Goal: Task Accomplishment & Management: Contribute content

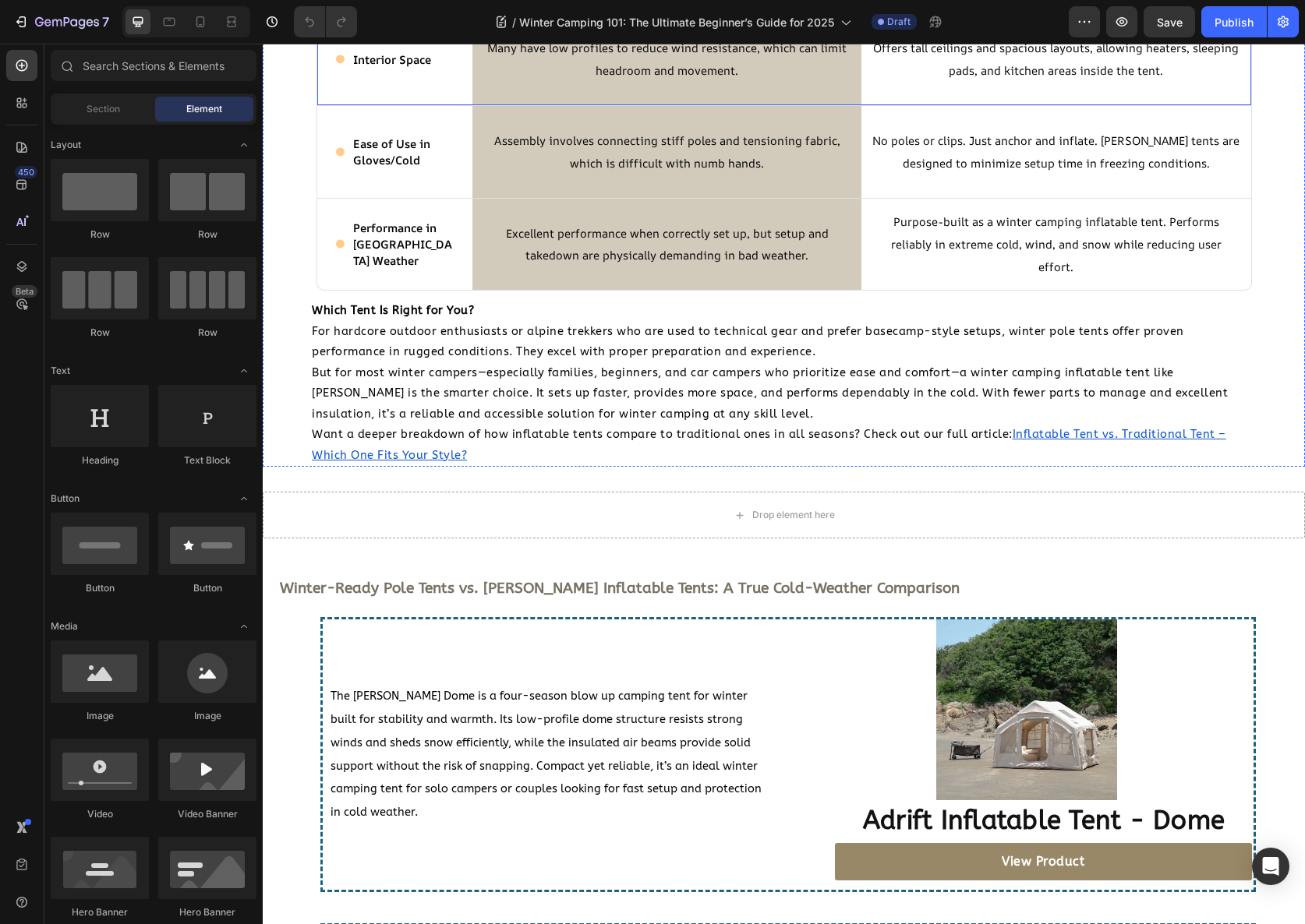
scroll to position [2635, 0]
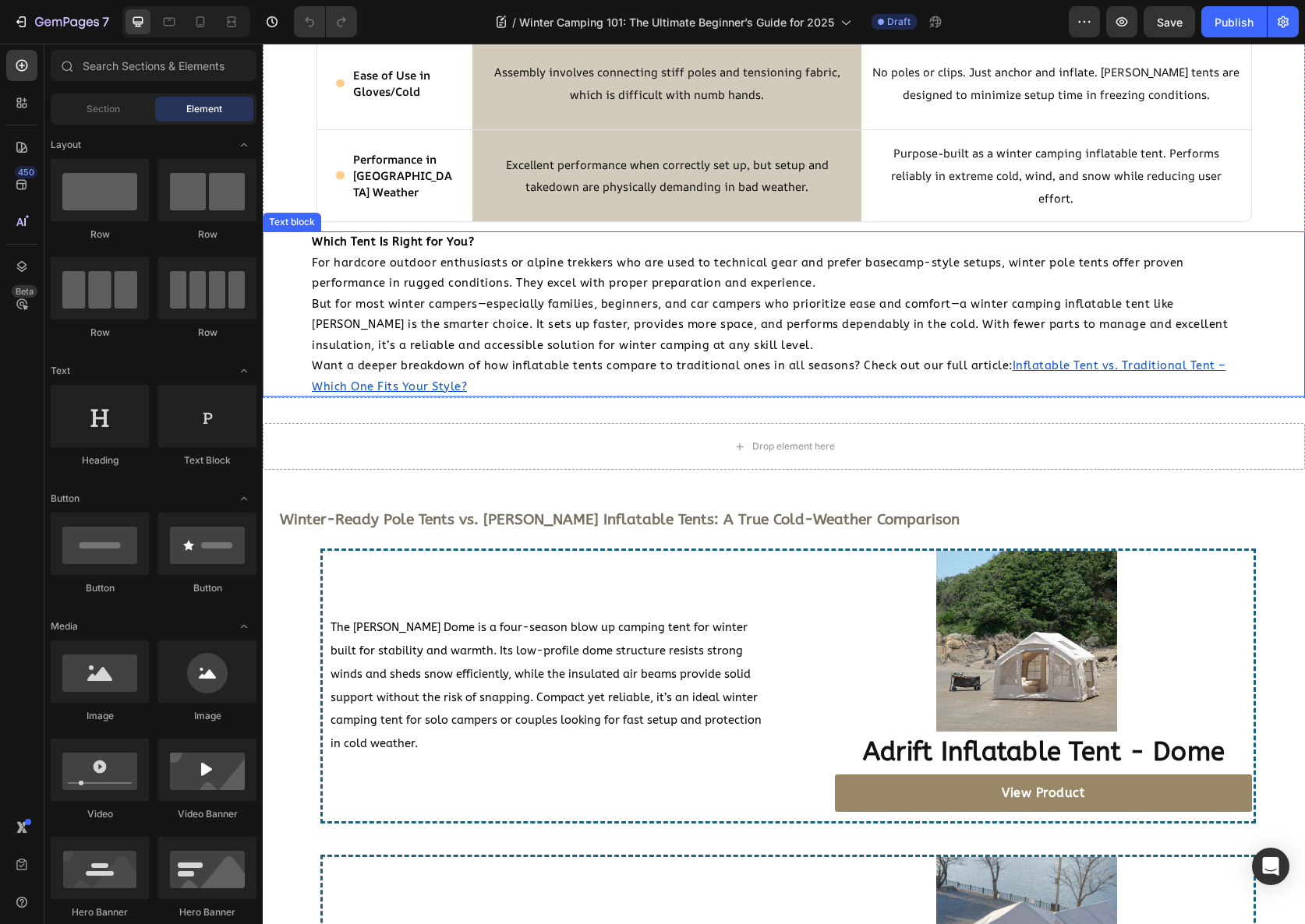
click at [549, 348] on span "But for most winter campers—especially families, beginners, and car campers who…" at bounding box center [769, 326] width 916 height 55
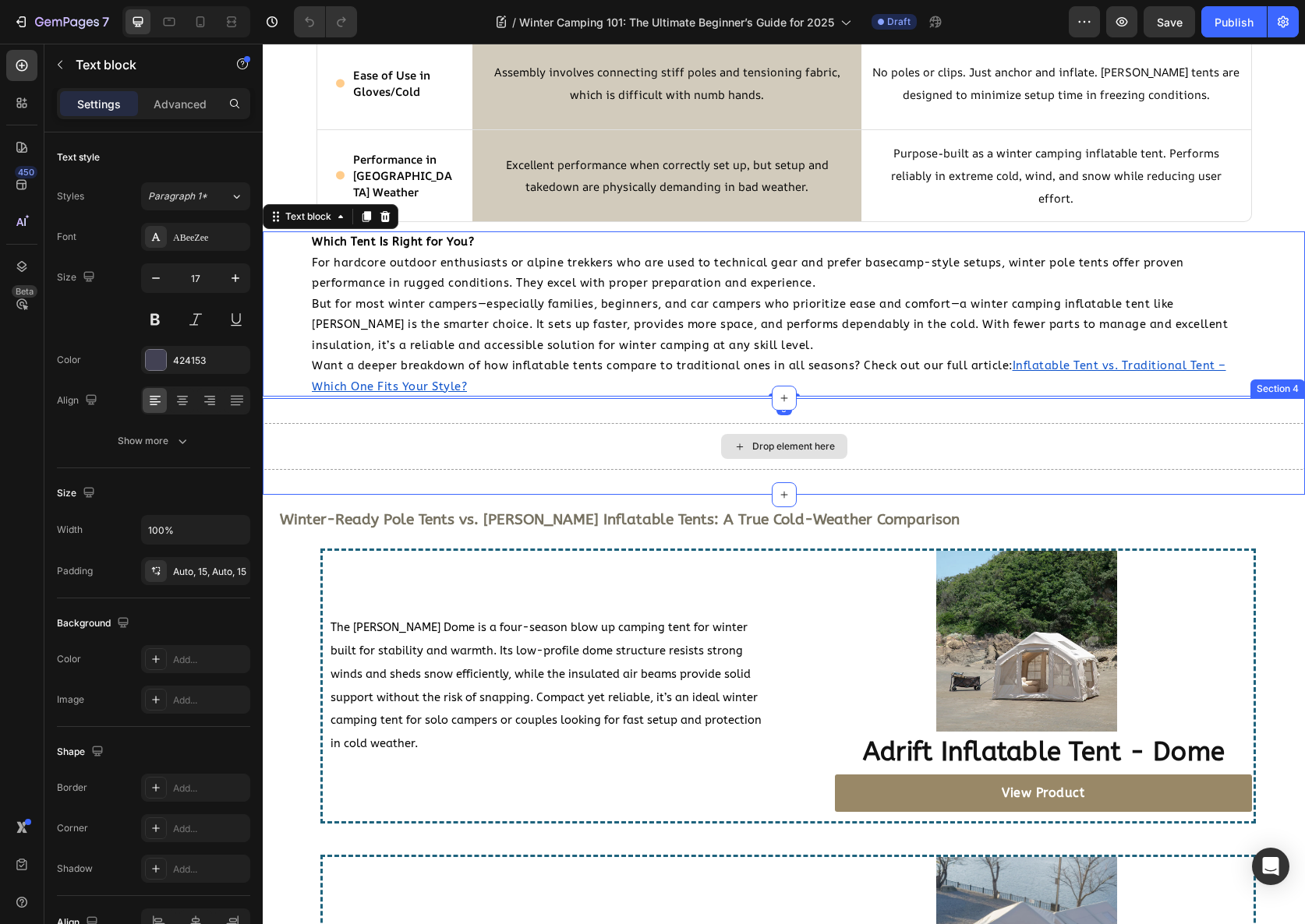
click at [555, 429] on div "Drop element here" at bounding box center [784, 446] width 1042 height 47
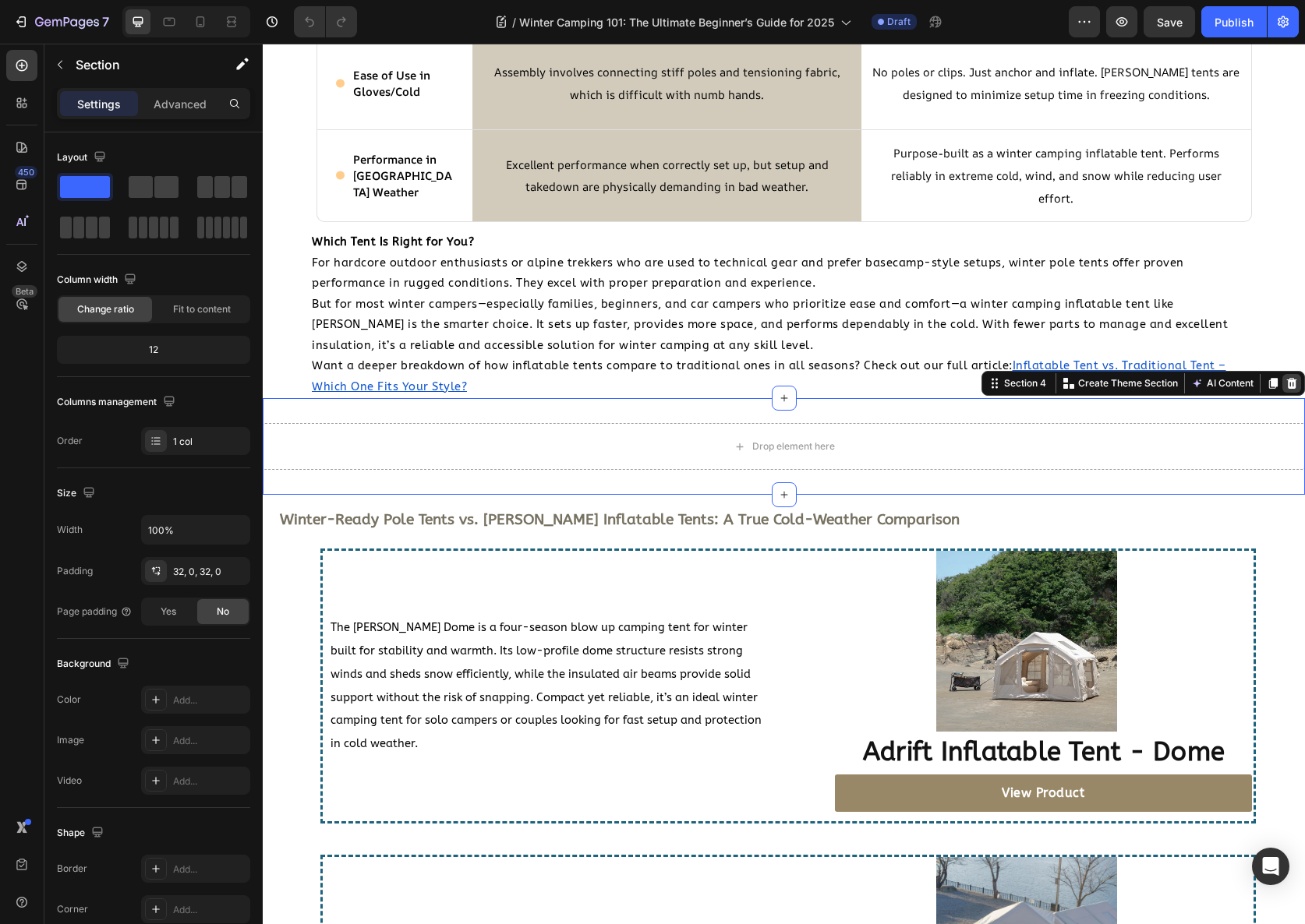
click at [1285, 381] on icon at bounding box center [1292, 384] width 13 height 13
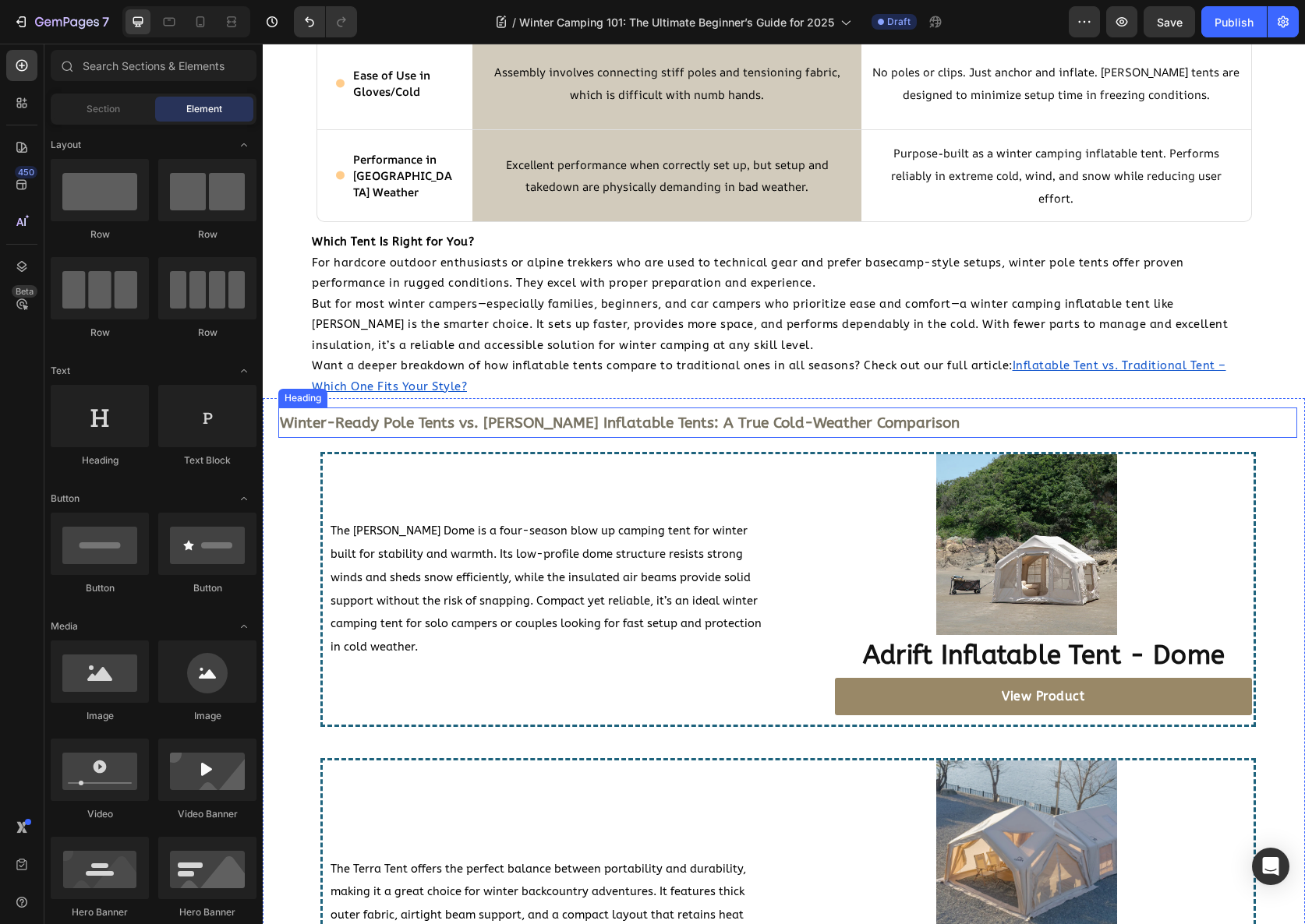
click at [524, 416] on strong "Winter-Ready Pole Tents vs. [PERSON_NAME] Inflatable Tents: A True Cold-Weather…" at bounding box center [620, 424] width 680 height 17
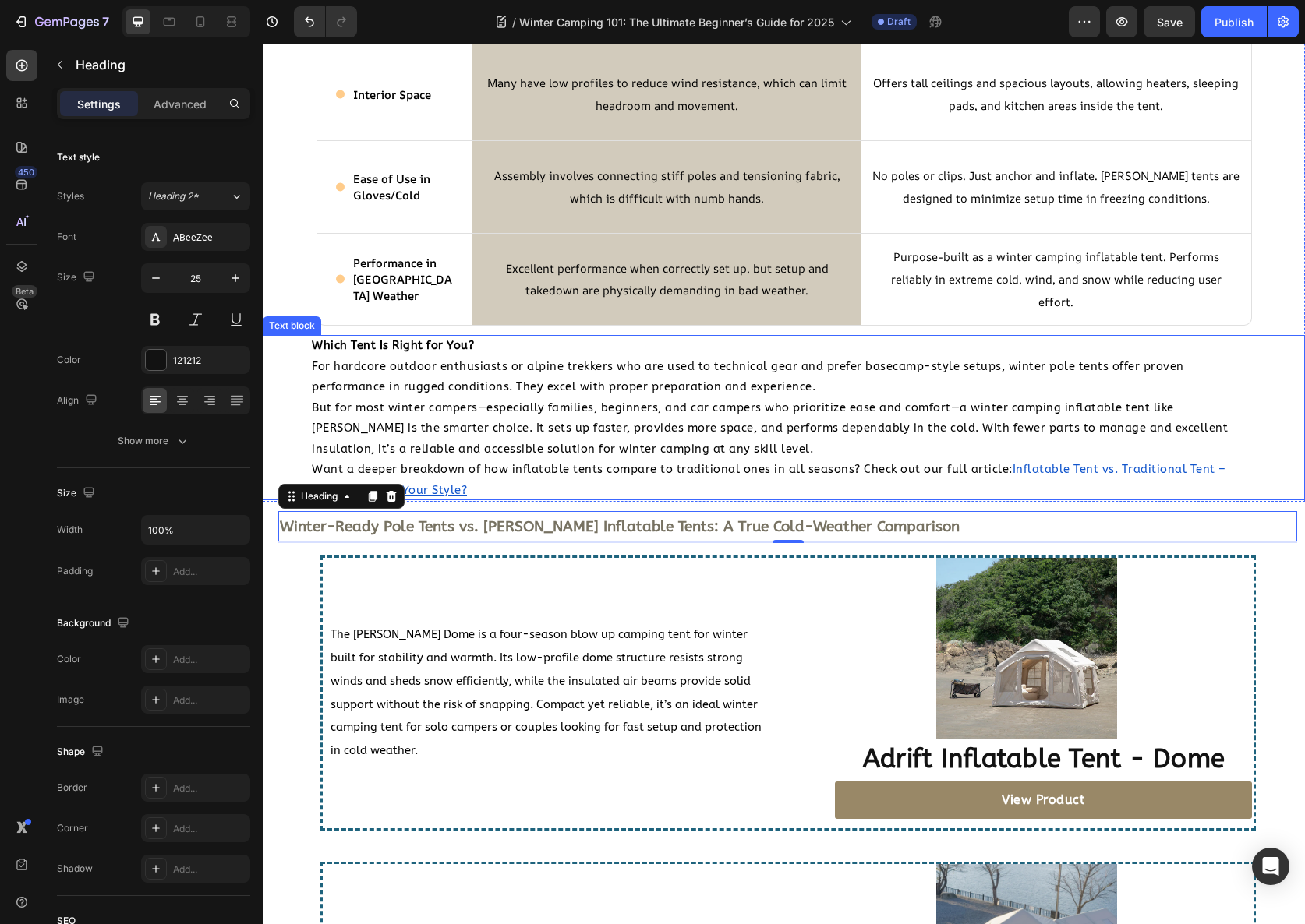
scroll to position [2352, 0]
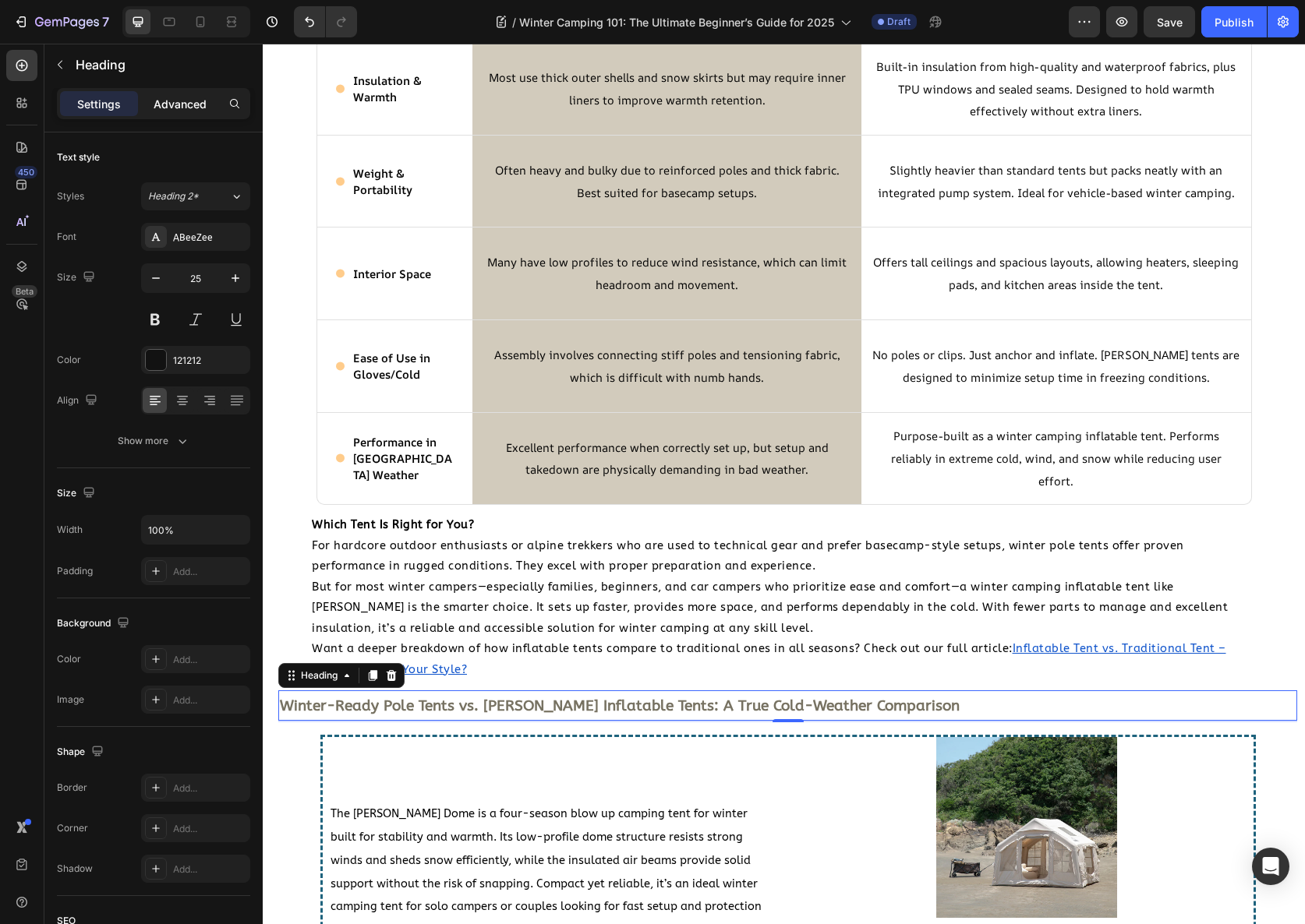
click at [174, 108] on p "Advanced" at bounding box center [180, 104] width 53 height 16
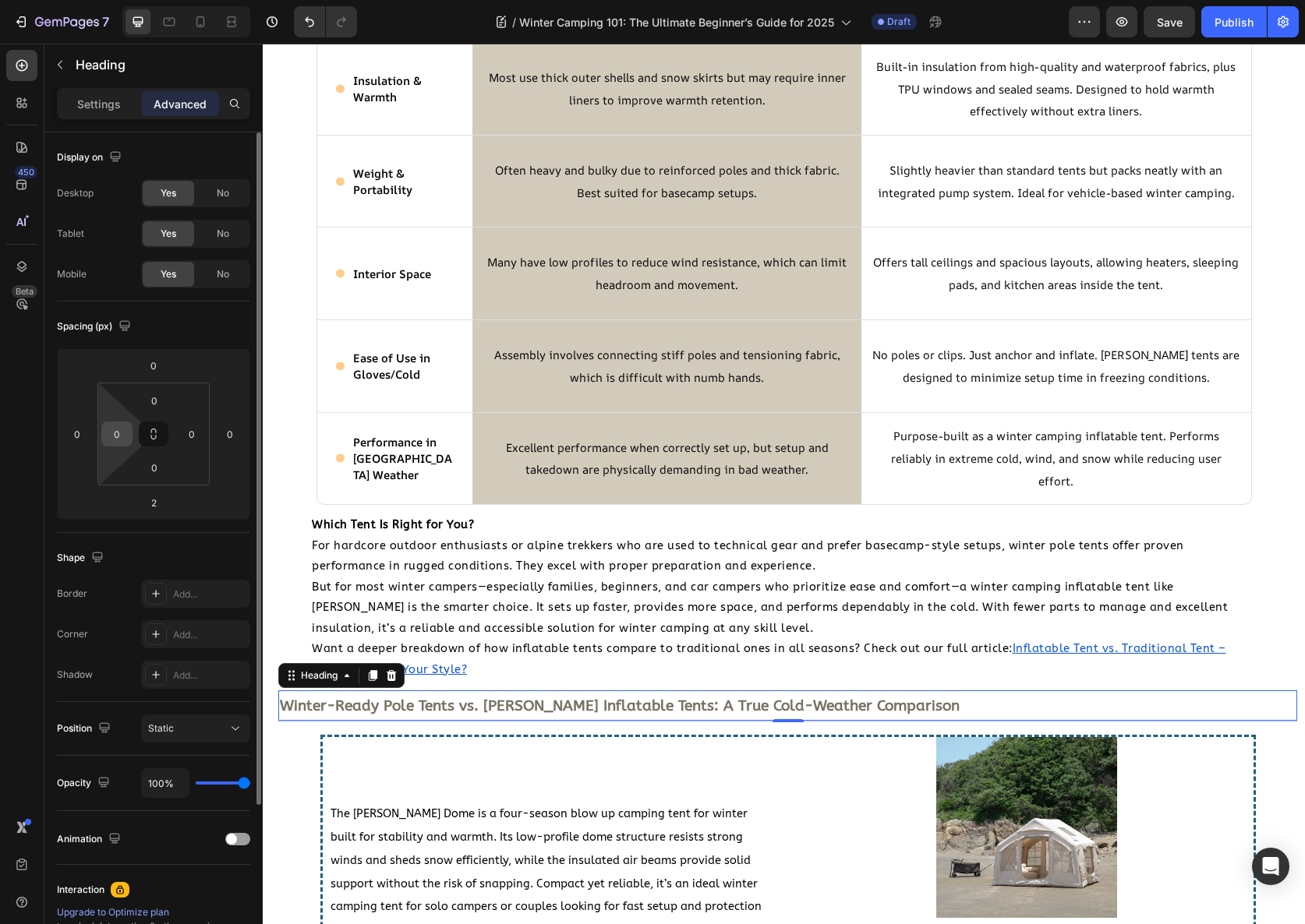
click at [121, 446] on div "0" at bounding box center [117, 434] width 31 height 25
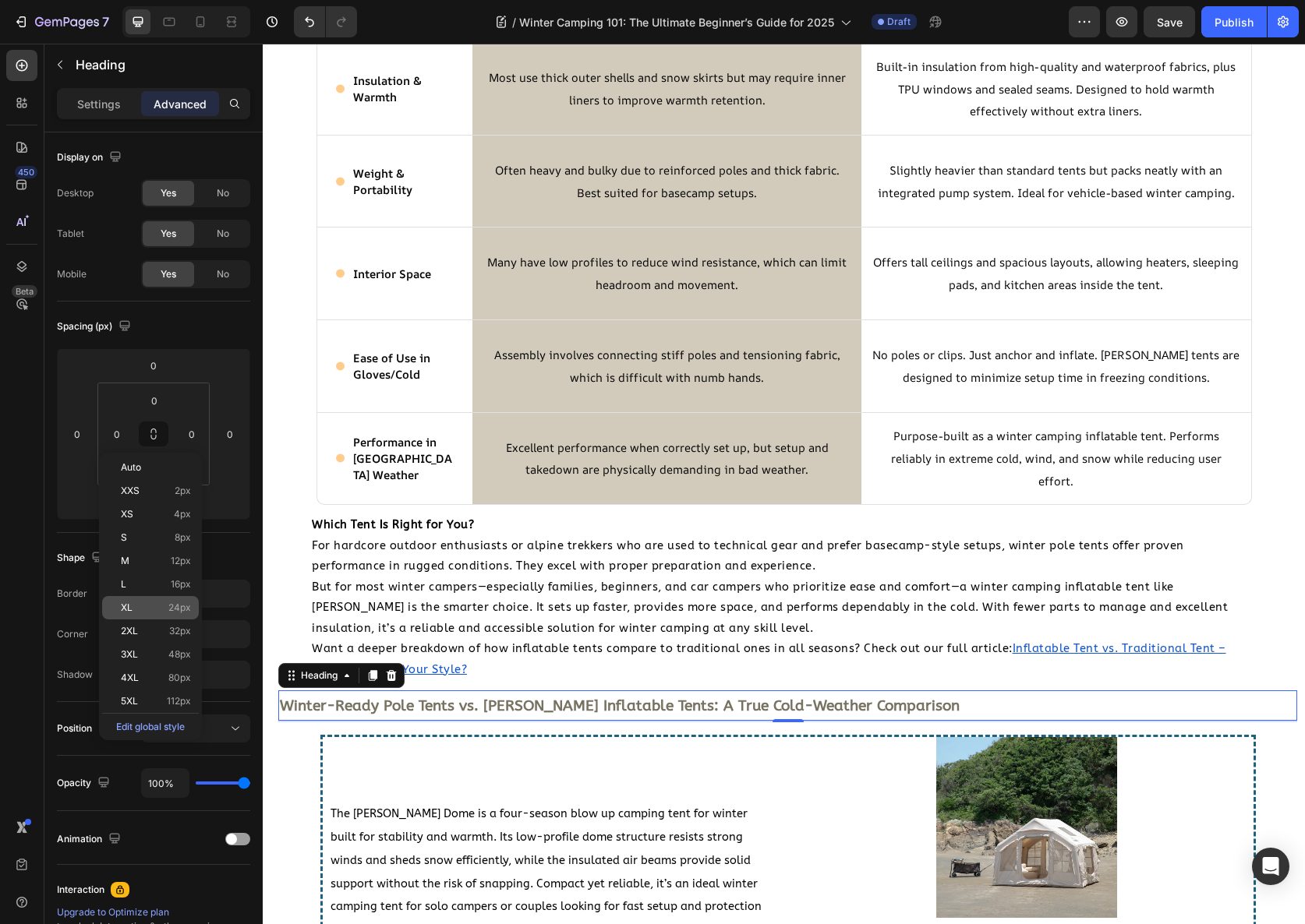
click at [155, 609] on p "XL 24px" at bounding box center [155, 608] width 70 height 11
type input "24"
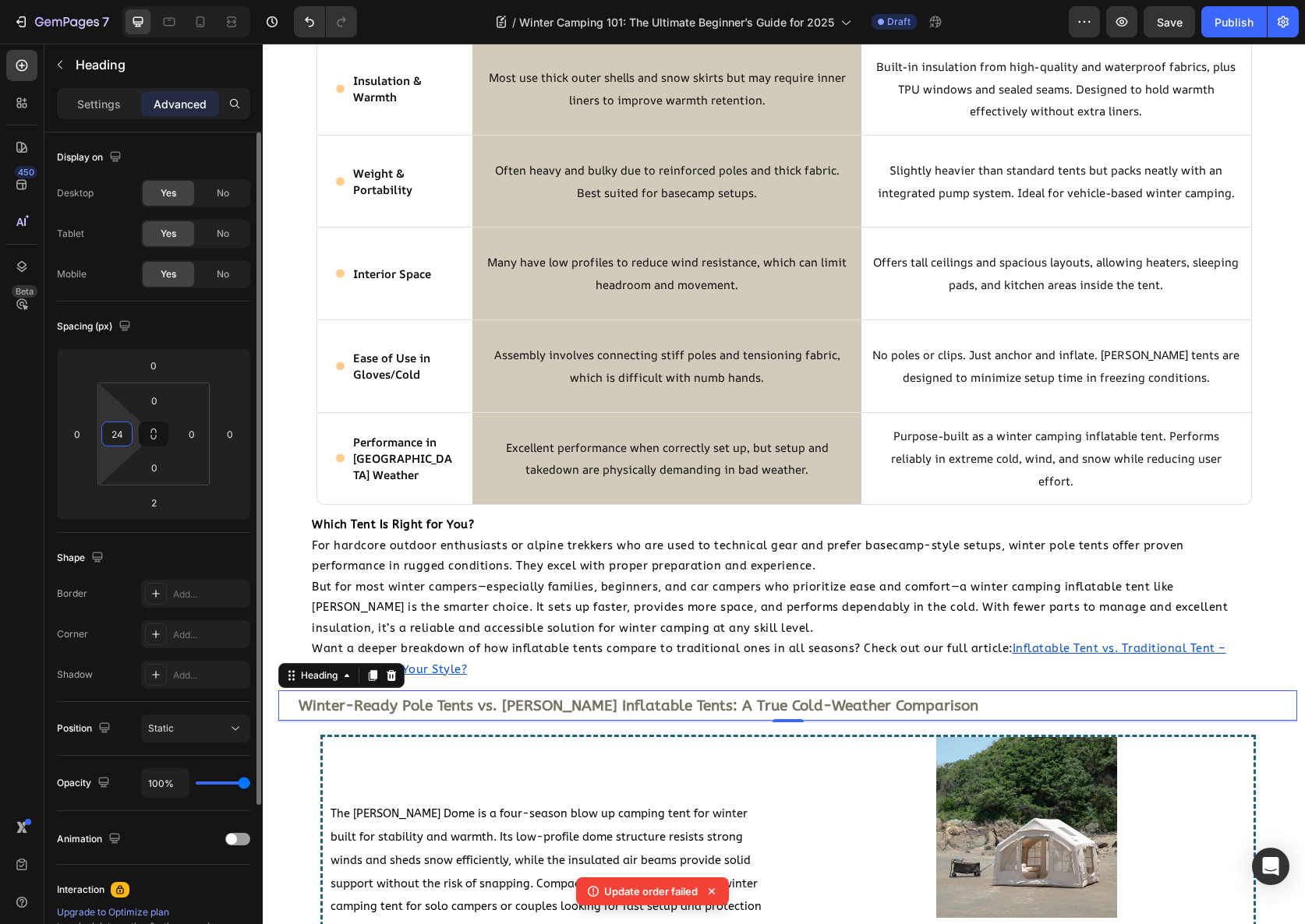
click at [118, 424] on input "24" at bounding box center [117, 434] width 24 height 24
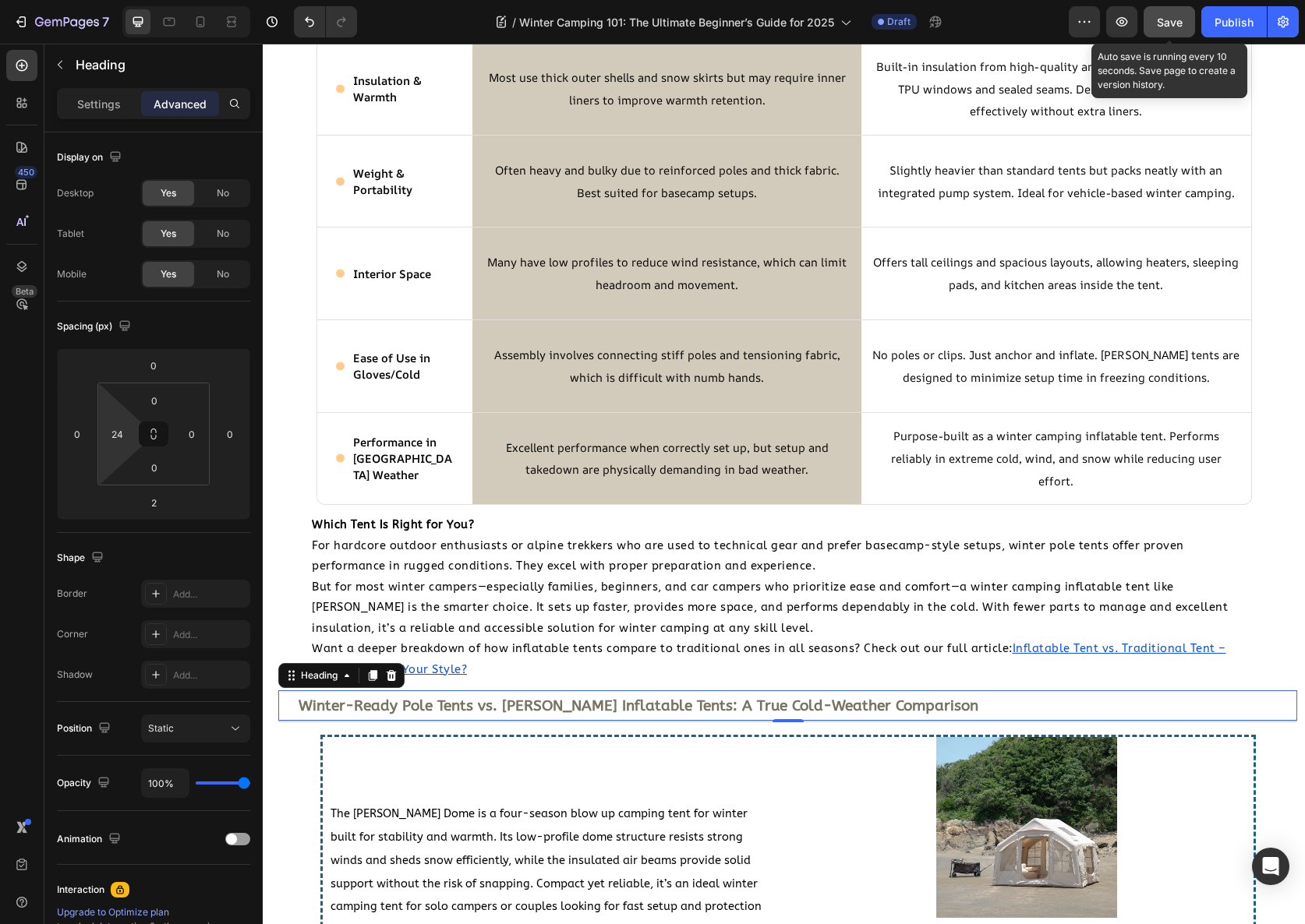
drag, startPoint x: 1166, startPoint y: 27, endPoint x: 873, endPoint y: 22, distance: 293.0
click at [1166, 27] on span "Save" at bounding box center [1169, 22] width 26 height 13
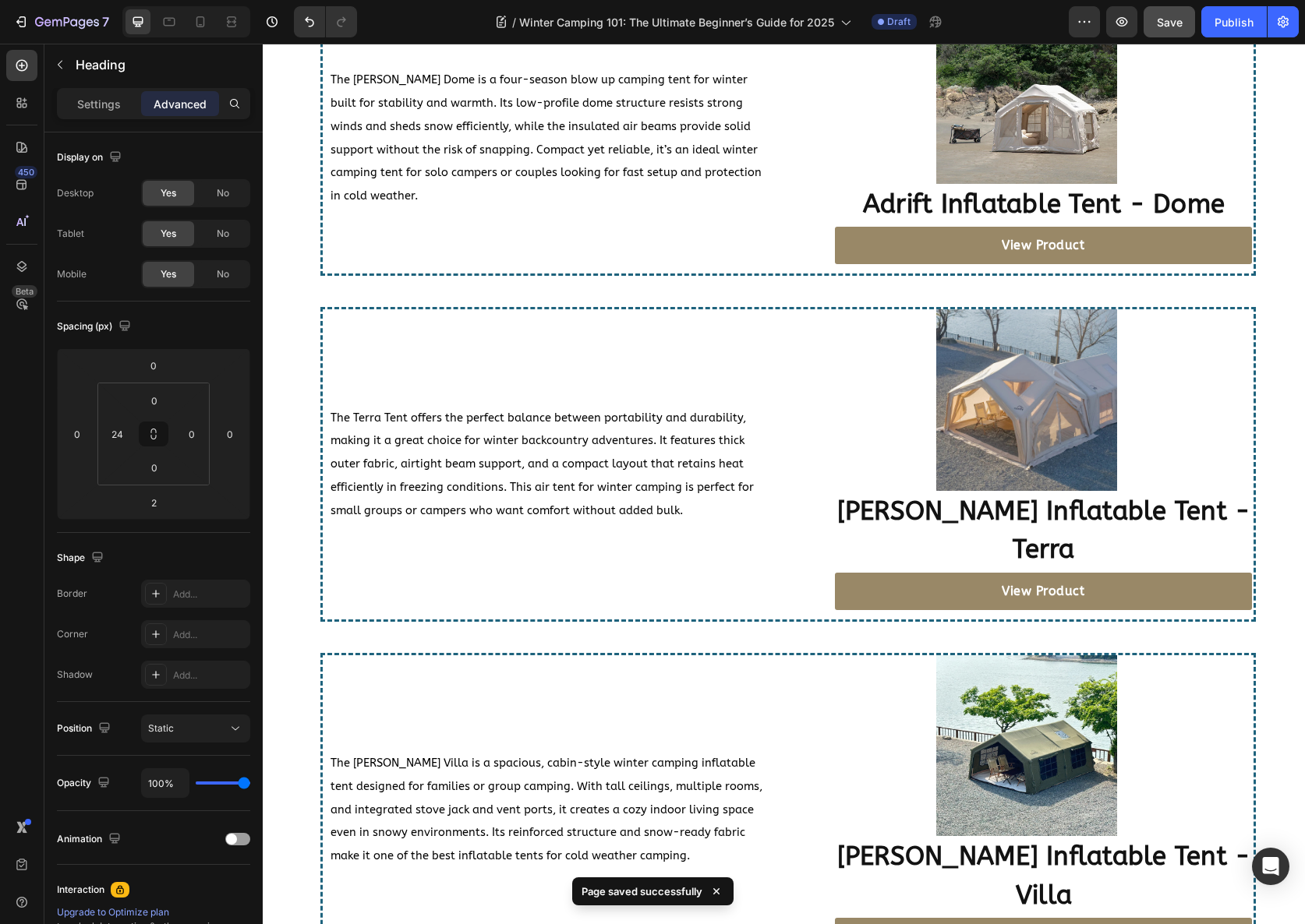
scroll to position [2822, 0]
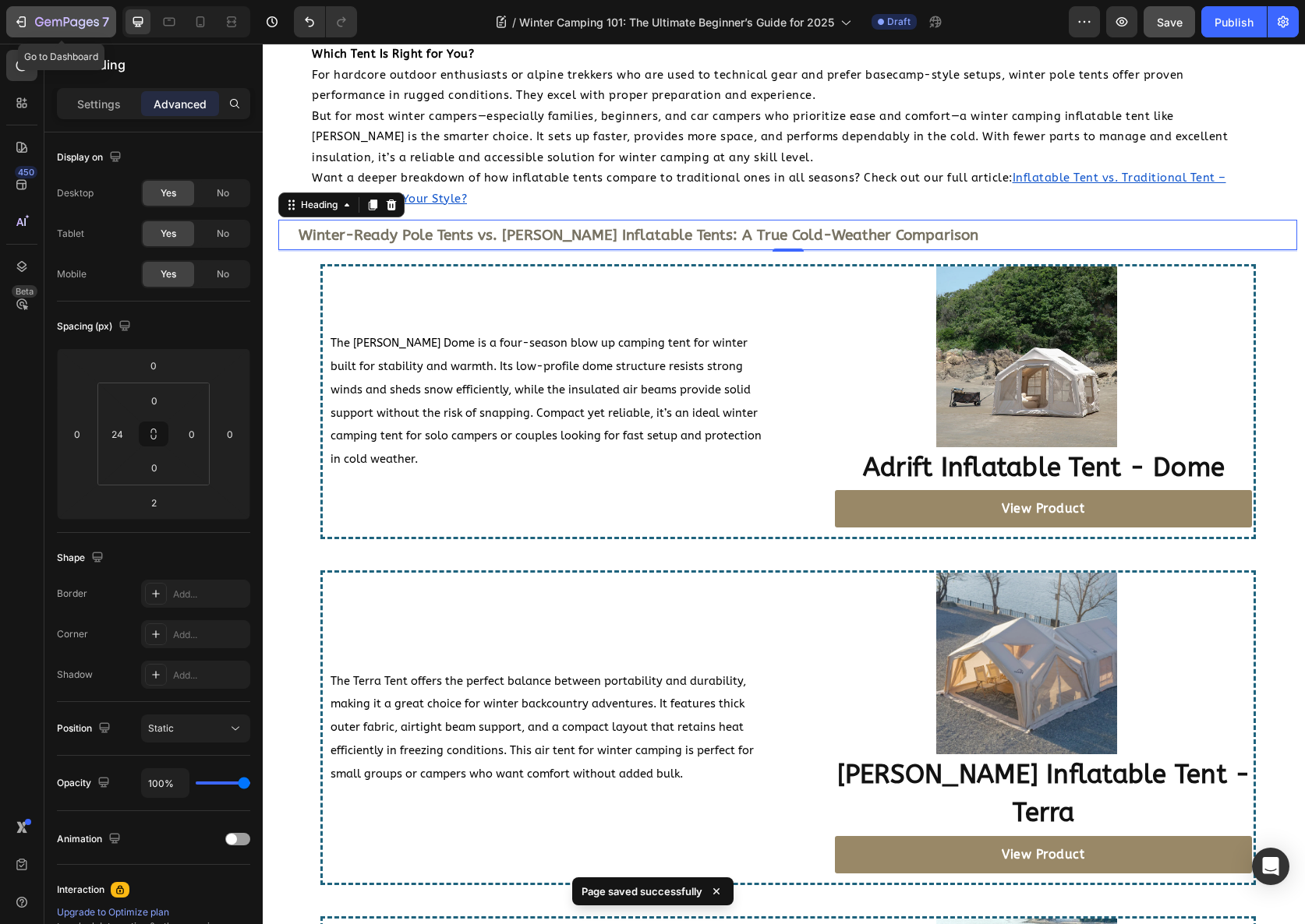
click at [30, 25] on div "7" at bounding box center [61, 22] width 96 height 19
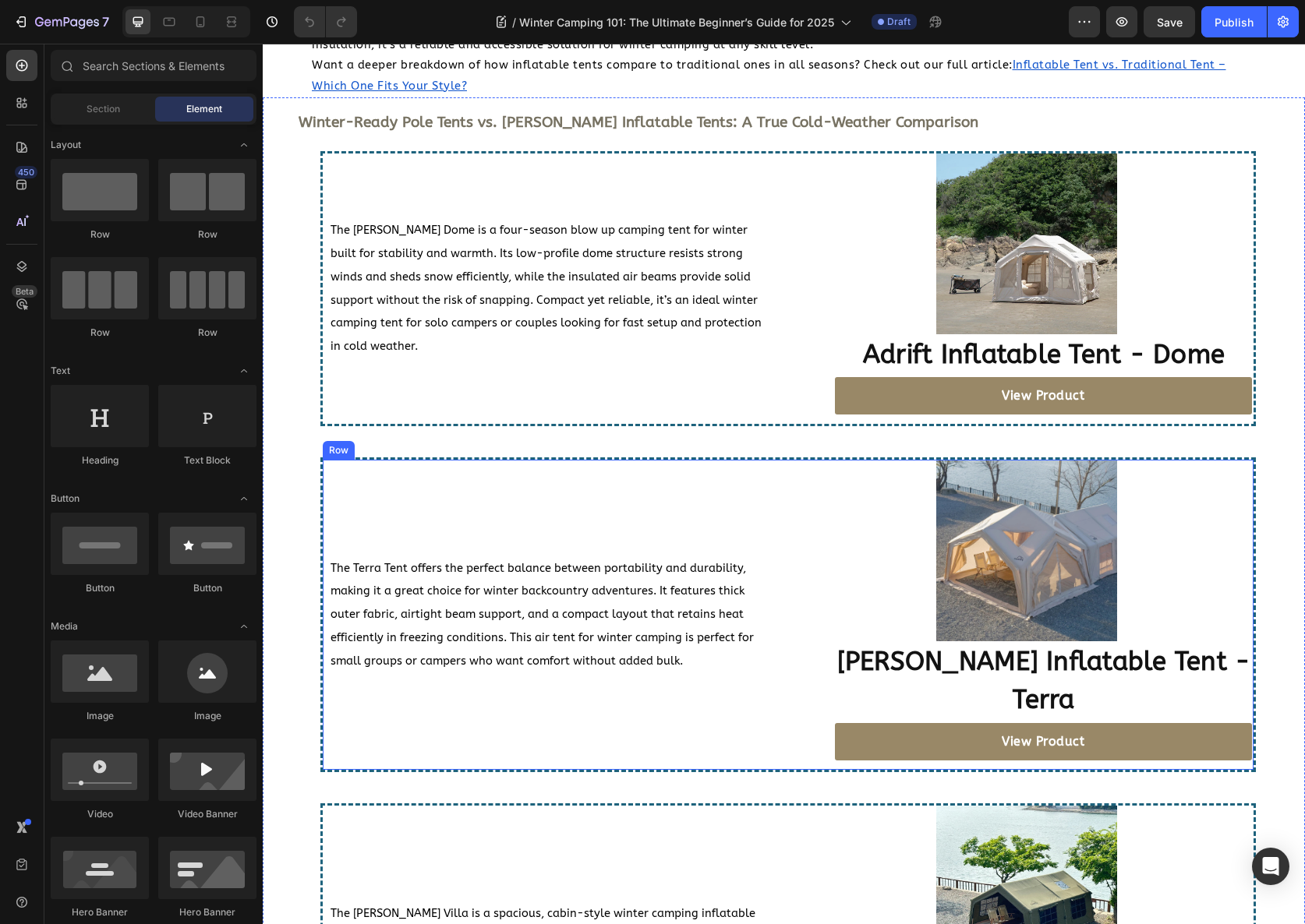
scroll to position [2937, 0]
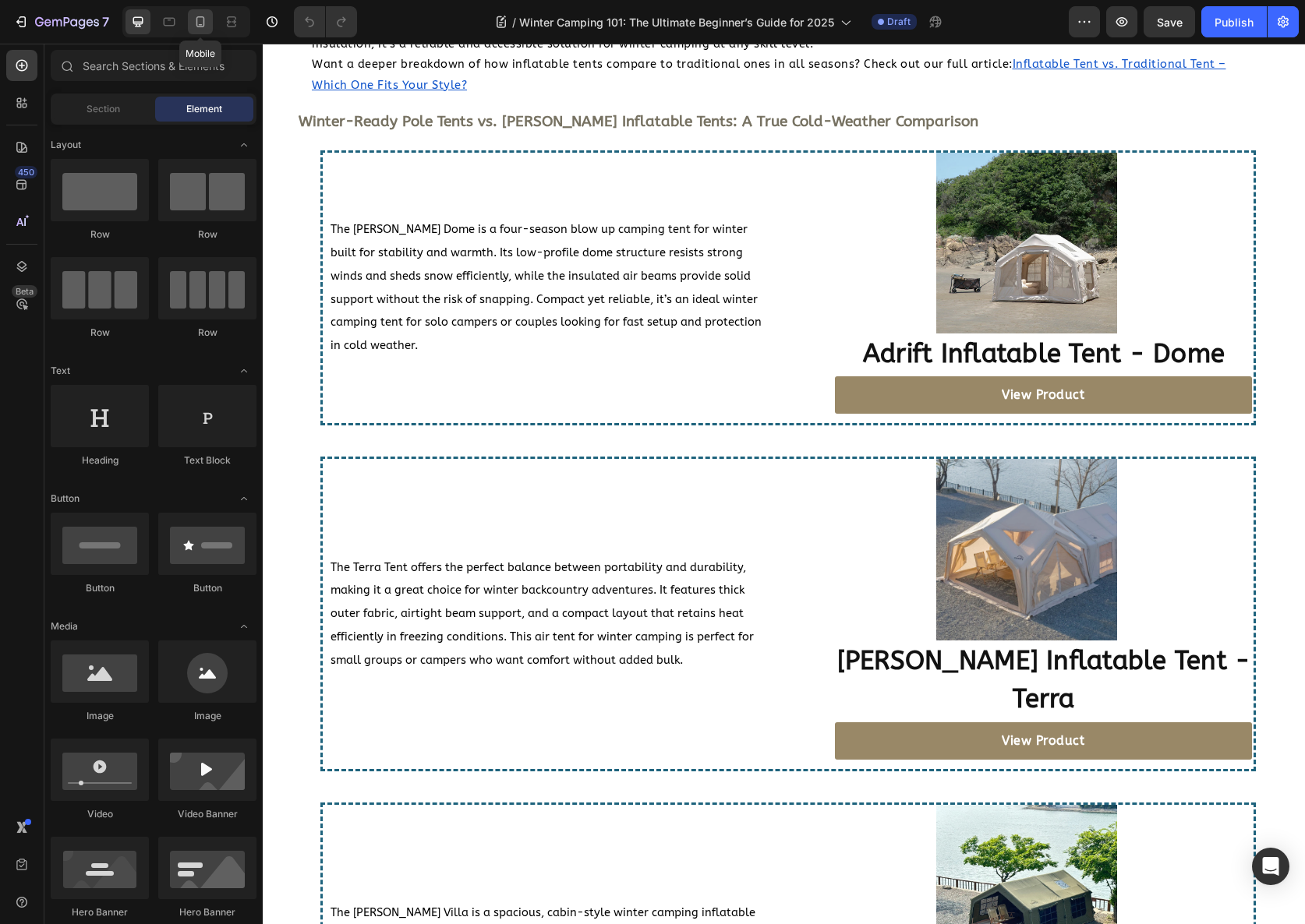
click at [199, 16] on icon at bounding box center [200, 22] width 9 height 11
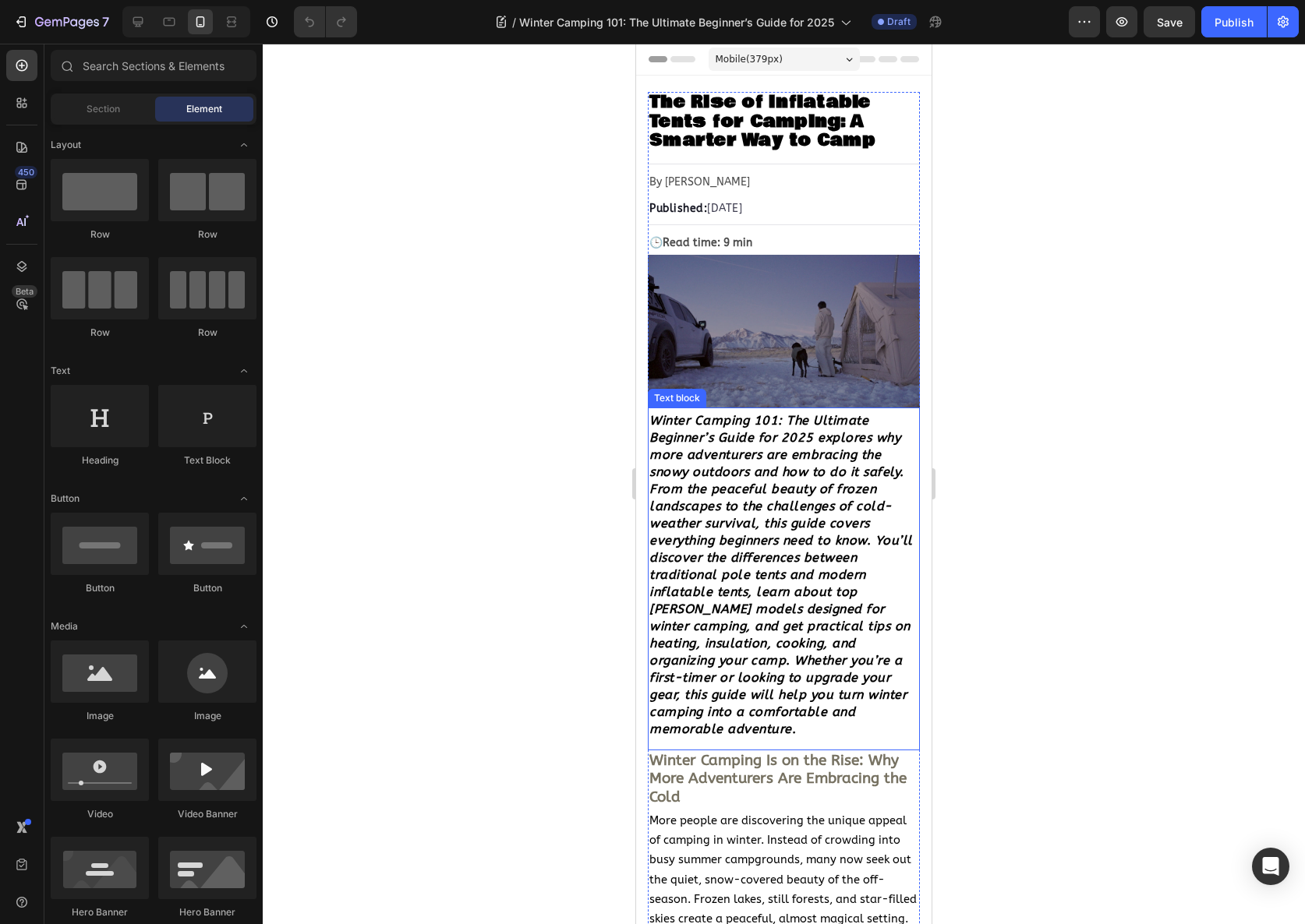
scroll to position [312, 0]
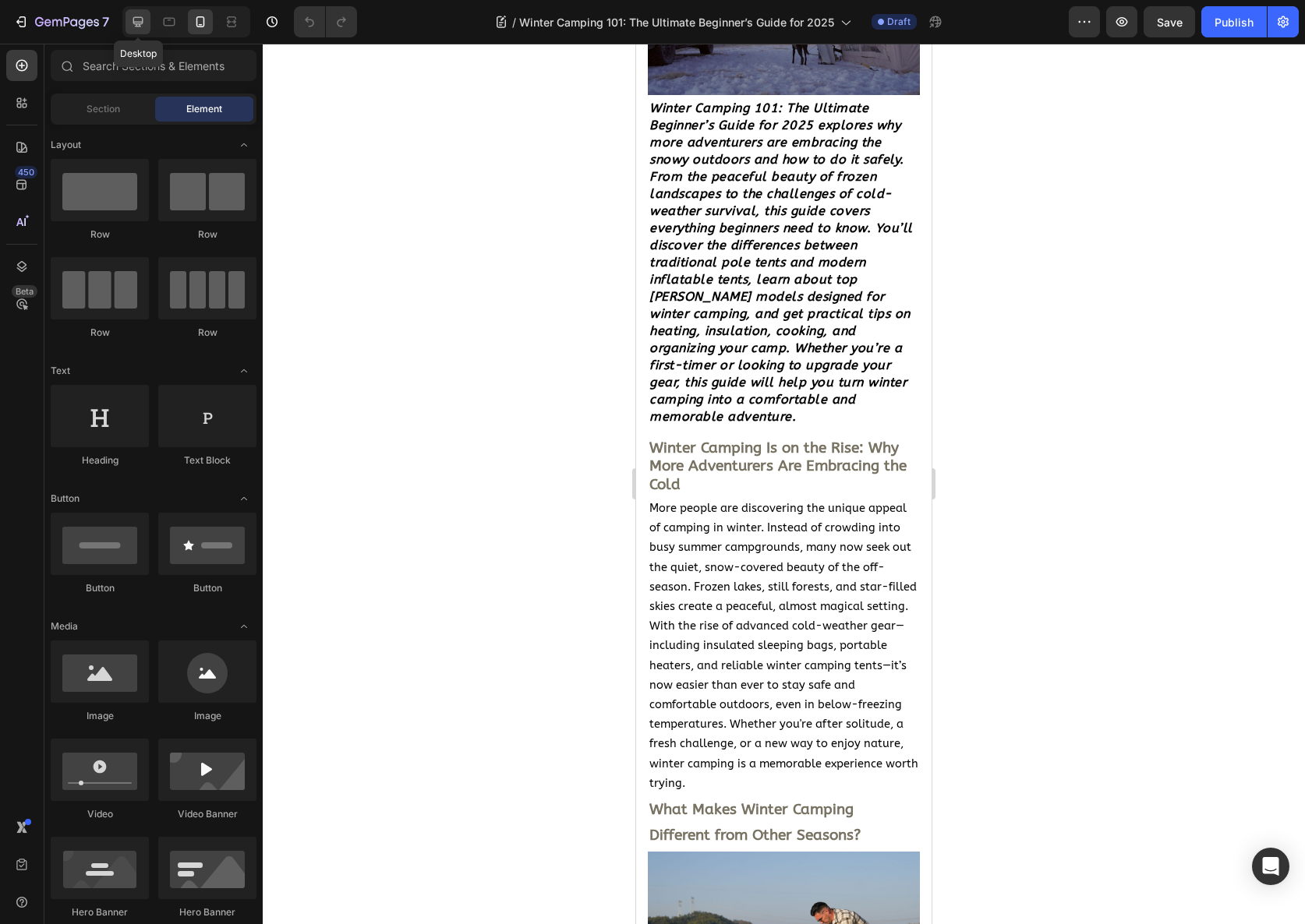
click at [133, 20] on icon at bounding box center [138, 22] width 16 height 16
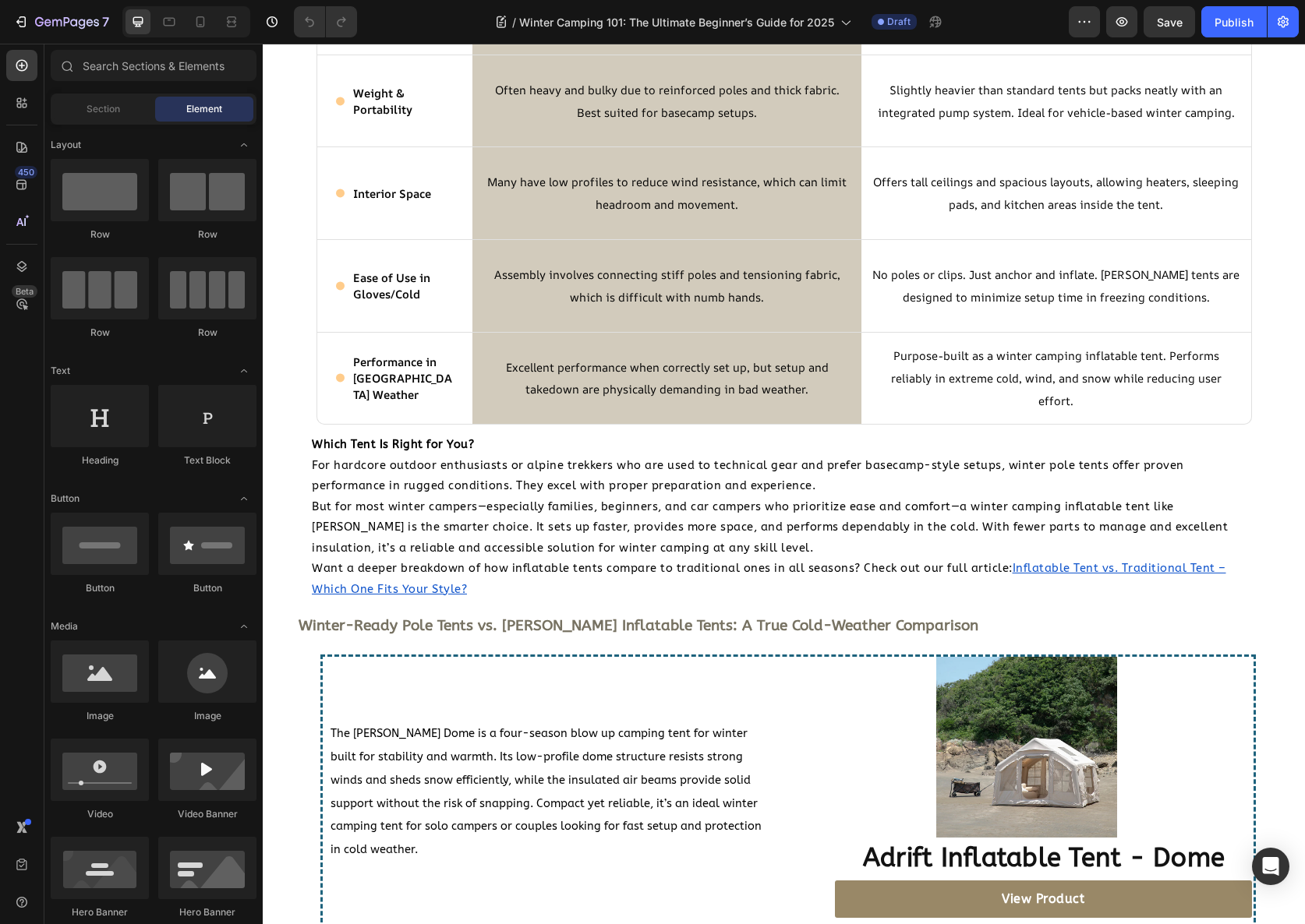
scroll to position [2461, 0]
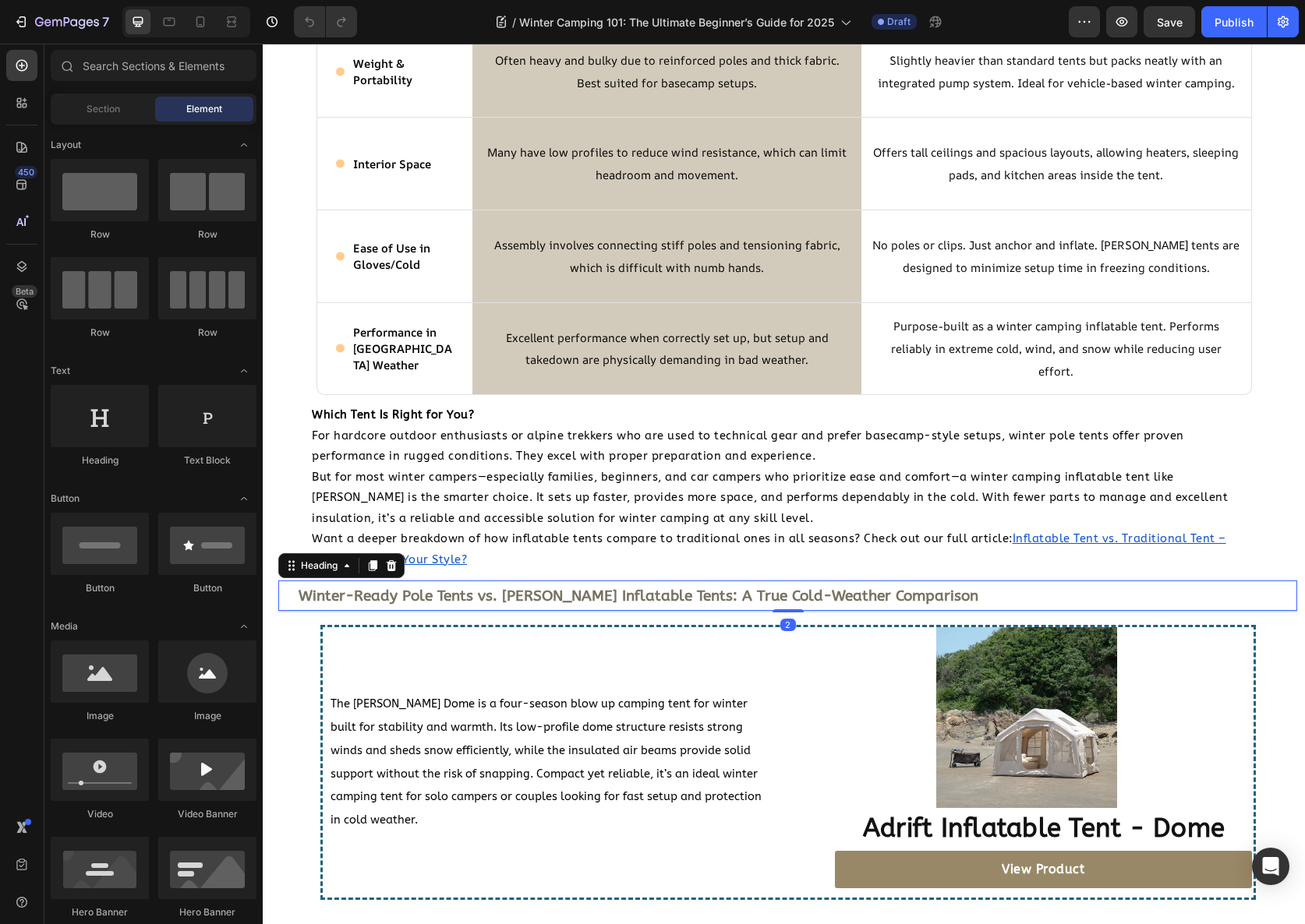
click at [628, 602] on strong "Winter-Ready Pole Tents vs. [PERSON_NAME] Inflatable Tents: A True Cold-Weather…" at bounding box center [639, 596] width 680 height 17
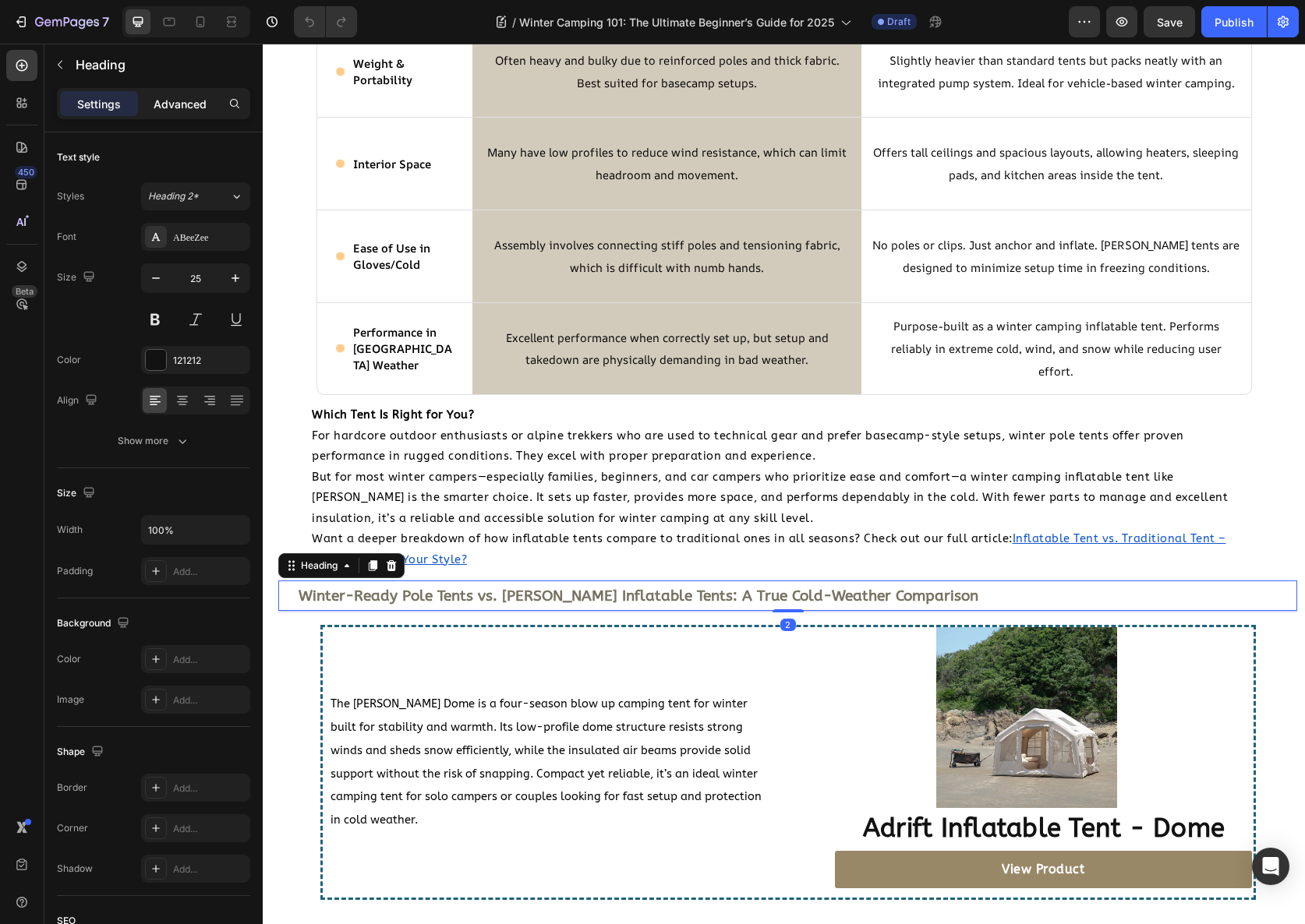
click at [179, 103] on p "Advanced" at bounding box center [180, 104] width 53 height 16
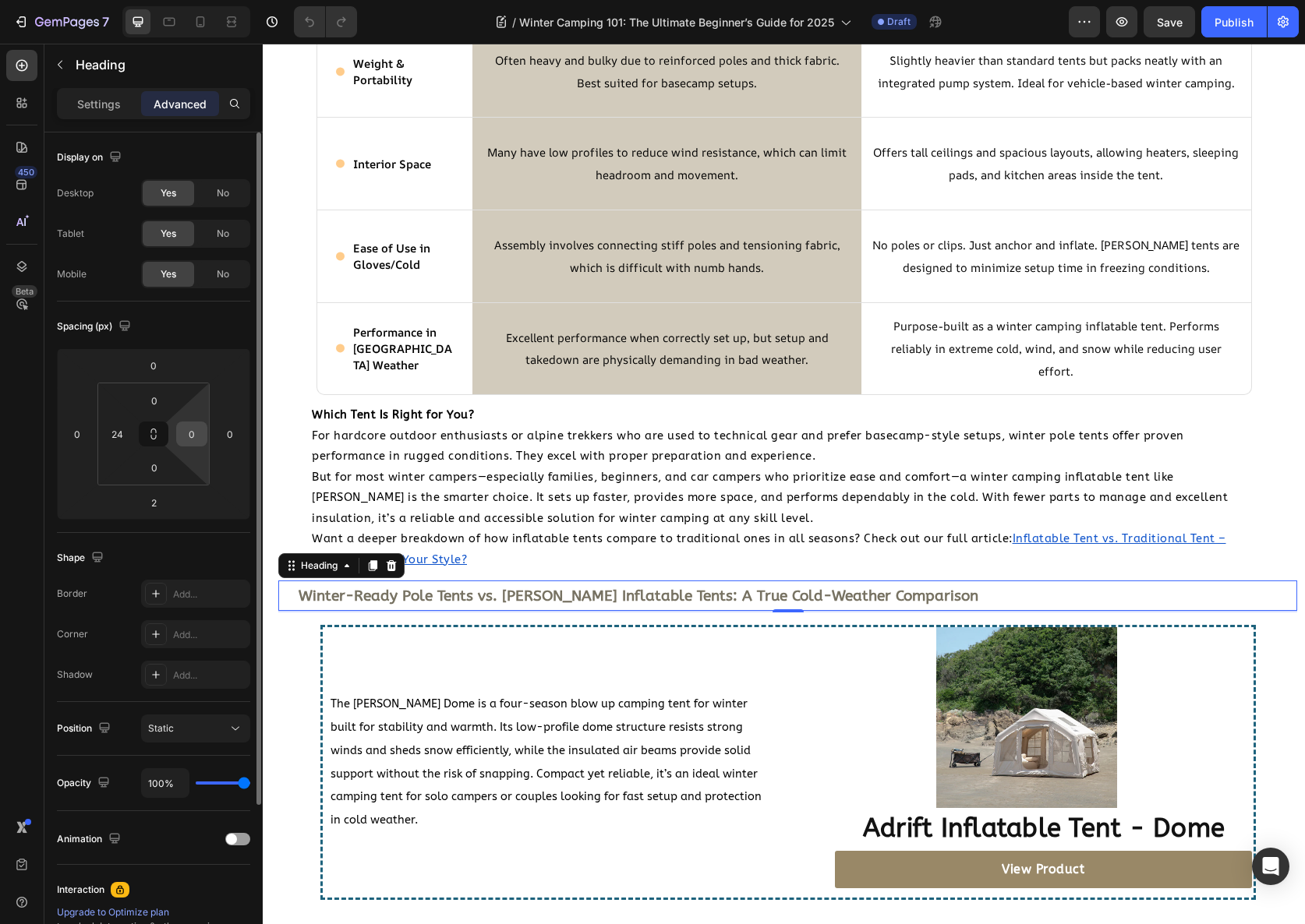
click at [186, 423] on input "0" at bounding box center [192, 434] width 24 height 24
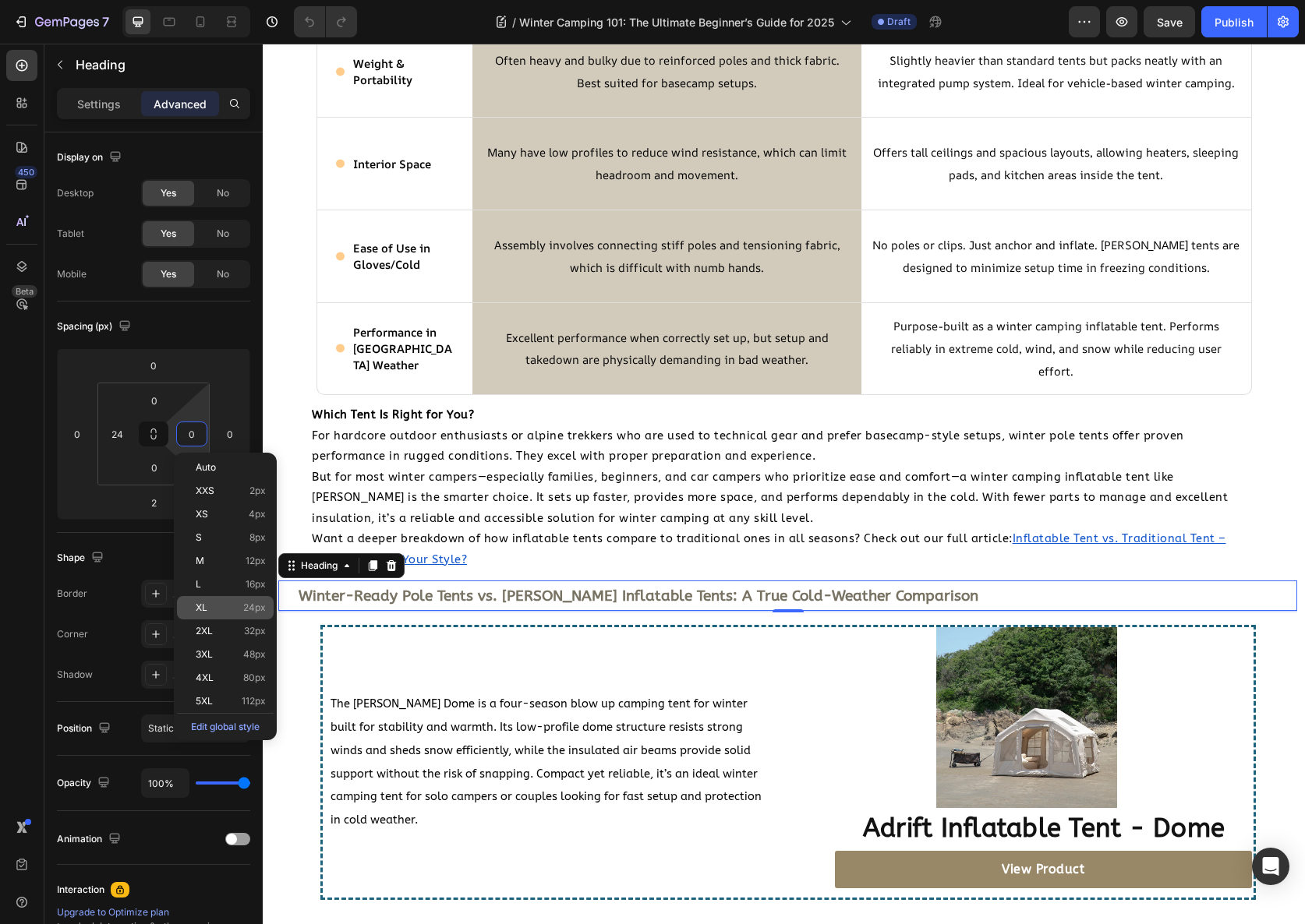
click at [240, 601] on div "XL 24px" at bounding box center [225, 608] width 97 height 24
type input "24"
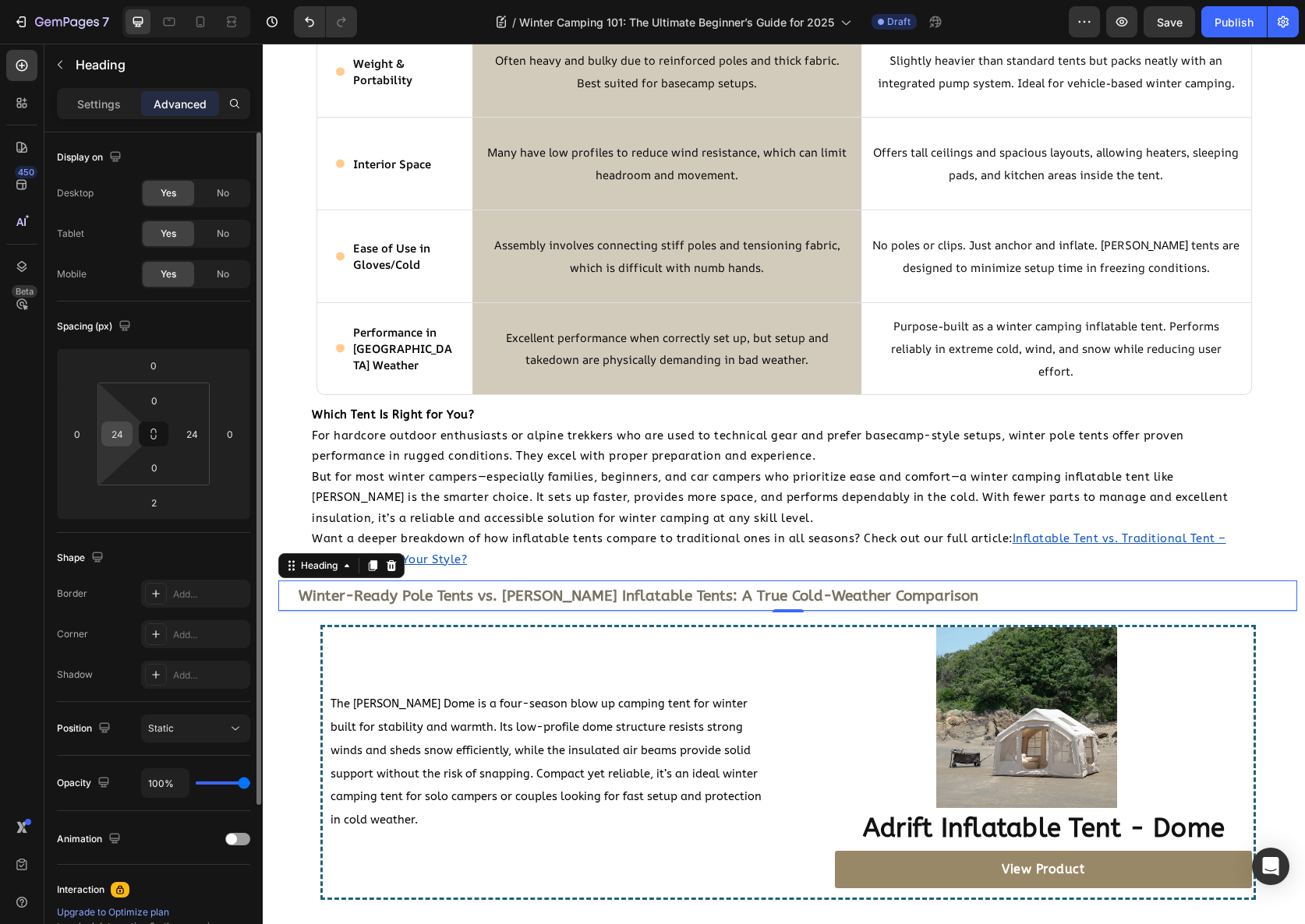
click at [121, 436] on input "24" at bounding box center [117, 434] width 24 height 24
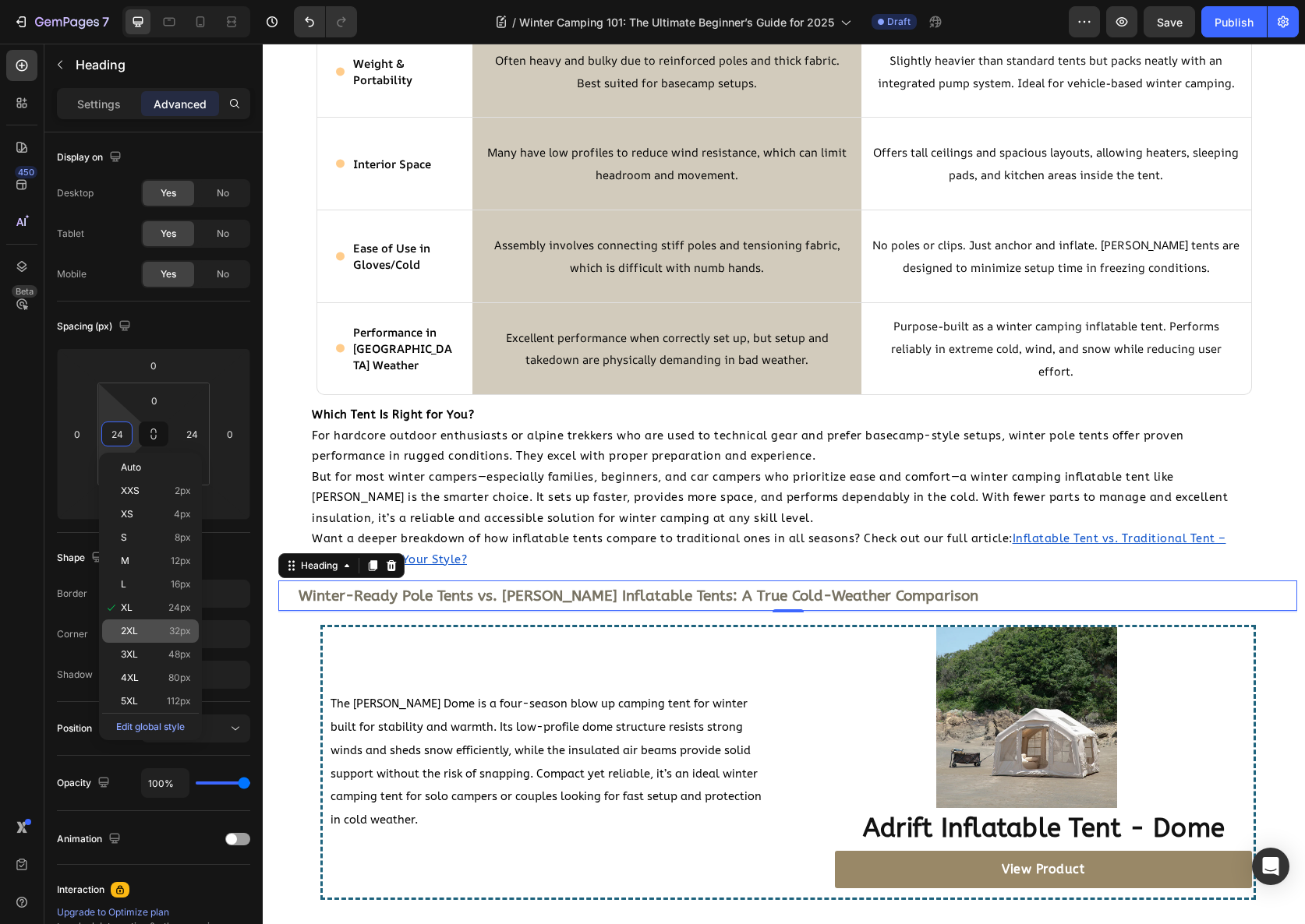
click at [179, 626] on span "32px" at bounding box center [180, 631] width 22 height 11
type input "32"
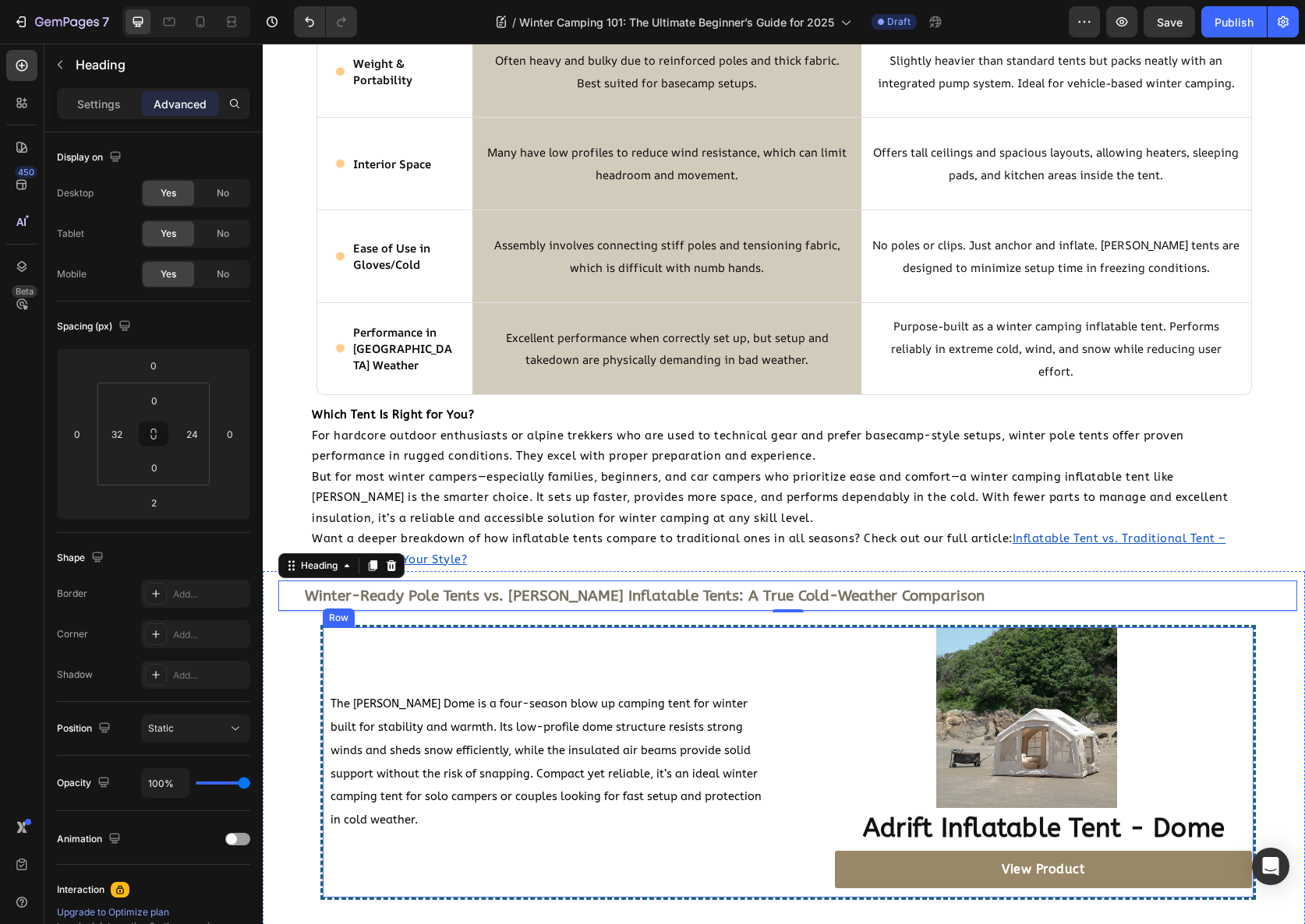
click at [598, 685] on div "The Coody Dome is a four-season blow up camping tent for winter built for stabi…" at bounding box center [549, 763] width 453 height 271
click at [910, 591] on h2 "Winter-Ready Pole Tents vs. [PERSON_NAME] Inflatable Tents: A True Cold-Weather…" at bounding box center [790, 595] width 975 height 31
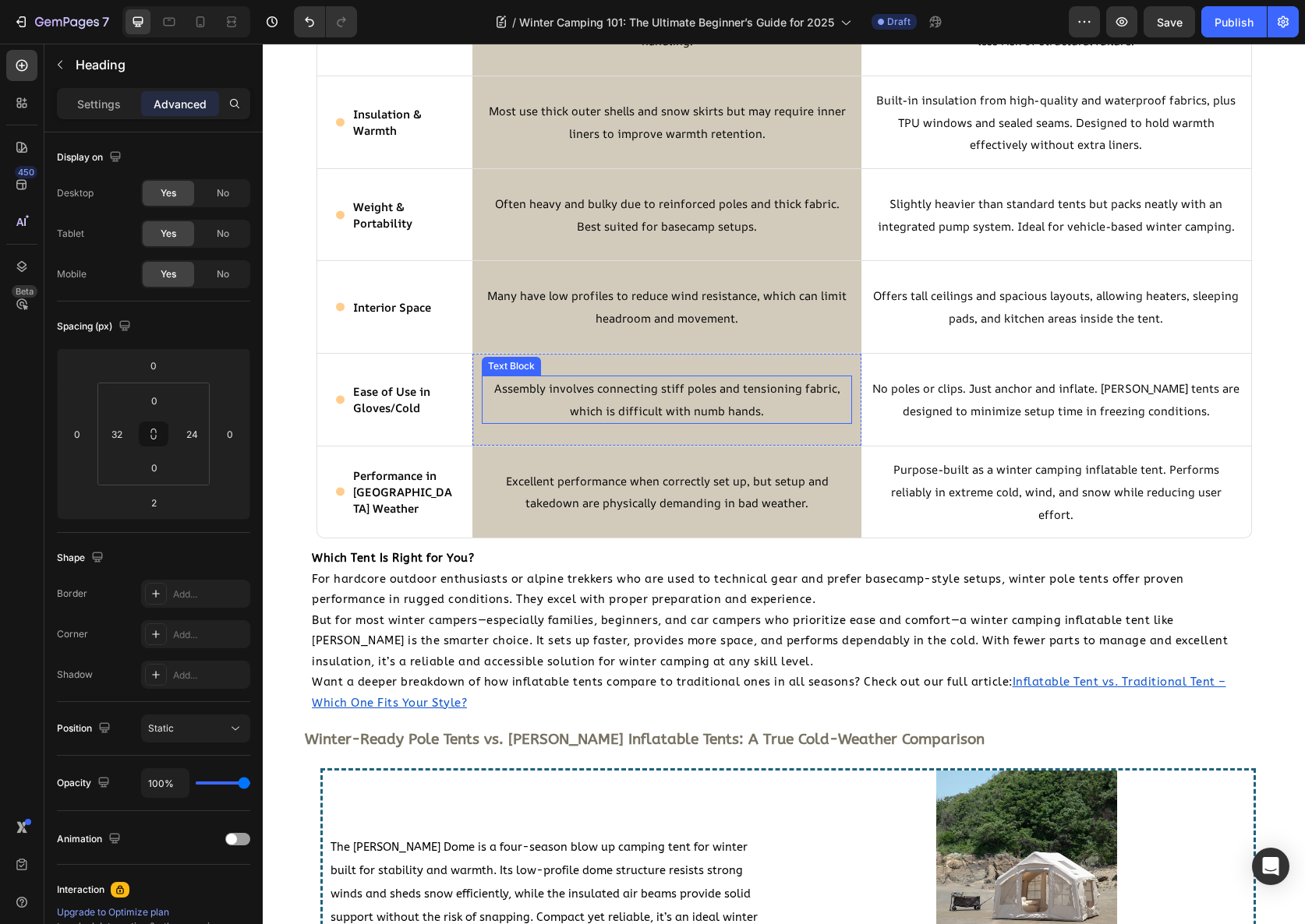
scroll to position [2839, 0]
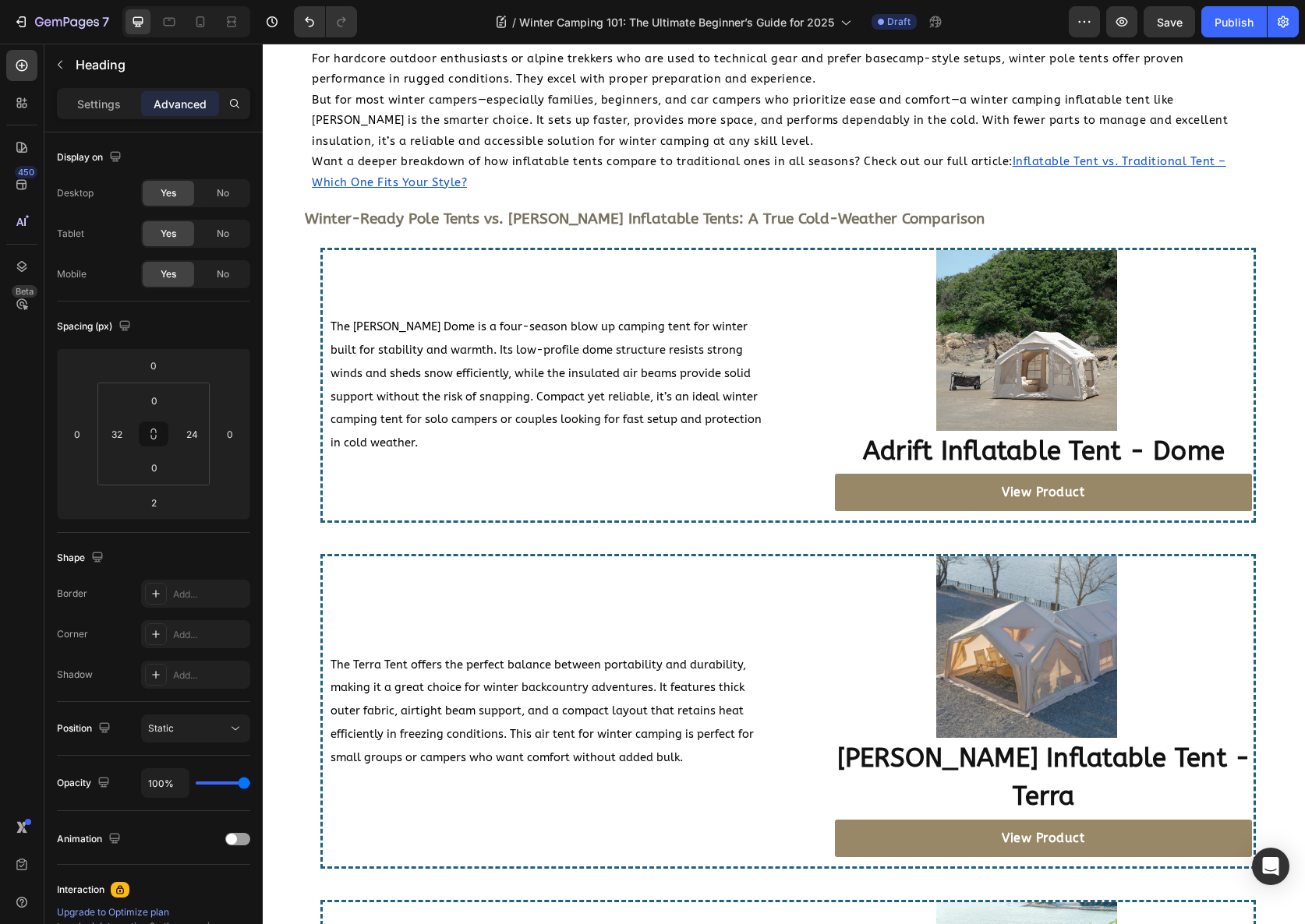
click at [676, 227] on strong "Winter-Ready Pole Tents vs. [PERSON_NAME] Inflatable Tents: A True Cold-Weather…" at bounding box center [644, 219] width 680 height 17
click at [406, 232] on h2 "Winter-Ready Pole Tents vs. [PERSON_NAME] Inflatable Tents: A True Cold-Weather…" at bounding box center [790, 218] width 975 height 31
click at [319, 216] on strong "Winter-Ready Pole Tents vs. [PERSON_NAME] Inflatable Tents: A True Cold-Weather…" at bounding box center [644, 219] width 680 height 17
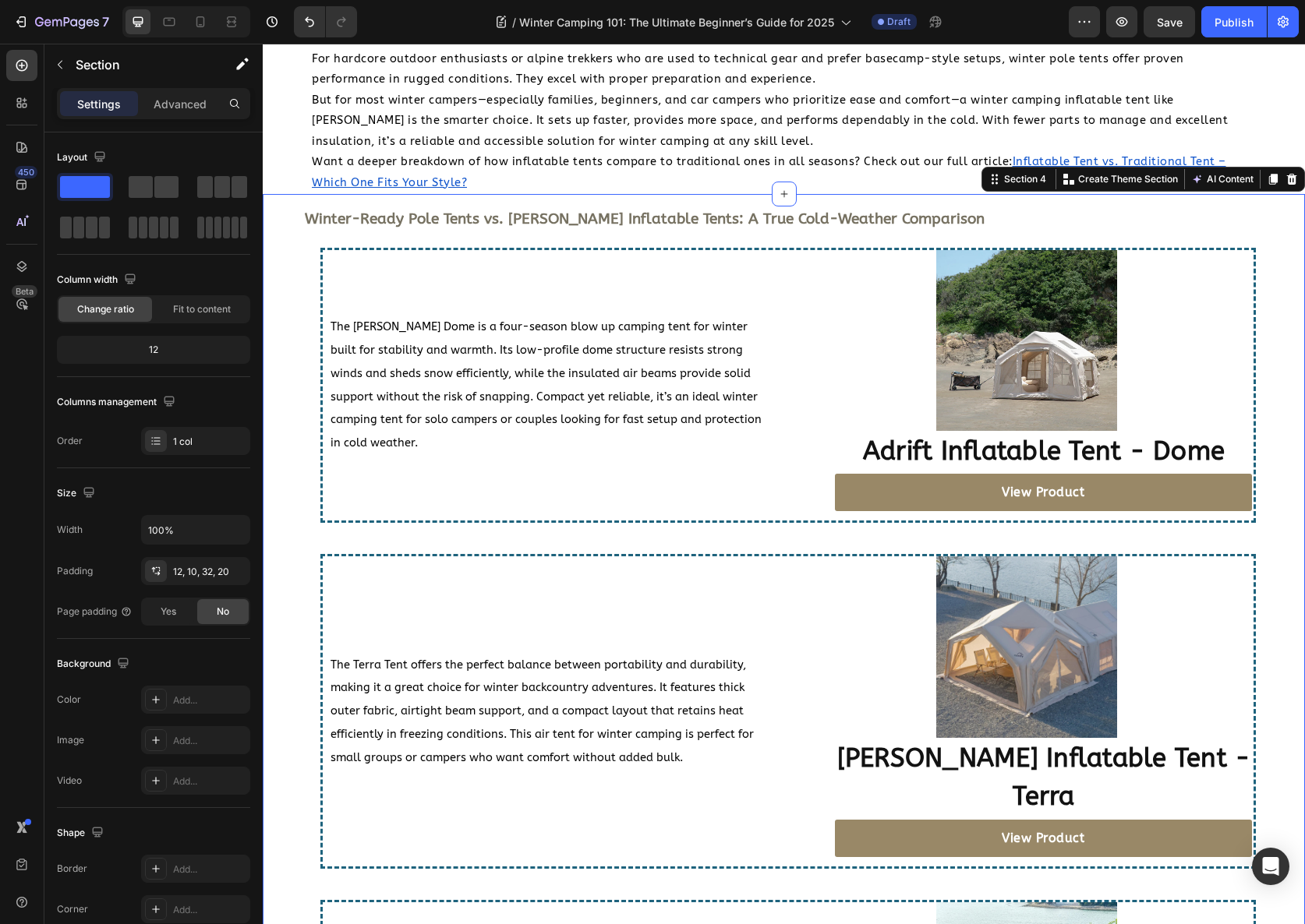
click at [733, 236] on div "⁠⁠⁠⁠⁠⁠⁠ Winter-Ready Pole Tents vs. Coody Inflatable Tents: A True Cold-Weather…" at bounding box center [788, 718] width 1019 height 1029
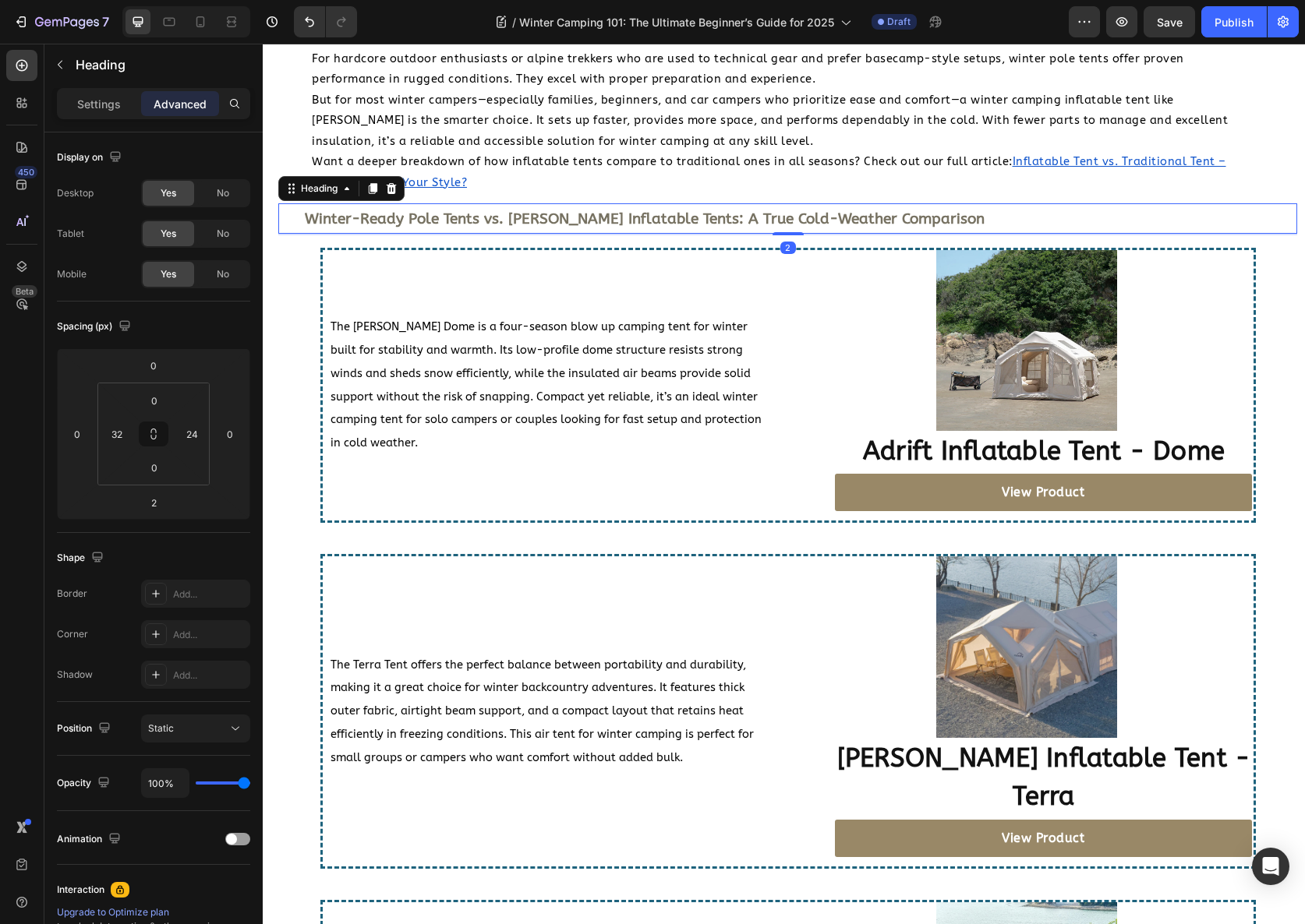
click at [714, 222] on strong "Winter-Ready Pole Tents vs. [PERSON_NAME] Inflatable Tents: A True Cold-Weather…" at bounding box center [644, 219] width 680 height 17
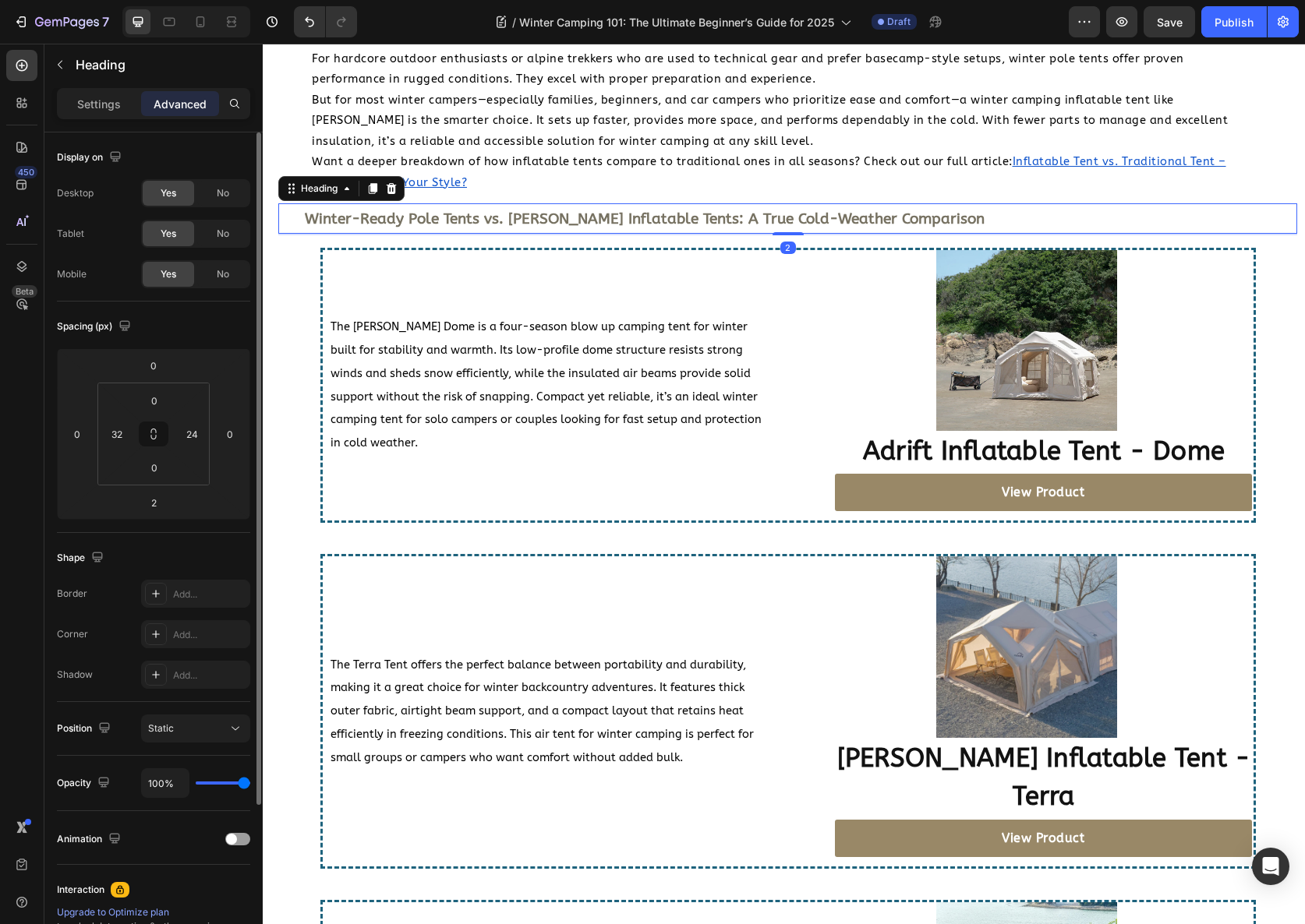
scroll to position [203, 0]
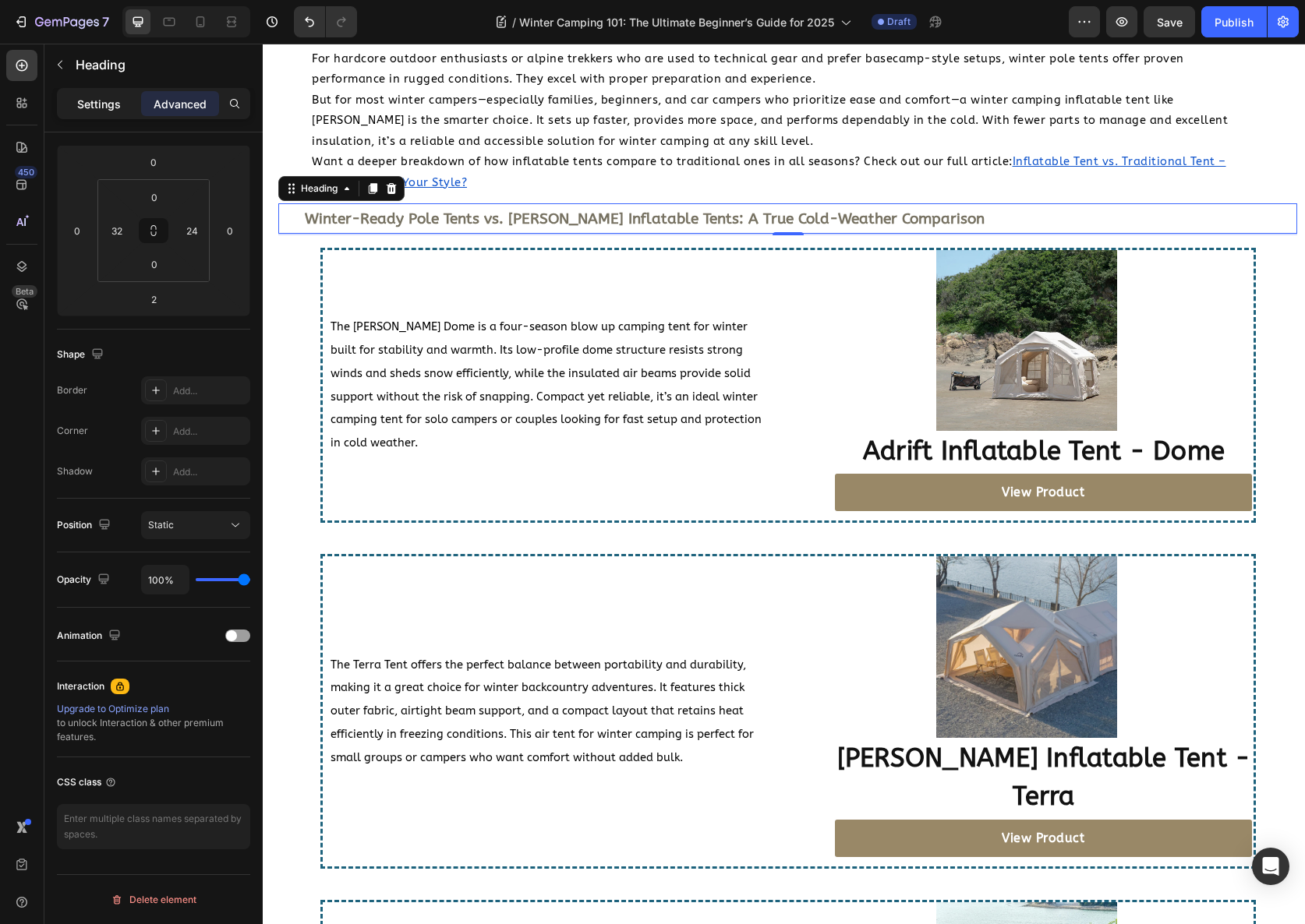
click at [100, 108] on p "Settings" at bounding box center [99, 104] width 44 height 16
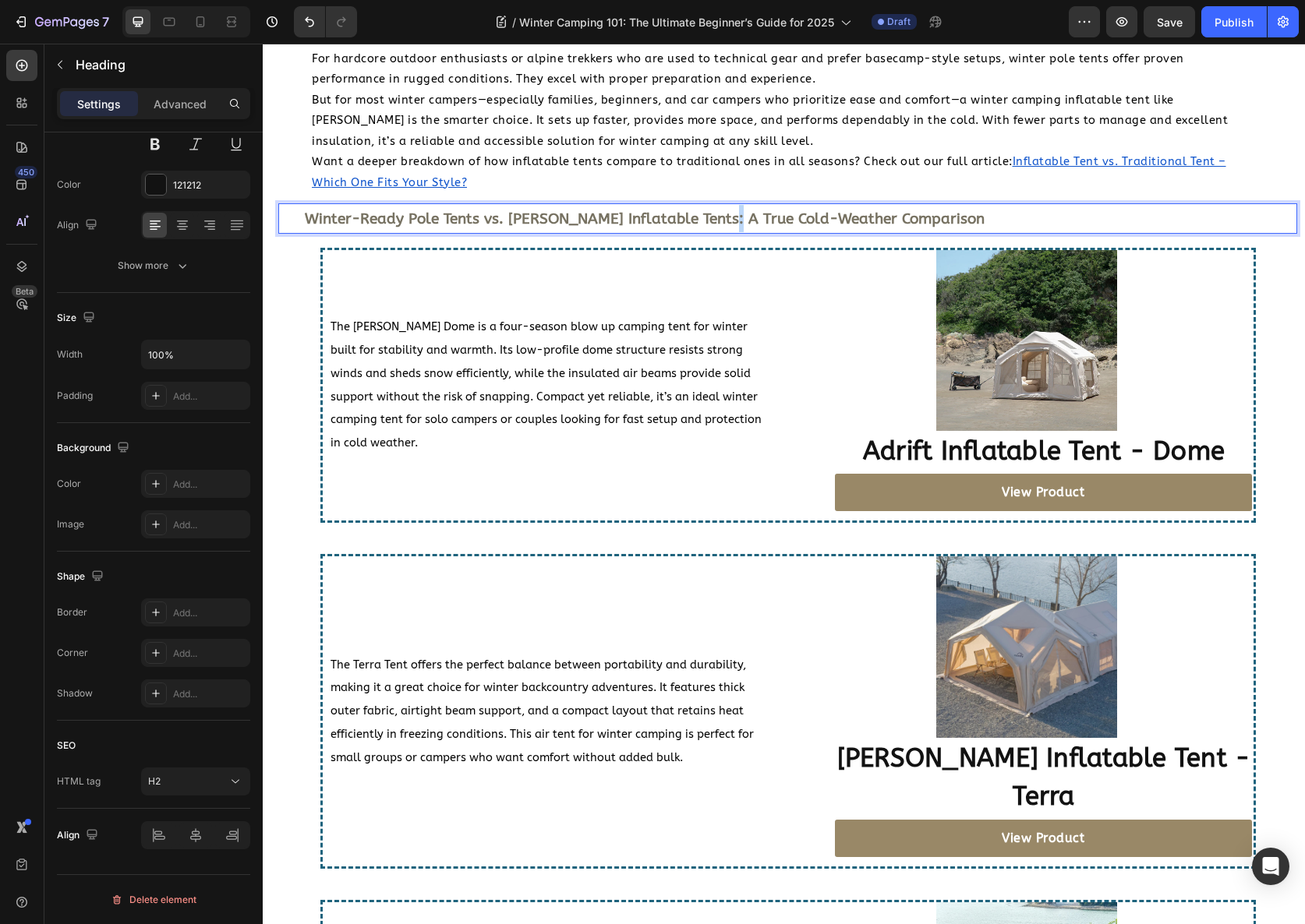
click at [713, 213] on strong "Winter-Ready Pole Tents vs. [PERSON_NAME] Inflatable Tents: A True Cold-Weather…" at bounding box center [644, 219] width 680 height 17
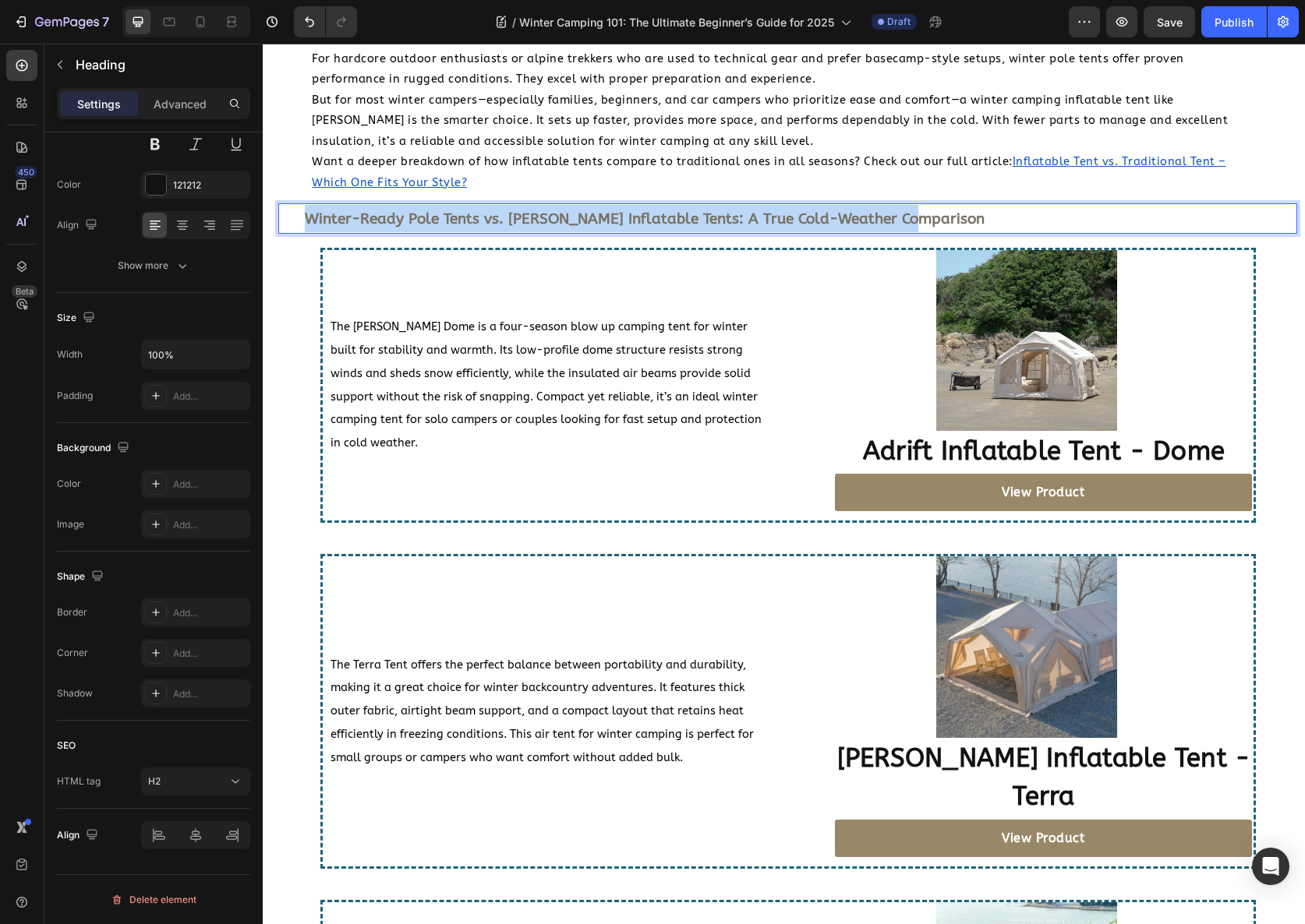
click at [713, 213] on strong "Winter-Ready Pole Tents vs. [PERSON_NAME] Inflatable Tents: A True Cold-Weather…" at bounding box center [644, 219] width 680 height 17
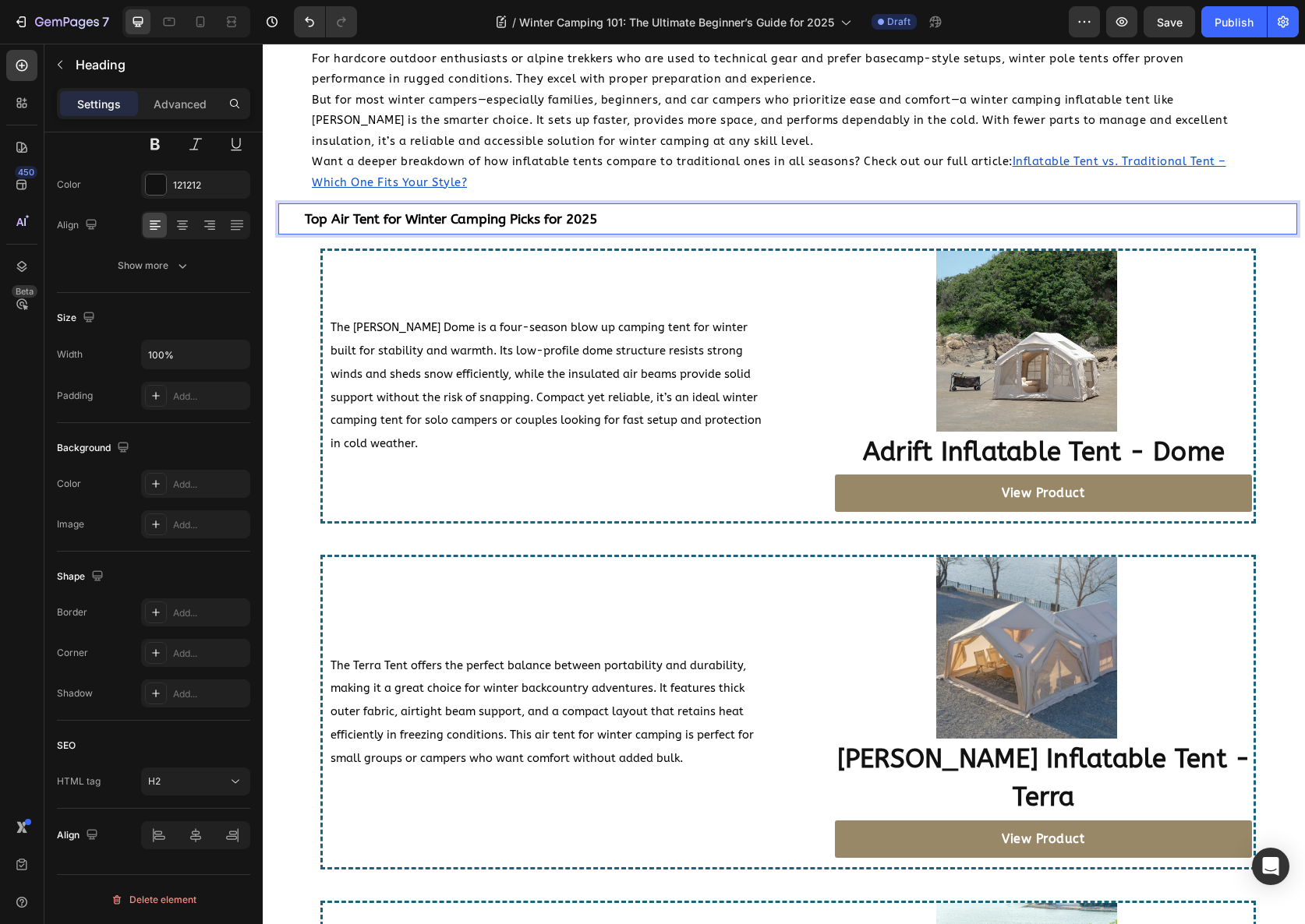
click at [612, 211] on p "Top Air Tent for Winter Camping Picks for 2025" at bounding box center [790, 219] width 972 height 28
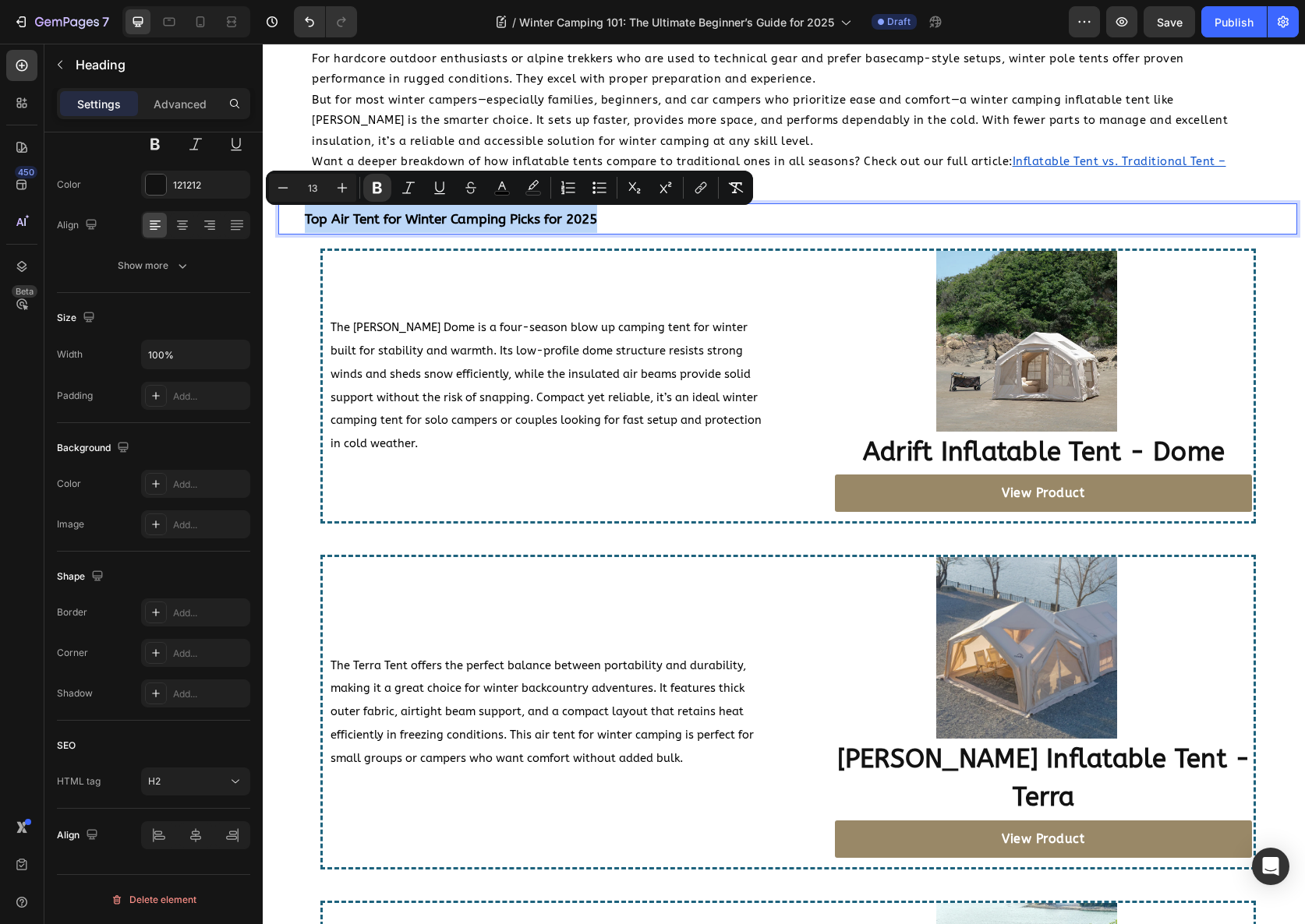
drag, startPoint x: 588, startPoint y: 217, endPoint x: 304, endPoint y: 219, distance: 284.0
click at [304, 219] on p "Top Air Tent for Winter Camping Picks for 2025" at bounding box center [790, 219] width 972 height 28
click at [507, 187] on icon "Editor contextual toolbar" at bounding box center [502, 188] width 16 height 16
type input "000000"
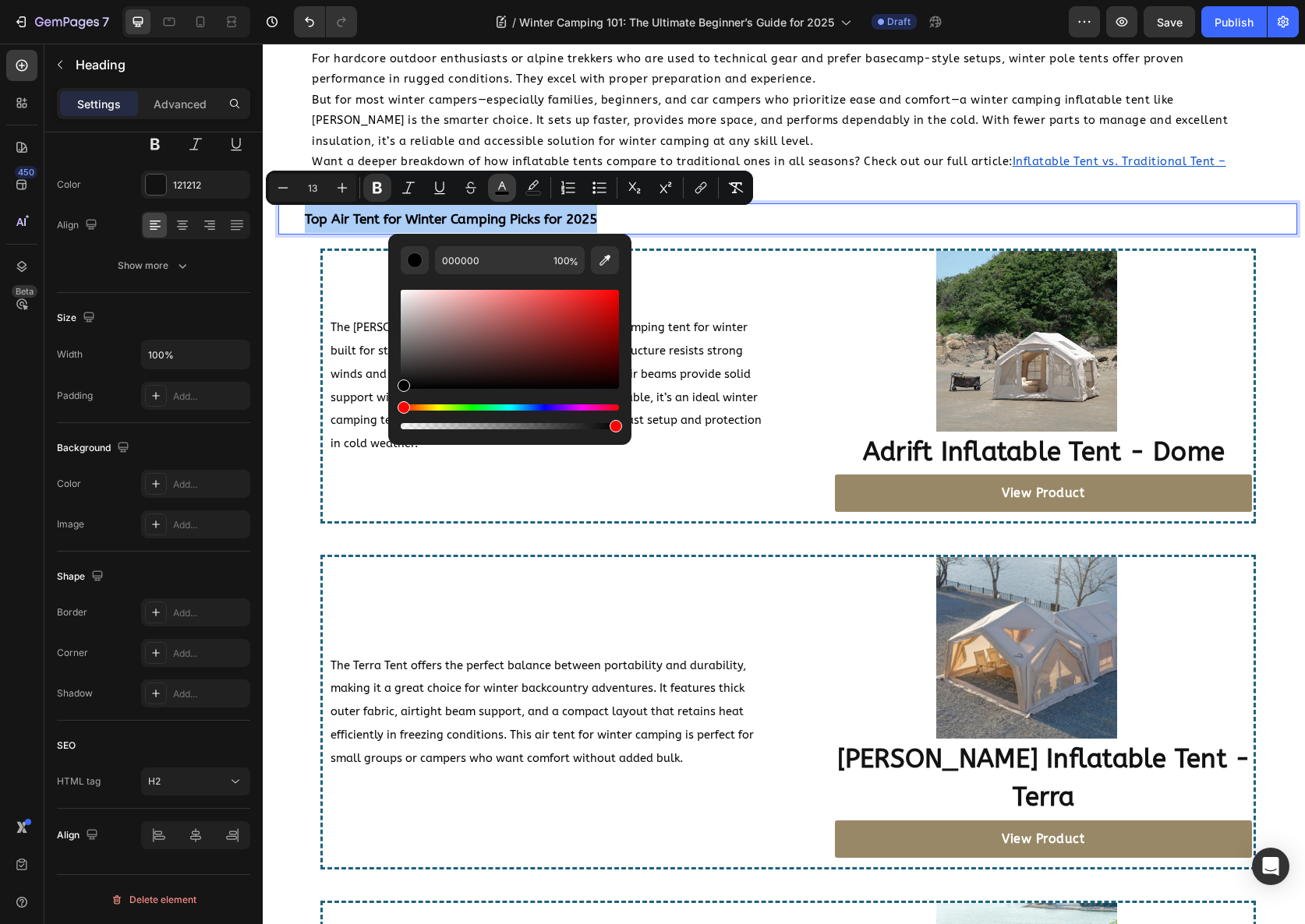
click at [509, 184] on icon "Editor contextual toolbar" at bounding box center [502, 188] width 16 height 16
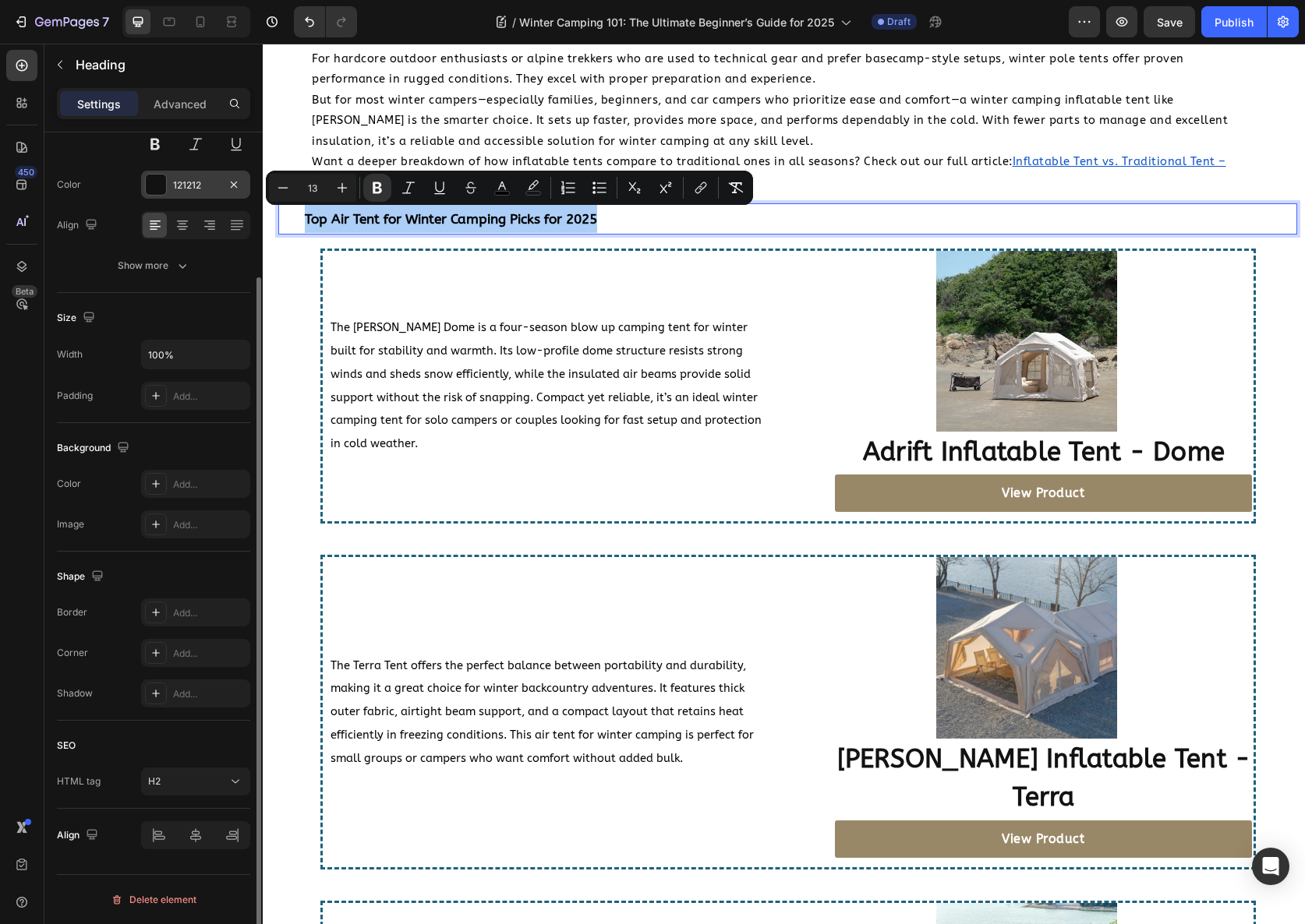
click at [217, 195] on div "121212" at bounding box center [195, 185] width 109 height 28
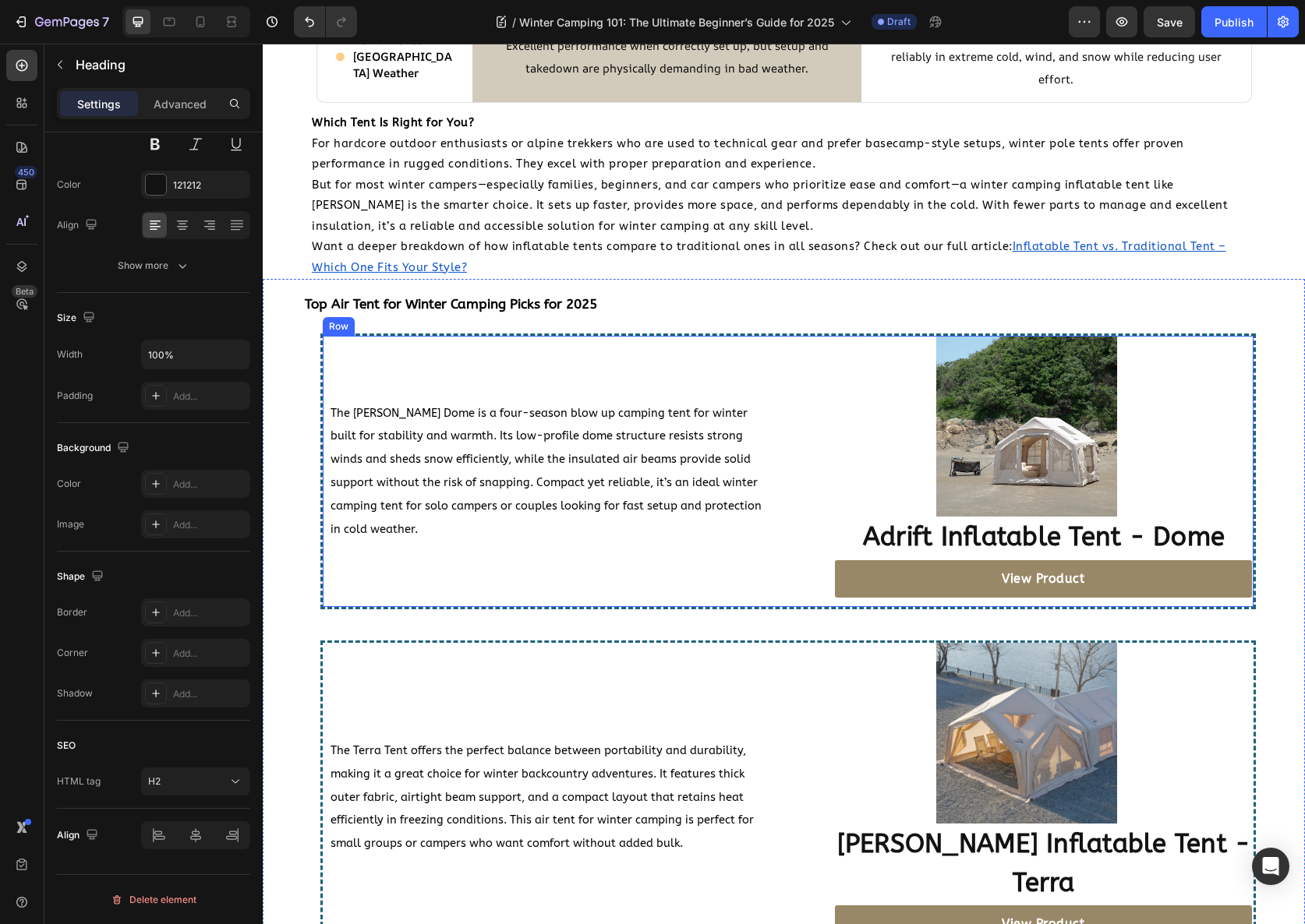
scroll to position [1557, 0]
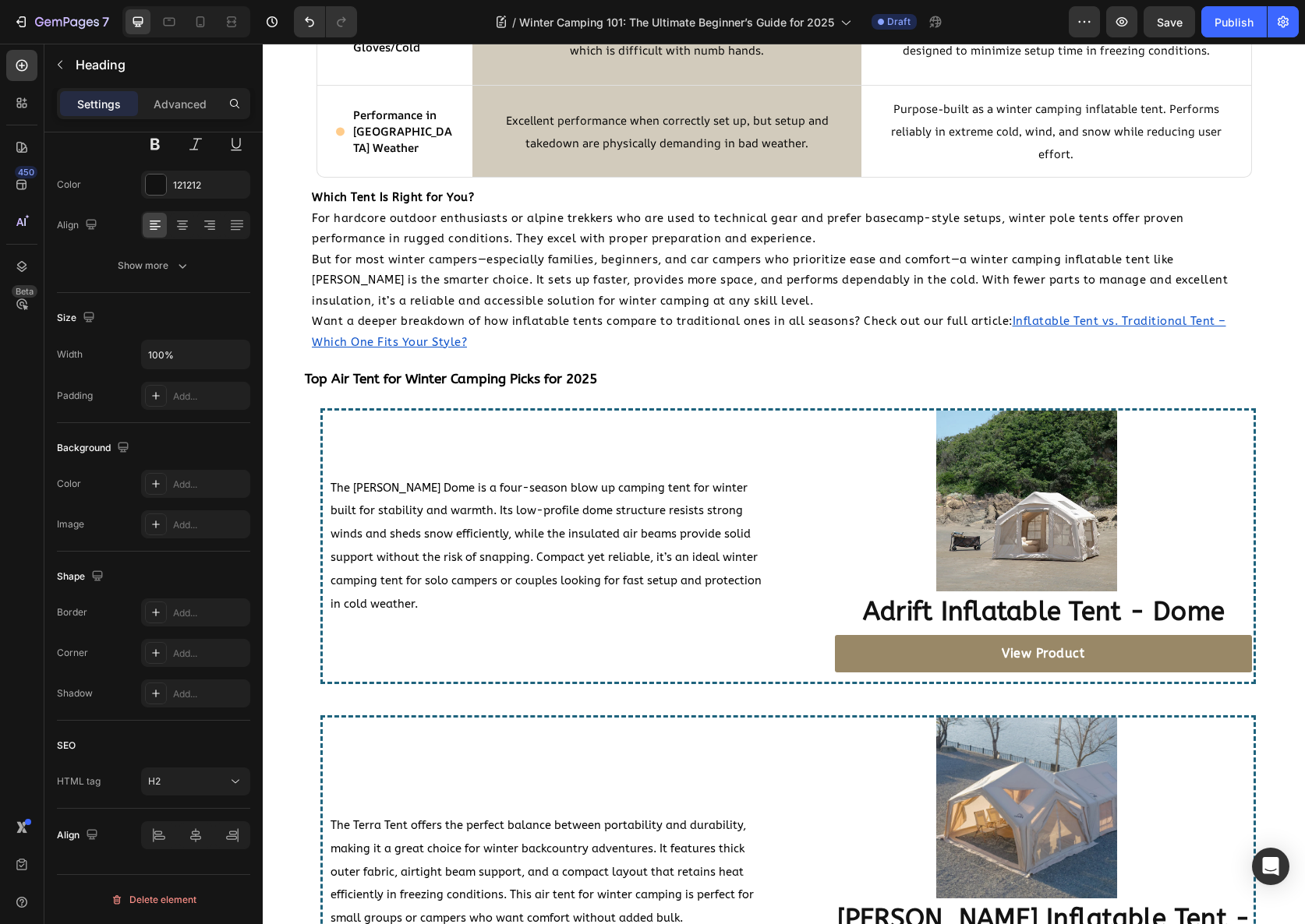
click at [556, 392] on p "Top Air Tent for Winter Camping Picks for 2025" at bounding box center [790, 379] width 972 height 28
click at [572, 376] on strong "Top Air Tent for Winter Camping Picks for 2025" at bounding box center [450, 379] width 293 height 16
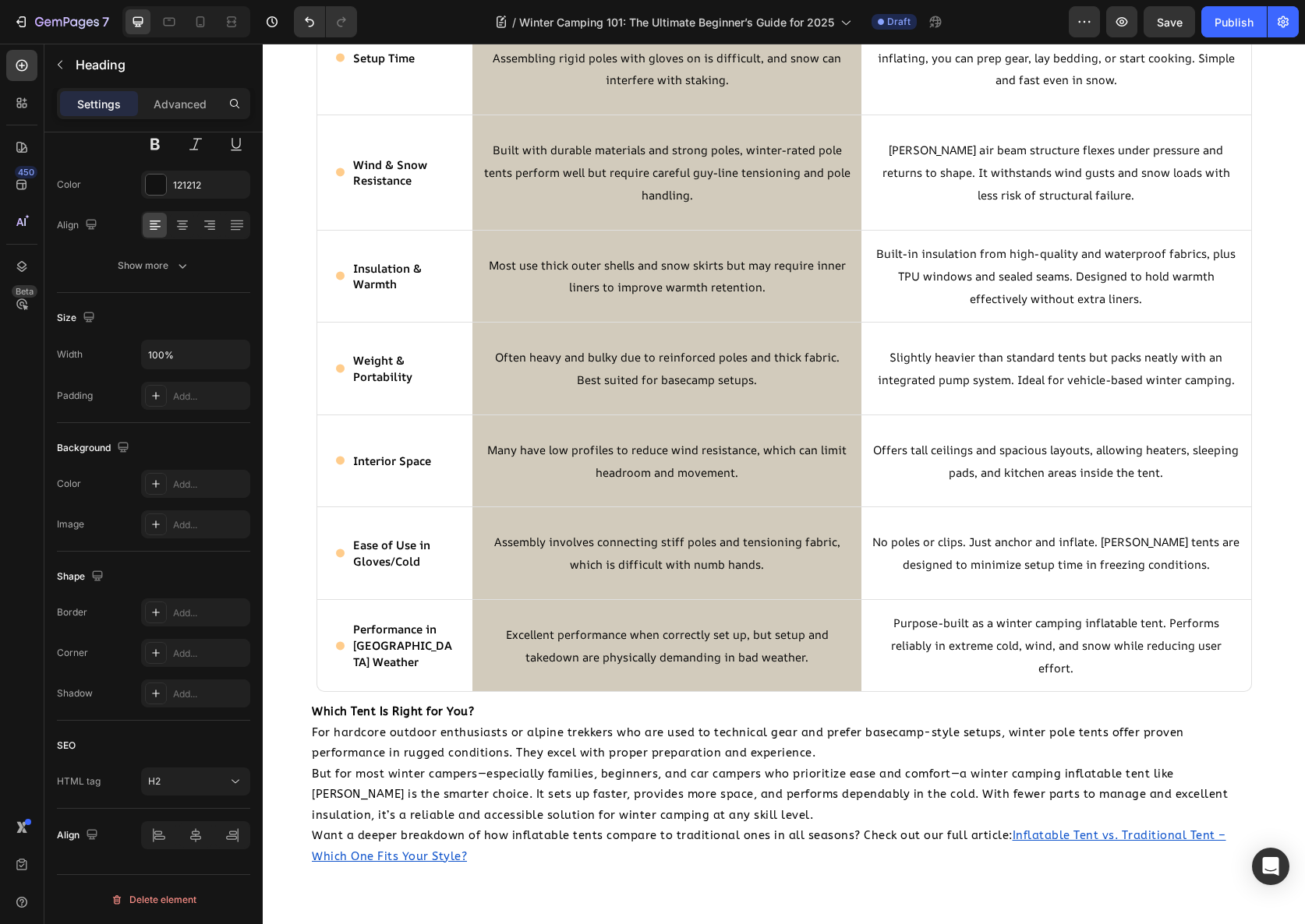
scroll to position [860, 0]
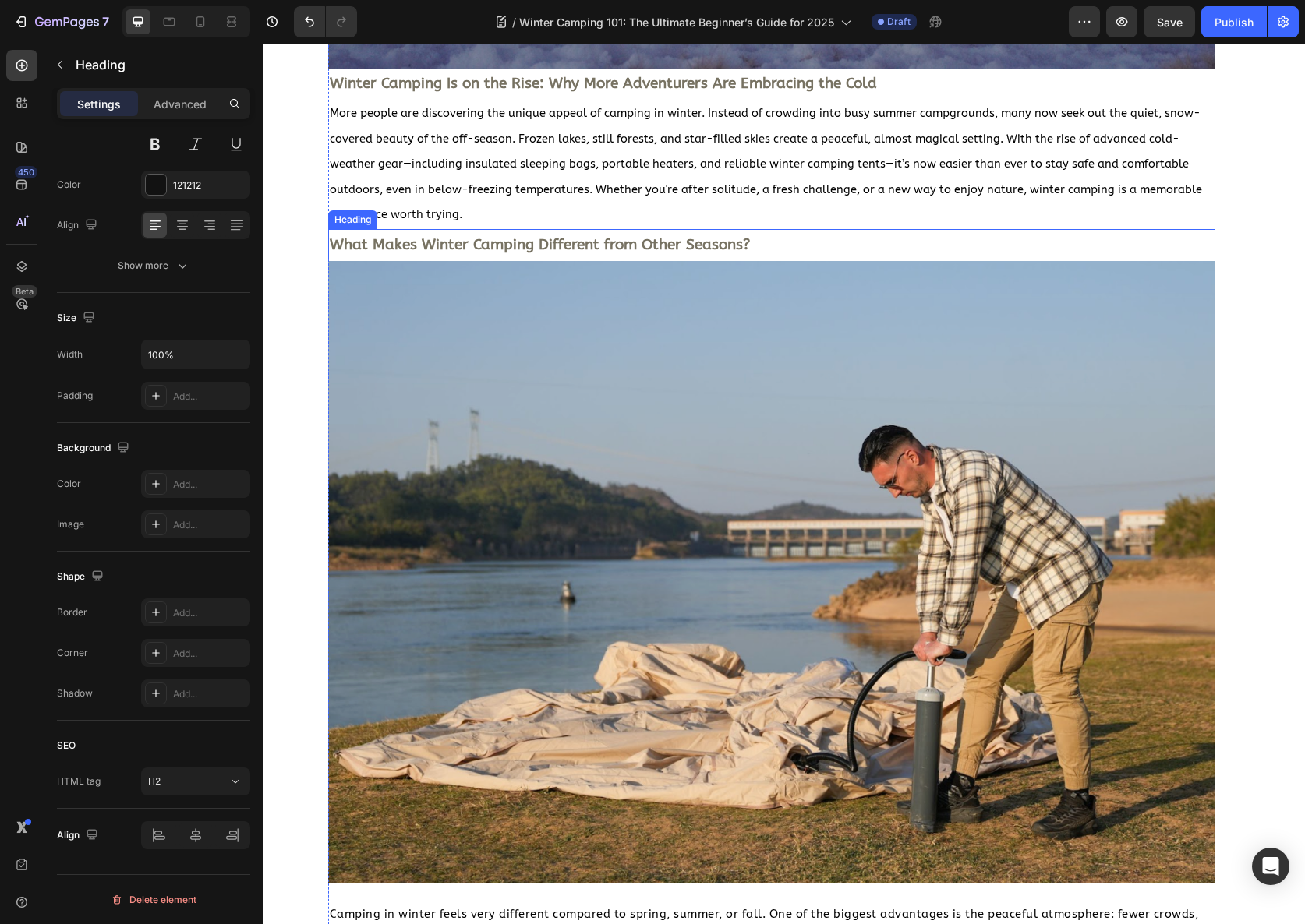
click at [607, 231] on h2 "What Makes Winter Camping Different from Other Seasons?" at bounding box center [771, 244] width 888 height 31
click at [607, 242] on strong "What Makes Winter Camping Different from Other Seasons?" at bounding box center [540, 245] width 421 height 17
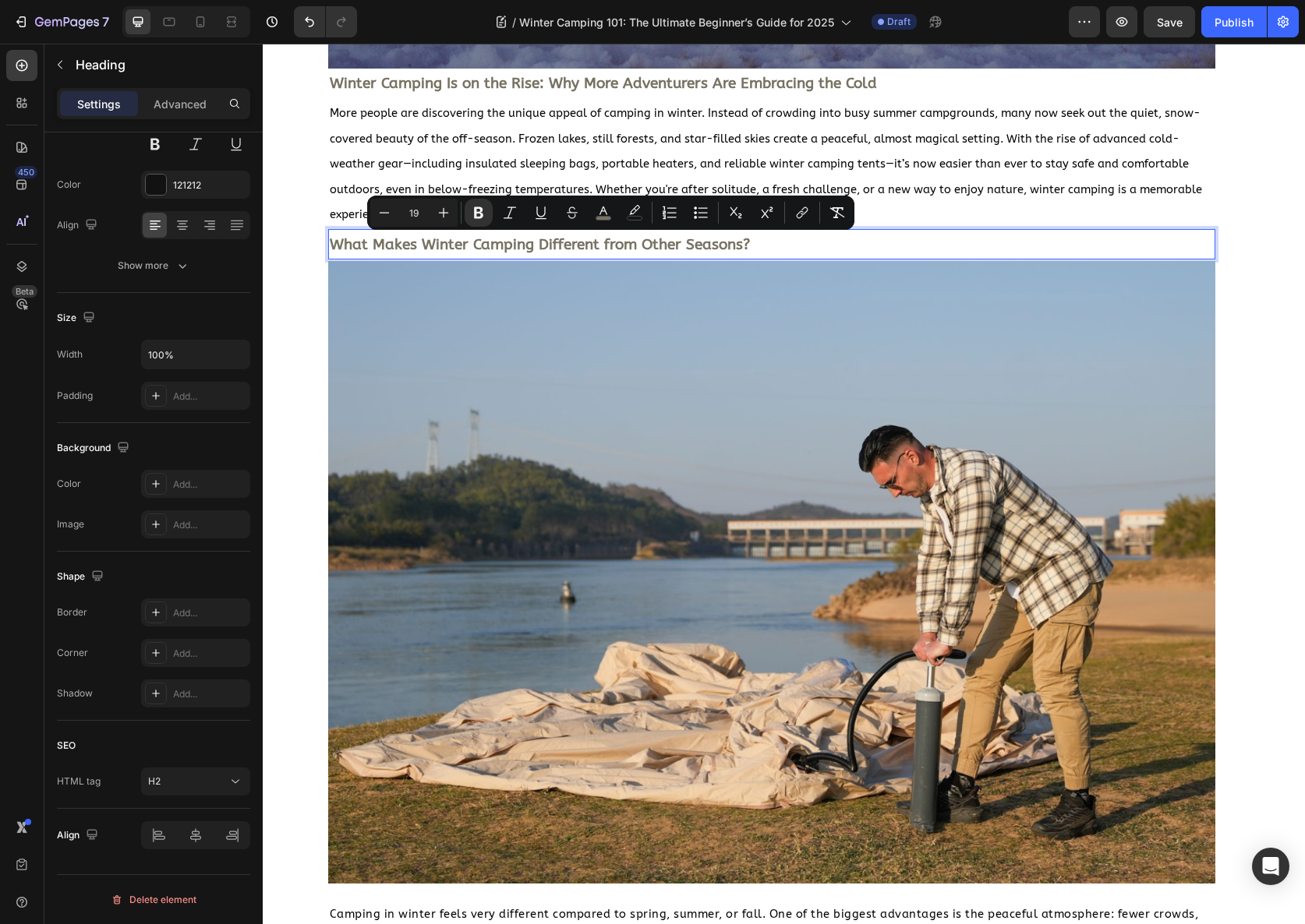
click at [607, 242] on strong "What Makes Winter Camping Different from Other Seasons?" at bounding box center [540, 245] width 421 height 17
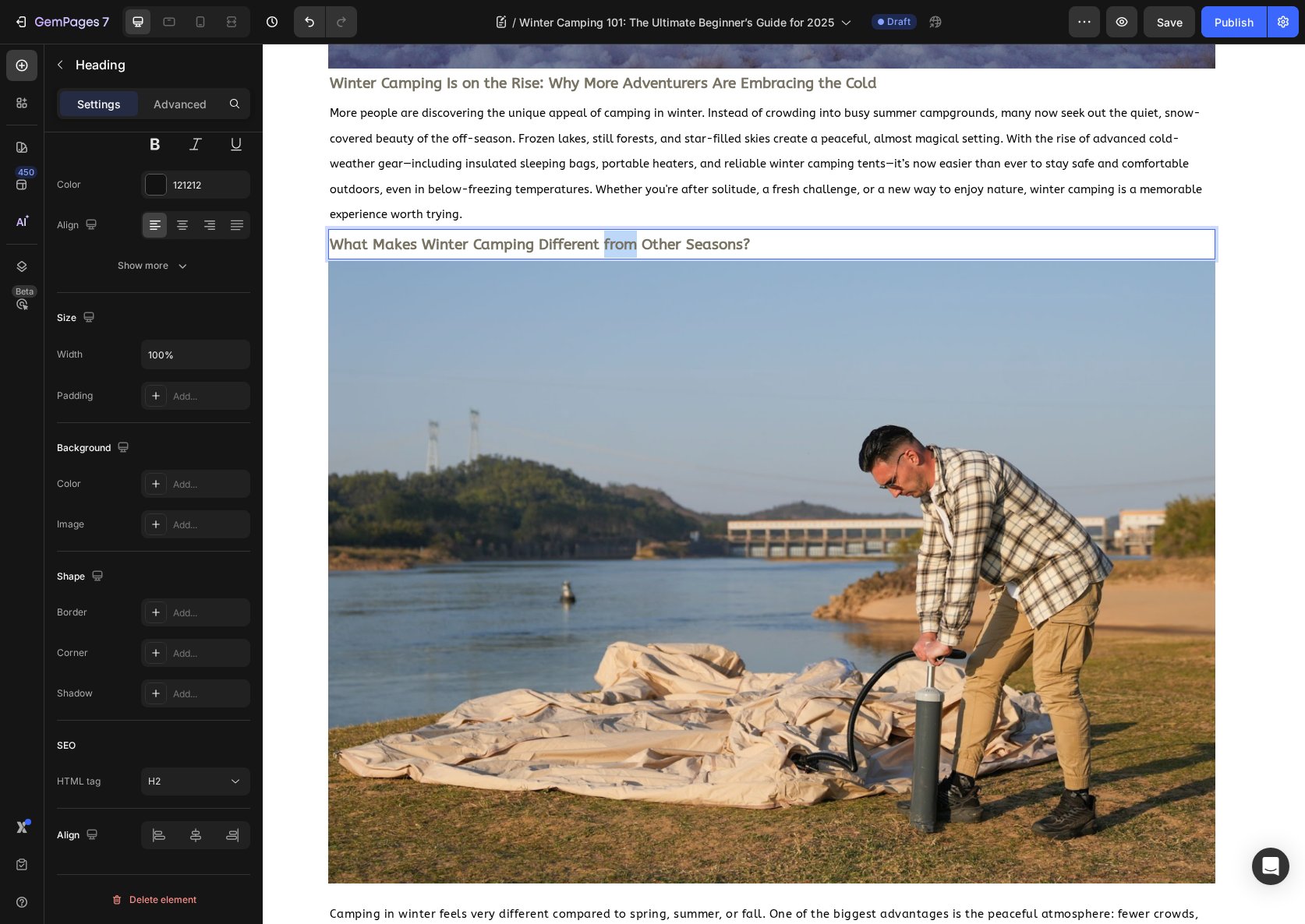
click at [607, 242] on strong "What Makes Winter Camping Different from Other Seasons?" at bounding box center [540, 245] width 421 height 17
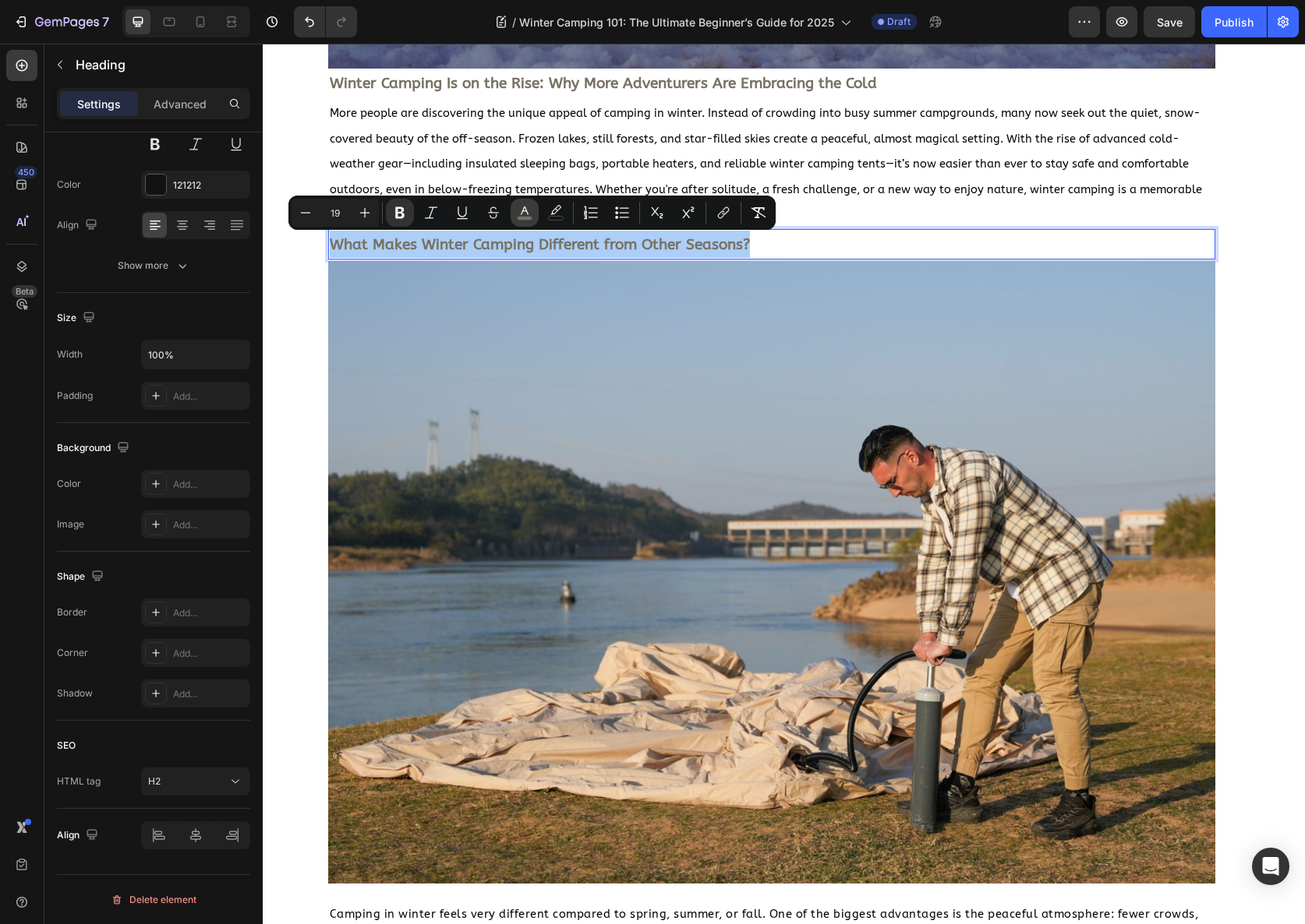
click at [525, 215] on icon "Editor contextual toolbar" at bounding box center [525, 213] width 16 height 16
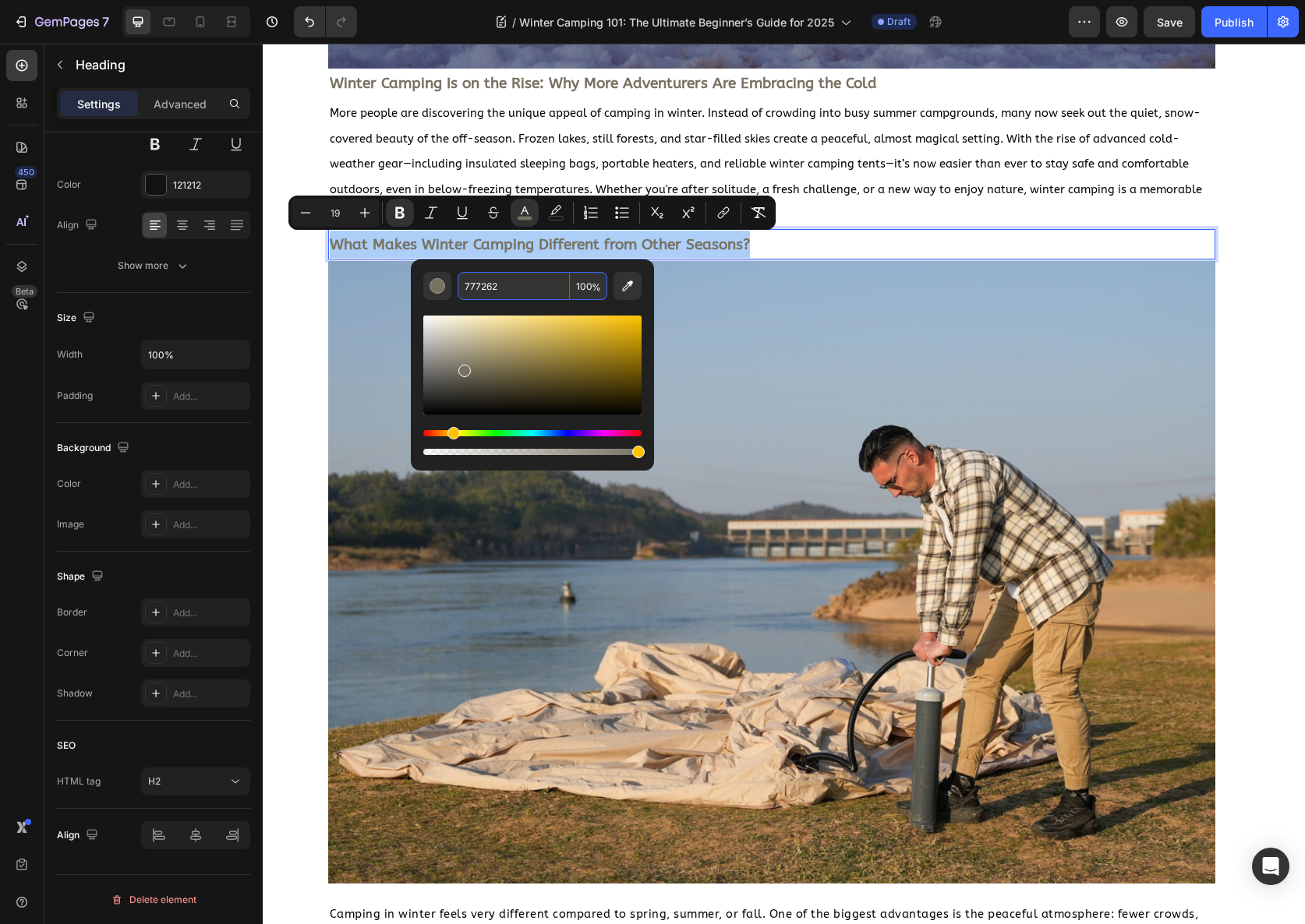
drag, startPoint x: 509, startPoint y: 295, endPoint x: 467, endPoint y: 291, distance: 42.2
click at [467, 291] on input "777262" at bounding box center [513, 286] width 112 height 28
drag, startPoint x: 516, startPoint y: 287, endPoint x: 465, endPoint y: 289, distance: 51.0
click at [465, 289] on input "777262" at bounding box center [513, 286] width 112 height 28
click at [885, 220] on p "More people are discovering the unique appeal of camping in winter. Instead of …" at bounding box center [771, 164] width 884 height 127
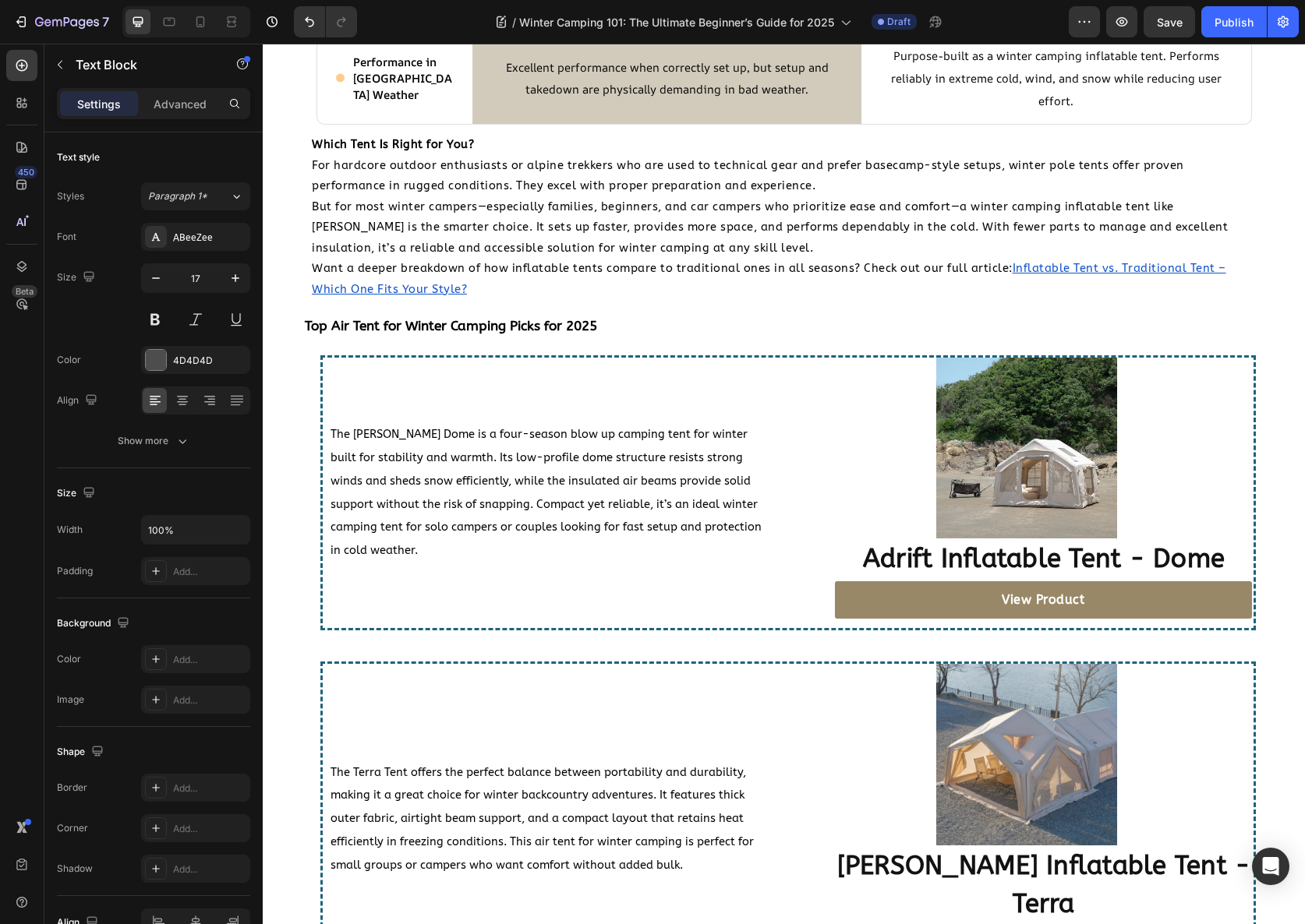
scroll to position [2792, 0]
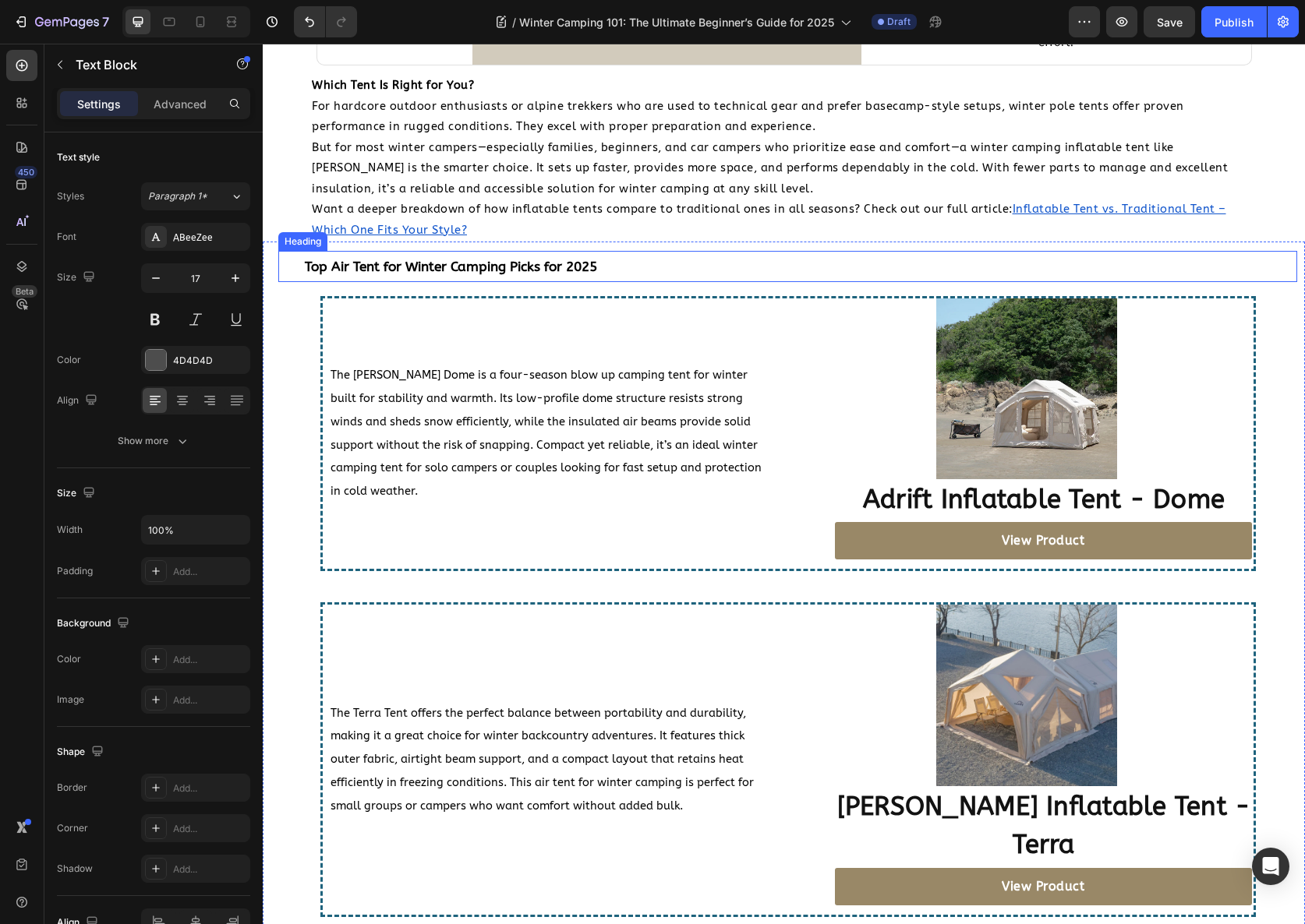
click at [539, 264] on strong "Top Air Tent for Winter Camping Picks for 2025" at bounding box center [450, 267] width 293 height 16
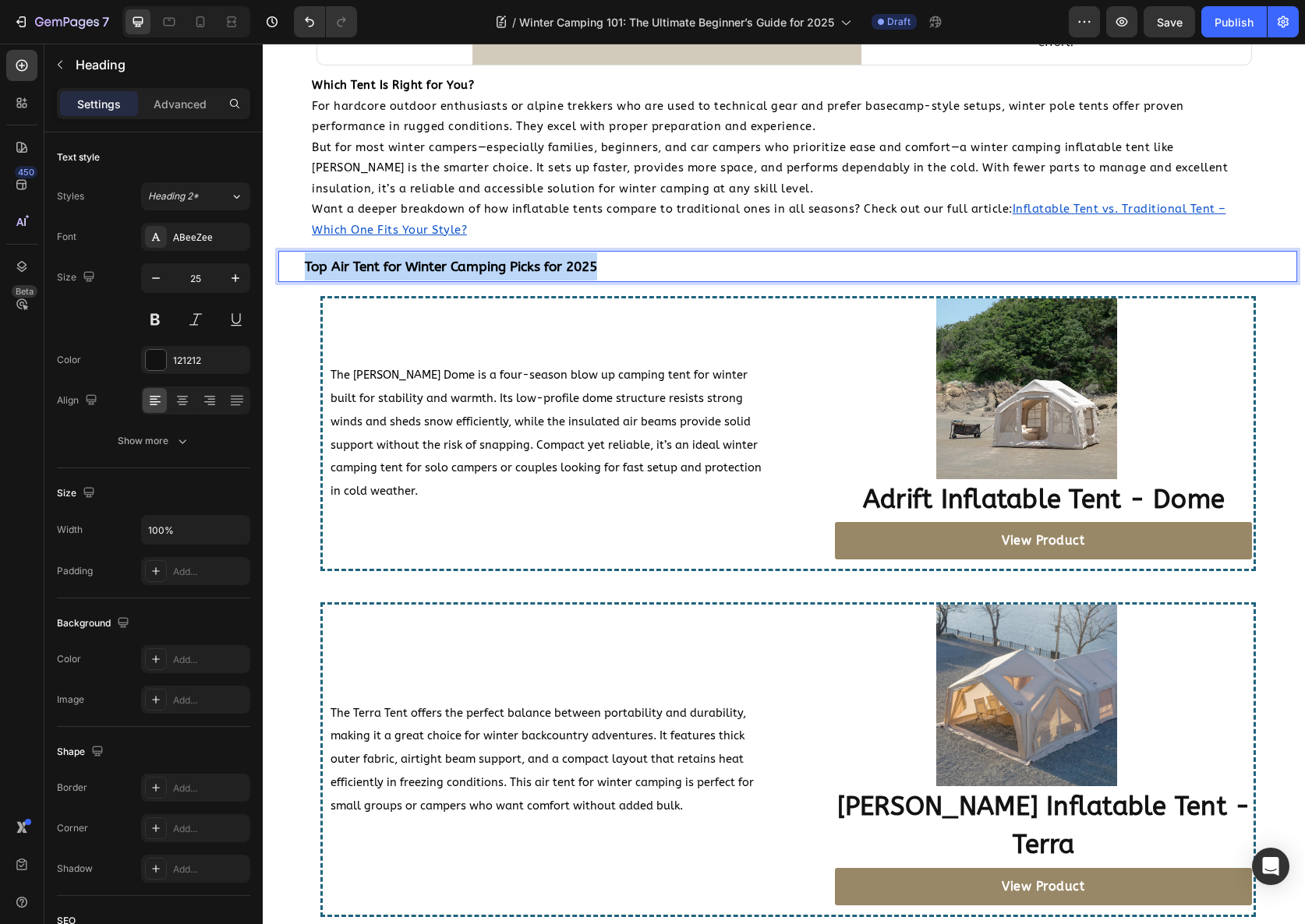
click at [539, 264] on strong "Top Air Tent for Winter Camping Picks for 2025" at bounding box center [450, 267] width 293 height 16
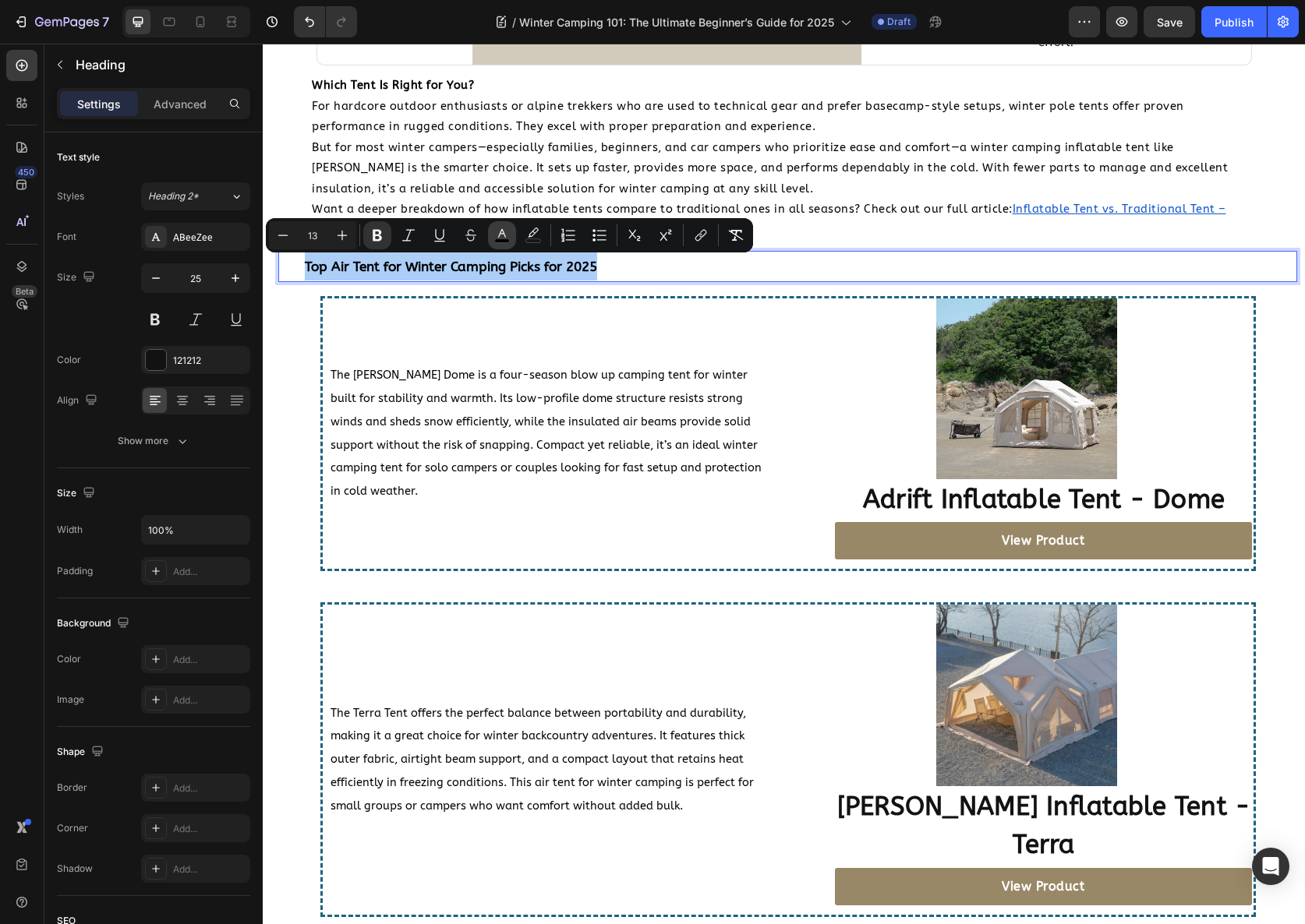
click at [494, 236] on icon "Editor contextual toolbar" at bounding box center [502, 235] width 16 height 16
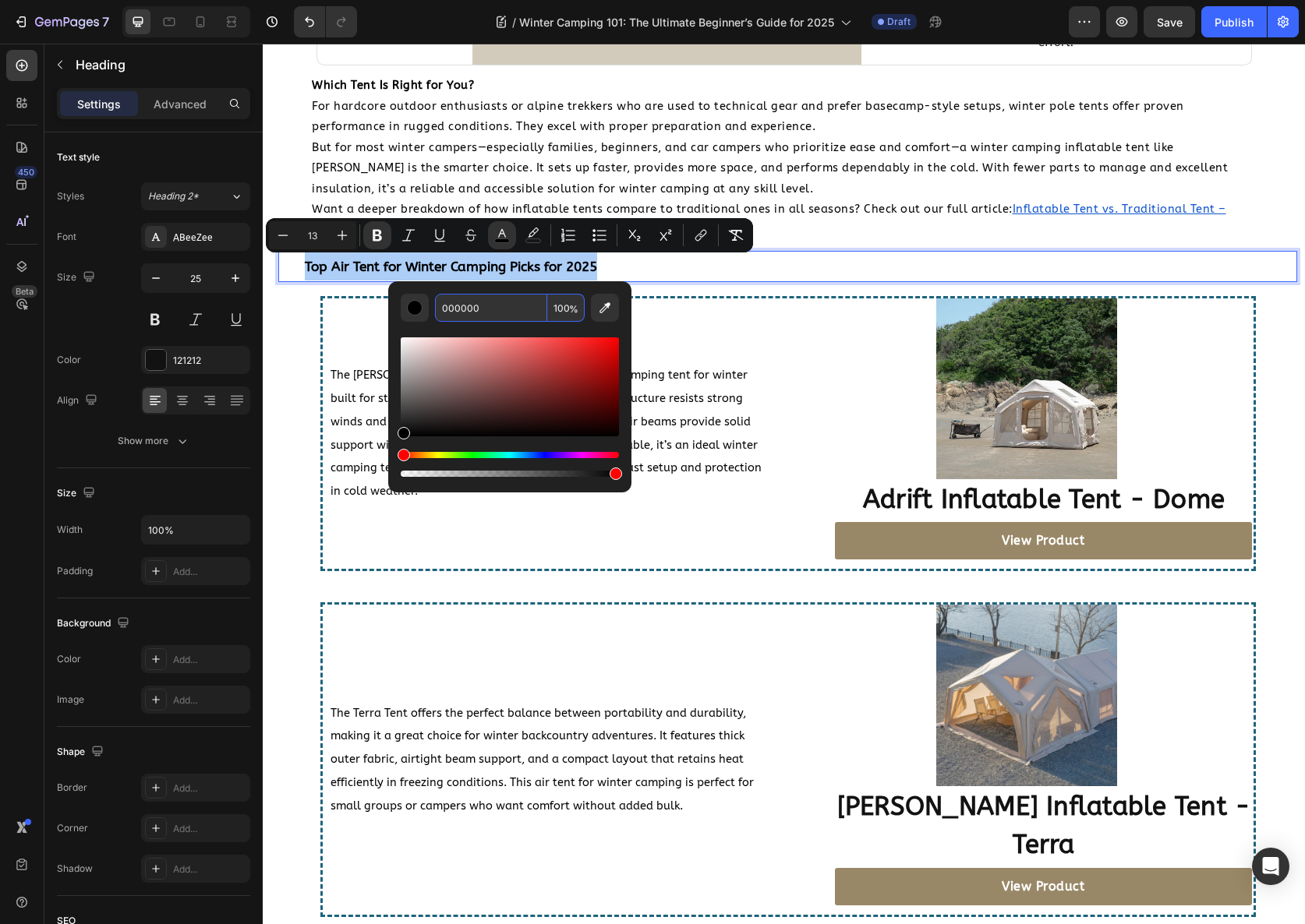
drag, startPoint x: 756, startPoint y: 349, endPoint x: 379, endPoint y: 292, distance: 381.3
drag, startPoint x: 480, startPoint y: 305, endPoint x: 423, endPoint y: 304, distance: 57.0
click at [423, 304] on div "000000 100 %" at bounding box center [510, 308] width 218 height 28
paste input "777262"
type input "777262"
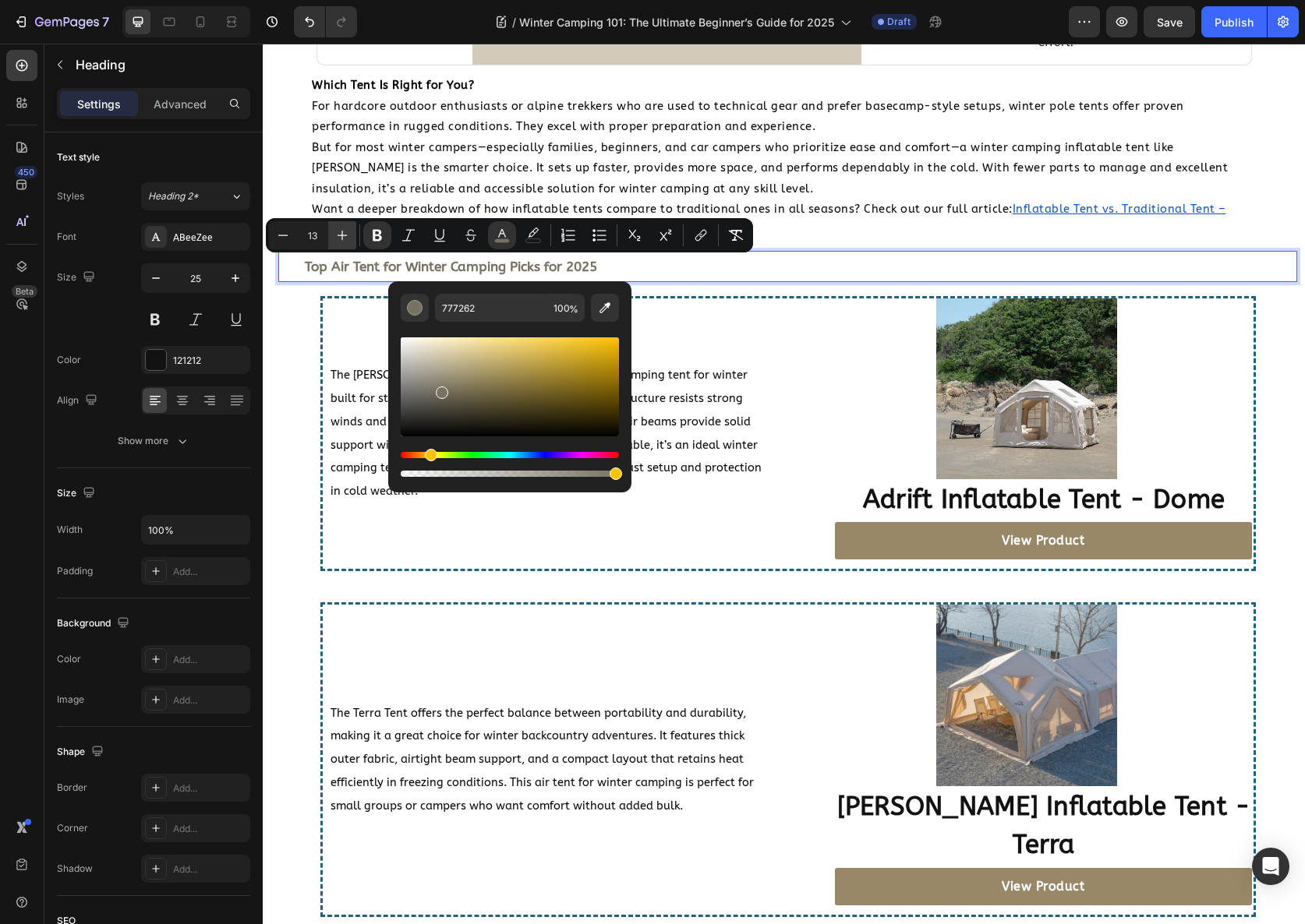
click at [348, 237] on icon "Editor contextual toolbar" at bounding box center [342, 235] width 16 height 16
click at [348, 236] on icon "Editor contextual toolbar" at bounding box center [342, 235] width 16 height 16
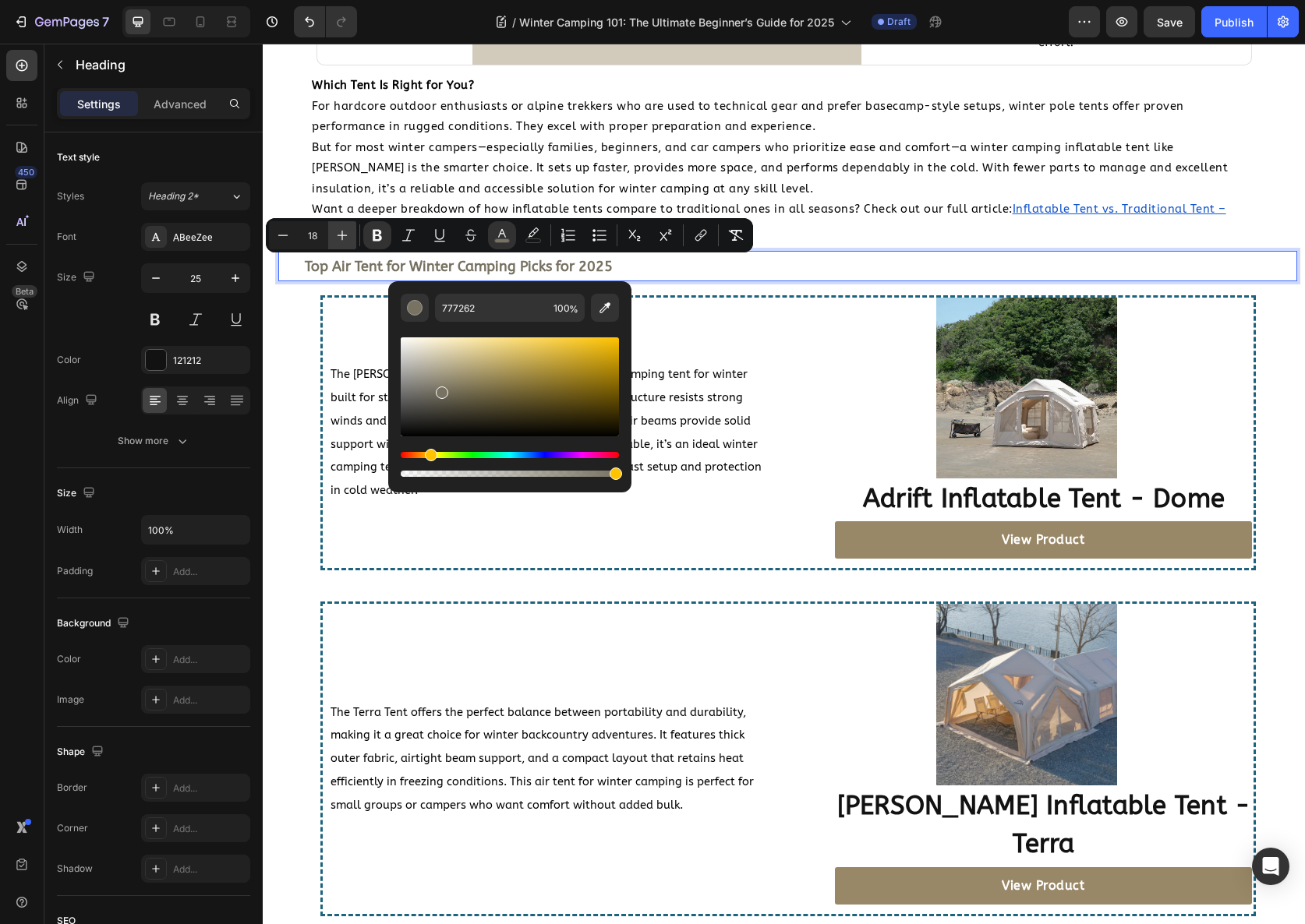
click at [348, 236] on icon "Editor contextual toolbar" at bounding box center [342, 235] width 16 height 16
type input "19"
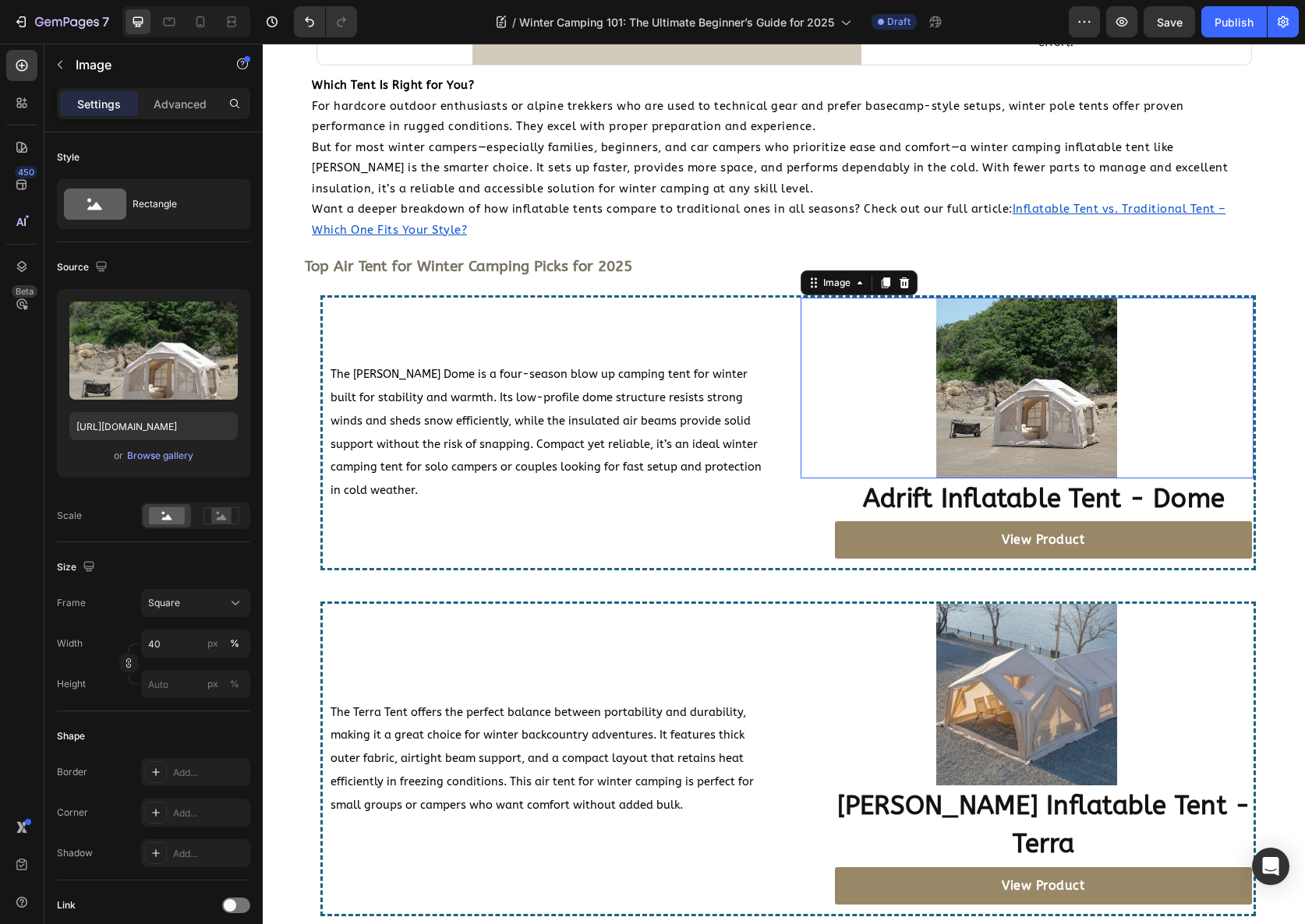
click at [869, 395] on div at bounding box center [1026, 388] width 453 height 180
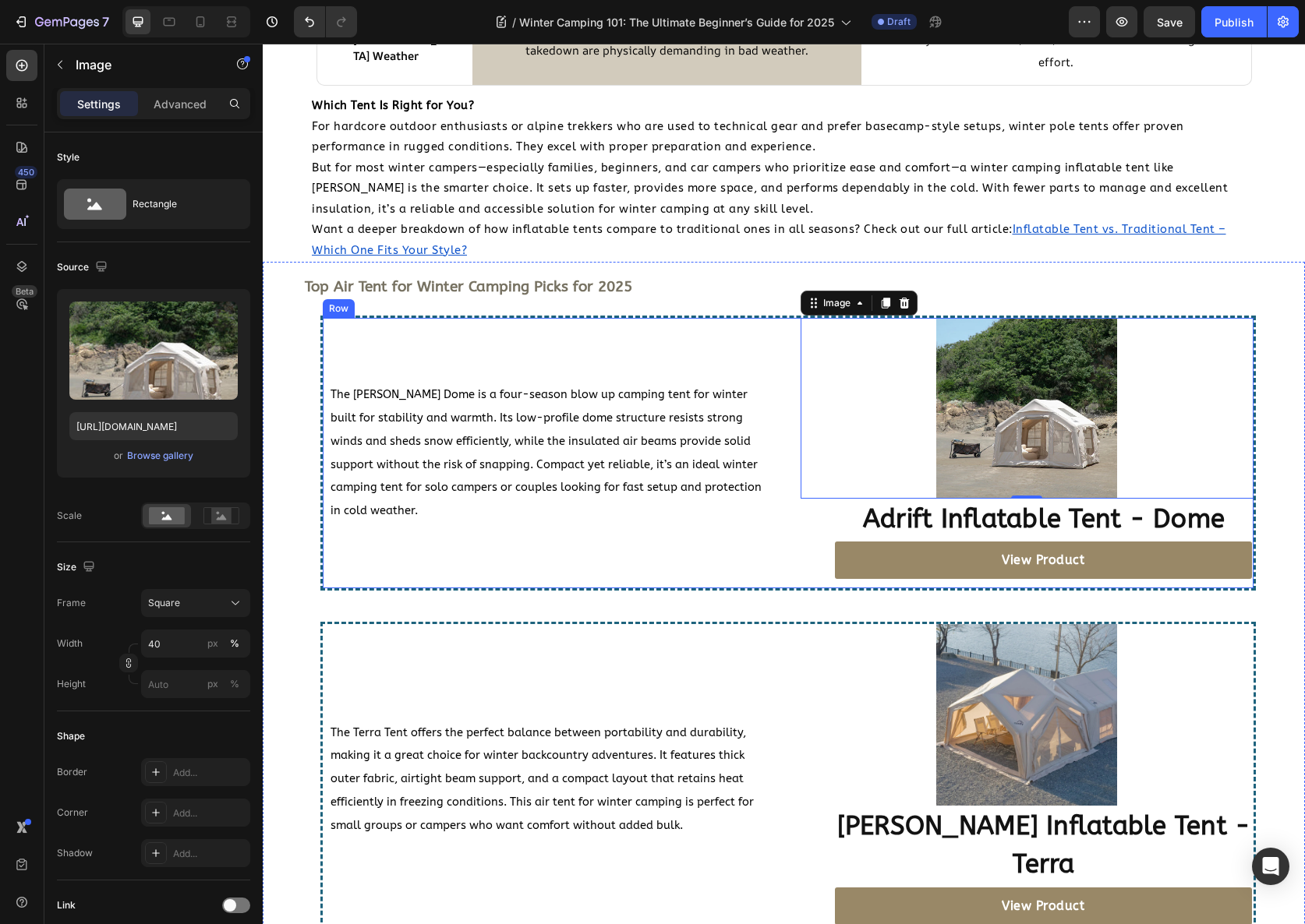
scroll to position [2767, 0]
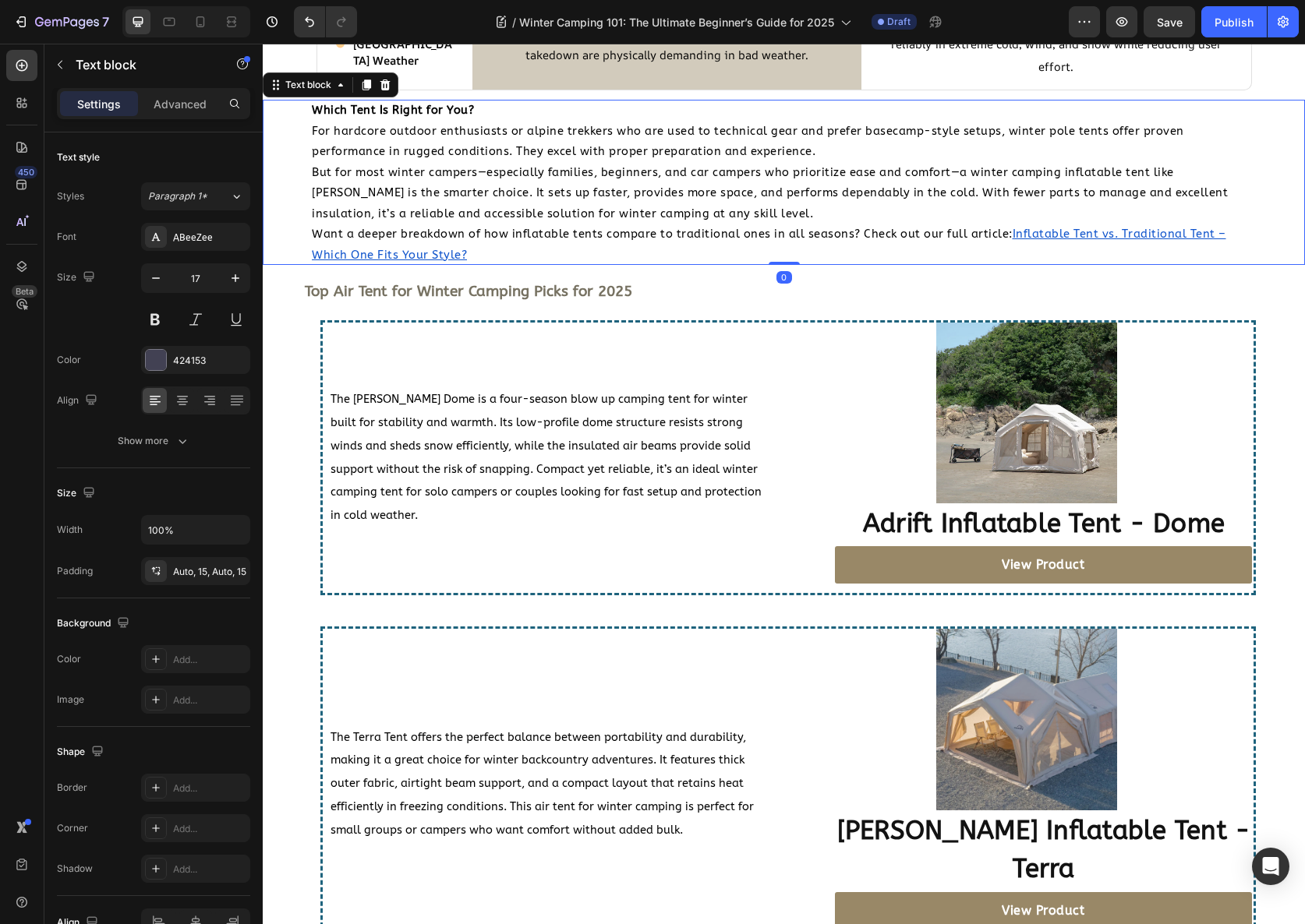
click at [579, 242] on p "Want a deeper breakdown of how inflatable tents compare to traditional ones in …" at bounding box center [783, 244] width 944 height 42
click at [638, 218] on span "But for most winter campers—especially families, beginners, and car campers who…" at bounding box center [769, 194] width 916 height 55
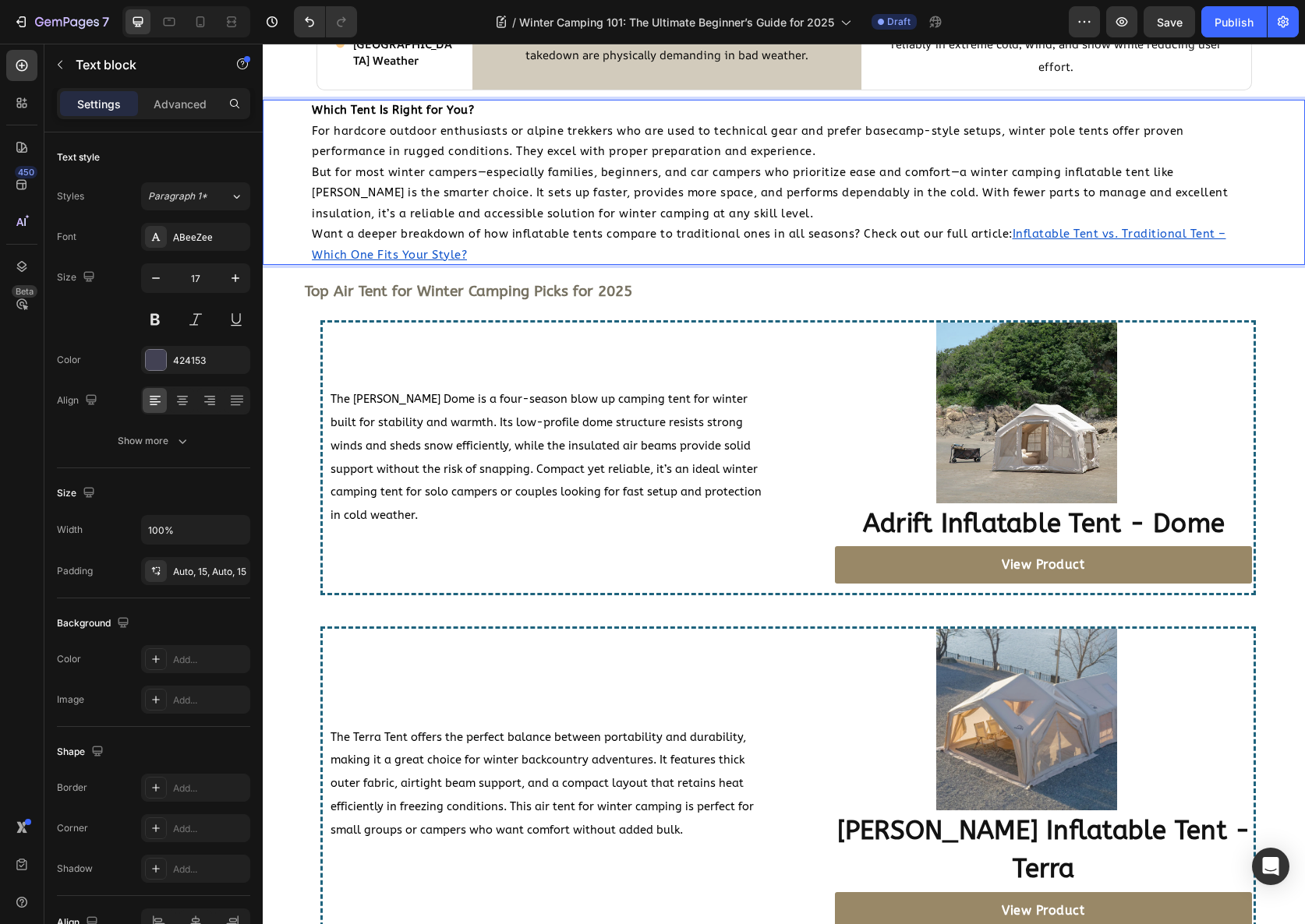
click at [584, 214] on span "But for most winter campers—especially families, beginners, and car campers who…" at bounding box center [769, 194] width 916 height 55
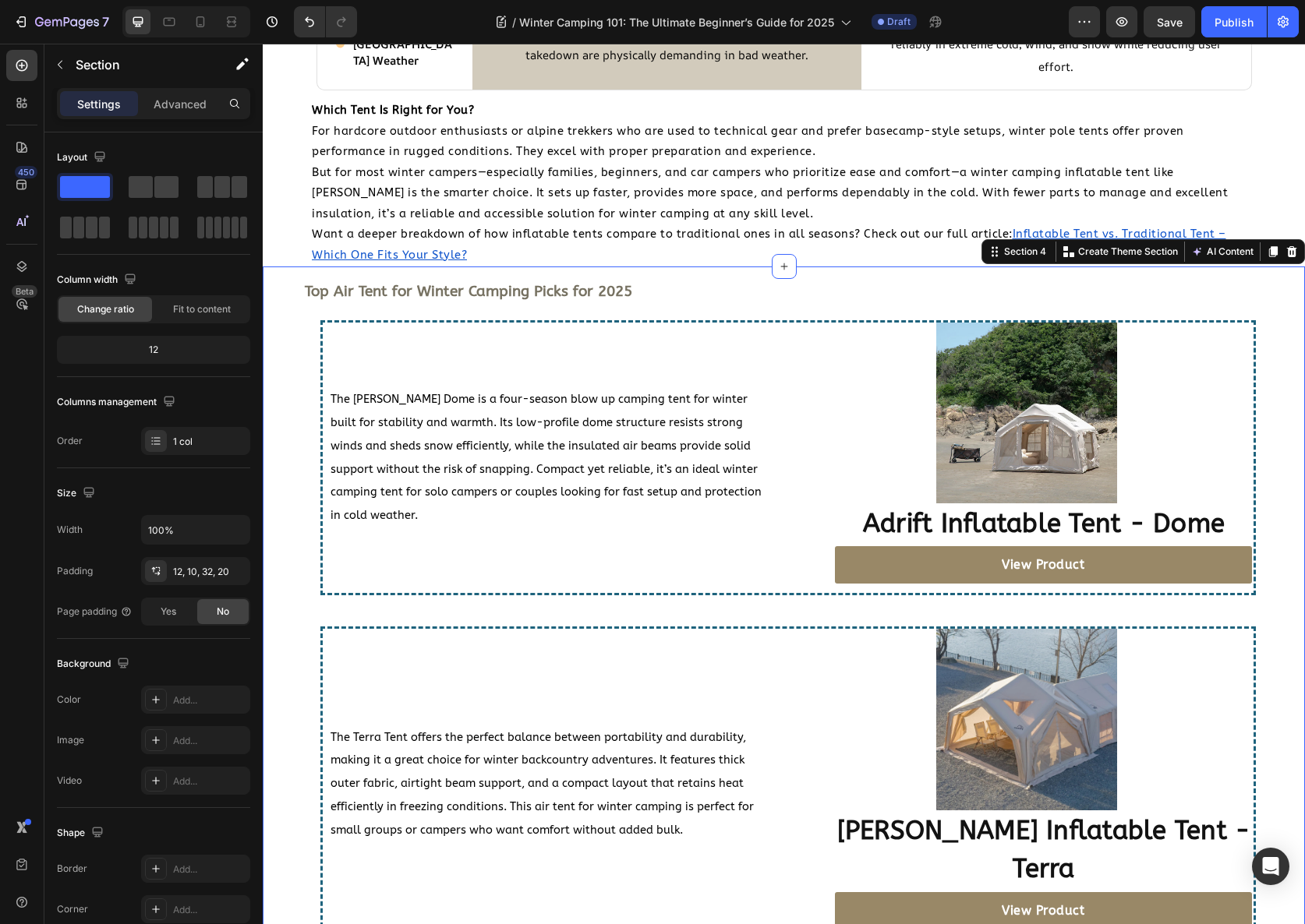
click at [294, 333] on div "⁠⁠⁠⁠⁠⁠⁠ Top Air Tent for Winter Camping Picks for 2025 Heading The Coody Dome i…" at bounding box center [788, 791] width 1019 height 1029
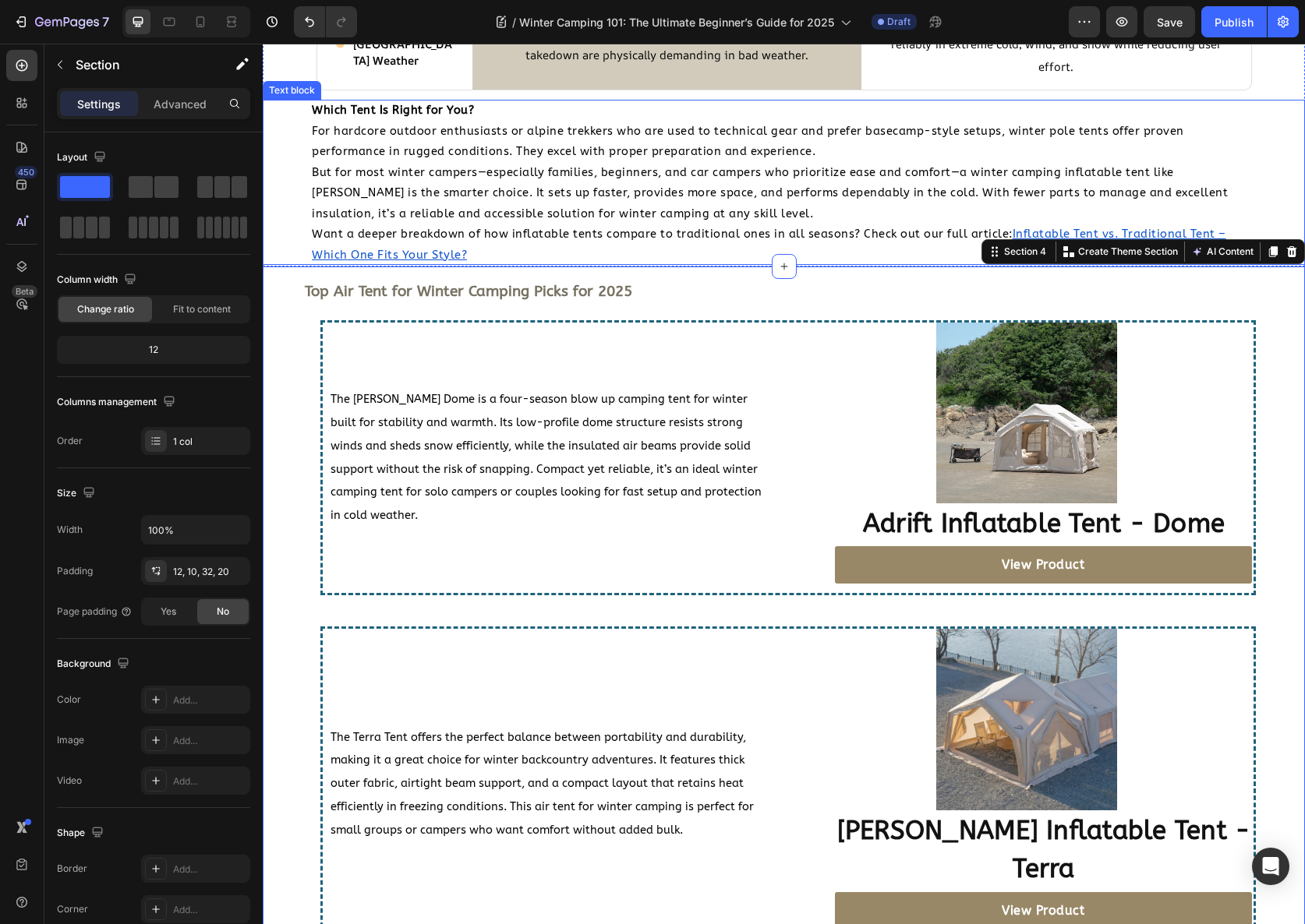
click at [287, 180] on div "Which Tent Is Right for You? For hardcore outdoor enthusiasts or alpine trekker…" at bounding box center [784, 182] width 1042 height 166
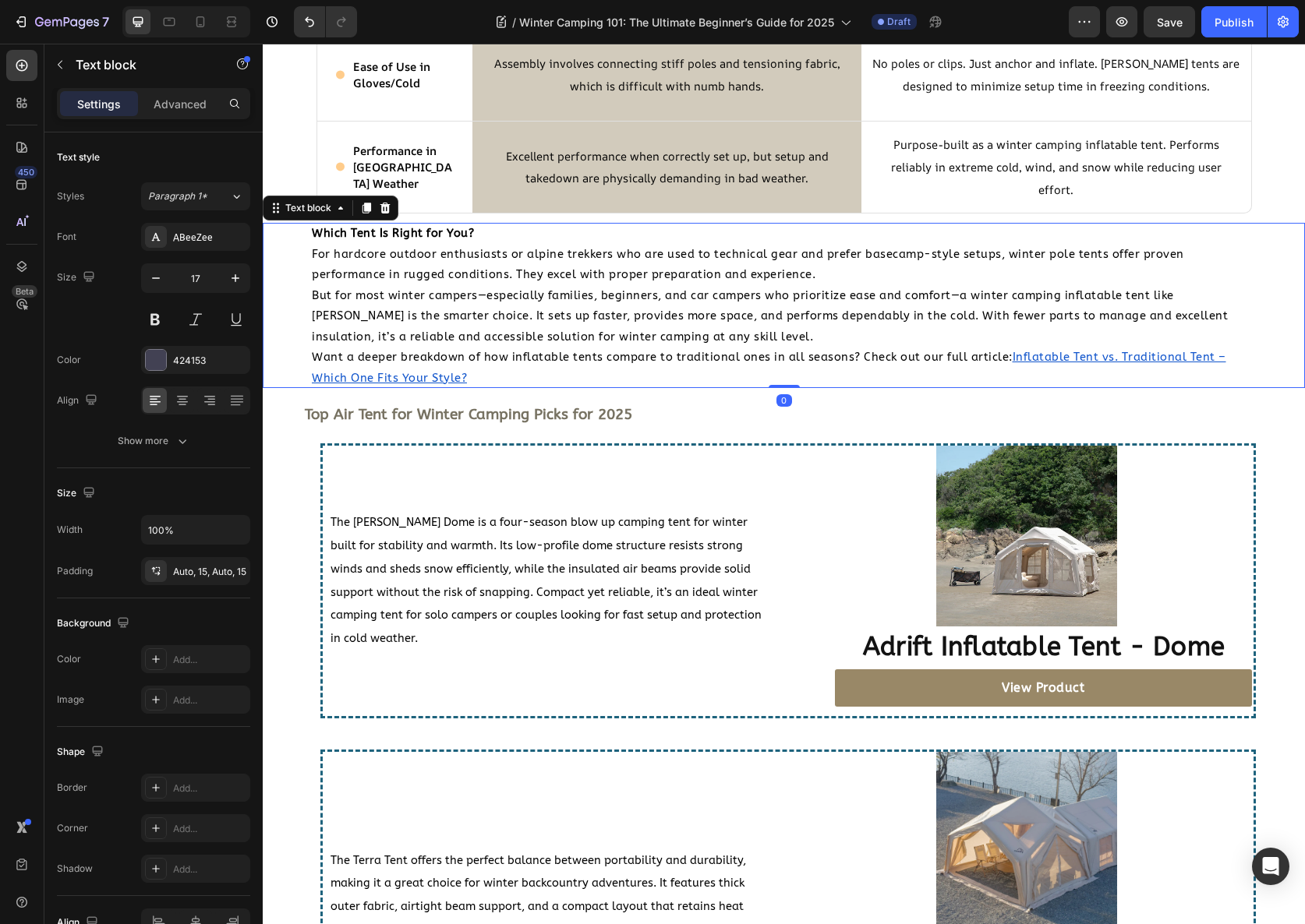
scroll to position [2640, 0]
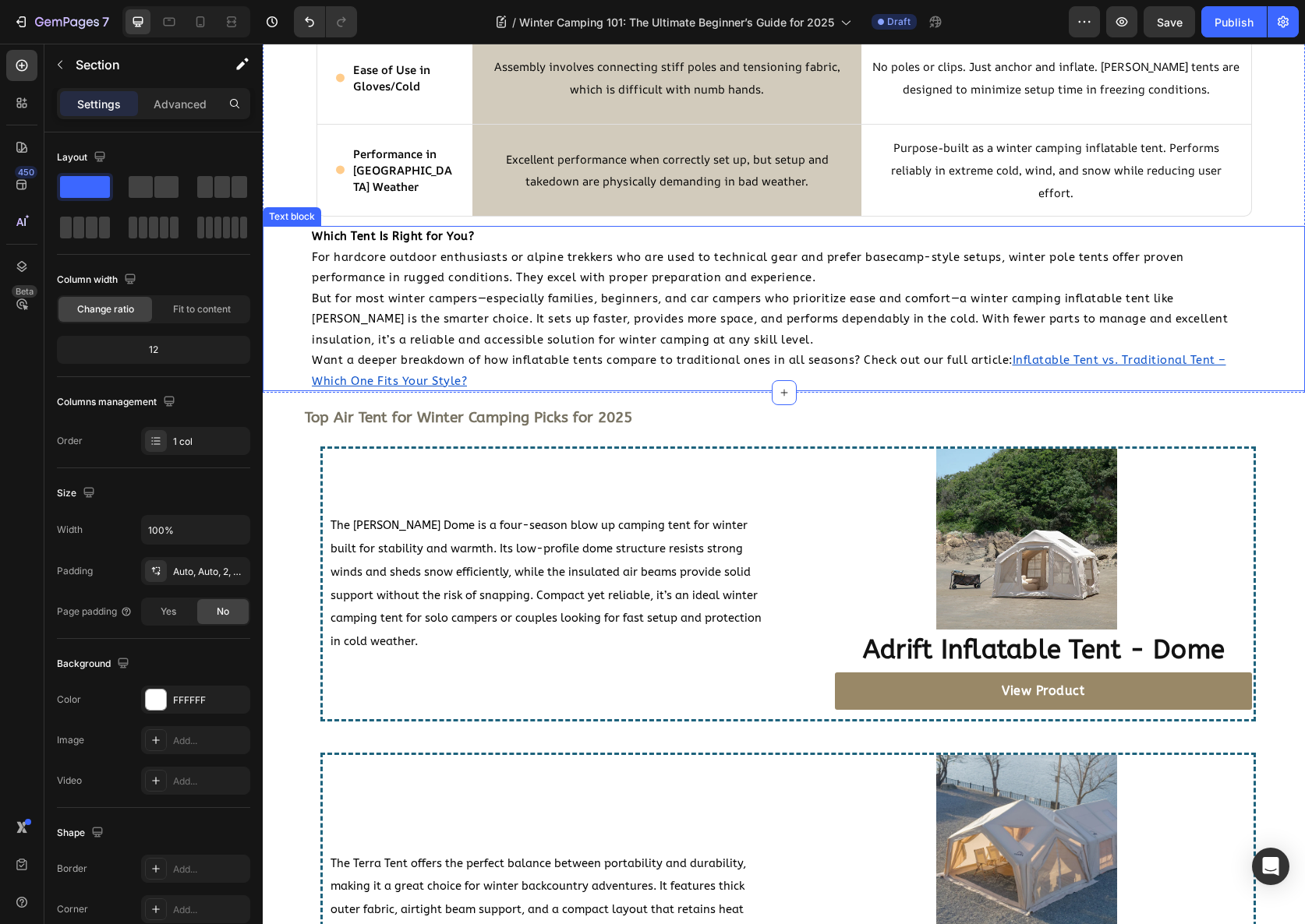
click at [469, 294] on span "But for most winter campers—especially families, beginners, and car campers who…" at bounding box center [769, 320] width 916 height 55
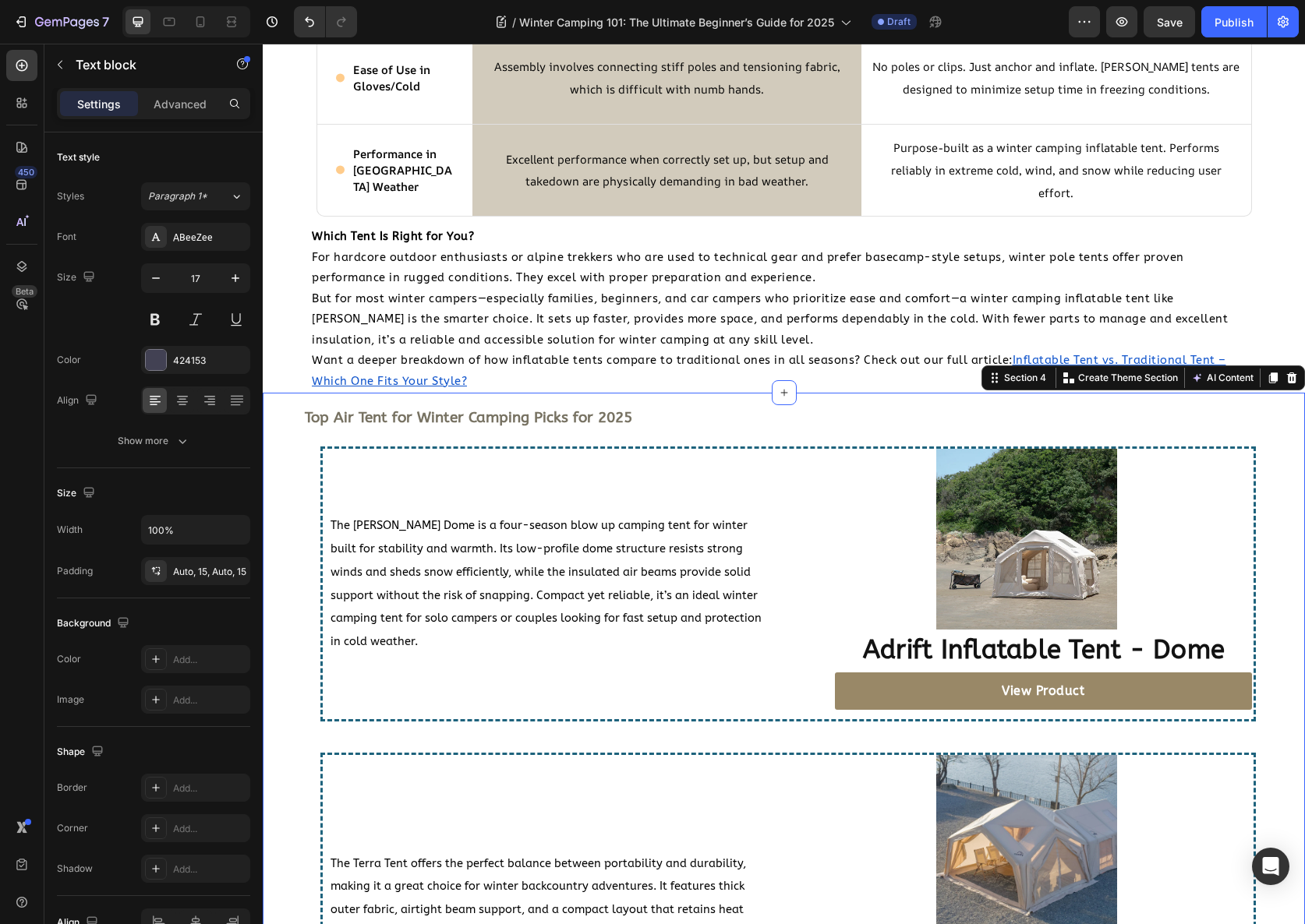
click at [387, 435] on div "⁠⁠⁠⁠⁠⁠⁠ Top Air Tent for Winter Camping Picks for 2025 Heading The Coody Dome i…" at bounding box center [788, 917] width 1019 height 1029
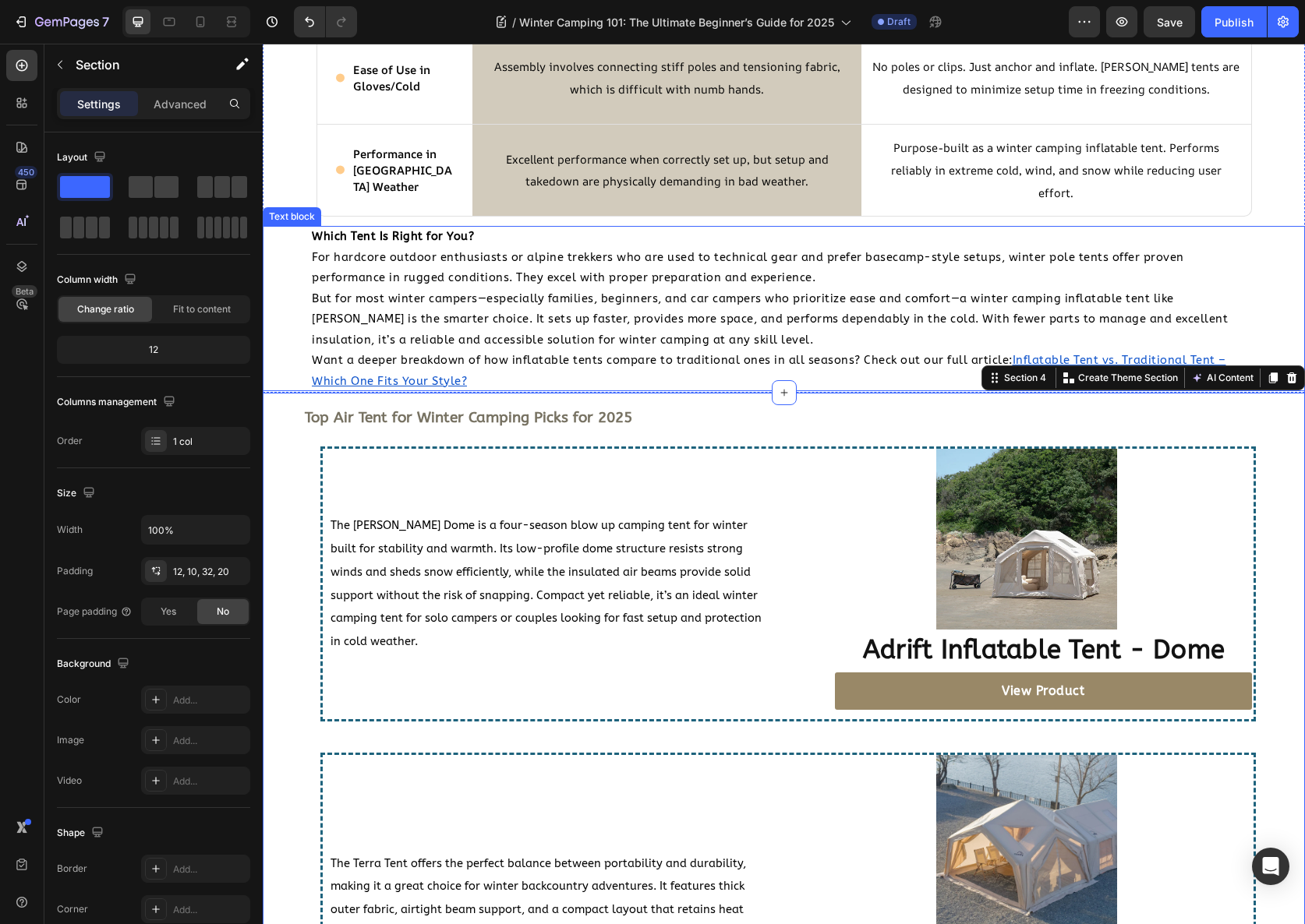
click at [381, 270] on p "For hardcore outdoor enthusiasts or alpine trekkers who are used to technical g…" at bounding box center [783, 267] width 944 height 42
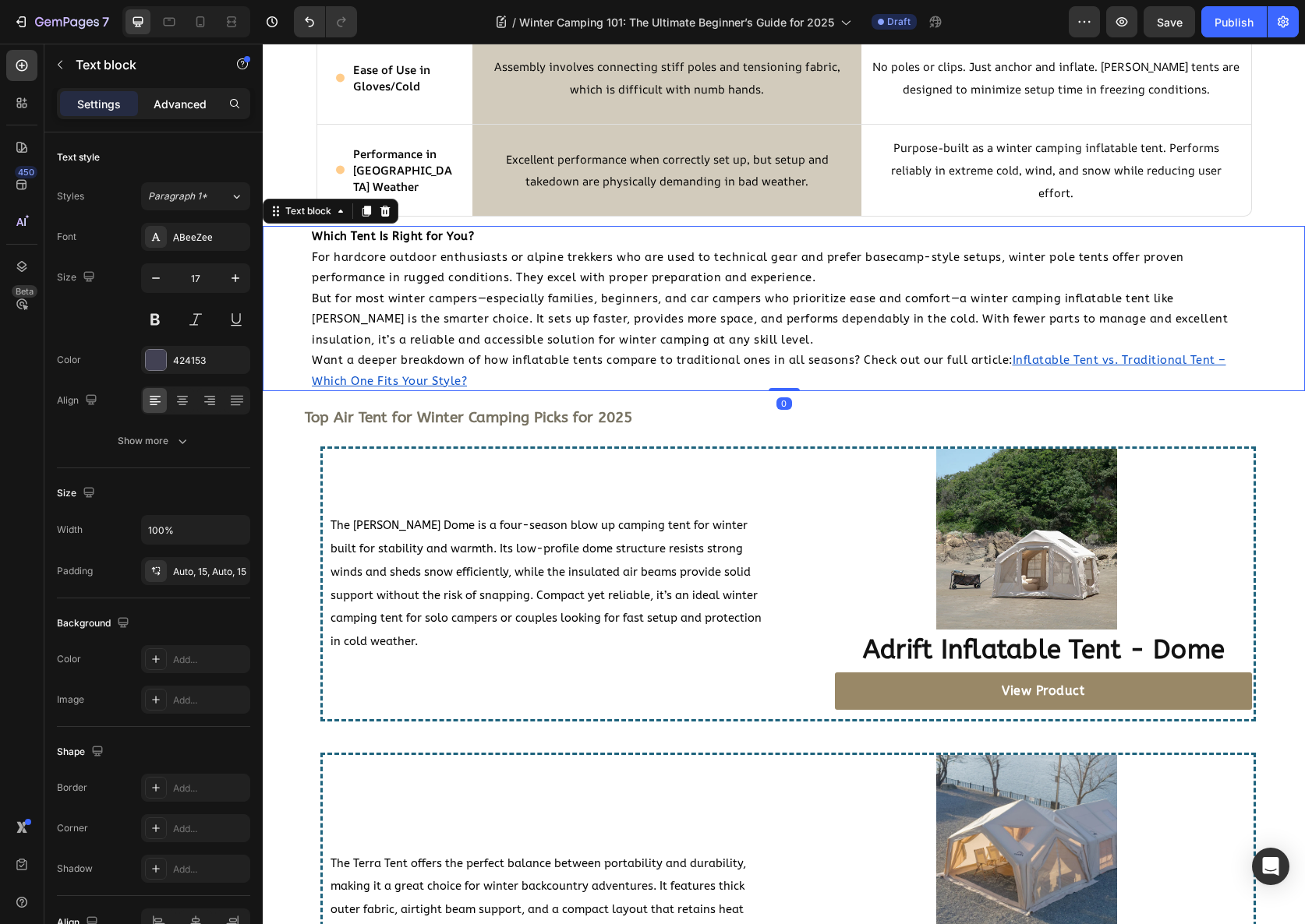
click at [178, 104] on p "Advanced" at bounding box center [180, 104] width 53 height 16
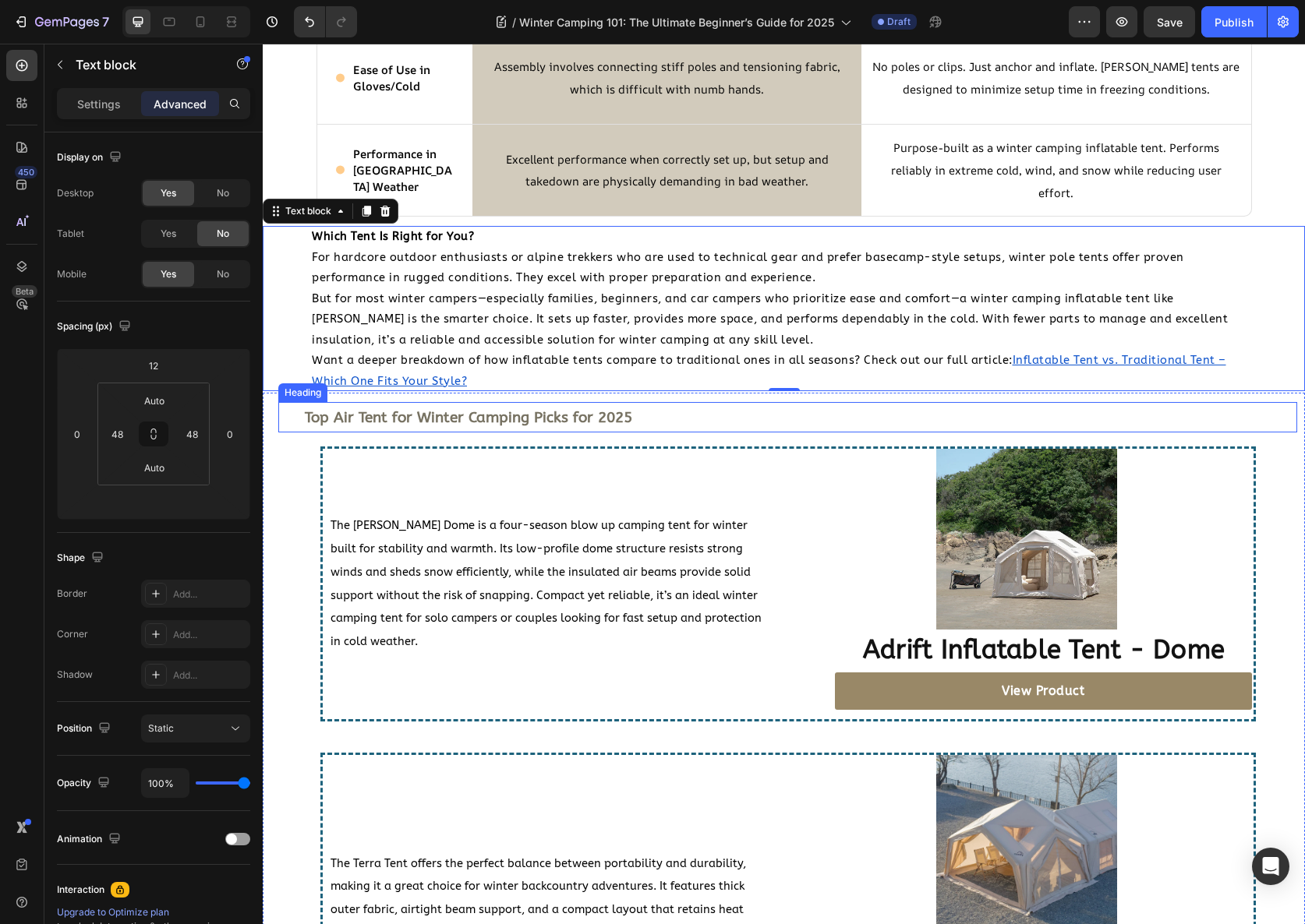
click at [354, 429] on p "⁠⁠⁠⁠⁠⁠⁠ Top Air Tent for Winter Camping Picks for 2025" at bounding box center [790, 417] width 972 height 27
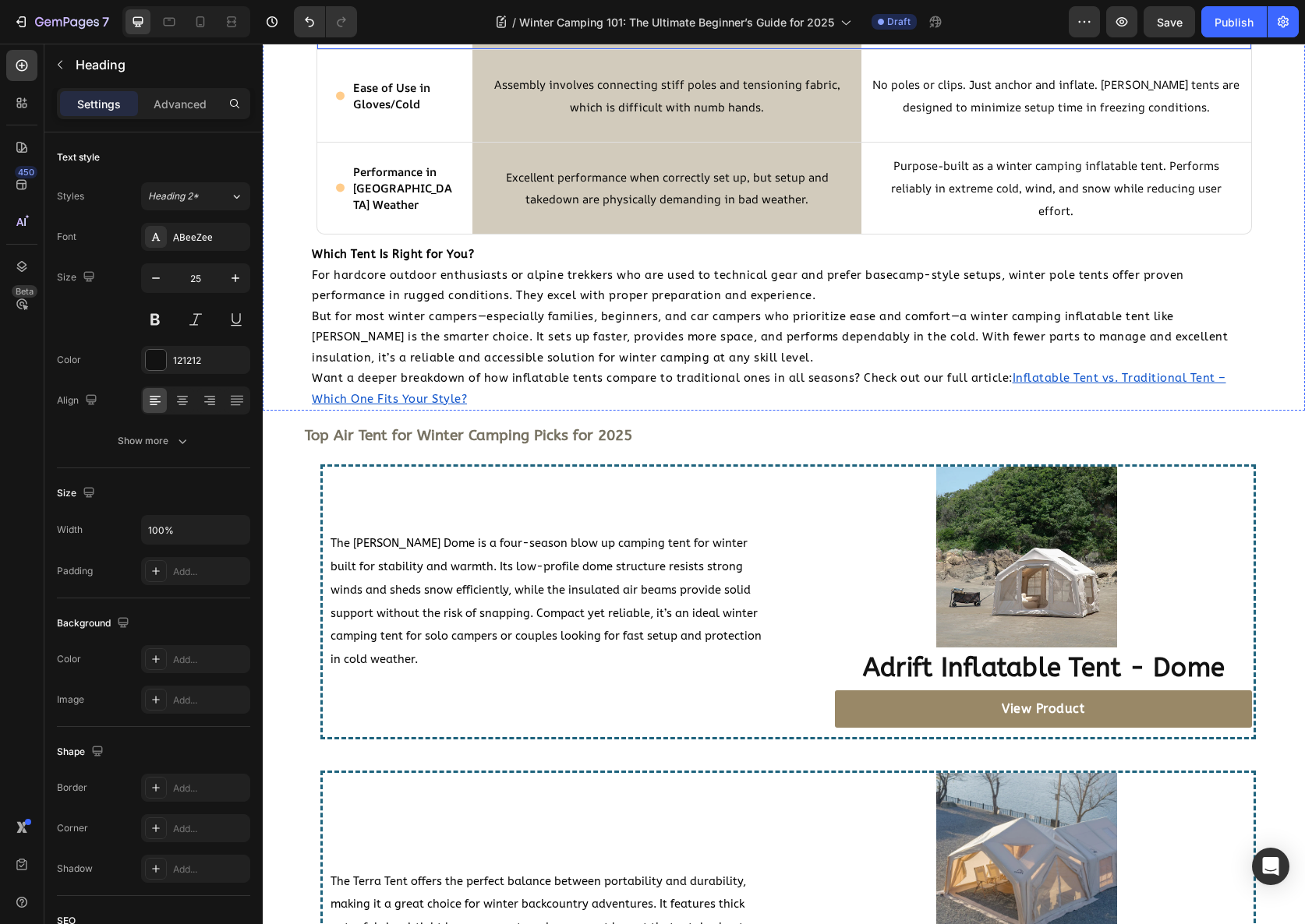
scroll to position [2637, 0]
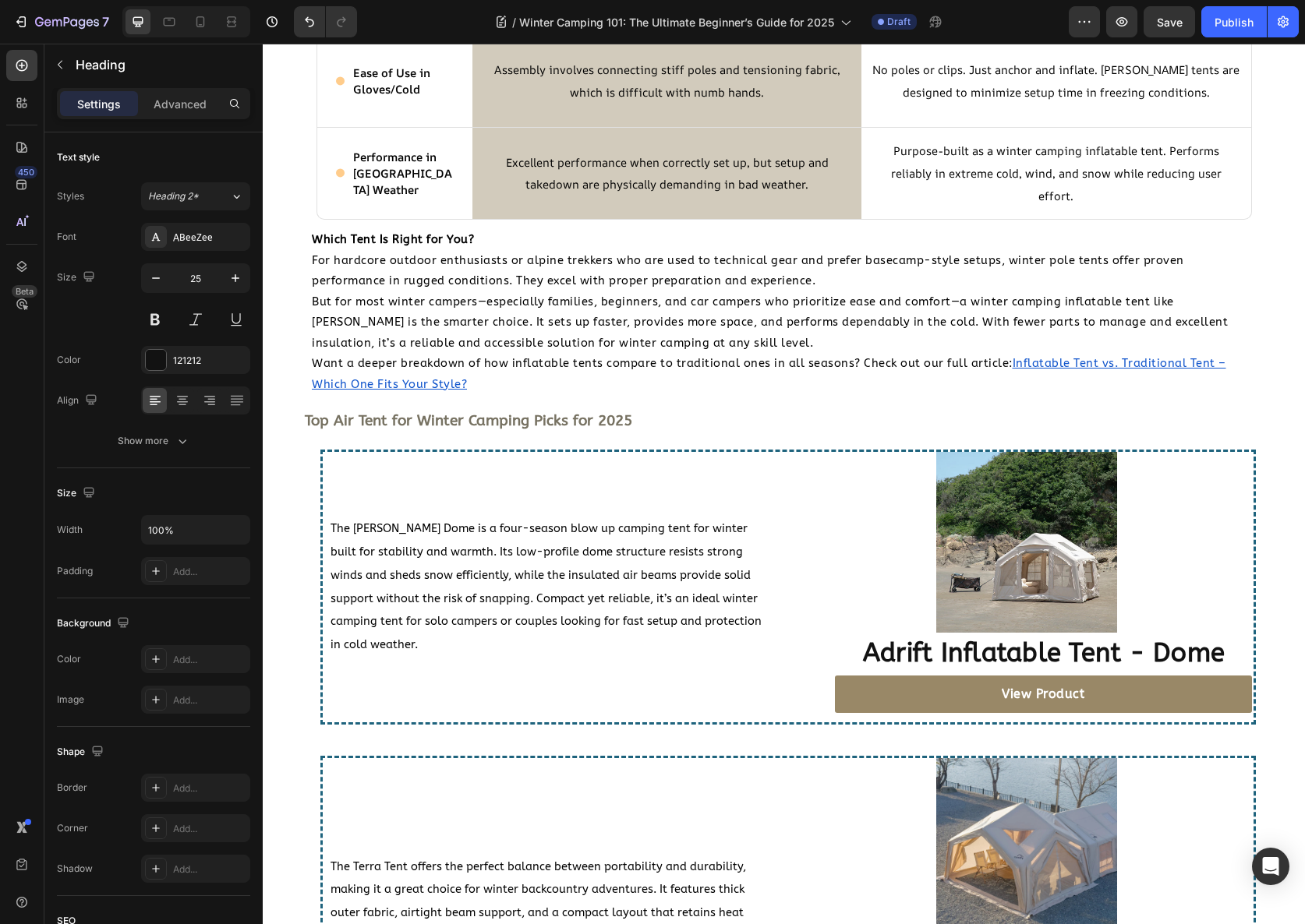
click at [561, 409] on h2 "Top Air Tent for Winter Camping Picks for 2025" at bounding box center [790, 420] width 975 height 31
click at [601, 434] on h2 "Top Air Tent for Winter Camping Picks for 2025" at bounding box center [790, 420] width 975 height 31
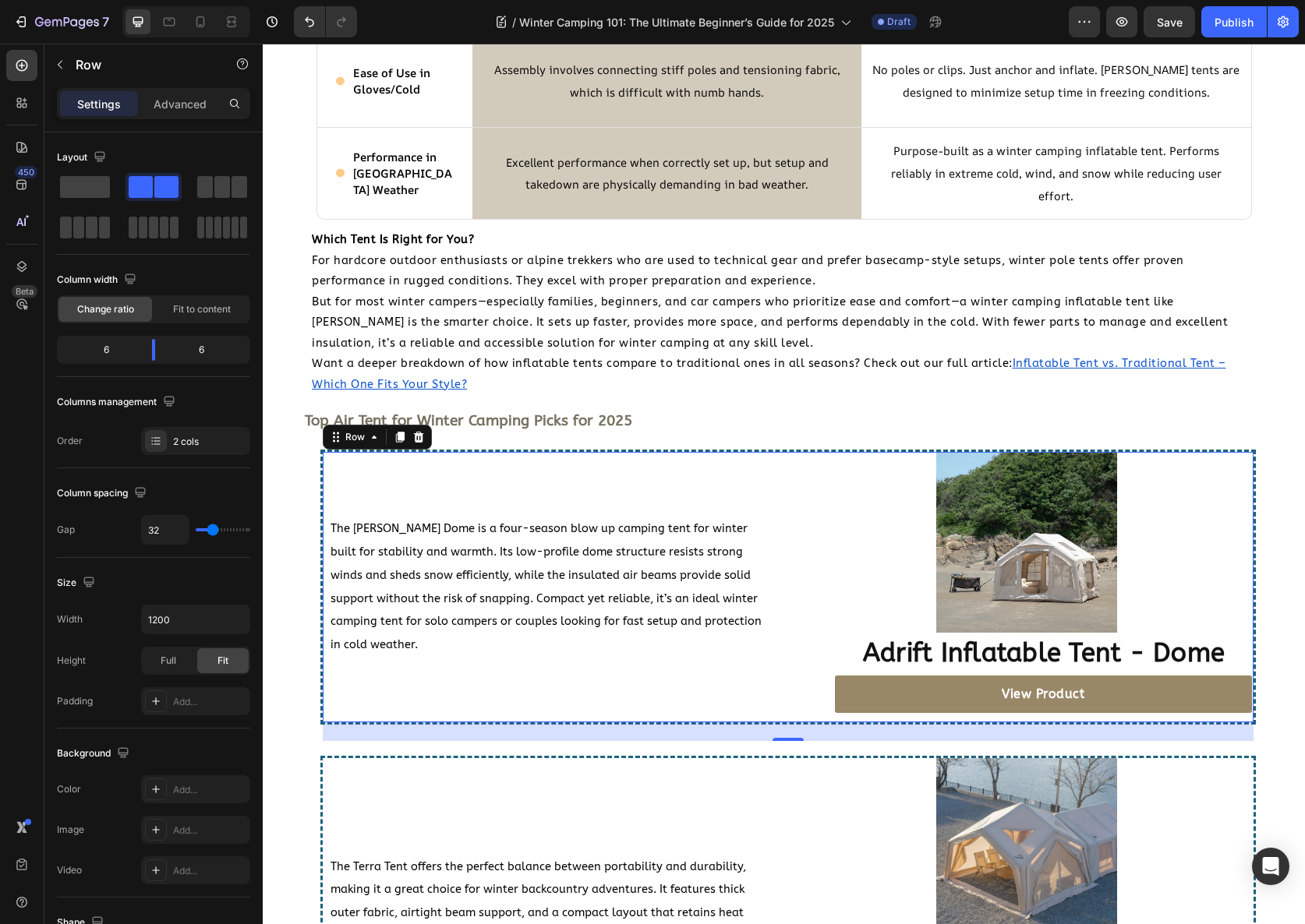
click at [545, 473] on div "The Coody Dome is a four-season blow up camping tent for winter built for stabi…" at bounding box center [549, 588] width 453 height 271
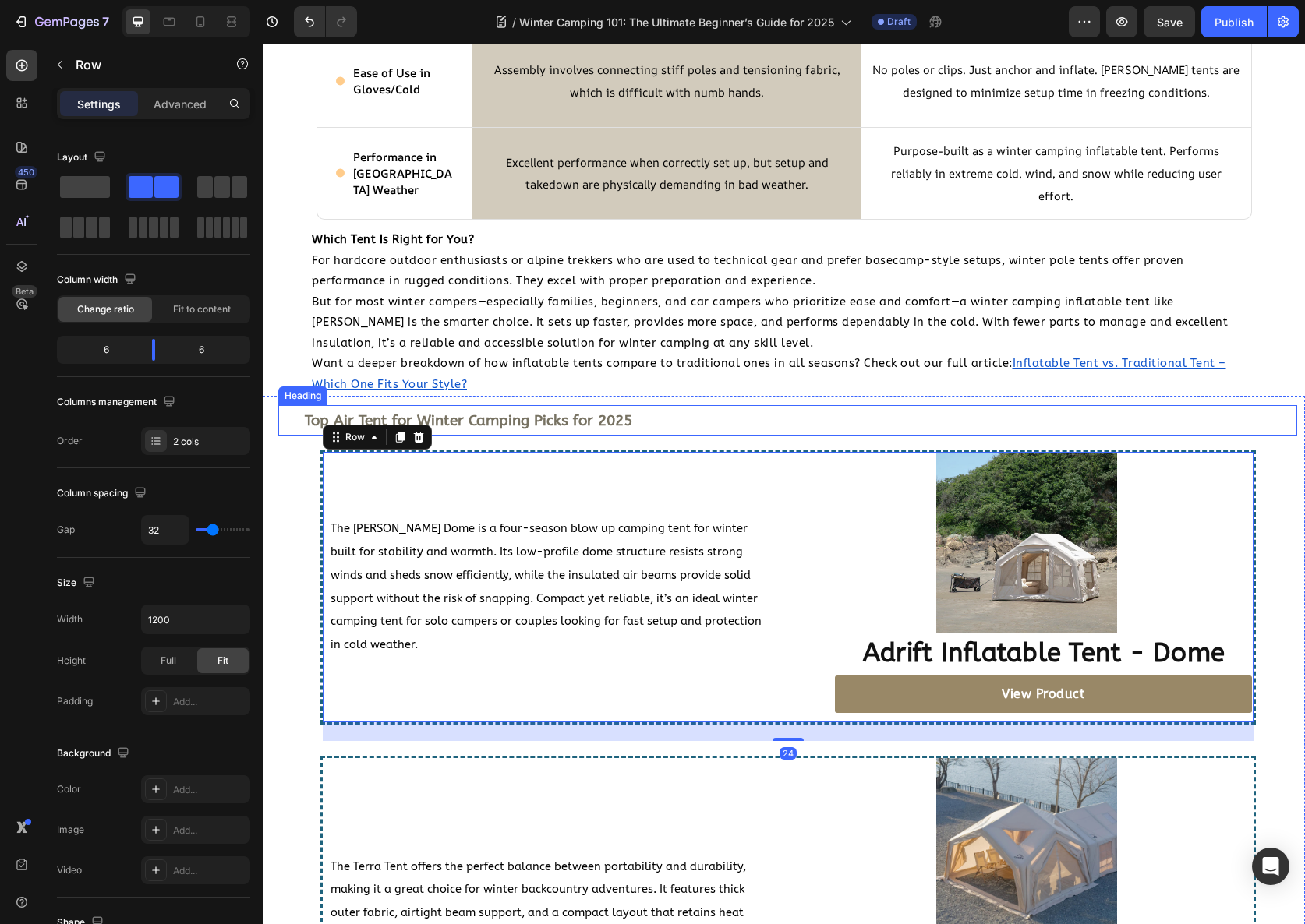
click at [469, 429] on p "⁠⁠⁠⁠⁠⁠⁠ Top Air Tent for Winter Camping Picks for 2025" at bounding box center [790, 420] width 972 height 27
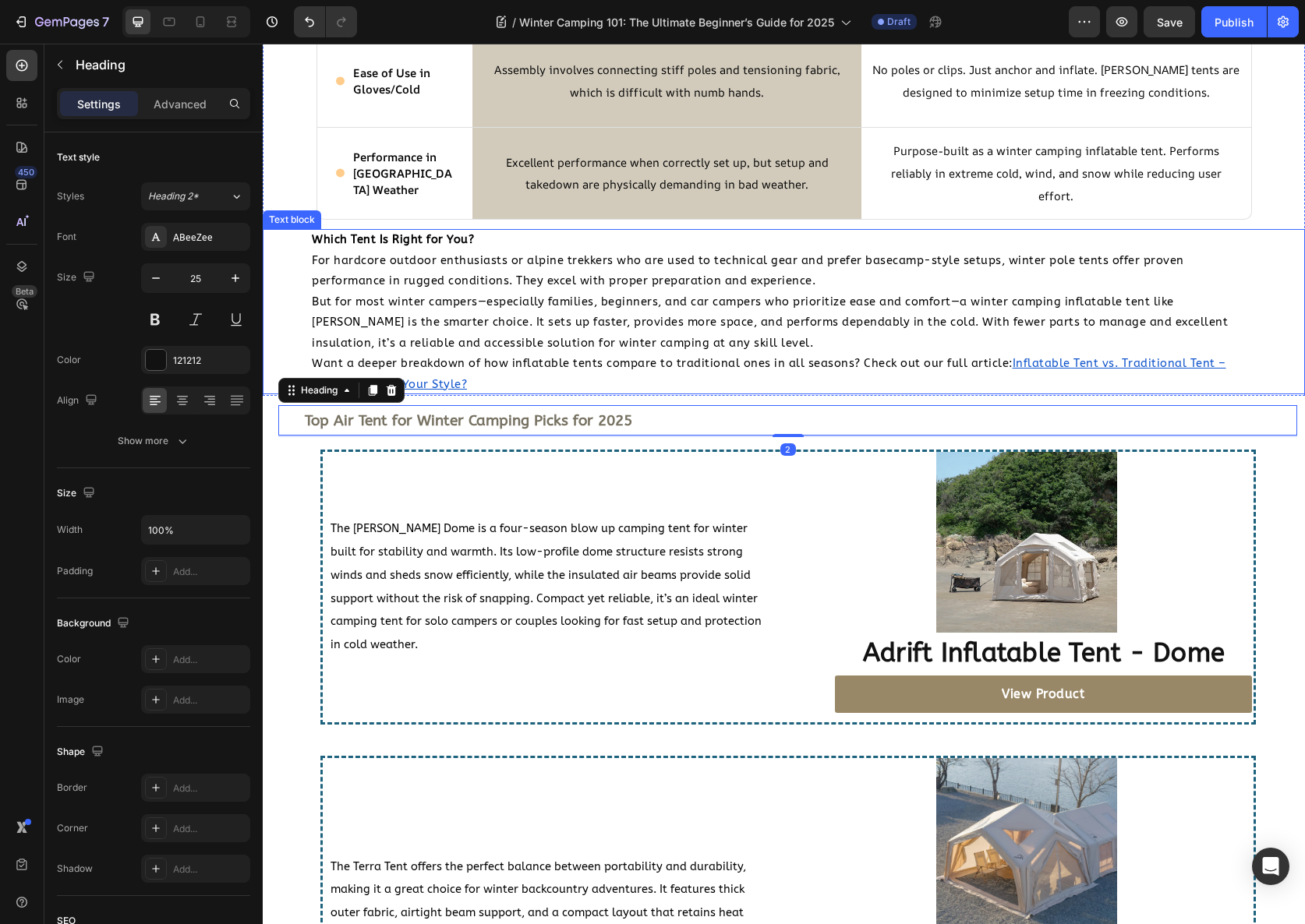
click at [350, 292] on p "But for most winter campers—especially families, beginners, and car campers who…" at bounding box center [783, 322] width 944 height 62
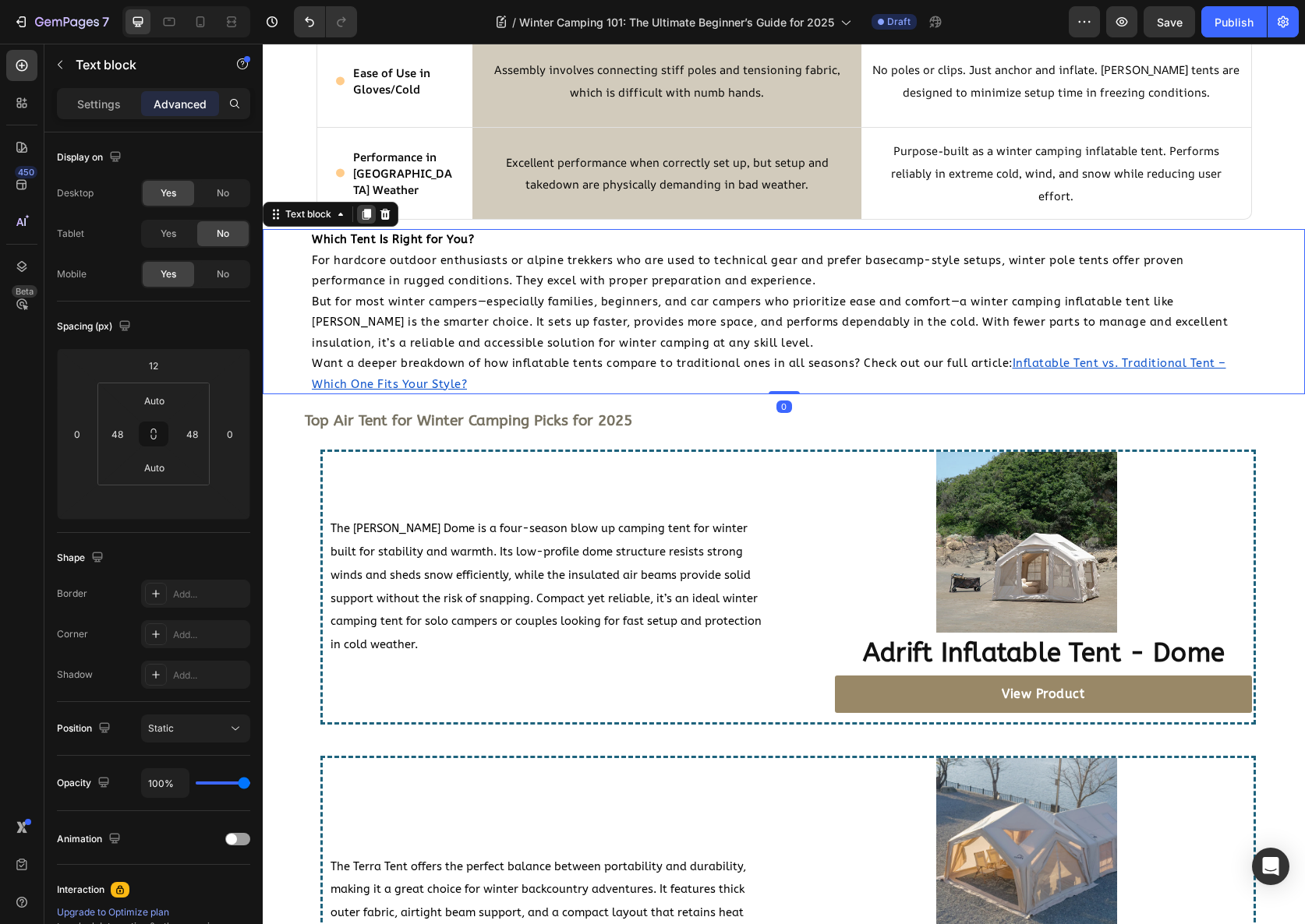
click at [366, 216] on icon at bounding box center [366, 214] width 9 height 11
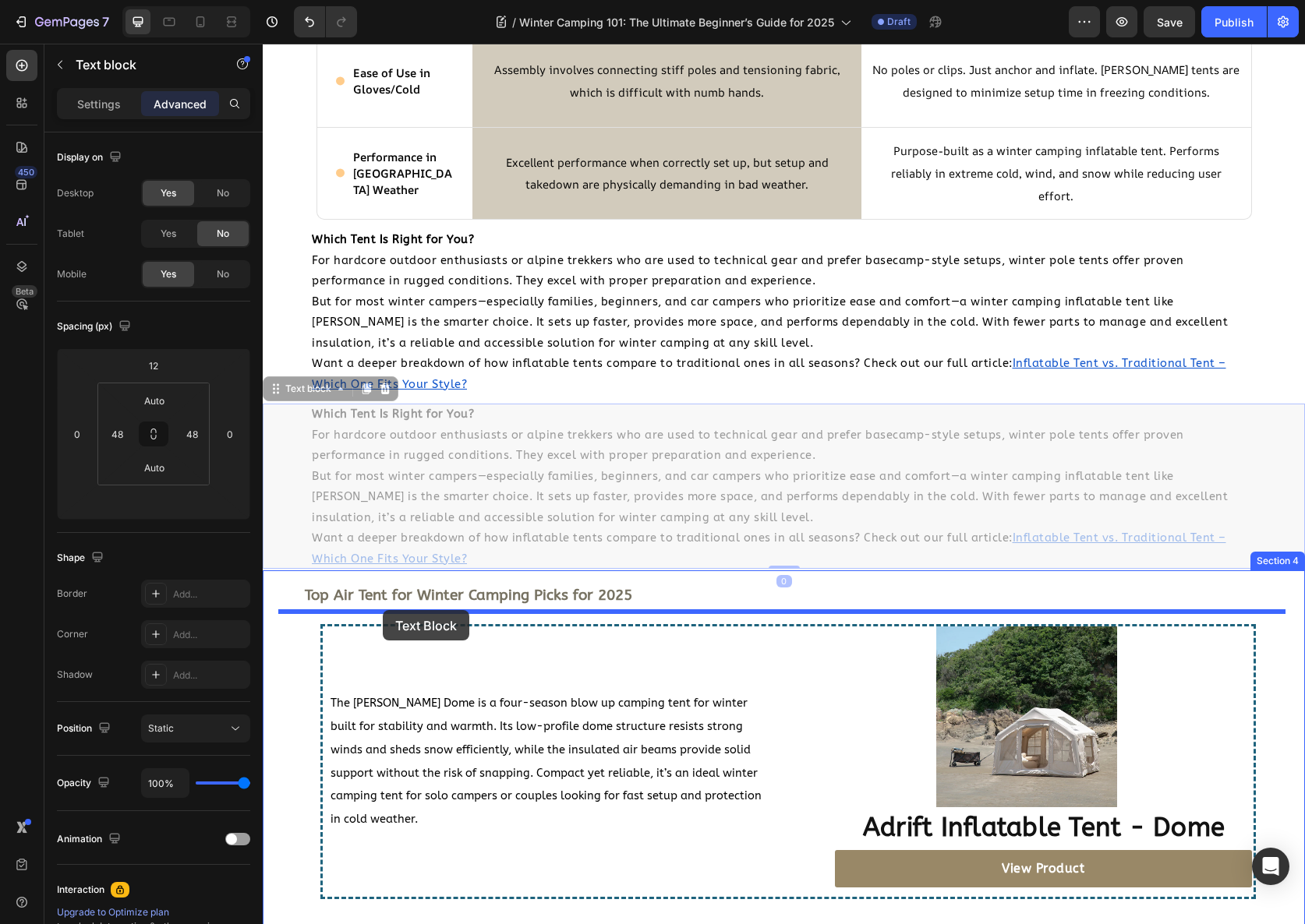
drag, startPoint x: 277, startPoint y: 393, endPoint x: 382, endPoint y: 610, distance: 241.1
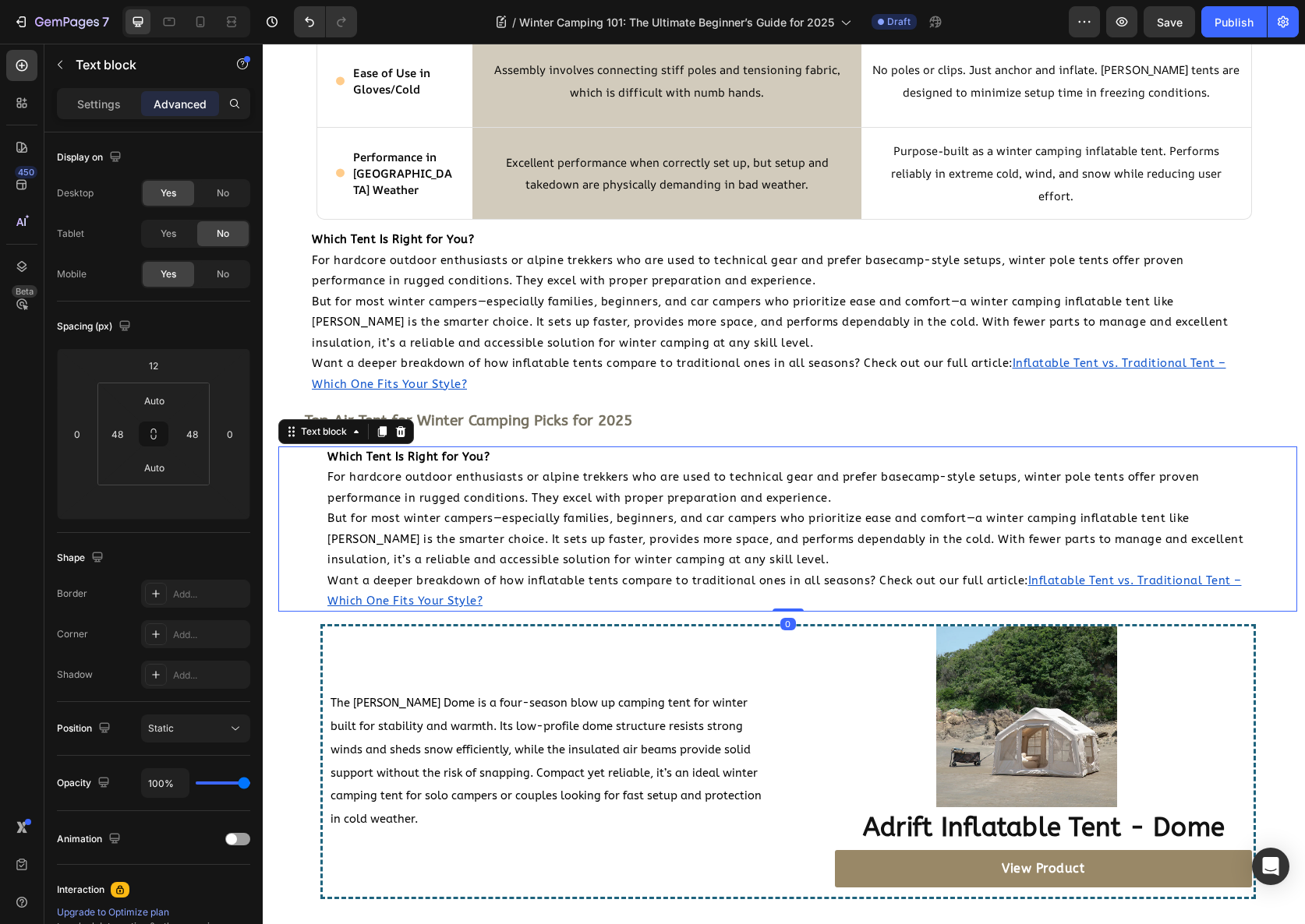
click at [476, 535] on span "But for most winter campers—especially families, beginners, and car campers who…" at bounding box center [785, 540] width 916 height 55
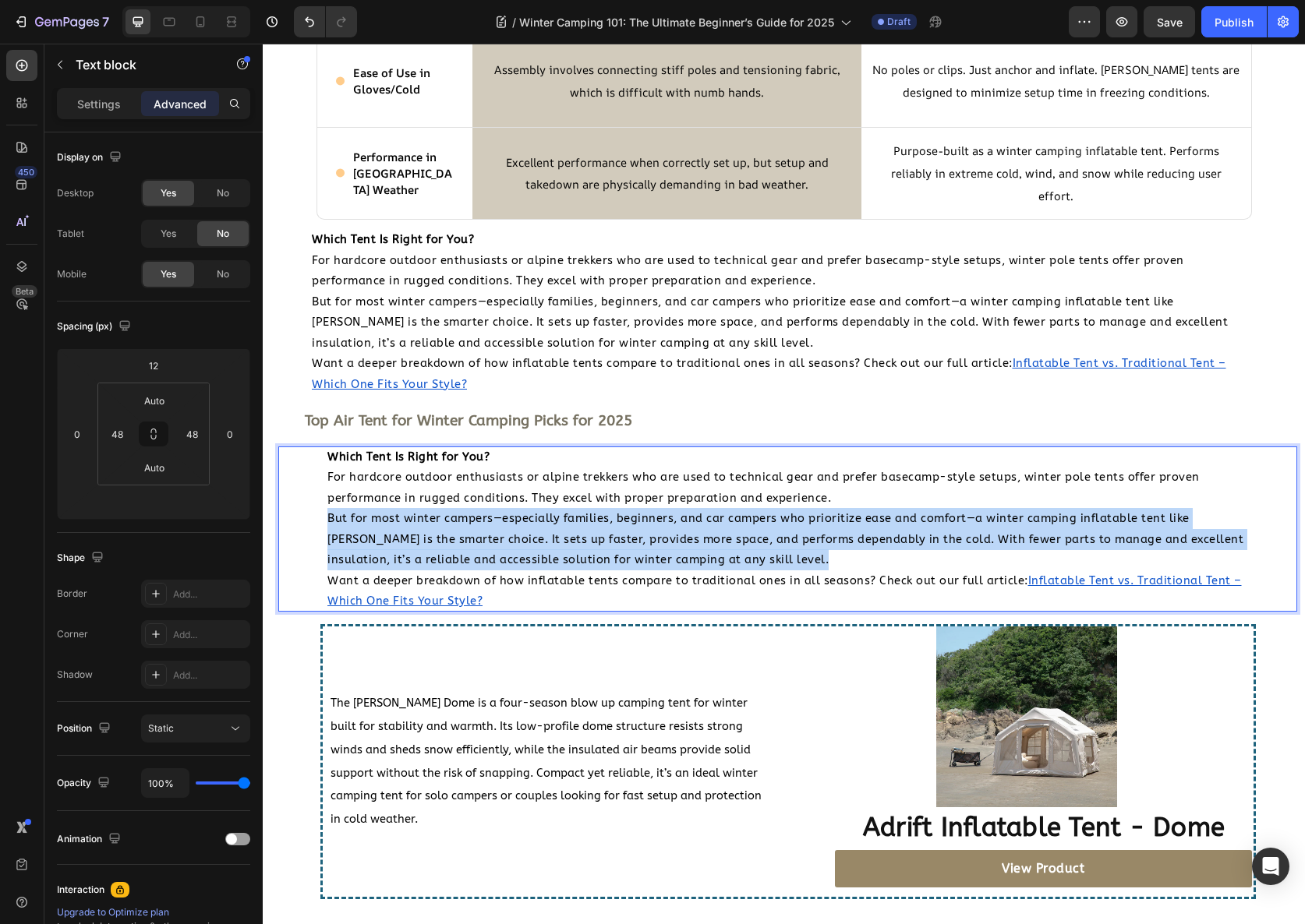
click at [476, 535] on span "But for most winter campers—especially families, beginners, and car campers who…" at bounding box center [785, 540] width 916 height 55
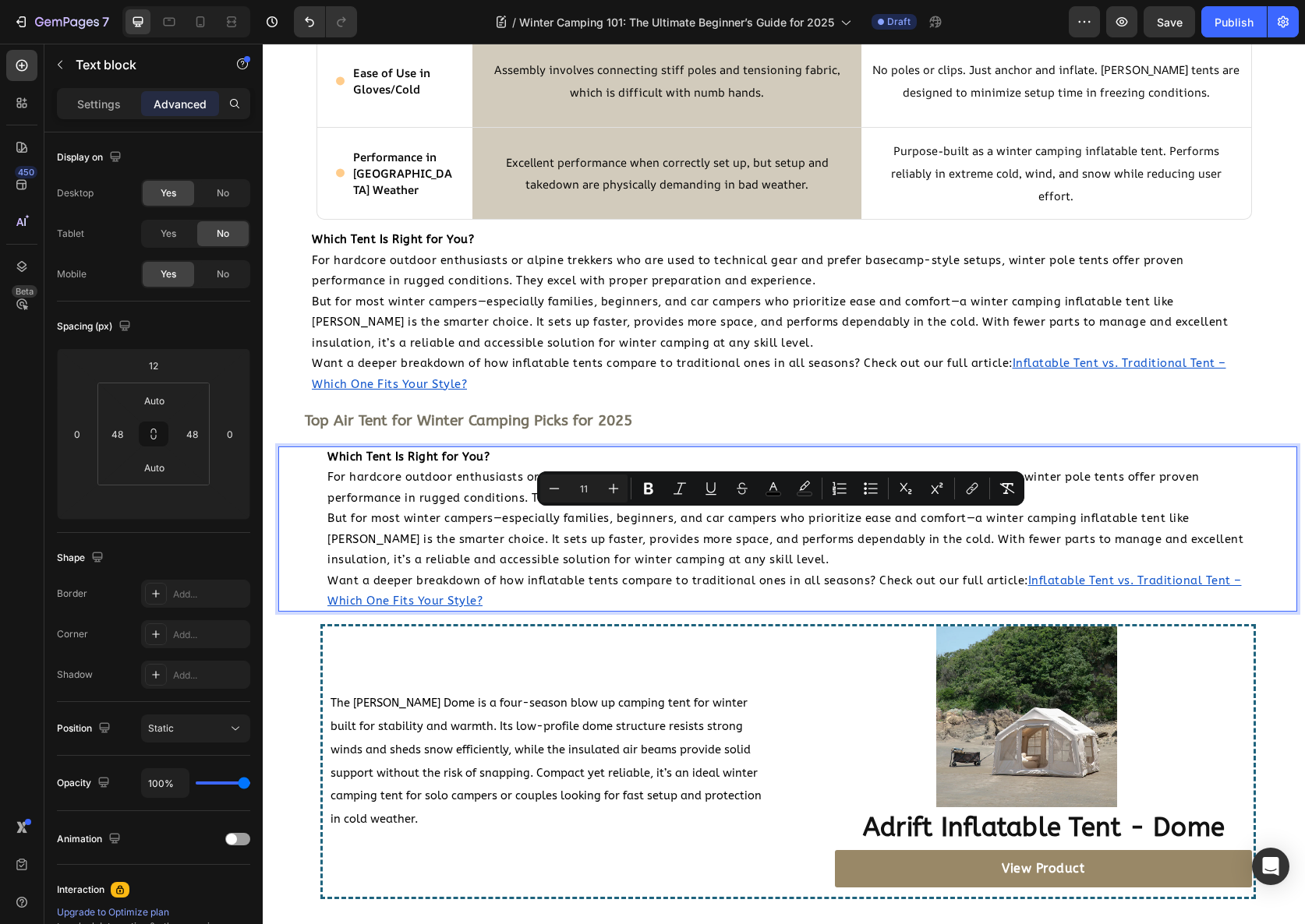
click at [523, 583] on span "Want a deeper breakdown of how inflatable tents compare to traditional ones in …" at bounding box center [677, 580] width 701 height 13
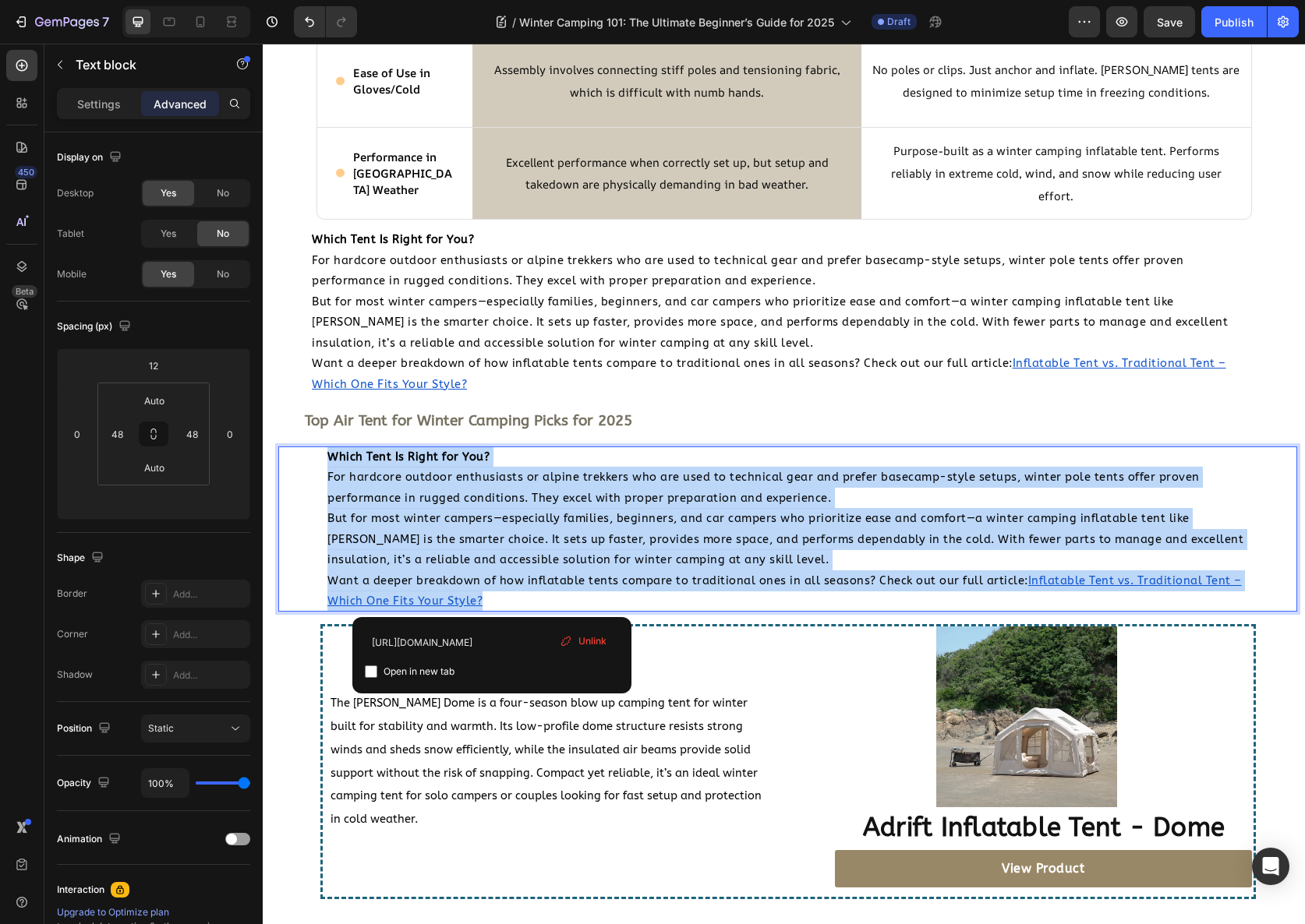
drag, startPoint x: 534, startPoint y: 604, endPoint x: 316, endPoint y: 458, distance: 262.4
click at [316, 458] on div "Which Tent Is Right for You? For hardcore outdoor enthusiasts or alpine trekker…" at bounding box center [787, 529] width 944 height 166
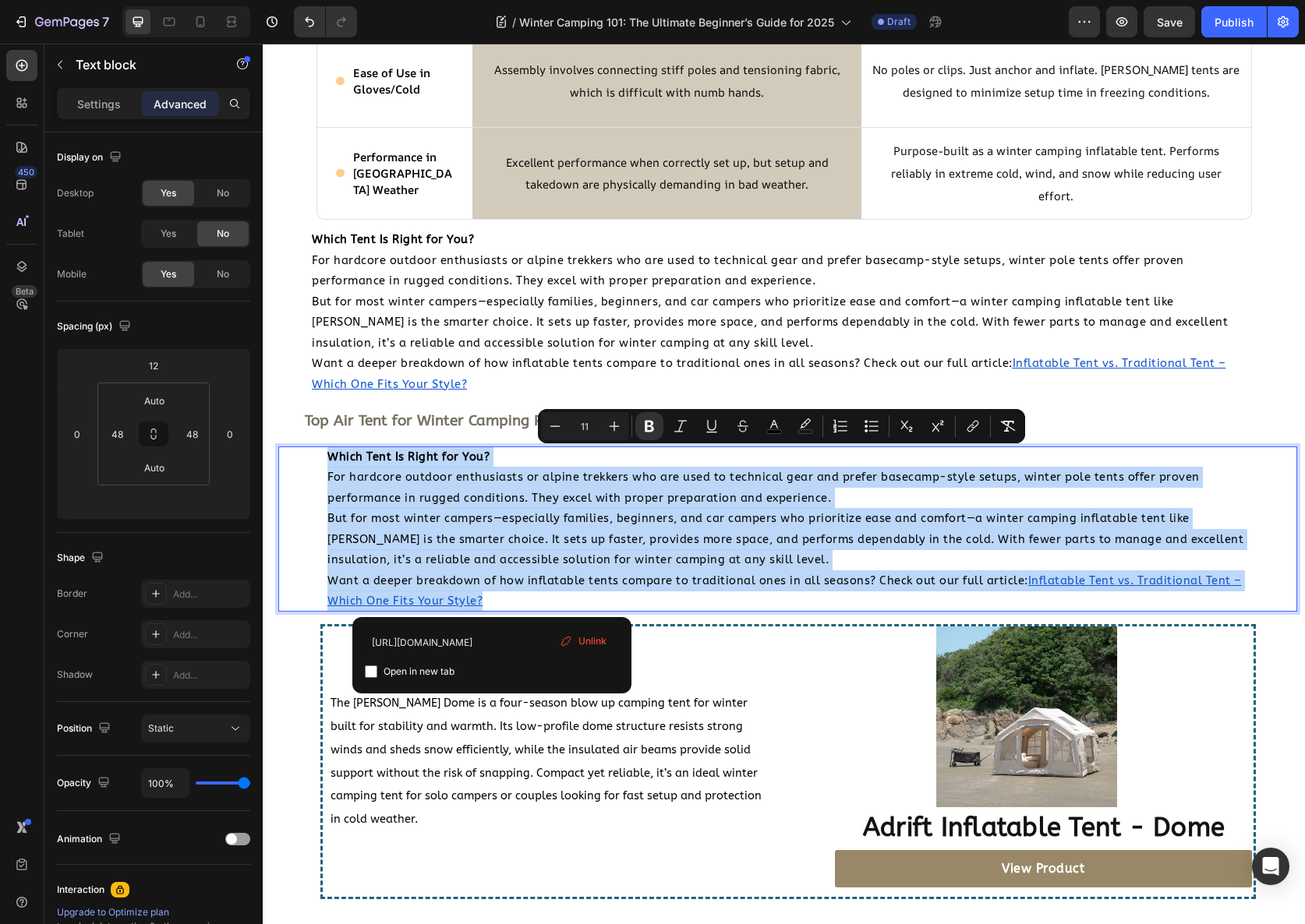
copy div "Which Tent Is Right for You? For hardcore outdoor enthusiasts or alpine trekker…"
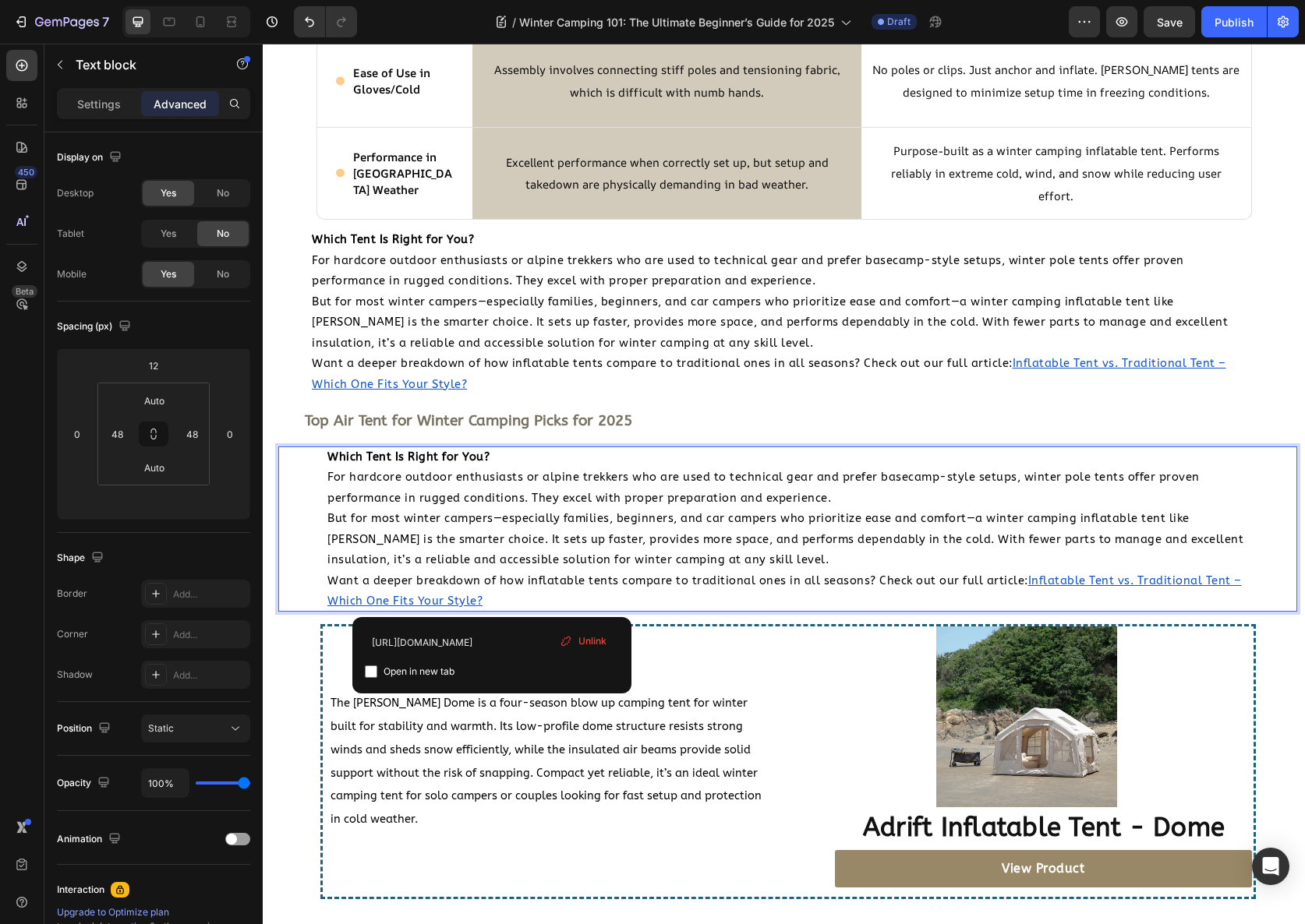
click at [572, 552] on span "But for most winter campers—especially families, beginners, and car campers who…" at bounding box center [785, 540] width 916 height 55
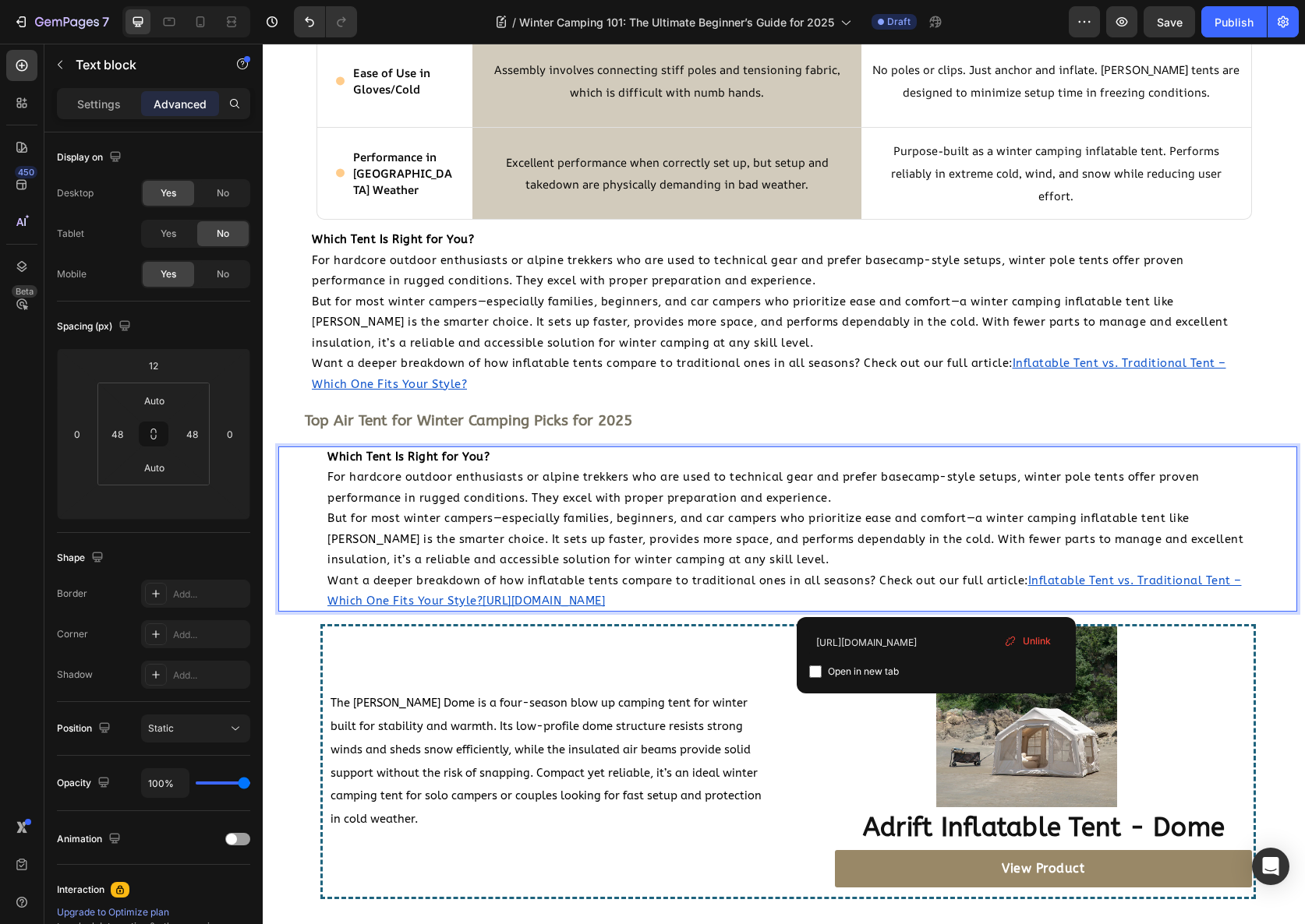
drag, startPoint x: 945, startPoint y: 604, endPoint x: 263, endPoint y: 457, distance: 697.7
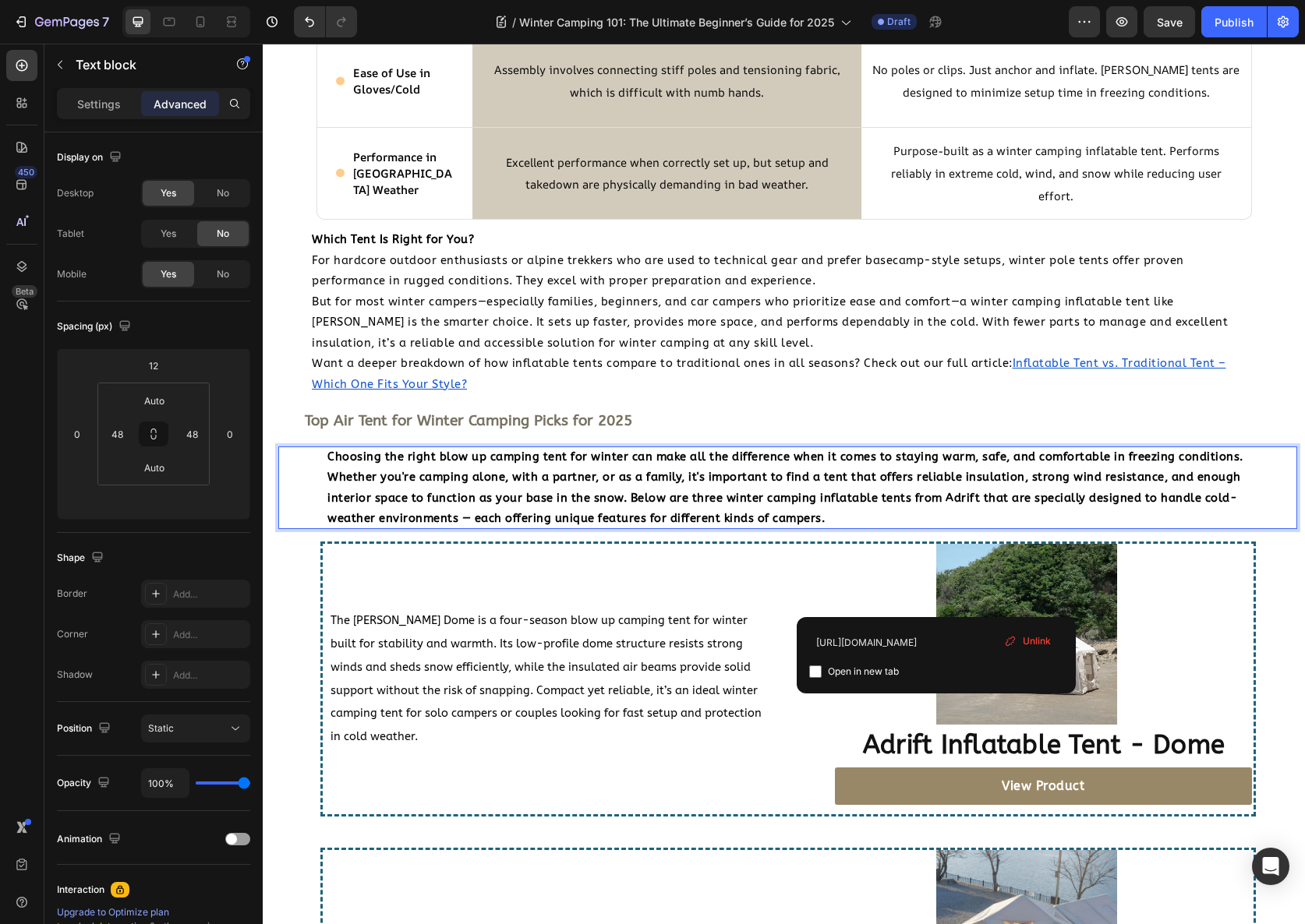
click at [964, 526] on p "Choosing the right blow up camping tent for winter can make all the difference …" at bounding box center [787, 487] width 920 height 82
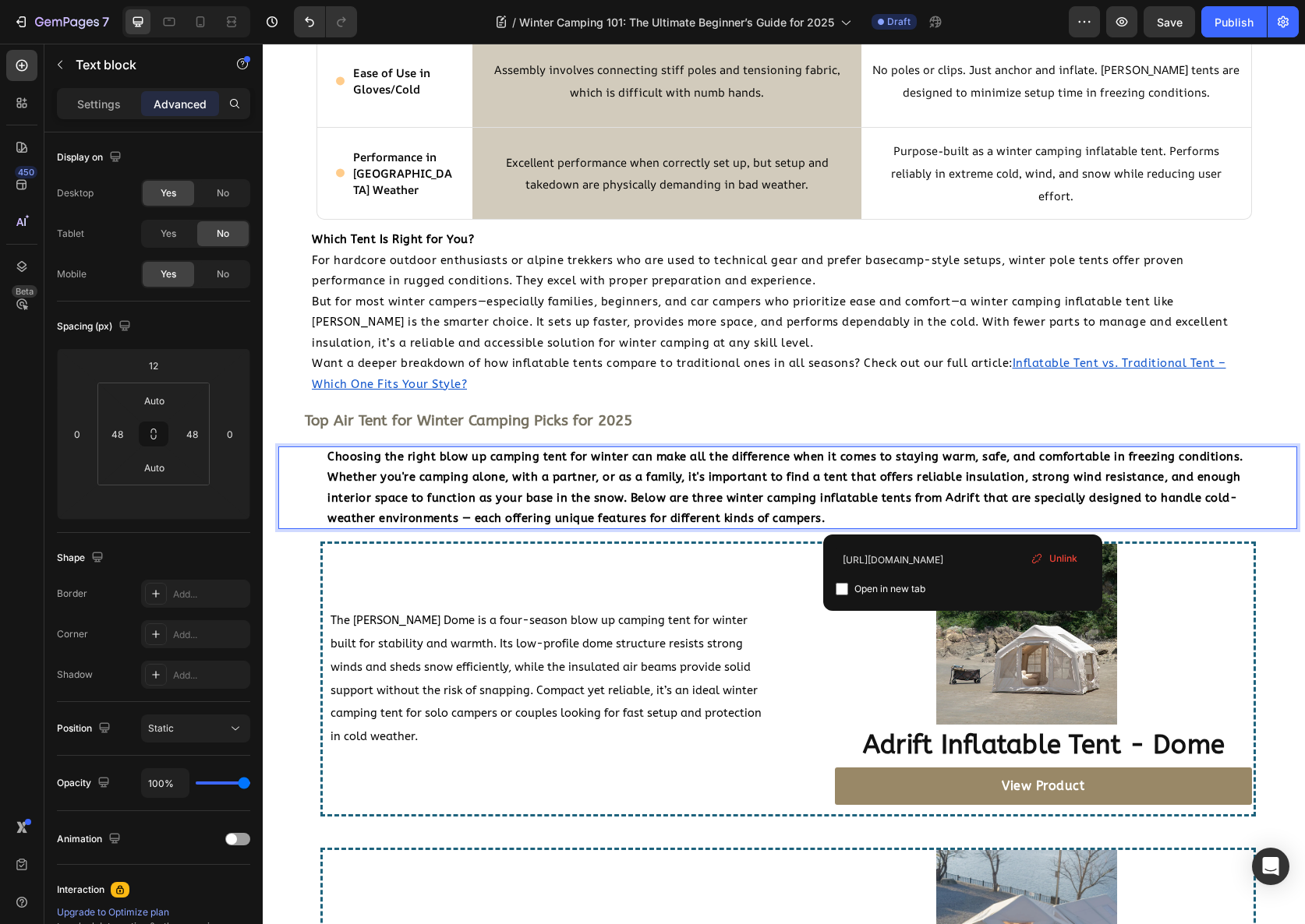
click at [1063, 563] on span "Unlink" at bounding box center [1063, 558] width 28 height 14
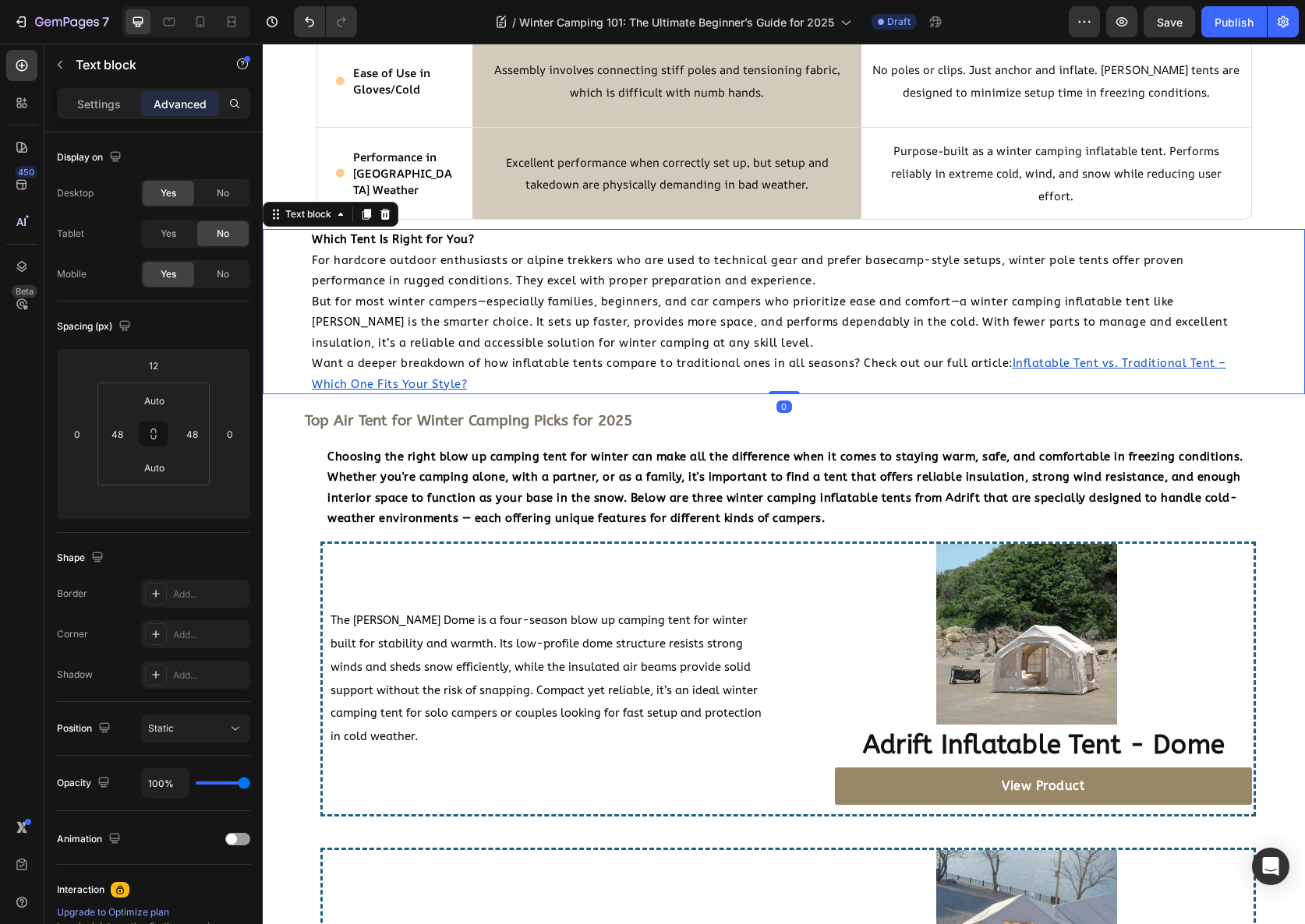
click at [757, 380] on p "Want a deeper breakdown of how inflatable tents compare to traditional ones in …" at bounding box center [783, 373] width 944 height 42
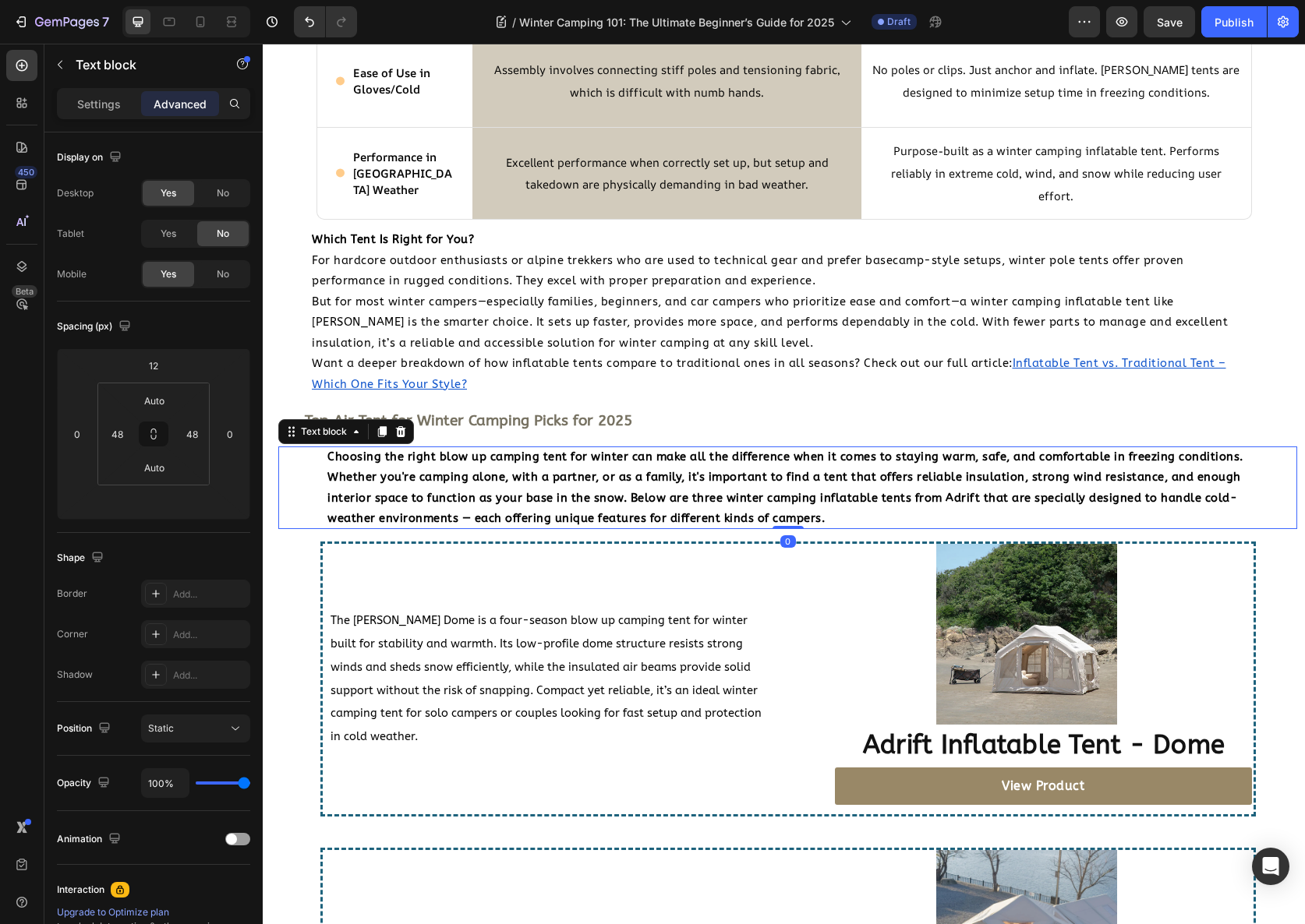
click at [695, 467] on p "Choosing the right blow up camping tent for winter can make all the difference …" at bounding box center [787, 487] width 920 height 82
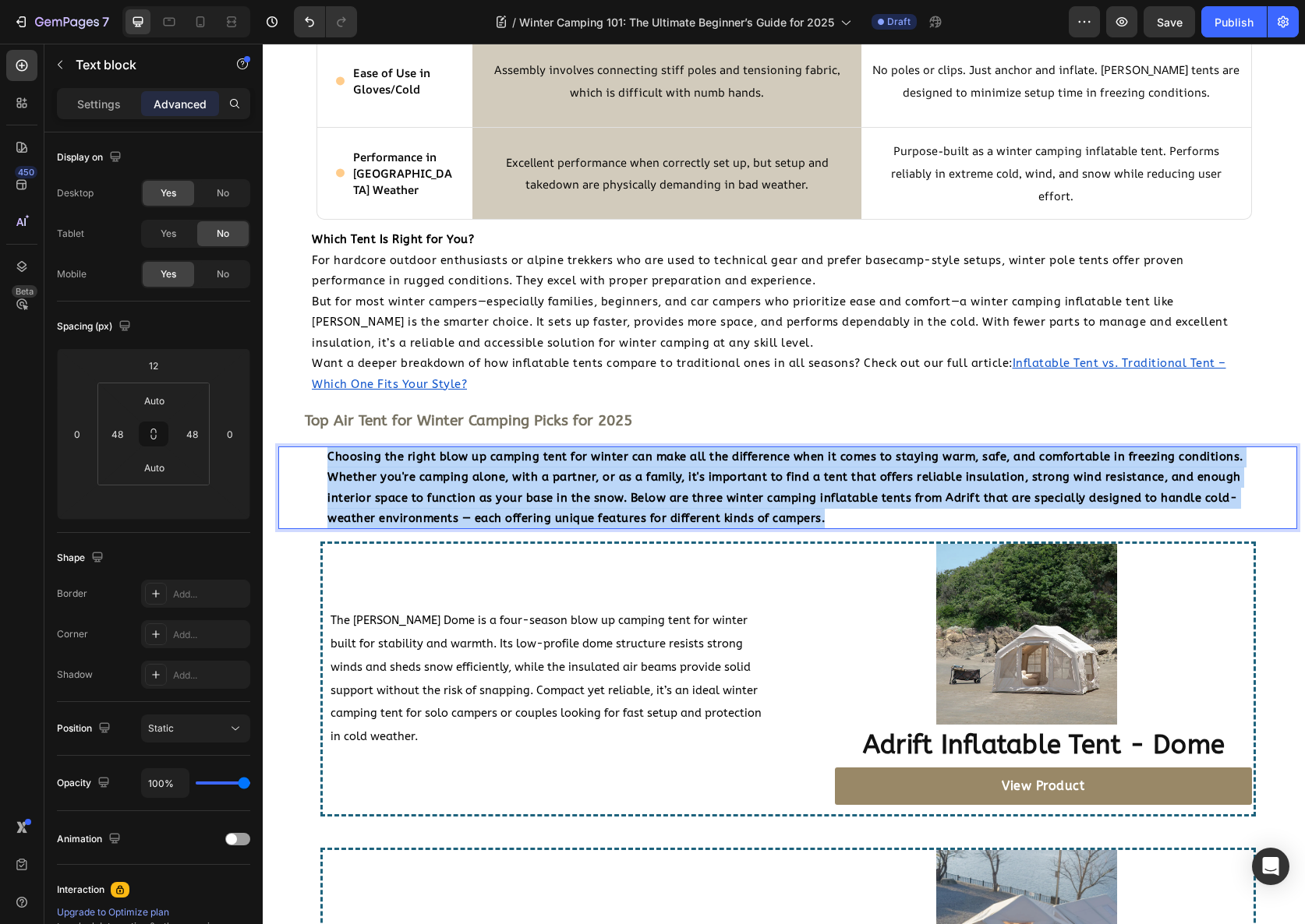
click at [695, 467] on p "Choosing the right blow up camping tent for winter can make all the difference …" at bounding box center [787, 487] width 920 height 82
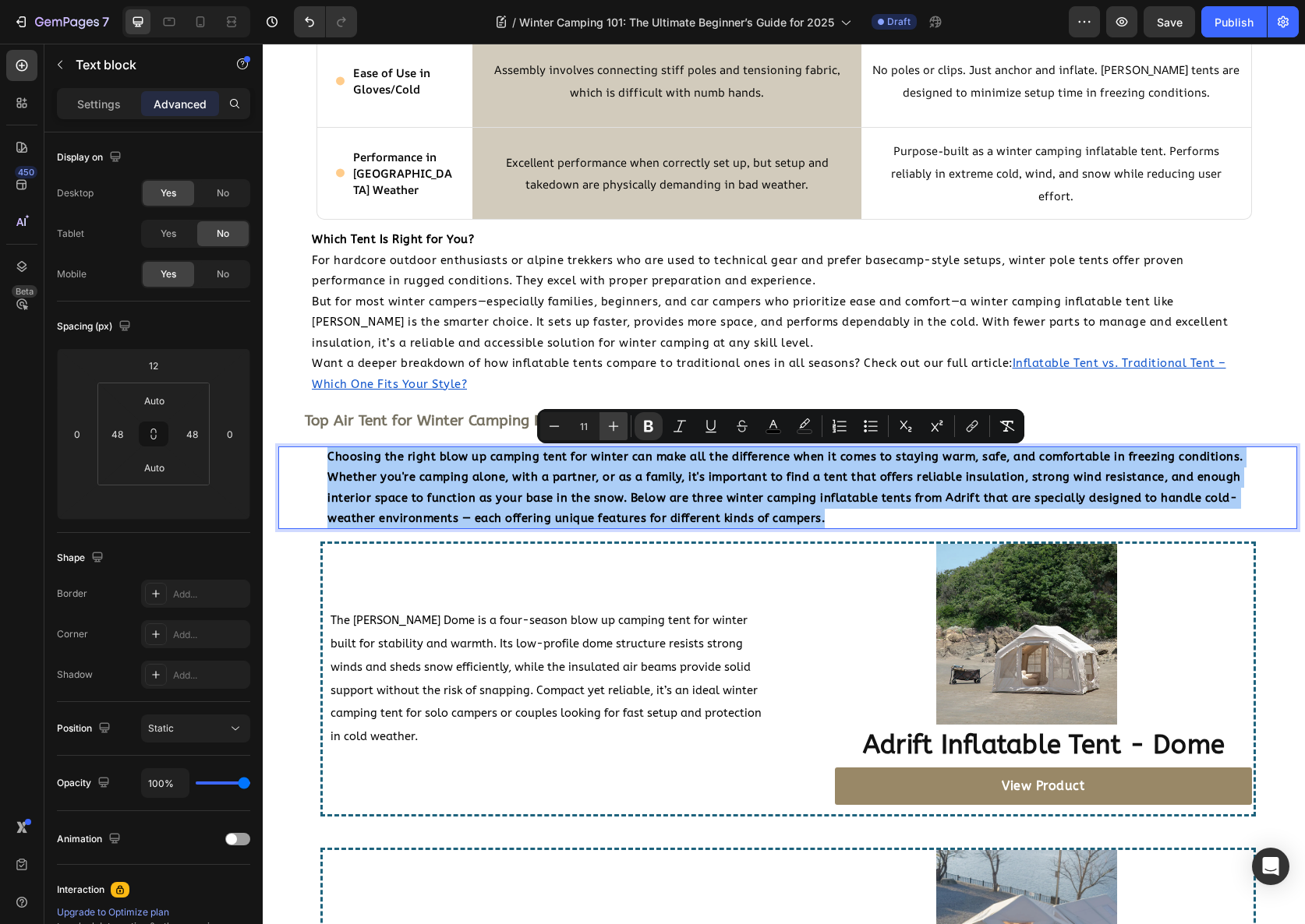
click at [618, 421] on icon "Editor contextual toolbar" at bounding box center [614, 427] width 16 height 16
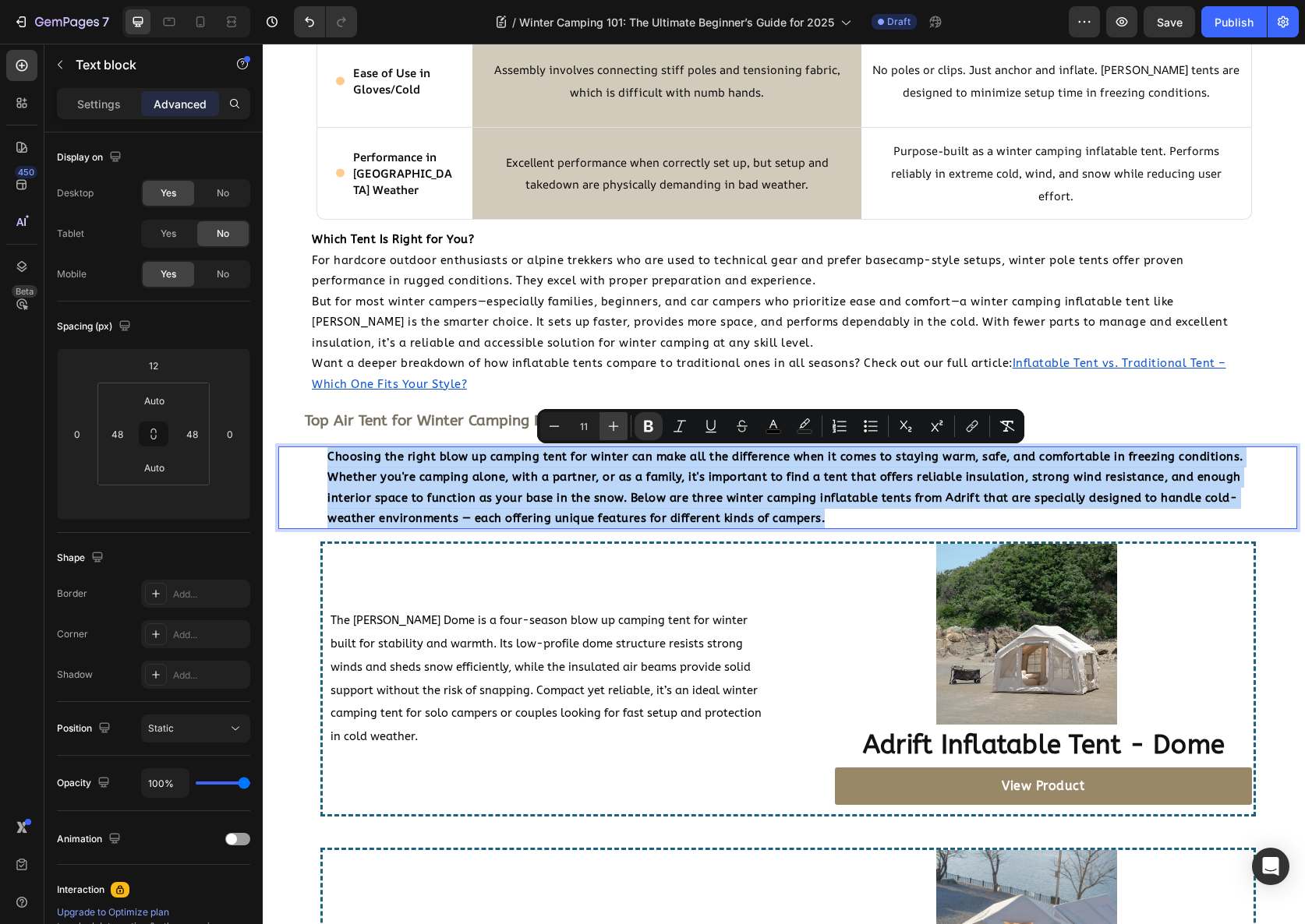
type input "12"
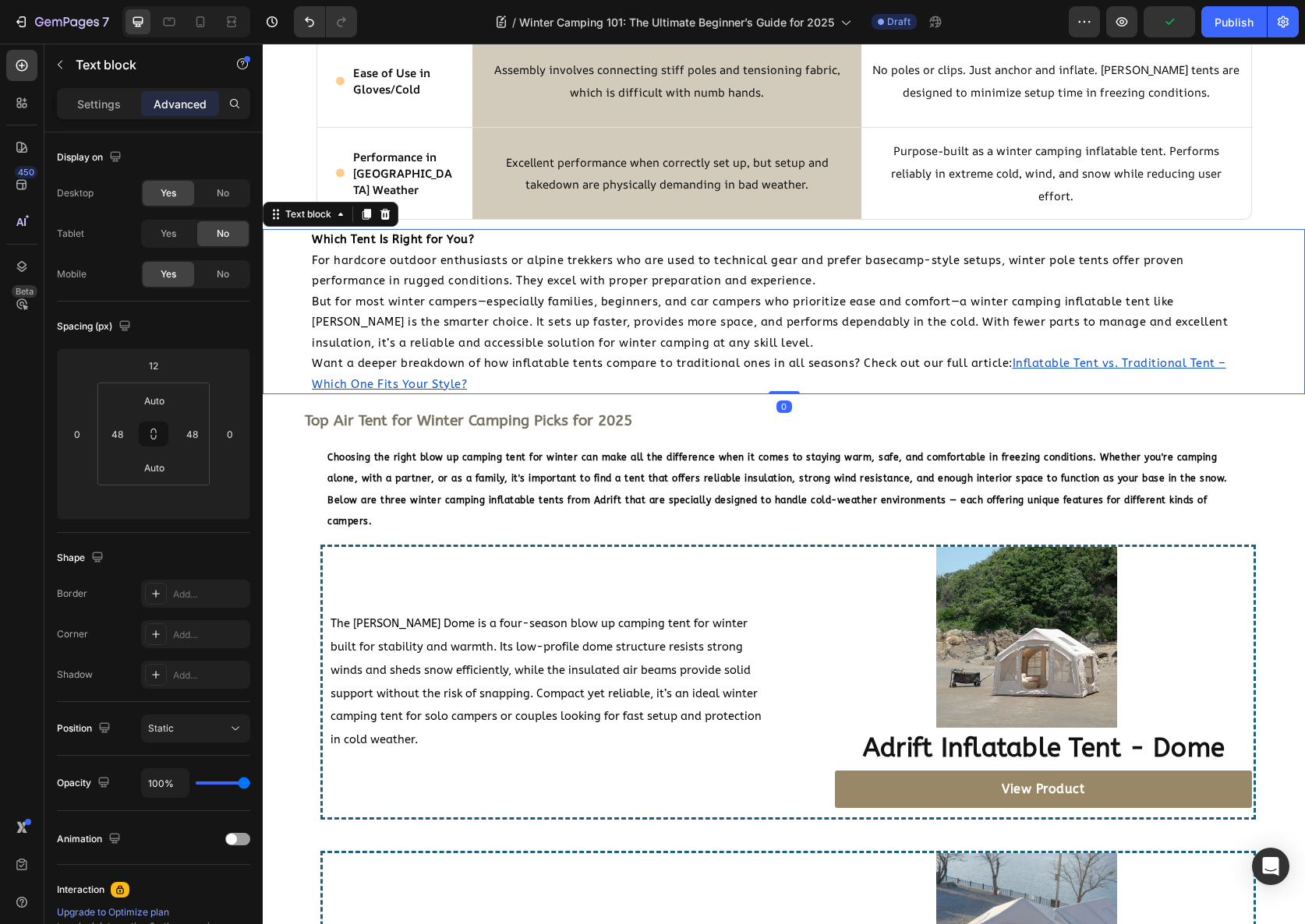
click at [465, 334] on p "But for most winter campers—especially families, beginners, and car campers who…" at bounding box center [783, 322] width 944 height 62
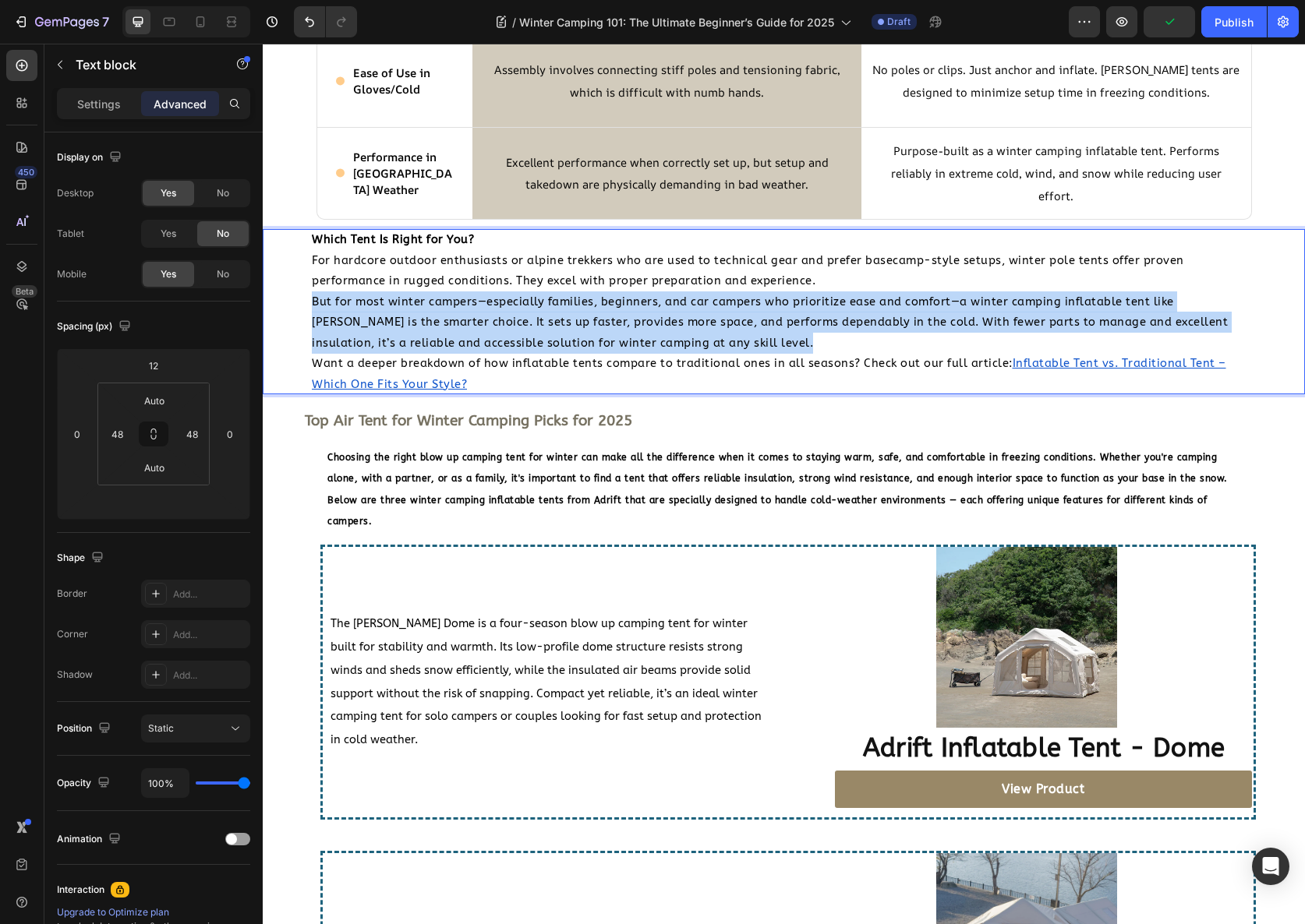
click at [465, 334] on p "But for most winter campers—especially families, beginners, and car campers who…" at bounding box center [783, 322] width 944 height 62
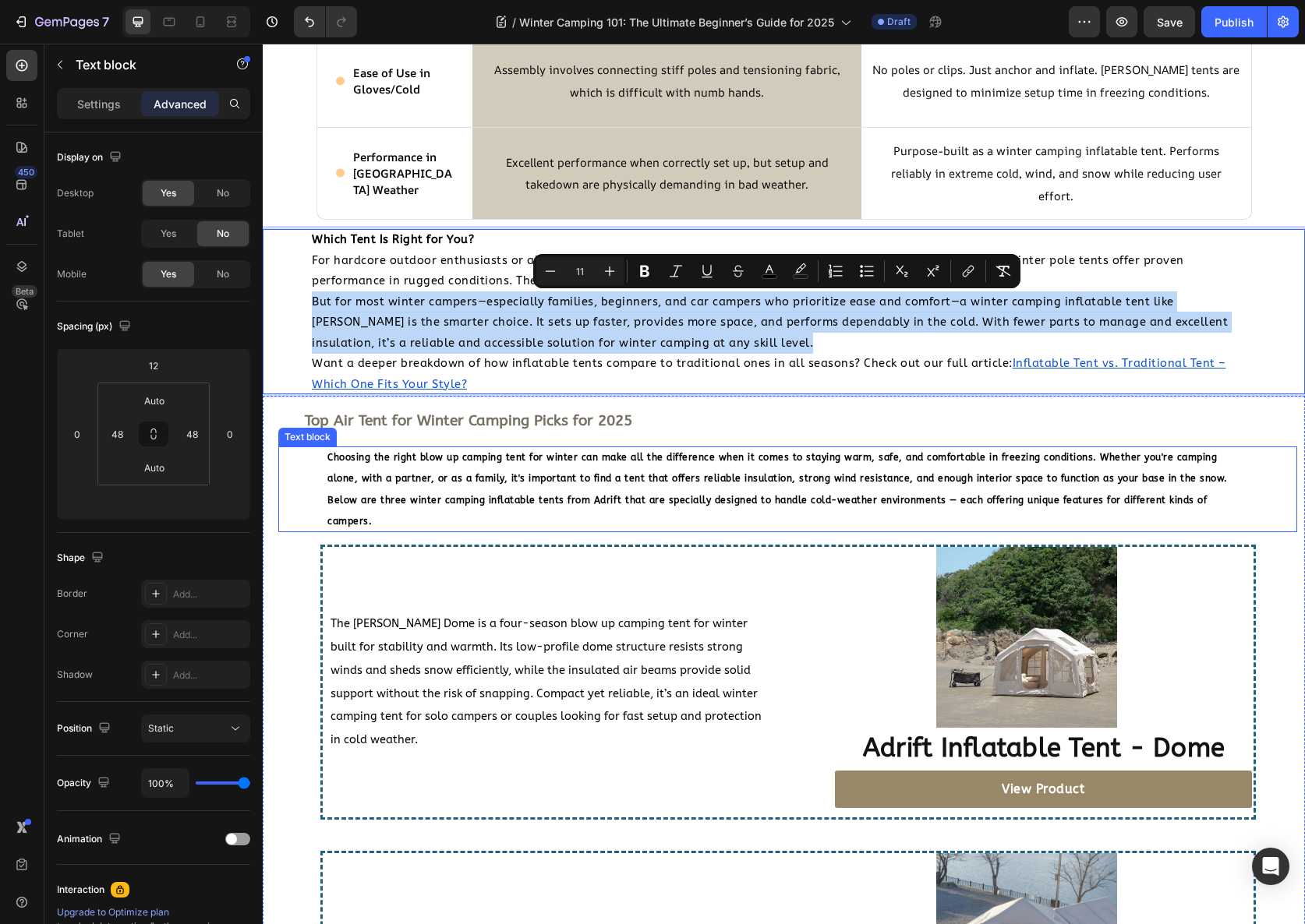
click at [552, 469] on p "Choosing the right blow up camping tent for winter can make all the difference …" at bounding box center [787, 489] width 920 height 85
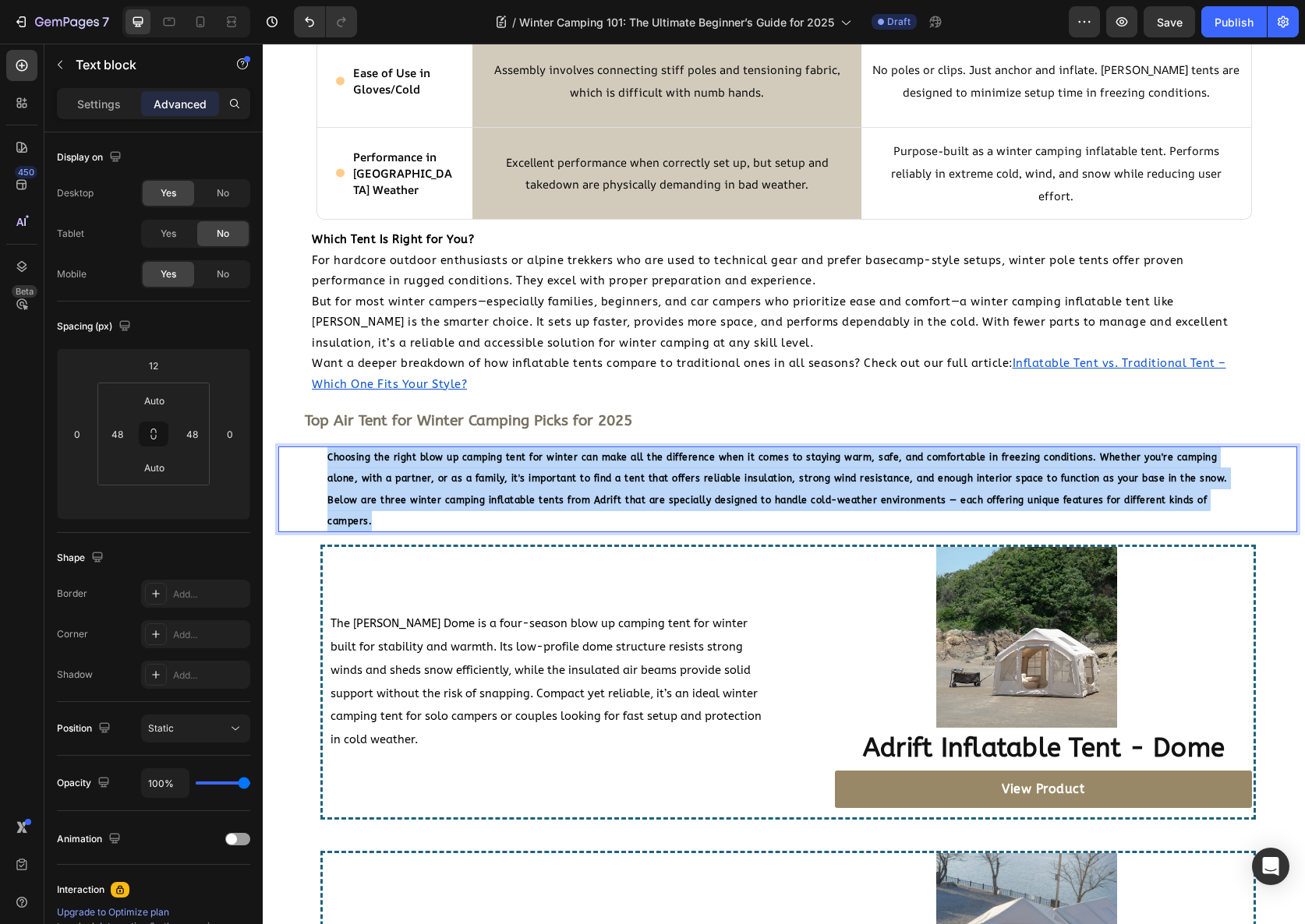
click at [552, 469] on p "Choosing the right blow up camping tent for winter can make all the difference …" at bounding box center [787, 489] width 920 height 85
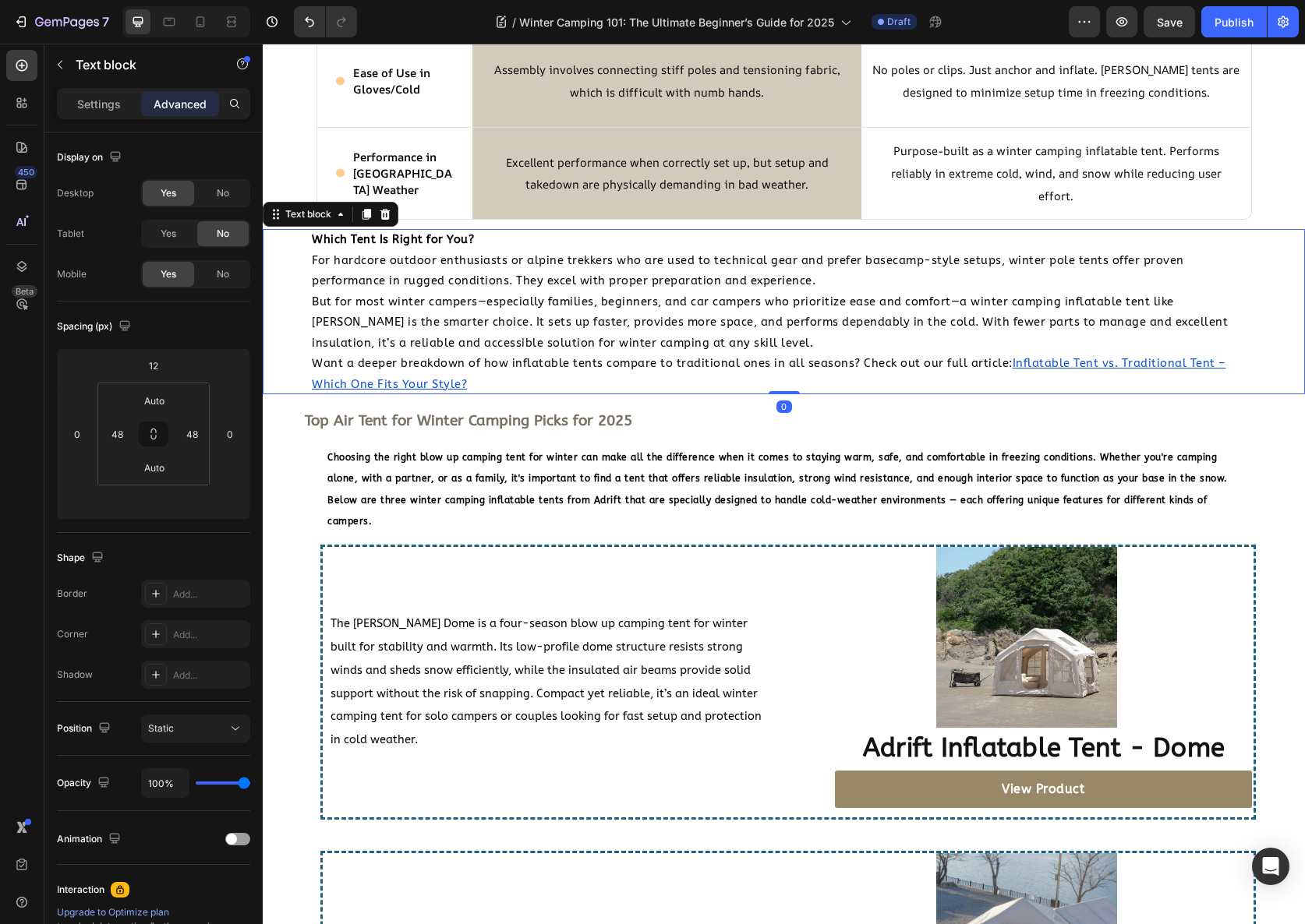
click at [456, 347] on span "But for most winter campers—especially families, beginners, and car campers who…" at bounding box center [769, 323] width 916 height 55
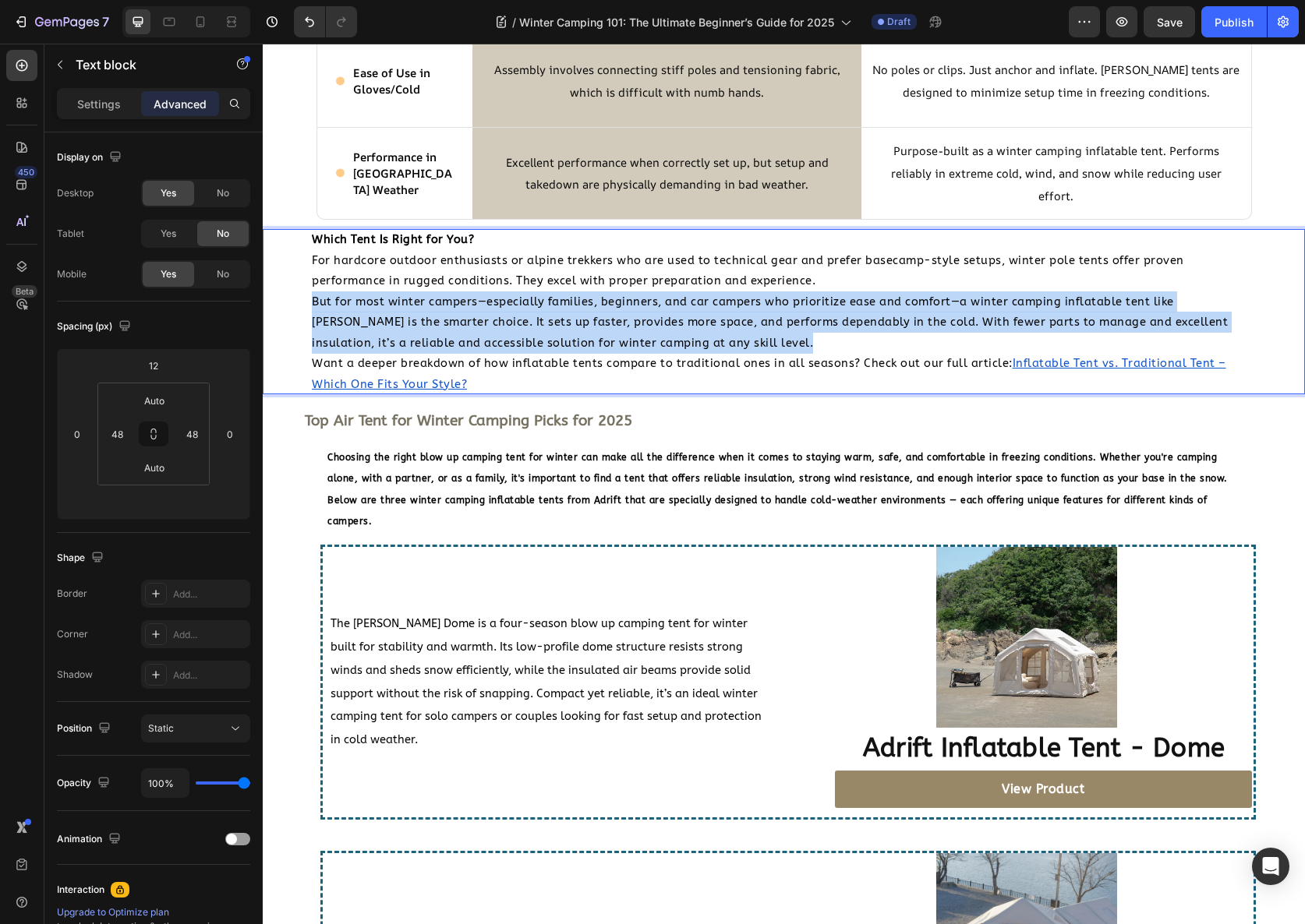
click at [456, 347] on span "But for most winter campers—especially families, beginners, and car campers who…" at bounding box center [769, 323] width 916 height 55
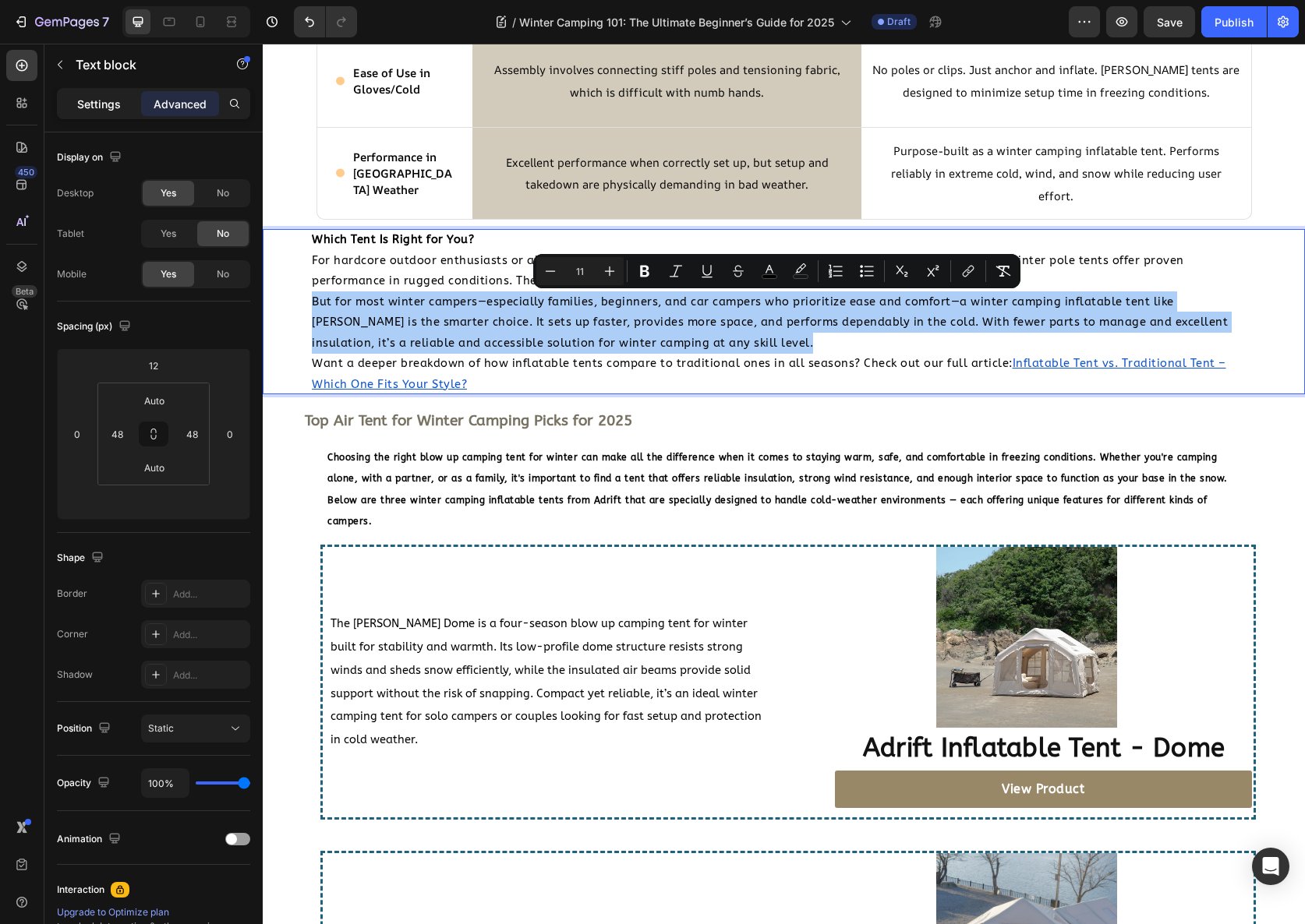
click at [122, 109] on div "Settings" at bounding box center [99, 104] width 78 height 25
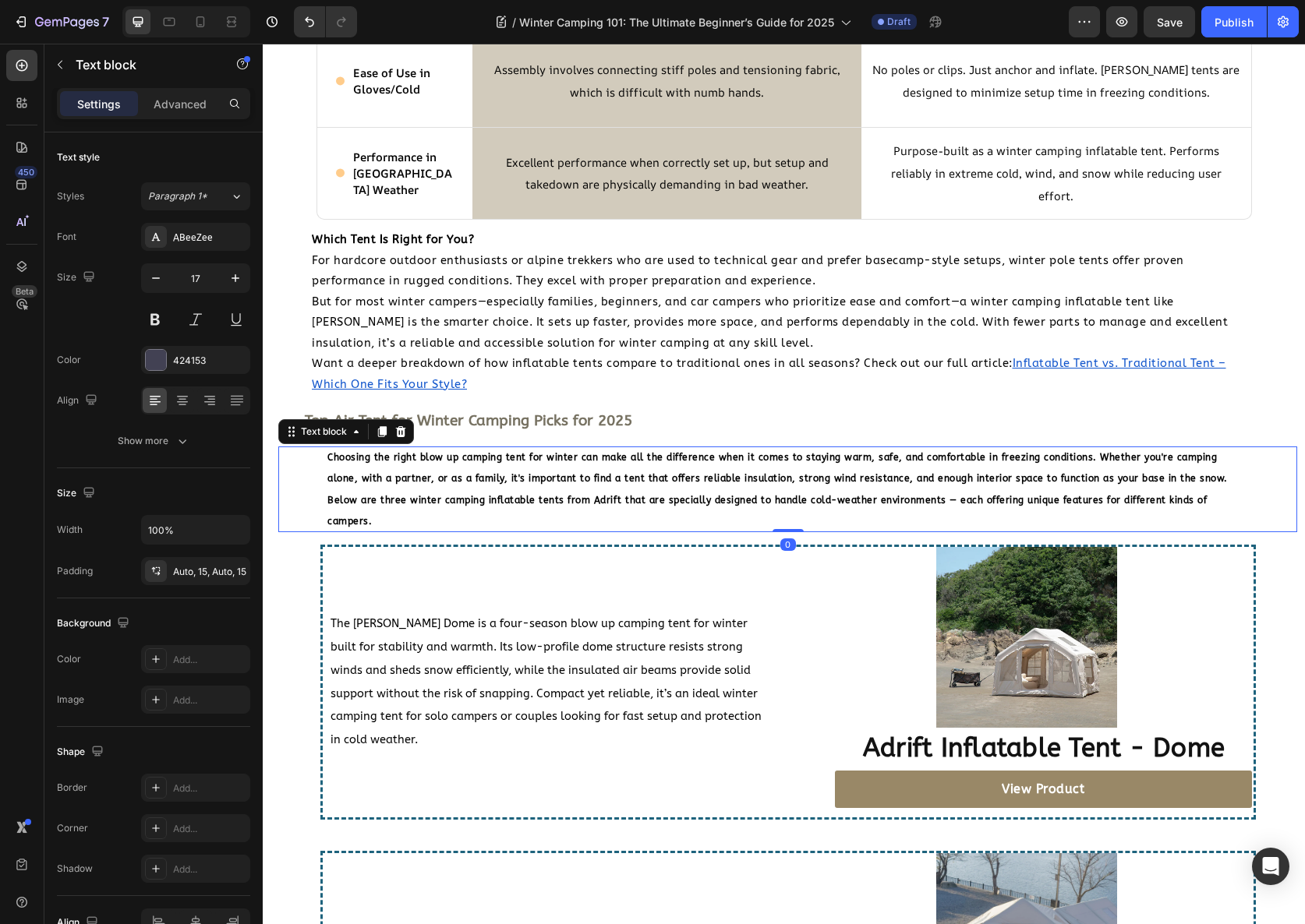
click at [445, 467] on p "Choosing the right blow up camping tent for winter can make all the difference …" at bounding box center [787, 489] width 920 height 85
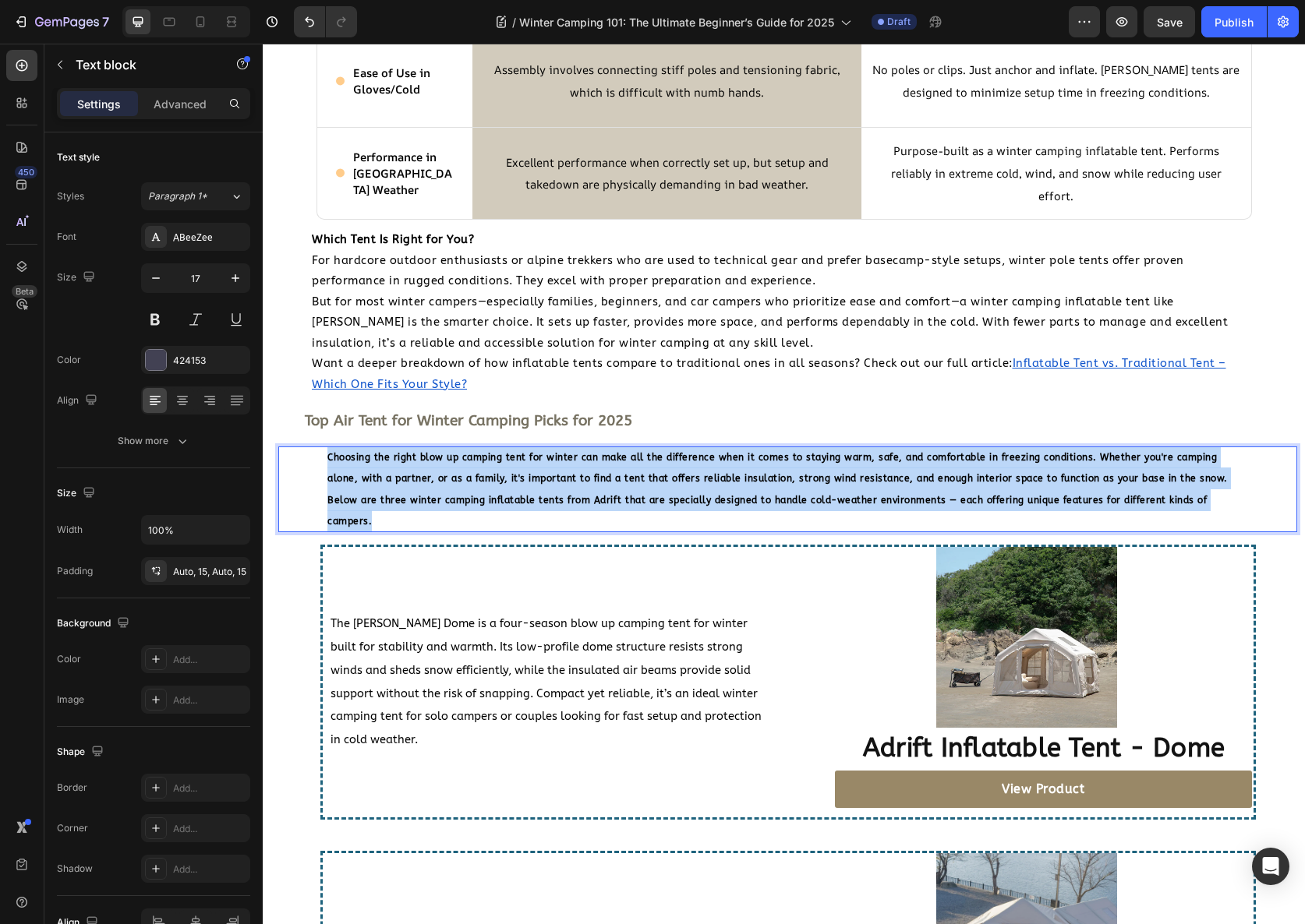
click at [445, 467] on p "Choosing the right blow up camping tent for winter can make all the difference …" at bounding box center [787, 489] width 920 height 85
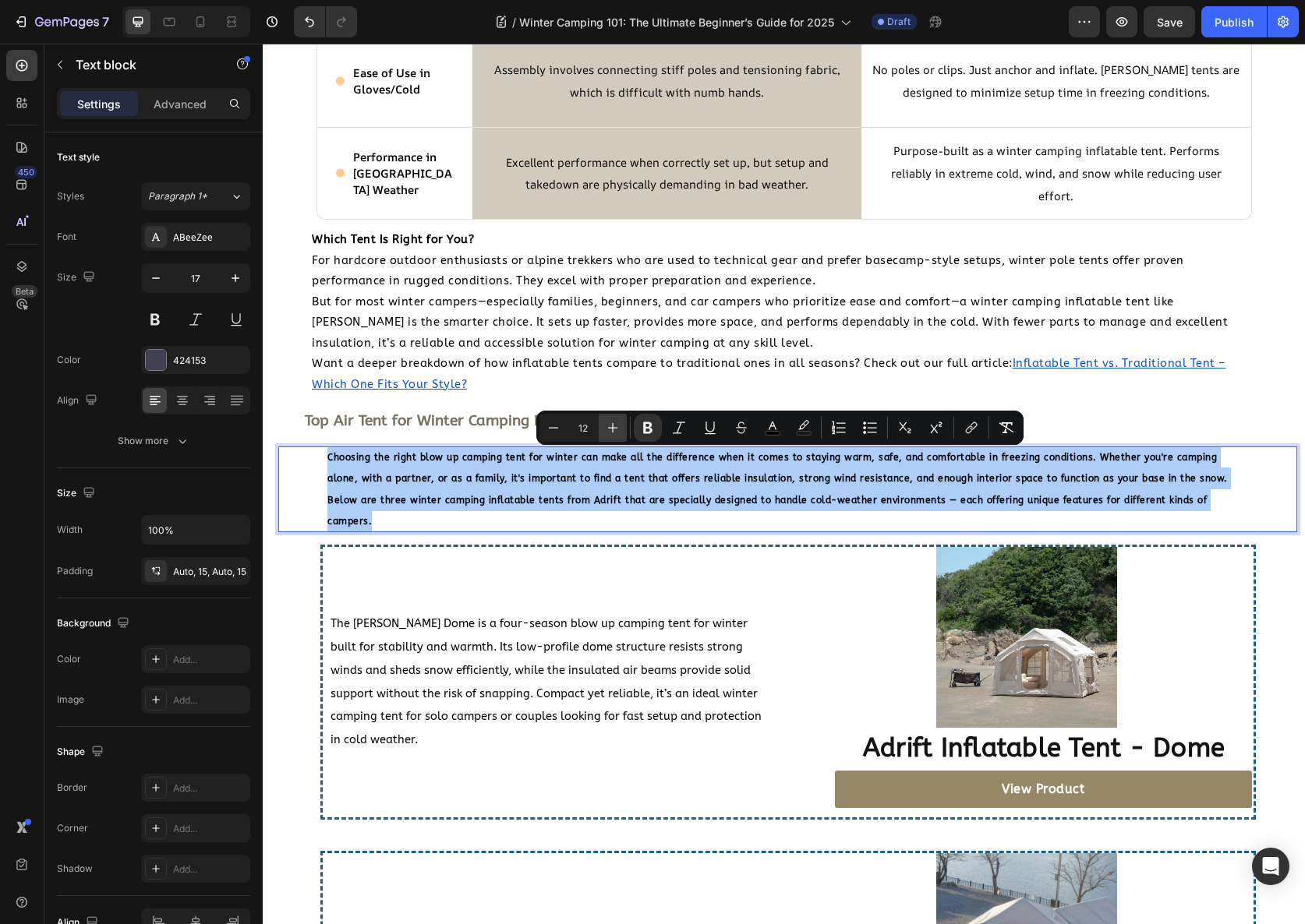
click at [618, 432] on icon "Editor contextual toolbar" at bounding box center [613, 428] width 16 height 16
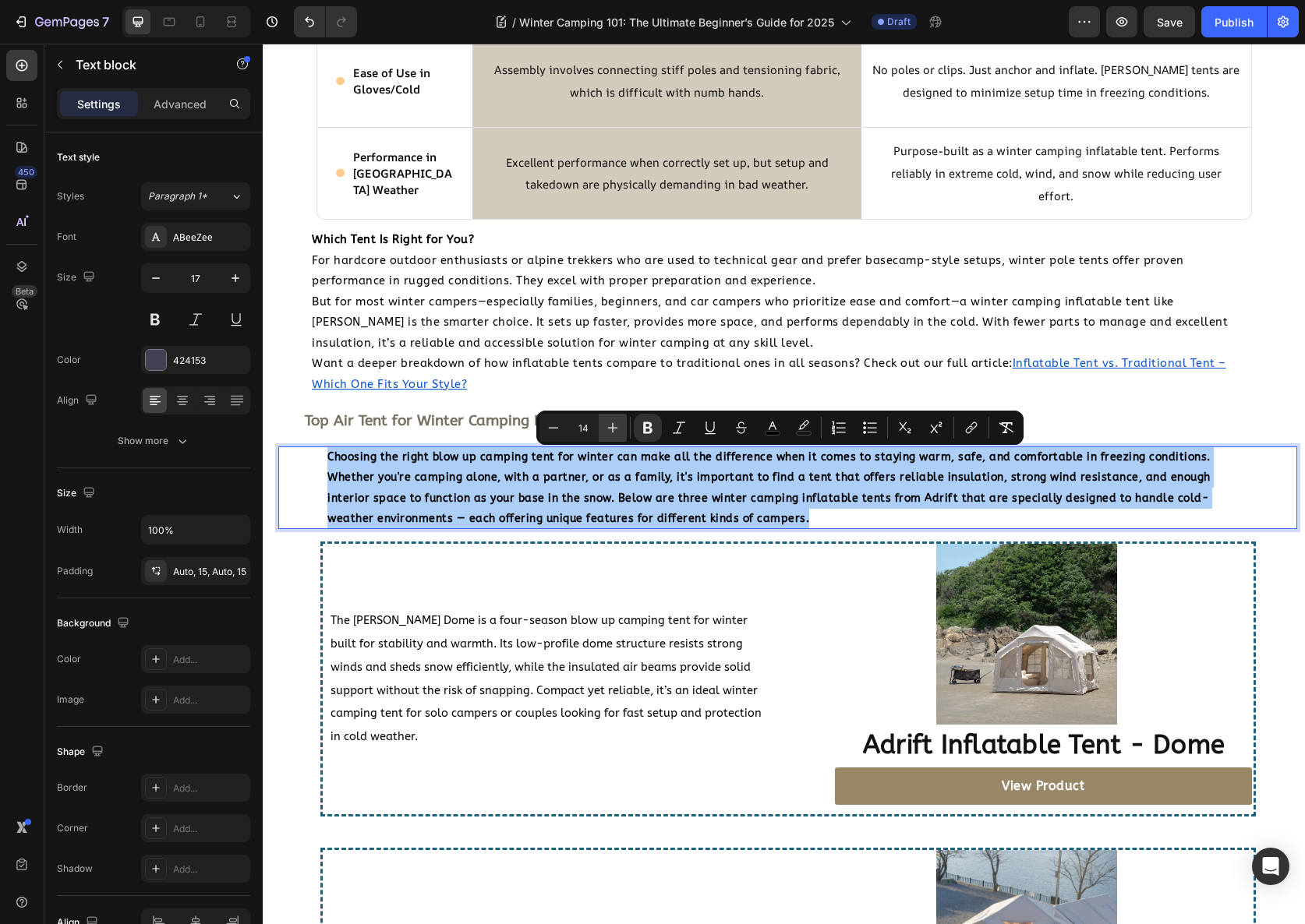
click at [618, 432] on icon "Editor contextual toolbar" at bounding box center [613, 428] width 16 height 16
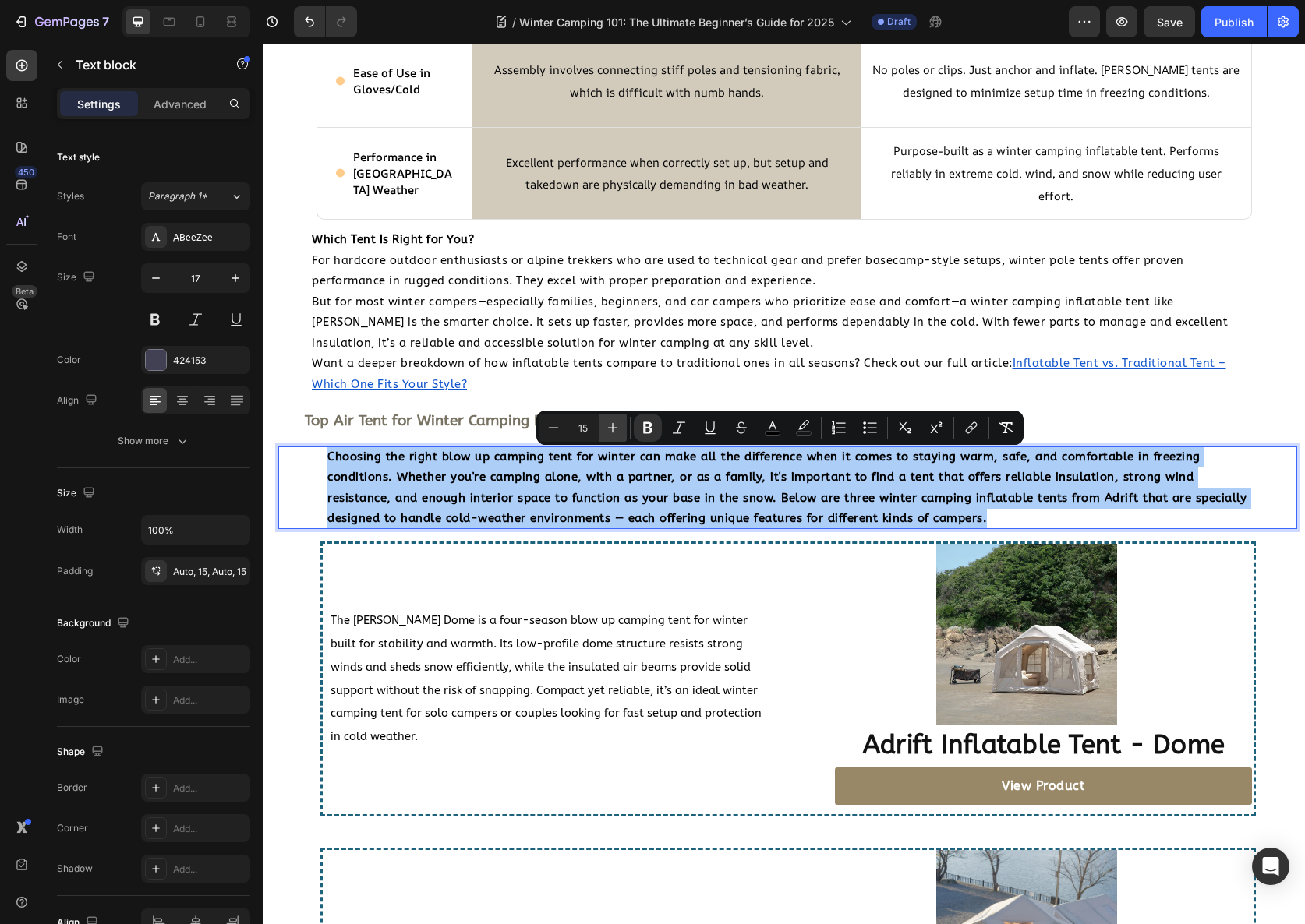
click at [618, 432] on icon "Editor contextual toolbar" at bounding box center [613, 428] width 16 height 16
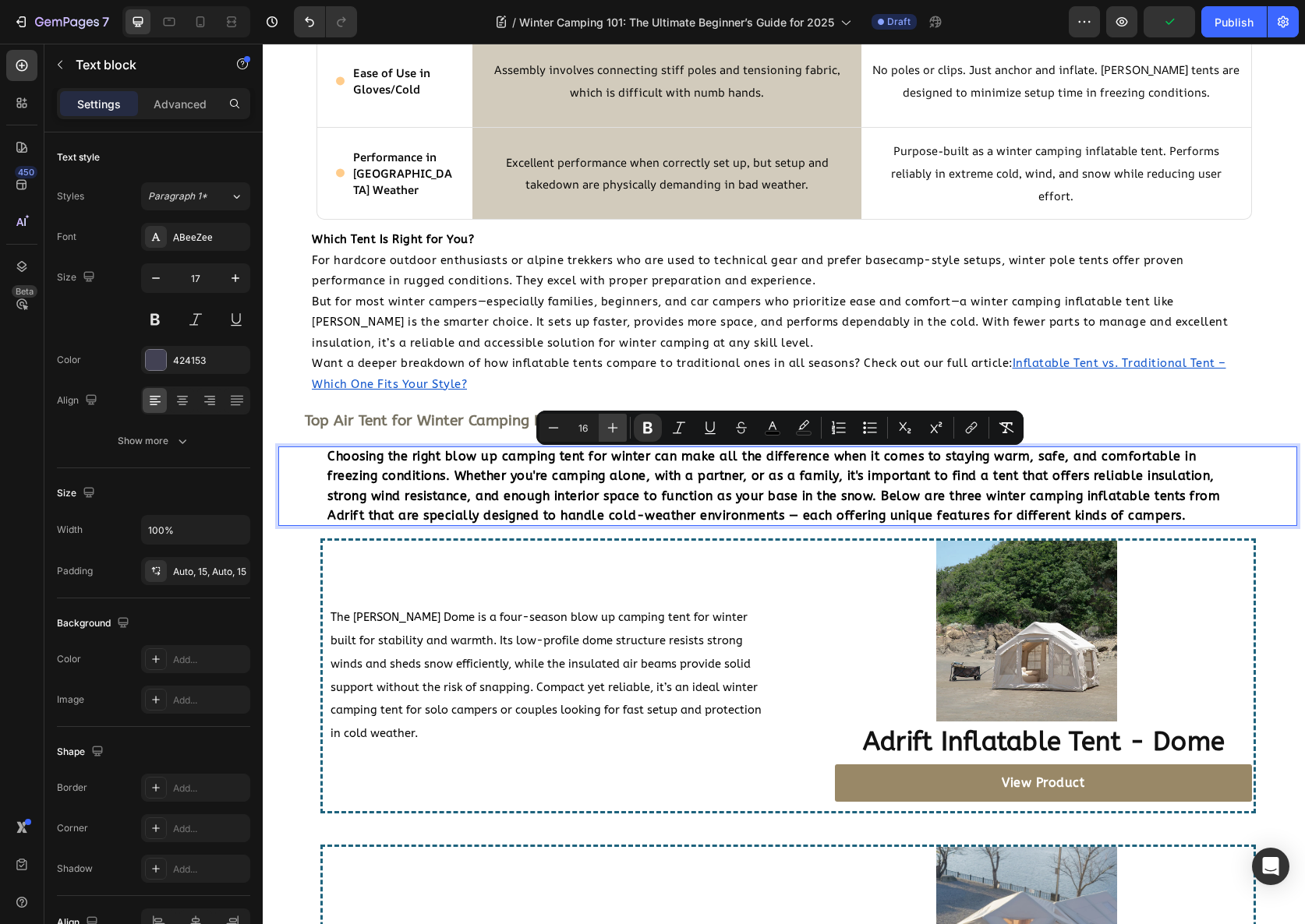
click at [618, 432] on icon "Editor contextual toolbar" at bounding box center [613, 428] width 16 height 16
type input "17"
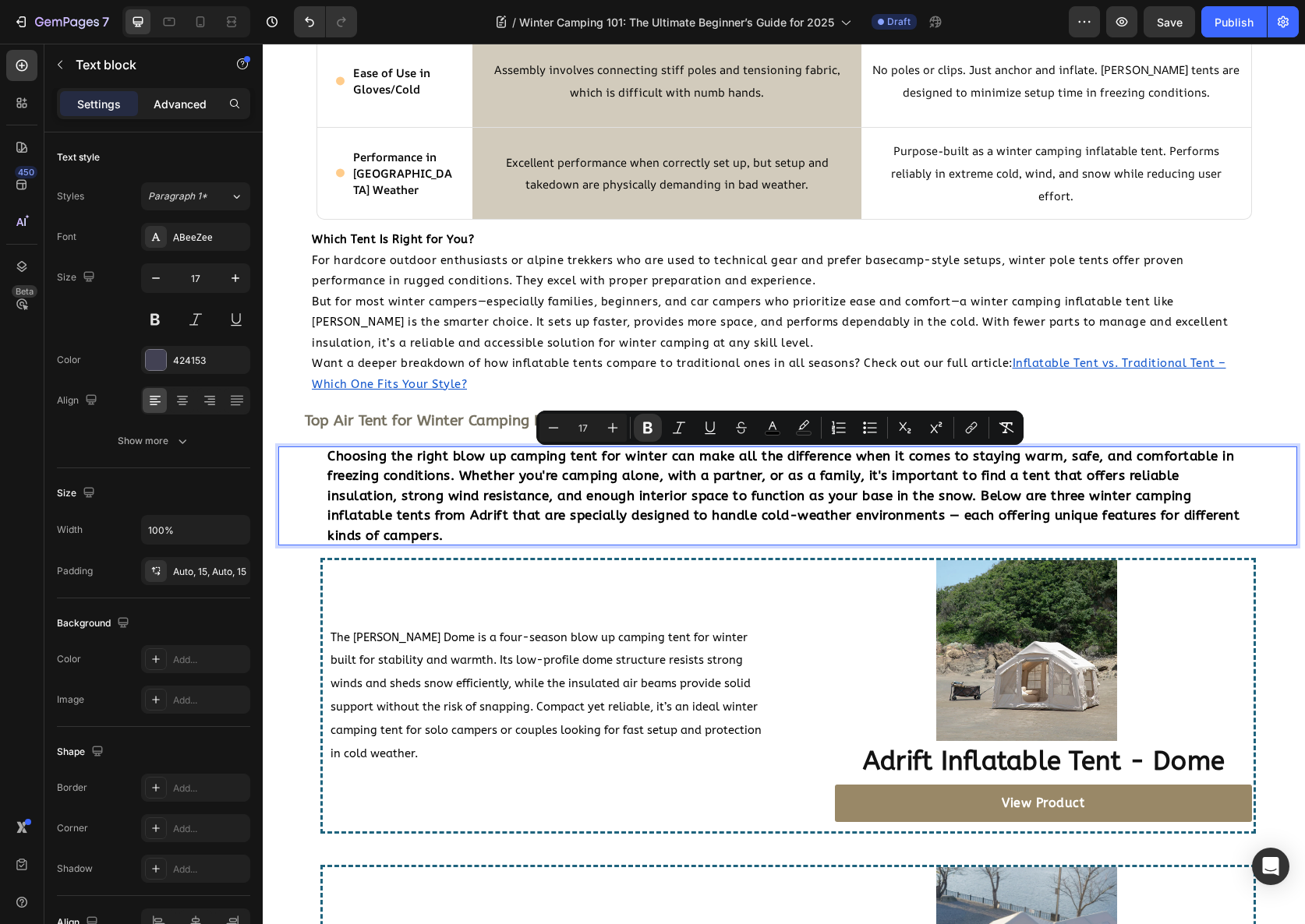
click at [177, 110] on p "Advanced" at bounding box center [180, 104] width 53 height 16
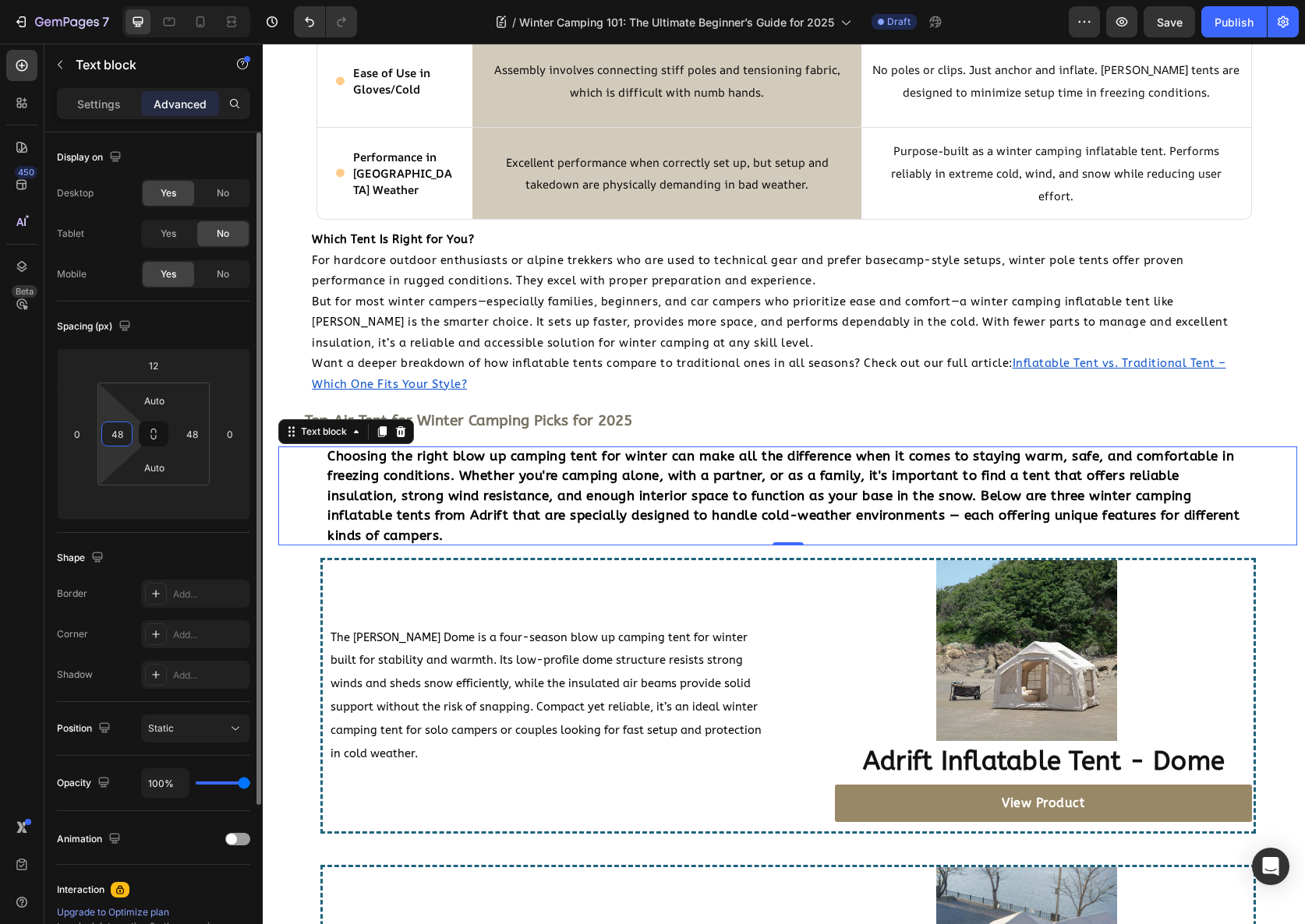
click at [111, 434] on input "48" at bounding box center [117, 434] width 24 height 24
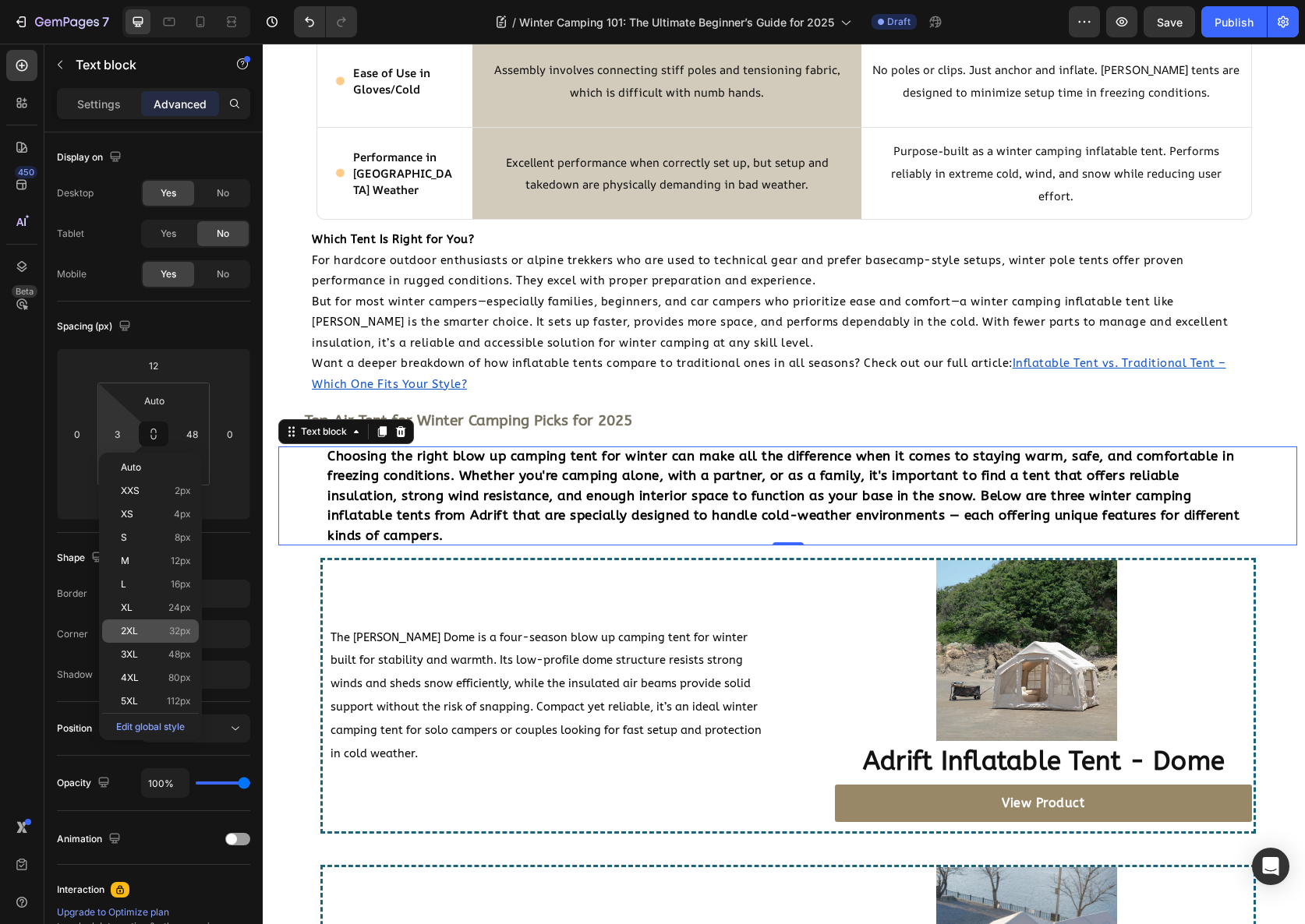
click at [163, 624] on div "2XL 32px" at bounding box center [150, 631] width 97 height 24
type input "32"
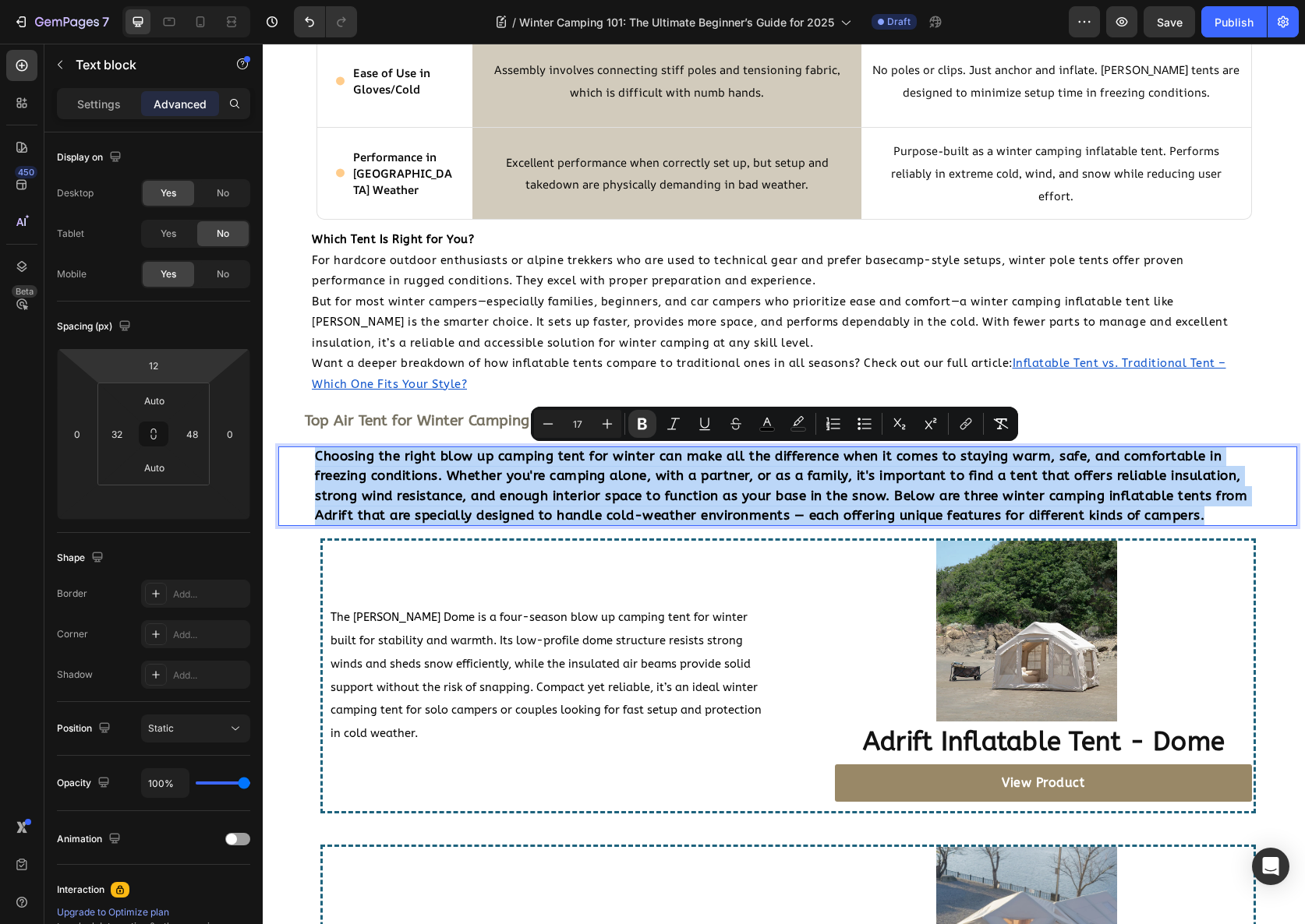
drag, startPoint x: 396, startPoint y: 523, endPoint x: 301, endPoint y: 453, distance: 118.0
click at [301, 453] on div "Choosing the right blow up camping tent for winter can make all the difference …" at bounding box center [788, 486] width 1019 height 79
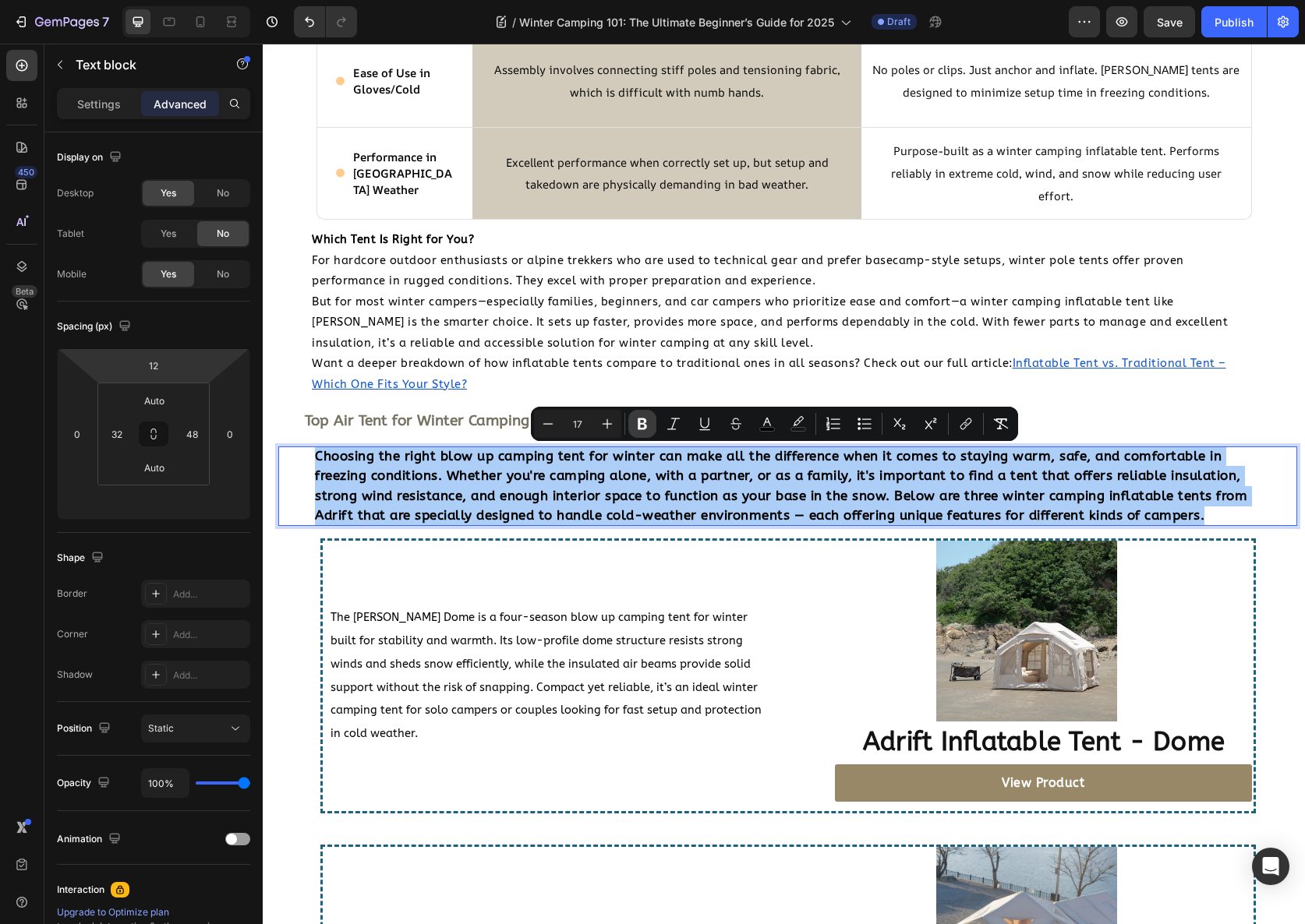
click at [638, 427] on icon "Editor contextual toolbar" at bounding box center [643, 424] width 9 height 12
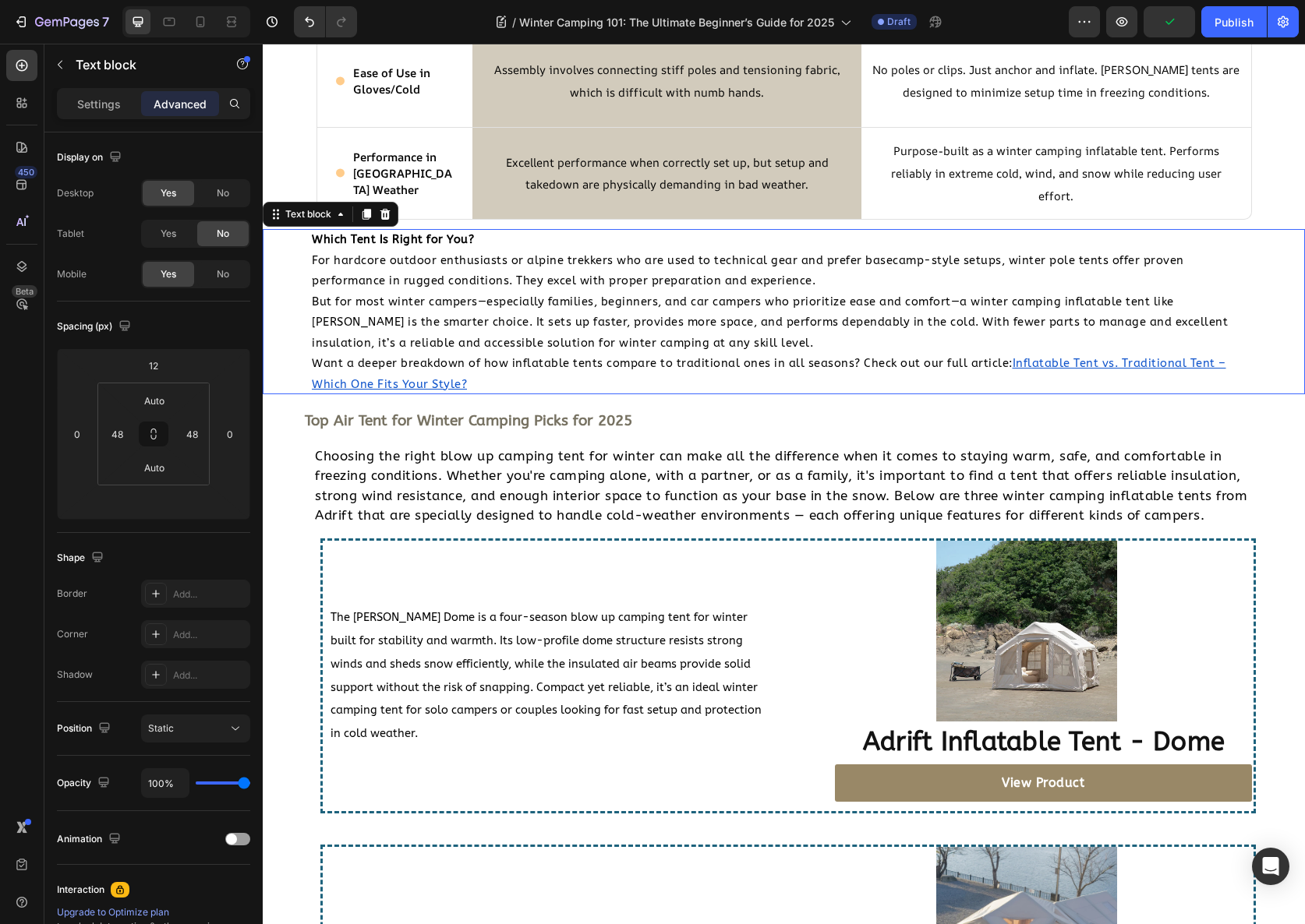
click at [403, 345] on span "But for most winter campers—especially families, beginners, and car campers who…" at bounding box center [769, 323] width 916 height 55
click at [403, 344] on span "But for most winter campers—especially families, beginners, and car campers who…" at bounding box center [769, 323] width 916 height 55
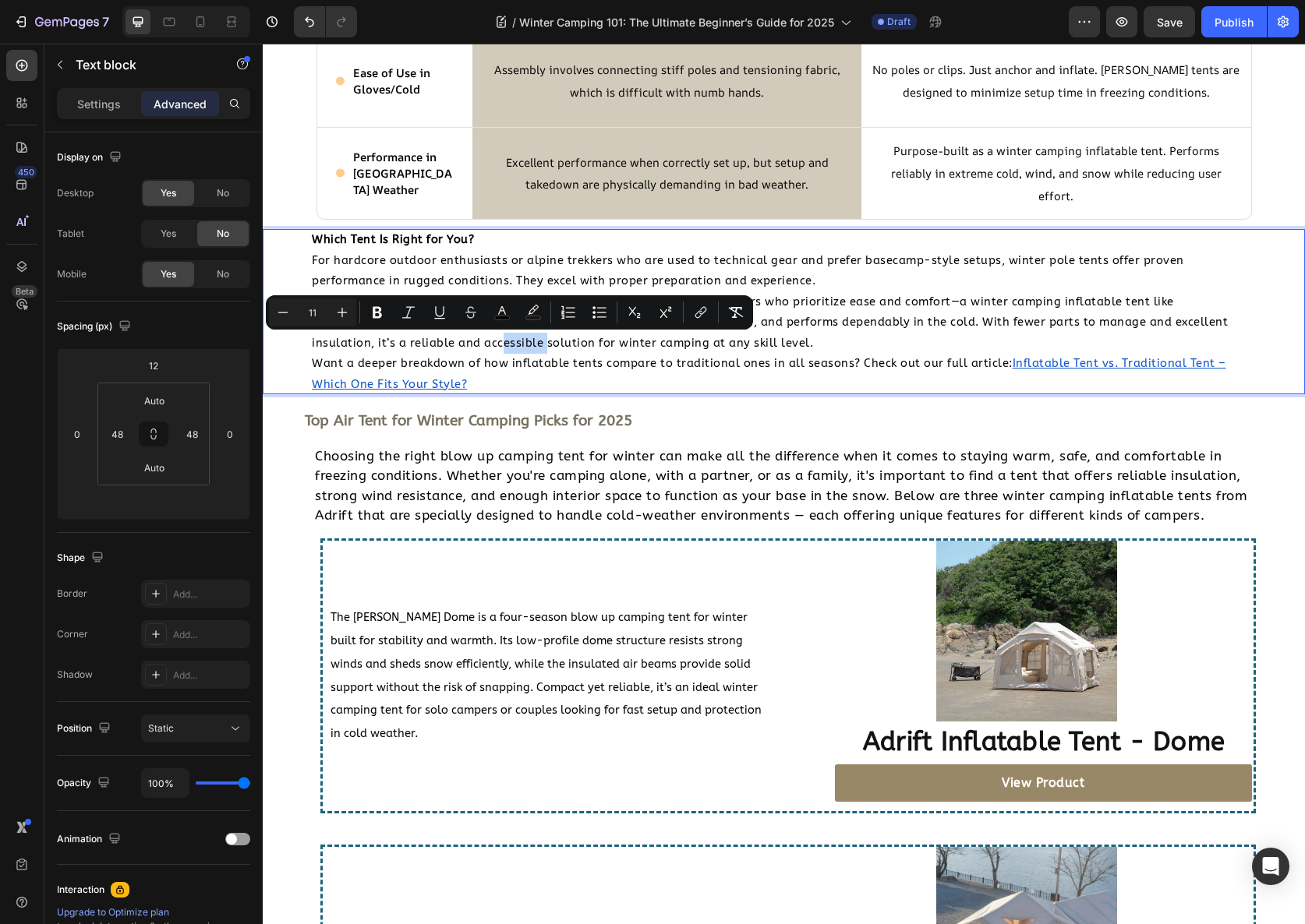
click at [403, 344] on span "But for most winter campers—especially families, beginners, and car campers who…" at bounding box center [769, 323] width 916 height 55
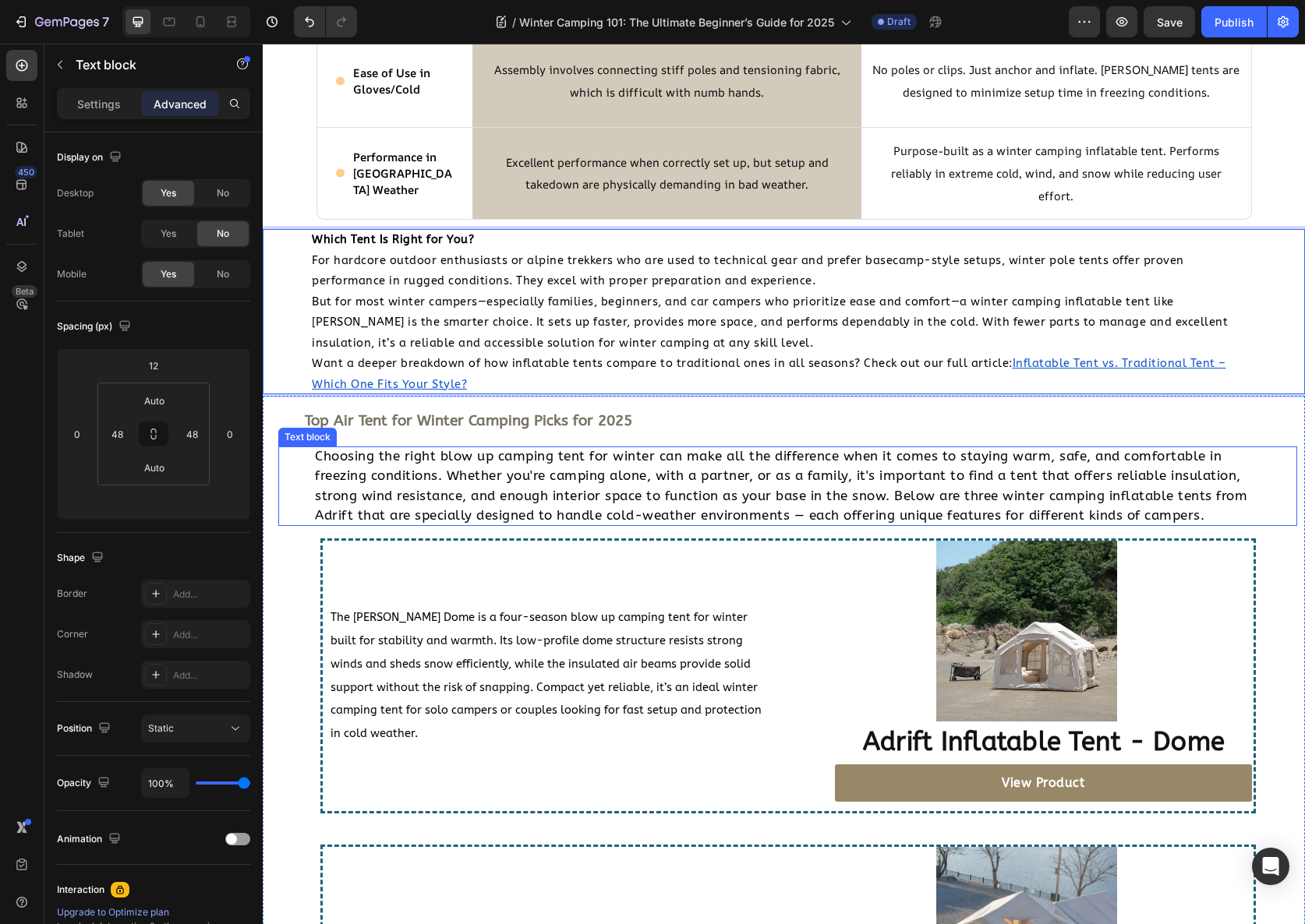
click at [428, 506] on p "Choosing the right blow up camping tent for winter can make all the difference …" at bounding box center [781, 486] width 933 height 79
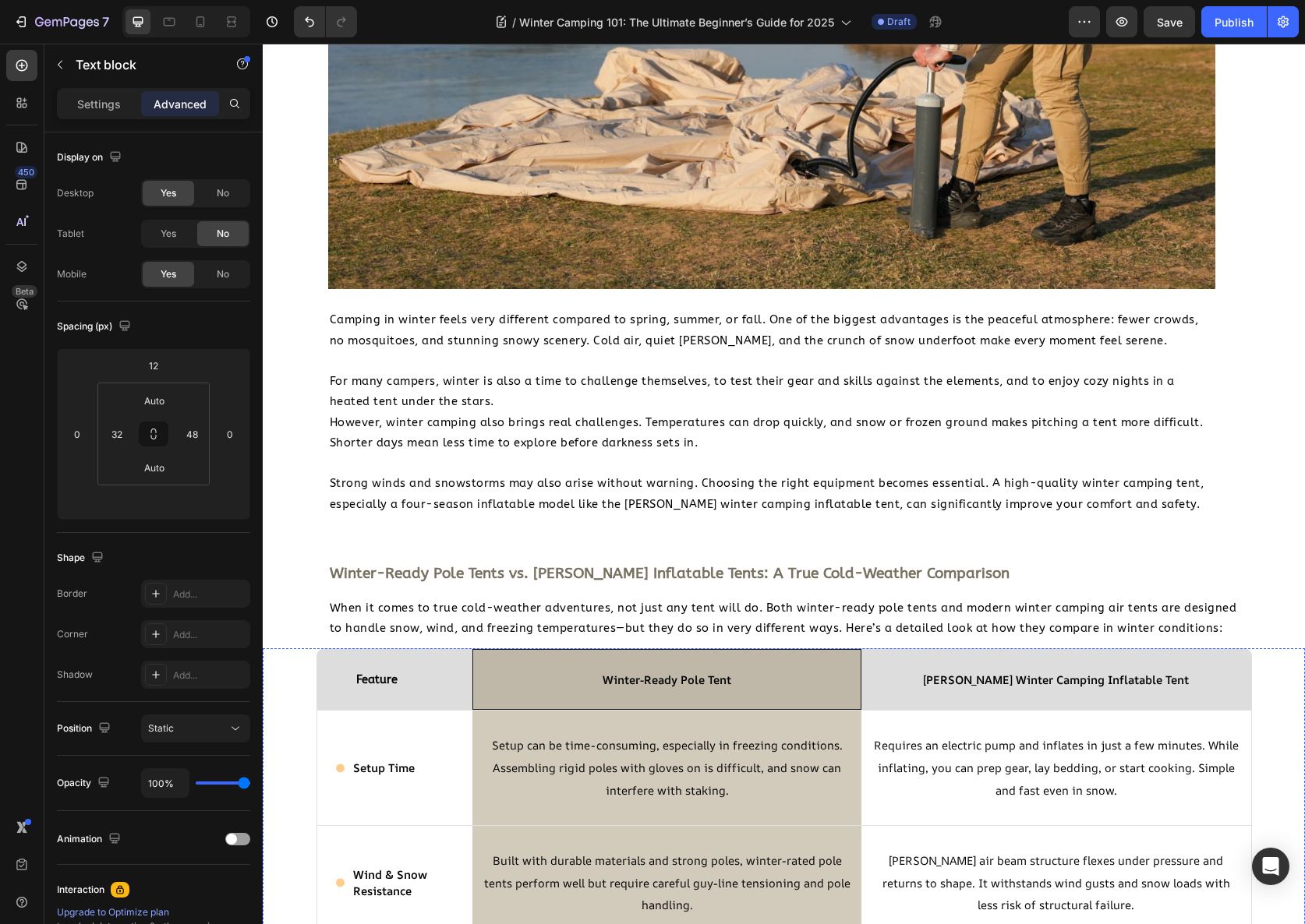
scroll to position [1451, 0]
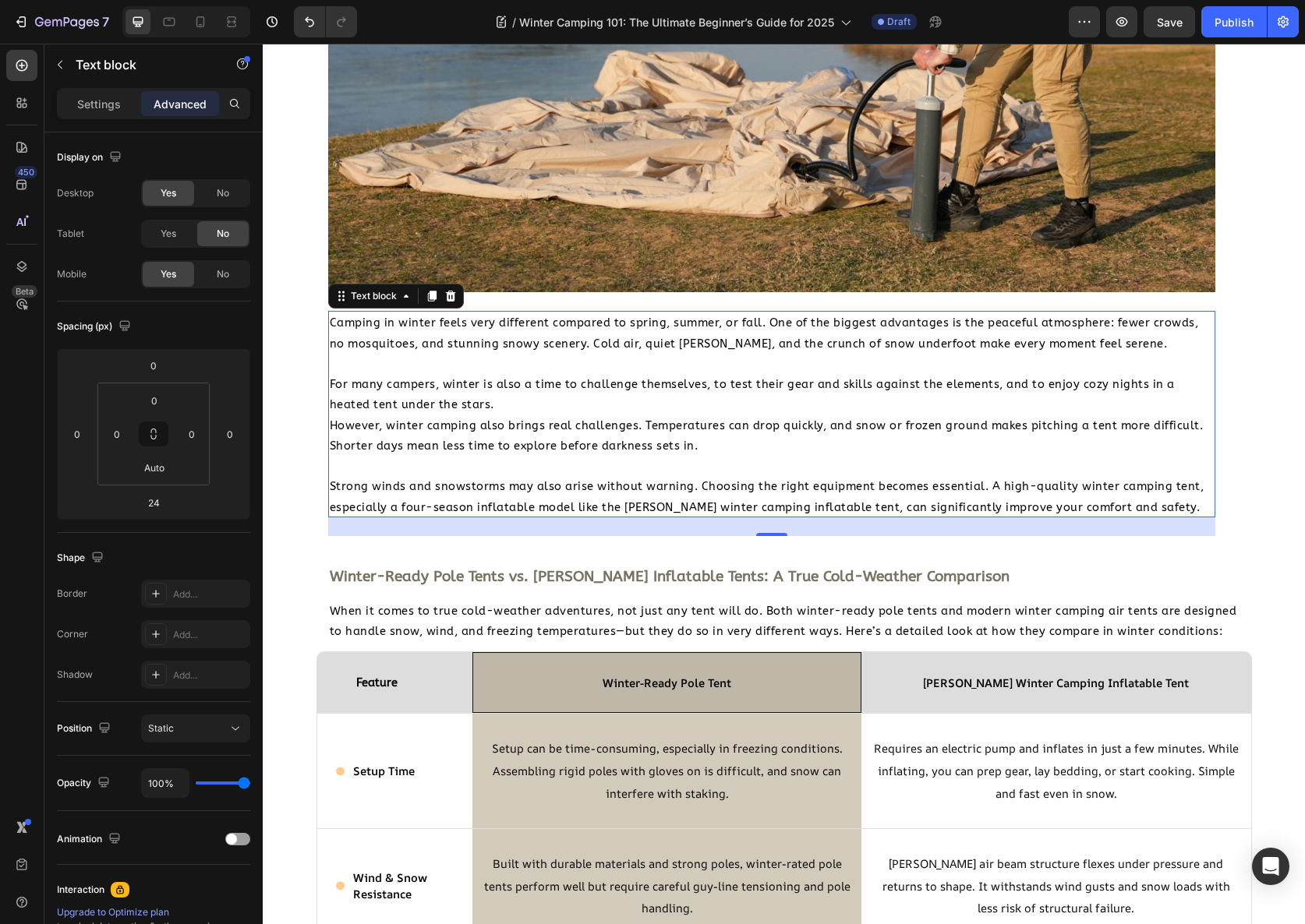
click at [395, 453] on p "However, winter camping also brings real challenges. Temperatures can drop quic…" at bounding box center [771, 436] width 884 height 42
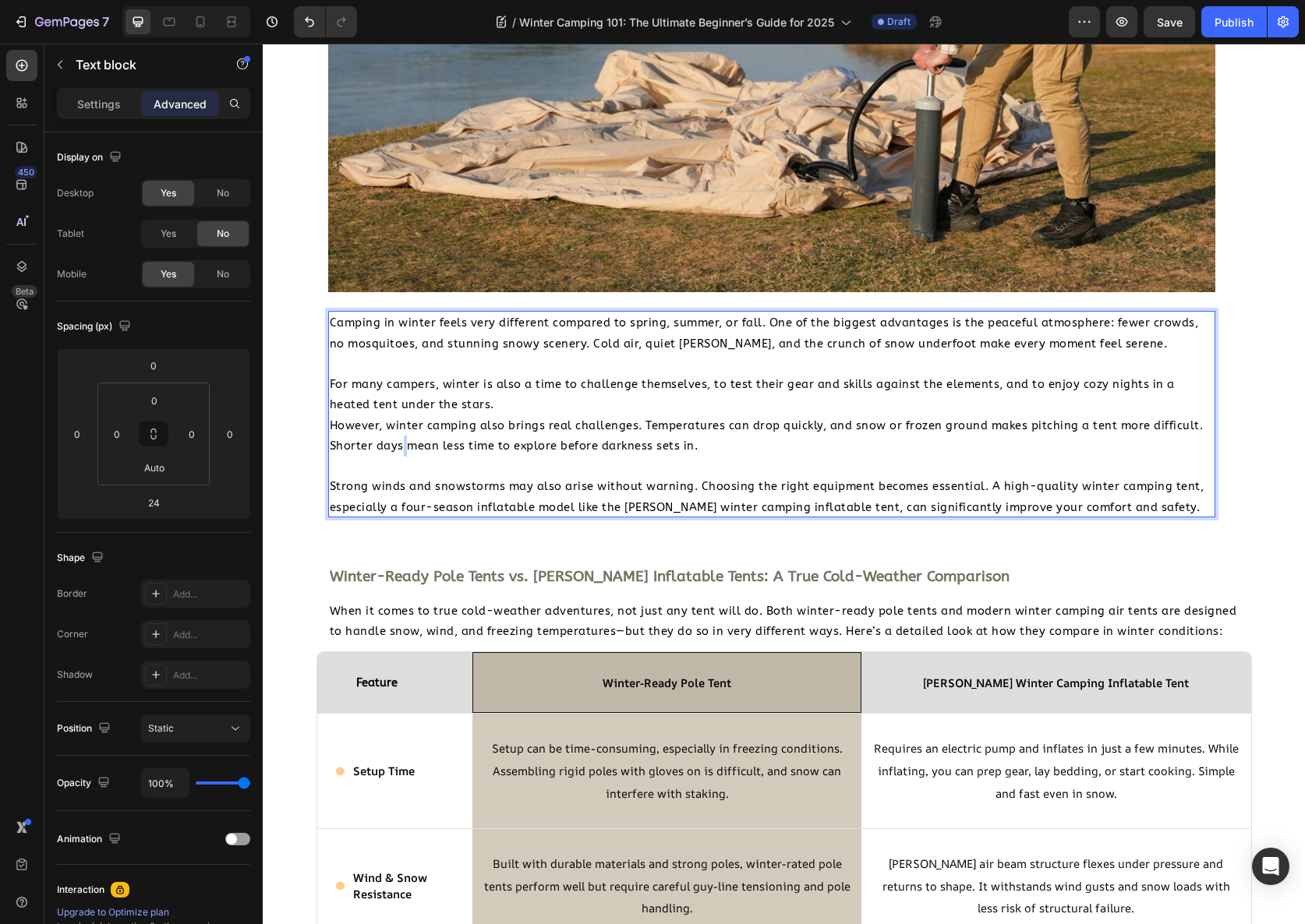
click at [395, 453] on p "However, winter camping also brings real challenges. Temperatures can drop quic…" at bounding box center [771, 436] width 884 height 42
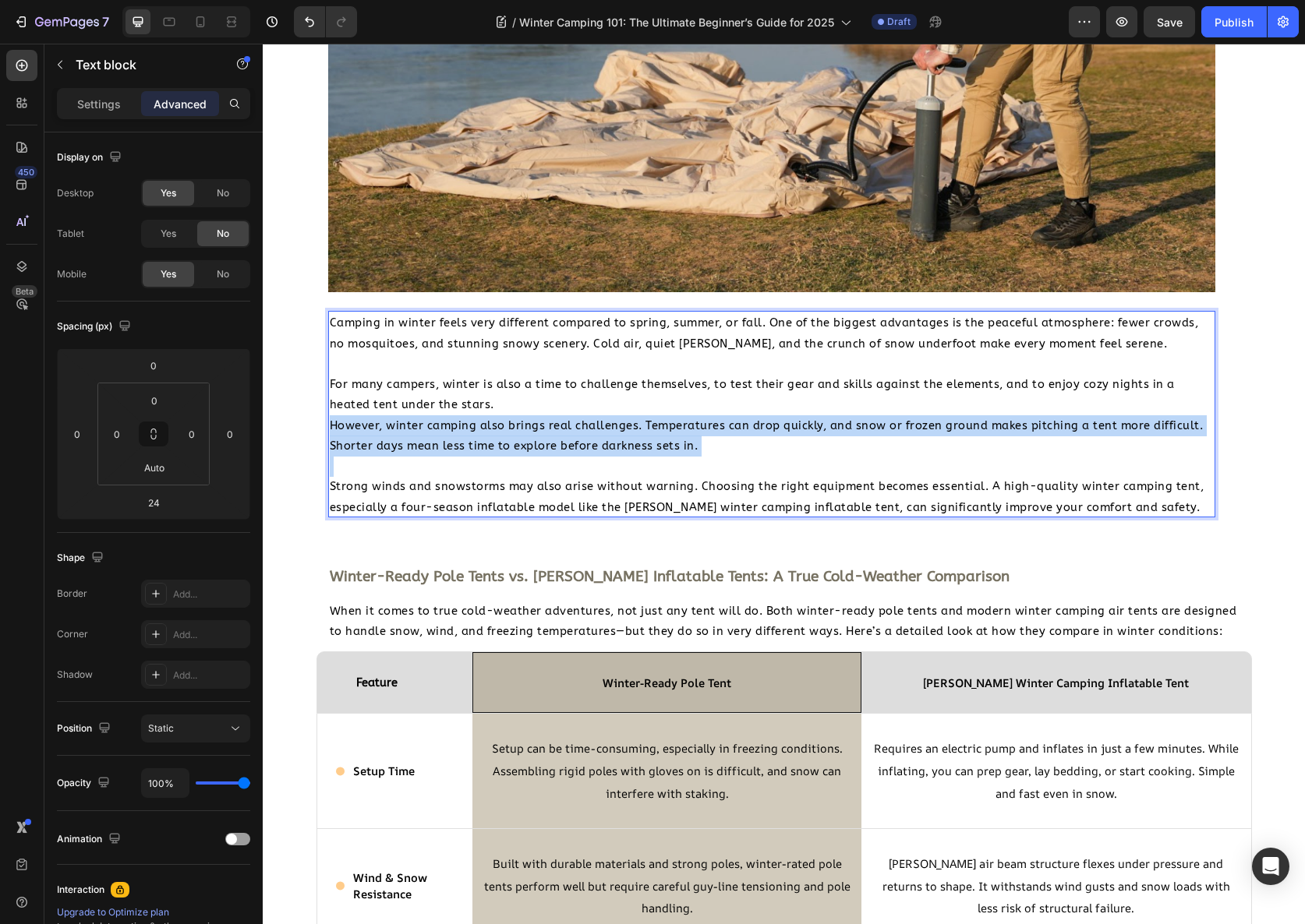
click at [395, 453] on p "However, winter camping also brings real challenges. Temperatures can drop quic…" at bounding box center [771, 436] width 884 height 42
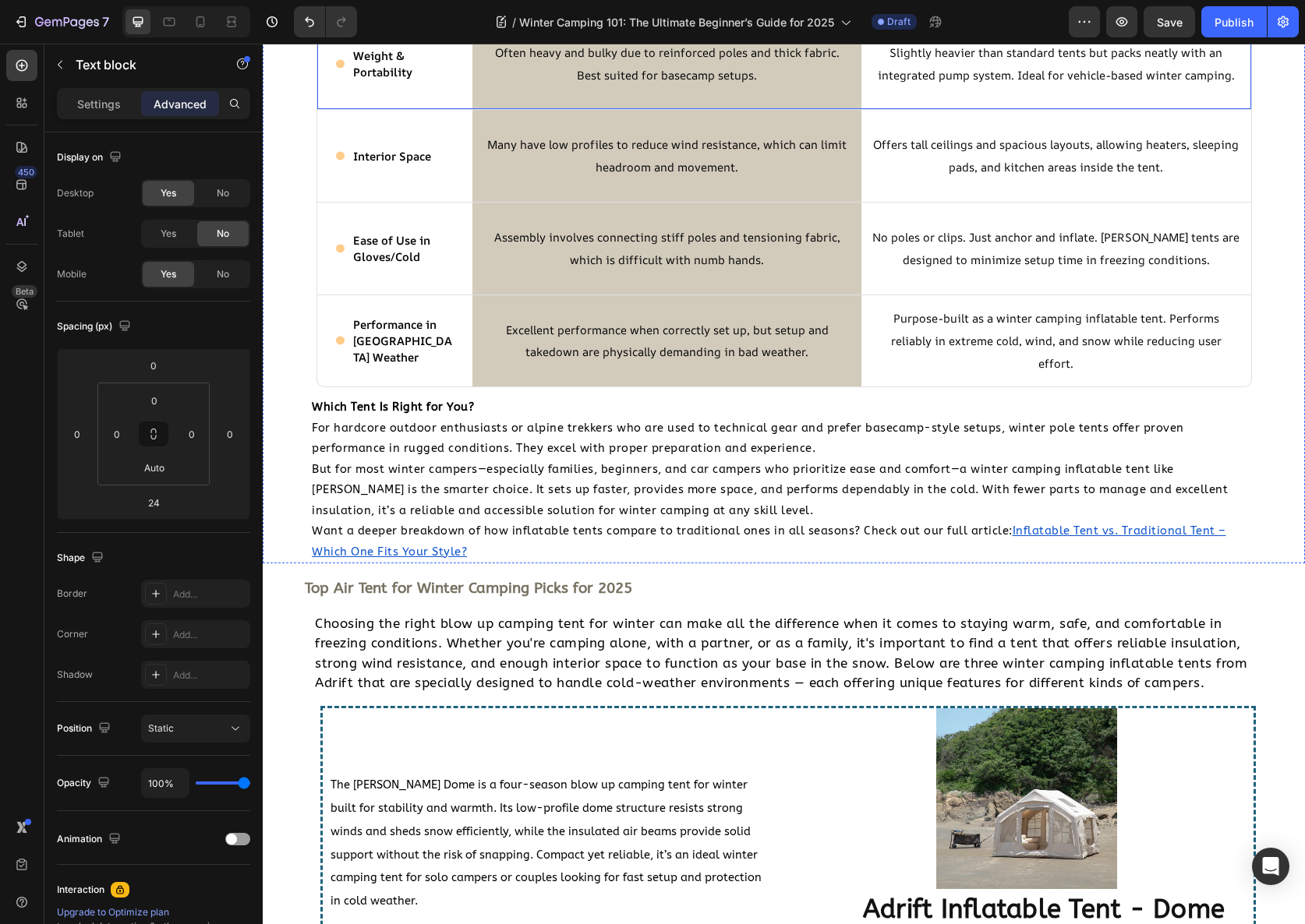
scroll to position [2727, 0]
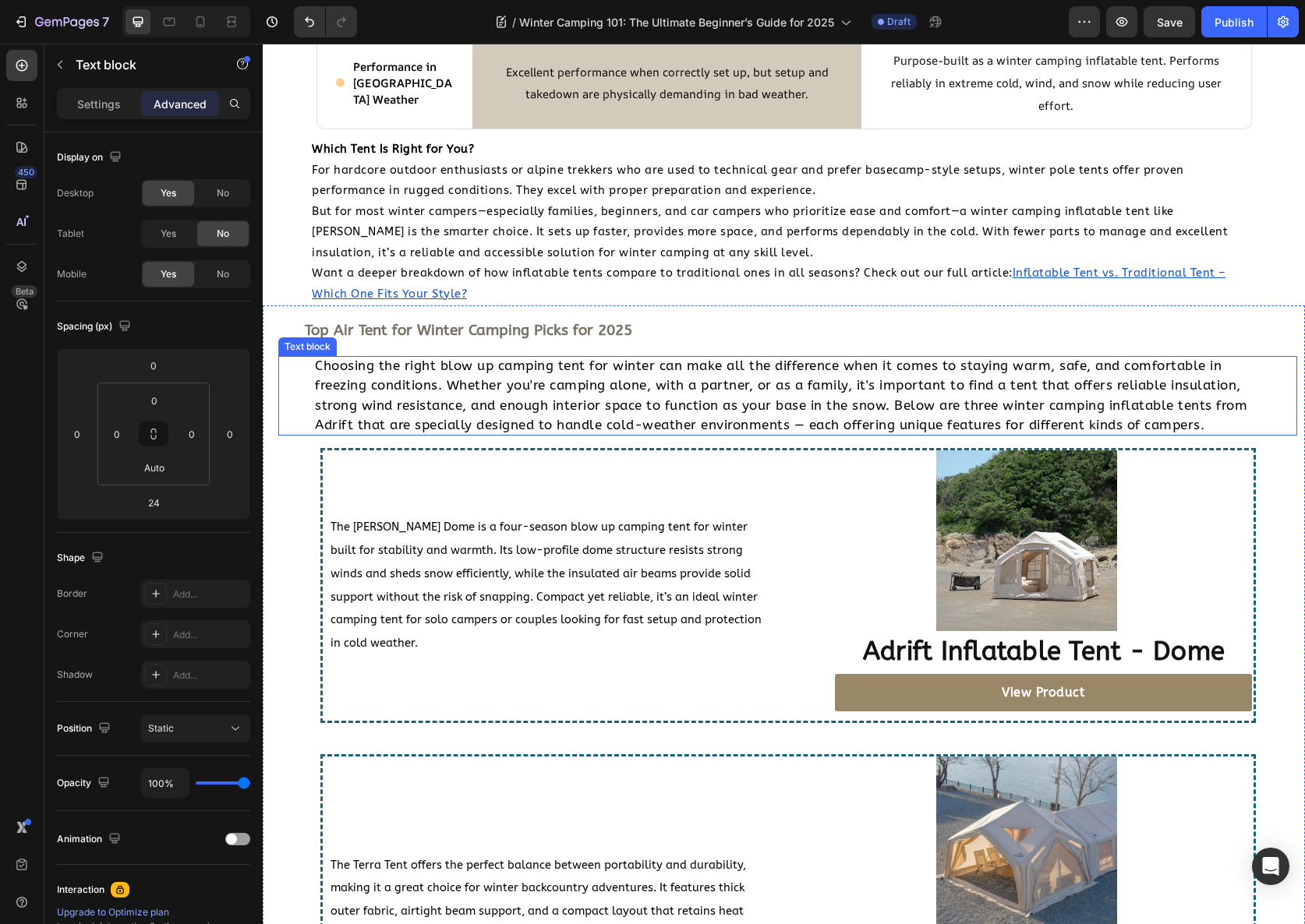
click at [456, 435] on p "Choosing the right blow up camping tent for winter can make all the difference …" at bounding box center [781, 395] width 933 height 79
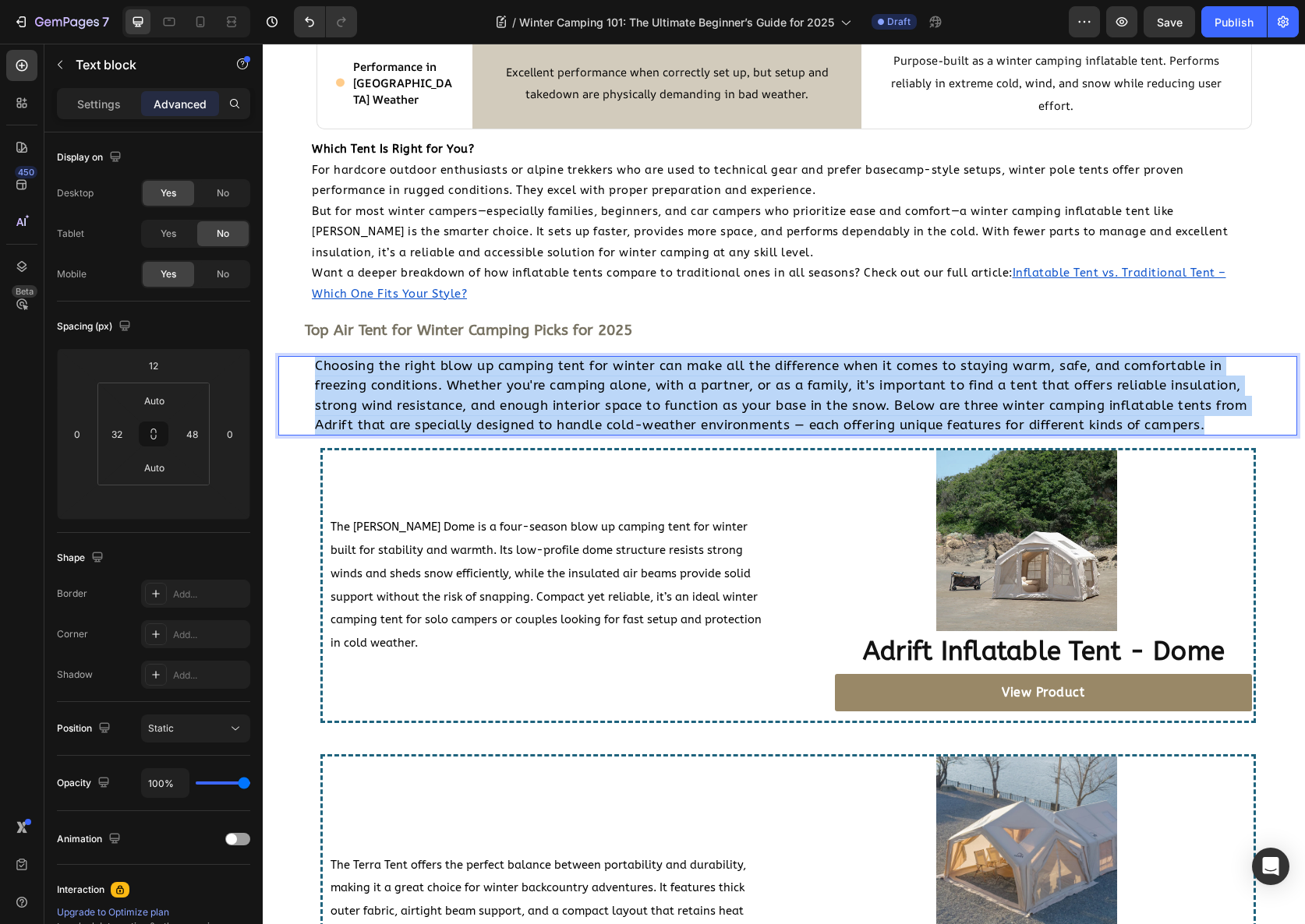
click at [456, 435] on p "Choosing the right blow up camping tent for winter can make all the difference …" at bounding box center [781, 395] width 933 height 79
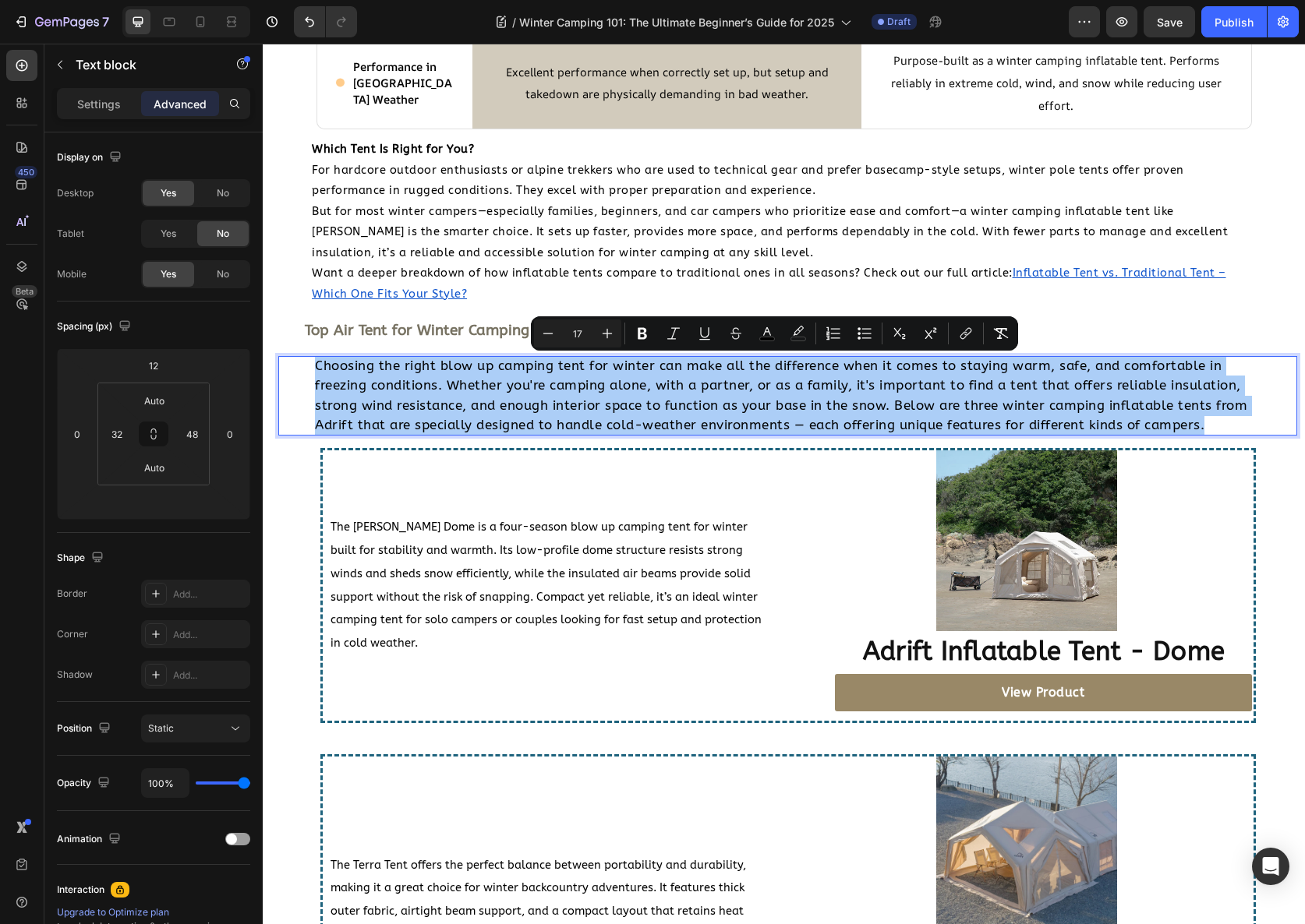
click at [105, 118] on div "Settings Advanced" at bounding box center [154, 104] width 193 height 31
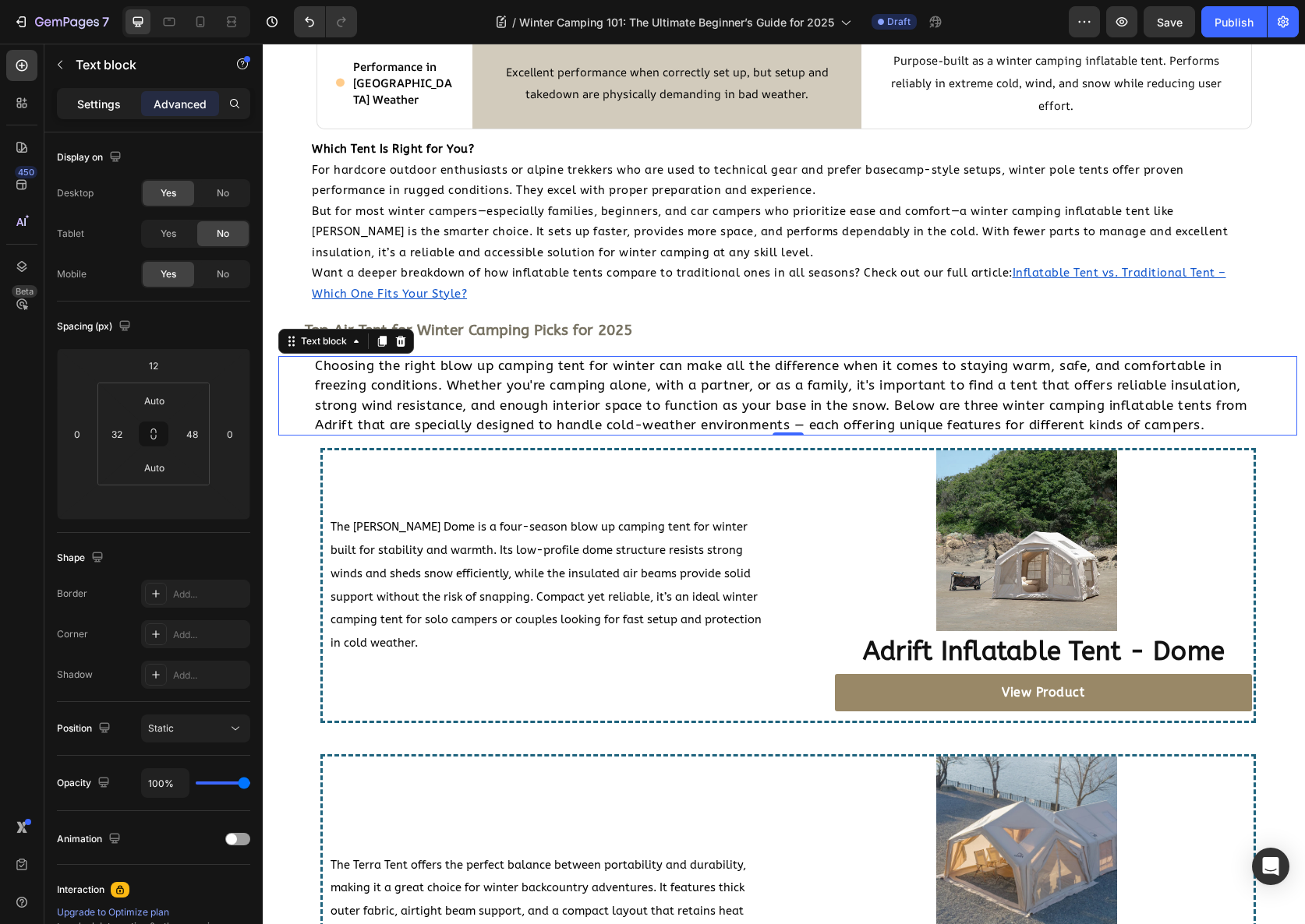
click at [108, 108] on p "Settings" at bounding box center [99, 104] width 44 height 16
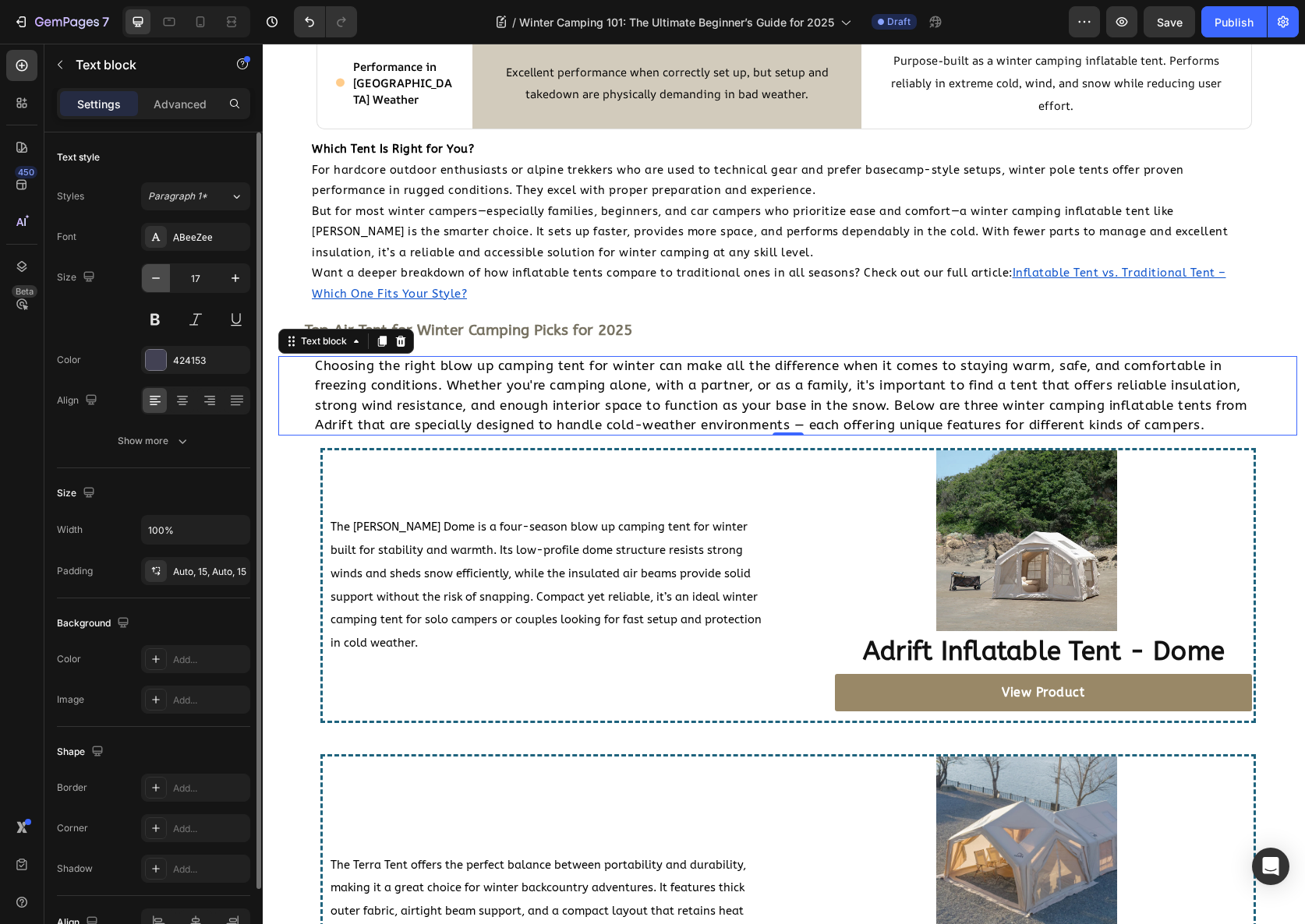
click at [152, 272] on icon "button" at bounding box center [156, 278] width 16 height 16
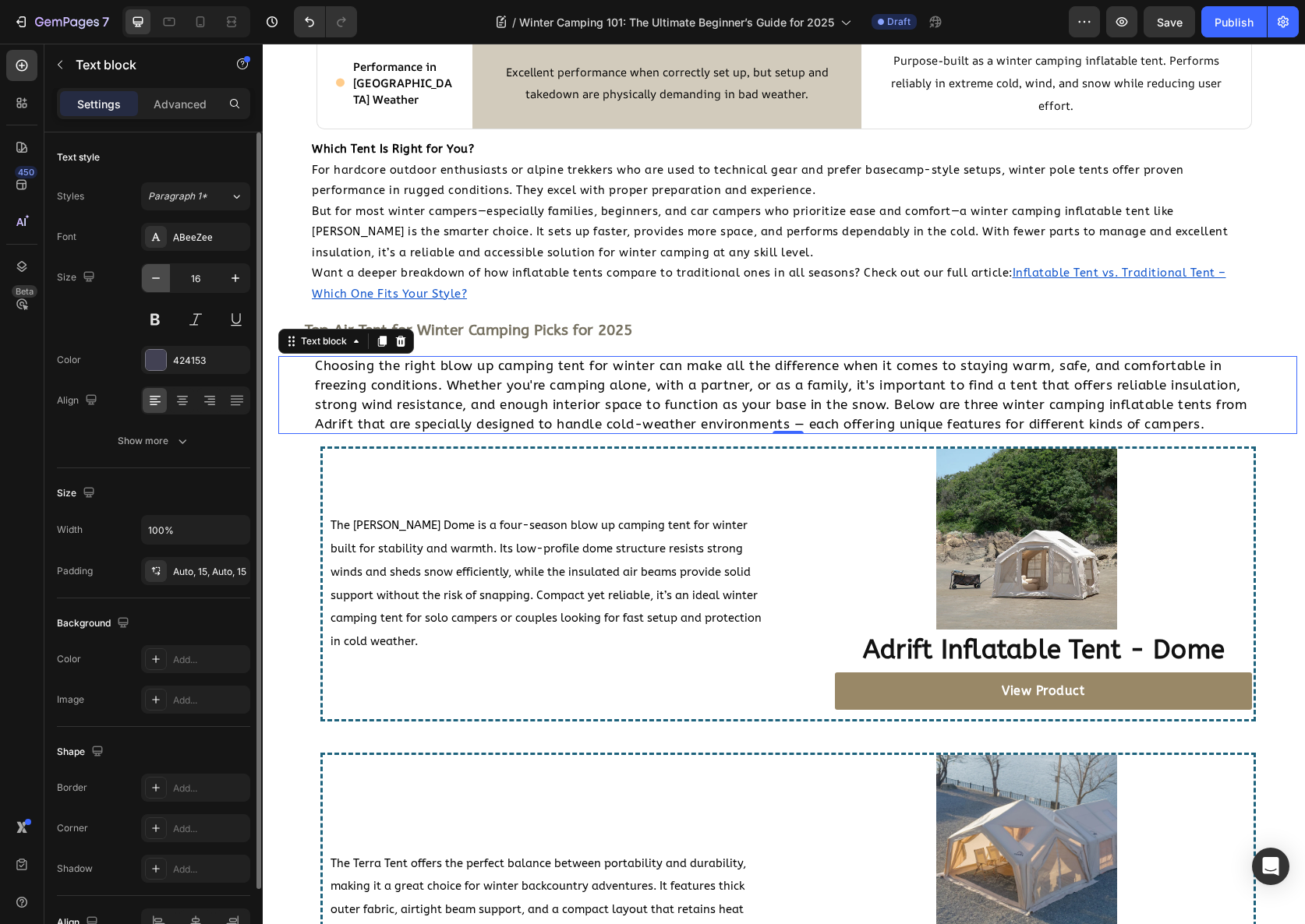
click at [152, 272] on icon "button" at bounding box center [156, 278] width 16 height 16
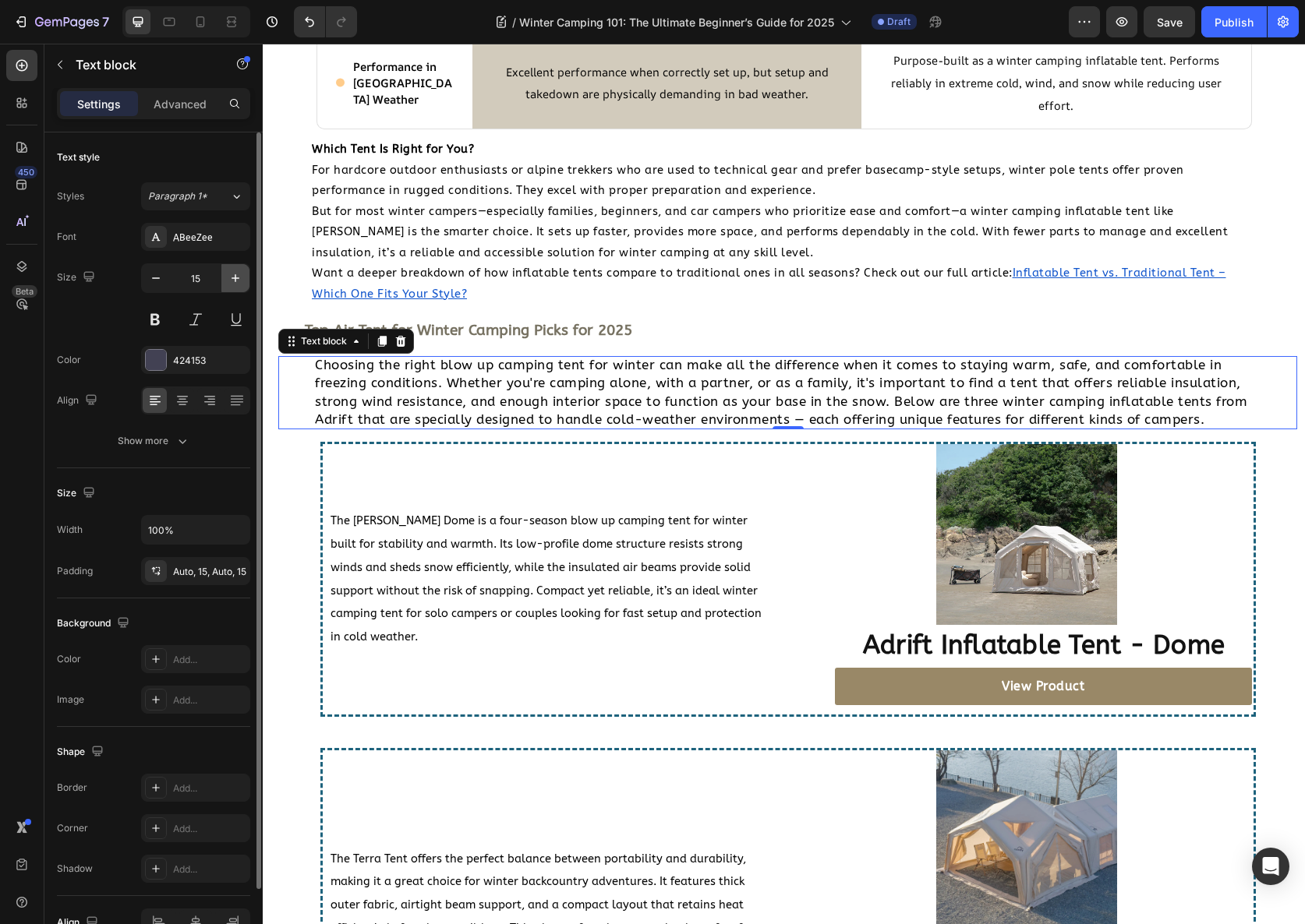
drag, startPoint x: 233, startPoint y: 279, endPoint x: 94, endPoint y: 306, distance: 141.6
click at [233, 279] on icon "button" at bounding box center [235, 278] width 16 height 16
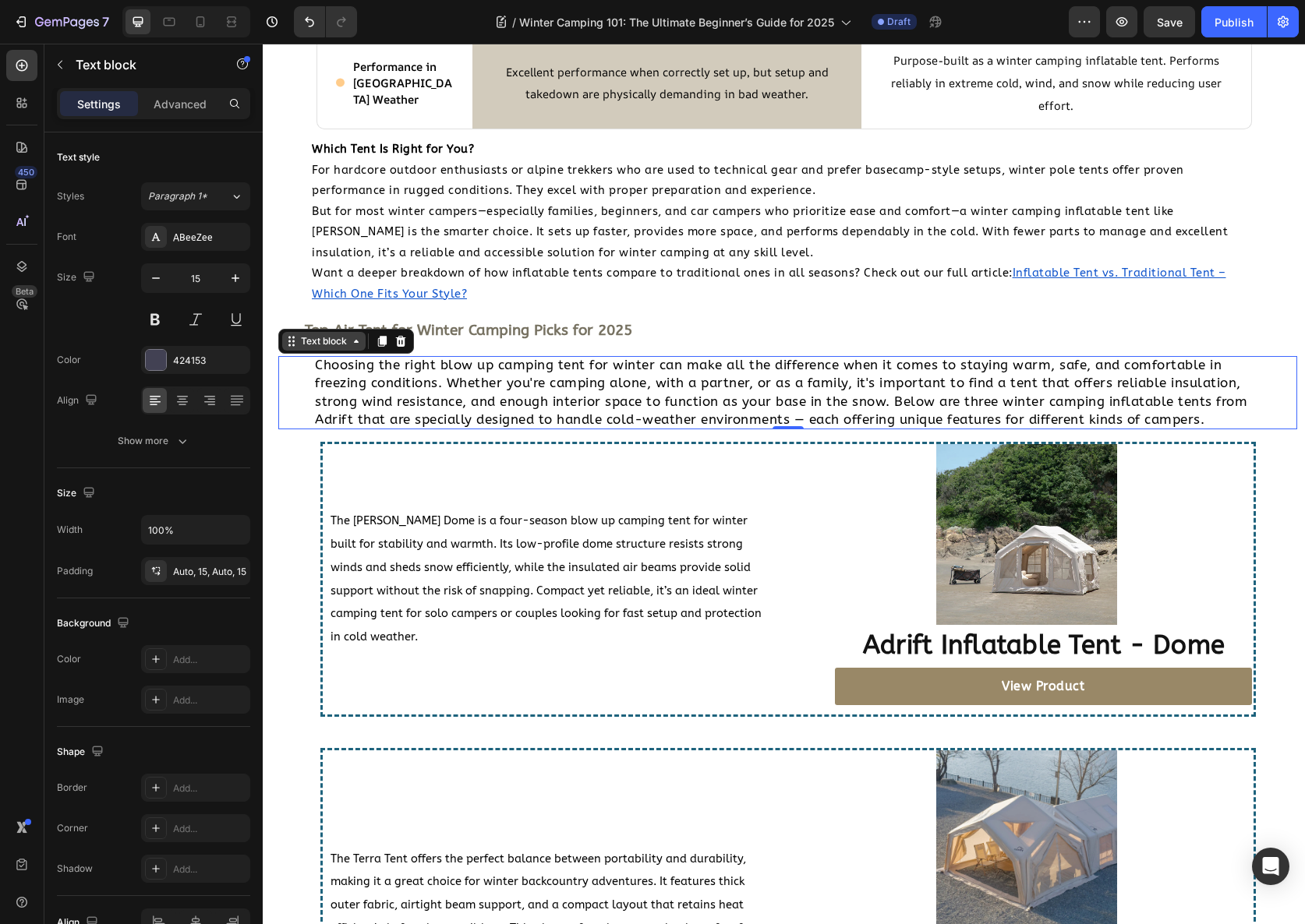
type input "16"
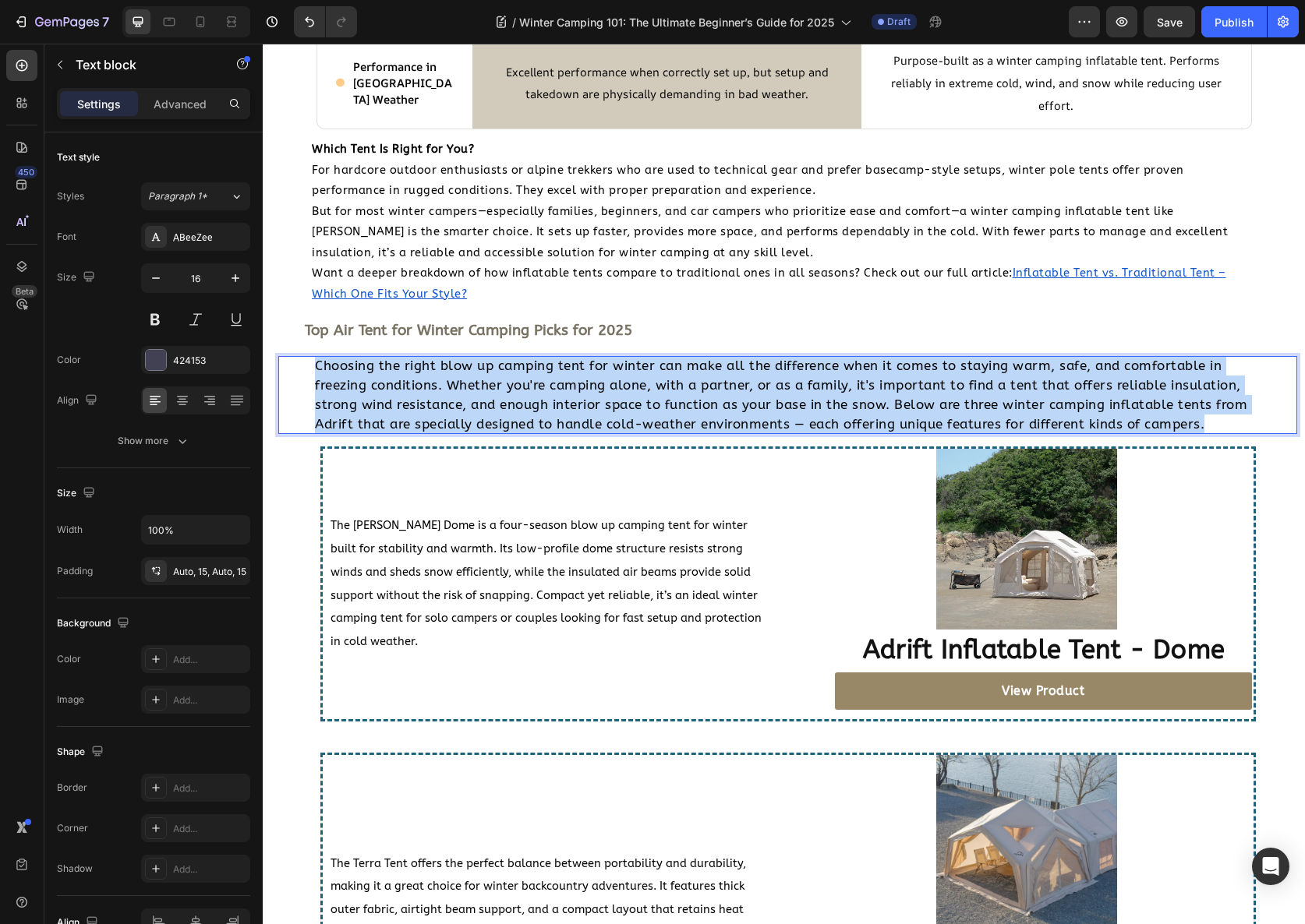
click at [466, 431] on span "Choosing the right blow up camping tent for winter can make all the difference …" at bounding box center [781, 395] width 932 height 74
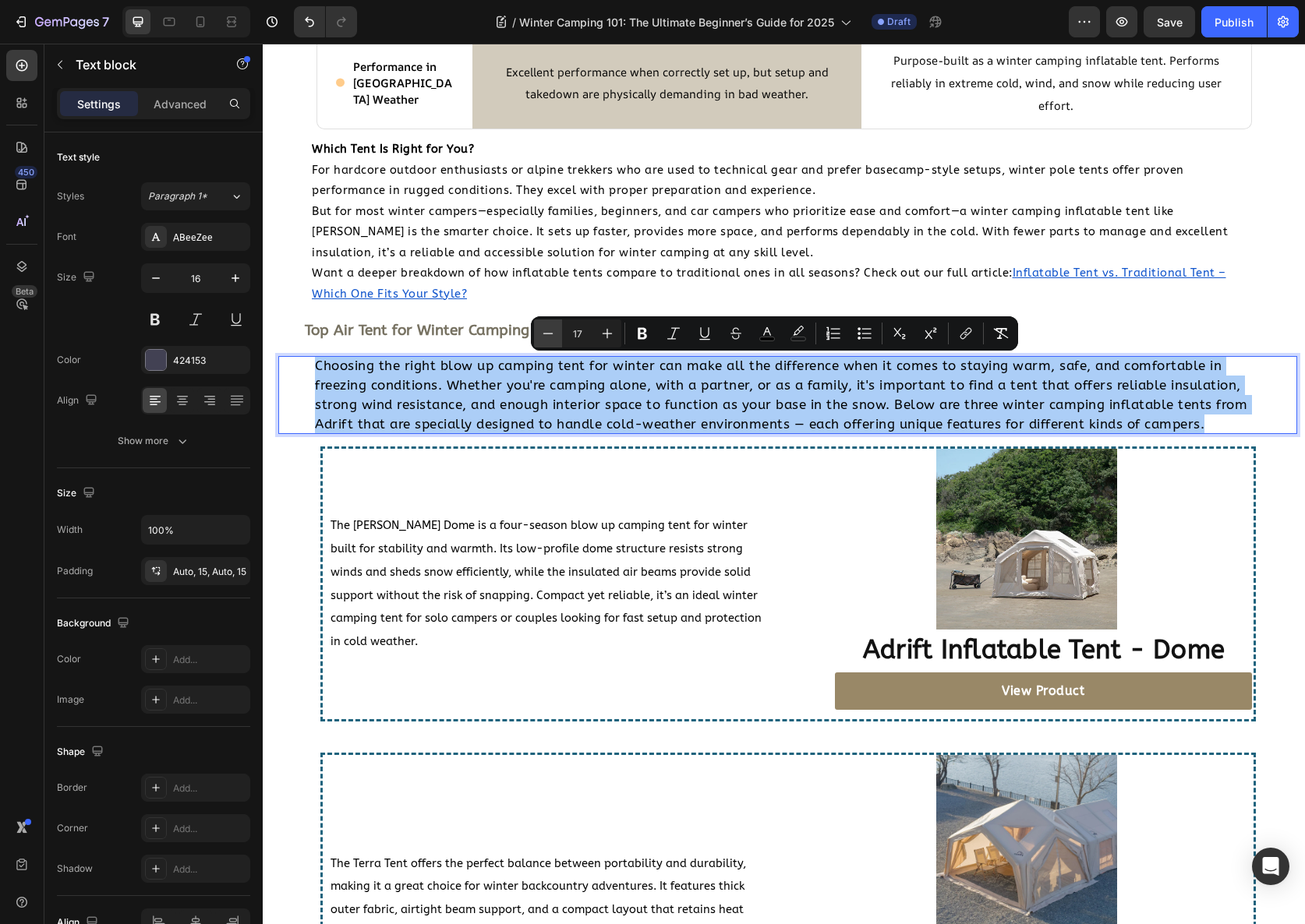
click at [541, 331] on icon "Editor contextual toolbar" at bounding box center [549, 333] width 16 height 16
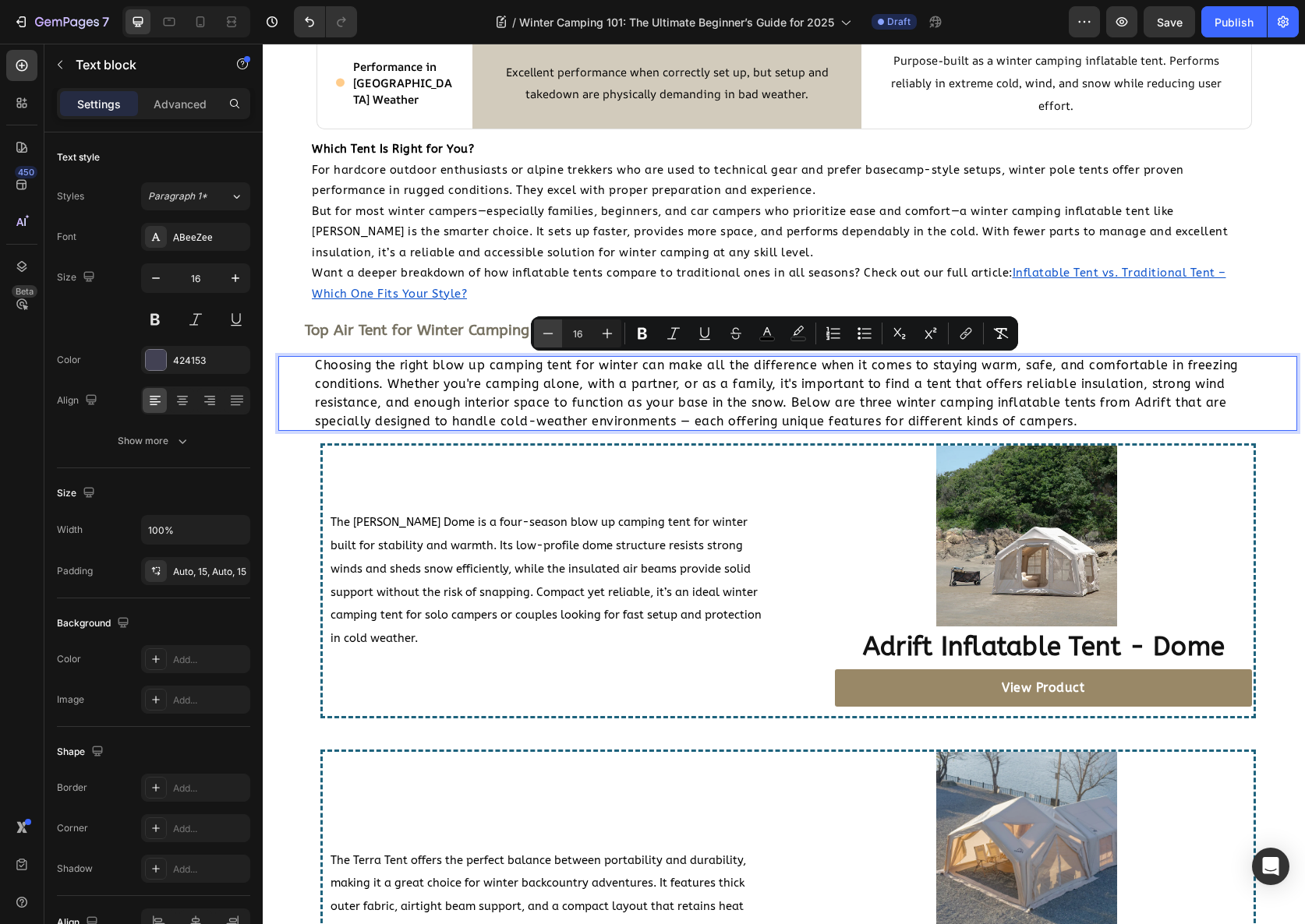
click at [544, 334] on icon "Editor contextual toolbar" at bounding box center [549, 333] width 16 height 16
type input "15"
click at [498, 412] on p "Choosing the right blow up camping tent for winter can make all the difference …" at bounding box center [781, 393] width 933 height 75
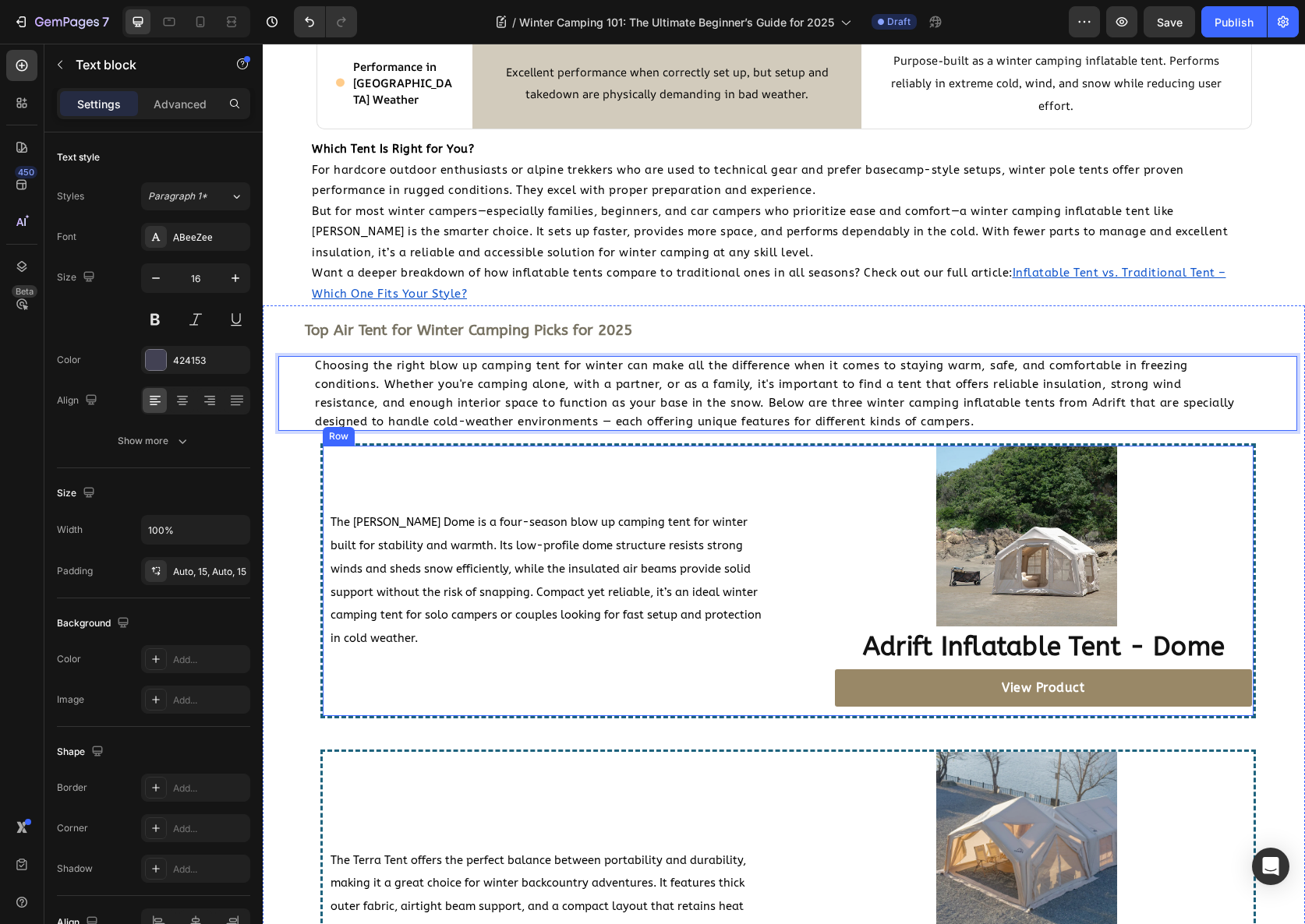
click at [483, 523] on span "The [PERSON_NAME] Dome is a four-season blow up camping tent for winter built f…" at bounding box center [545, 580] width 431 height 129
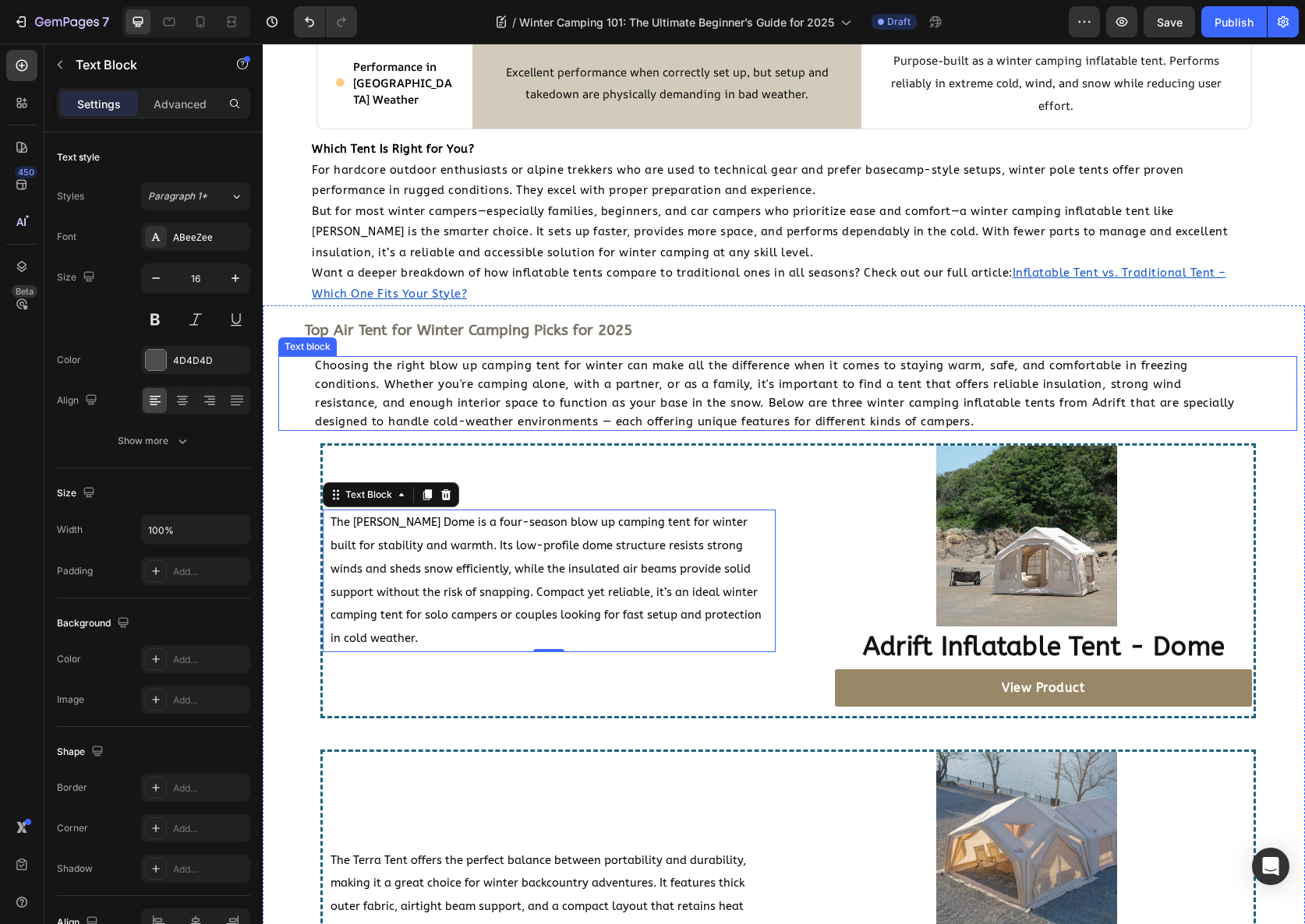
click at [545, 396] on span "Choosing the right blow up camping tent for winter can make all the difference …" at bounding box center [774, 393] width 919 height 70
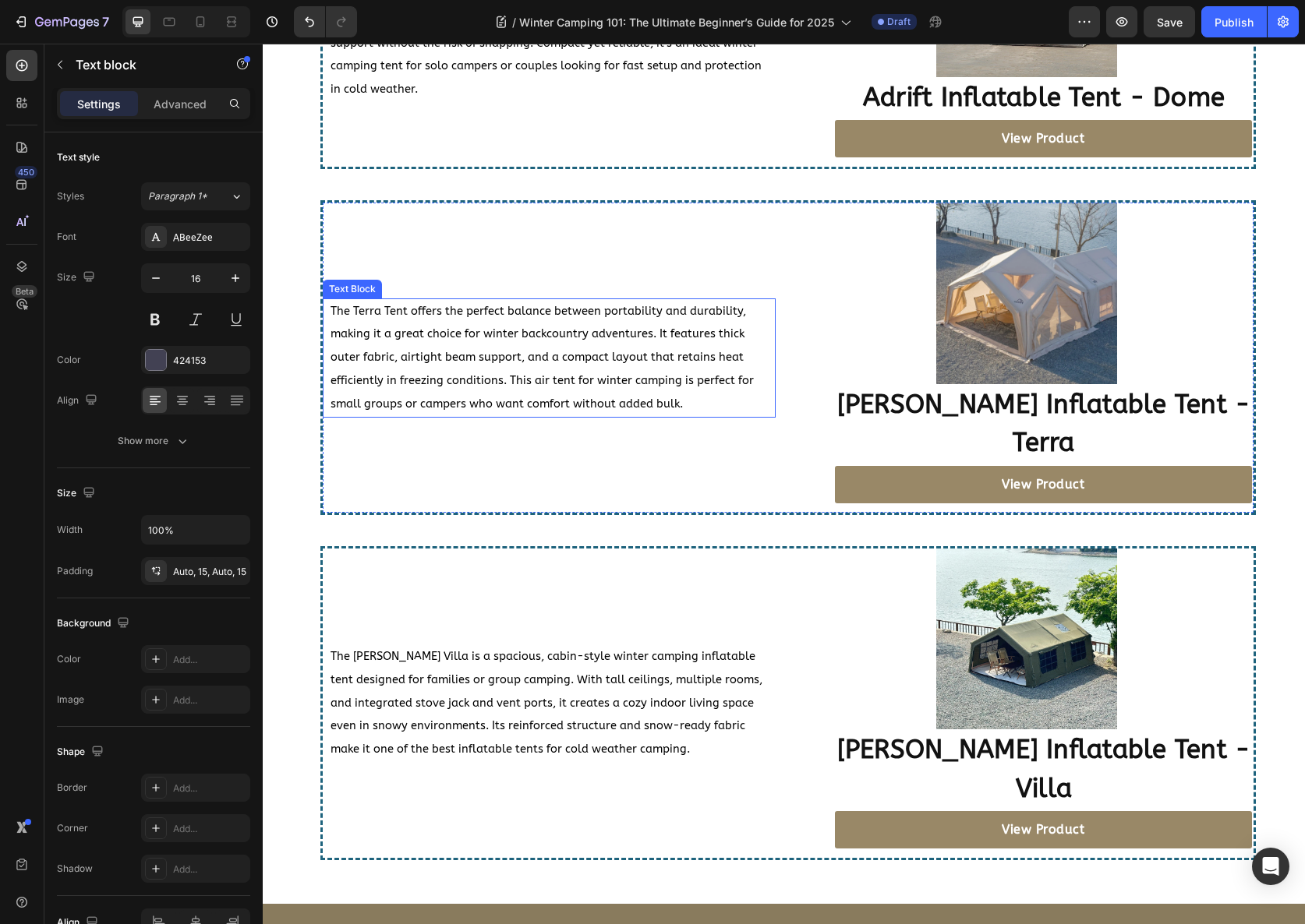
scroll to position [3520, 0]
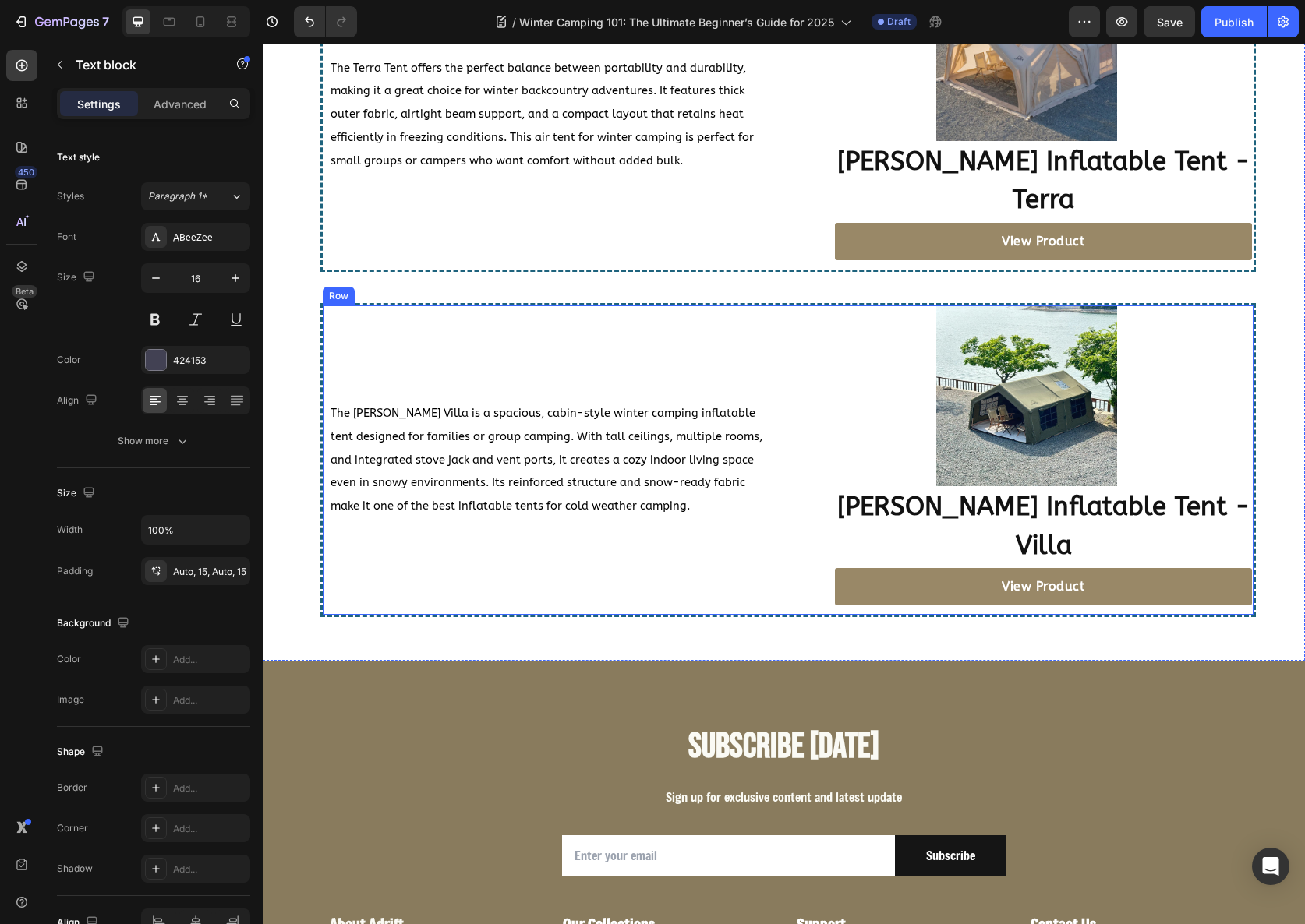
click at [616, 536] on div "The Coody Villa is a spacious, cabin-style winter camping inflatable tent desig…" at bounding box center [549, 460] width 453 height 309
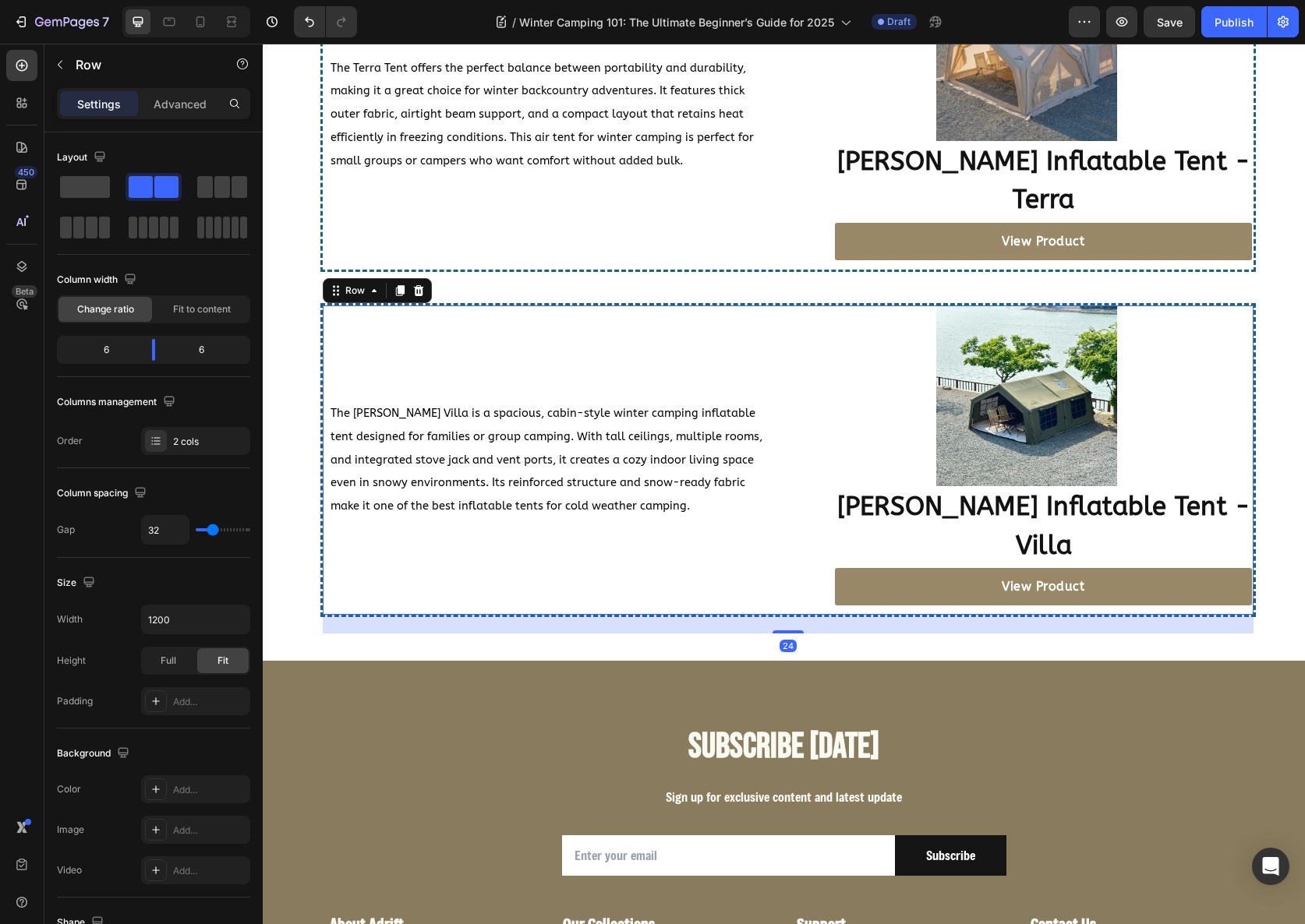
click at [566, 533] on div "The Coody Villa is a spacious, cabin-style winter camping inflatable tent desig…" at bounding box center [549, 460] width 453 height 309
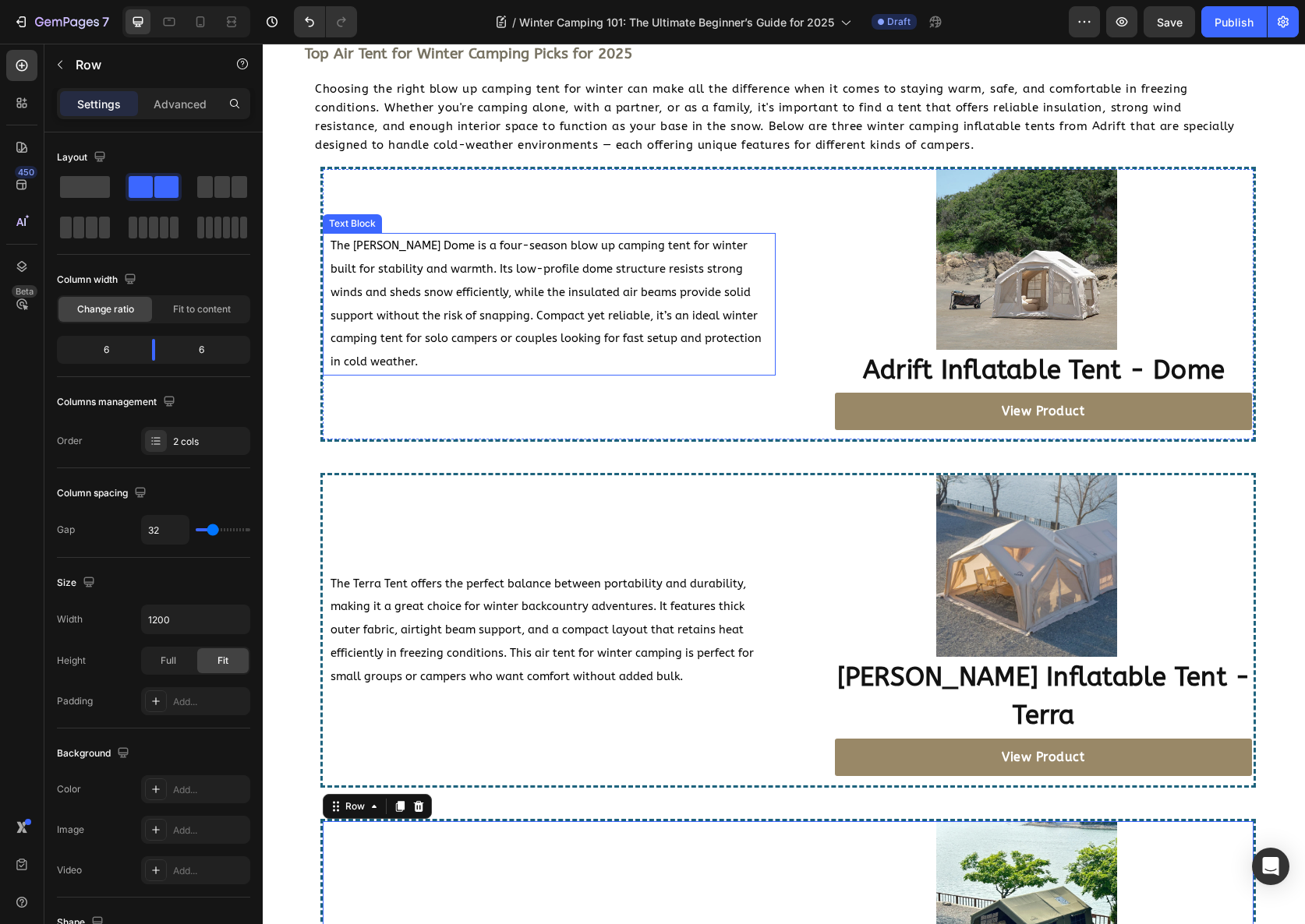
scroll to position [2859, 0]
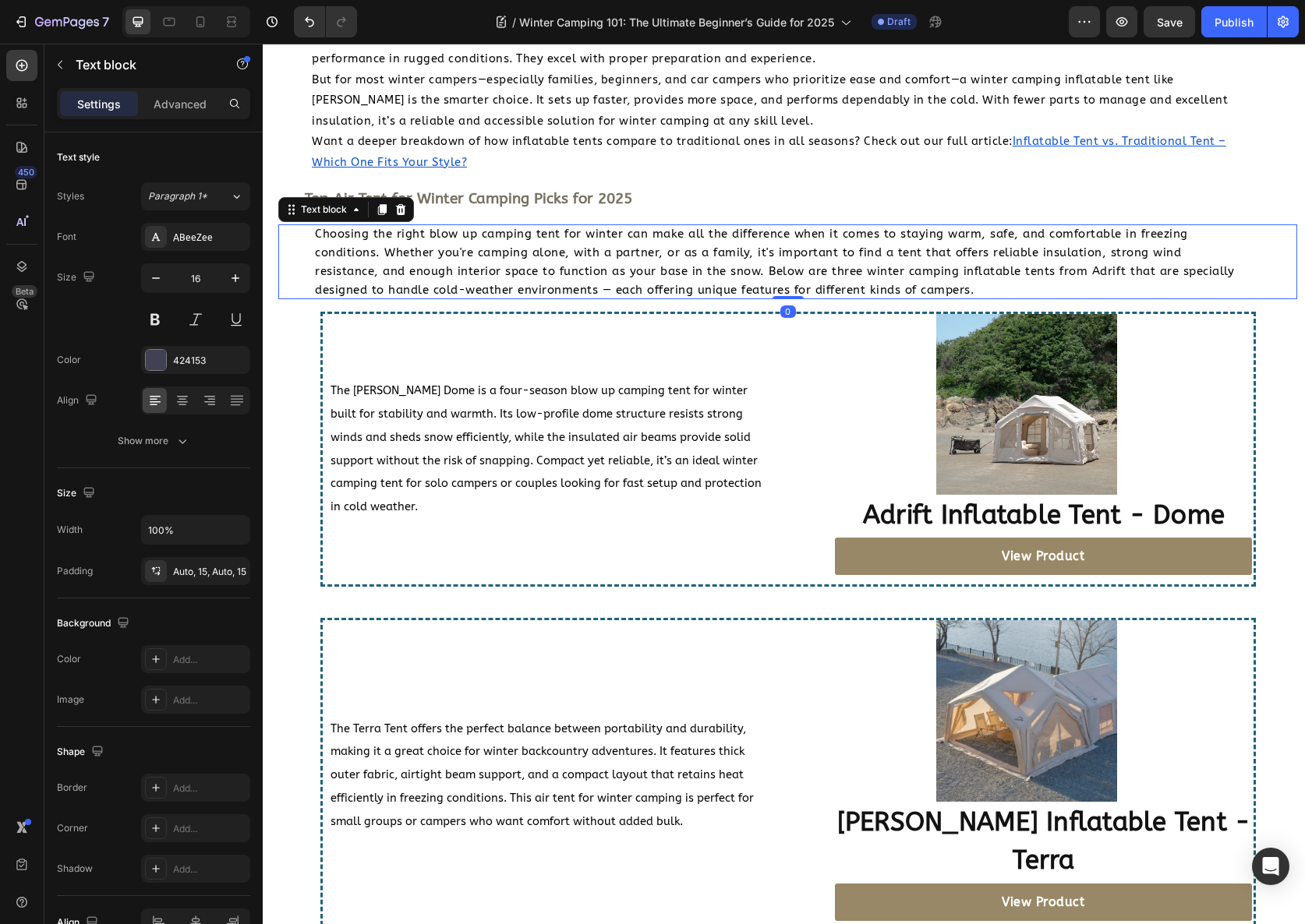
click at [443, 258] on span "Choosing the right blow up camping tent for winter can make all the difference …" at bounding box center [774, 261] width 919 height 70
click at [386, 211] on icon at bounding box center [382, 209] width 9 height 11
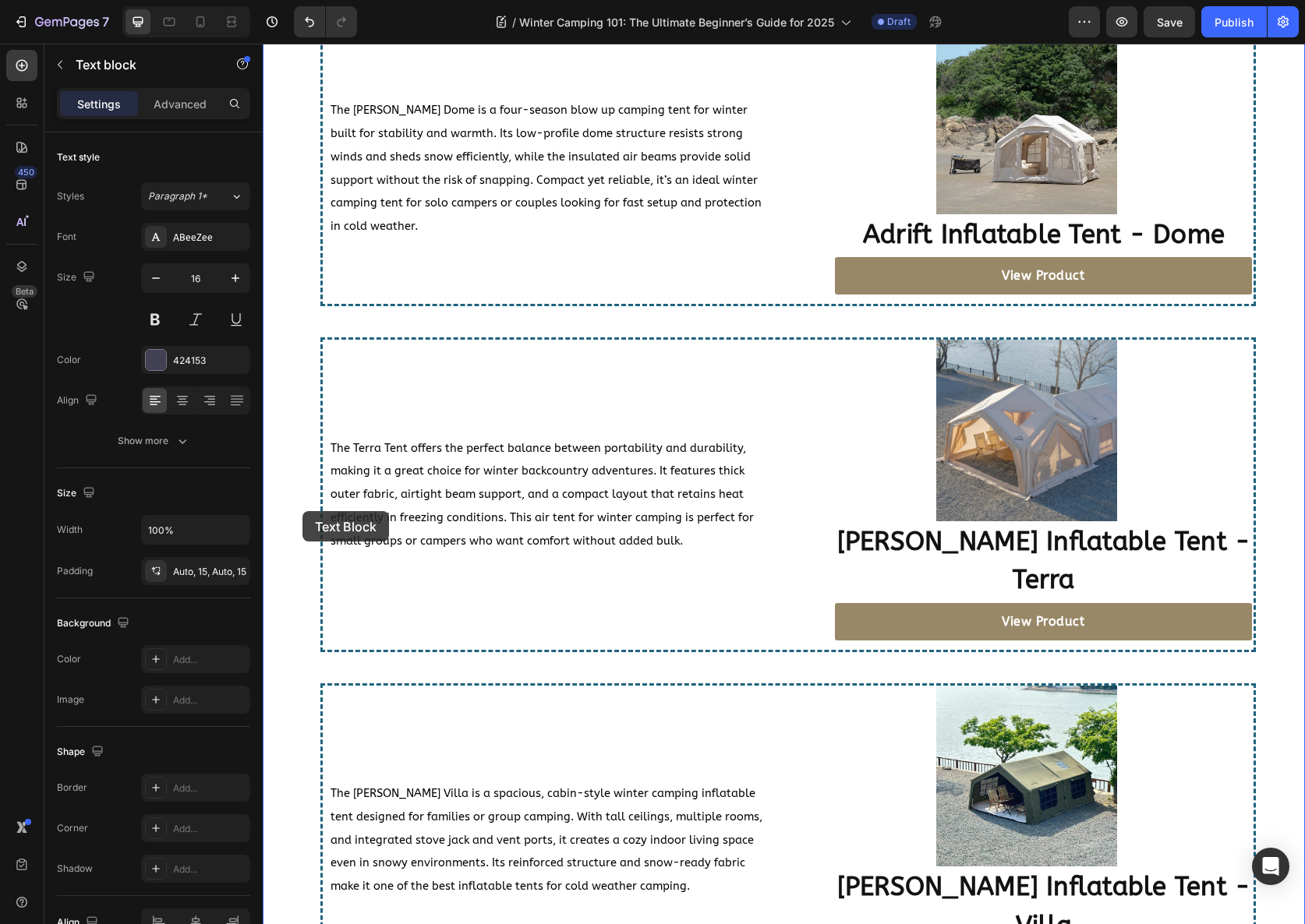
scroll to position [3405, 0]
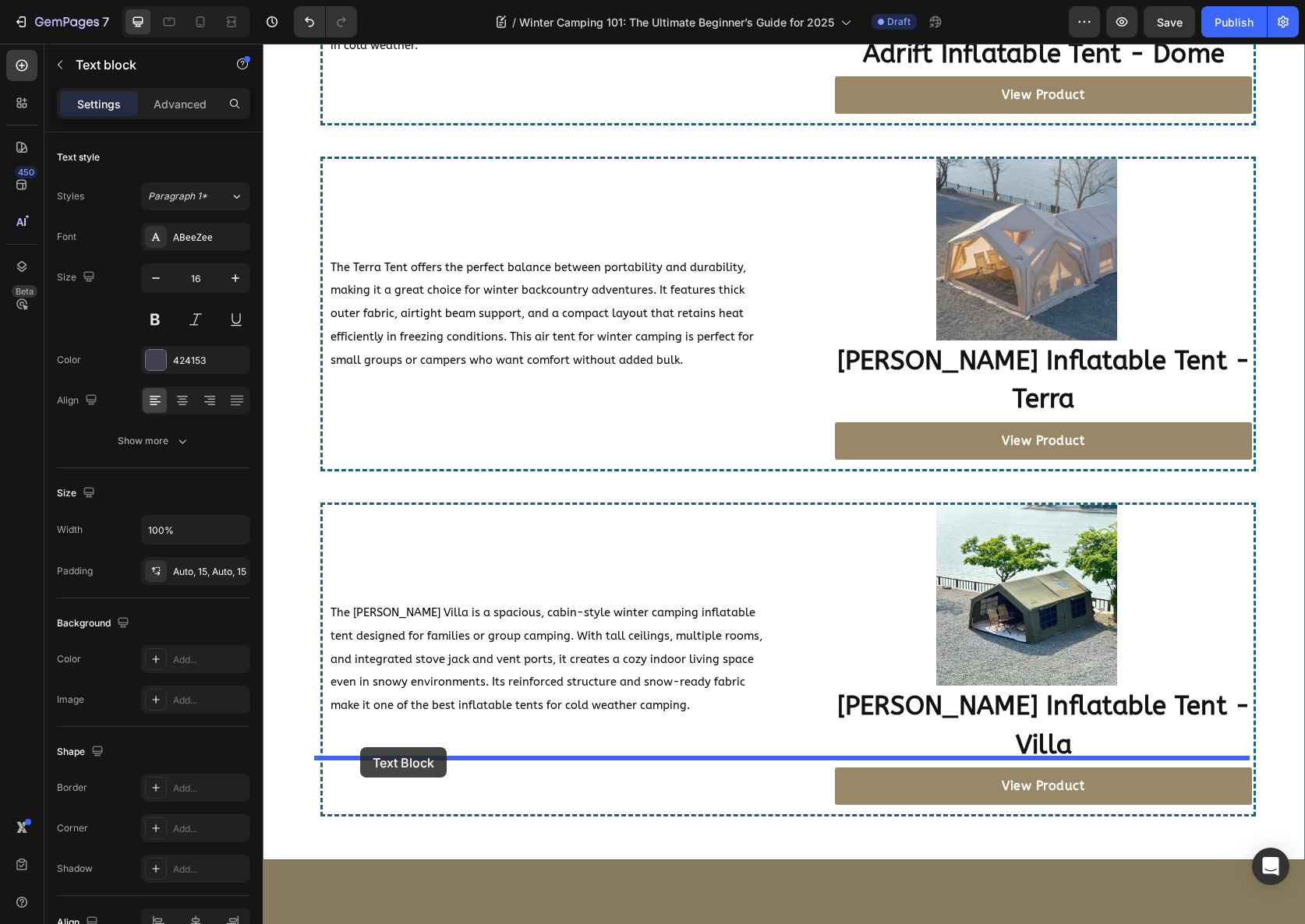
drag, startPoint x: 294, startPoint y: 286, endPoint x: 349, endPoint y: 744, distance: 461.3
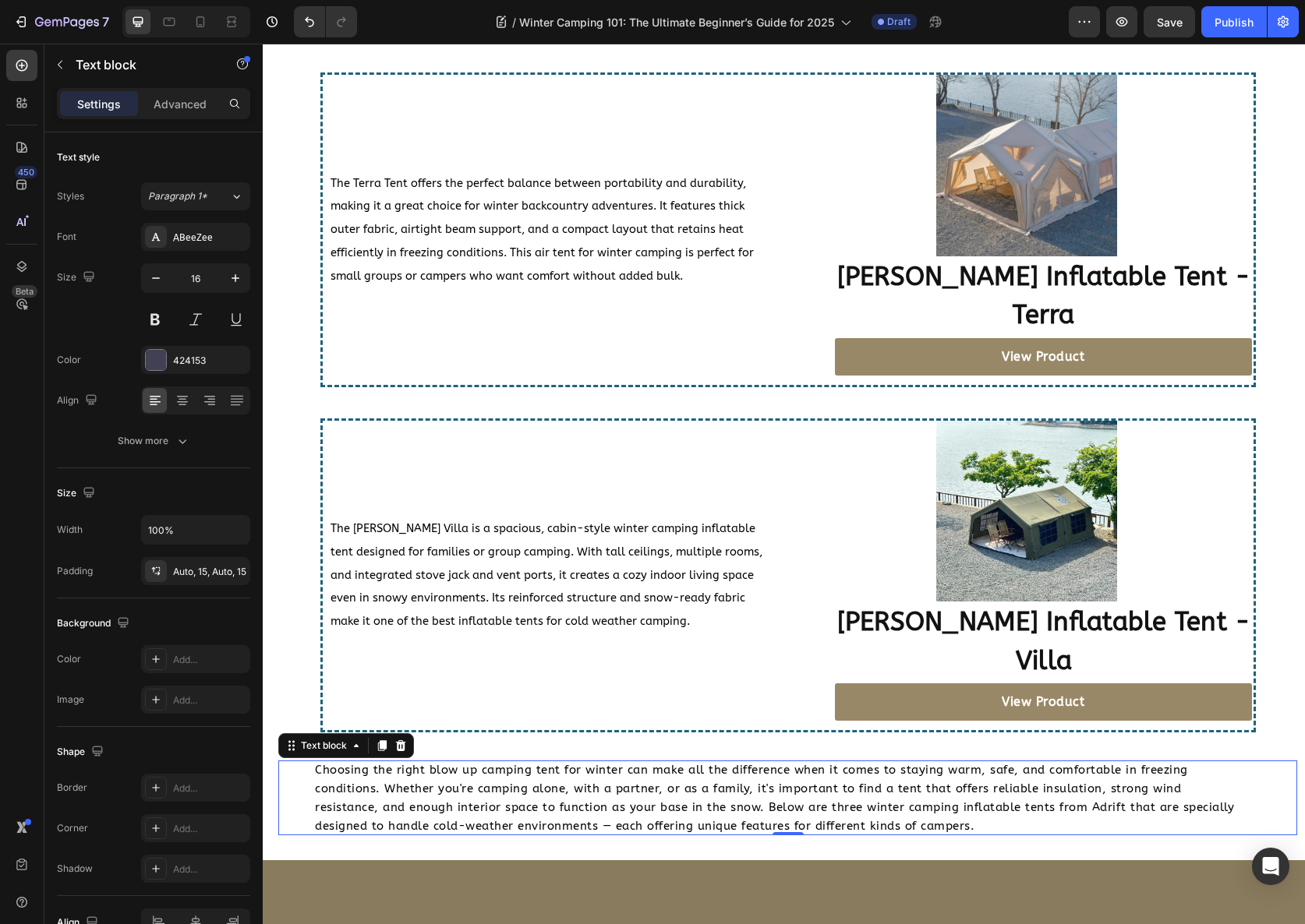
scroll to position [3320, 0]
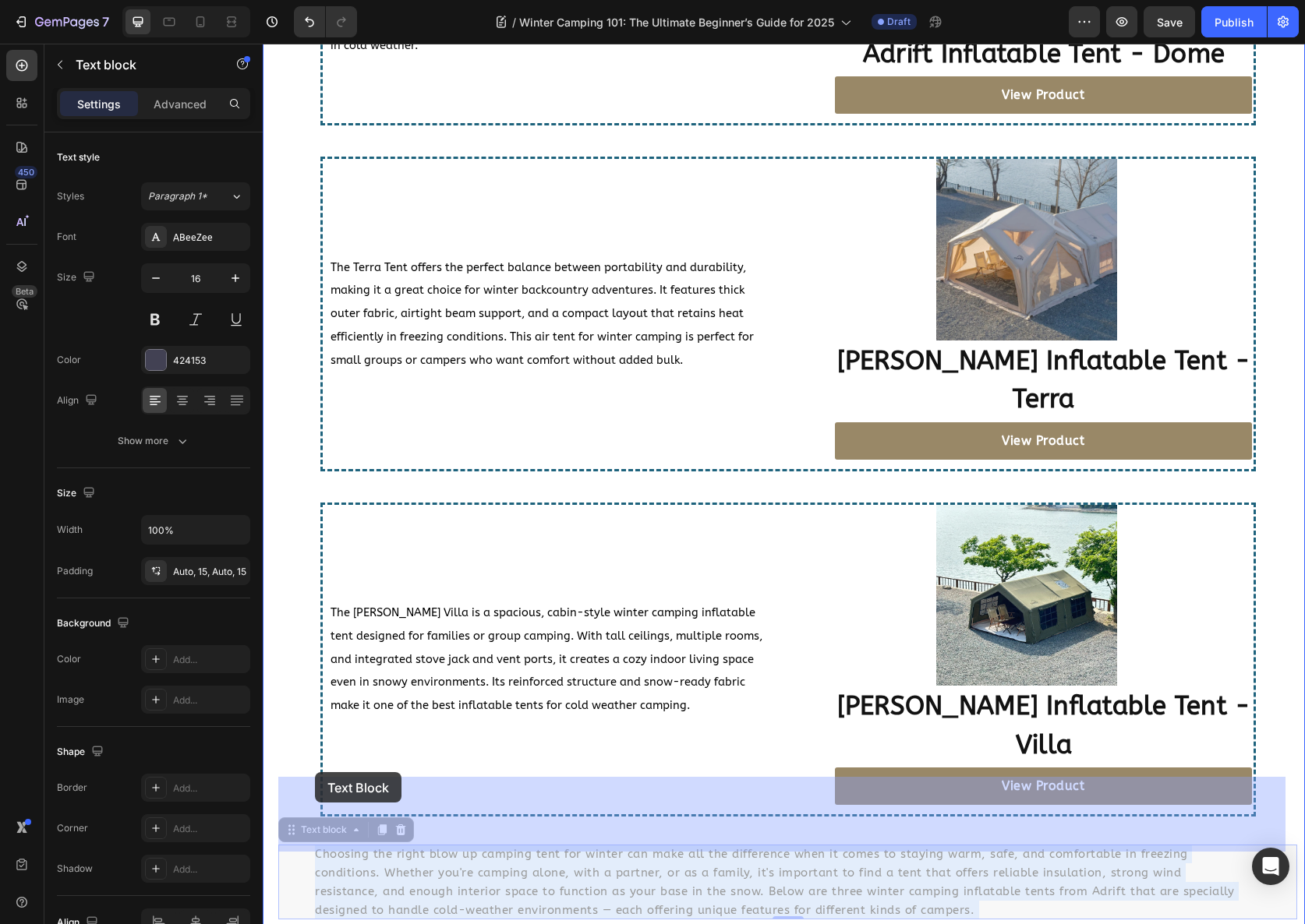
drag, startPoint x: 914, startPoint y: 830, endPoint x: 315, endPoint y: 773, distance: 601.7
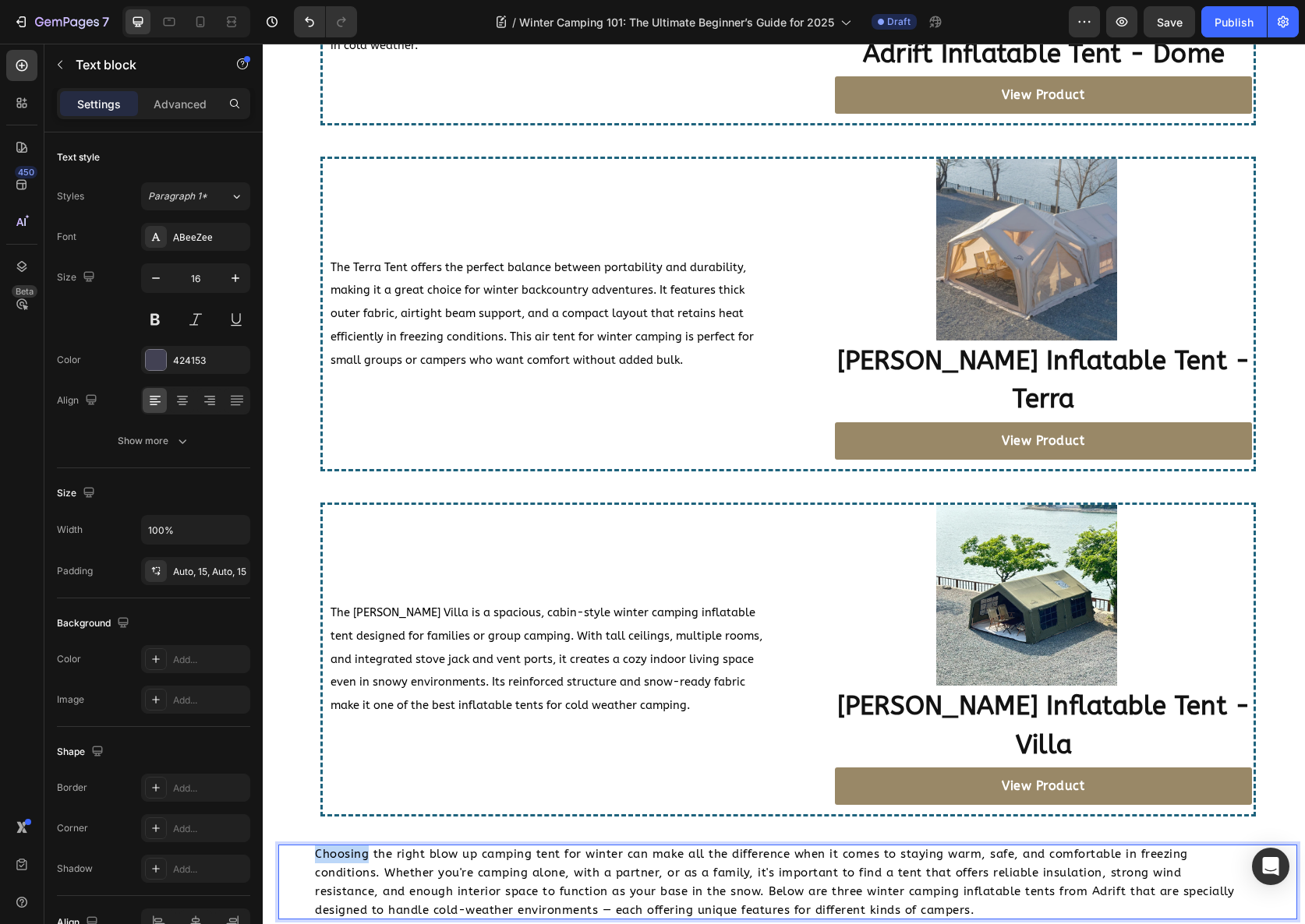
click at [323, 847] on span "Choosing the right blow up camping tent for winter can make all the difference …" at bounding box center [774, 882] width 919 height 70
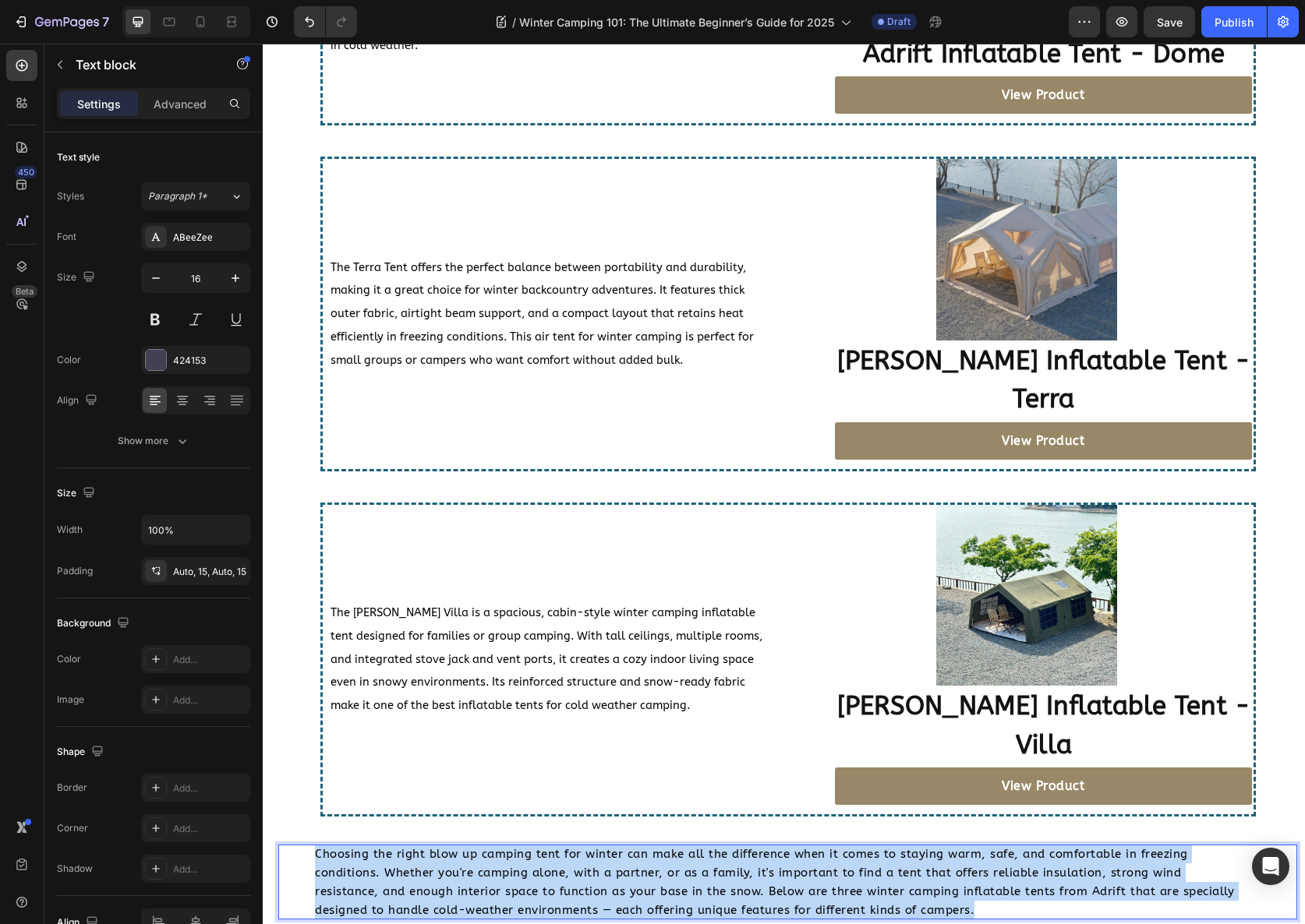
click at [323, 847] on span "Choosing the right blow up camping tent for winter can make all the difference …" at bounding box center [774, 882] width 919 height 70
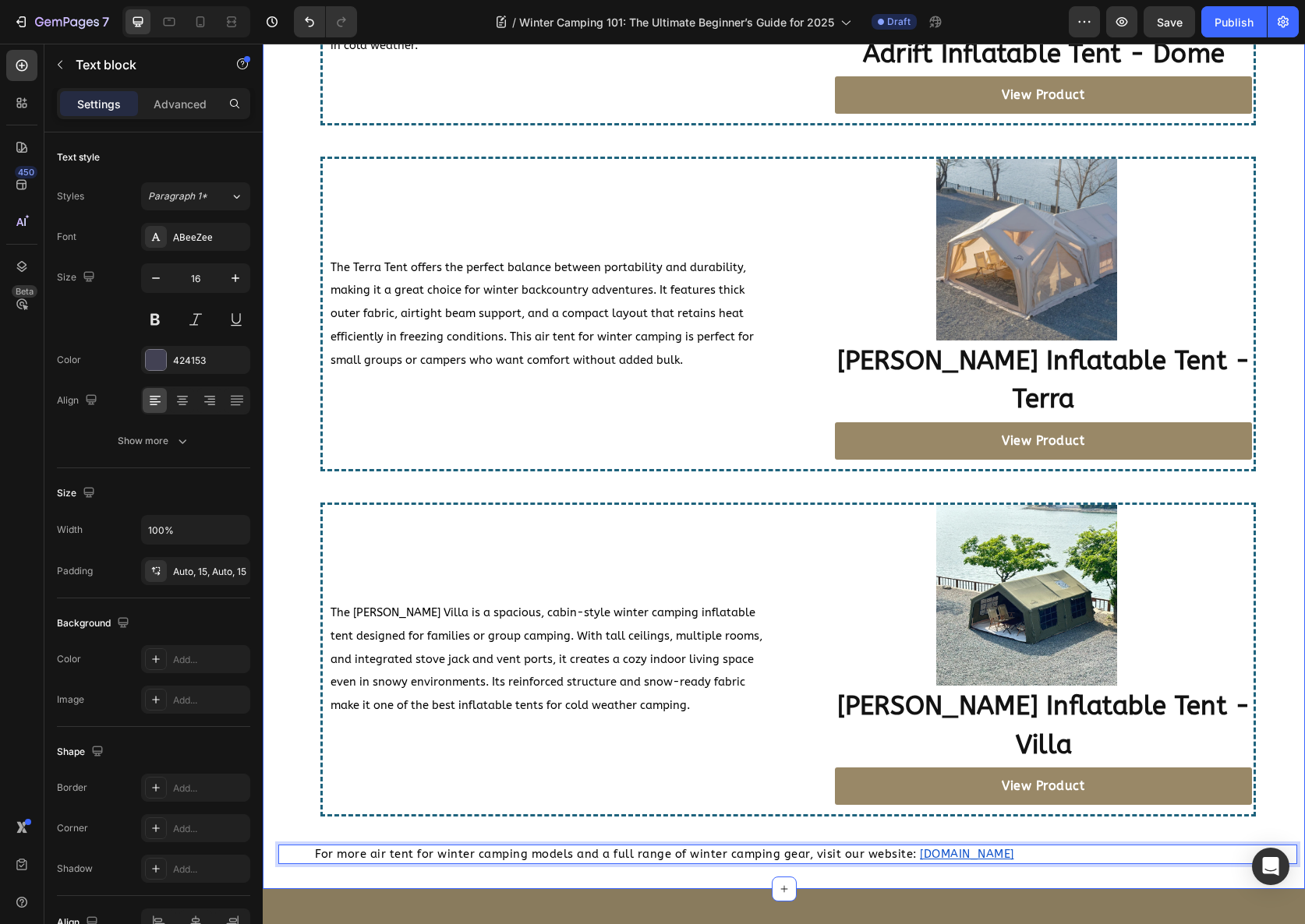
click at [520, 739] on div "The Coody Villa is a spacious, cabin-style winter camping inflatable tent desig…" at bounding box center [788, 660] width 935 height 314
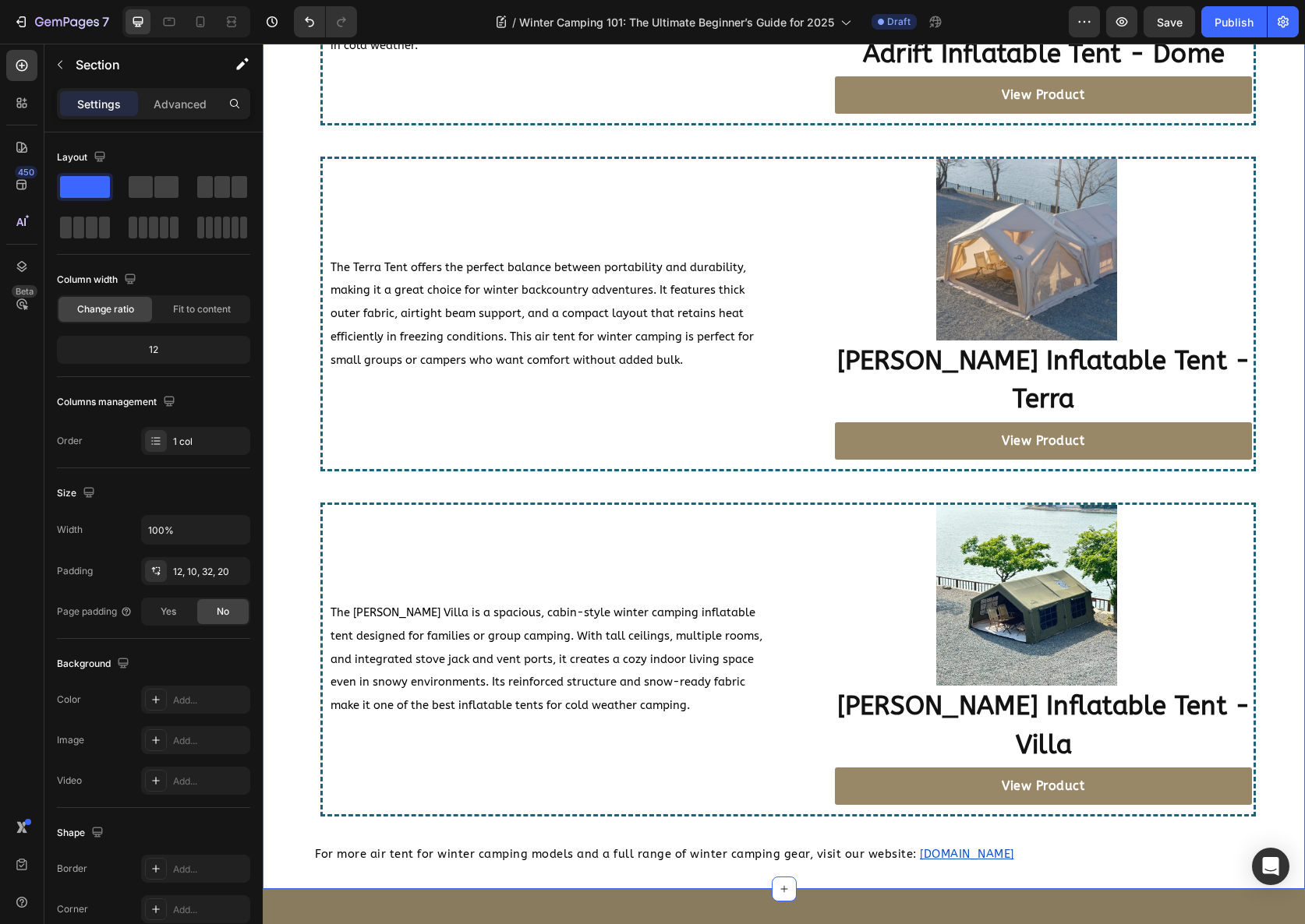
click at [449, 758] on div "Top Air Tent for Winter Camping Picks for 2025 Heading Choosing the right blow …" at bounding box center [788, 293] width 1019 height 1142
click at [414, 766] on div "Top Air Tent for Winter Camping Picks for 2025 Heading Choosing the right blow …" at bounding box center [788, 293] width 1019 height 1142
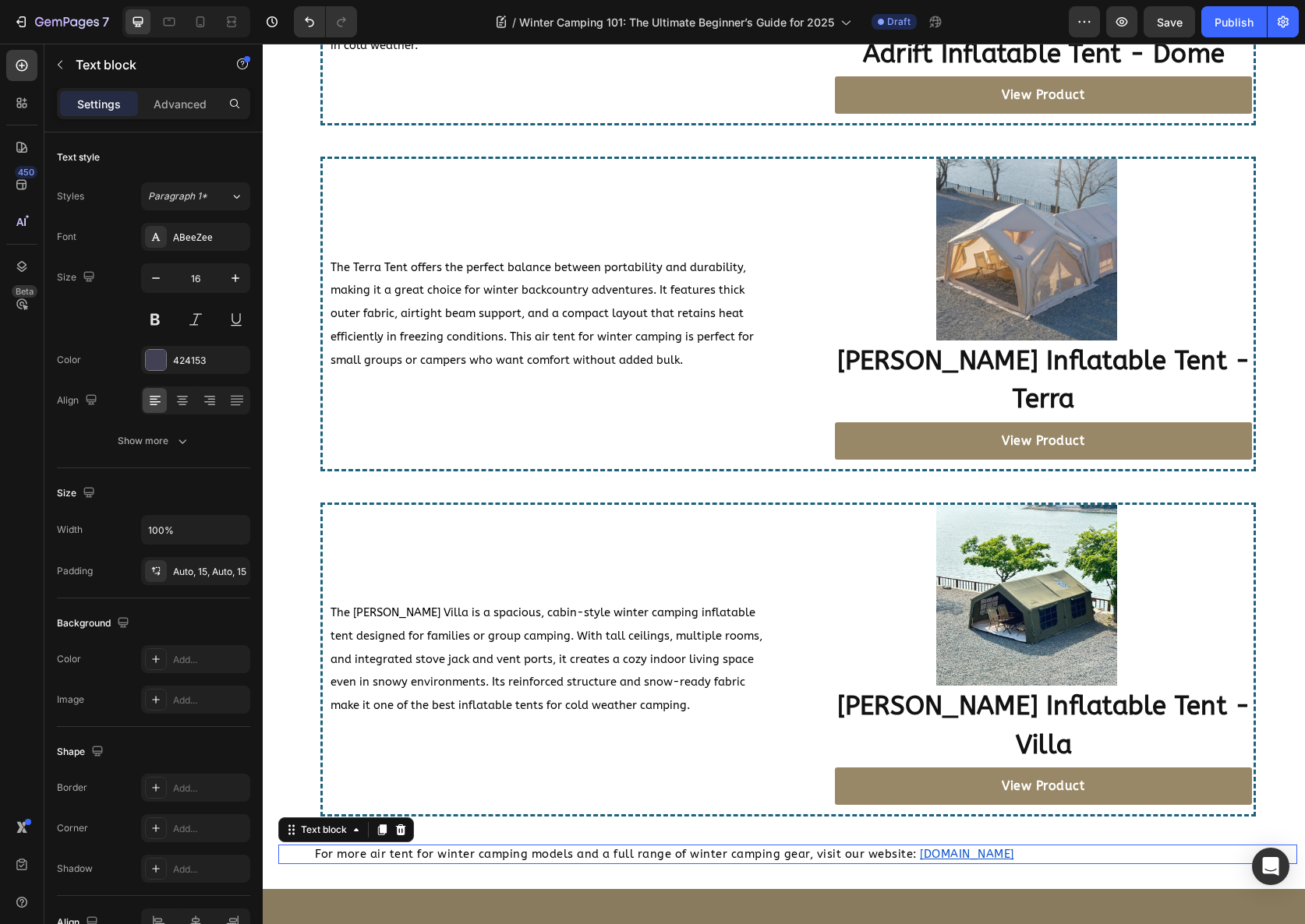
click at [421, 848] on span "For more air tent for winter camping models and a full range of winter camping …" at bounding box center [615, 854] width 602 height 13
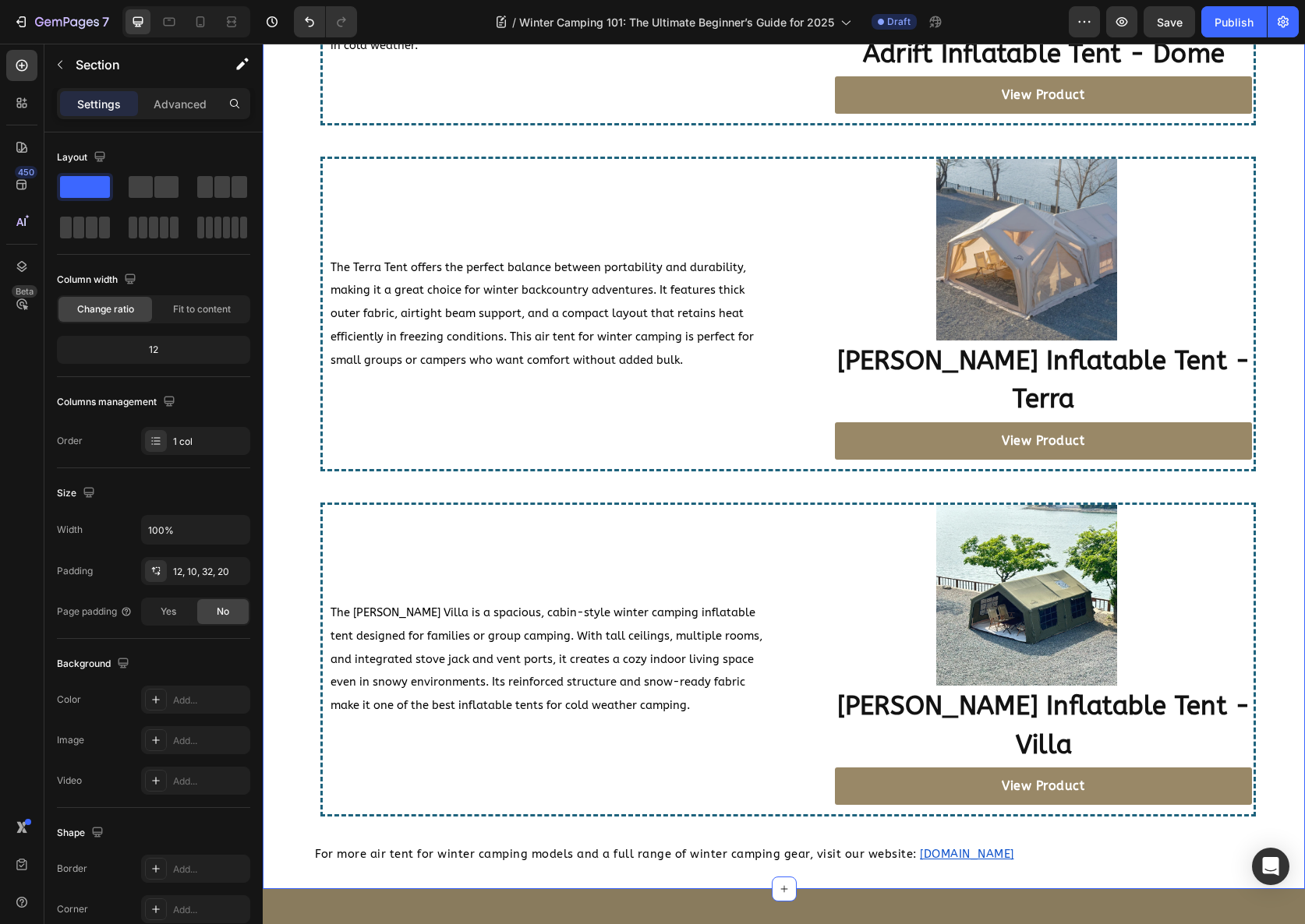
click at [487, 749] on div "Top Air Tent for Winter Camping Picks for 2025 Heading Choosing the right blow …" at bounding box center [788, 293] width 1019 height 1142
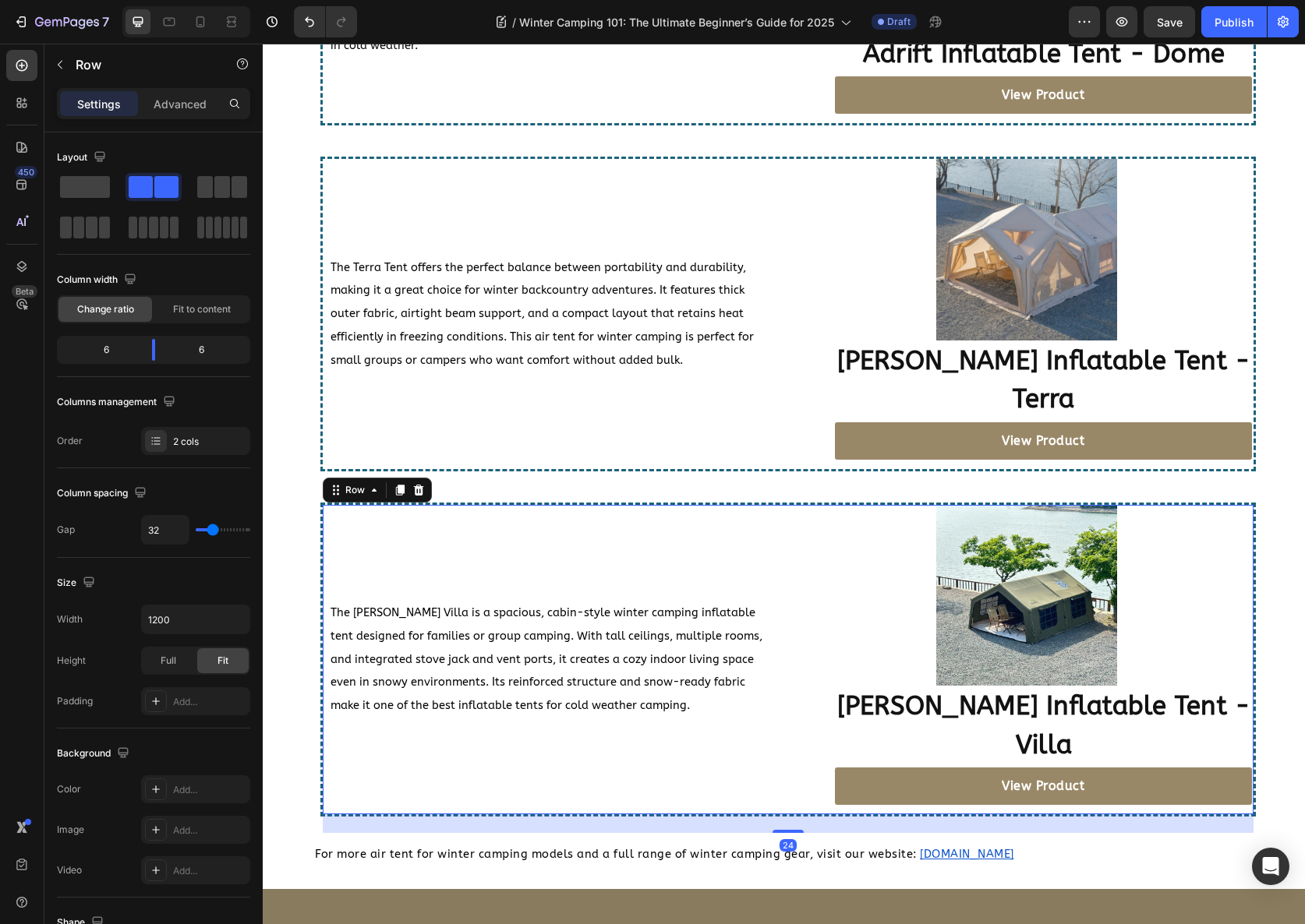
click at [466, 735] on div "The Coody Villa is a spacious, cabin-style winter camping inflatable tent desig…" at bounding box center [549, 660] width 453 height 309
click at [185, 111] on div "Advanced" at bounding box center [180, 104] width 78 height 25
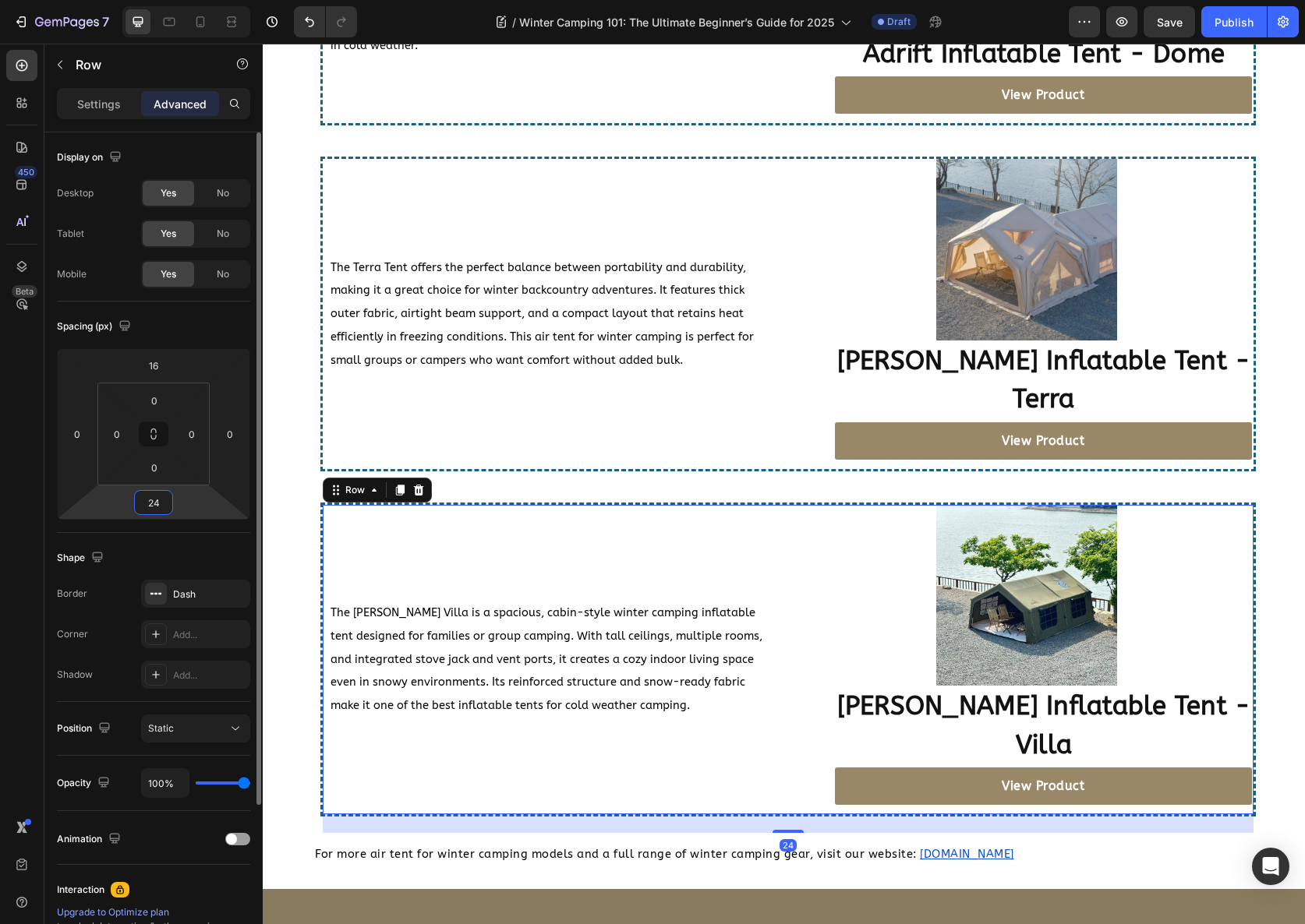
click at [138, 502] on input "24" at bounding box center [154, 503] width 31 height 24
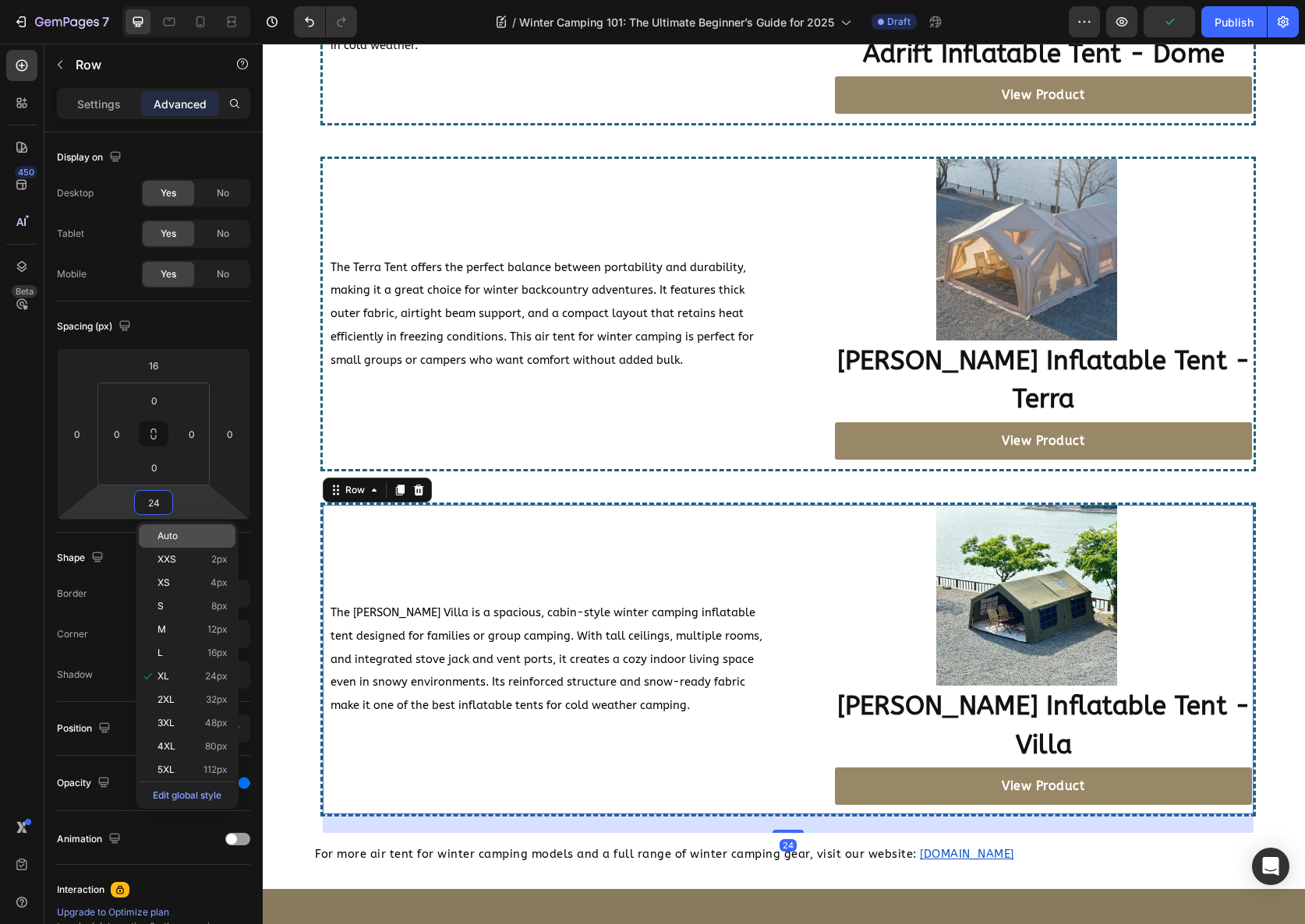
click at [177, 529] on div "Auto" at bounding box center [187, 537] width 97 height 24
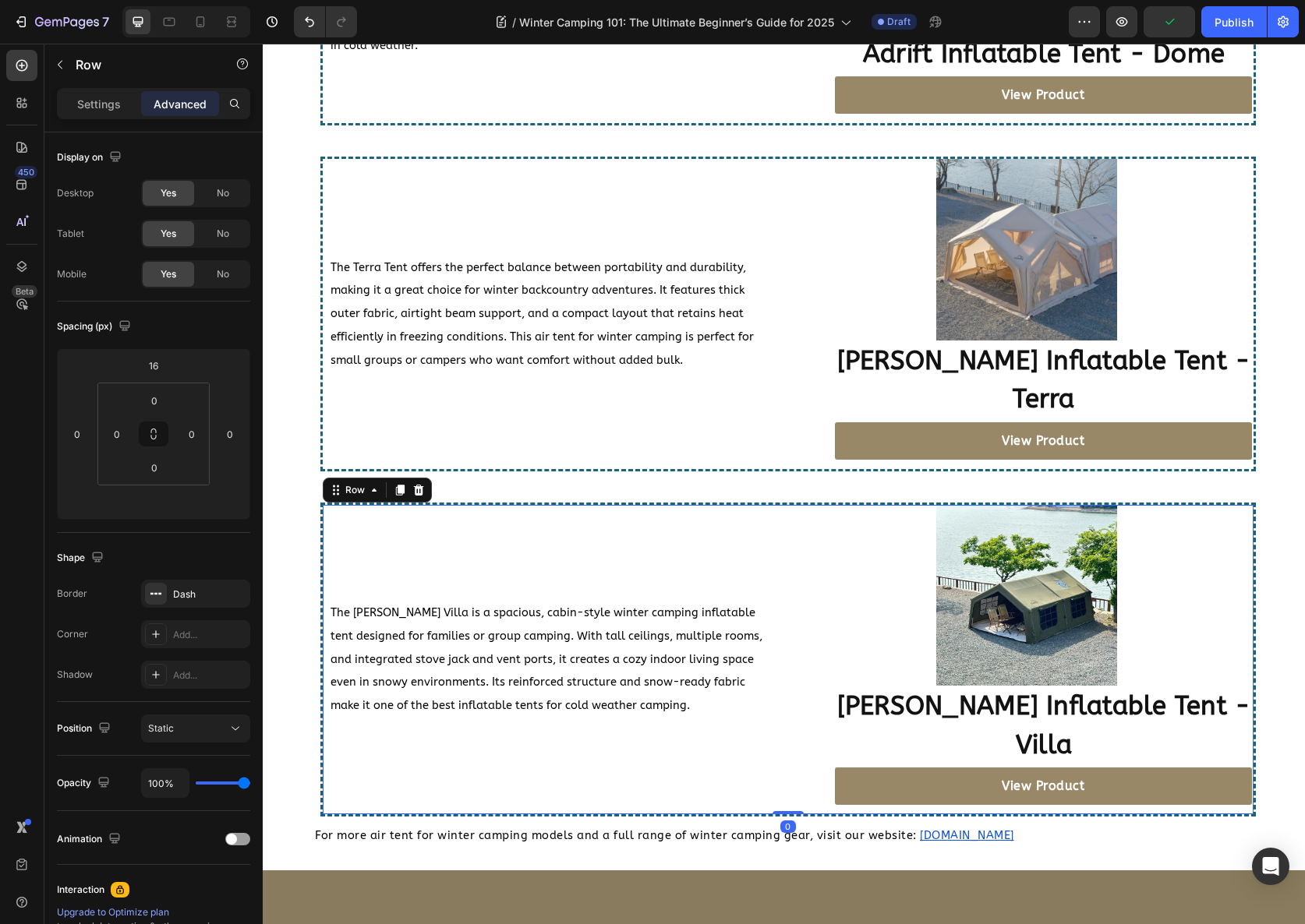
click at [534, 534] on div "The Coody Villa is a spacious, cabin-style winter camping inflatable tent desig…" at bounding box center [549, 660] width 453 height 309
click at [202, 25] on icon at bounding box center [200, 22] width 16 height 16
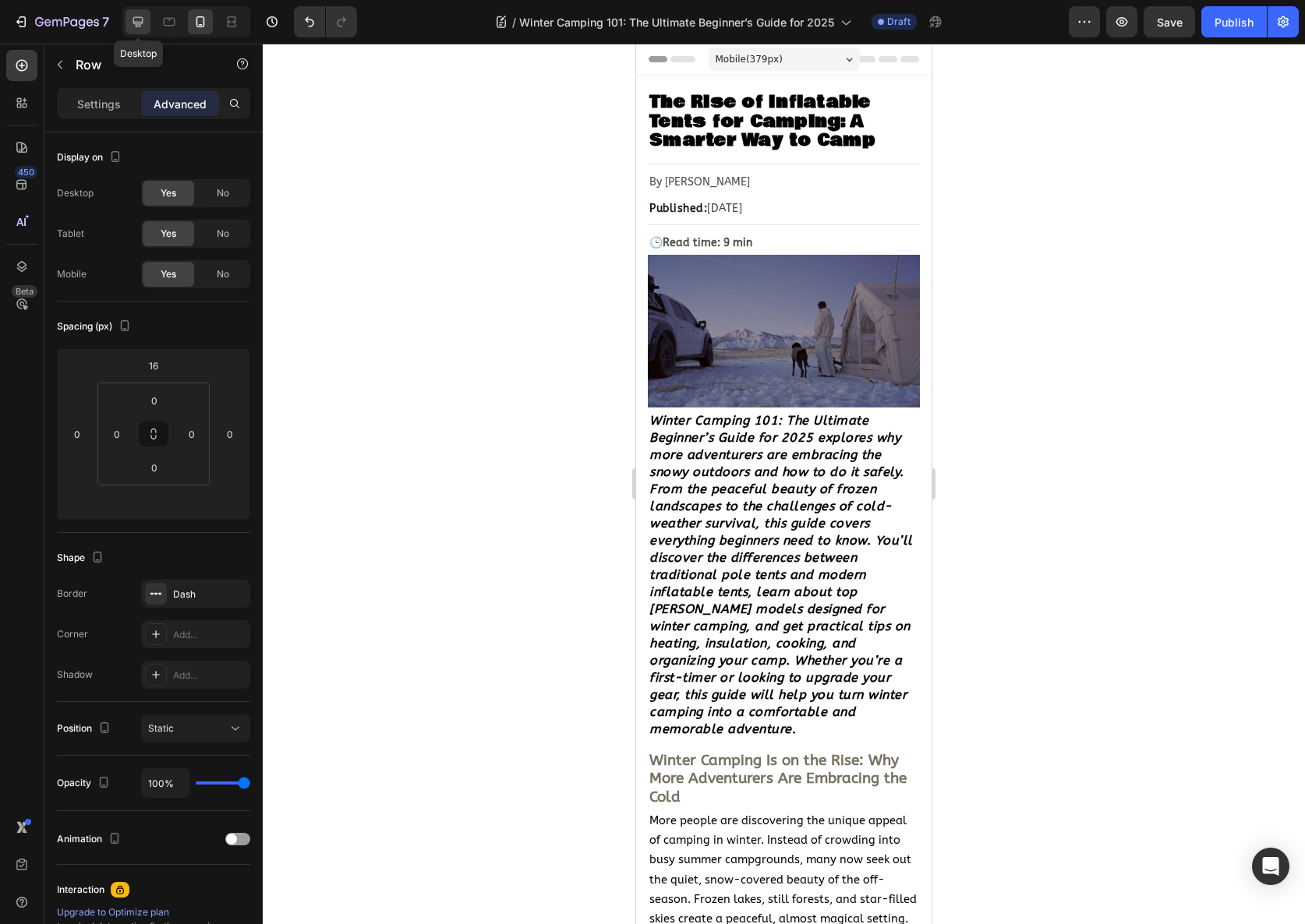
click at [129, 24] on div at bounding box center [138, 22] width 25 height 25
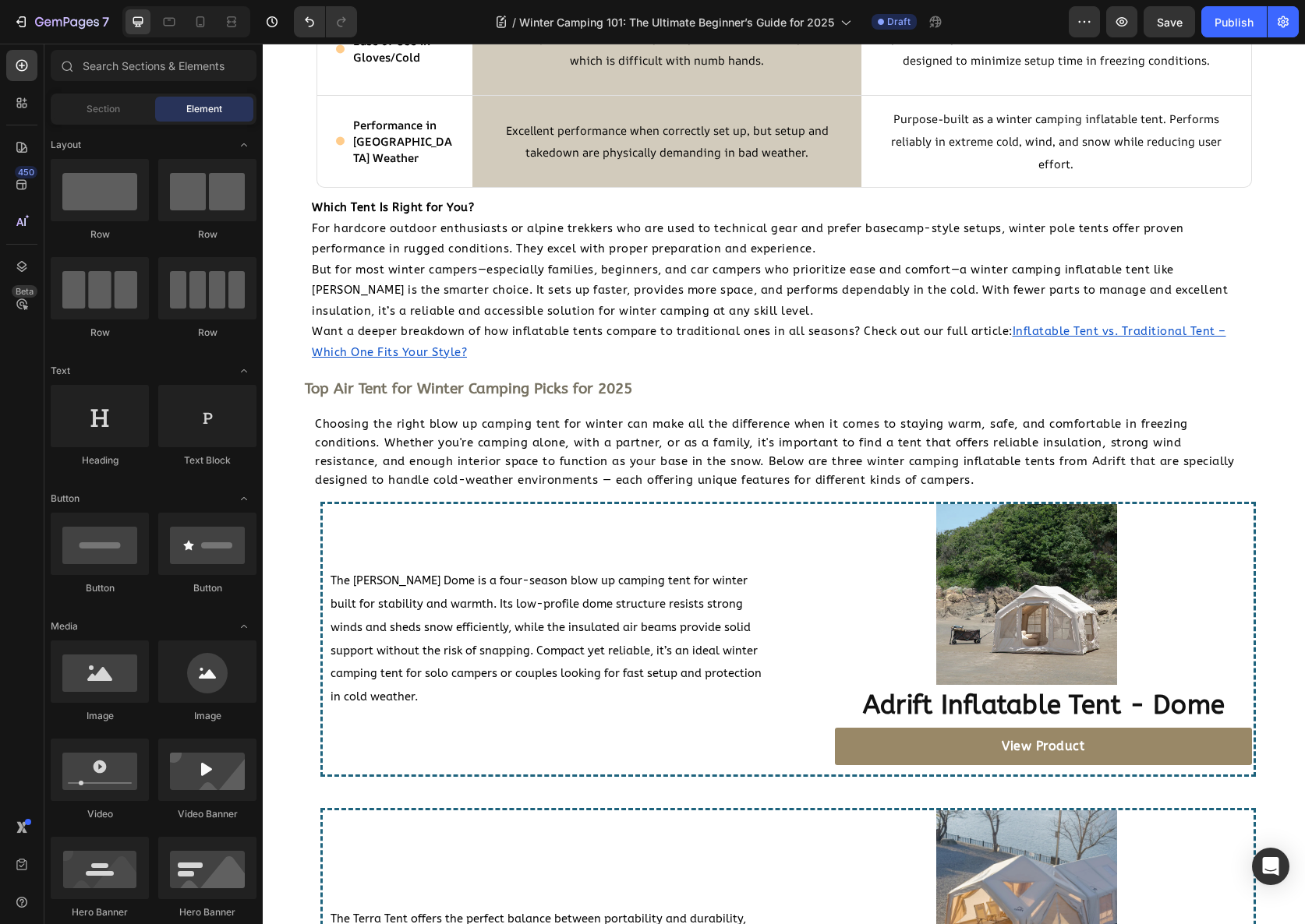
scroll to position [2665, 0]
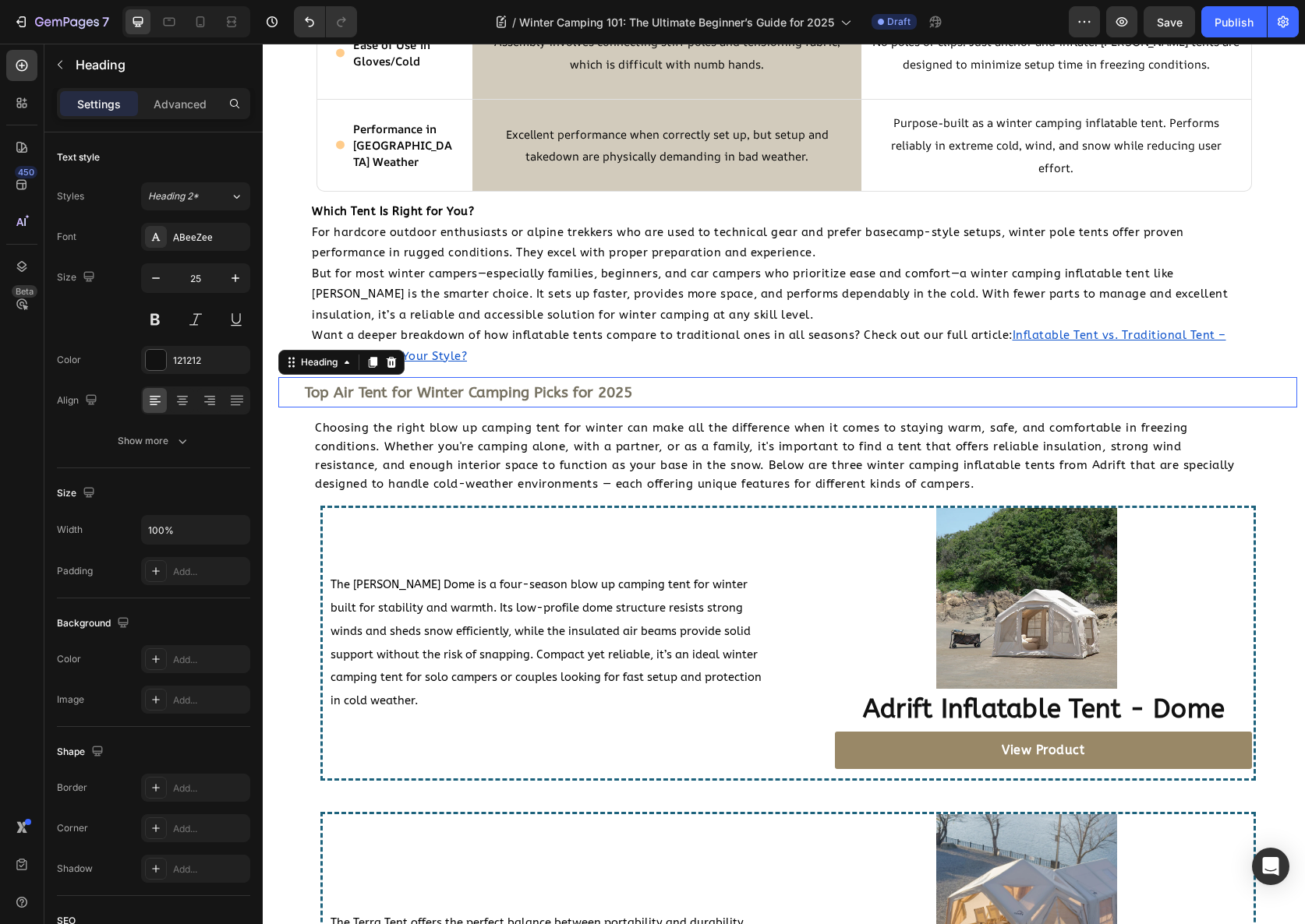
click at [619, 402] on h2 "Top Air Tent for Winter Camping Picks for 2025" at bounding box center [790, 392] width 975 height 31
click at [371, 362] on icon at bounding box center [373, 362] width 9 height 11
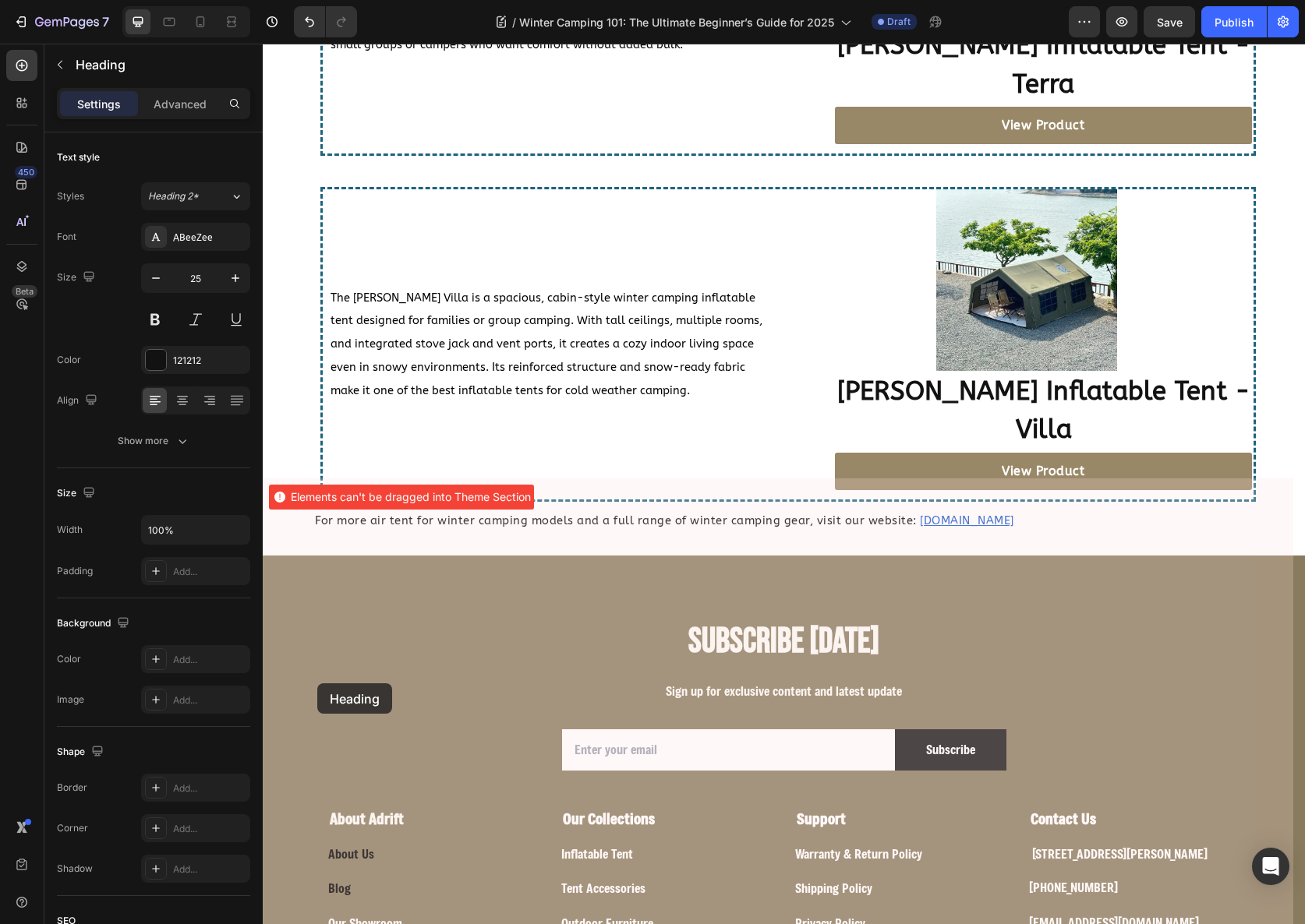
scroll to position [3727, 0]
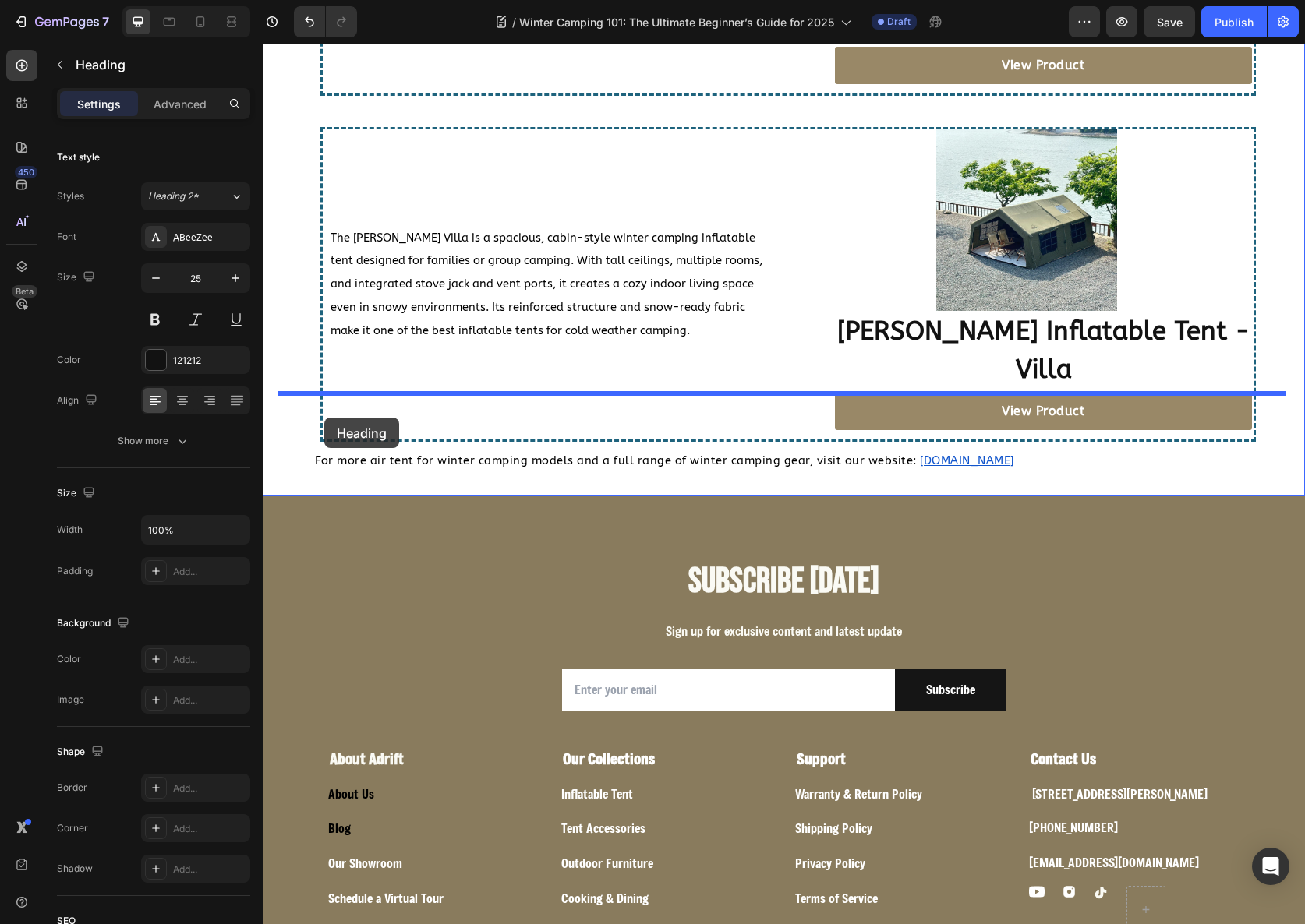
drag, startPoint x: 293, startPoint y: 397, endPoint x: 324, endPoint y: 418, distance: 37.4
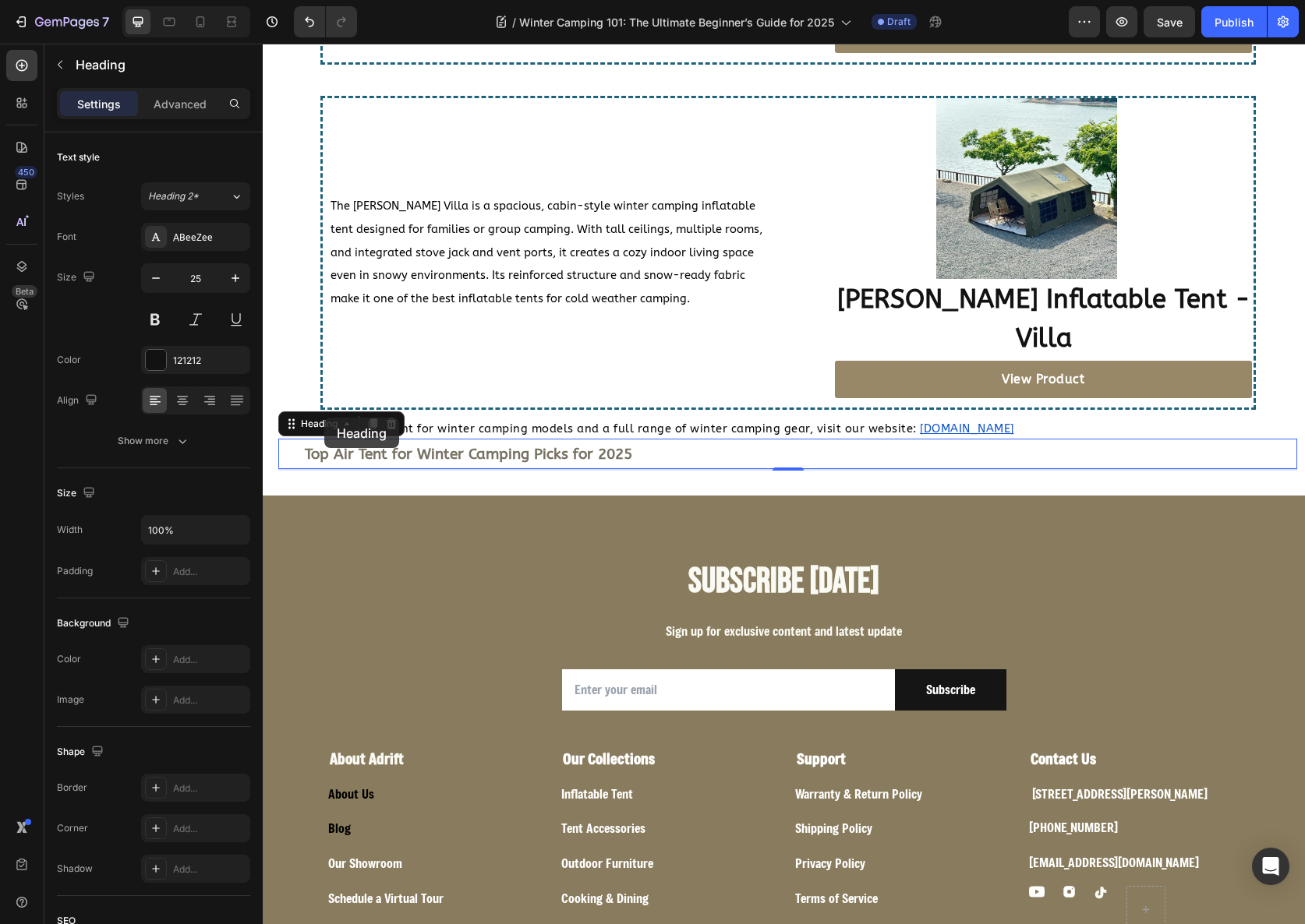
scroll to position [3696, 0]
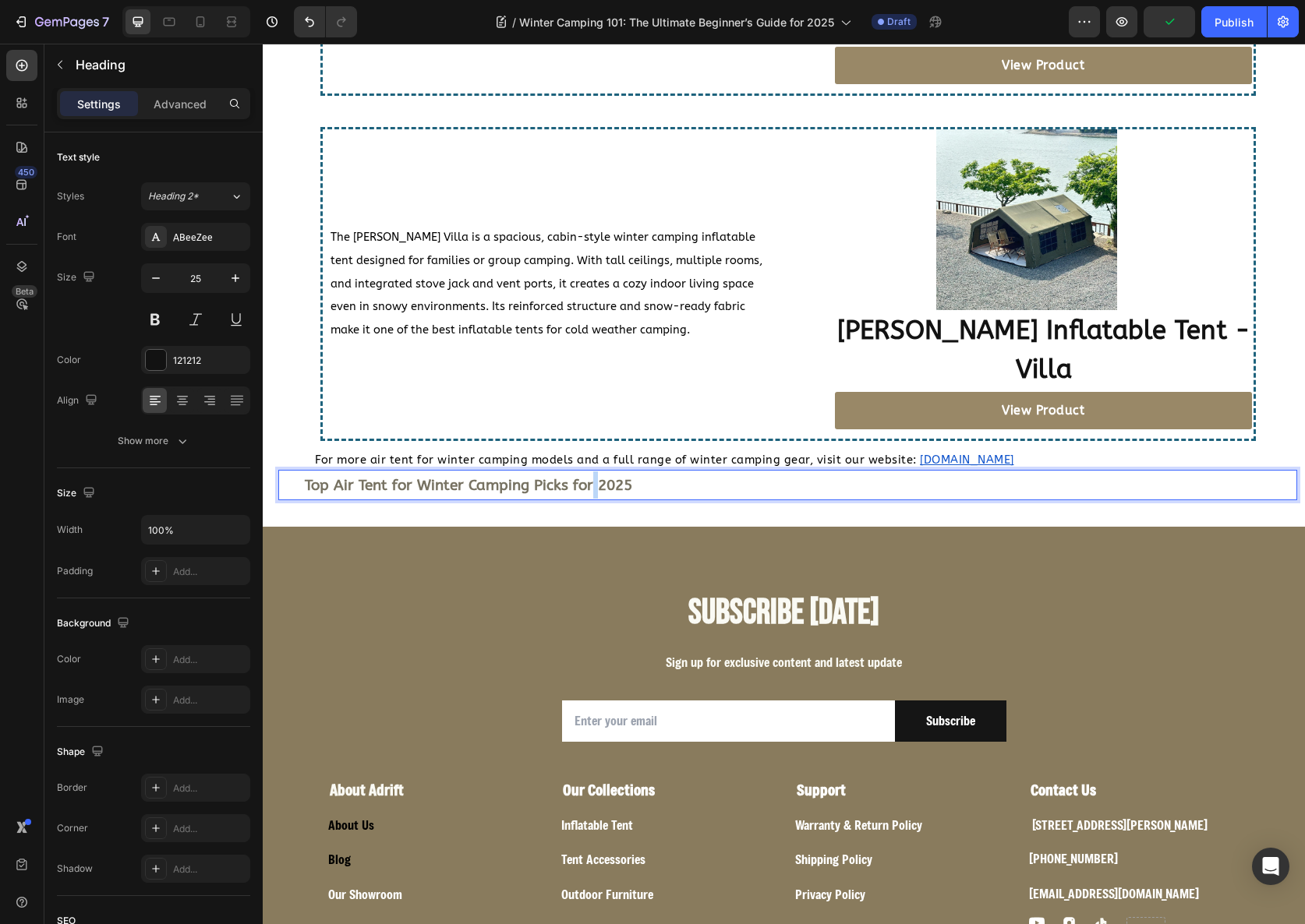
click at [589, 477] on strong "Top Air Tent for Winter Camping Picks for 2025" at bounding box center [468, 486] width 327 height 17
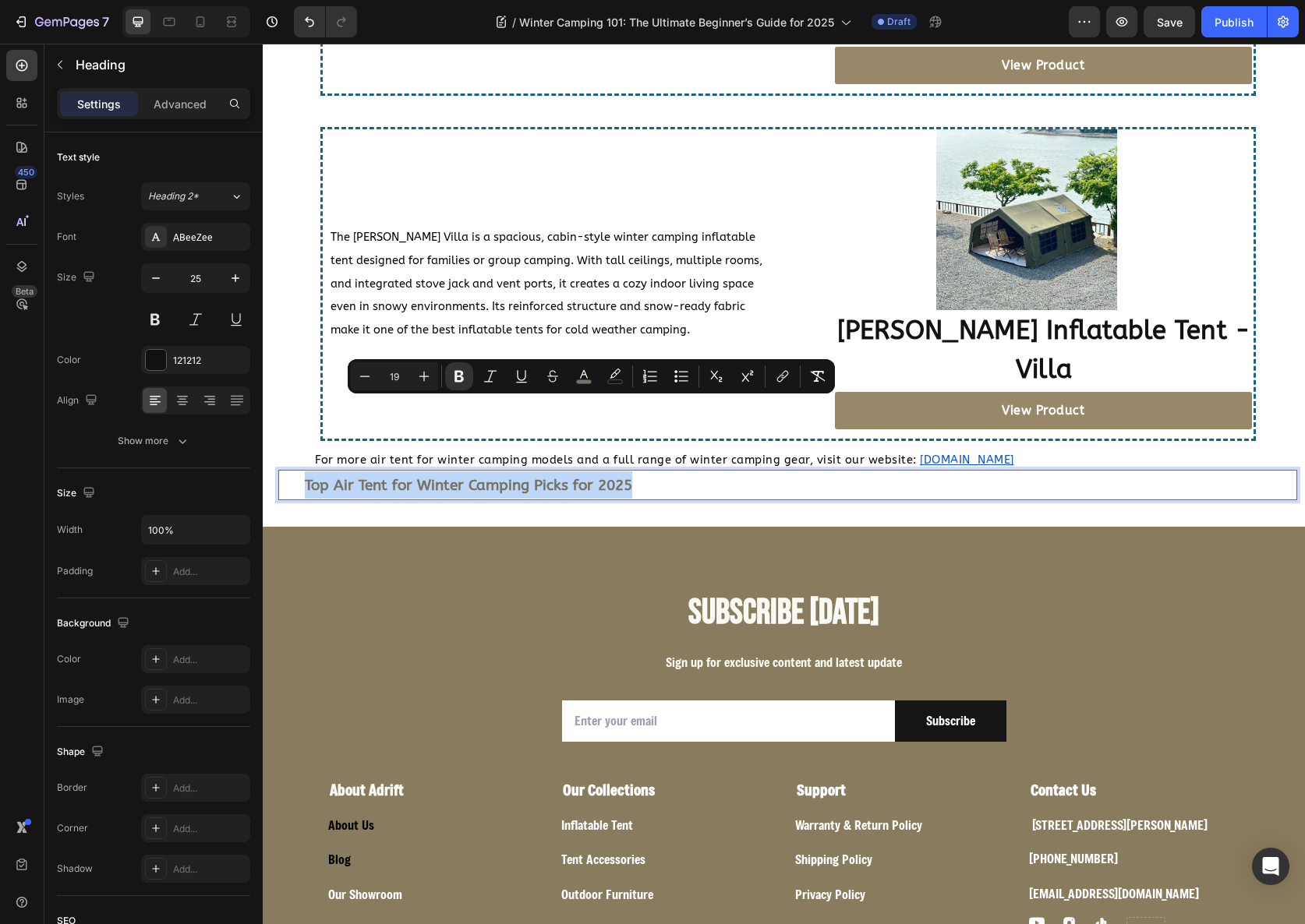
click at [589, 477] on strong "Top Air Tent for Winter Camping Picks for 2025" at bounding box center [468, 486] width 327 height 17
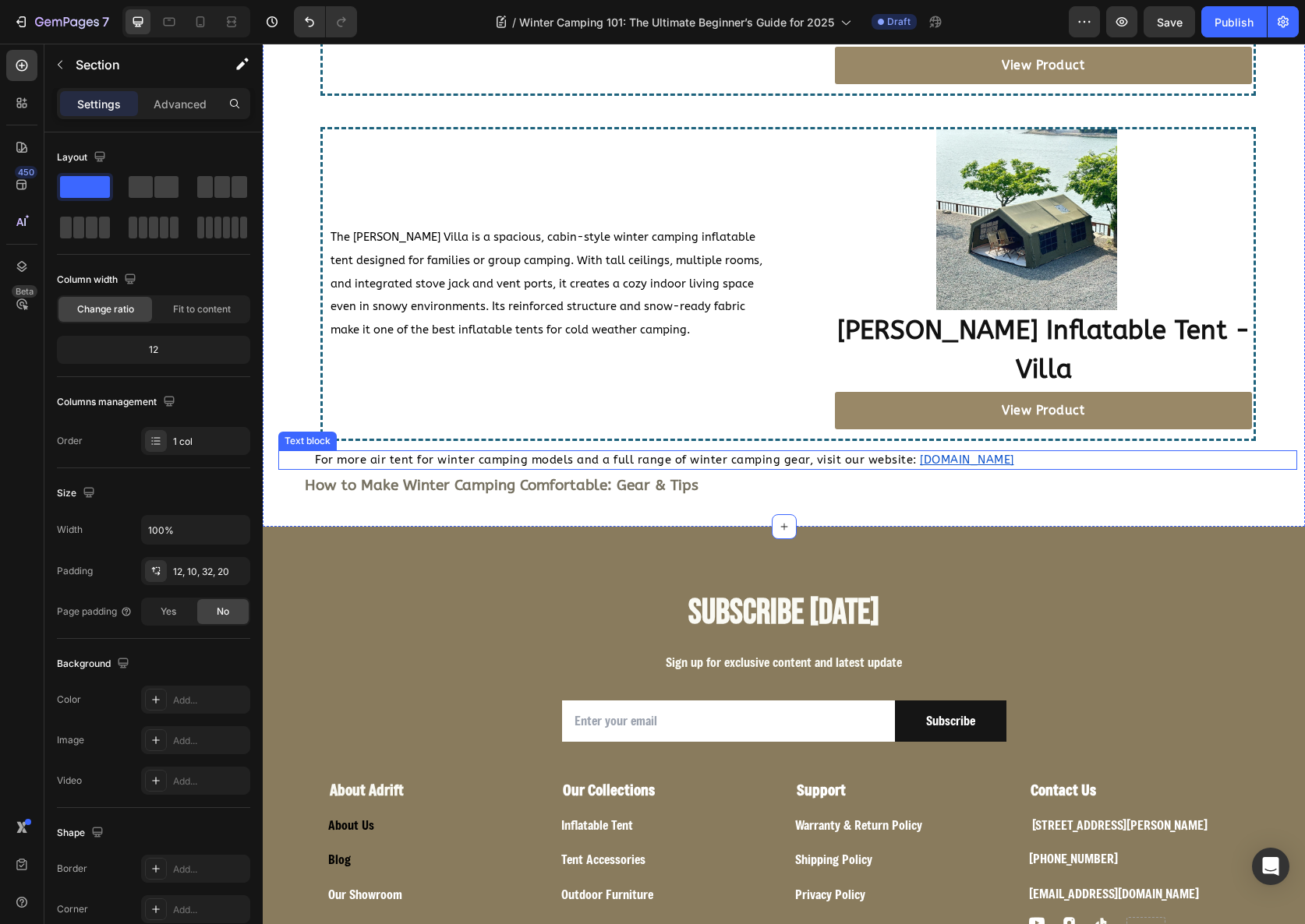
click at [498, 453] on span "For more air tent for winter camping models and a full range of winter camping …" at bounding box center [615, 460] width 602 height 13
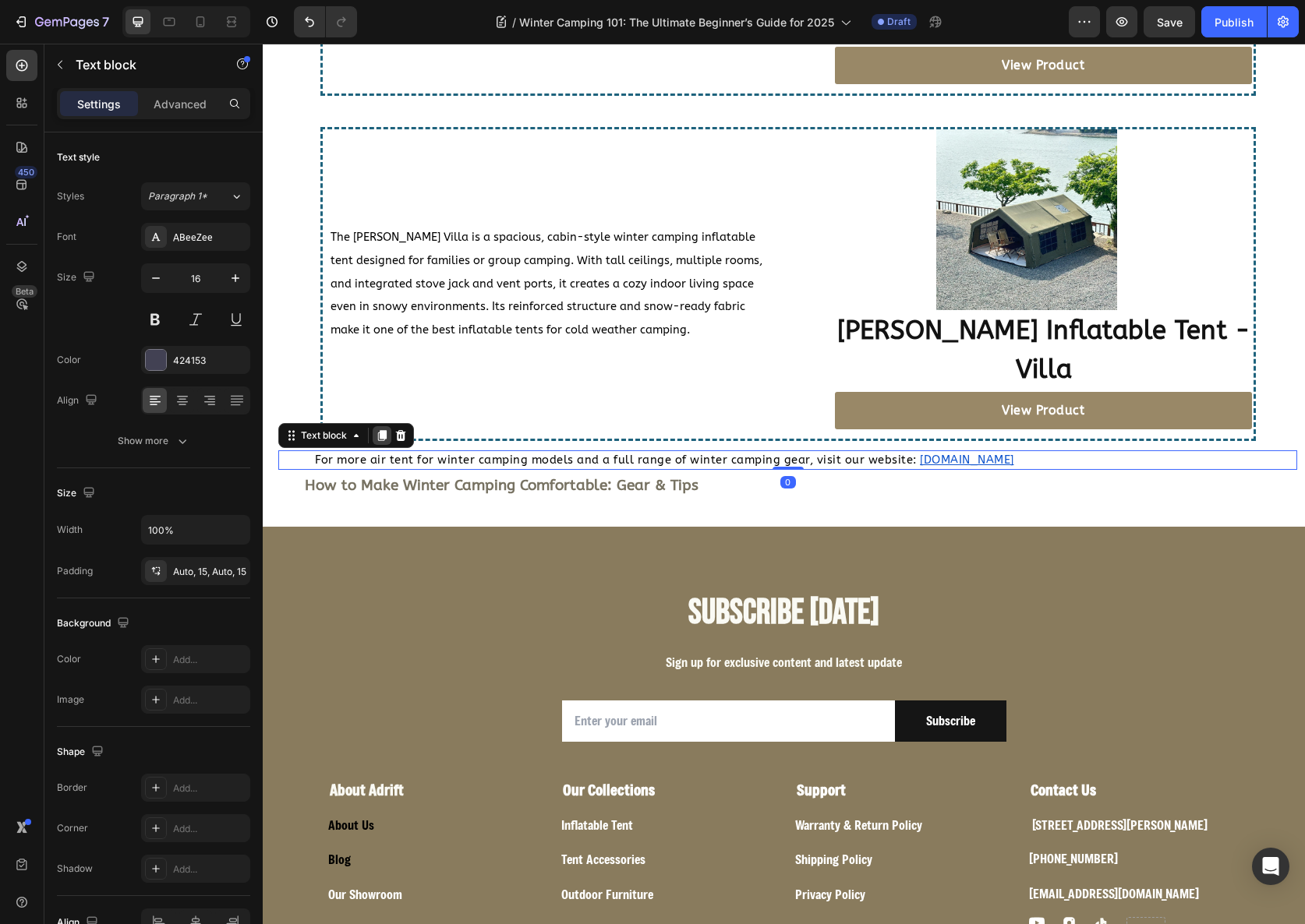
click at [385, 430] on icon at bounding box center [382, 435] width 9 height 11
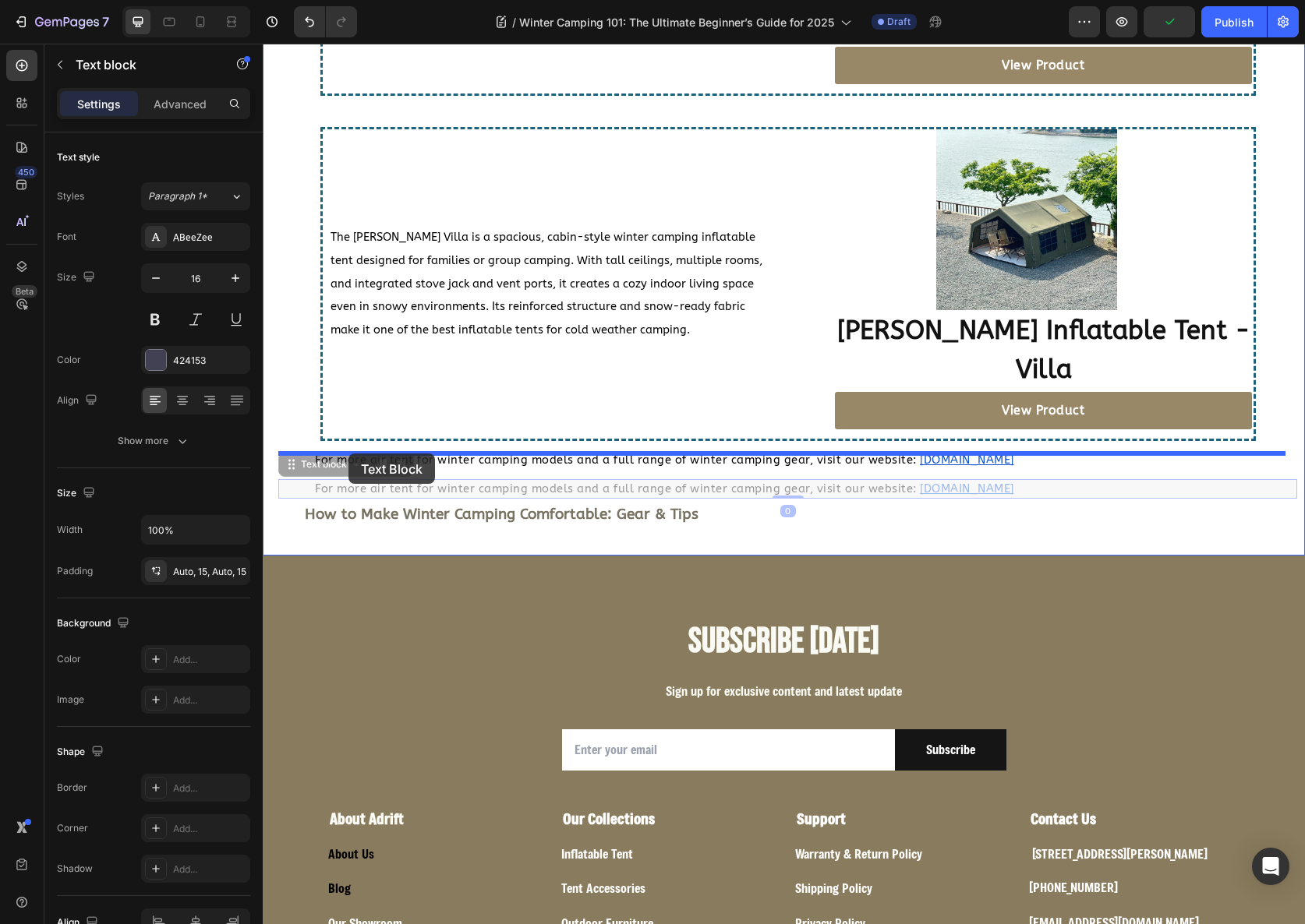
drag, startPoint x: 305, startPoint y: 421, endPoint x: 348, endPoint y: 453, distance: 53.6
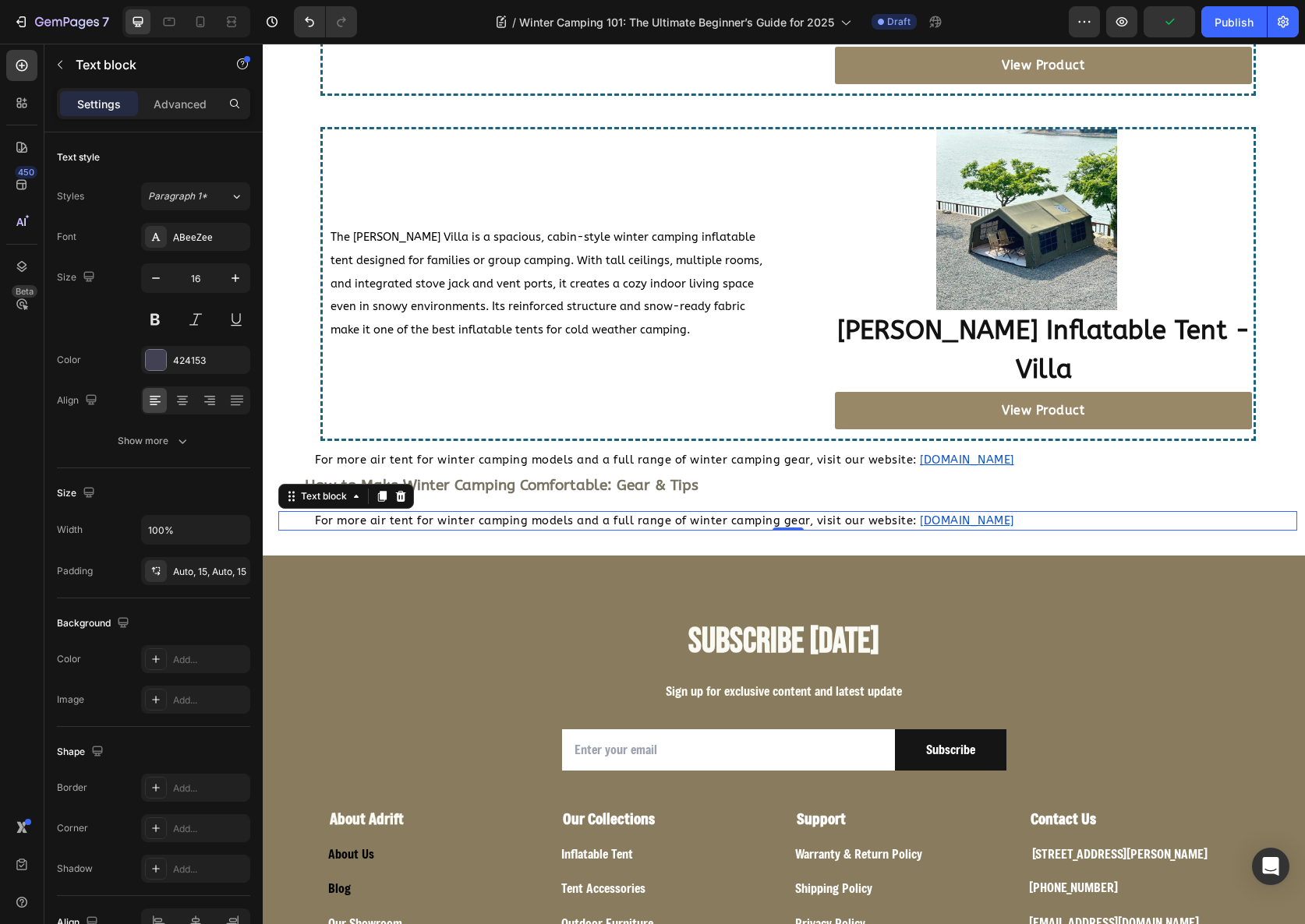
click at [464, 515] on span "For more air tent for winter camping models and a full range of winter camping …" at bounding box center [615, 521] width 602 height 13
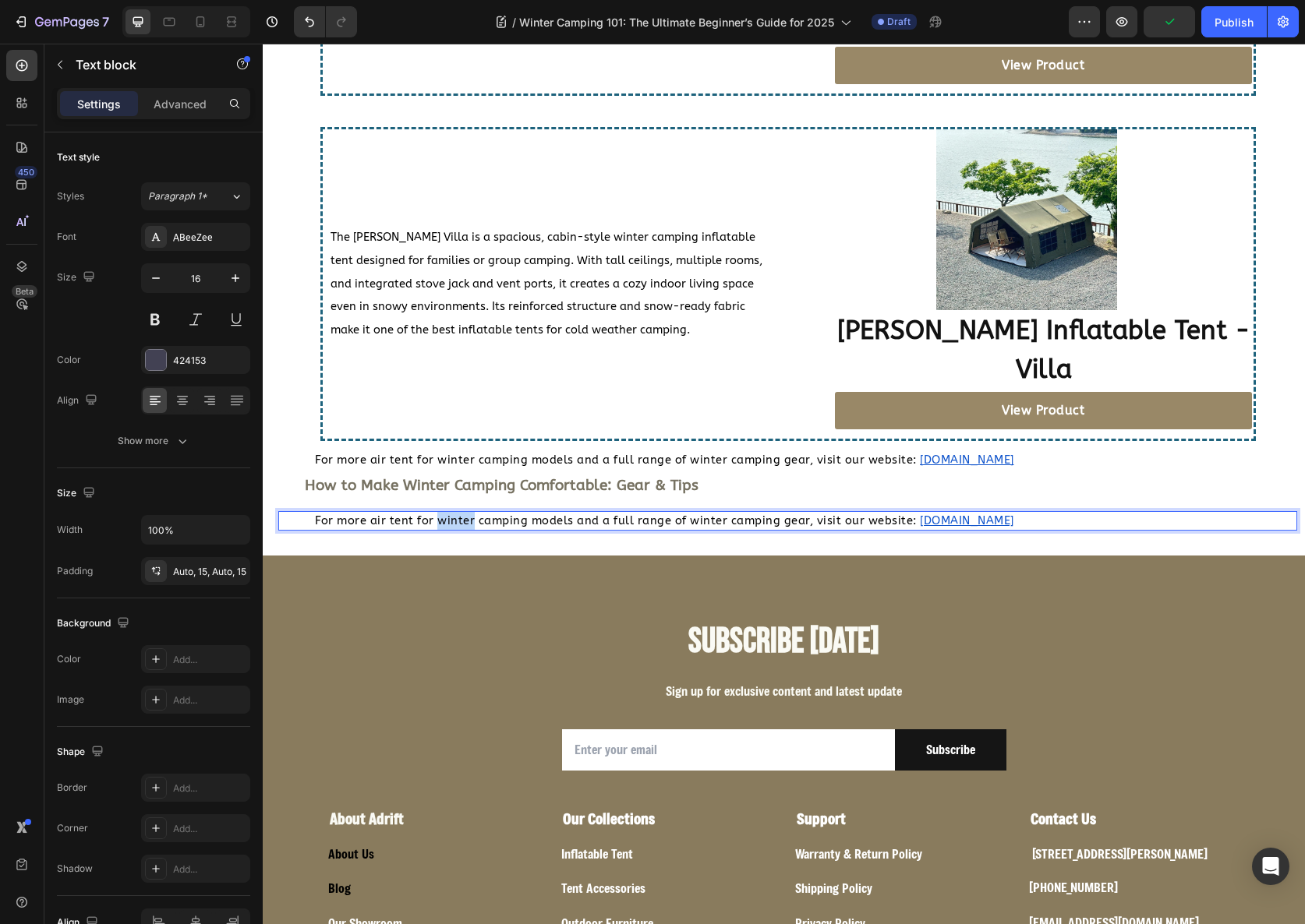
click at [464, 515] on span "For more air tent for winter camping models and a full range of winter camping …" at bounding box center [615, 521] width 602 height 13
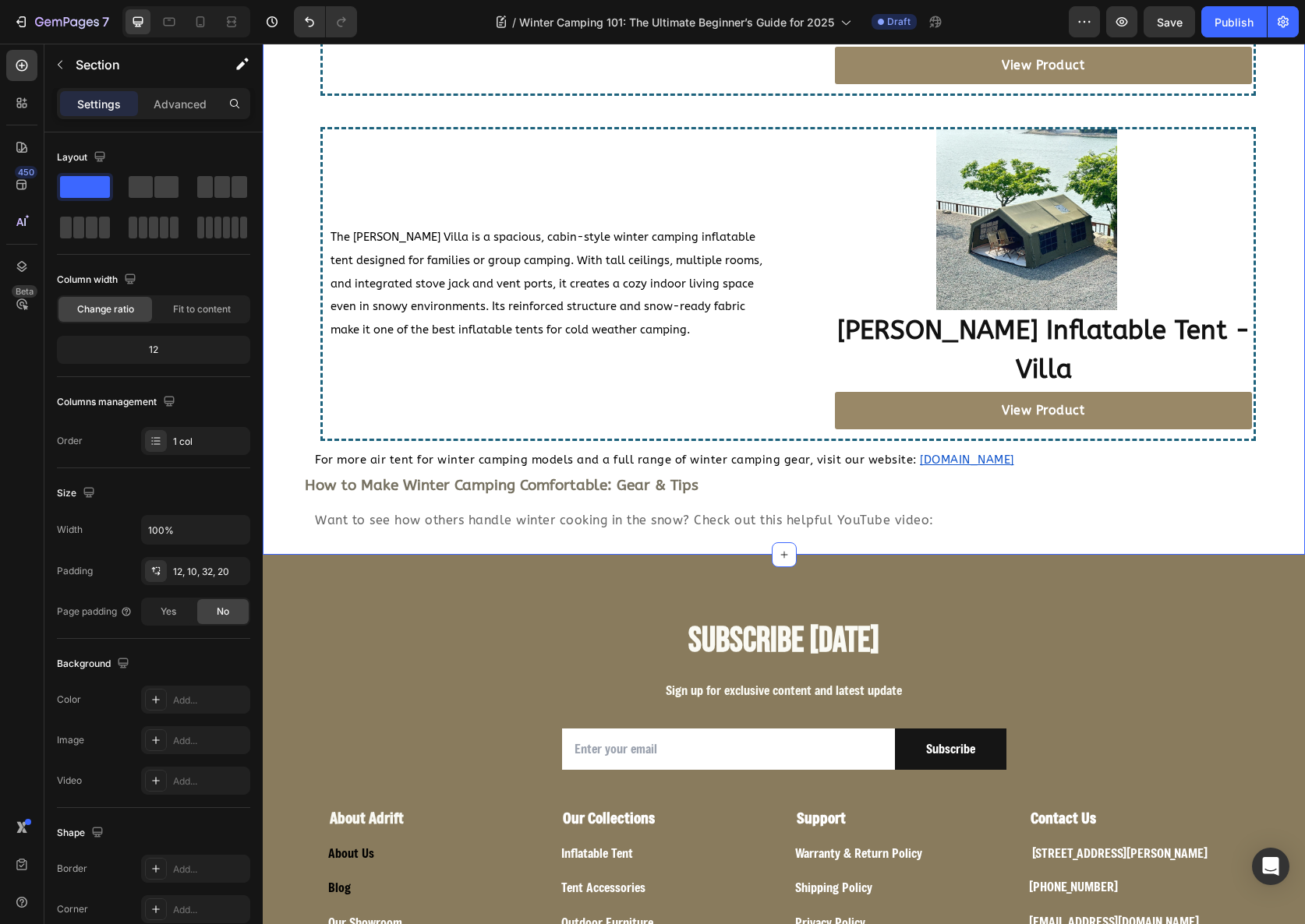
click at [17, 66] on icon at bounding box center [22, 66] width 16 height 16
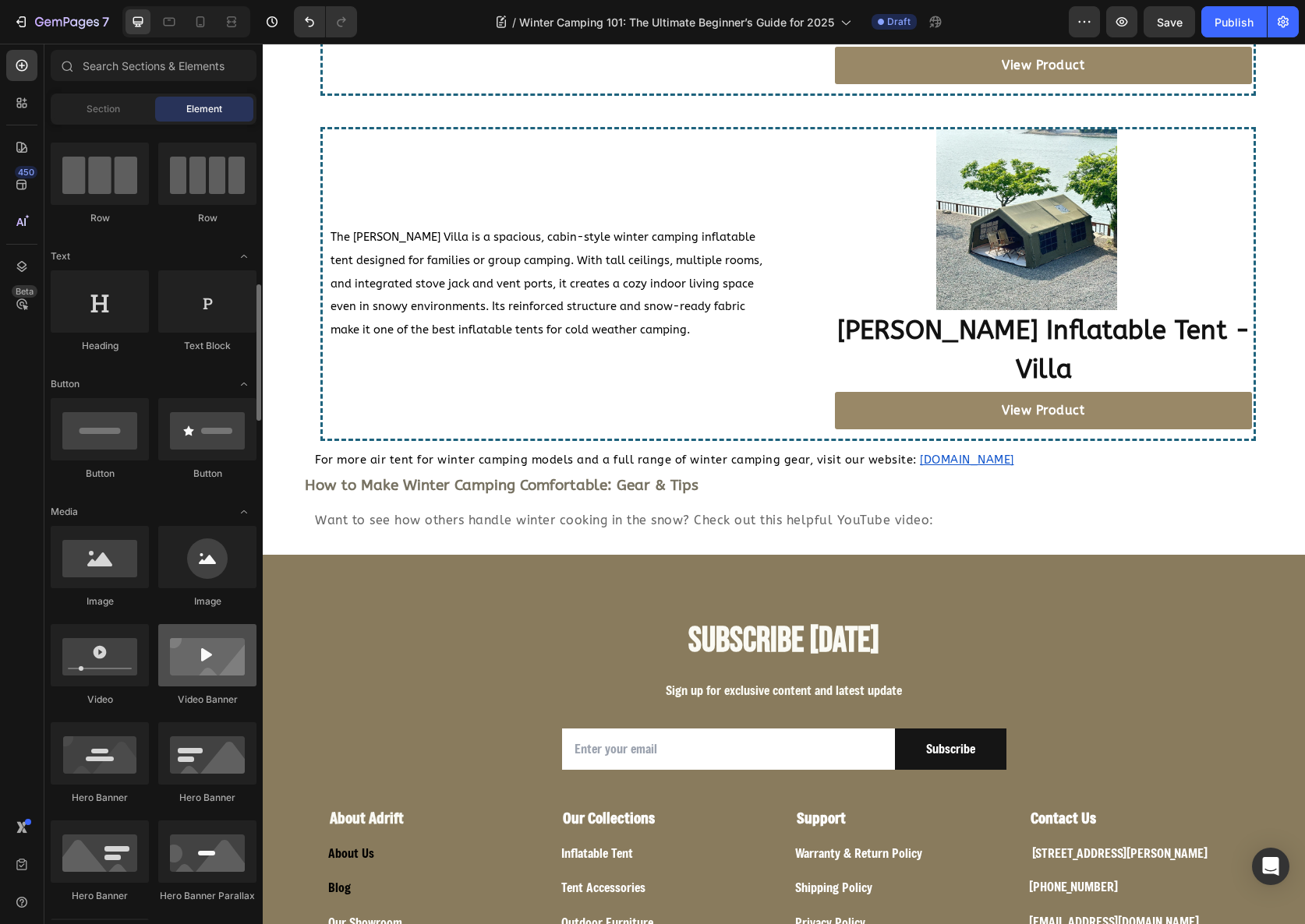
scroll to position [235, 0]
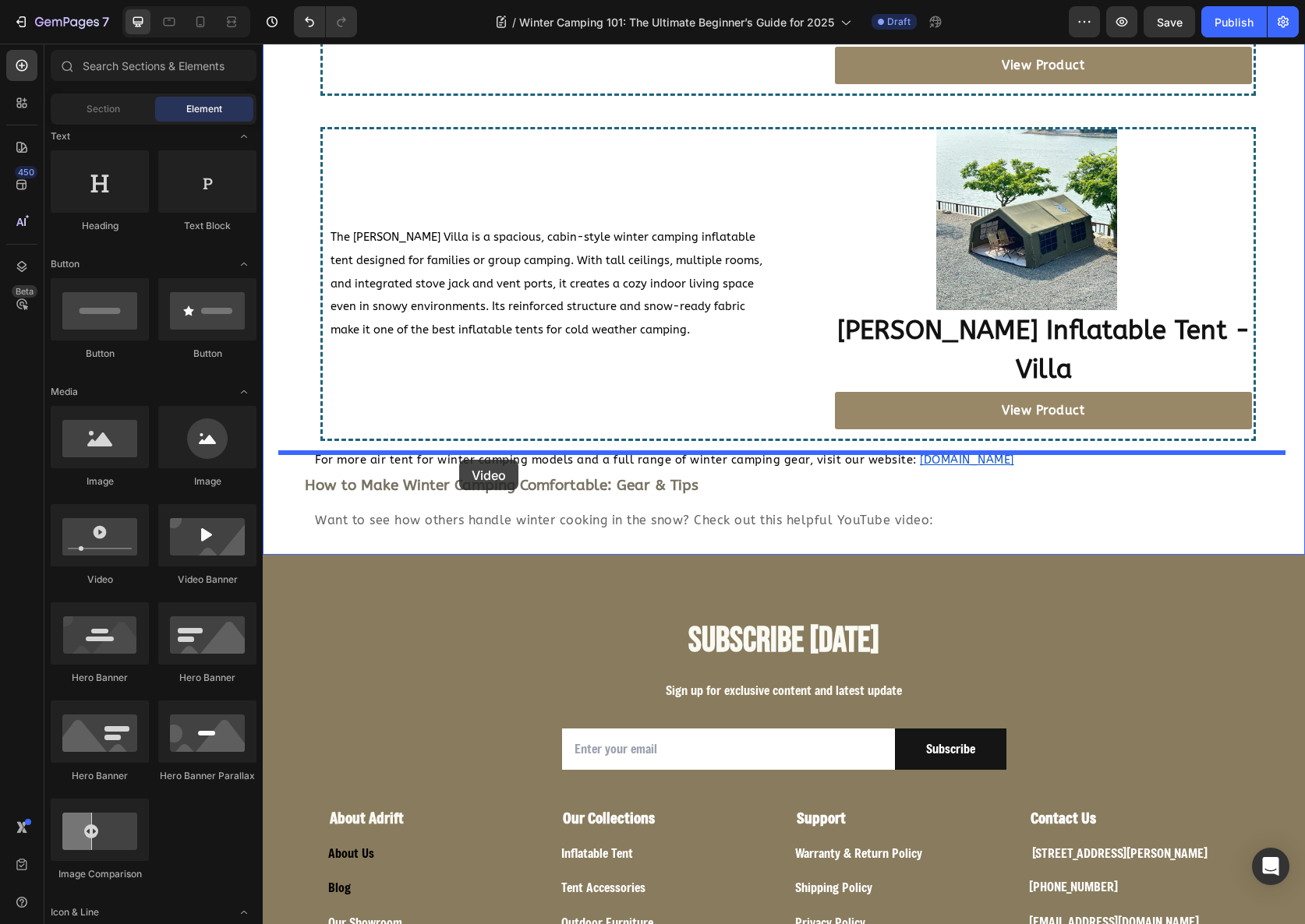
drag, startPoint x: 383, startPoint y: 595, endPoint x: 459, endPoint y: 460, distance: 154.9
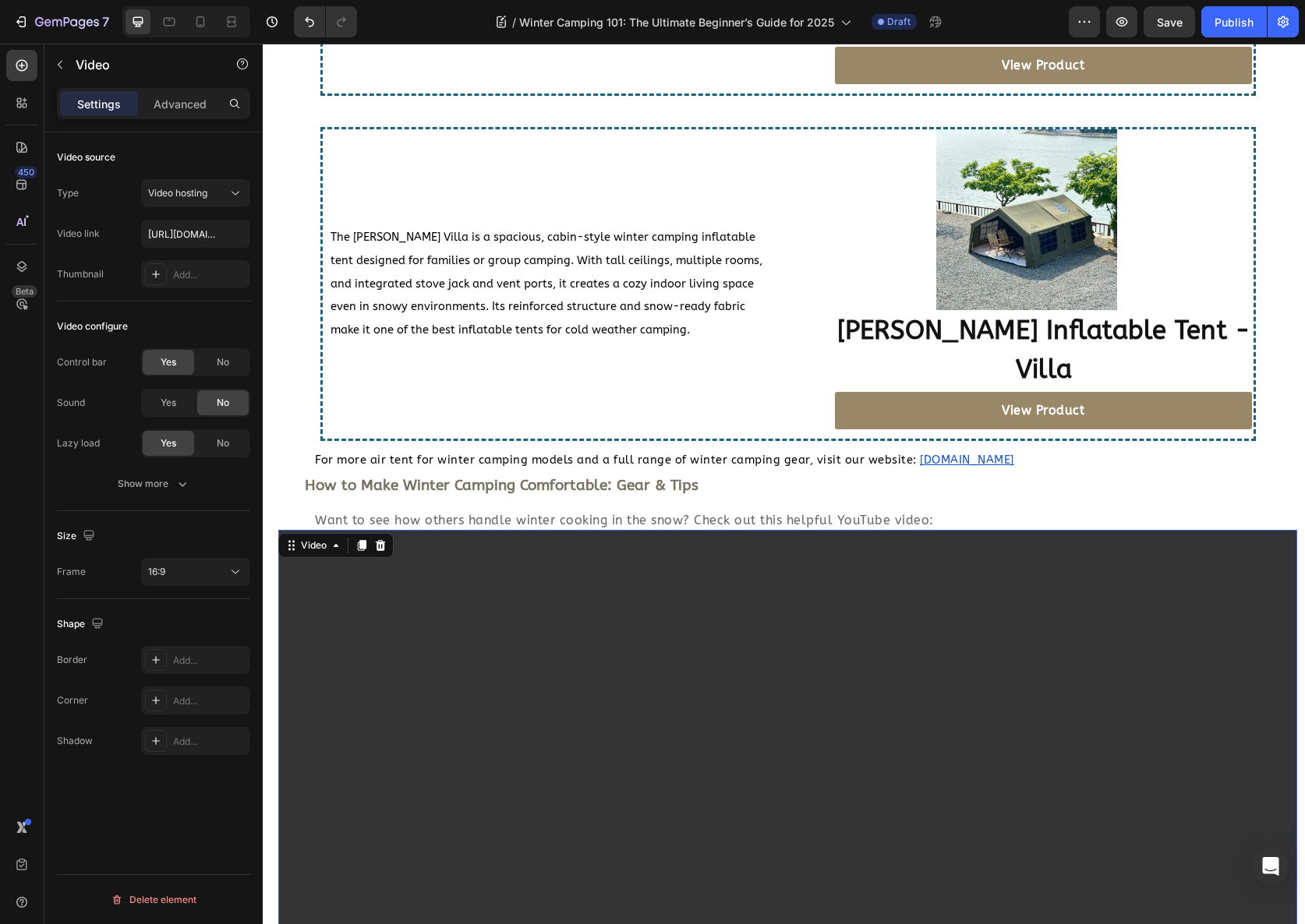
click at [568, 744] on video at bounding box center [788, 817] width 1019 height 573
paste input "https://www.youtube.com/watch?v=hl7y8Gmcq_Y"
click at [434, 656] on video at bounding box center [788, 817] width 1019 height 573
click at [188, 180] on button "Video hosting" at bounding box center [195, 194] width 109 height 28
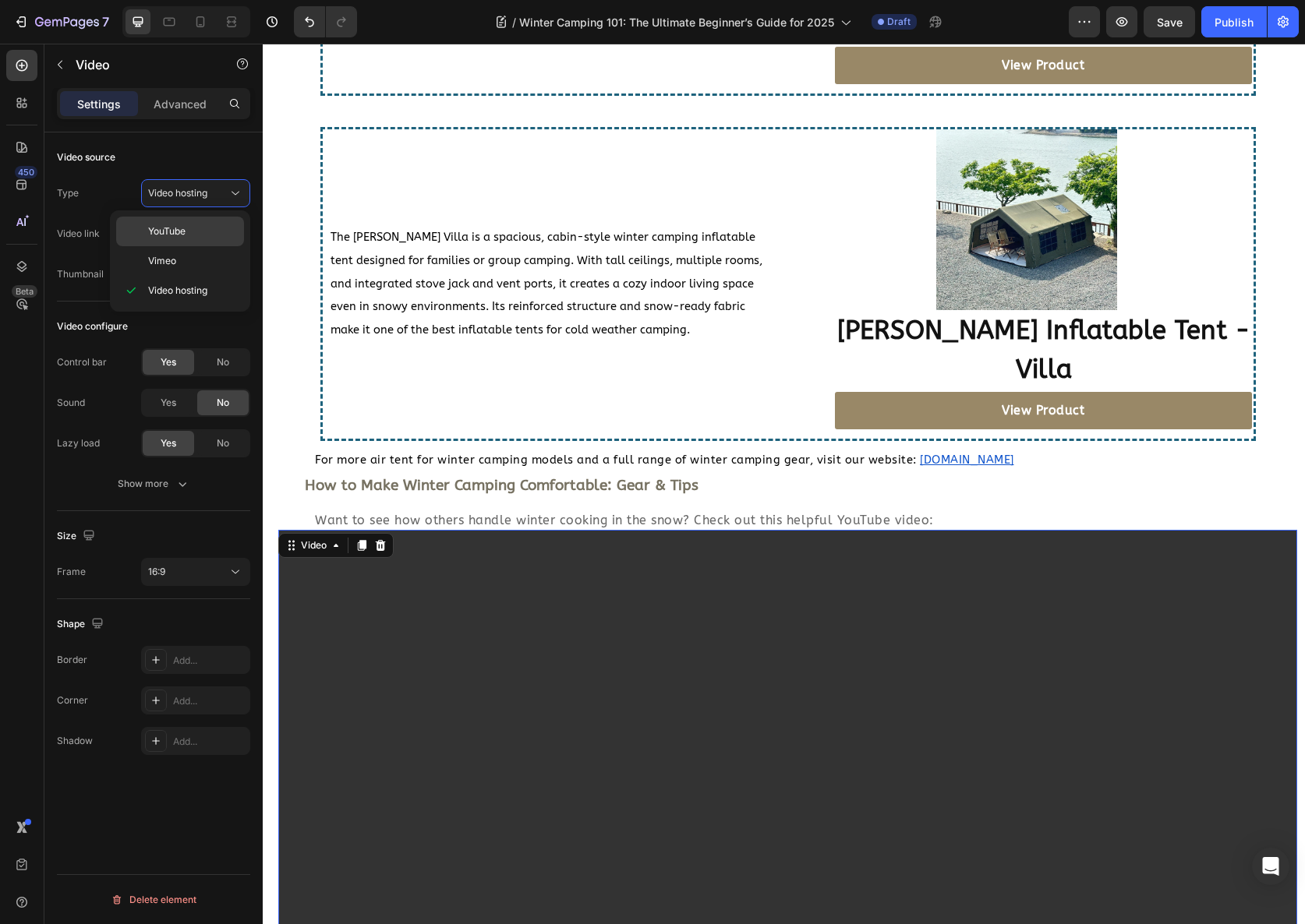
click at [183, 234] on span "YouTube" at bounding box center [167, 231] width 38 height 14
type input "https://www.youtube.com/watch?v=drIt4RH_kyQ"
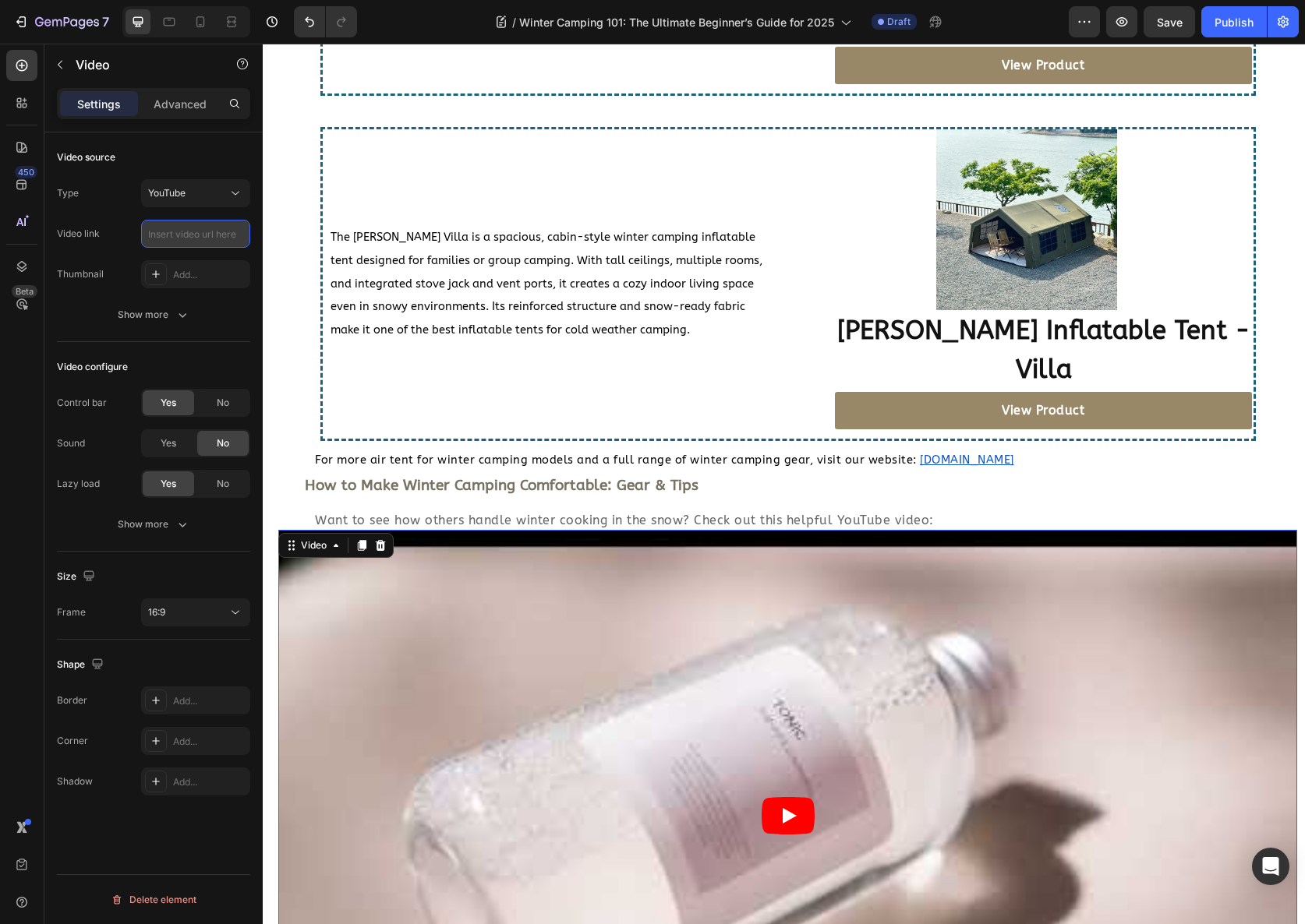
paste input "https://www.youtube.com/watch?v=hl7y8Gmcq_Y"
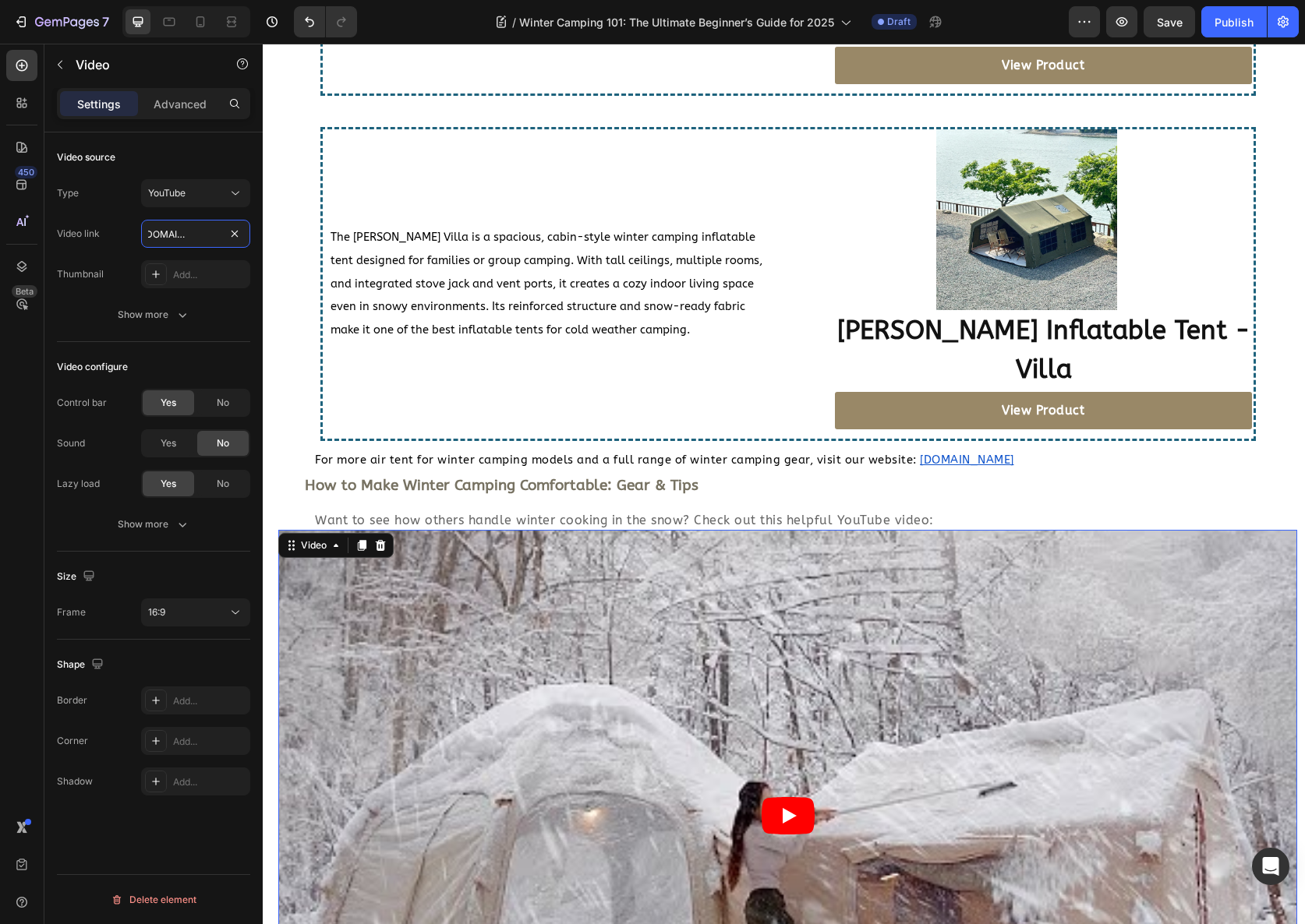
type input "https://www.youtube.com/watch?v=hl7y8Gmcq_Y"
click at [483, 530] on article at bounding box center [788, 817] width 1019 height 573
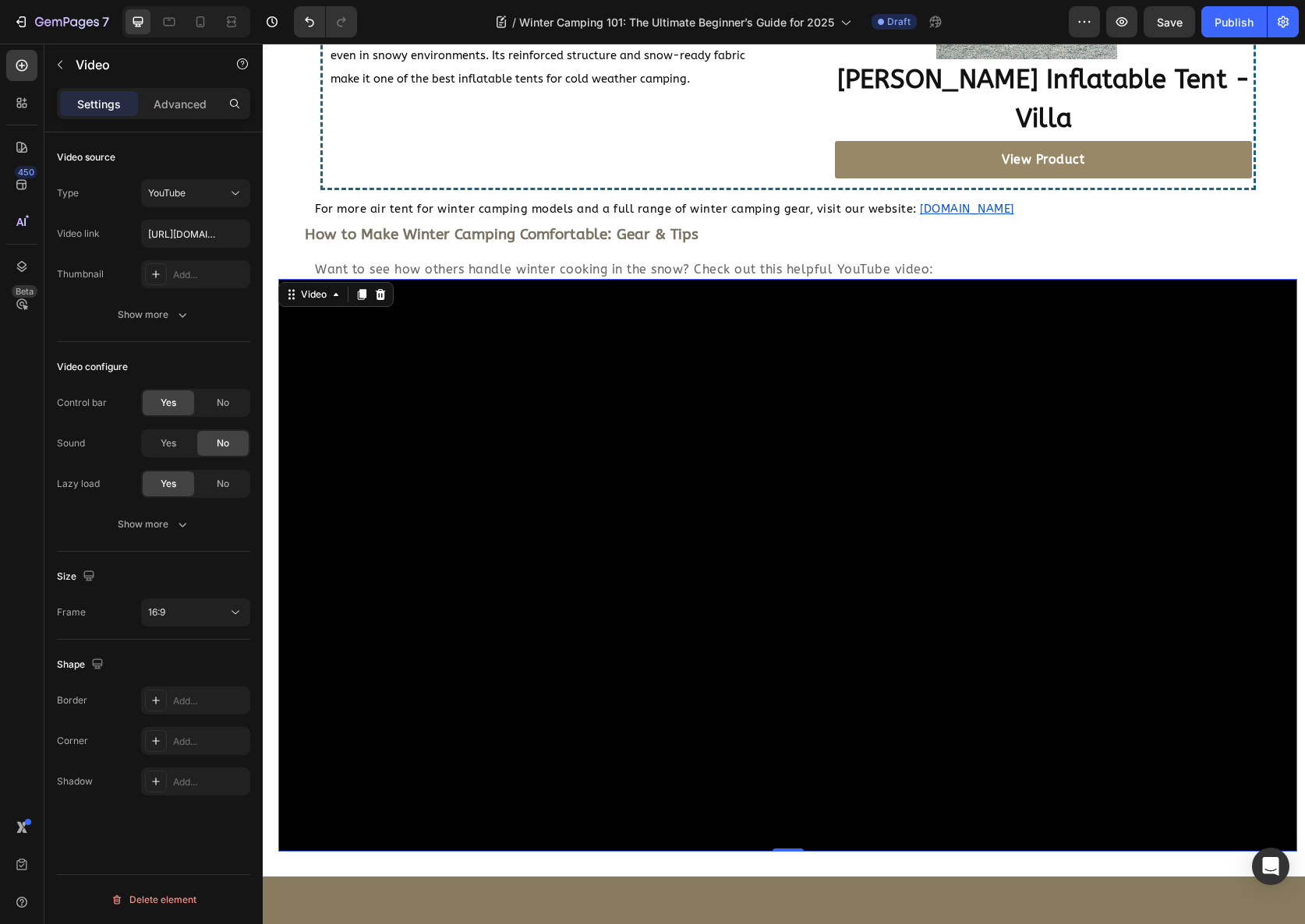
scroll to position [3952, 0]
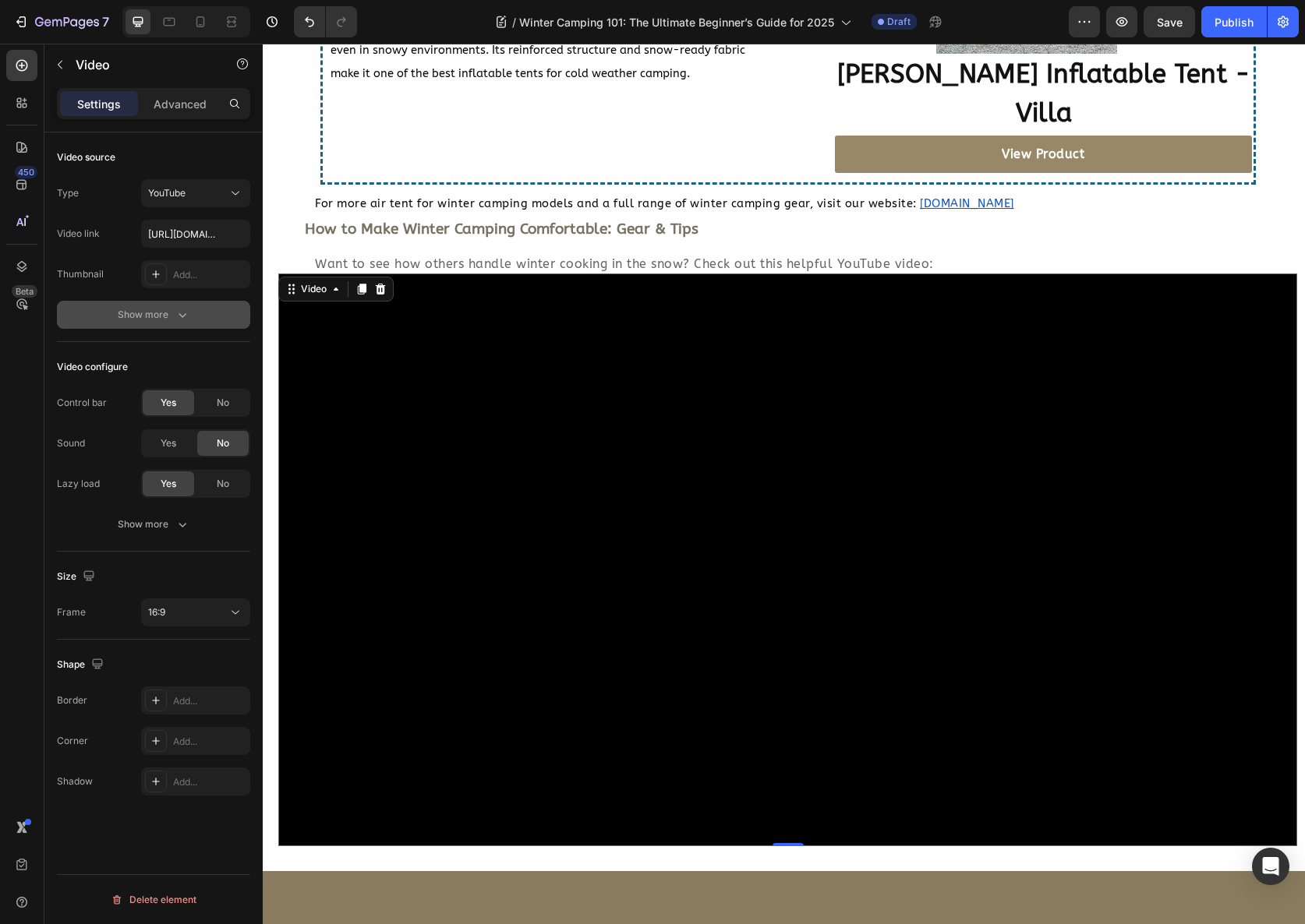
click at [177, 323] on button "Show more" at bounding box center [154, 315] width 193 height 28
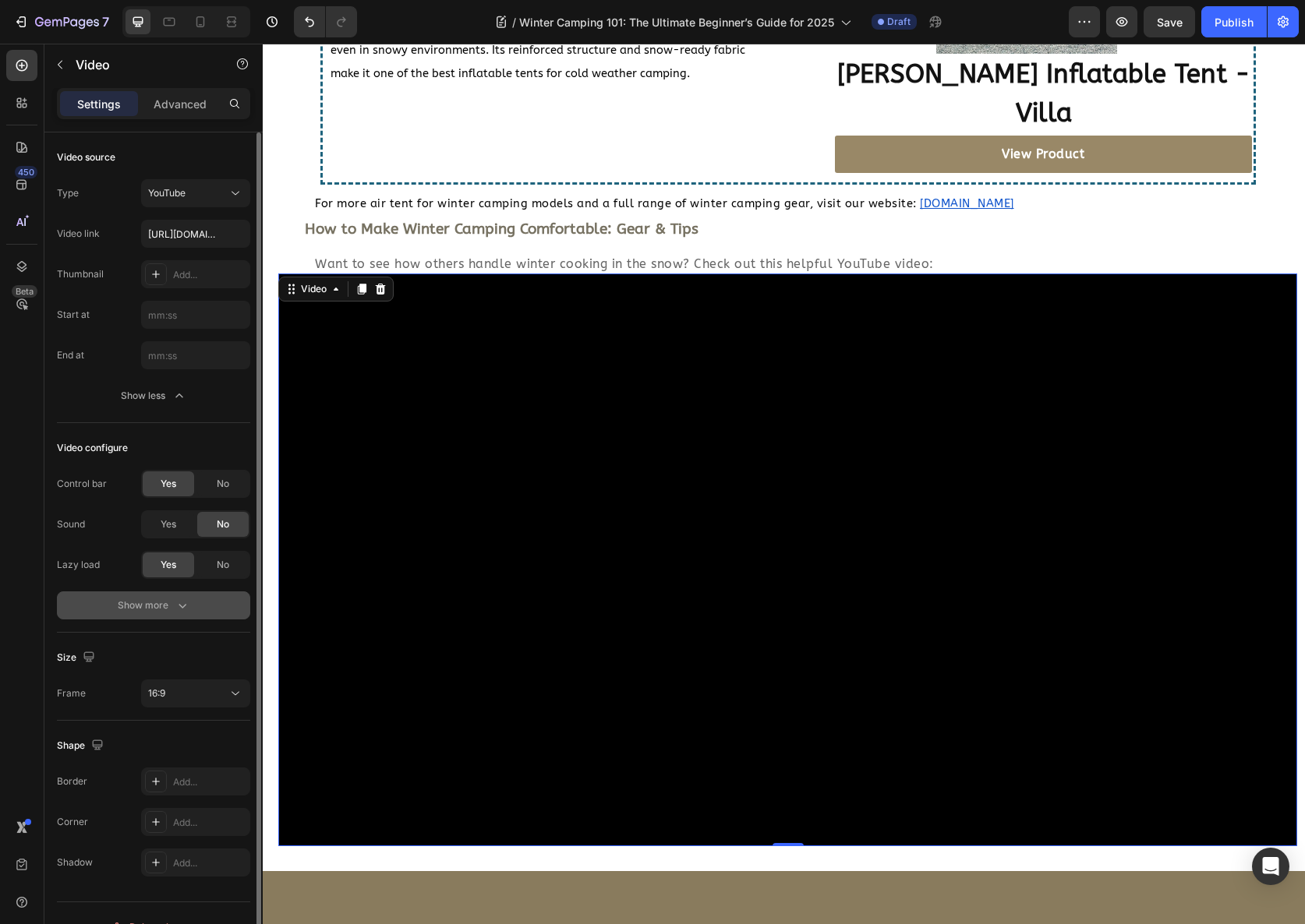
click at [135, 604] on div "Show more" at bounding box center [154, 606] width 72 height 16
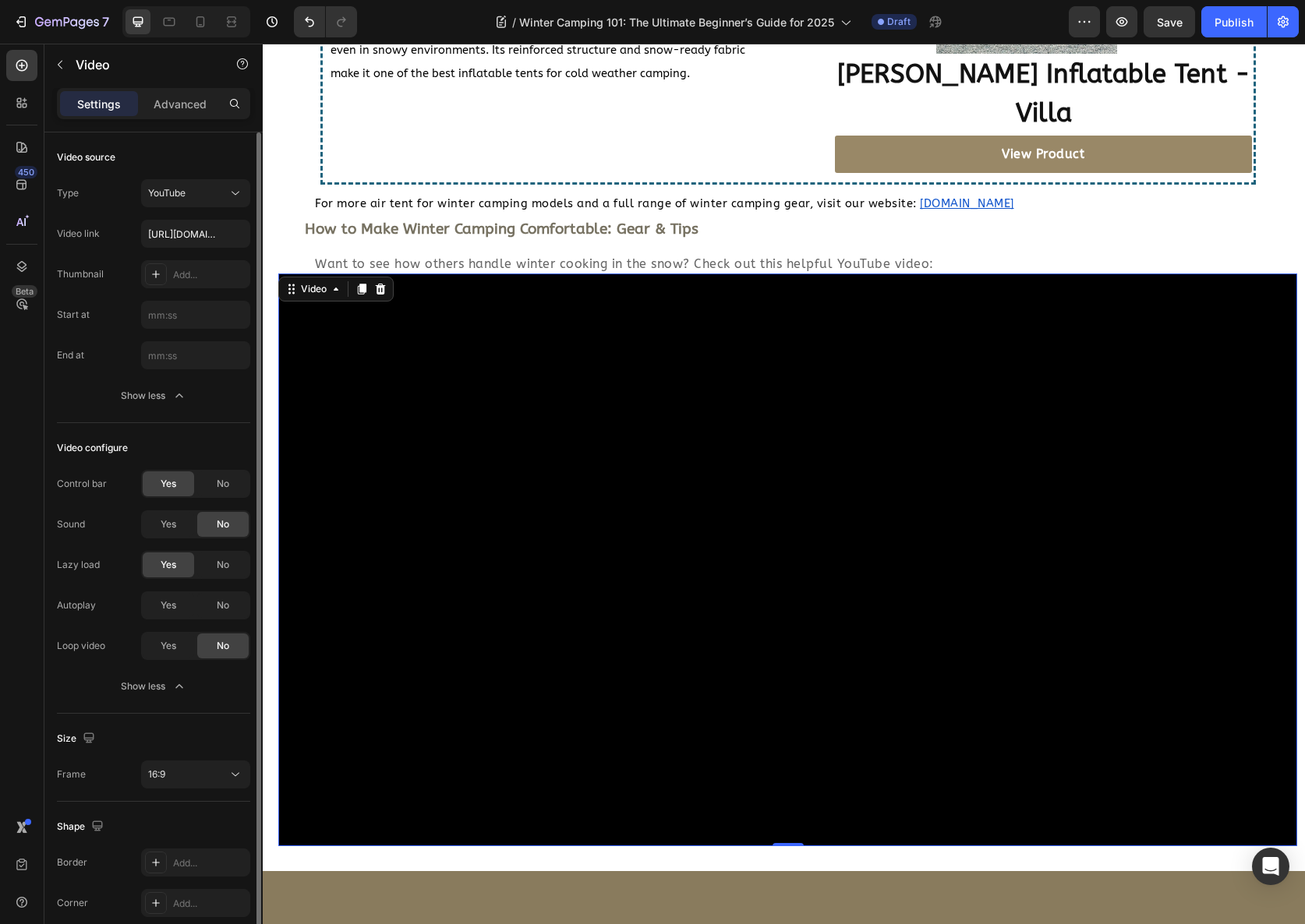
scroll to position [108, 0]
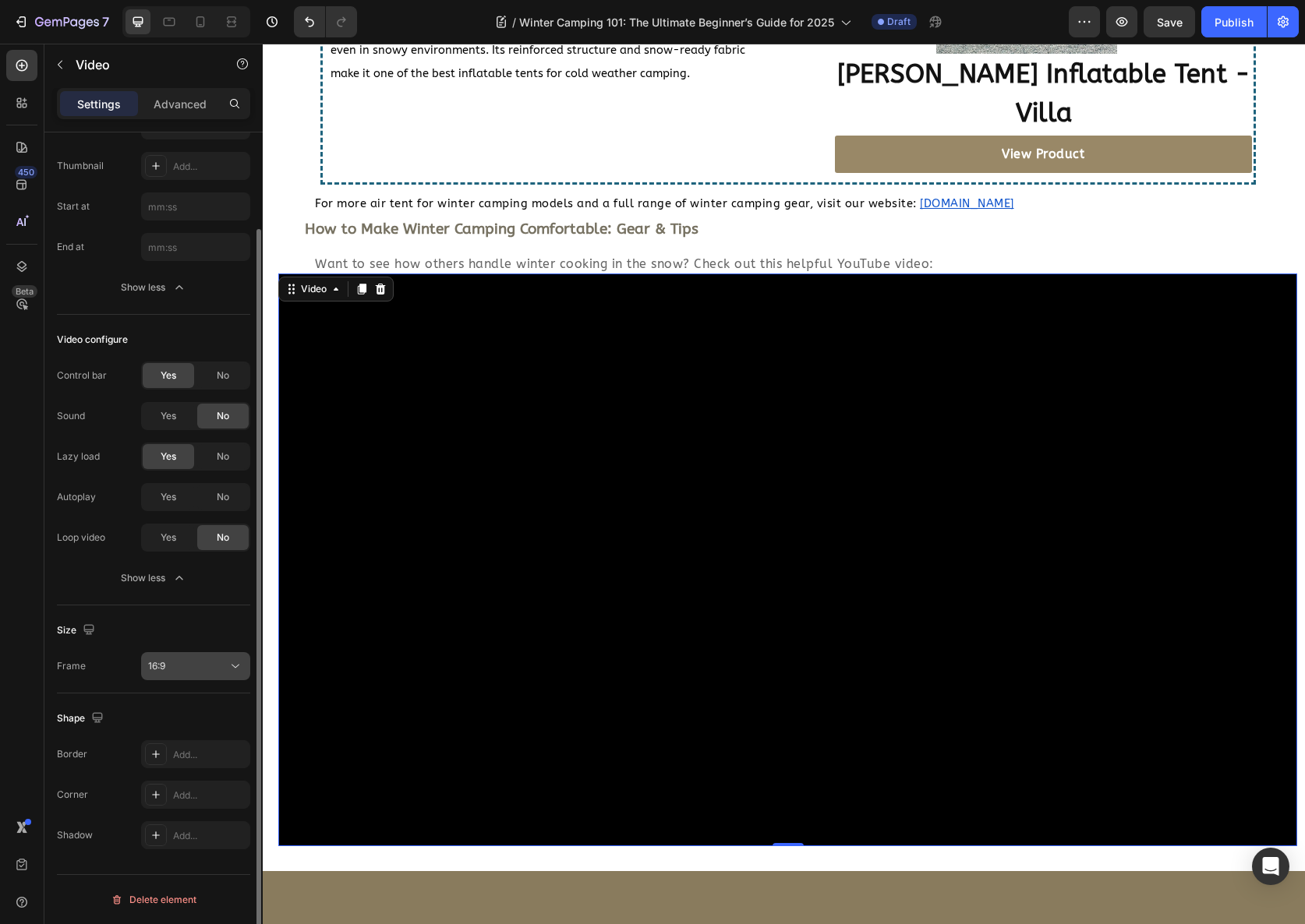
click at [184, 671] on div "16:9" at bounding box center [188, 667] width 79 height 14
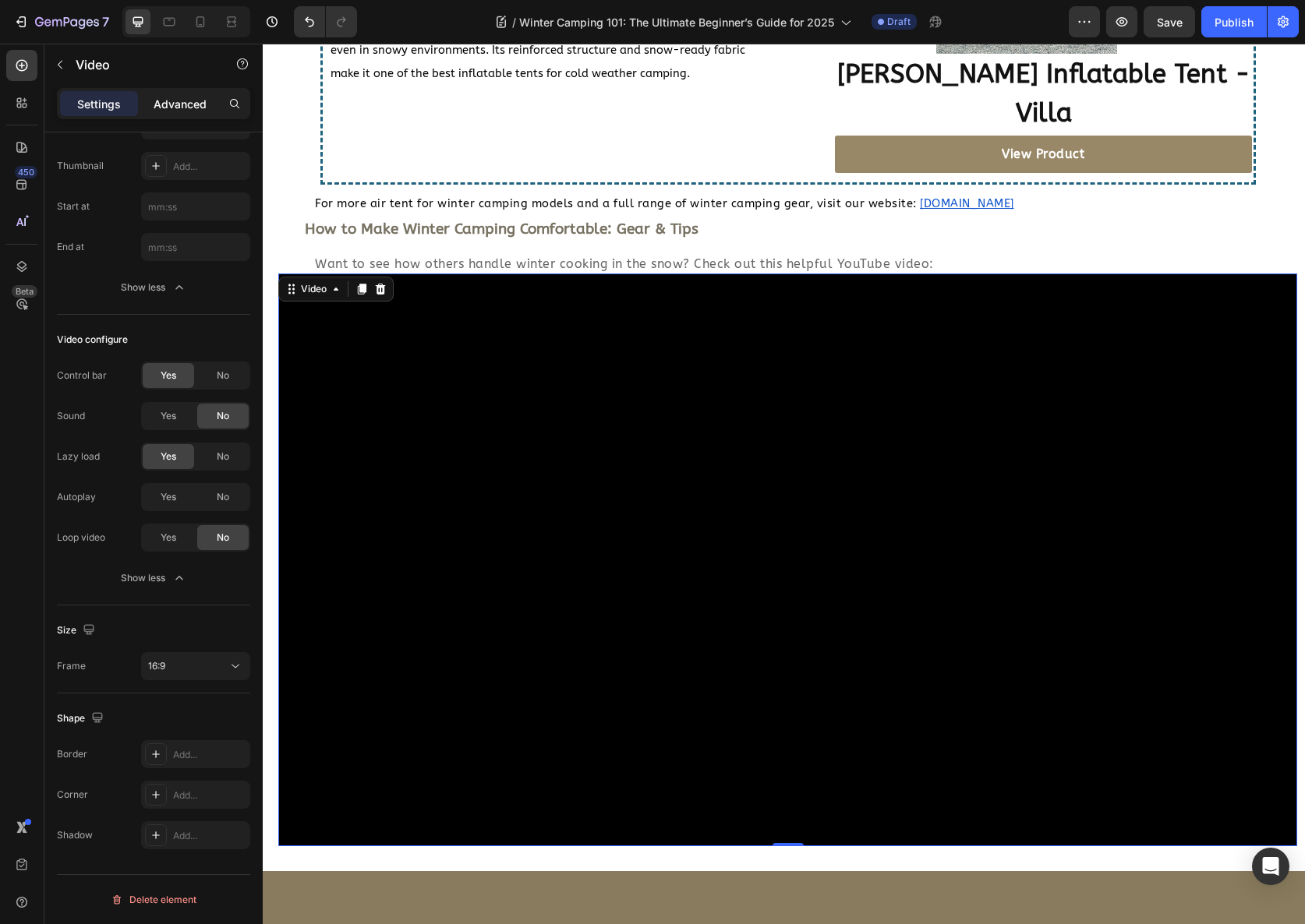
click at [180, 104] on p "Advanced" at bounding box center [180, 104] width 53 height 16
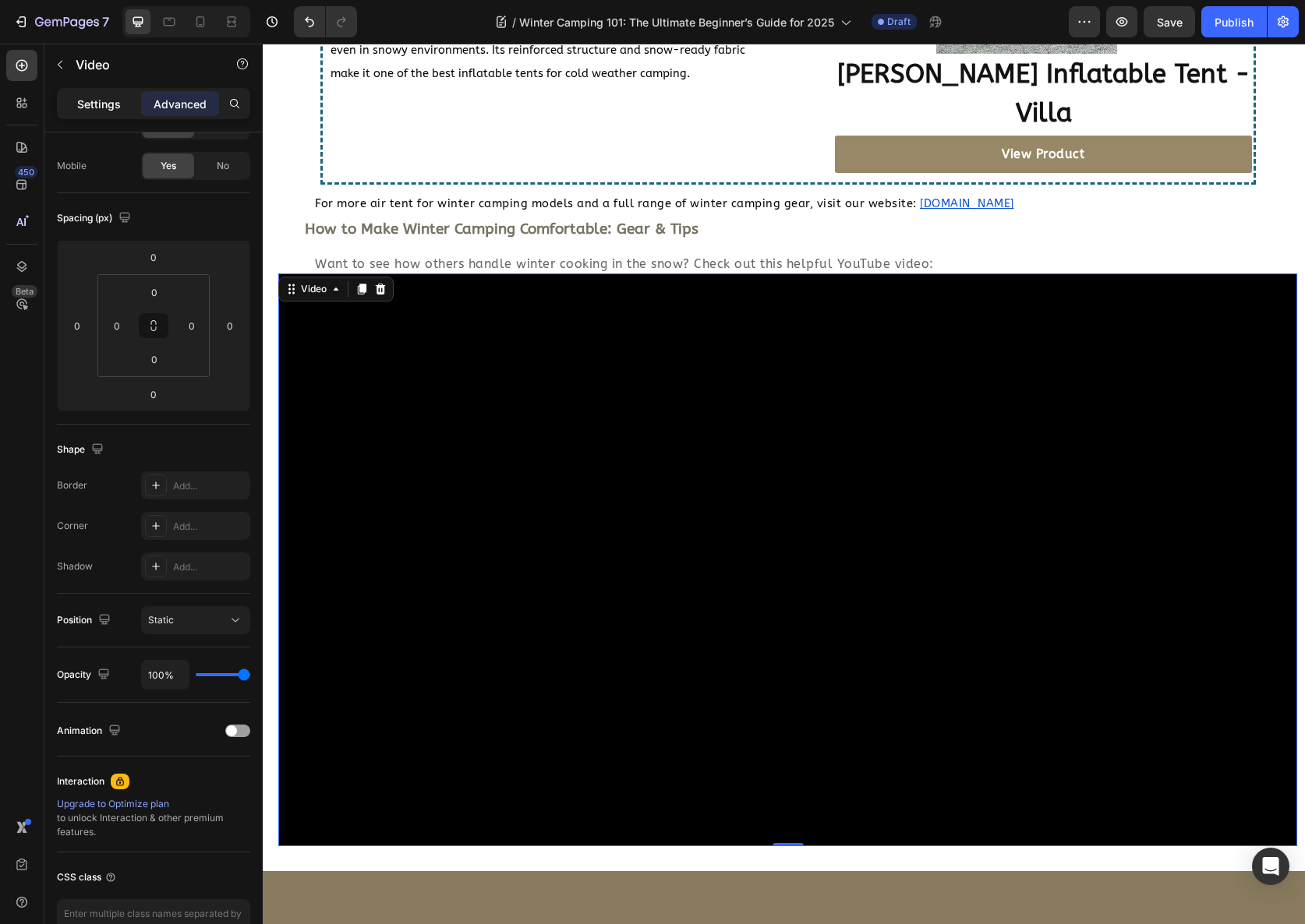
click at [91, 109] on p "Settings" at bounding box center [99, 104] width 44 height 16
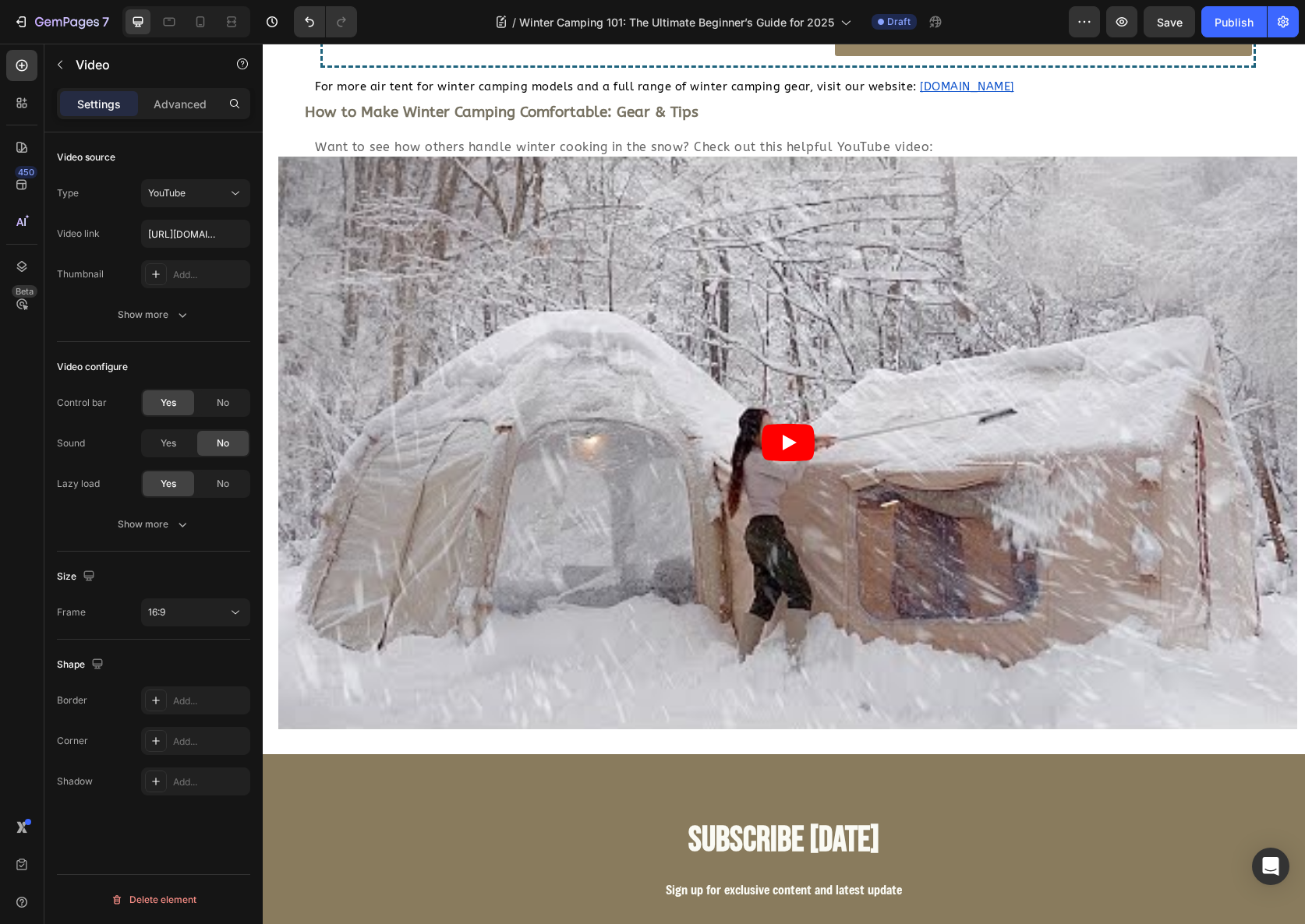
scroll to position [3987, 0]
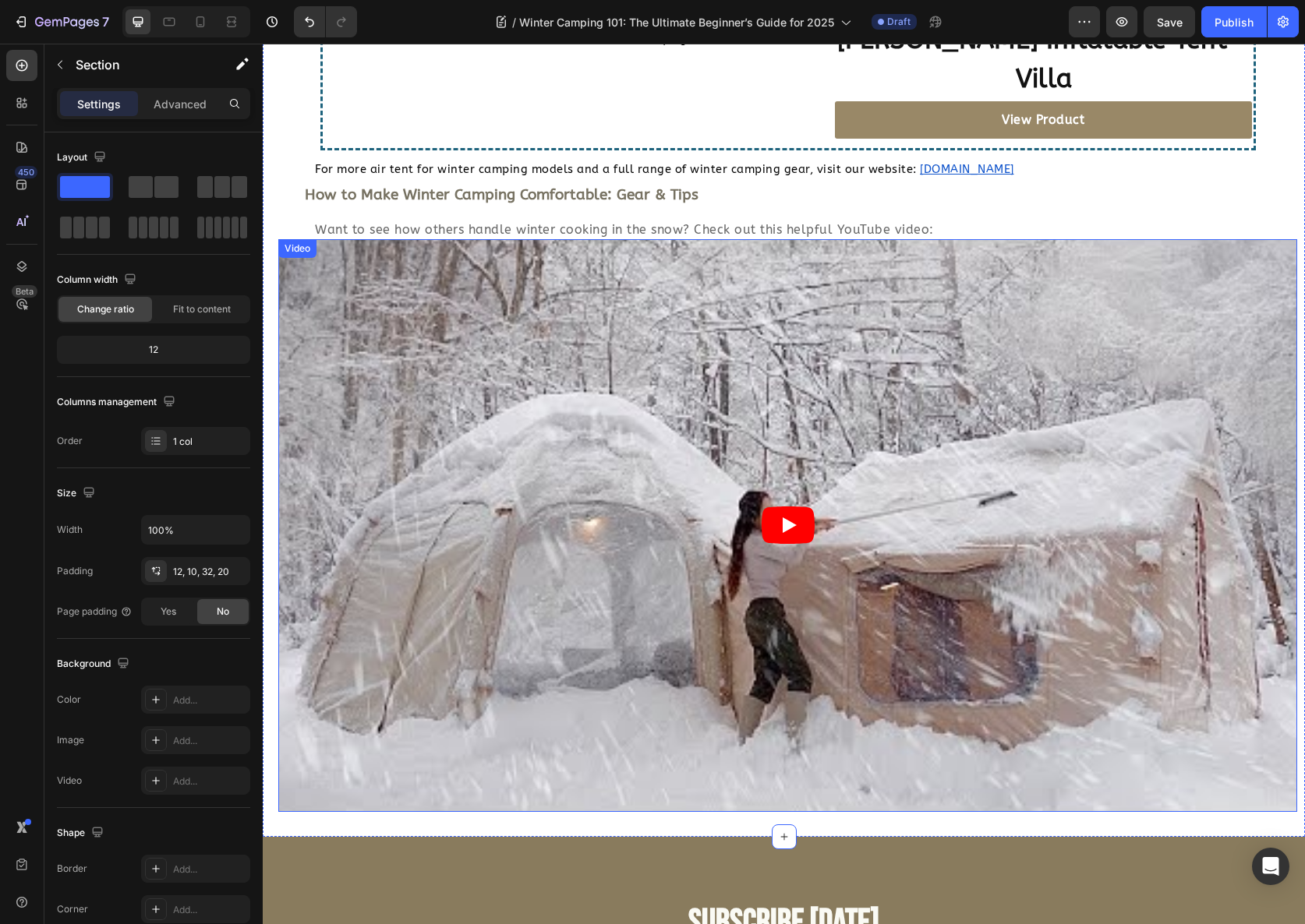
click at [592, 500] on article at bounding box center [788, 526] width 1019 height 573
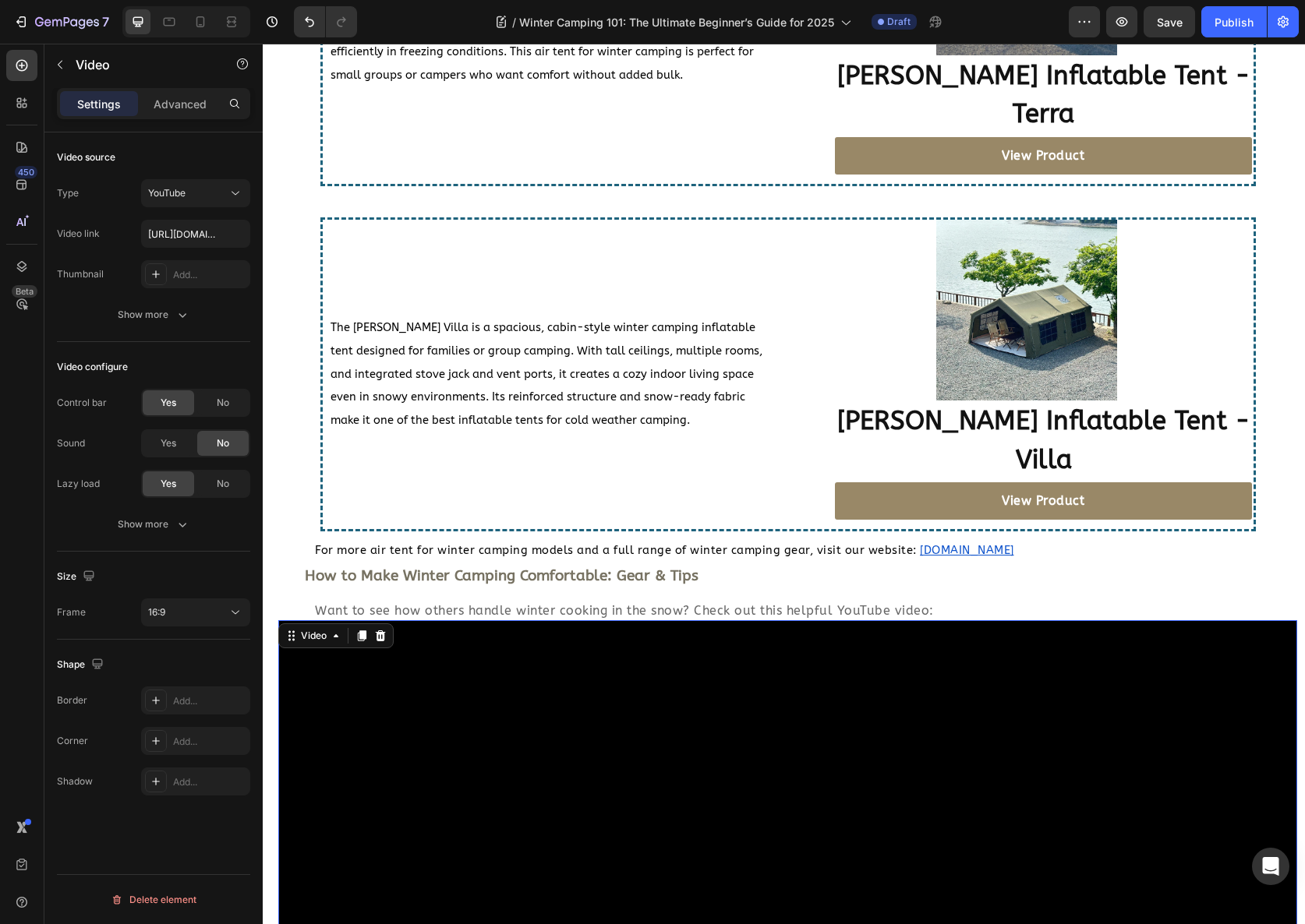
scroll to position [3454, 0]
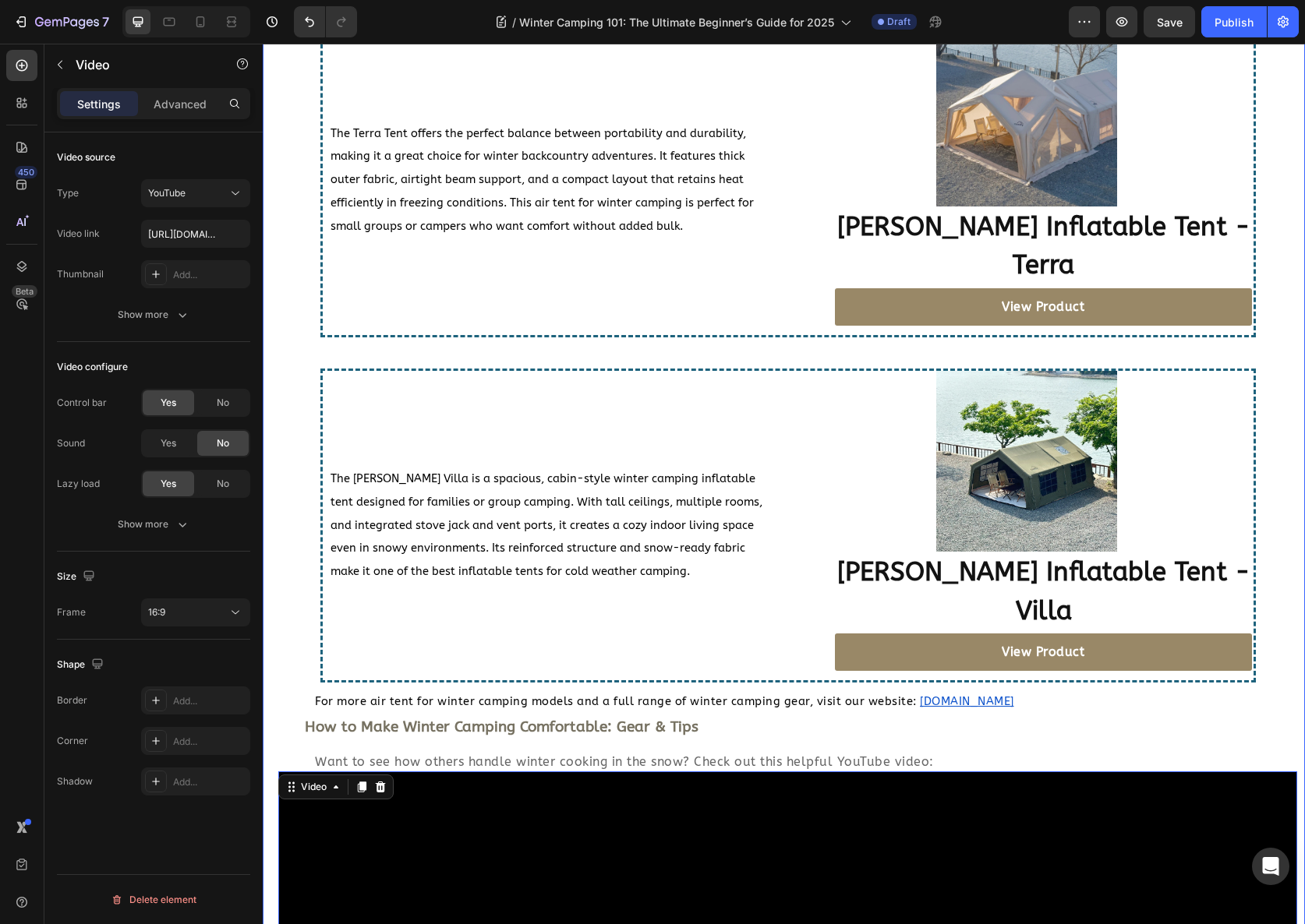
click at [487, 673] on div "Top Air Tent for Winter Camping Picks for 2025 Heading Choosing the right blow …" at bounding box center [788, 465] width 1019 height 1756
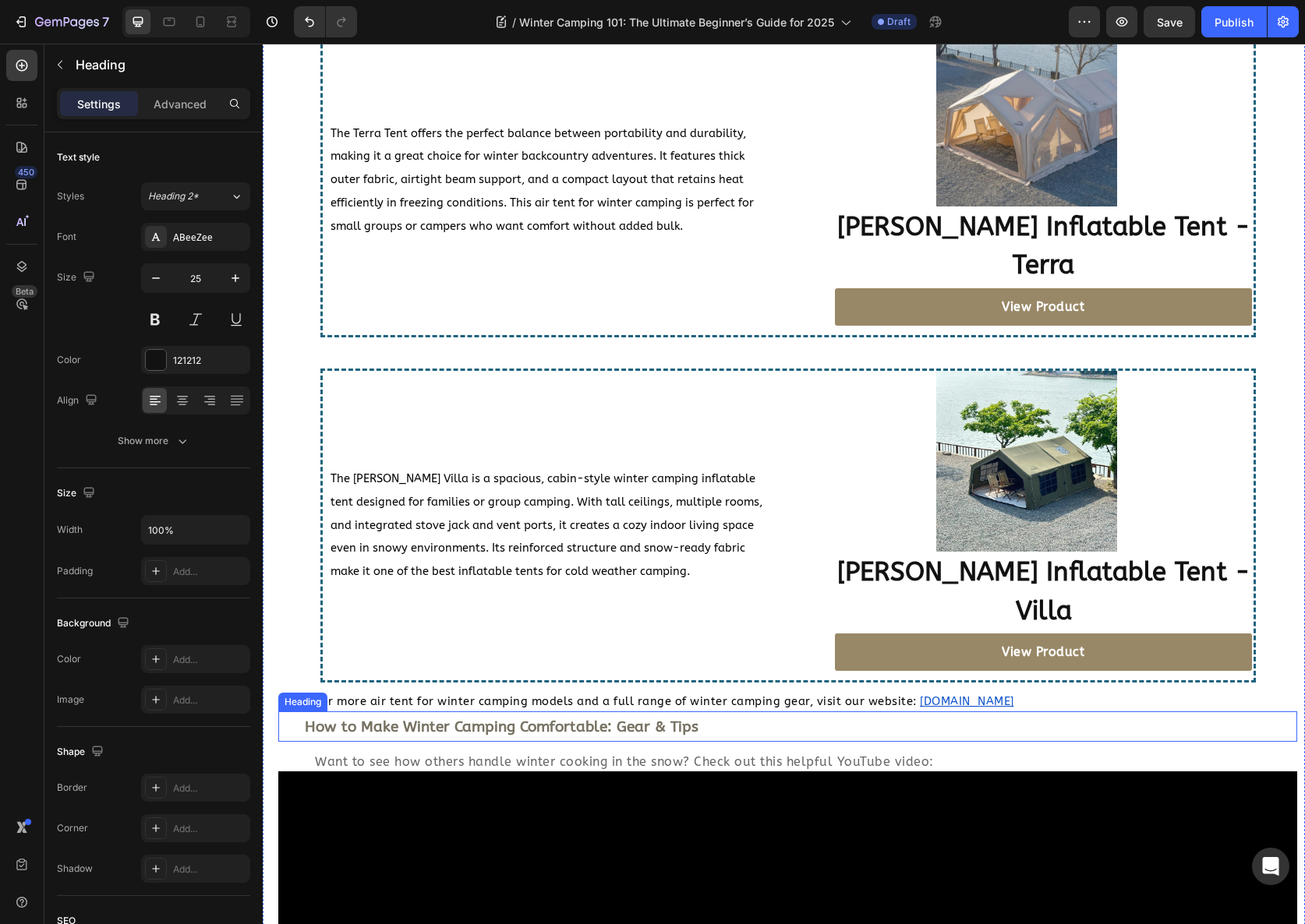
click at [487, 718] on strong "How to Make Winter Camping Comfortable: Gear & Tips" at bounding box center [501, 727] width 394 height 17
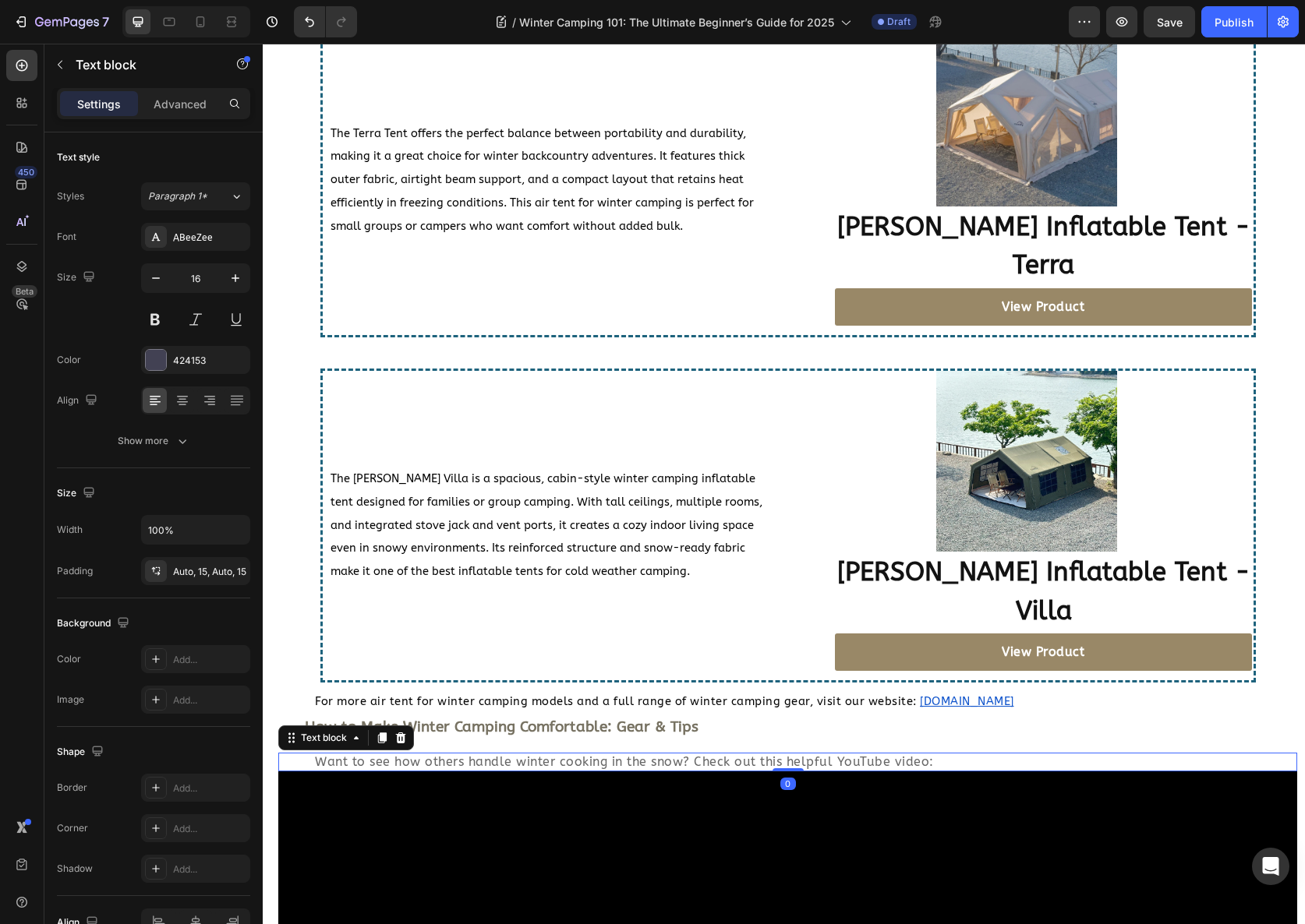
click at [490, 755] on span "Want to see how others handle winter cooking in the snow? Check out this helpfu…" at bounding box center [624, 762] width 619 height 15
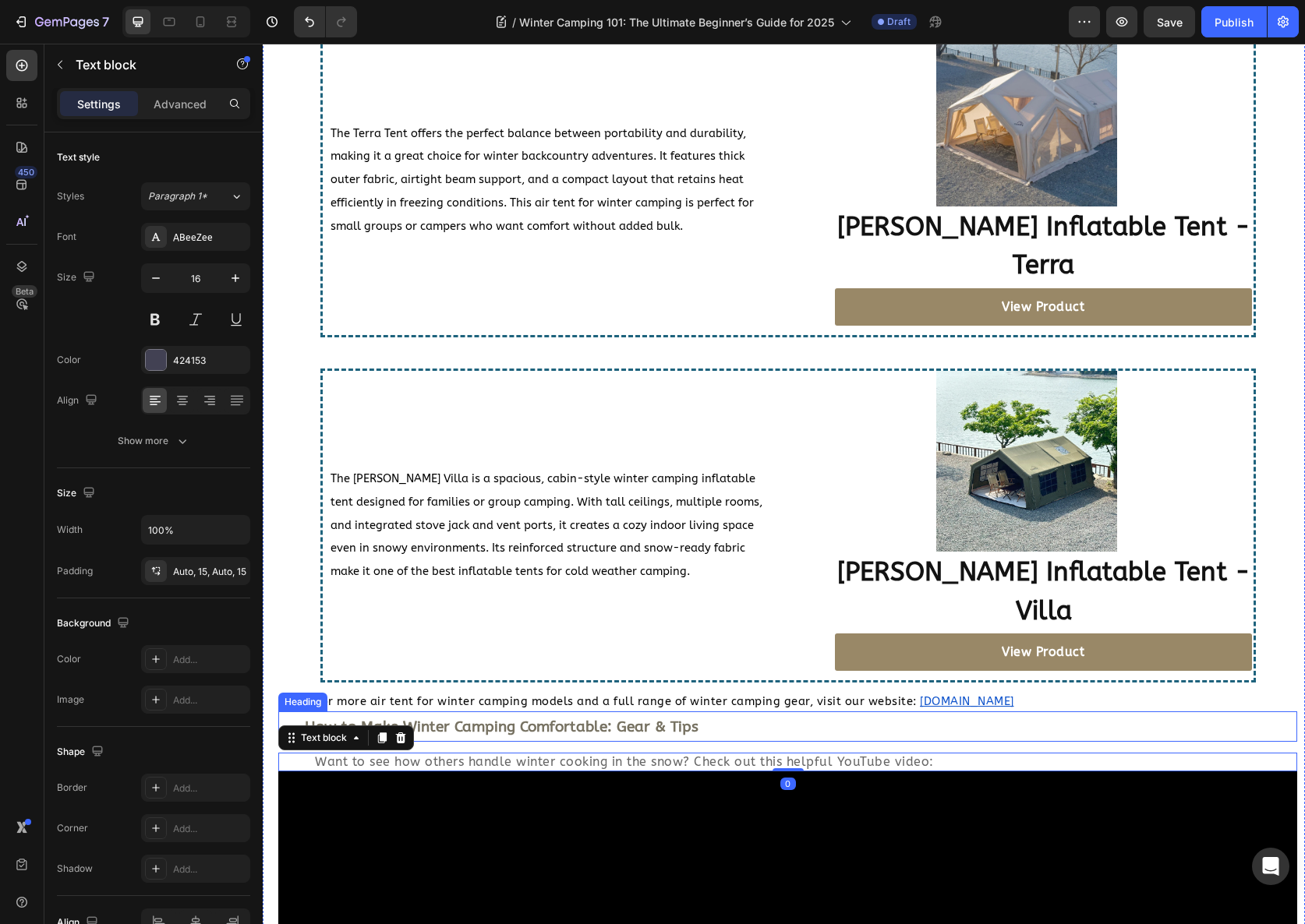
click at [513, 718] on strong "How to Make Winter Camping Comfortable: Gear & Tips" at bounding box center [501, 727] width 394 height 17
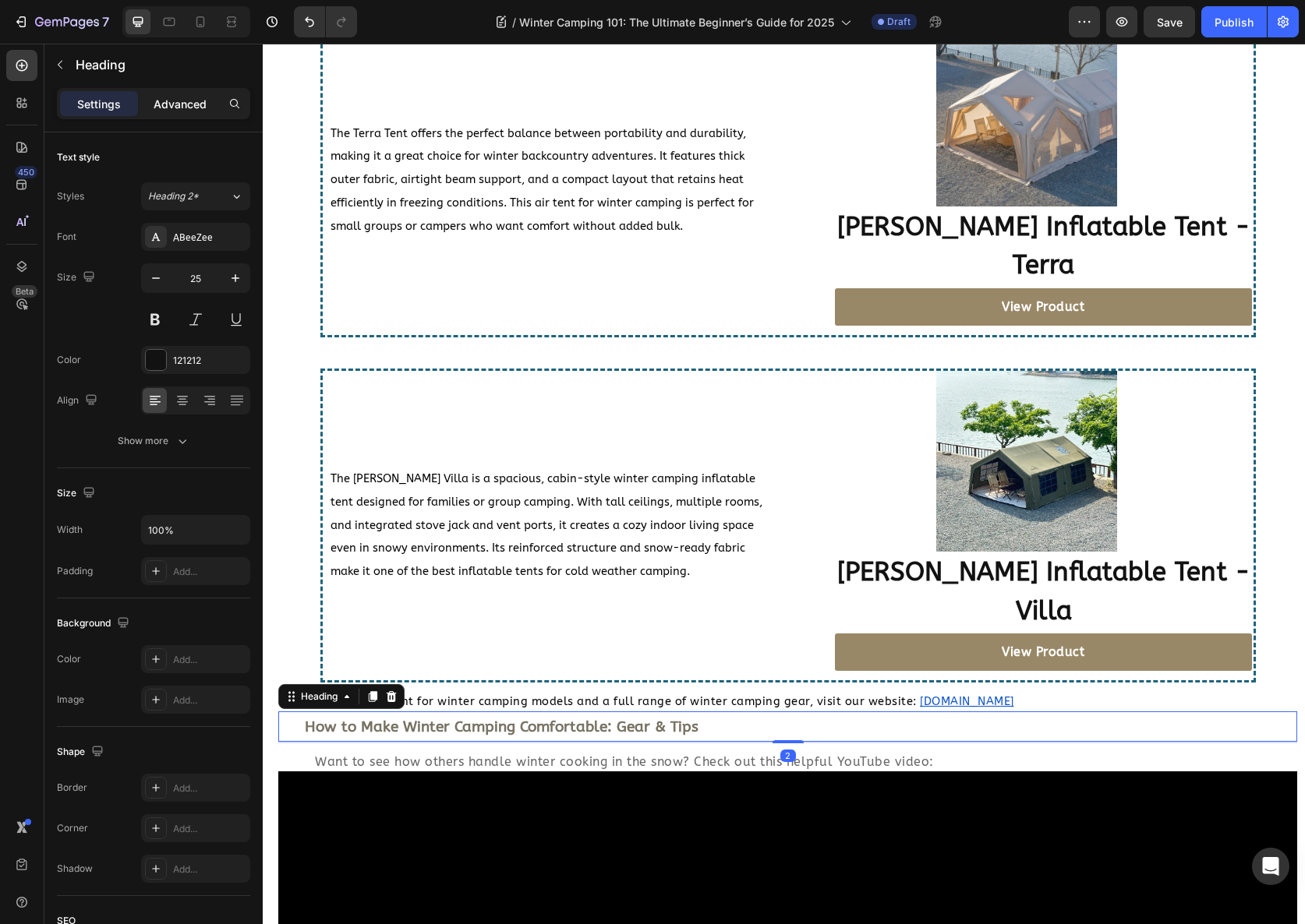
click at [170, 97] on p "Advanced" at bounding box center [180, 104] width 53 height 16
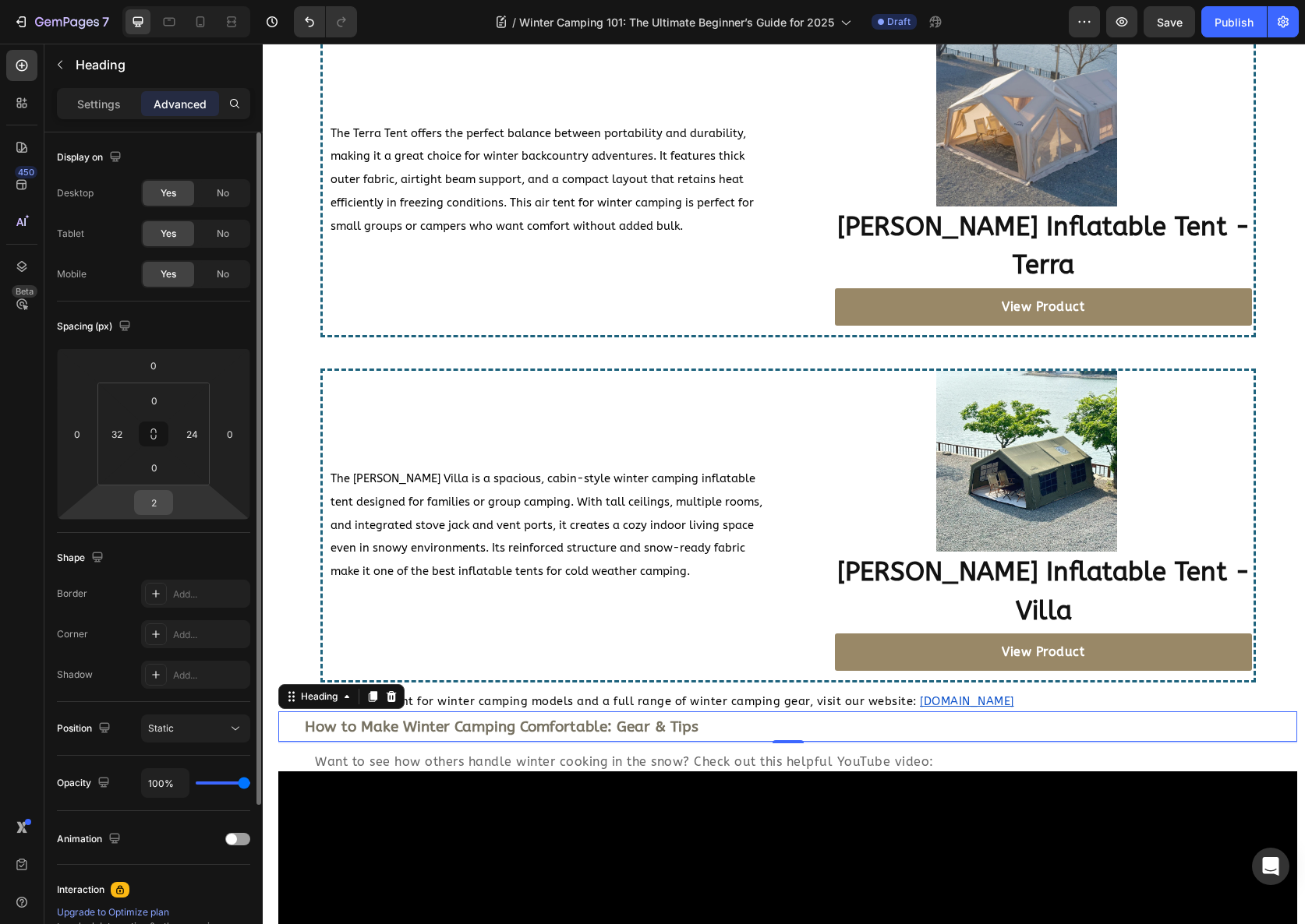
click at [159, 505] on input "2" at bounding box center [154, 503] width 31 height 24
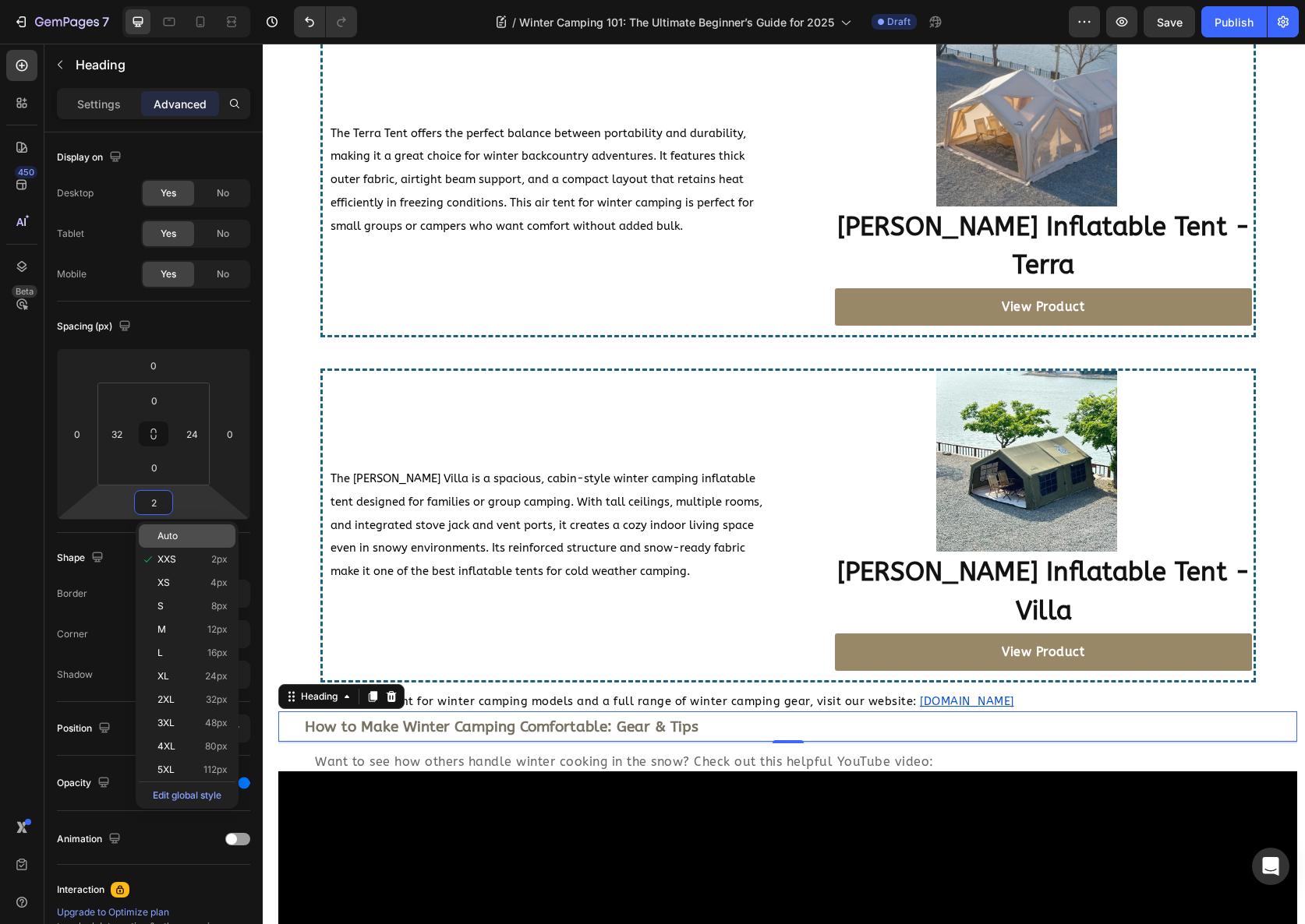
click at [179, 541] on div "Auto" at bounding box center [187, 537] width 97 height 24
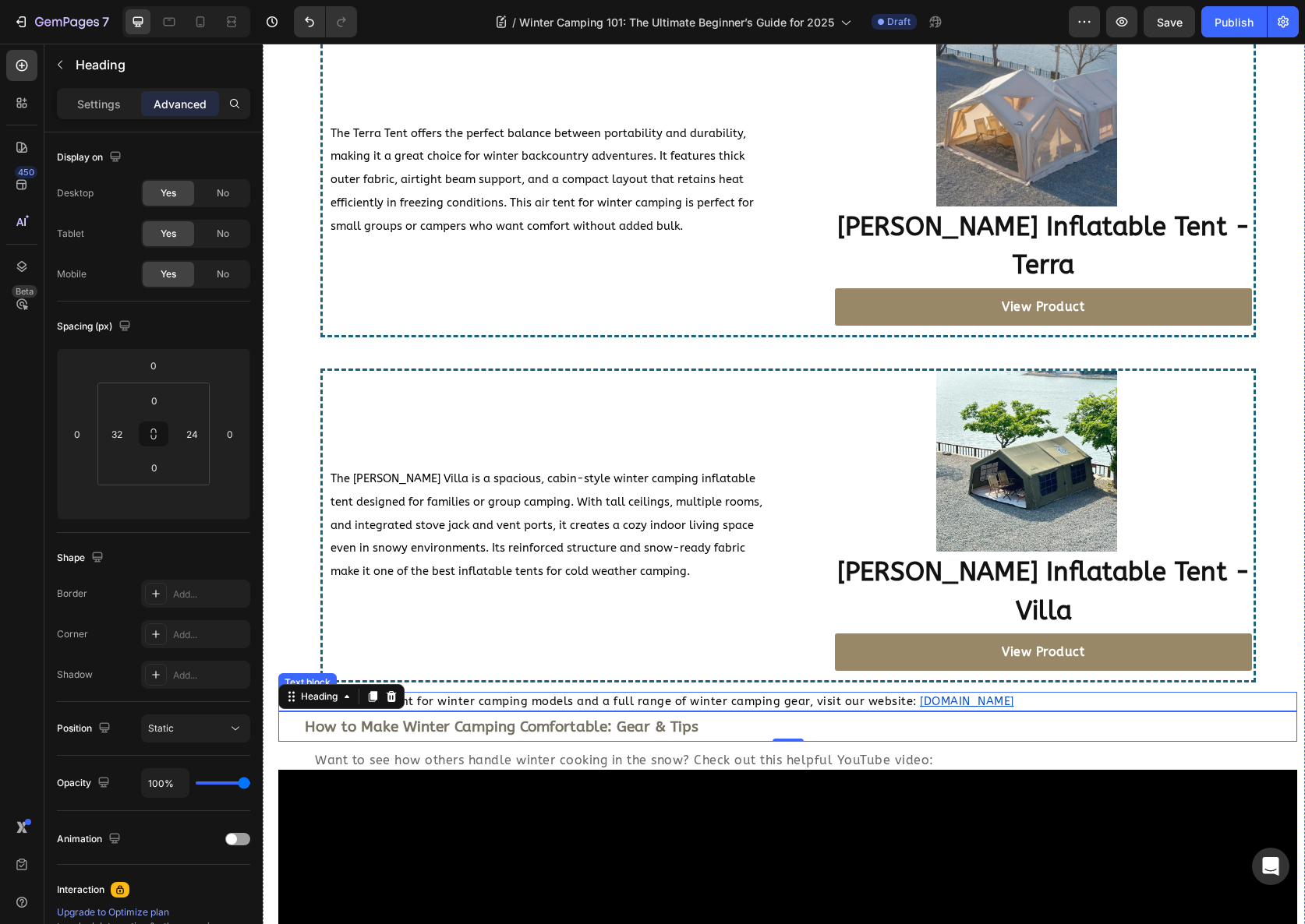
click at [676, 695] on span "For more air tent for winter camping models and a full range of winter camping …" at bounding box center [615, 701] width 602 height 13
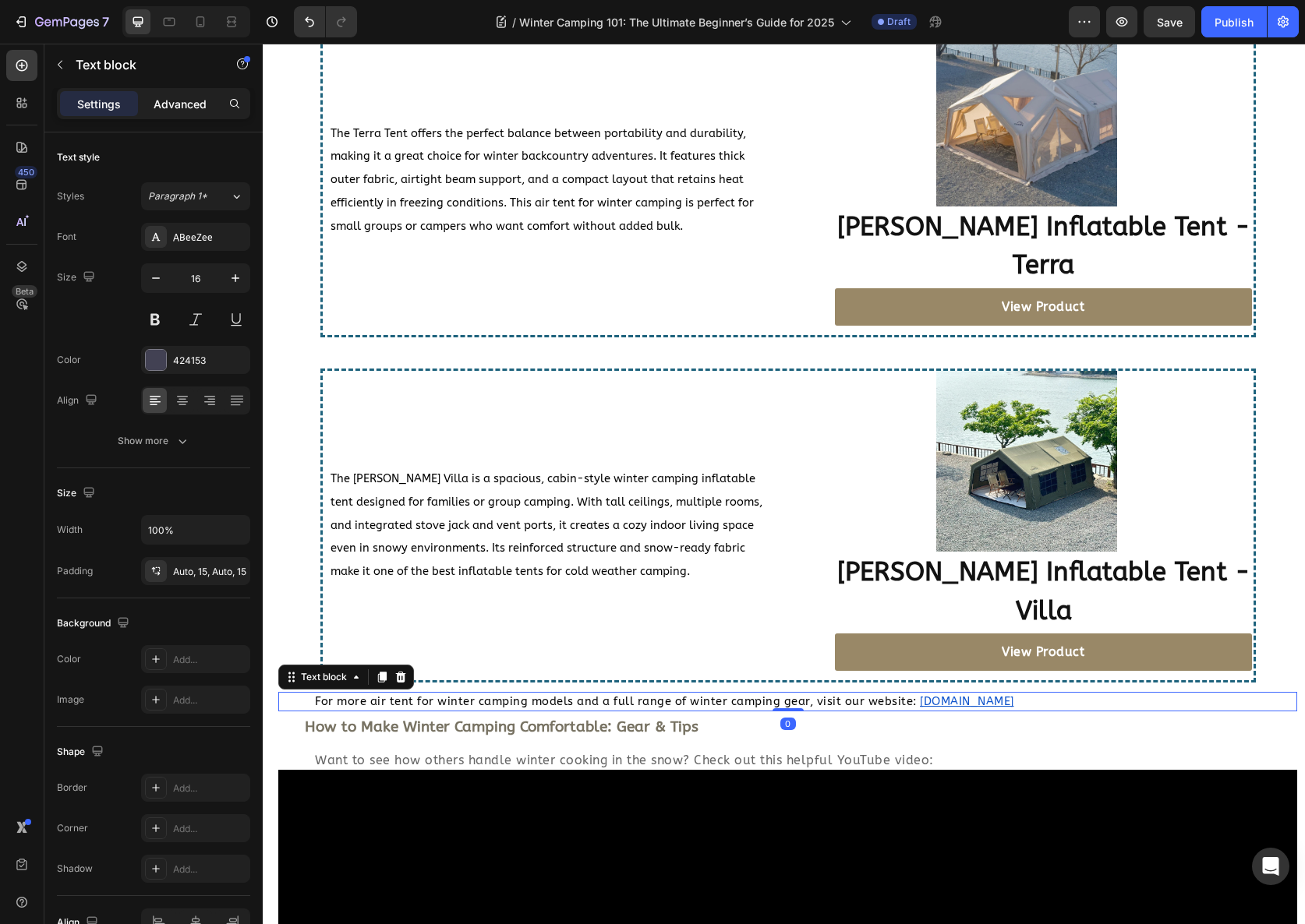
click at [194, 101] on p "Advanced" at bounding box center [180, 104] width 53 height 16
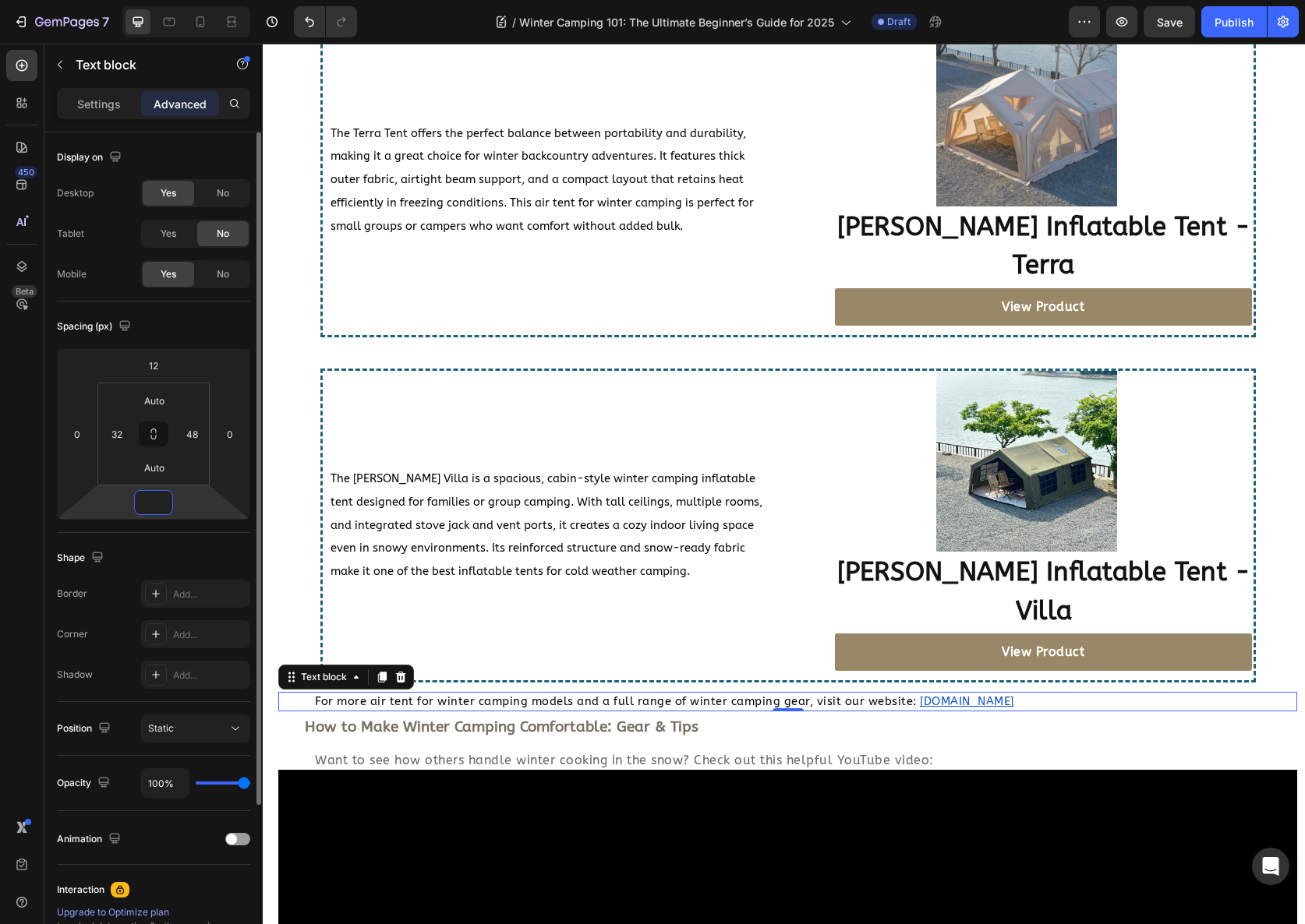
click at [157, 497] on input "number" at bounding box center [154, 503] width 31 height 24
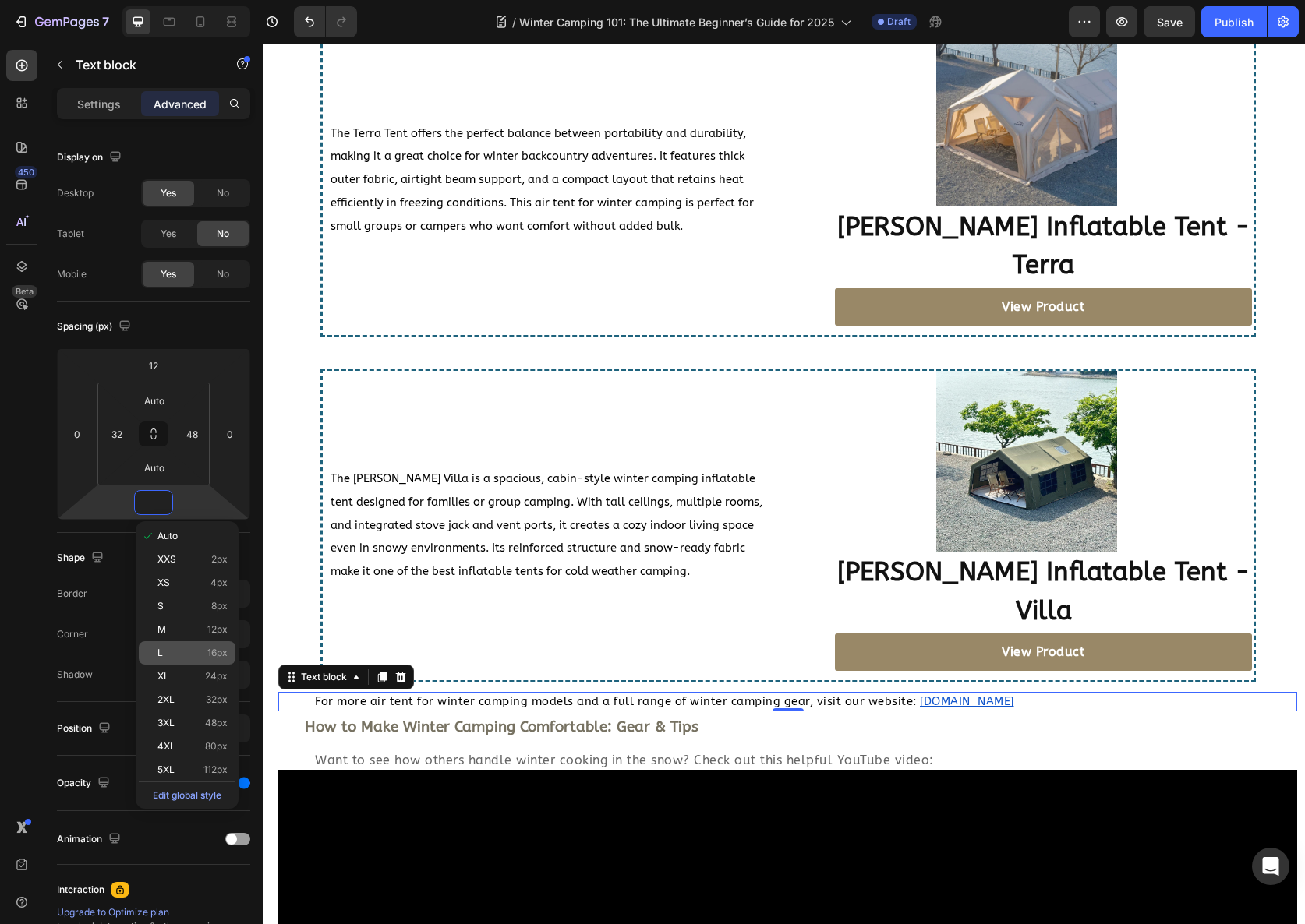
click at [177, 655] on p "L 16px" at bounding box center [192, 653] width 70 height 11
type input "16"
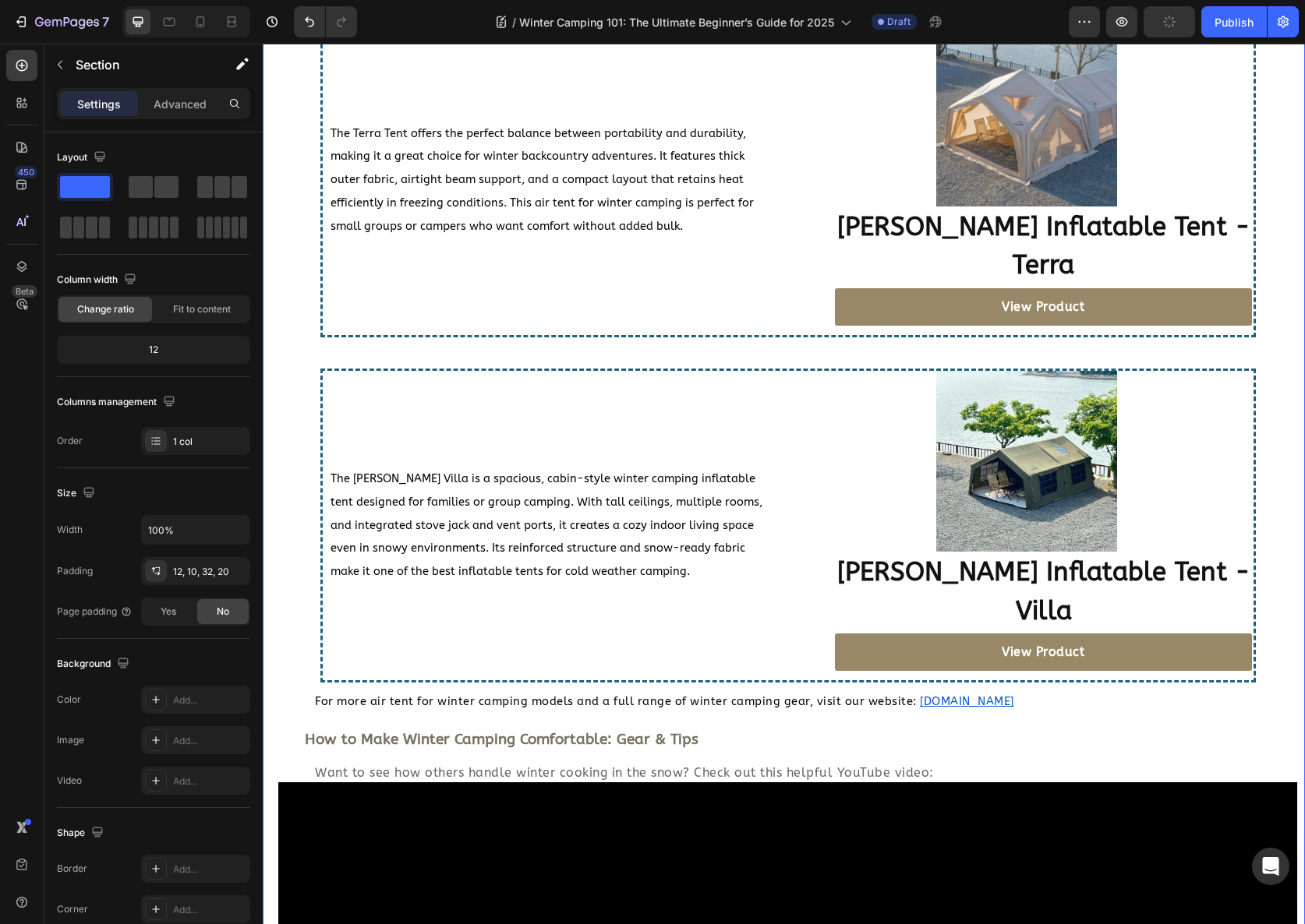
click at [505, 682] on div "Top Air Tent for Winter Camping Picks for 2025 Heading Choosing the right blow …" at bounding box center [788, 471] width 1019 height 1767
click at [504, 680] on div "Top Air Tent for Winter Camping Picks for 2025 Heading Choosing the right blow …" at bounding box center [788, 471] width 1019 height 1767
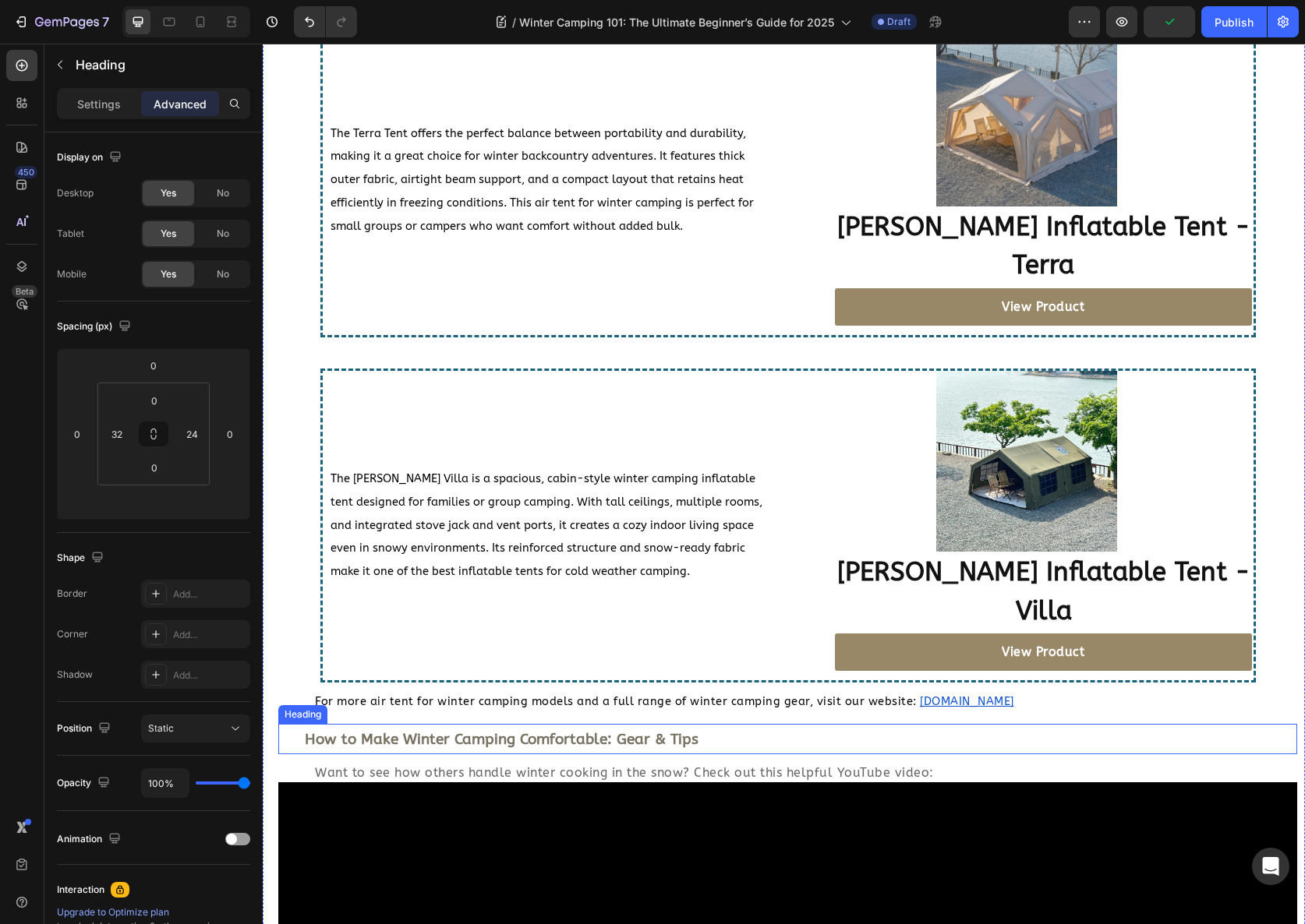
click at [504, 731] on strong "How to Make Winter Camping Comfortable: Gear & Tips" at bounding box center [501, 740] width 394 height 17
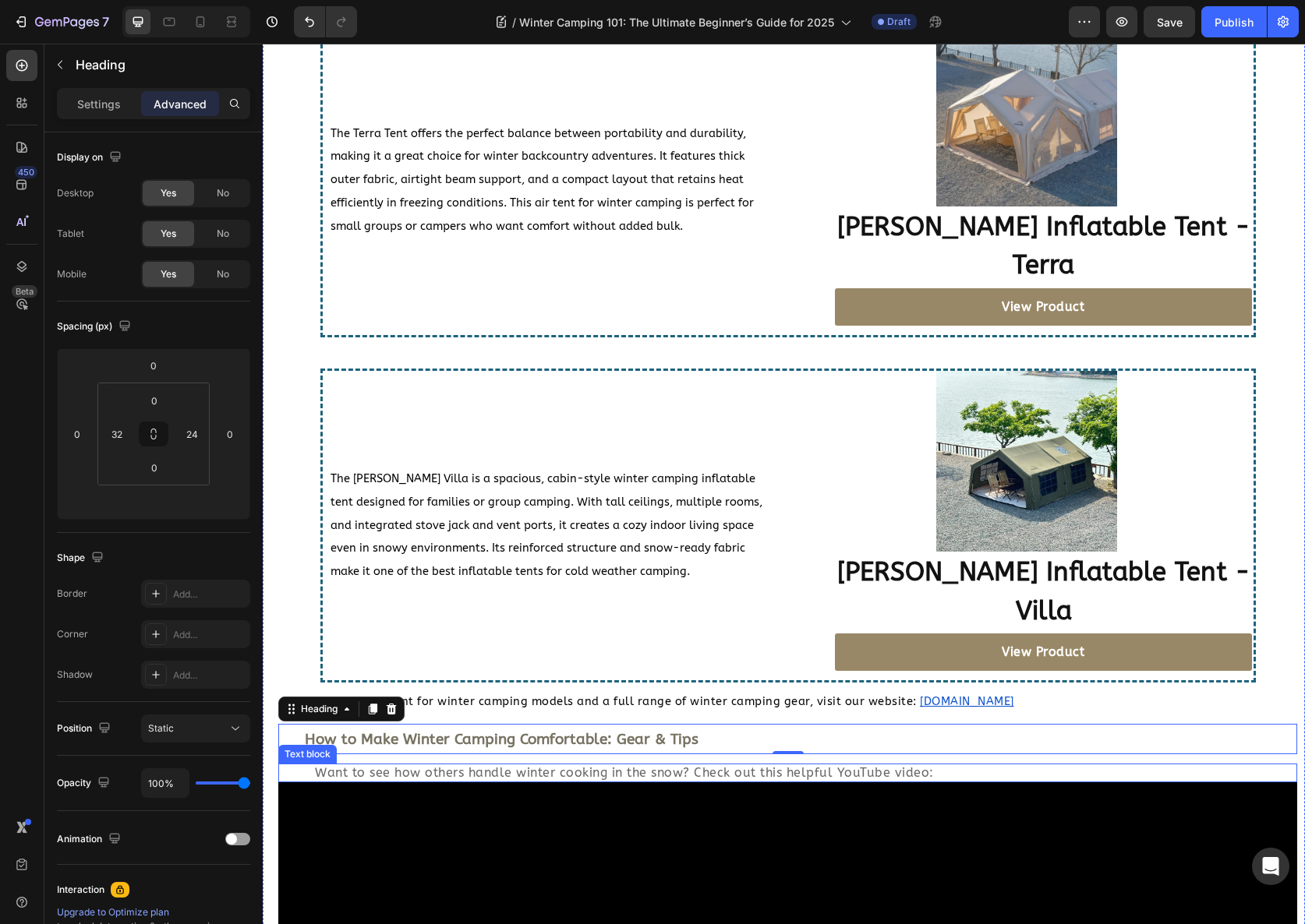
click at [489, 766] on span "Want to see how others handle winter cooking in the snow? Check out this helpfu…" at bounding box center [624, 773] width 619 height 15
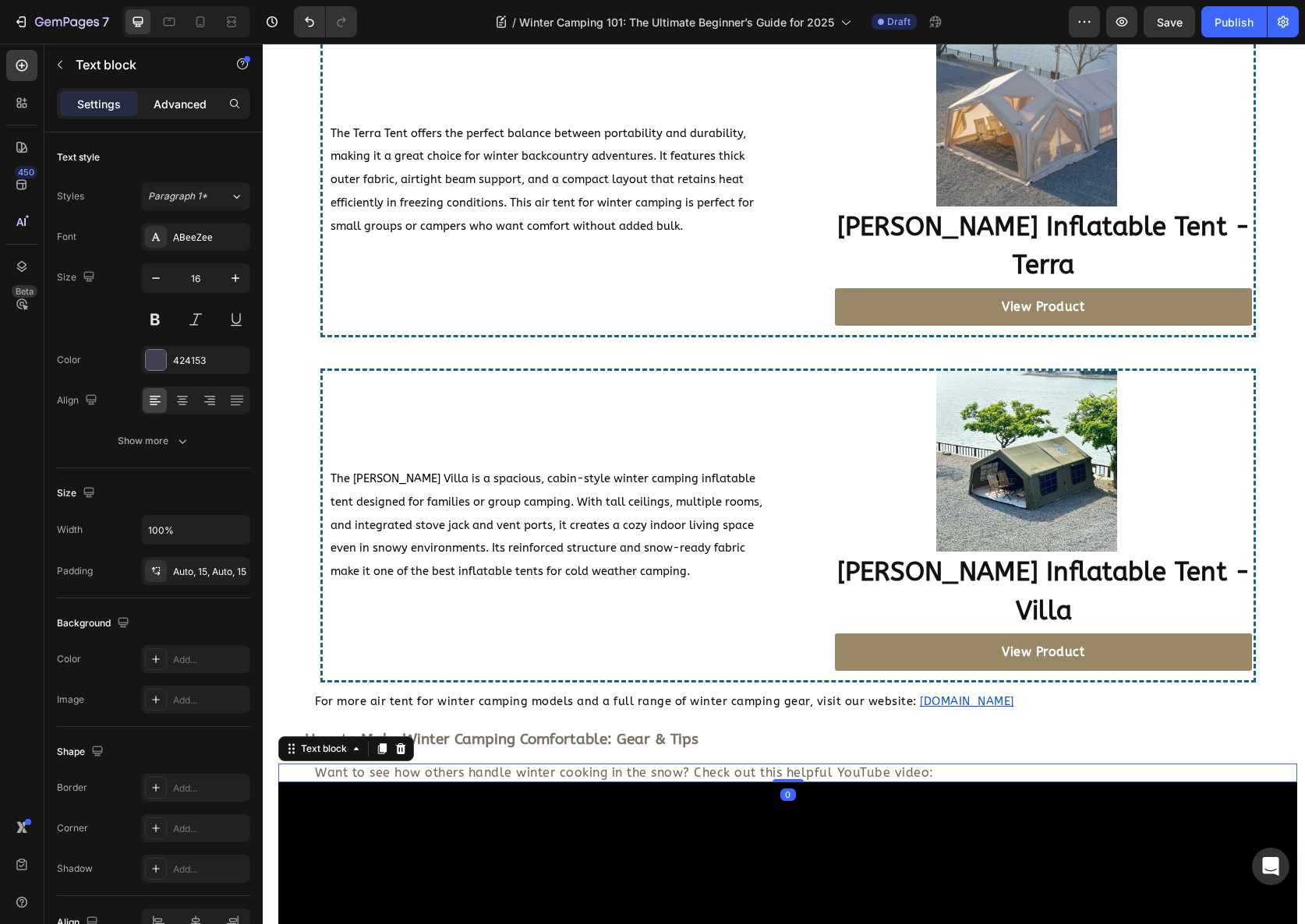
click at [178, 110] on p "Advanced" at bounding box center [180, 104] width 53 height 16
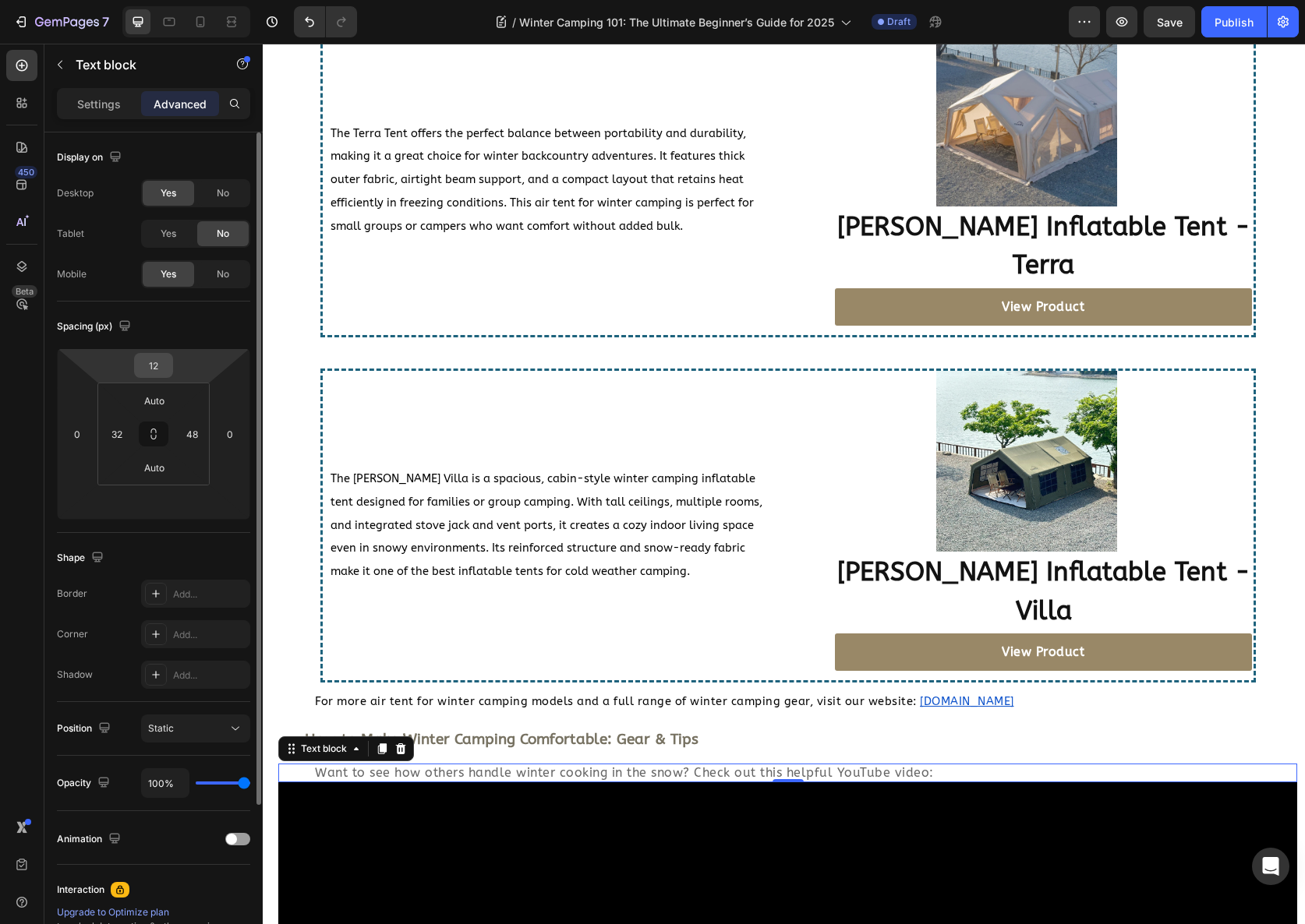
click at [147, 354] on input "12" at bounding box center [154, 366] width 31 height 24
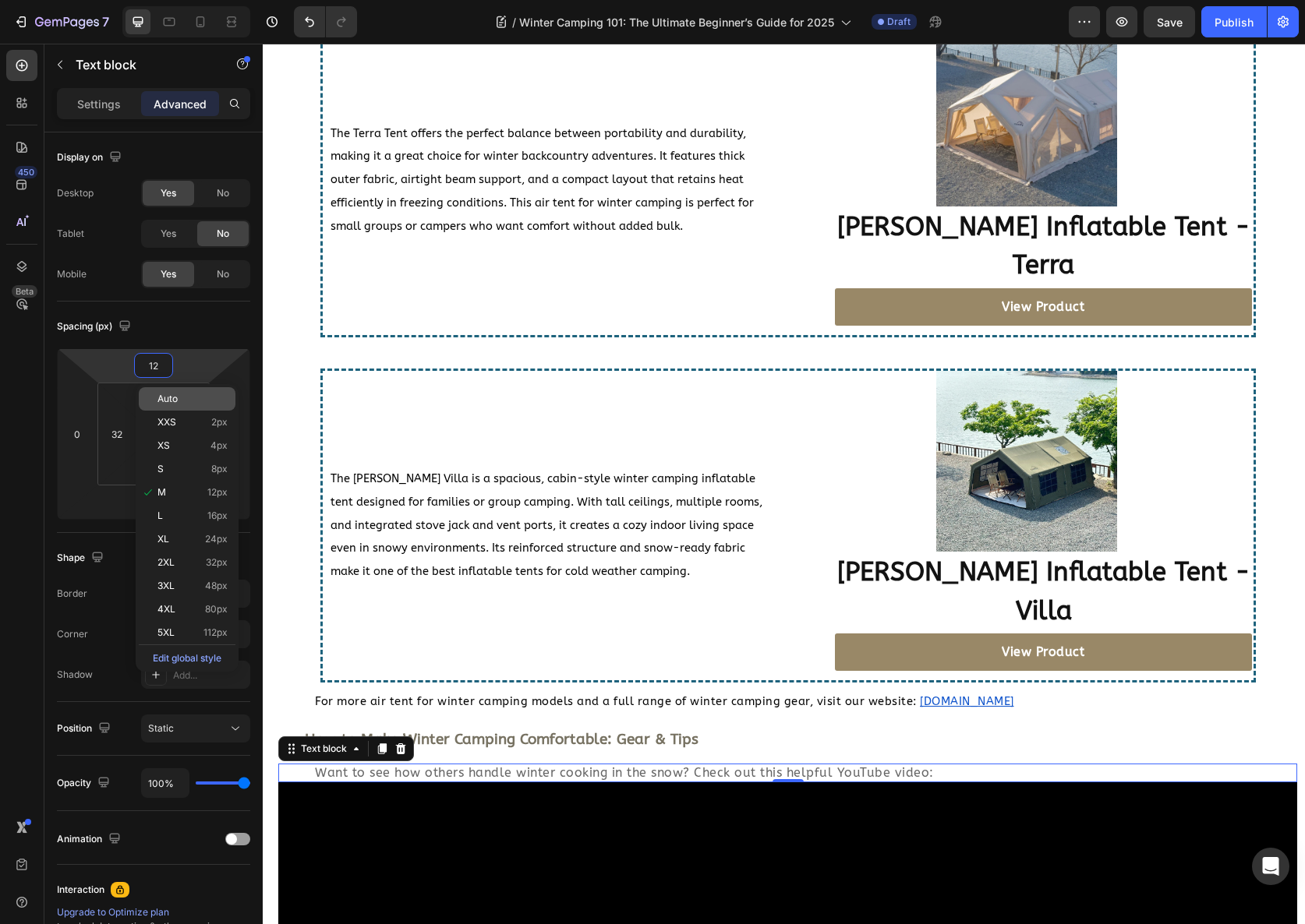
click at [169, 399] on span "Auto" at bounding box center [168, 399] width 20 height 11
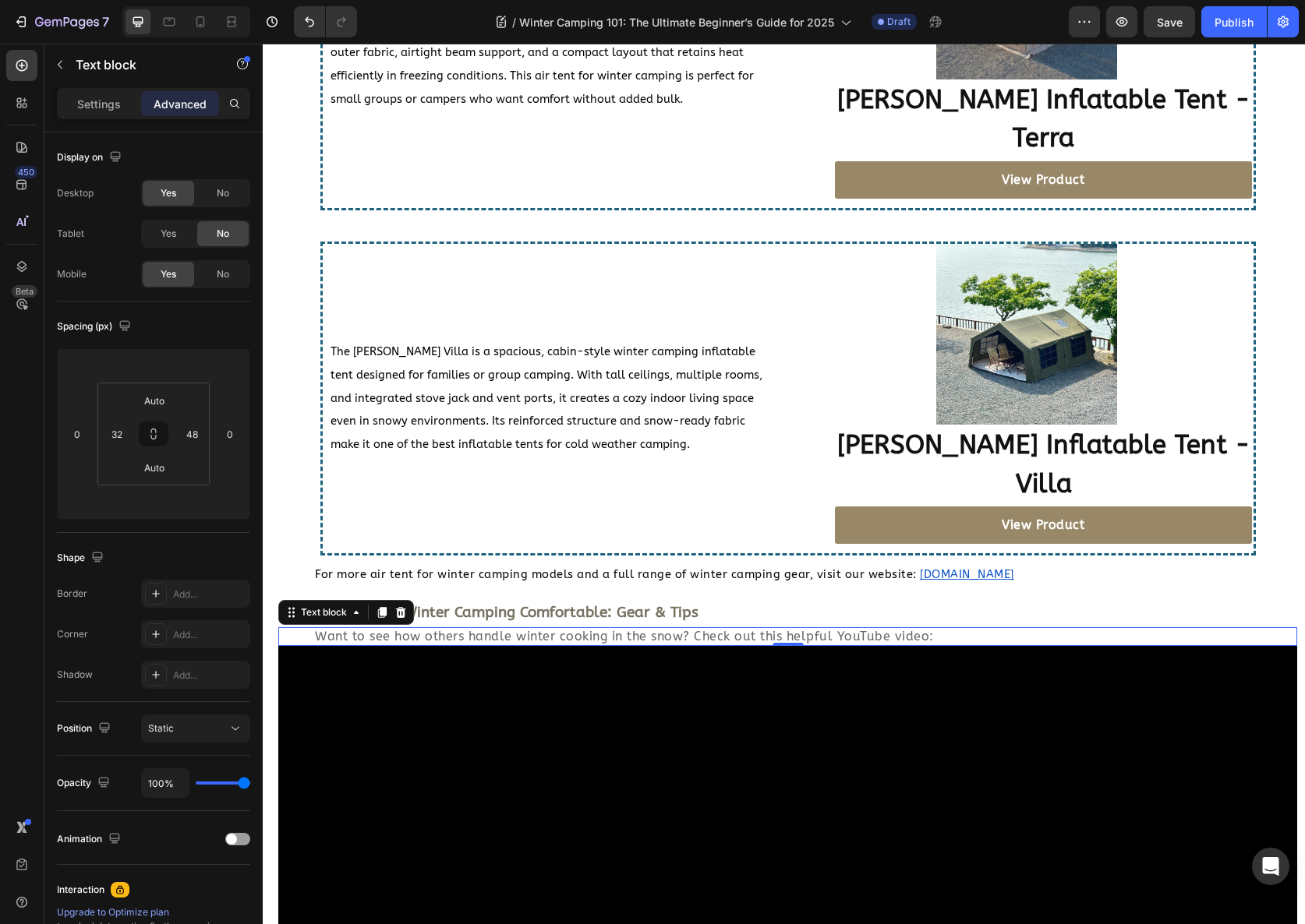
scroll to position [3642, 0]
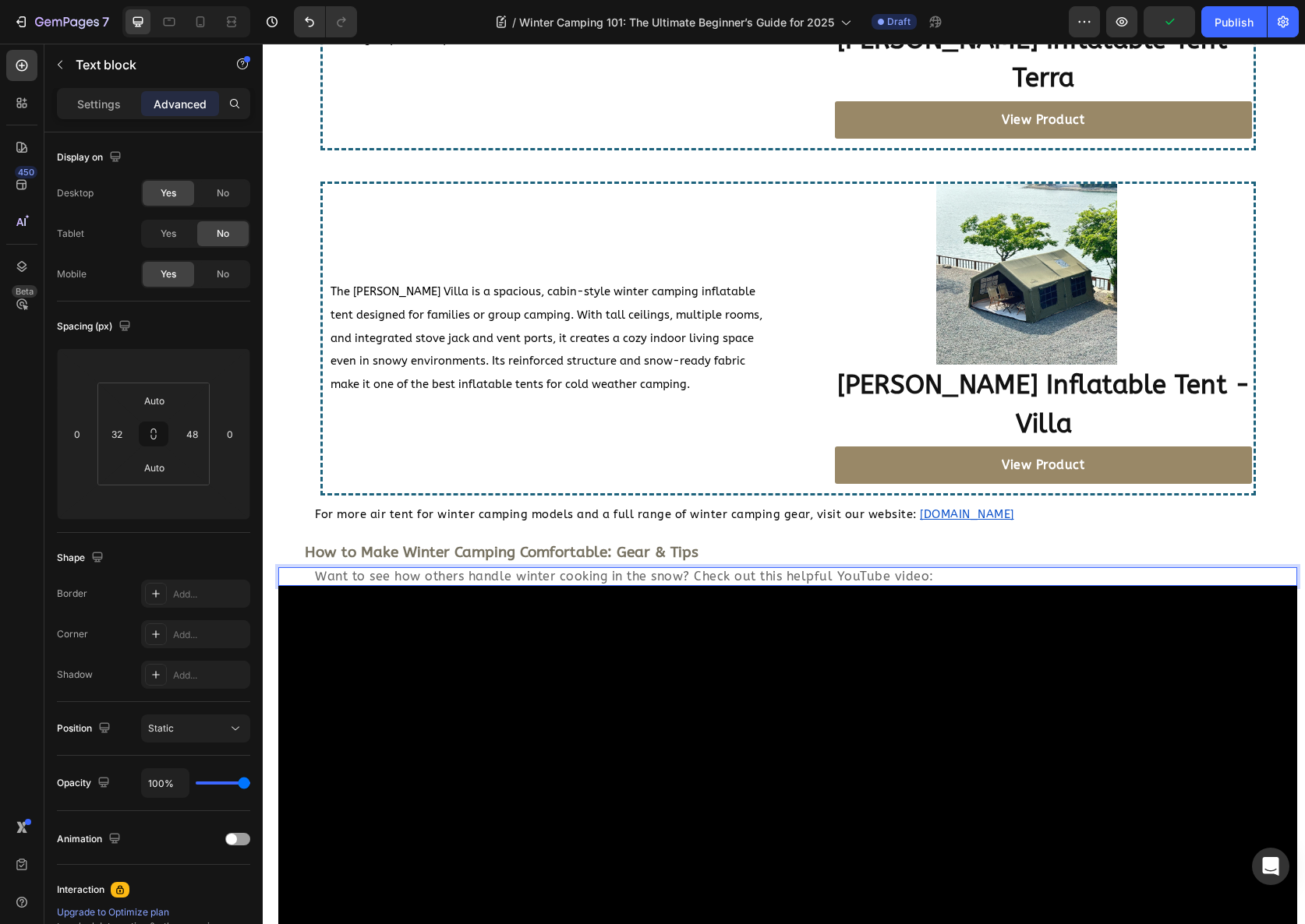
click at [791, 569] on span "Want to see how others handle winter cooking in the snow? Check out this helpfu…" at bounding box center [624, 576] width 619 height 15
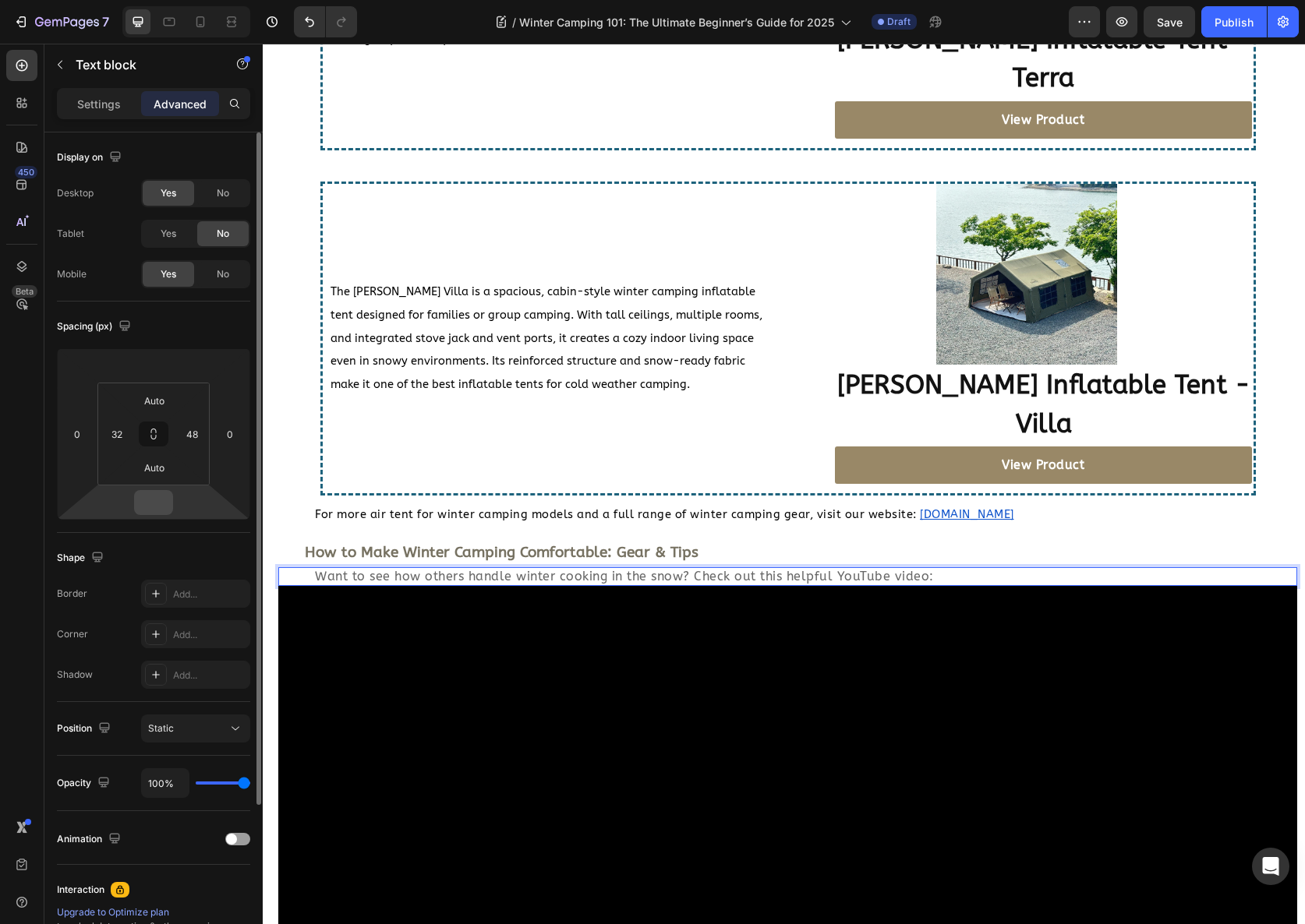
click at [145, 503] on input "number" at bounding box center [154, 503] width 31 height 24
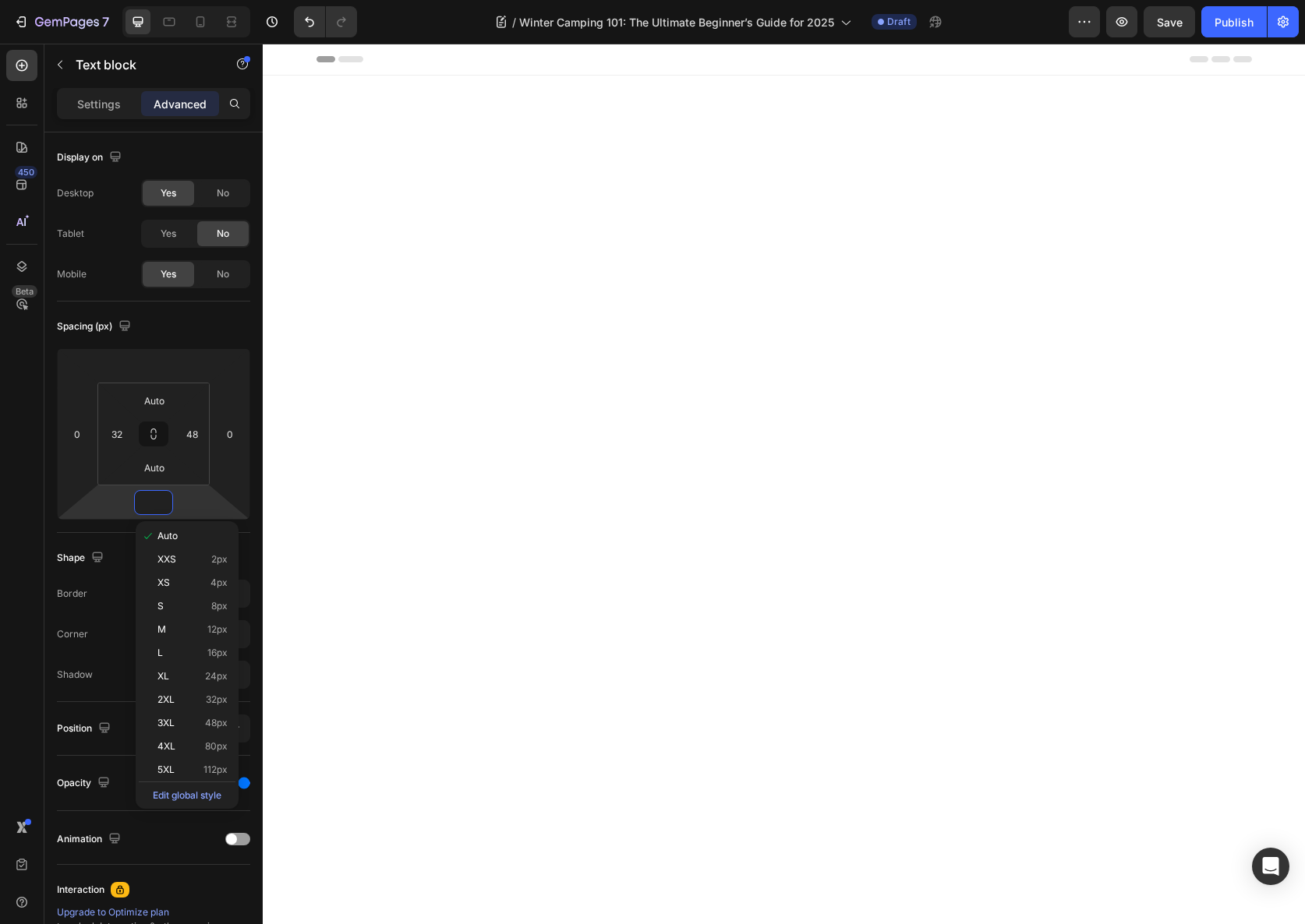
scroll to position [3642, 0]
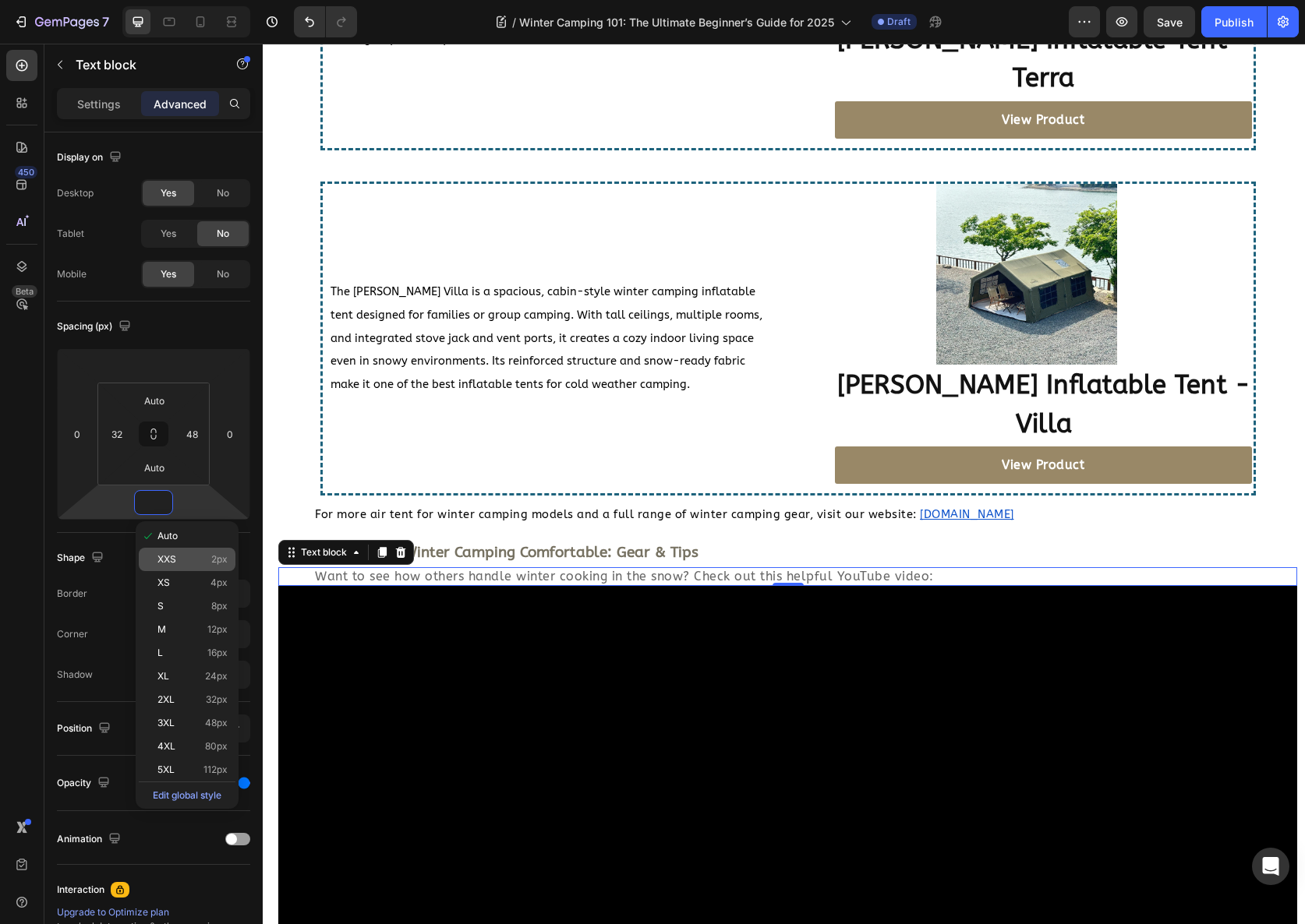
click at [177, 550] on div "XXS 2px" at bounding box center [187, 559] width 97 height 24
type input "2"
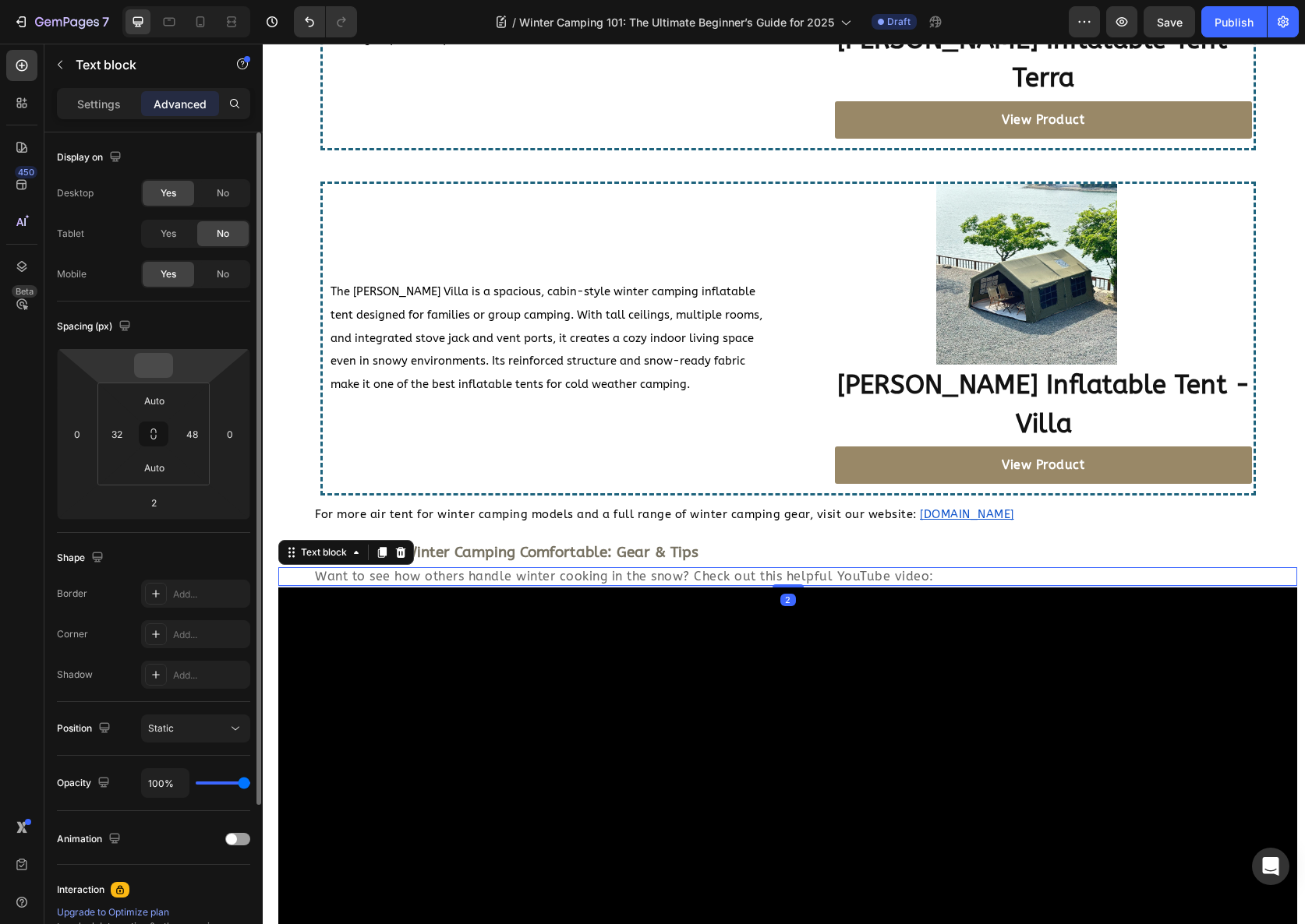
click at [160, 366] on input "number" at bounding box center [154, 366] width 31 height 24
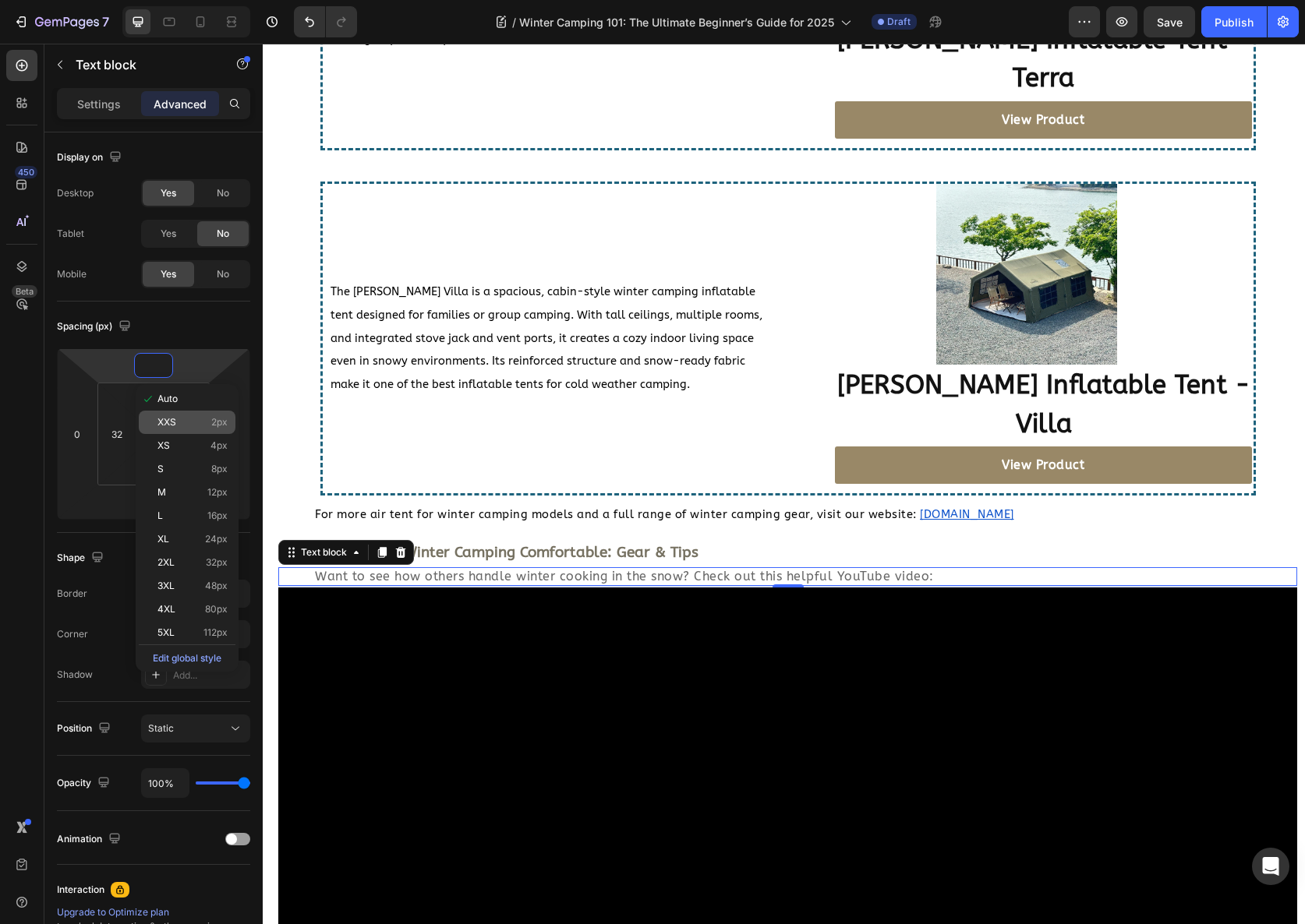
click at [186, 420] on p "XXS 2px" at bounding box center [192, 423] width 70 height 11
type input "2"
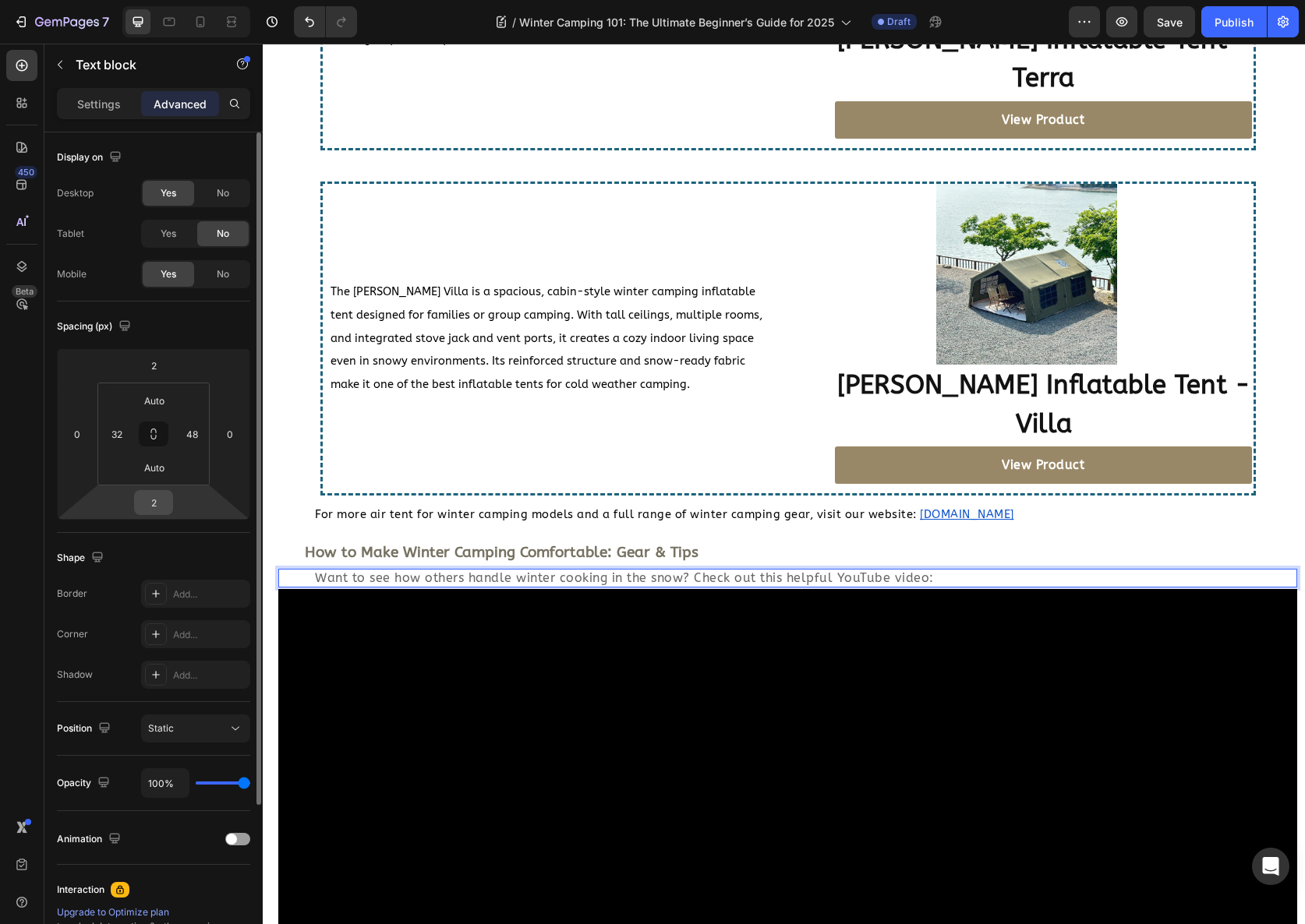
click at [153, 500] on input "2" at bounding box center [154, 503] width 31 height 24
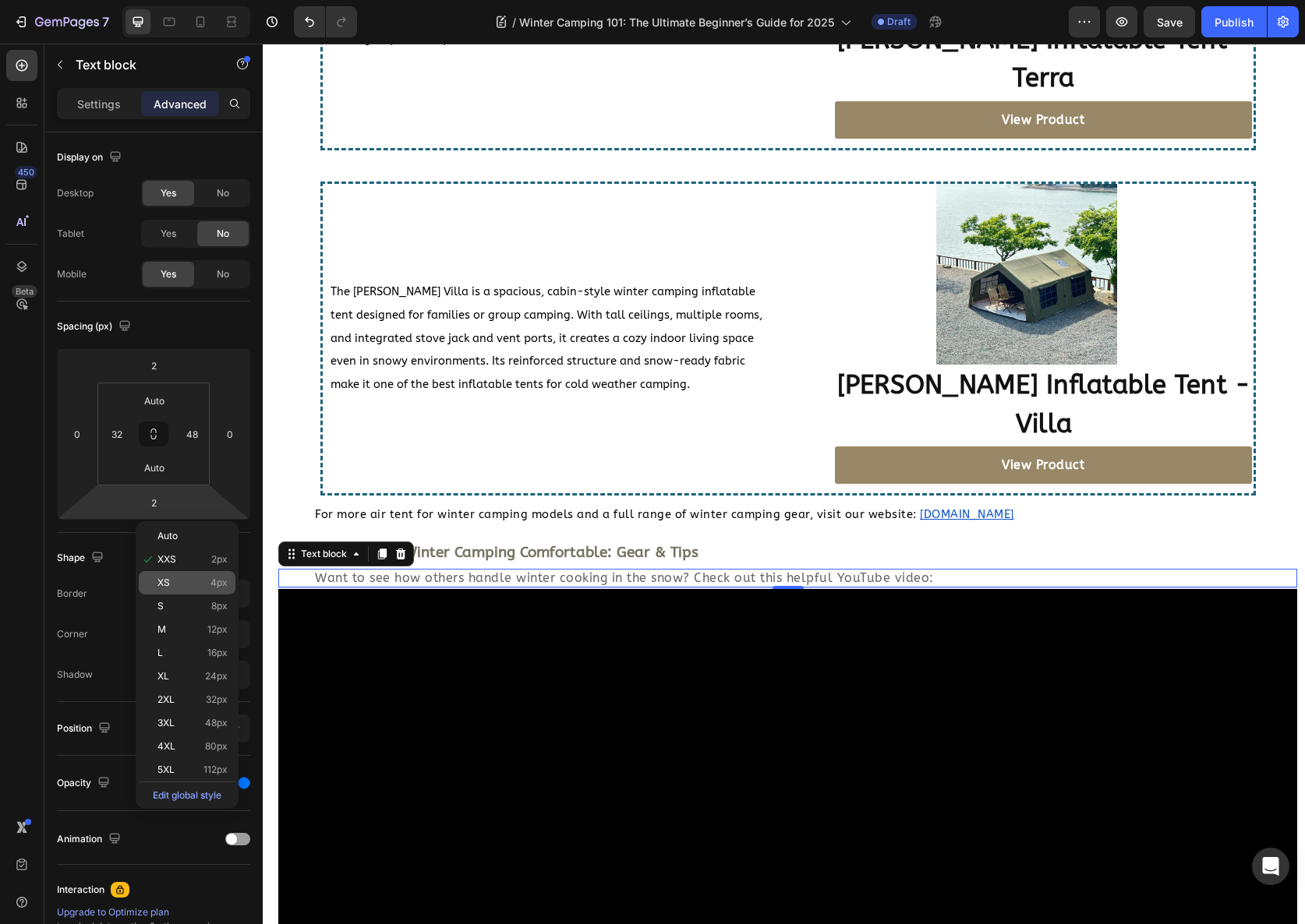
click at [199, 580] on p "XS 4px" at bounding box center [192, 583] width 70 height 11
type input "4"
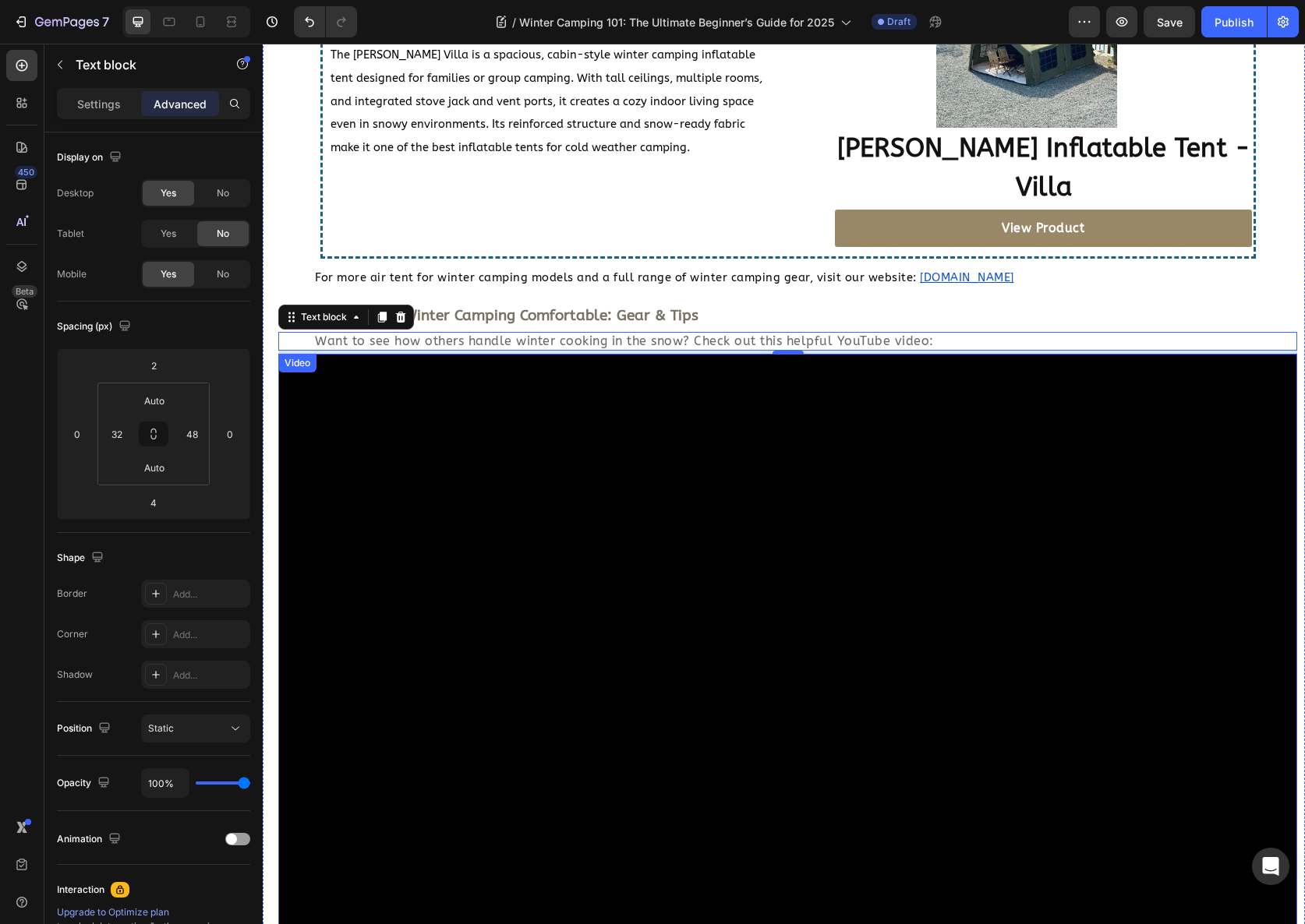
scroll to position [3962, 0]
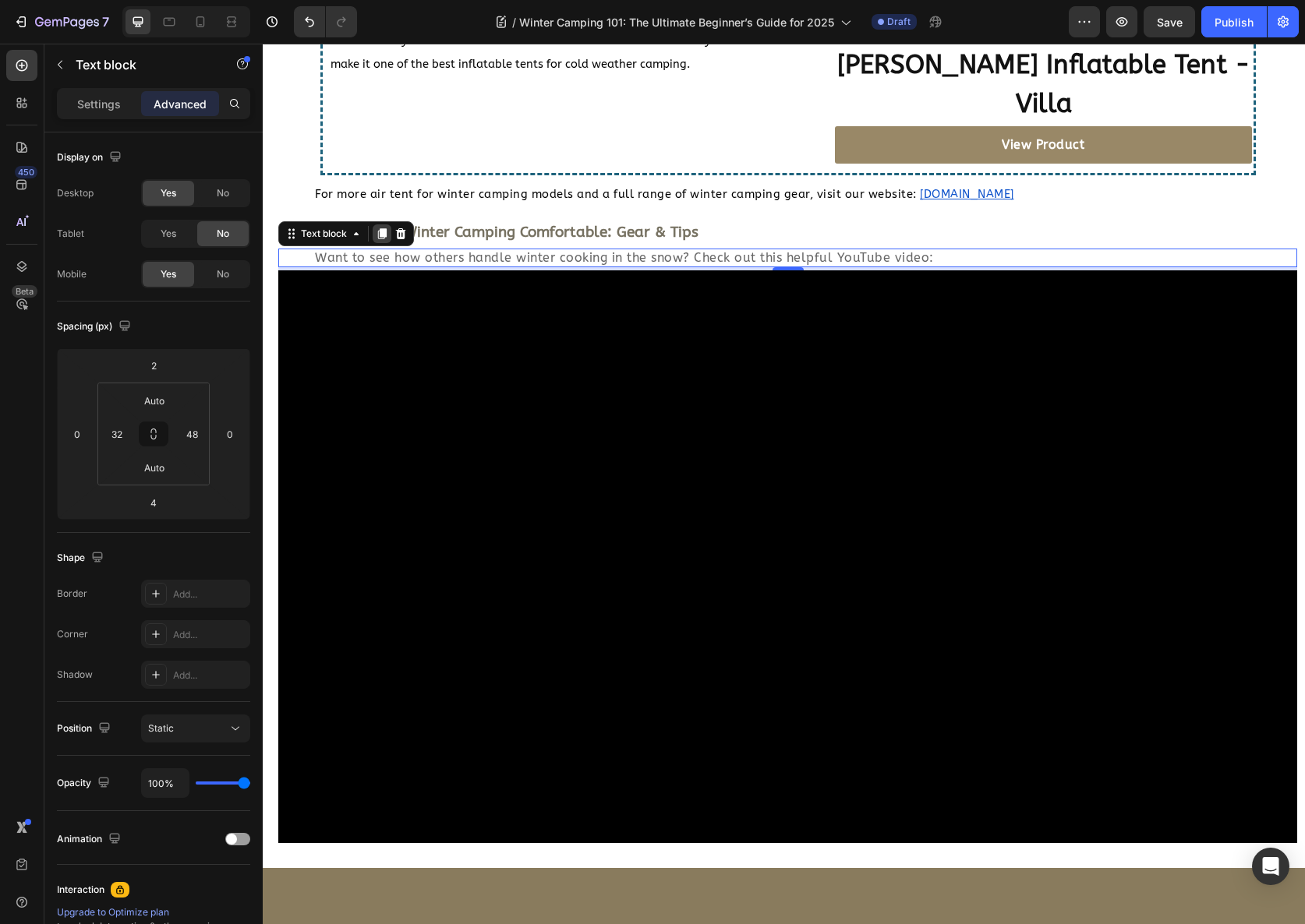
click at [381, 224] on div at bounding box center [382, 234] width 19 height 19
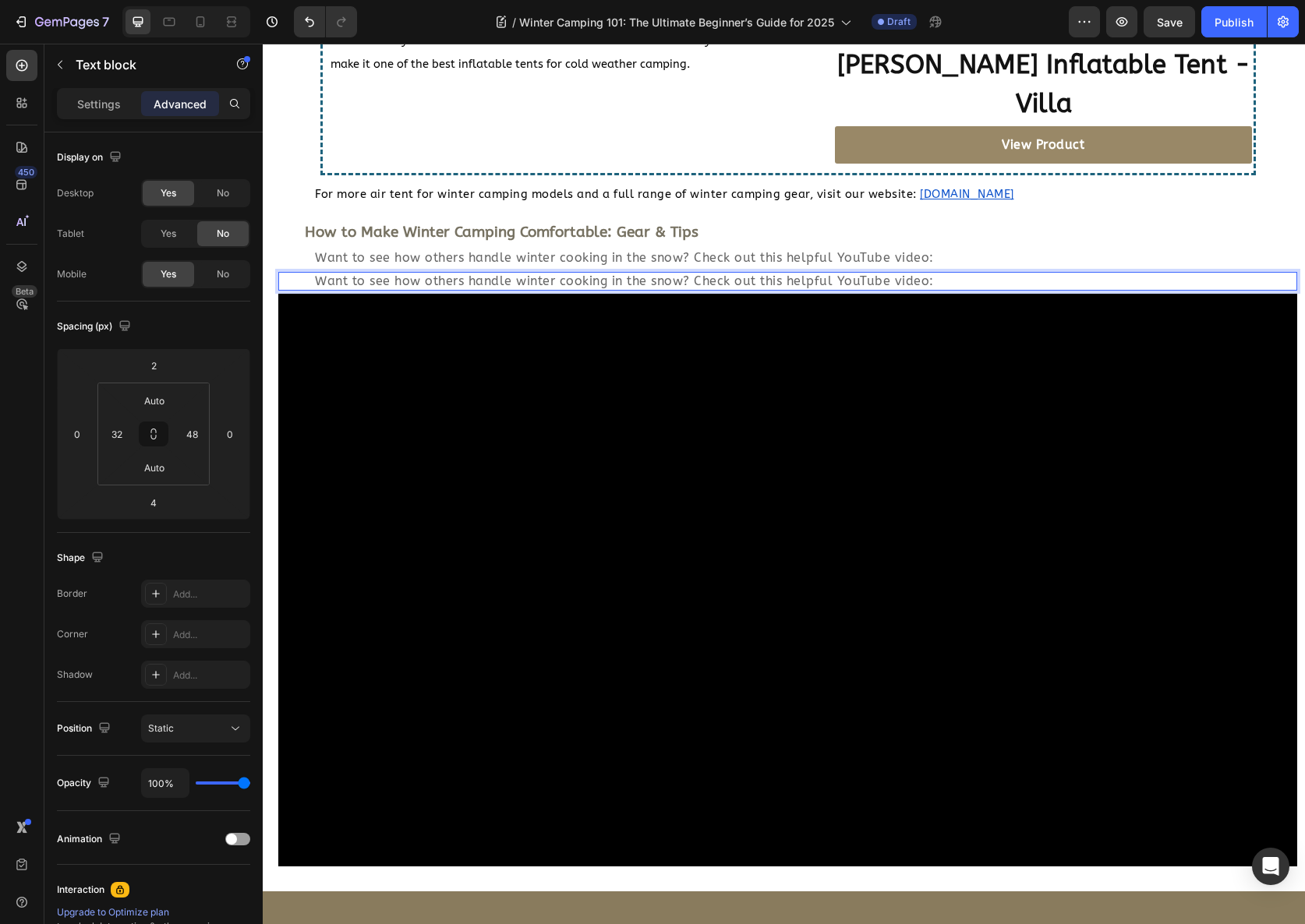
click at [308, 272] on div "Want to see how others handle winter cooking in the snow? Check out this helpfu…" at bounding box center [781, 282] width 957 height 19
click at [348, 274] on span "Want to see how others handle winter cooking in the snow? Check out this helpfu…" at bounding box center [624, 281] width 619 height 15
click at [554, 274] on span "Want to see how others handle winter cooking in the snow? Check out this helpfu…" at bounding box center [624, 281] width 619 height 15
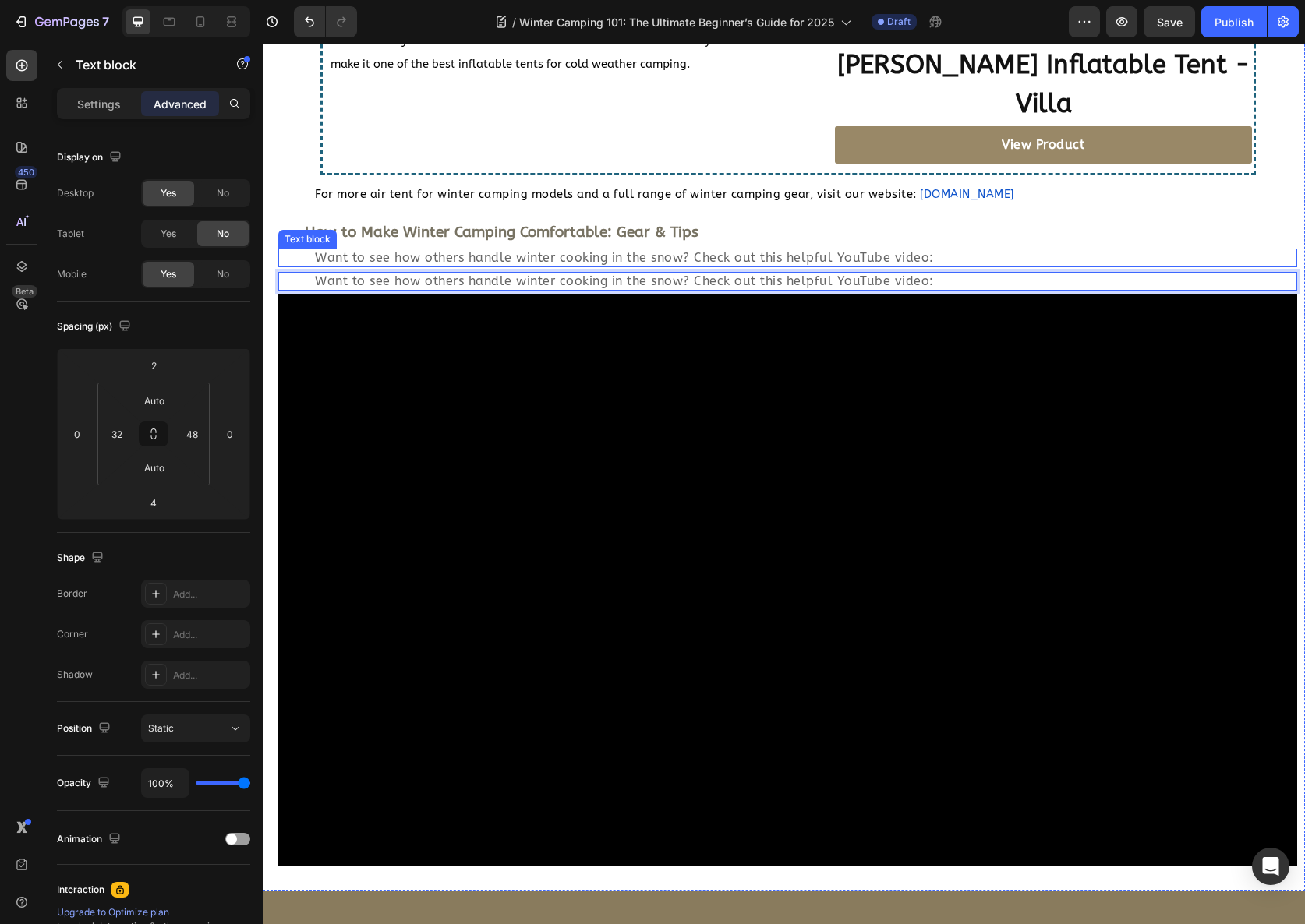
click at [551, 250] on span "Want to see how others handle winter cooking in the snow? Check out this helpfu…" at bounding box center [624, 257] width 619 height 15
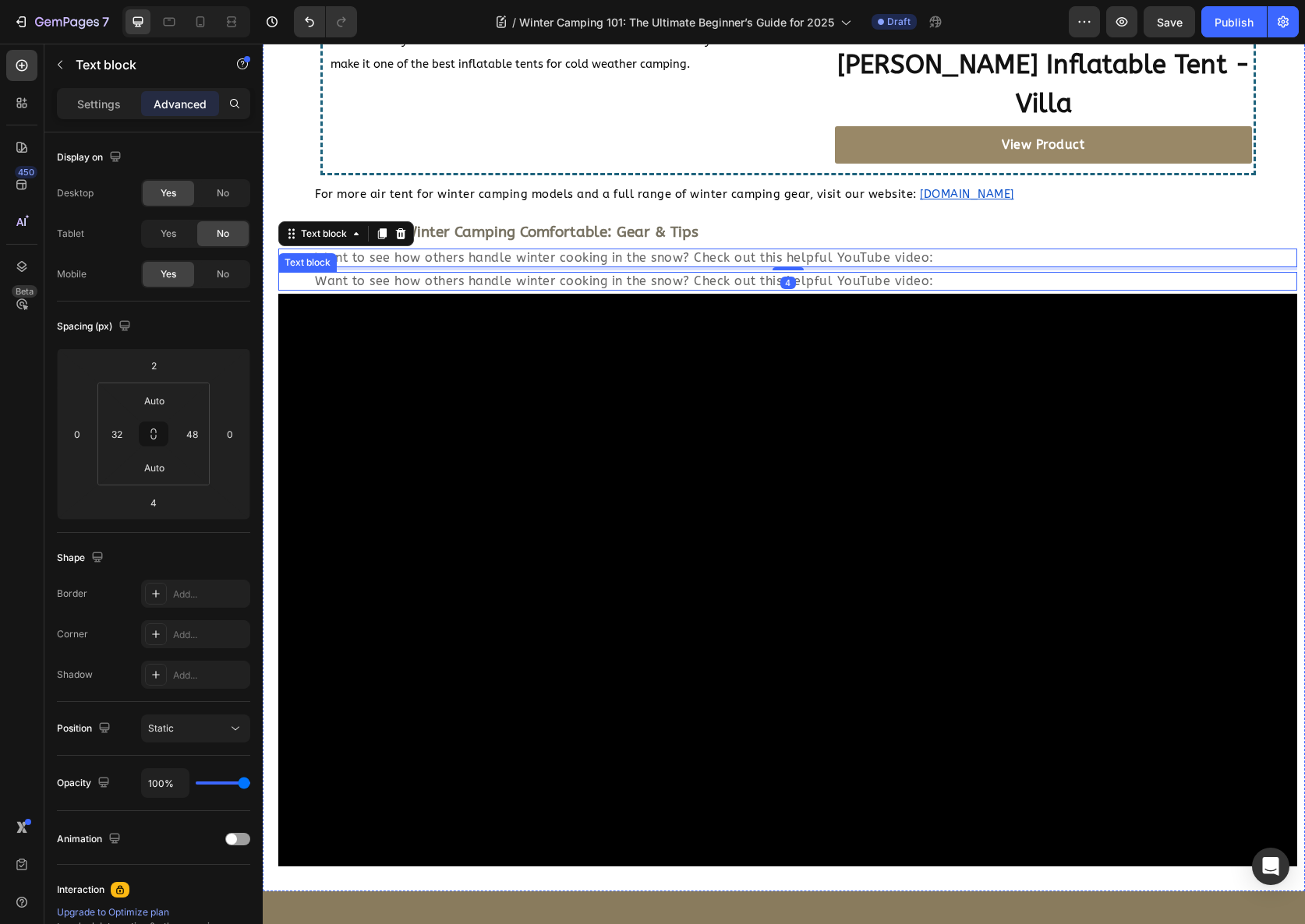
click at [544, 274] on span "Want to see how others handle winter cooking in the snow? Check out this helpfu…" at bounding box center [624, 281] width 619 height 15
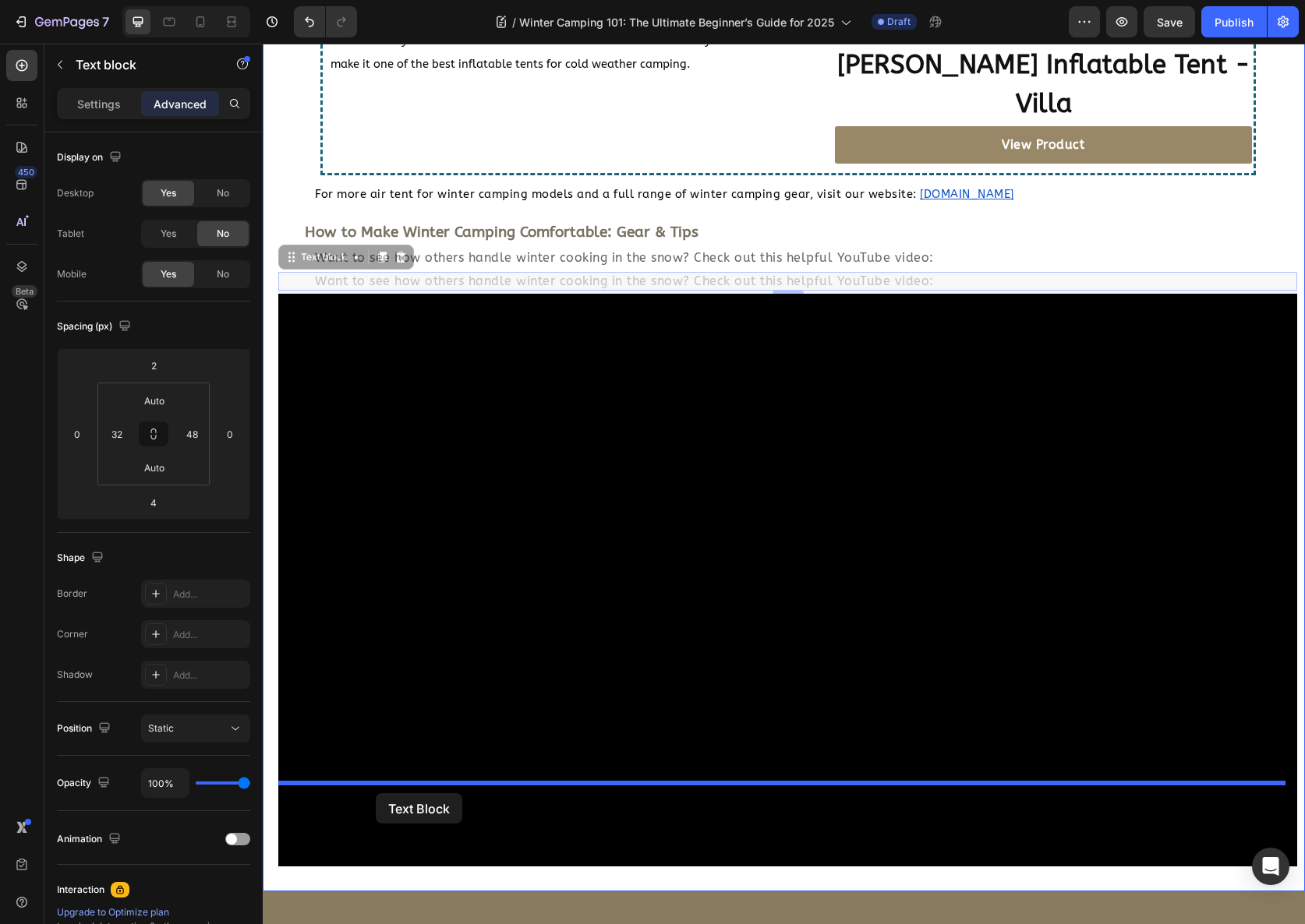
drag, startPoint x: 293, startPoint y: 180, endPoint x: 376, endPoint y: 793, distance: 618.6
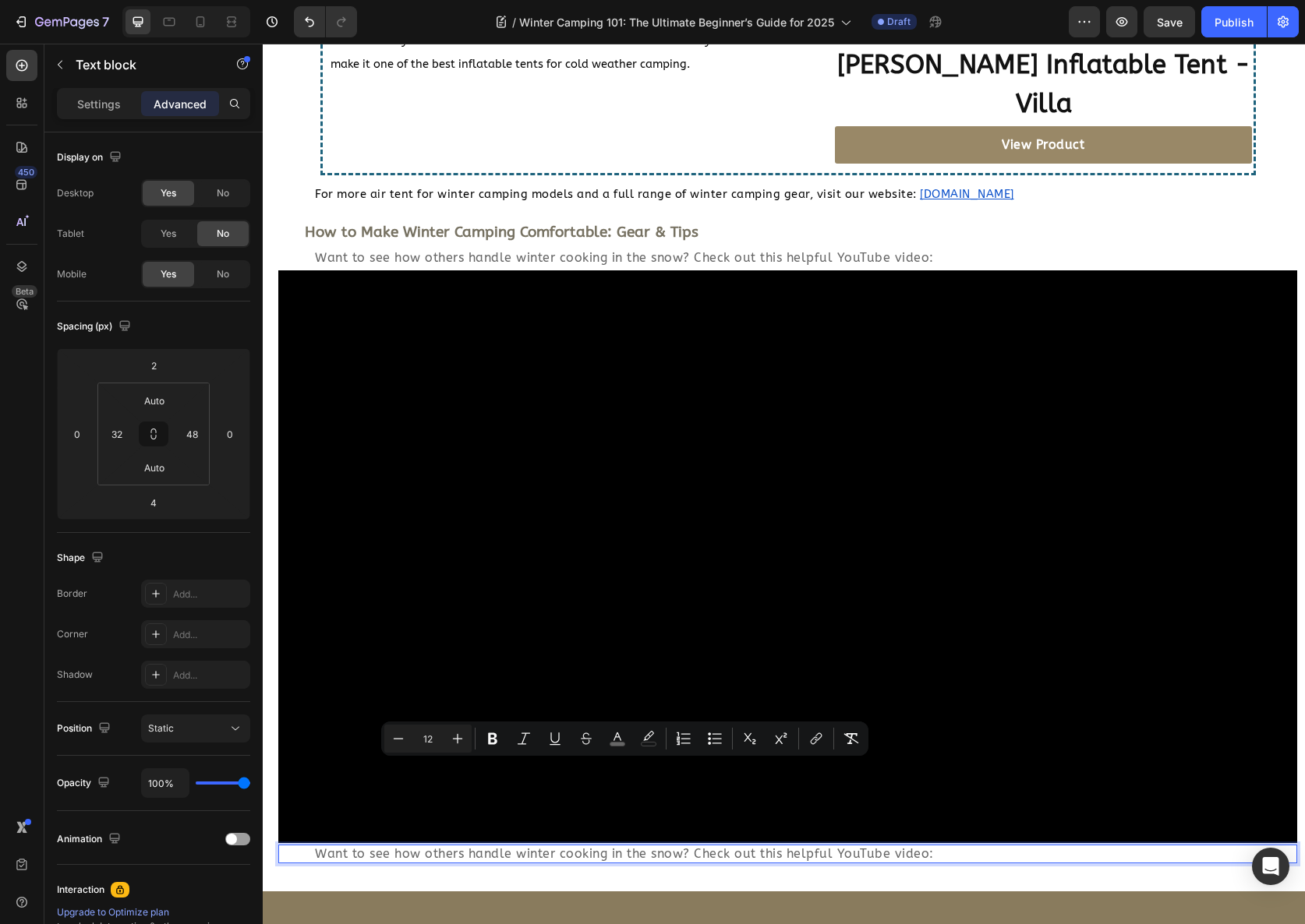
drag, startPoint x: 973, startPoint y: 773, endPoint x: 297, endPoint y: 767, distance: 676.0
click at [297, 845] on div "Want to see how others handle winter cooking in the snow? Check out this helpfu…" at bounding box center [788, 854] width 1019 height 19
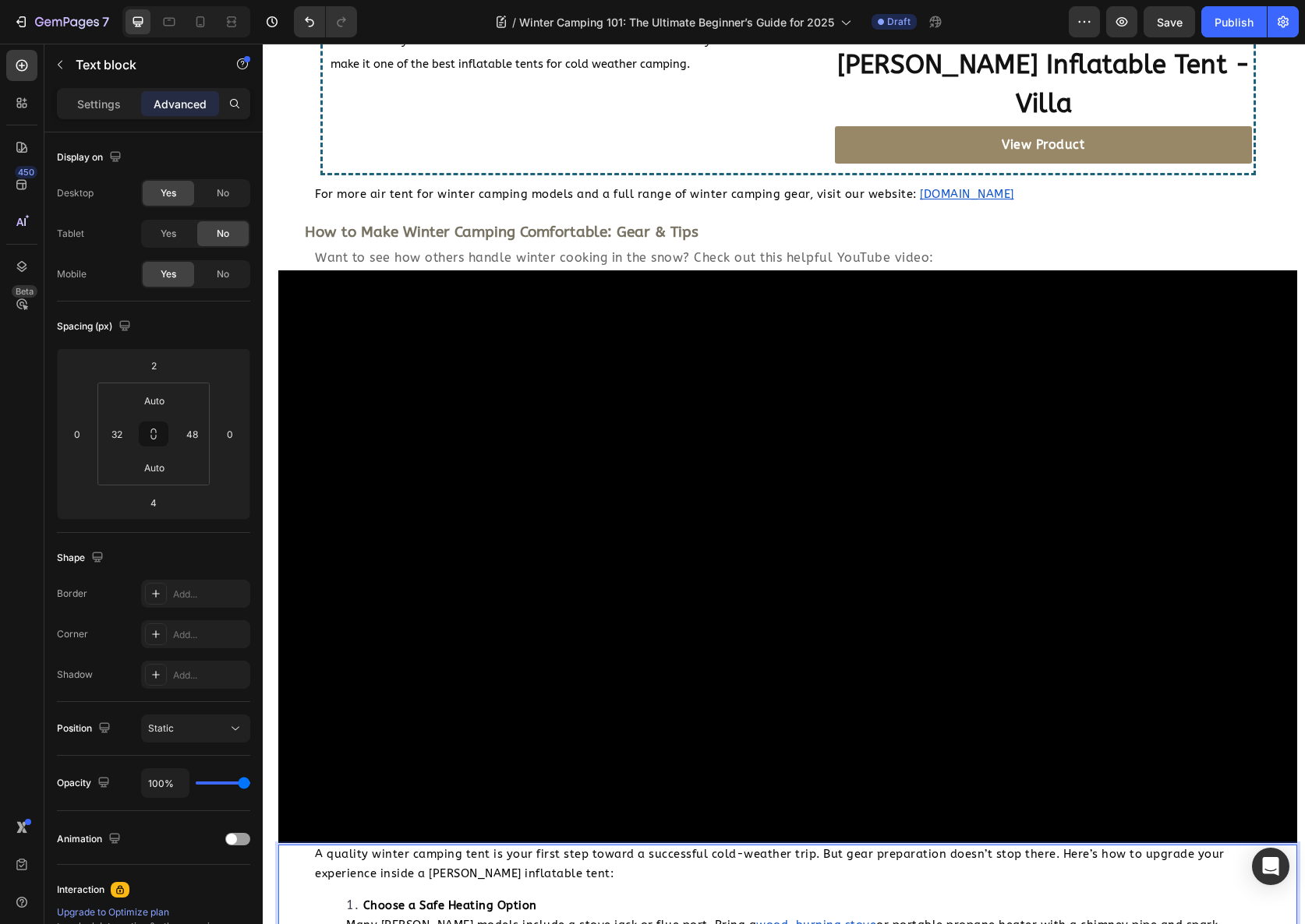
scroll to position [4062, 0]
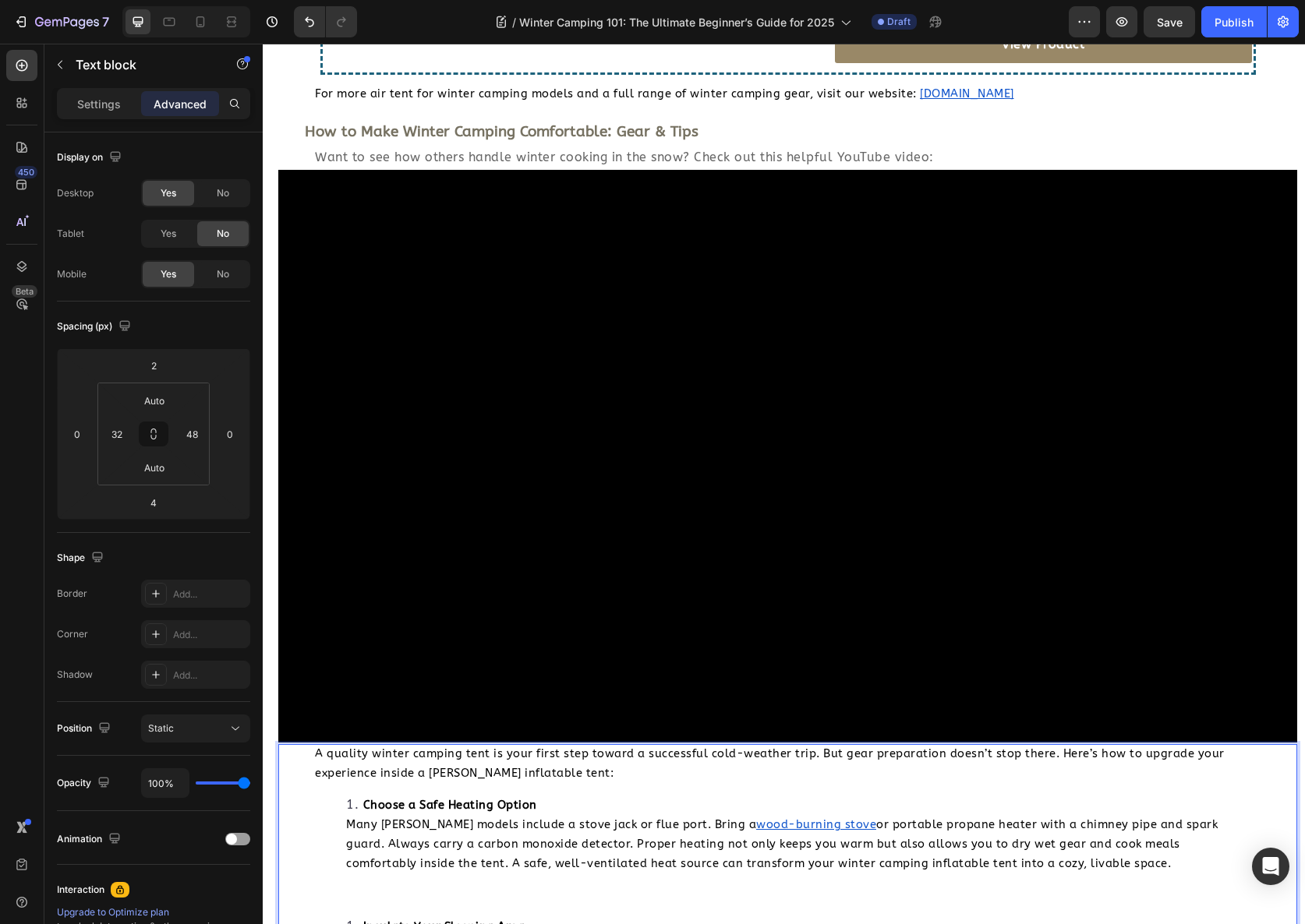
click at [305, 744] on div "A quality winter camping tent is your first step toward a successful cold-weath…" at bounding box center [781, 876] width 957 height 264
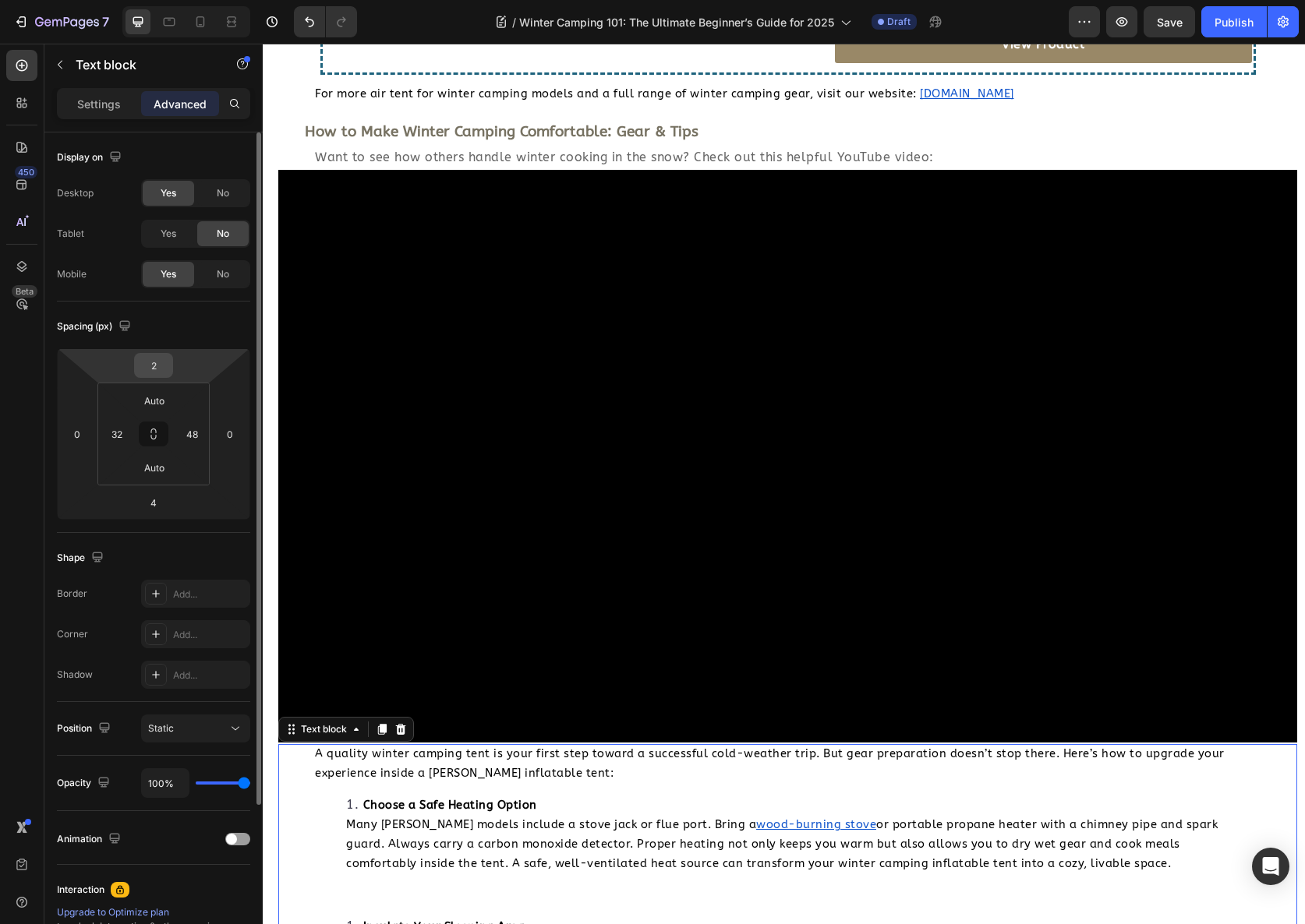
click at [154, 366] on input "2" at bounding box center [154, 366] width 31 height 24
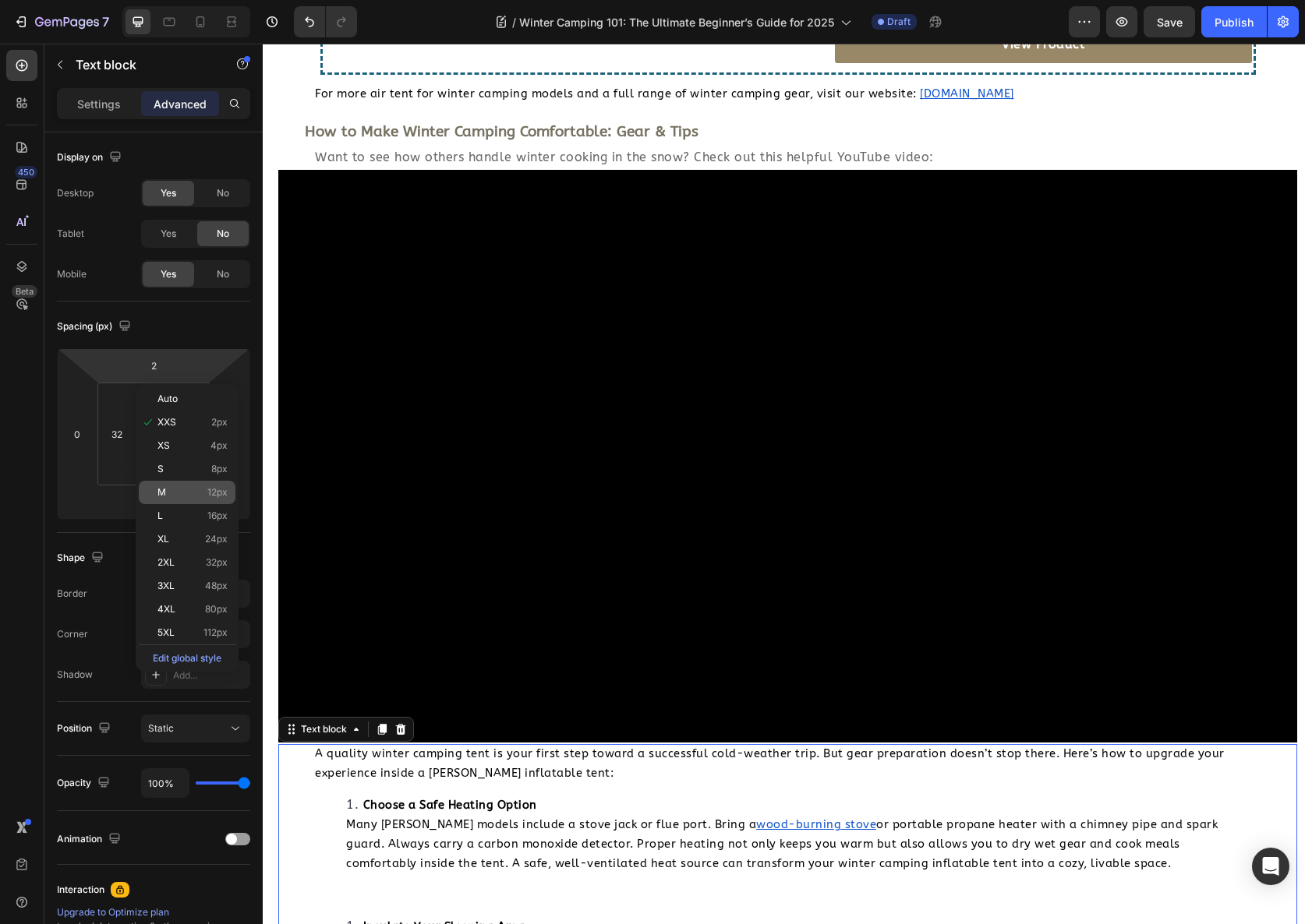
click at [206, 487] on p "M 12px" at bounding box center [192, 493] width 70 height 11
type input "12"
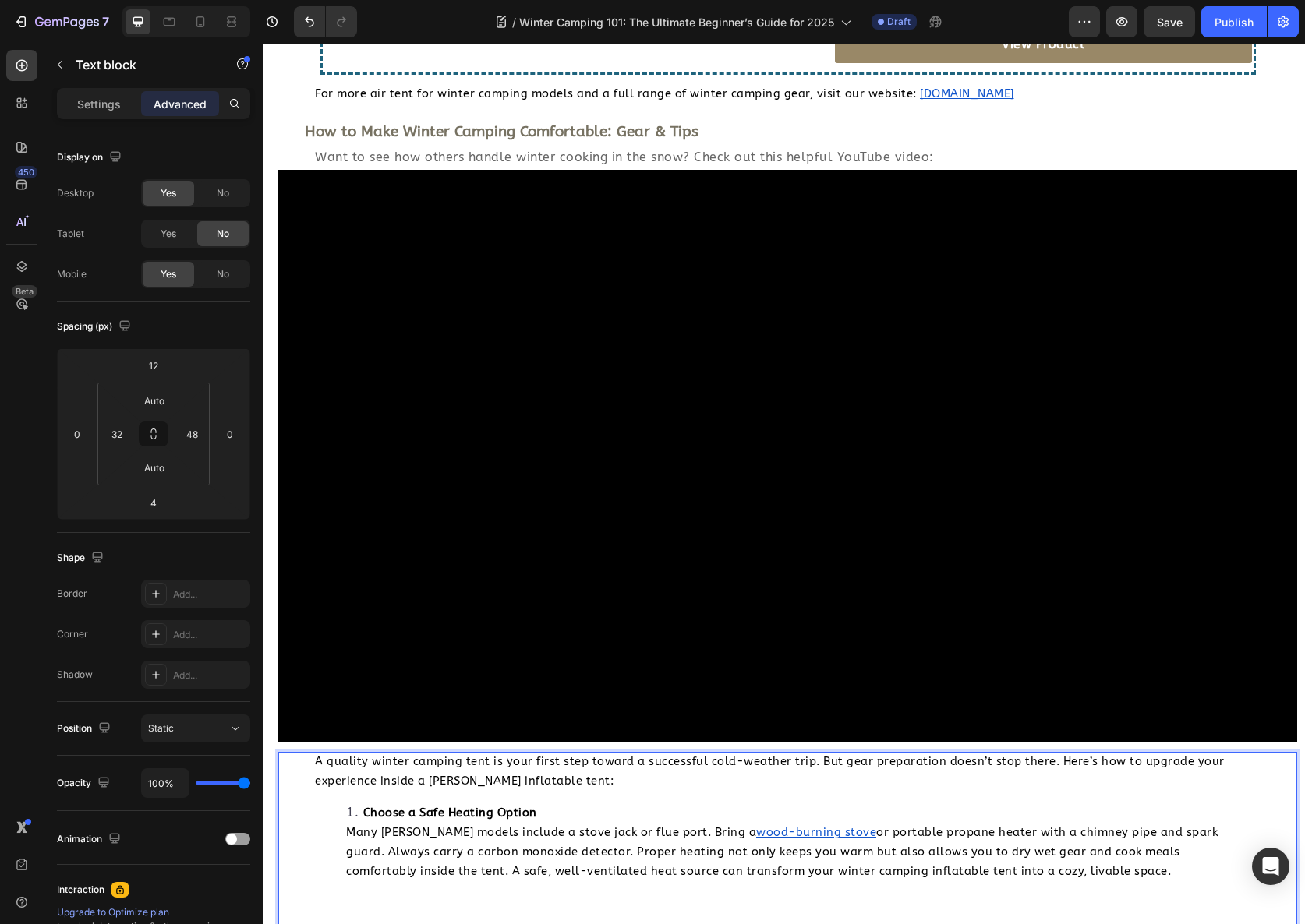
click at [648, 806] on div "A quality winter camping tent is your first step toward a successful cold-weath…" at bounding box center [781, 884] width 957 height 264
click at [576, 803] on li "Choose a Safe Heating Option Many Coody models include a stove jack or flue por…" at bounding box center [796, 842] width 902 height 78
click at [504, 894] on p "Rich Text Editor. Editing area: main" at bounding box center [781, 904] width 933 height 19
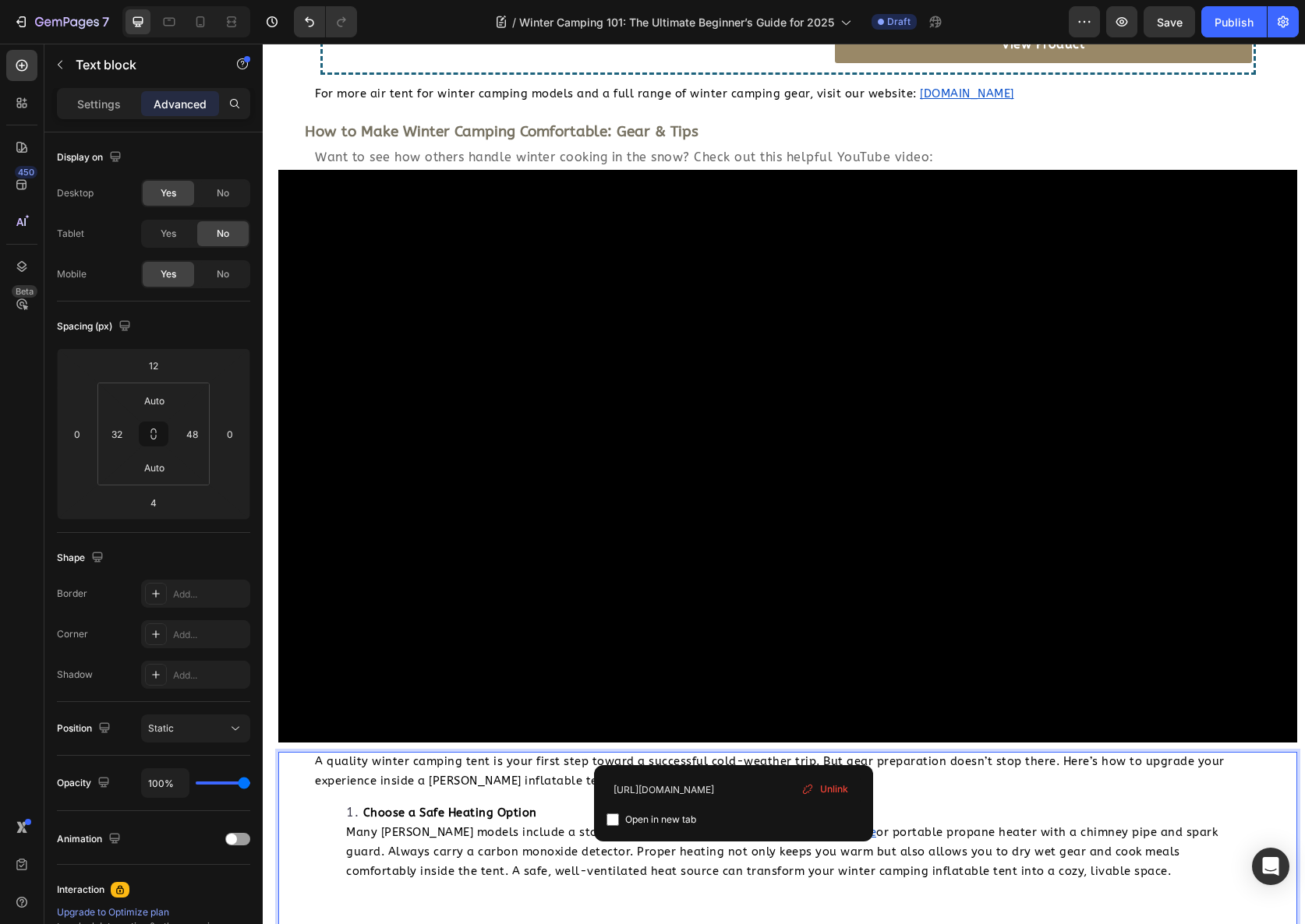
click at [756, 826] on u "wood-burning stove" at bounding box center [816, 832] width 120 height 13
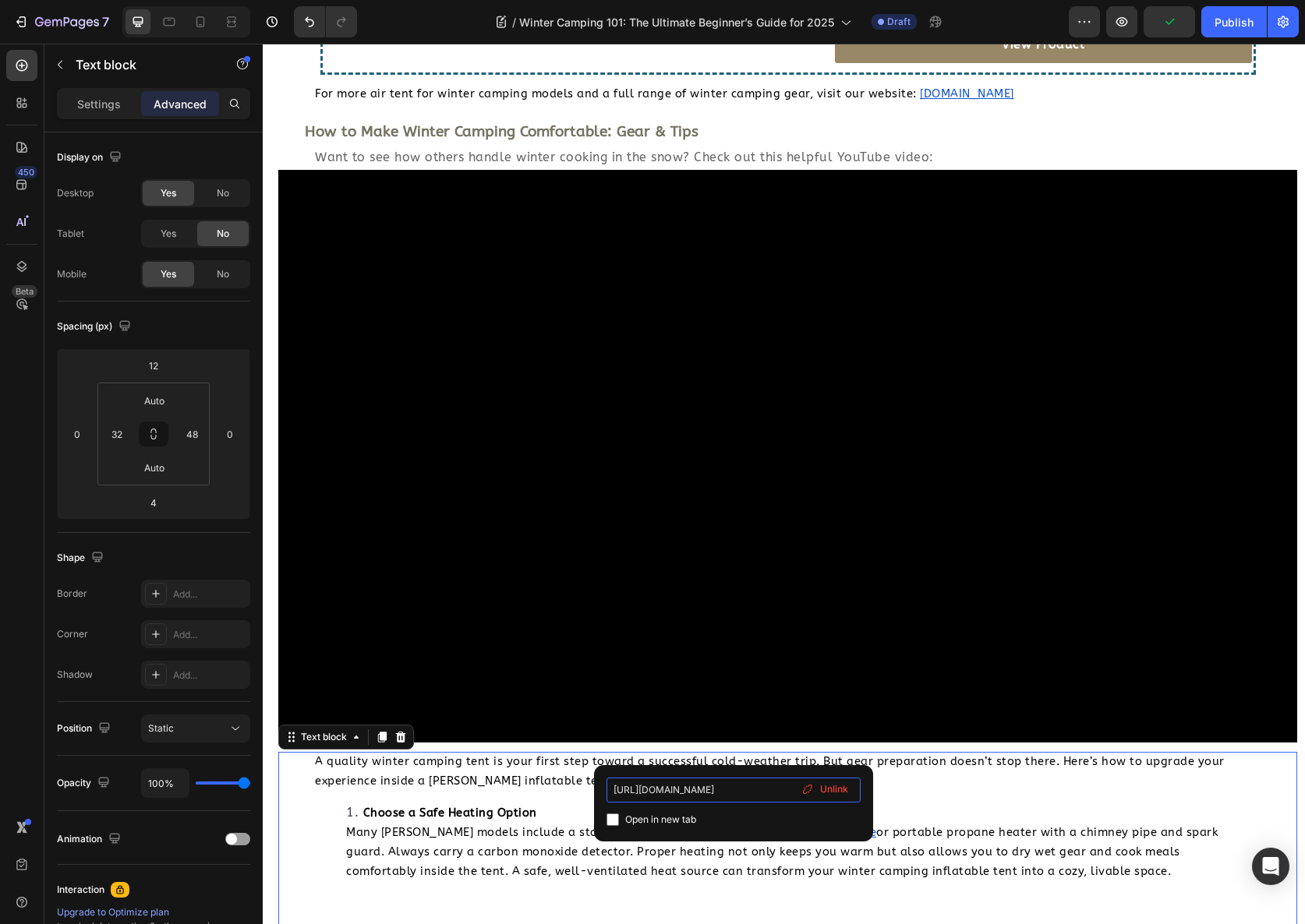
scroll to position [0, 177]
drag, startPoint x: 737, startPoint y: 794, endPoint x: 824, endPoint y: 803, distance: 87.5
click at [824, 803] on div "https://adriftallseason.com/collections/tent-stove/products/camping-tent-stove …" at bounding box center [734, 804] width 254 height 52
click at [495, 806] on strong "Choose a Safe Heating Option" at bounding box center [450, 813] width 174 height 13
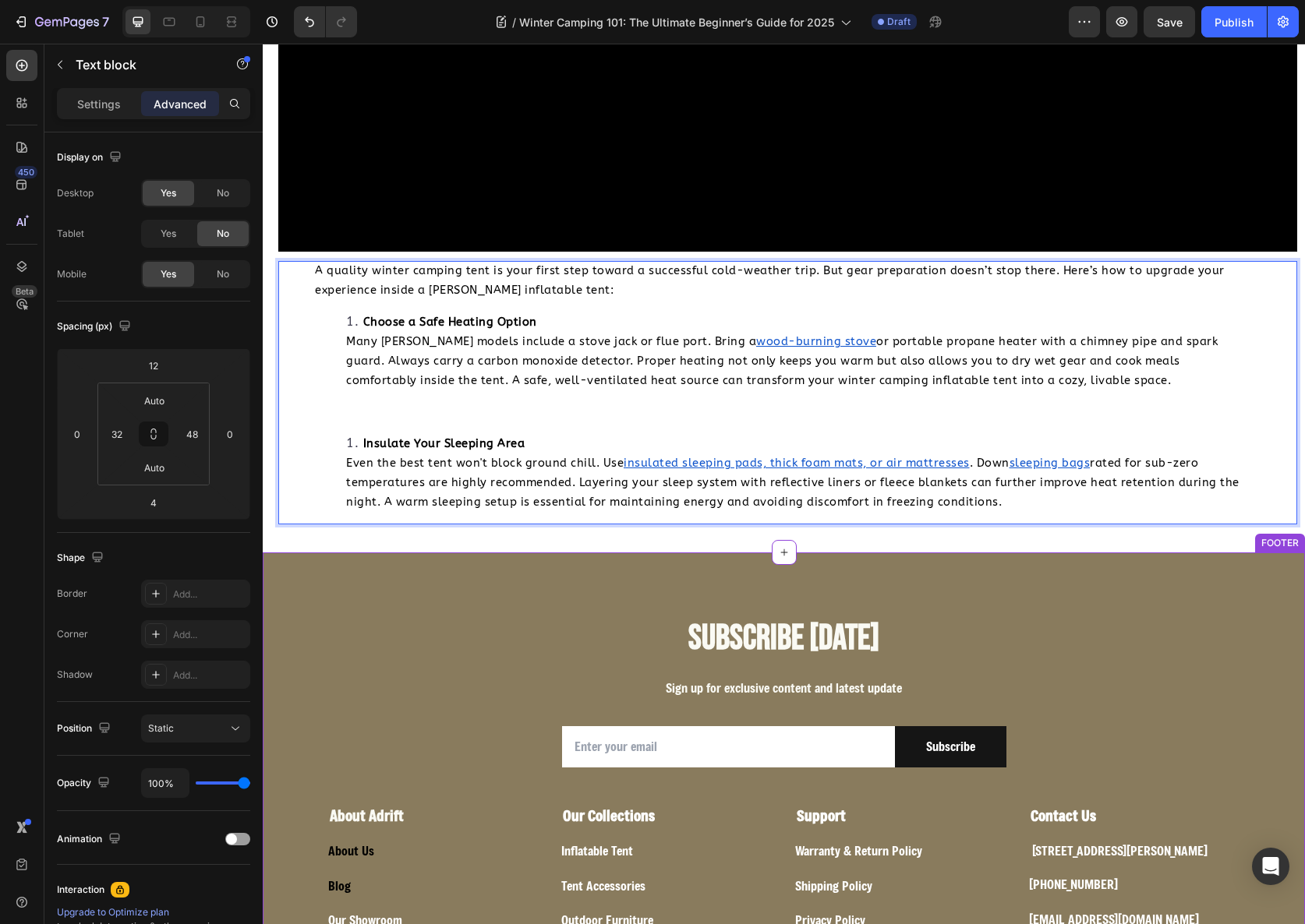
scroll to position [4550, 0]
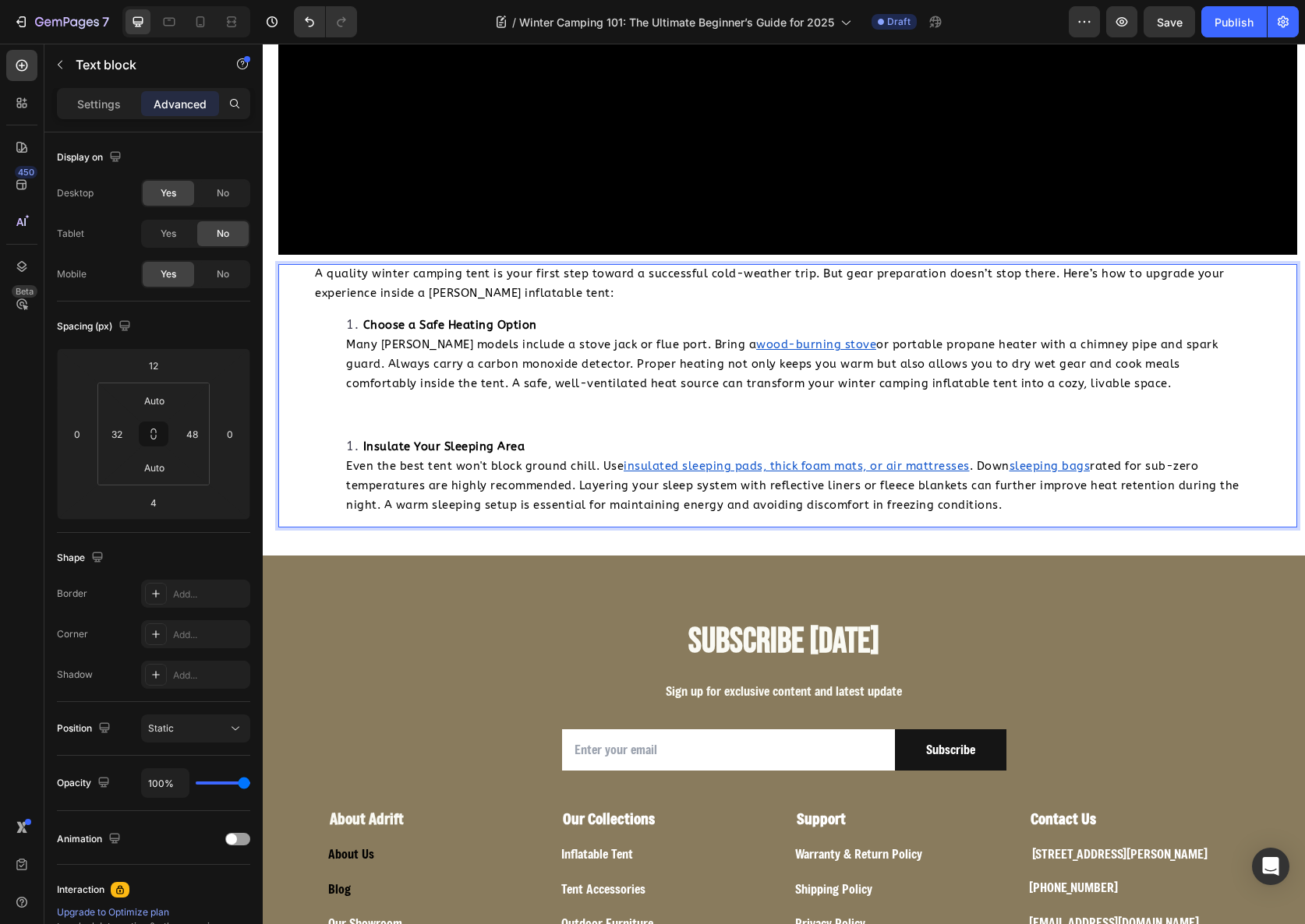
click at [353, 437] on li "Insulate Your Sleeping Area Even the best tent won't block ground chill. Use in…" at bounding box center [796, 475] width 902 height 78
click at [348, 437] on li "Insulate Your Sleeping Area Even the best tent won't block ground chill. Use in…" at bounding box center [796, 475] width 902 height 78
click at [349, 437] on li "Insulate Your Sleeping Area Even the best tent won't block ground chill. Use in…" at bounding box center [796, 475] width 902 height 78
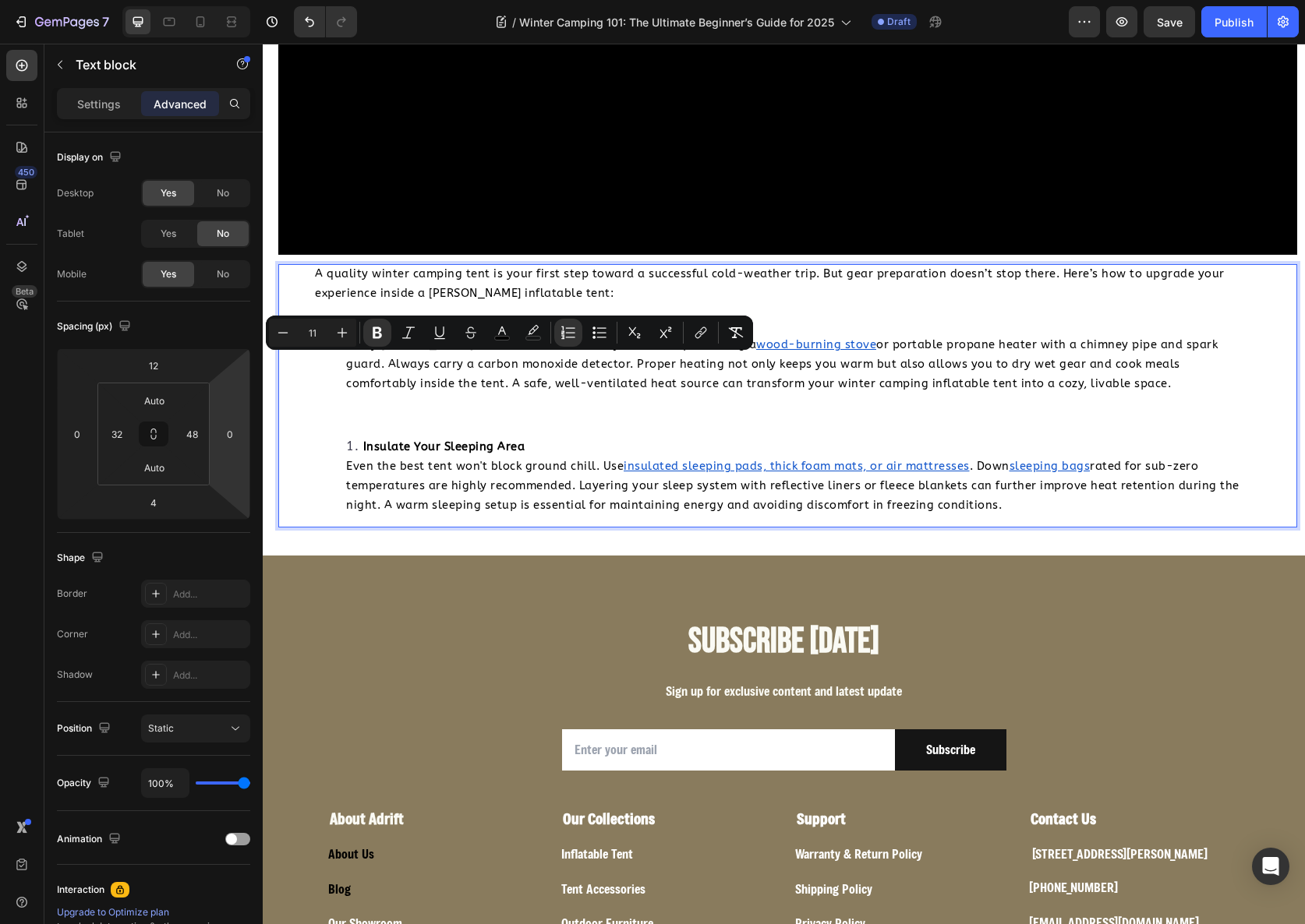
click at [360, 437] on li "Insulate Your Sleeping Area Even the best tent won't block ground chill. Use in…" at bounding box center [796, 475] width 902 height 78
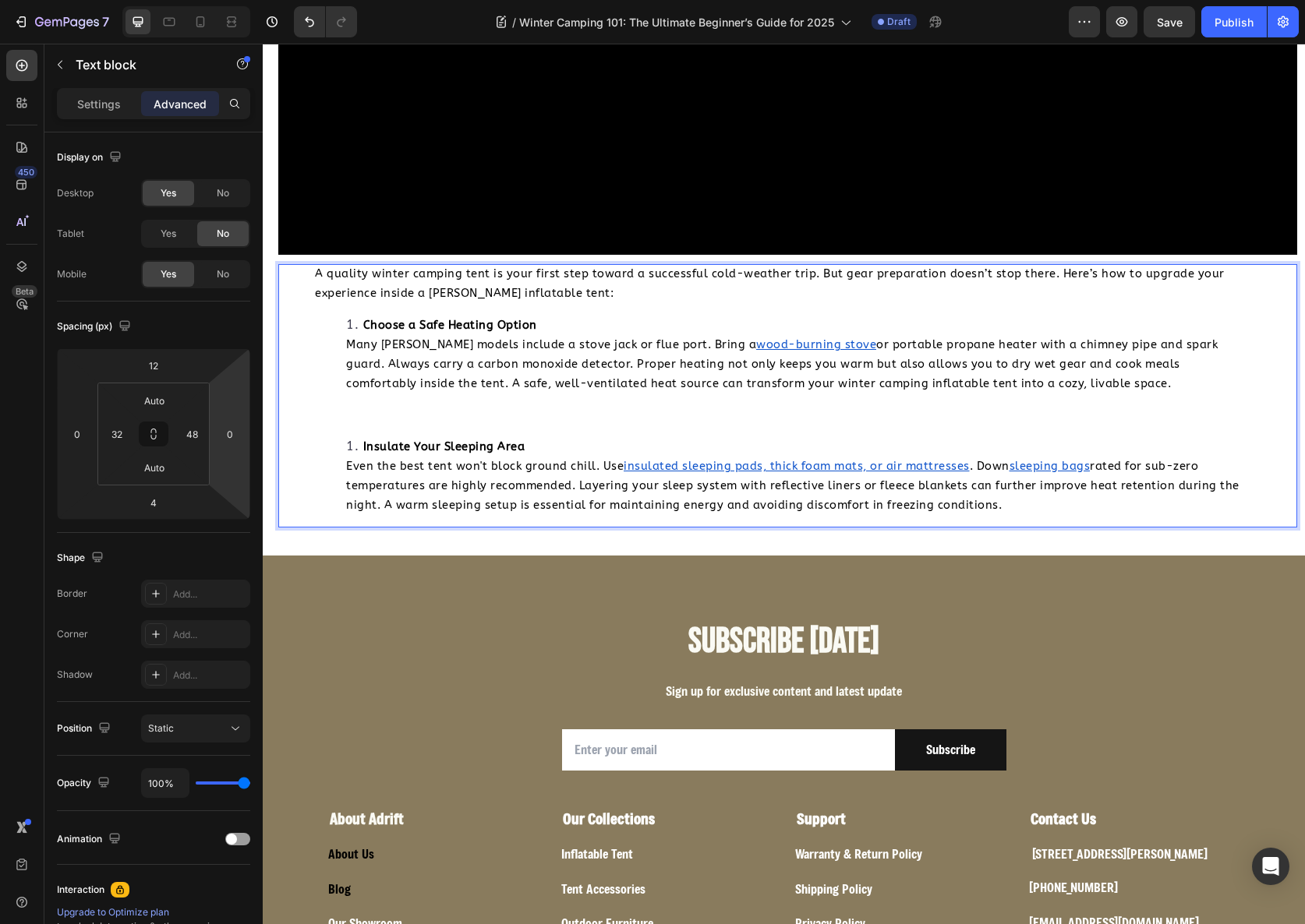
drag, startPoint x: 355, startPoint y: 364, endPoint x: 326, endPoint y: 363, distance: 29.0
click at [326, 437] on ol "Insulate Your Sleeping Area Even the best tent won't block ground chill. Use in…" at bounding box center [781, 475] width 933 height 78
click at [388, 440] on strong "Insulate Your Sleeping Area" at bounding box center [444, 446] width 162 height 13
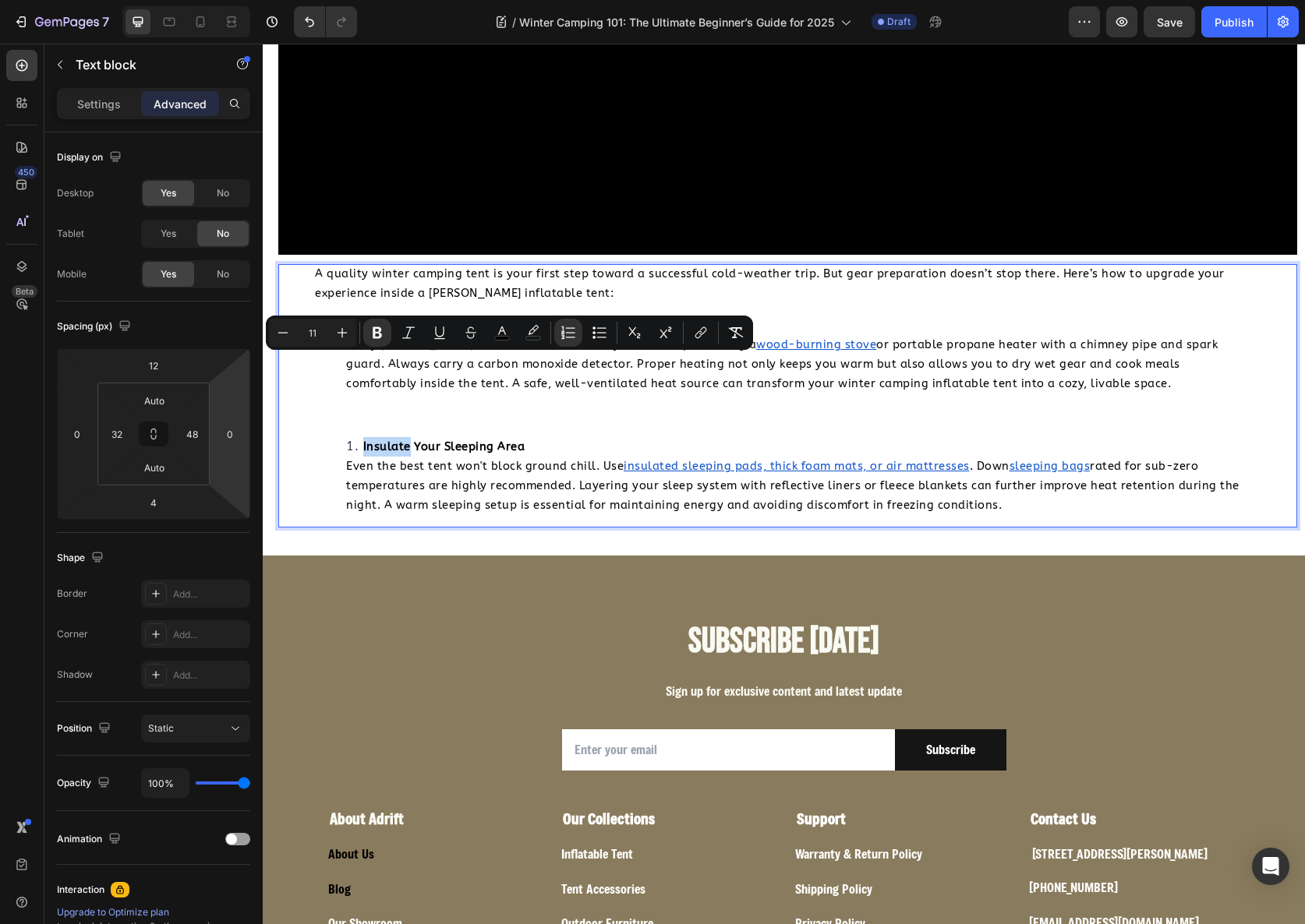
click at [330, 437] on ol "Insulate Your Sleeping Area Even the best tent won't block ground chill. Use in…" at bounding box center [781, 475] width 933 height 78
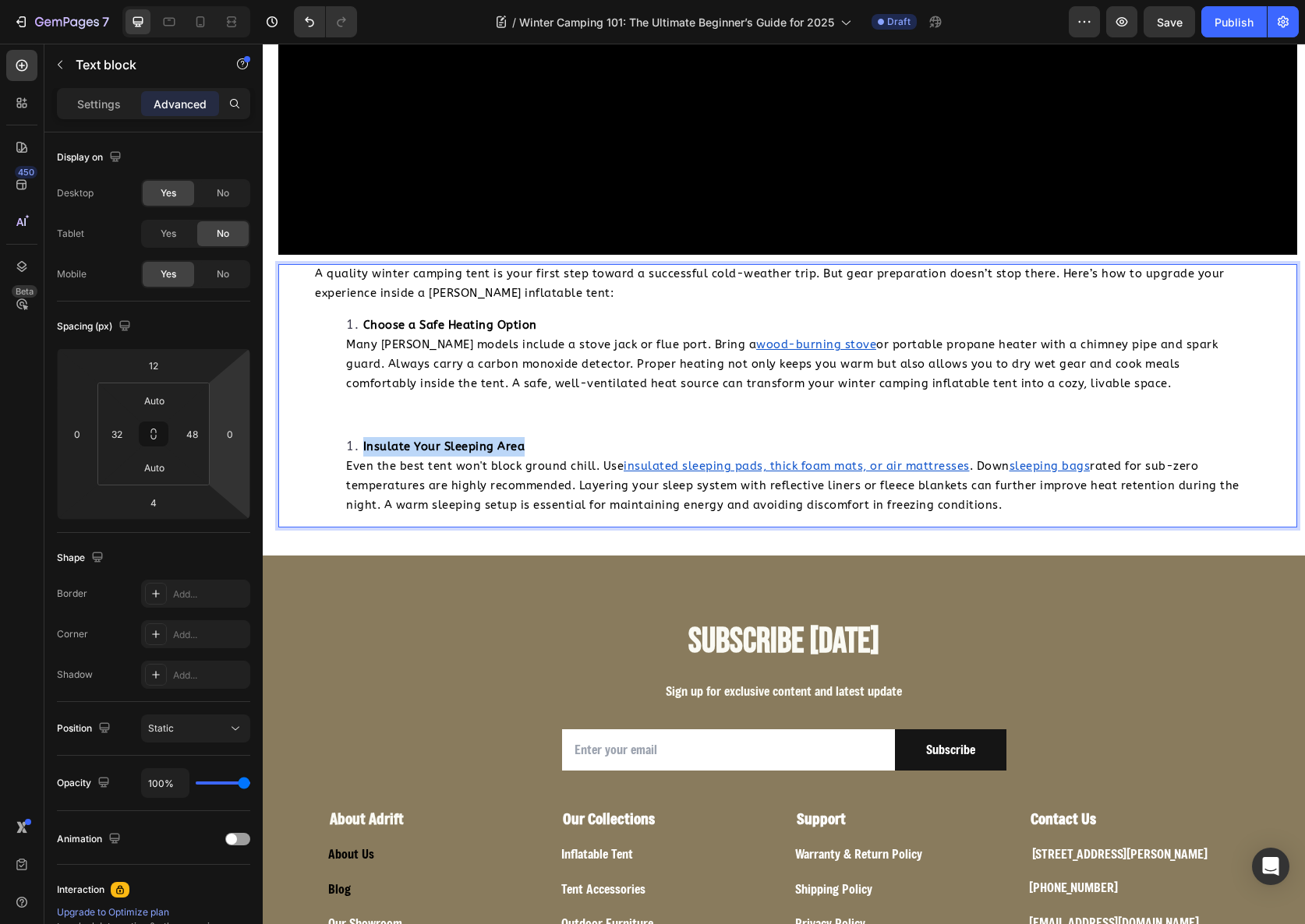
drag, startPoint x: 334, startPoint y: 369, endPoint x: 533, endPoint y: 367, distance: 199.0
click at [533, 437] on ol "Insulate Your Sleeping Area Even the best tent won't block ground chill. Use in…" at bounding box center [781, 475] width 933 height 78
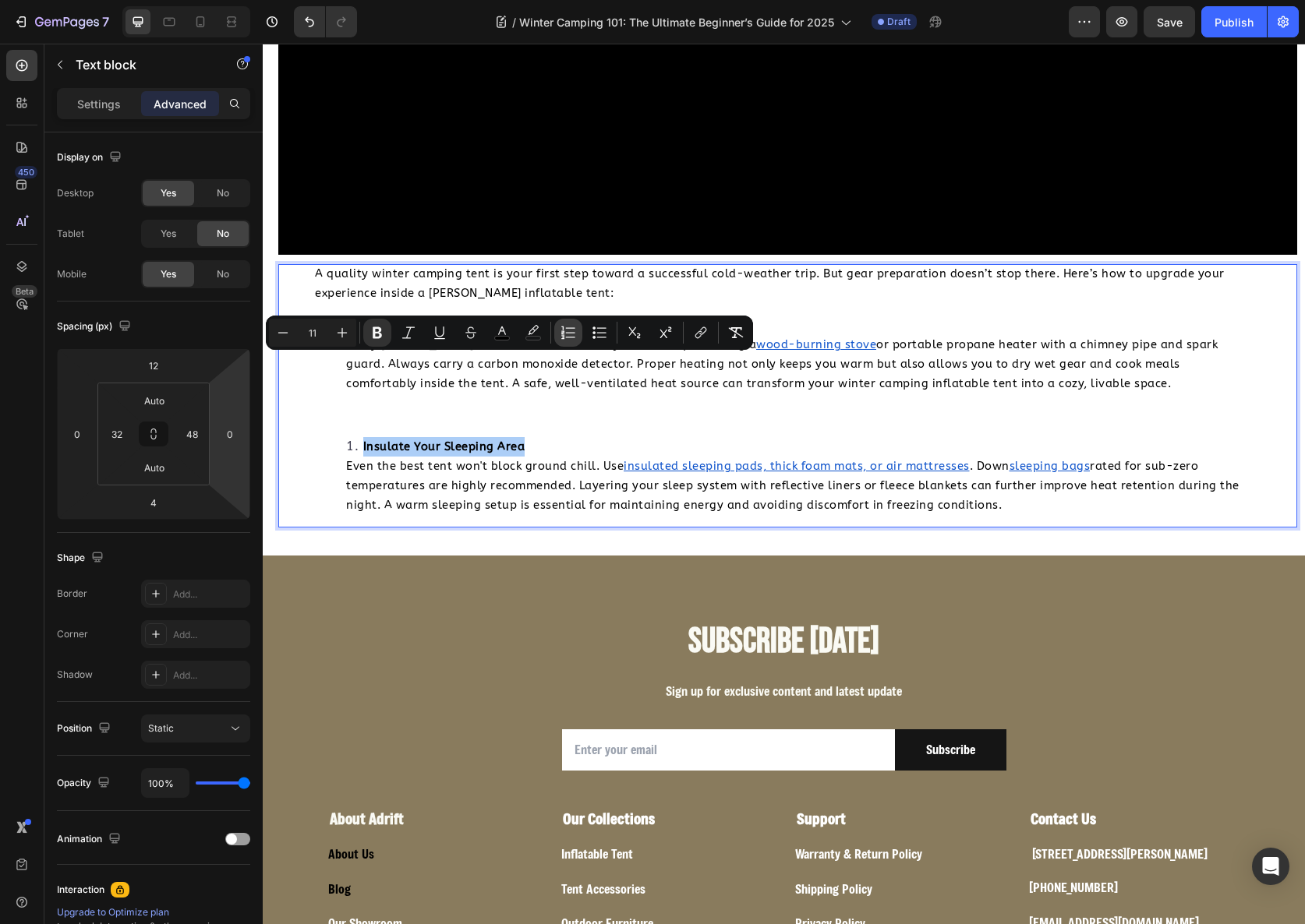
click at [558, 333] on button "Numbered List" at bounding box center [568, 333] width 28 height 28
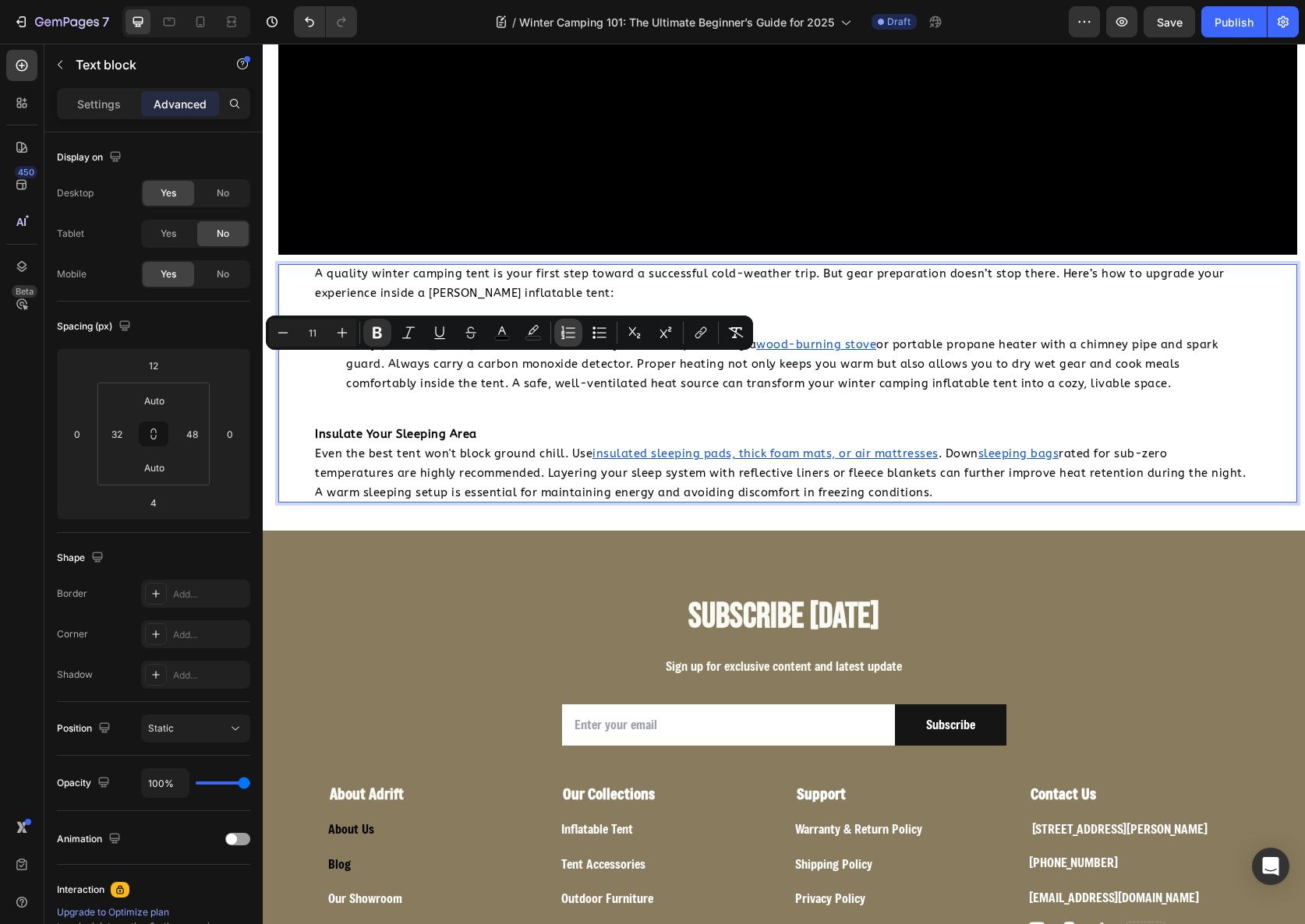
click at [558, 333] on button "Numbered List" at bounding box center [568, 333] width 28 height 28
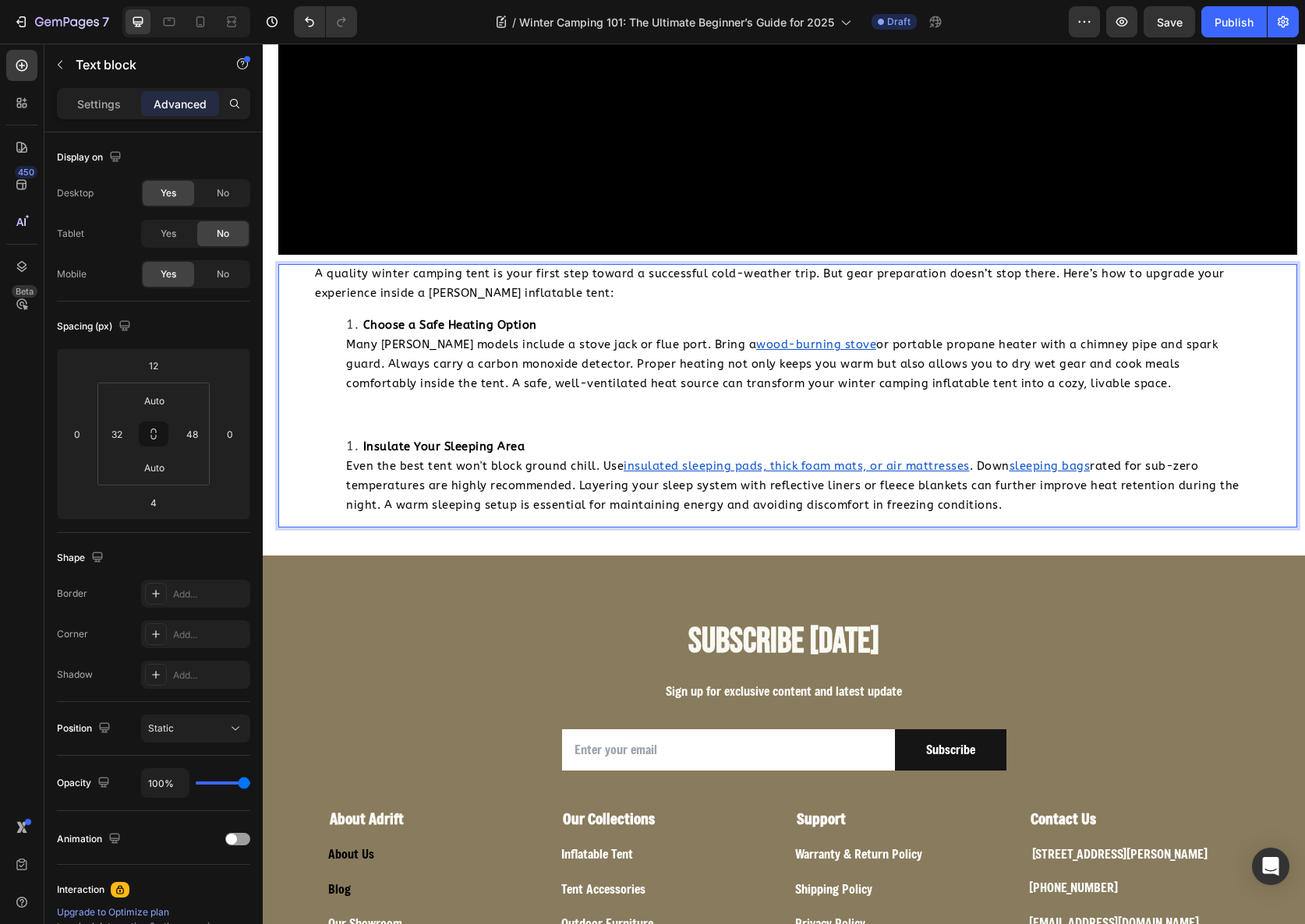
click at [426, 460] on span "Even the best tent won't block ground chill. Use" at bounding box center [485, 466] width 278 height 13
click at [353, 437] on li "Insulate Your Sleeping Area Even the best tent won't block ground chill. Use in…" at bounding box center [796, 475] width 902 height 78
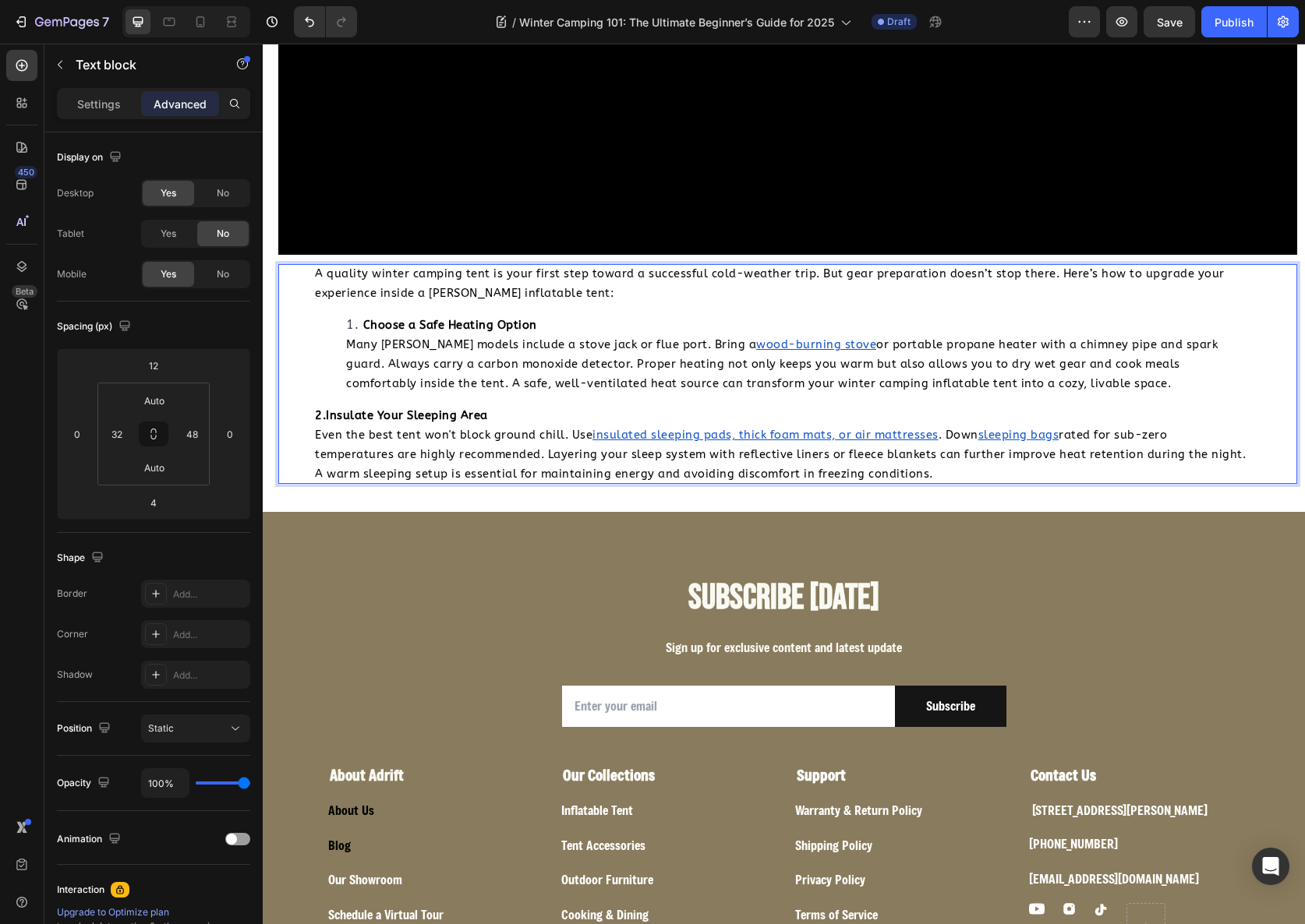
click at [1151, 315] on li "Choose a Safe Heating Option Many Coody models include a stove jack or flue por…" at bounding box center [796, 354] width 902 height 78
click at [312, 330] on div "A quality winter camping tent is your first step toward a successful cold-weath…" at bounding box center [781, 374] width 957 height 220
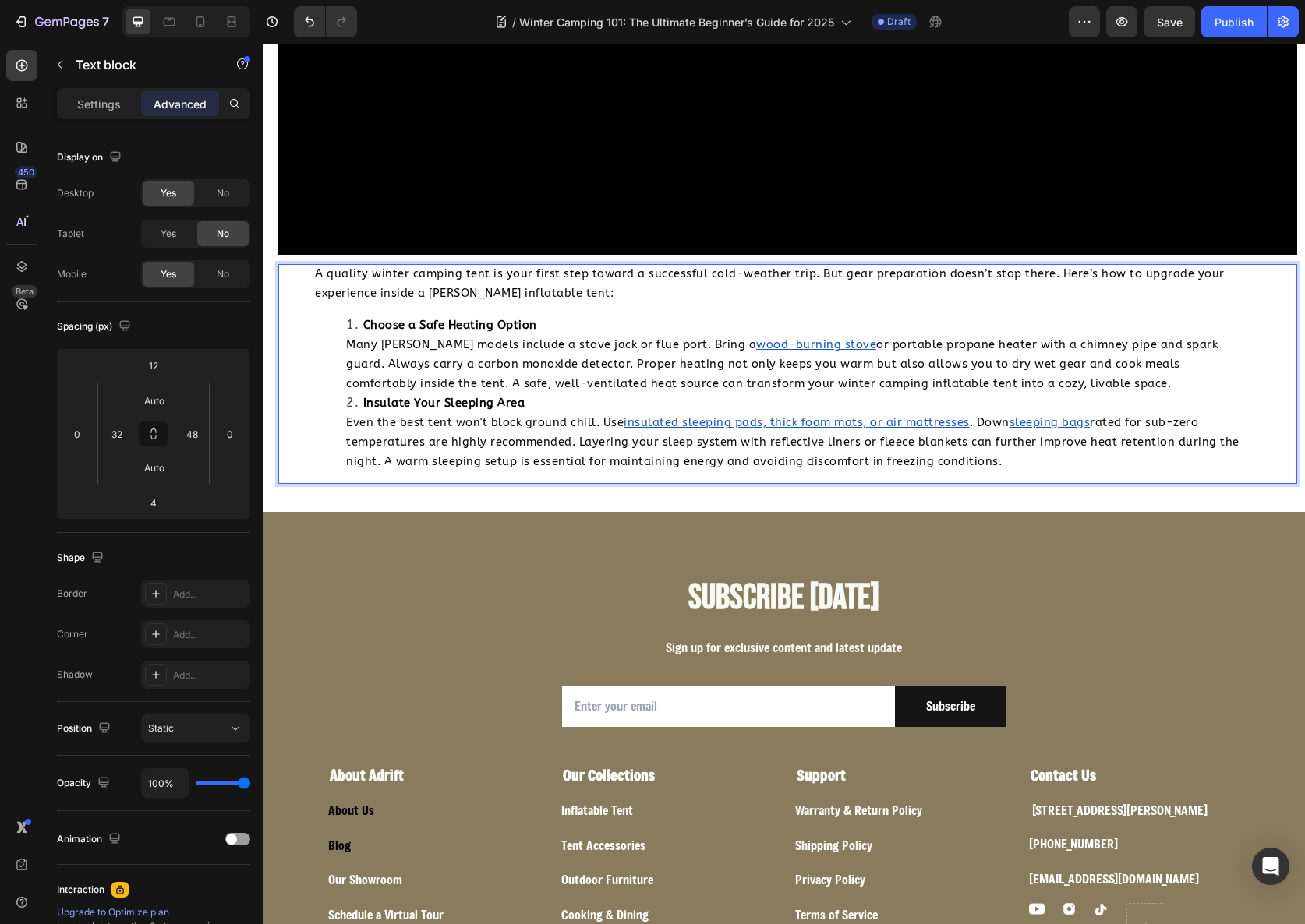
click at [1114, 315] on li "Choose a Safe Heating Option Many Coody models include a stove jack or flue por…" at bounding box center [796, 354] width 902 height 78
click at [1055, 391] on div "A quality winter camping tent is your first step toward a successful cold-weath…" at bounding box center [781, 374] width 957 height 220
click at [1093, 394] on li "Insulate Your Sleeping Area Even the best tent won't block ground chill. Use in…" at bounding box center [796, 432] width 902 height 78
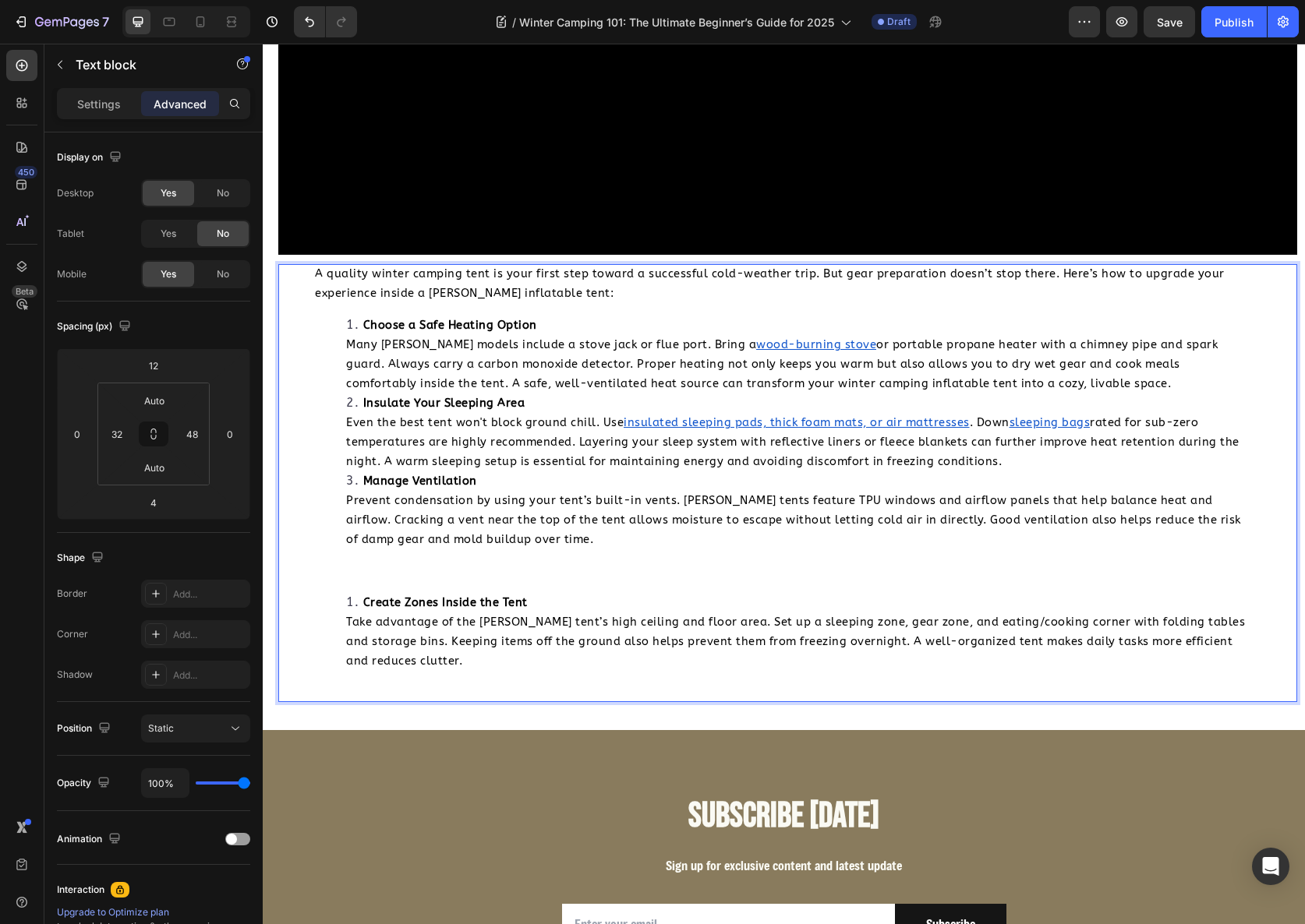
click at [363, 498] on div "A quality winter camping tent is your first step toward a successful cold-weath…" at bounding box center [781, 483] width 957 height 438
click at [370, 468] on div "A quality winter camping tent is your first step toward a successful cold-weath…" at bounding box center [781, 483] width 957 height 438
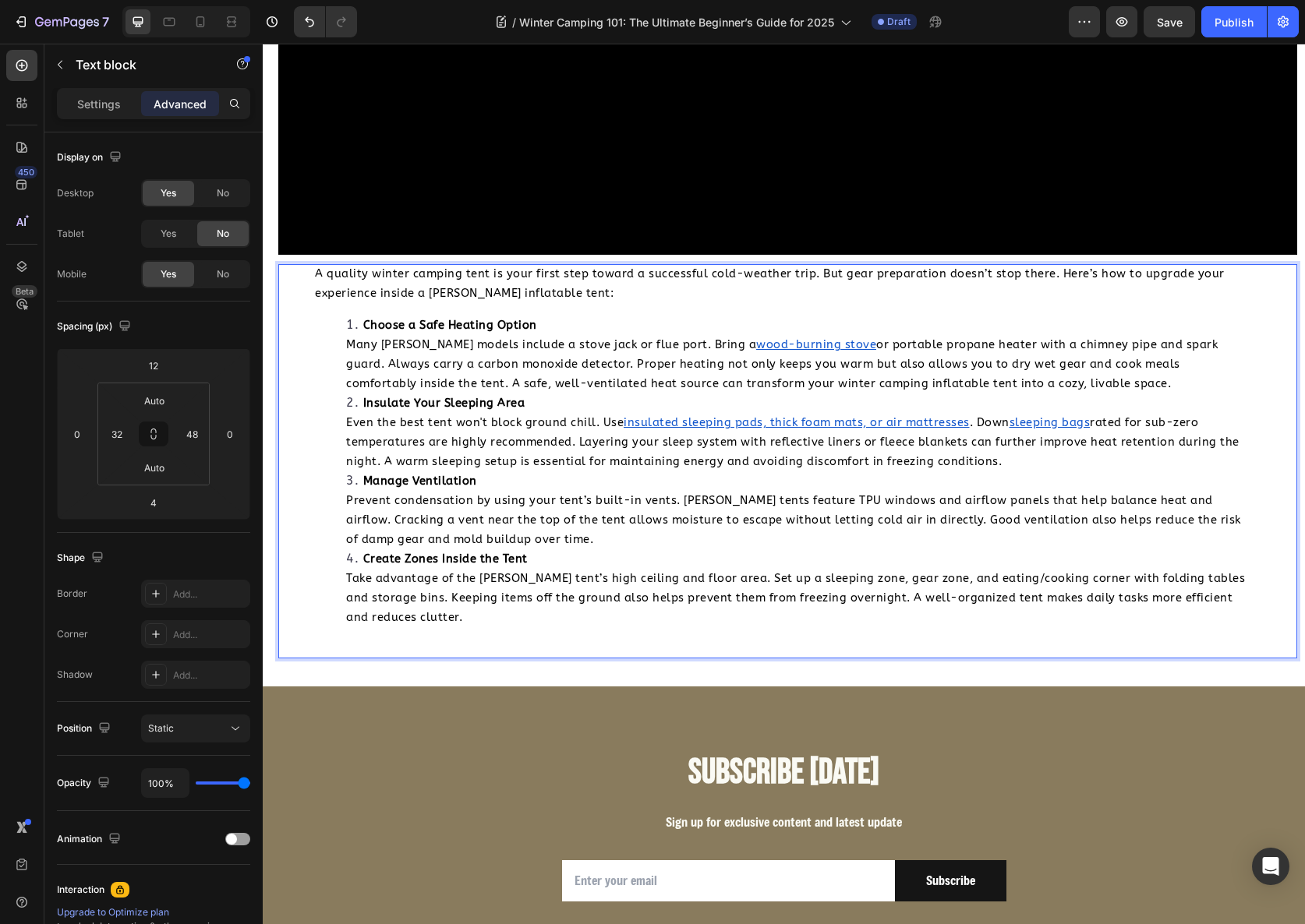
click at [511, 551] on div "A quality winter camping tent is your first step toward a successful cold-weath…" at bounding box center [781, 461] width 957 height 395
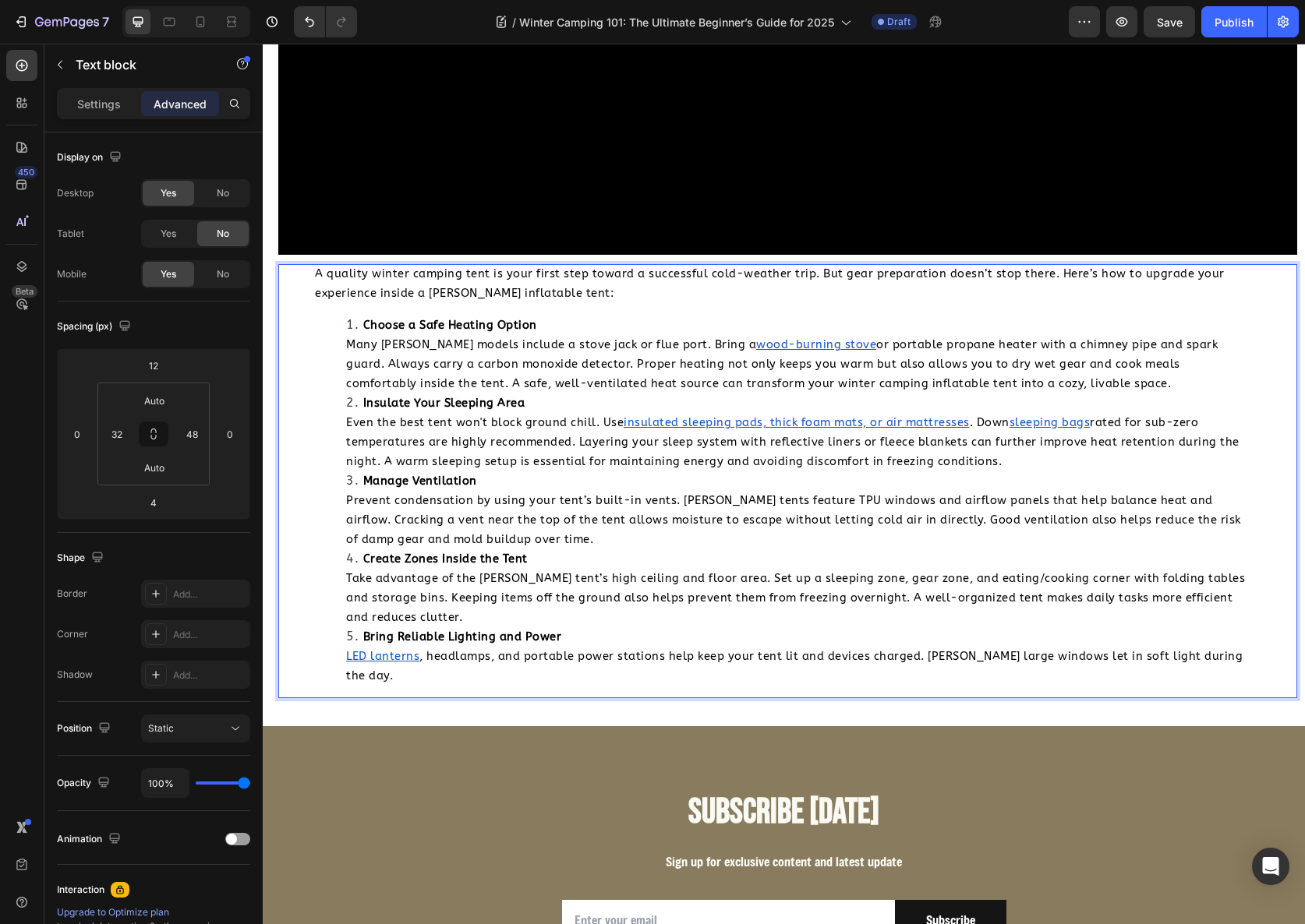
click at [568, 628] on li "Bring Reliable Lighting and Power LED lanterns , headlamps, and portable power …" at bounding box center [796, 657] width 902 height 59
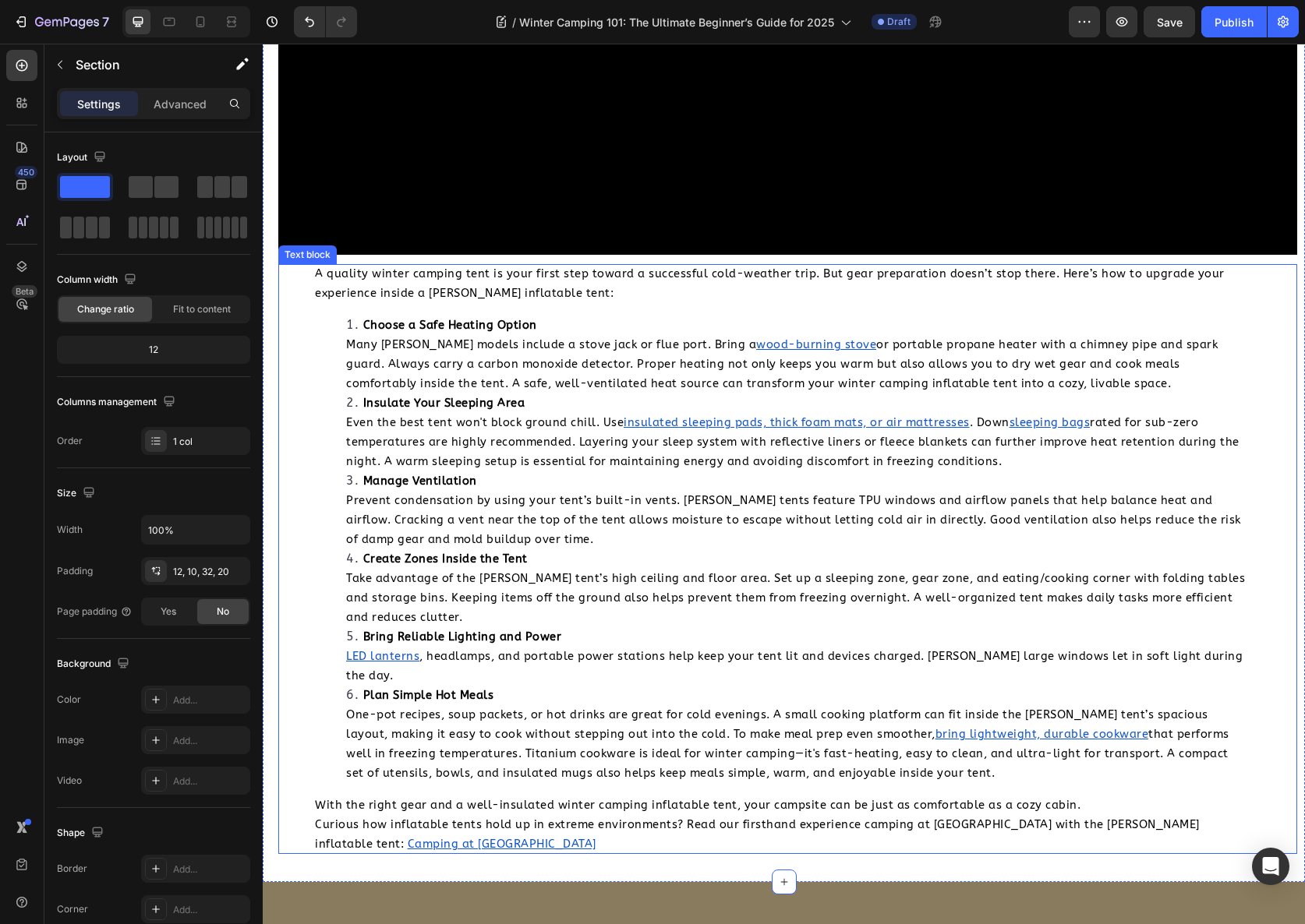
click at [1130, 315] on li "Choose a Safe Heating Option Many Coody models include a stove jack or flue por…" at bounding box center [796, 354] width 902 height 78
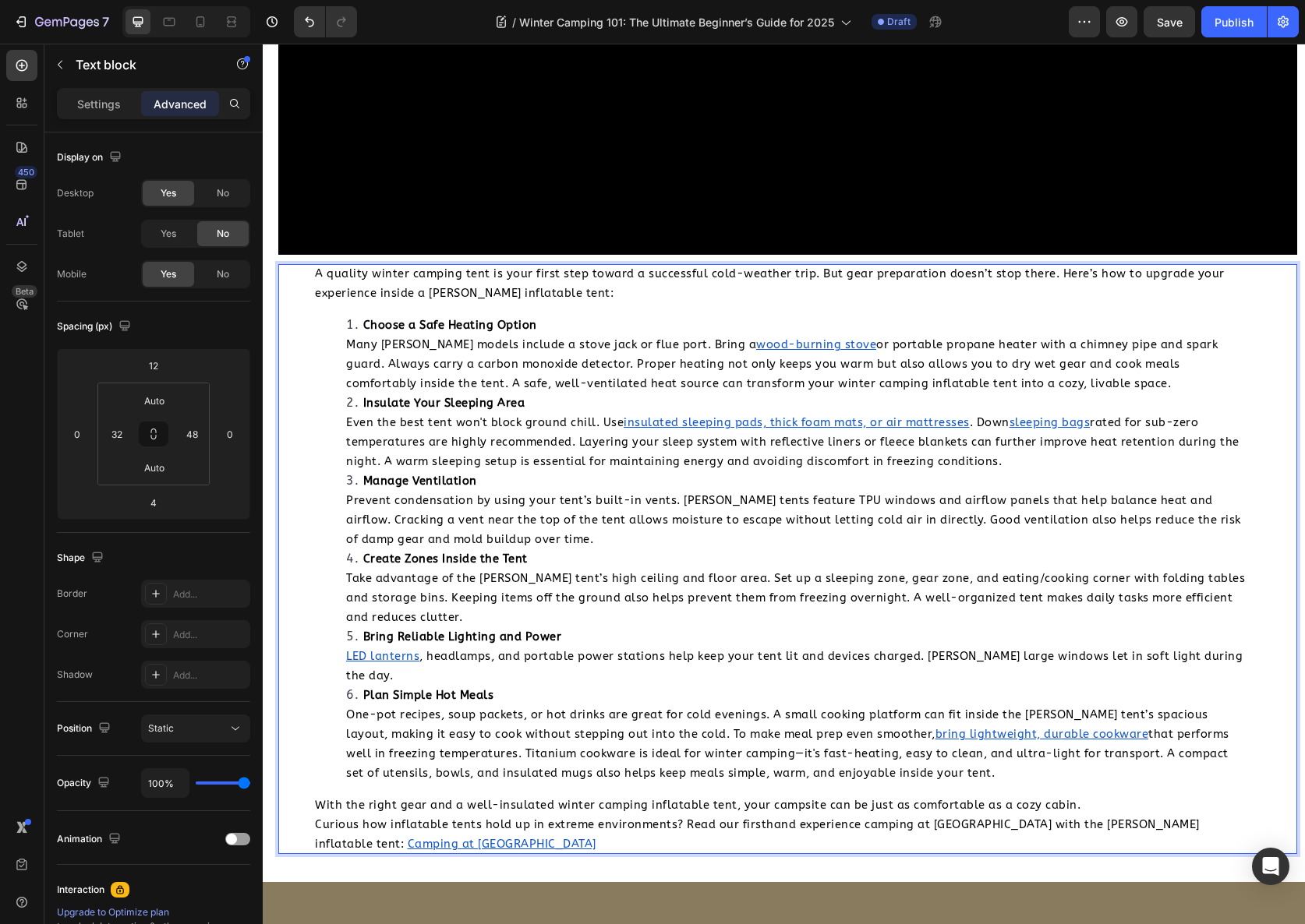
drag, startPoint x: 1111, startPoint y: 308, endPoint x: 406, endPoint y: 275, distance: 705.8
click at [406, 315] on li "Choose a Safe Heating Option Many Coody models include a stove jack or flue por…" at bounding box center [796, 354] width 902 height 78
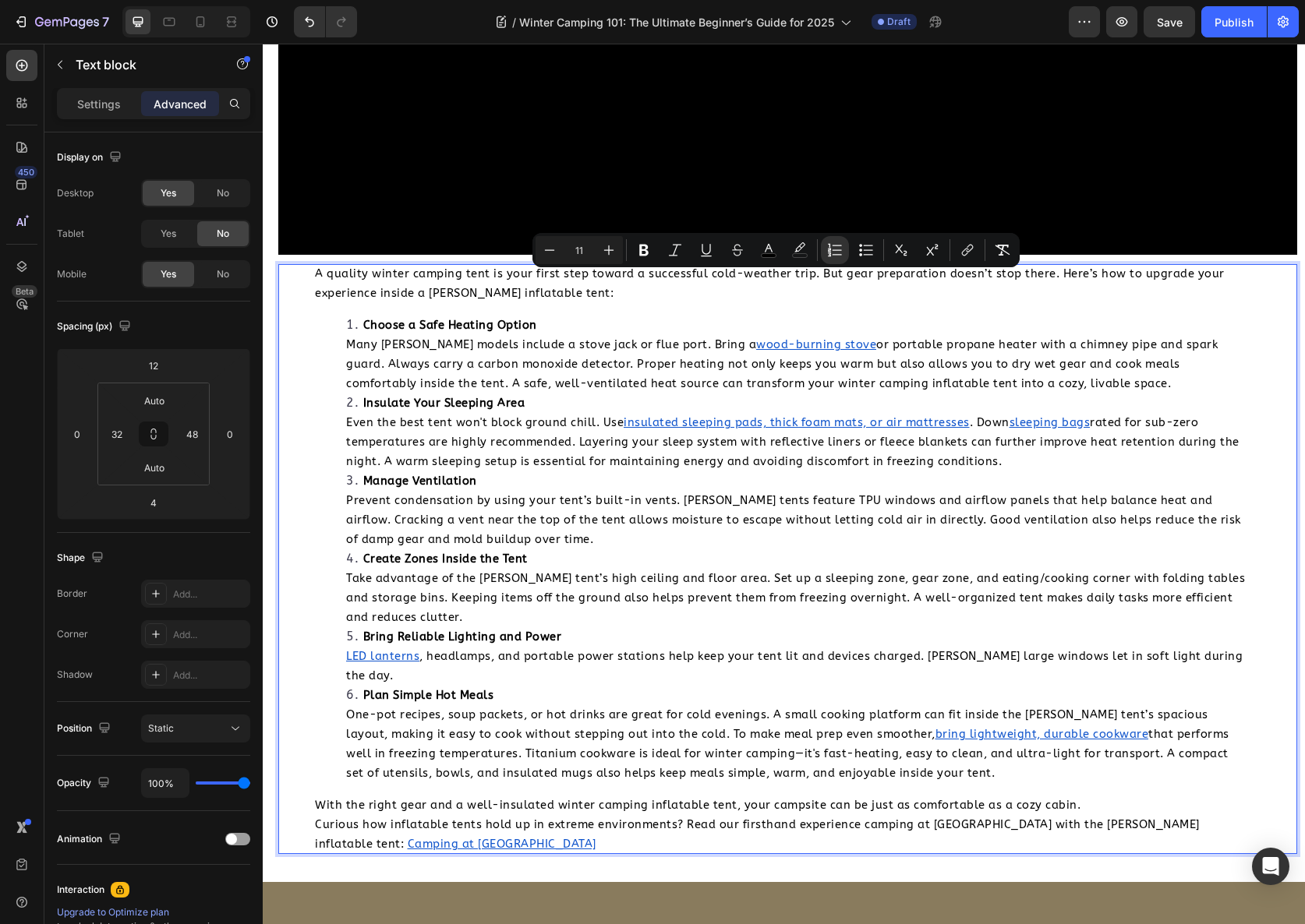
click at [1092, 315] on li "Choose a Safe Heating Option Many Coody models include a stove jack or flue por…" at bounding box center [796, 354] width 902 height 78
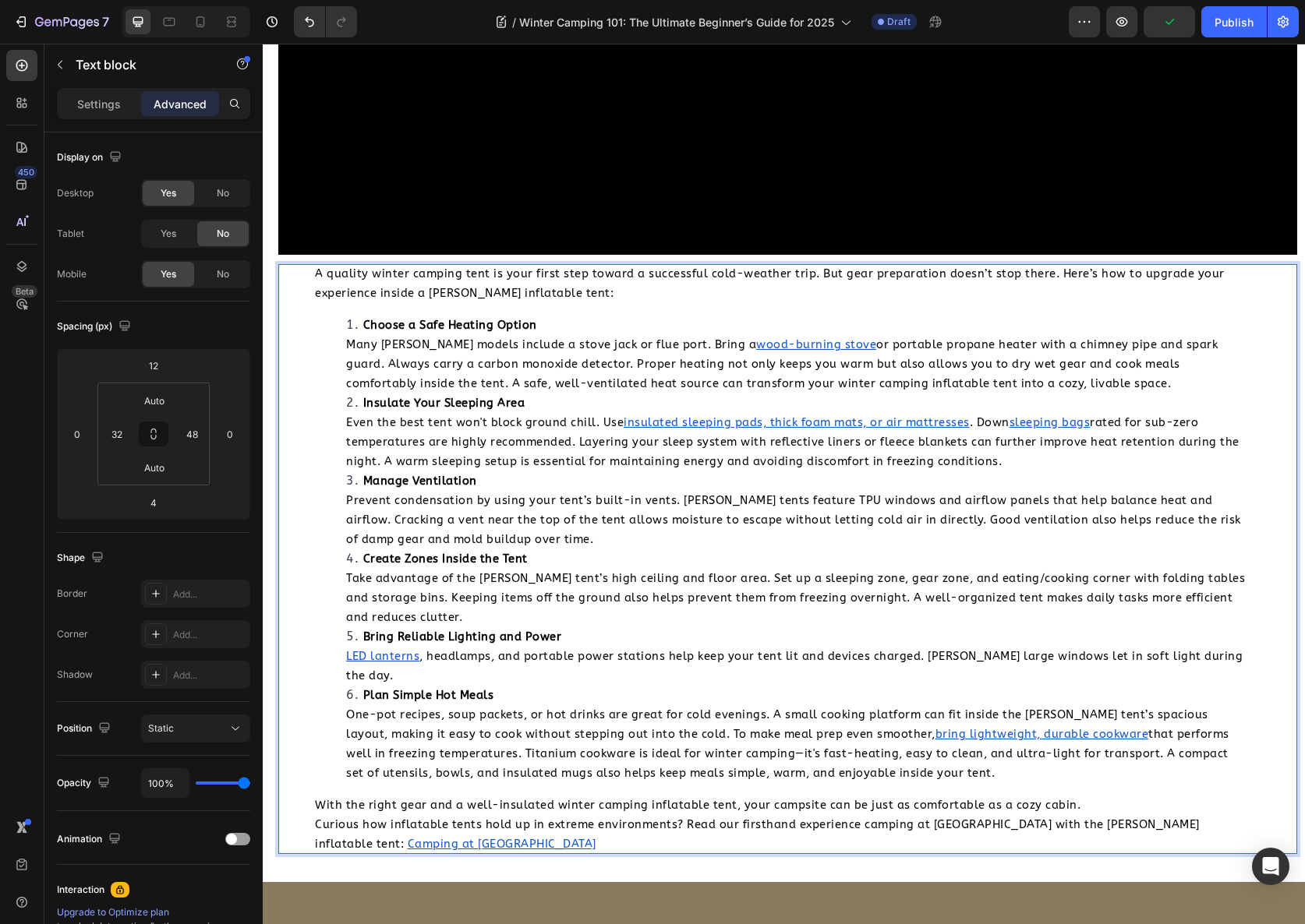
click at [851, 417] on span "rated for sub-zero temperatures are highly recommended. Layering your sleep sys…" at bounding box center [793, 442] width 894 height 53
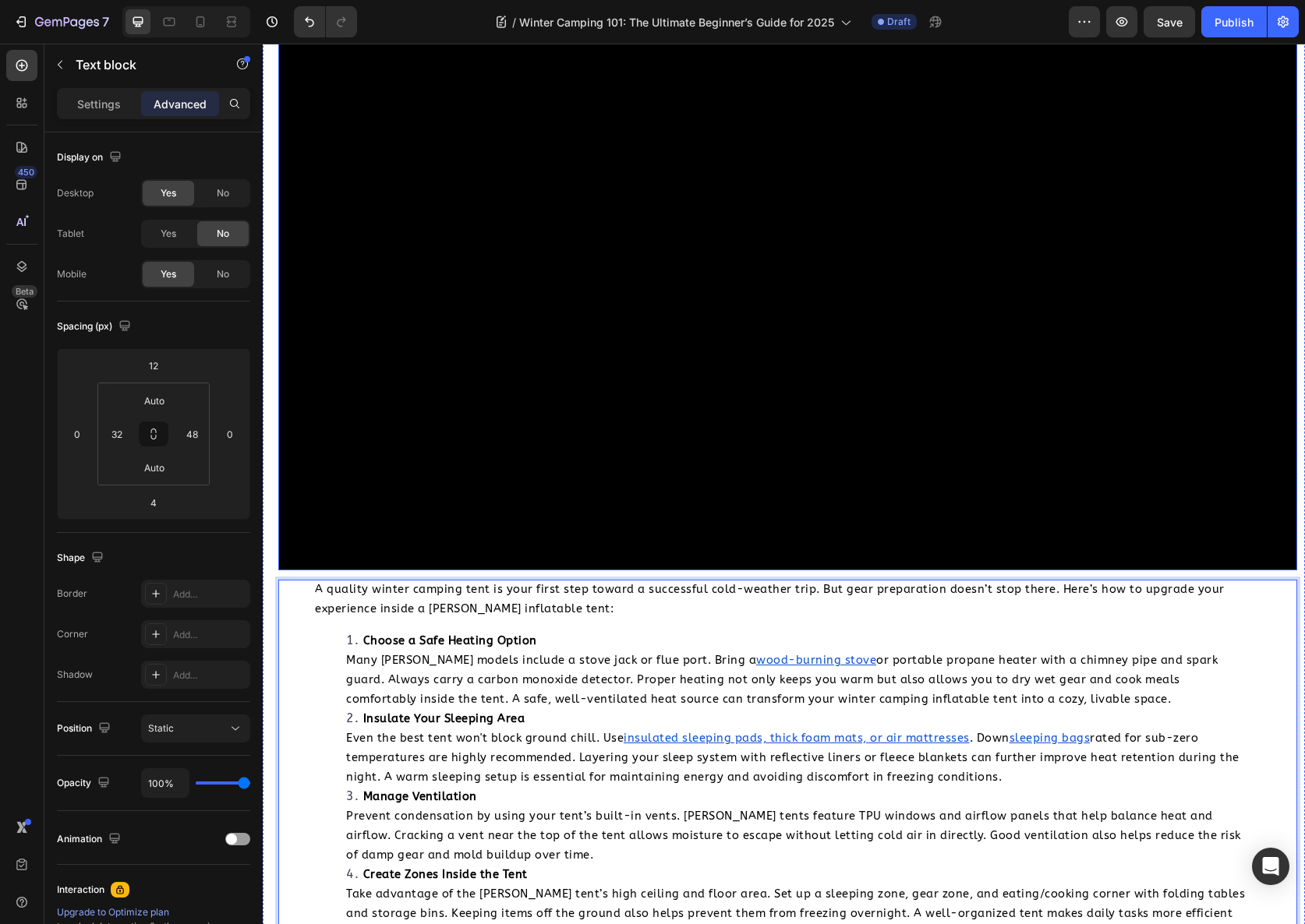
scroll to position [4533, 0]
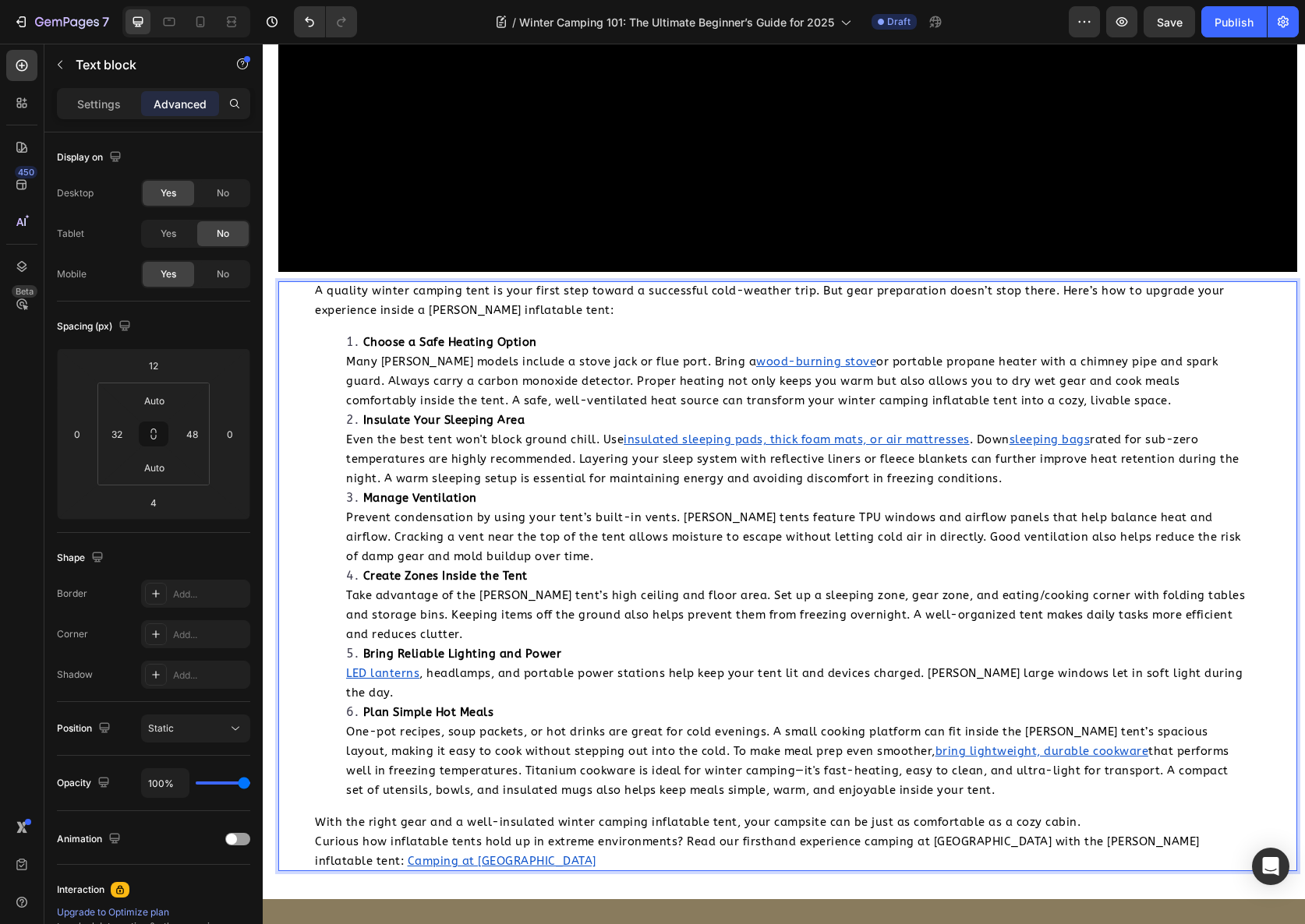
click at [1161, 333] on li "Choose a Safe Heating Option Many Coody models include a stove jack or flue por…" at bounding box center [796, 371] width 902 height 78
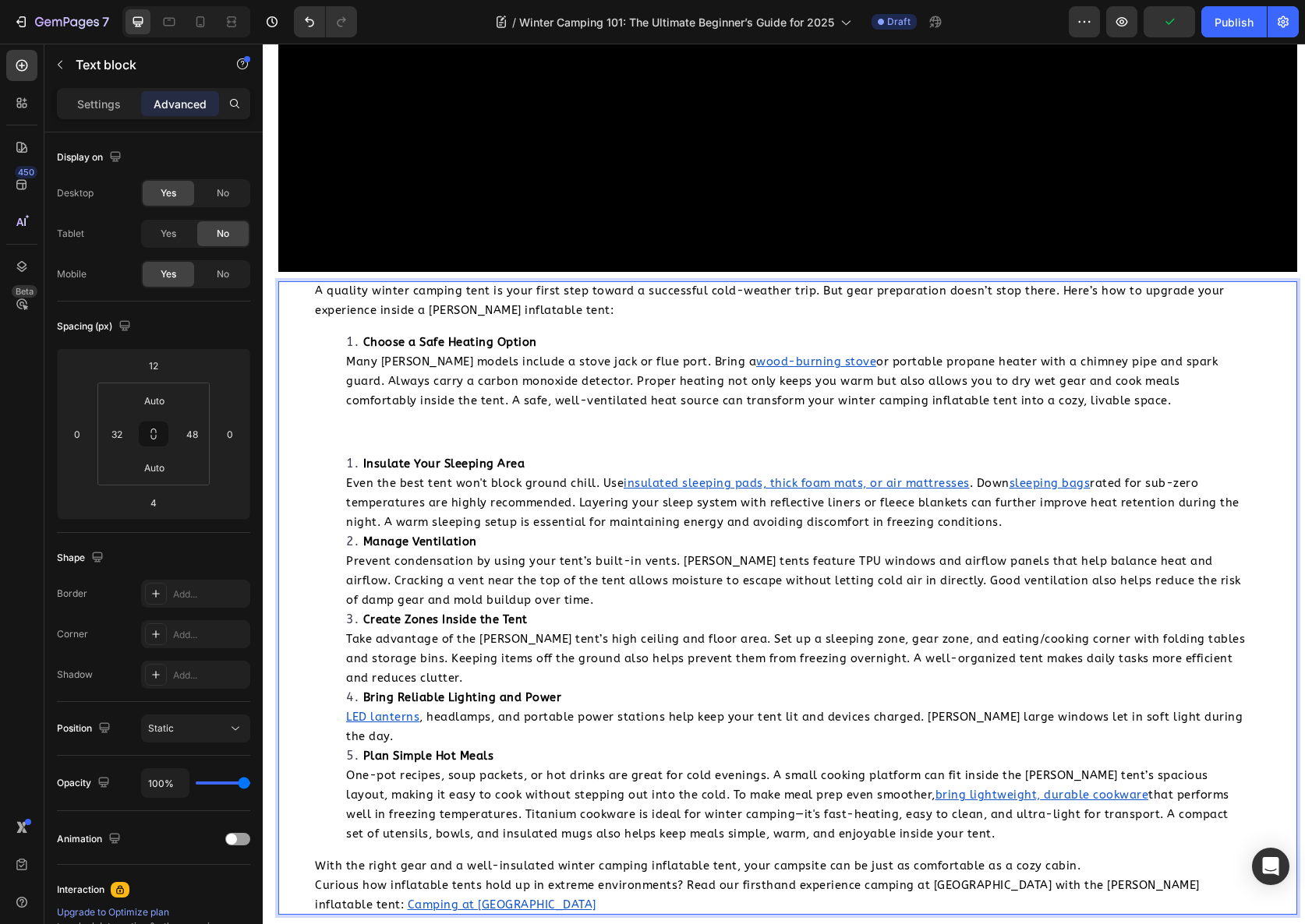
click at [354, 454] on li "Insulate Your Sleeping Area Even the best tent won't block ground chill. Use in…" at bounding box center [796, 493] width 902 height 78
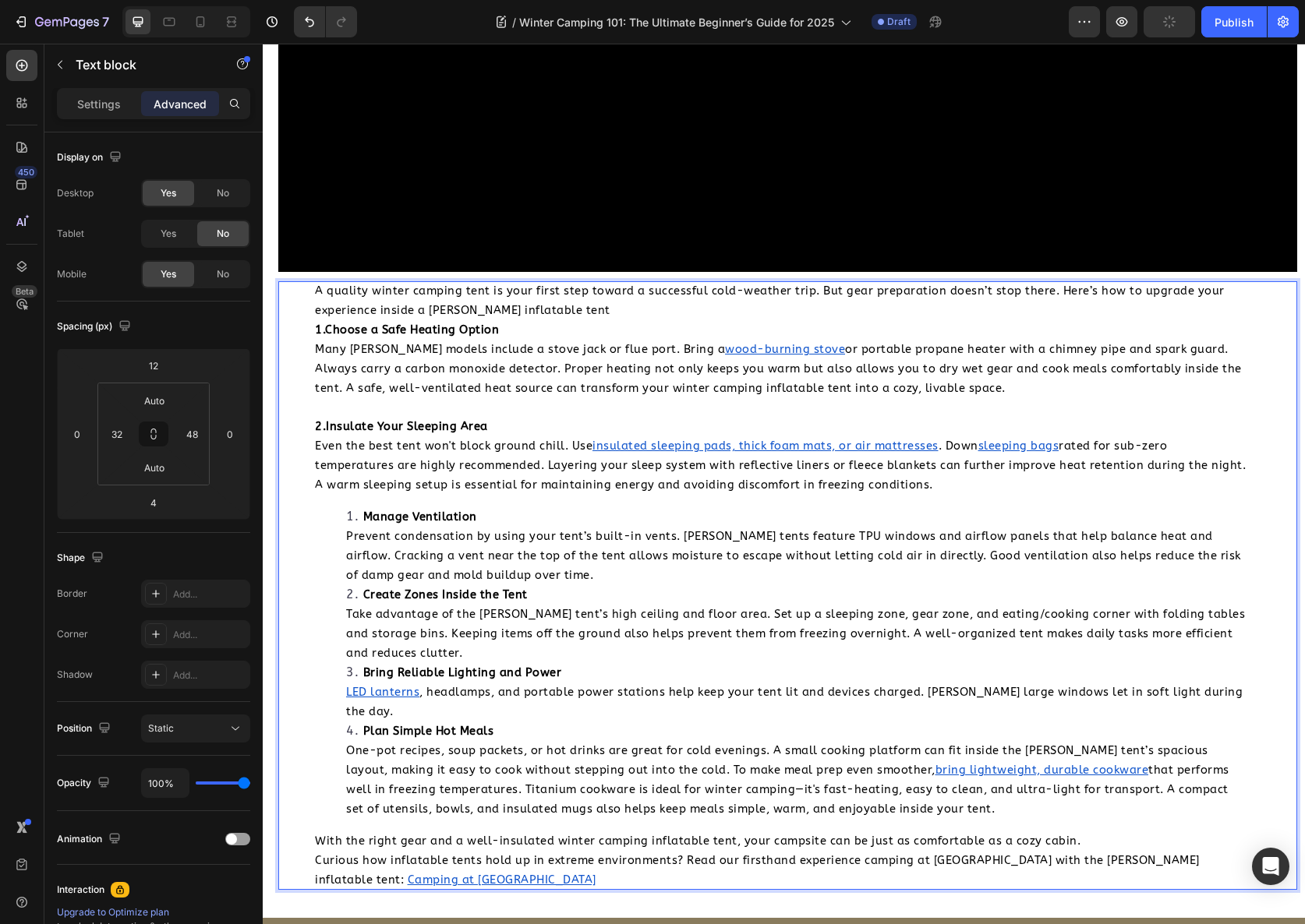
click at [611, 530] on span "Prevent condensation by using your tent’s built-in vents. [PERSON_NAME] tents f…" at bounding box center [793, 556] width 895 height 53
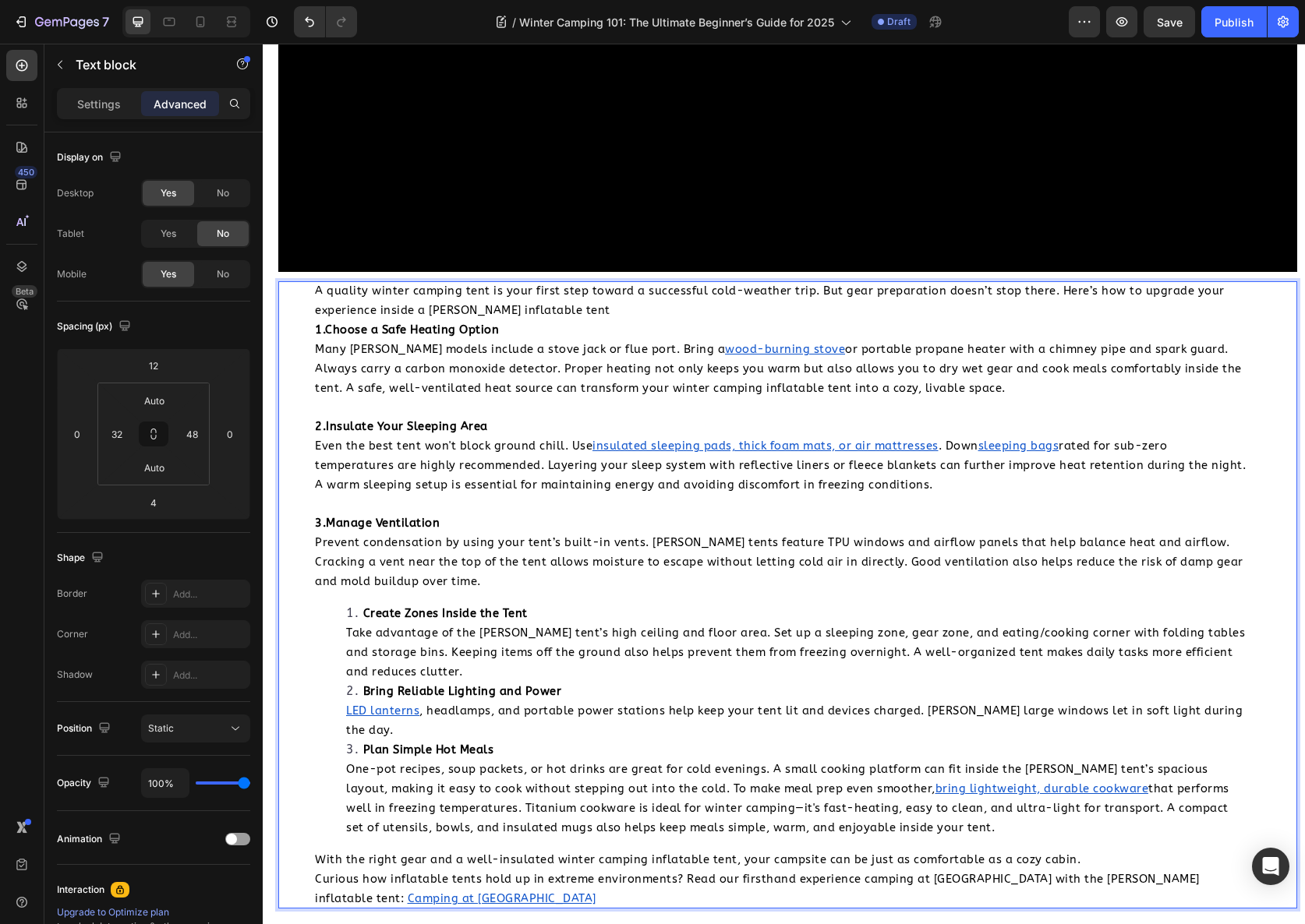
click at [477, 514] on p "3.Manage Ventilation Prevent condensation by using your tent’s built-in vents. …" at bounding box center [781, 552] width 933 height 78
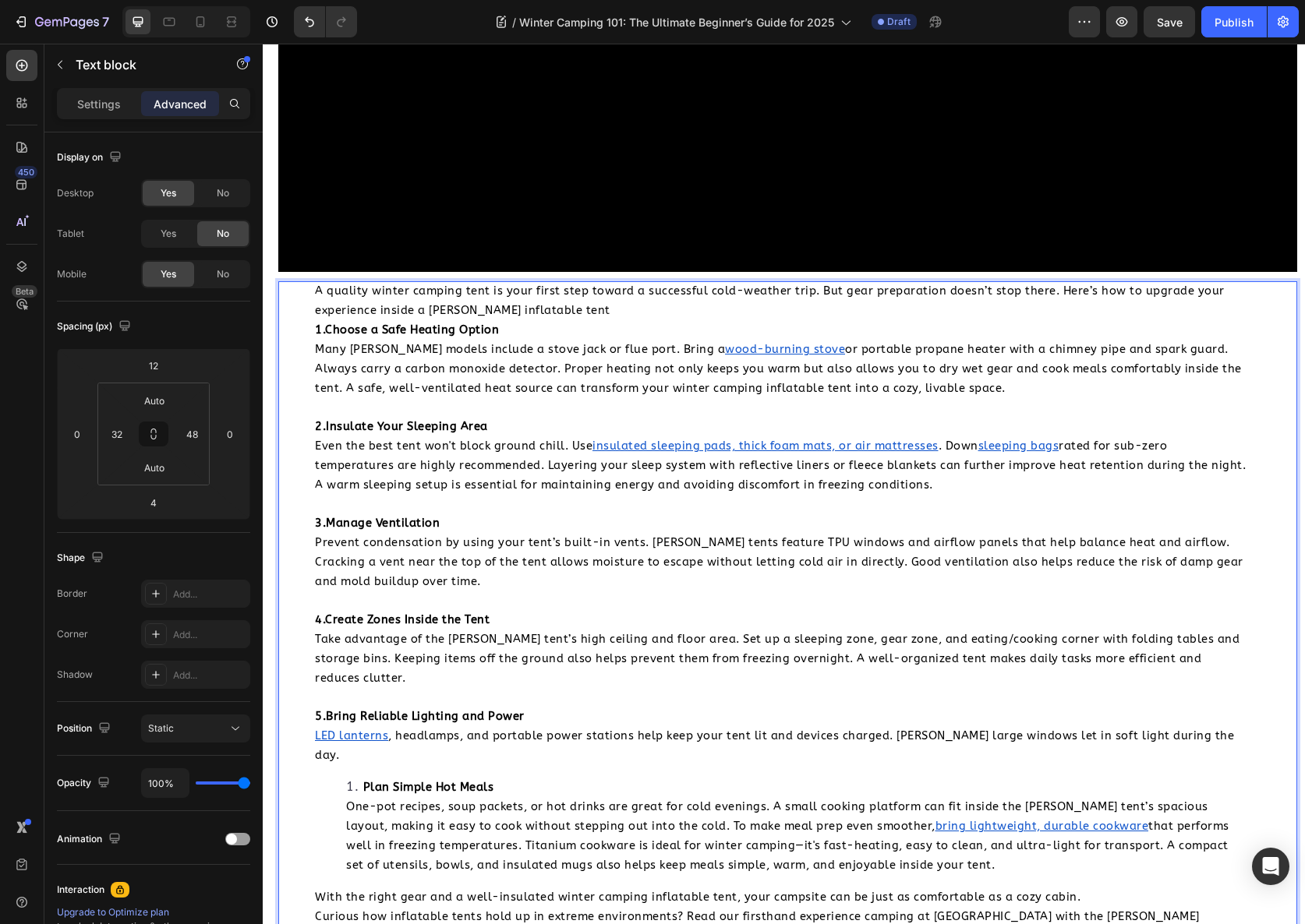
click at [361, 778] on li "Plan Simple Hot Meals One-pot recipes, soup packets, or hot drinks are great fo…" at bounding box center [796, 827] width 902 height 97
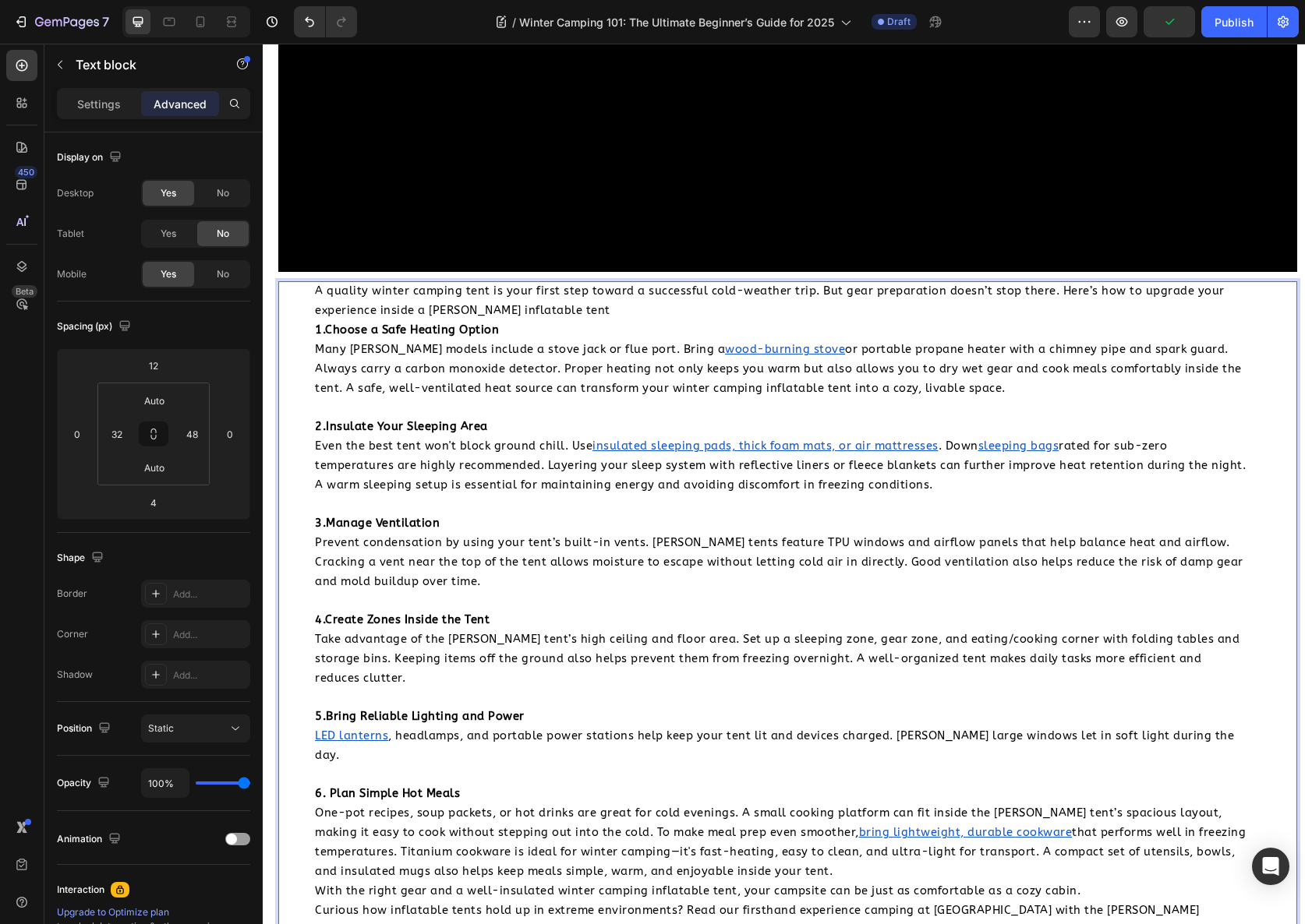
click at [1031, 784] on p "6. Plan Simple Hot Meals One-pot recipes, soup packets, or hot drinks are great…" at bounding box center [781, 832] width 933 height 97
click at [313, 788] on div "A quality winter camping tent is your first step toward a successful cold-weath…" at bounding box center [781, 611] width 957 height 659
click at [613, 633] on span "Take advantage of the [PERSON_NAME] tent’s high ceiling and floor area. Set up …" at bounding box center [777, 659] width 924 height 53
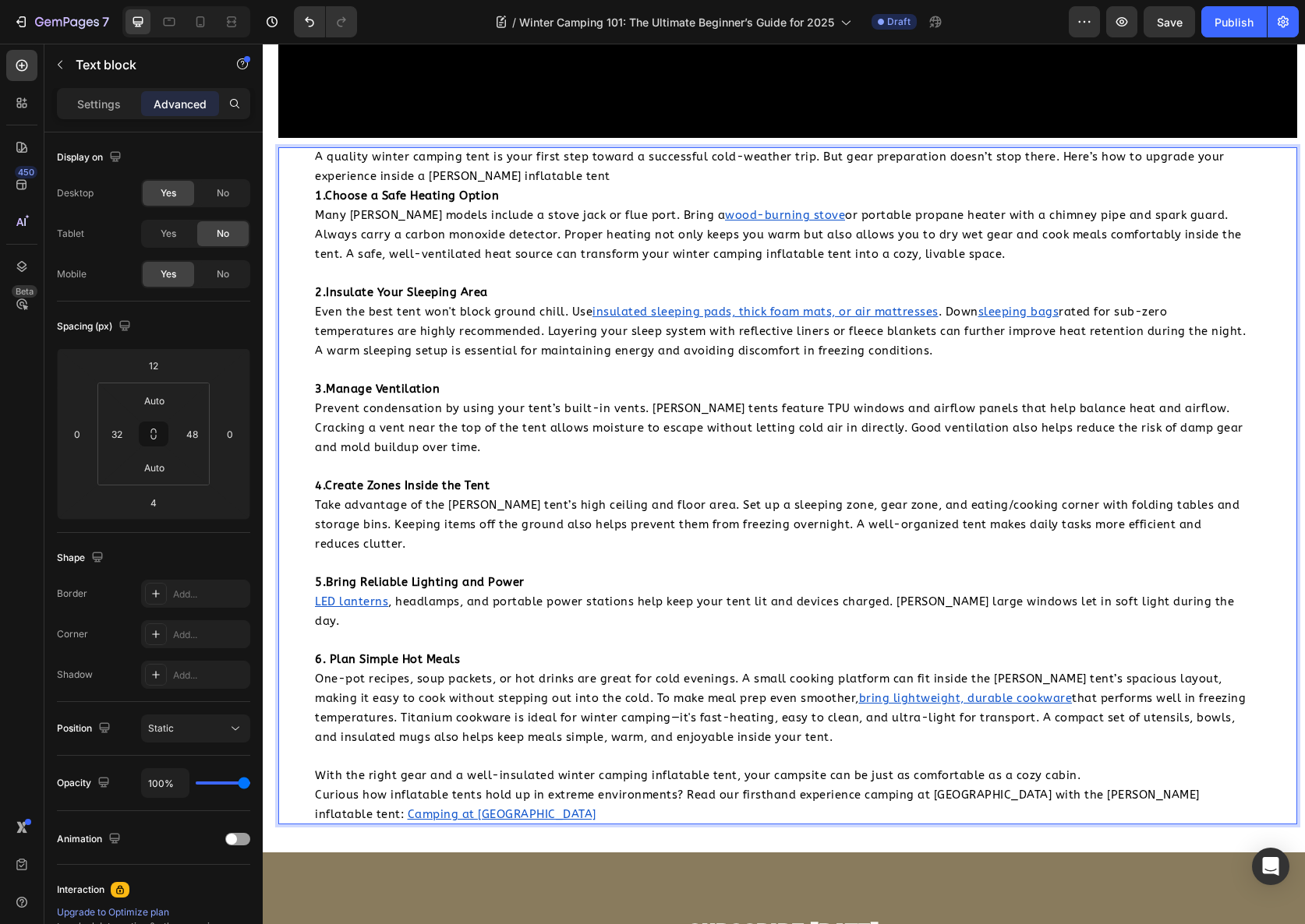
scroll to position [4844, 0]
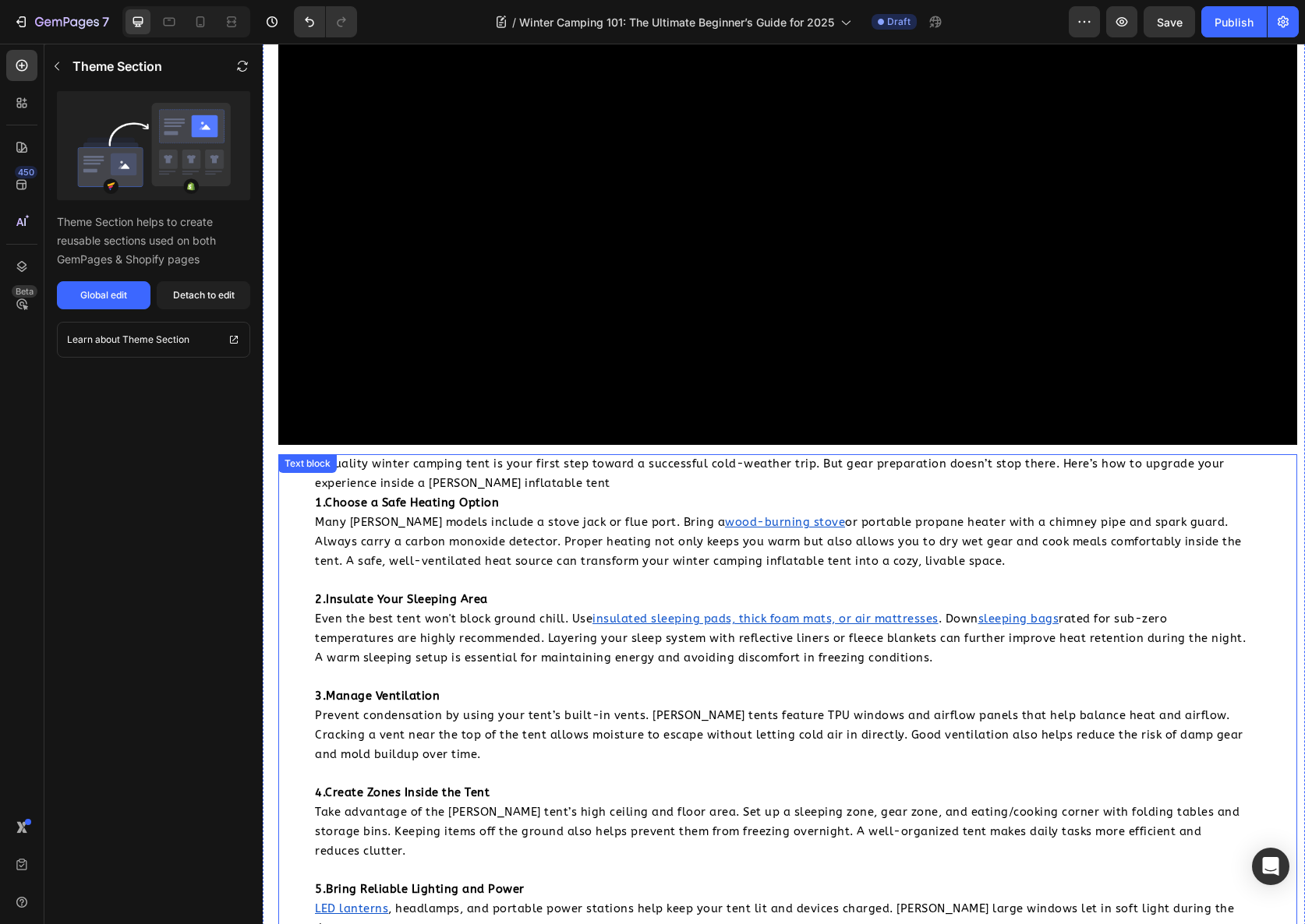
scroll to position [3602, 0]
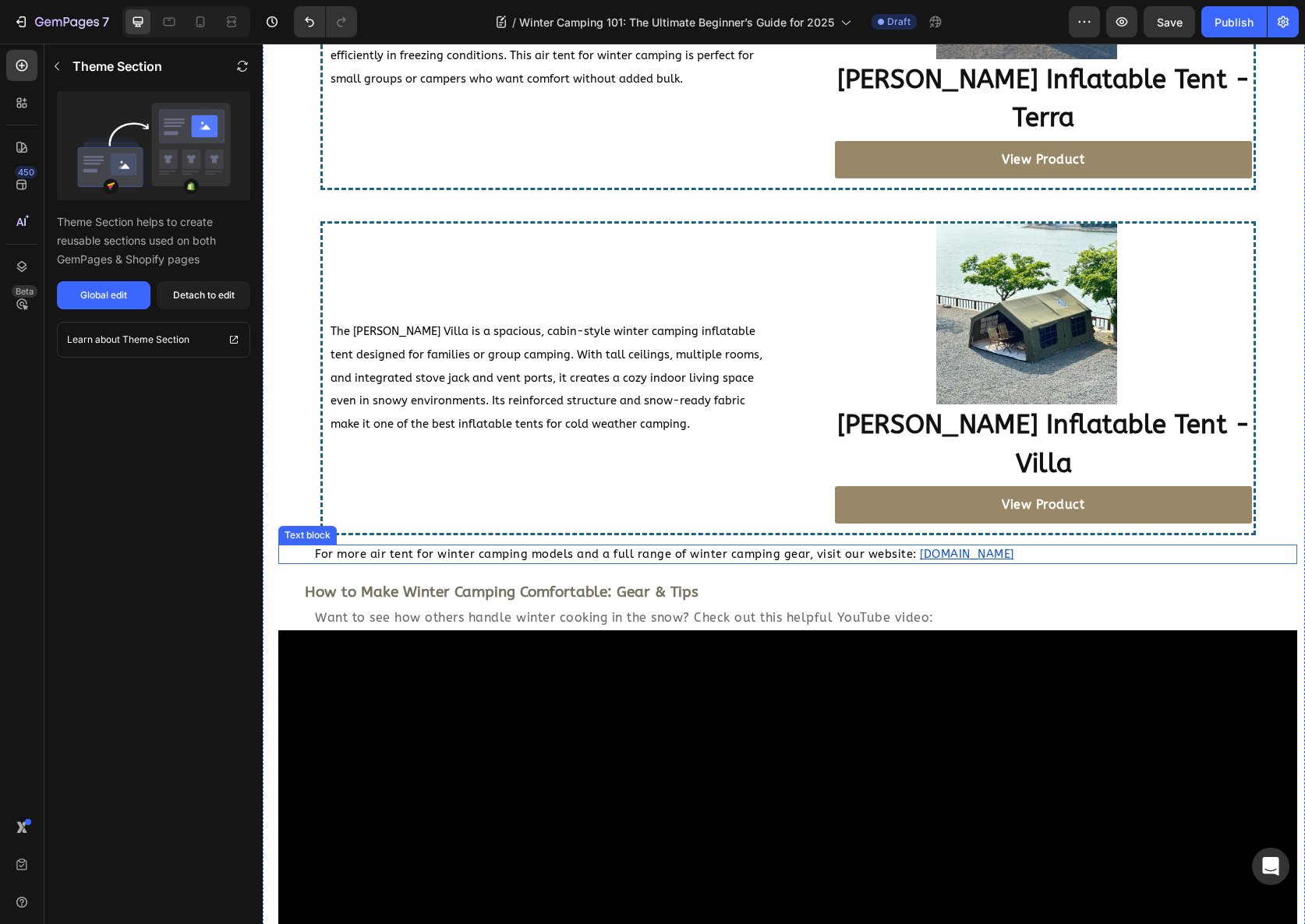
click at [418, 496] on div "Top Air Tent for Winter Camping Picks for 2025 Heading Choosing the right blow …" at bounding box center [788, 667] width 1019 height 2453
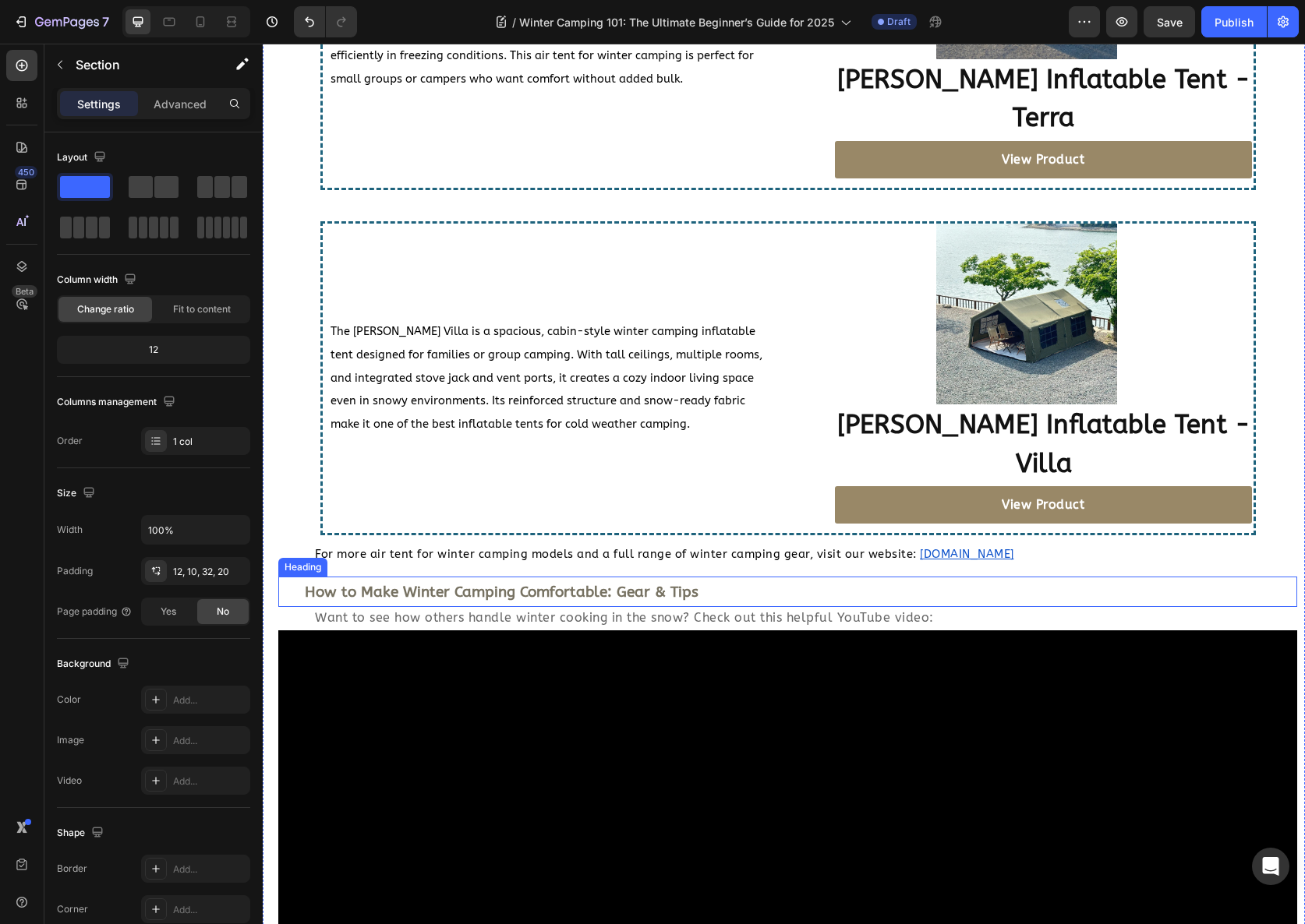
click at [394, 584] on strong "How to Make Winter Camping Comfortable: Gear & Tips" at bounding box center [501, 592] width 394 height 17
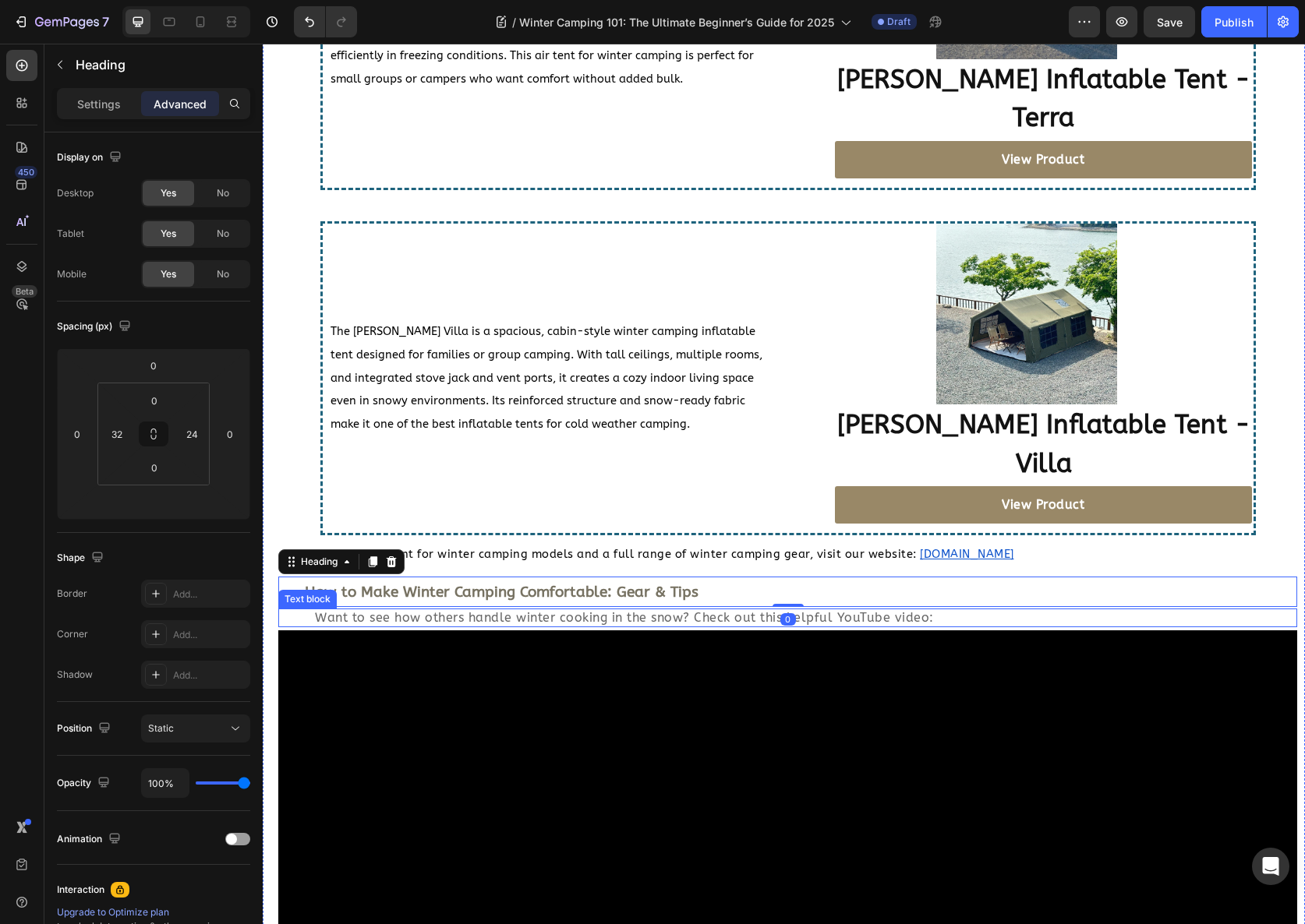
click at [392, 610] on span "Want to see how others handle winter cooking in the snow? Check out this helpfu…" at bounding box center [624, 617] width 619 height 15
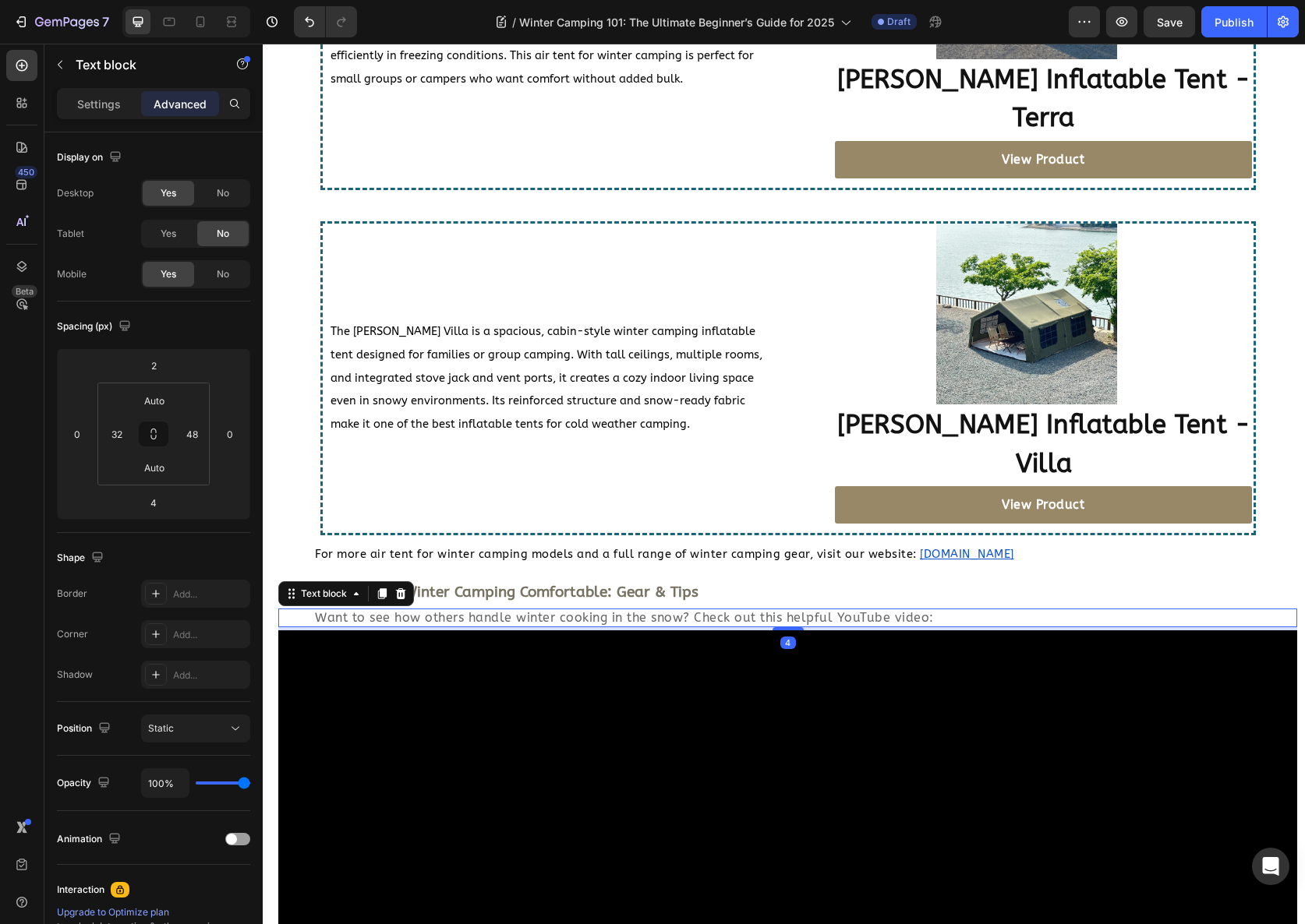
click at [414, 584] on strong "How to Make Winter Camping Comfortable: Gear & Tips" at bounding box center [501, 592] width 394 height 17
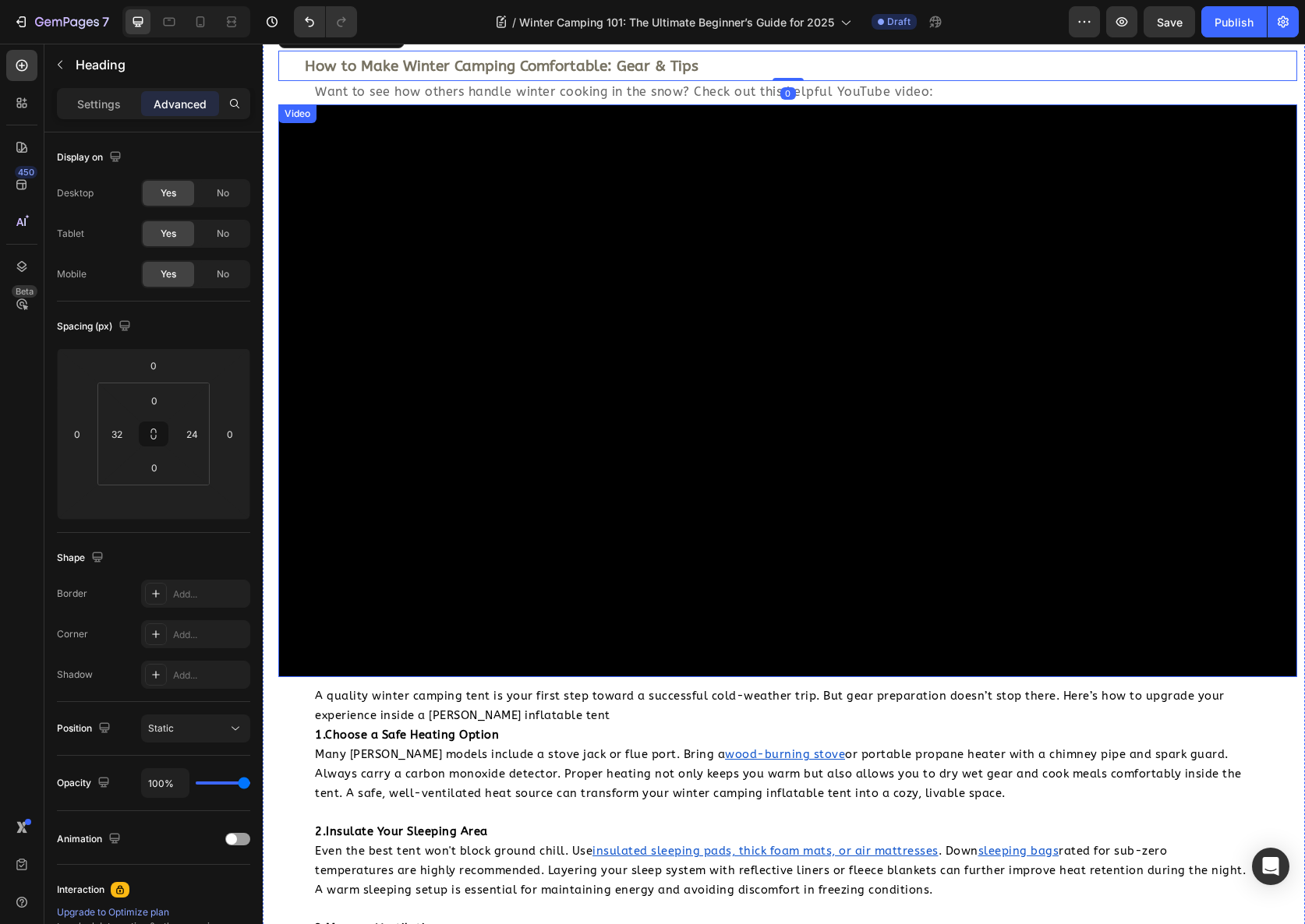
scroll to position [4637, 0]
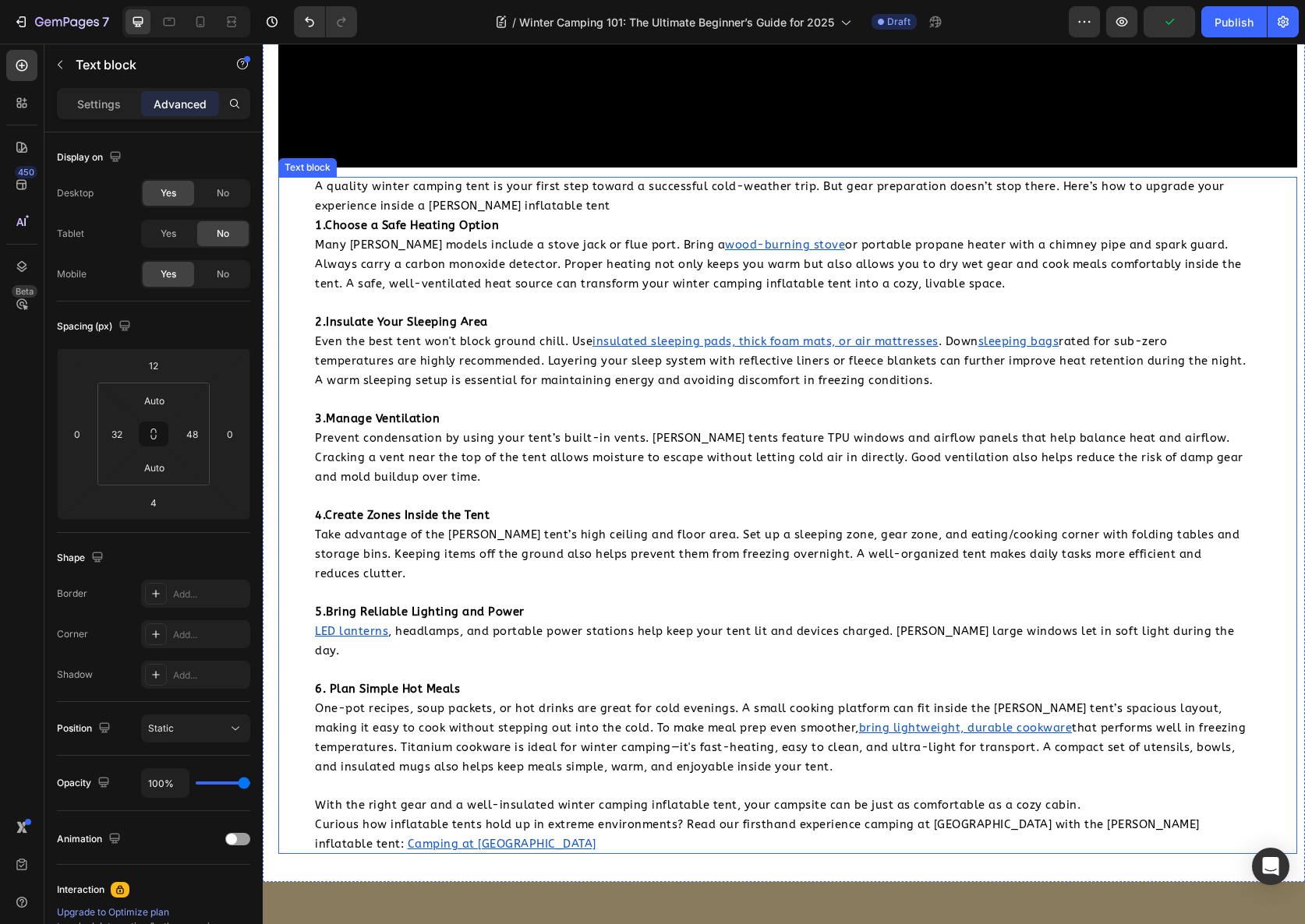
click at [453, 702] on span "One-pot recipes, soup packets, or hot drinks are great for cold evenings. A sma…" at bounding box center [768, 718] width 907 height 33
click at [108, 101] on p "Settings" at bounding box center [99, 104] width 44 height 16
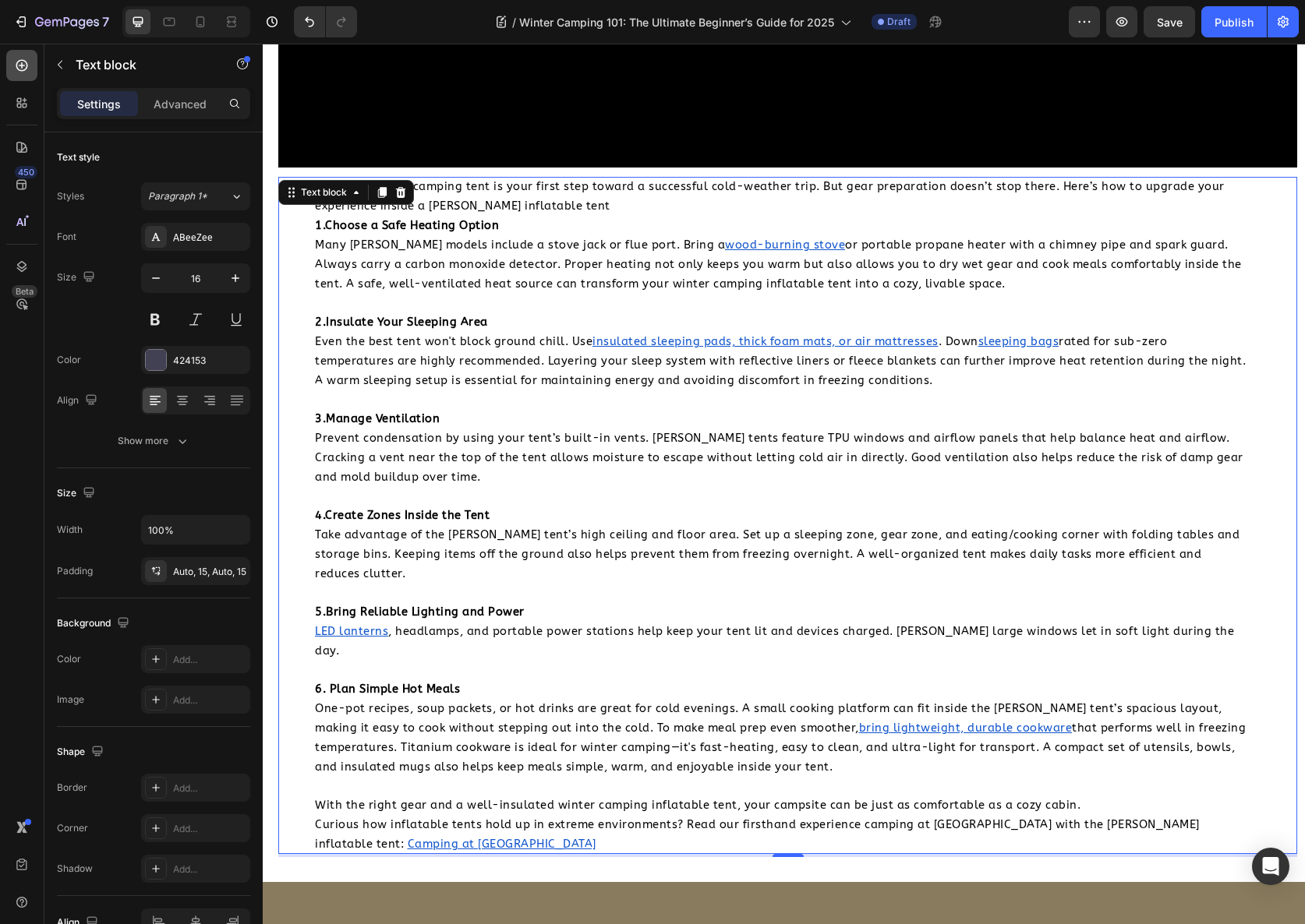
click at [23, 75] on div at bounding box center [22, 66] width 31 height 31
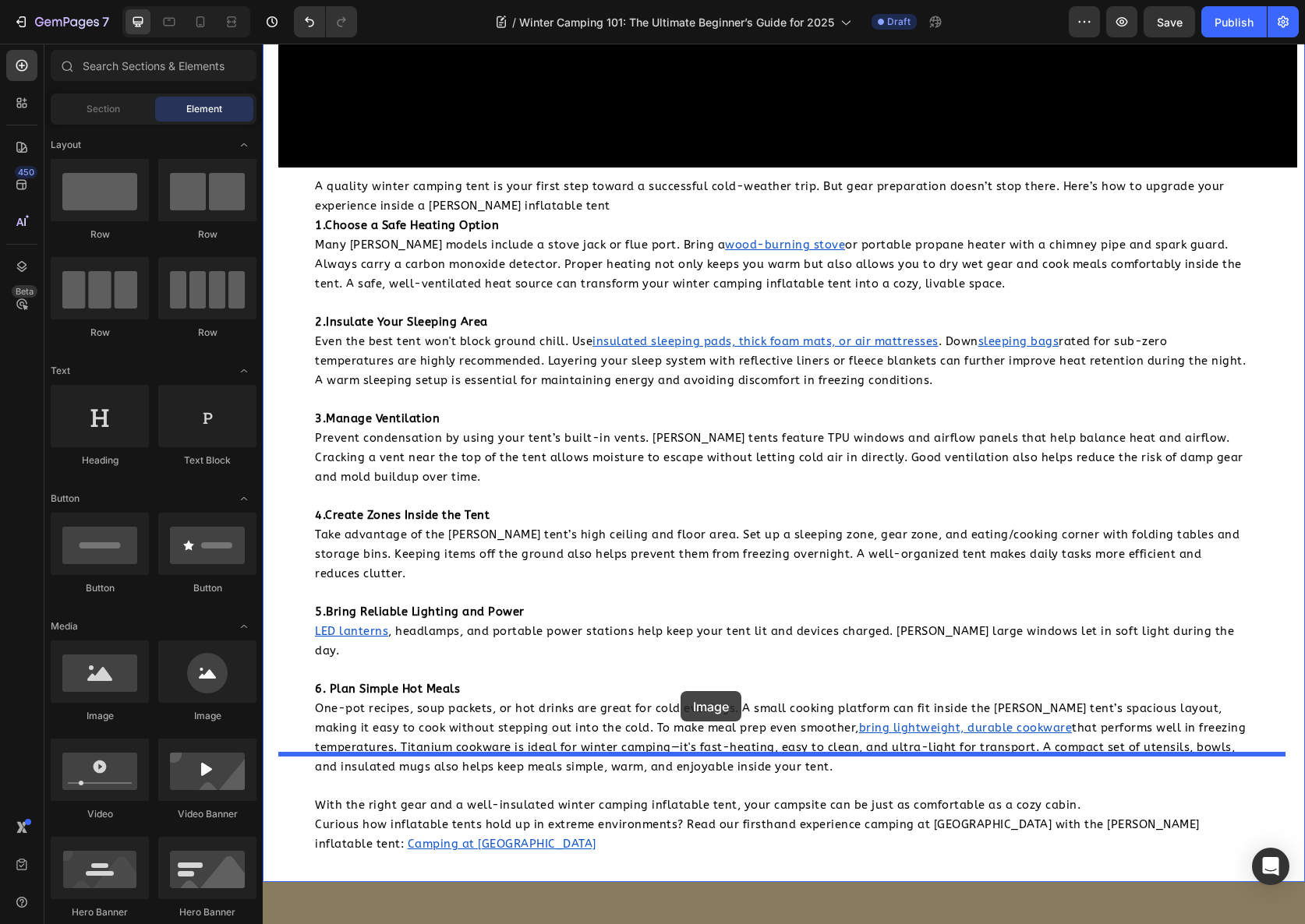
drag, startPoint x: 394, startPoint y: 733, endPoint x: 673, endPoint y: 688, distance: 282.6
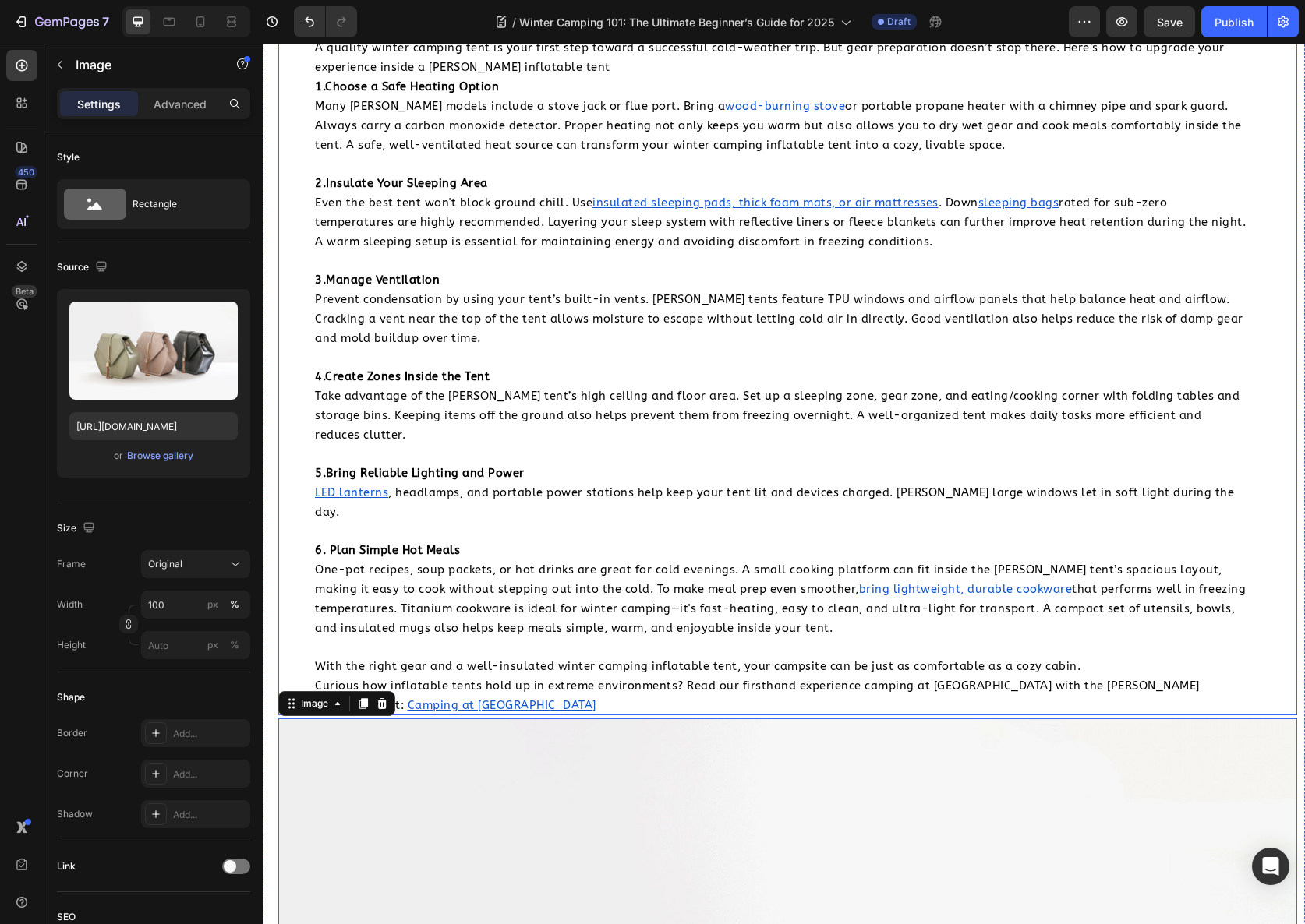
scroll to position [4947, 0]
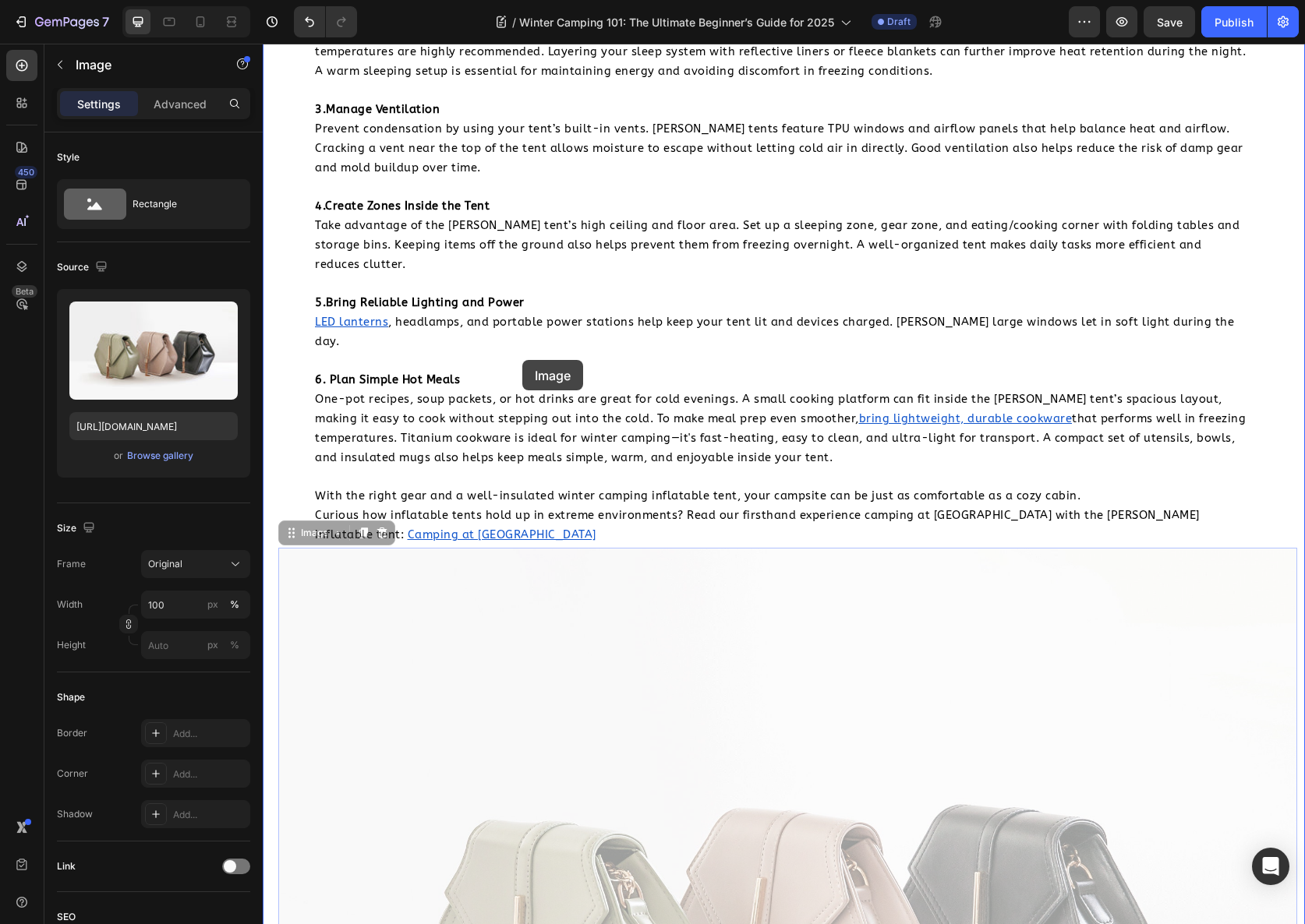
drag, startPoint x: 411, startPoint y: 660, endPoint x: 523, endPoint y: 360, distance: 320.2
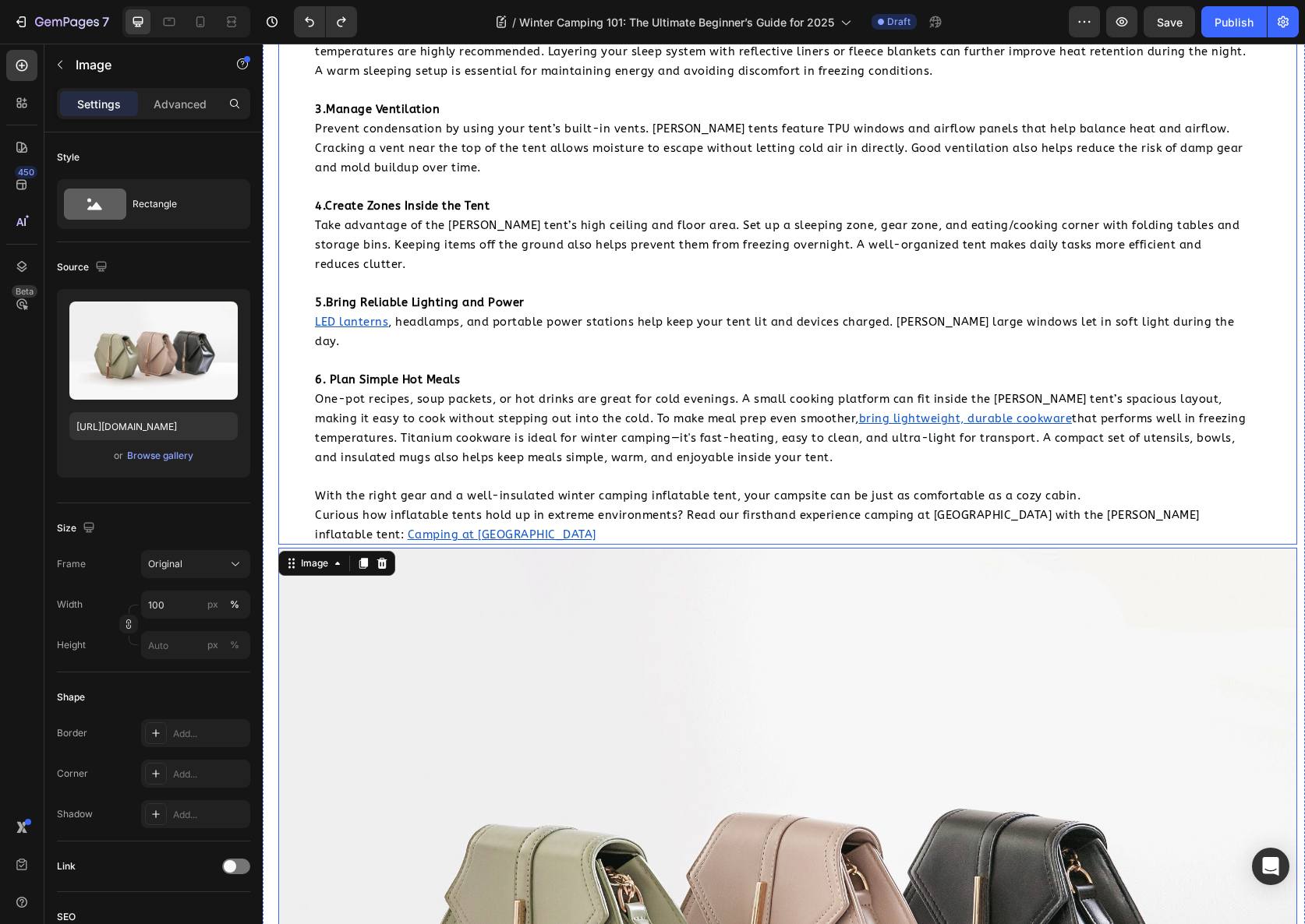
scroll to position [4944, 0]
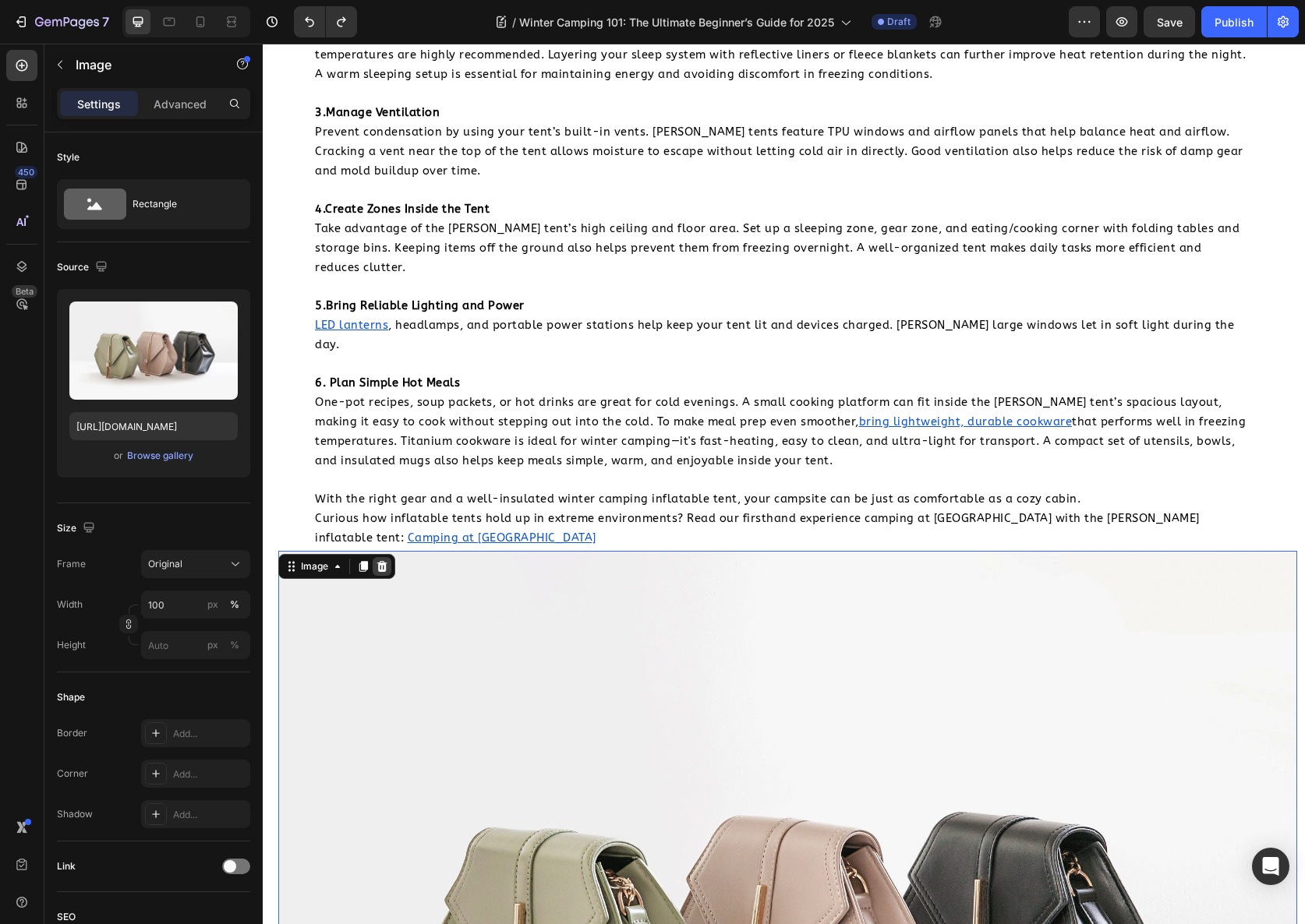
click at [374, 557] on div at bounding box center [382, 566] width 19 height 19
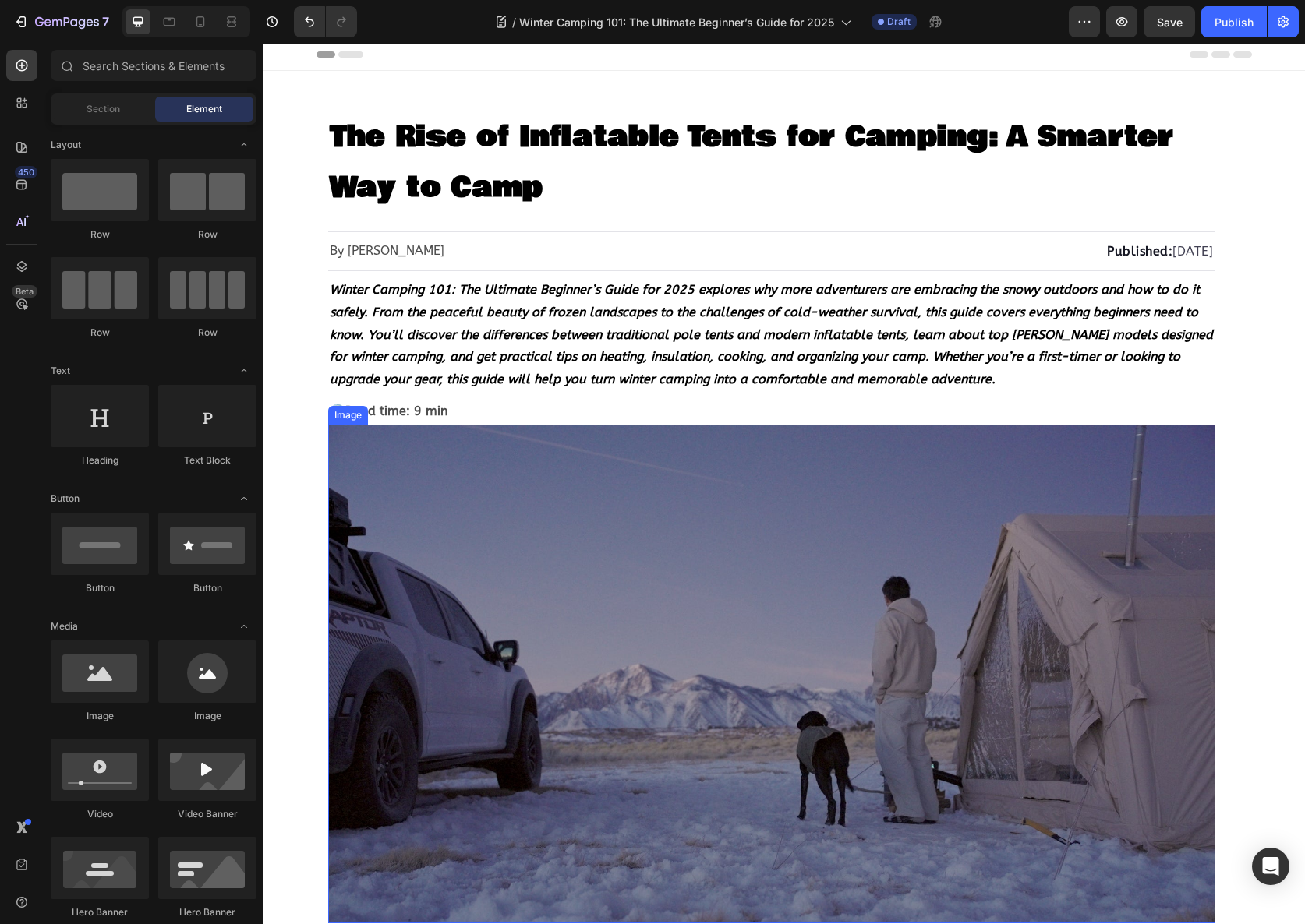
scroll to position [0, 0]
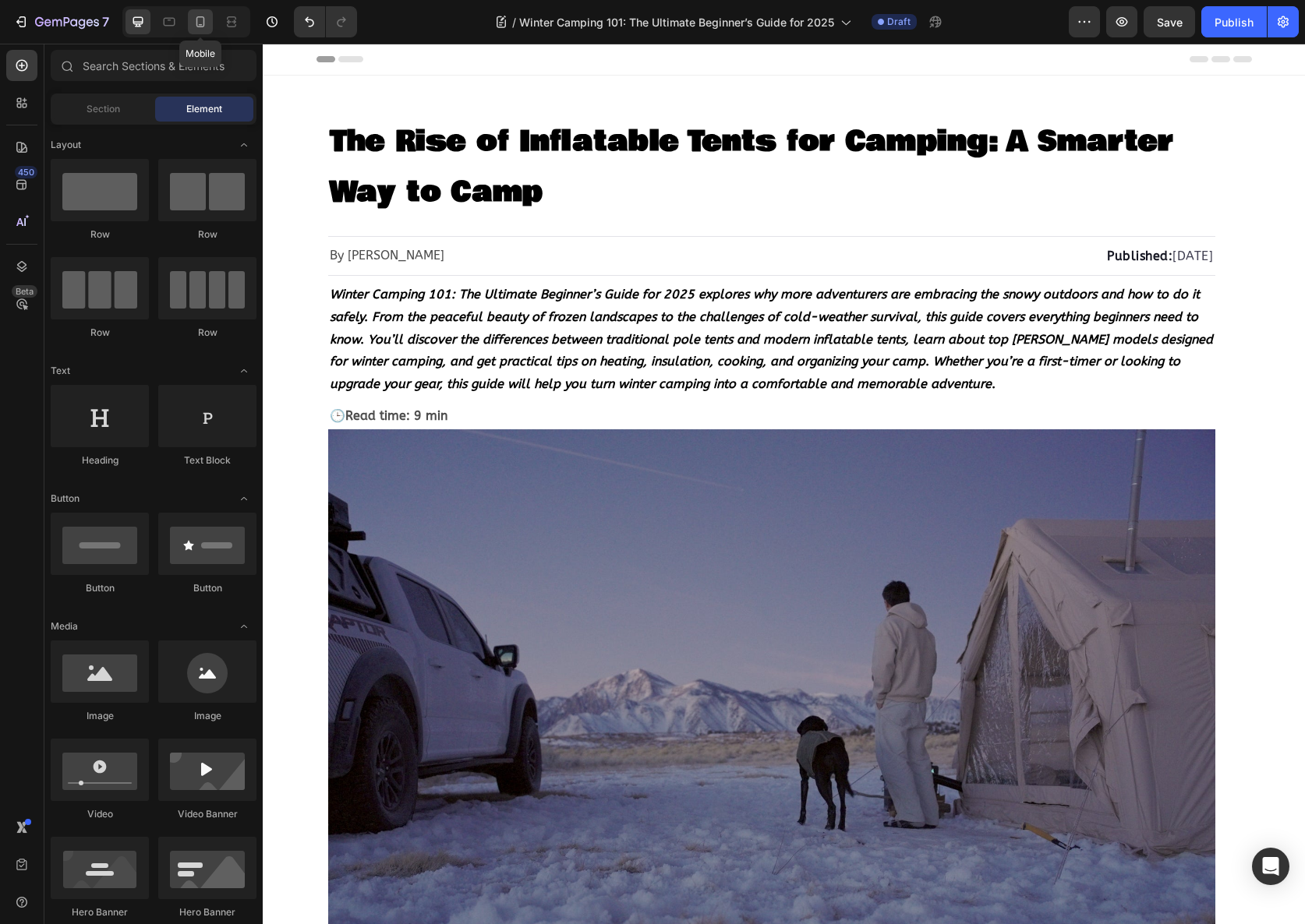
click at [199, 24] on icon at bounding box center [200, 22] width 16 height 16
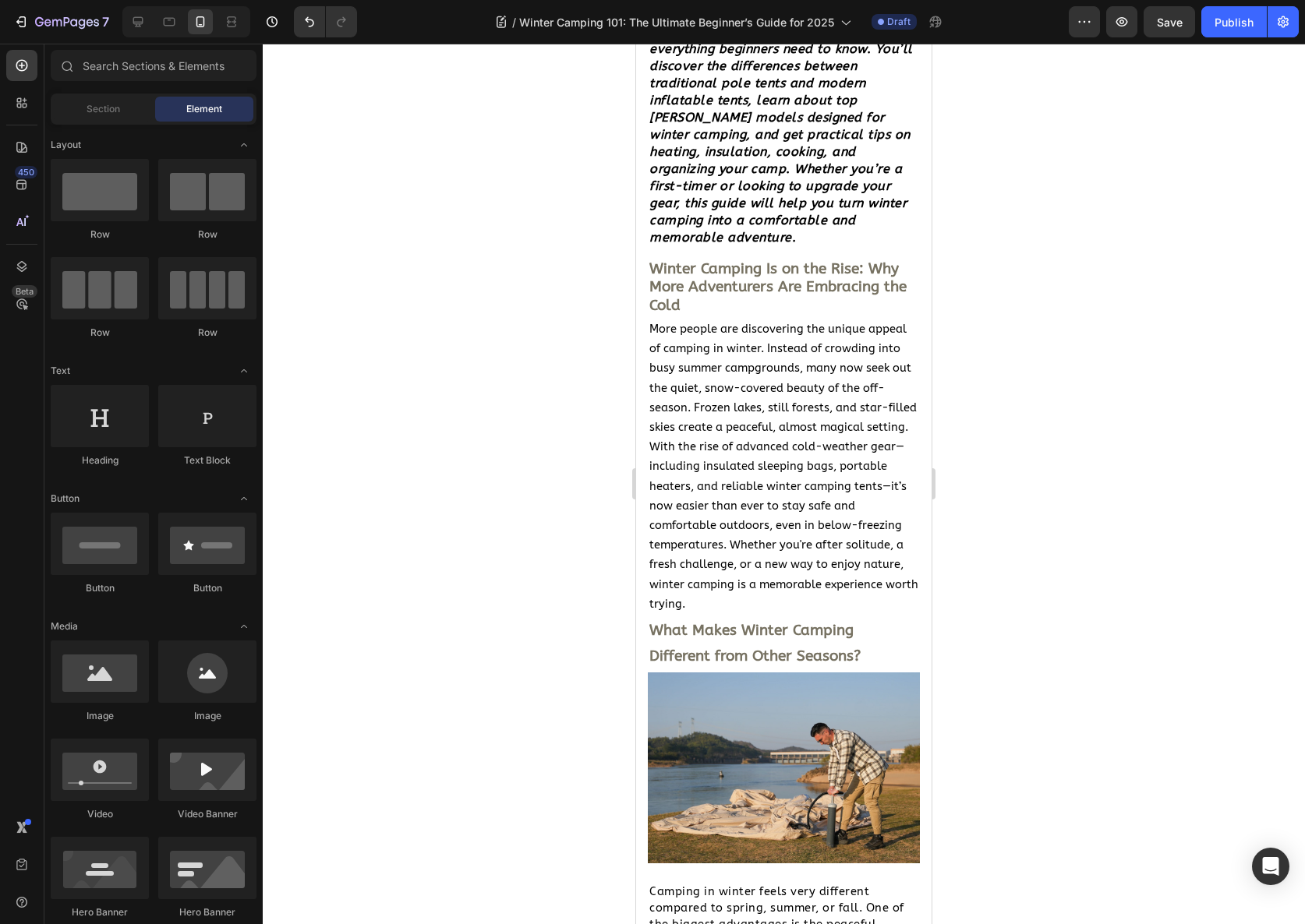
scroll to position [15, 0]
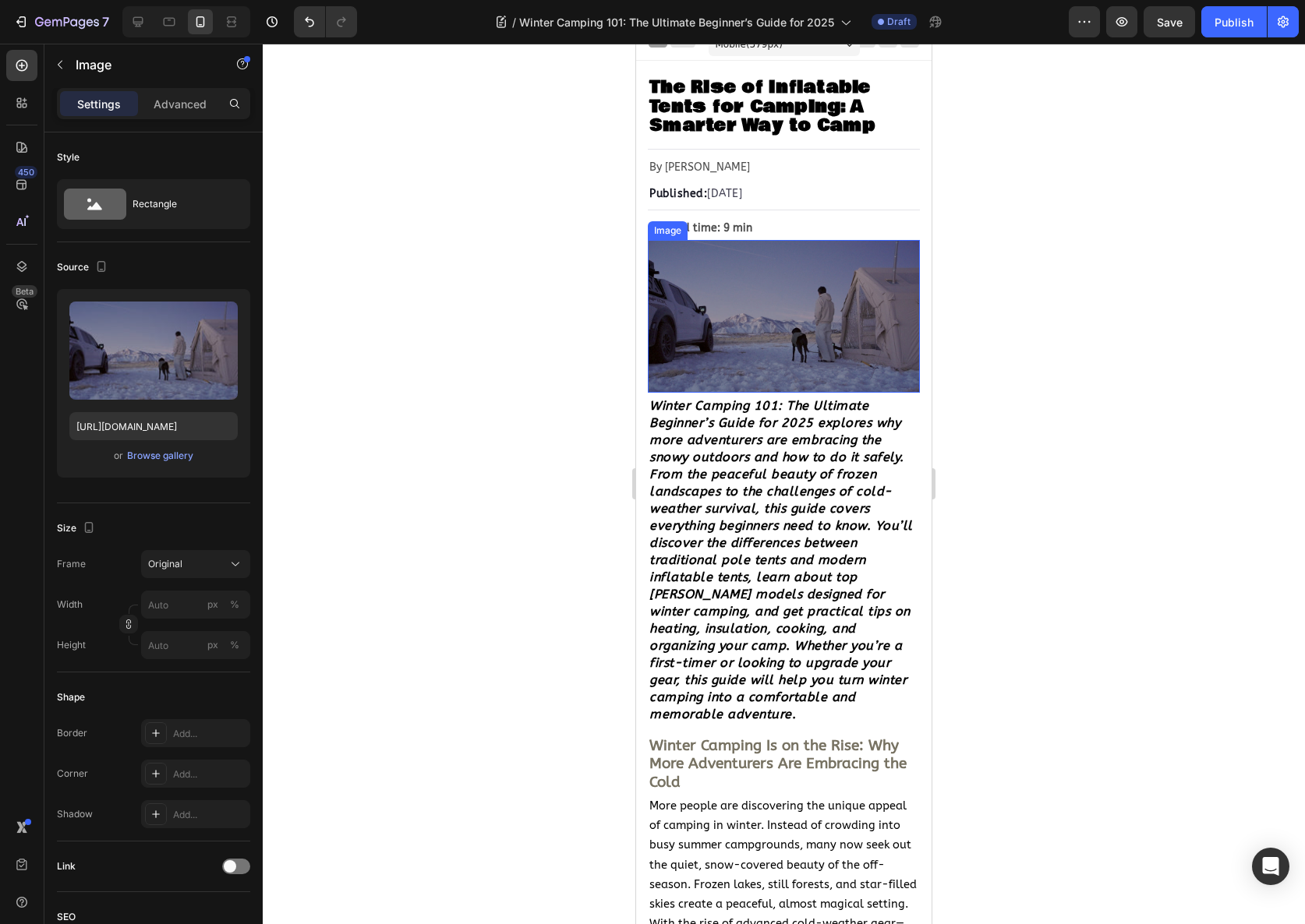
click at [786, 297] on img at bounding box center [784, 316] width 272 height 153
click at [799, 349] on img at bounding box center [784, 316] width 272 height 153
click at [804, 316] on img at bounding box center [784, 316] width 272 height 153
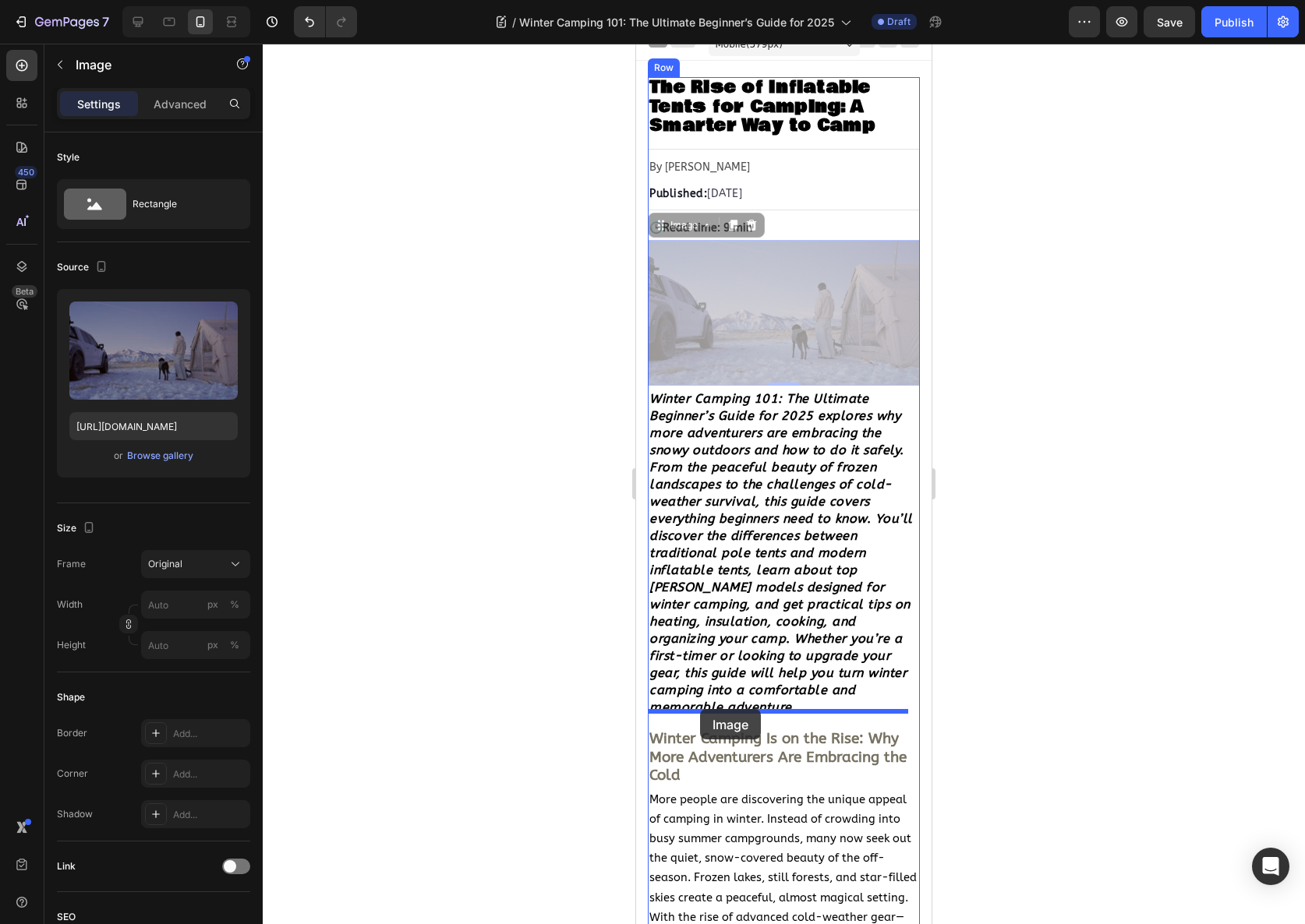
drag, startPoint x: 667, startPoint y: 226, endPoint x: 700, endPoint y: 709, distance: 484.1
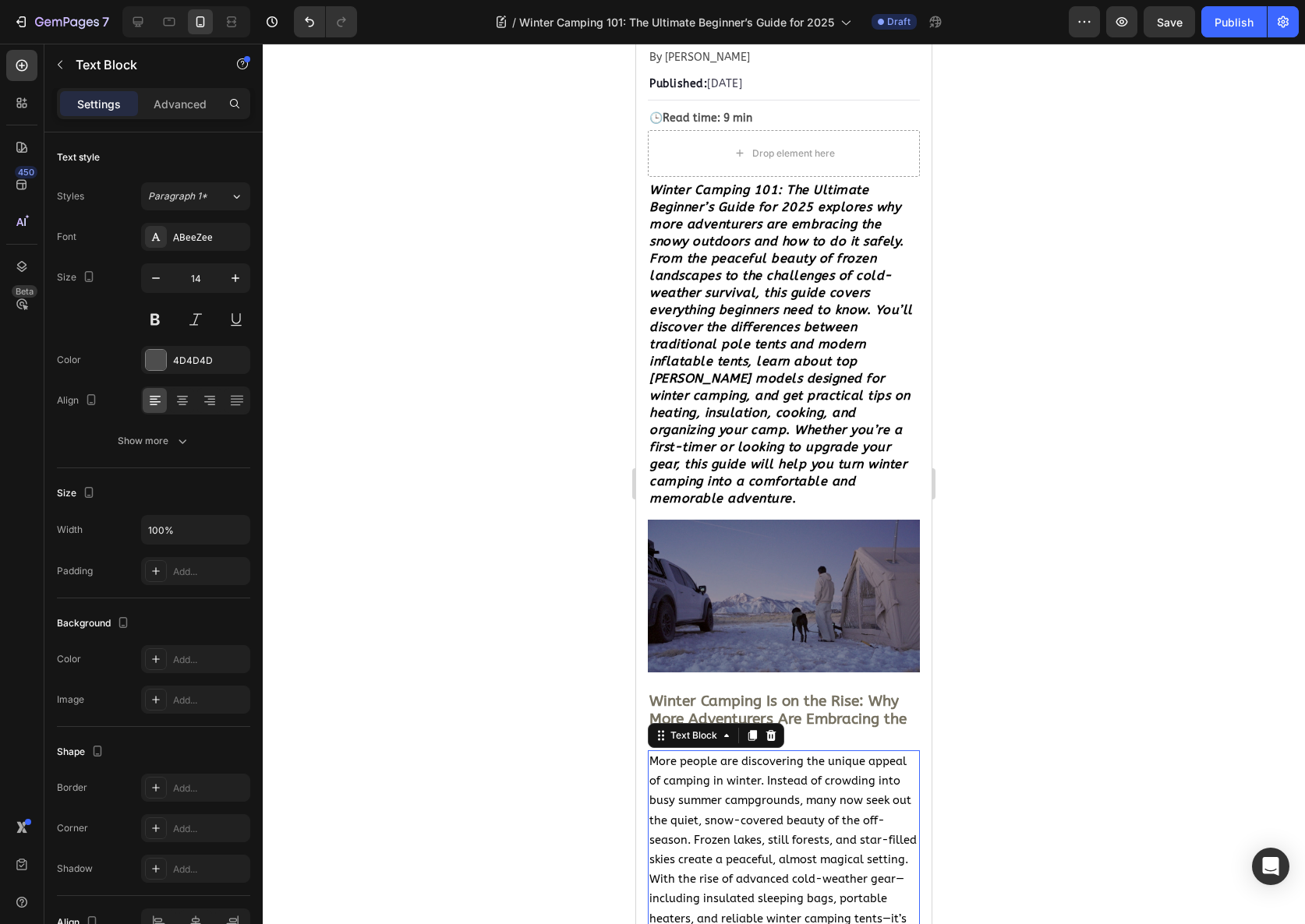
click at [834, 755] on span "More people are discovering the unique appeal of camping in winter. Instead of …" at bounding box center [784, 900] width 269 height 289
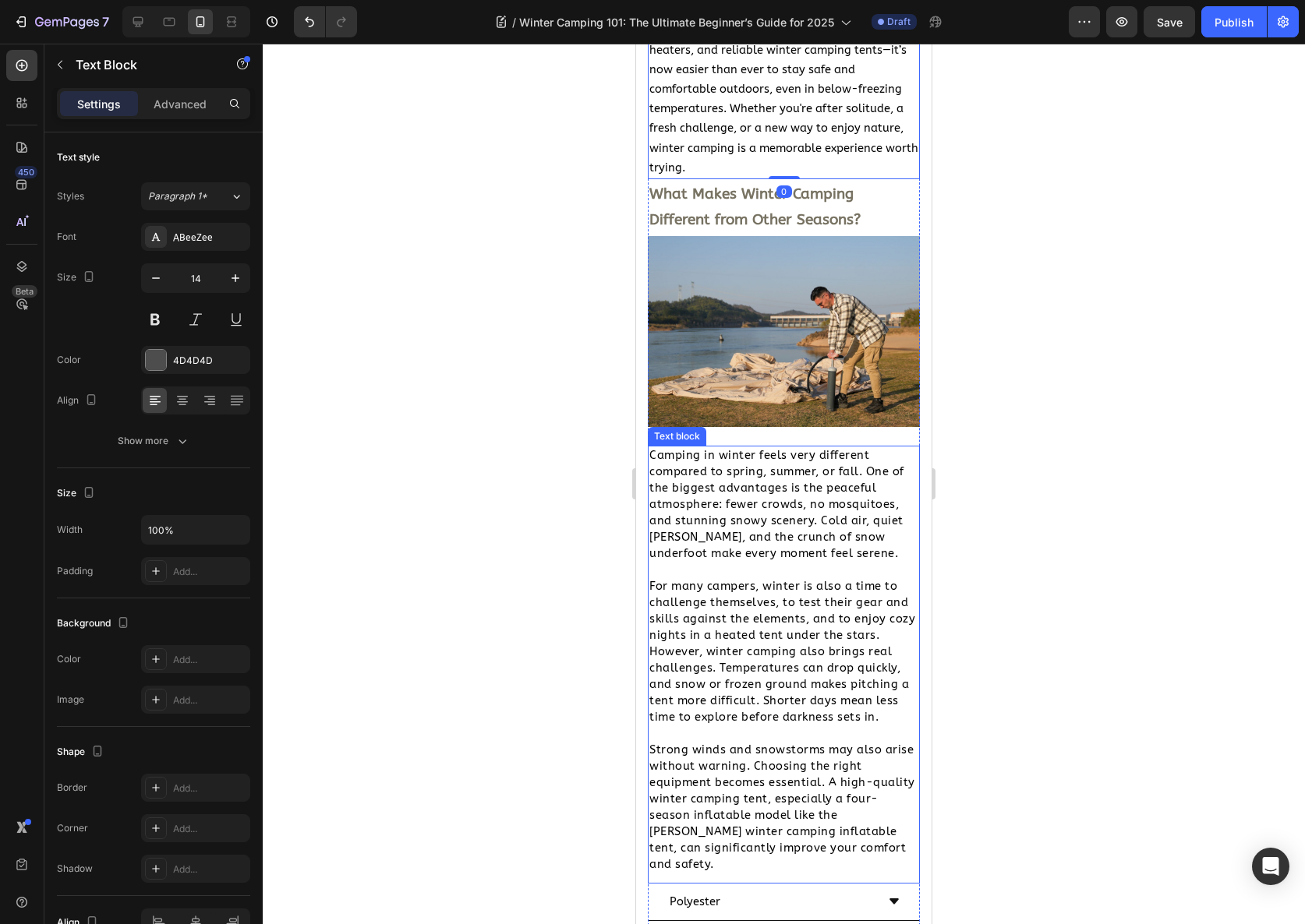
scroll to position [1191, 0]
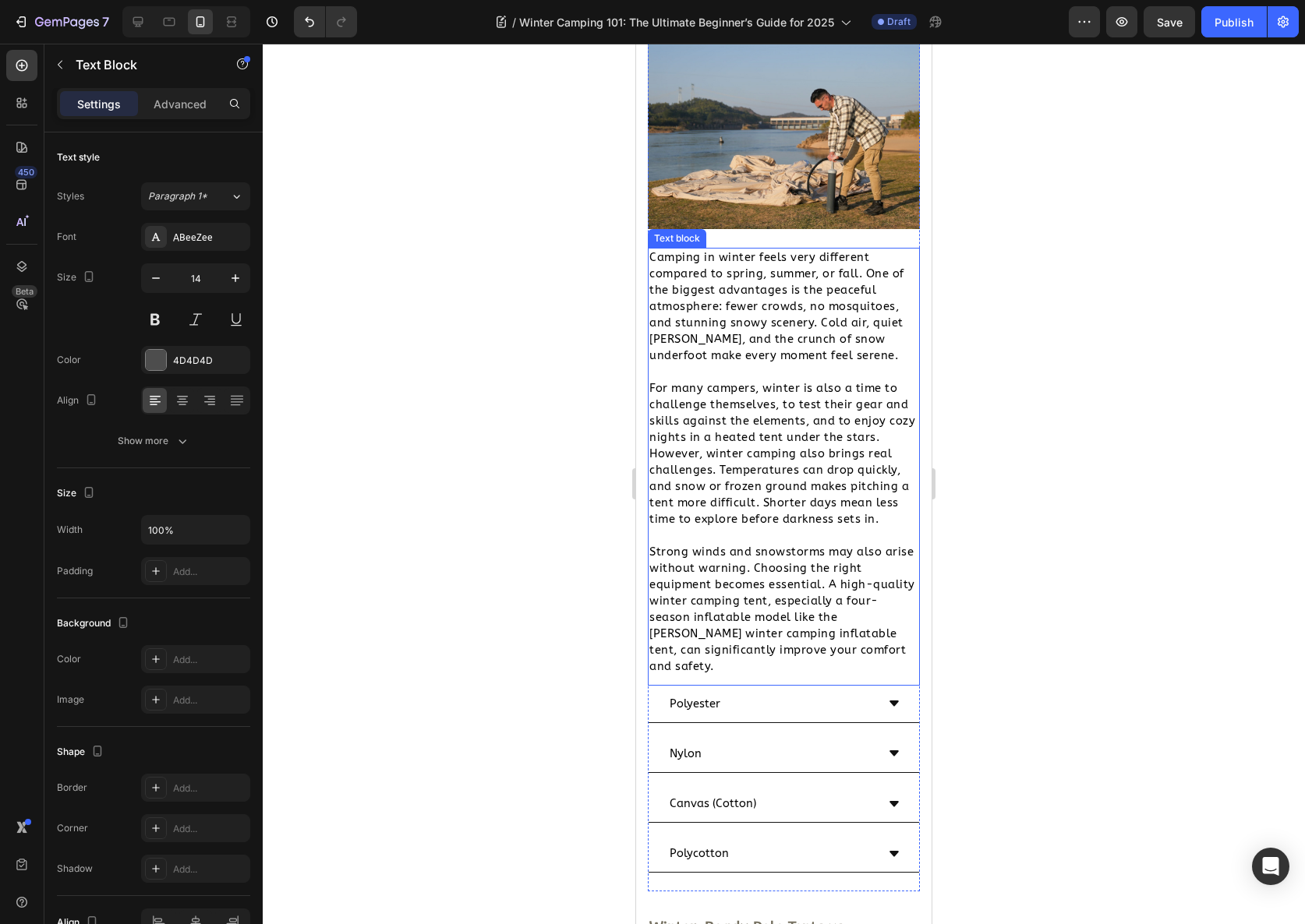
click at [746, 571] on span "Strong winds and snowstorms may also arise without warning. Choosing the right …" at bounding box center [782, 609] width 266 height 128
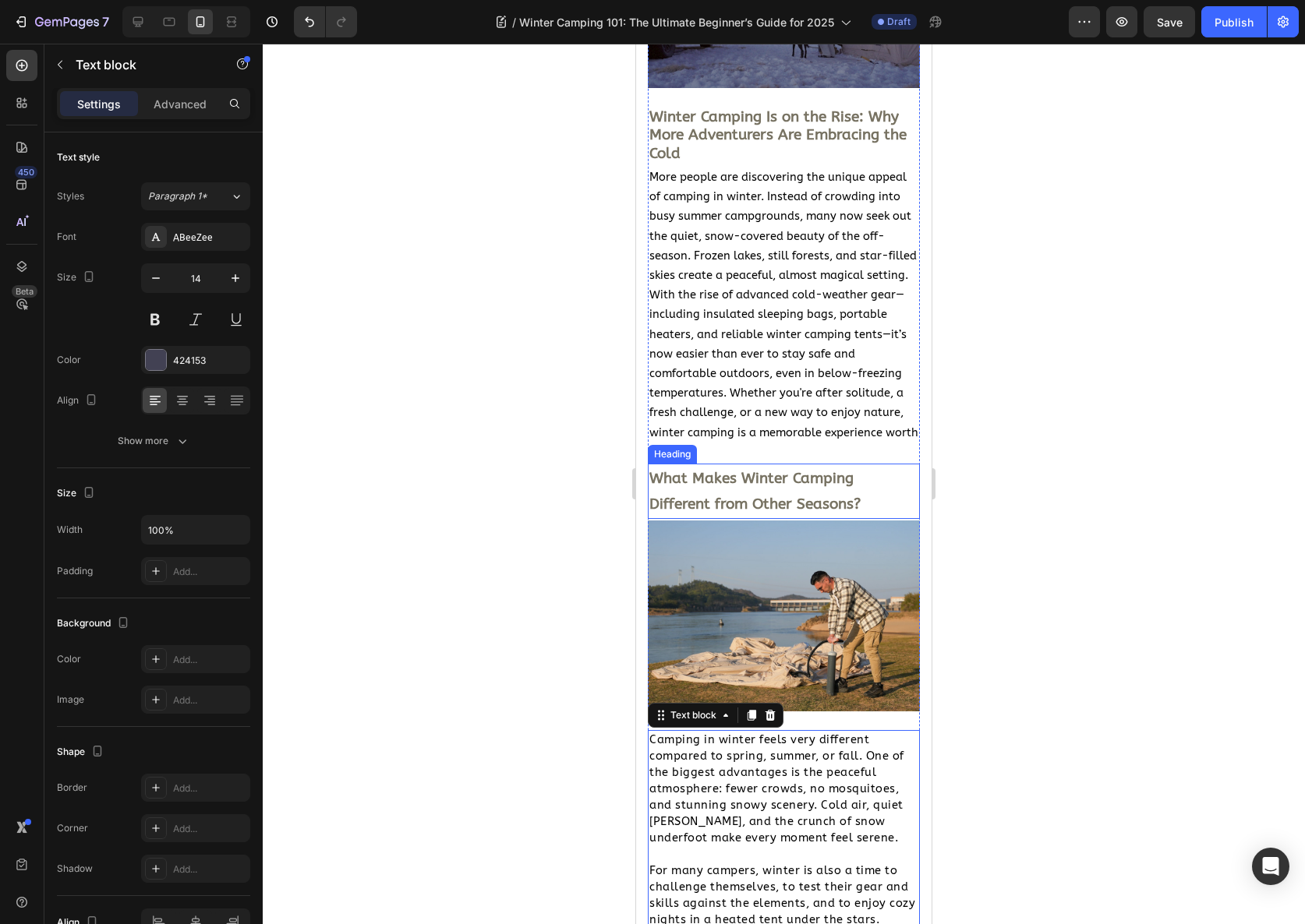
scroll to position [412, 0]
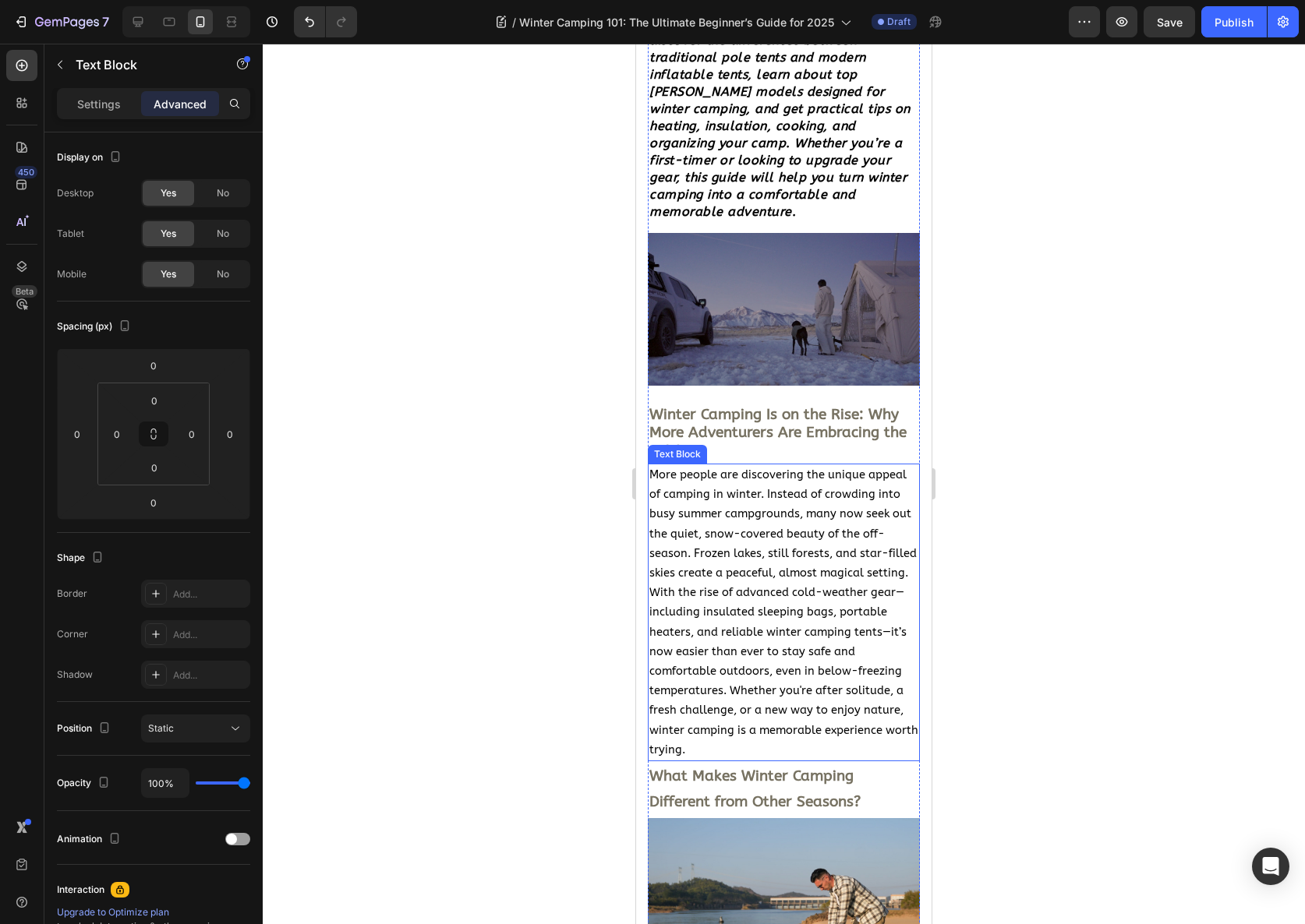
click at [730, 530] on span "More people are discovering the unique appeal of camping in winter. Instead of …" at bounding box center [784, 613] width 269 height 289
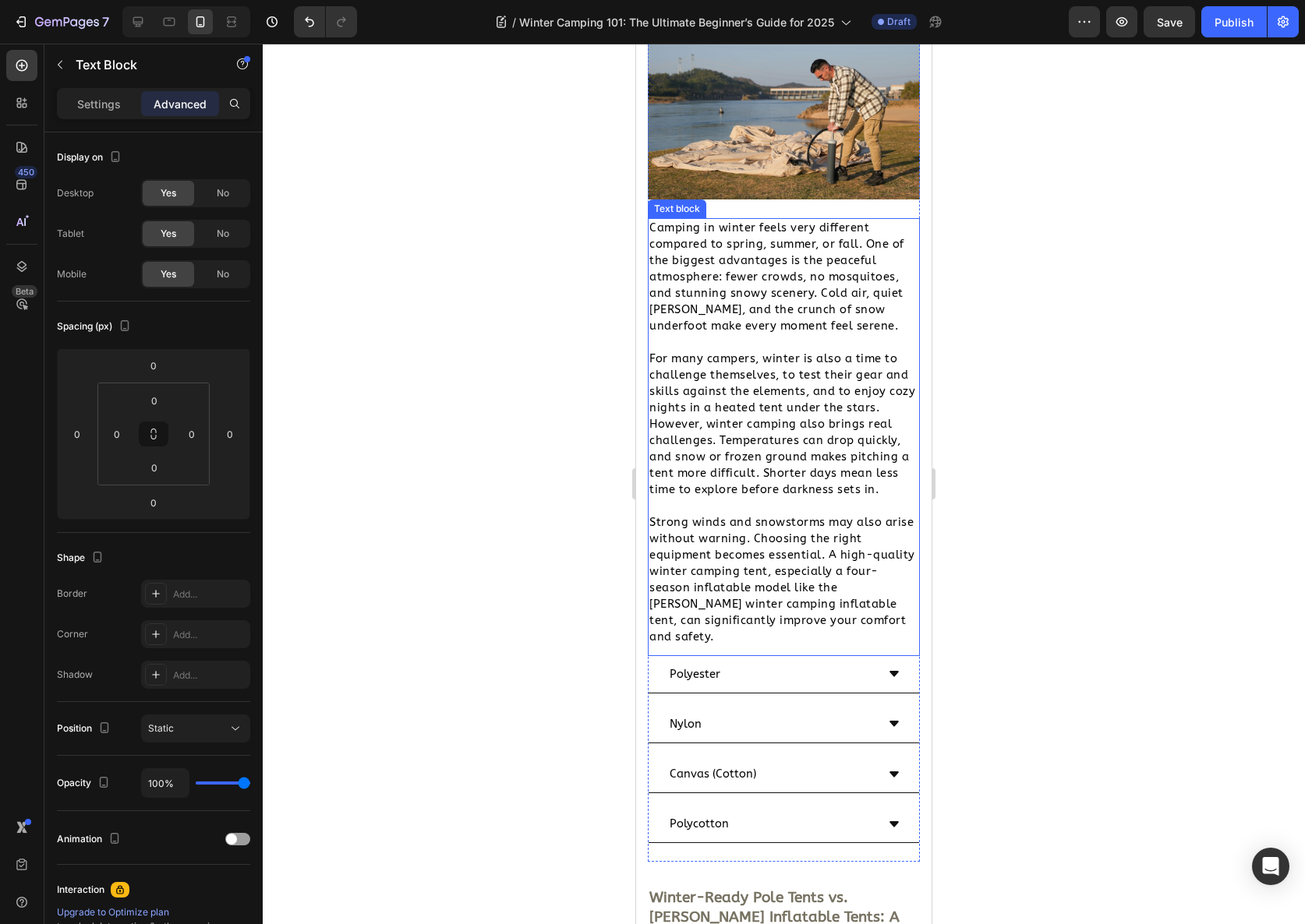
scroll to position [1297, 0]
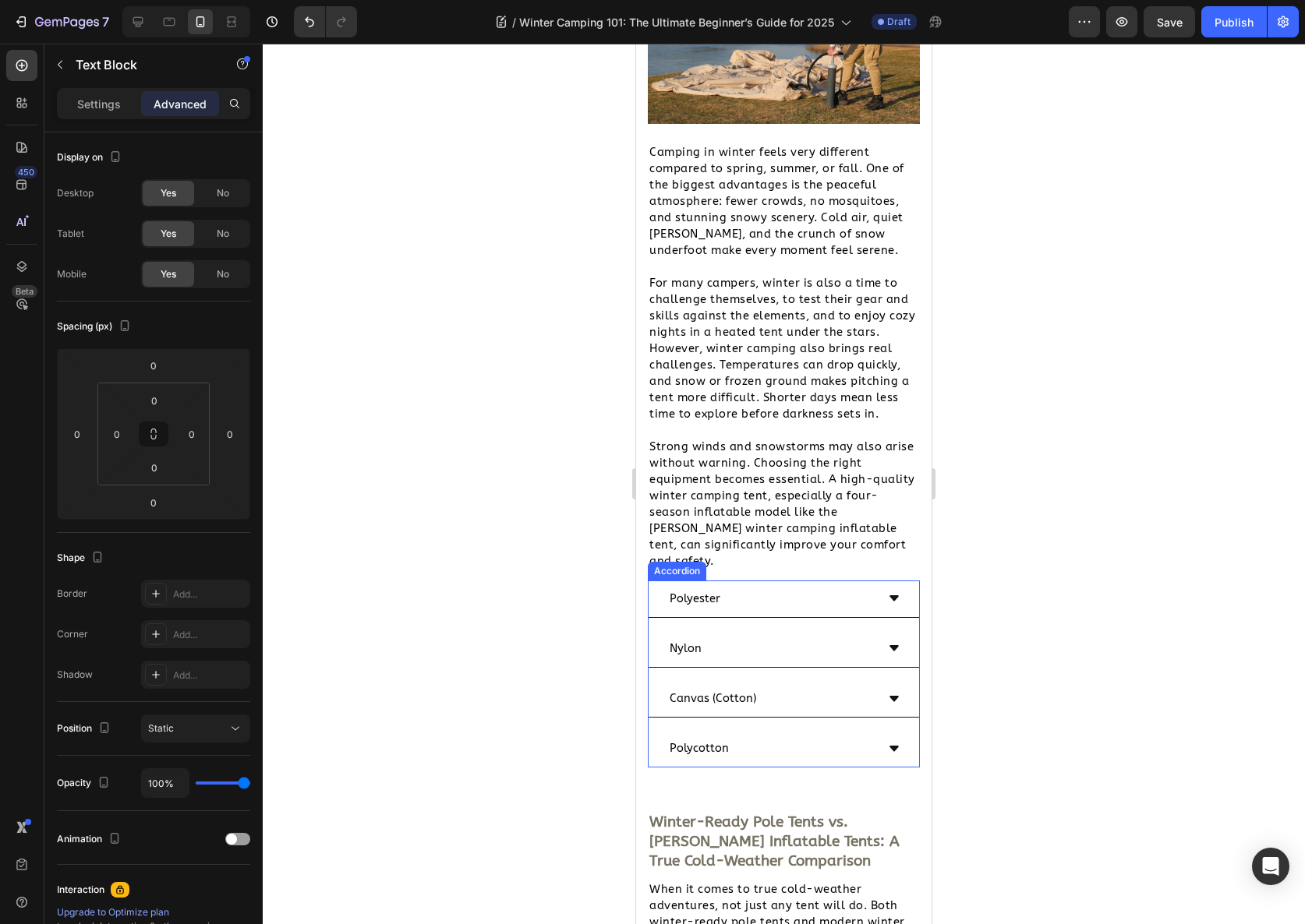
click at [781, 580] on div "Polyester" at bounding box center [784, 599] width 271 height 38
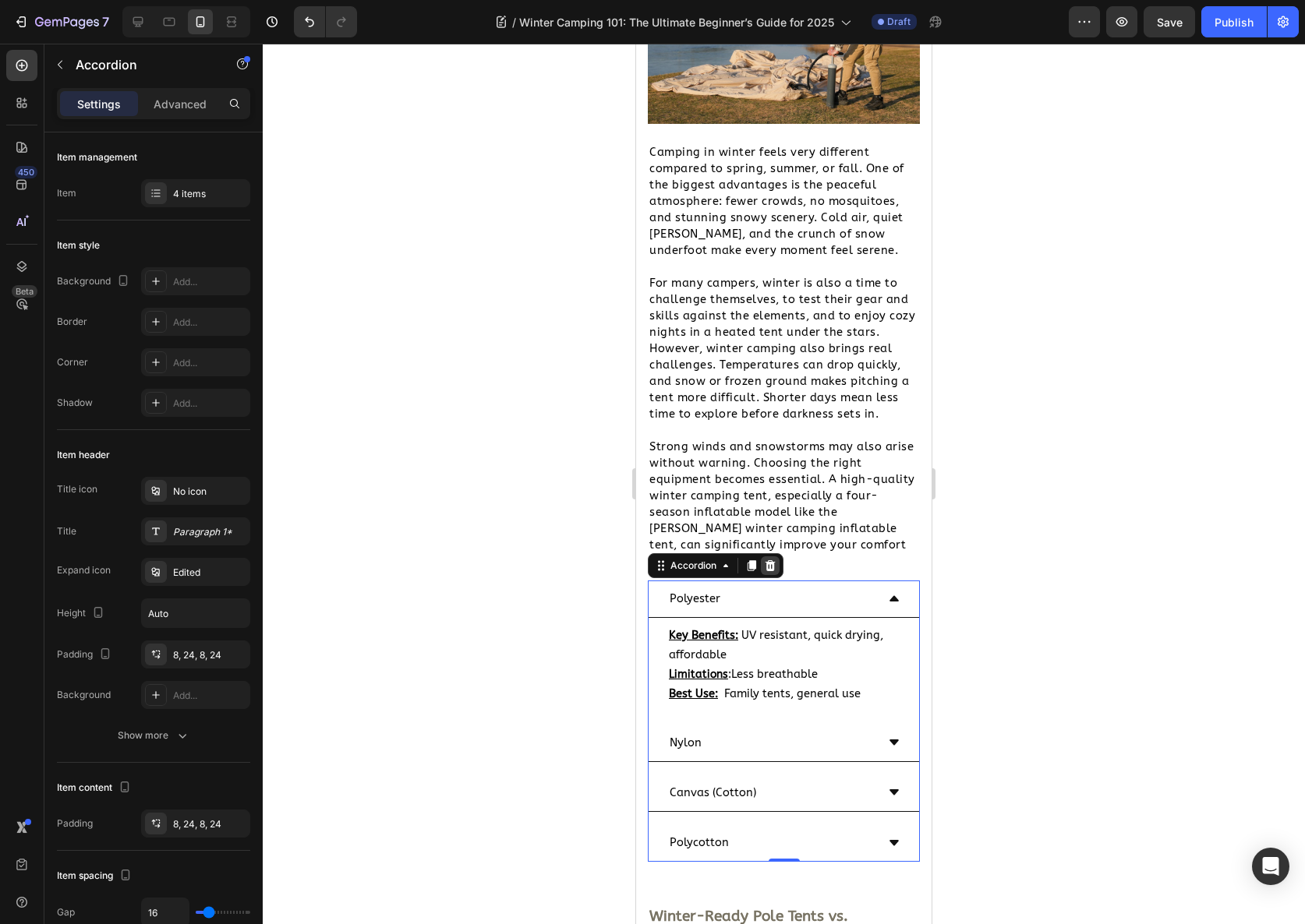
click at [778, 556] on div at bounding box center [771, 566] width 19 height 19
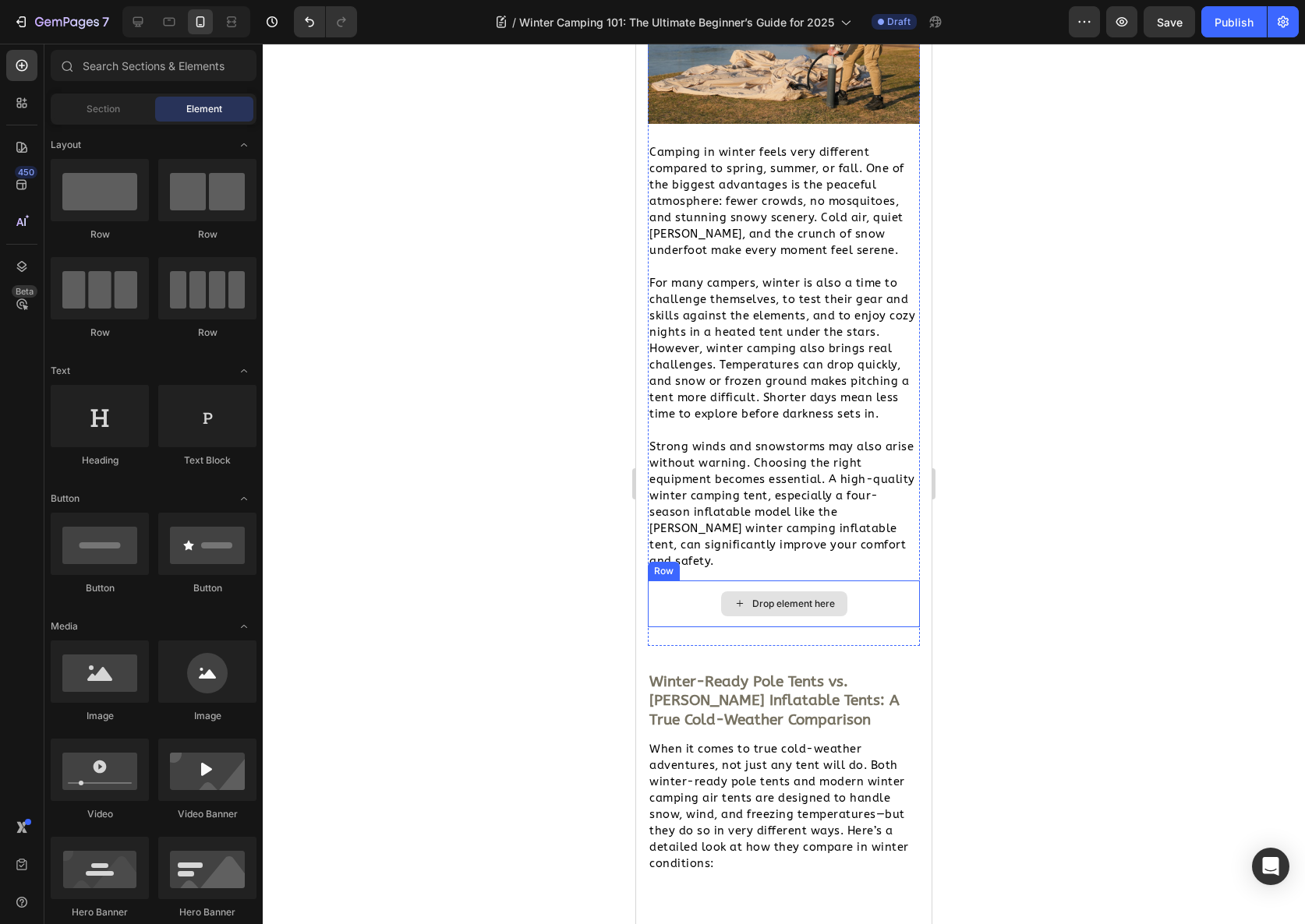
click at [778, 591] on div "Drop element here" at bounding box center [784, 604] width 126 height 25
click at [676, 580] on div "Drop element here" at bounding box center [784, 604] width 272 height 47
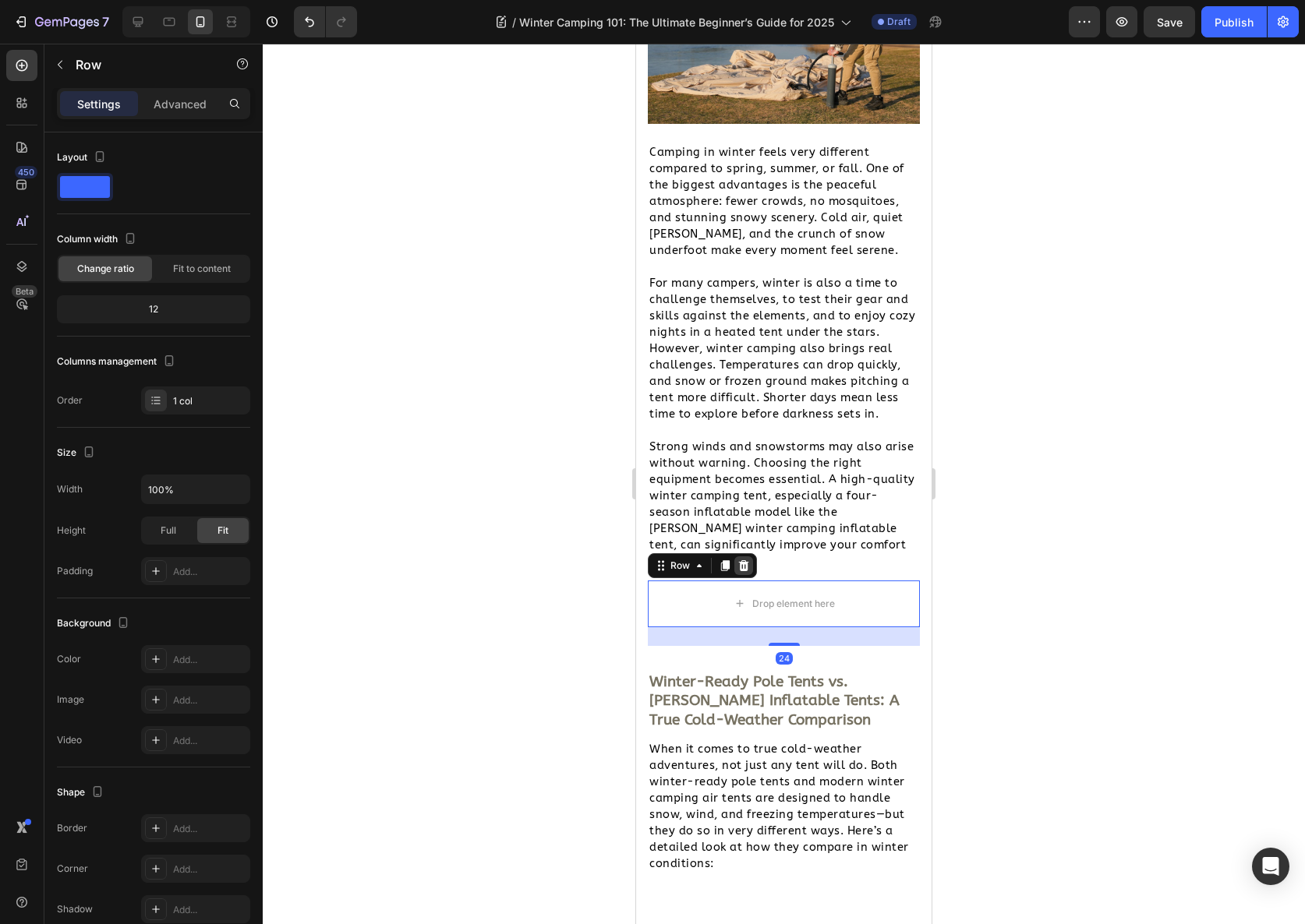
click at [747, 559] on icon at bounding box center [744, 565] width 10 height 11
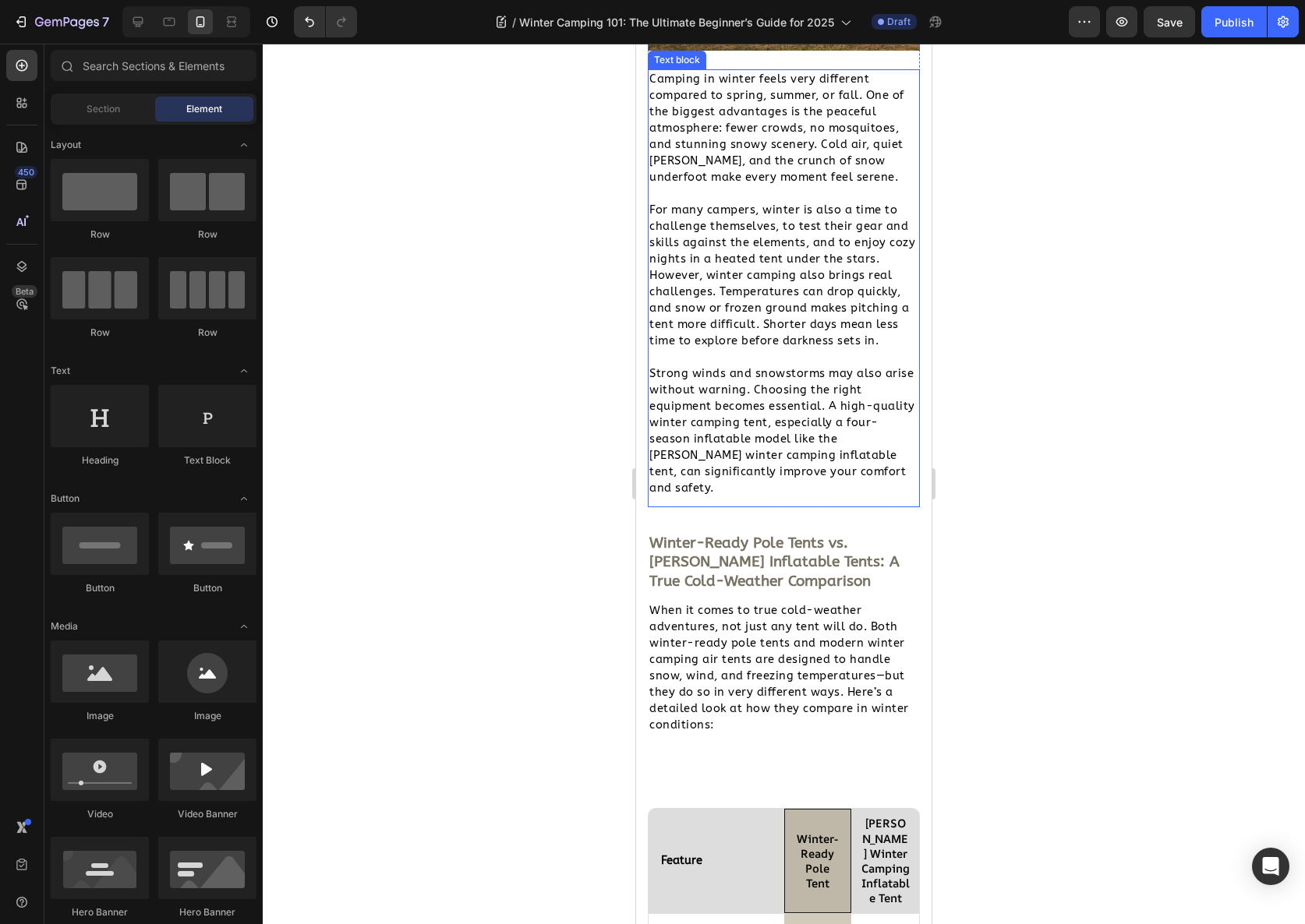
scroll to position [1411, 0]
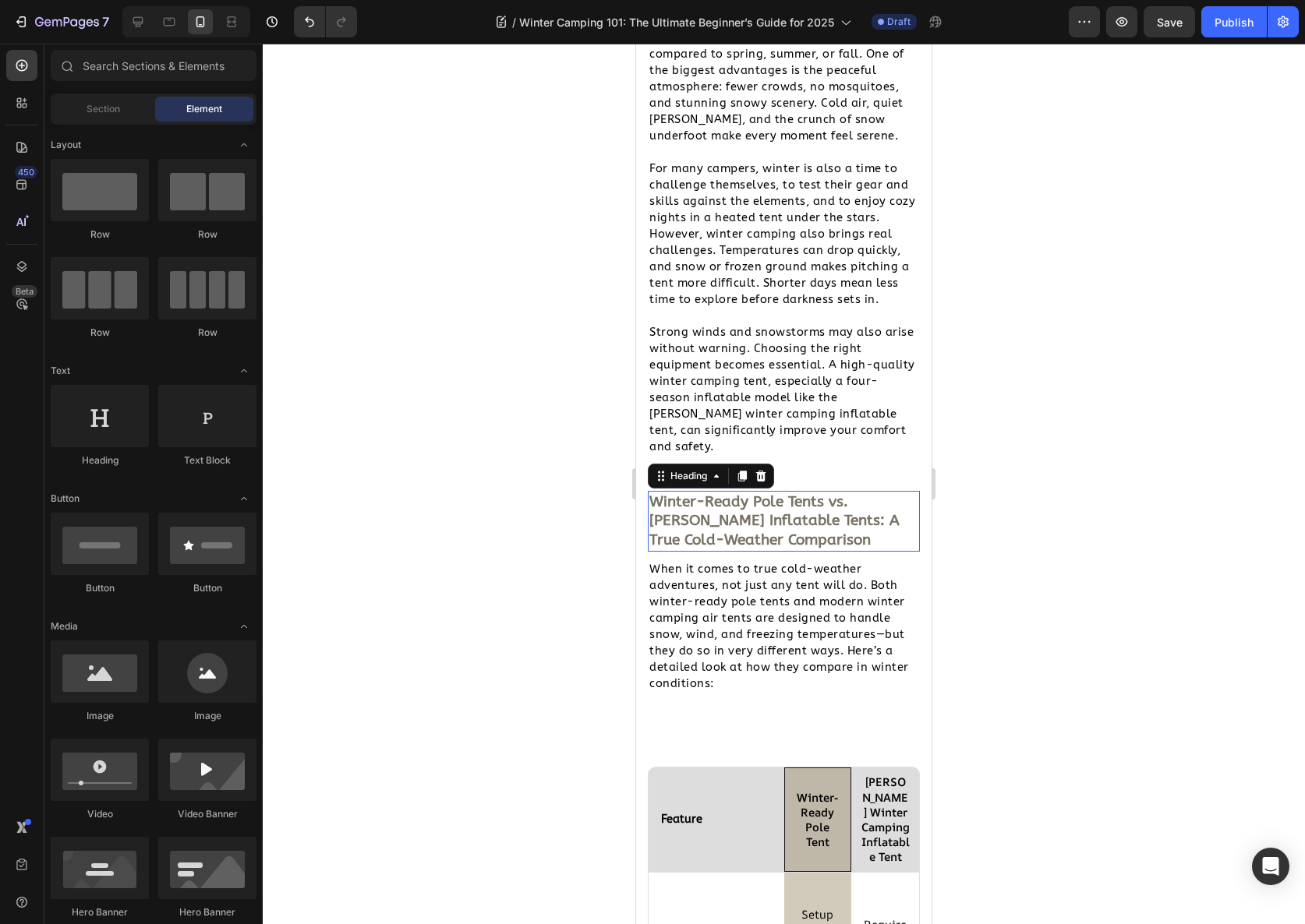
click at [804, 501] on h2 "Winter-Ready Pole Tents vs. [PERSON_NAME] Inflatable Tents: A True Cold-Weather…" at bounding box center [784, 521] width 272 height 60
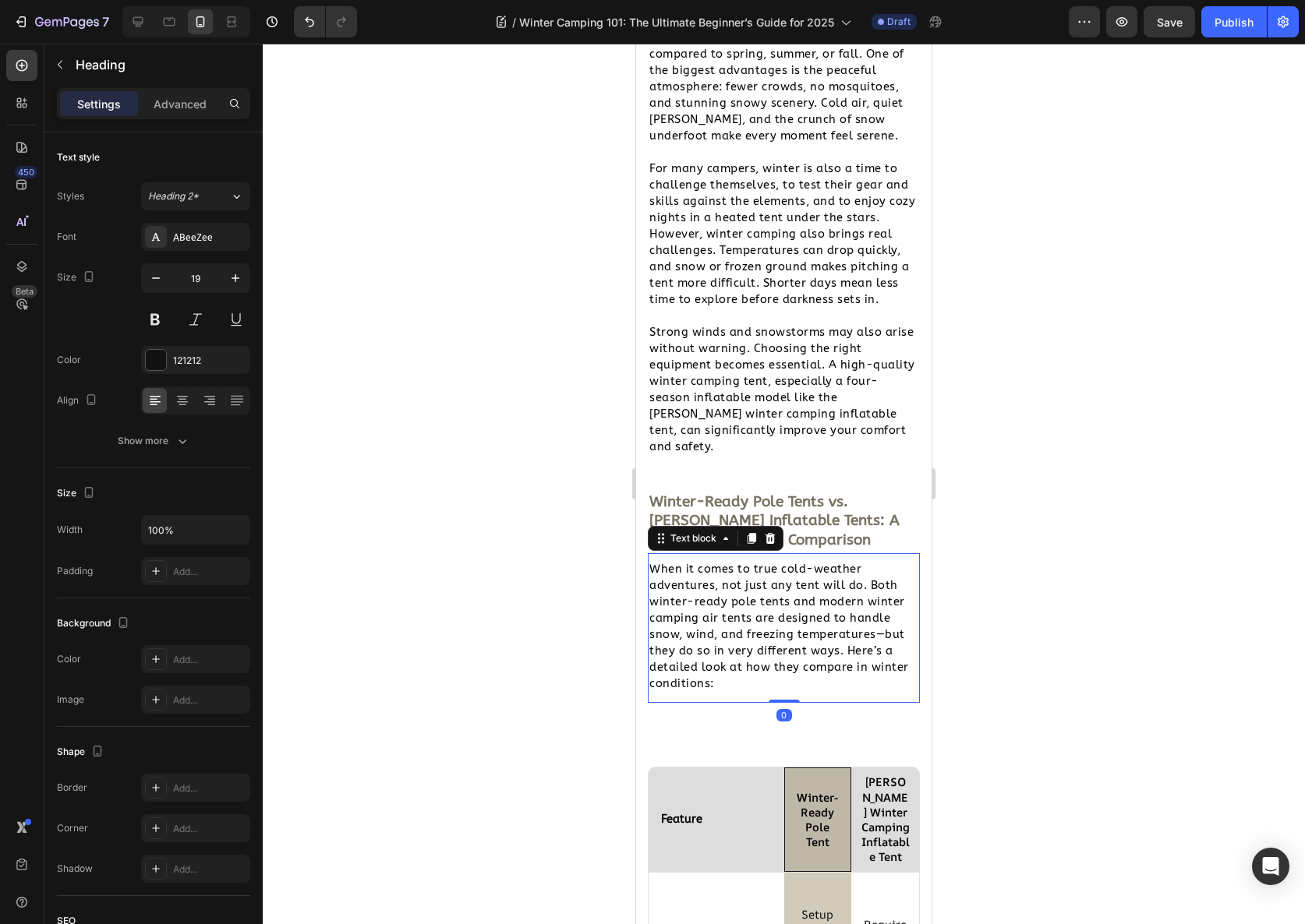
click at [807, 597] on span "When it comes to true cold-weather adventures, not just any tent will do. Both …" at bounding box center [779, 626] width 260 height 128
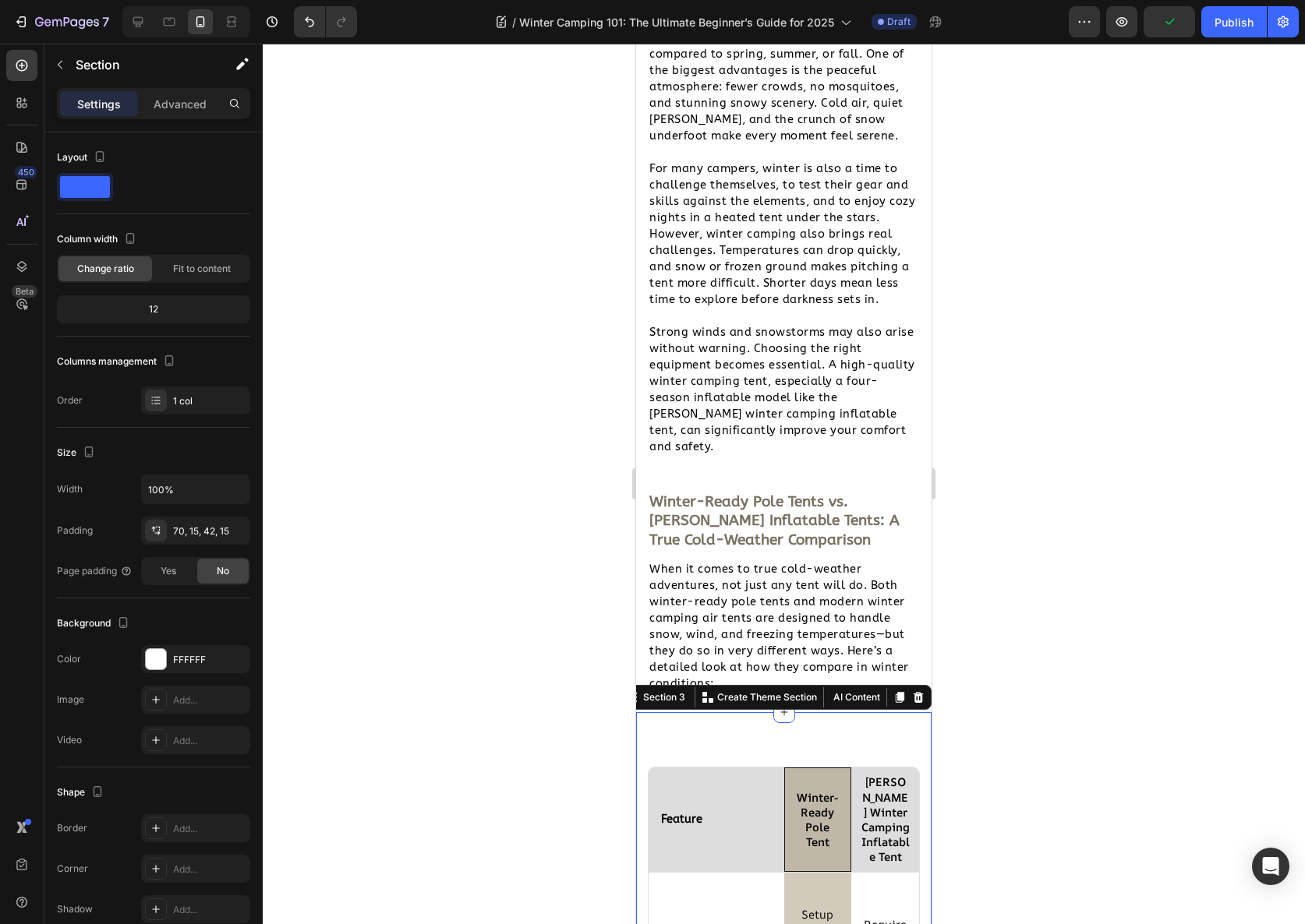
click at [182, 111] on div "Advanced" at bounding box center [180, 104] width 78 height 25
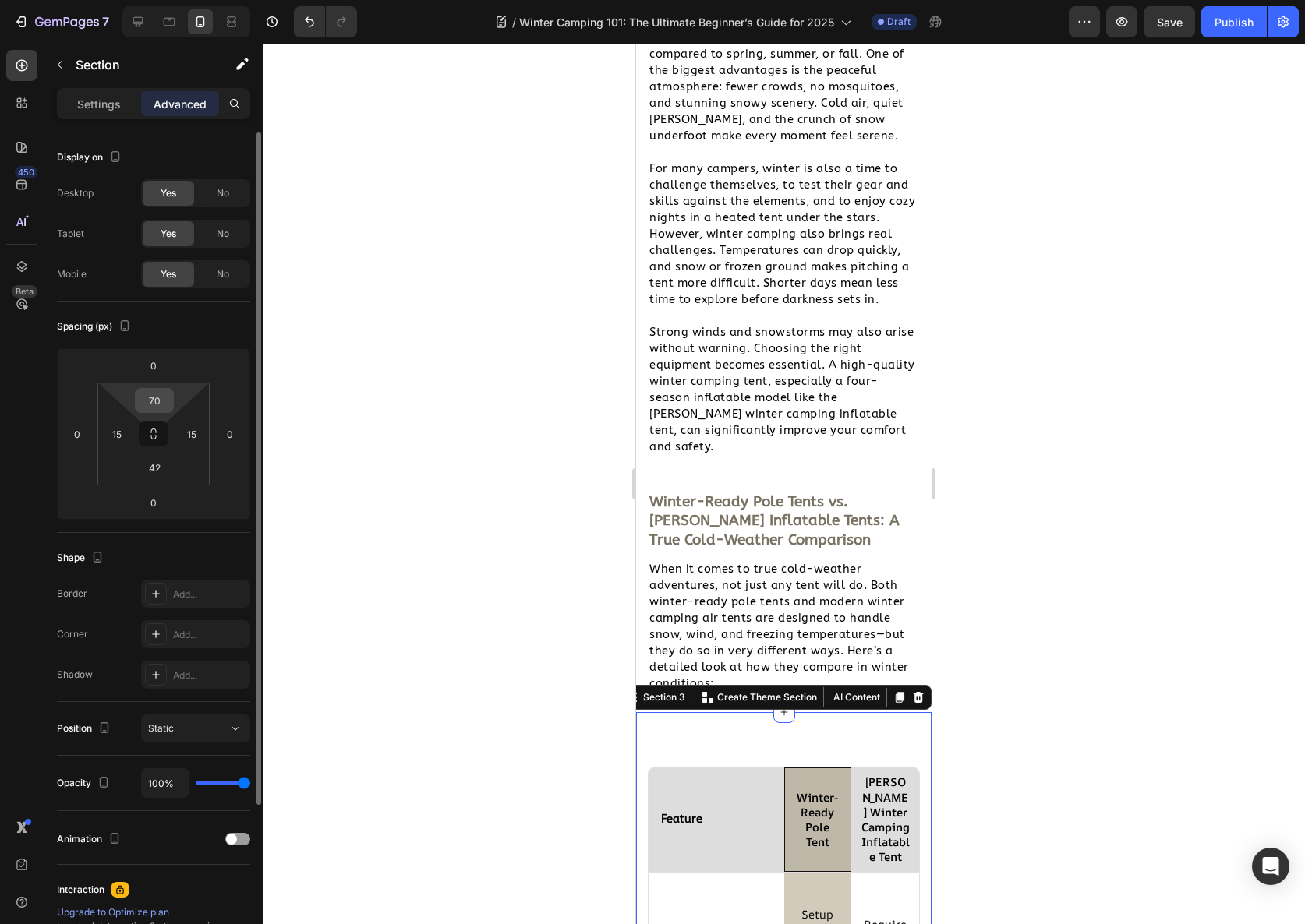
click at [148, 402] on input "70" at bounding box center [155, 401] width 31 height 24
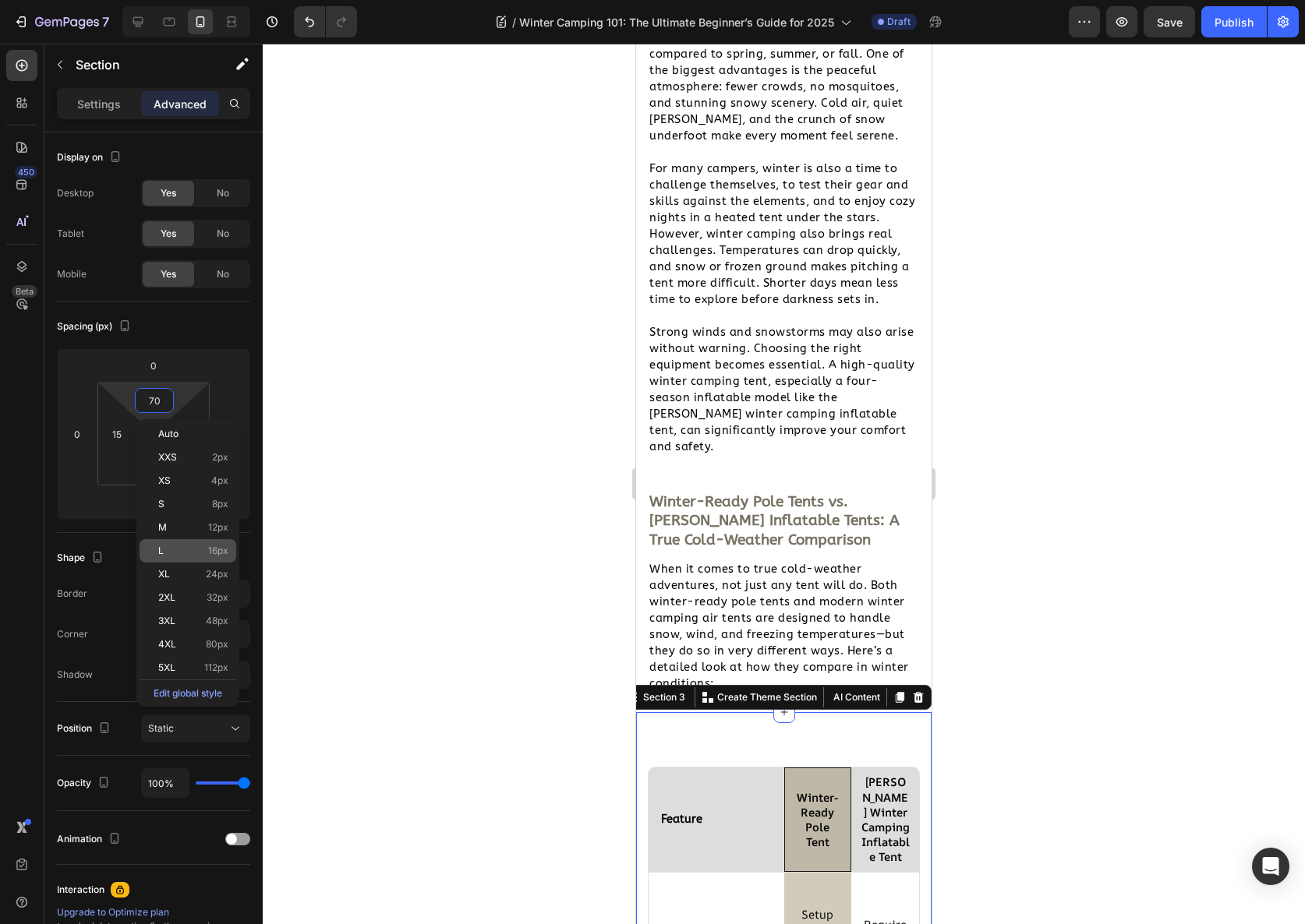
click at [173, 547] on p "L 16px" at bounding box center [193, 551] width 70 height 11
type input "16"
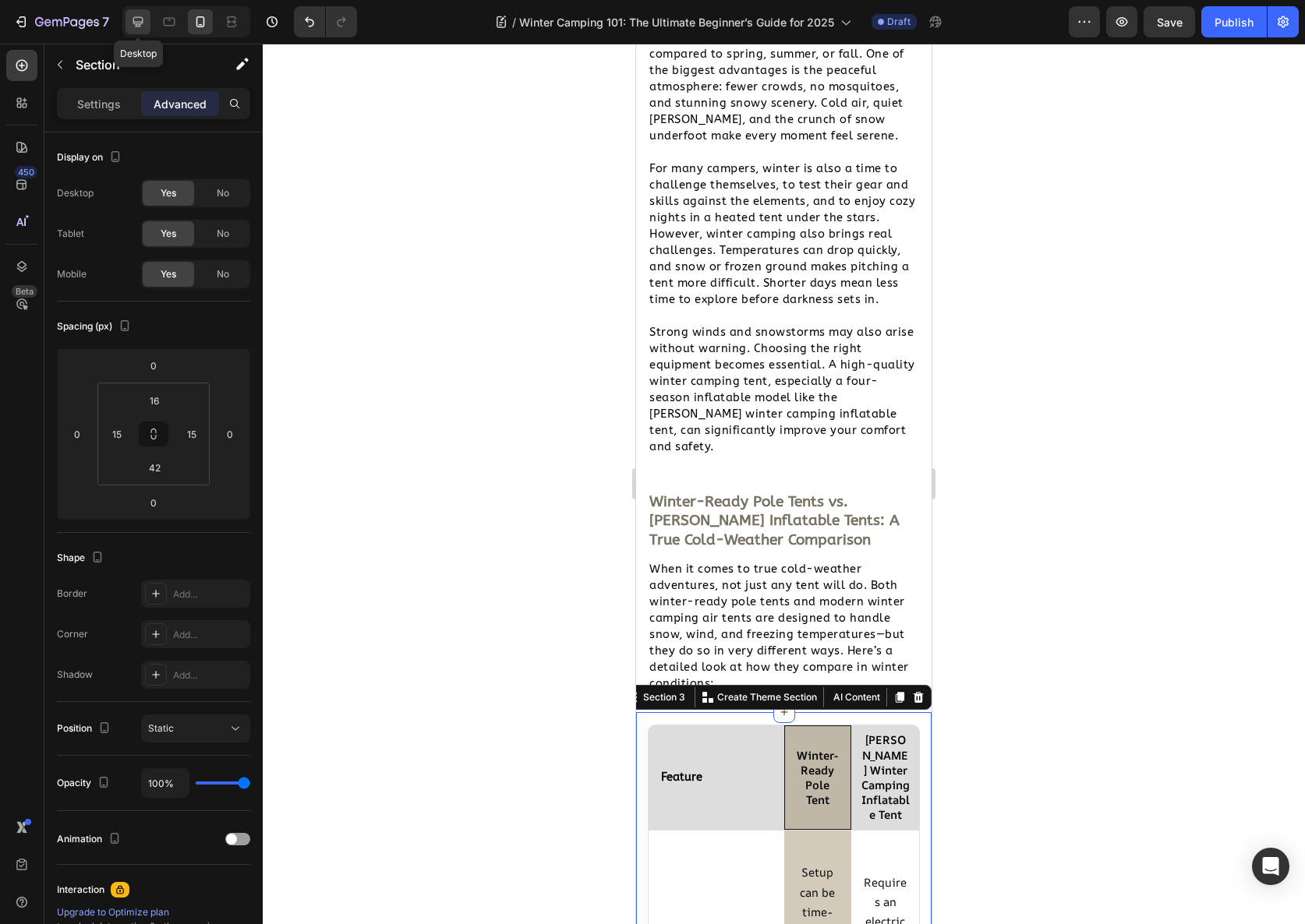
click at [144, 24] on icon at bounding box center [138, 22] width 16 height 16
type input "Auto"
type input "2"
type input "Auto"
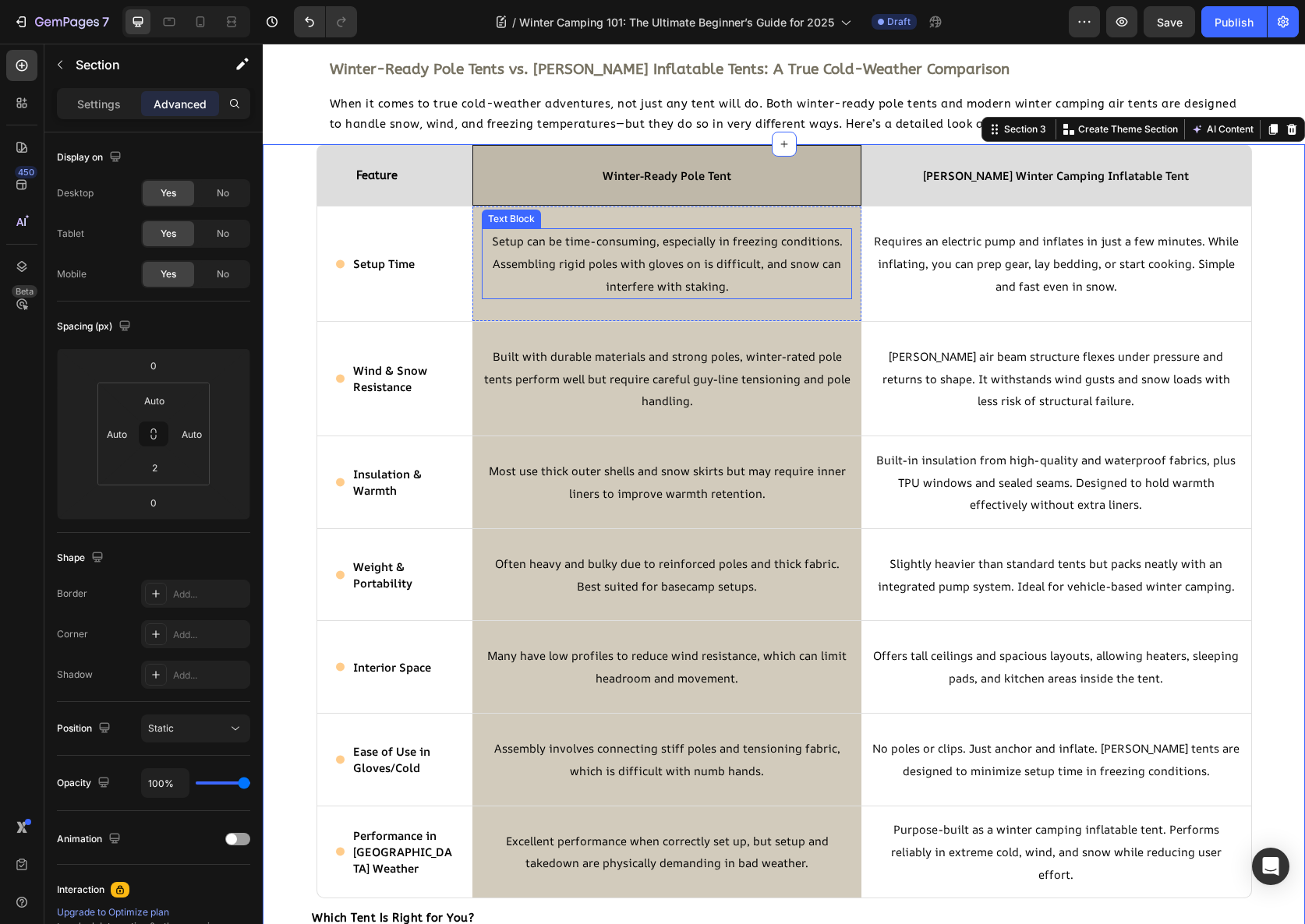
scroll to position [2014, 0]
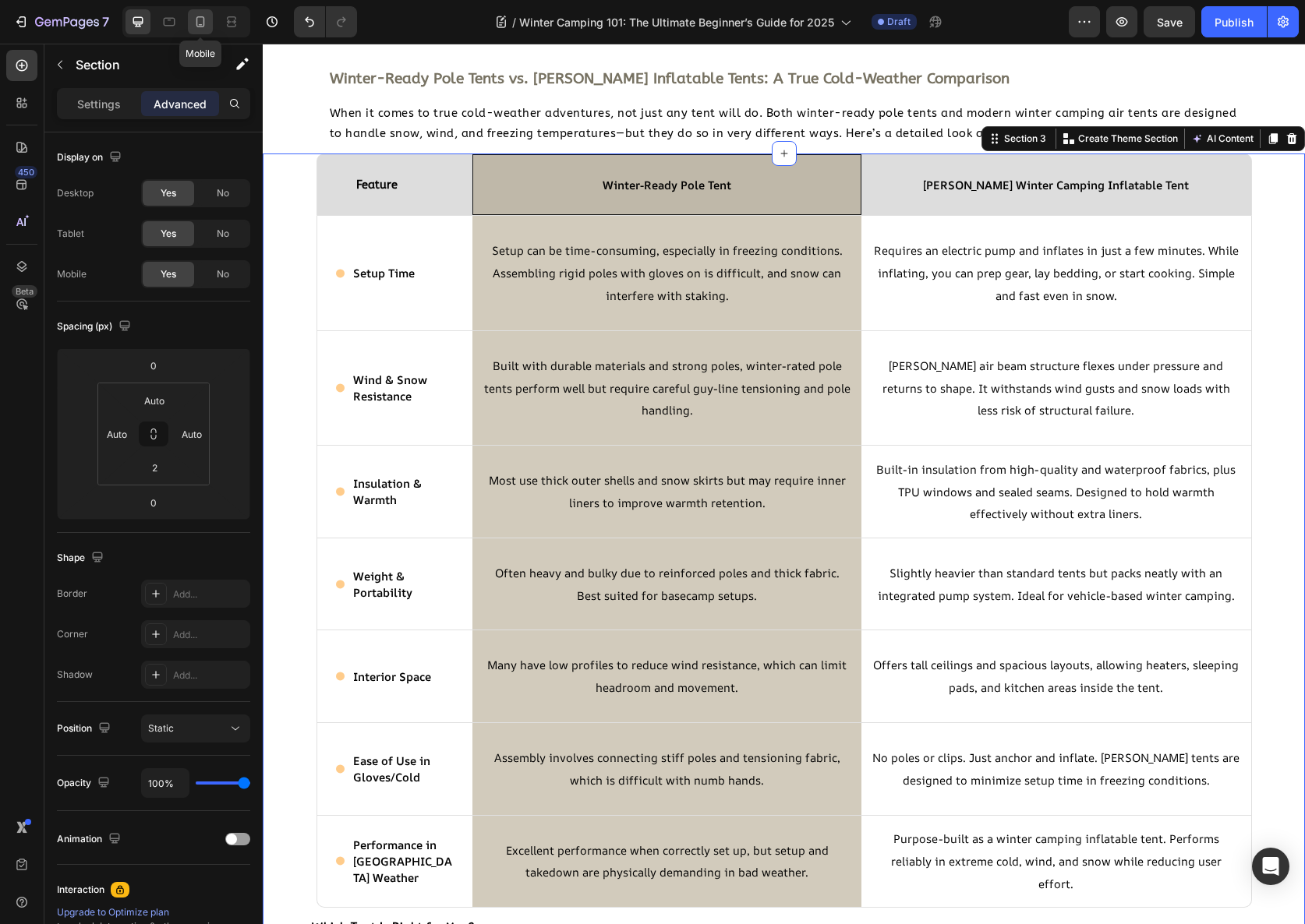
click at [192, 21] on icon at bounding box center [200, 22] width 16 height 16
type input "0"
type input "16"
type input "15"
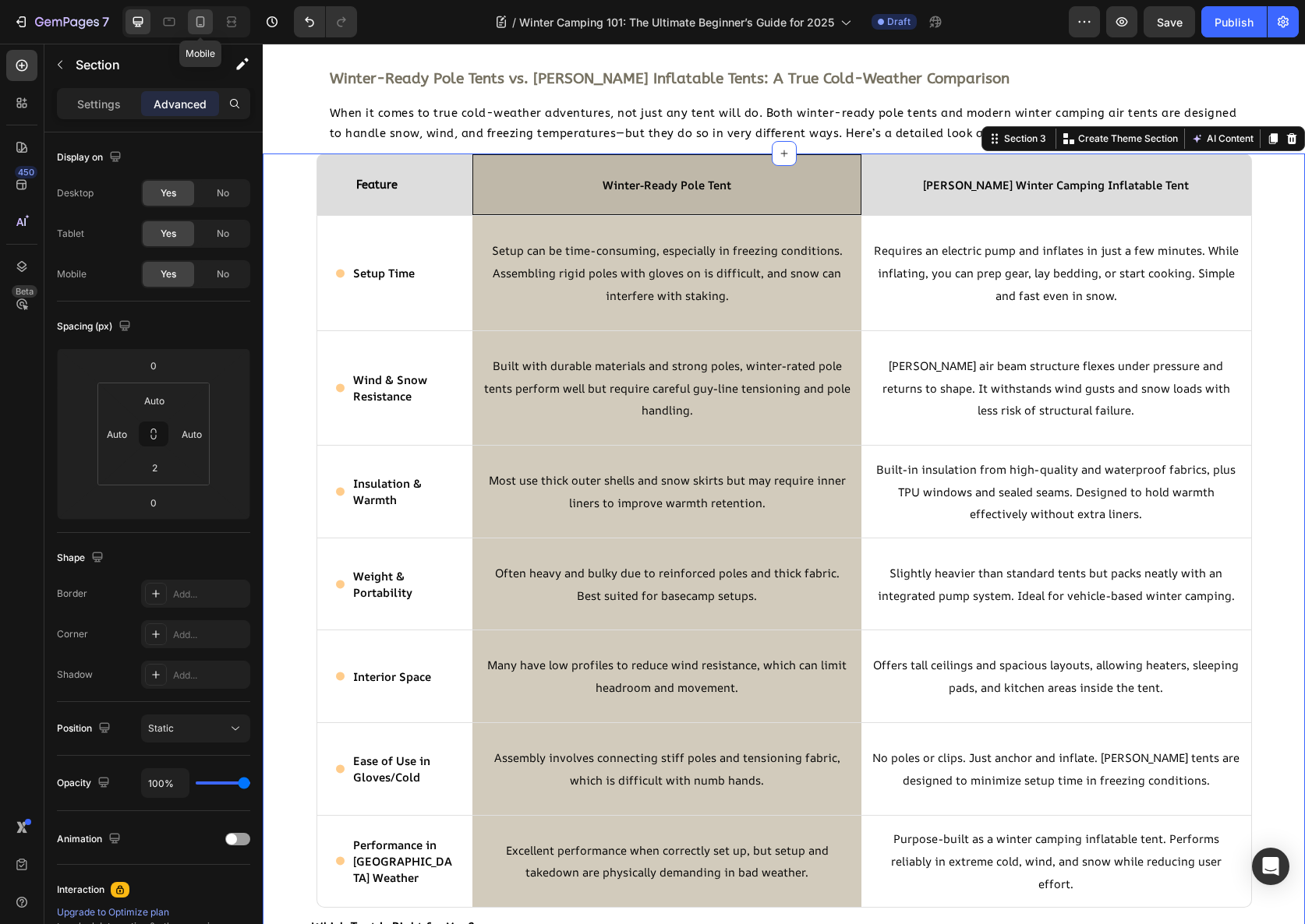
type input "42"
type input "15"
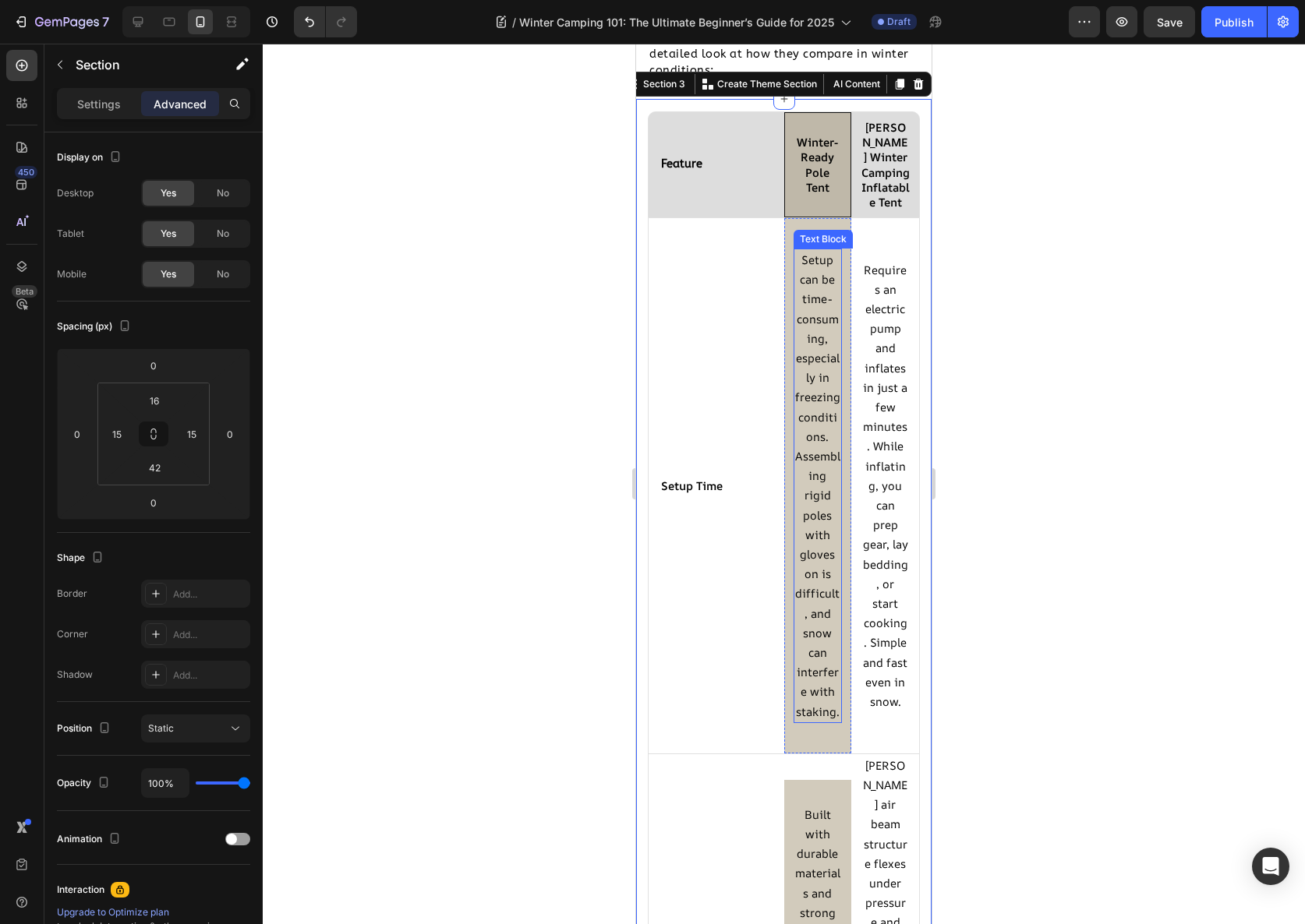
scroll to position [2180, 0]
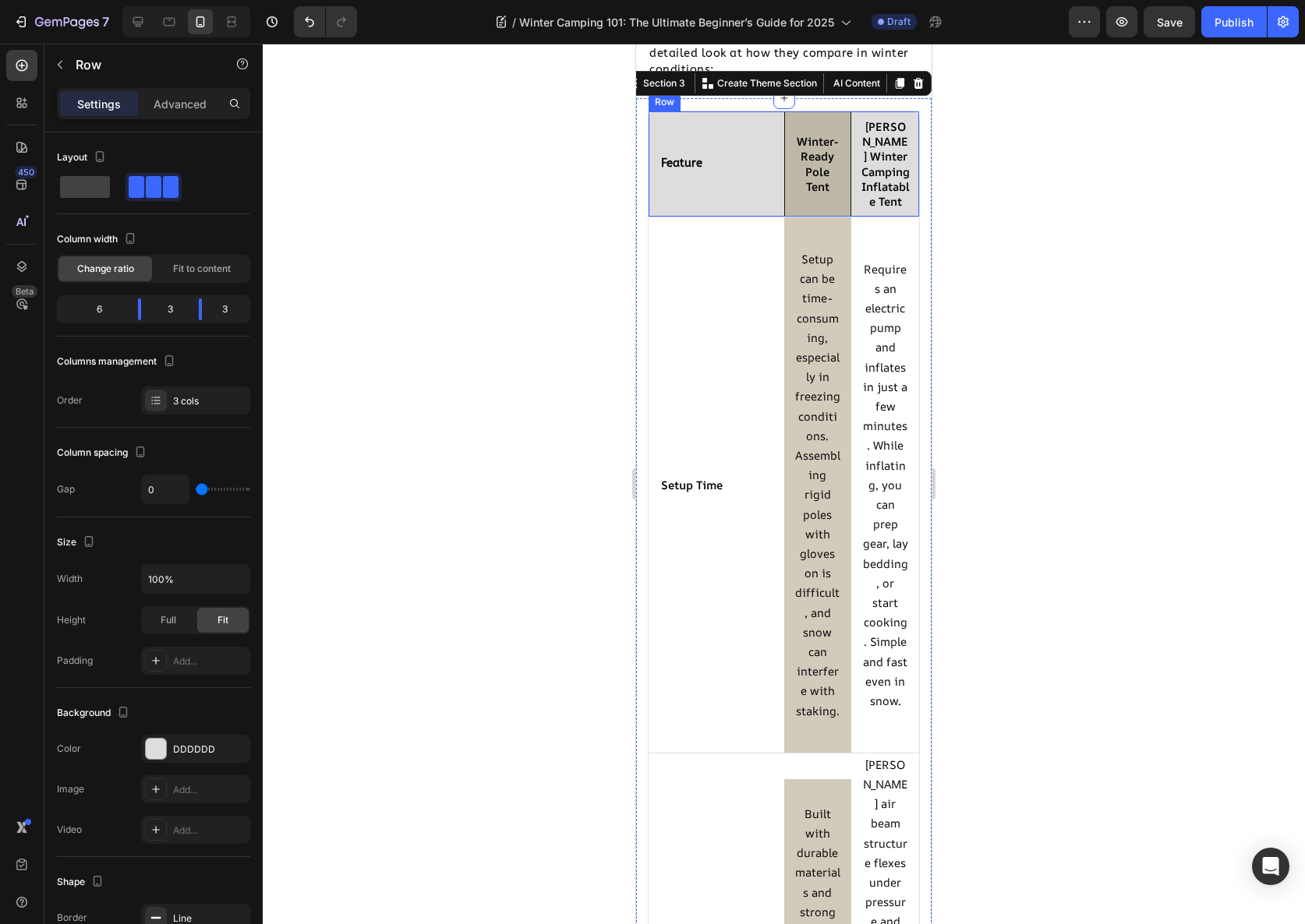
click at [775, 194] on div "Feature Text Block" at bounding box center [716, 164] width 136 height 105
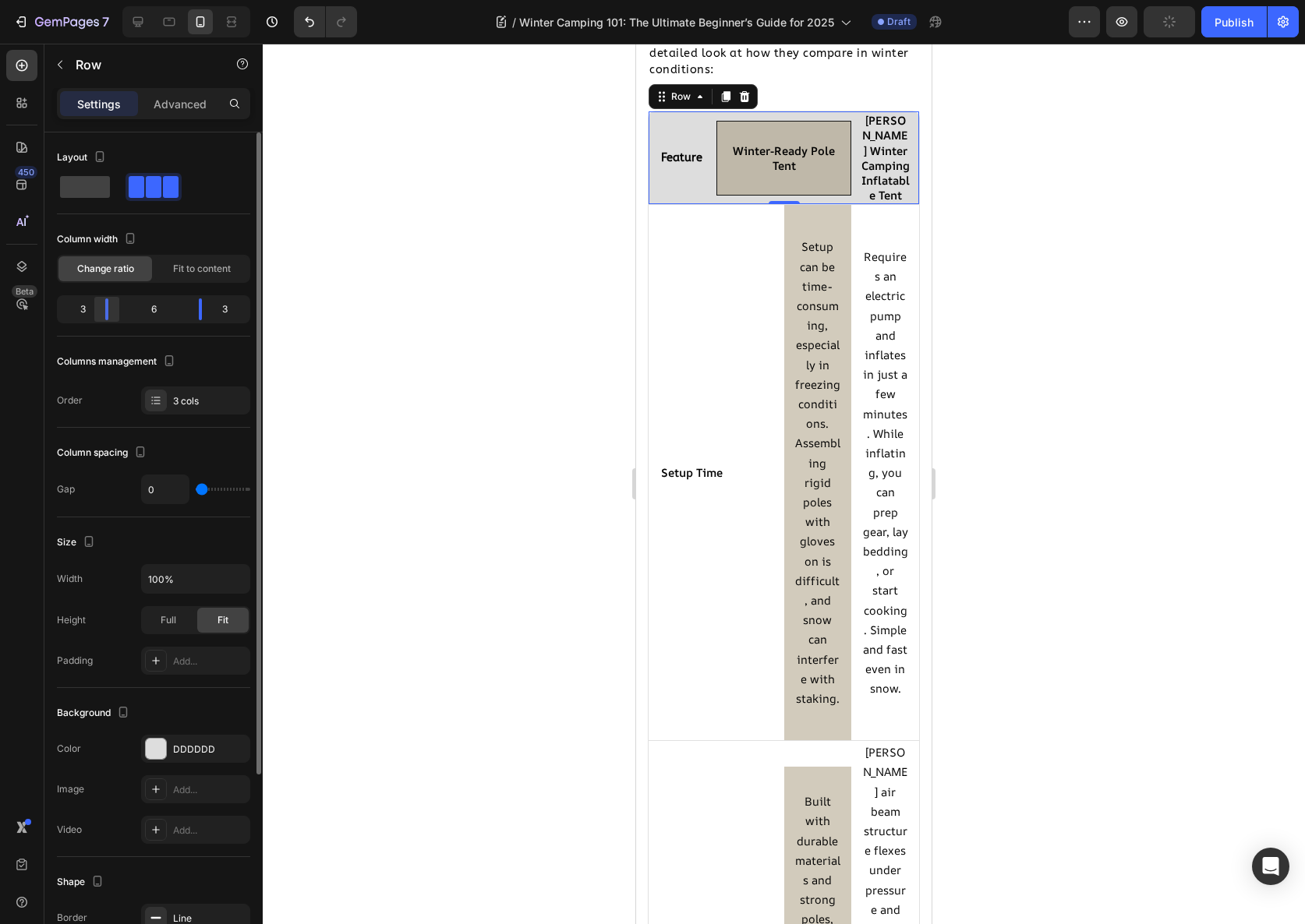
drag, startPoint x: 139, startPoint y: 308, endPoint x: 99, endPoint y: 309, distance: 40.0
click at [99, 0] on body "7 Version history / Winter Camping 101: The Ultimate Beginner’s Guide for 2025 …" at bounding box center [652, 0] width 1305 height 0
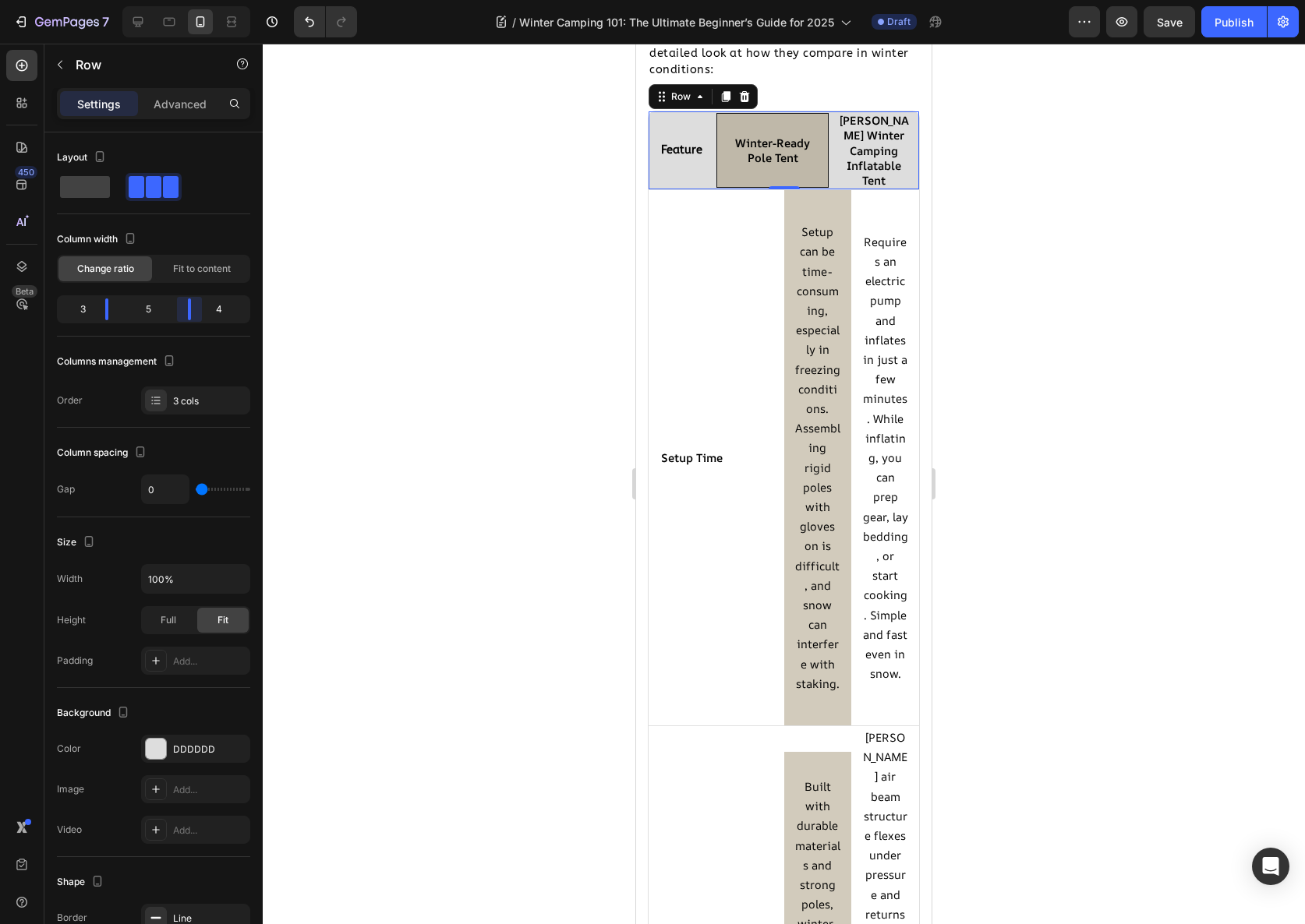
drag, startPoint x: 203, startPoint y: 314, endPoint x: 186, endPoint y: 318, distance: 17.5
click at [186, 0] on body "7 Version history / Winter Camping 101: The Ultimate Beginner’s Guide for 2025 …" at bounding box center [652, 0] width 1305 height 0
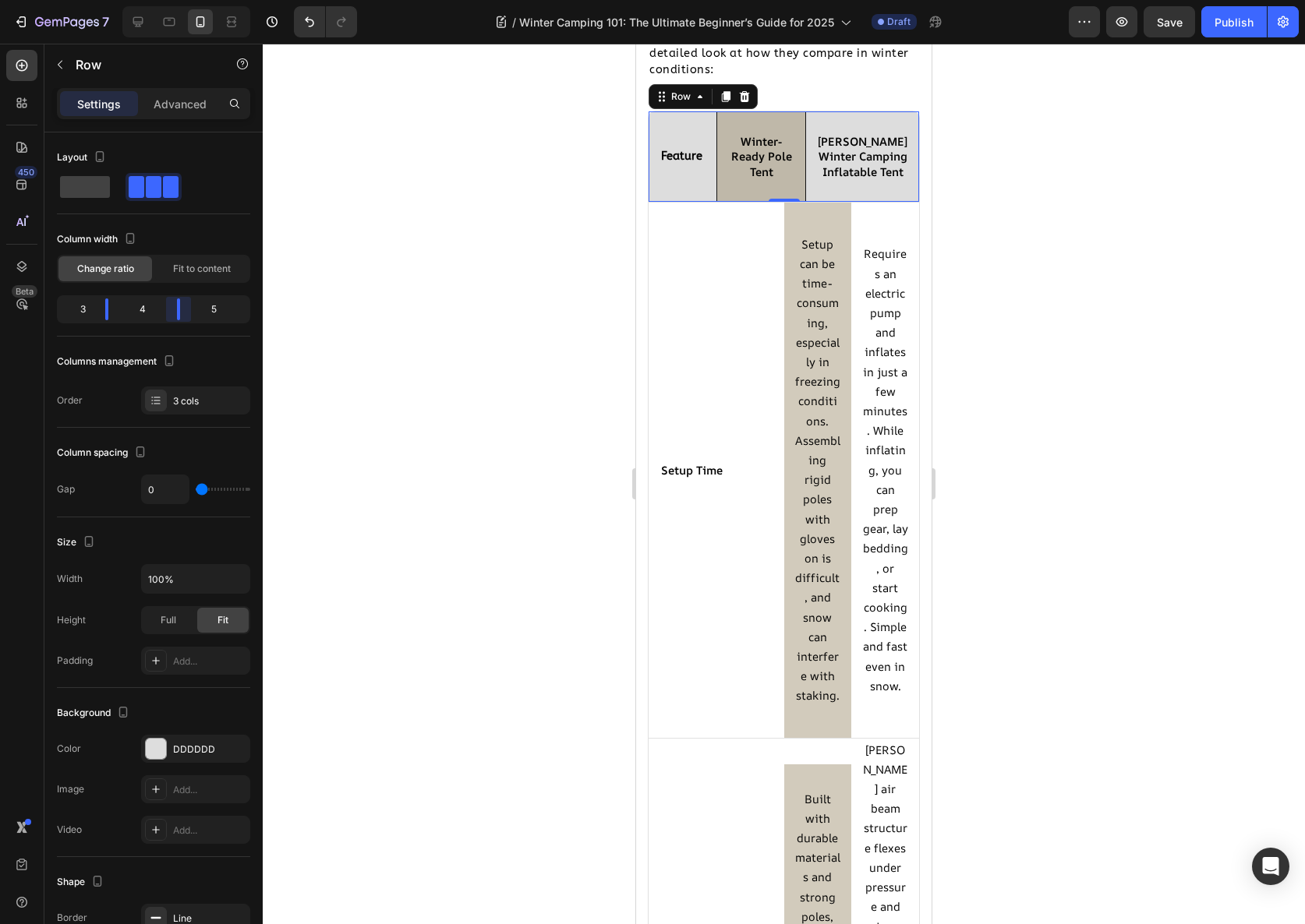
drag, startPoint x: 180, startPoint y: 312, endPoint x: 165, endPoint y: 314, distance: 15.1
click at [165, 0] on body "7 Version history / Winter Camping 101: The Ultimate Beginner’s Guide for 2025 …" at bounding box center [652, 0] width 1305 height 0
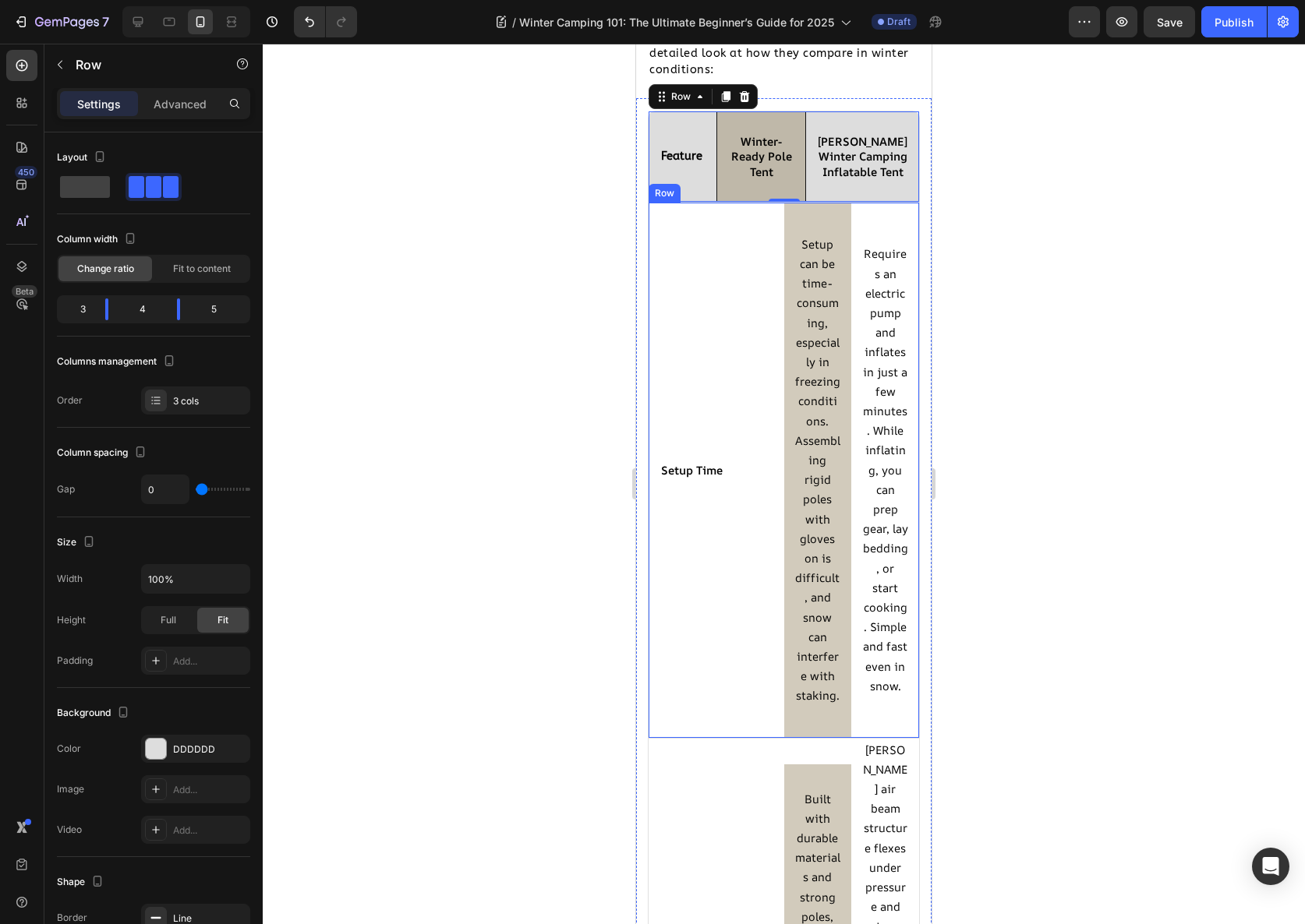
click at [756, 267] on div "Icon Setup Time Text Block Row" at bounding box center [716, 470] width 136 height 536
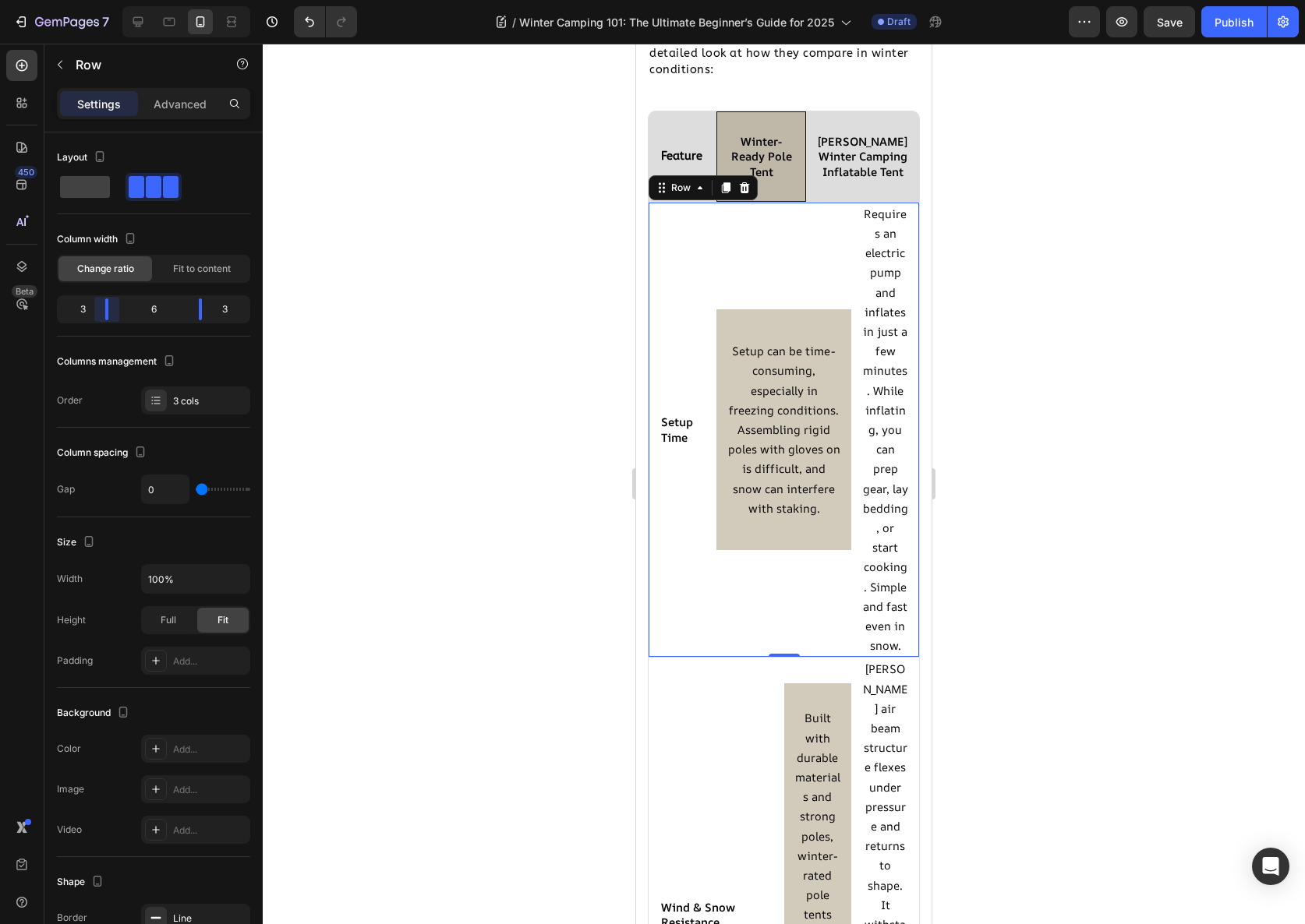
drag, startPoint x: 140, startPoint y: 311, endPoint x: 100, endPoint y: 314, distance: 40.1
click at [100, 0] on body "7 Version history / Winter Camping 101: The Ultimate Beginner’s Guide for 2025 …" at bounding box center [652, 0] width 1305 height 0
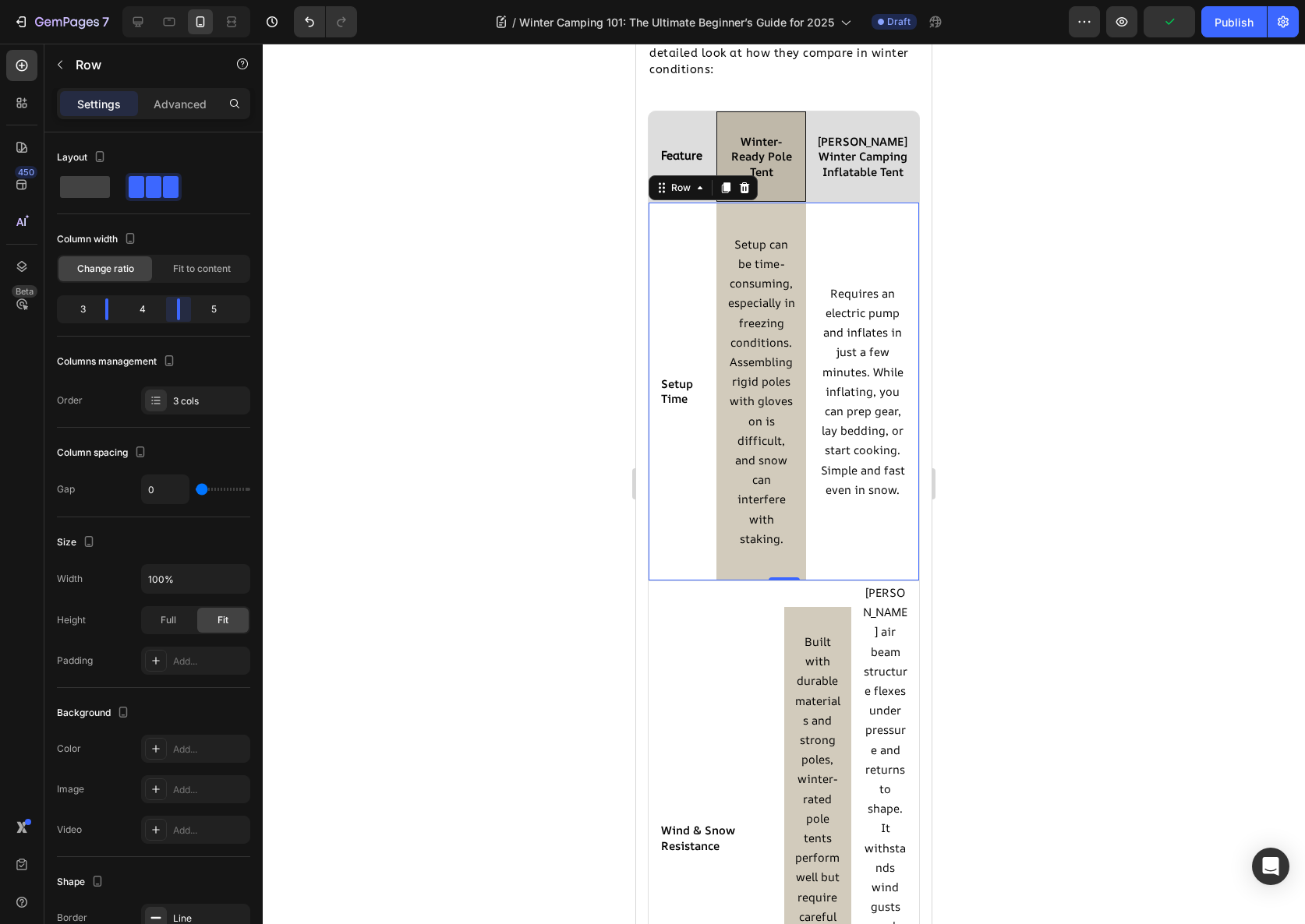
drag, startPoint x: 199, startPoint y: 311, endPoint x: 166, endPoint y: 316, distance: 33.4
click at [166, 0] on body "7 Version history / Winter Camping 101: The Ultimate Beginner’s Guide for 2025 …" at bounding box center [652, 0] width 1305 height 0
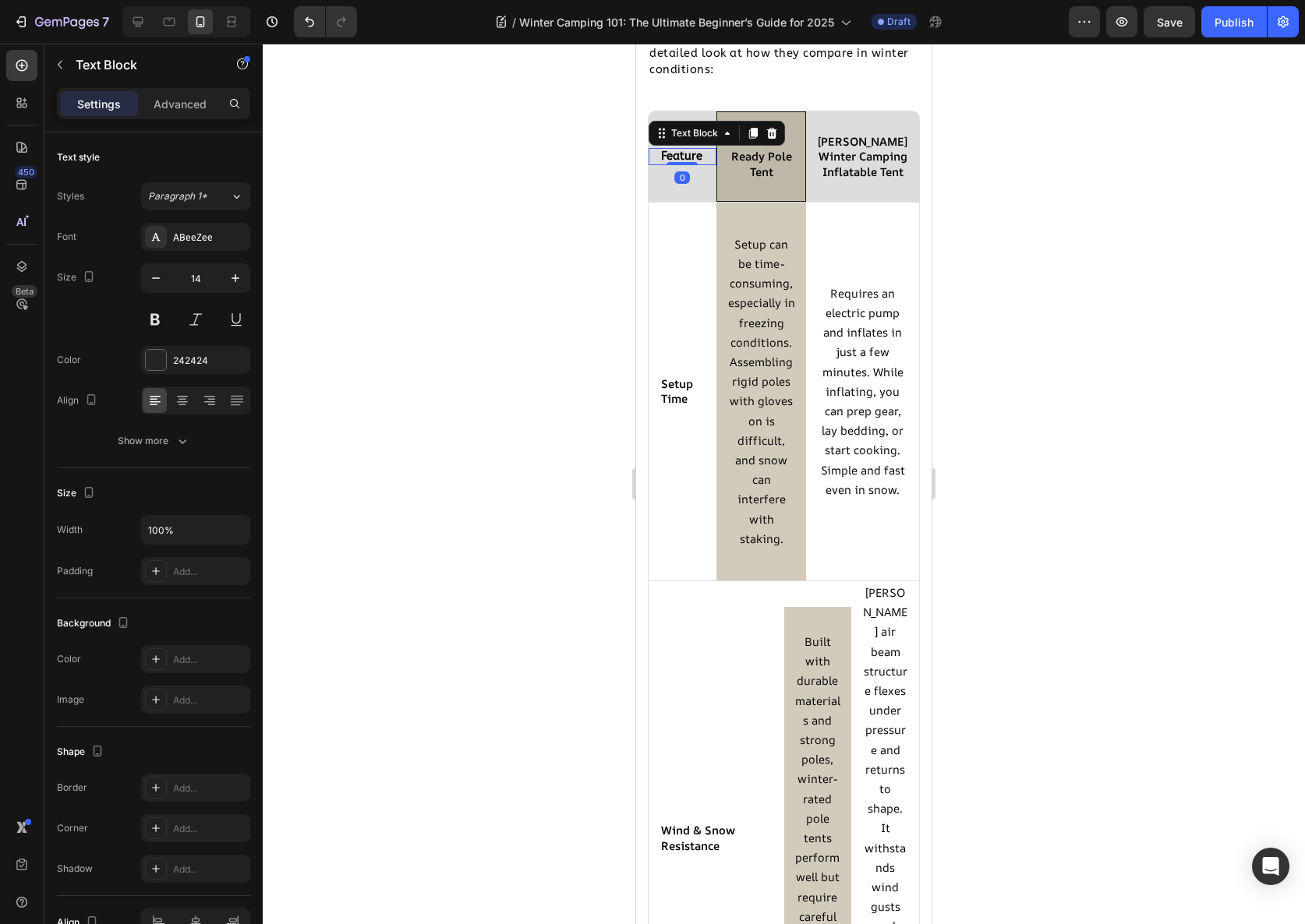
click at [684, 151] on strong "Feature" at bounding box center [681, 156] width 42 height 13
click at [766, 158] on strong "Winter-Ready Pole Tent" at bounding box center [761, 156] width 60 height 45
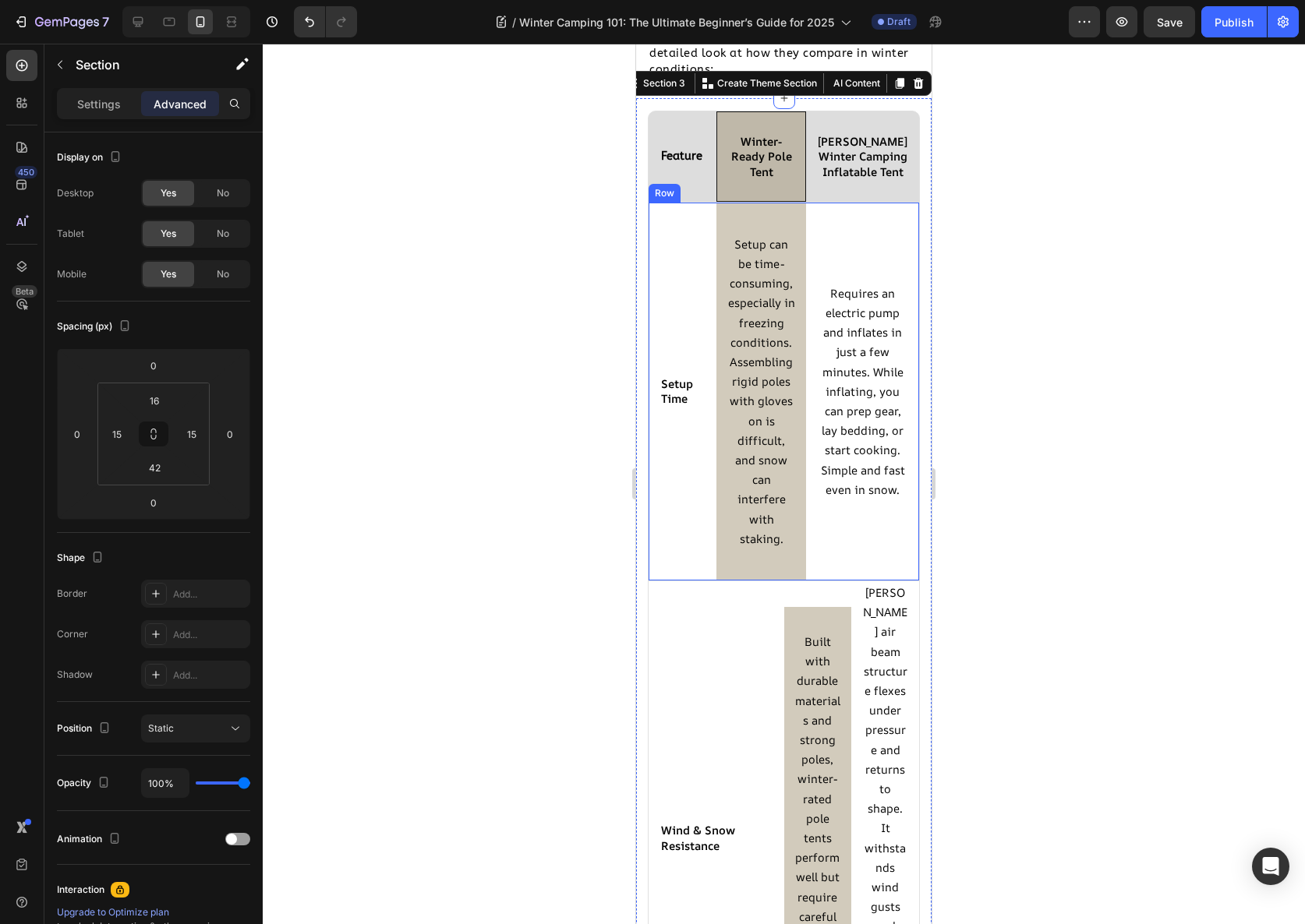
click at [667, 237] on div "Icon Setup Time Text Block Row" at bounding box center [683, 391] width 67 height 378
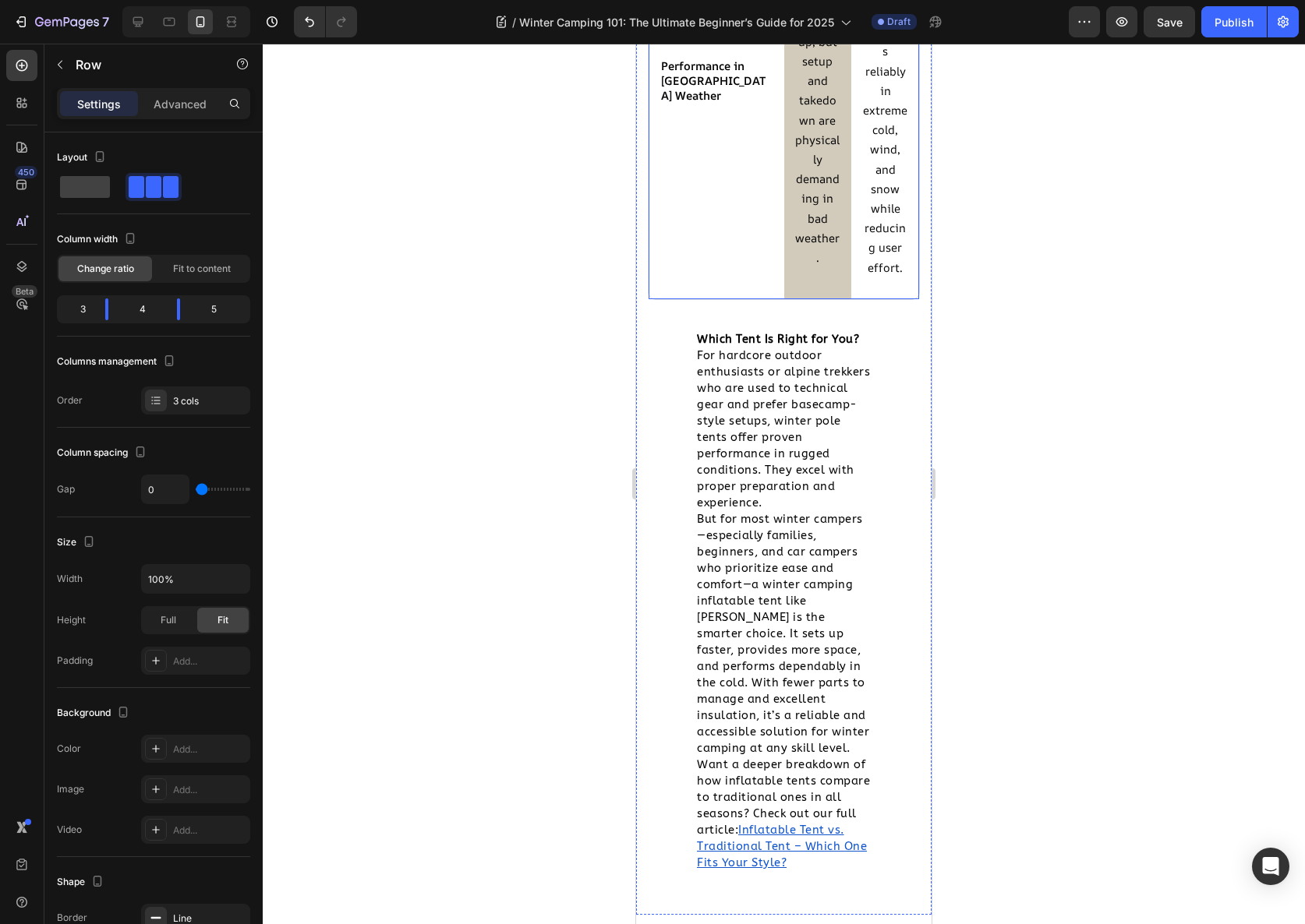
scroll to position [5106, 0]
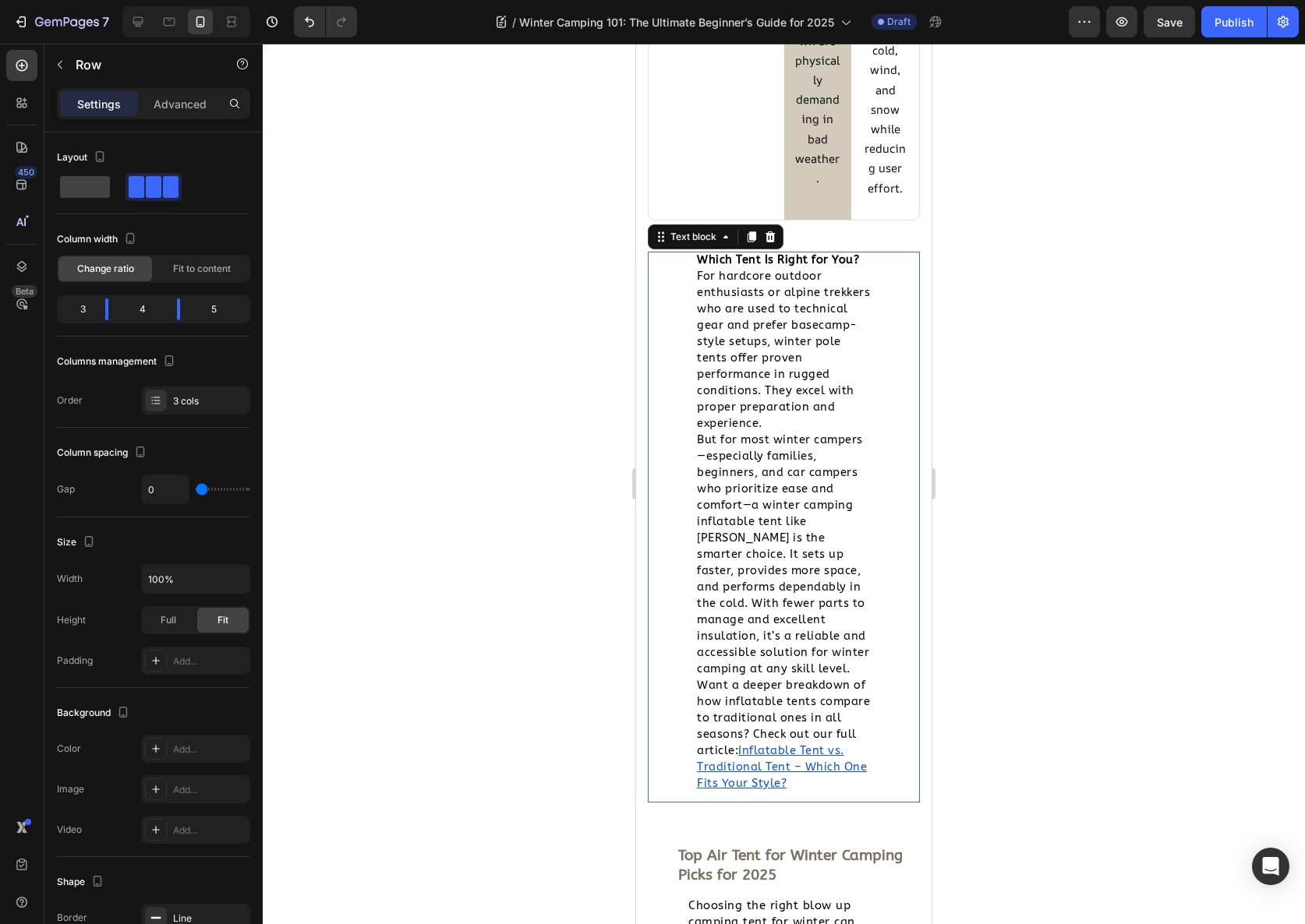
click at [754, 540] on span "But for most winter campers—especially families, beginners, and car campers who…" at bounding box center [783, 554] width 173 height 242
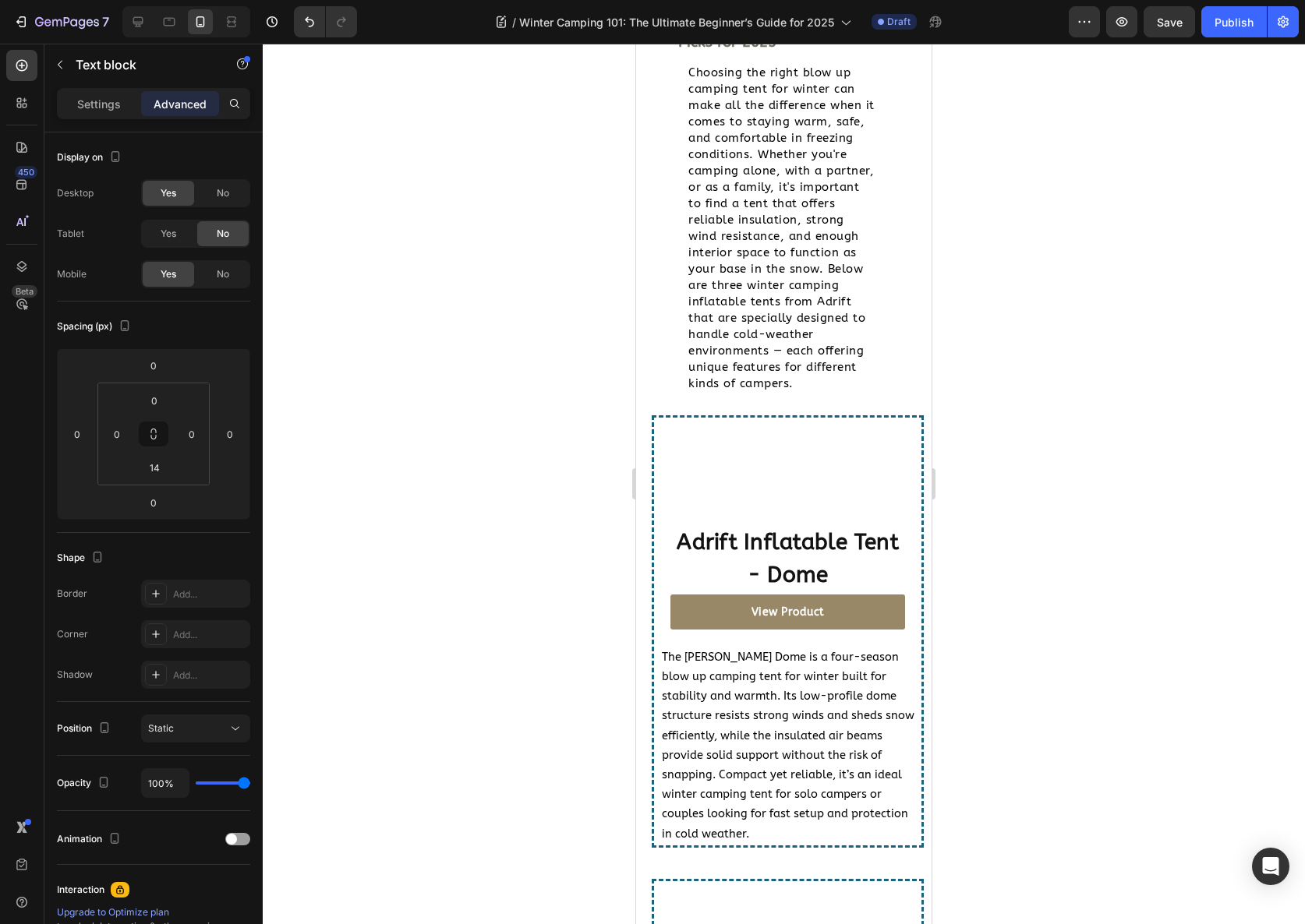
scroll to position [5433, 0]
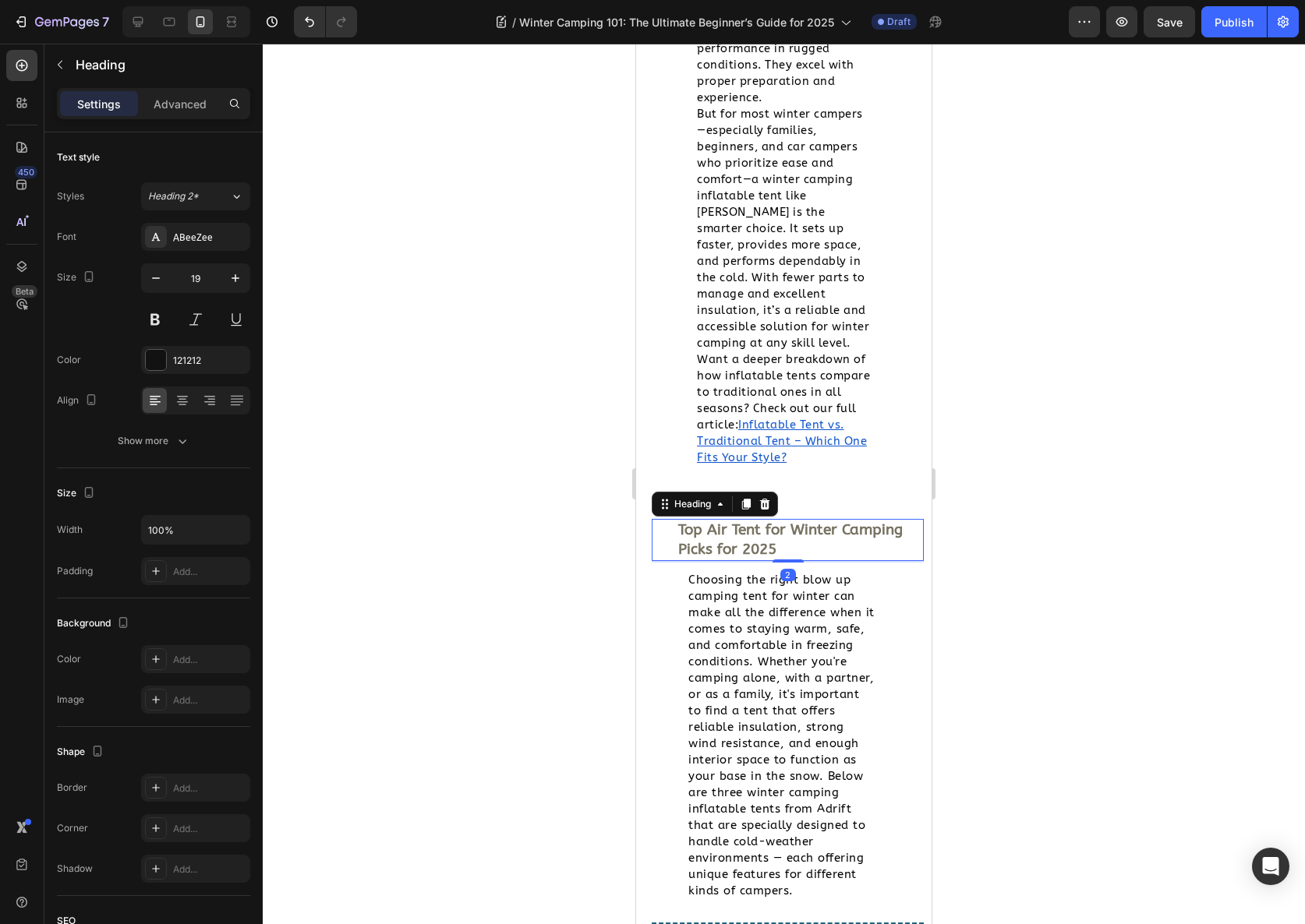
click at [754, 558] on strong "Top Air Tent for Winter Camping Picks for 2025" at bounding box center [790, 540] width 224 height 37
click at [731, 428] on span "Want a deeper breakdown of how inflatable tents compare to traditional ones in …" at bounding box center [783, 392] width 173 height 78
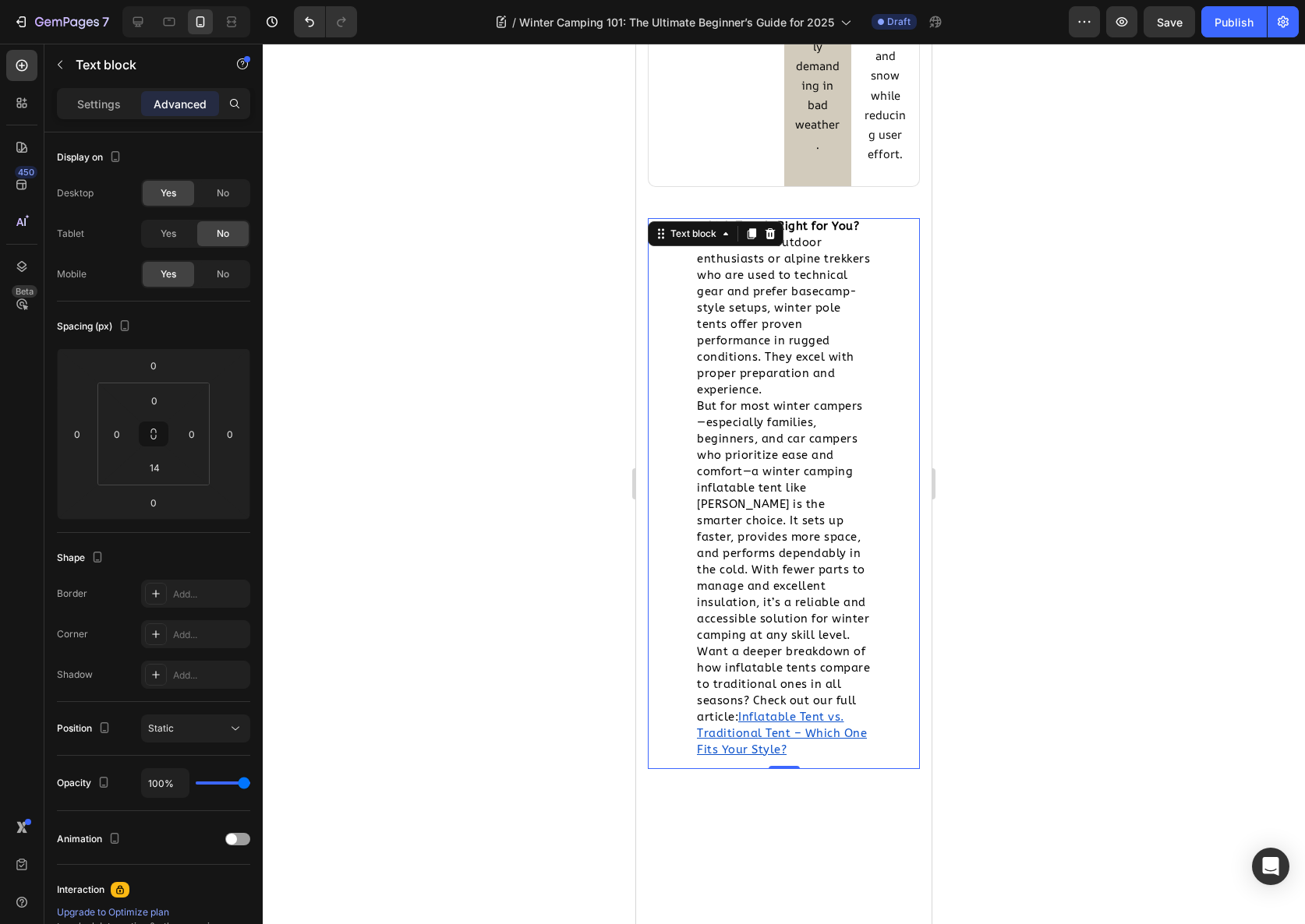
scroll to position [4620, 0]
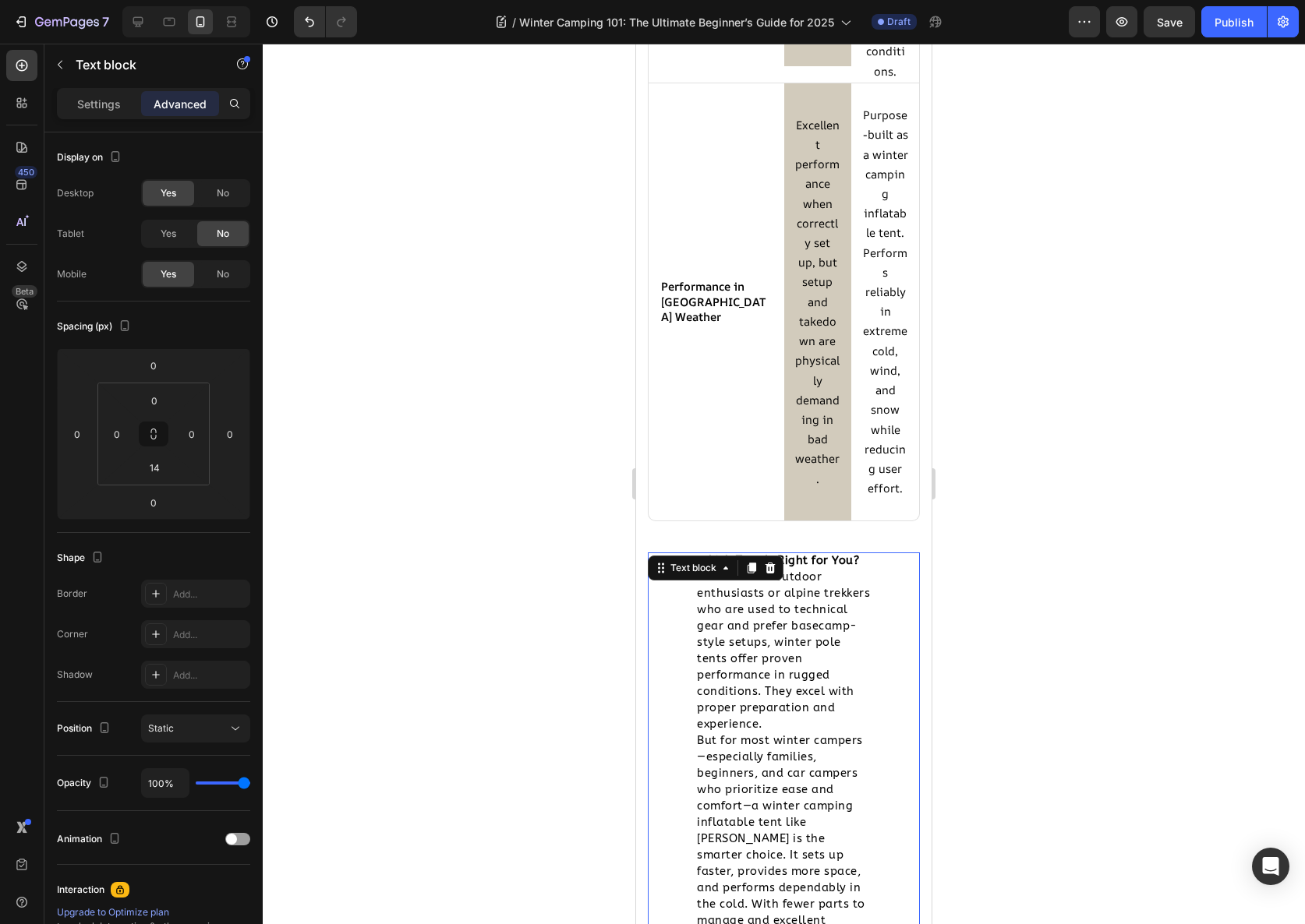
click at [781, 720] on span "For hardcore outdoor enthusiasts or alpine trekkers who are used to technical g…" at bounding box center [783, 650] width 173 height 161
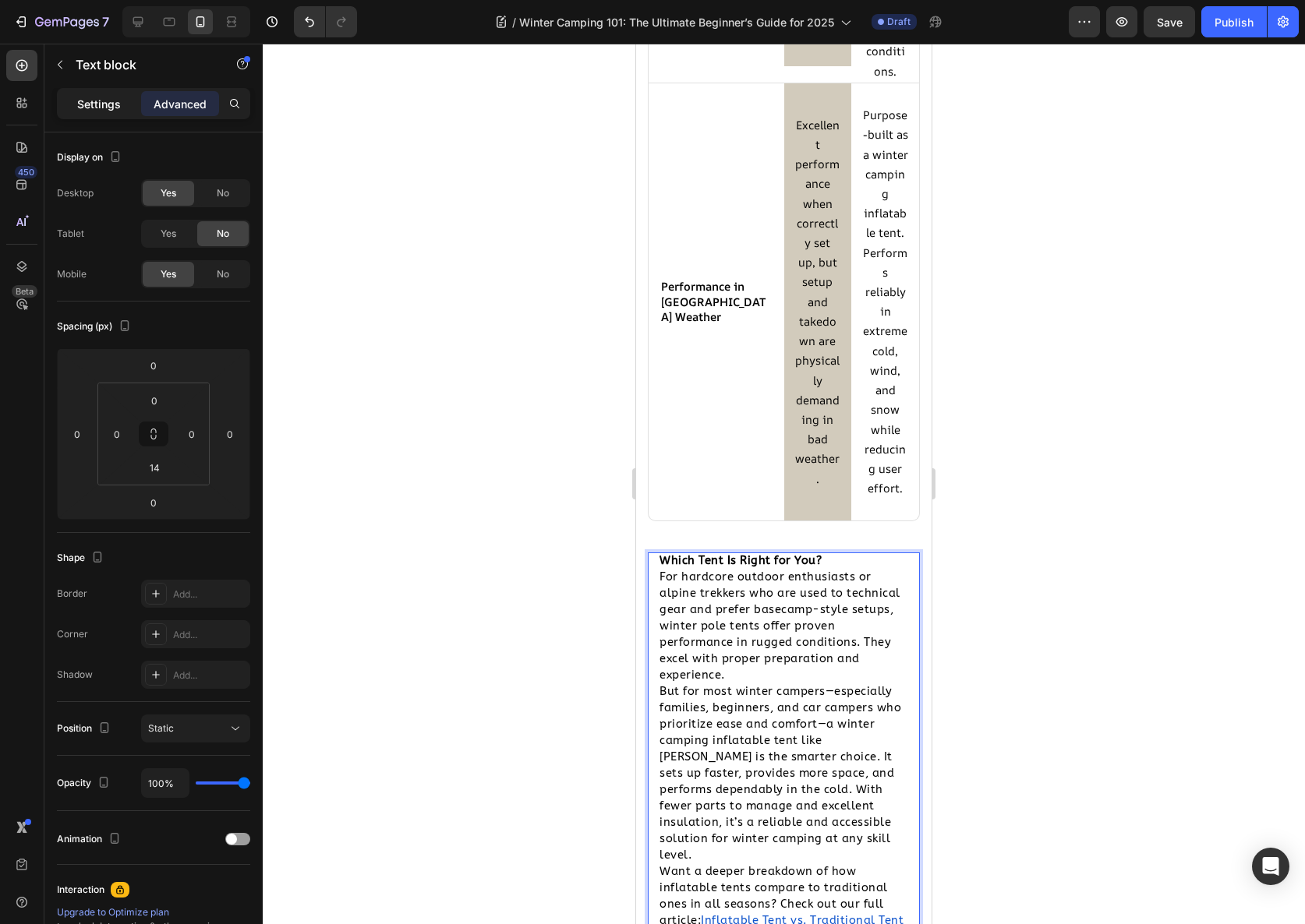
click at [70, 92] on div "Settings" at bounding box center [99, 104] width 78 height 25
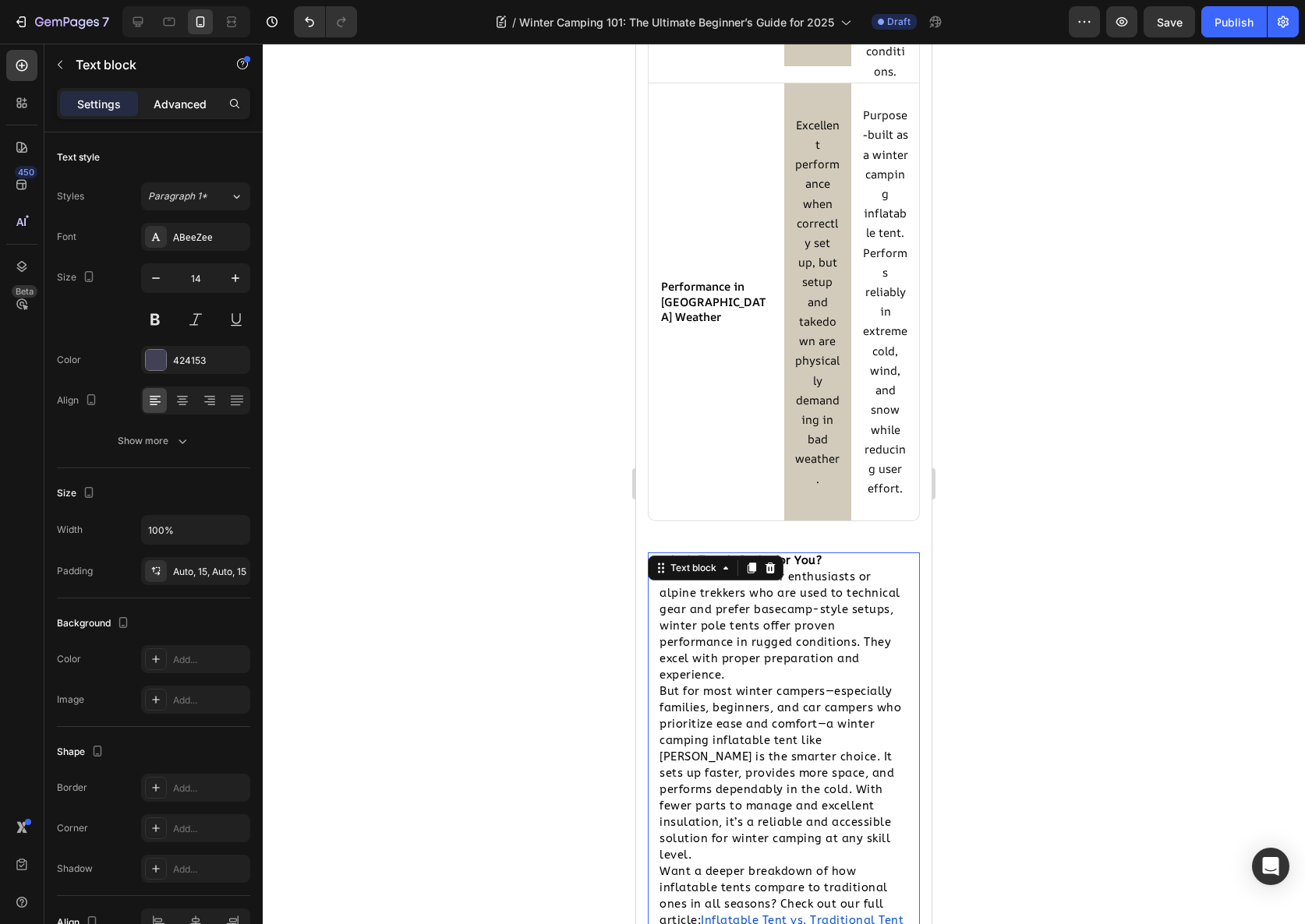
click at [166, 104] on p "Advanced" at bounding box center [180, 104] width 53 height 16
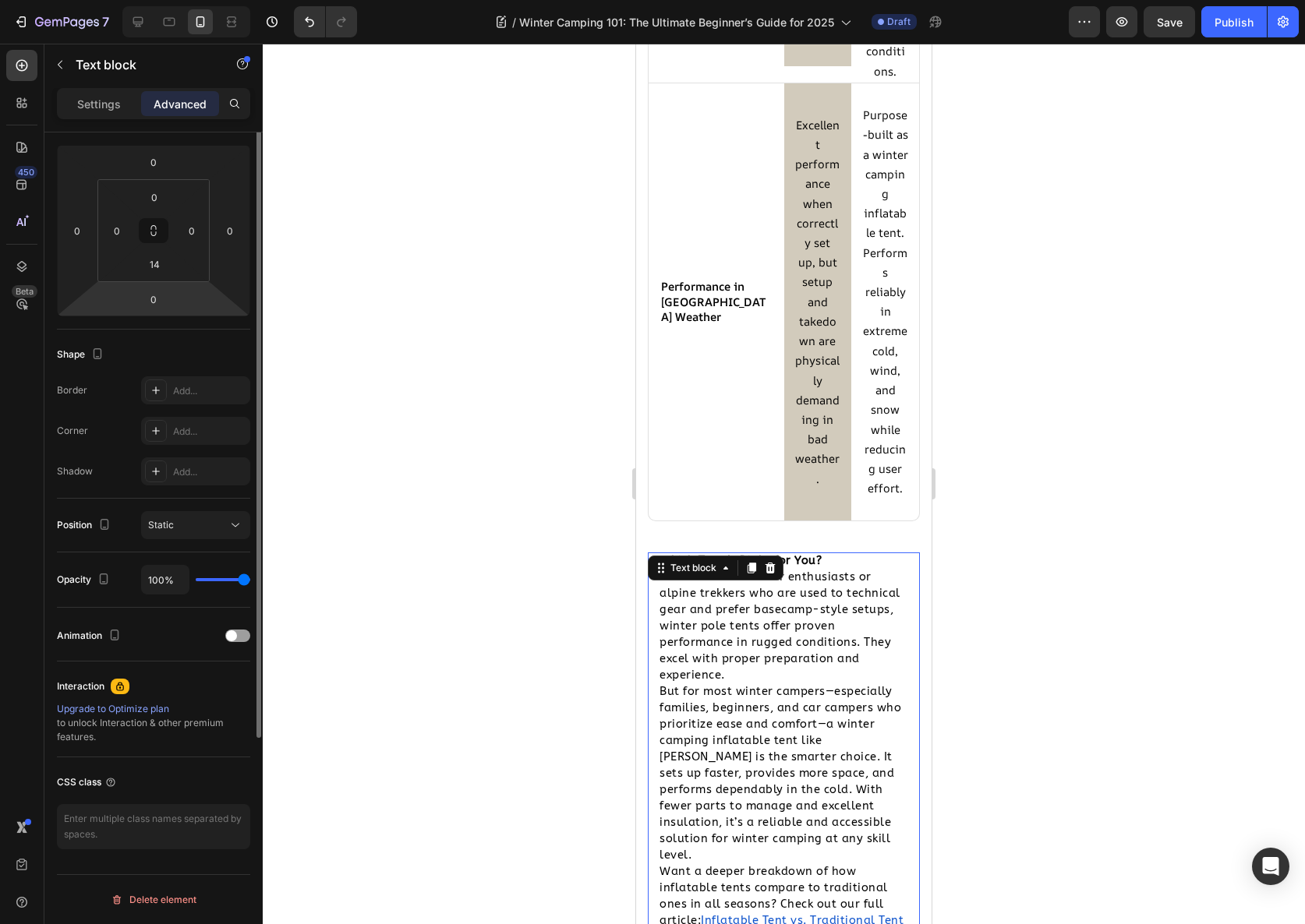
scroll to position [0, 0]
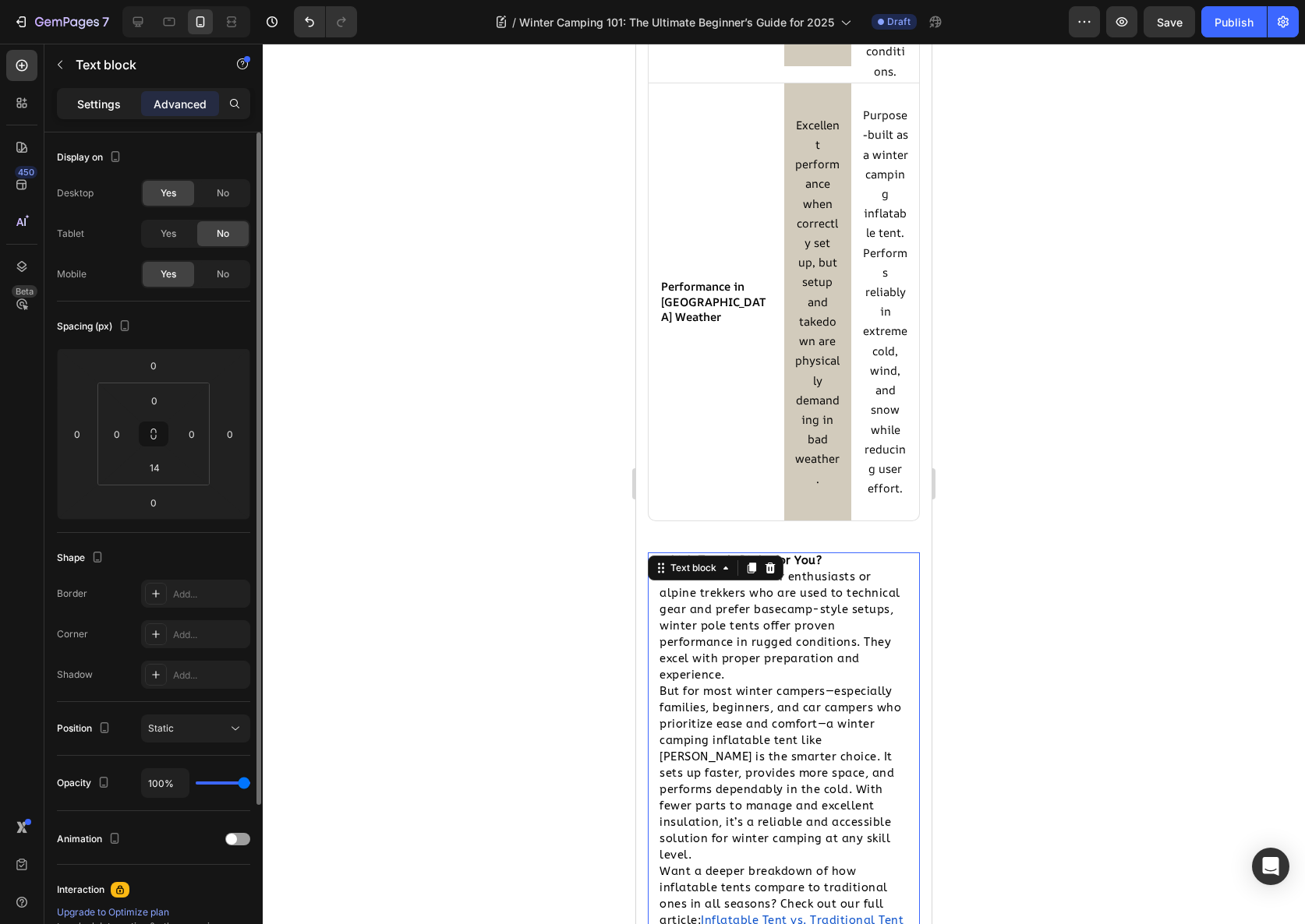
click at [87, 97] on p "Settings" at bounding box center [99, 104] width 44 height 16
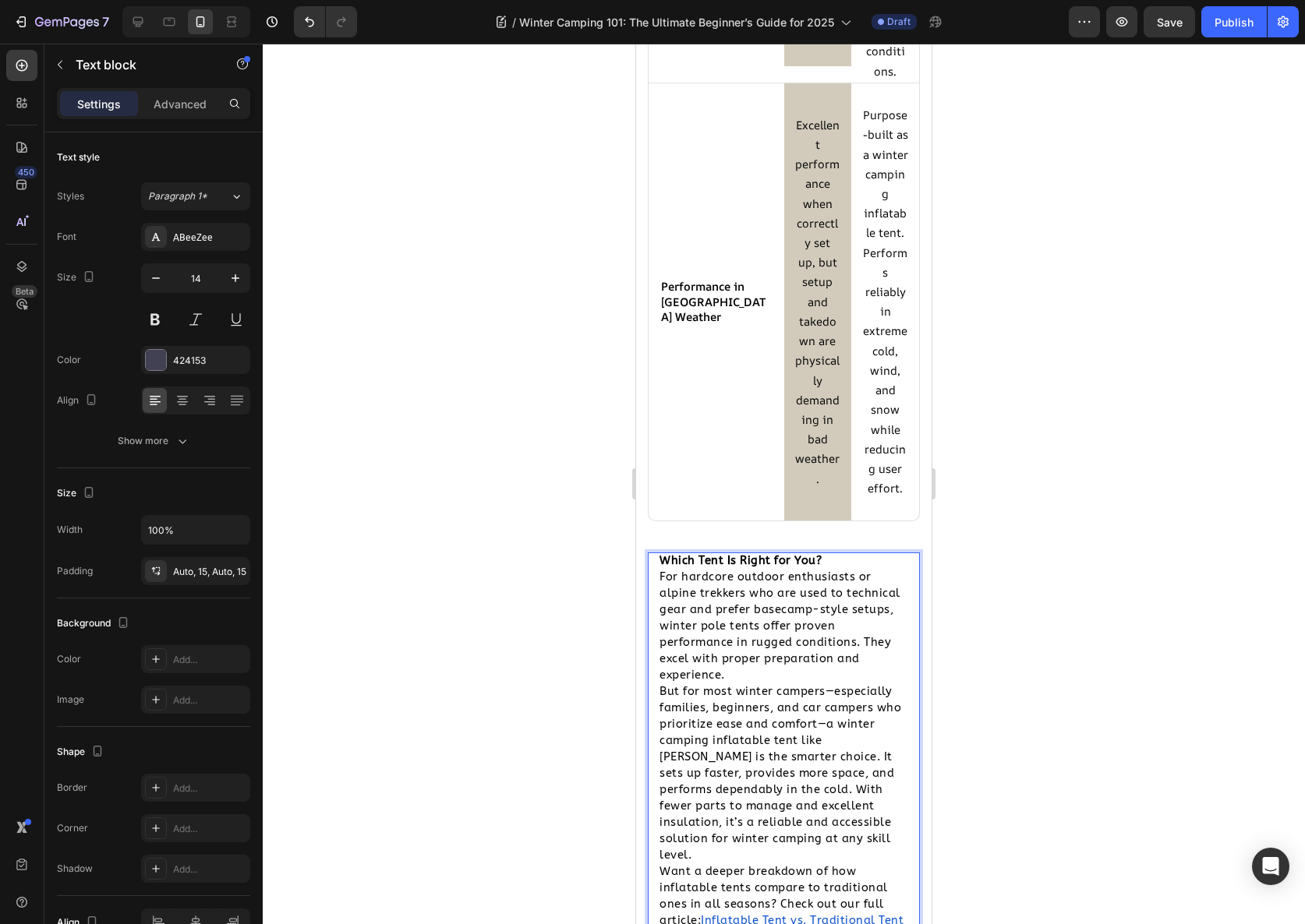
scroll to position [5322, 0]
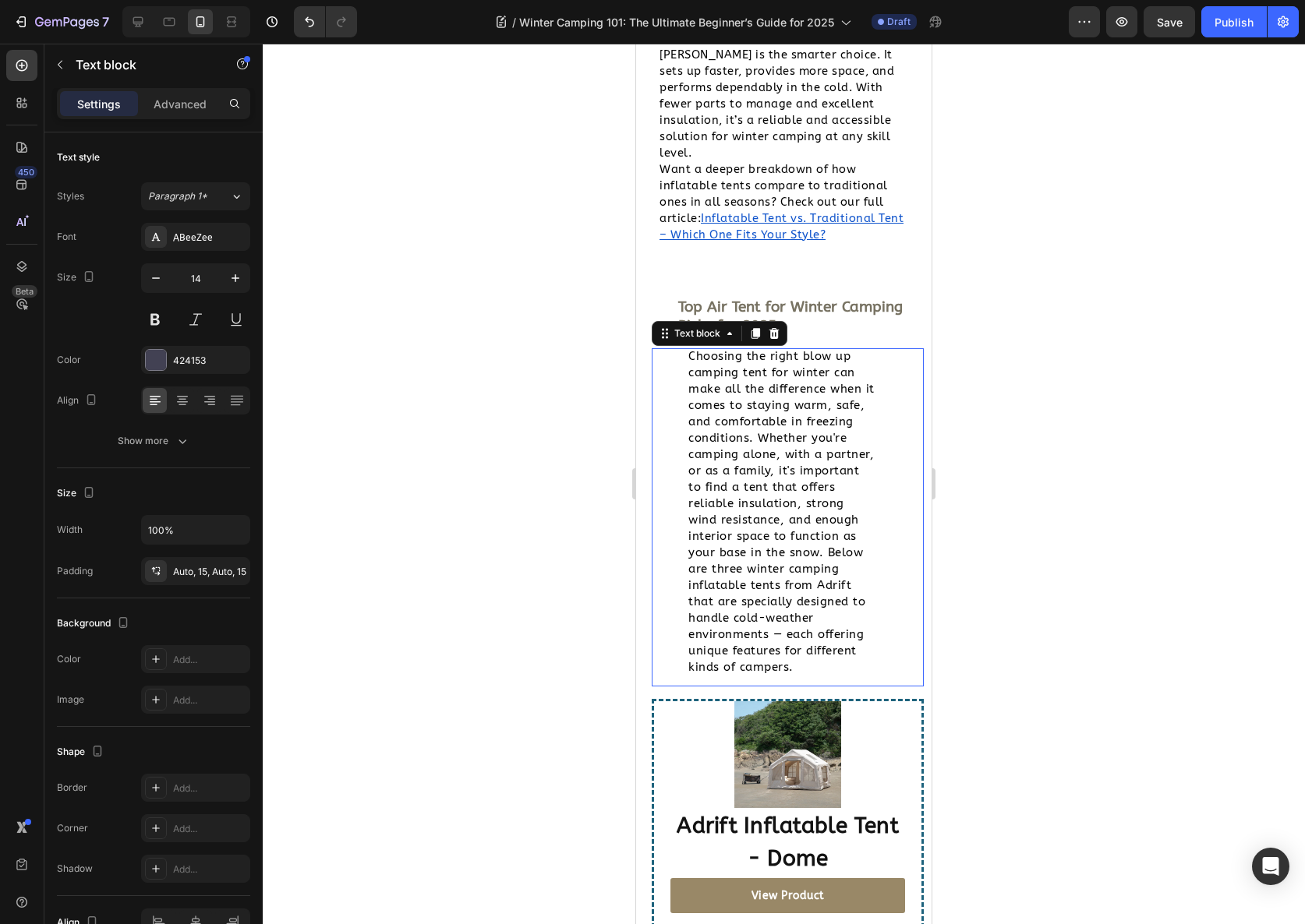
click at [743, 552] on span "Choosing the right blow up camping tent for winter can make all the difference …" at bounding box center [781, 511] width 186 height 325
click at [170, 115] on div "Advanced" at bounding box center [180, 104] width 78 height 25
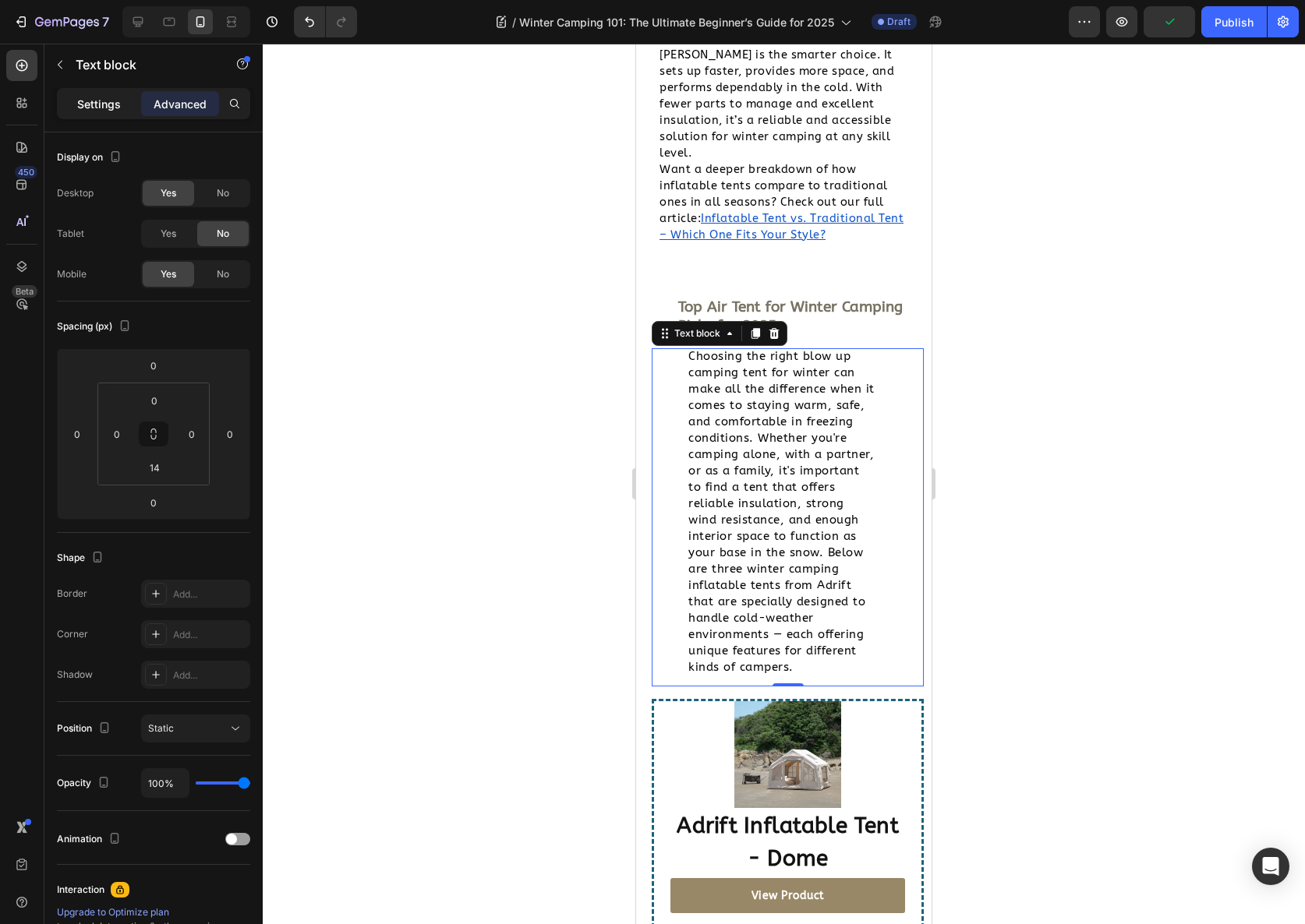
click at [89, 105] on p "Settings" at bounding box center [99, 104] width 44 height 16
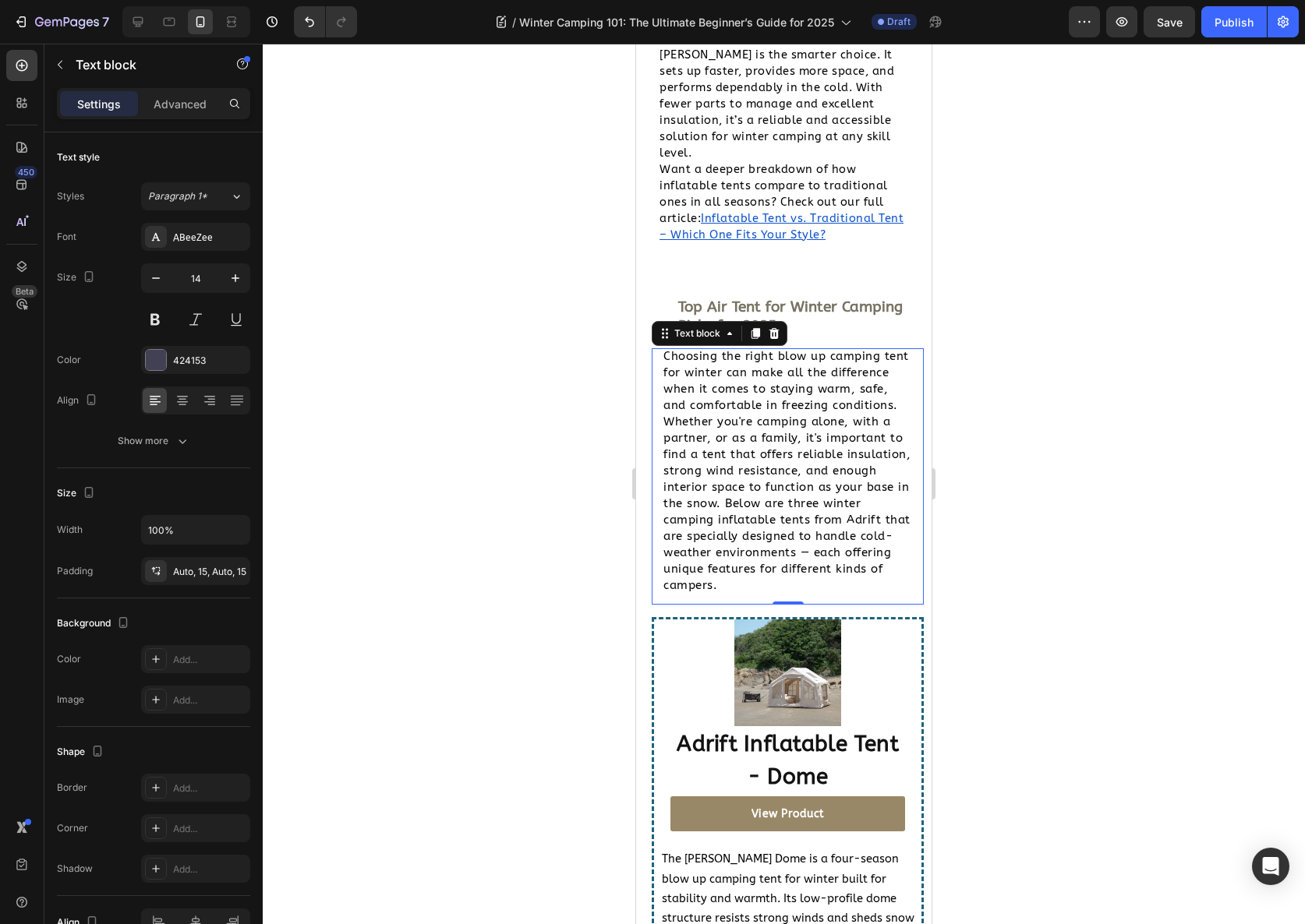
click at [877, 557] on p "Choosing the right blow up camping tent for winter can make all the difference …" at bounding box center [787, 471] width 249 height 246
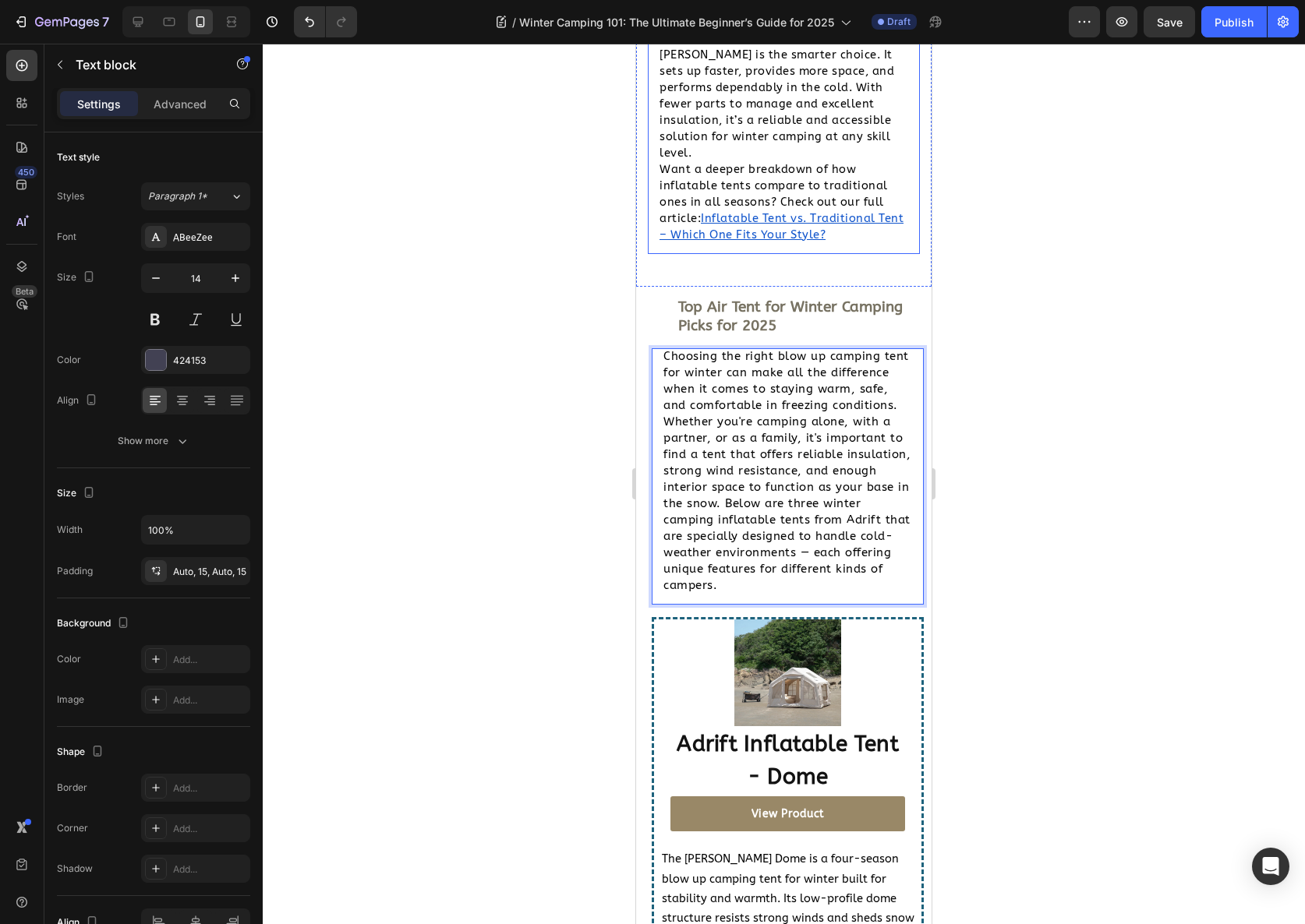
click at [709, 254] on div "Which Tent Is Right for You? For hardcore outdoor enthusiasts or alpine trekker…" at bounding box center [784, 52] width 272 height 404
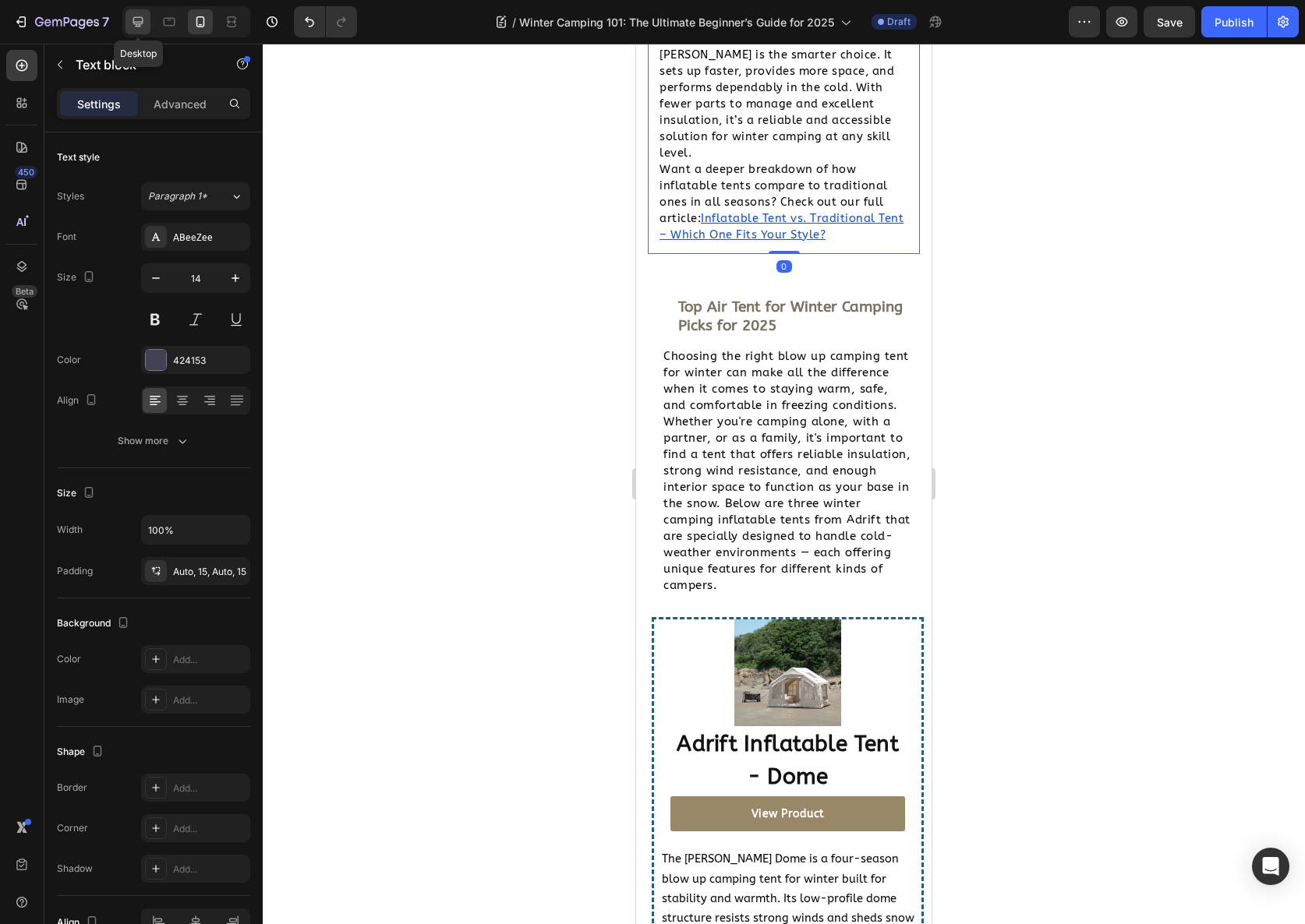
click at [140, 20] on icon at bounding box center [138, 22] width 16 height 16
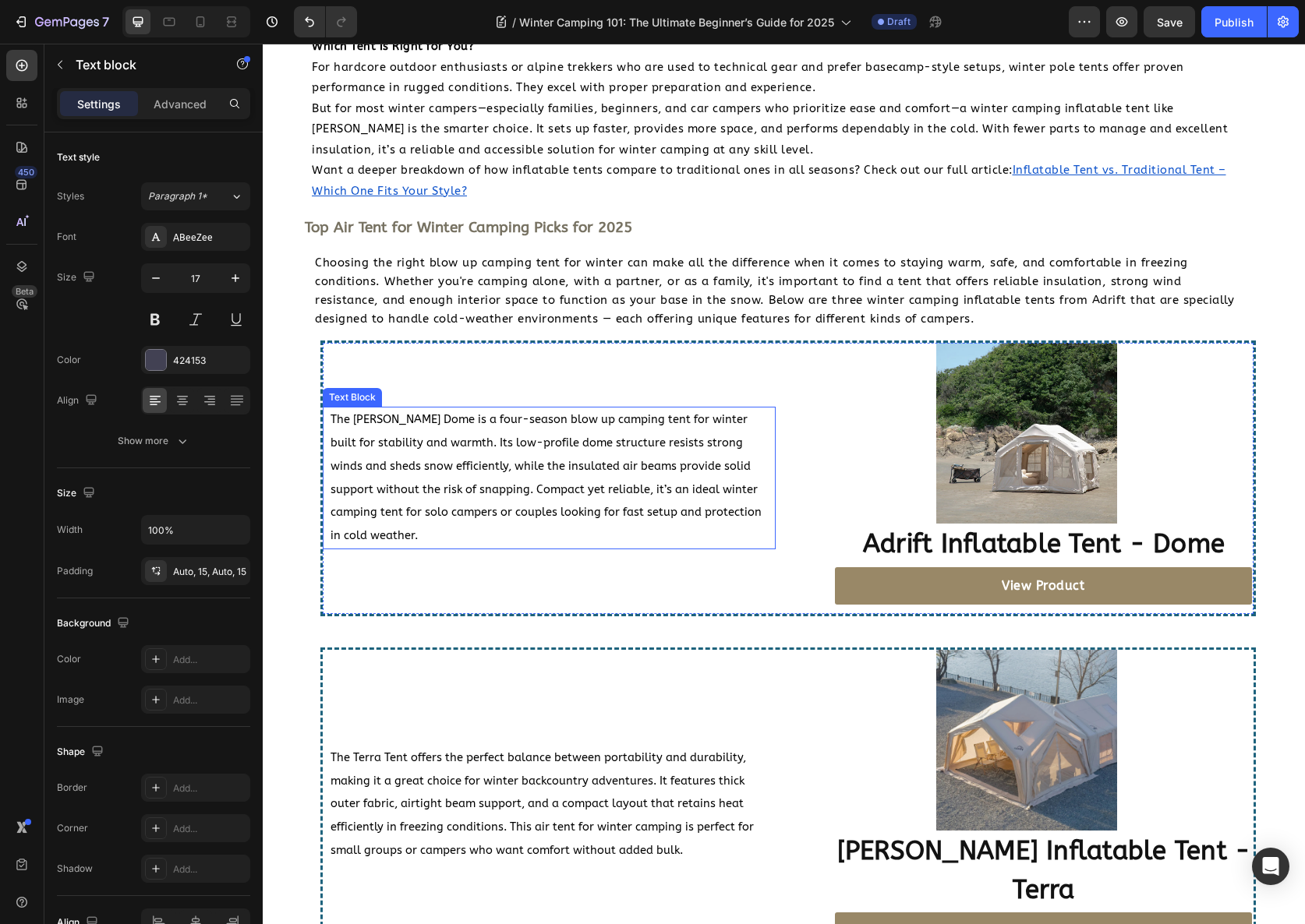
scroll to position [2112, 0]
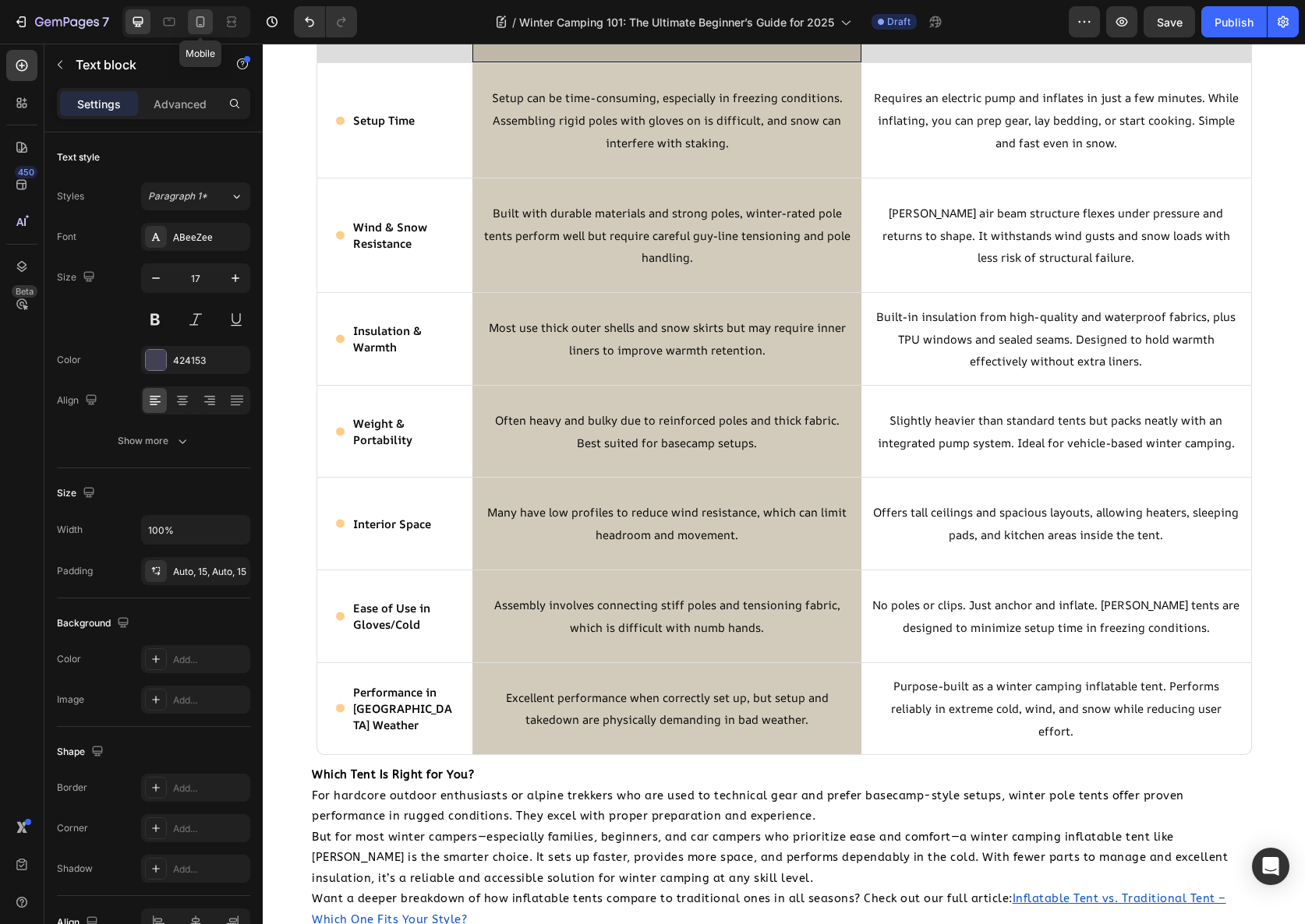
click at [199, 14] on icon at bounding box center [200, 22] width 16 height 16
type input "14"
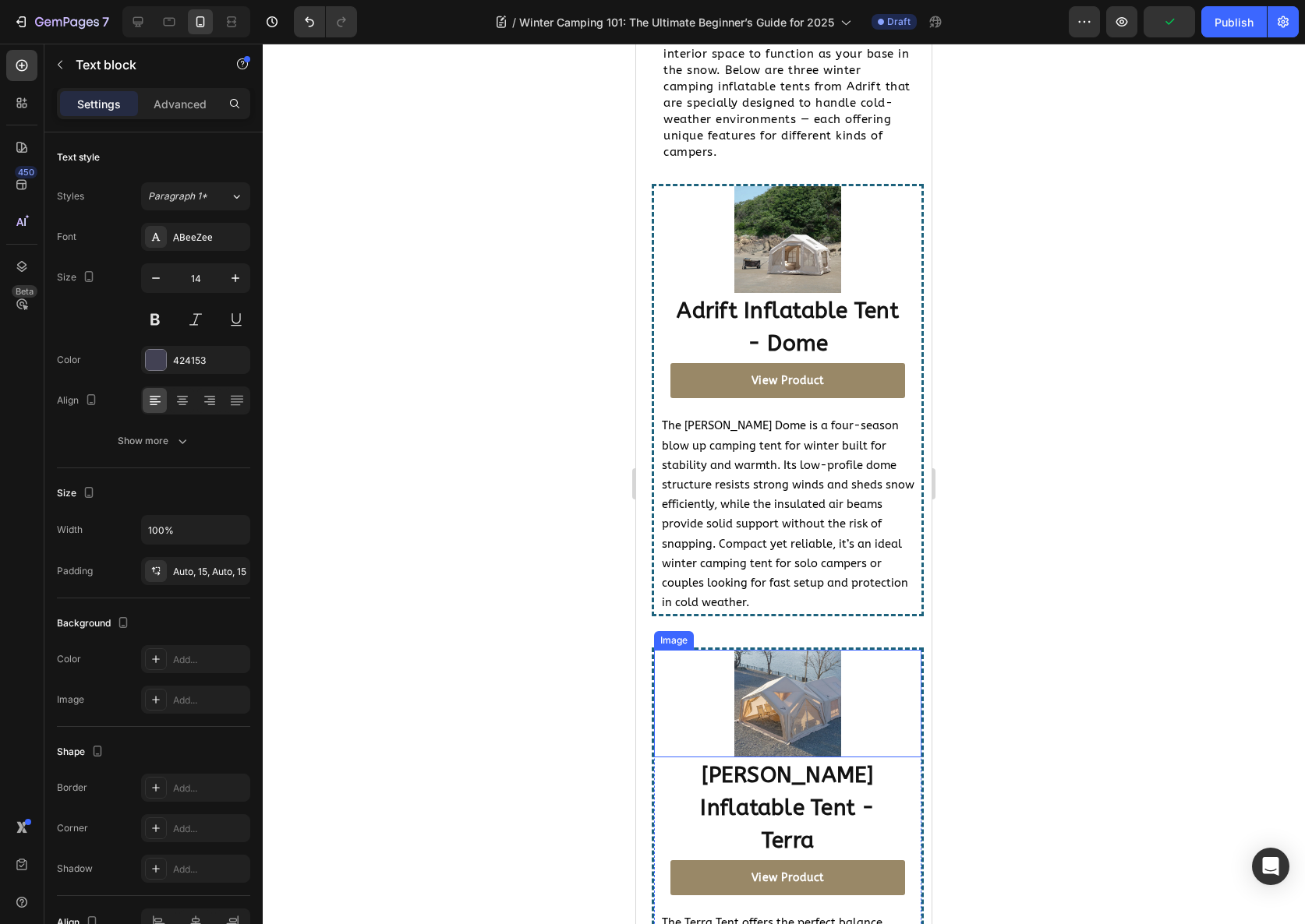
scroll to position [5339, 0]
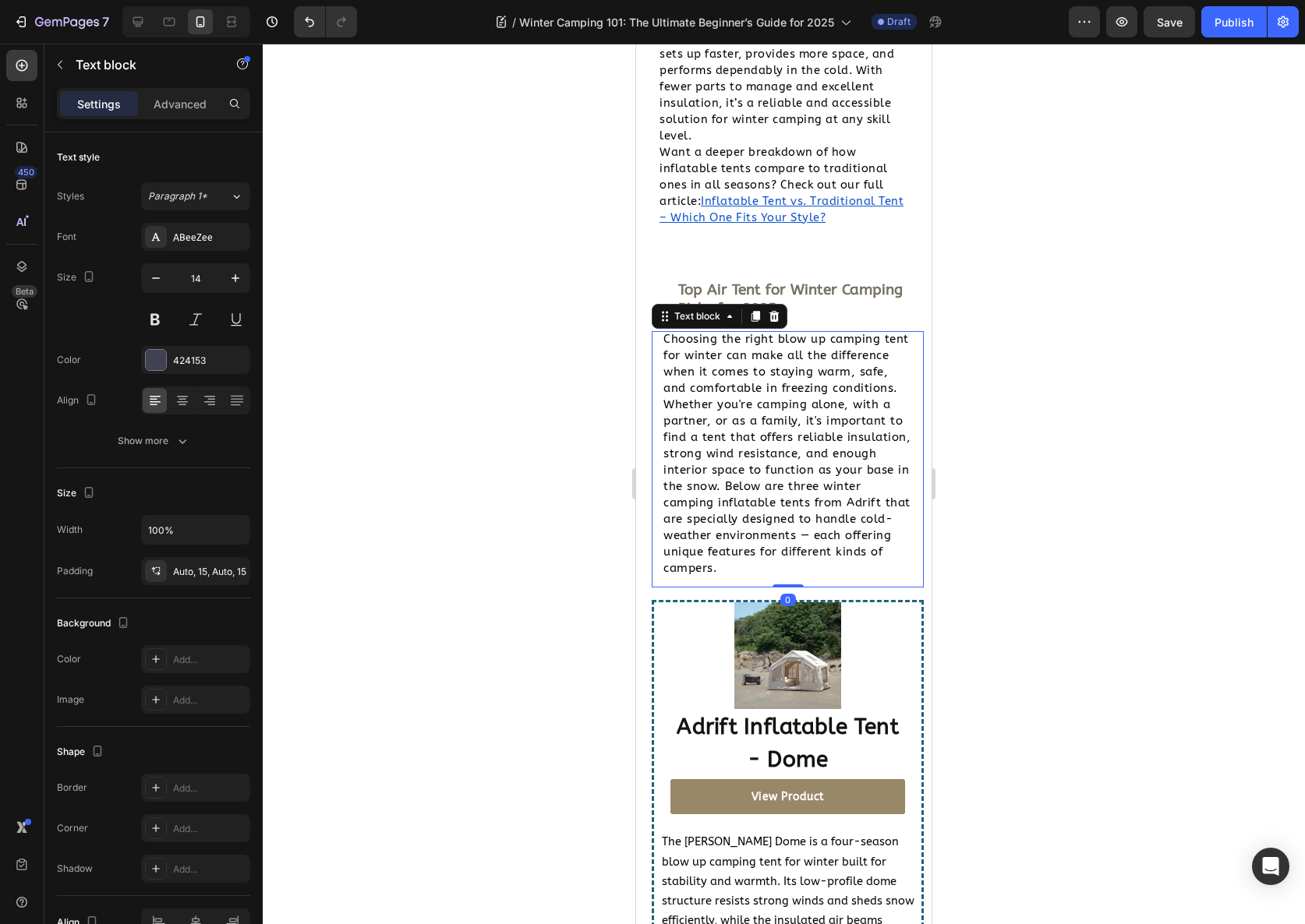
click at [787, 540] on span "Choosing the right blow up camping tent for winter can make all the difference …" at bounding box center [786, 453] width 247 height 243
click at [622, 481] on div at bounding box center [784, 484] width 1042 height 881
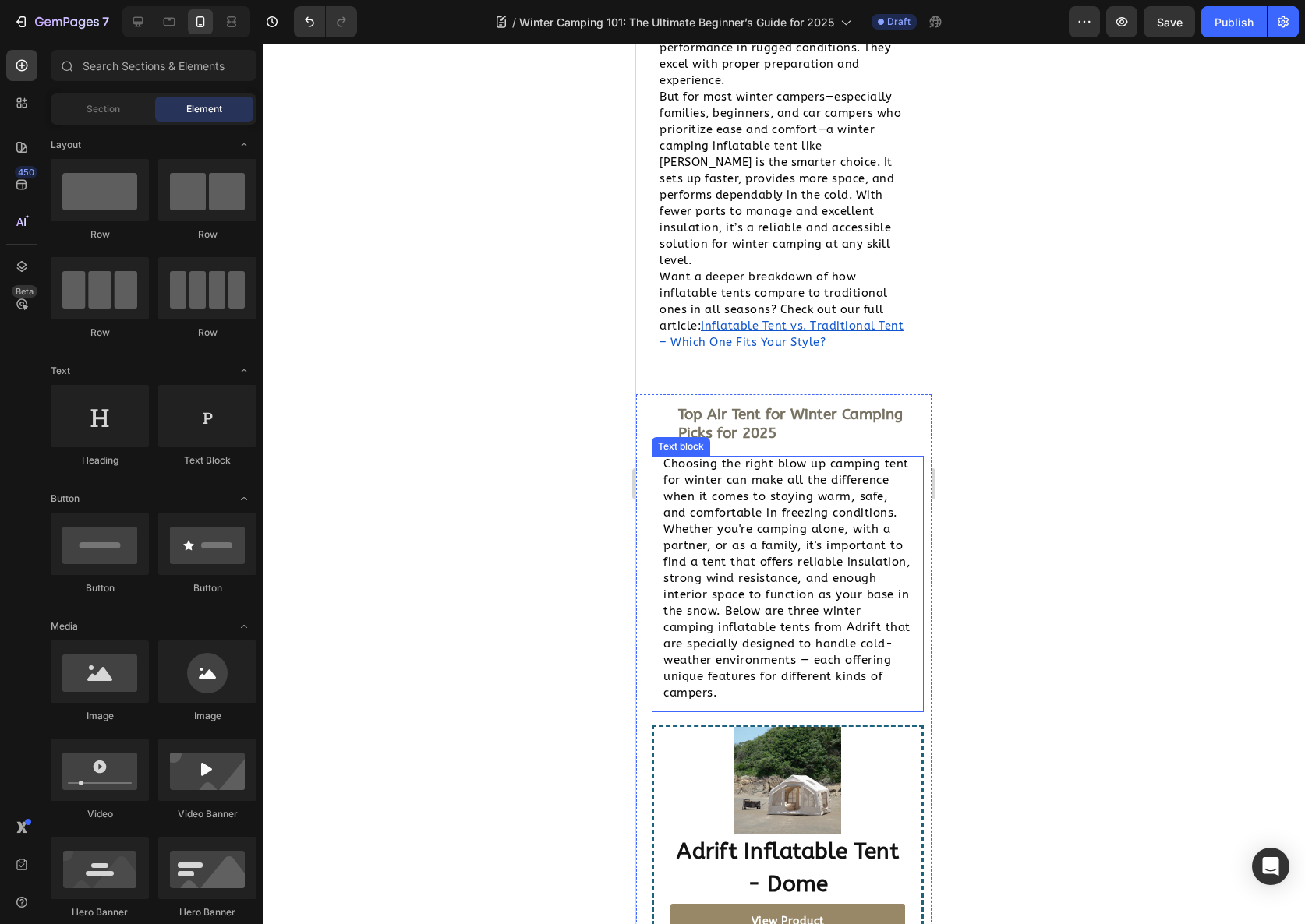
scroll to position [5038, 0]
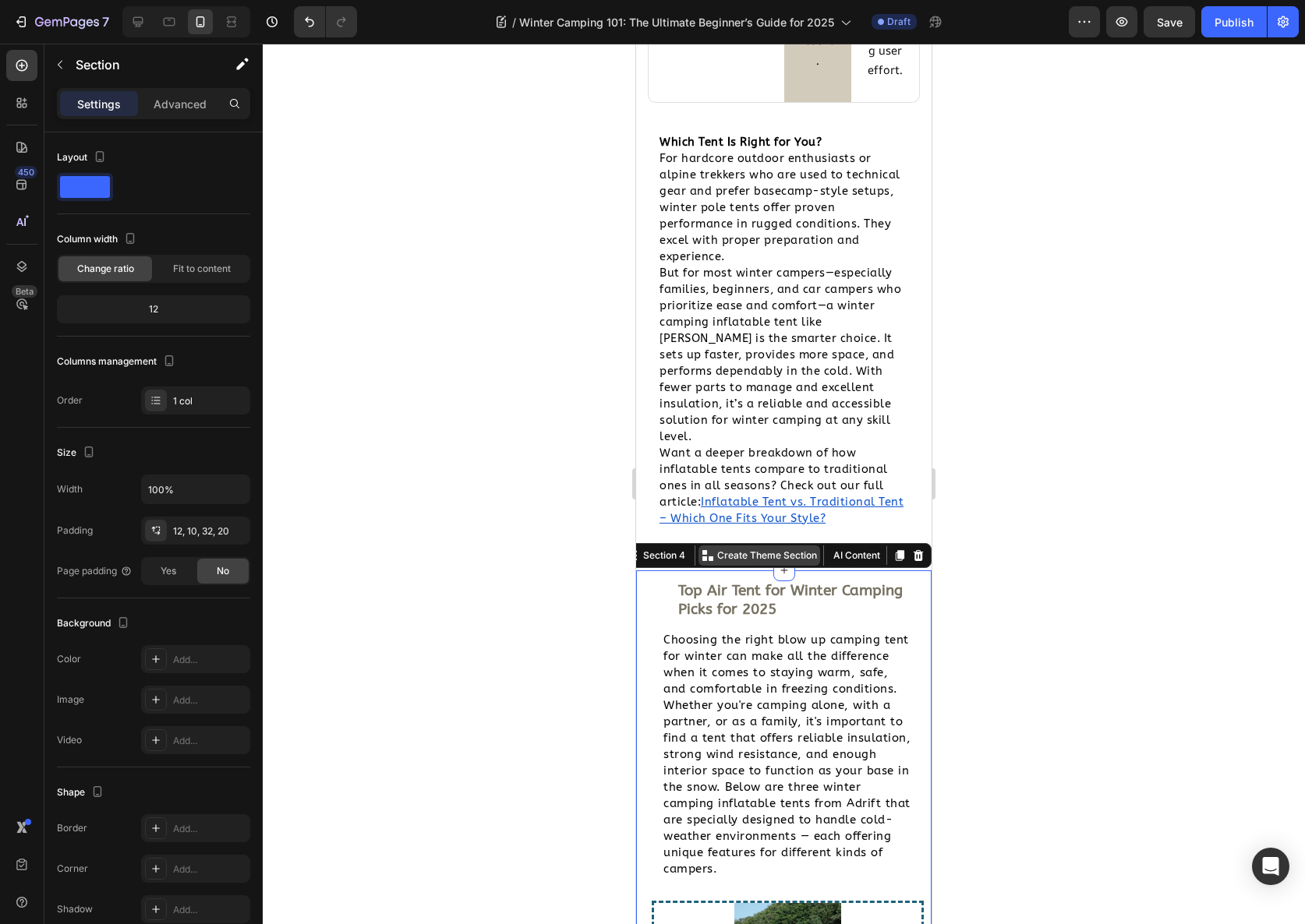
click at [791, 566] on div "Create Theme Section" at bounding box center [759, 555] width 122 height 20
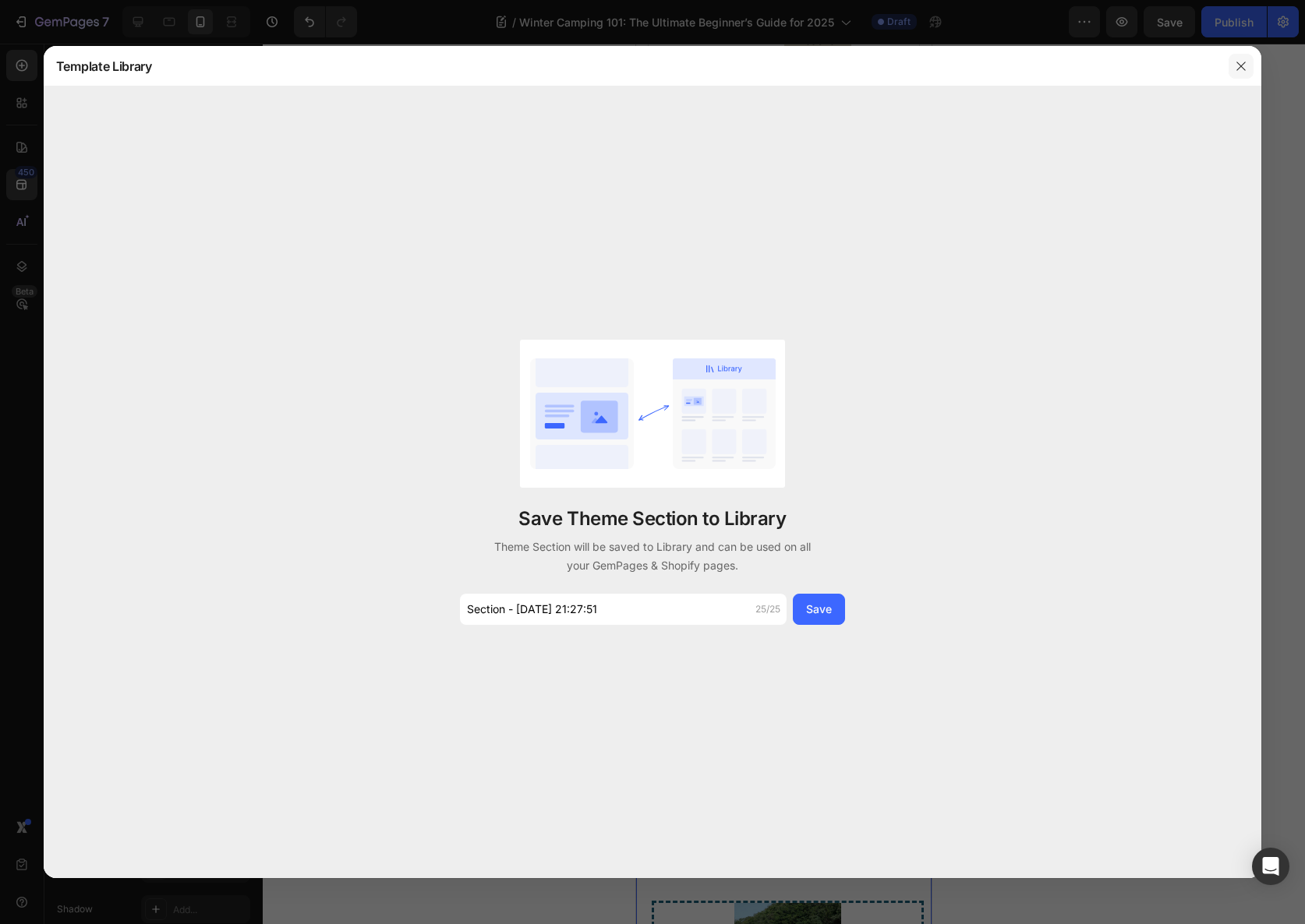
click at [1249, 65] on button "button" at bounding box center [1241, 67] width 25 height 25
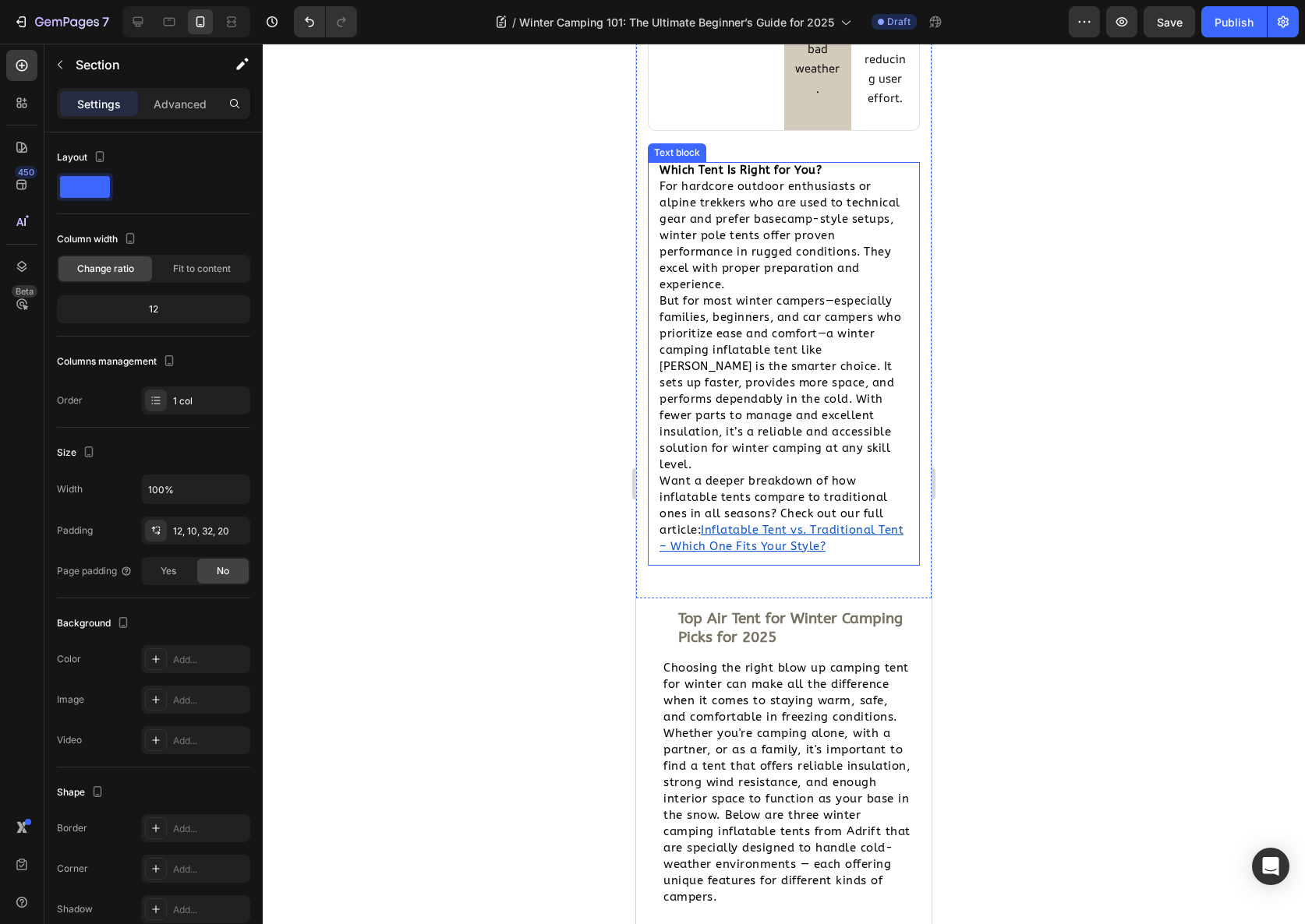
scroll to position [5016, 0]
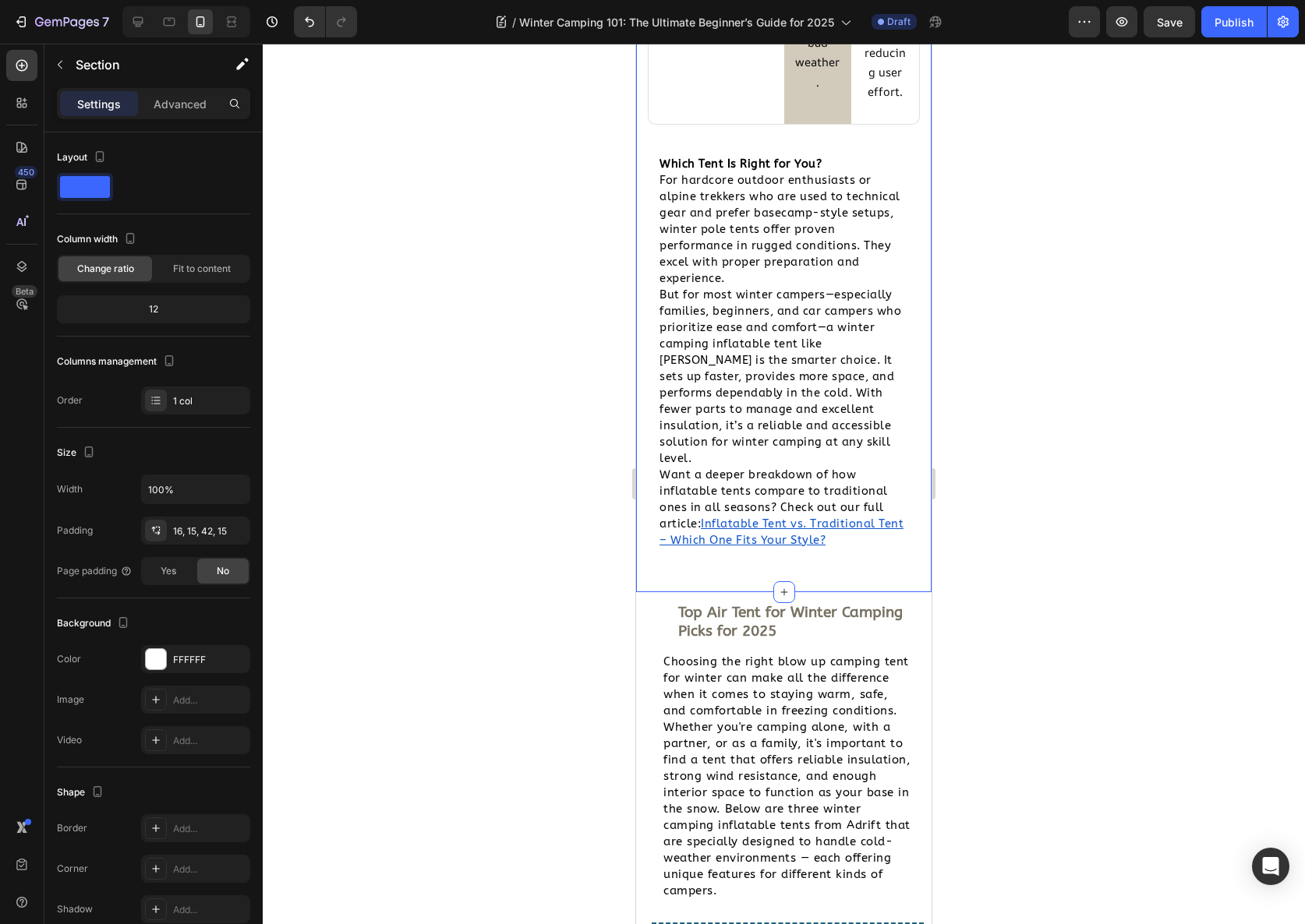
click at [173, 107] on p "Advanced" at bounding box center [180, 104] width 53 height 16
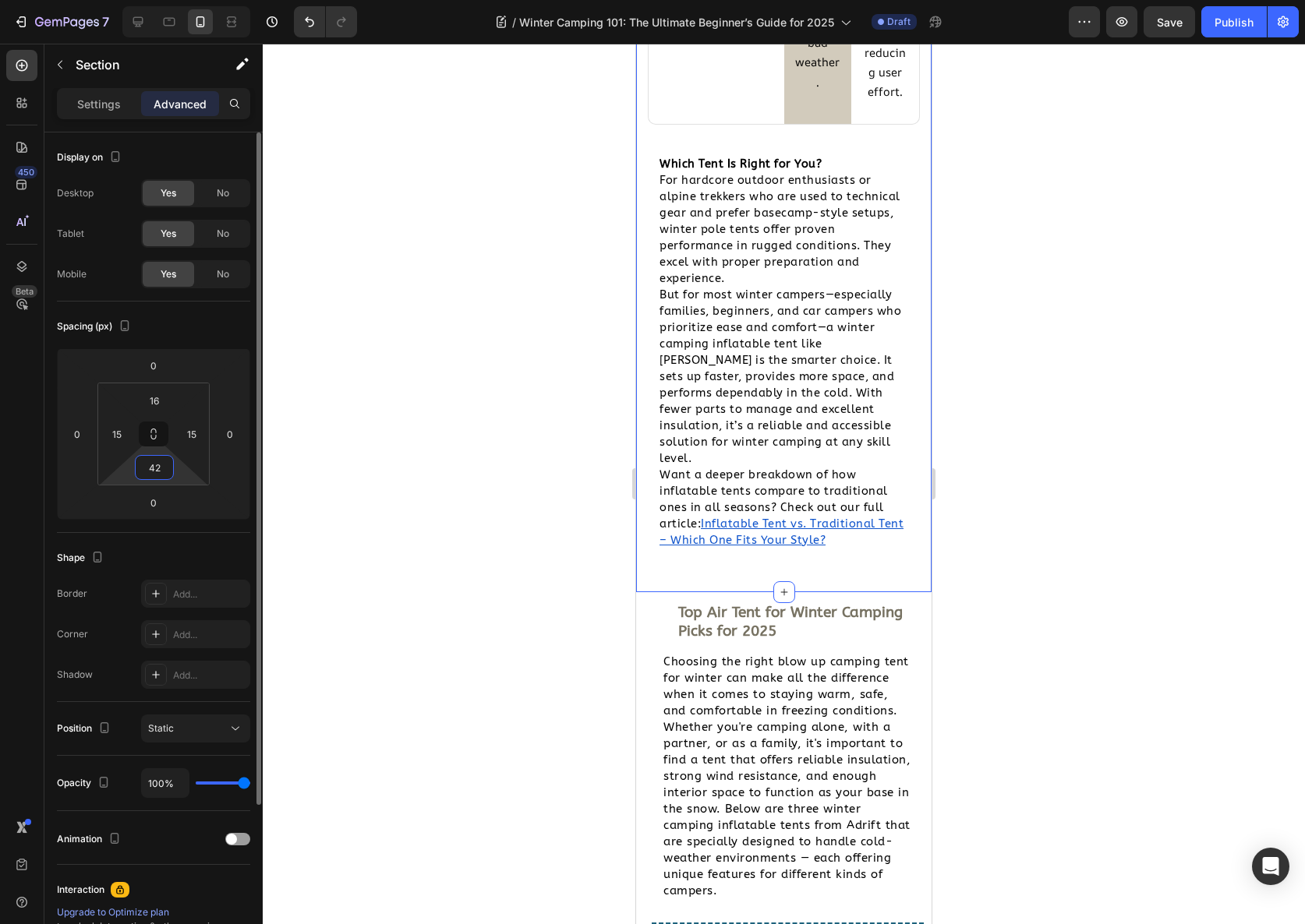
click at [156, 460] on input "42" at bounding box center [155, 467] width 31 height 24
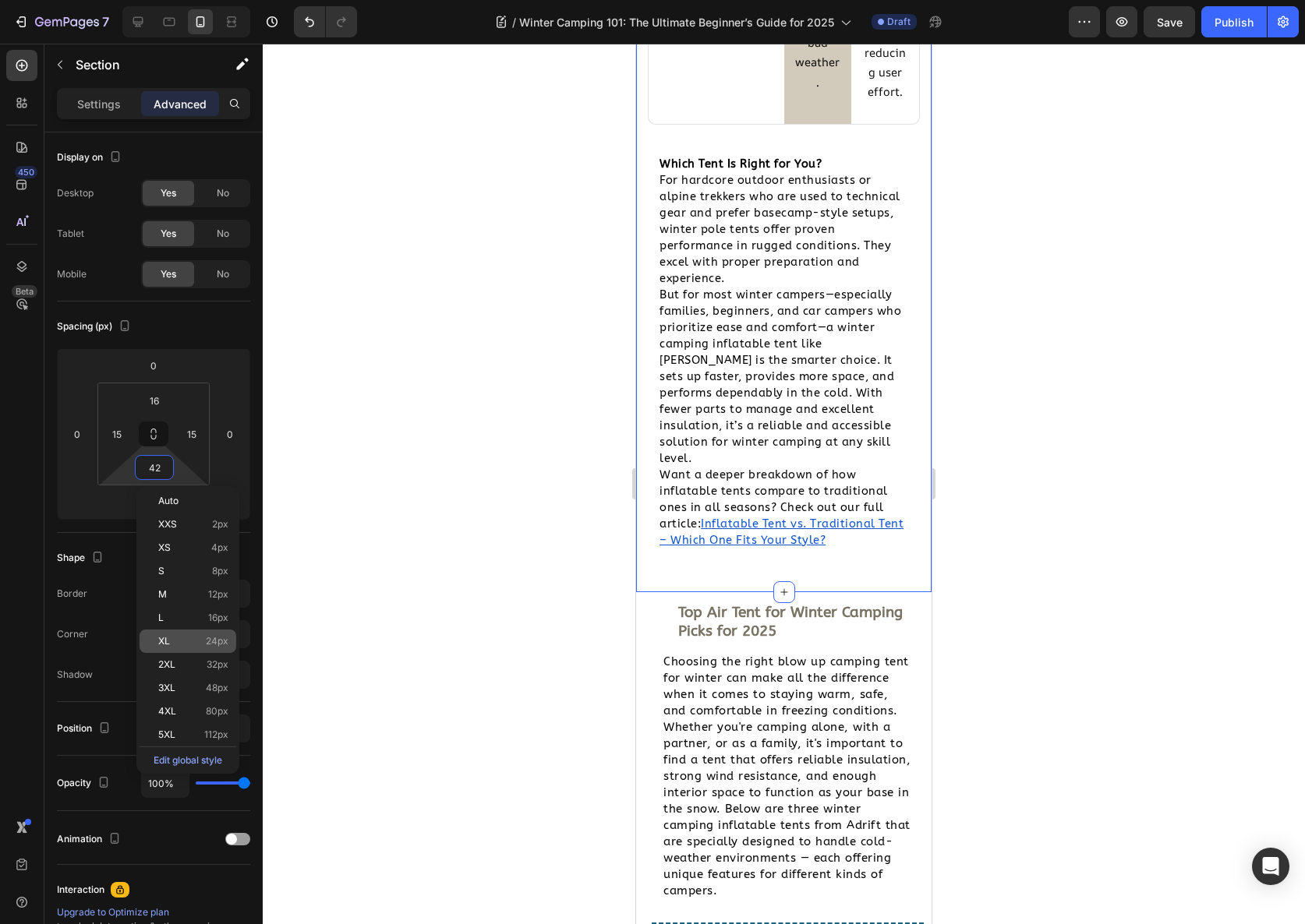
click at [206, 638] on span "24px" at bounding box center [217, 642] width 23 height 11
type input "24"
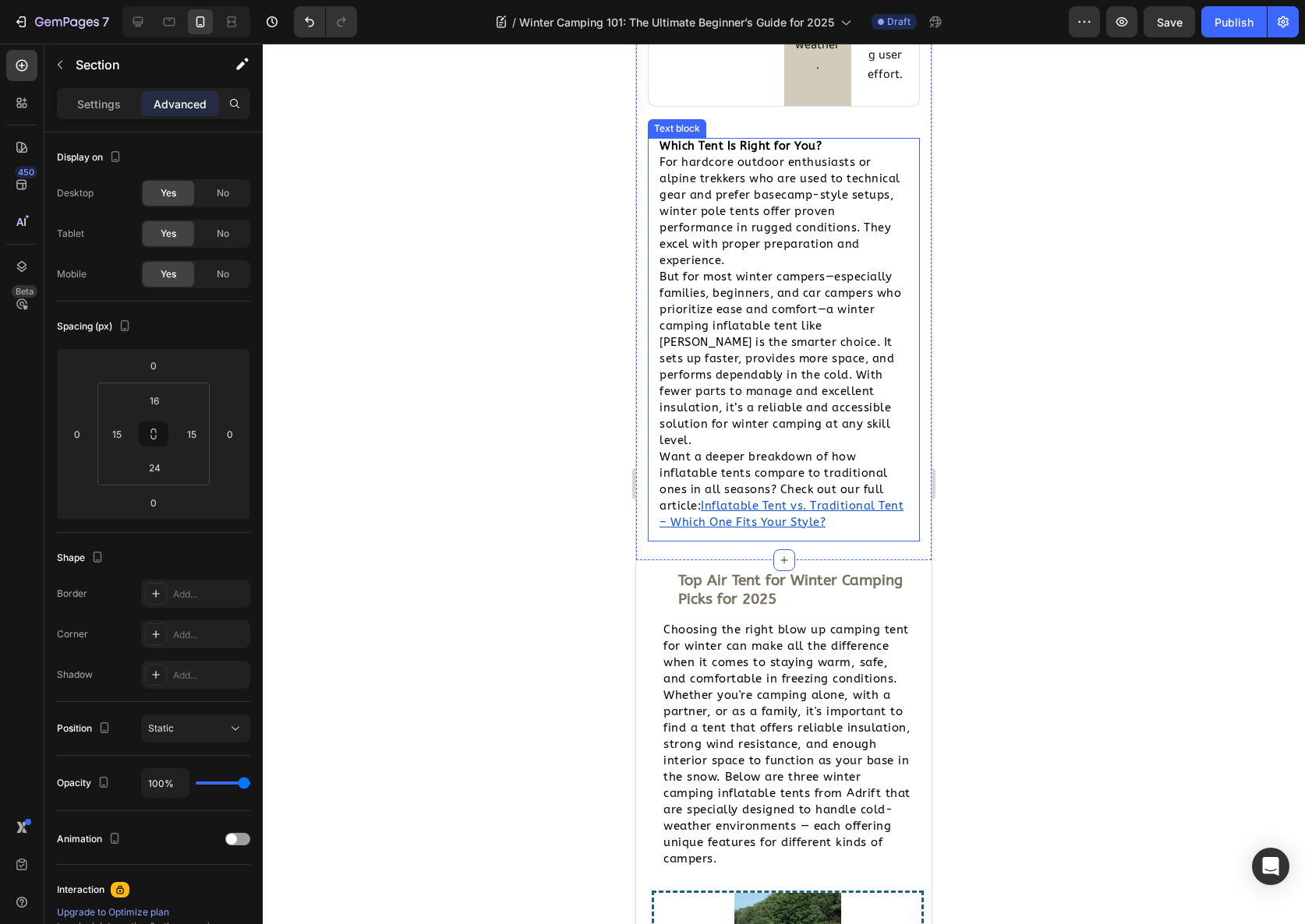
scroll to position [5035, 0]
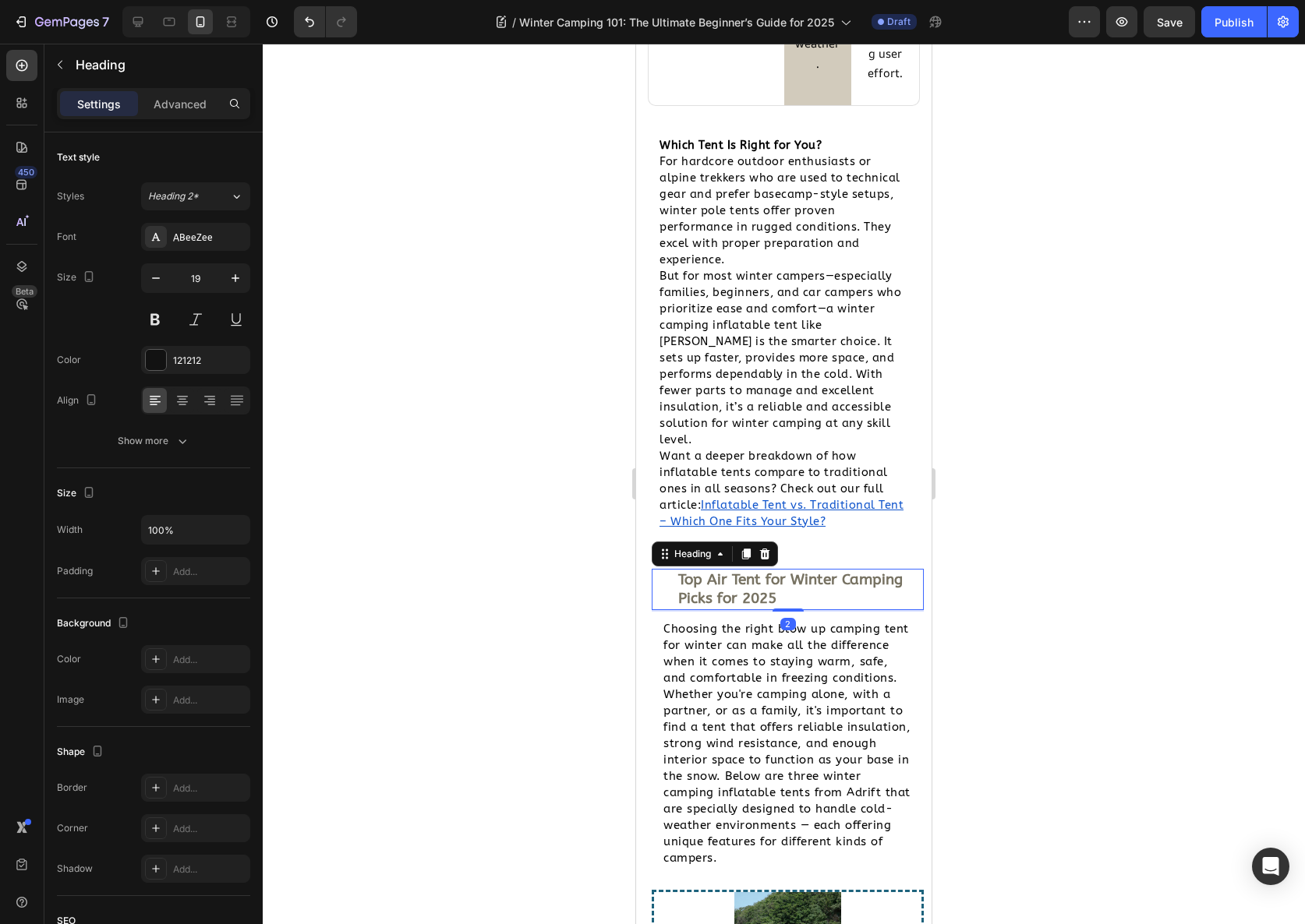
click at [732, 608] on strong "Top Air Tent for Winter Camping Picks for 2025" at bounding box center [790, 589] width 224 height 37
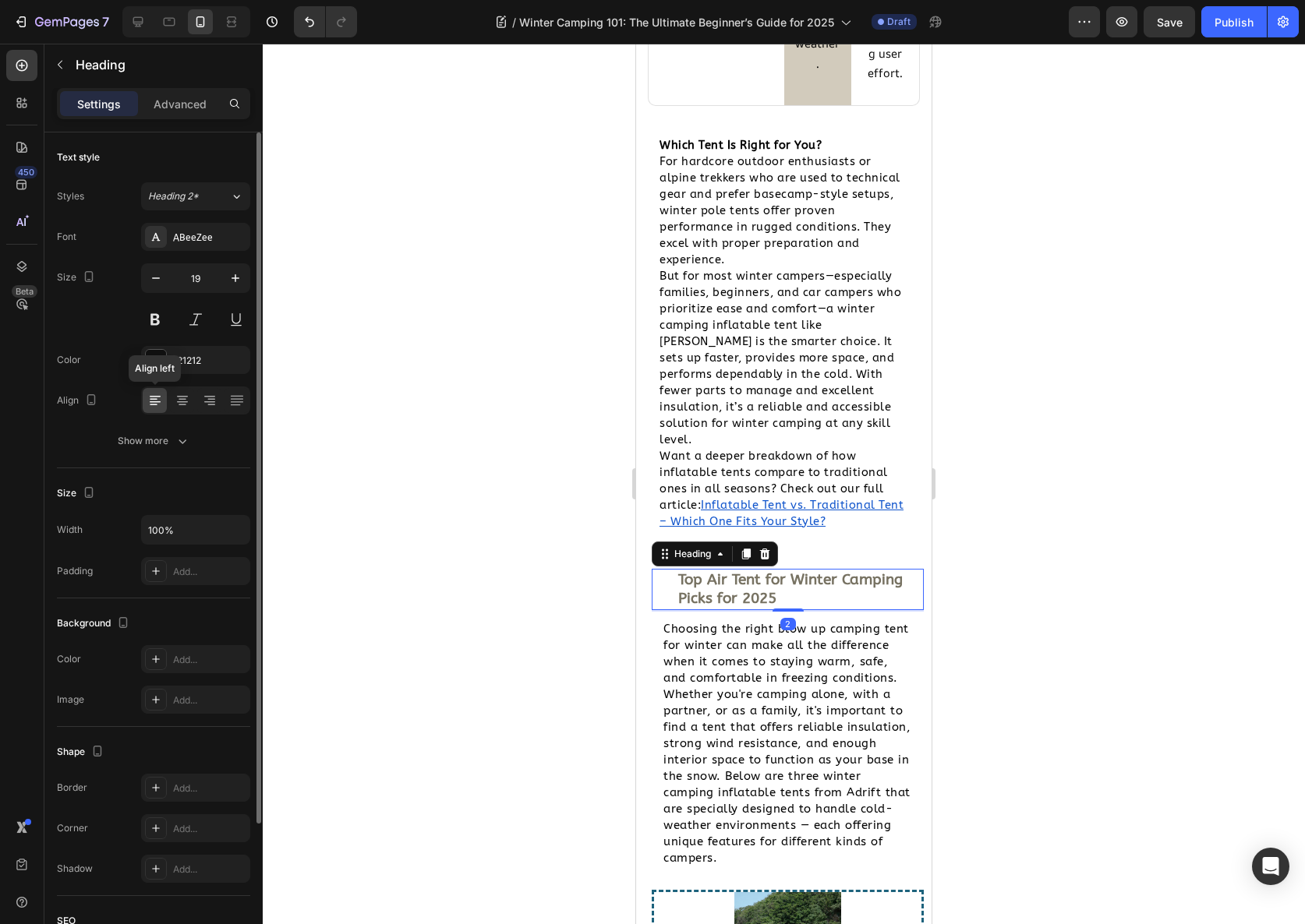
click at [155, 402] on icon at bounding box center [155, 402] width 11 height 2
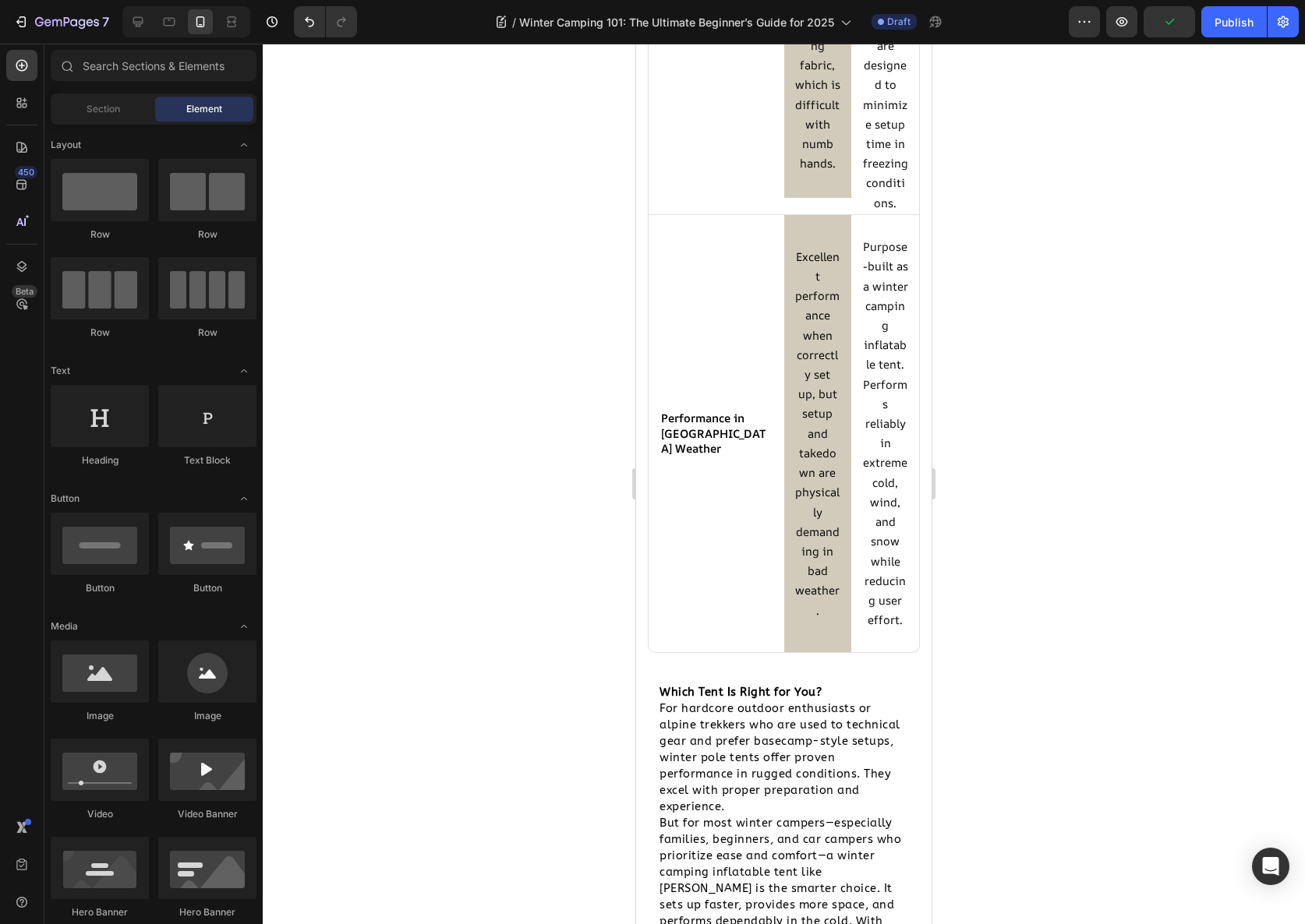
scroll to position [5001, 0]
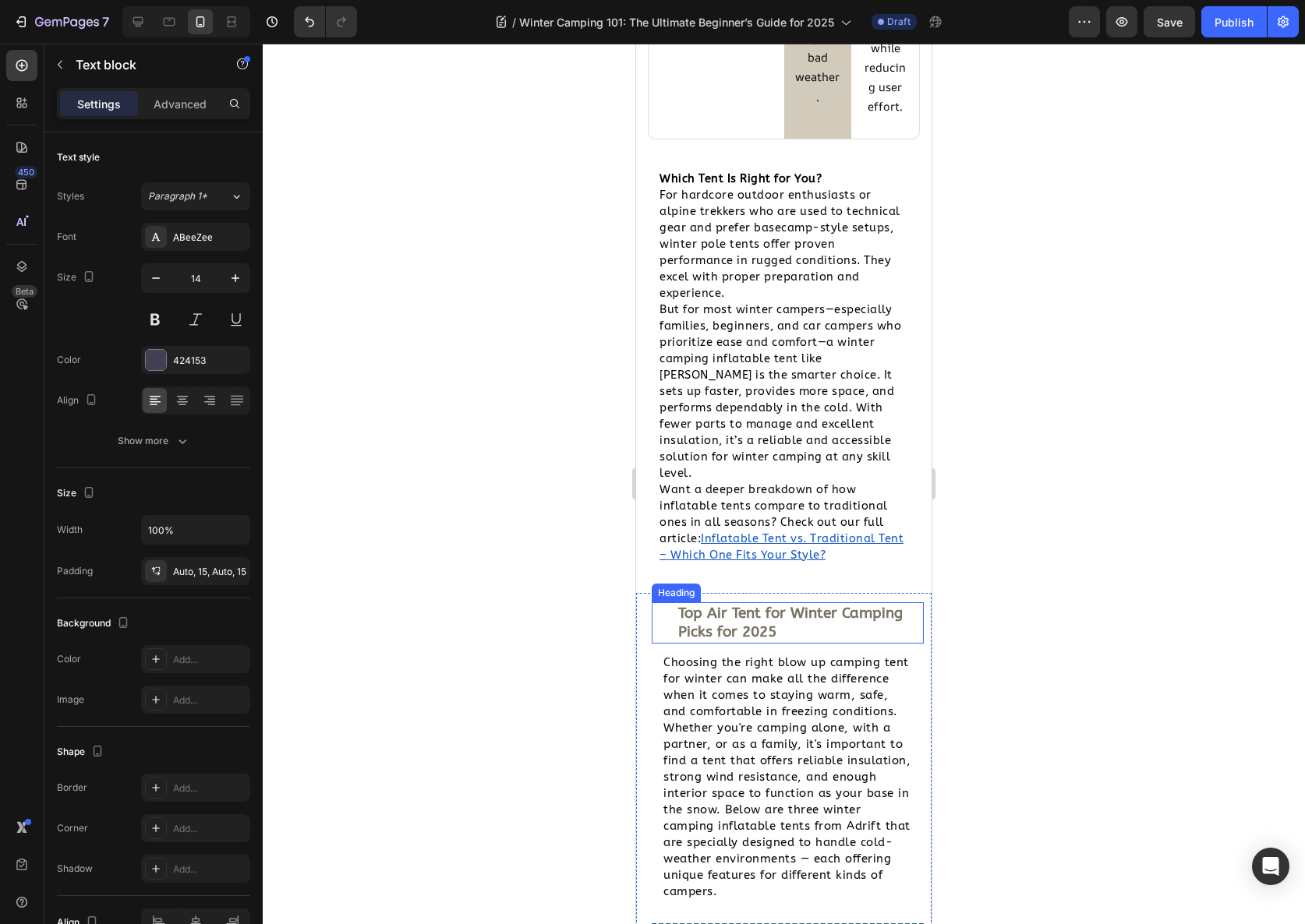
click at [738, 700] on span "Choosing the right blow up camping tent for winter can make all the difference …" at bounding box center [786, 777] width 247 height 243
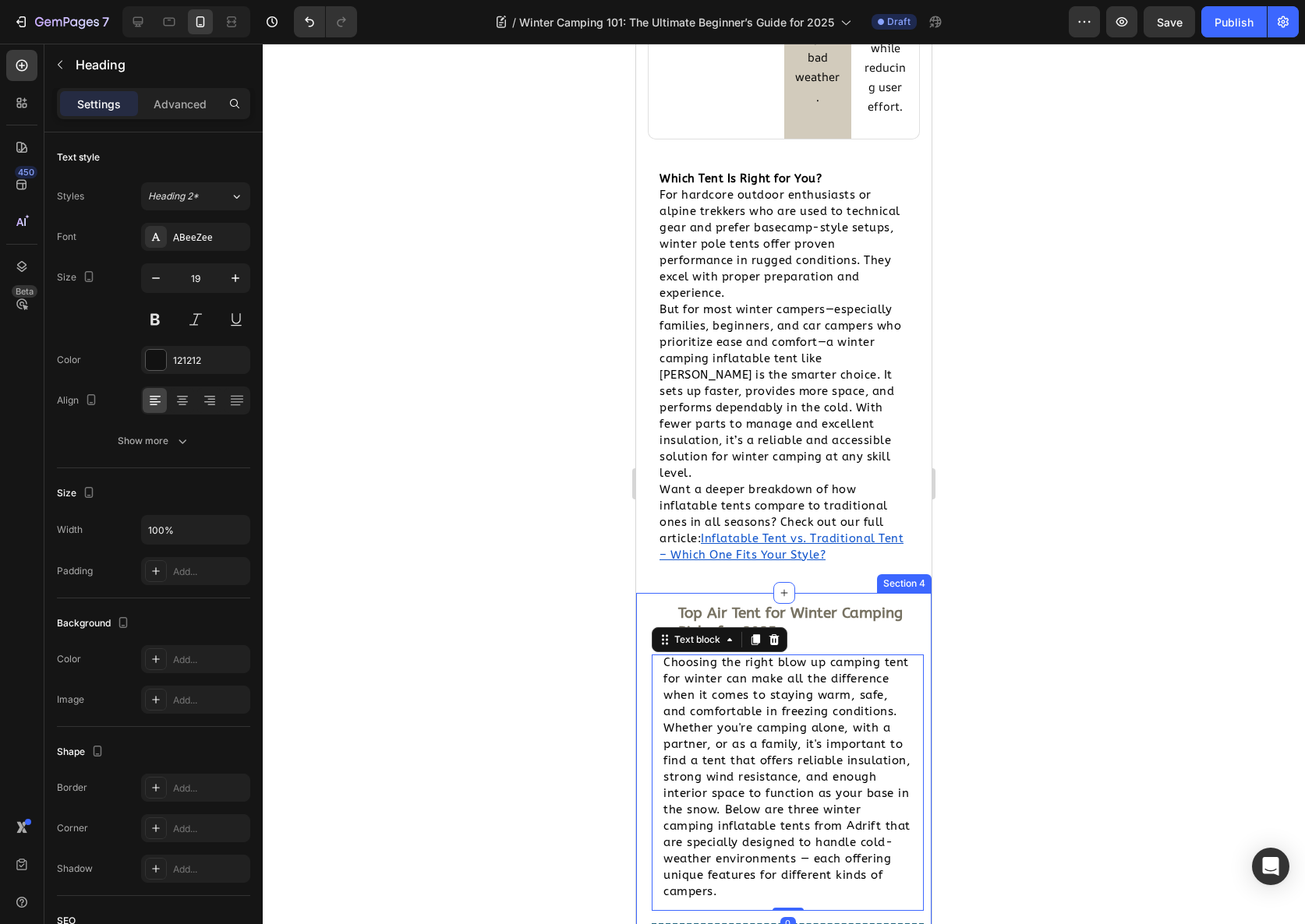
click at [738, 642] on strong "Top Air Tent for Winter Camping Picks for 2025" at bounding box center [790, 623] width 224 height 37
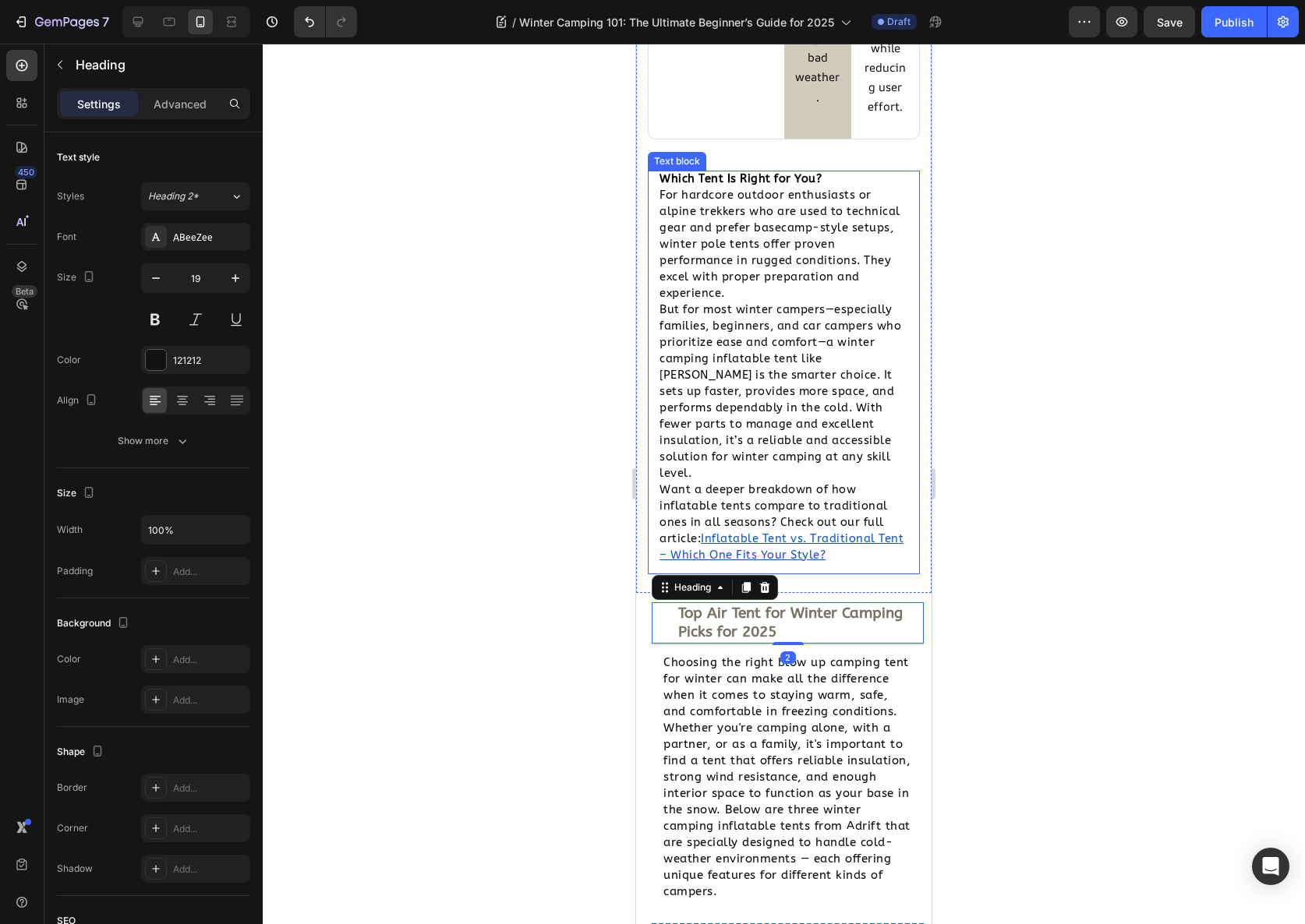
click at [743, 411] on span "But for most winter campers—especially families, beginners, and car campers who…" at bounding box center [781, 391] width 242 height 177
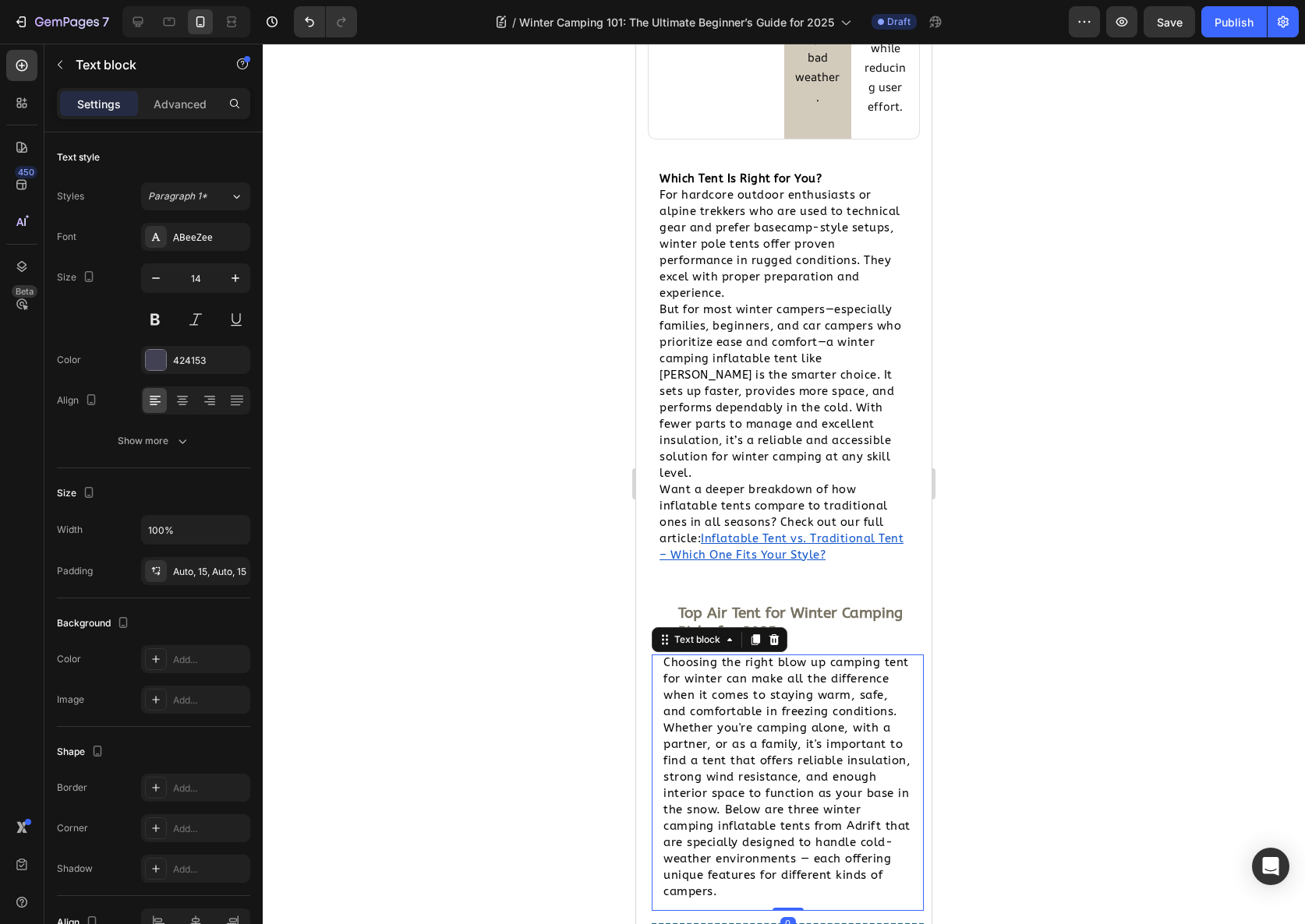
click at [709, 730] on span "Choosing the right blow up camping tent for winter can make all the difference …" at bounding box center [786, 777] width 247 height 243
click at [655, 644] on div "Top Air Tent for Winter Camping Picks for 2025 Heading" at bounding box center [788, 623] width 272 height 42
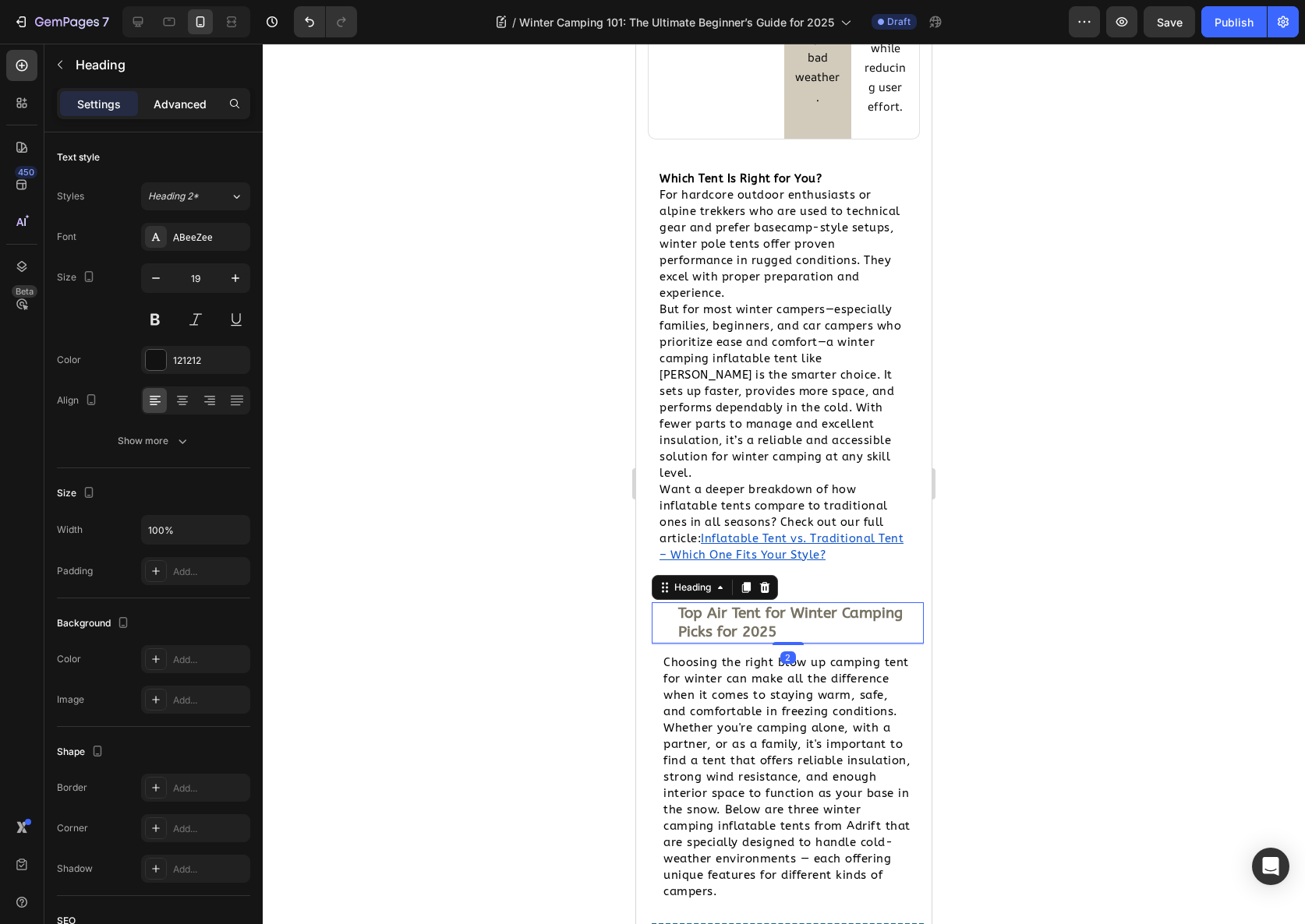
click at [194, 102] on p "Advanced" at bounding box center [180, 104] width 53 height 16
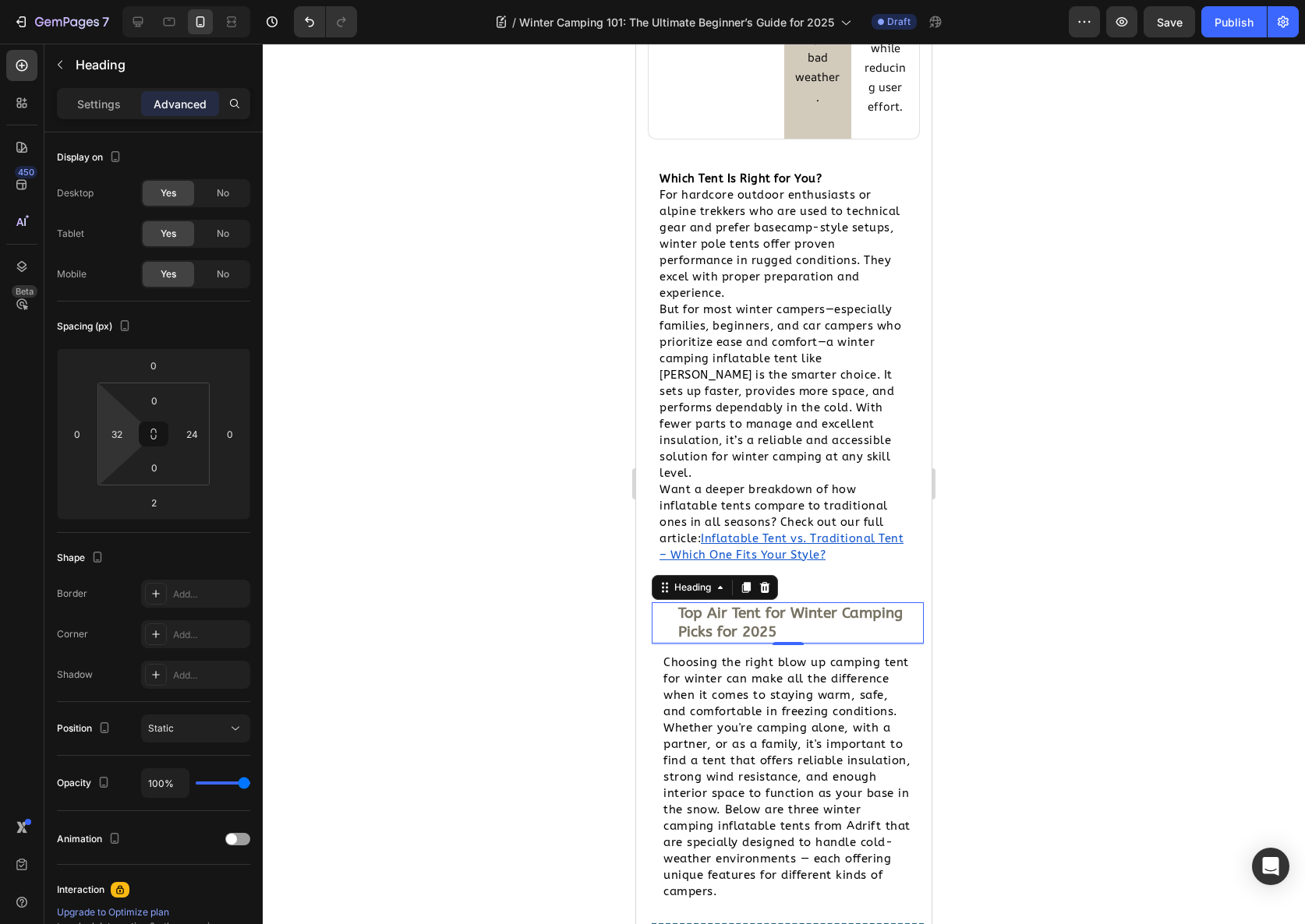
type input "4"
click at [133, 0] on html "7 Version history / Winter Camping 101: The Ultimate Beginner’s Guide for 2025 …" at bounding box center [652, 0] width 1305 height 0
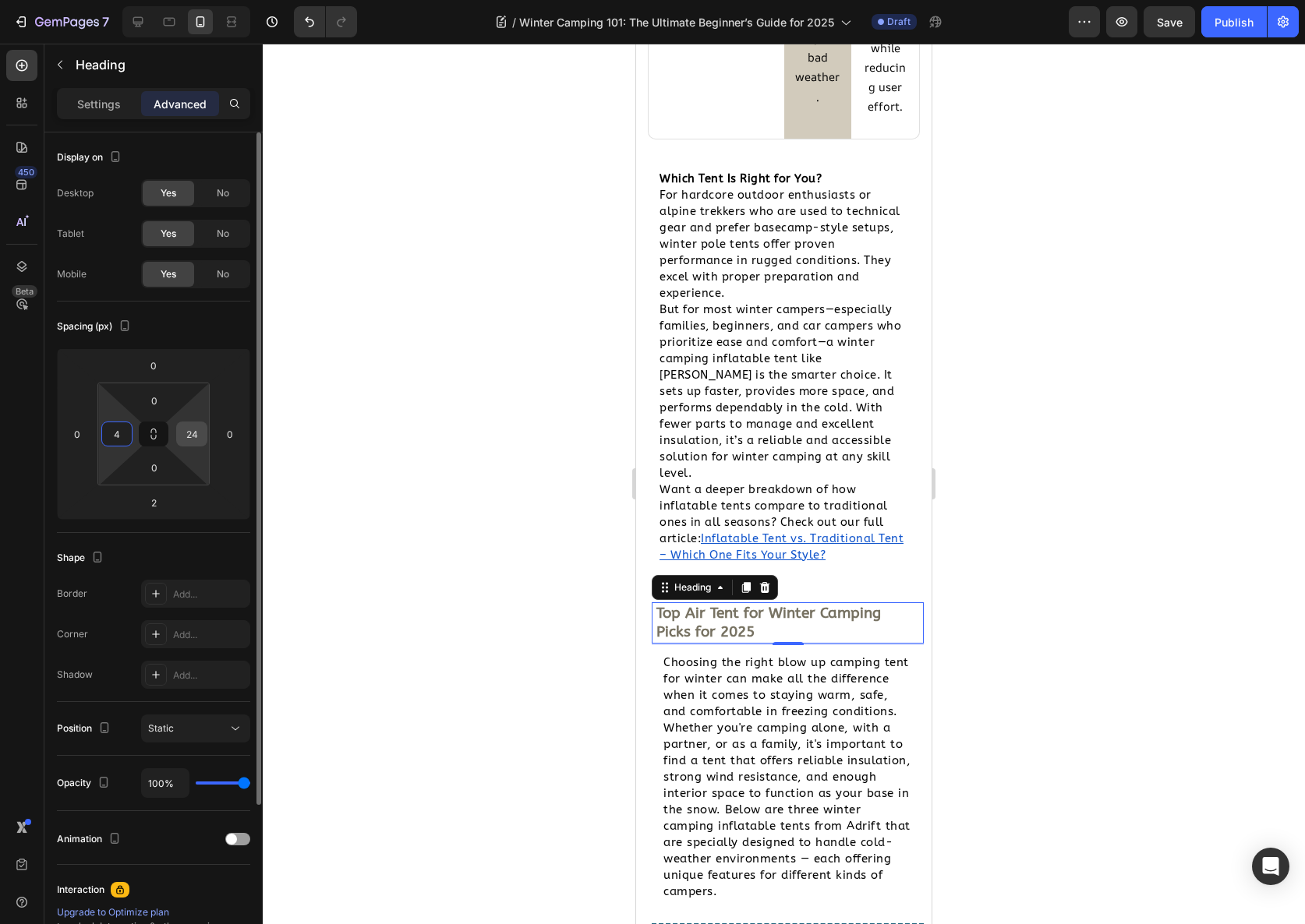
click at [186, 435] on input "24" at bounding box center [192, 434] width 24 height 24
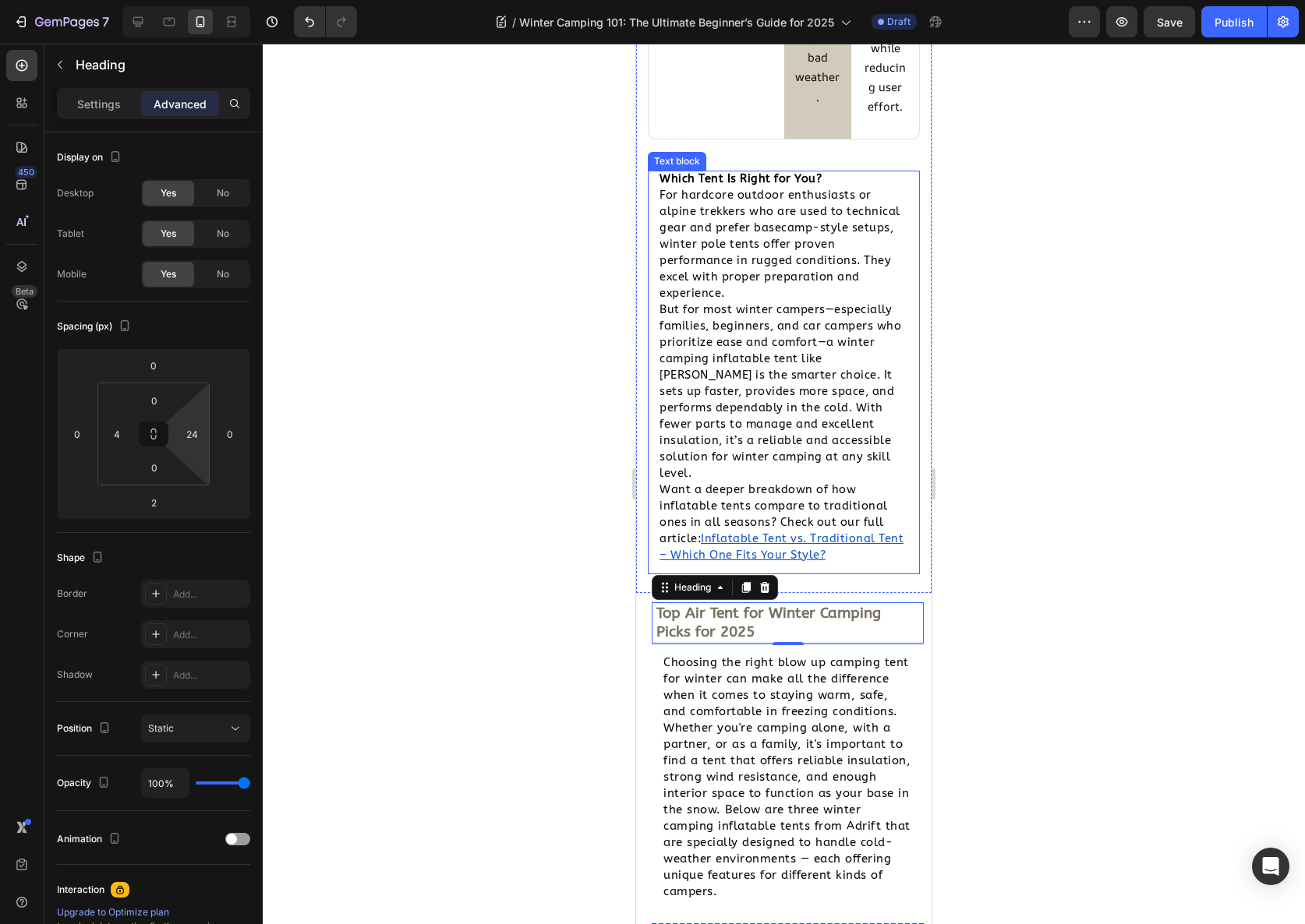
click at [982, 438] on div at bounding box center [784, 484] width 1042 height 881
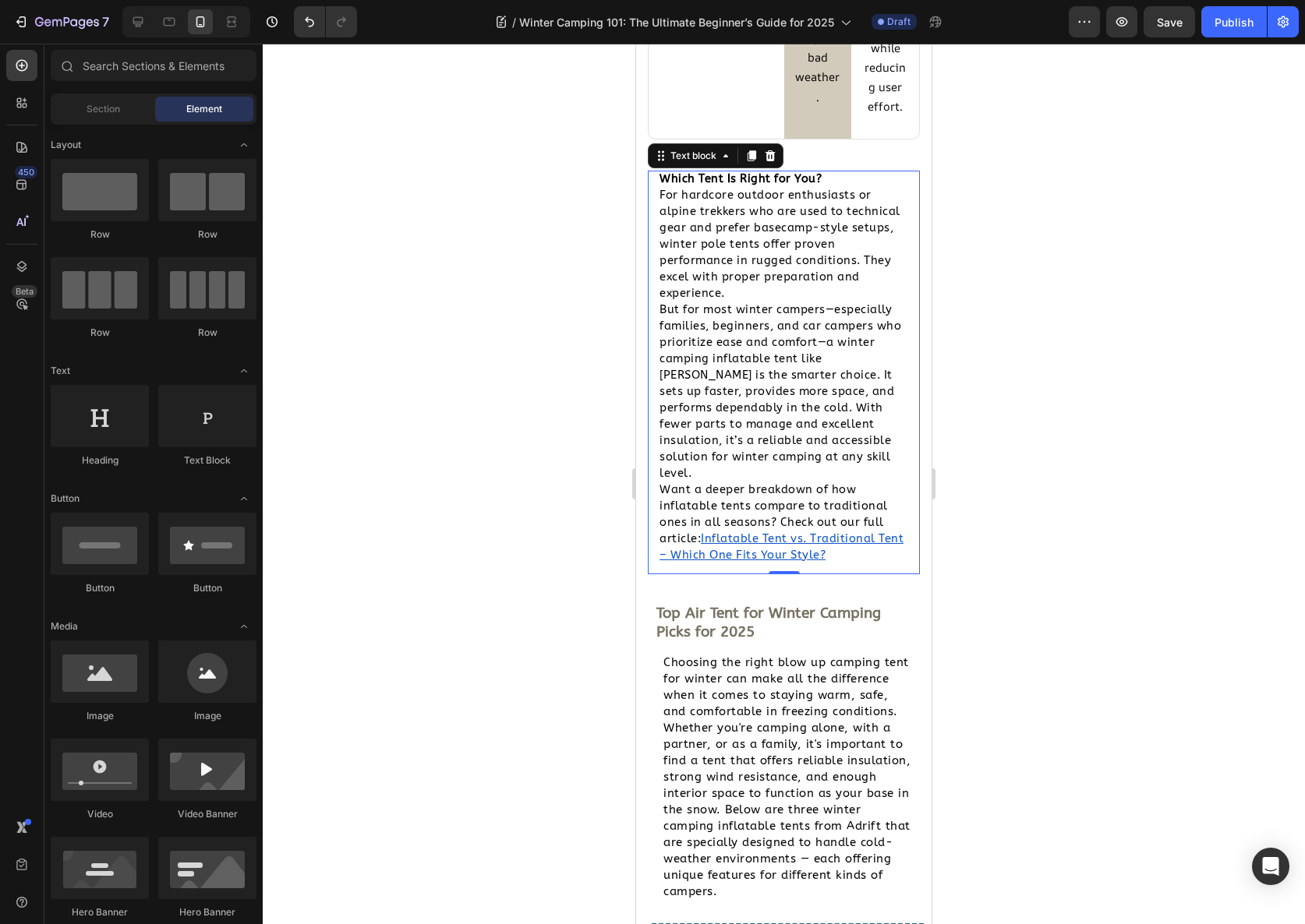
click at [814, 482] on p "But for most winter campers—especially families, beginners, and car campers who…" at bounding box center [784, 391] width 249 height 180
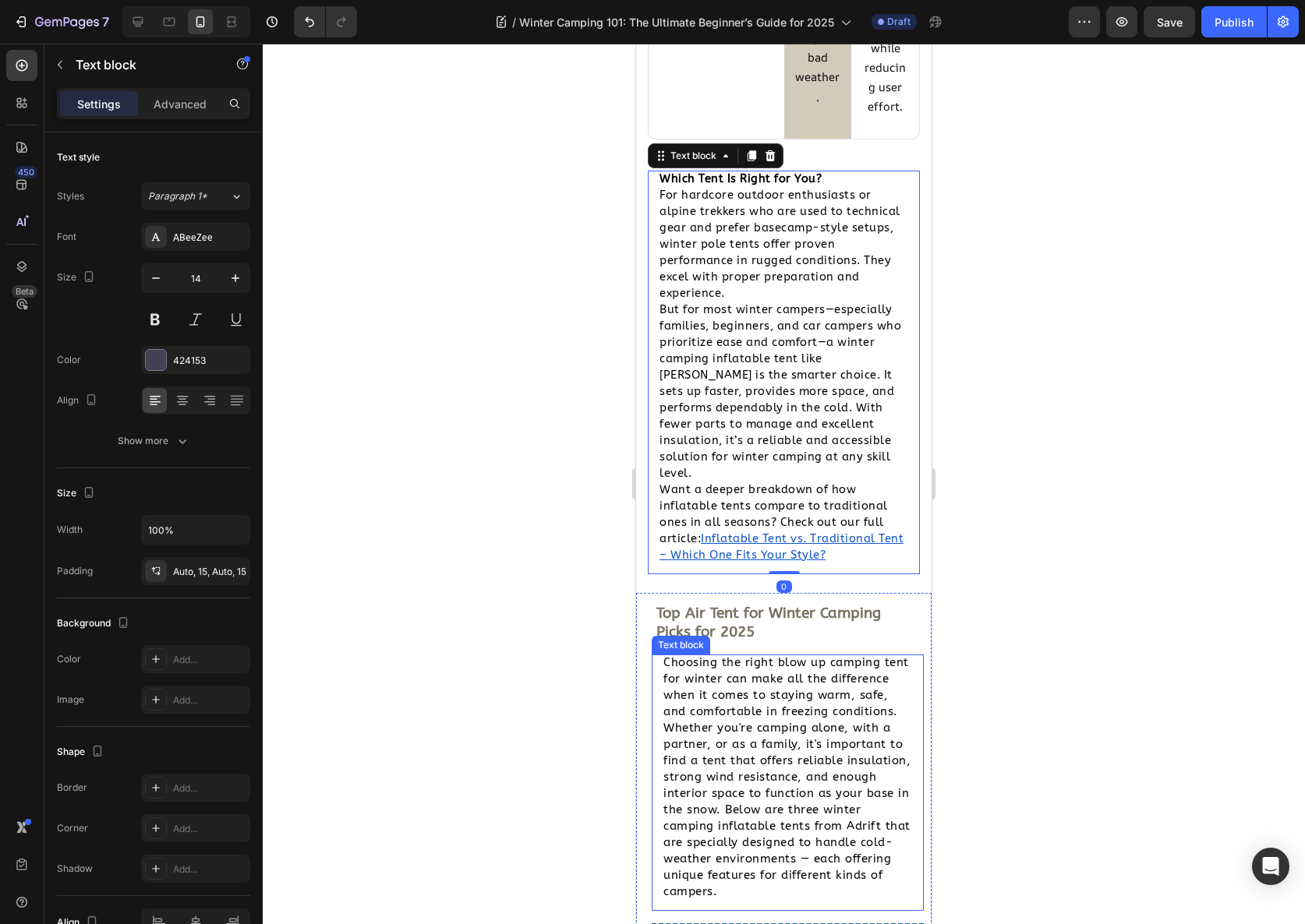
click at [730, 822] on span "Choosing the right blow up camping tent for winter can make all the difference …" at bounding box center [786, 777] width 247 height 243
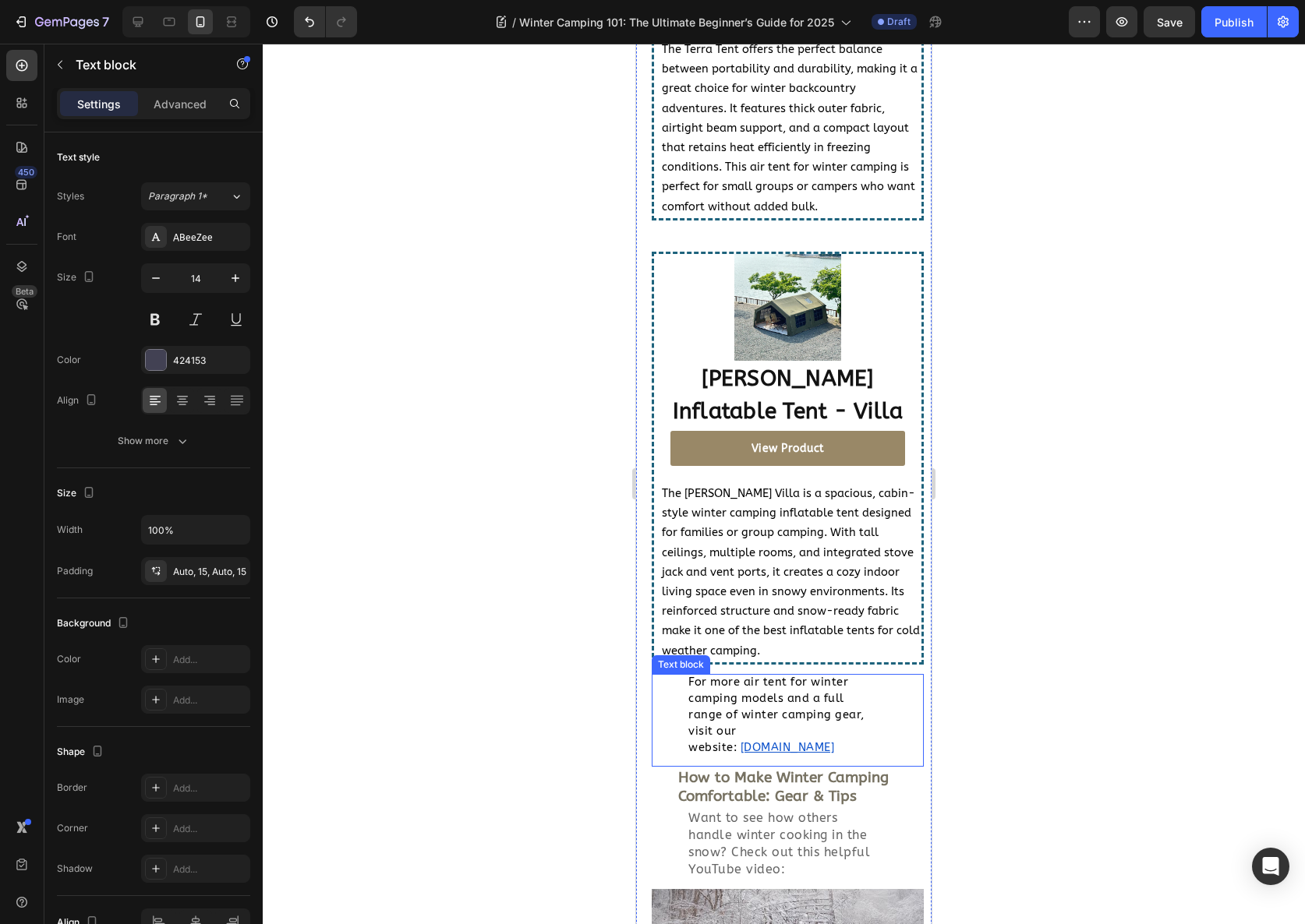
scroll to position [6886, 0]
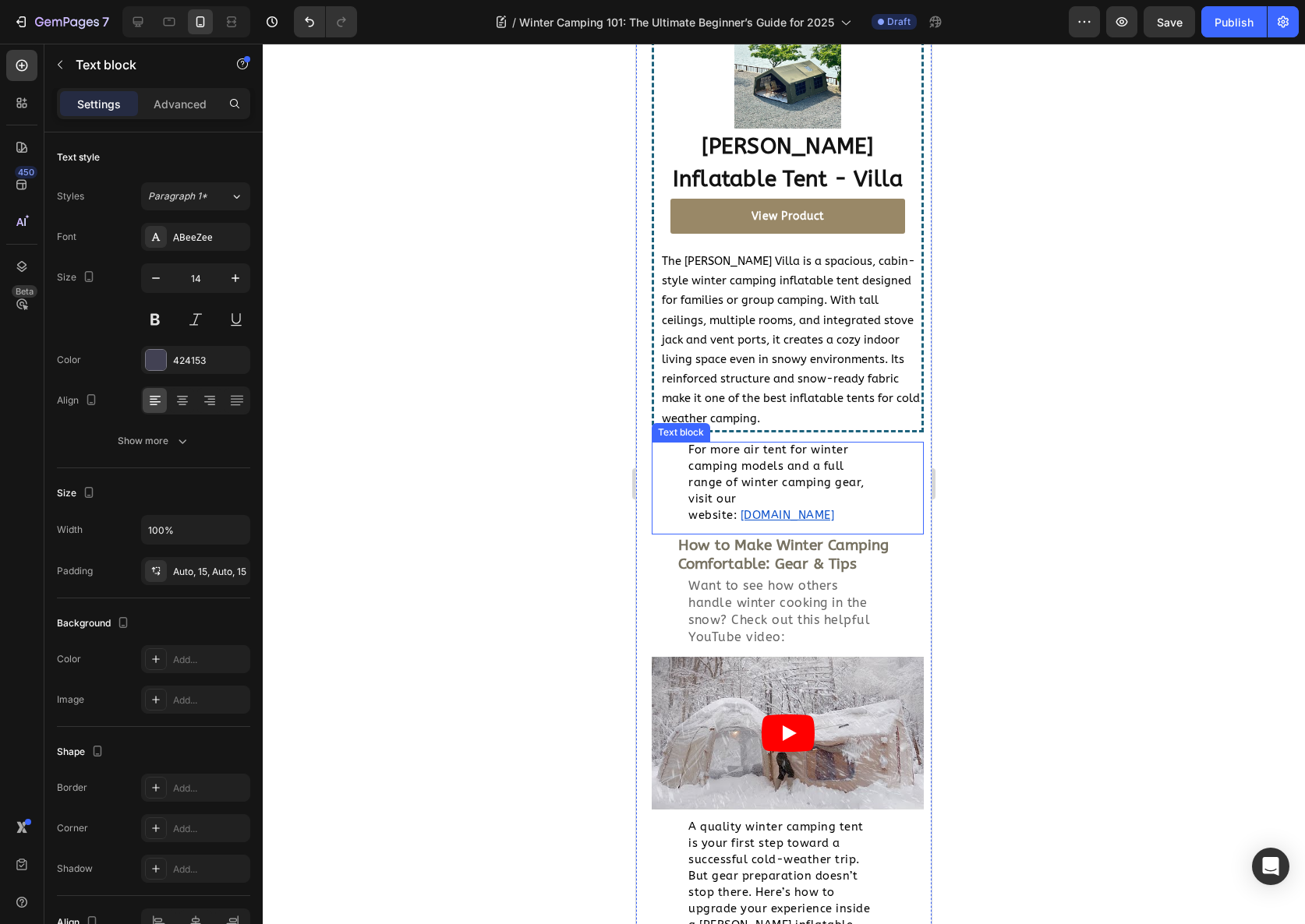
click at [711, 442] on p "For more air tent for winter camping models and a full range of winter camping …" at bounding box center [781, 482] width 186 height 82
click at [186, 102] on p "Advanced" at bounding box center [180, 104] width 53 height 16
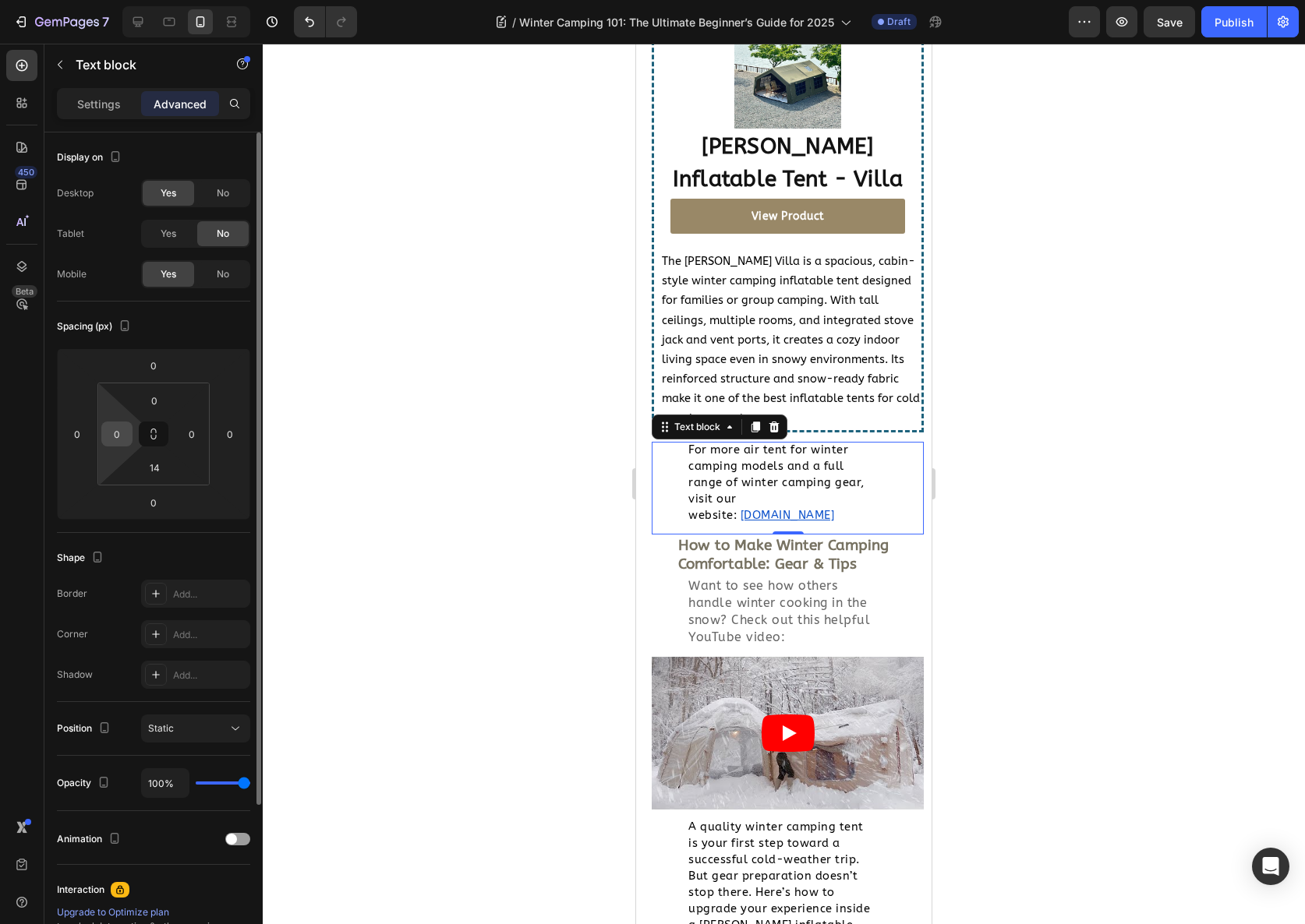
click at [116, 438] on input "0" at bounding box center [117, 434] width 24 height 24
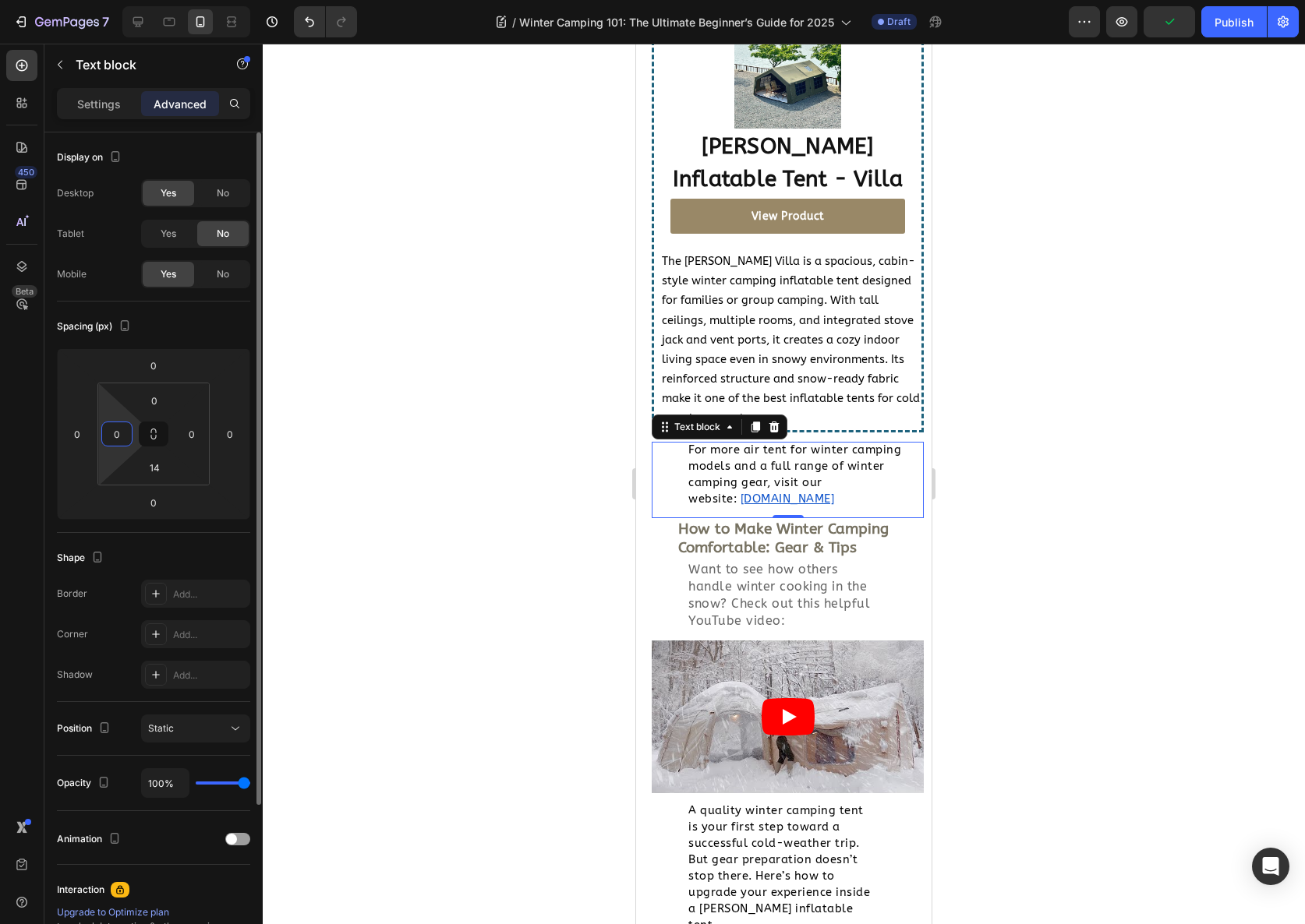
click at [116, 438] on input "0" at bounding box center [117, 434] width 24 height 24
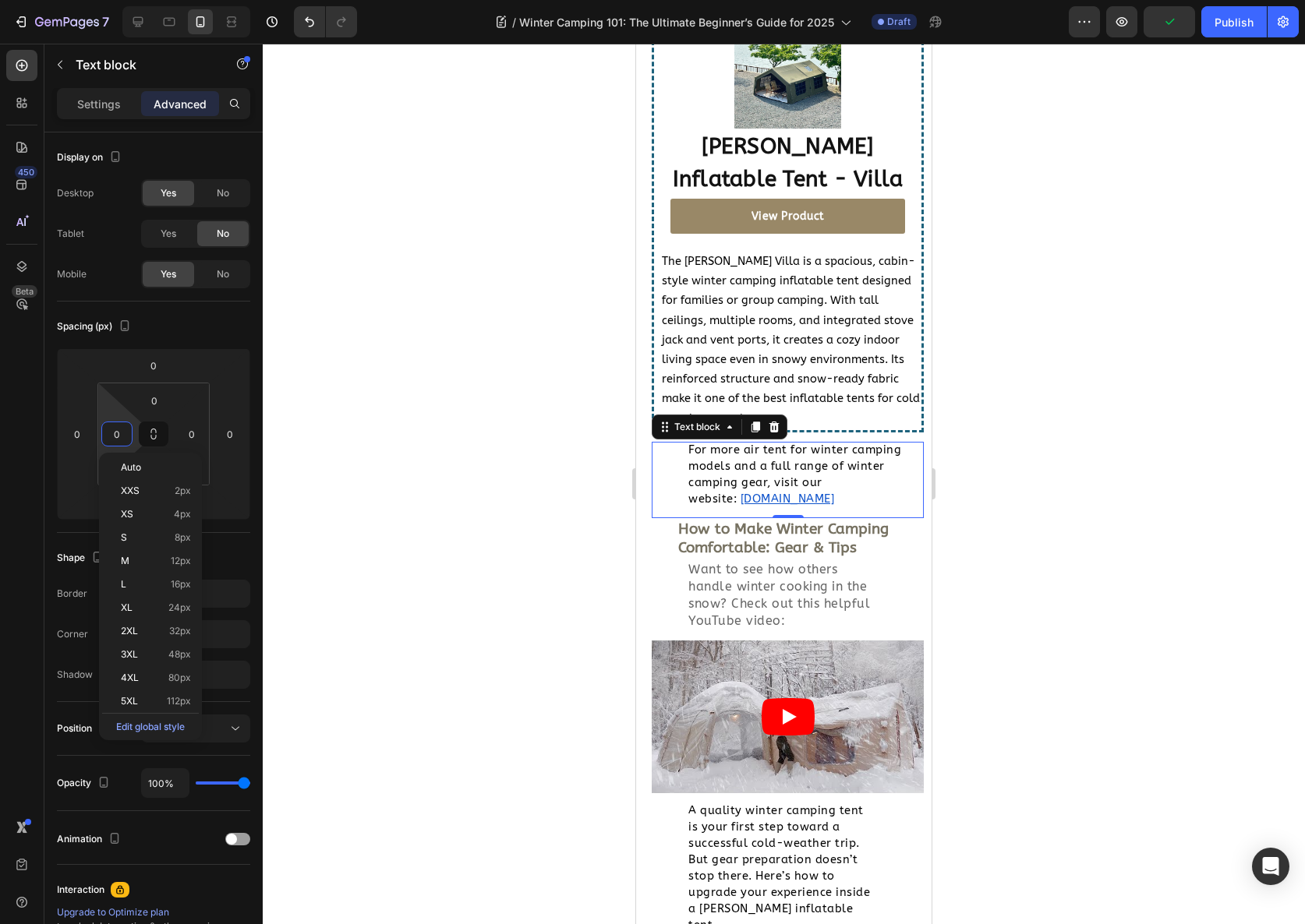
click at [332, 435] on div at bounding box center [784, 484] width 1042 height 881
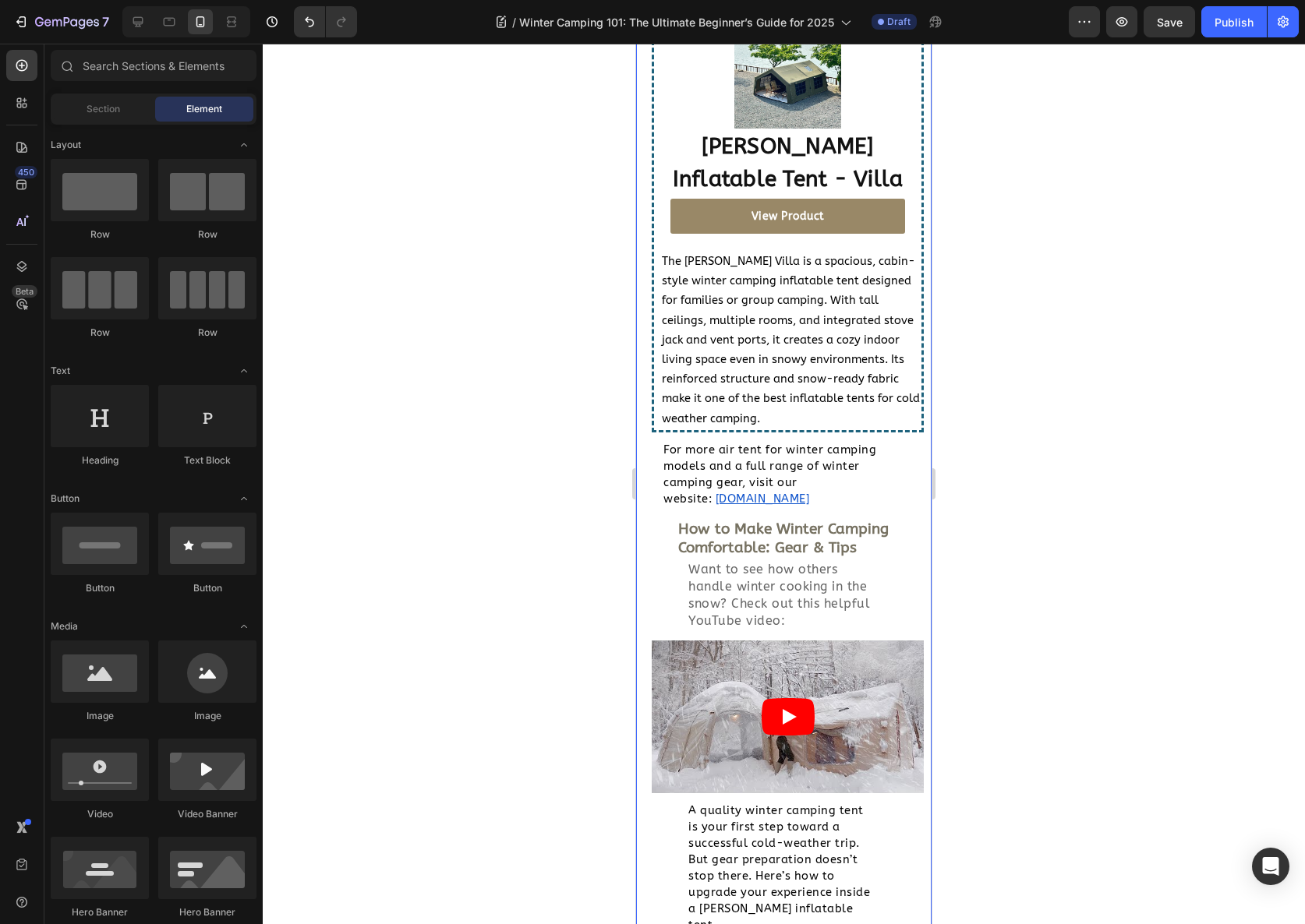
click at [778, 529] on div "How to Make Winter Camping Comfortable: Gear & Tips Heading" at bounding box center [788, 539] width 272 height 42
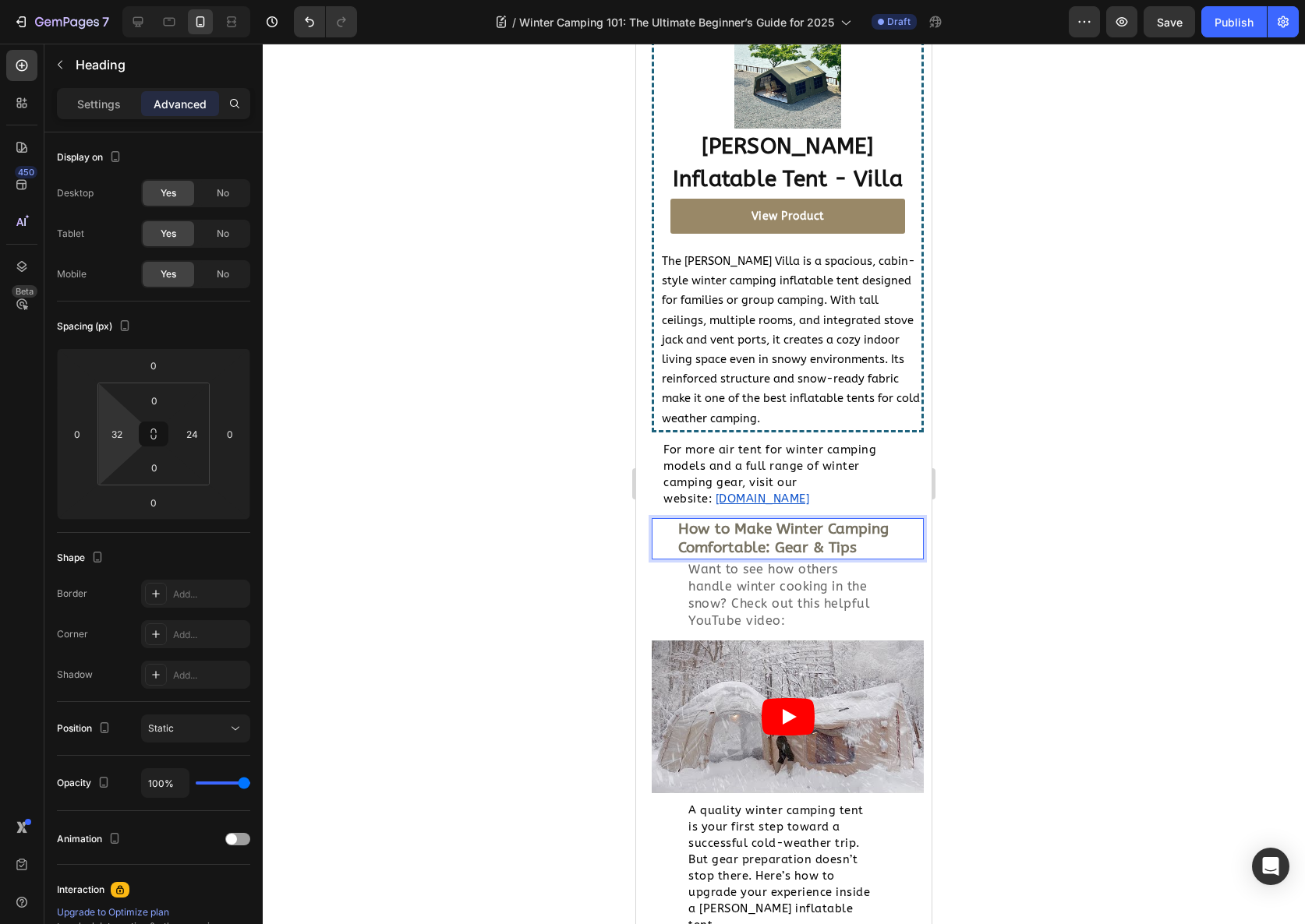
type input "2"
click at [120, 0] on html "7 Version history / Winter Camping 101: The Ultimate Beginner’s Guide for 2025 …" at bounding box center [652, 0] width 1305 height 0
click at [440, 446] on div at bounding box center [784, 484] width 1042 height 881
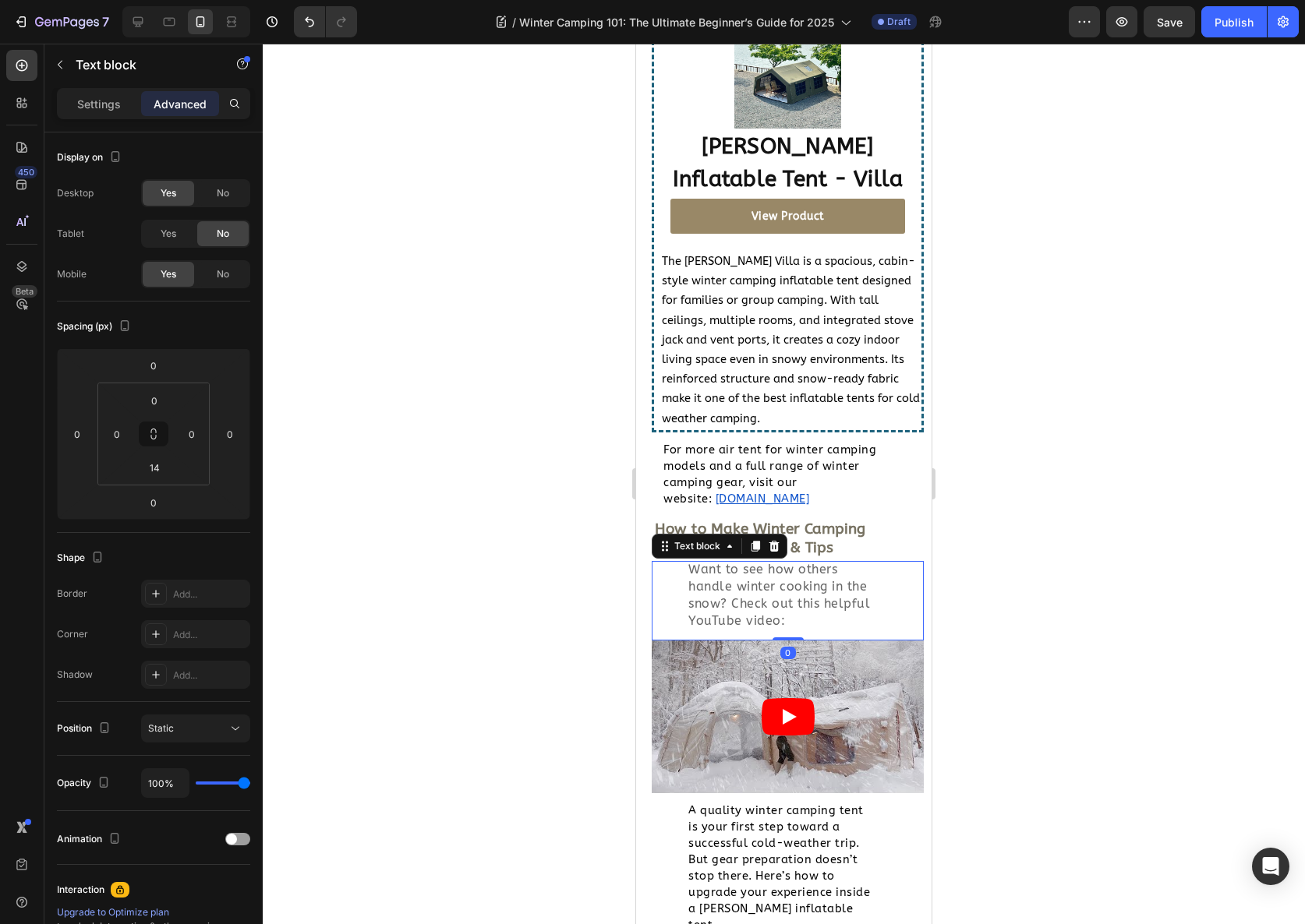
click at [829, 580] on span "Want to see how others handle winter cooking in the snow? Check out this helpfu…" at bounding box center [778, 595] width 181 height 66
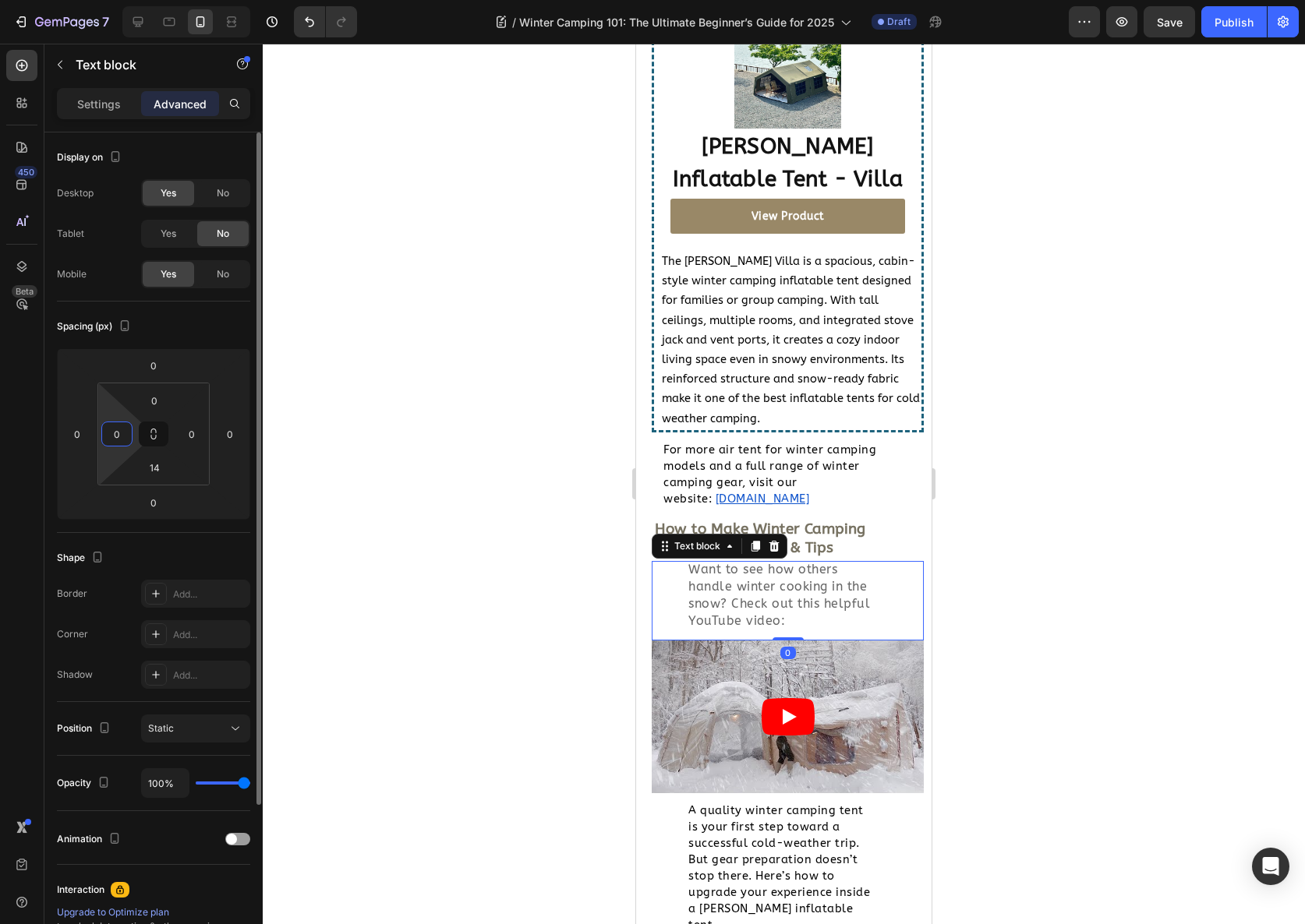
click at [117, 435] on input "0" at bounding box center [117, 434] width 24 height 24
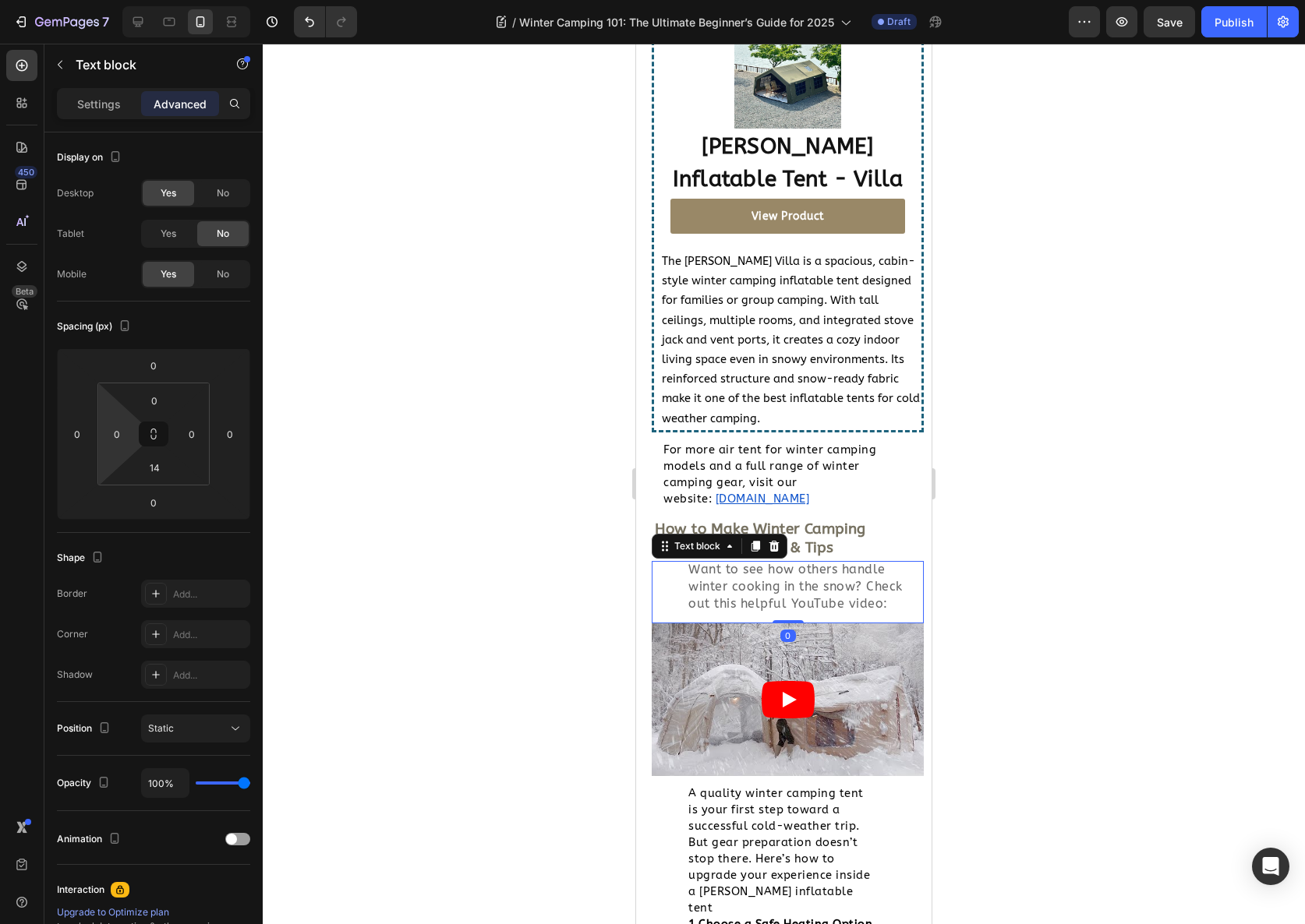
click at [443, 505] on div at bounding box center [784, 484] width 1042 height 881
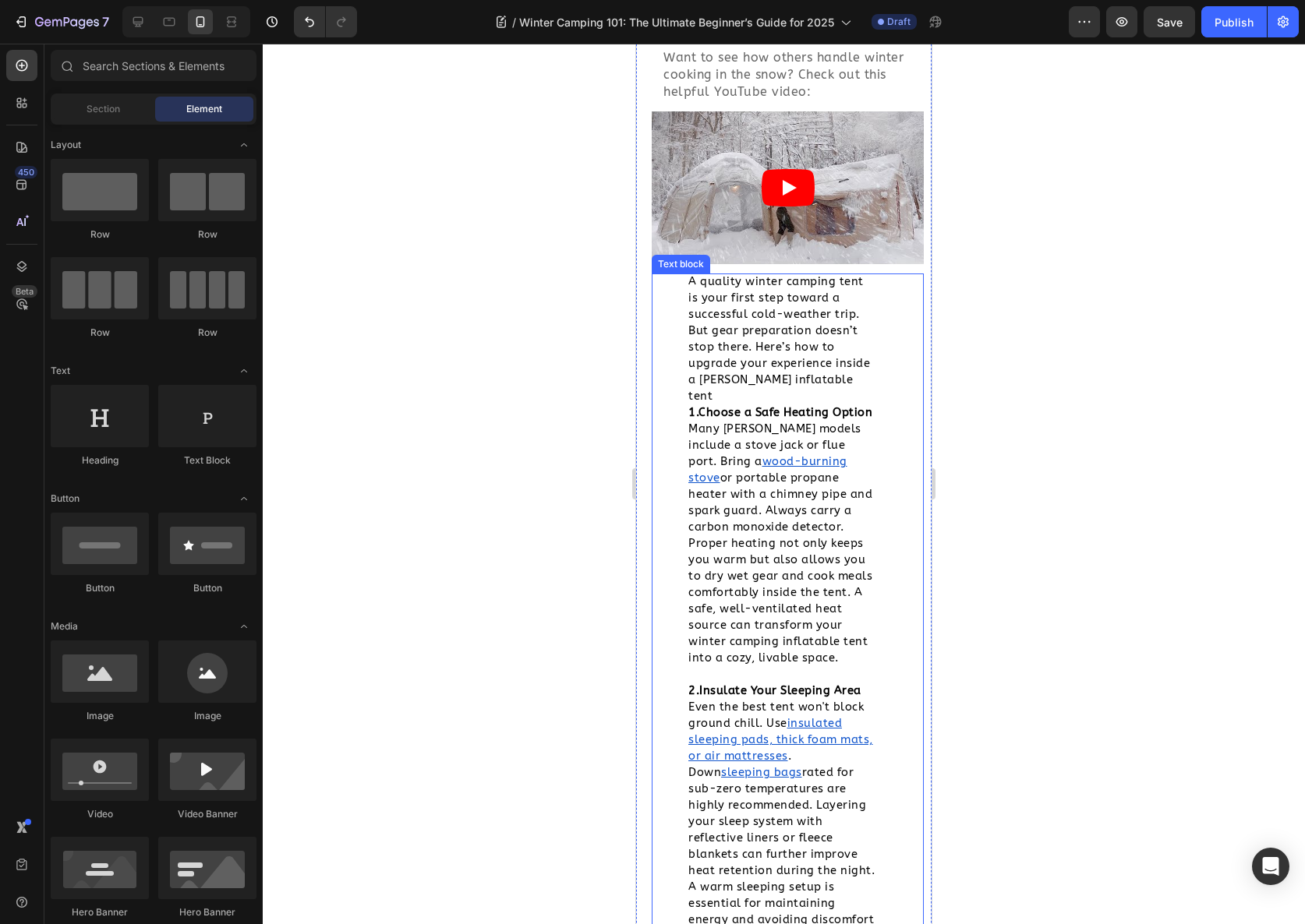
scroll to position [7410, 0]
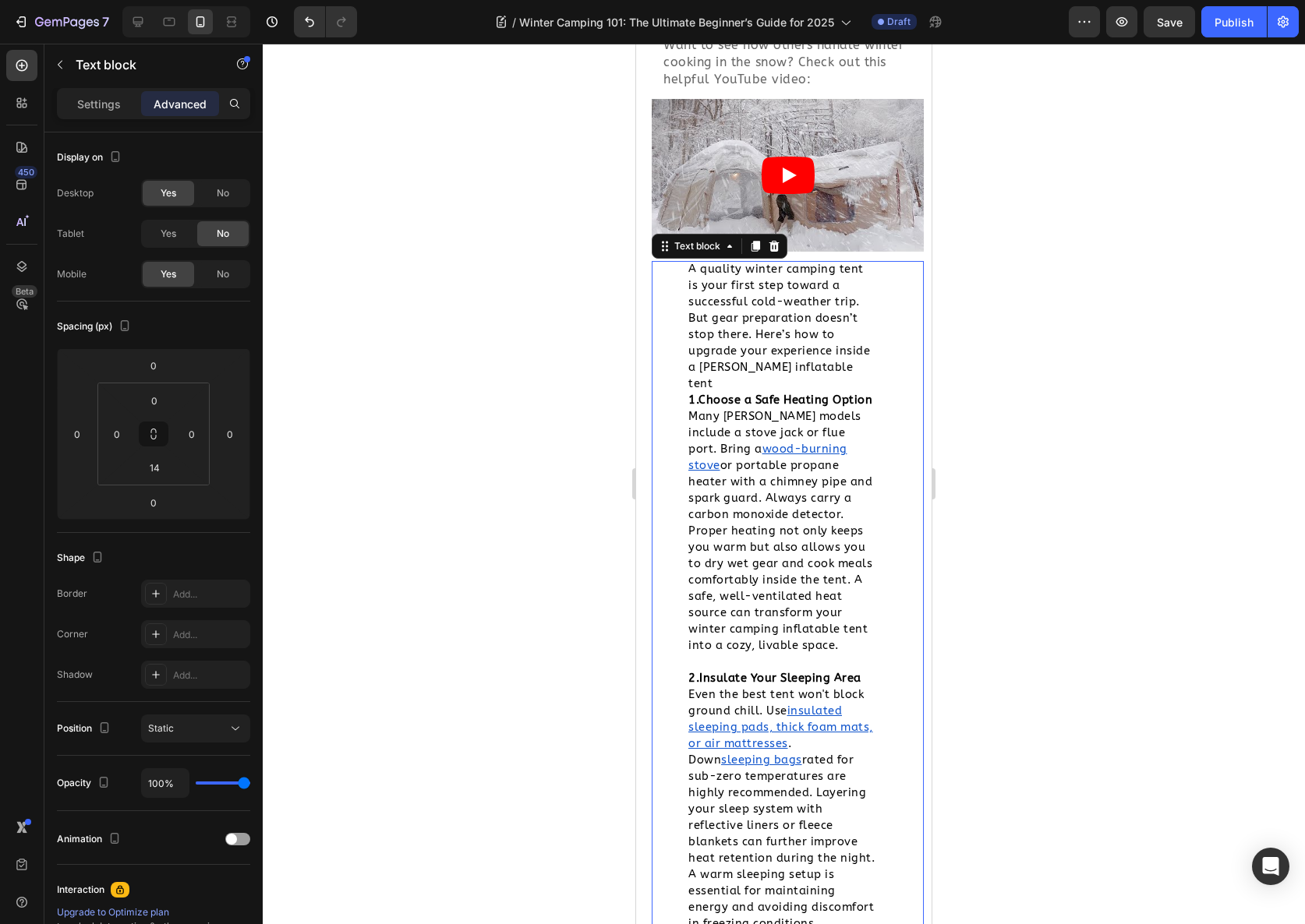
click at [768, 481] on span "or portable propane heater with a chimney pipe and spark guard. Always carry a …" at bounding box center [780, 555] width 184 height 193
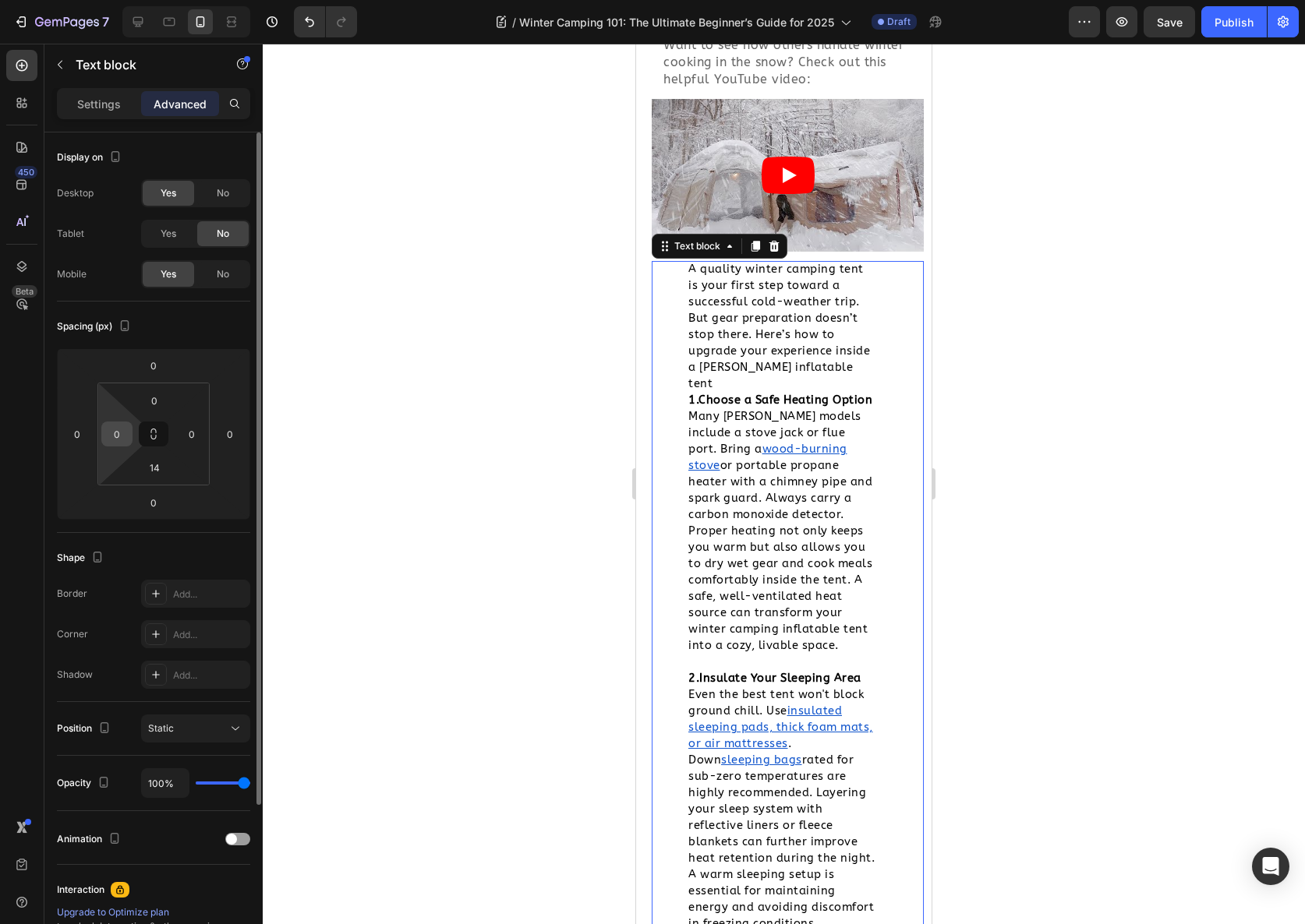
click at [108, 430] on input "0" at bounding box center [117, 434] width 24 height 24
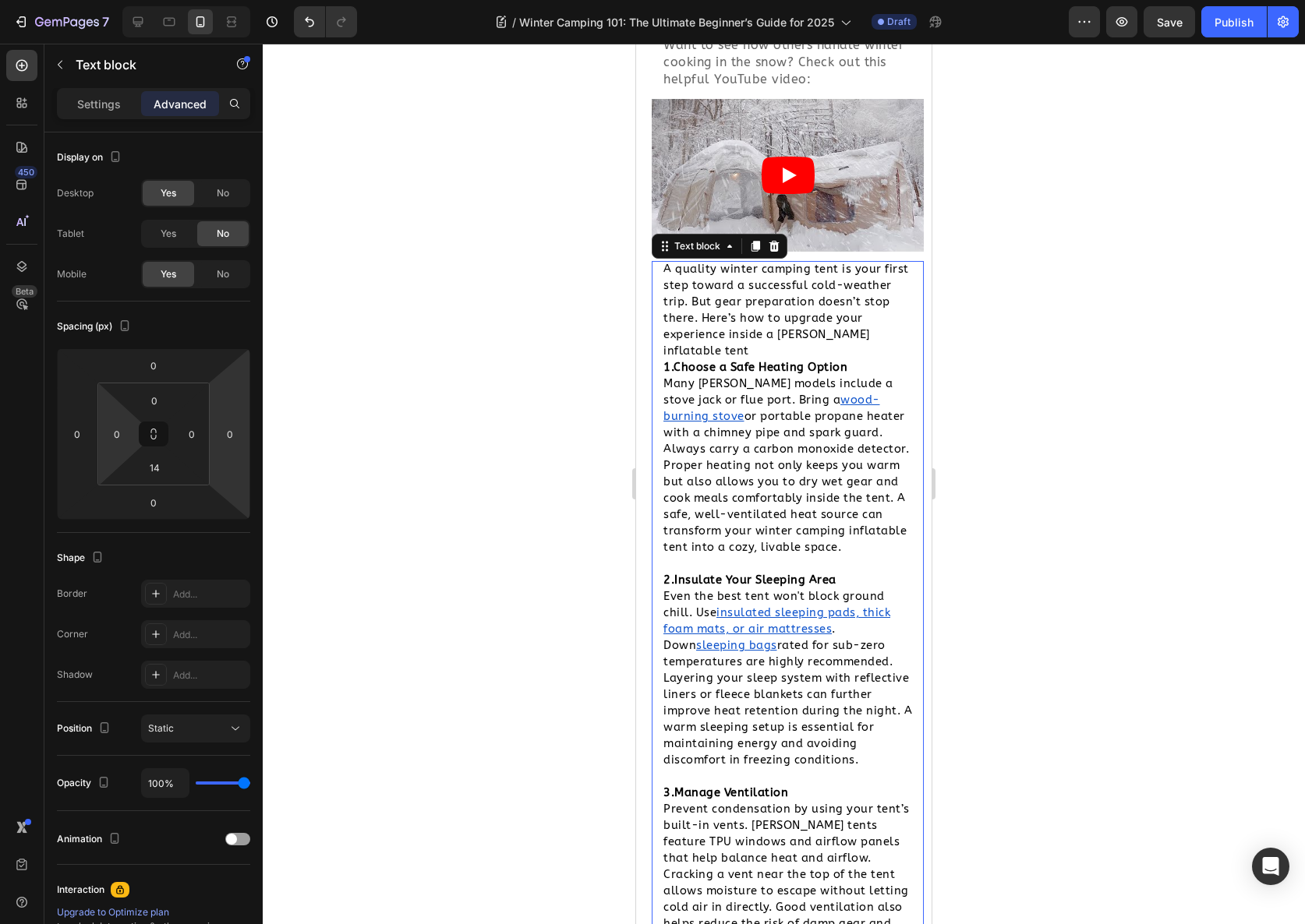
click at [471, 465] on div at bounding box center [784, 484] width 1042 height 881
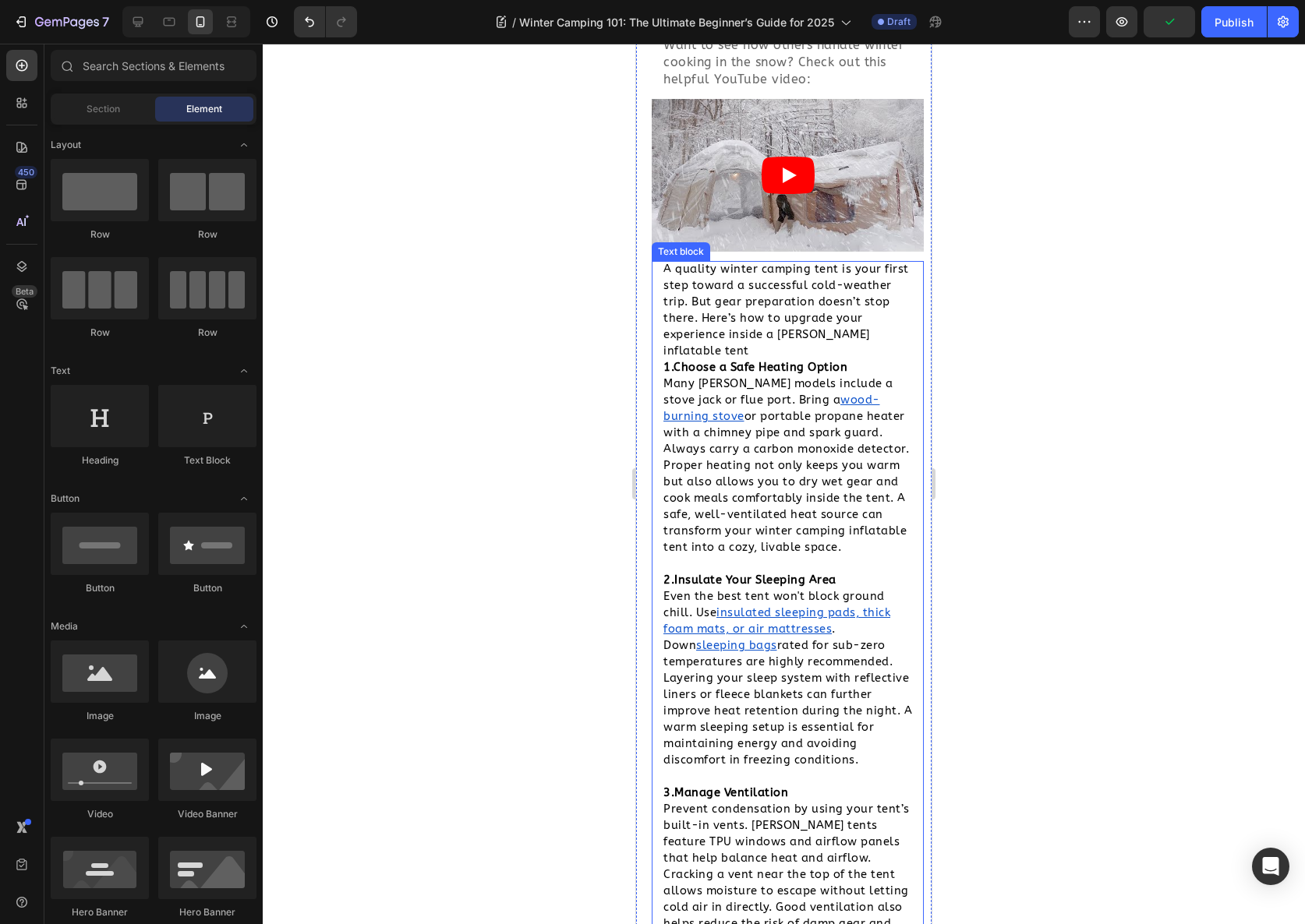
click at [776, 299] on span "A quality winter camping tent is your first step toward a successful cold-weath…" at bounding box center [786, 310] width 246 height 95
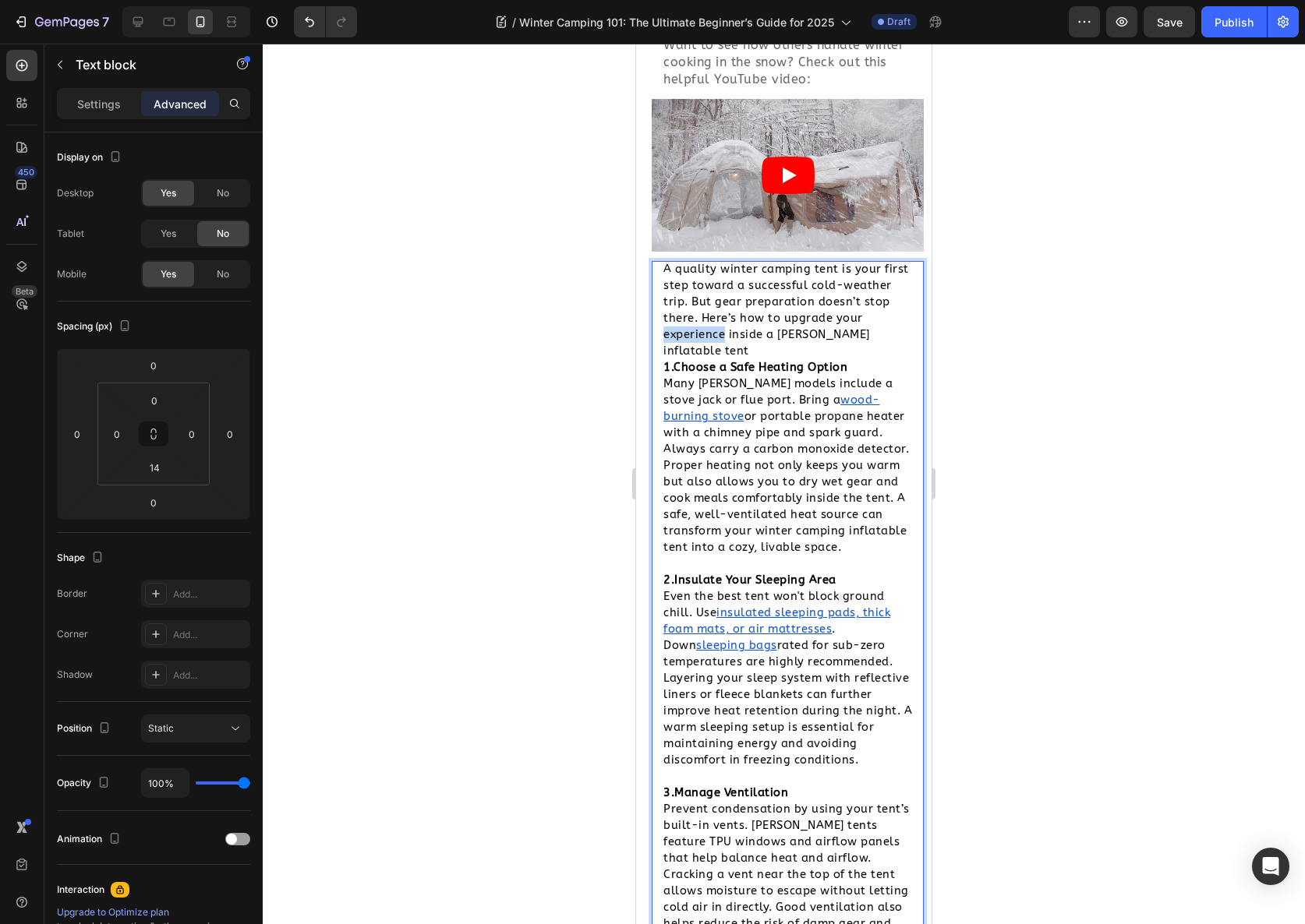
click at [776, 299] on span "A quality winter camping tent is your first step toward a successful cold-weath…" at bounding box center [786, 310] width 246 height 95
click at [778, 307] on p "A quality winter camping tent is your first step toward a successful cold-weath…" at bounding box center [787, 310] width 249 height 98
click at [779, 307] on p "A quality winter camping tent is your first step toward a successful cold-weath…" at bounding box center [787, 310] width 249 height 98
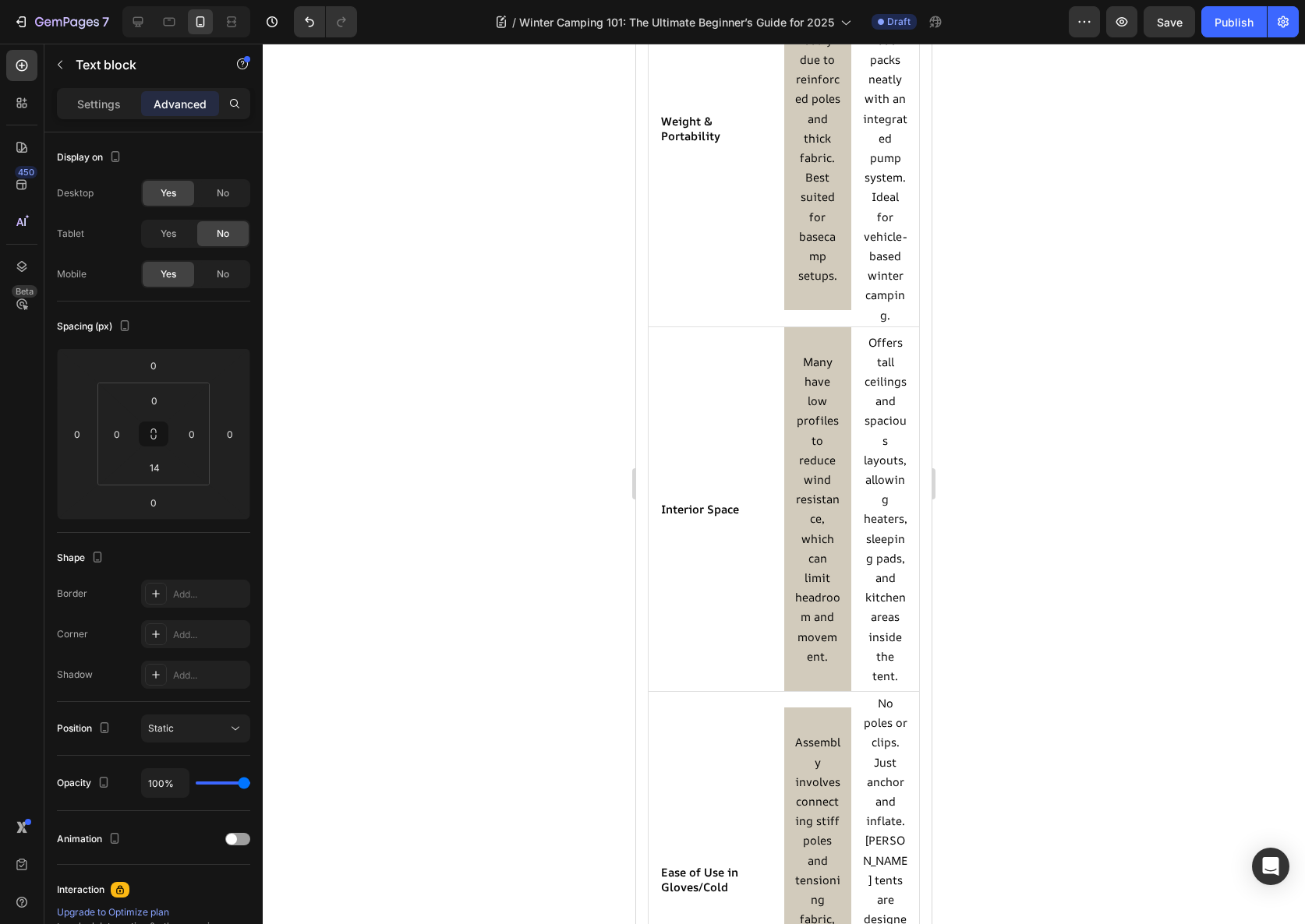
scroll to position [2832, 0]
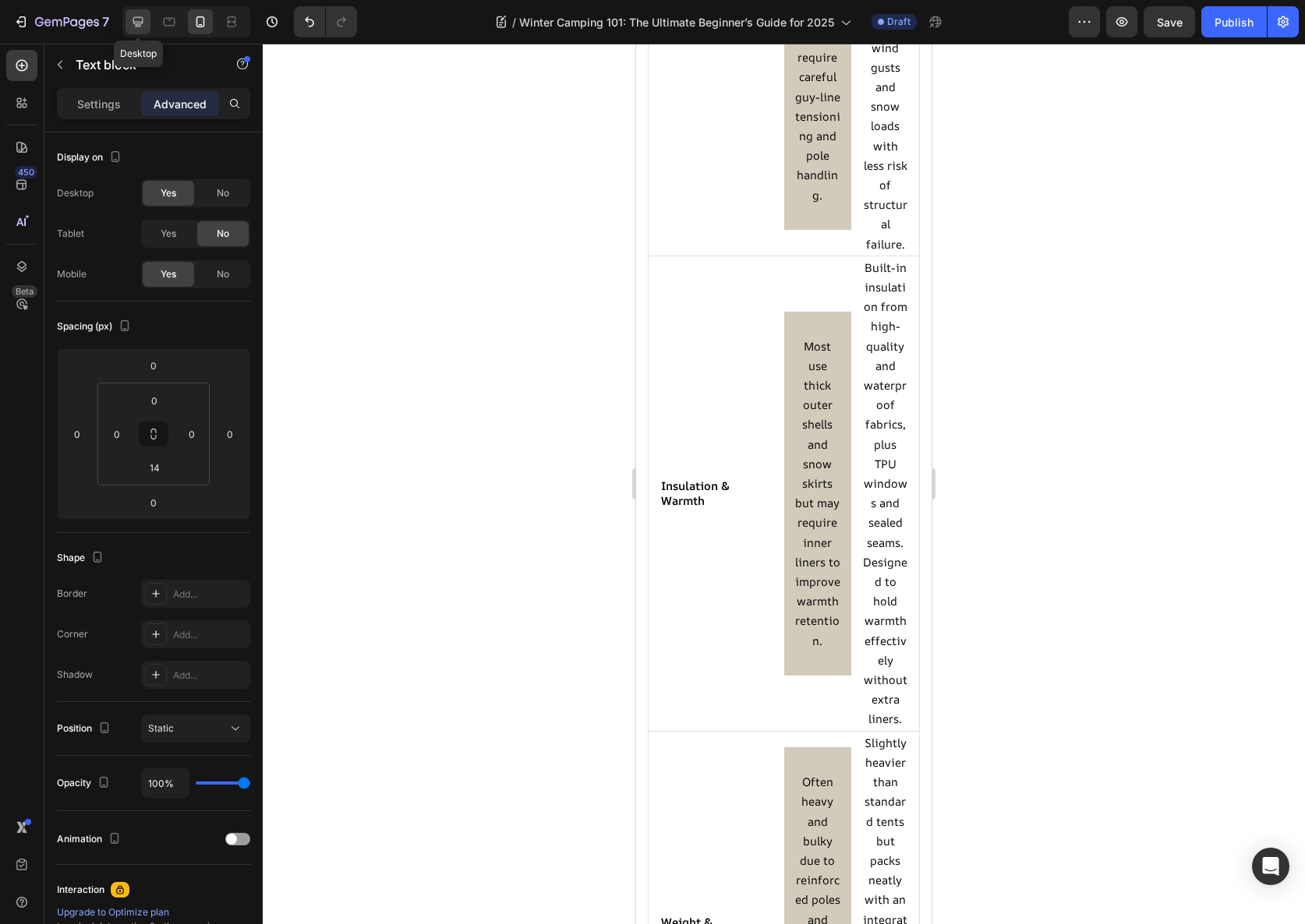
click at [139, 27] on icon at bounding box center [138, 22] width 16 height 16
type input "12"
type input "4"
type input "Auto"
type input "32"
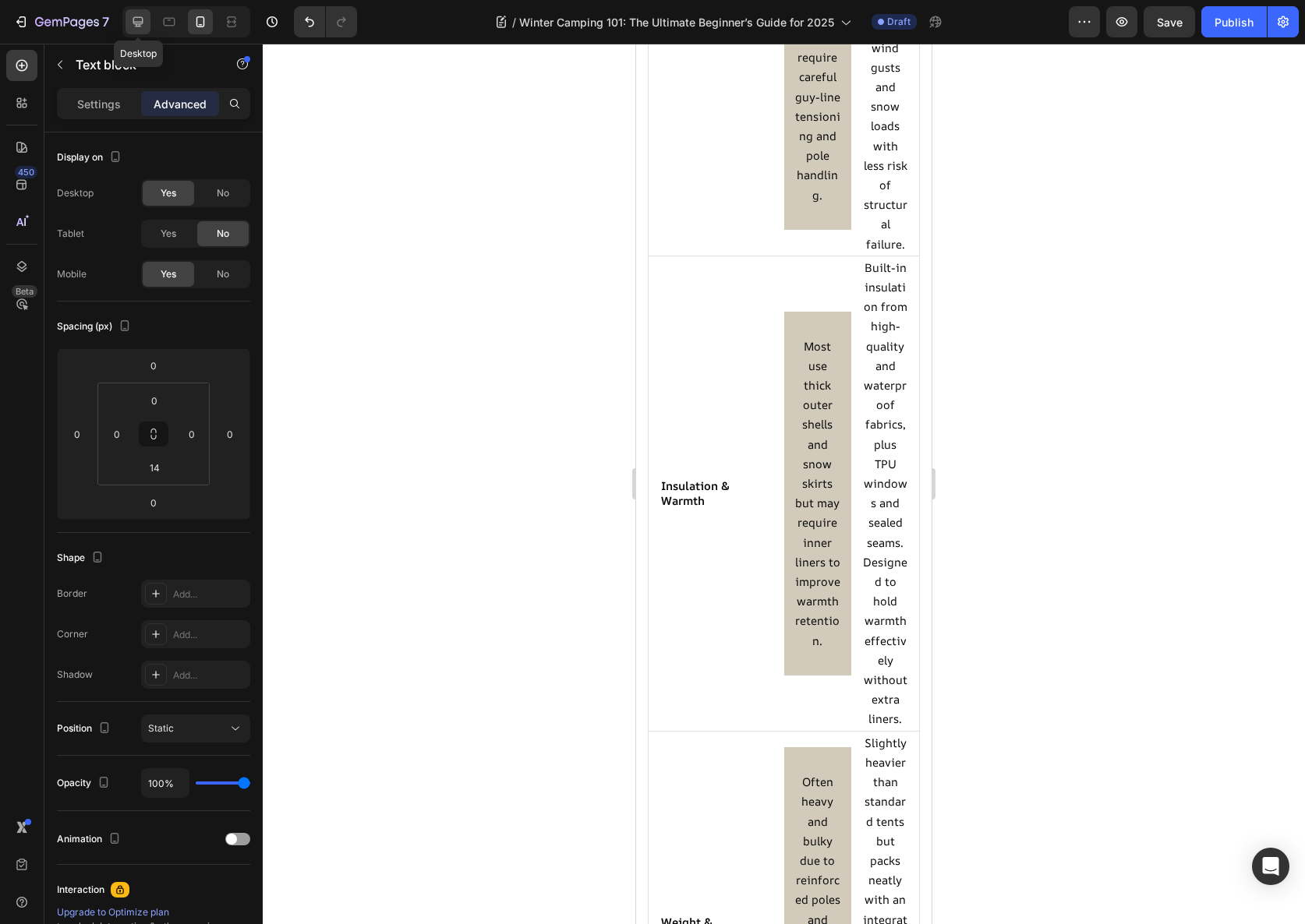
type input "Auto"
type input "48"
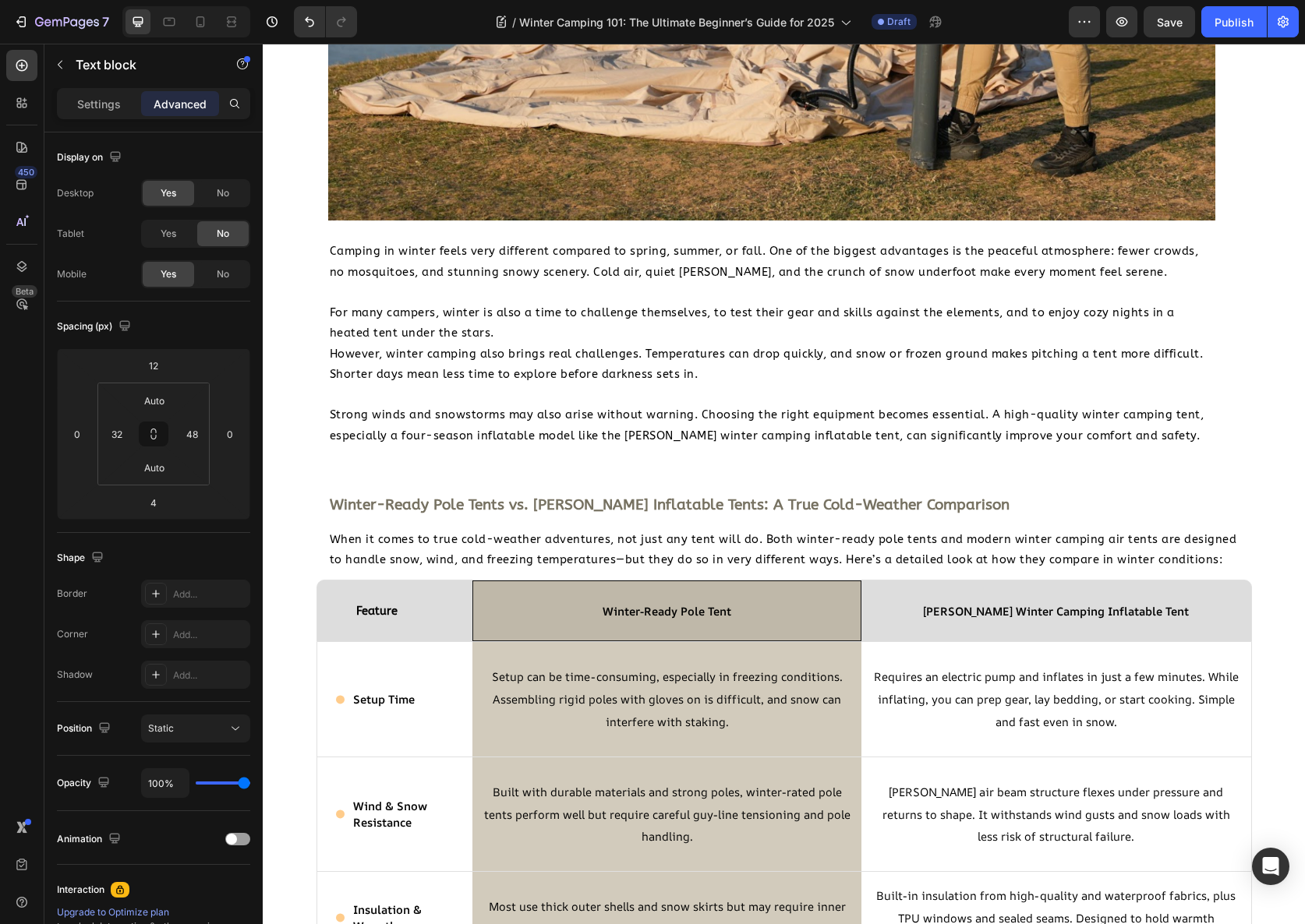
scroll to position [1309, 0]
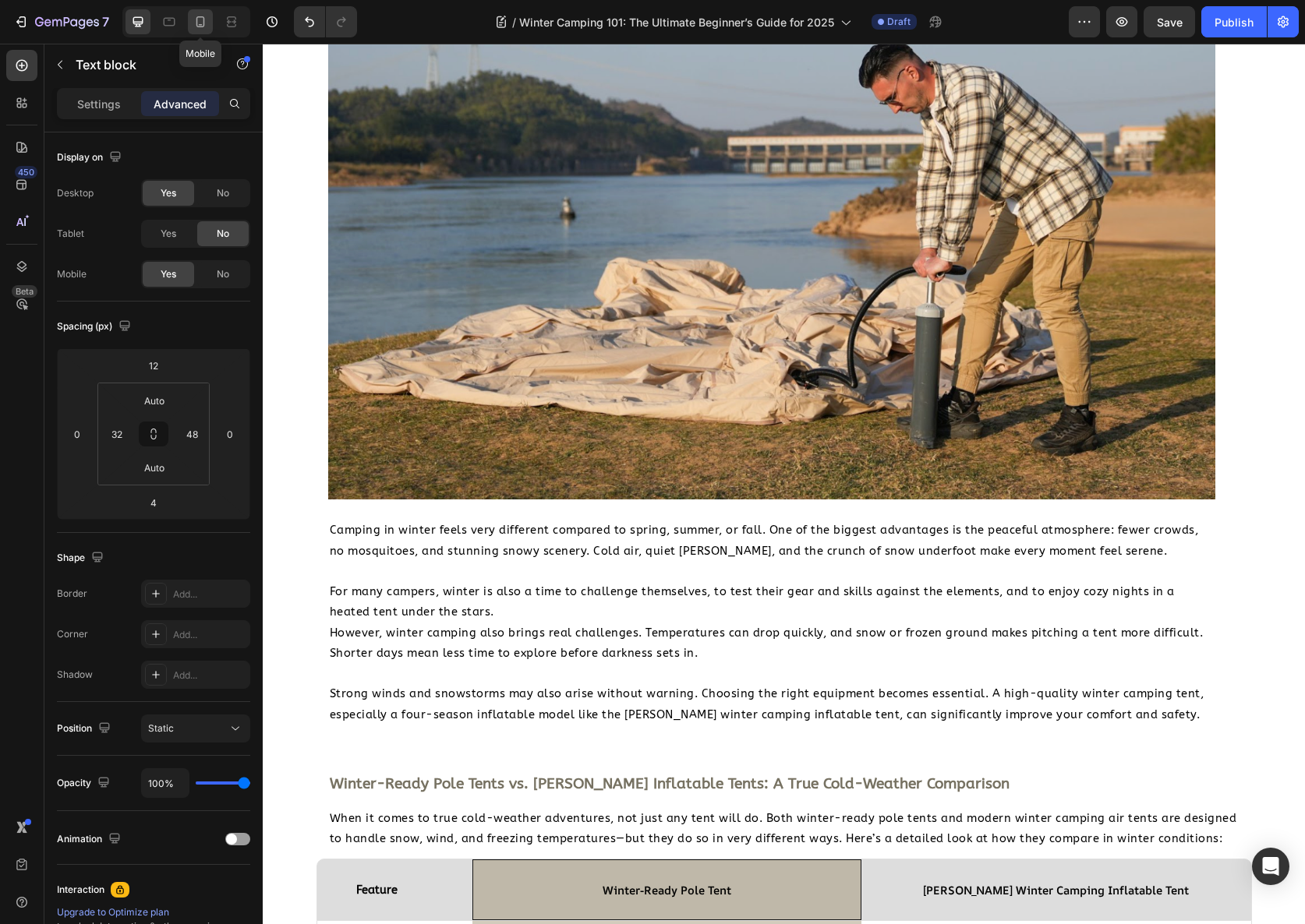
click at [190, 15] on div at bounding box center [200, 22] width 25 height 25
type input "0"
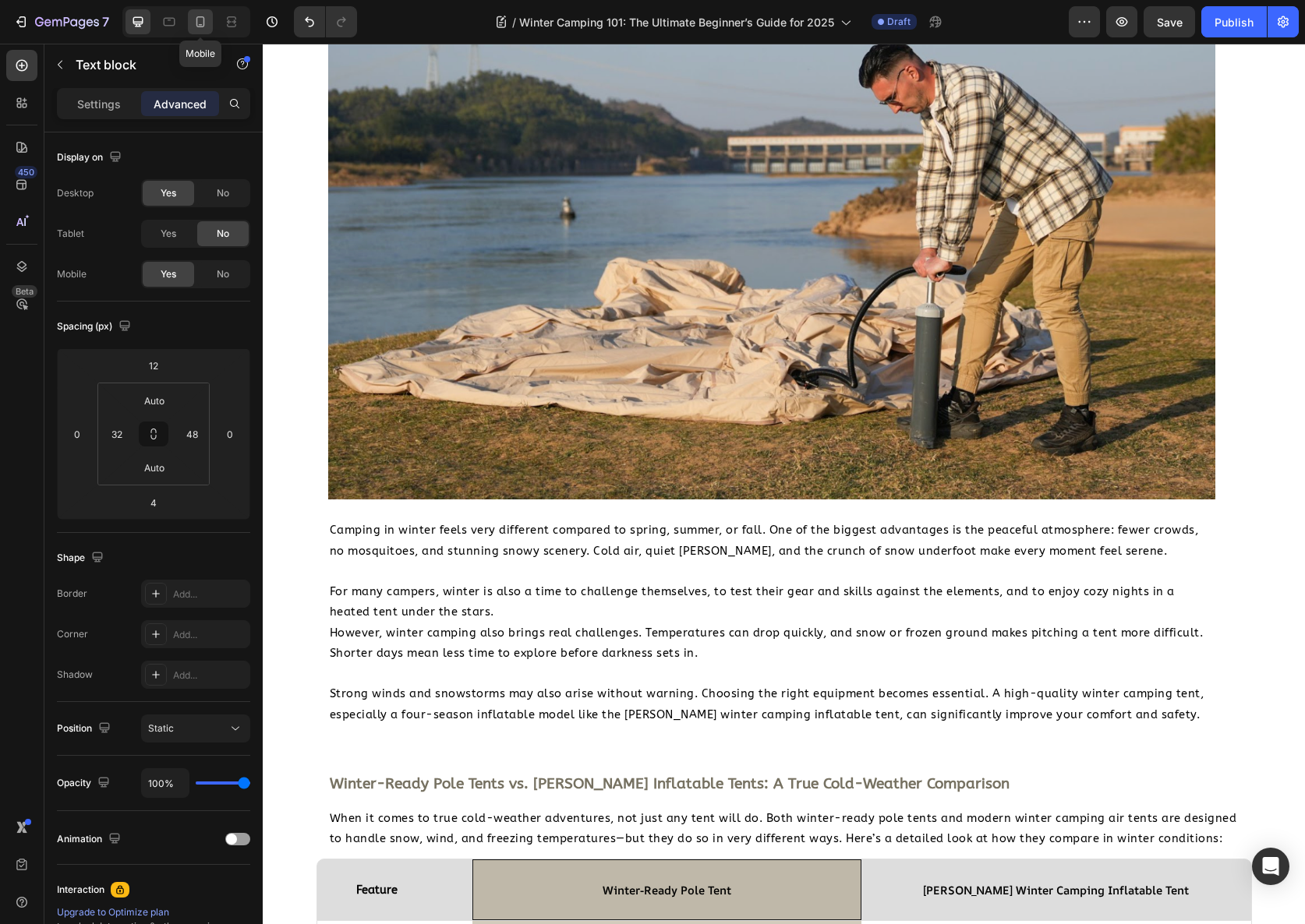
type input "14"
type input "0"
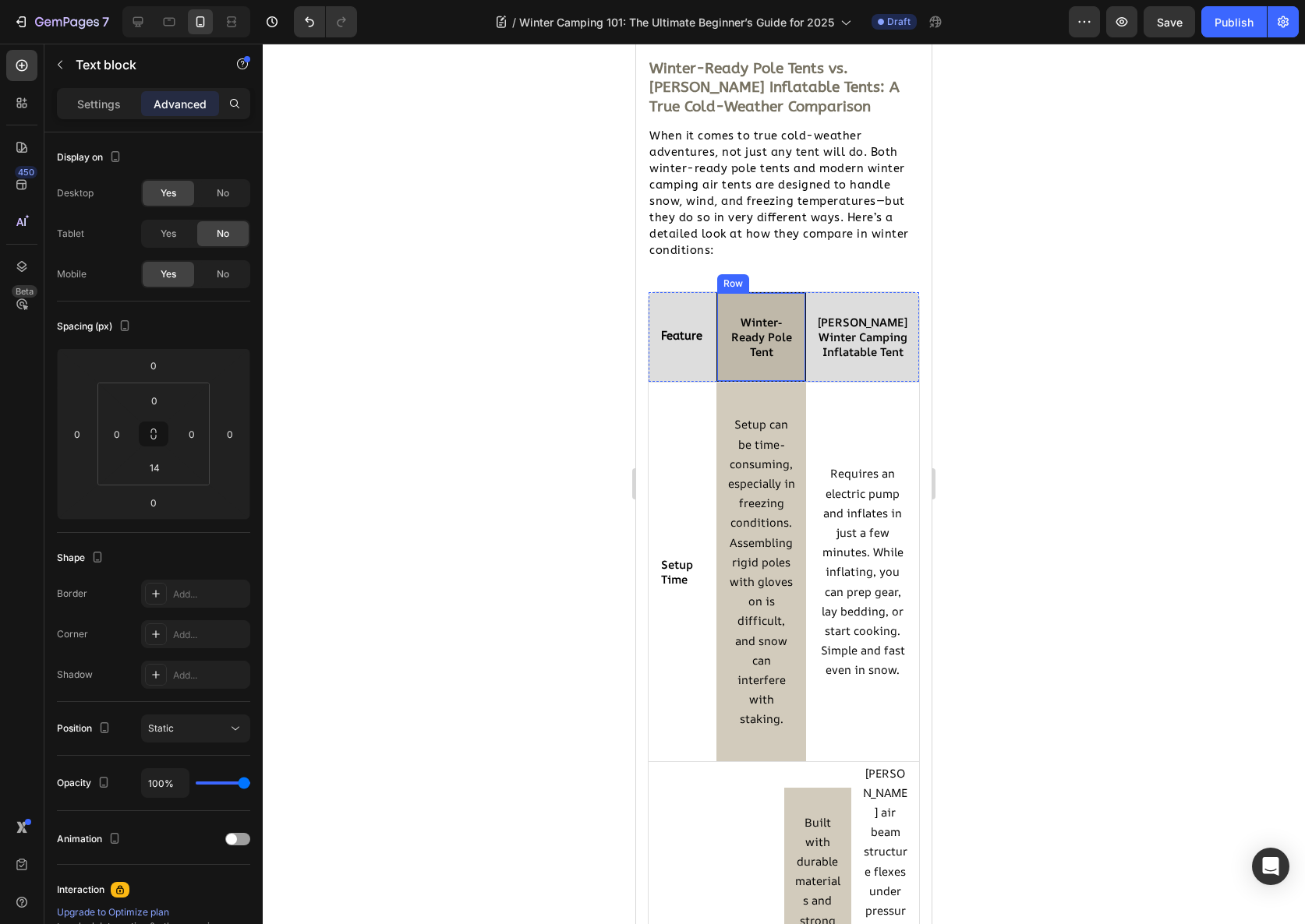
scroll to position [1833, 0]
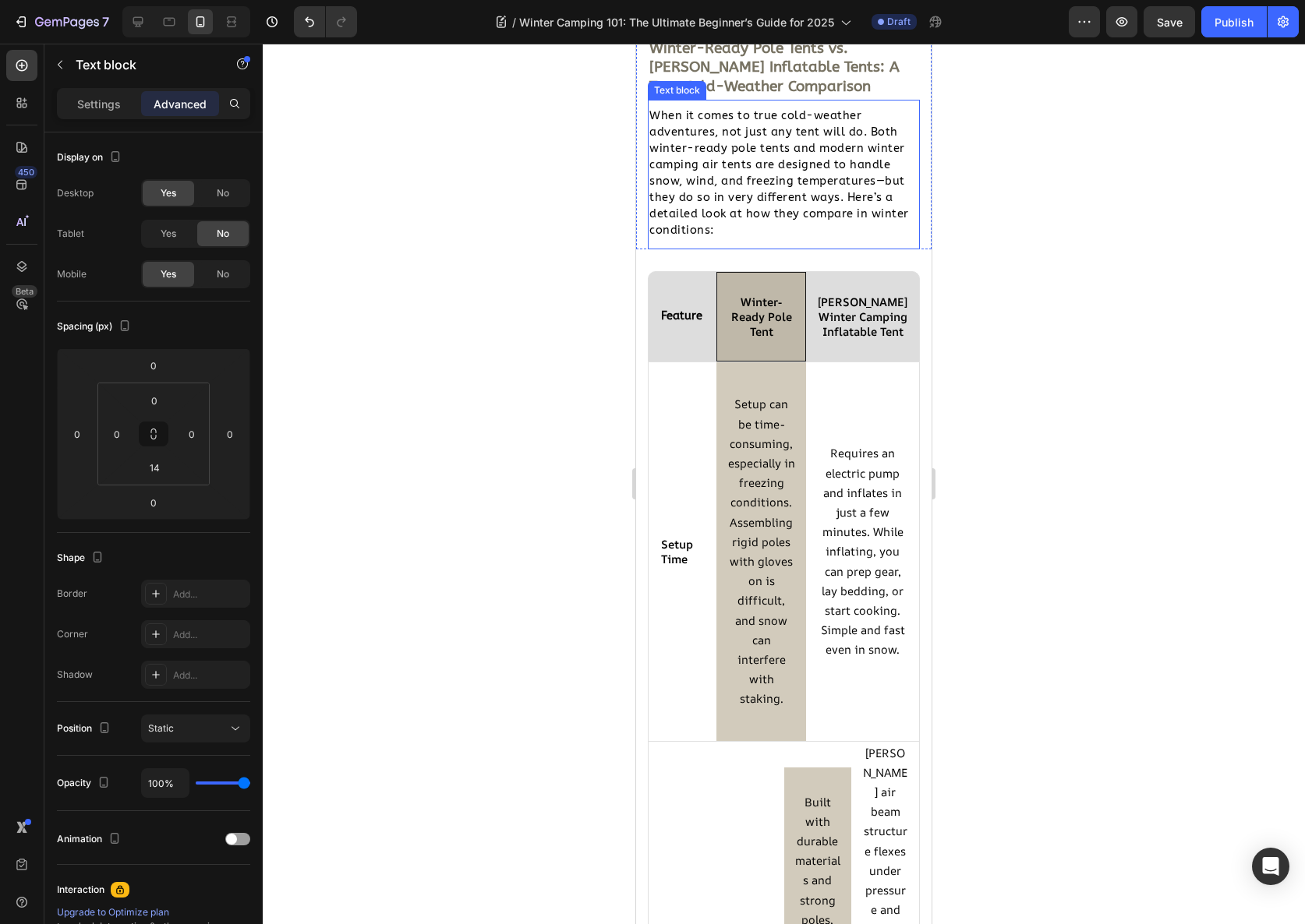
click at [769, 237] on p "When it comes to true cold-weather adventures, not just any tent will do. Both …" at bounding box center [784, 173] width 269 height 131
click at [78, 105] on p "Settings" at bounding box center [99, 104] width 44 height 16
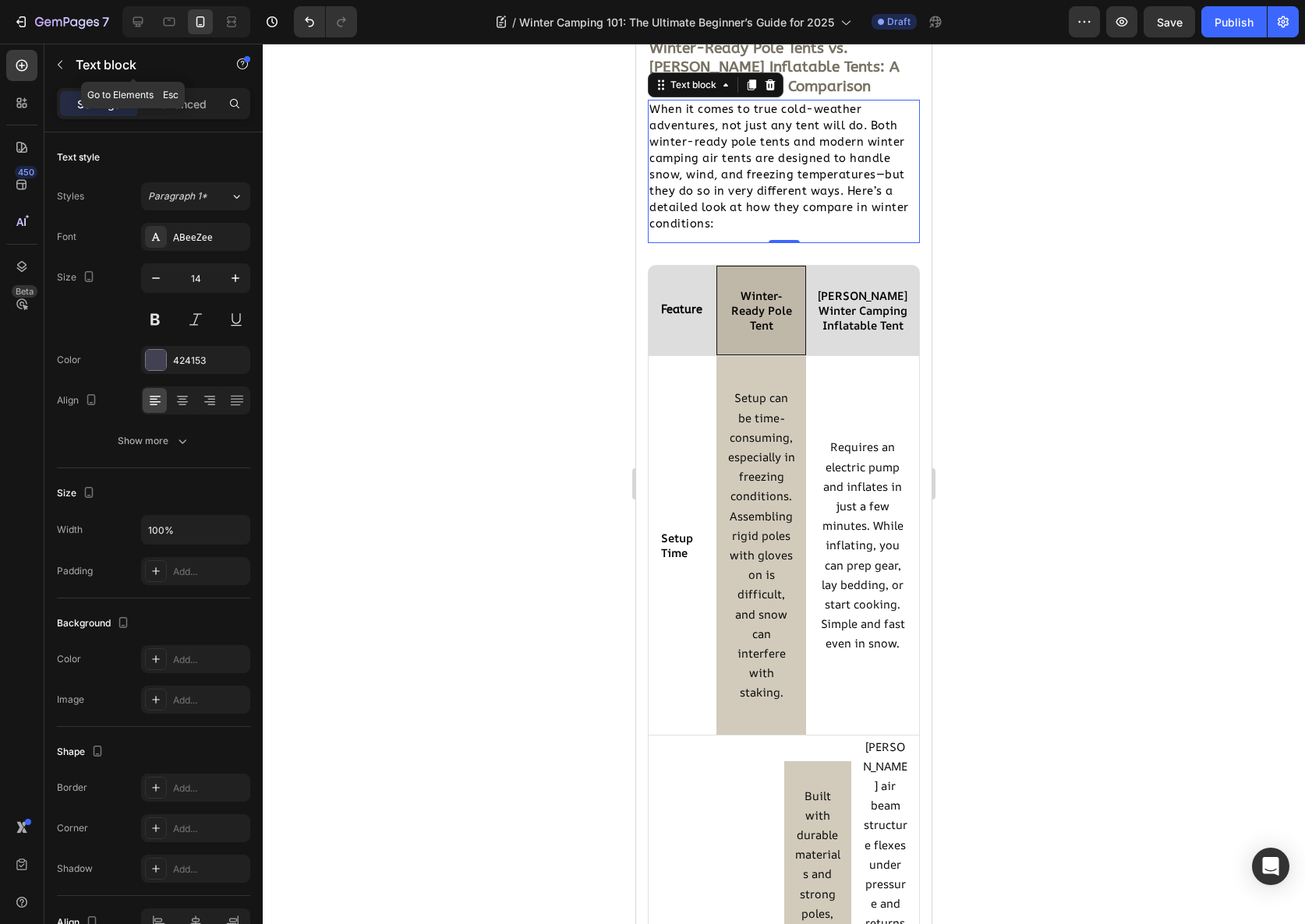
click at [72, 59] on div "Text block" at bounding box center [133, 65] width 178 height 41
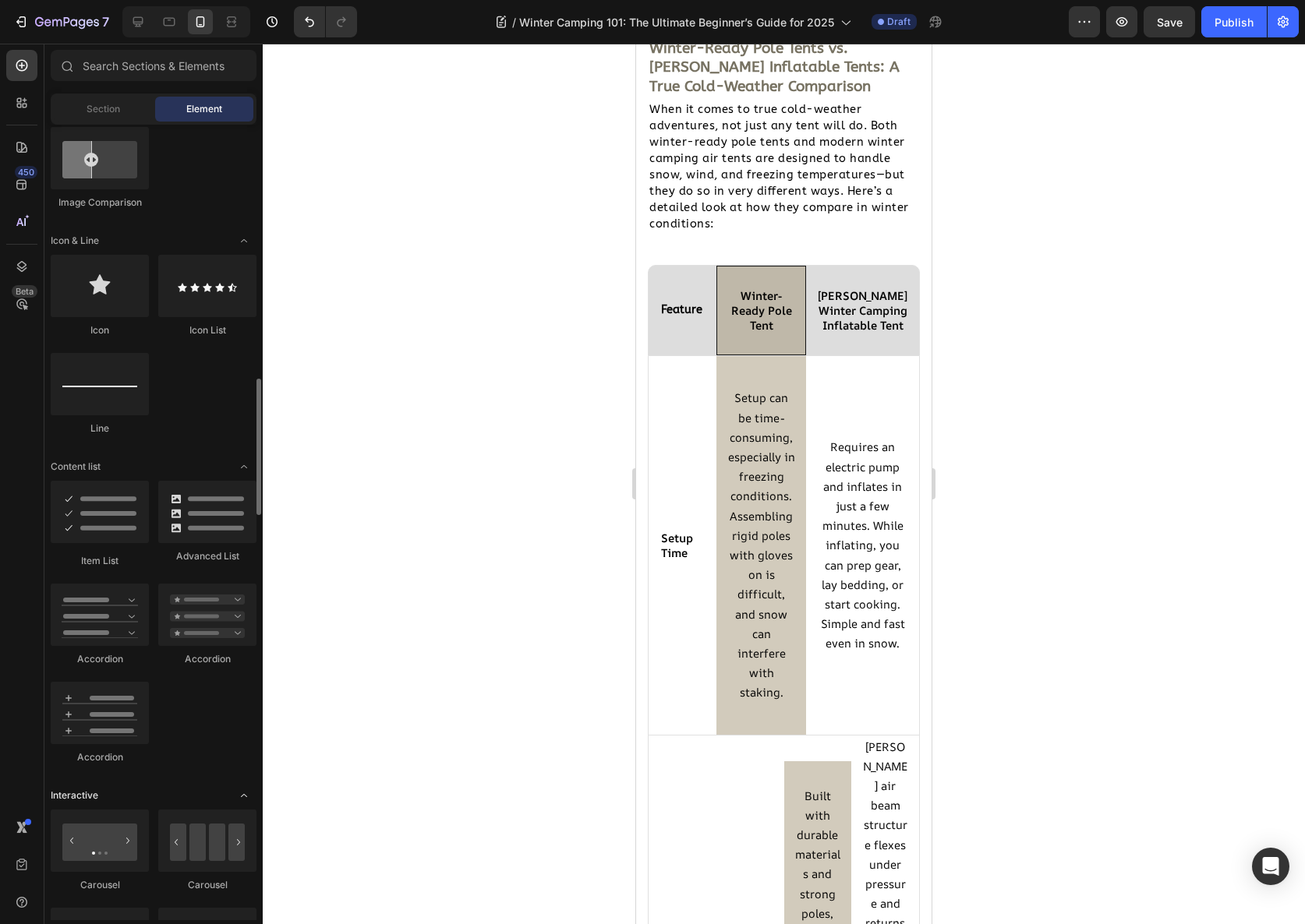
scroll to position [990, 0]
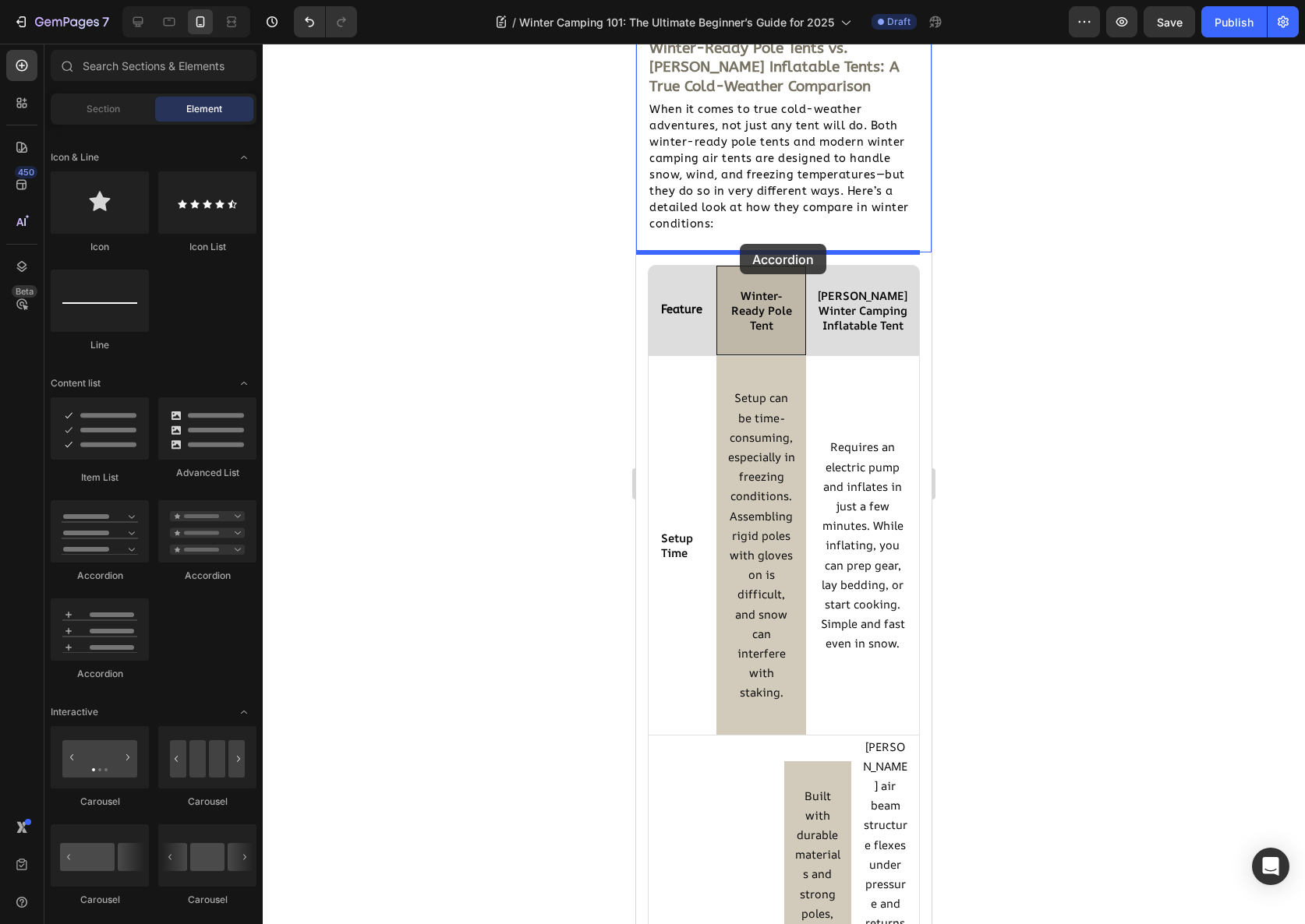
drag, startPoint x: 750, startPoint y: 677, endPoint x: 739, endPoint y: 244, distance: 433.1
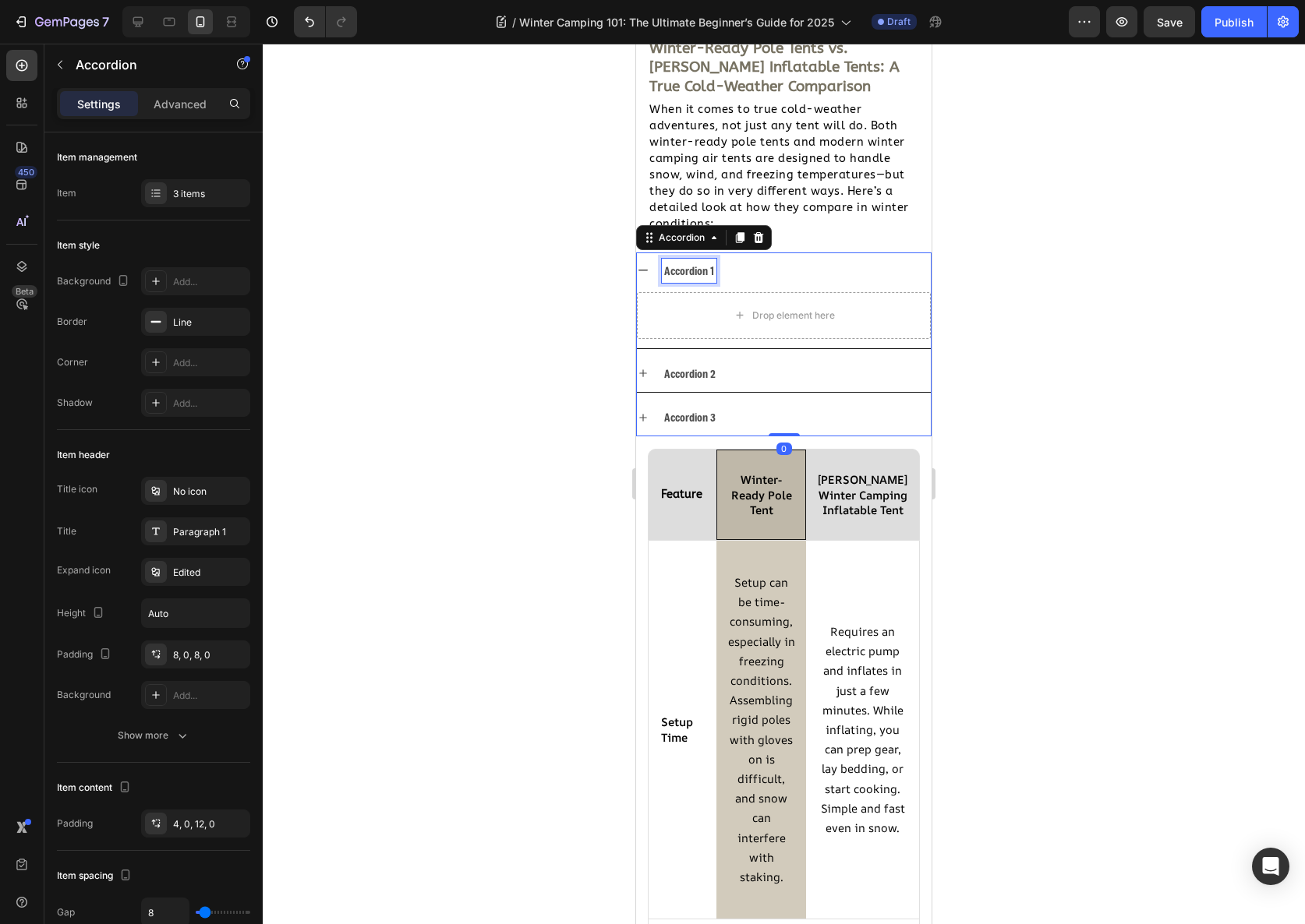
click at [690, 275] on div "Accordion 1" at bounding box center [689, 271] width 55 height 24
click at [690, 275] on p "Accordion 1" at bounding box center [689, 271] width 50 height 20
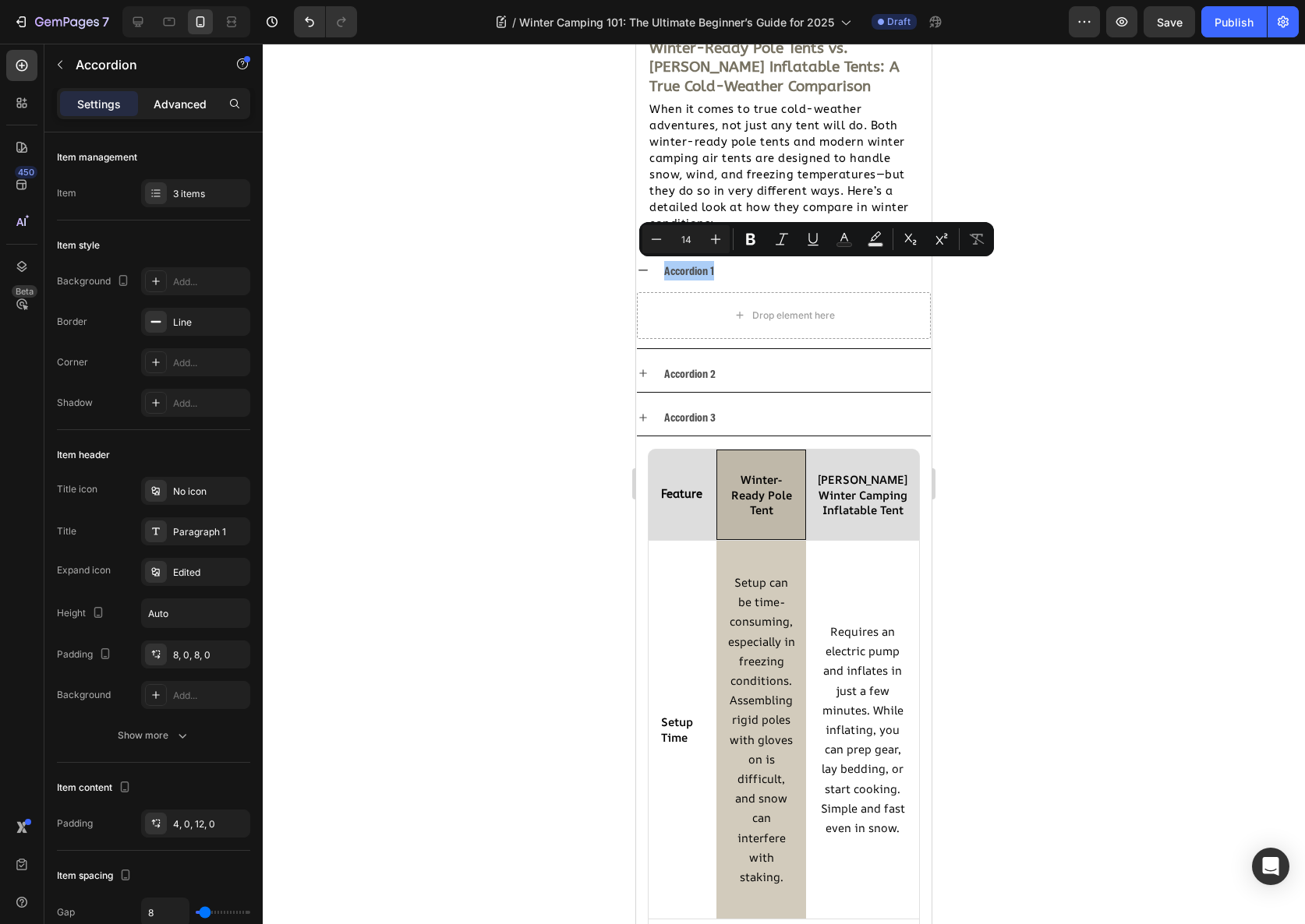
click at [171, 108] on p "Advanced" at bounding box center [180, 104] width 53 height 16
type input "100%"
type input "100"
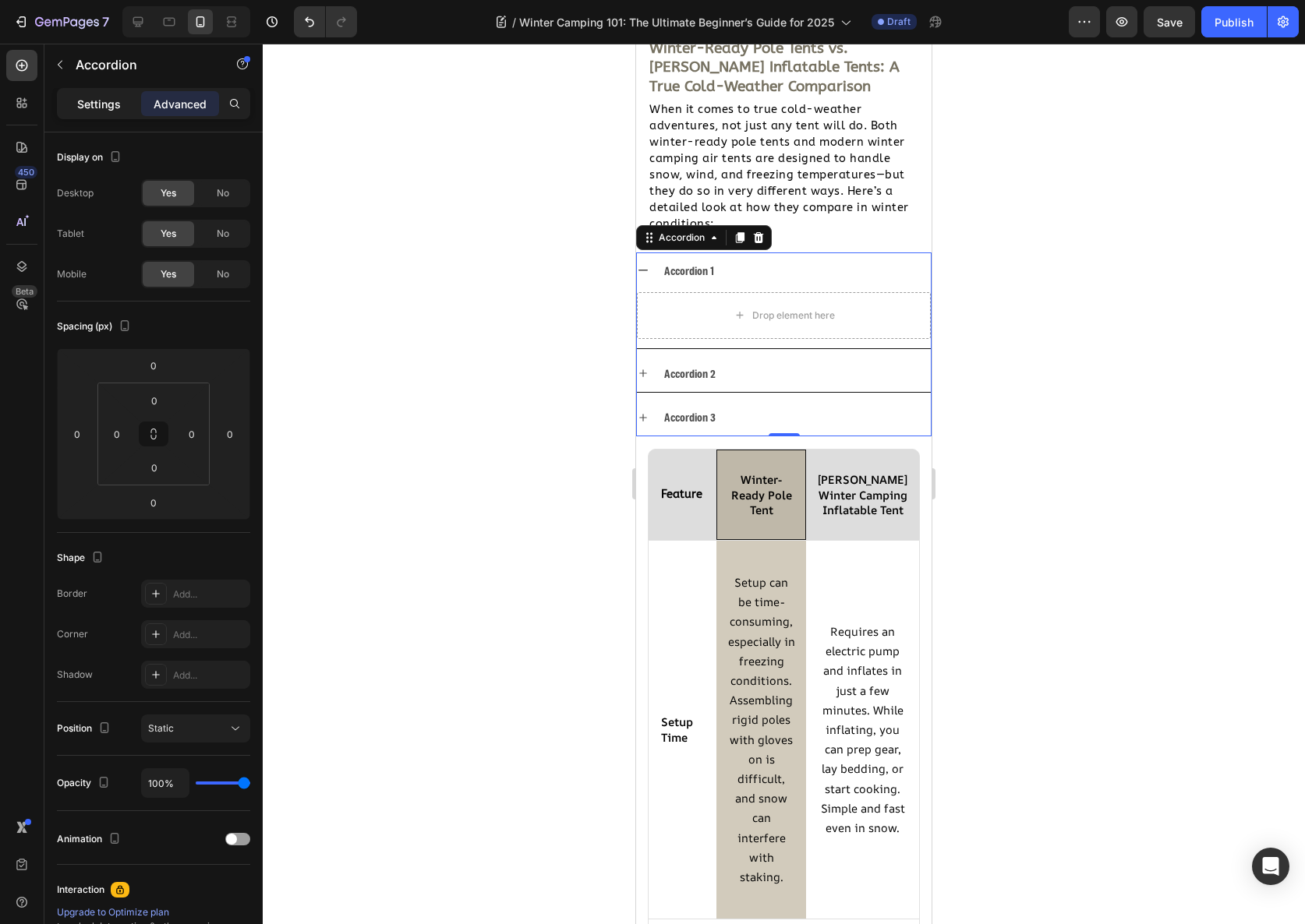
click at [92, 96] on p "Settings" at bounding box center [99, 104] width 44 height 16
type input "8"
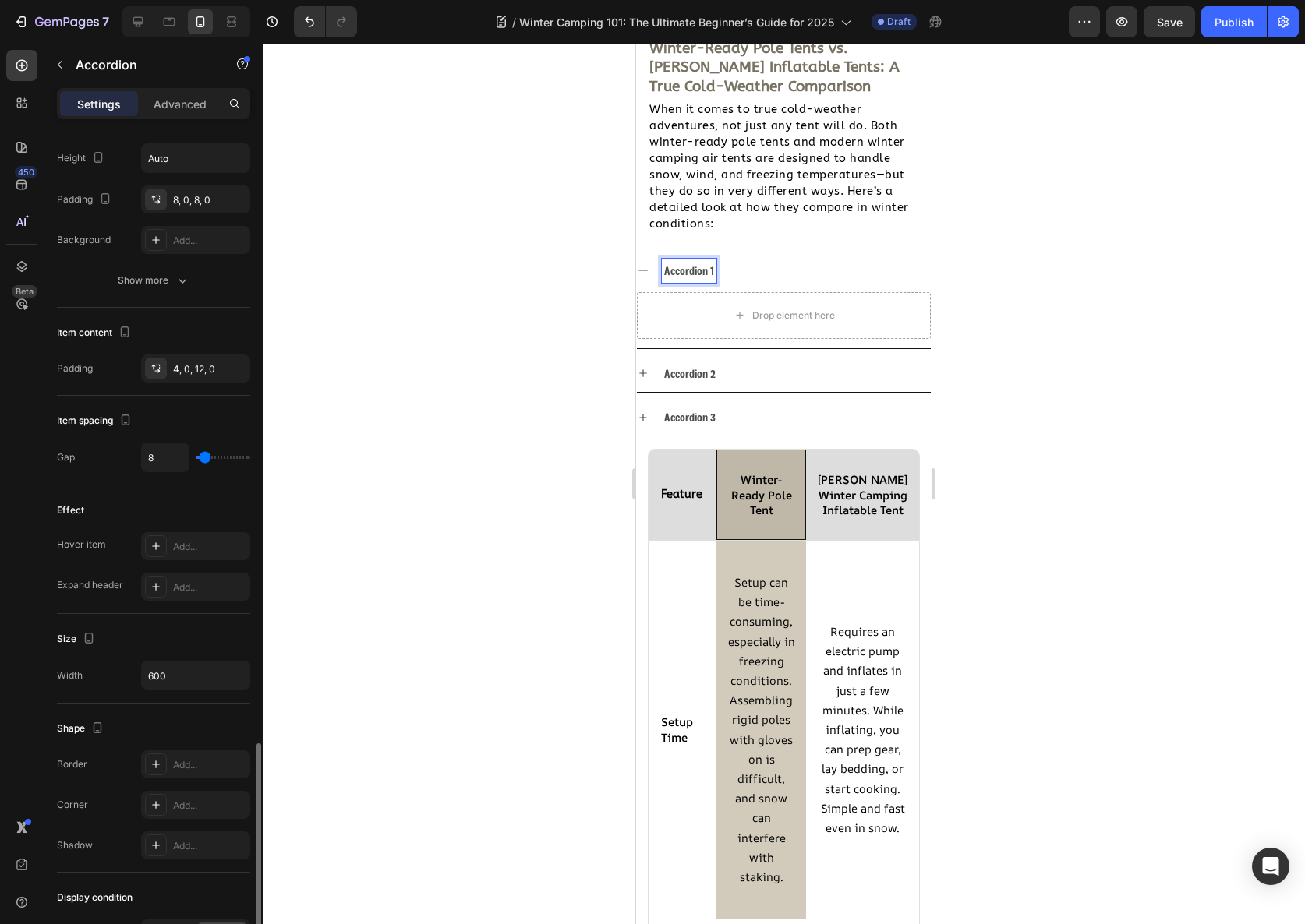
scroll to position [688, 0]
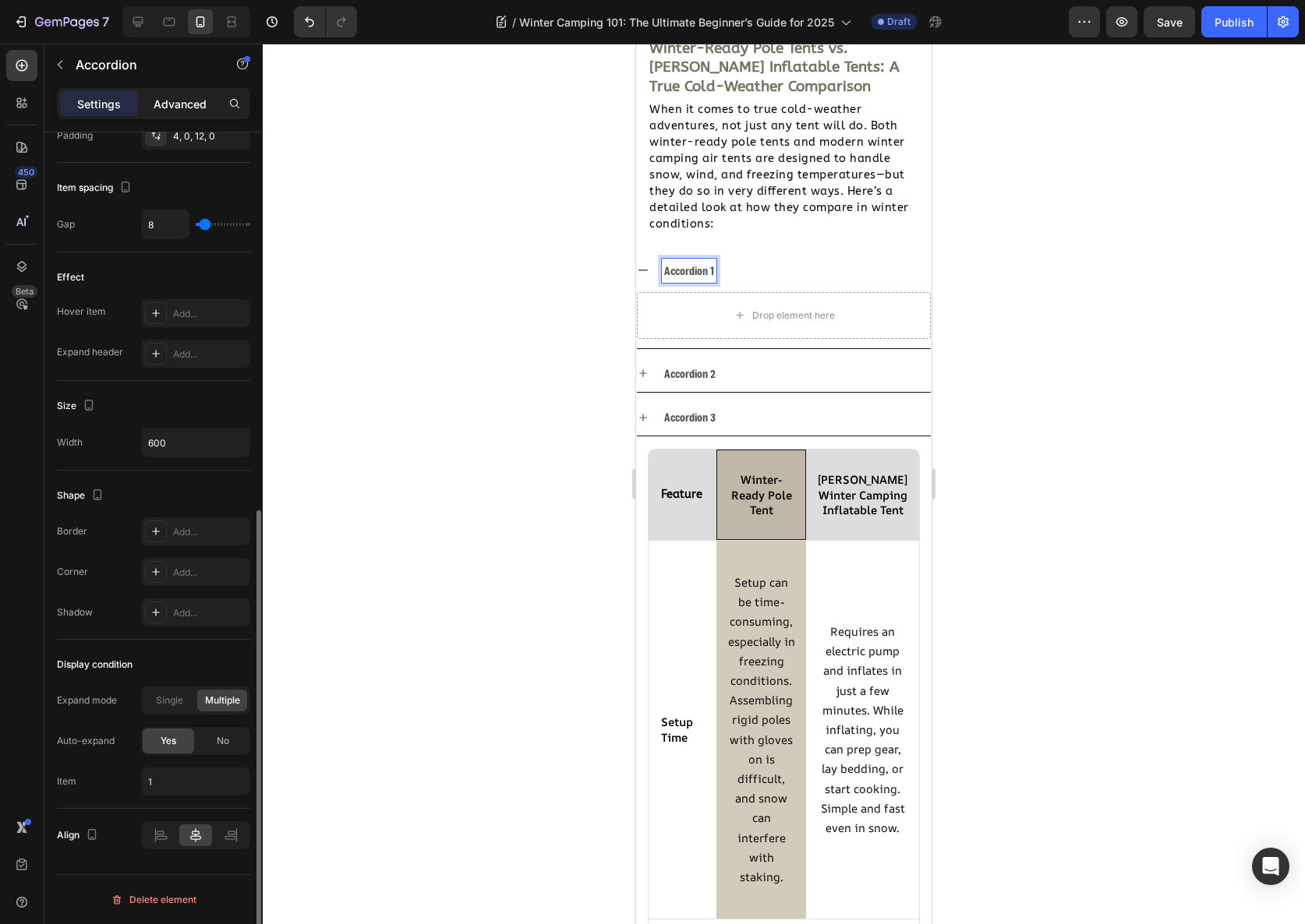
click at [180, 108] on p "Advanced" at bounding box center [180, 104] width 53 height 16
type input "100%"
type input "100"
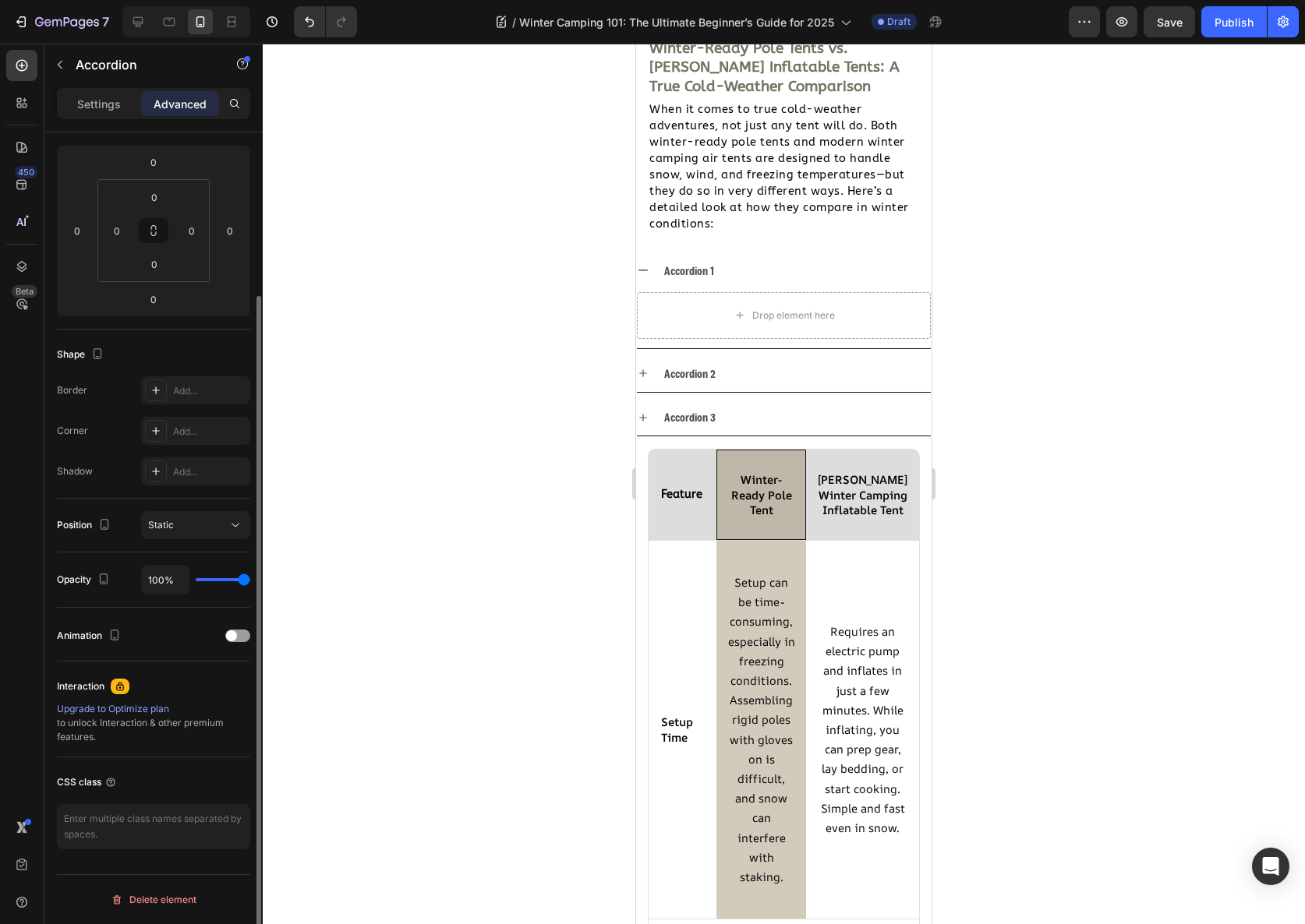
scroll to position [203, 0]
click at [80, 107] on p "Settings" at bounding box center [99, 104] width 44 height 16
type input "8"
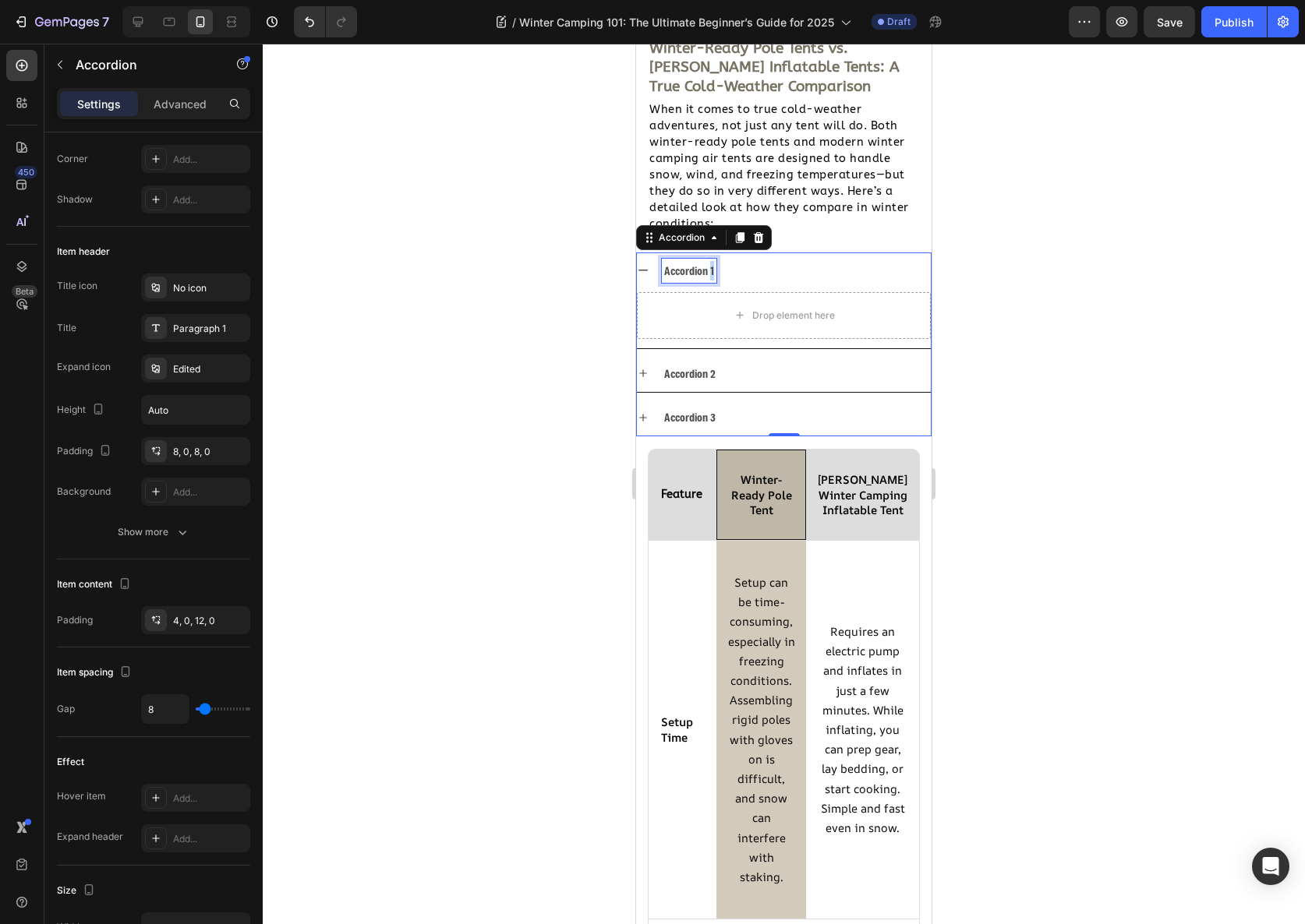
click at [709, 273] on p "Accordion 1" at bounding box center [689, 271] width 50 height 20
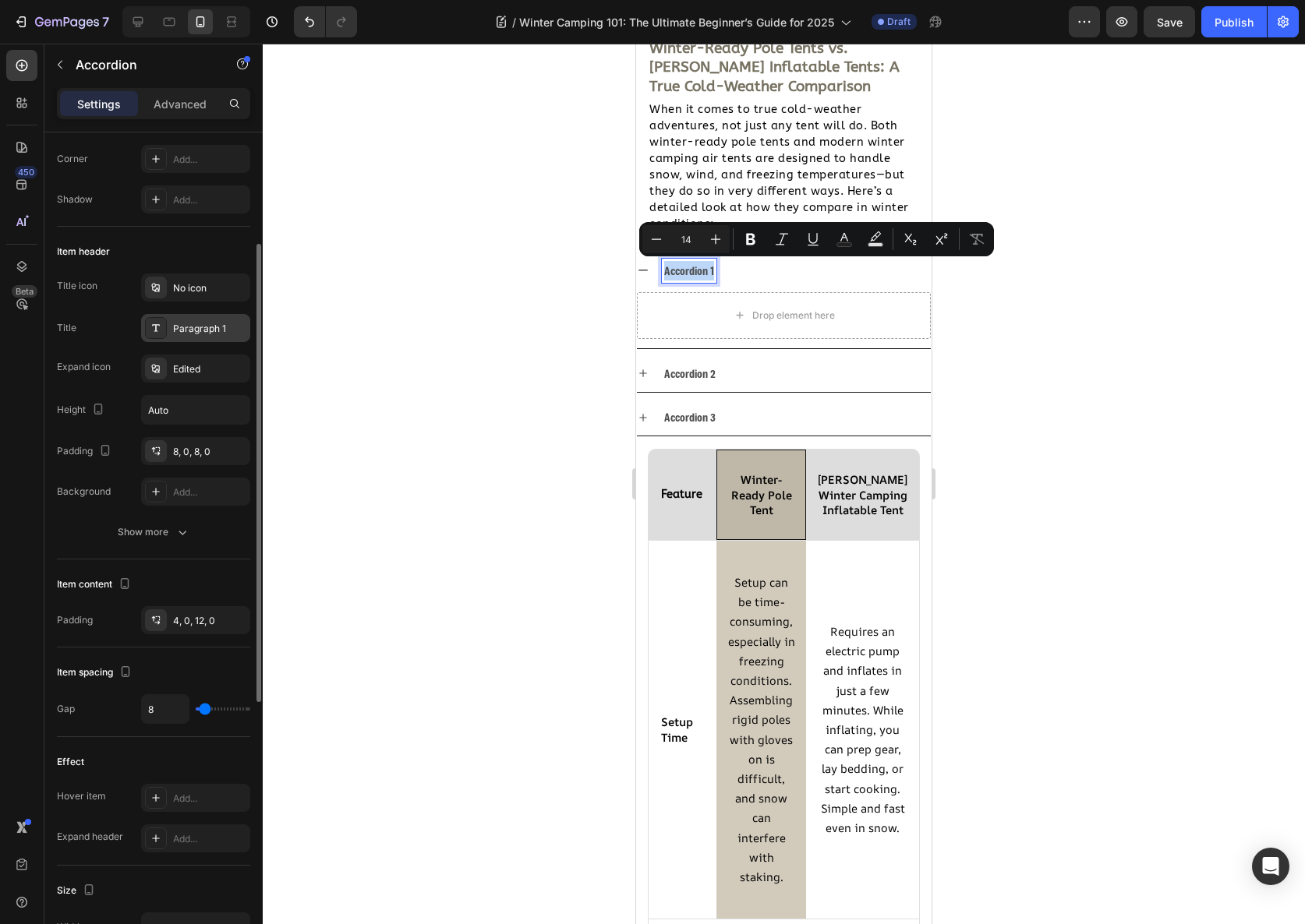
scroll to position [0, 0]
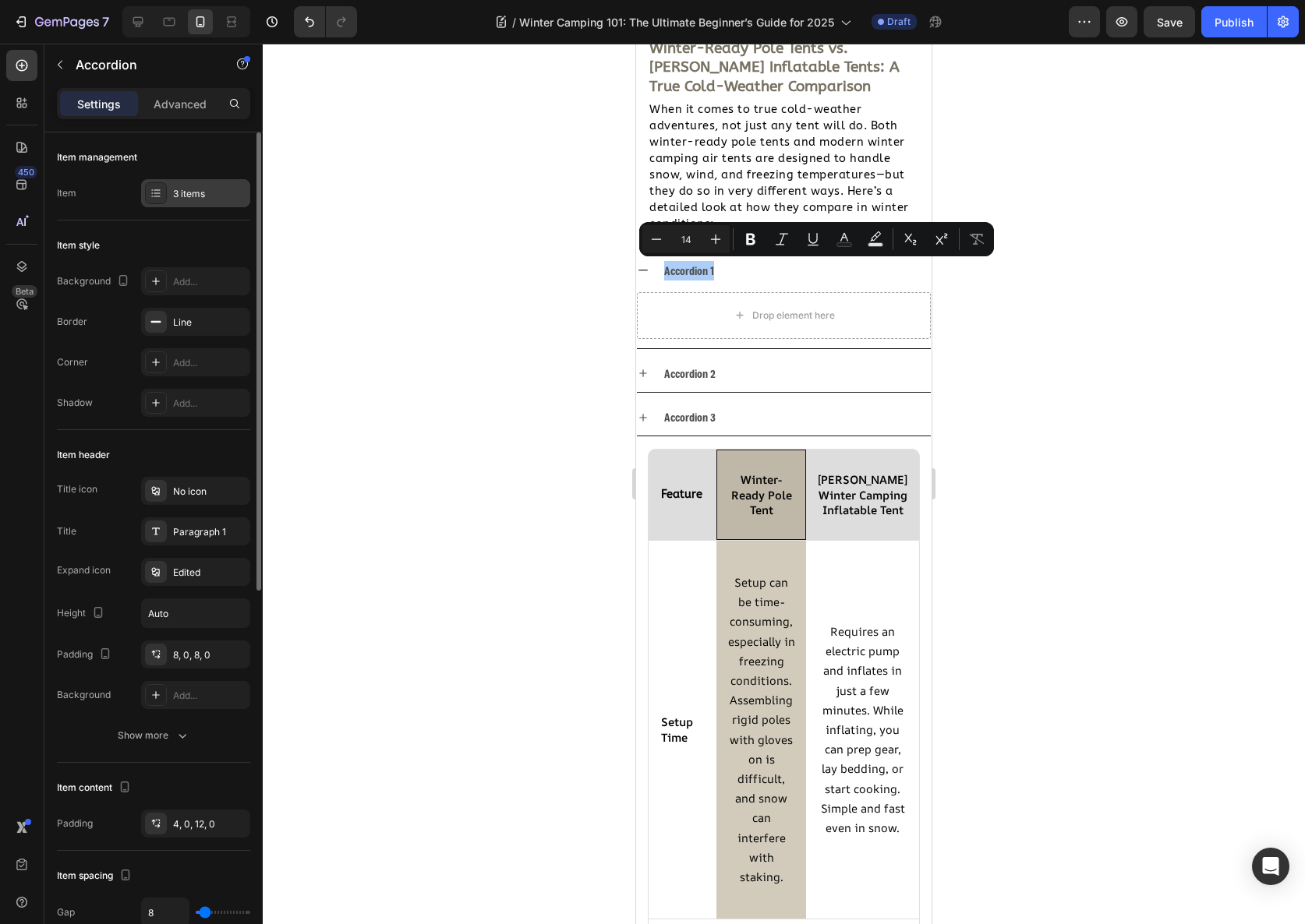
click at [188, 196] on div "3 items" at bounding box center [210, 194] width 73 height 14
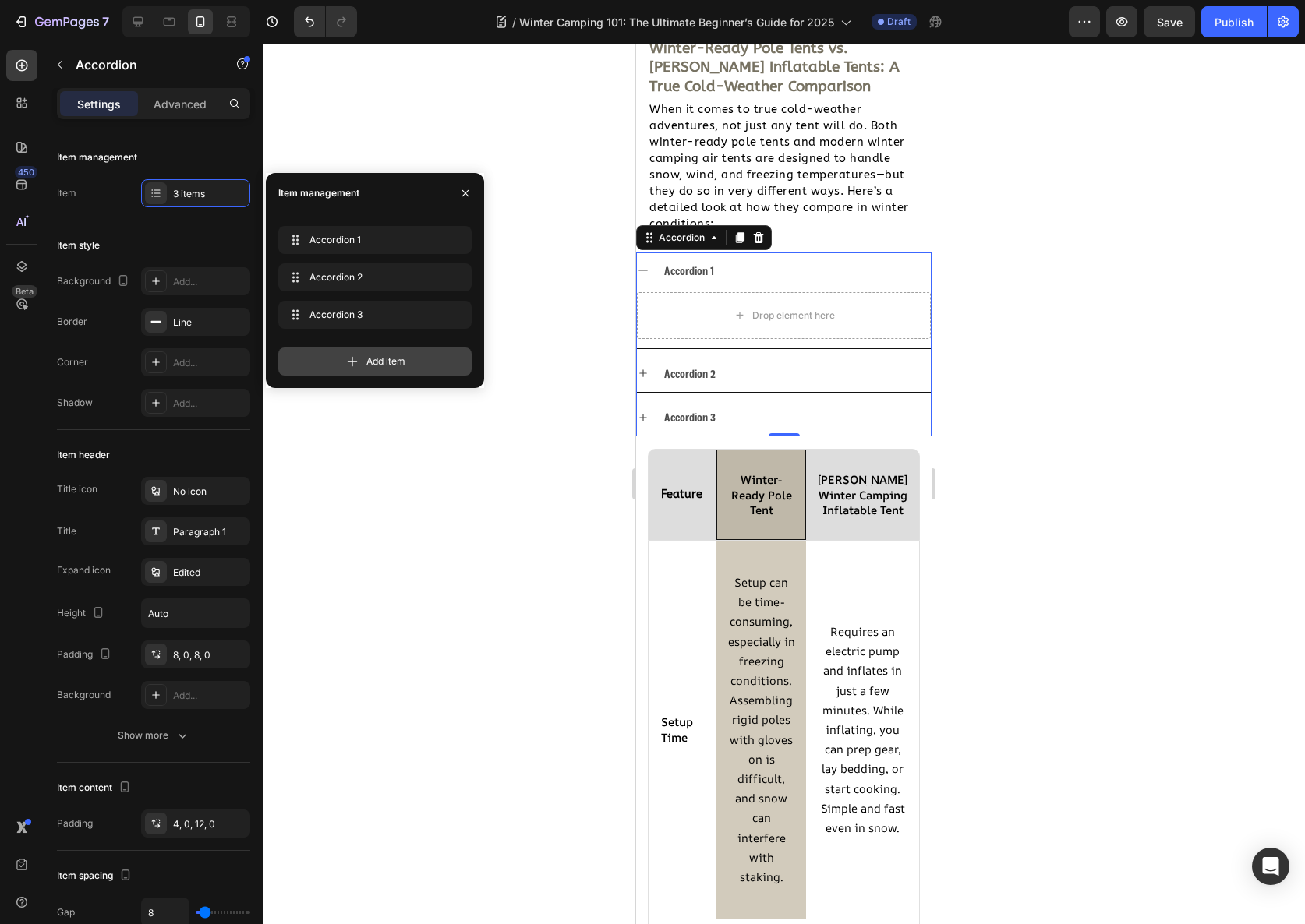
click at [410, 355] on div "Add item" at bounding box center [375, 362] width 193 height 28
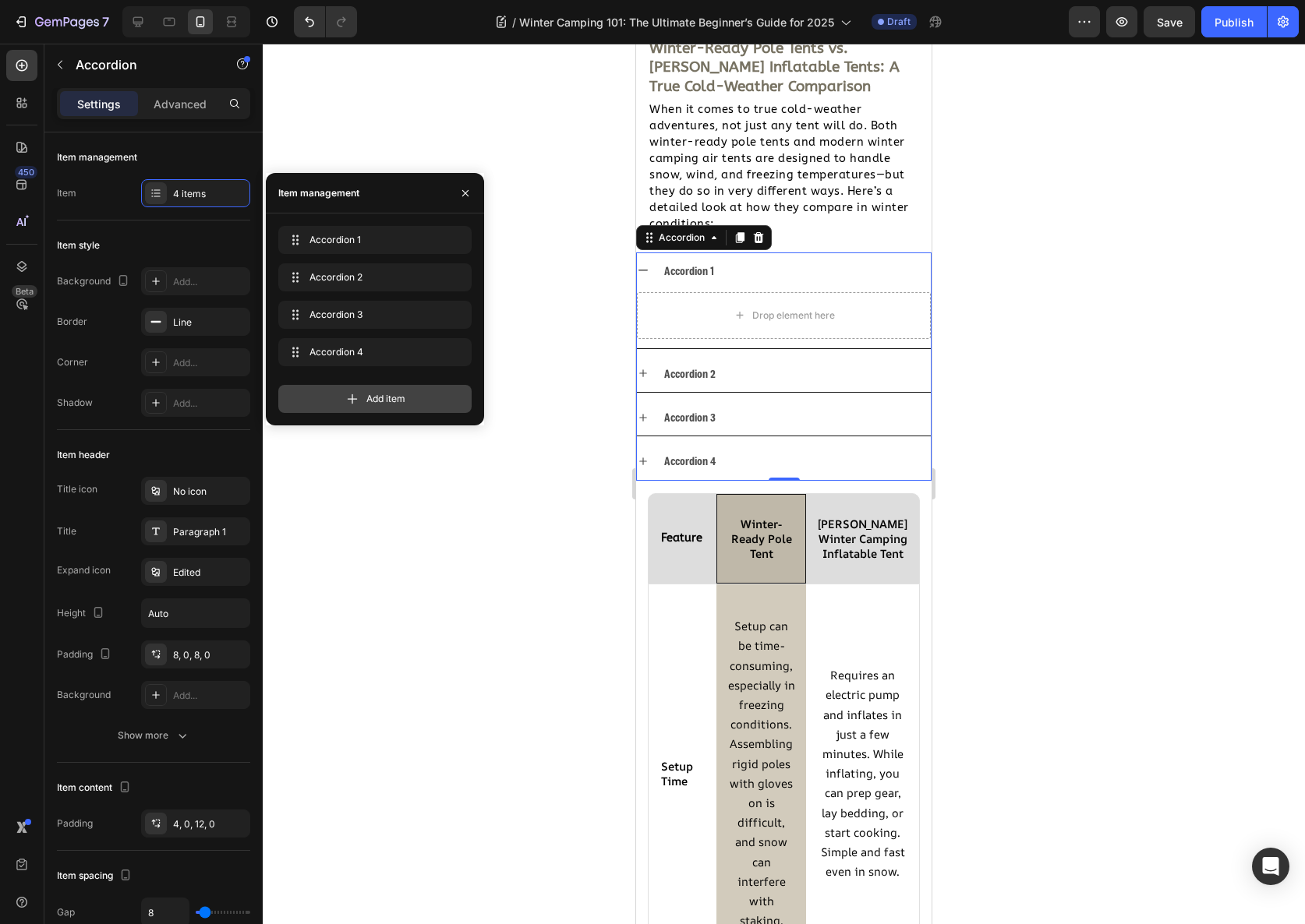
click at [409, 405] on div "Add item" at bounding box center [375, 399] width 193 height 28
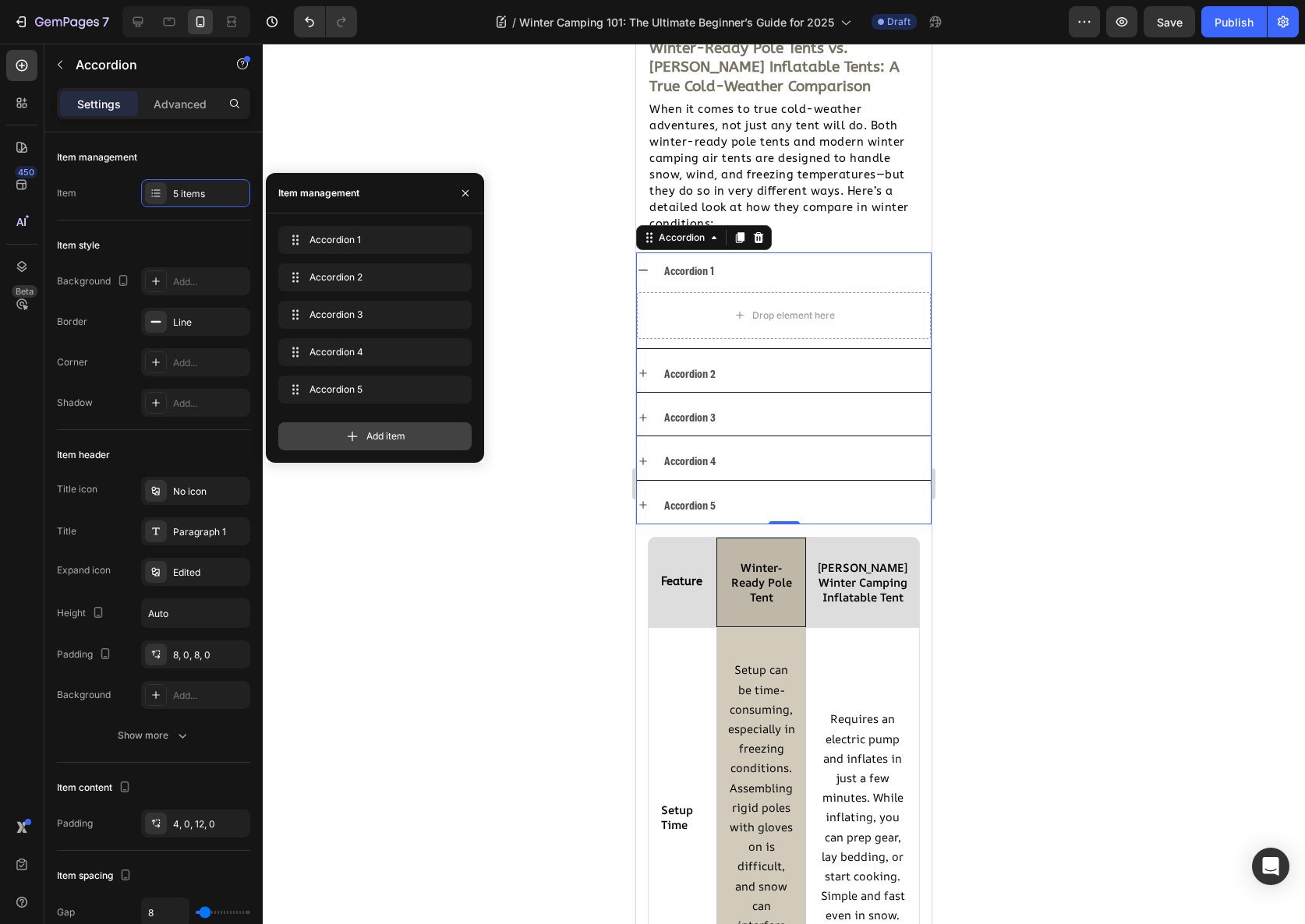
click at [407, 442] on div "Add item" at bounding box center [375, 436] width 193 height 28
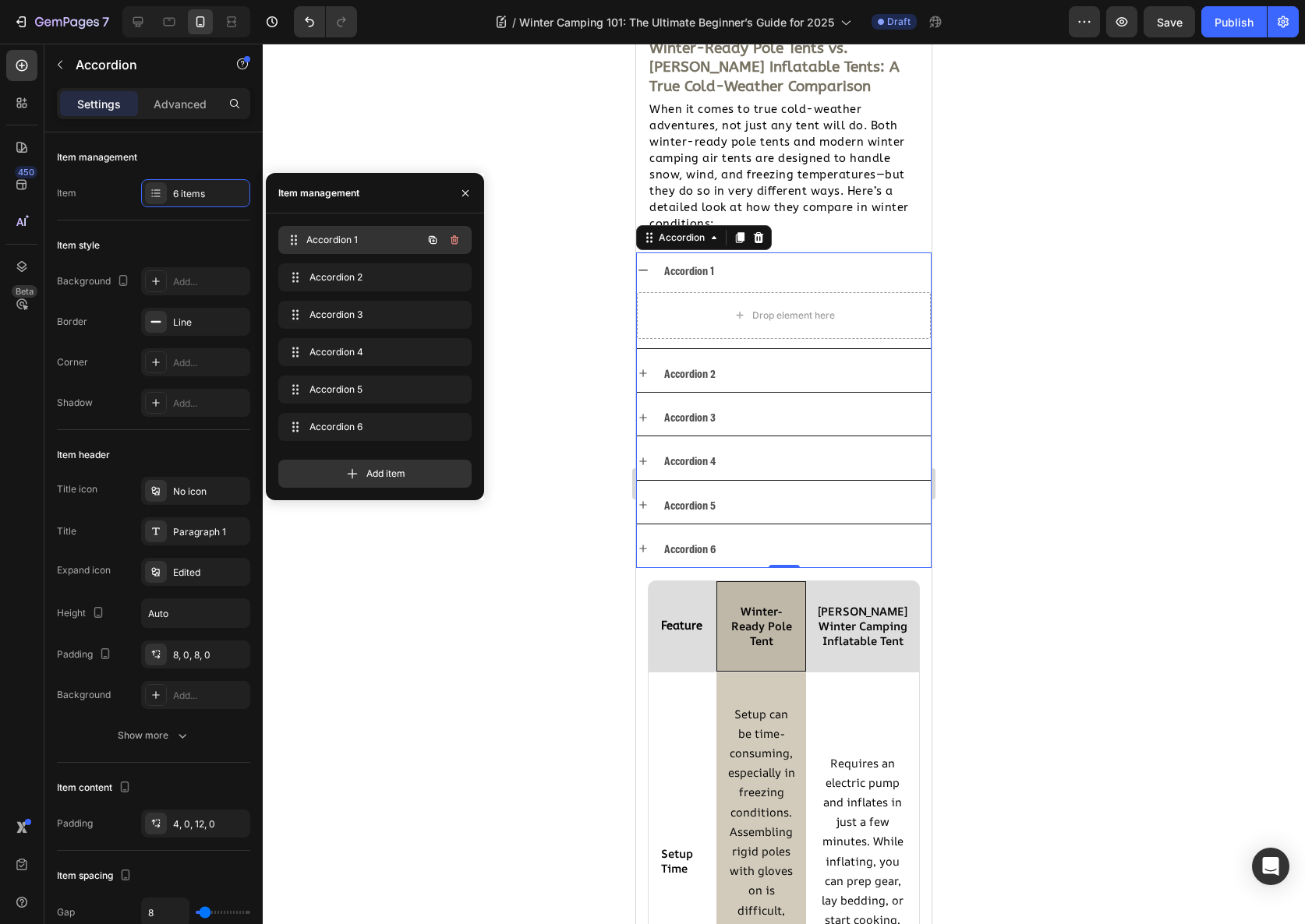
click at [344, 242] on span "Accordion 1" at bounding box center [363, 240] width 115 height 14
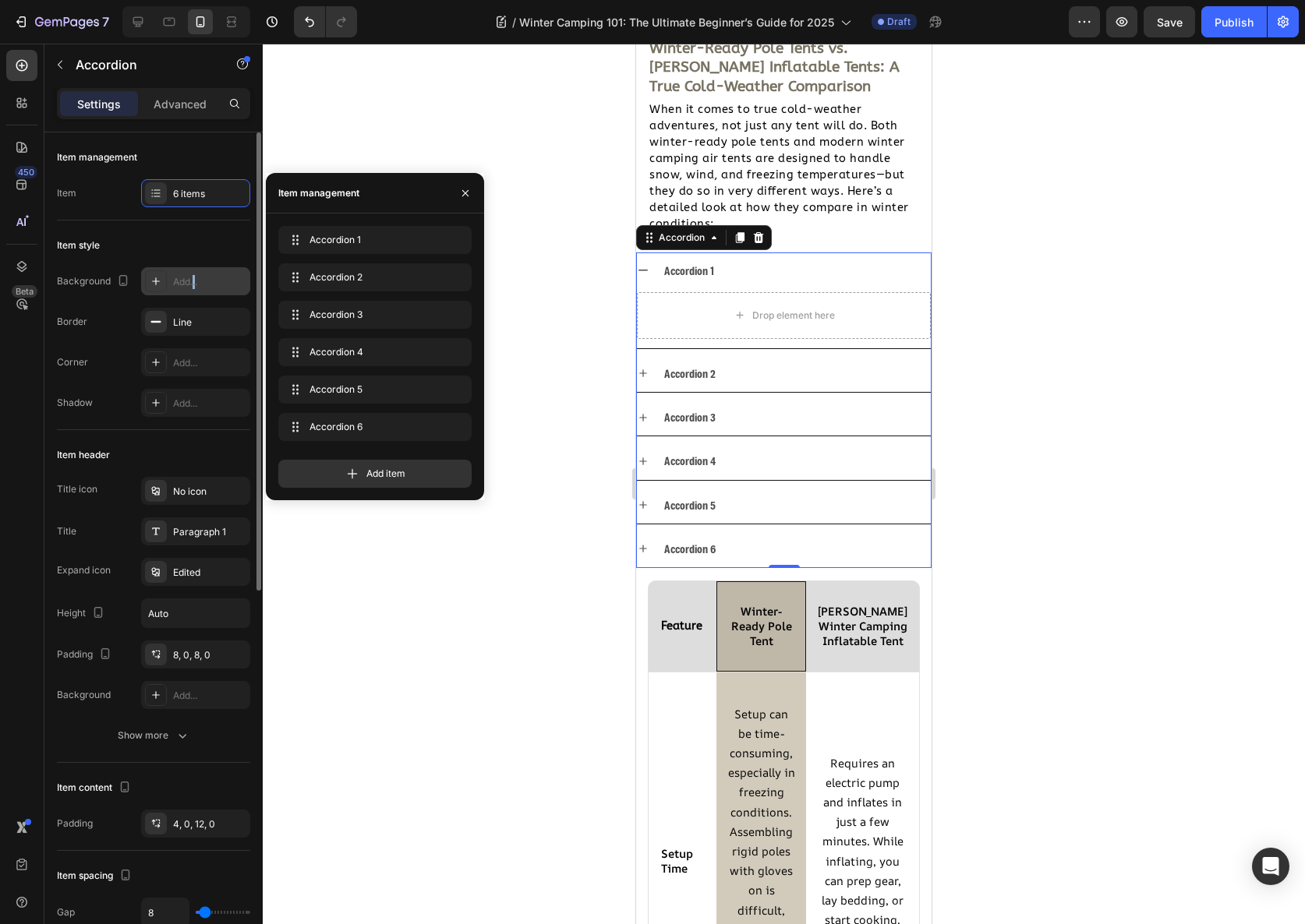
click at [195, 285] on div "Add..." at bounding box center [210, 282] width 73 height 14
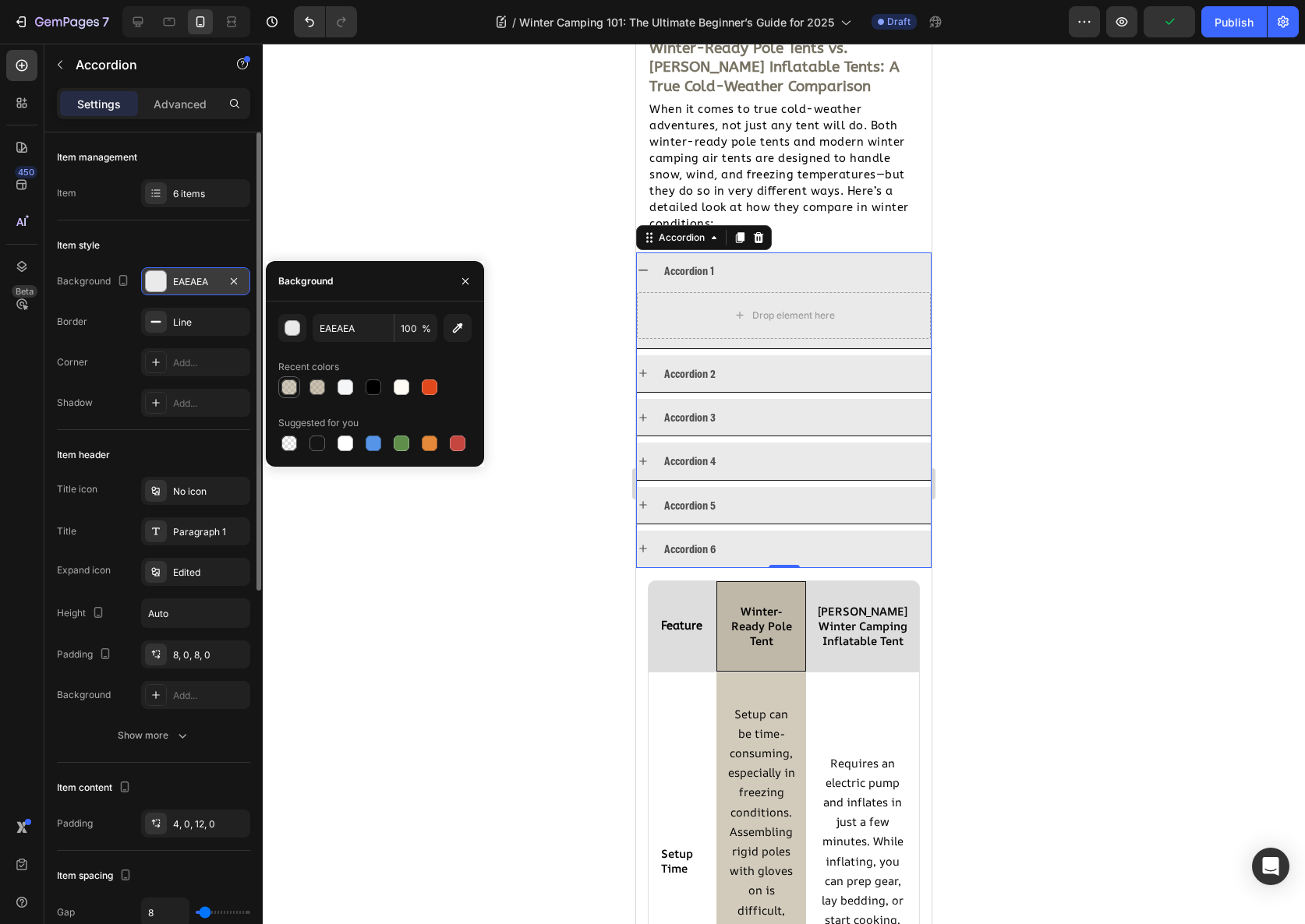
click at [291, 391] on div at bounding box center [290, 387] width 16 height 16
type input "998867"
type input "44"
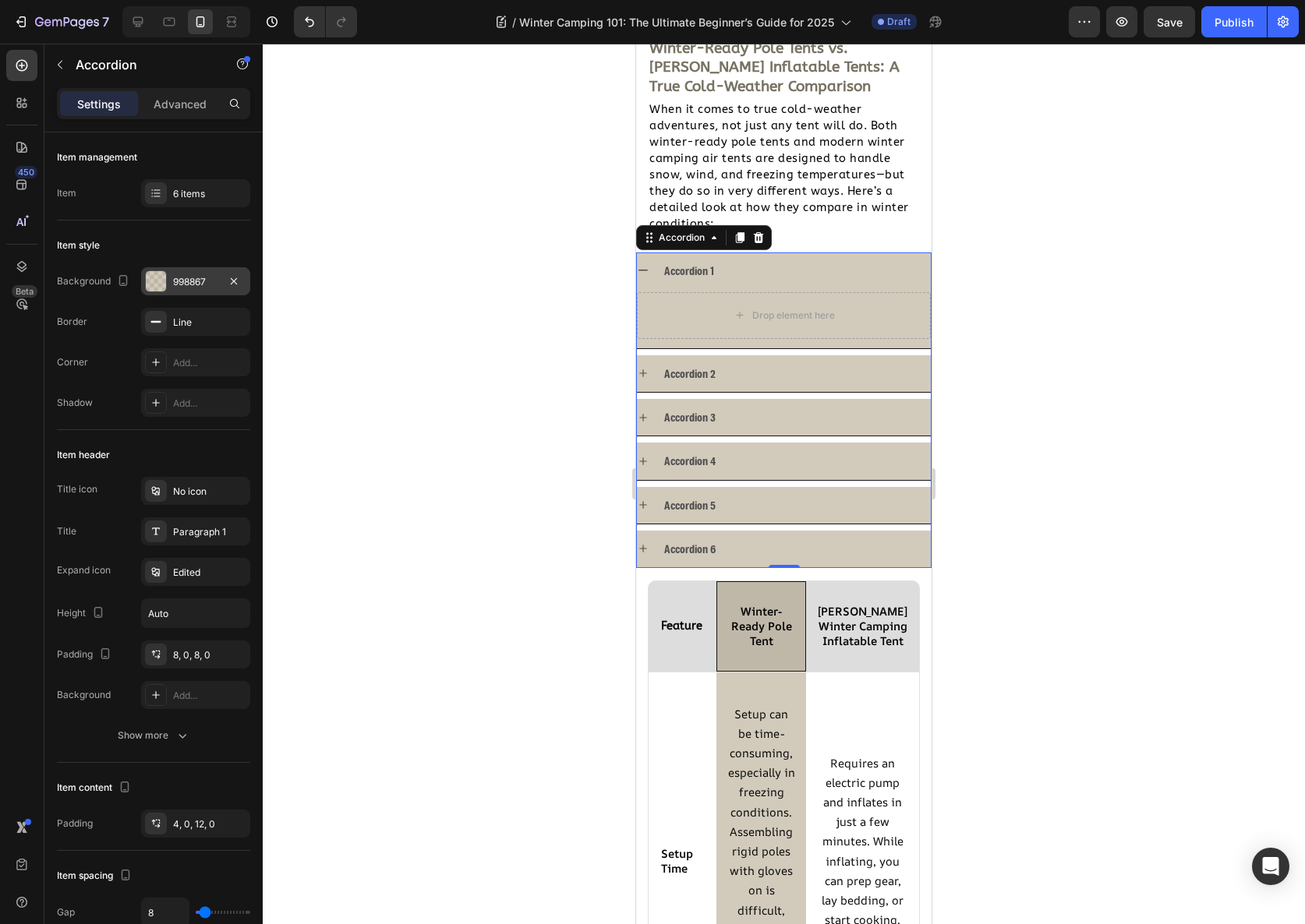
click at [181, 89] on div "Settings Advanced" at bounding box center [154, 104] width 193 height 31
click at [180, 123] on div "Settings Advanced" at bounding box center [154, 110] width 218 height 45
click at [180, 111] on p "Advanced" at bounding box center [180, 104] width 53 height 16
type input "100%"
type input "100"
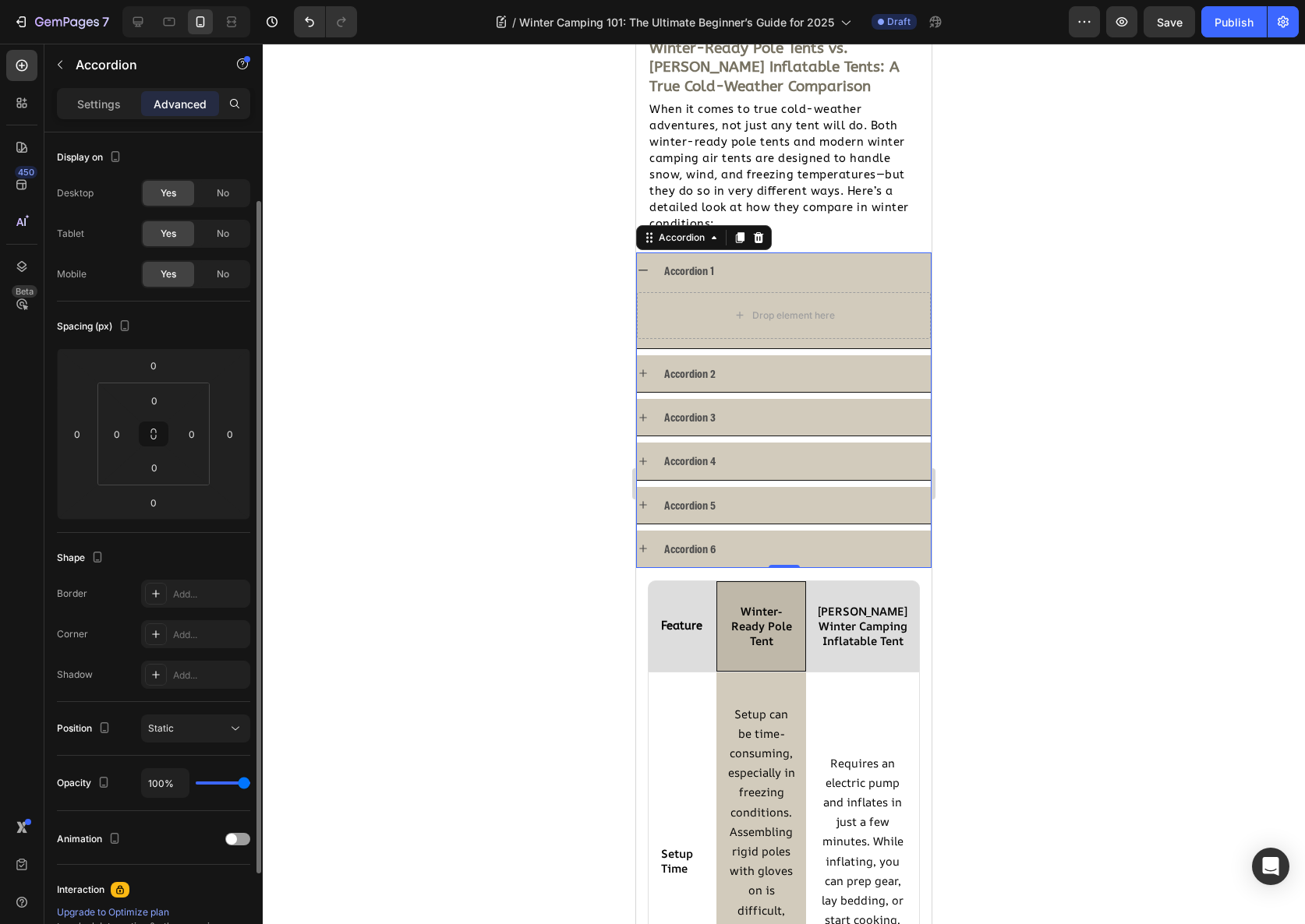
scroll to position [203, 0]
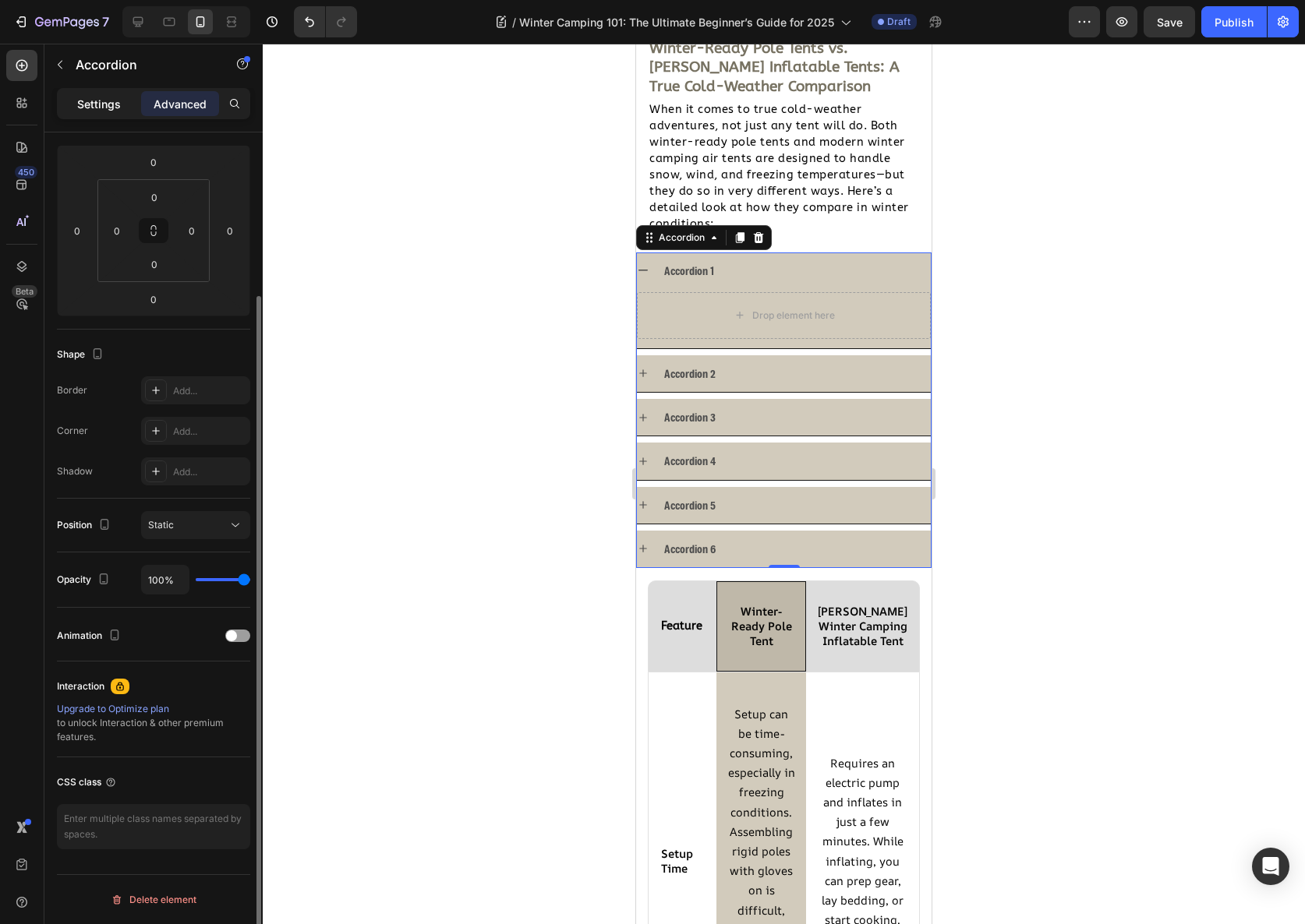
click at [108, 107] on p "Settings" at bounding box center [99, 104] width 44 height 16
type input "8"
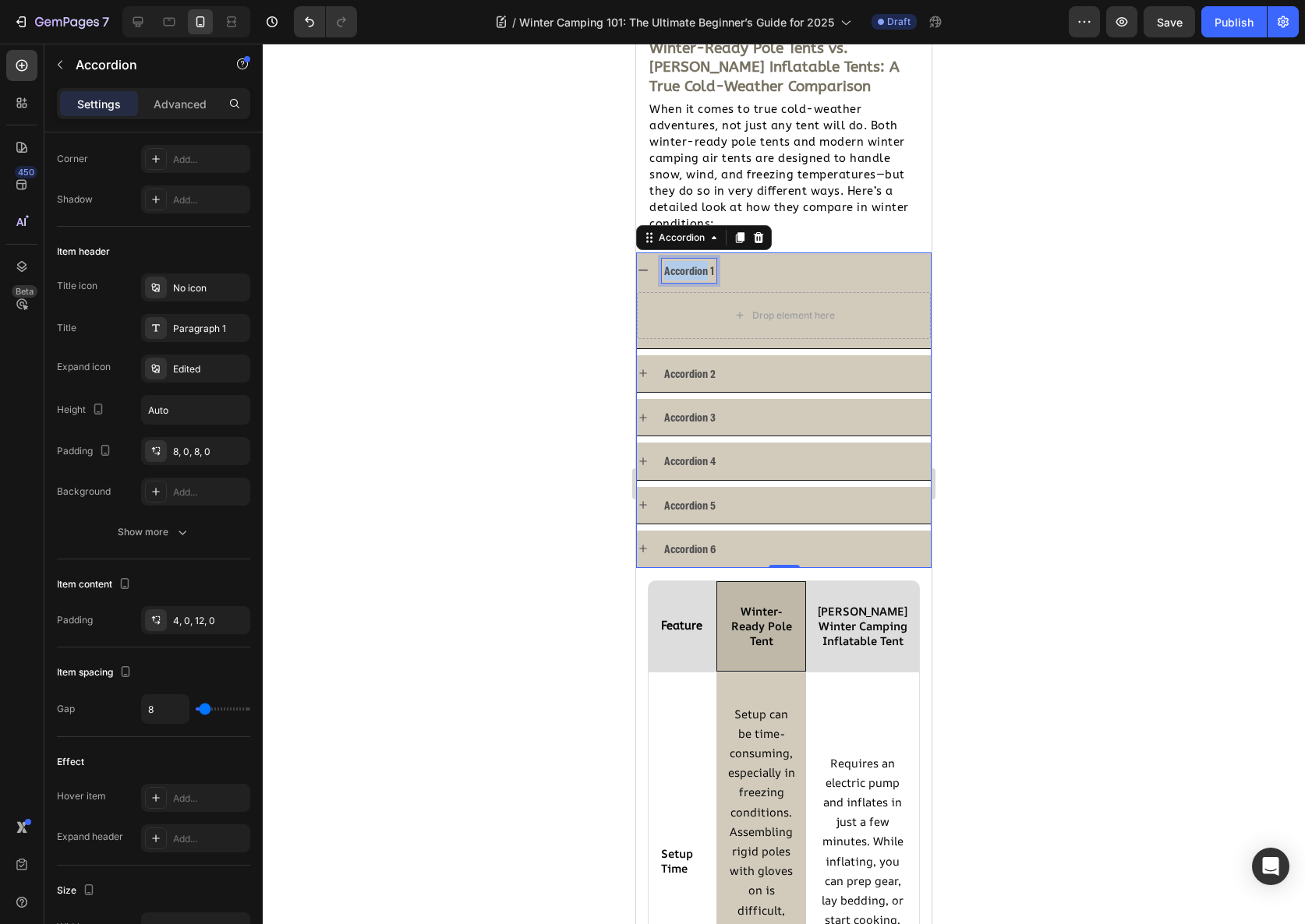
click at [700, 268] on p "Accordion 1" at bounding box center [689, 271] width 50 height 20
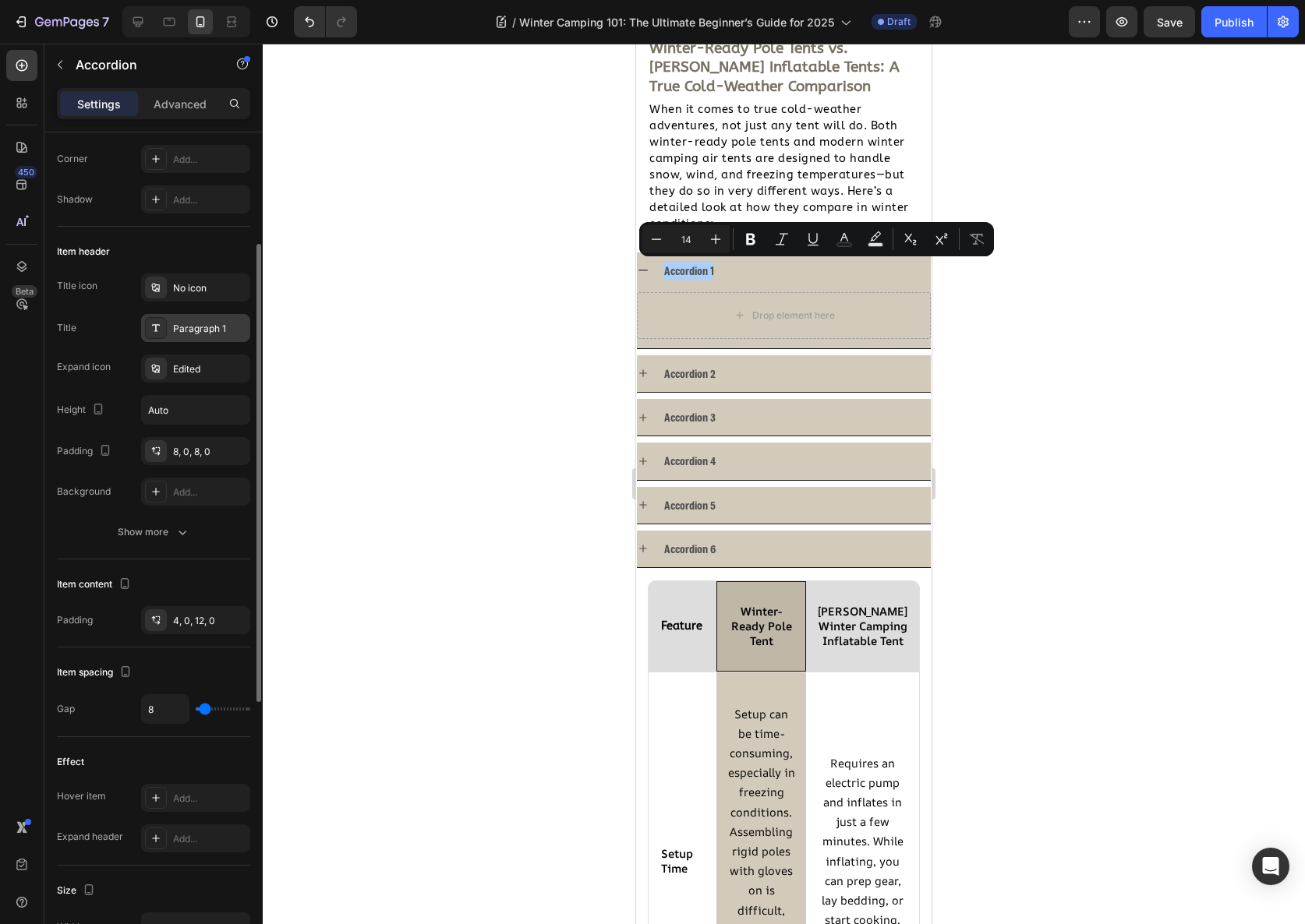
click at [203, 323] on div "Paragraph 1" at bounding box center [210, 329] width 73 height 14
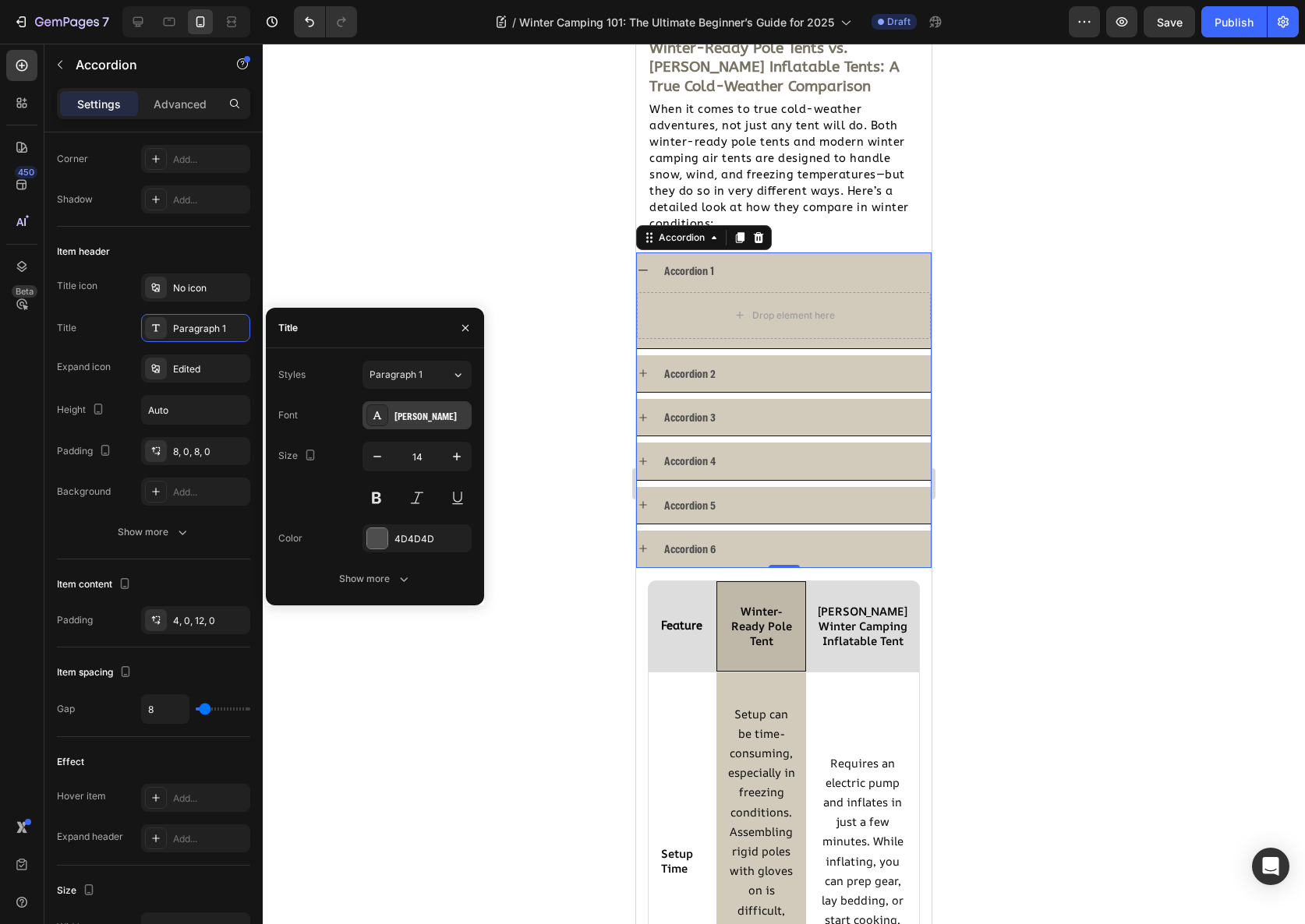
click at [417, 420] on div "Freeman" at bounding box center [431, 417] width 73 height 14
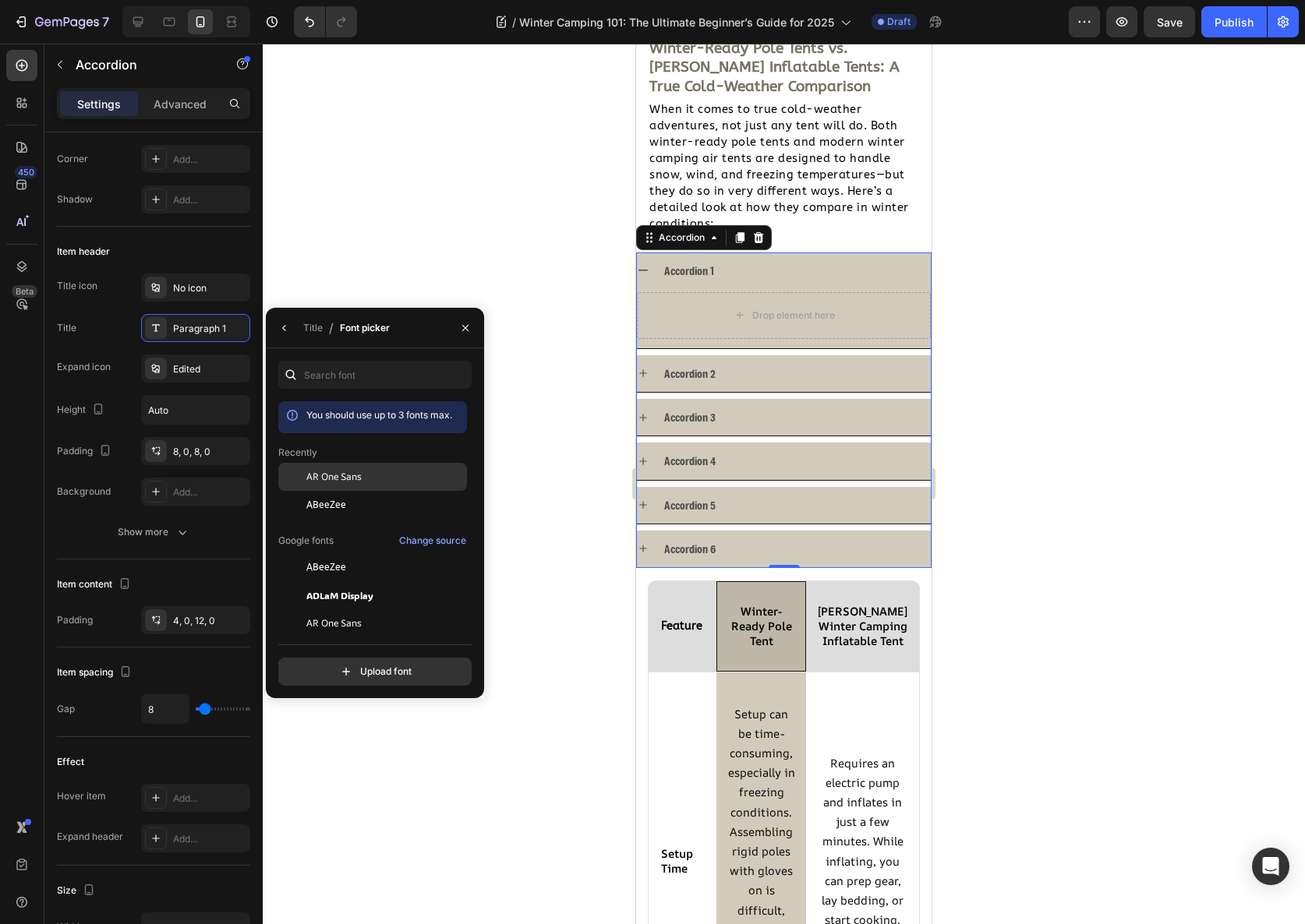
click at [360, 479] on span "AR One Sans" at bounding box center [334, 477] width 56 height 14
click at [365, 506] on div "ABeeZee" at bounding box center [385, 505] width 158 height 14
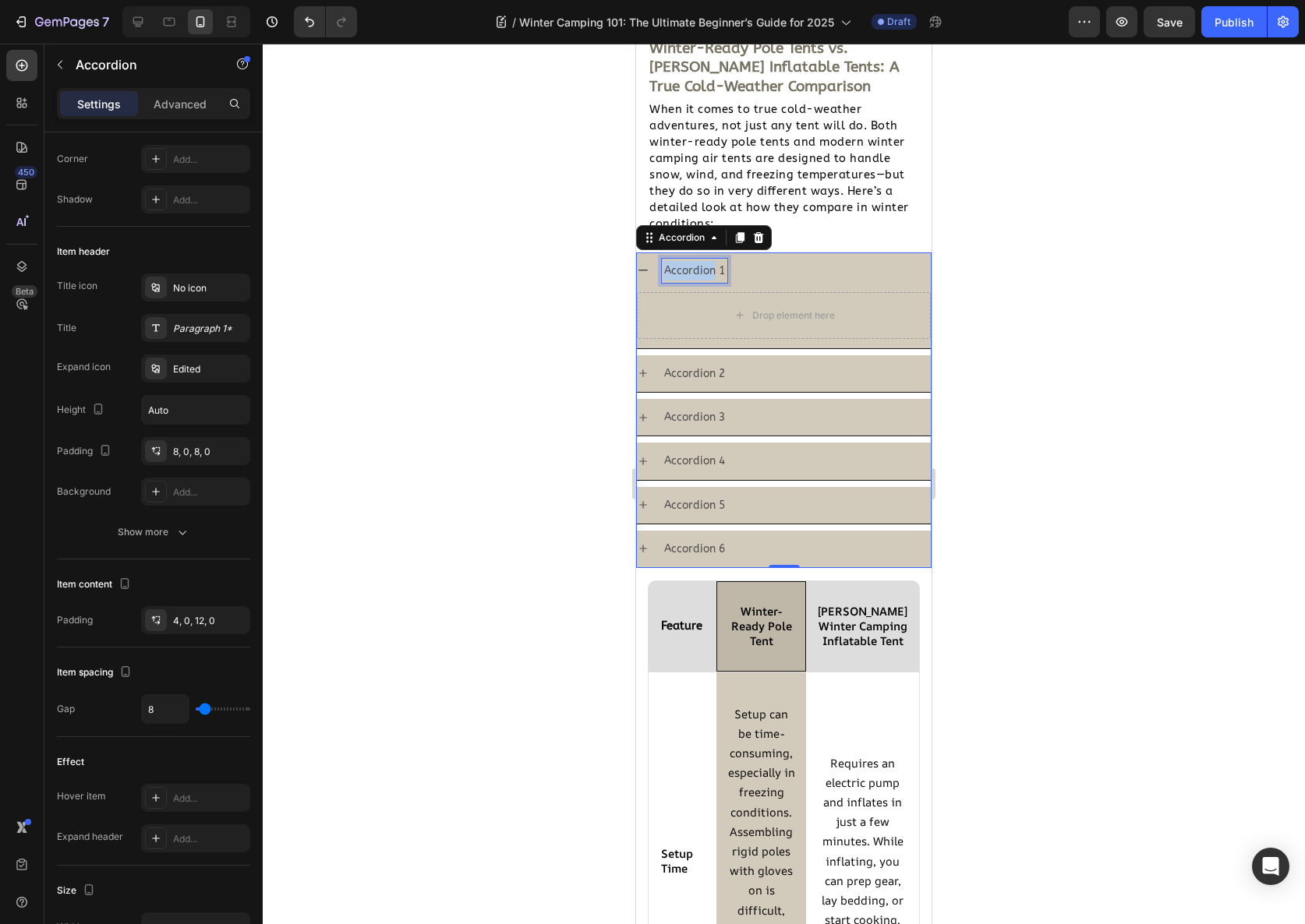
click at [708, 273] on p "Accordion 1" at bounding box center [694, 271] width 60 height 20
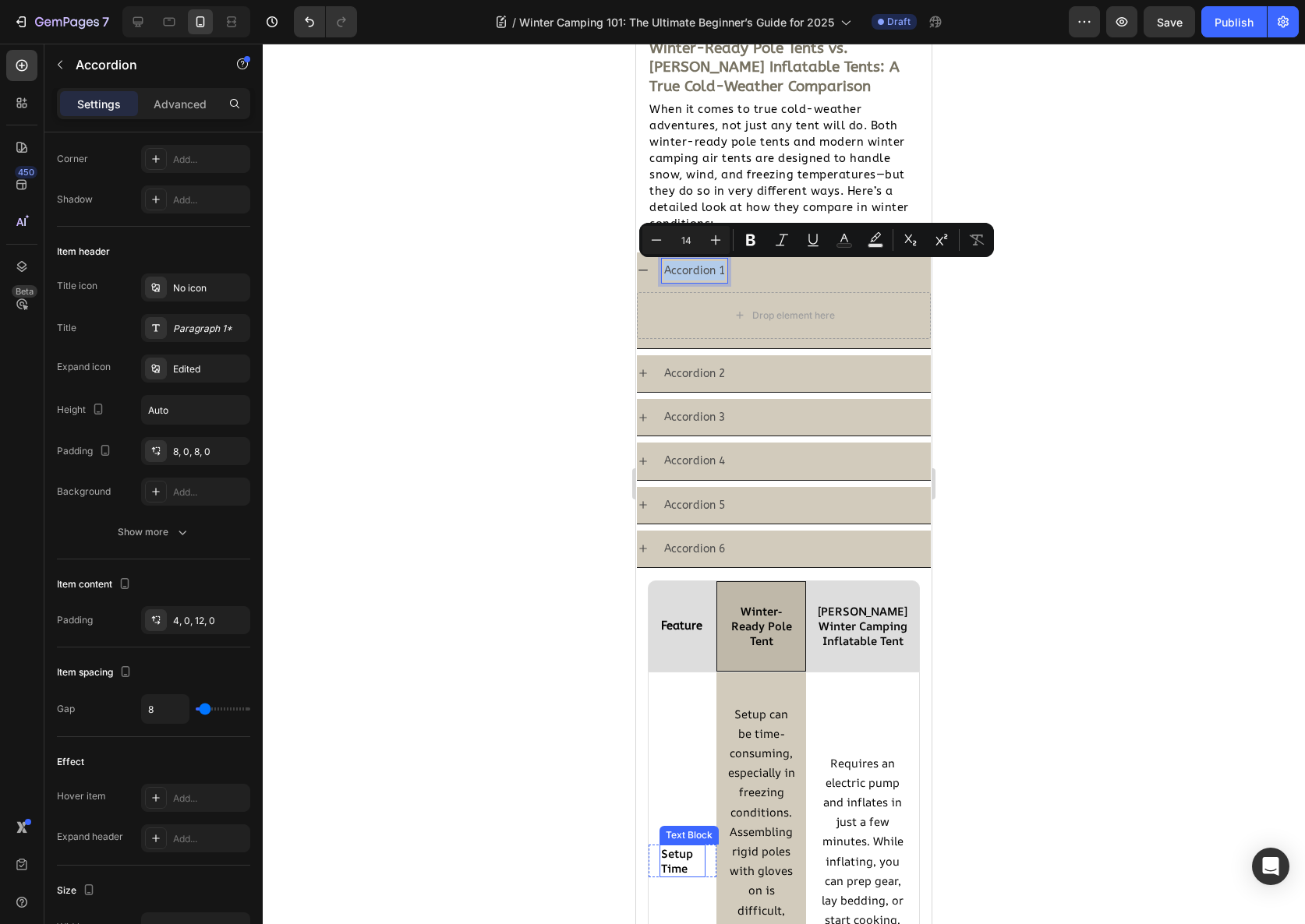
click at [683, 856] on strong "Setup Time" at bounding box center [676, 860] width 32 height 31
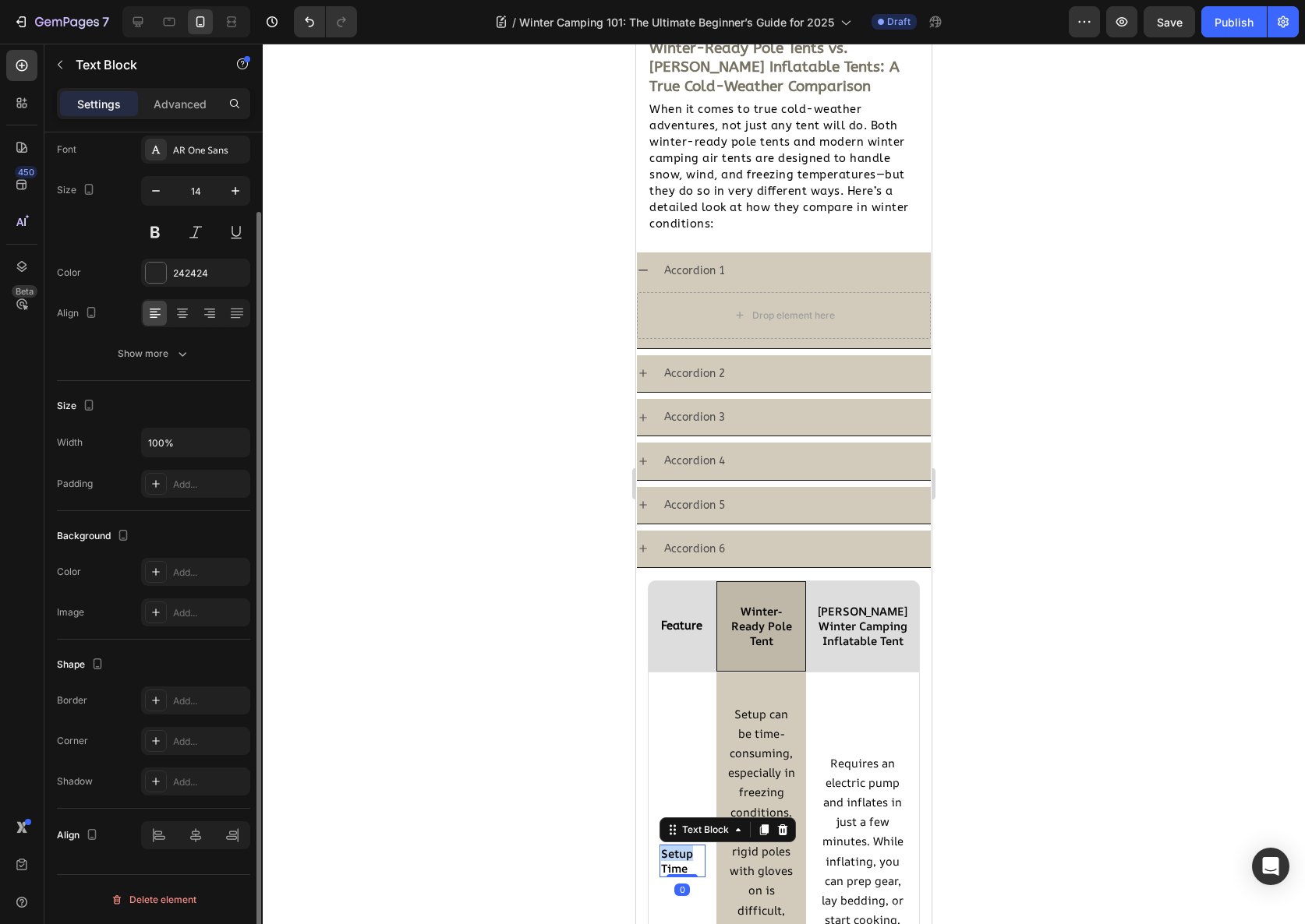
scroll to position [0, 0]
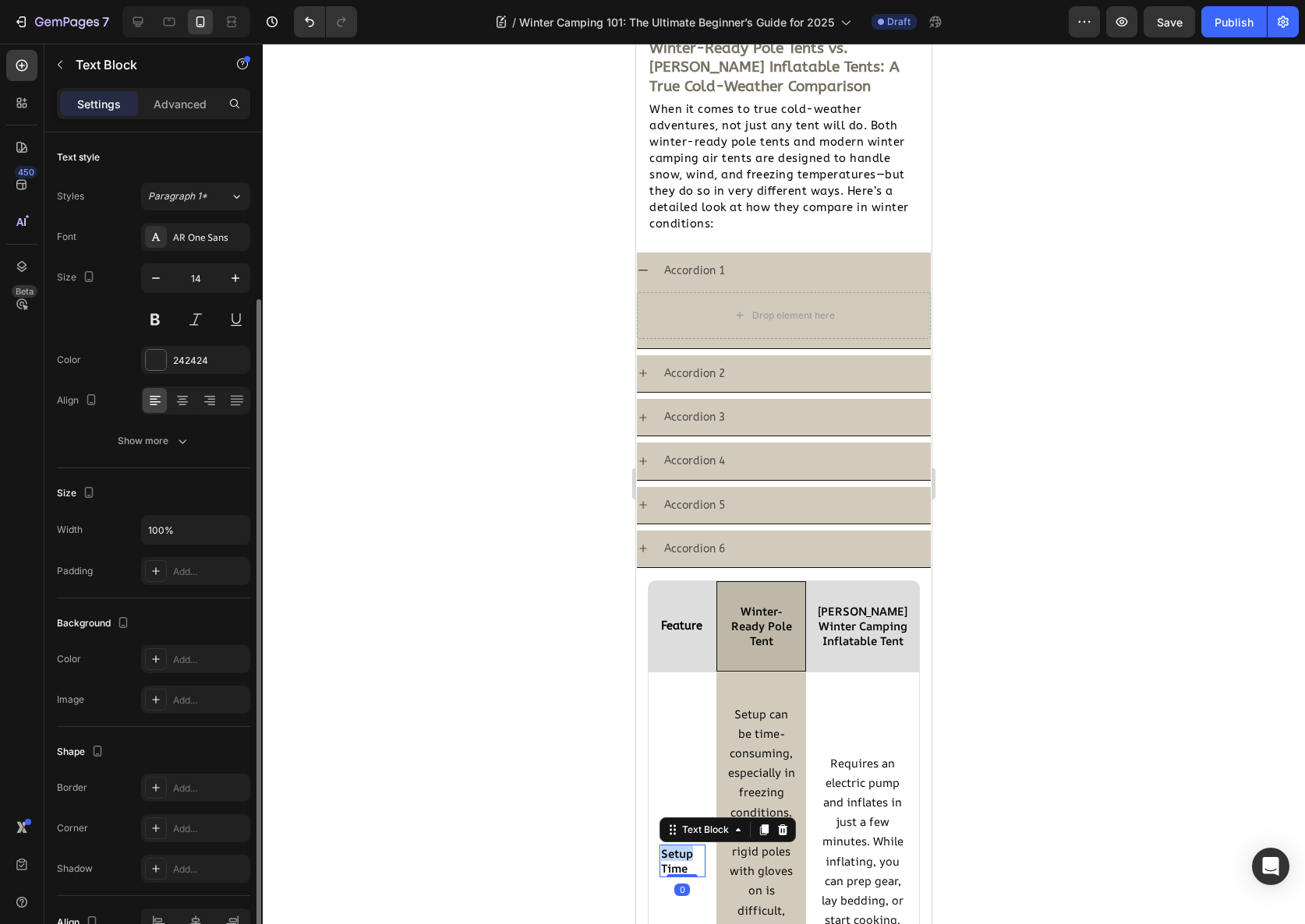
click at [683, 856] on strong "Setup Time" at bounding box center [676, 860] width 32 height 31
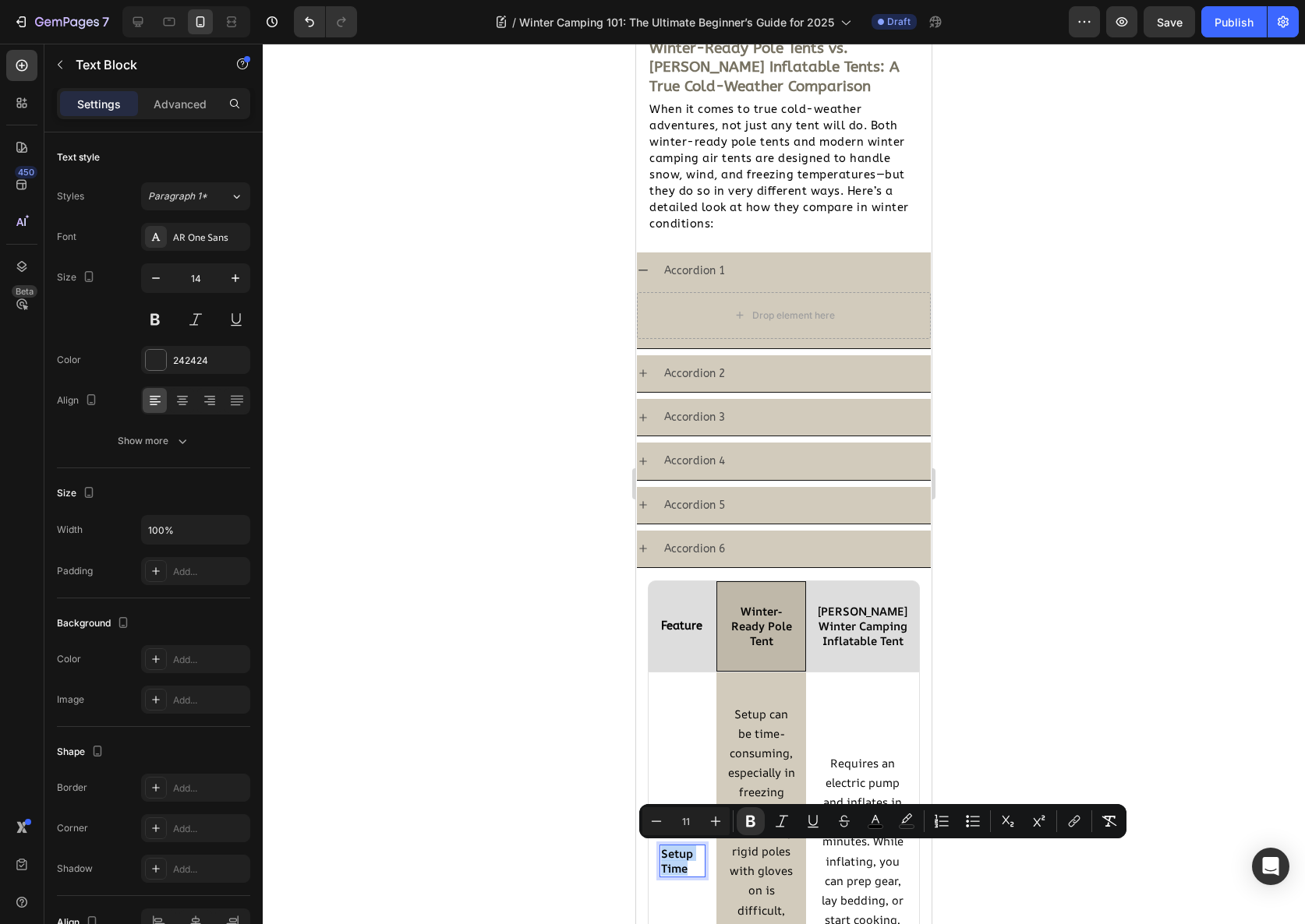
copy strong "Setup Time"
click at [712, 271] on p "Accordion 1" at bounding box center [694, 271] width 60 height 20
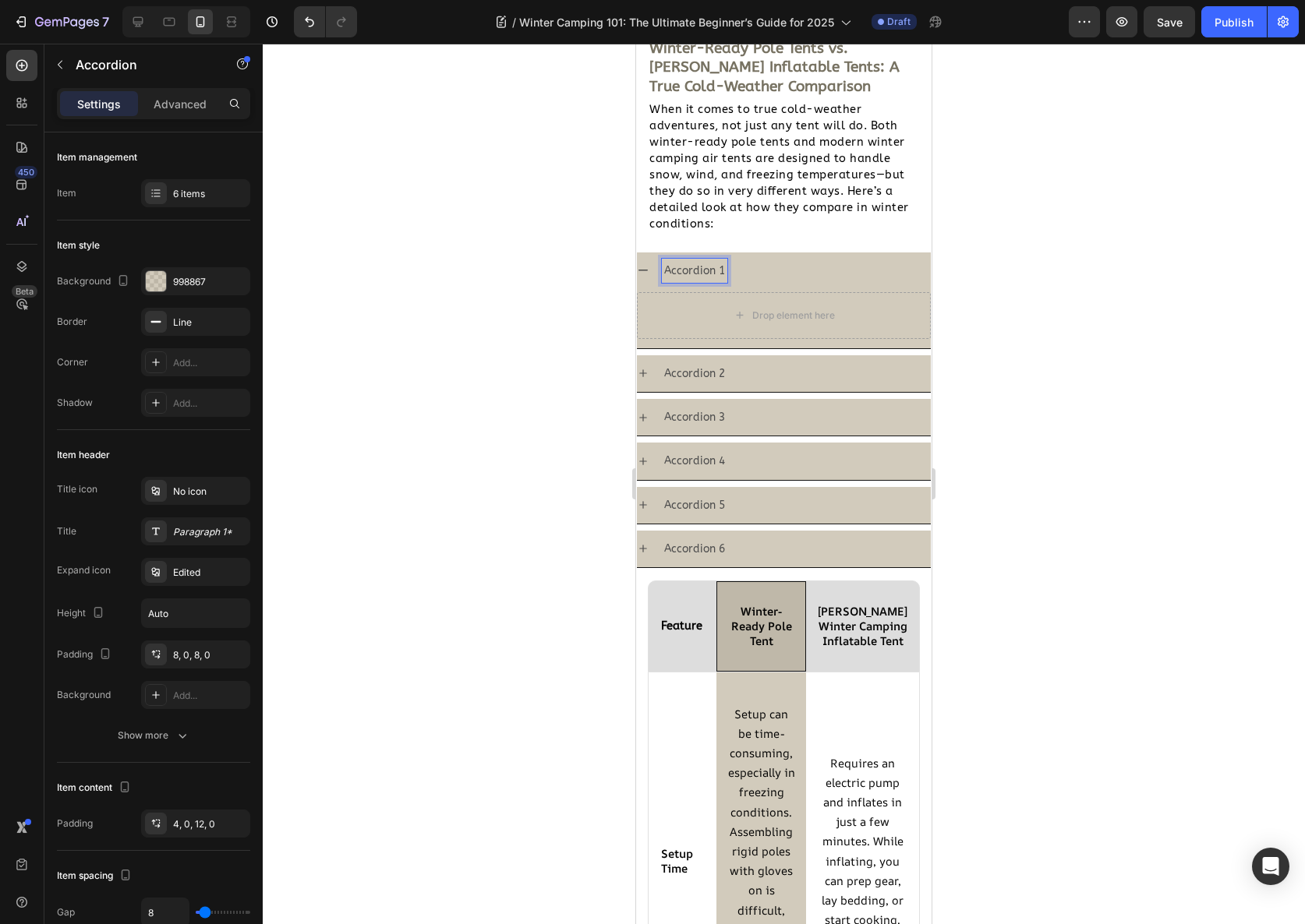
click at [712, 271] on p "Accordion 1" at bounding box center [694, 271] width 60 height 20
click at [766, 267] on div "Setup Time" at bounding box center [796, 271] width 269 height 24
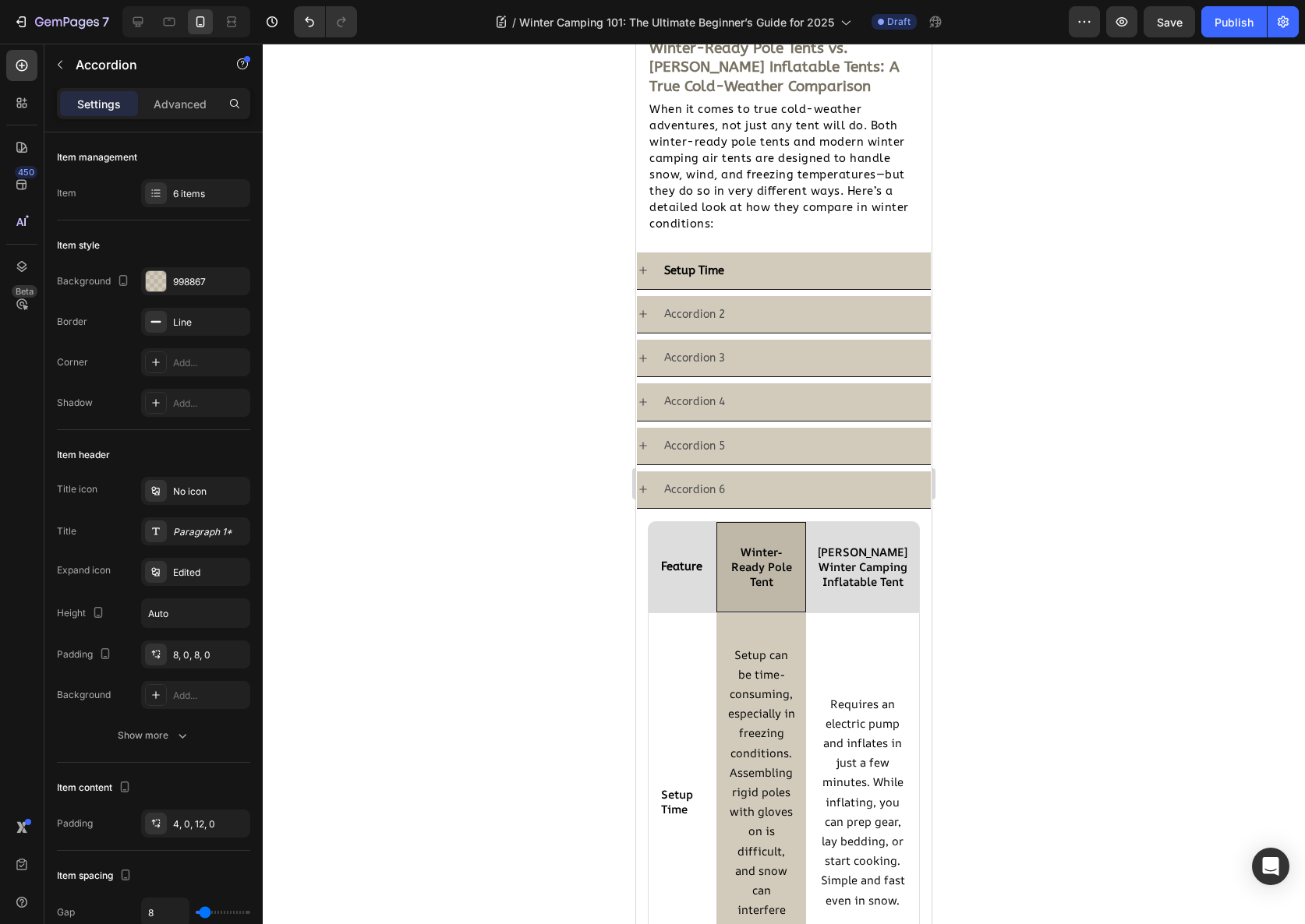
click at [890, 227] on p "When it comes to true cold-weather adventures, not just any tent will do. Both …" at bounding box center [784, 166] width 269 height 131
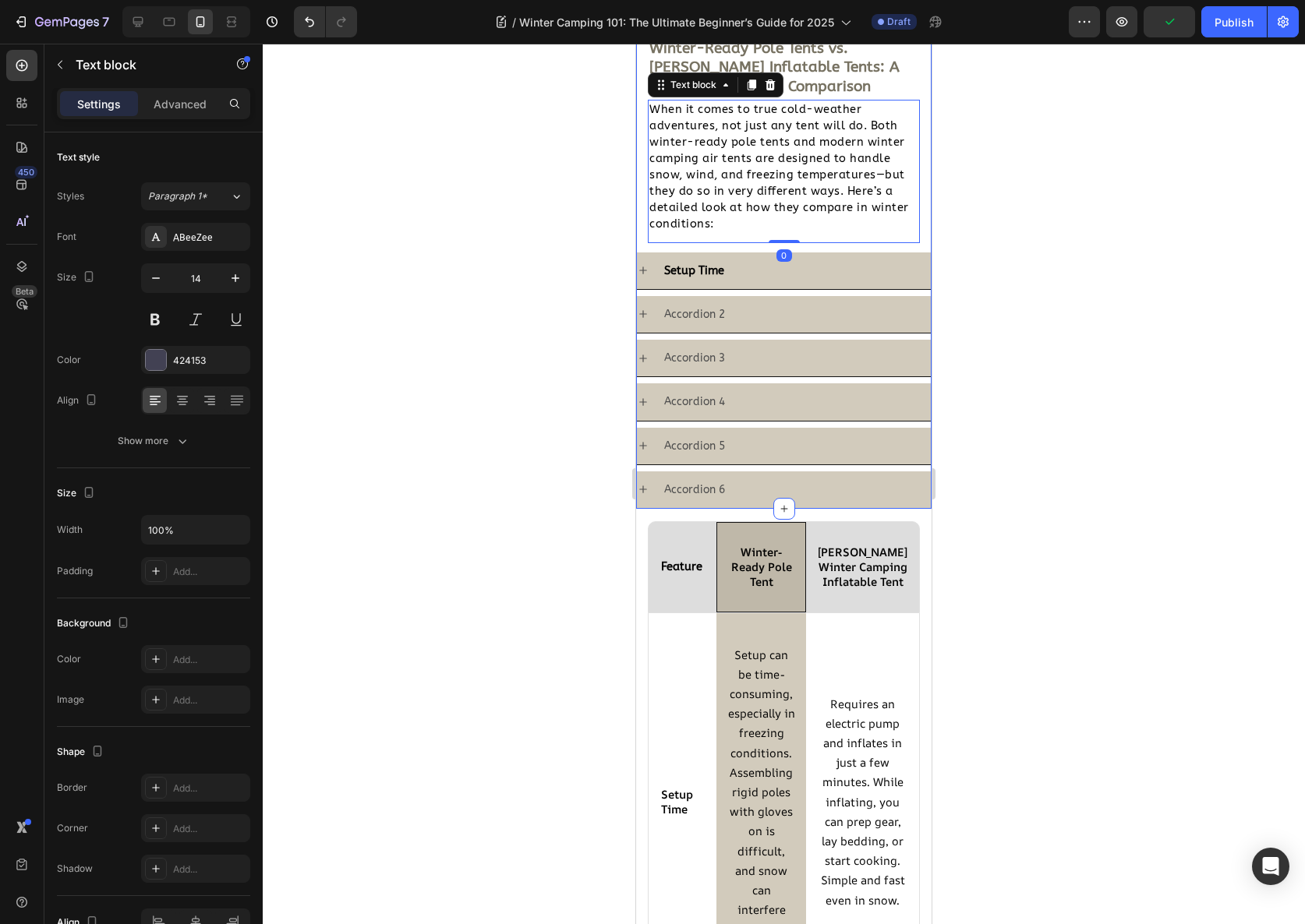
click at [800, 251] on div "Winter-Ready Pole Tents vs. Coody Inflatable Tents: A True Cold-Weather Compari…" at bounding box center [784, 273] width 296 height 471
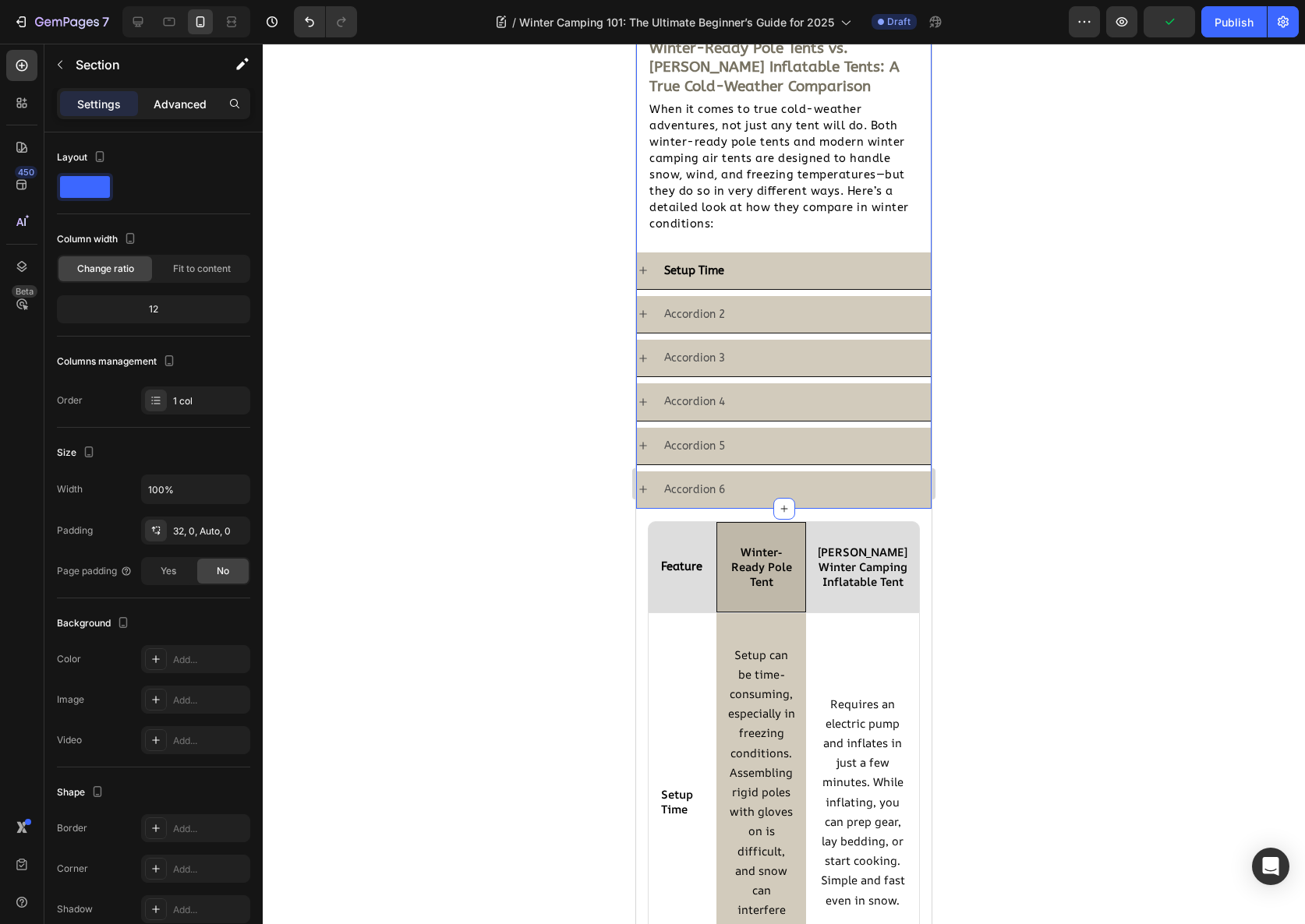
click at [169, 96] on p "Advanced" at bounding box center [180, 104] width 53 height 16
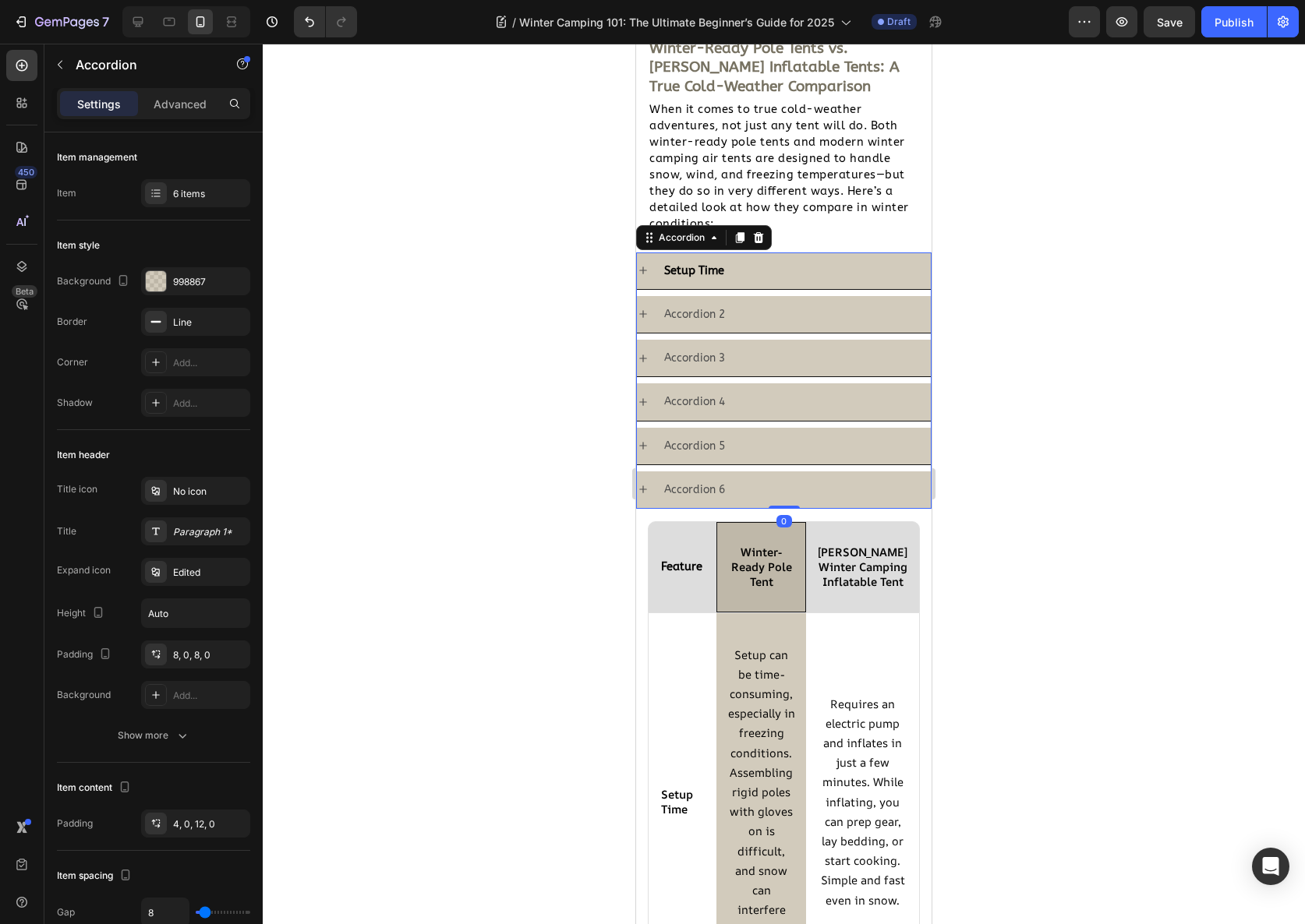
click at [656, 271] on div "Setup Time" at bounding box center [784, 271] width 294 height 37
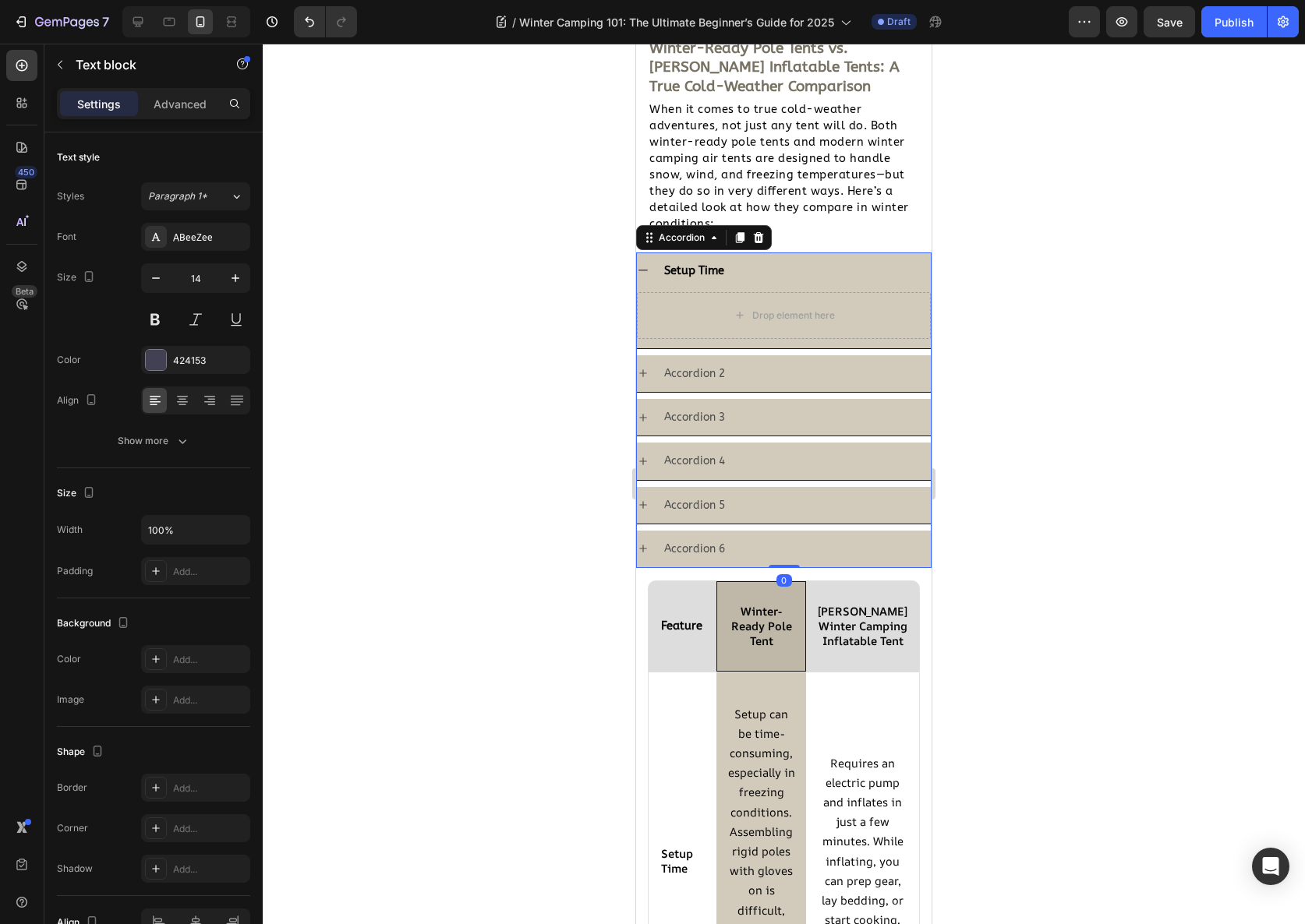
click at [789, 240] on div "When it comes to true cold-weather adventures, not just any tent will do. Both …" at bounding box center [784, 171] width 272 height 144
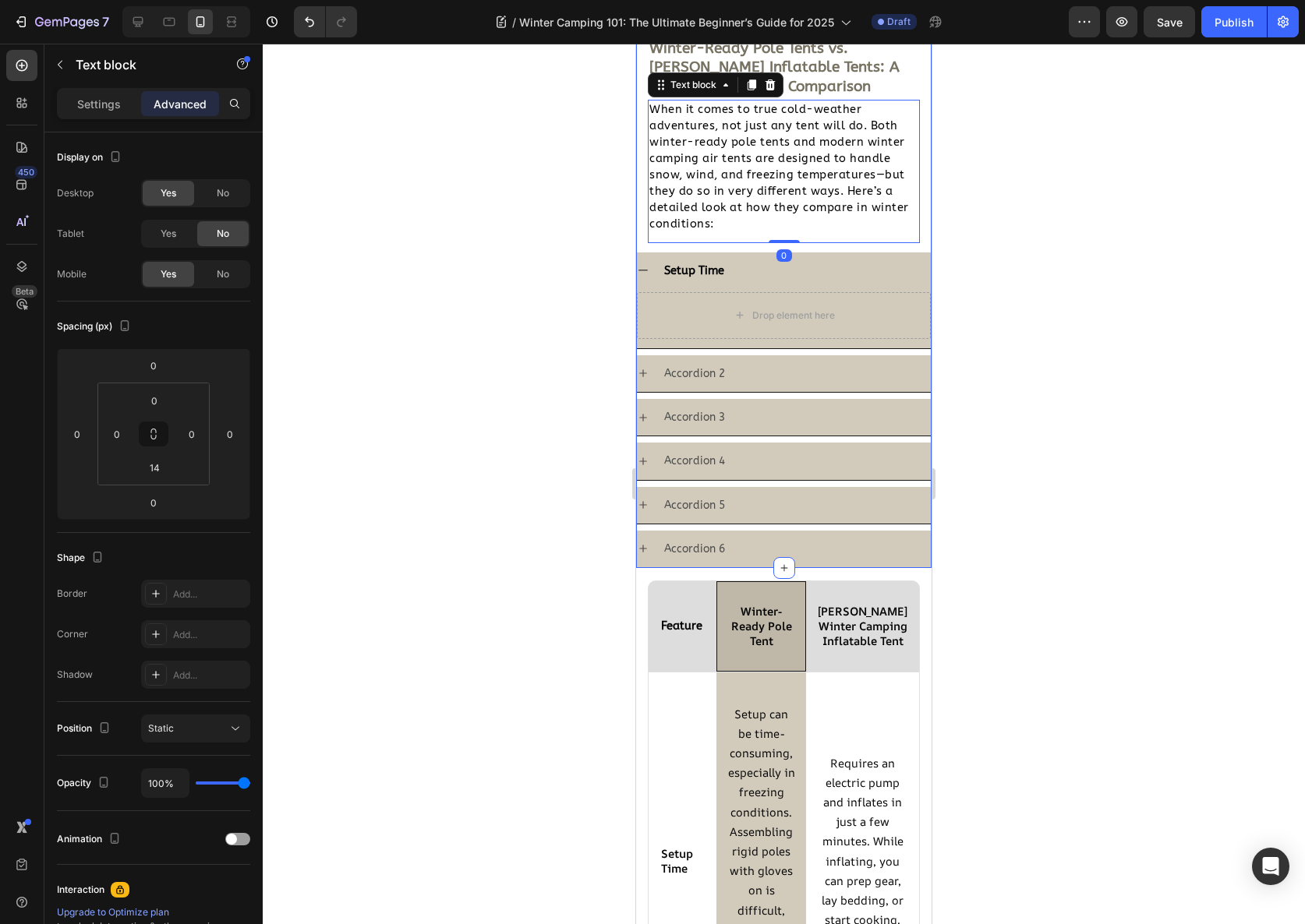
click at [829, 246] on div "Winter-Ready Pole Tents vs. Coody Inflatable Tents: A True Cold-Weather Compari…" at bounding box center [784, 303] width 296 height 531
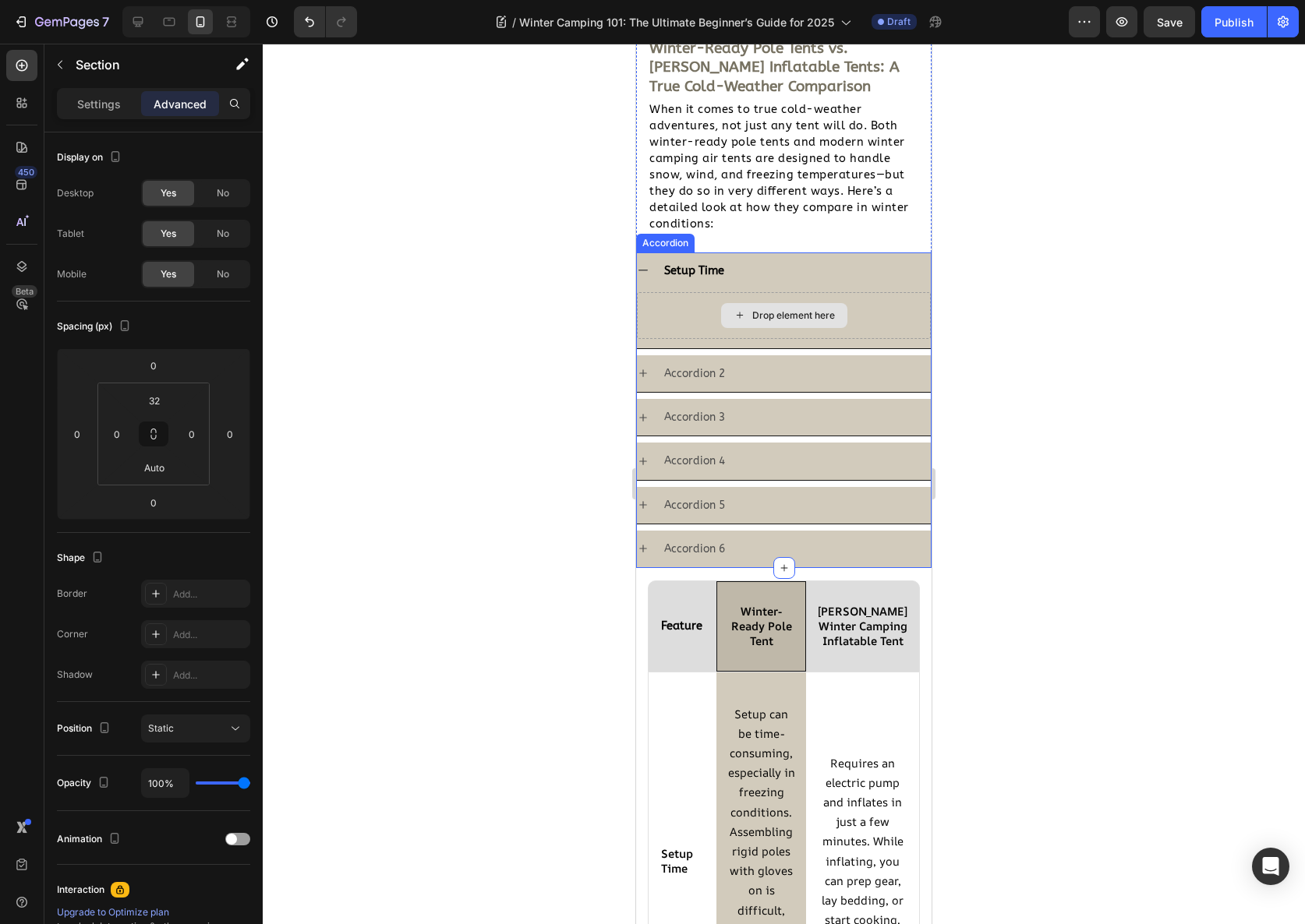
click at [791, 322] on div "Drop element here" at bounding box center [784, 315] width 126 height 25
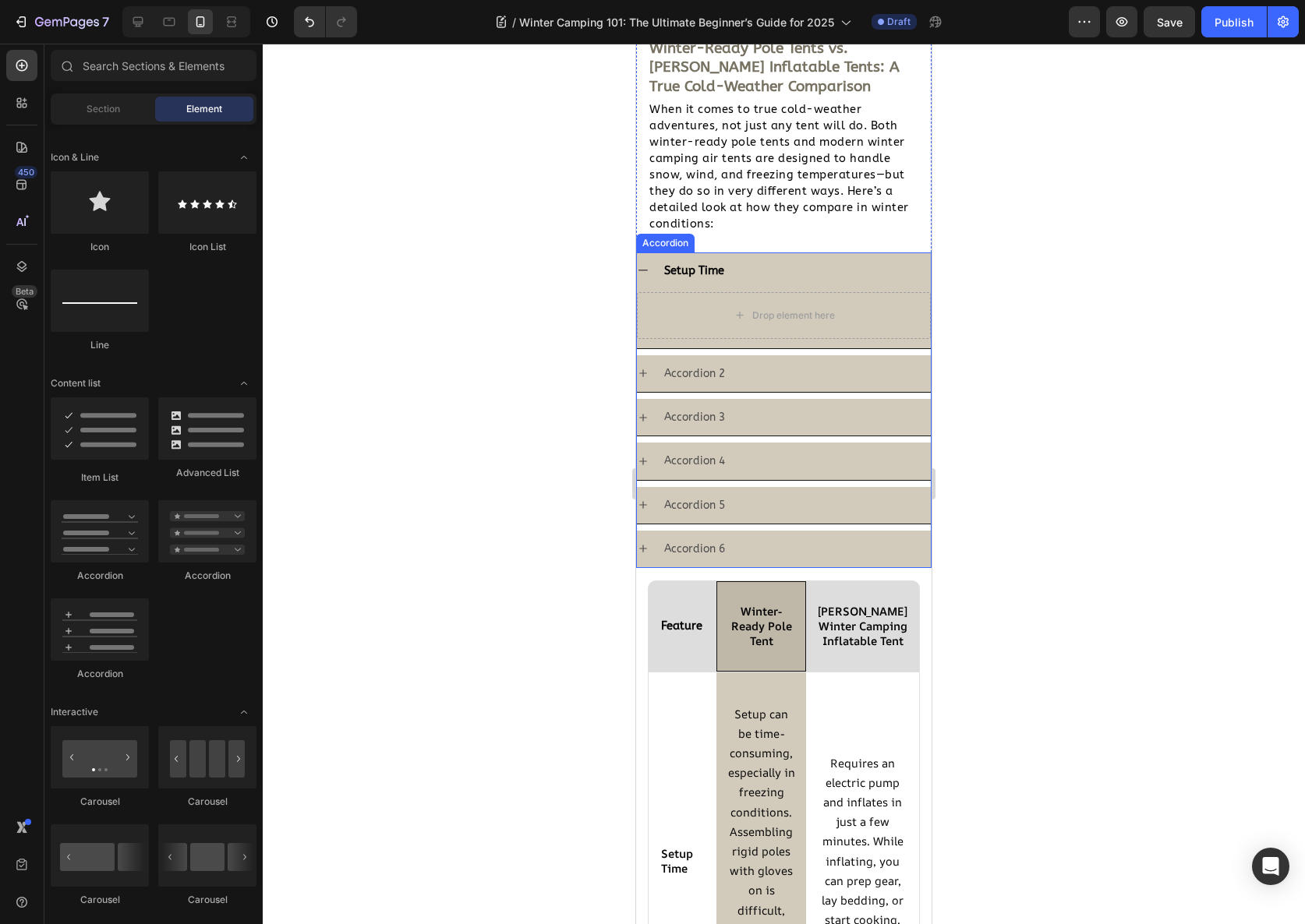
click at [818, 371] on div "Accordion 2" at bounding box center [796, 373] width 269 height 24
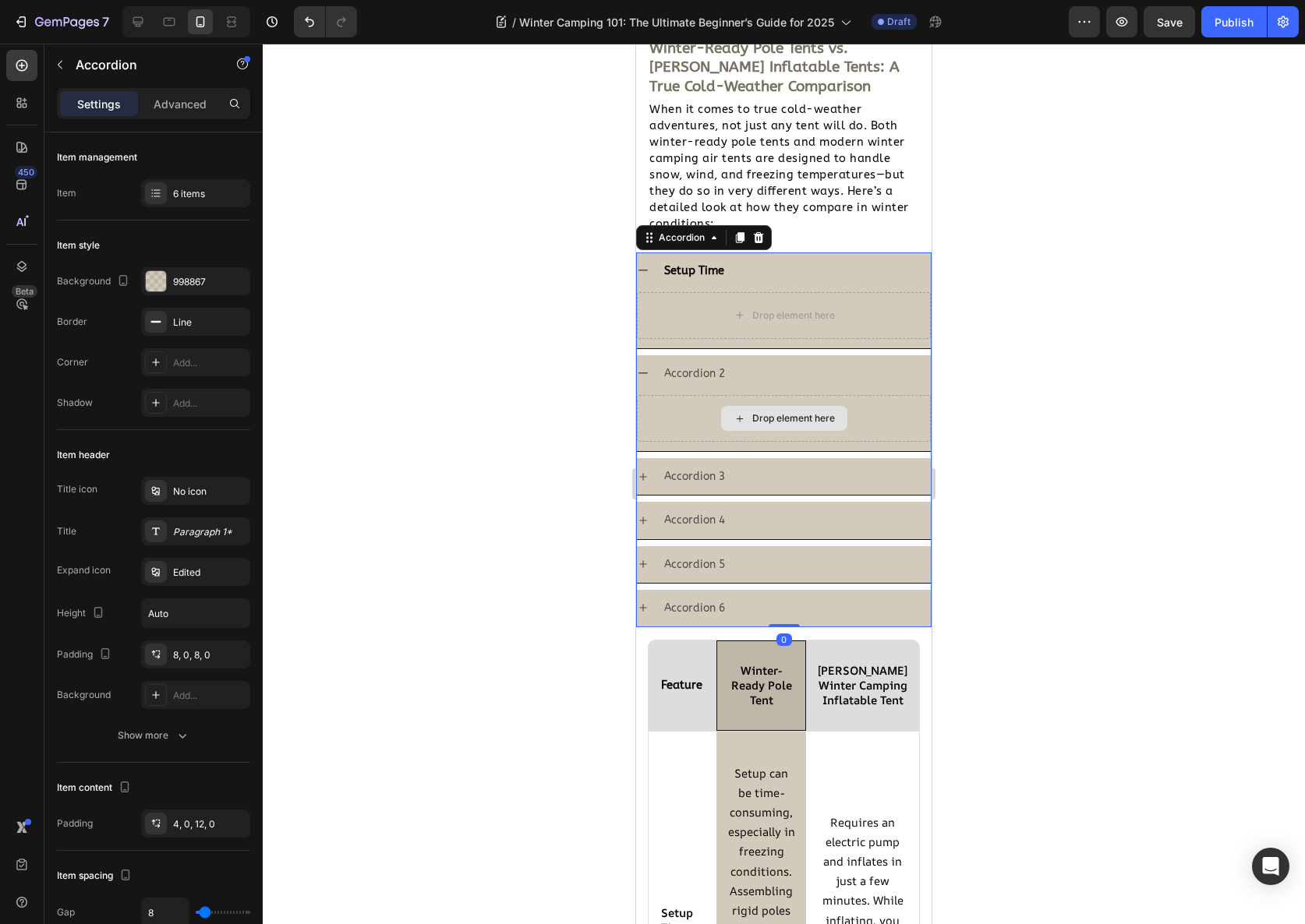
click at [802, 430] on div "Drop element here" at bounding box center [784, 419] width 294 height 47
click at [769, 357] on div "Accordion 2" at bounding box center [784, 373] width 294 height 37
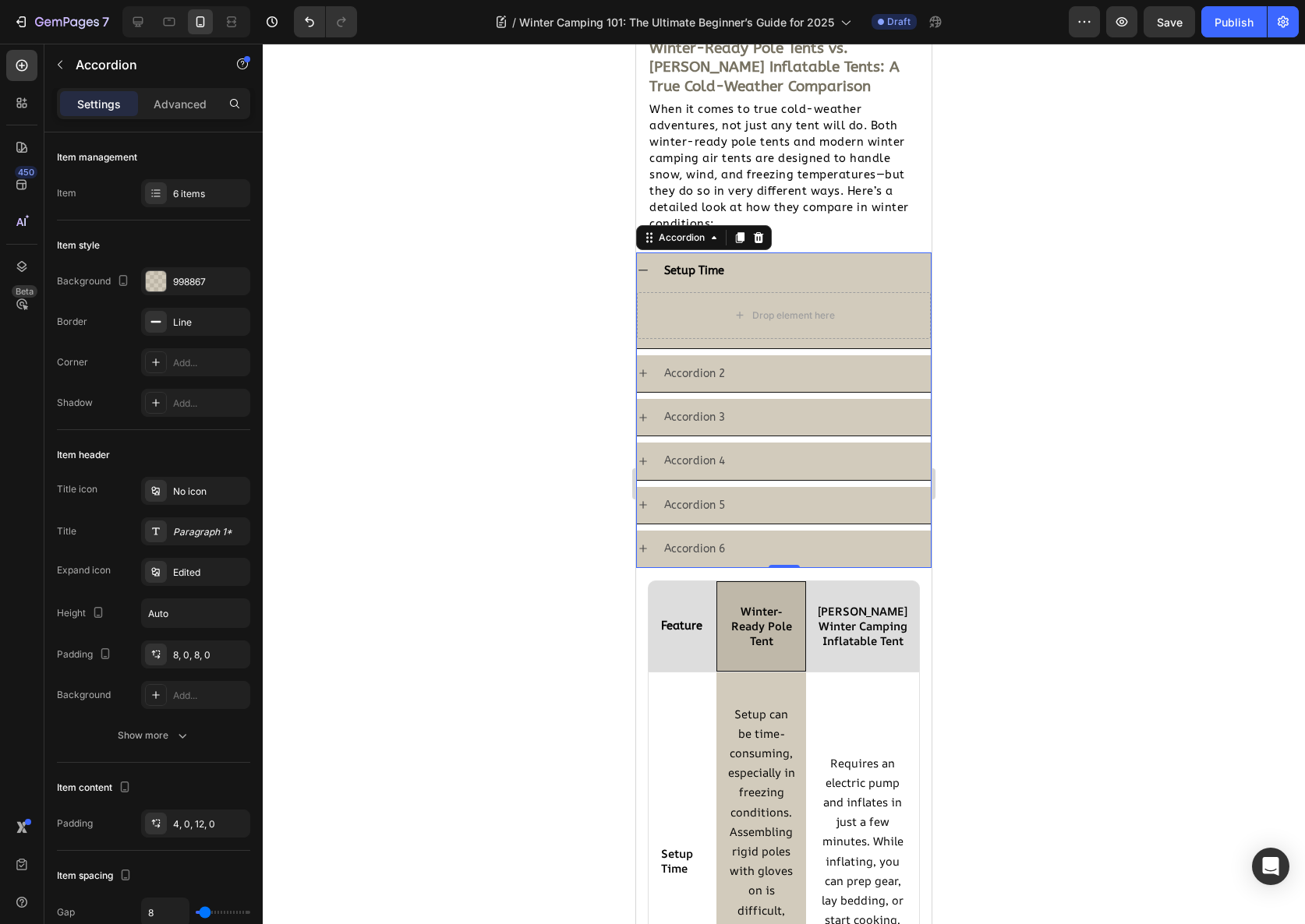
click at [745, 260] on div "Setup Time" at bounding box center [796, 271] width 269 height 24
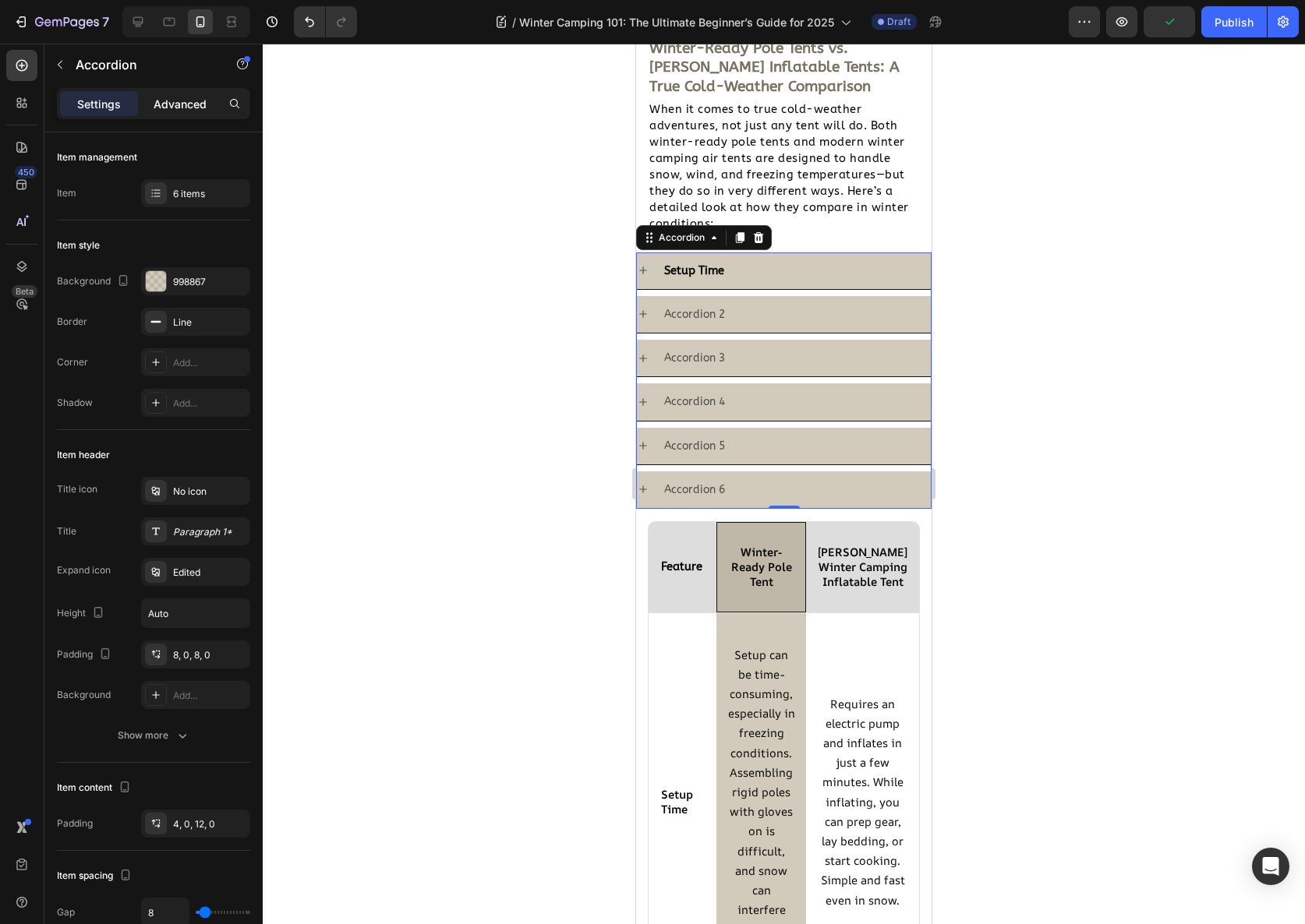
click at [188, 91] on div "Advanced" at bounding box center [180, 104] width 78 height 25
type input "100%"
type input "100"
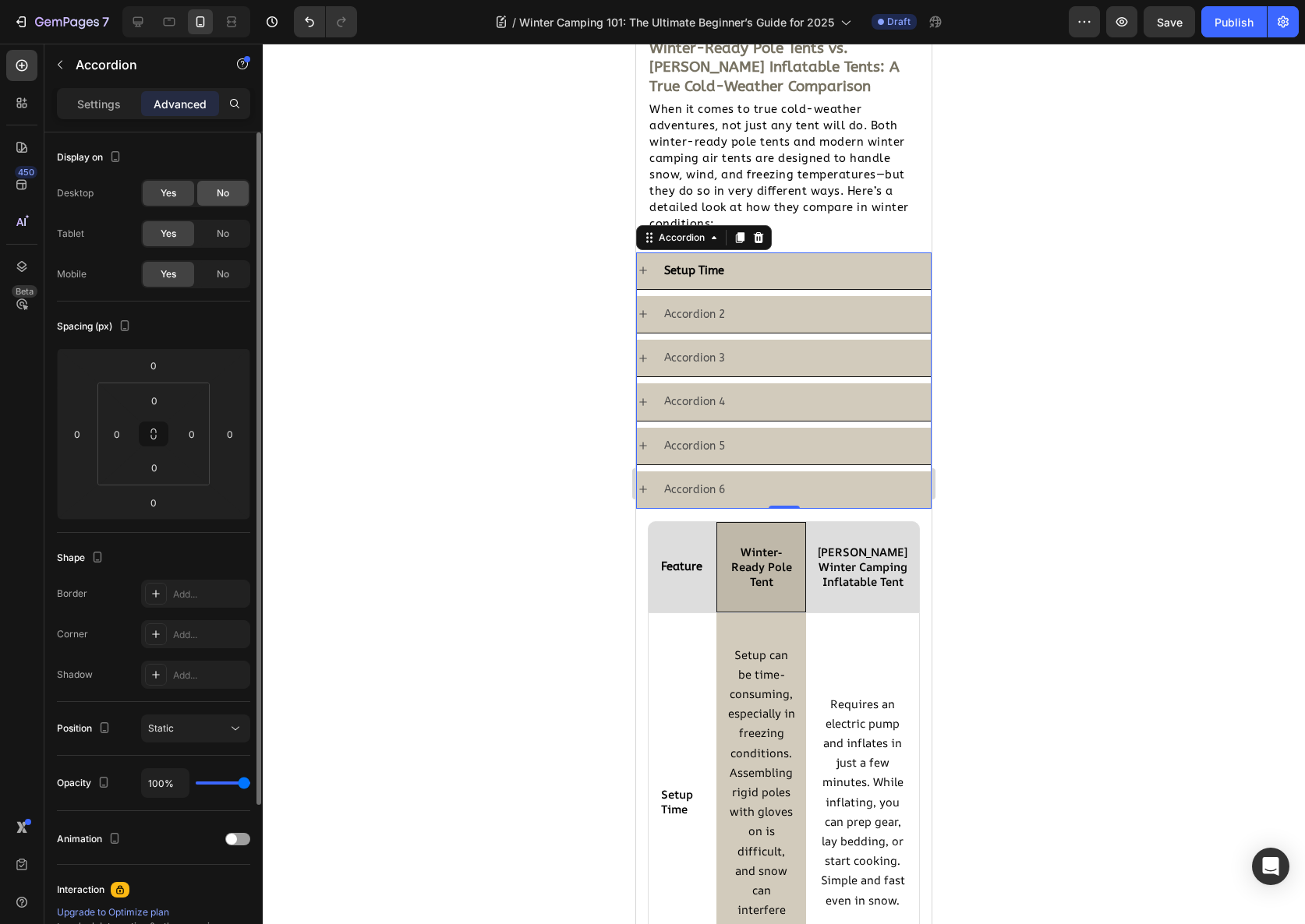
click at [220, 194] on span "No" at bounding box center [223, 193] width 13 height 14
click at [228, 227] on span "No" at bounding box center [223, 234] width 13 height 14
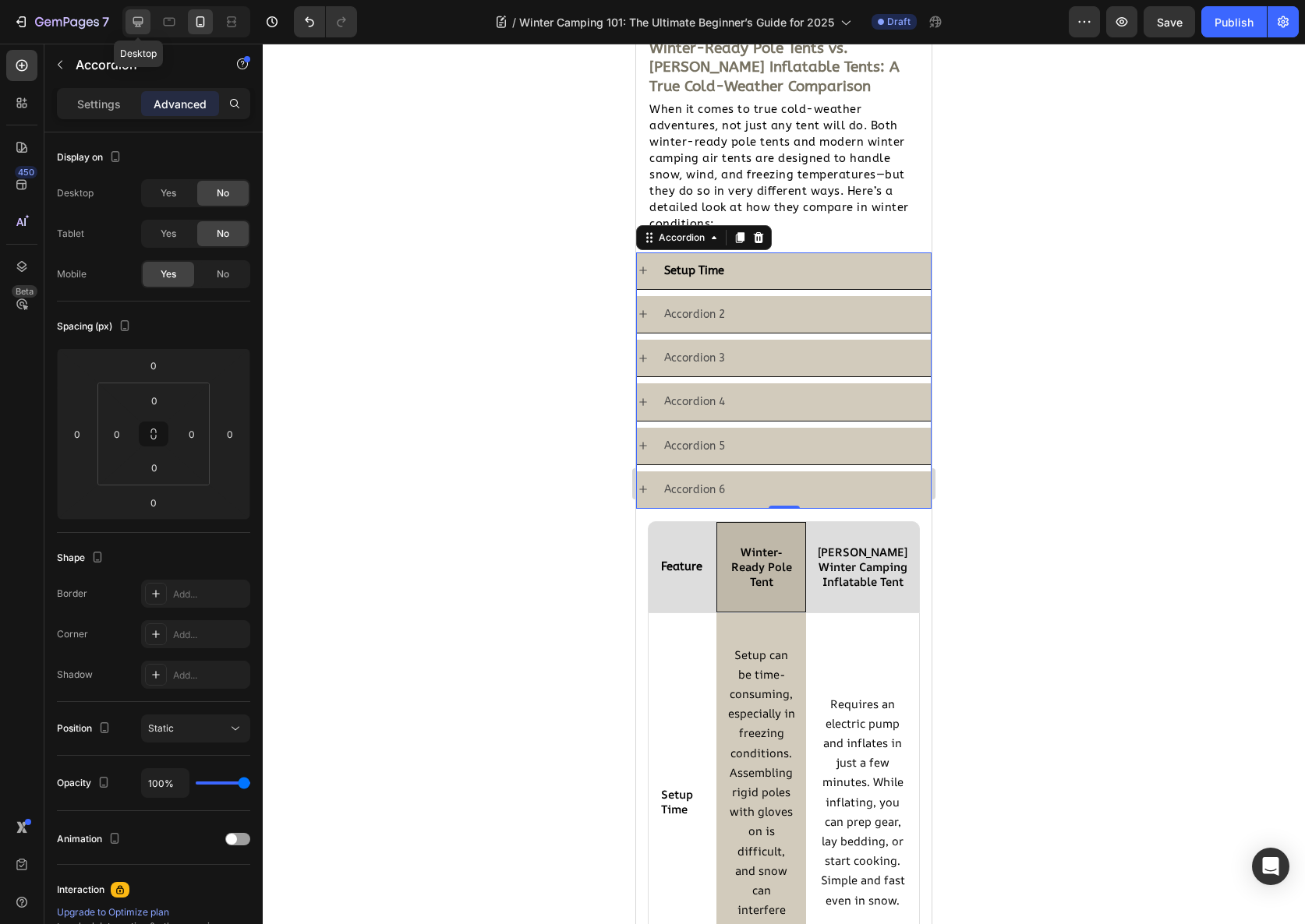
click at [137, 16] on icon at bounding box center [138, 22] width 16 height 16
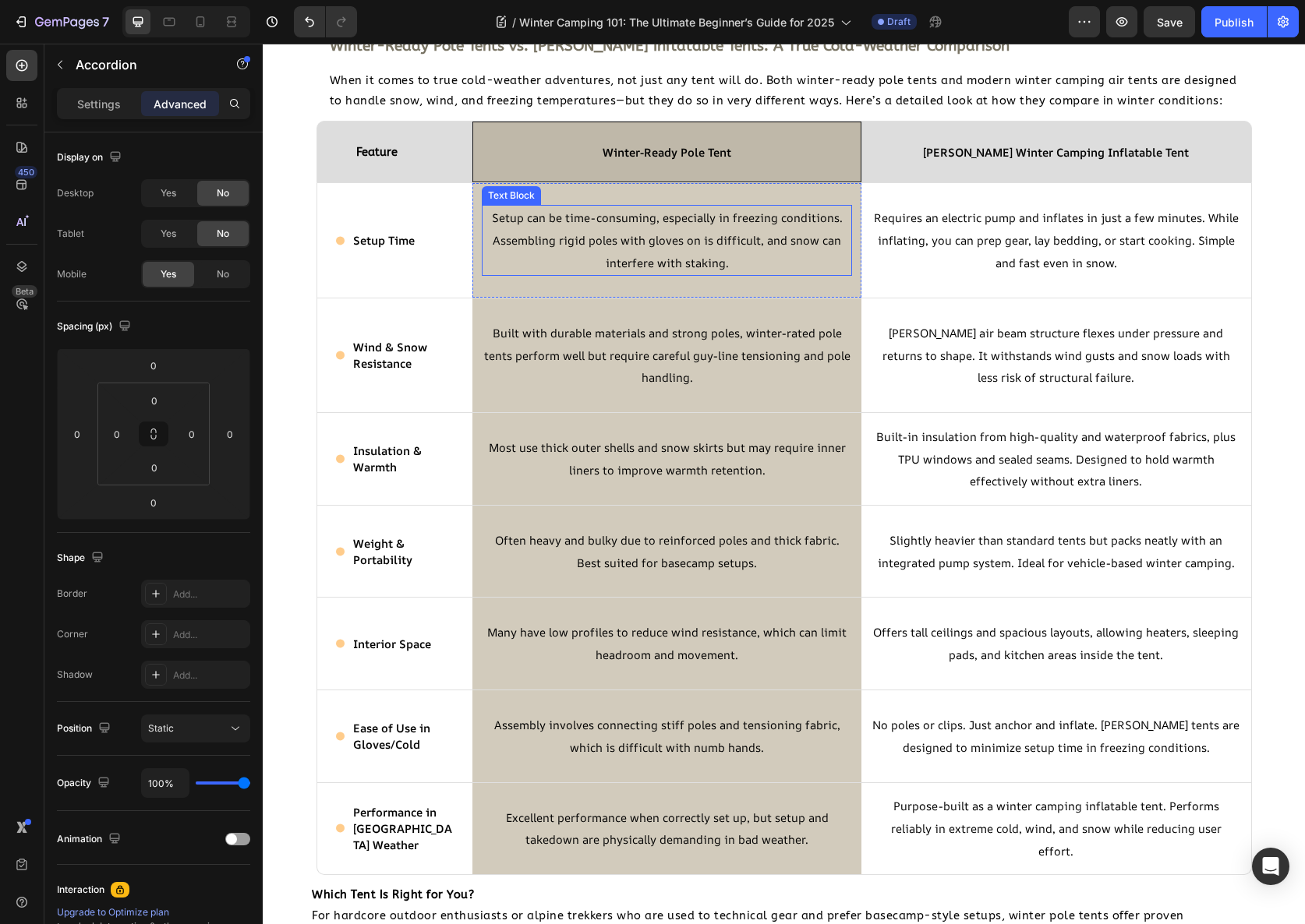
scroll to position [2279, 0]
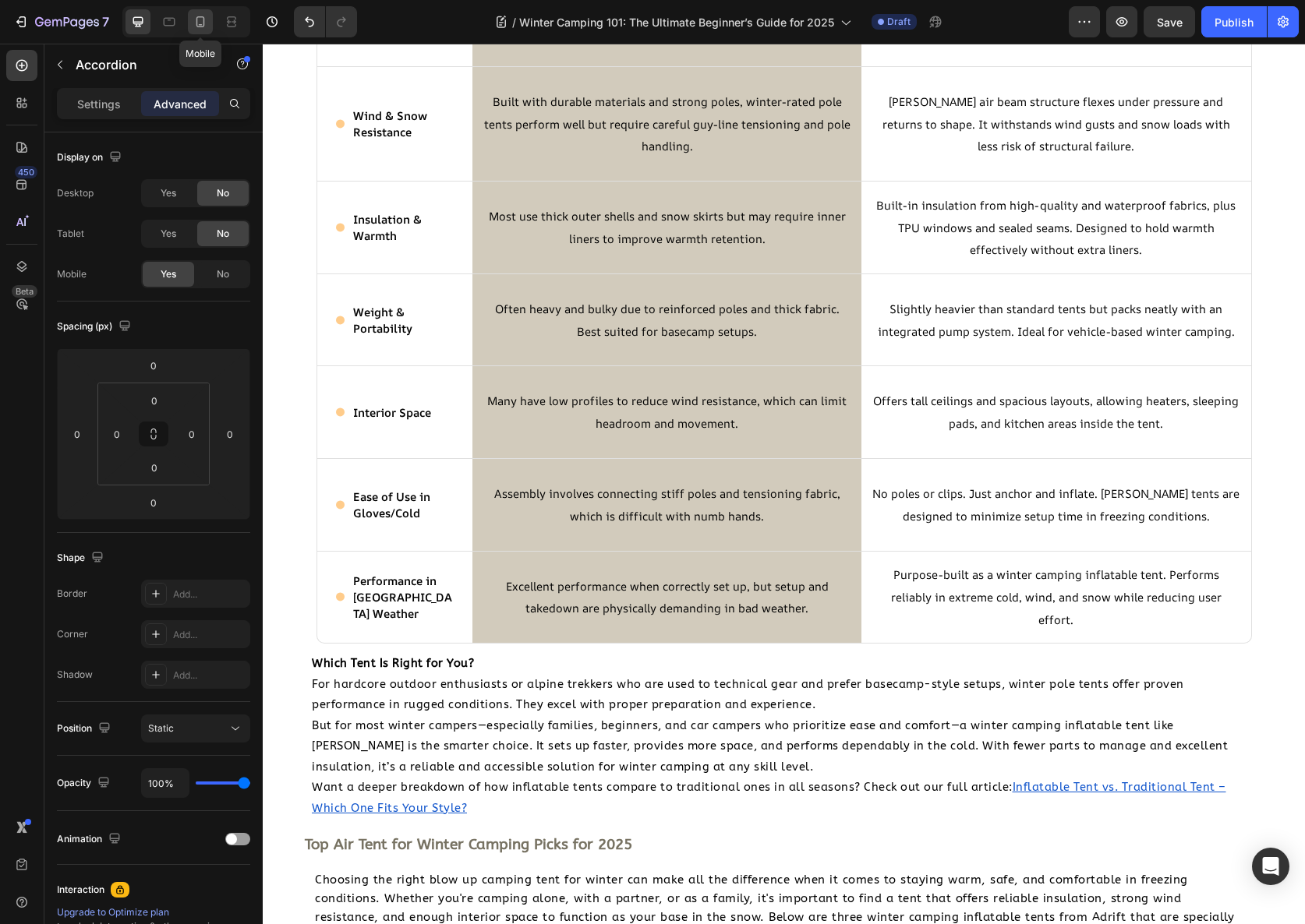
click at [195, 19] on icon at bounding box center [200, 22] width 16 height 16
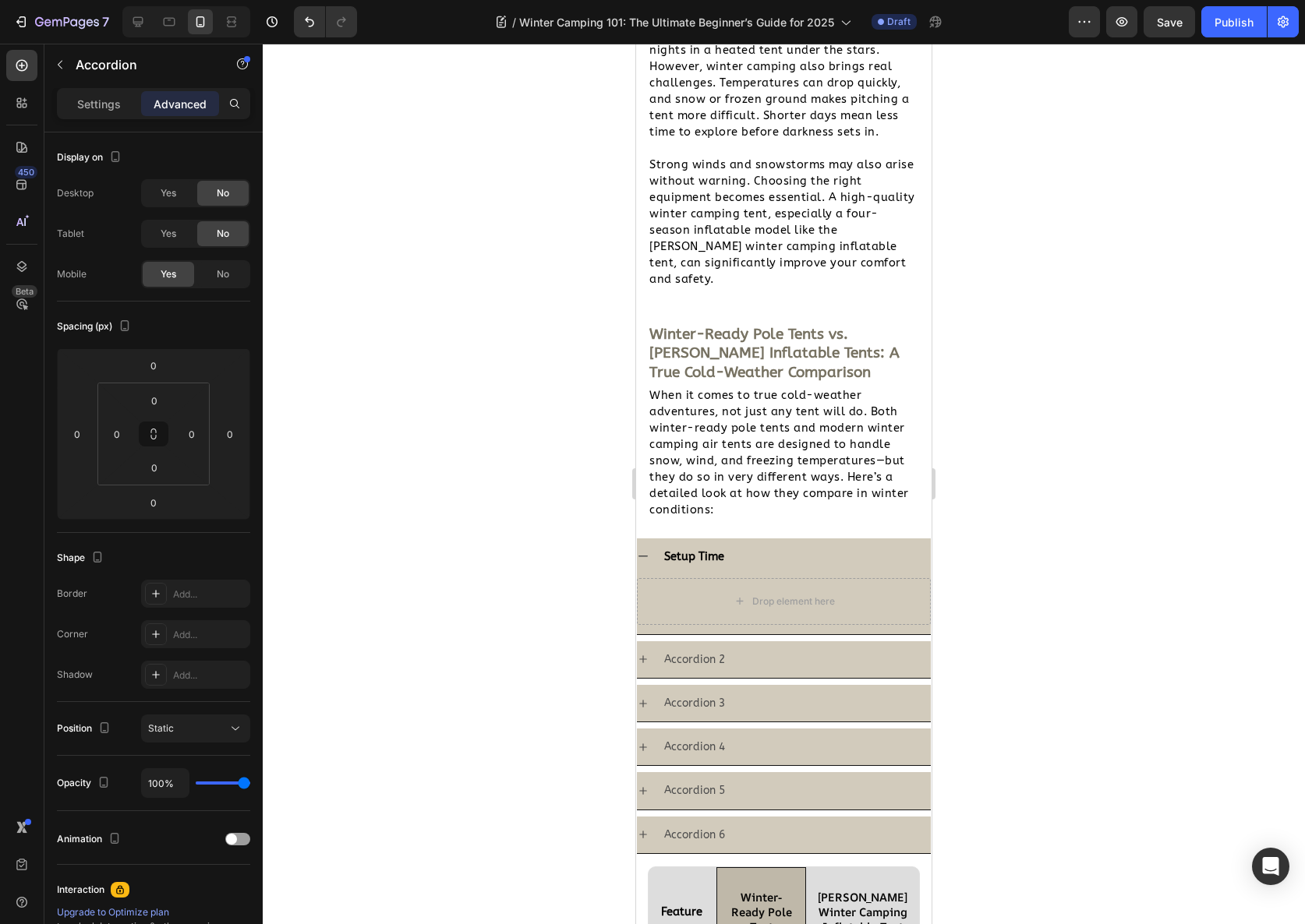
scroll to position [2097, 0]
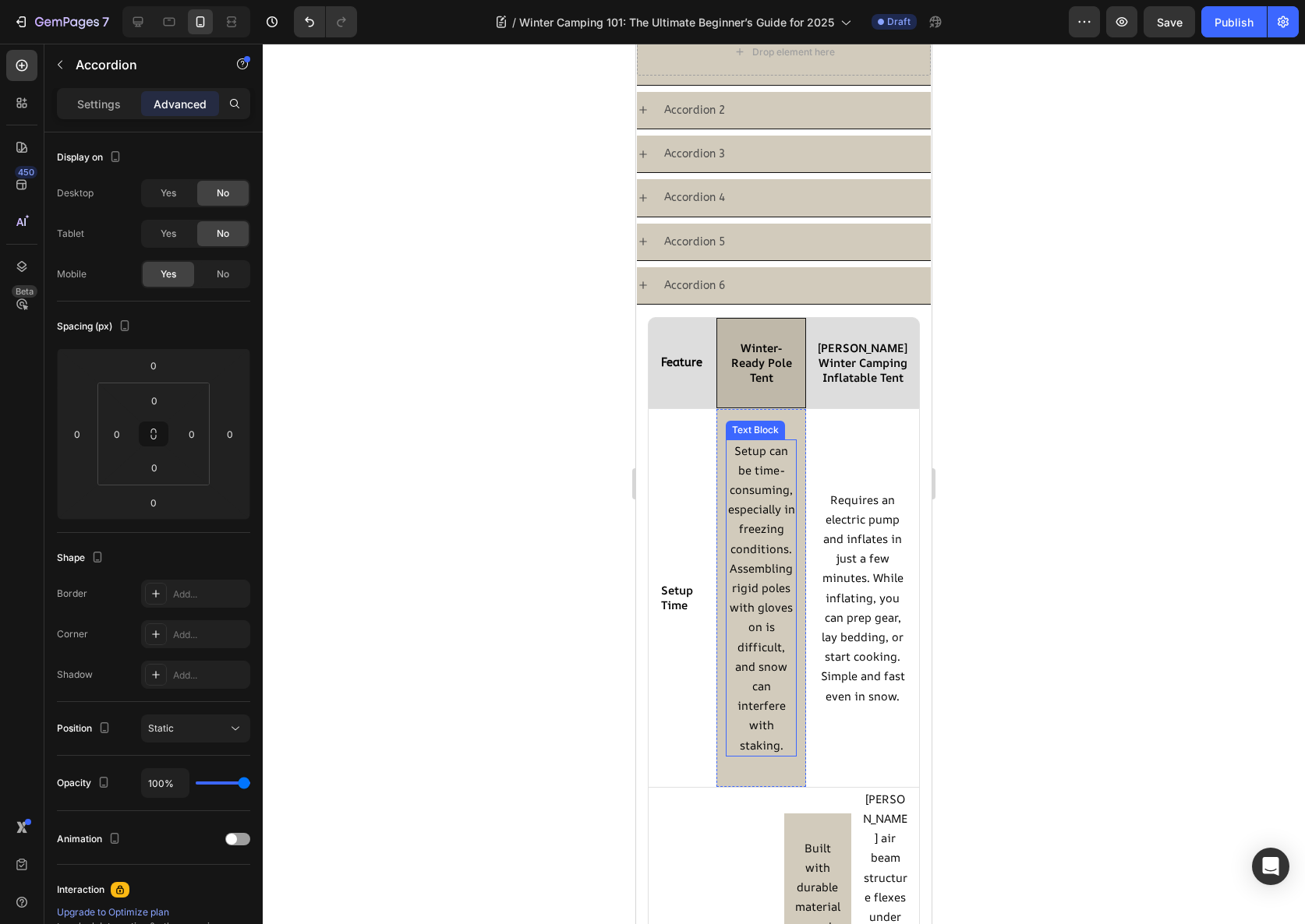
click at [760, 469] on span "Setup can be time-consuming, especially in freezing conditions. Assembling rigi…" at bounding box center [761, 597] width 67 height 310
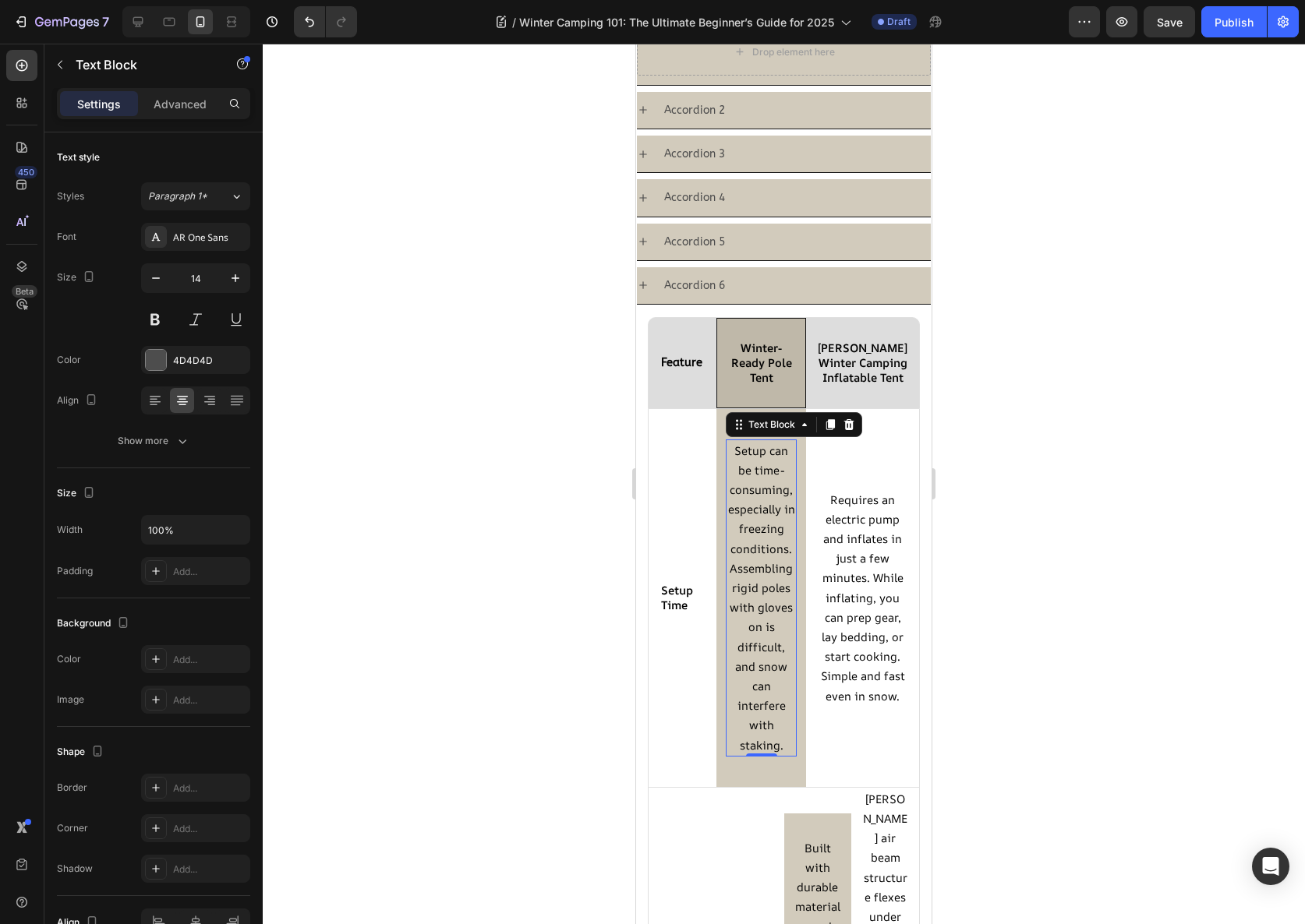
click at [760, 469] on span "Setup can be time-consuming, especially in freezing conditions. Assembling rigi…" at bounding box center [761, 597] width 67 height 310
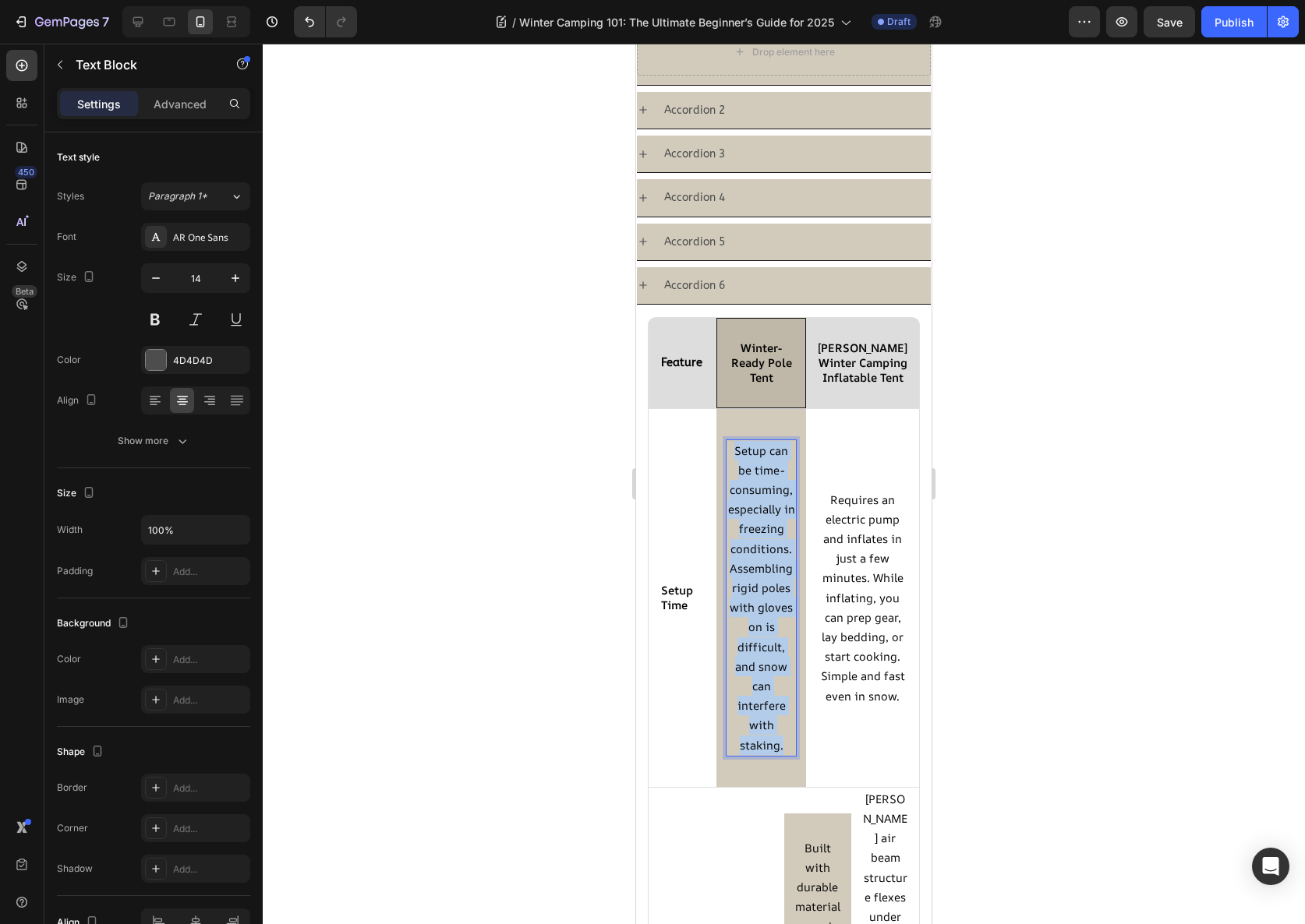
click at [760, 469] on span "Setup can be time-consuming, especially in freezing conditions. Assembling rigi…" at bounding box center [761, 597] width 67 height 310
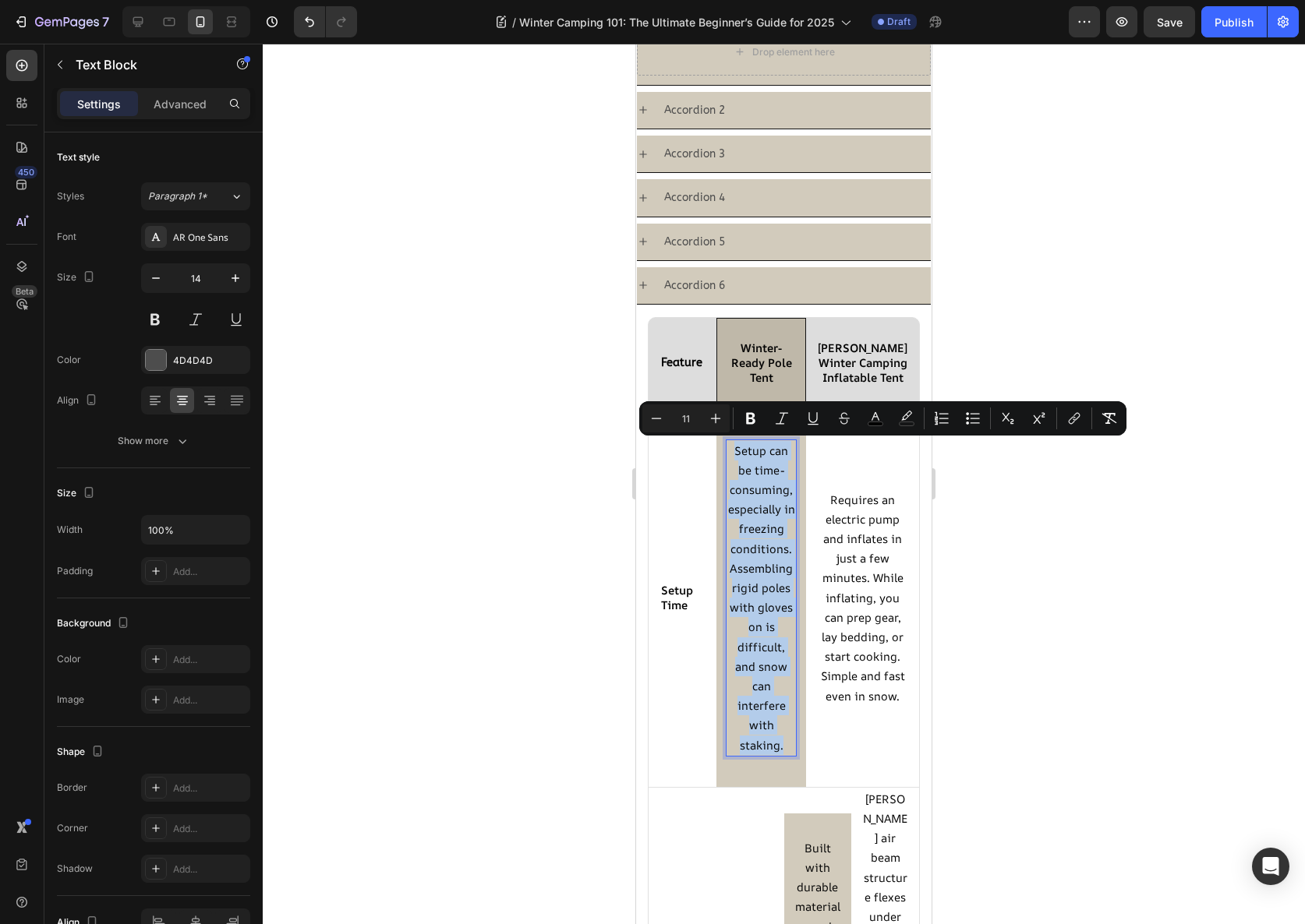
click at [760, 469] on span "Setup can be time-consuming, especially in freezing conditions. Assembling rigi…" at bounding box center [761, 597] width 67 height 310
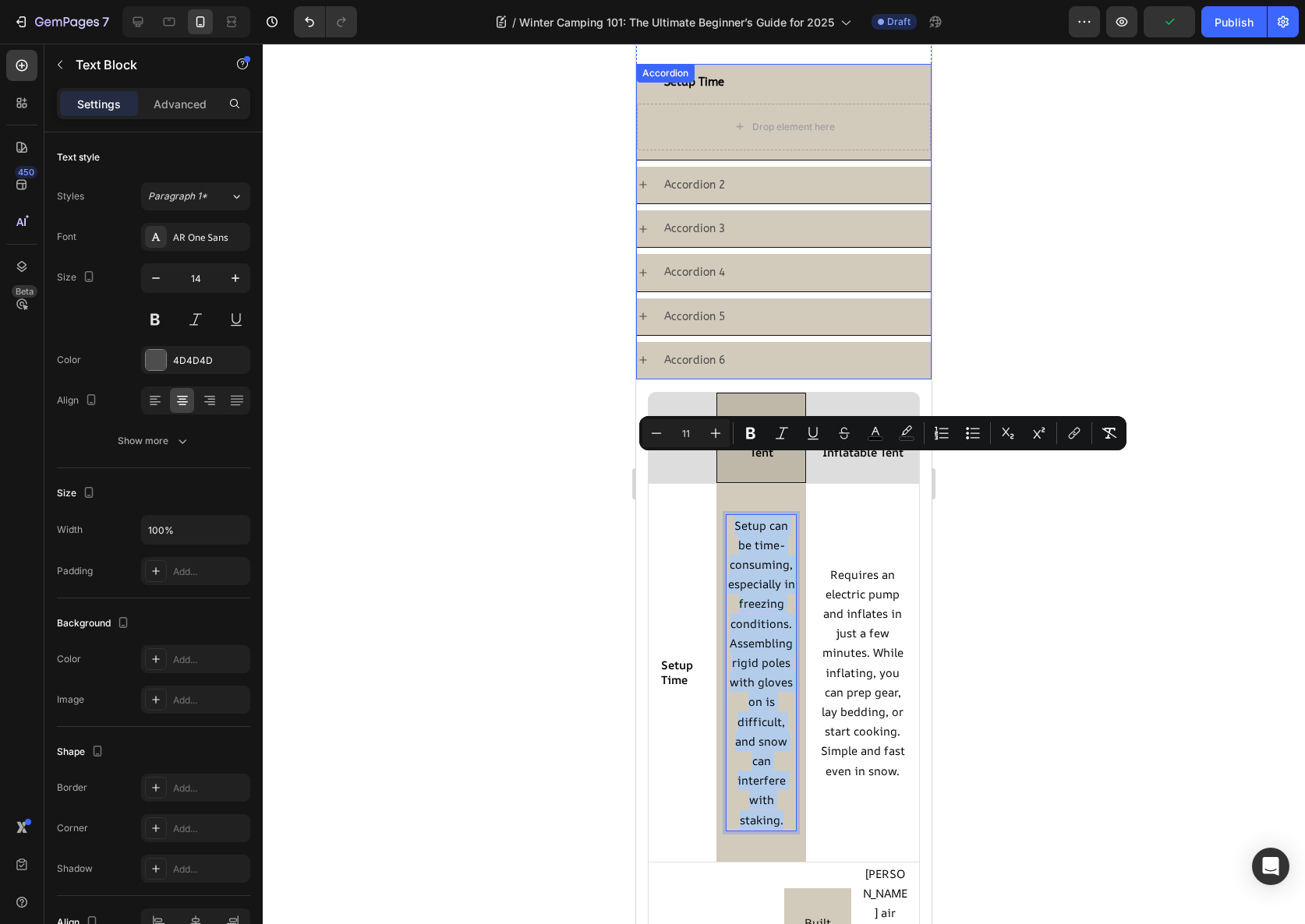
scroll to position [1986, 0]
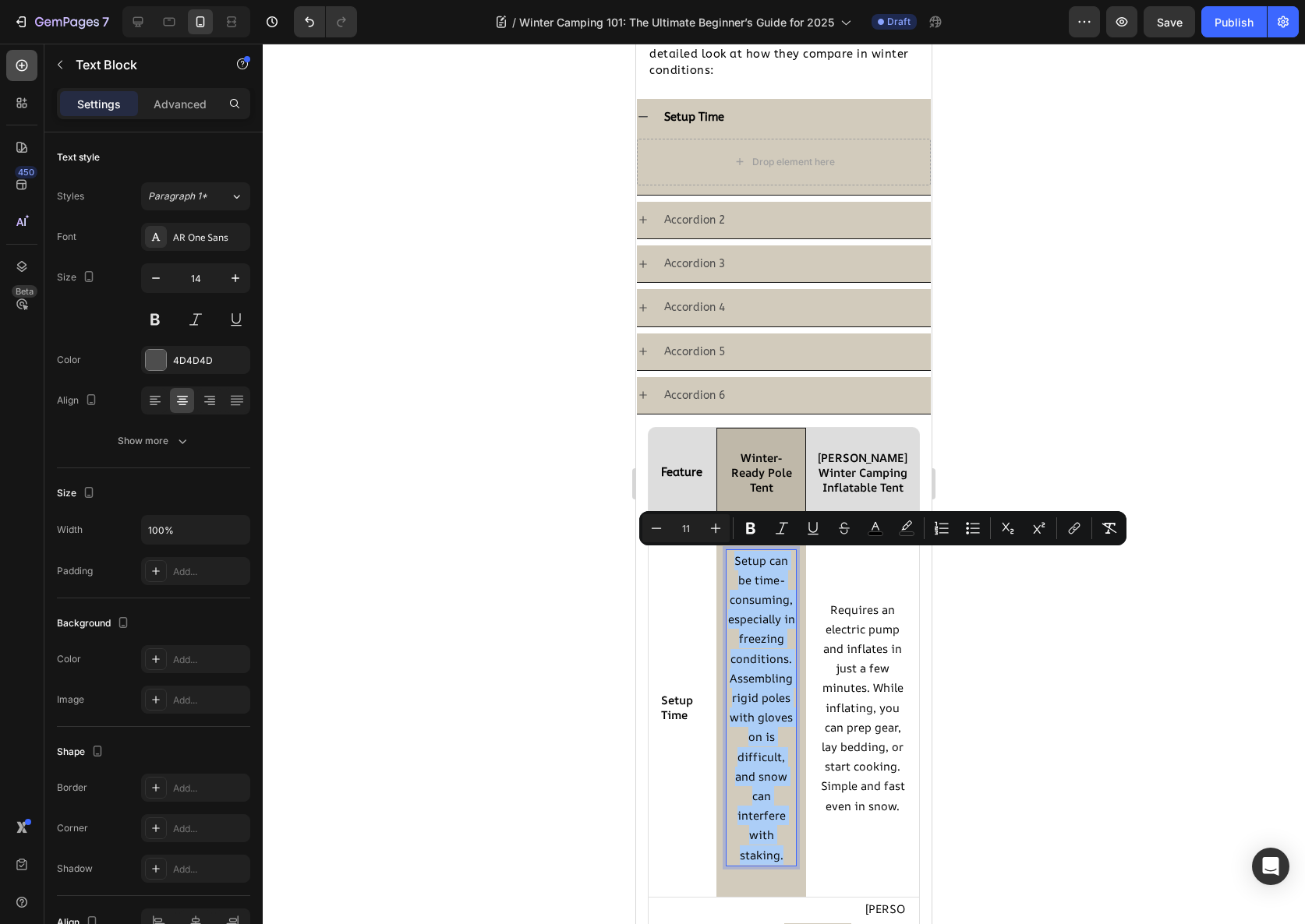
click at [24, 53] on div at bounding box center [22, 66] width 31 height 31
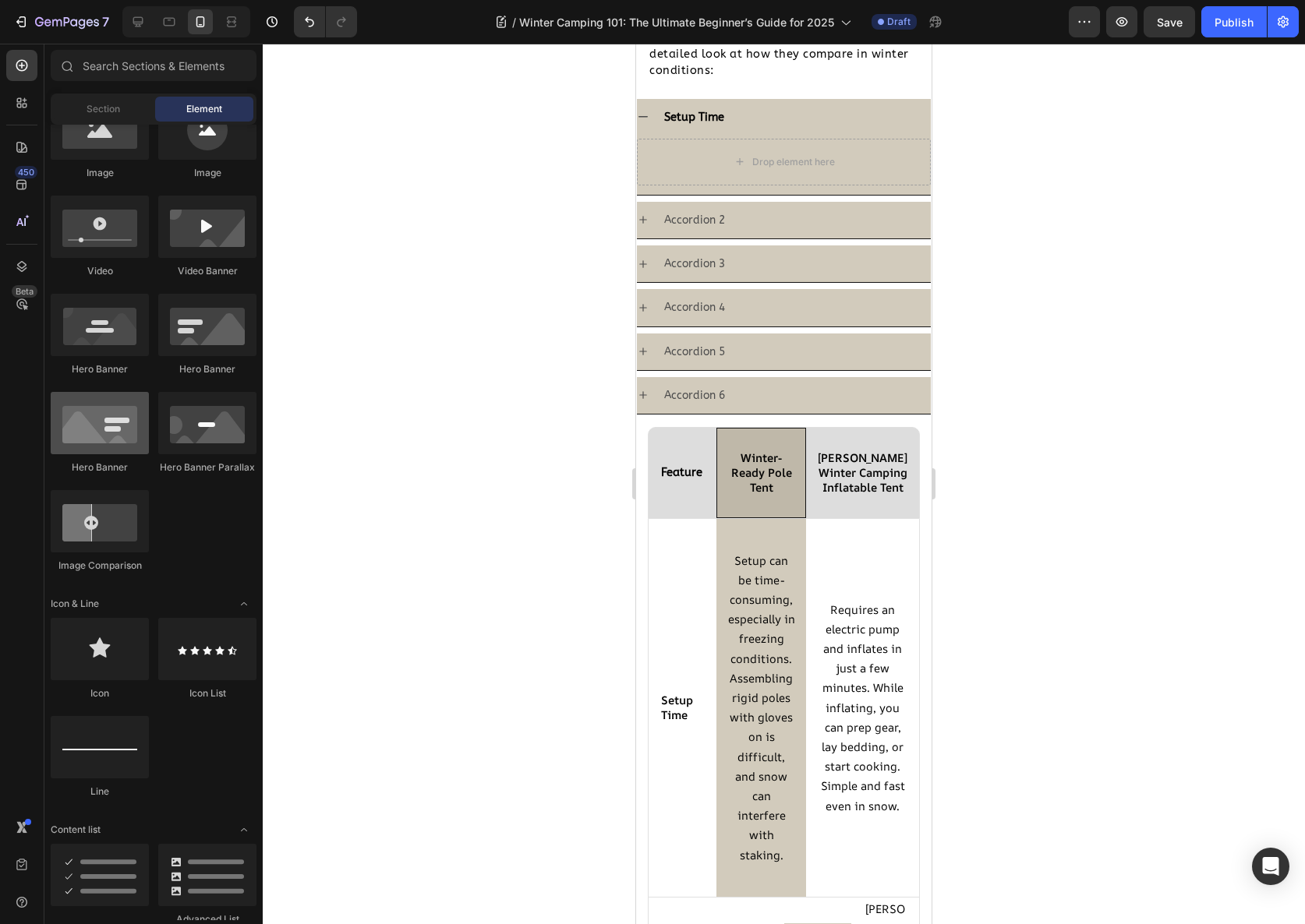
scroll to position [0, 0]
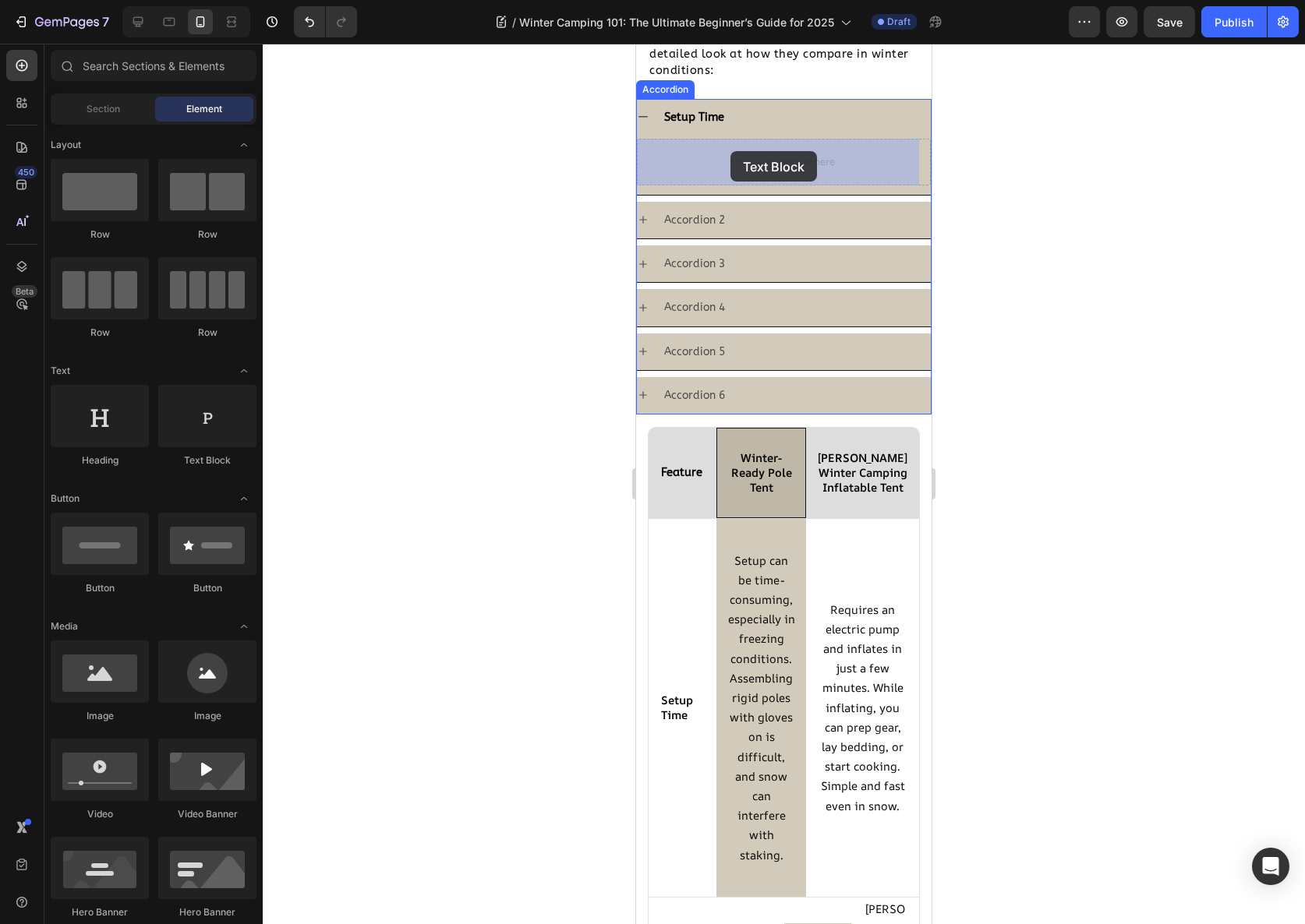
drag, startPoint x: 848, startPoint y: 467, endPoint x: 731, endPoint y: 151, distance: 337.0
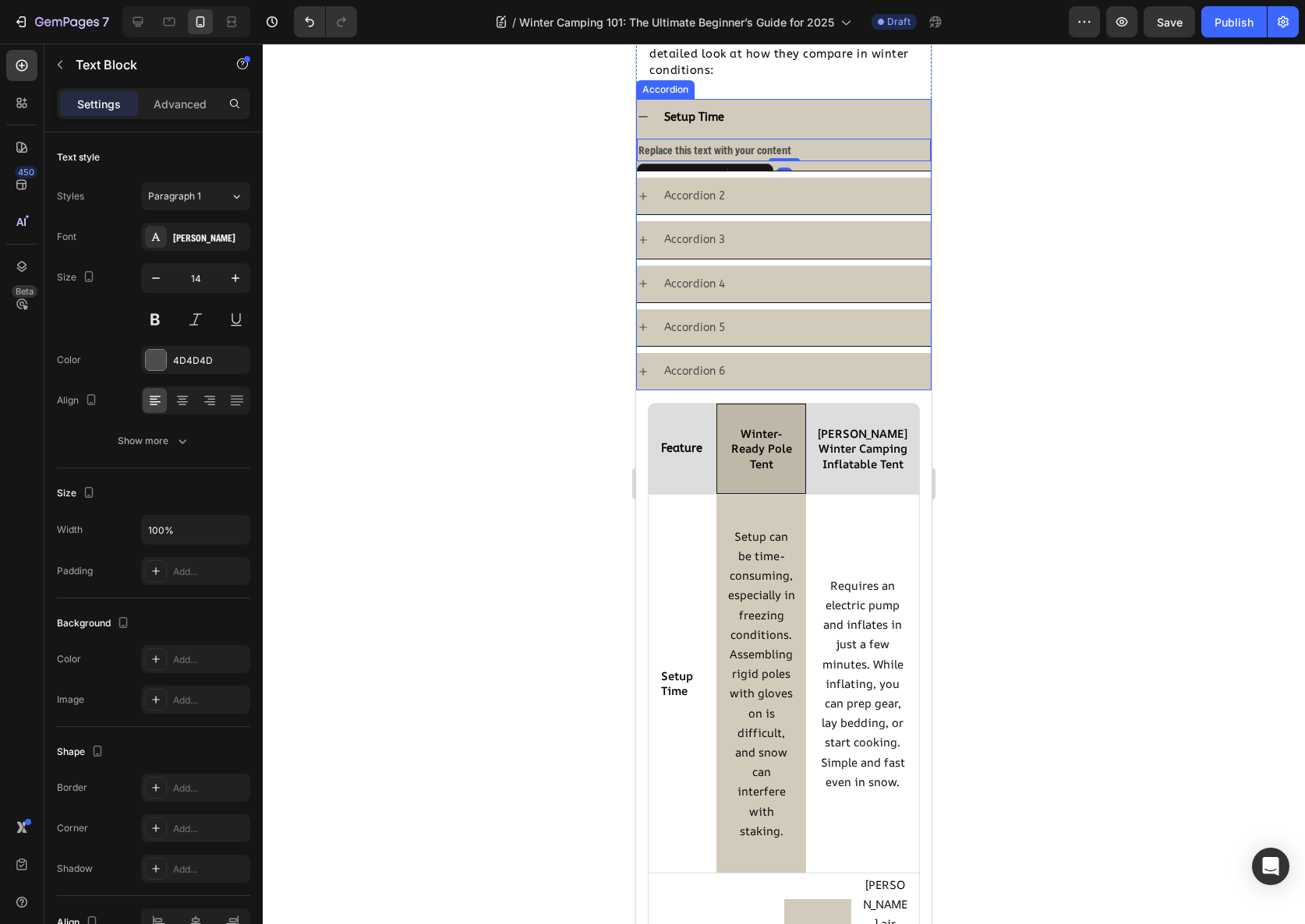
click at [717, 205] on p "Accordion 2" at bounding box center [694, 195] width 60 height 20
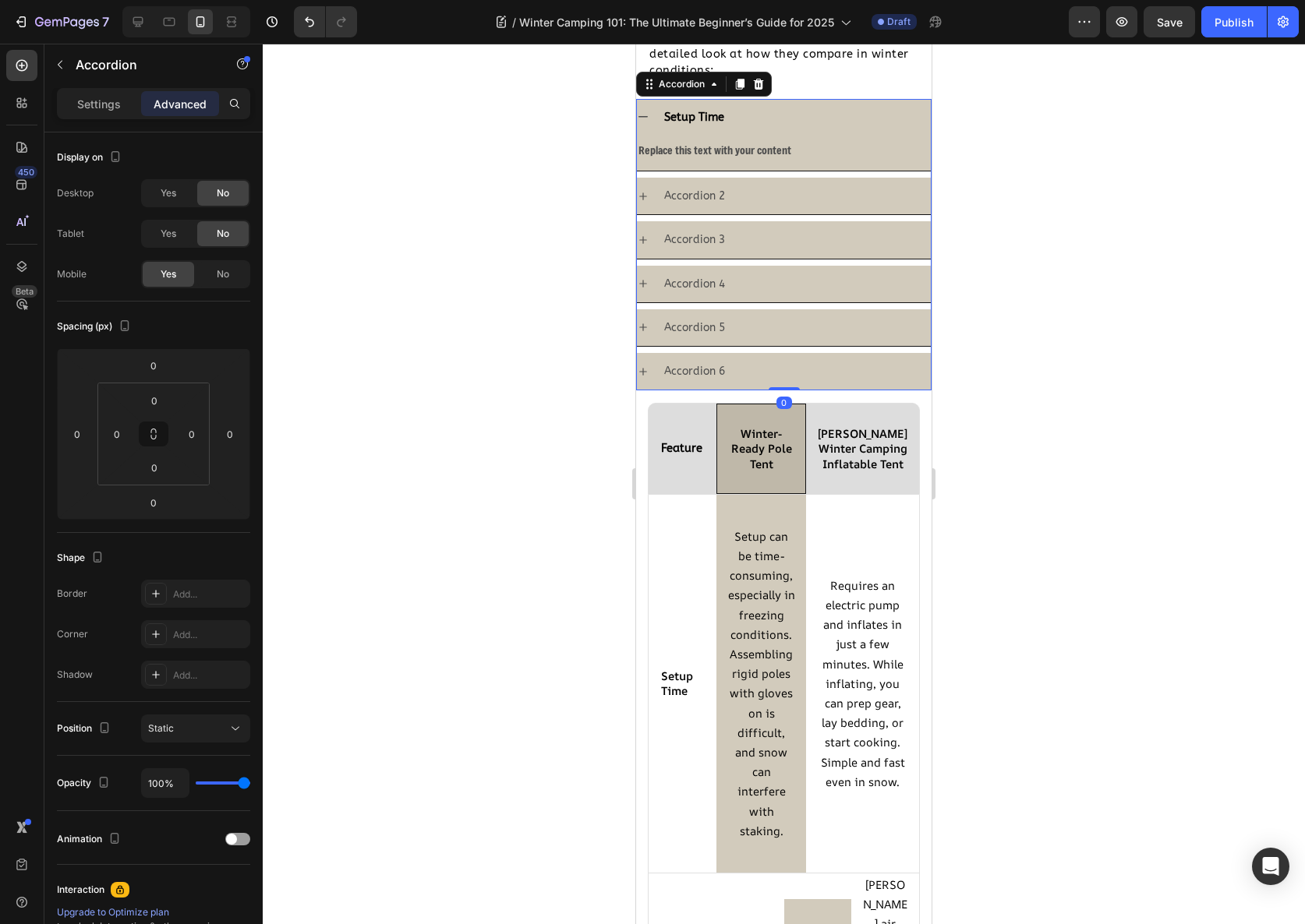
click at [748, 196] on div "Accordion 2" at bounding box center [796, 195] width 269 height 24
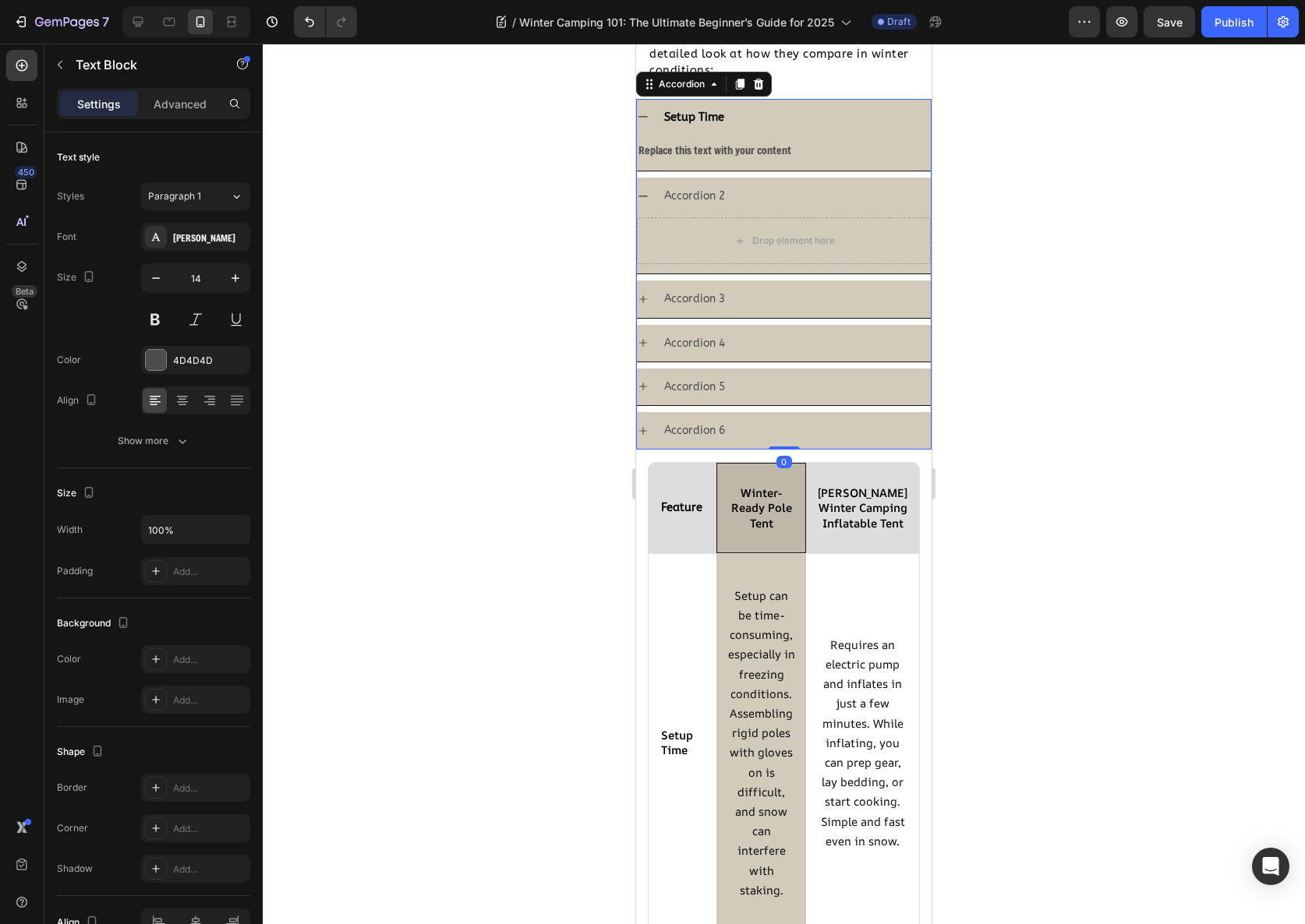
click at [720, 152] on div "Replace this text with your content" at bounding box center [784, 150] width 294 height 23
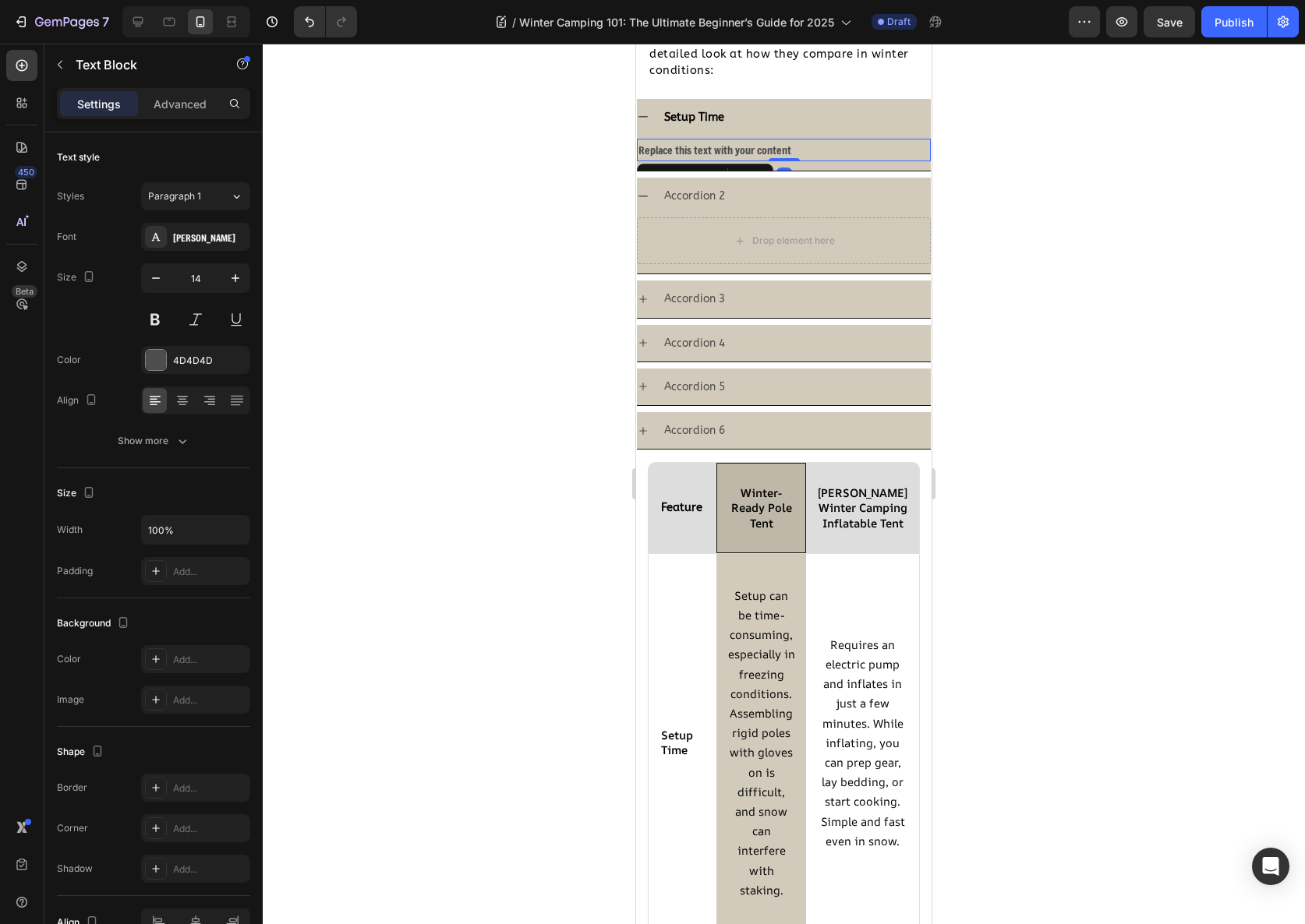
click at [738, 149] on div "Replace this text with your content" at bounding box center [784, 150] width 294 height 23
click at [738, 148] on p "Replace this text with your content" at bounding box center [784, 150] width 291 height 20
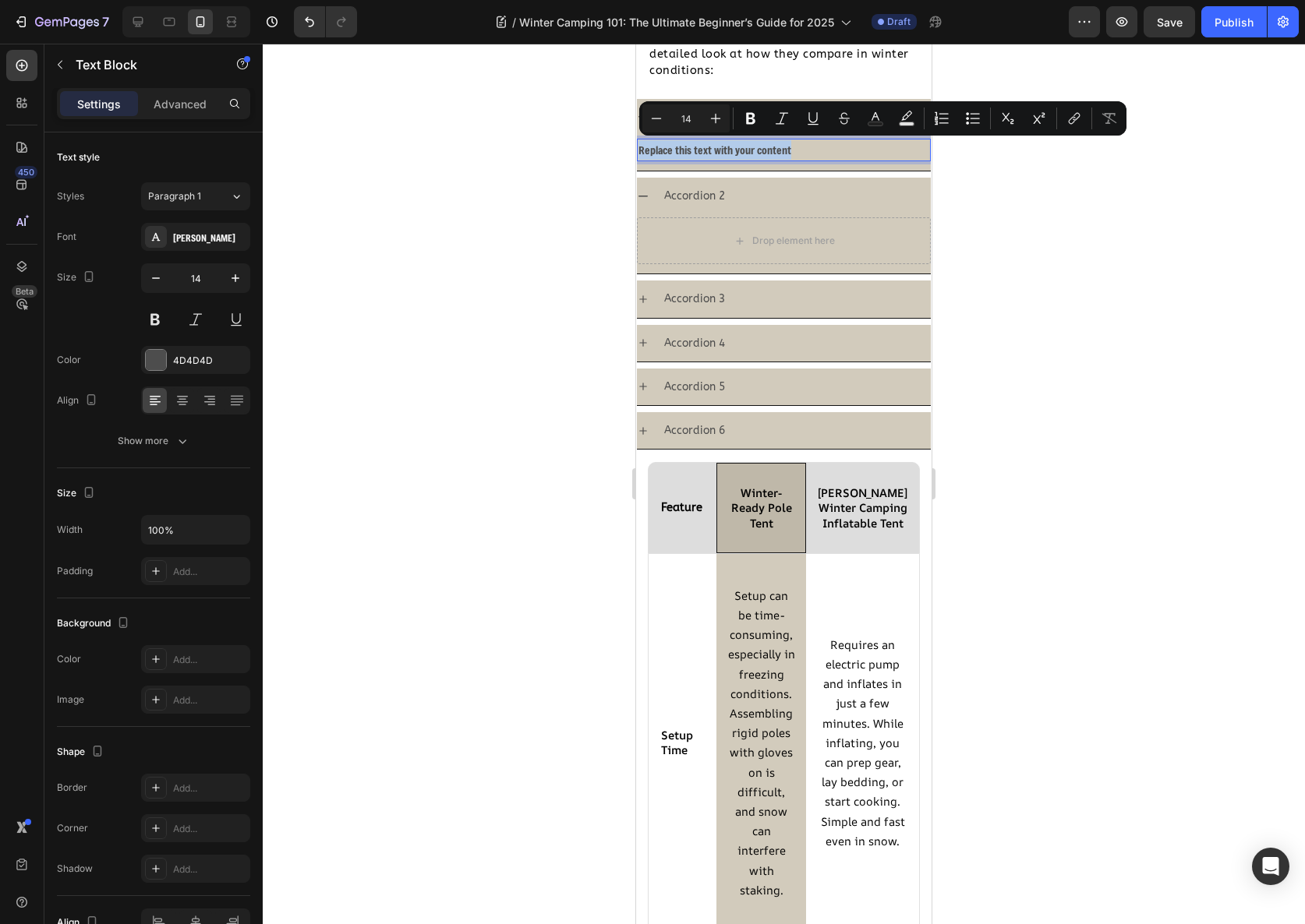
click at [738, 148] on p "Replace this text with your content" at bounding box center [784, 150] width 291 height 20
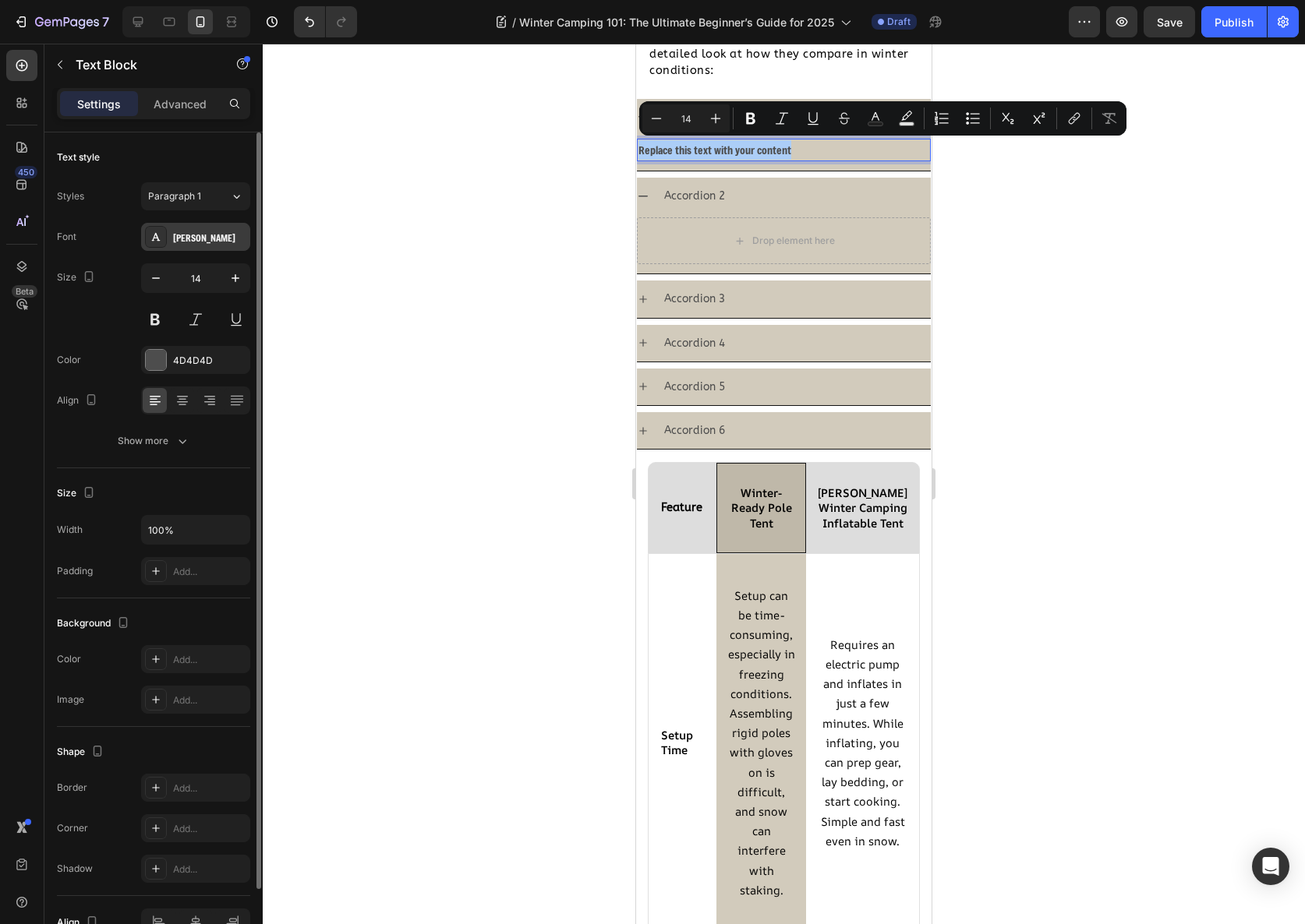
click at [173, 239] on div "Freeman" at bounding box center [210, 238] width 73 height 14
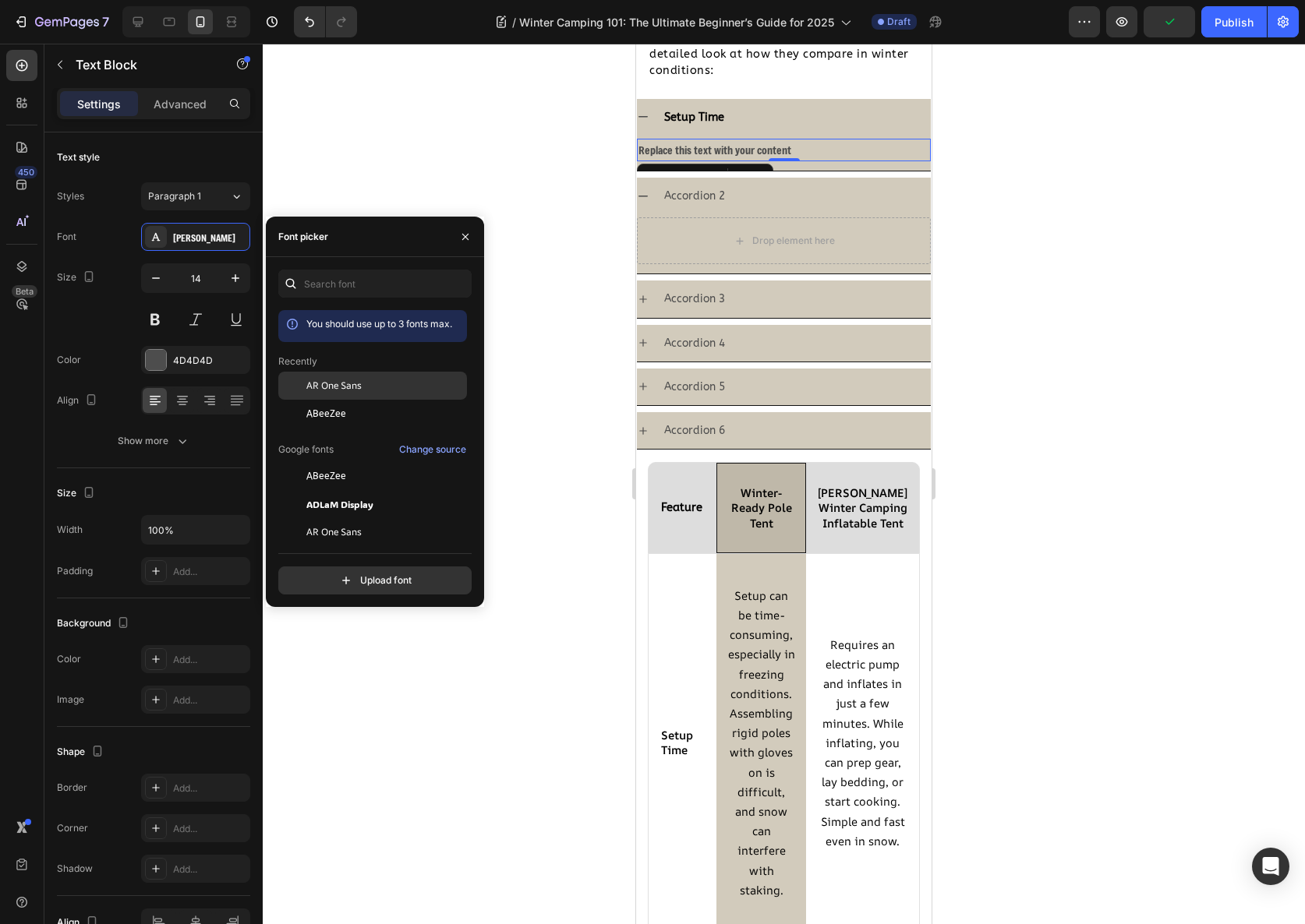
click at [318, 387] on span "AR One Sans" at bounding box center [334, 386] width 56 height 14
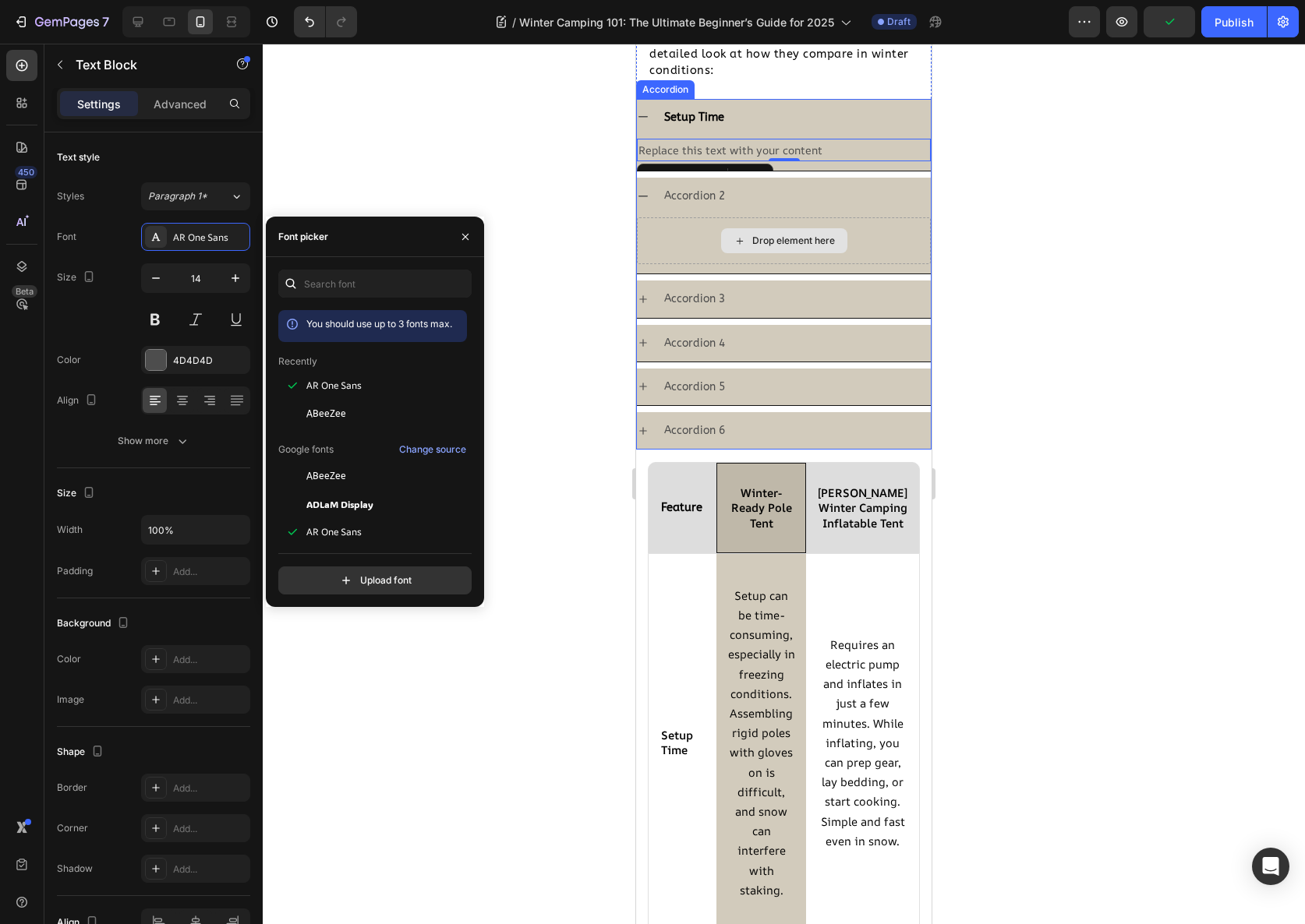
click at [735, 239] on icon at bounding box center [740, 241] width 13 height 13
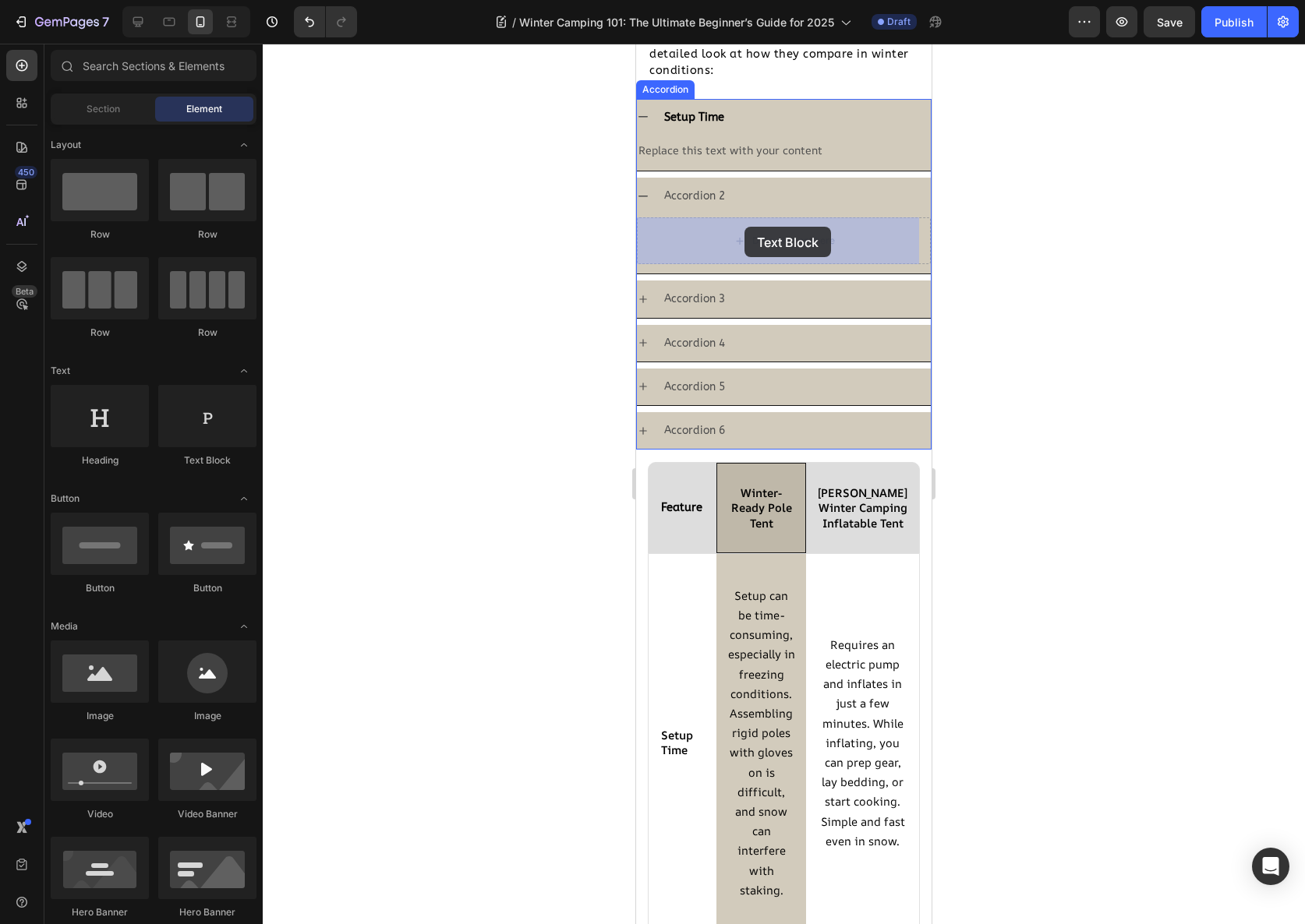
drag, startPoint x: 860, startPoint y: 476, endPoint x: 745, endPoint y: 227, distance: 274.3
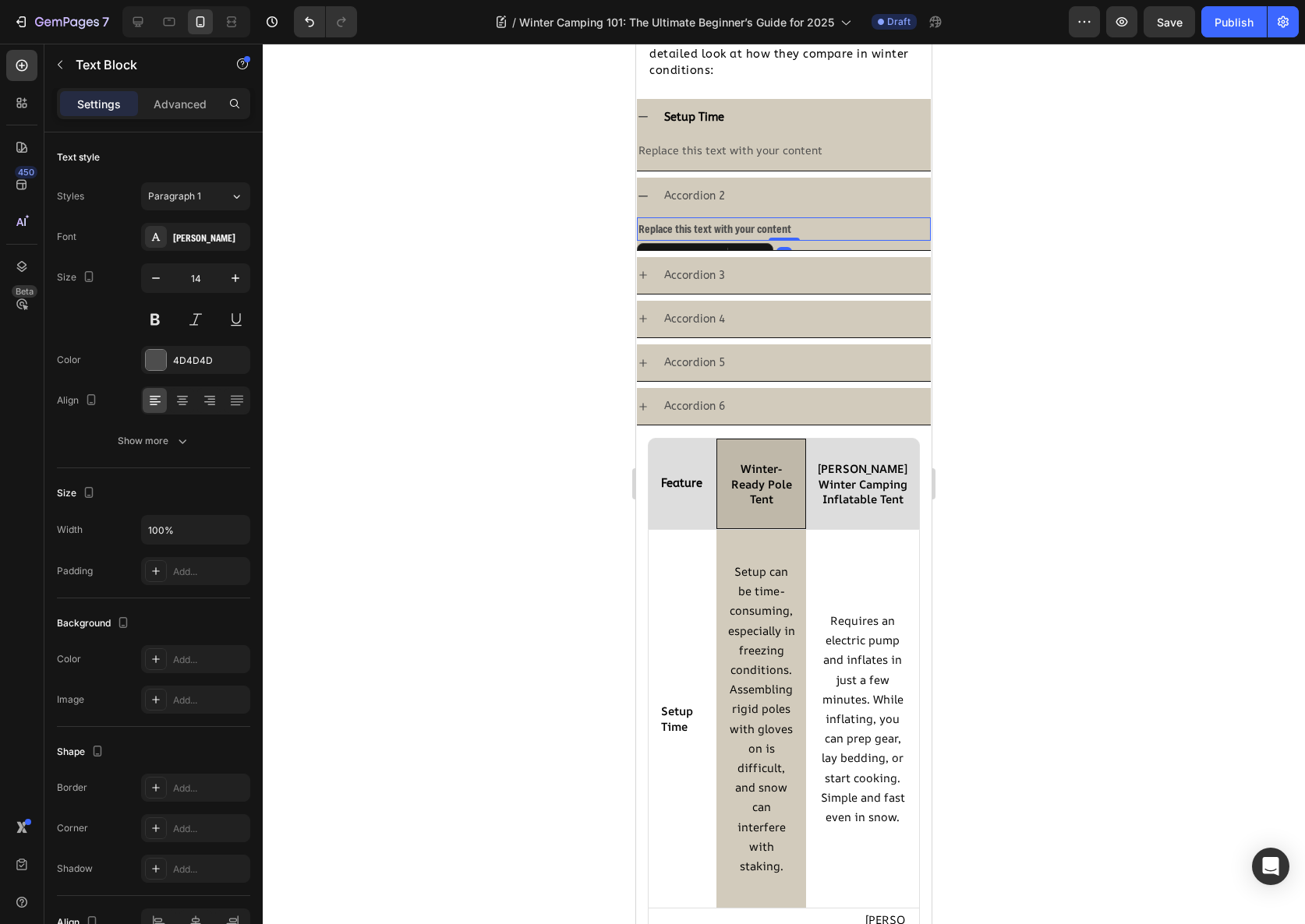
click at [745, 227] on div "Replace this text with your content" at bounding box center [784, 228] width 294 height 23
click at [745, 227] on p "Replace this text with your content" at bounding box center [784, 228] width 291 height 20
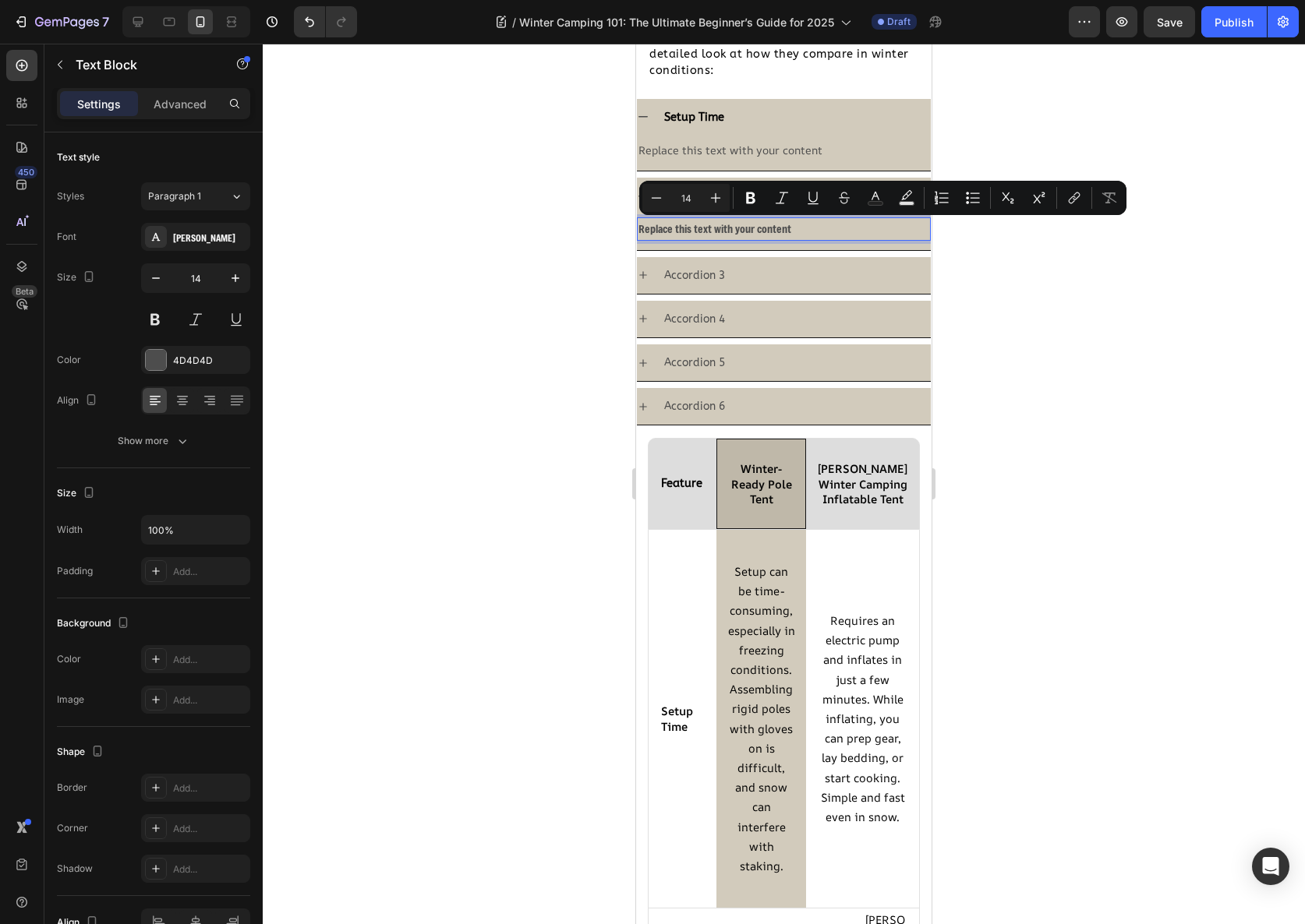
click at [708, 231] on p "Replace this text with your content" at bounding box center [784, 228] width 291 height 20
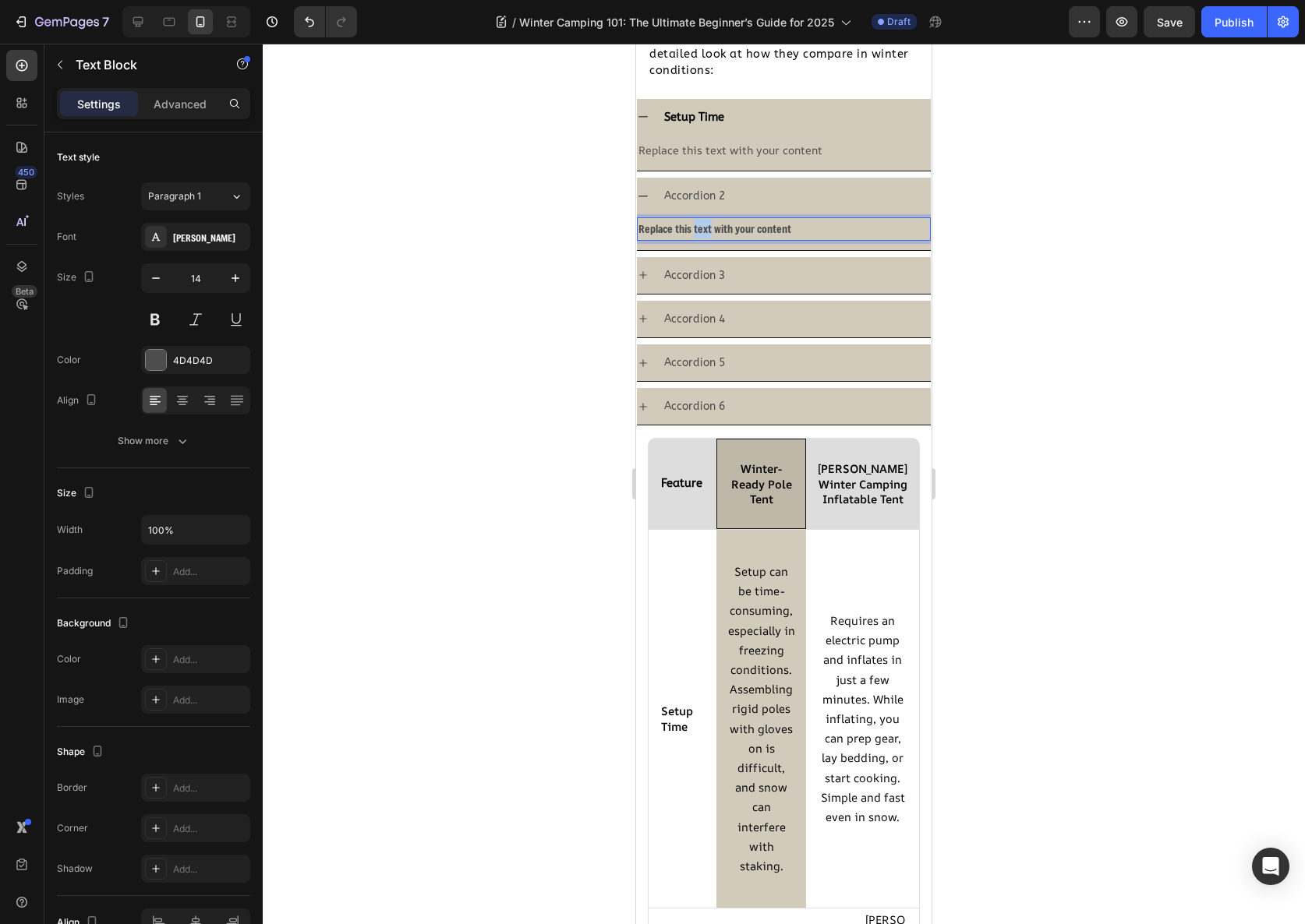
click at [708, 231] on p "Replace this text with your content" at bounding box center [784, 228] width 291 height 20
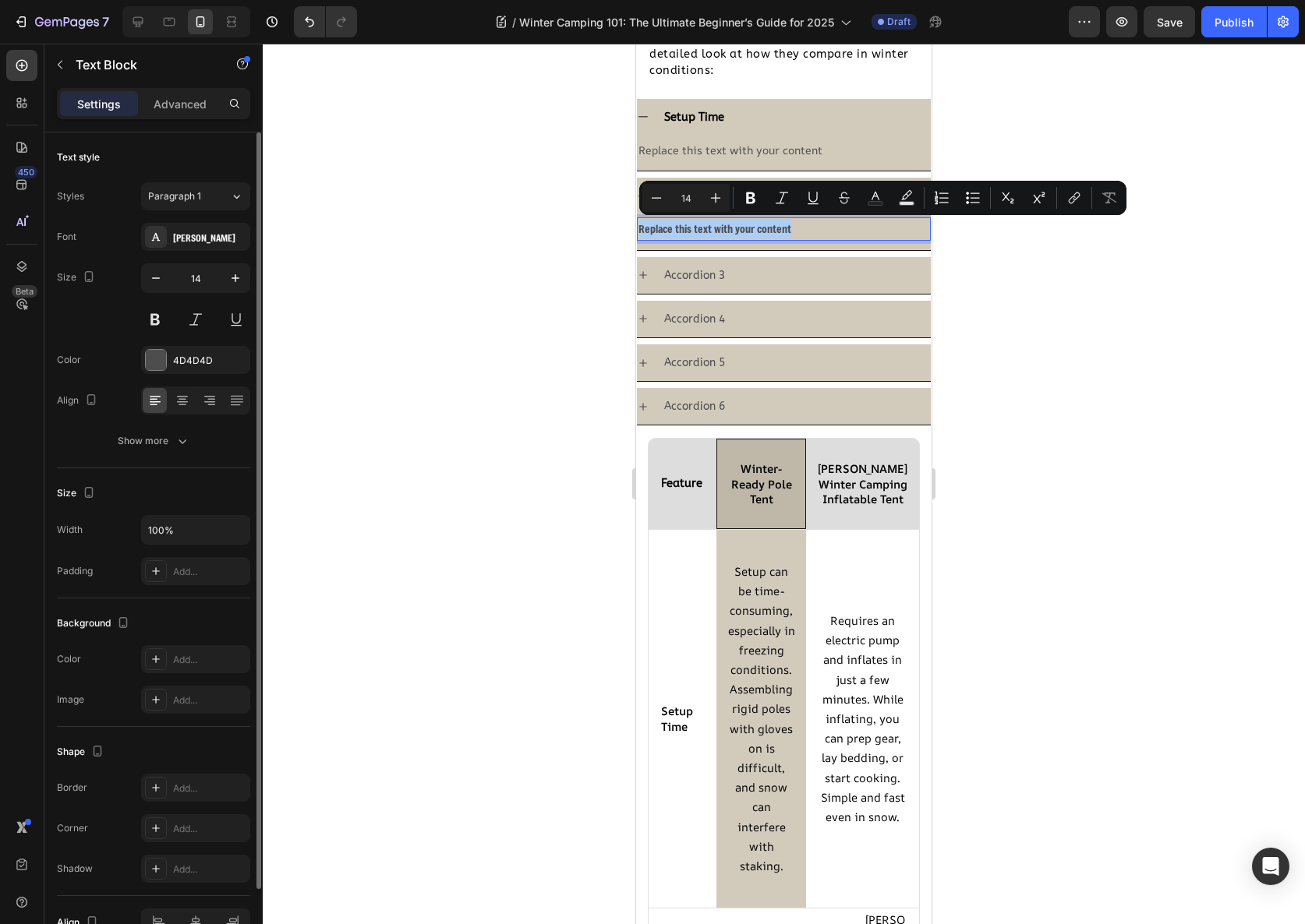
click at [204, 251] on div "Font Freeman Size 14 Color 4D4D4D Align Show more" at bounding box center [154, 339] width 193 height 232
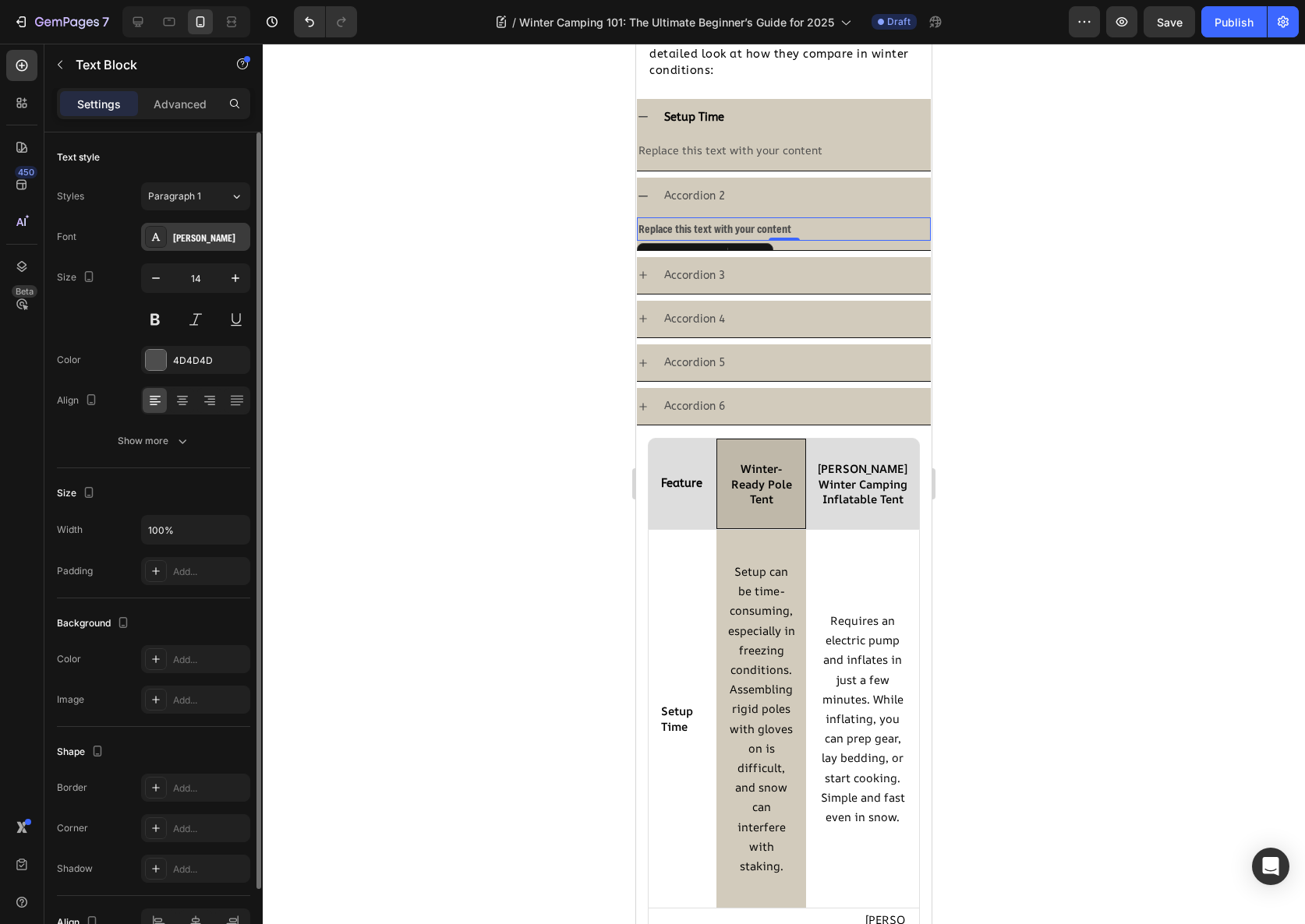
click at [212, 235] on div "Freeman" at bounding box center [210, 238] width 73 height 14
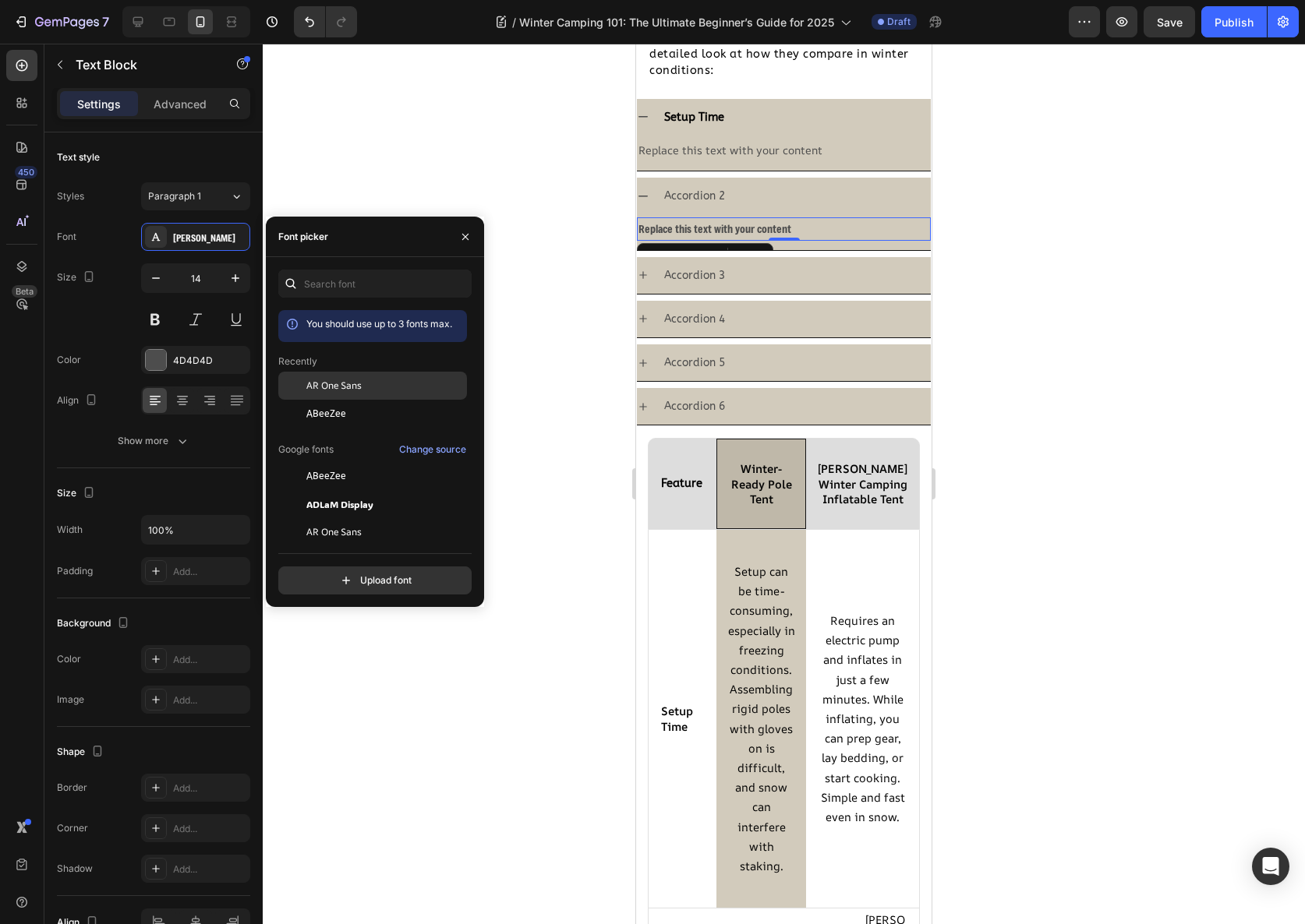
click at [334, 387] on span "AR One Sans" at bounding box center [334, 386] width 56 height 14
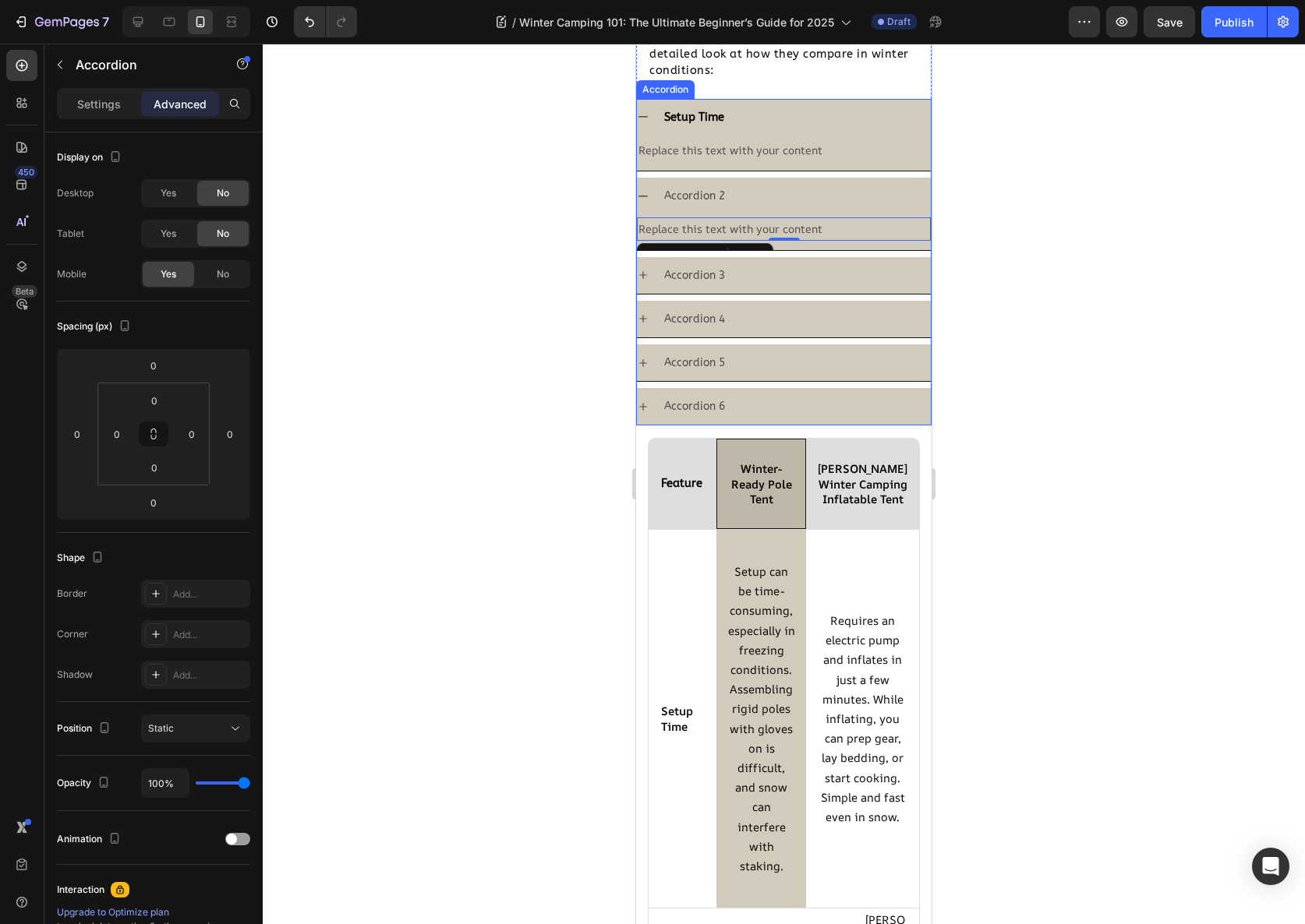
click at [730, 269] on div "Accordion 3" at bounding box center [796, 275] width 269 height 24
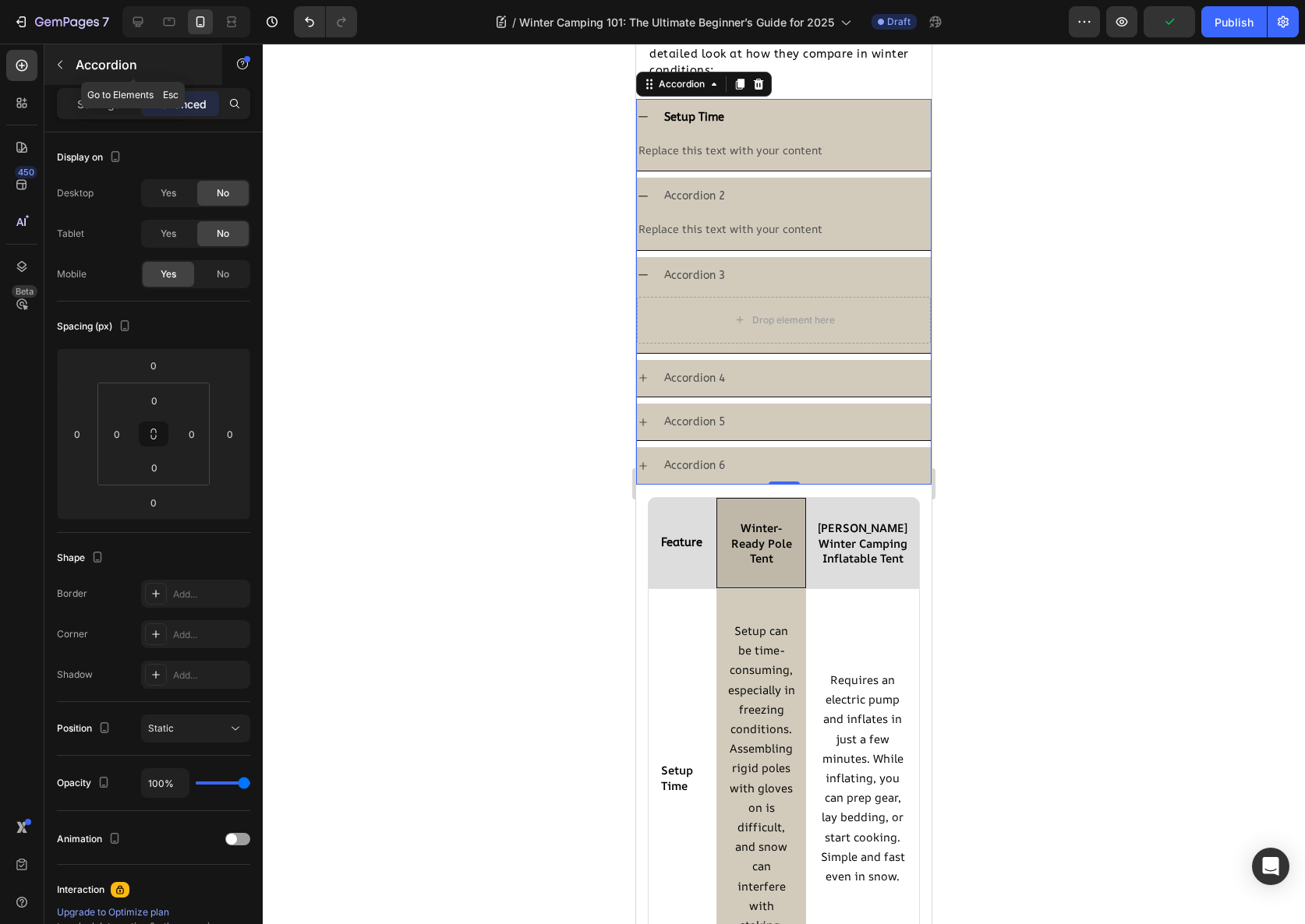
click at [53, 71] on button "button" at bounding box center [60, 65] width 25 height 25
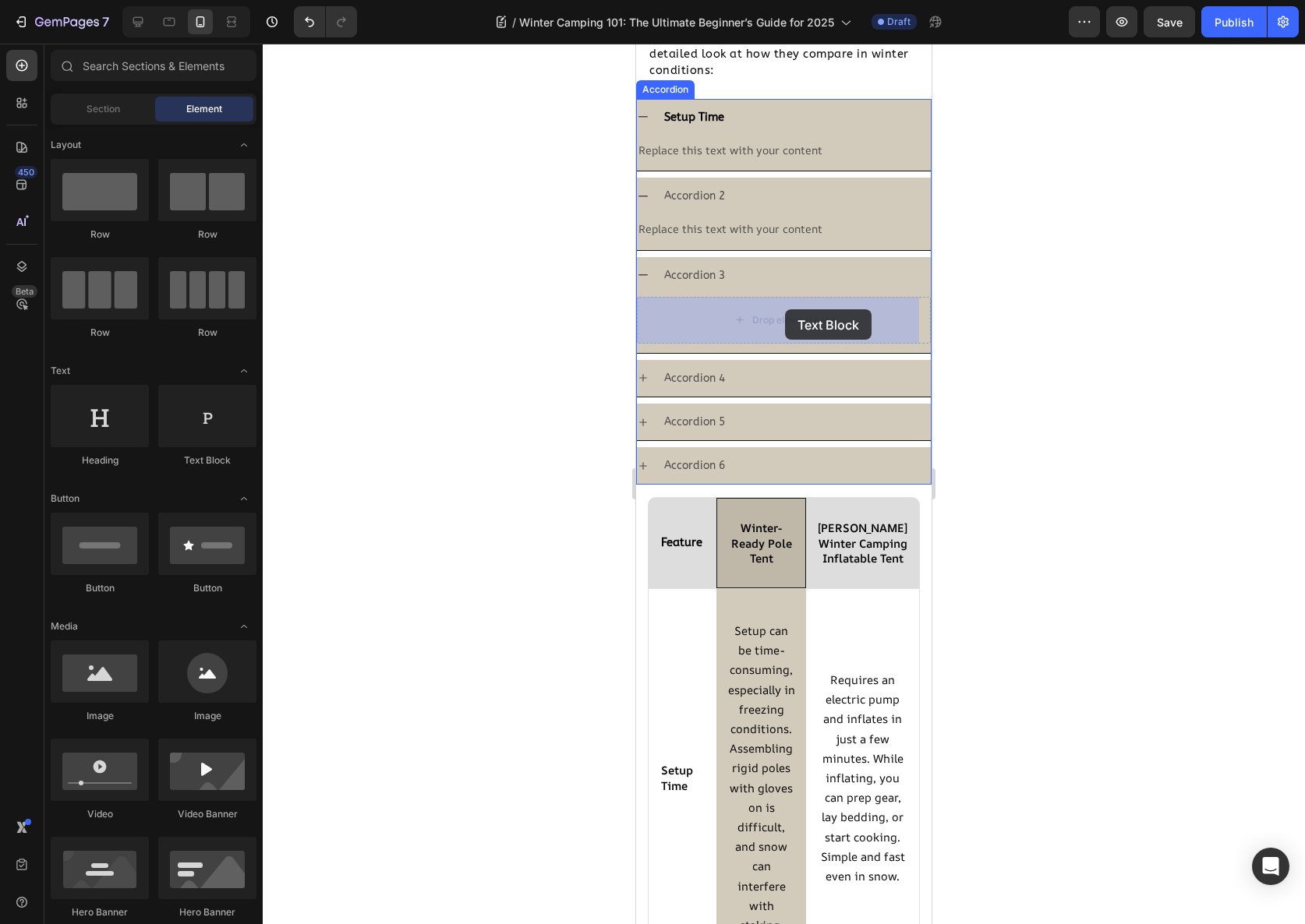
drag, startPoint x: 837, startPoint y: 460, endPoint x: 777, endPoint y: 318, distance: 154.2
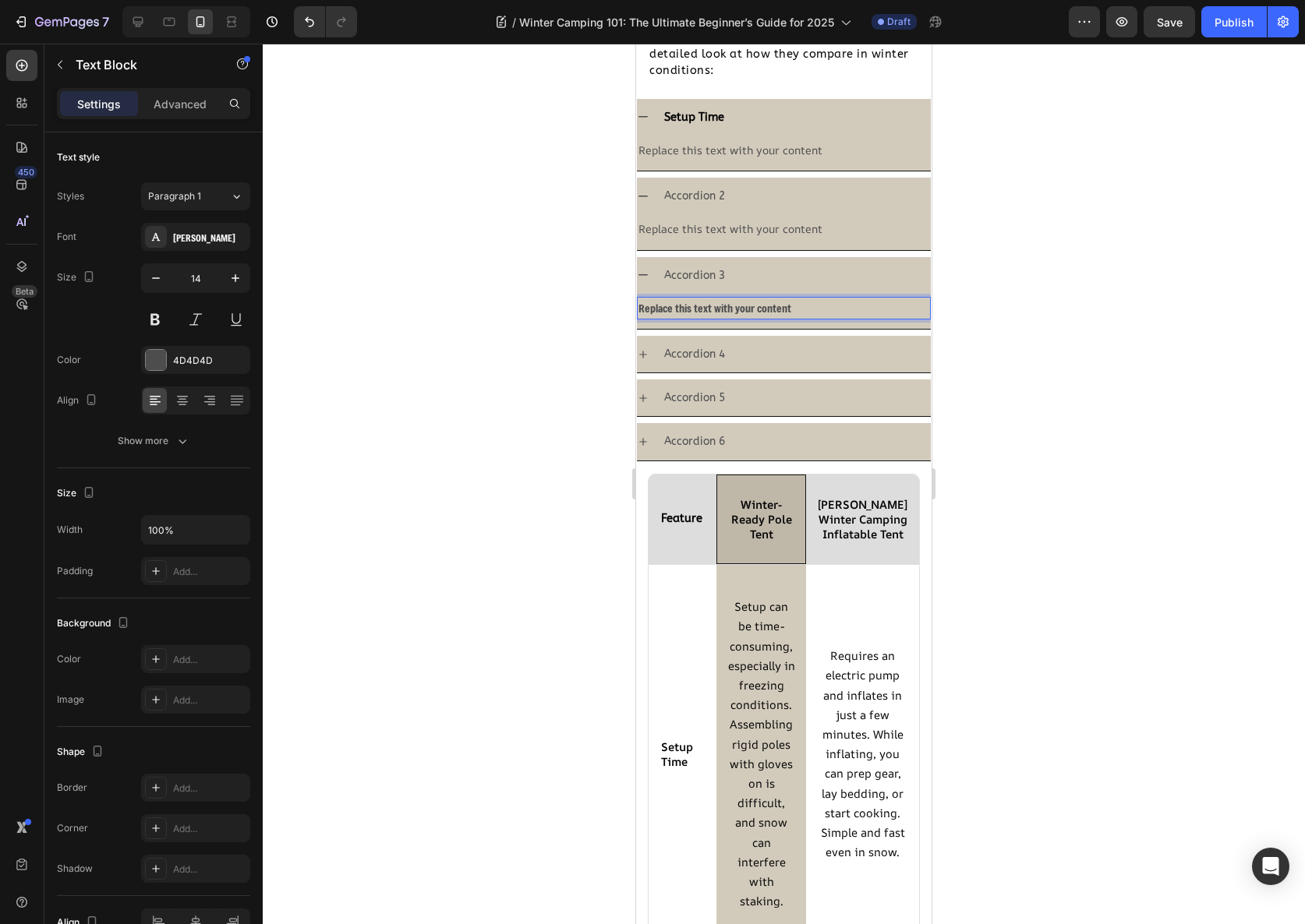
click at [699, 302] on div "Replace this text with your content" at bounding box center [784, 308] width 294 height 23
click at [699, 302] on p "Replace this text with your content" at bounding box center [784, 308] width 291 height 20
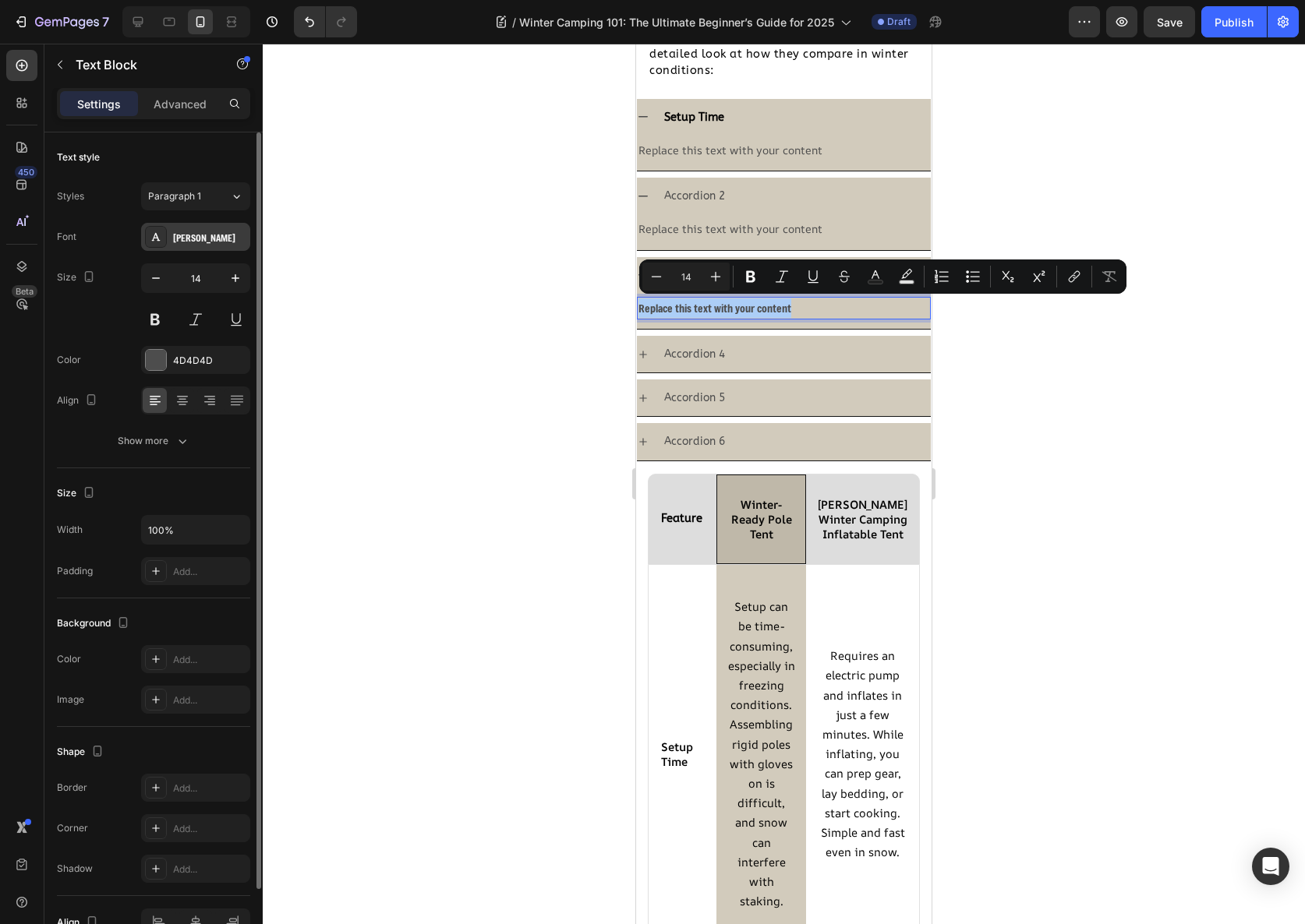
click at [175, 248] on div "Freeman" at bounding box center [195, 237] width 109 height 28
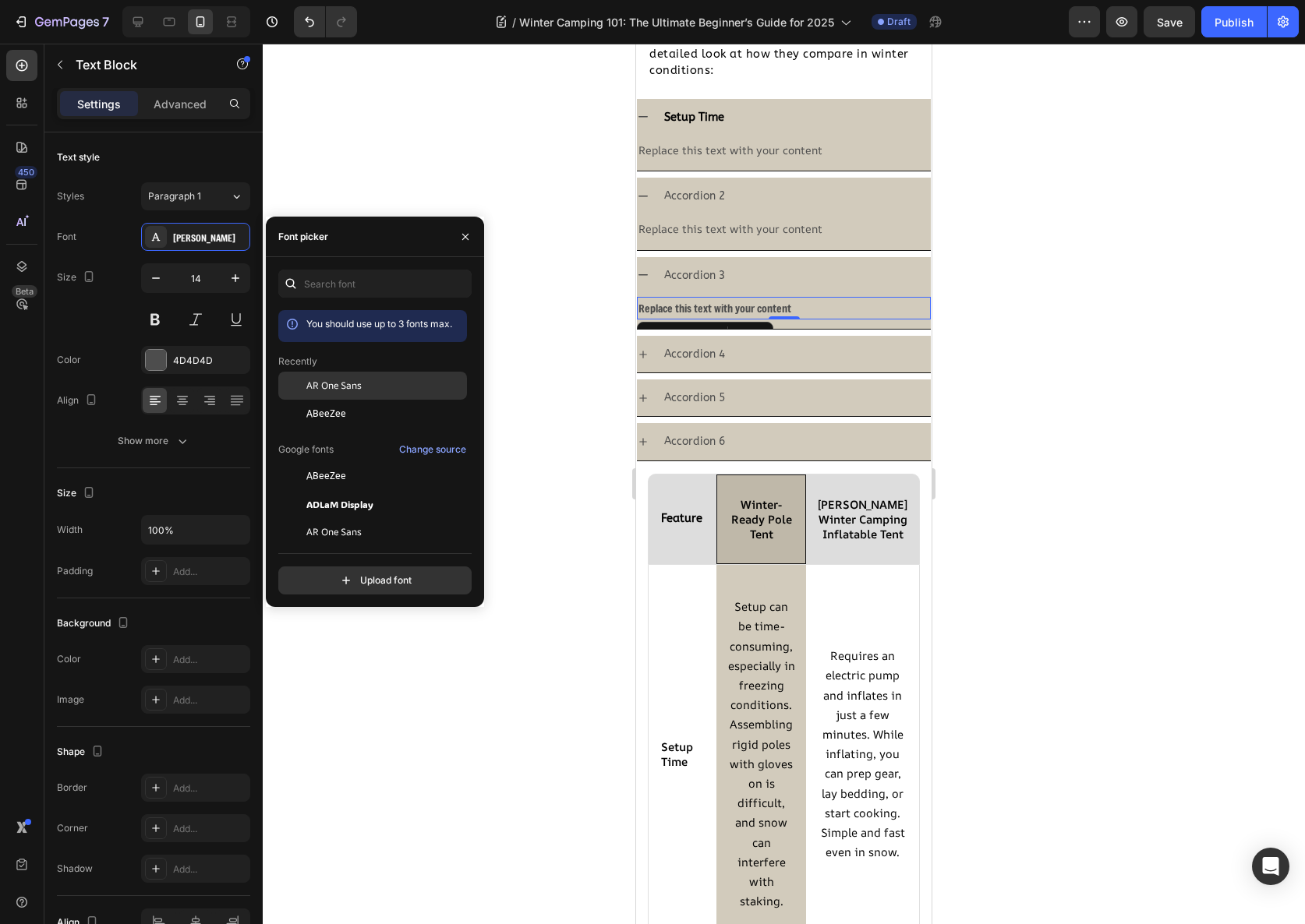
click at [342, 388] on span "AR One Sans" at bounding box center [334, 386] width 56 height 14
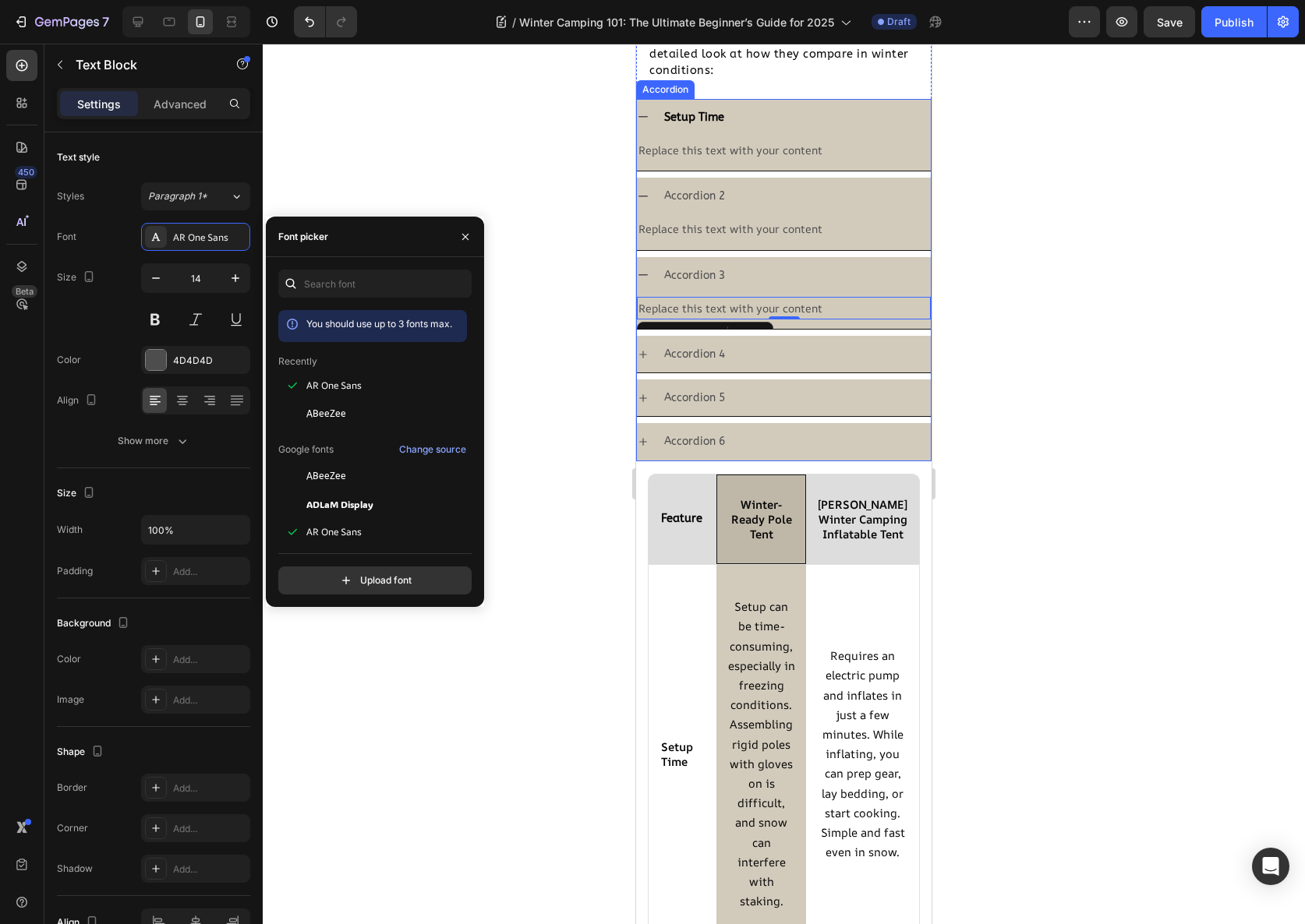
click at [749, 354] on div "Accordion 4" at bounding box center [796, 354] width 269 height 24
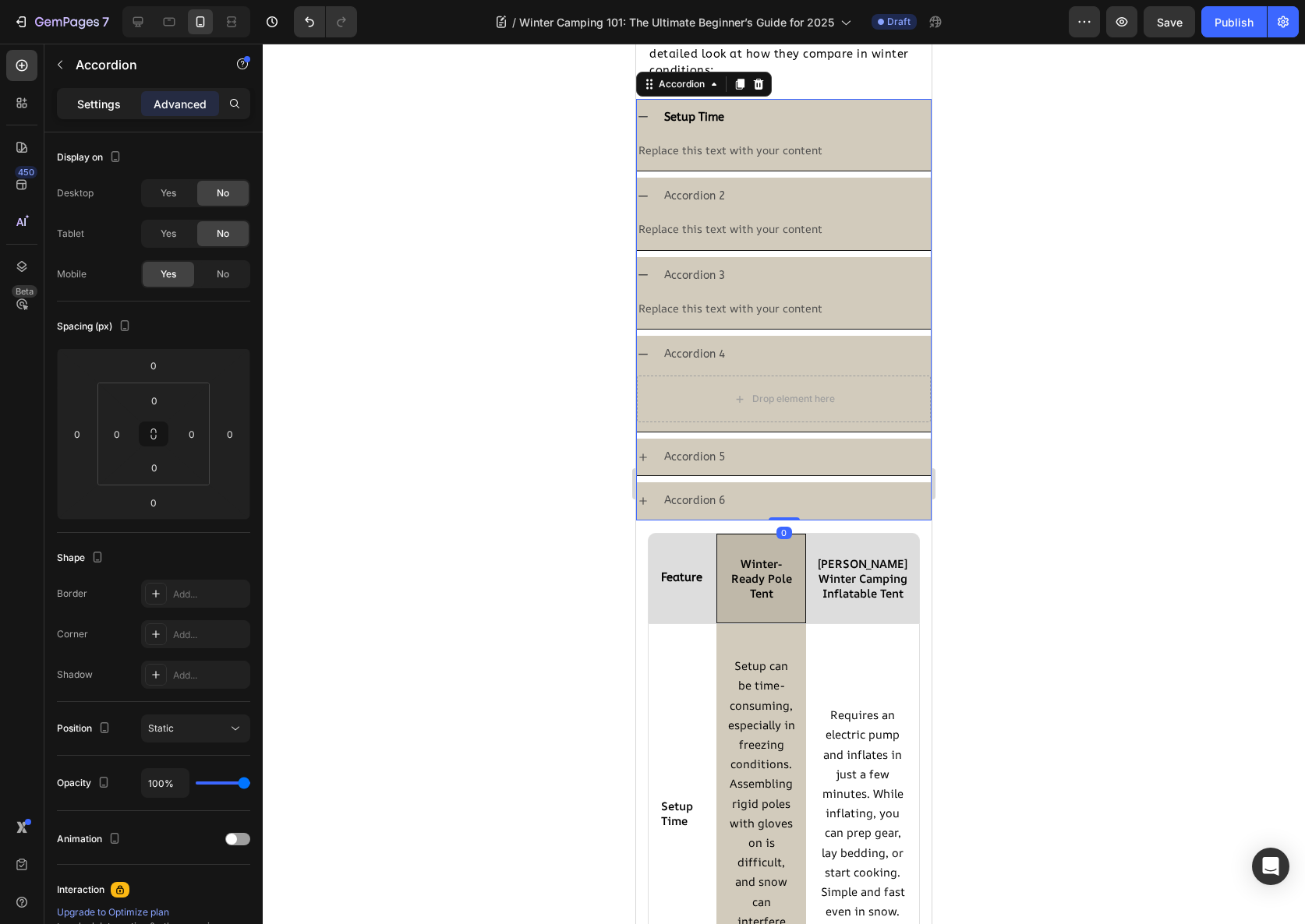
click at [111, 97] on p "Settings" at bounding box center [99, 104] width 44 height 16
type input "8"
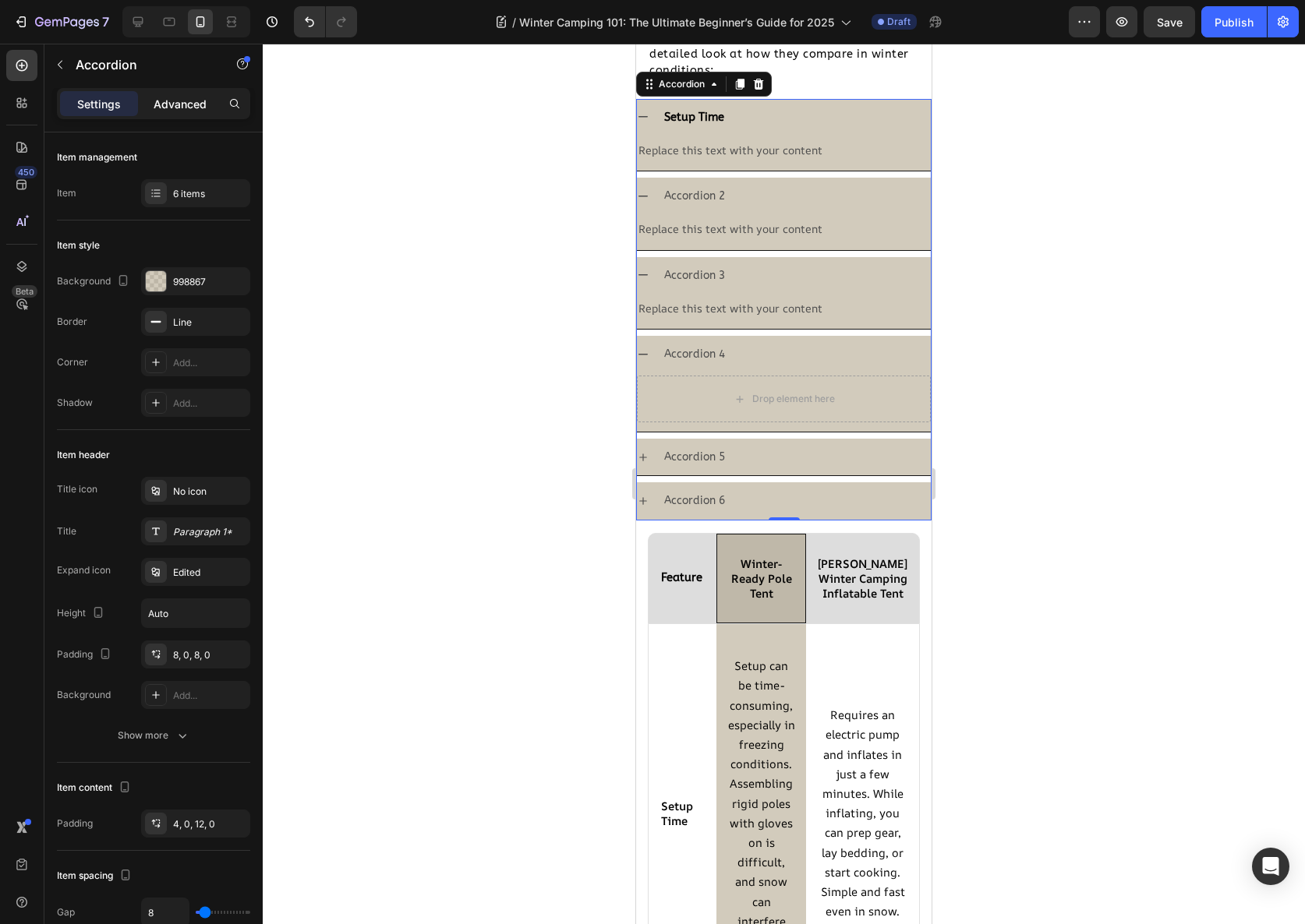
click at [188, 112] on div "Advanced" at bounding box center [180, 104] width 78 height 25
type input "100%"
type input "100"
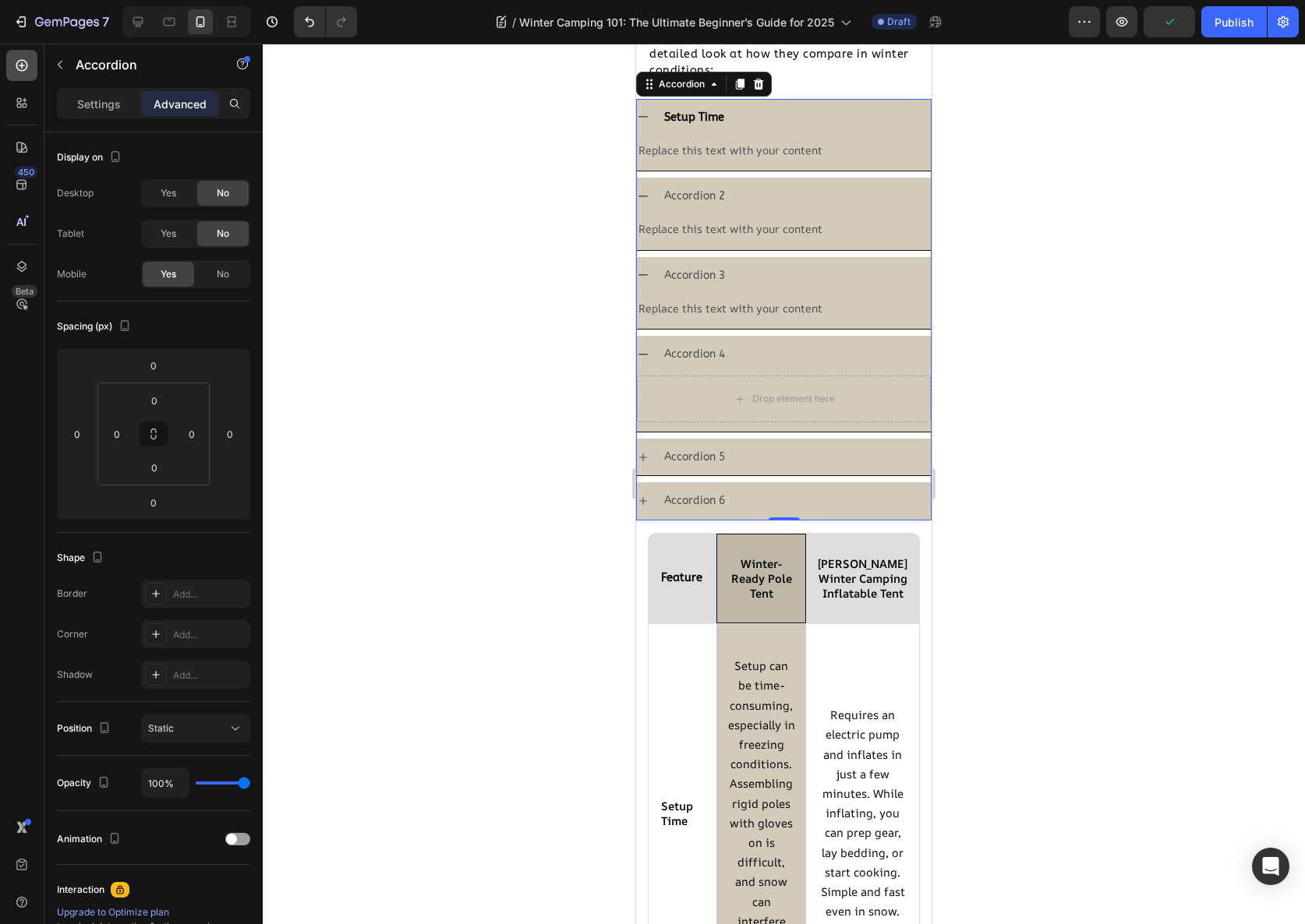
click at [26, 71] on icon at bounding box center [22, 66] width 16 height 16
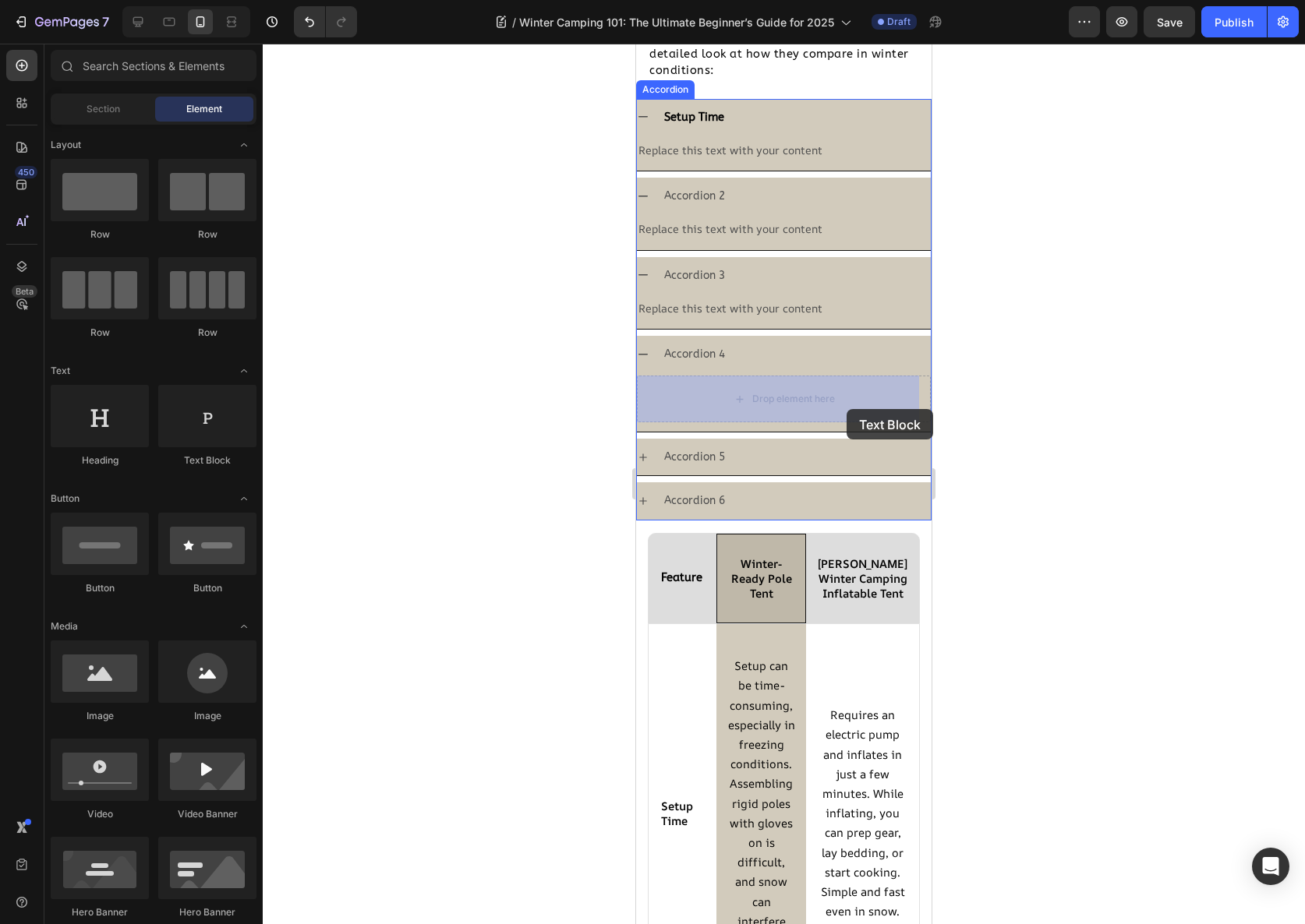
drag, startPoint x: 862, startPoint y: 472, endPoint x: 828, endPoint y: 402, distance: 77.8
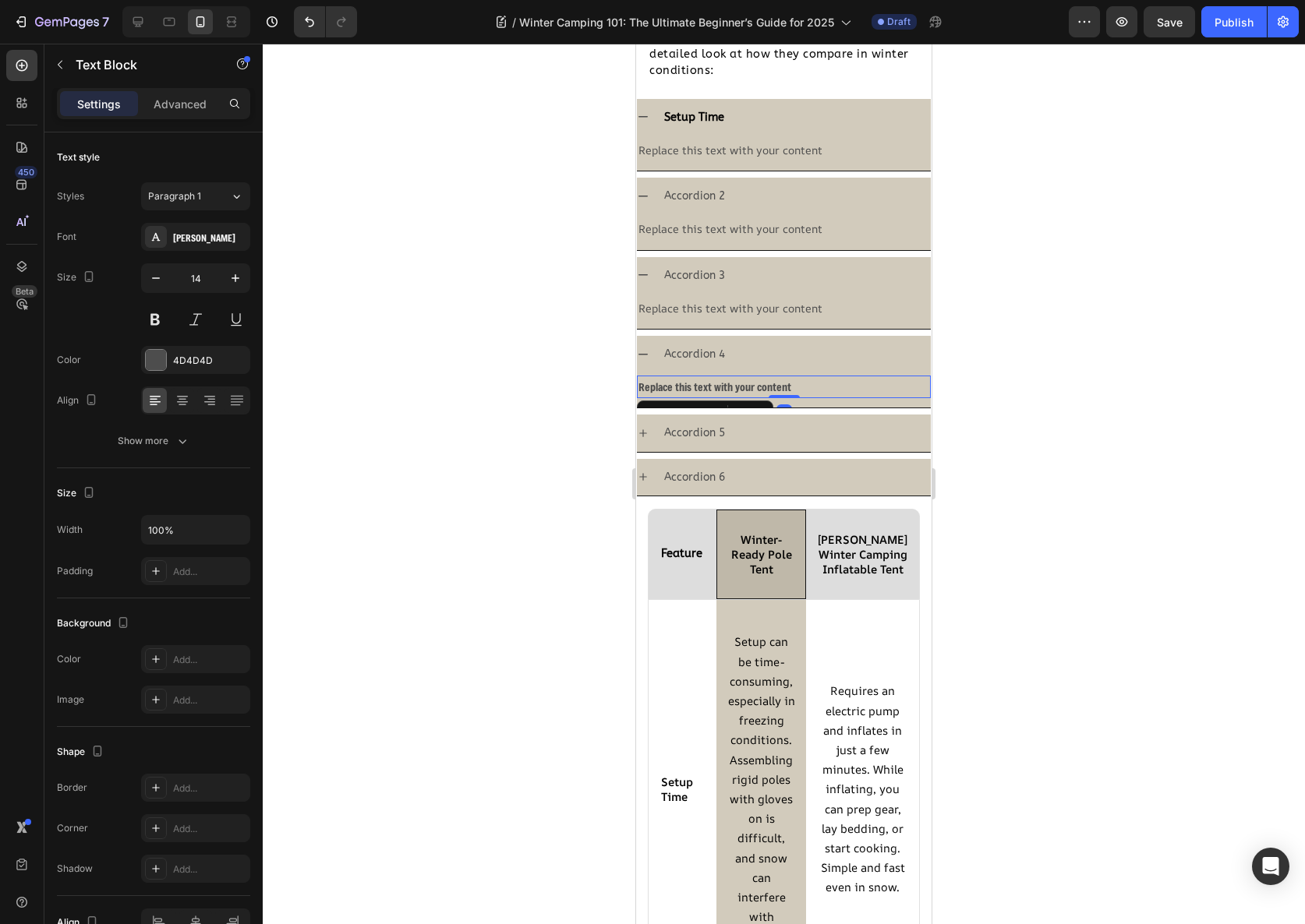
click at [775, 383] on div "Replace this text with your content" at bounding box center [784, 387] width 294 height 23
click at [775, 383] on p "Replace this text with your content" at bounding box center [784, 387] width 291 height 20
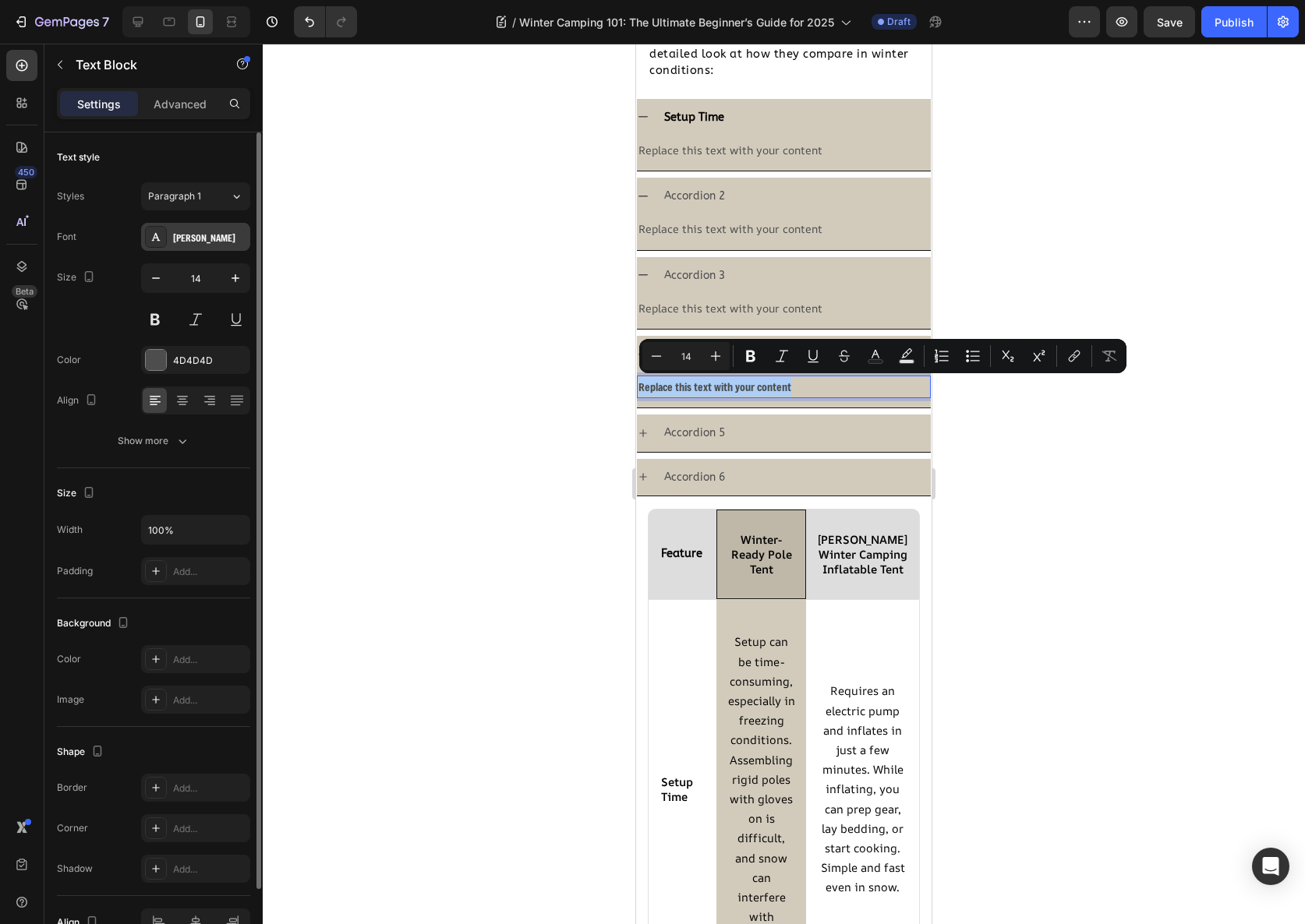
click at [208, 242] on div "Freeman" at bounding box center [210, 238] width 73 height 14
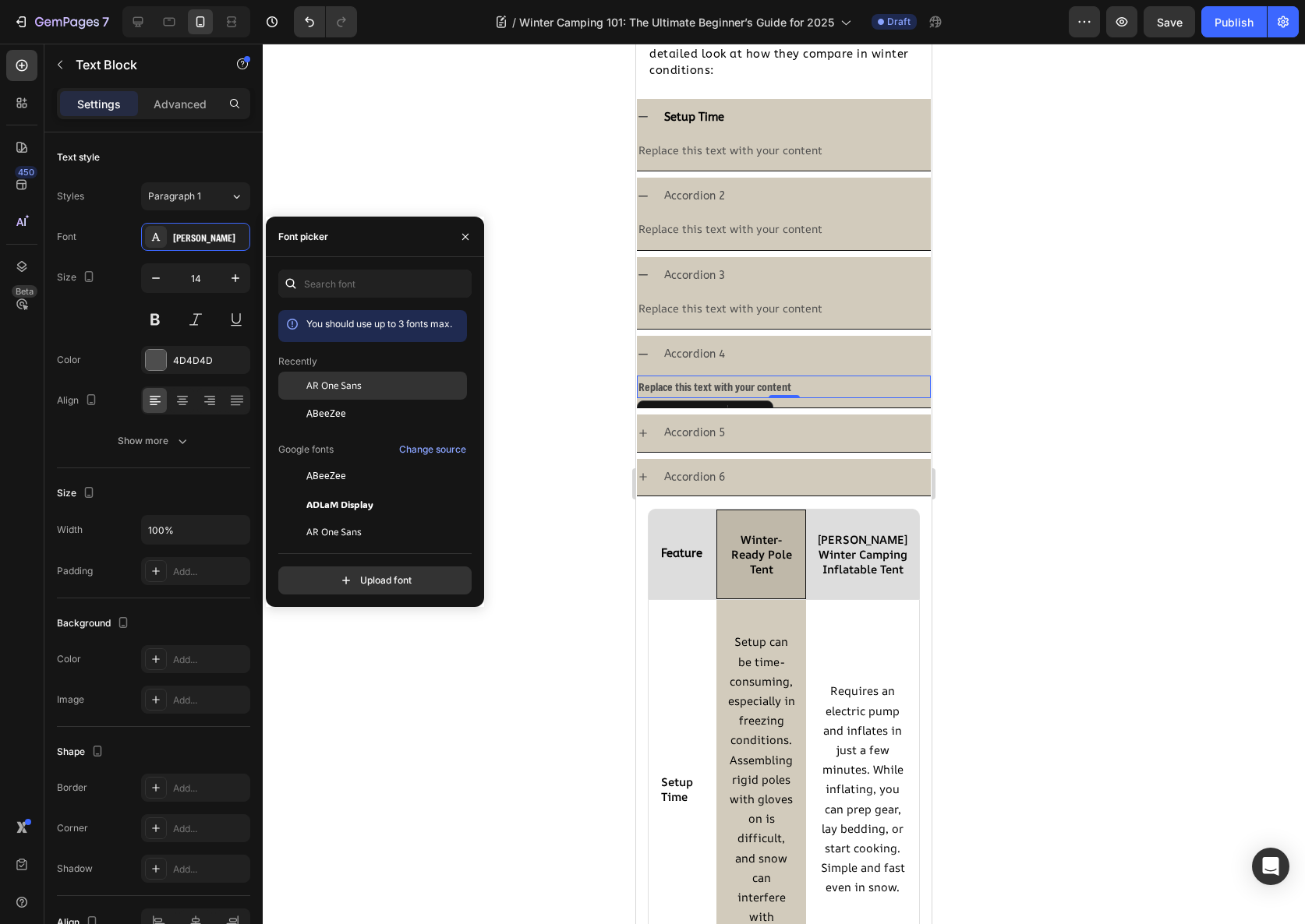
click at [392, 384] on div "AR One Sans" at bounding box center [385, 386] width 158 height 14
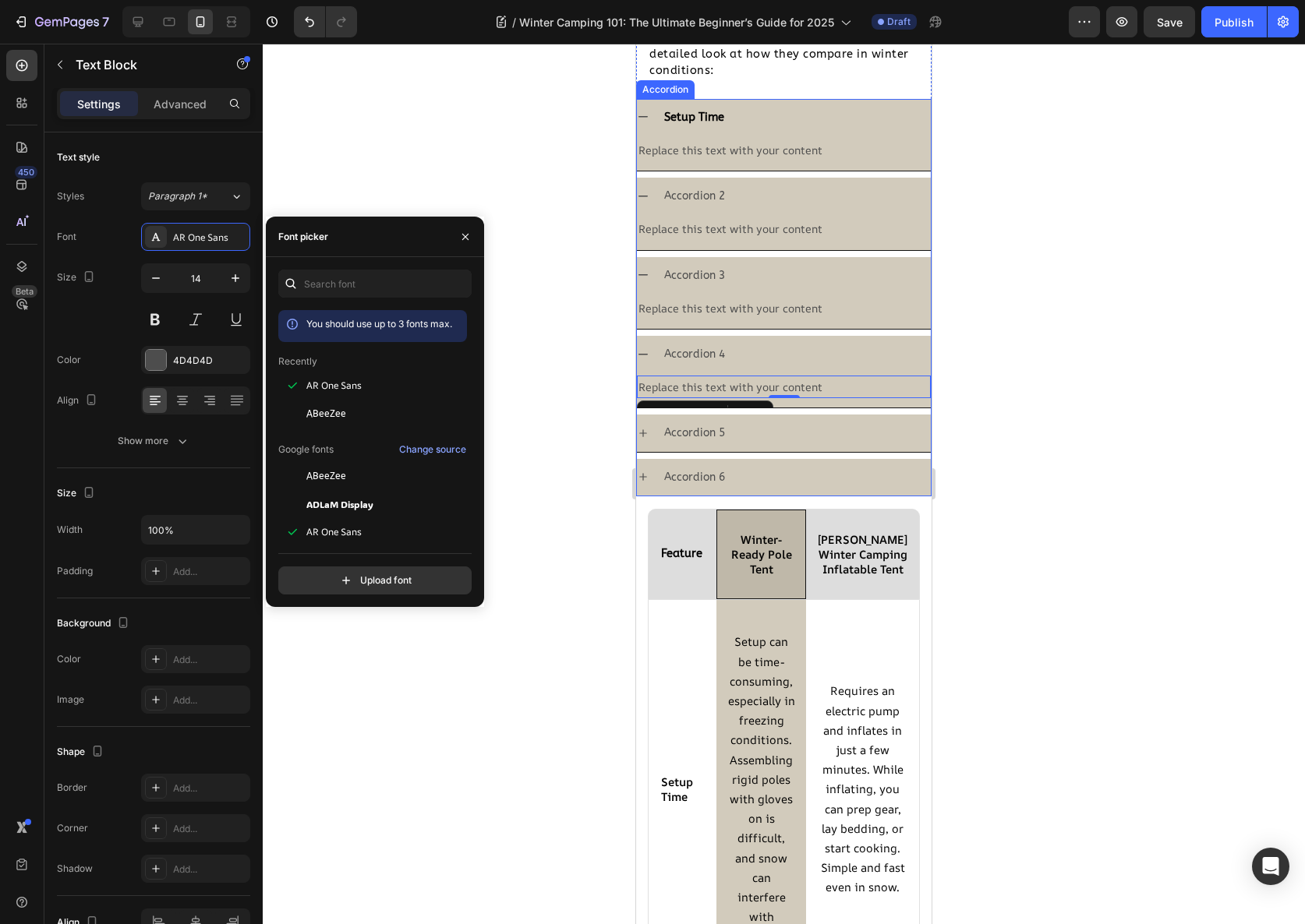
drag, startPoint x: 784, startPoint y: 435, endPoint x: 775, endPoint y: 435, distance: 9.0
click at [783, 435] on div "Accordion 5" at bounding box center [796, 432] width 269 height 24
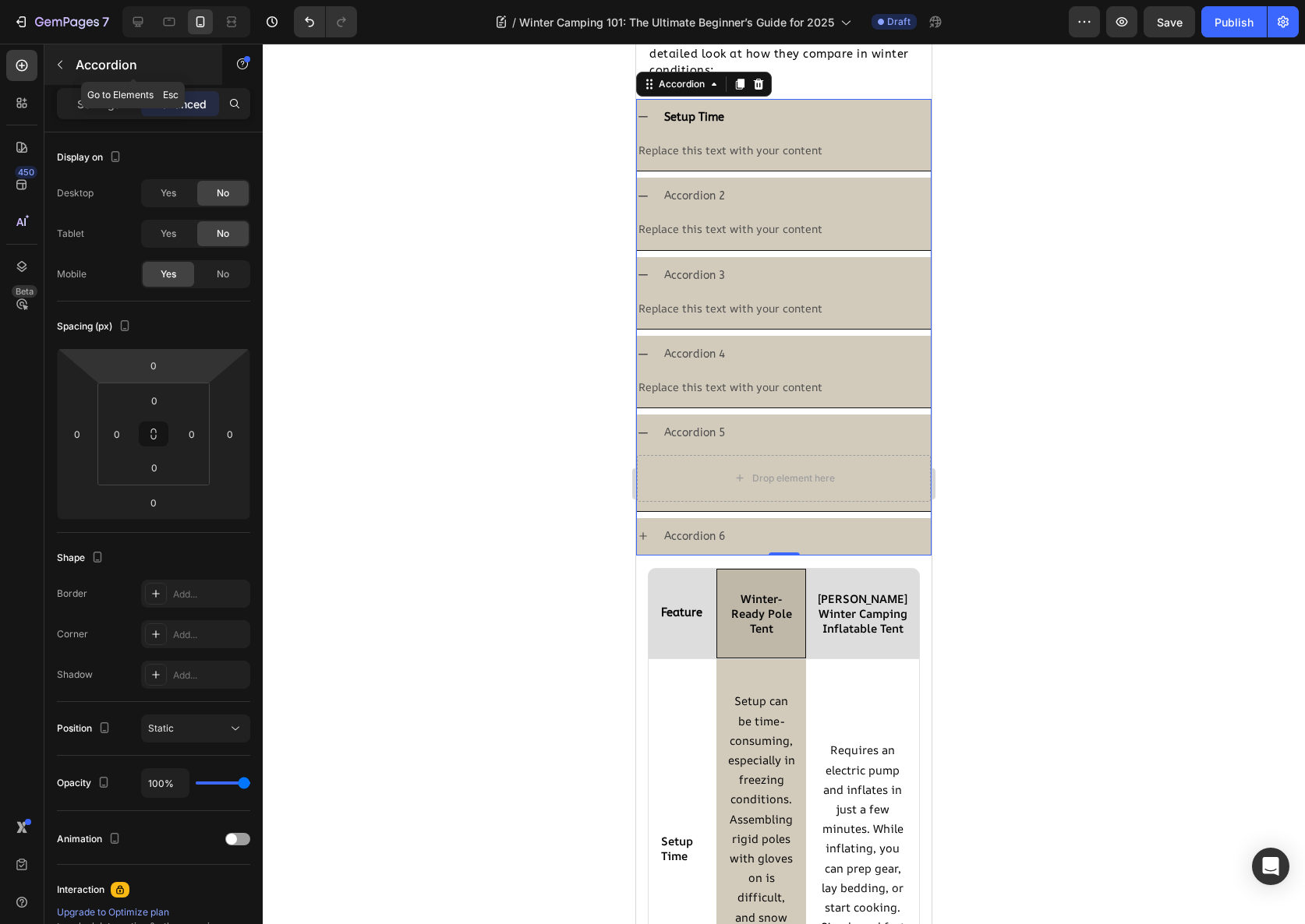
click at [58, 67] on icon "button" at bounding box center [60, 65] width 13 height 13
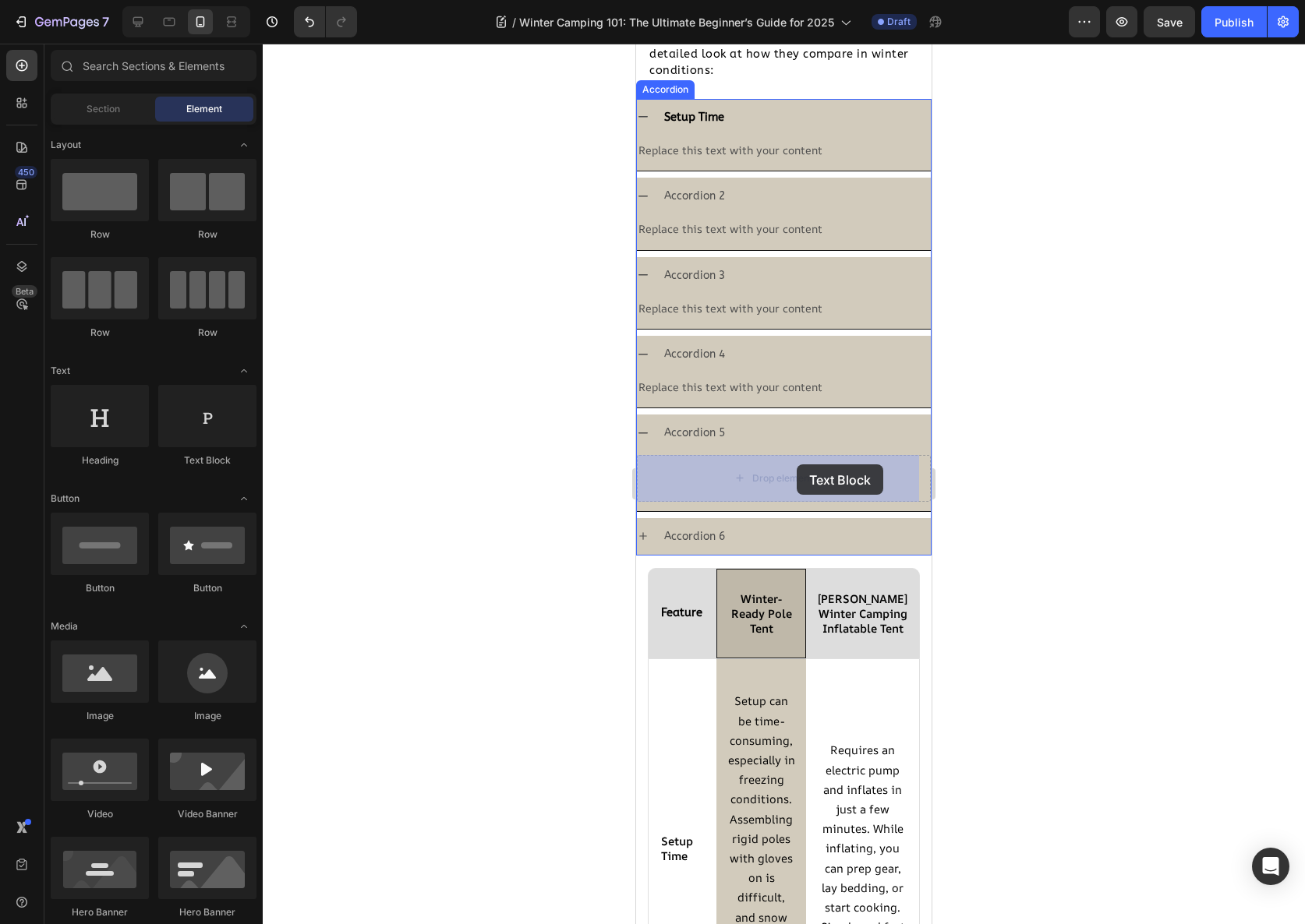
drag, startPoint x: 844, startPoint y: 462, endPoint x: 796, endPoint y: 464, distance: 48.0
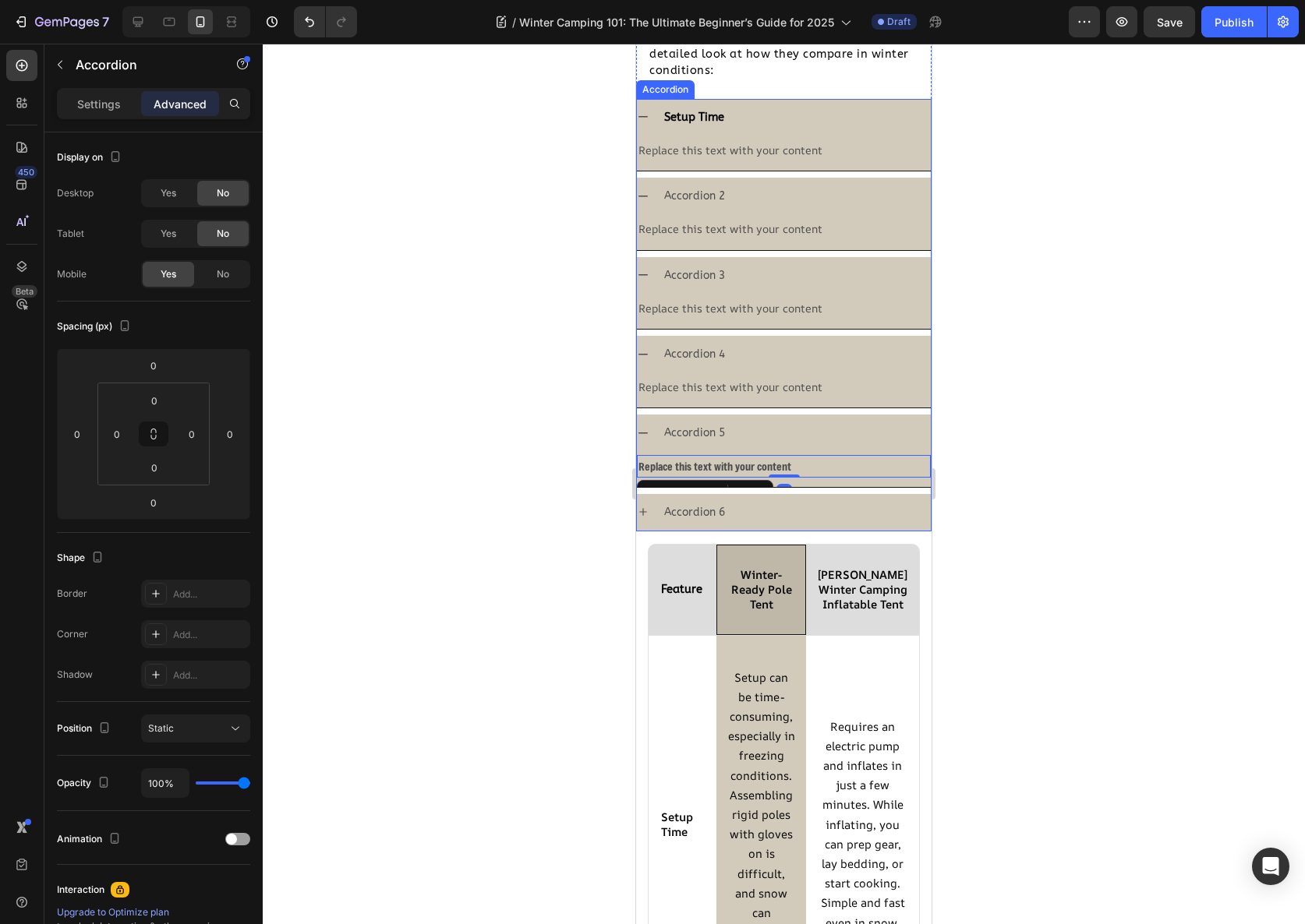
click at [769, 512] on div "Accordion 6" at bounding box center [796, 512] width 269 height 24
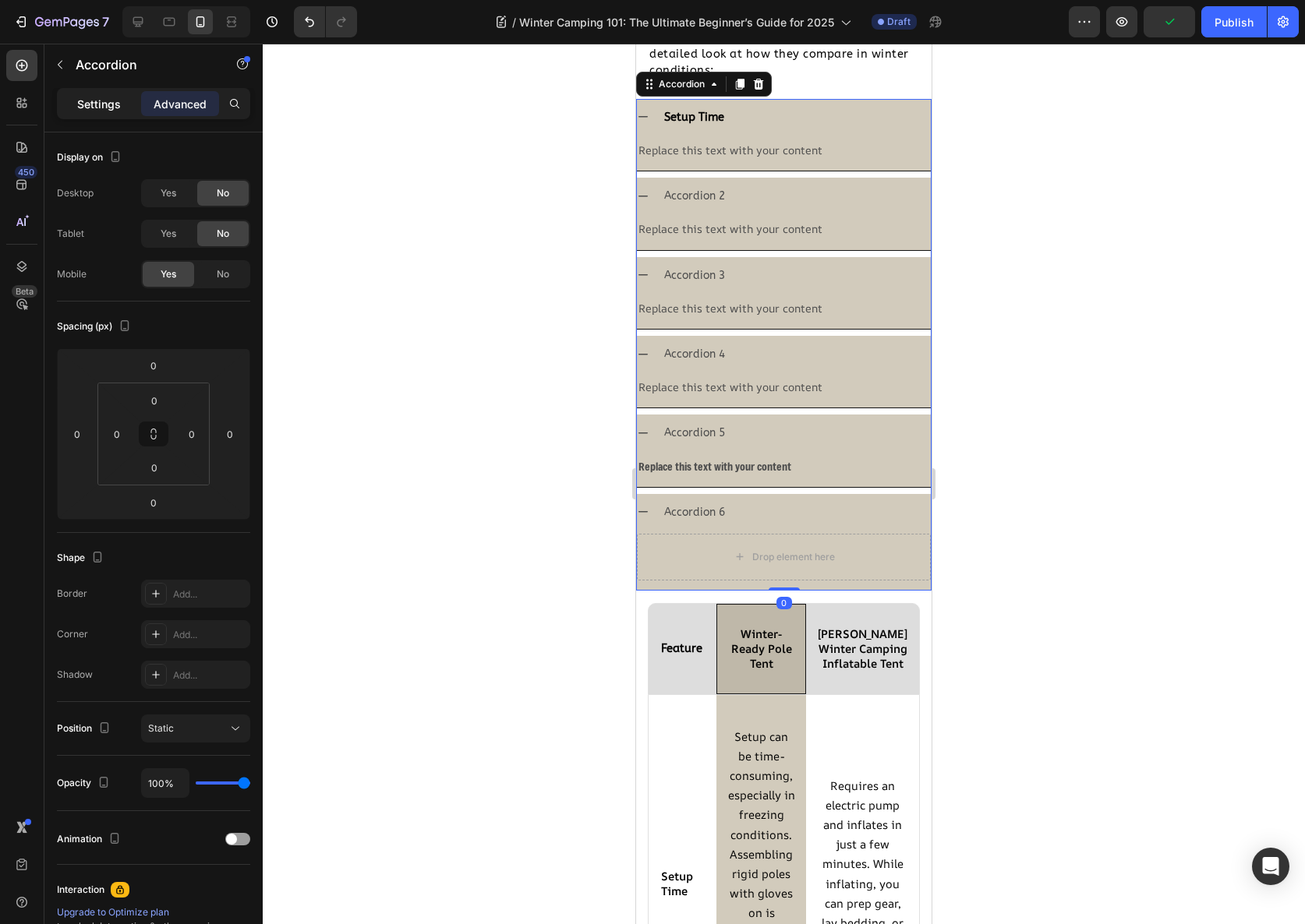
click at [93, 105] on p "Settings" at bounding box center [99, 104] width 44 height 16
type input "8"
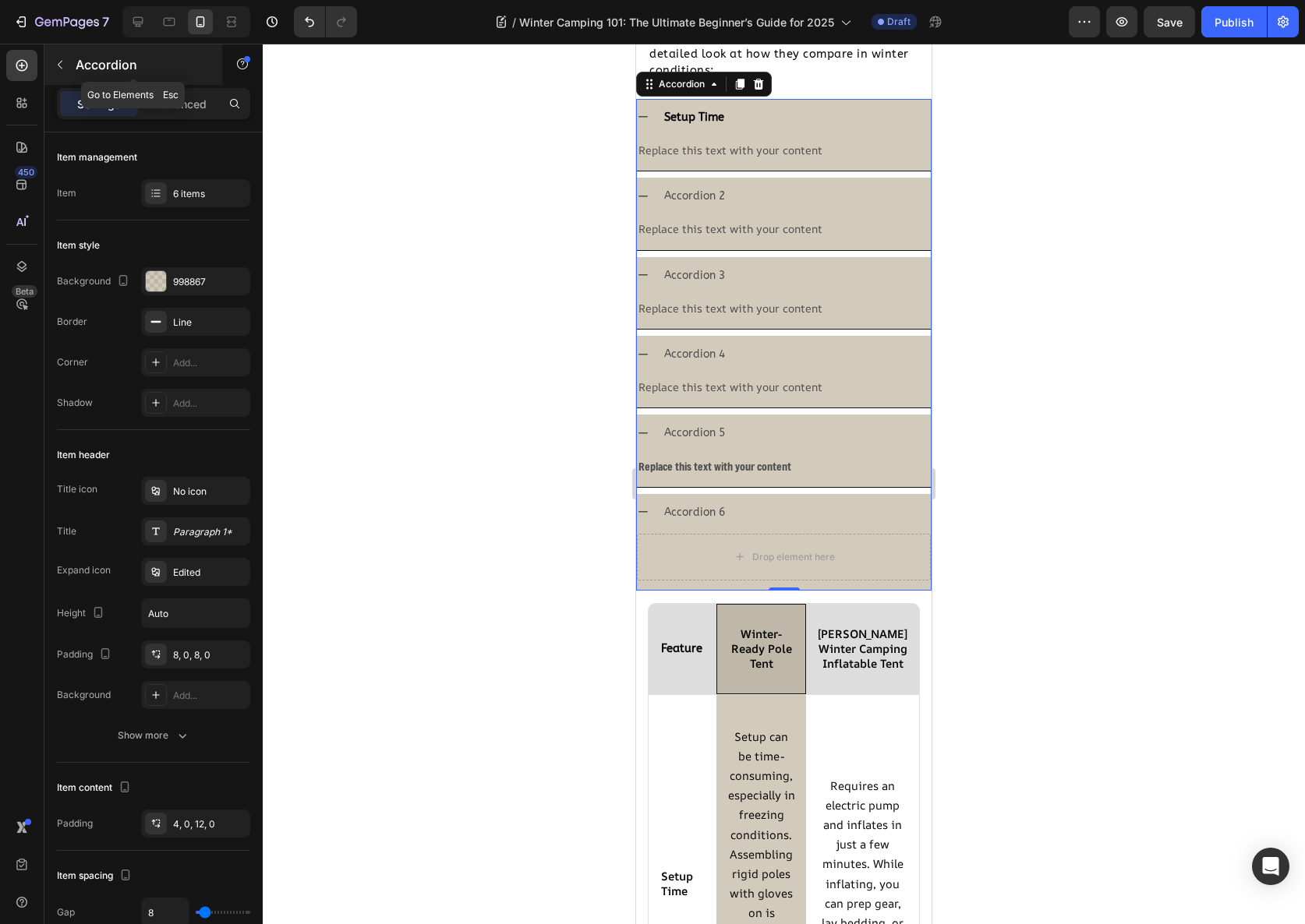
click at [64, 53] on button "button" at bounding box center [60, 65] width 25 height 25
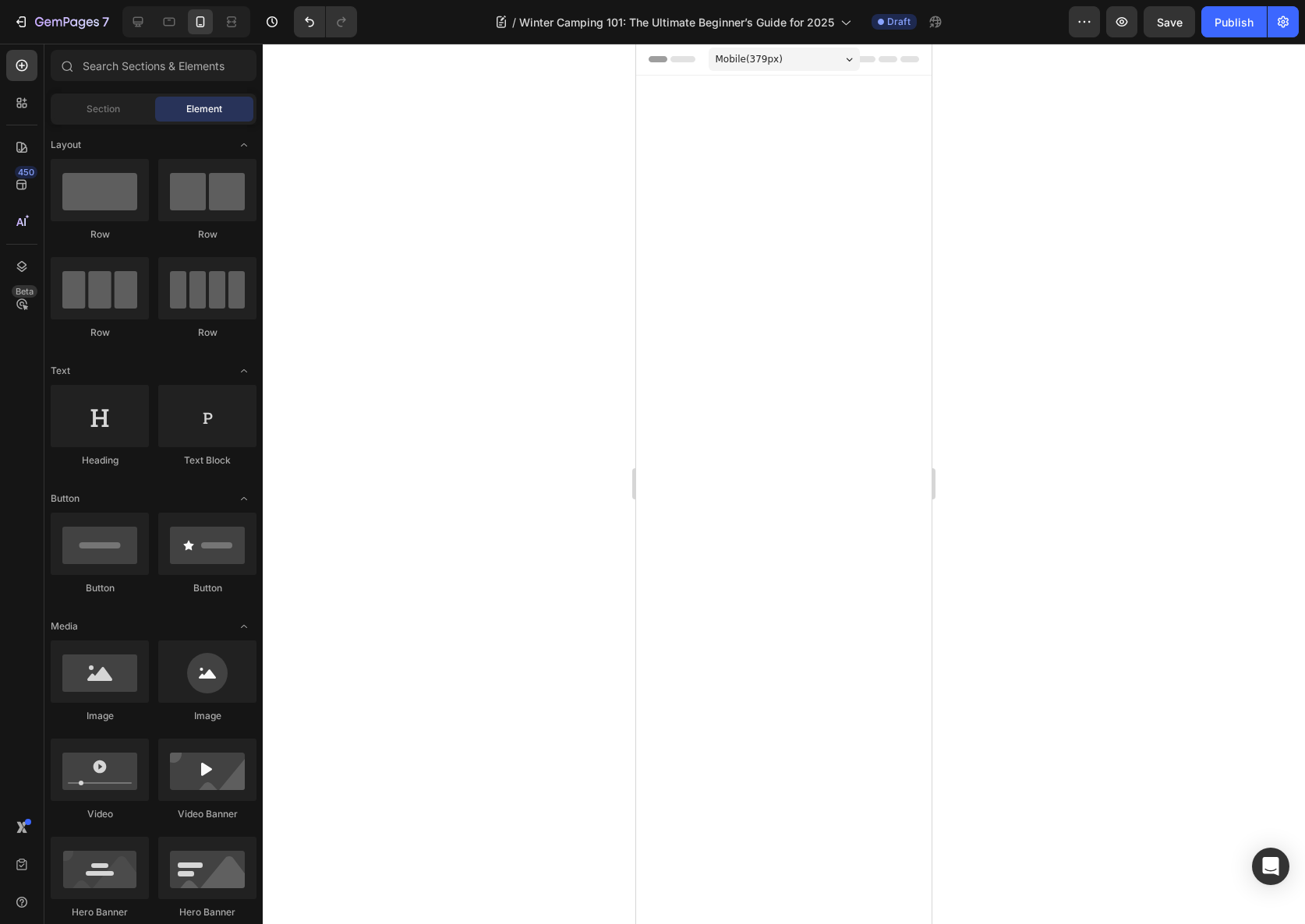
scroll to position [1986, 0]
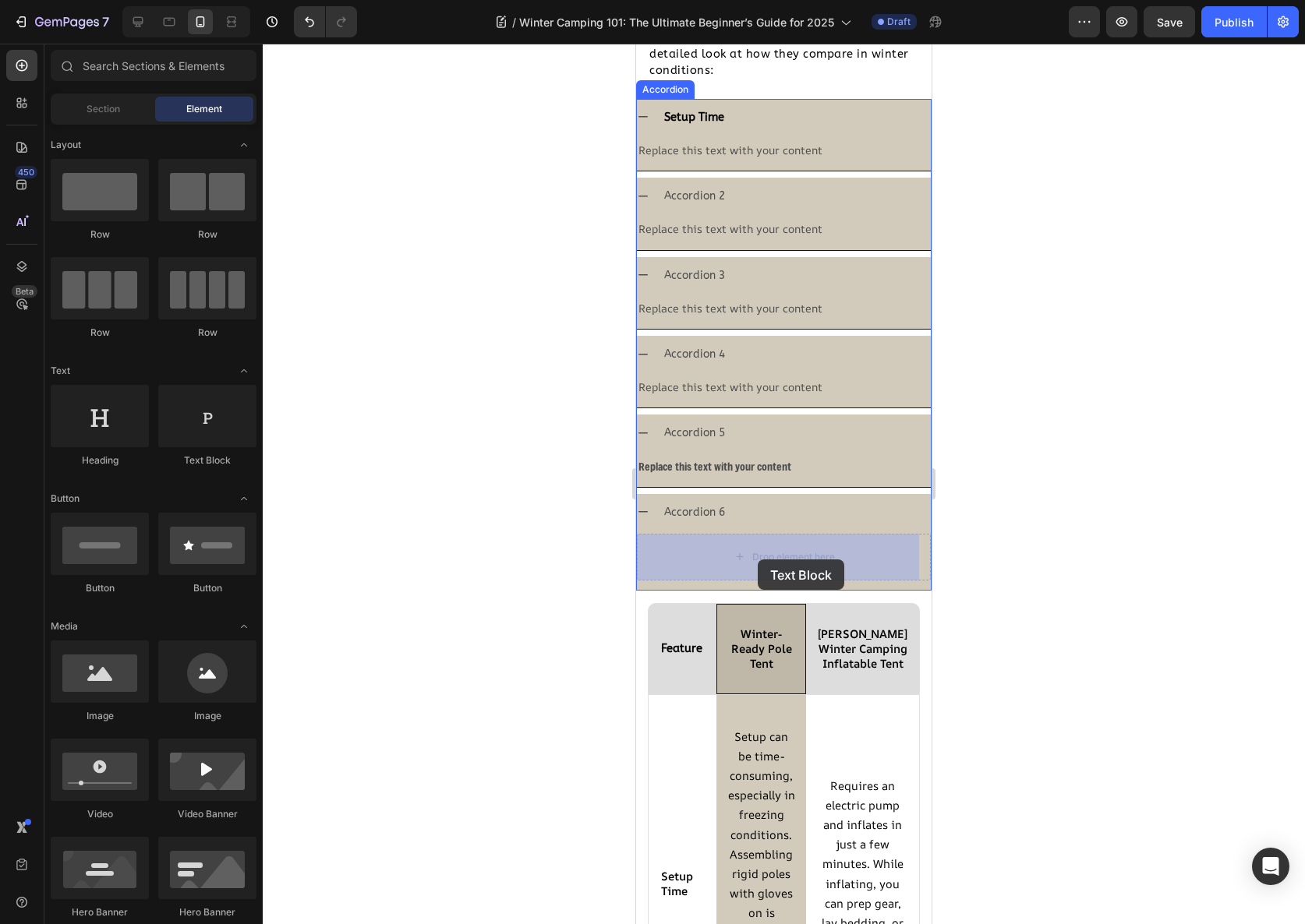
drag, startPoint x: 848, startPoint y: 457, endPoint x: 758, endPoint y: 559, distance: 136.0
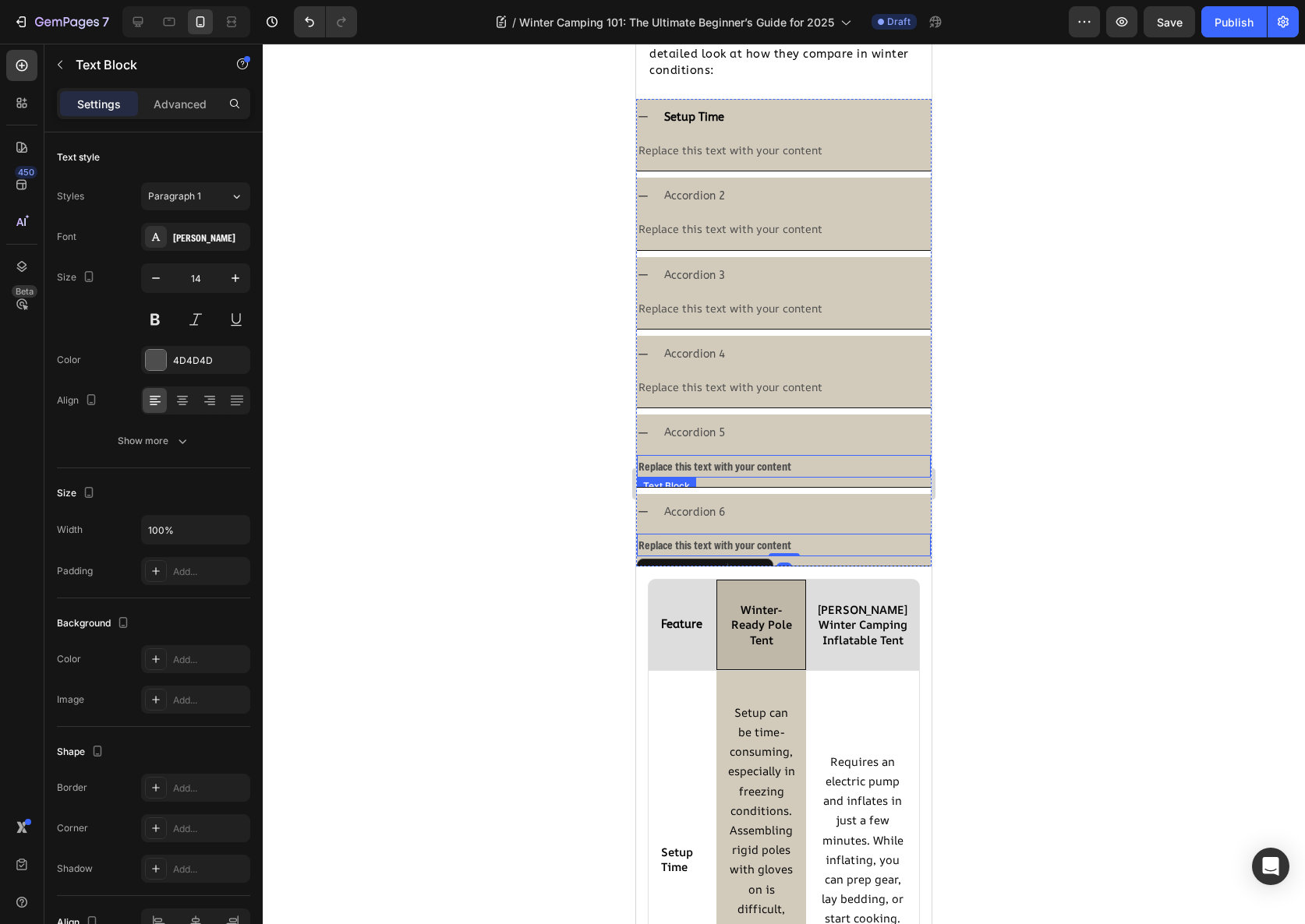
click at [735, 467] on div "Replace this text with your content" at bounding box center [784, 466] width 294 height 23
click at [735, 467] on p "Replace this text with your content" at bounding box center [784, 466] width 291 height 20
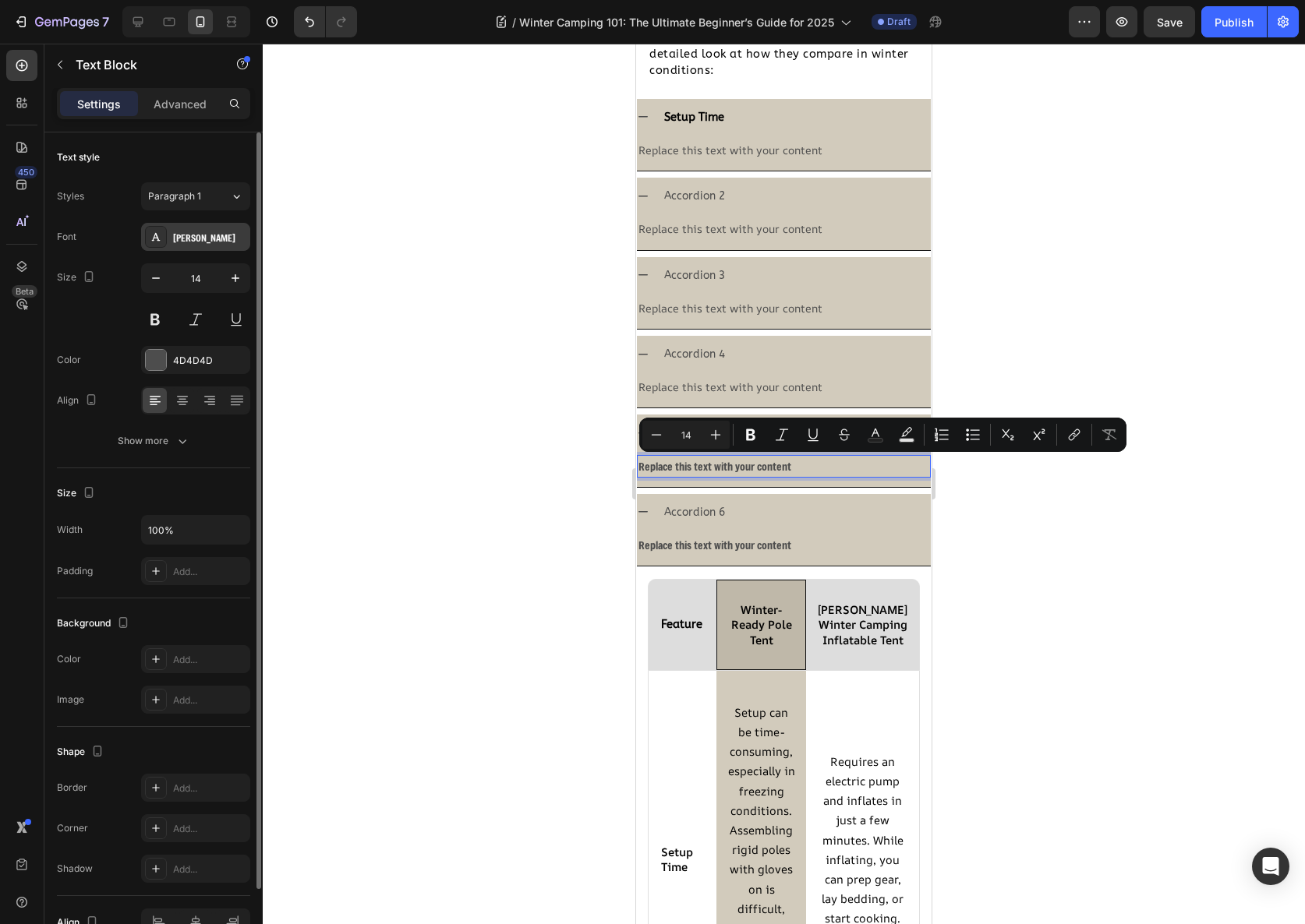
click at [201, 236] on div "[PERSON_NAME]" at bounding box center [210, 238] width 73 height 14
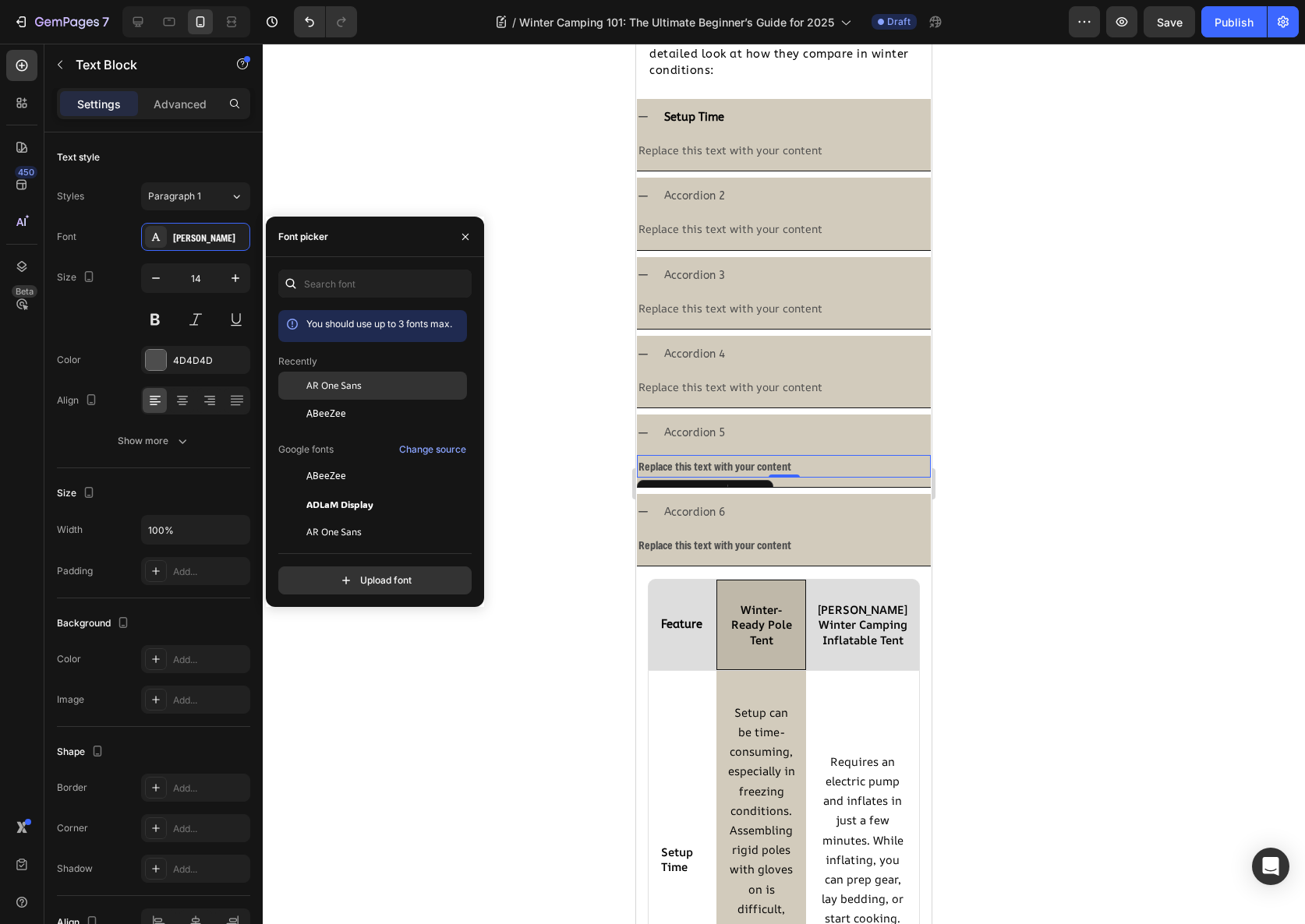
click at [312, 390] on span "AR One Sans" at bounding box center [334, 386] width 56 height 14
click at [705, 553] on div "Replace this text with your content" at bounding box center [784, 545] width 294 height 23
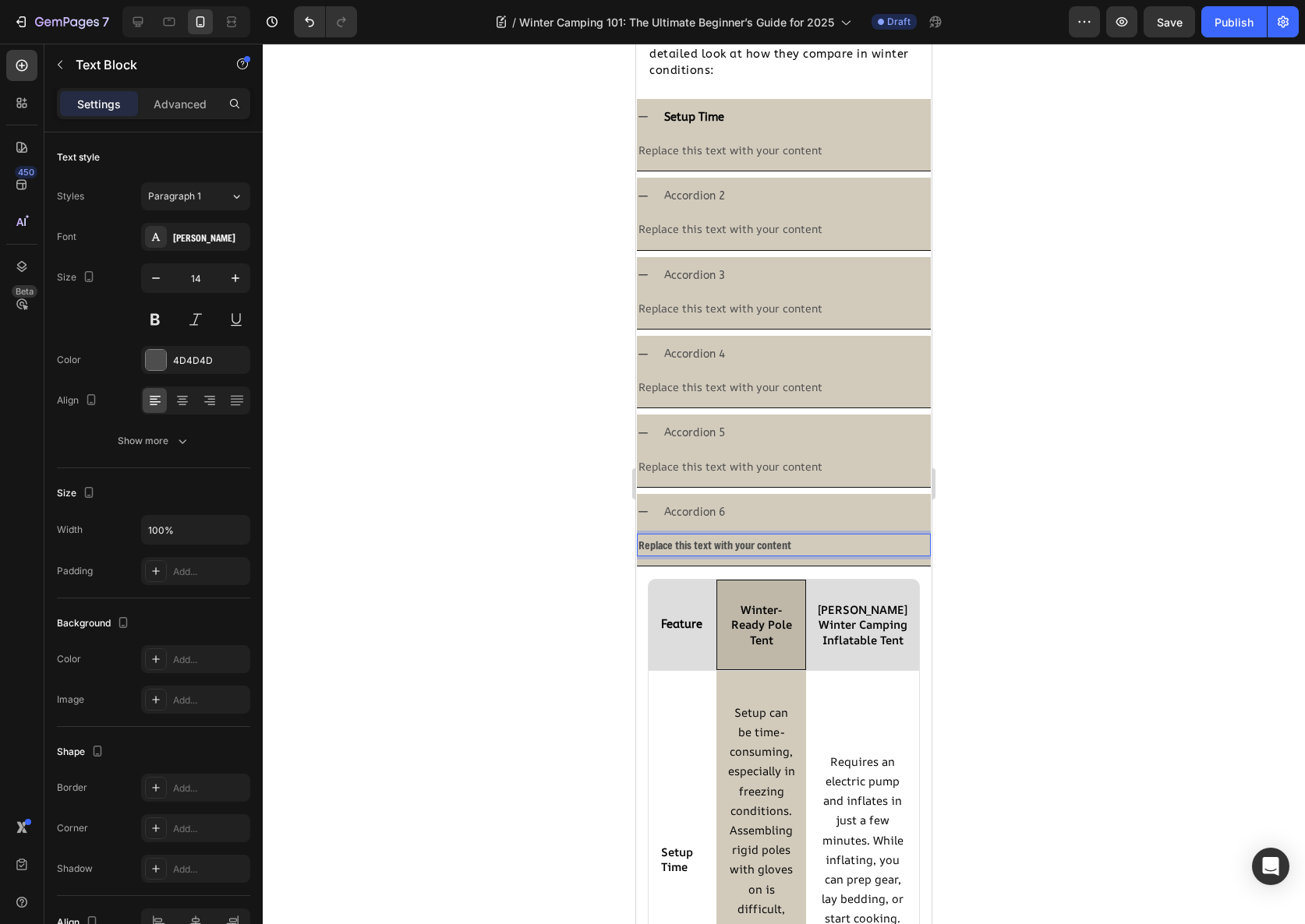
click at [709, 543] on div "Replace this text with your content" at bounding box center [784, 545] width 294 height 23
click at [709, 543] on p "Replace this text with your content" at bounding box center [784, 545] width 291 height 20
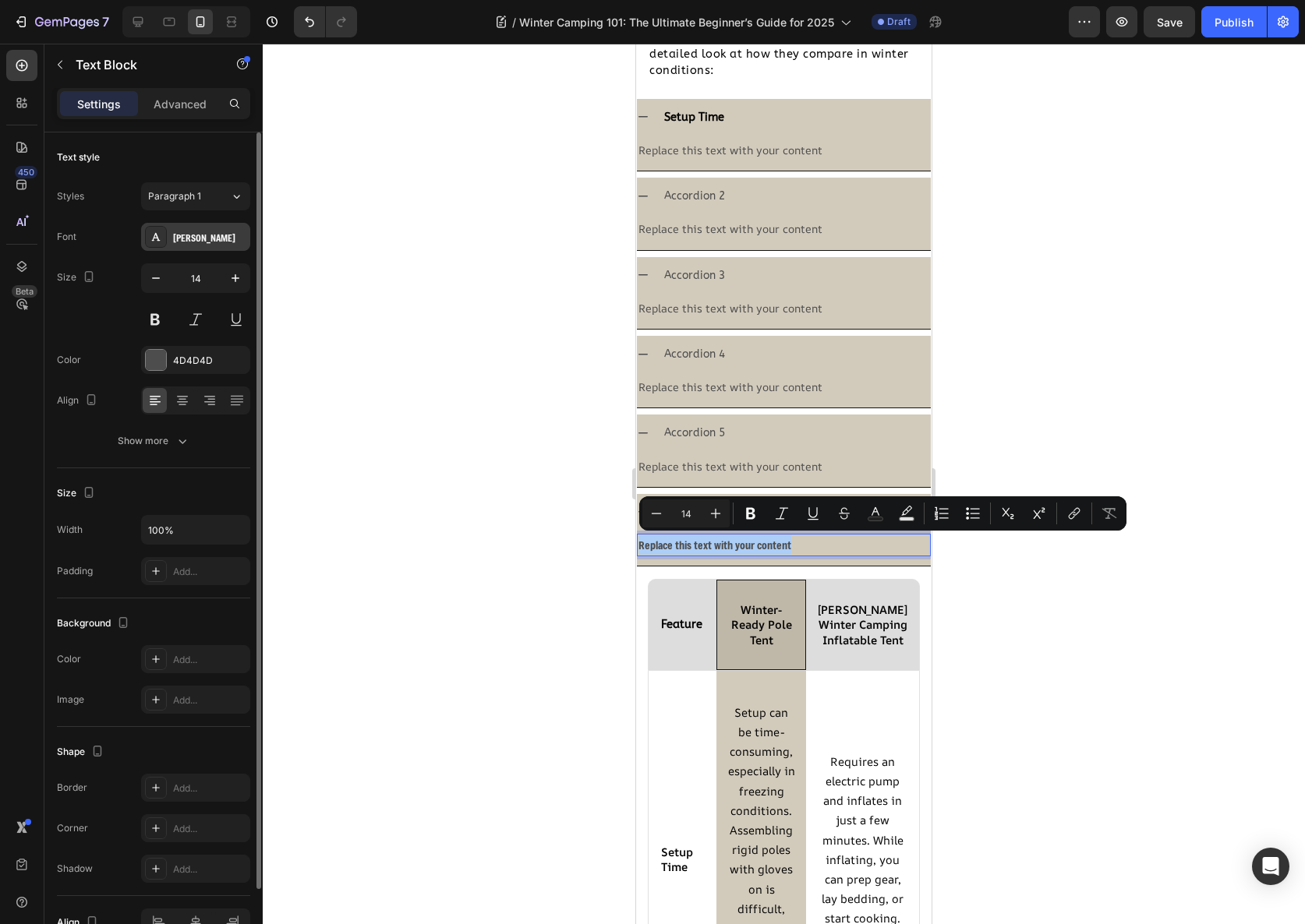
click at [176, 226] on div "[PERSON_NAME]" at bounding box center [195, 237] width 109 height 28
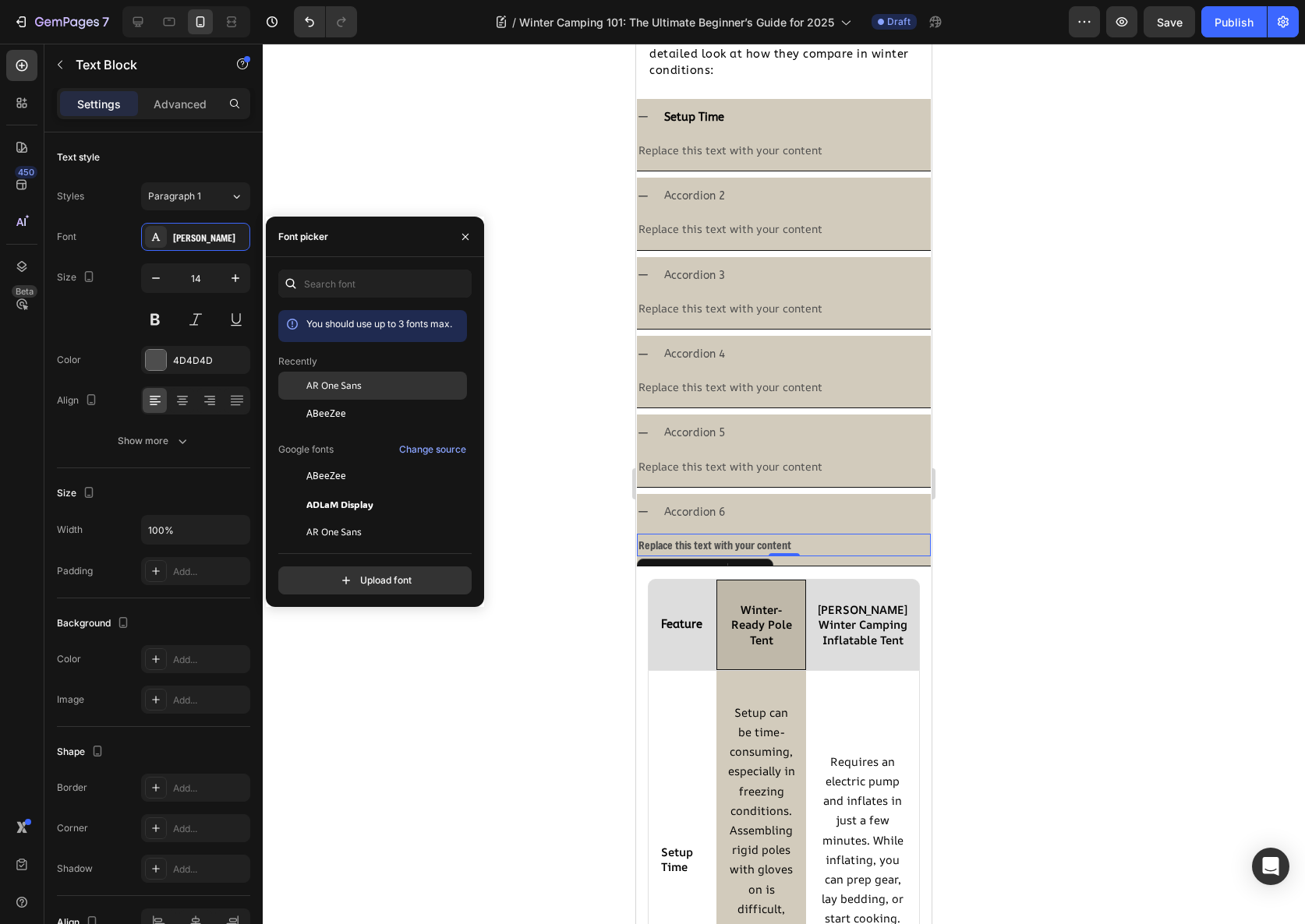
click at [348, 384] on span "AR One Sans" at bounding box center [334, 386] width 56 height 14
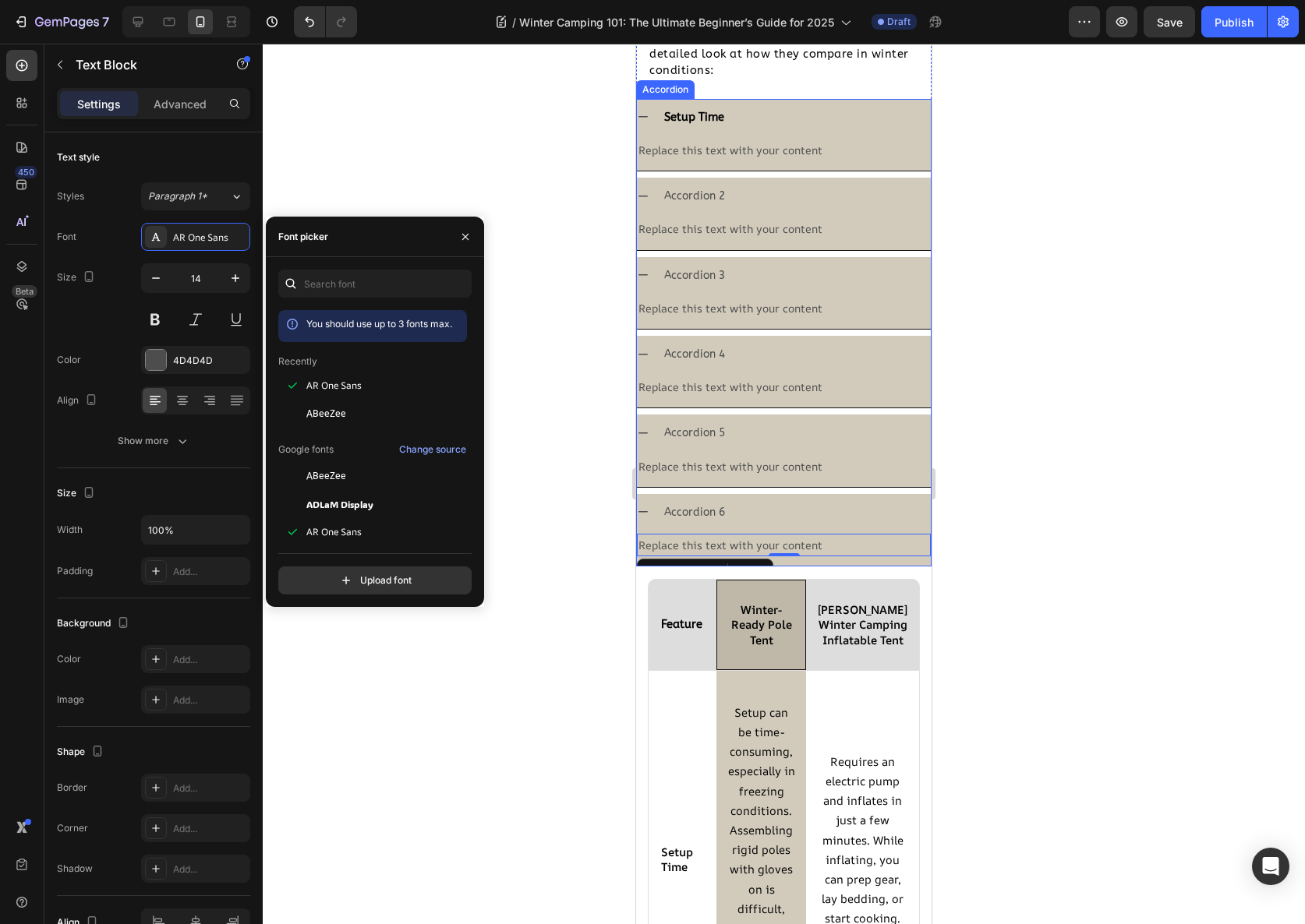
click at [606, 427] on div at bounding box center [784, 484] width 1042 height 881
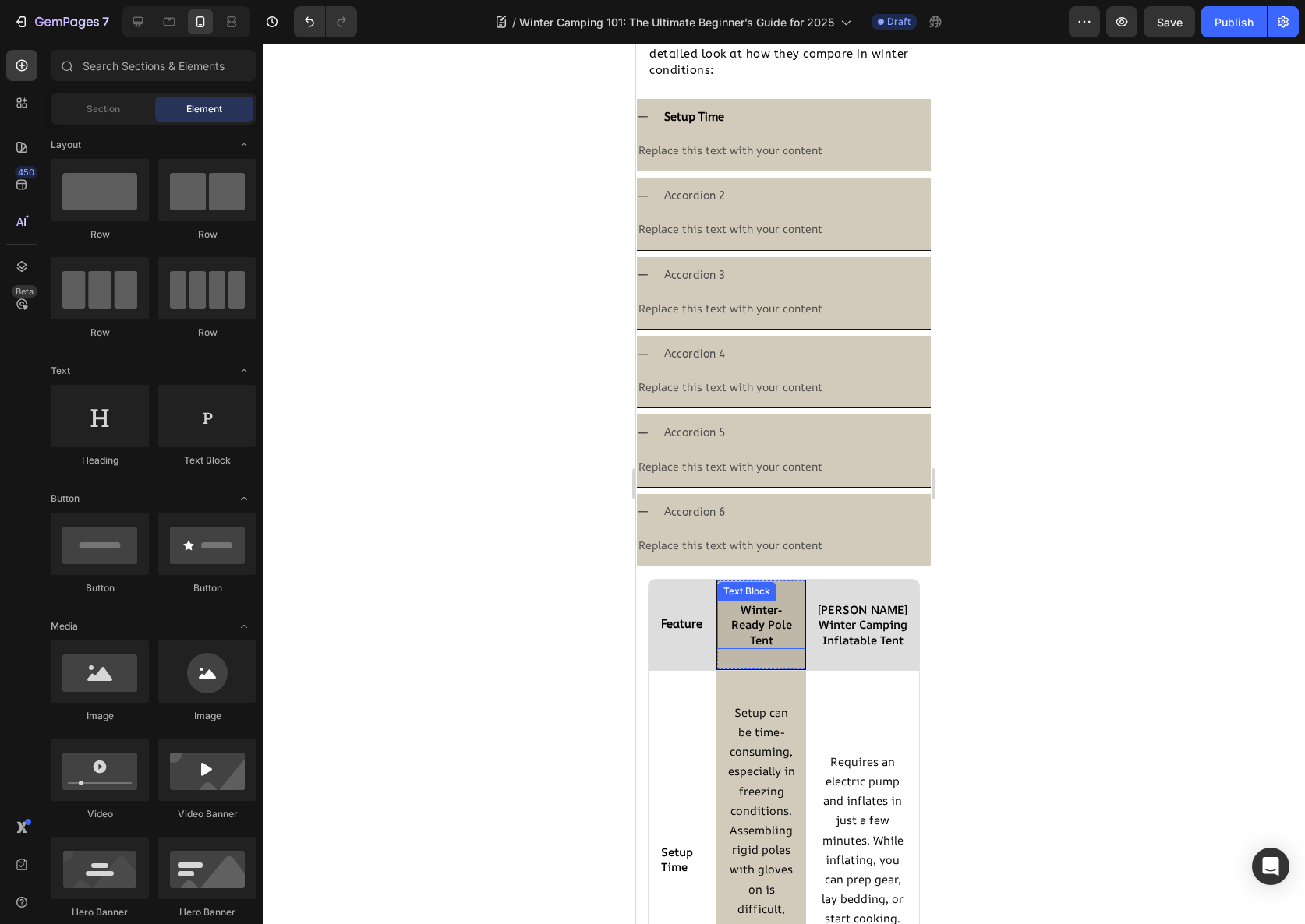
click at [756, 612] on strong "Winter-Ready Pole Tent" at bounding box center [761, 624] width 60 height 45
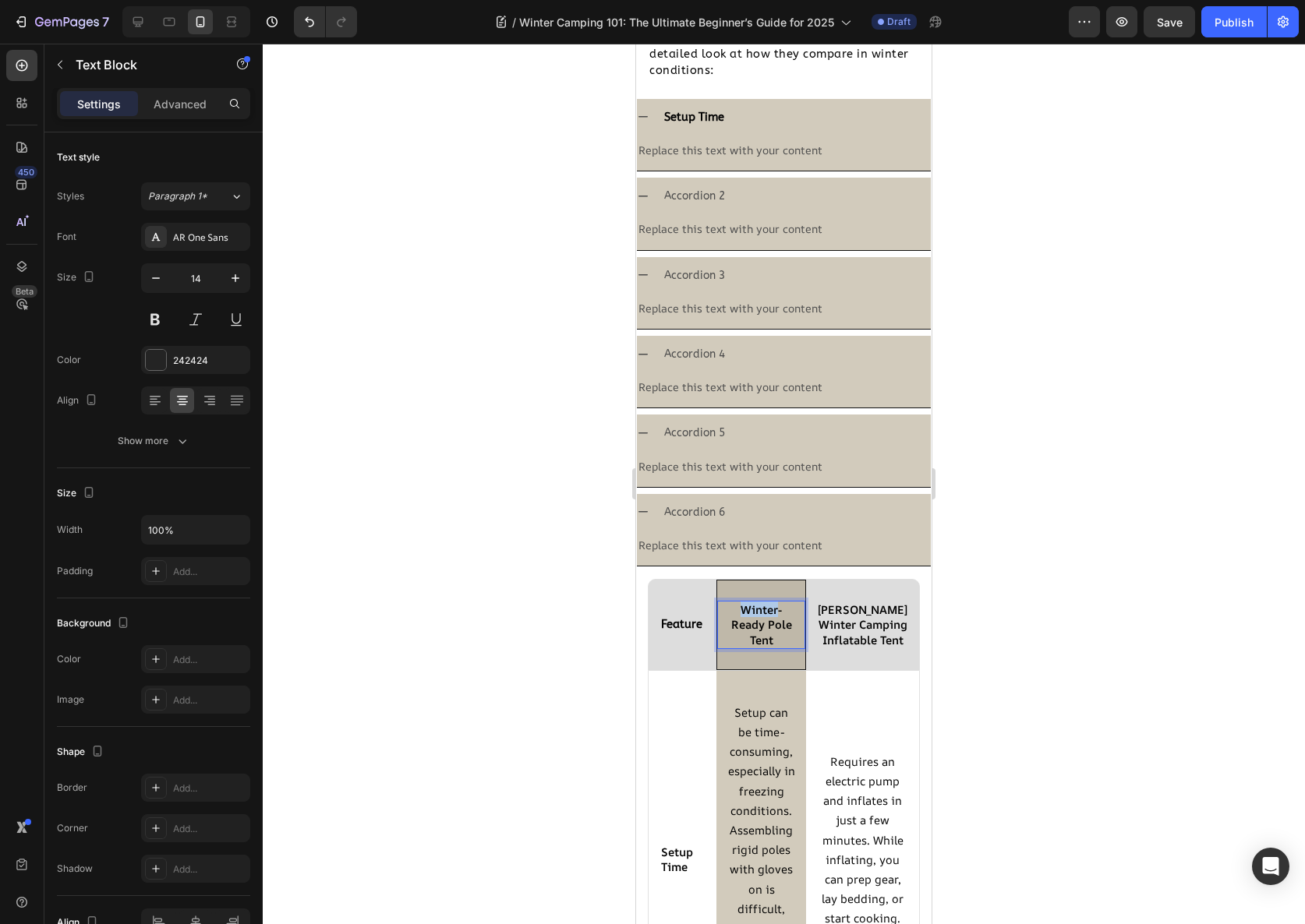
click at [756, 612] on strong "Winter-Ready Pole Tent" at bounding box center [761, 624] width 60 height 45
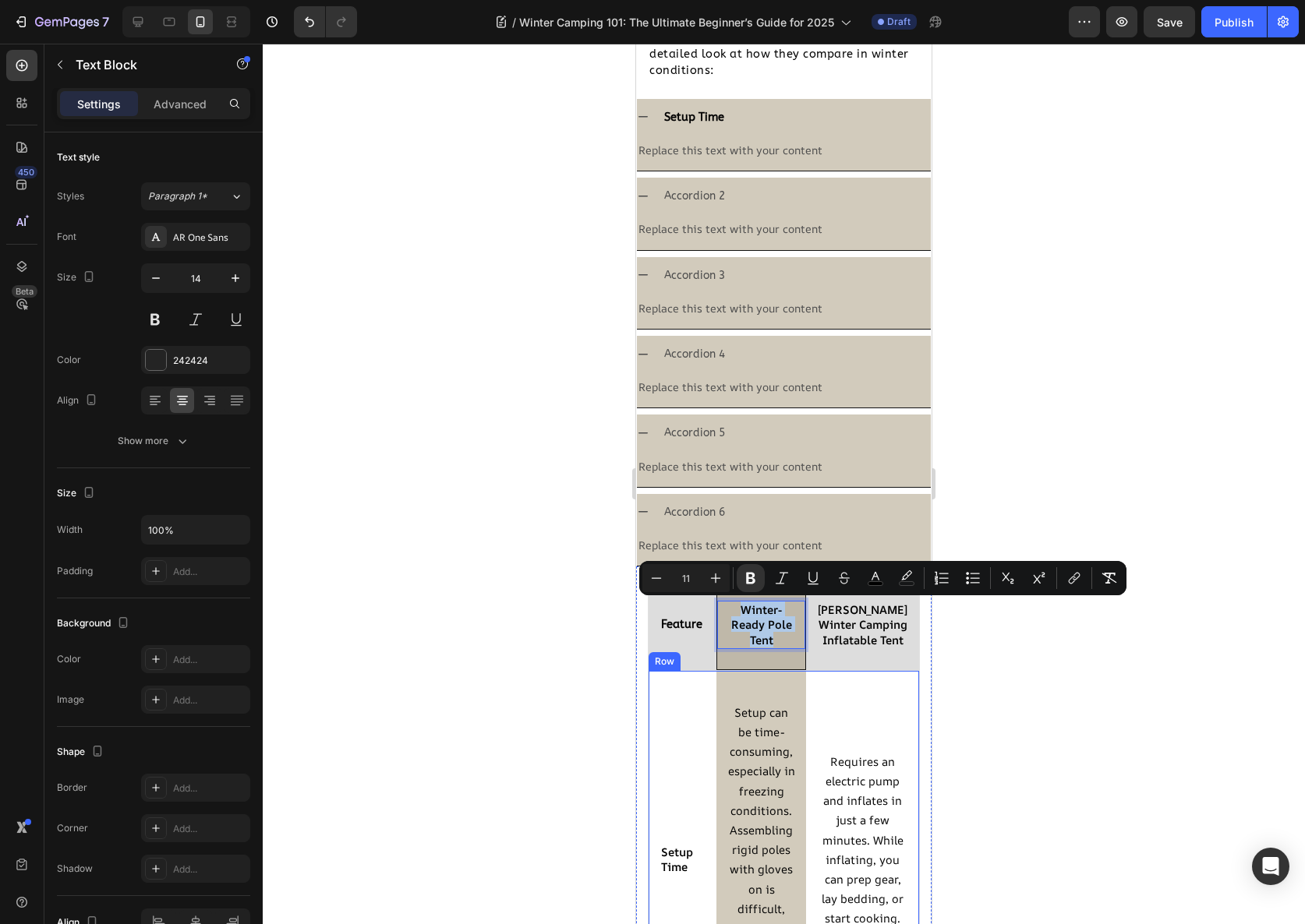
copy strong "Winter-Ready Pole Tent"
click at [726, 157] on p "Replace this text with your content" at bounding box center [784, 150] width 291 height 20
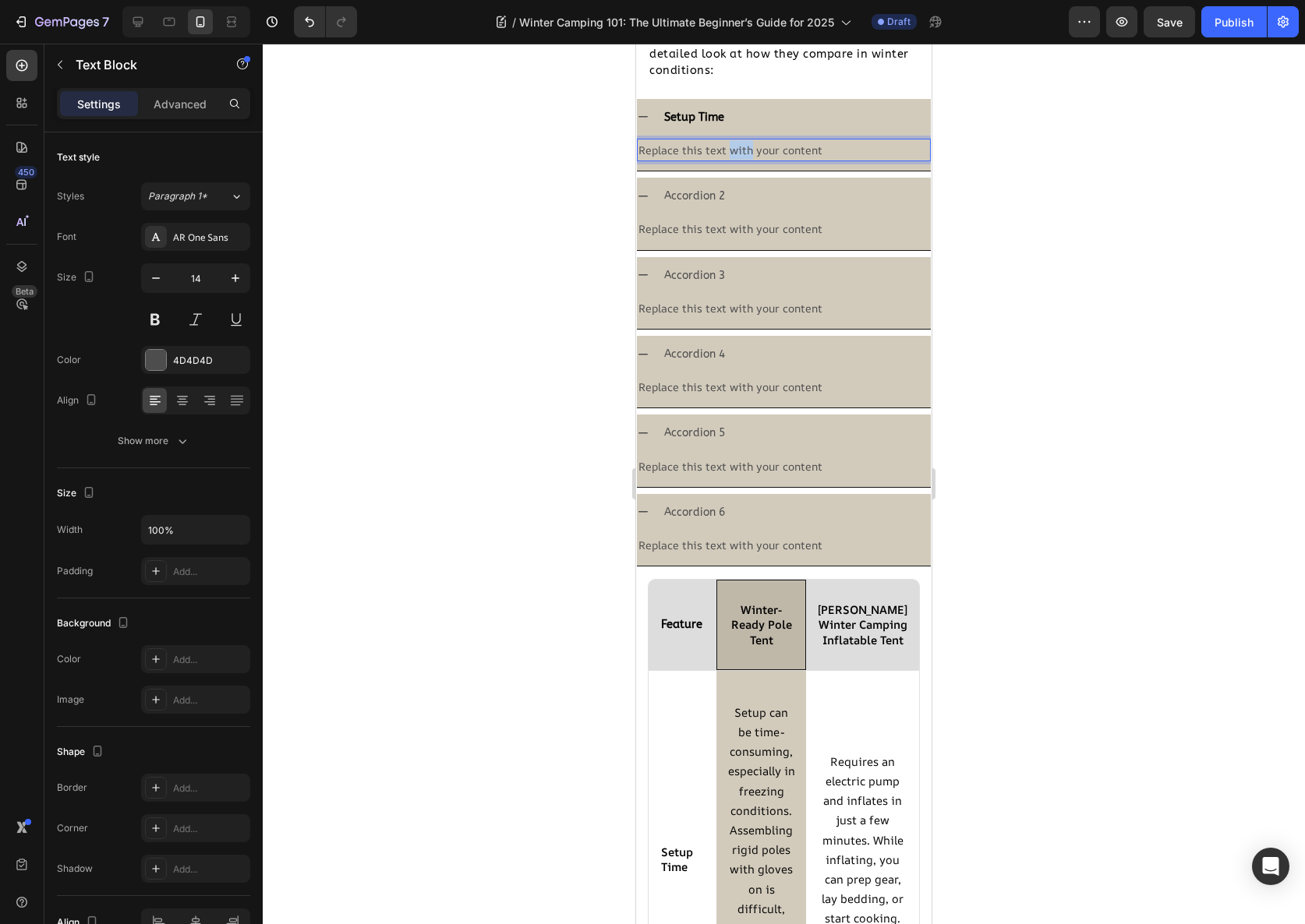
click at [727, 154] on p "Replace this text with your content" at bounding box center [784, 150] width 291 height 20
click at [727, 153] on p "Replace this text with your content" at bounding box center [784, 150] width 291 height 20
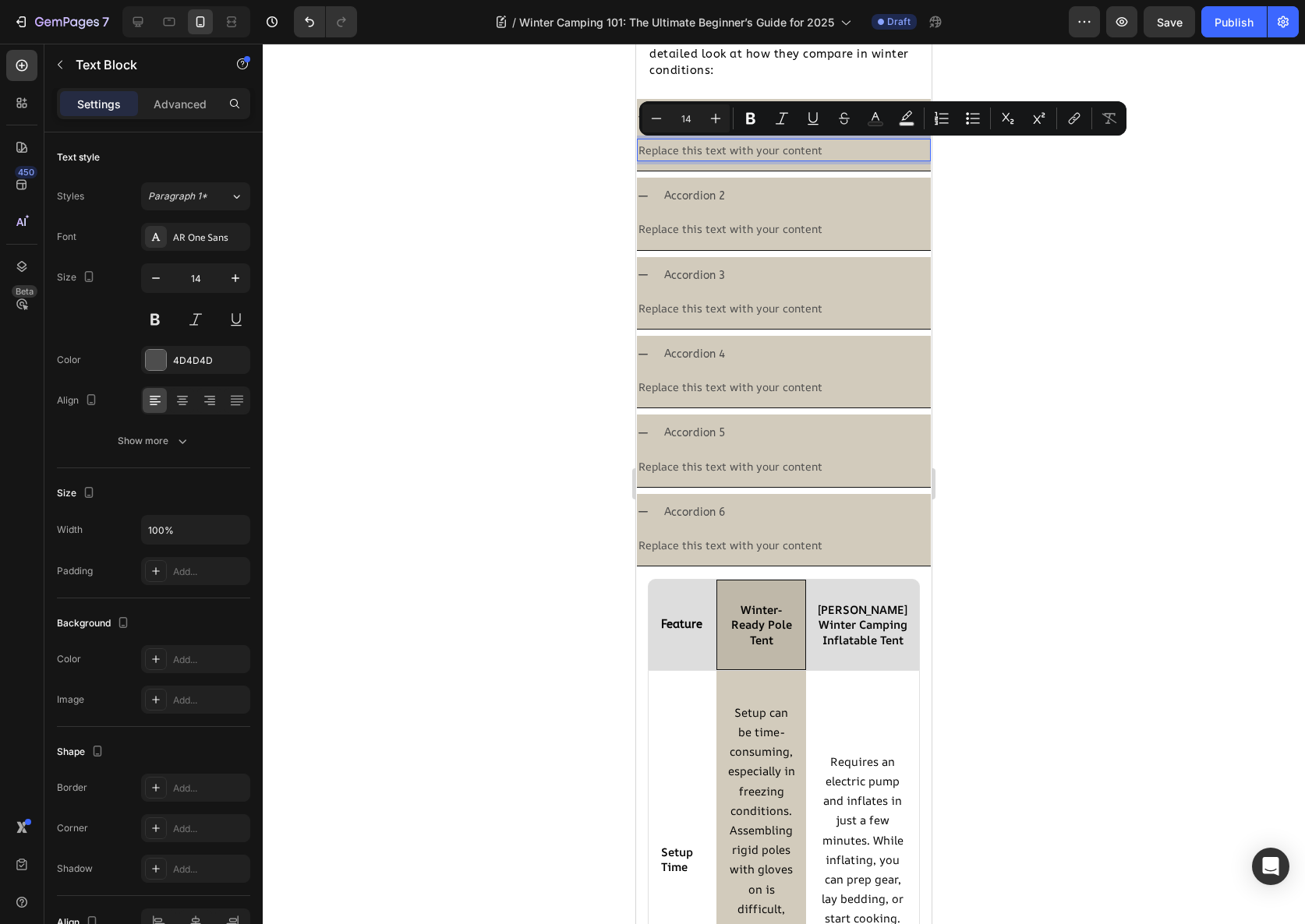
click at [803, 151] on p "Replace this text with your content" at bounding box center [784, 150] width 291 height 20
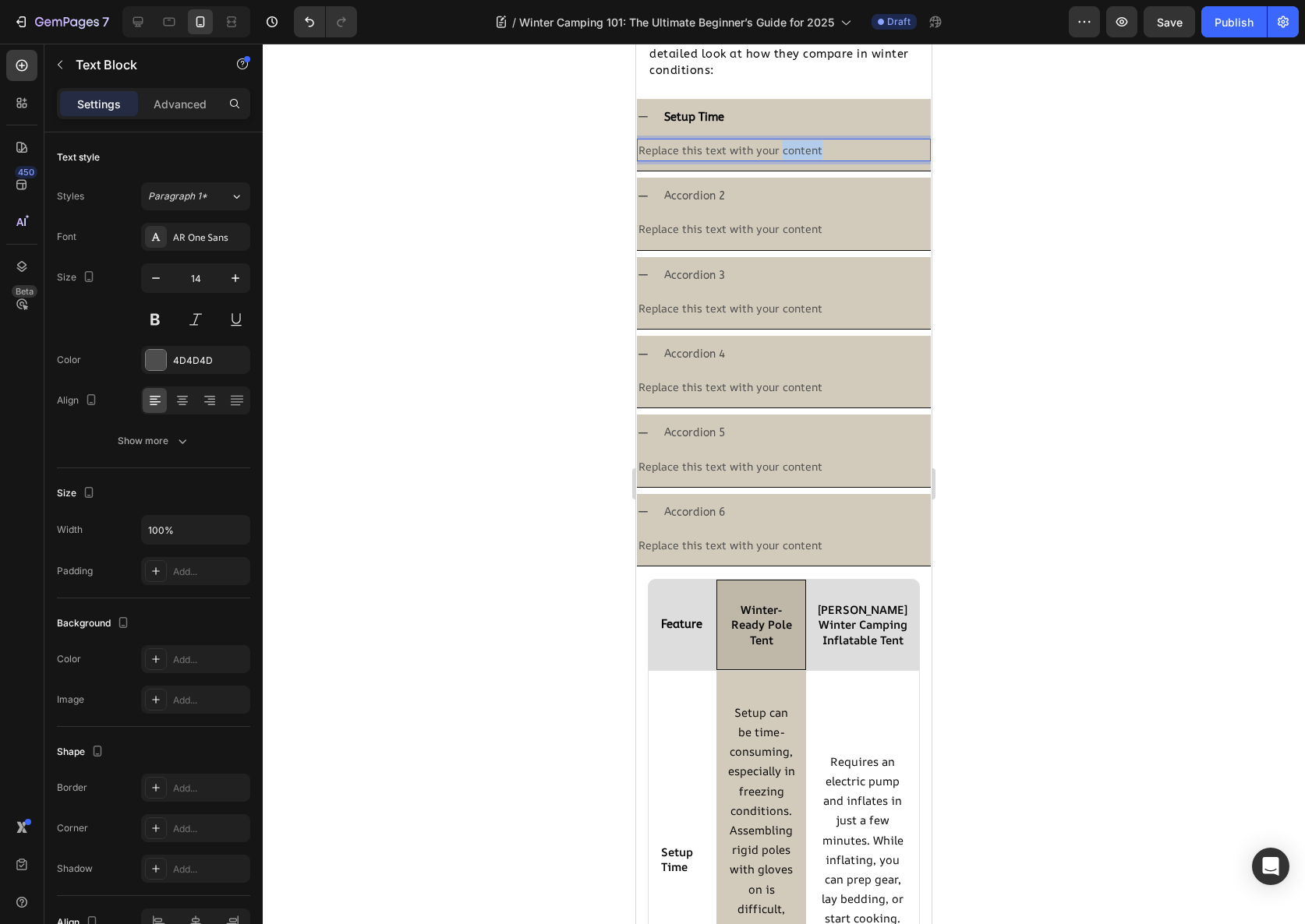
click at [803, 151] on p "Replace this text with your content" at bounding box center [784, 150] width 291 height 20
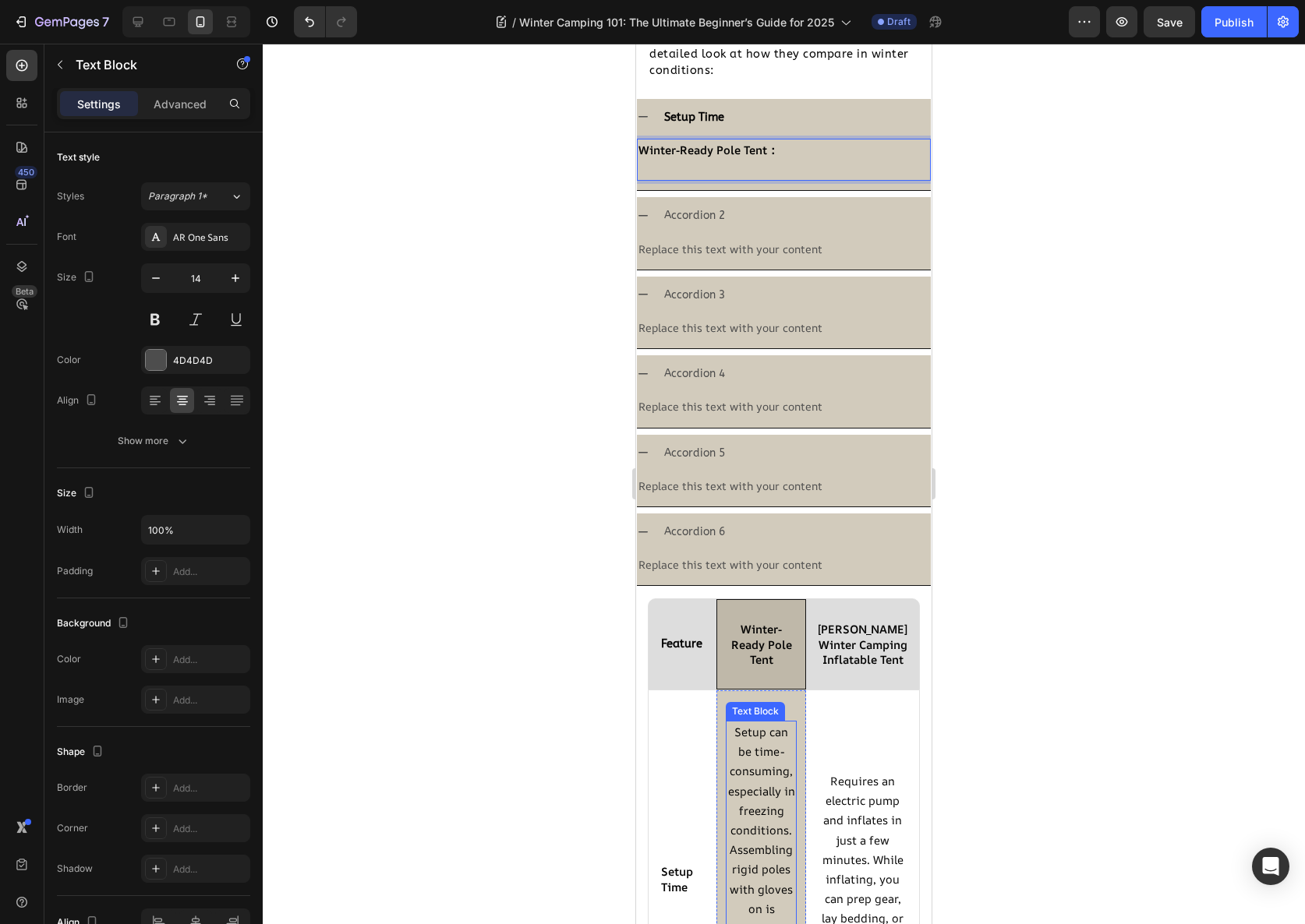
click at [742, 771] on span "Setup can be time-consuming, especially in freezing conditions. Assembling rigi…" at bounding box center [761, 879] width 67 height 310
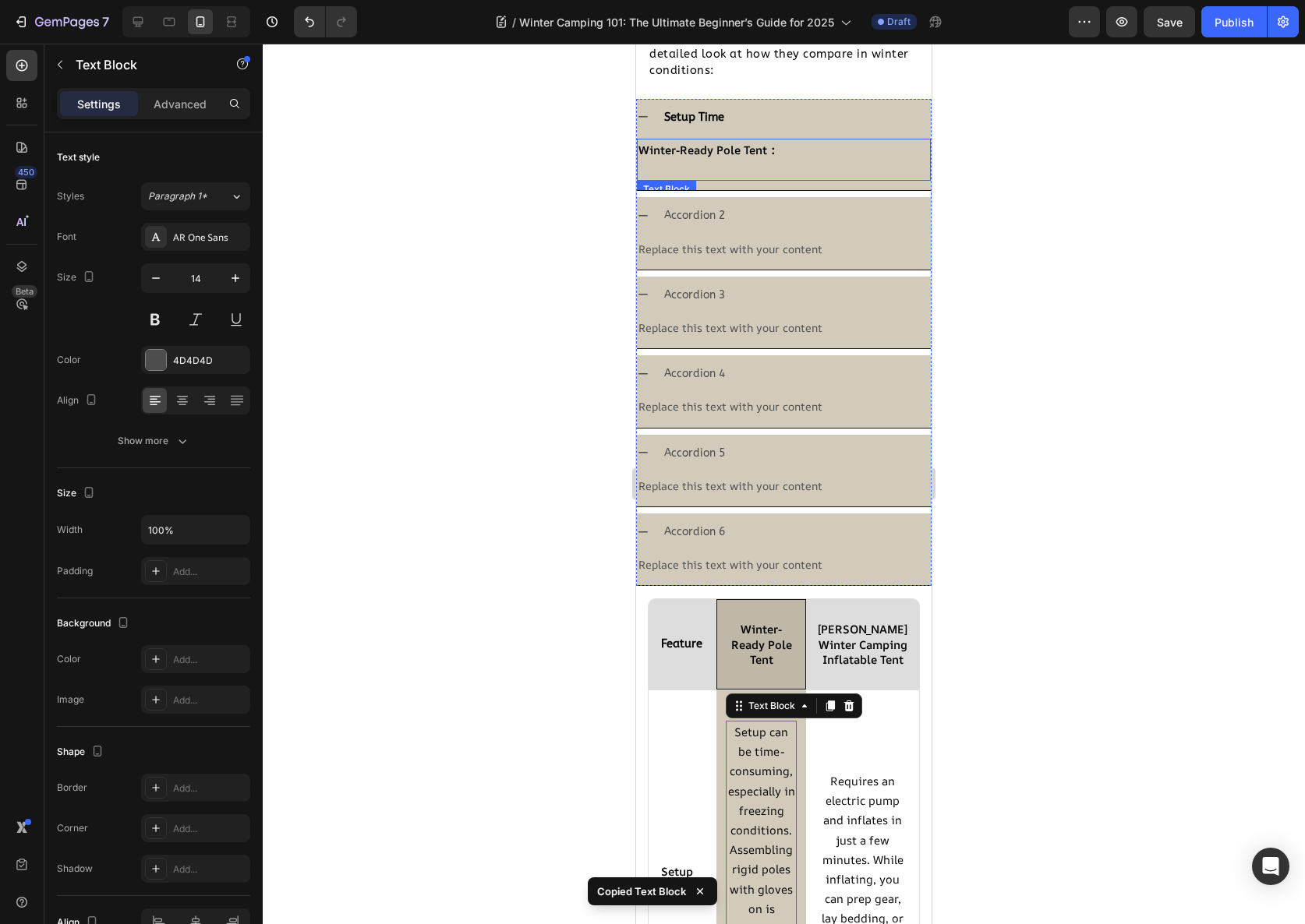
click at [684, 169] on p "Rich Text Editor. Editing area: main" at bounding box center [784, 169] width 291 height 20
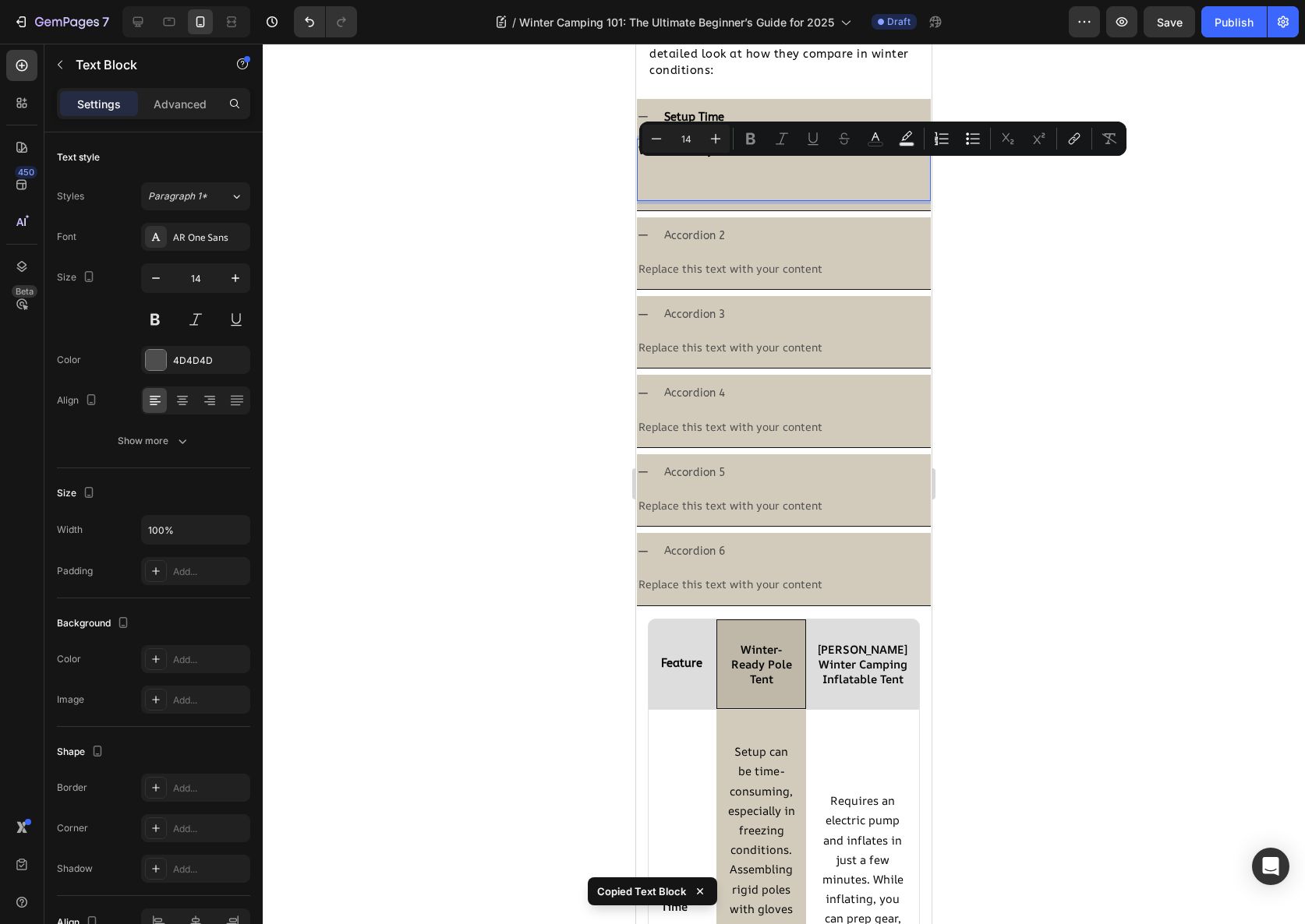
click at [683, 167] on p "Rich Text Editor. Editing area: main" at bounding box center [784, 180] width 291 height 39
click at [683, 168] on p "Rich Text Editor. Editing area: main" at bounding box center [784, 180] width 291 height 39
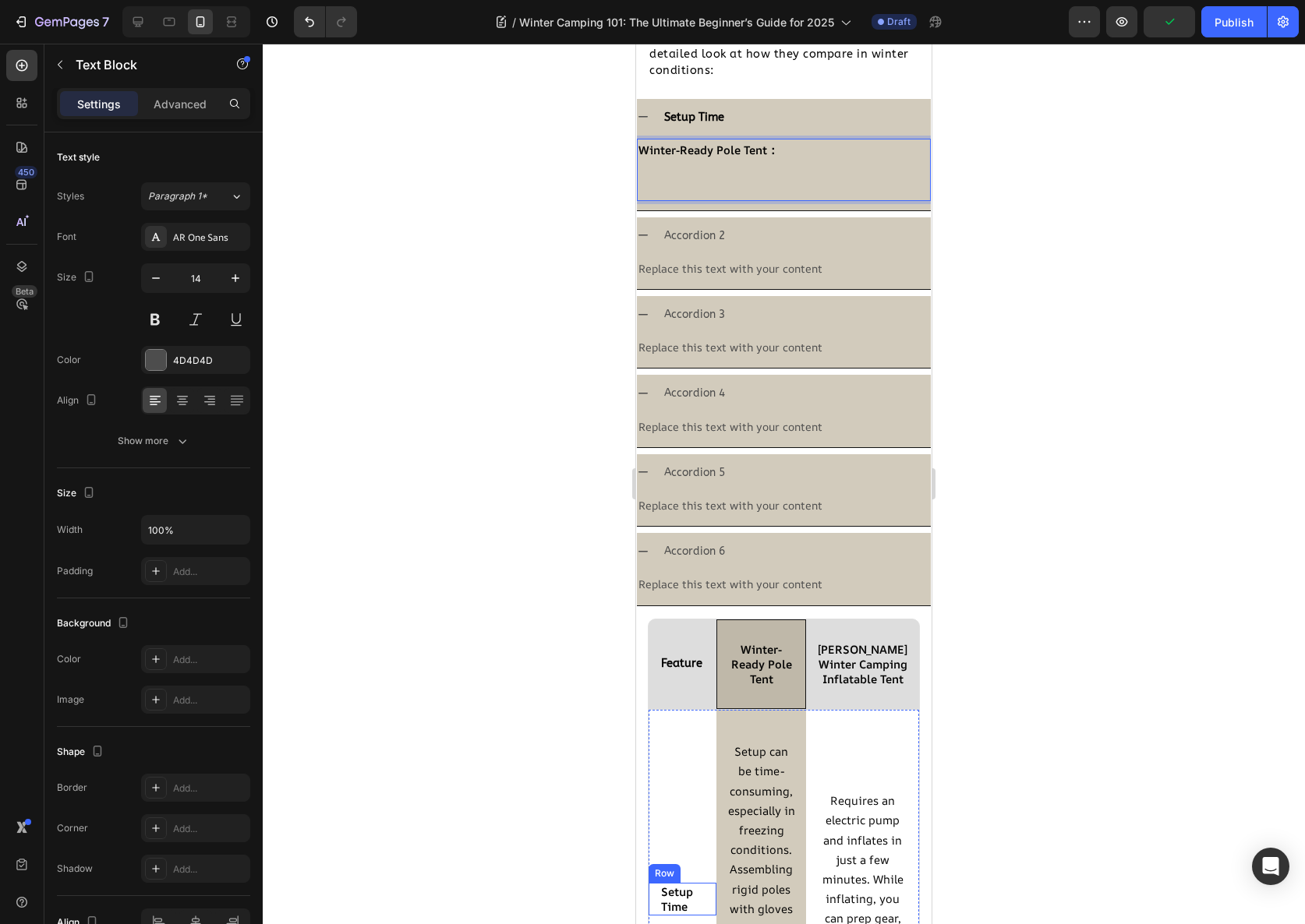
click at [755, 841] on span "Setup can be time-consuming, especially in freezing conditions. Assembling rigi…" at bounding box center [761, 898] width 67 height 310
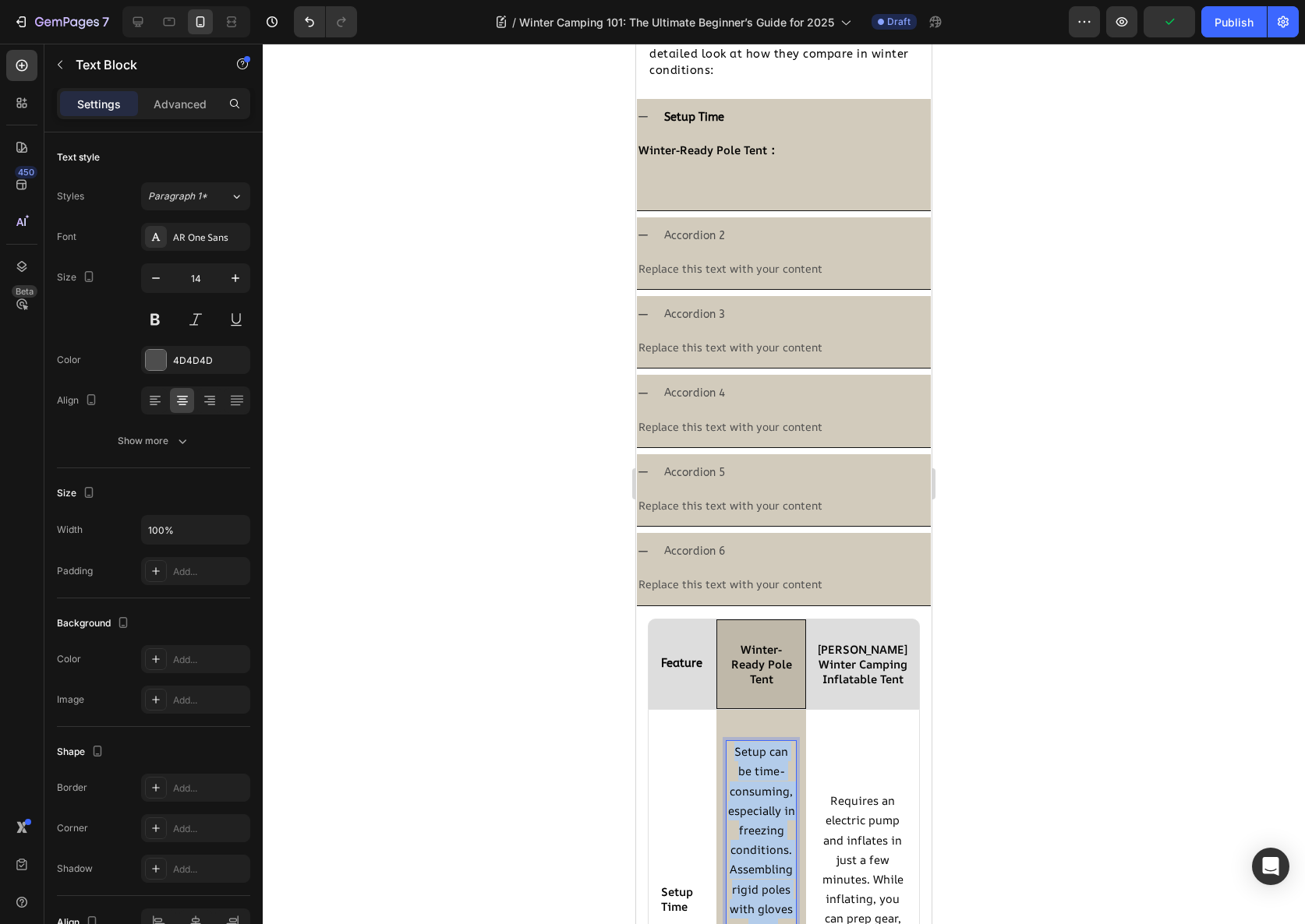
click at [755, 841] on span "Setup can be time-consuming, especially in freezing conditions. Assembling rigi…" at bounding box center [761, 898] width 67 height 310
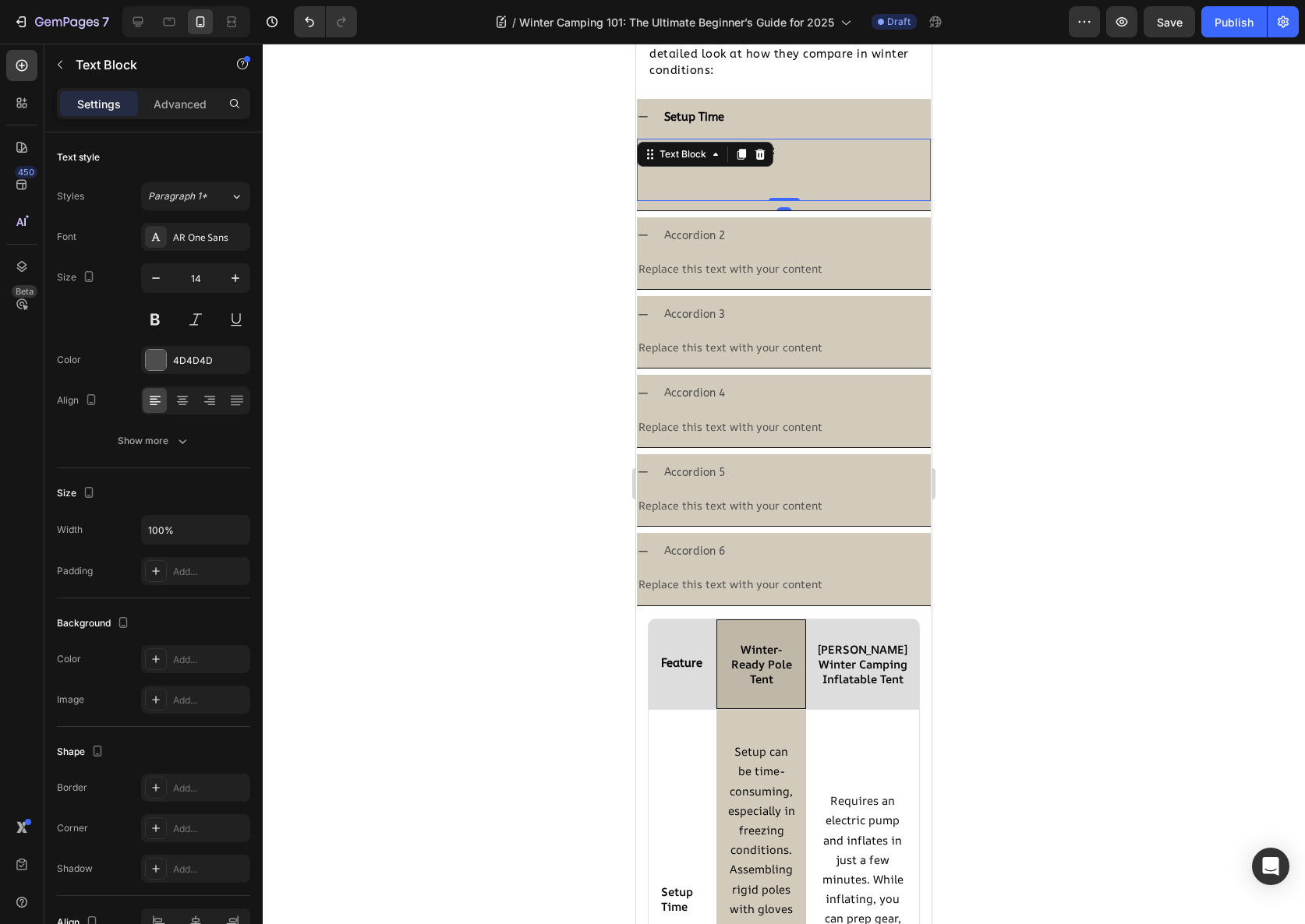
click at [703, 195] on p "⁠⁠⁠⁠⁠⁠⁠" at bounding box center [784, 180] width 291 height 39
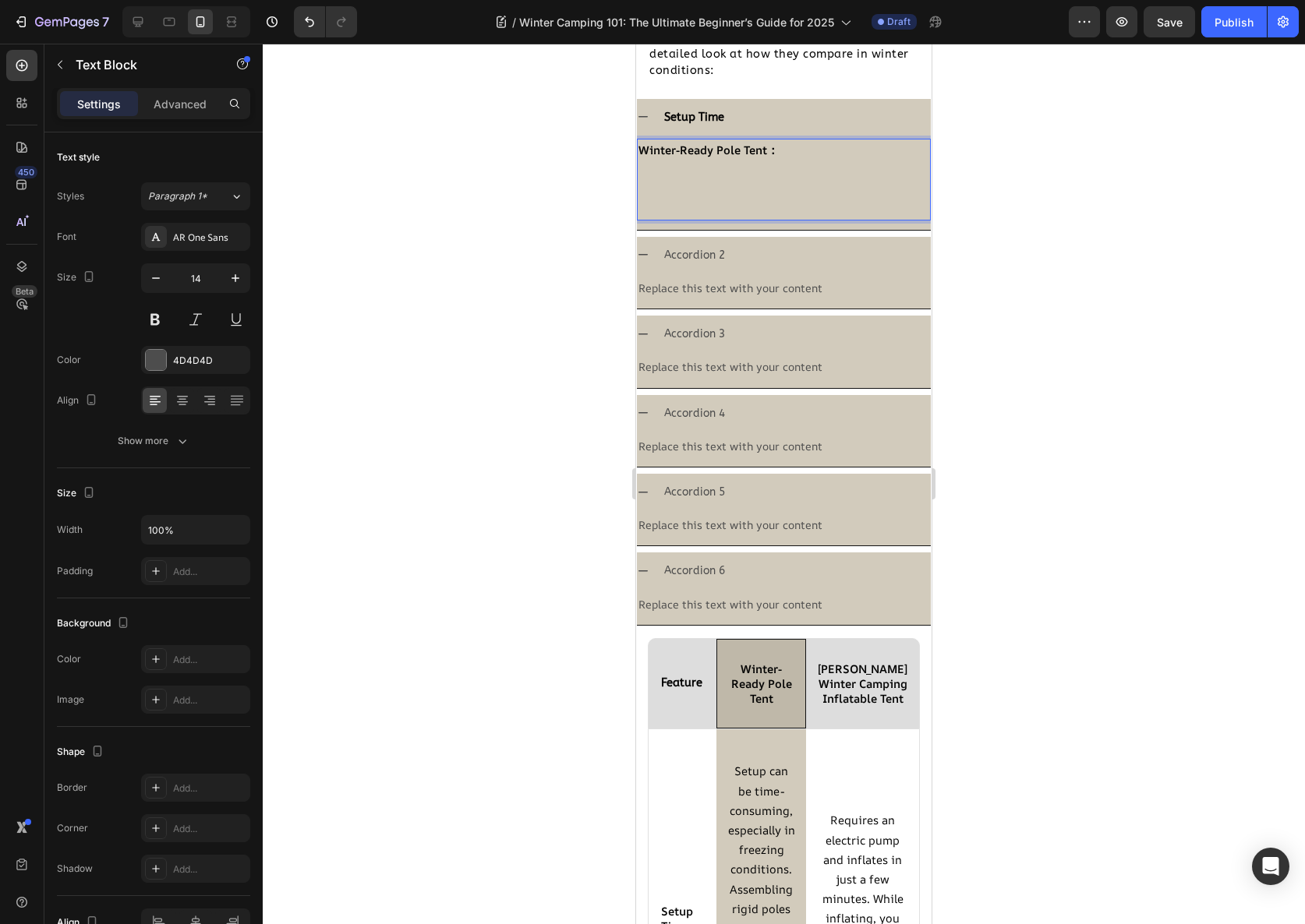
click at [705, 168] on p "Rich Text Editor. Editing area: main" at bounding box center [784, 190] width 291 height 60
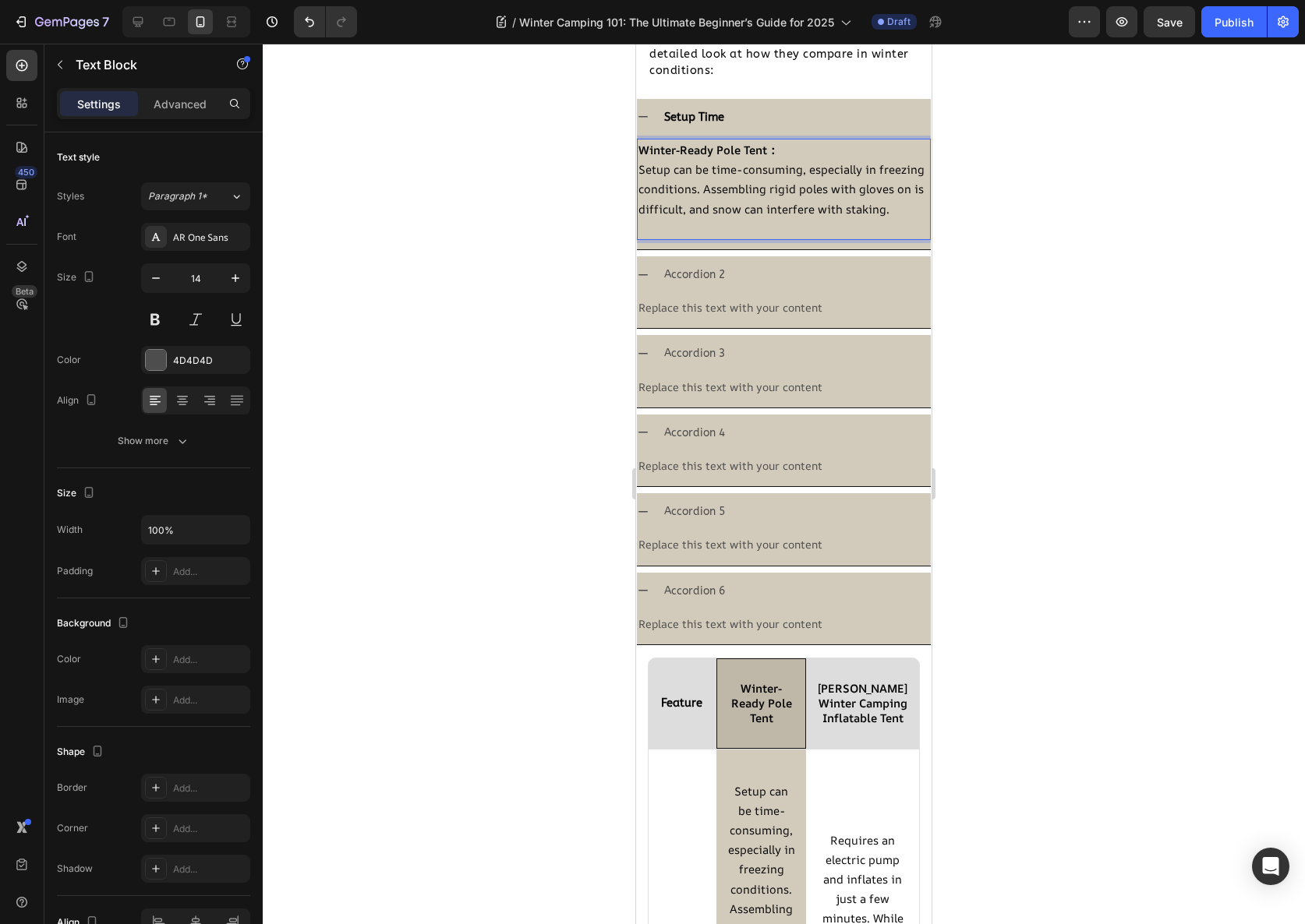
click at [731, 238] on p "Setup can be time-consuming, especially in freezing conditions. Assembling rigi…" at bounding box center [784, 199] width 291 height 78
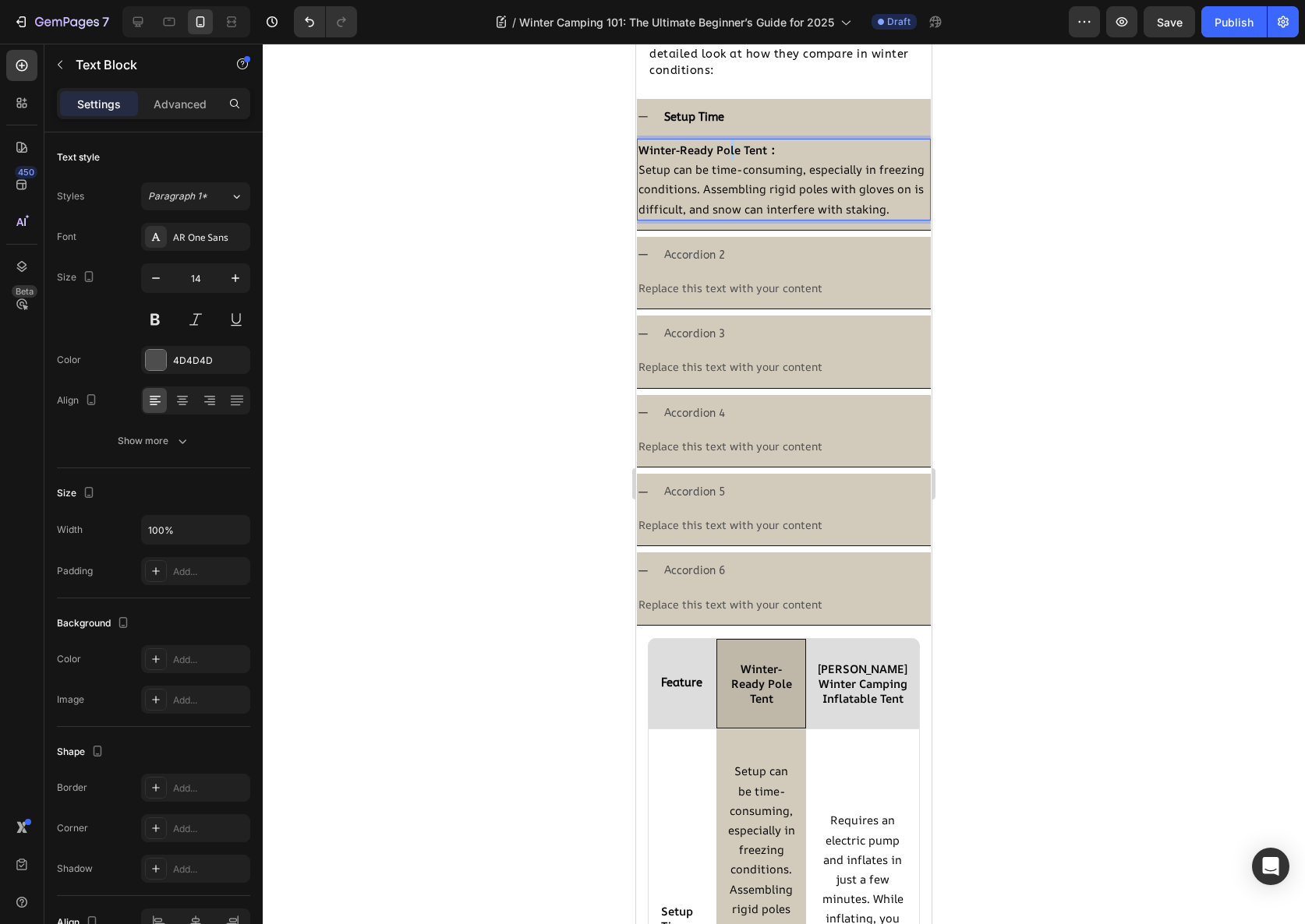
click at [733, 158] on p "Winter-Ready Pole Tent：" at bounding box center [784, 150] width 291 height 20
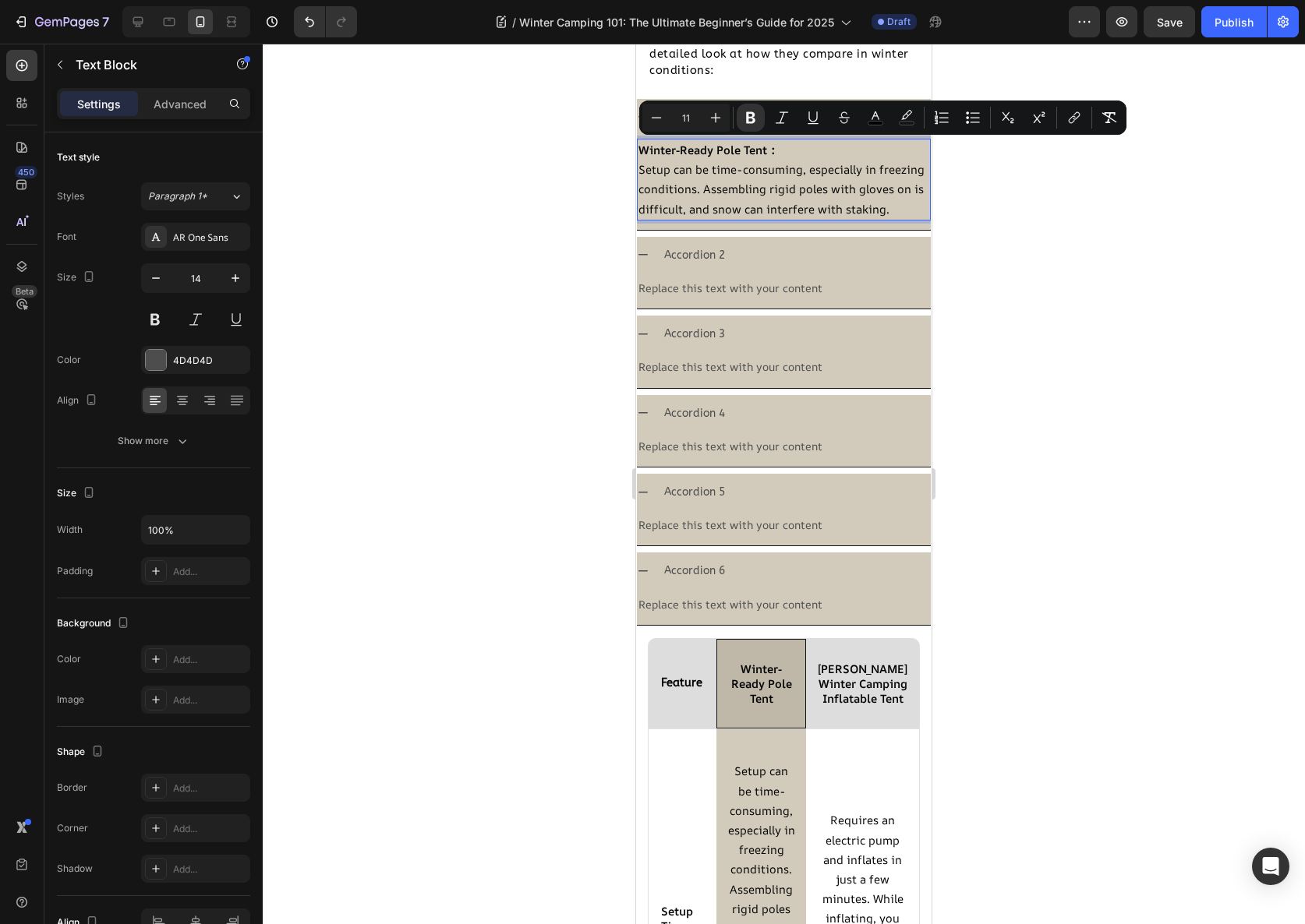
click at [765, 195] on span "Setup can be time-consuming, especially in freezing conditions. Assembling rigi…" at bounding box center [782, 189] width 286 height 55
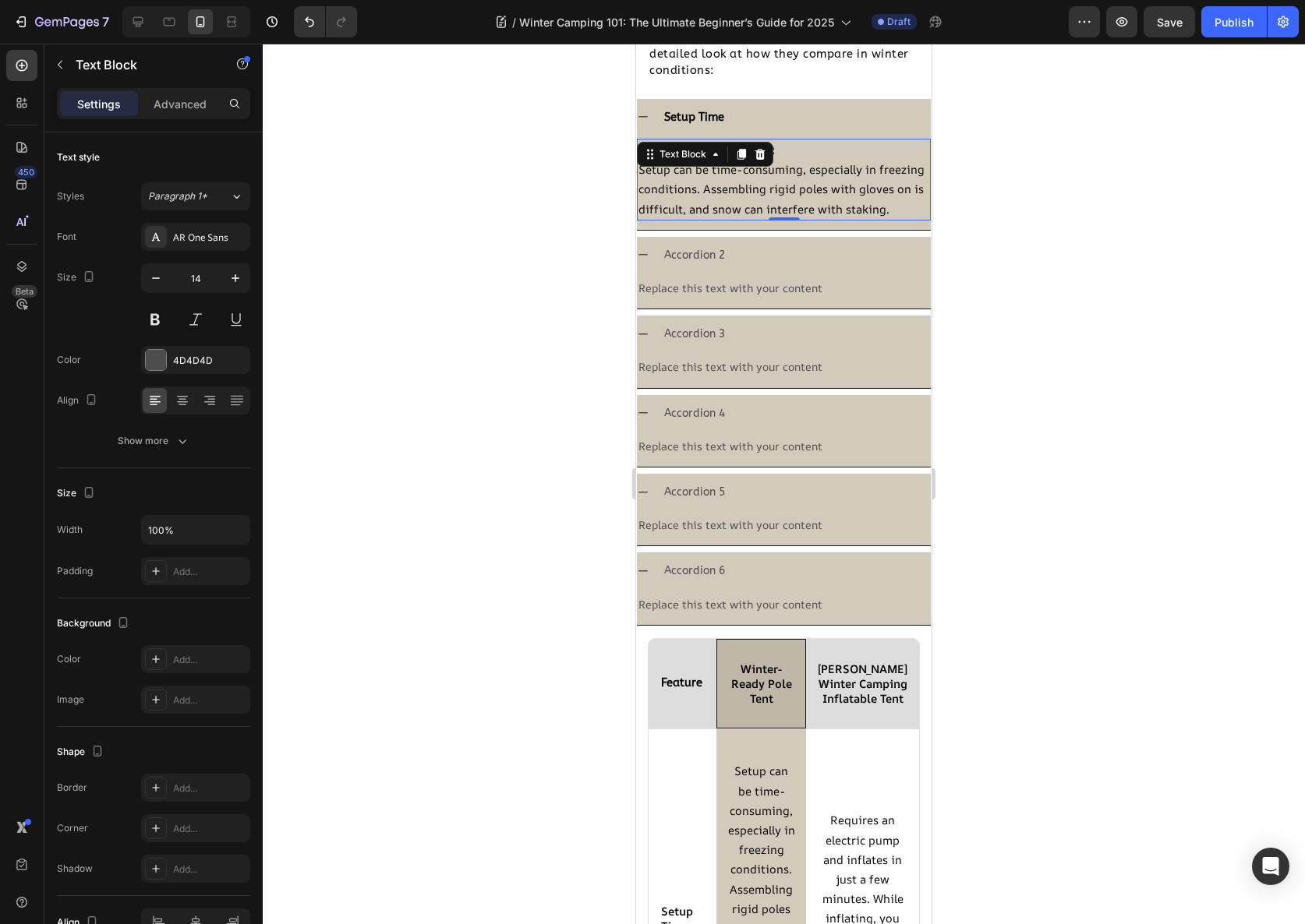
click at [1018, 179] on div at bounding box center [784, 484] width 1042 height 881
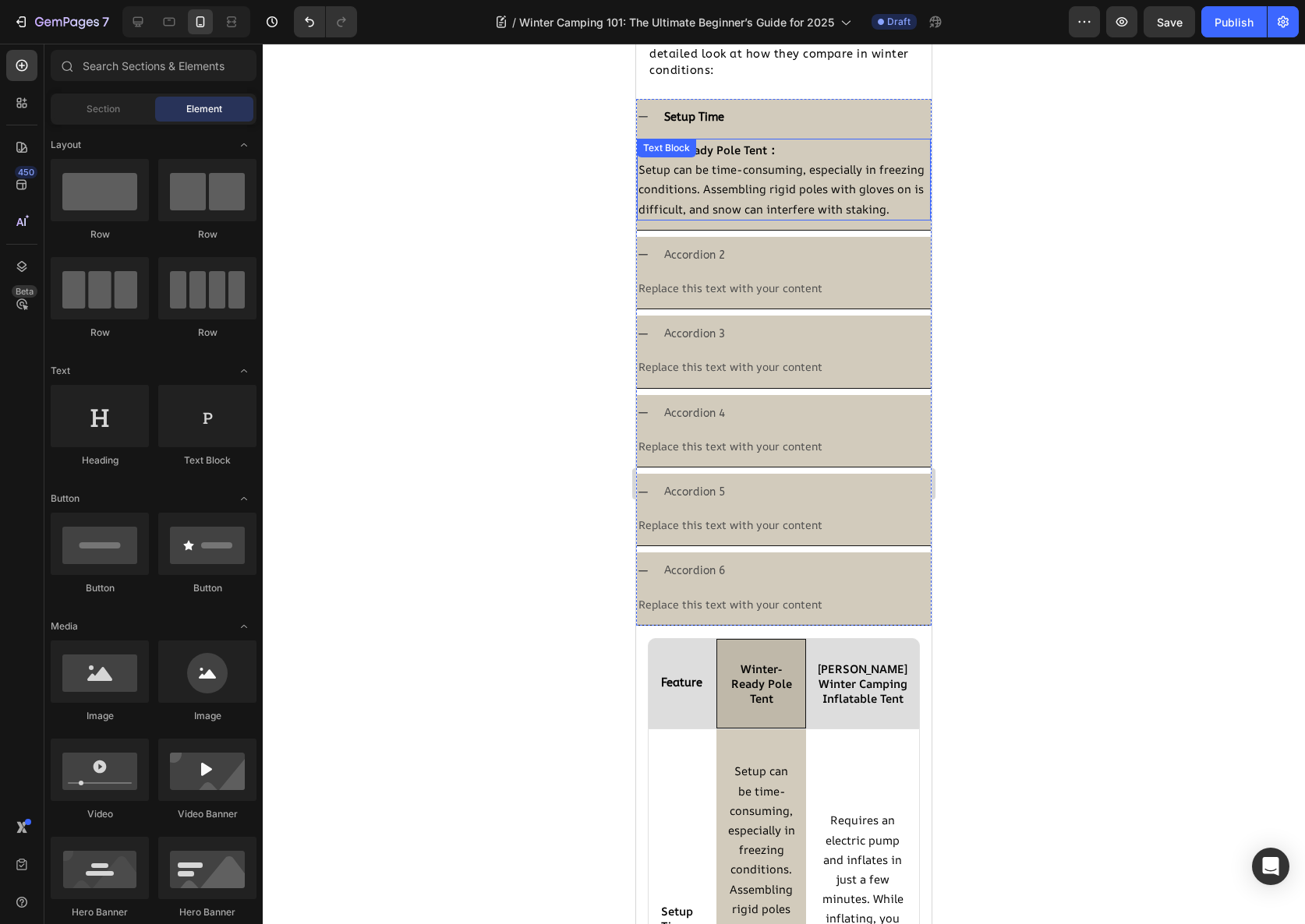
click at [856, 187] on span "Setup can be time-consuming, especially in freezing conditions. Assembling rigi…" at bounding box center [782, 189] width 286 height 55
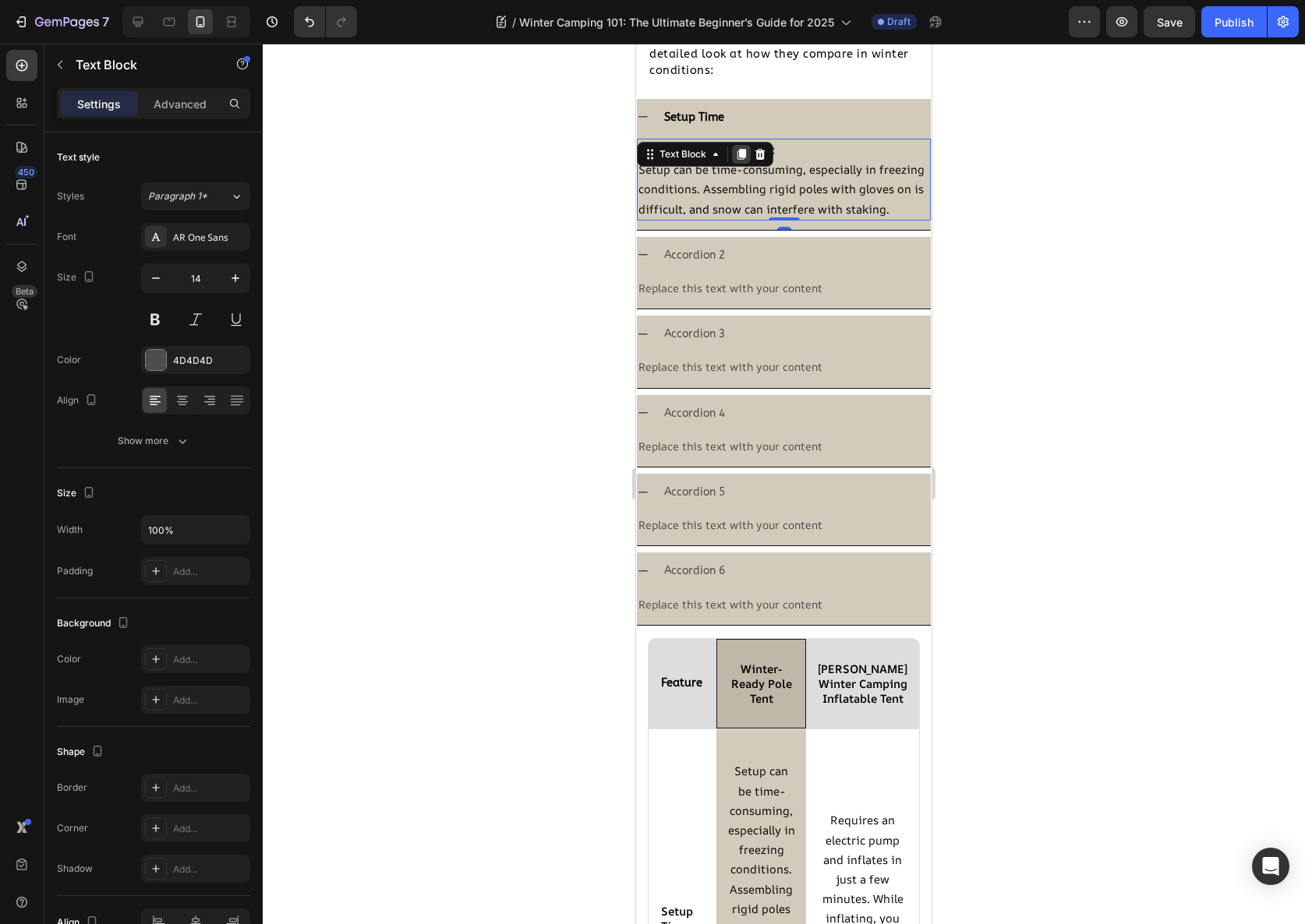
click at [744, 154] on icon at bounding box center [742, 155] width 9 height 11
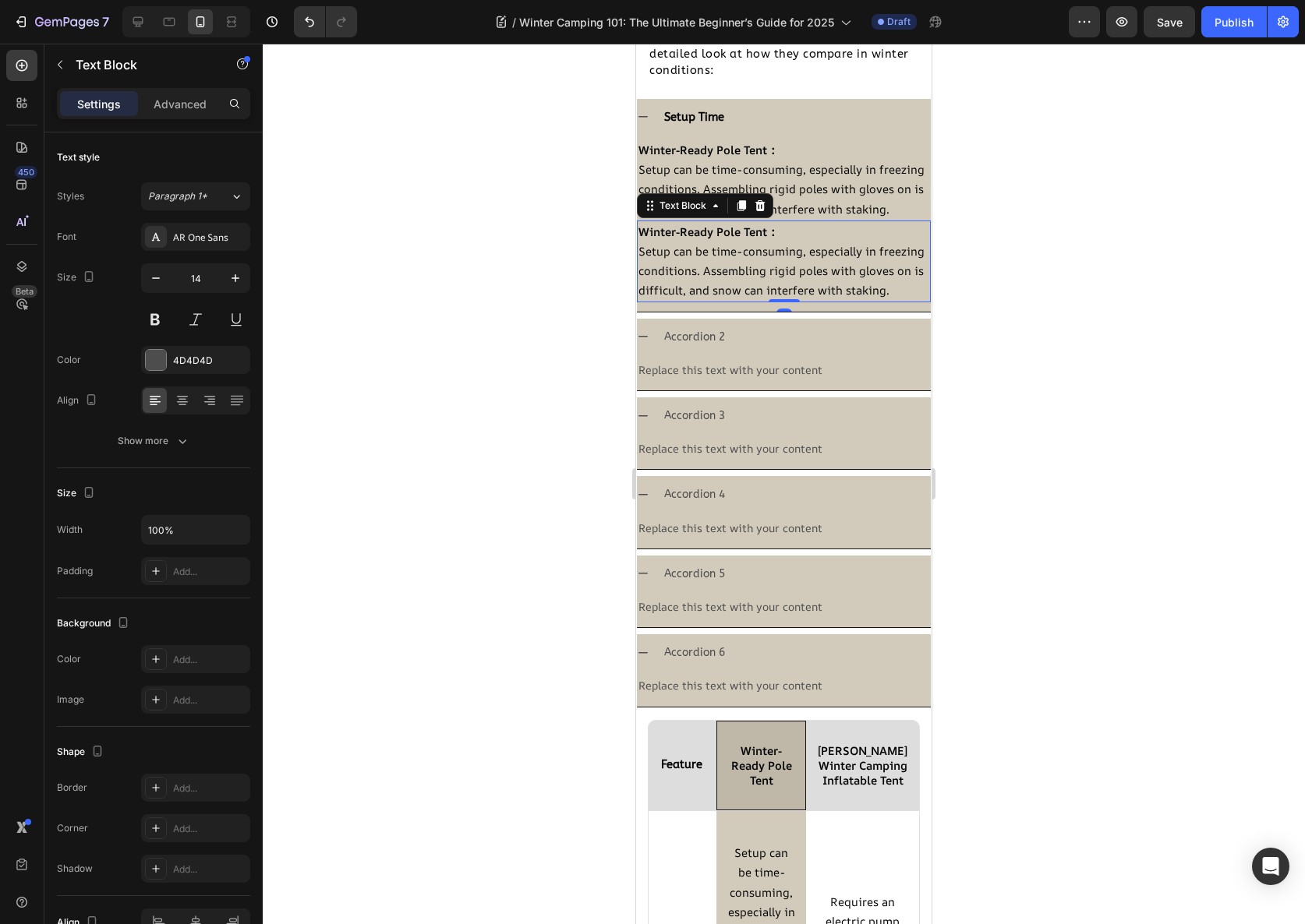
click at [735, 280] on p "Setup can be time-consuming, especially in freezing conditions. Assembling rigi…" at bounding box center [784, 271] width 291 height 60
click at [851, 788] on strong "[PERSON_NAME] Winter Camping Inflatable Tent" at bounding box center [862, 766] width 89 height 45
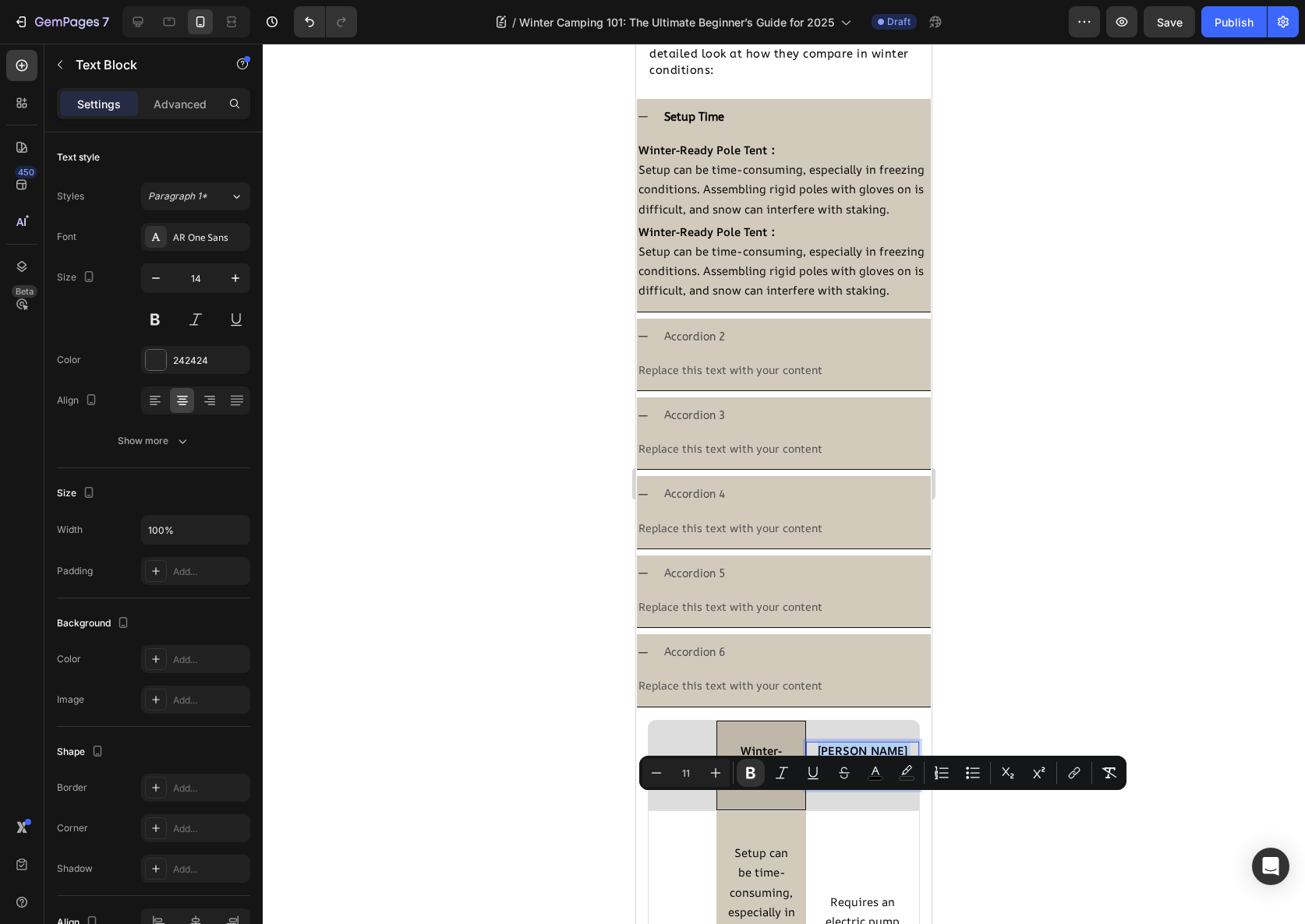
click at [851, 788] on strong "[PERSON_NAME] Winter Camping Inflatable Tent" at bounding box center [862, 766] width 89 height 45
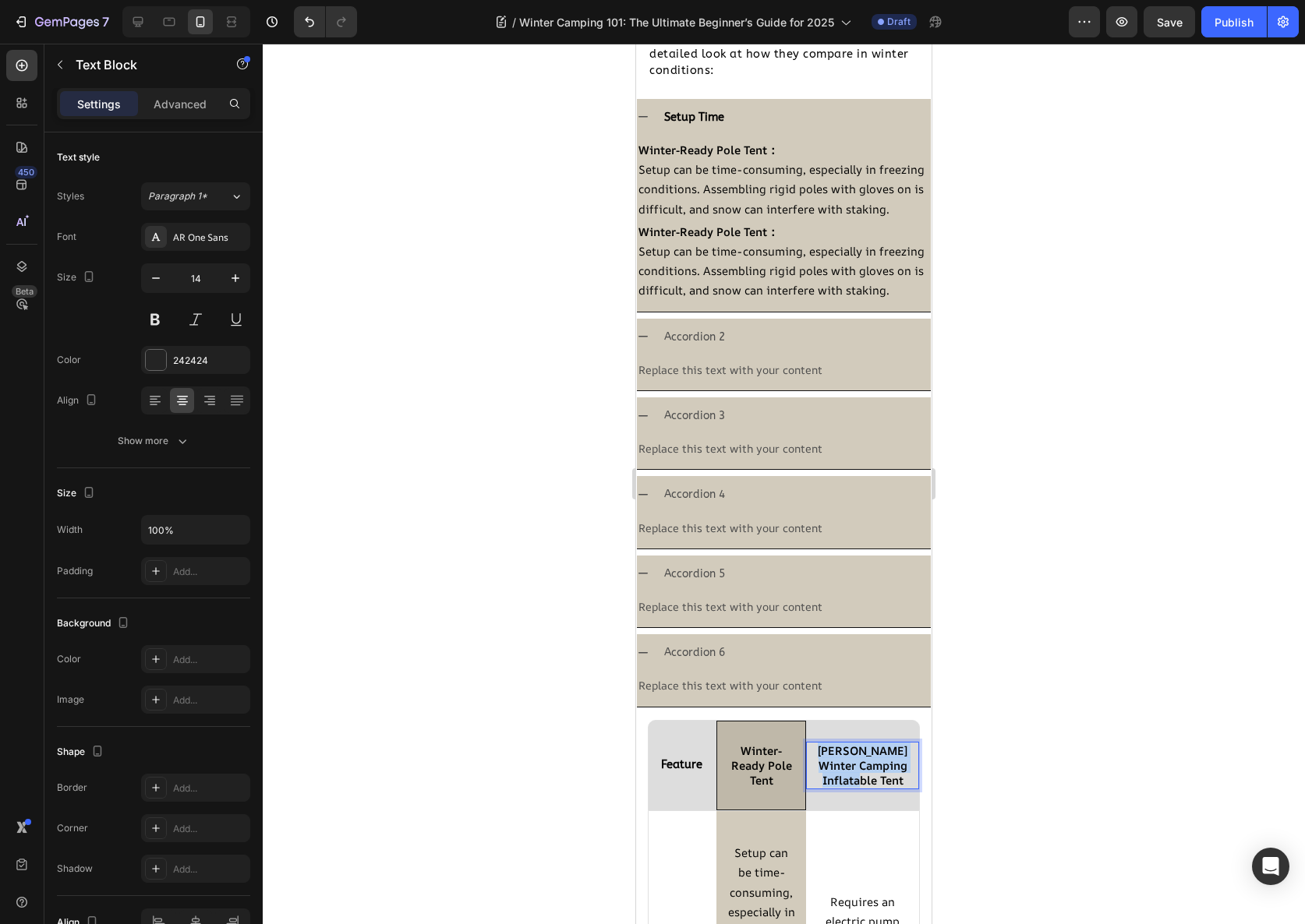
click at [851, 788] on strong "[PERSON_NAME] Winter Camping Inflatable Tent" at bounding box center [862, 766] width 89 height 45
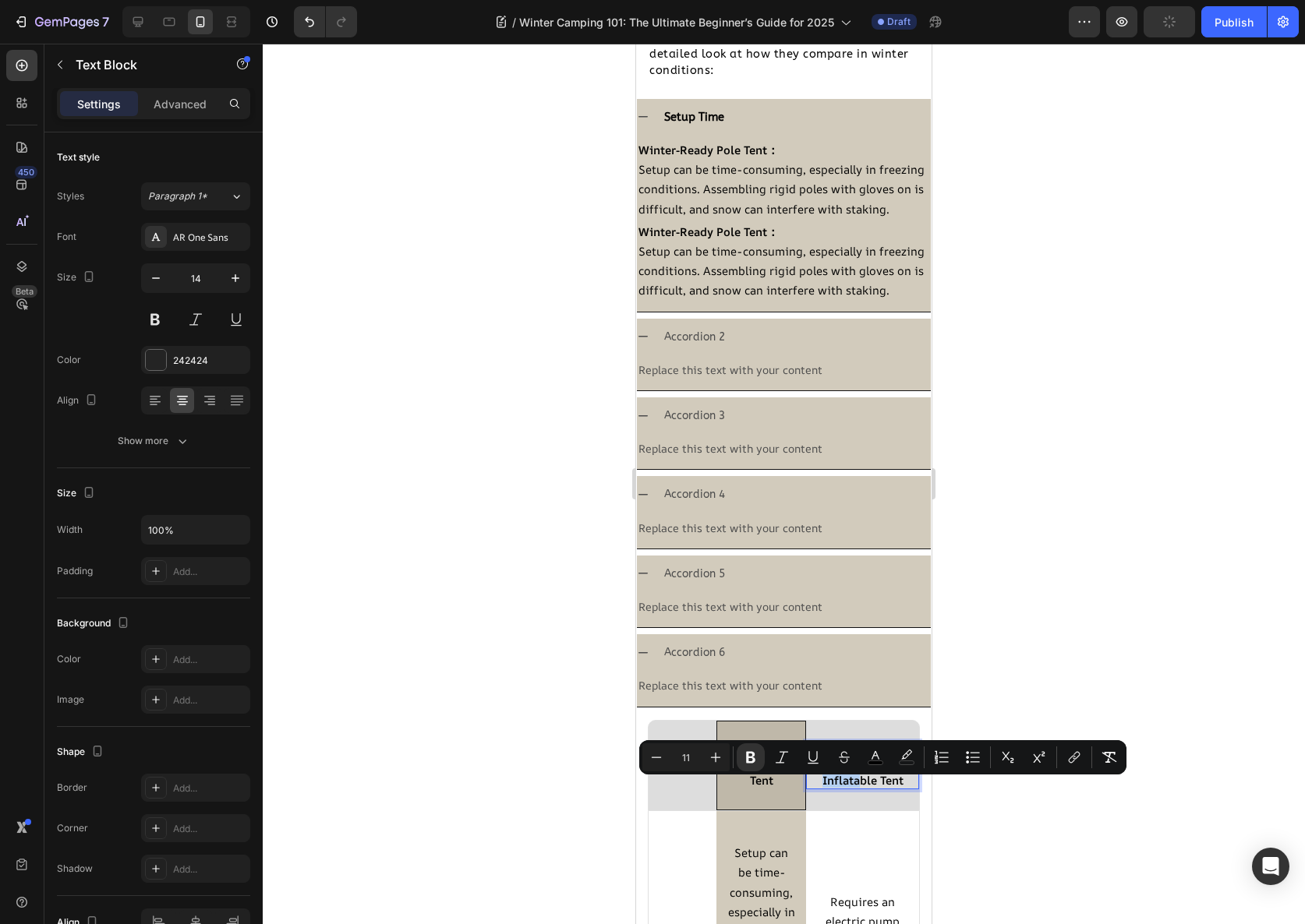
copy strong "[PERSON_NAME] Winter Camping Inflatable Tent"
click at [798, 242] on p "Winter-Ready Pole Tent：" at bounding box center [784, 231] width 291 height 20
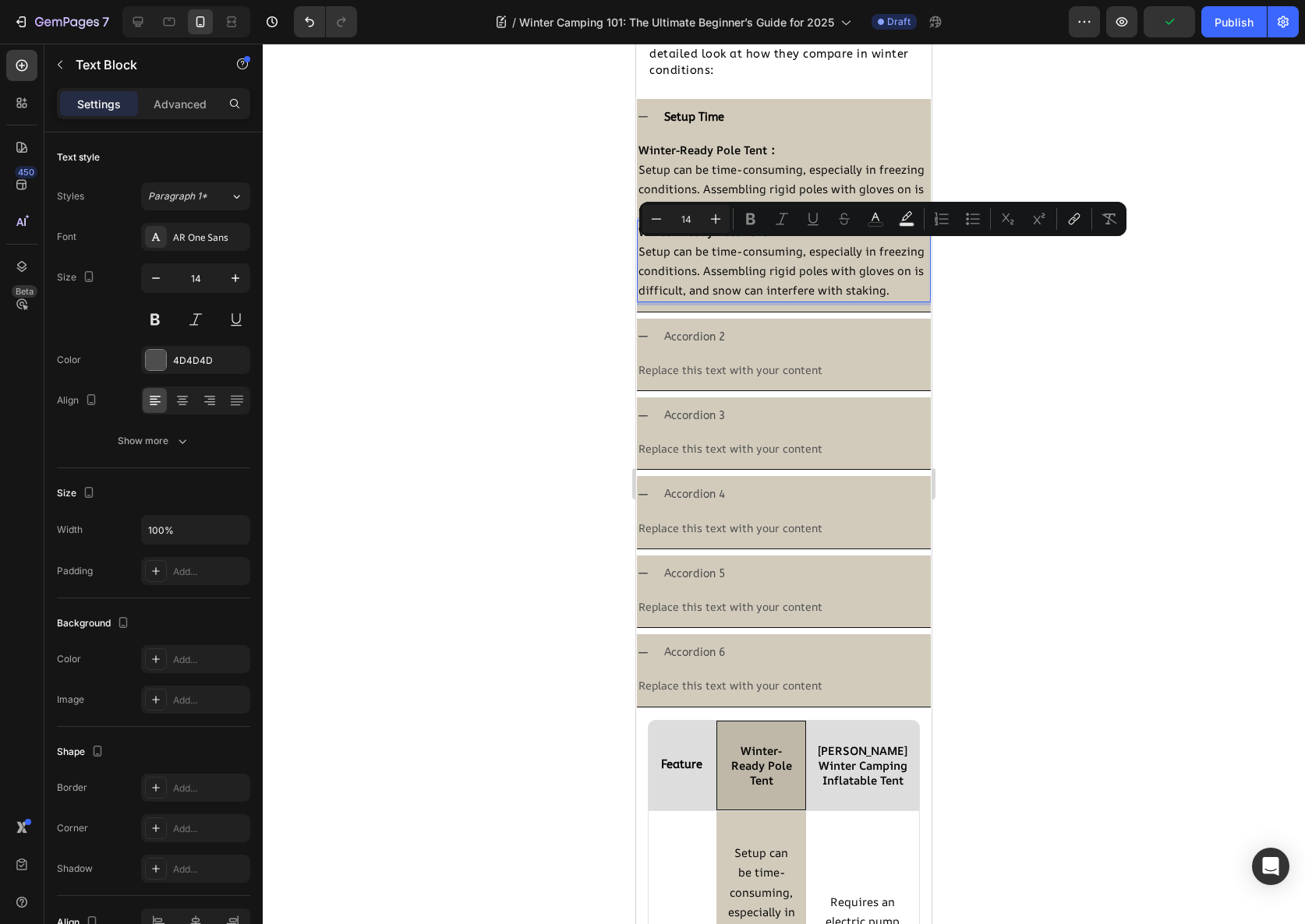
click at [786, 242] on p "Winter-Ready Pole Tent：" at bounding box center [784, 231] width 291 height 20
type input "11"
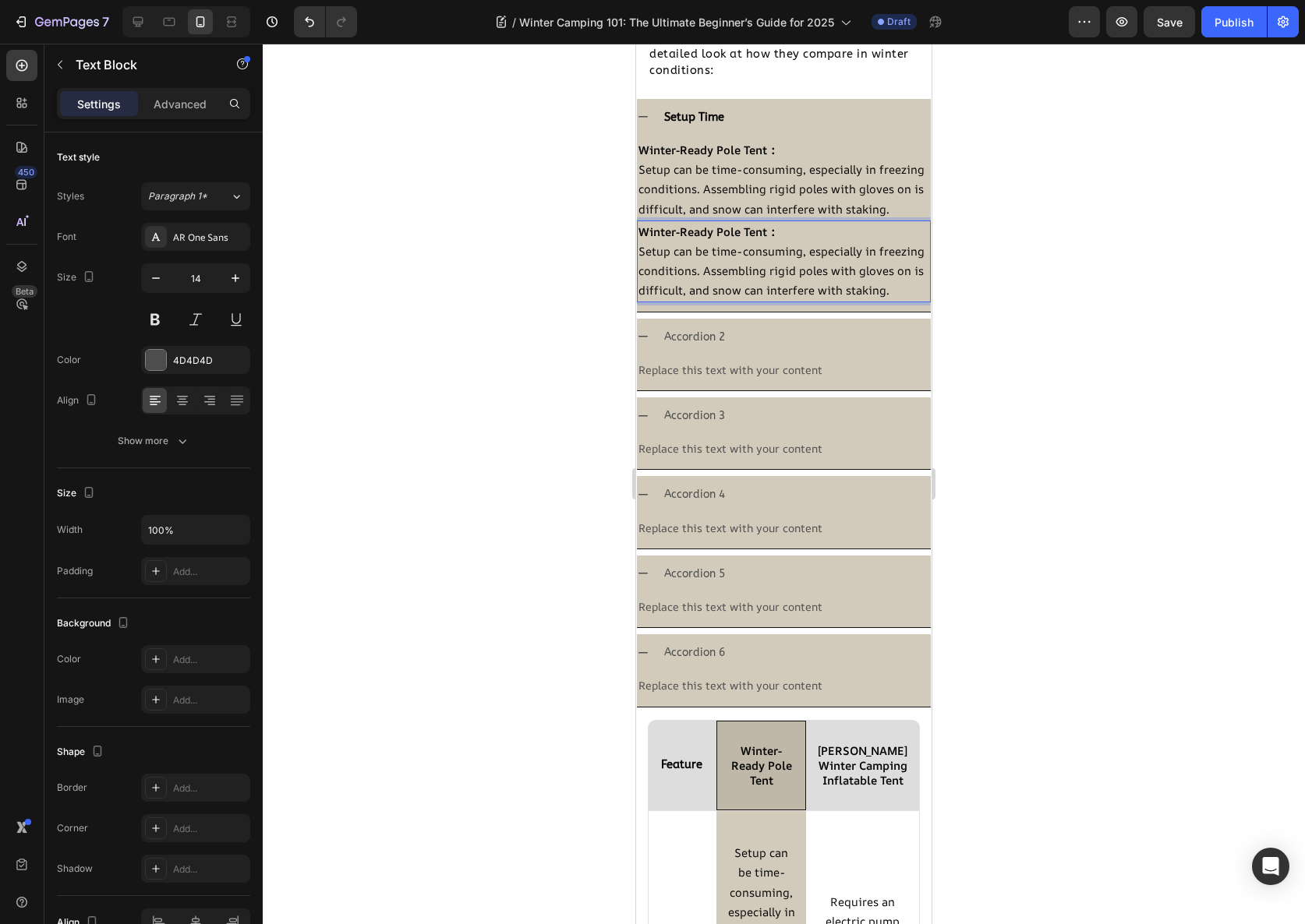
click at [760, 239] on strong "Winter-Ready Pole Tent：" at bounding box center [709, 231] width 140 height 16
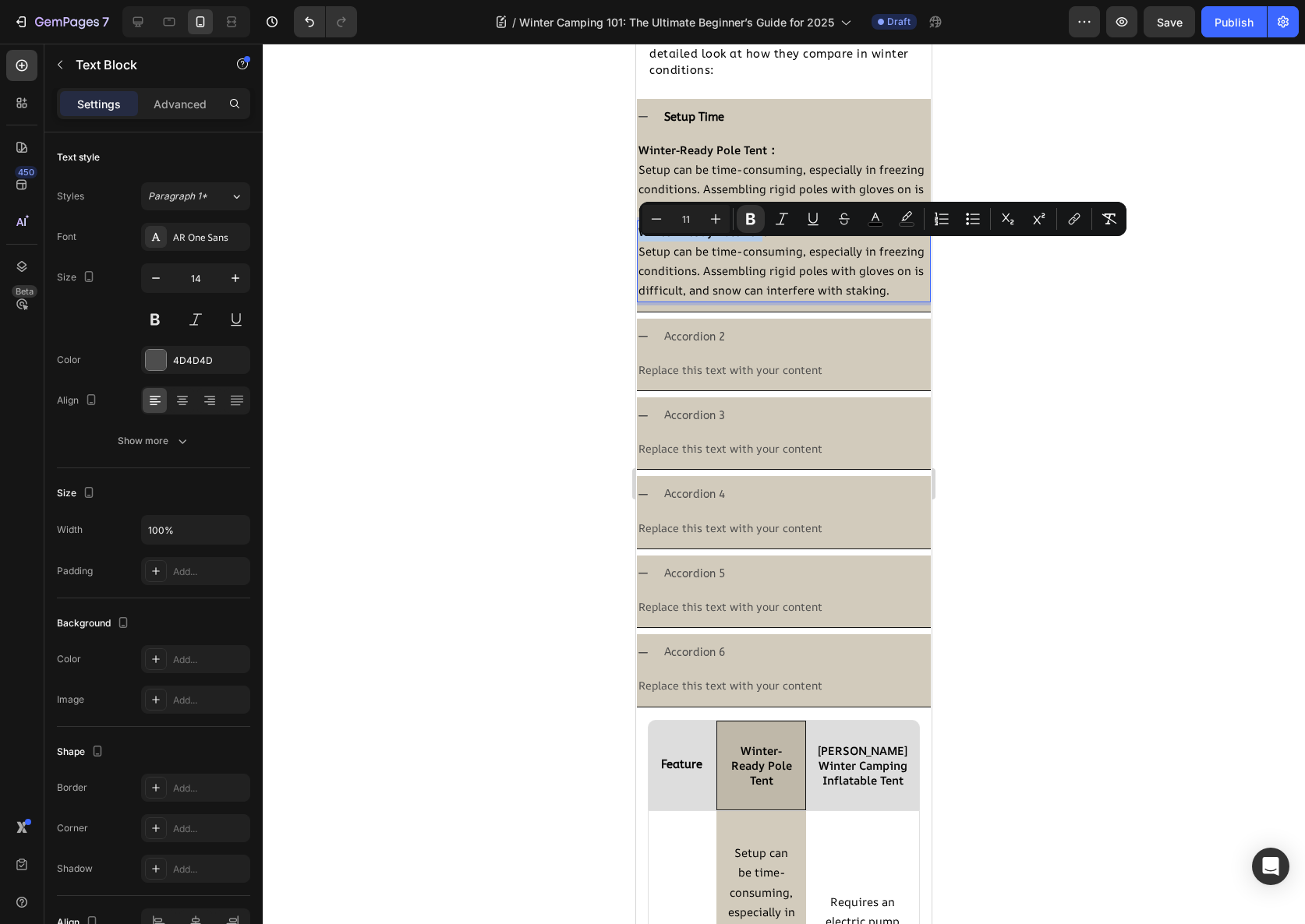
drag, startPoint x: 765, startPoint y: 250, endPoint x: 607, endPoint y: 259, distance: 158.3
drag, startPoint x: 771, startPoint y: 251, endPoint x: 623, endPoint y: 258, distance: 148.2
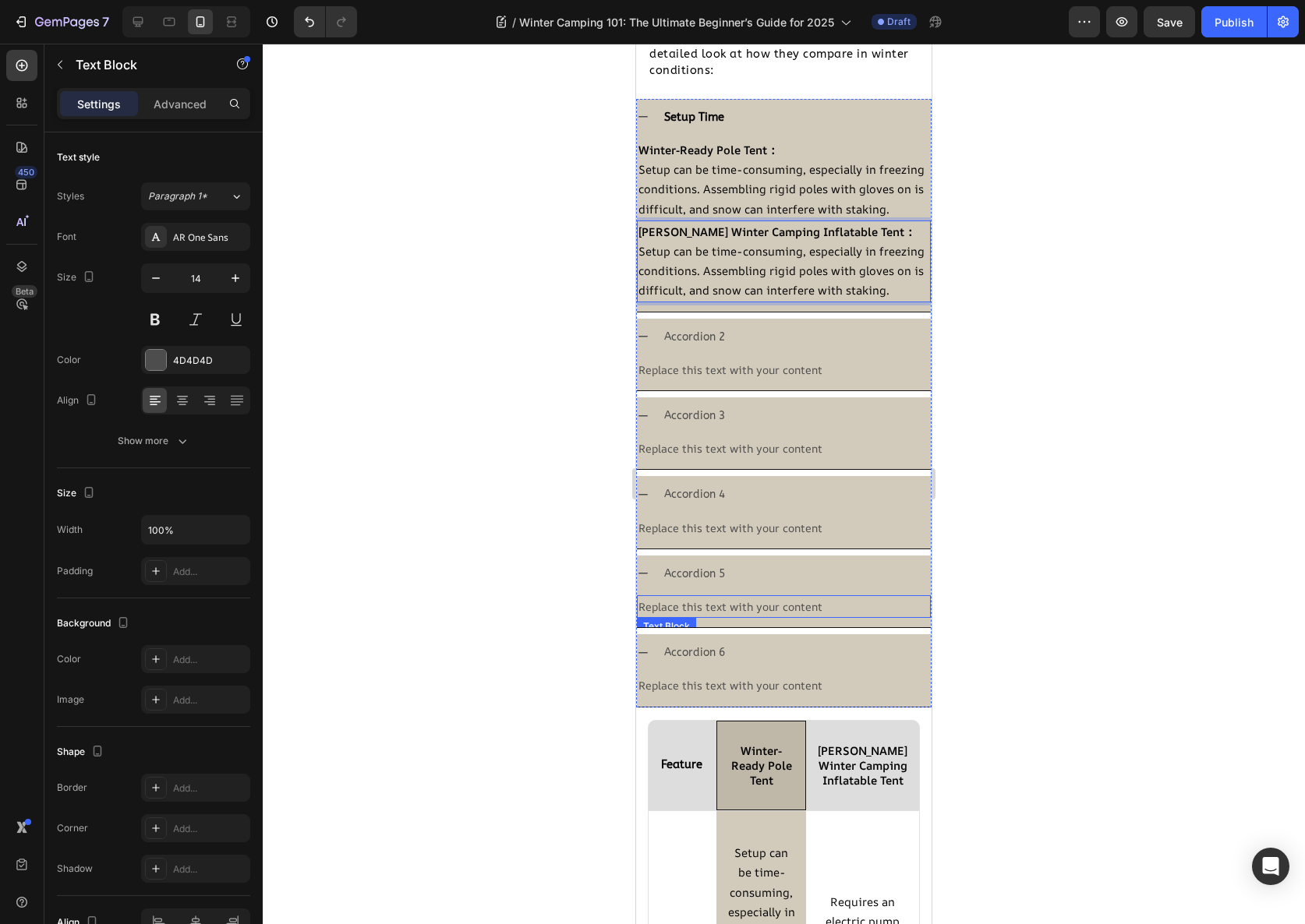
scroll to position [2477, 0]
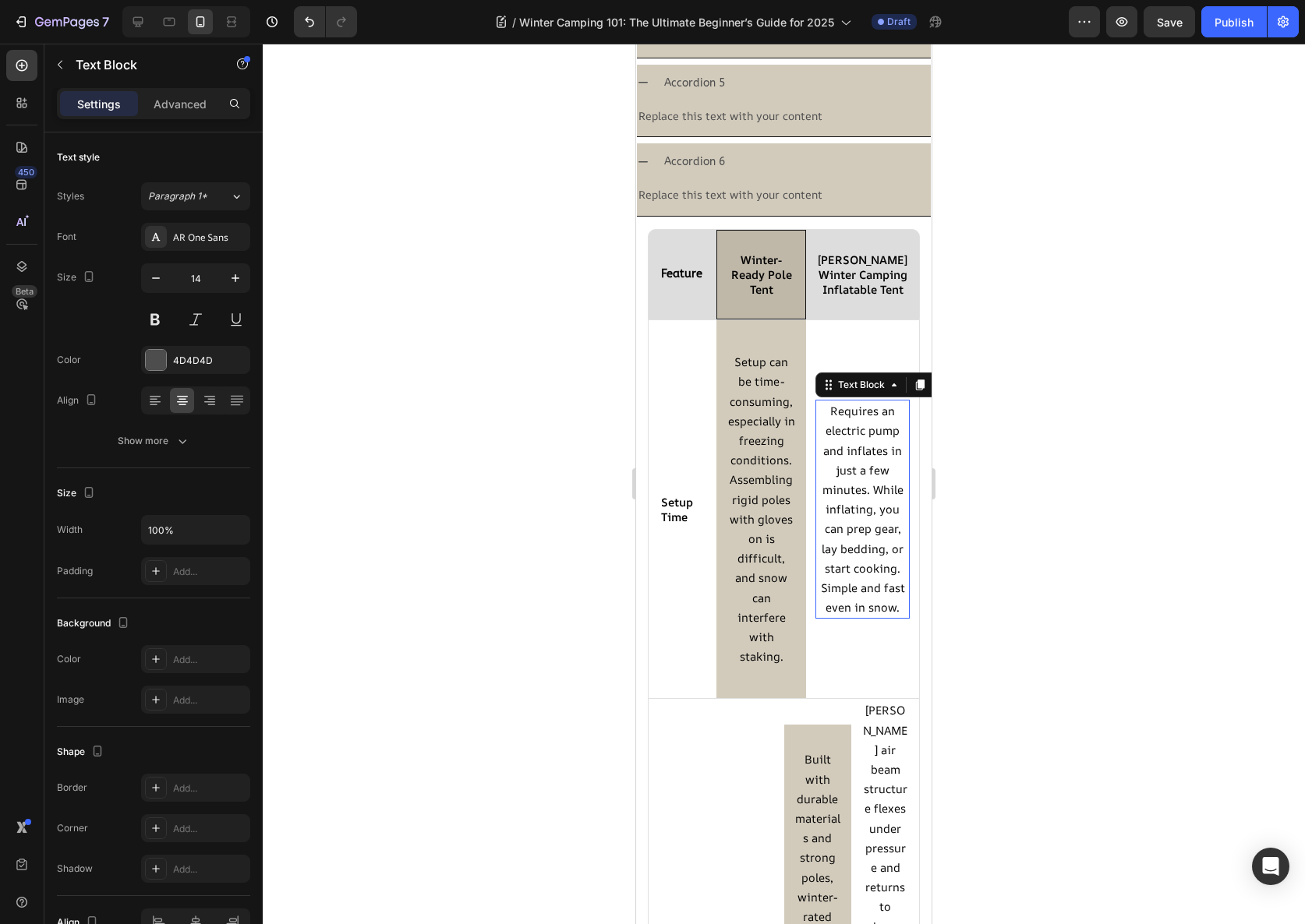
click at [847, 478] on p "Requires an electric pump and inflates in just a few minutes. While inflating, …" at bounding box center [862, 509] width 91 height 216
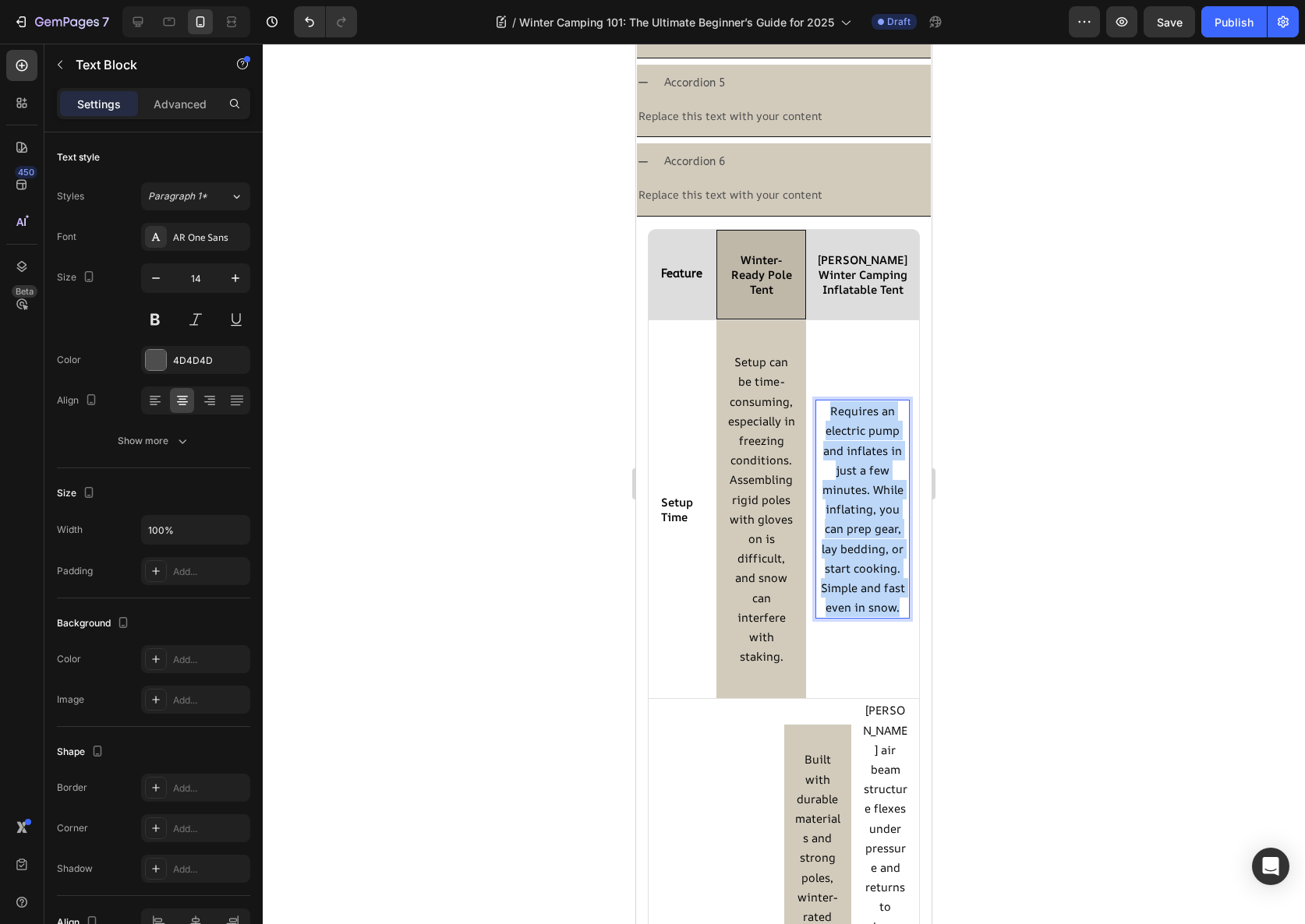
click at [847, 478] on p "Requires an electric pump and inflates in just a few minutes. While inflating, …" at bounding box center [862, 509] width 91 height 216
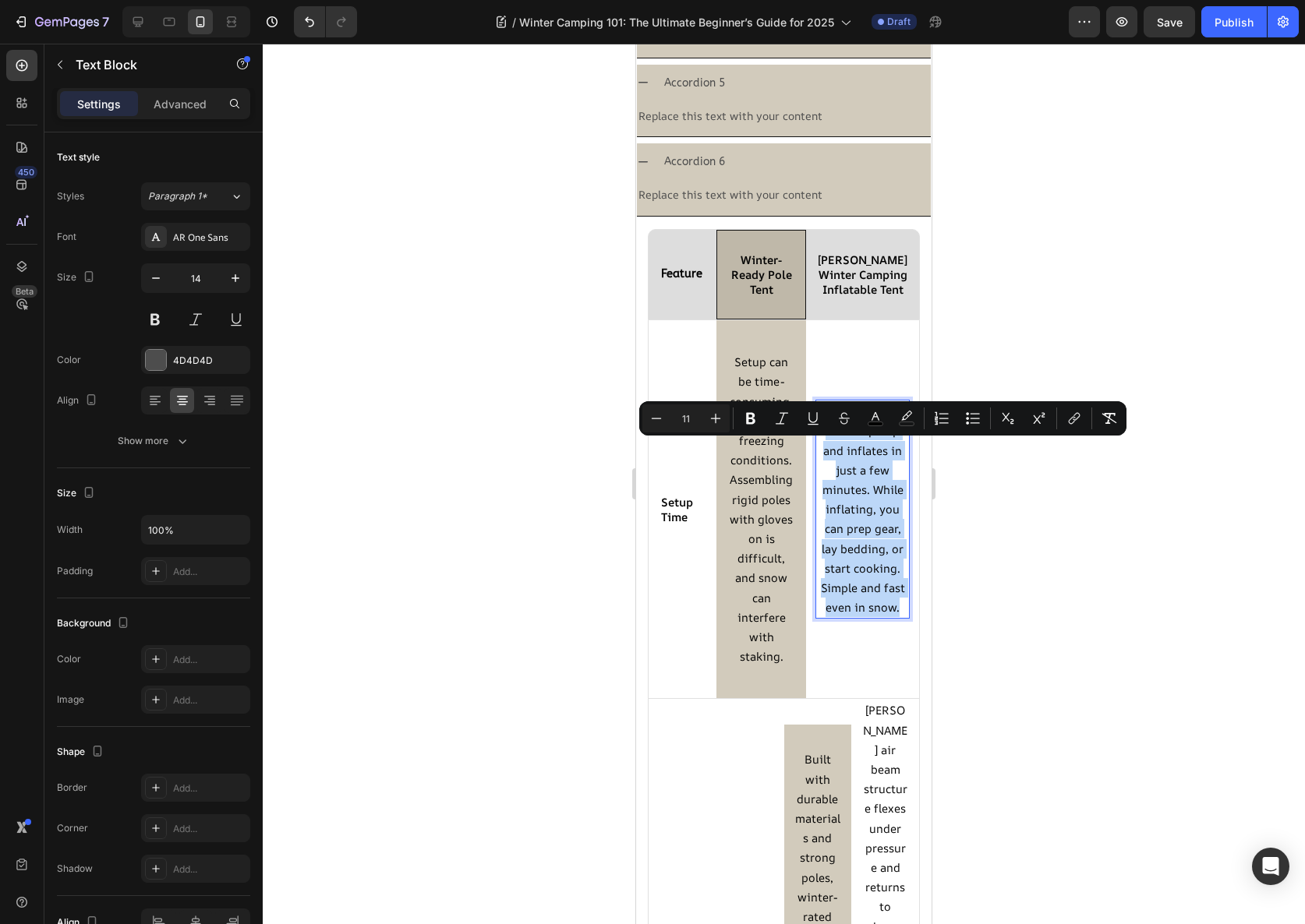
copy span "Requires an electric pump and inflates in just a few minutes. While inflating, …"
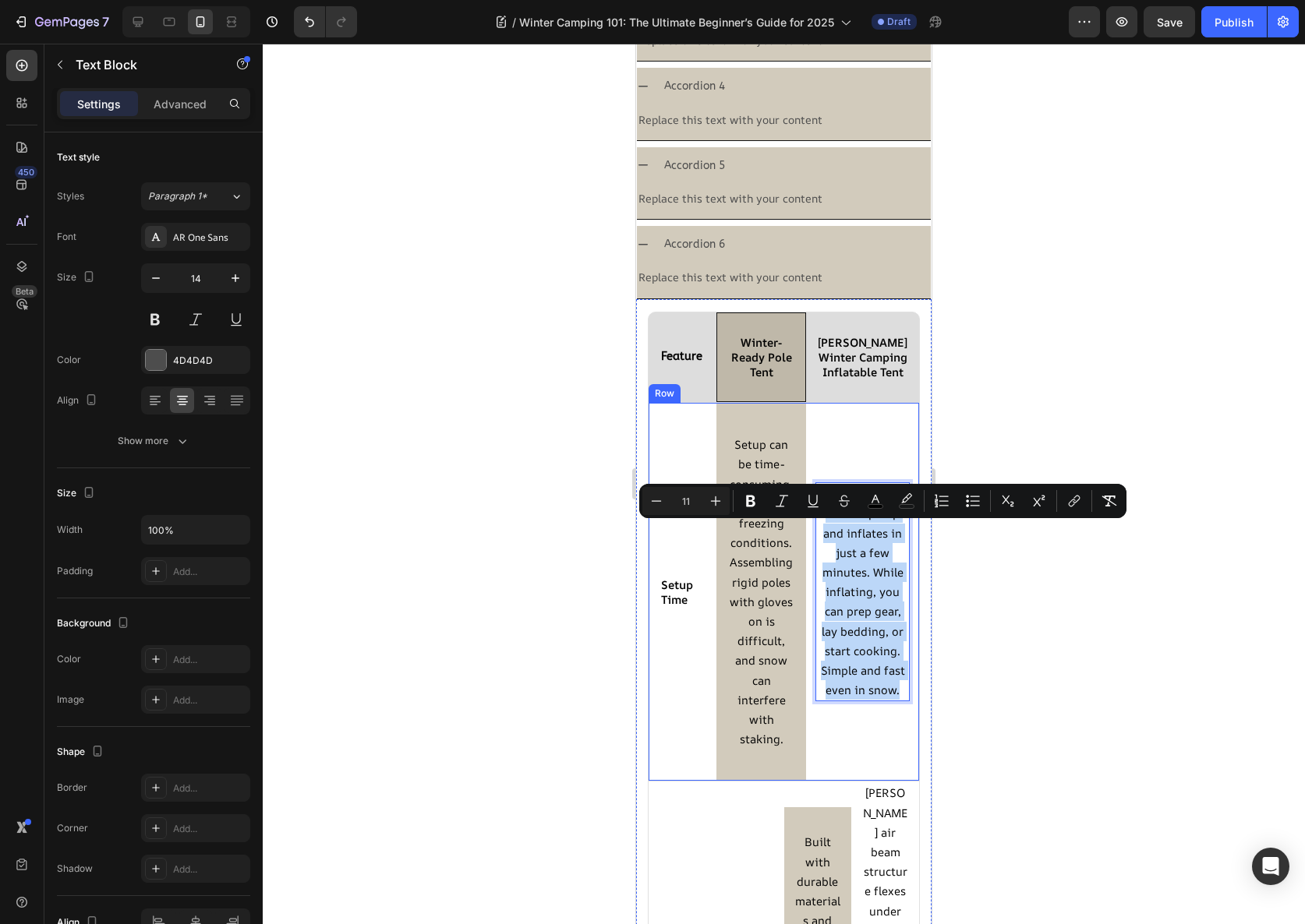
scroll to position [1999, 0]
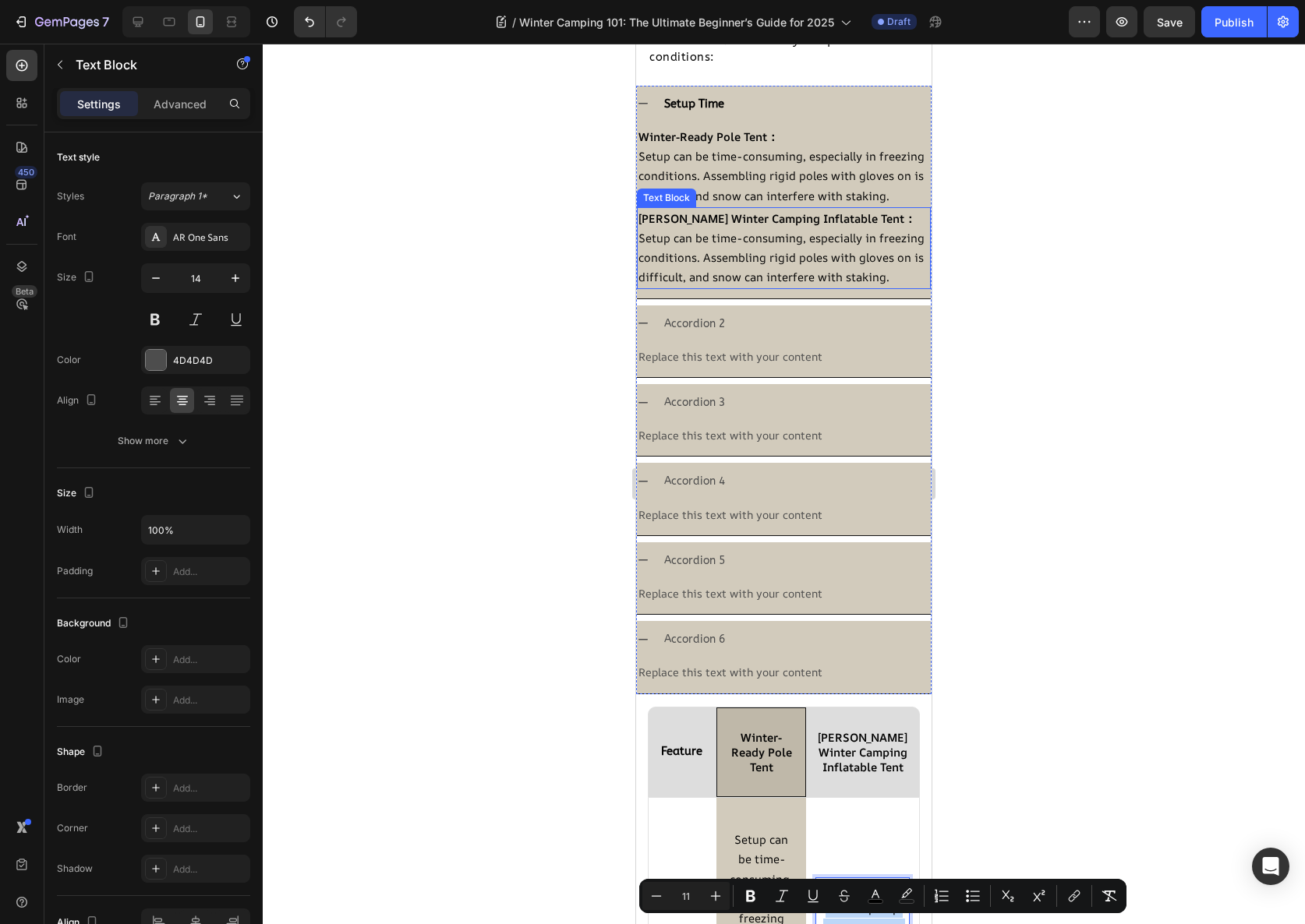
click at [738, 285] on span "Setup can be time-consuming, especially in freezing conditions. Assembling rigi…" at bounding box center [782, 257] width 286 height 55
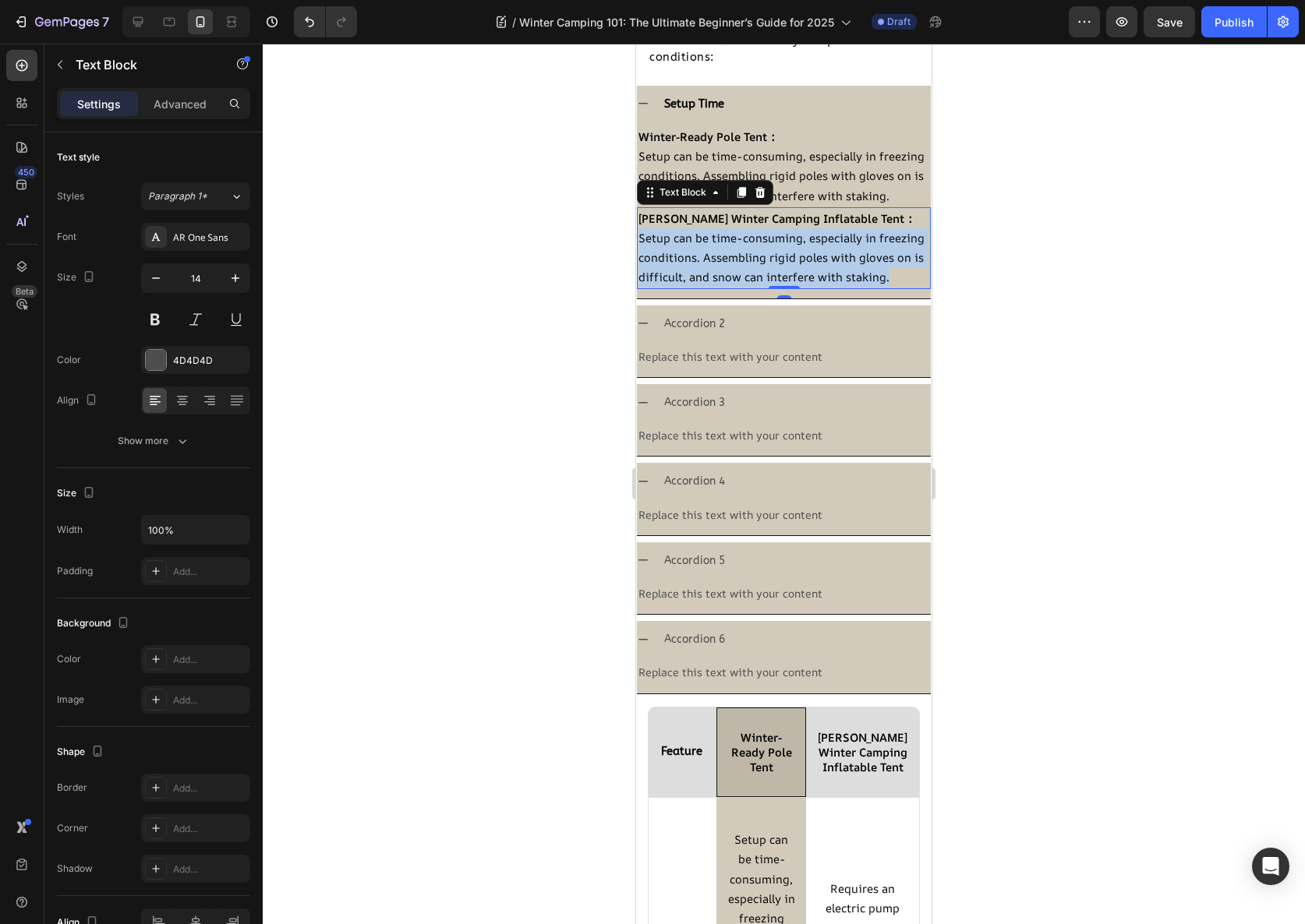
click at [738, 285] on span "Setup can be time-consuming, especially in freezing conditions. Assembling rigi…" at bounding box center [782, 257] width 286 height 55
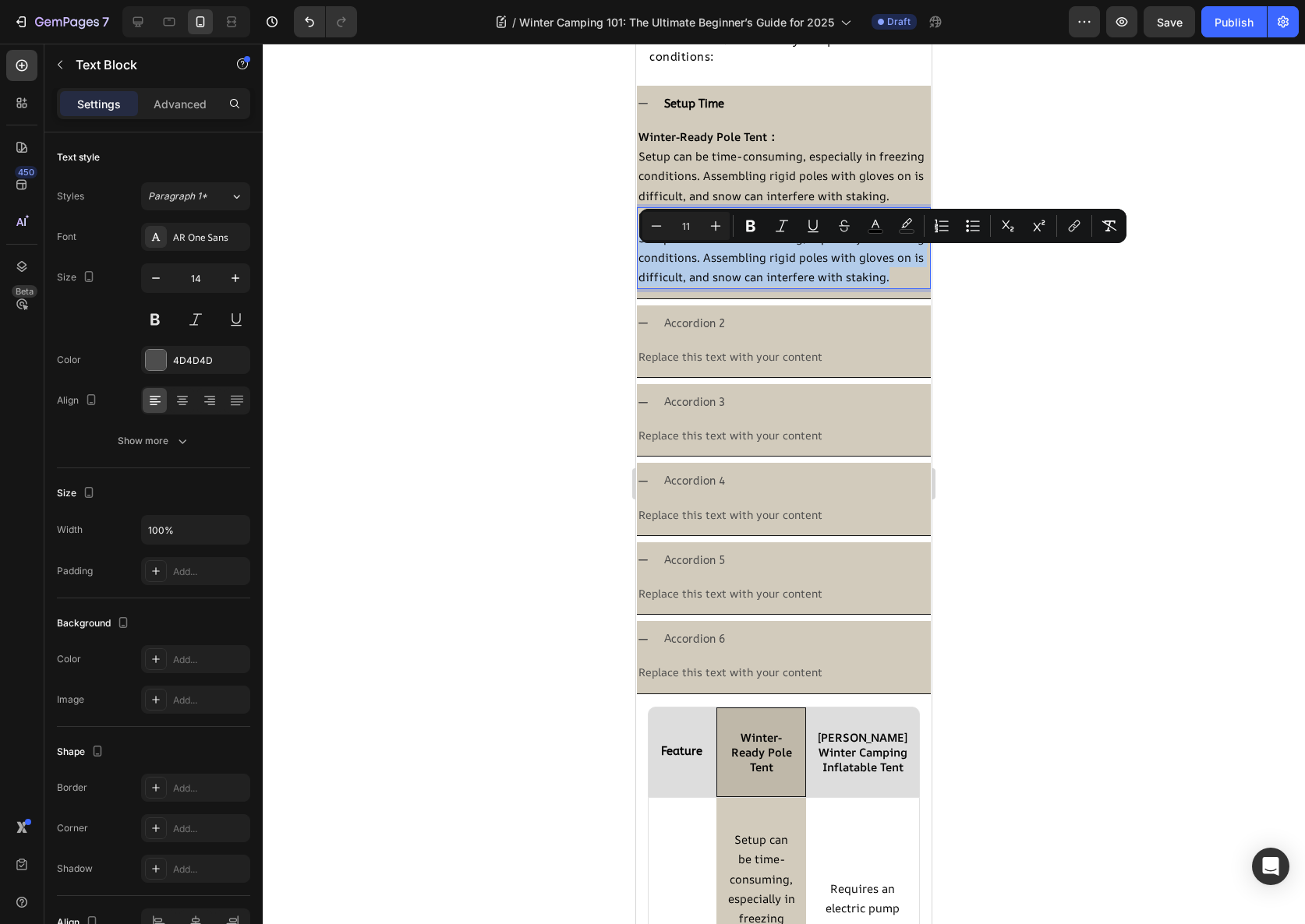
click at [706, 288] on p "Setup can be time-consuming, especially in freezing conditions. Assembling rigi…" at bounding box center [784, 258] width 291 height 60
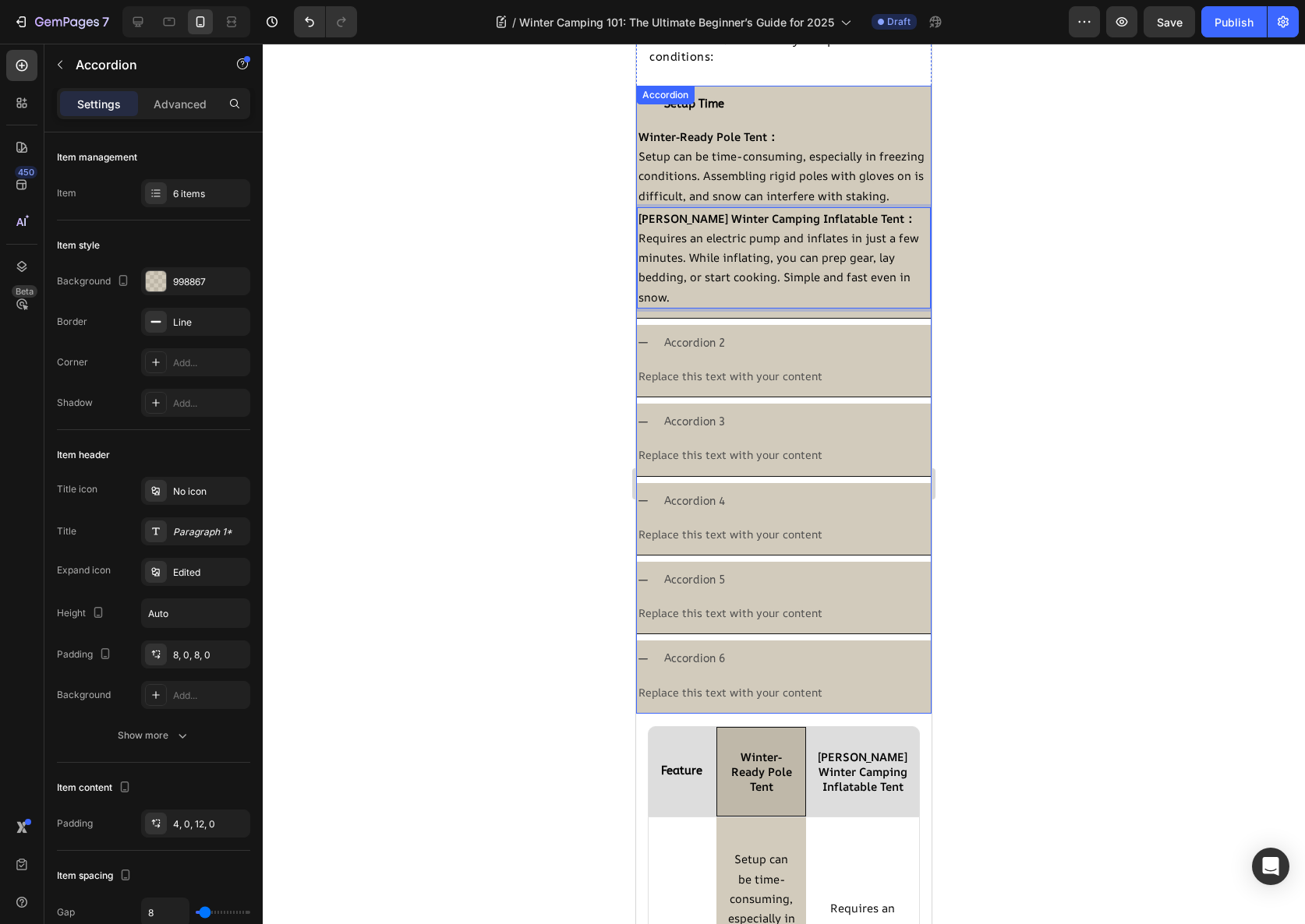
click at [698, 353] on p "Accordion 2" at bounding box center [694, 343] width 60 height 20
click at [694, 353] on p "Accordion 2" at bounding box center [694, 343] width 60 height 20
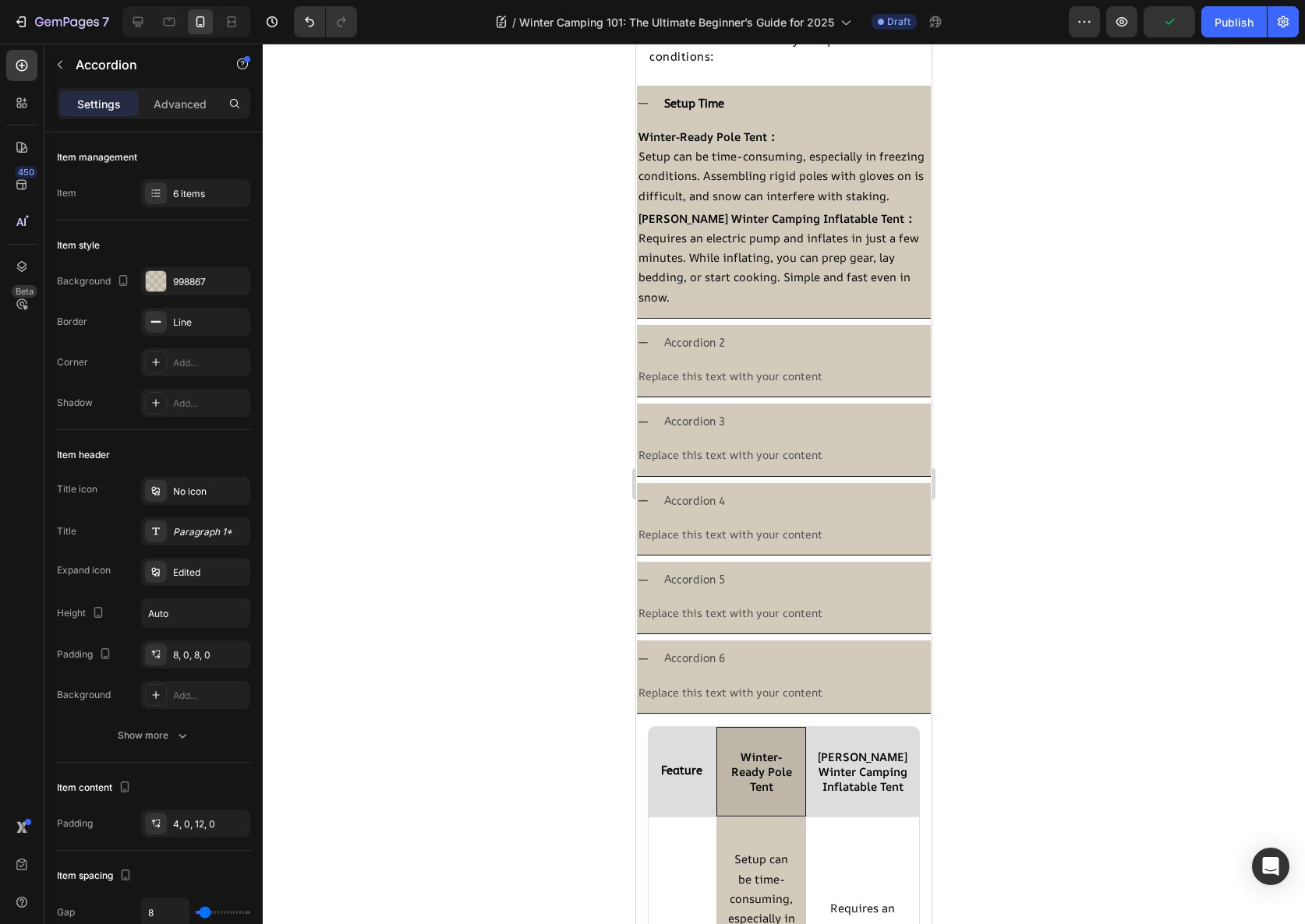
click at [1128, 344] on div at bounding box center [784, 484] width 1042 height 881
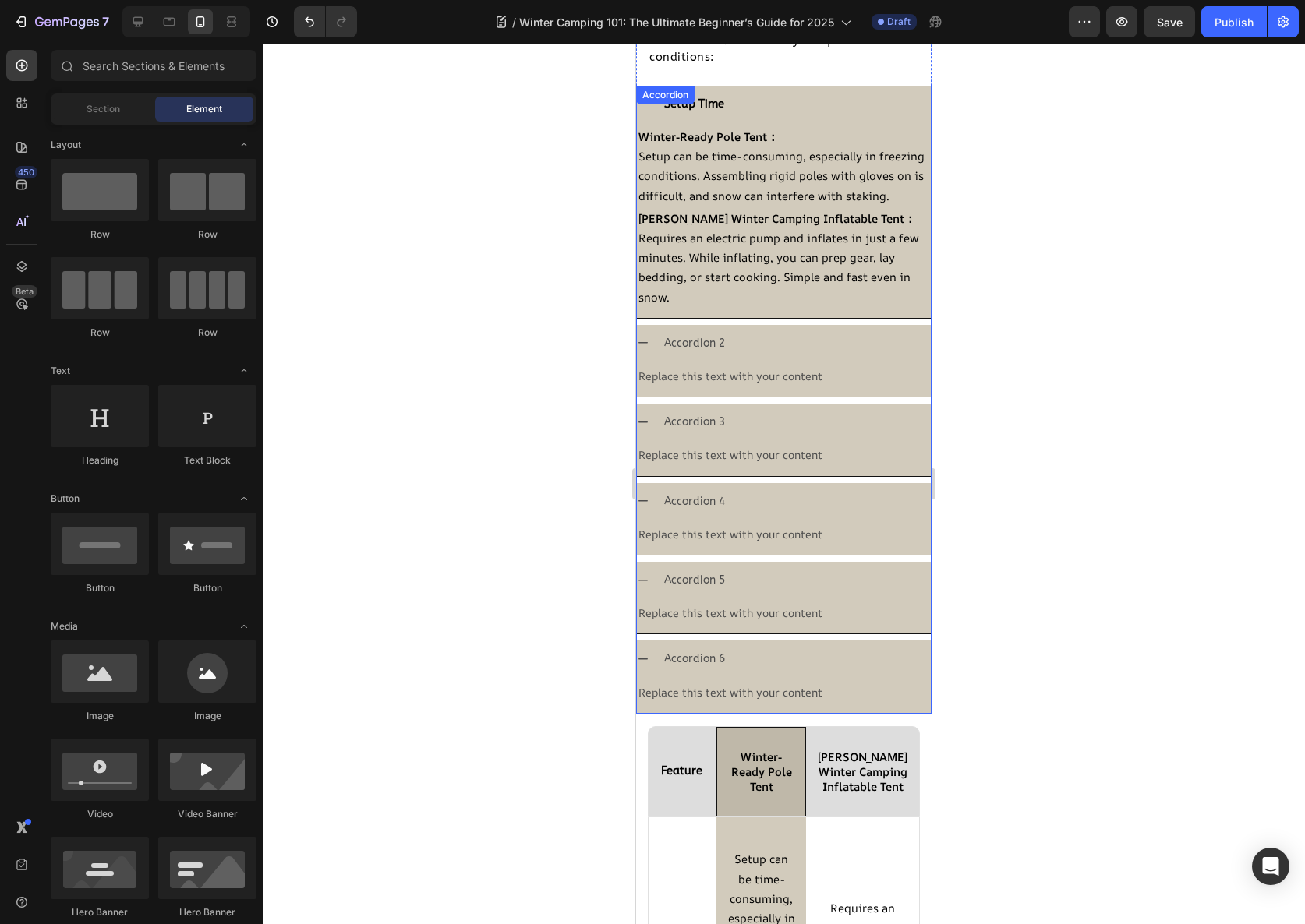
click at [742, 104] on div "Setup Time Winter-Ready Pole Tent： Setup can be time-consuming, especially in f…" at bounding box center [784, 399] width 296 height 628
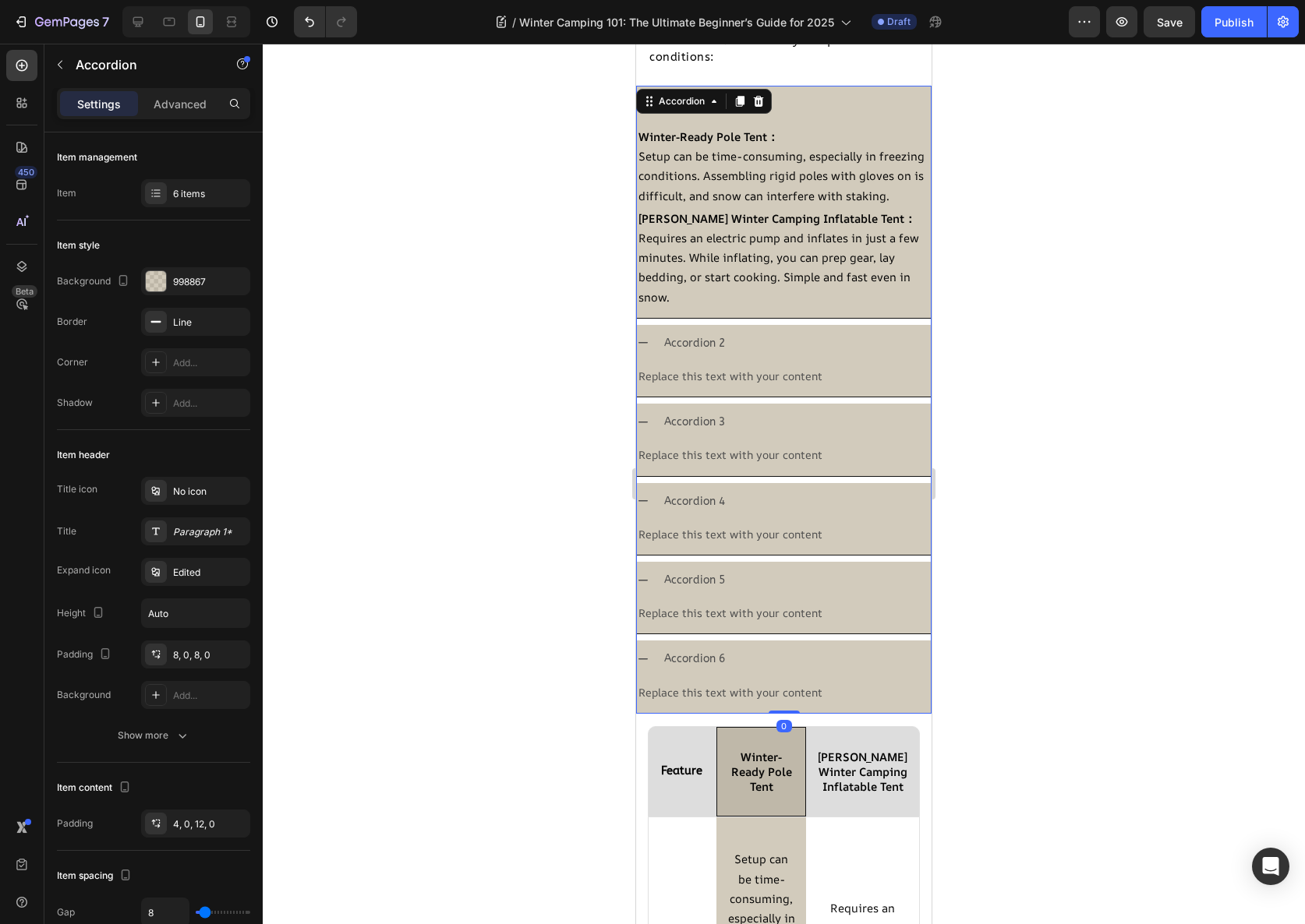
click at [997, 126] on div at bounding box center [784, 484] width 1042 height 881
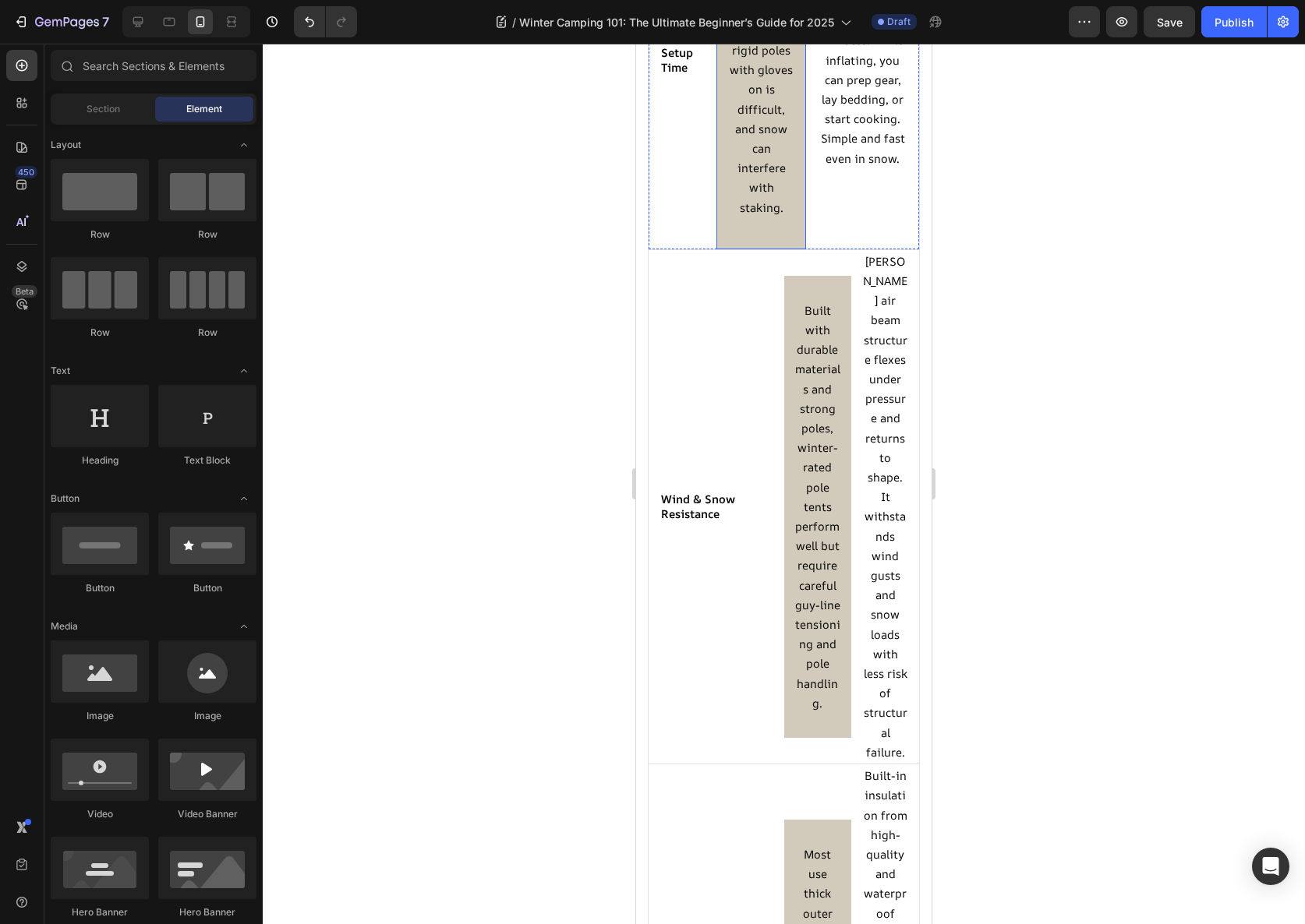
scroll to position [2980, 0]
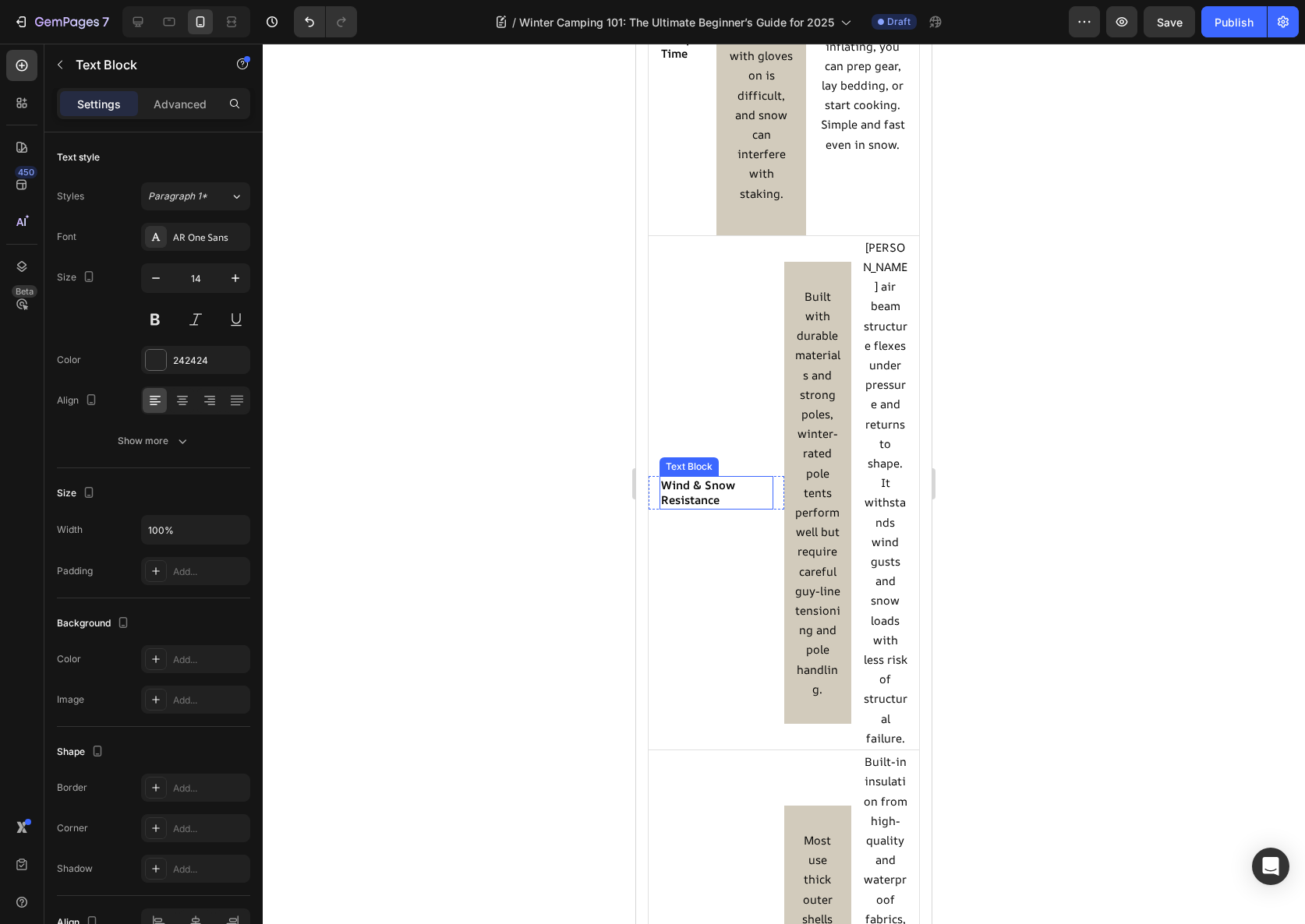
click at [716, 487] on strong "Wind & Snow Resistance" at bounding box center [698, 492] width 74 height 31
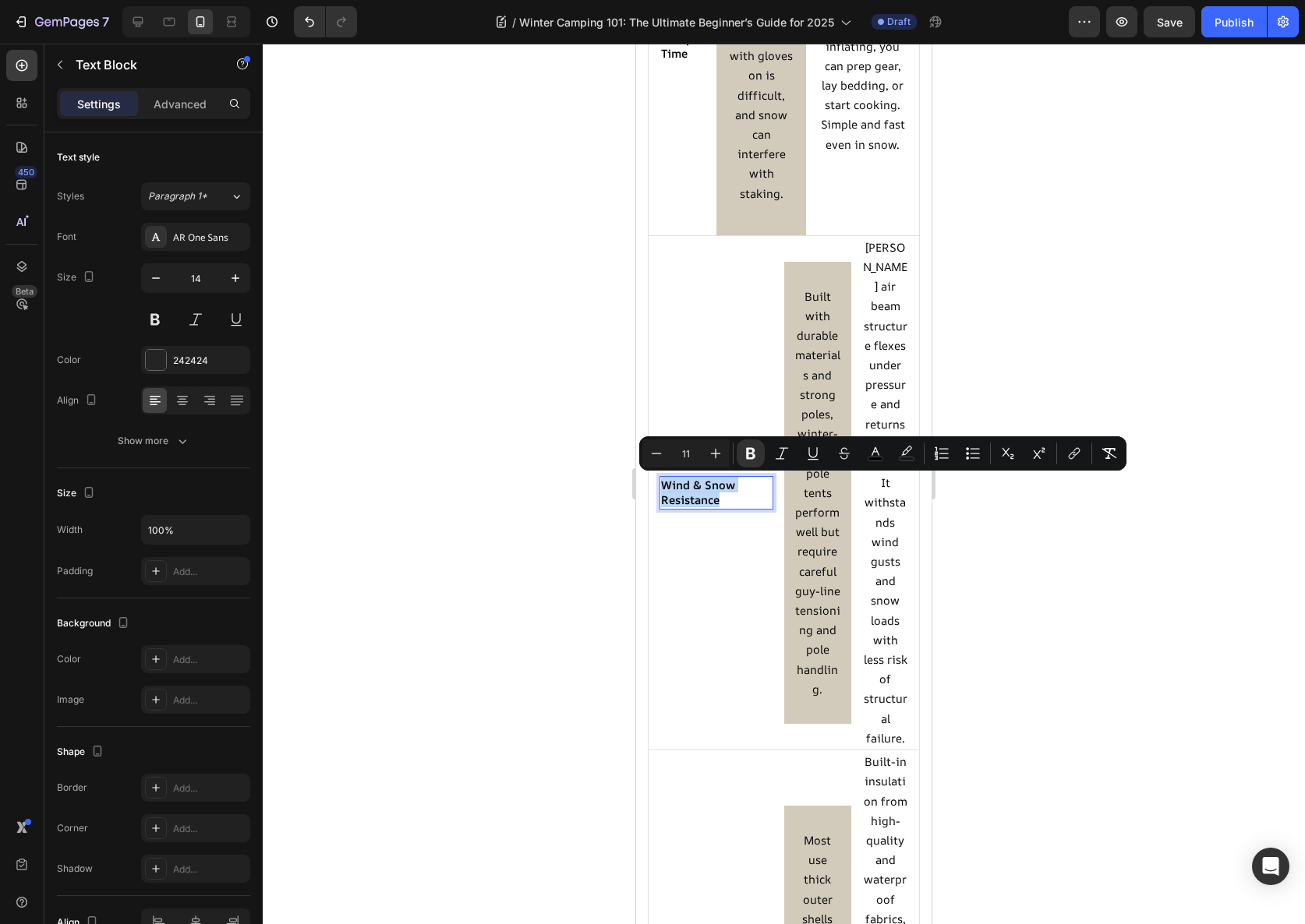
click at [716, 487] on strong "Wind & Snow Resistance" at bounding box center [698, 492] width 74 height 31
copy strong "Wind & Snow Resistance"
click at [496, 449] on div at bounding box center [784, 484] width 1042 height 881
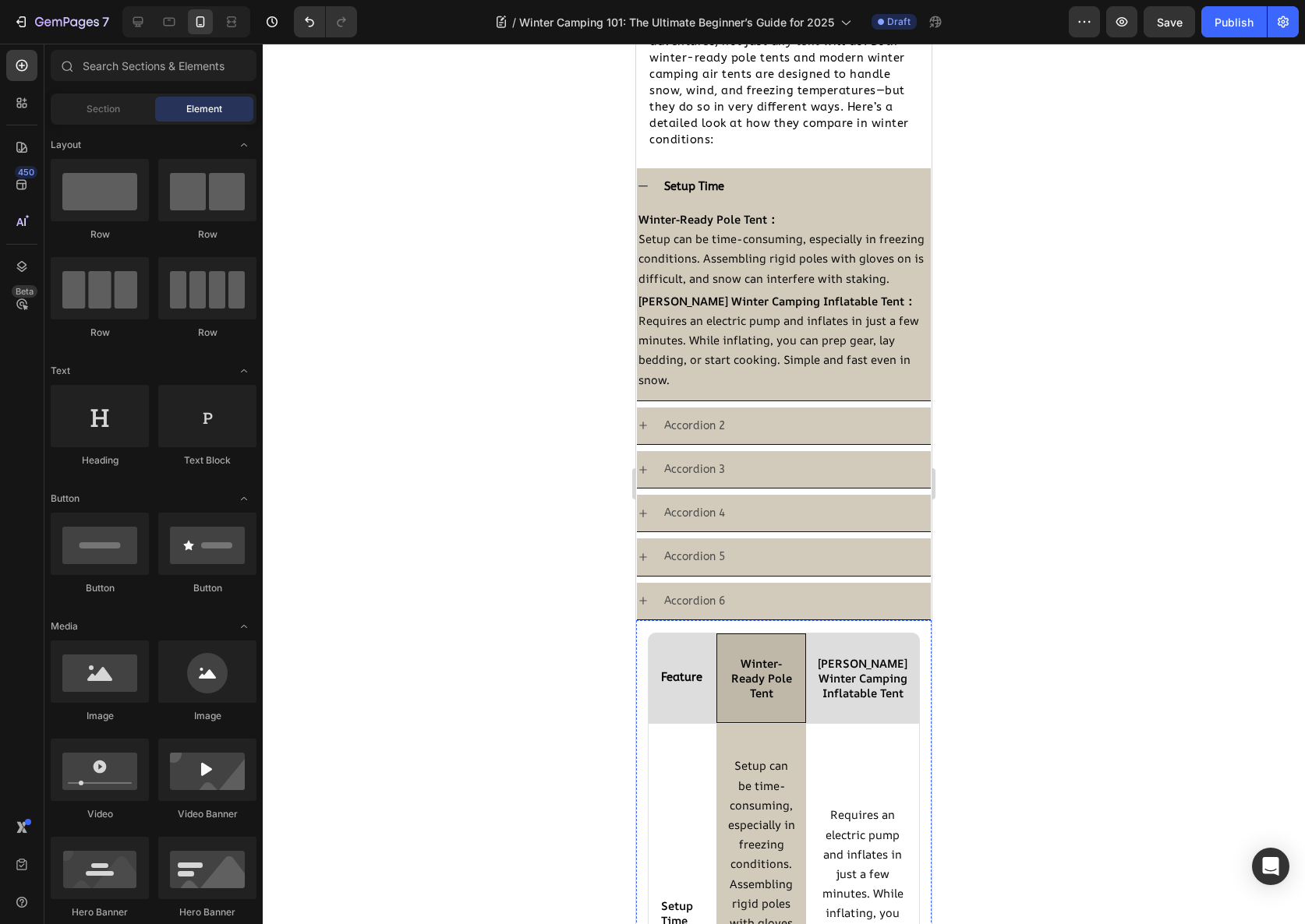
scroll to position [1873, 0]
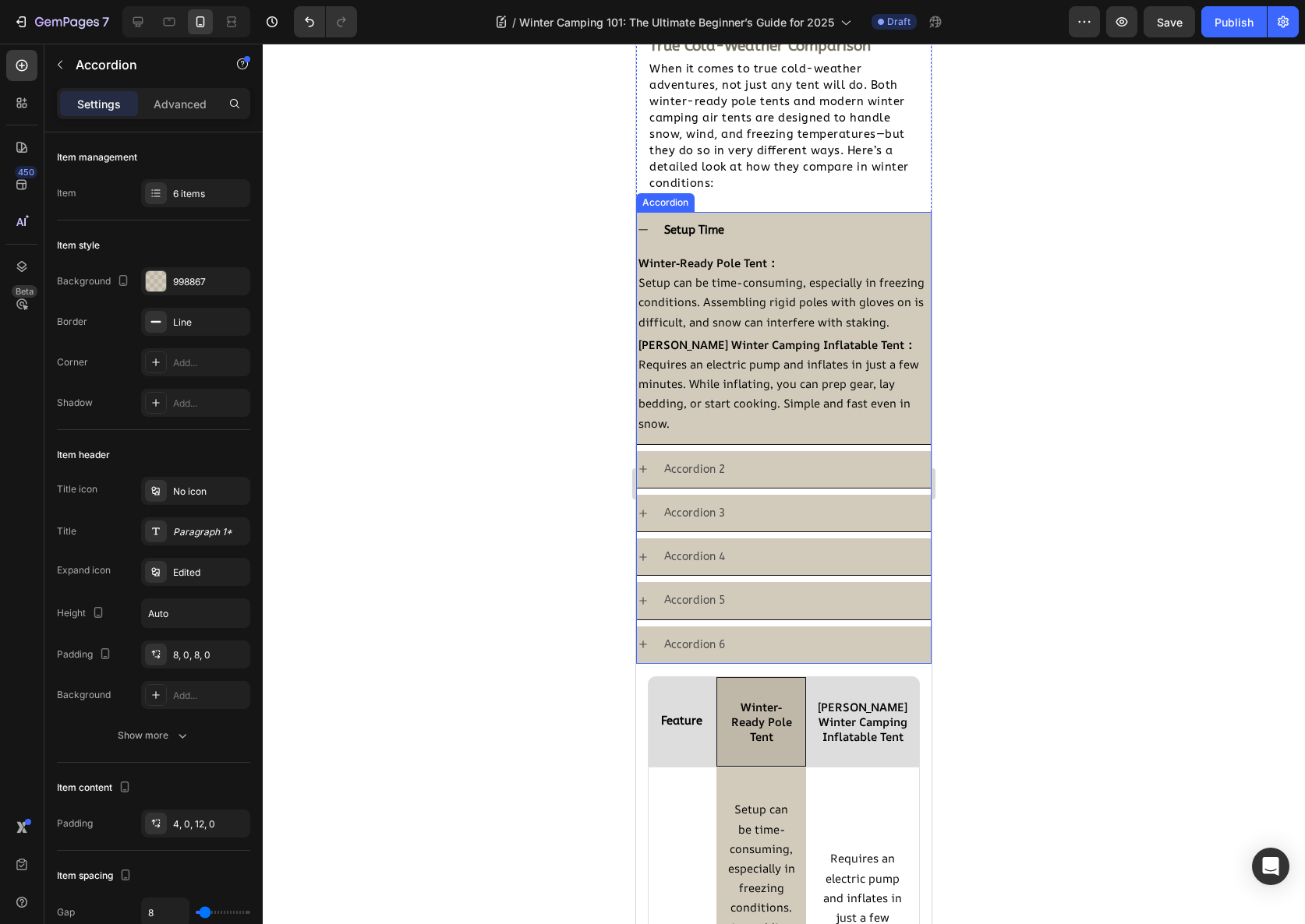
click at [703, 479] on p "Accordion 2" at bounding box center [694, 469] width 60 height 20
click at [834, 482] on div "Wind & Snow Resistance" at bounding box center [796, 469] width 269 height 24
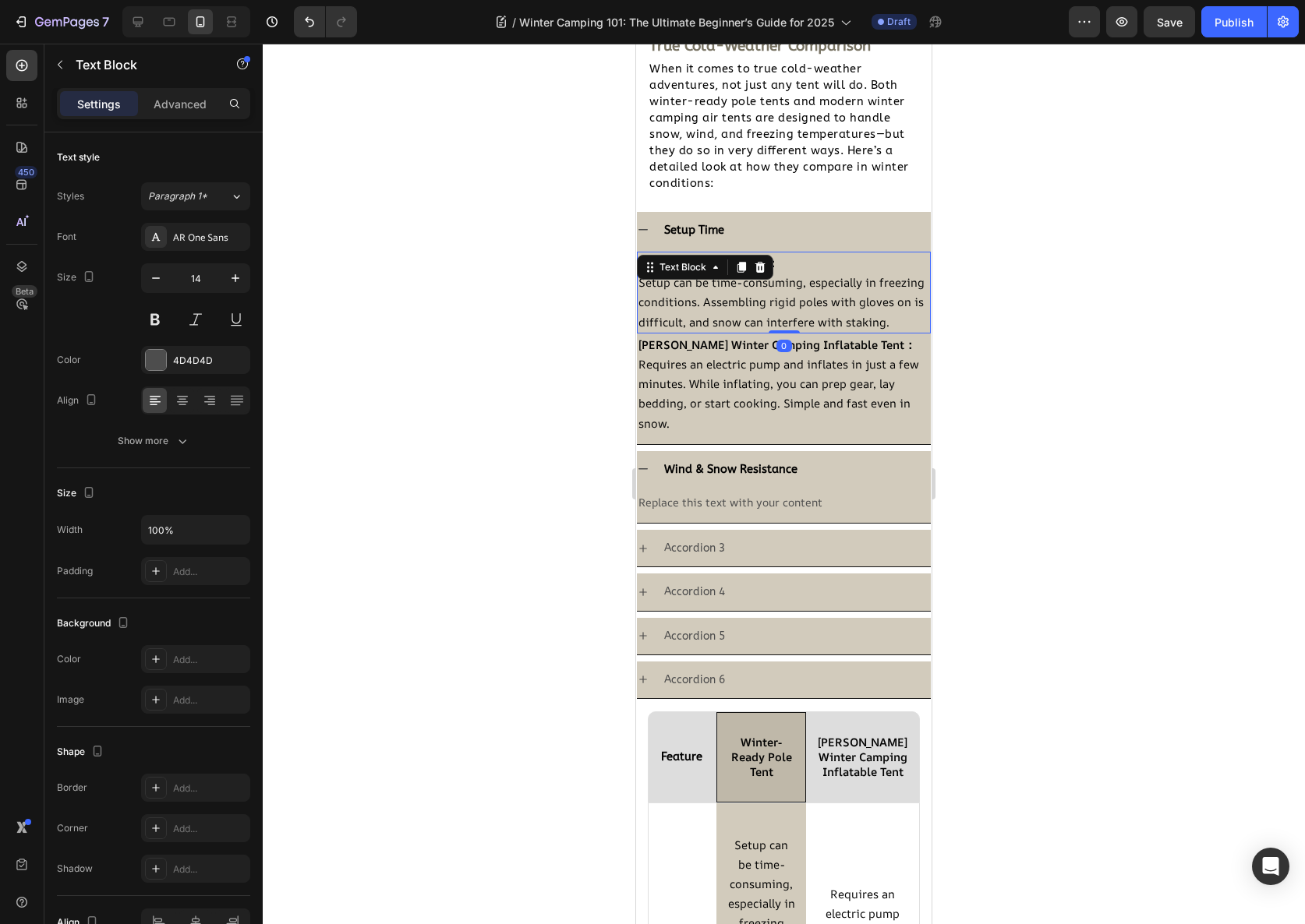
click at [717, 273] on div "Winter-Ready Pole Tent： Setup can be time-consuming, especially in freezing con…" at bounding box center [784, 293] width 294 height 82
click at [741, 271] on icon at bounding box center [742, 267] width 13 height 13
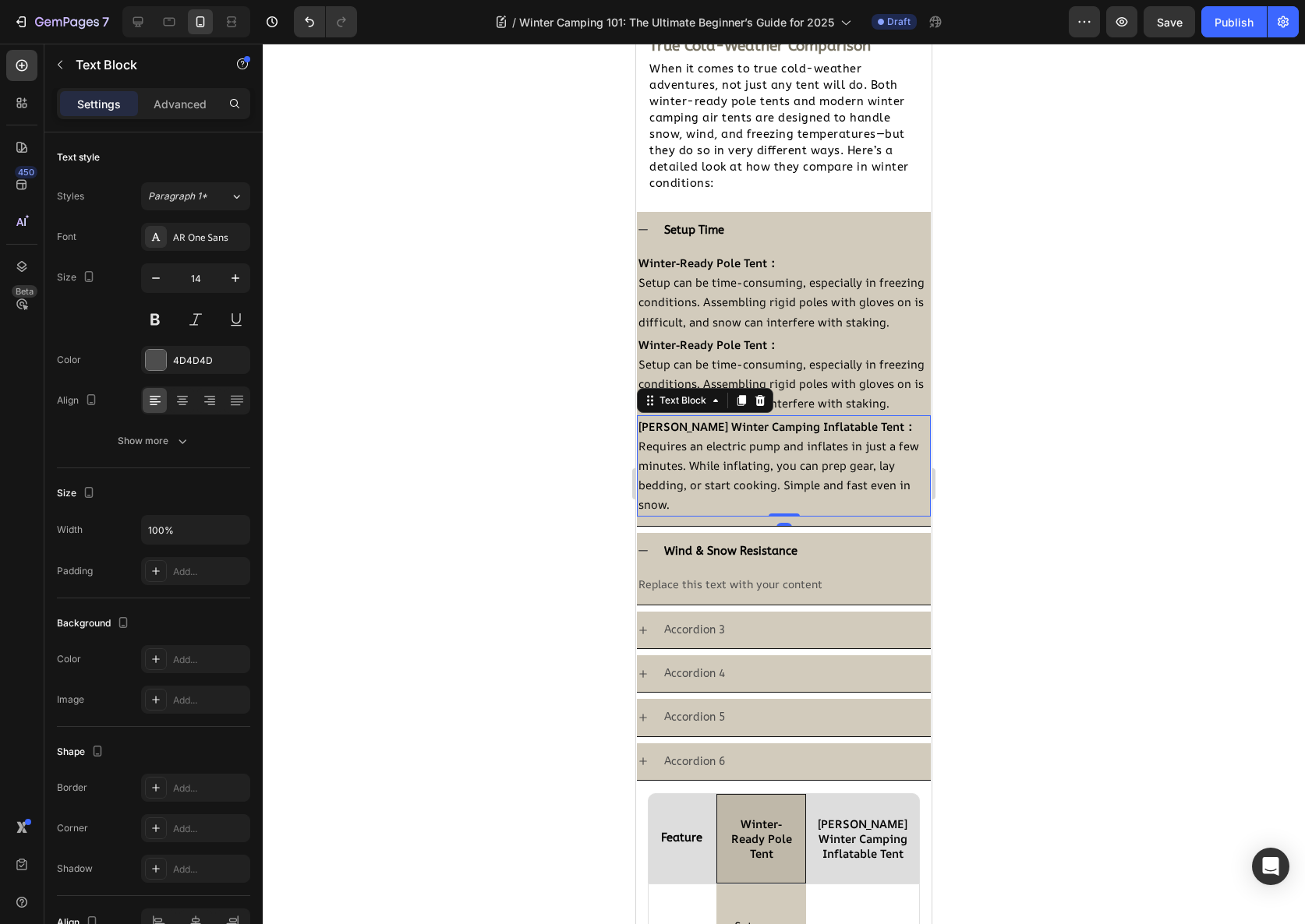
click at [713, 482] on span "Requires an electric pump and inflates in just a few minutes. While inflating, …" at bounding box center [779, 475] width 281 height 75
click at [746, 407] on icon at bounding box center [742, 401] width 13 height 13
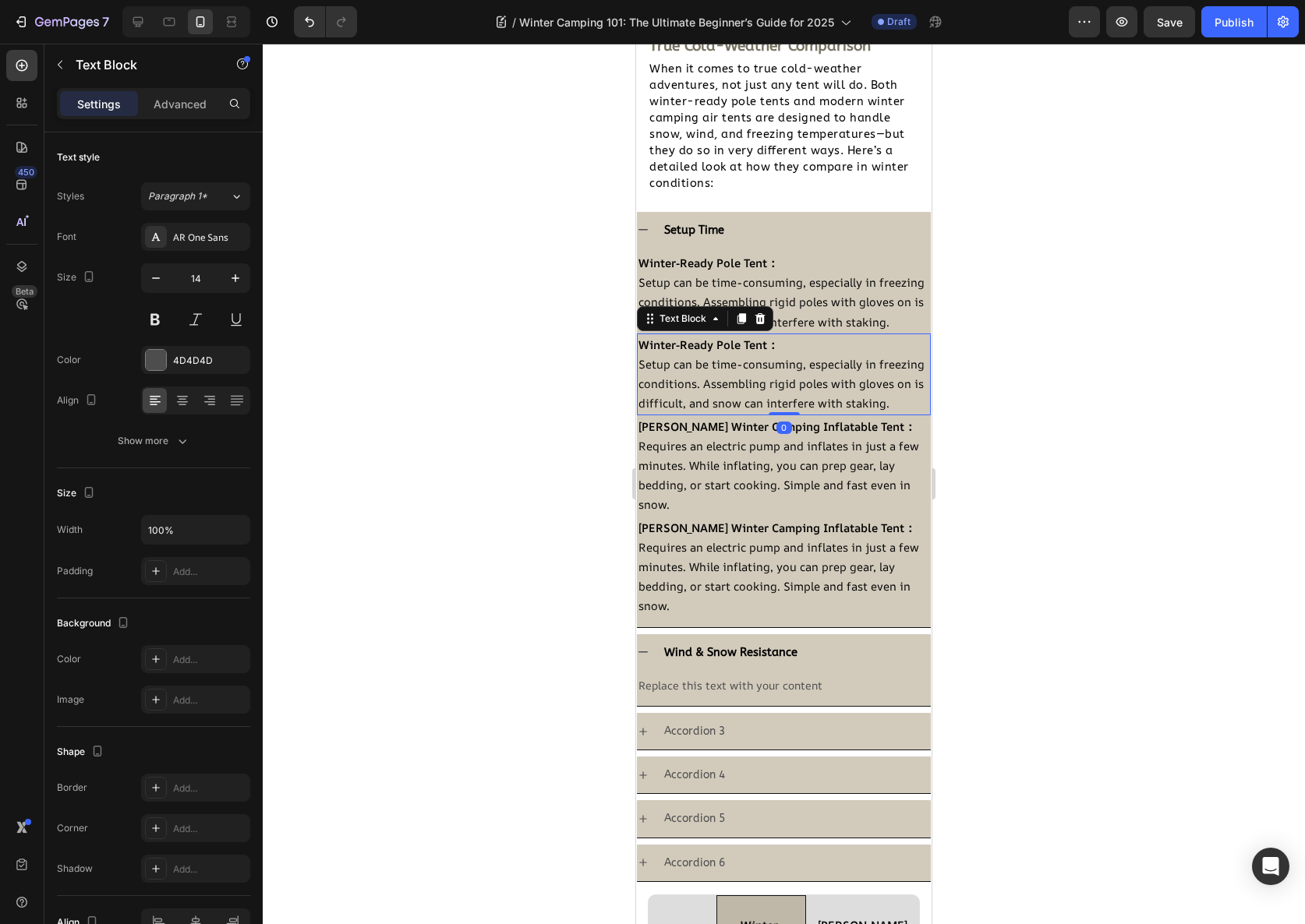
click at [739, 409] on span "Setup can be time-consuming, especially in freezing conditions. Assembling rigi…" at bounding box center [782, 384] width 286 height 55
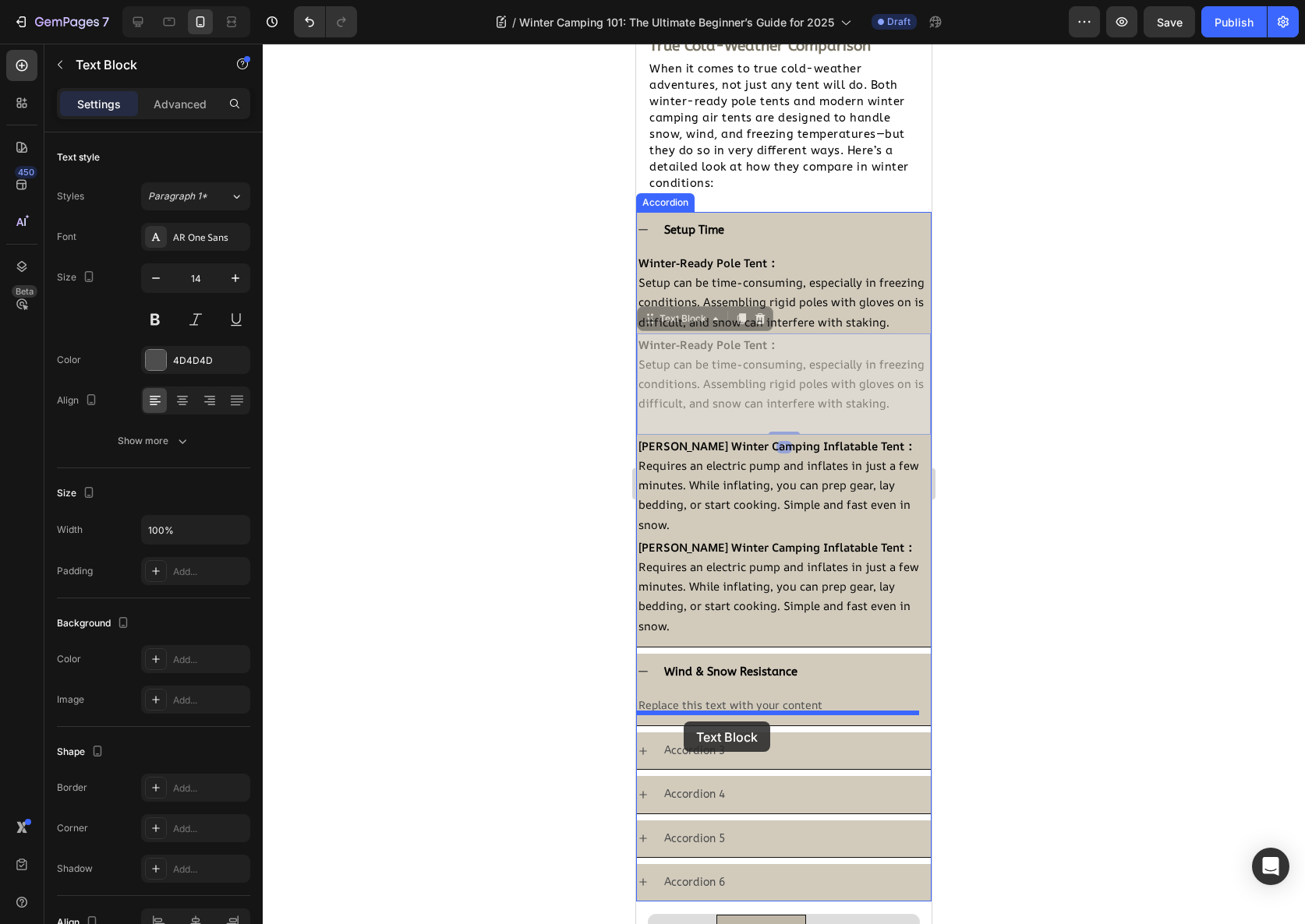
drag, startPoint x: 651, startPoint y: 340, endPoint x: 683, endPoint y: 716, distance: 377.4
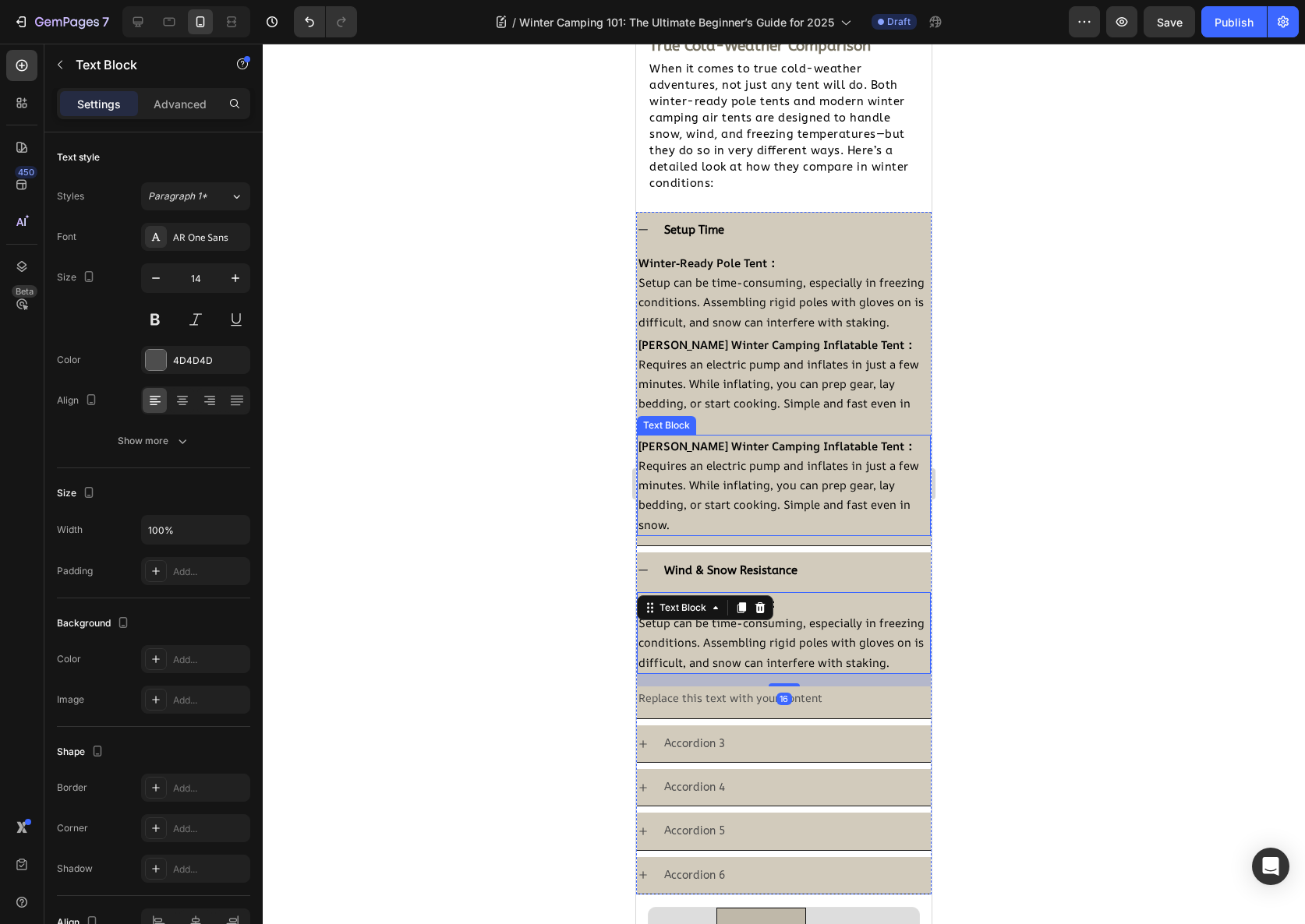
click at [673, 453] on strong "[PERSON_NAME] Winter Camping Inflatable Tent：" at bounding box center [778, 446] width 278 height 16
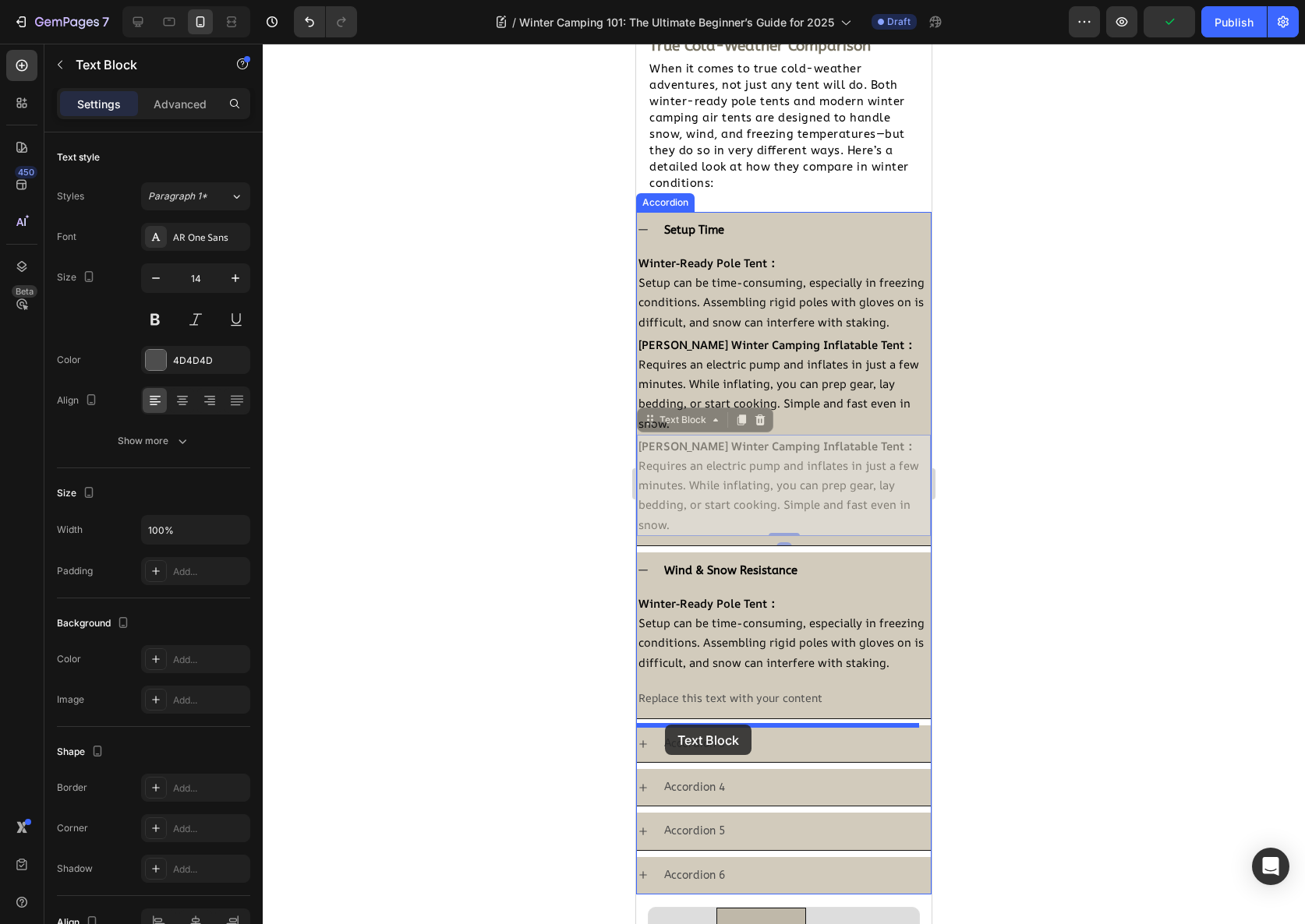
drag, startPoint x: 651, startPoint y: 441, endPoint x: 665, endPoint y: 725, distance: 284.3
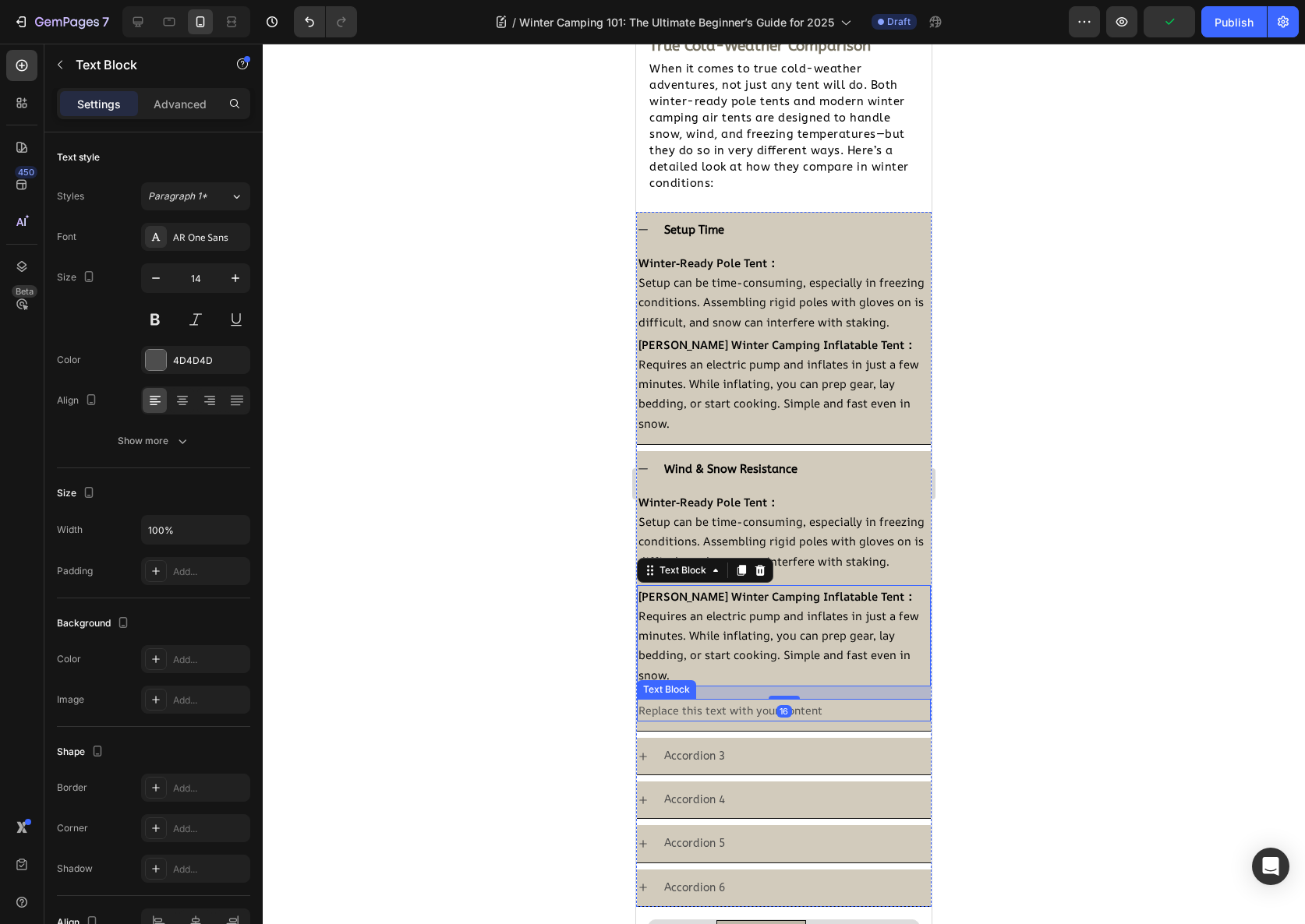
click at [682, 722] on div "Replace this text with your content" at bounding box center [784, 710] width 294 height 23
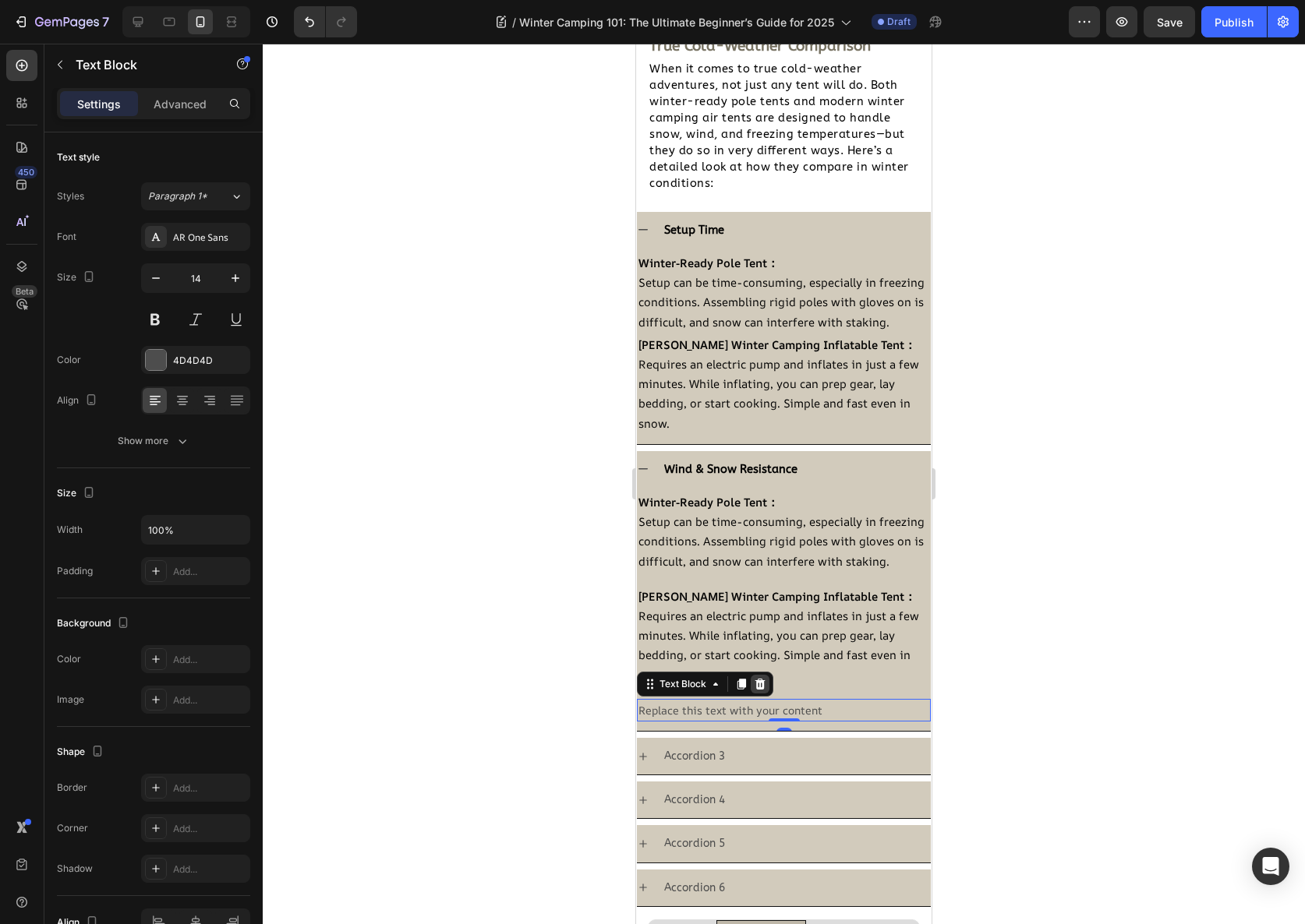
click at [759, 690] on icon at bounding box center [760, 684] width 13 height 13
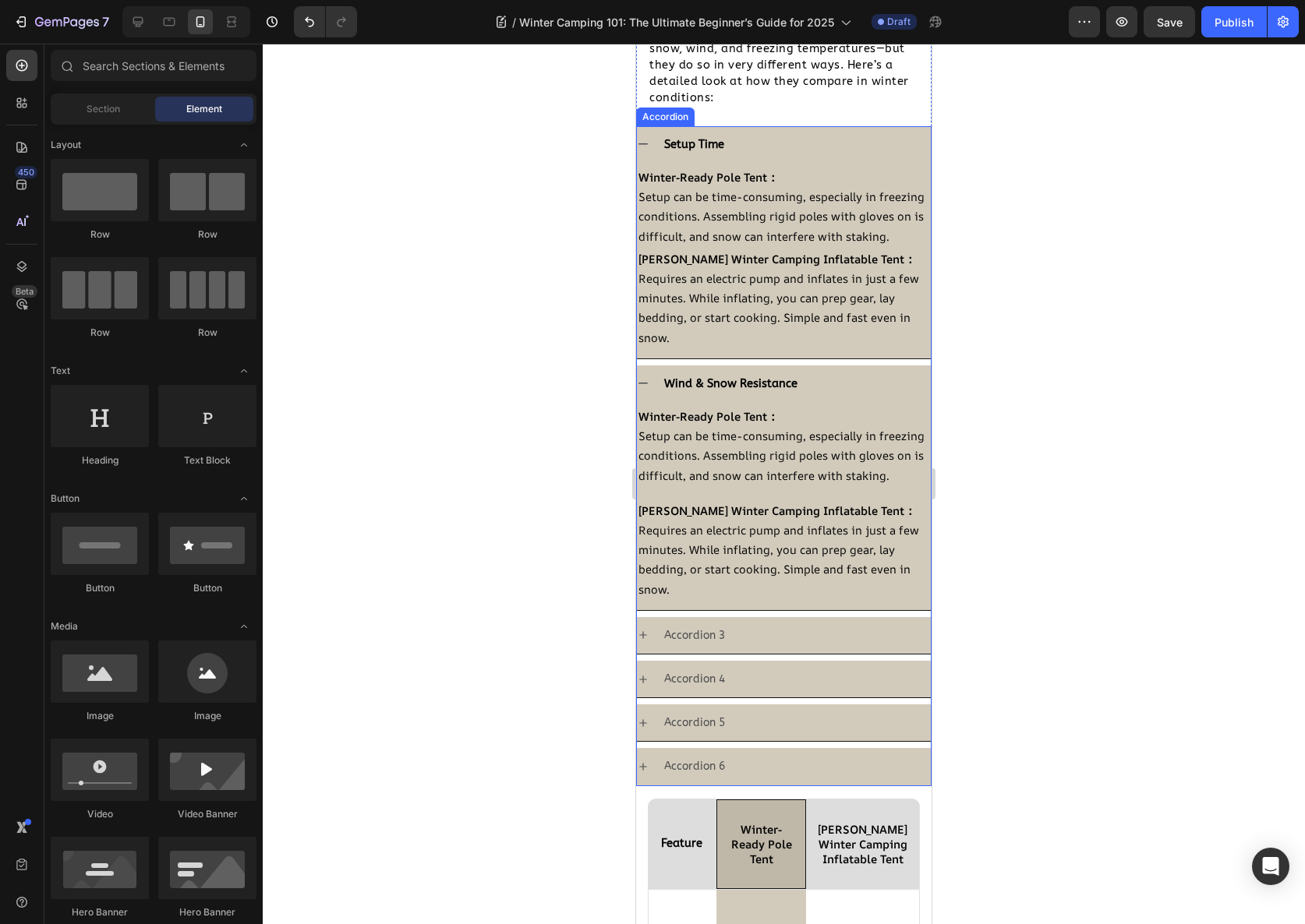
scroll to position [1897, 0]
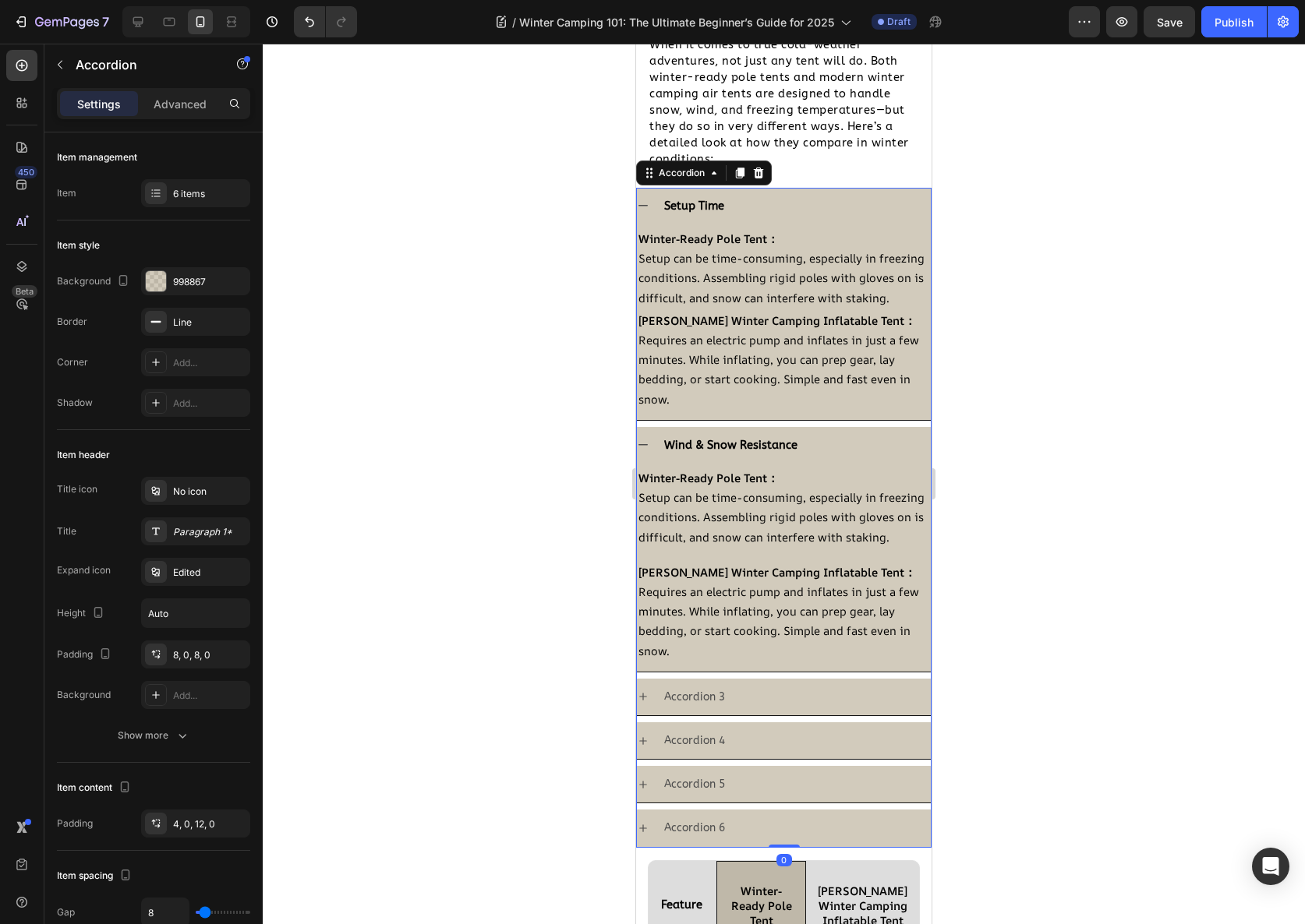
click at [646, 213] on div "Setup Time" at bounding box center [784, 206] width 294 height 37
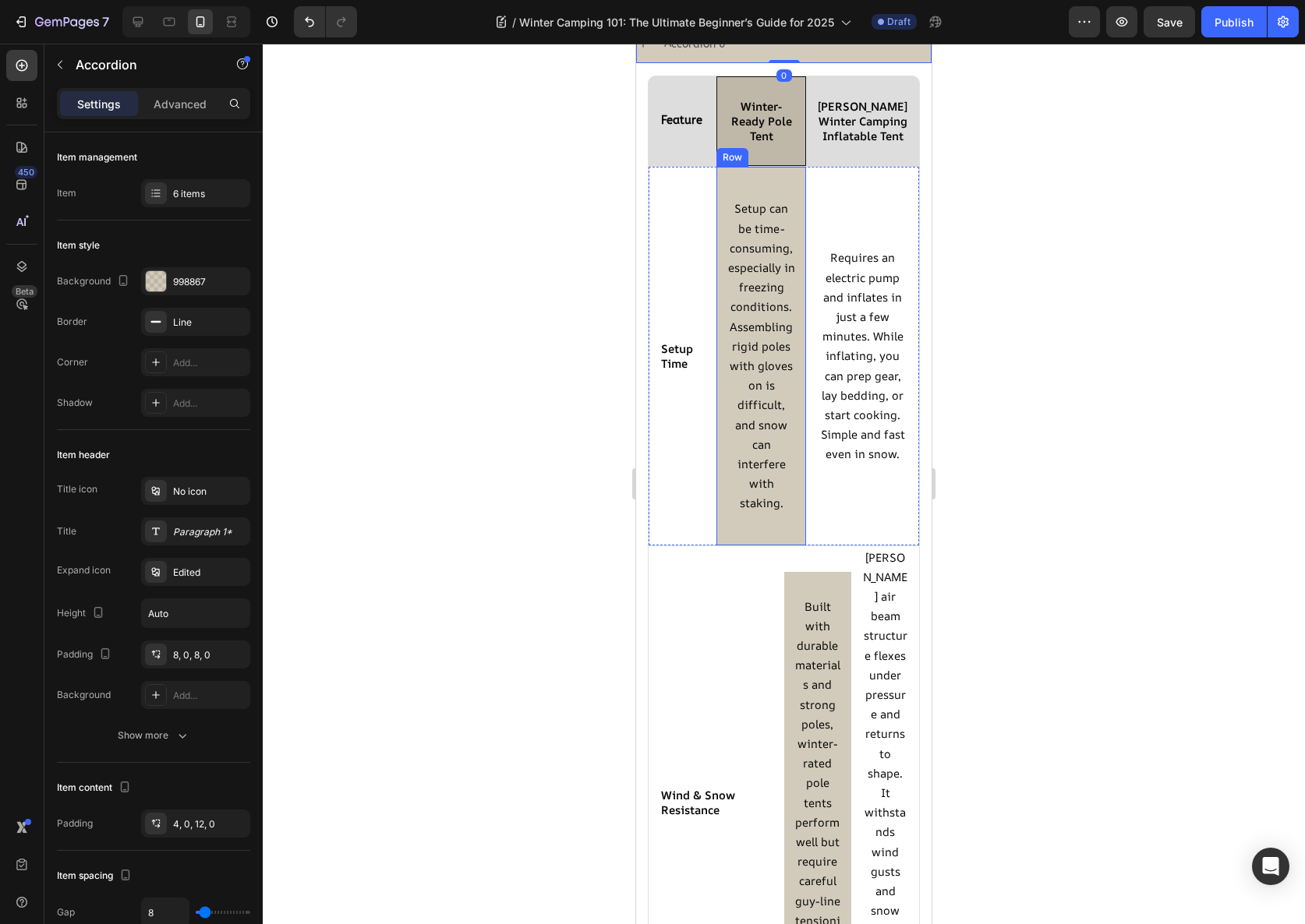
scroll to position [2490, 0]
click at [826, 541] on div "Requires an electric pump and inflates in just a few minutes. While inflating, …" at bounding box center [862, 353] width 113 height 378
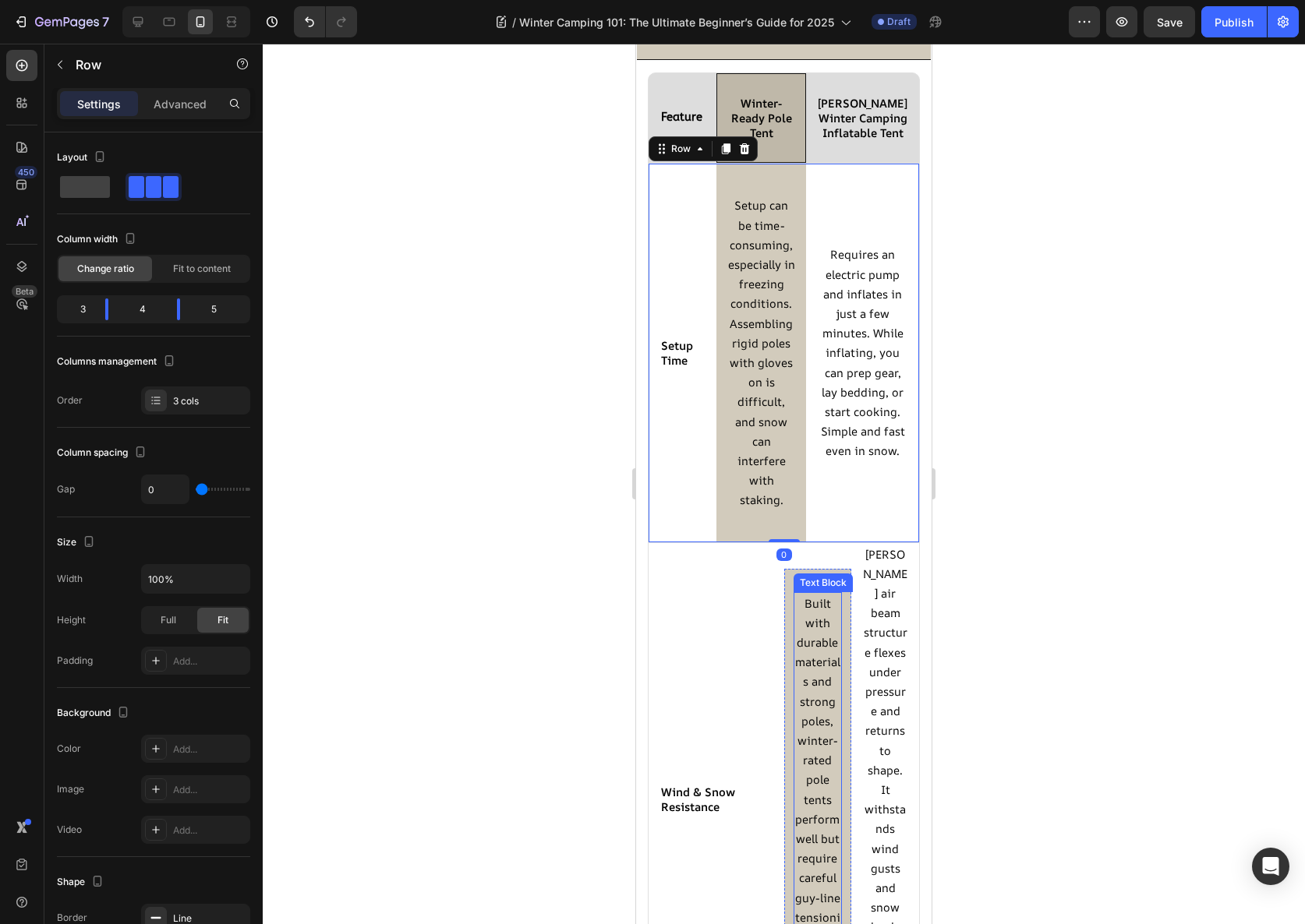
click at [822, 720] on span "Built with durable materials and strong poles, winter-rated pole tents perform …" at bounding box center [818, 799] width 46 height 409
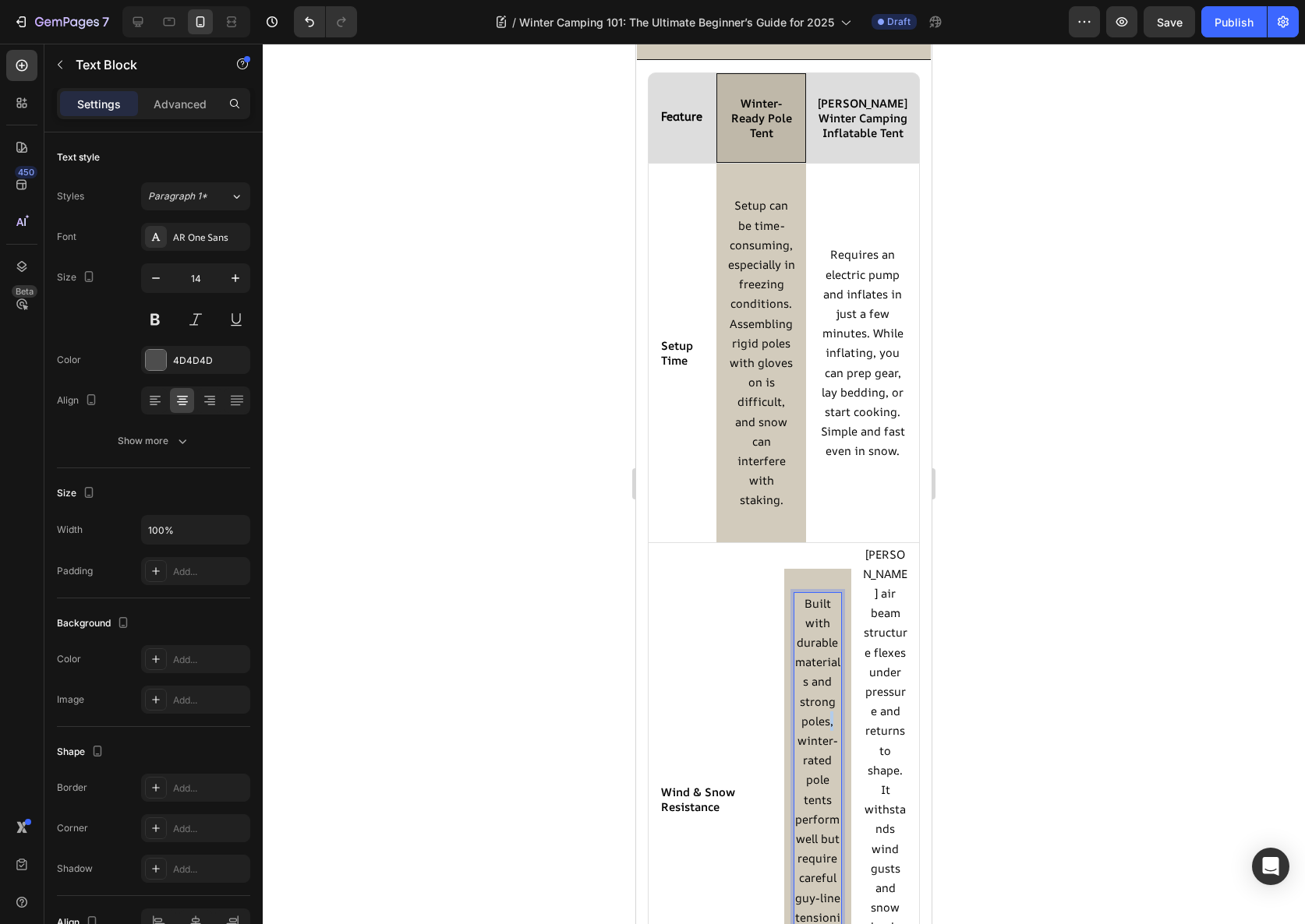
click at [822, 720] on span "Built with durable materials and strong poles, winter-rated pole tents perform …" at bounding box center [818, 799] width 46 height 409
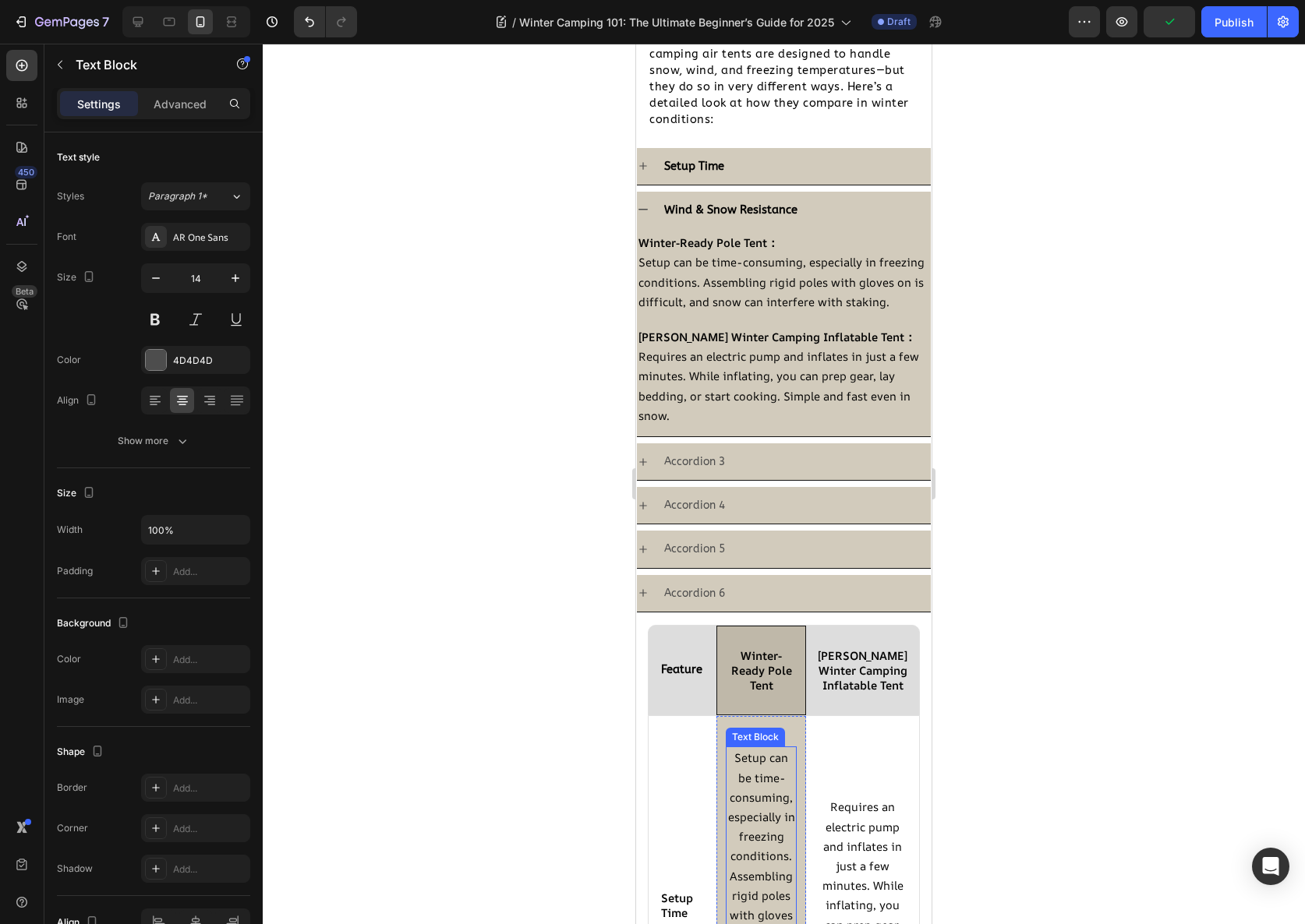
scroll to position [1937, 0]
click at [727, 288] on span "Setup can be time-consuming, especially in freezing conditions. Assembling rigi…" at bounding box center [782, 282] width 286 height 55
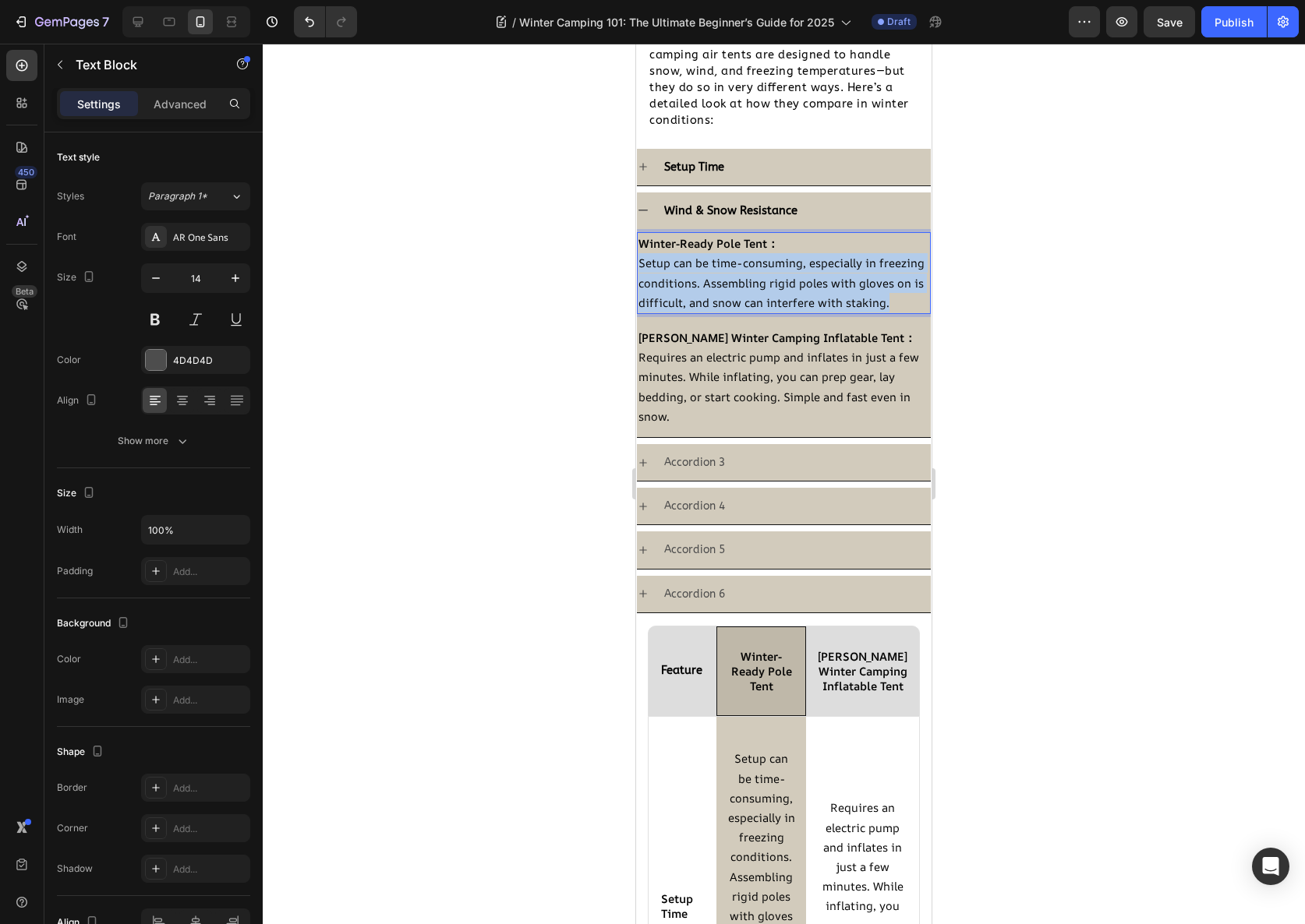
click at [727, 288] on span "Setup can be time-consuming, especially in freezing conditions. Assembling rigi…" at bounding box center [782, 282] width 286 height 55
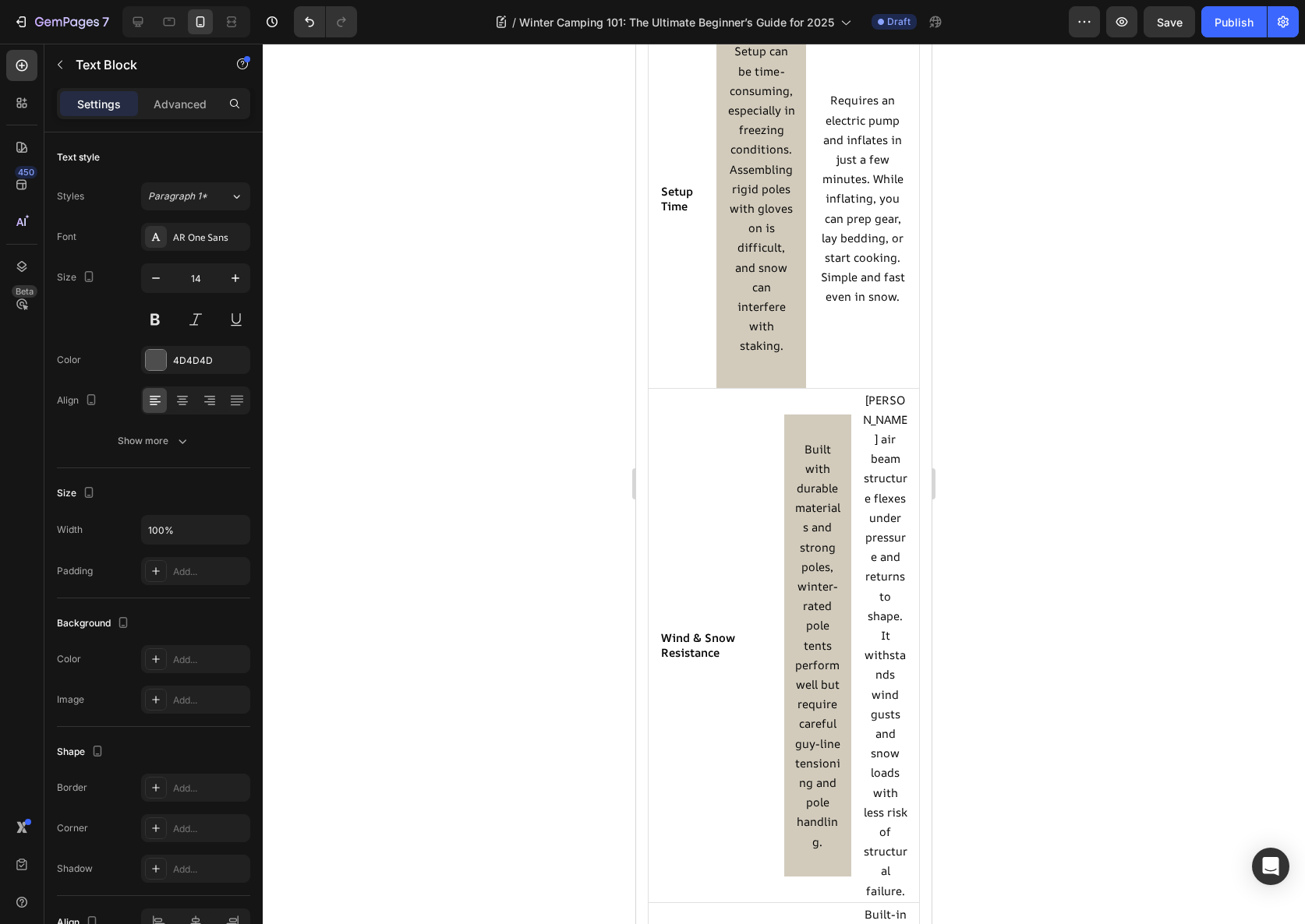
scroll to position [2820, 0]
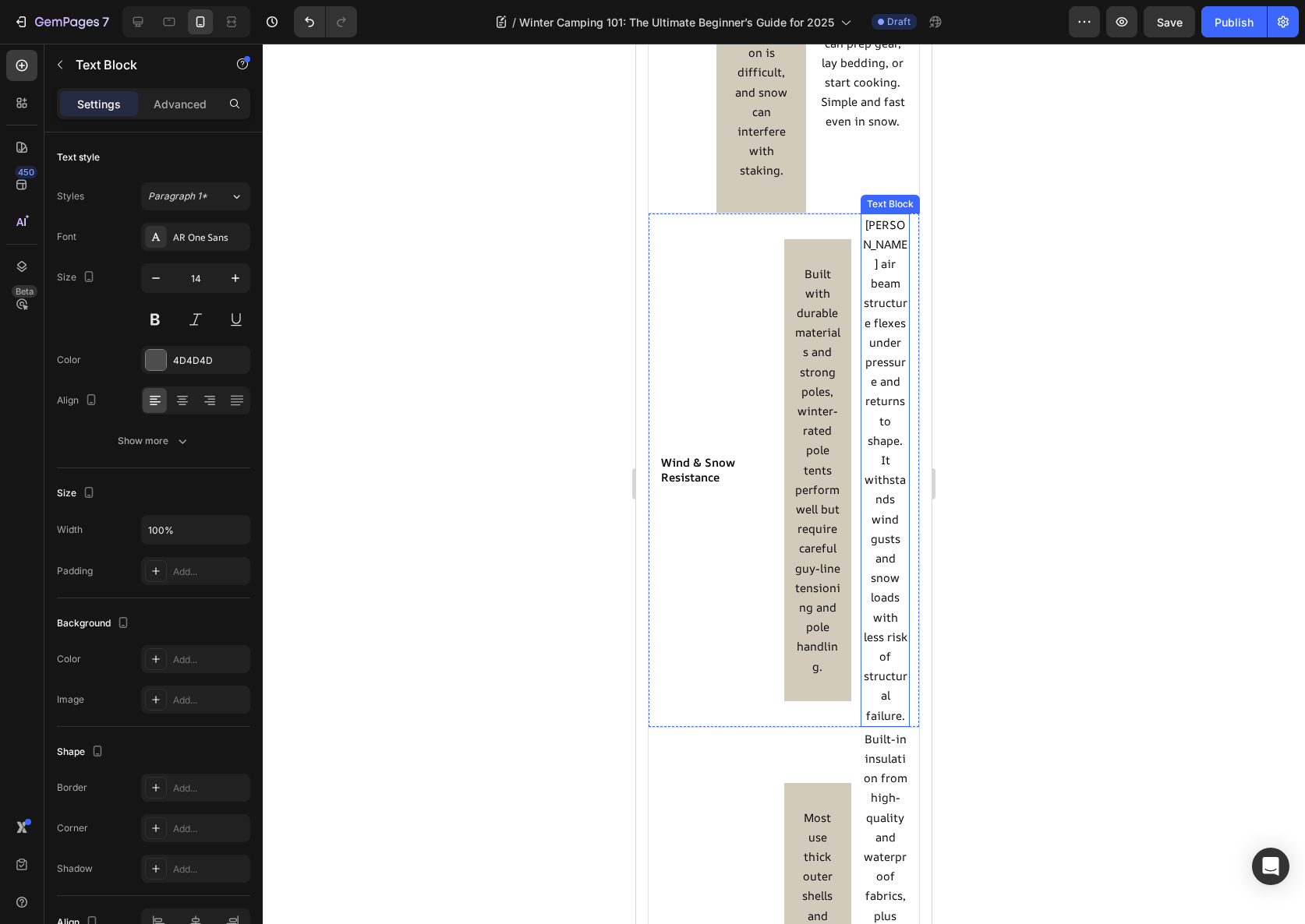
click at [880, 440] on span "[PERSON_NAME] air beam structure flexes under pressure and returns to shape. It…" at bounding box center [885, 470] width 45 height 507
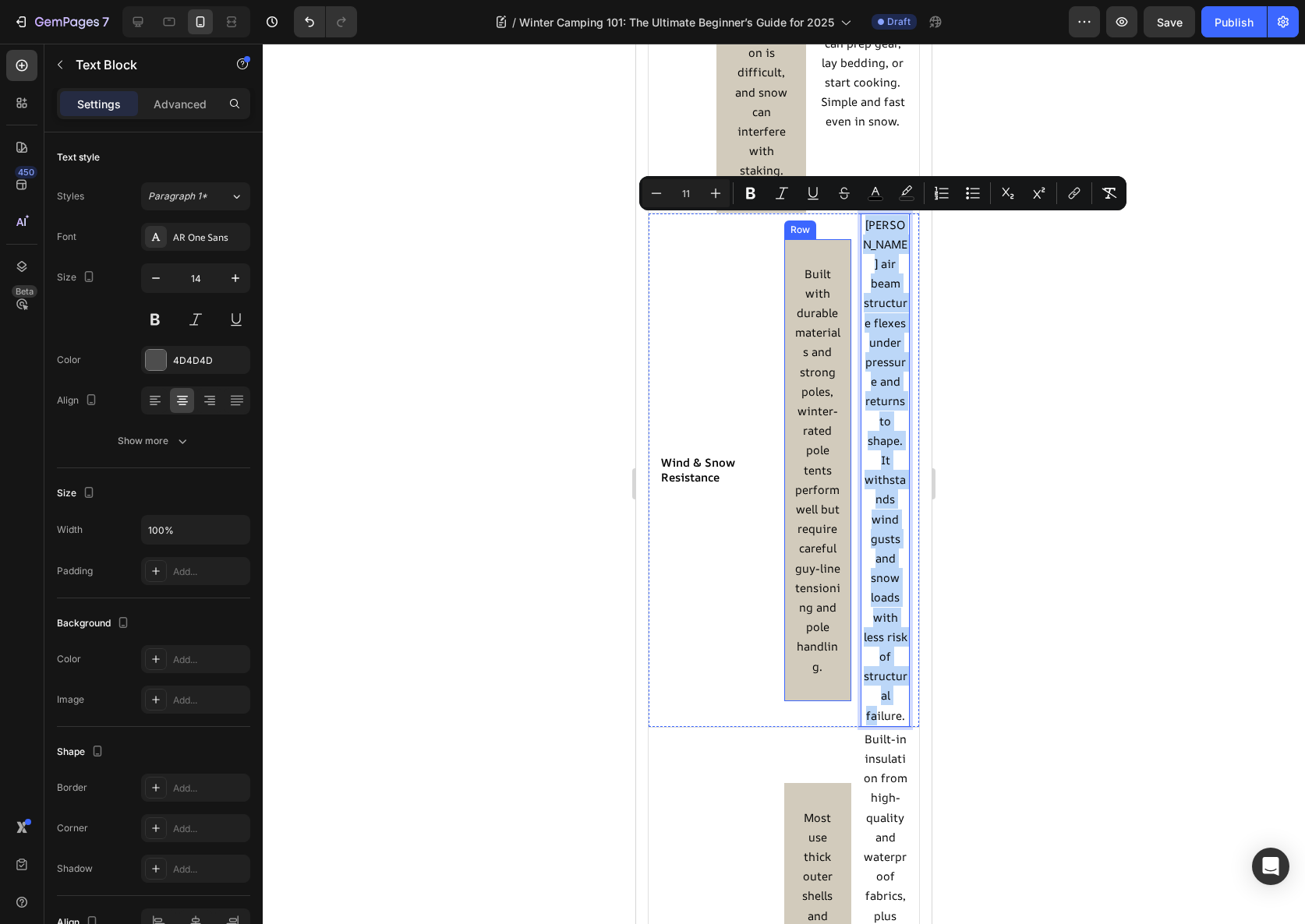
scroll to position [2099, 0]
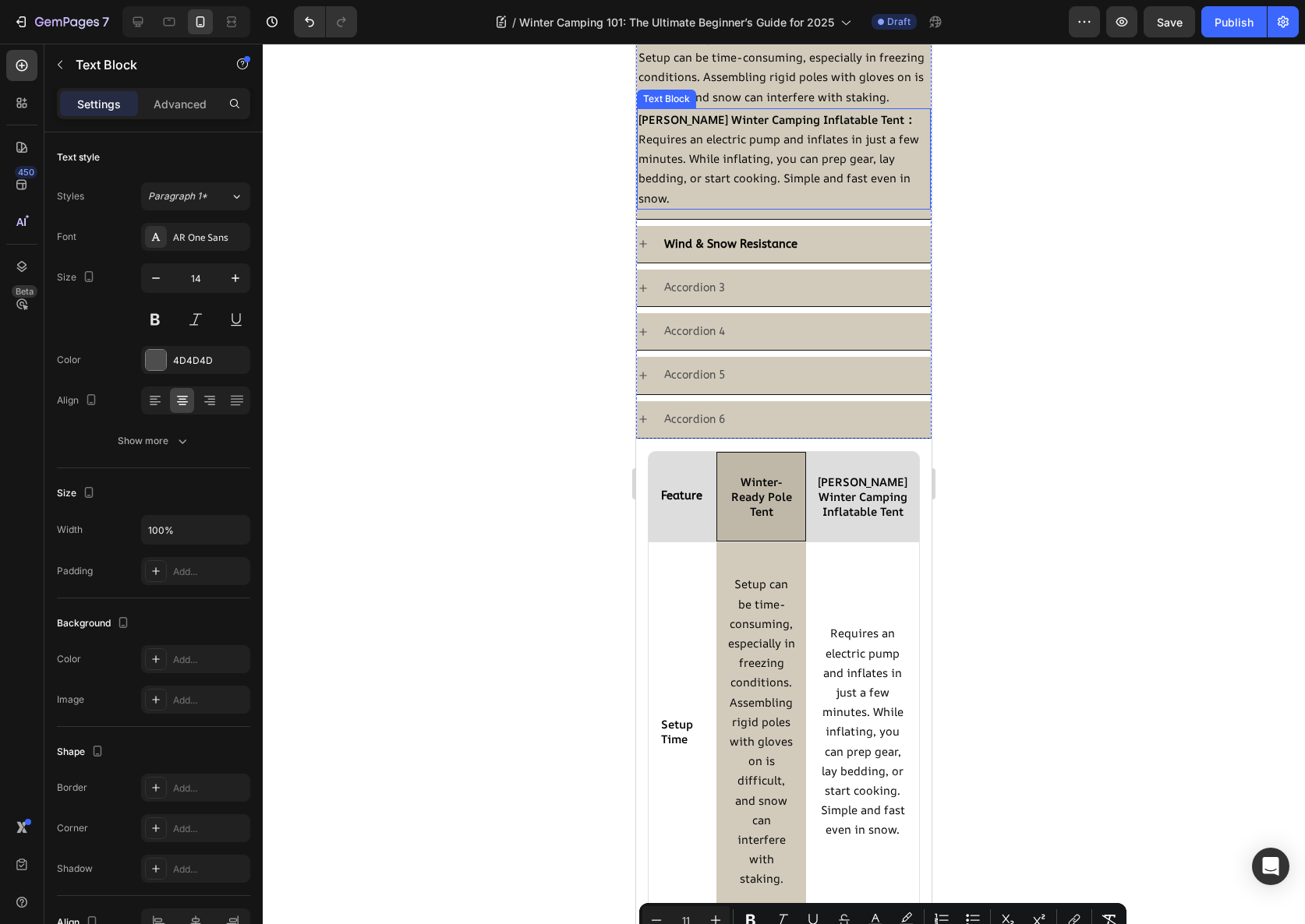
click at [700, 208] on p "Requires an electric pump and inflates in just a few minutes. While inflating, …" at bounding box center [784, 169] width 291 height 78
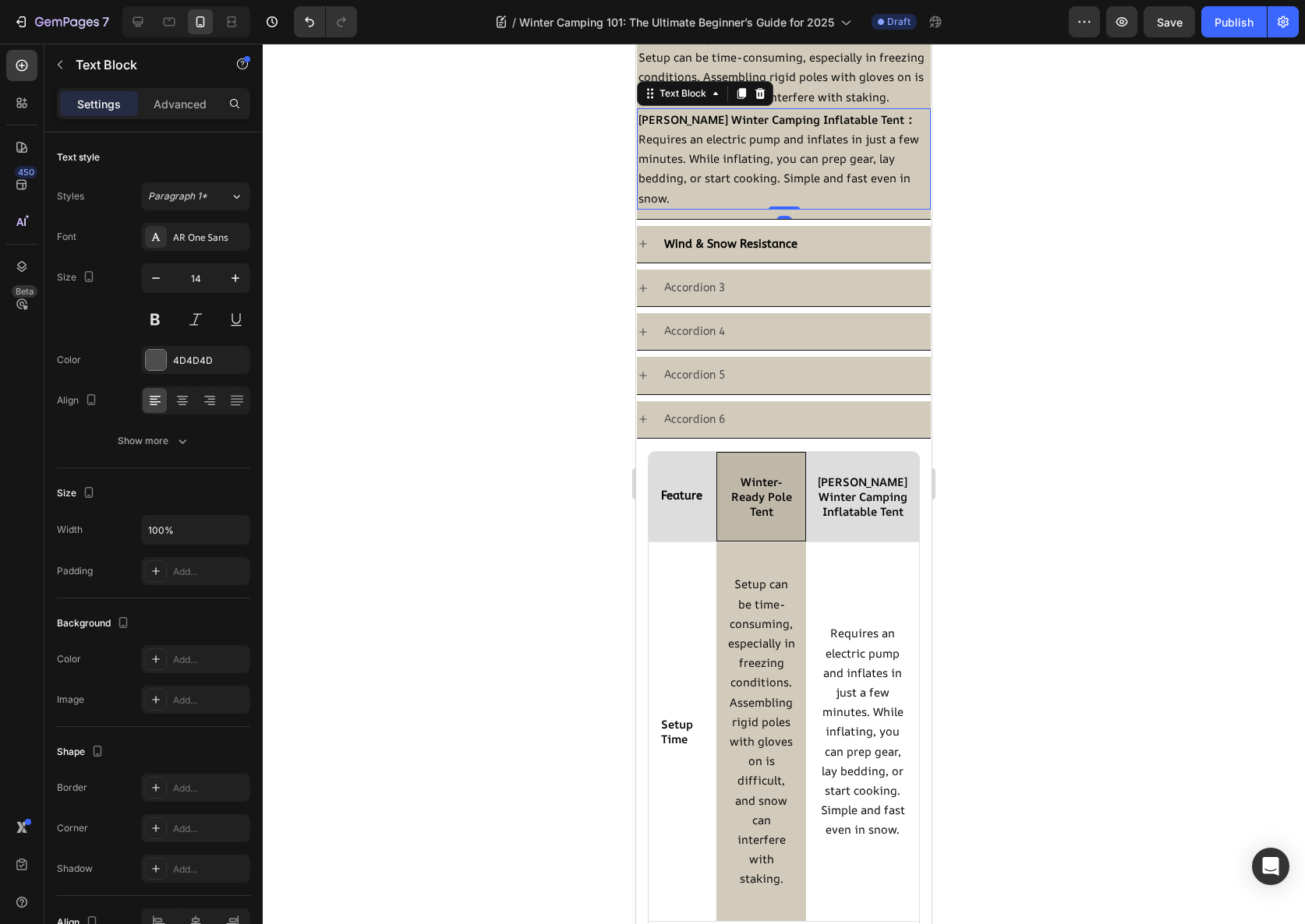
click at [700, 208] on p "Requires an electric pump and inflates in just a few minutes. While inflating, …" at bounding box center [784, 169] width 291 height 78
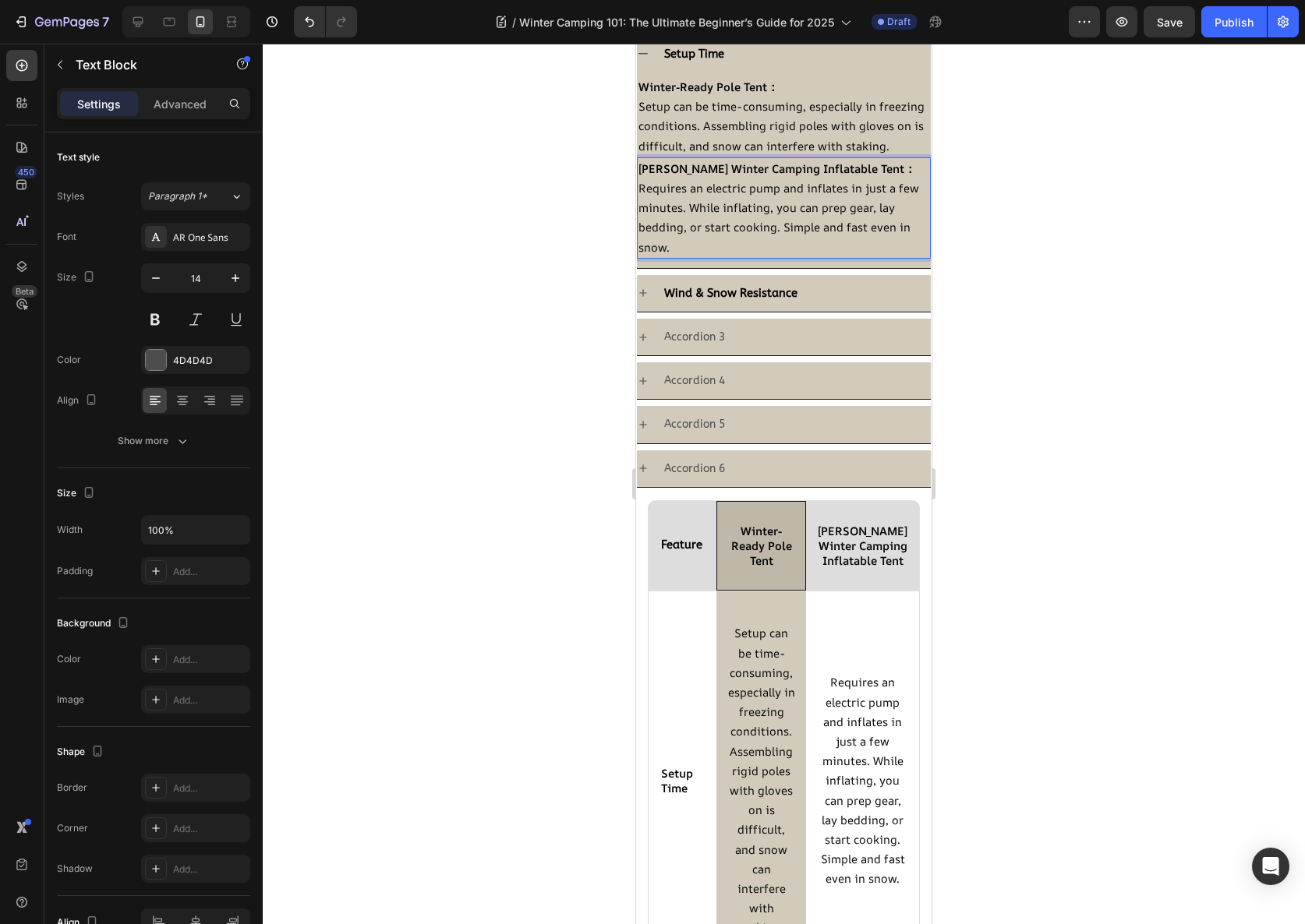
scroll to position [1841, 0]
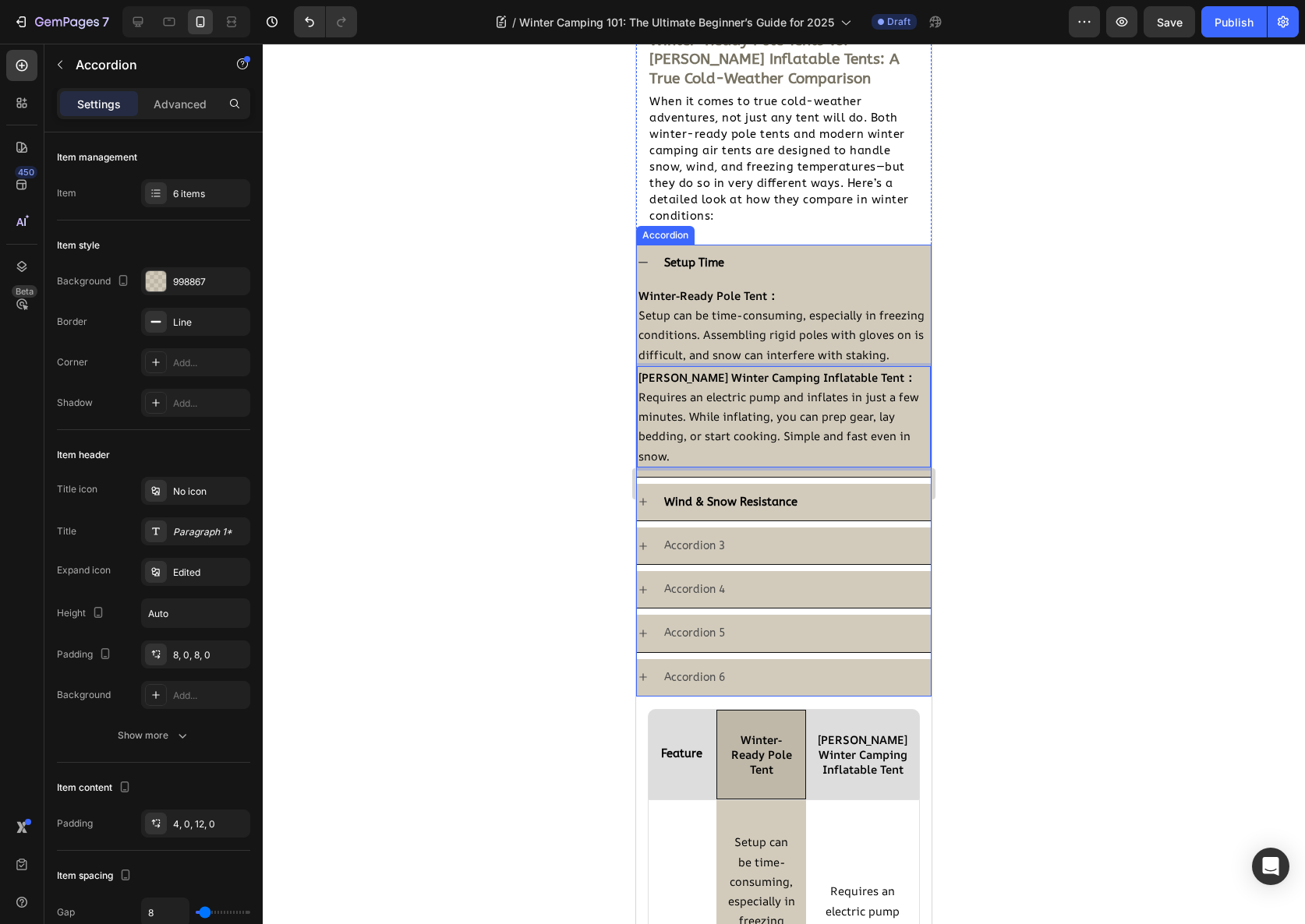
click at [698, 521] on div "Wind & Snow Resistance" at bounding box center [784, 502] width 294 height 37
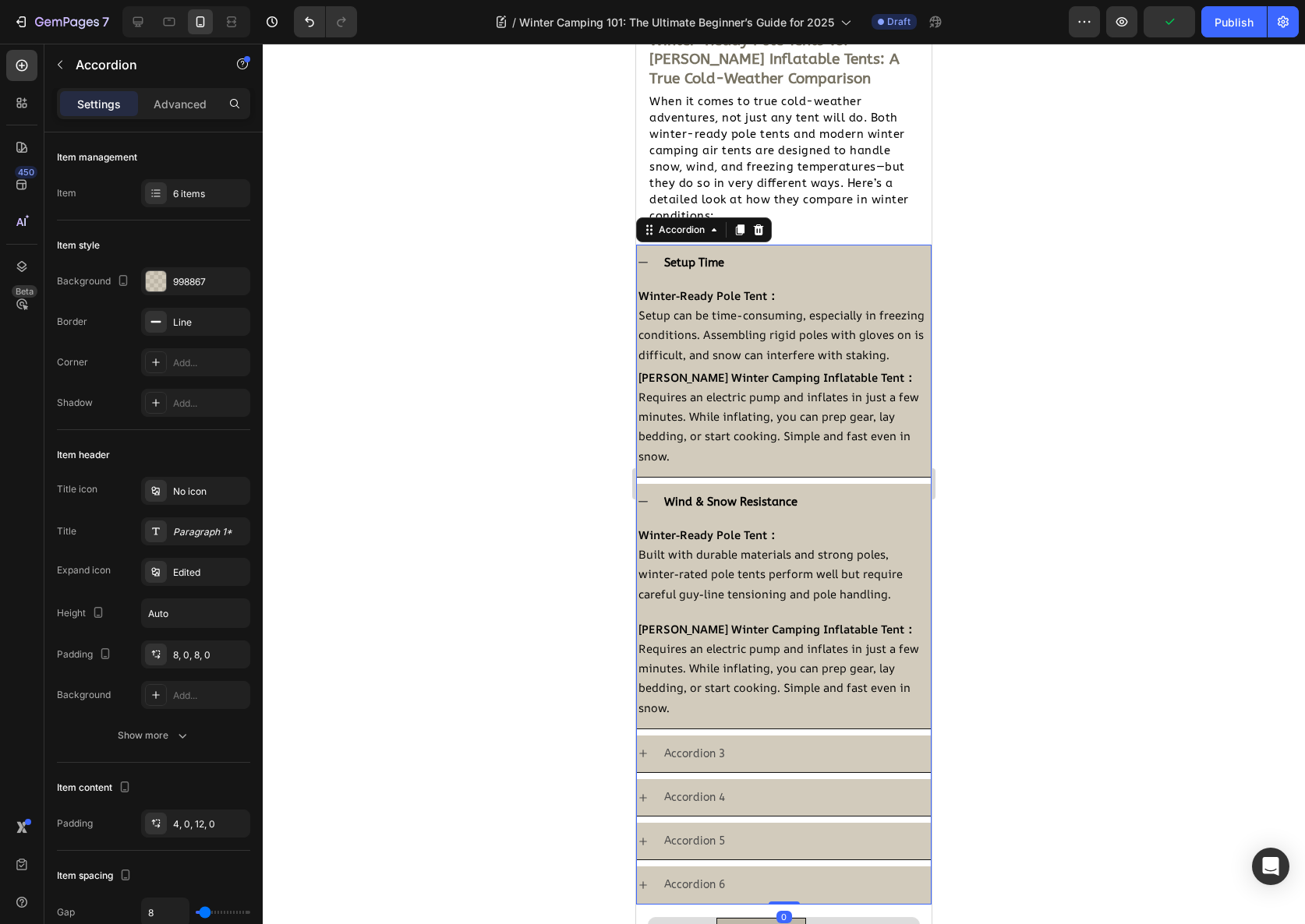
click at [747, 265] on div "Setup Time" at bounding box center [796, 263] width 269 height 24
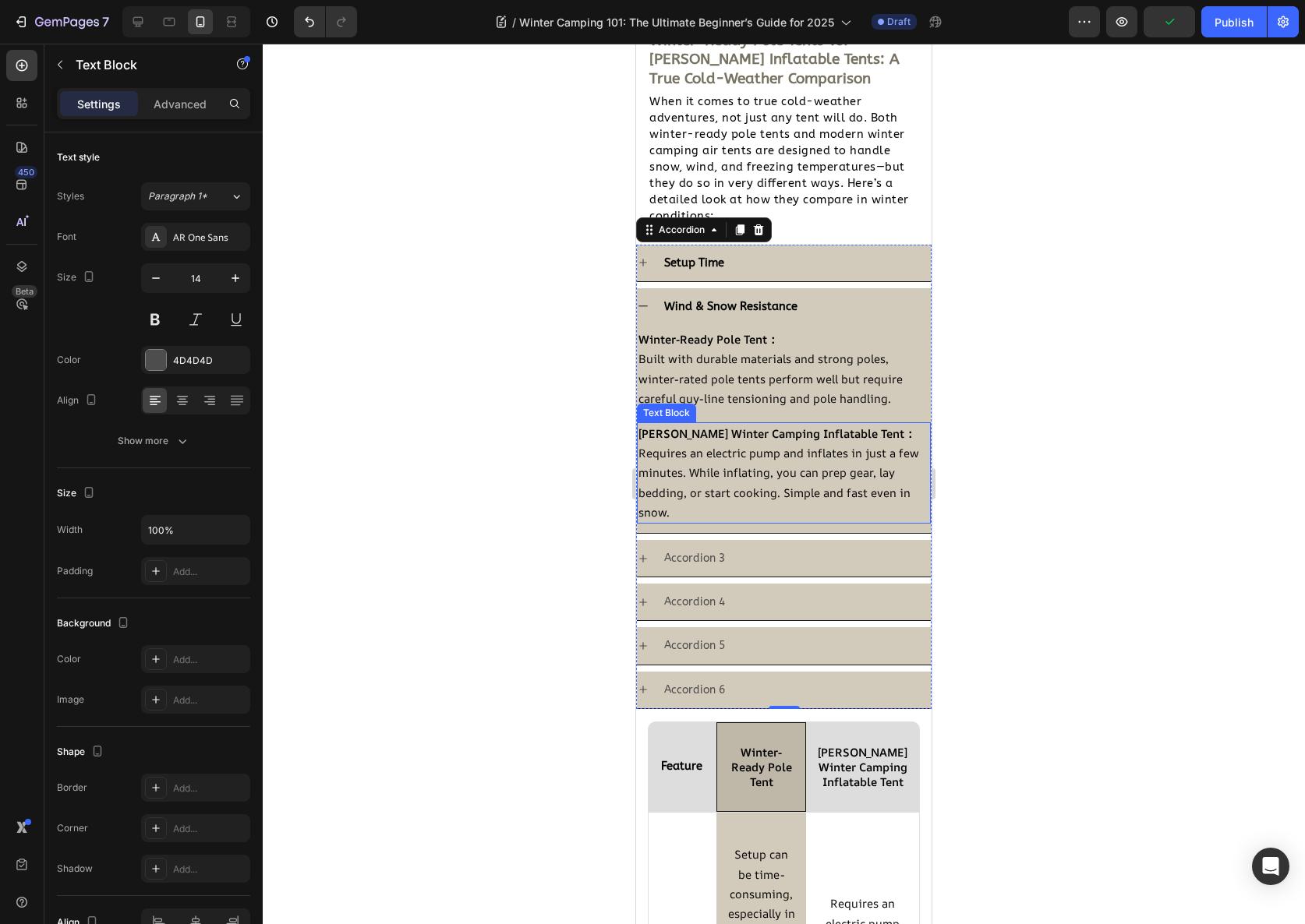
click at [697, 504] on p "Requires an electric pump and inflates in just a few minutes. While inflating, …" at bounding box center [784, 482] width 291 height 78
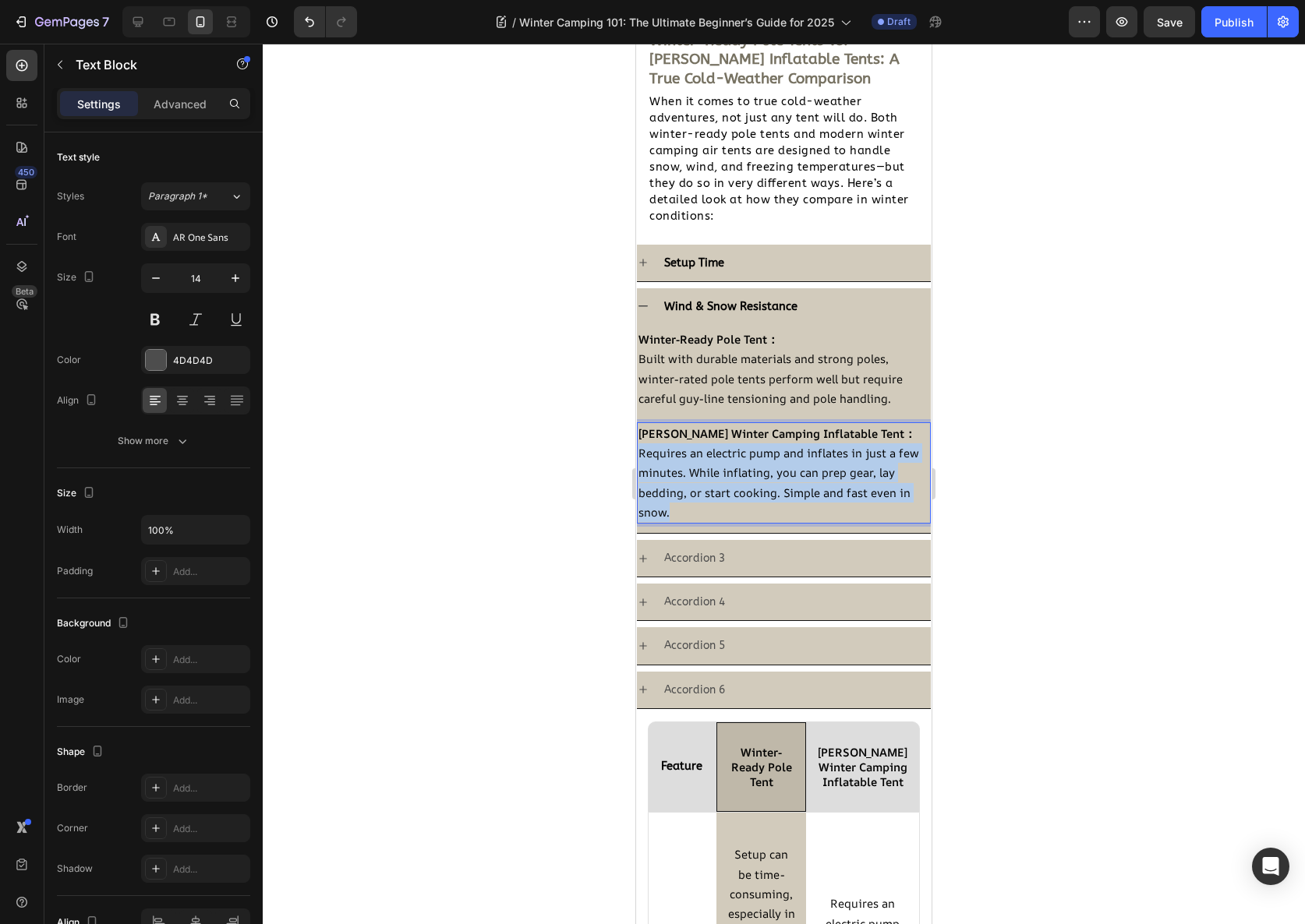
click at [697, 504] on p "Requires an electric pump and inflates in just a few minutes. While inflating, …" at bounding box center [784, 482] width 291 height 78
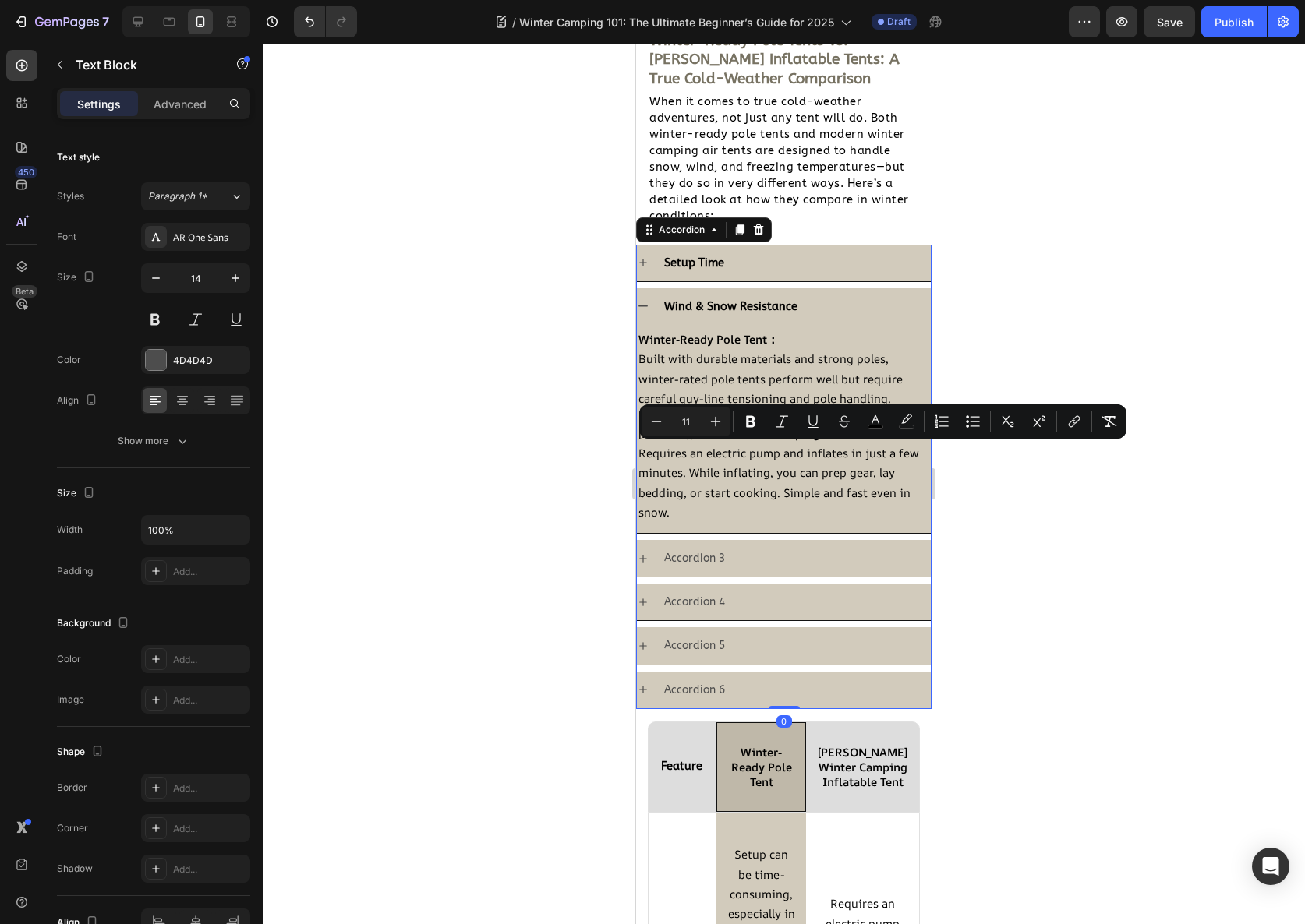
click at [724, 258] on strong "Setup Time" at bounding box center [694, 263] width 60 height 13
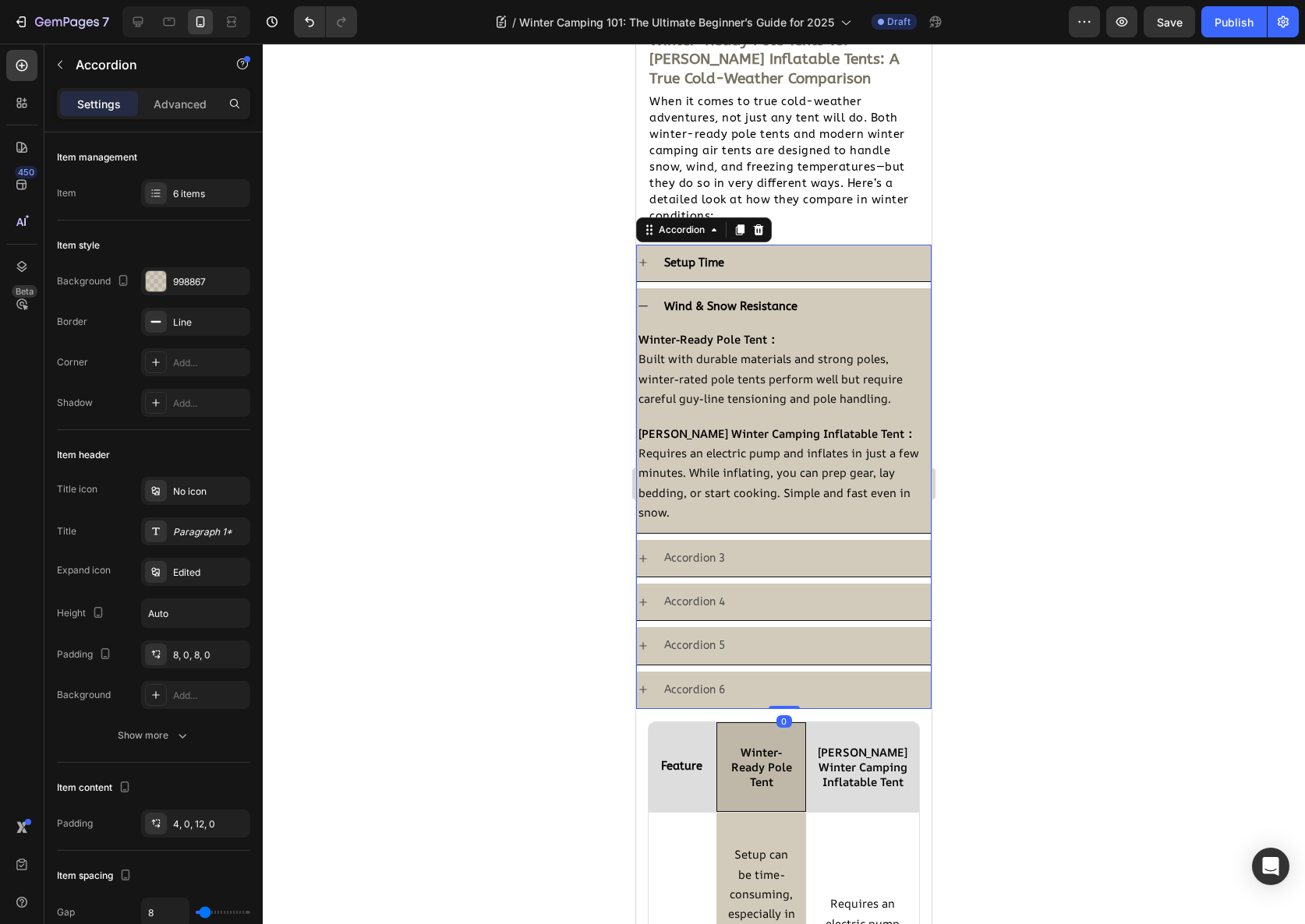
click at [755, 259] on div "Setup Time" at bounding box center [796, 263] width 269 height 24
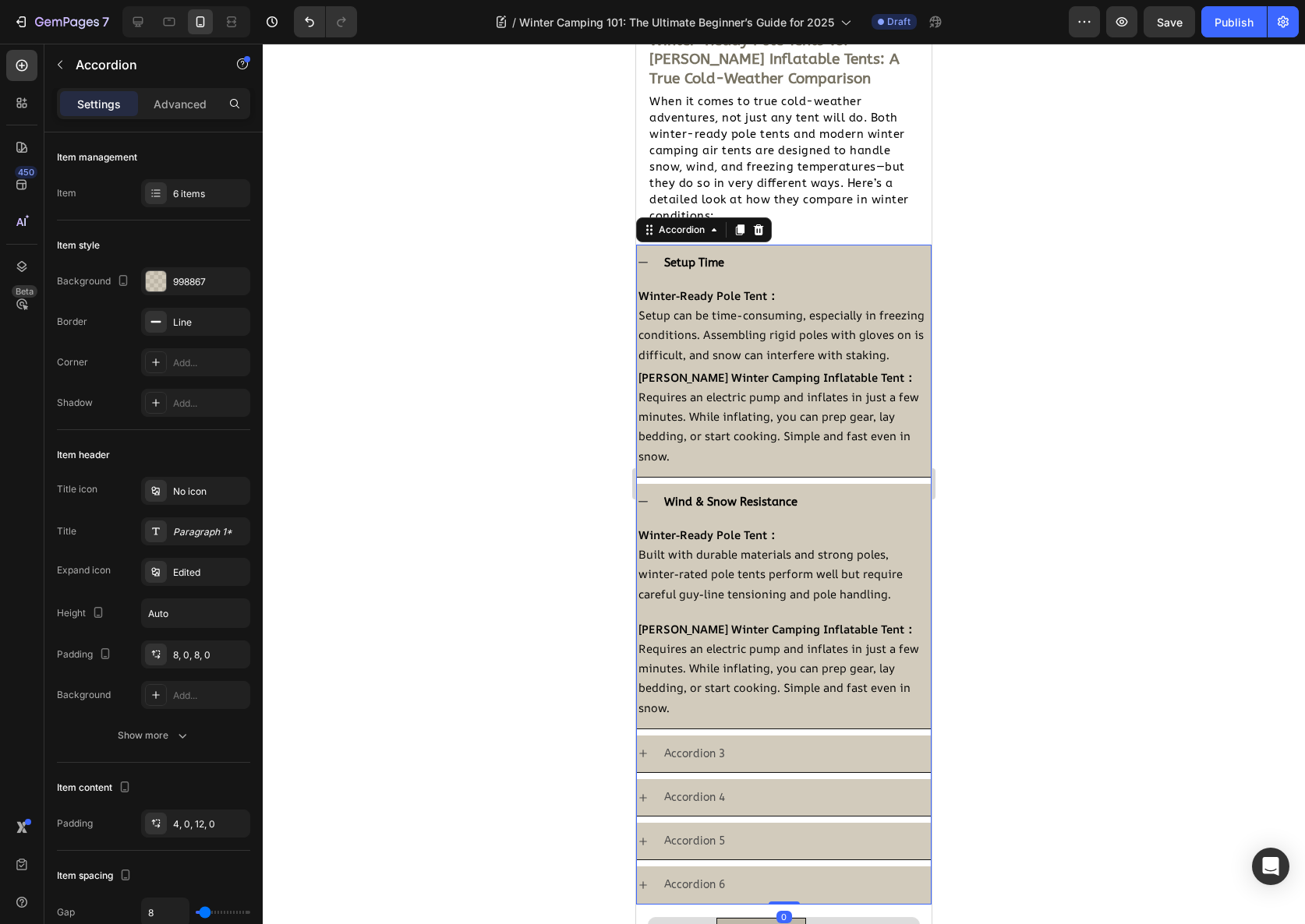
click at [691, 718] on p "Requires an electric pump and inflates in just a few minutes. While inflating, …" at bounding box center [784, 678] width 291 height 78
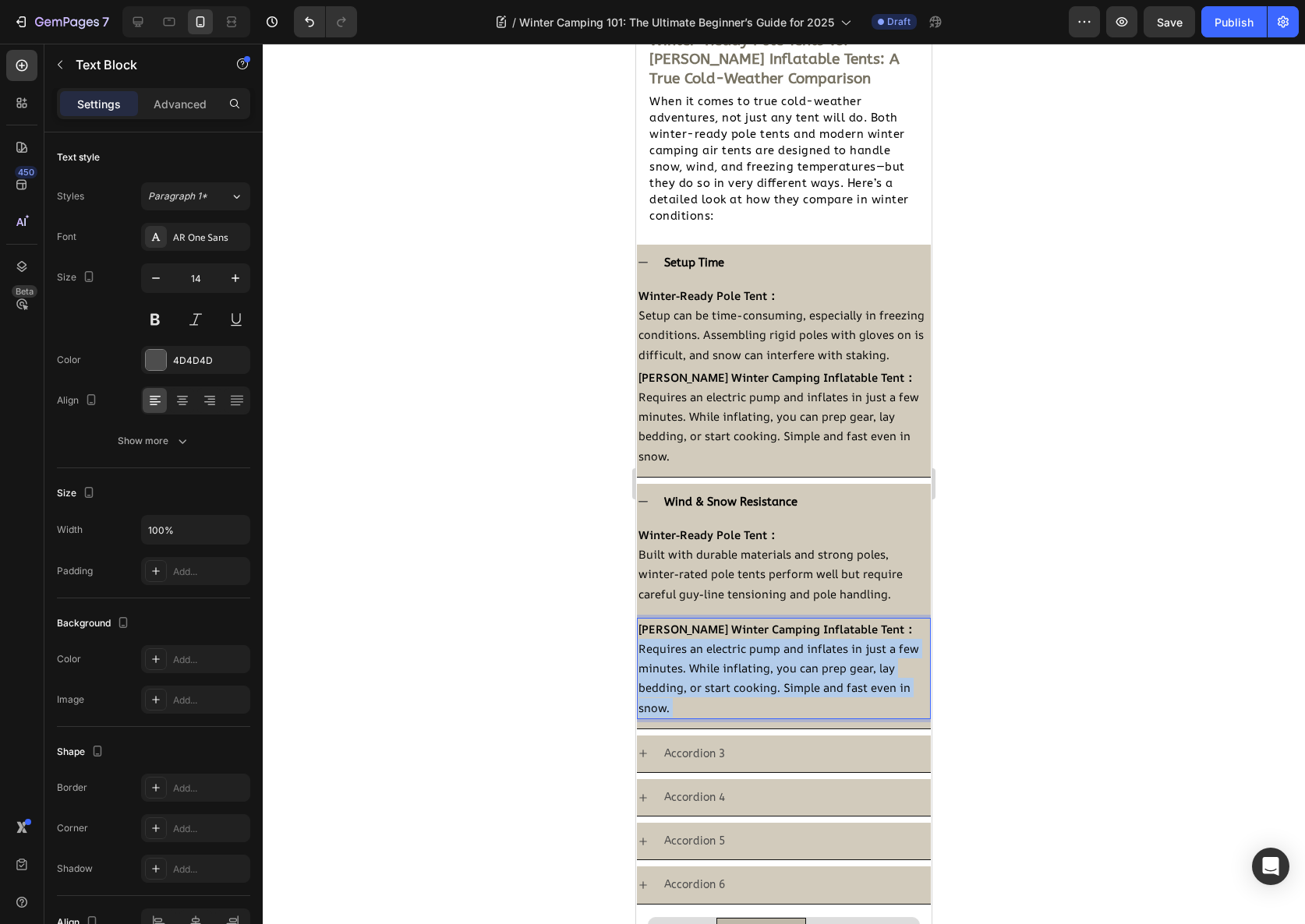
drag, startPoint x: 691, startPoint y: 726, endPoint x: 638, endPoint y: 664, distance: 81.6
click at [639, 664] on p "Requires an electric pump and inflates in just a few minutes. While inflating, …" at bounding box center [784, 678] width 291 height 78
drag, startPoint x: 669, startPoint y: 729, endPoint x: 643, endPoint y: 671, distance: 63.6
click at [643, 671] on p "Requires an electric pump and inflates in just a few minutes. While inflating, …" at bounding box center [784, 678] width 291 height 78
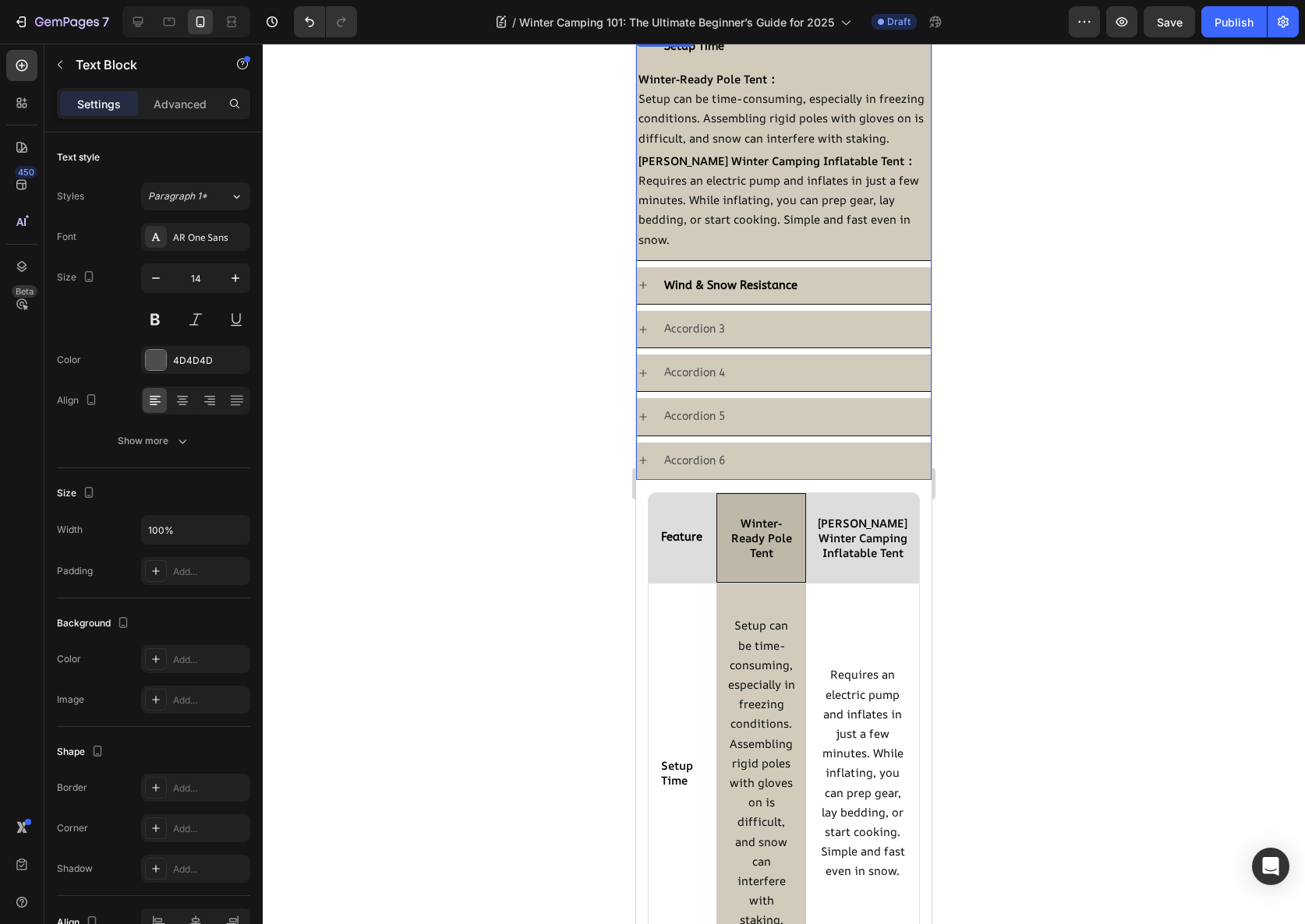
scroll to position [1971, 0]
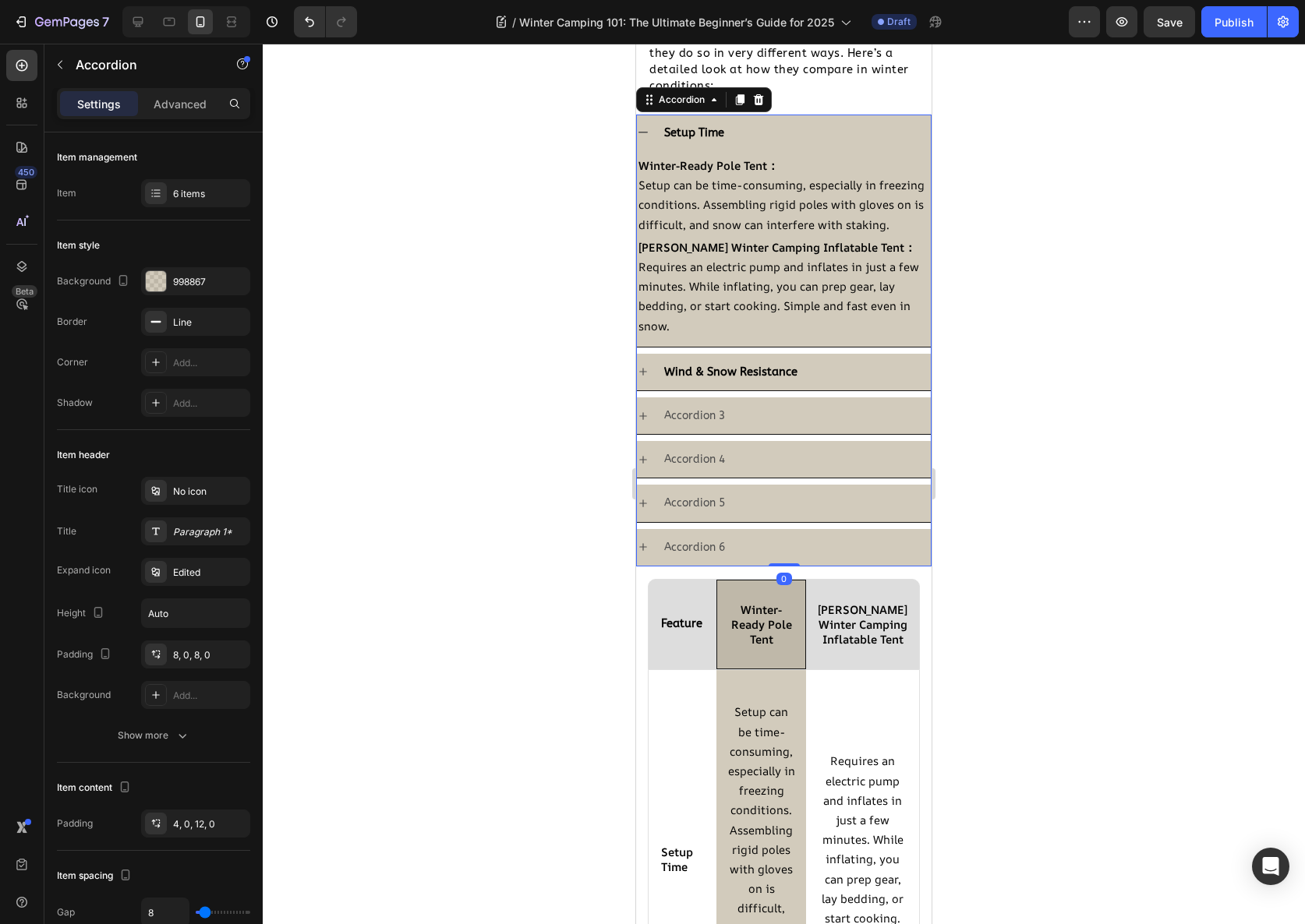
click at [842, 384] on div "Wind & Snow Resistance" at bounding box center [796, 372] width 269 height 24
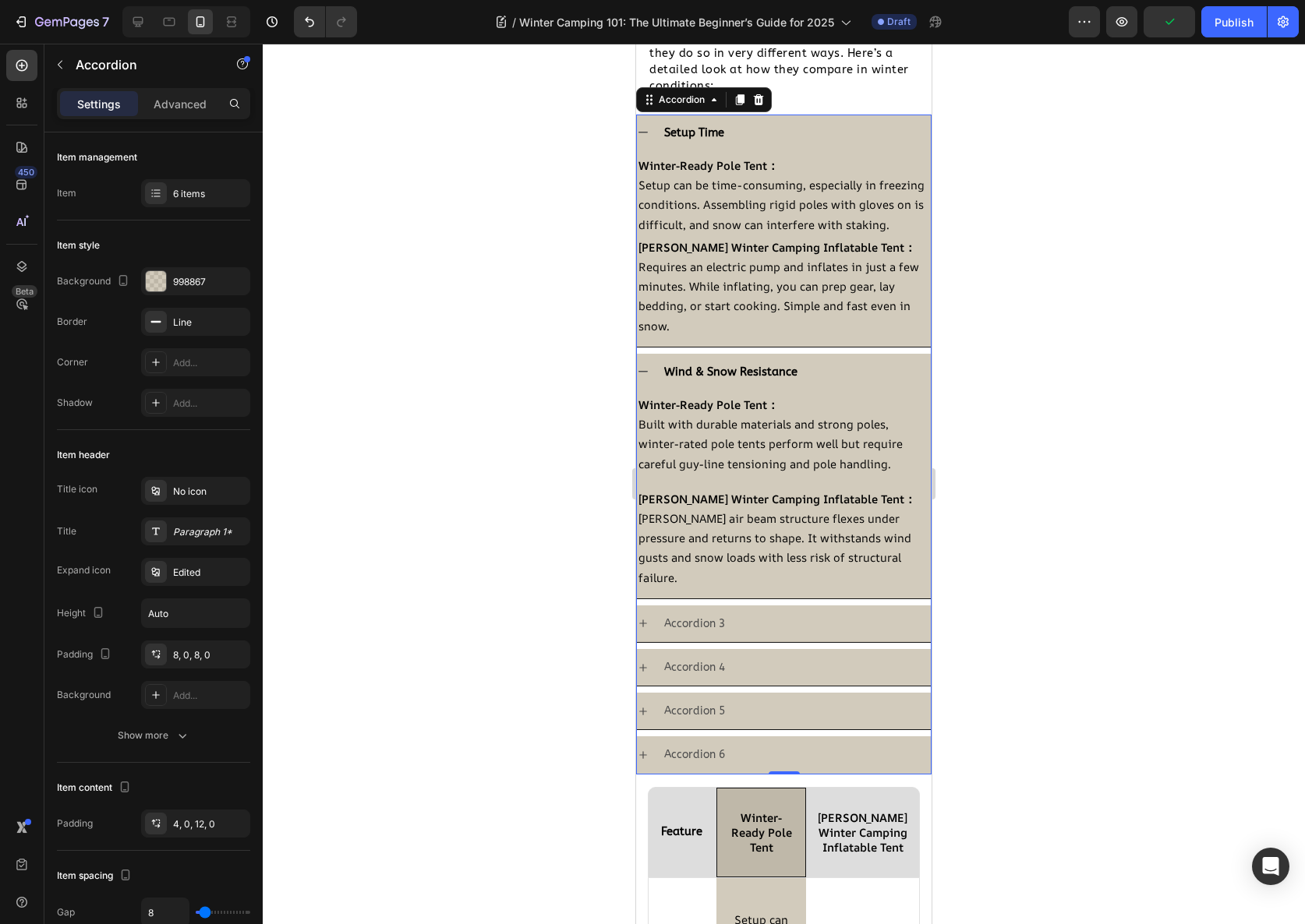
click at [642, 132] on icon at bounding box center [643, 133] width 13 height 13
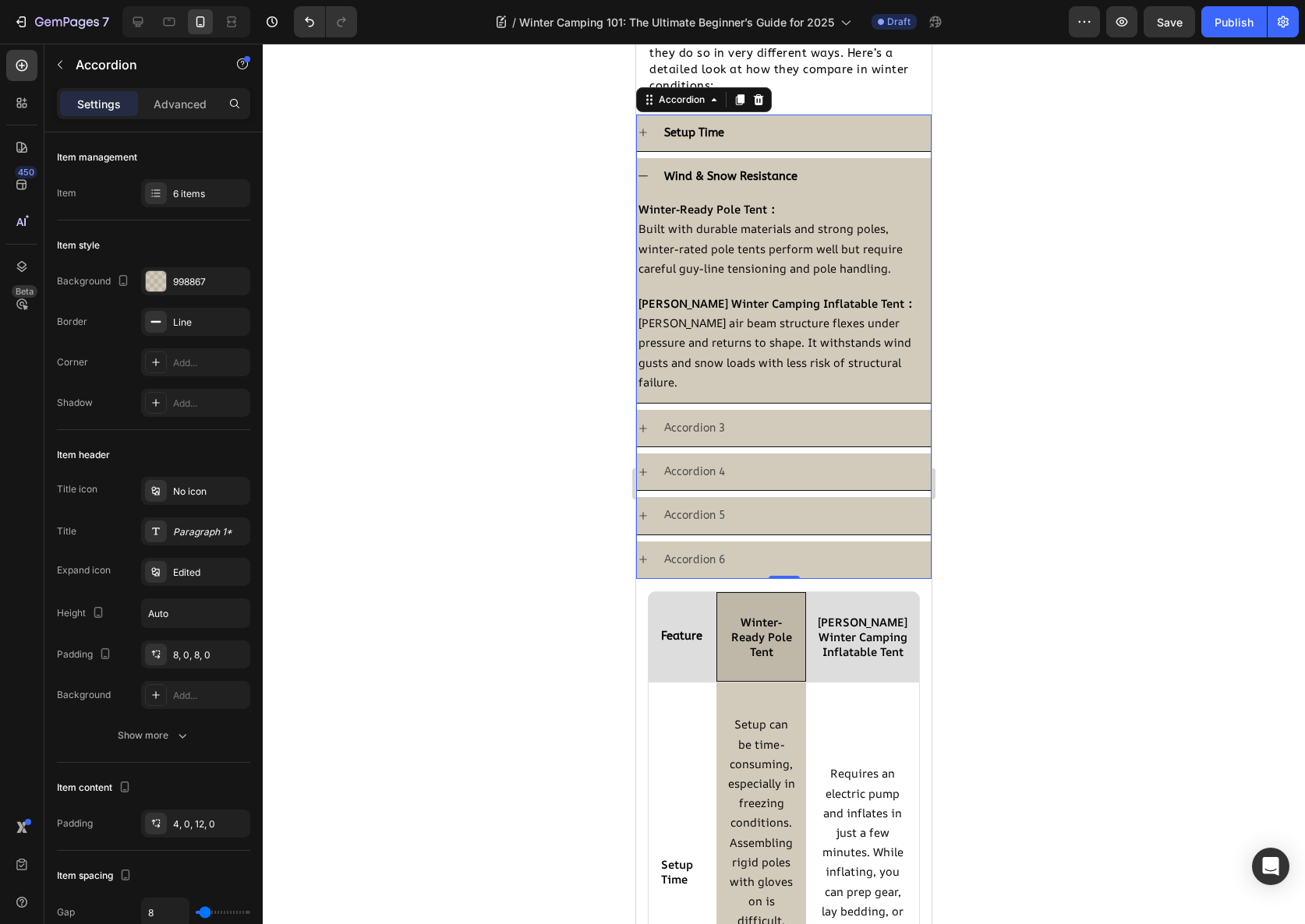
click at [777, 133] on div "Setup Time" at bounding box center [796, 133] width 269 height 24
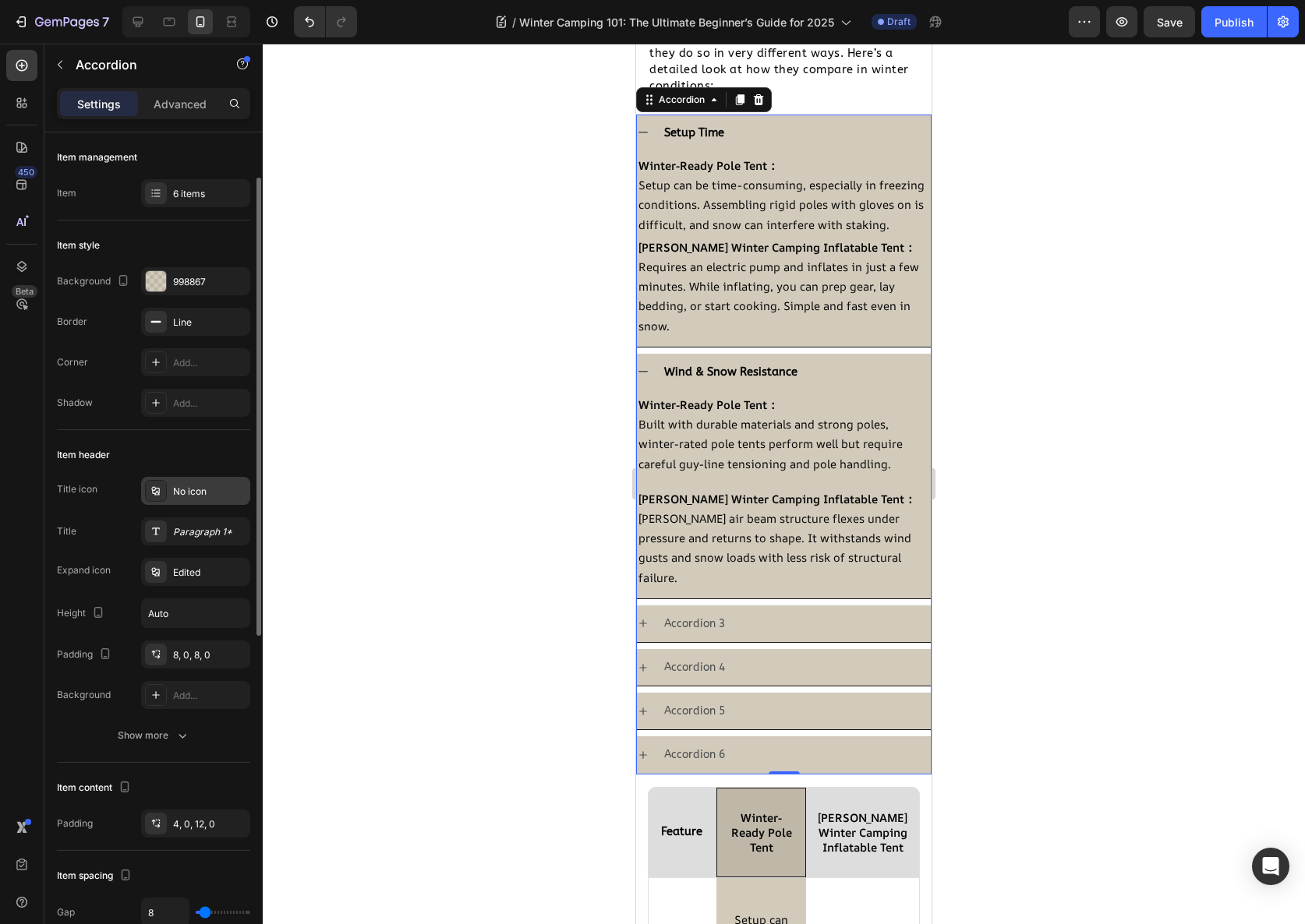
scroll to position [688, 0]
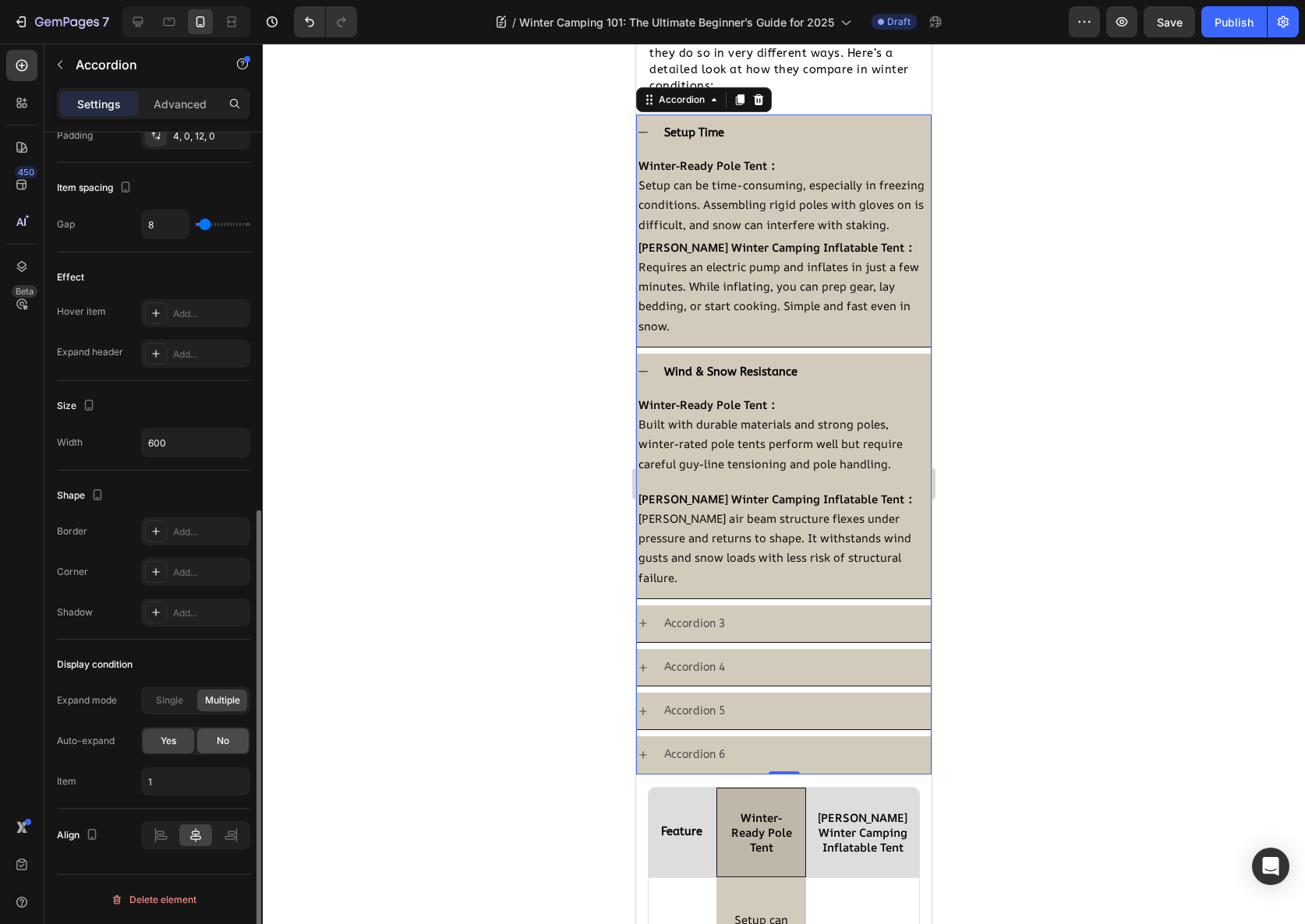
click at [218, 735] on span "No" at bounding box center [223, 741] width 13 height 14
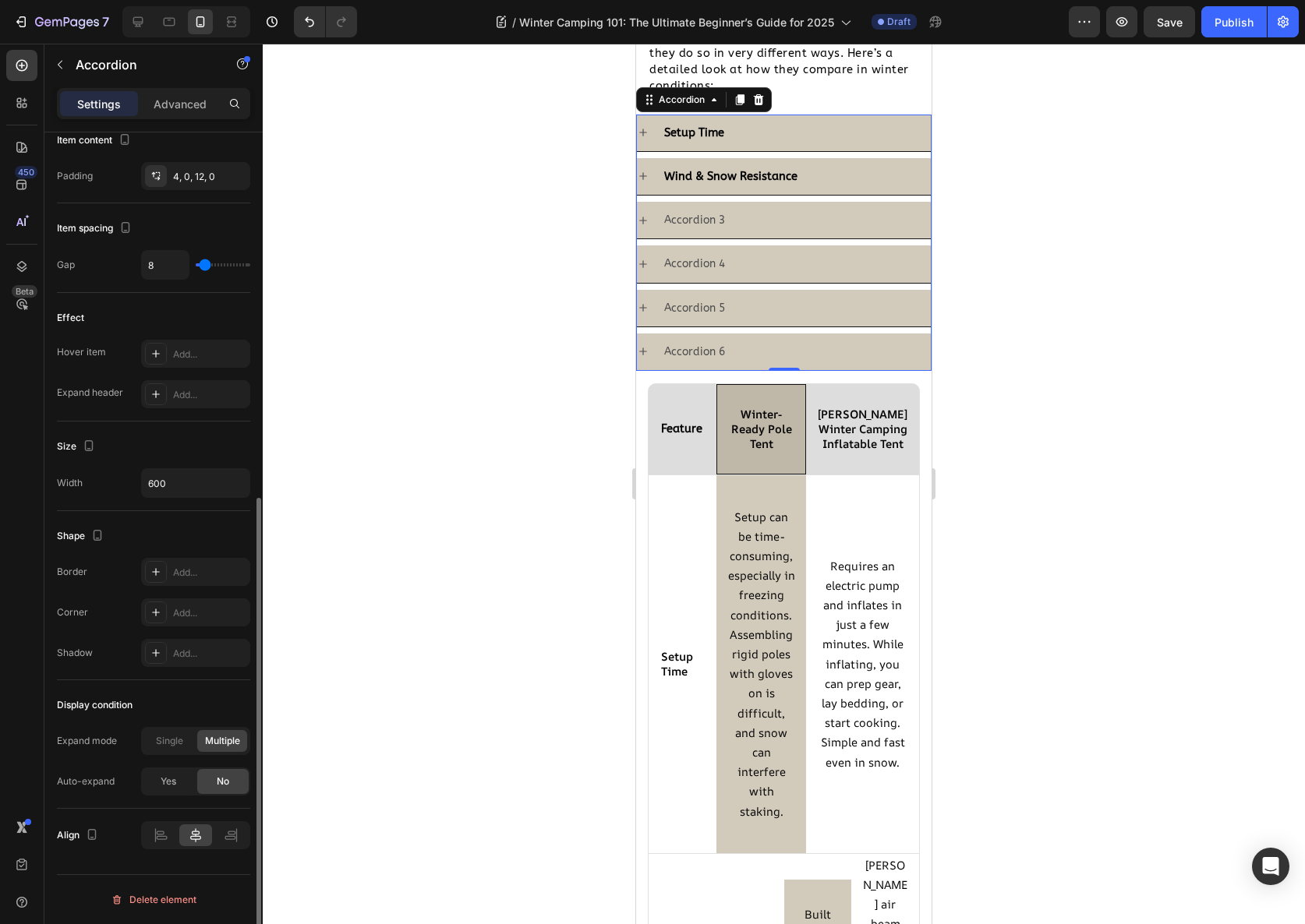
scroll to position [648, 0]
click at [712, 216] on p "Accordion 3" at bounding box center [694, 220] width 60 height 20
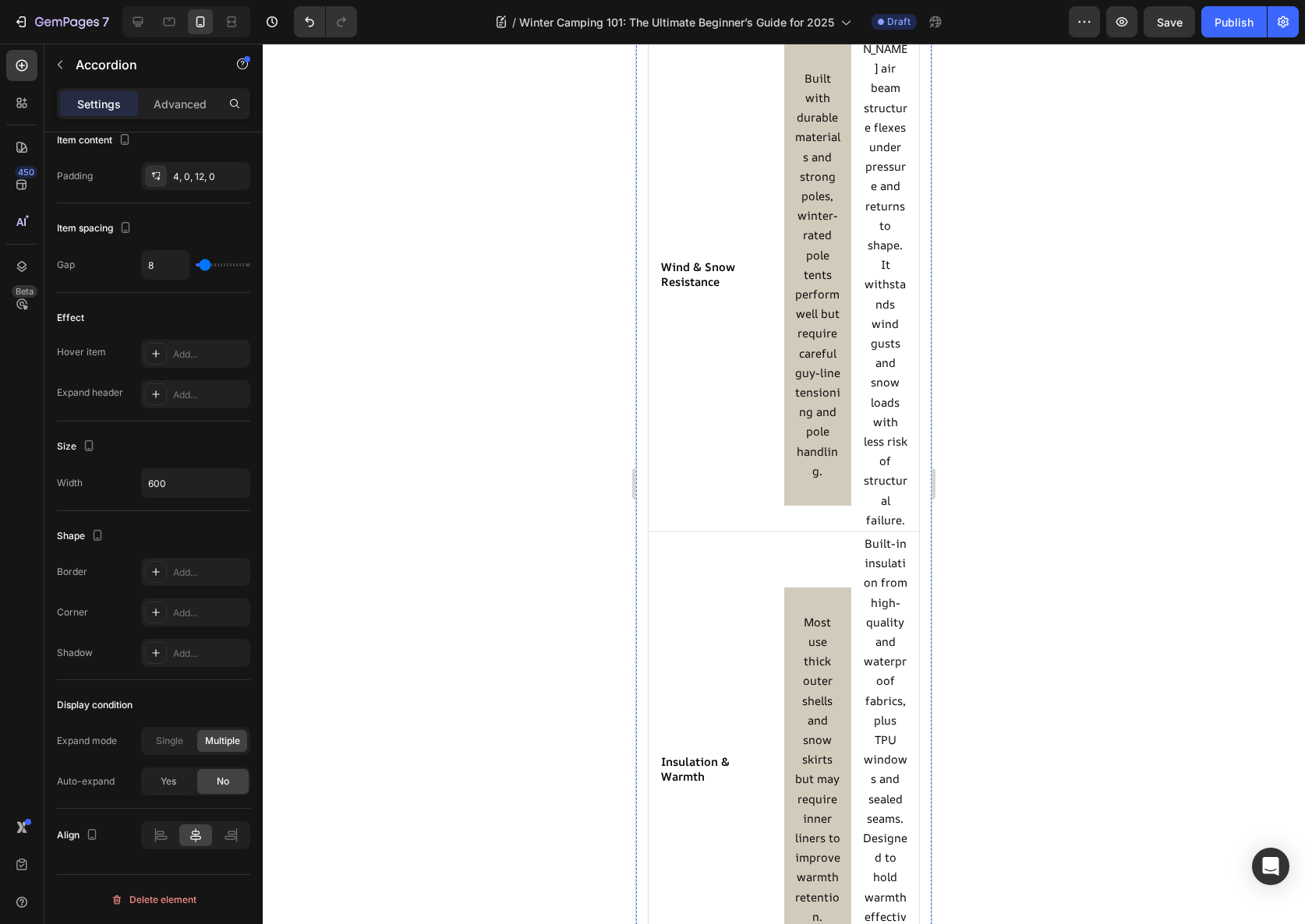
scroll to position [2957, 0]
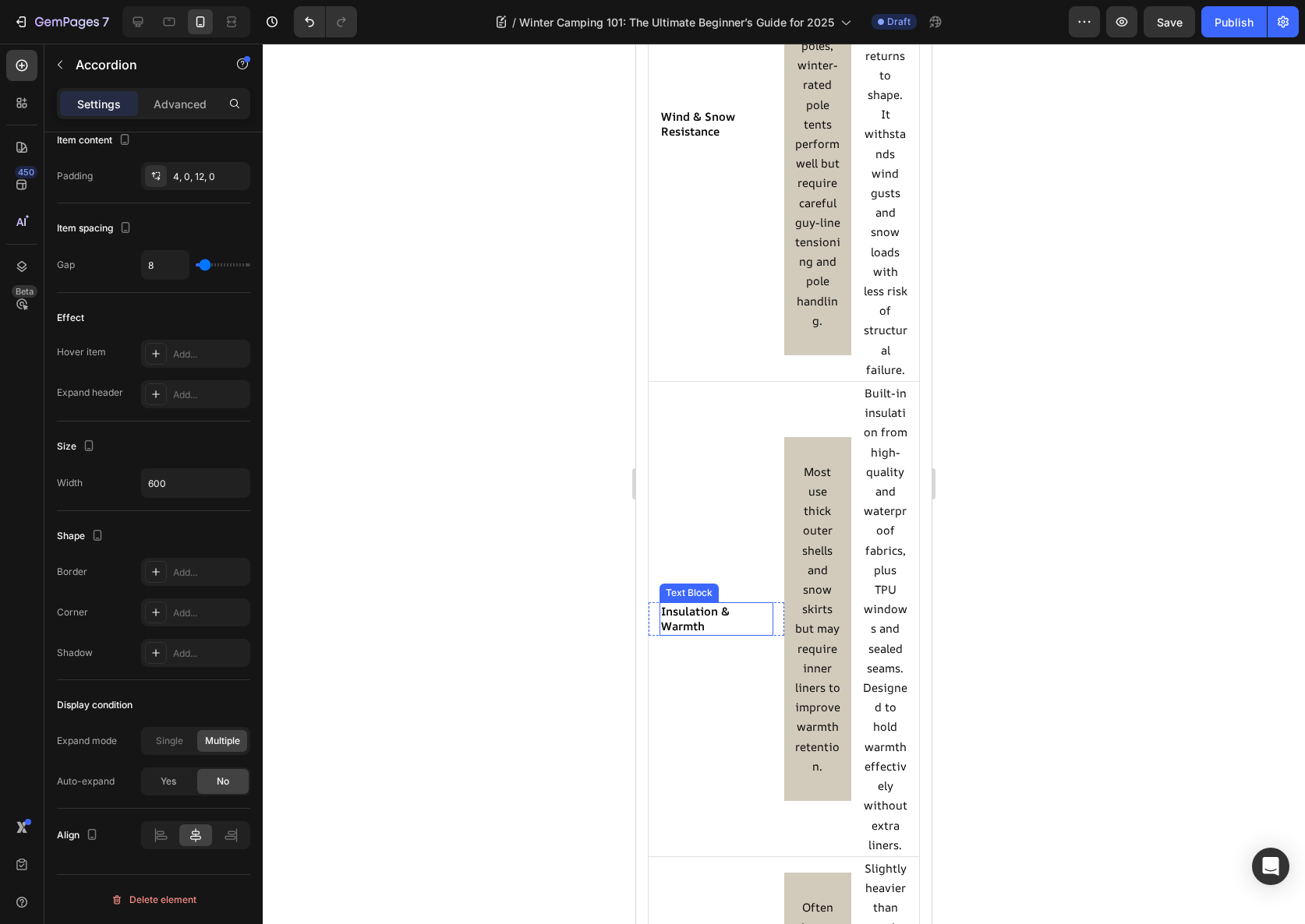
click at [700, 620] on strong "Insulation & Warmth" at bounding box center [694, 618] width 68 height 31
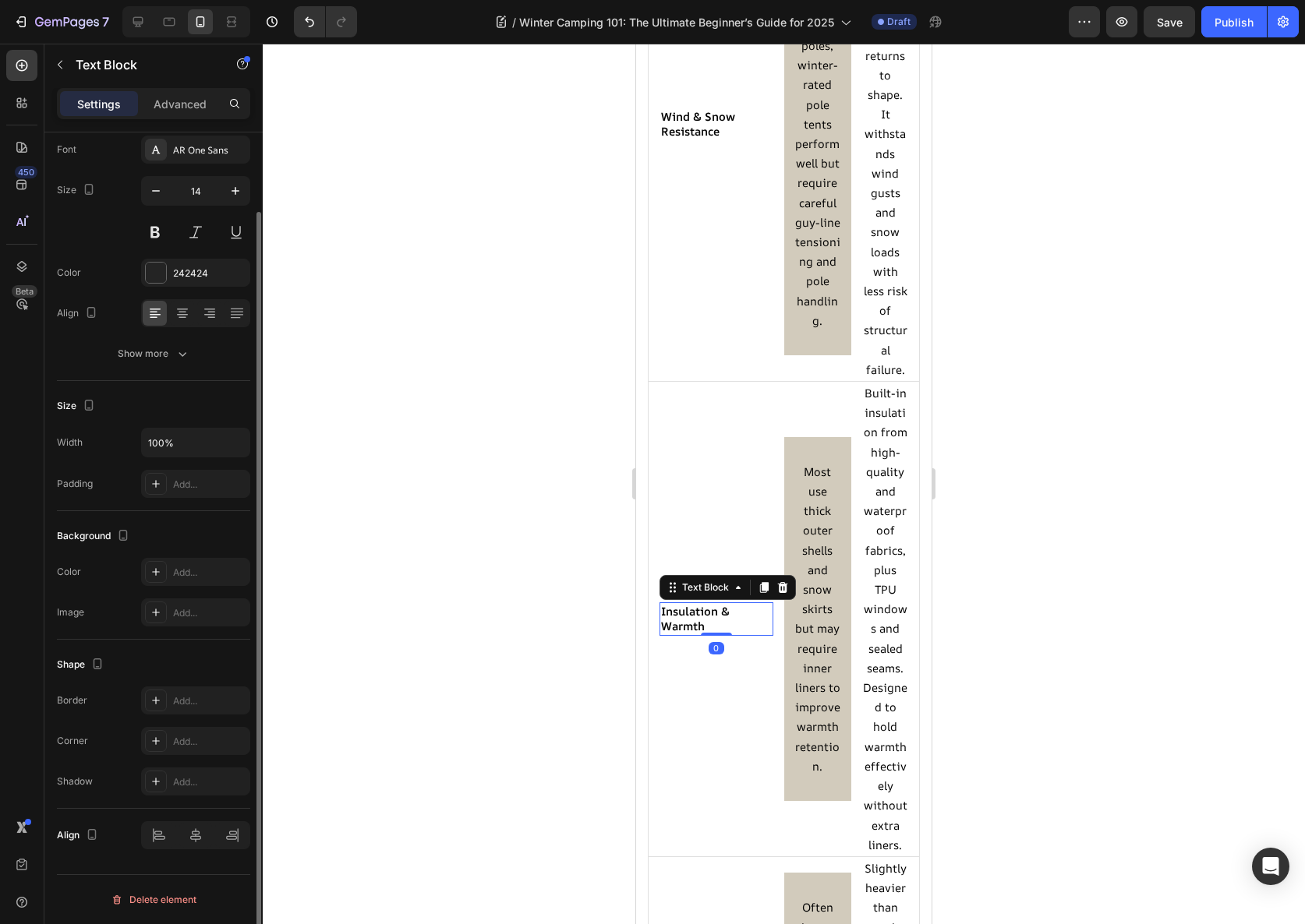
scroll to position [0, 0]
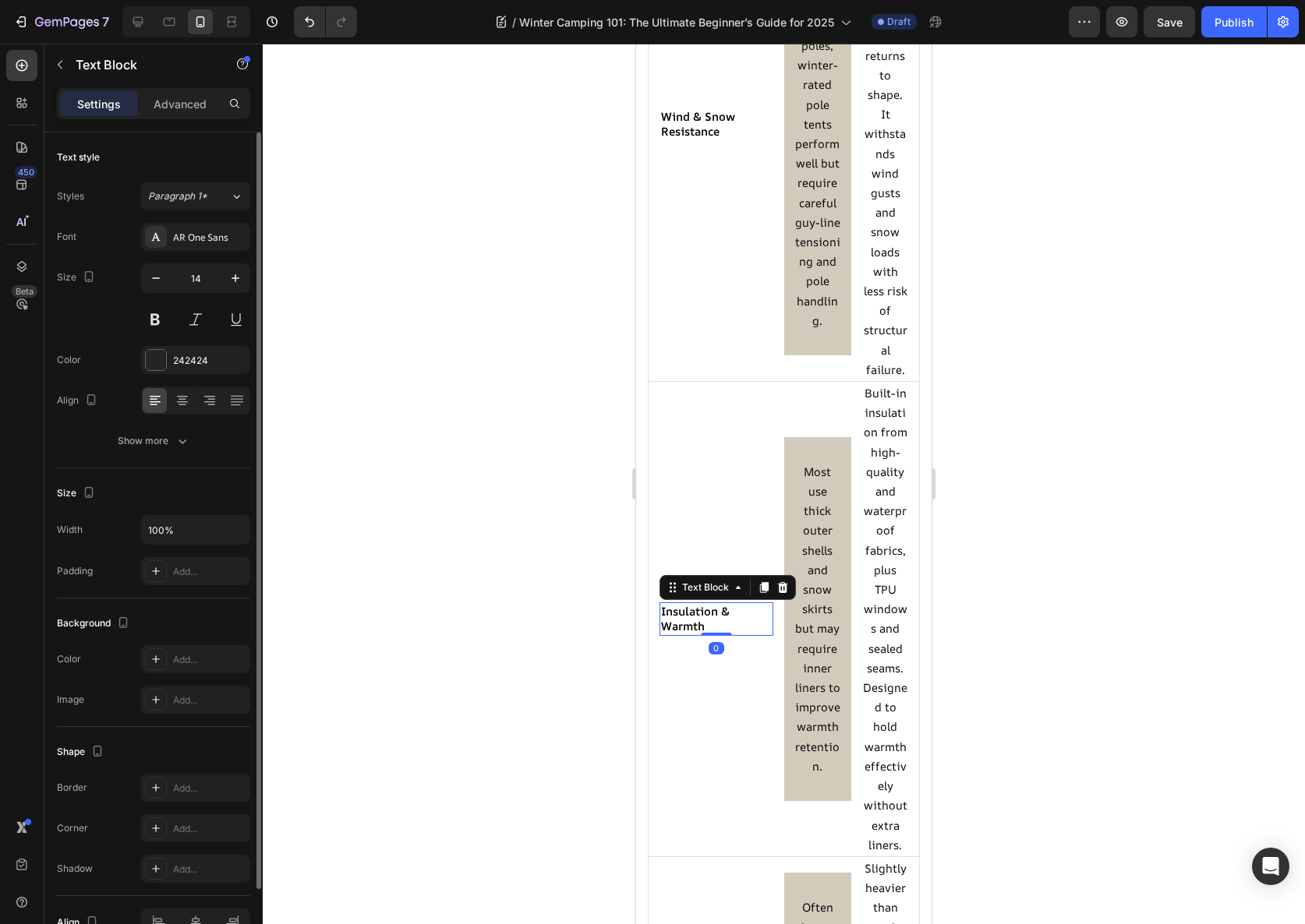
click at [700, 620] on strong "Insulation & Warmth" at bounding box center [694, 618] width 68 height 31
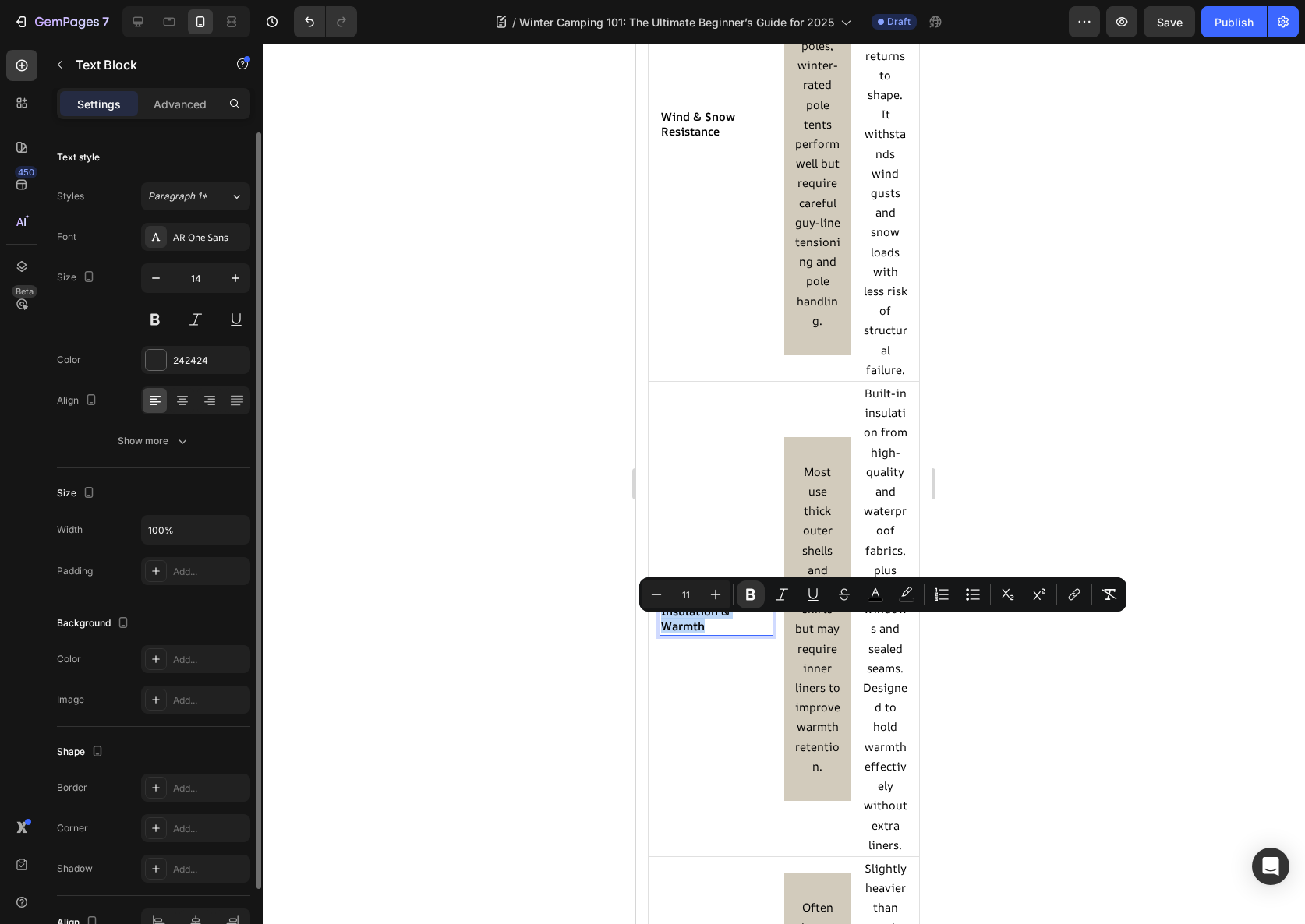
click at [700, 619] on strong "Insulation & Warmth" at bounding box center [694, 618] width 68 height 31
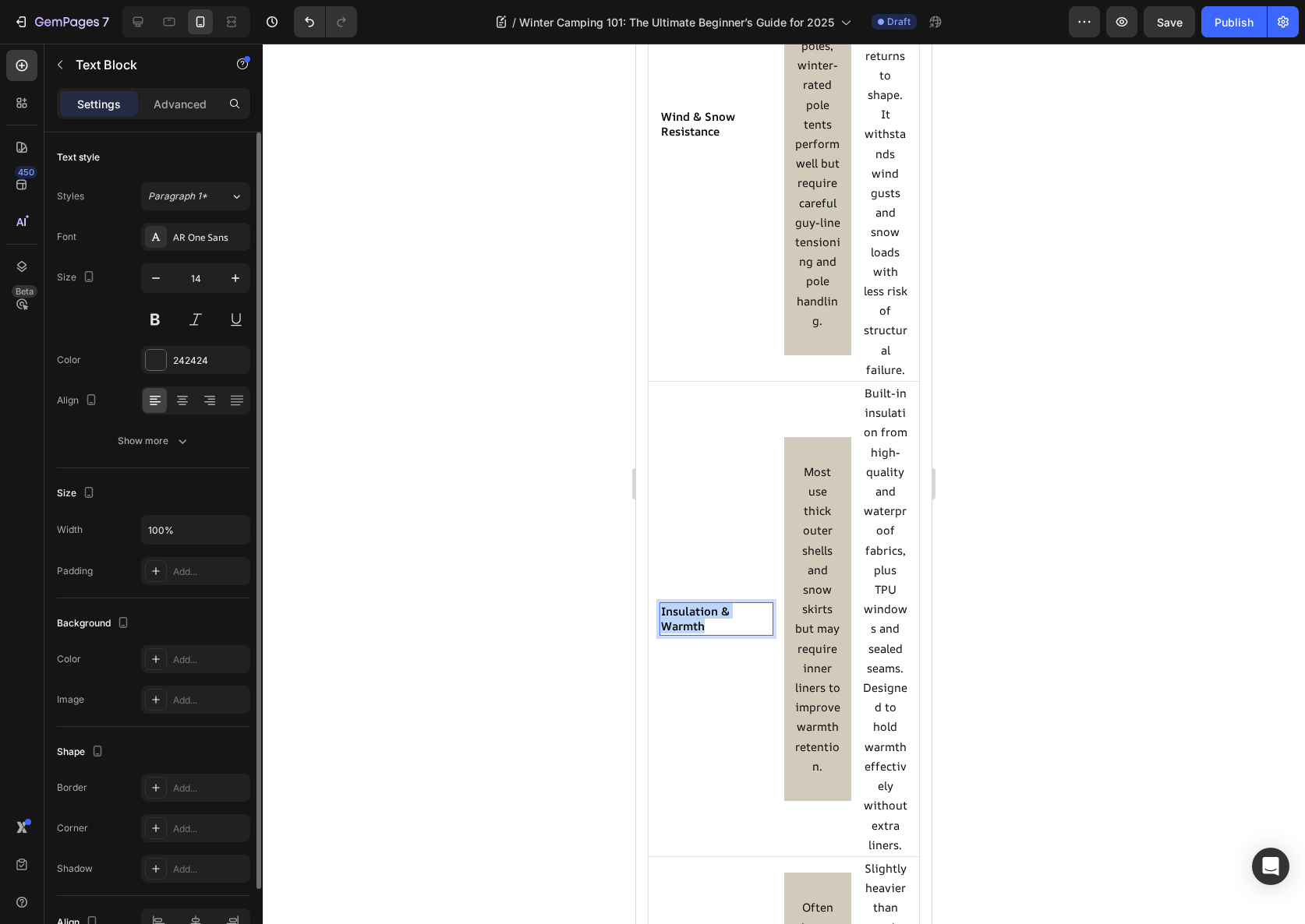
click at [700, 619] on strong "Insulation & Warmth" at bounding box center [694, 618] width 68 height 31
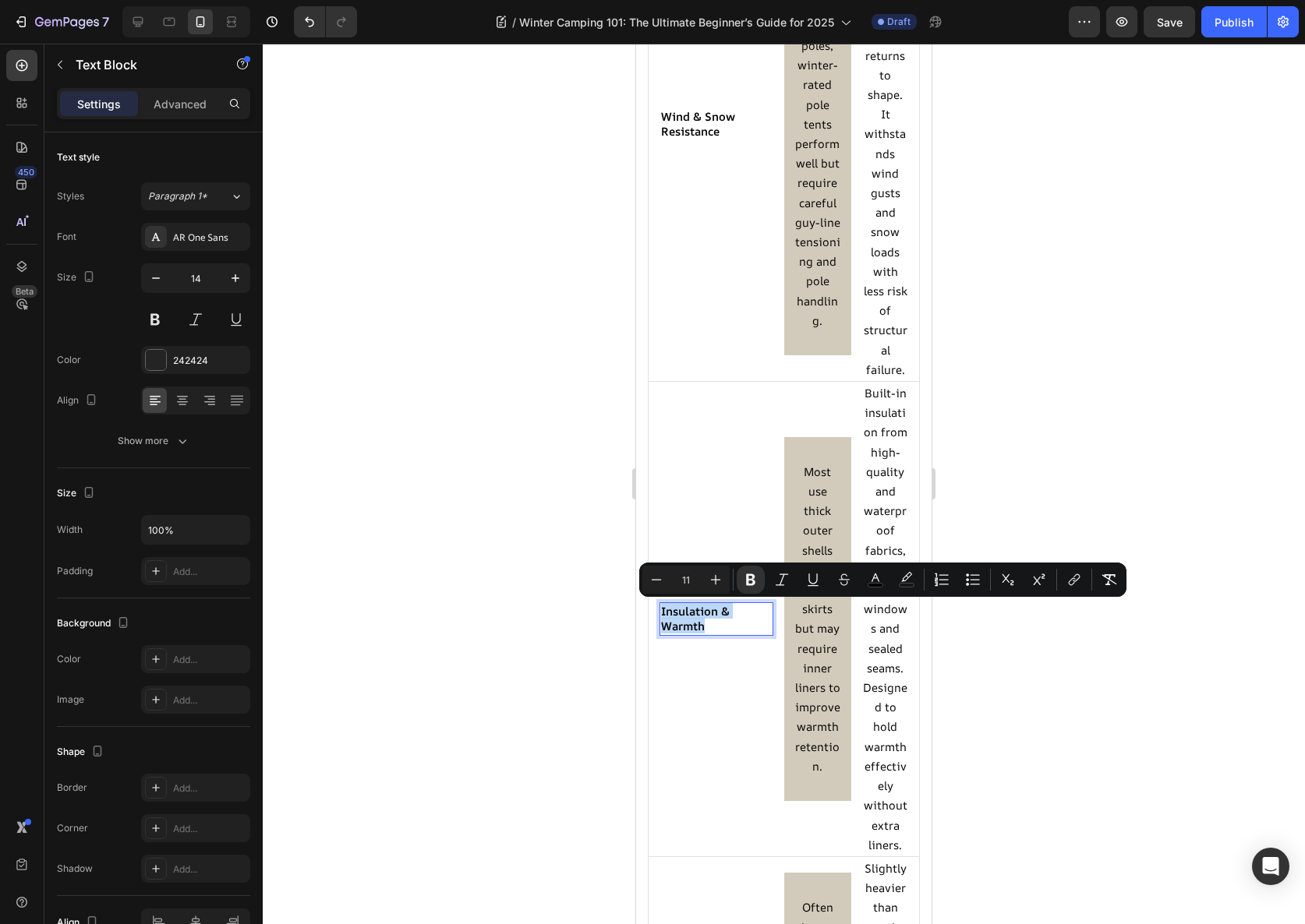
copy strong "Insulation & Warmth"
click at [536, 333] on div at bounding box center [784, 484] width 1042 height 881
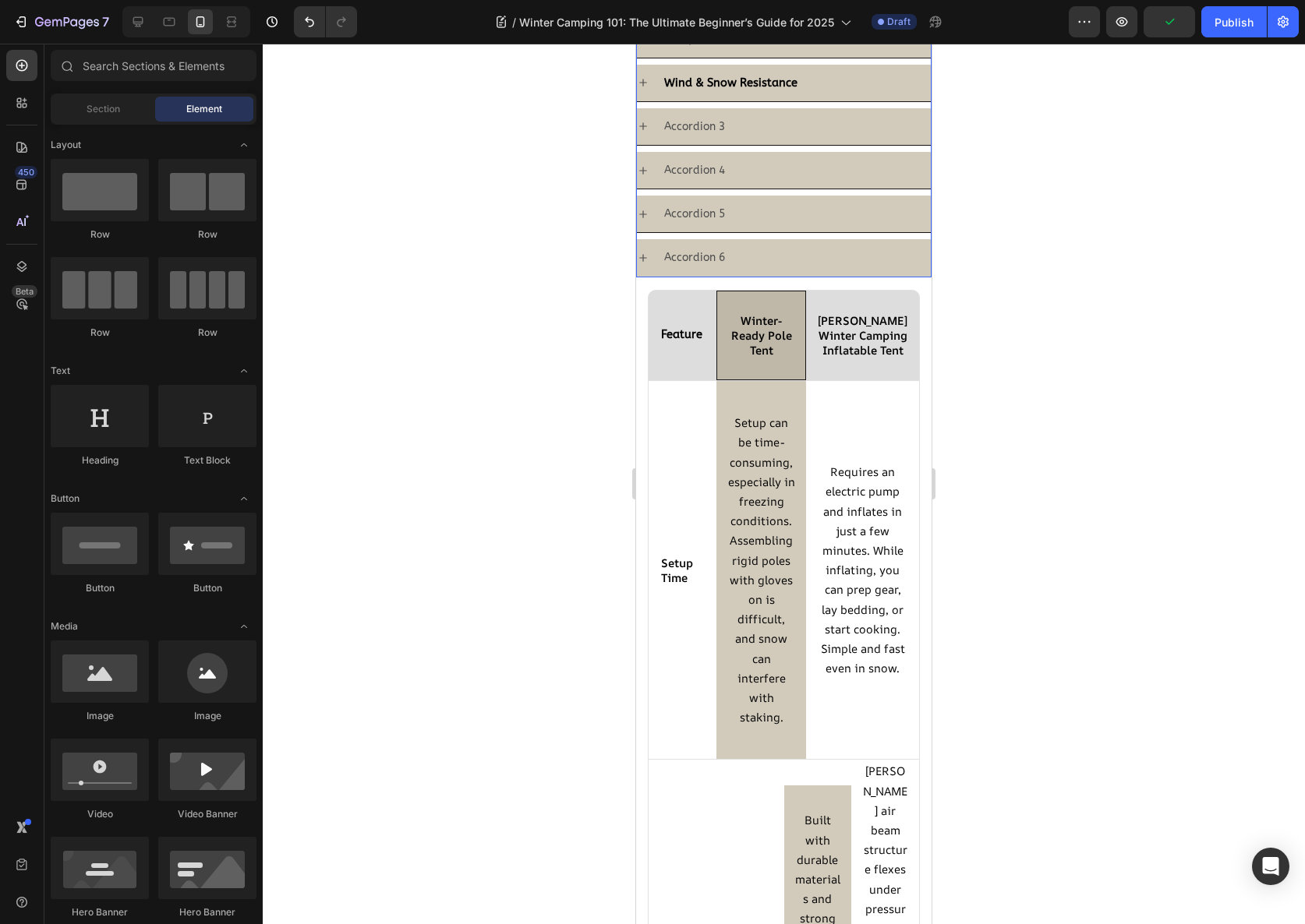
scroll to position [1749, 0]
click at [708, 140] on p "Accordion 3" at bounding box center [694, 129] width 60 height 20
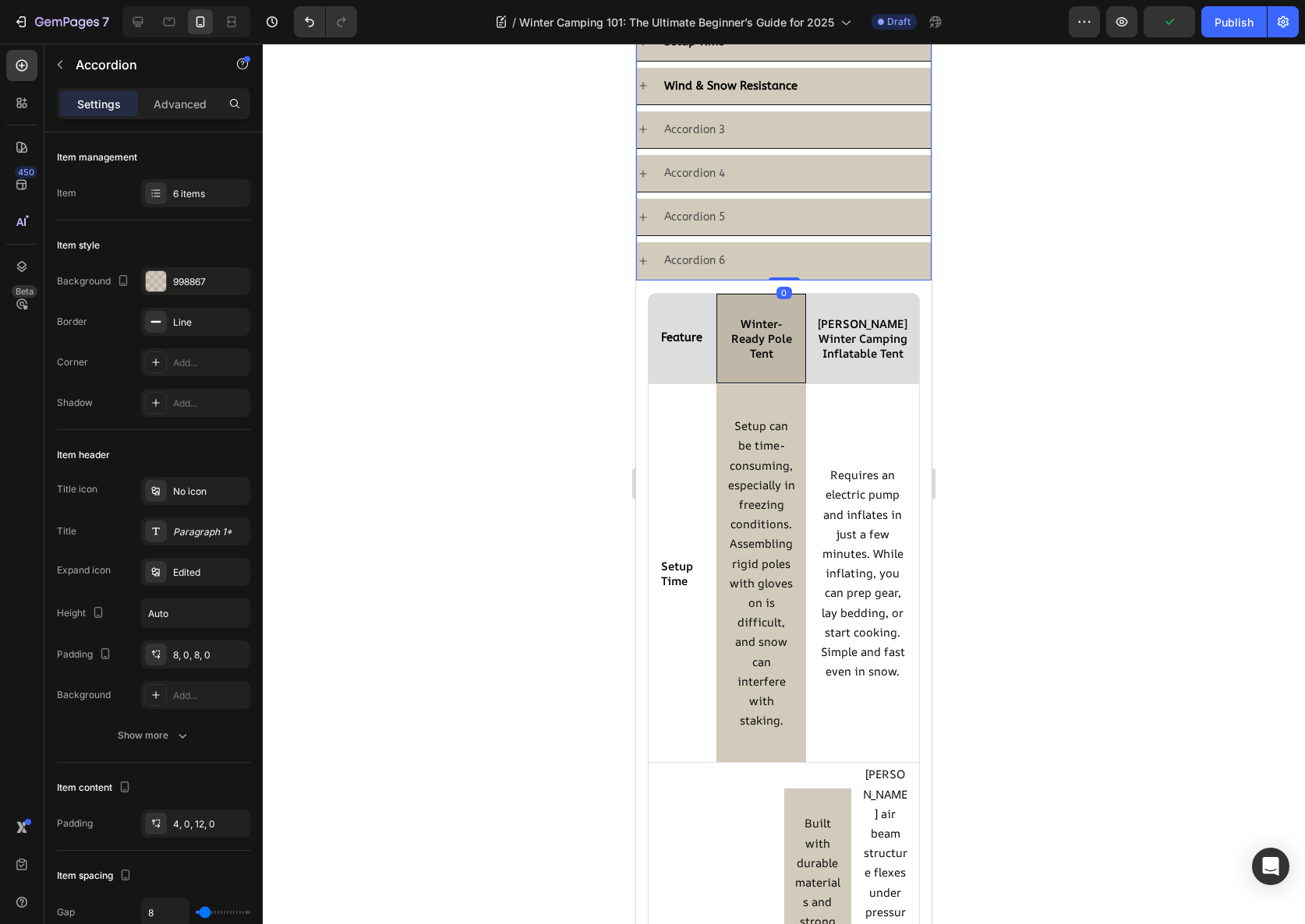
click at [708, 140] on p "Accordion 3" at bounding box center [694, 129] width 60 height 20
click at [818, 142] on div "Insulation & Warmth" at bounding box center [796, 129] width 269 height 24
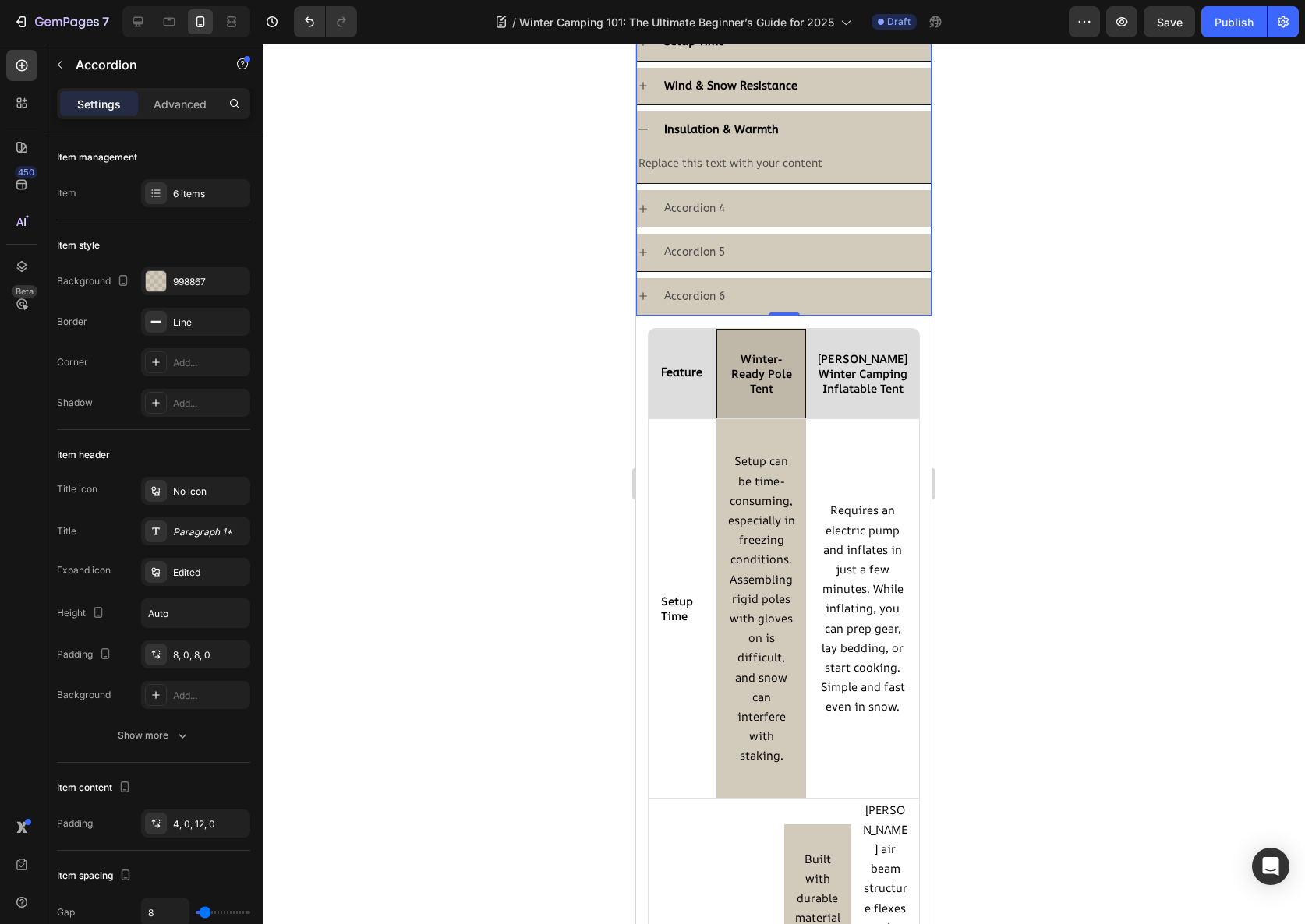
click at [772, 183] on div "Replace this text with your content Text Block" at bounding box center [784, 166] width 294 height 35
click at [771, 174] on div "Replace this text with your content" at bounding box center [784, 162] width 294 height 23
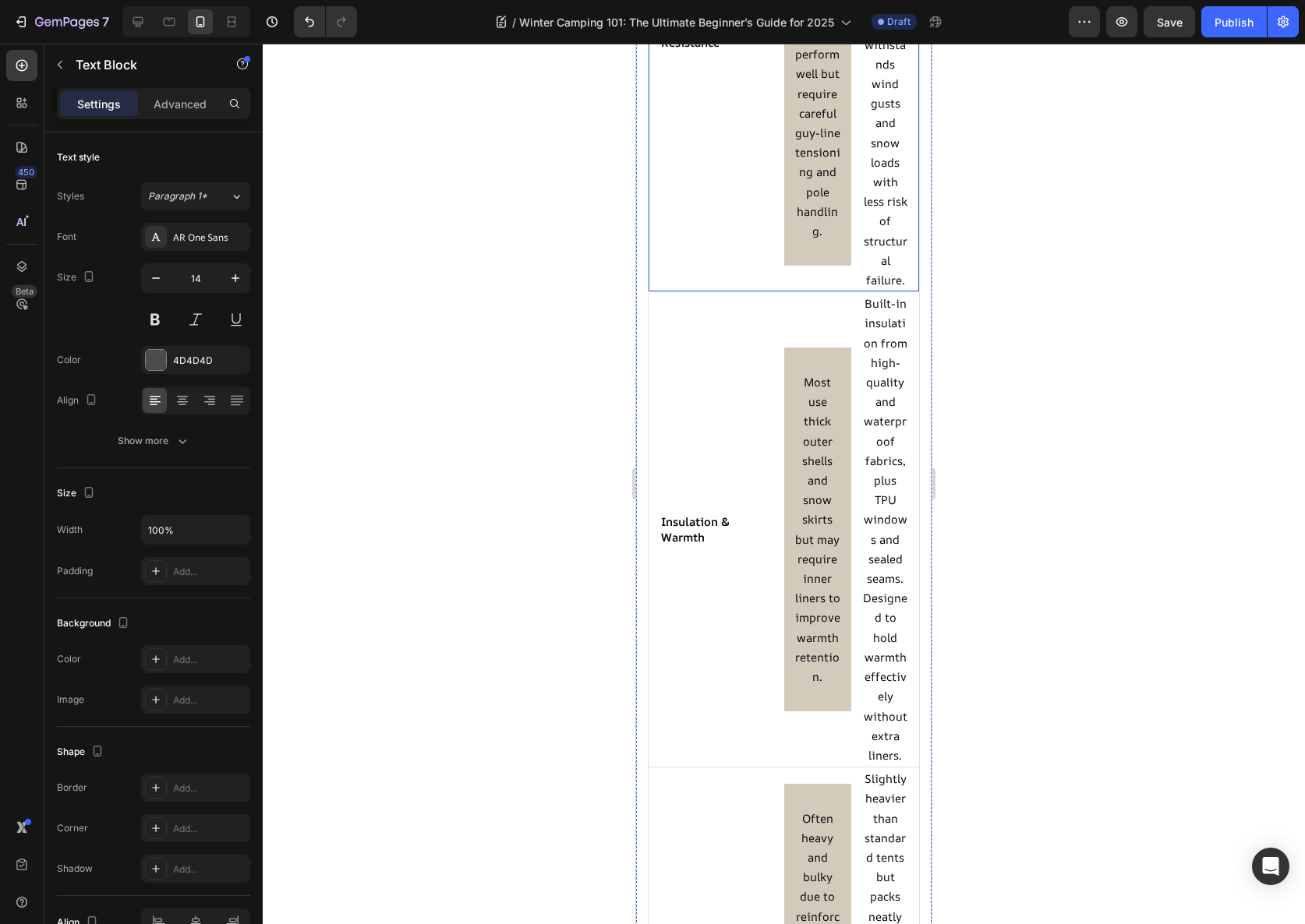
scroll to position [3111, 0]
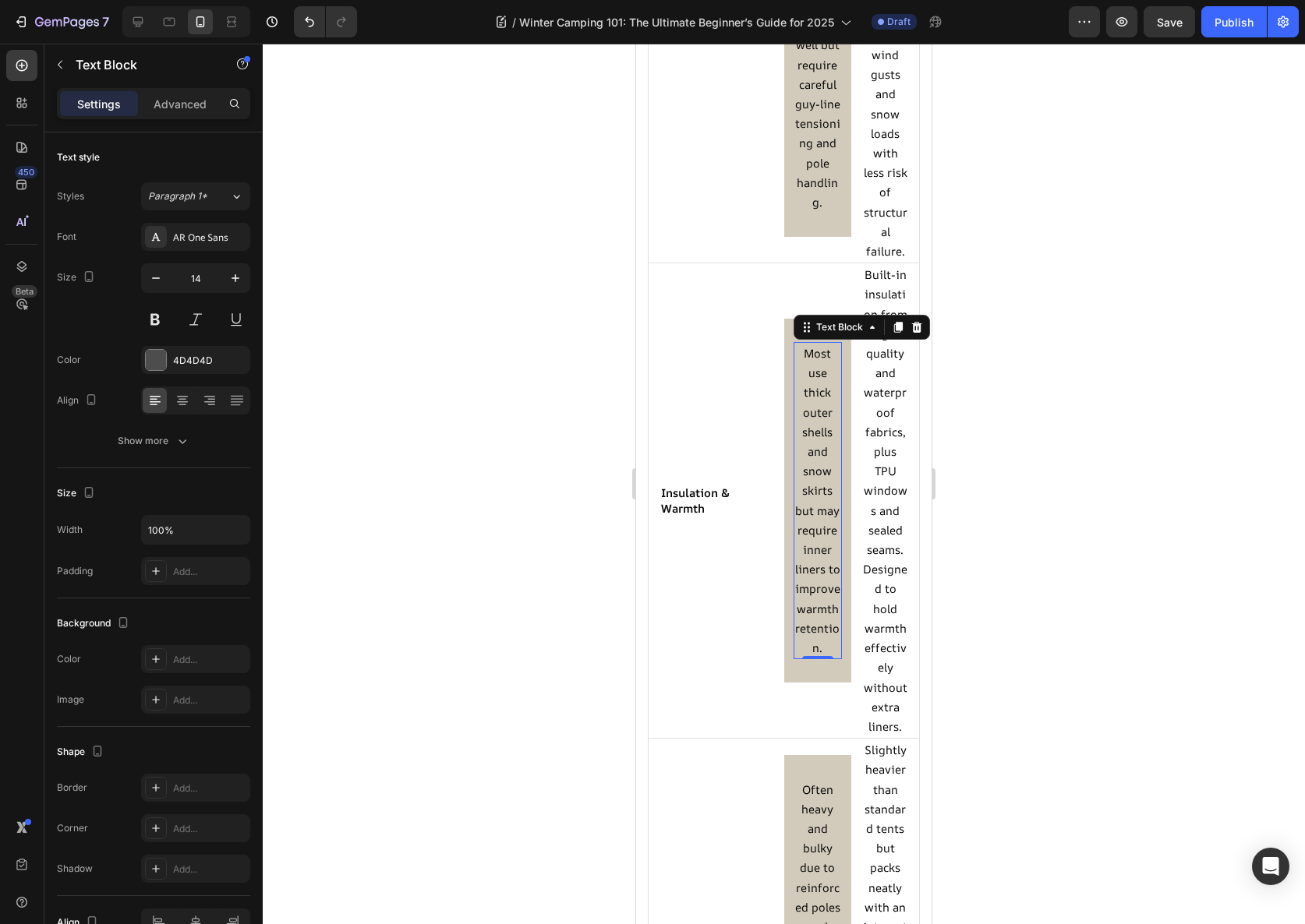
click at [819, 472] on p "Most use thick outer shells and snow skirts but may require inner liners to imp…" at bounding box center [818, 500] width 46 height 314
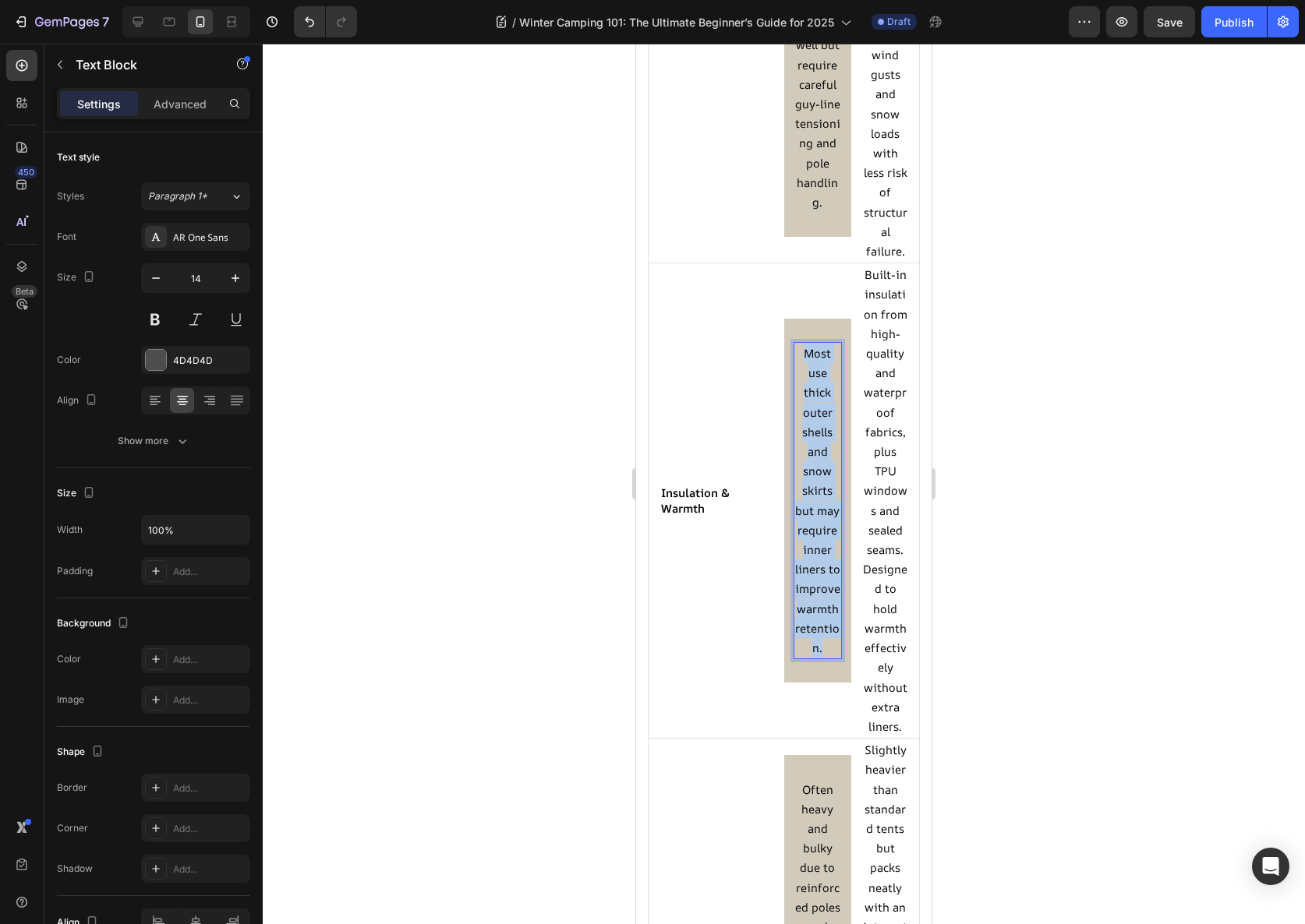
click at [819, 471] on p "Most use thick outer shells and snow skirts but may require inner liners to imp…" at bounding box center [818, 500] width 46 height 314
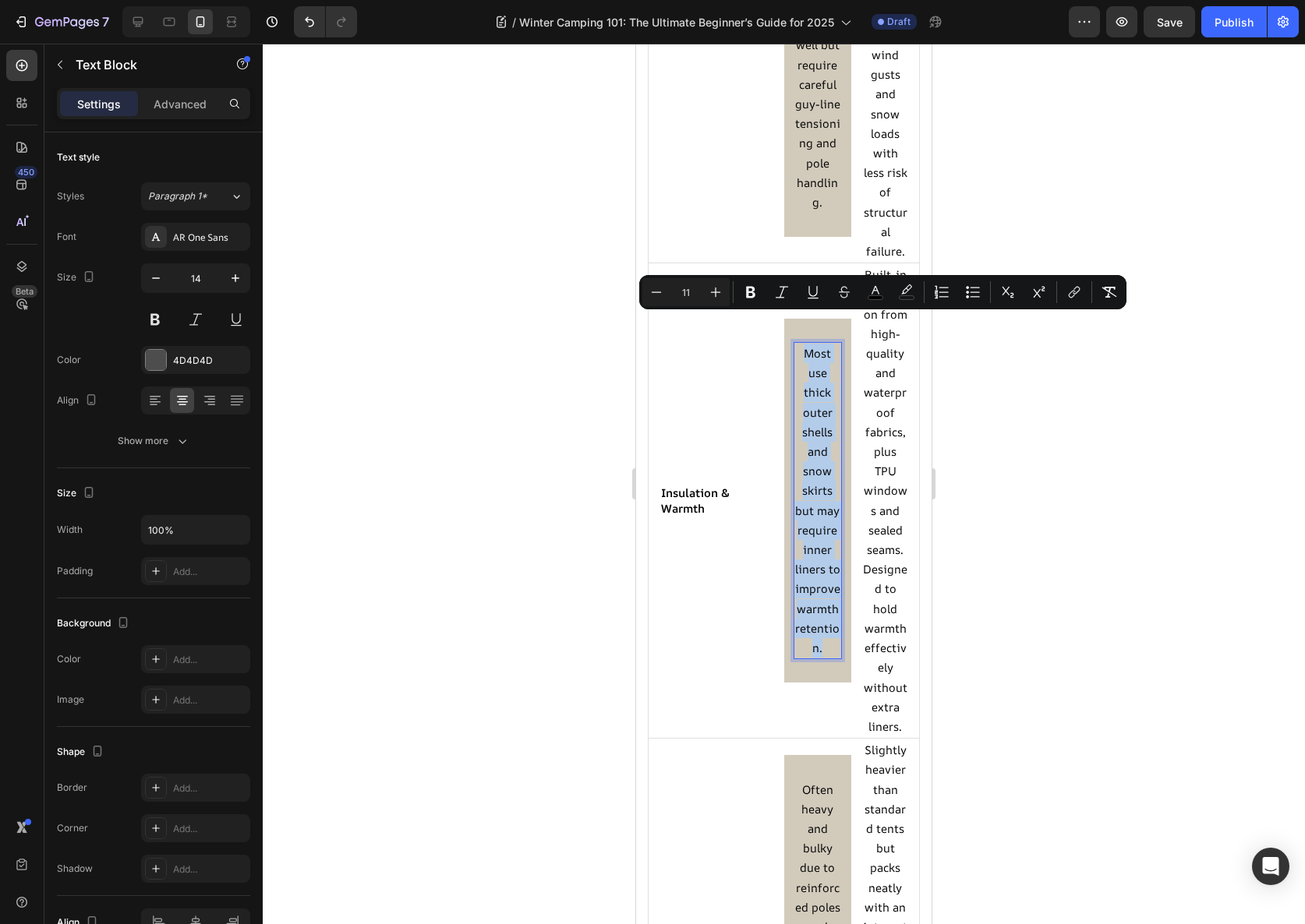
copy span "Most use thick outer shells and snow skirts but may require inner liners to imp…"
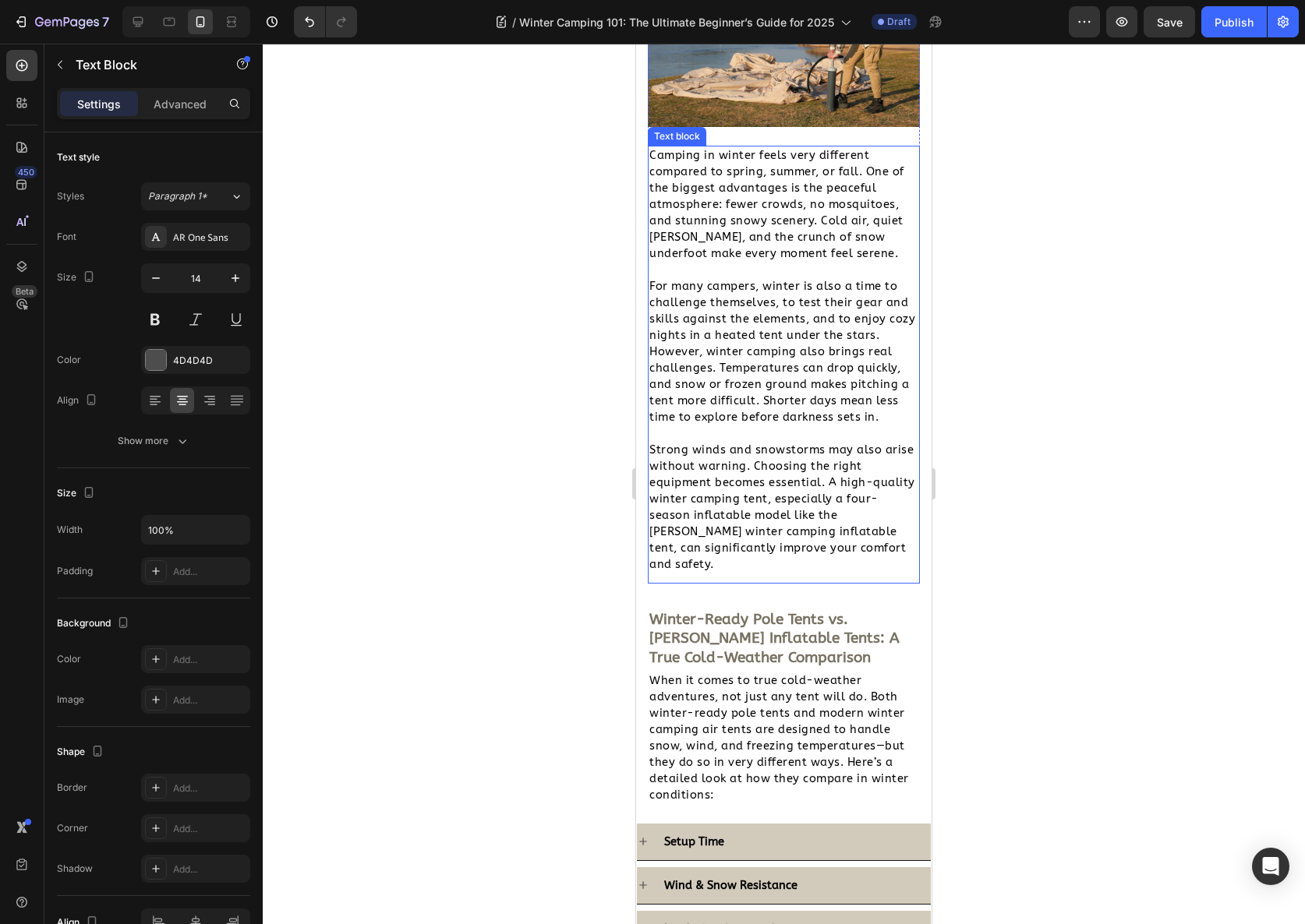
scroll to position [1534, 0]
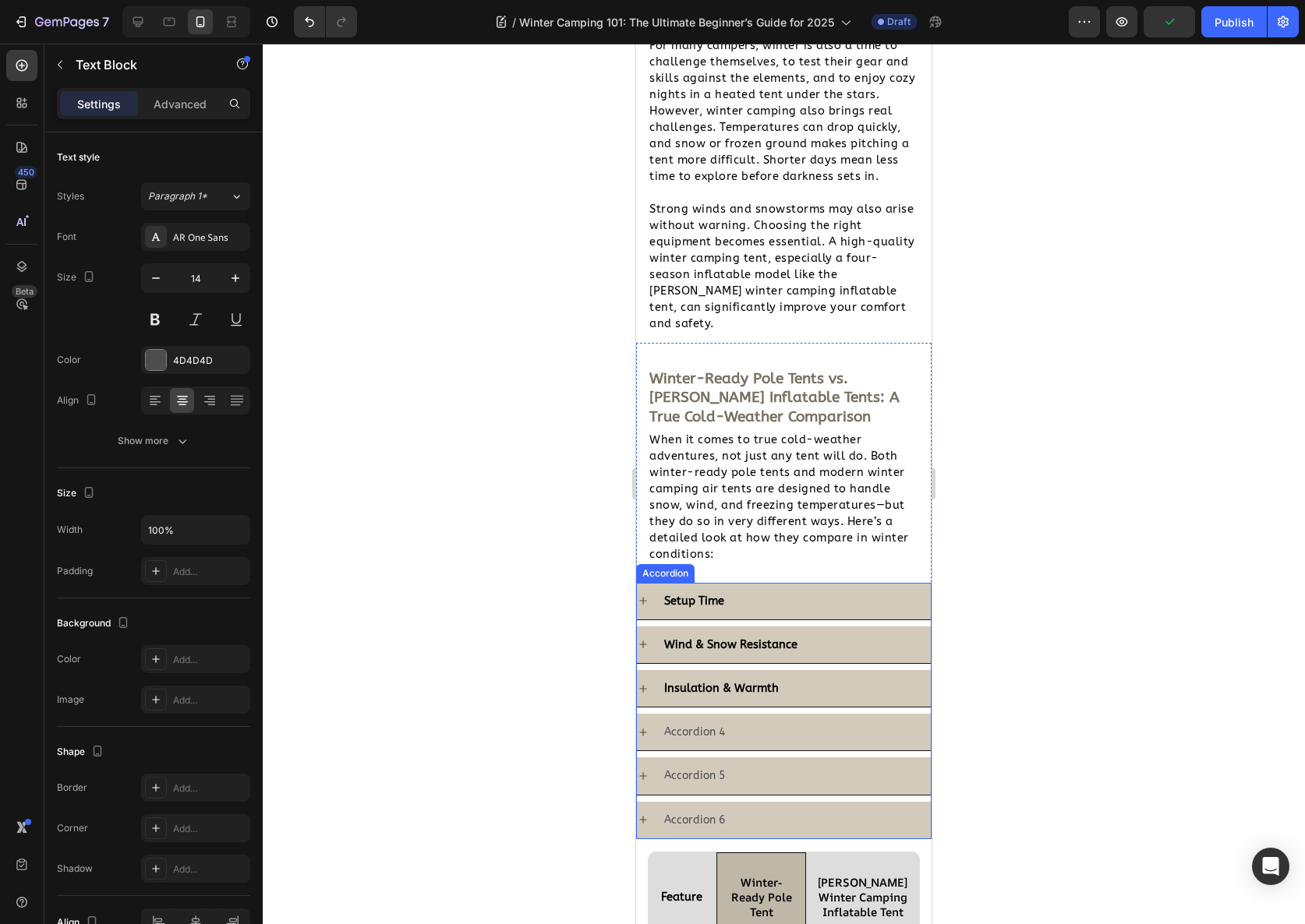
click at [793, 676] on div "Insulation & Warmth" at bounding box center [796, 688] width 269 height 24
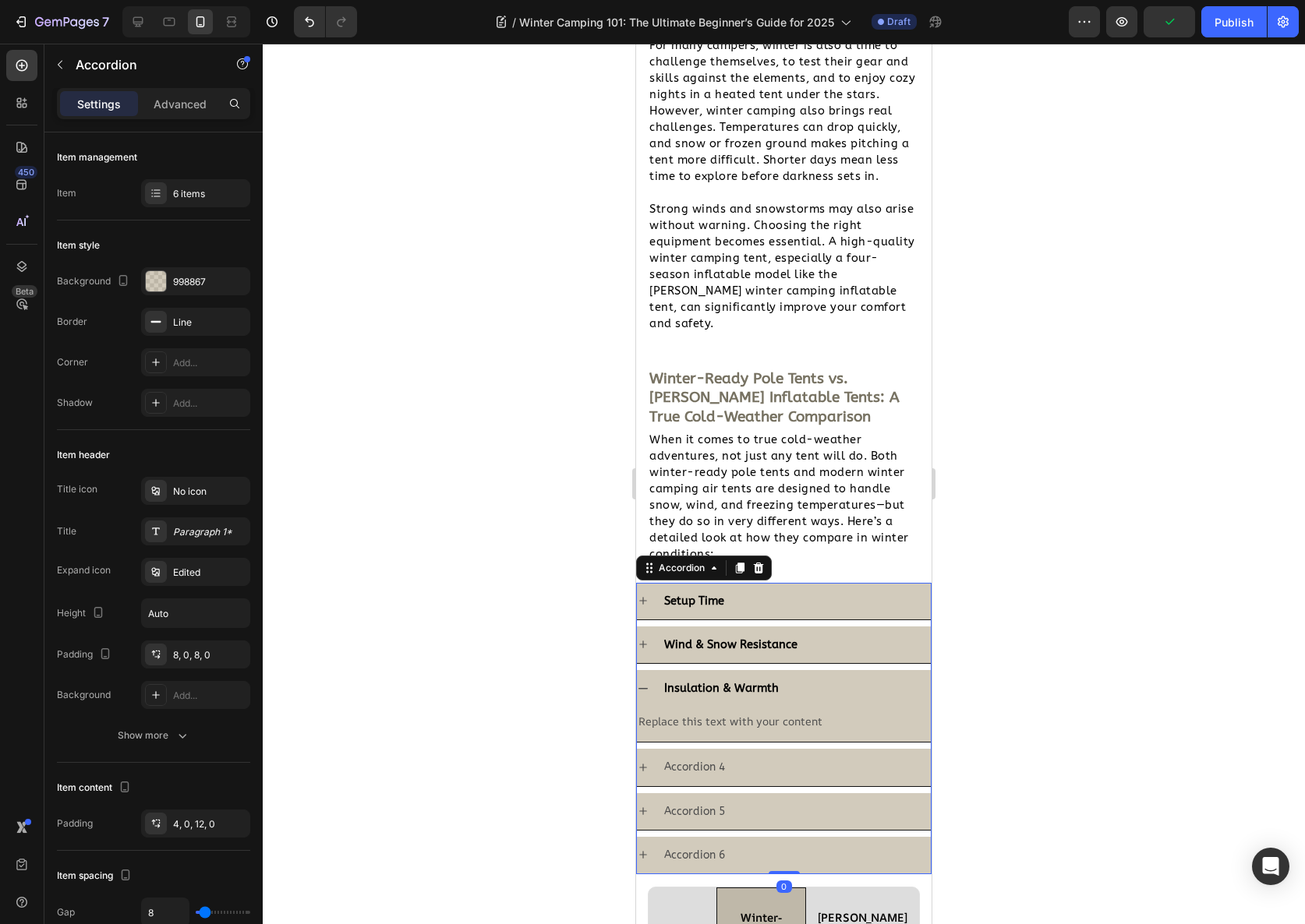
click at [733, 635] on p "Wind & Snow Resistance" at bounding box center [731, 645] width 133 height 20
click at [830, 633] on div "Wind & Snow Resistance" at bounding box center [796, 645] width 269 height 24
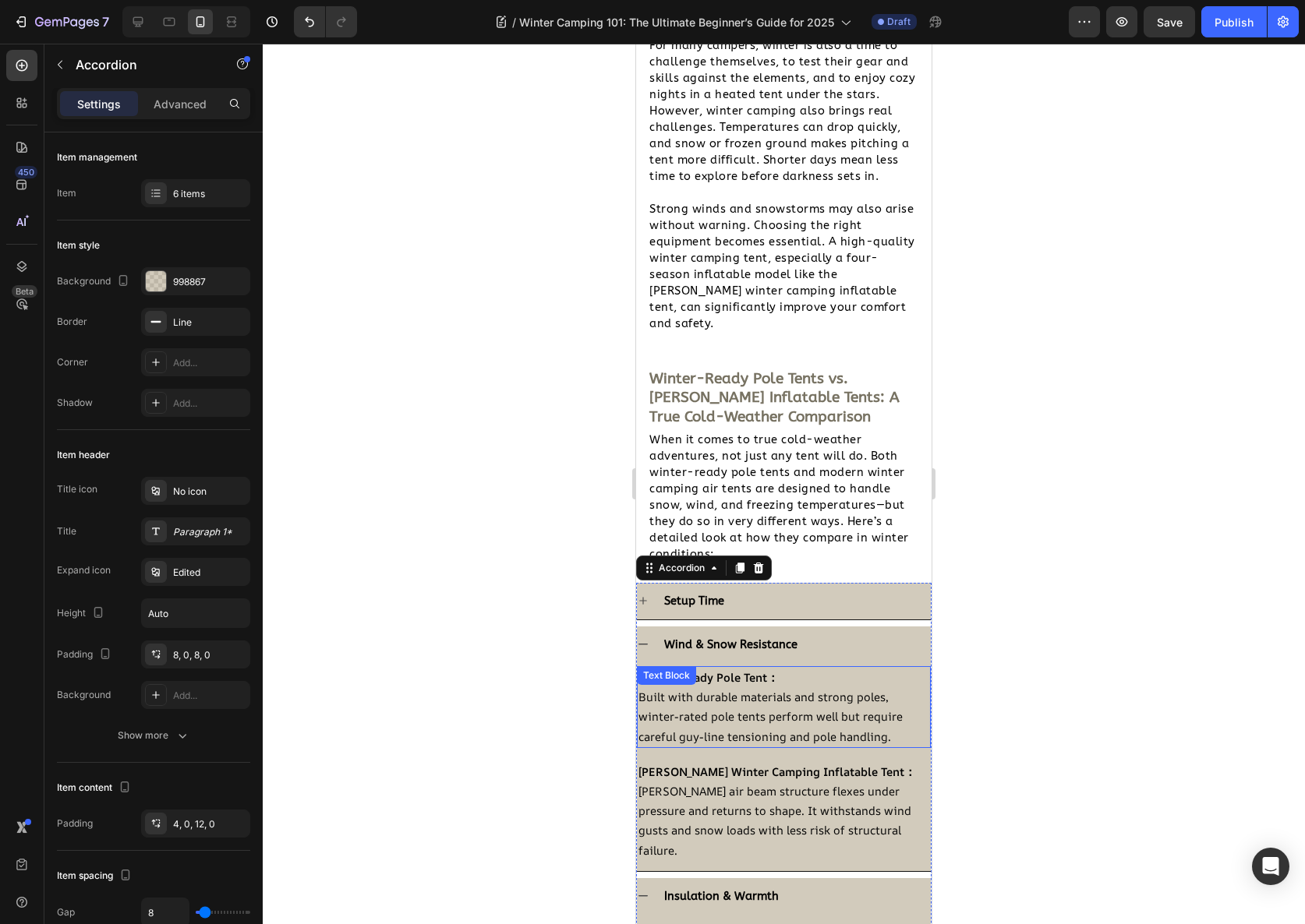
click at [771, 666] on div "Winter-Ready Pole Tent： Built with durable materials and strong poles, winter-r…" at bounding box center [784, 707] width 294 height 82
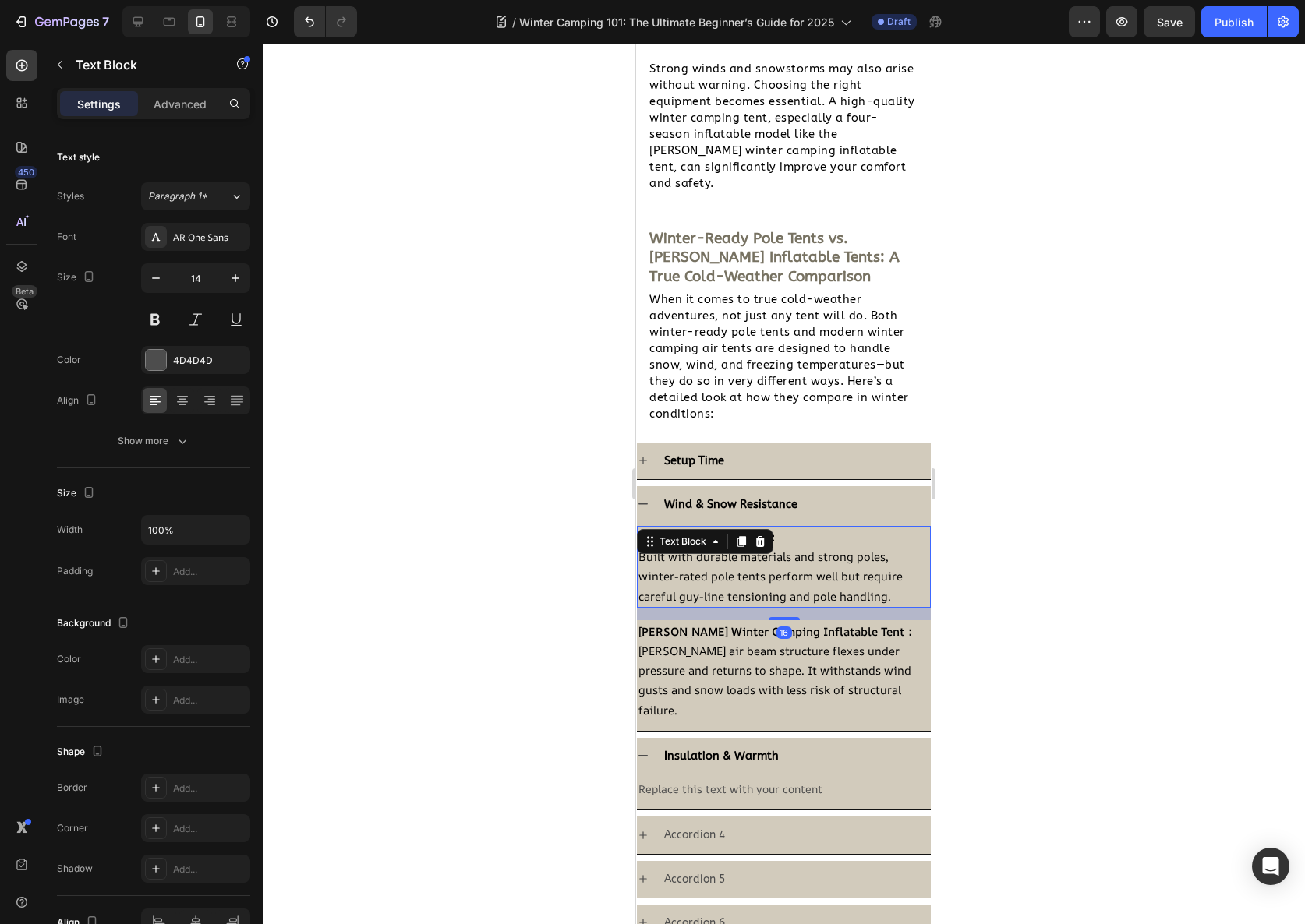
scroll to position [1847, 0]
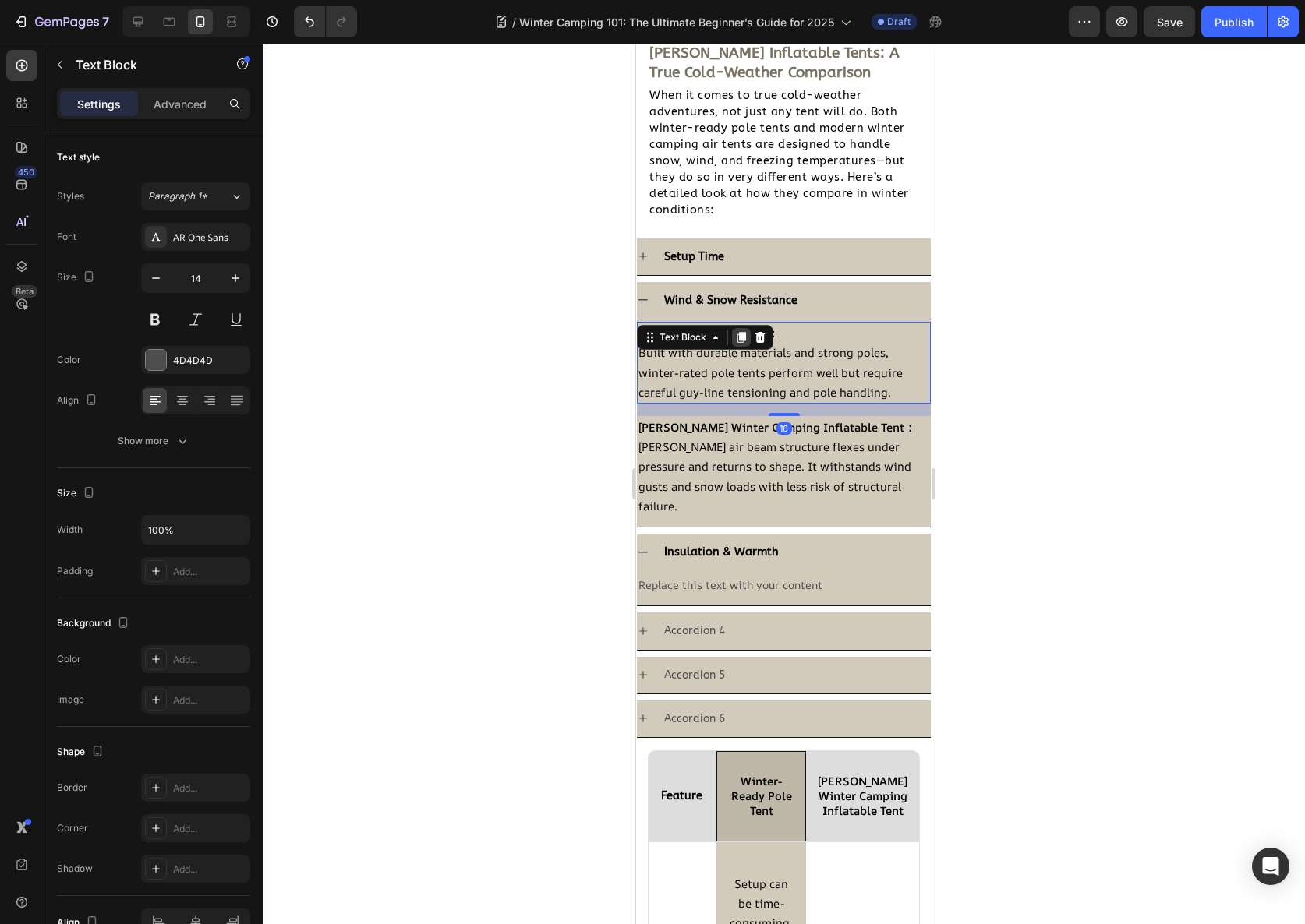
click at [742, 344] on div at bounding box center [742, 337] width 19 height 19
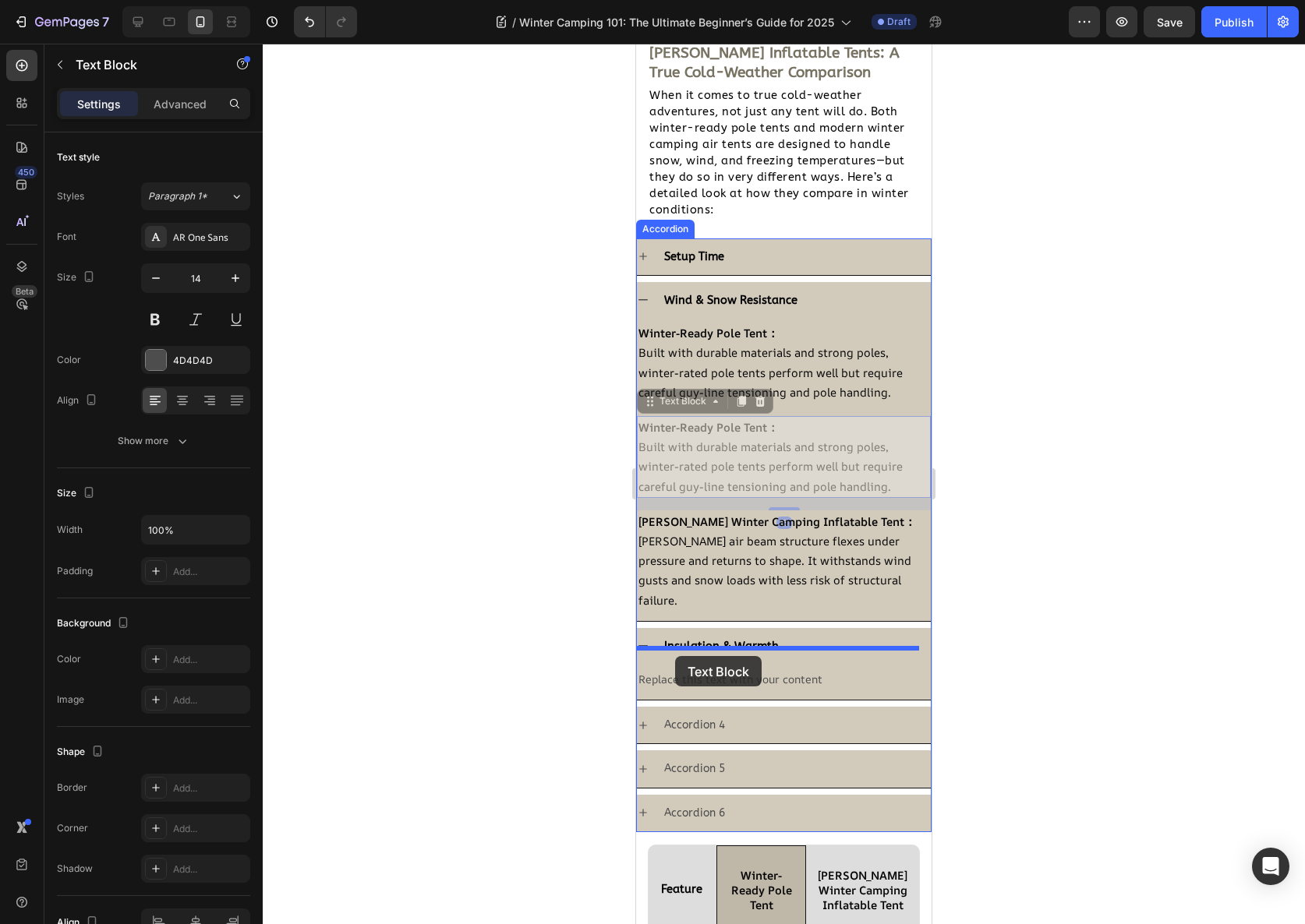
drag, startPoint x: 651, startPoint y: 406, endPoint x: 675, endPoint y: 657, distance: 252.1
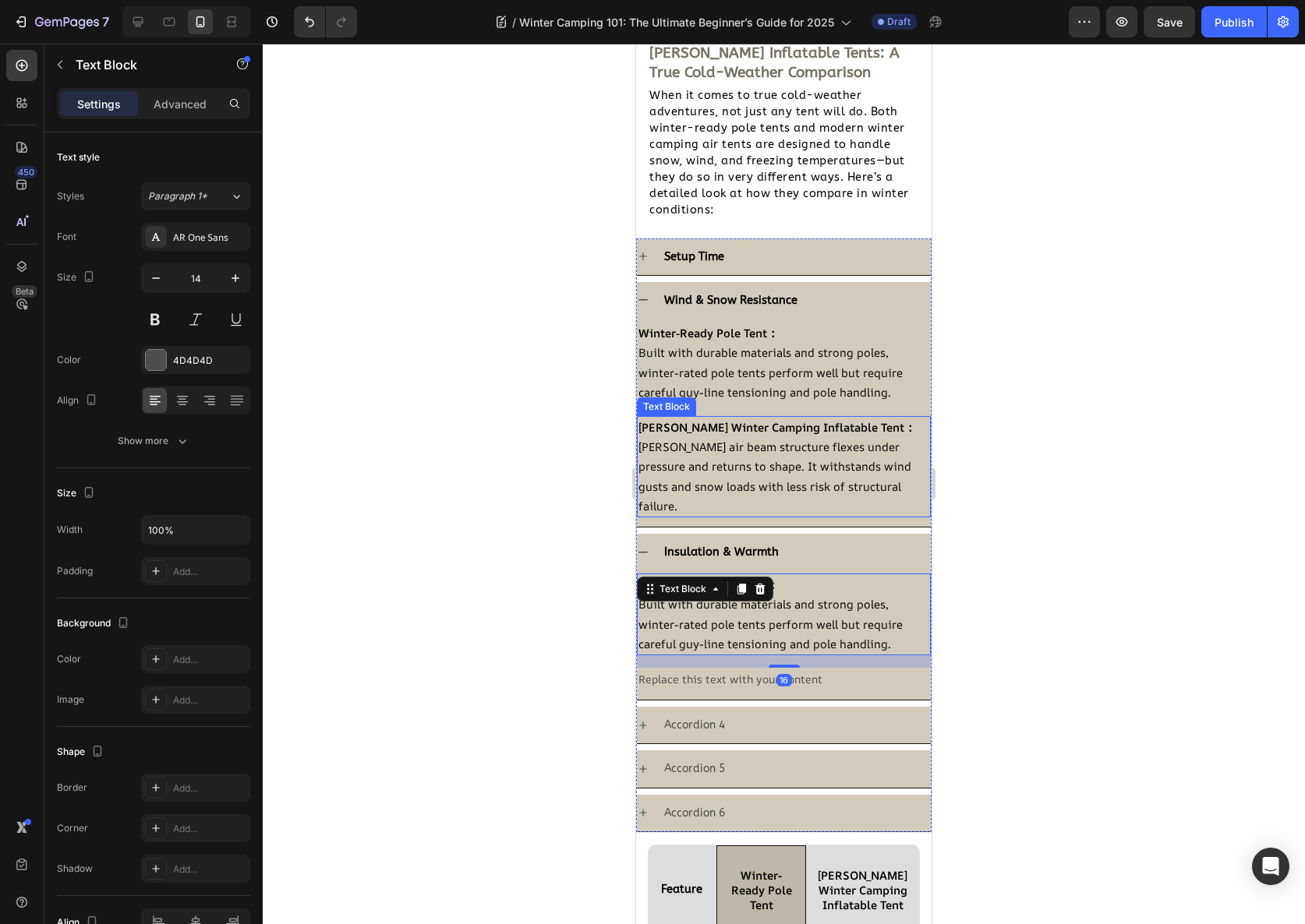
click at [712, 466] on span "[PERSON_NAME] air beam structure flexes under pressure and returns to shape. It…" at bounding box center [775, 475] width 273 height 75
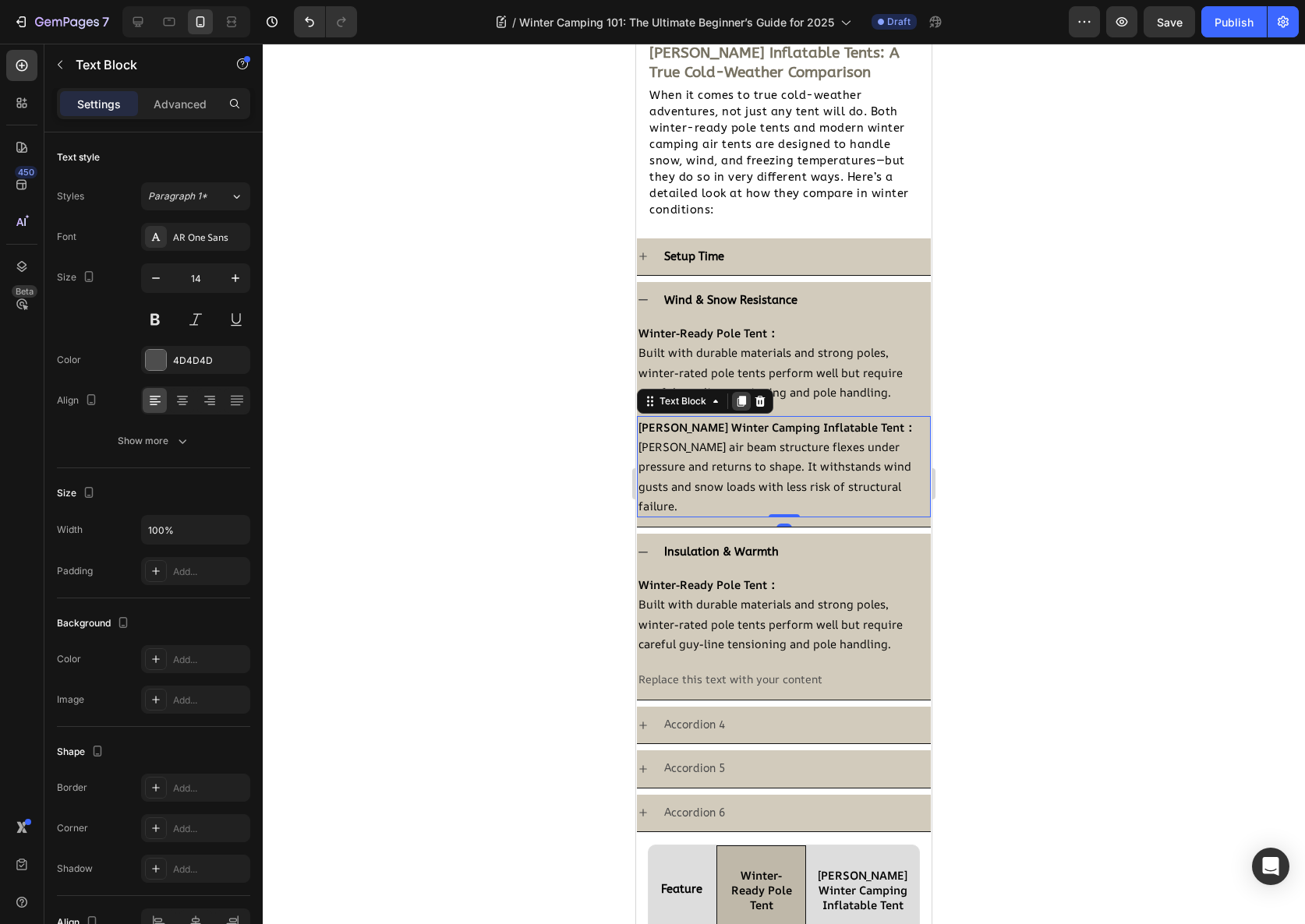
click at [742, 400] on icon at bounding box center [742, 402] width 9 height 11
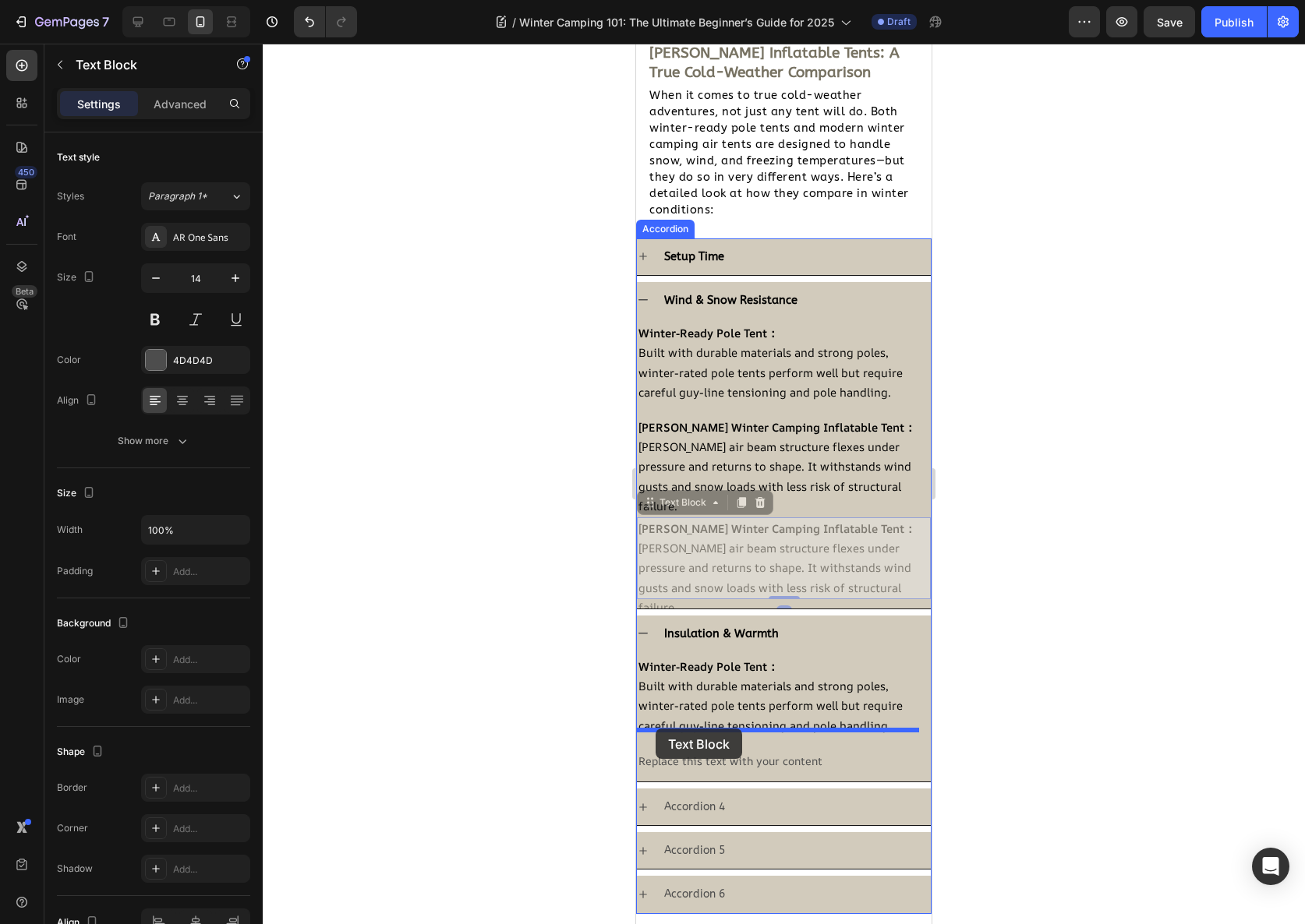
drag, startPoint x: 653, startPoint y: 482, endPoint x: 656, endPoint y: 729, distance: 247.0
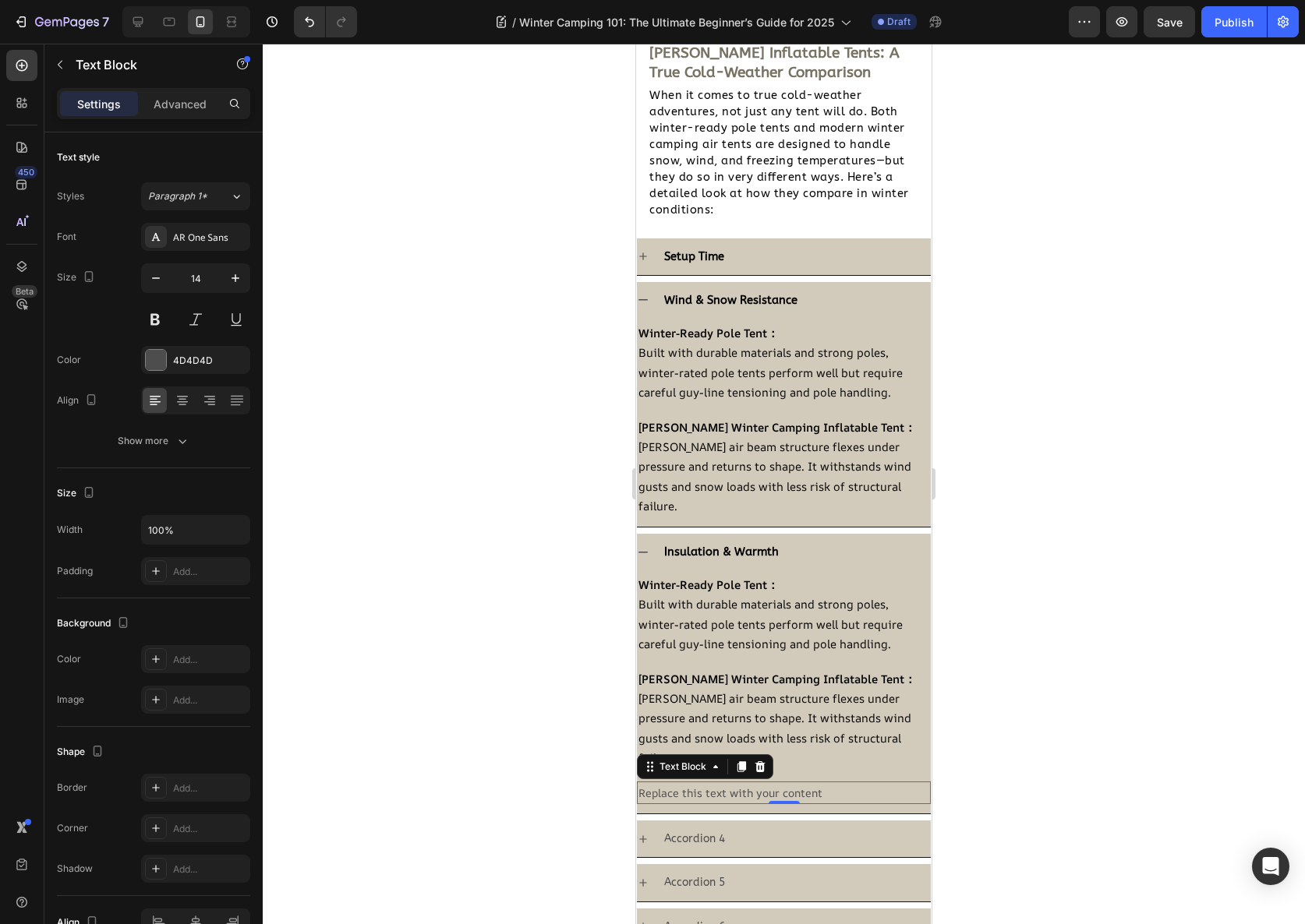
click at [686, 781] on div "Replace this text with your content" at bounding box center [784, 792] width 294 height 23
click at [760, 762] on icon at bounding box center [760, 767] width 10 height 11
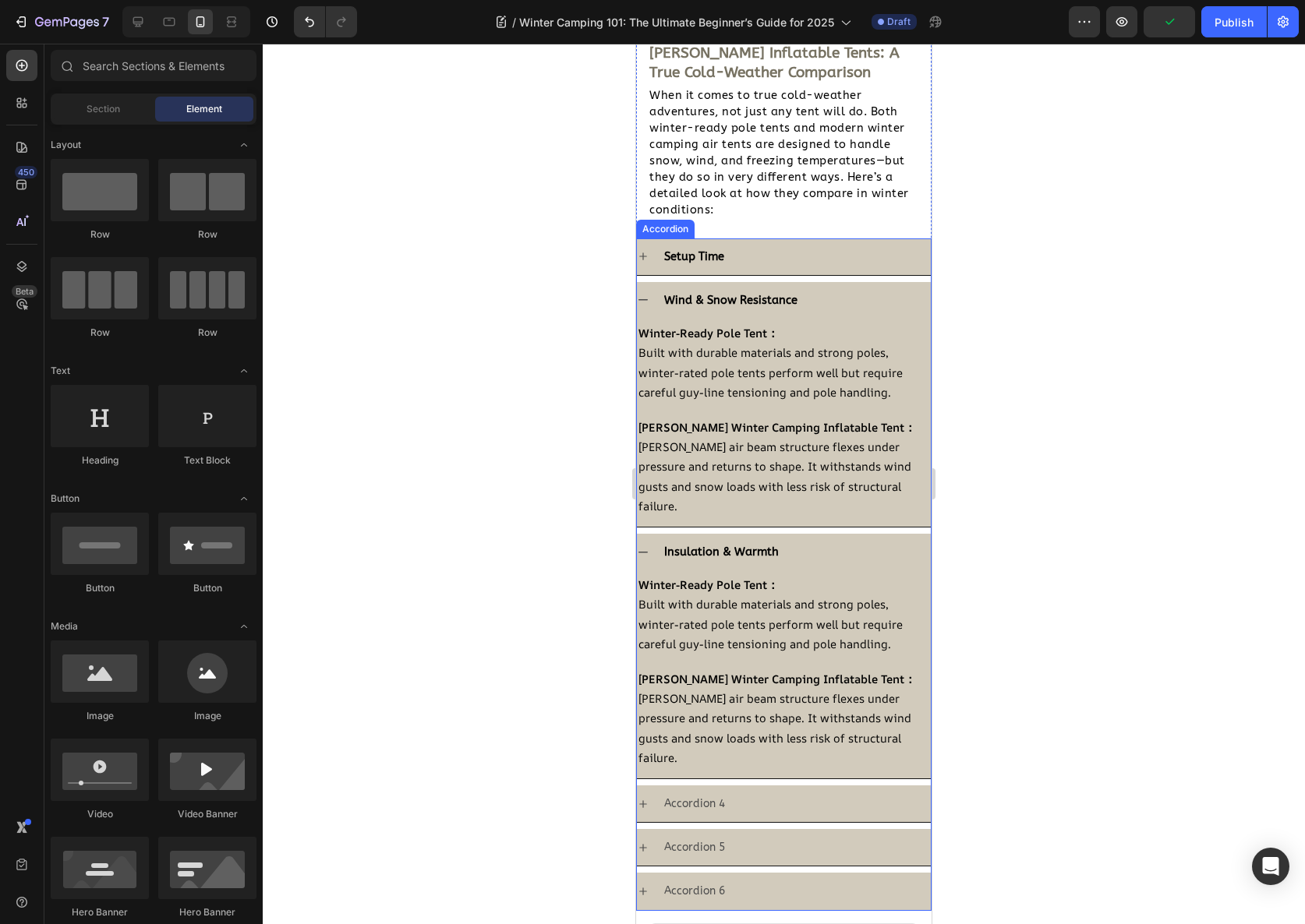
click at [651, 296] on div "Wind & Snow Resistance" at bounding box center [784, 300] width 294 height 37
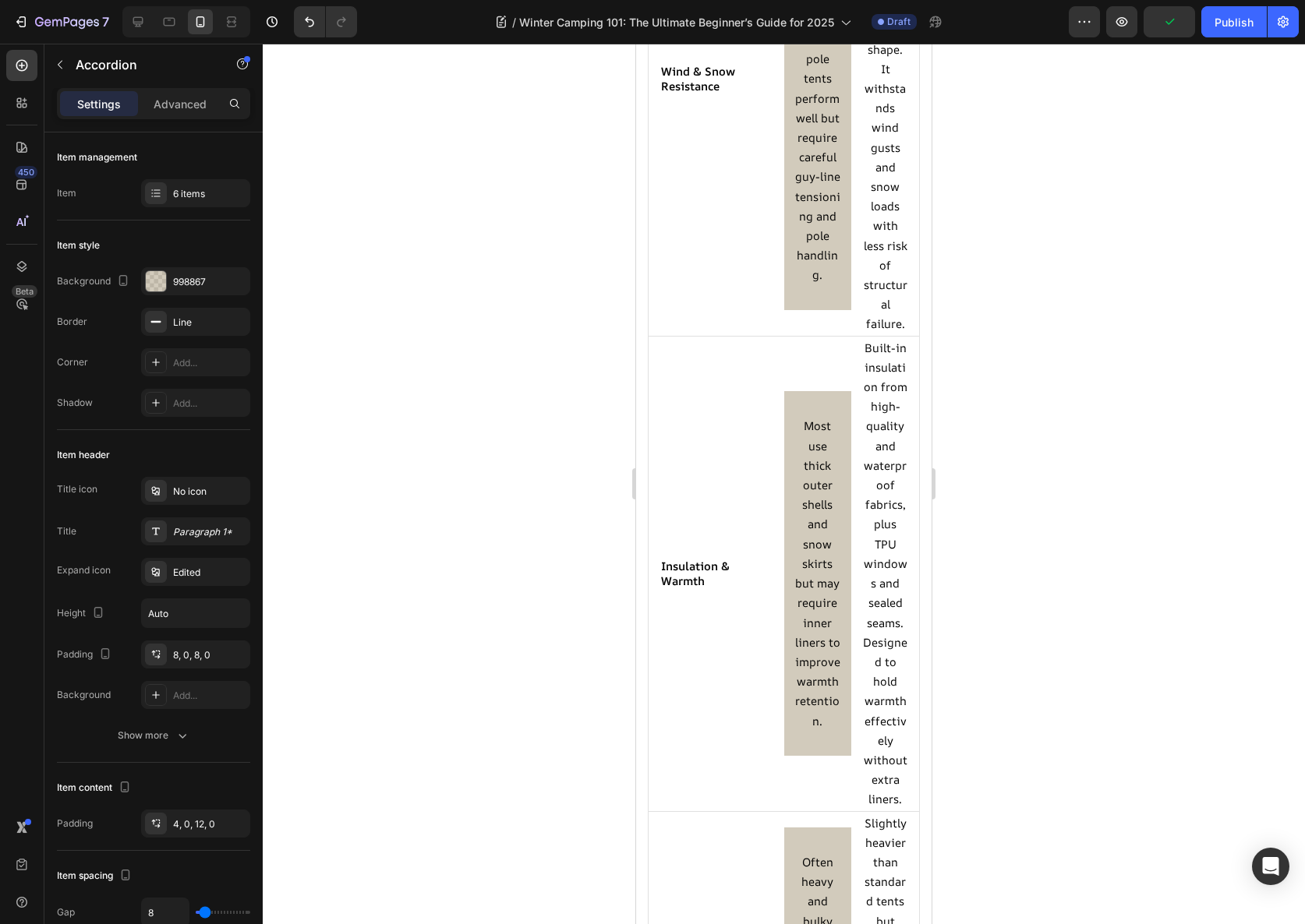
scroll to position [3461, 0]
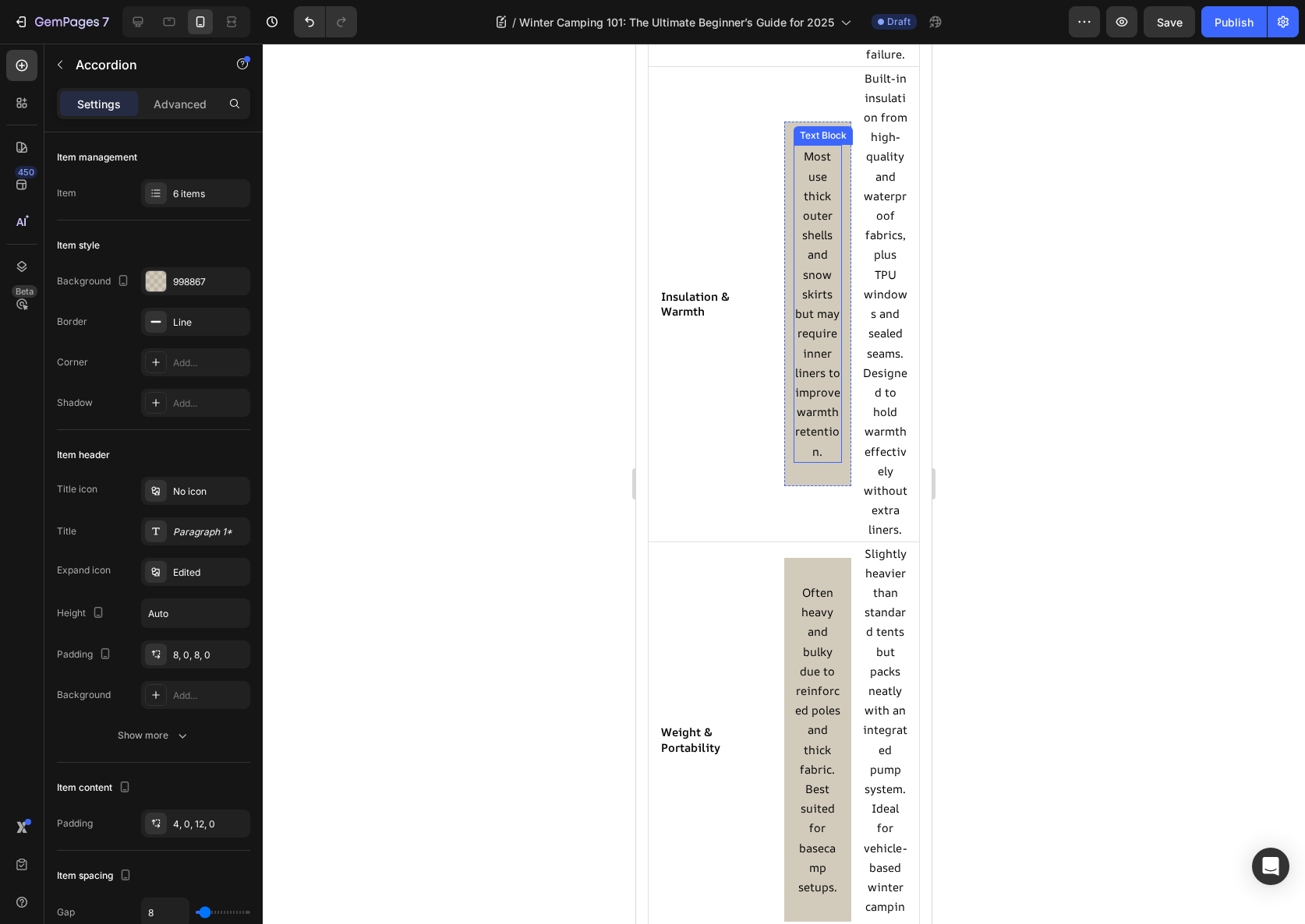
click at [803, 311] on p "Most use thick outer shells and snow skirts but may require inner liners to imp…" at bounding box center [818, 304] width 46 height 314
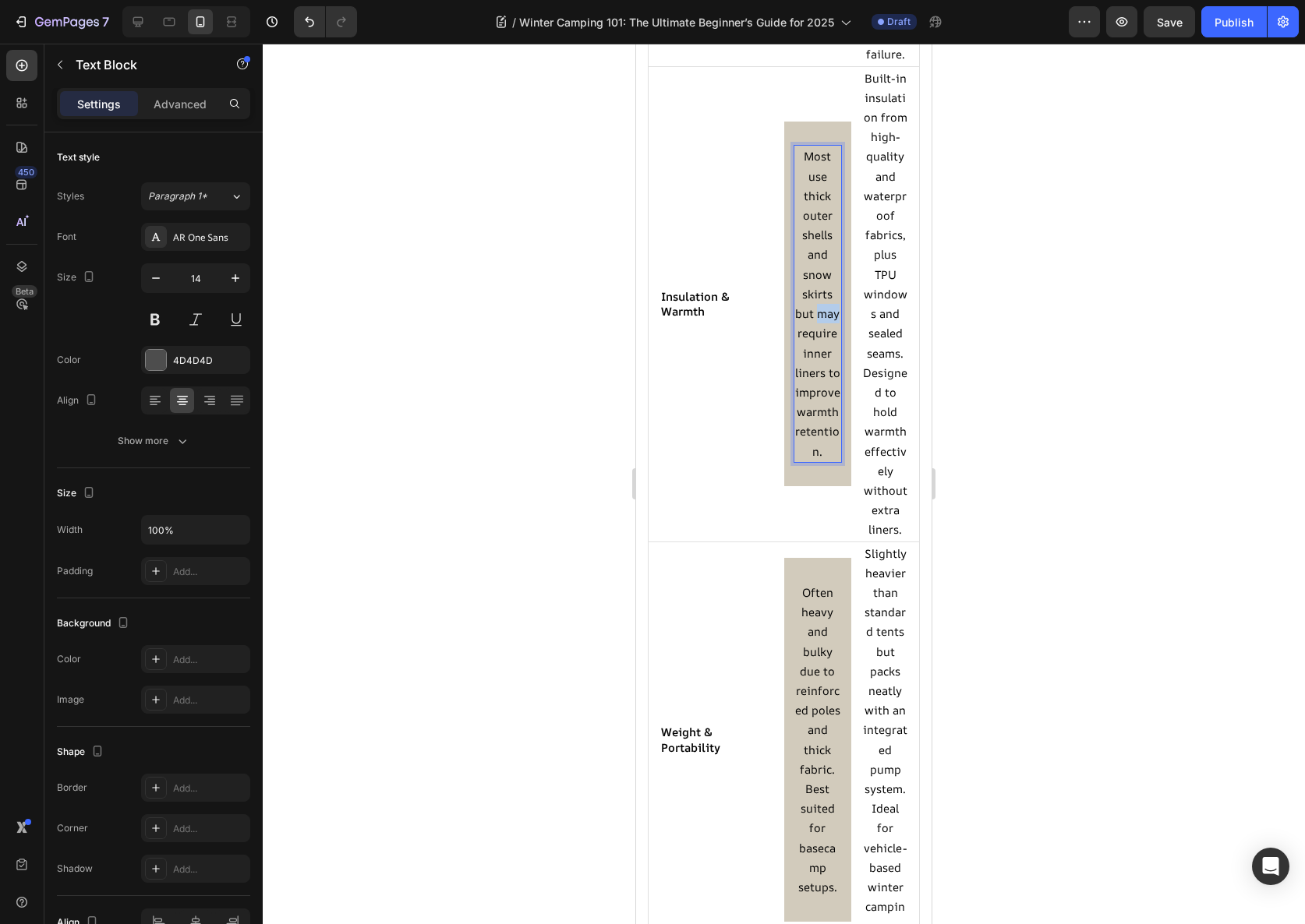
click at [803, 311] on p "Most use thick outer shells and snow skirts but may require inner liners to imp…" at bounding box center [818, 304] width 46 height 314
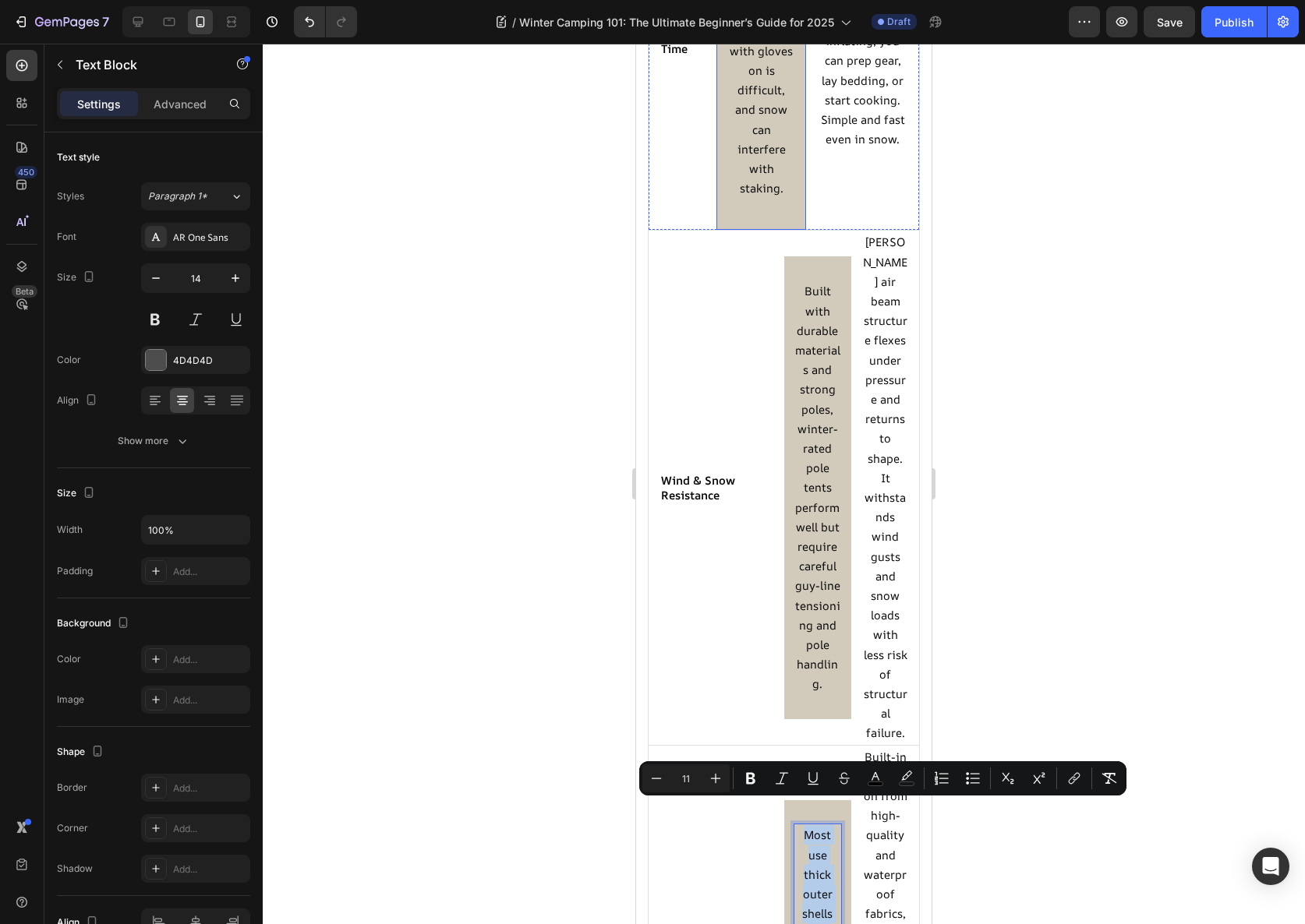
scroll to position [1824, 0]
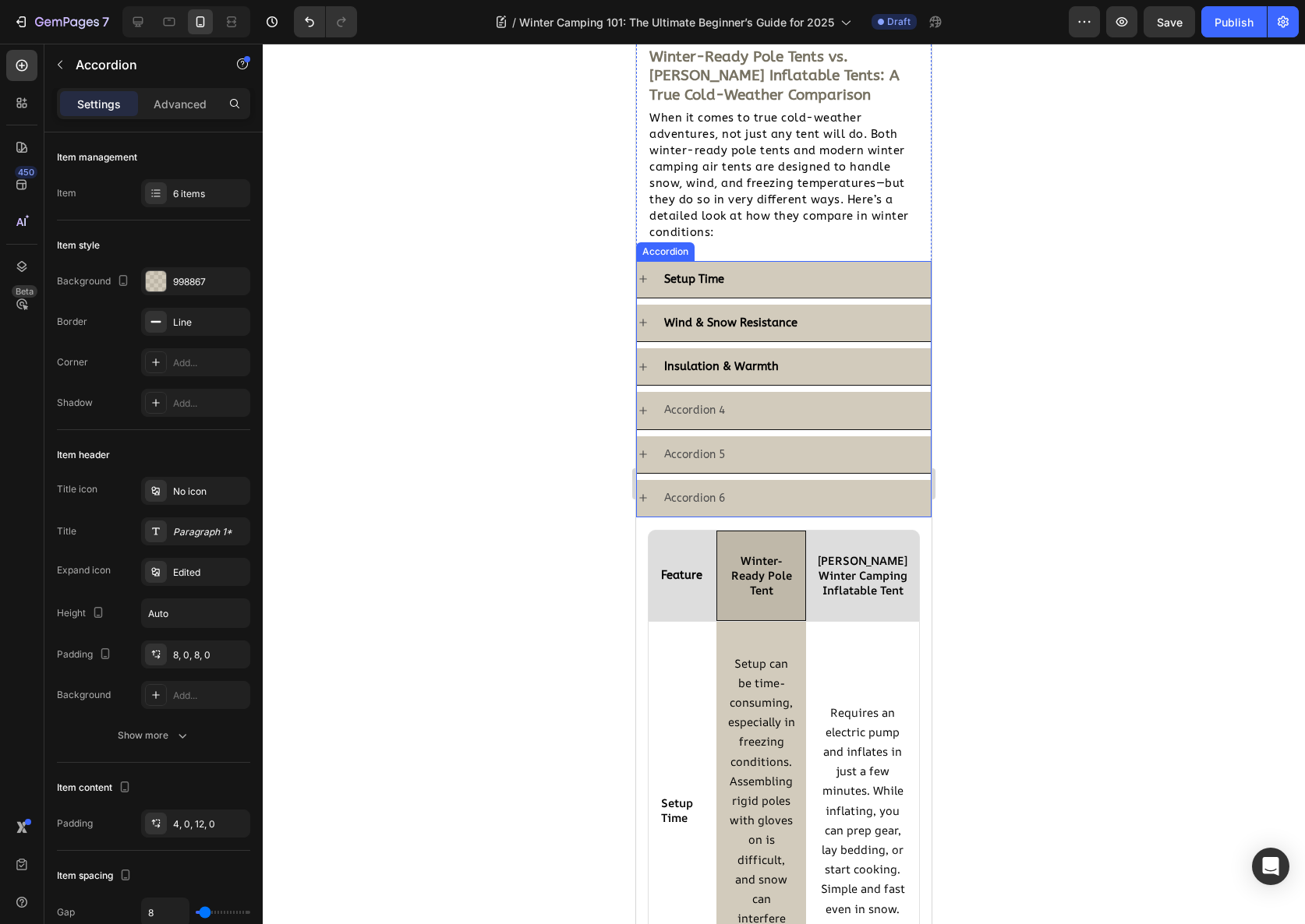
click at [797, 358] on div "Insulation & Warmth" at bounding box center [796, 366] width 269 height 24
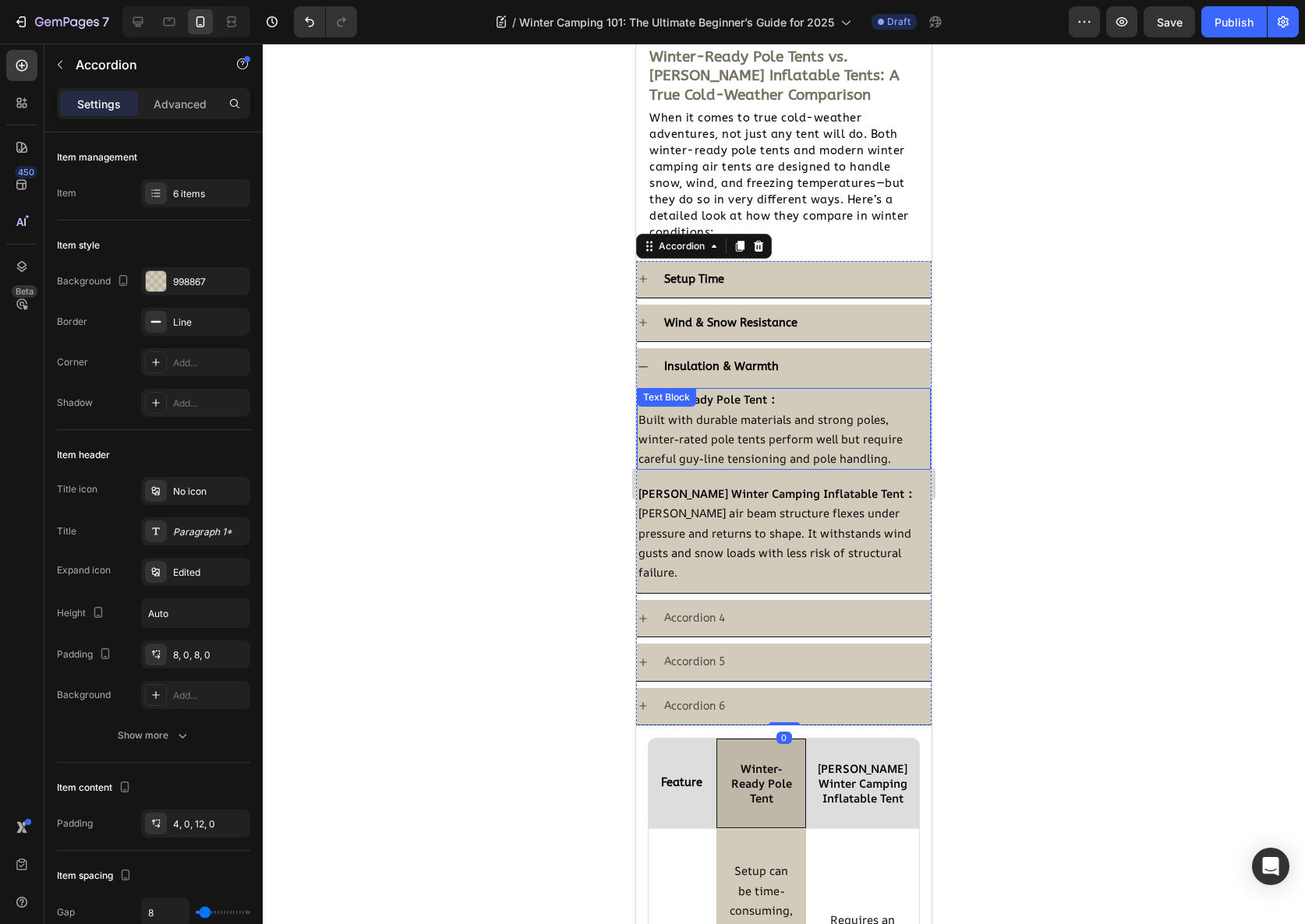
click at [745, 412] on span "Built with durable materials and strong poles, winter-rated pole tents perform …" at bounding box center [771, 439] width 264 height 55
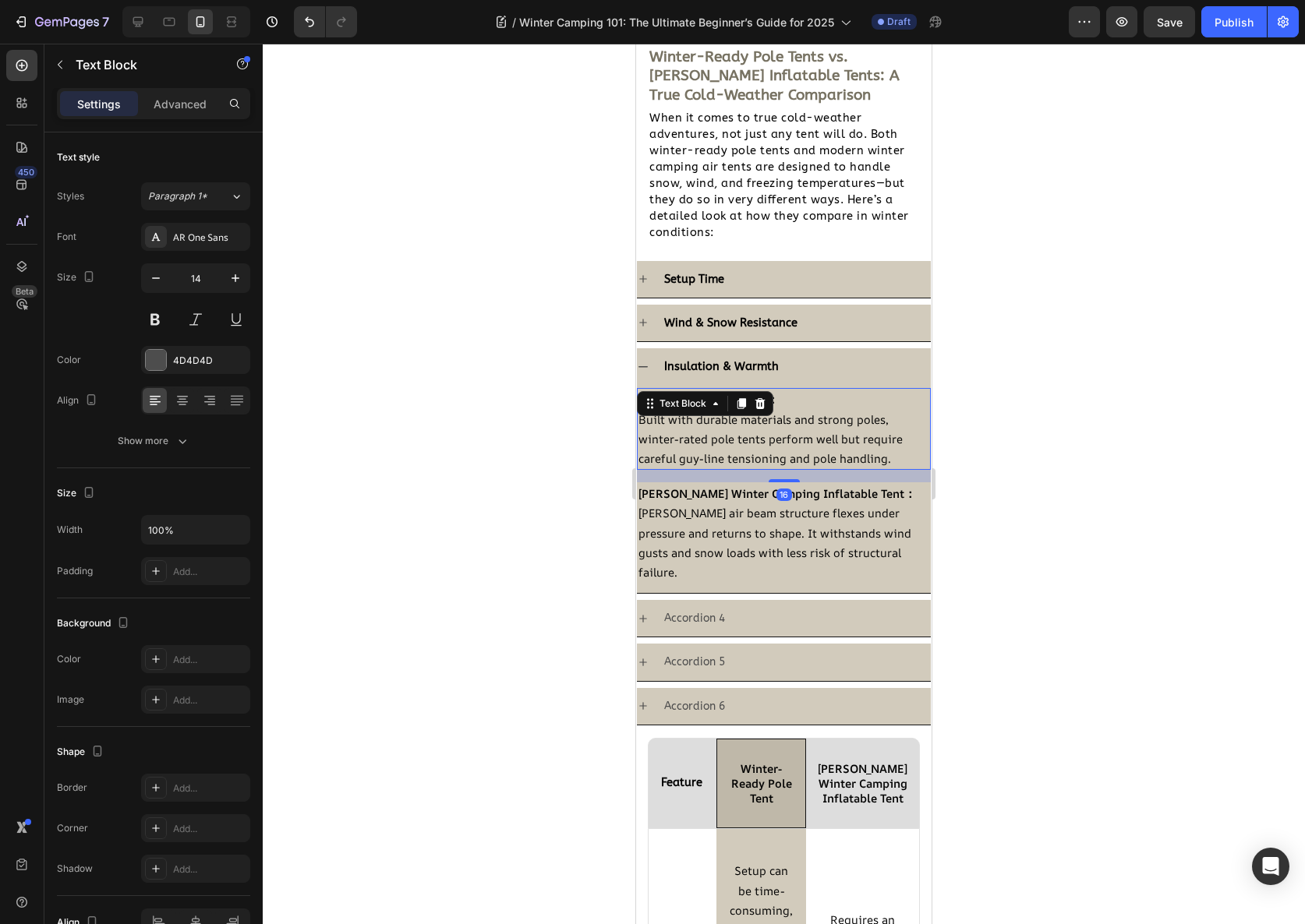
click at [745, 412] on div at bounding box center [742, 404] width 19 height 19
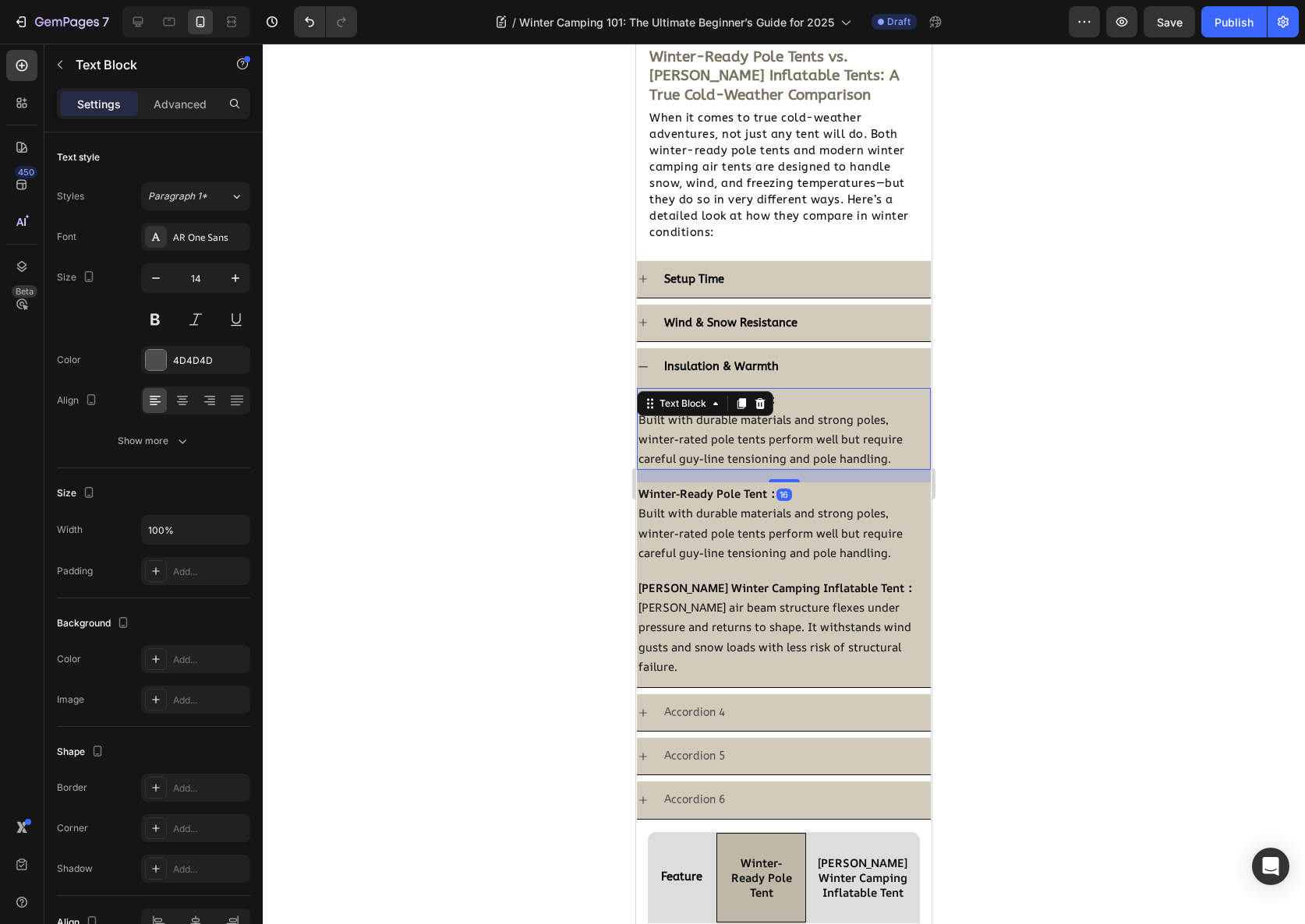
click at [821, 447] on p "Built with durable materials and strong poles, winter-rated pole tents perform …" at bounding box center [784, 440] width 291 height 60
click at [894, 473] on div "16" at bounding box center [784, 476] width 294 height 13
click at [893, 446] on p "Built with durable materials and strong poles, winter-rated pole tents perform …" at bounding box center [784, 440] width 291 height 60
click at [893, 451] on p "Built with durable materials and strong poles, winter-rated pole tents perform …" at bounding box center [784, 440] width 291 height 60
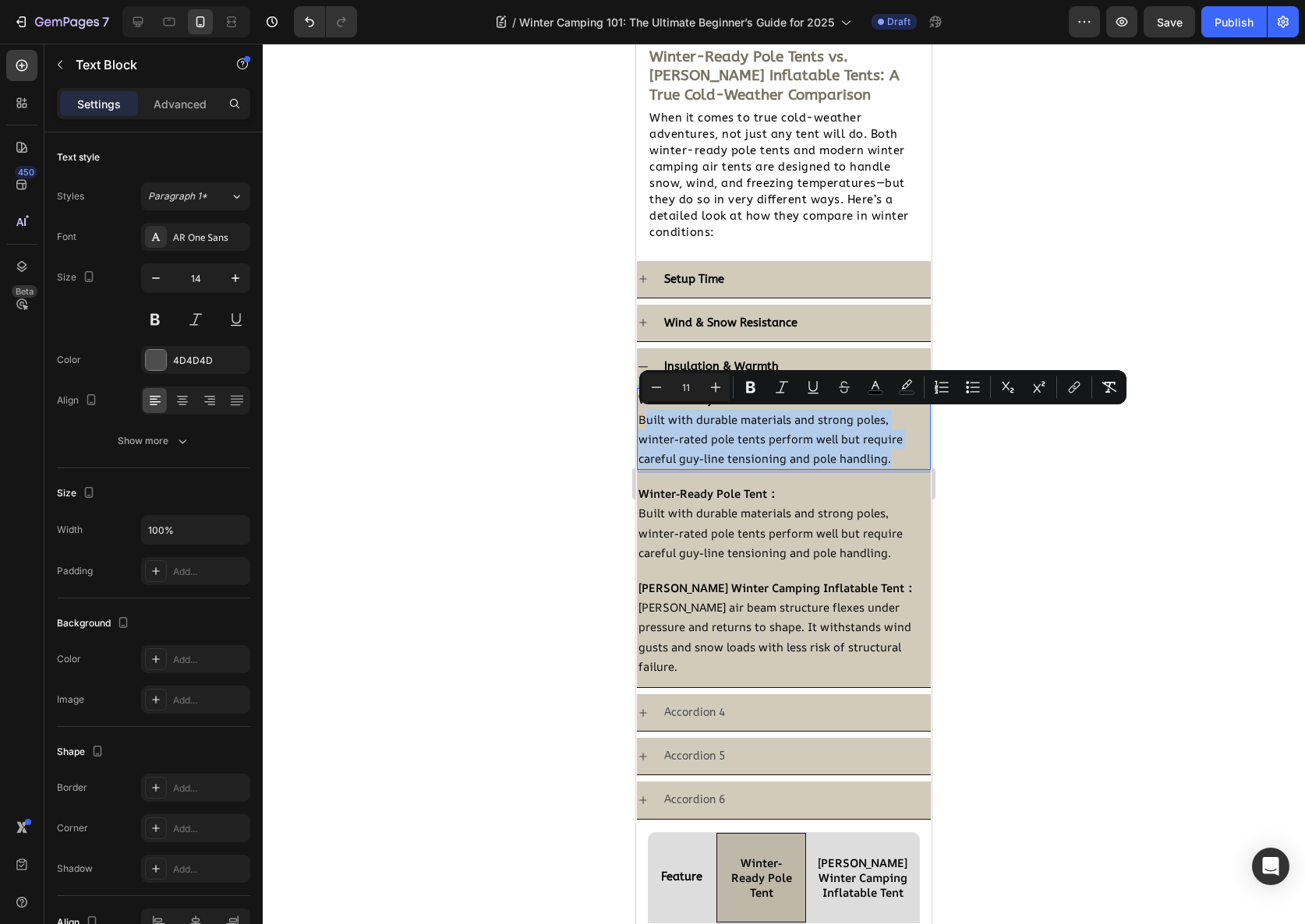
drag, startPoint x: 892, startPoint y: 454, endPoint x: 643, endPoint y: 420, distance: 251.3
click at [643, 420] on p "Built with durable materials and strong poles, winter-rated pole tents perform …" at bounding box center [784, 440] width 291 height 60
click at [643, 420] on span "Built with durable materials and strong poles, winter-rated pole tents perform …" at bounding box center [771, 439] width 264 height 55
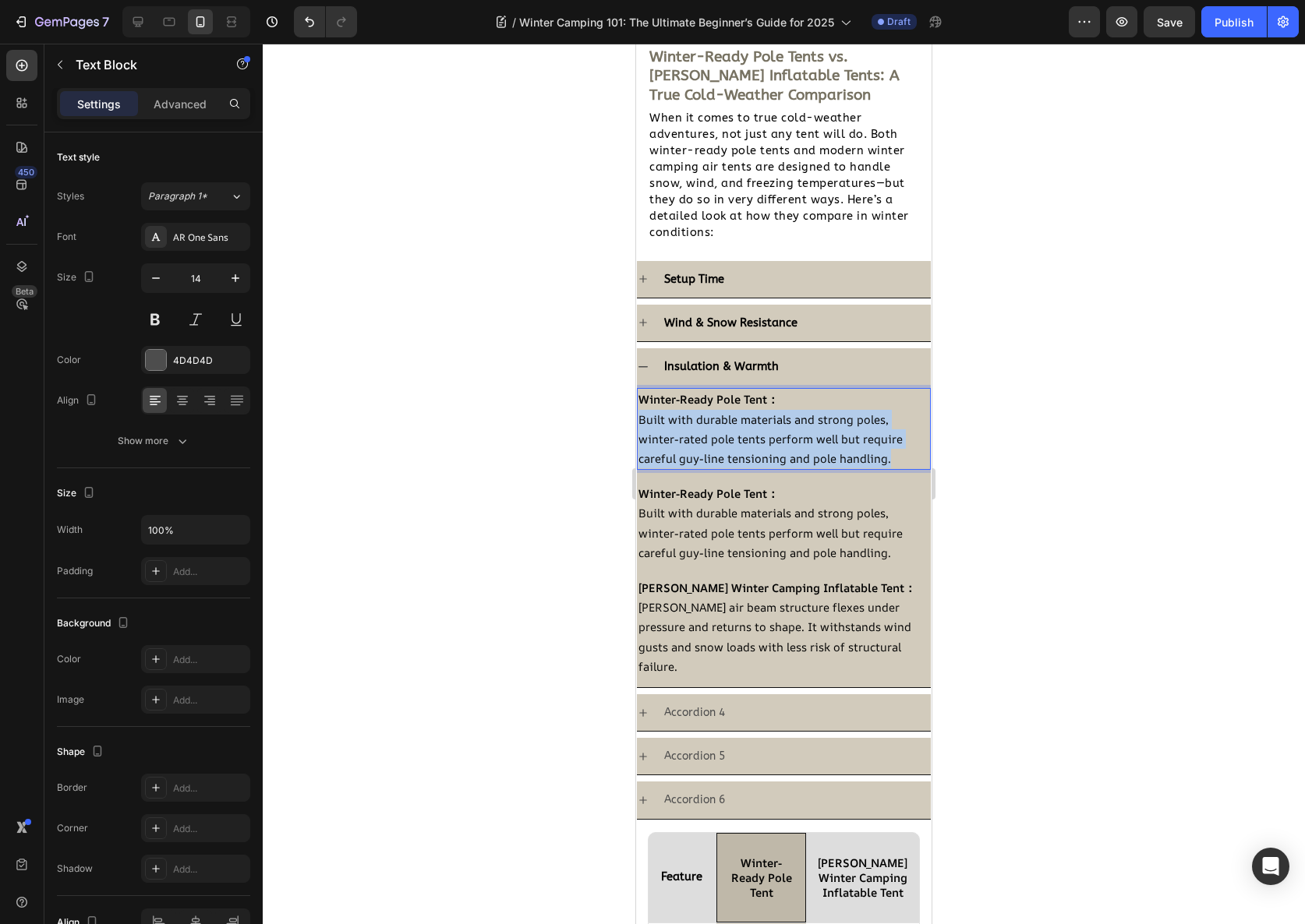
drag, startPoint x: 887, startPoint y: 457, endPoint x: 609, endPoint y: 413, distance: 281.5
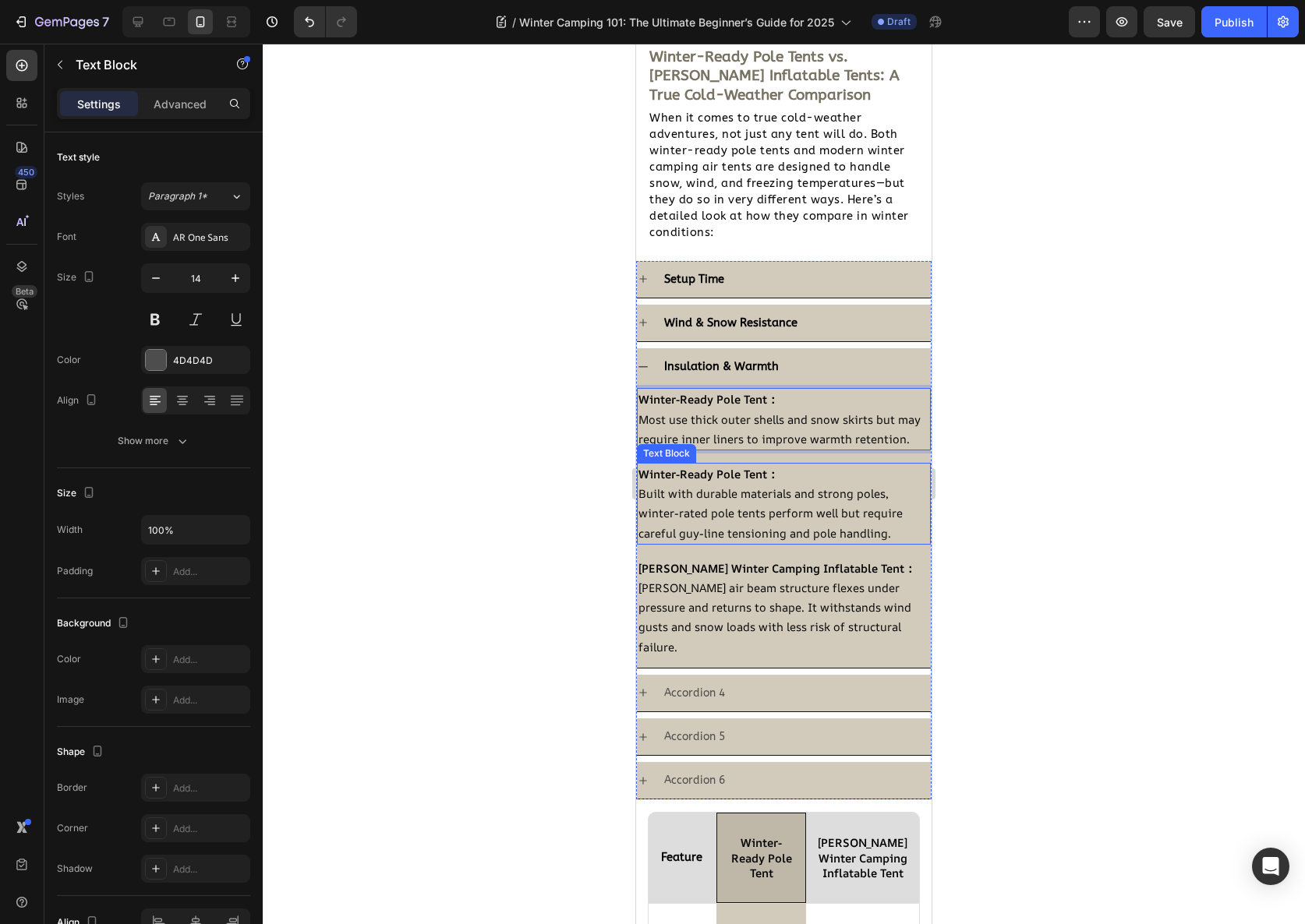
click at [764, 540] on span "Built with durable materials and strong poles, winter-rated pole tents perform …" at bounding box center [771, 513] width 264 height 55
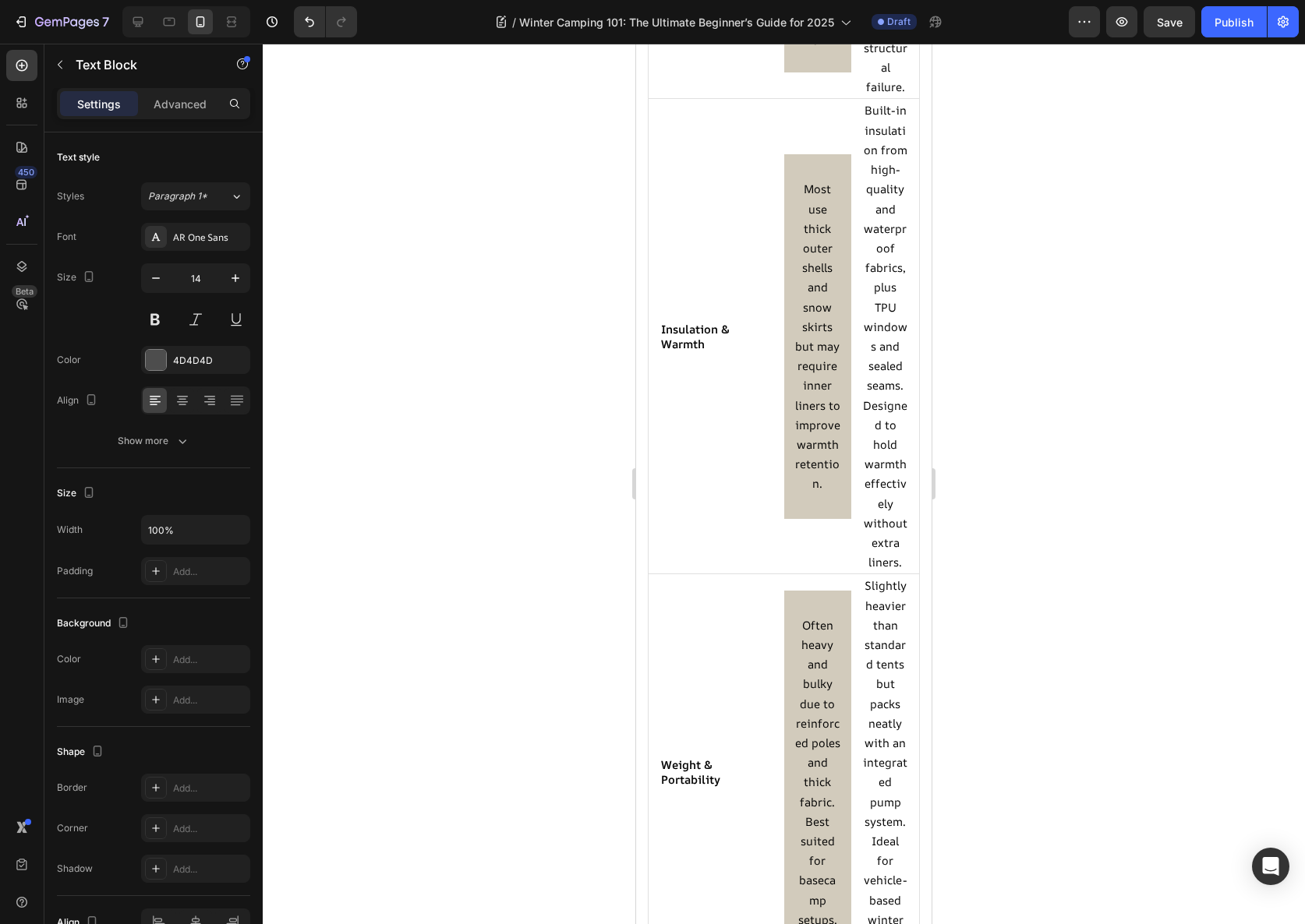
scroll to position [3531, 0]
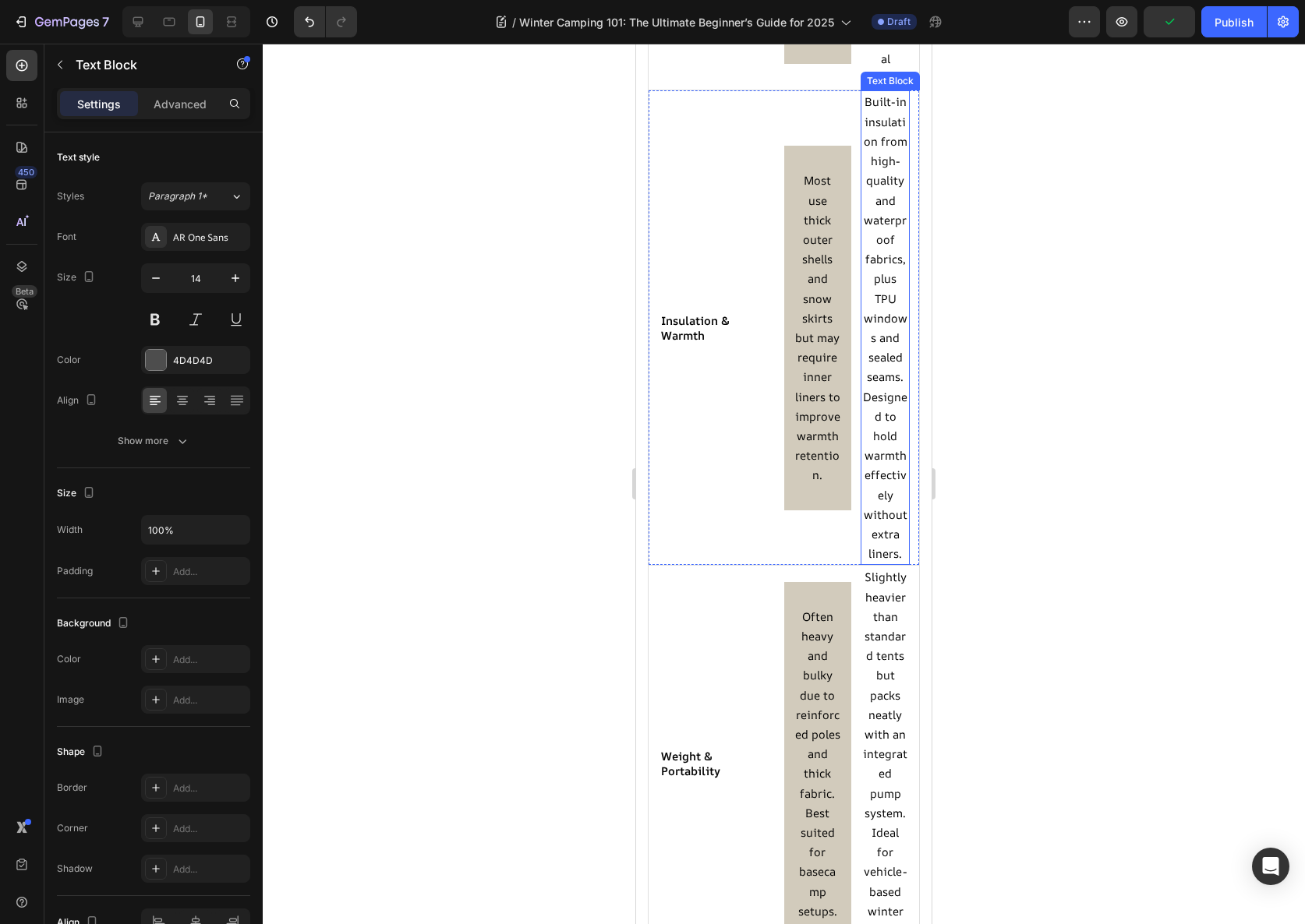
click at [879, 402] on span "Built-in insulation from high-quality and waterproof fabrics, plus TPU windows …" at bounding box center [885, 327] width 45 height 467
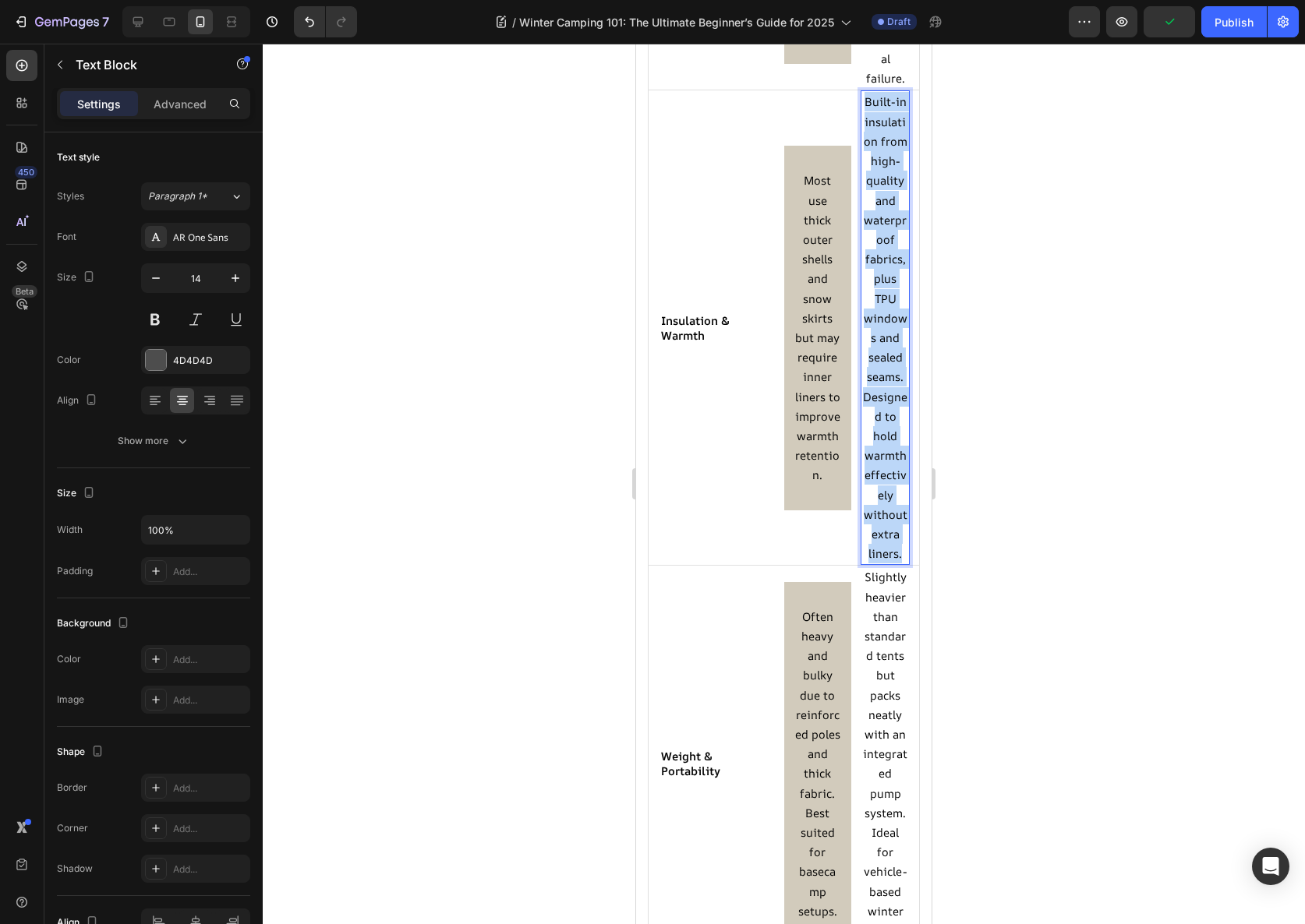
click at [879, 402] on span "Built-in insulation from high-quality and waterproof fabrics, plus TPU windows …" at bounding box center [885, 327] width 45 height 467
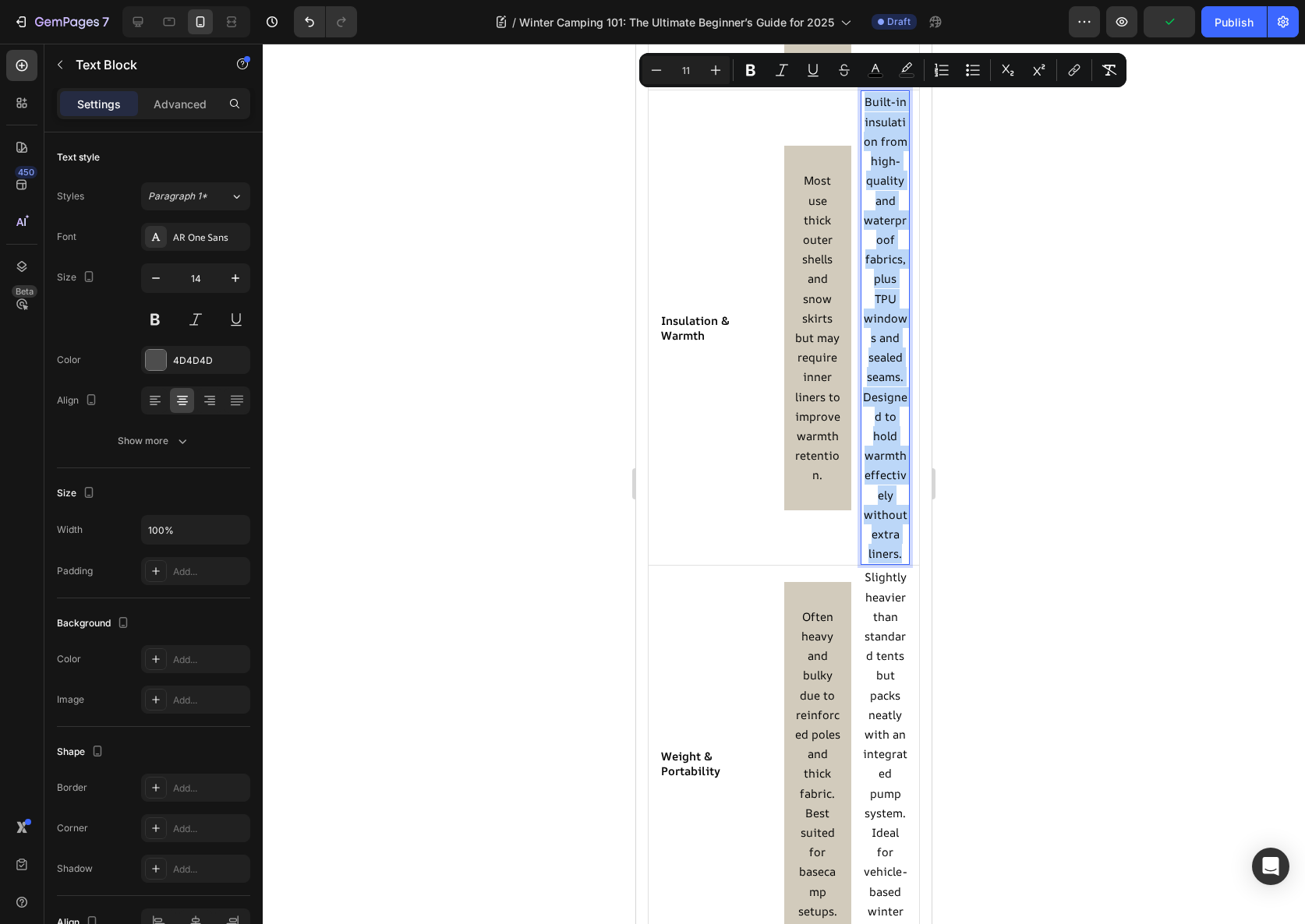
copy span "Built-in insulation from high-quality and waterproof fabrics, plus TPU windows …"
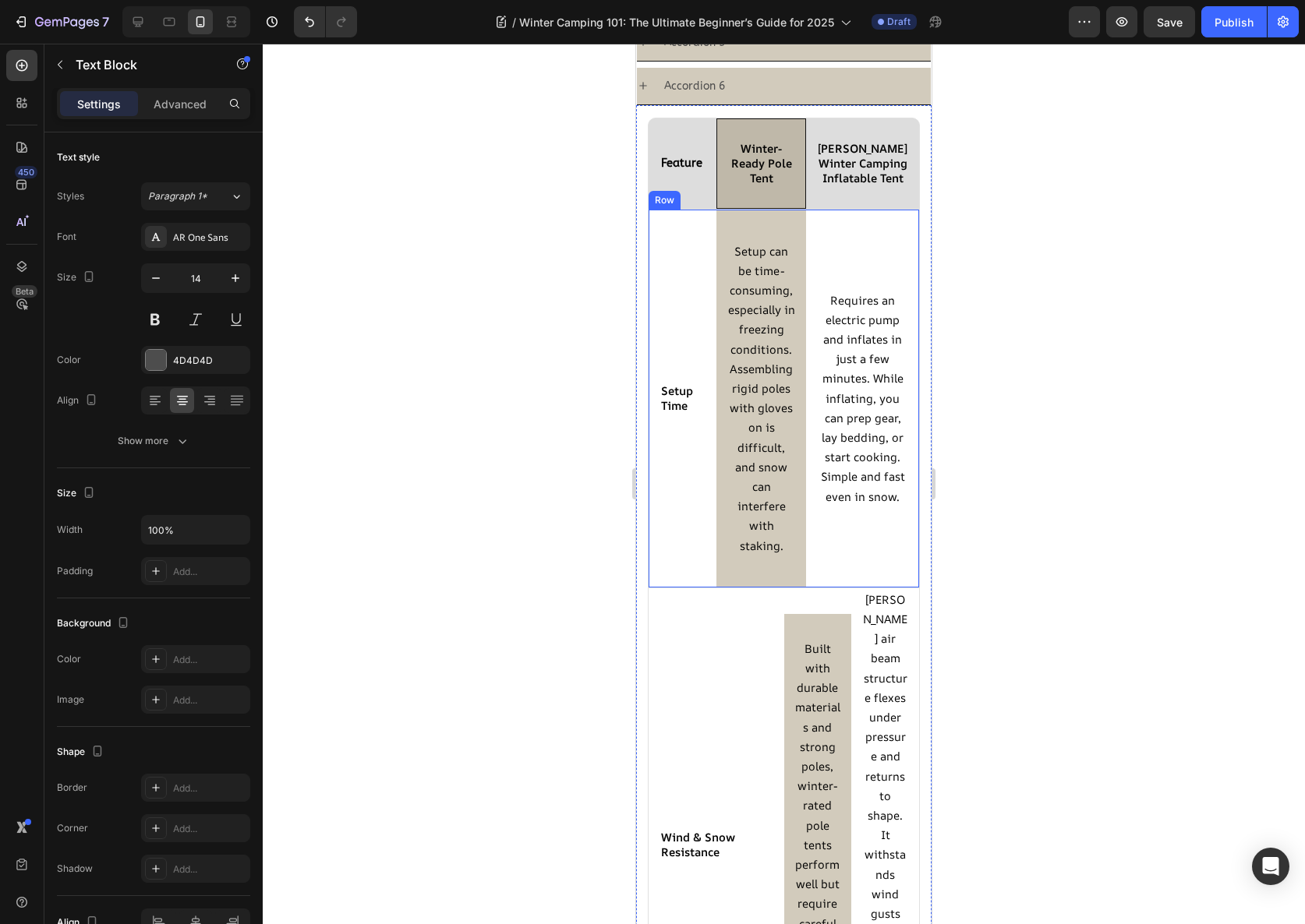
scroll to position [1879, 0]
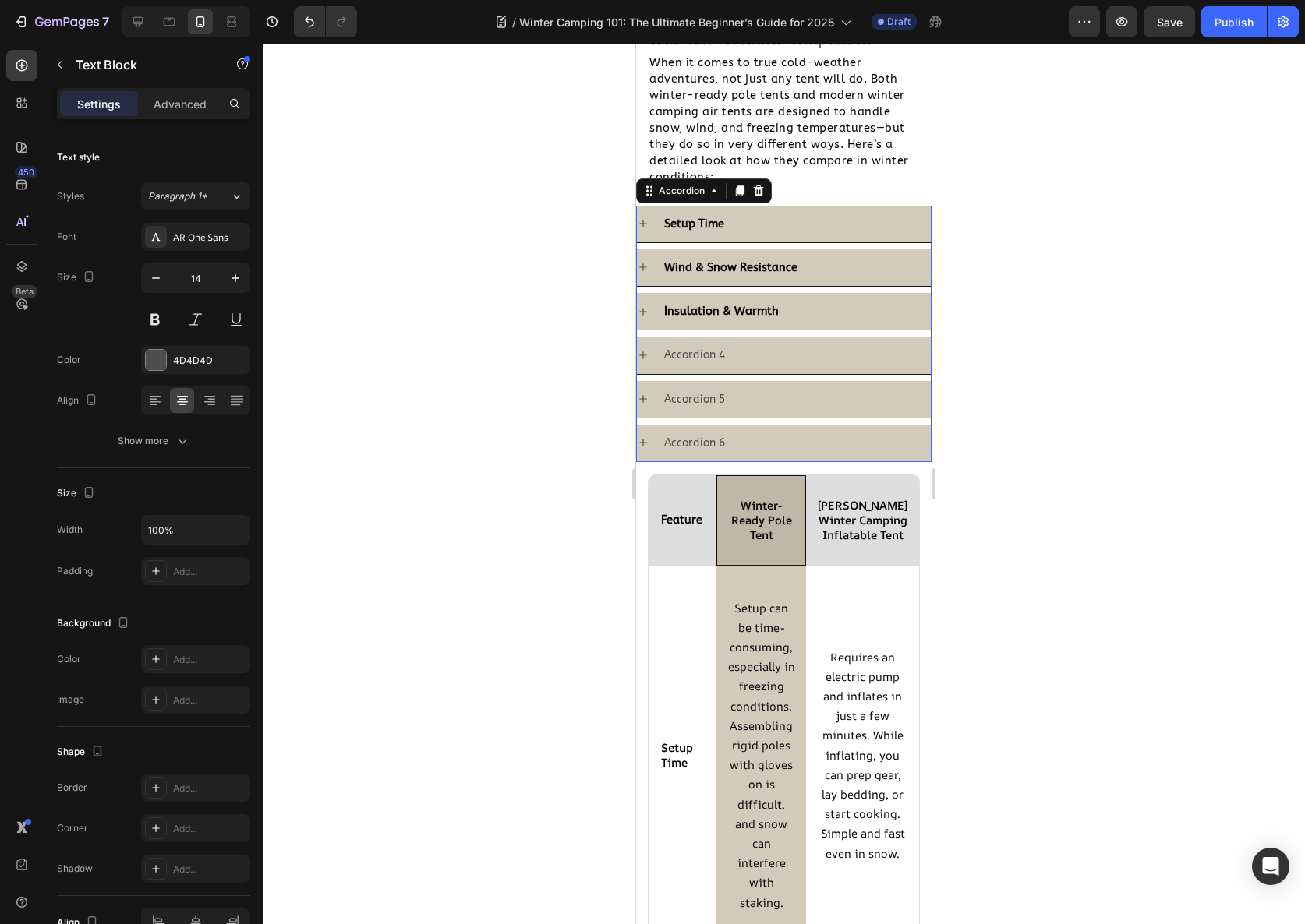
click at [798, 304] on div "Insulation & Warmth" at bounding box center [796, 311] width 269 height 24
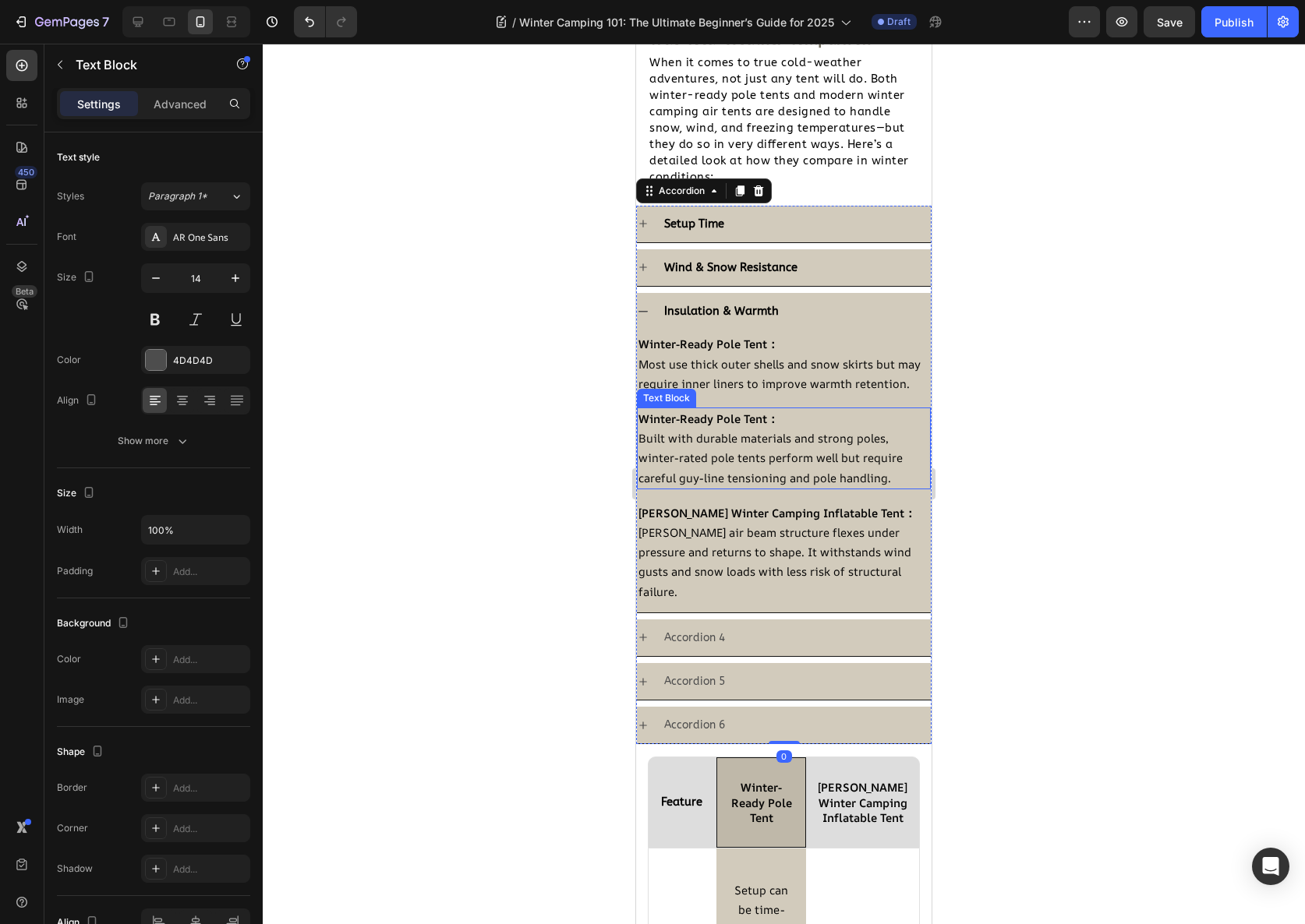
click at [796, 466] on p "Built with durable materials and strong poles, winter-rated pole tents perform …" at bounding box center [784, 458] width 291 height 60
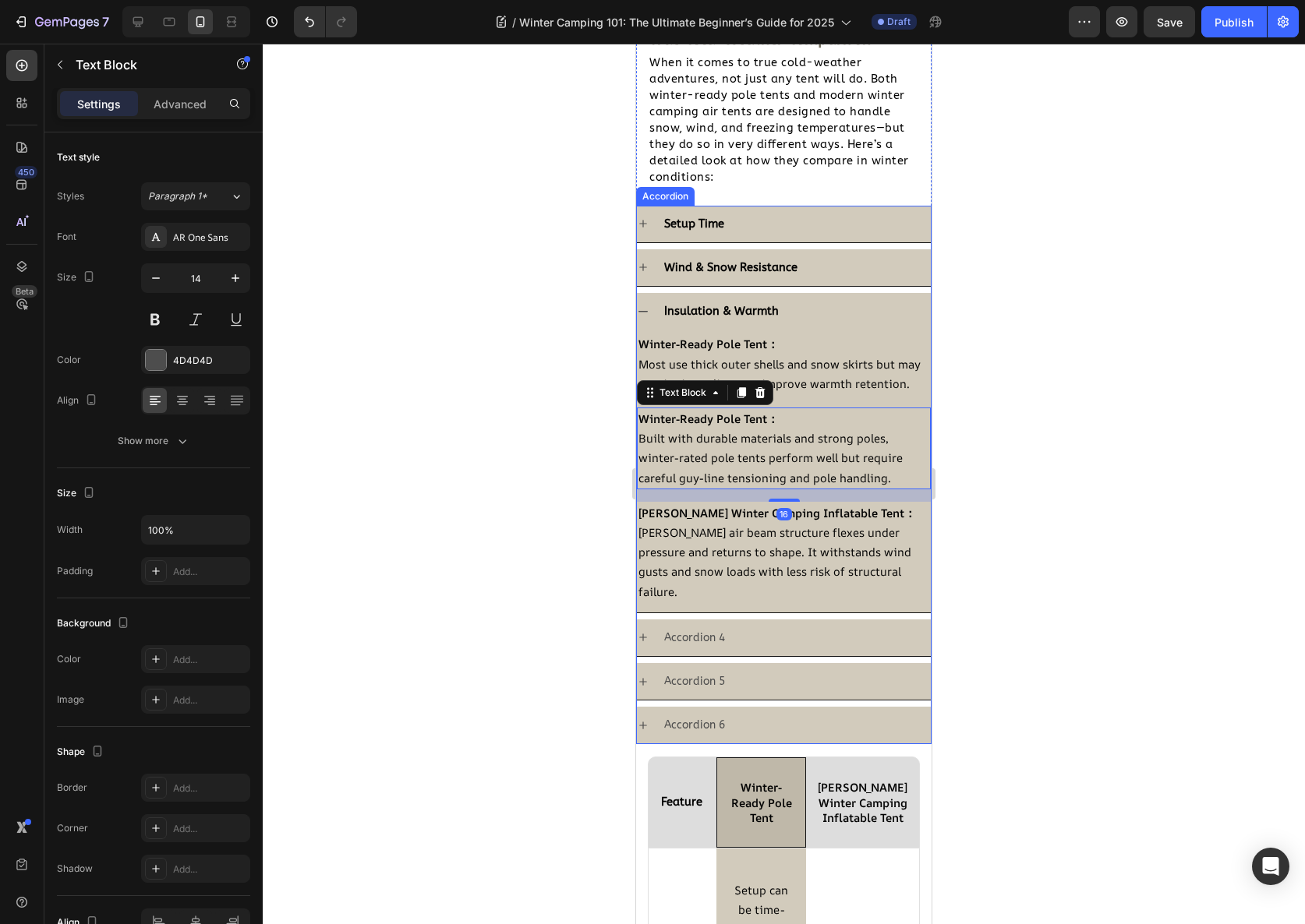
click at [821, 273] on div "Wind & Snow Resistance" at bounding box center [796, 267] width 269 height 24
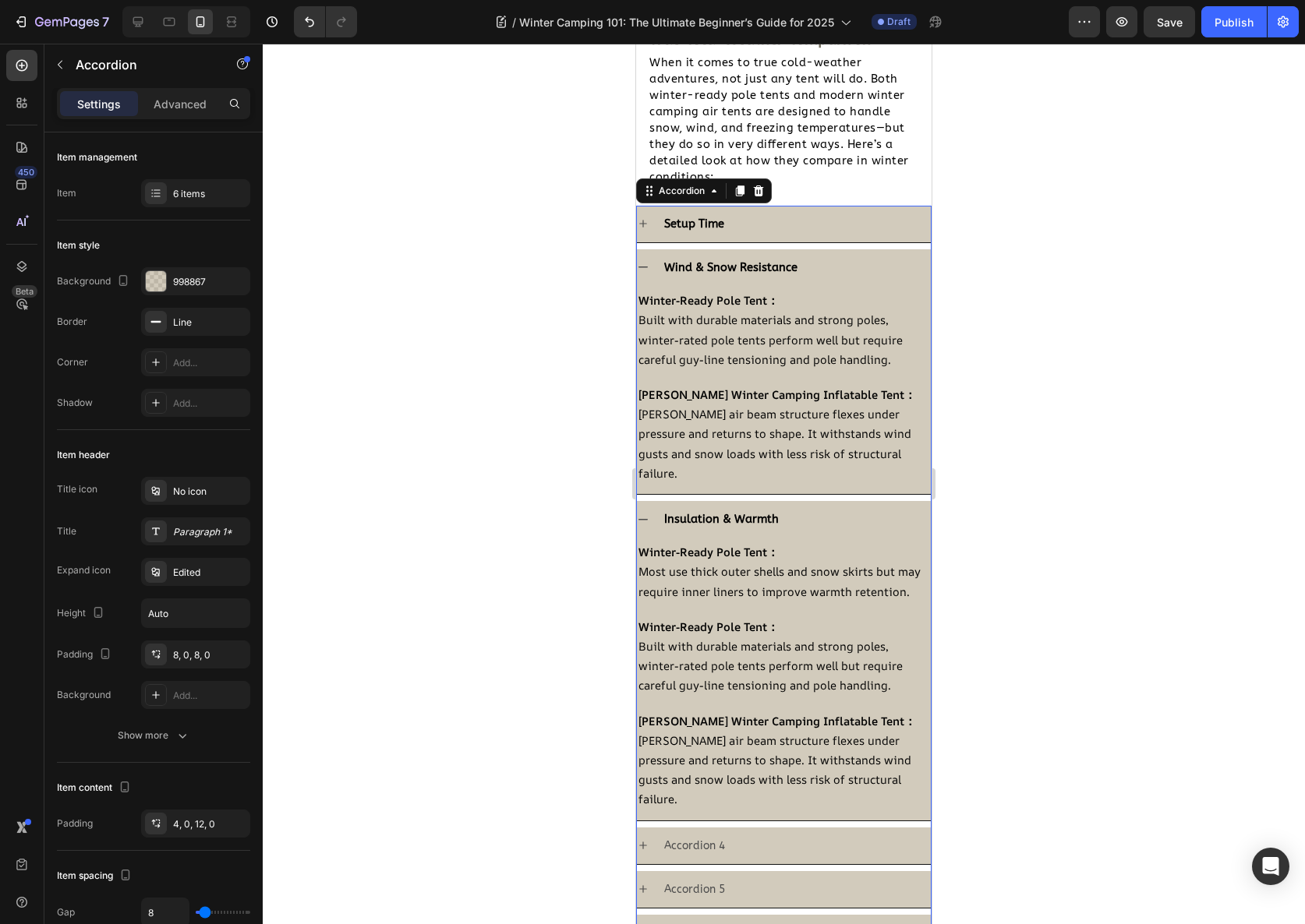
click at [817, 227] on div "Setup Time" at bounding box center [796, 224] width 269 height 24
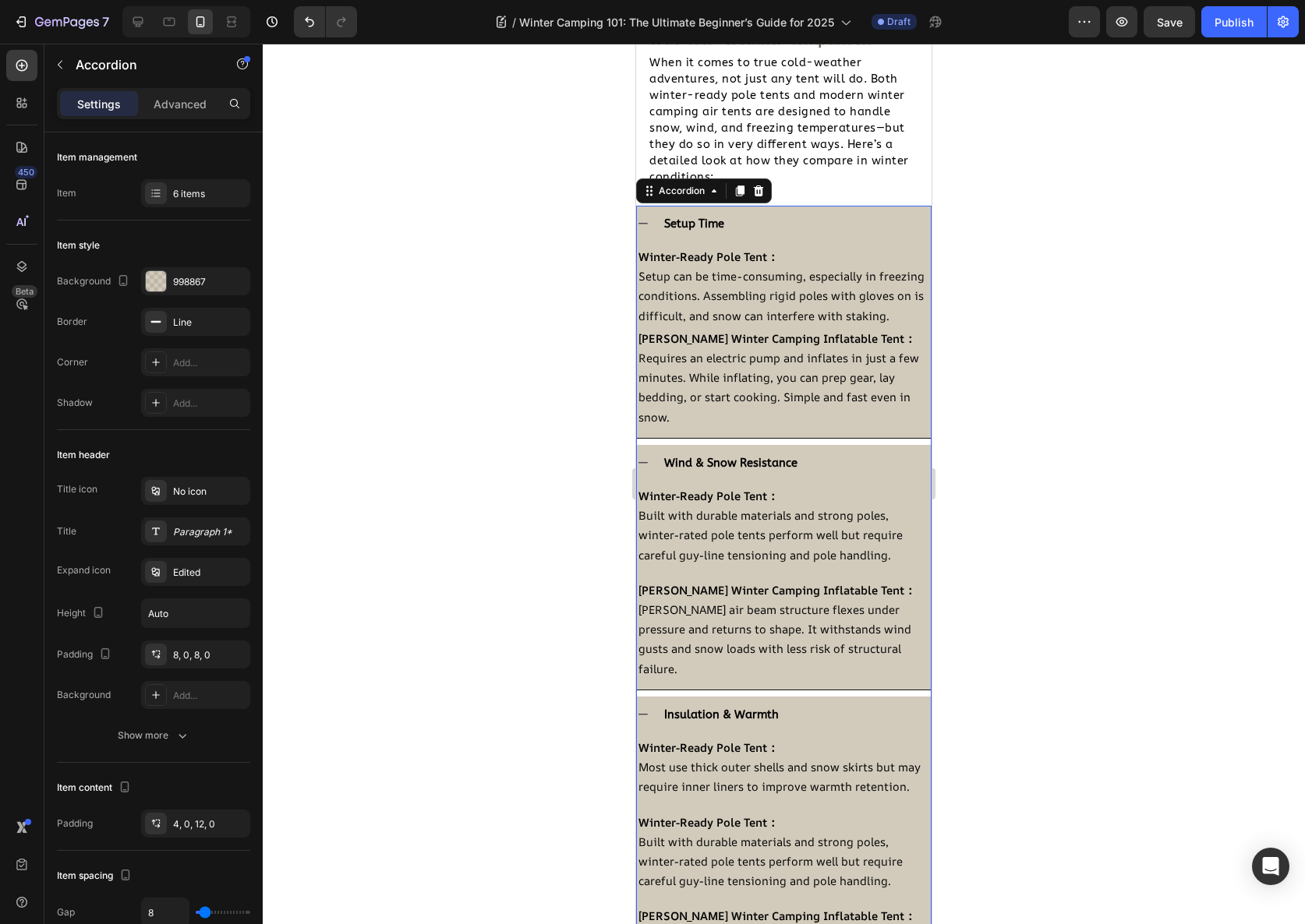
click at [817, 227] on div "Setup Time" at bounding box center [796, 224] width 269 height 24
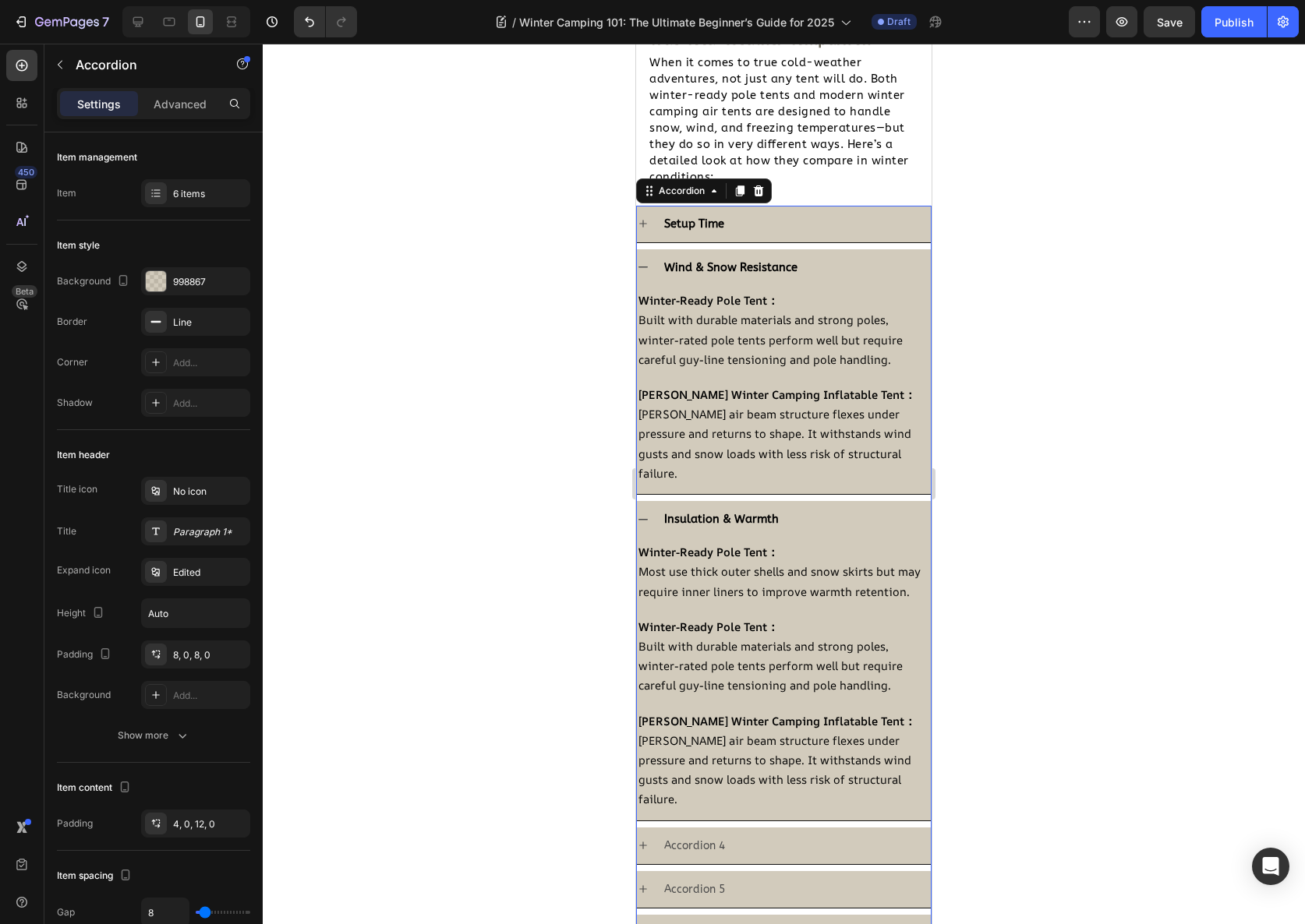
click at [811, 265] on div "Wind & Snow Resistance" at bounding box center [796, 267] width 269 height 24
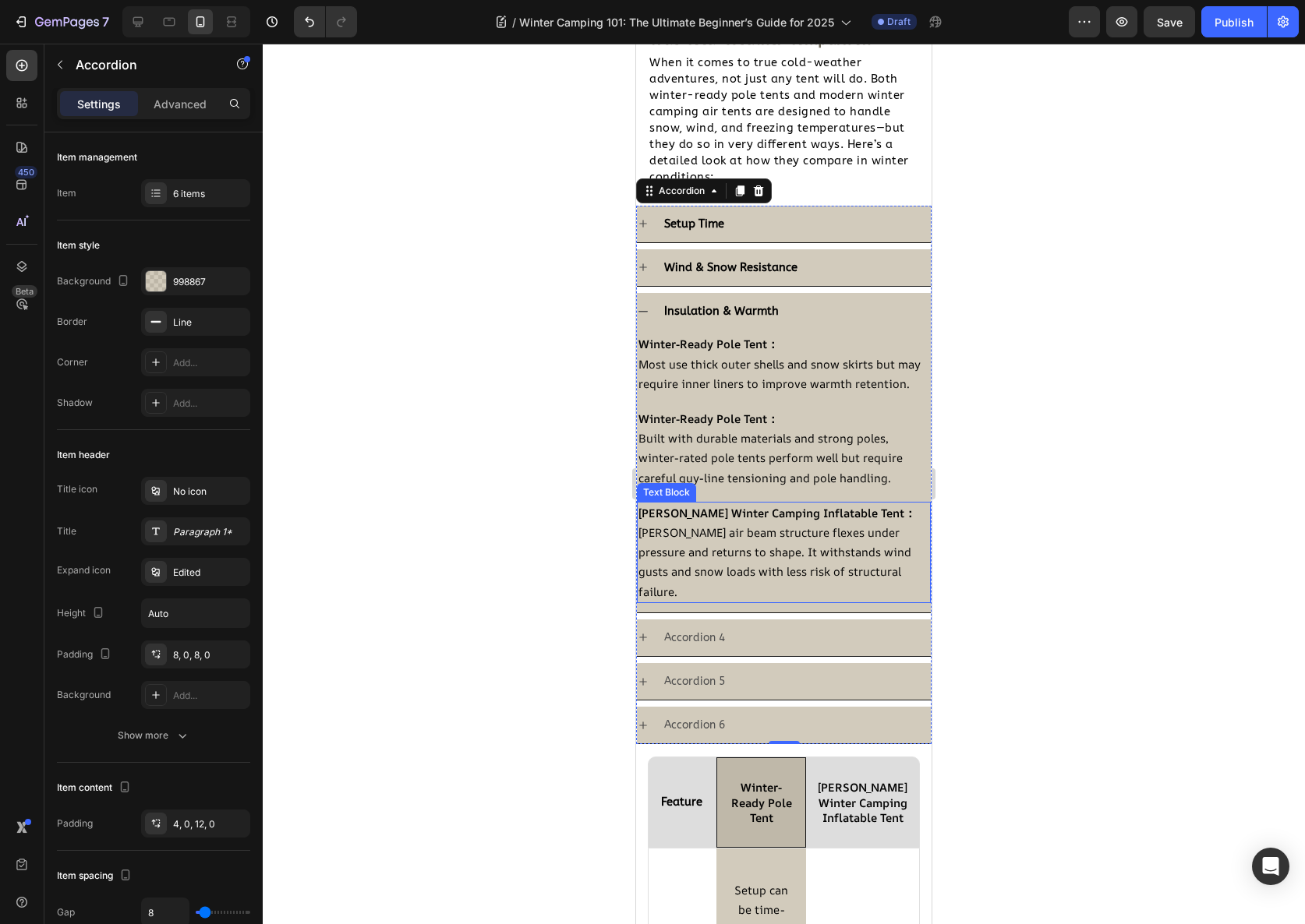
click at [782, 522] on div "Coody Winter Camping Inflatable Tent： Coody's air beam structure flexes under p…" at bounding box center [784, 552] width 294 height 101
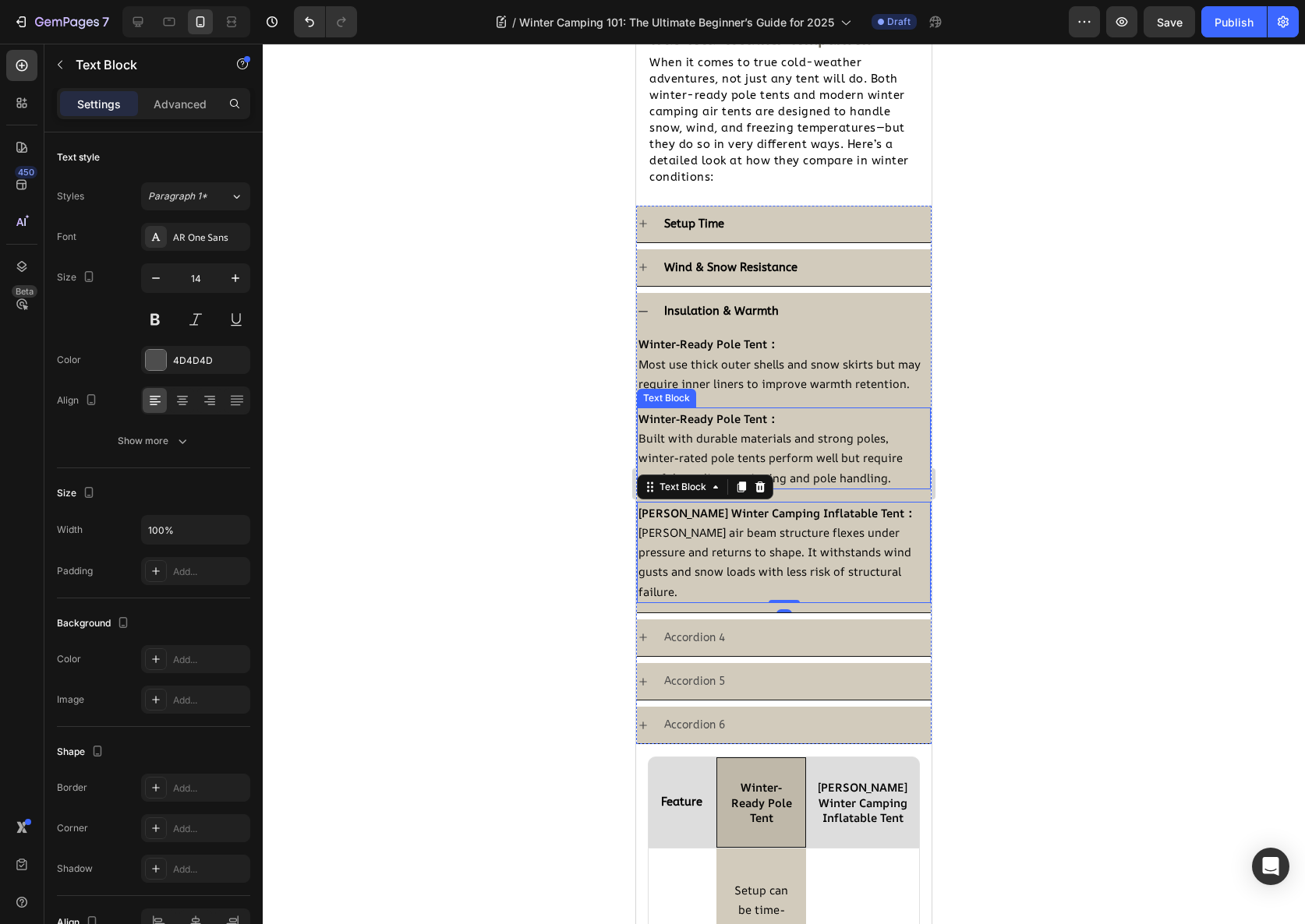
click at [804, 466] on p "Built with durable materials and strong poles, winter-rated pole tents perform …" at bounding box center [784, 458] width 291 height 60
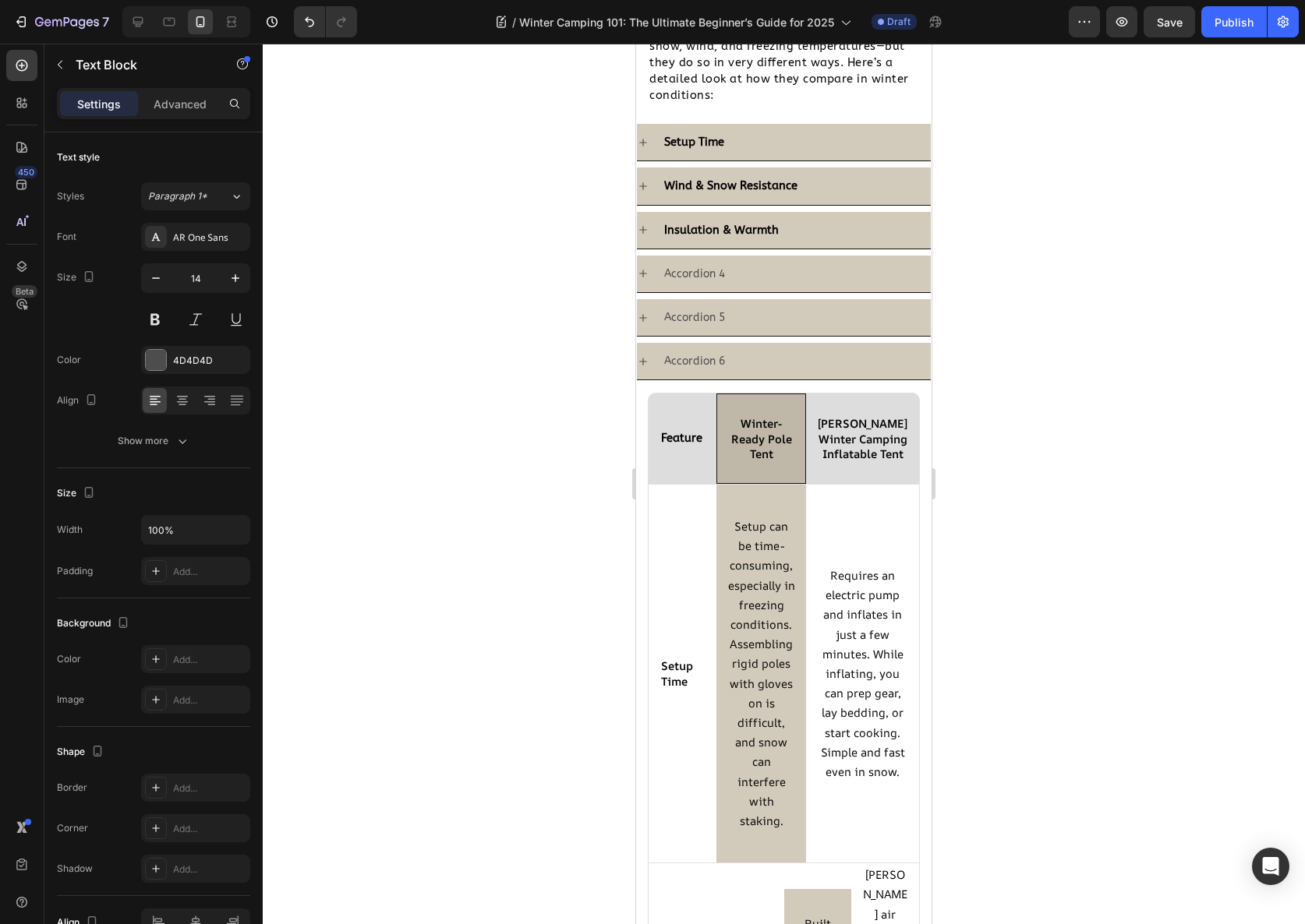
scroll to position [1745, 0]
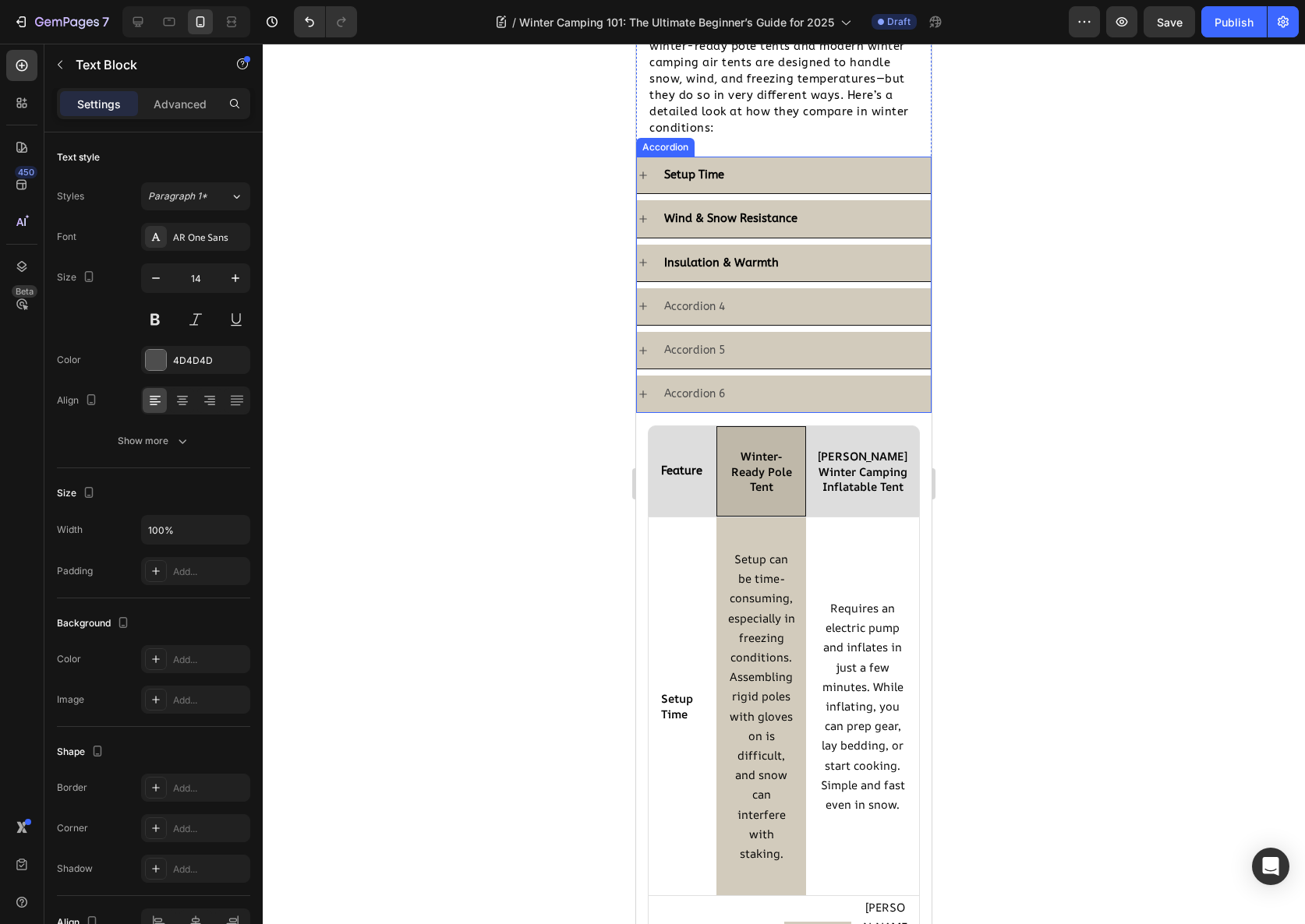
click at [806, 223] on div "Wind & Snow Resistance" at bounding box center [796, 218] width 269 height 24
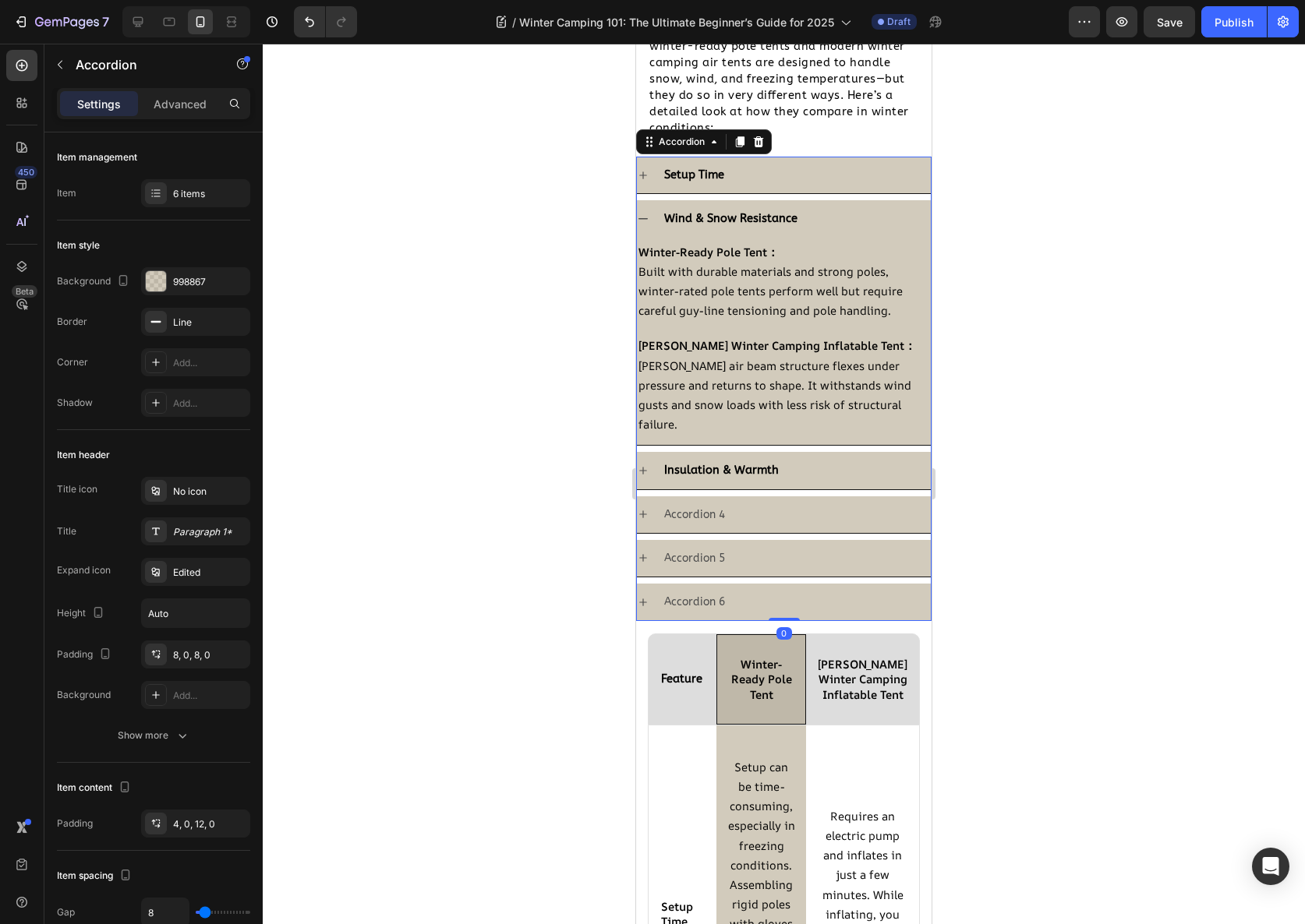
click at [805, 458] on div "Insulation & Warmth" at bounding box center [796, 470] width 269 height 24
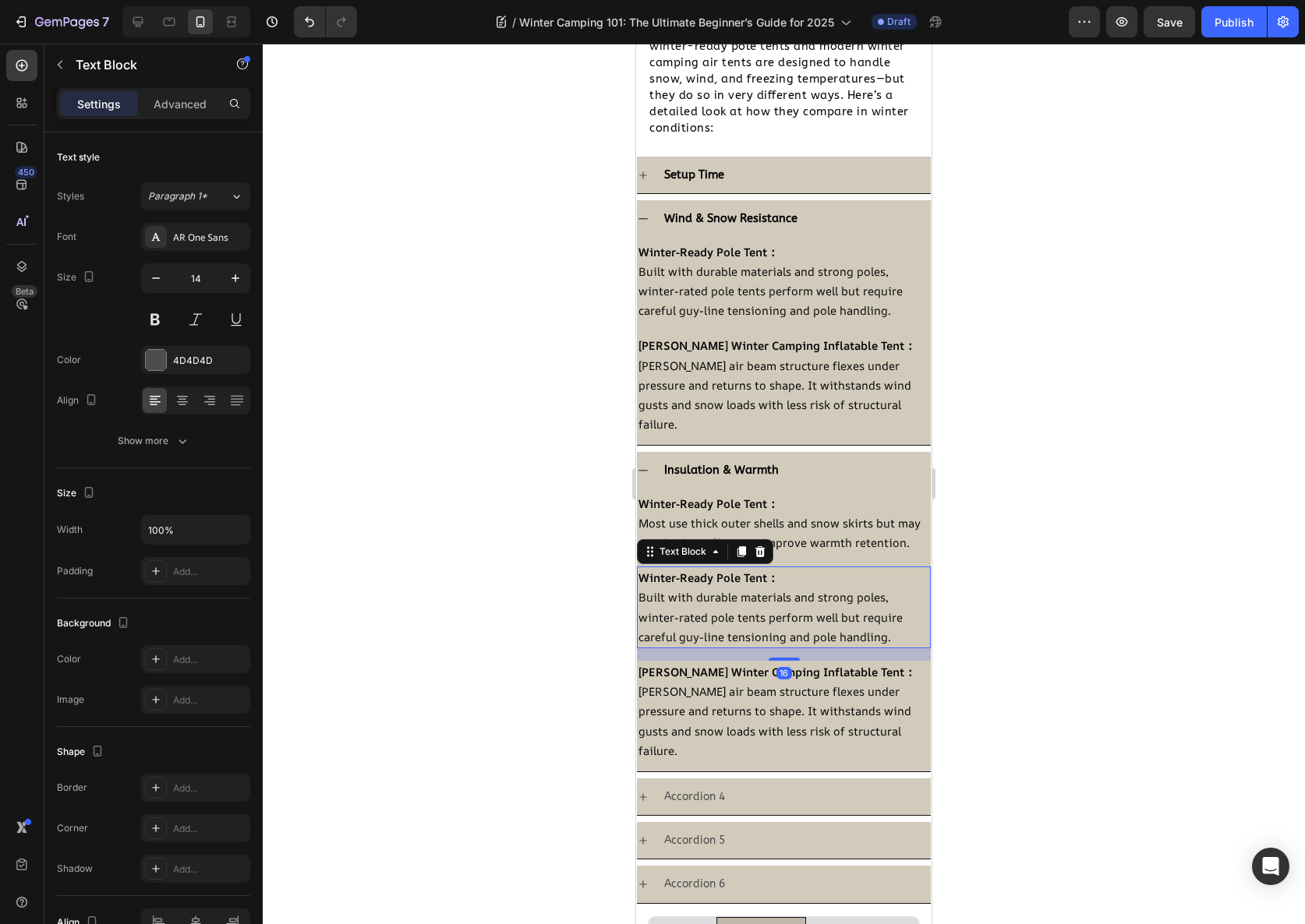
click at [774, 591] on span "Built with durable materials and strong poles, winter-rated pole tents perform …" at bounding box center [771, 617] width 264 height 55
click at [764, 551] on icon at bounding box center [760, 551] width 13 height 13
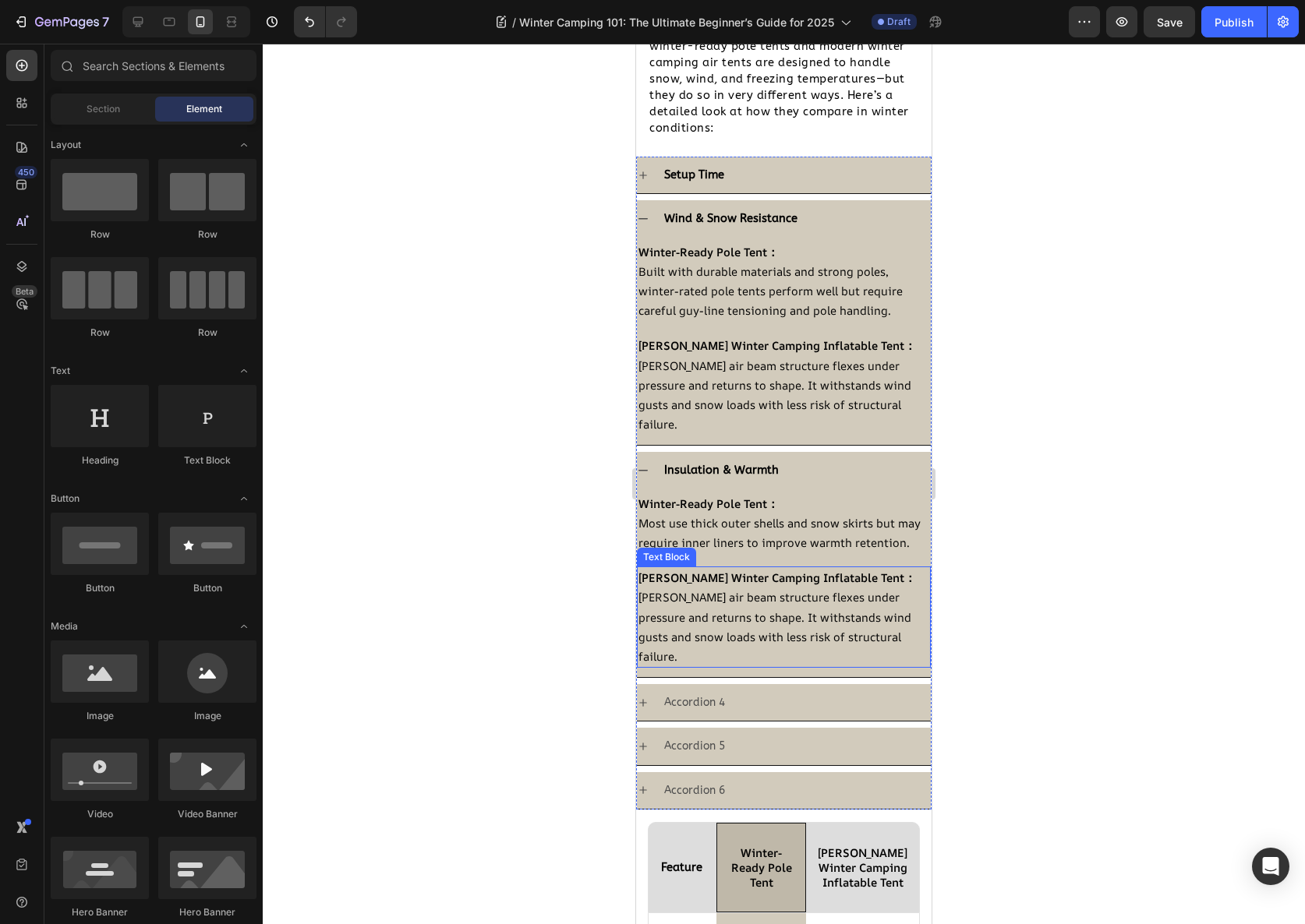
click at [756, 641] on span "[PERSON_NAME] air beam structure flexes under pressure and returns to shape. It…" at bounding box center [775, 626] width 273 height 75
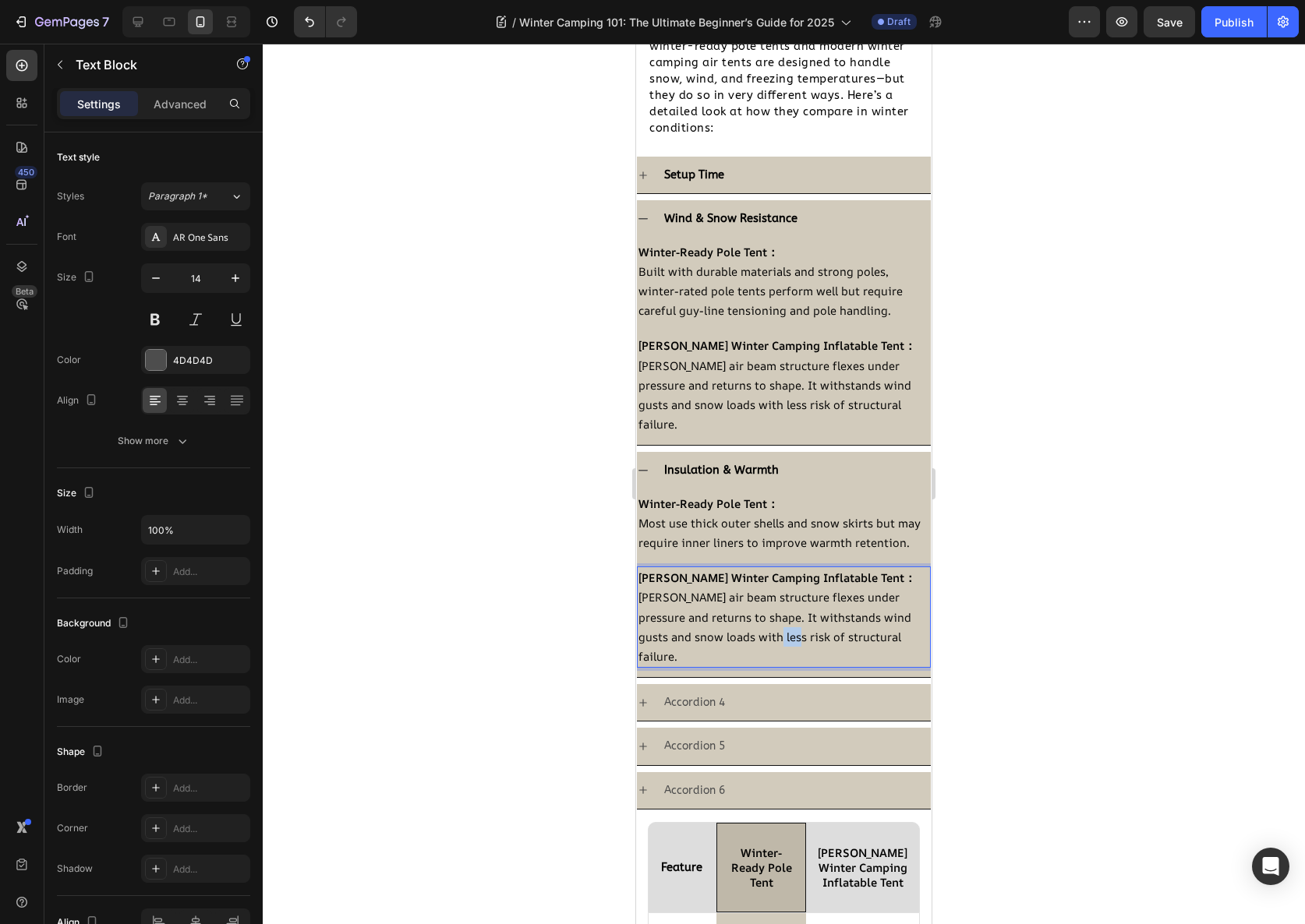
click at [756, 641] on span "[PERSON_NAME] air beam structure flexes under pressure and returns to shape. It…" at bounding box center [775, 626] width 273 height 75
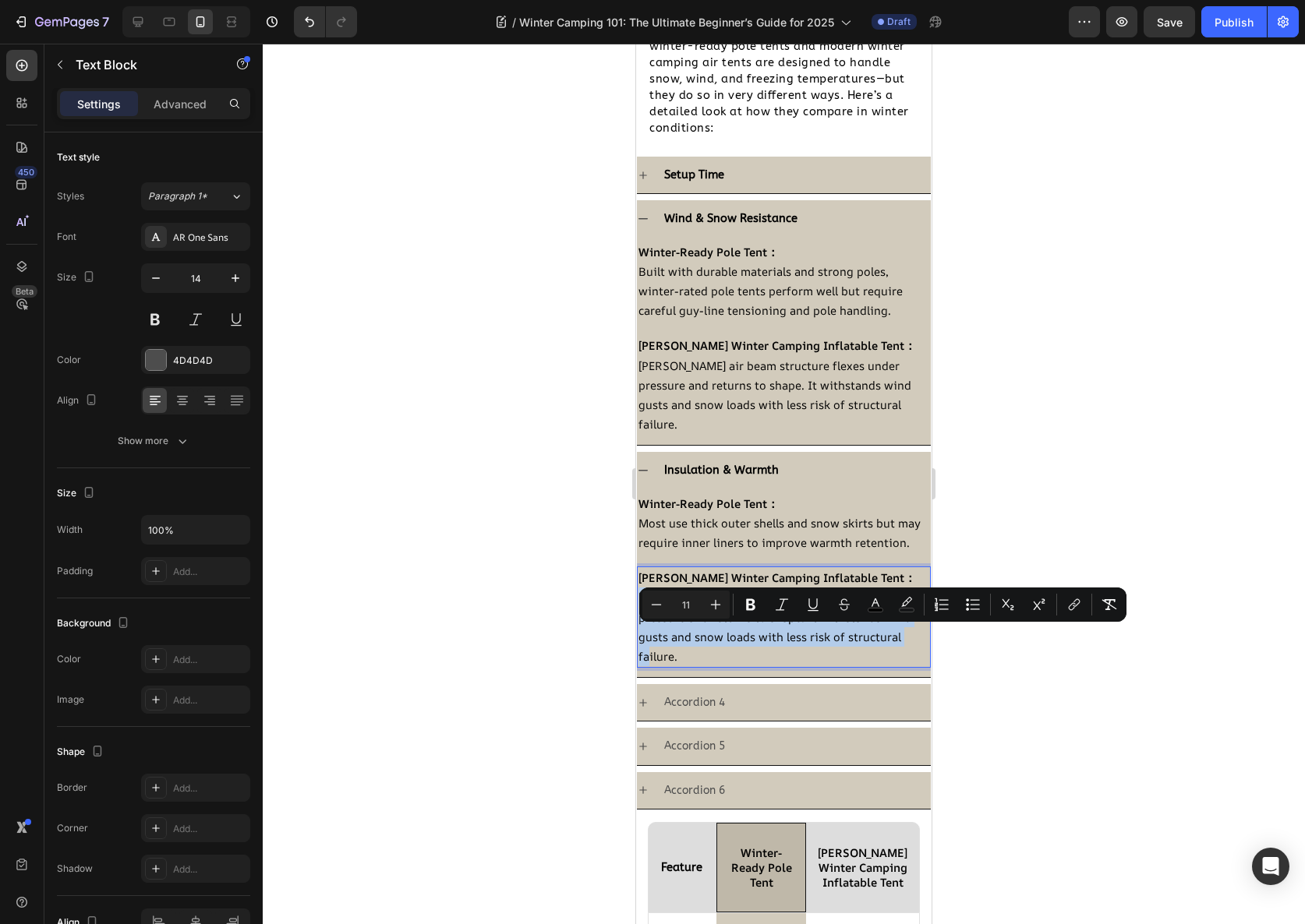
click at [756, 641] on span "[PERSON_NAME] air beam structure flexes under pressure and returns to shape. It…" at bounding box center [775, 626] width 273 height 75
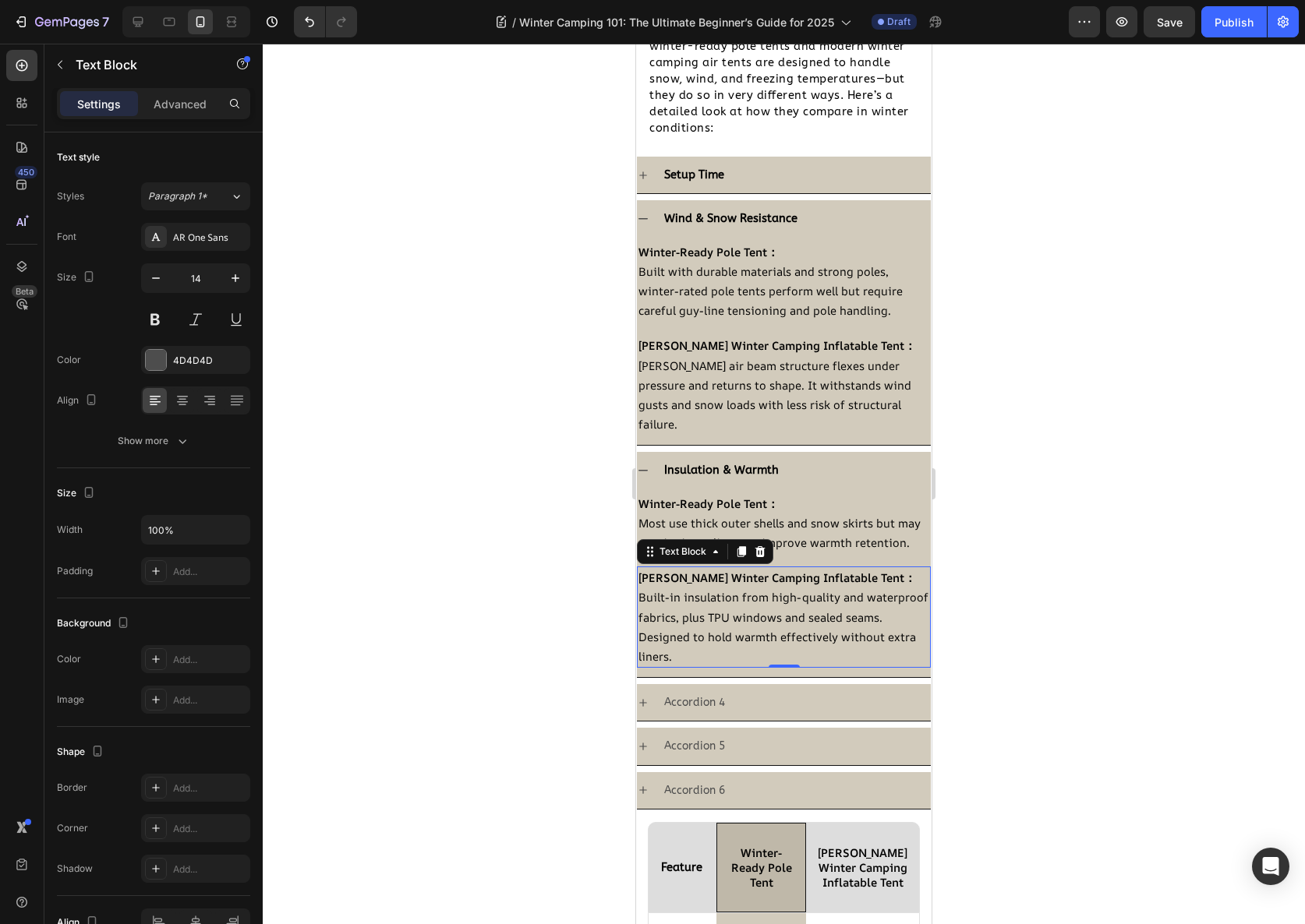
click at [959, 588] on div at bounding box center [784, 484] width 1042 height 881
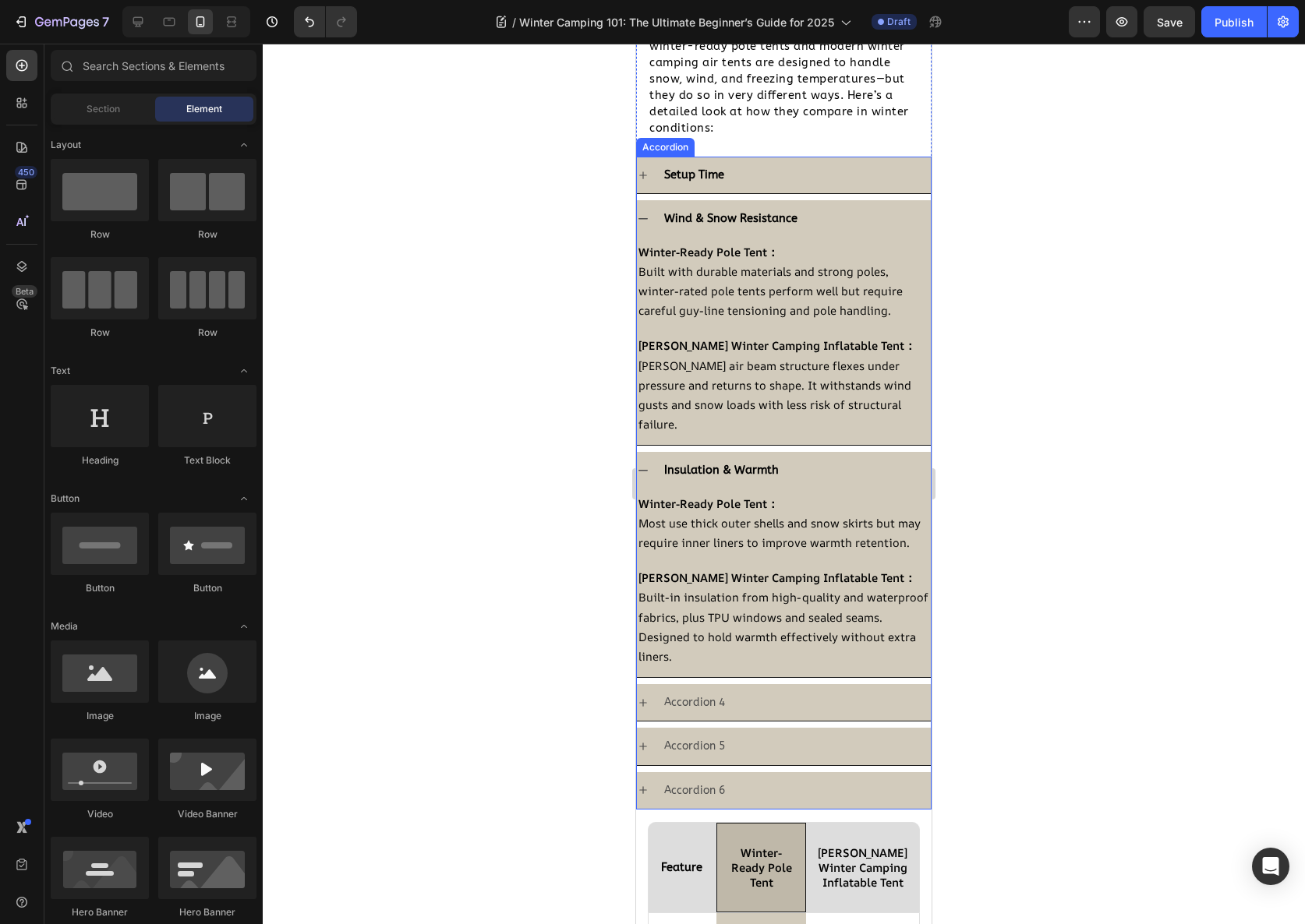
click at [694, 221] on strong "Wind & Snow Resistance" at bounding box center [731, 218] width 133 height 13
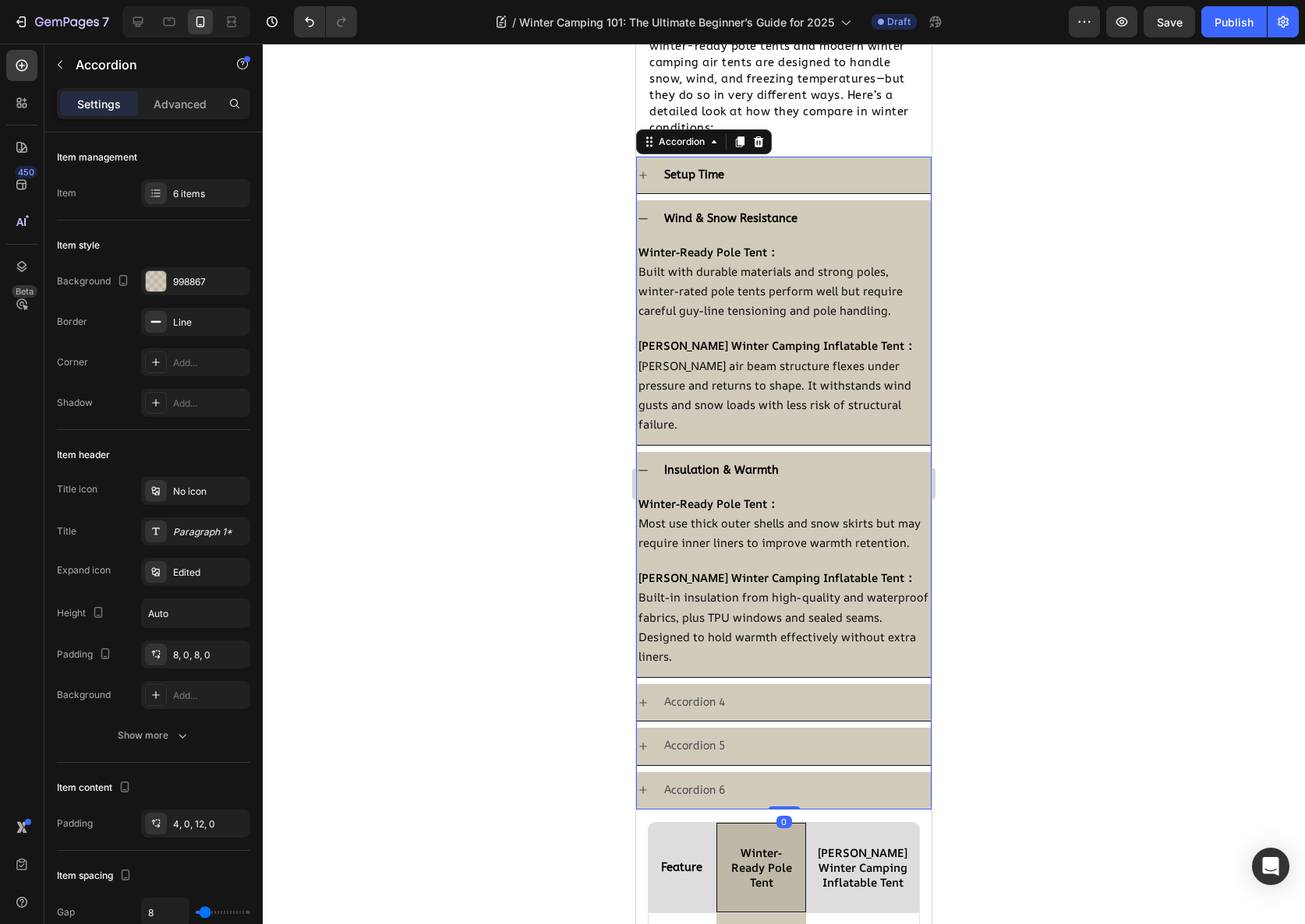
click at [809, 224] on div "Wind & Snow Resistance" at bounding box center [796, 218] width 269 height 24
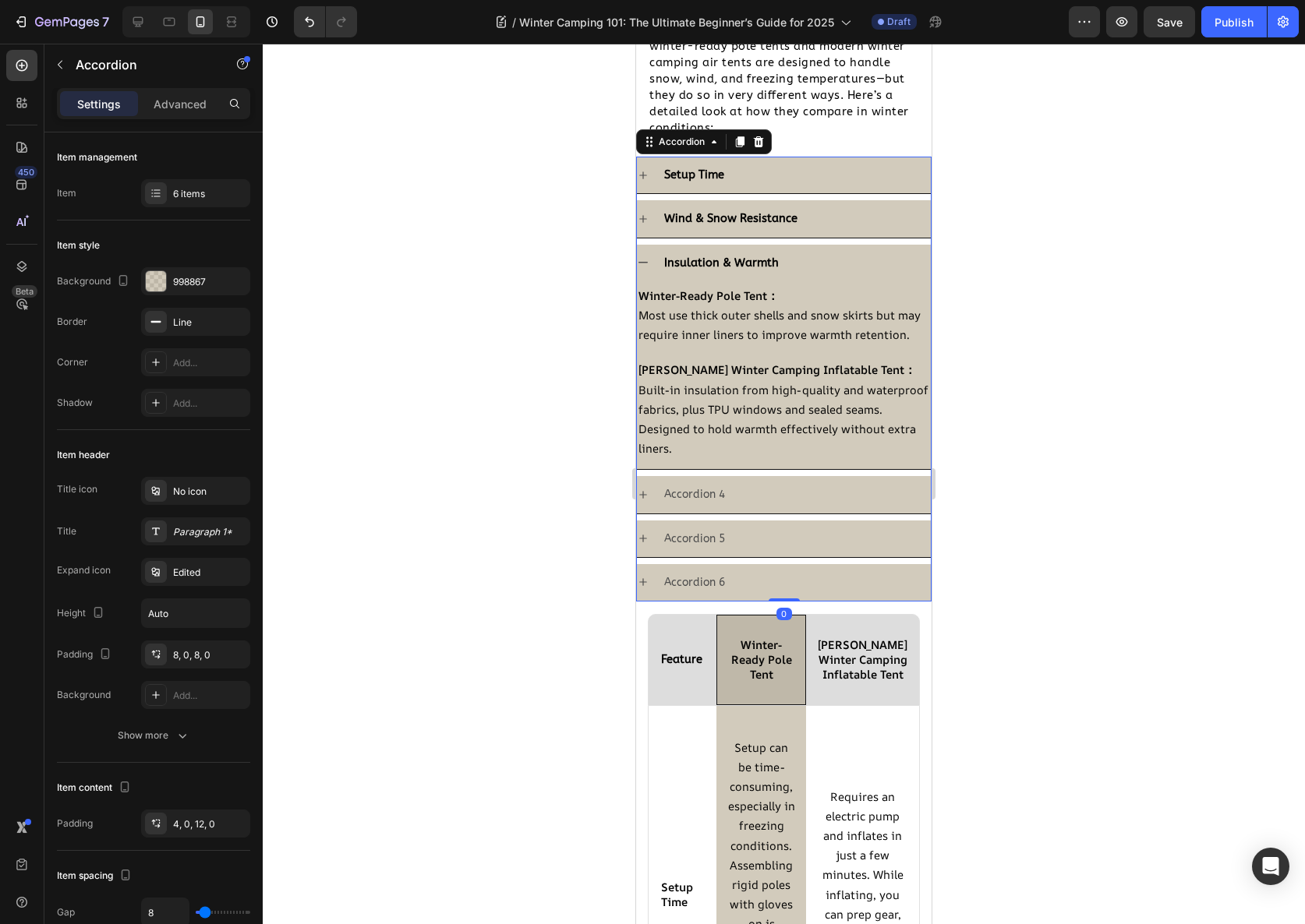
click at [808, 269] on div "Insulation & Warmth" at bounding box center [796, 263] width 269 height 24
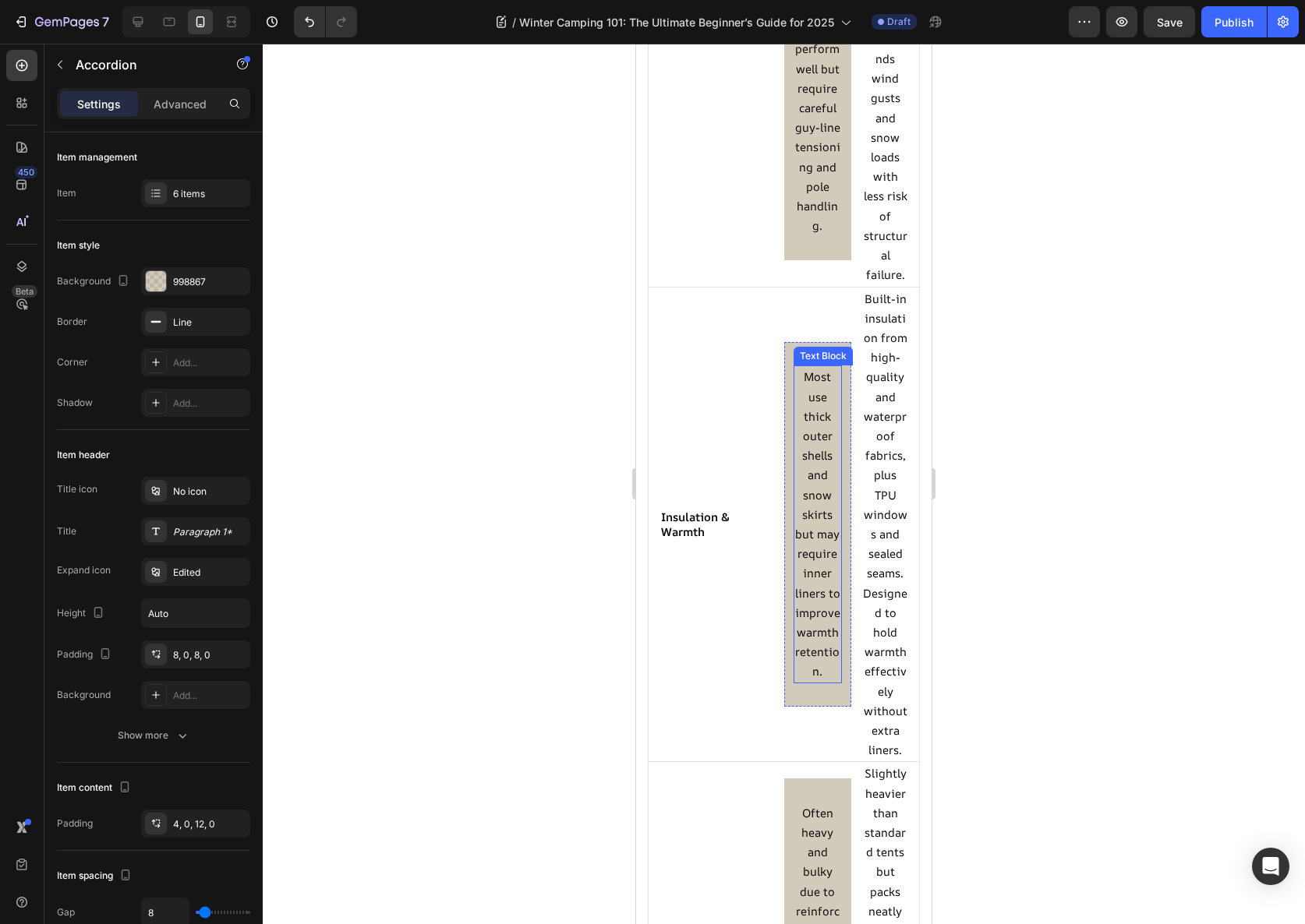
scroll to position [3180, 0]
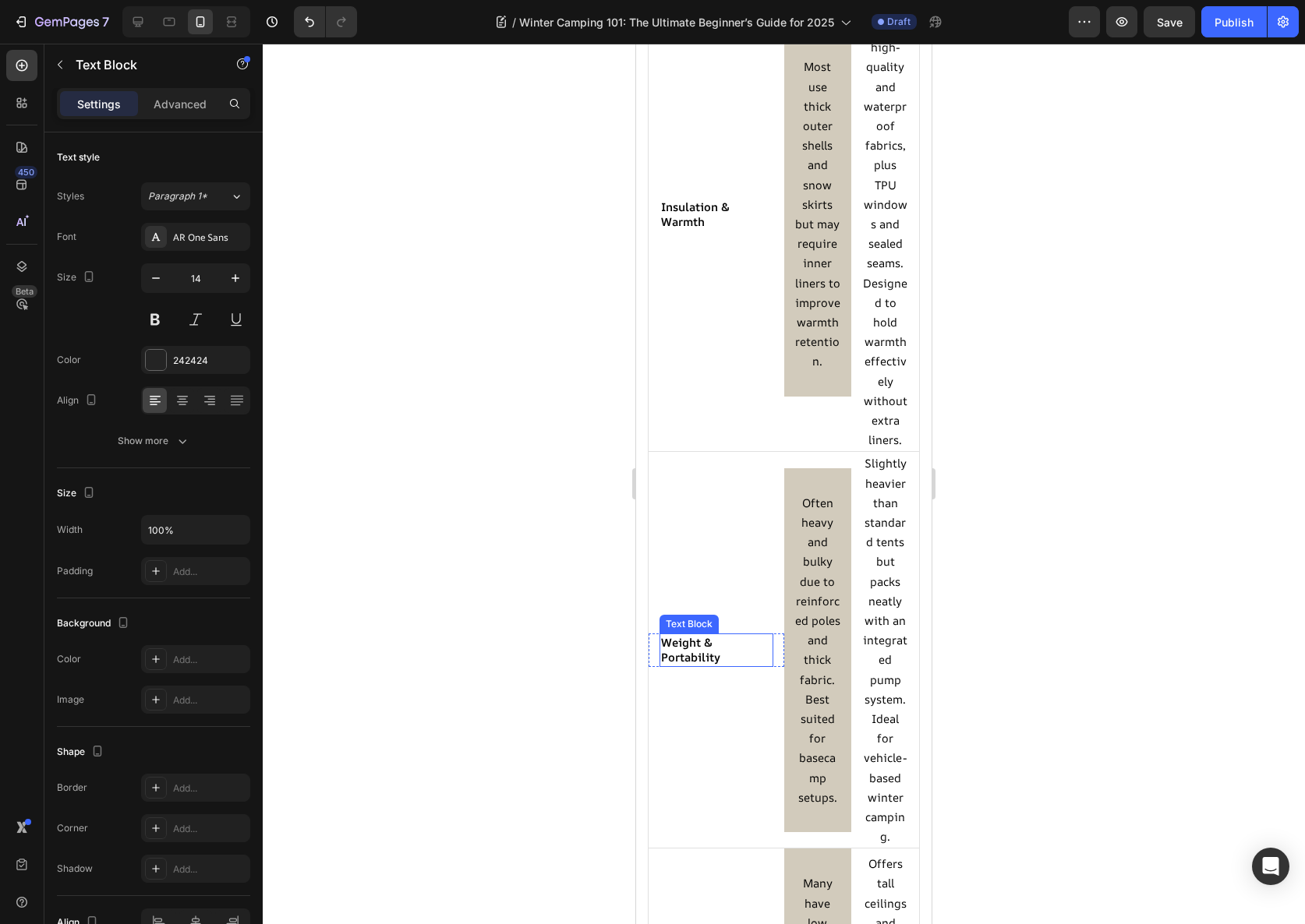
click at [702, 641] on strong "Weight & Portability" at bounding box center [691, 649] width 60 height 31
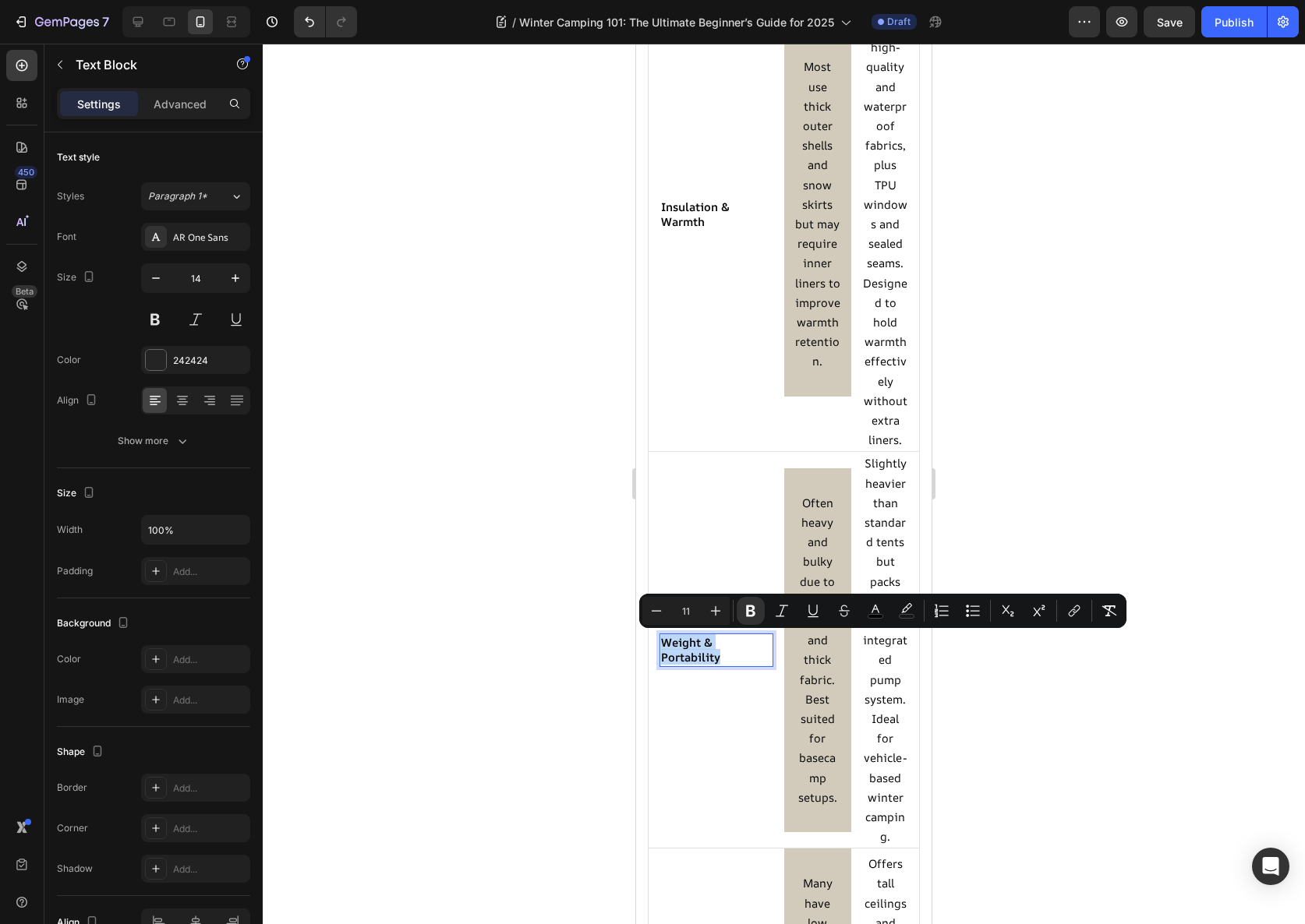
copy strong "Weight & Portability"
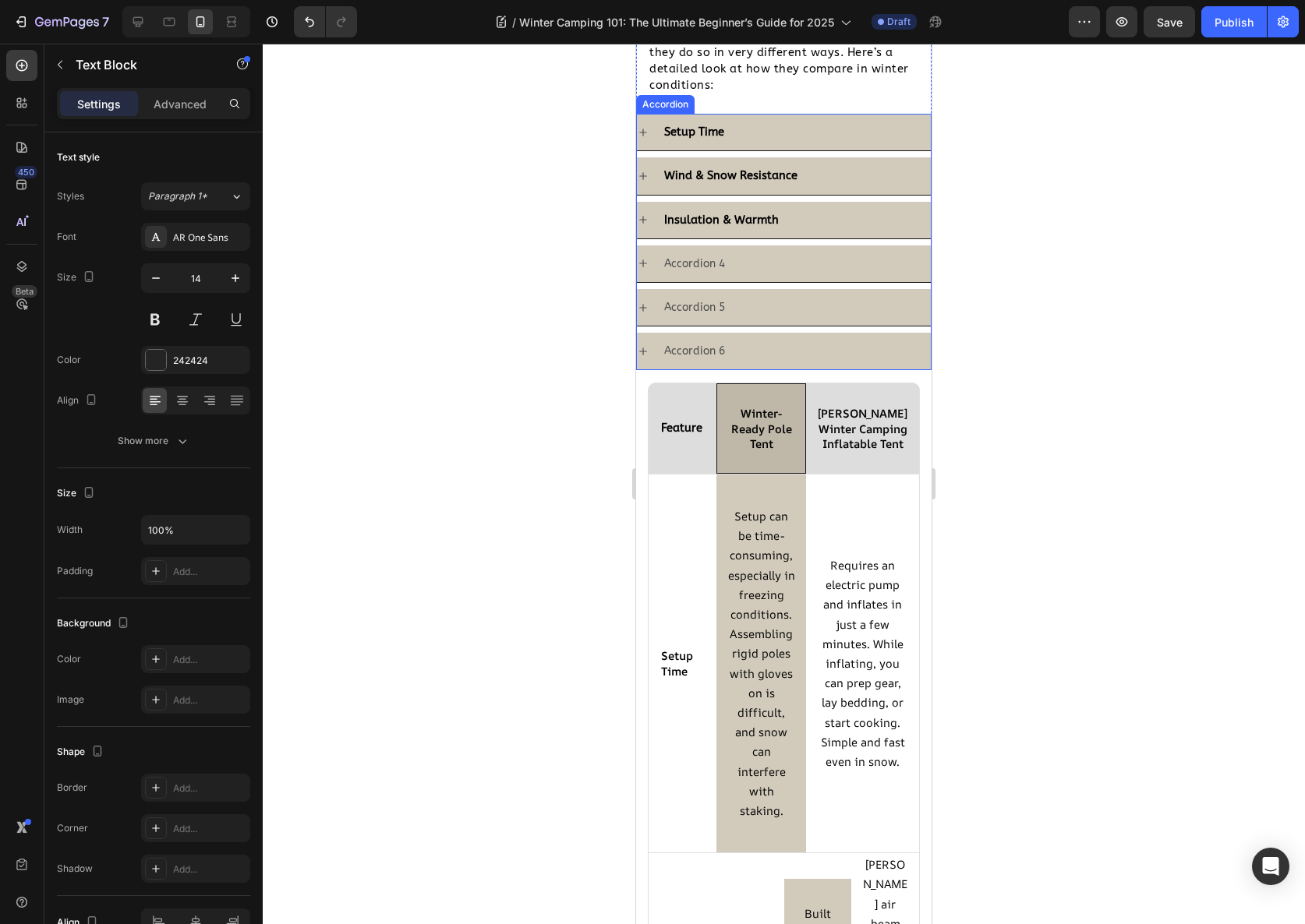
scroll to position [1759, 0]
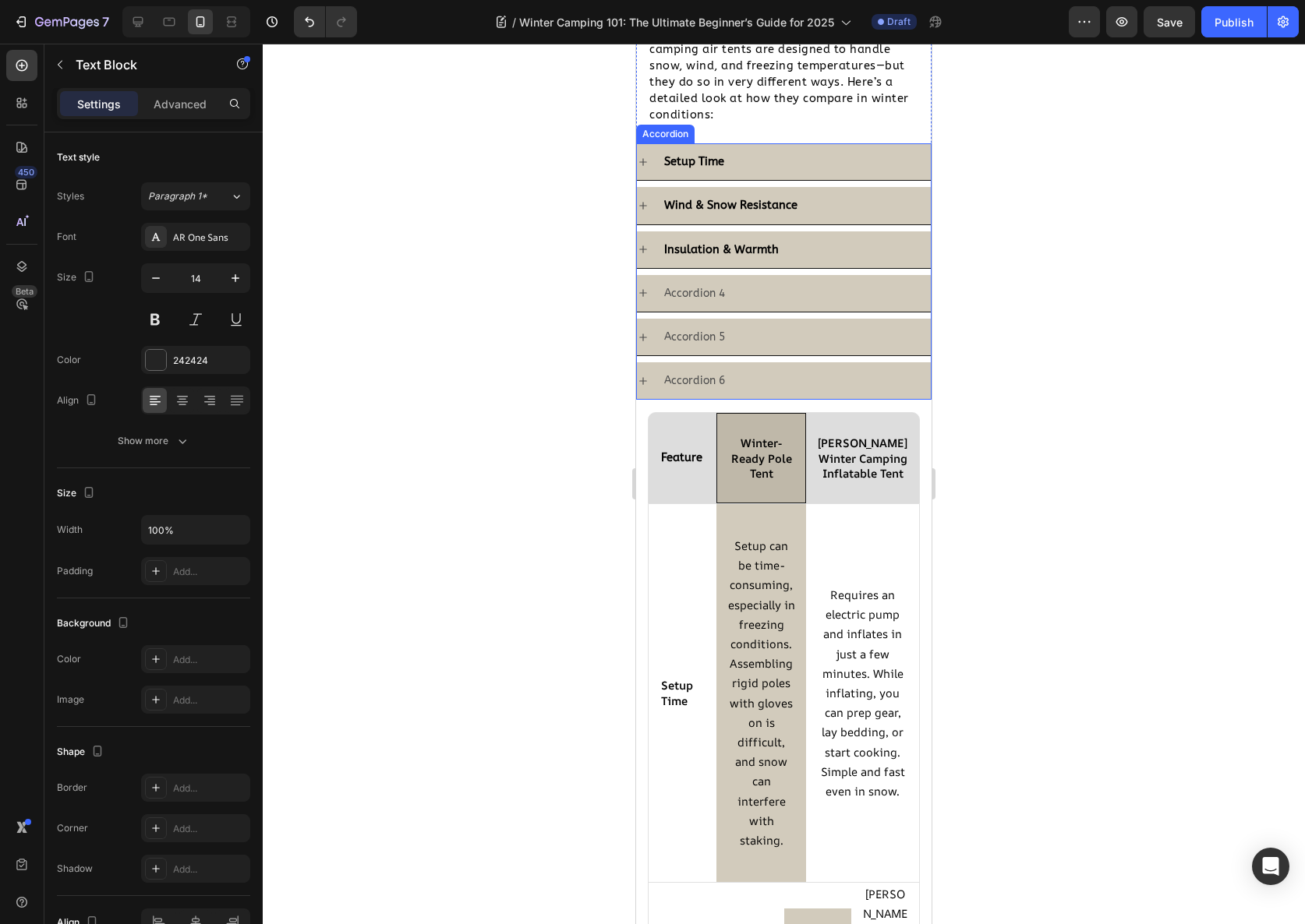
click at [693, 297] on p "Accordion 4" at bounding box center [694, 293] width 60 height 20
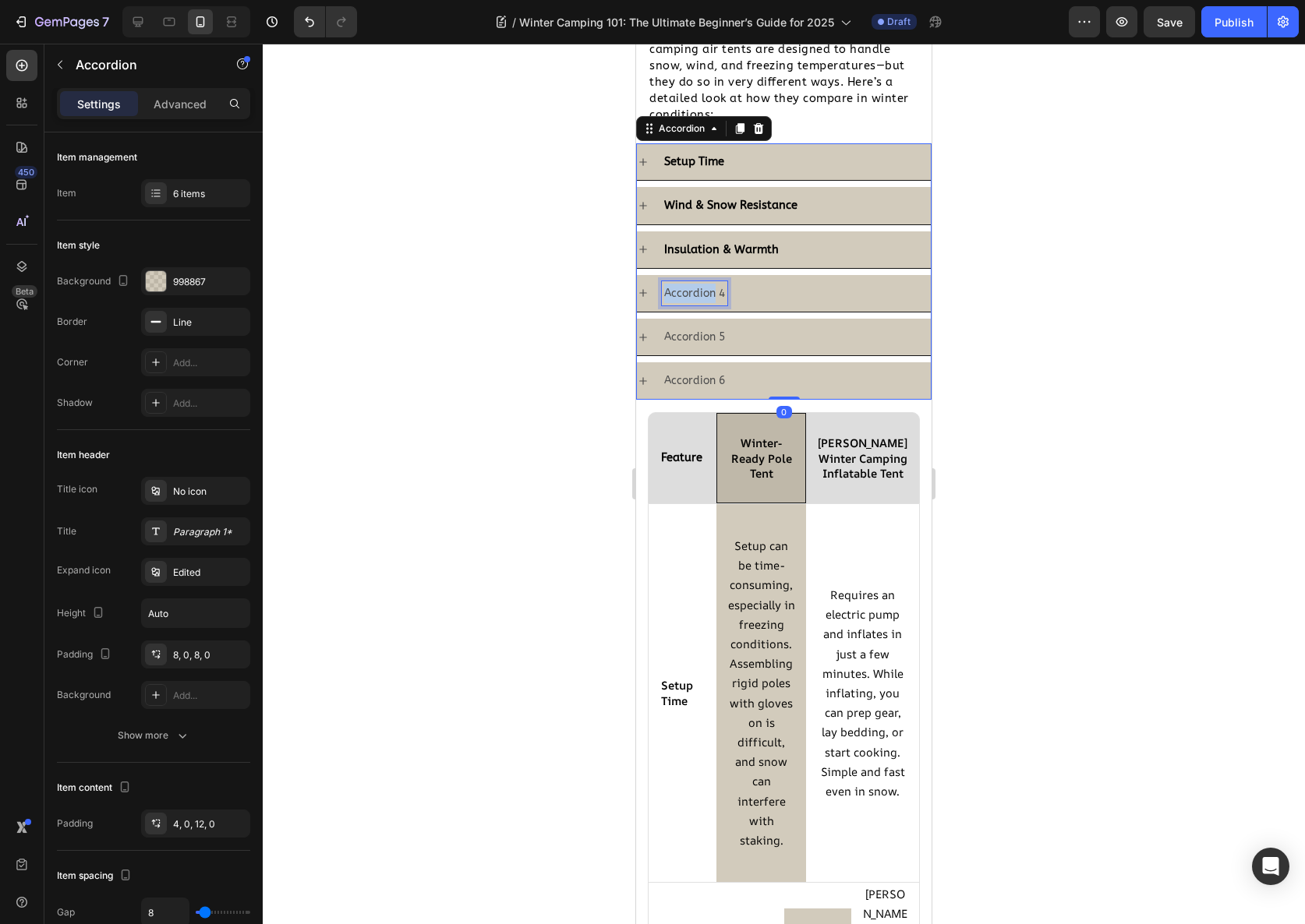
click at [693, 297] on p "Accordion 4" at bounding box center [694, 293] width 60 height 20
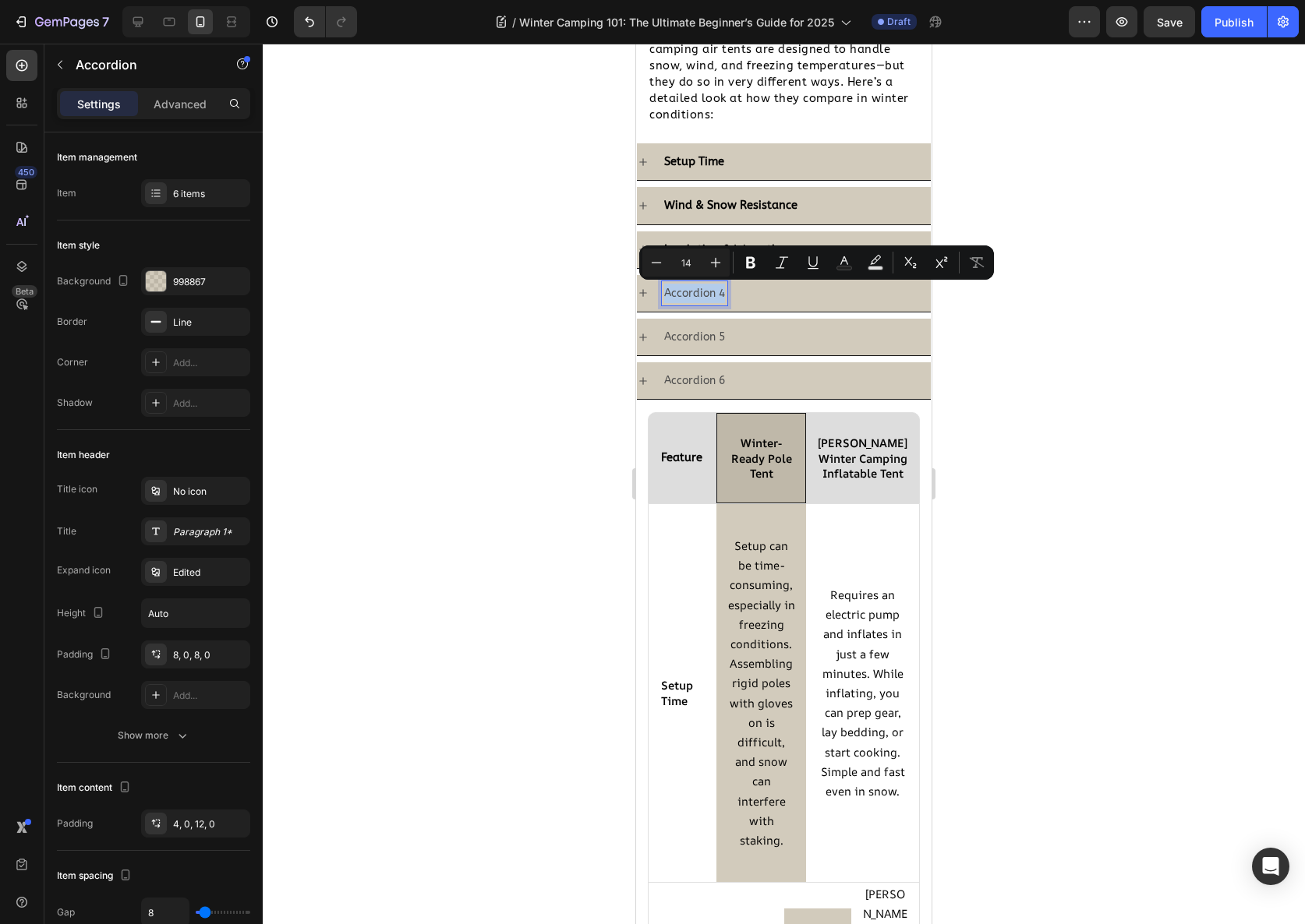
copy p "Accordion 4"
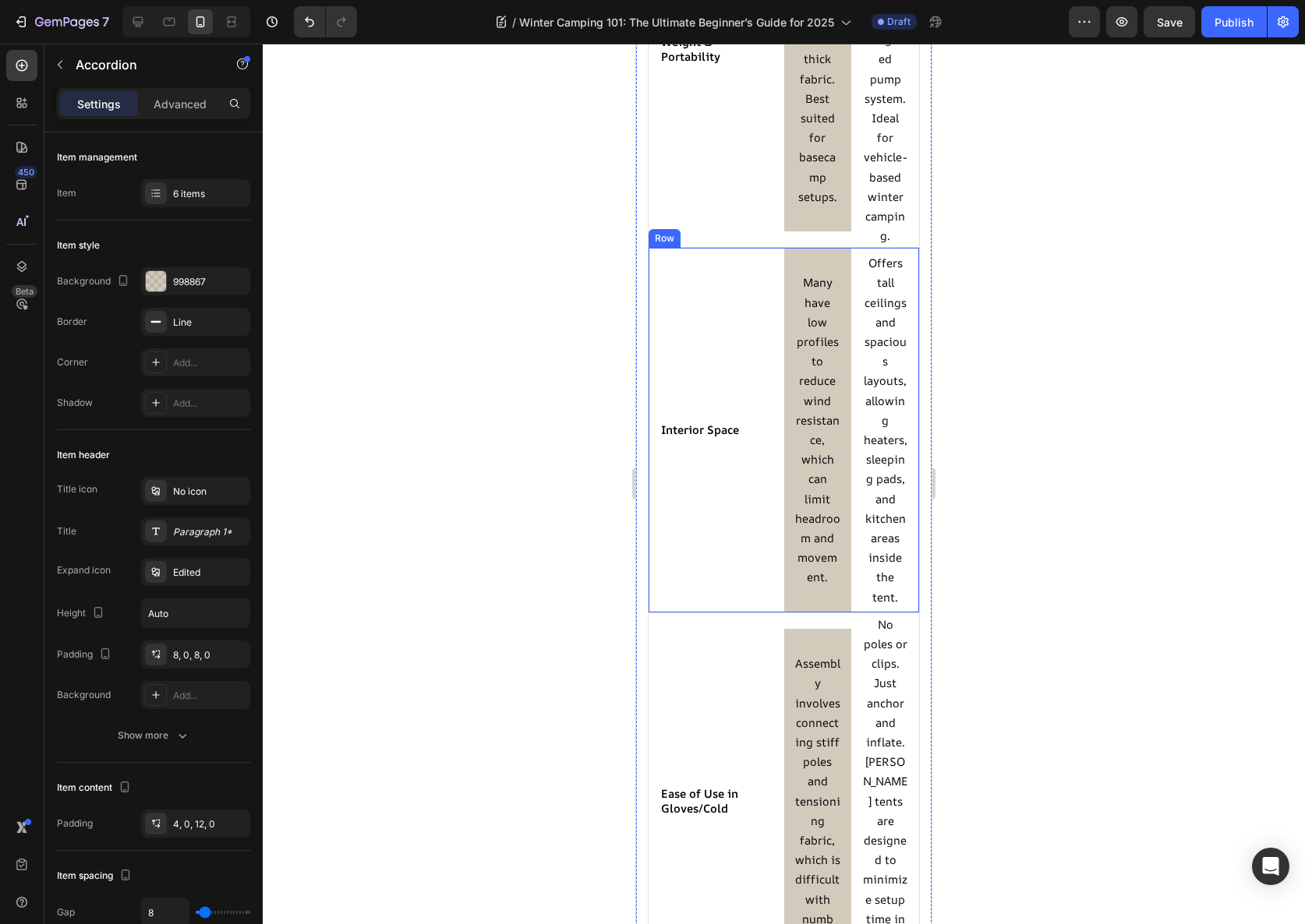
scroll to position [3507, 0]
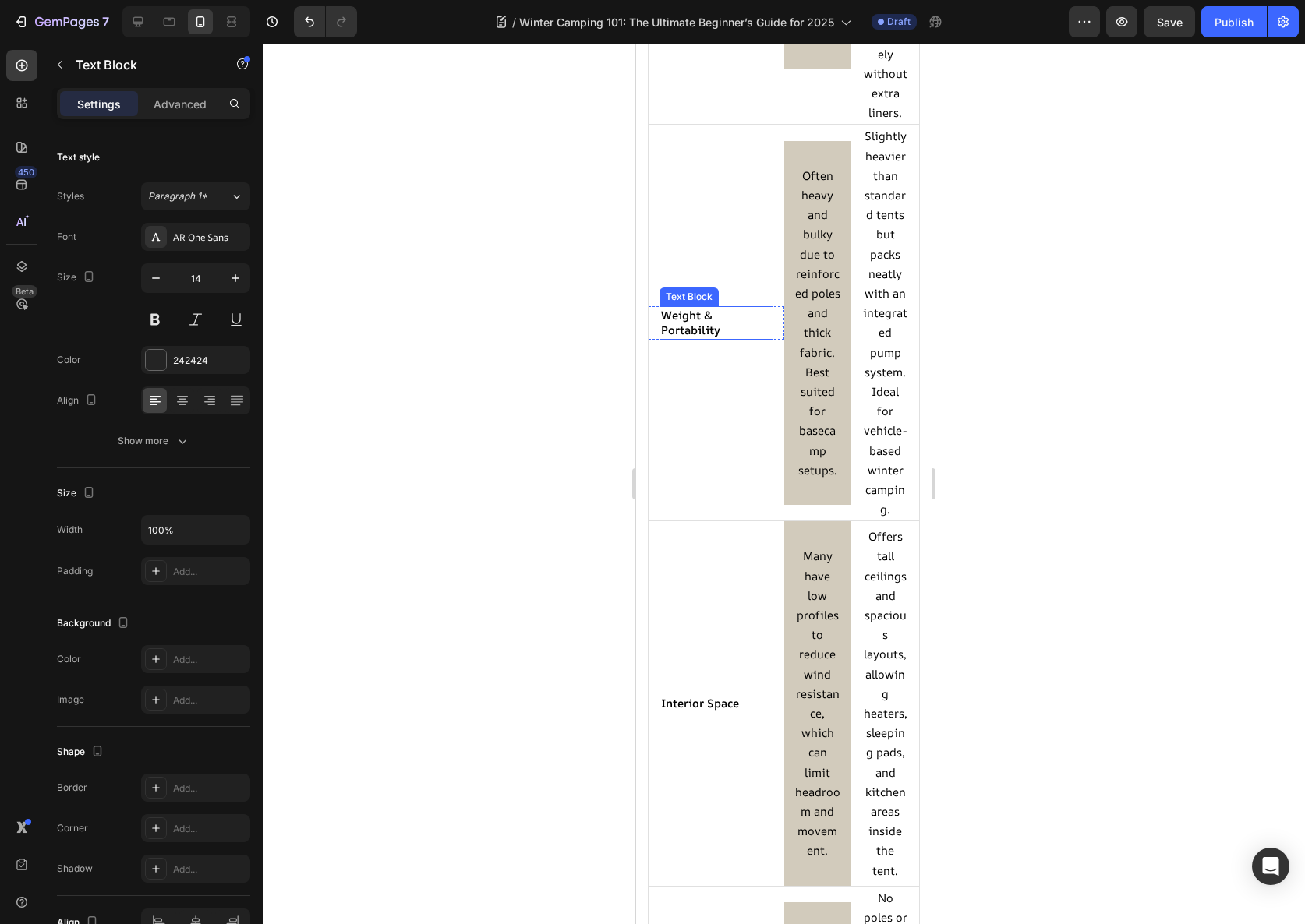
click at [705, 313] on strong "Weight & Portability" at bounding box center [691, 322] width 60 height 31
click at [705, 312] on strong "Weight & Portability" at bounding box center [691, 322] width 60 height 31
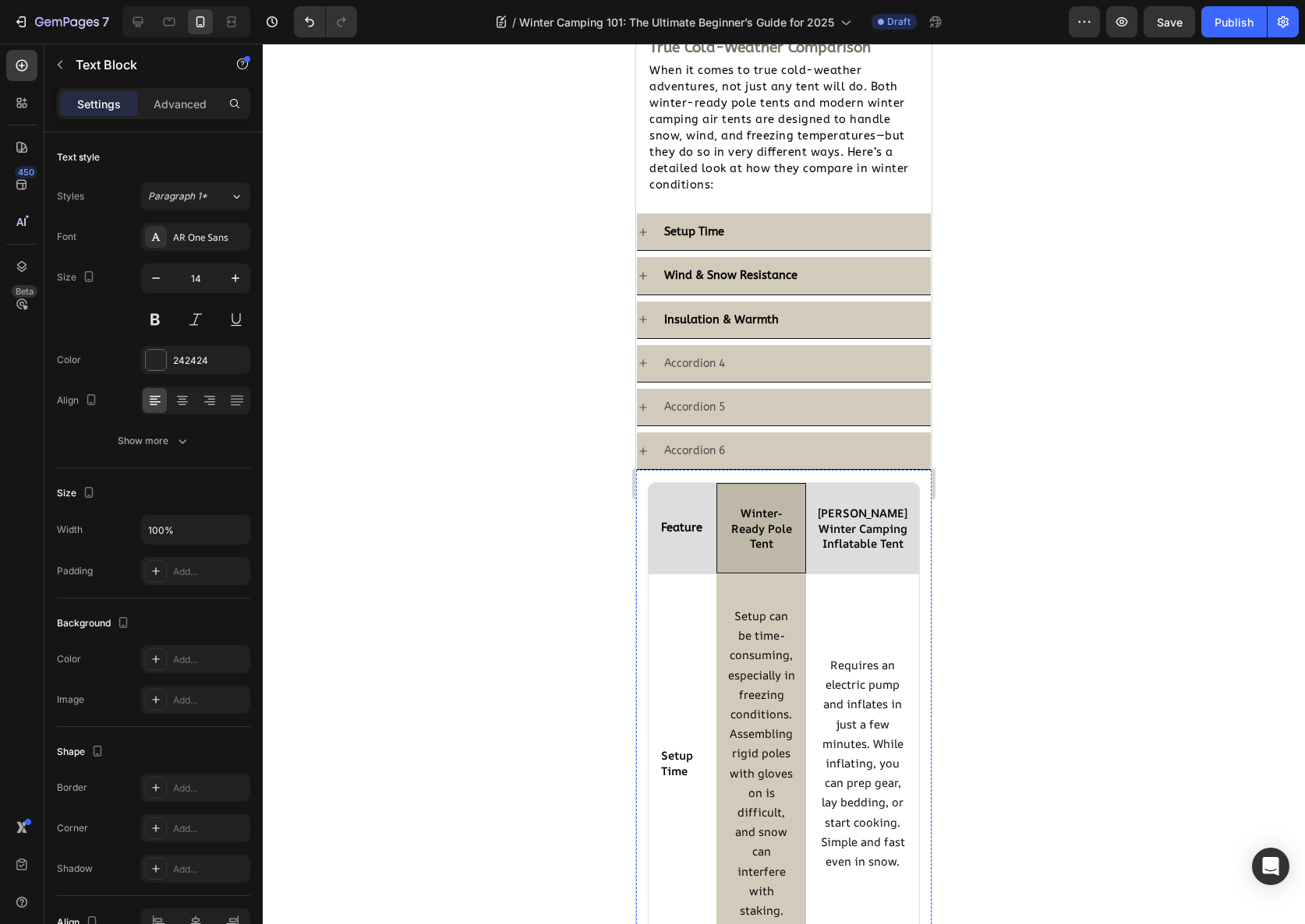
scroll to position [1686, 0]
click at [686, 369] on p "Accordion 4" at bounding box center [694, 366] width 60 height 20
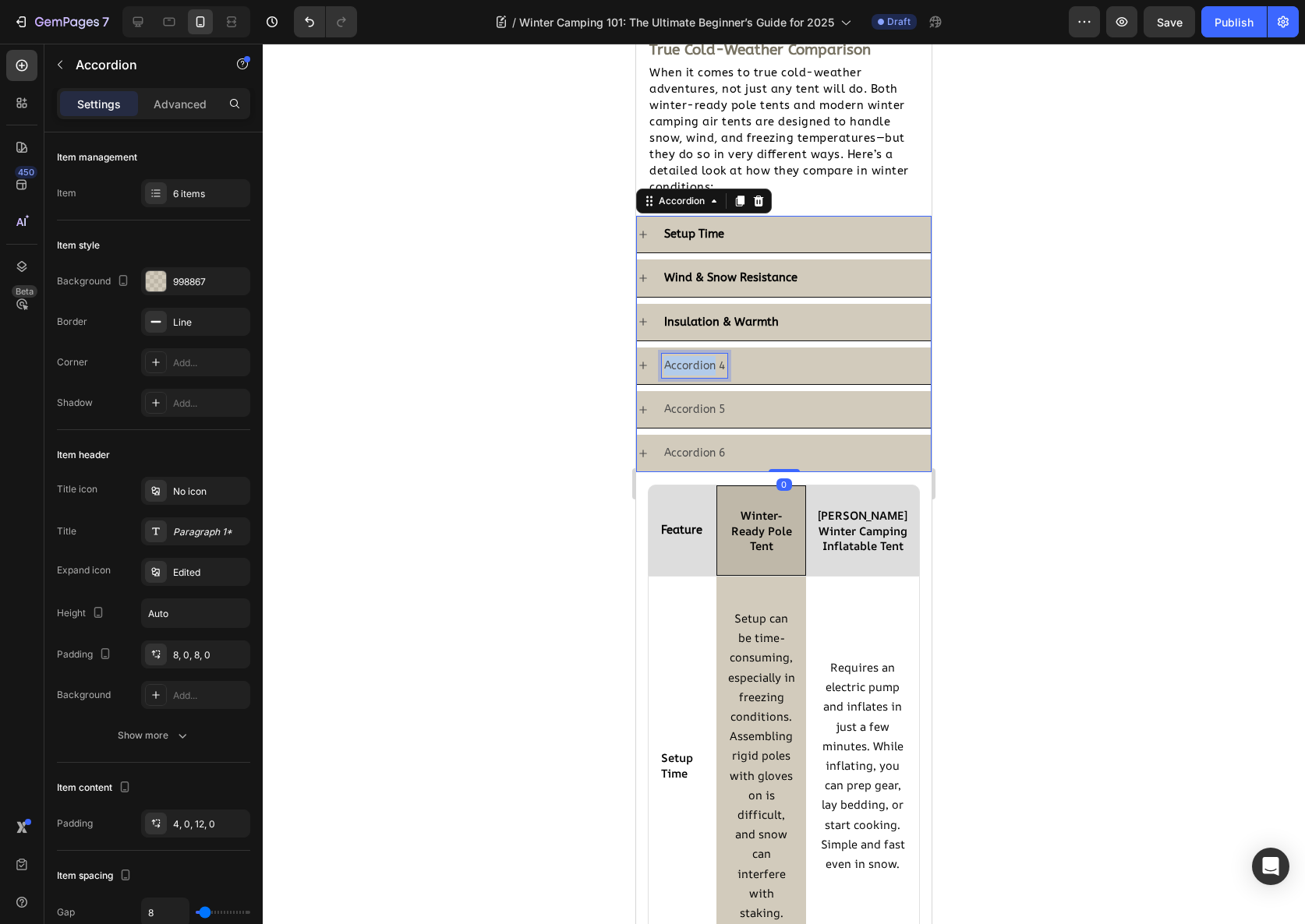
click at [686, 369] on p "Accordion 4" at bounding box center [694, 366] width 60 height 20
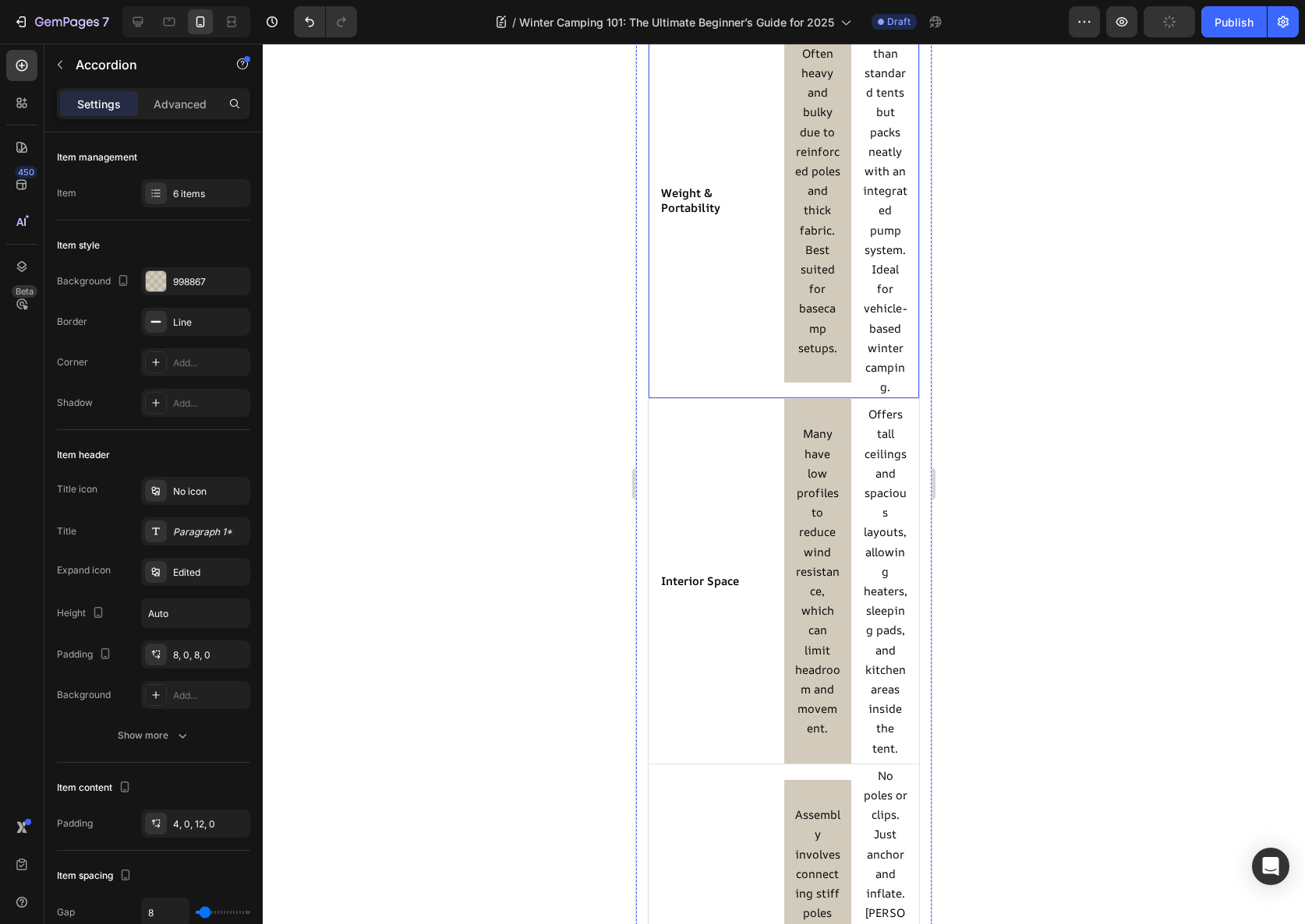
scroll to position [3660, 0]
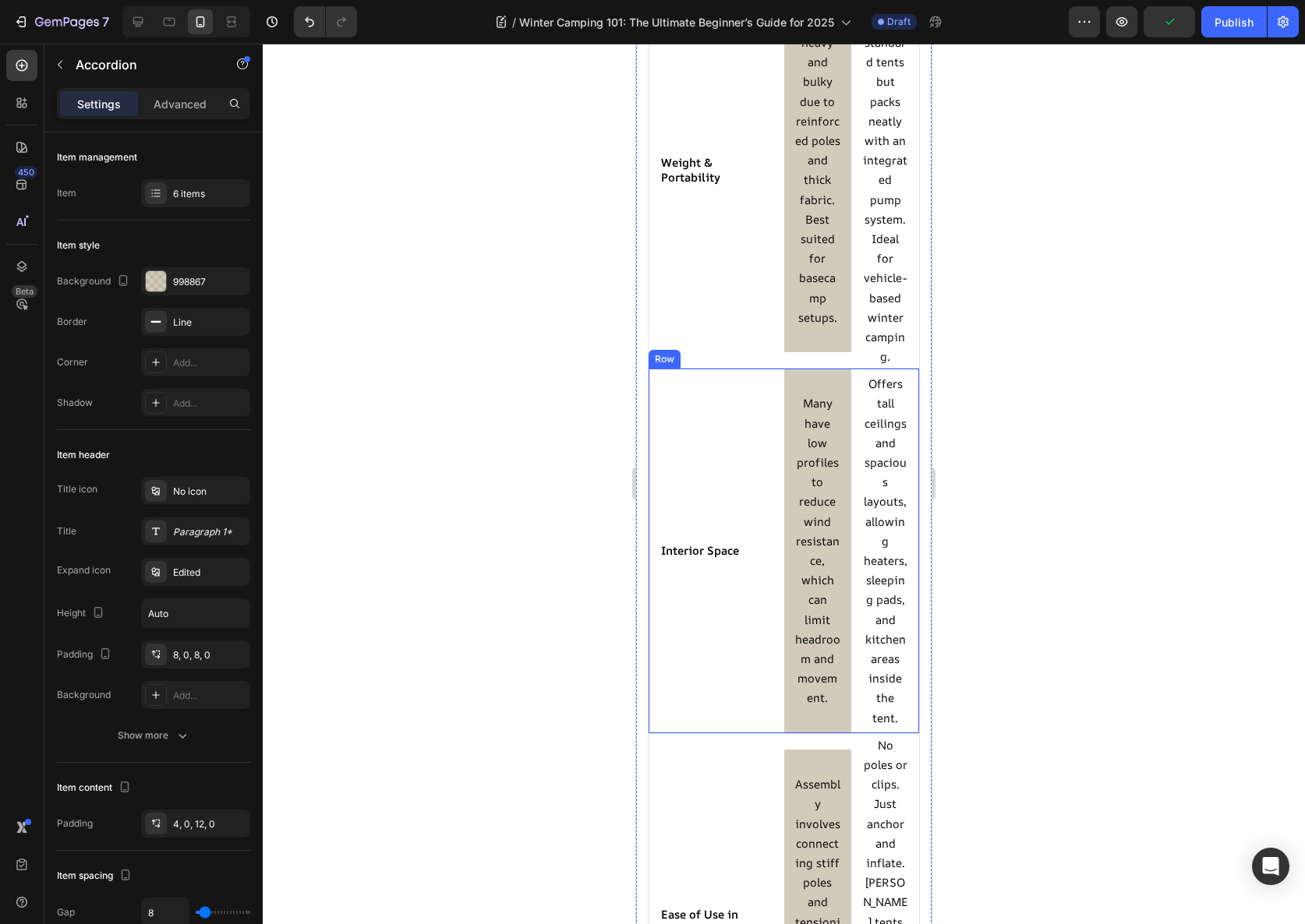
click at [702, 539] on div "Icon Interior Space Text Block Row" at bounding box center [716, 551] width 136 height 364
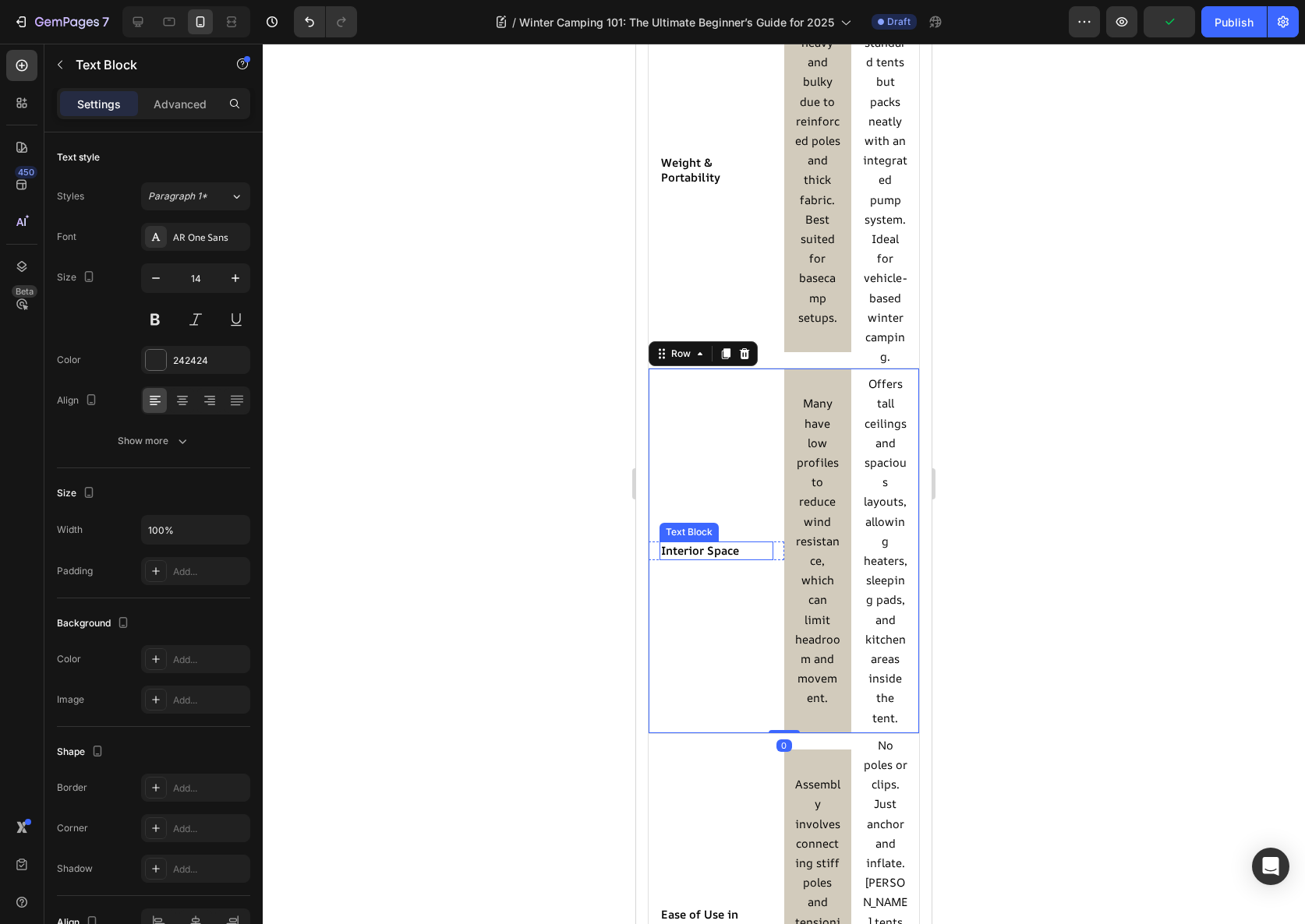
click at [701, 559] on div "Interior Space Text Block" at bounding box center [716, 550] width 114 height 18
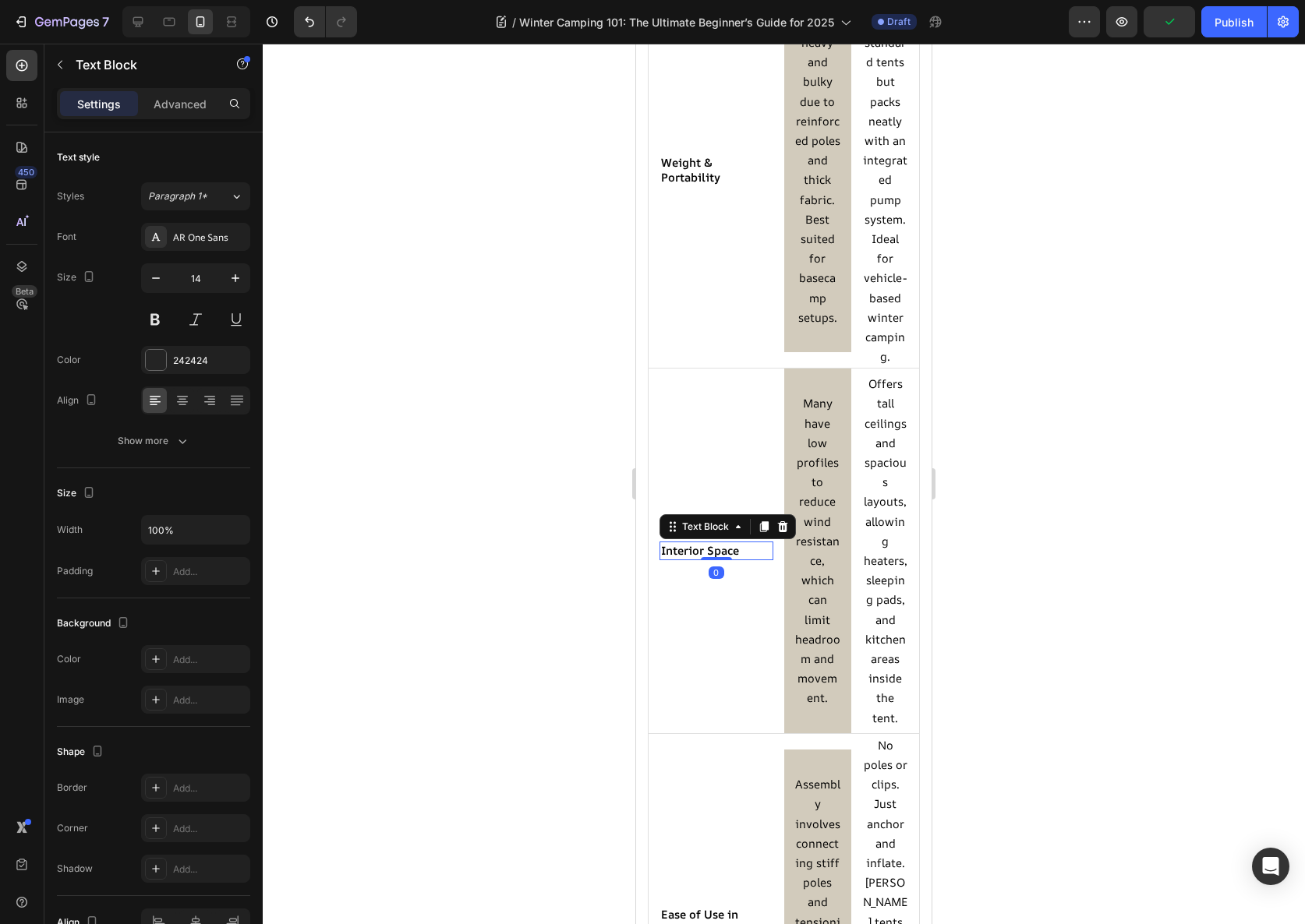
click at [701, 560] on div at bounding box center [716, 558] width 31 height 3
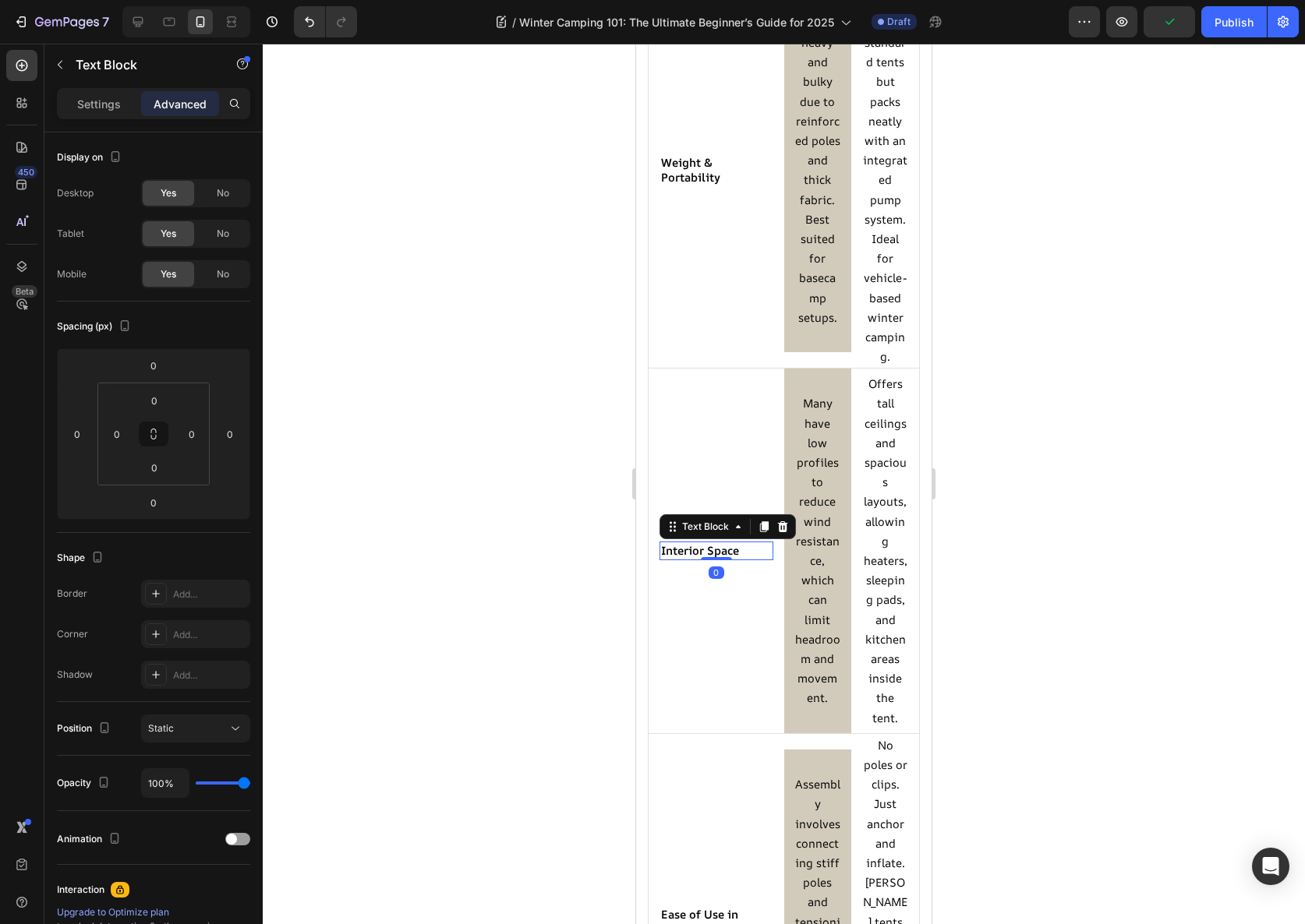
click at [701, 558] on strong "Interior Space" at bounding box center [699, 550] width 78 height 16
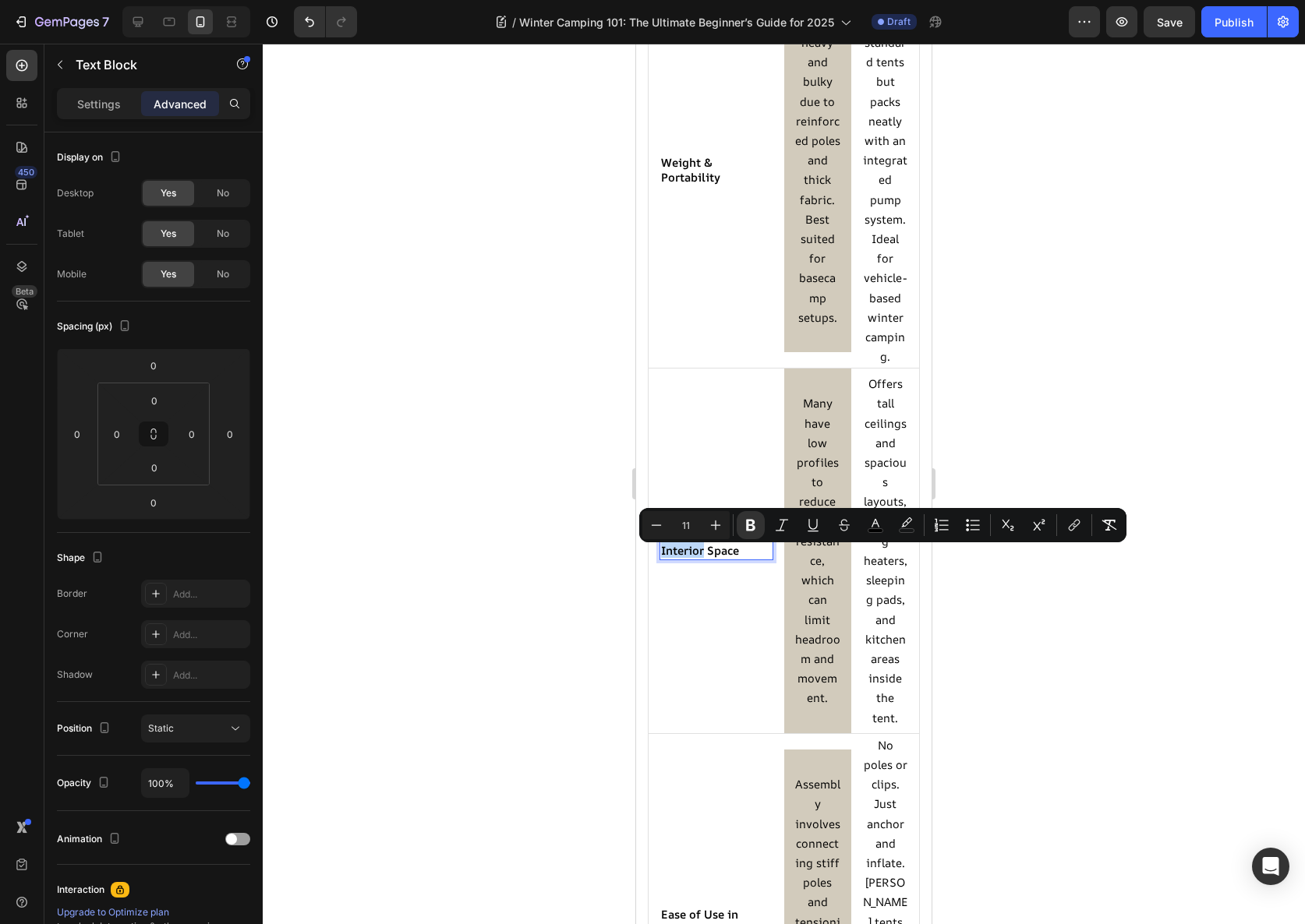
click at [701, 558] on strong "Interior Space" at bounding box center [699, 550] width 78 height 16
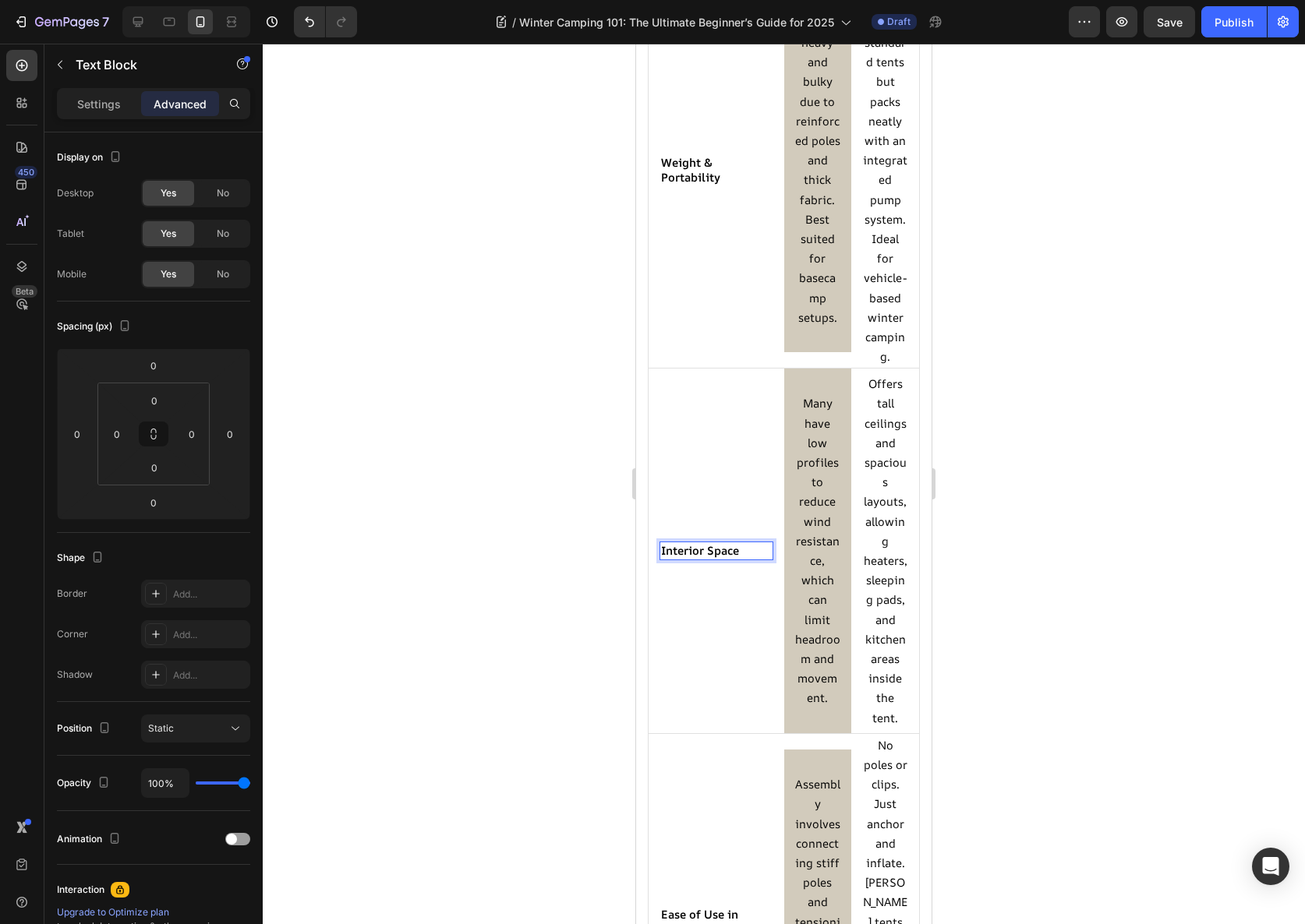
click at [700, 558] on strong "Interior Space" at bounding box center [699, 550] width 78 height 16
copy strong "Interior Space"
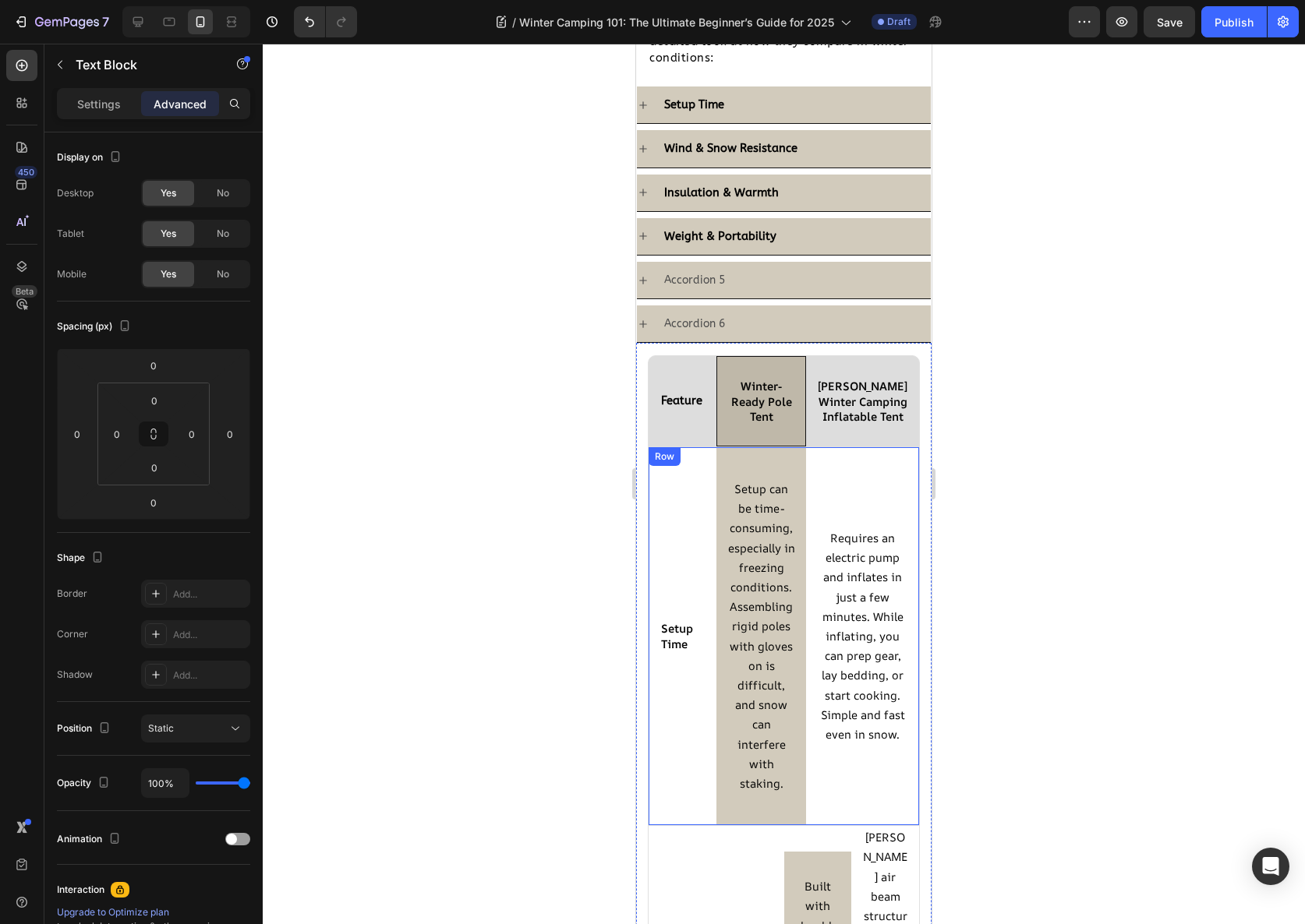
scroll to position [1719, 0]
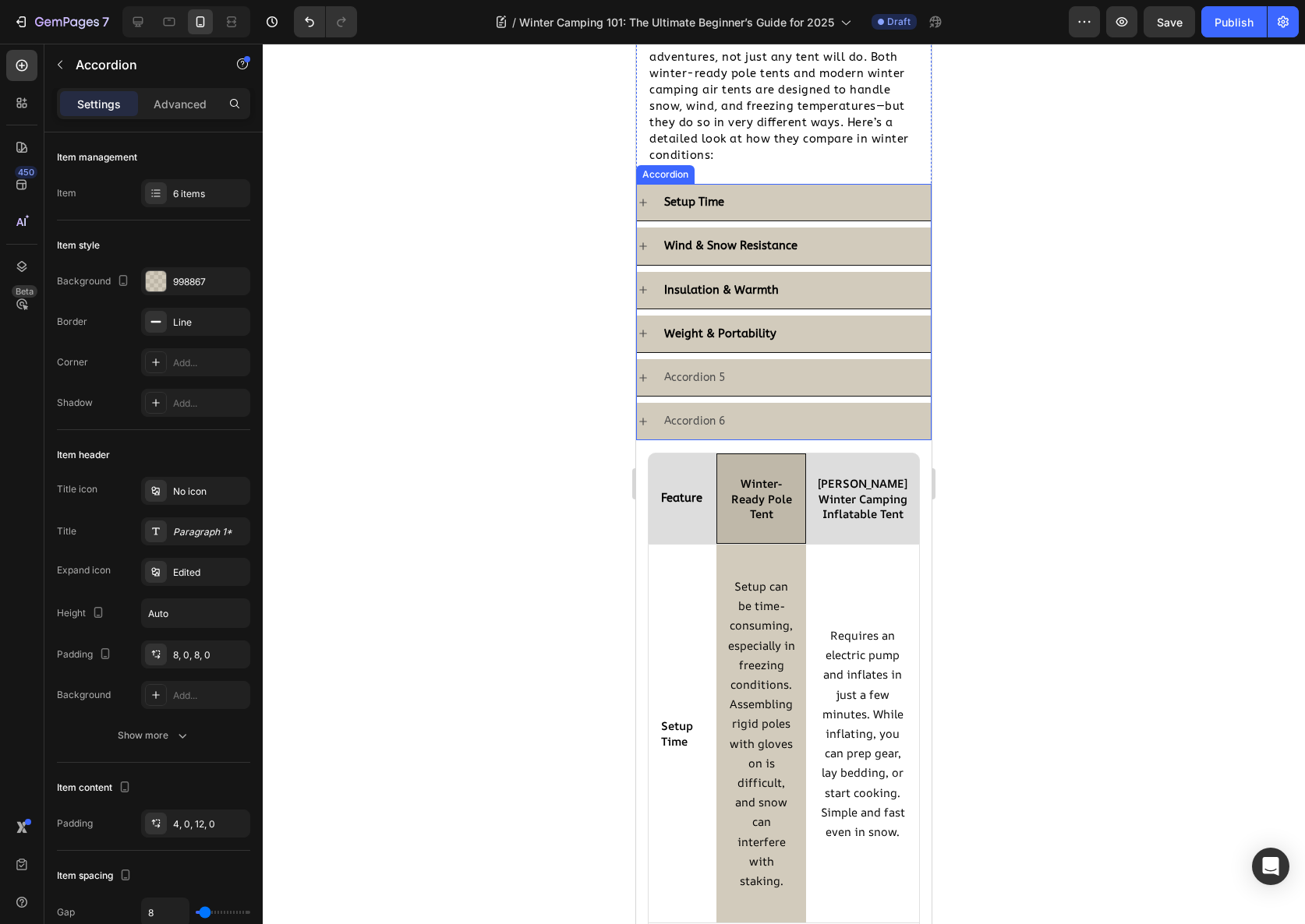
click at [678, 378] on p "Accordion 5" at bounding box center [694, 377] width 60 height 20
click at [678, 377] on p "Accordion 5" at bounding box center [694, 377] width 60 height 20
click at [790, 431] on div "Accordion 6" at bounding box center [796, 421] width 269 height 24
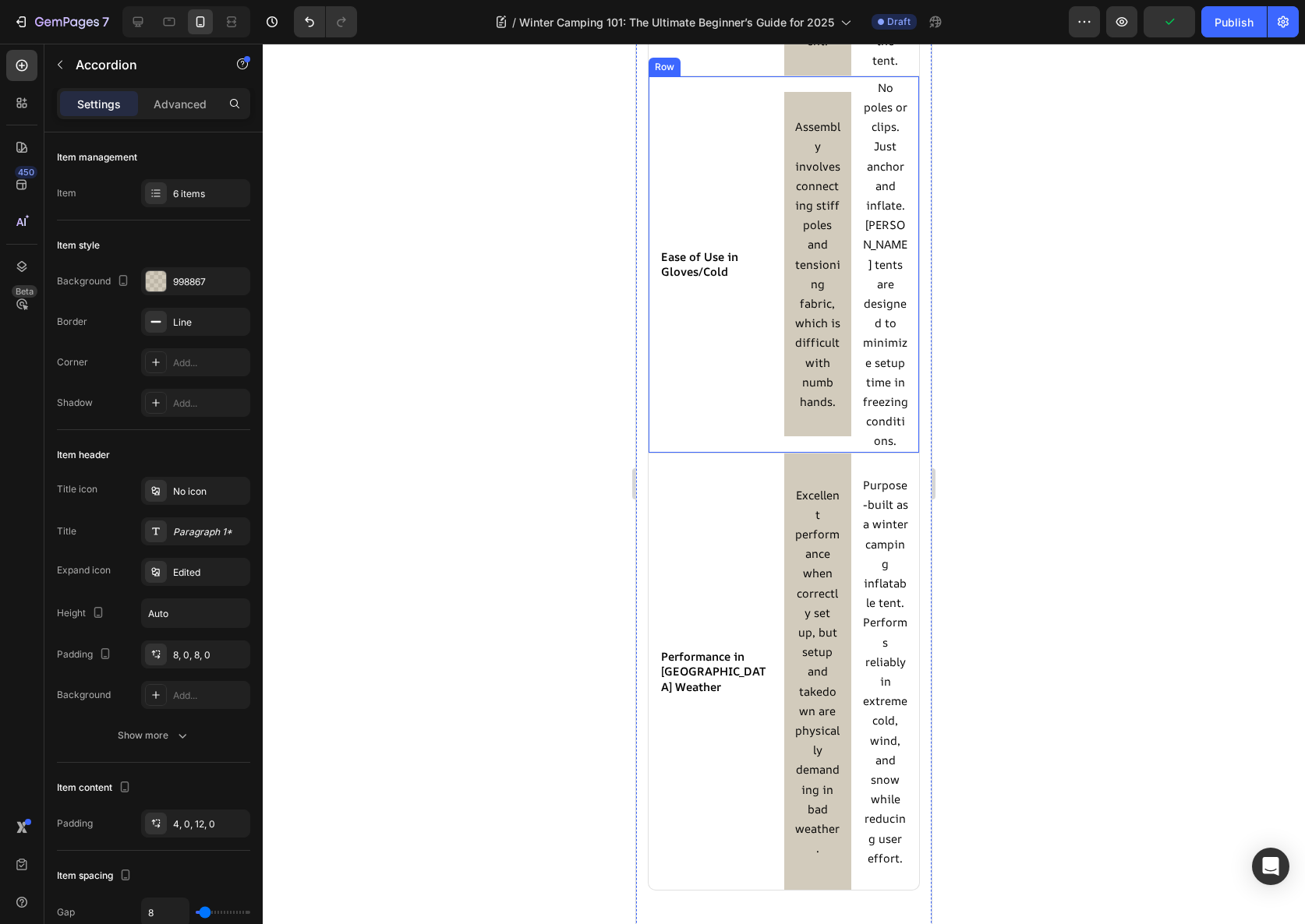
scroll to position [4066, 0]
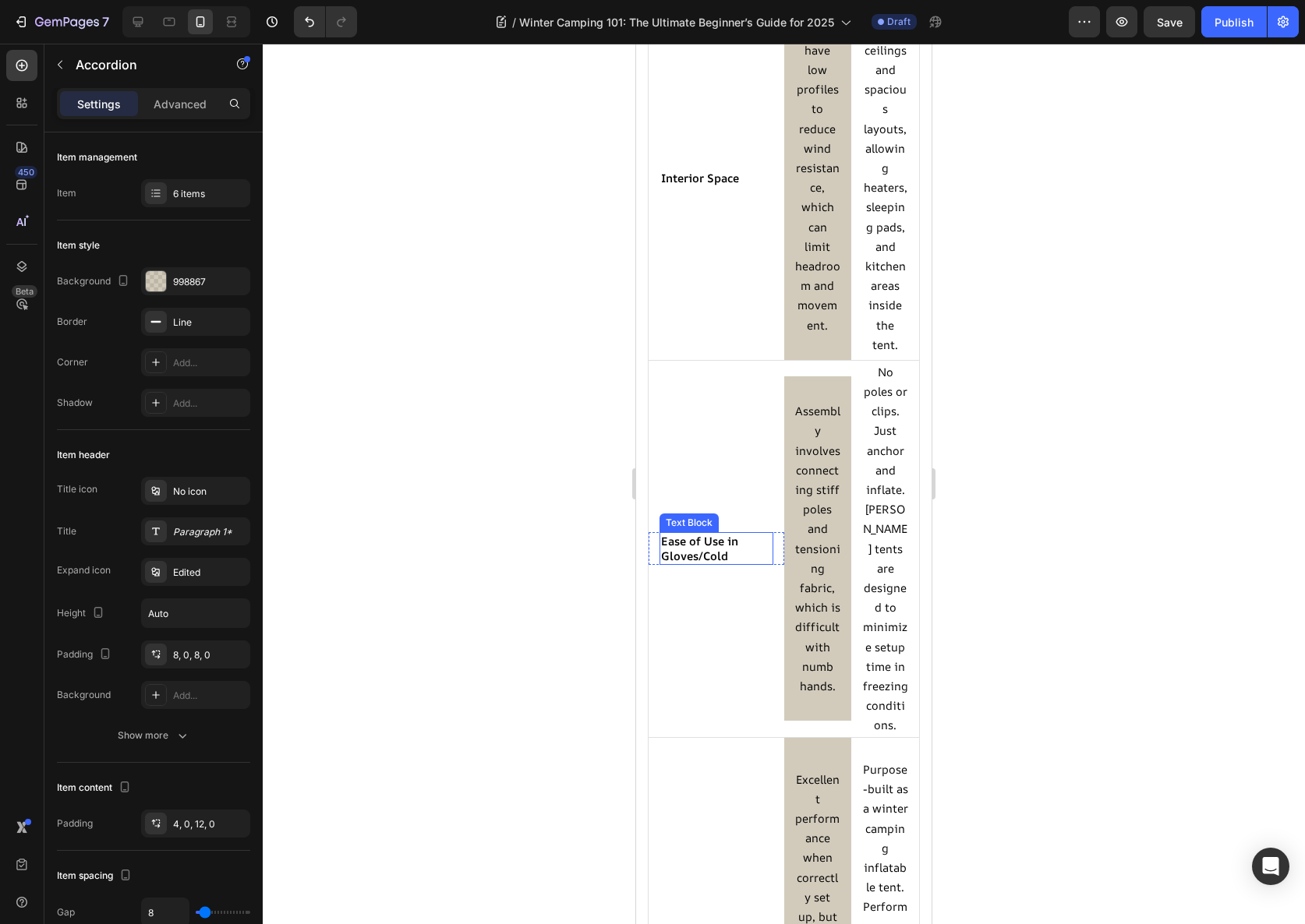
click at [704, 563] on strong "Ease of Use in Gloves/Cold" at bounding box center [699, 548] width 77 height 31
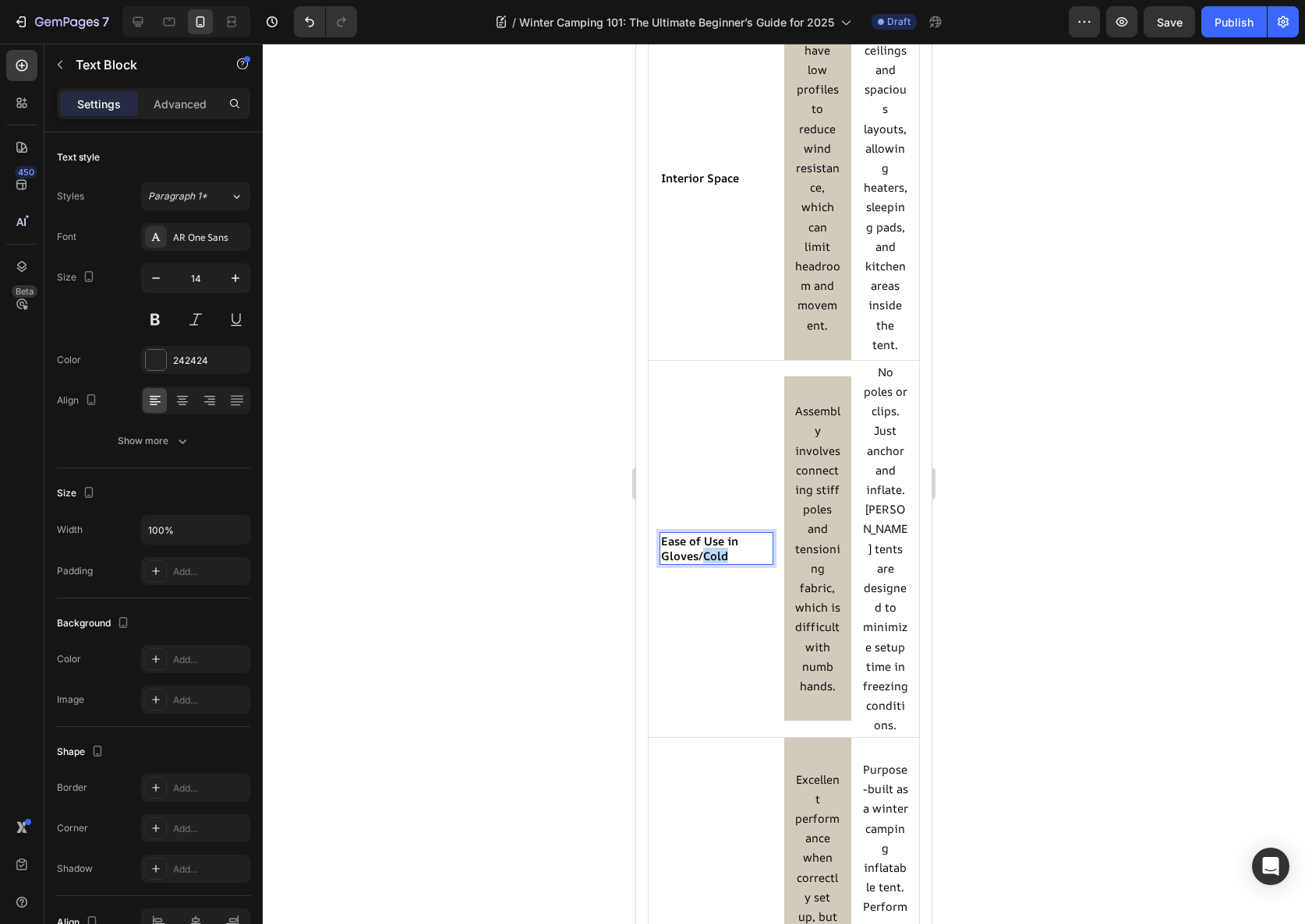
click at [704, 563] on strong "Ease of Use in Gloves/Cold" at bounding box center [699, 548] width 77 height 31
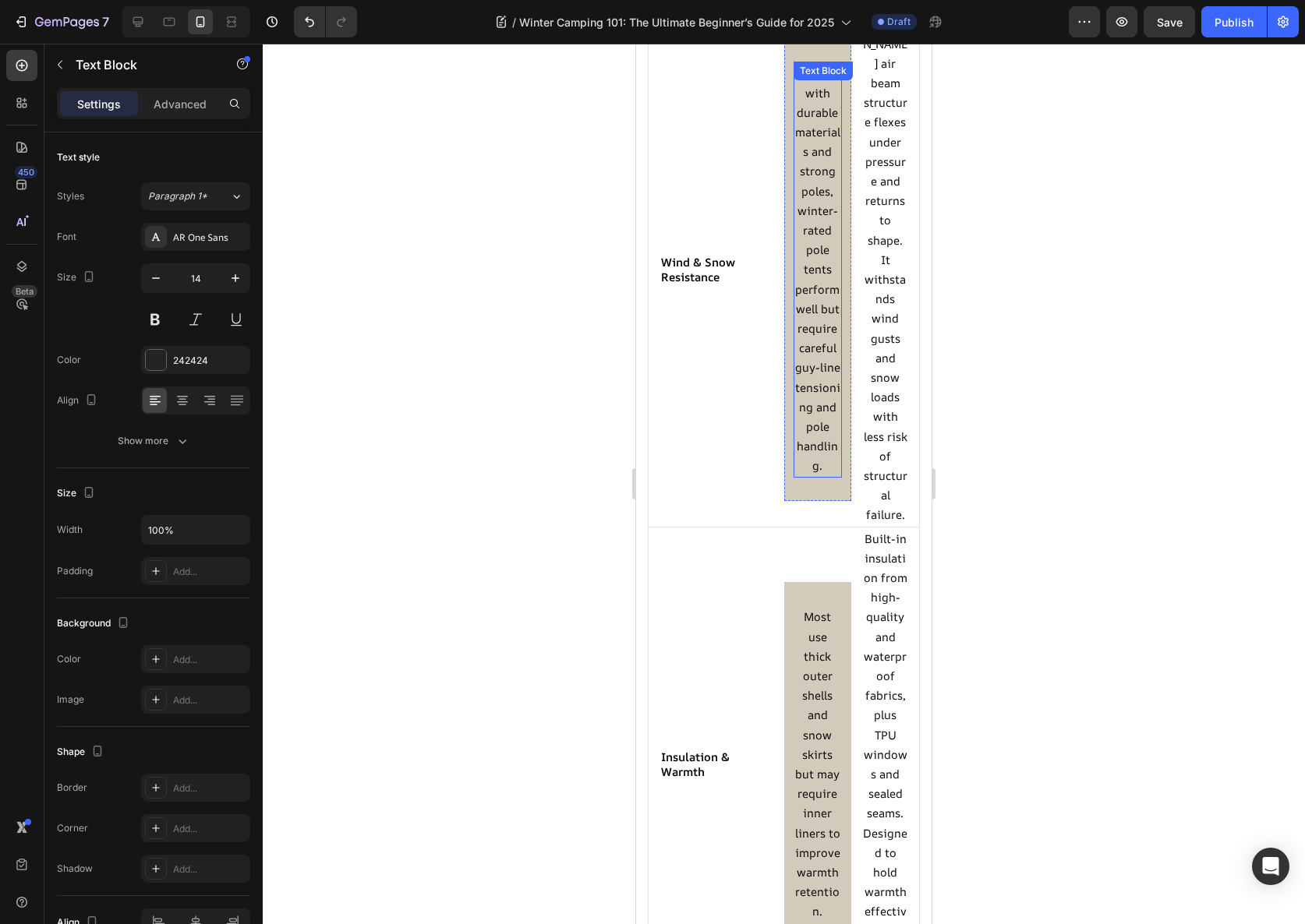
scroll to position [1907, 0]
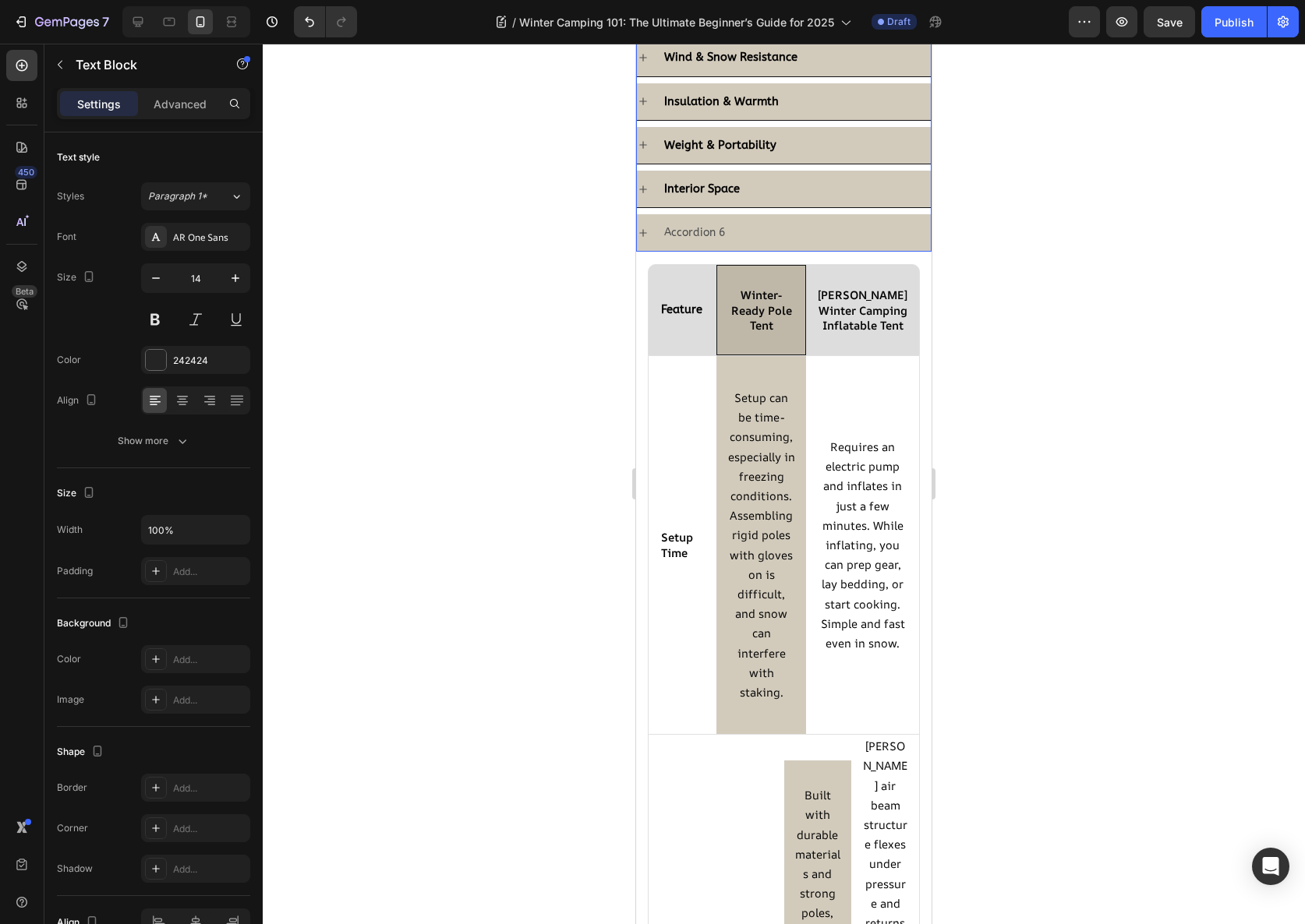
click at [697, 230] on p "Accordion 6" at bounding box center [694, 232] width 60 height 20
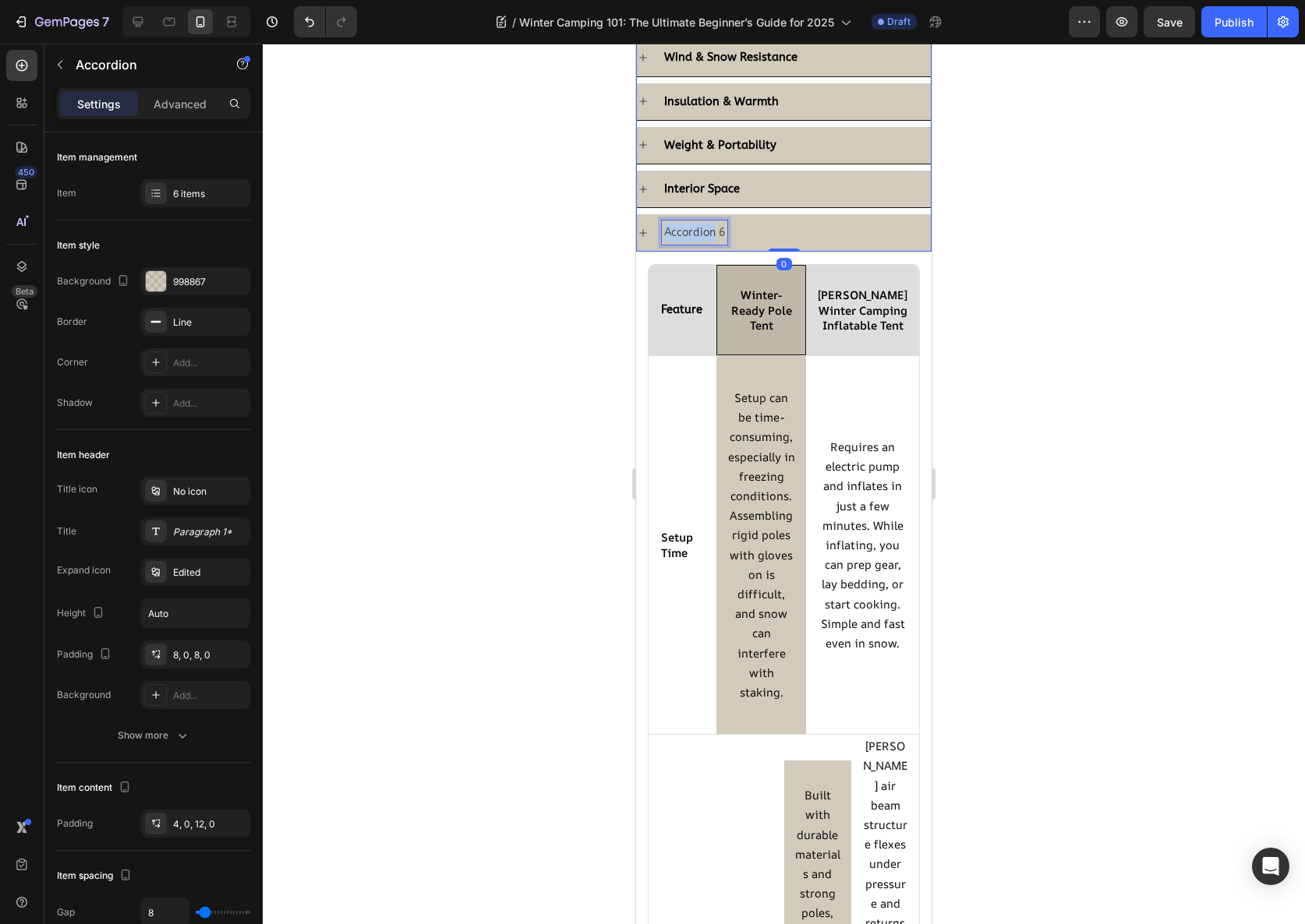
click at [697, 230] on p "Accordion 6" at bounding box center [694, 232] width 60 height 20
click at [549, 300] on div at bounding box center [784, 484] width 1042 height 881
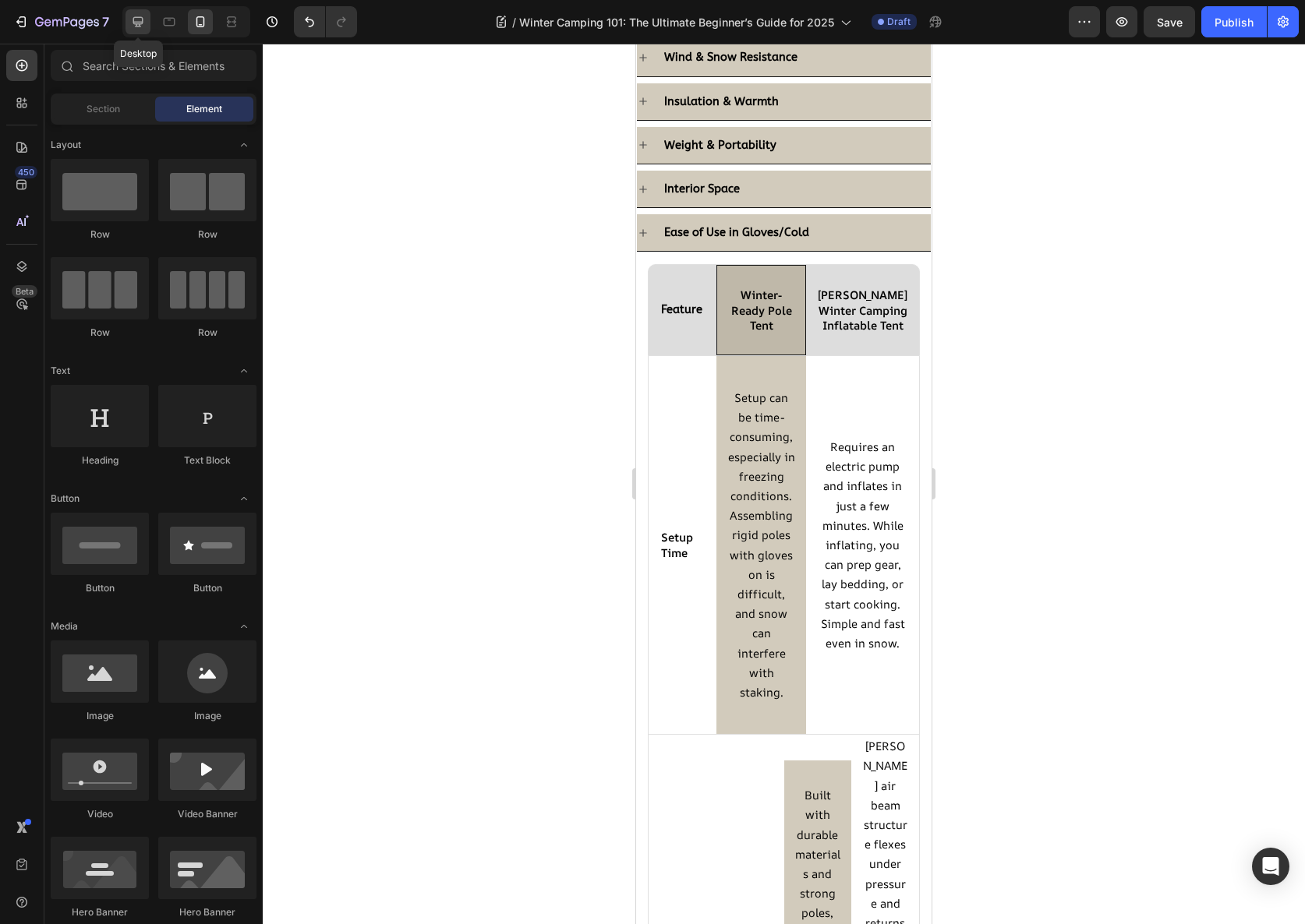
click at [136, 27] on icon at bounding box center [138, 22] width 16 height 16
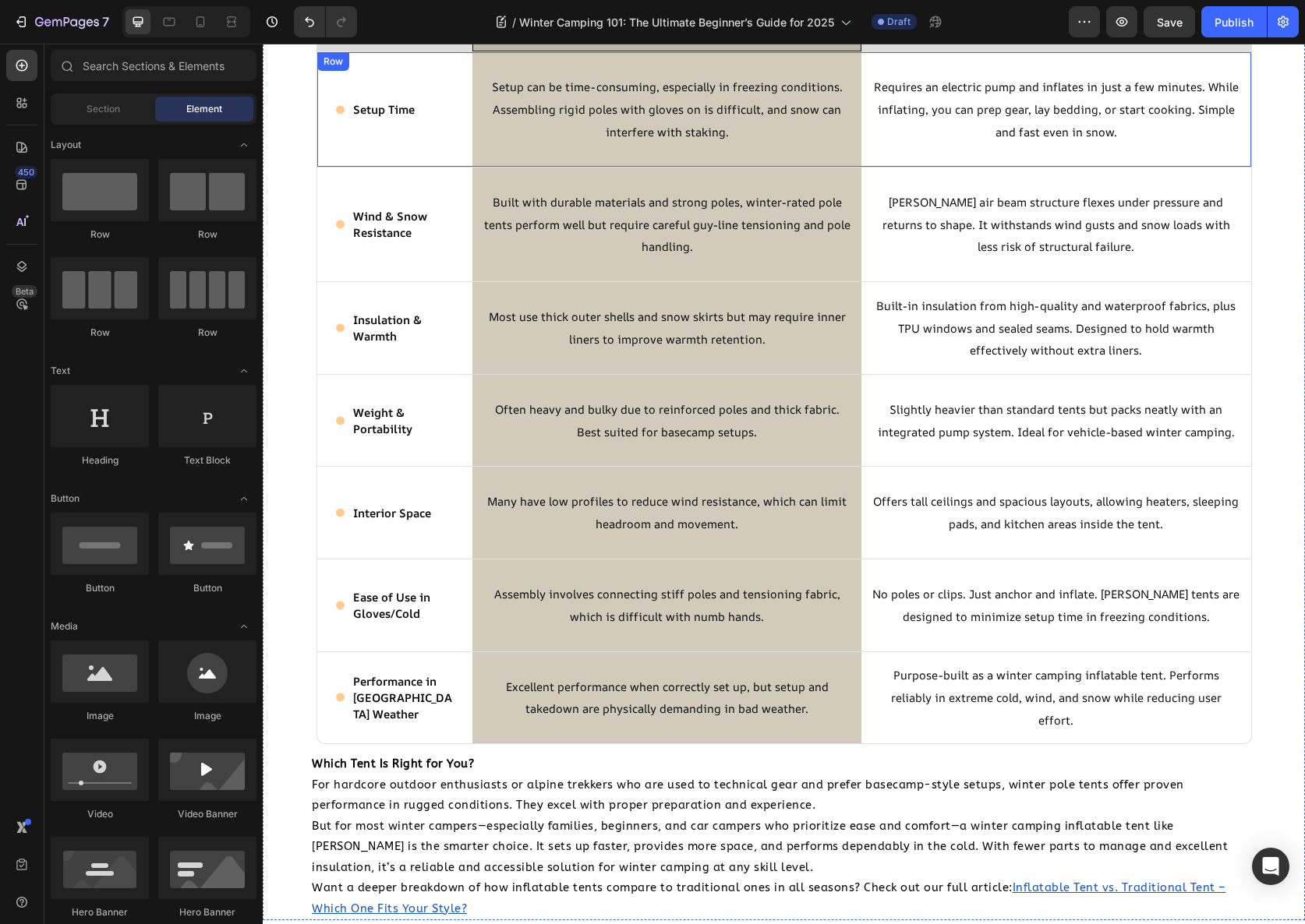
scroll to position [1701, 0]
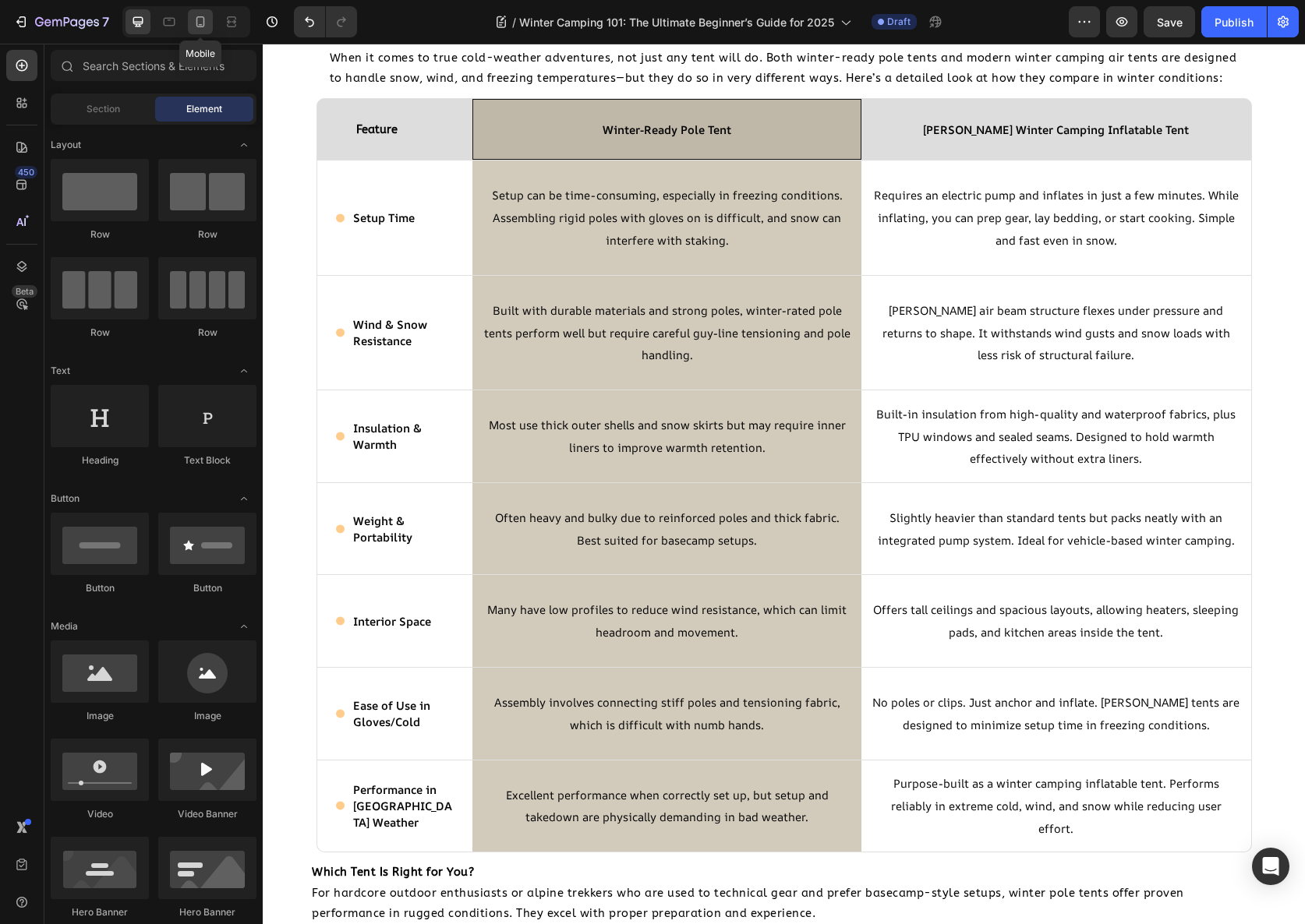
click at [197, 14] on icon at bounding box center [200, 22] width 16 height 16
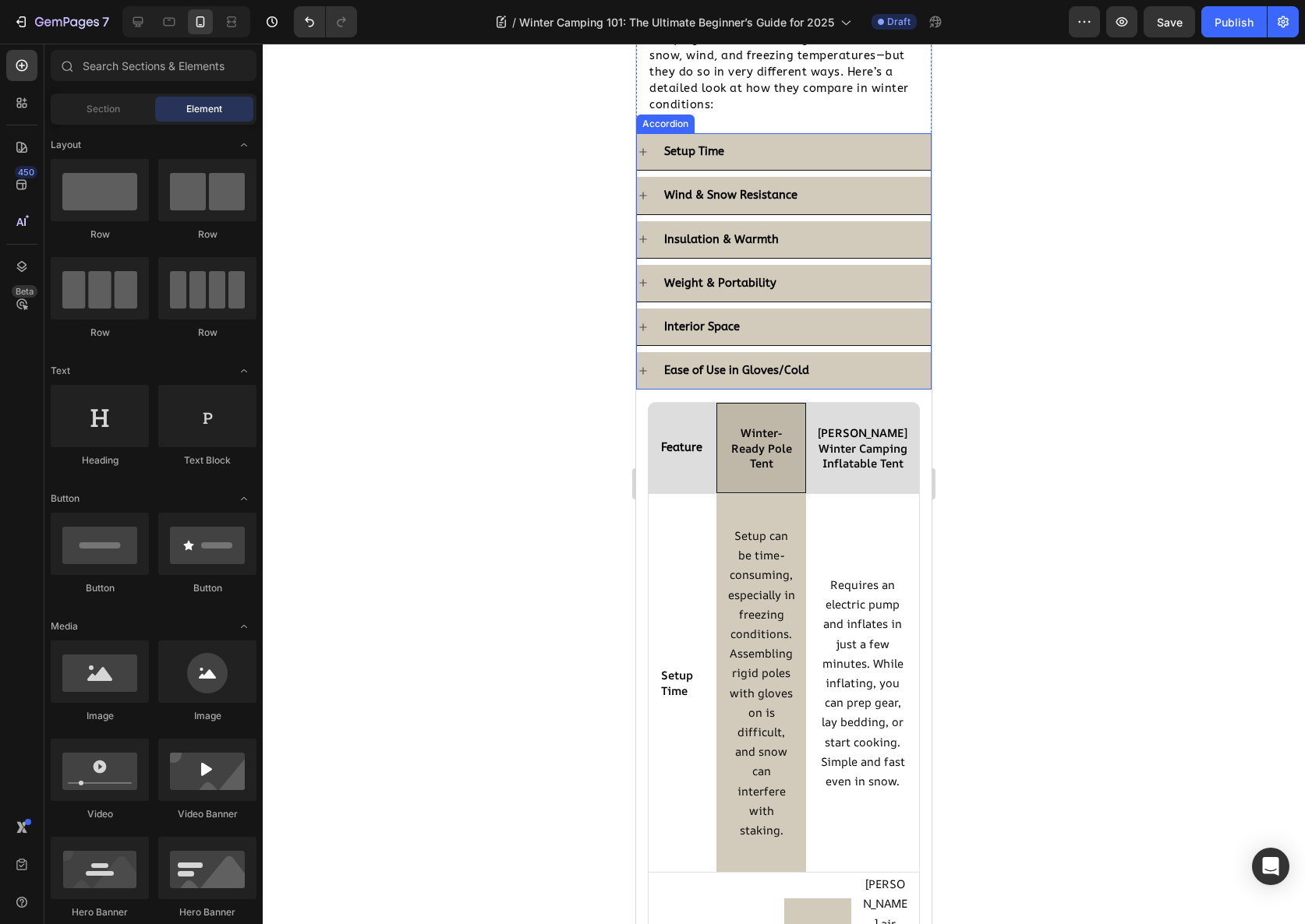
scroll to position [1775, 0]
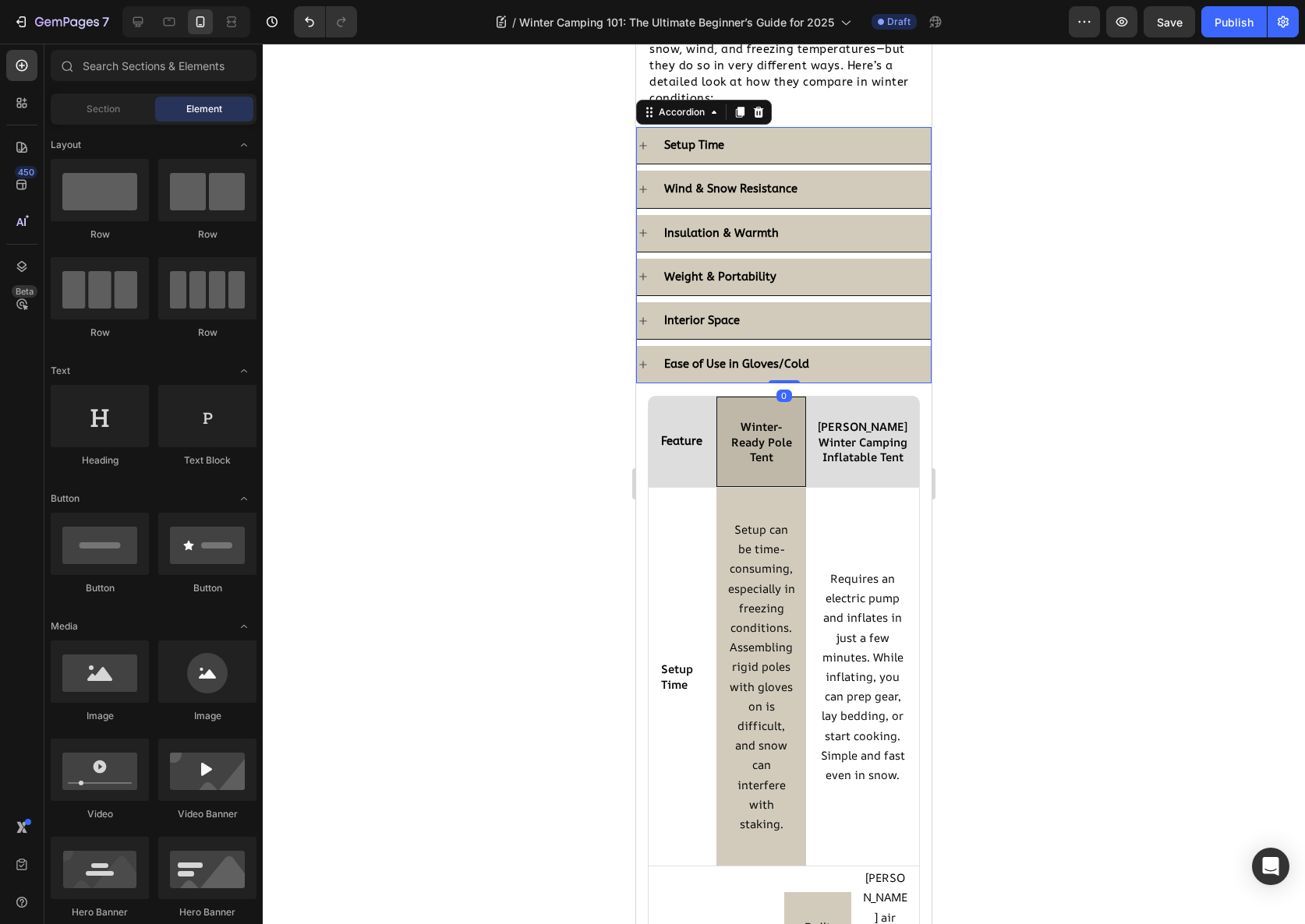
click at [830, 344] on div "Setup Time Wind & Snow Resistance Insulation & Warmth Weight & Portability Inte…" at bounding box center [784, 255] width 296 height 256
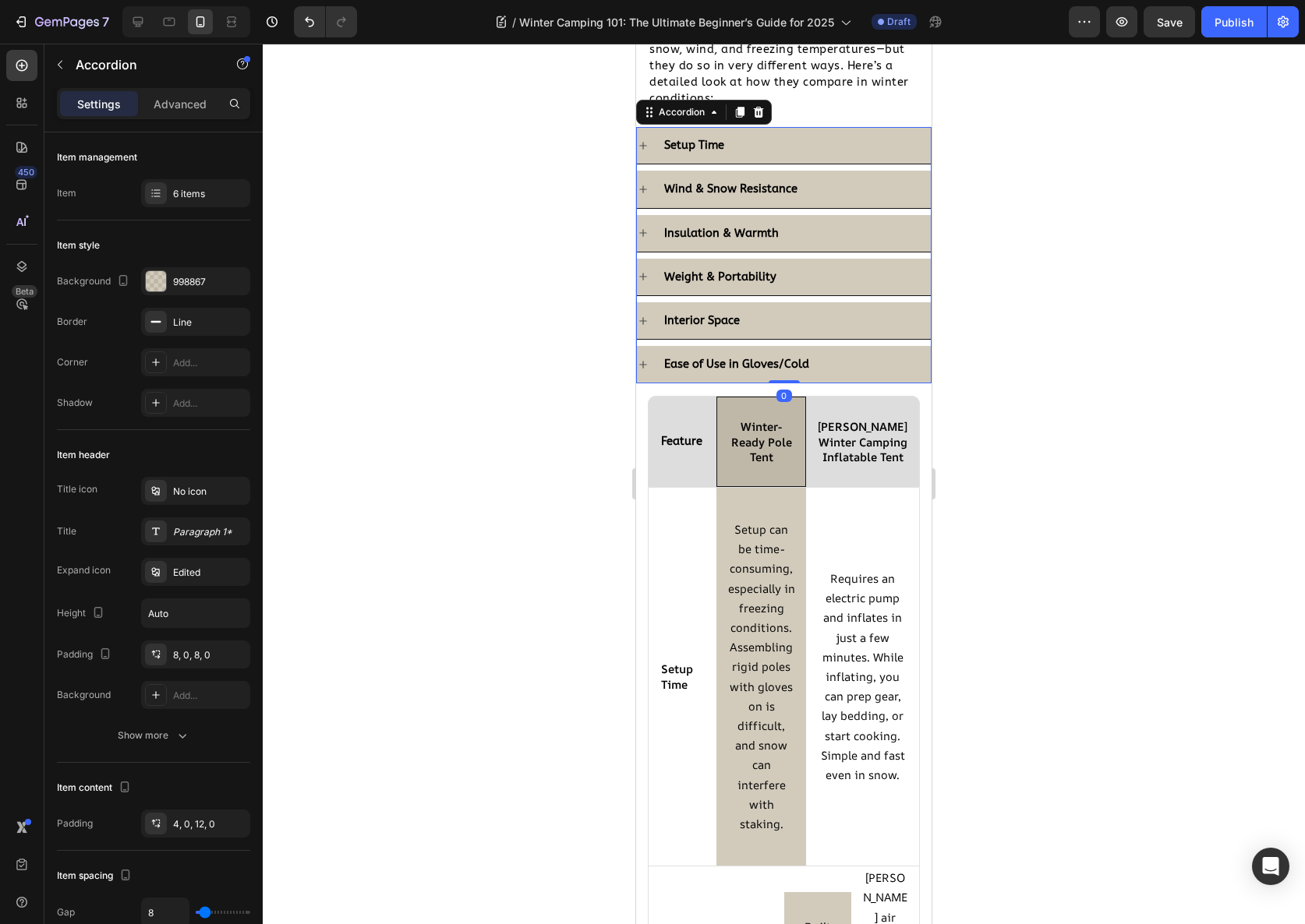
click at [832, 355] on div "Ease of Use in Gloves/Cold" at bounding box center [796, 364] width 269 height 24
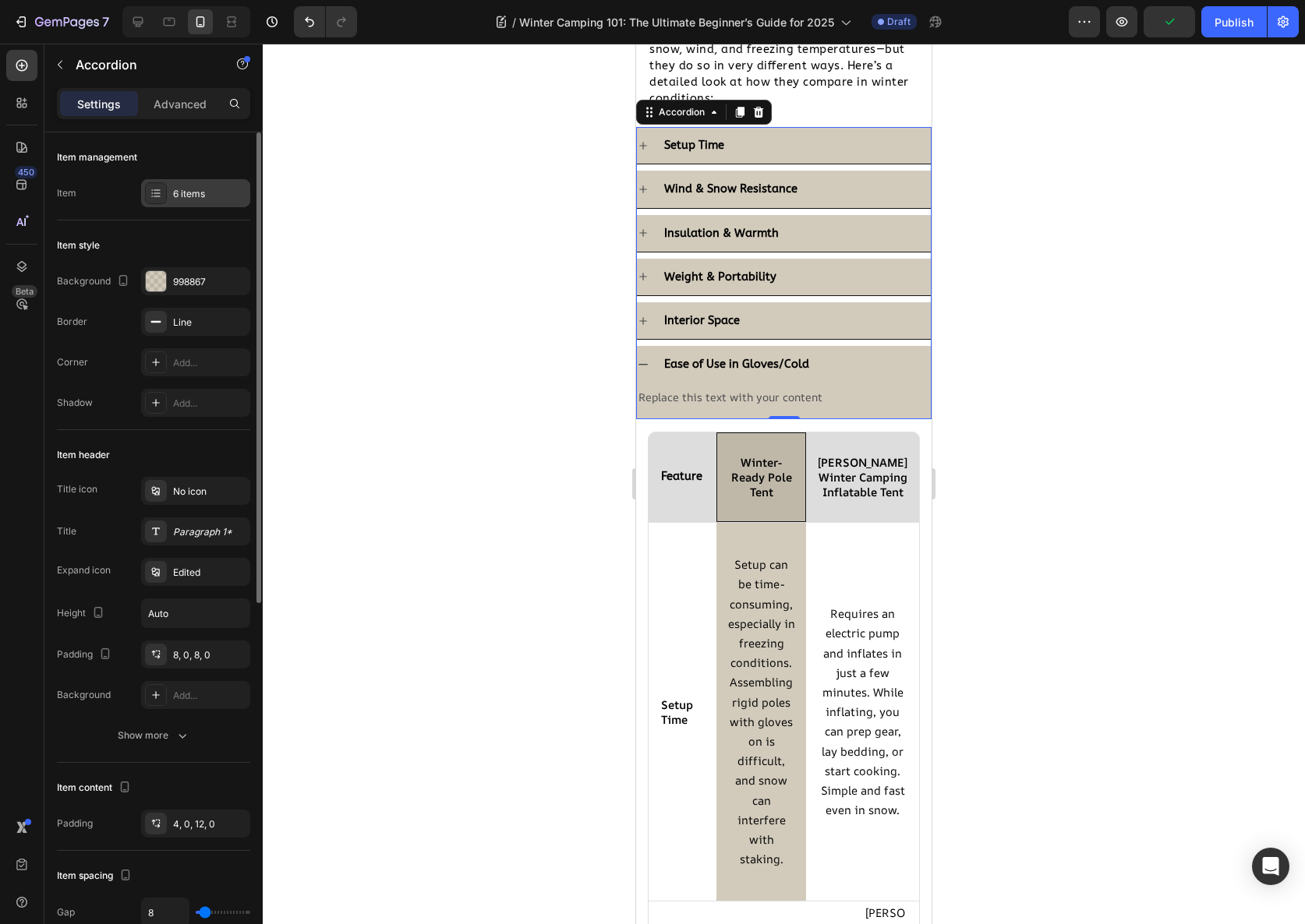
click at [175, 187] on div "6 items" at bounding box center [210, 194] width 73 height 14
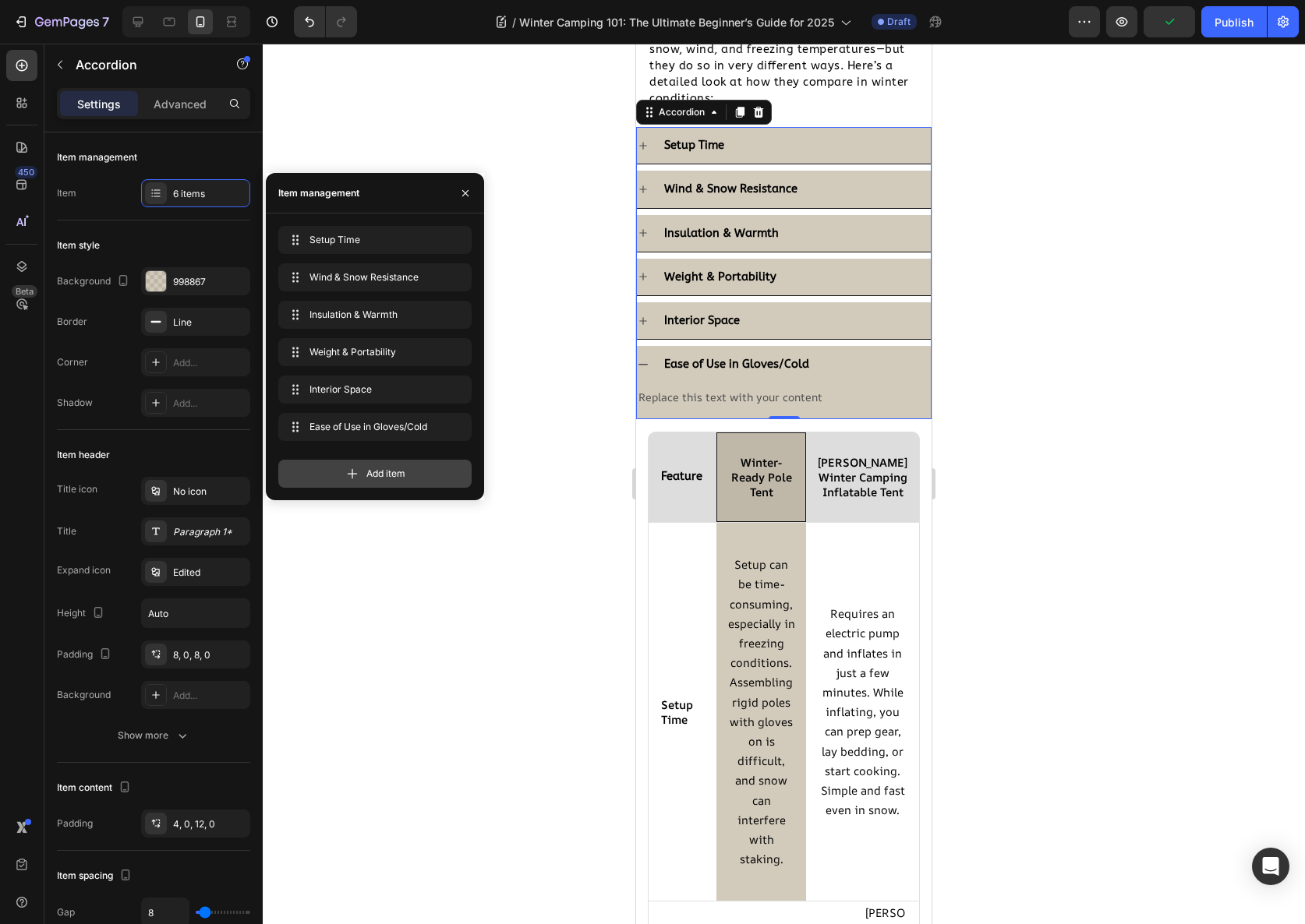
click at [365, 480] on div "Add item" at bounding box center [375, 474] width 193 height 28
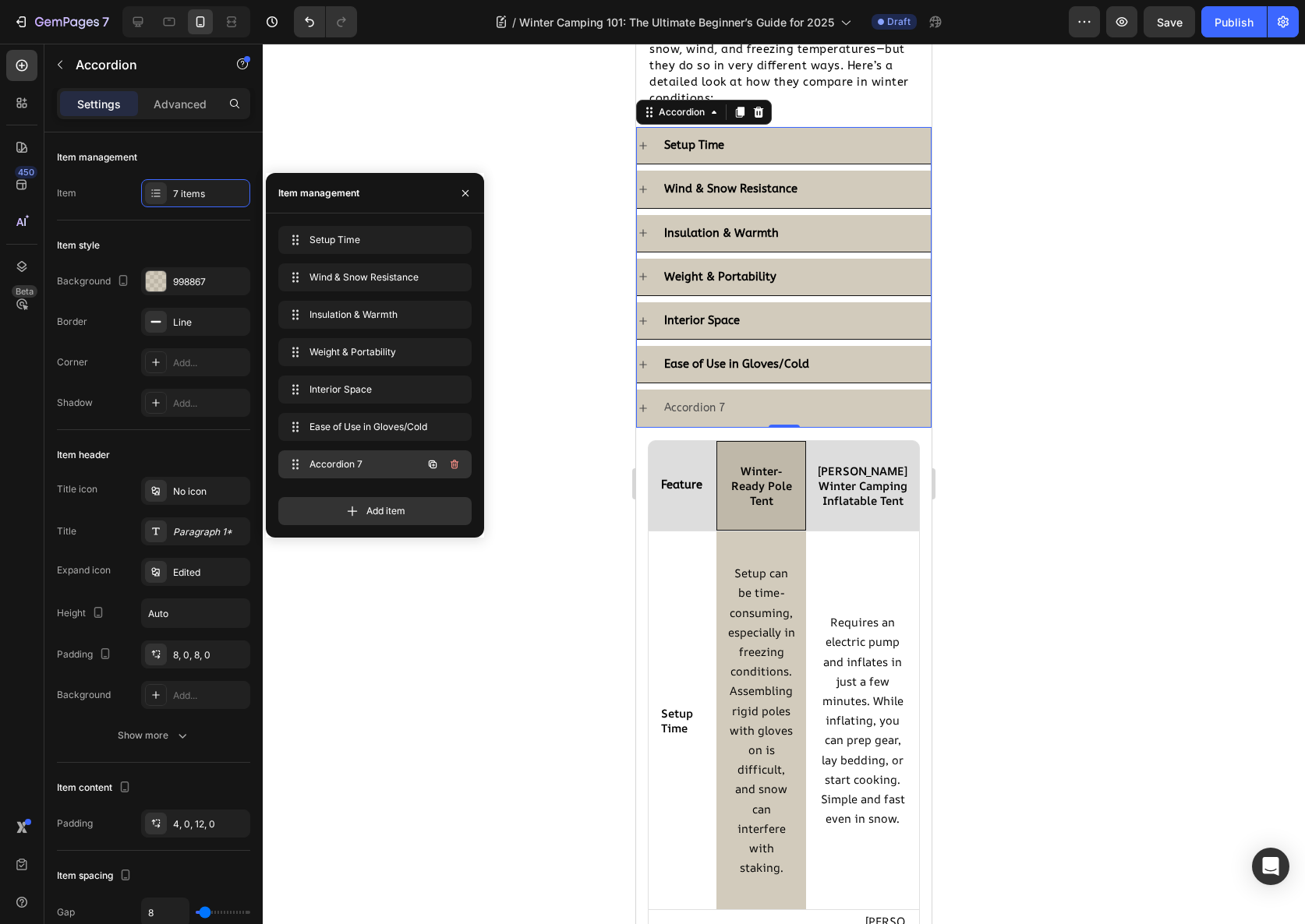
click at [372, 464] on span "Accordion 7" at bounding box center [353, 464] width 88 height 14
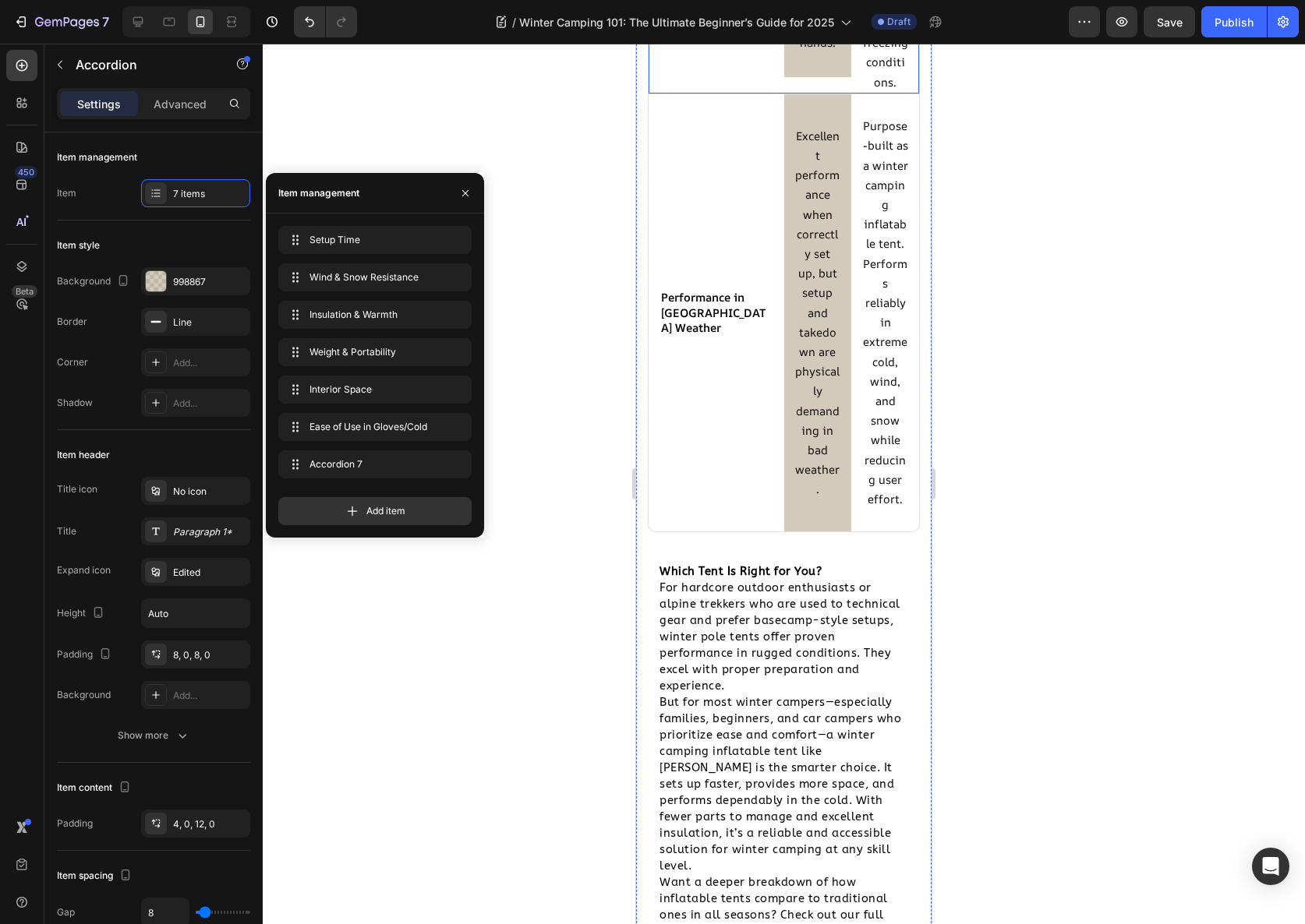
scroll to position [4747, 0]
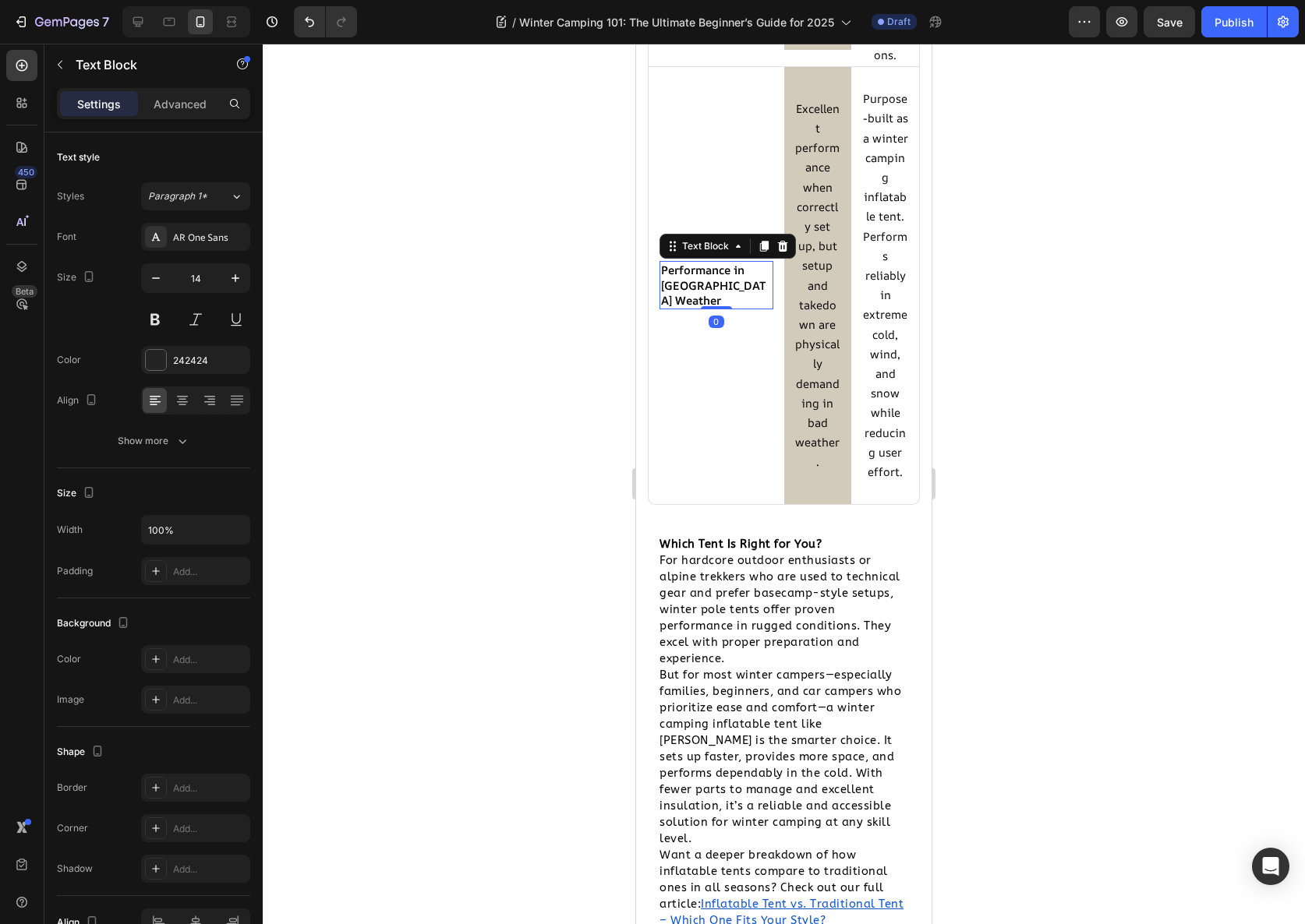
click at [723, 307] on strong "Performance in [GEOGRAPHIC_DATA] Weather" at bounding box center [713, 285] width 104 height 45
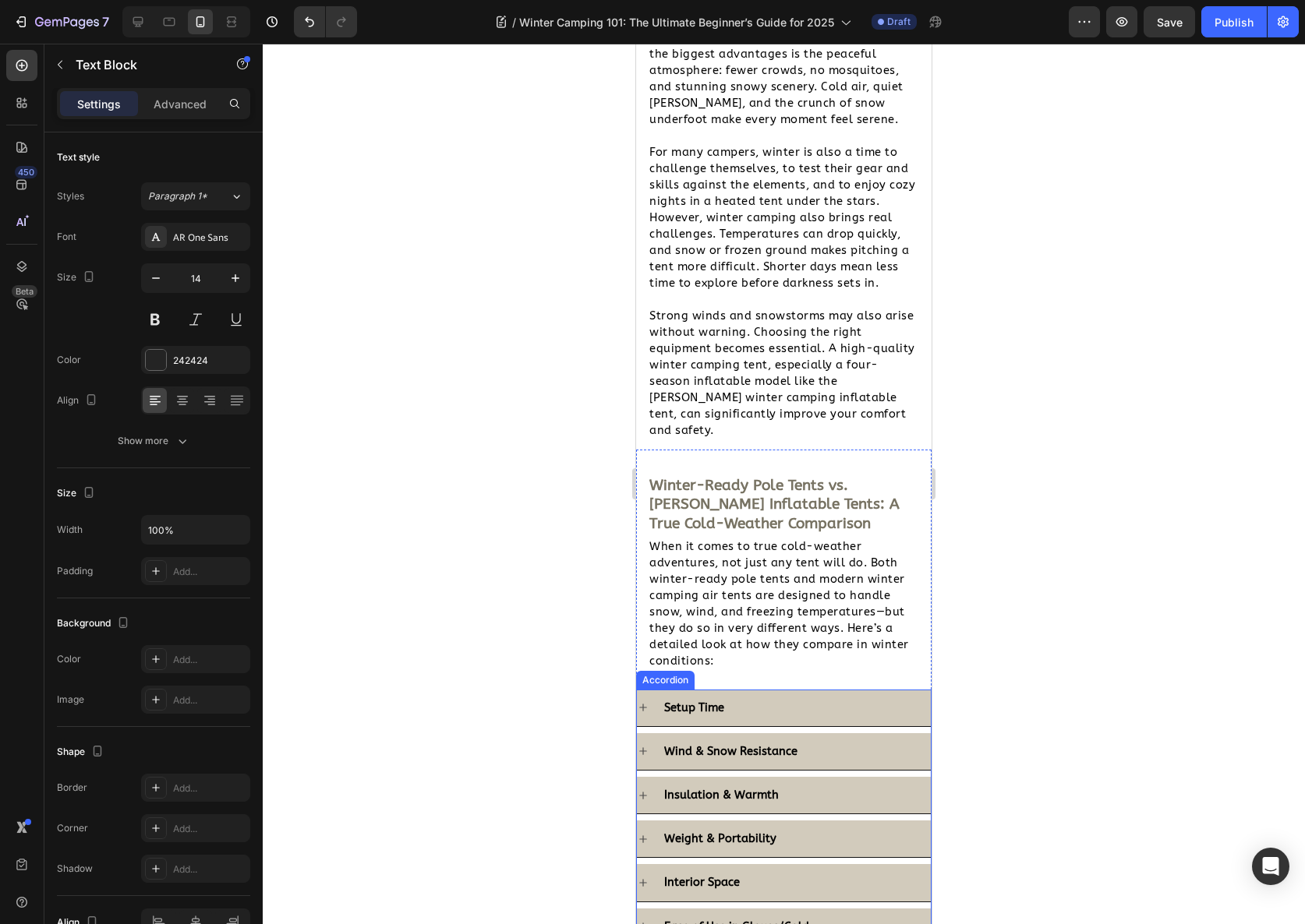
scroll to position [1658, 0]
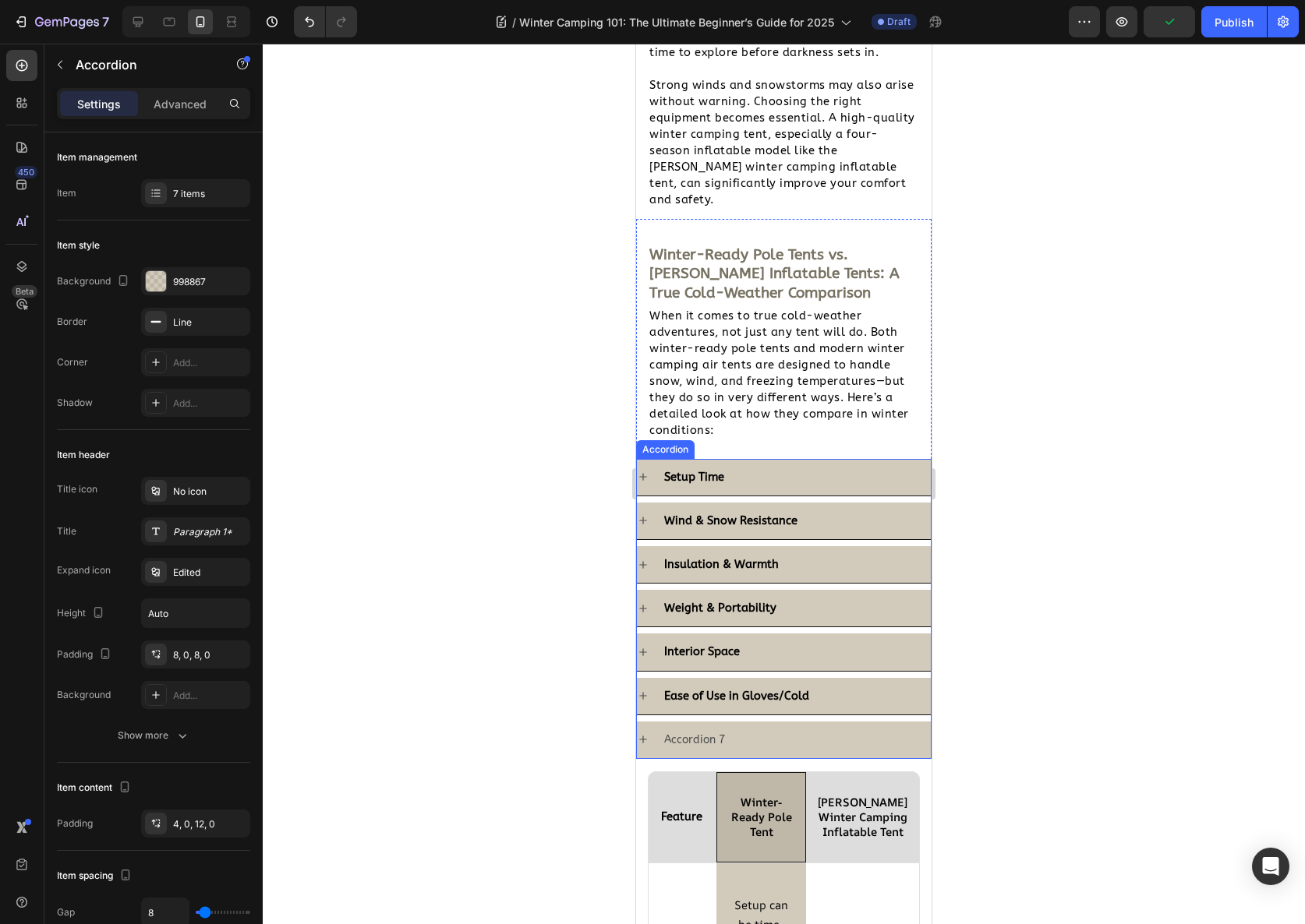
click at [711, 728] on div "Accordion 7" at bounding box center [694, 740] width 65 height 24
click at [711, 730] on p "Accordion 7" at bounding box center [694, 740] width 60 height 20
click at [475, 609] on div at bounding box center [784, 484] width 1042 height 881
click at [823, 552] on div "Insulation & Warmth" at bounding box center [796, 564] width 269 height 24
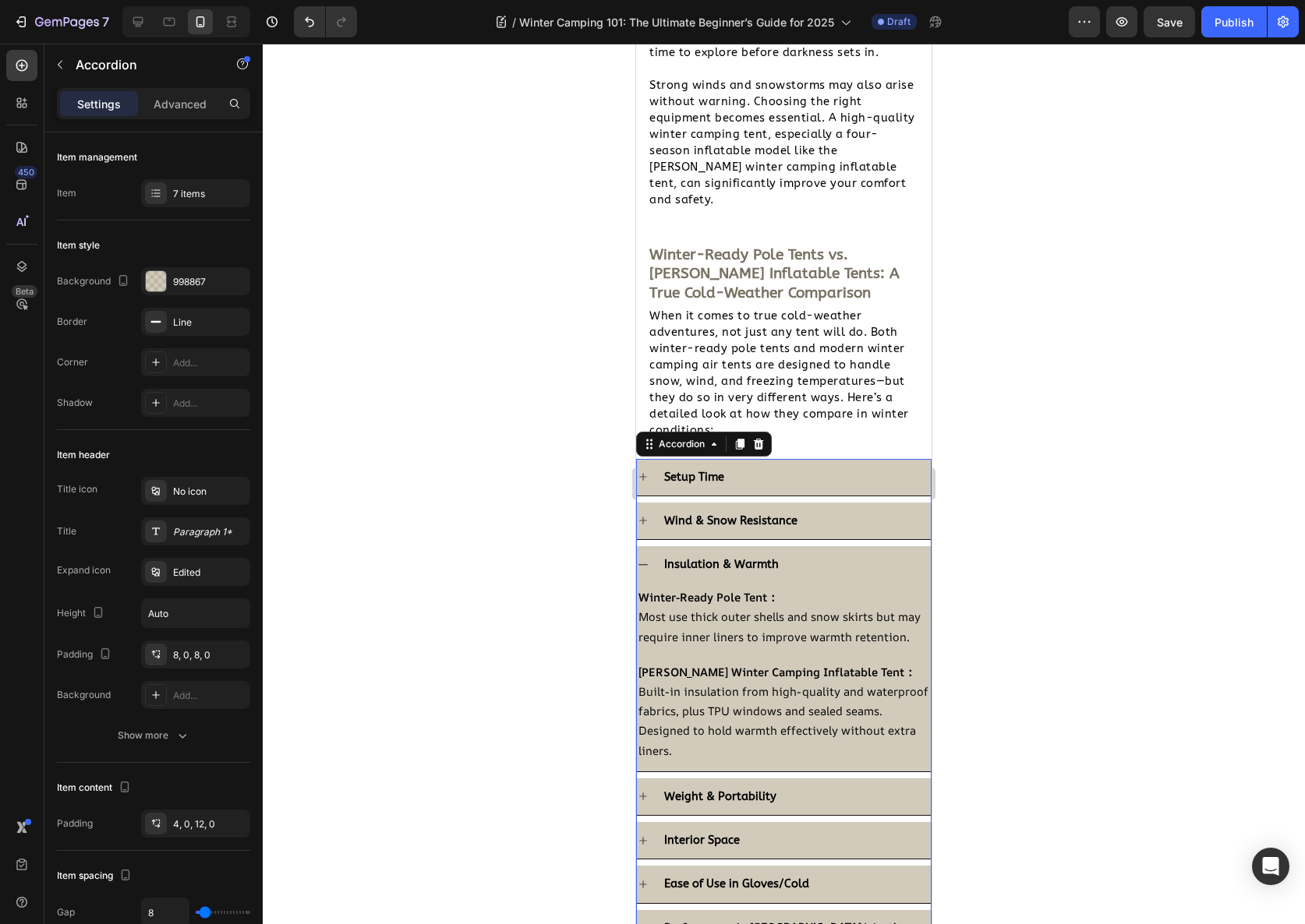
click at [811, 784] on div "Weight & Portability" at bounding box center [796, 796] width 269 height 24
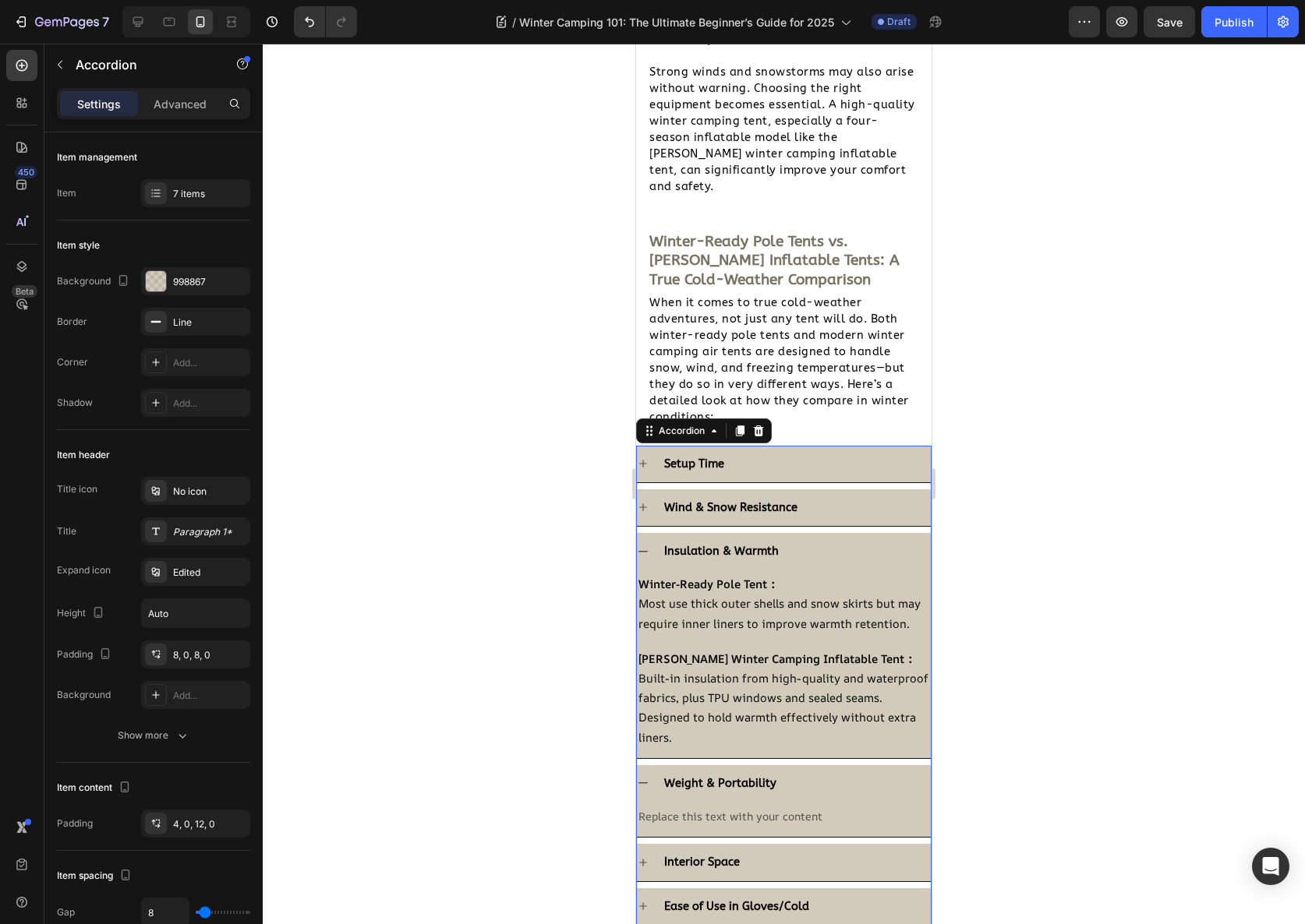
scroll to position [1688, 0]
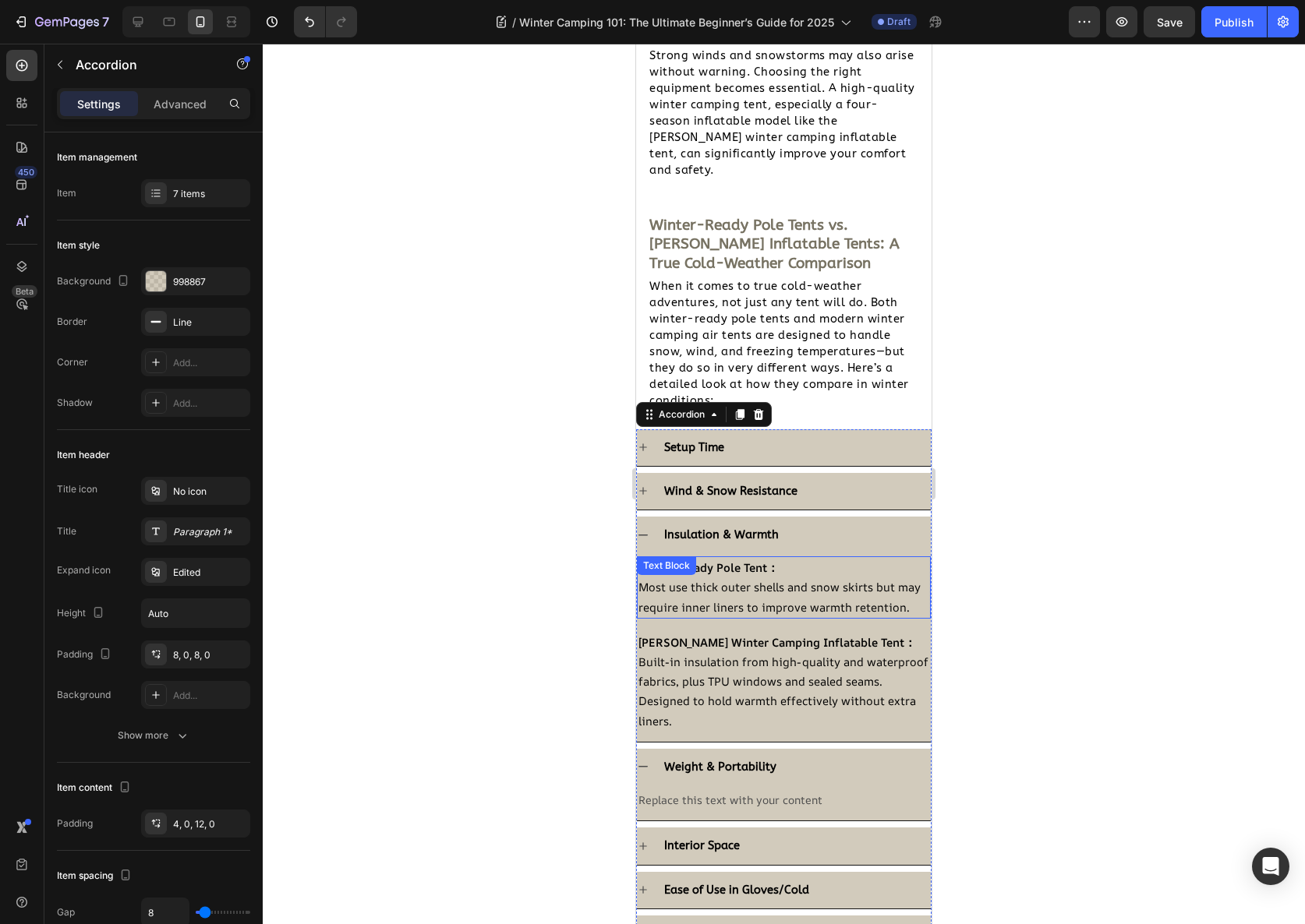
click at [724, 579] on span "Most use thick outer shells and snow skirts but may require inner liners to imp…" at bounding box center [780, 596] width 283 height 35
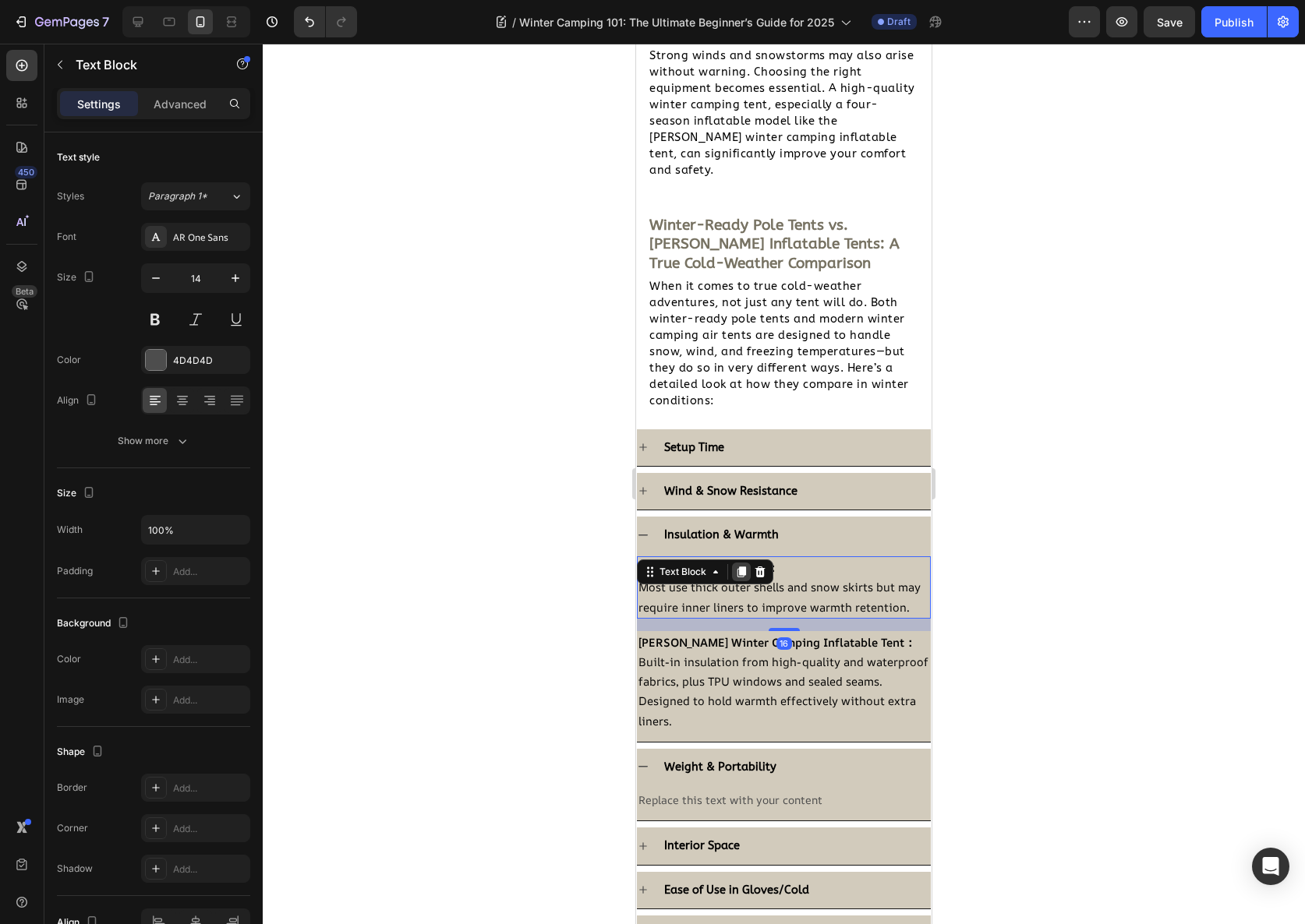
click at [742, 566] on icon at bounding box center [742, 572] width 9 height 11
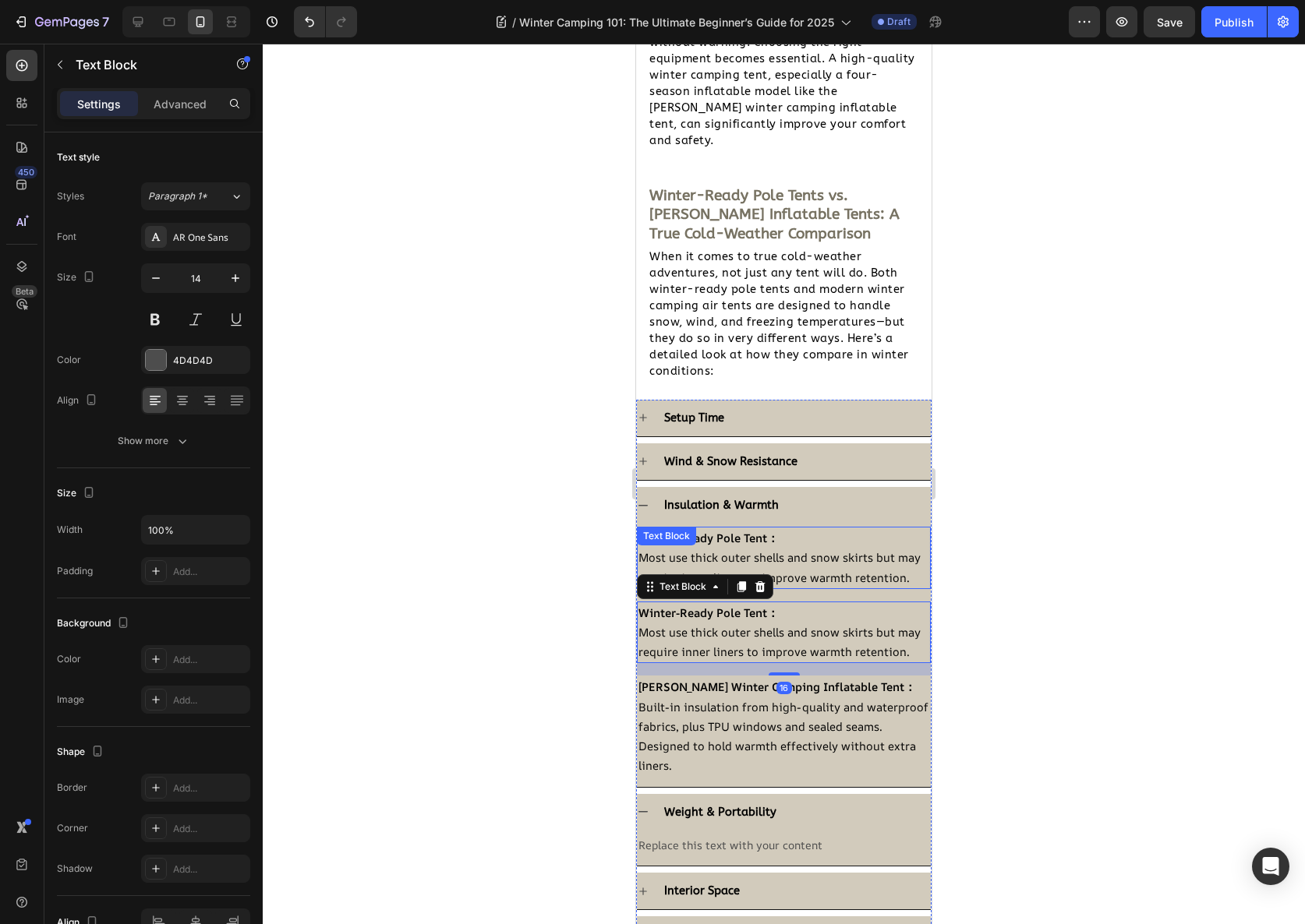
scroll to position [1798, 0]
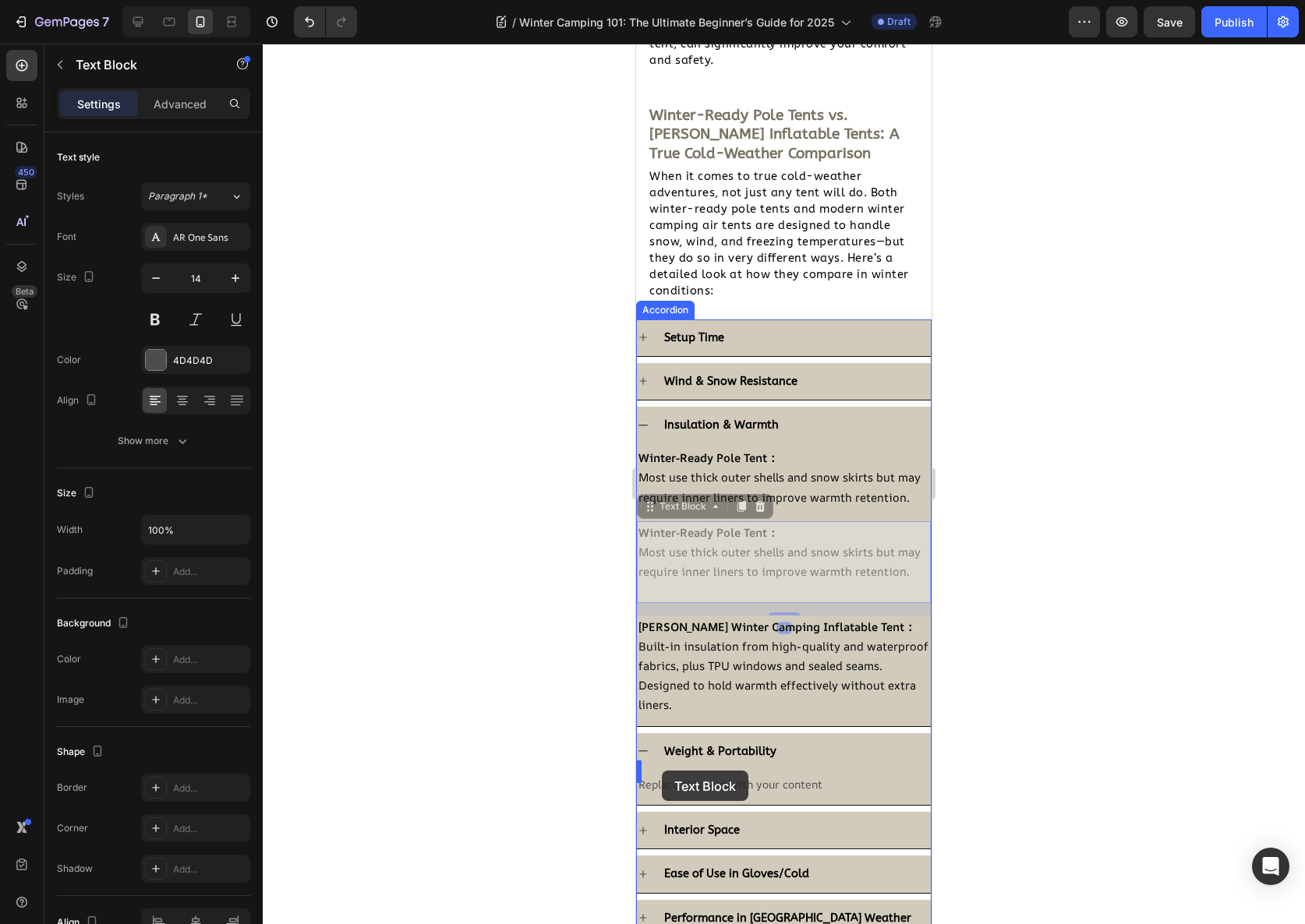
drag, startPoint x: 647, startPoint y: 496, endPoint x: 661, endPoint y: 771, distance: 275.4
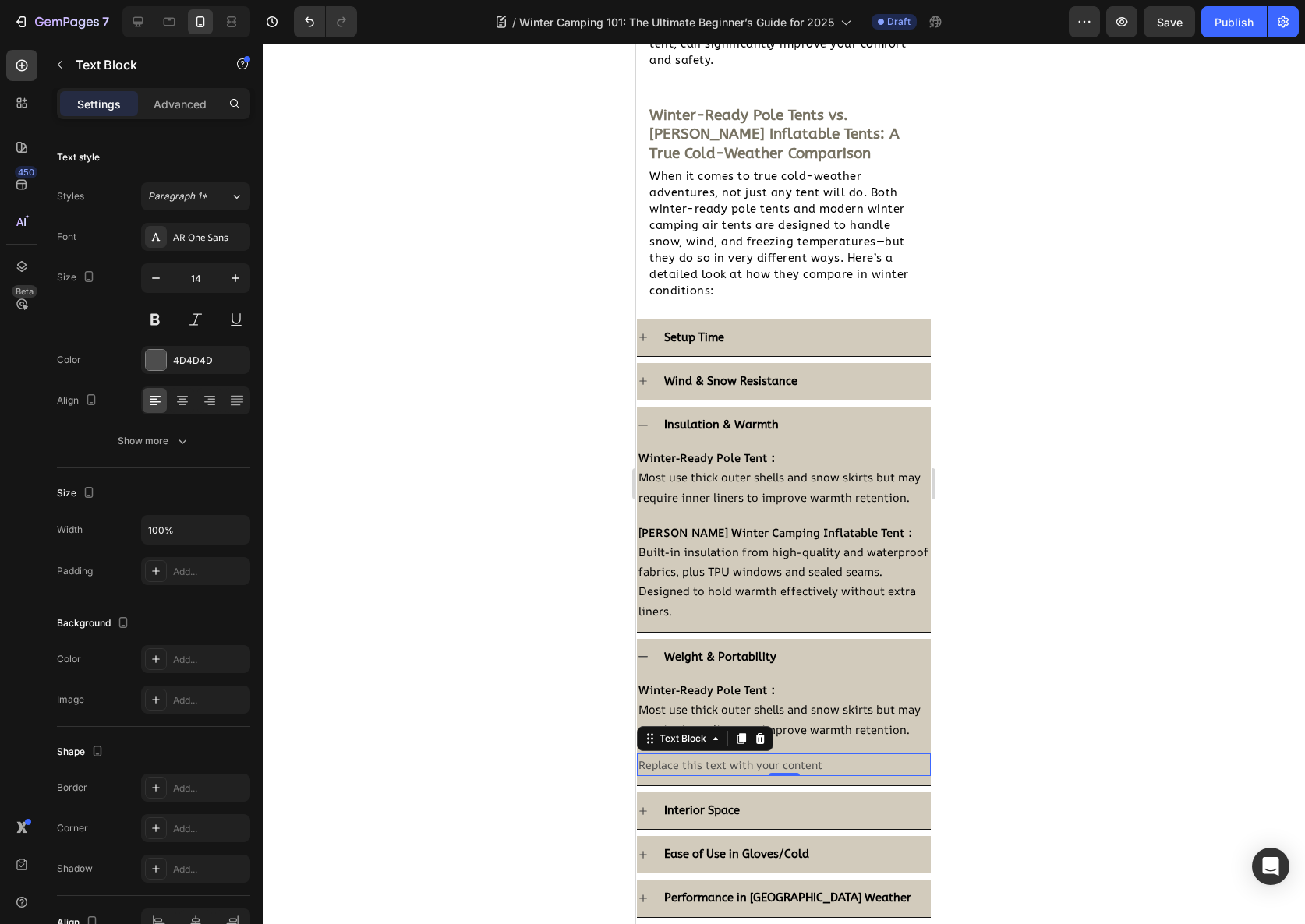
click at [716, 763] on div "Replace this text with your content" at bounding box center [784, 765] width 294 height 23
click at [756, 744] on icon at bounding box center [760, 739] width 10 height 11
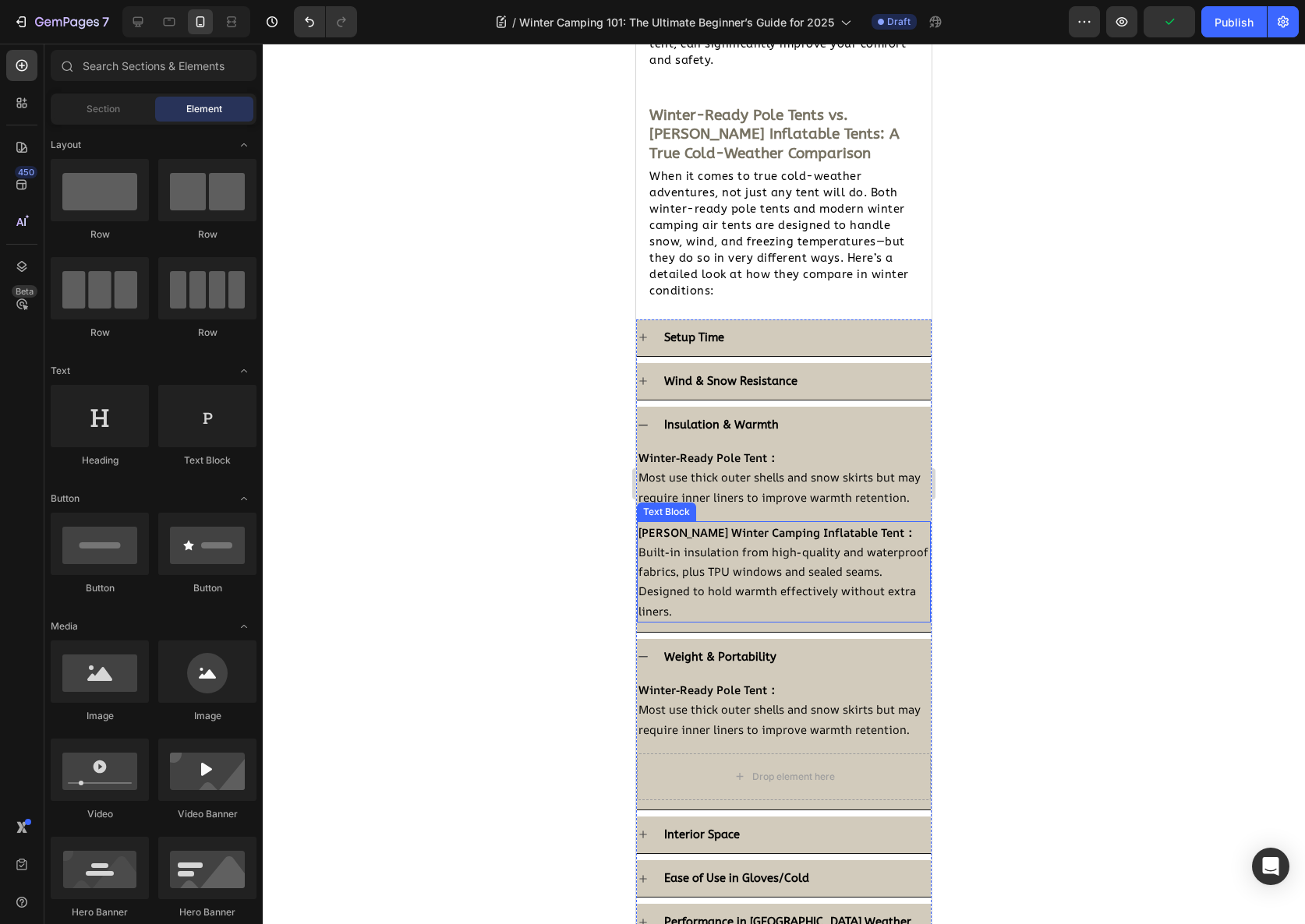
click at [745, 544] on span "Built-in insulation from high-quality and waterproof fabrics, plus TPU windows …" at bounding box center [784, 580] width 290 height 75
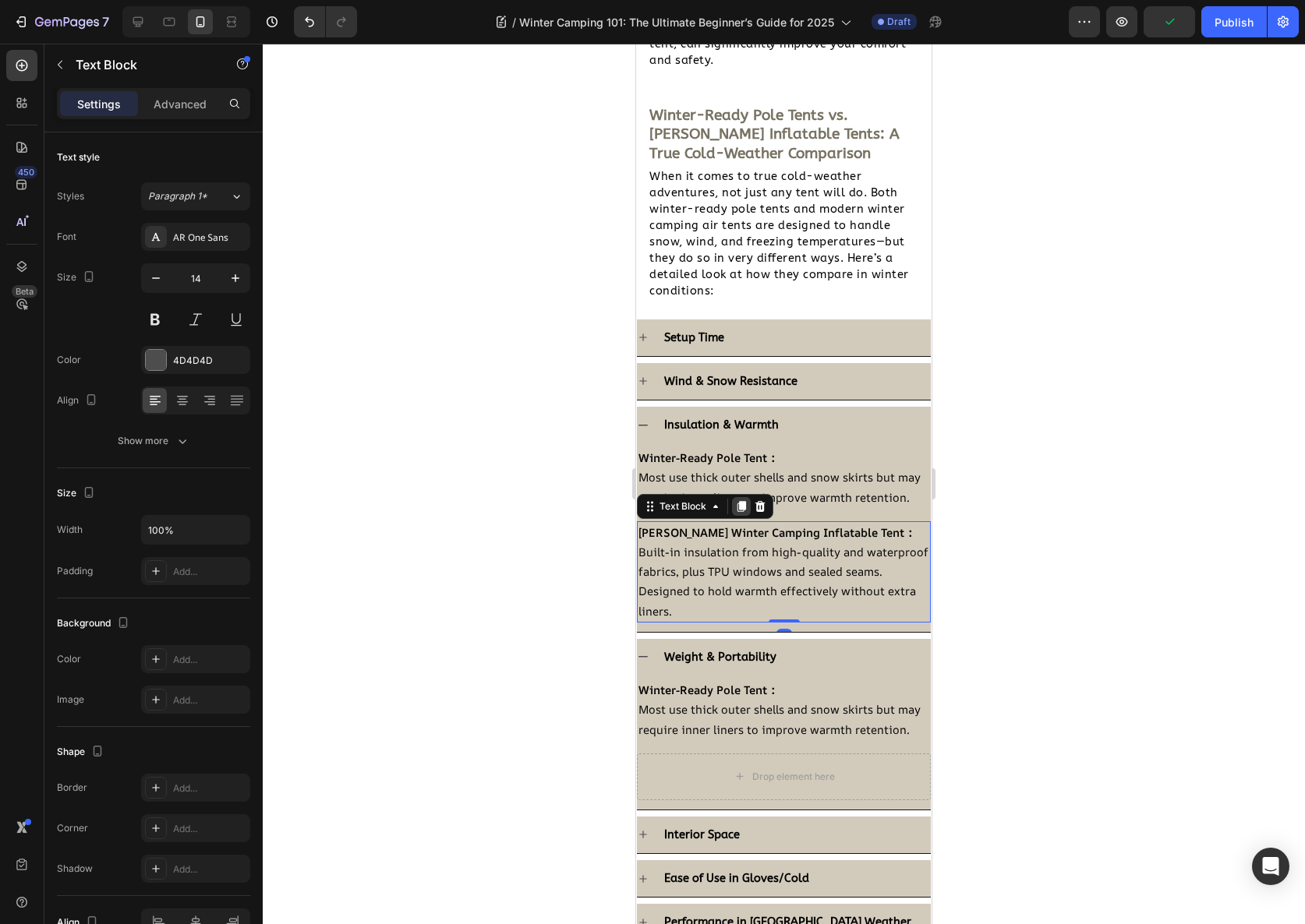
click at [742, 501] on icon at bounding box center [742, 507] width 9 height 11
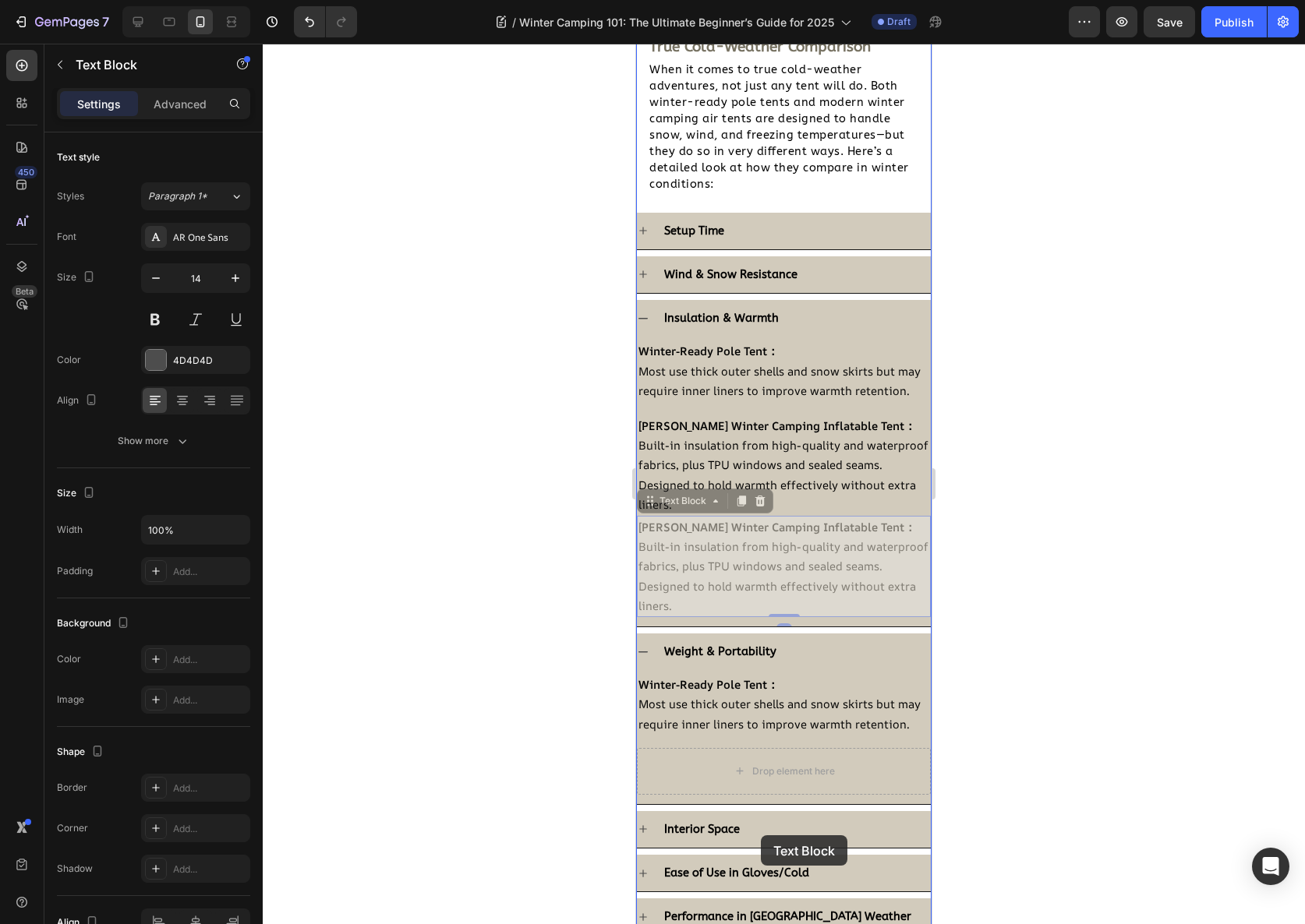
scroll to position [1877, 0]
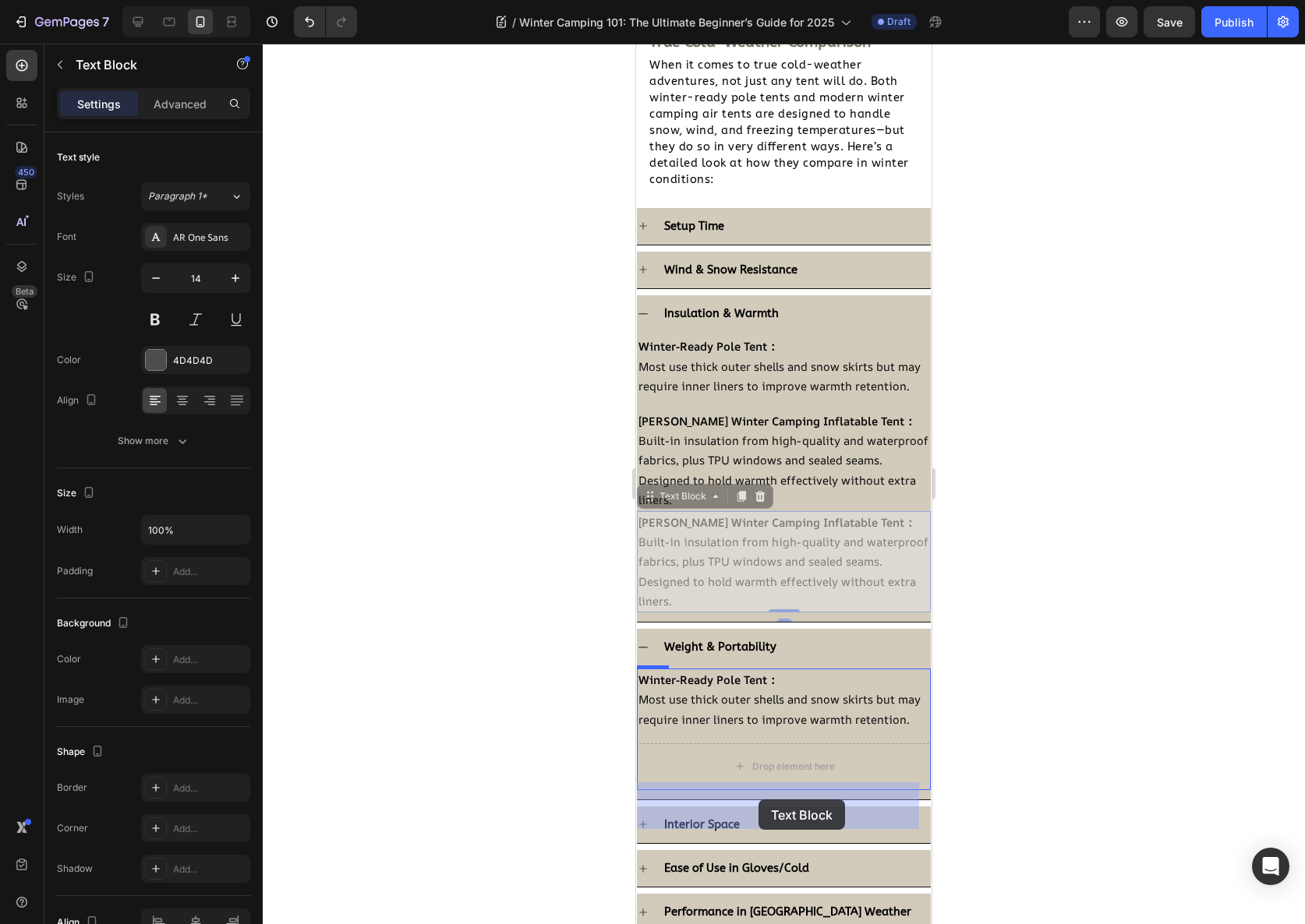
drag, startPoint x: 652, startPoint y: 596, endPoint x: 759, endPoint y: 799, distance: 229.5
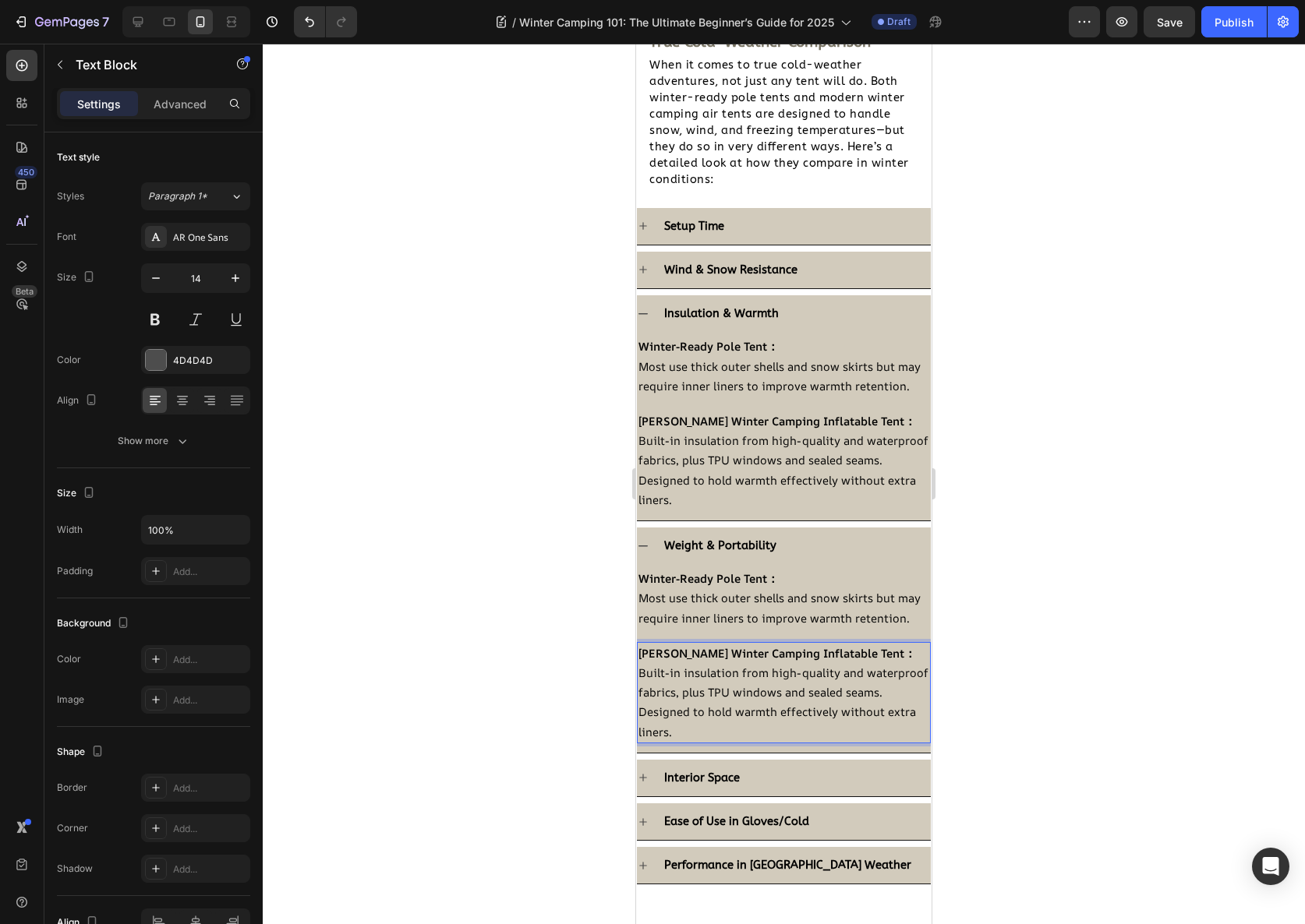
click at [833, 704] on span "Built-in insulation from high-quality and waterproof fabrics, plus TPU windows …" at bounding box center [784, 701] width 290 height 75
click at [970, 613] on div at bounding box center [784, 484] width 1042 height 881
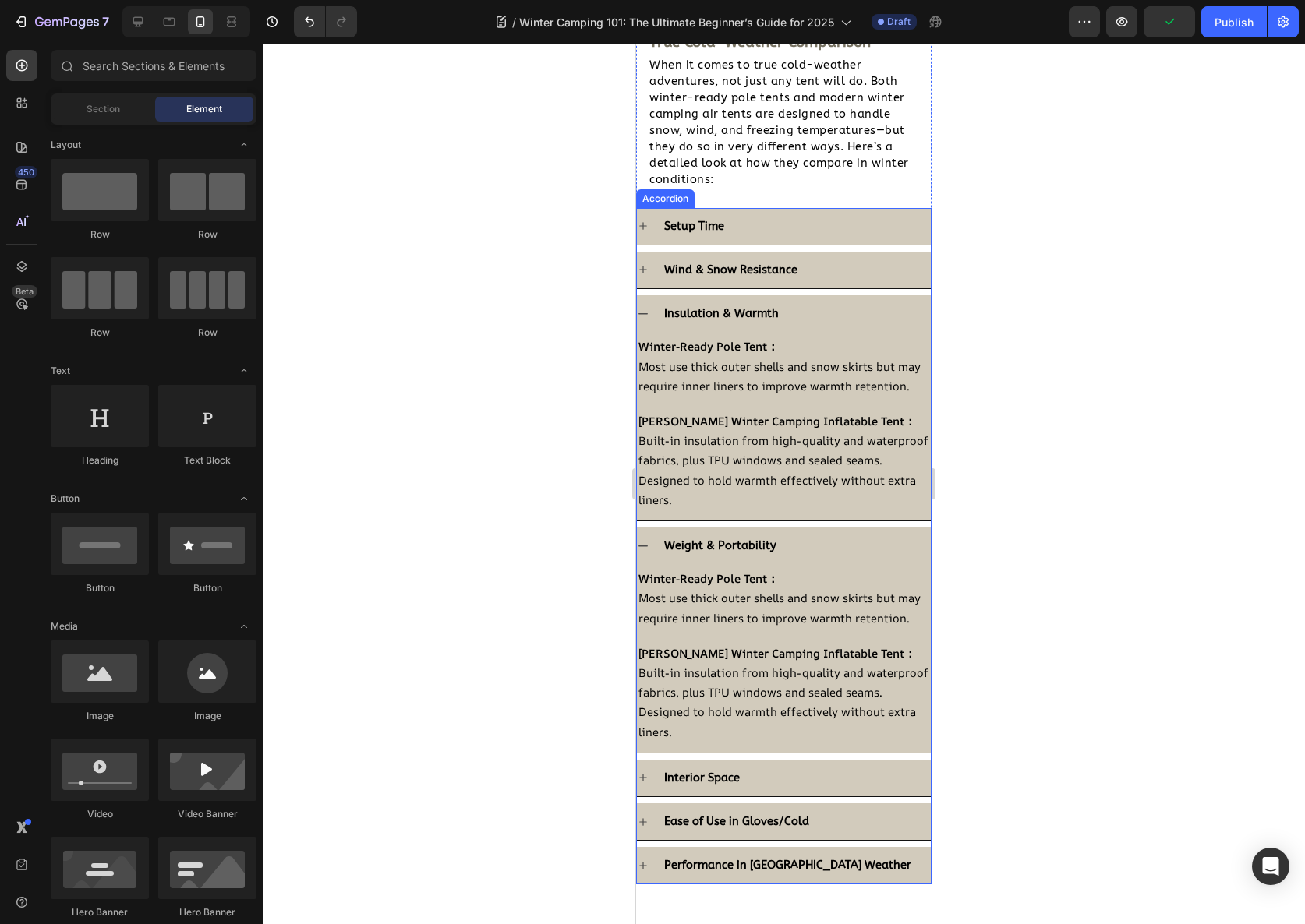
click at [649, 316] on icon at bounding box center [643, 314] width 13 height 13
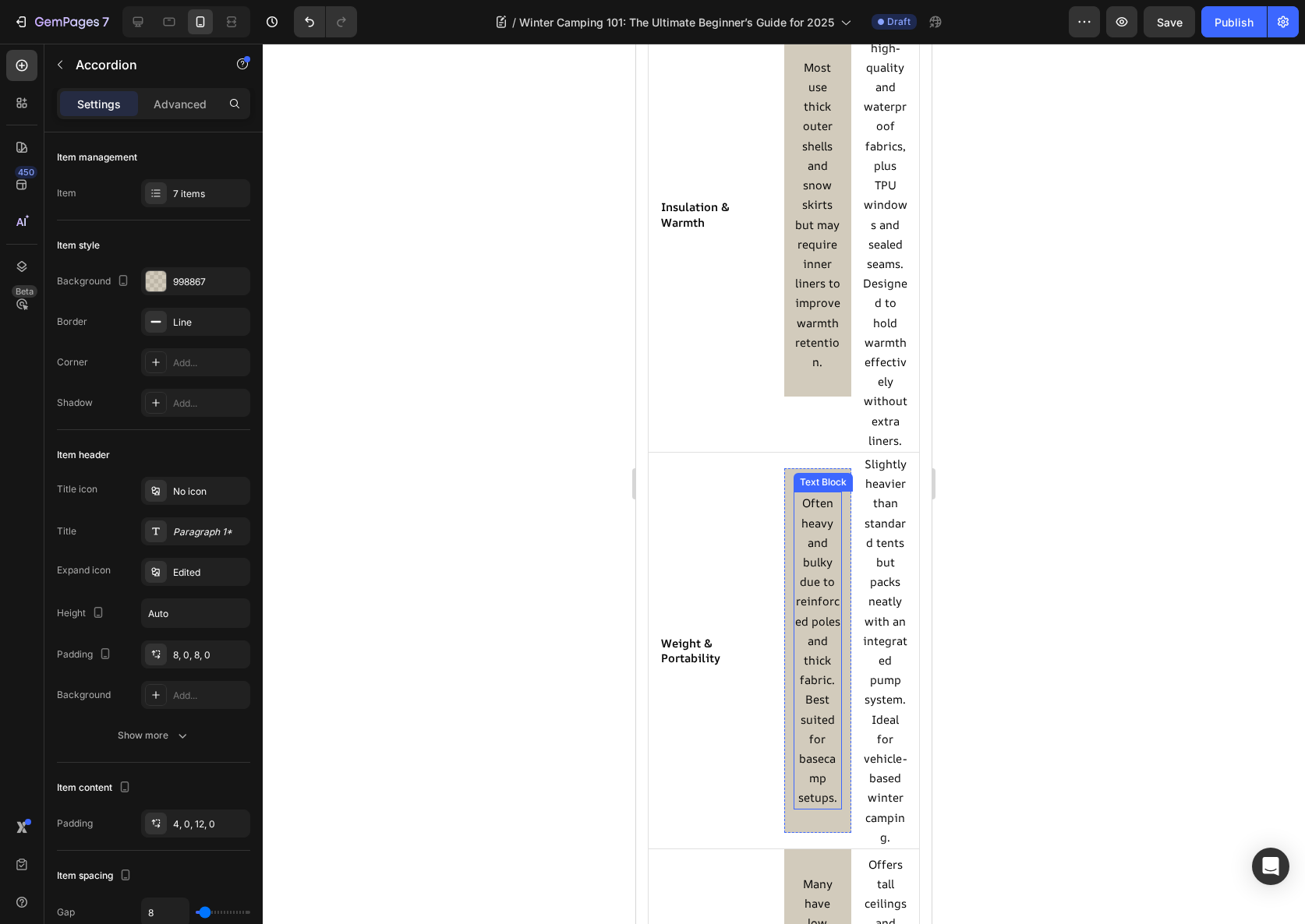
scroll to position [3920, 0]
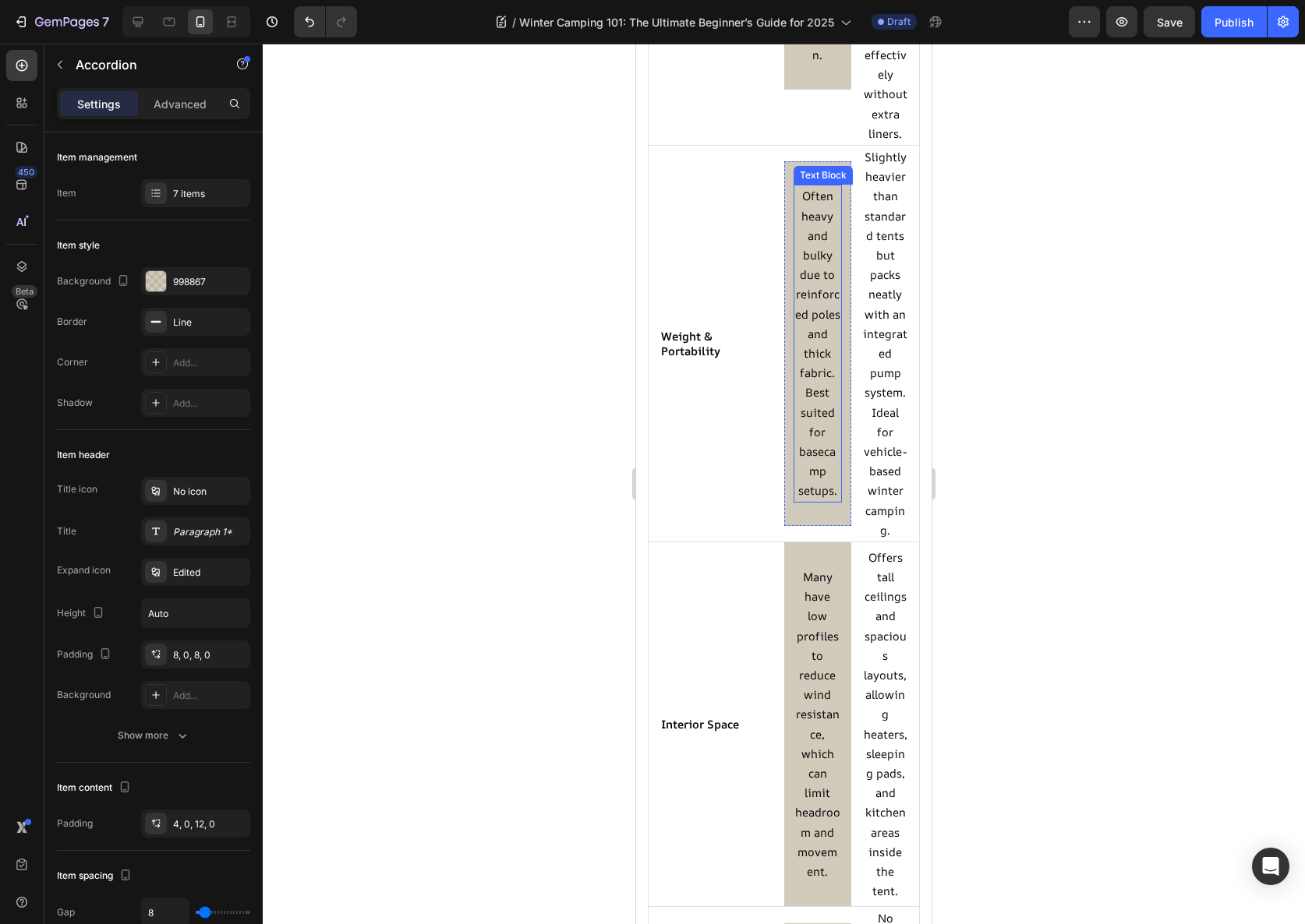
click at [814, 376] on span "Often heavy and bulky due to reinforced poles and thick fabric. Best suited for…" at bounding box center [818, 342] width 46 height 310
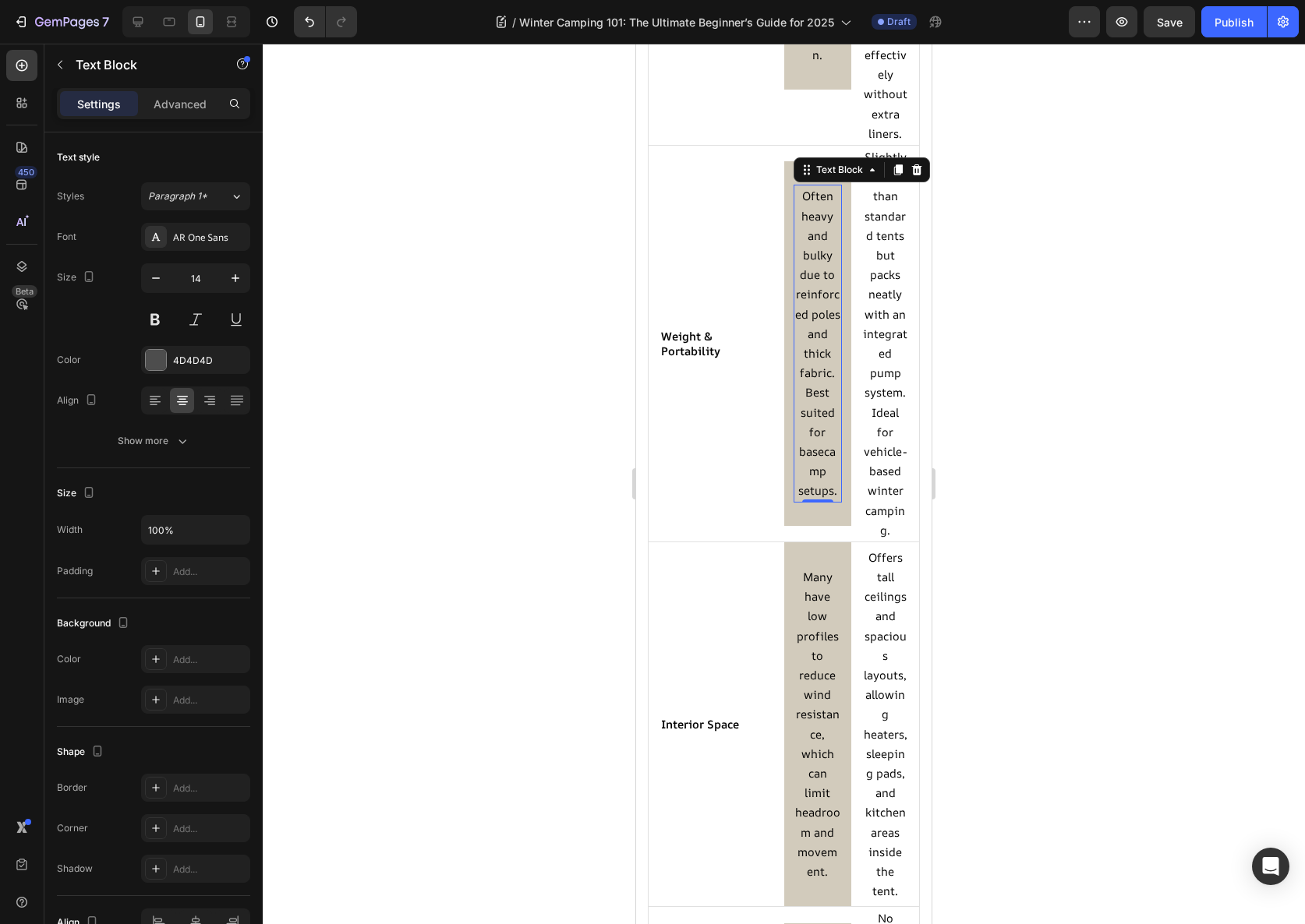
click at [814, 376] on span "Often heavy and bulky due to reinforced poles and thick fabric. Best suited for…" at bounding box center [818, 342] width 46 height 310
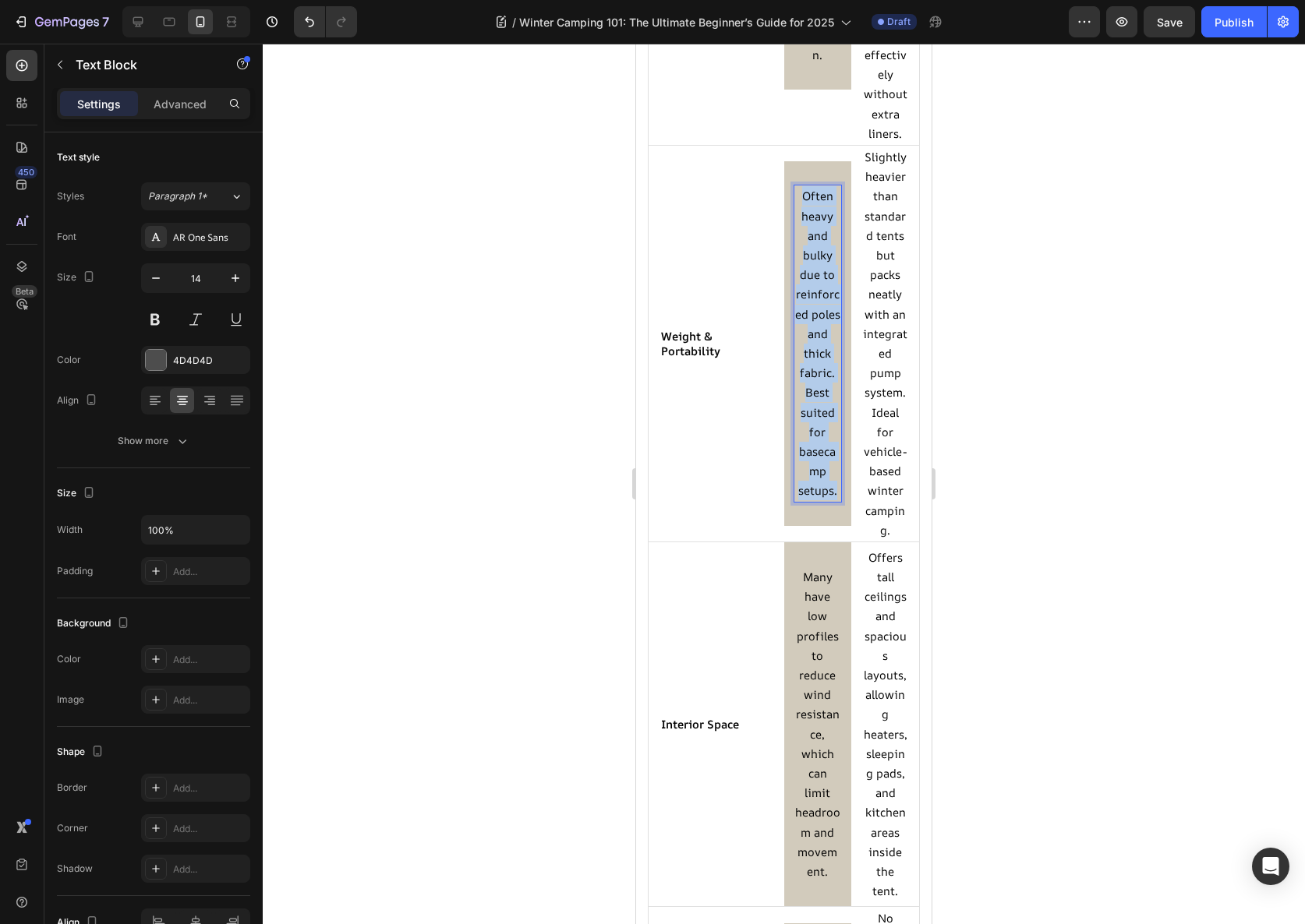
click at [814, 376] on span "Often heavy and bulky due to reinforced poles and thick fabric. Best suited for…" at bounding box center [818, 342] width 46 height 310
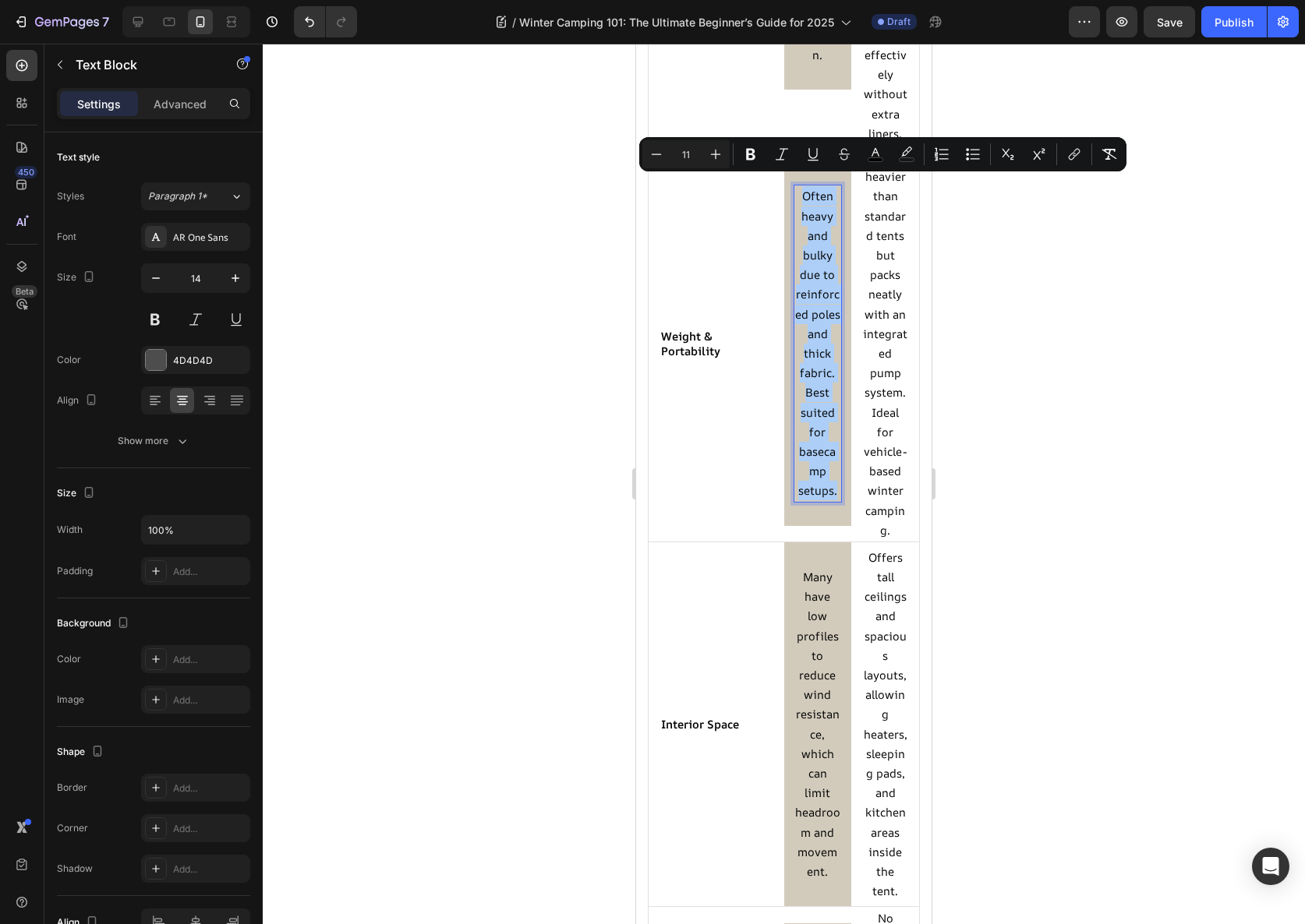
click at [1018, 344] on div at bounding box center [784, 484] width 1042 height 881
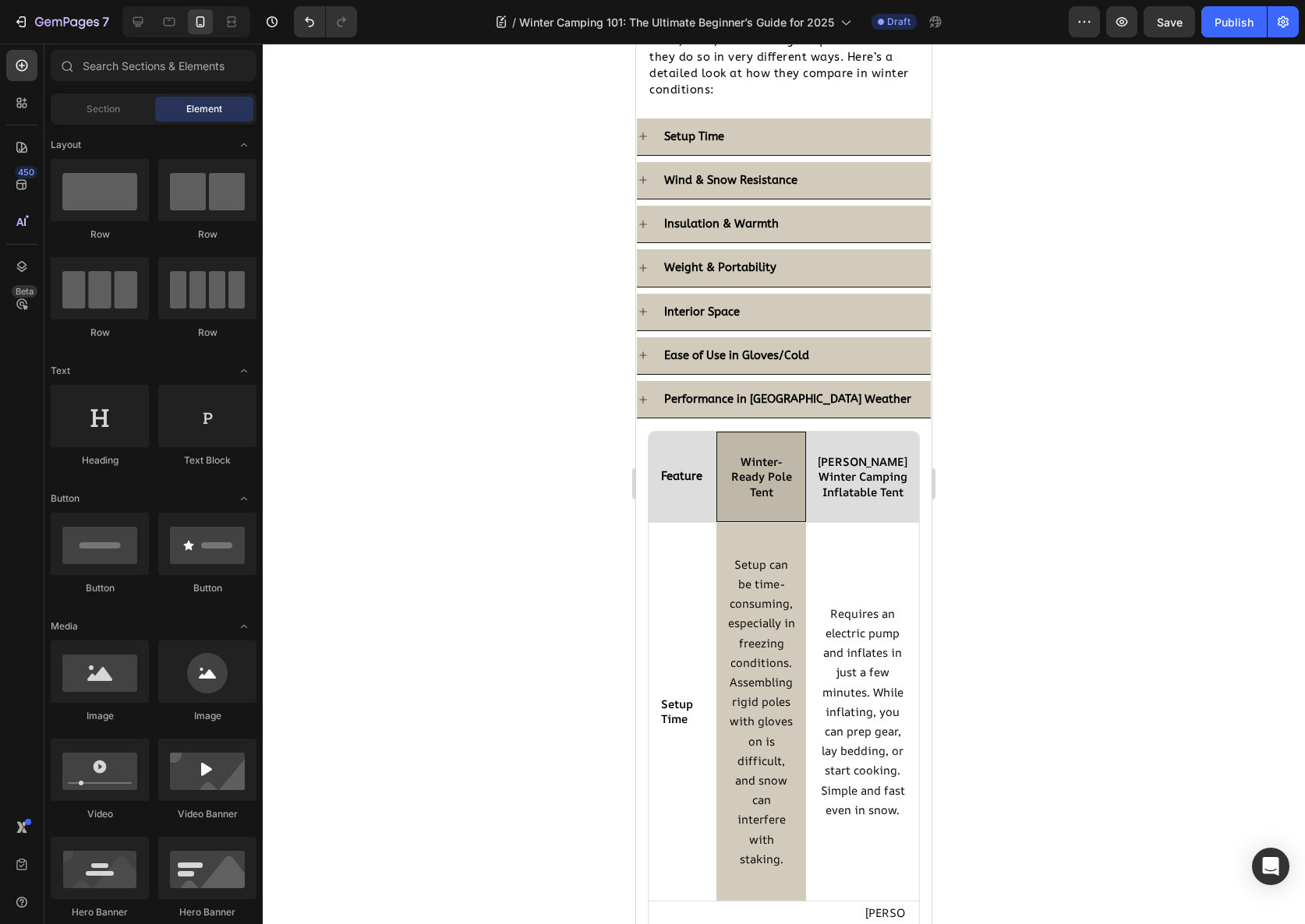
scroll to position [1966, 0]
click at [813, 271] on div "Weight & Portability" at bounding box center [796, 268] width 269 height 24
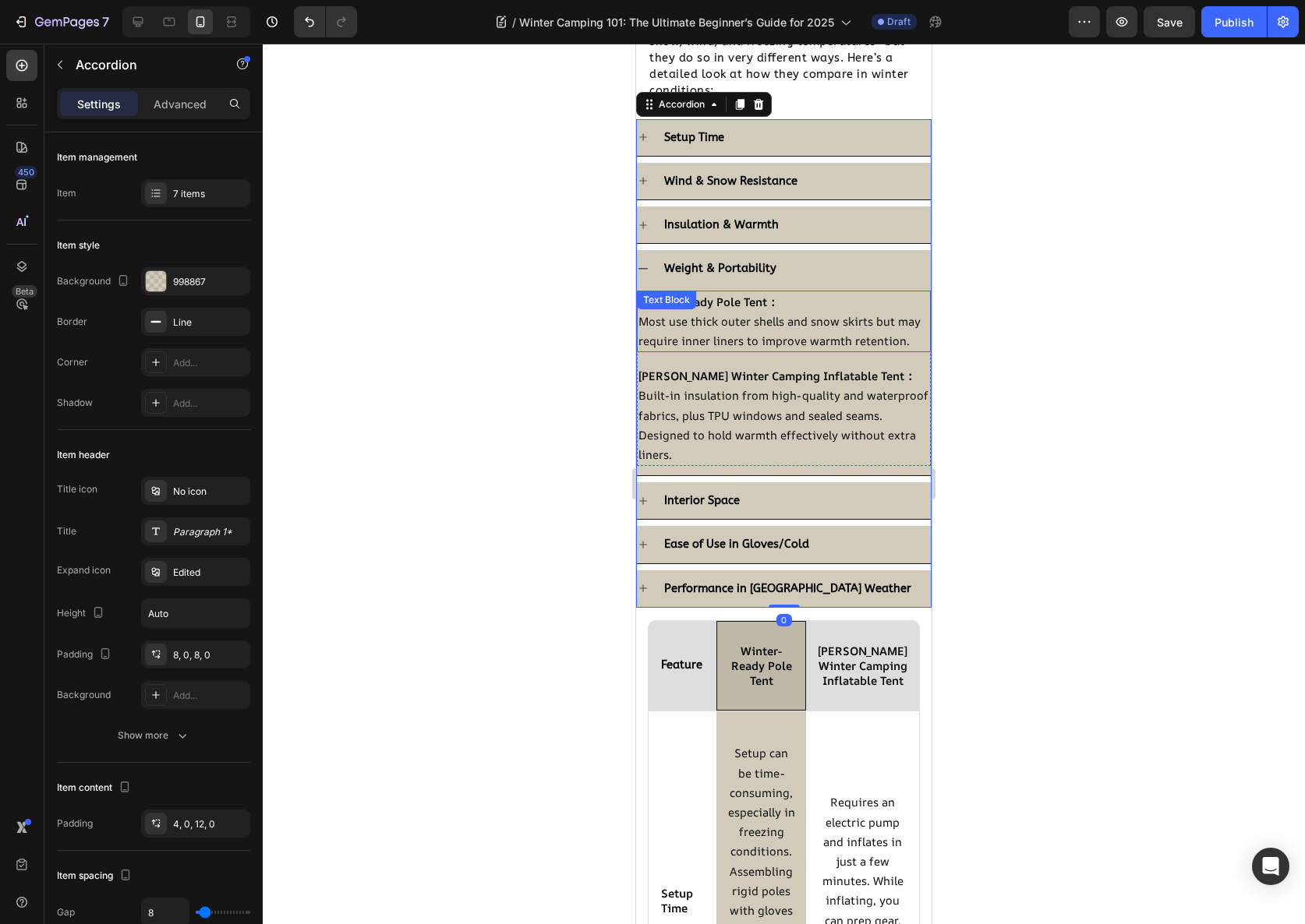
click at [771, 331] on p "Most use thick outer shells and snow skirts but may require inner liners to imp…" at bounding box center [784, 331] width 291 height 39
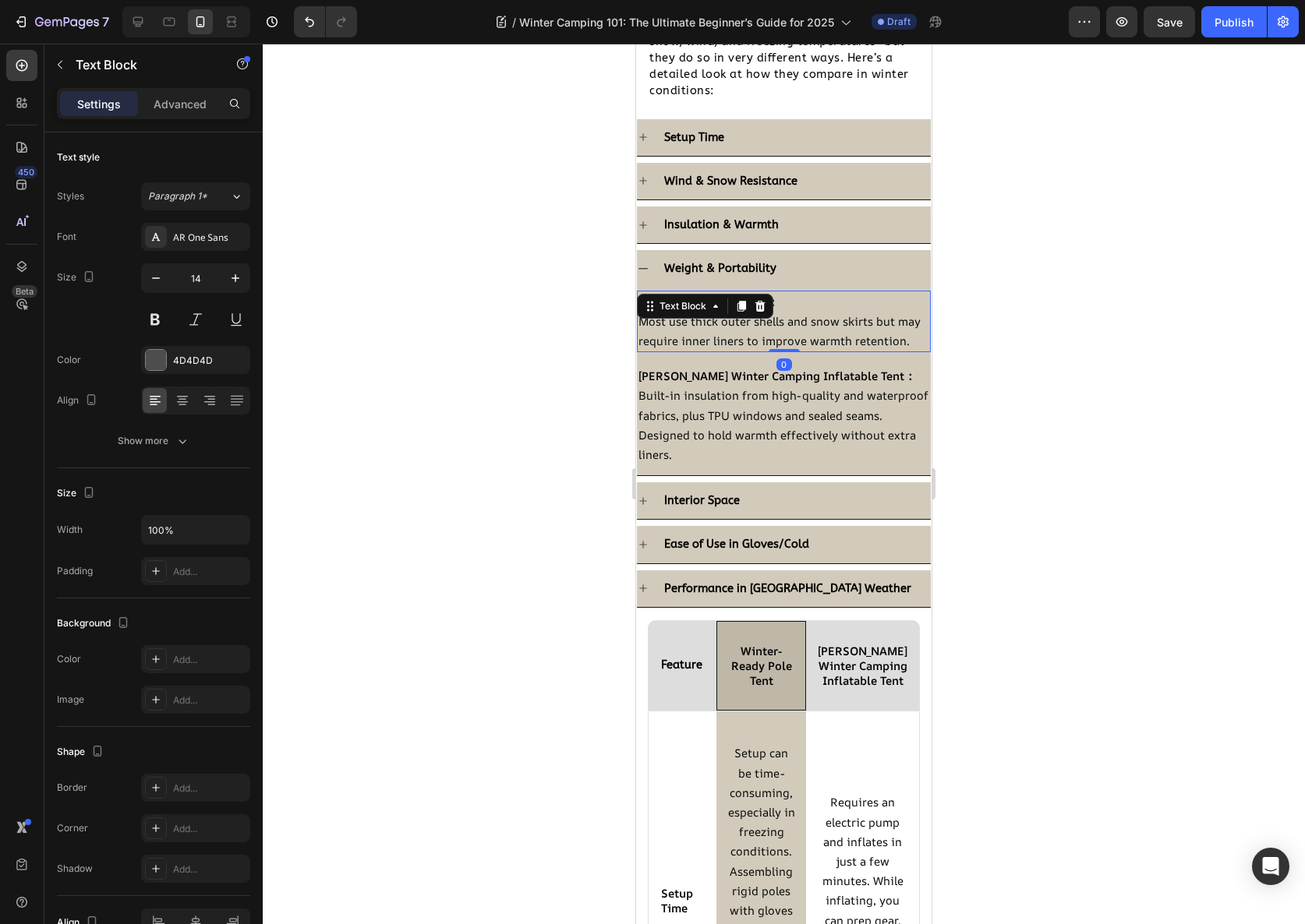
click at [771, 331] on p "Most use thick outer shells and snow skirts but may require inner liners to imp…" at bounding box center [784, 331] width 291 height 39
click at [738, 432] on span "Built-in insulation from high-quality and waterproof fabrics, plus TPU windows …" at bounding box center [784, 424] width 290 height 75
click at [745, 448] on span "Built-in insulation from high-quality and waterproof fabrics, plus TPU windows …" at bounding box center [784, 424] width 290 height 75
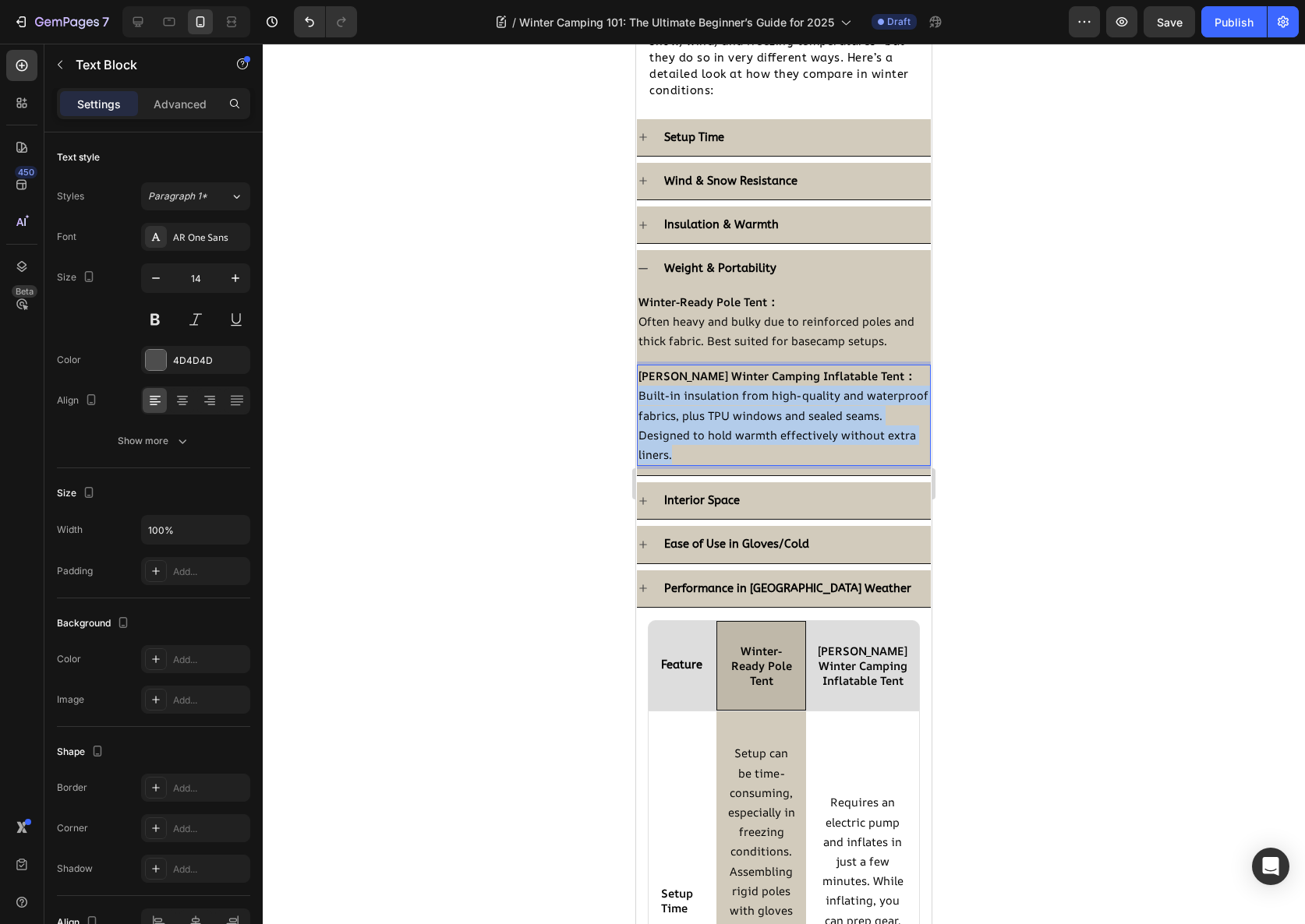
click at [745, 448] on span "Built-in insulation from high-quality and waterproof fabrics, plus TPU windows …" at bounding box center [784, 424] width 290 height 75
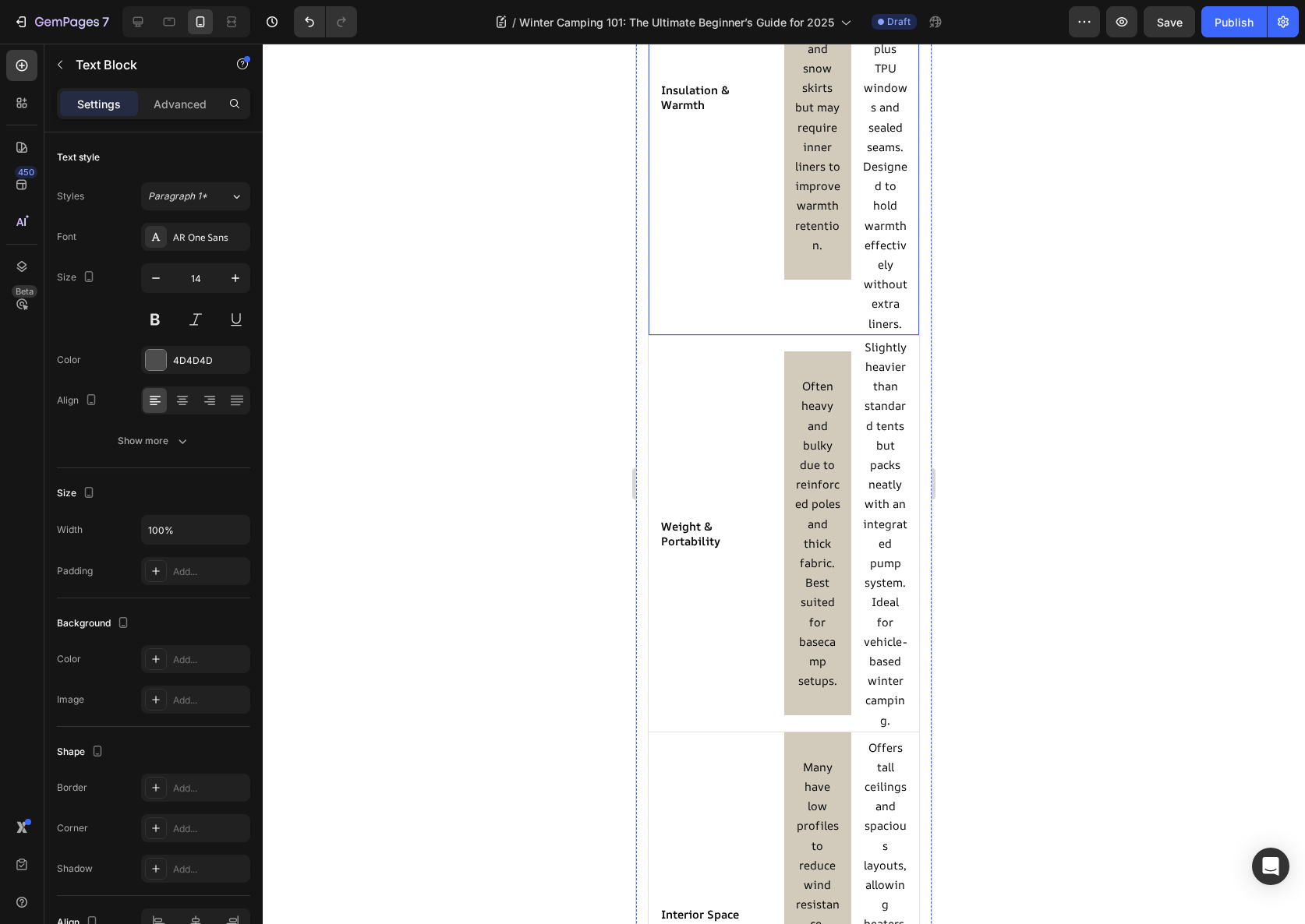
scroll to position [3757, 0]
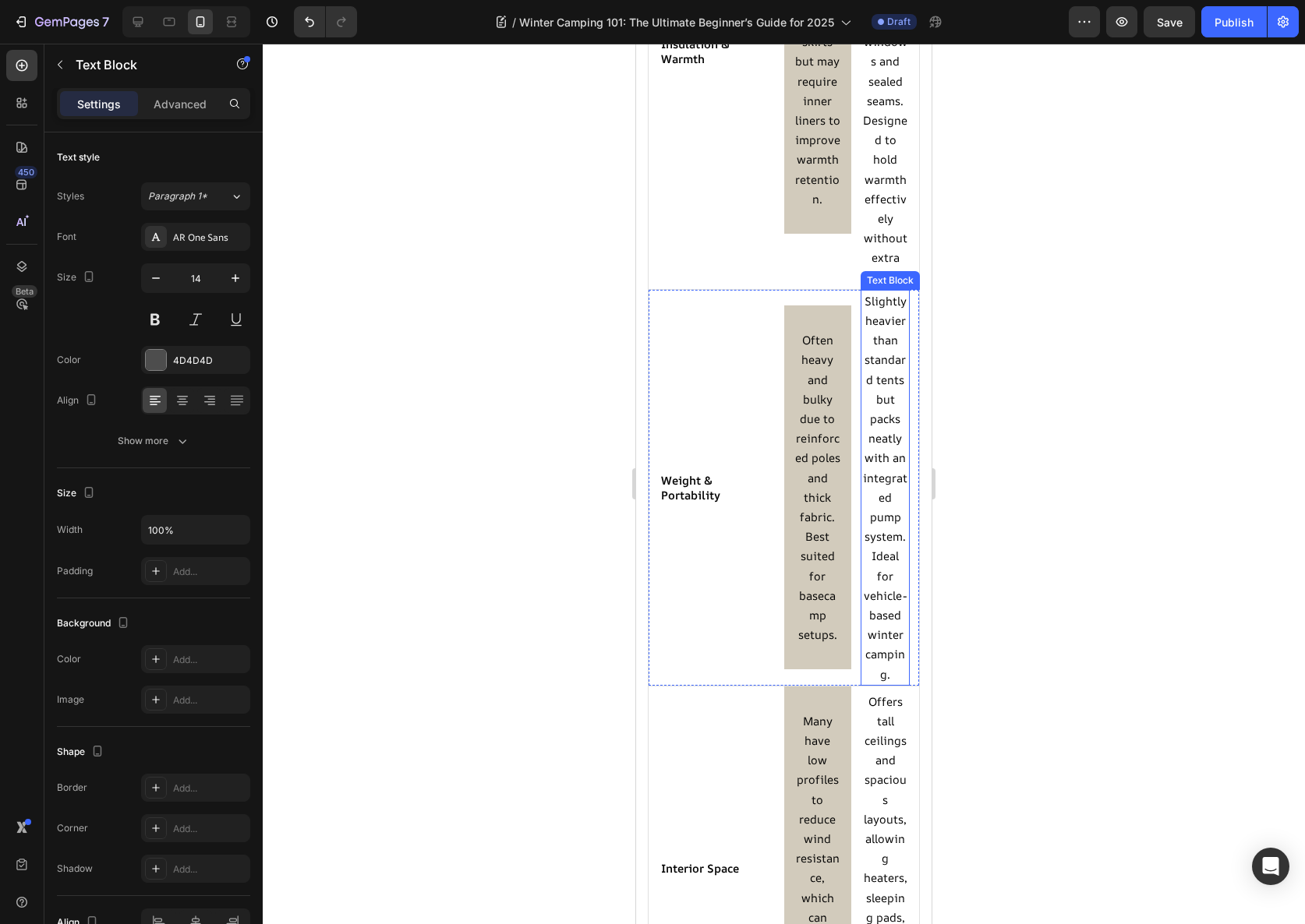
click at [894, 414] on p "Slightly heavier than standard tents but packs neatly with an integrated pump s…" at bounding box center [885, 488] width 46 height 393
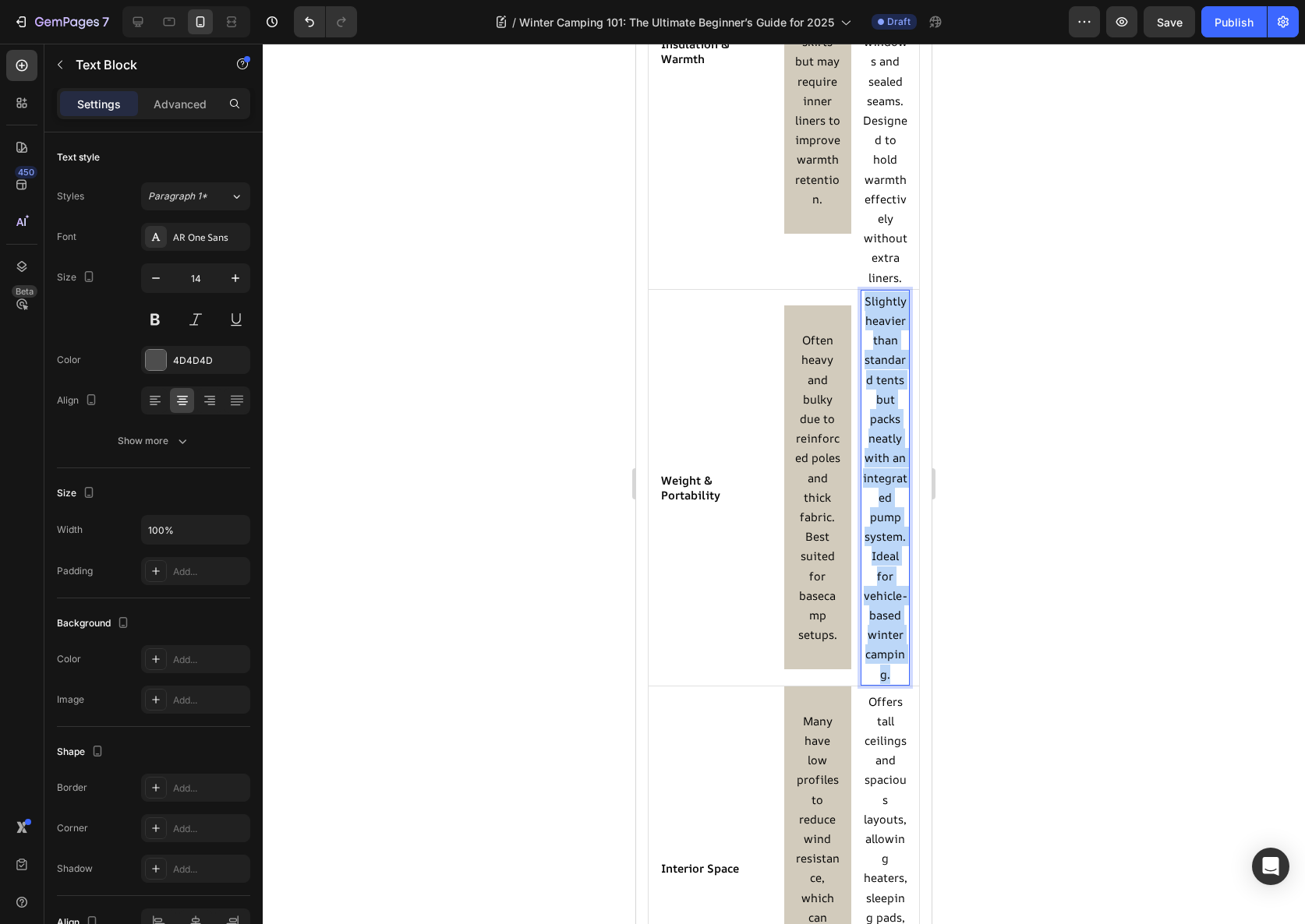
click at [894, 414] on p "Slightly heavier than standard tents but packs neatly with an integrated pump s…" at bounding box center [885, 488] width 46 height 393
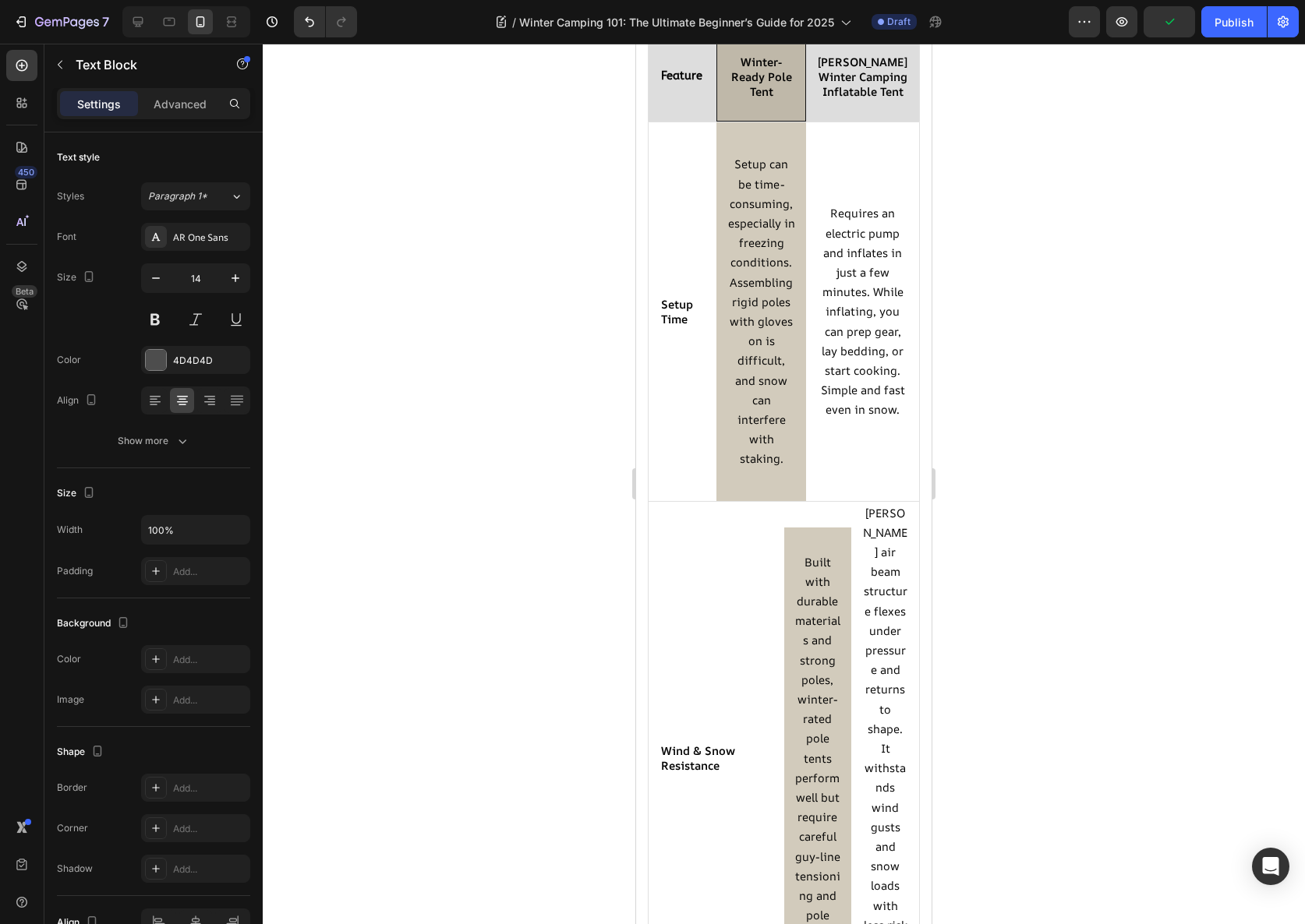
scroll to position [1529, 0]
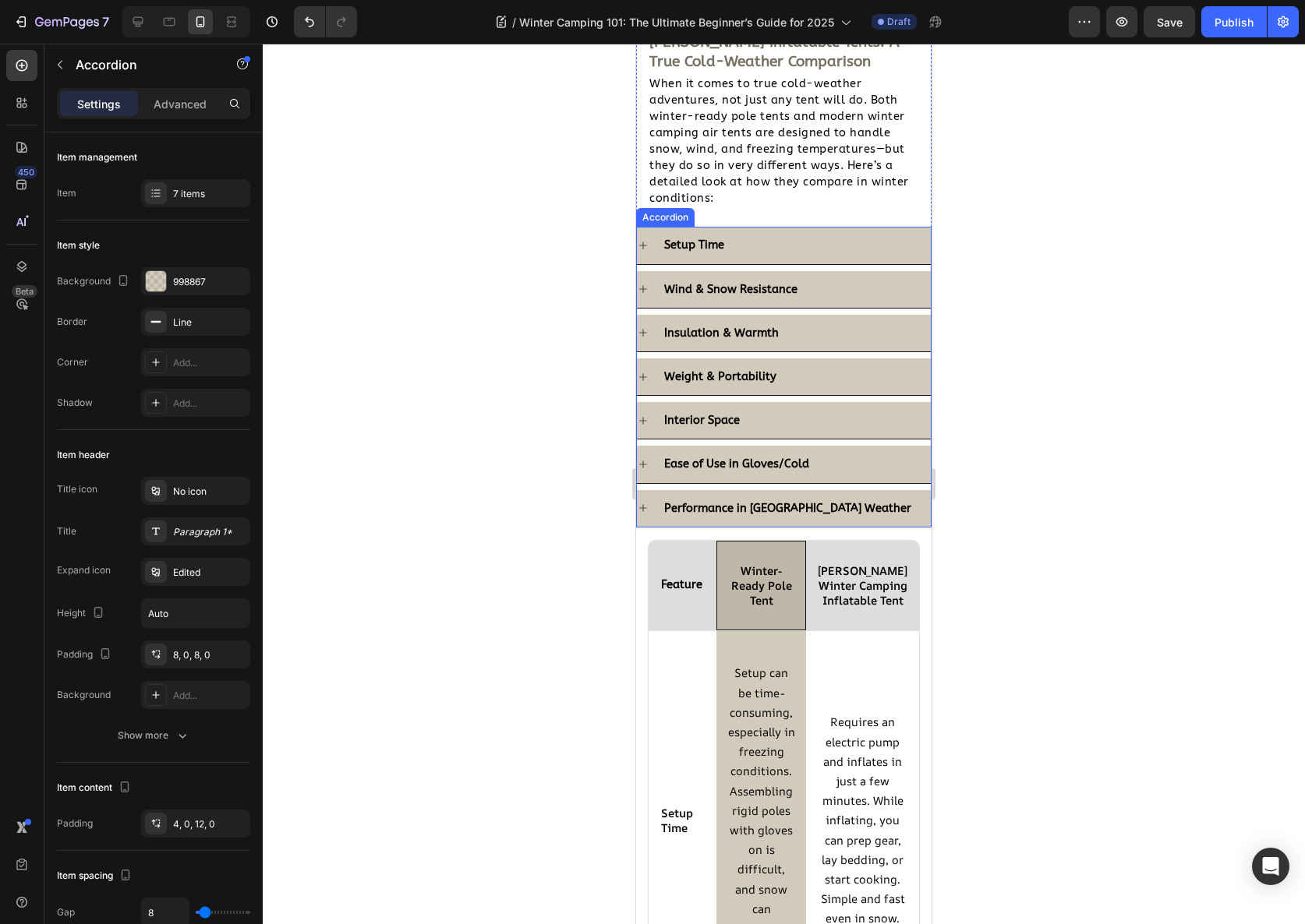
click at [810, 377] on div "Weight & Portability" at bounding box center [796, 377] width 269 height 24
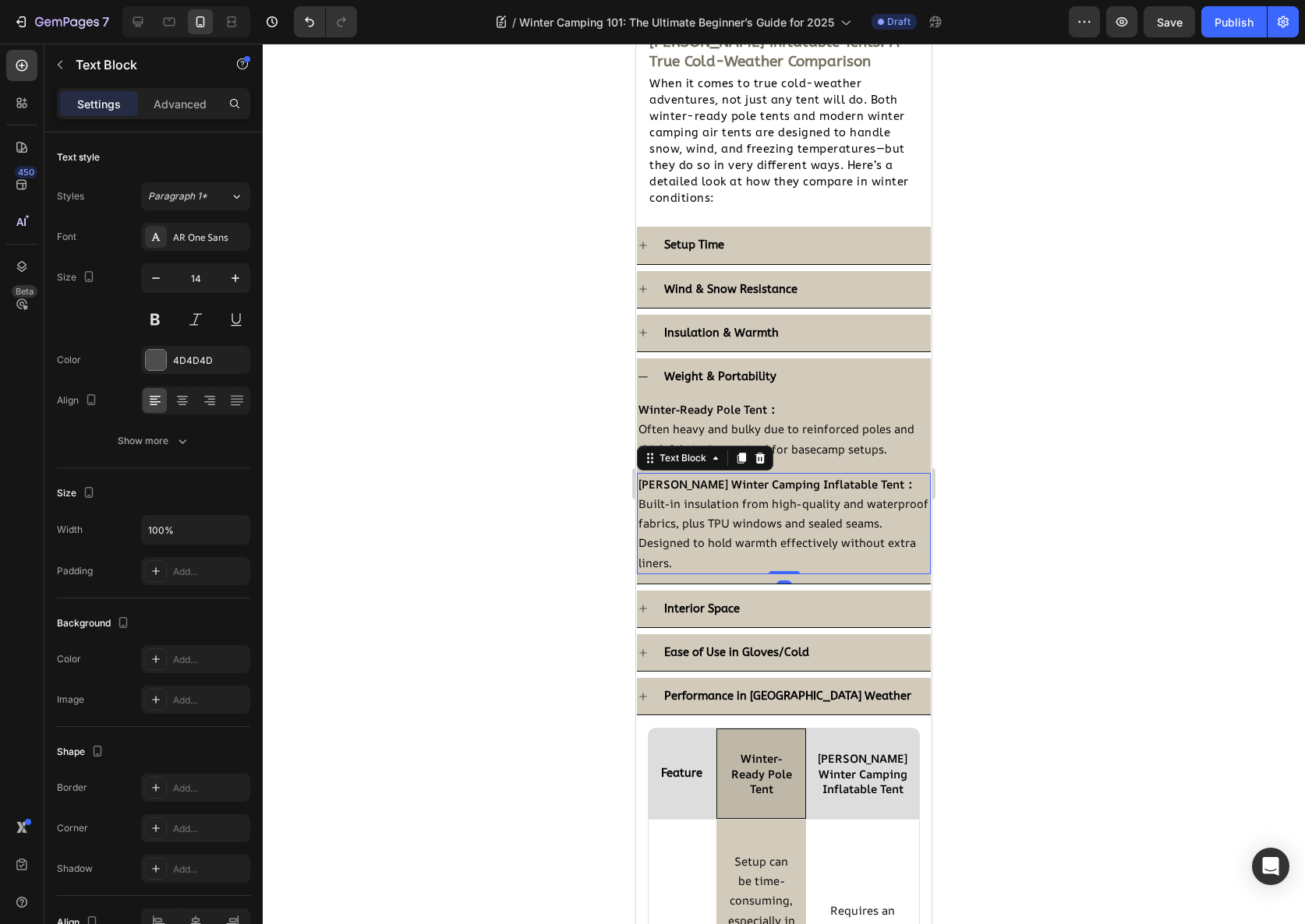
click at [774, 537] on span "Built-in insulation from high-quality and waterproof fabrics, plus TPU windows …" at bounding box center [784, 533] width 290 height 75
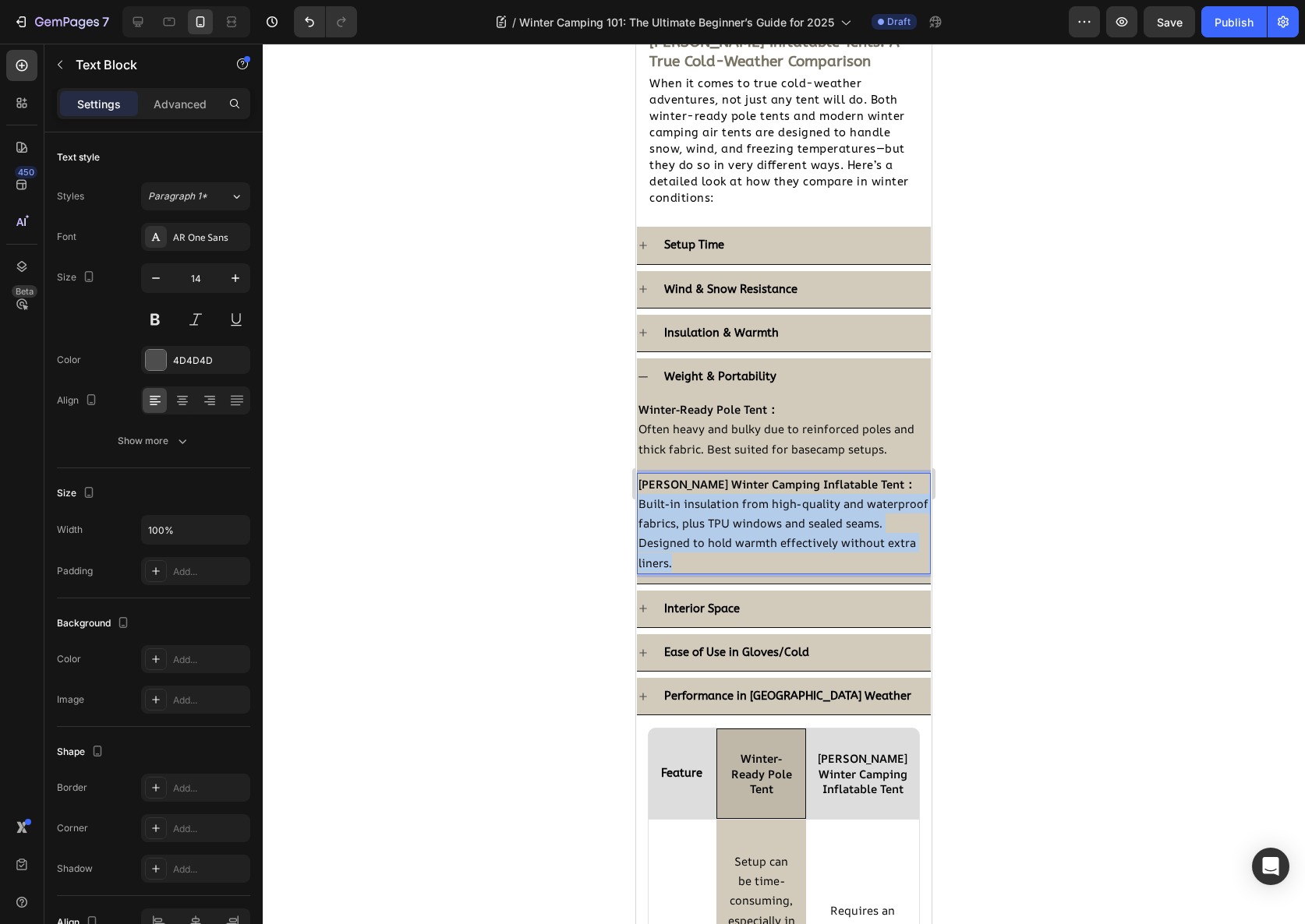
click at [774, 537] on span "Built-in insulation from high-quality and waterproof fabrics, plus TPU windows …" at bounding box center [784, 533] width 290 height 75
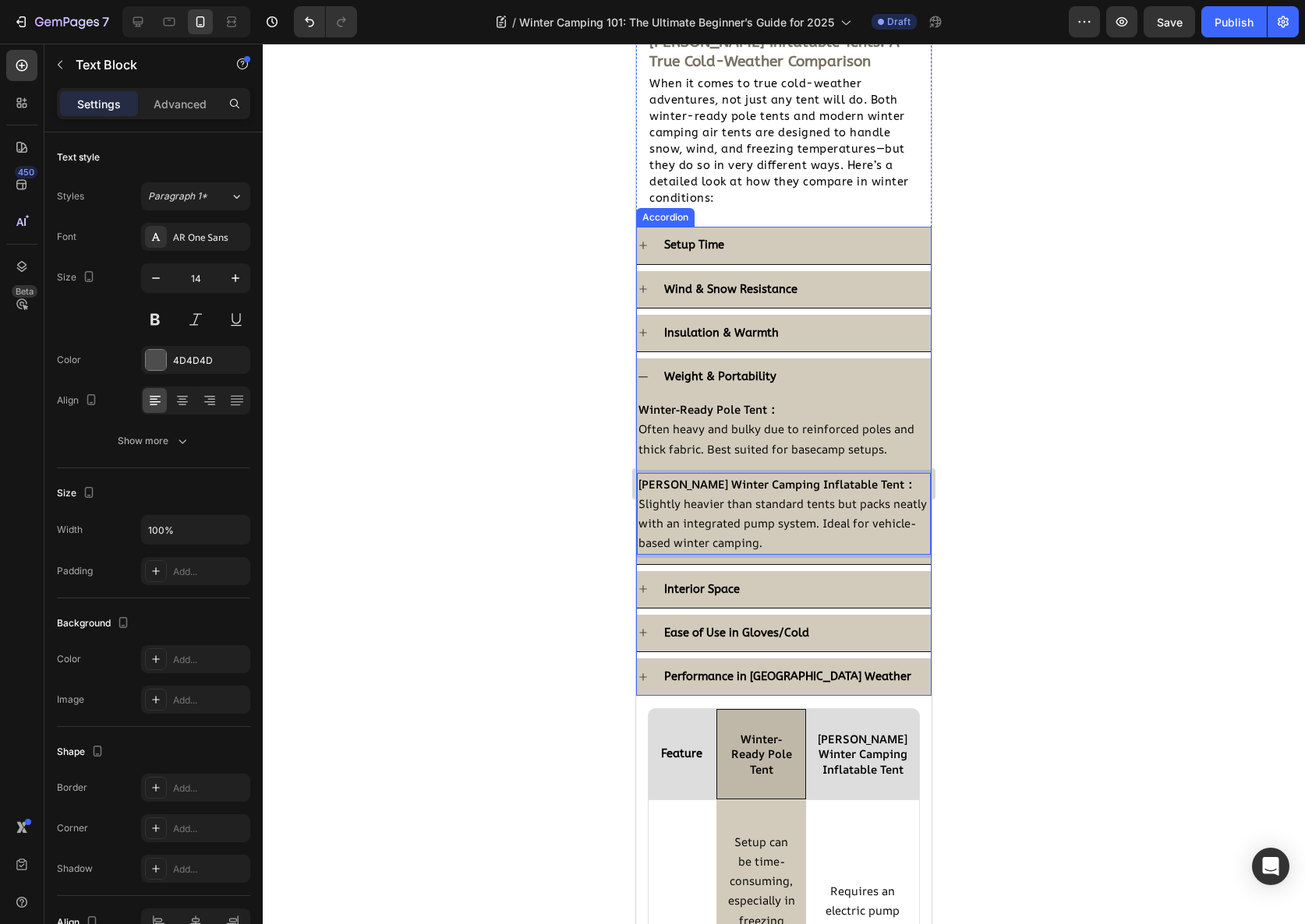
click at [822, 367] on div "Weight & Portability" at bounding box center [796, 377] width 269 height 24
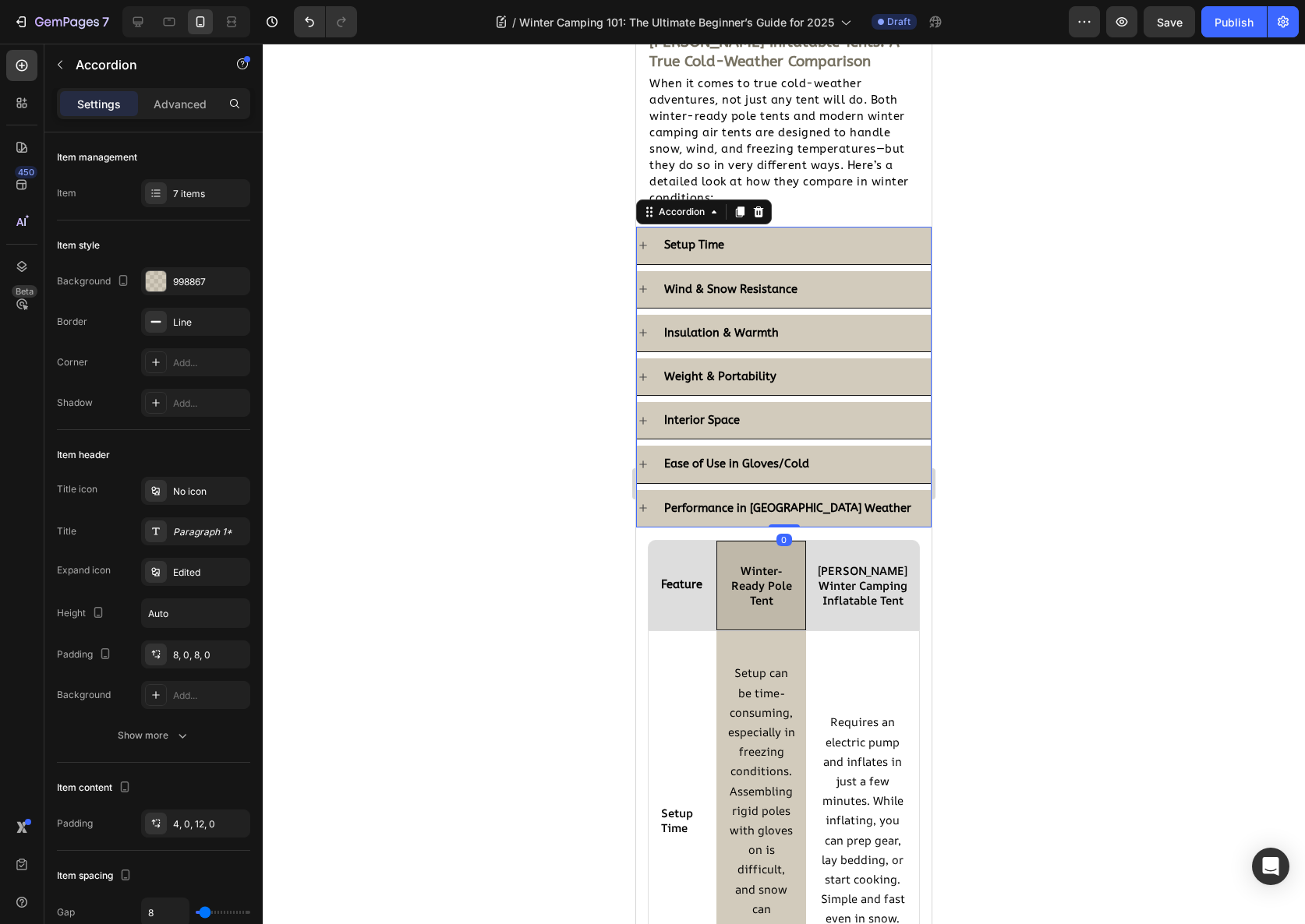
click at [787, 424] on div "Interior Space" at bounding box center [796, 420] width 269 height 24
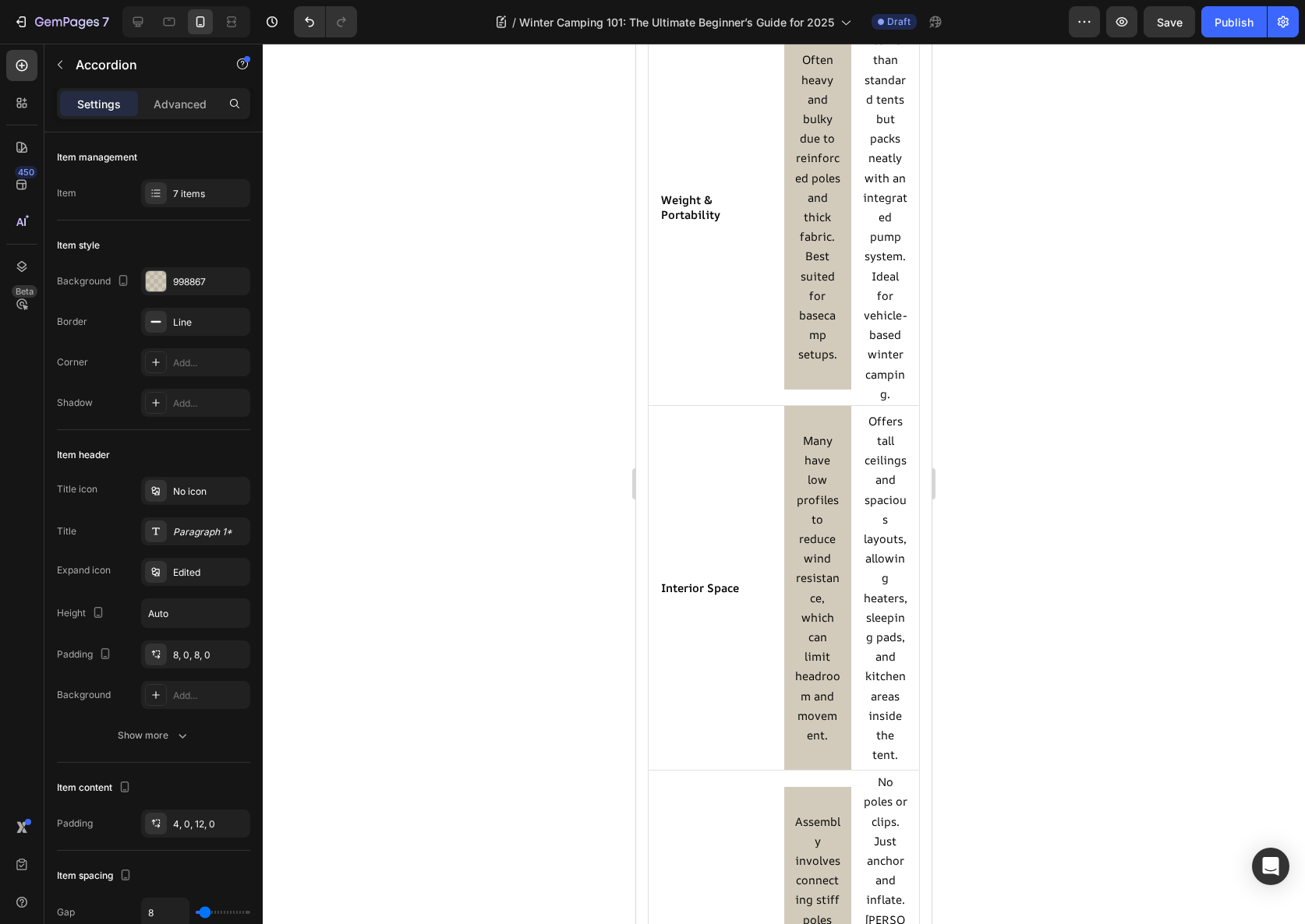
scroll to position [3595, 0]
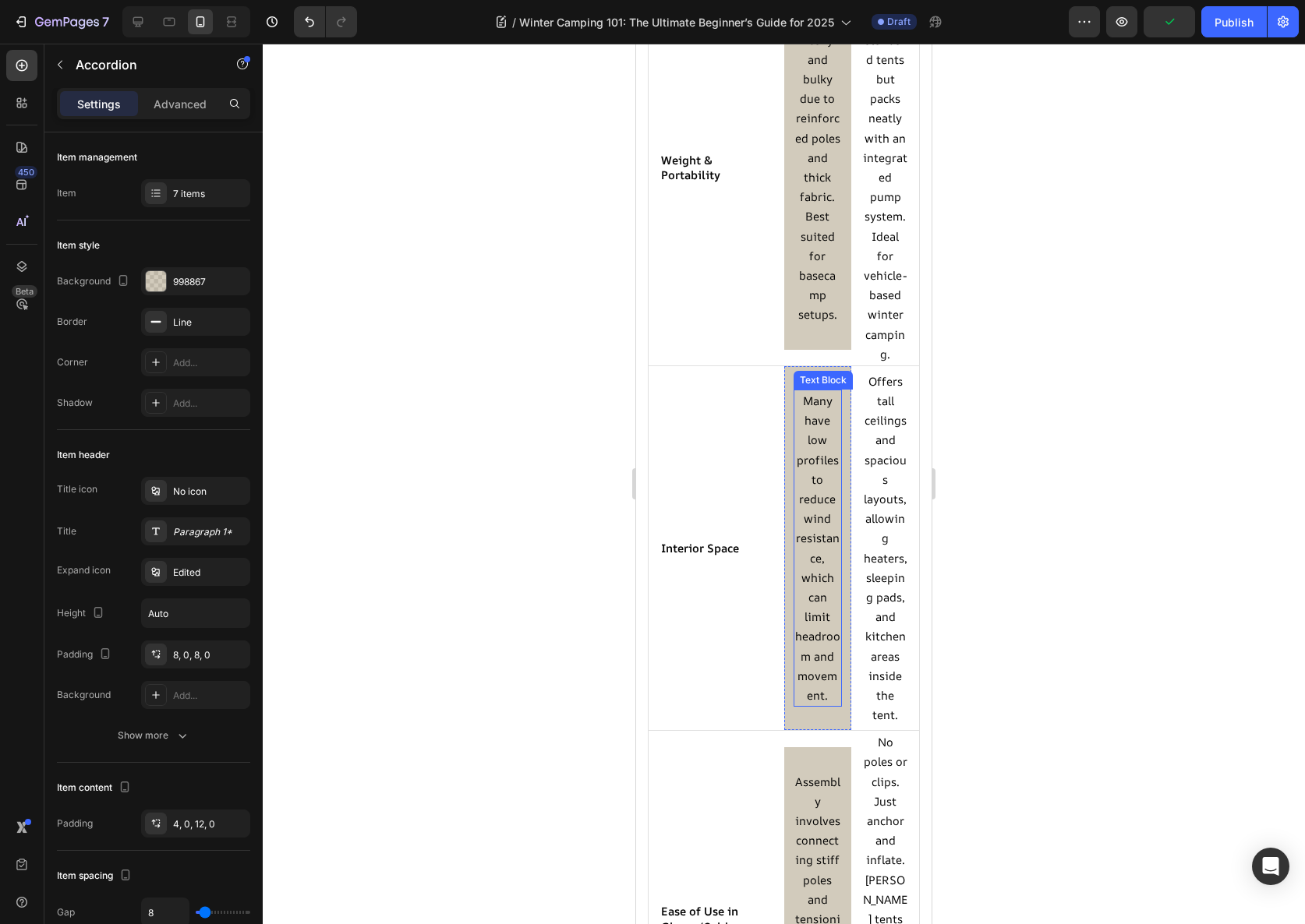
click at [807, 510] on span "Many have low profiles to reduce wind resistance, which can limit headroom and …" at bounding box center [818, 547] width 46 height 310
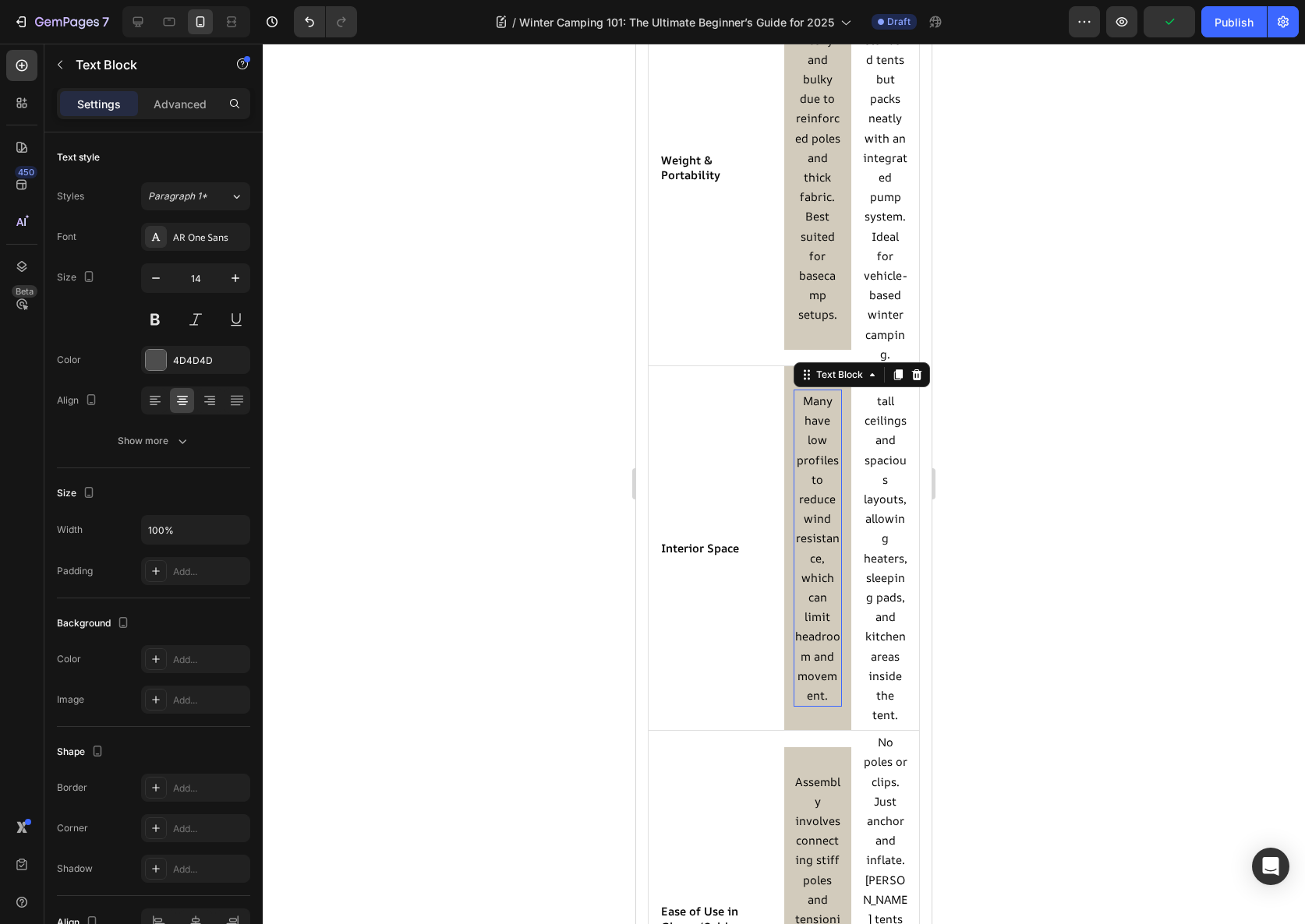
click at [807, 510] on span "Many have low profiles to reduce wind resistance, which can limit headroom and …" at bounding box center [818, 547] width 46 height 310
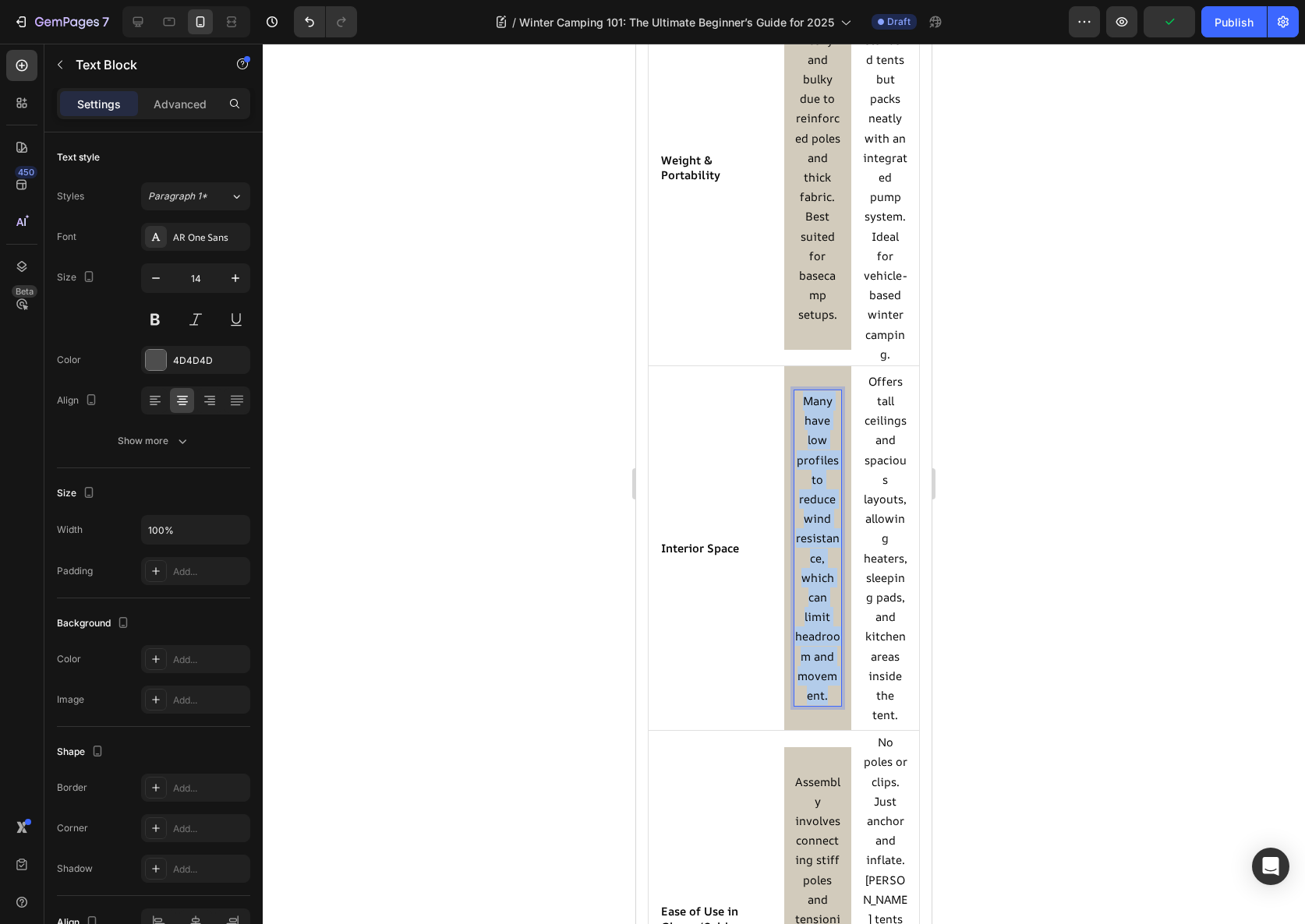
click at [807, 510] on span "Many have low profiles to reduce wind resistance, which can limit headroom and …" at bounding box center [818, 547] width 46 height 310
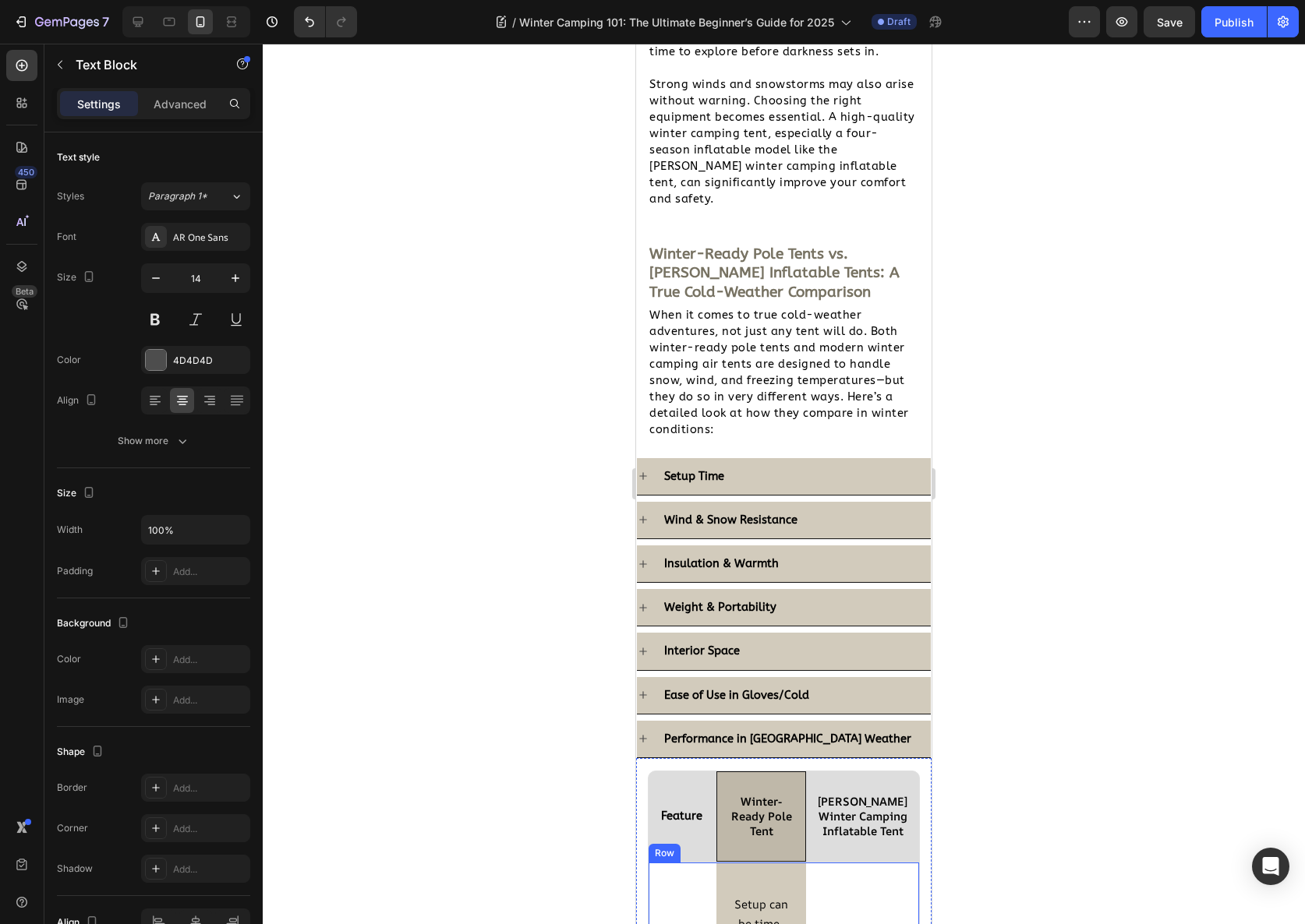
scroll to position [1650, 0]
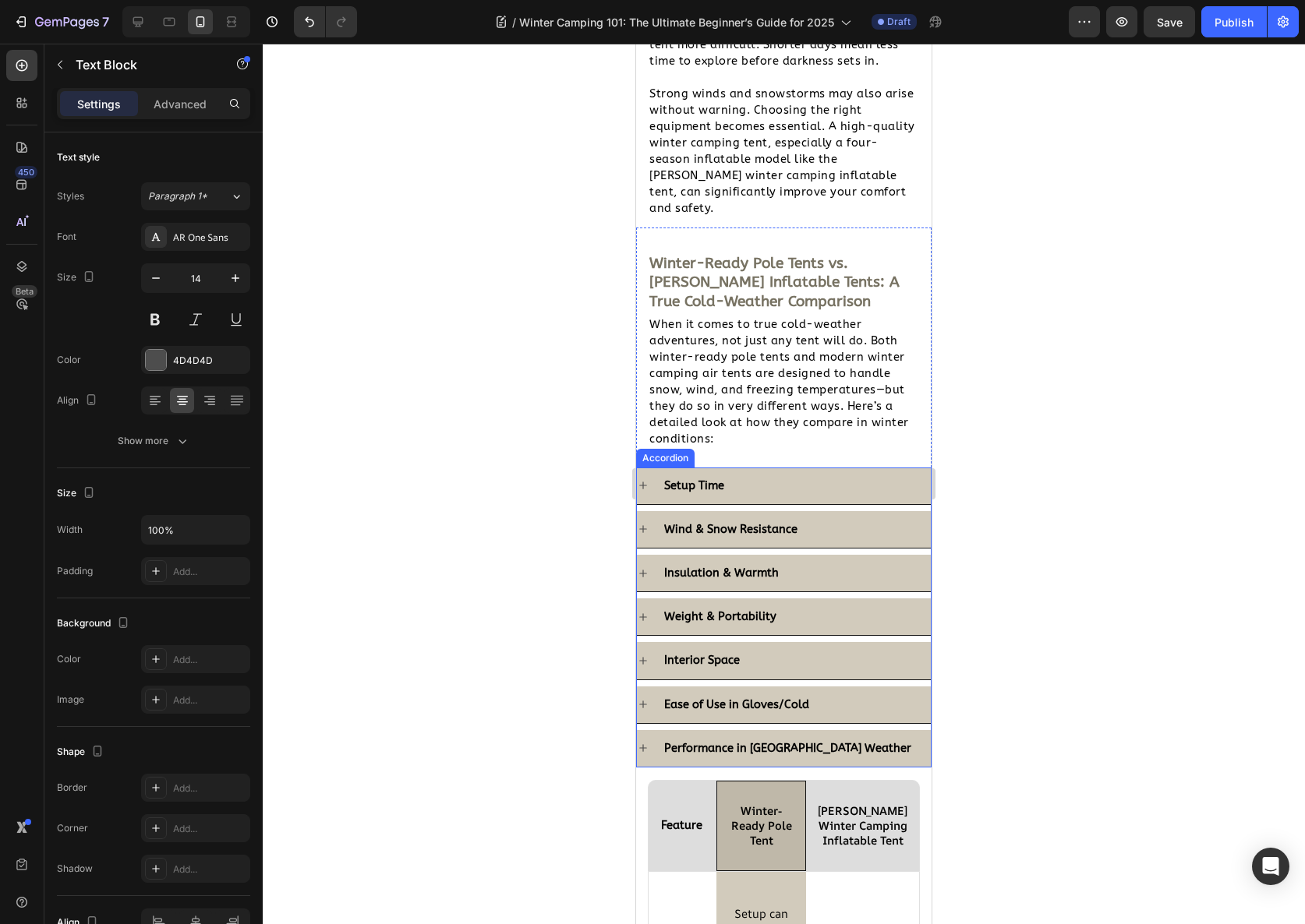
click at [796, 649] on div "Interior Space" at bounding box center [796, 660] width 269 height 24
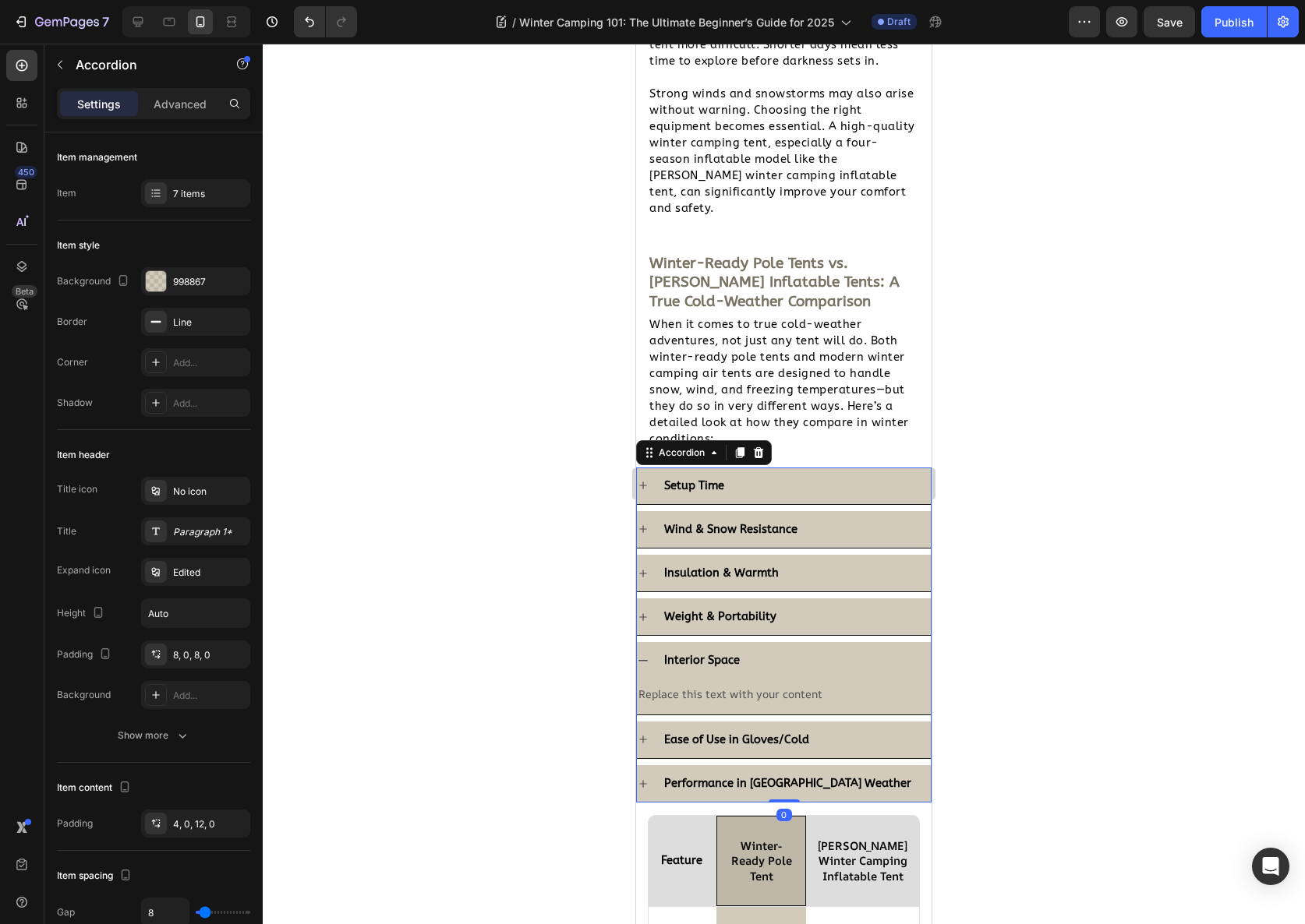
click at [764, 610] on strong "Weight & Portability" at bounding box center [720, 617] width 112 height 13
click at [817, 605] on div "Weight & Portability" at bounding box center [796, 617] width 269 height 24
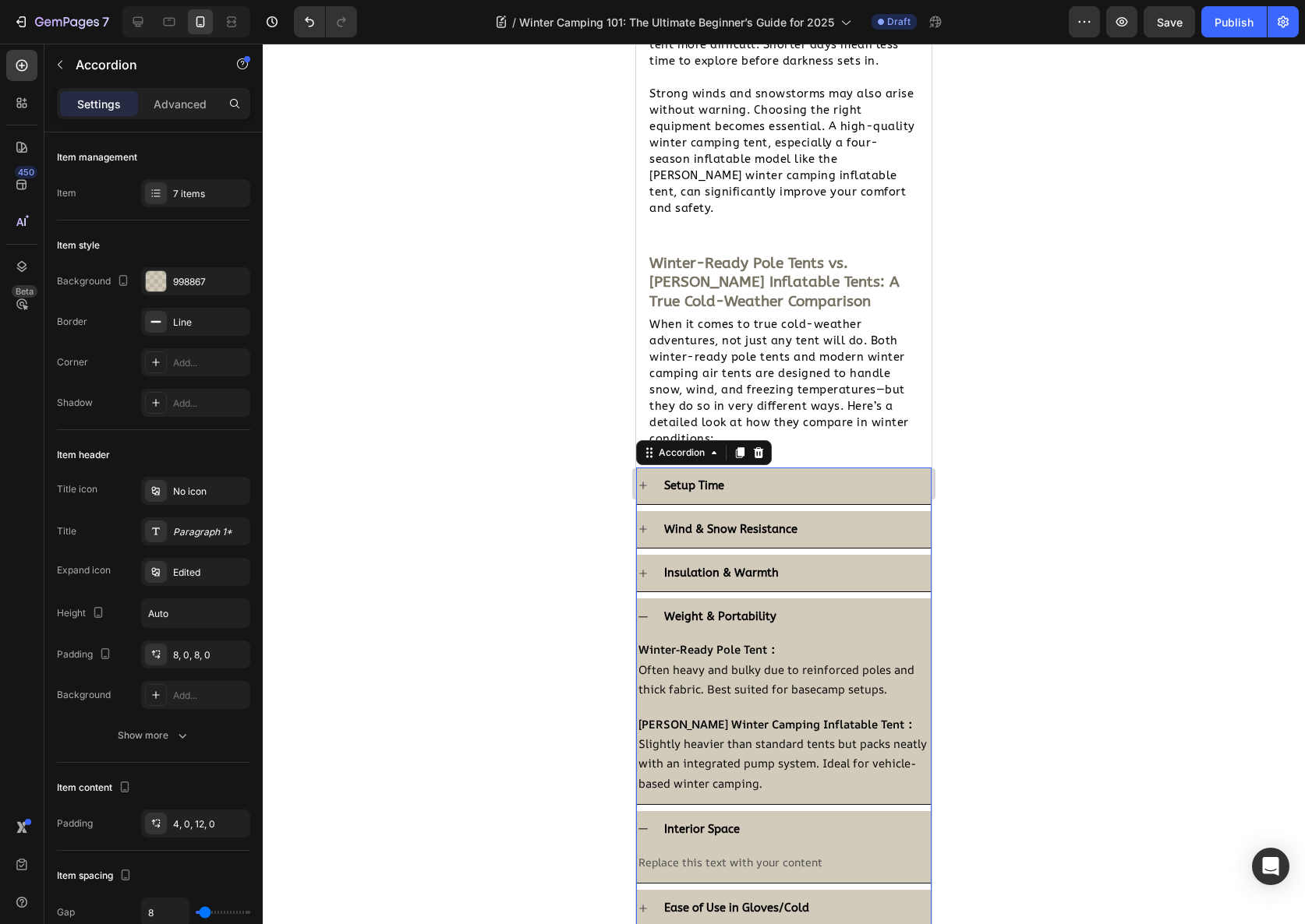
scroll to position [1788, 0]
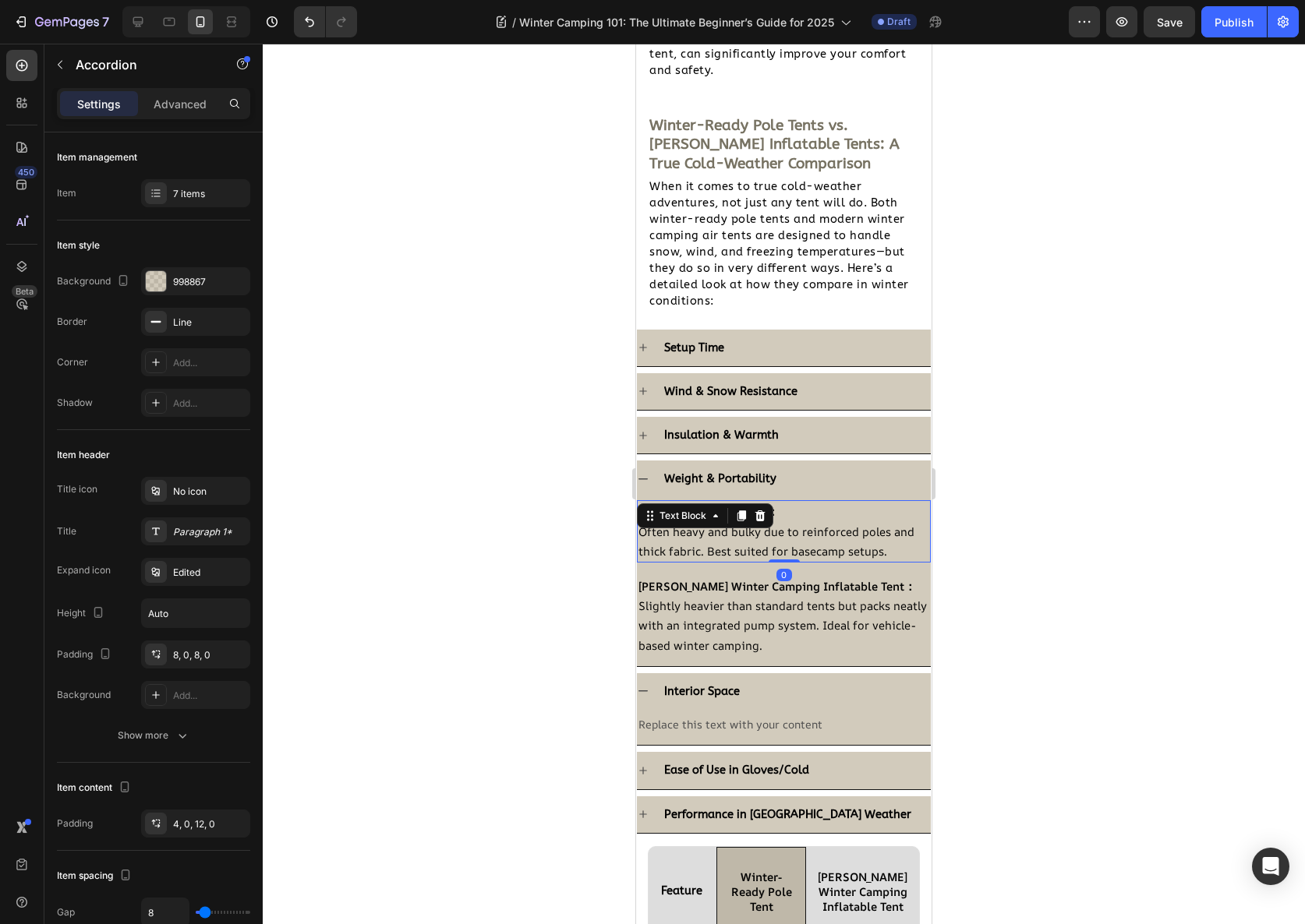
click at [765, 500] on div "Winter-Ready Pole Tent： Often heavy and bulky due to reinforced poles and thick…" at bounding box center [784, 531] width 294 height 62
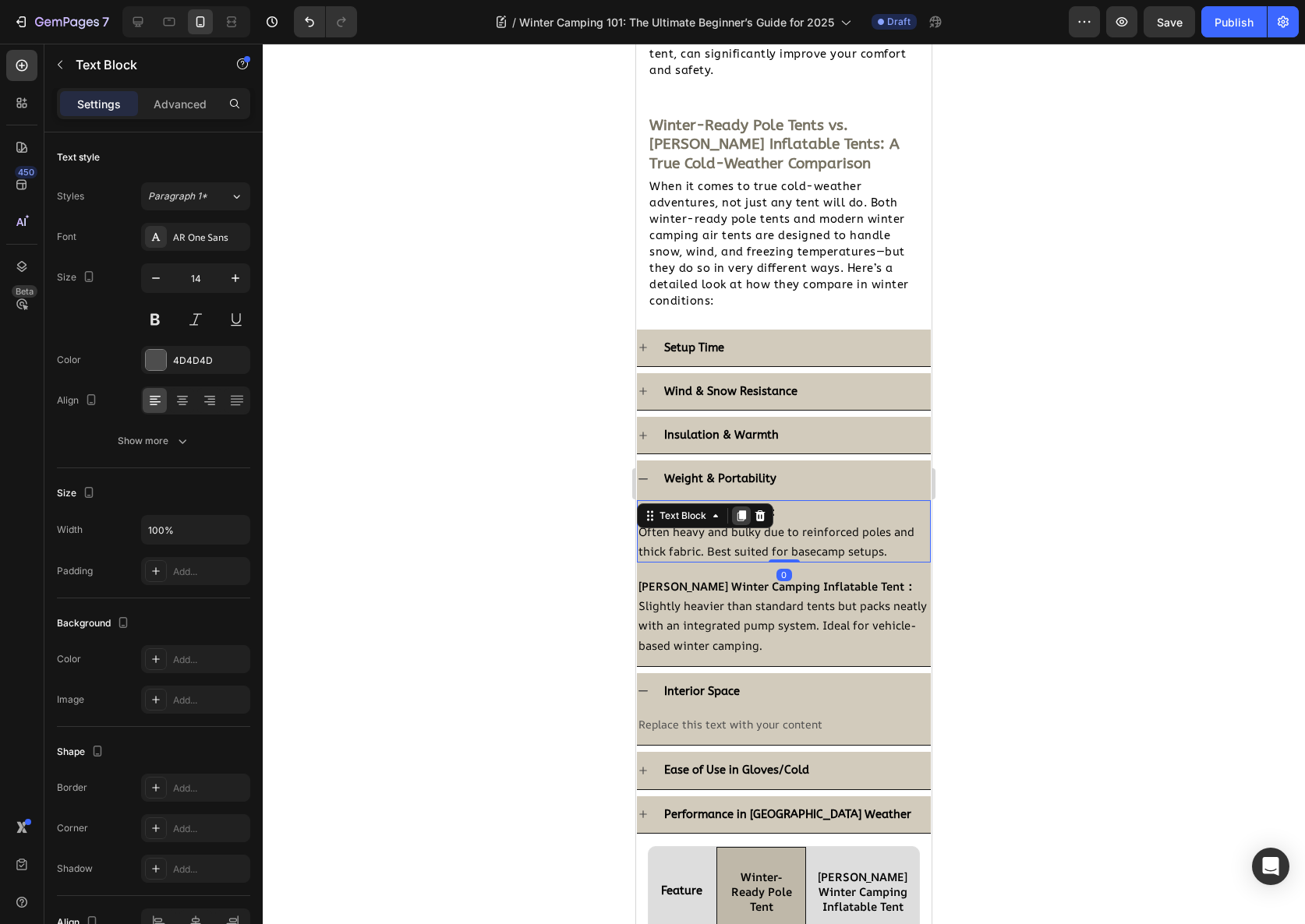
click at [740, 511] on icon at bounding box center [742, 517] width 9 height 11
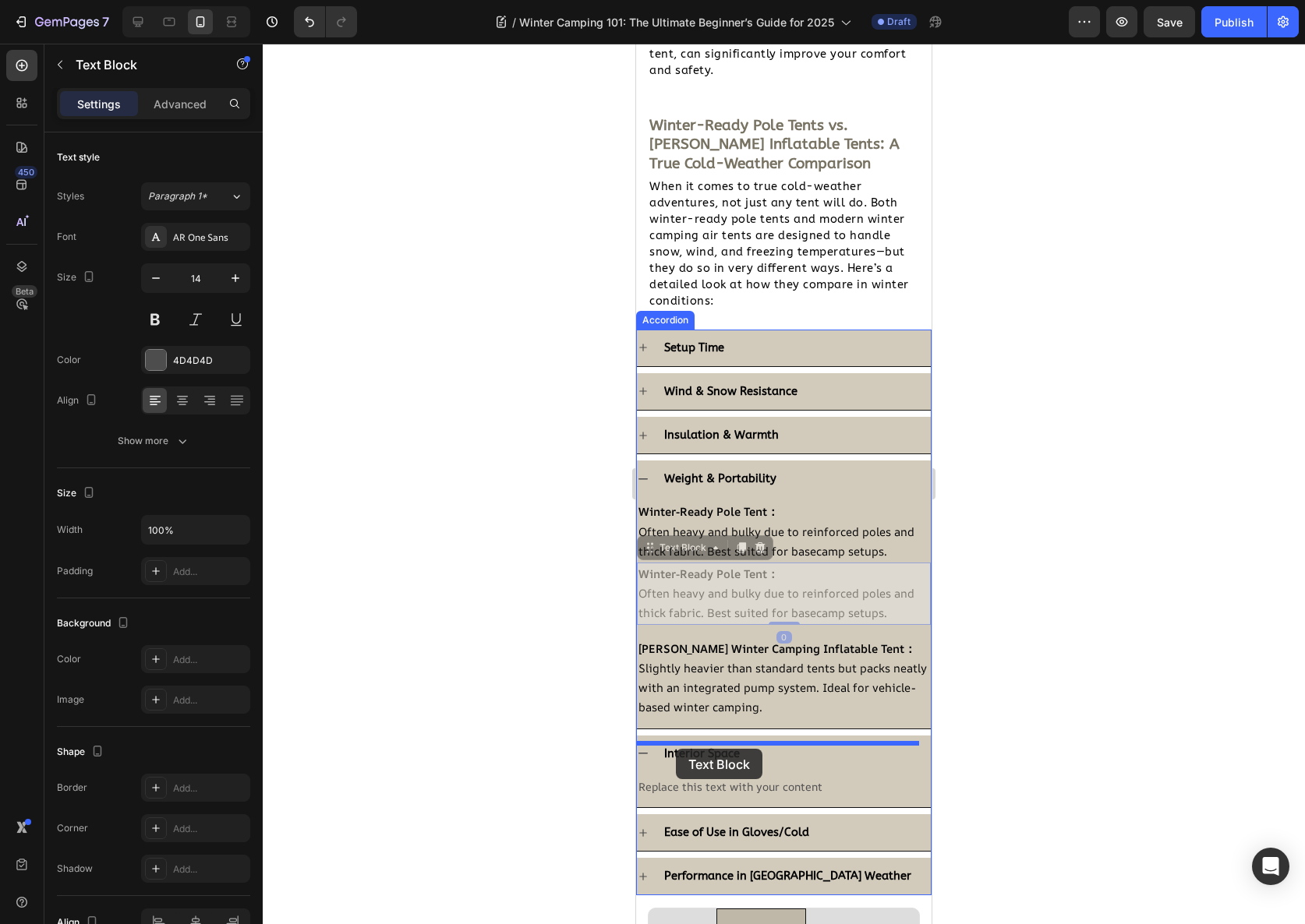
drag, startPoint x: 647, startPoint y: 521, endPoint x: 676, endPoint y: 749, distance: 229.8
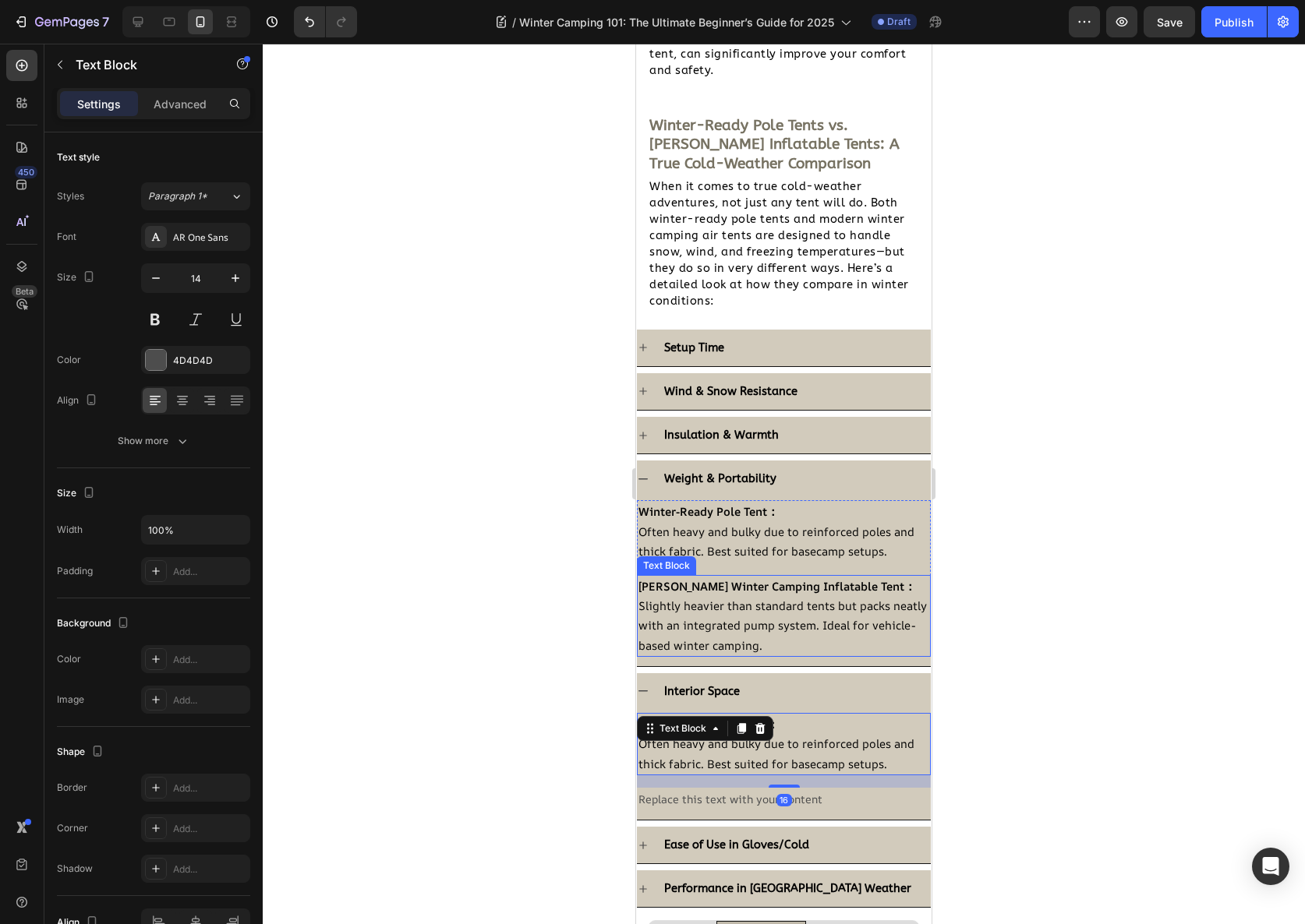
click at [672, 598] on span "Slightly heavier than standard tents but packs neatly with an integrated pump s…" at bounding box center [783, 625] width 289 height 55
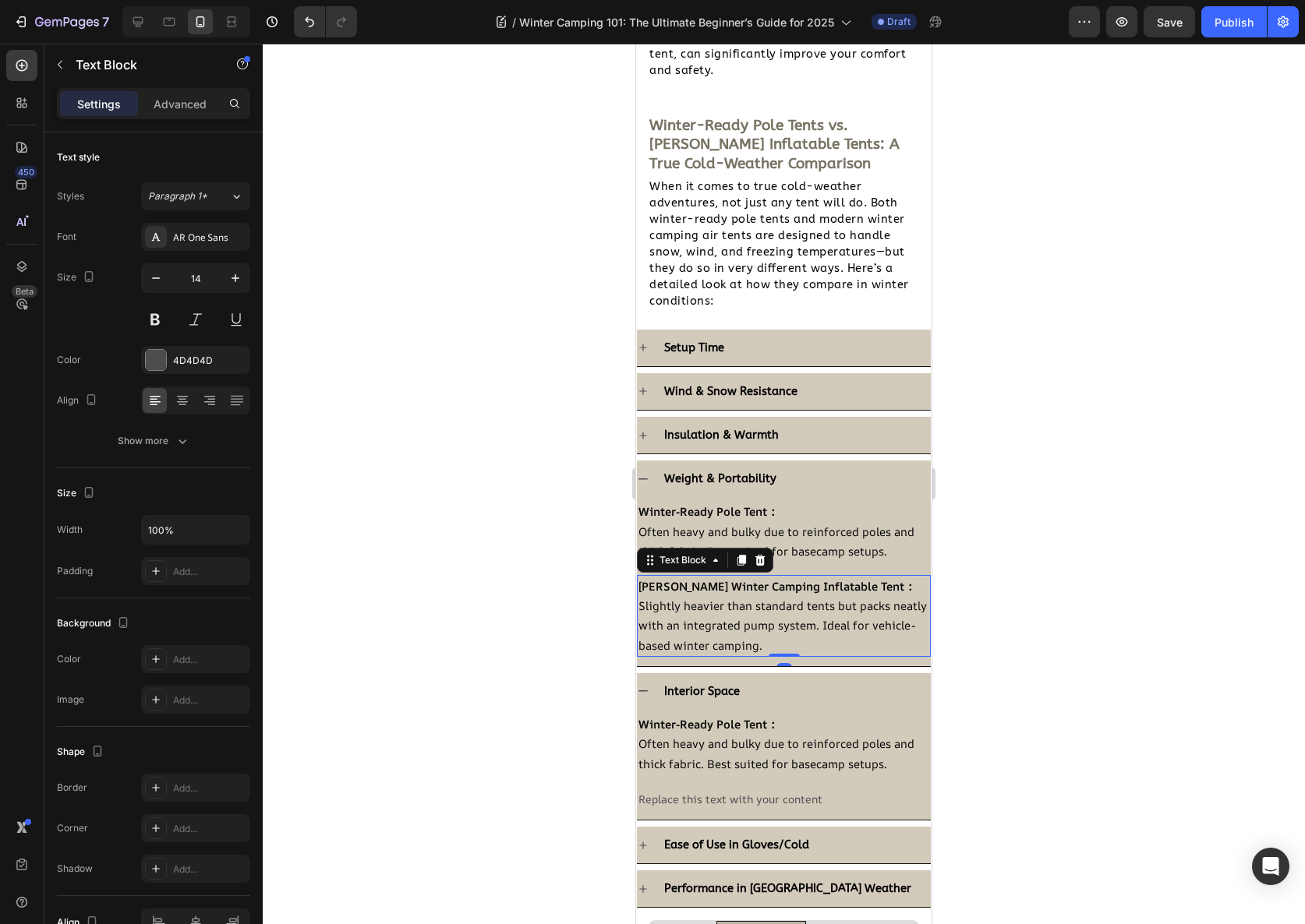
click at [746, 554] on icon at bounding box center [742, 560] width 13 height 13
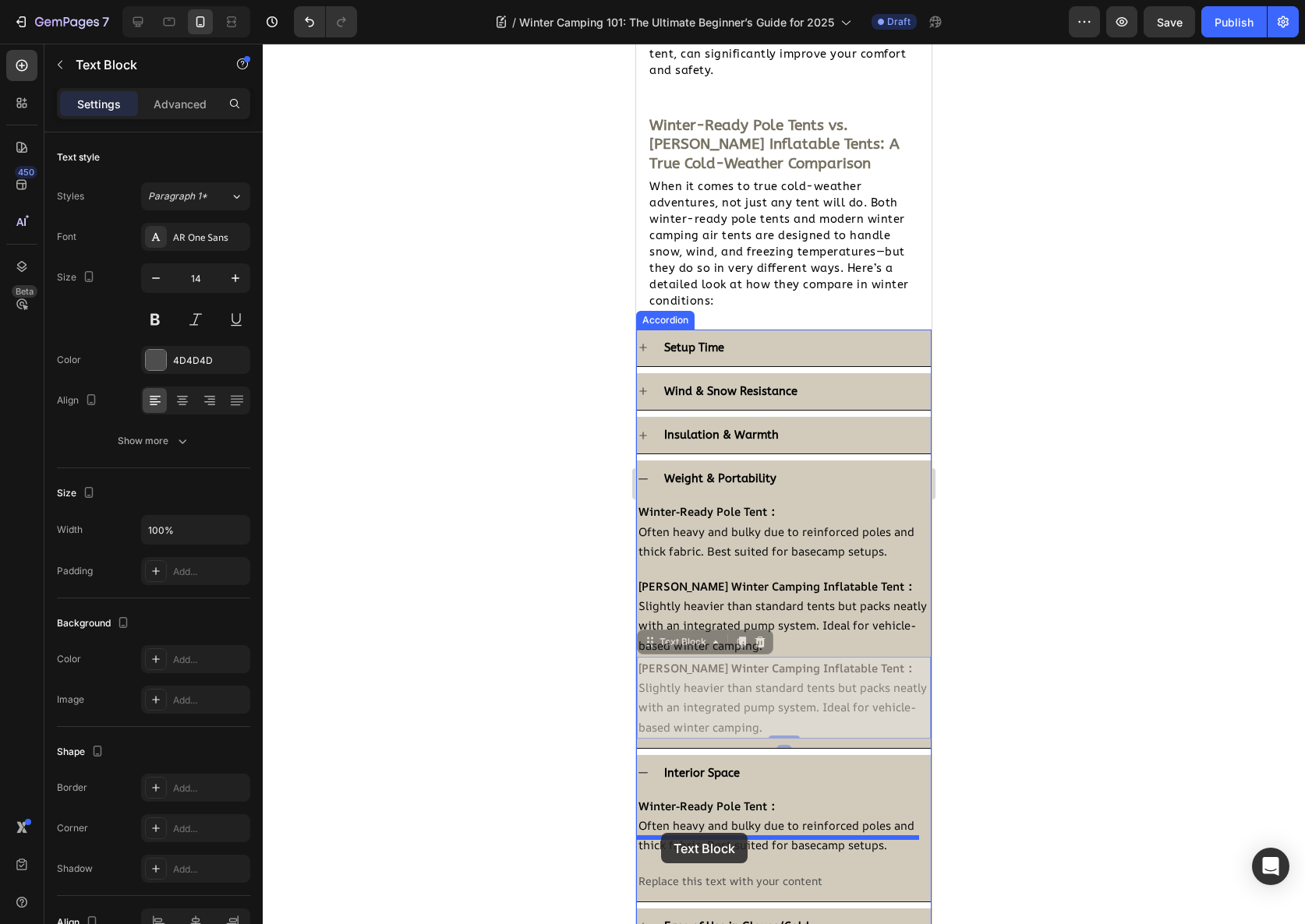
drag, startPoint x: 654, startPoint y: 609, endPoint x: 661, endPoint y: 832, distance: 223.1
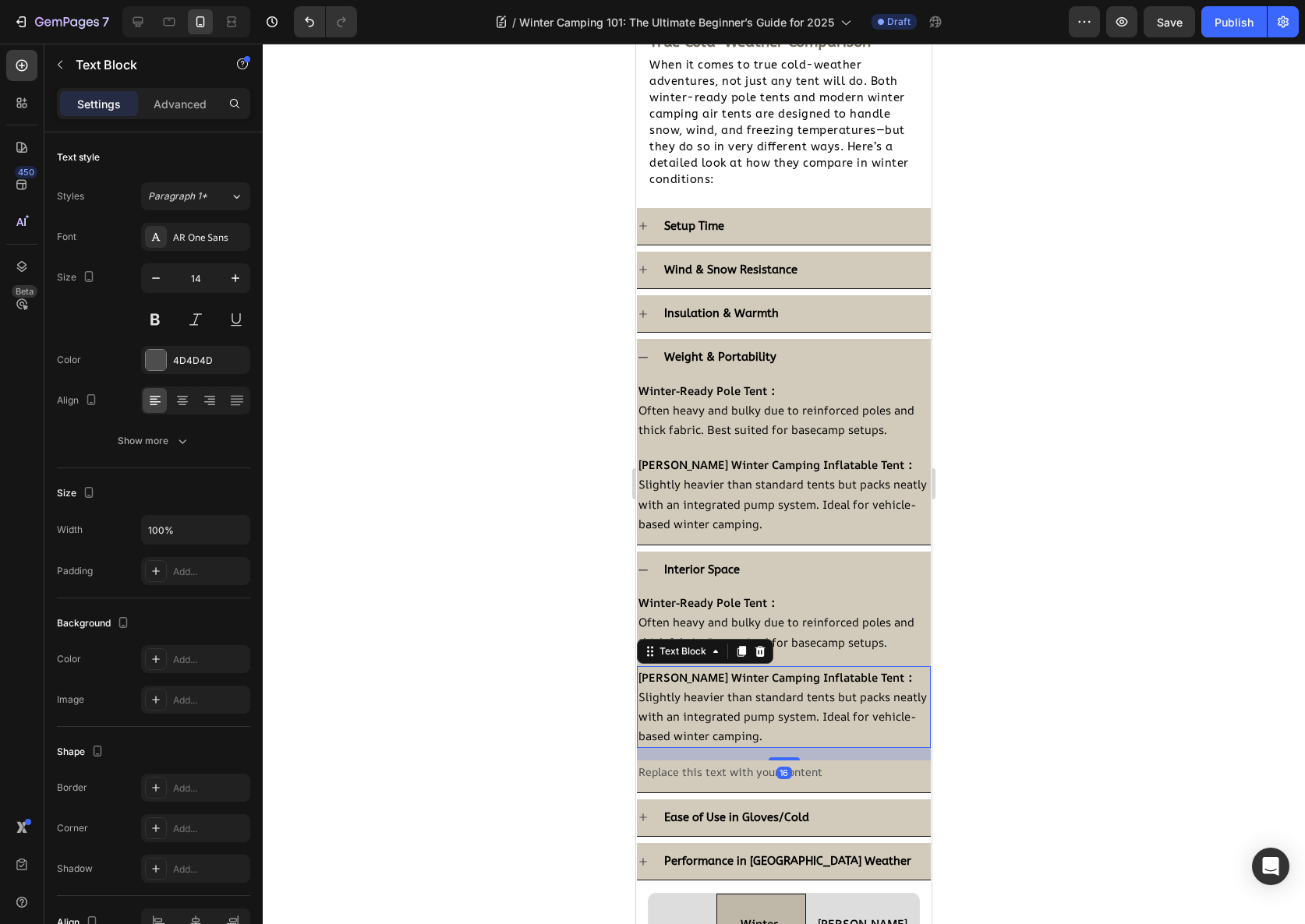
scroll to position [1886, 0]
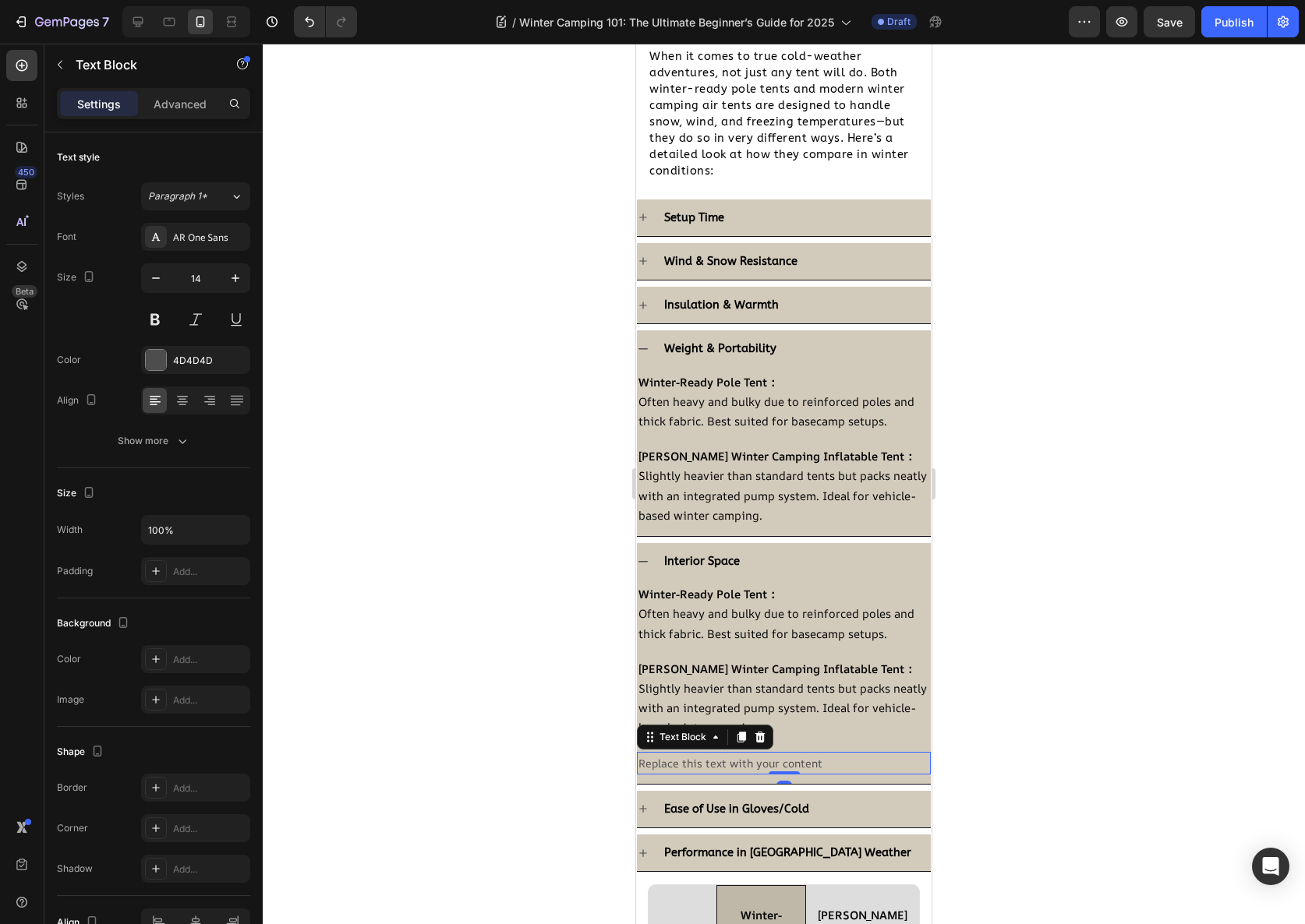
click at [713, 767] on div "Replace this text with your content" at bounding box center [784, 763] width 294 height 23
click at [764, 736] on icon at bounding box center [760, 737] width 13 height 13
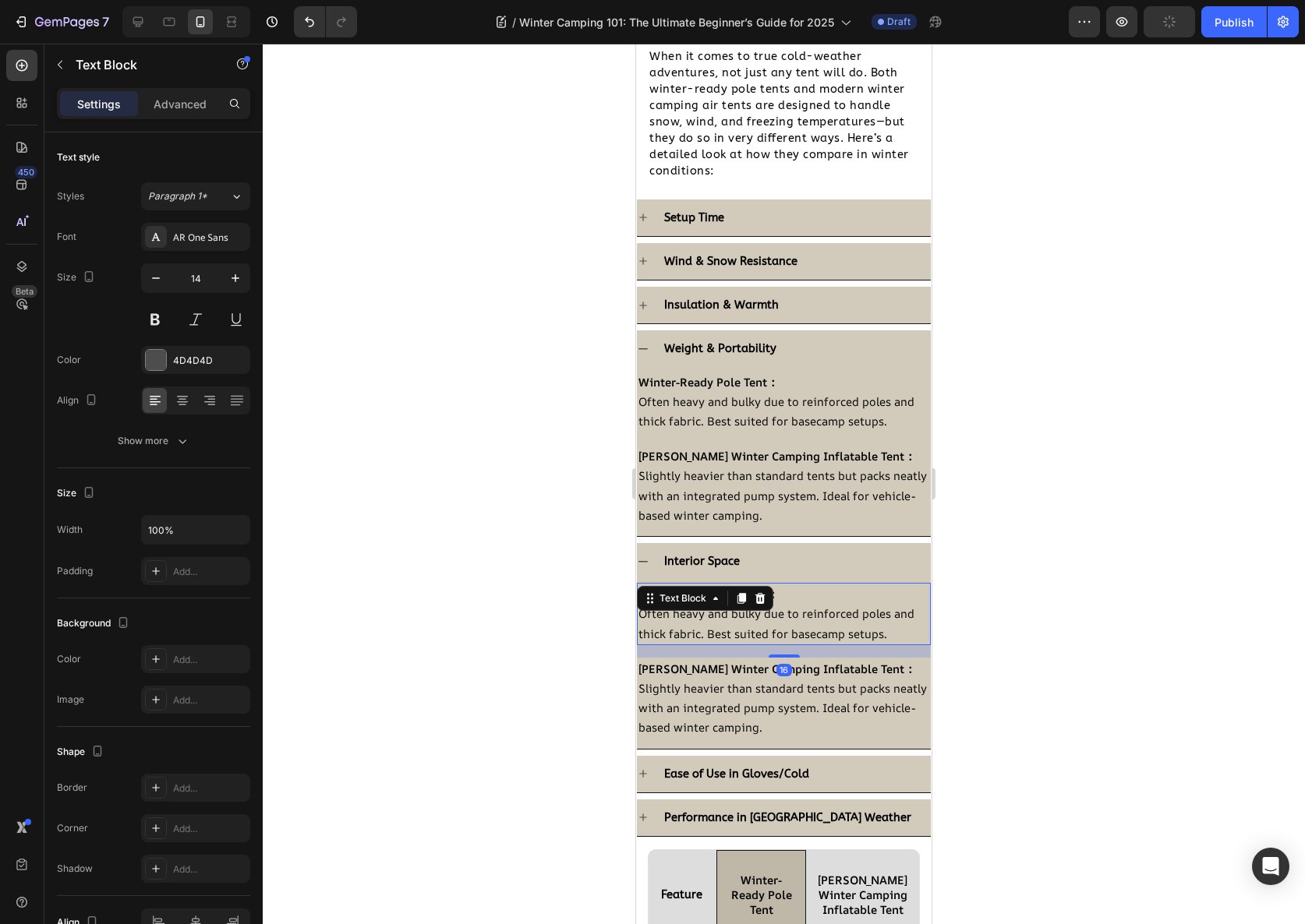
click at [761, 627] on span "Often heavy and bulky due to reinforced poles and thick fabric. Best suited for…" at bounding box center [777, 623] width 276 height 35
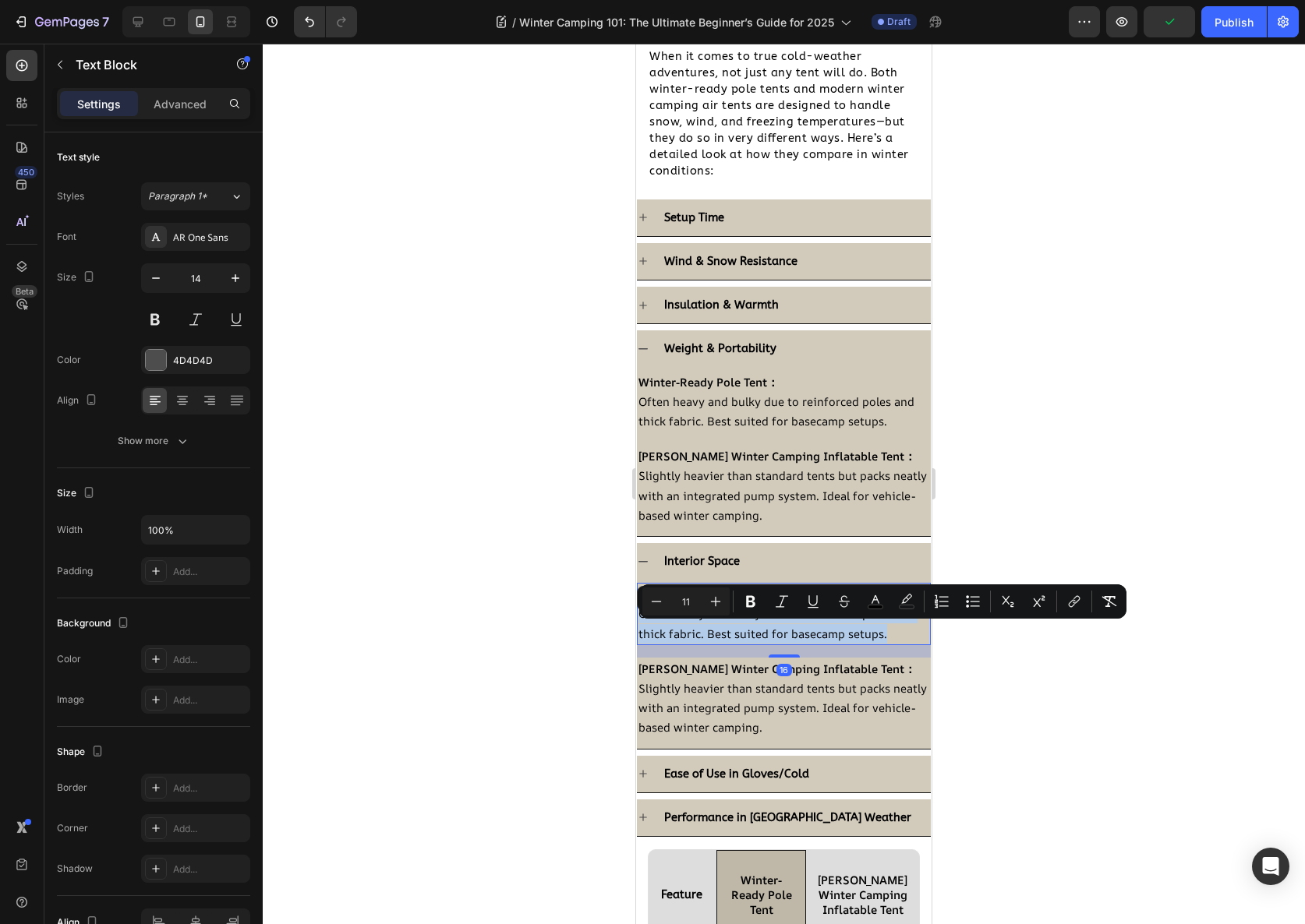
click at [761, 627] on span "Often heavy and bulky due to reinforced poles and thick fabric. Best suited for…" at bounding box center [777, 623] width 276 height 35
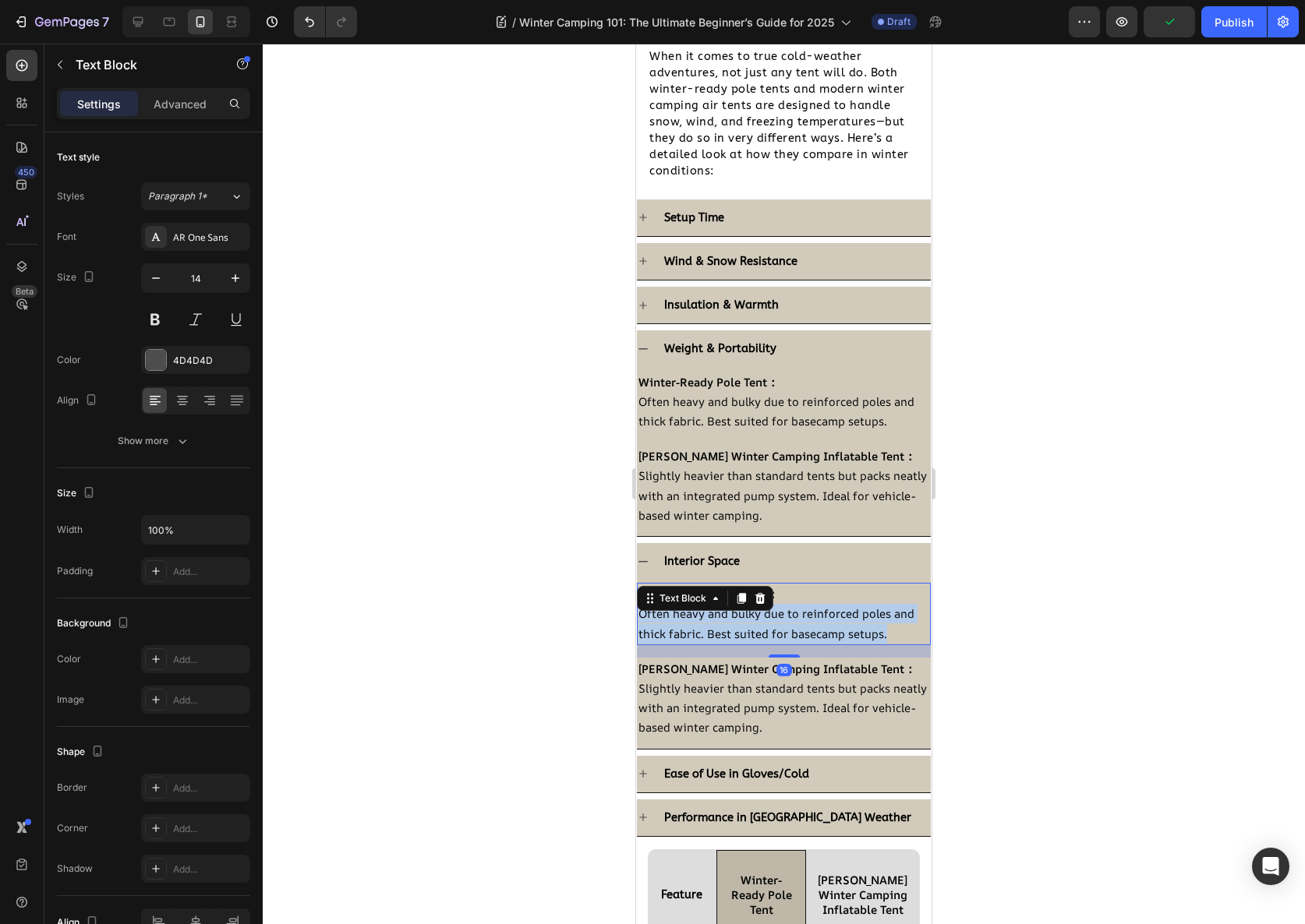
click at [761, 627] on span "Often heavy and bulky due to reinforced poles and thick fabric. Best suited for…" at bounding box center [777, 623] width 276 height 35
click at [745, 687] on span "Slightly heavier than standard tents but packs neatly with an integrated pump s…" at bounding box center [783, 708] width 289 height 55
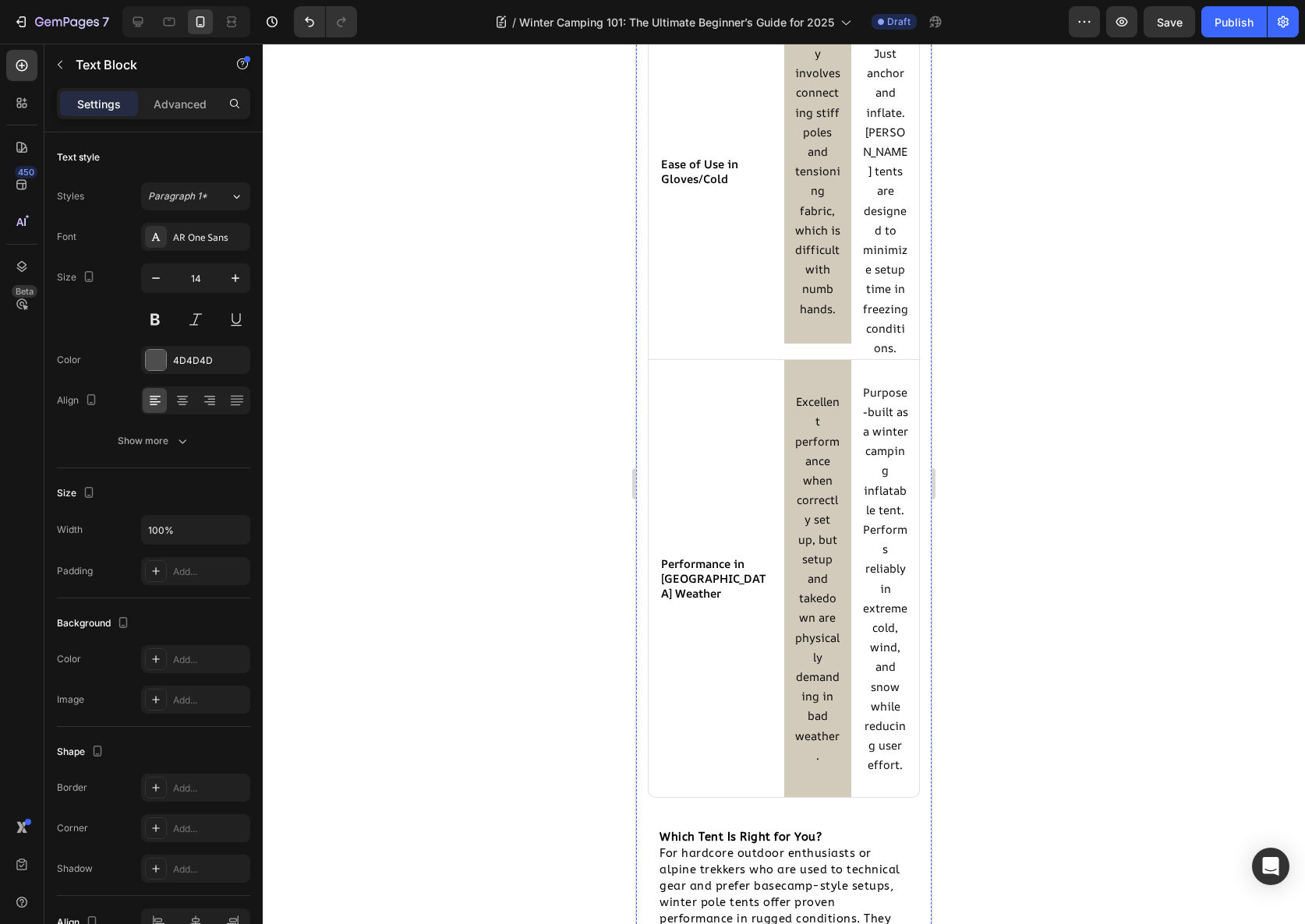
scroll to position [4548, 0]
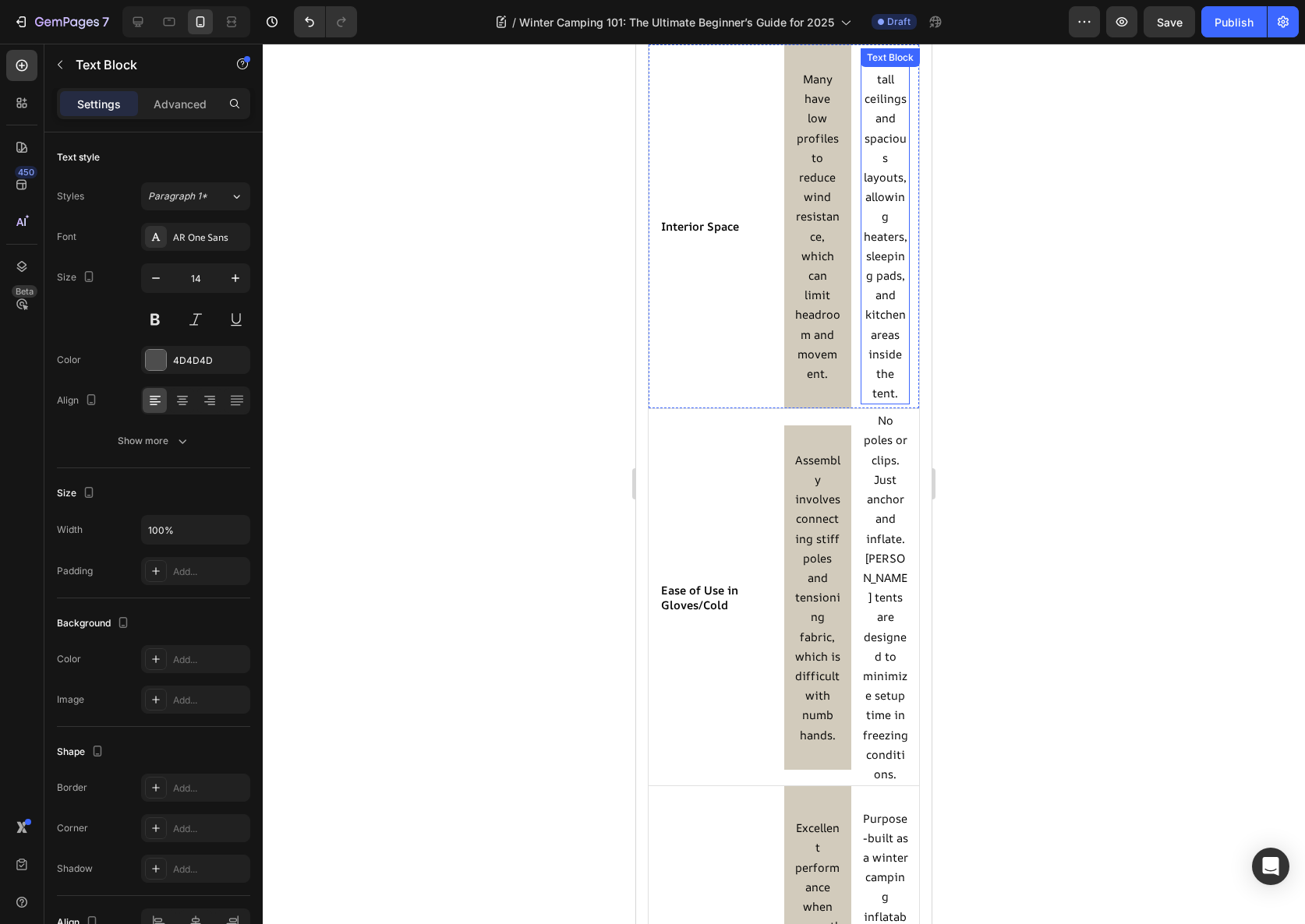
click at [884, 166] on span "Offers tall ceilings and spacious layouts, allowing heaters, sleeping pads, and…" at bounding box center [886, 226] width 44 height 349
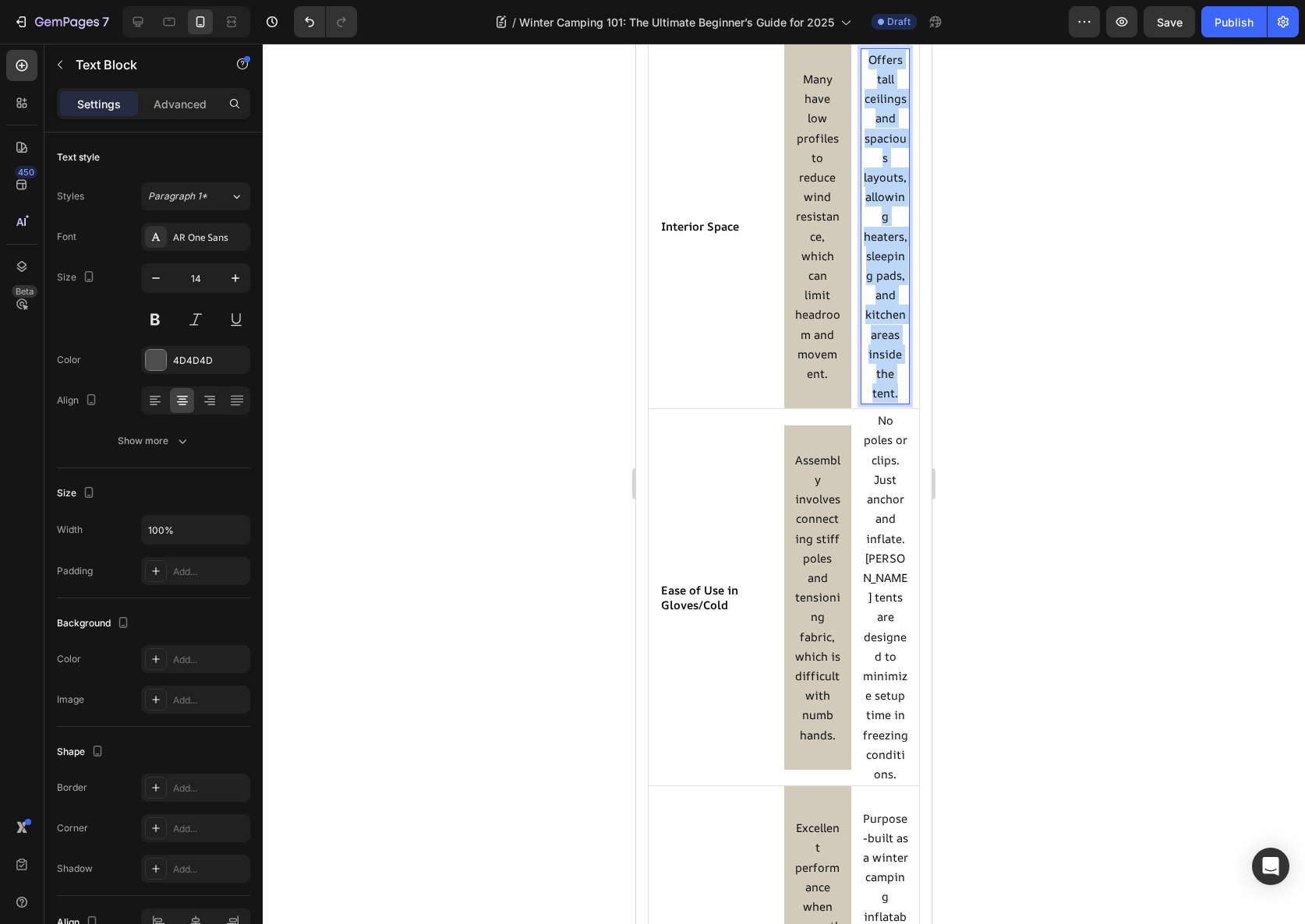
click at [884, 166] on span "Offers tall ceilings and spacious layouts, allowing heaters, sleeping pads, and…" at bounding box center [886, 226] width 44 height 349
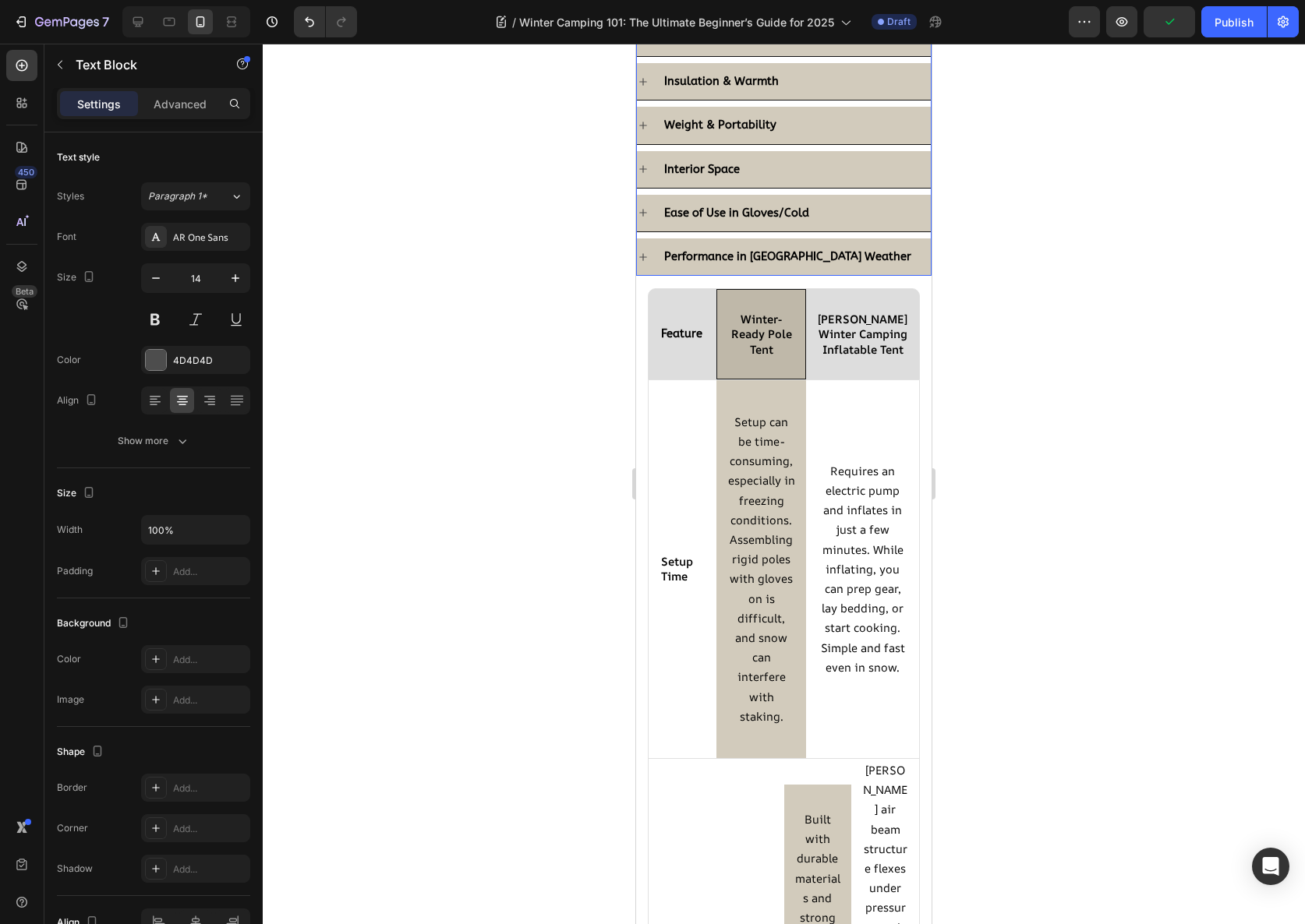
scroll to position [1906, 0]
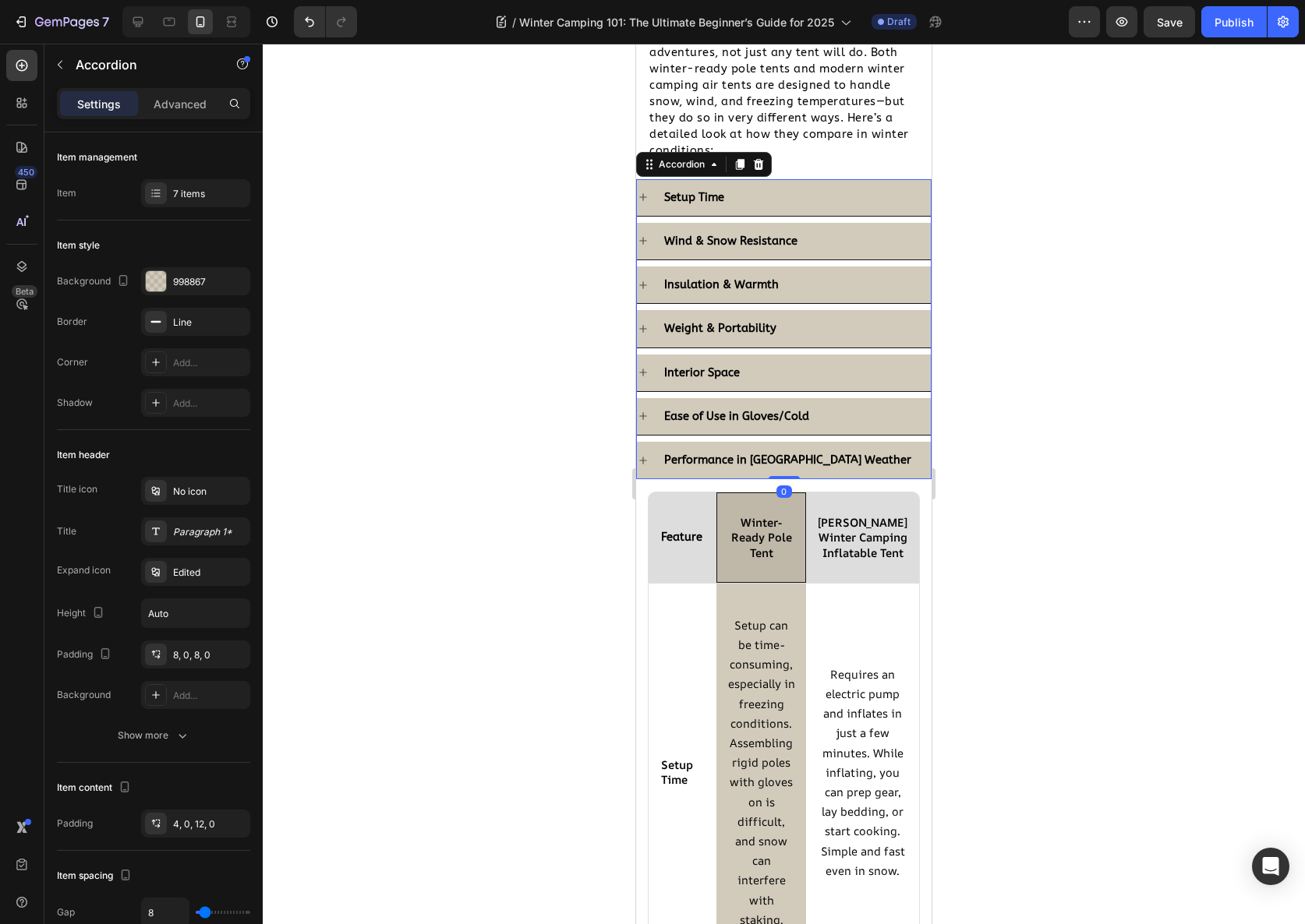
click at [744, 377] on div "Interior Space" at bounding box center [796, 373] width 269 height 24
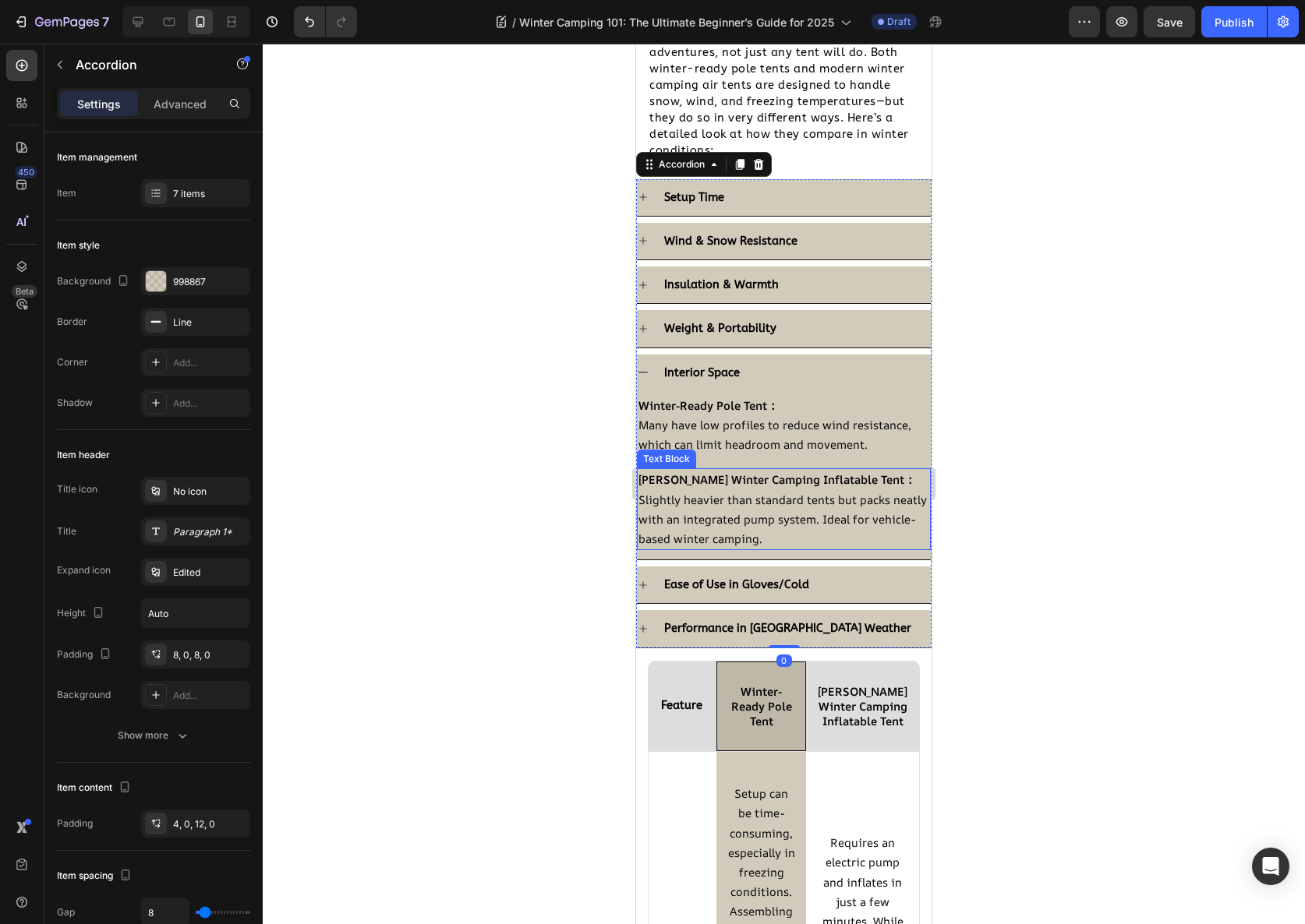
click at [760, 510] on span "Slightly heavier than standard tents but packs neatly with an integrated pump s…" at bounding box center [783, 519] width 289 height 55
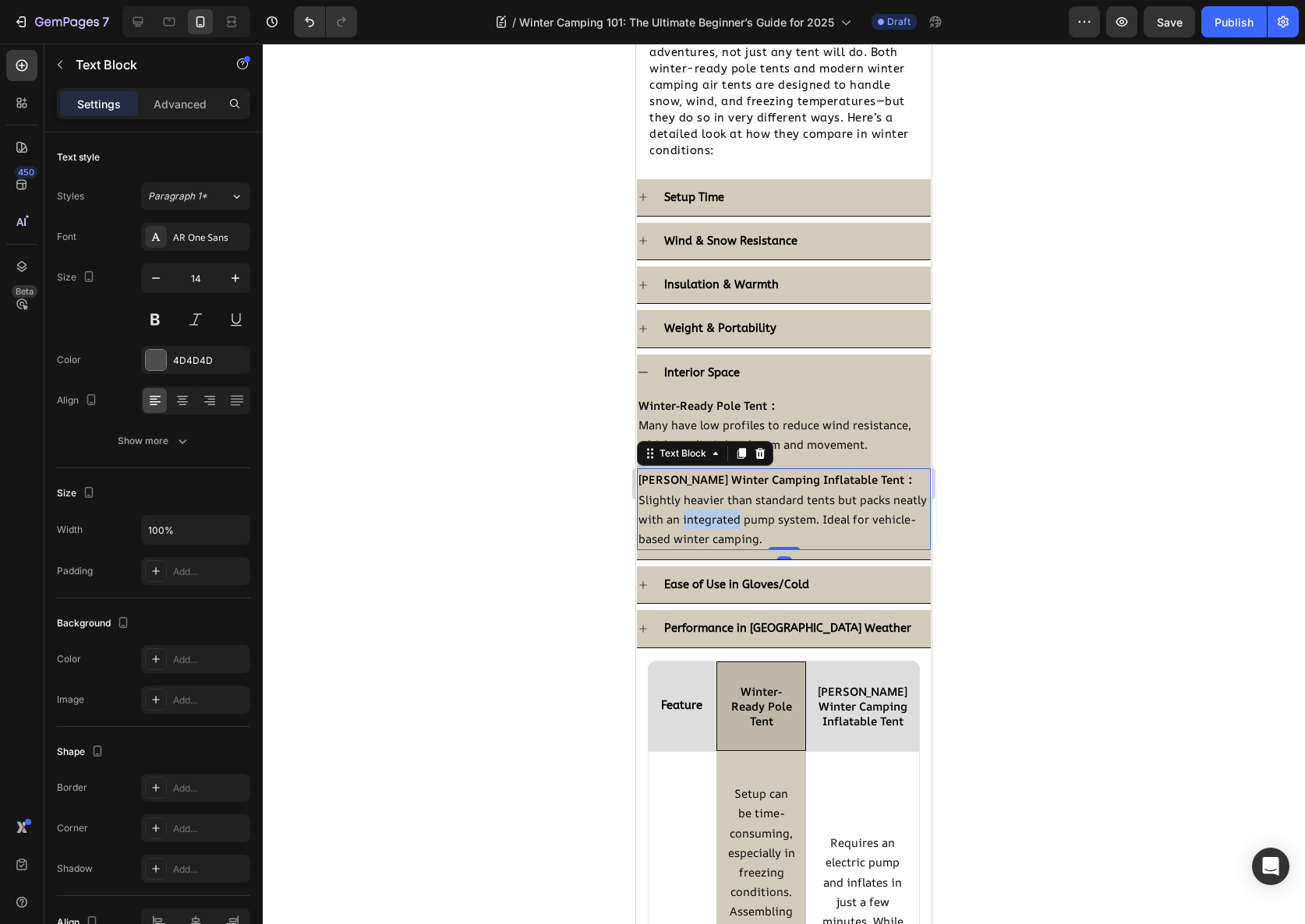
click at [760, 510] on span "Slightly heavier than standard tents but packs neatly with an integrated pump s…" at bounding box center [783, 519] width 289 height 55
click at [1044, 594] on div at bounding box center [784, 484] width 1042 height 881
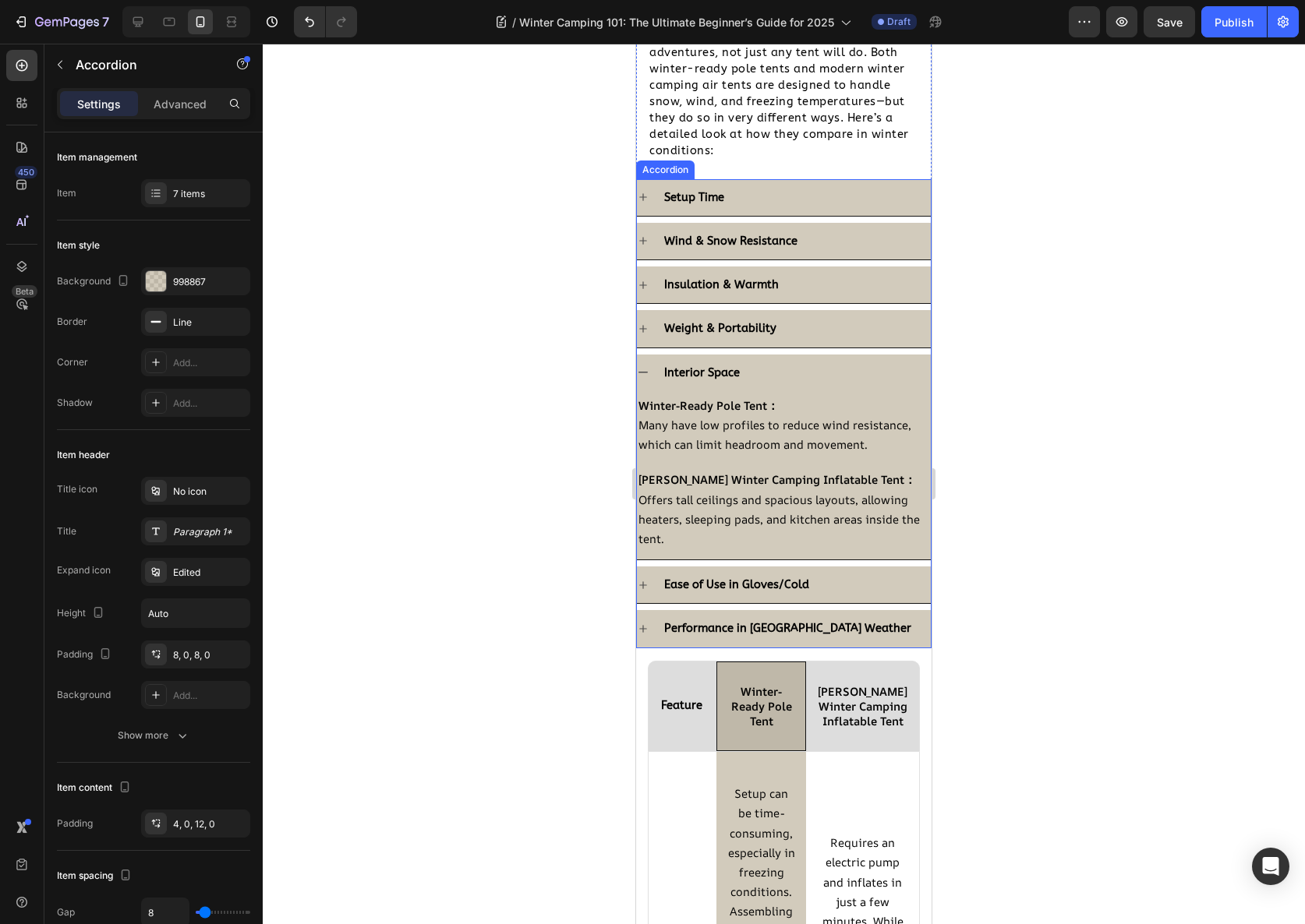
click at [864, 593] on div "Ease of Use in Gloves/Cold" at bounding box center [796, 584] width 269 height 24
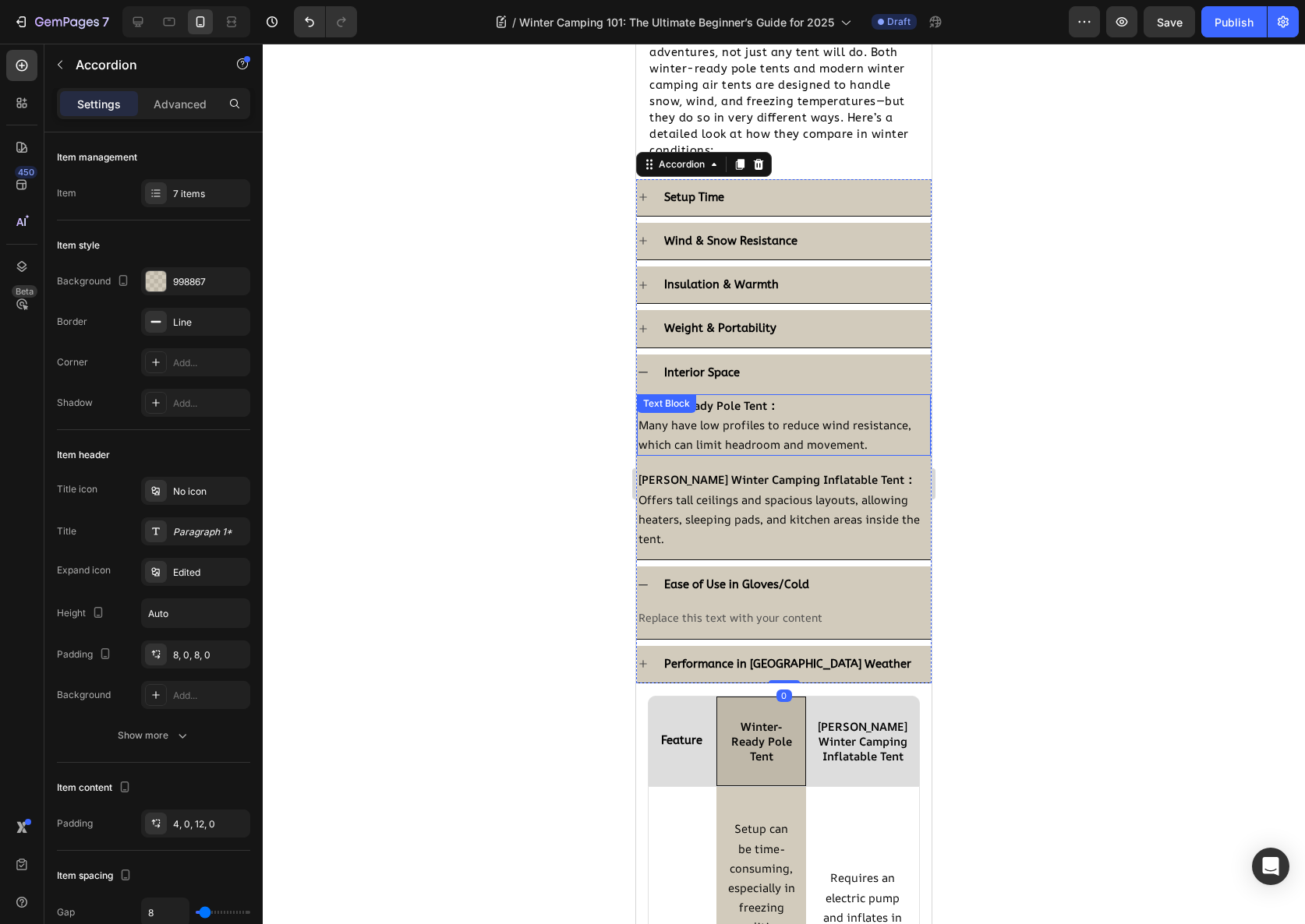
click at [713, 413] on div "Winter-Ready Pole Tent： Many have low profiles to reduce wind resistance, which…" at bounding box center [784, 425] width 294 height 62
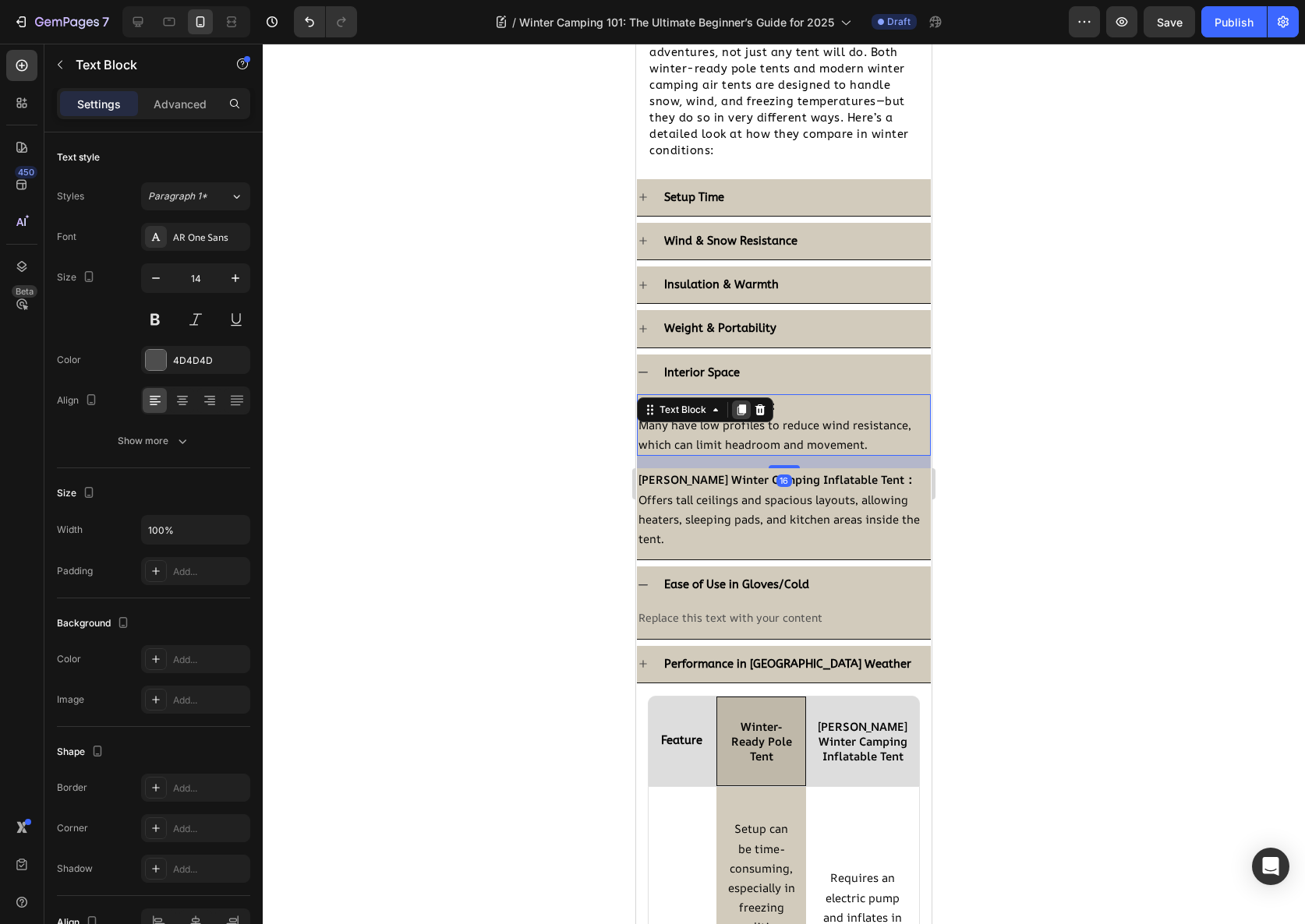
click at [749, 412] on div at bounding box center [742, 410] width 19 height 19
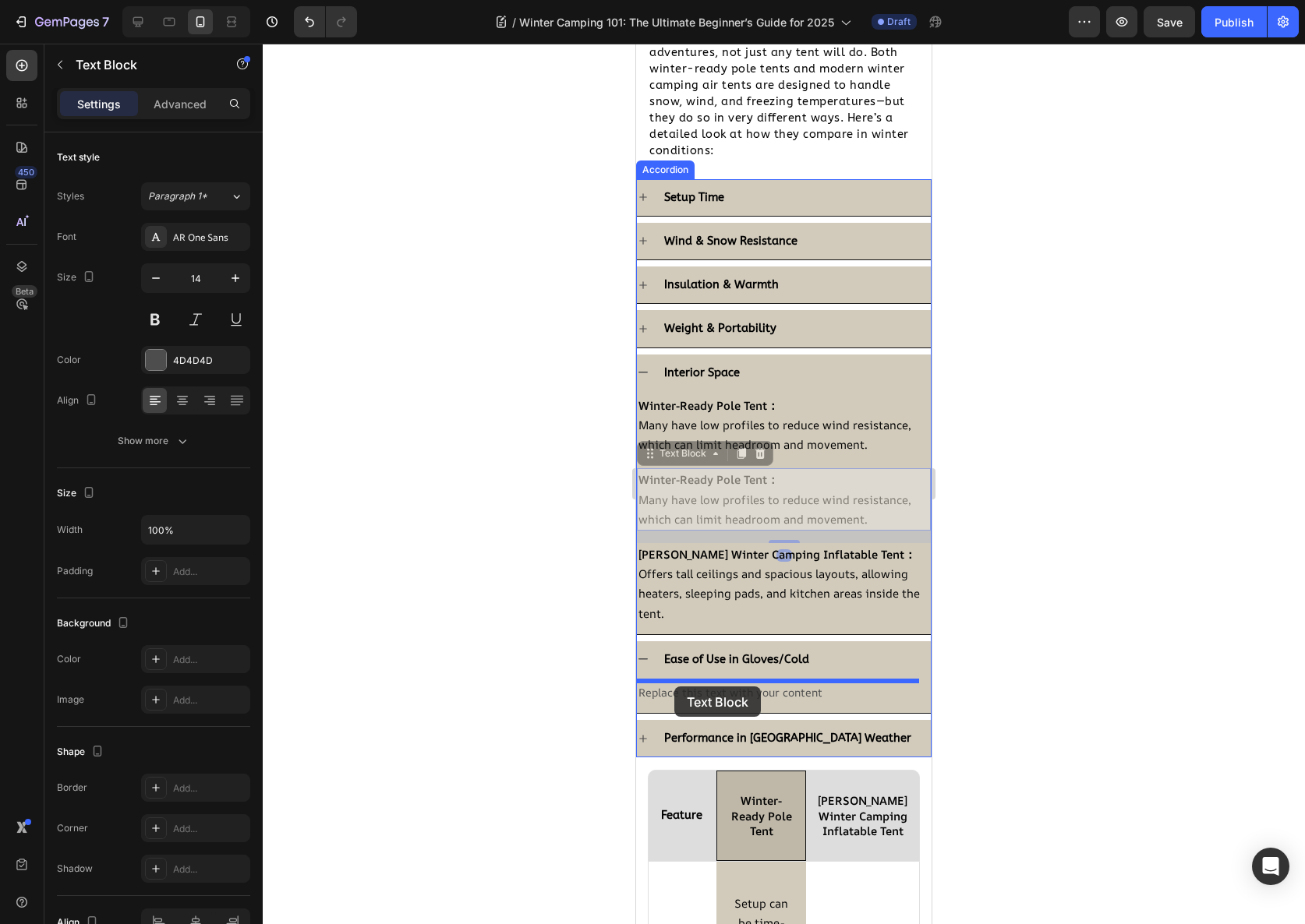
drag, startPoint x: 652, startPoint y: 454, endPoint x: 674, endPoint y: 686, distance: 233.0
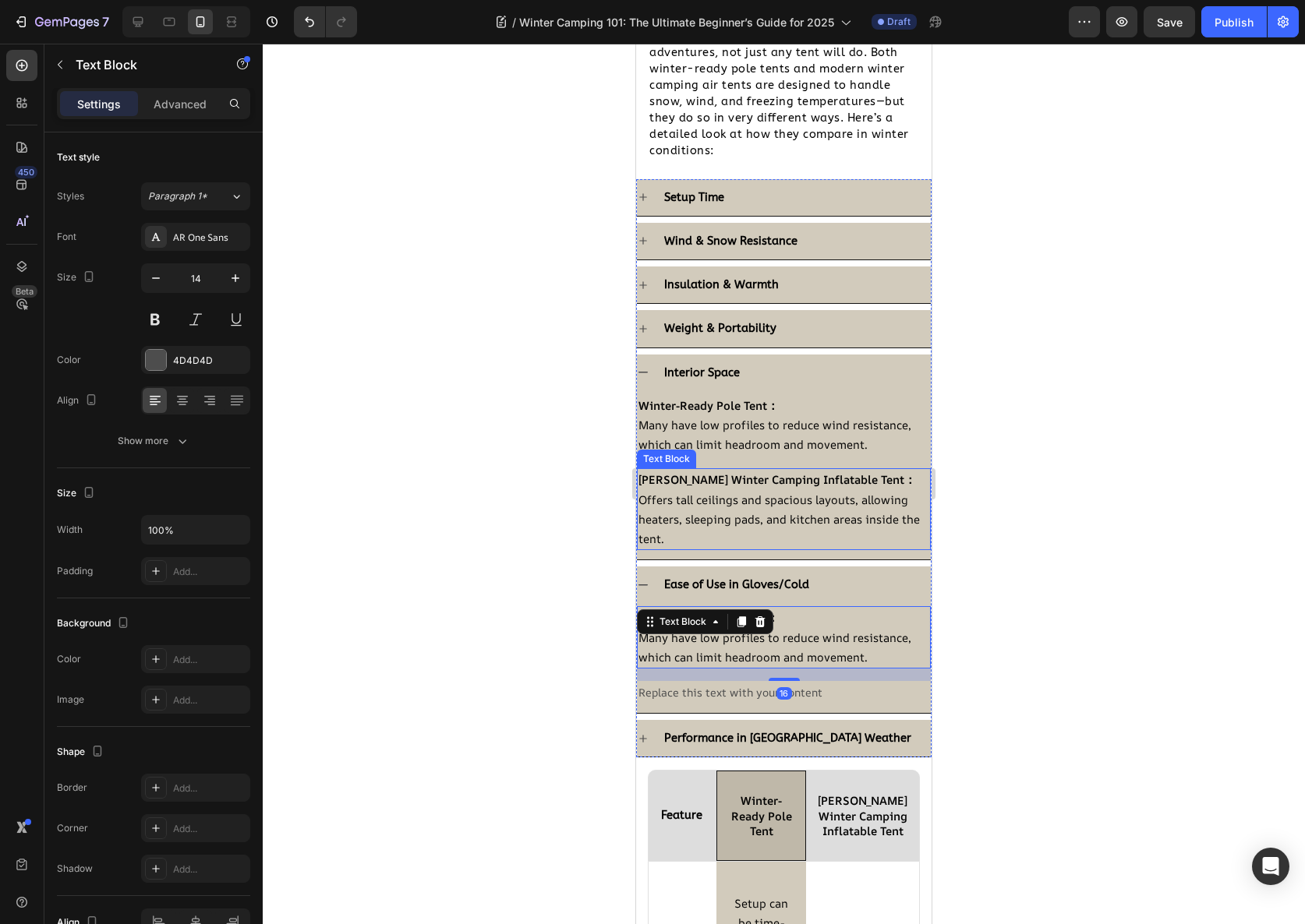
click at [690, 511] on span "Offers tall ceilings and spacious layouts, allowing heaters, sleeping pads, and…" at bounding box center [779, 519] width 282 height 55
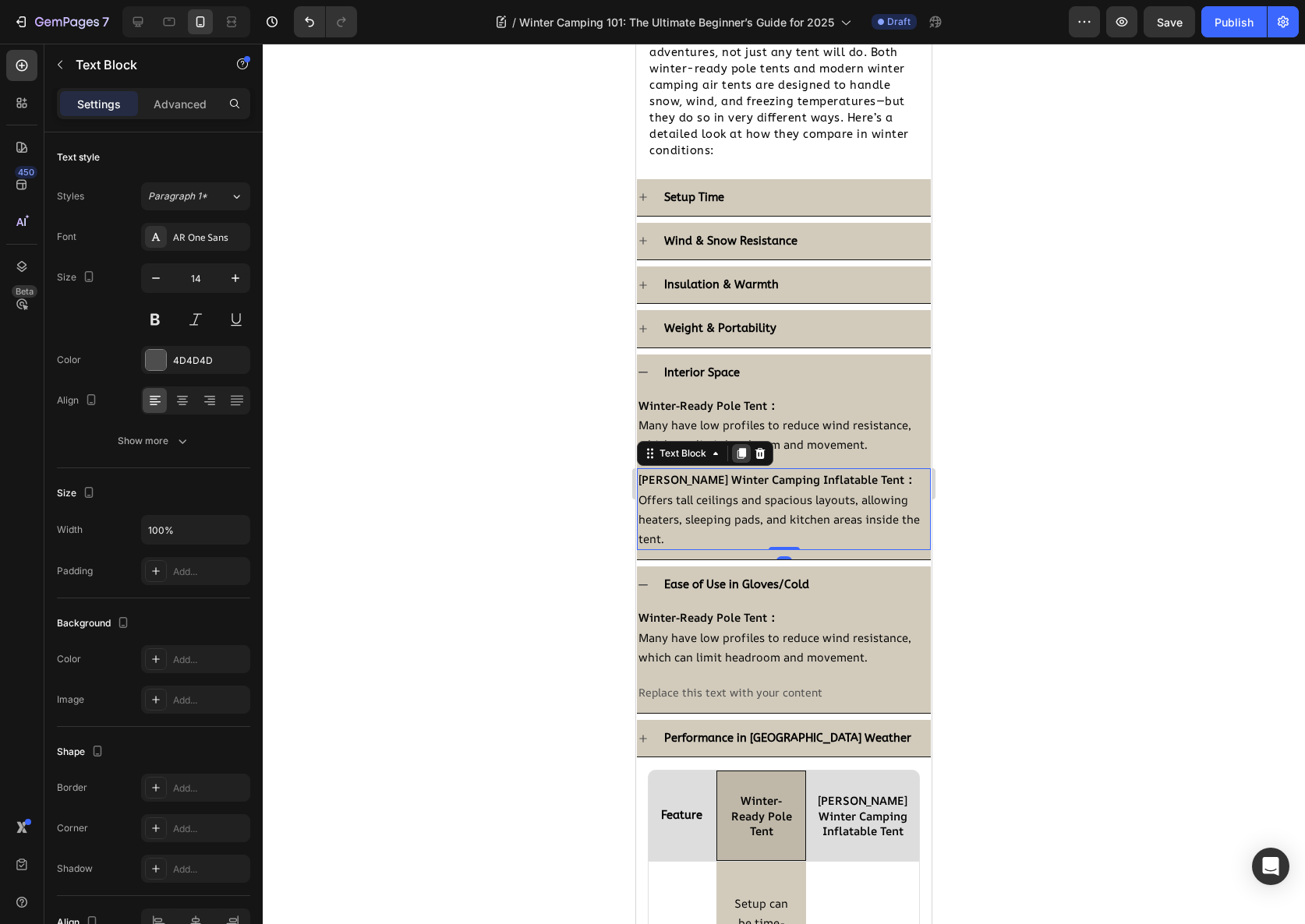
click at [742, 453] on icon at bounding box center [742, 454] width 9 height 11
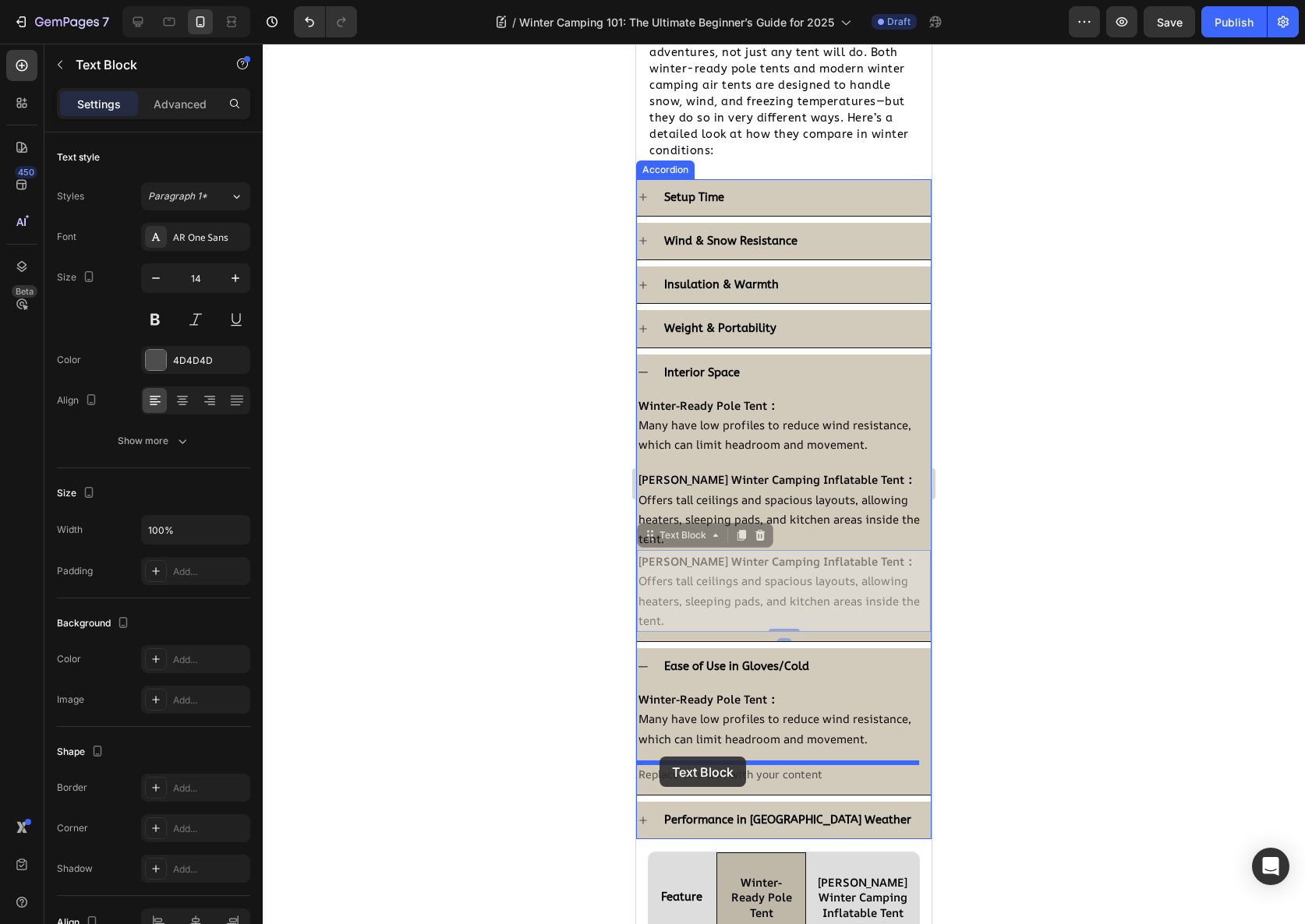
drag, startPoint x: 648, startPoint y: 539, endPoint x: 660, endPoint y: 757, distance: 218.3
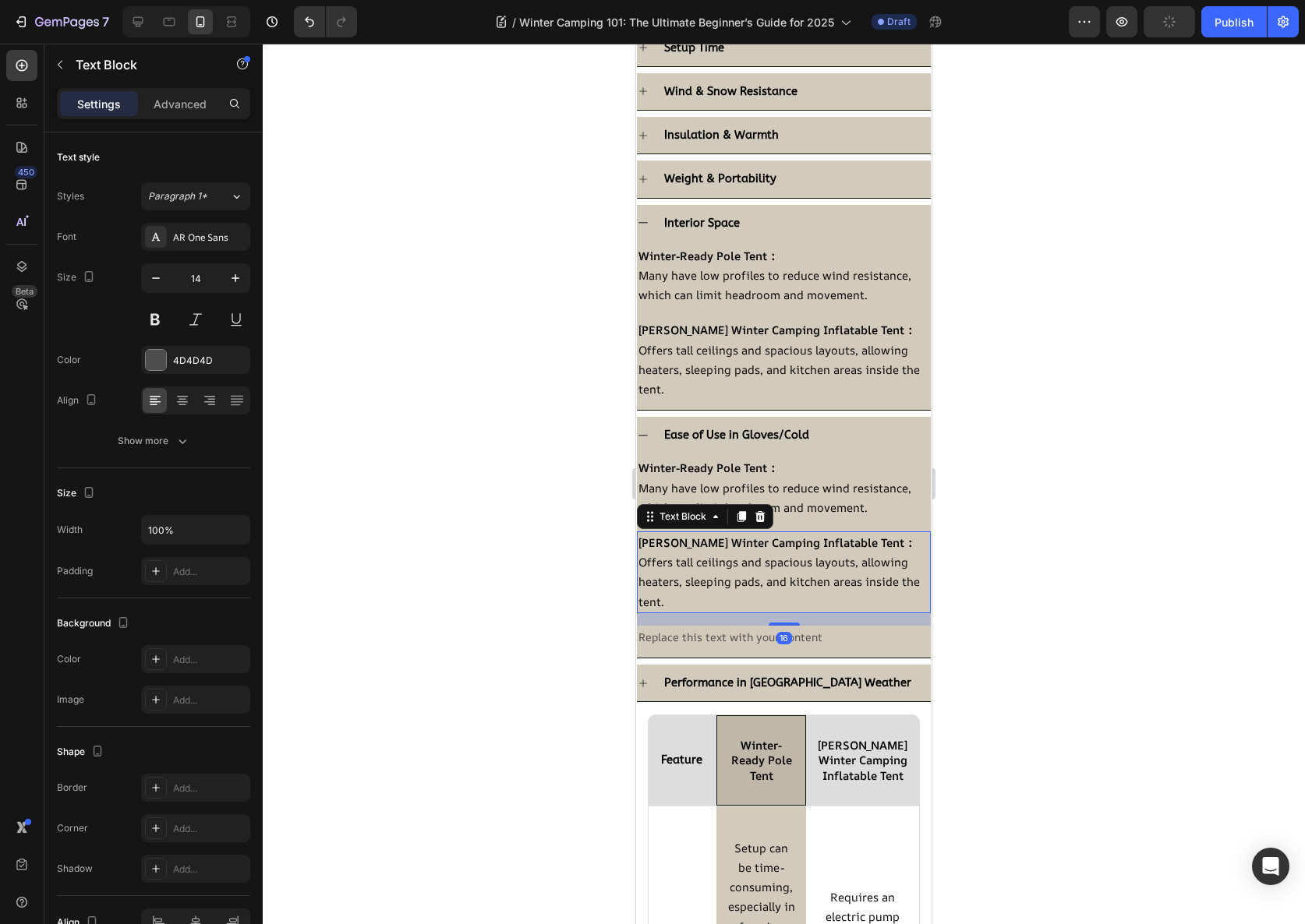
scroll to position [2142, 0]
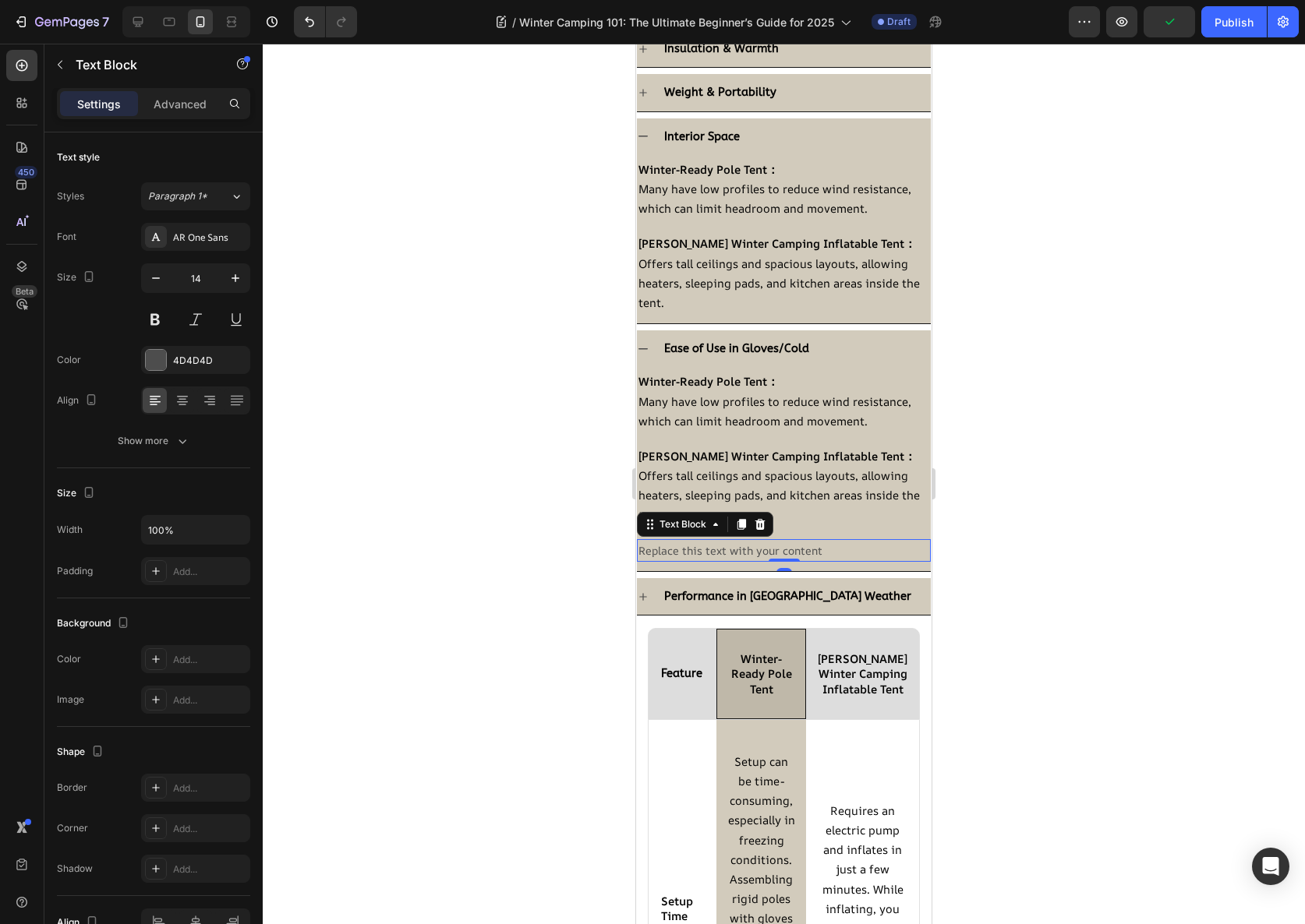
click at [724, 548] on div "Replace this text with your content" at bounding box center [784, 551] width 294 height 23
click at [760, 523] on icon at bounding box center [760, 525] width 13 height 13
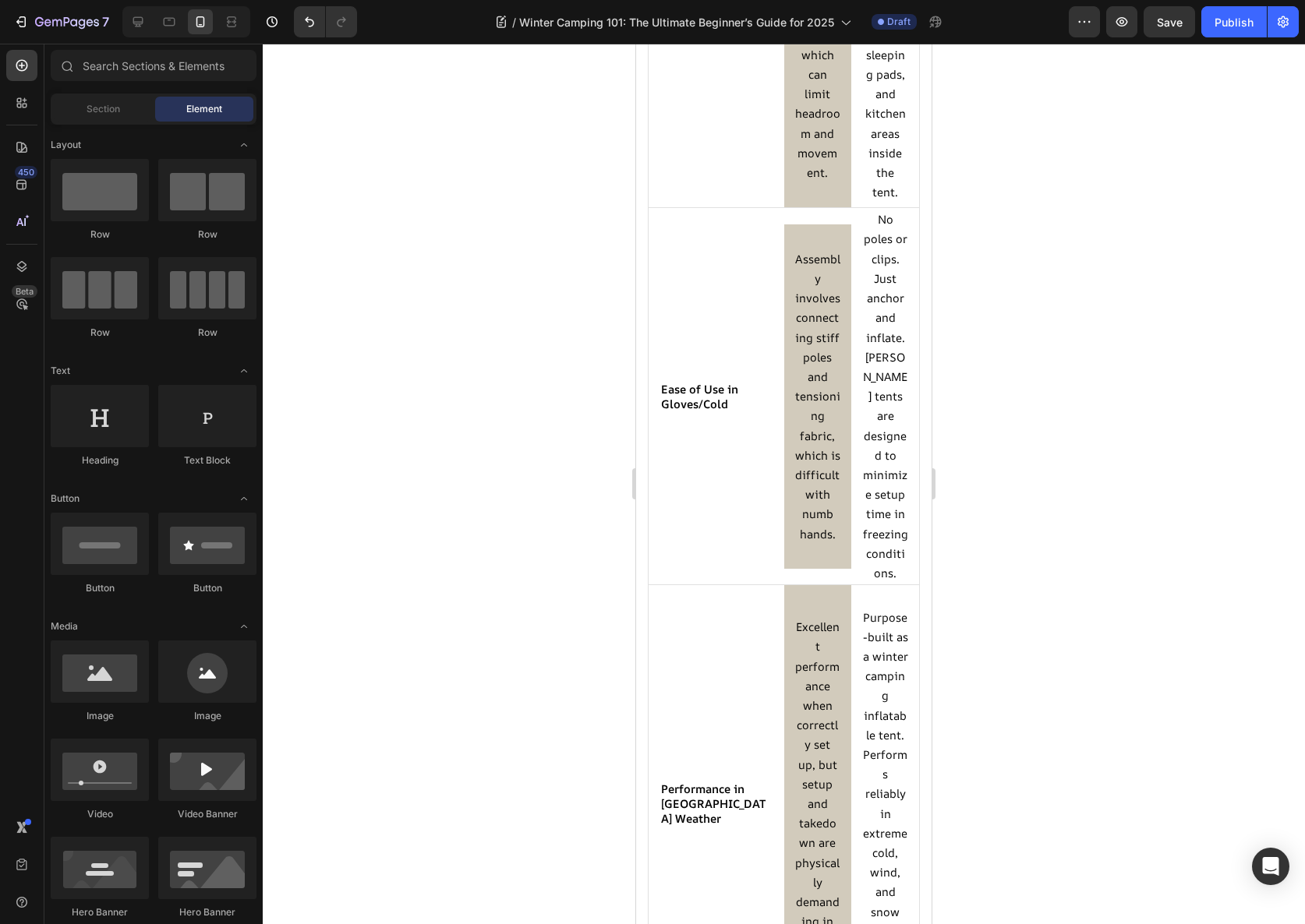
scroll to position [4780, 0]
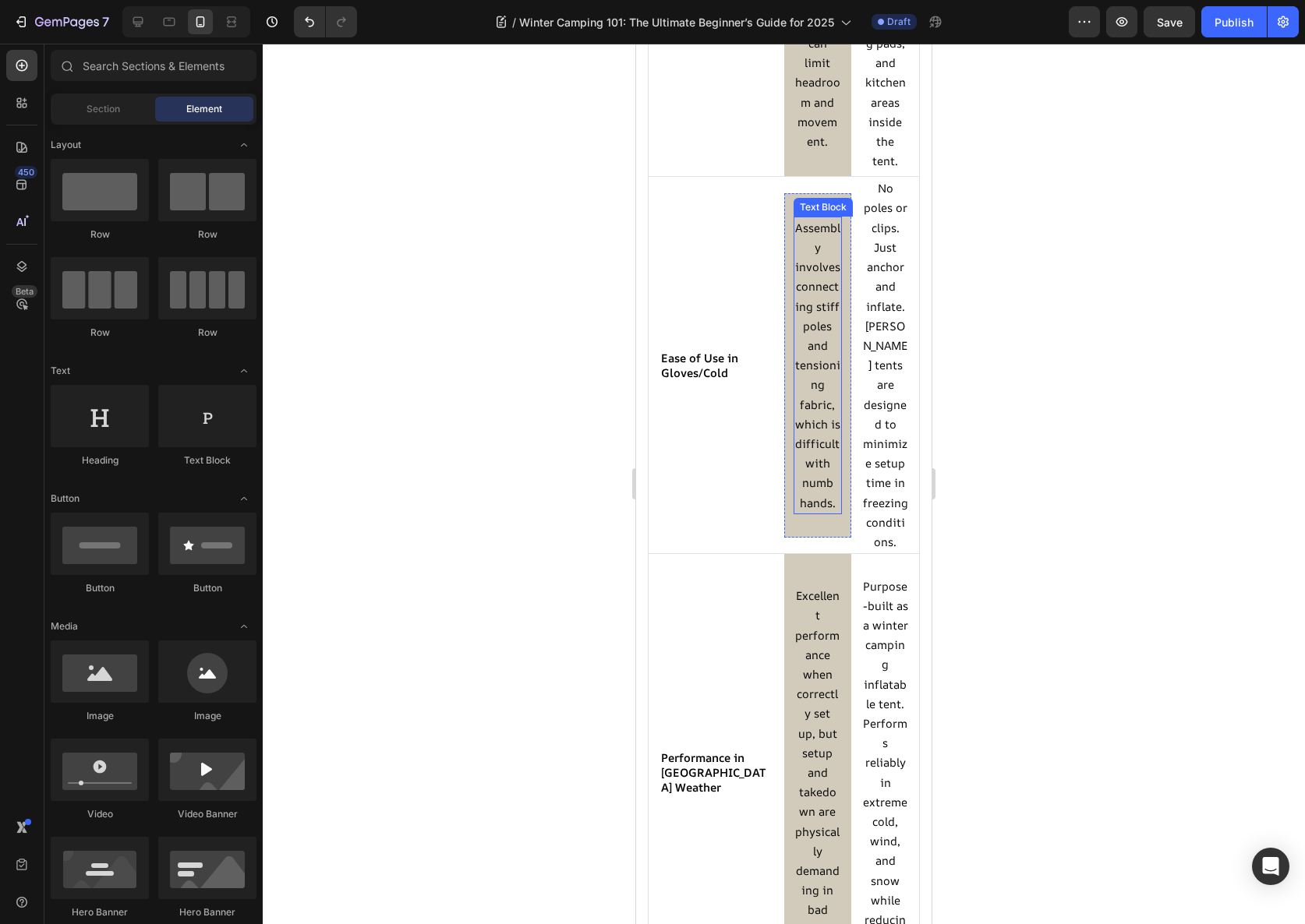
click at [817, 453] on span "Assembly involves connecting stiff poles and tensioning fabric, which is diffic…" at bounding box center [818, 365] width 46 height 291
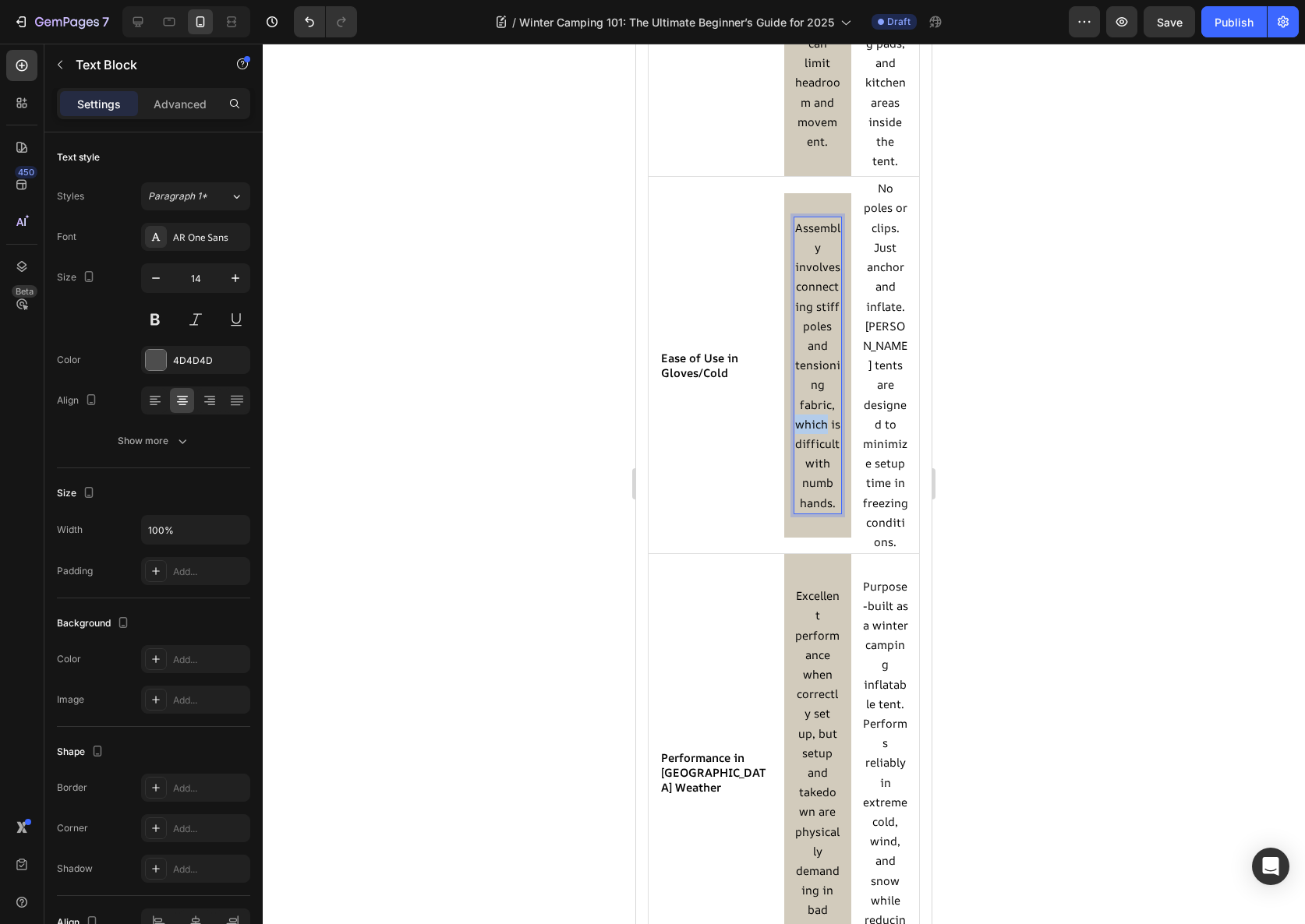
click at [817, 453] on span "Assembly involves connecting stiff poles and tensioning fabric, which is diffic…" at bounding box center [818, 365] width 46 height 291
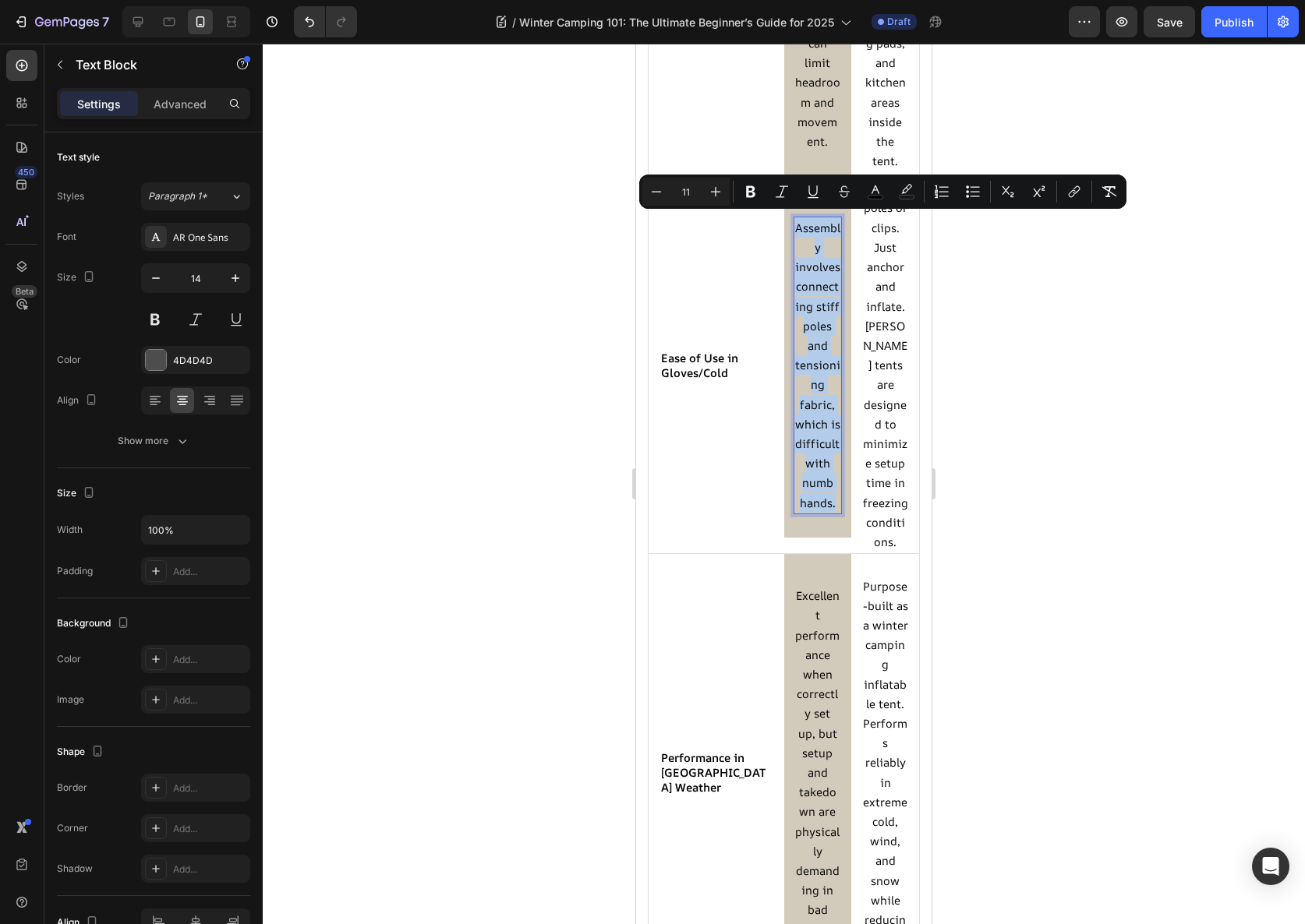
click at [817, 453] on span "Assembly involves connecting stiff poles and tensioning fabric, which is diffic…" at bounding box center [818, 365] width 46 height 291
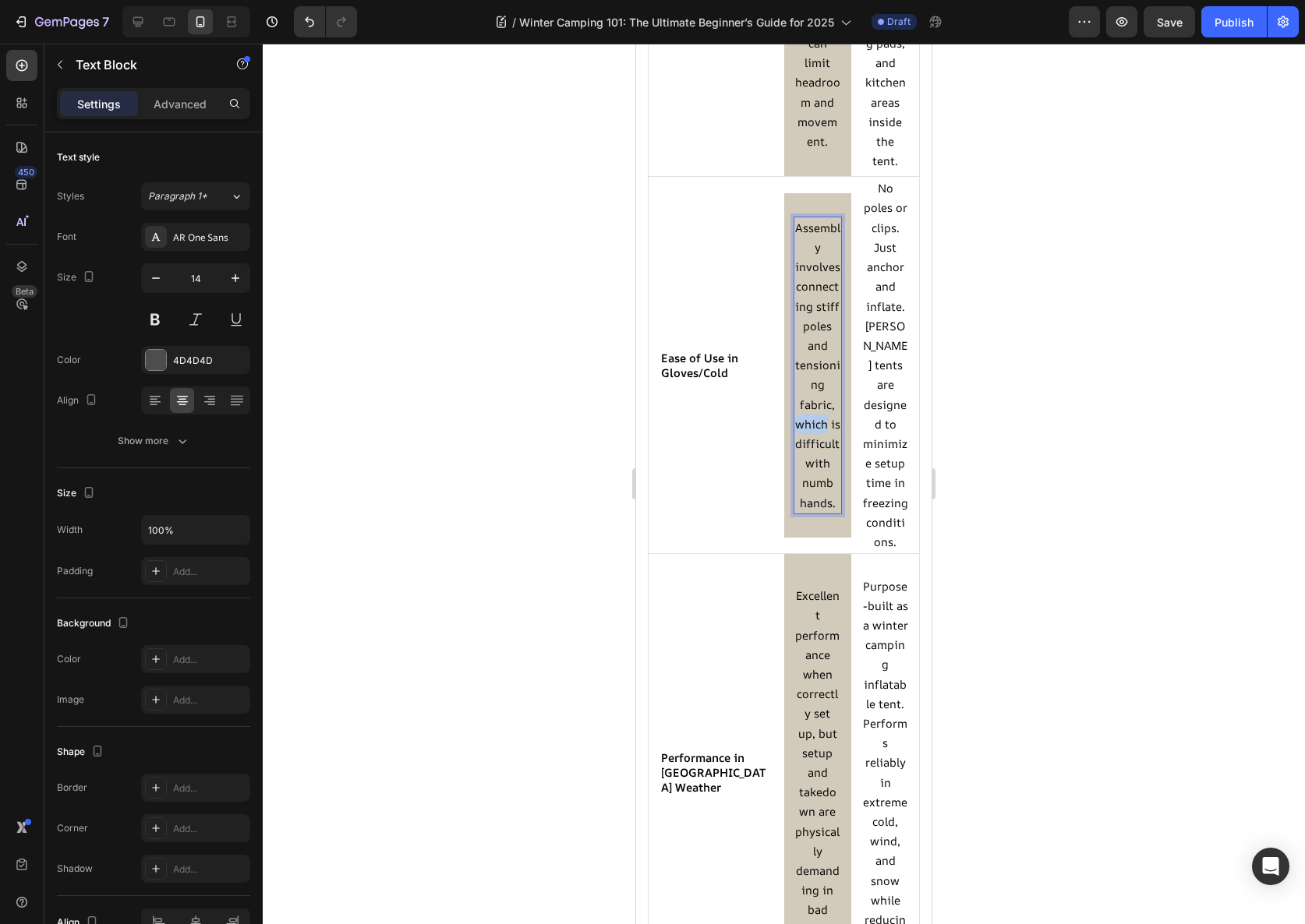
click at [817, 453] on span "Assembly involves connecting stiff poles and tensioning fabric, which is diffic…" at bounding box center [818, 365] width 46 height 291
click at [817, 453] on span "Assembly involves connecting stiff poles and tensioning fabric, which is diffic…" at bounding box center [818, 365] width 46 height 291
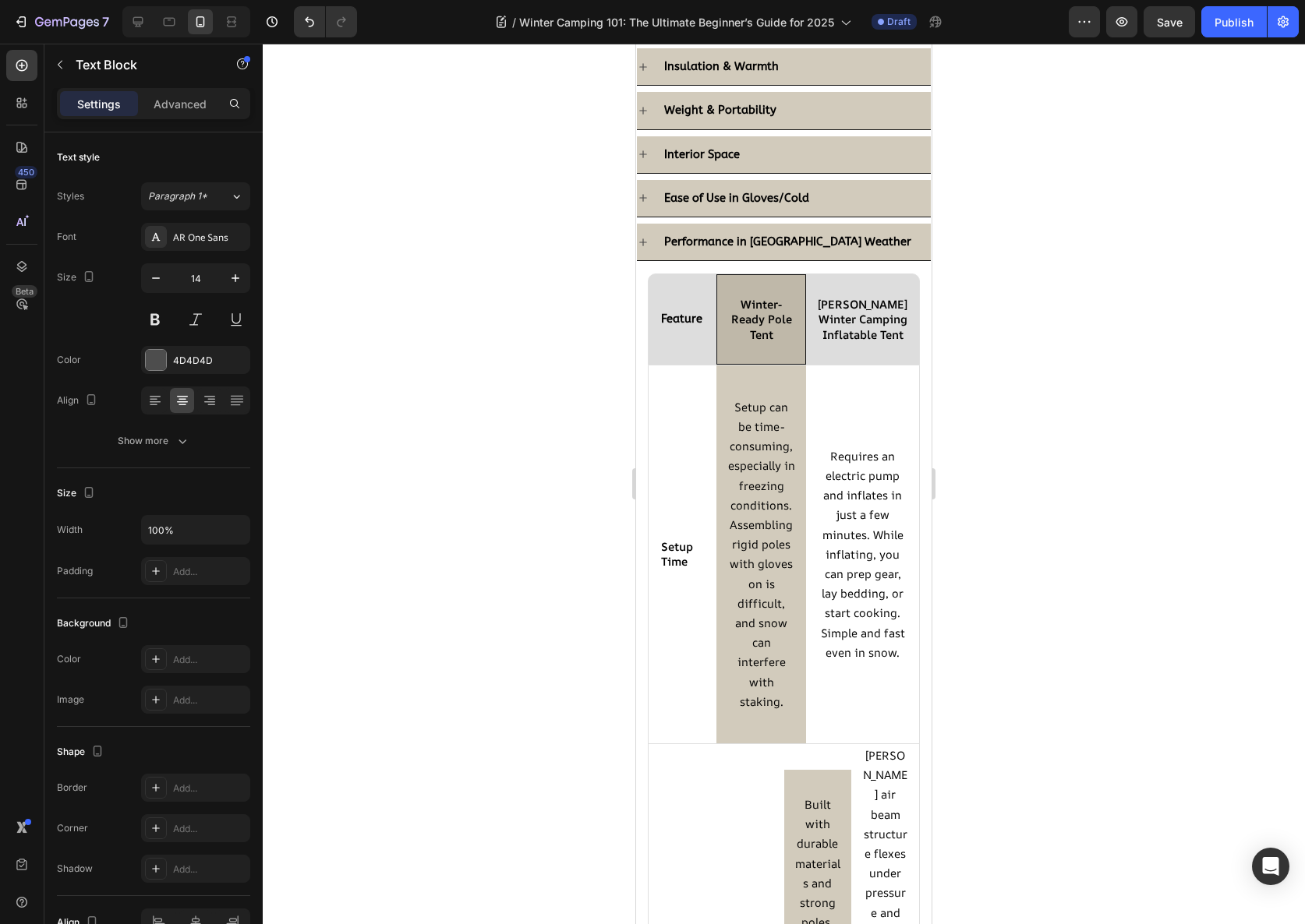
scroll to position [1813, 0]
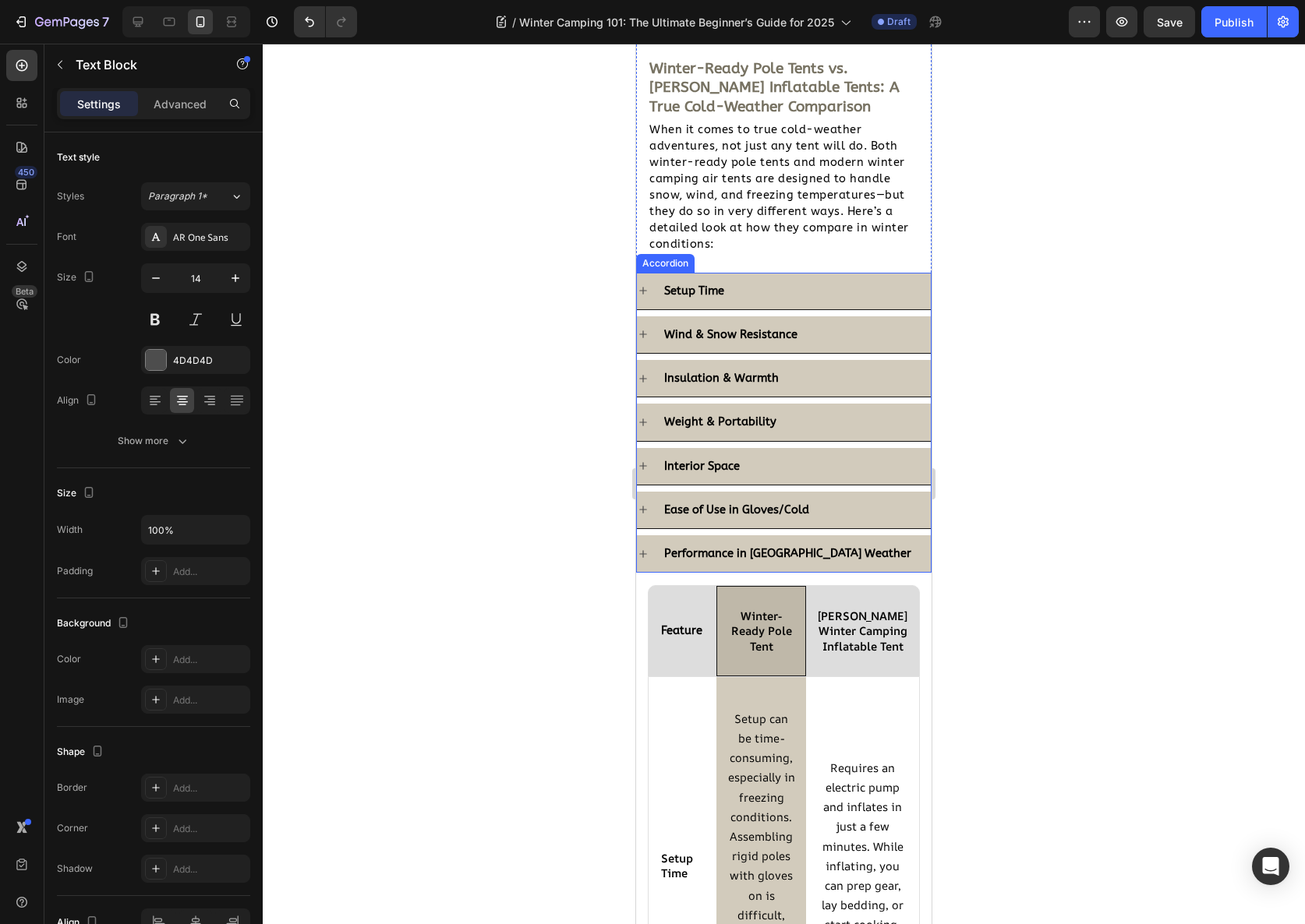
click at [819, 511] on div "Ease of Use in Gloves/Cold" at bounding box center [796, 510] width 269 height 24
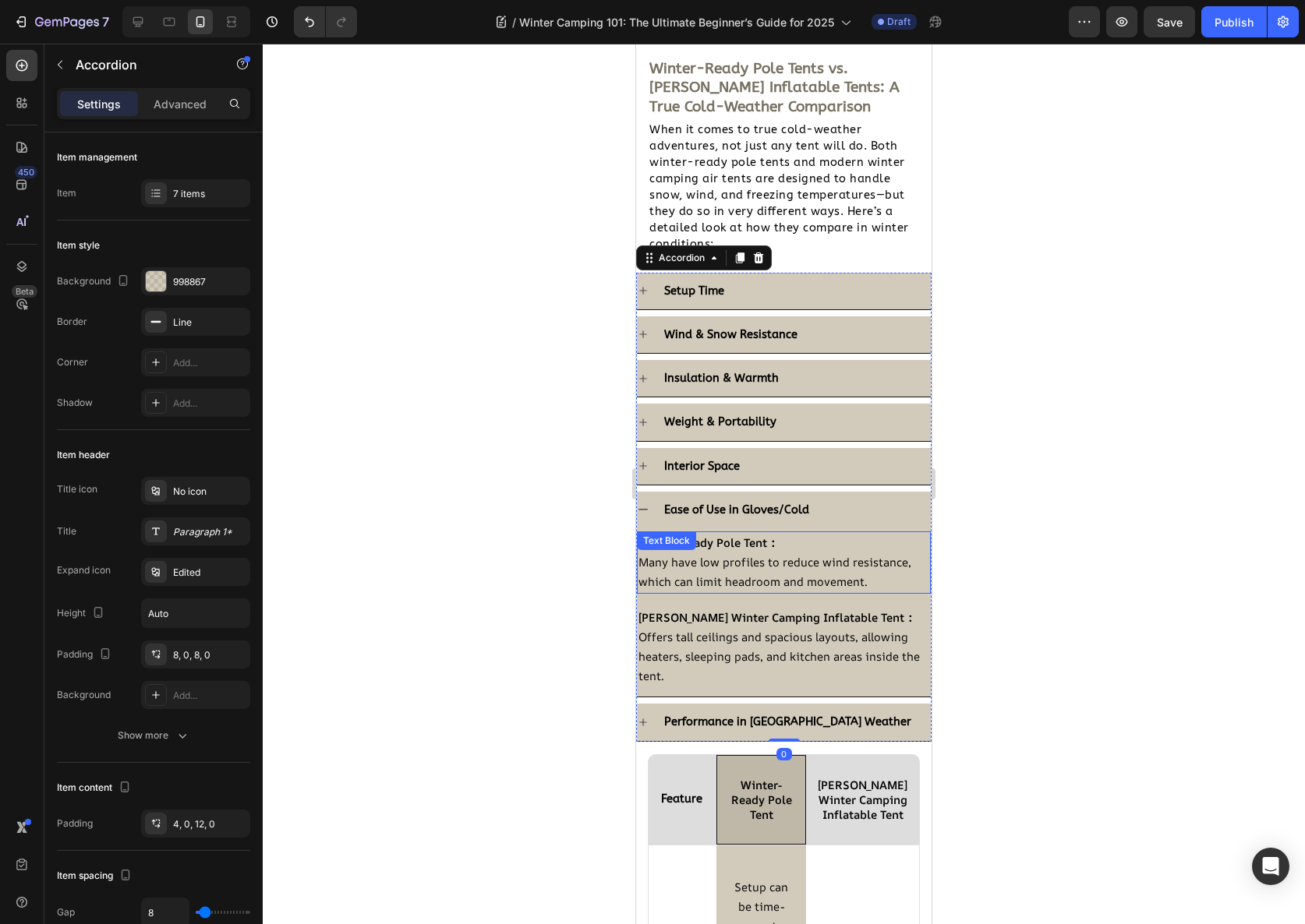
click at [731, 580] on span "Many have low profiles to reduce wind resistance, which can limit headroom and …" at bounding box center [775, 571] width 273 height 35
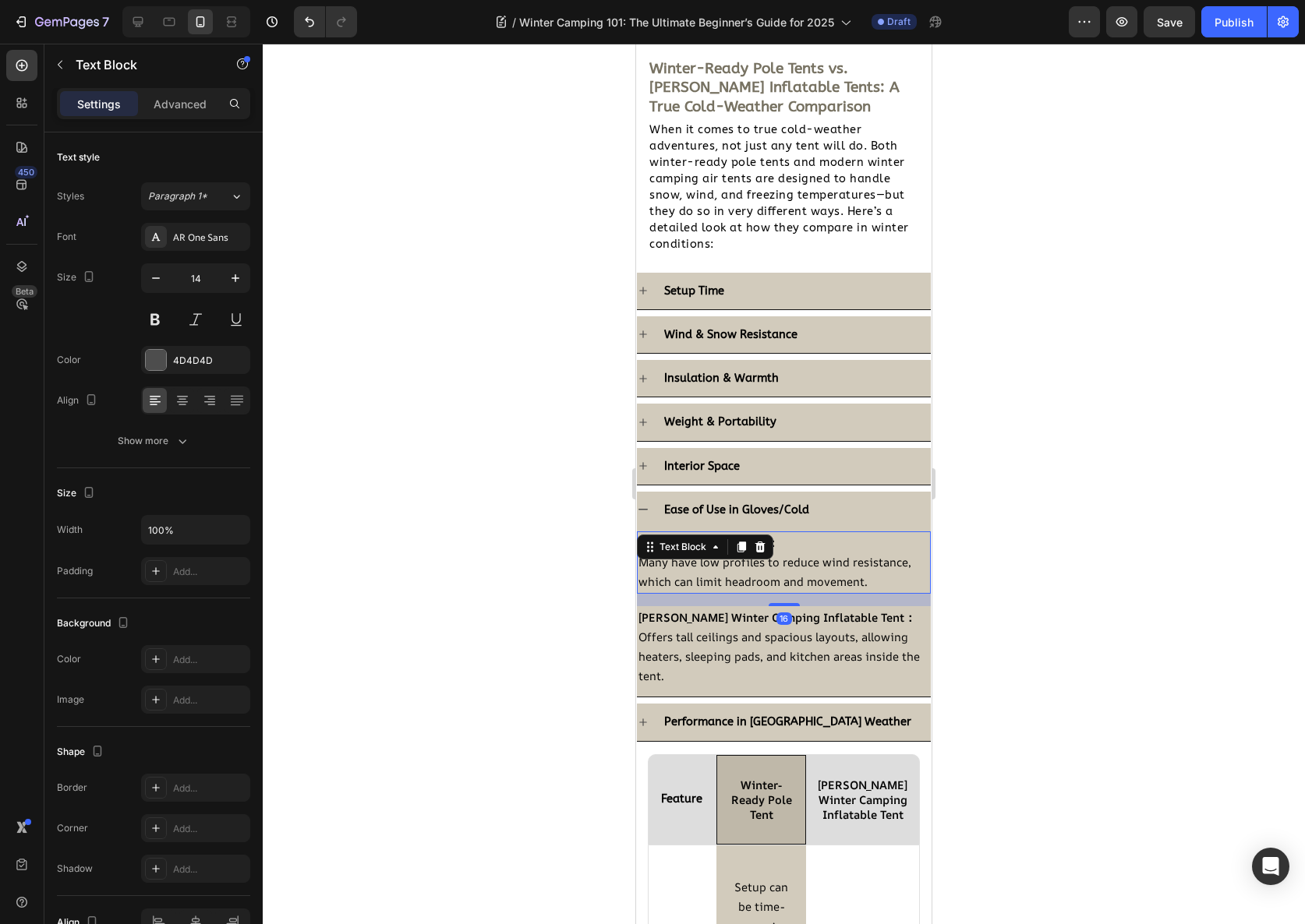
click at [731, 580] on span "Many have low profiles to reduce wind resistance, which can limit headroom and …" at bounding box center [775, 571] width 273 height 35
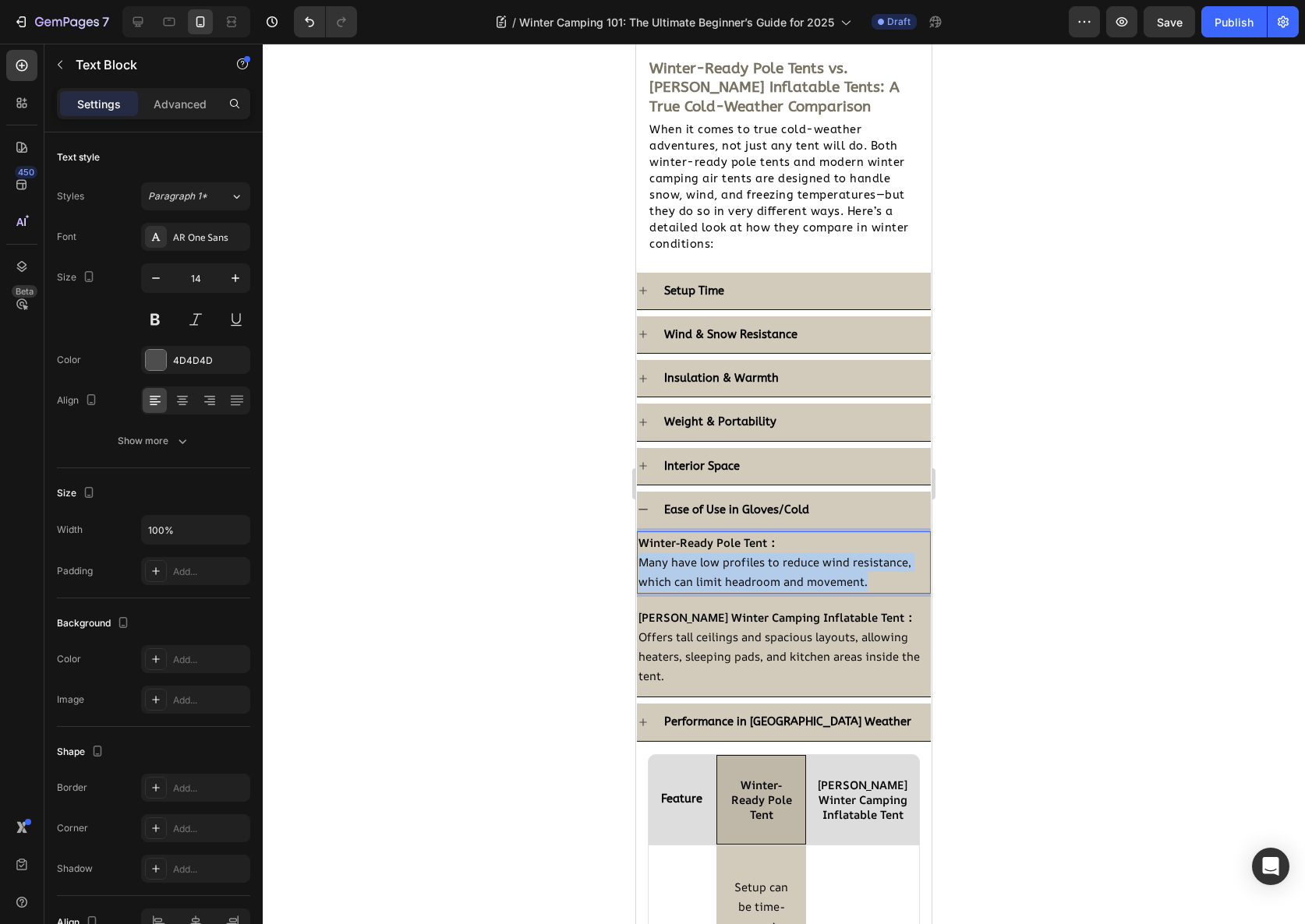
click at [731, 580] on span "Many have low profiles to reduce wind resistance, which can limit headroom and …" at bounding box center [775, 571] width 273 height 35
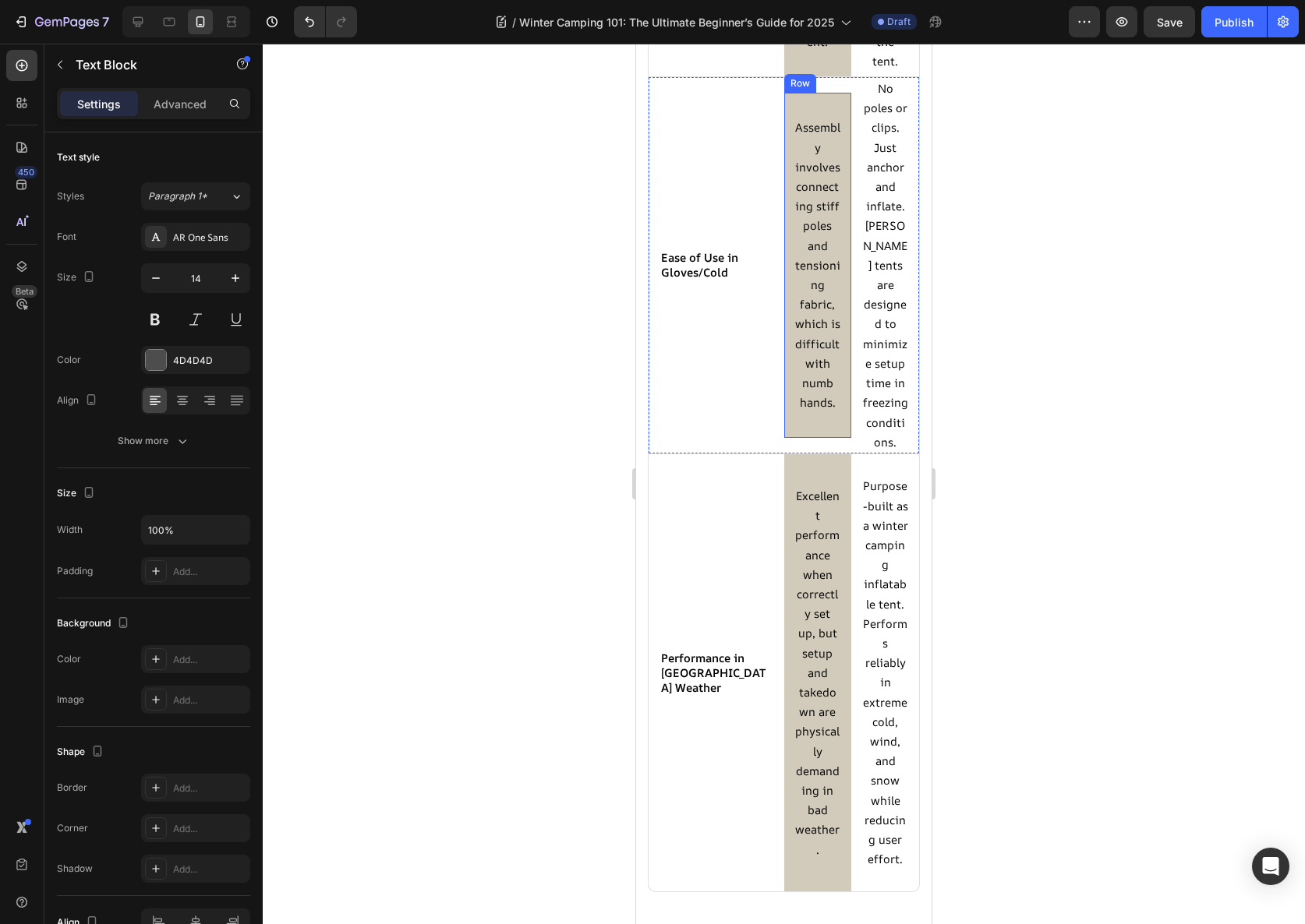
scroll to position [4588, 0]
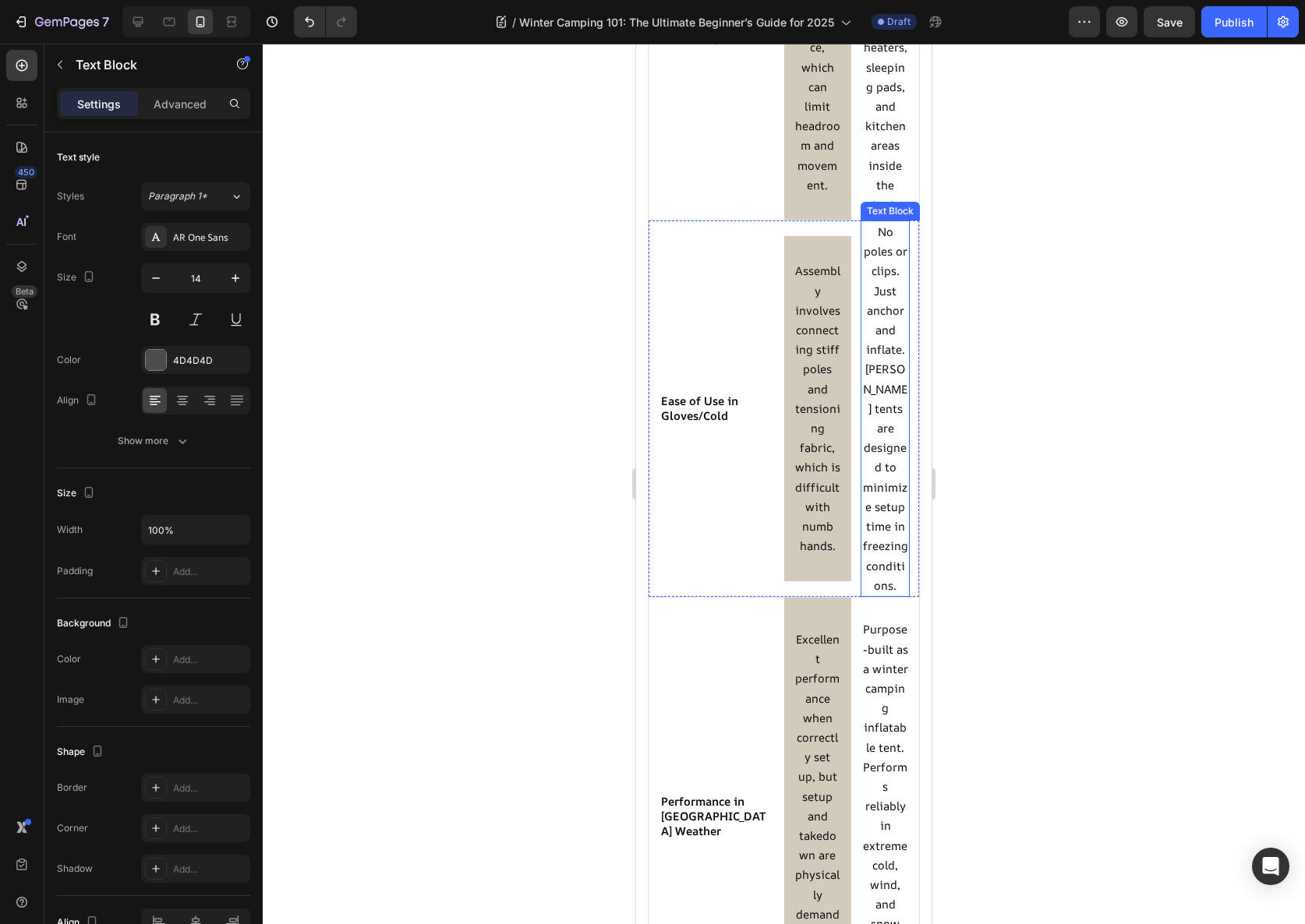
click at [877, 416] on span "No poles or clips. Just anchor and inflate. [PERSON_NAME] tents are designed to…" at bounding box center [886, 408] width 46 height 369
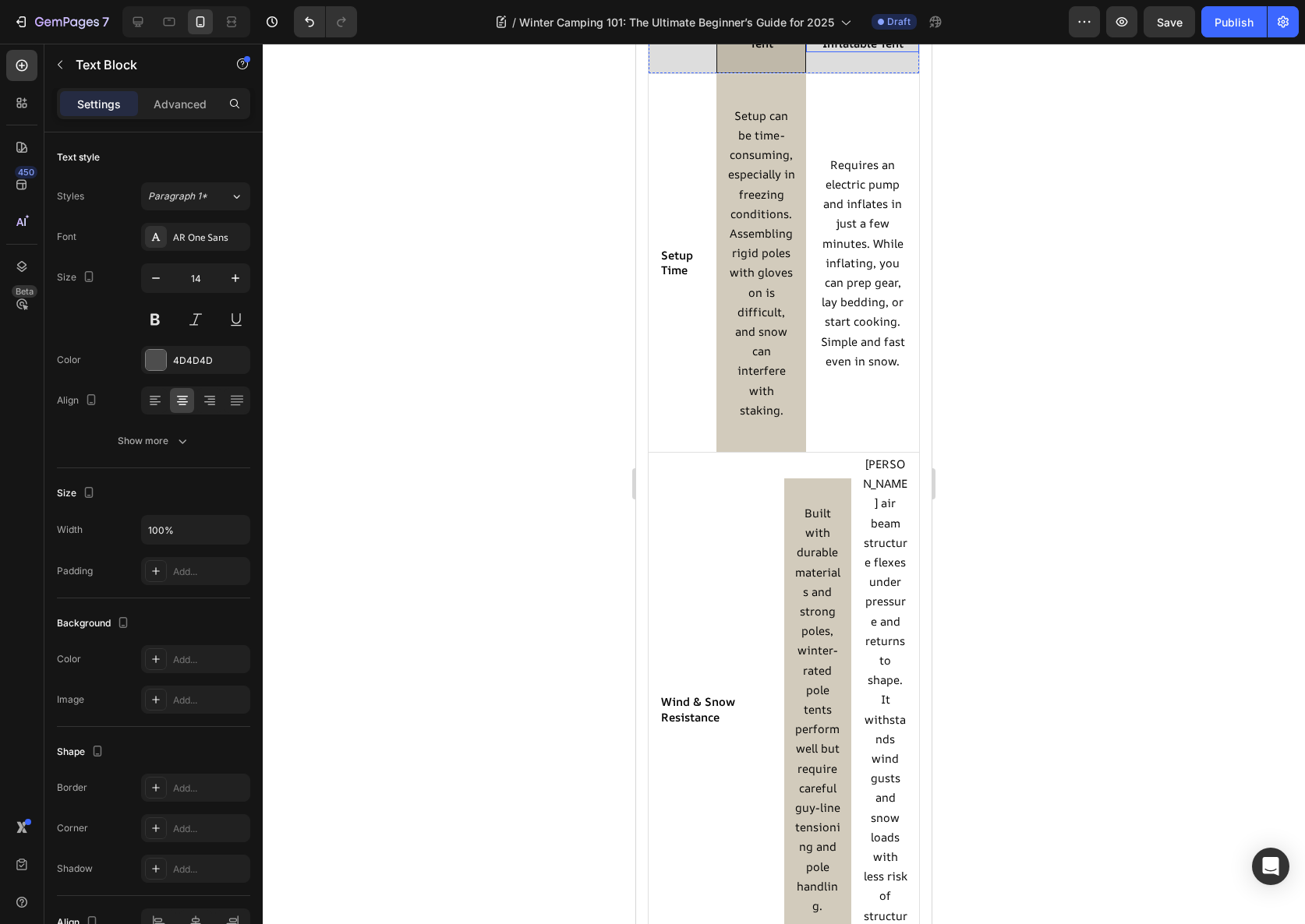
scroll to position [1925, 0]
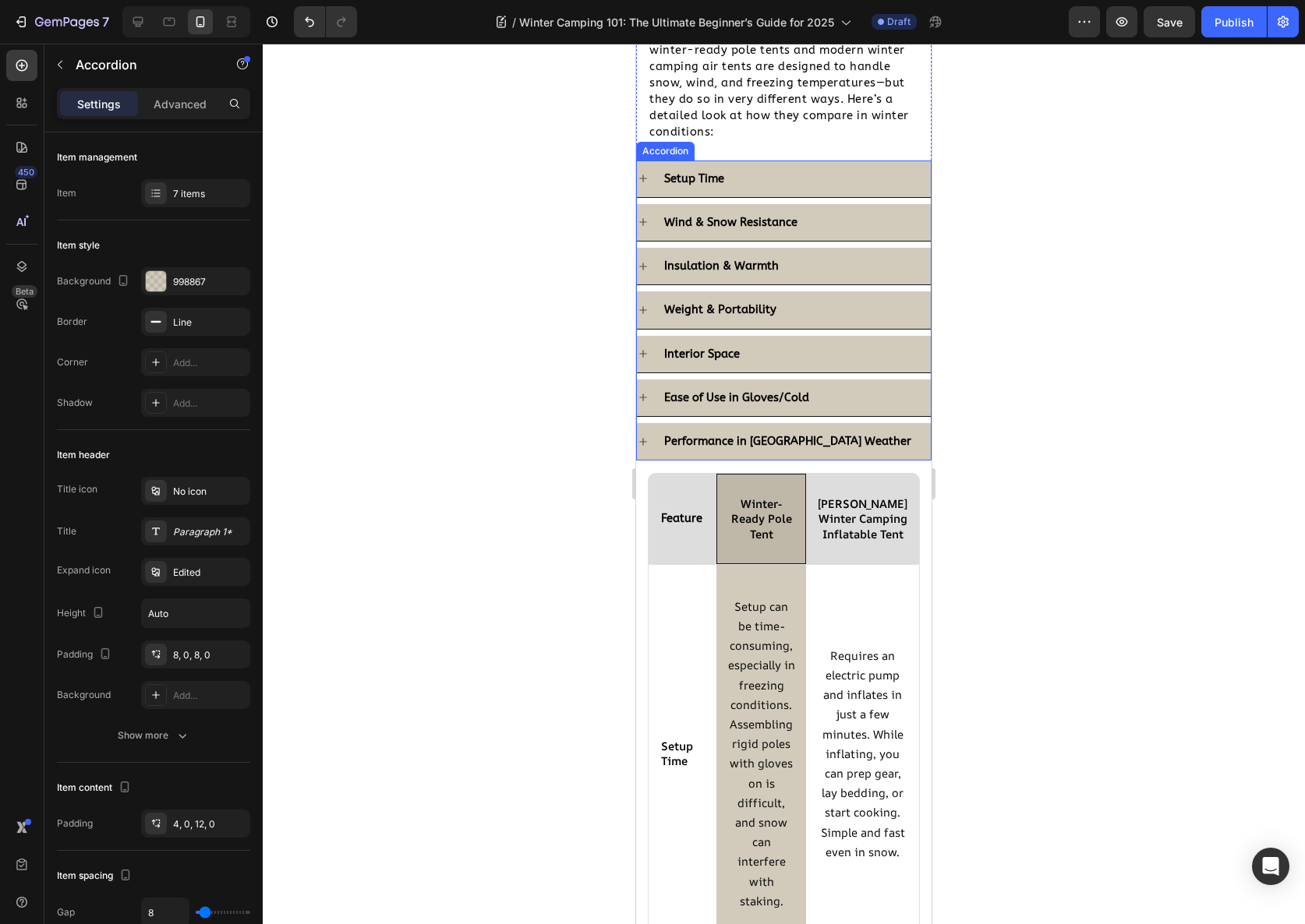
click at [835, 395] on div "Ease of Use in Gloves/Cold" at bounding box center [796, 398] width 269 height 24
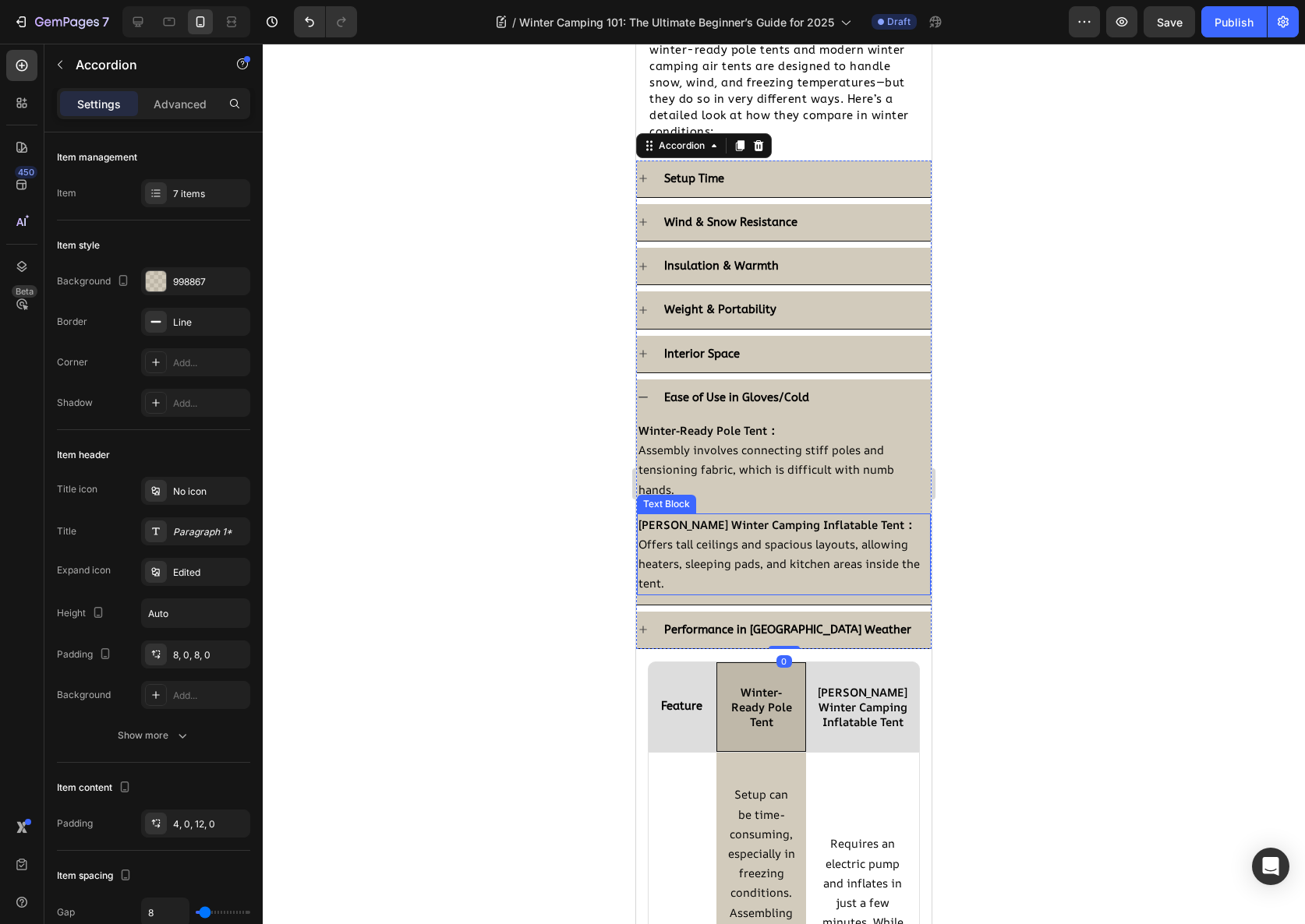
click at [765, 562] on span "Offers tall ceilings and spacious layouts, allowing heaters, sleeping pads, and…" at bounding box center [779, 564] width 282 height 55
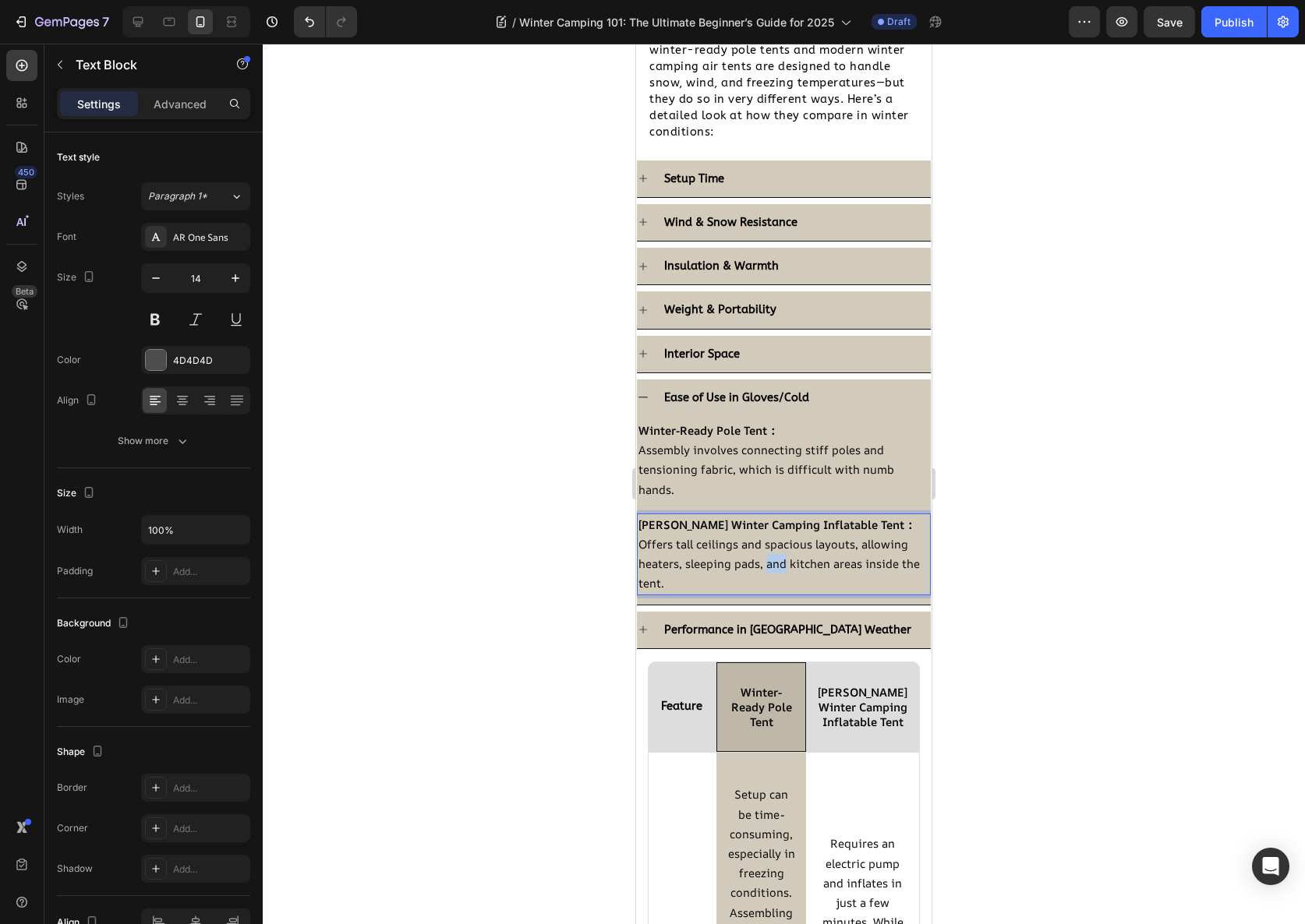
click at [765, 562] on span "Offers tall ceilings and spacious layouts, allowing heaters, sleeping pads, and…" at bounding box center [779, 564] width 282 height 55
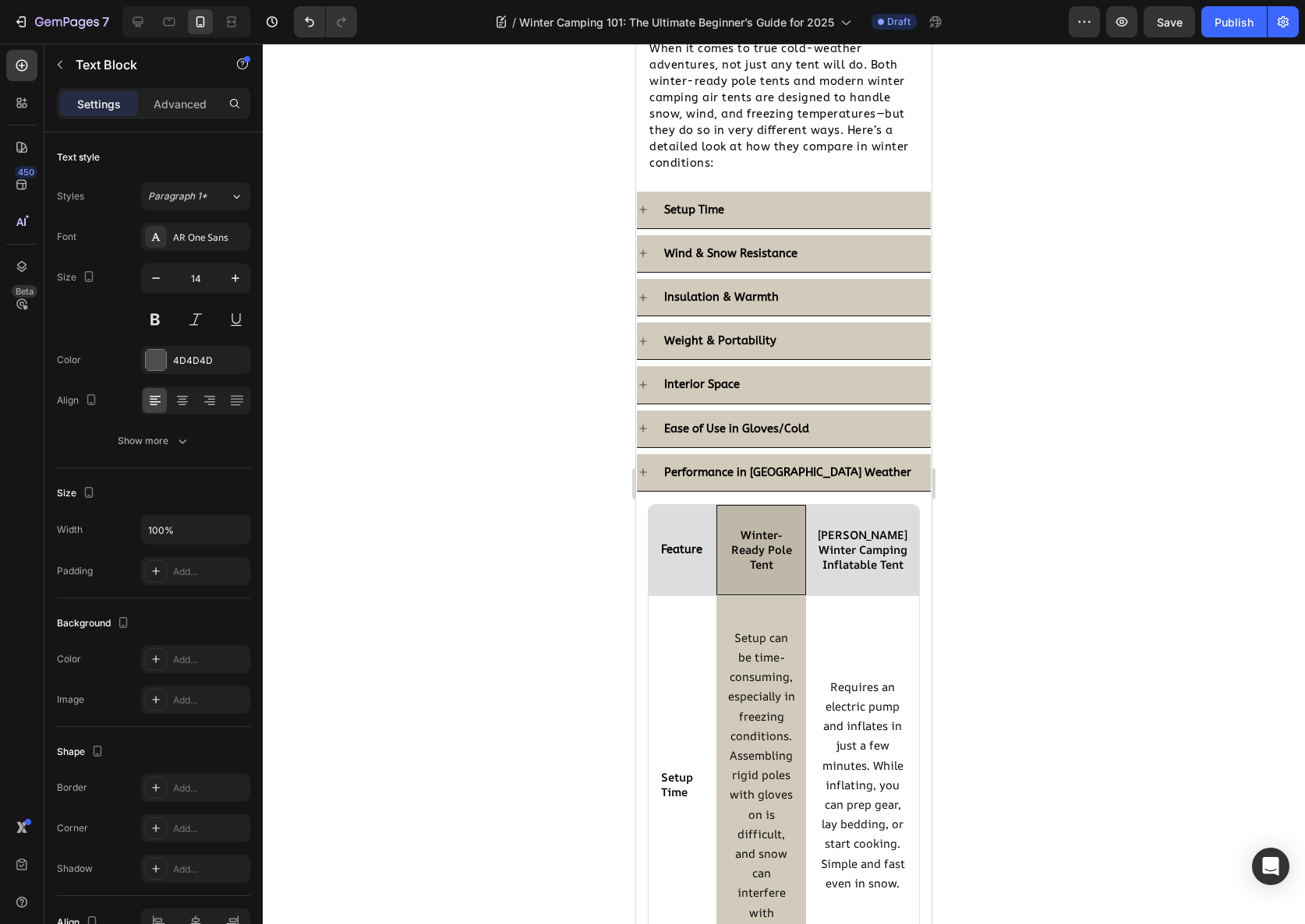
scroll to position [1602, 0]
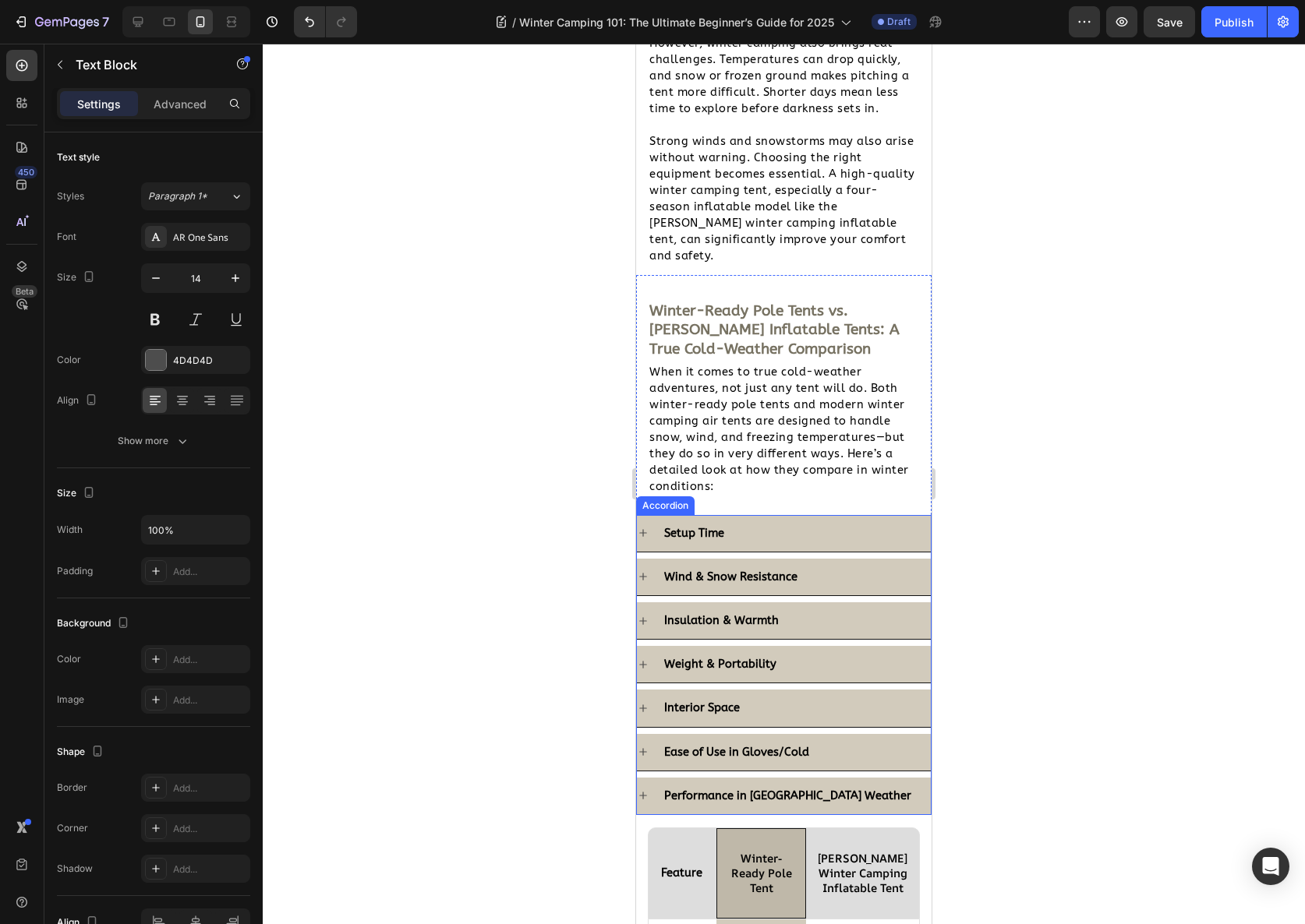
click at [858, 740] on div "Ease of Use in Gloves/Cold" at bounding box center [796, 752] width 269 height 24
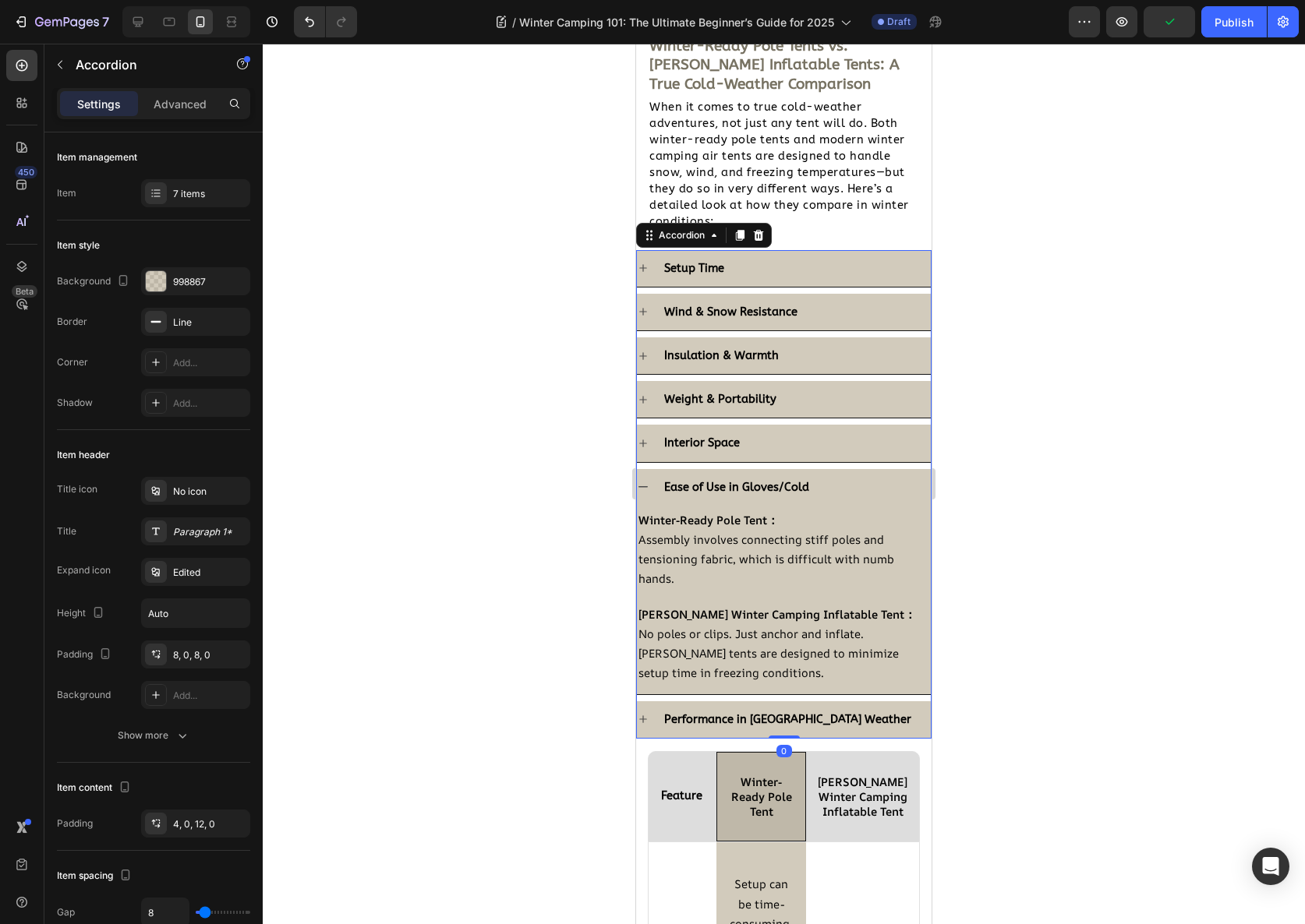
scroll to position [1871, 0]
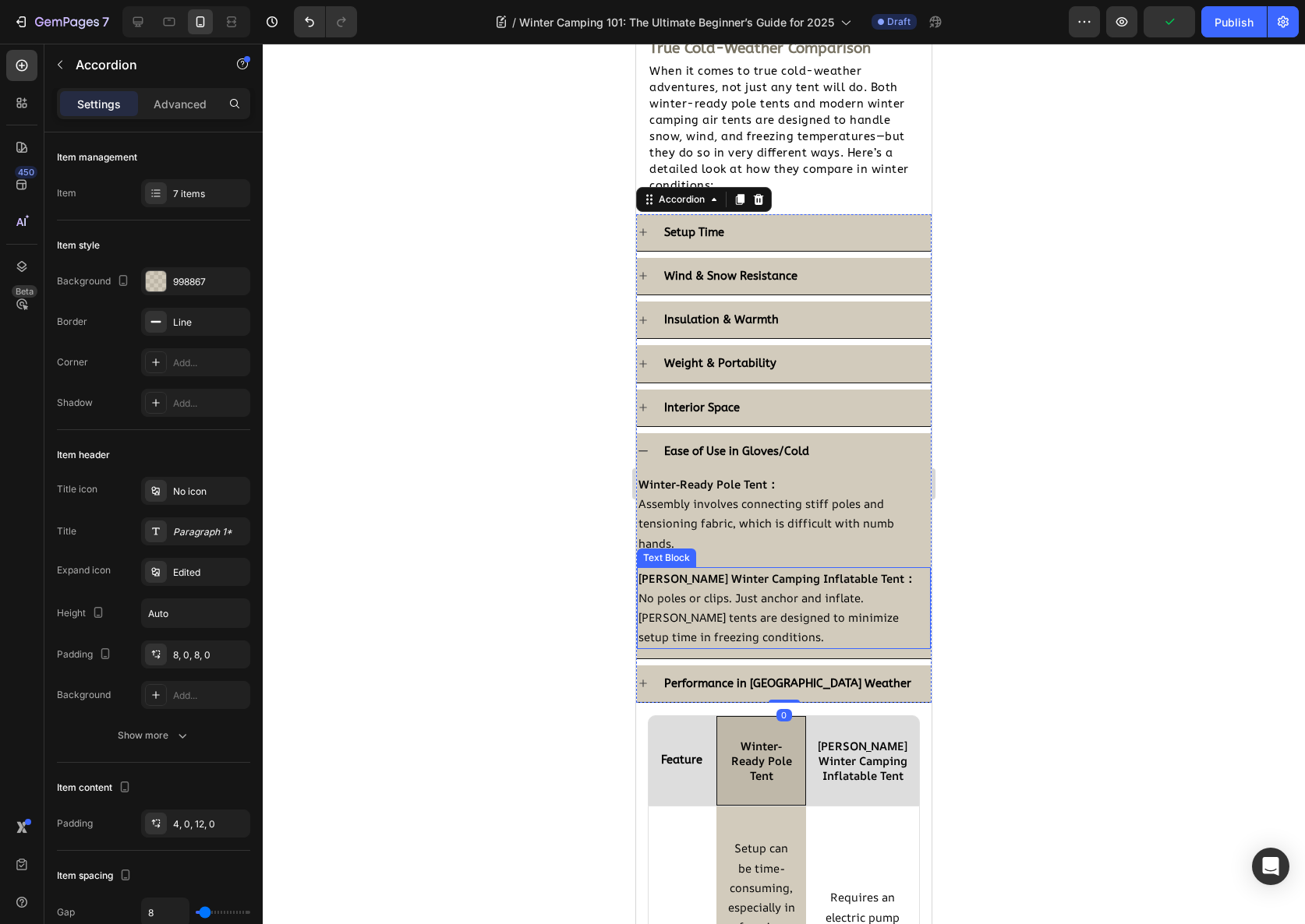
click at [764, 628] on p "No poles or clips. Just anchor and inflate. [PERSON_NAME] tents are designed to…" at bounding box center [784, 618] width 291 height 60
click at [862, 691] on div "Performance in [GEOGRAPHIC_DATA] Weather" at bounding box center [796, 683] width 269 height 24
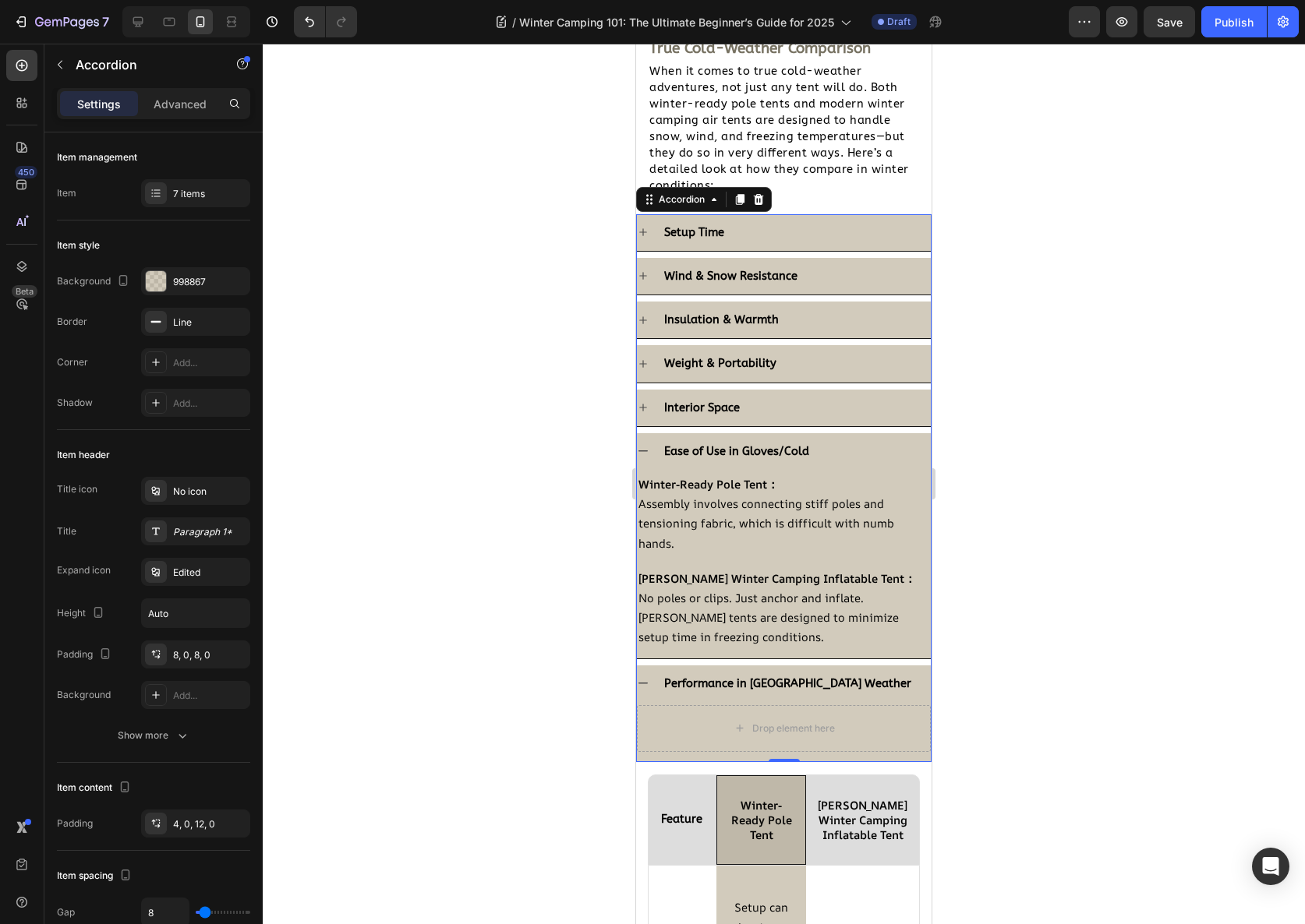
click at [814, 406] on div "Interior Space" at bounding box center [796, 408] width 269 height 24
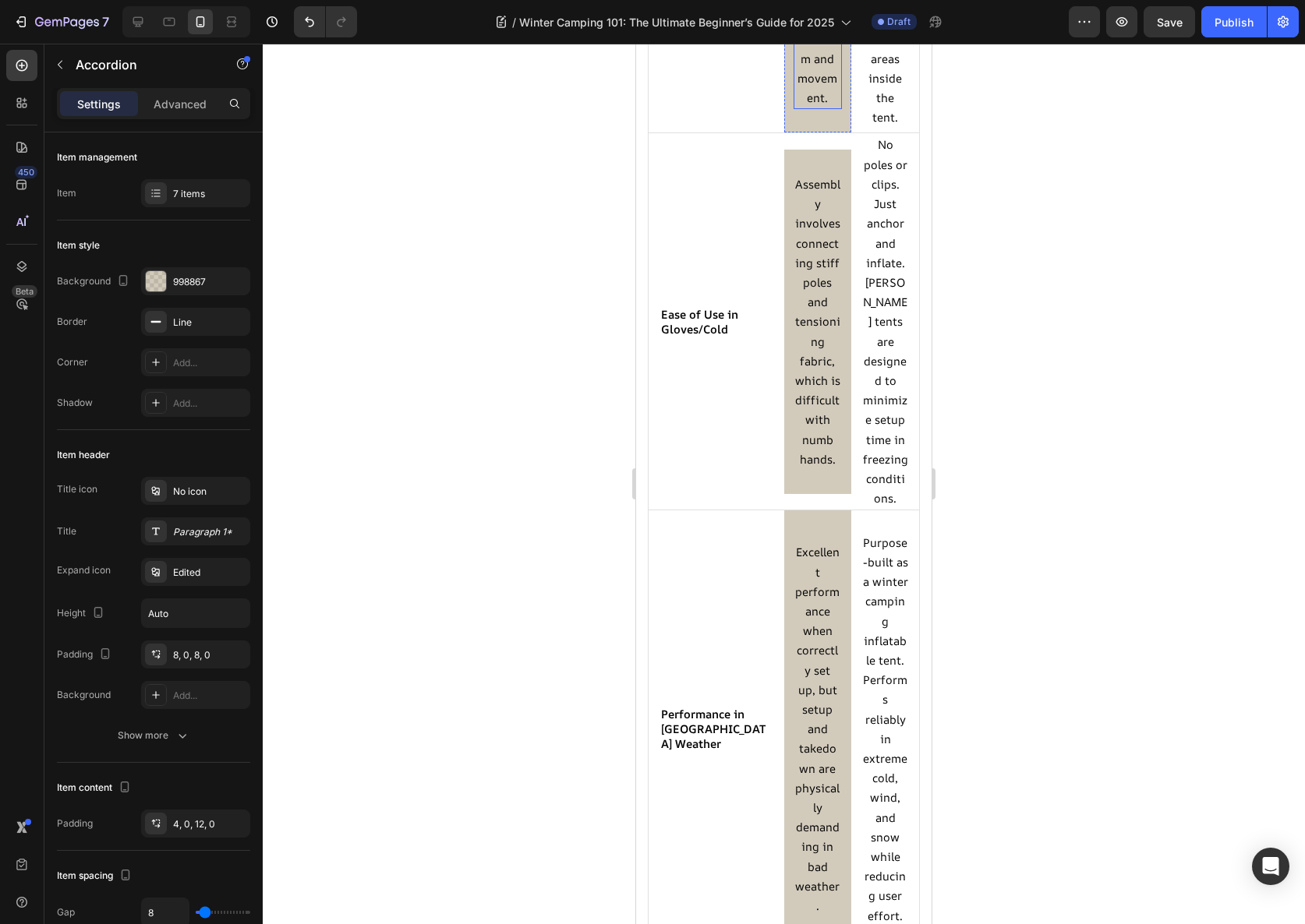
scroll to position [5087, 0]
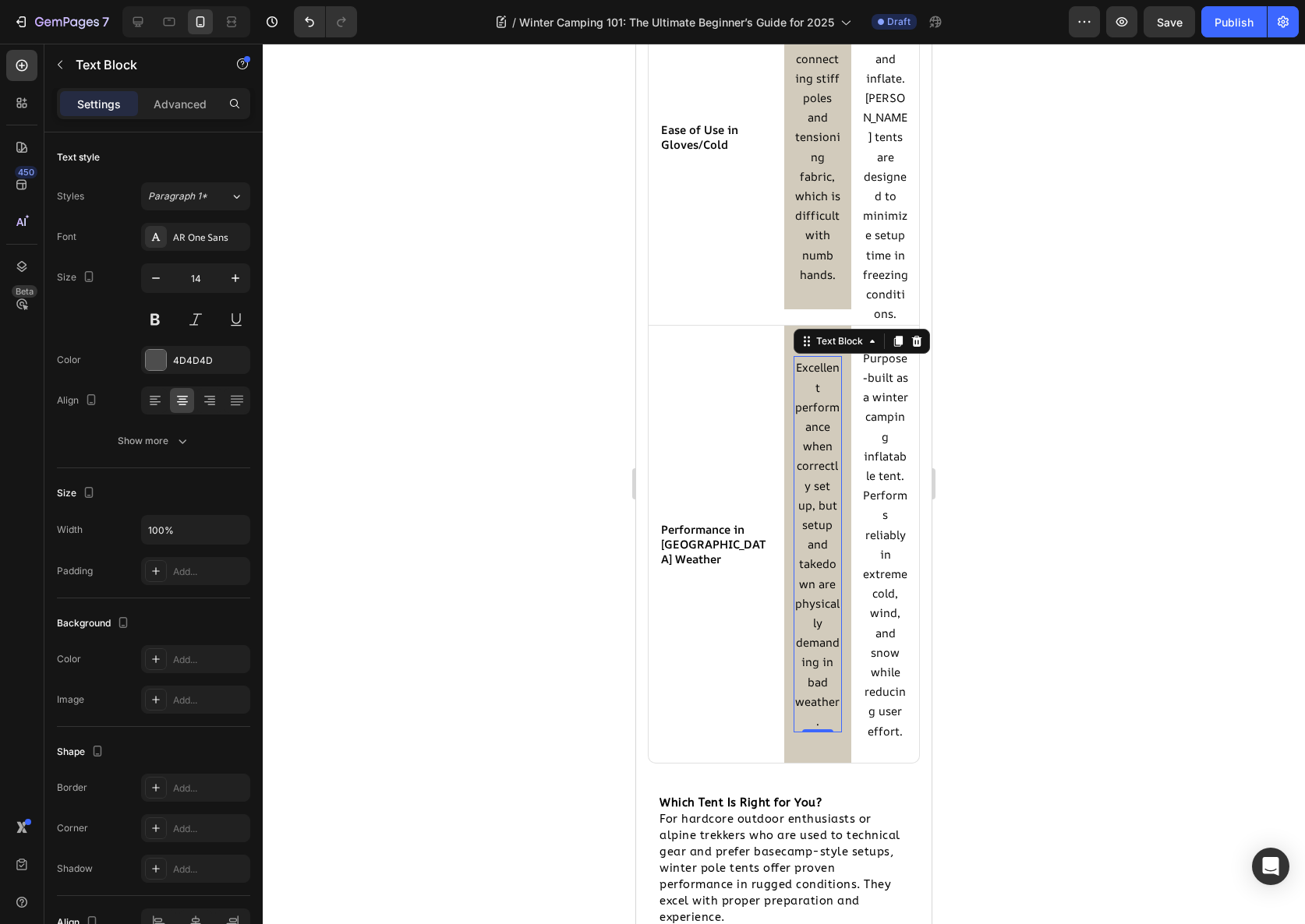
click at [807, 483] on span "Excellent performance when correctly set up, but setup and takedown are physica…" at bounding box center [817, 544] width 45 height 369
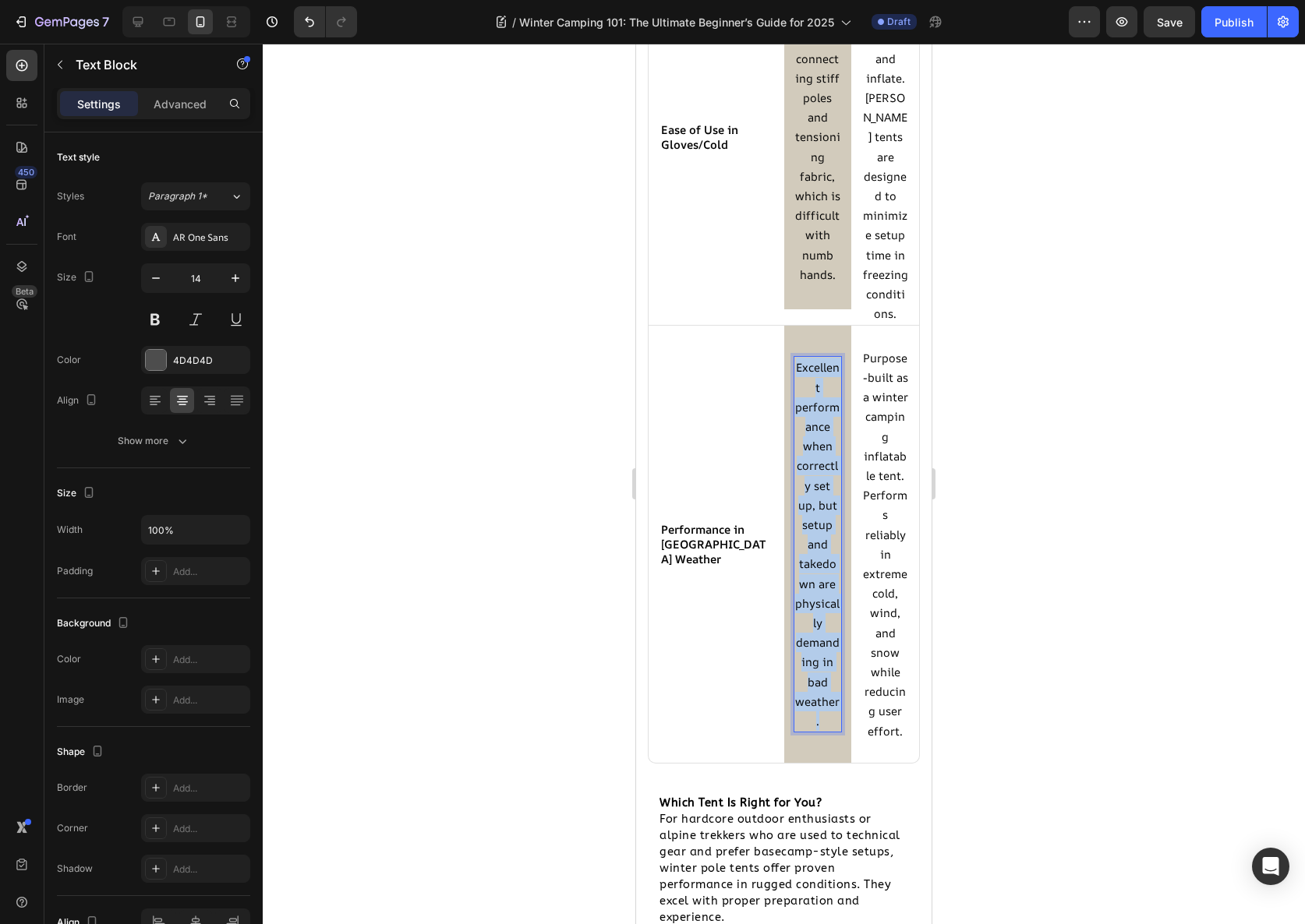
click at [807, 483] on span "Excellent performance when correctly set up, but setup and takedown are physica…" at bounding box center [817, 544] width 45 height 369
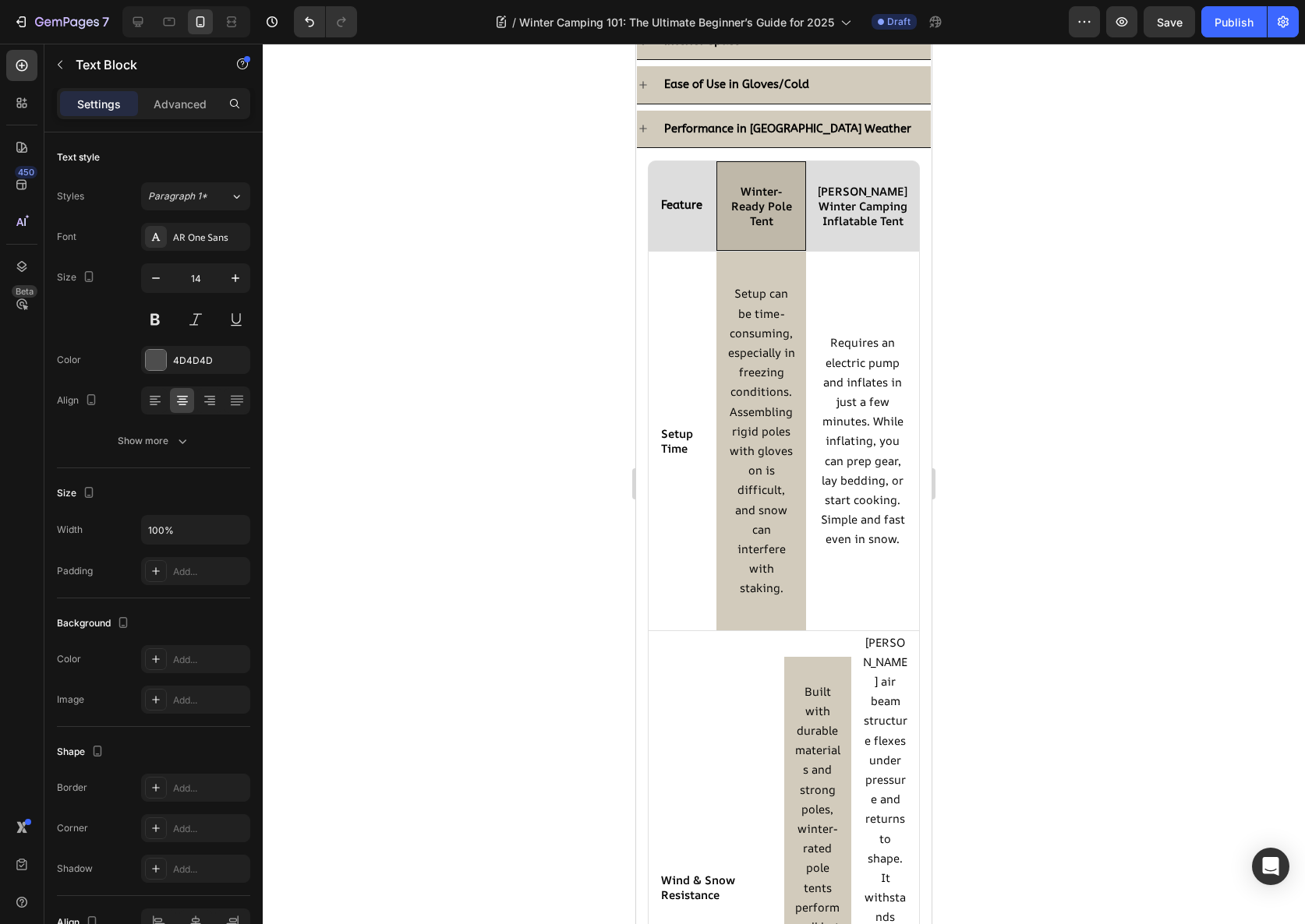
scroll to position [1739, 0]
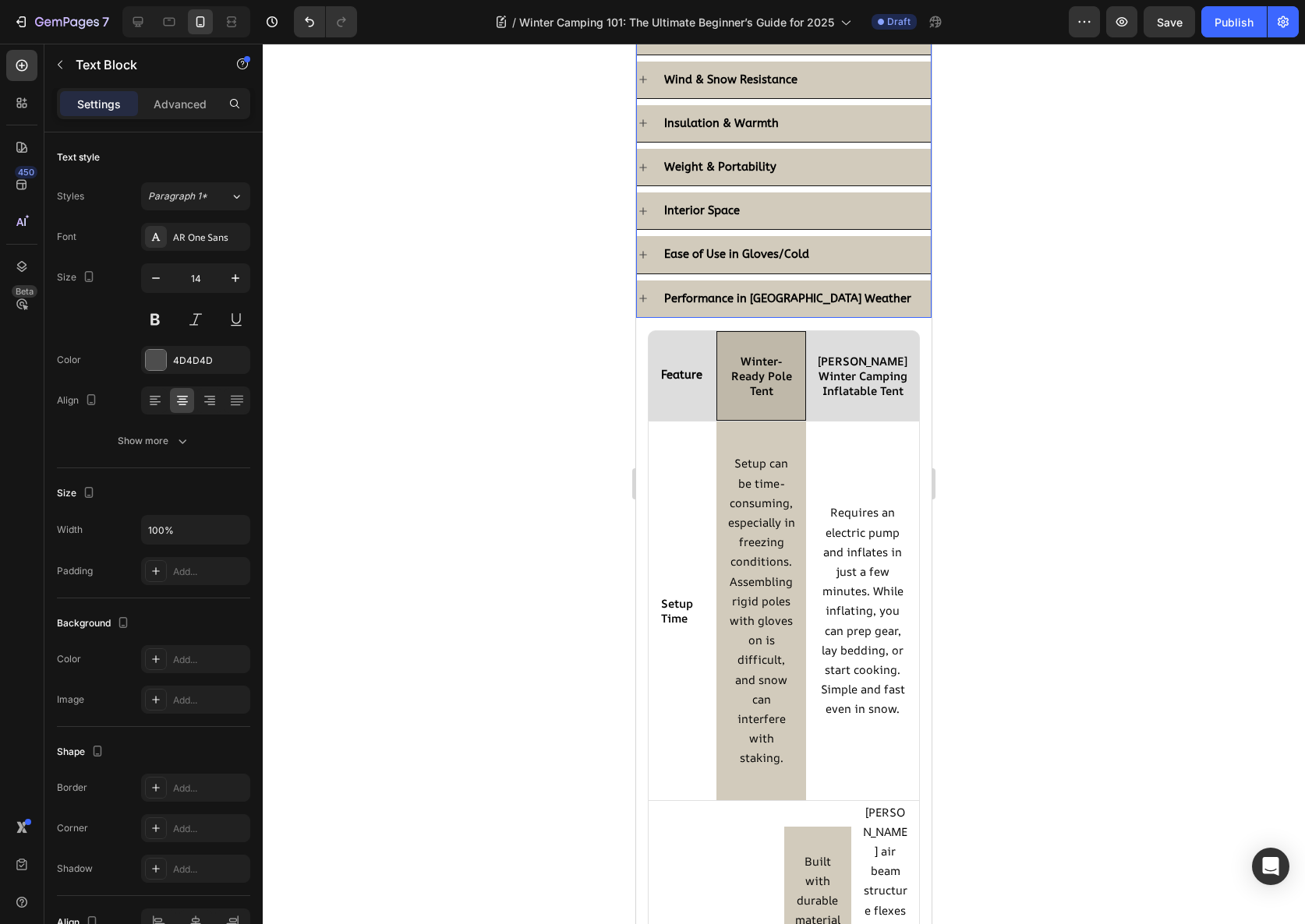
click at [837, 245] on div "Ease of Use in Gloves/Cold" at bounding box center [796, 254] width 269 height 24
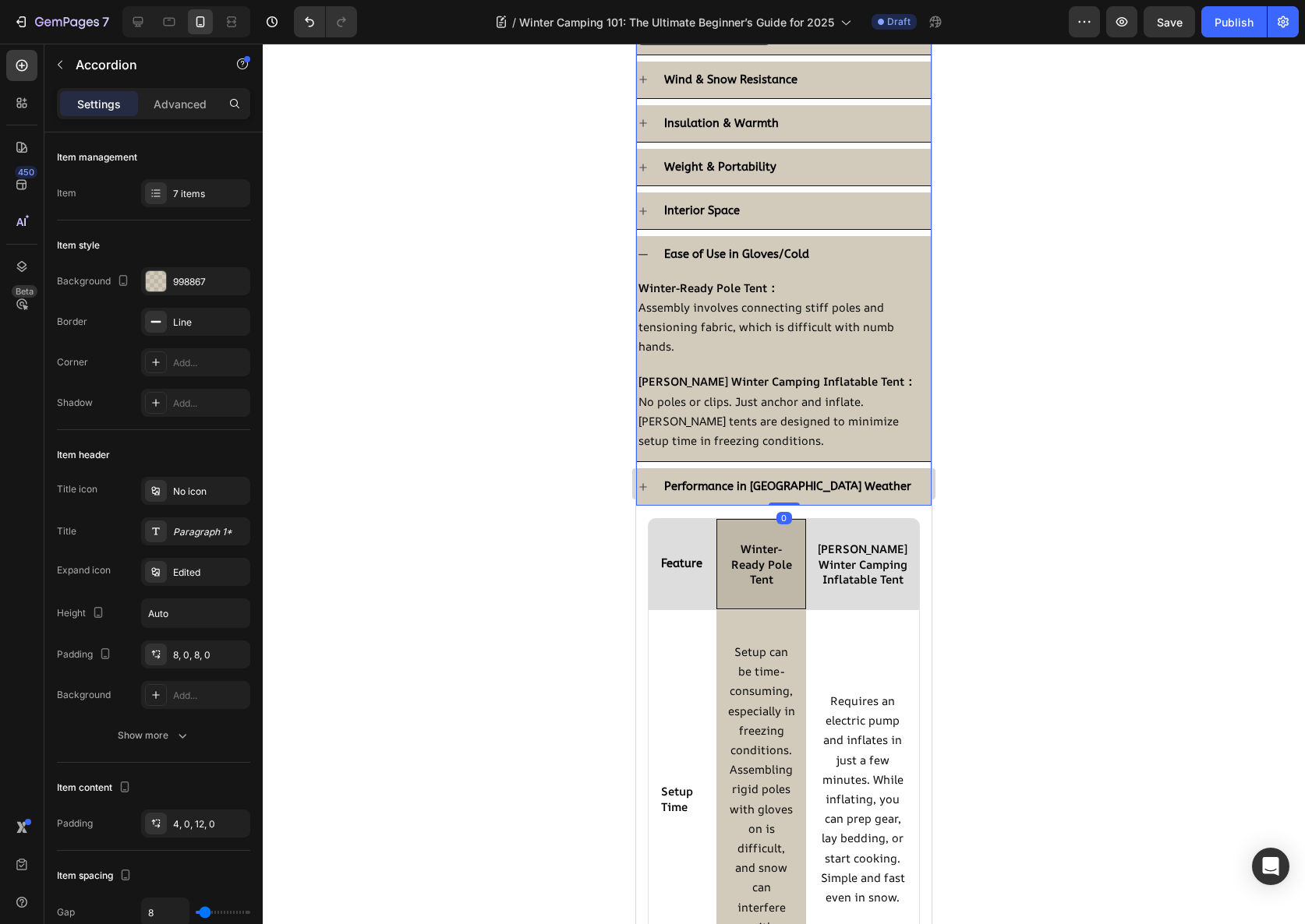
click at [857, 486] on div "Performance in [GEOGRAPHIC_DATA] Weather" at bounding box center [796, 486] width 269 height 24
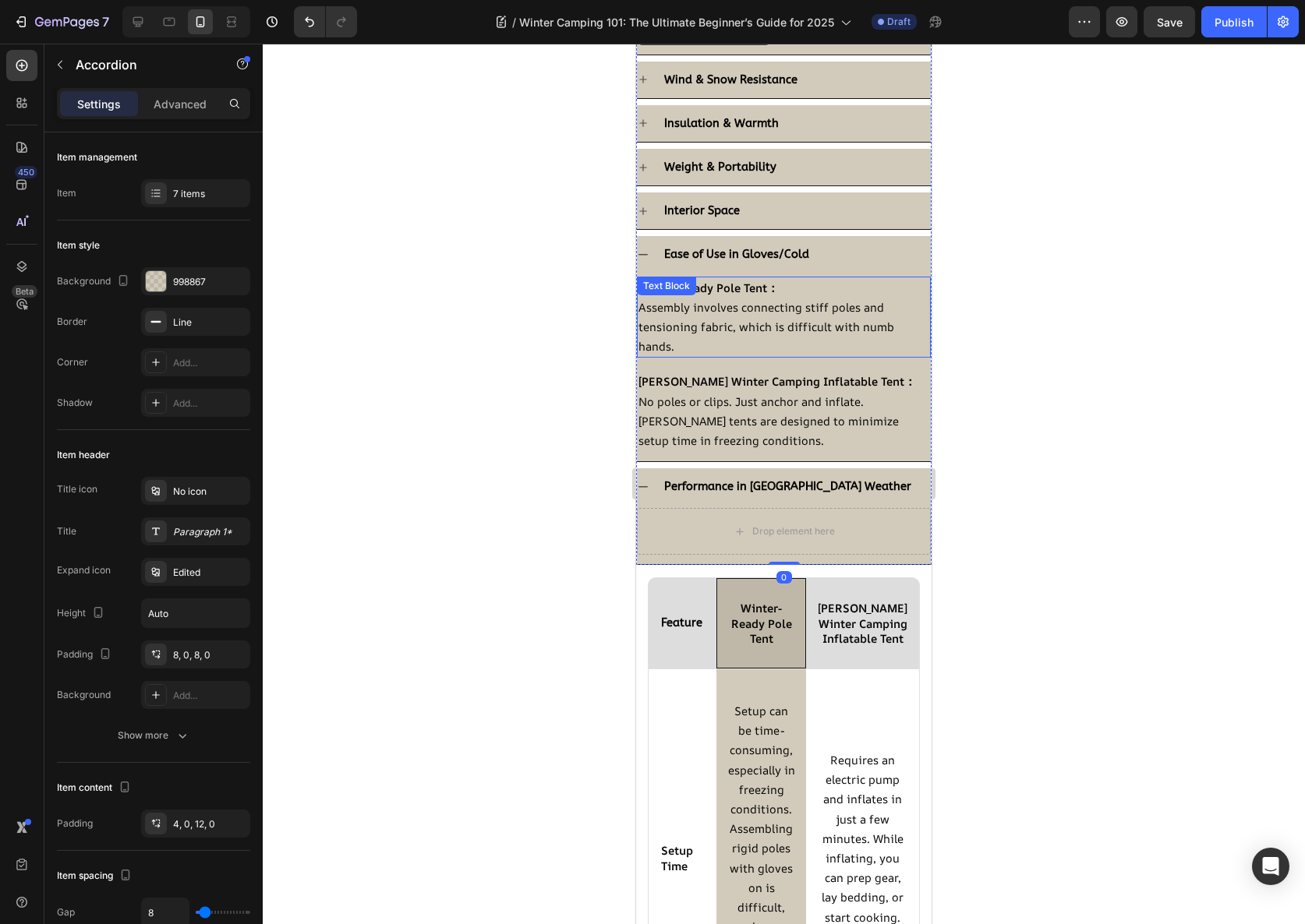
click at [747, 311] on span "Assembly involves connecting stiff poles and tensioning fabric, which is diffic…" at bounding box center [767, 327] width 256 height 55
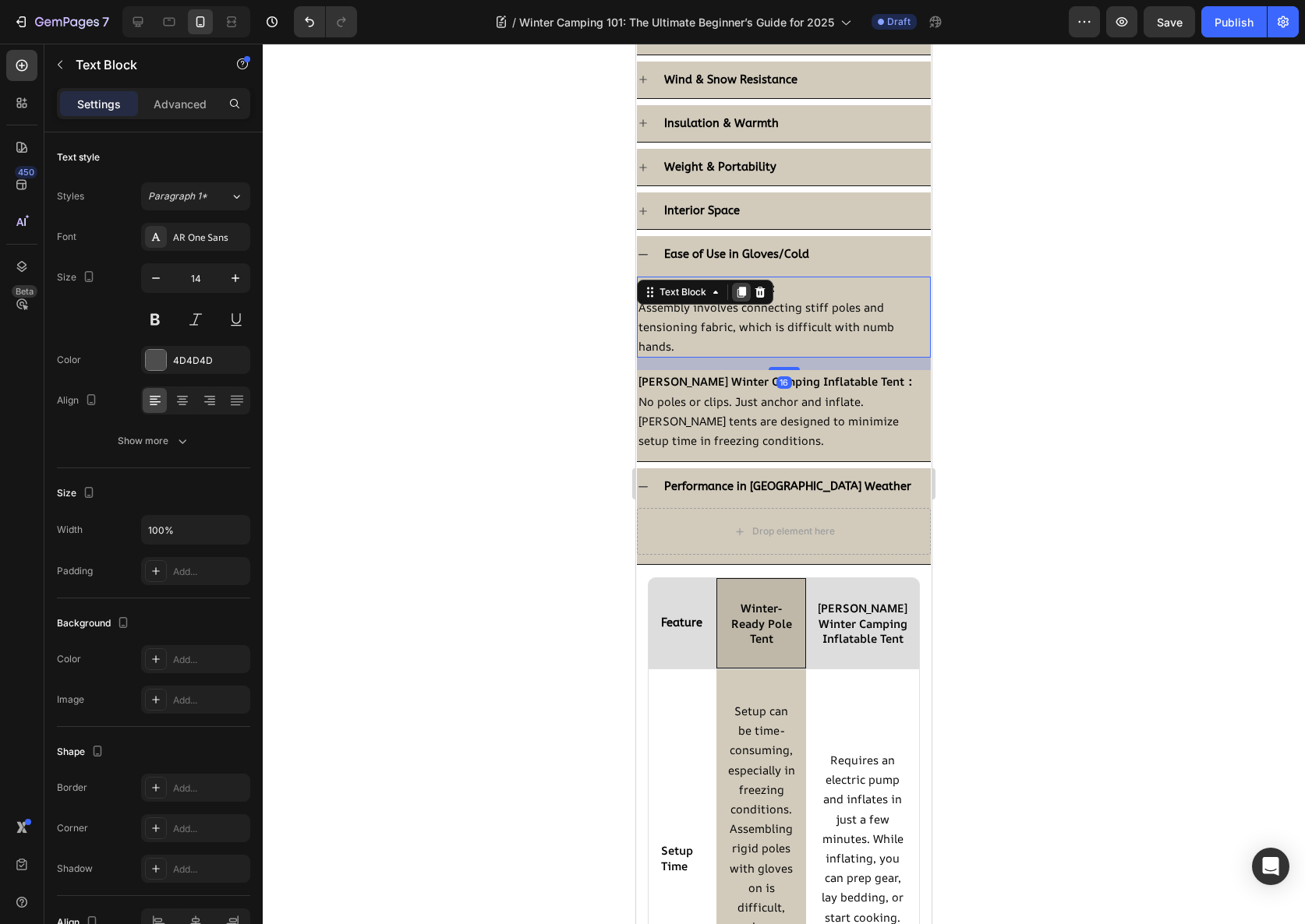
click at [744, 296] on icon at bounding box center [742, 293] width 13 height 13
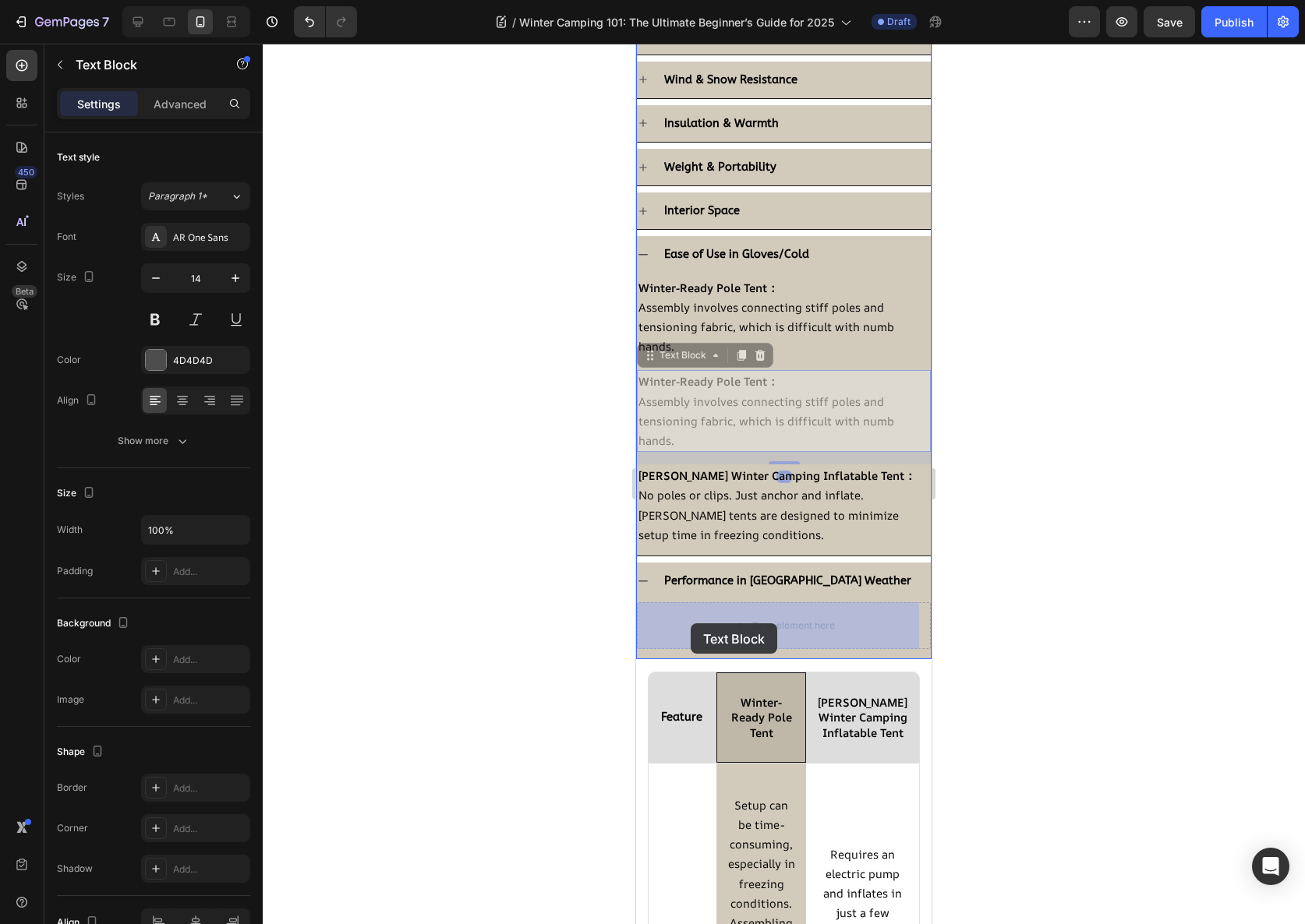
drag, startPoint x: 654, startPoint y: 362, endPoint x: 691, endPoint y: 624, distance: 264.6
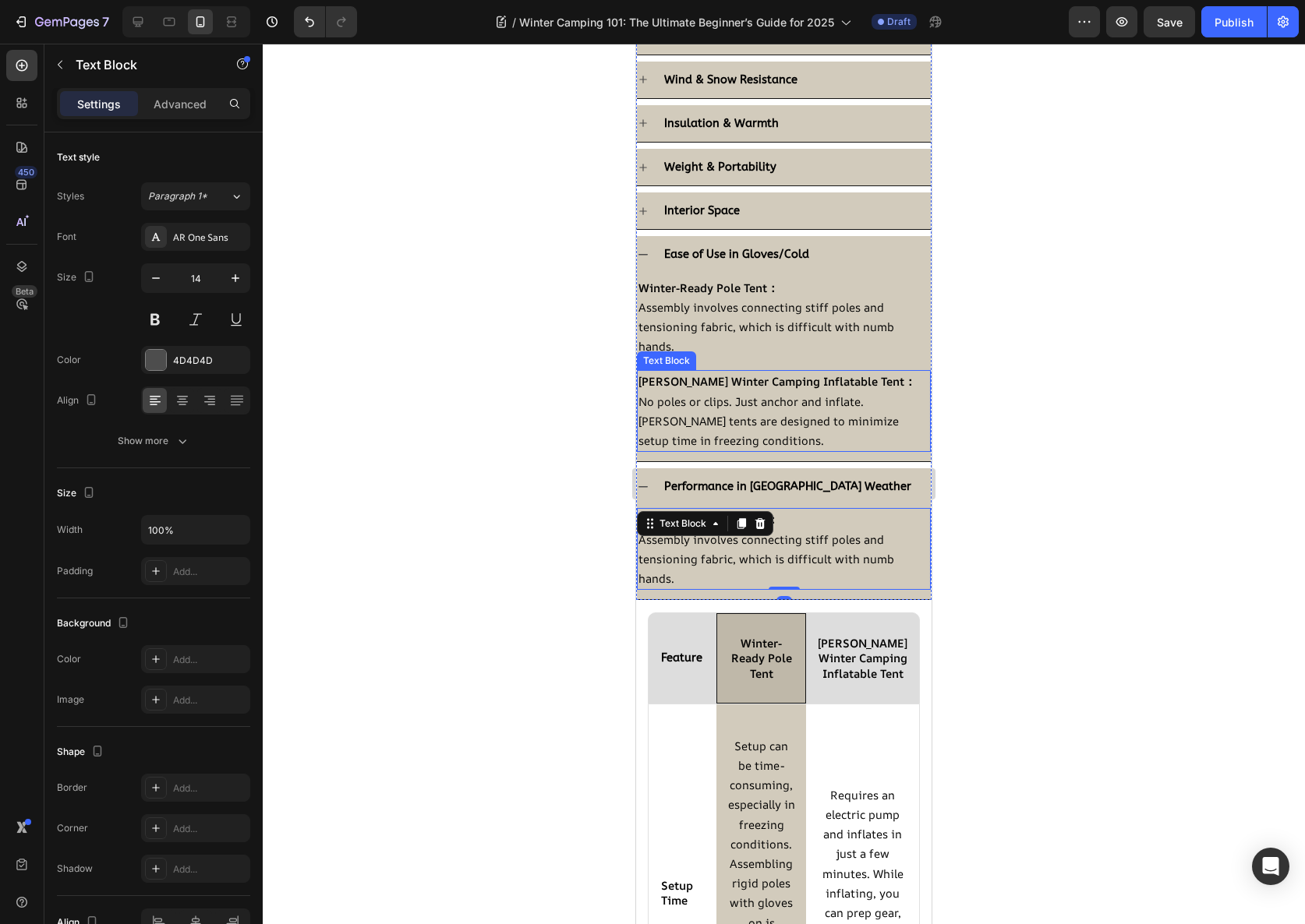
click at [716, 392] on p "No poles or clips. Just anchor and inflate. [PERSON_NAME] tents are designed to…" at bounding box center [784, 422] width 291 height 60
click at [745, 357] on icon at bounding box center [742, 355] width 13 height 13
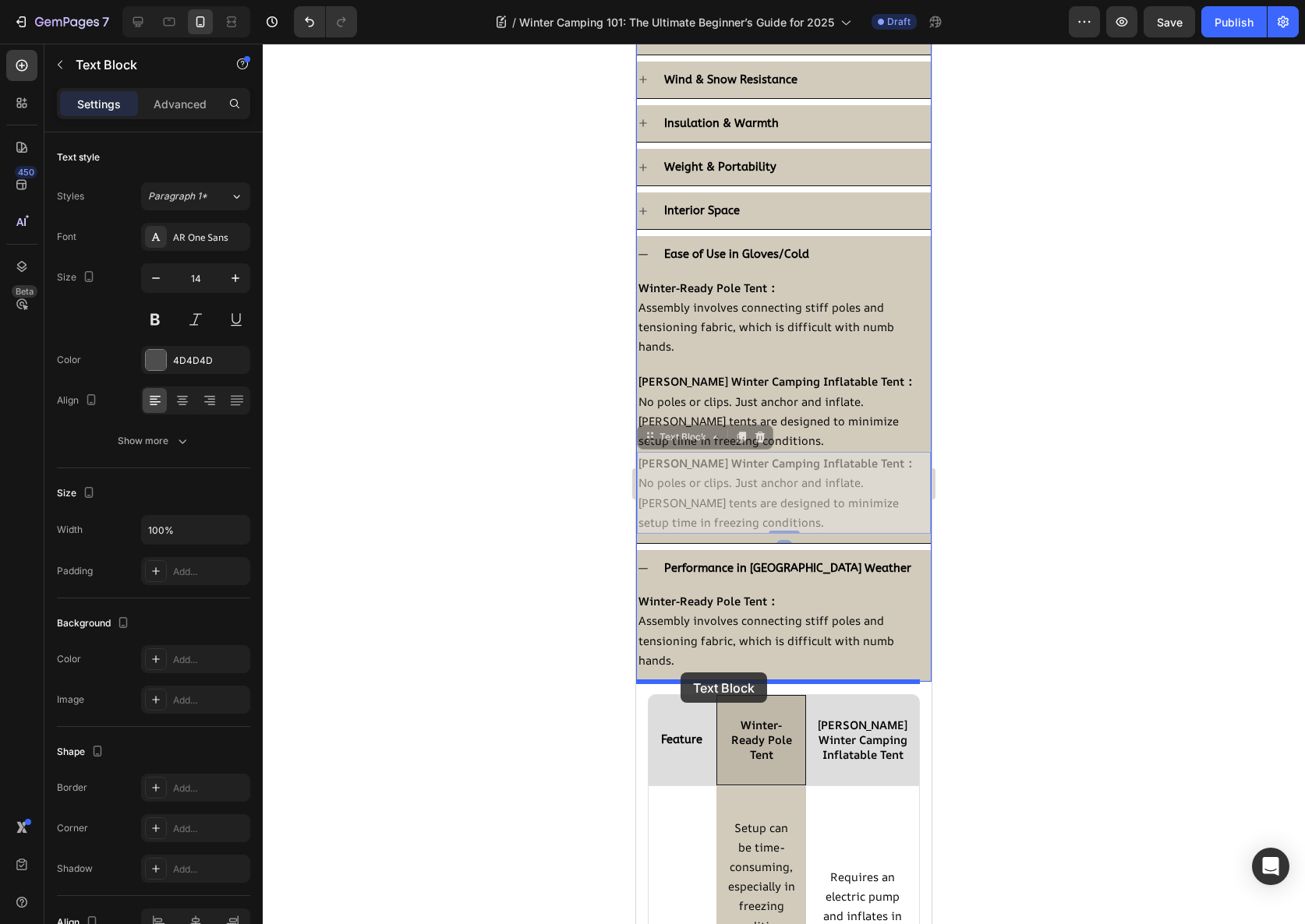
drag, startPoint x: 647, startPoint y: 433, endPoint x: 680, endPoint y: 672, distance: 241.3
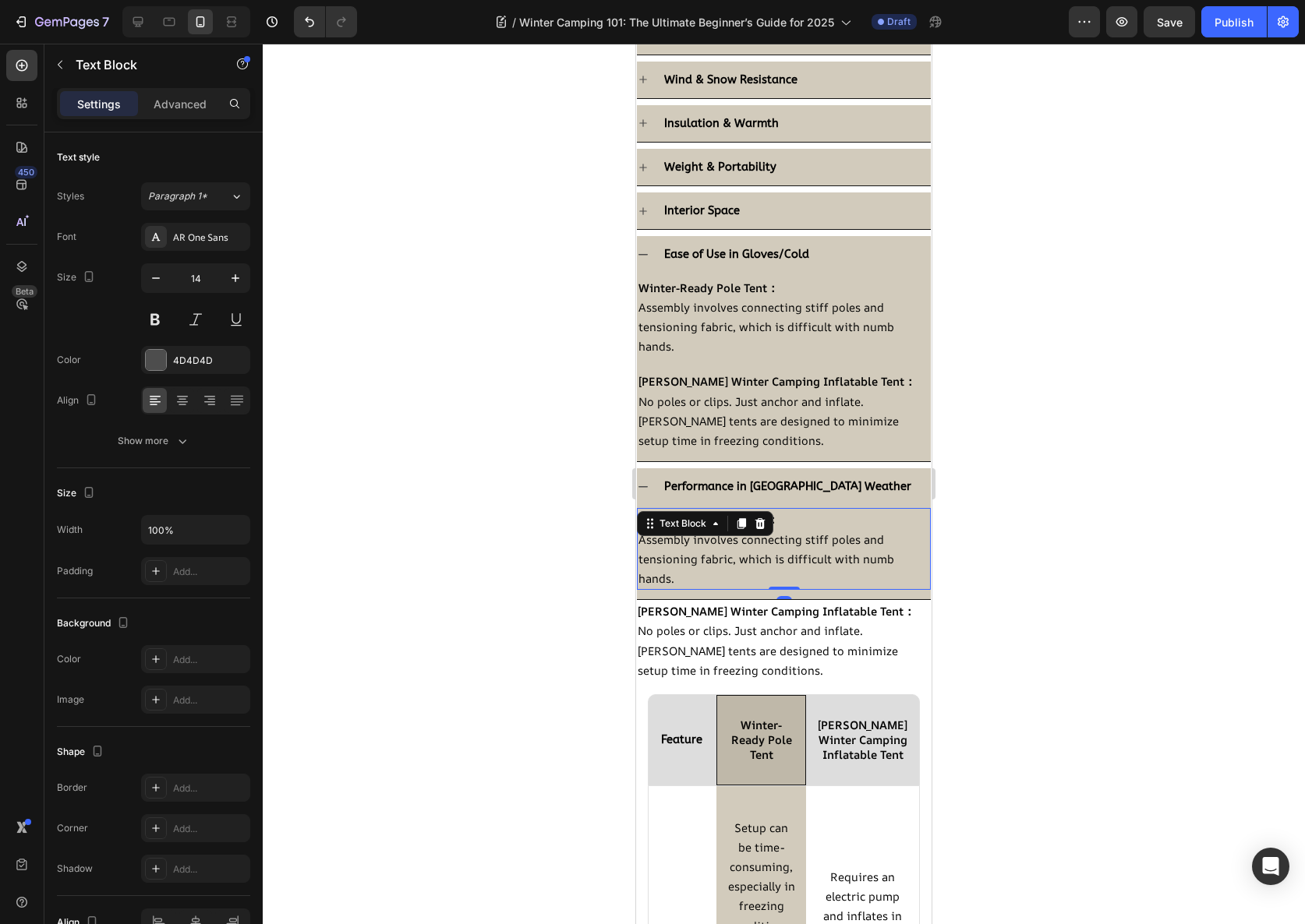
click at [713, 540] on span "Assembly involves connecting stiff poles and tensioning fabric, which is diffic…" at bounding box center [767, 559] width 256 height 55
click at [736, 547] on p "Assembly involves connecting stiff poles and tensioning fabric, which is diffic…" at bounding box center [784, 560] width 291 height 60
click at [732, 562] on span "Assembly involves connecting stiff poles and tensioning fabric, which is diffic…" at bounding box center [767, 559] width 256 height 55
click at [721, 580] on p "Assembly involves connecting stiff poles and tensioning fabric, which is diffic…" at bounding box center [784, 560] width 291 height 60
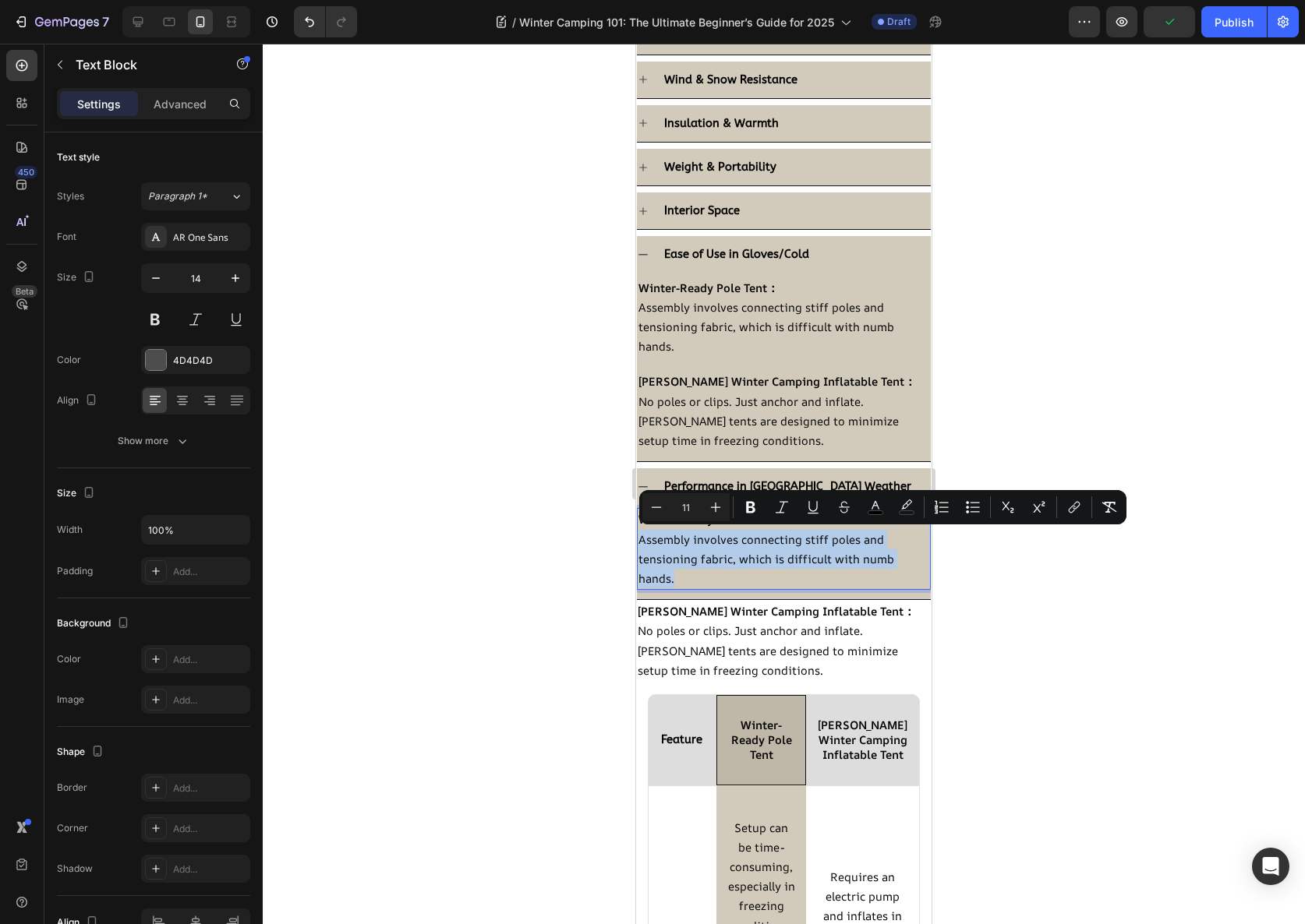
drag, startPoint x: 694, startPoint y: 580, endPoint x: 632, endPoint y: 540, distance: 73.8
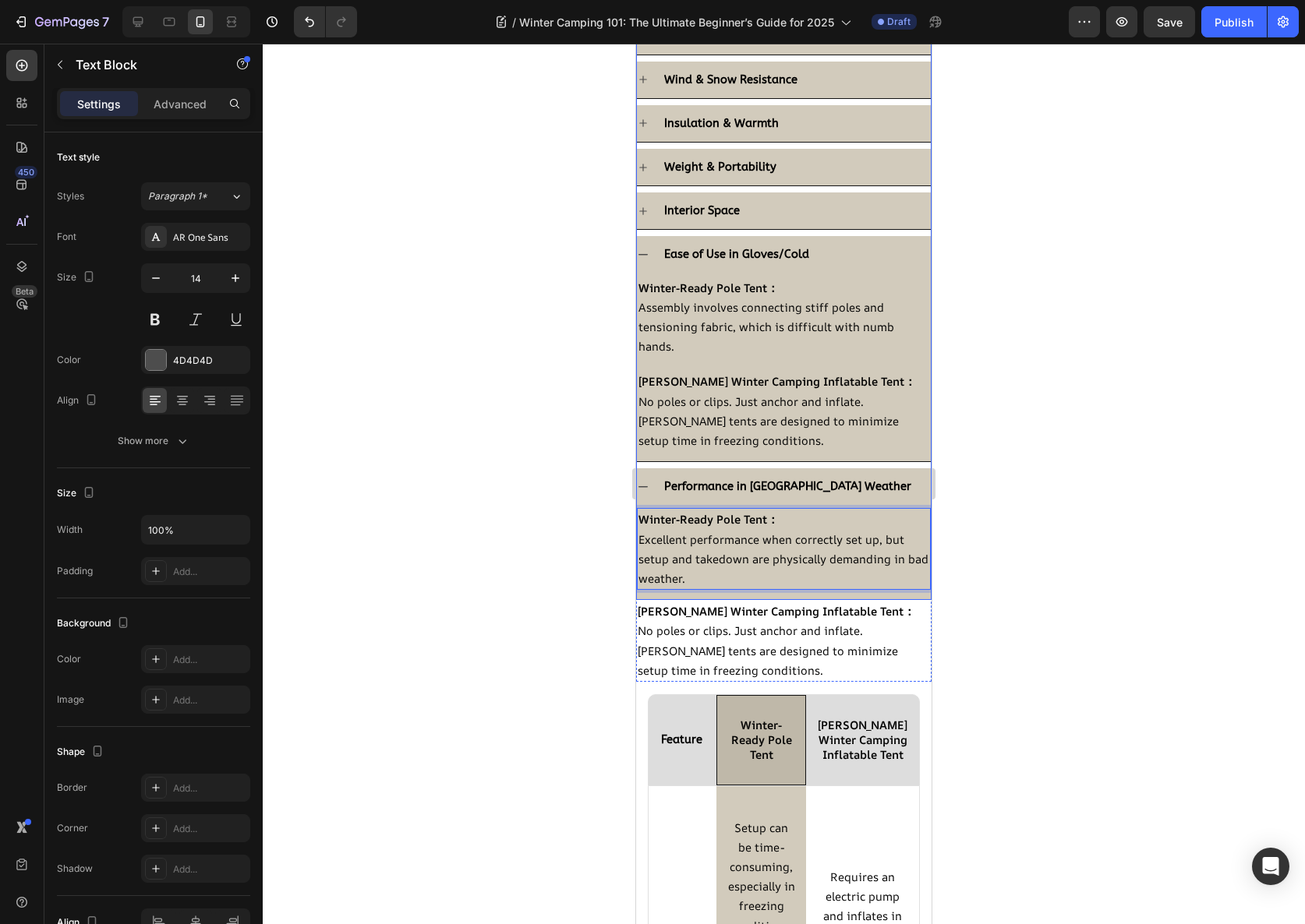
click at [693, 607] on strong "[PERSON_NAME] Winter Camping Inflatable Tent：" at bounding box center [777, 611] width 278 height 16
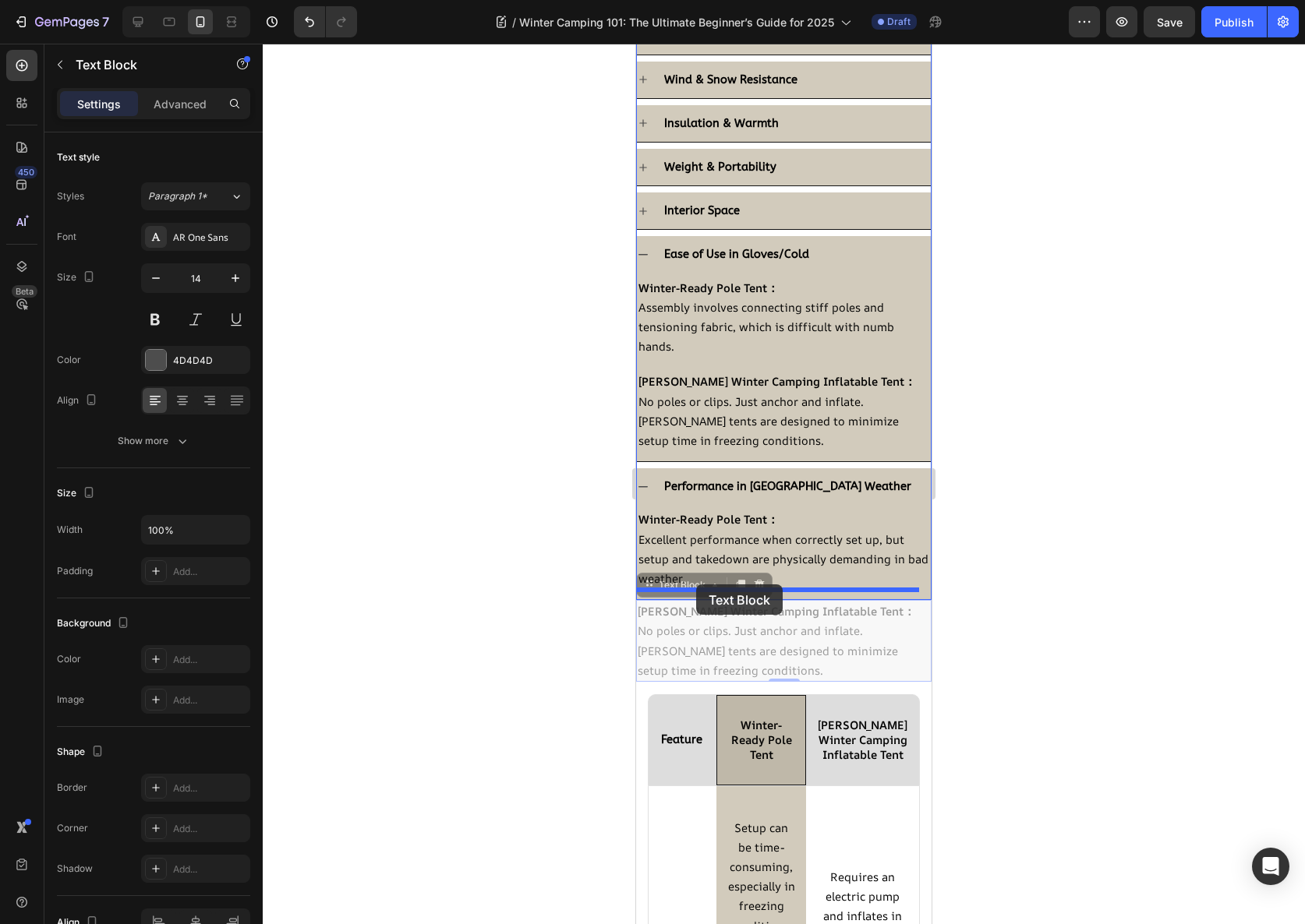
drag, startPoint x: 651, startPoint y: 589, endPoint x: 696, endPoint y: 584, distance: 45.3
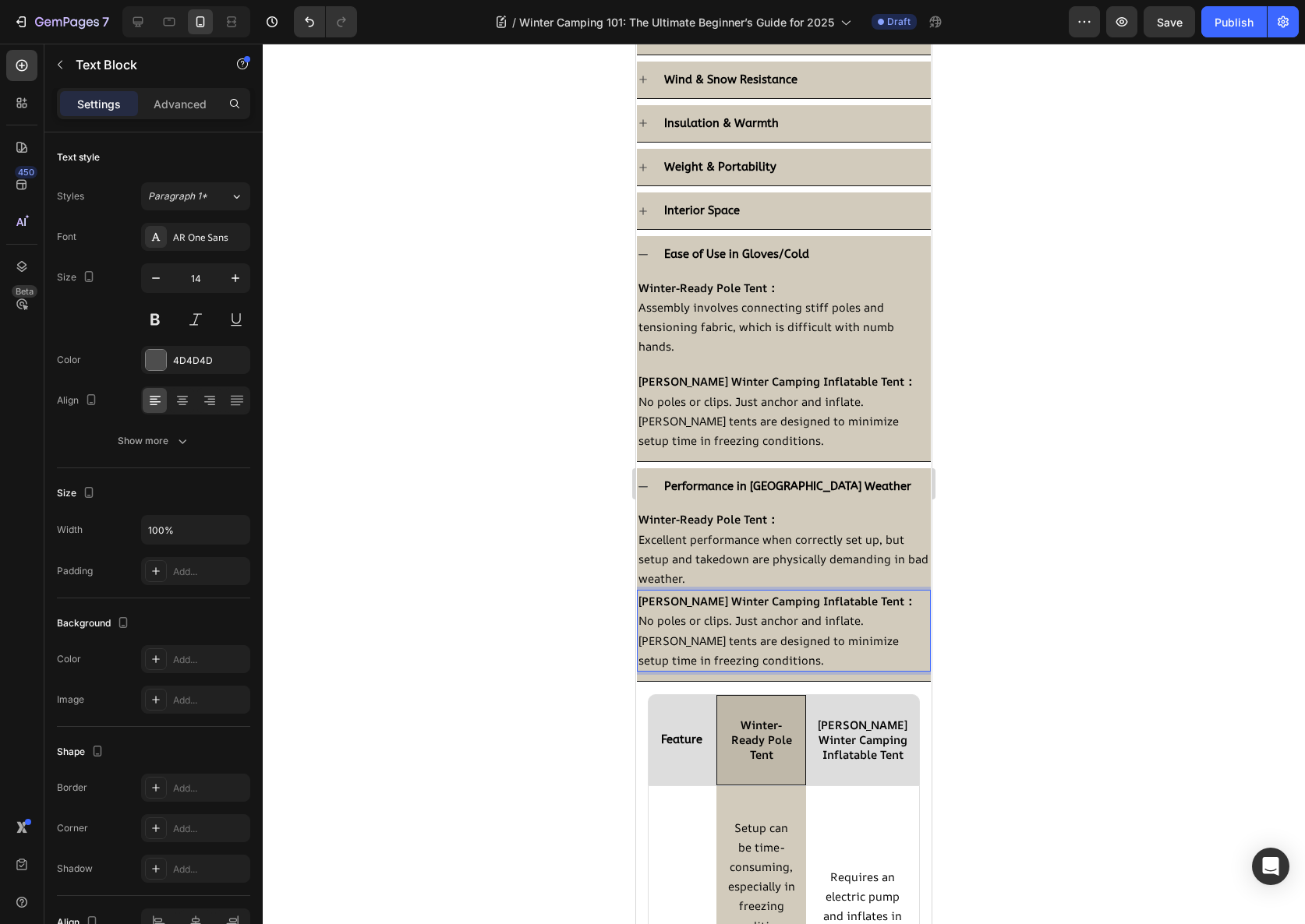
click at [801, 642] on span "No poles or clips. Just anchor and inflate. [PERSON_NAME] tents are designed to…" at bounding box center [769, 640] width 261 height 55
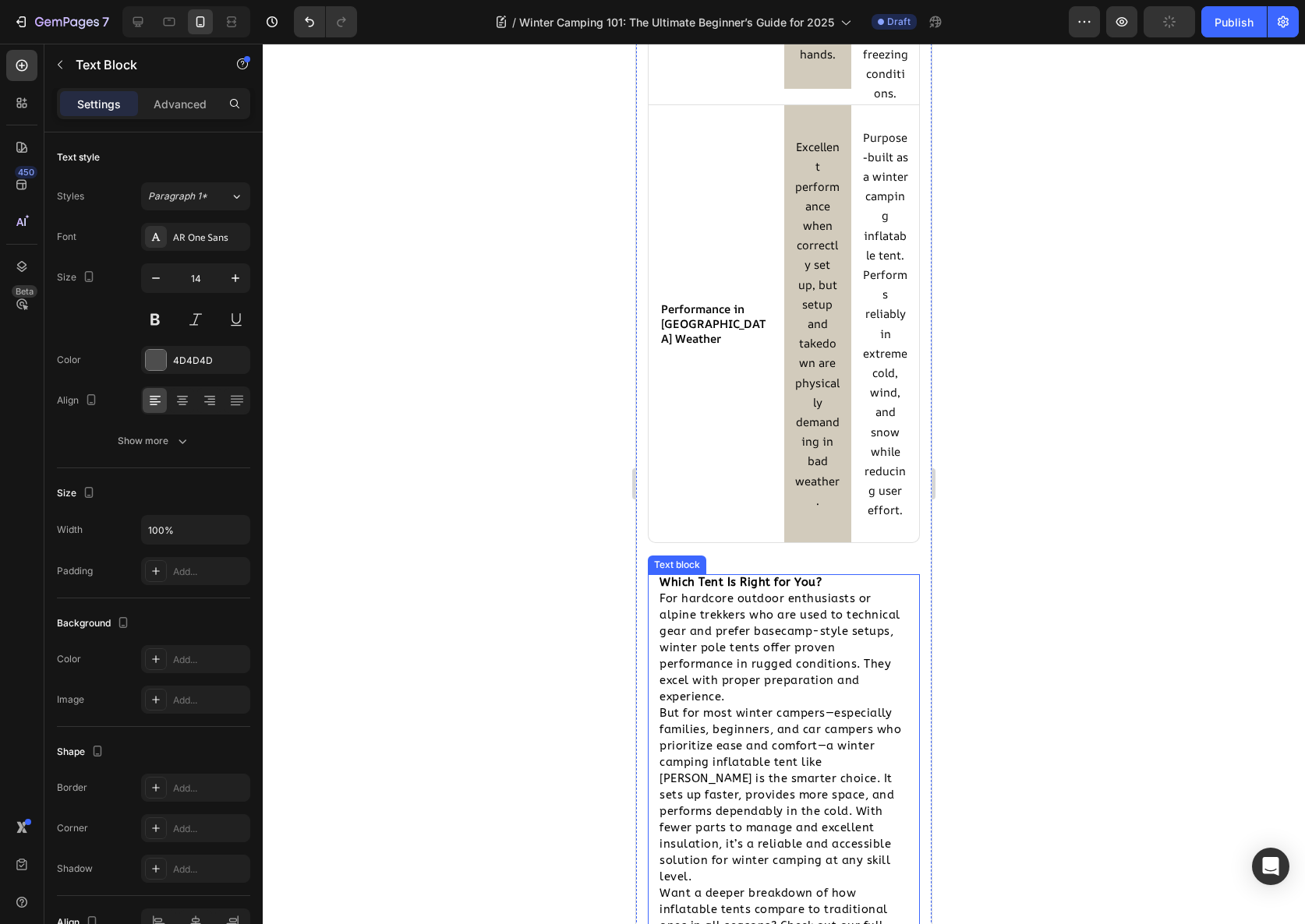
scroll to position [4809, 0]
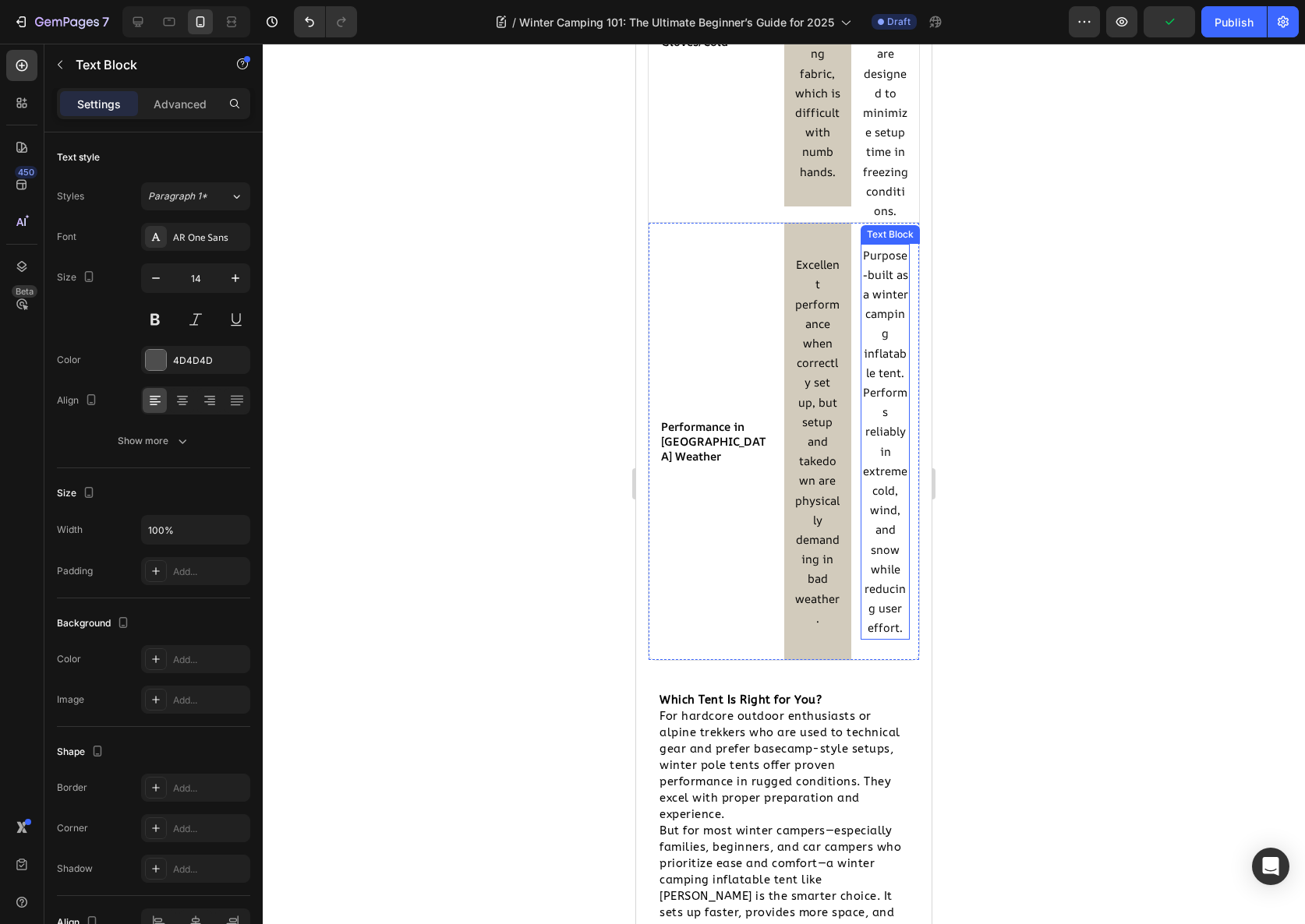
click at [876, 424] on span "Purpose-built as a winter camping inflatable tent. Performs reliably in extreme…" at bounding box center [886, 442] width 46 height 389
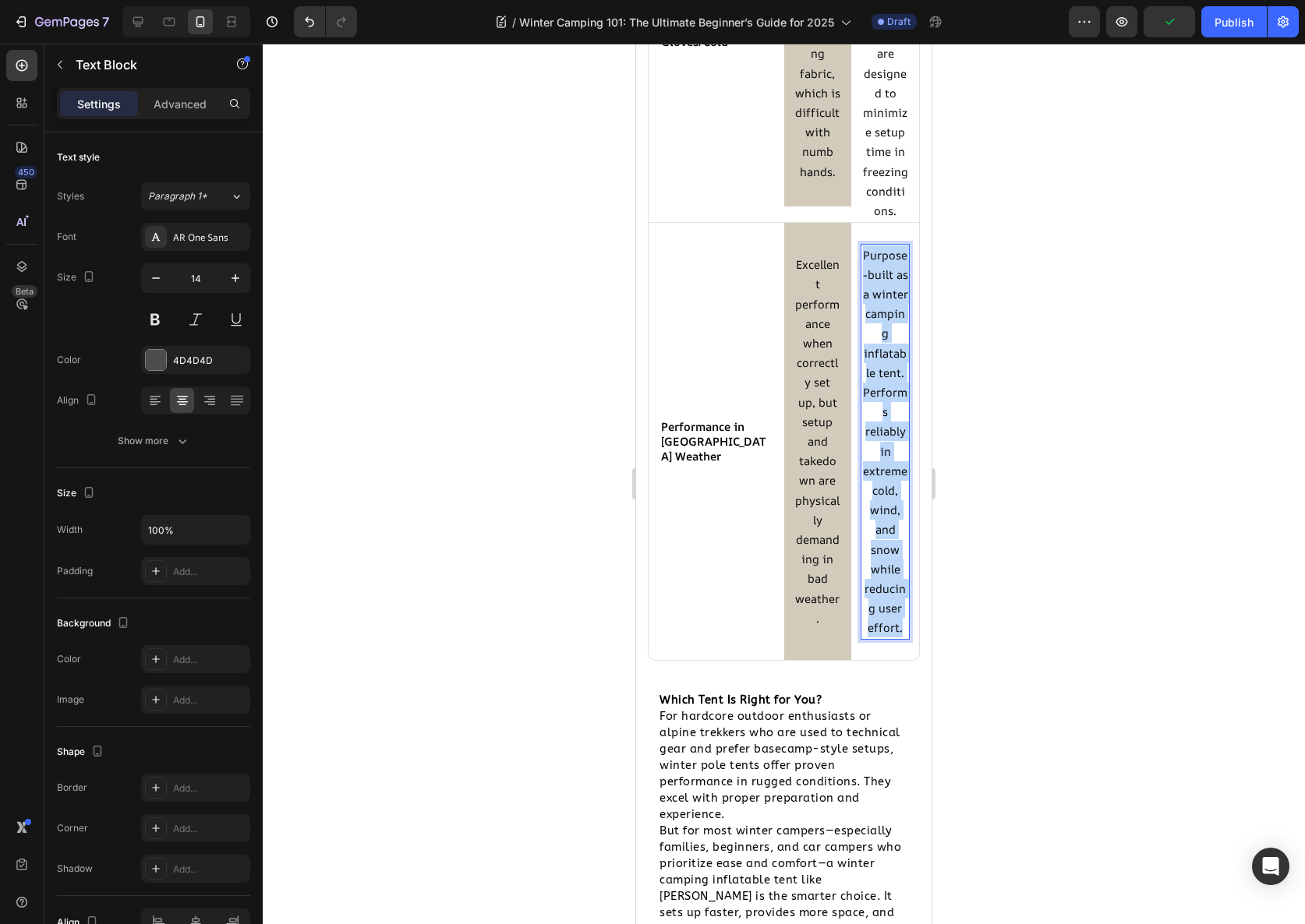
click at [876, 424] on span "Purpose-built as a winter camping inflatable tent. Performs reliably in extreme…" at bounding box center [886, 442] width 46 height 389
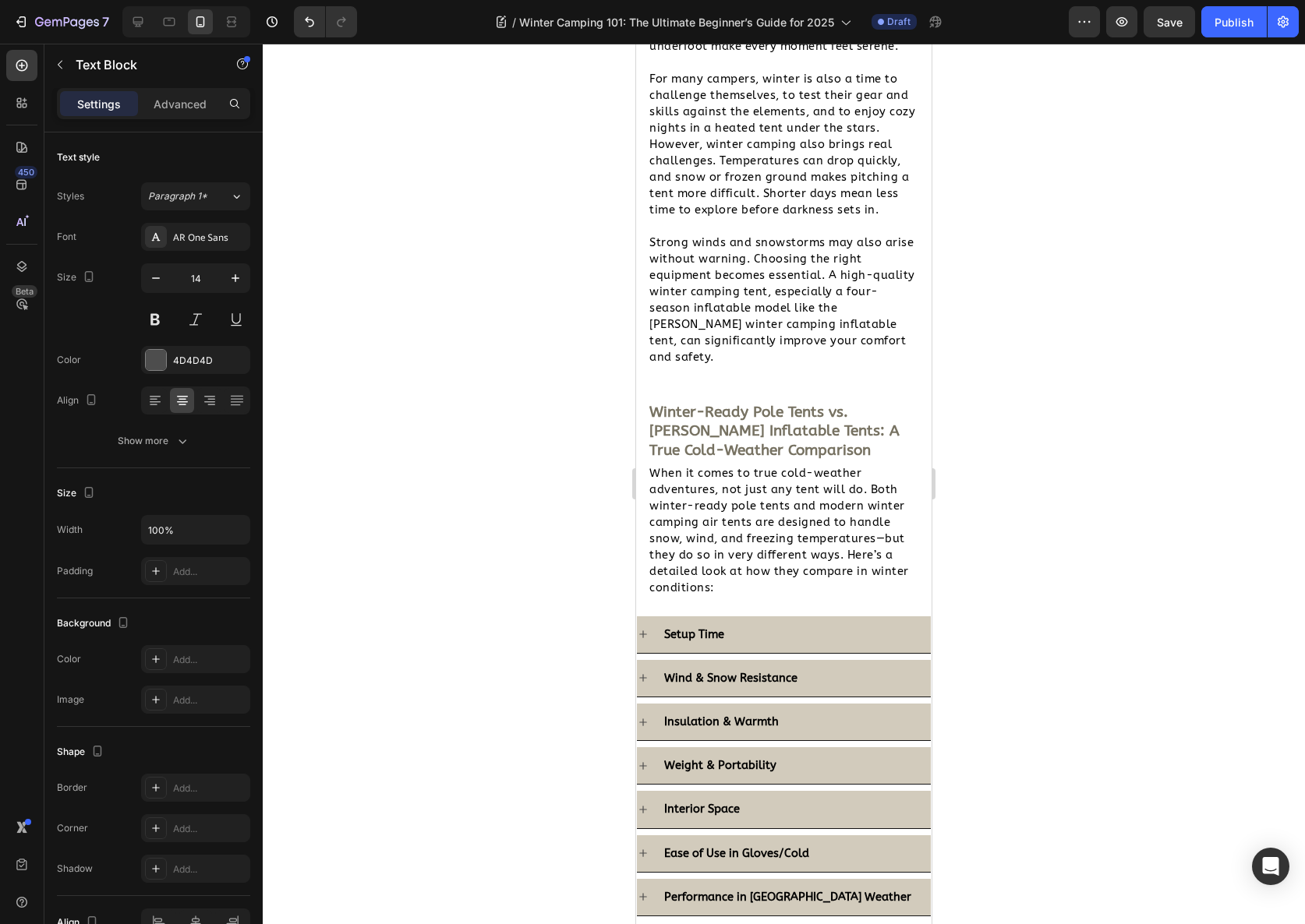
scroll to position [1631, 0]
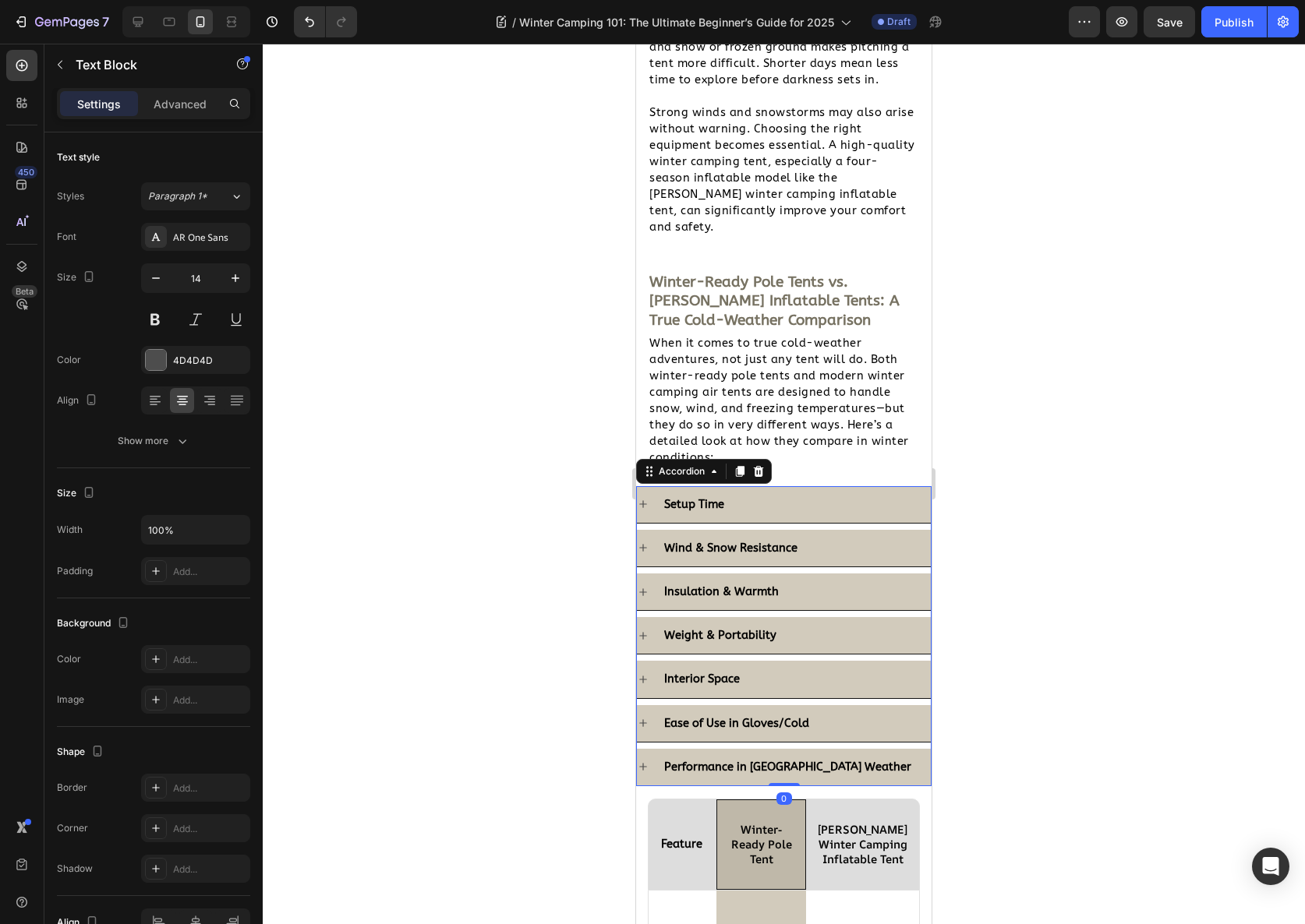
click at [853, 755] on div "Performance in [GEOGRAPHIC_DATA] Weather" at bounding box center [796, 767] width 269 height 24
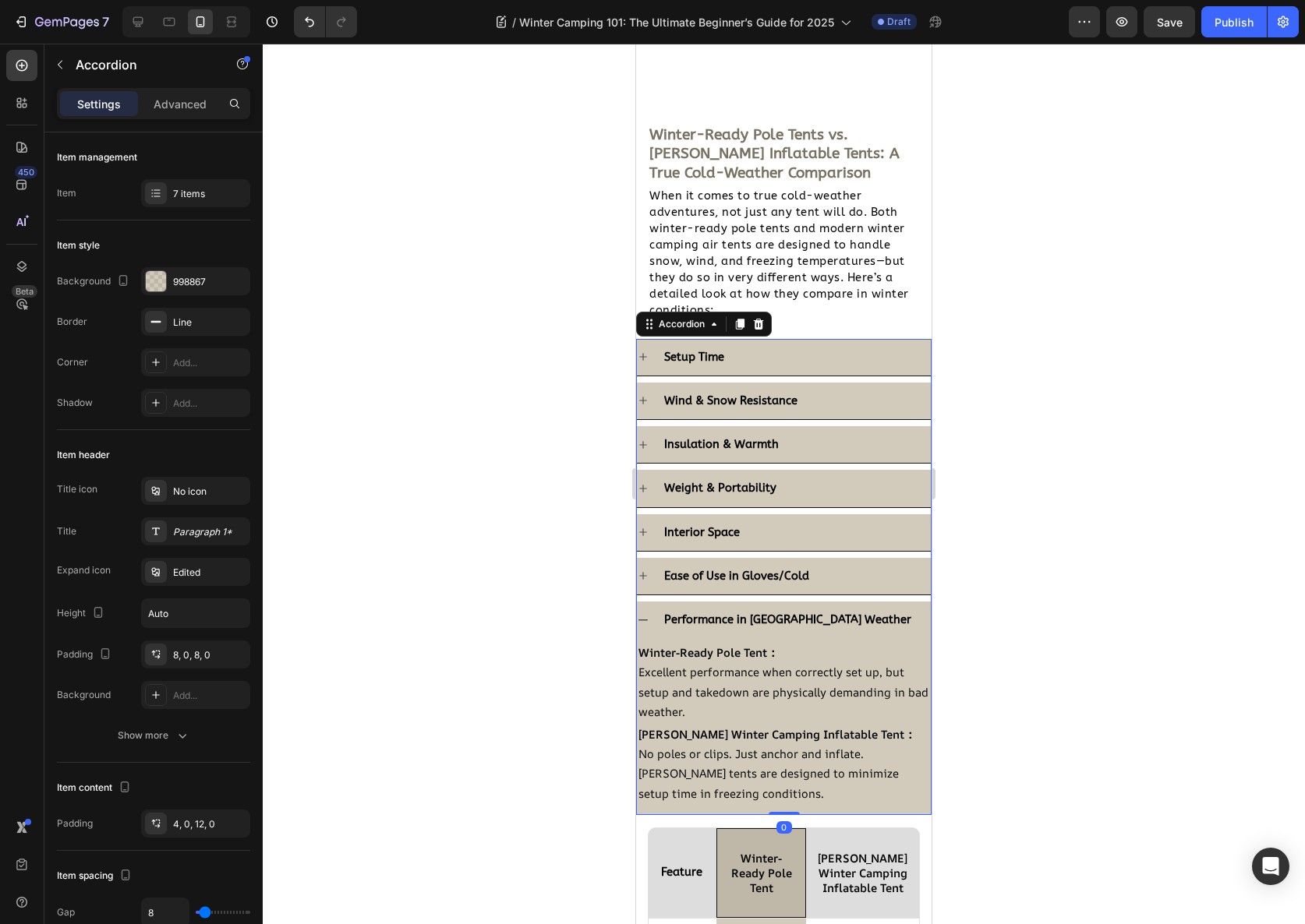
scroll to position [1915, 0]
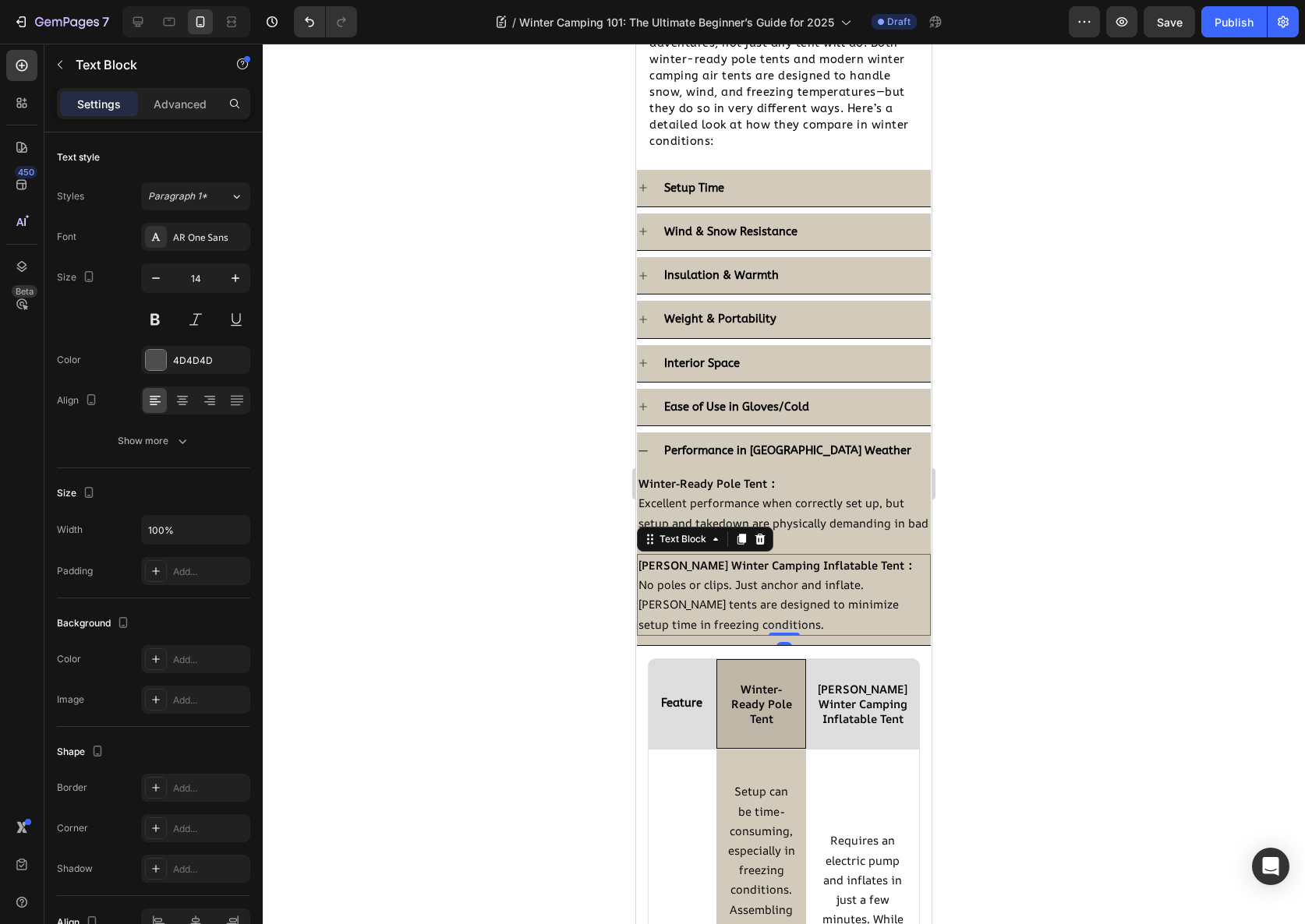
click at [739, 620] on span "No poles or clips. Just anchor and inflate. [PERSON_NAME] tents are designed to…" at bounding box center [769, 604] width 261 height 55
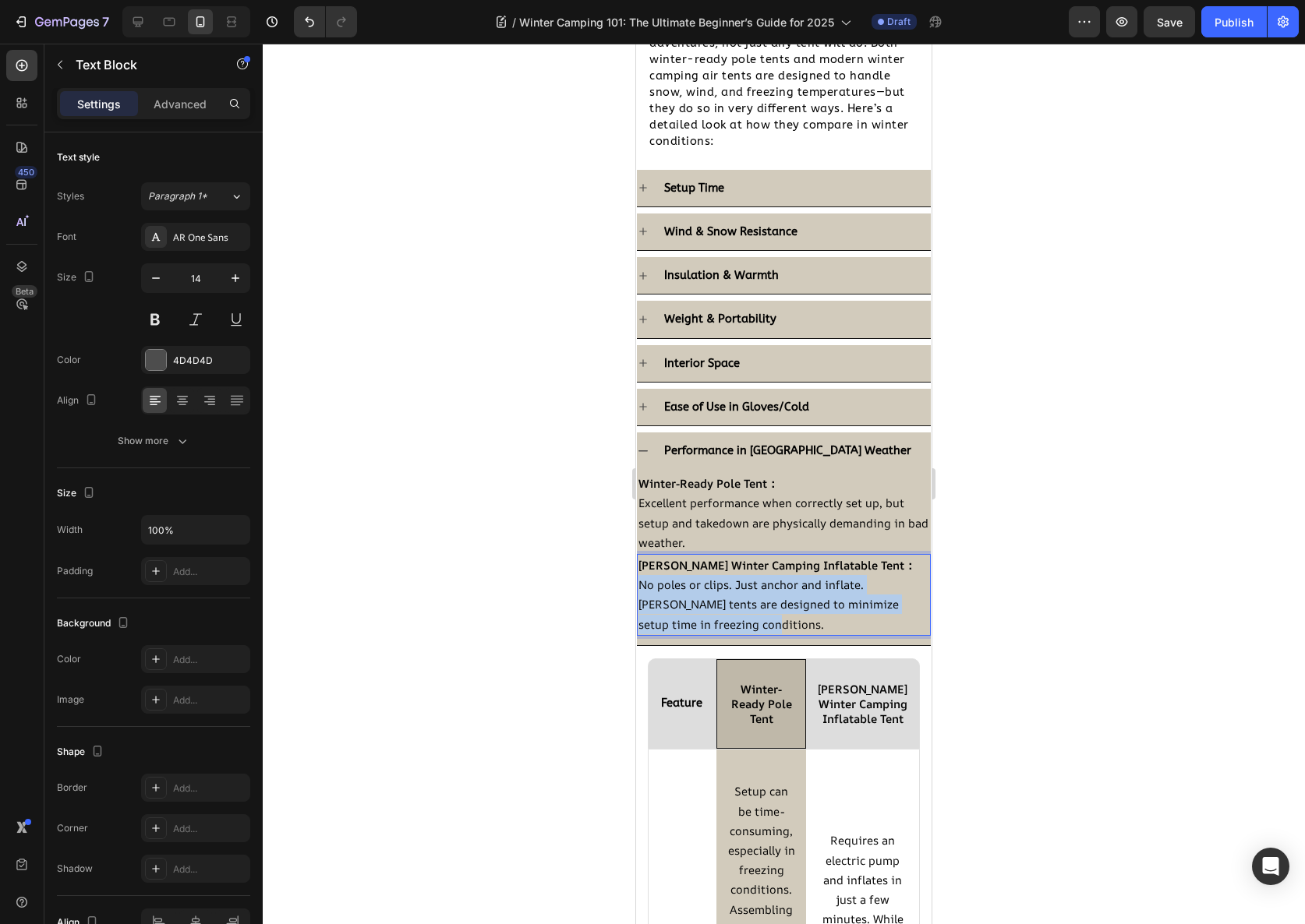
click at [739, 620] on span "No poles or clips. Just anchor and inflate. [PERSON_NAME] tents are designed to…" at bounding box center [769, 604] width 261 height 55
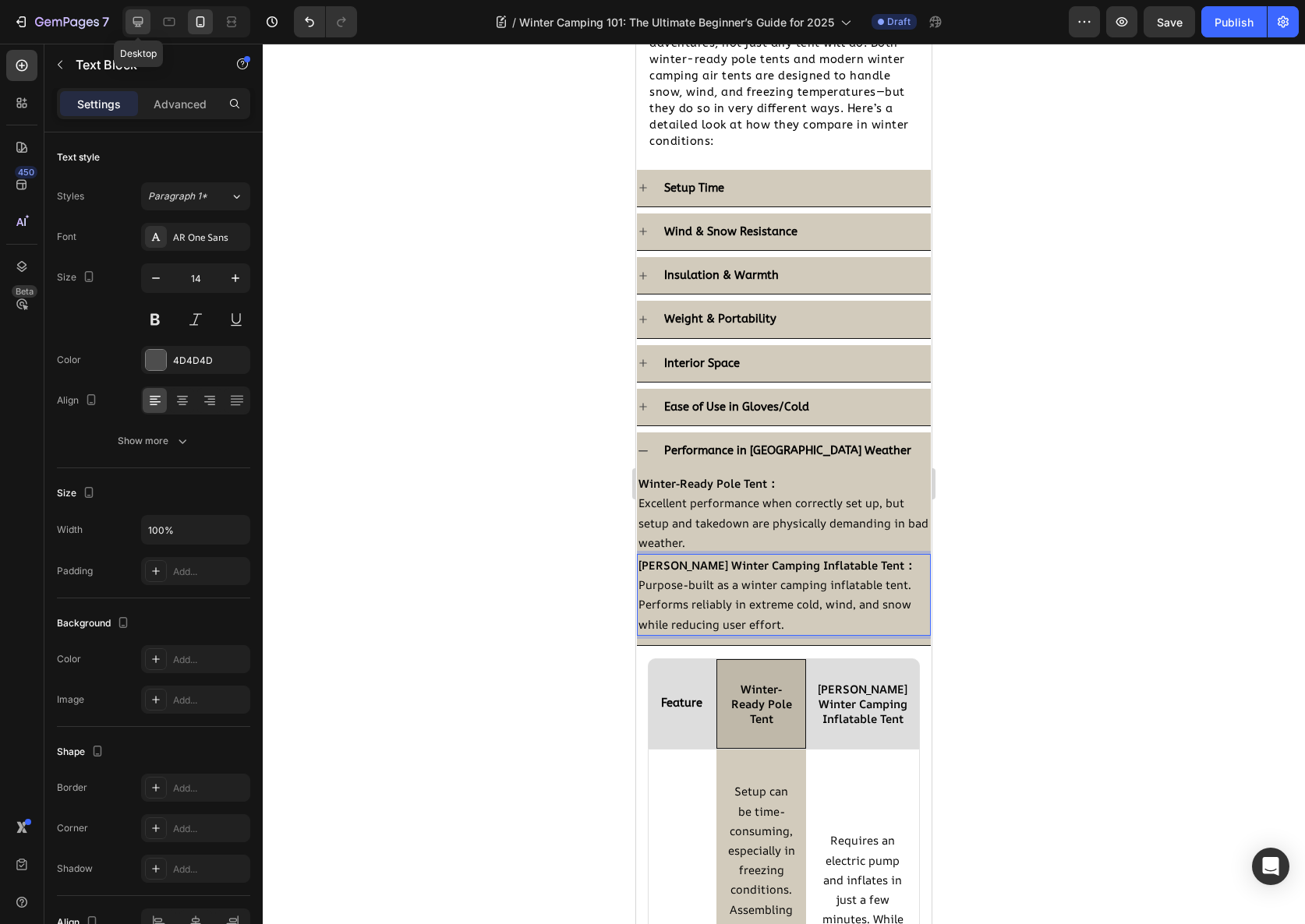
click at [137, 20] on icon at bounding box center [138, 22] width 16 height 16
type input "16"
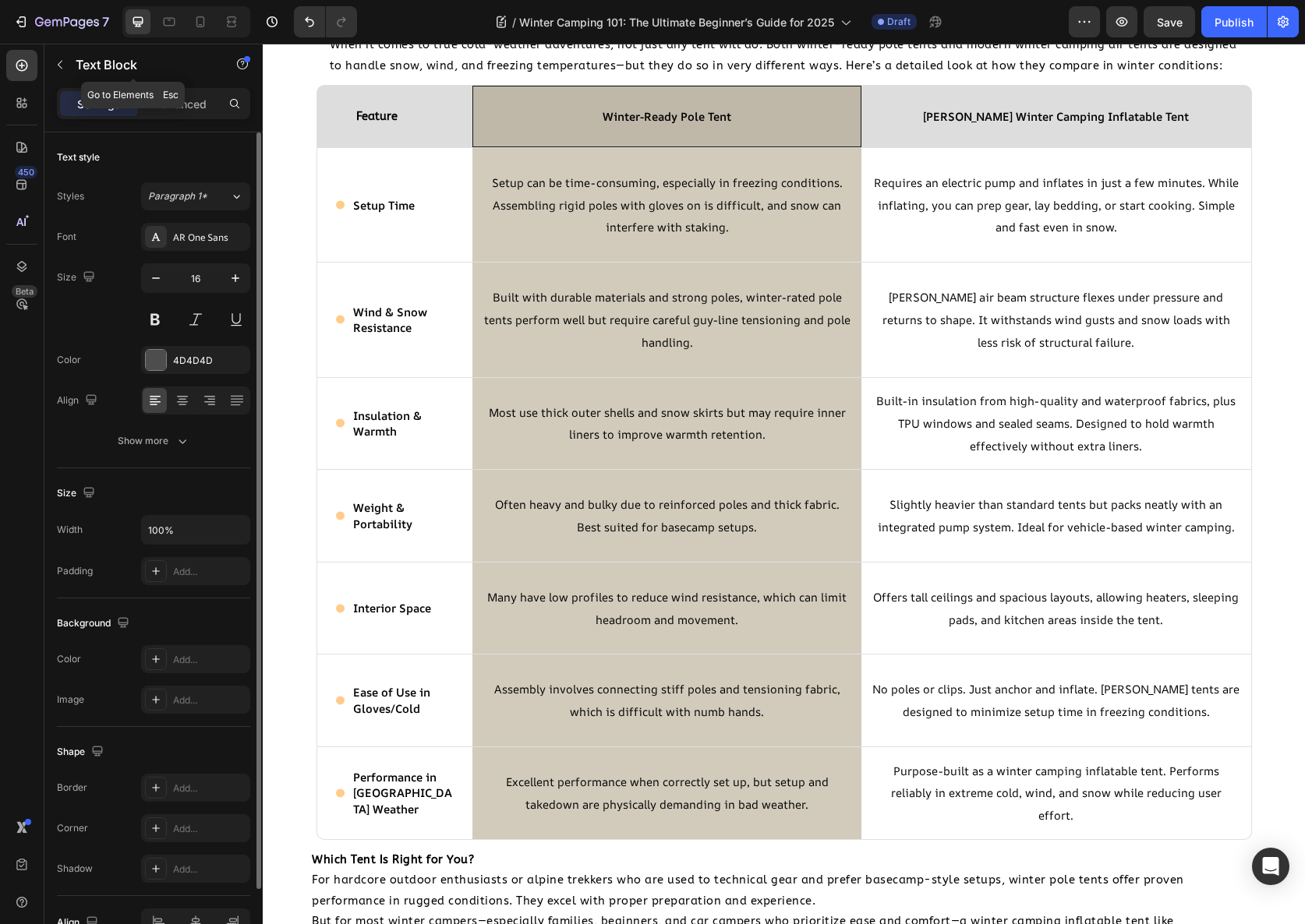
scroll to position [1842, 0]
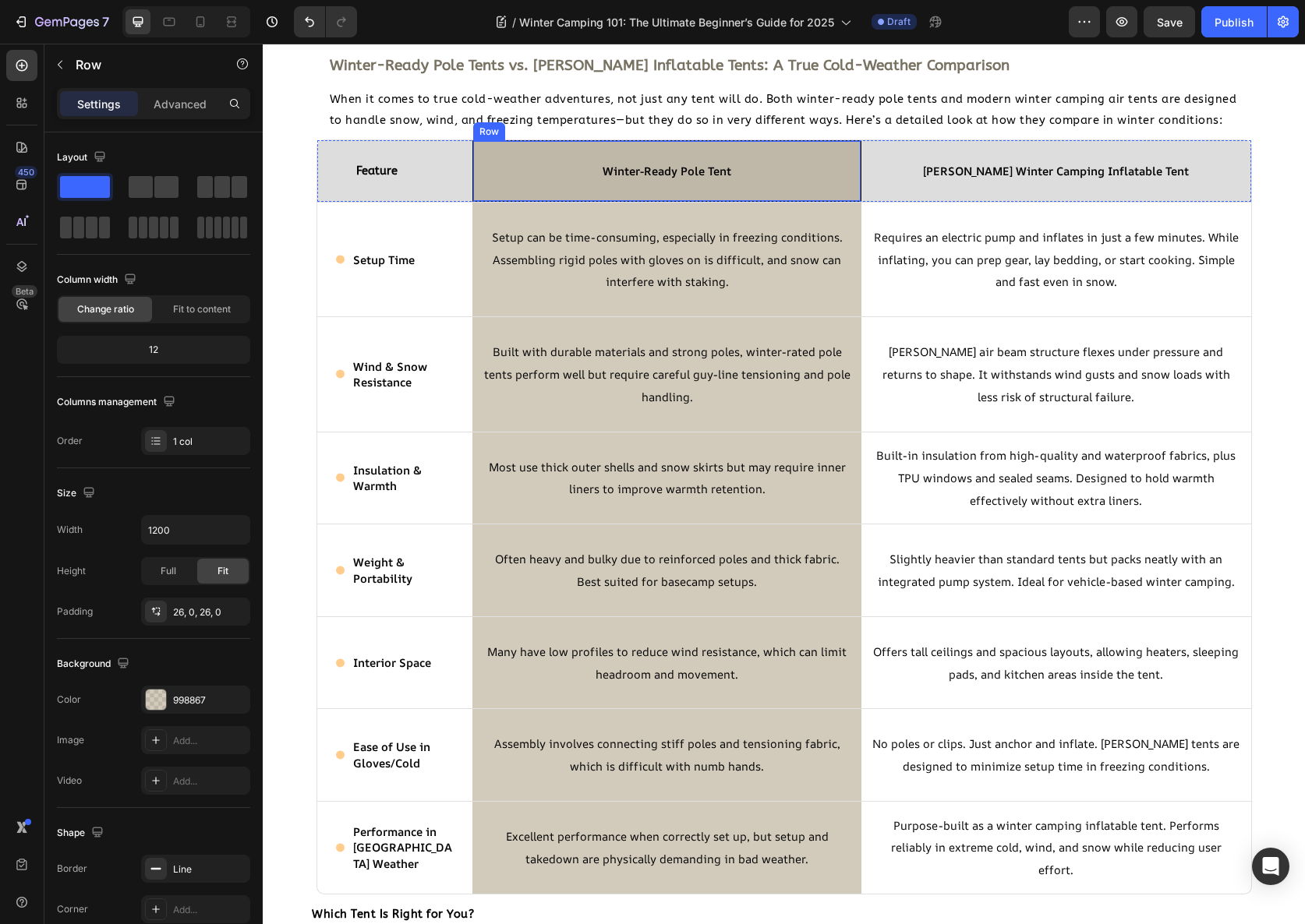
click at [472, 150] on div "Winter-Ready Pole Tent Text Block Row" at bounding box center [667, 171] width 389 height 61
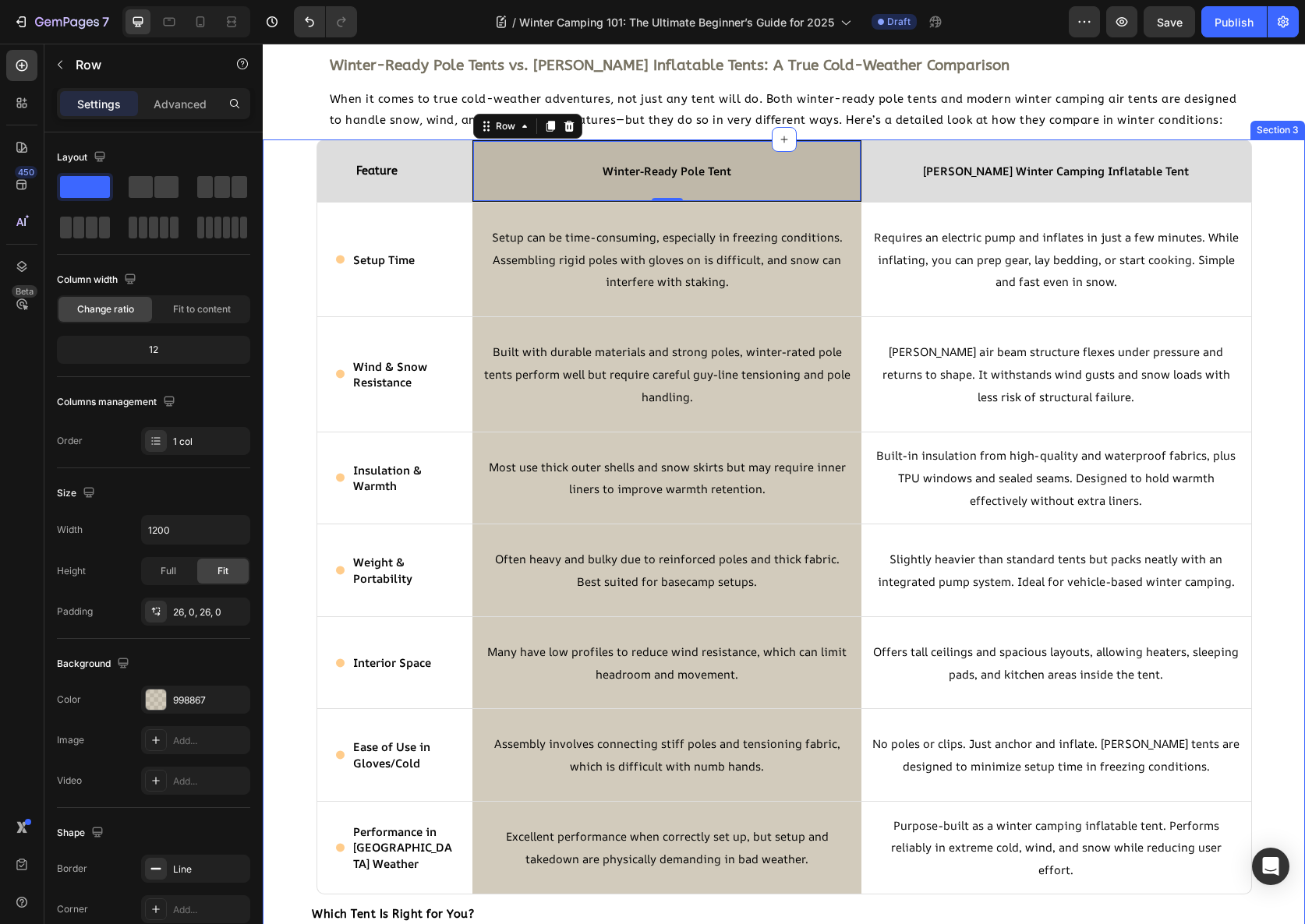
click at [301, 174] on div "Feature Text Block Winter-Ready Pole Tent Text Block Row 0 Coody Winter Camping…" at bounding box center [784, 604] width 1042 height 929
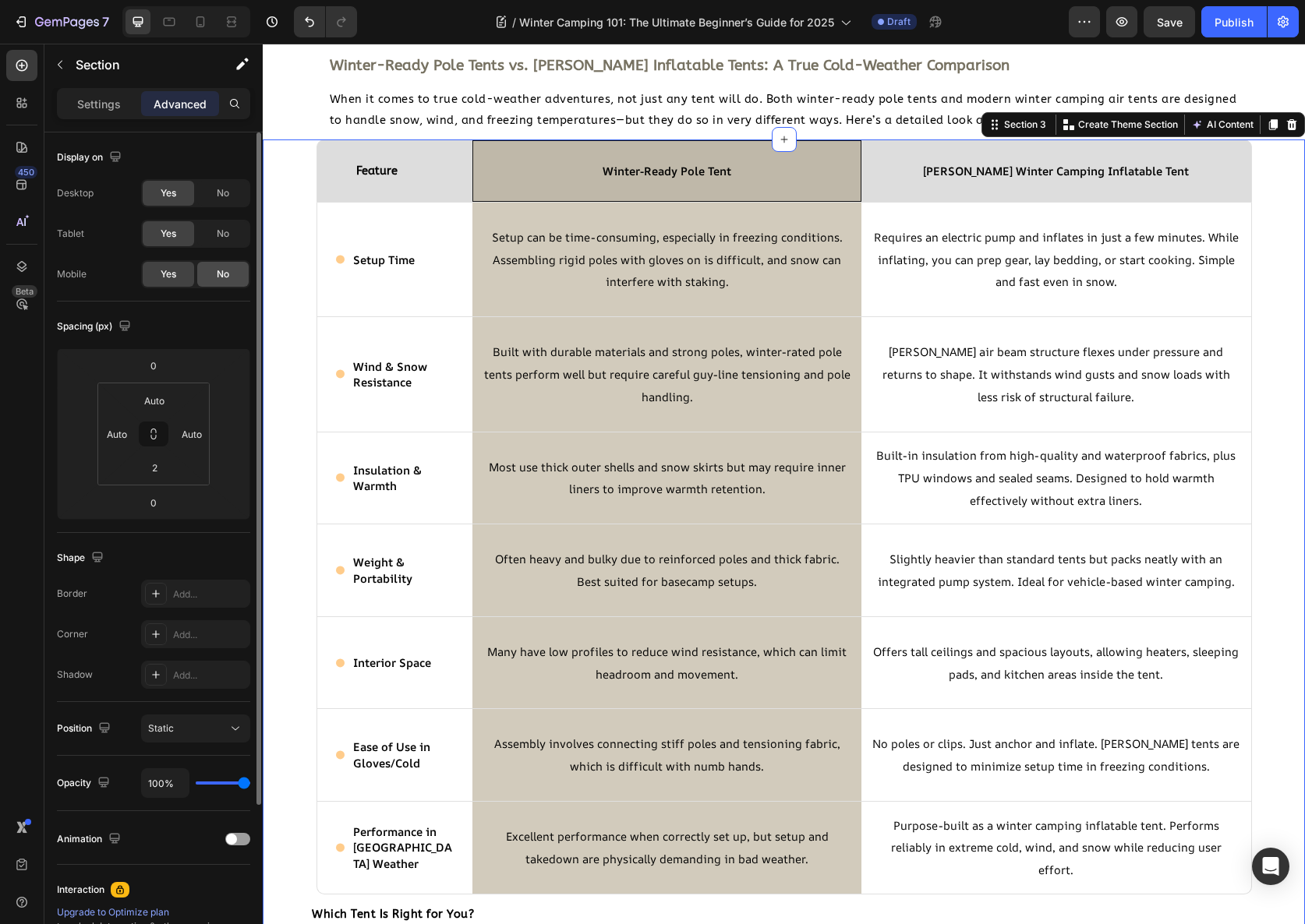
click at [232, 275] on div "No" at bounding box center [223, 275] width 52 height 25
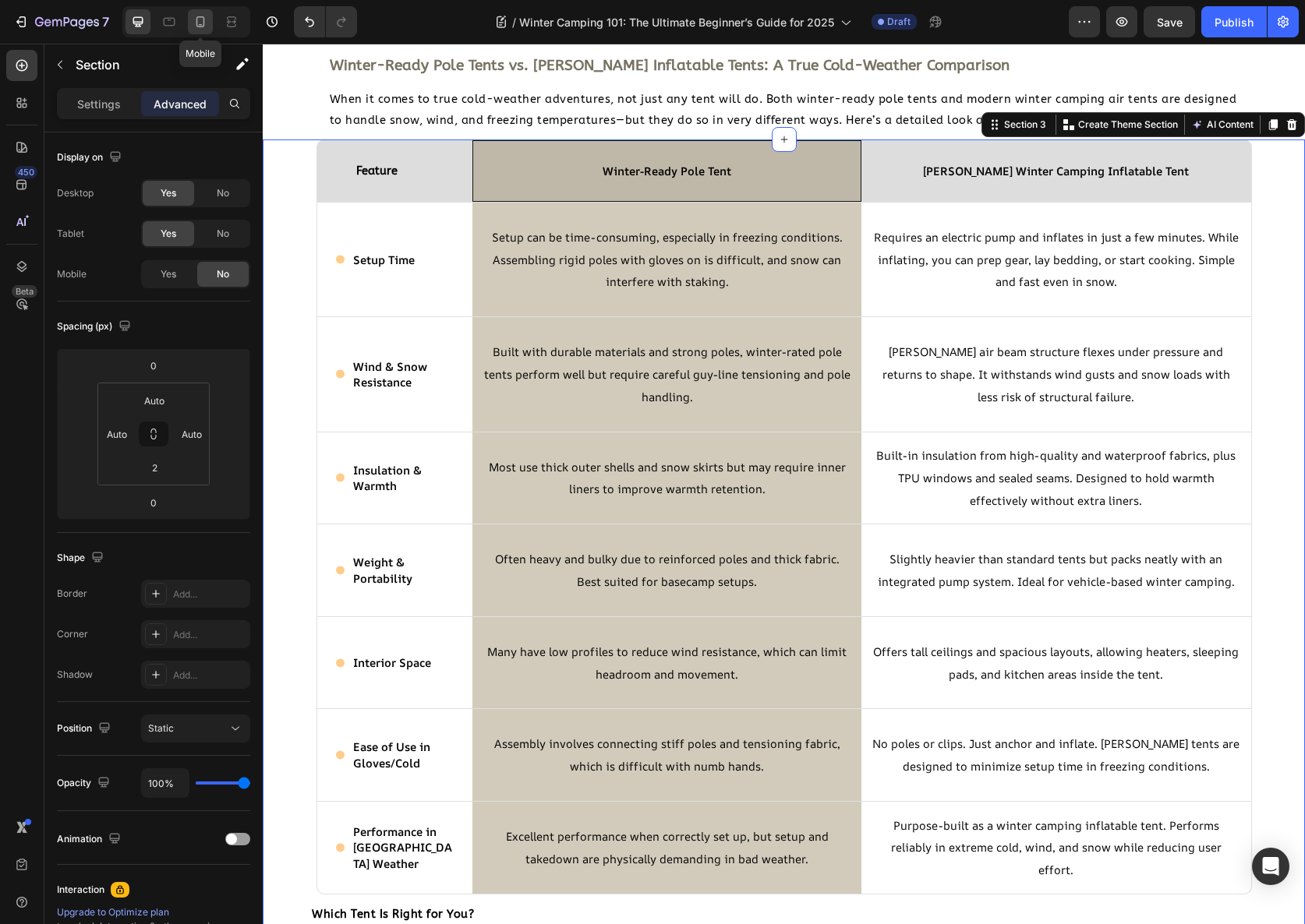
click at [193, 20] on icon at bounding box center [200, 22] width 16 height 16
type input "0"
type input "16"
type input "15"
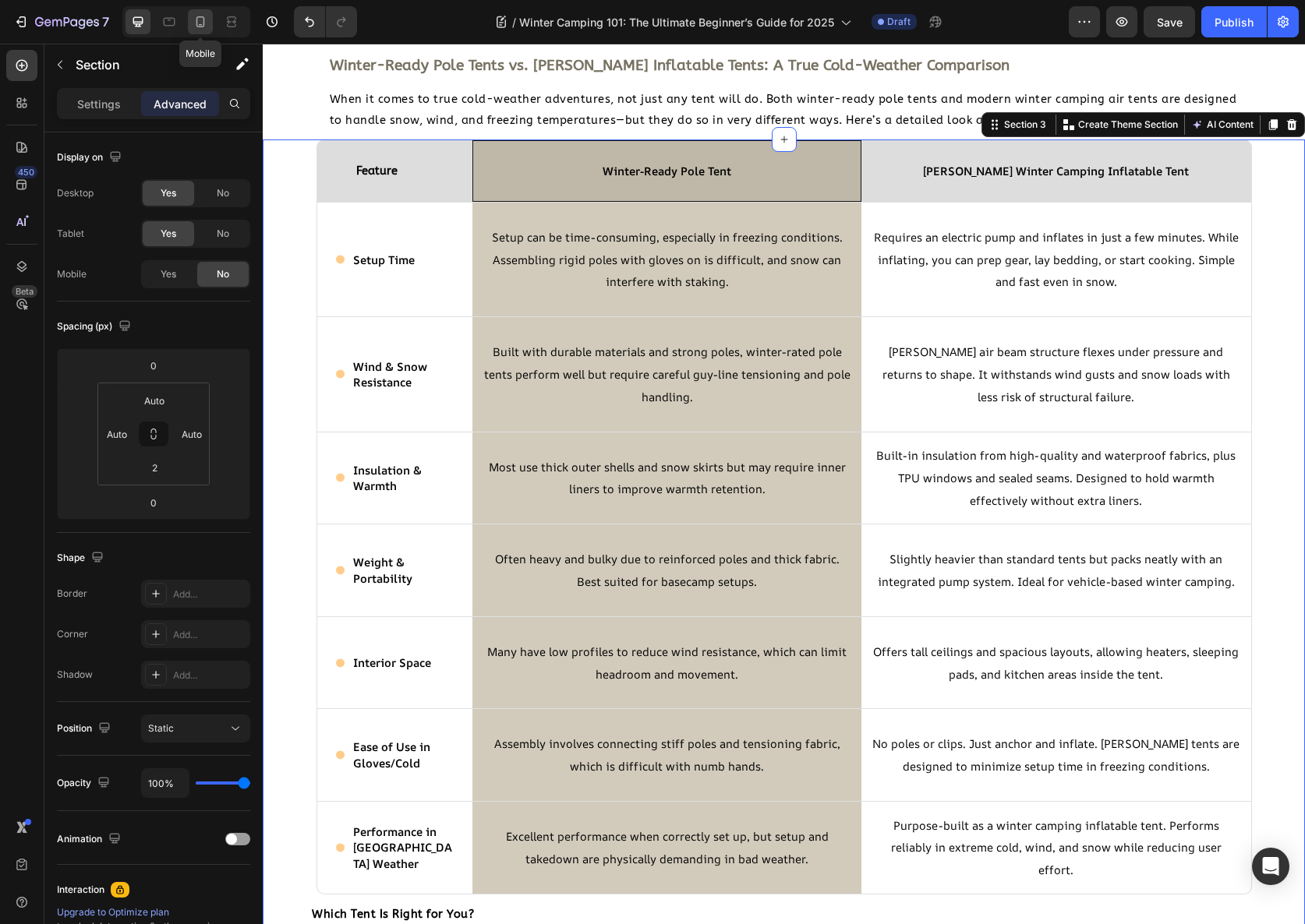
type input "24"
type input "15"
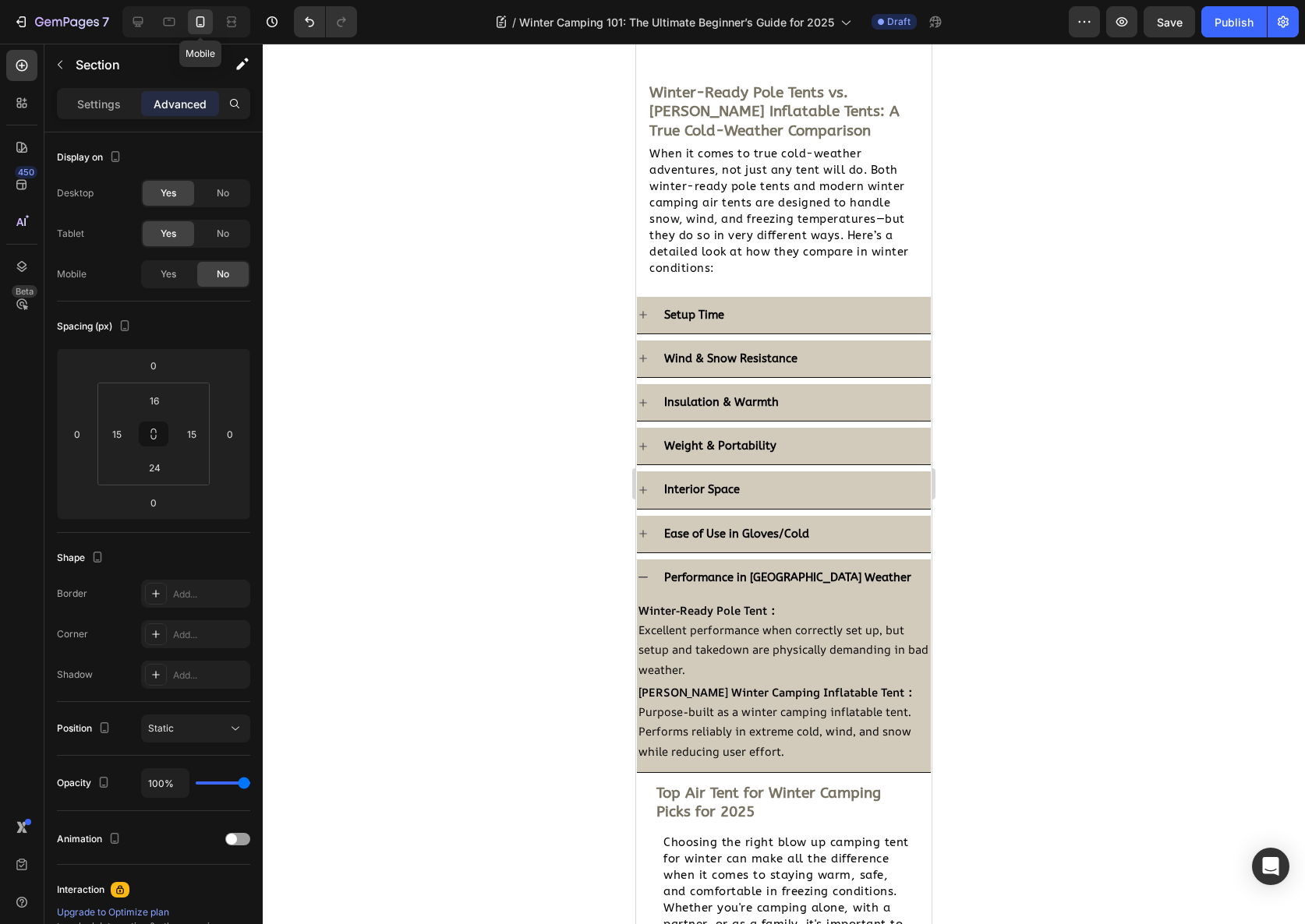
scroll to position [1766, 0]
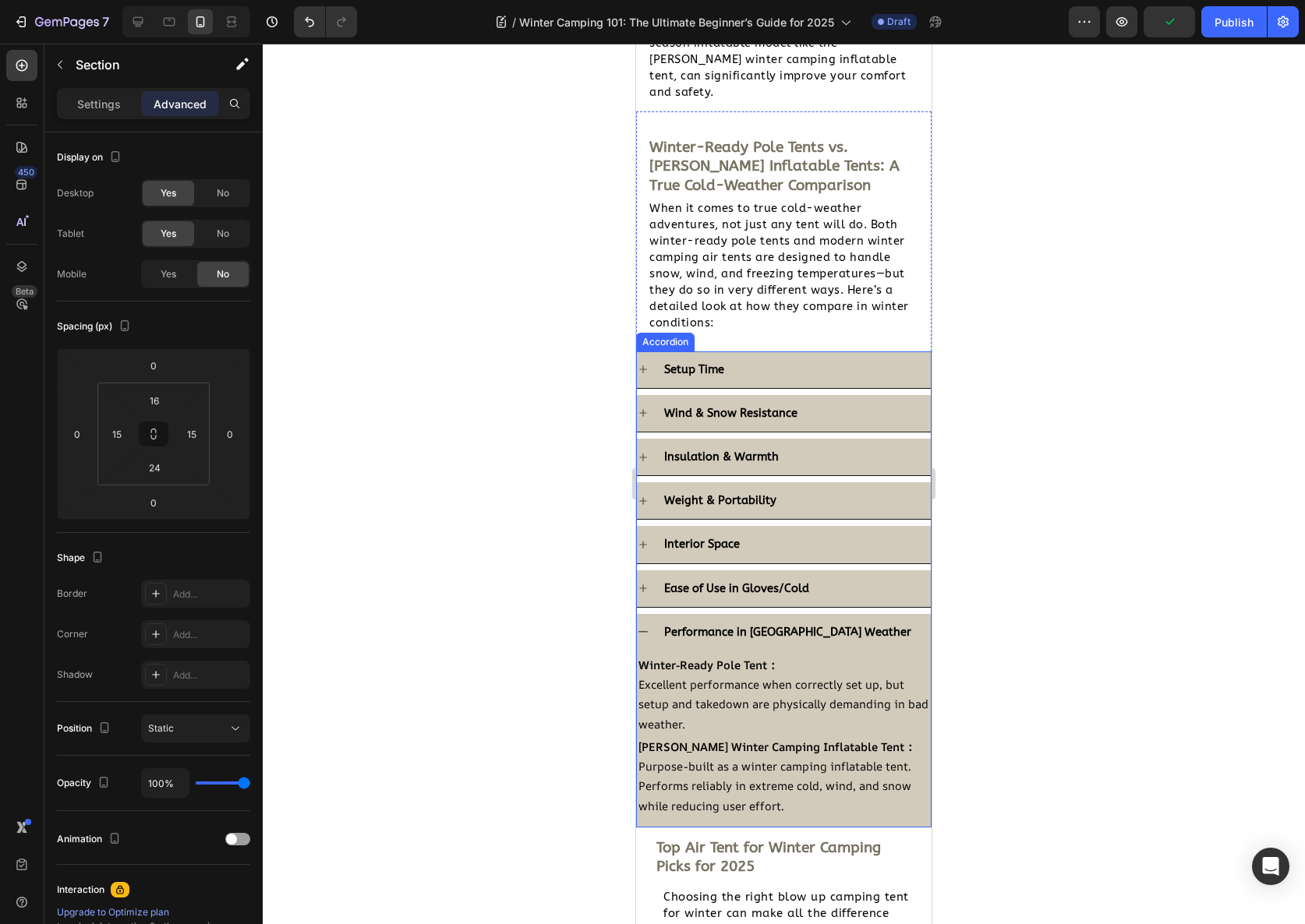
click at [814, 358] on div "Setup Time" at bounding box center [796, 369] width 269 height 24
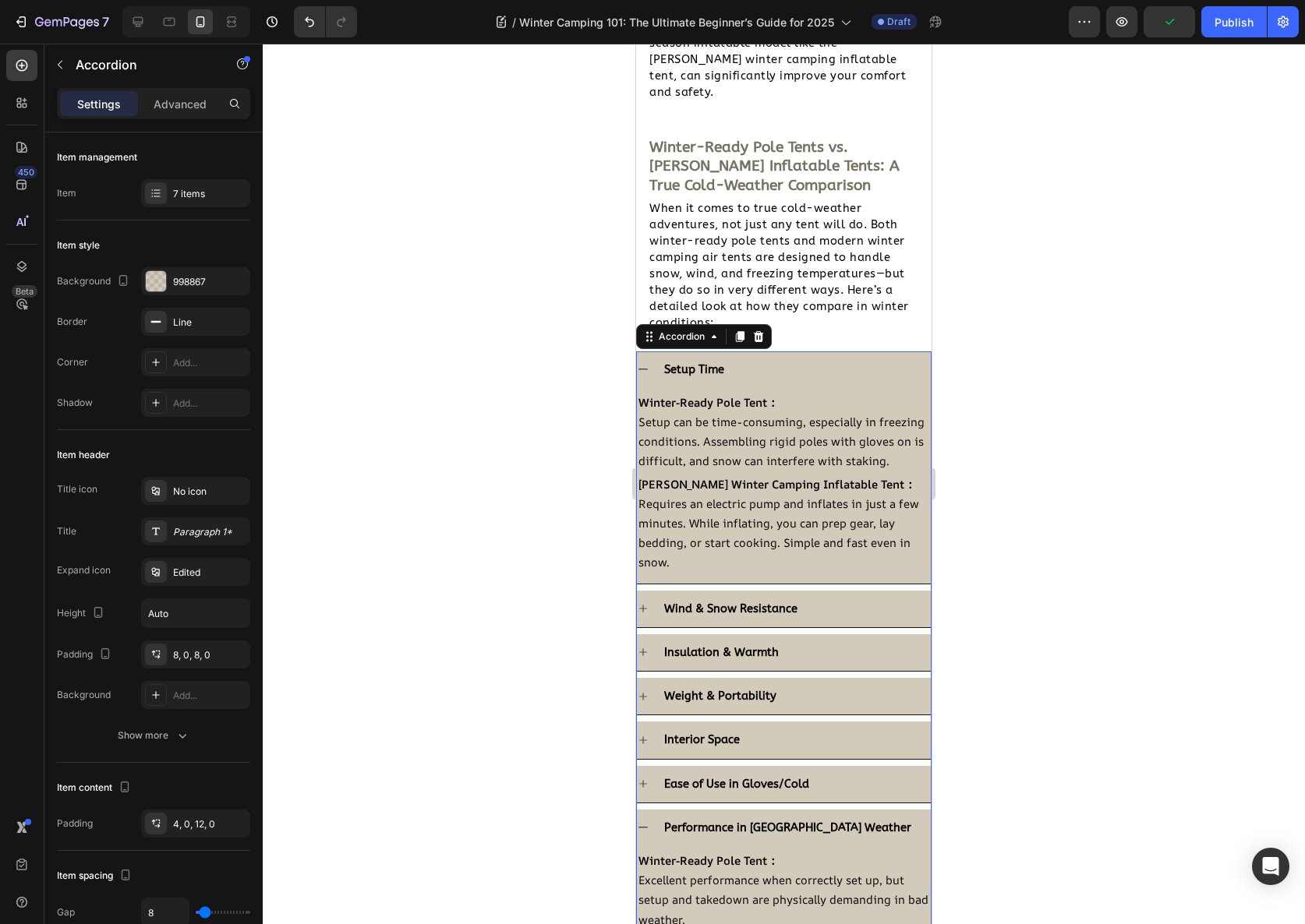
click at [808, 358] on div "Setup Time" at bounding box center [796, 369] width 269 height 24
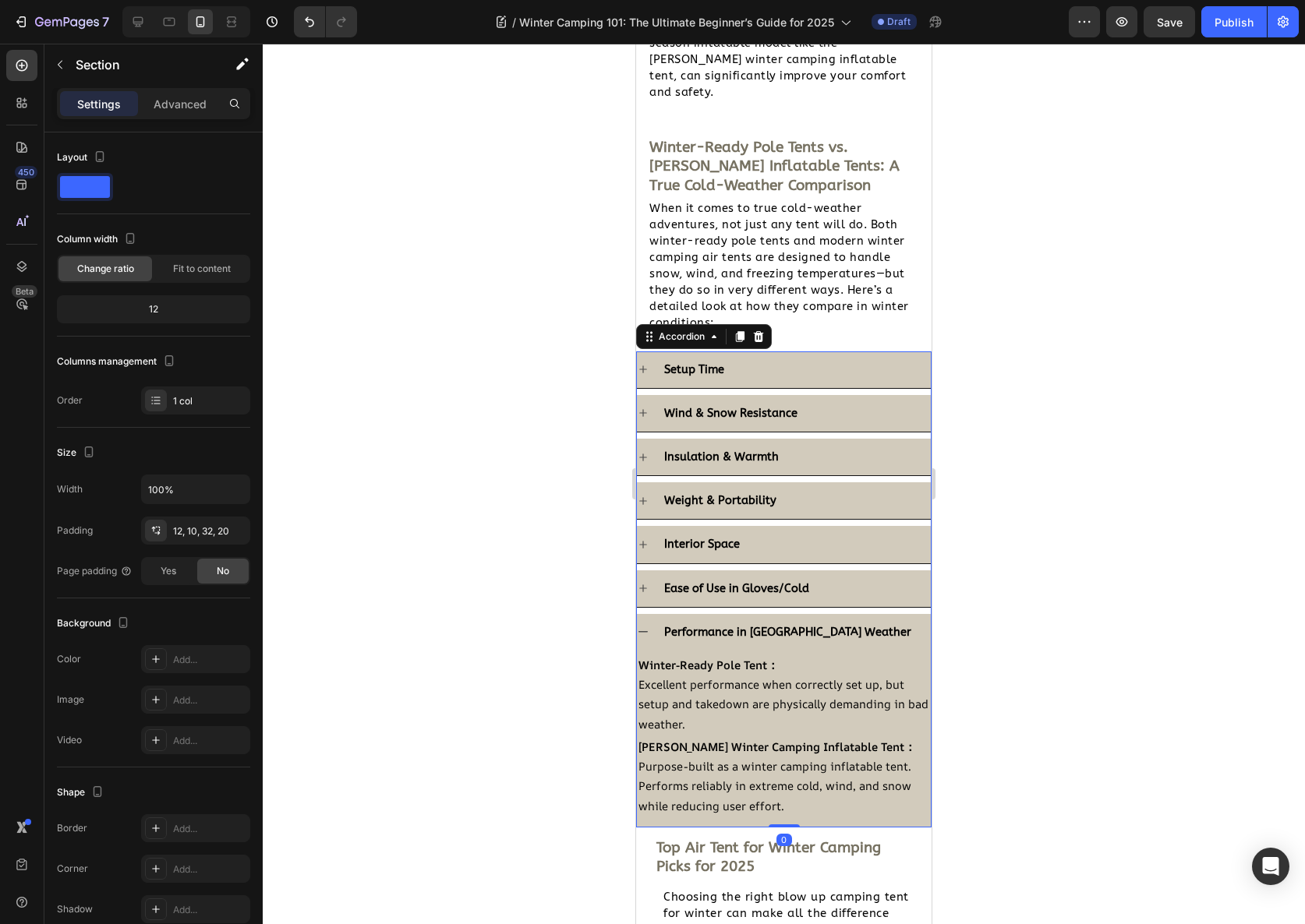
click at [906, 357] on div "Setup Time Wind & Snow Resistance Insulation & Warmth Weight & Portability Inte…" at bounding box center [784, 589] width 296 height 476
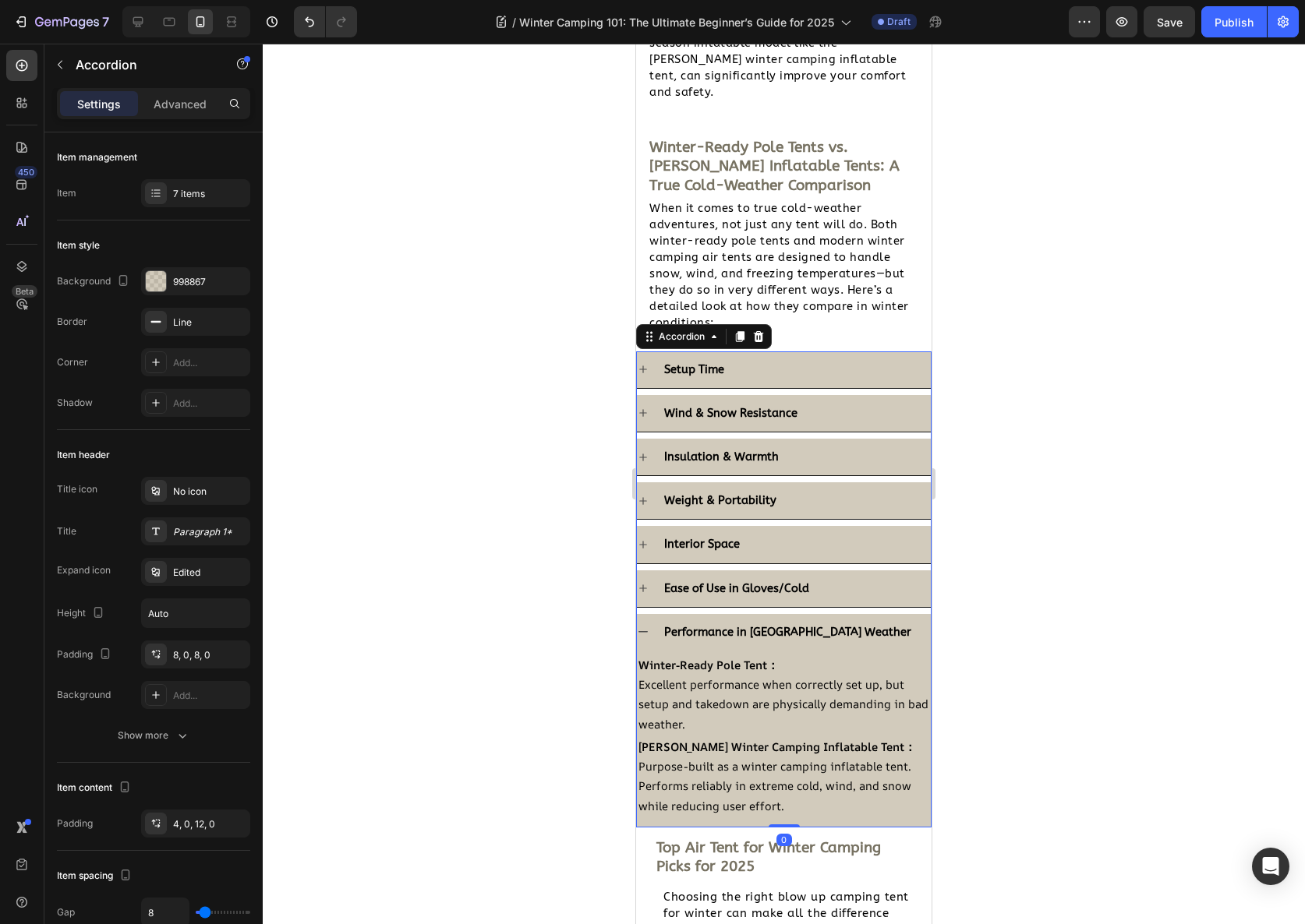
click at [193, 117] on div "Settings Advanced" at bounding box center [154, 104] width 193 height 31
click at [192, 108] on p "Advanced" at bounding box center [180, 104] width 53 height 16
type input "100%"
type input "100"
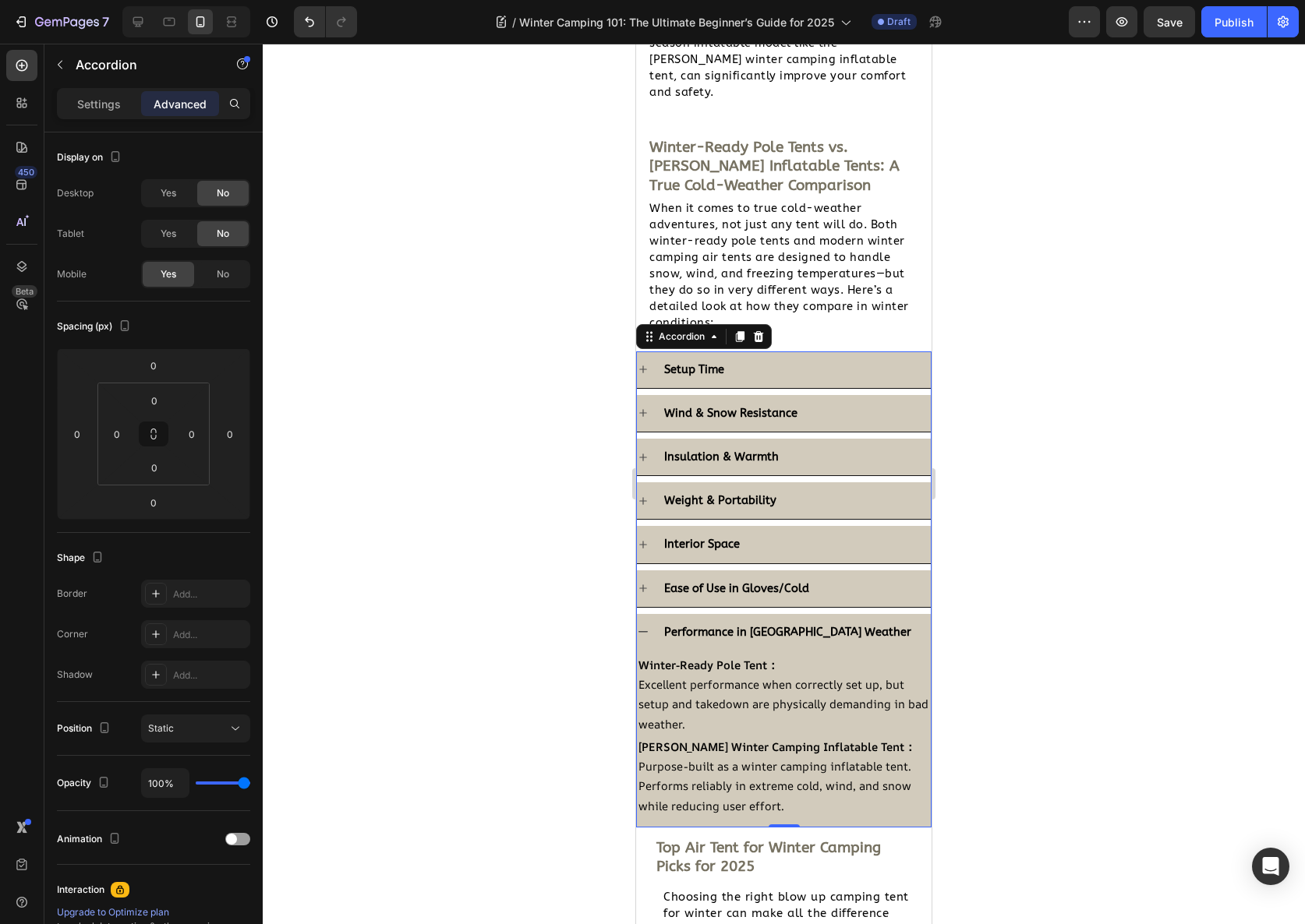
click at [654, 614] on div "Performance in [GEOGRAPHIC_DATA] Weather" at bounding box center [784, 632] width 294 height 37
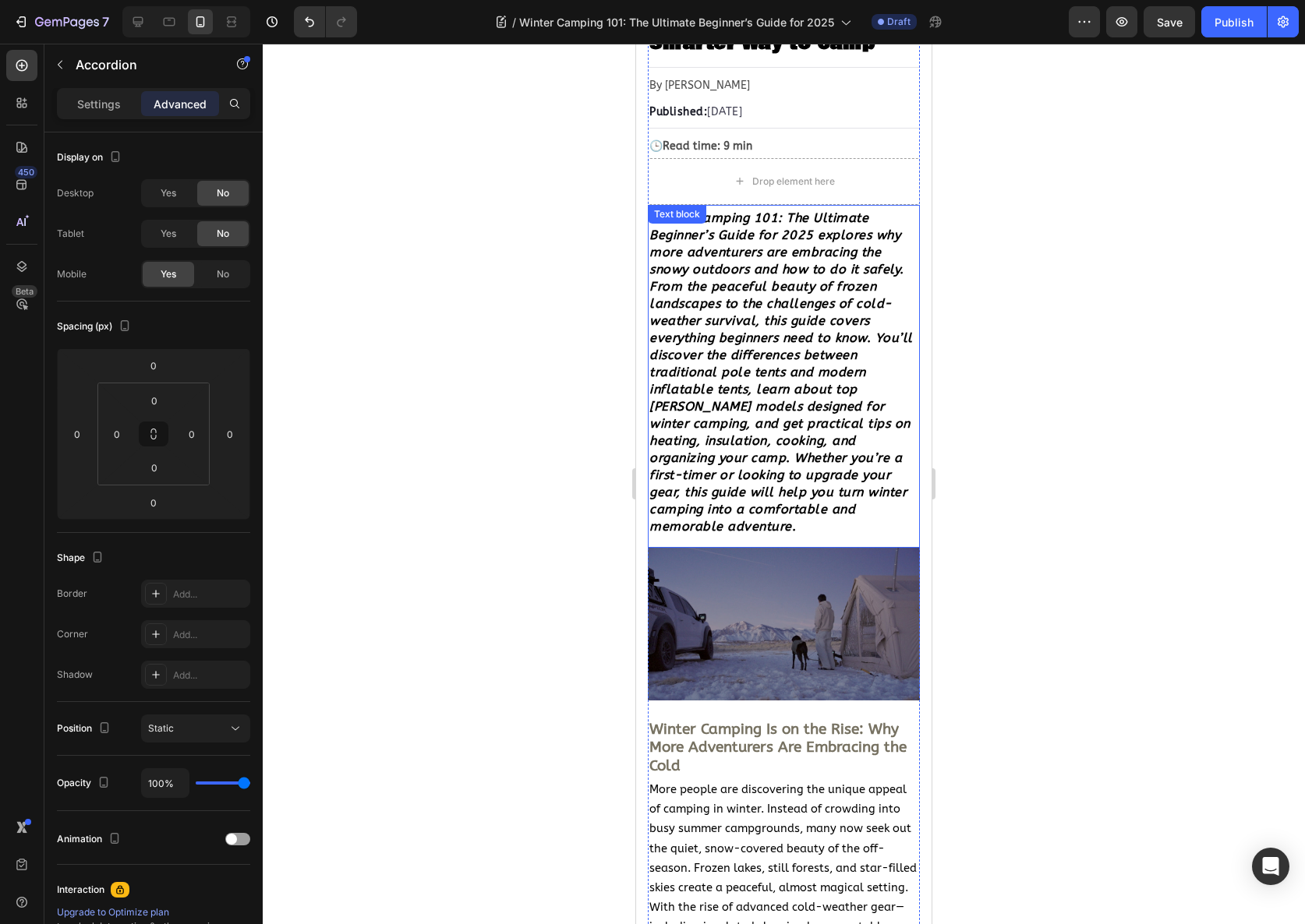
scroll to position [0, 0]
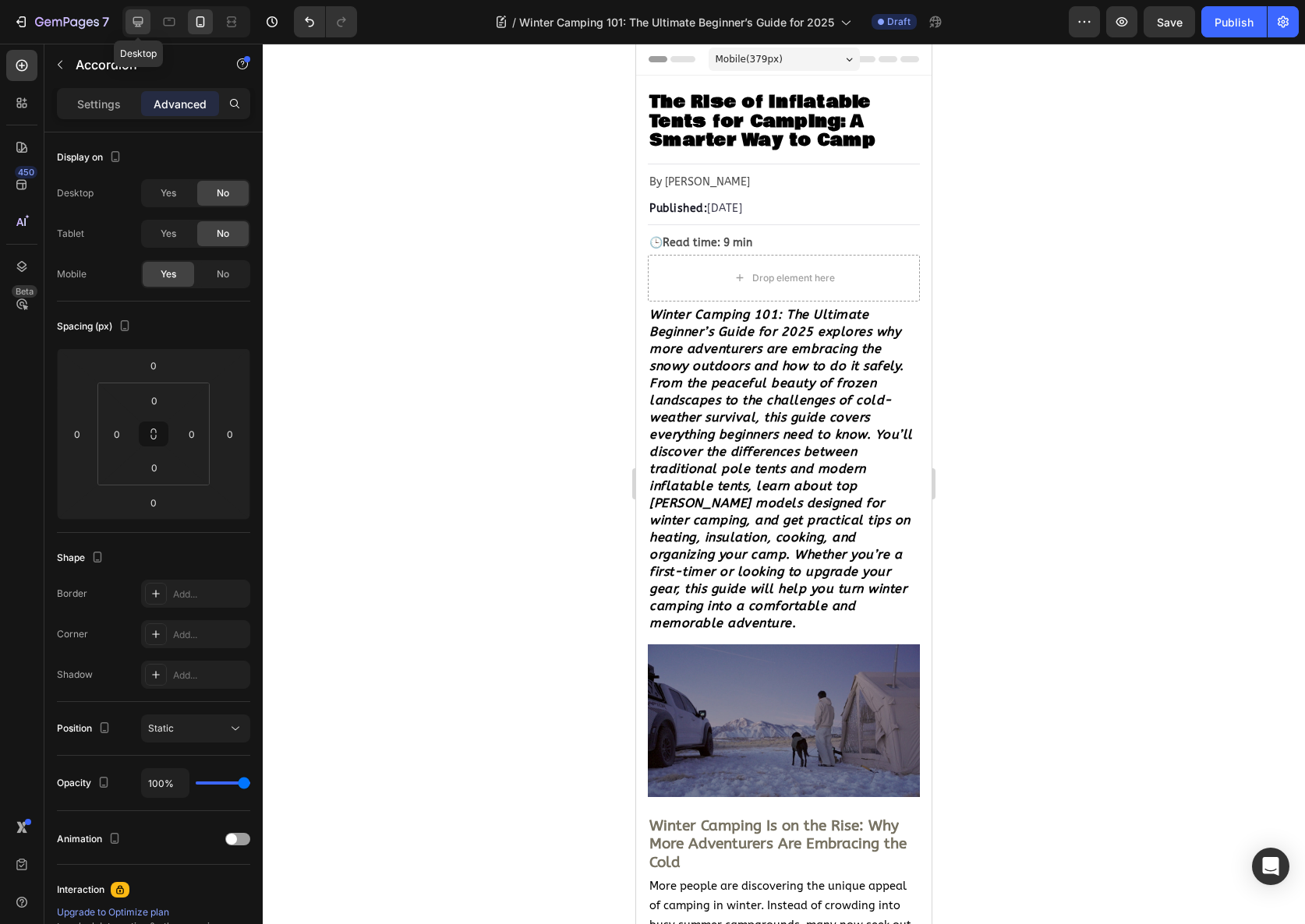
click at [134, 19] on icon at bounding box center [138, 22] width 10 height 10
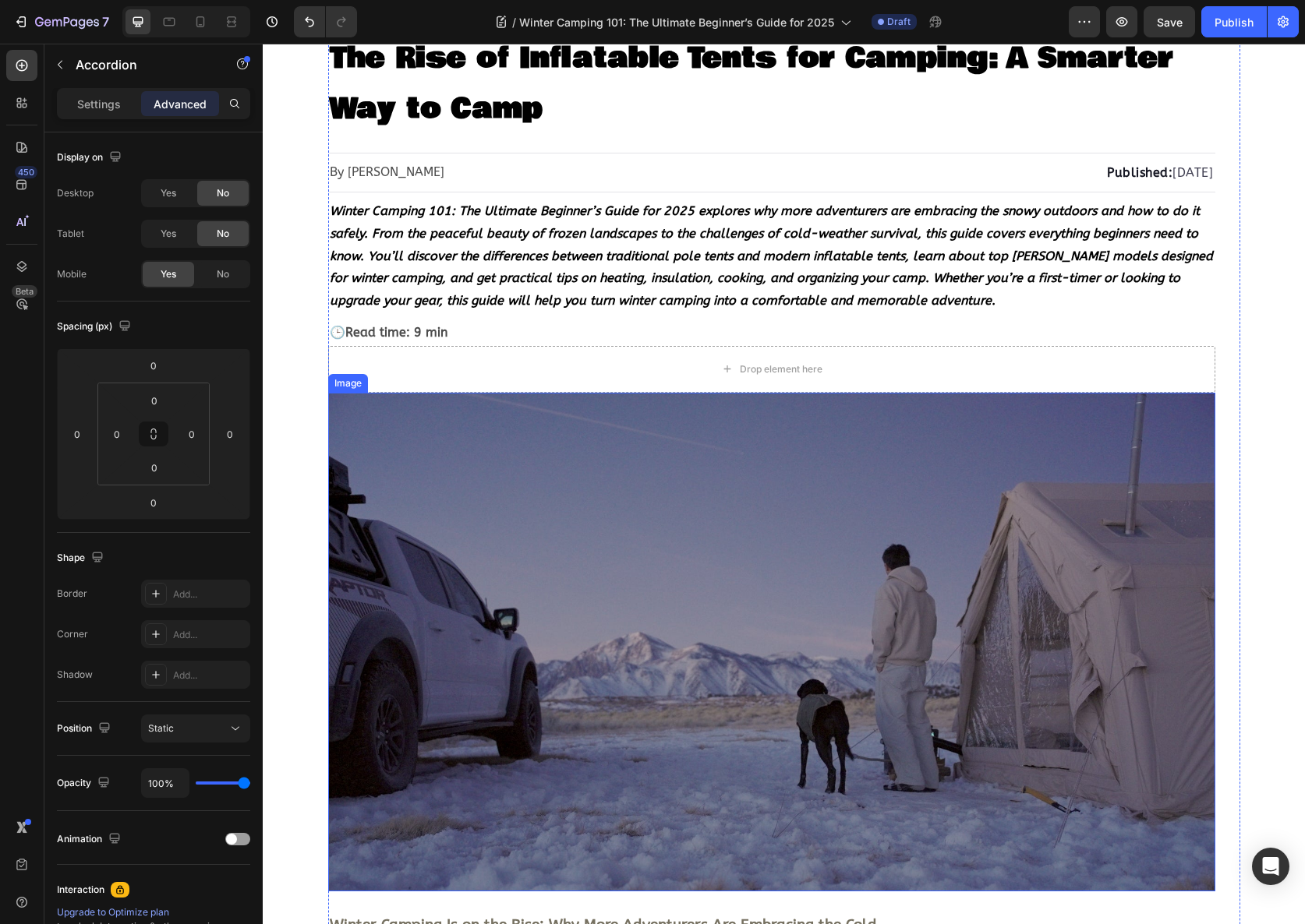
scroll to position [178, 0]
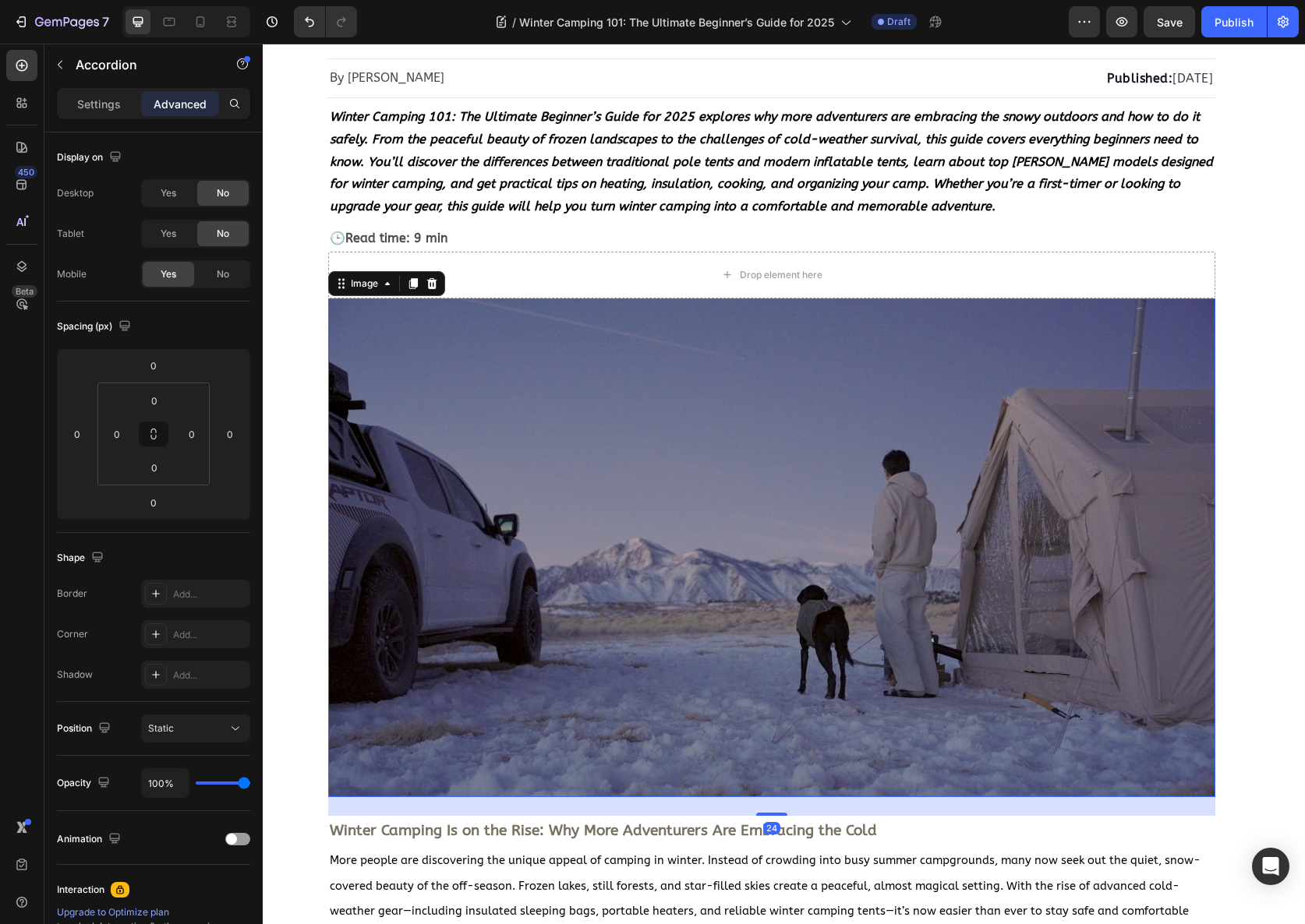
click at [731, 475] on img at bounding box center [771, 548] width 888 height 499
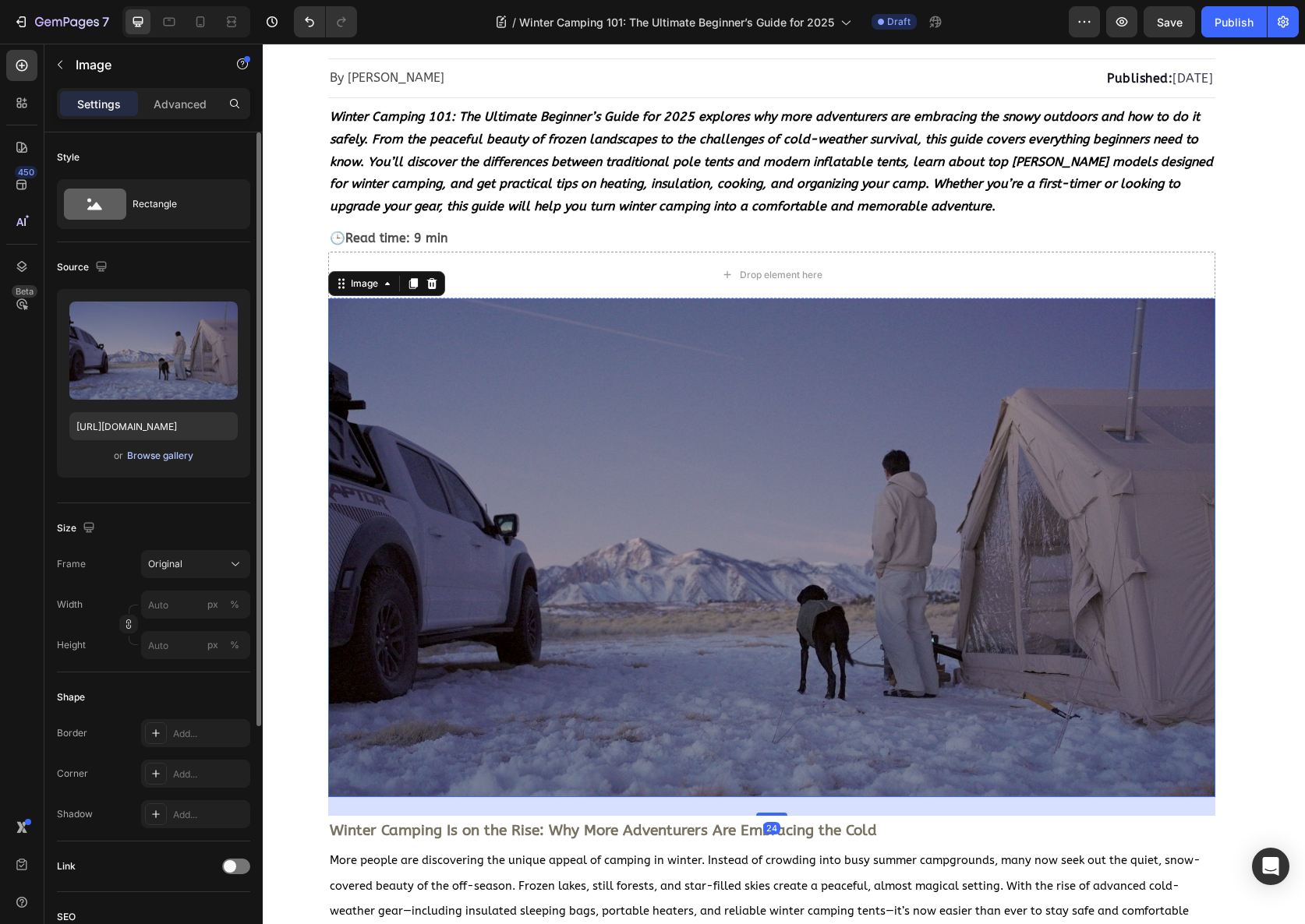
click at [144, 457] on div "Browse gallery" at bounding box center [160, 456] width 66 height 14
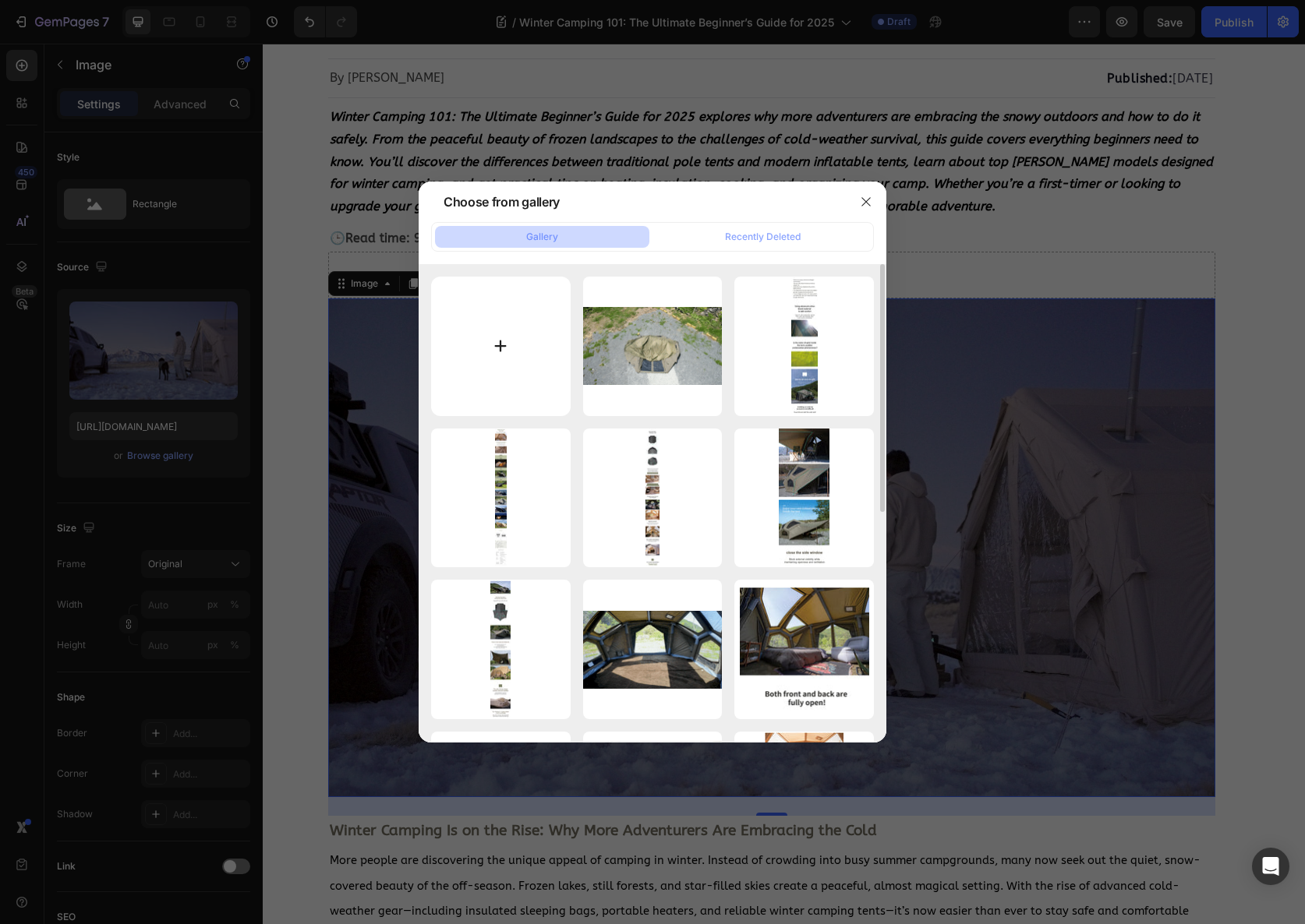
click at [514, 336] on input "file" at bounding box center [501, 347] width 140 height 140
type input "C:\fakepath\Screenshot 2025-08-25 at 9.49.09 PM.png"
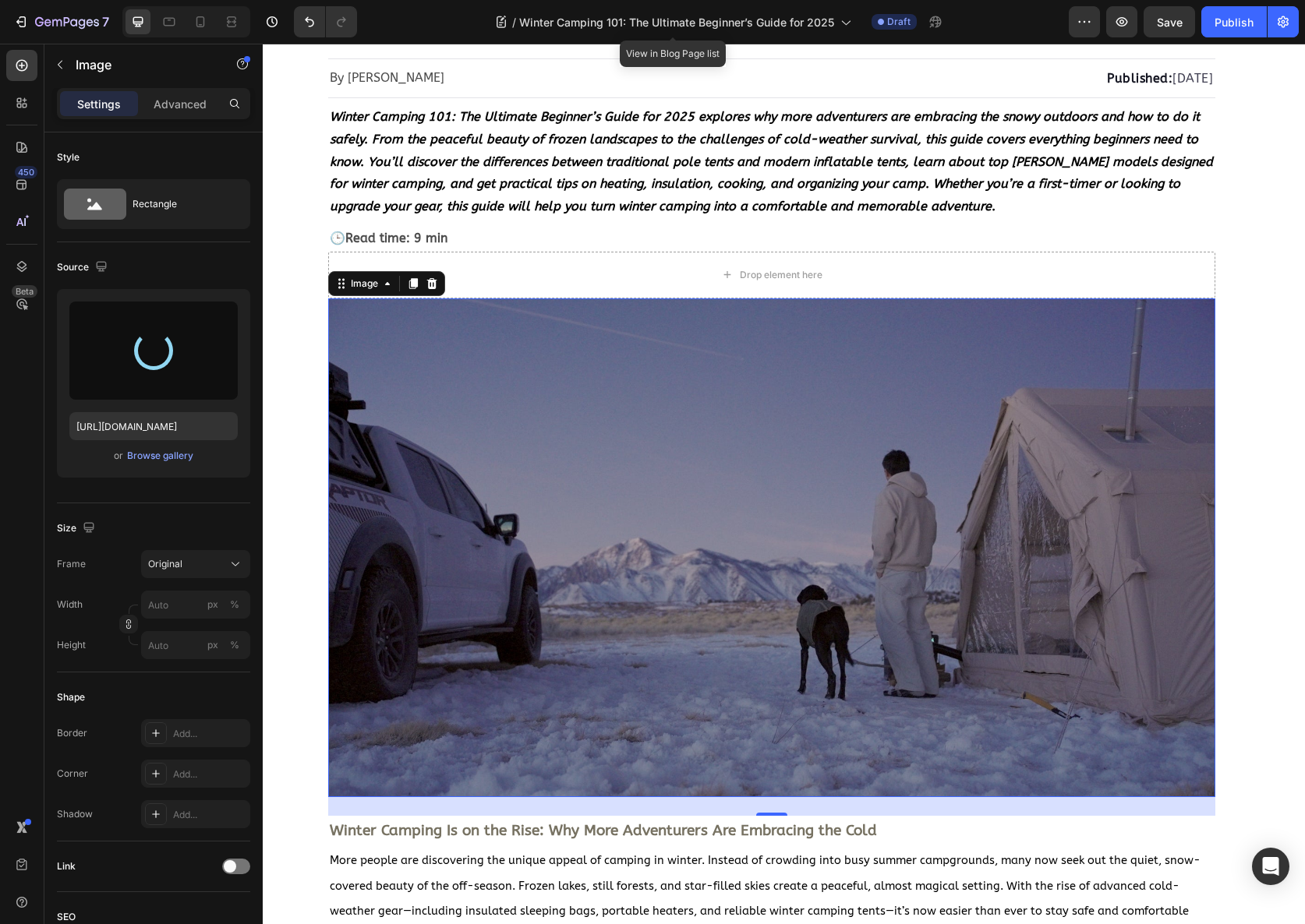
type input "https://cdn.shopify.com/s/files/1/0641/6380/7394/files/gempages_527035744552748…"
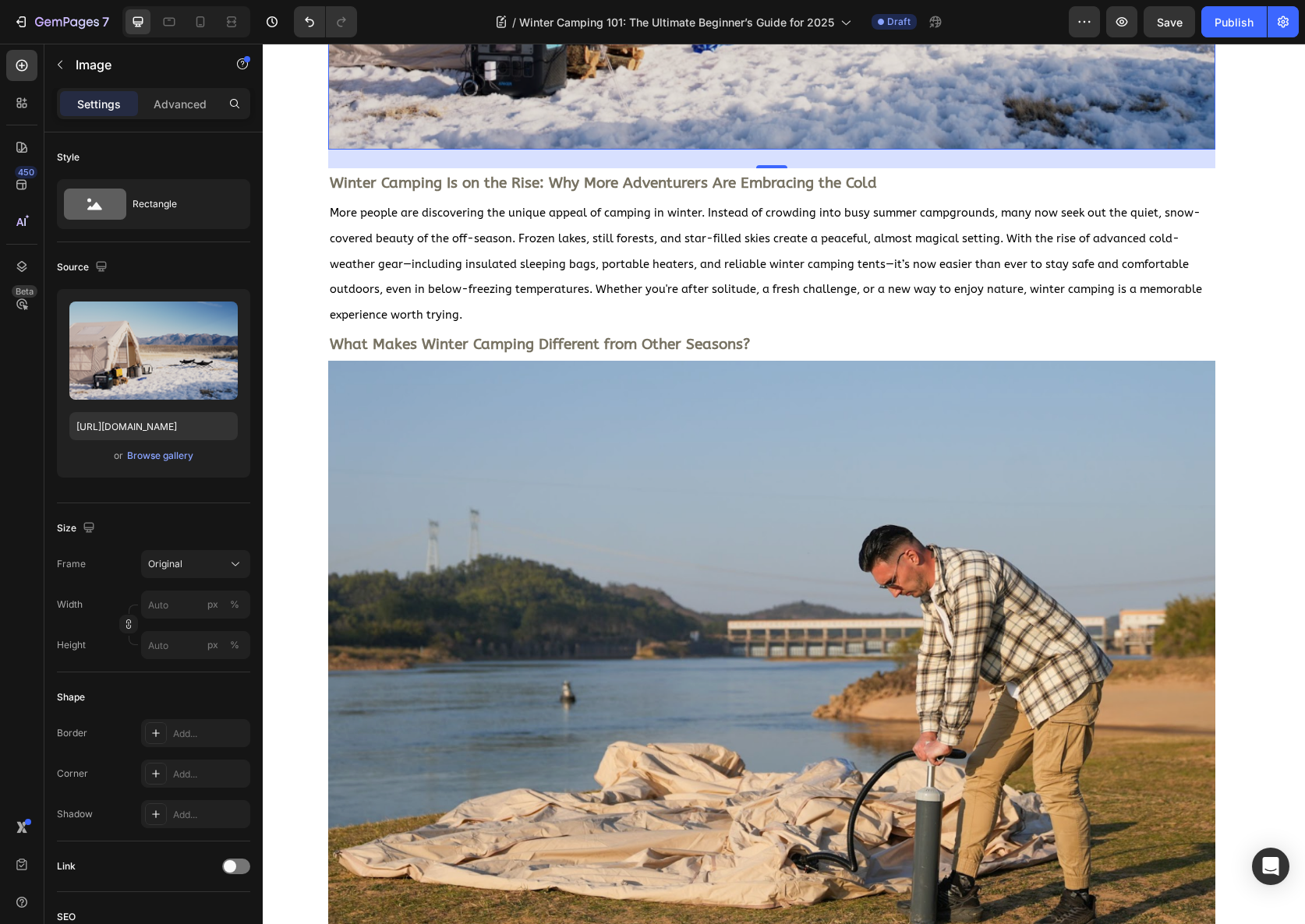
scroll to position [996, 0]
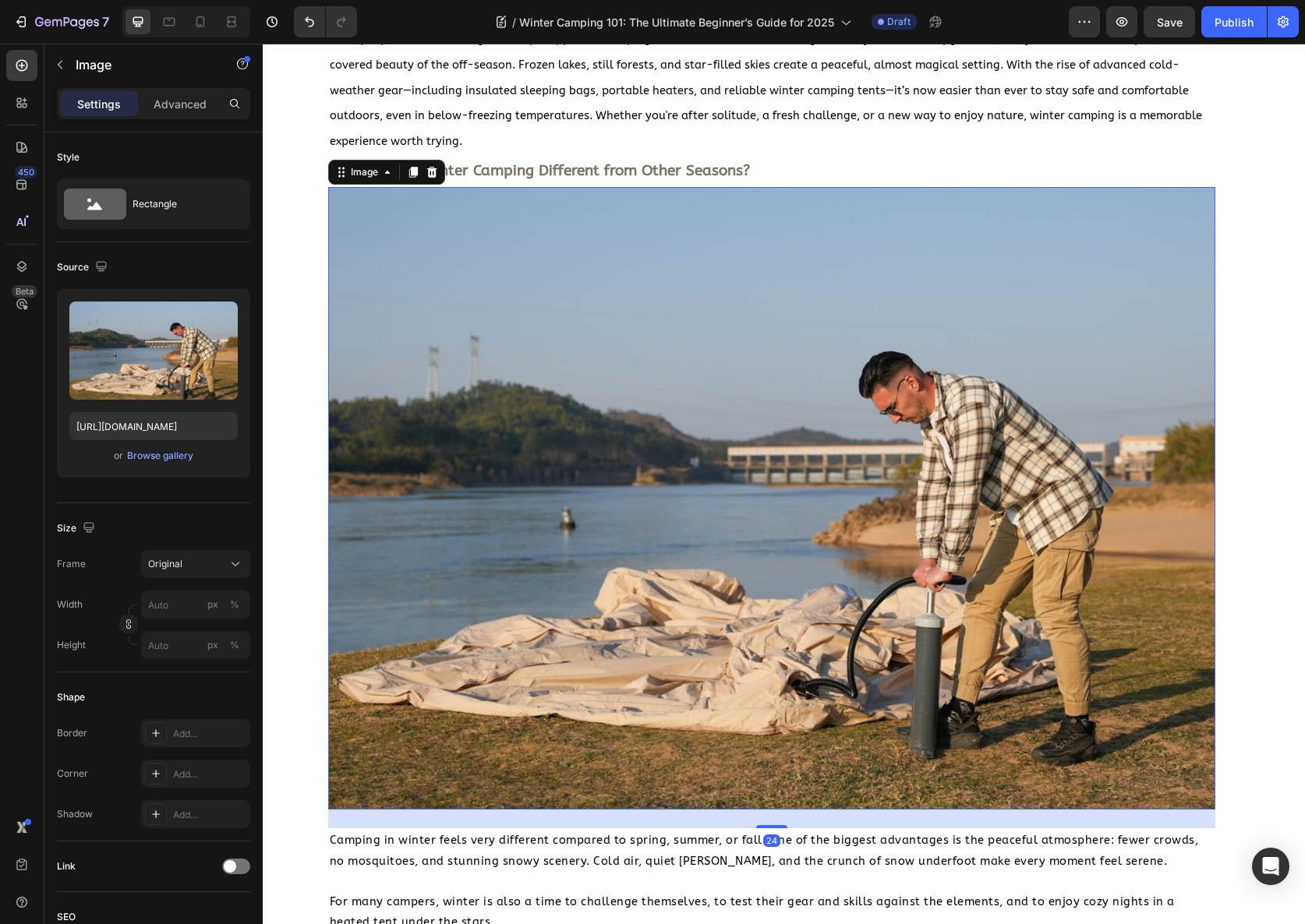
click at [636, 362] on img at bounding box center [771, 498] width 888 height 624
click at [179, 456] on div "Browse gallery" at bounding box center [160, 456] width 66 height 14
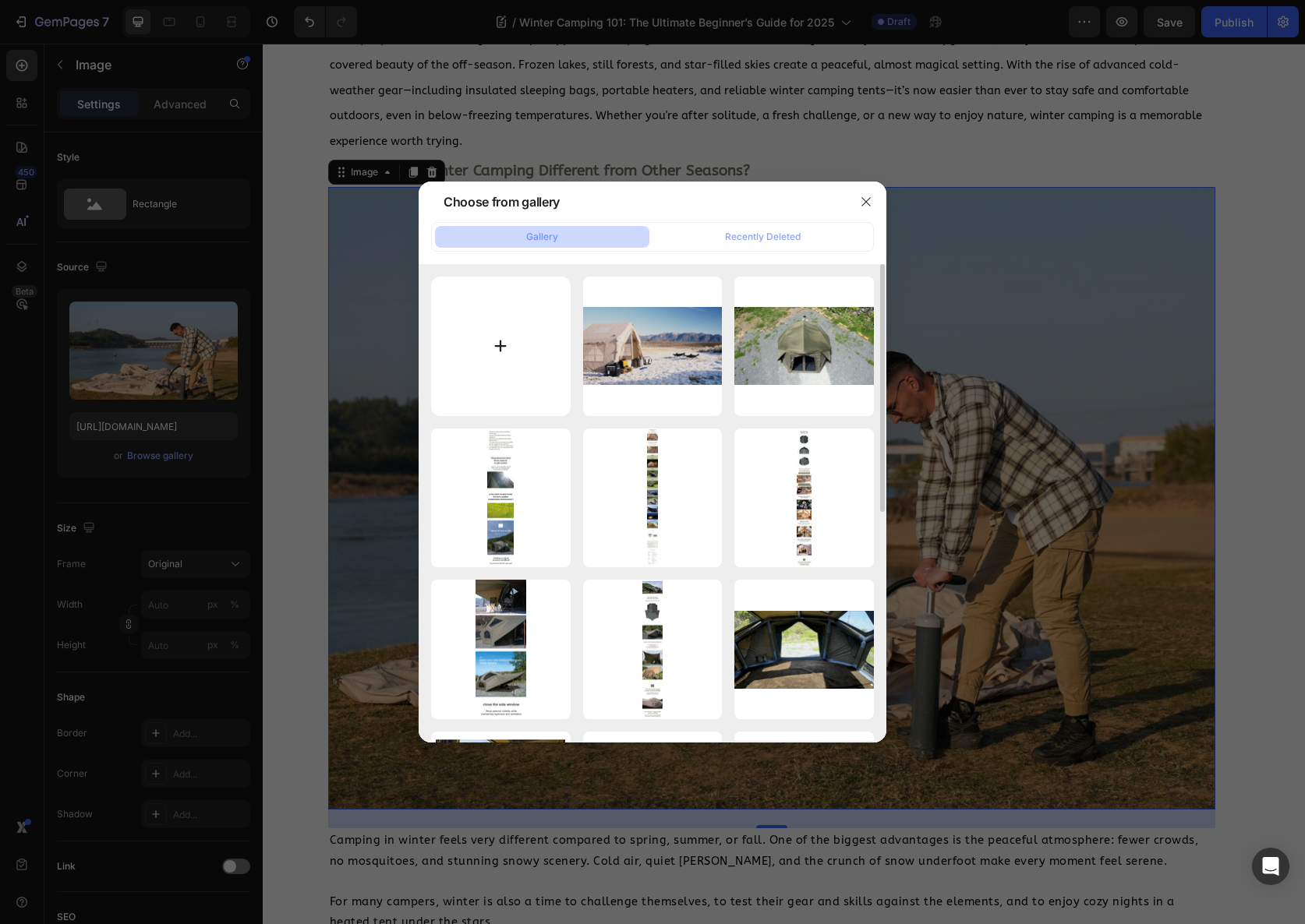
click at [512, 345] on input "file" at bounding box center [501, 347] width 140 height 140
type input "C:\fakepath\Screenshot 2025-08-25 at 9.49.50 PM.png"
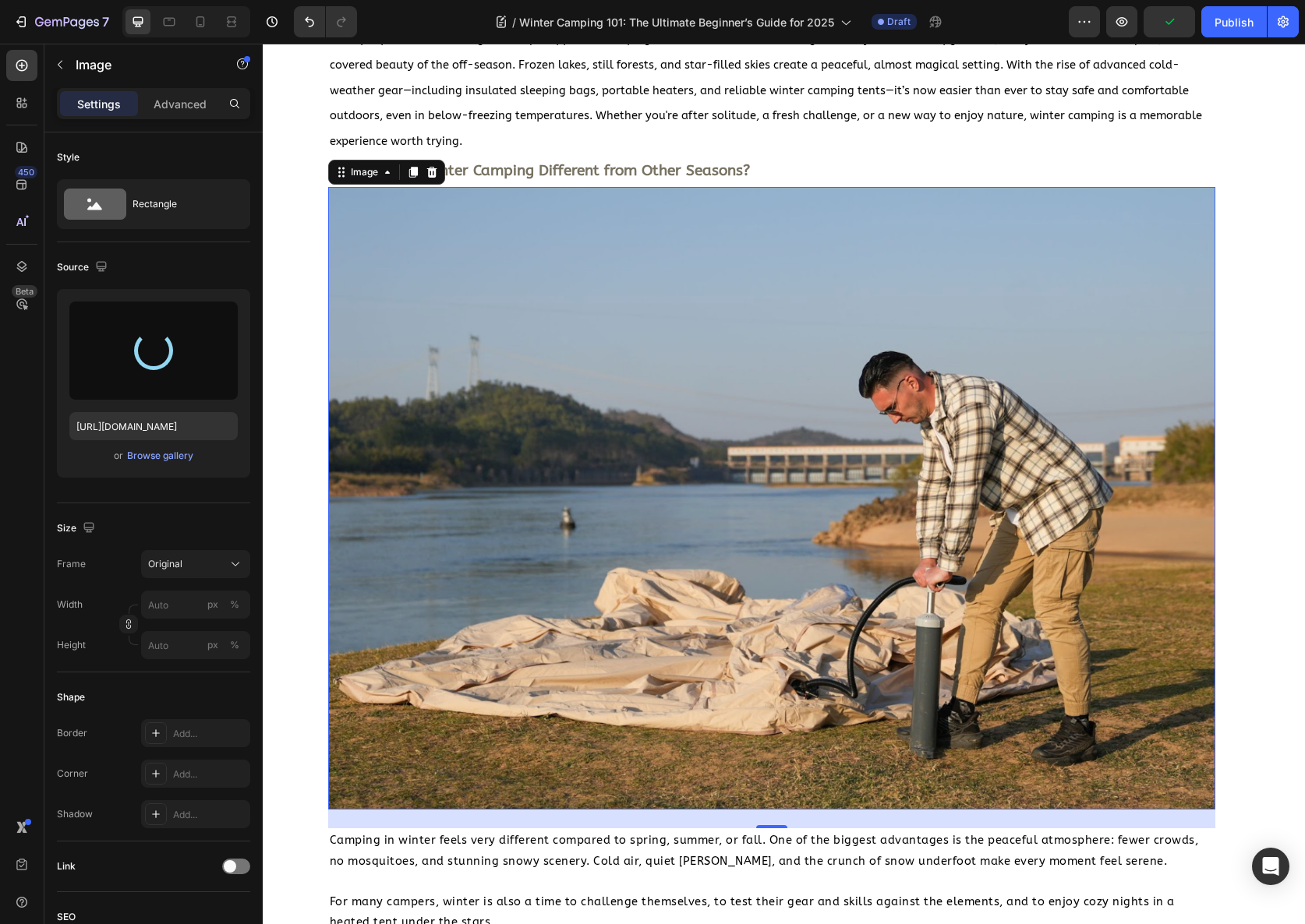
type input "https://cdn.shopify.com/s/files/1/0641/6380/7394/files/gempages_527035744552748…"
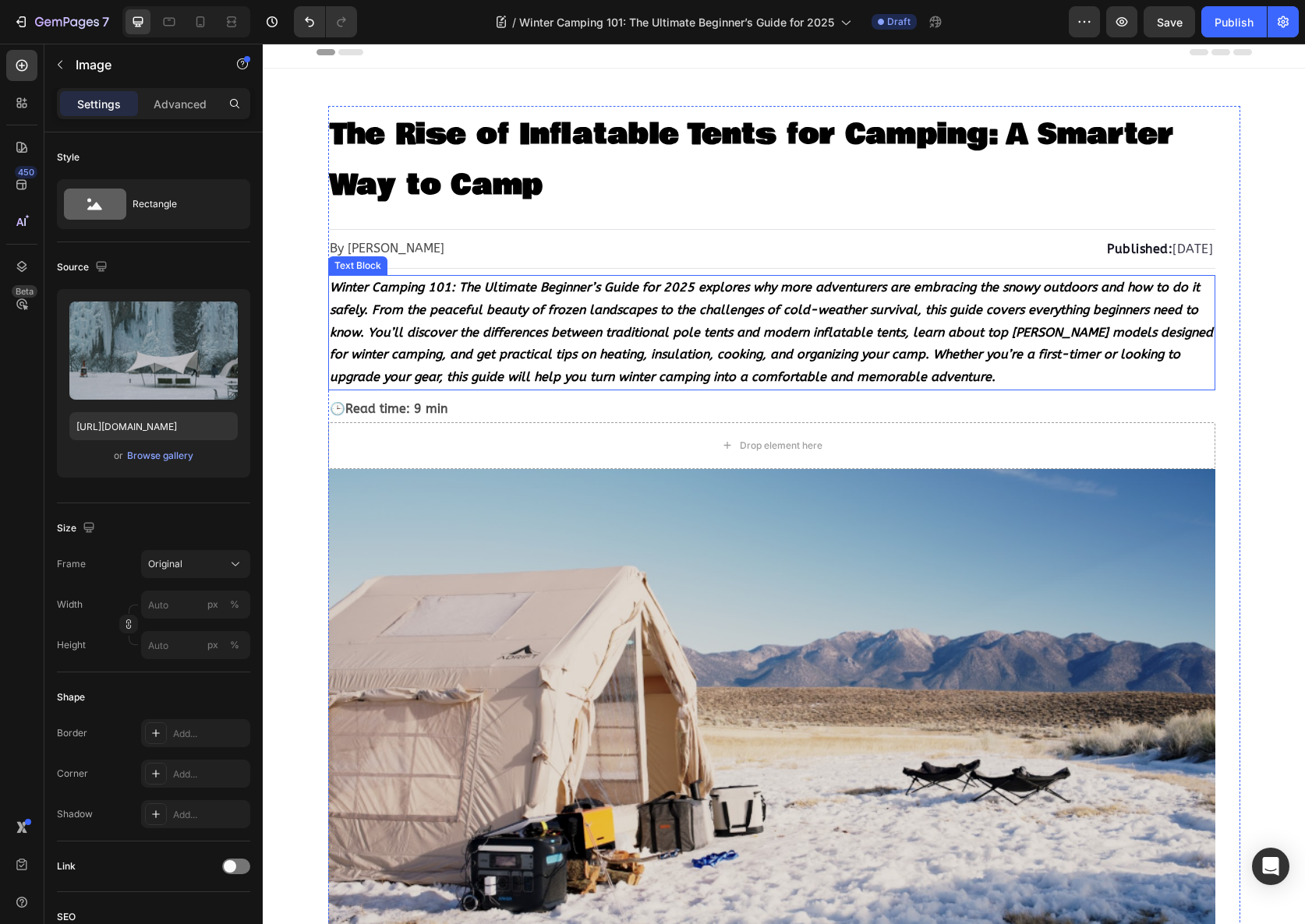
scroll to position [0, 0]
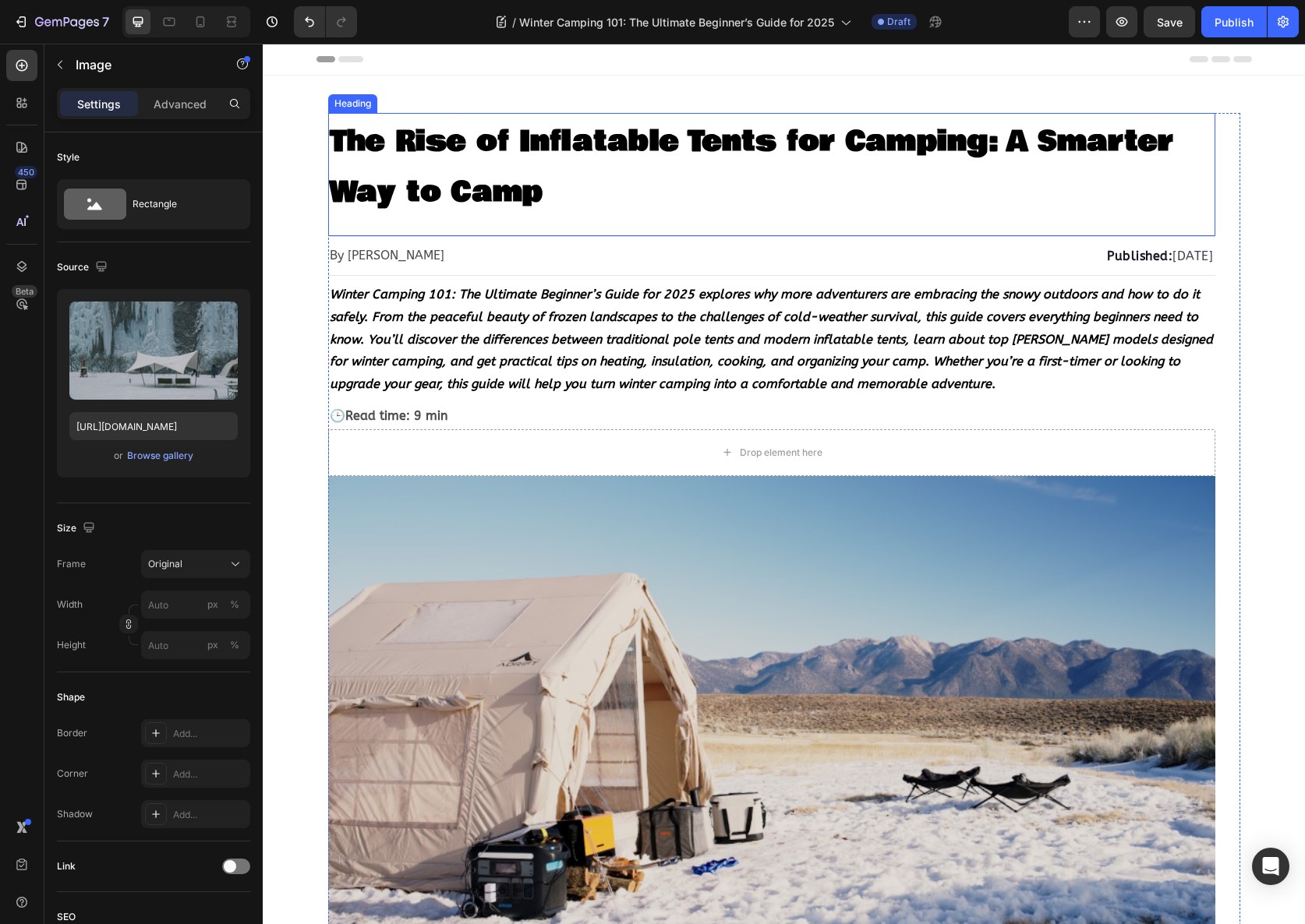
click at [556, 166] on h1 "The Rise of Inflatable Tents for Camping: A Smarter Way to Camp" at bounding box center [771, 165] width 888 height 104
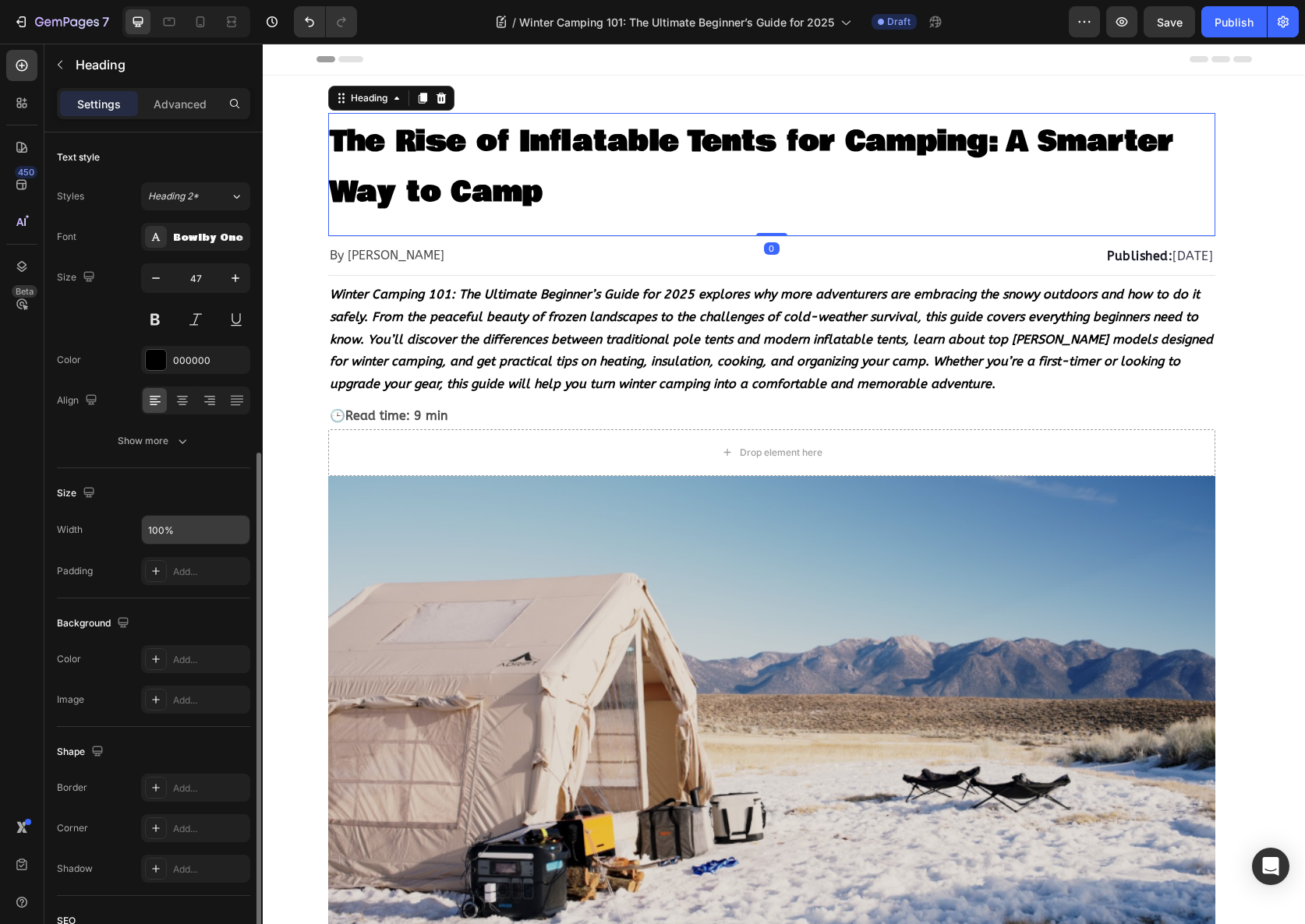
scroll to position [176, 0]
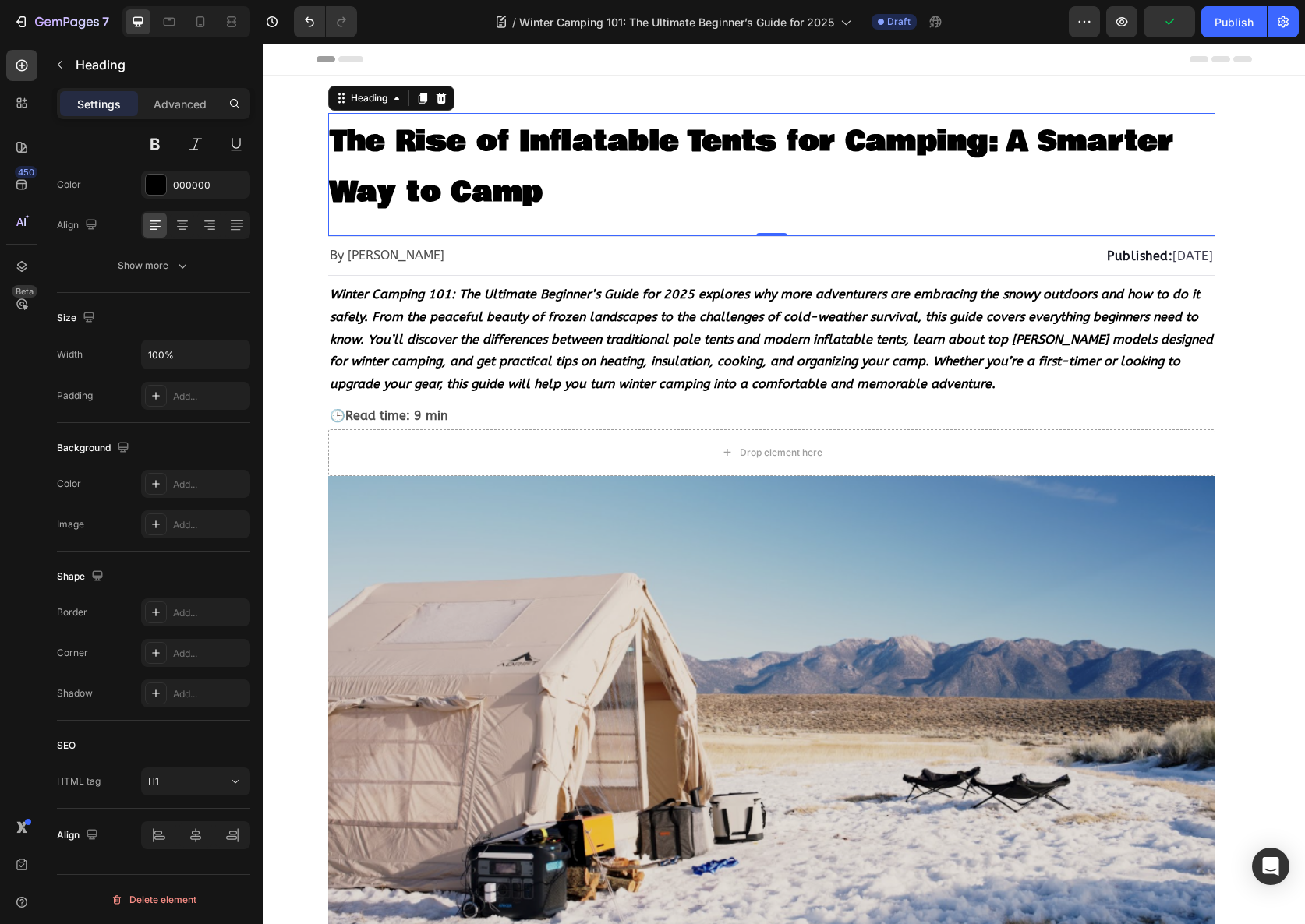
click at [516, 166] on h1 "The Rise of Inflatable Tents for Camping: A Smarter Way to Camp" at bounding box center [771, 165] width 888 height 104
click at [553, 187] on p "The Rise of Inflatable Tents for Camping: A Smarter Way to Camp" at bounding box center [771, 165] width 884 height 101
click at [192, 22] on icon at bounding box center [200, 22] width 16 height 16
type input "35"
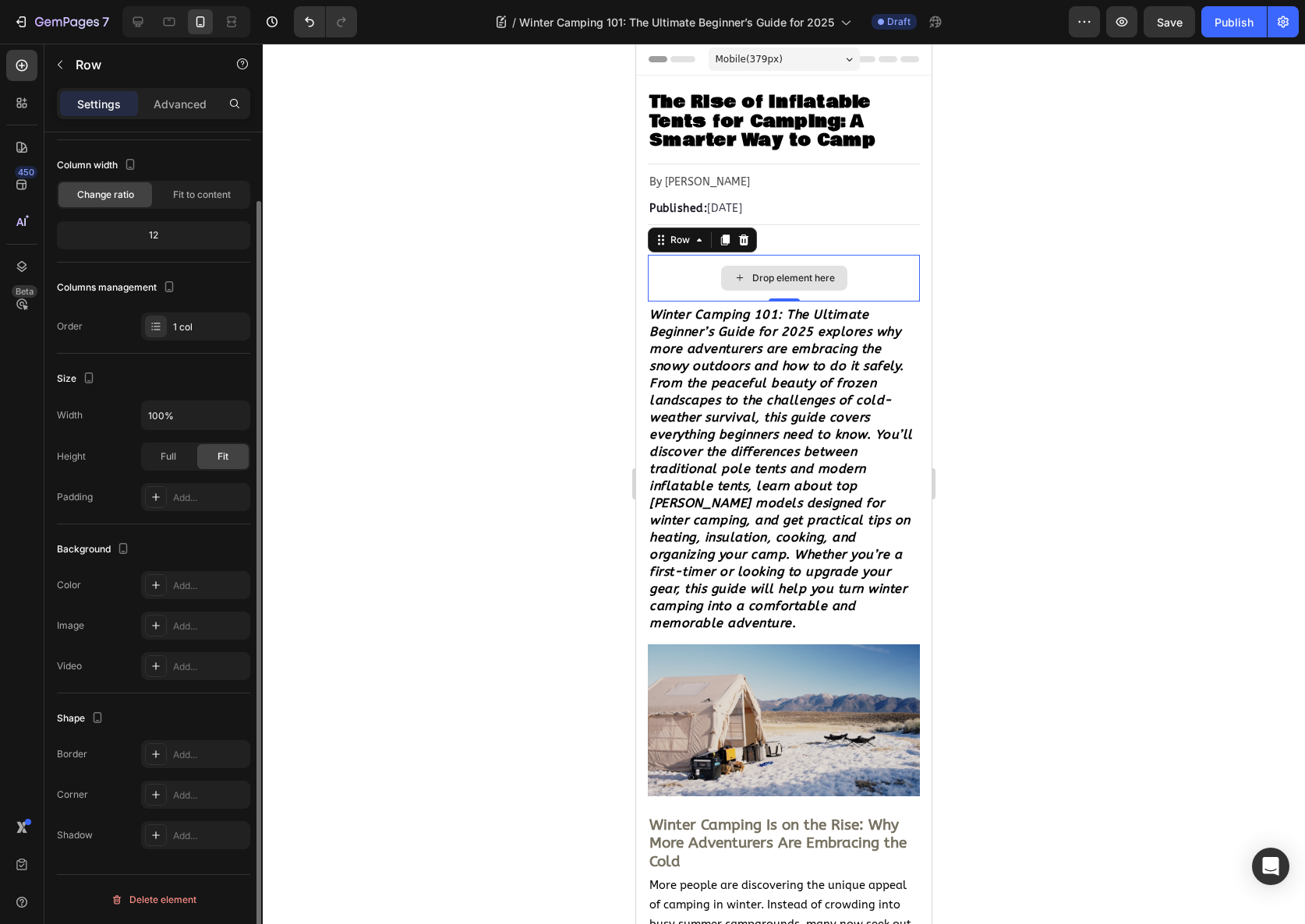
click at [683, 274] on div "Drop element here" at bounding box center [784, 278] width 272 height 47
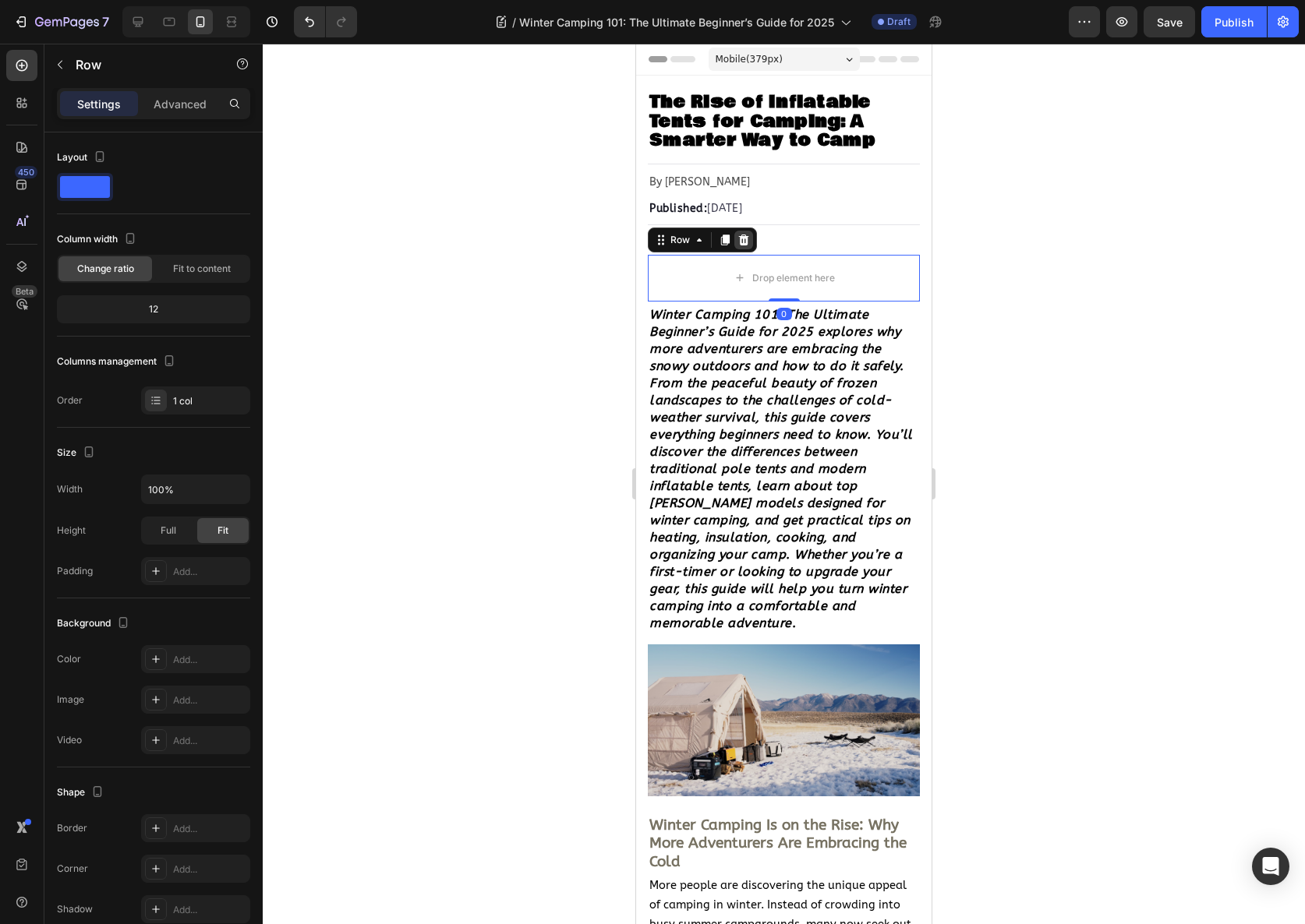
click at [741, 245] on icon at bounding box center [744, 240] width 13 height 13
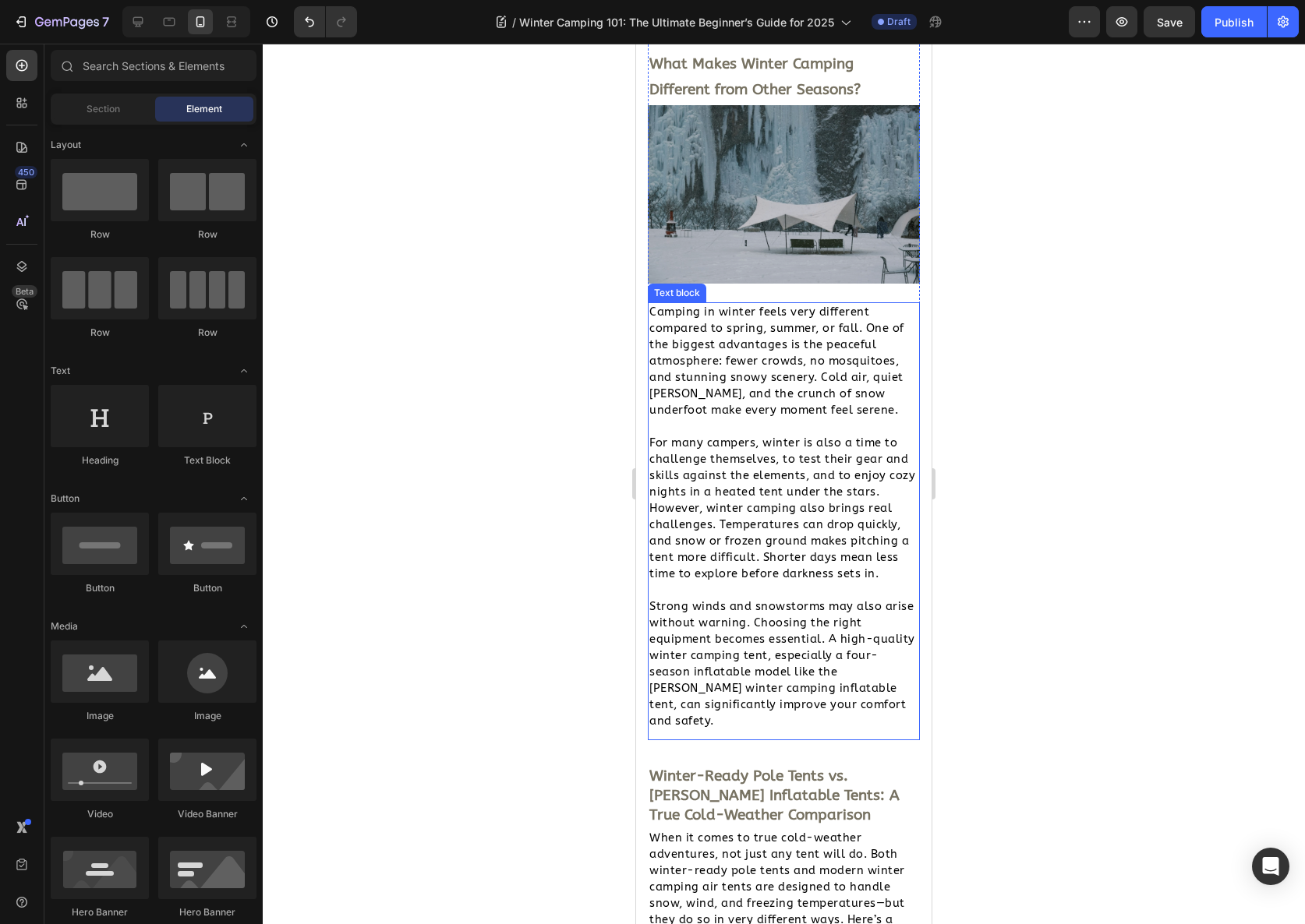
scroll to position [1290, 0]
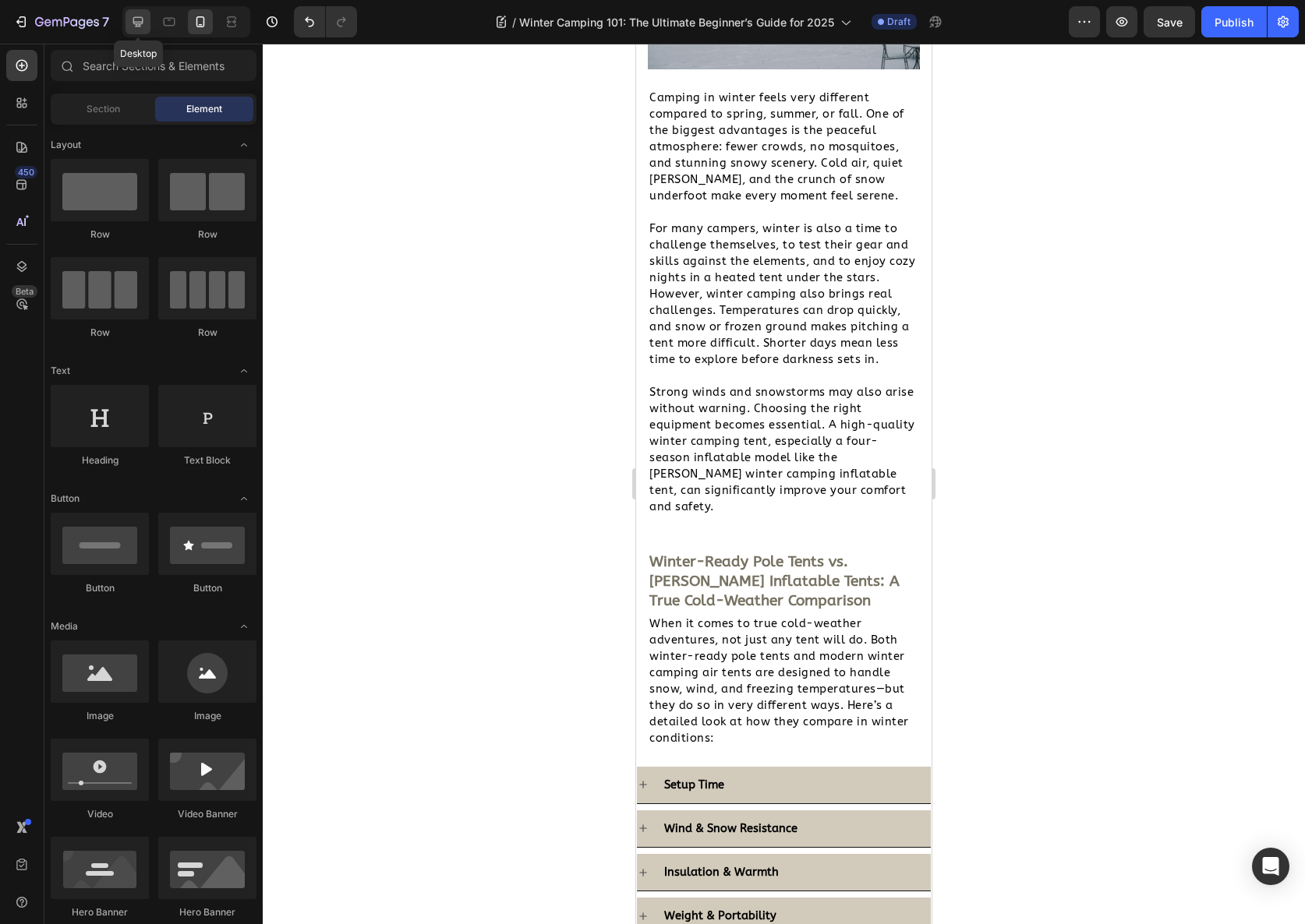
click at [137, 20] on icon at bounding box center [138, 22] width 16 height 16
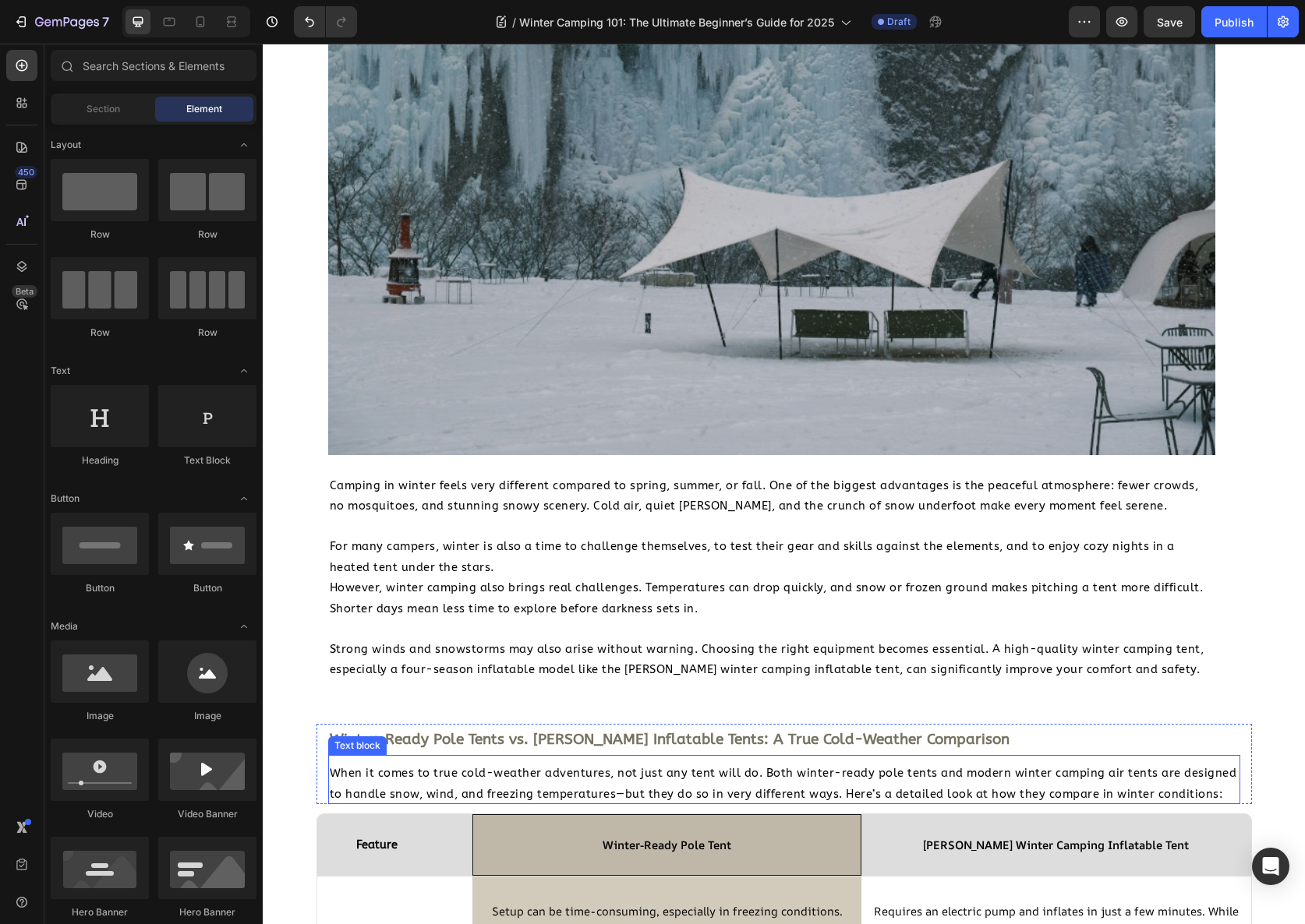
scroll to position [1266, 0]
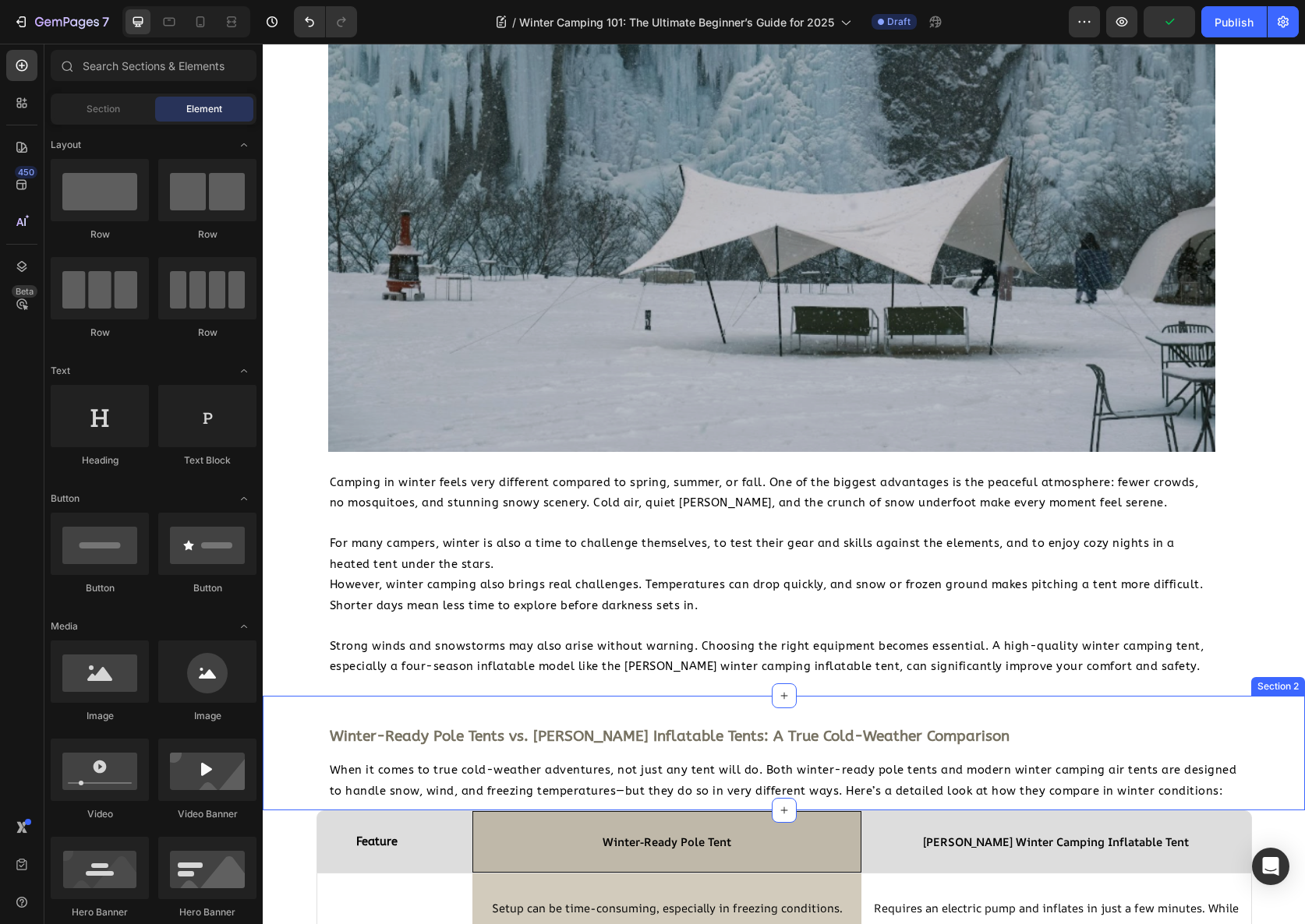
click at [939, 735] on h2 "Winter-Ready Pole Tents vs. [PERSON_NAME] Inflatable Tents: A True Cold-Weather…" at bounding box center [784, 736] width 912 height 31
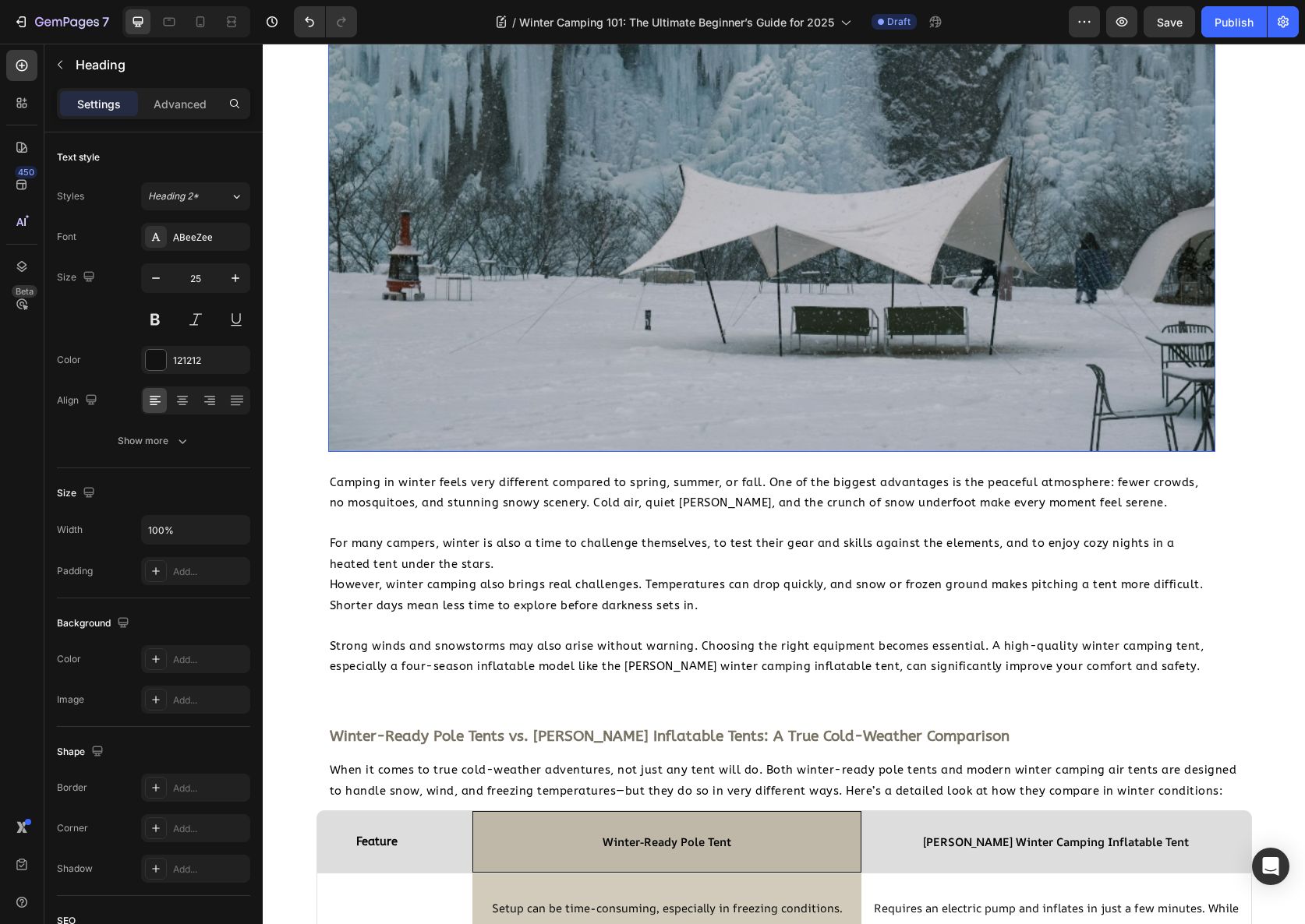
click at [449, 251] on img at bounding box center [771, 161] width 888 height 582
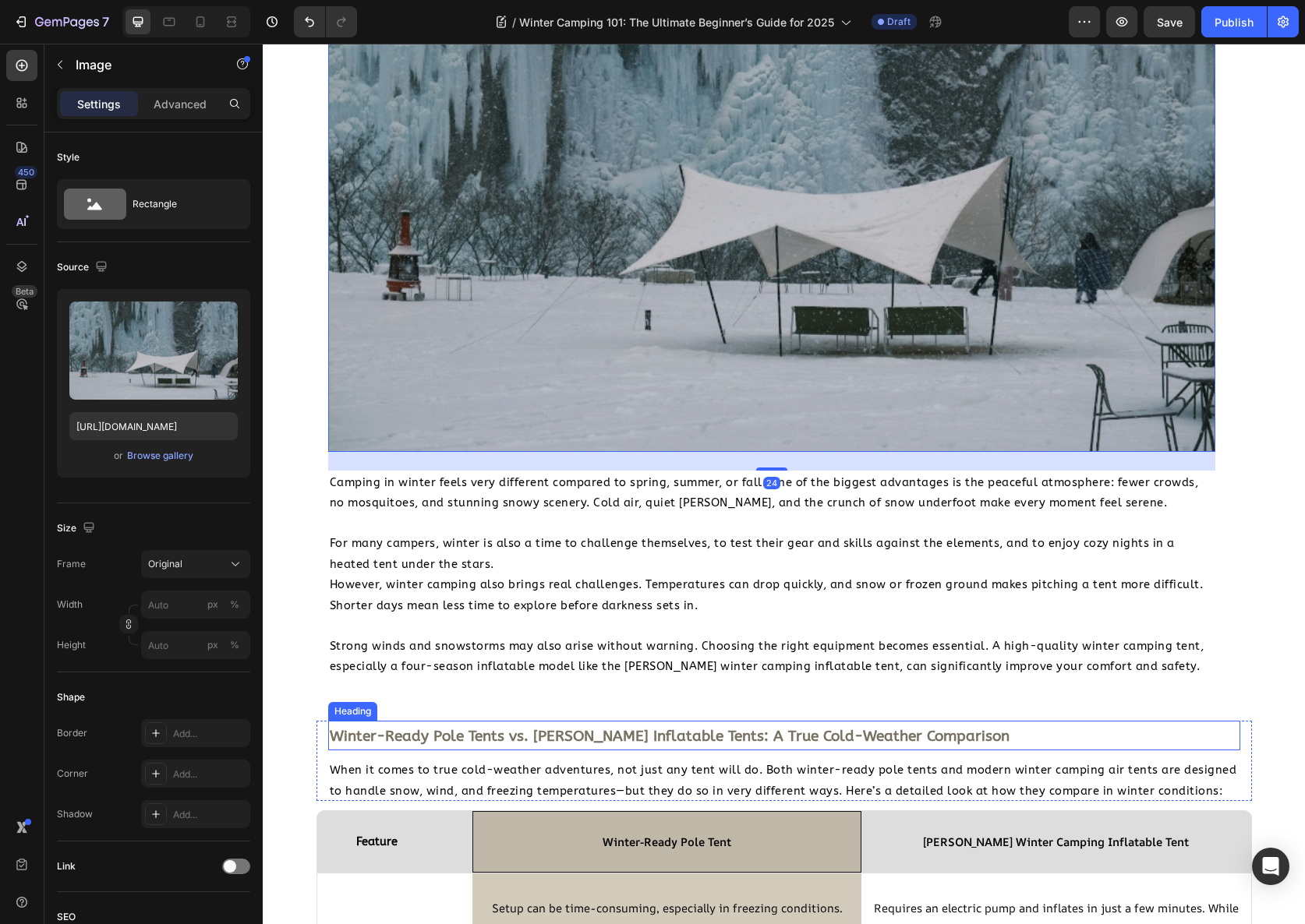
click at [564, 737] on strong "Winter-Ready Pole Tents vs. [PERSON_NAME] Inflatable Tents: A True Cold-Weather…" at bounding box center [669, 737] width 680 height 17
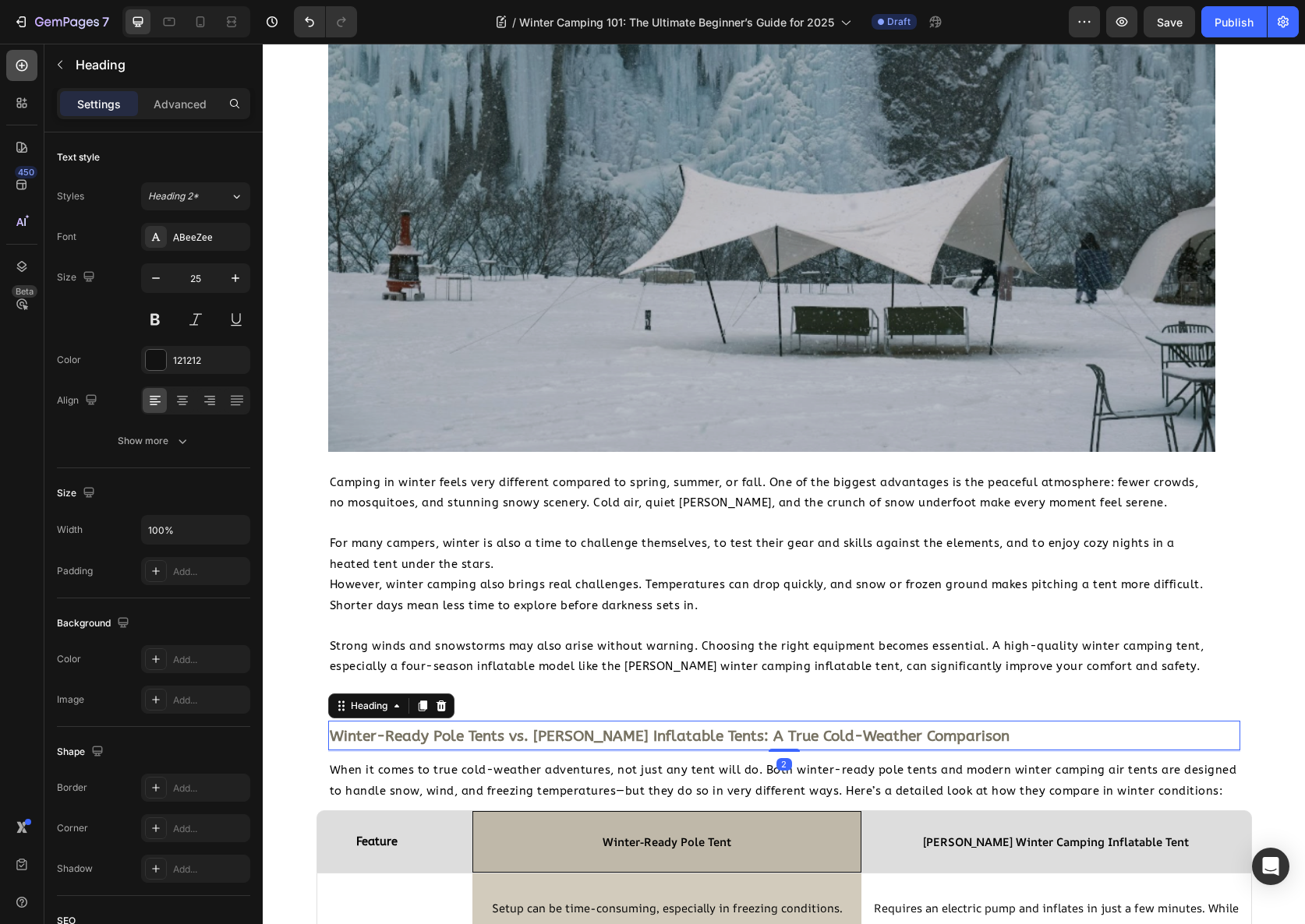
click at [23, 59] on icon at bounding box center [22, 66] width 16 height 16
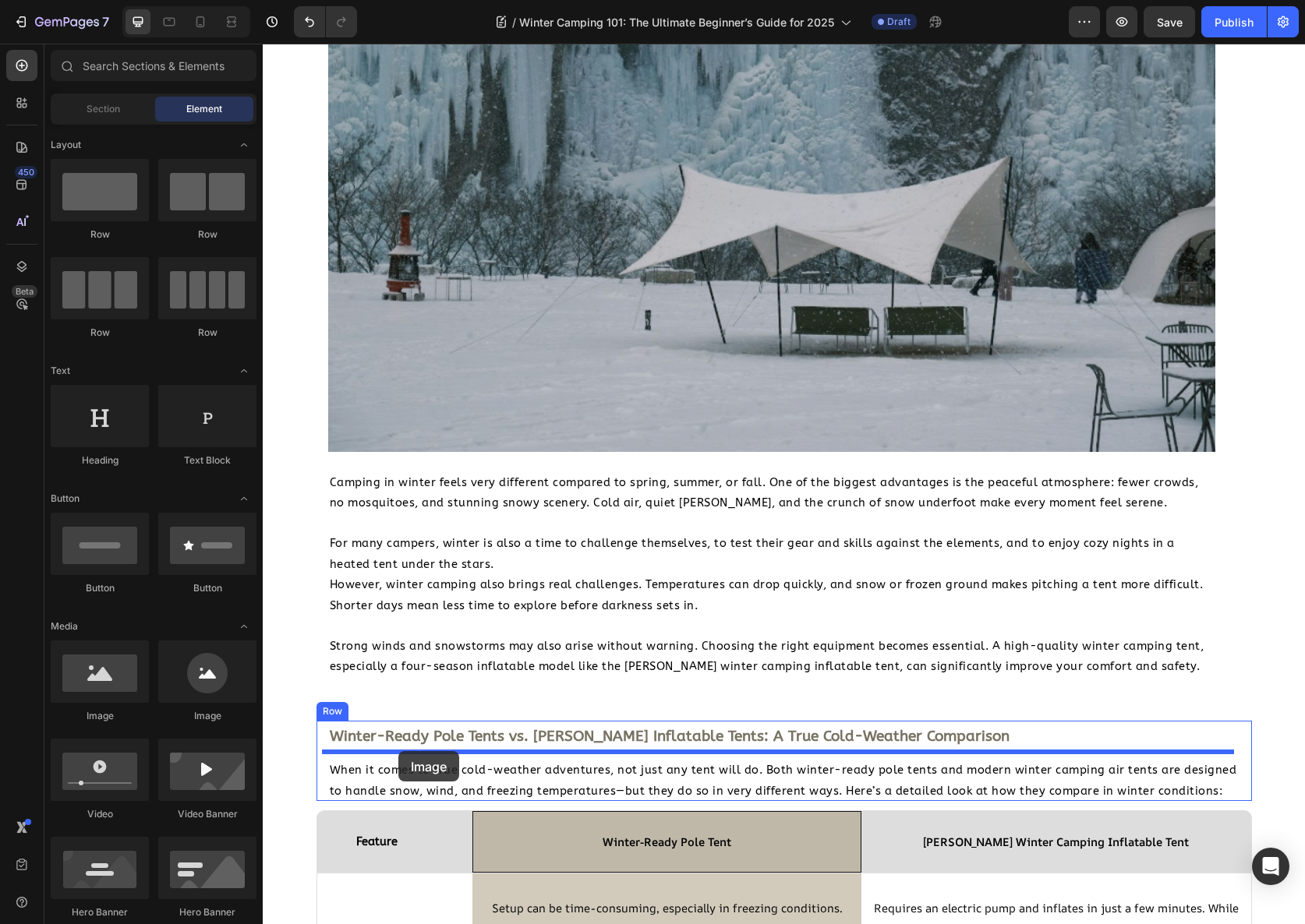
drag, startPoint x: 380, startPoint y: 728, endPoint x: 399, endPoint y: 751, distance: 29.8
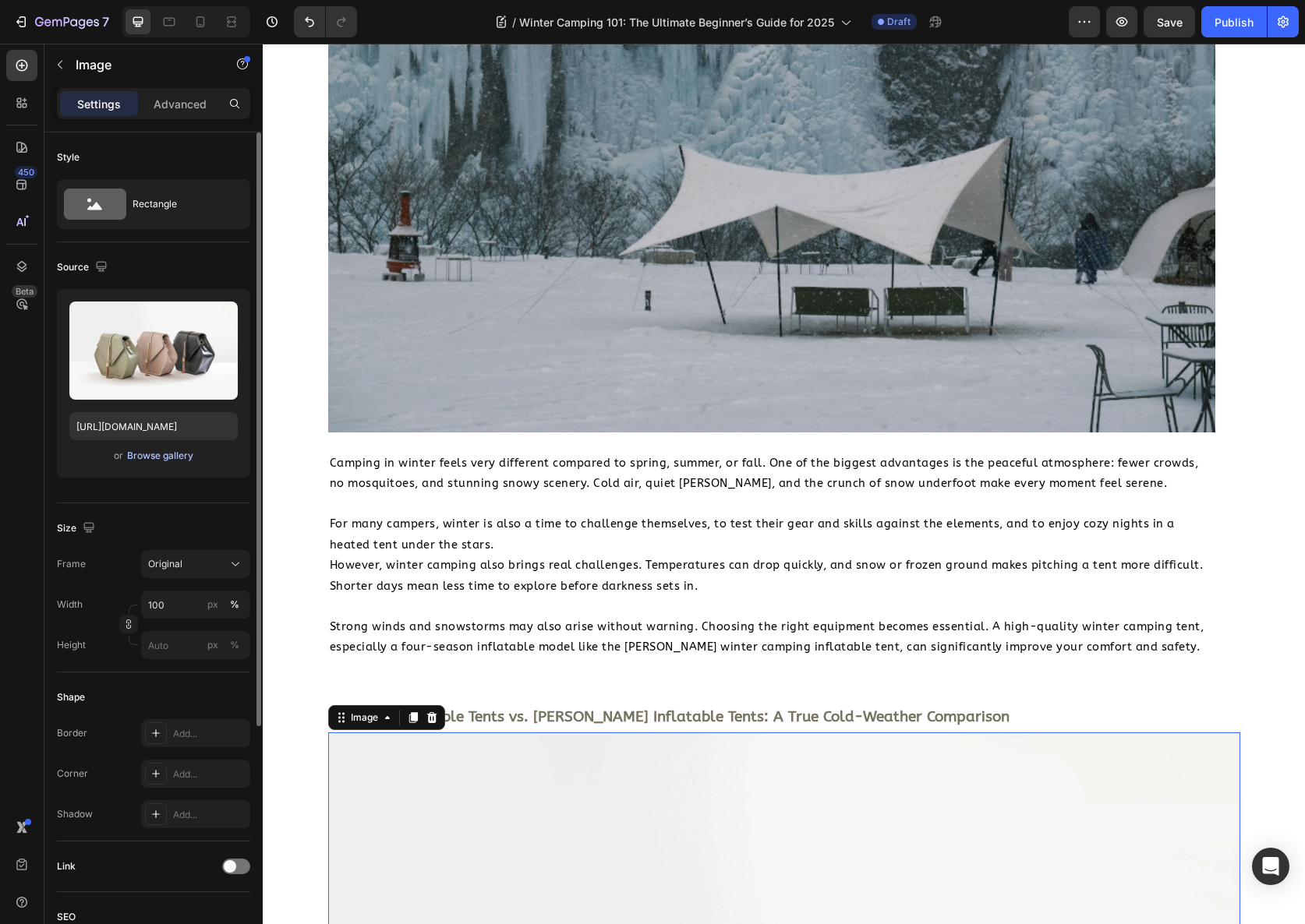
scroll to position [1288, 0]
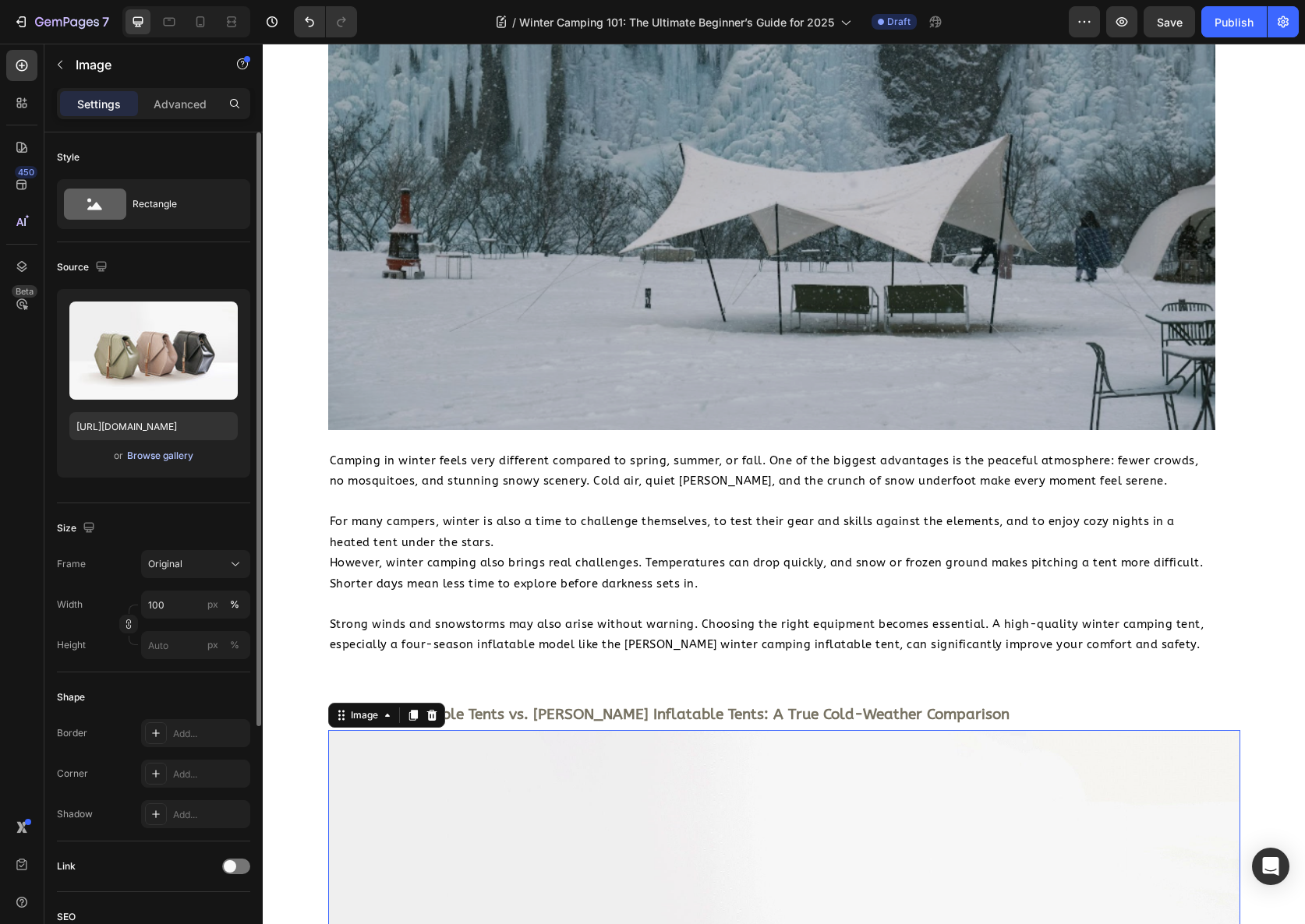
click at [140, 452] on div "Browse gallery" at bounding box center [160, 456] width 66 height 14
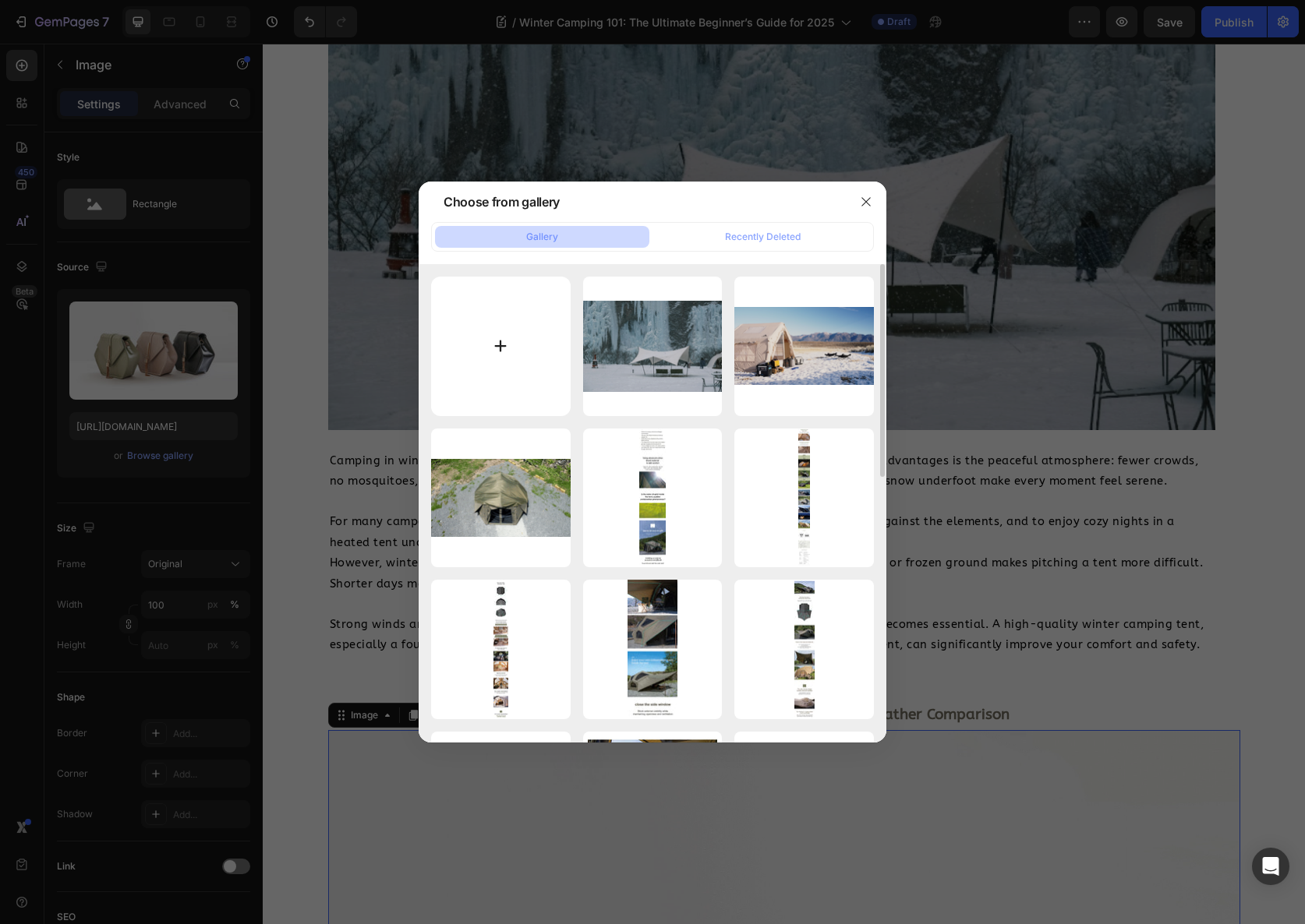
click at [485, 354] on input "file" at bounding box center [501, 347] width 140 height 140
type input "C:\fakepath\Screenshot 2025-08-25 at 9.50.04 PM.png"
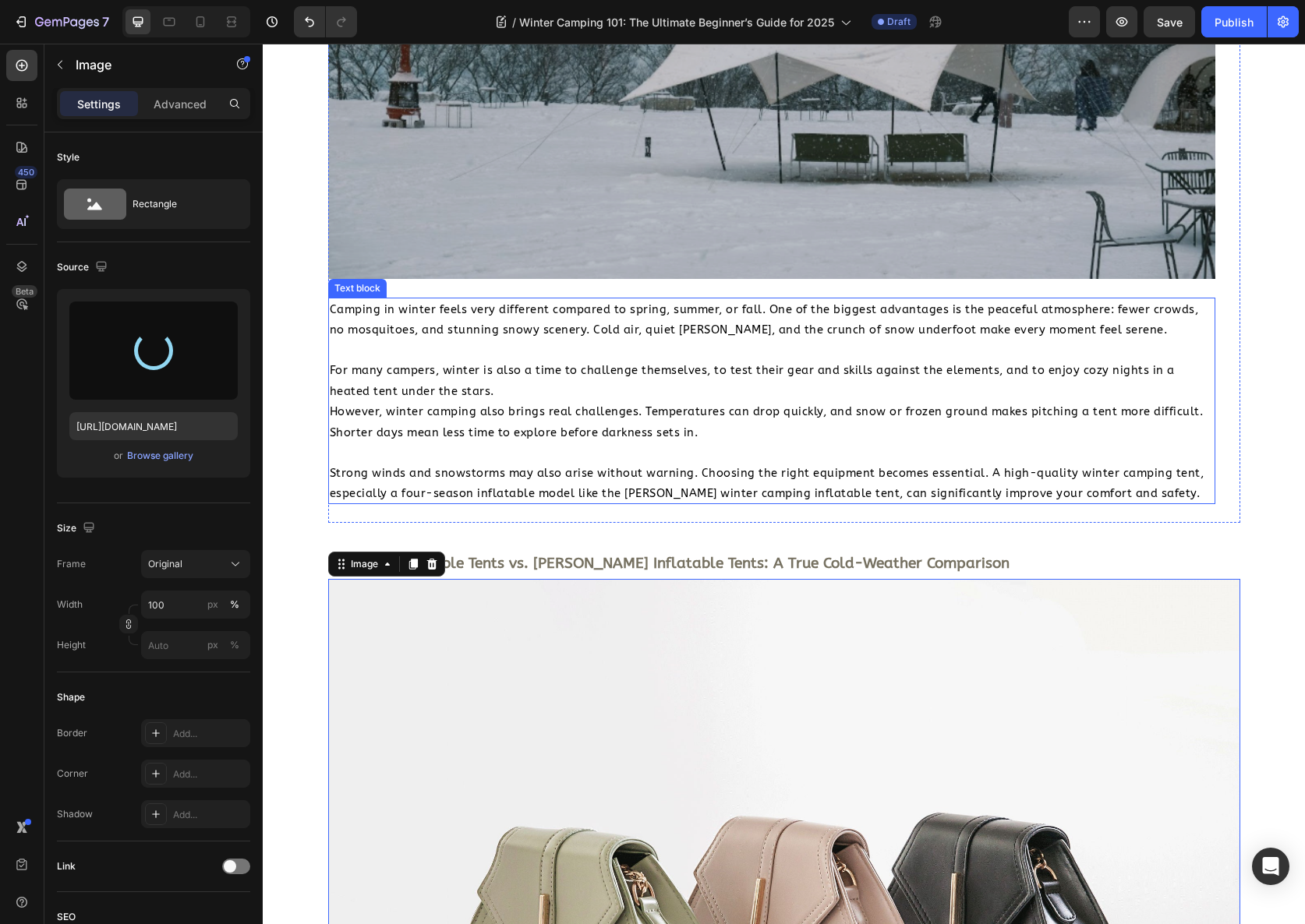
type input "https://cdn.shopify.com/s/files/1/0641/6380/7394/files/gempages_527035744552748…"
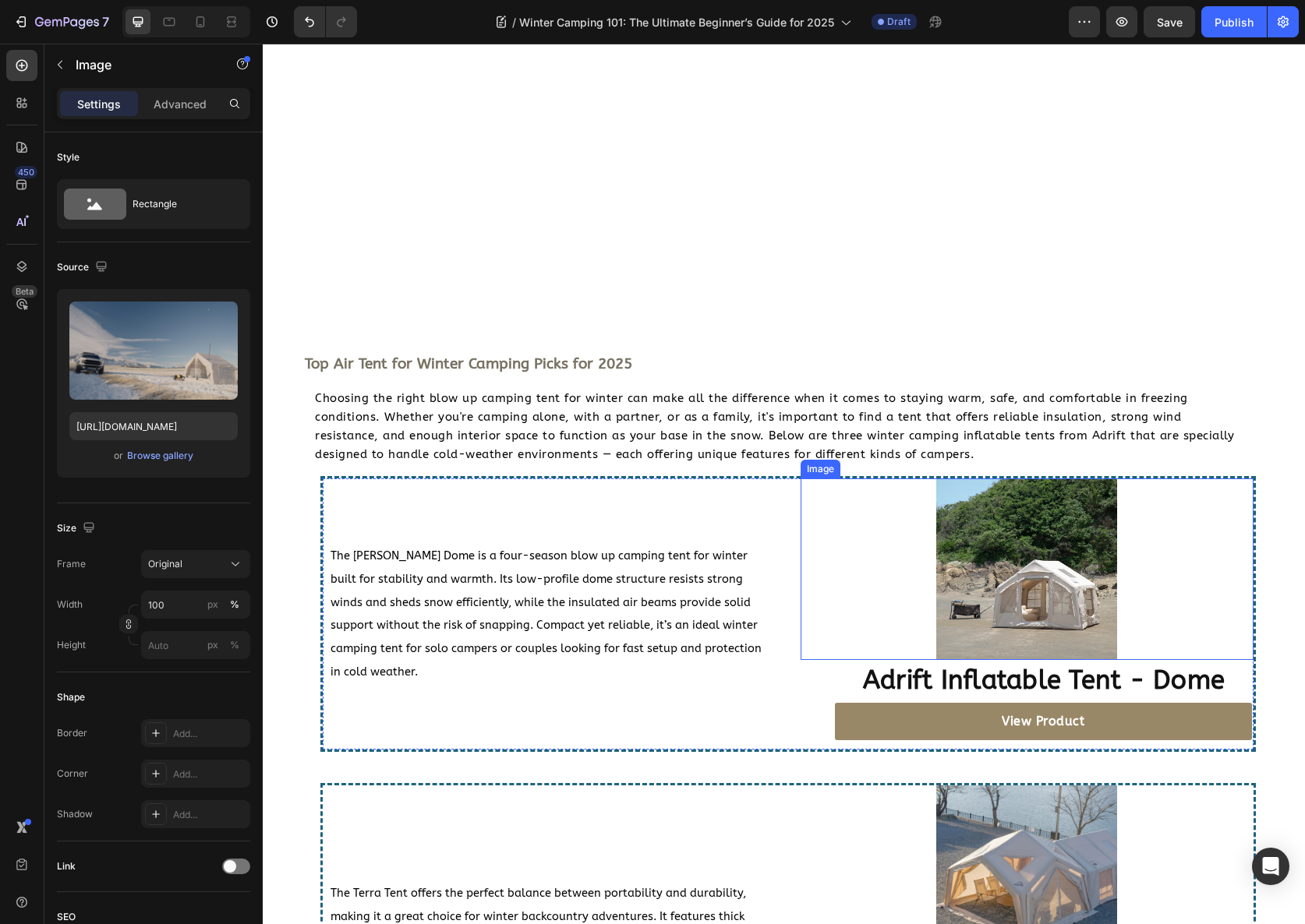
scroll to position [3532, 0]
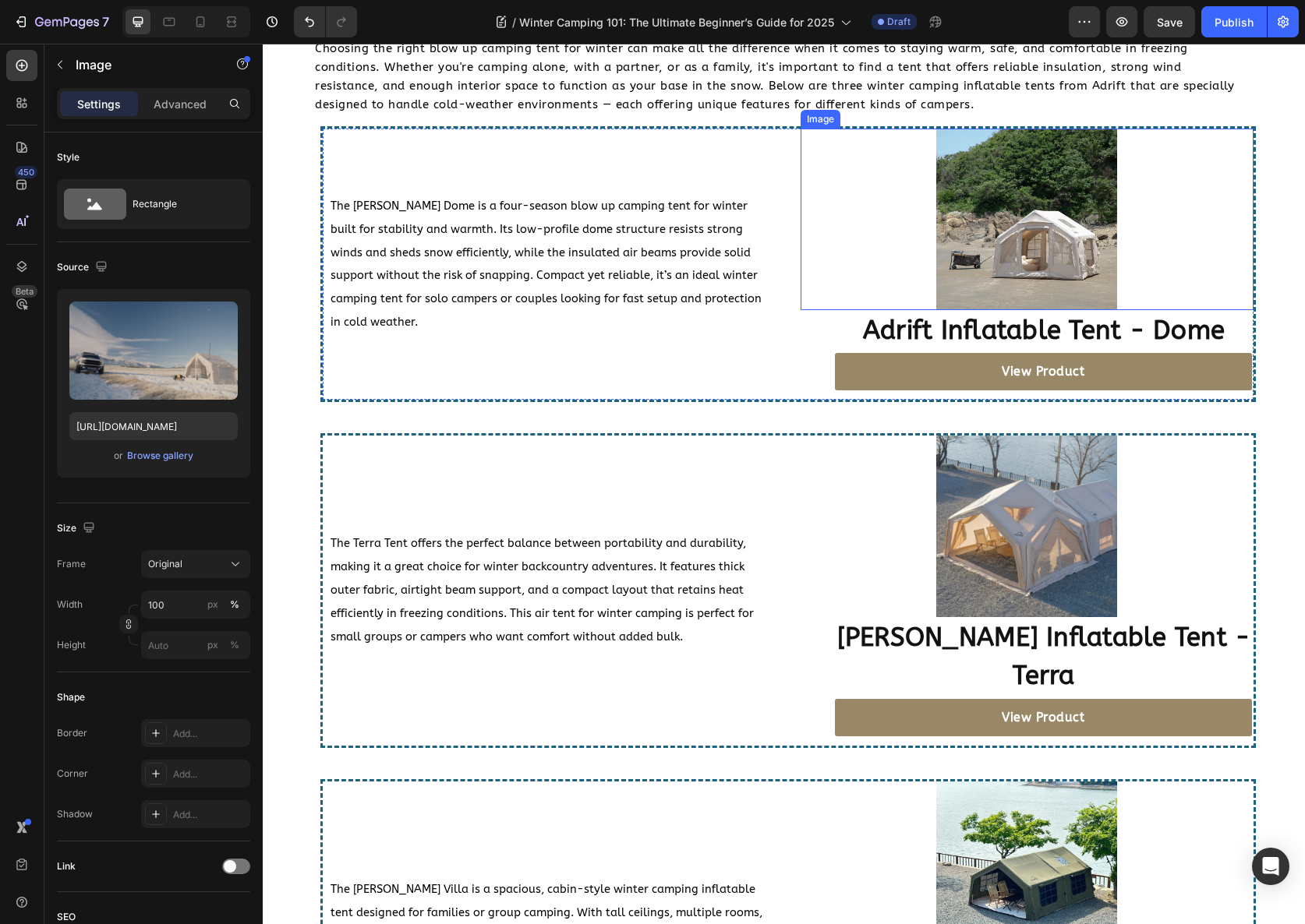
click at [980, 232] on img at bounding box center [1026, 219] width 180 height 180
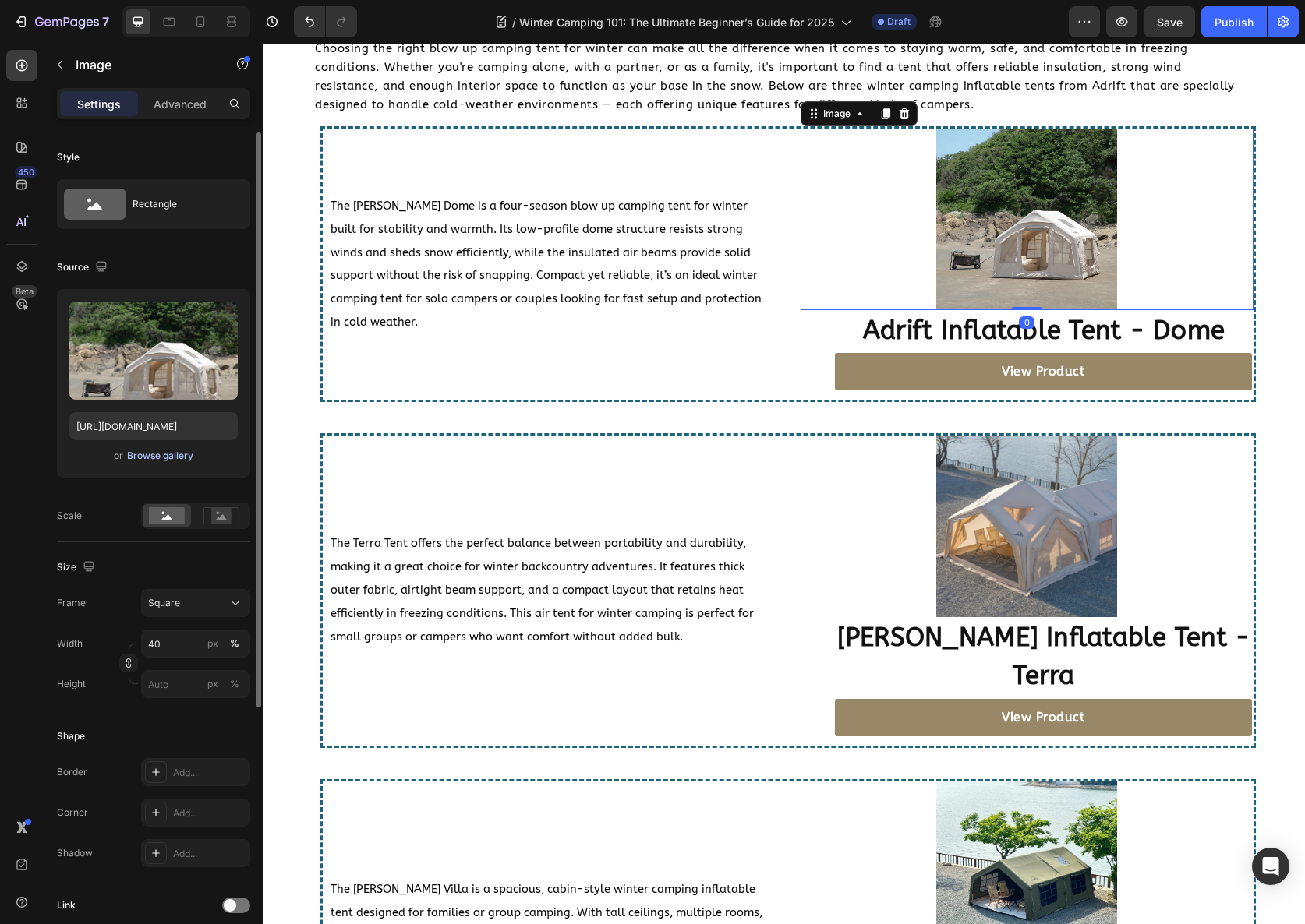
click at [175, 460] on div "Browse gallery" at bounding box center [160, 456] width 66 height 14
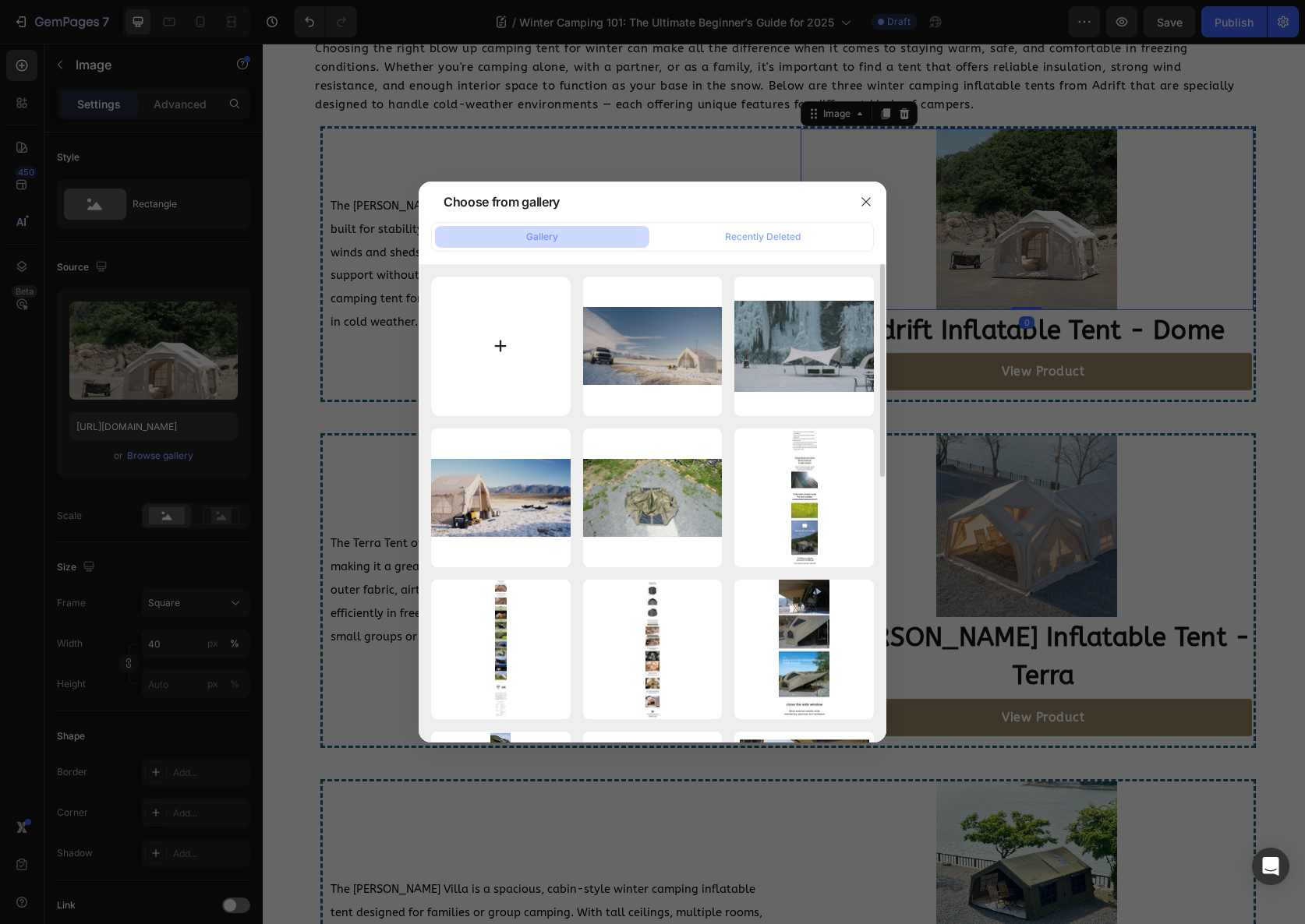
click at [519, 338] on input "file" at bounding box center [501, 347] width 140 height 140
type input "C:\fakepath\Screenshot 2025-08-25 at 9.50.18 PM.png"
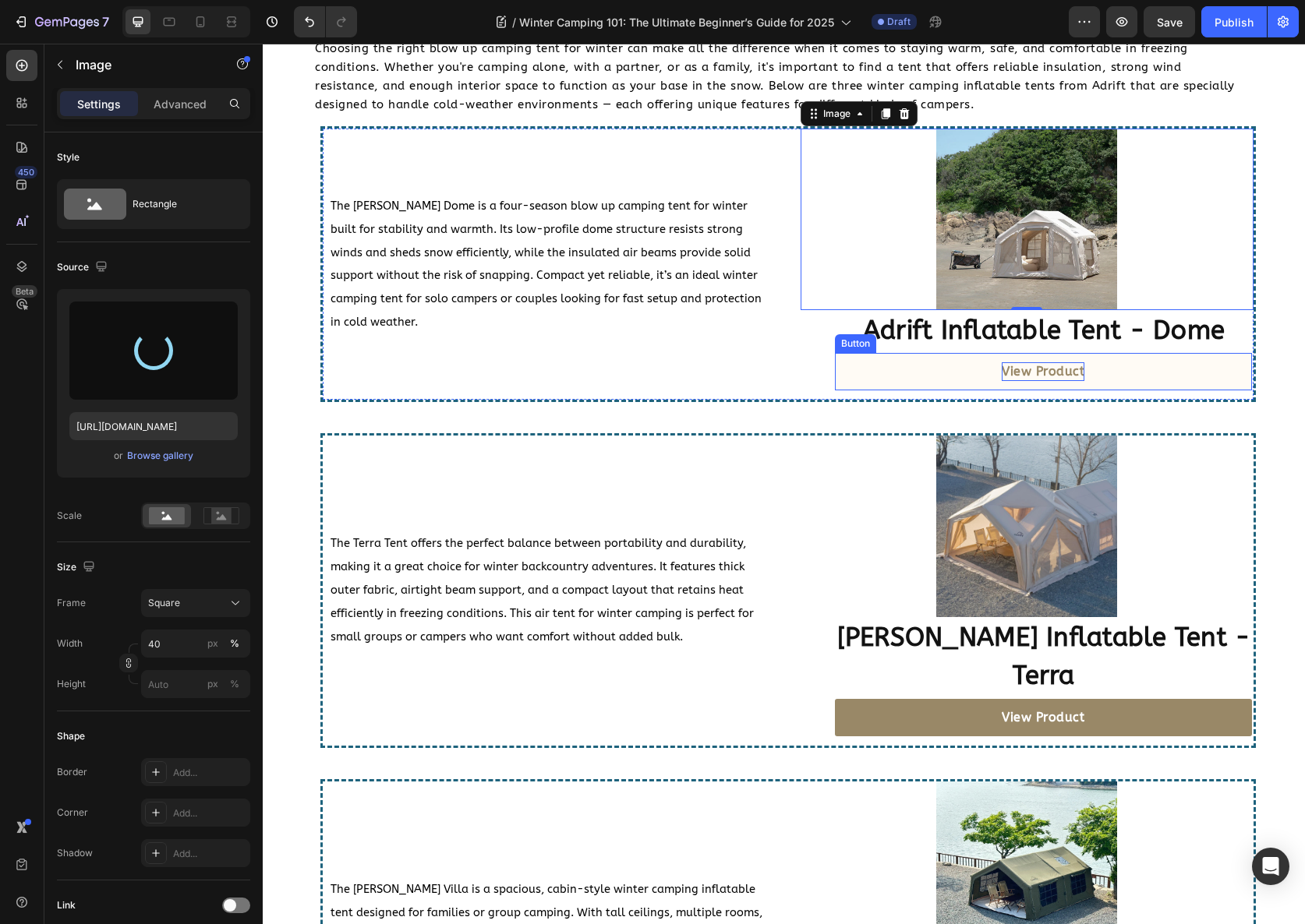
type input "https://cdn.shopify.com/s/files/1/0641/6380/7394/files/gempages_527035744552748…"
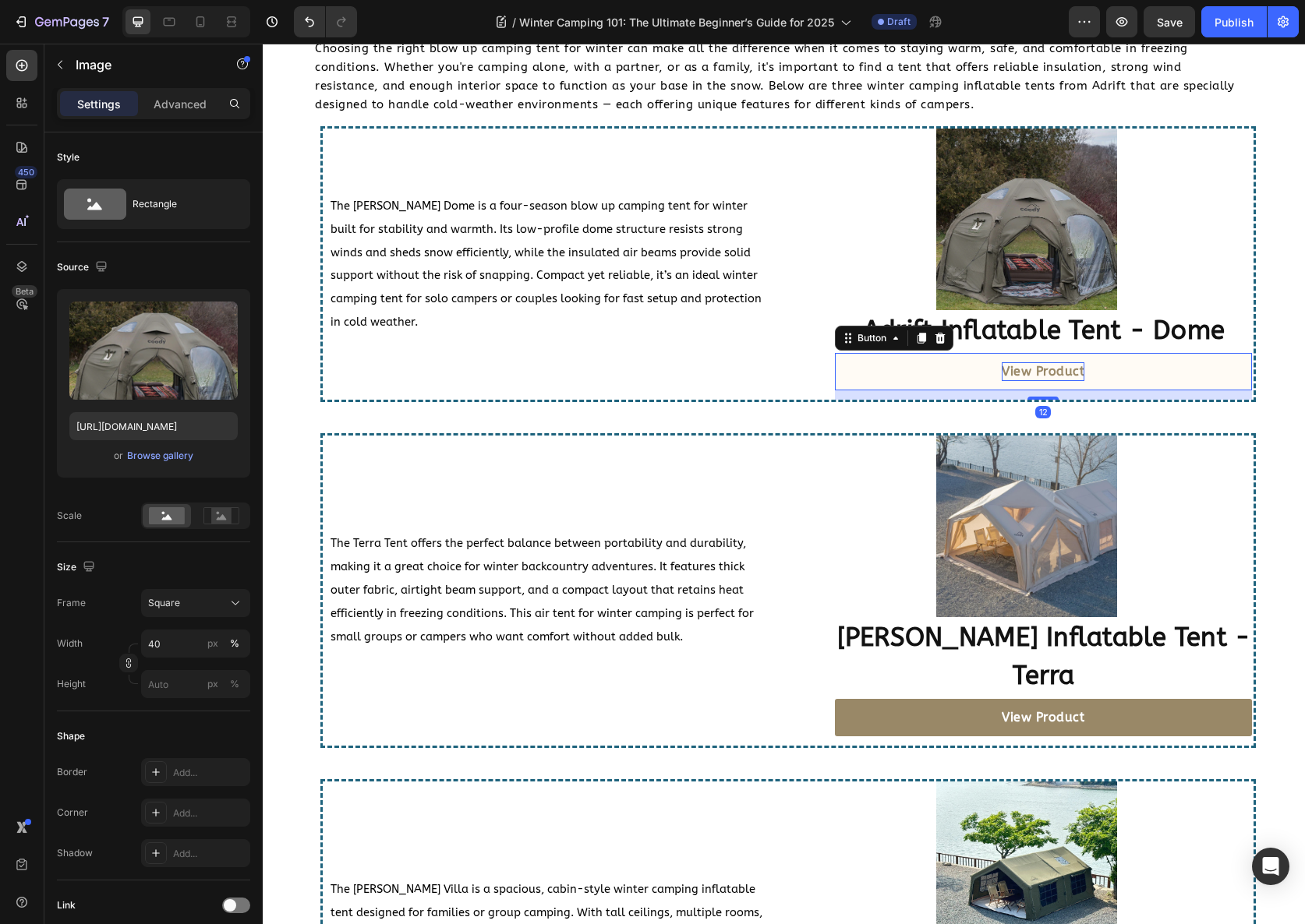
click at [1053, 370] on strong "View Product" at bounding box center [1043, 371] width 82 height 15
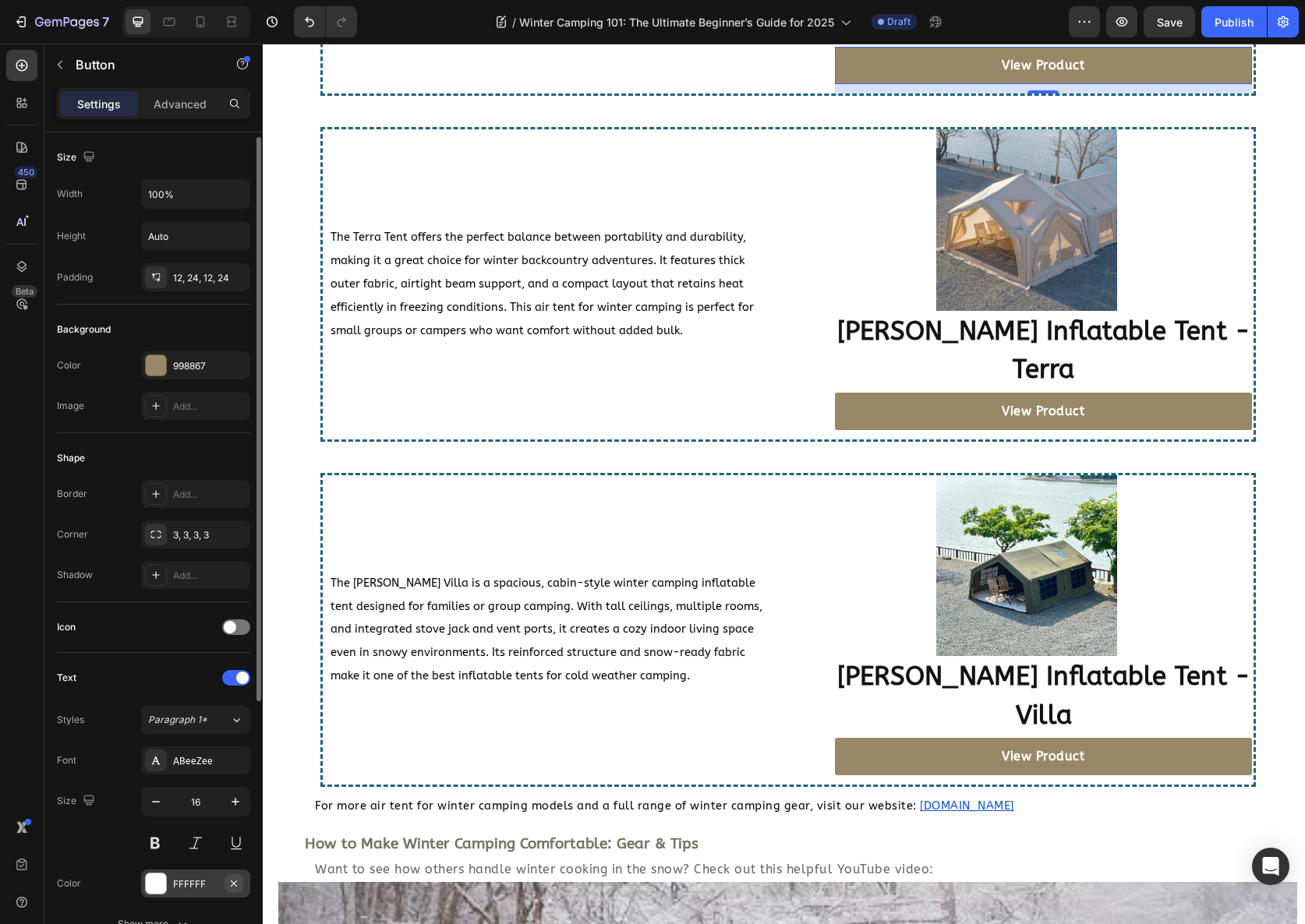
scroll to position [403, 0]
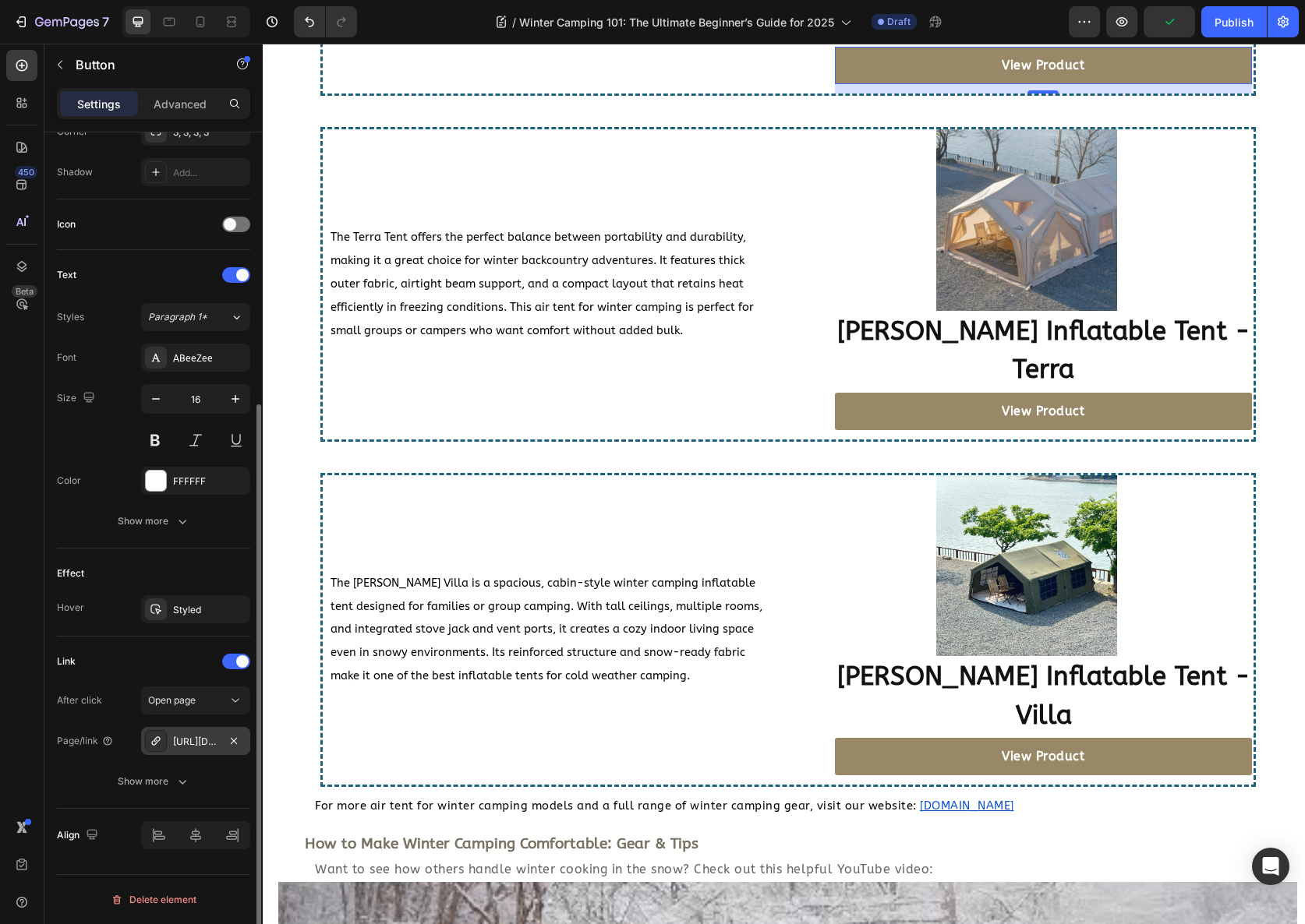
click at [151, 740] on icon at bounding box center [156, 741] width 13 height 13
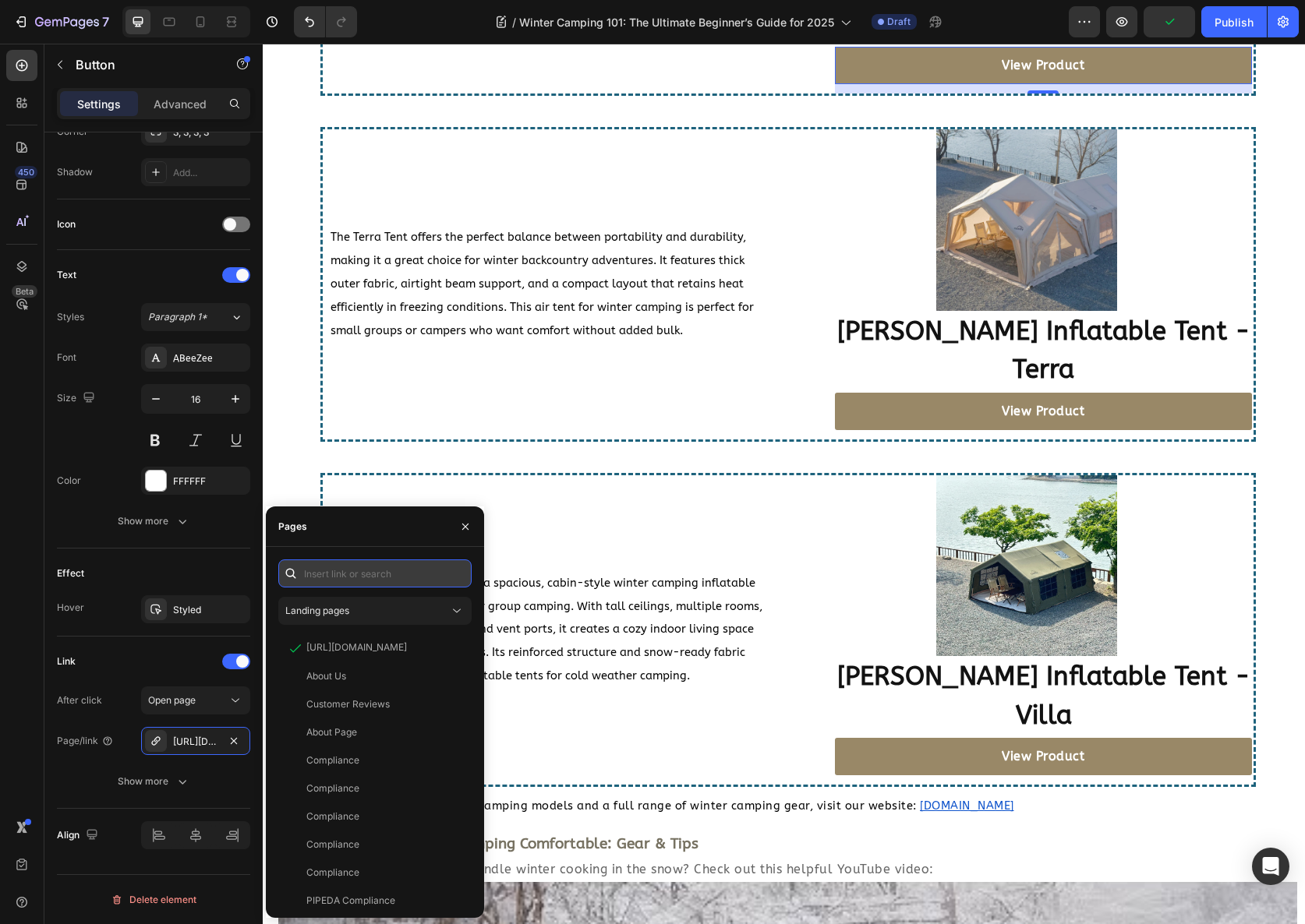
click at [334, 570] on input "text" at bounding box center [375, 573] width 193 height 28
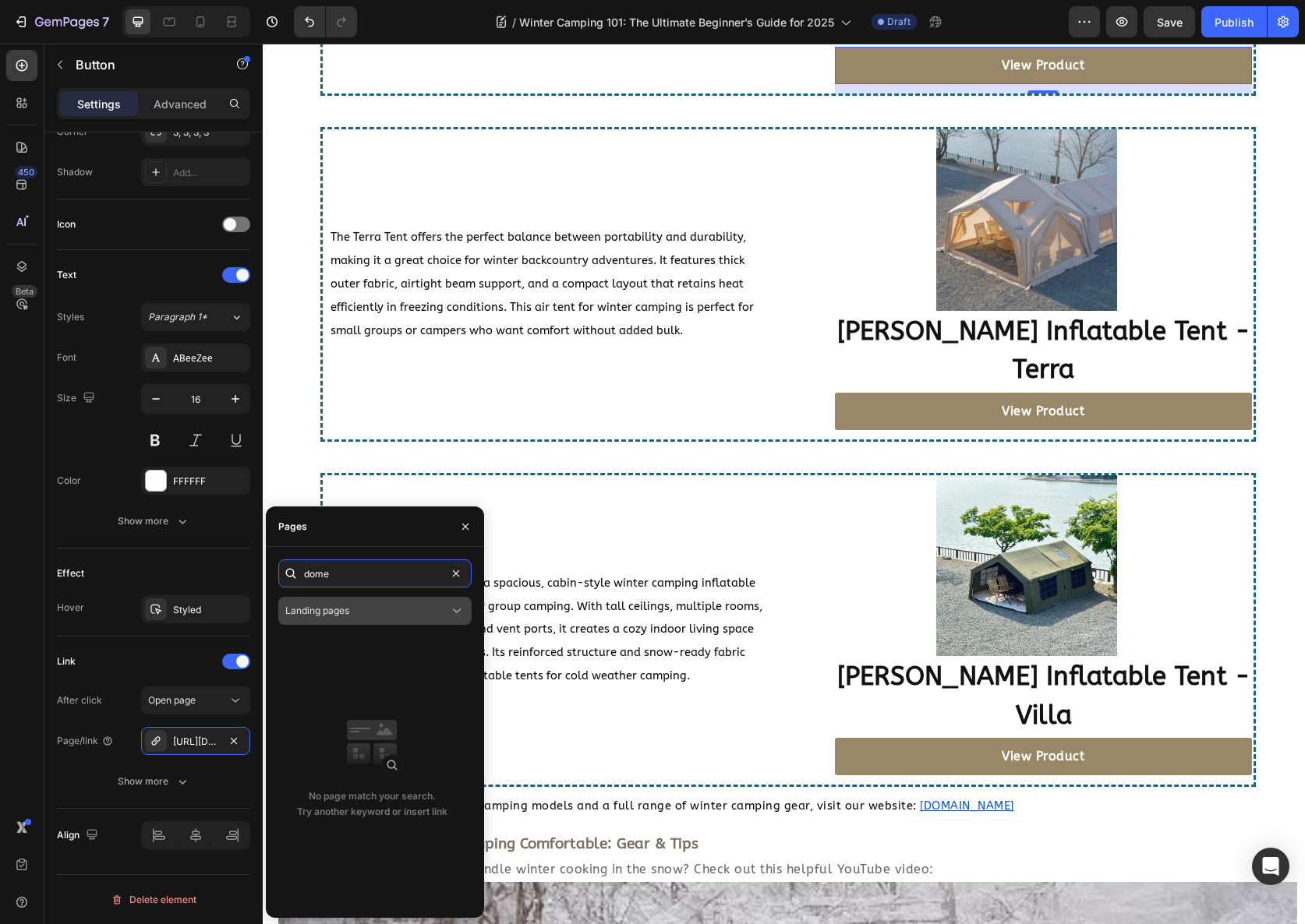
type input "dome"
click at [355, 602] on button "Landing pages" at bounding box center [375, 611] width 193 height 28
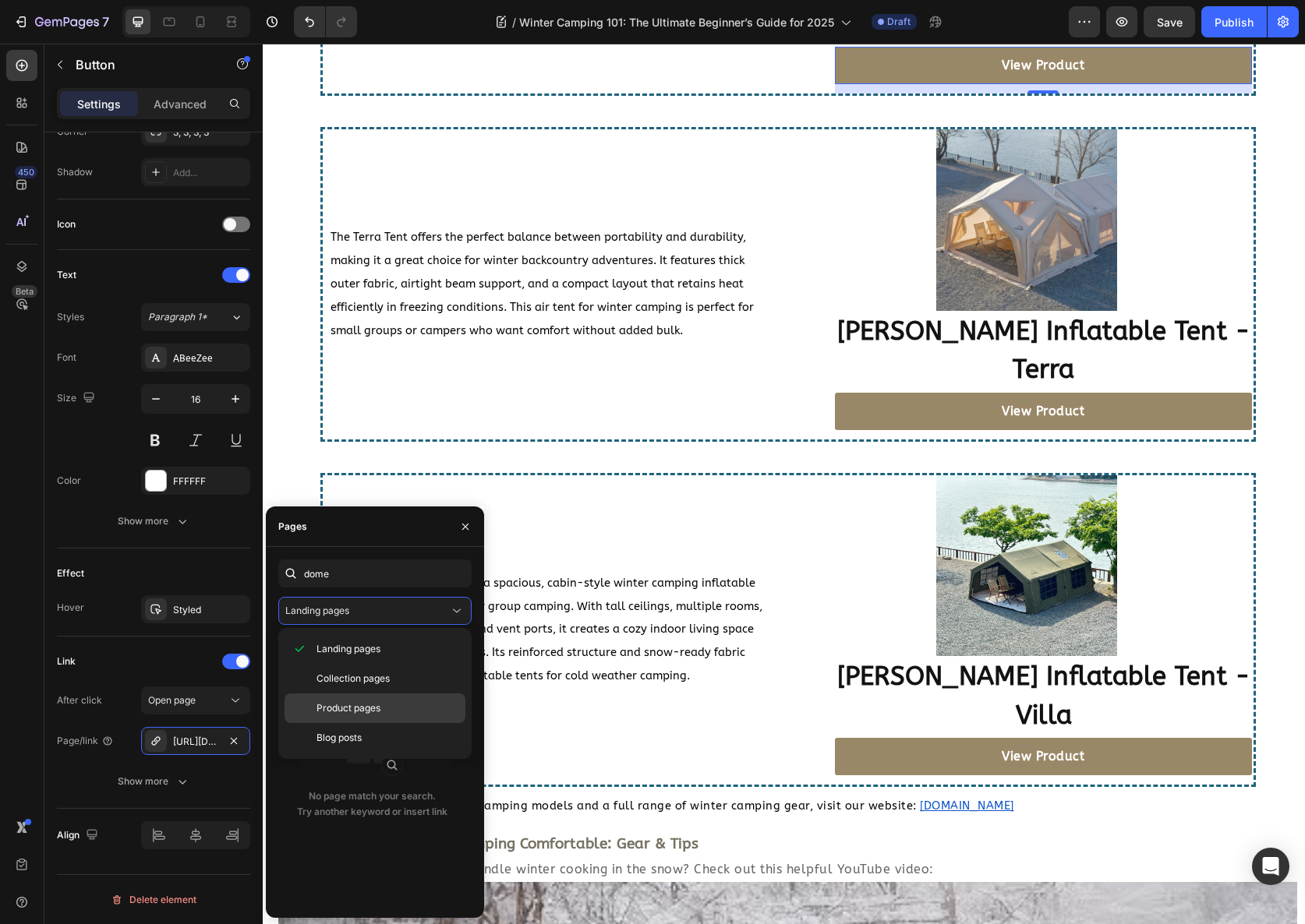
click at [353, 712] on span "Product pages" at bounding box center [348, 708] width 64 height 14
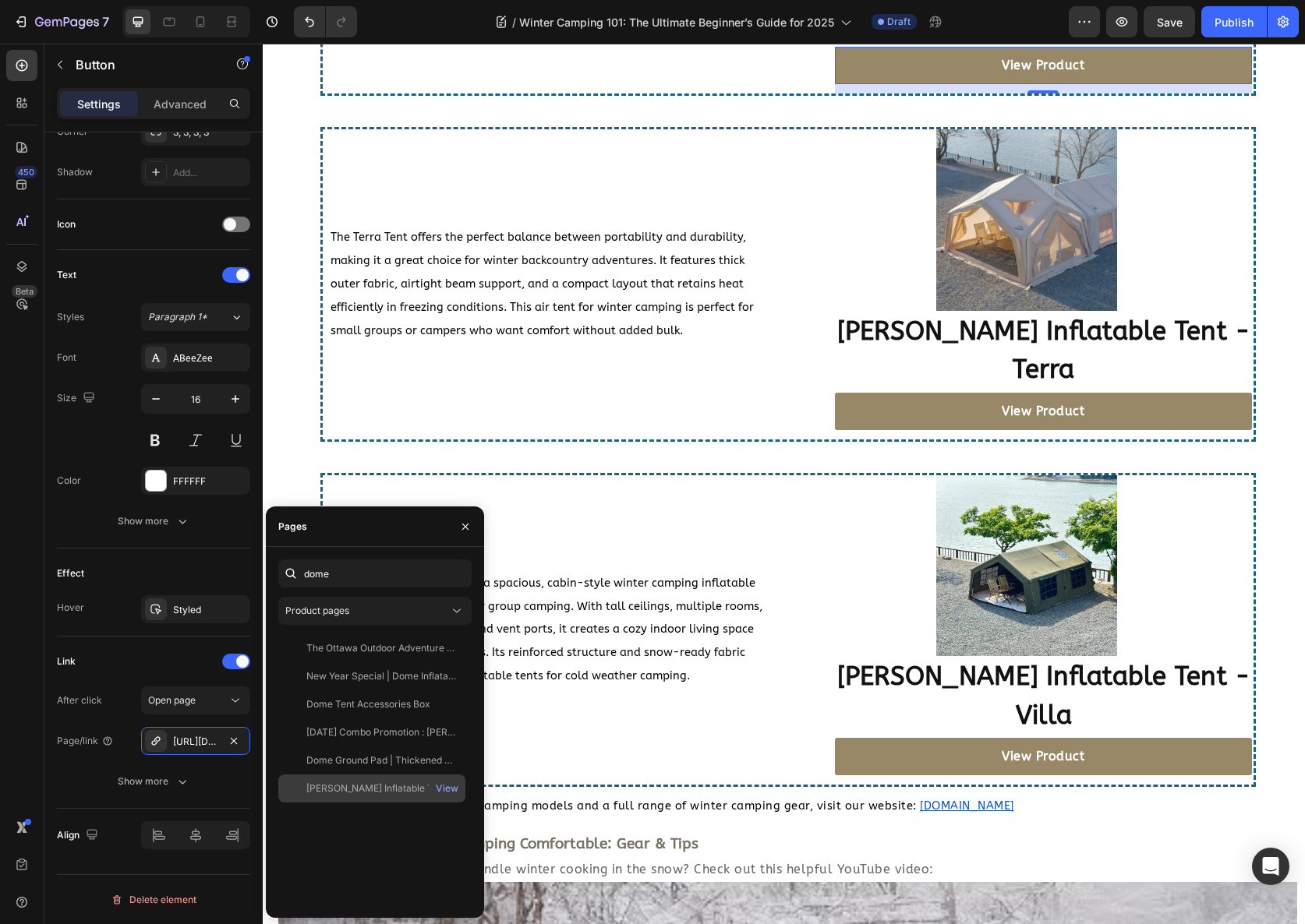
click at [362, 783] on div "Coody Inflatable Tent - Dome" at bounding box center [381, 788] width 150 height 14
click at [449, 786] on div "View" at bounding box center [447, 788] width 23 height 14
click at [468, 527] on icon "button" at bounding box center [465, 527] width 13 height 13
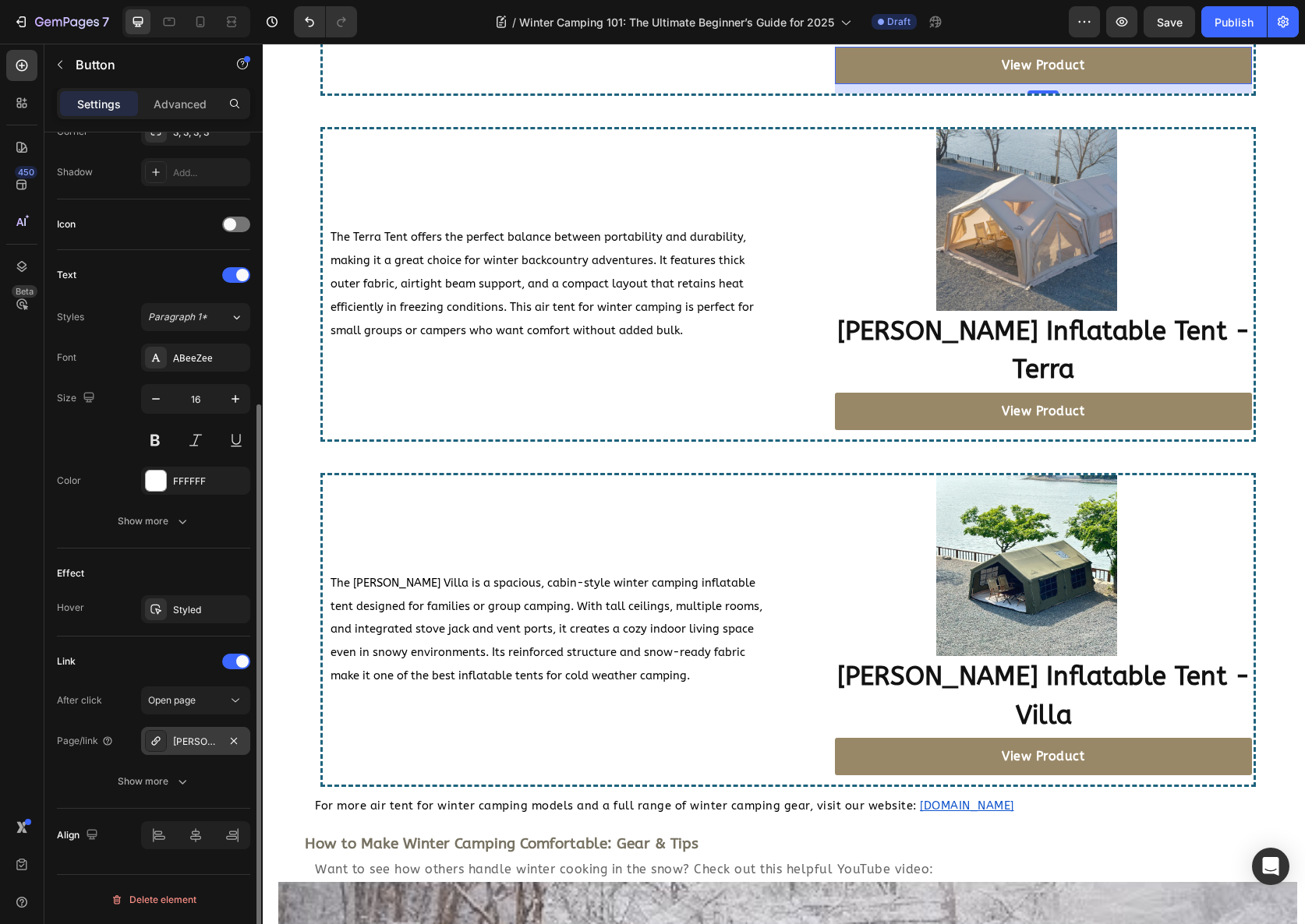
click at [185, 739] on div "Coody Inflatable Tent - Dome" at bounding box center [196, 742] width 46 height 14
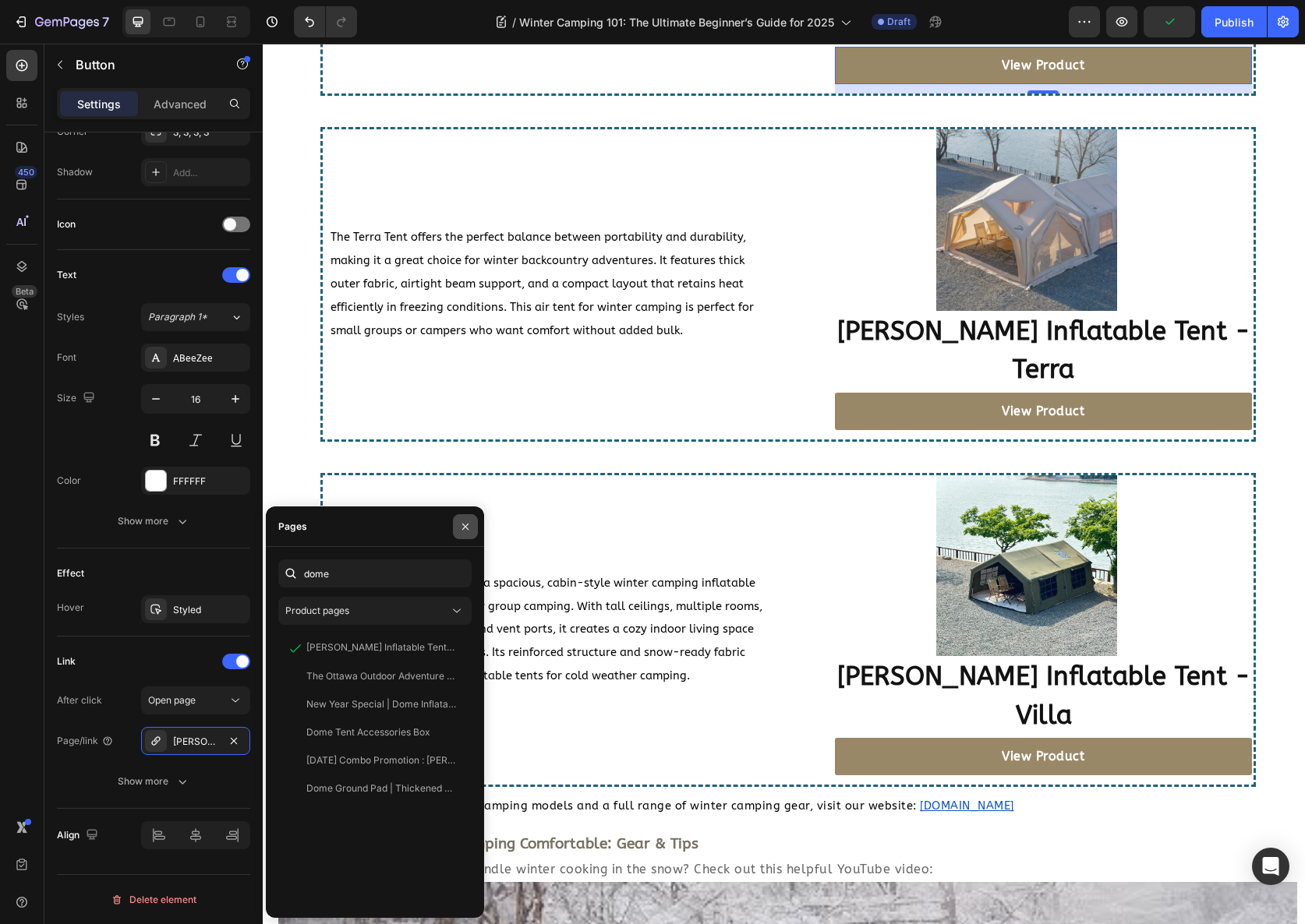
click at [465, 526] on icon "button" at bounding box center [465, 526] width 6 height 6
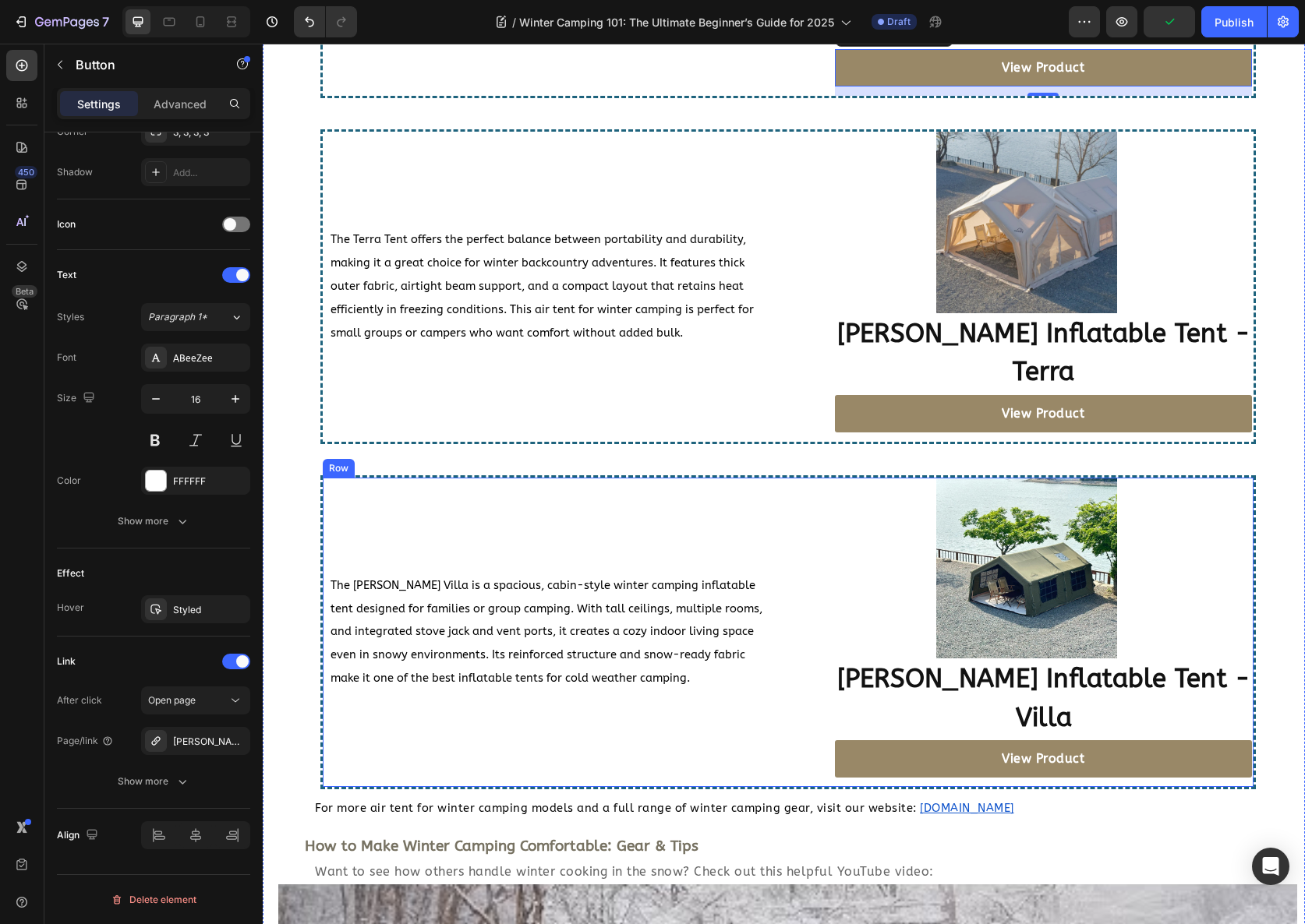
scroll to position [3835, 0]
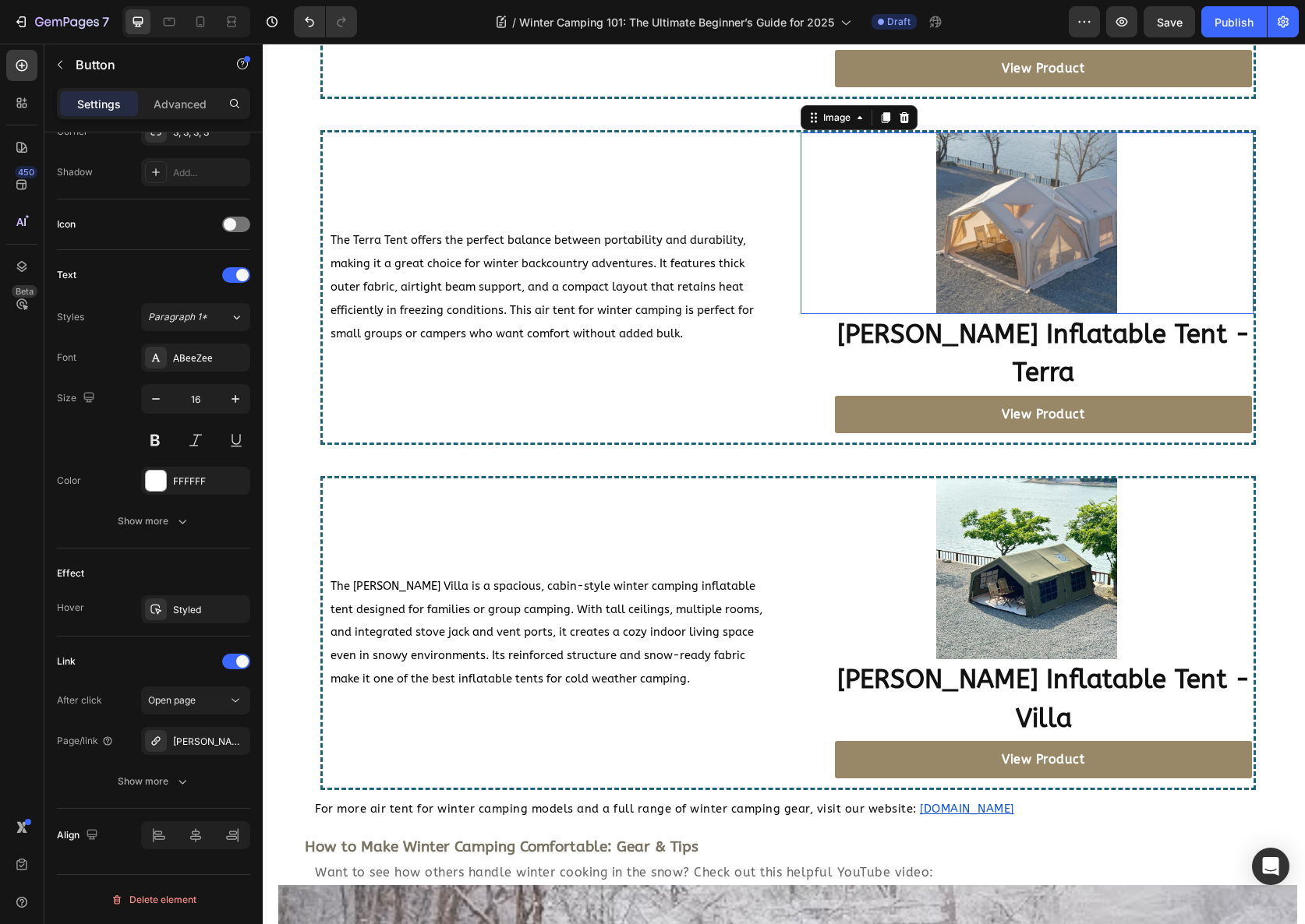
click at [1033, 295] on img at bounding box center [1026, 223] width 180 height 180
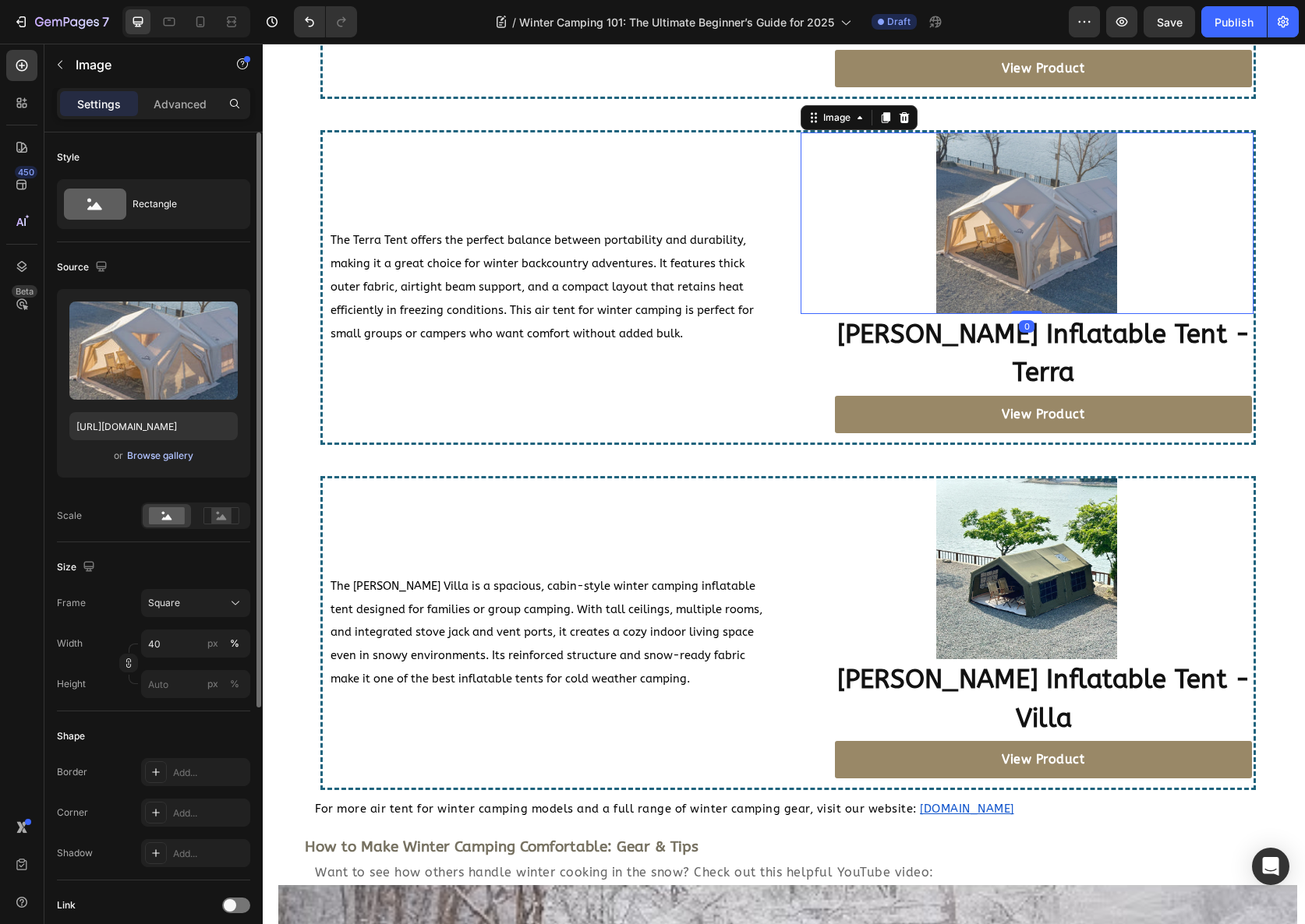
click at [162, 457] on div "Browse gallery" at bounding box center [160, 456] width 66 height 14
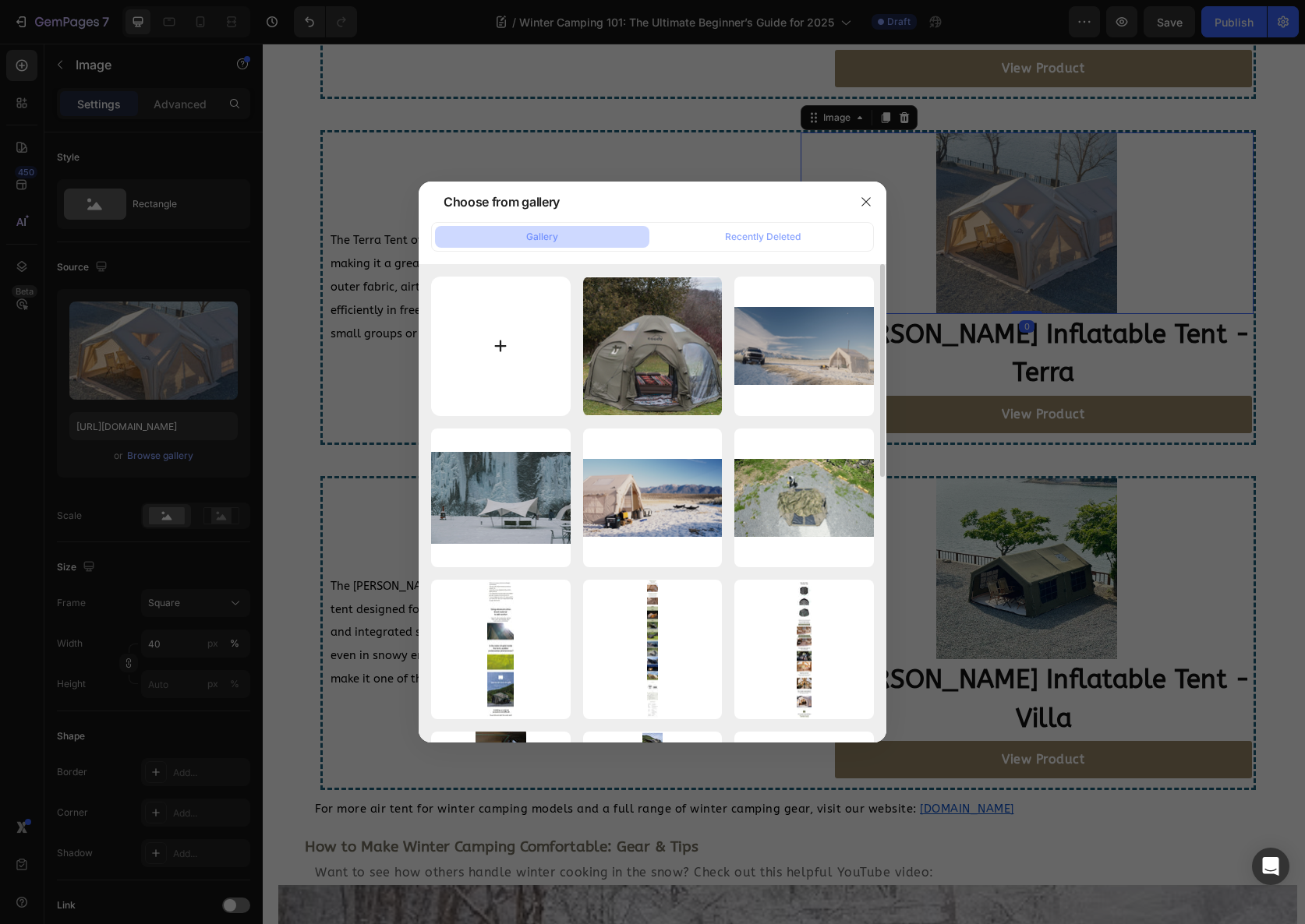
click at [452, 358] on input "file" at bounding box center [501, 347] width 140 height 140
click at [533, 361] on input "file" at bounding box center [501, 347] width 140 height 140
type input "C:\fakepath\Screenshot 2025-08-25 at 9.50.55 PM.png"
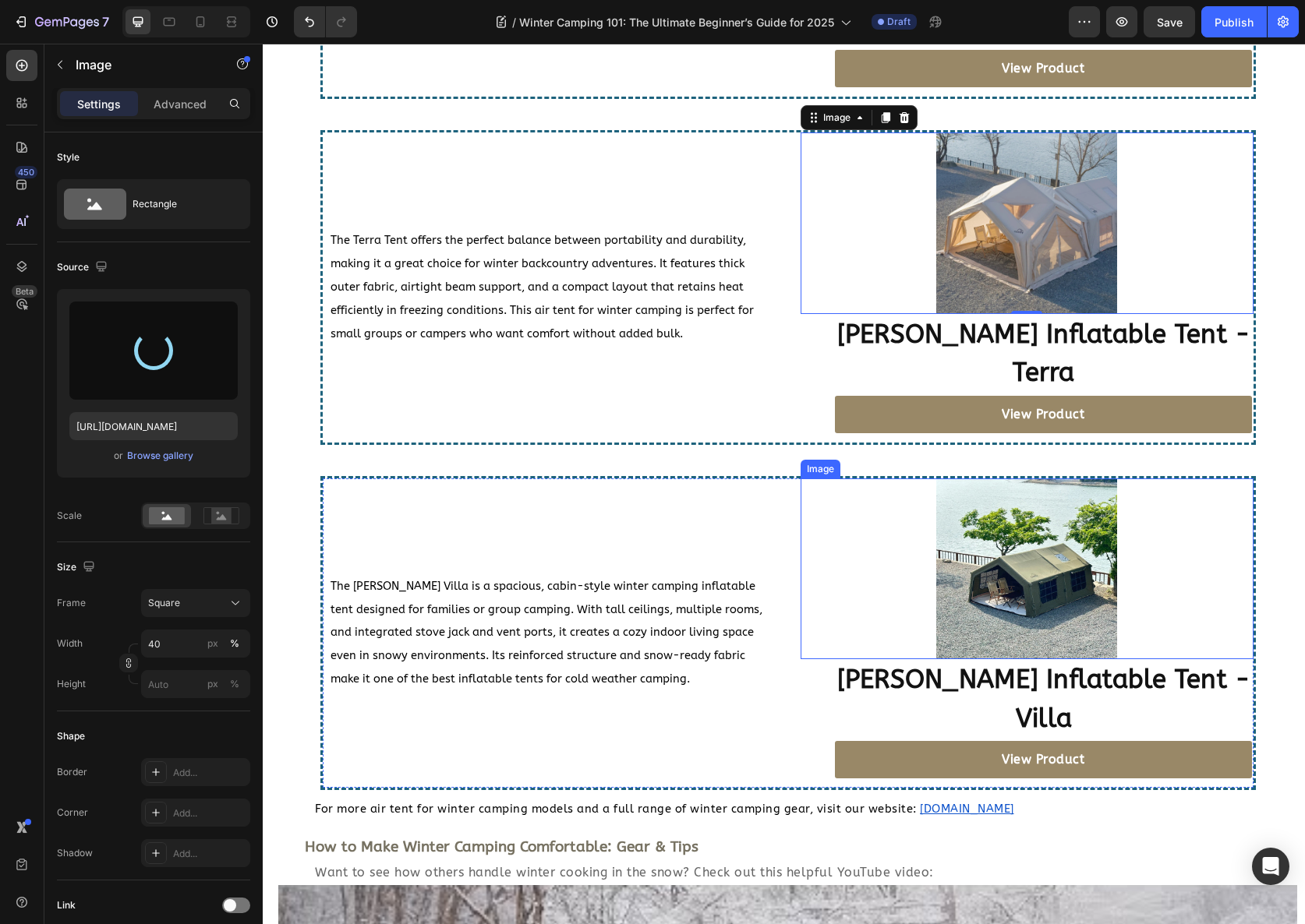
click at [951, 535] on img at bounding box center [1026, 569] width 180 height 180
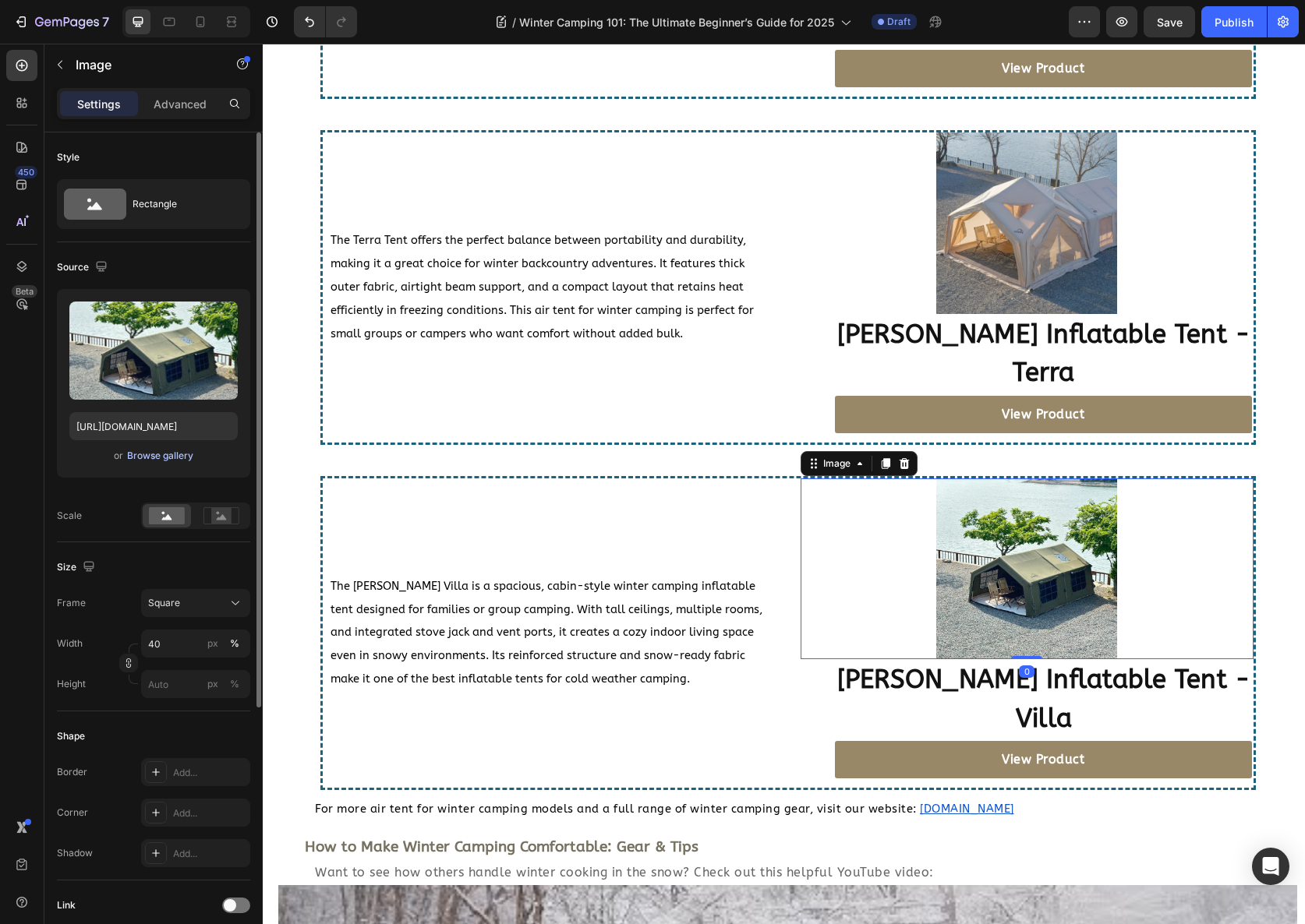
click at [145, 455] on div "Browse gallery" at bounding box center [160, 456] width 66 height 14
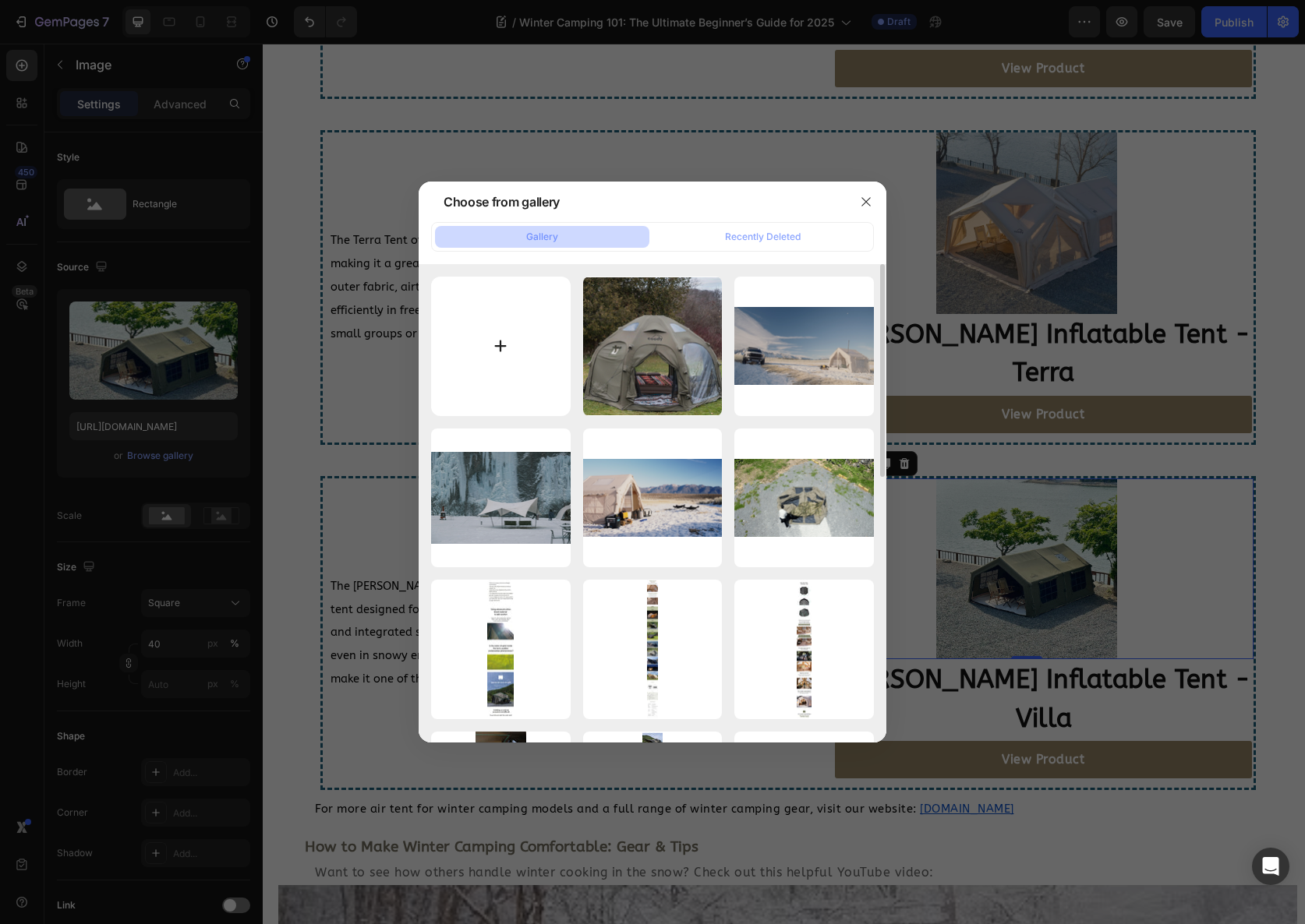
click at [489, 350] on input "file" at bounding box center [501, 347] width 140 height 140
type input "C:\fakepath\Screenshot 2025-08-25 at 9.51.05 PM.png"
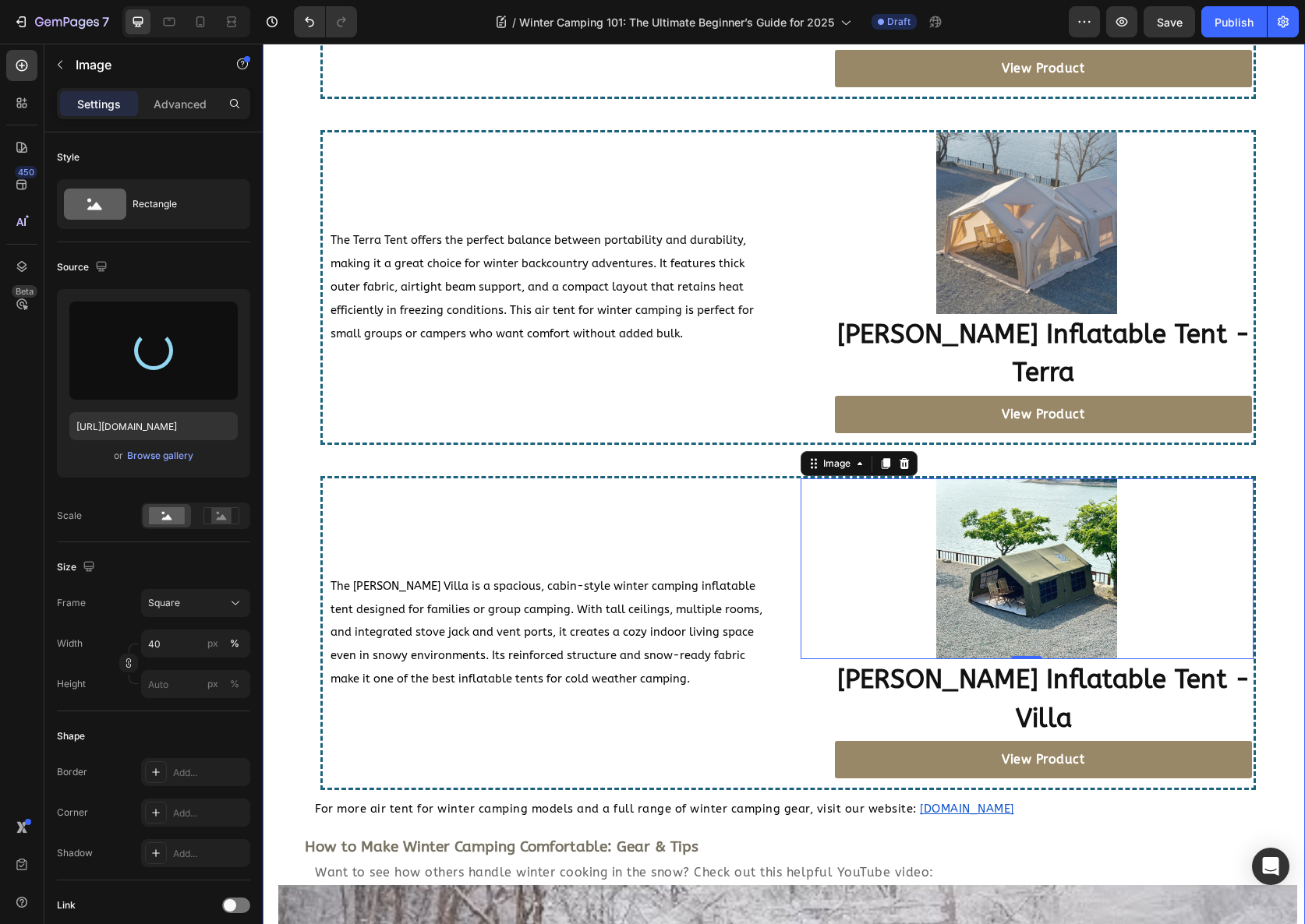
type input "https://cdn.shopify.com/s/files/1/0641/6380/7394/files/gempages_527035744552748…"
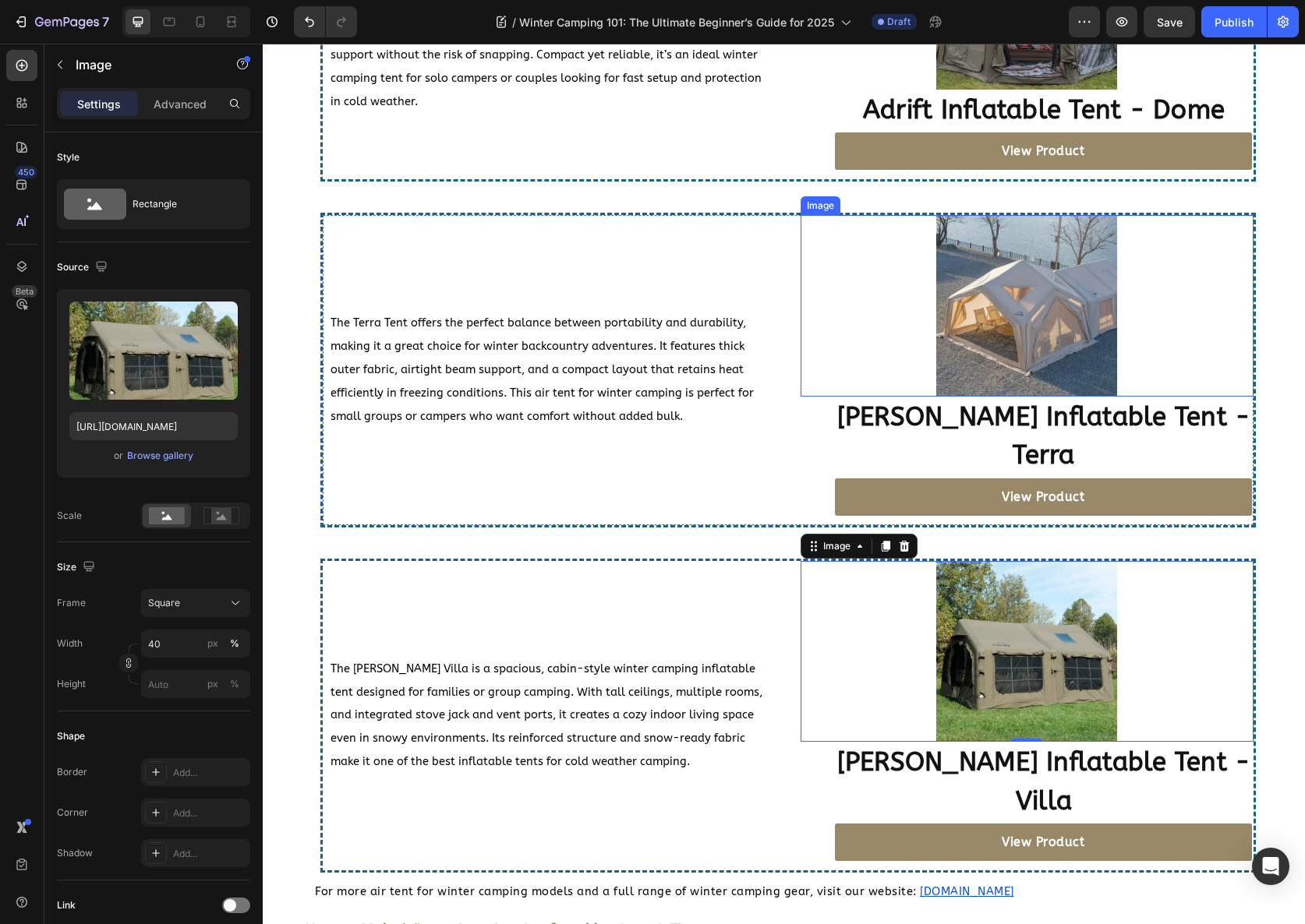
scroll to position [3745, 0]
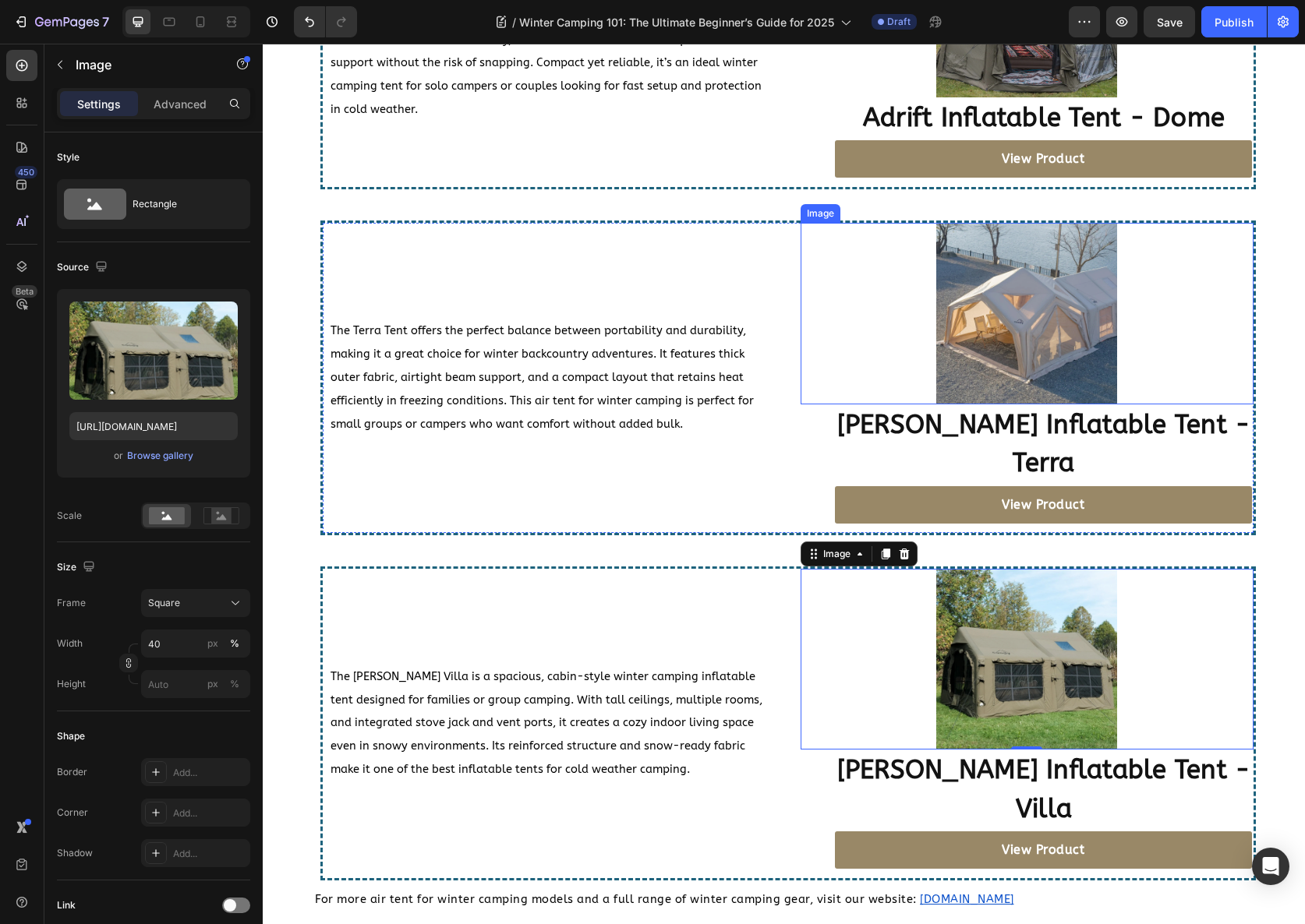
click at [1004, 263] on img at bounding box center [1026, 313] width 180 height 180
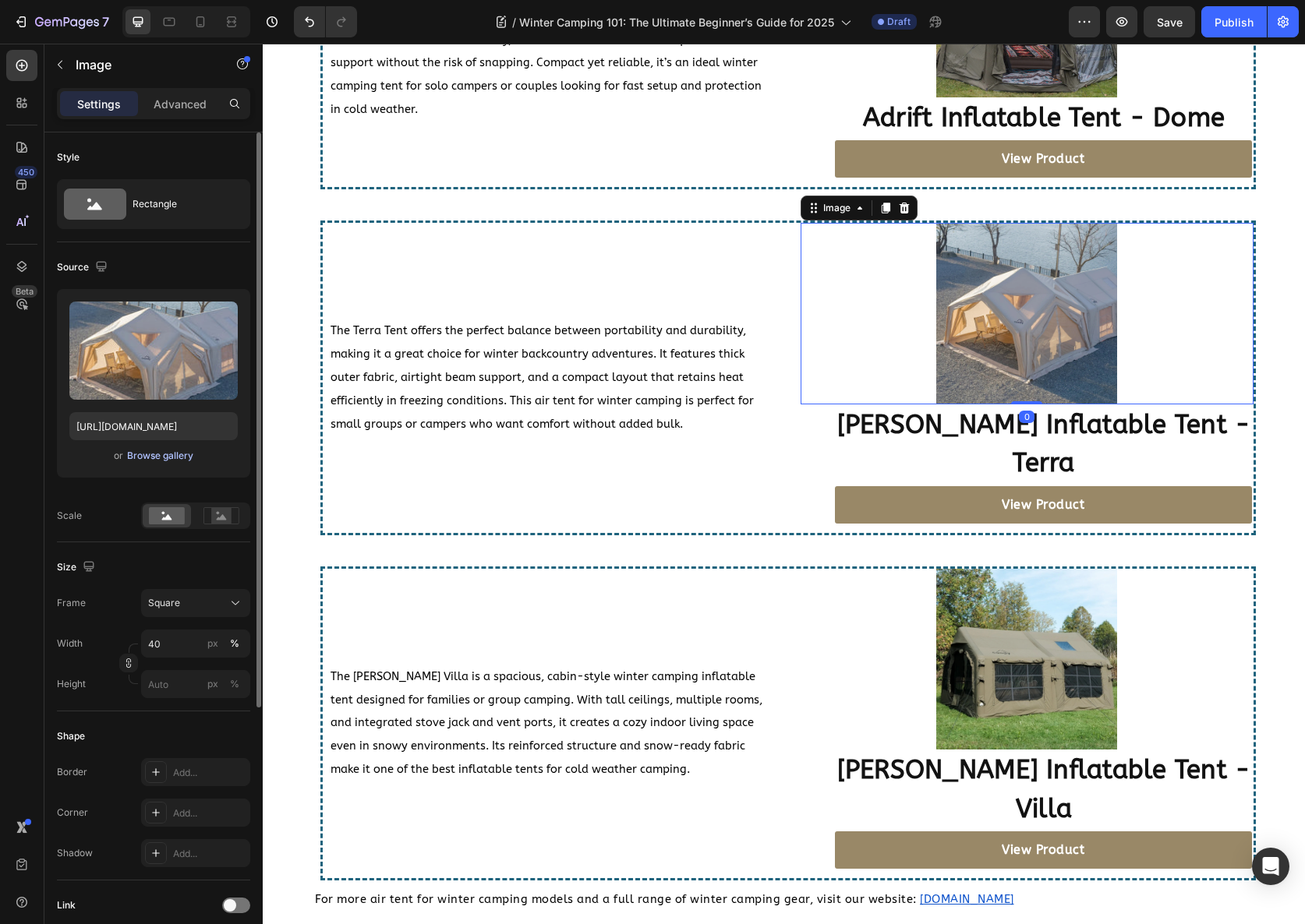
click at [191, 461] on button "Browse gallery" at bounding box center [160, 456] width 67 height 16
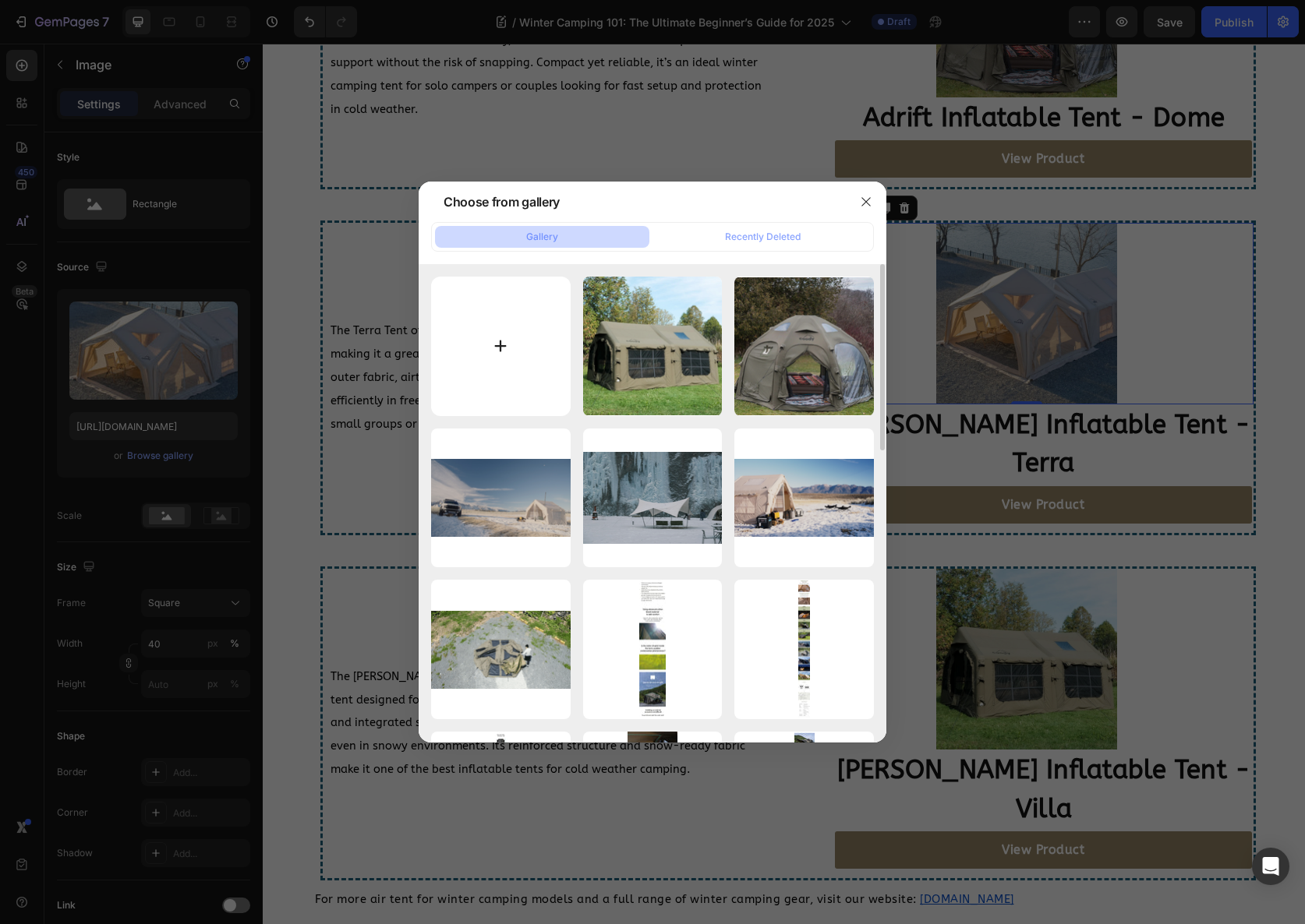
click at [529, 334] on input "file" at bounding box center [501, 347] width 140 height 140
type input "C:\fakepath\Screenshot 2025-08-25 at 9.50.55 PM.png"
type input "https://cdn.shopify.com/s/files/1/0641/6380/7394/files/gempages_527035744552748…"
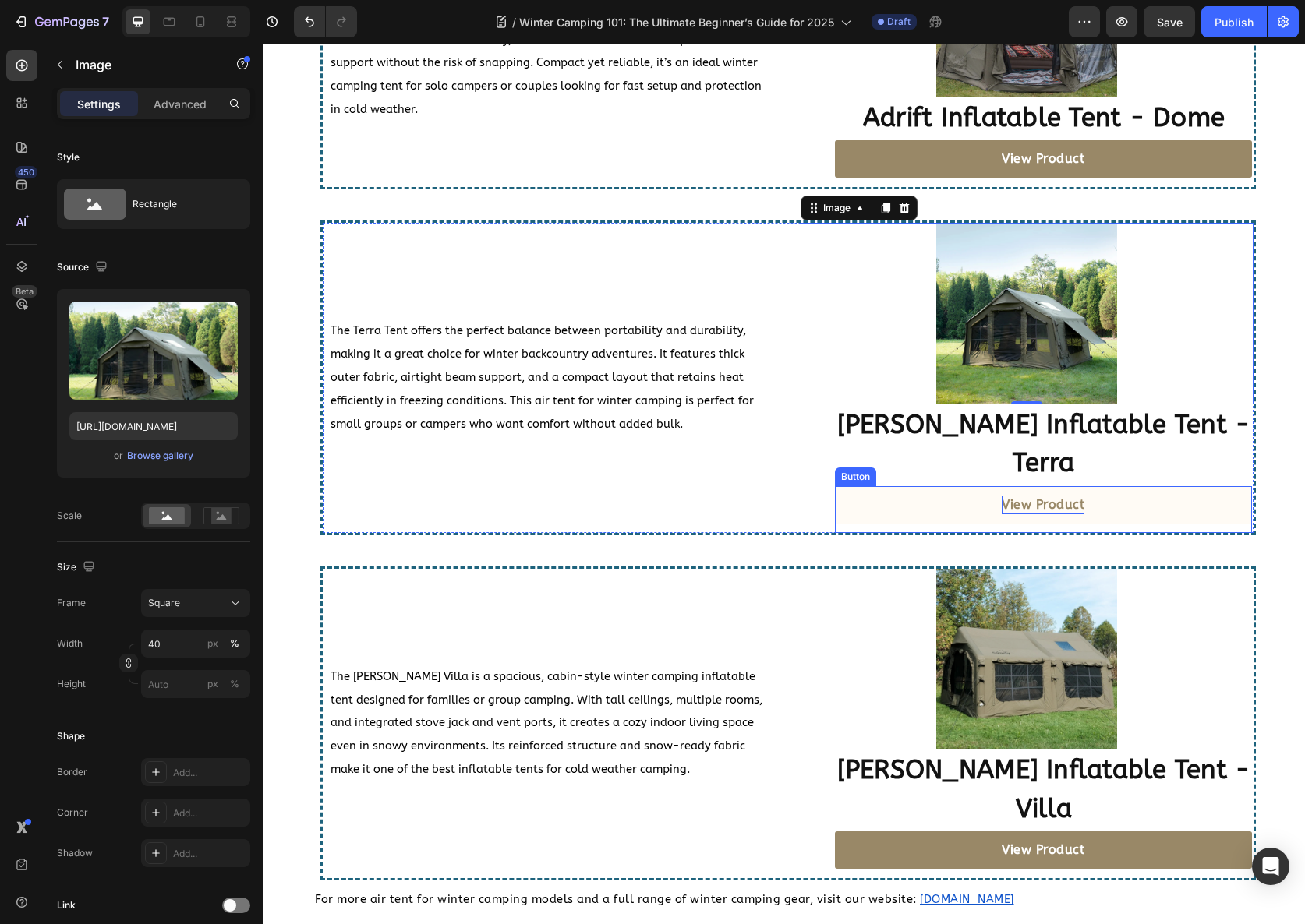
click at [1036, 497] on strong "View Product" at bounding box center [1043, 504] width 82 height 15
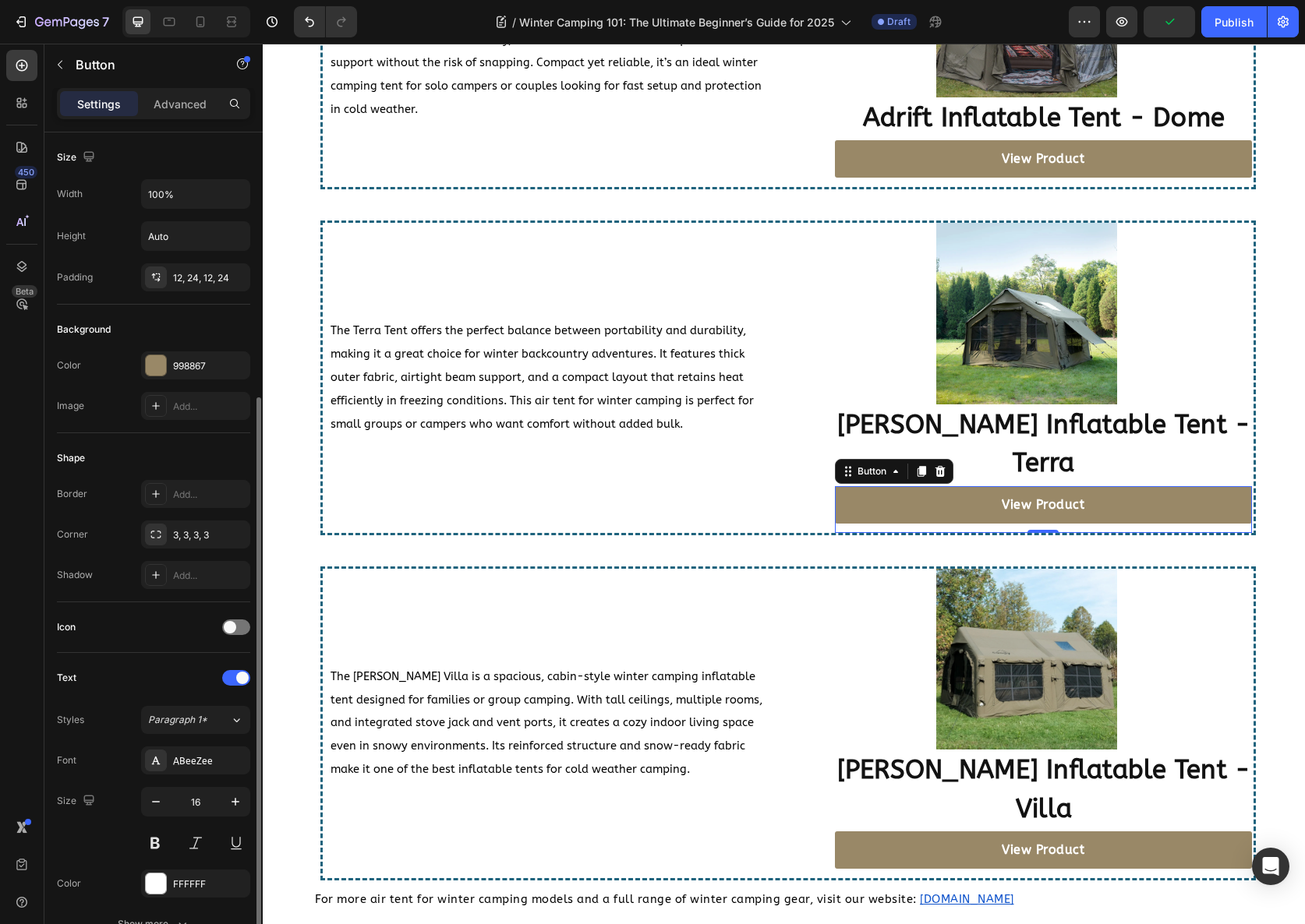
scroll to position [403, 0]
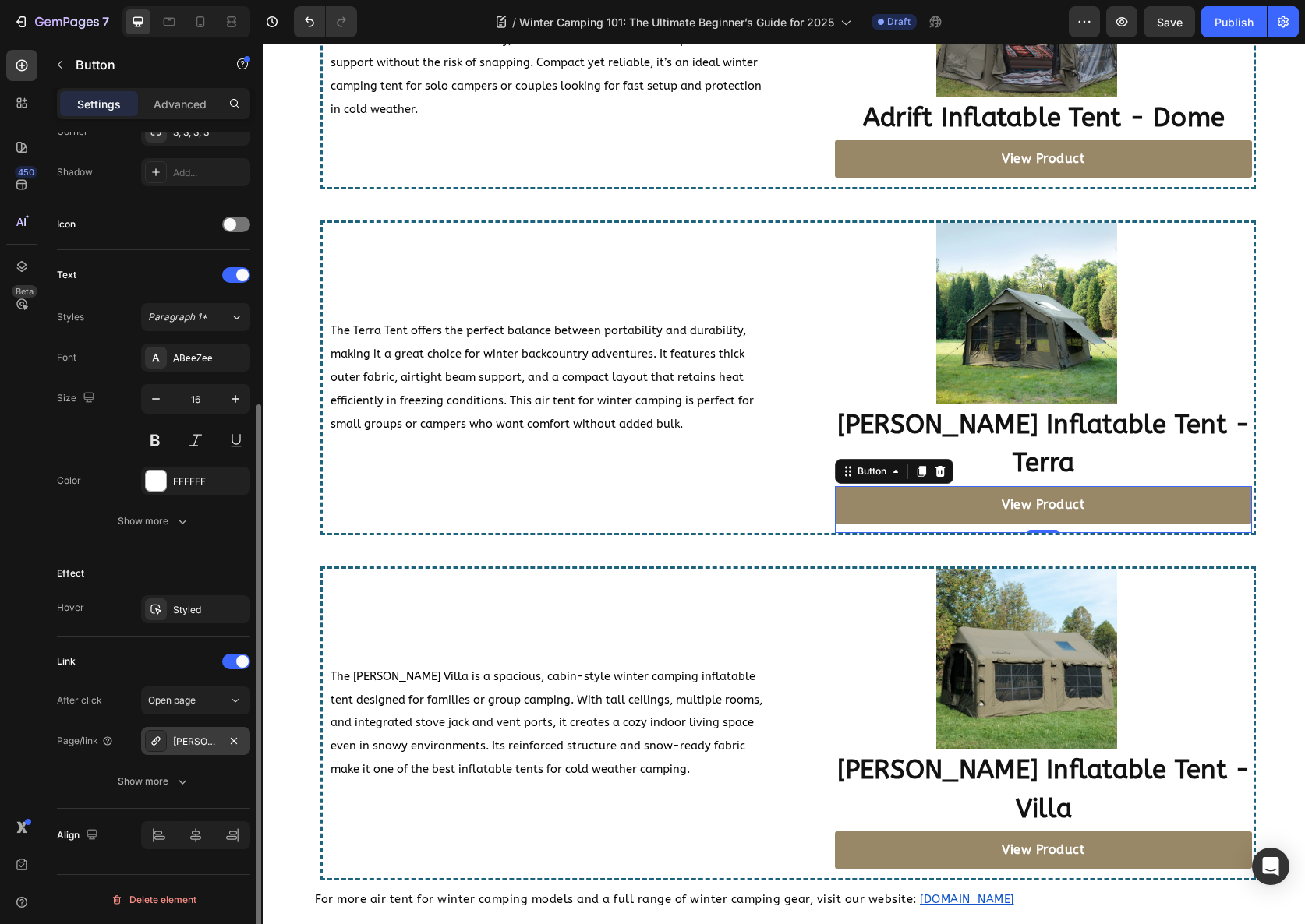
click at [192, 739] on div "Coody-hub-station" at bounding box center [196, 742] width 46 height 14
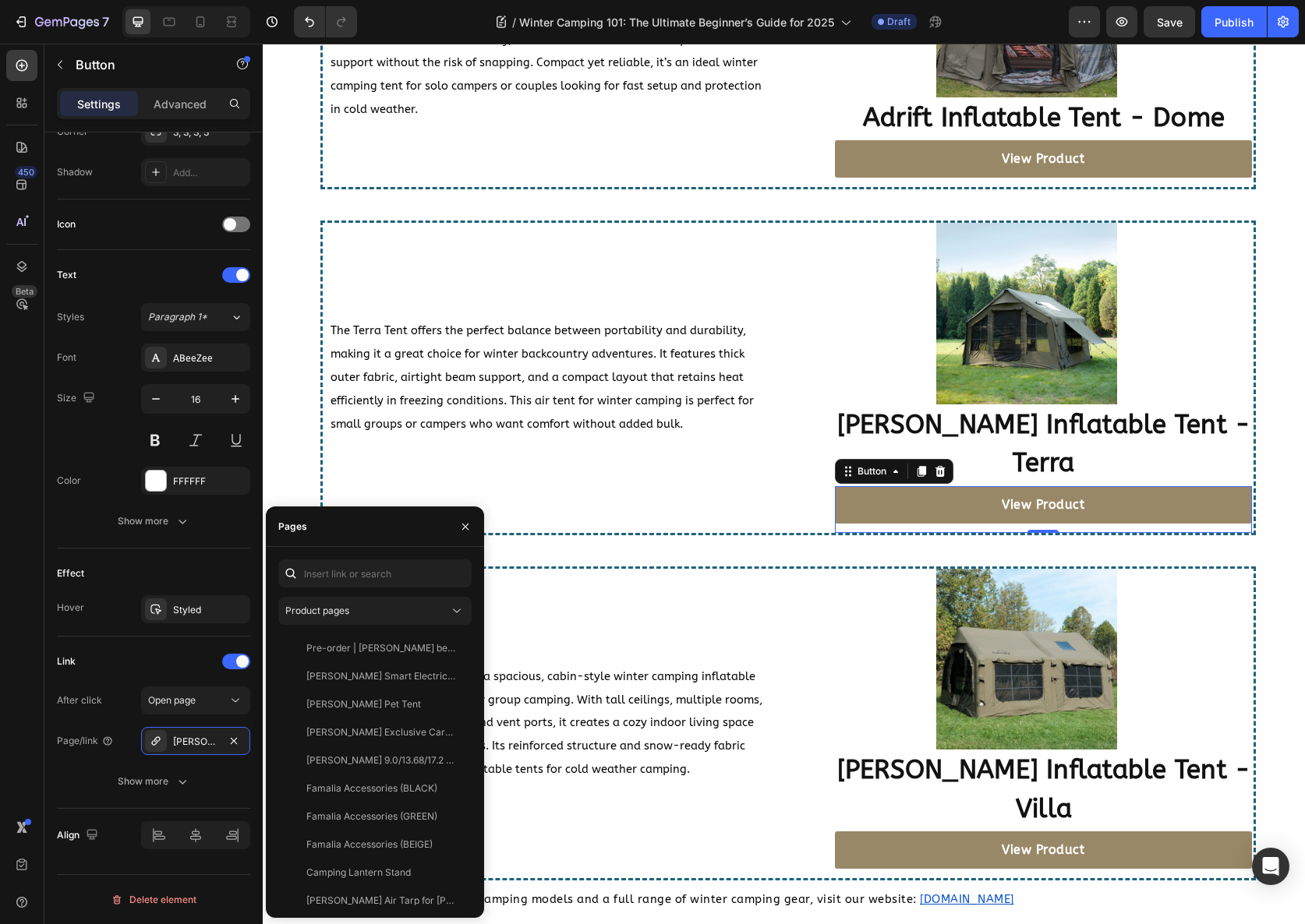
click at [368, 551] on div "Product pages Pre-order | Coody bestona Inflatable tent View Coody Smart Electr…" at bounding box center [375, 732] width 218 height 371
click at [364, 573] on input "text" at bounding box center [375, 573] width 193 height 28
type input "terra"
click at [377, 824] on div "Coody Inflatable Tent - Terra View" at bounding box center [372, 817] width 187 height 28
click at [472, 520] on button "button" at bounding box center [465, 527] width 25 height 25
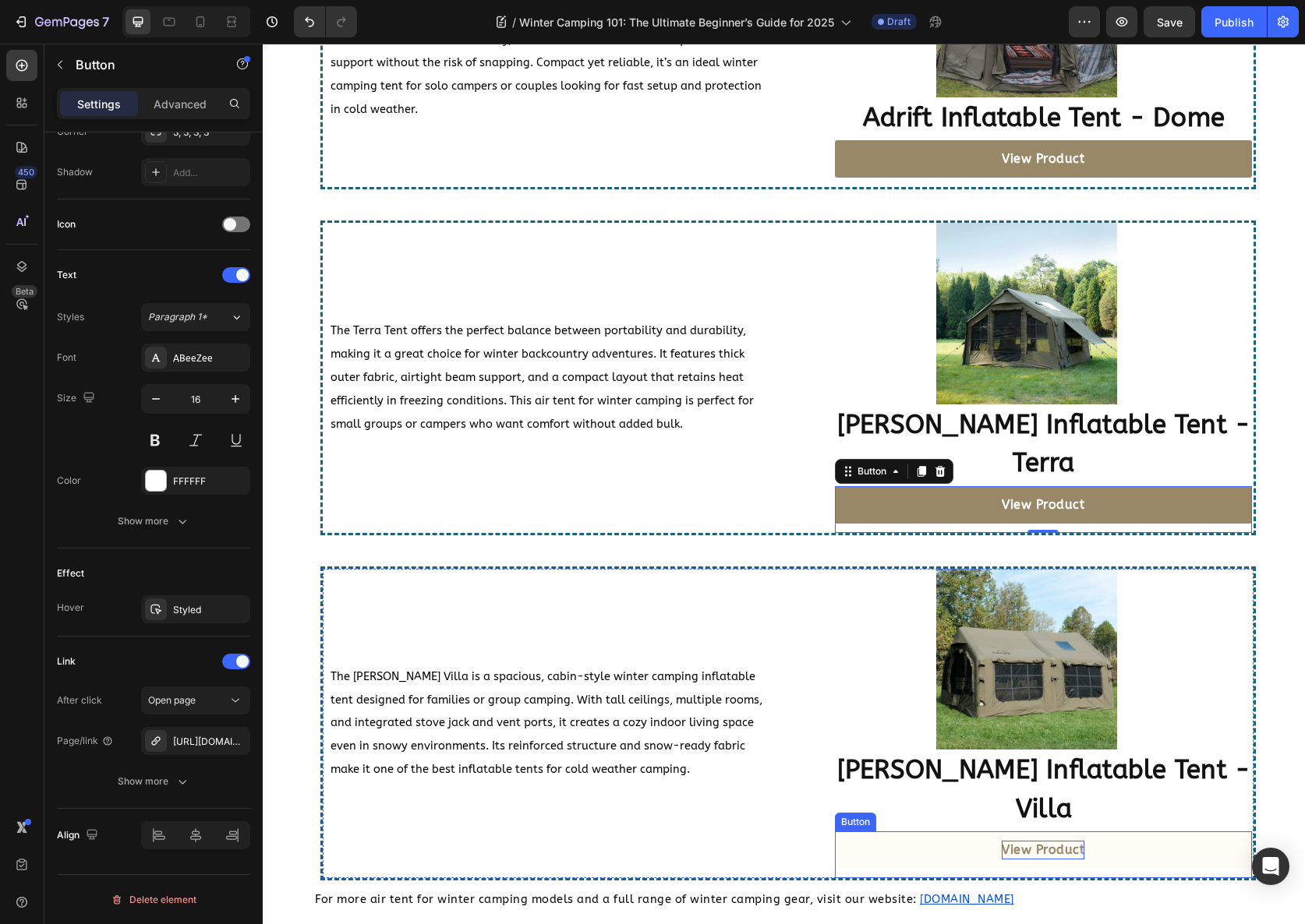
click at [1062, 842] on strong "View Product" at bounding box center [1043, 849] width 82 height 15
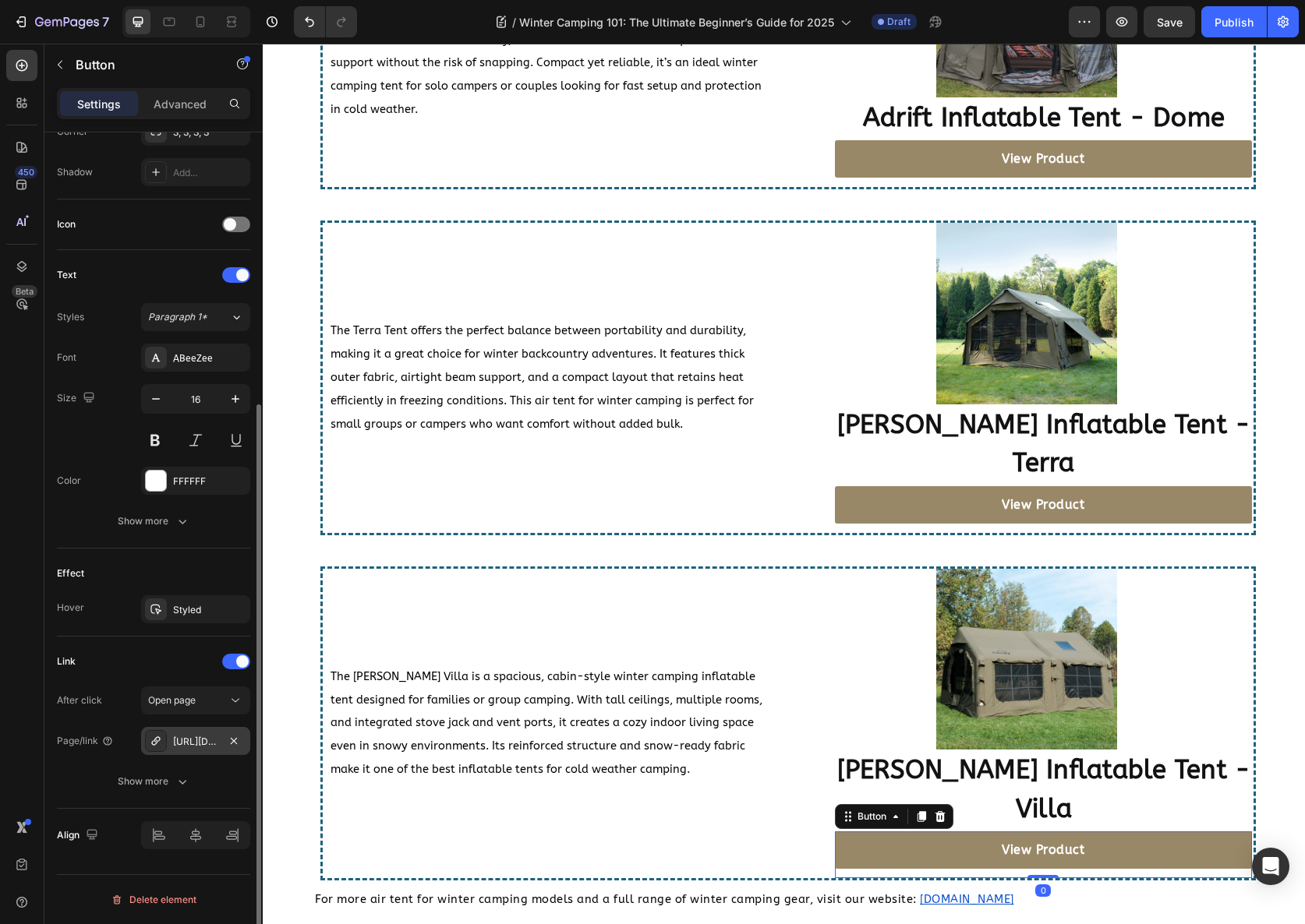
click at [213, 744] on div "https://adriftallseason.com/inflatable-tents/coody-inflatable-tent-famalia" at bounding box center [196, 742] width 46 height 14
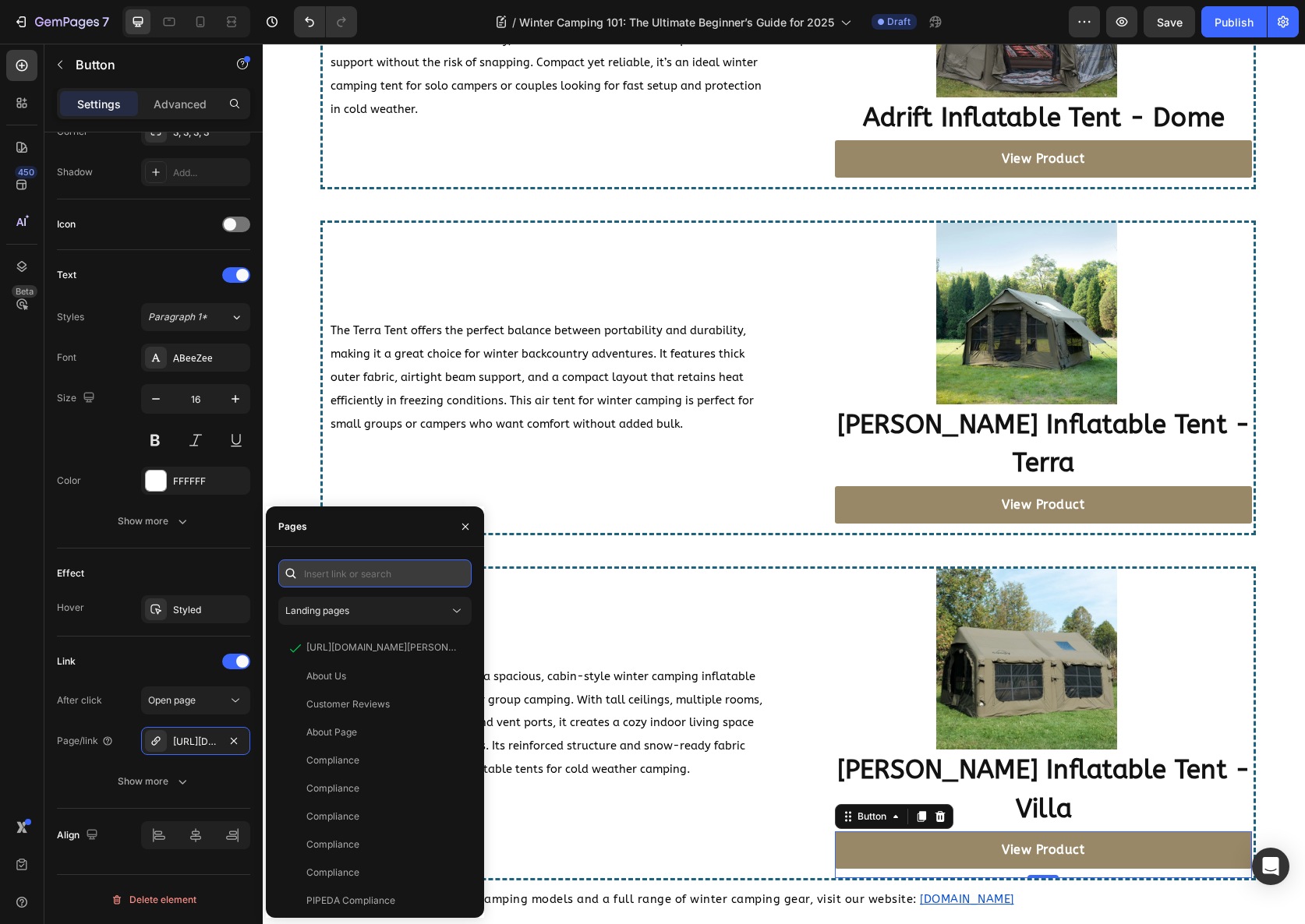
click at [349, 561] on input "text" at bounding box center [375, 573] width 193 height 28
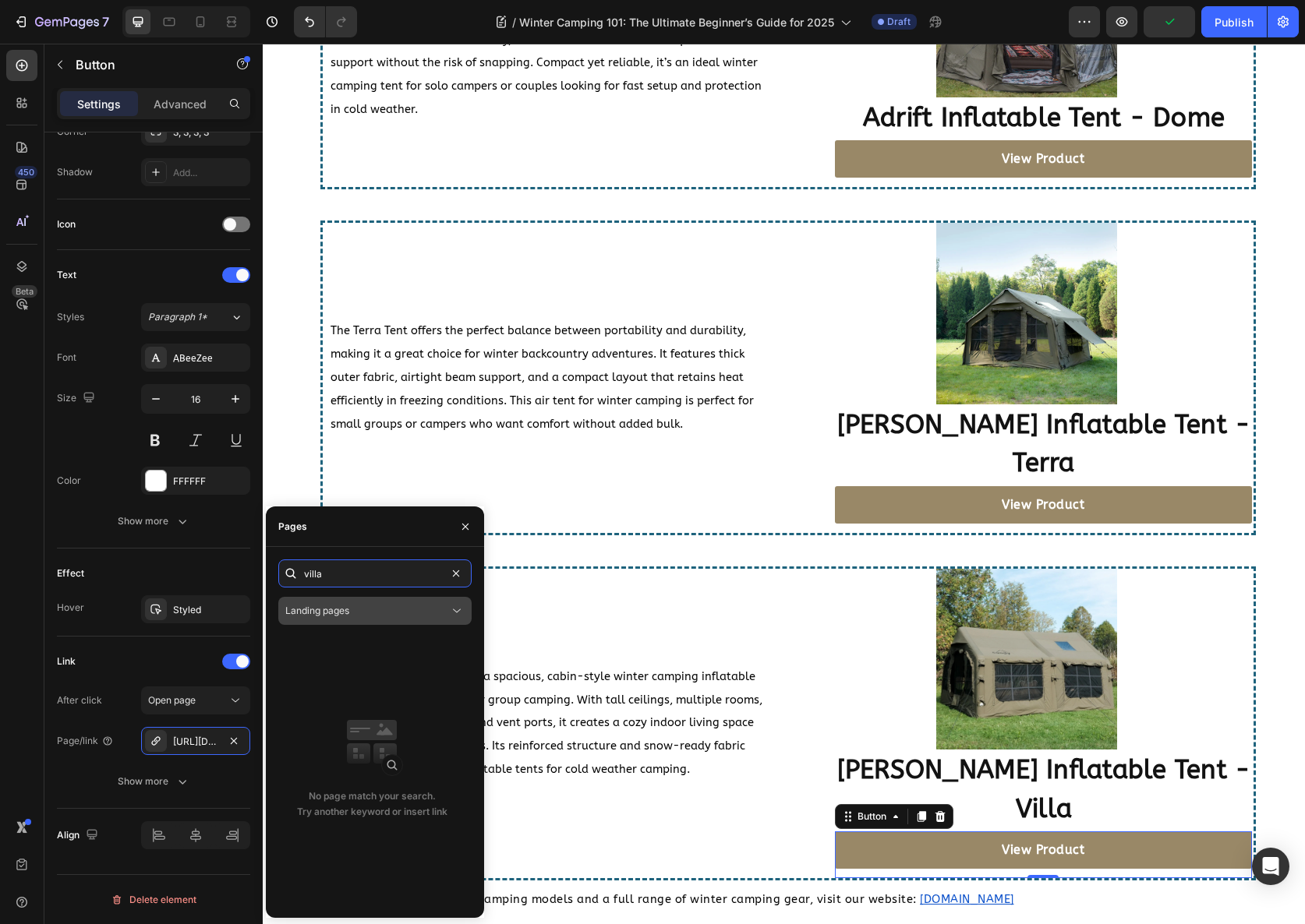
type input "villa"
click at [339, 600] on button "Landing pages" at bounding box center [375, 611] width 193 height 28
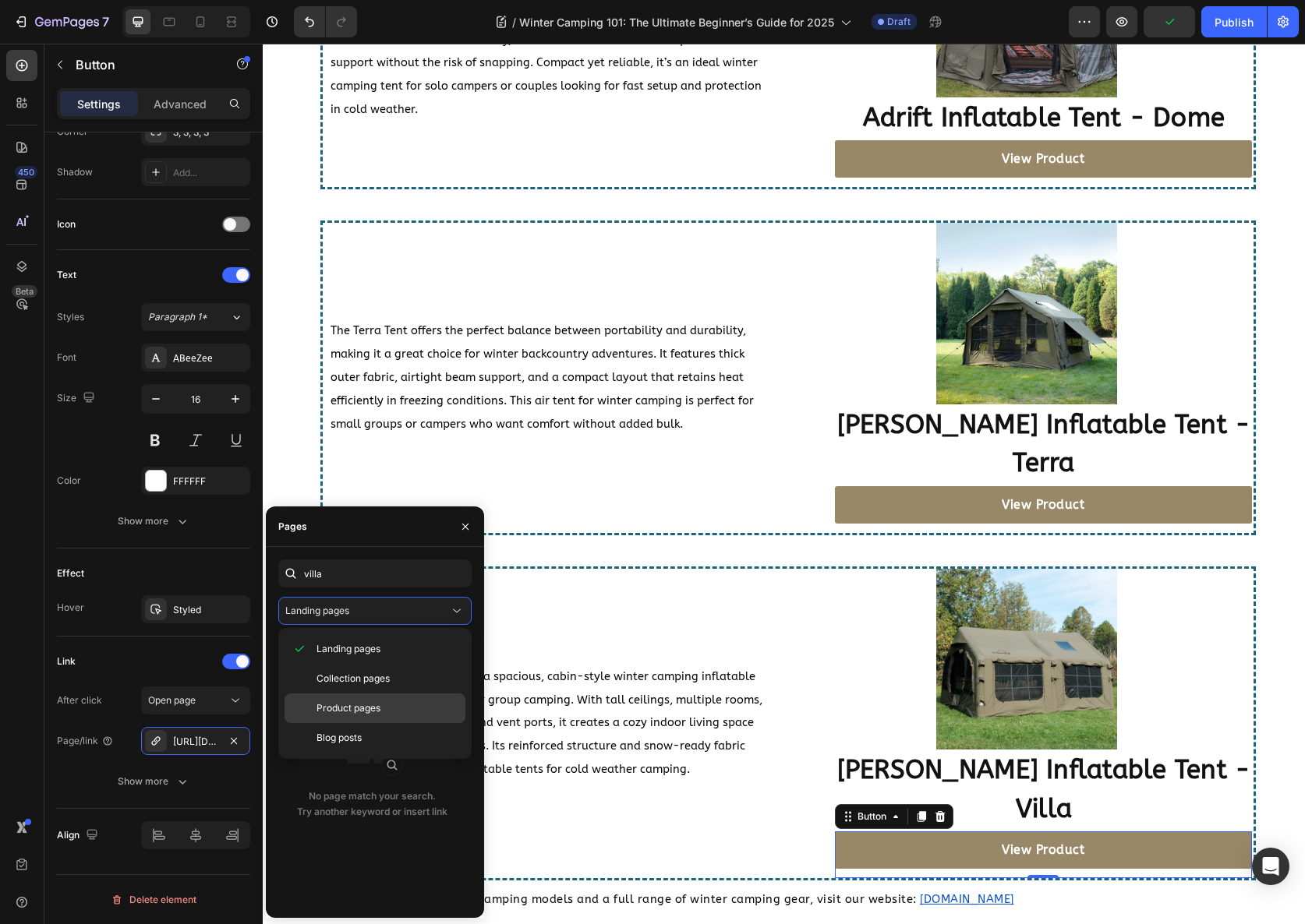
click at [344, 708] on span "Product pages" at bounding box center [348, 708] width 64 height 14
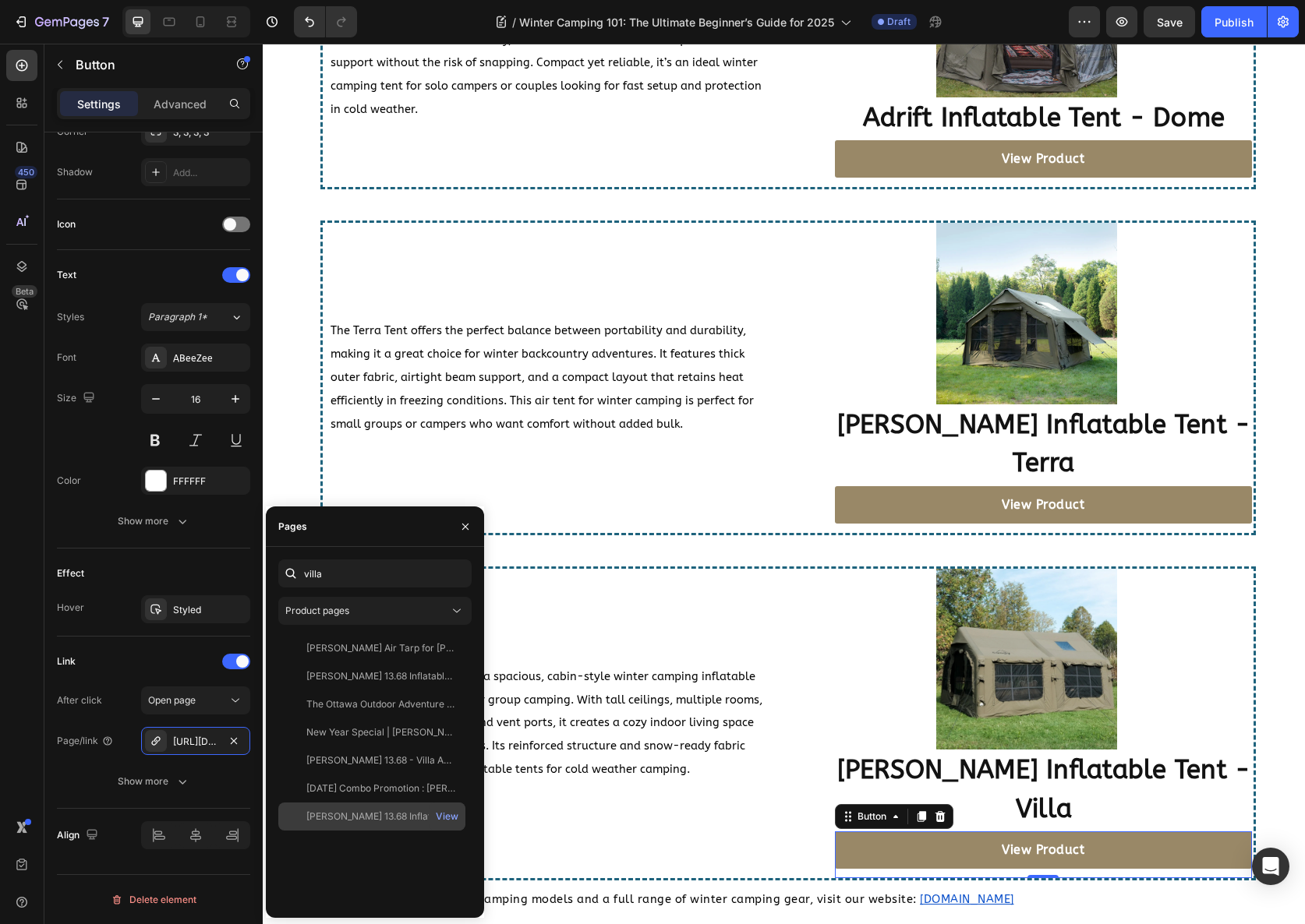
click at [376, 808] on div "Coody 13.68 Inflatable Tent - Villa View" at bounding box center [372, 817] width 187 height 28
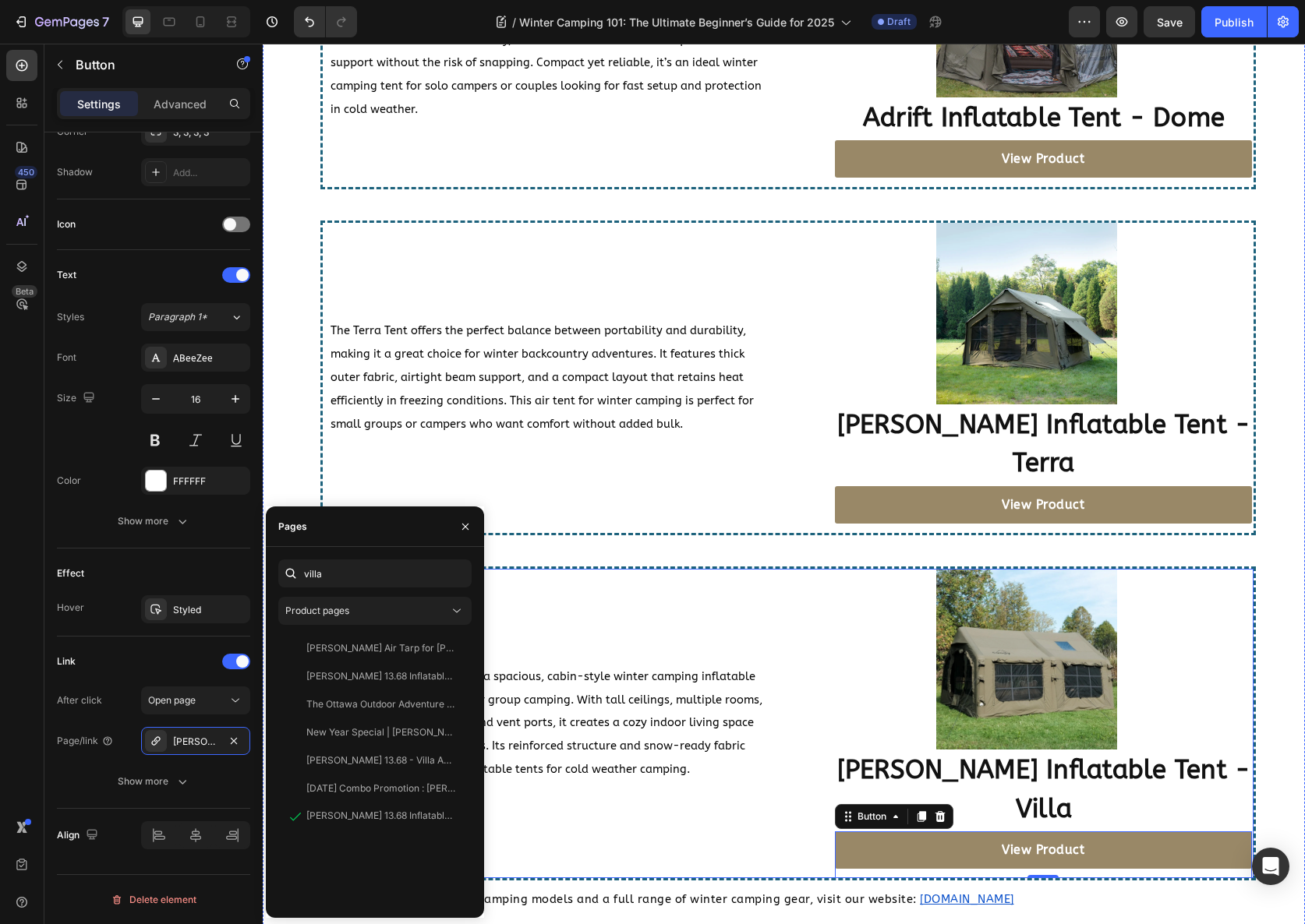
click at [564, 569] on div "The Coody Villa is a spacious, cabin-style winter camping inflatable tent desig…" at bounding box center [549, 723] width 453 height 309
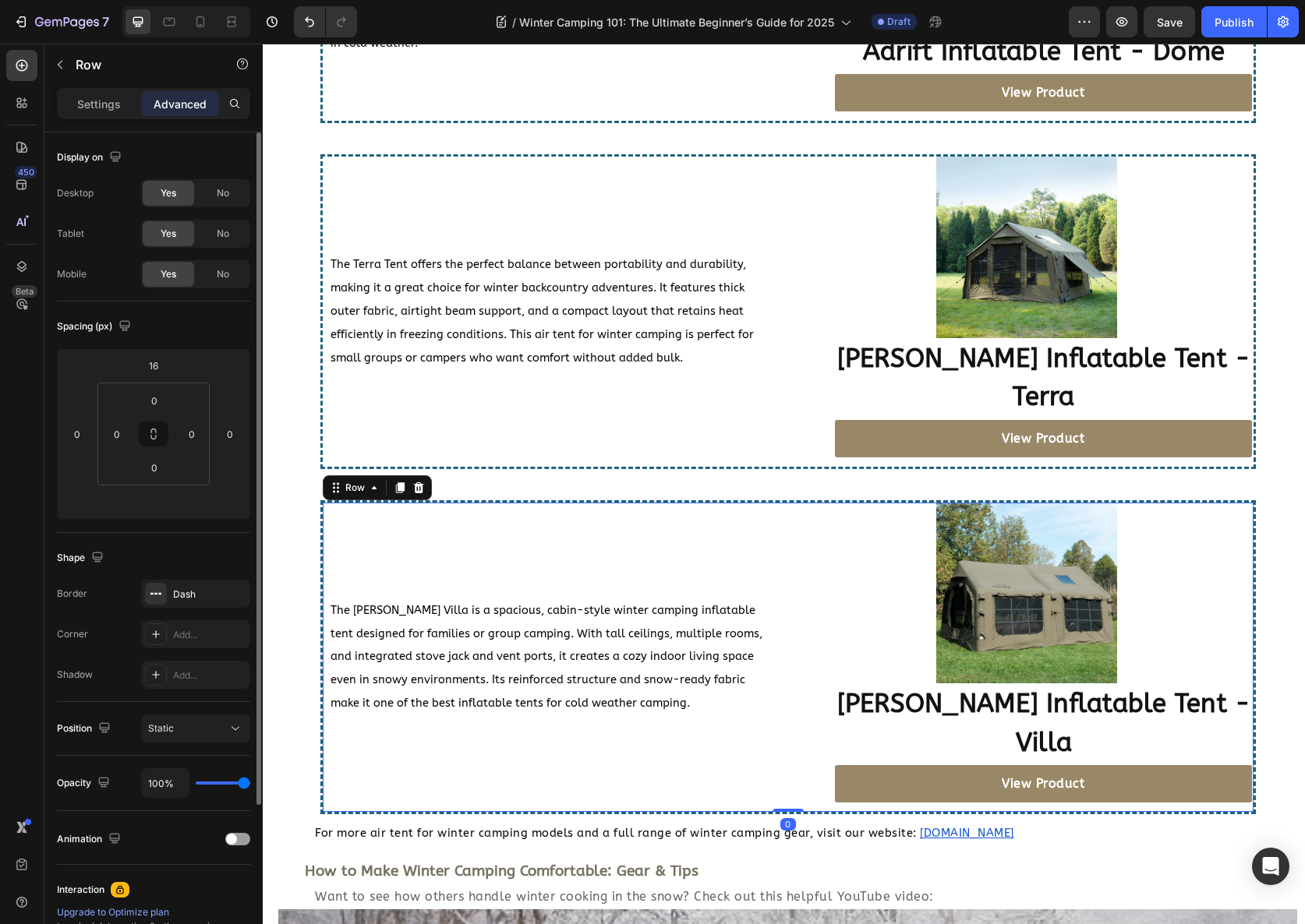
scroll to position [4211, 0]
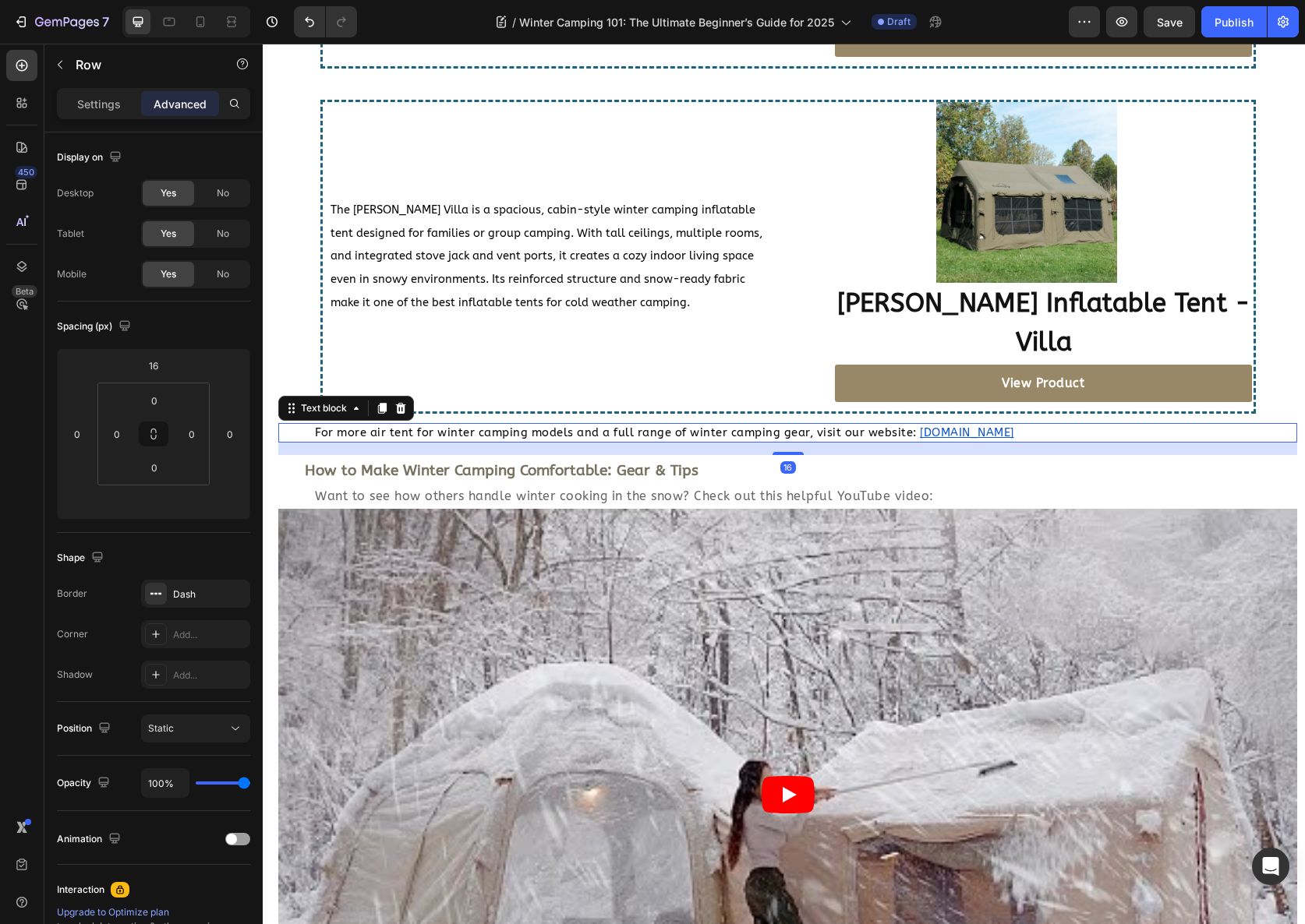
click at [986, 426] on u "[DOMAIN_NAME]" at bounding box center [967, 432] width 94 height 13
click at [975, 426] on u "[DOMAIN_NAME]" at bounding box center [967, 432] width 94 height 13
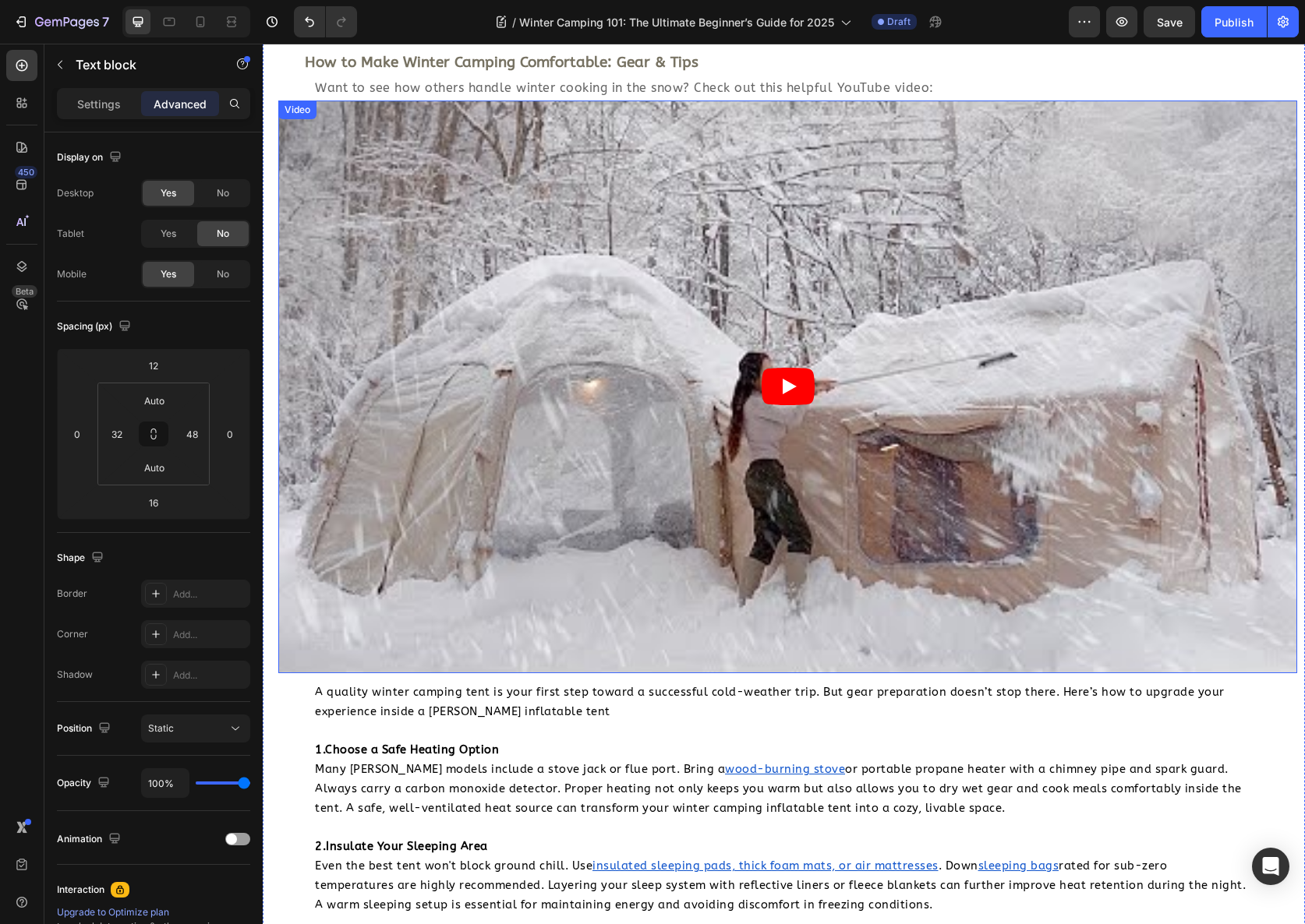
scroll to position [4945, 0]
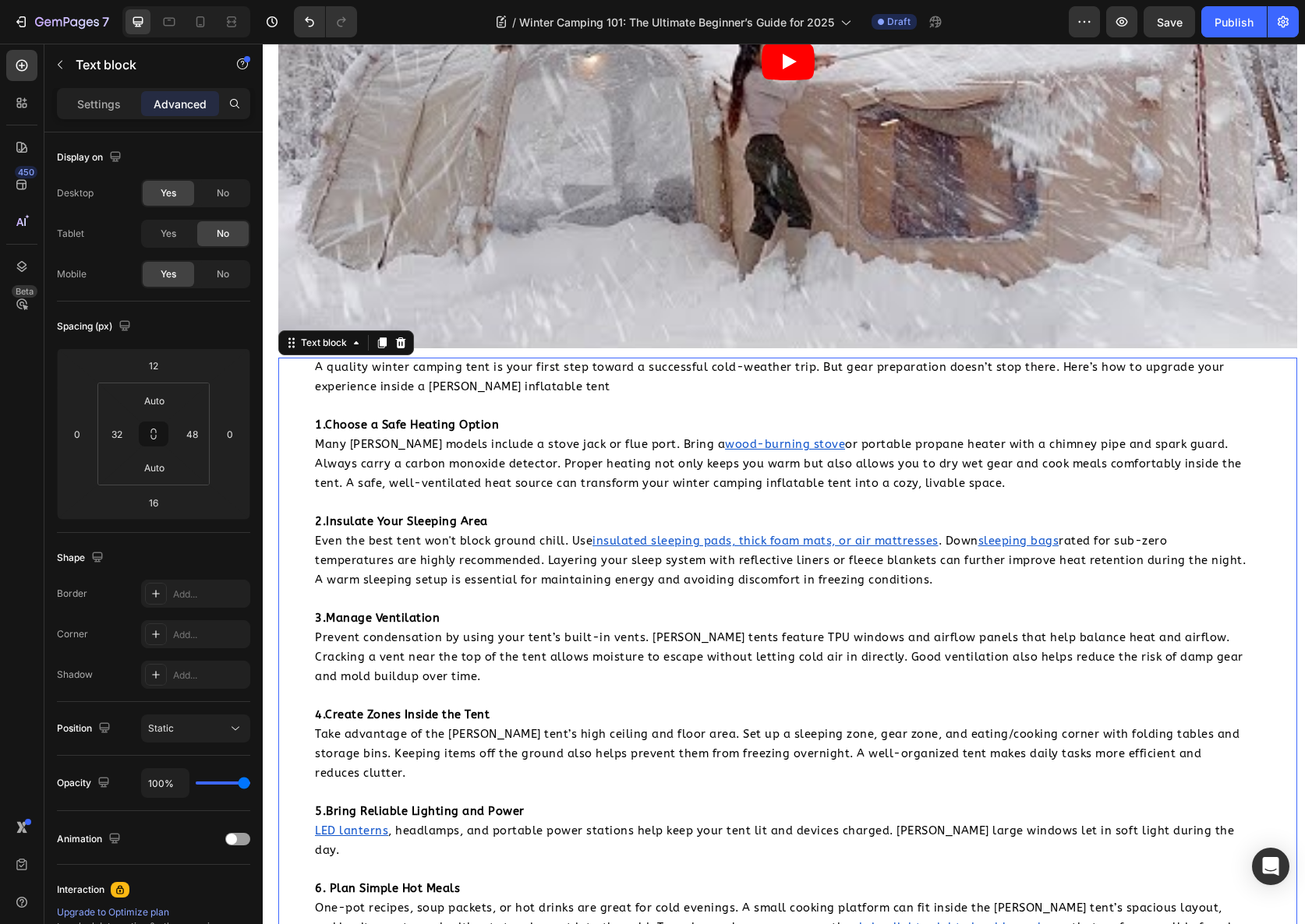
click at [725, 438] on u "wood-burning stove" at bounding box center [785, 444] width 120 height 13
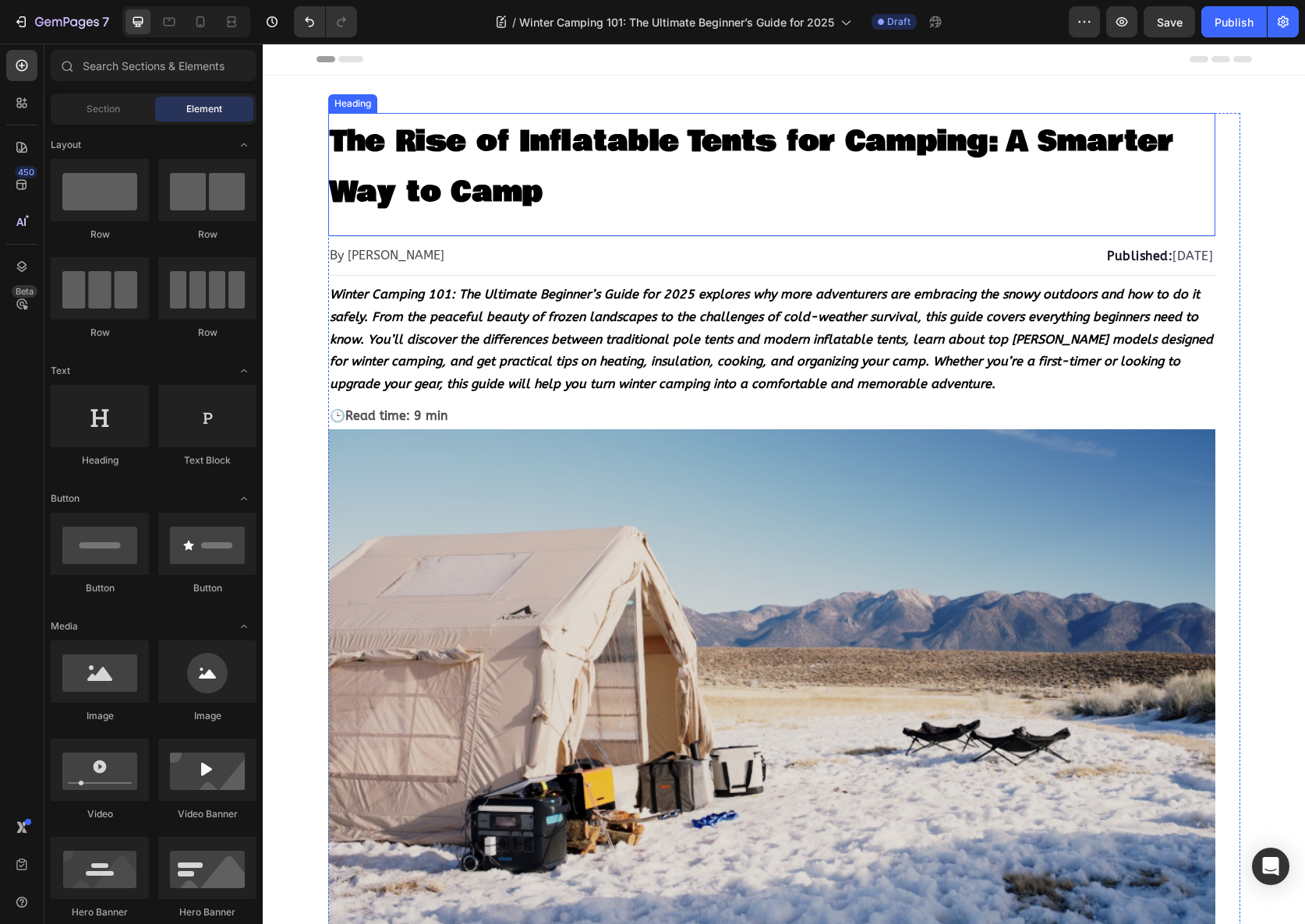
click at [560, 166] on h1 "The Rise of Inflatable Tents for Camping: A Smarter Way to Camp" at bounding box center [771, 165] width 888 height 104
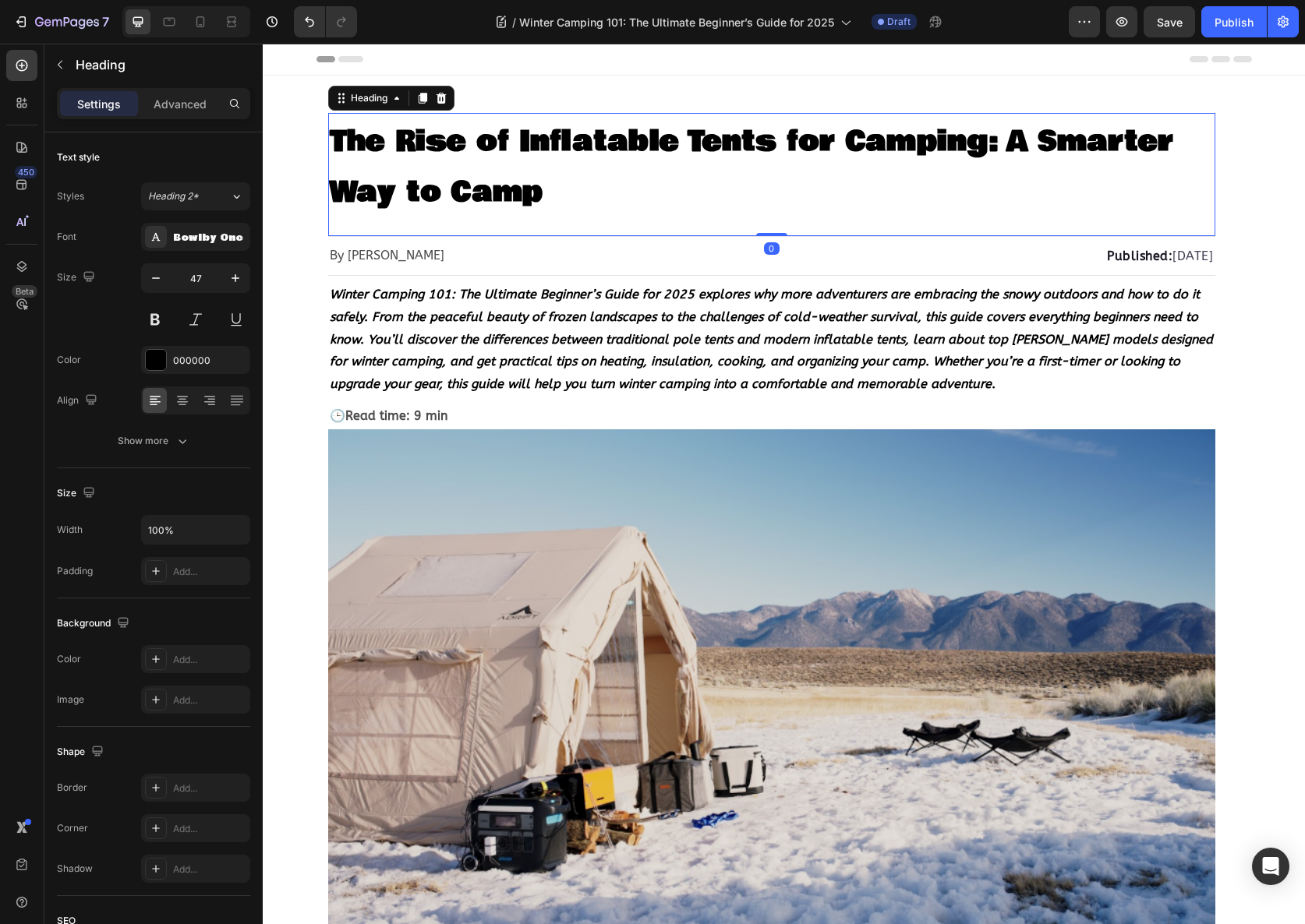
click at [560, 166] on h1 "The Rise of Inflatable Tents for Camping: A Smarter Way to Camp" at bounding box center [771, 165] width 888 height 104
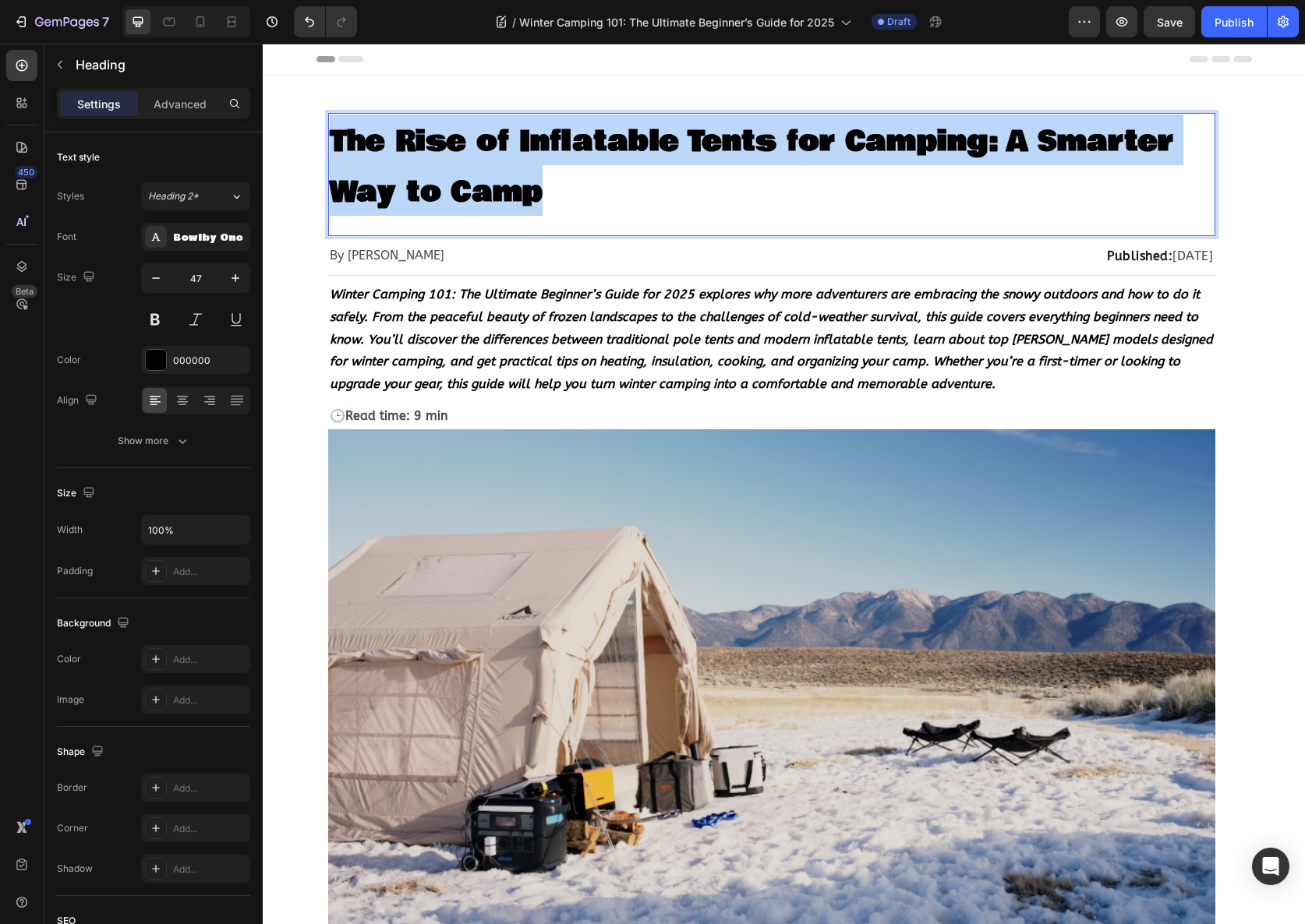
click at [560, 166] on p "The Rise of Inflatable Tents for Camping: A Smarter Way to Camp" at bounding box center [771, 165] width 884 height 101
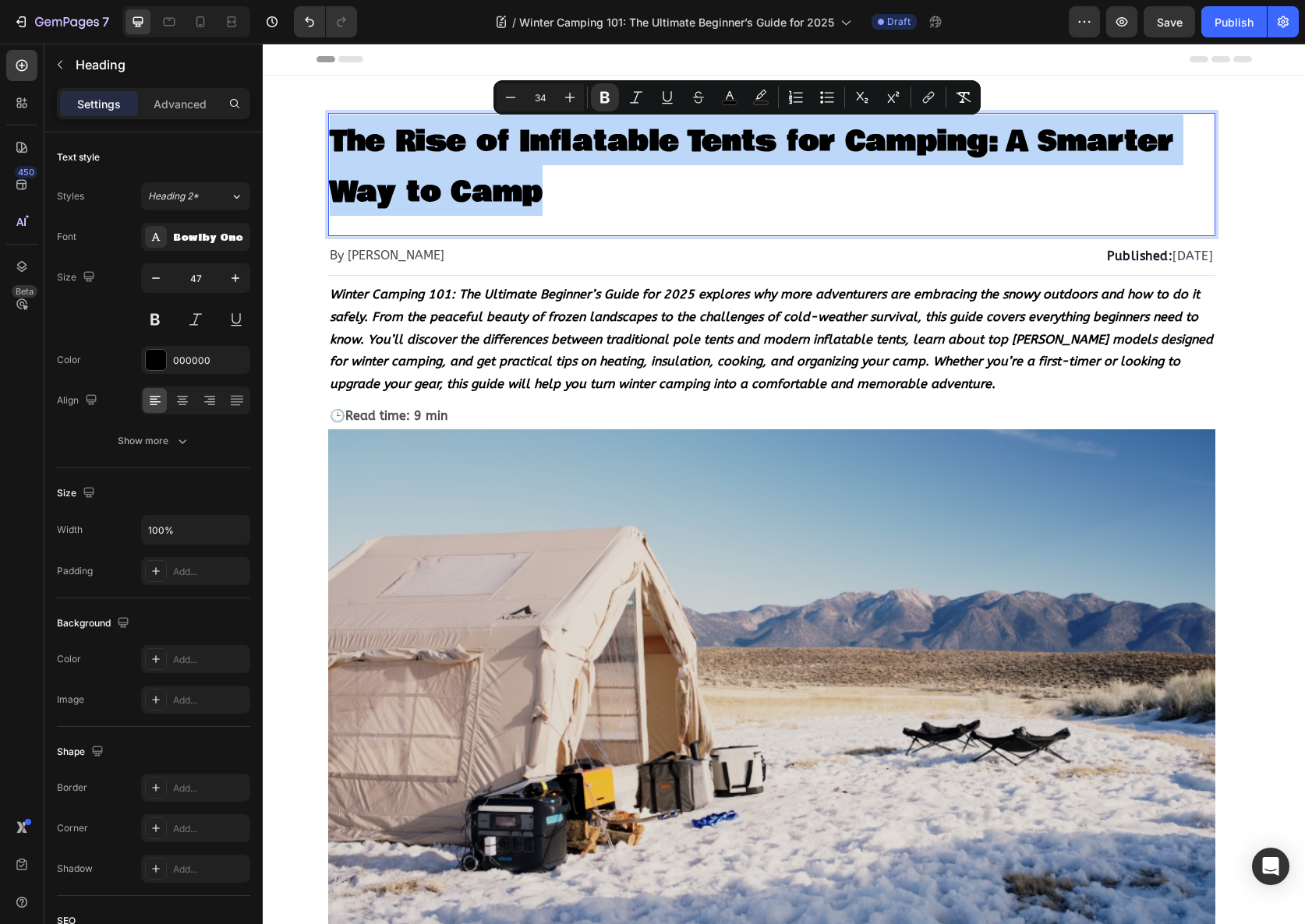
type input "17"
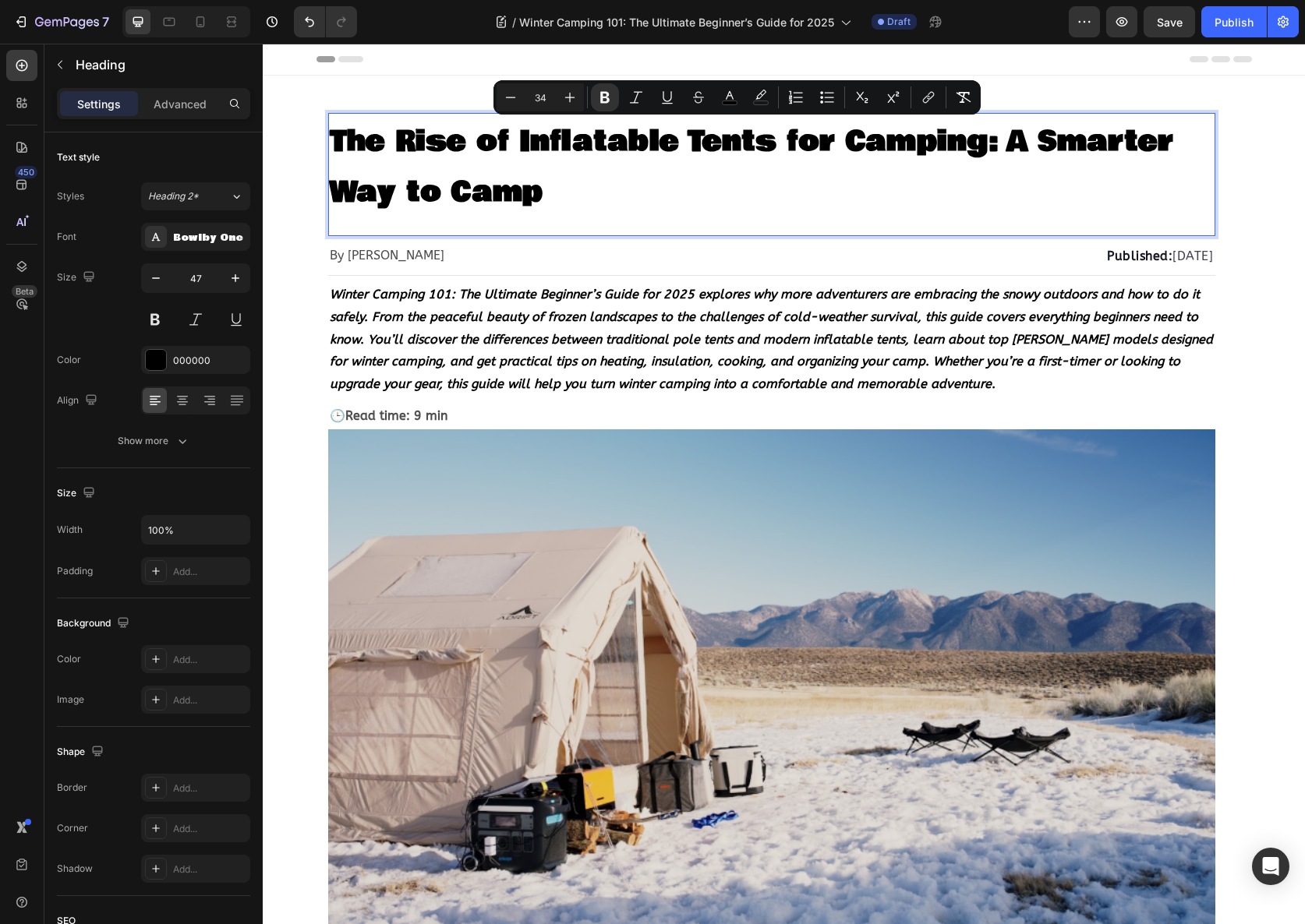
type input "17"
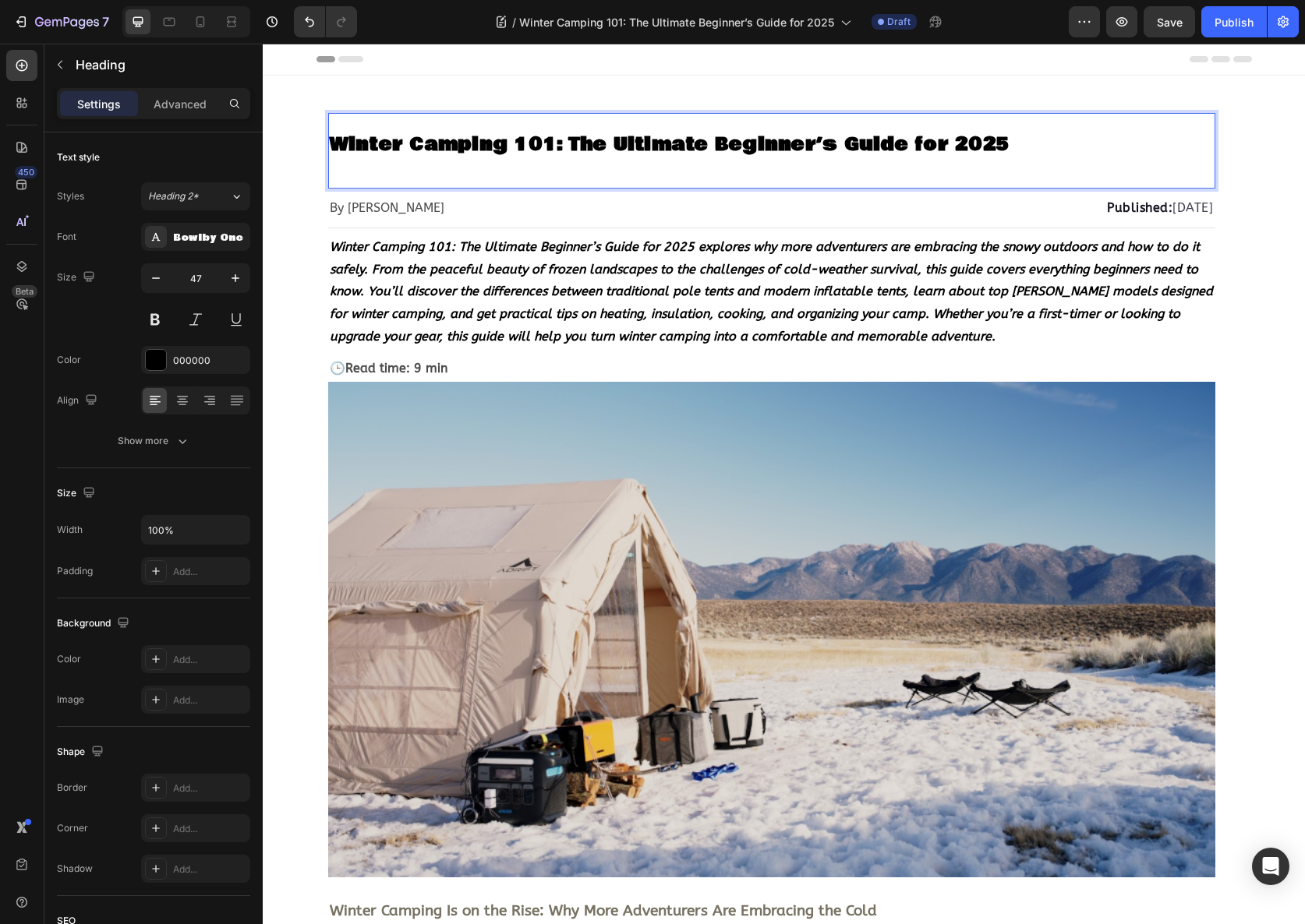
click at [528, 131] on strong "Winter Camping 101: The Ultimate Beginner’s Guide for 2025" at bounding box center [669, 144] width 680 height 27
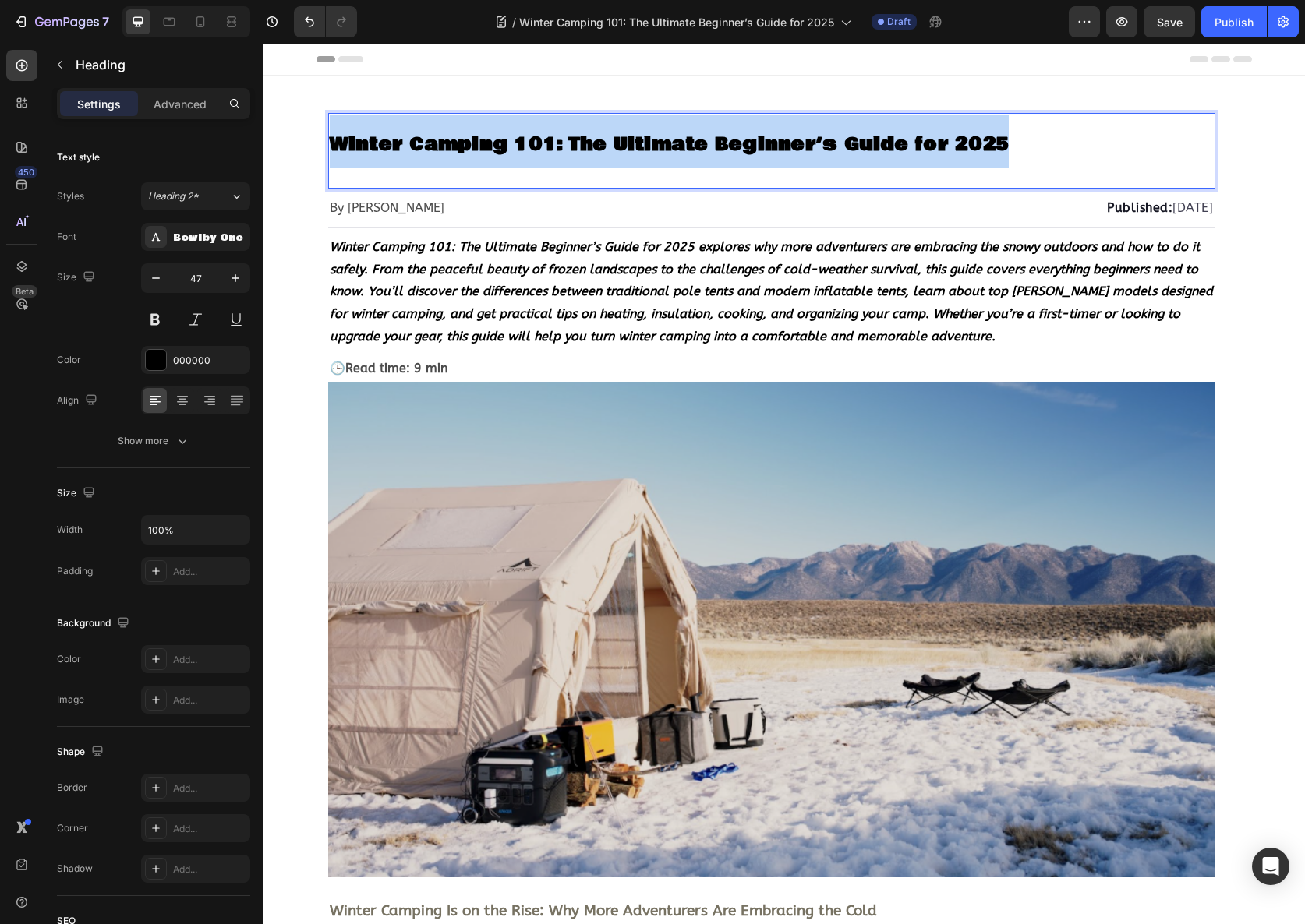
click at [528, 131] on strong "Winter Camping 101: The Ultimate Beginner’s Guide for 2025" at bounding box center [669, 144] width 680 height 27
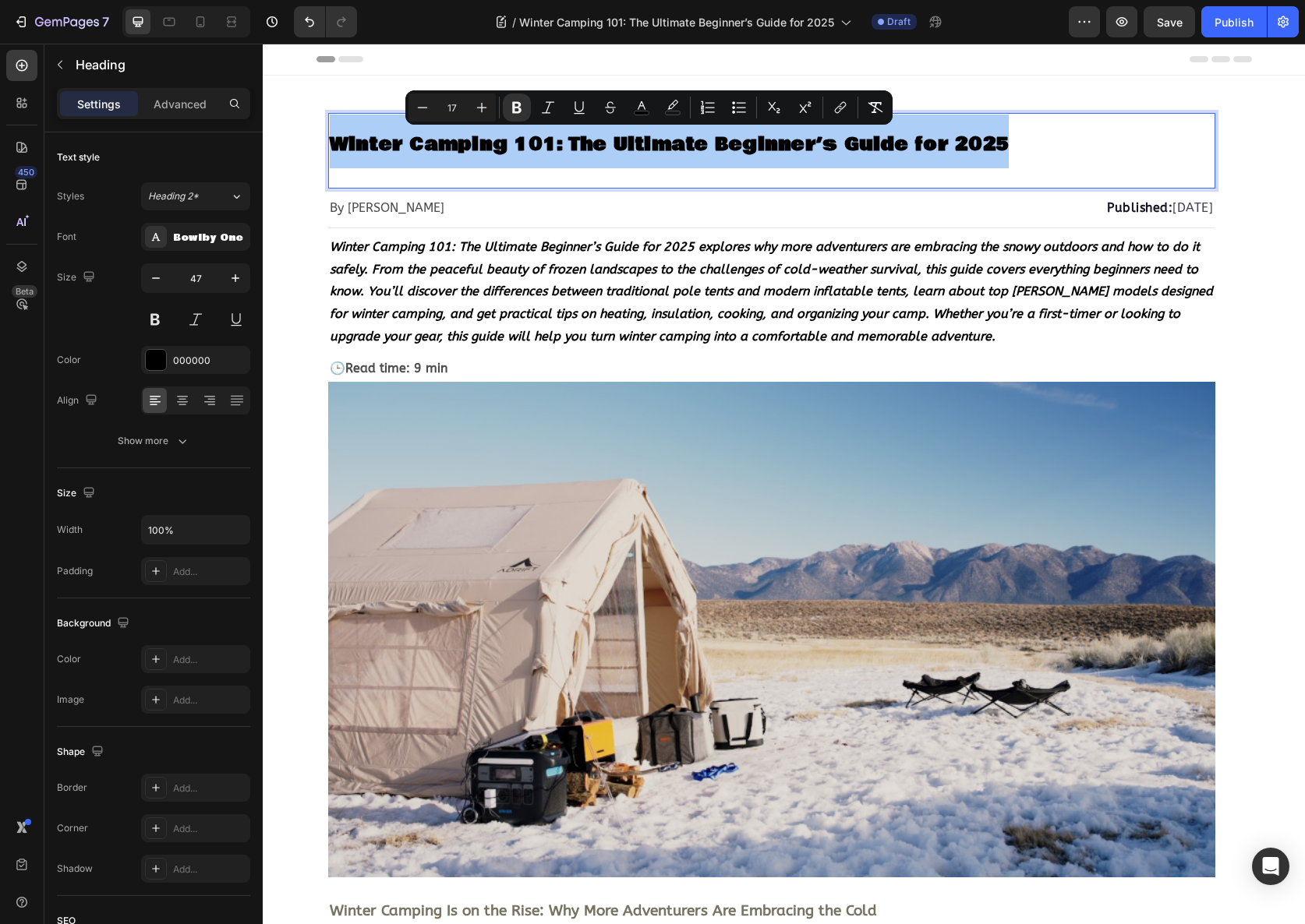
click at [457, 110] on input "17" at bounding box center [452, 107] width 31 height 19
type input "1"
type input "34"
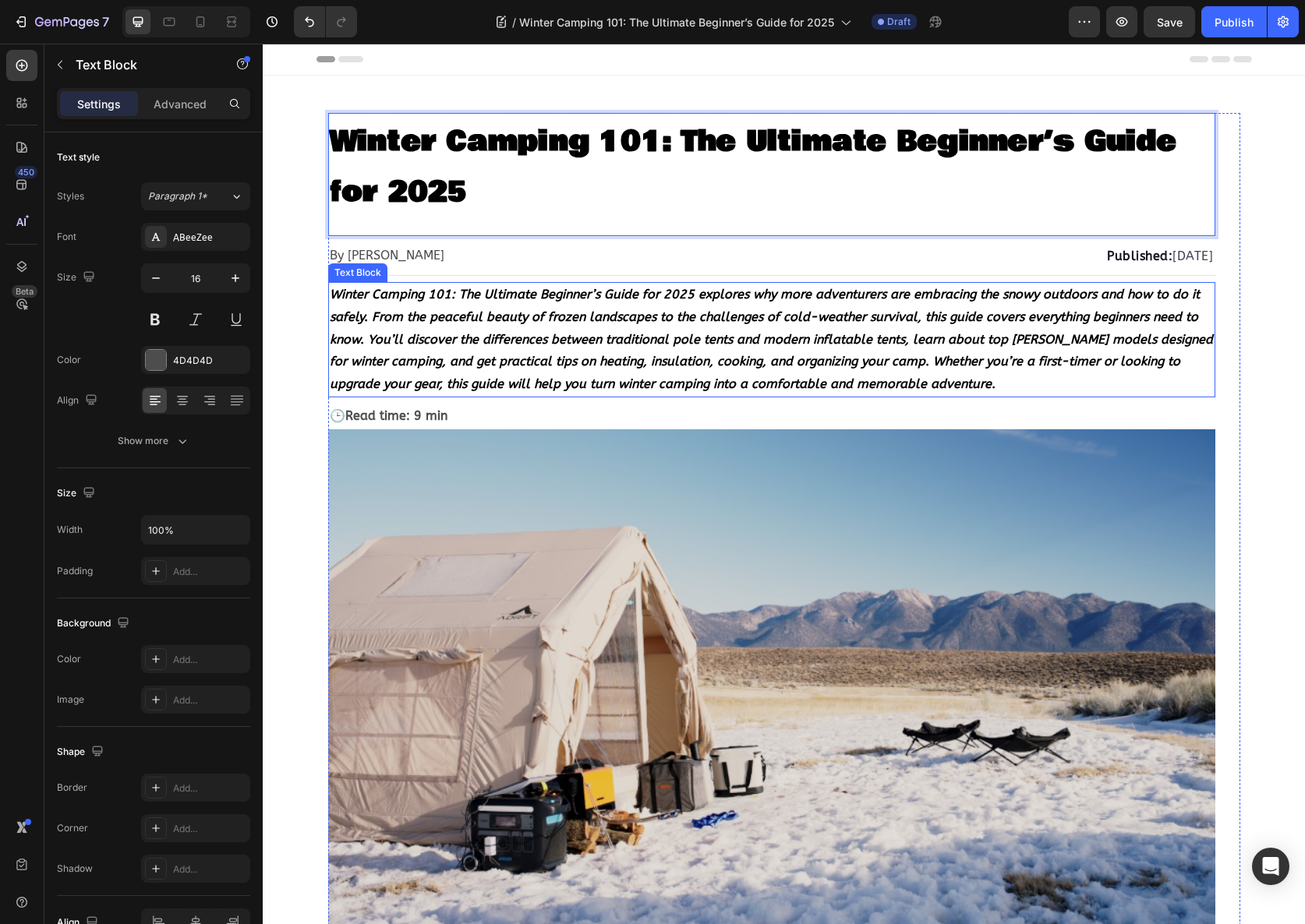
click at [446, 289] on strong "Winter Camping 101: The Ultimate Beginner’s Guide for 2025 explores why more ad…" at bounding box center [771, 339] width 884 height 104
click at [387, 166] on p "⁠⁠⁠⁠⁠⁠⁠ Winter Camping 101: The Ultimate Beginner’s Guide for 2025" at bounding box center [771, 165] width 884 height 101
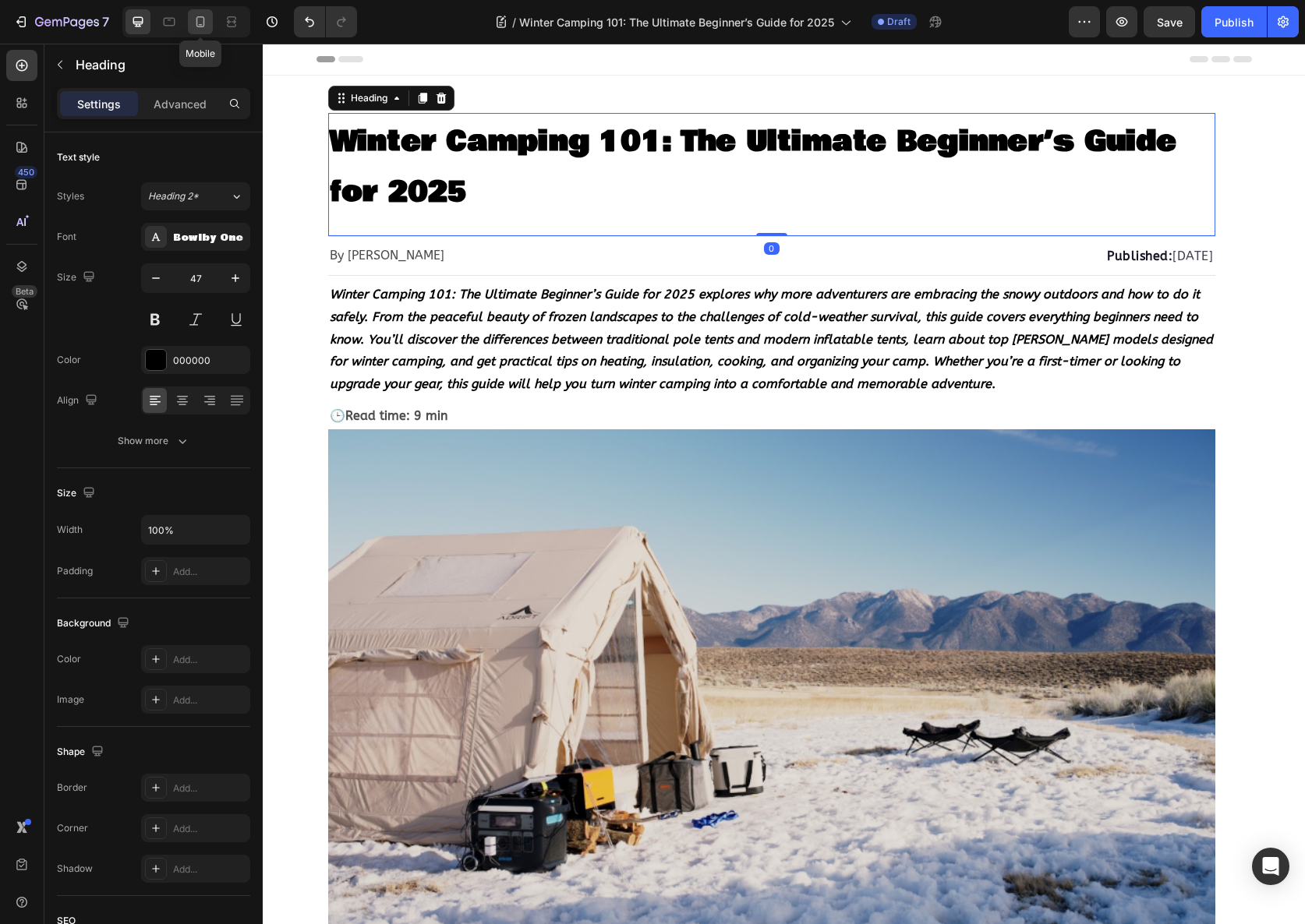
click at [194, 20] on icon at bounding box center [200, 22] width 16 height 16
type input "35"
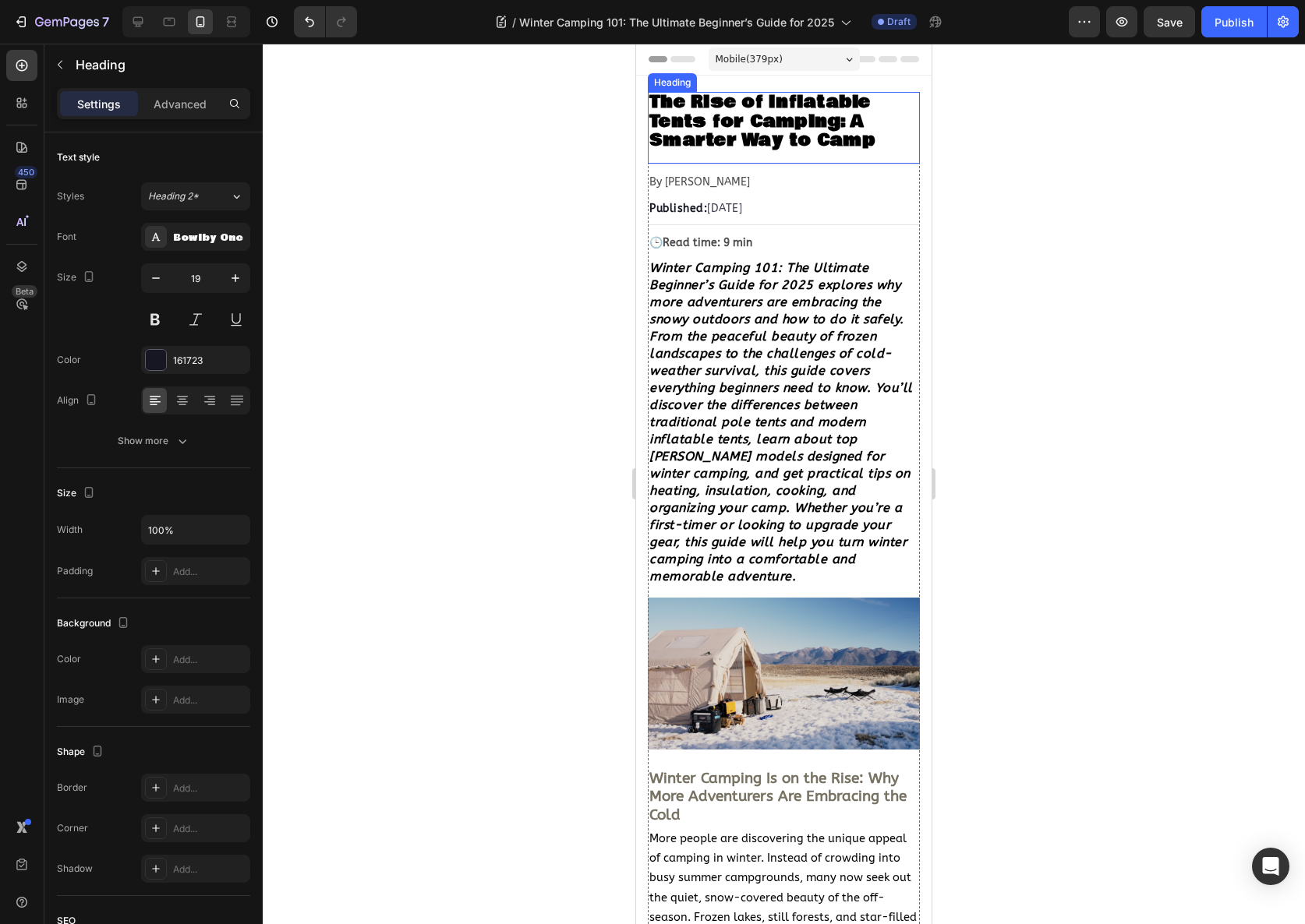
click at [838, 106] on strong "The Rise of Inflatable Tents for Camping: A Smarter Way to Camp" at bounding box center [763, 121] width 226 height 64
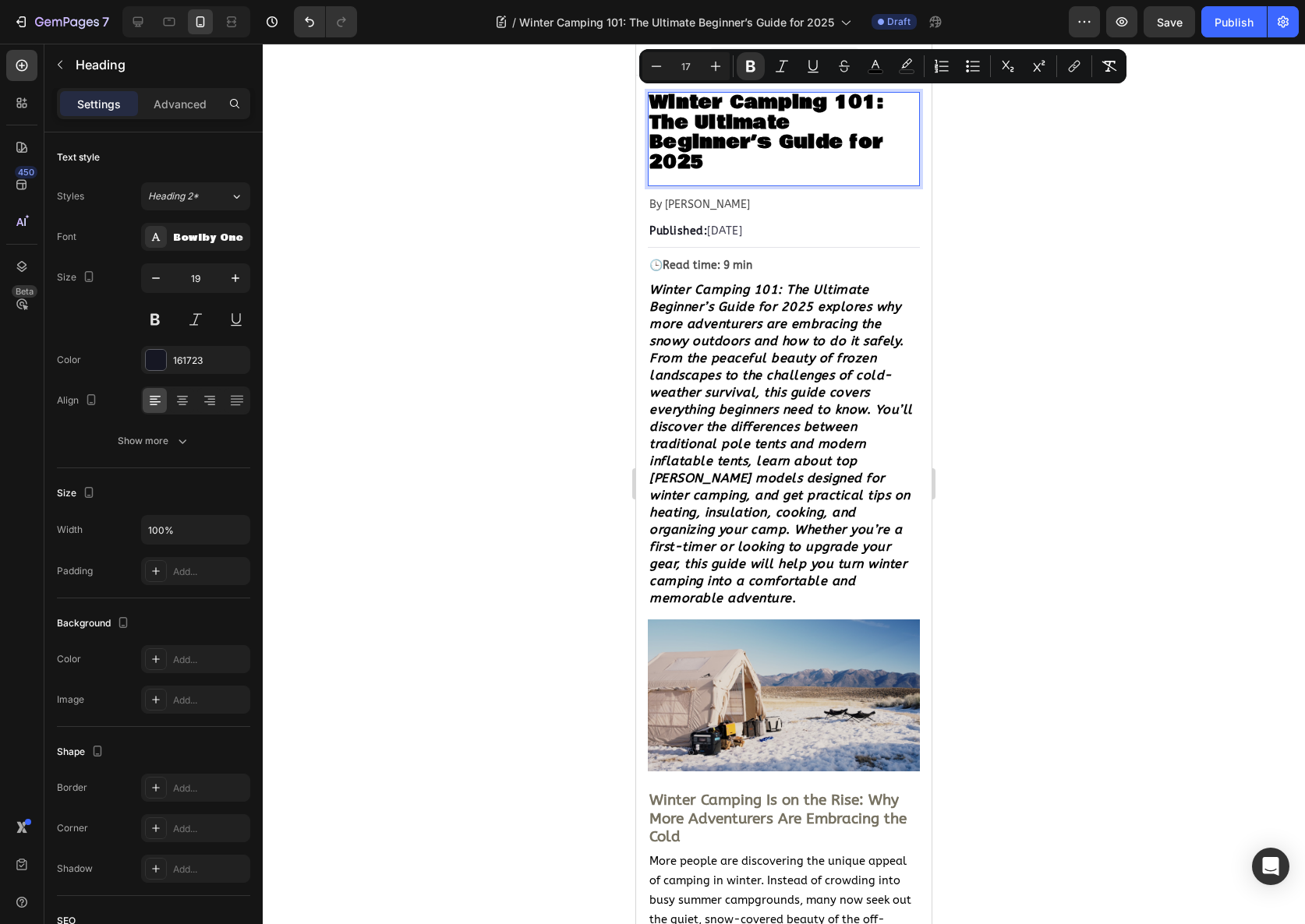
scroll to position [1, 0]
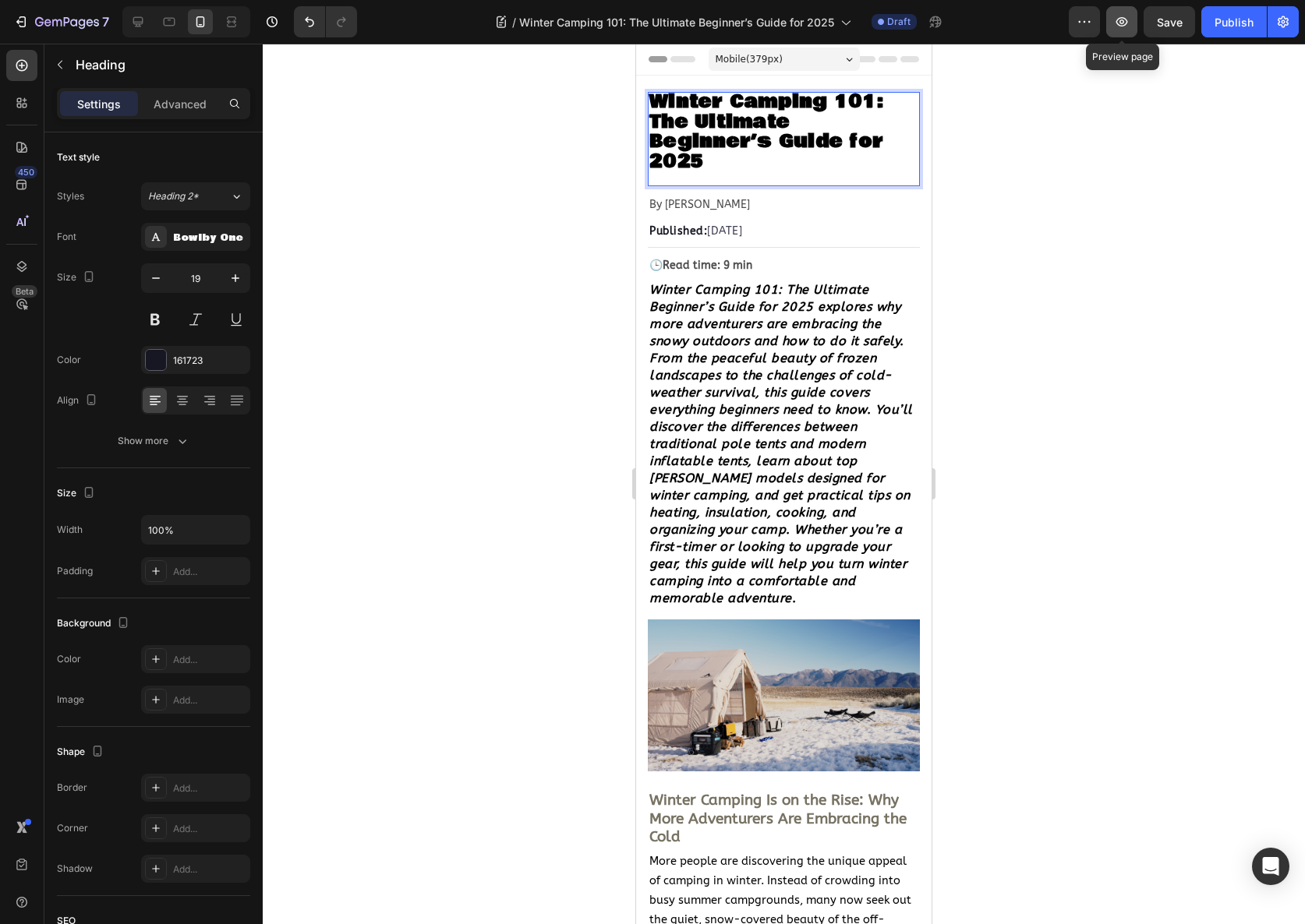
click at [1122, 24] on icon "button" at bounding box center [1122, 22] width 16 height 16
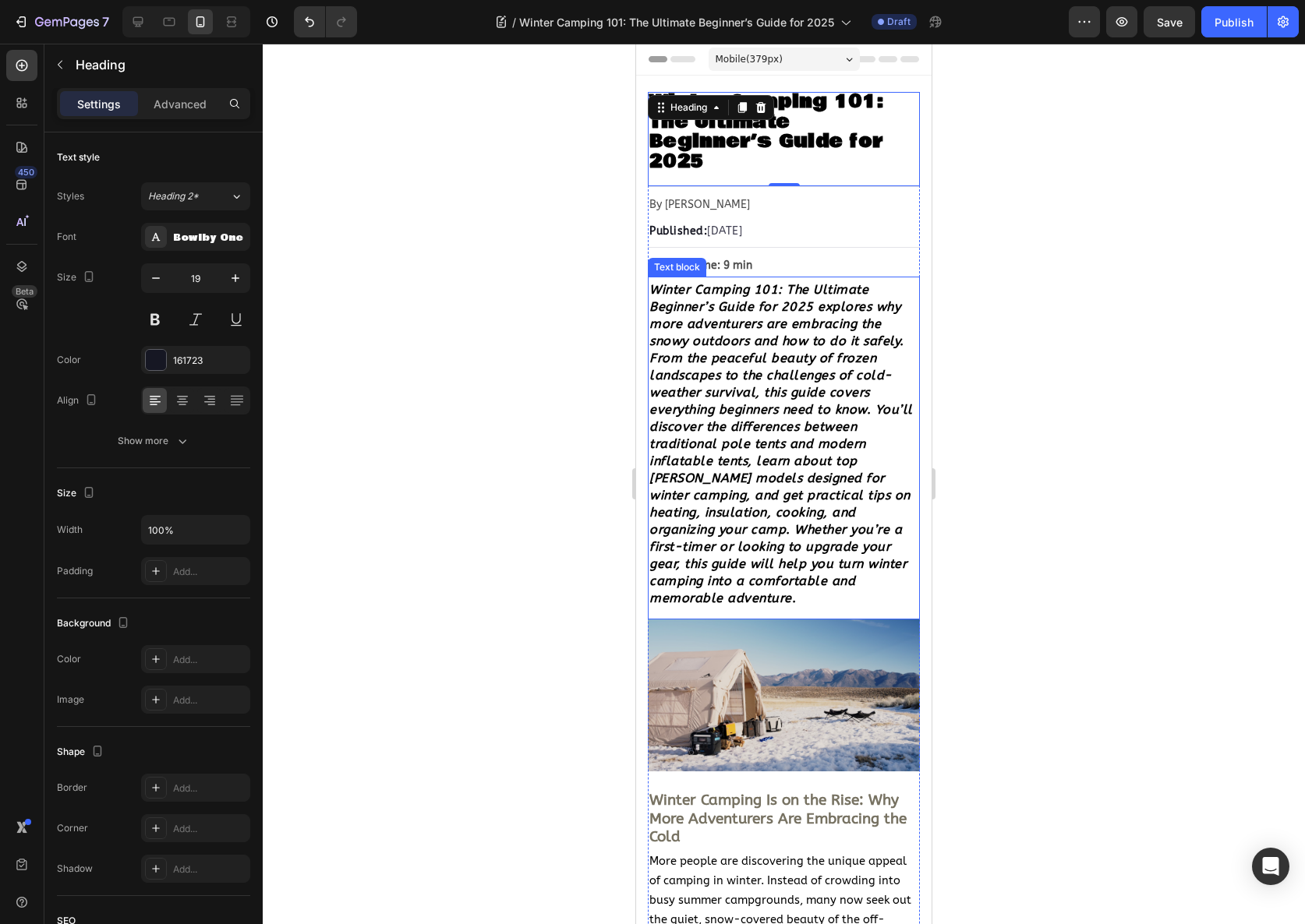
click at [724, 409] on strong "Winter Camping 101: The Ultimate Beginner’s Guide for 2025 explores why more ad…" at bounding box center [782, 444] width 264 height 323
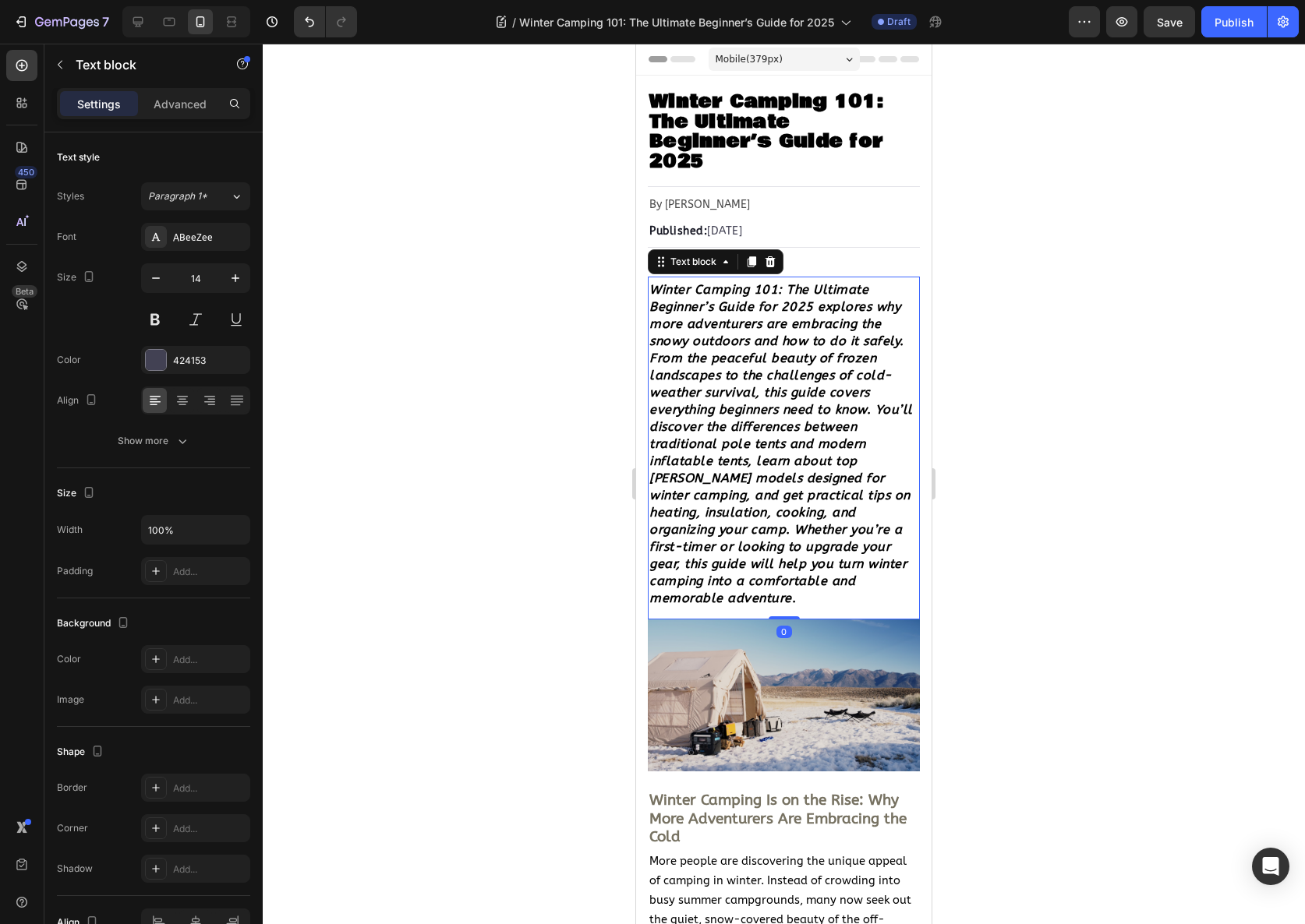
click at [724, 409] on strong "Winter Camping 101: The Ultimate Beginner’s Guide for 2025 explores why more ad…" at bounding box center [782, 444] width 264 height 323
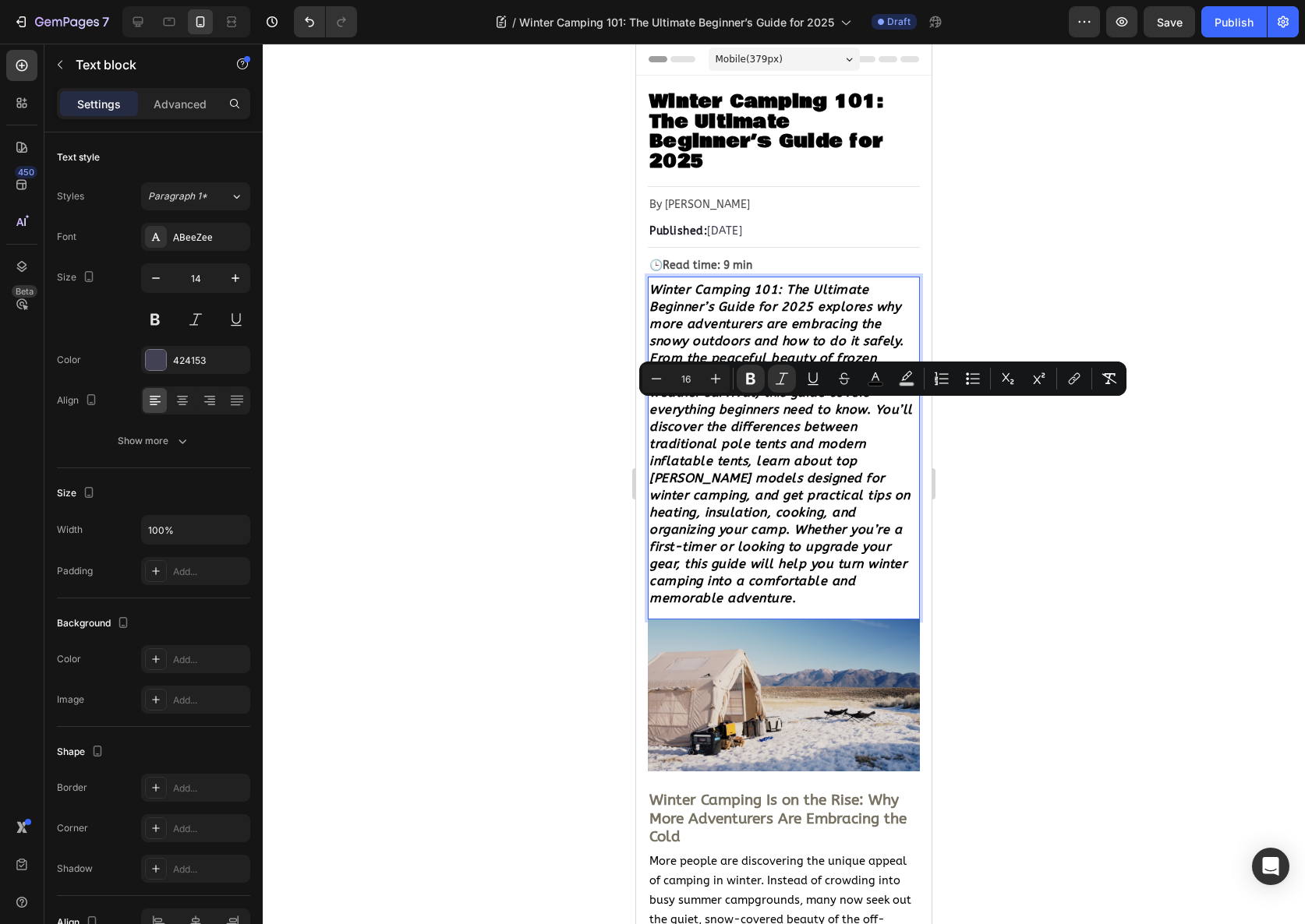
click at [835, 413] on strong "Winter Camping 101: The Ultimate Beginner’s Guide for 2025 explores why more ad…" at bounding box center [782, 444] width 264 height 323
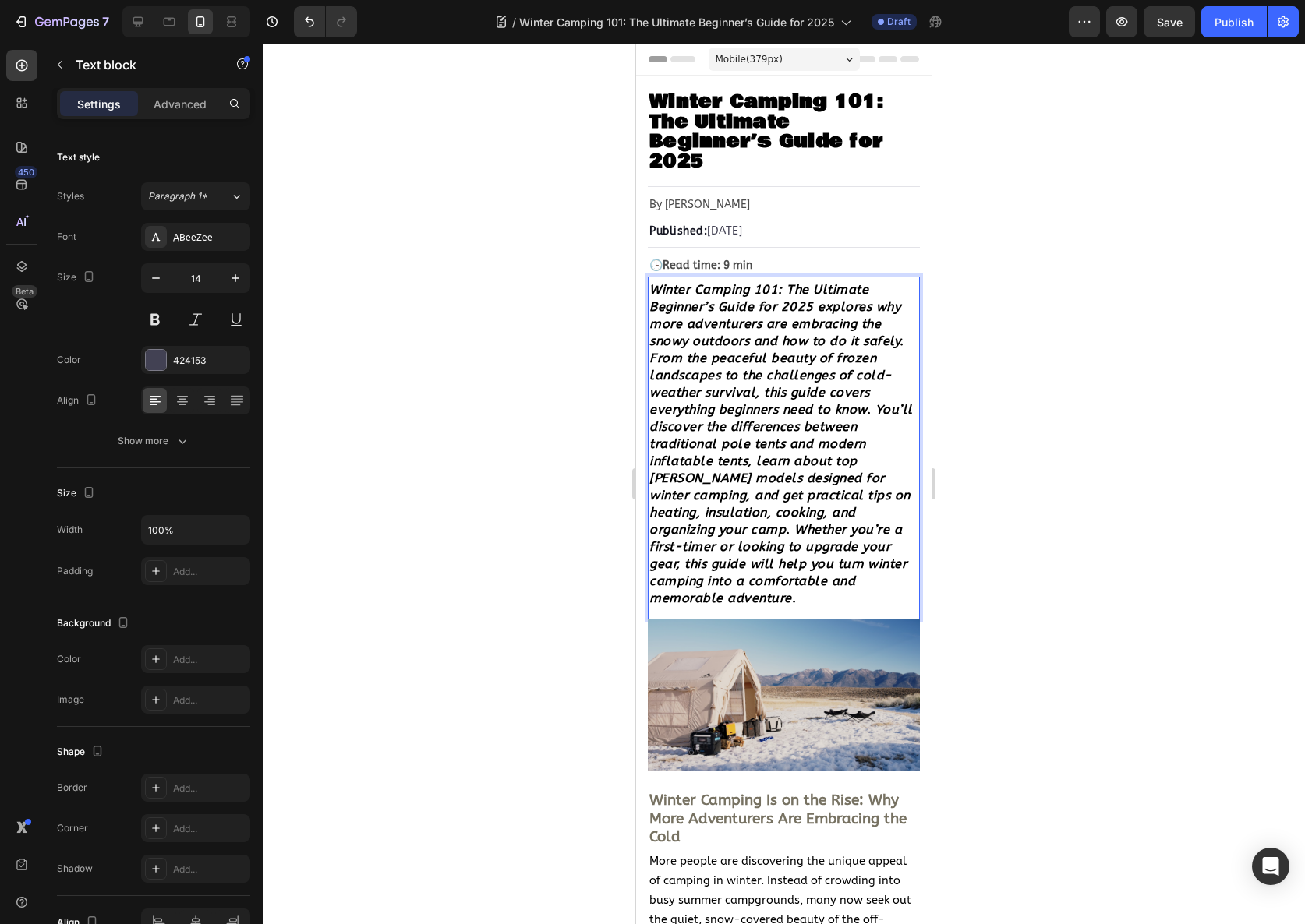
click at [821, 473] on strong "Winter Camping 101: The Ultimate Beginner’s Guide for 2025 explores why more ad…" at bounding box center [782, 444] width 264 height 323
click at [834, 386] on strong "Winter Camping 101: The Ultimate Beginner’s Guide for 2025 explores why more ad…" at bounding box center [782, 444] width 264 height 323
click at [763, 402] on strong "Winter Camping 101: The Ultimate Beginner’s Guide for 2025 explores why more ad…" at bounding box center [782, 444] width 264 height 323
click at [844, 349] on p "Winter Camping 101: The Ultimate Beginner’s Guide for 2025 explores why more ad…" at bounding box center [784, 444] width 269 height 326
click at [648, 358] on div "Winter Camping 101: The Ultimate Beginner’s Guide for 2025 explores why more ad…" at bounding box center [784, 444] width 272 height 329
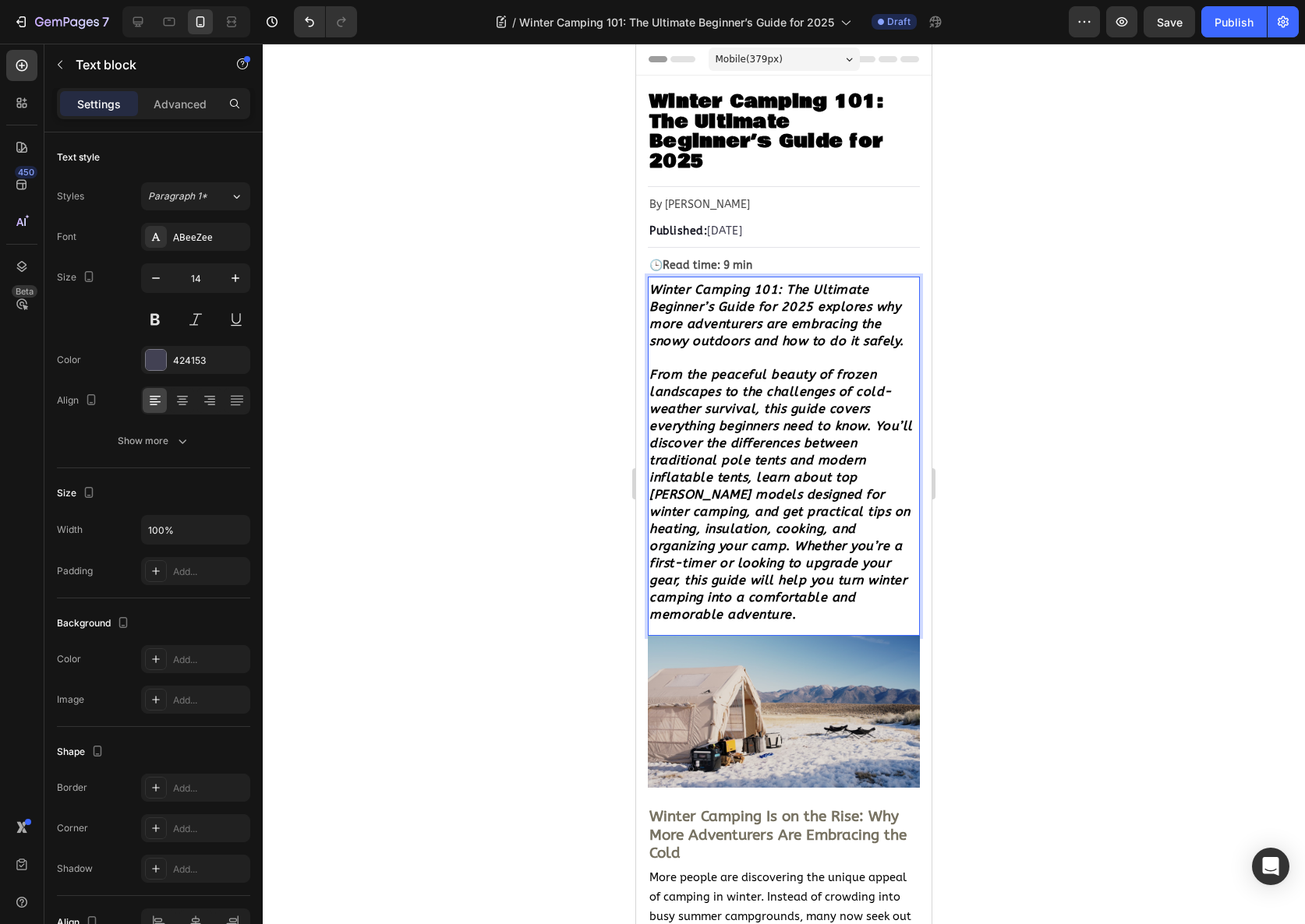
click at [651, 443] on strong "From the peaceful beauty of frozen landscapes to the challenges of cold-weather…" at bounding box center [782, 494] width 264 height 255
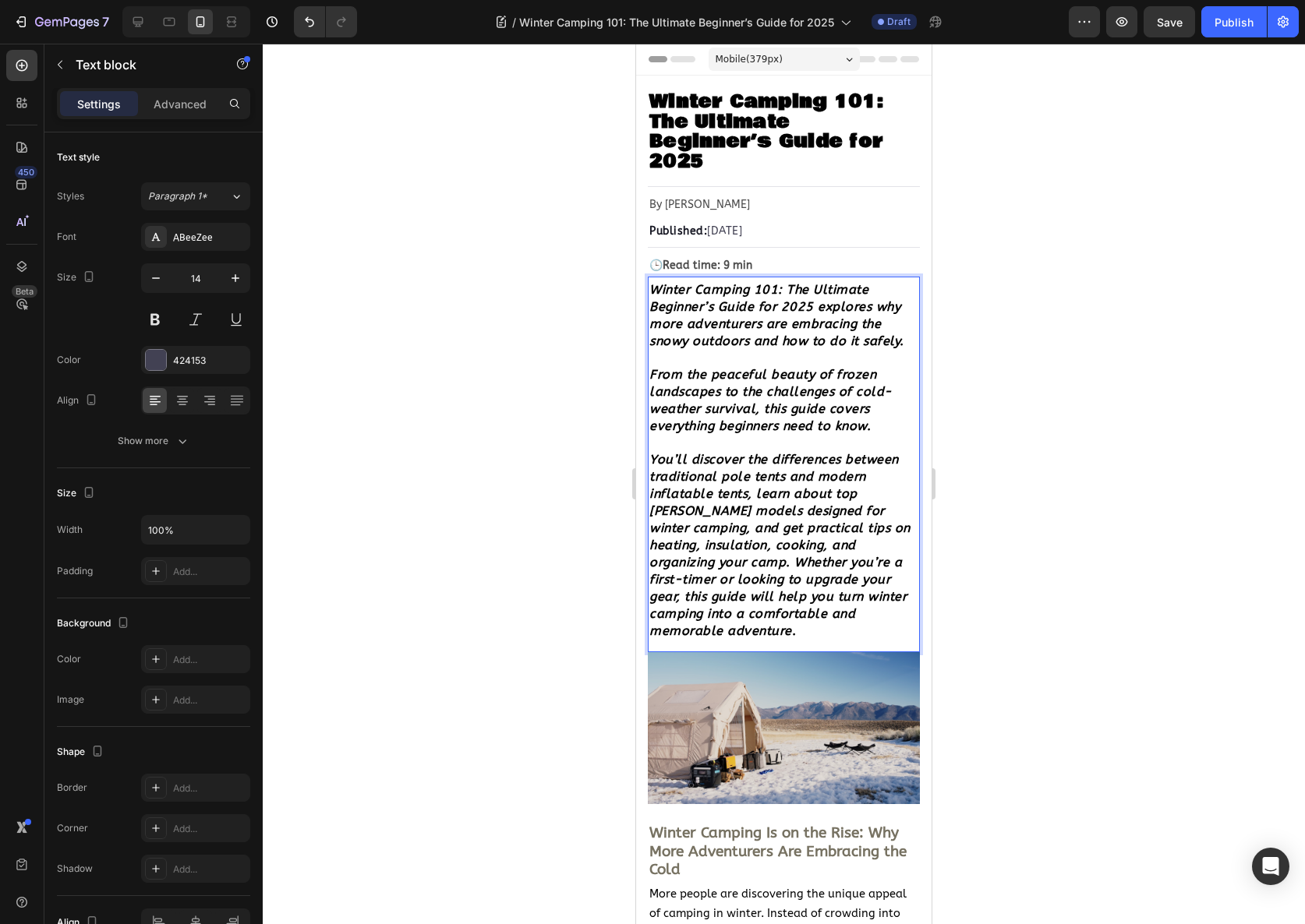
click at [694, 563] on strong "You’ll discover the differences between traditional pole tents and modern infla…" at bounding box center [780, 544] width 261 height 186
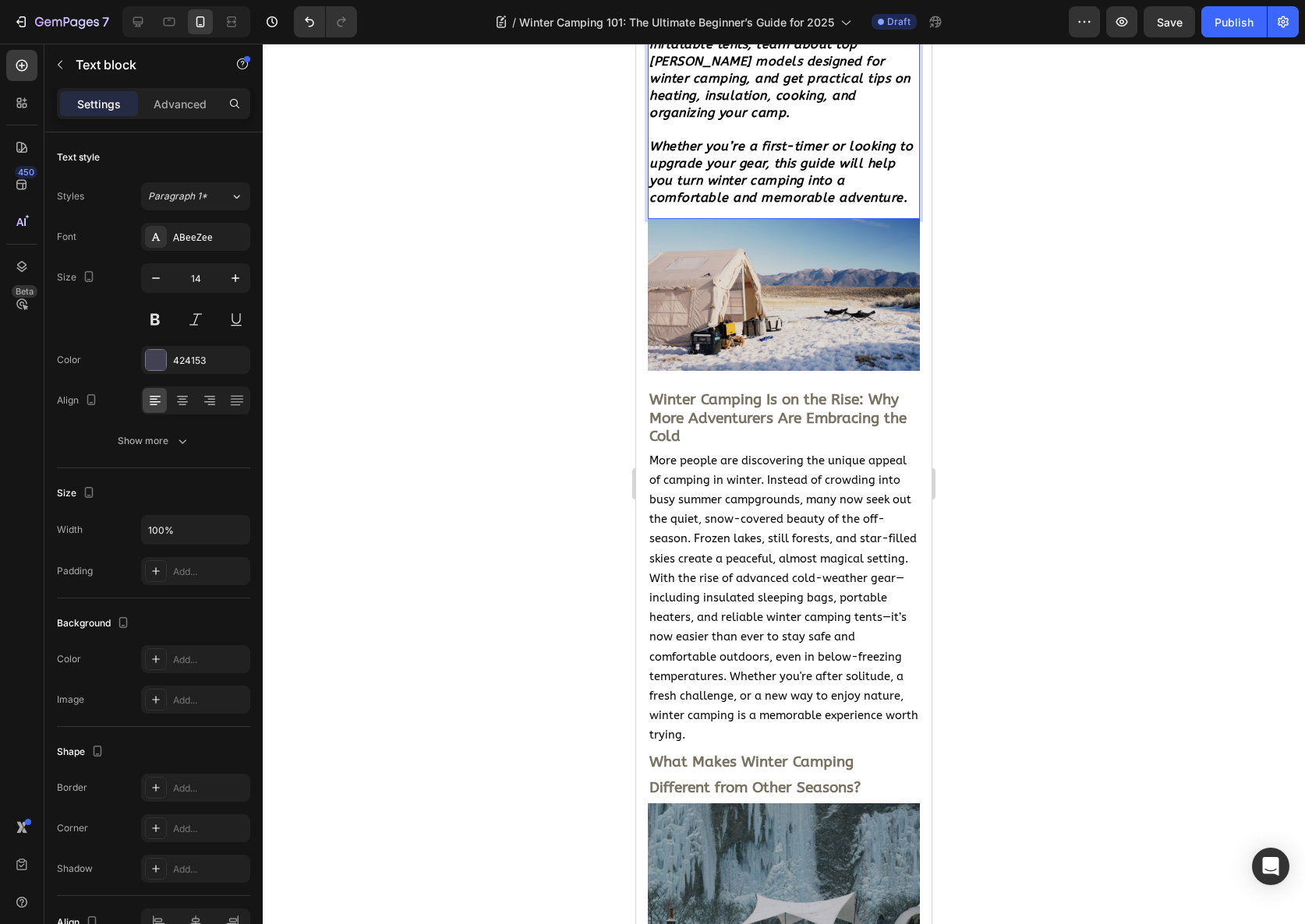
scroll to position [450, 0]
click at [707, 415] on strong "Winter Camping Is on the Rise: Why More Adventurers Are Embracing the Cold" at bounding box center [778, 417] width 257 height 54
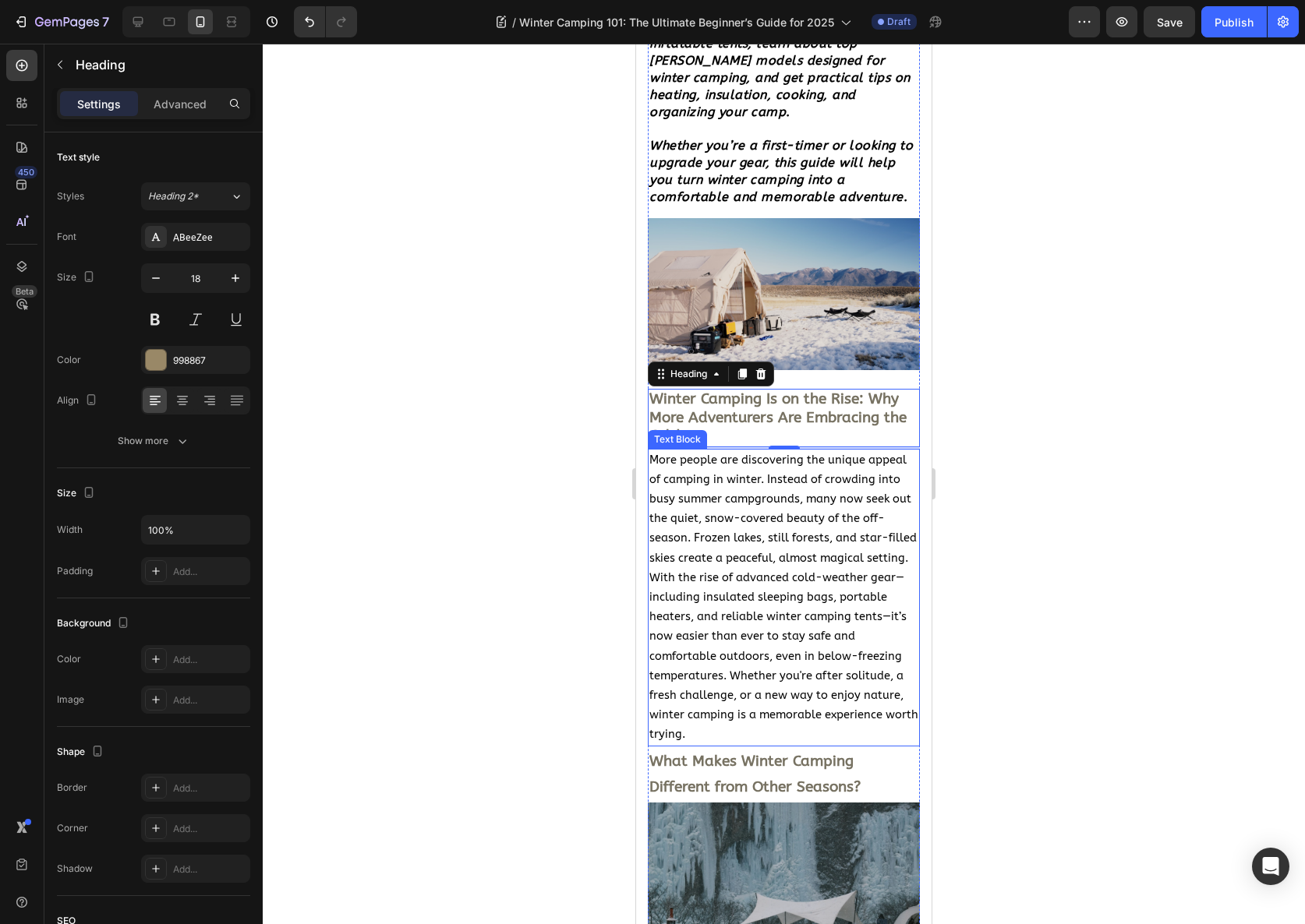
click at [724, 453] on span "More people are discovering the unique appeal of camping in winter. Instead of …" at bounding box center [784, 598] width 269 height 289
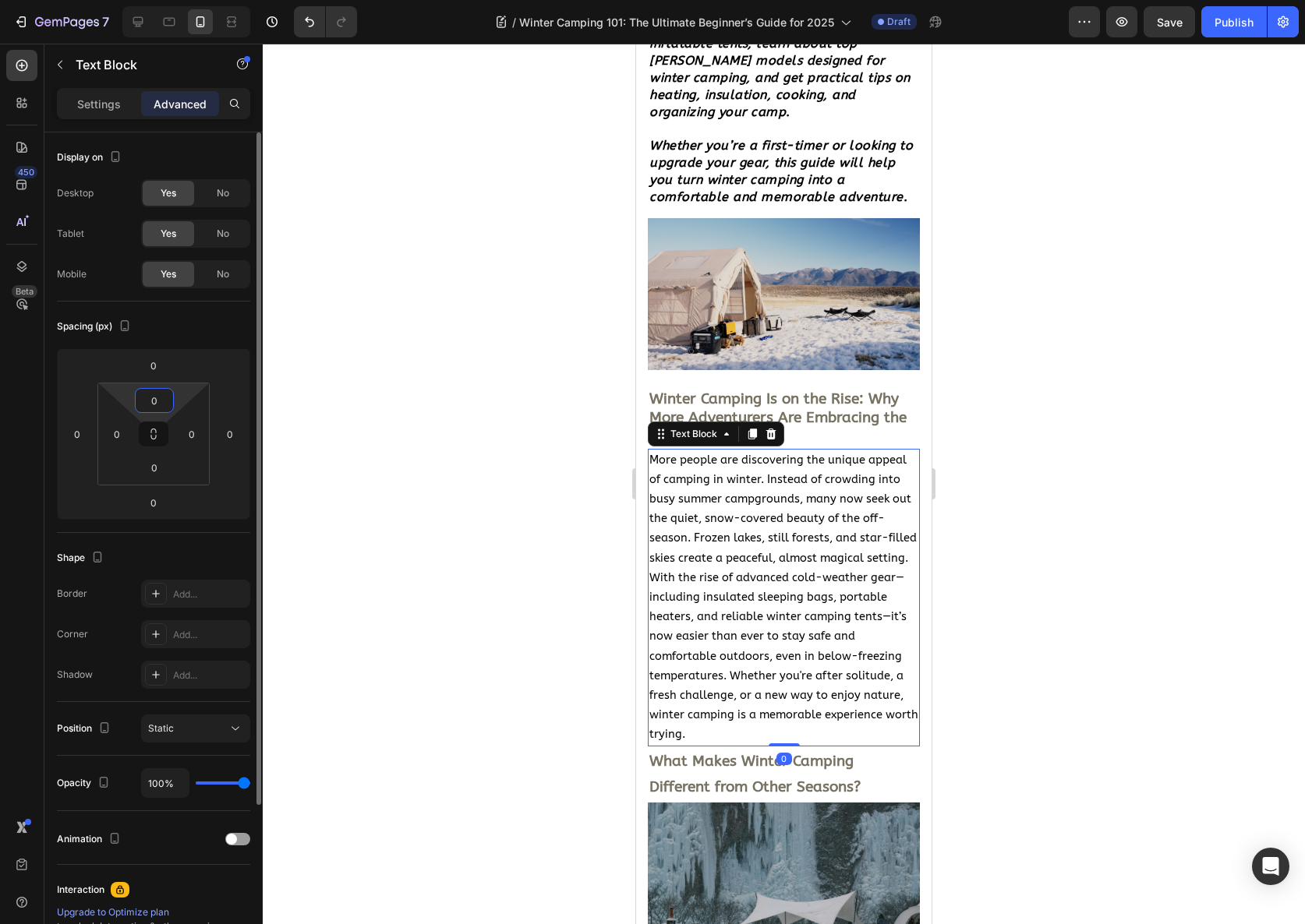
click at [163, 398] on input "0" at bounding box center [155, 401] width 31 height 24
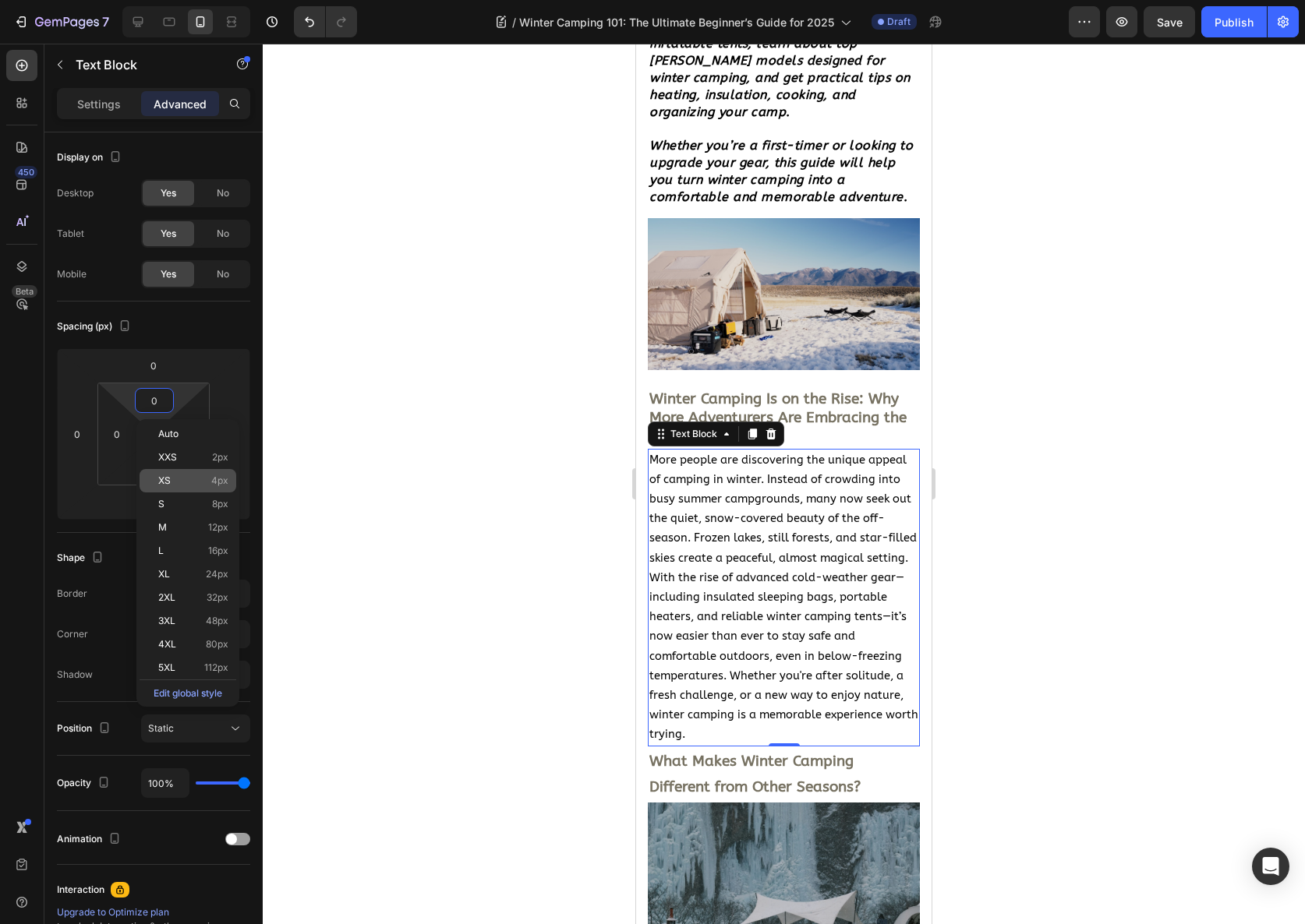
click at [186, 481] on p "XS 4px" at bounding box center [193, 481] width 70 height 11
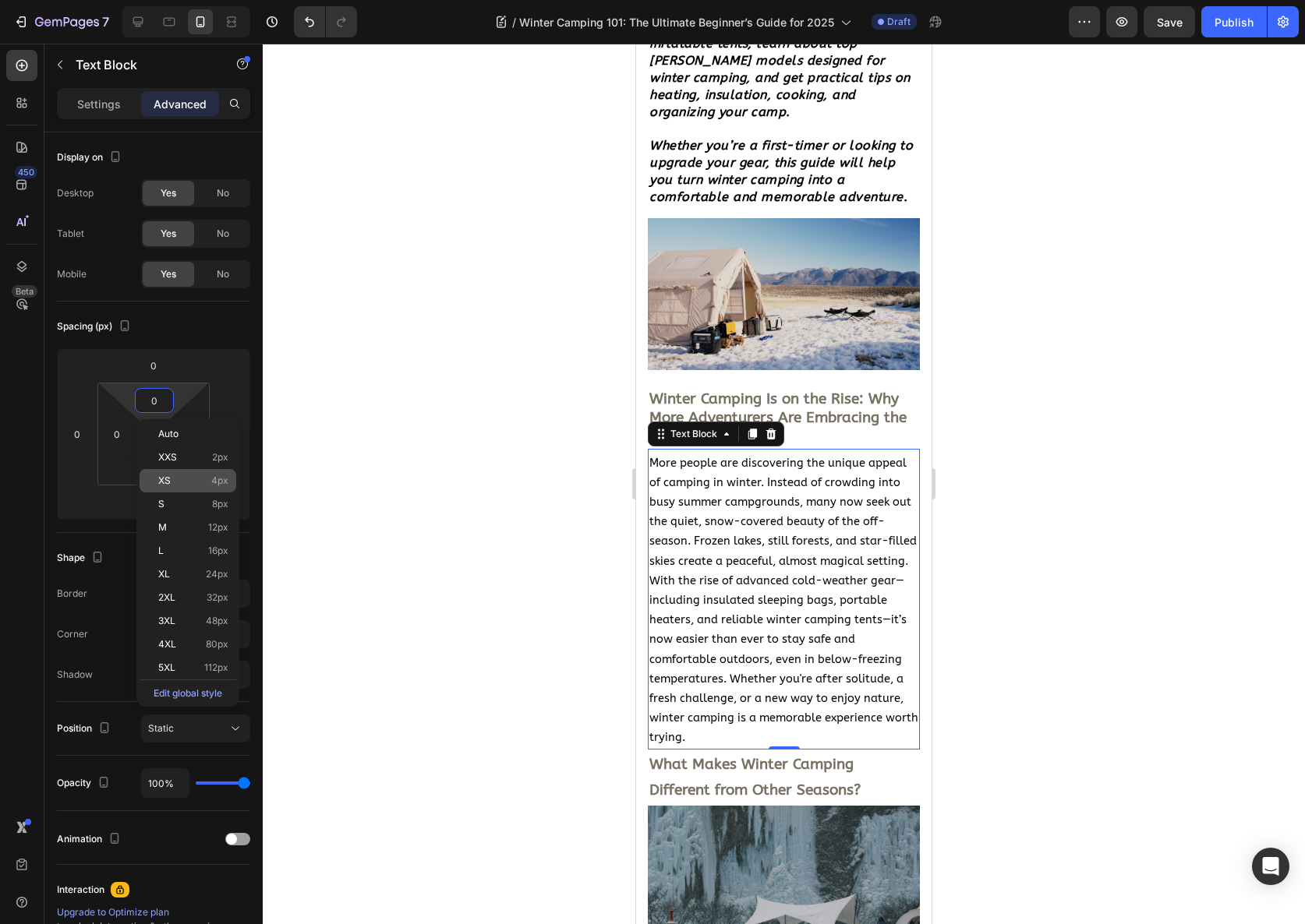
type input "4"
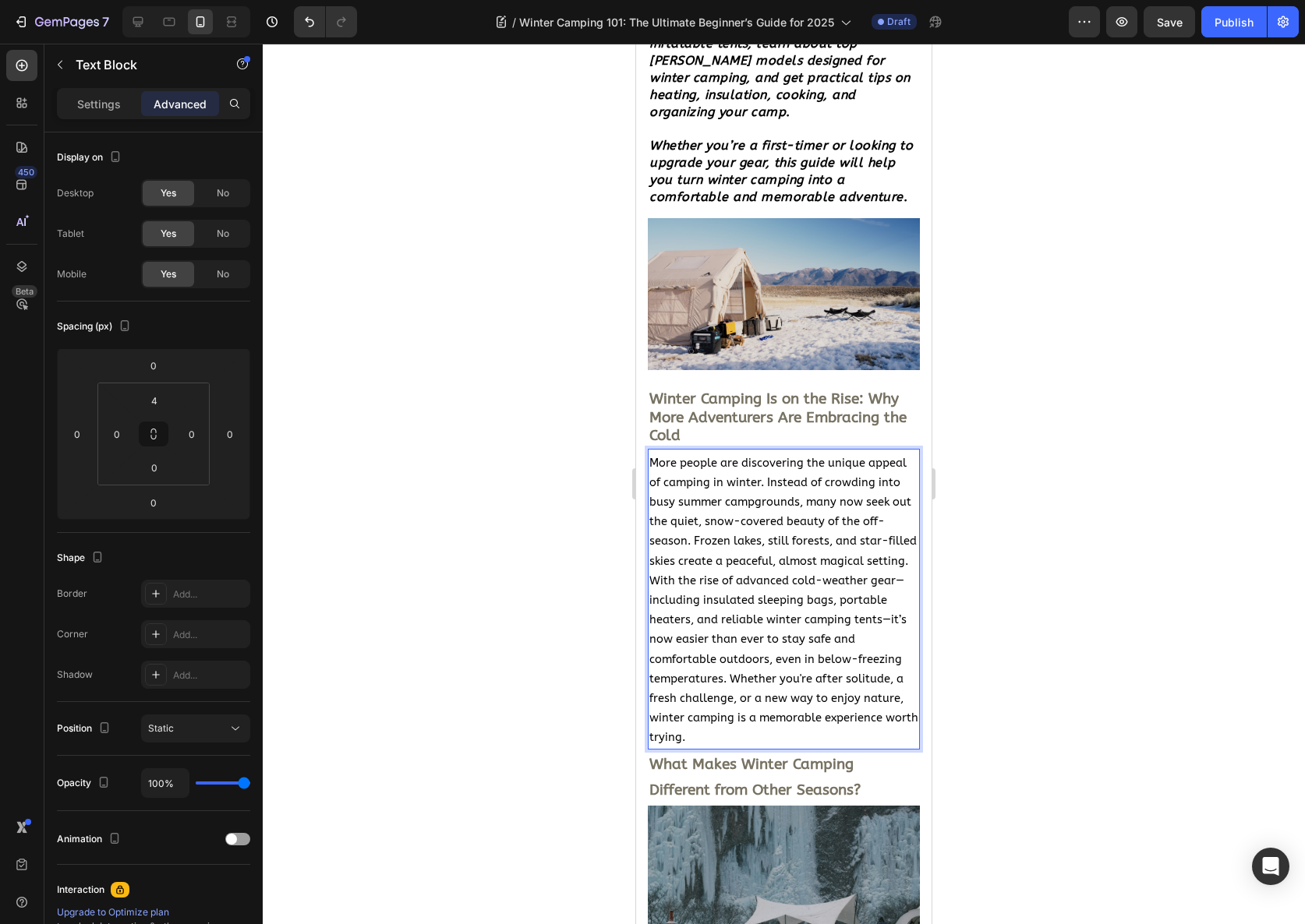
click at [789, 585] on p "More people are discovering the unique appeal of camping in winter. Instead of …" at bounding box center [784, 601] width 269 height 295
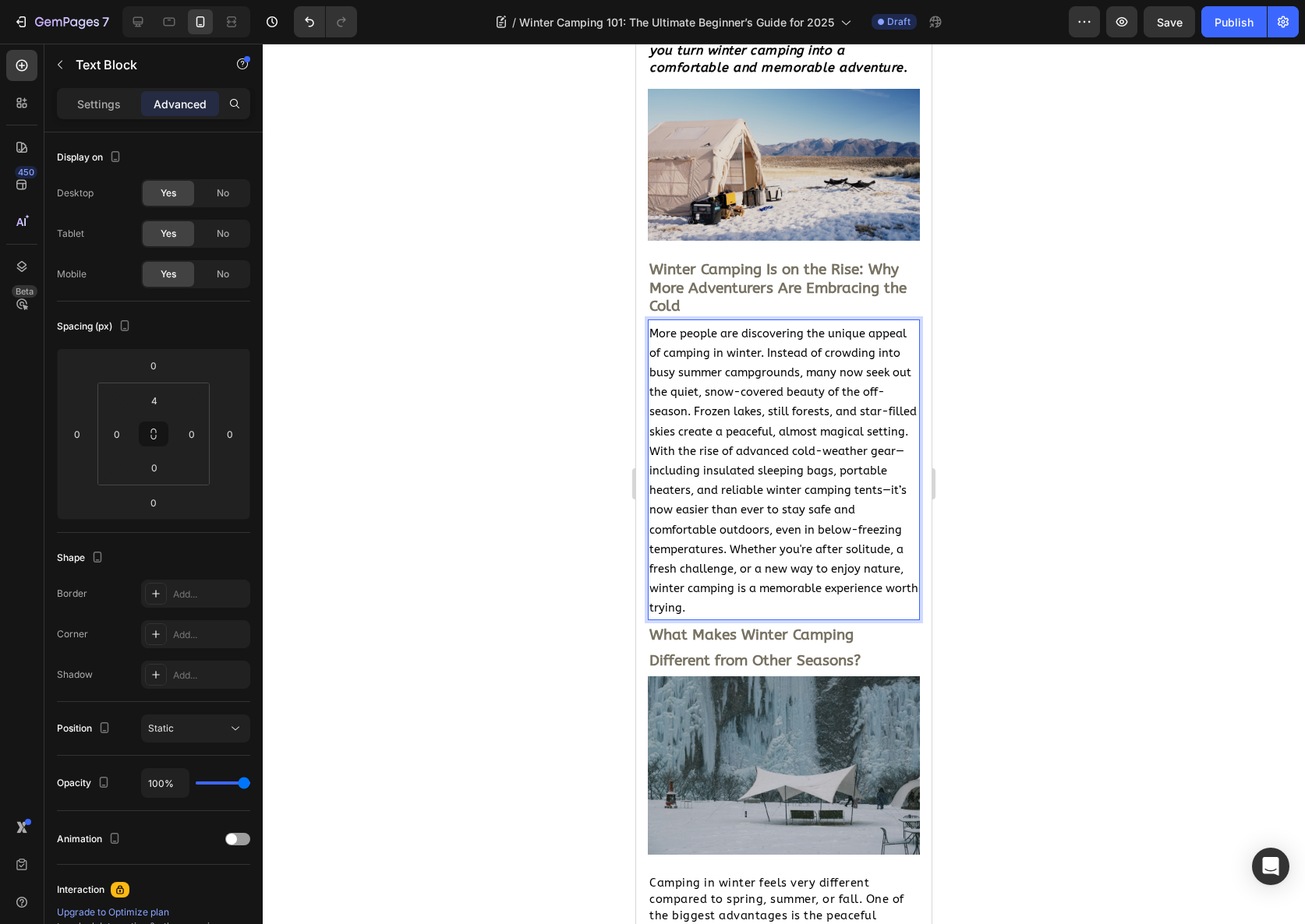
scroll to position [588, 0]
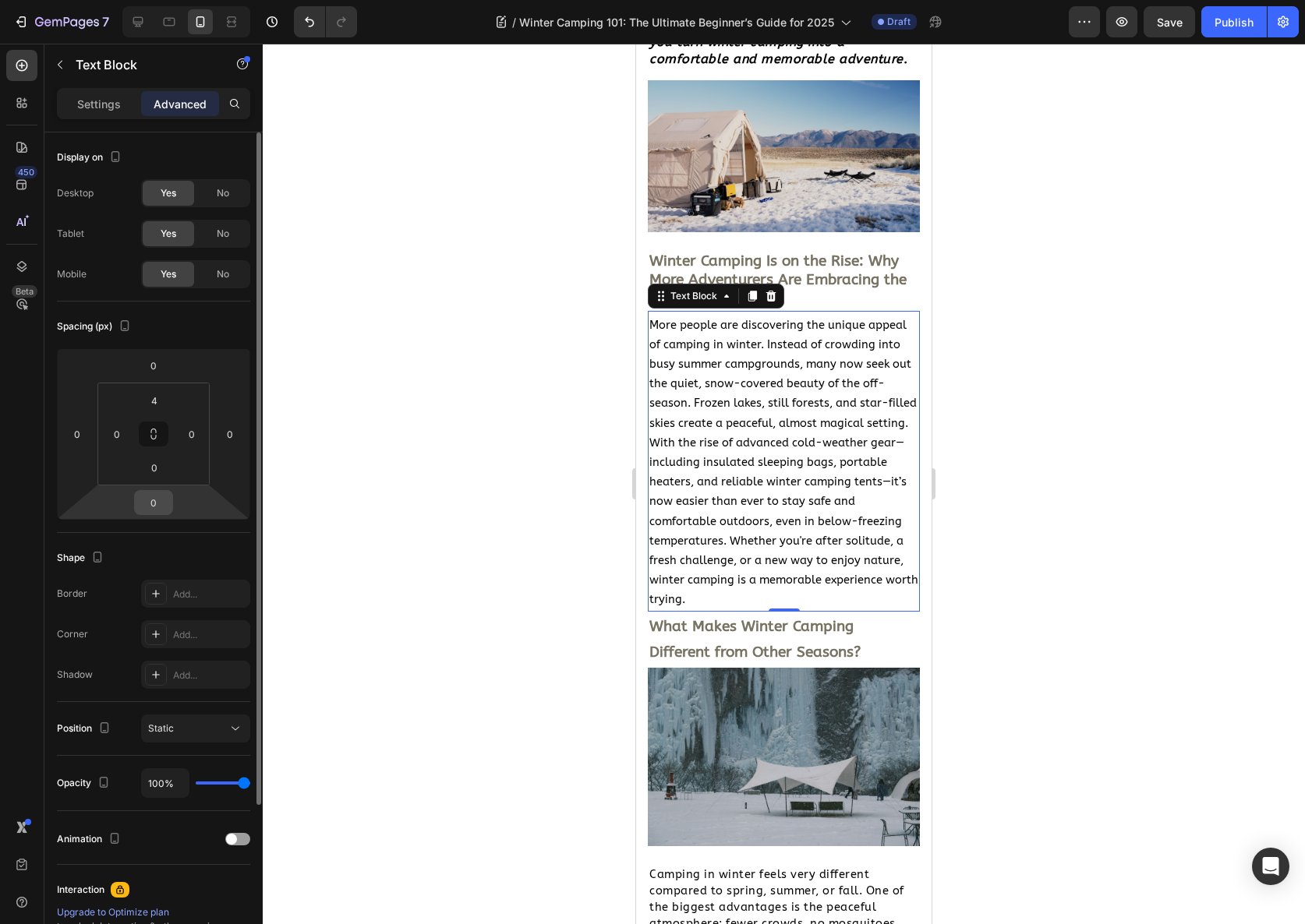
click at [159, 500] on input "0" at bounding box center [154, 503] width 31 height 24
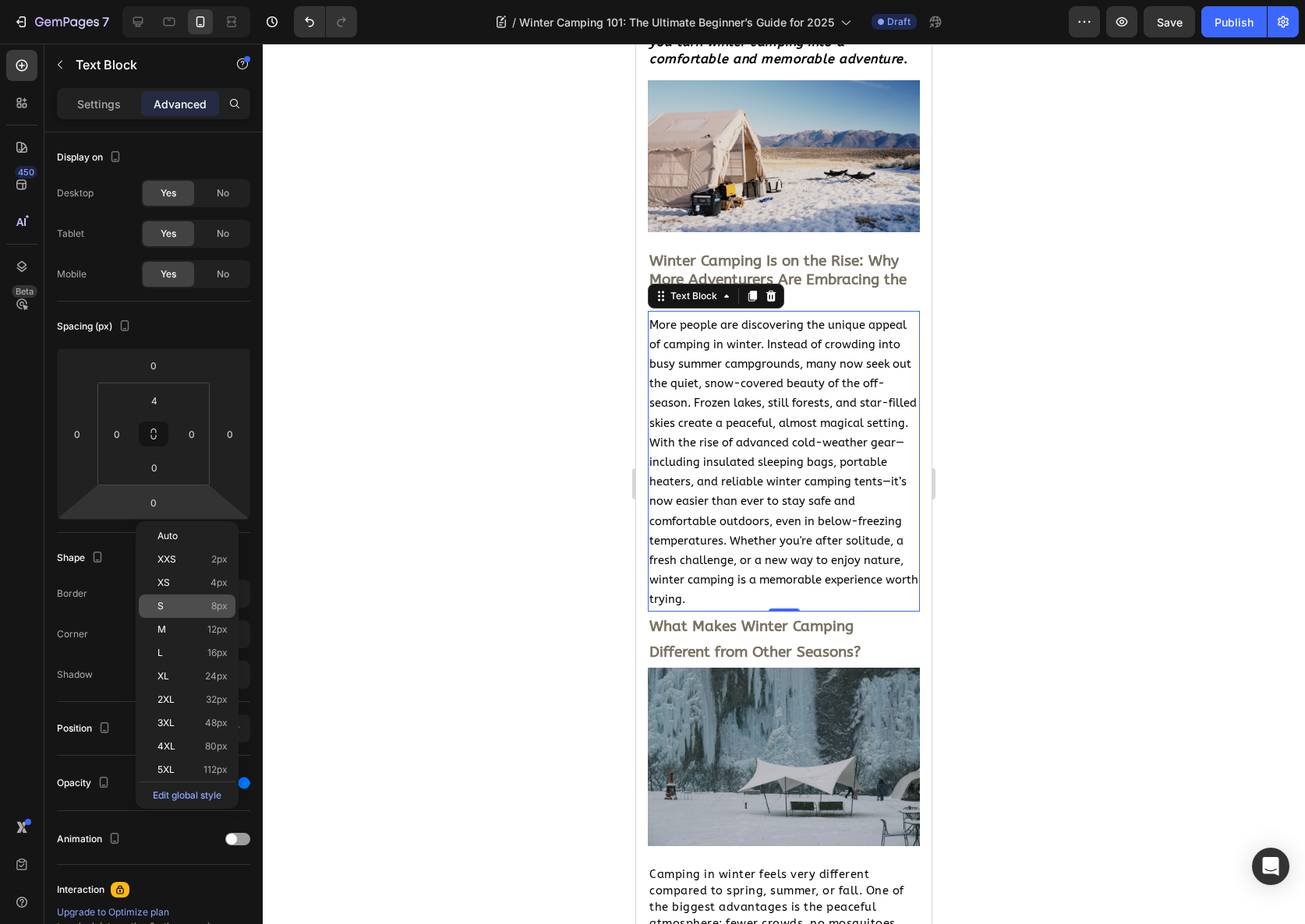
click at [198, 601] on p "S 8px" at bounding box center [192, 606] width 70 height 11
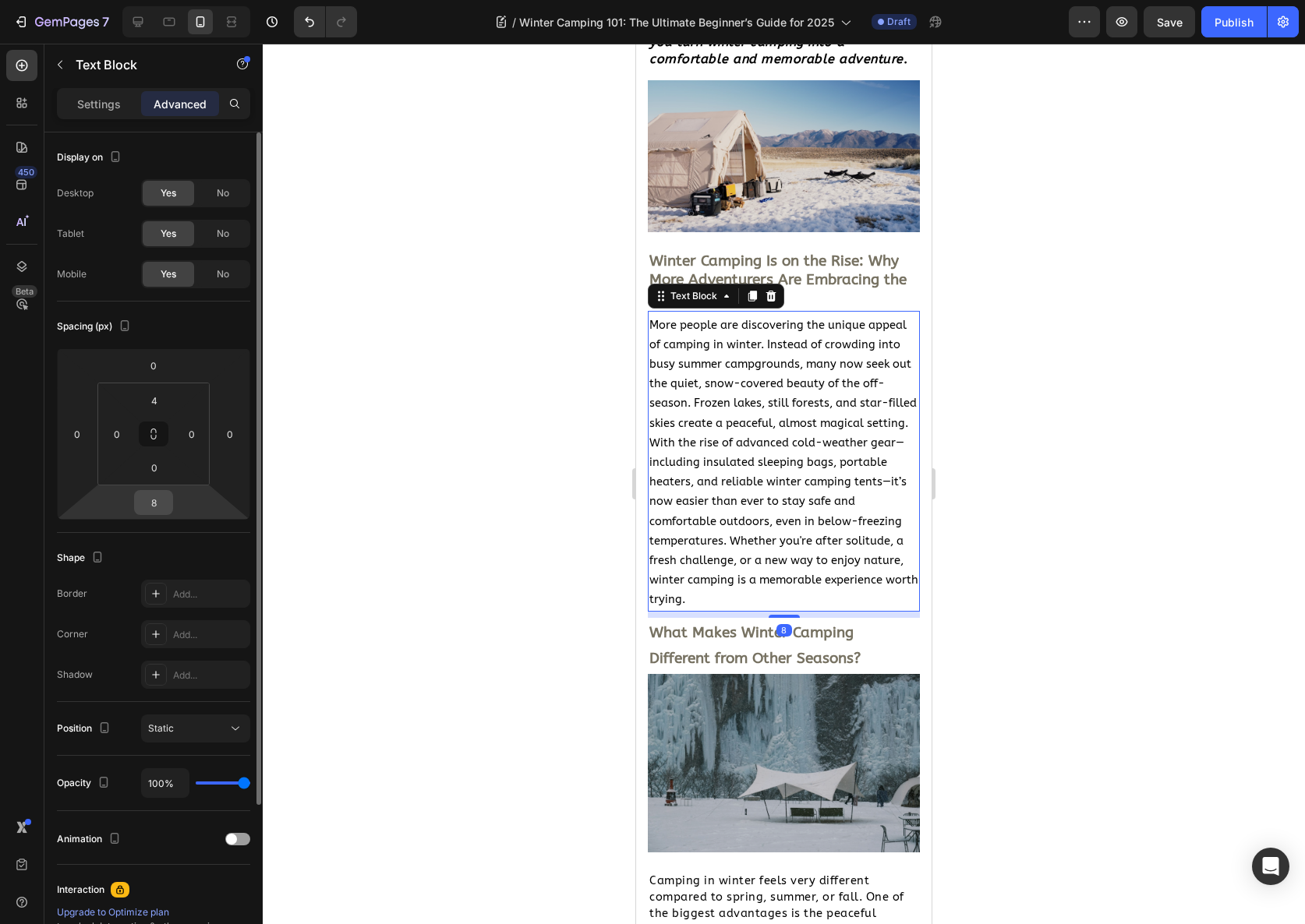
click at [156, 513] on input "8" at bounding box center [154, 503] width 31 height 24
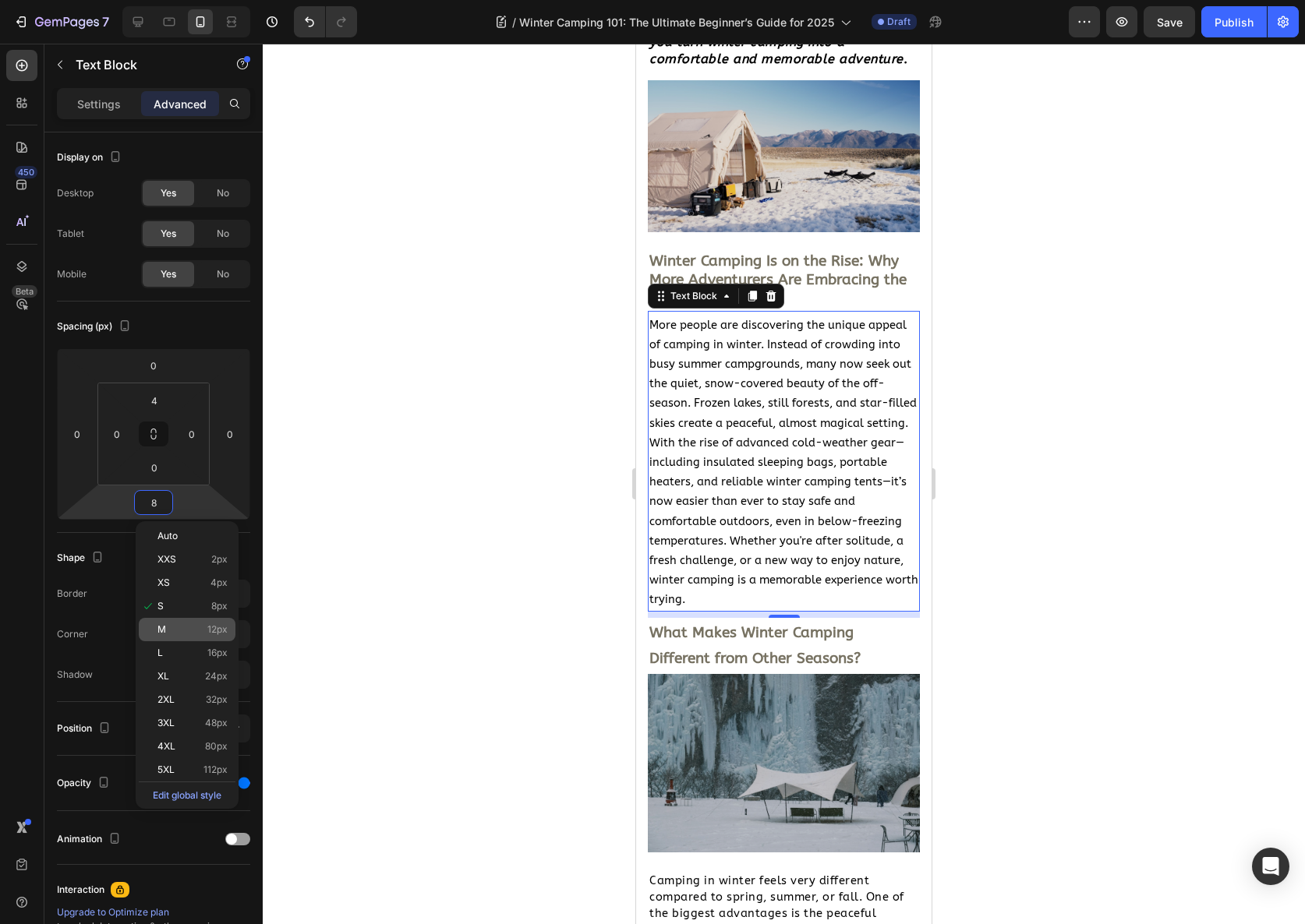
click at [184, 629] on p "M 12px" at bounding box center [192, 630] width 70 height 11
type input "12"
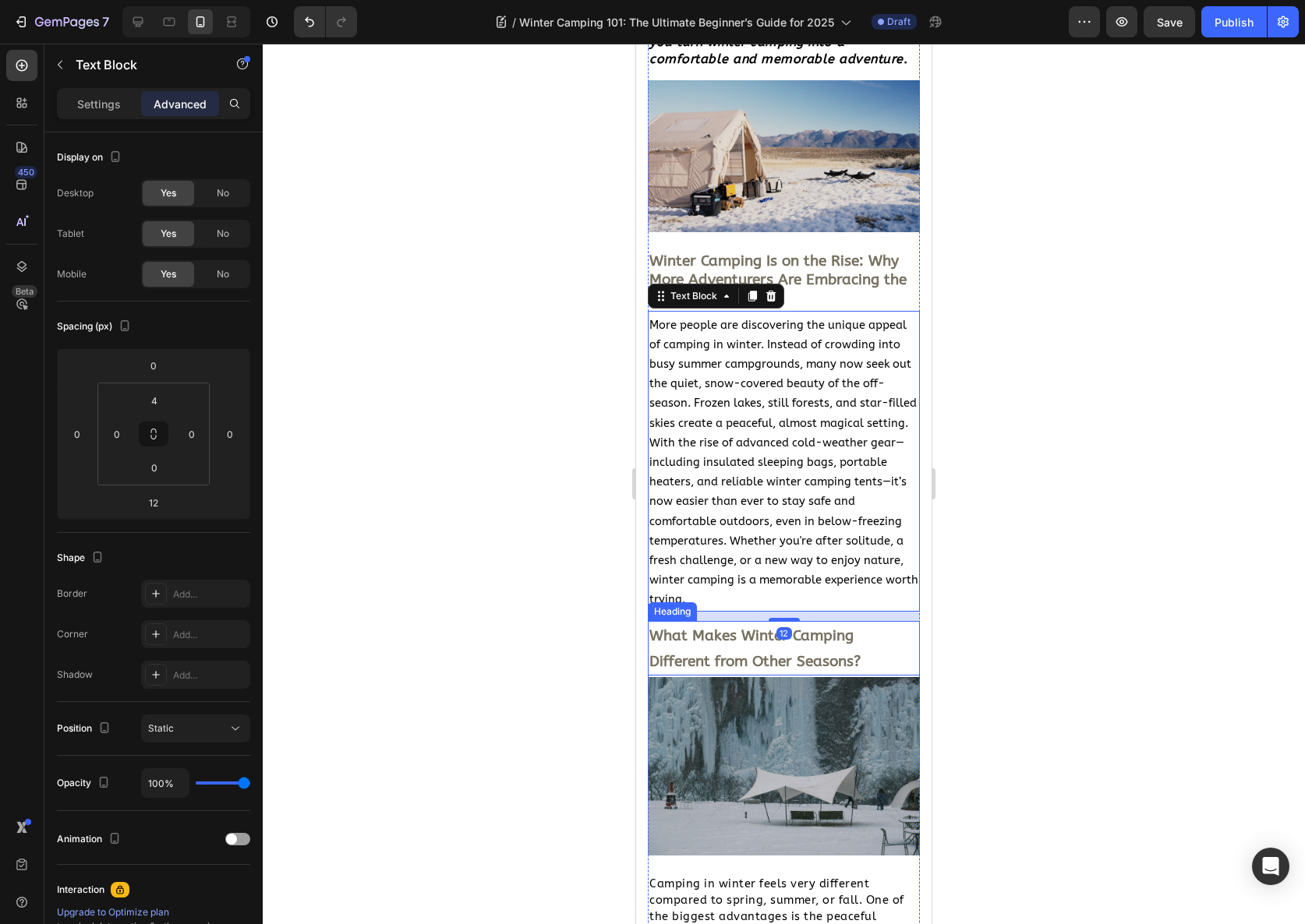
click at [691, 658] on strong "What Makes Winter Camping Different from Other Seasons?" at bounding box center [755, 649] width 211 height 43
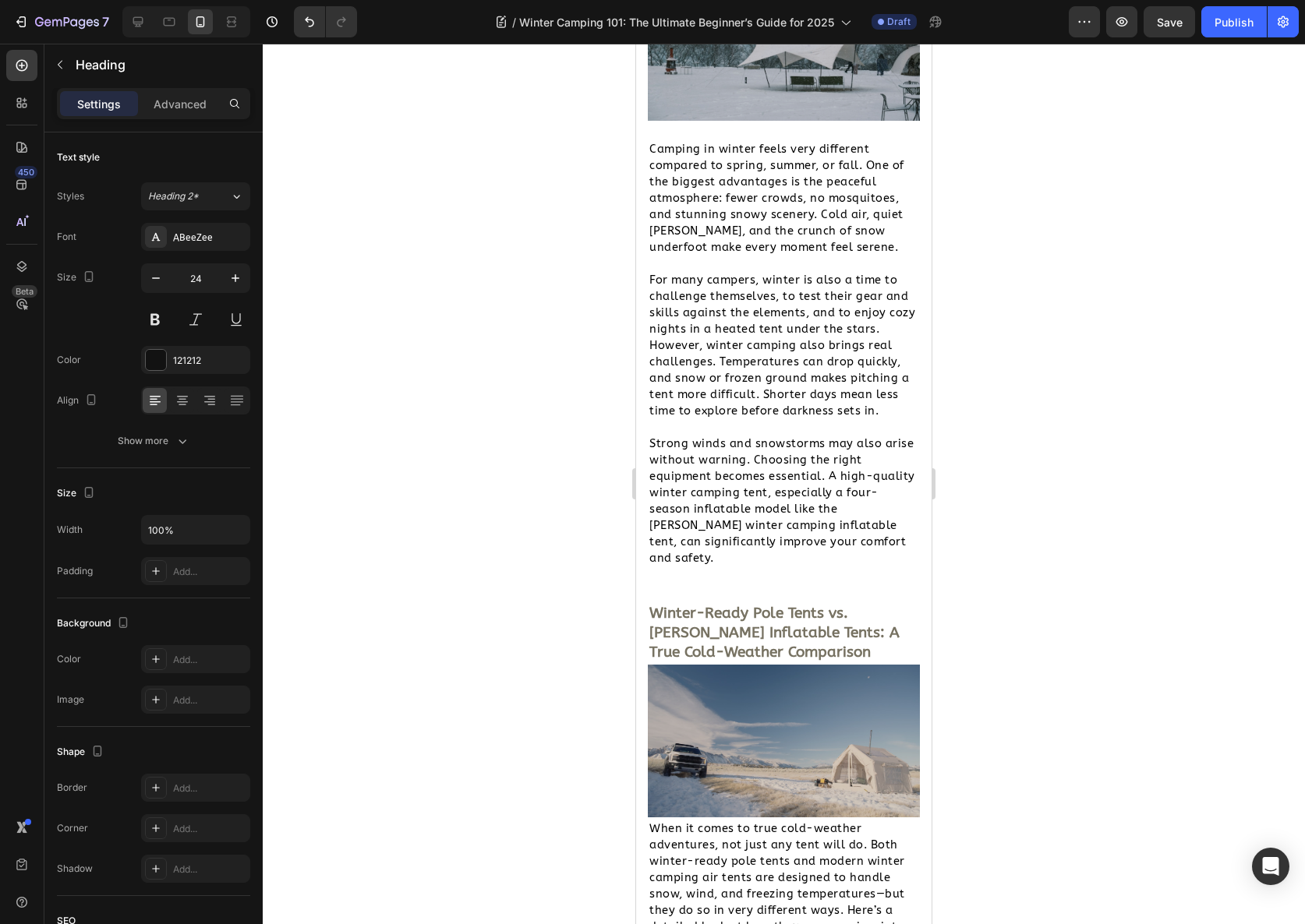
scroll to position [1326, 0]
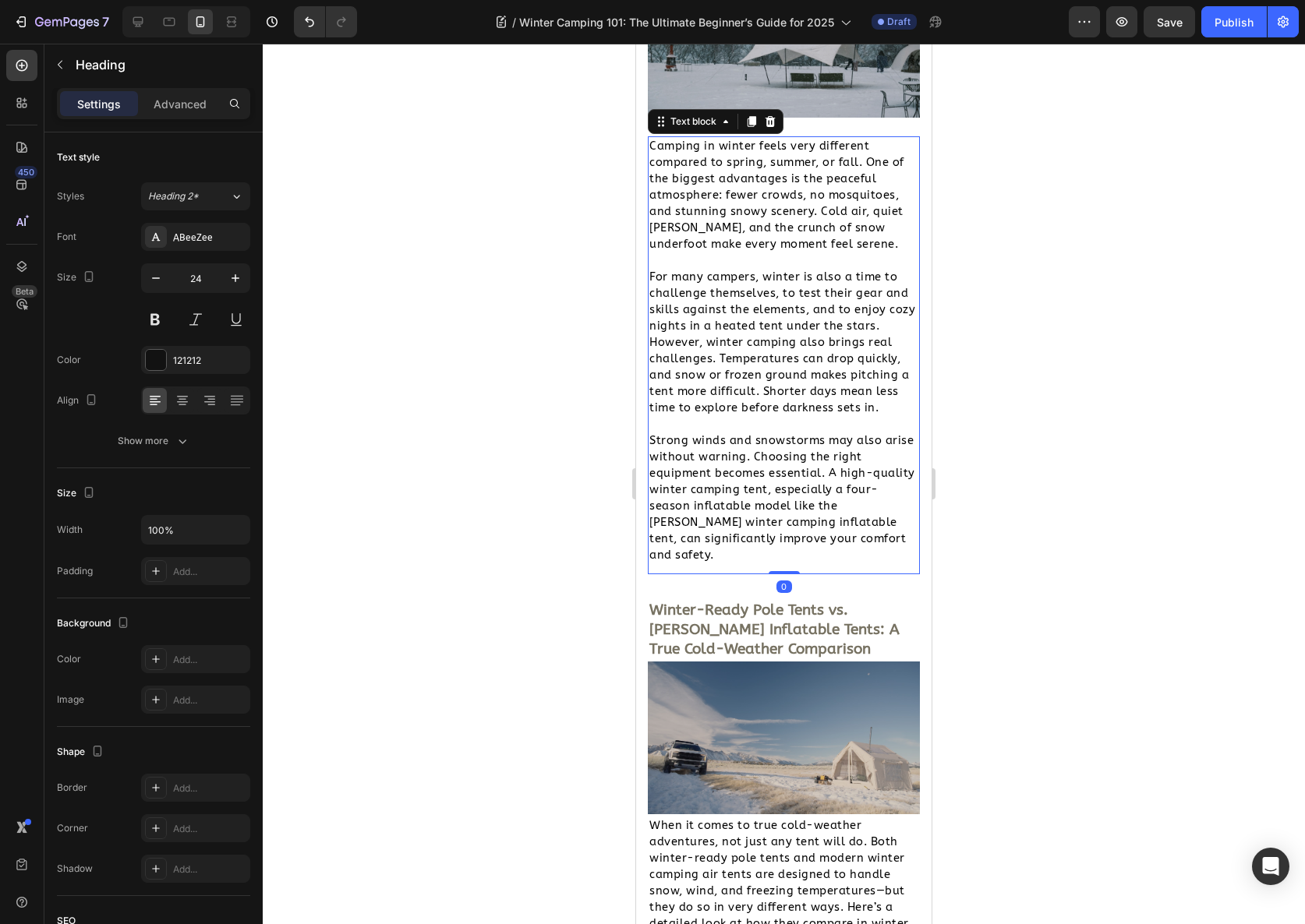
click at [683, 544] on span "Strong winds and snowstorms may also arise without warning. Choosing the right …" at bounding box center [782, 497] width 266 height 128
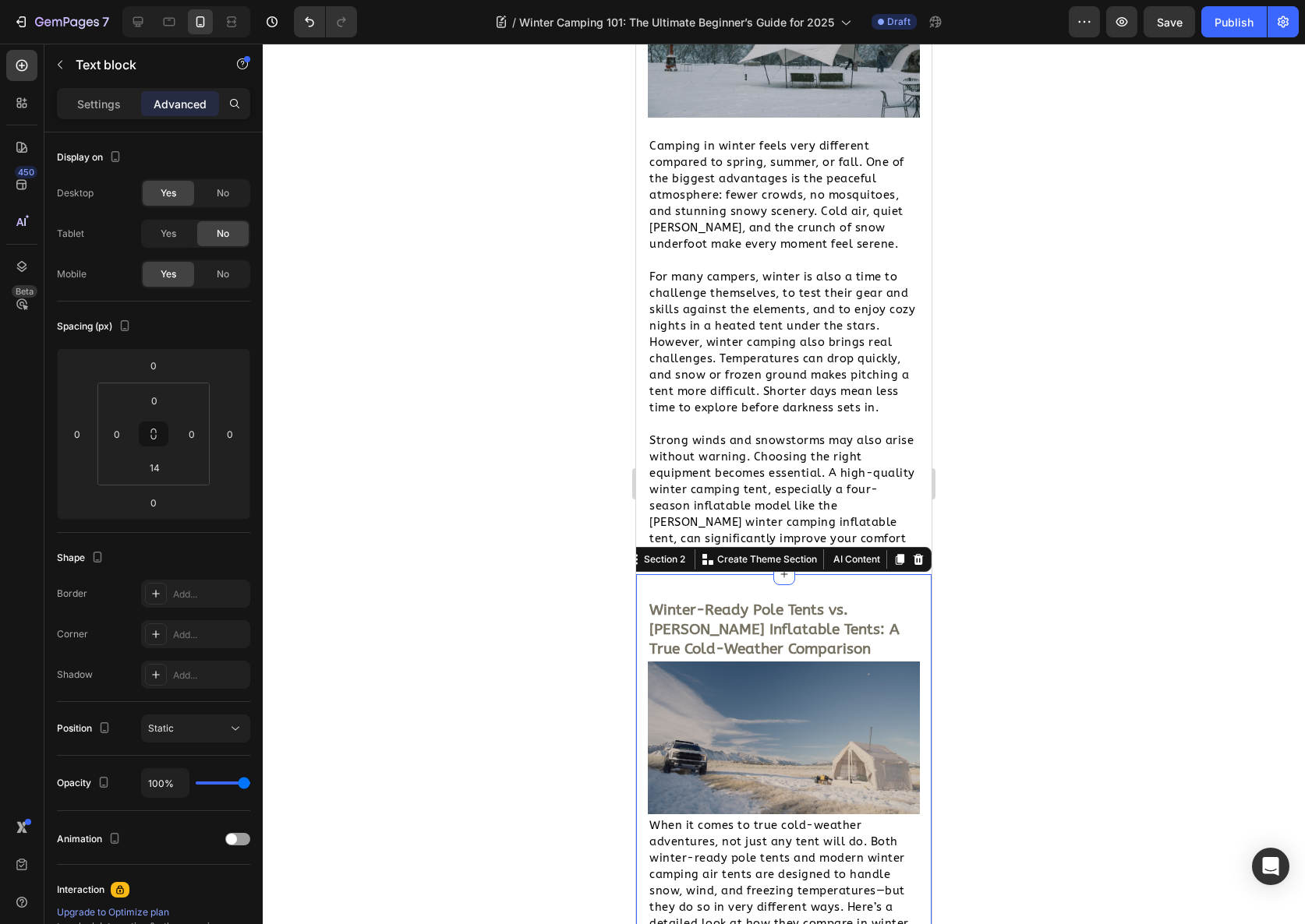
click at [687, 574] on div "Winter-Ready Pole Tents vs. [PERSON_NAME] Inflatable Tents: A True Cold-Weather…" at bounding box center [784, 921] width 296 height 694
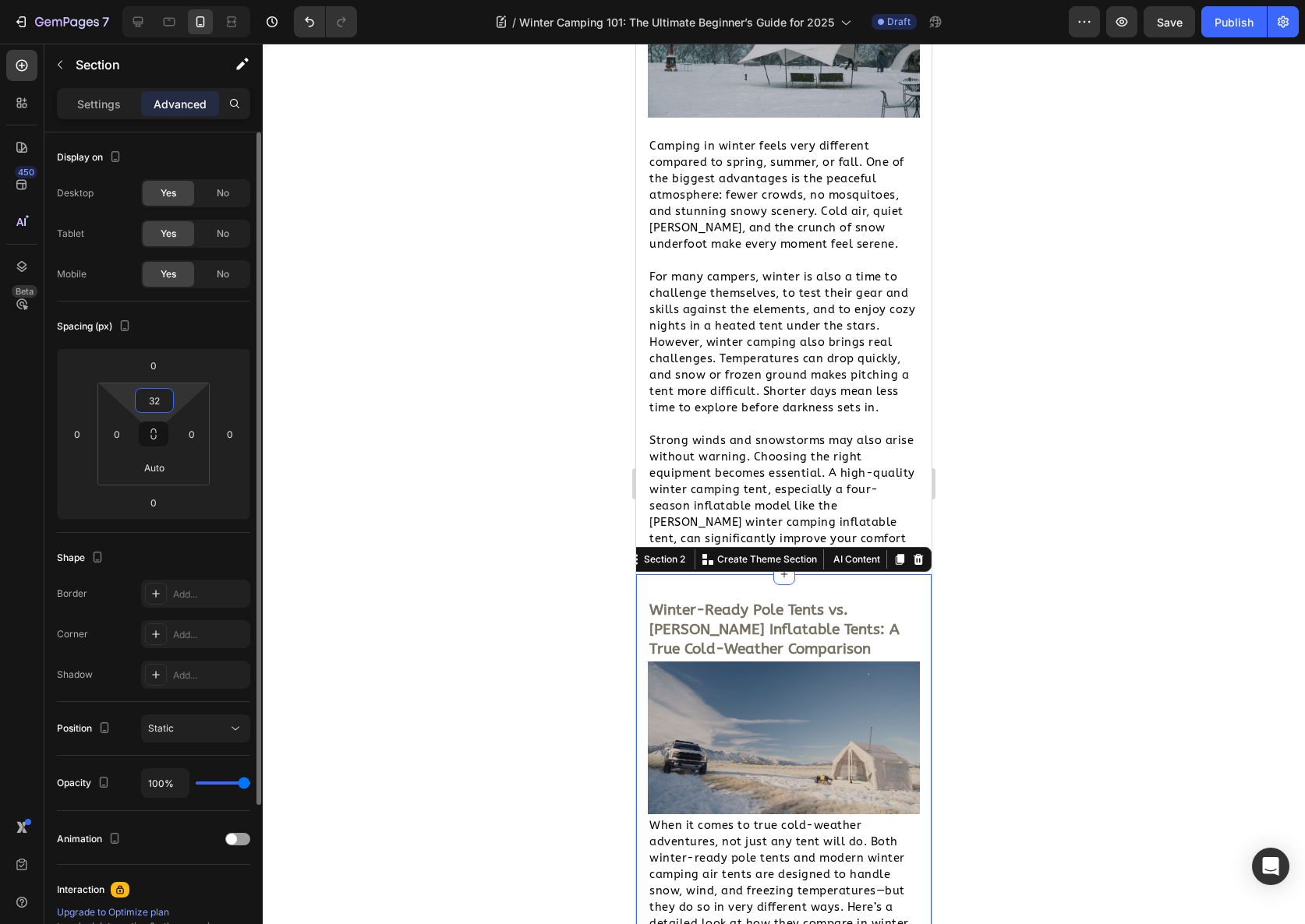
click at [164, 406] on input "32" at bounding box center [155, 401] width 31 height 24
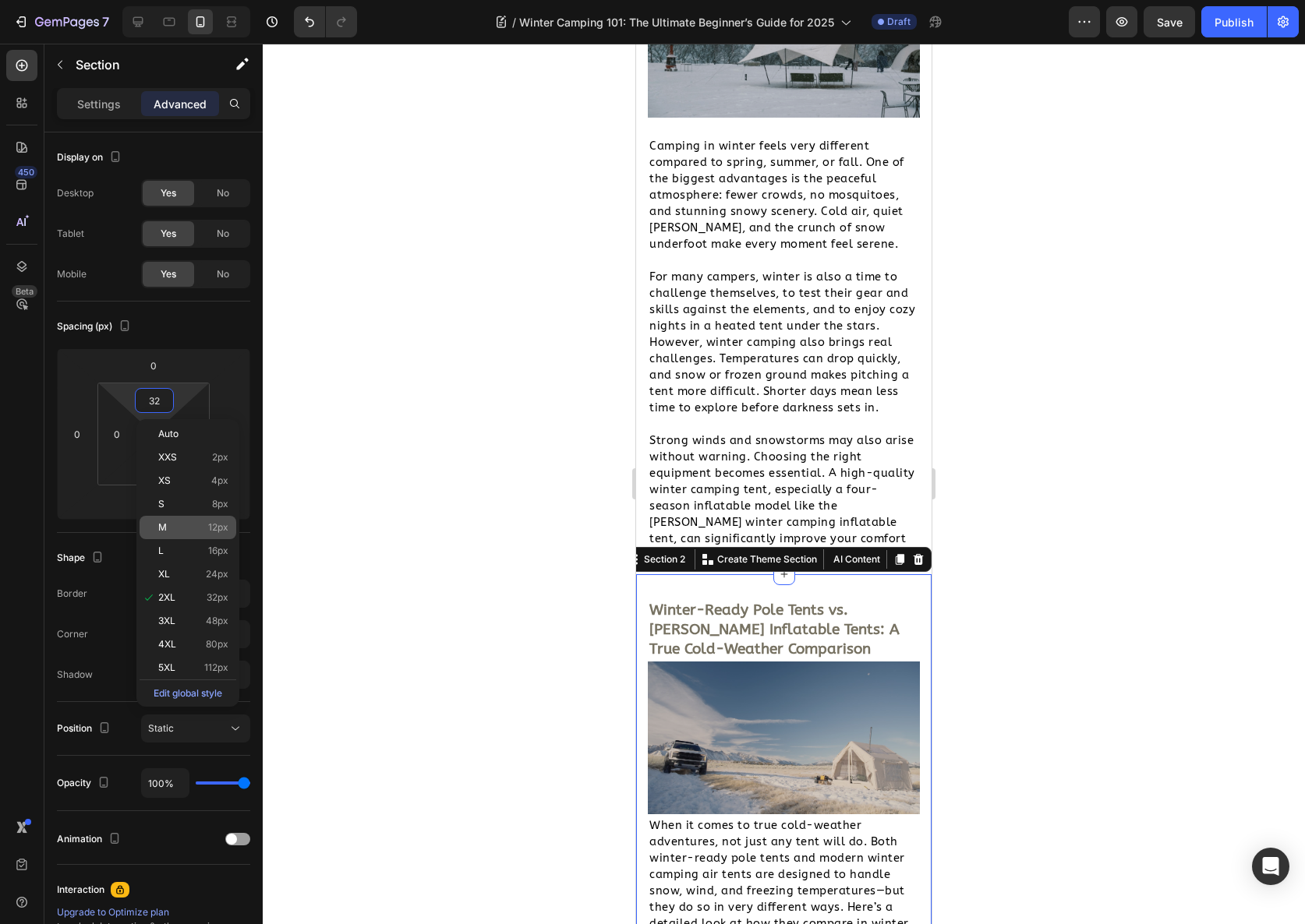
click at [194, 526] on p "M 12px" at bounding box center [193, 528] width 70 height 11
type input "12"
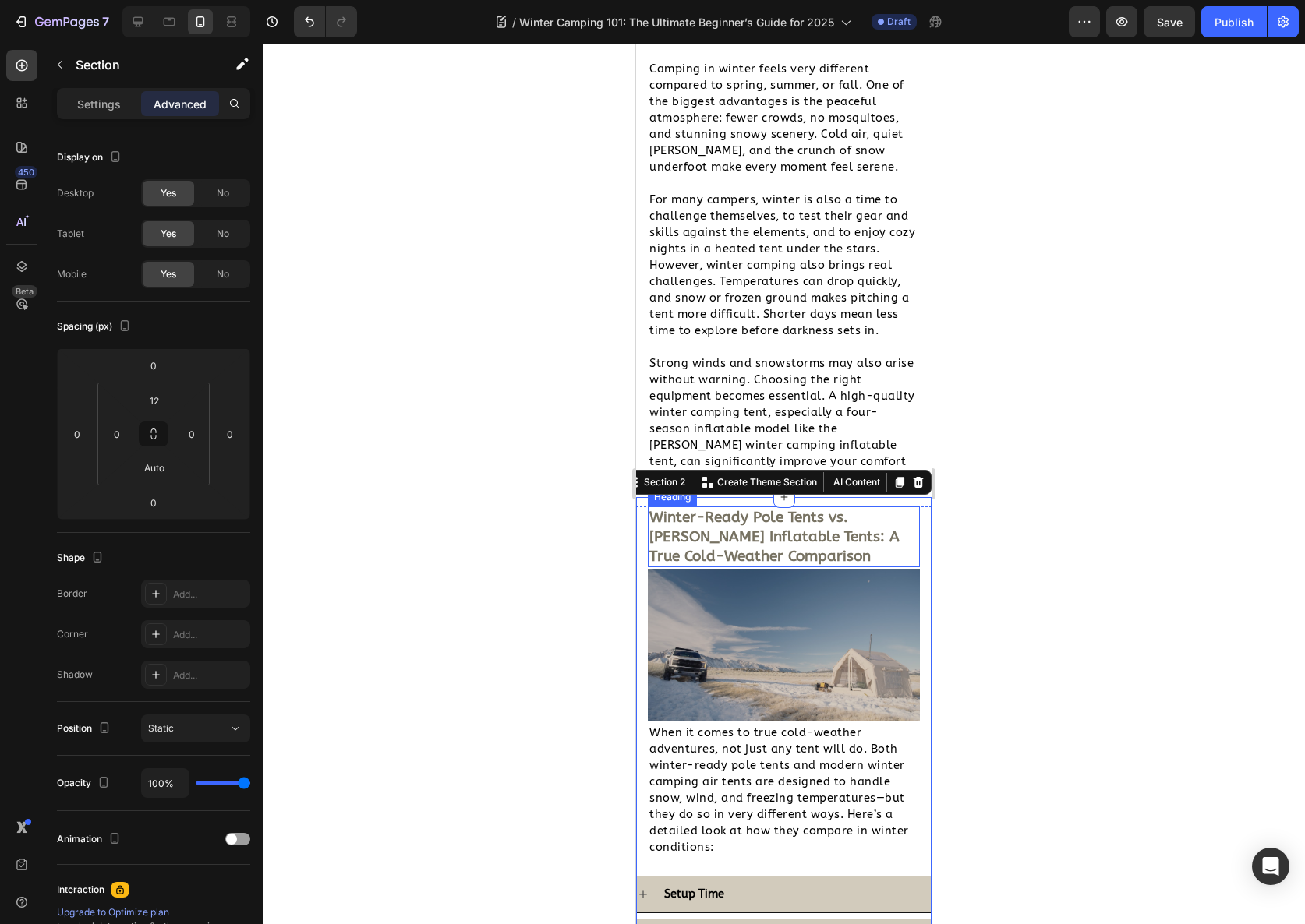
scroll to position [1599, 0]
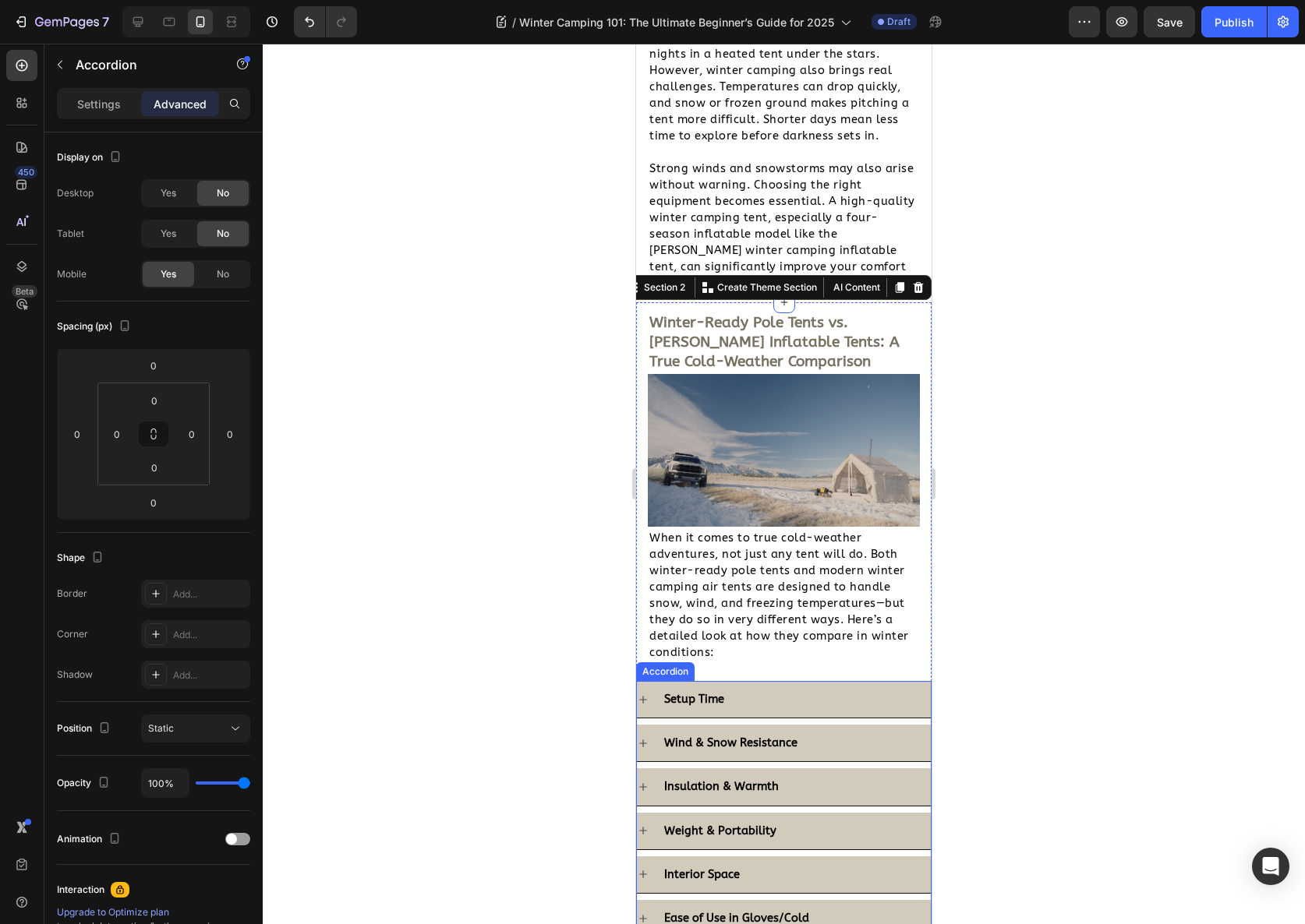
click at [709, 689] on p "Setup Time" at bounding box center [694, 699] width 60 height 20
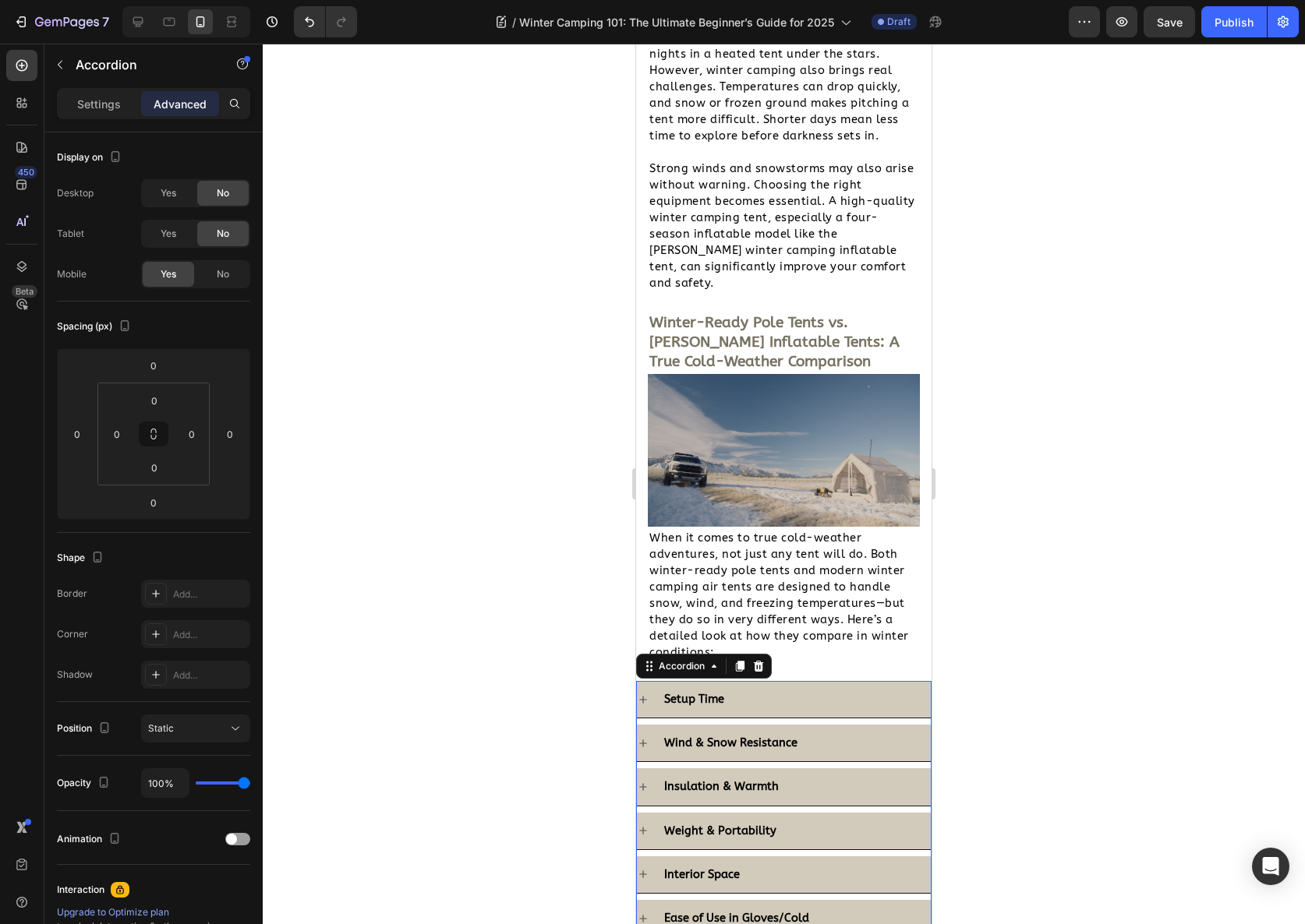
click at [757, 687] on div "Setup Time" at bounding box center [796, 699] width 269 height 24
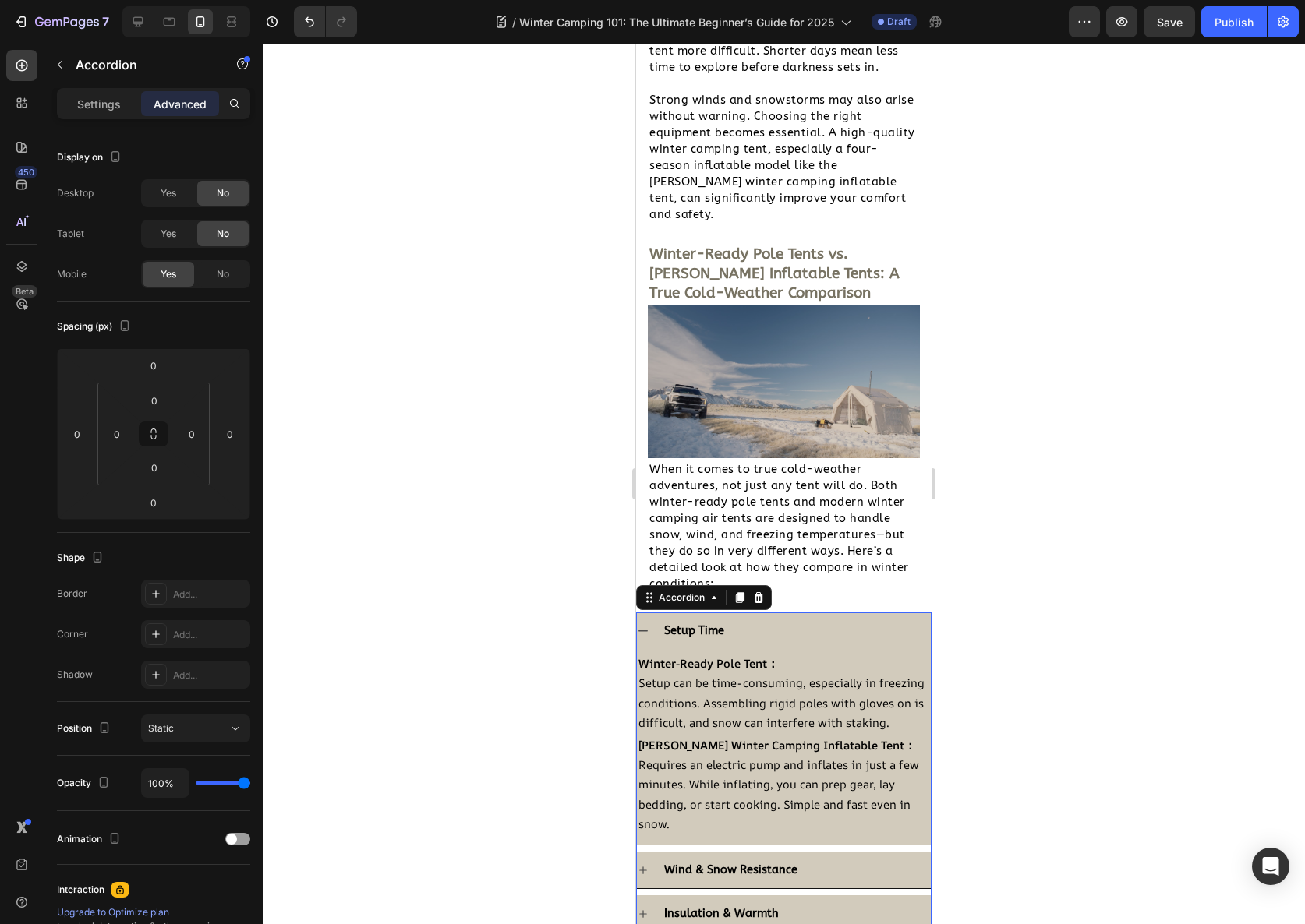
scroll to position [1677, 0]
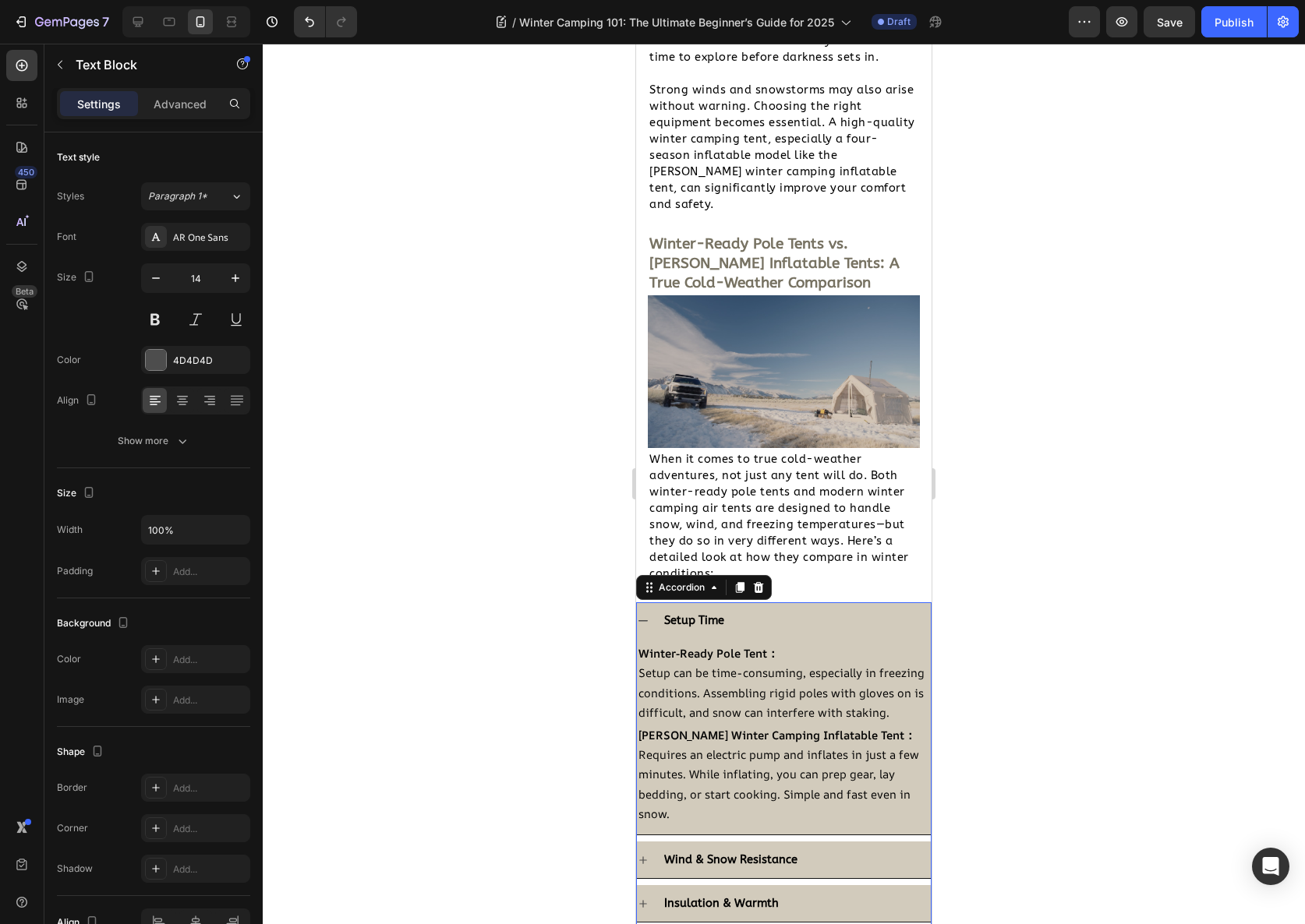
click at [757, 672] on span "Setup can be time-consuming, especially in freezing conditions. Assembling rigi…" at bounding box center [782, 692] width 286 height 55
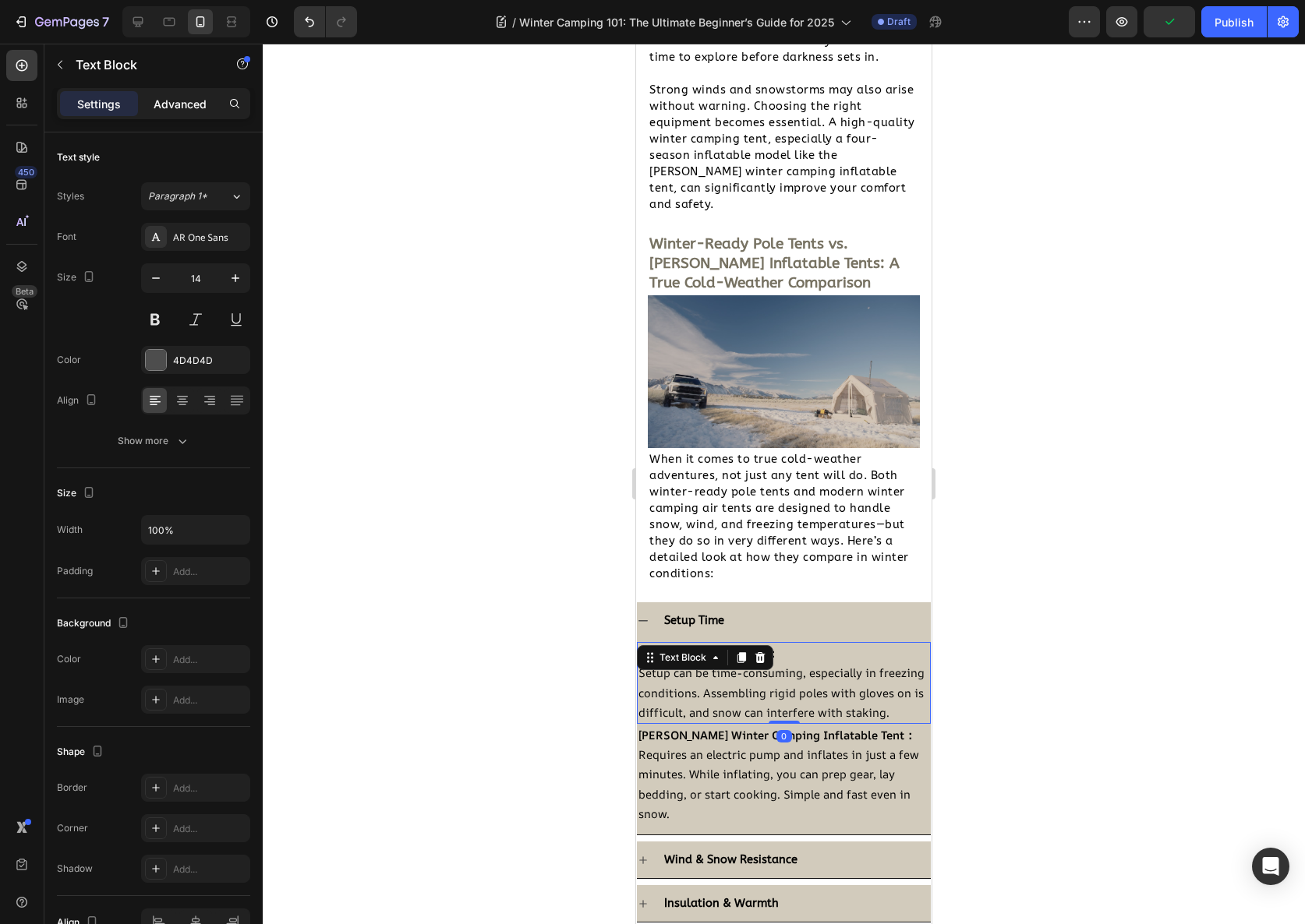
click at [186, 96] on p "Advanced" at bounding box center [180, 104] width 53 height 16
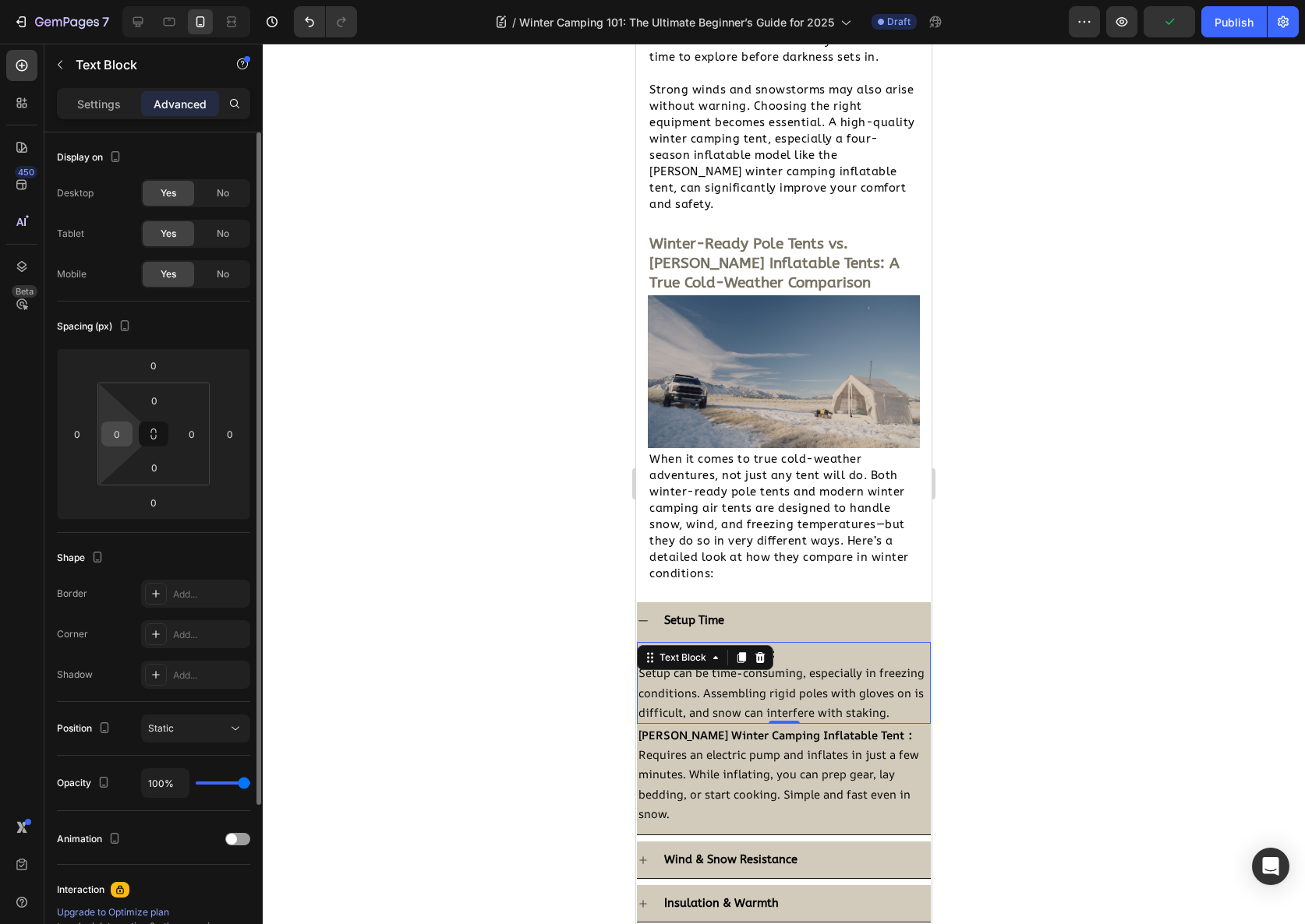
click at [126, 440] on input "0" at bounding box center [117, 434] width 24 height 24
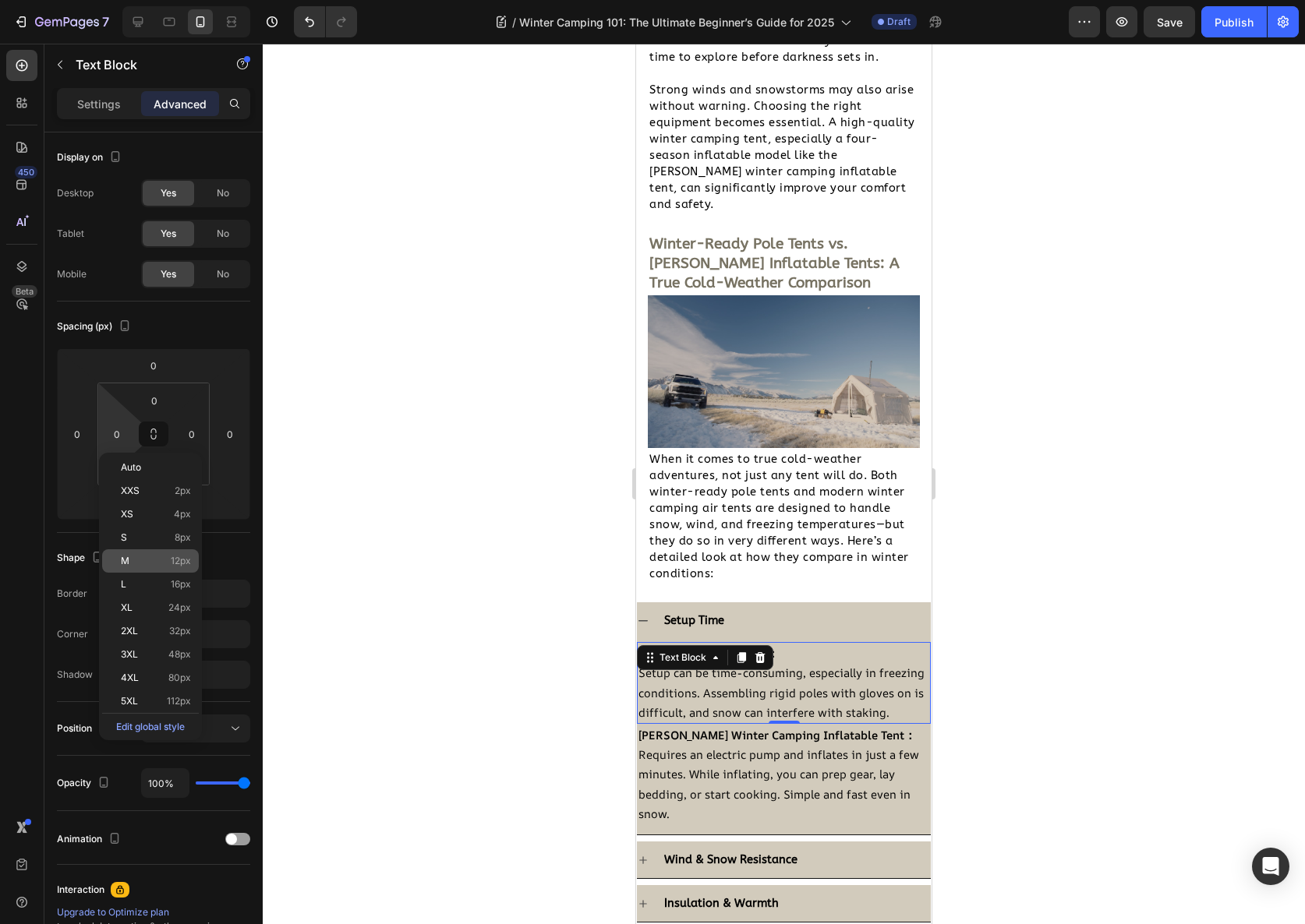
click at [132, 566] on p "M 12px" at bounding box center [155, 561] width 70 height 11
type input "12"
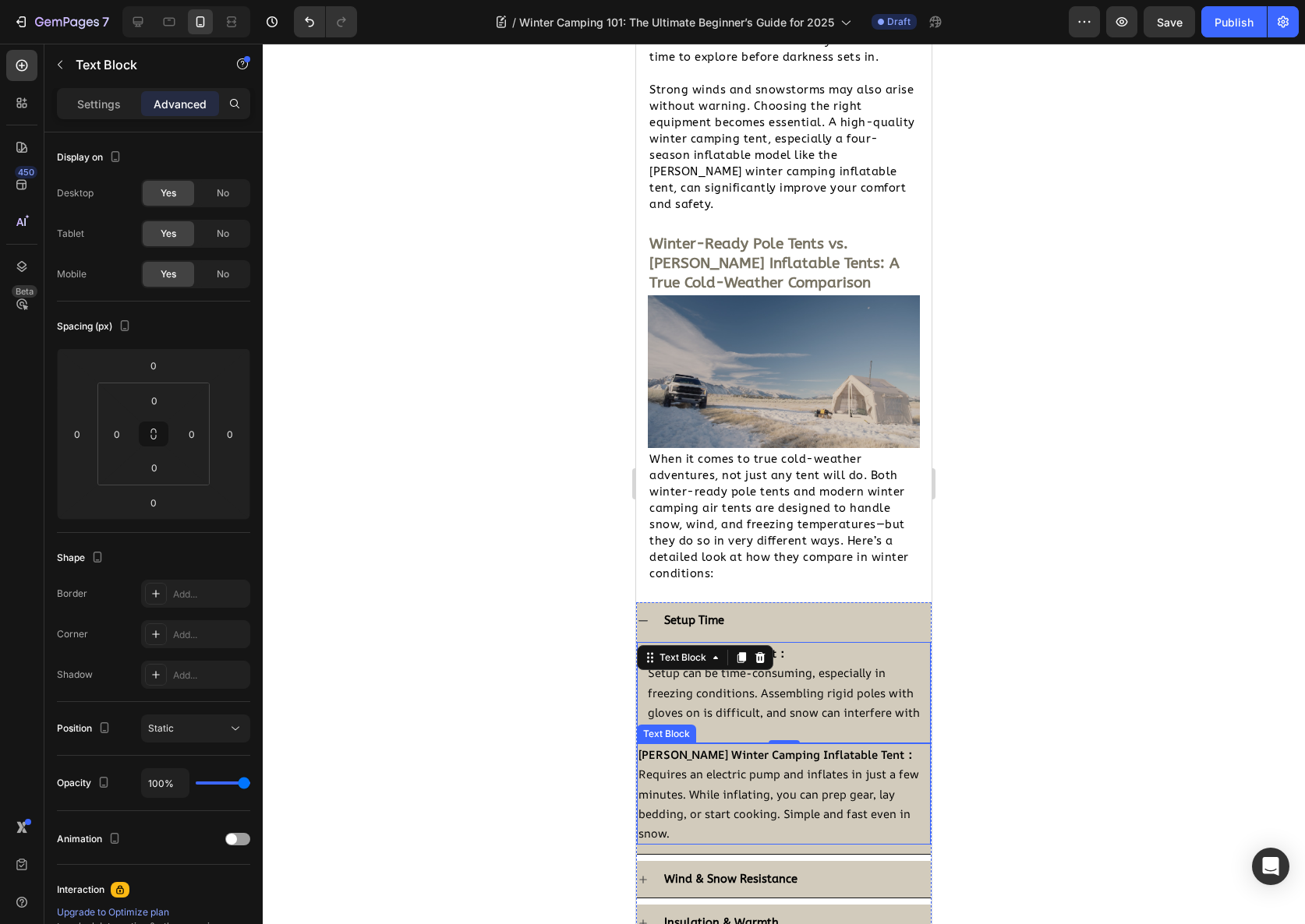
click at [668, 800] on p "Requires an electric pump and inflates in just a few minutes. While inflating, …" at bounding box center [784, 804] width 291 height 78
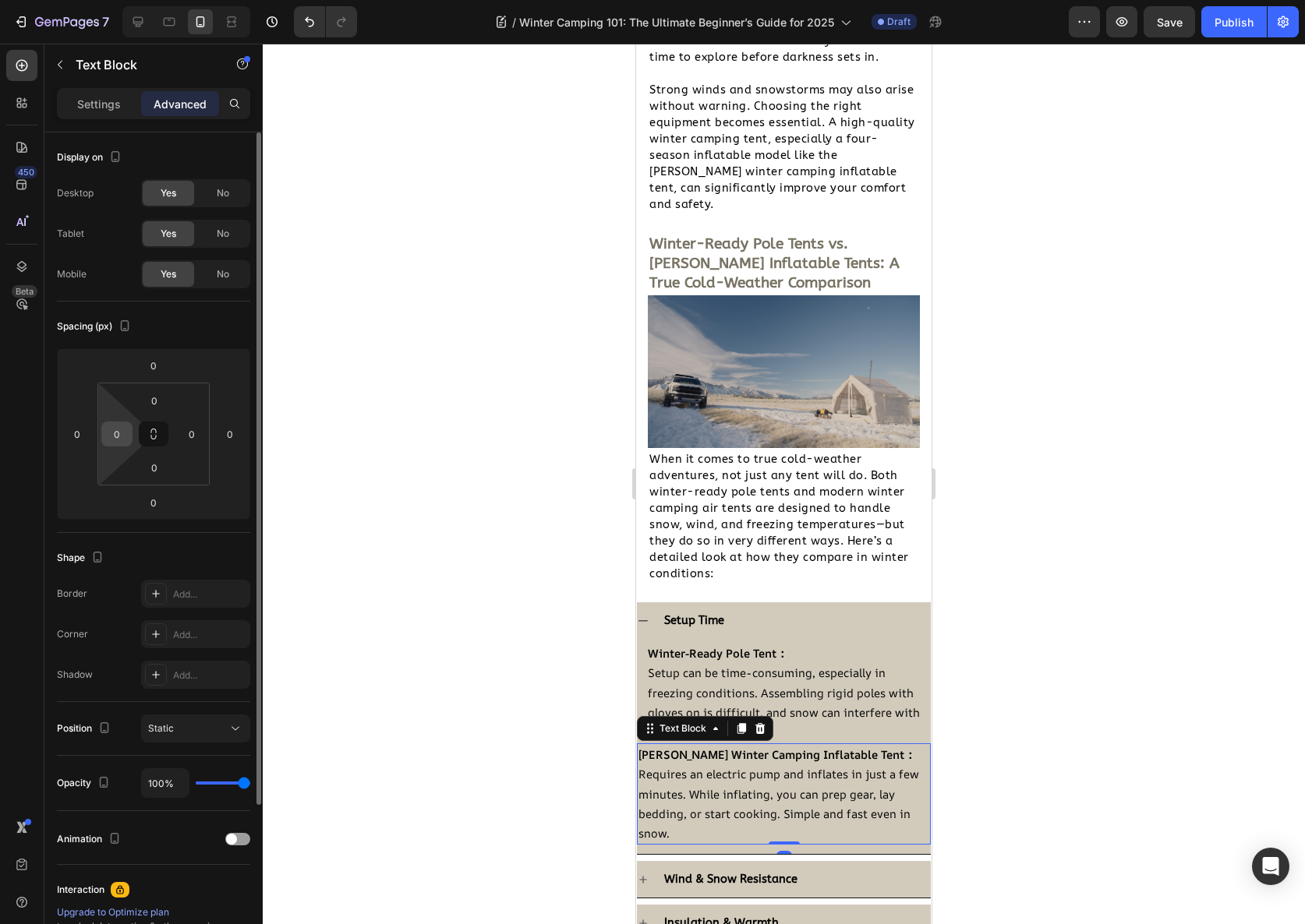
click at [117, 423] on input "0" at bounding box center [117, 434] width 24 height 24
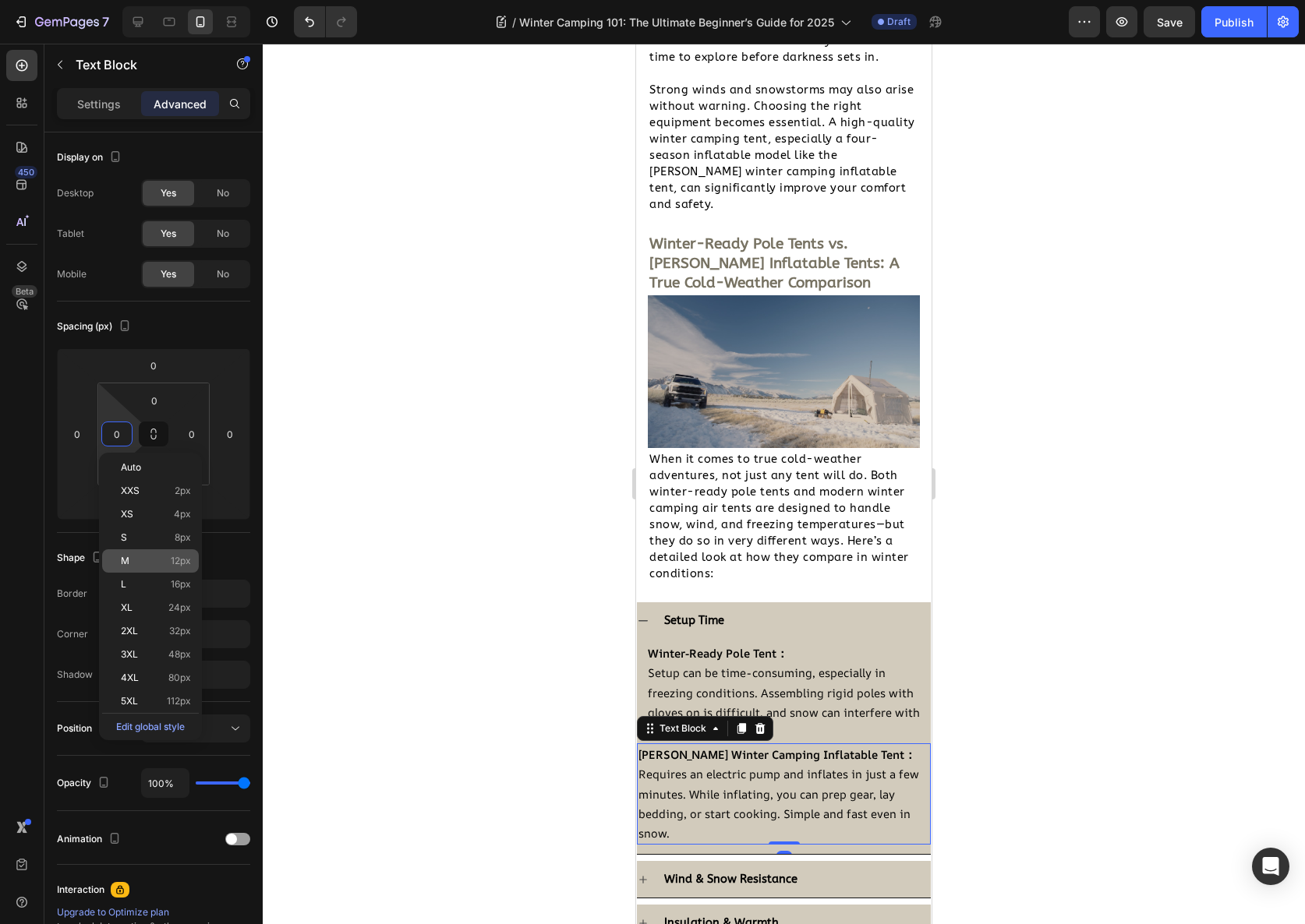
click at [171, 565] on span "12px" at bounding box center [181, 561] width 20 height 11
type input "12"
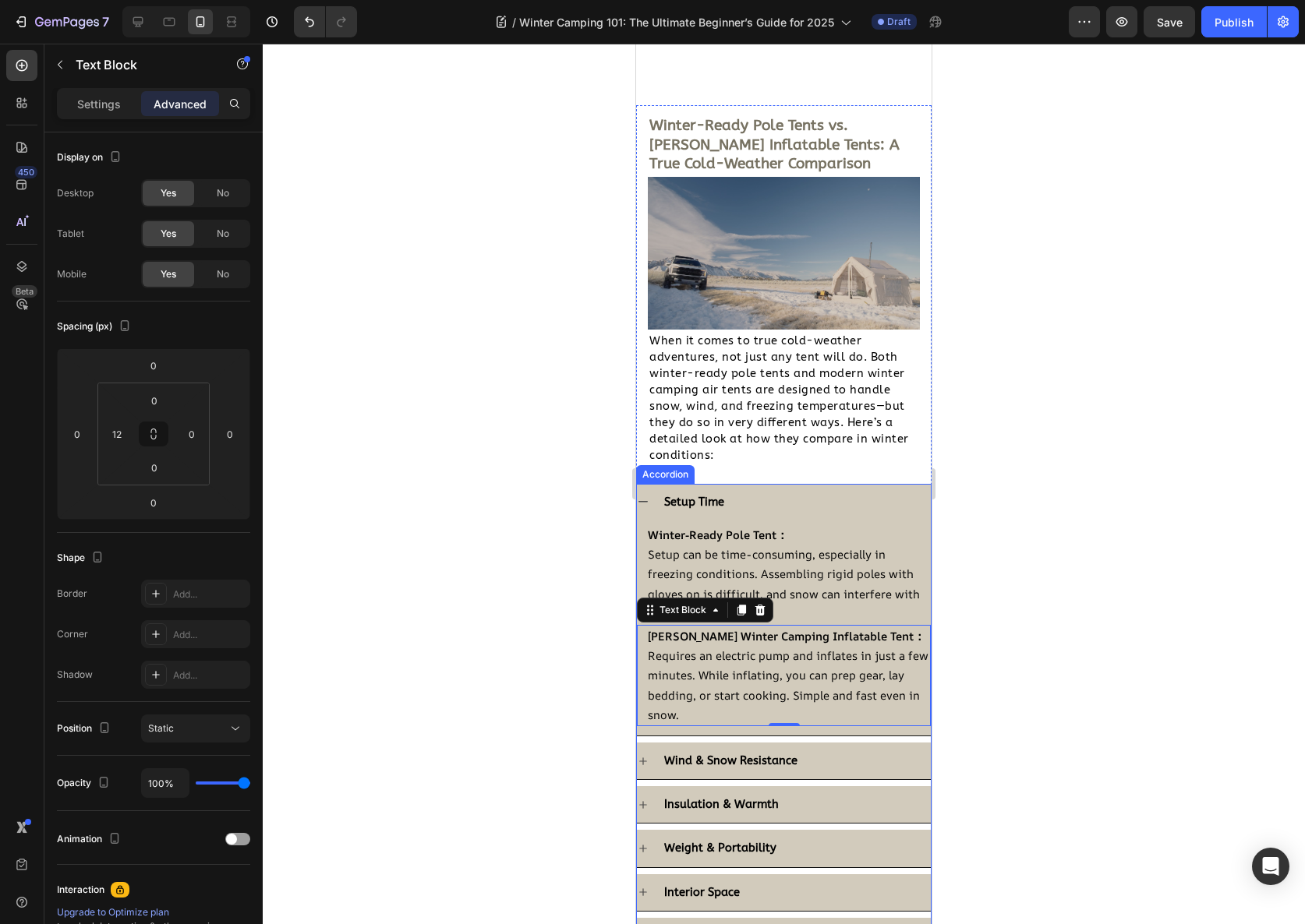
scroll to position [1961, 0]
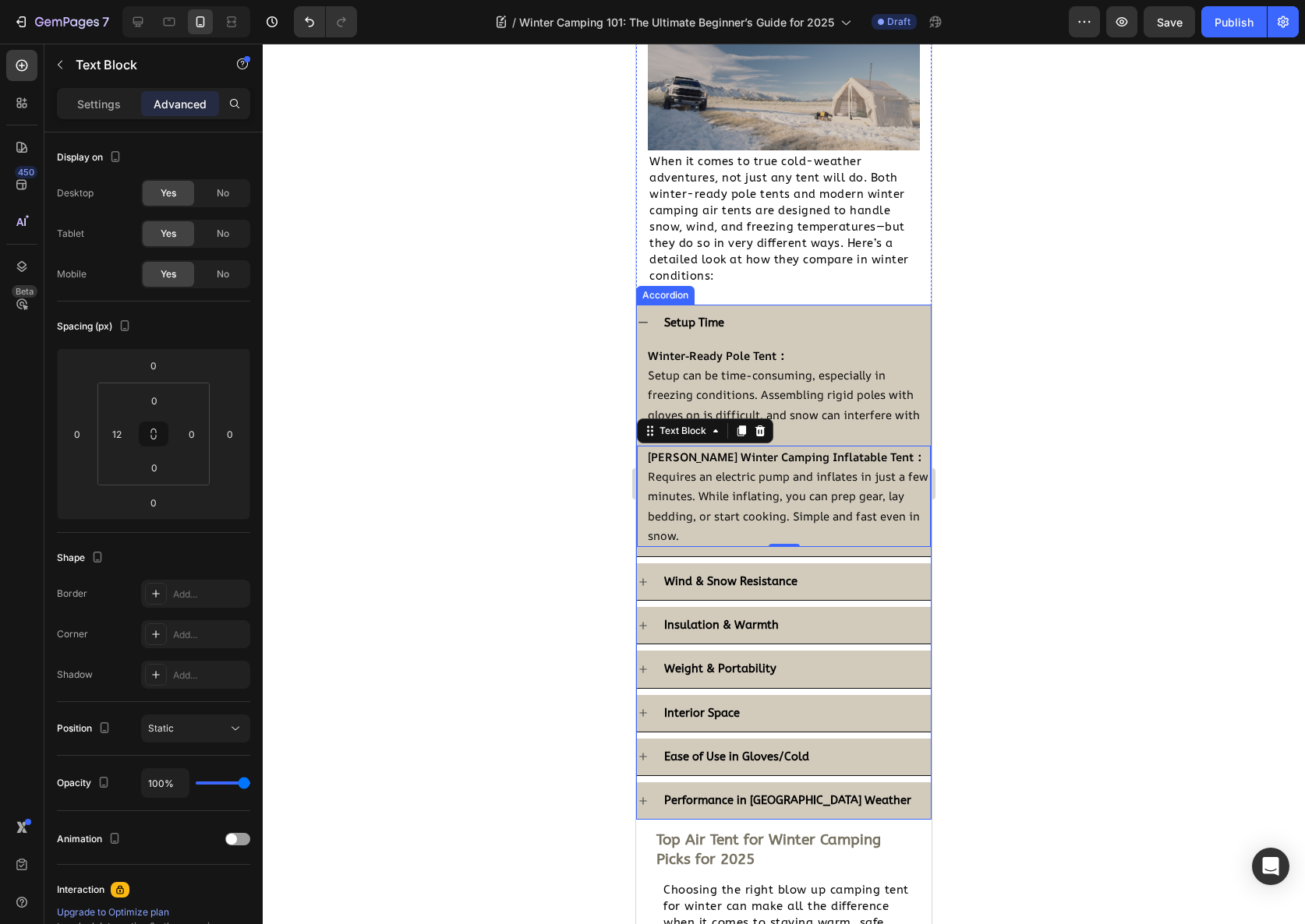
click at [796, 569] on div "Wind & Snow Resistance" at bounding box center [731, 581] width 138 height 24
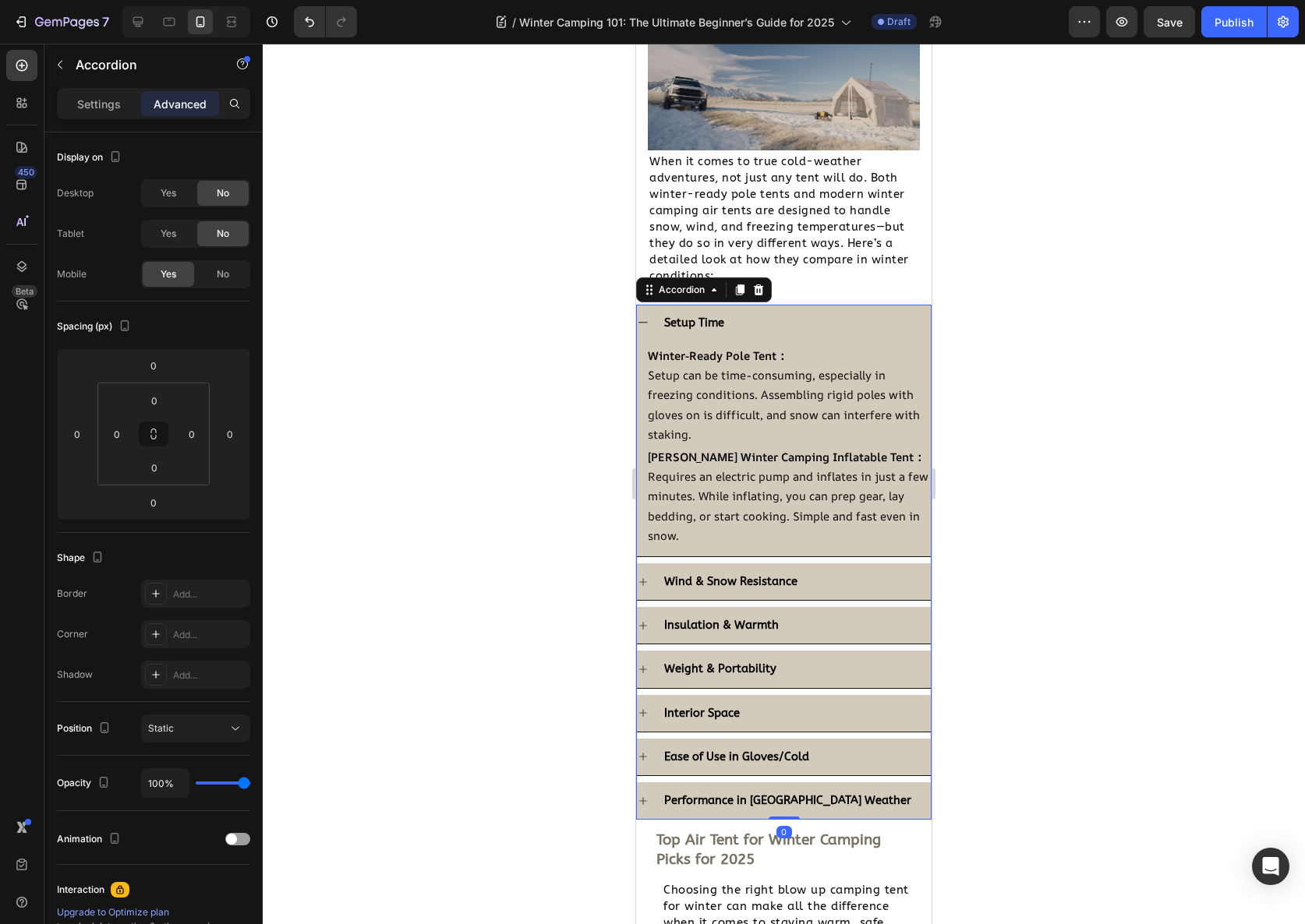
click at [820, 573] on div "Wind & Snow Resistance" at bounding box center [796, 581] width 269 height 24
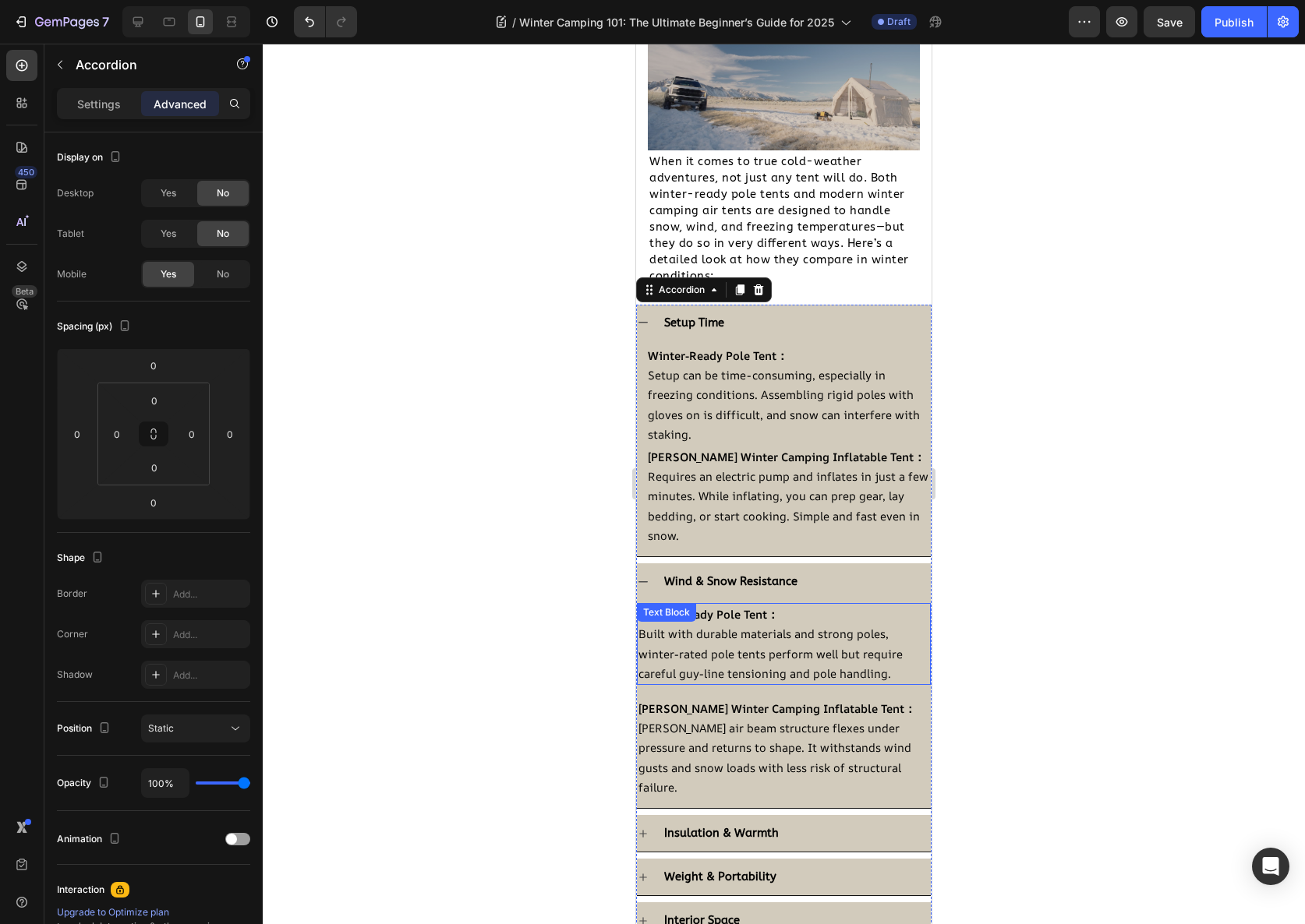
click at [725, 630] on span "Built with durable materials and strong poles, winter-rated pole tents perform …" at bounding box center [771, 653] width 264 height 55
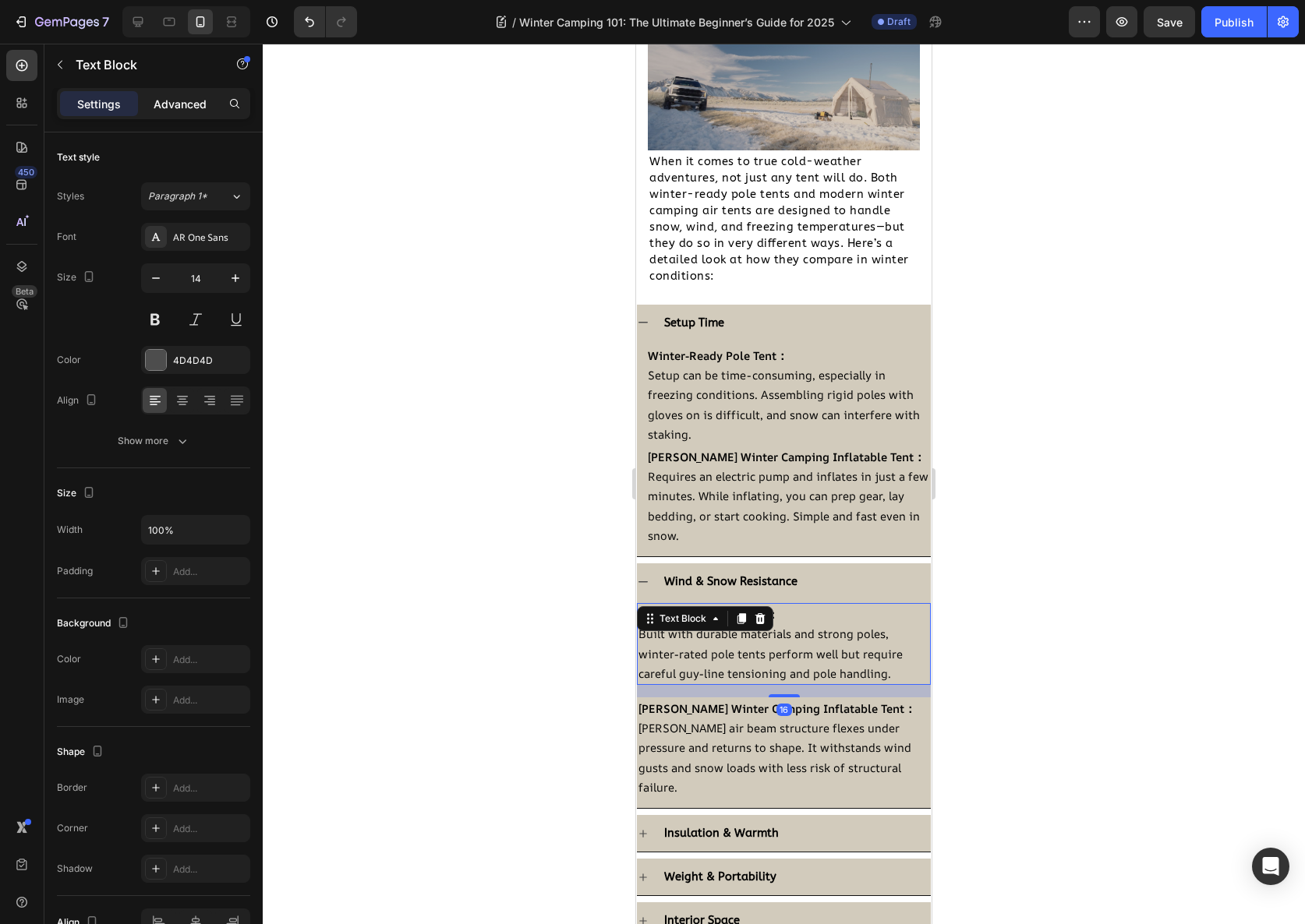
click at [164, 105] on p "Advanced" at bounding box center [180, 104] width 53 height 16
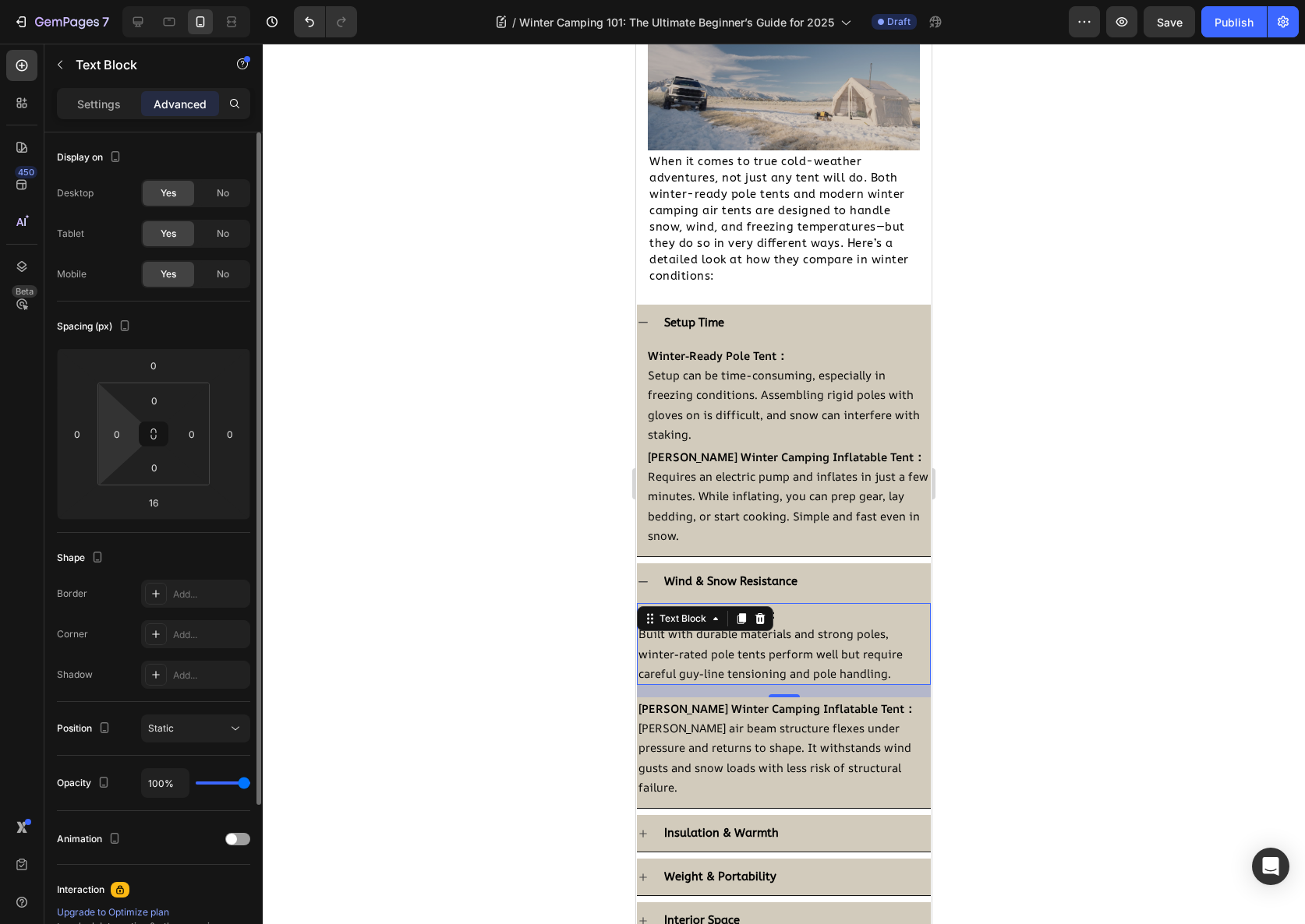
click at [111, 0] on html "7 Version history / Winter Camping 101: The Ultimate Beginner’s Guide for 2025 …" at bounding box center [652, 0] width 1305 height 0
click at [121, 435] on input "0" at bounding box center [117, 434] width 24 height 24
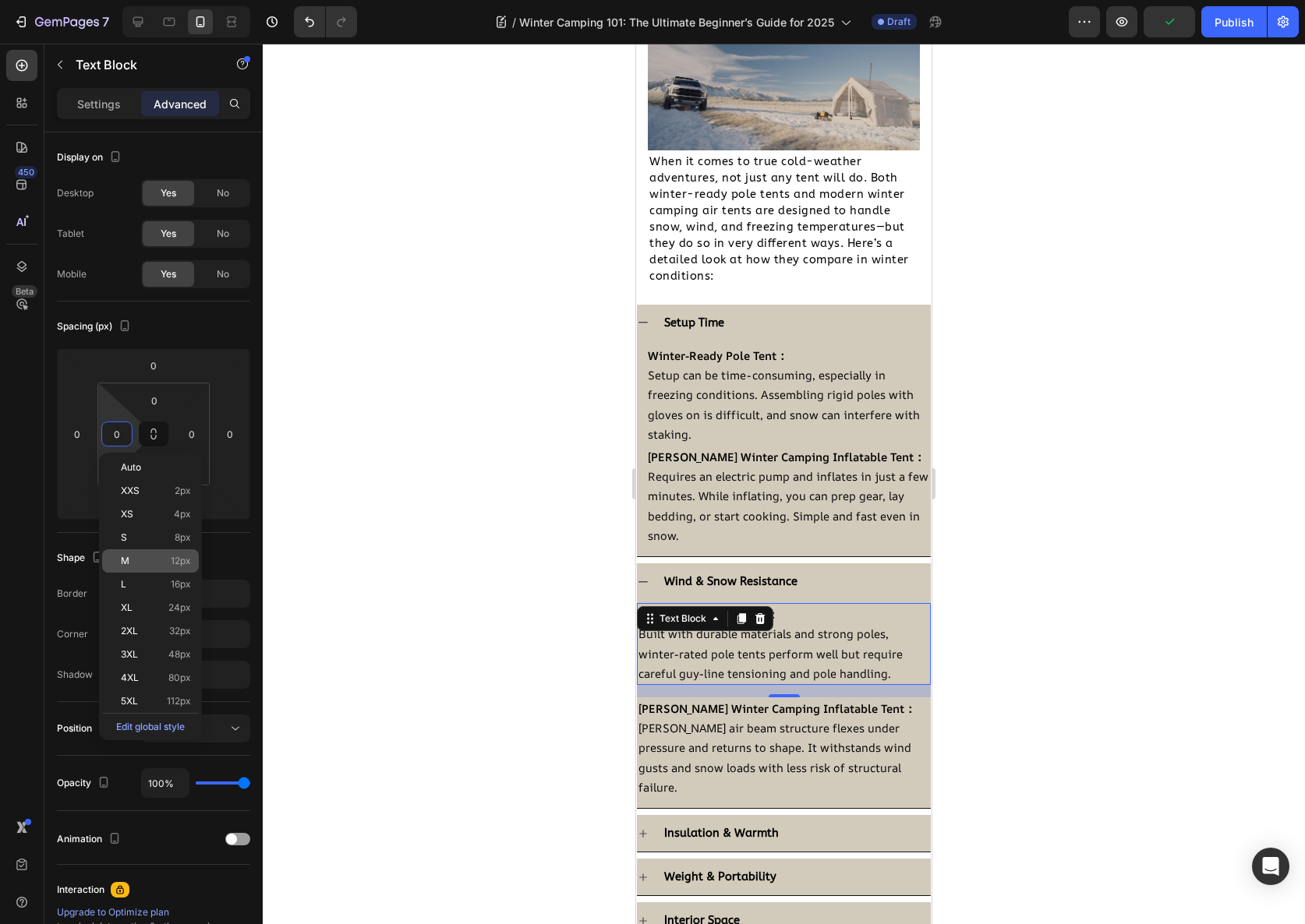
click at [171, 555] on span "12px" at bounding box center [181, 561] width 20 height 11
type input "12"
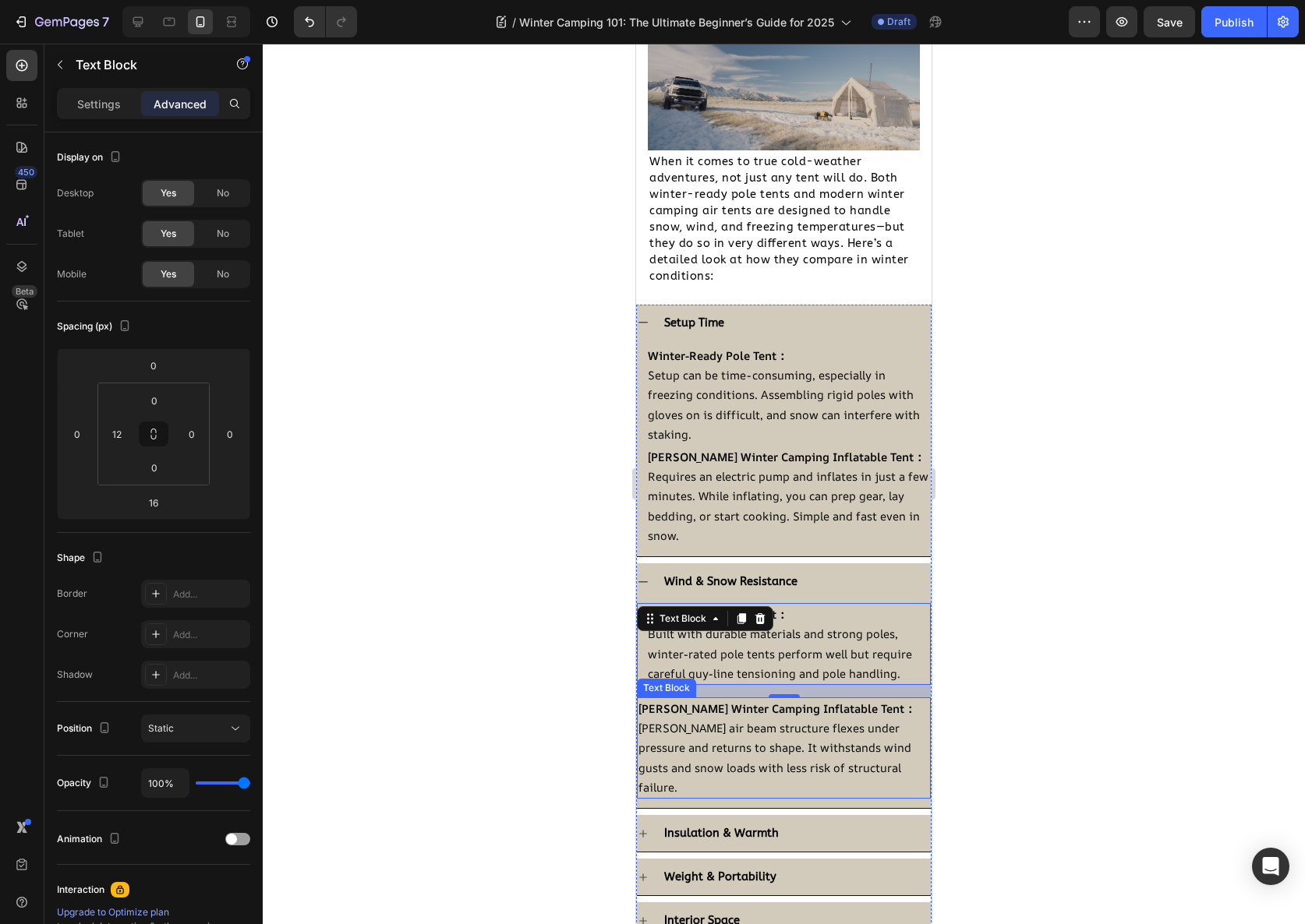
click at [724, 733] on span "[PERSON_NAME] air beam structure flexes under pressure and returns to shape. It…" at bounding box center [775, 757] width 273 height 75
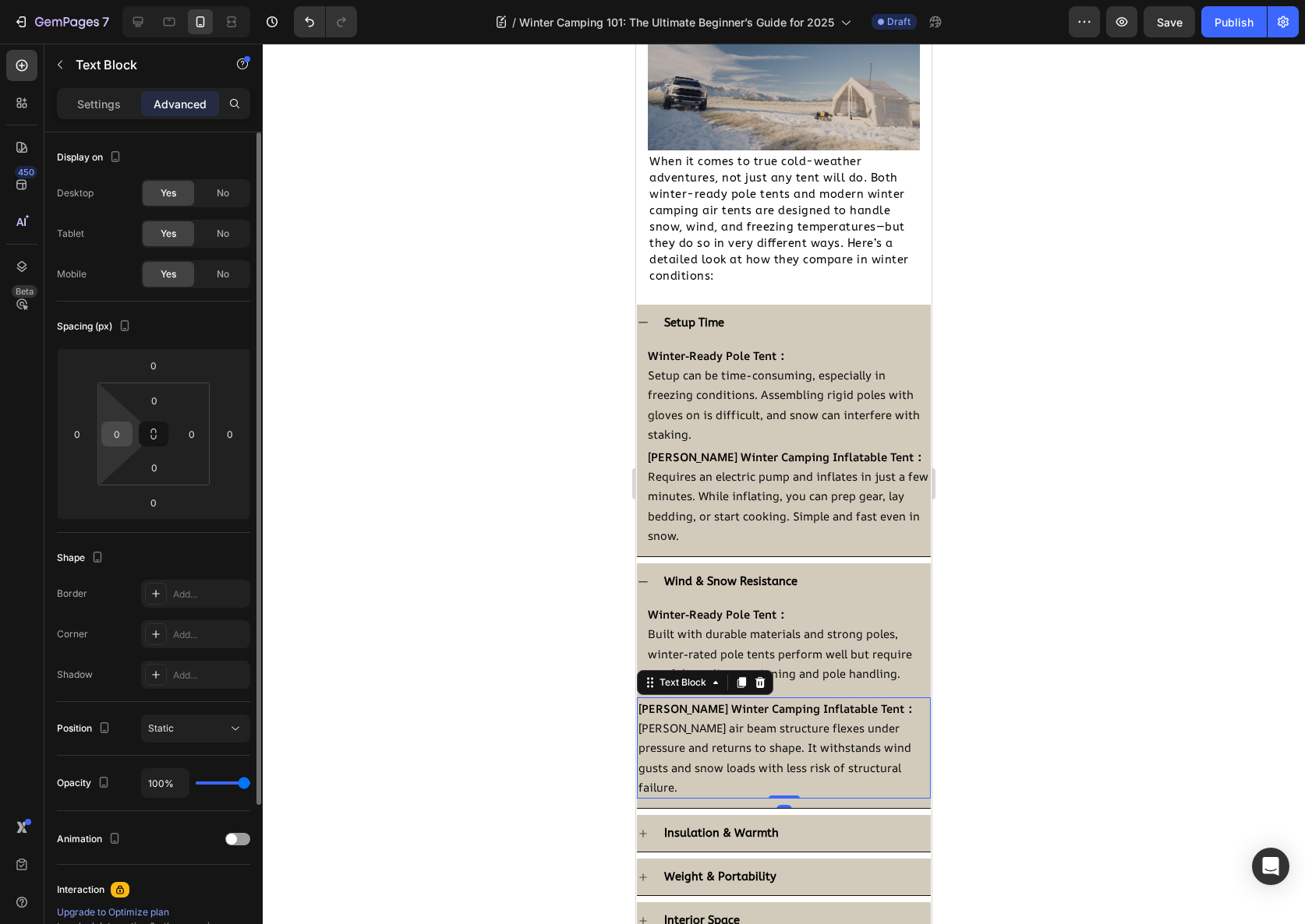
click at [118, 424] on input "0" at bounding box center [117, 434] width 24 height 24
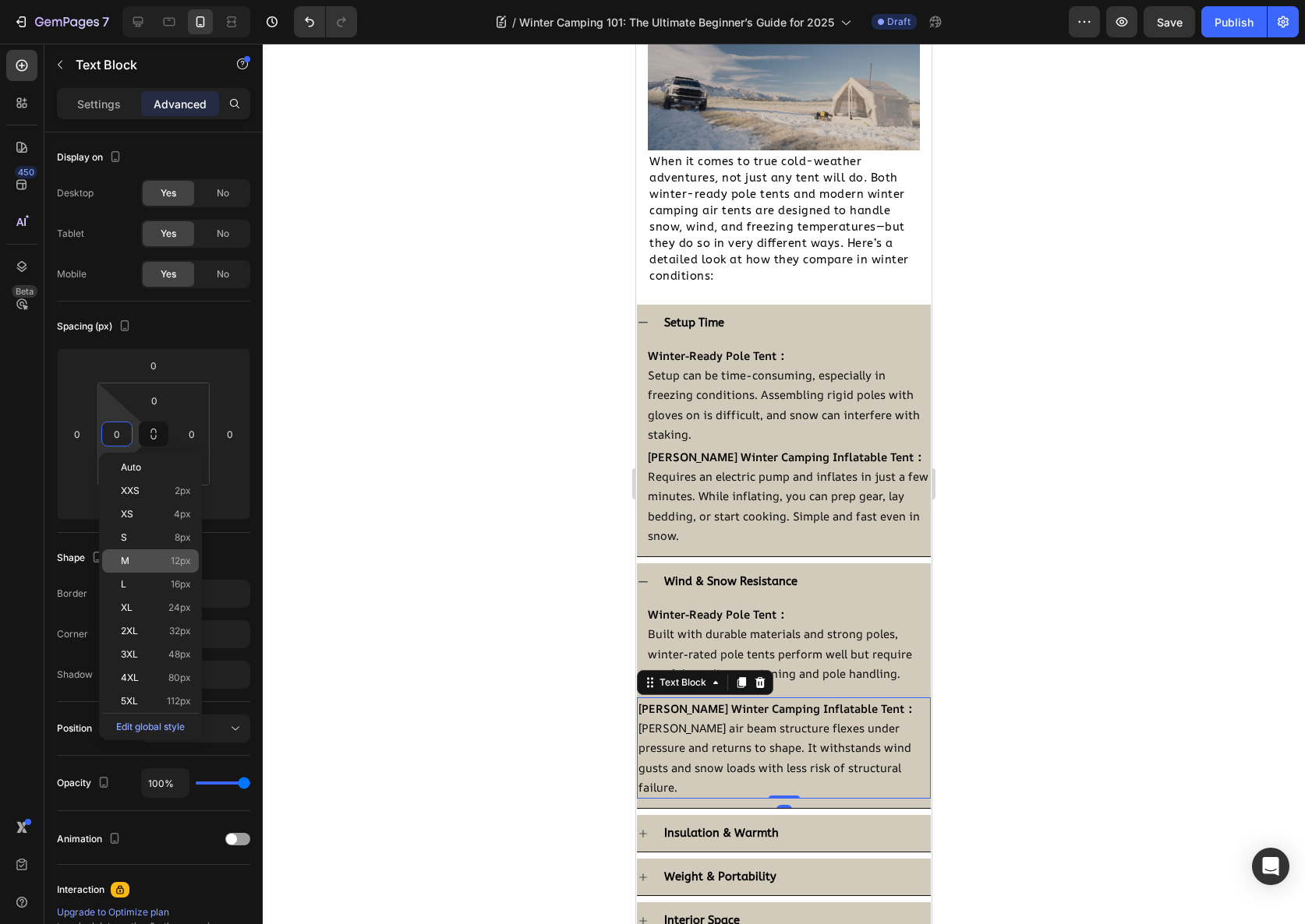
click at [195, 554] on div "M 12px" at bounding box center [150, 561] width 97 height 24
type input "12"
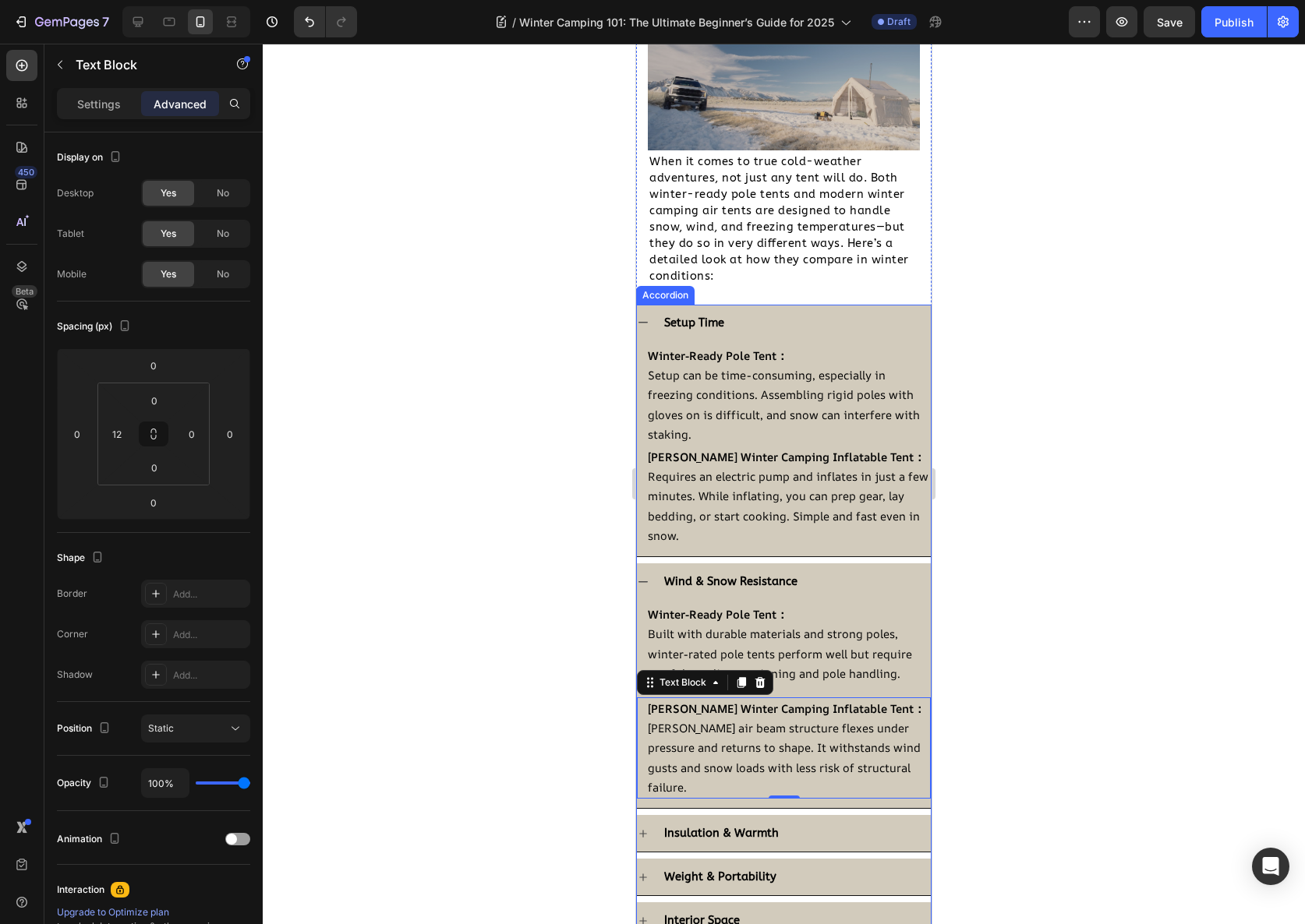
click at [833, 573] on div "Wind & Snow Resistance" at bounding box center [796, 581] width 269 height 24
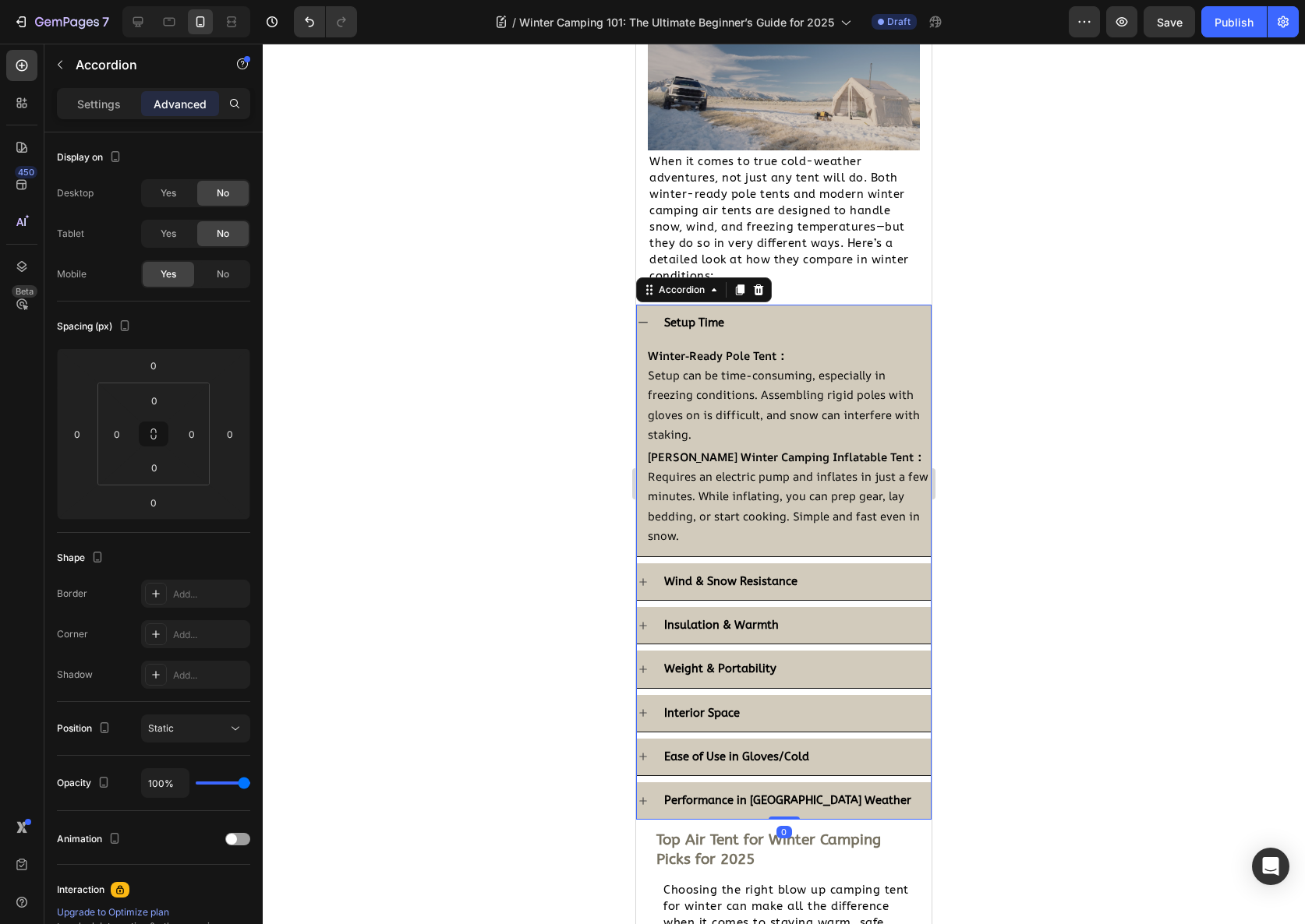
click at [731, 304] on div "Setup Time" at bounding box center [784, 322] width 294 height 37
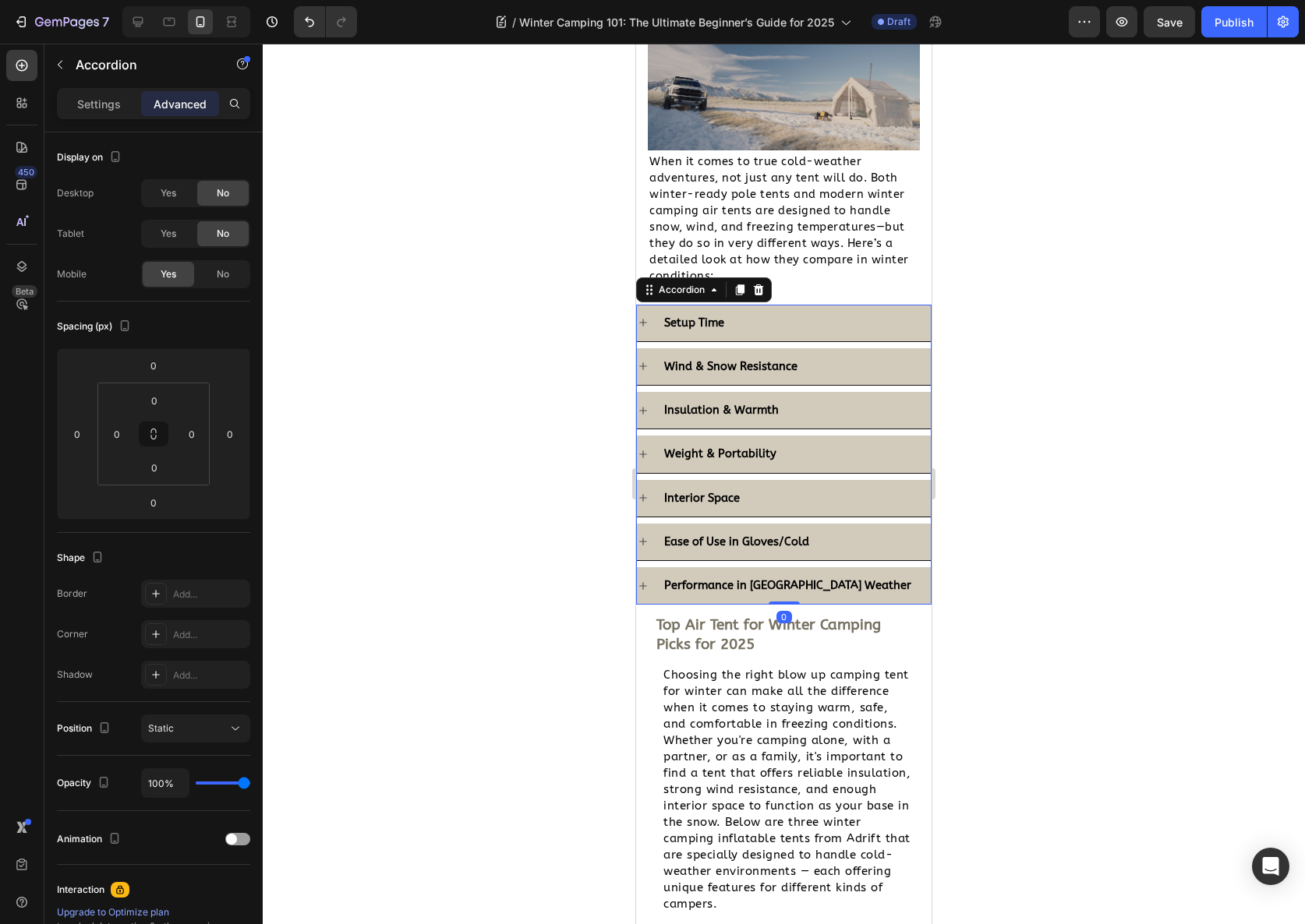
click at [826, 405] on div "Insulation & Warmth" at bounding box center [796, 410] width 269 height 24
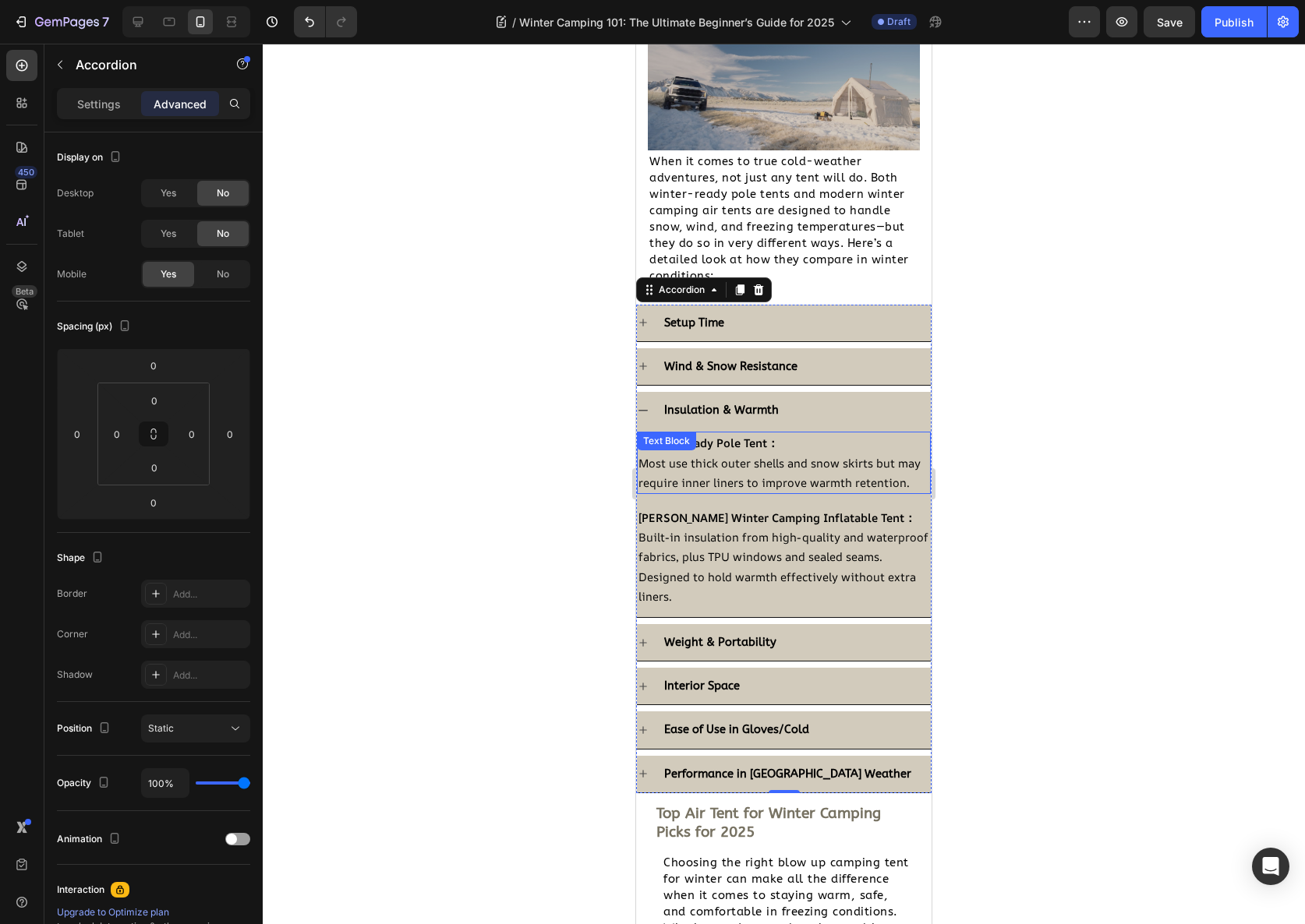
click at [763, 464] on p "Most use thick outer shells and snow skirts but may require inner liners to imp…" at bounding box center [784, 473] width 291 height 39
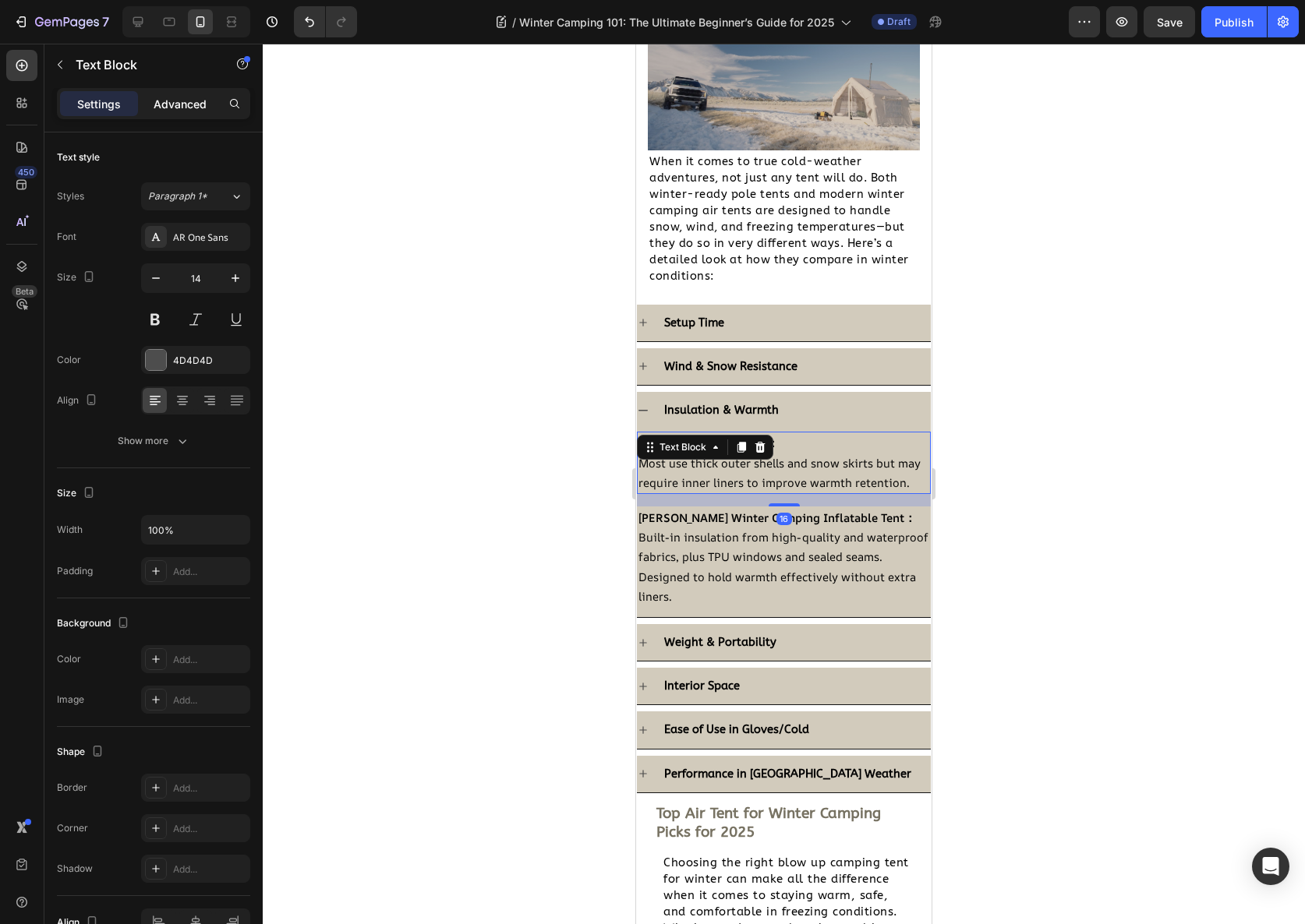
click at [188, 104] on p "Advanced" at bounding box center [180, 104] width 53 height 16
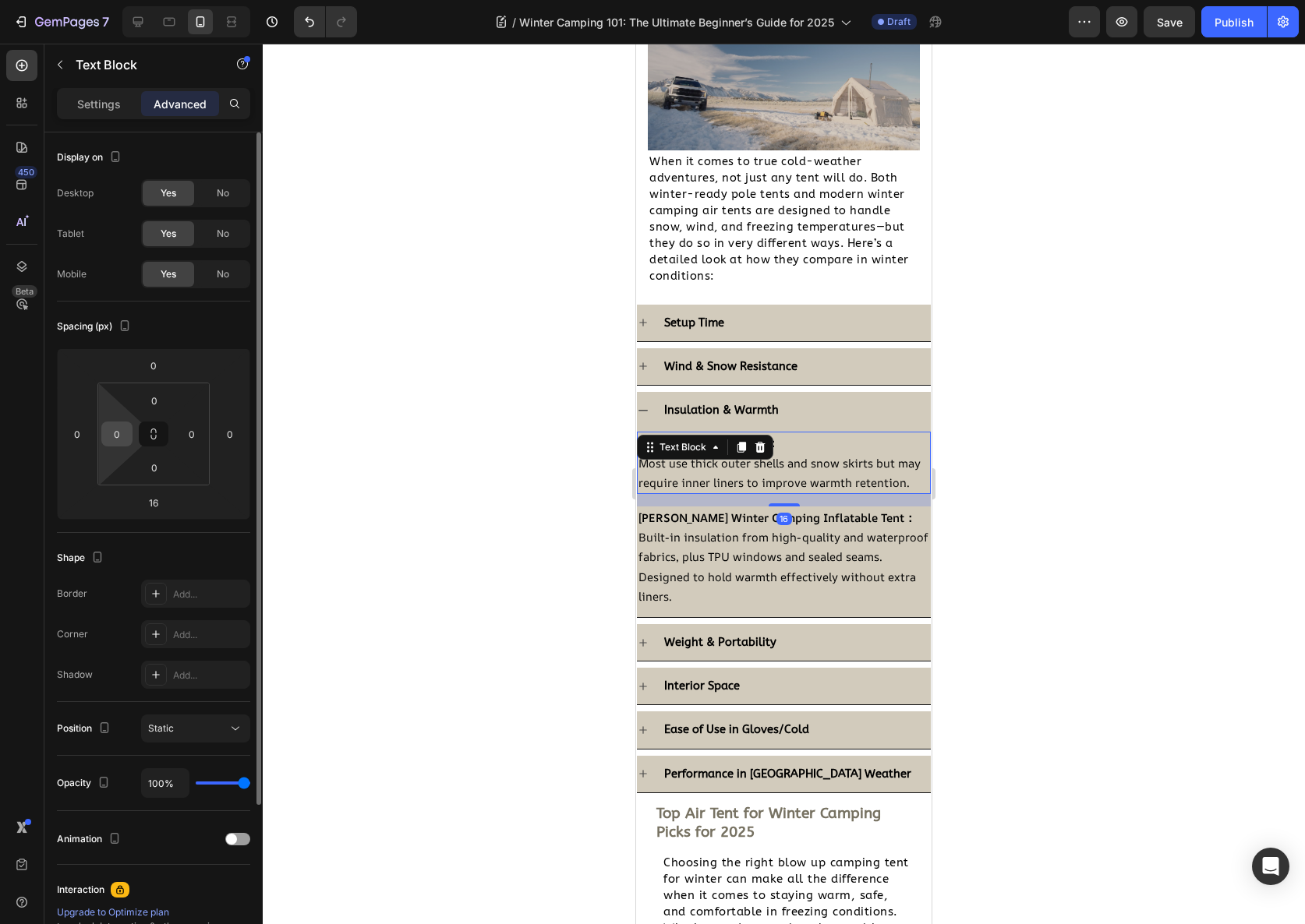
click at [128, 432] on input "0" at bounding box center [117, 434] width 24 height 24
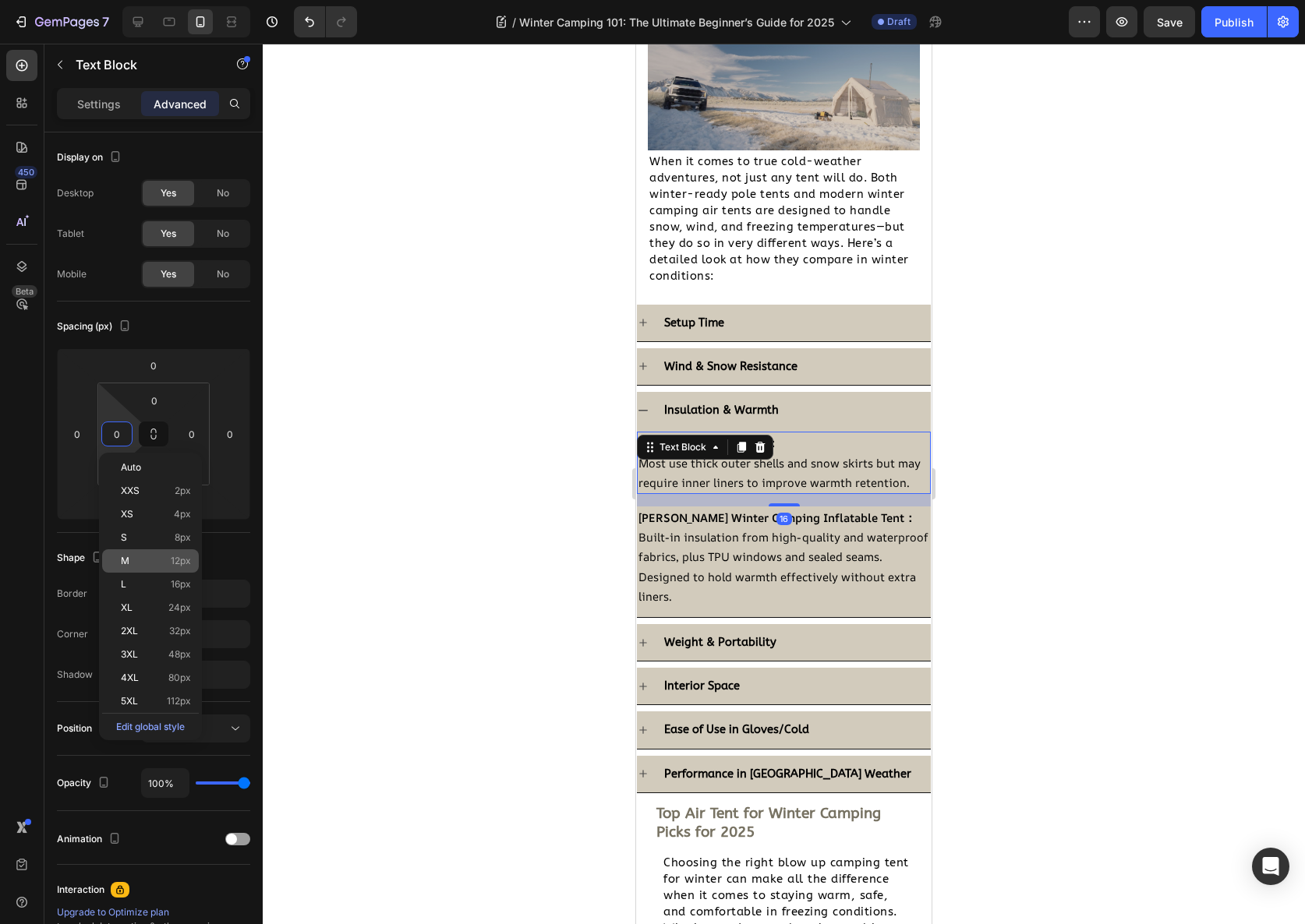
click at [187, 562] on span "12px" at bounding box center [181, 561] width 20 height 11
type input "12"
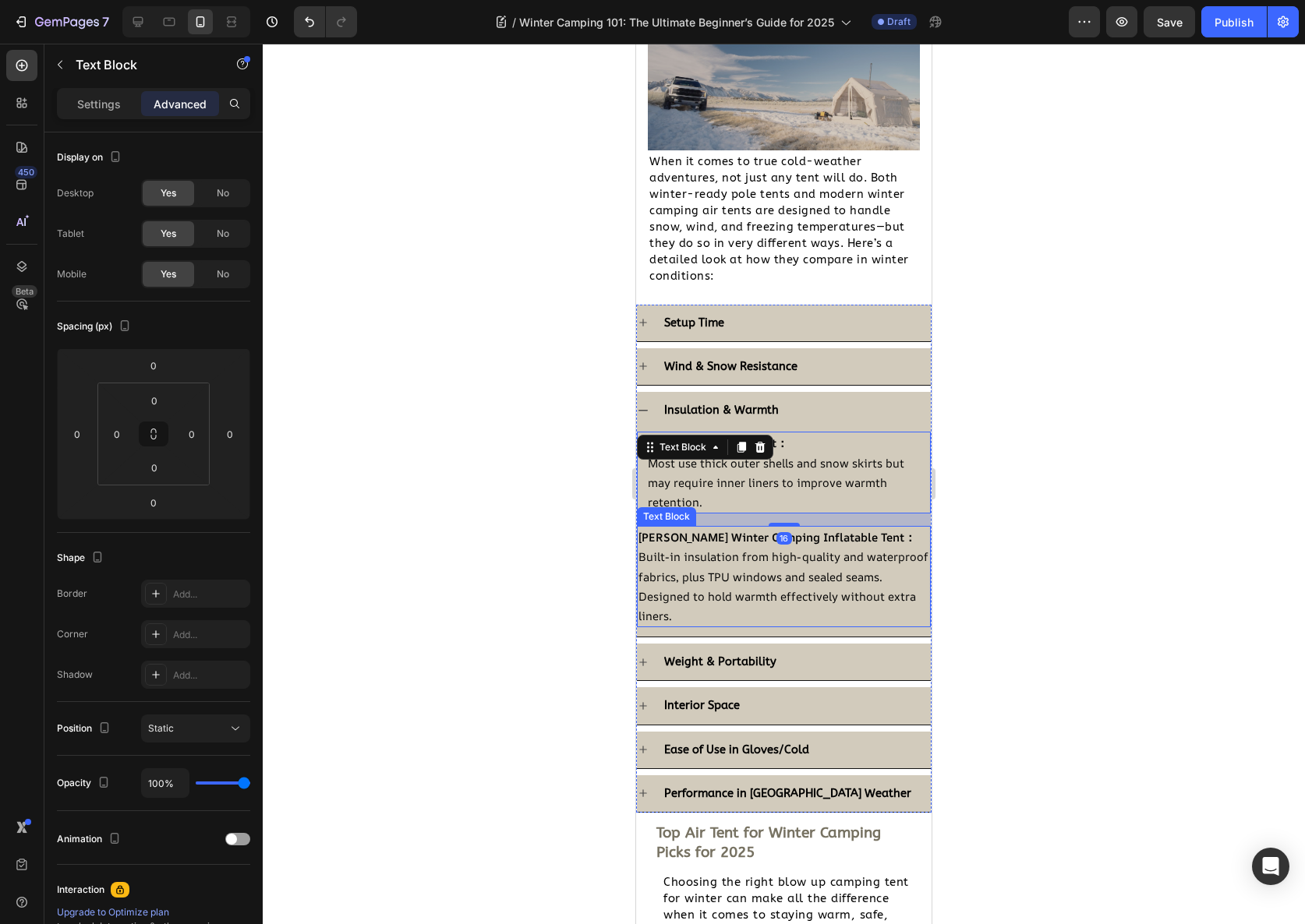
click at [756, 579] on p "Built-in insulation from high-quality and waterproof fabrics, plus TPU windows …" at bounding box center [784, 586] width 291 height 78
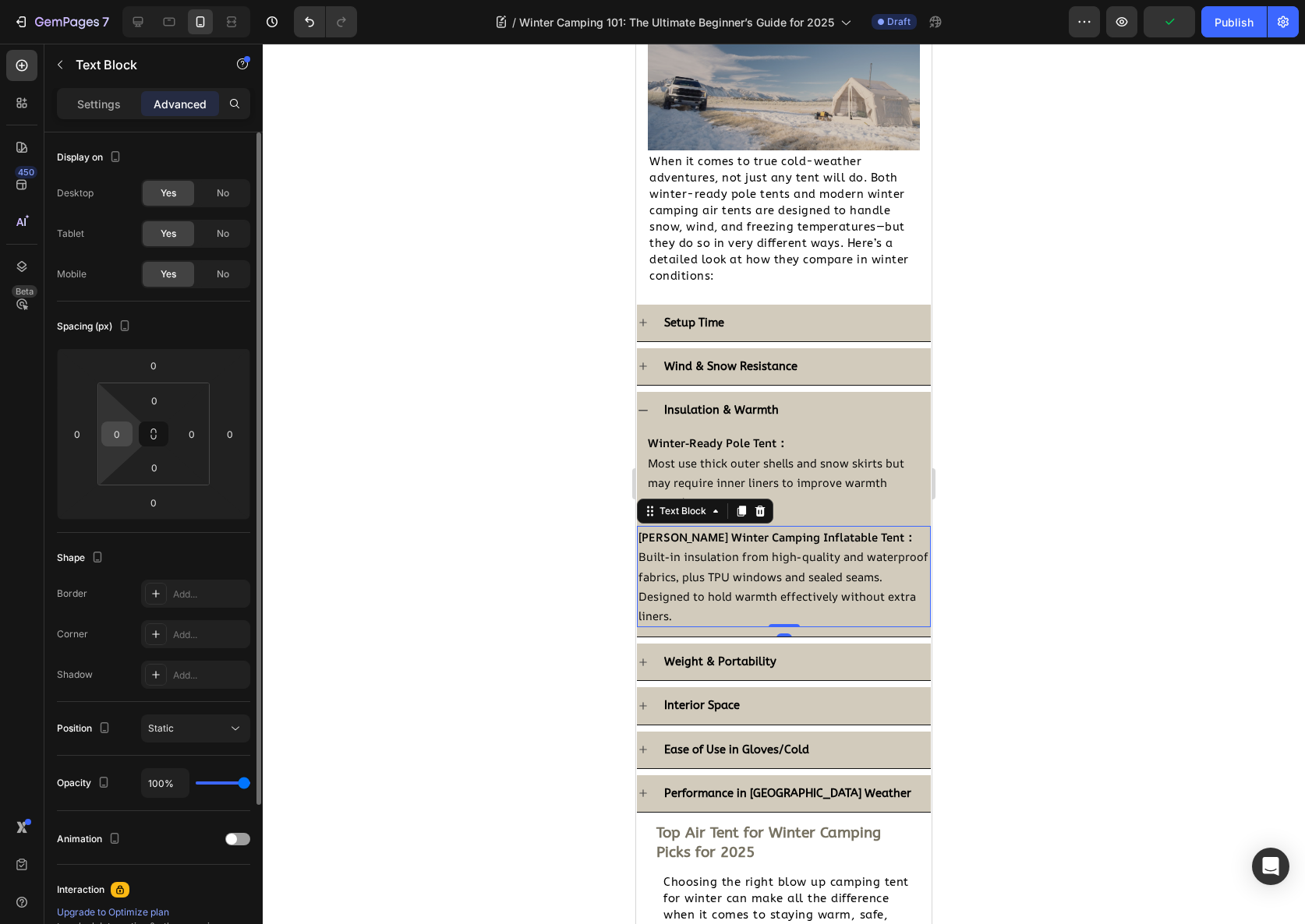
click at [126, 432] on input "0" at bounding box center [117, 434] width 24 height 24
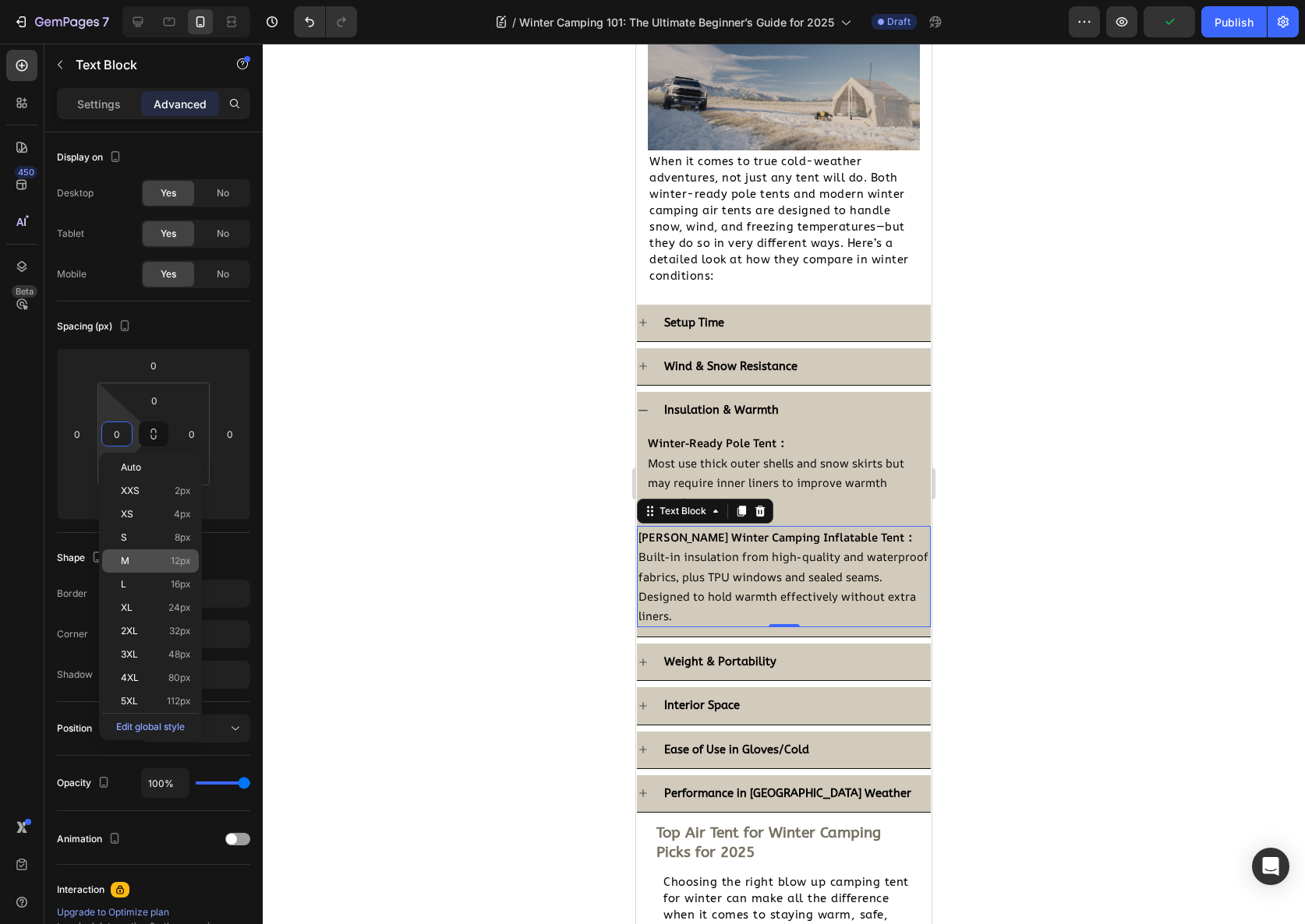
click at [180, 567] on div "M 12px" at bounding box center [150, 561] width 97 height 24
type input "12"
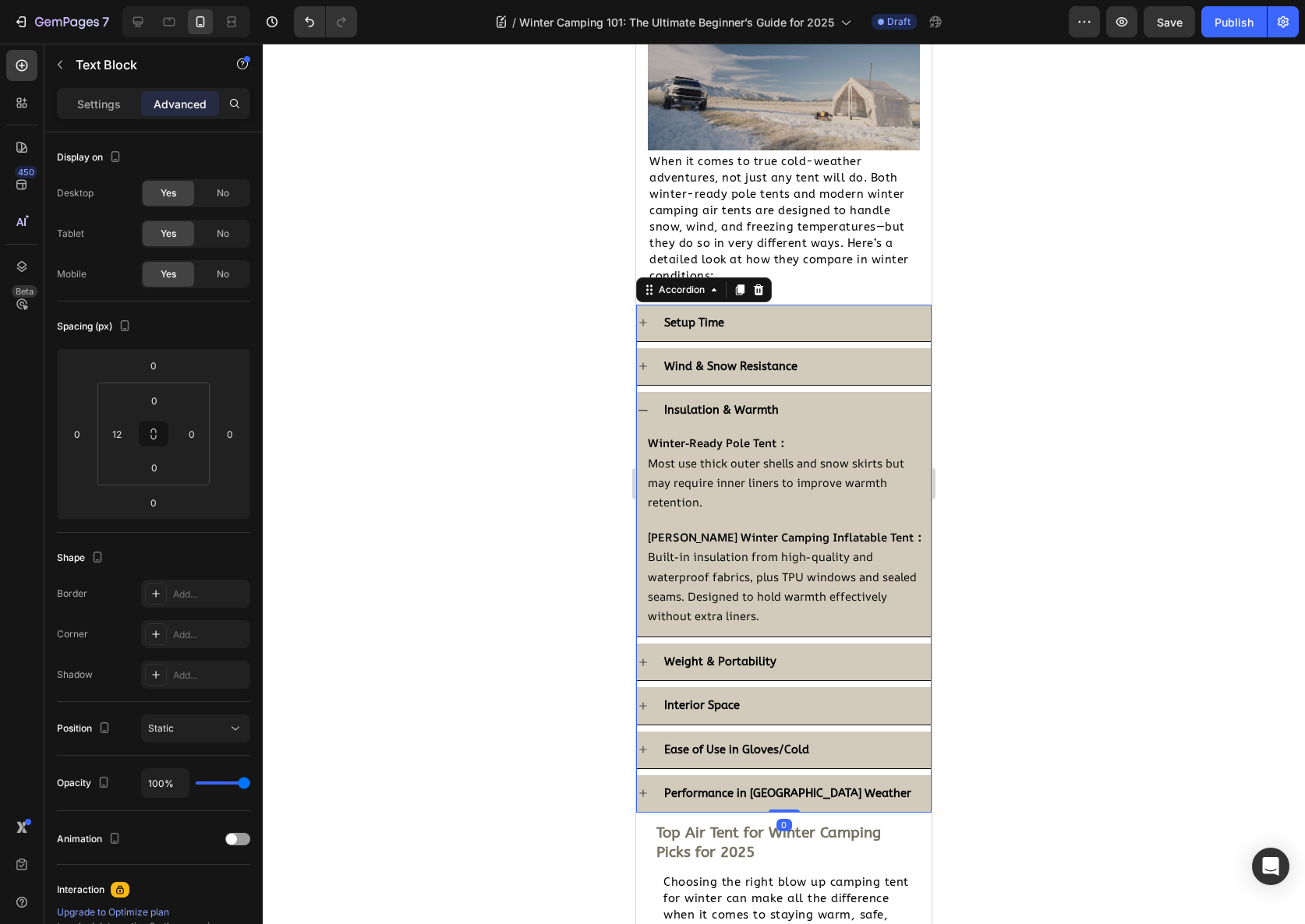
click at [805, 650] on div "Weight & Portability" at bounding box center [796, 662] width 269 height 24
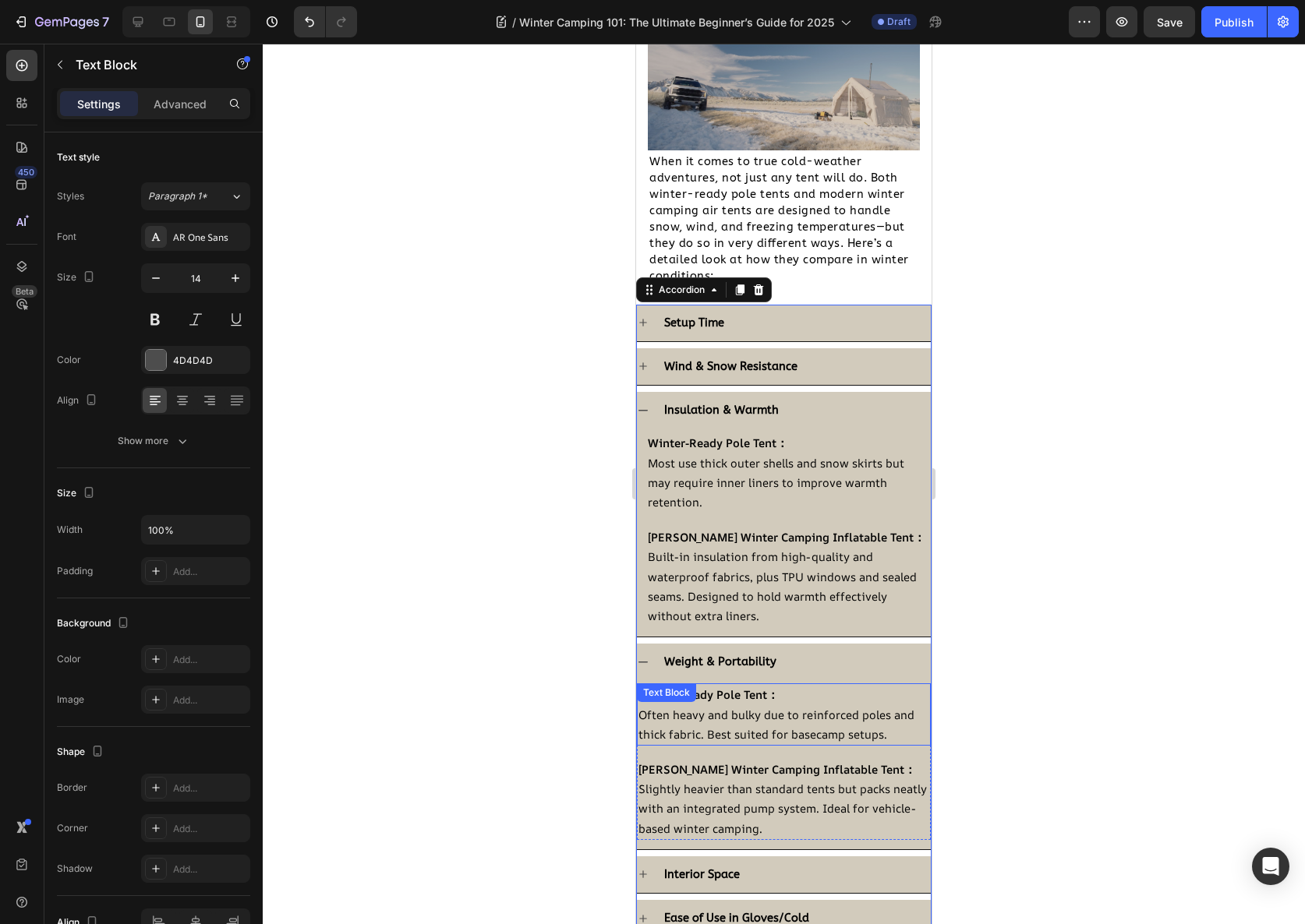
click at [796, 689] on p "Winter-Ready Pole Tent：" at bounding box center [784, 694] width 291 height 20
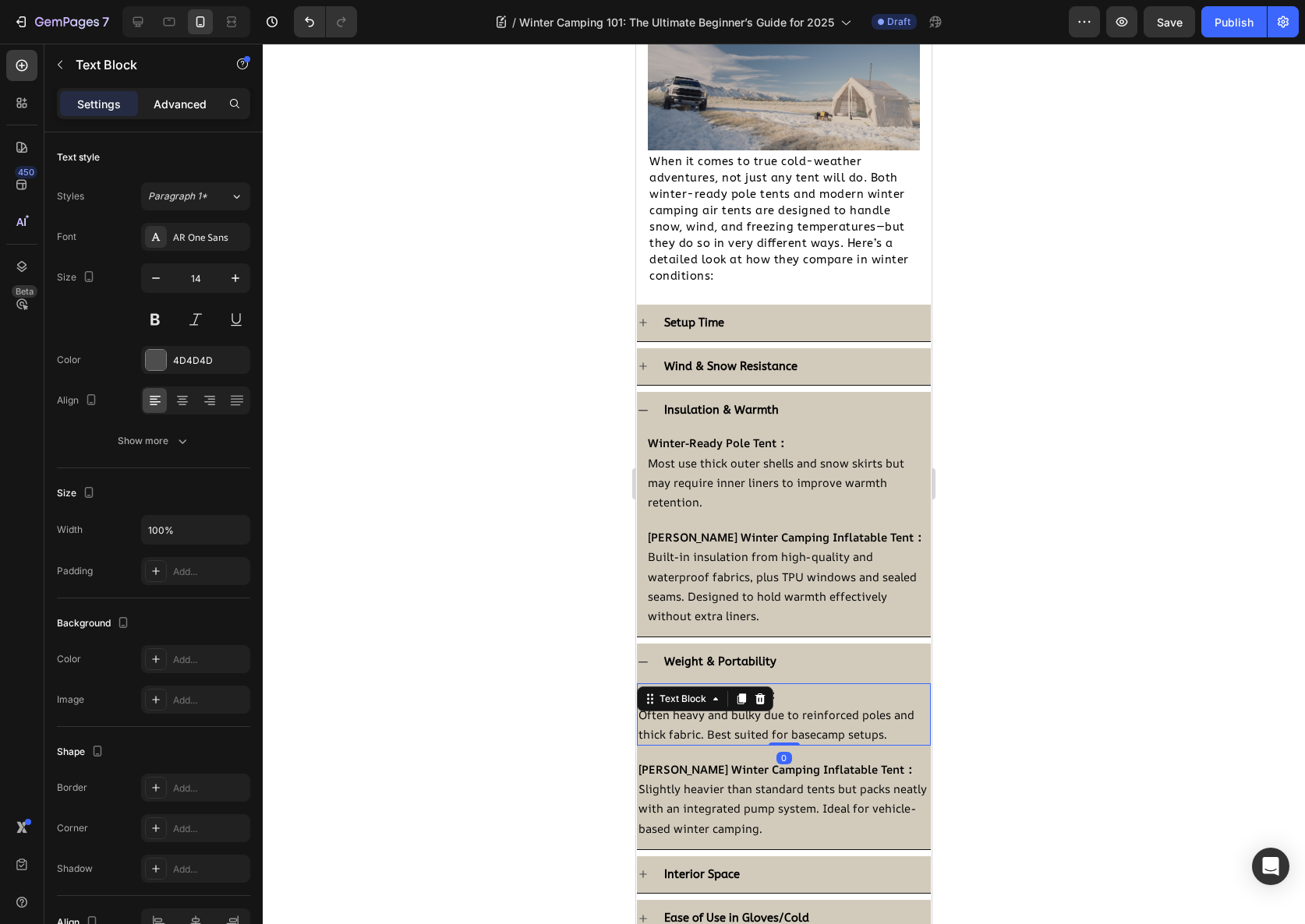
click at [170, 91] on div "Advanced" at bounding box center [180, 104] width 78 height 25
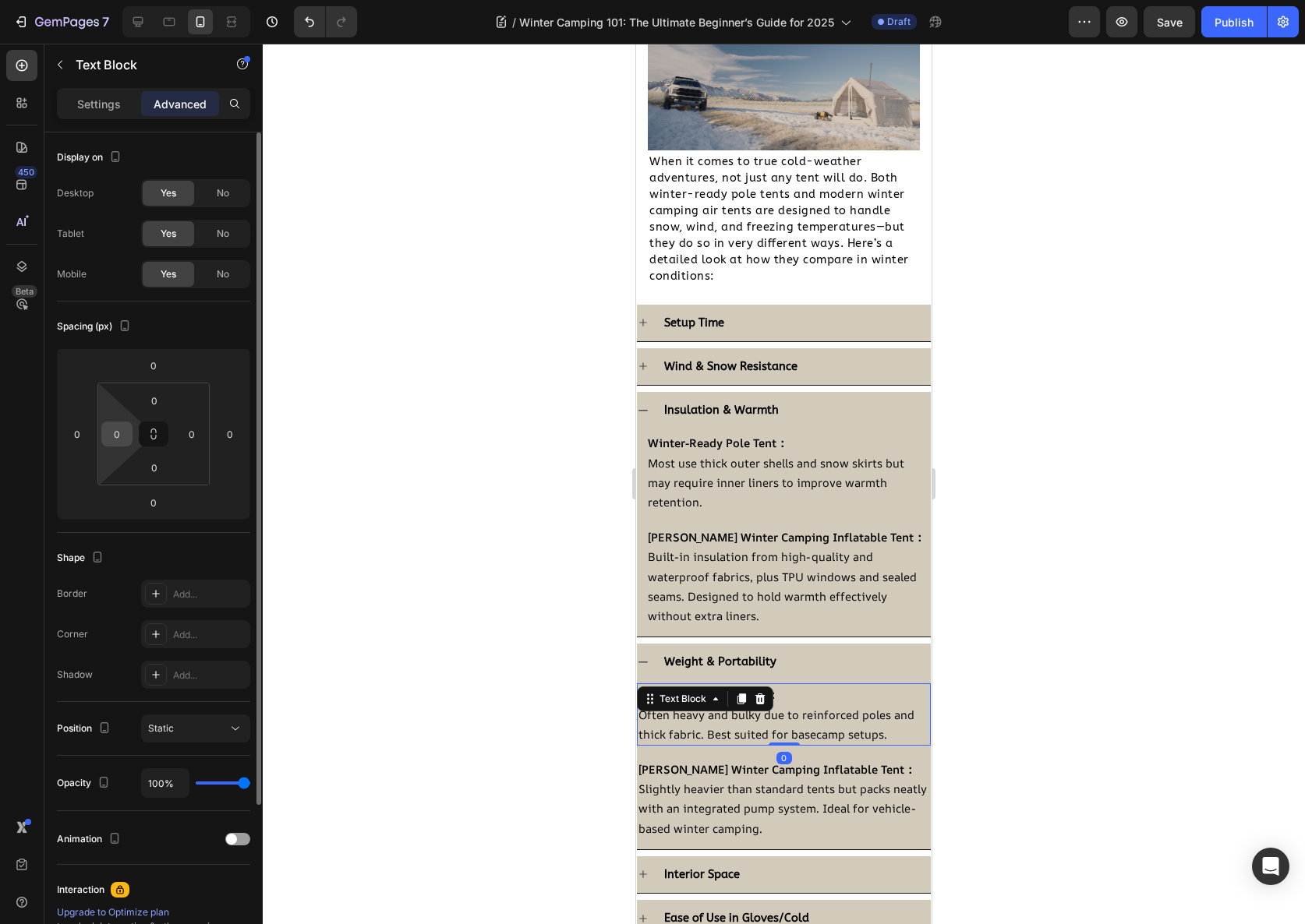
click at [127, 431] on input "0" at bounding box center [117, 434] width 24 height 24
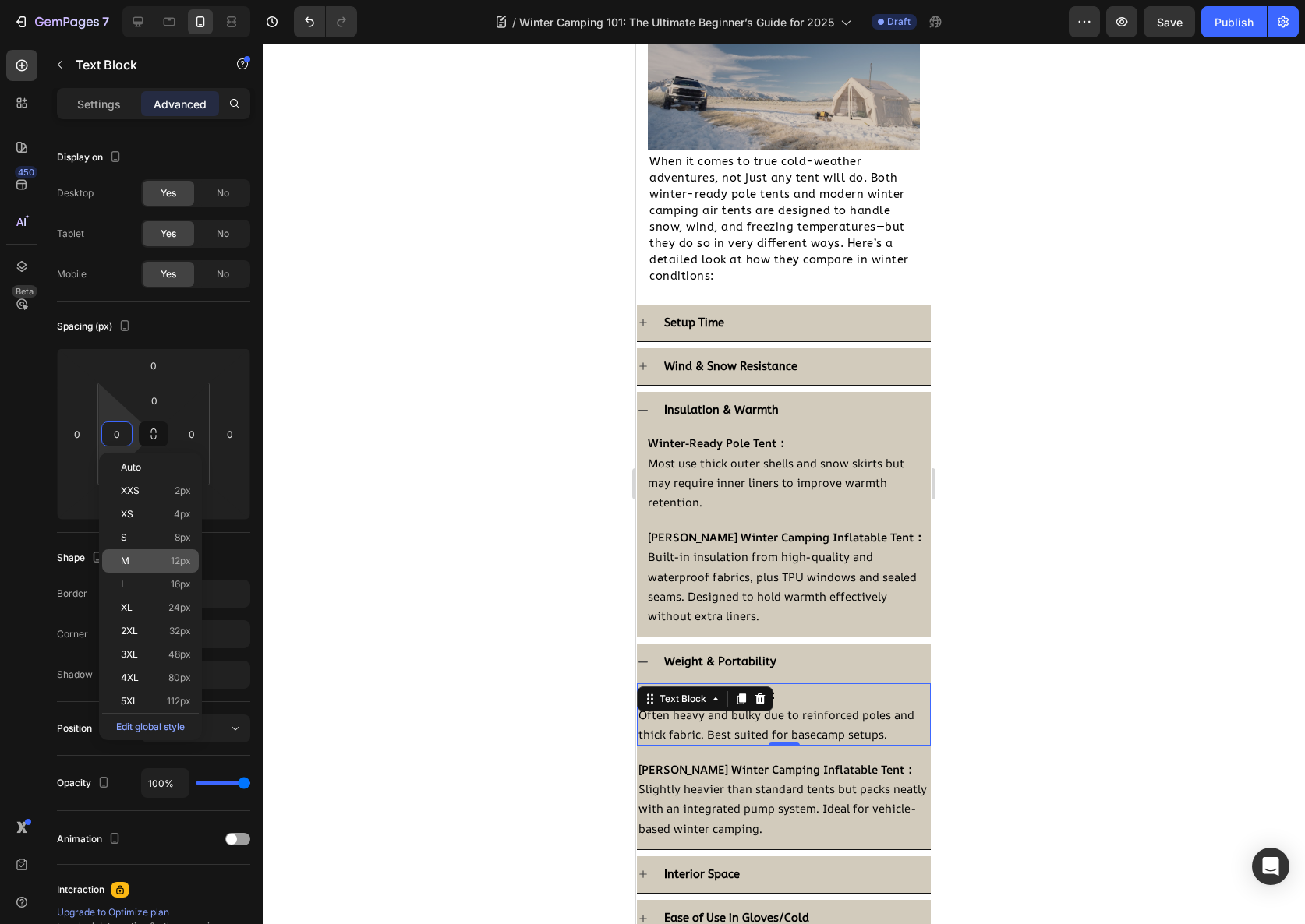
click at [176, 562] on span "12px" at bounding box center [181, 561] width 20 height 11
type input "12"
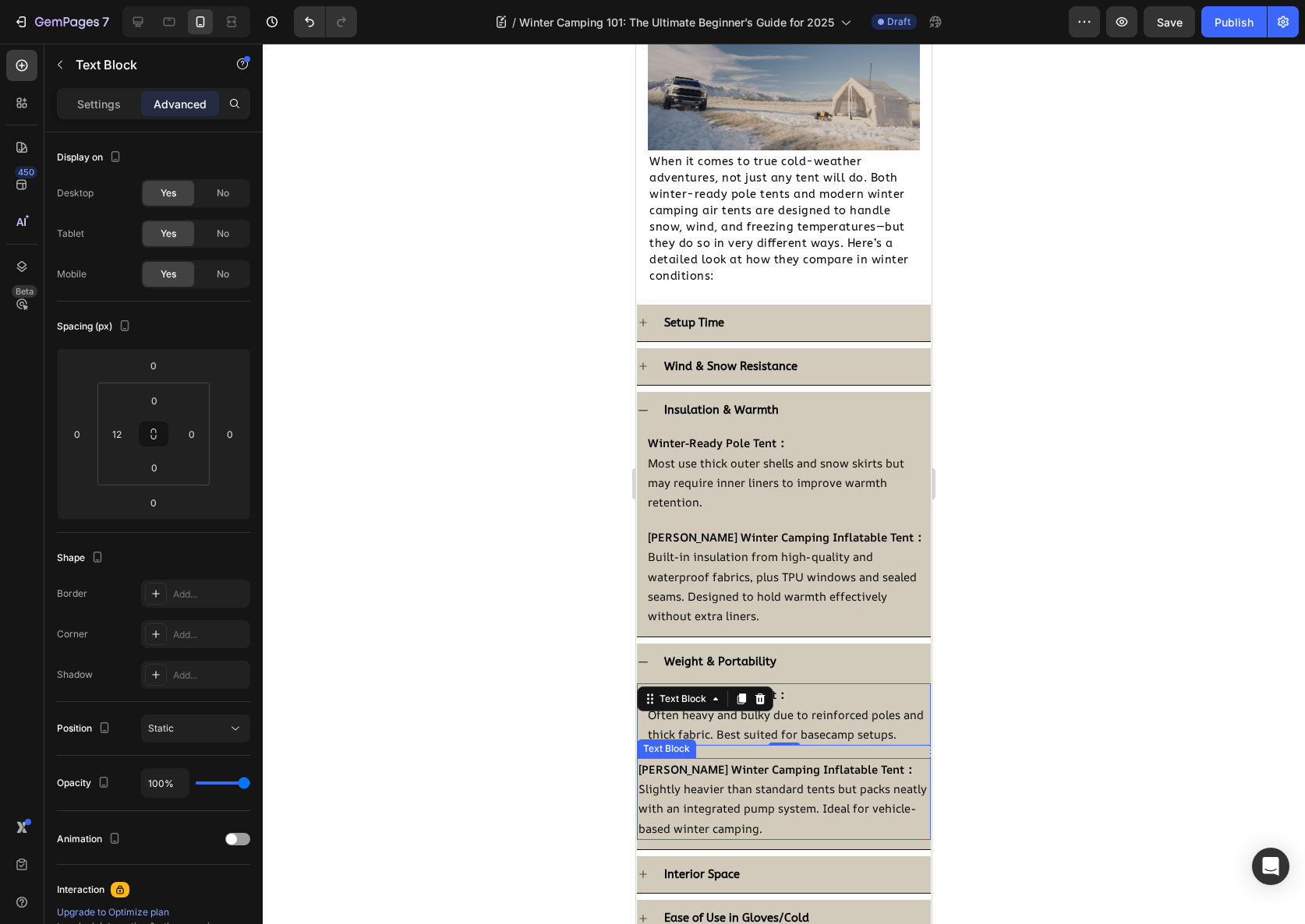
click at [700, 807] on span "Slightly heavier than standard tents but packs neatly with an integrated pump s…" at bounding box center [783, 808] width 289 height 55
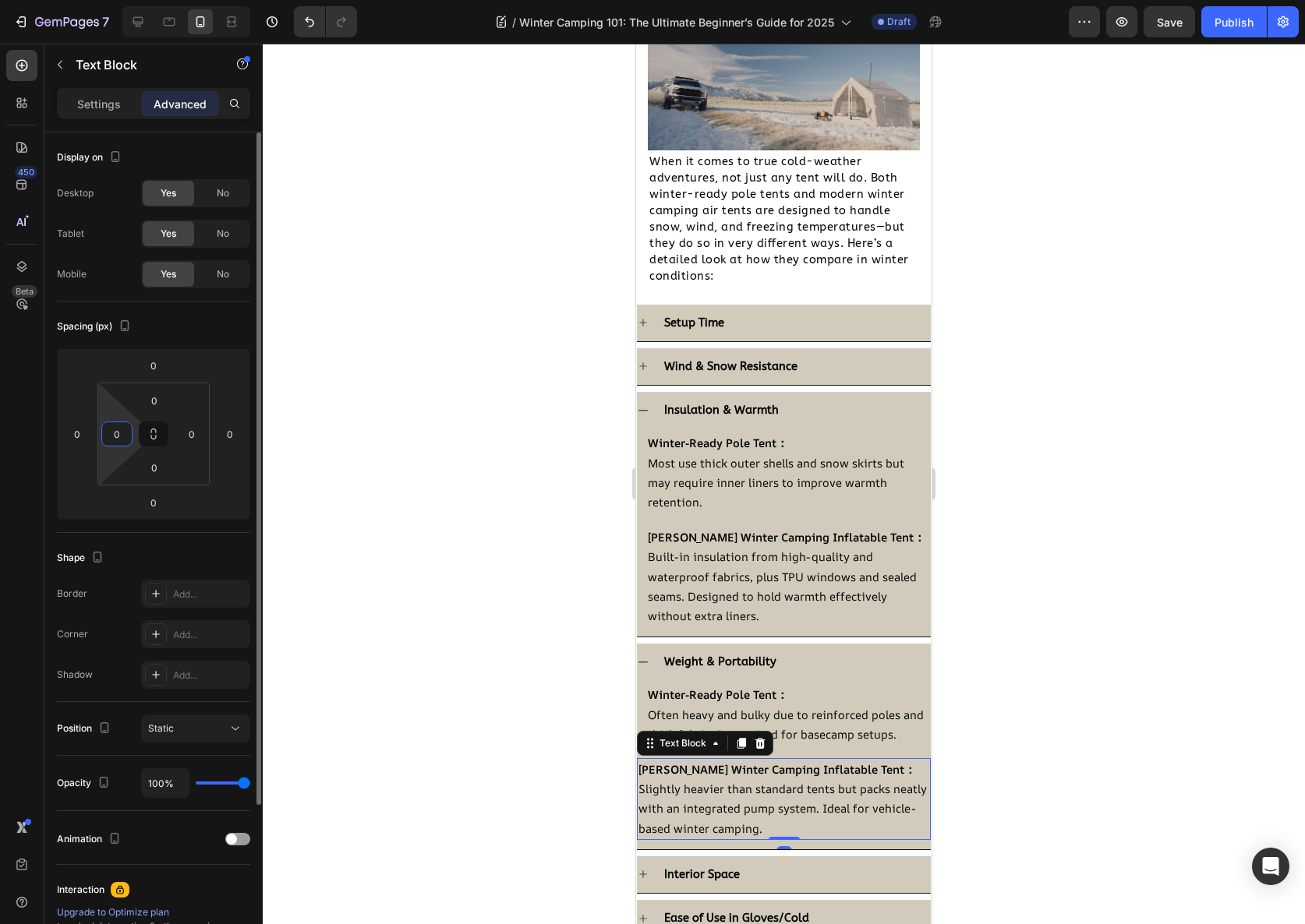
click at [109, 426] on input "0" at bounding box center [117, 434] width 24 height 24
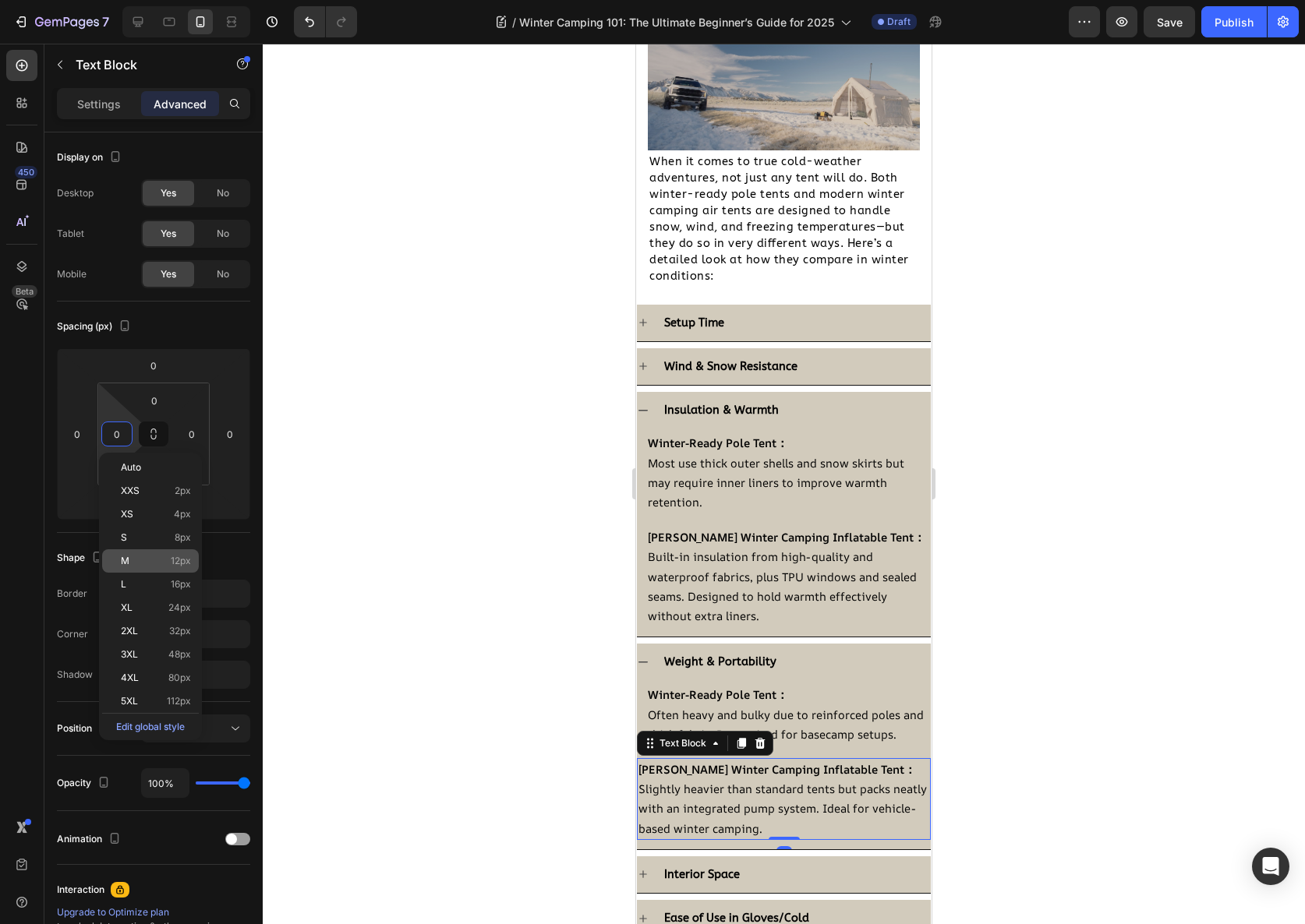
click at [181, 562] on span "12px" at bounding box center [181, 561] width 20 height 11
type input "12"
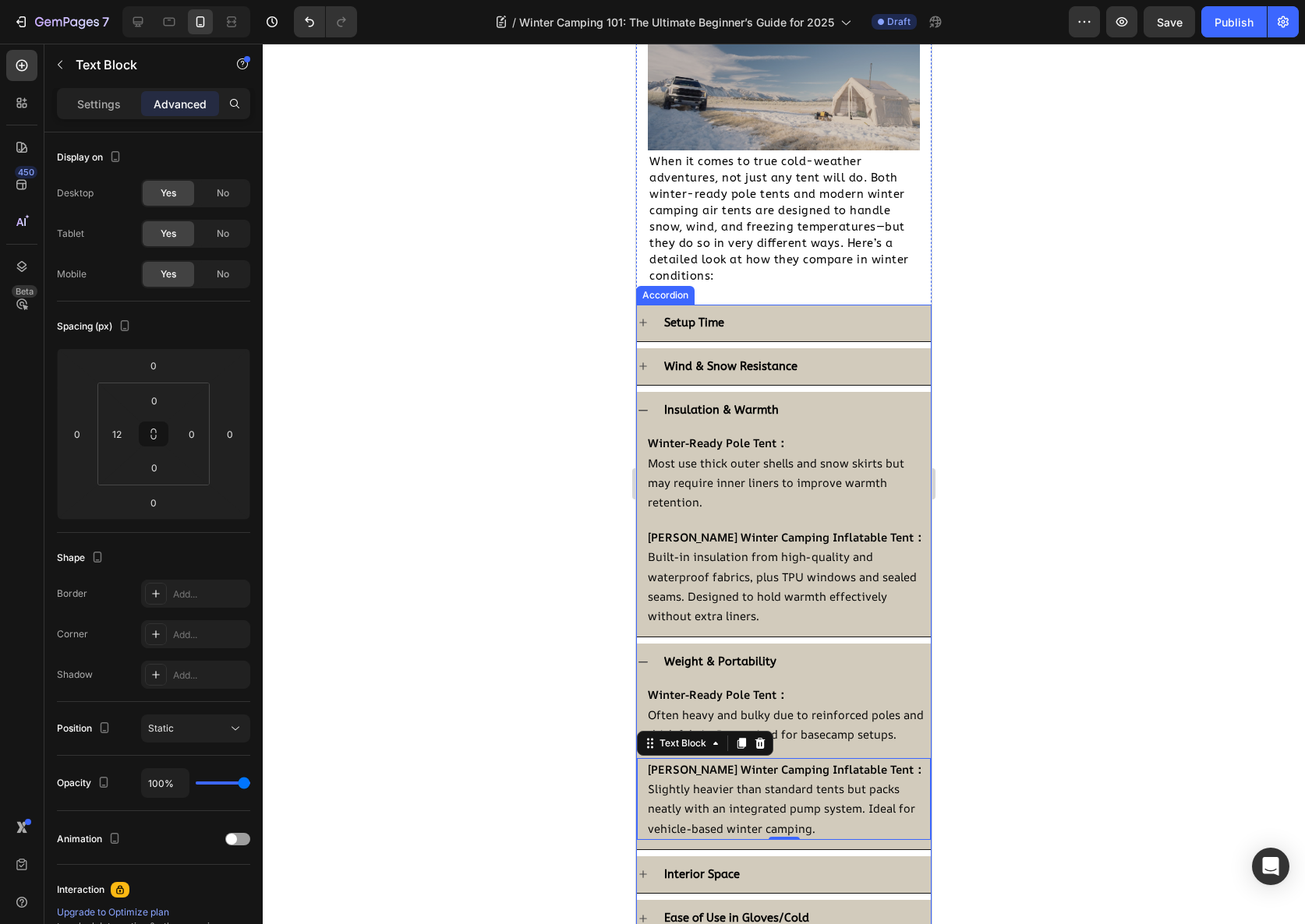
click at [810, 650] on div "Weight & Portability" at bounding box center [796, 662] width 269 height 24
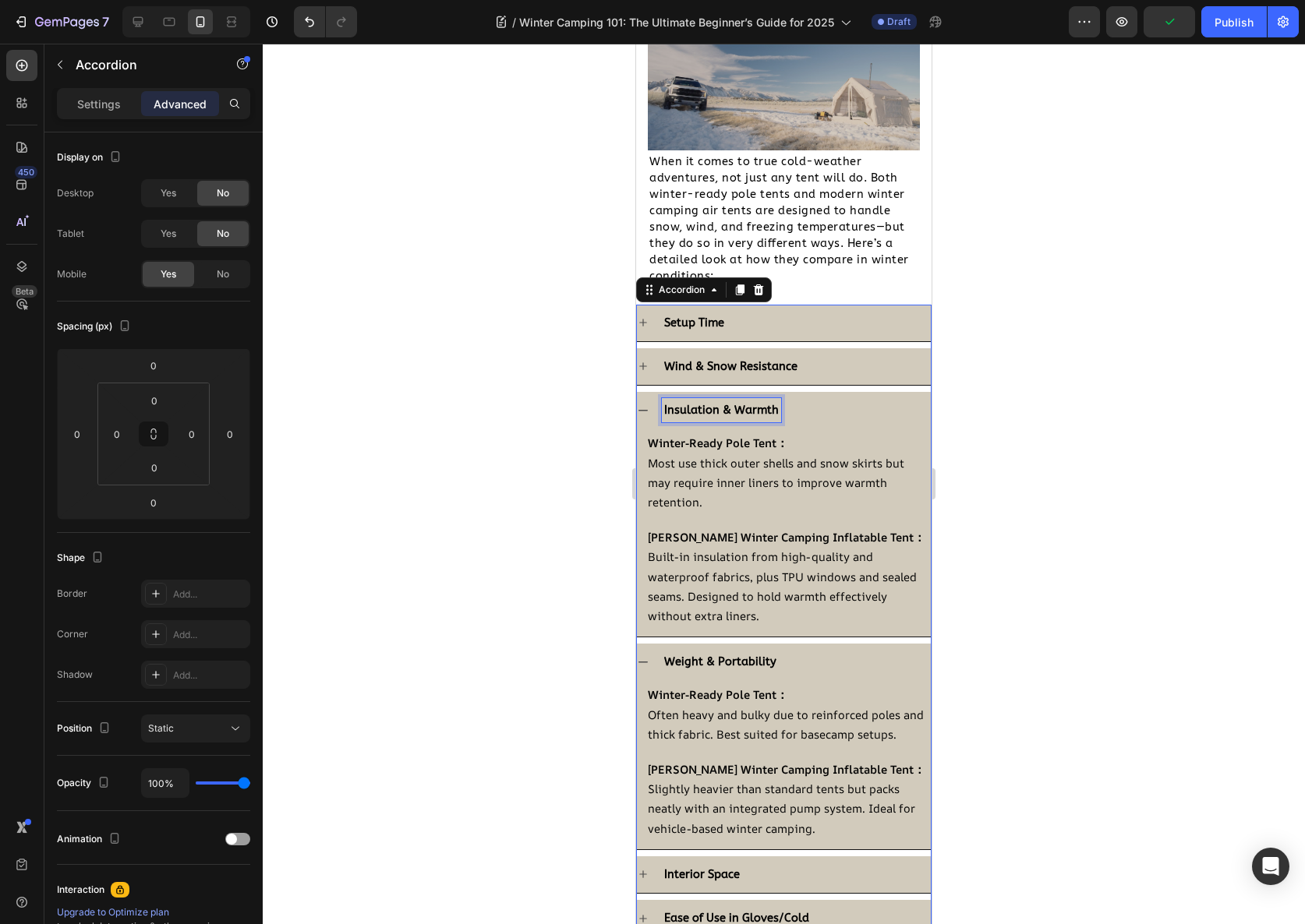
click at [768, 392] on div "Insulation & Warmth" at bounding box center [784, 410] width 294 height 37
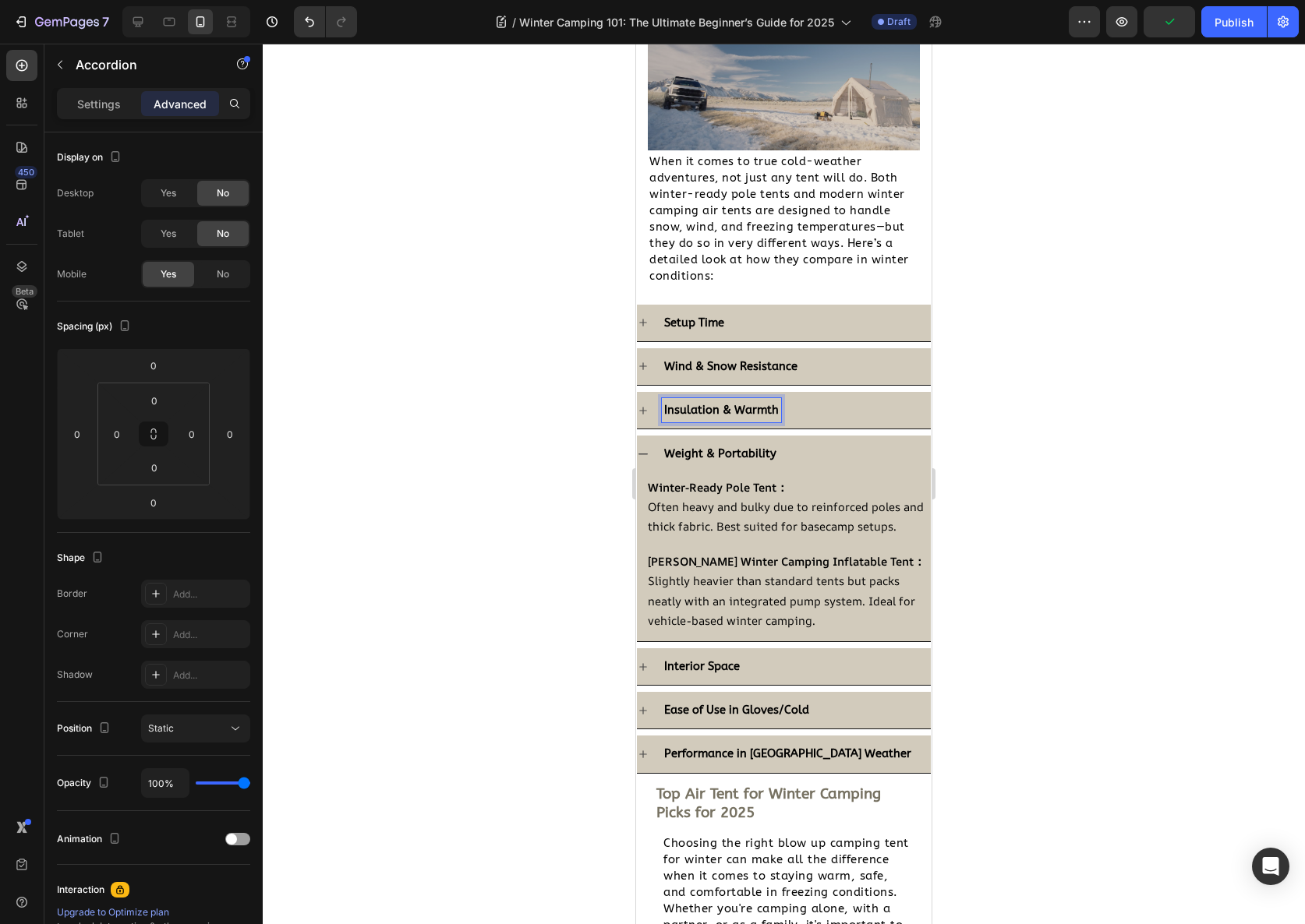
click at [793, 449] on div "Weight & Portability" at bounding box center [796, 453] width 269 height 24
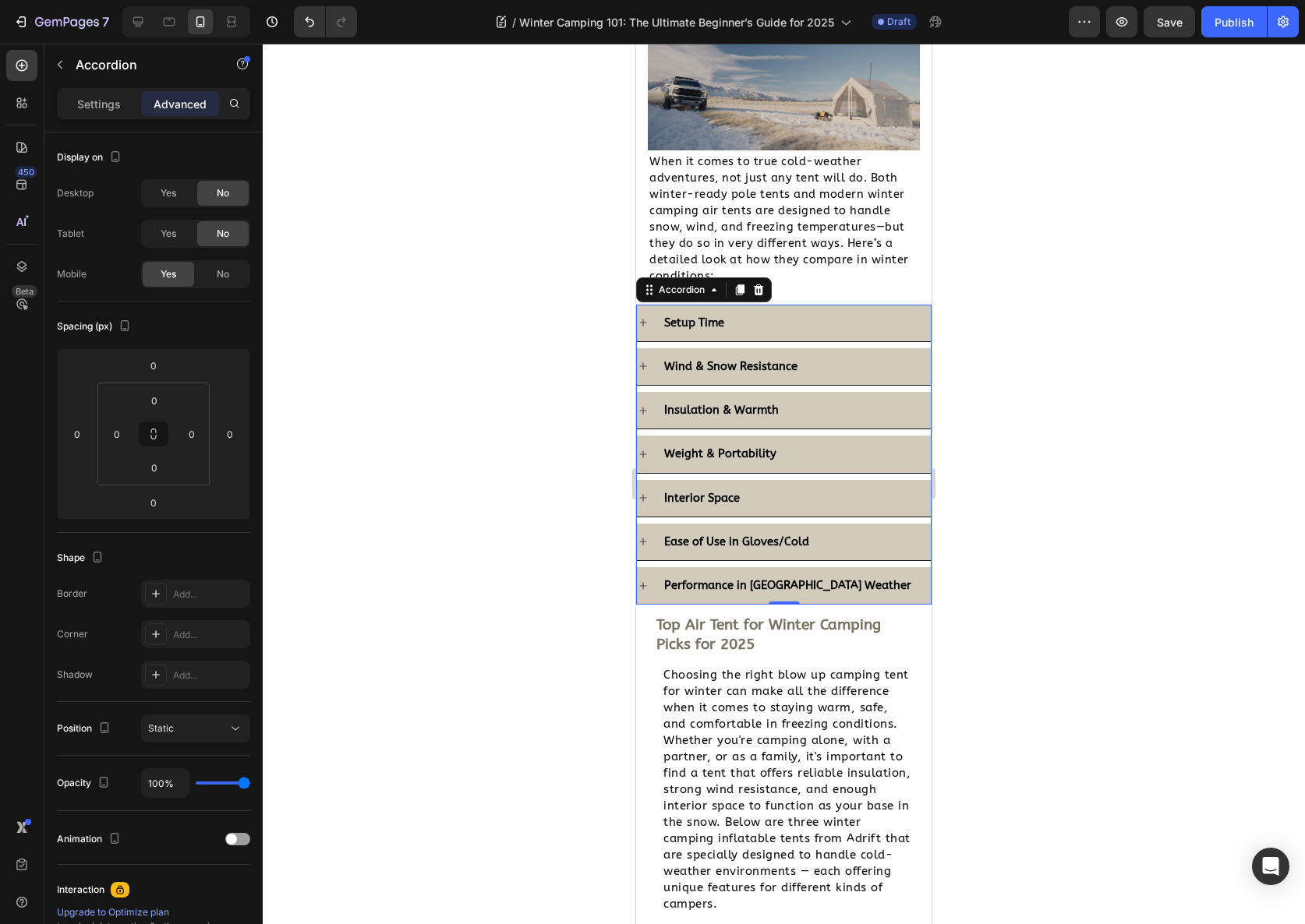
click at [784, 507] on div "Interior Space" at bounding box center [784, 498] width 294 height 37
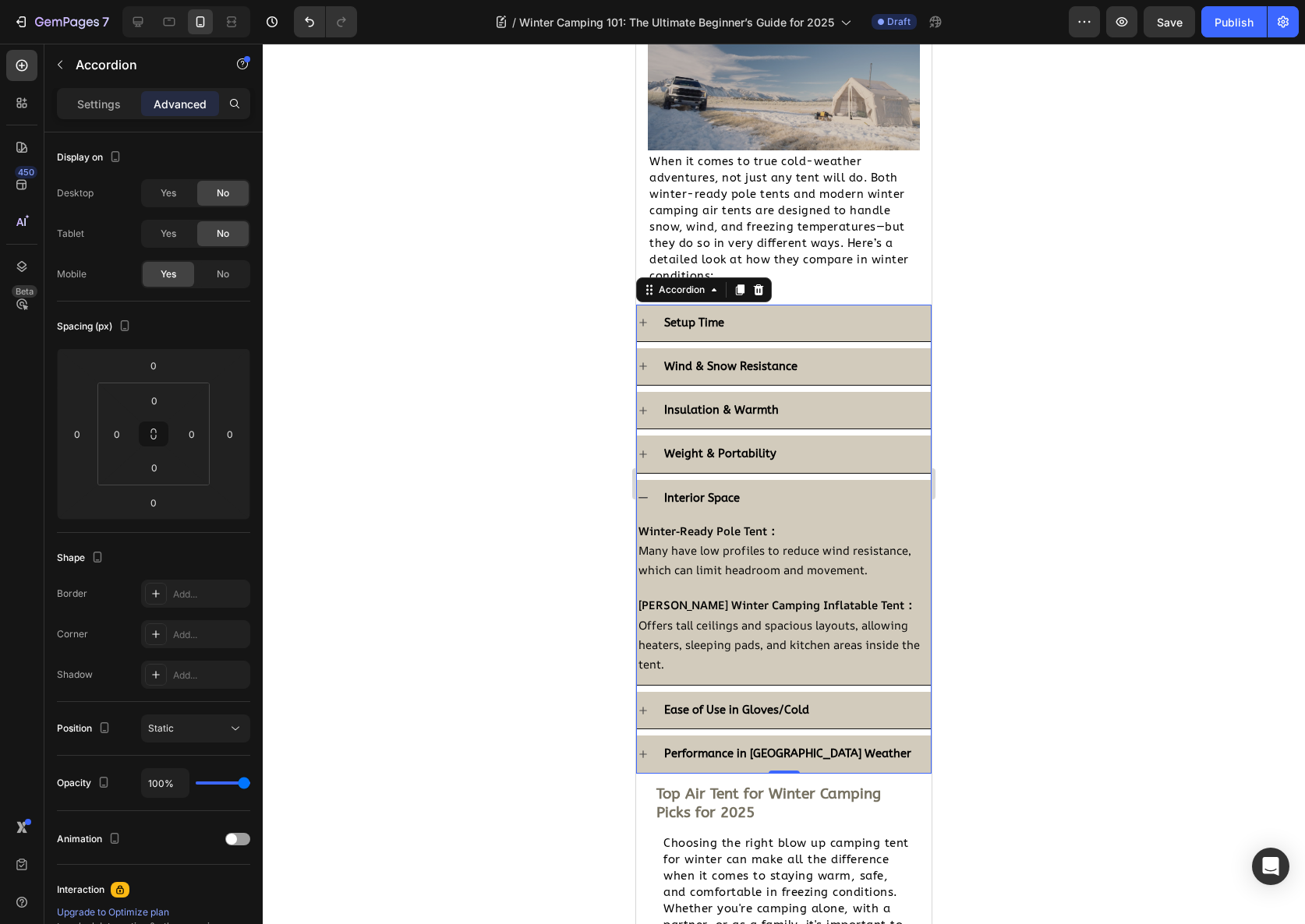
click at [787, 577] on div "Winter-Ready Pole Tent： Many have low profiles to reduce wind resistance, which…" at bounding box center [784, 598] width 294 height 156
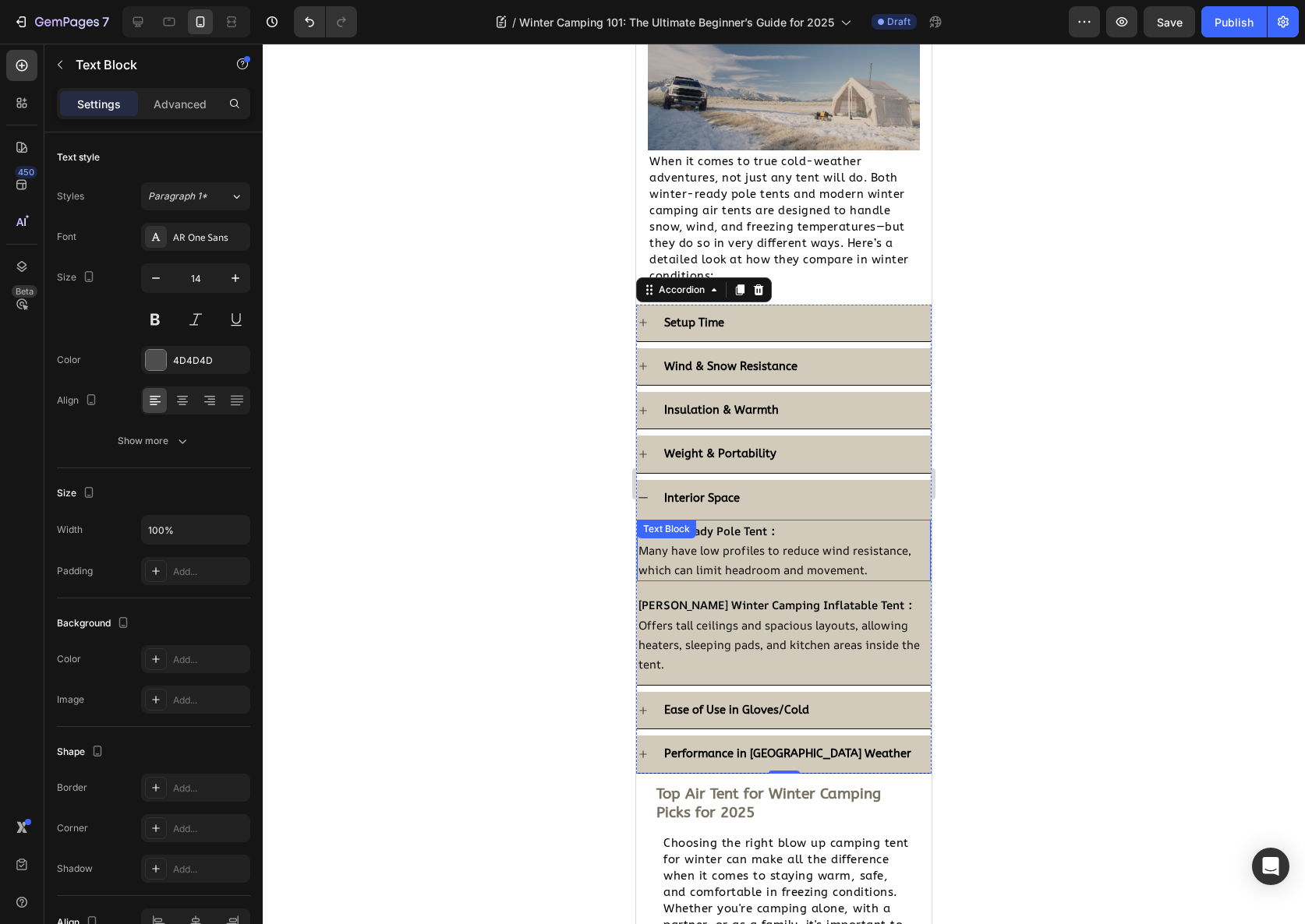
click at [782, 559] on span "Many have low profiles to reduce wind resistance, which can limit headroom and …" at bounding box center [775, 559] width 273 height 35
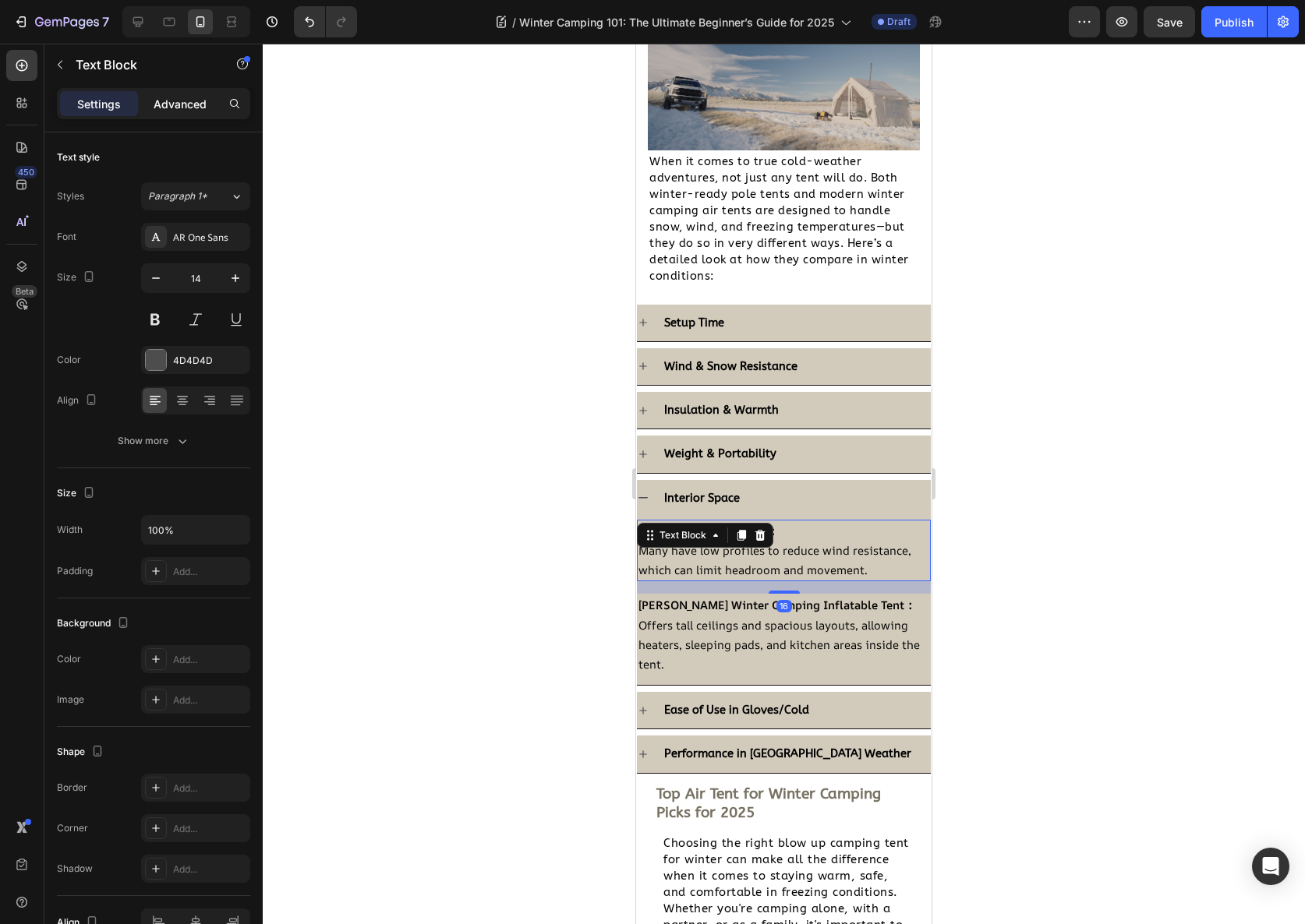
click at [198, 102] on p "Advanced" at bounding box center [180, 104] width 53 height 16
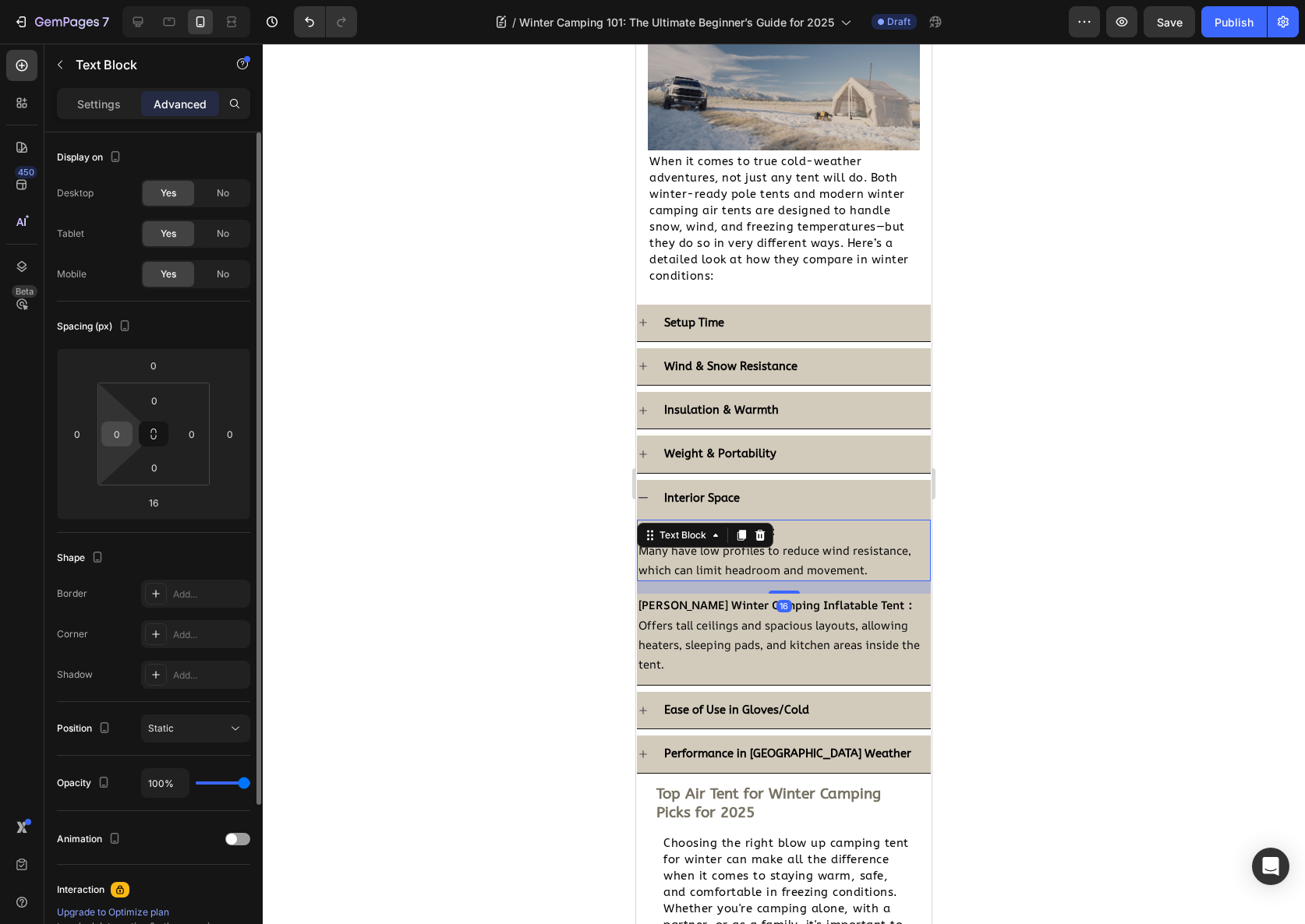
click at [127, 431] on input "0" at bounding box center [117, 434] width 24 height 24
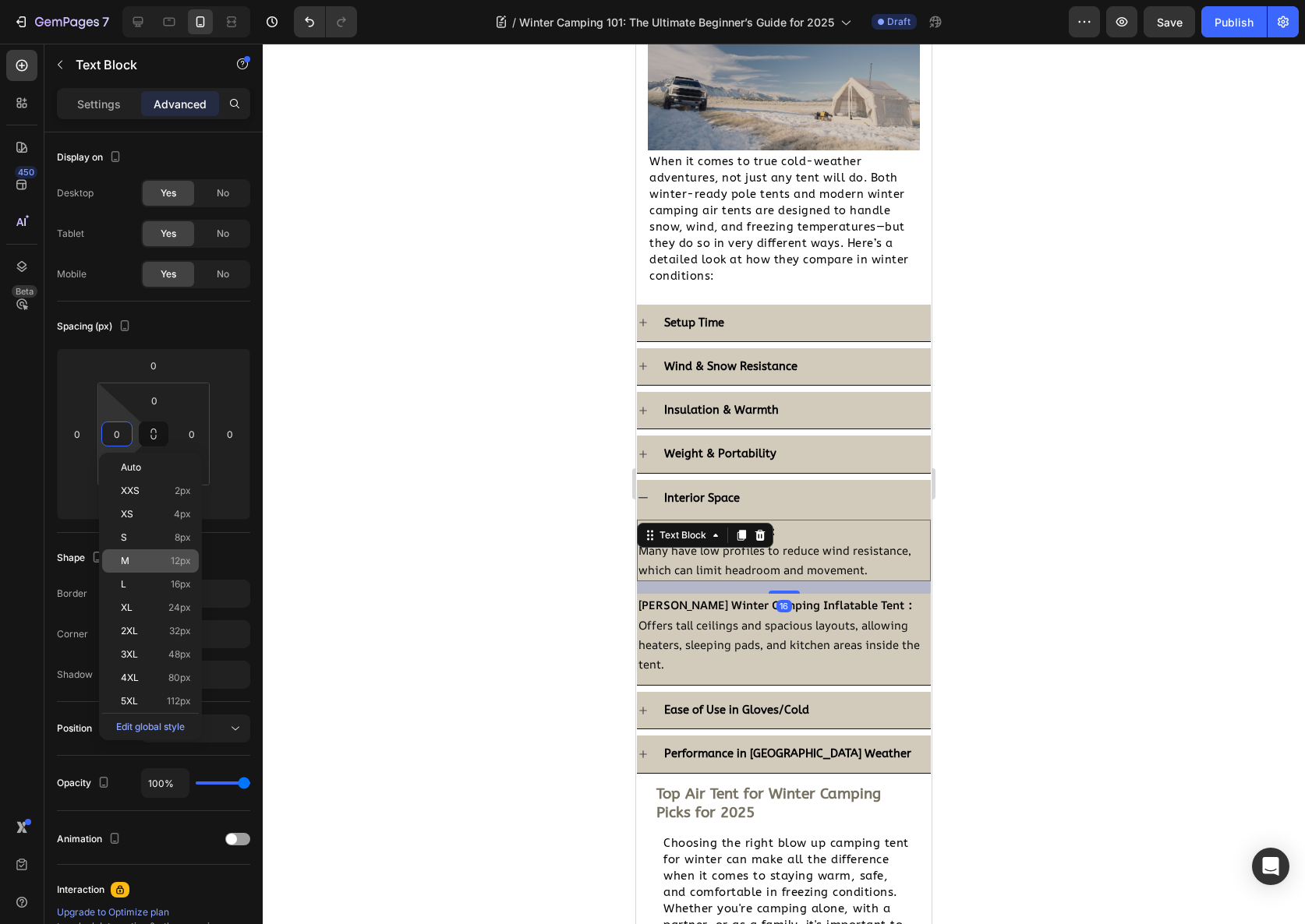
click at [189, 555] on span "12px" at bounding box center [181, 561] width 20 height 11
type input "12"
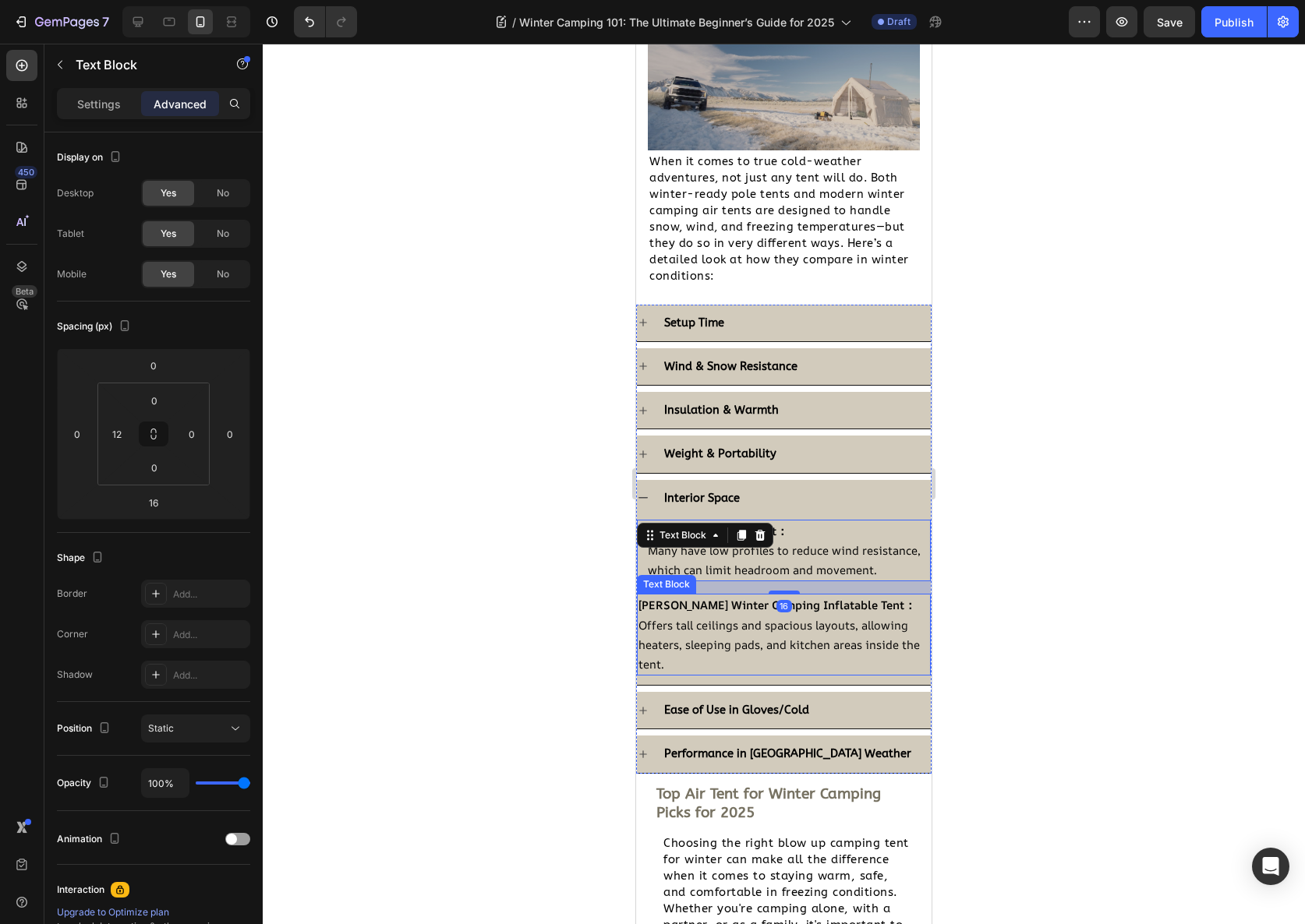
click at [720, 650] on p "Offers tall ceilings and spacious layouts, allowing heaters, sleeping pads, and…" at bounding box center [784, 646] width 291 height 60
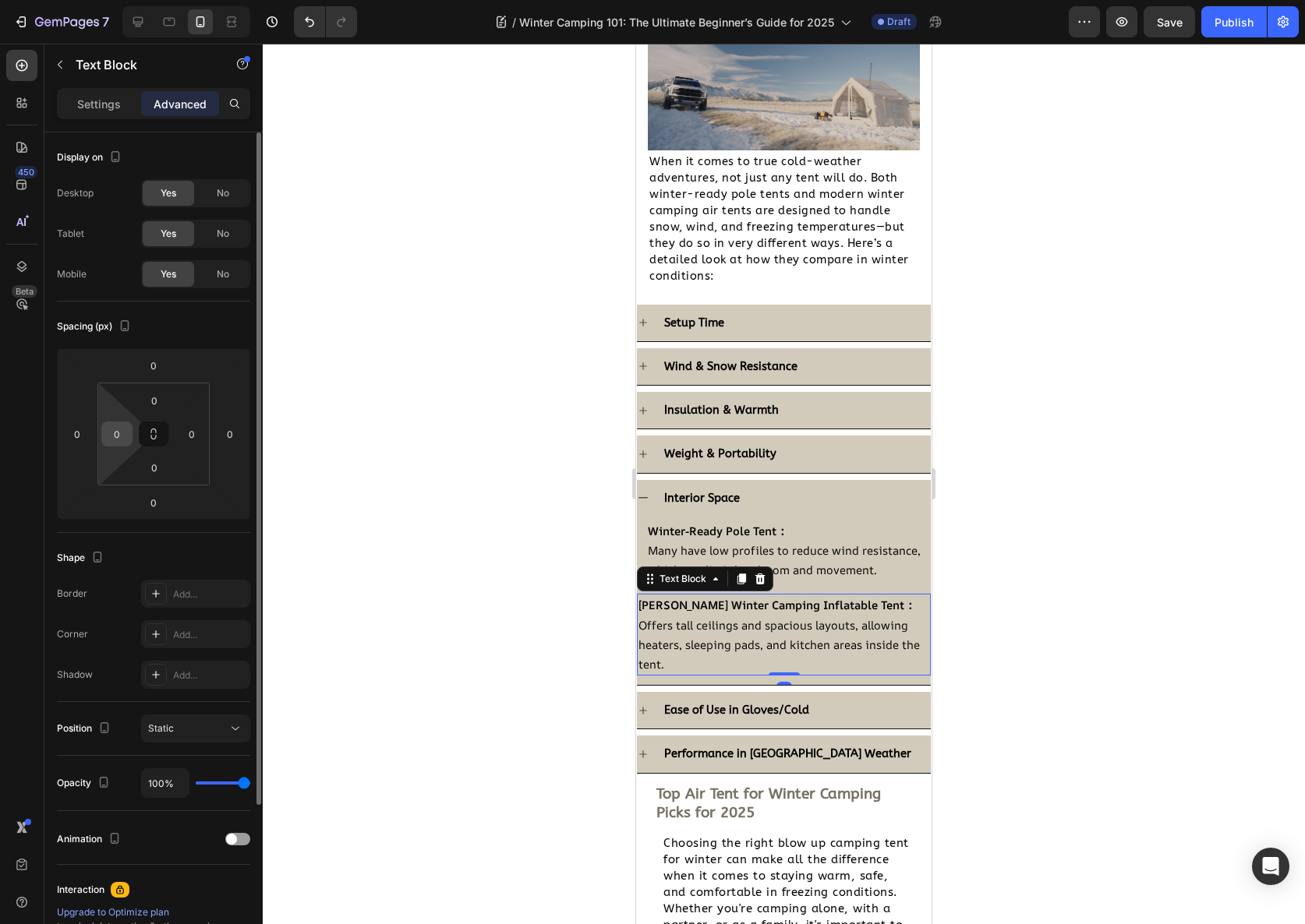
click at [126, 430] on input "0" at bounding box center [117, 434] width 24 height 24
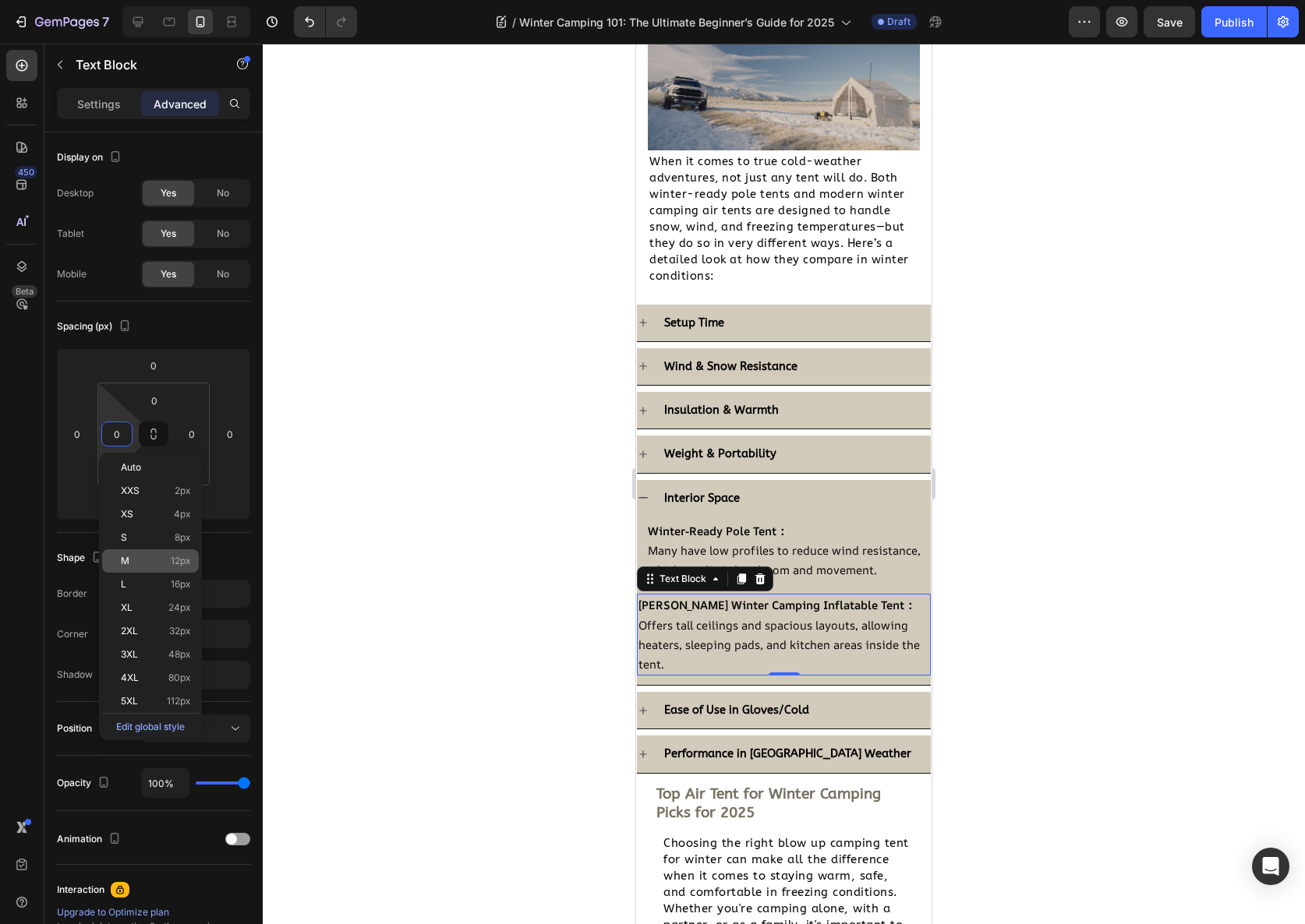
click at [166, 562] on p "M 12px" at bounding box center [155, 561] width 70 height 11
type input "12"
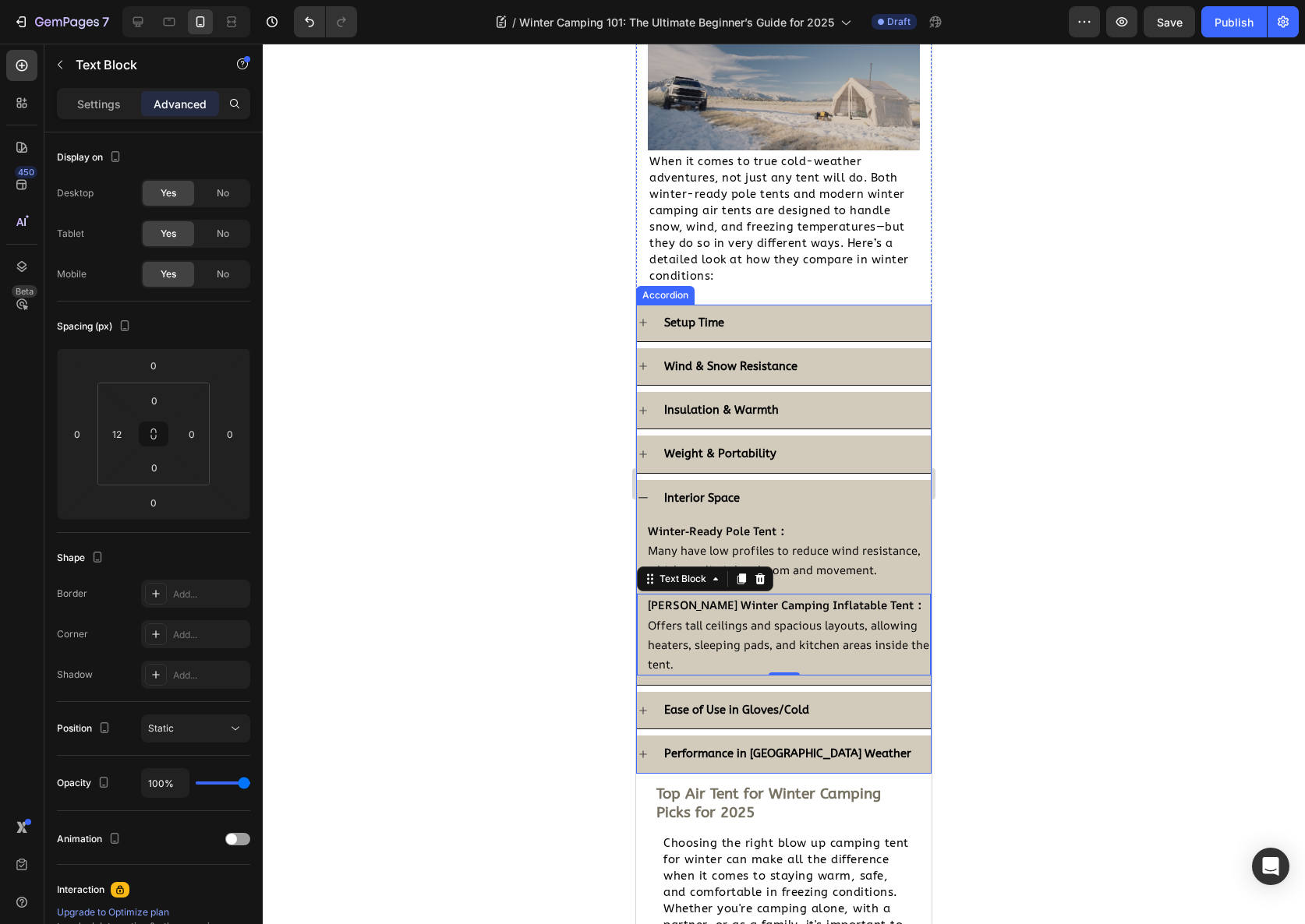
click at [793, 487] on div "Interior Space" at bounding box center [796, 498] width 269 height 24
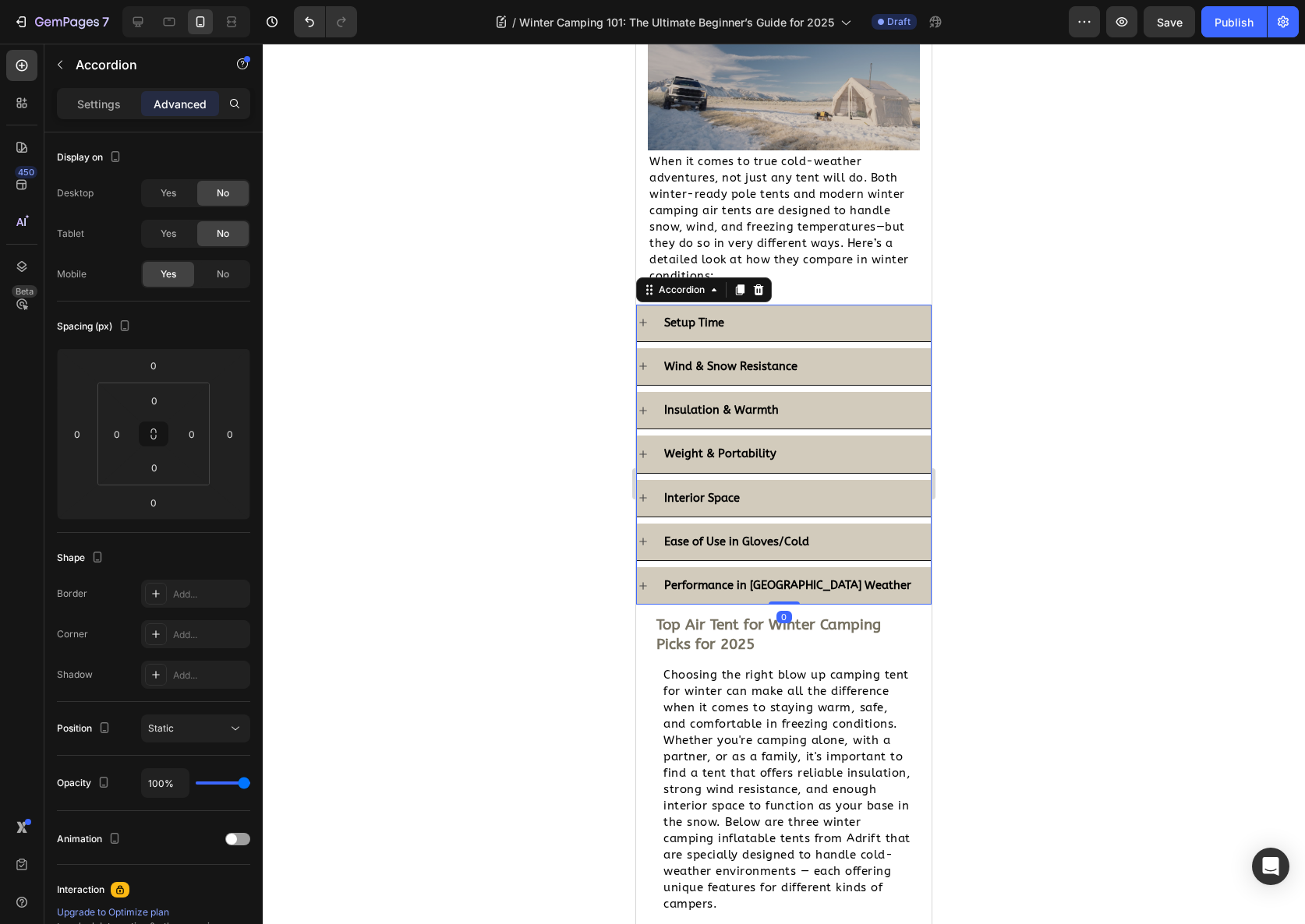
click at [838, 530] on div "Ease of Use in Gloves/Cold" at bounding box center [796, 542] width 269 height 24
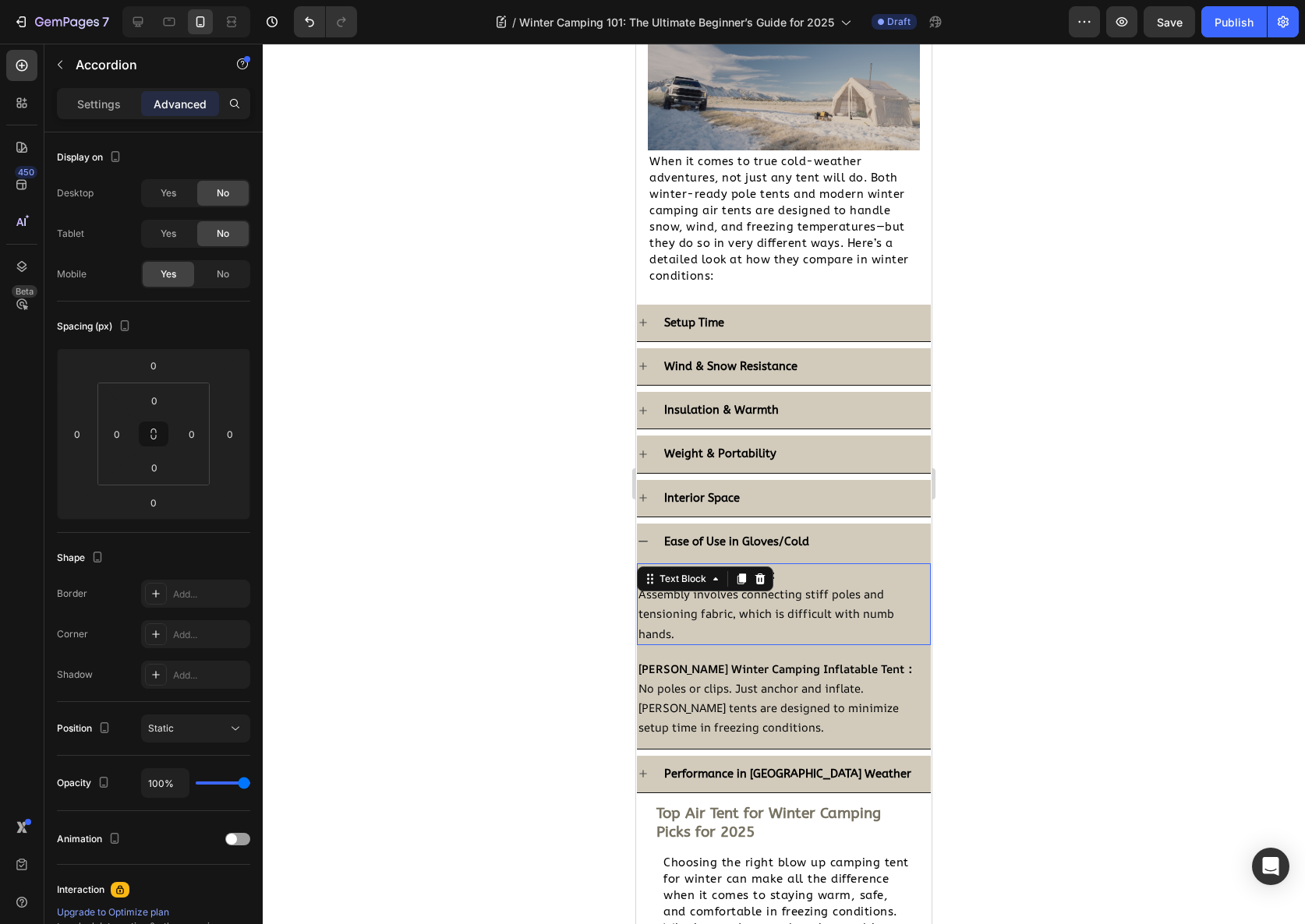
click at [719, 595] on span "Assembly involves connecting stiff poles and tensioning fabric, which is diffic…" at bounding box center [767, 613] width 256 height 55
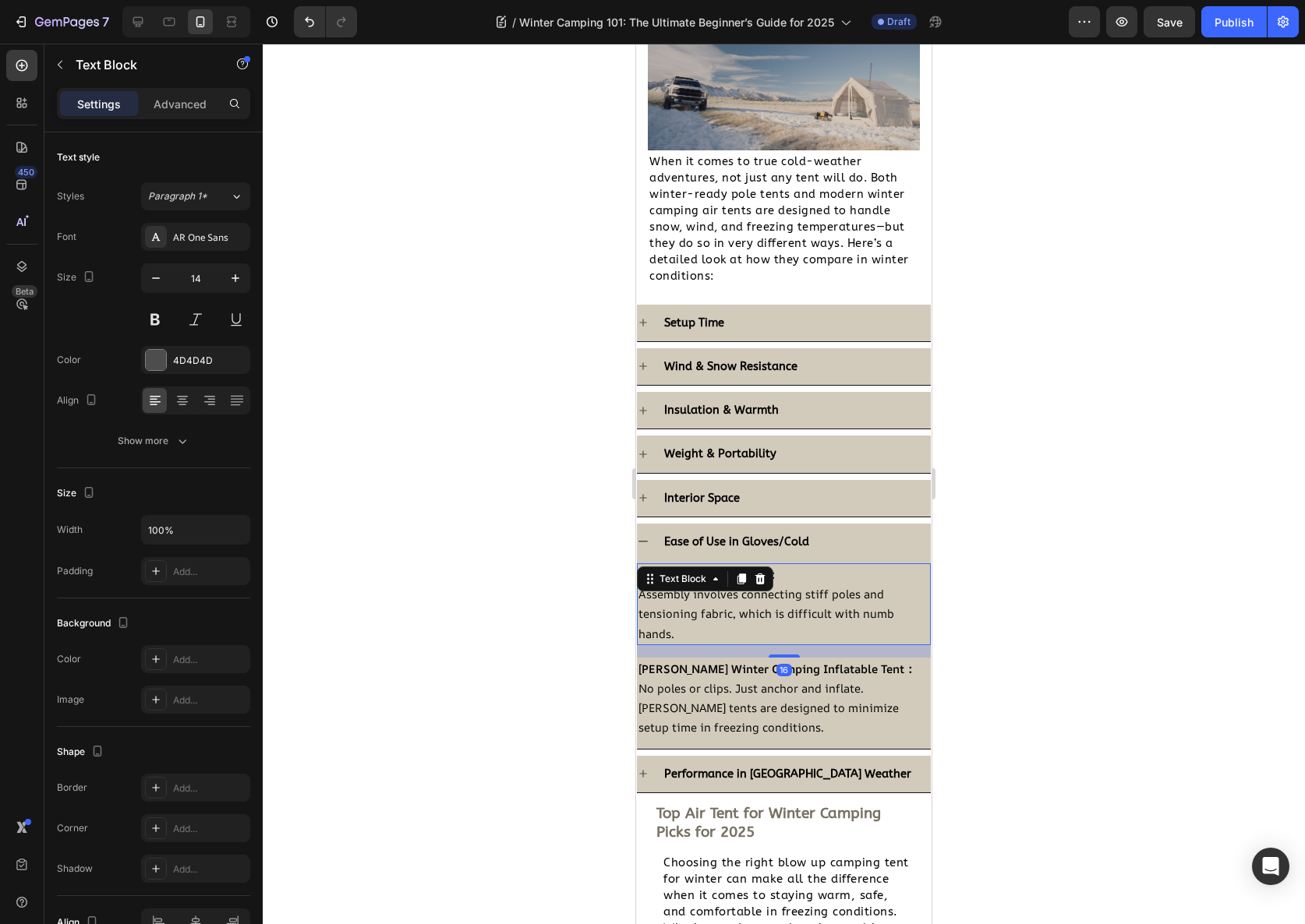
click at [188, 88] on div "Settings Advanced" at bounding box center [154, 104] width 193 height 31
click at [194, 109] on p "Advanced" at bounding box center [180, 104] width 53 height 16
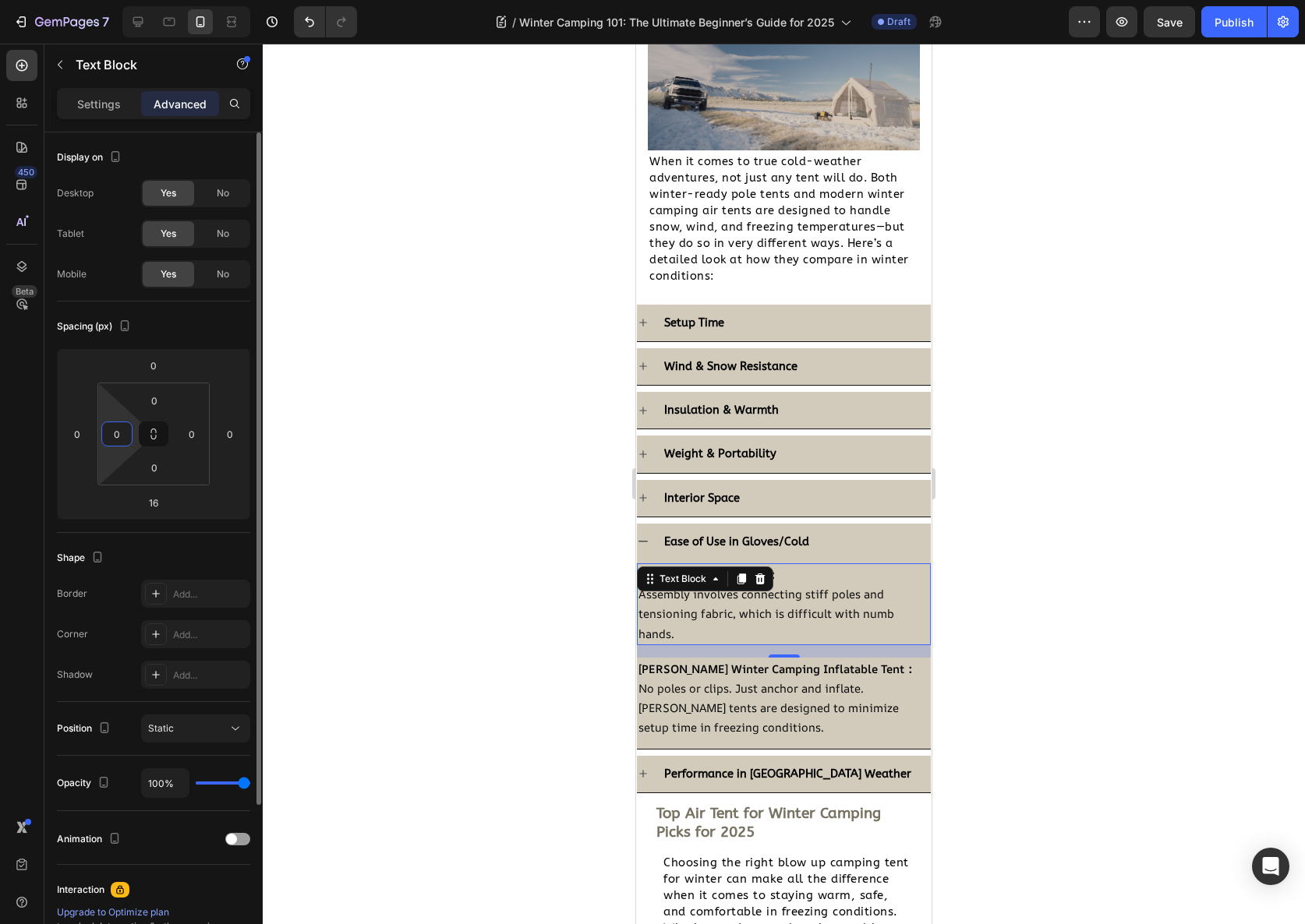
click at [108, 442] on input "0" at bounding box center [117, 434] width 24 height 24
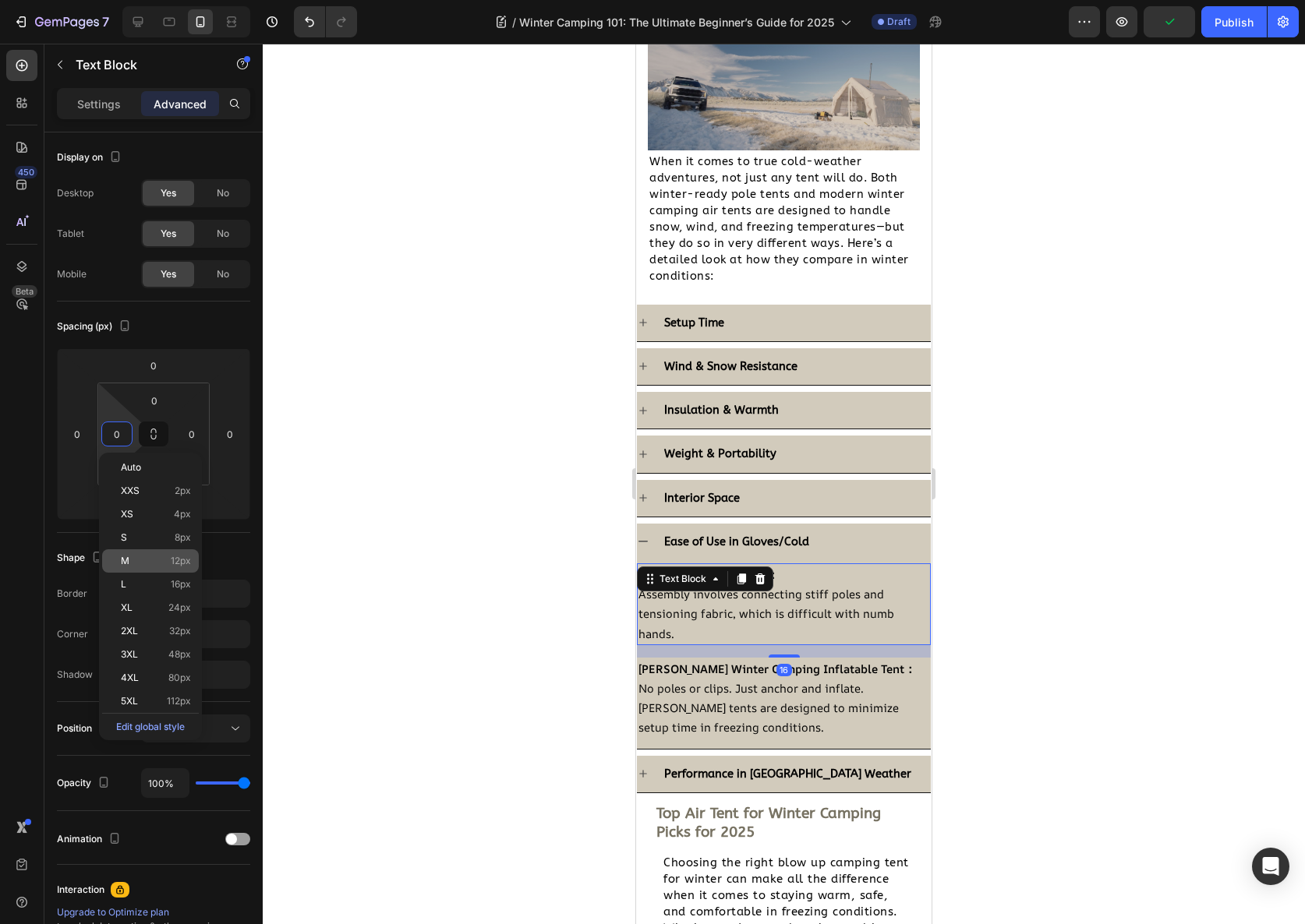
click at [179, 562] on span "12px" at bounding box center [181, 561] width 20 height 11
type input "12"
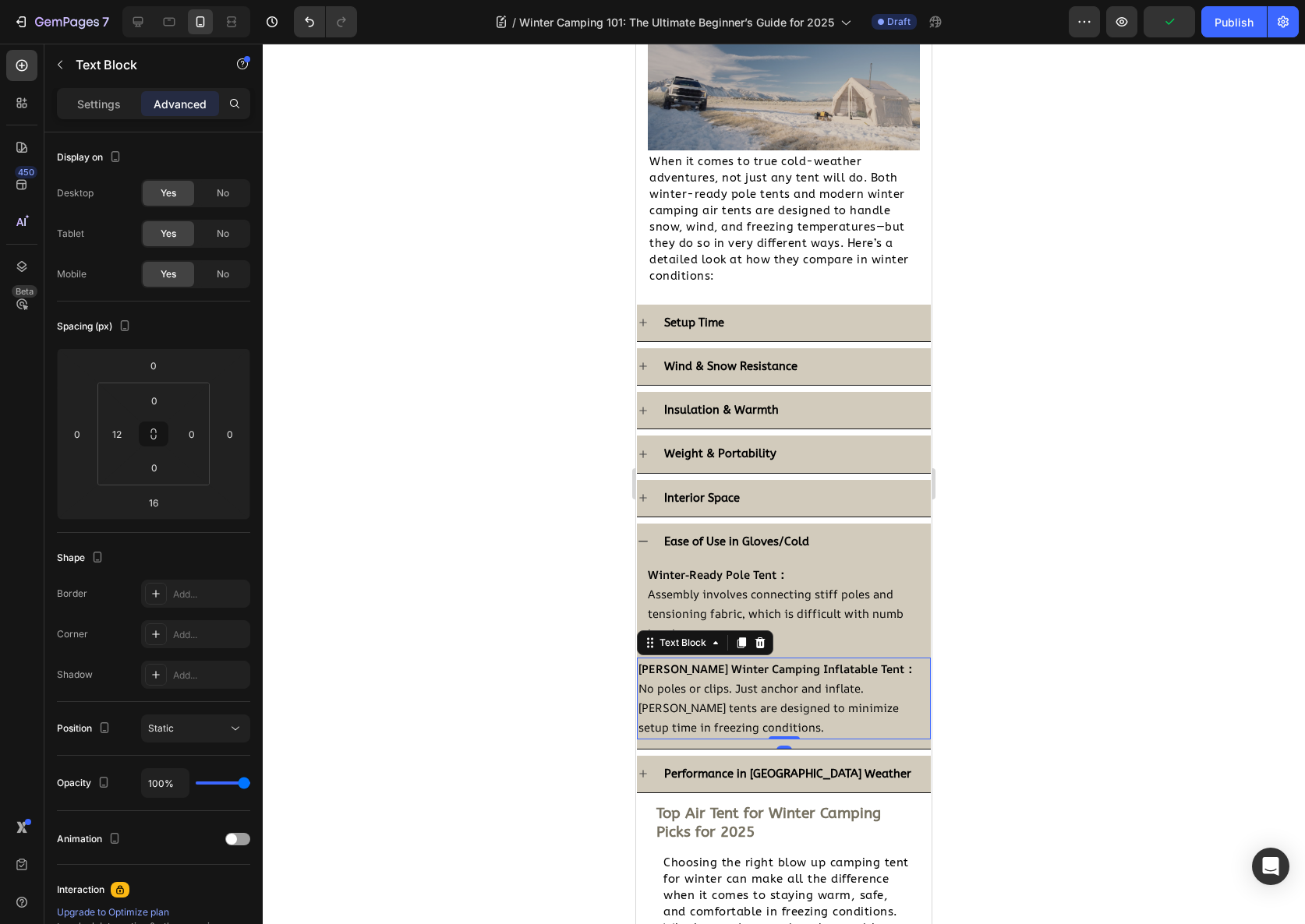
click at [786, 693] on span "No poles or clips. Just anchor and inflate. [PERSON_NAME] tents are designed to…" at bounding box center [769, 708] width 261 height 55
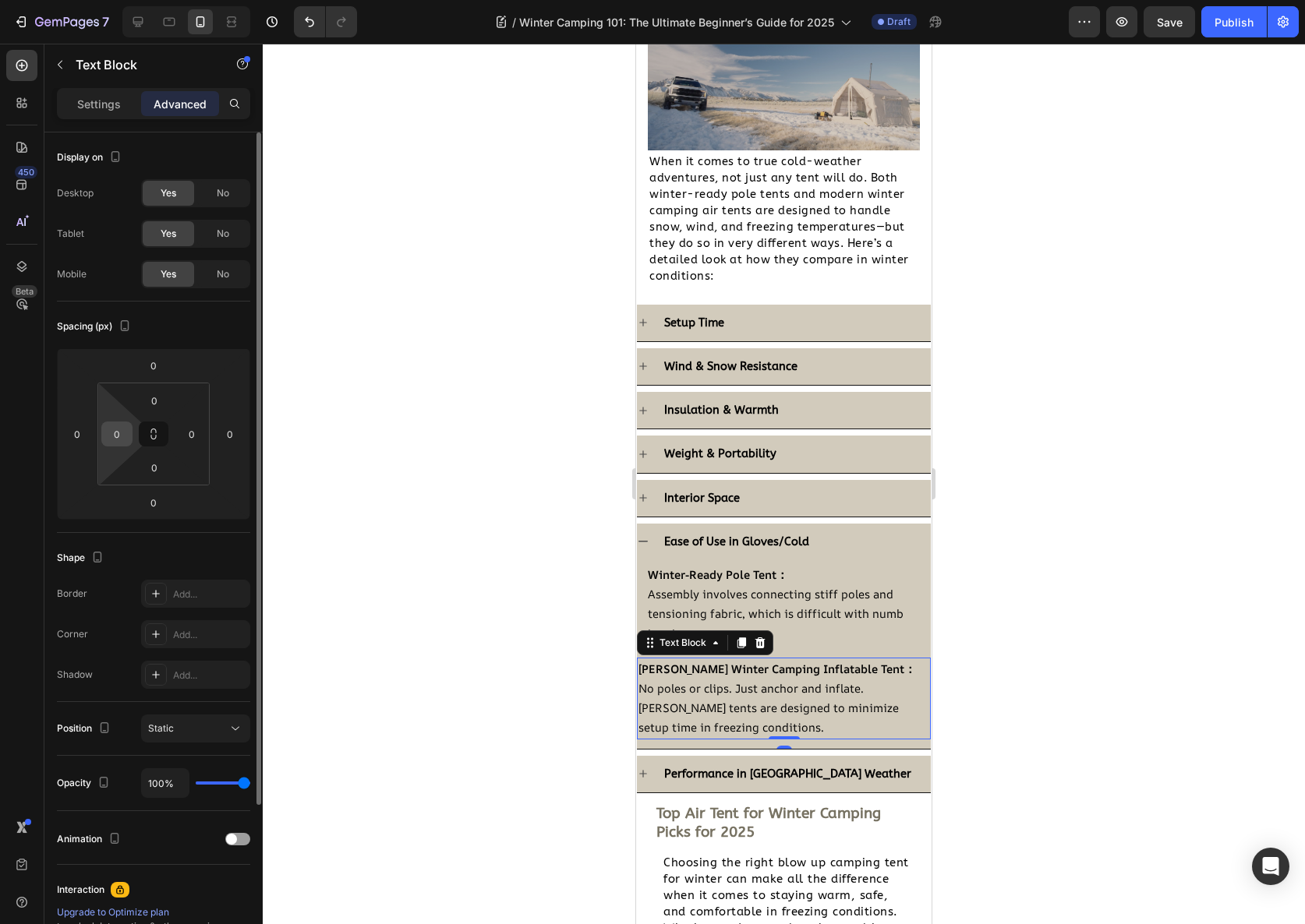
click at [126, 437] on input "0" at bounding box center [117, 434] width 24 height 24
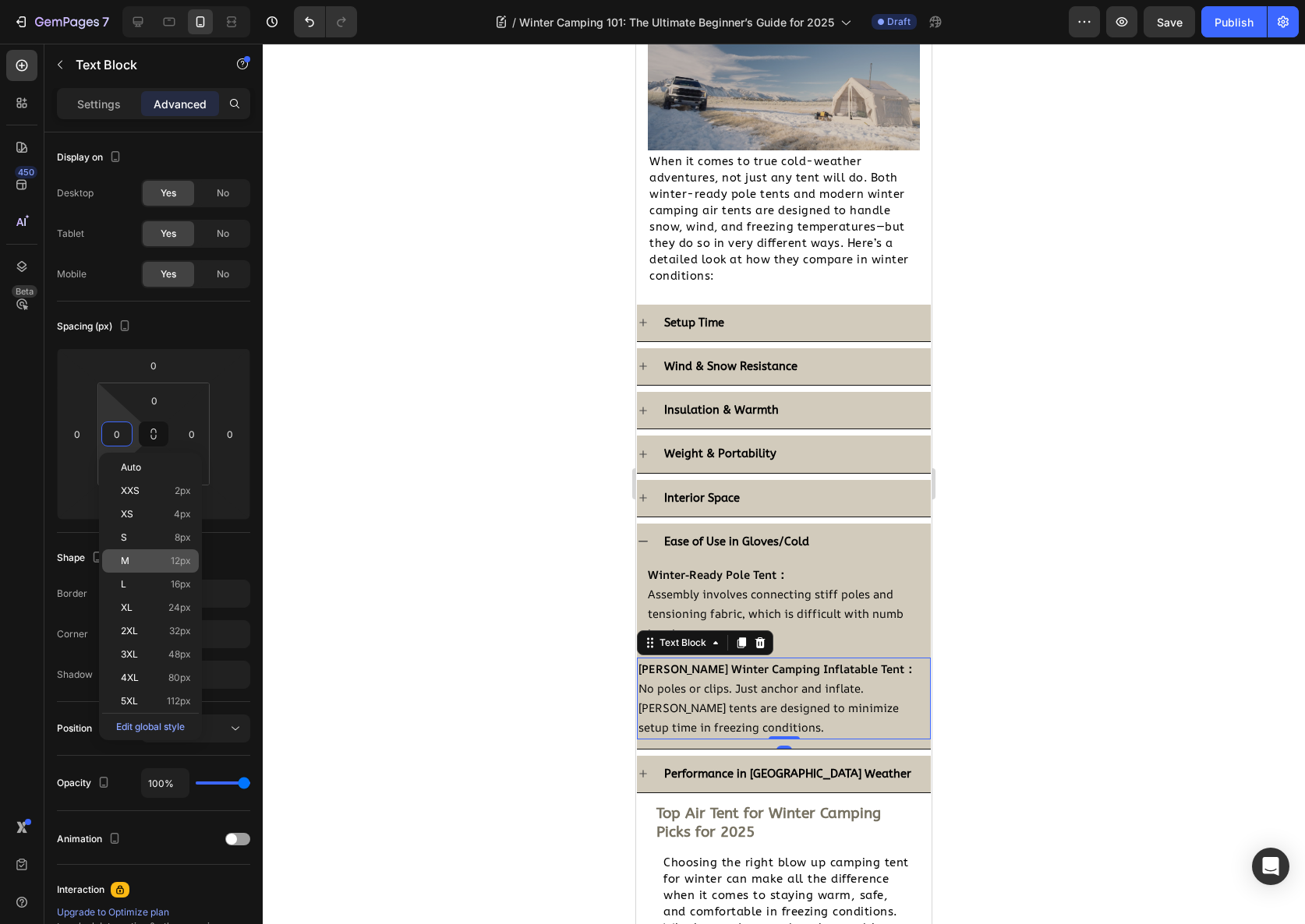
click at [197, 556] on div "M 12px" at bounding box center [150, 561] width 97 height 24
type input "12"
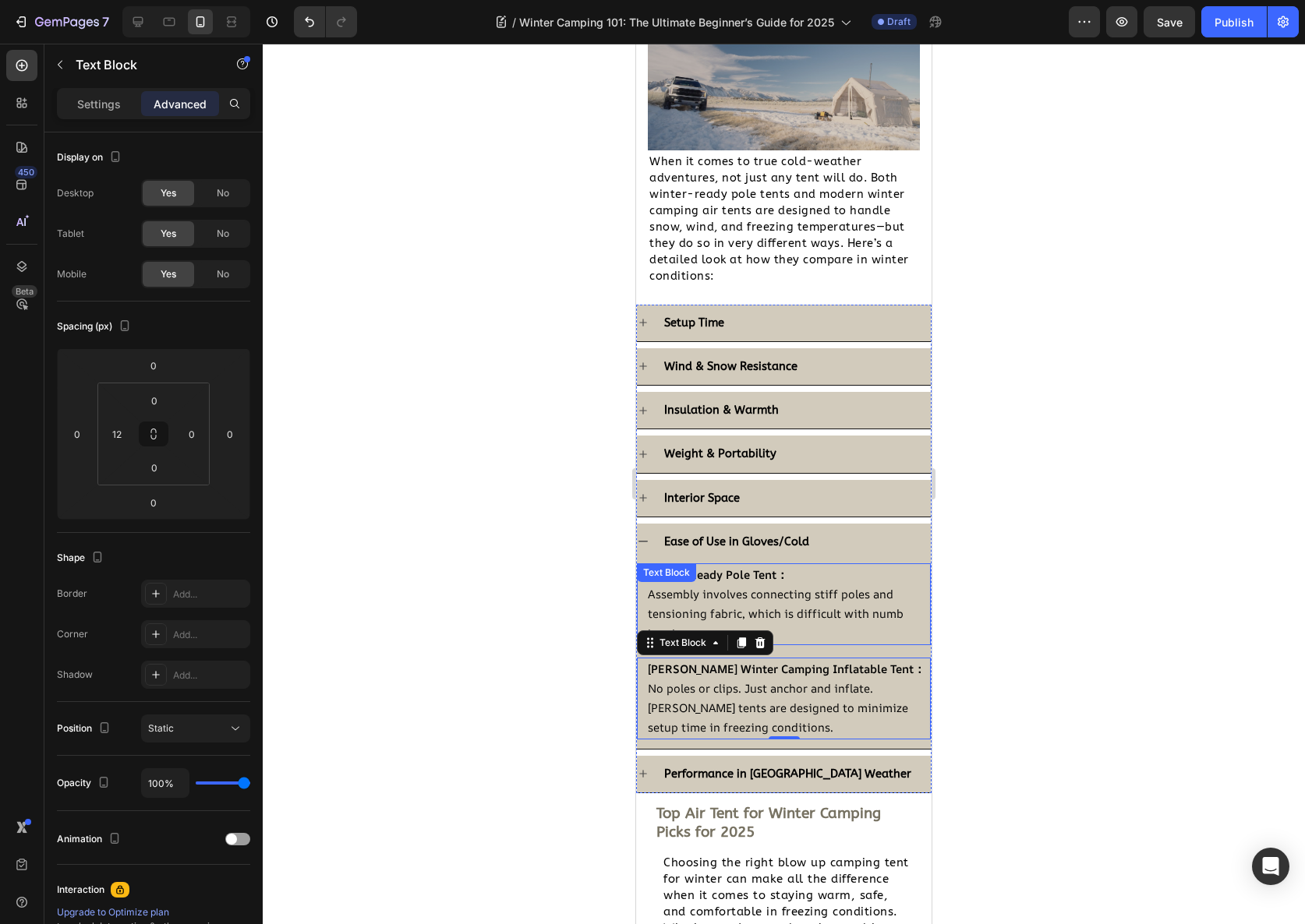
click at [799, 536] on strong "Ease of Use in Gloves/Cold" at bounding box center [736, 542] width 145 height 13
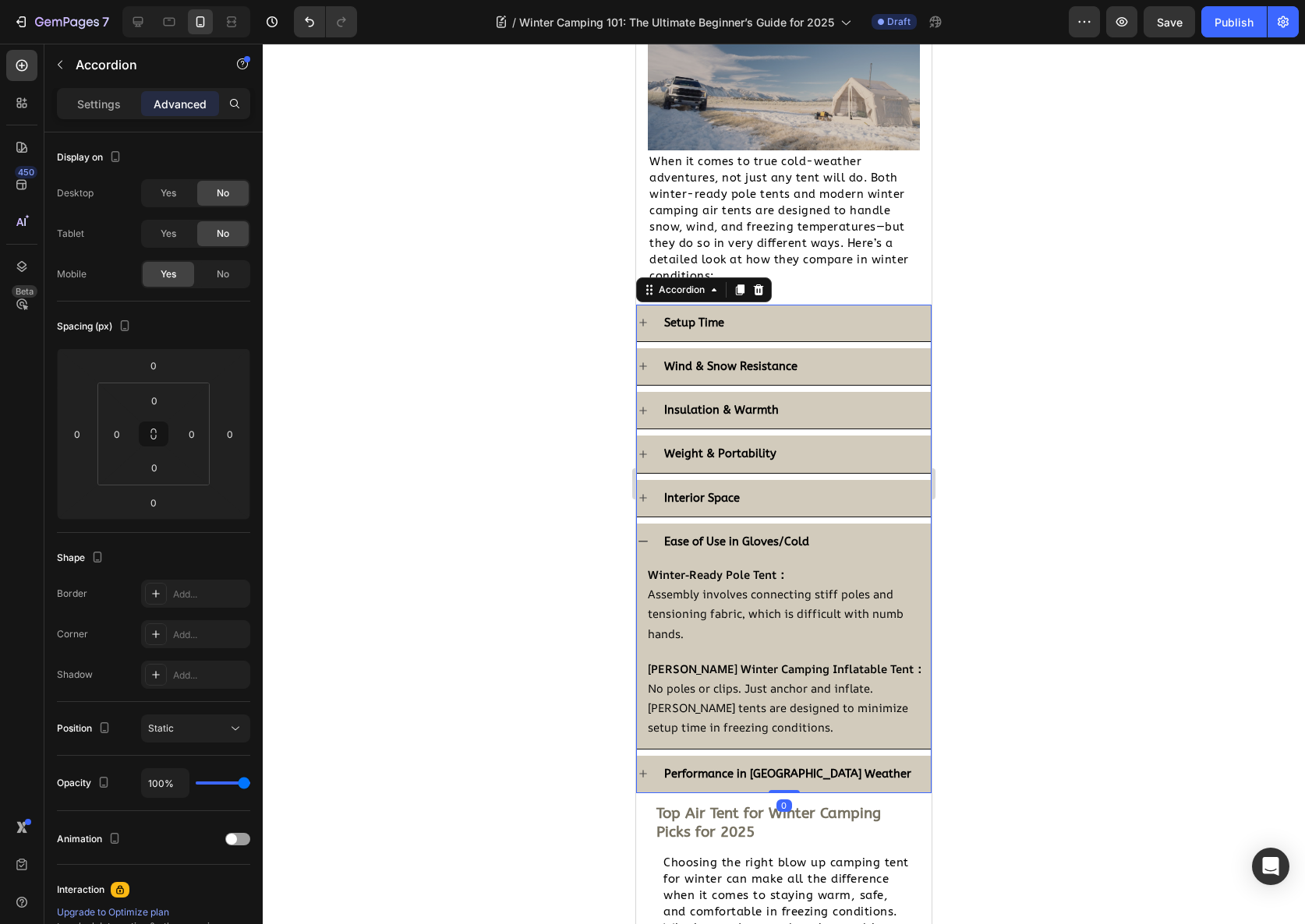
click at [822, 540] on div "Ease of Use in Gloves/Cold" at bounding box center [796, 542] width 269 height 24
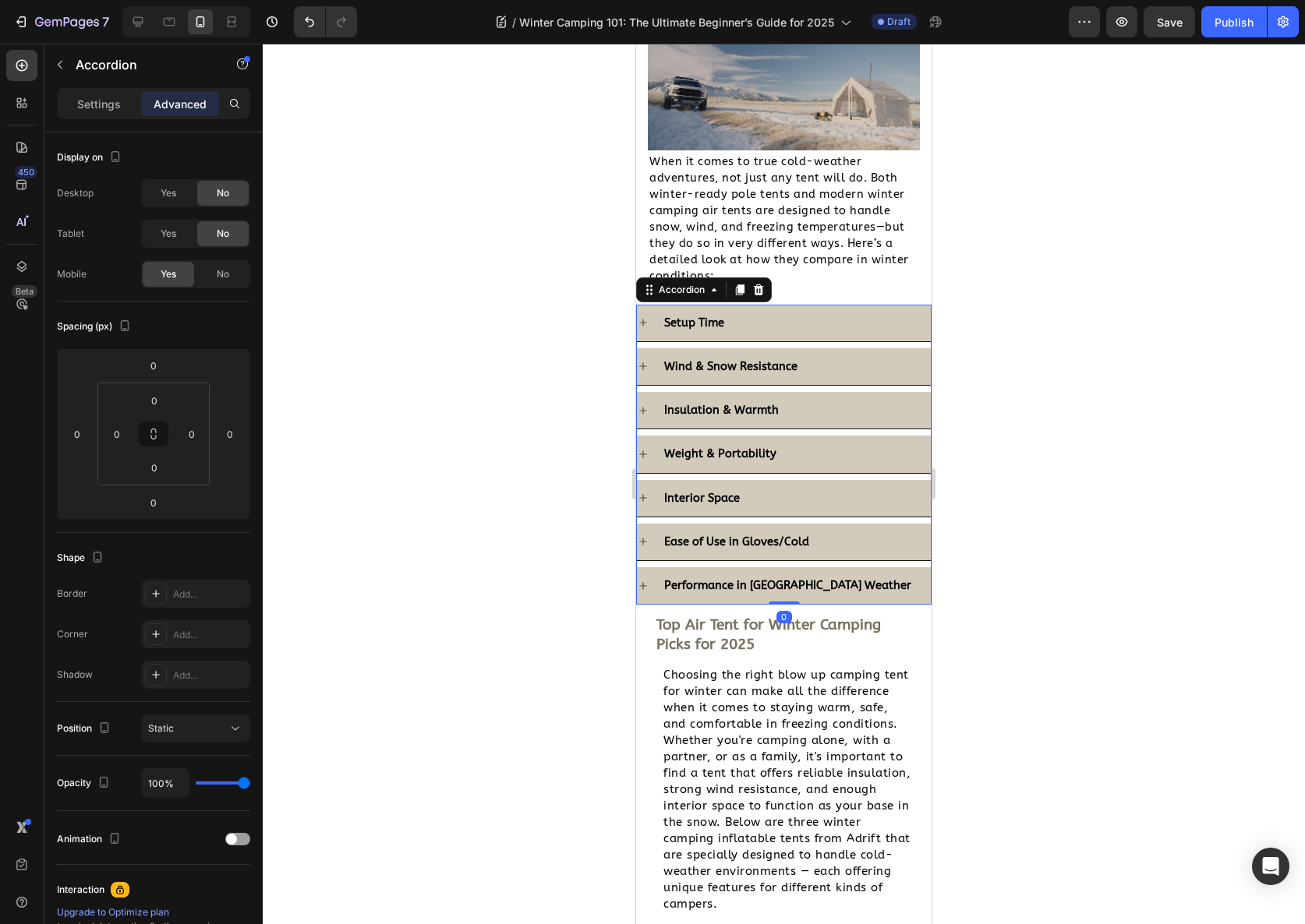
click at [848, 577] on div "Performance in [GEOGRAPHIC_DATA] Weather" at bounding box center [796, 585] width 269 height 24
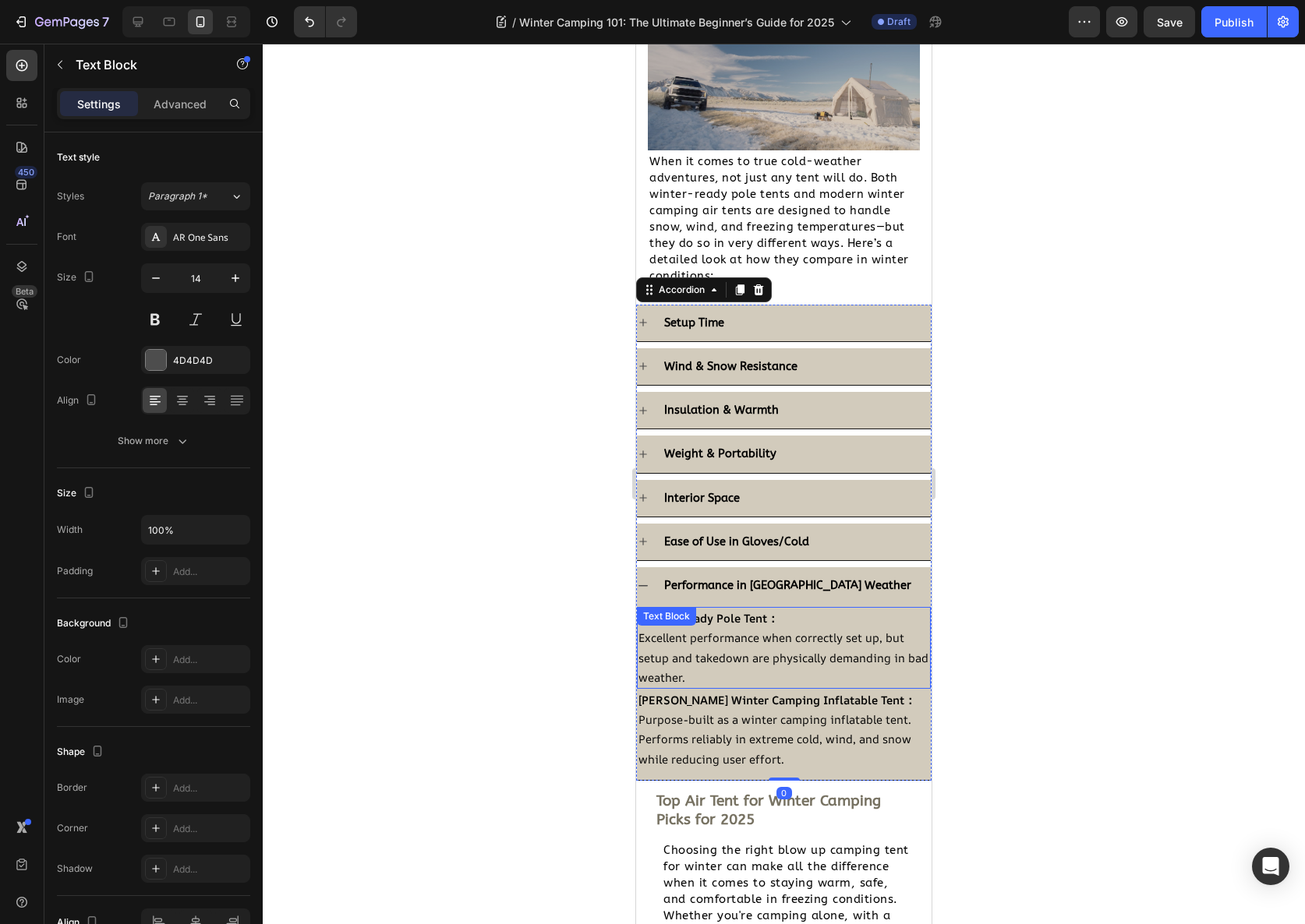
click at [742, 631] on span "Excellent performance when correctly set up, but setup and takedown are physica…" at bounding box center [784, 657] width 290 height 55
click at [195, 107] on p "Advanced" at bounding box center [180, 104] width 53 height 16
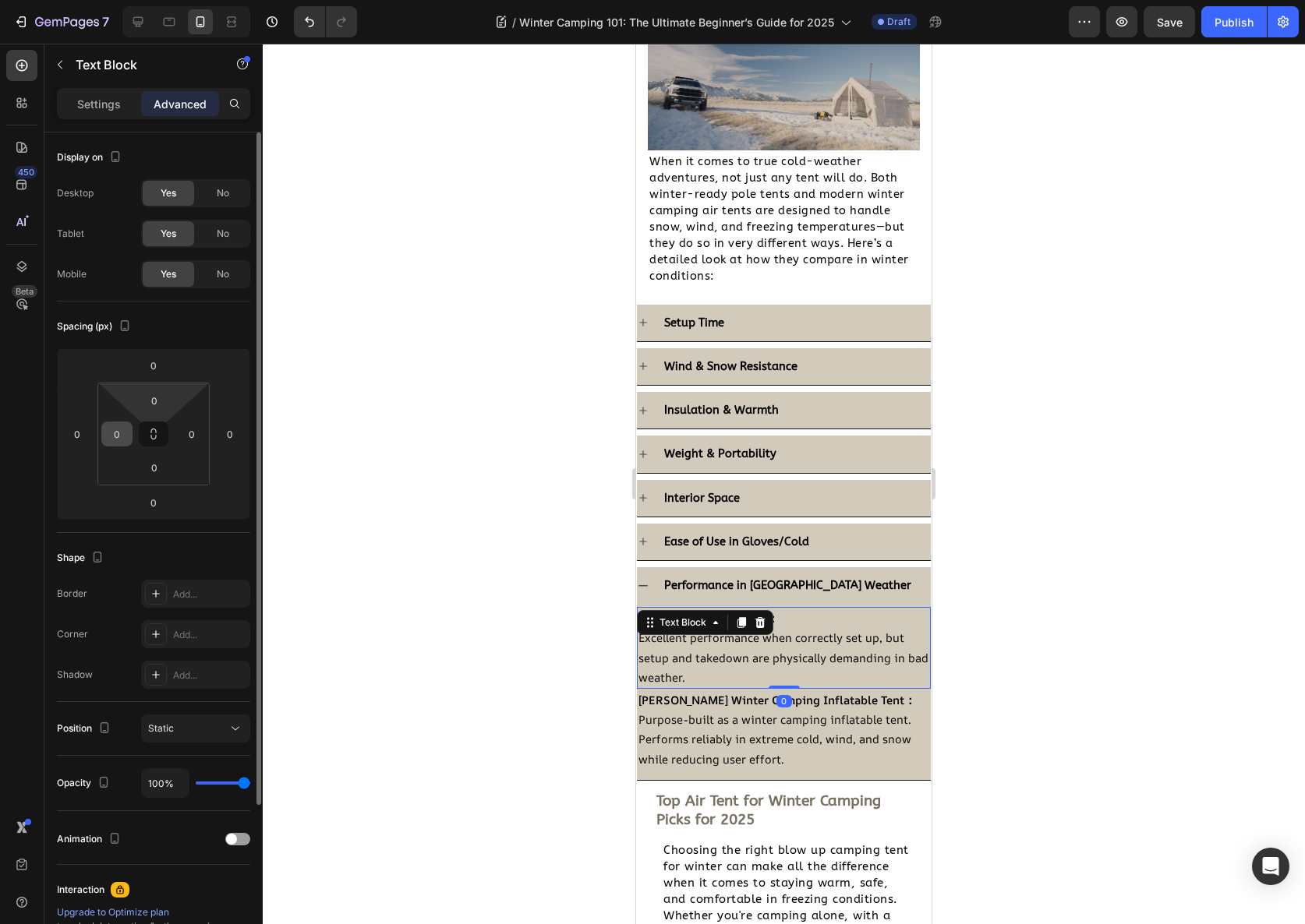
click at [128, 441] on input "0" at bounding box center [117, 434] width 24 height 24
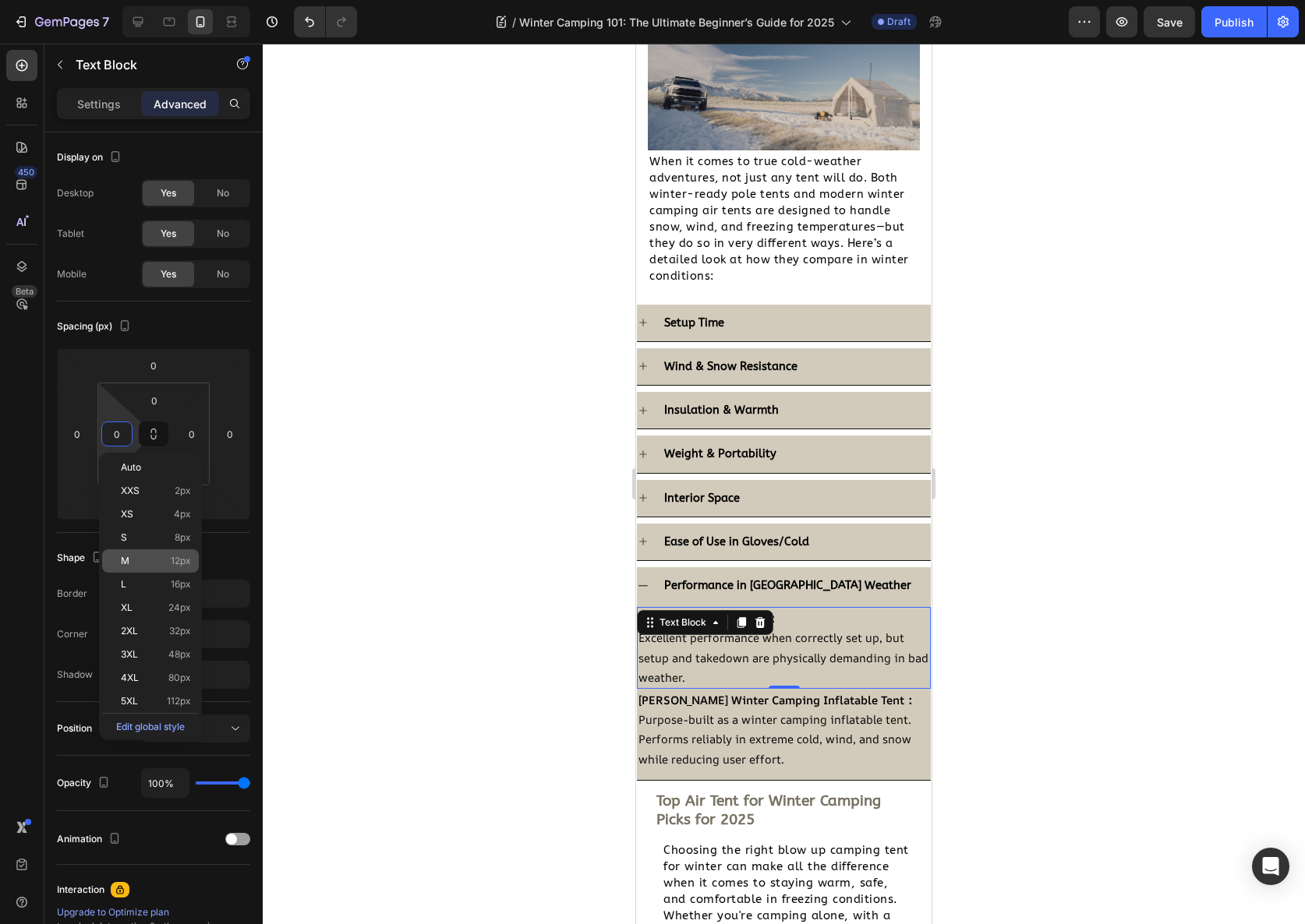
click at [177, 556] on span "12px" at bounding box center [181, 561] width 20 height 11
type input "12"
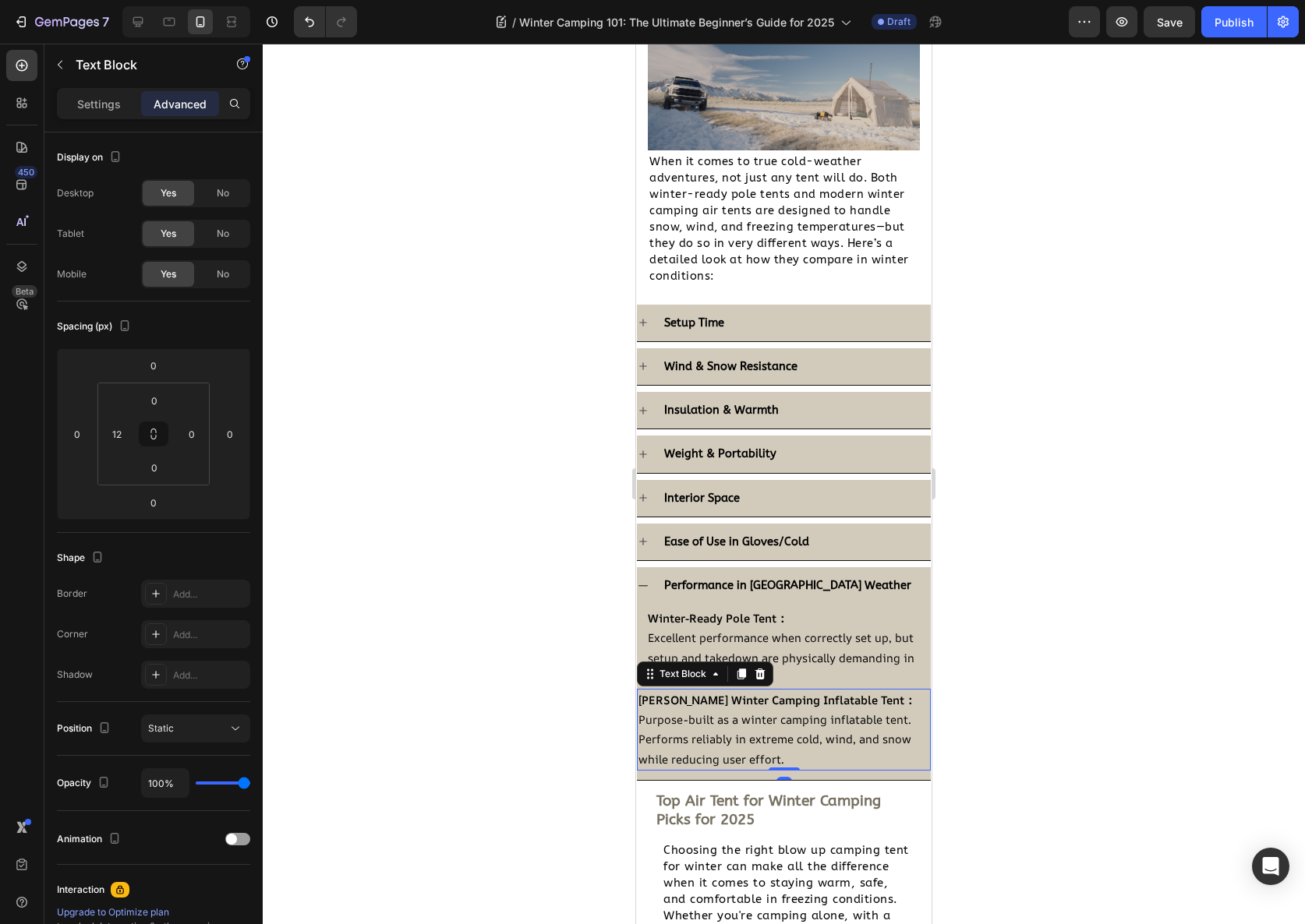
click at [669, 718] on span "Purpose-built as a winter camping inflatable tent. Performs reliably in extreme…" at bounding box center [775, 739] width 273 height 55
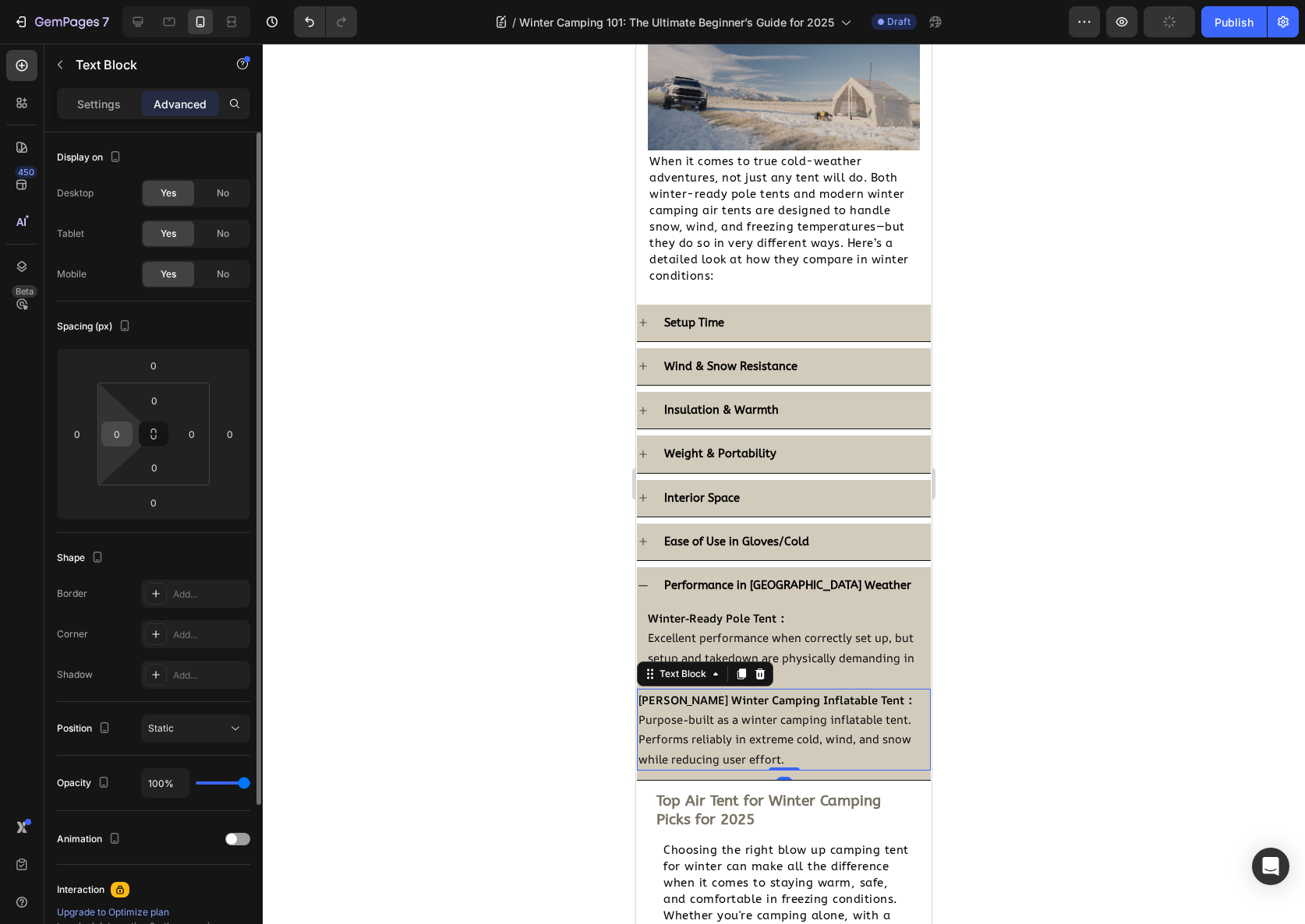
click at [110, 427] on input "0" at bounding box center [117, 434] width 24 height 24
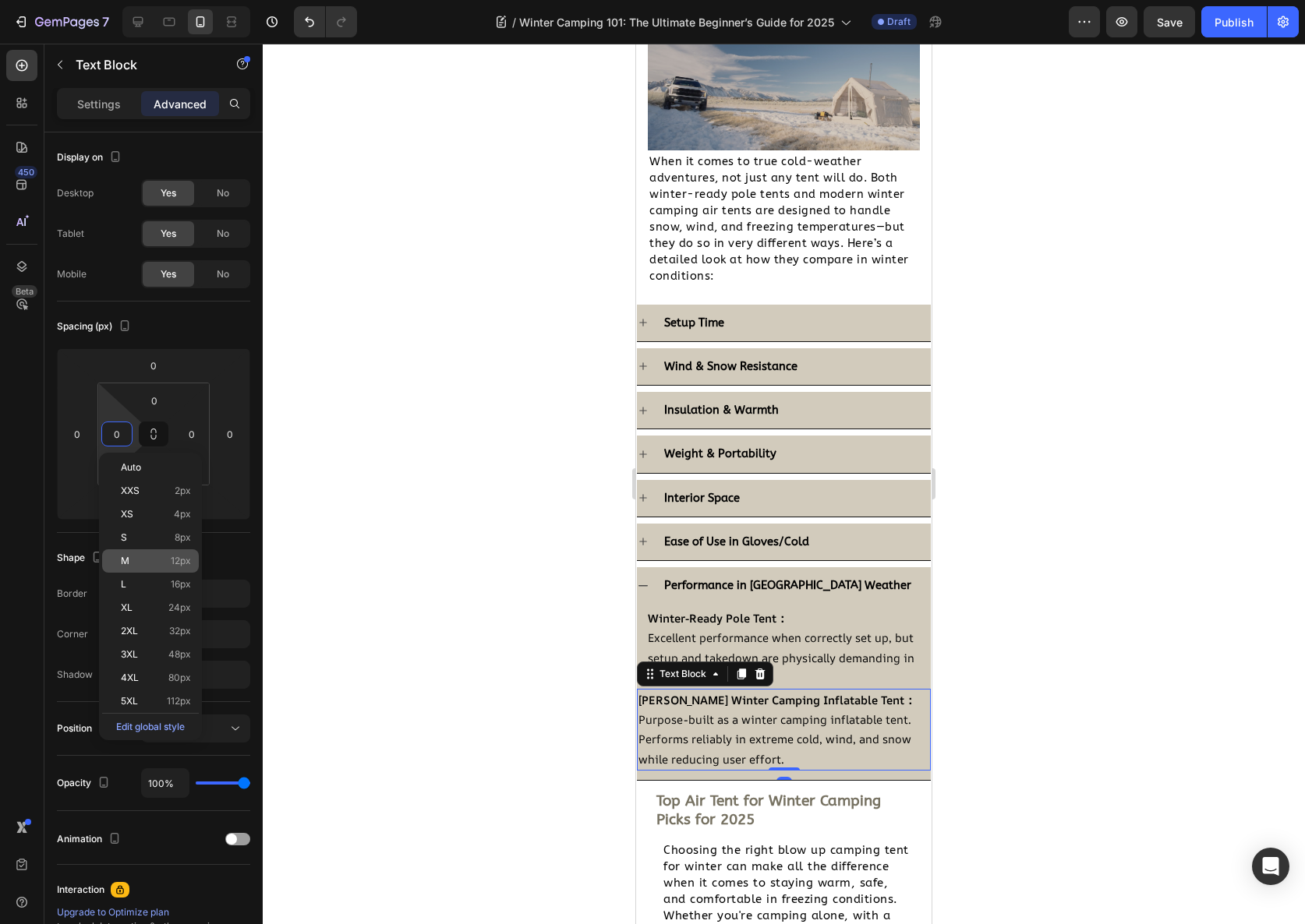
click at [171, 558] on span "12px" at bounding box center [181, 561] width 20 height 11
type input "12"
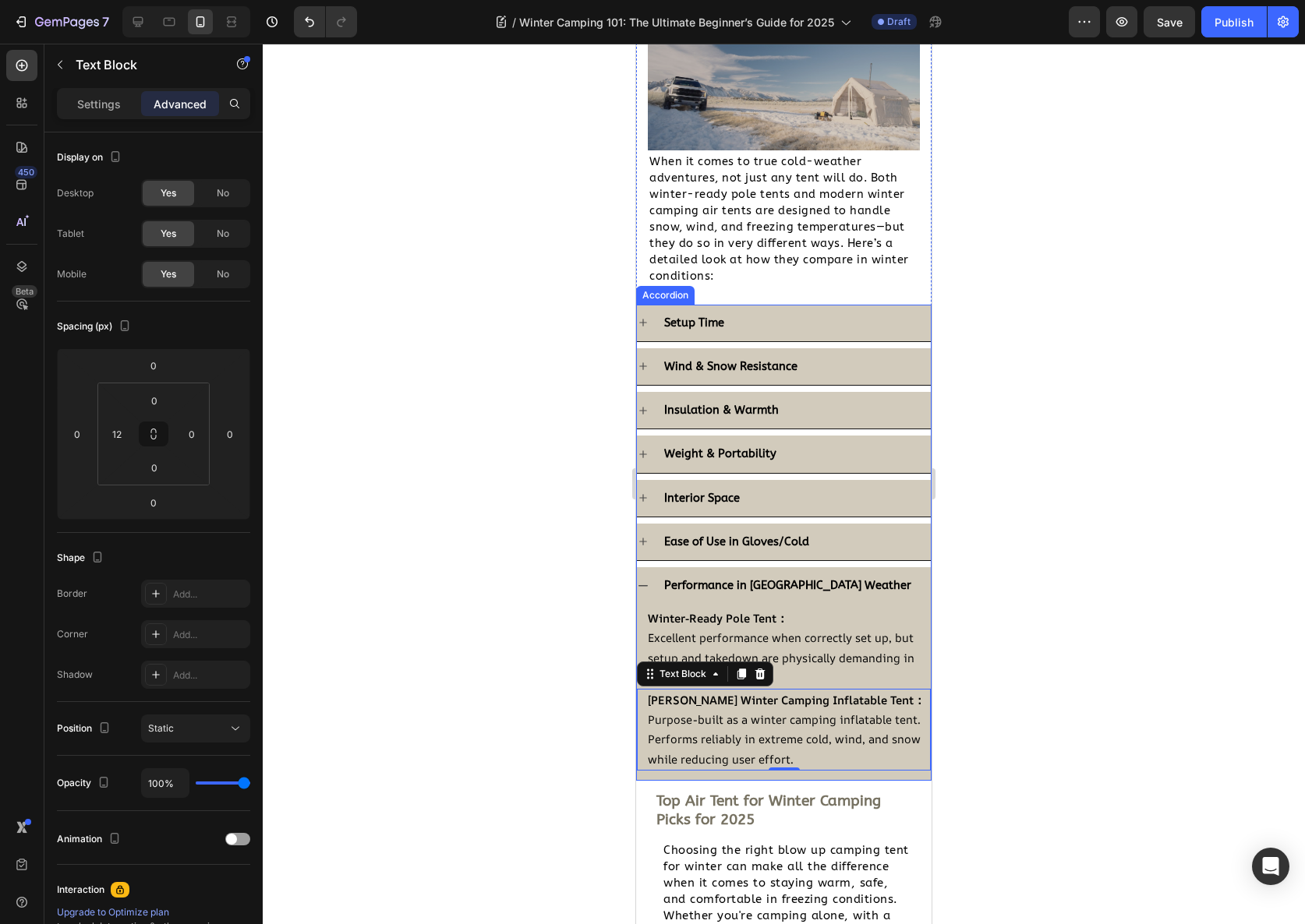
click at [840, 589] on div "Performance in [GEOGRAPHIC_DATA] Weather" at bounding box center [796, 585] width 269 height 24
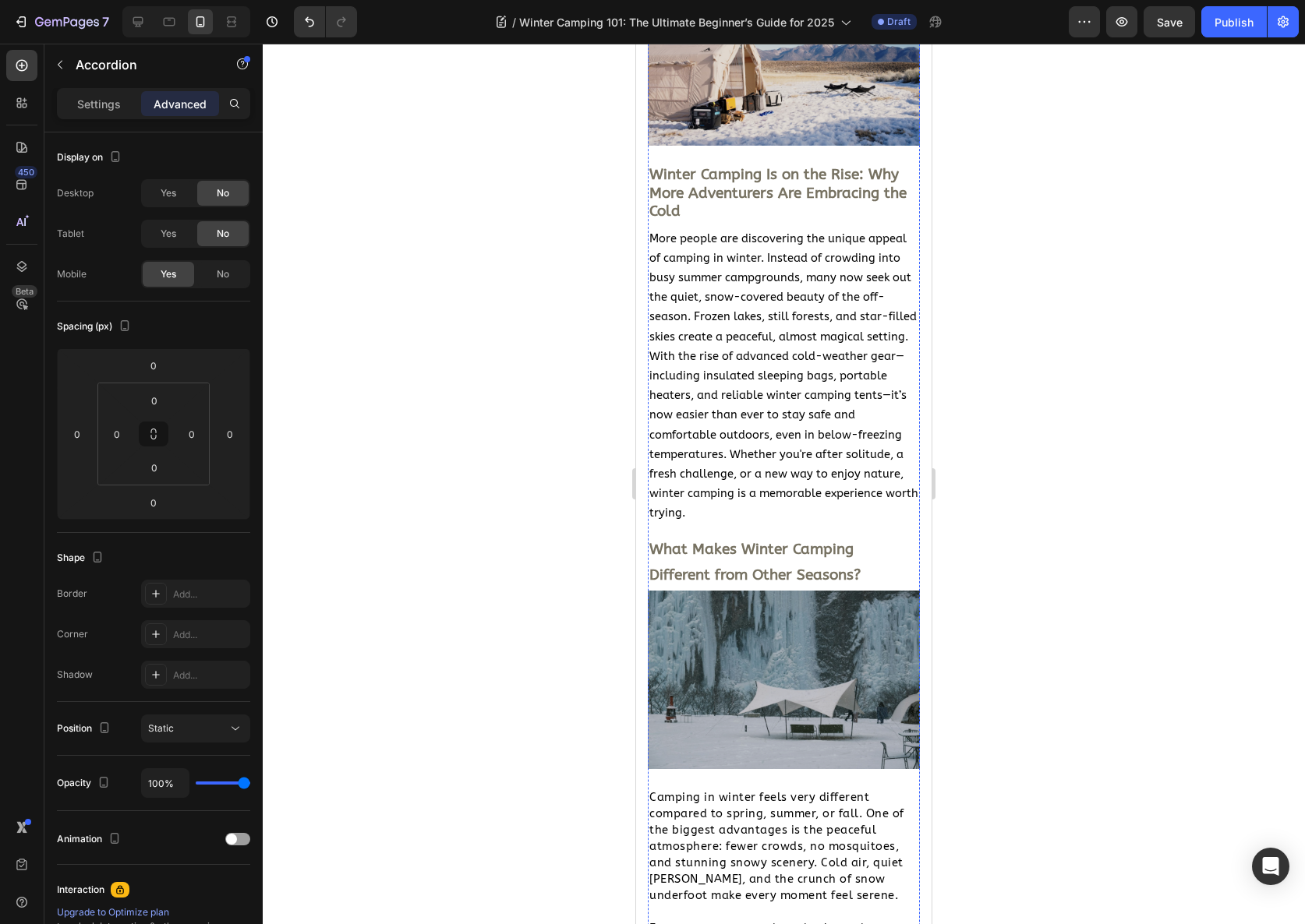
scroll to position [0, 0]
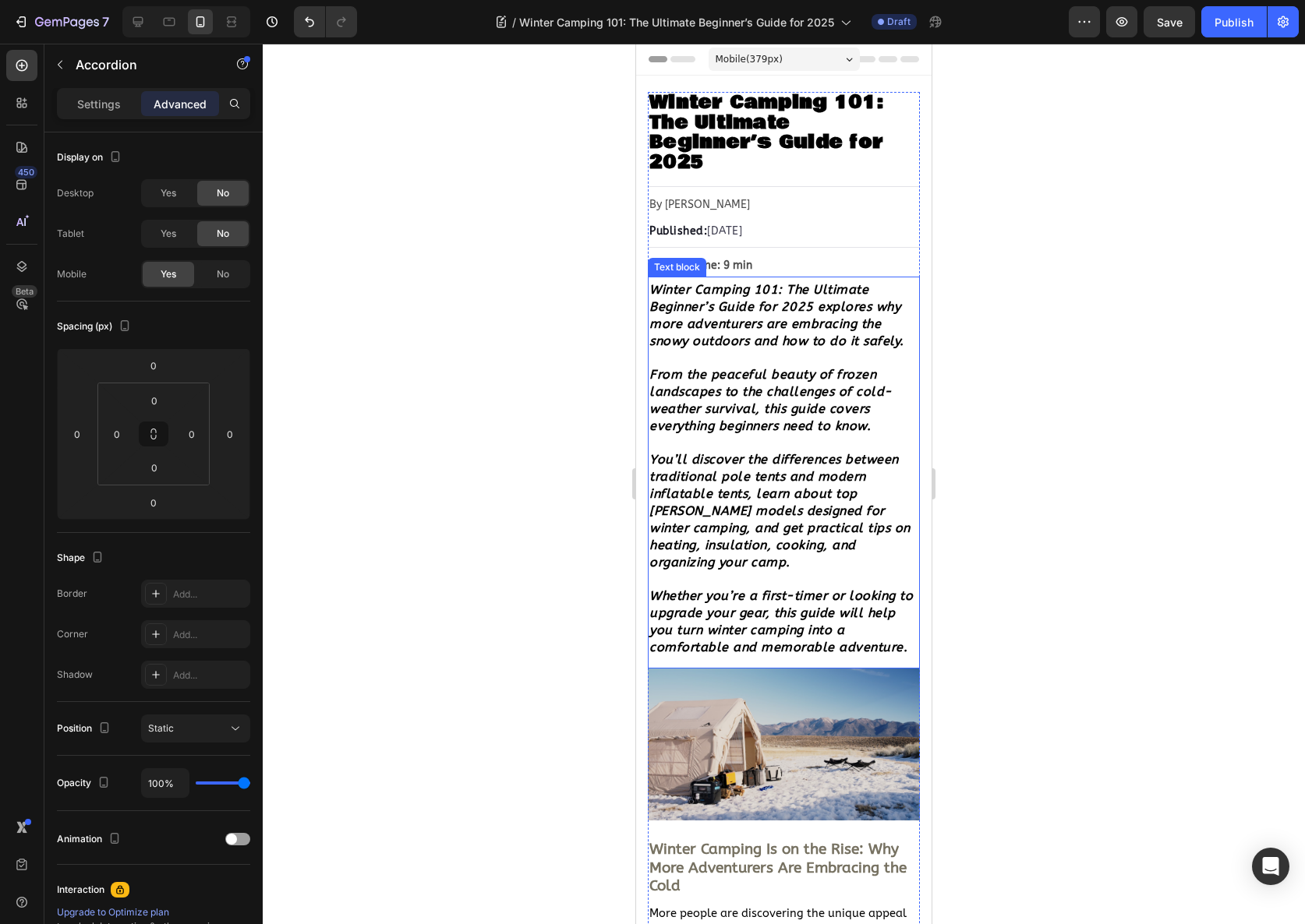
click at [690, 392] on strong "From the peaceful beauty of frozen landscapes to the challenges of cold-weather…" at bounding box center [771, 400] width 243 height 66
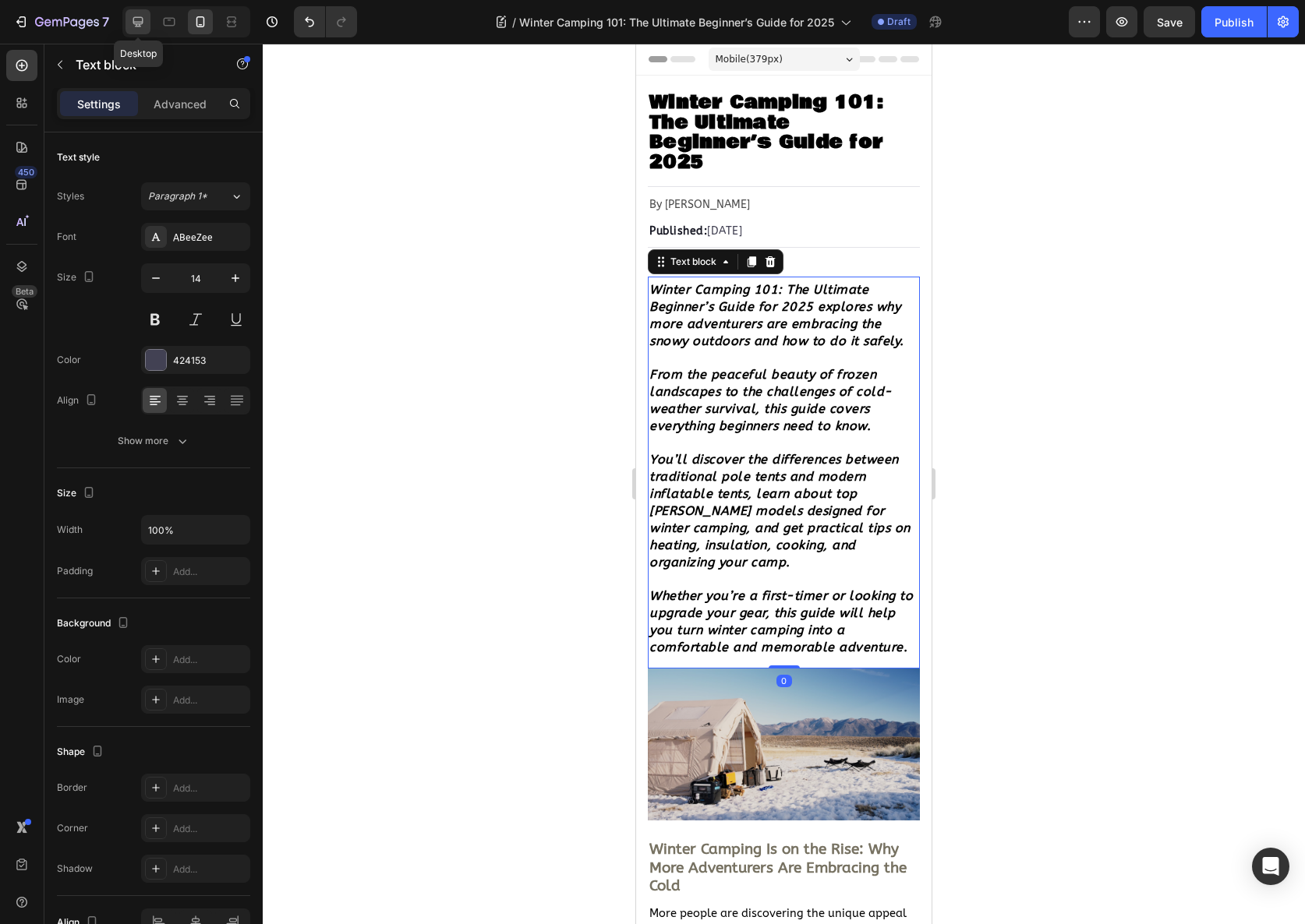
click at [138, 24] on icon at bounding box center [138, 22] width 10 height 10
type input "17"
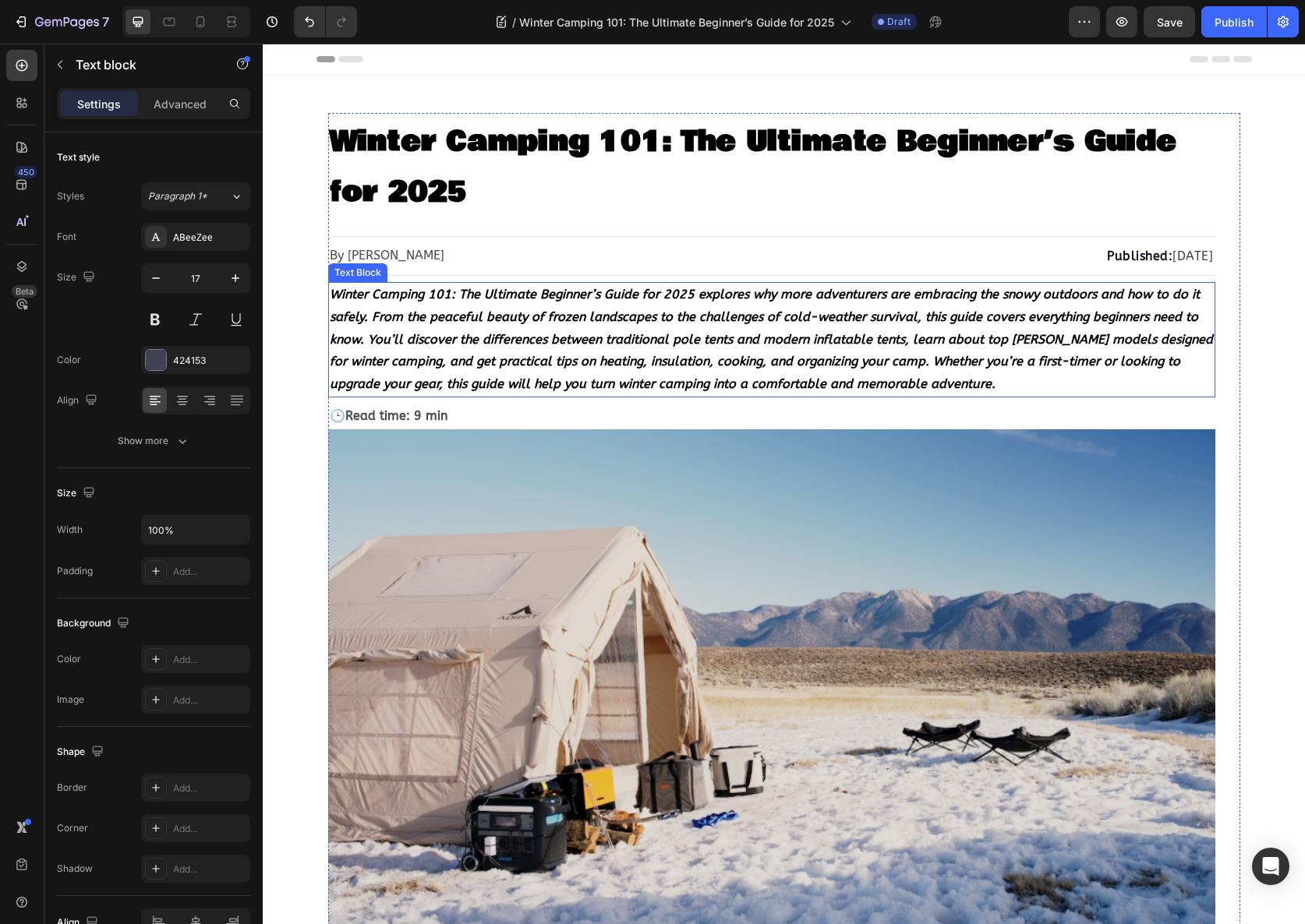
click at [648, 315] on strong "Winter Camping 101: The Ultimate Beginner’s Guide for 2025 explores why more ad…" at bounding box center [771, 339] width 884 height 104
click at [1019, 316] on strong "Winter Camping 101: The Ultimate Beginner’s Guide for 2025 explores why more ad…" at bounding box center [771, 339] width 884 height 104
click at [868, 349] on p "Winter Camping 101: The Ultimate Beginner’s Guide for 2025 explores why more ad…" at bounding box center [771, 340] width 884 height 112
click at [857, 322] on strong "Winter Camping 101: The Ultimate Beginner’s Guide for 2025 explores why more ad…" at bounding box center [771, 339] width 884 height 104
click at [933, 308] on strong "Winter Camping 101: The Ultimate Beginner’s Guide for 2025 explores why more ad…" at bounding box center [771, 339] width 884 height 104
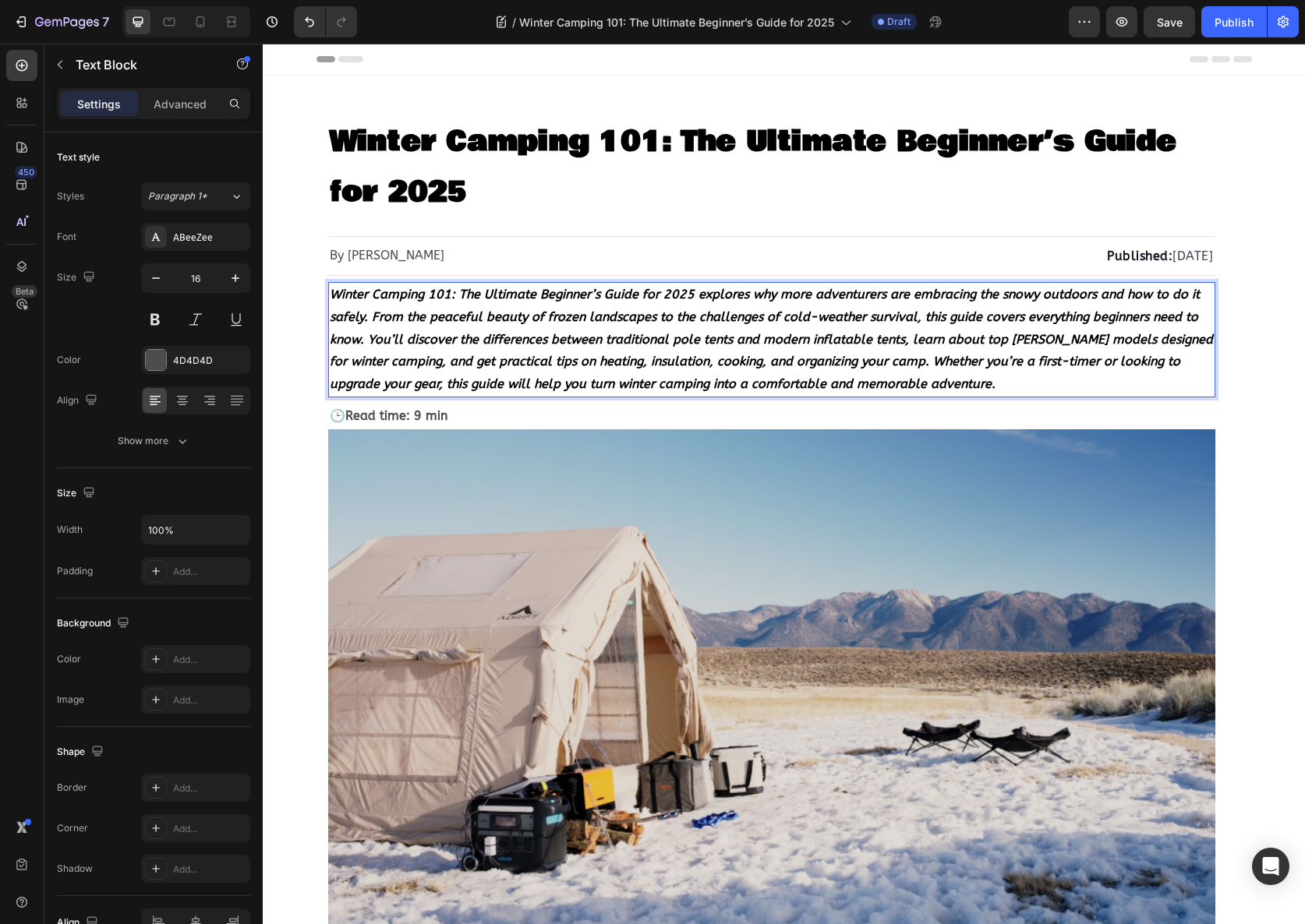
click at [359, 336] on strong "Winter Camping 101: The Ultimate Beginner’s Guide for 2025 explores why more ad…" at bounding box center [771, 339] width 884 height 104
click at [365, 336] on strong "Winter Camping 101: The Ultimate Beginner’s Guide for 2025 explores why more ad…" at bounding box center [771, 339] width 884 height 104
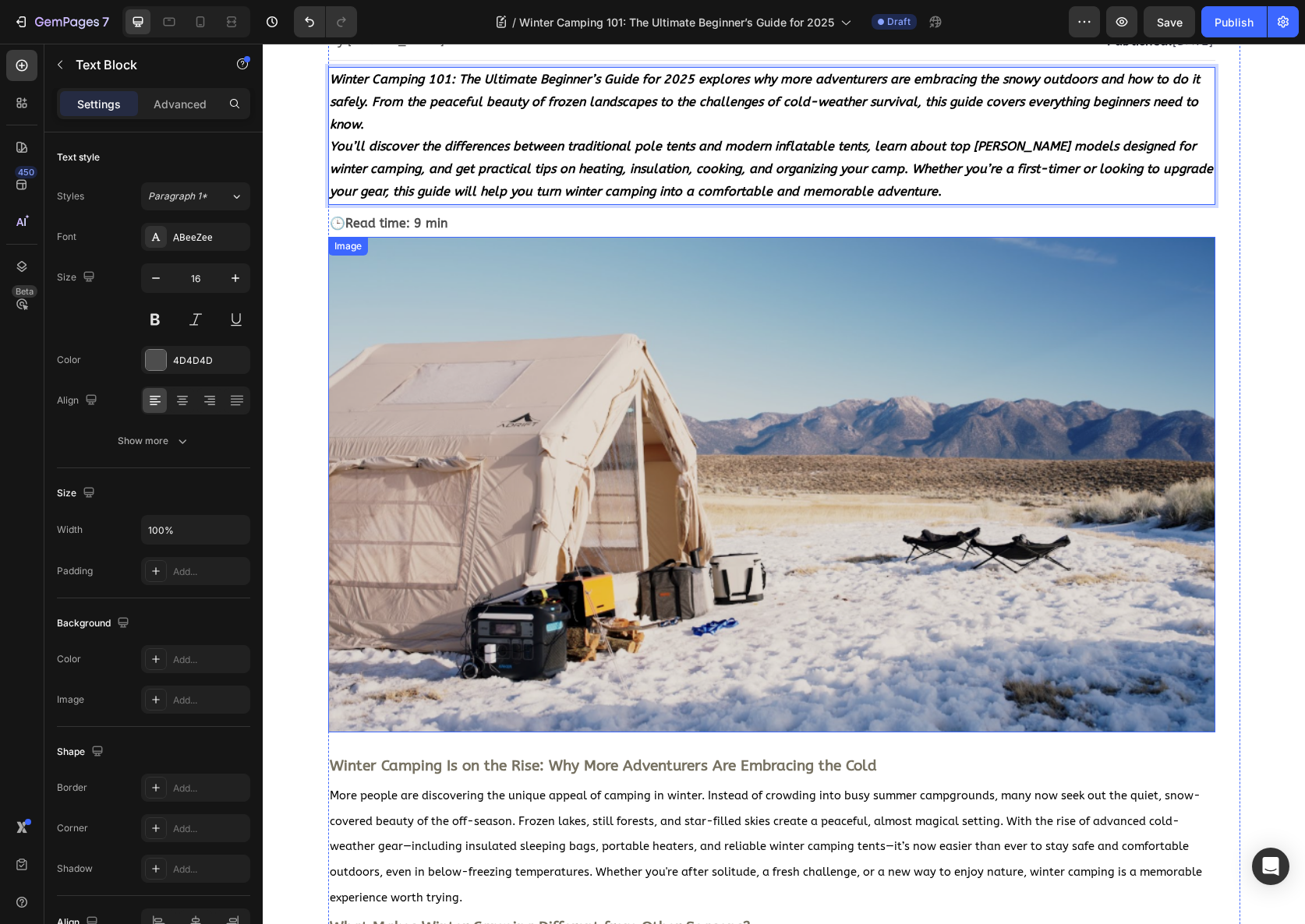
scroll to position [104, 0]
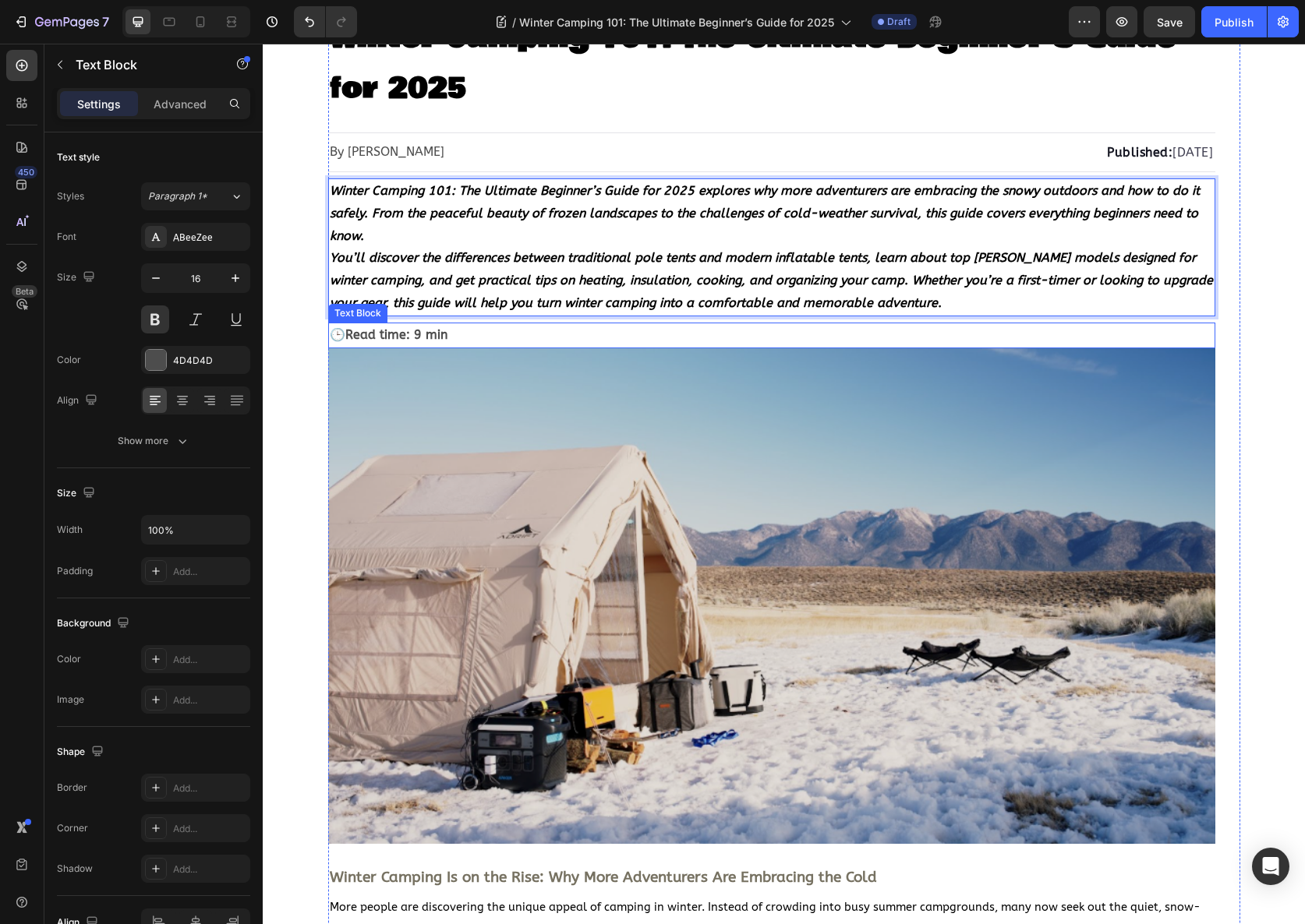
click at [410, 333] on strong "Read time: 9 min" at bounding box center [396, 334] width 102 height 15
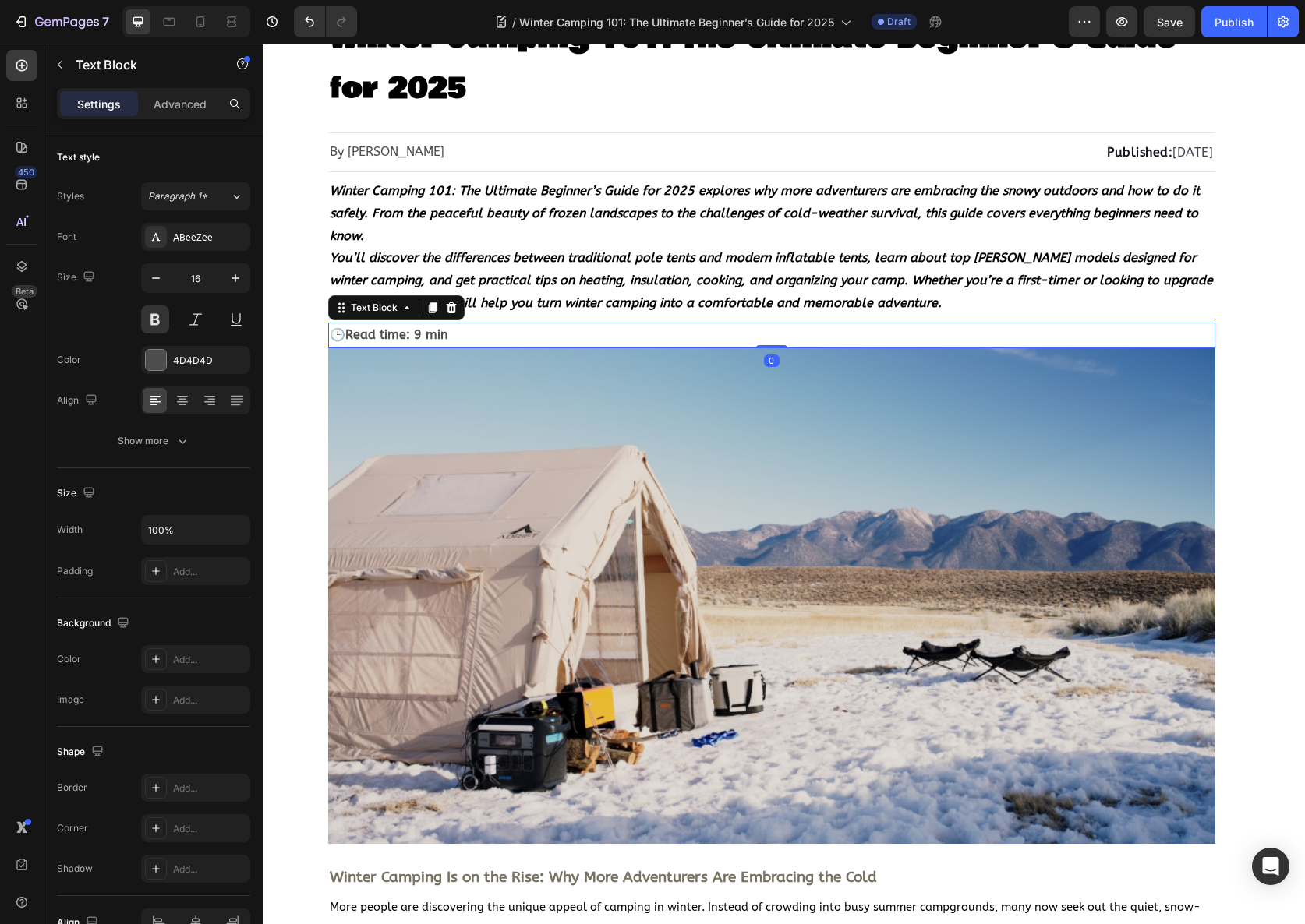
click at [415, 335] on strong "Read time: 9 min" at bounding box center [396, 334] width 102 height 15
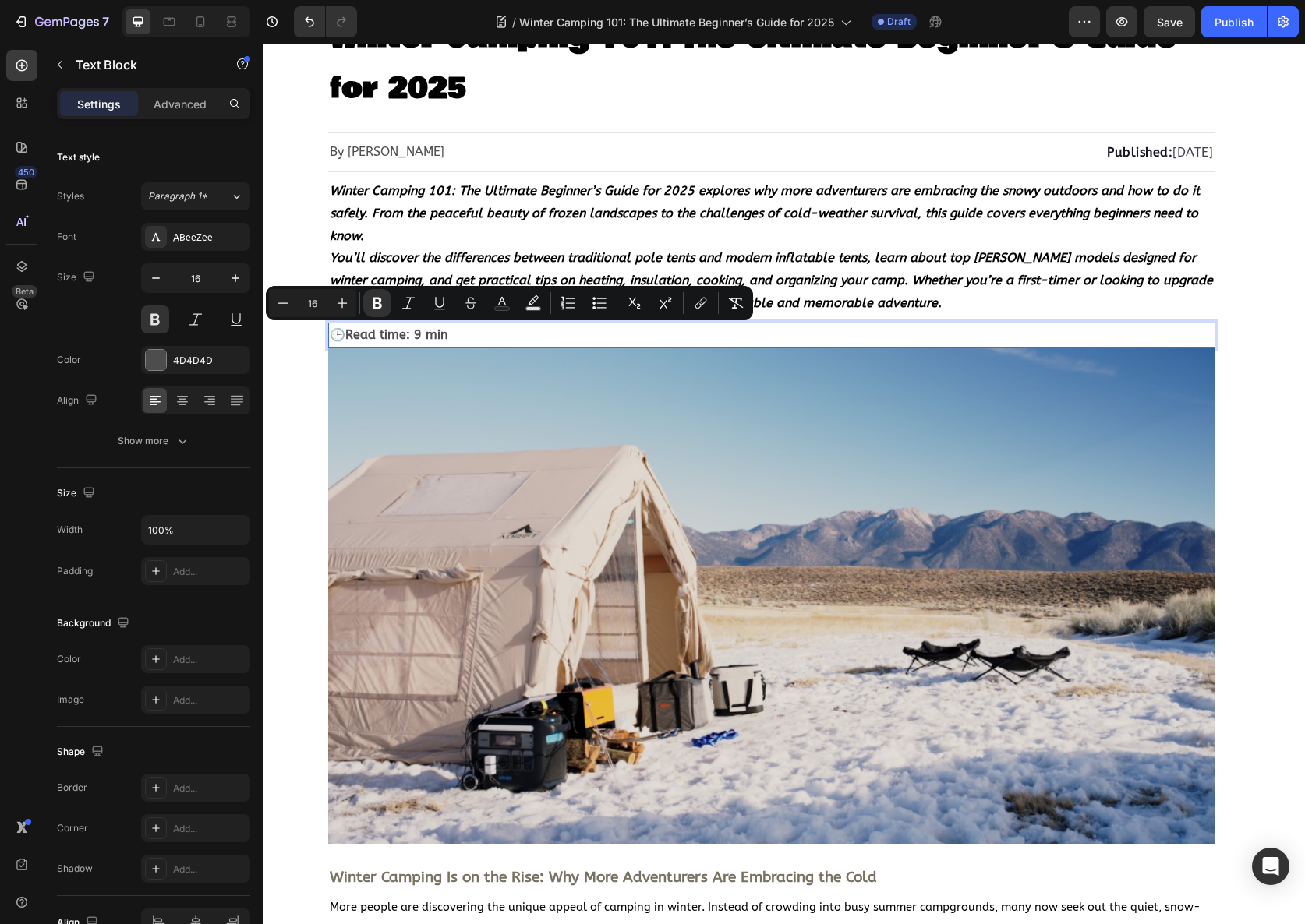
click at [395, 335] on strong "Read time: 9 min" at bounding box center [396, 334] width 102 height 15
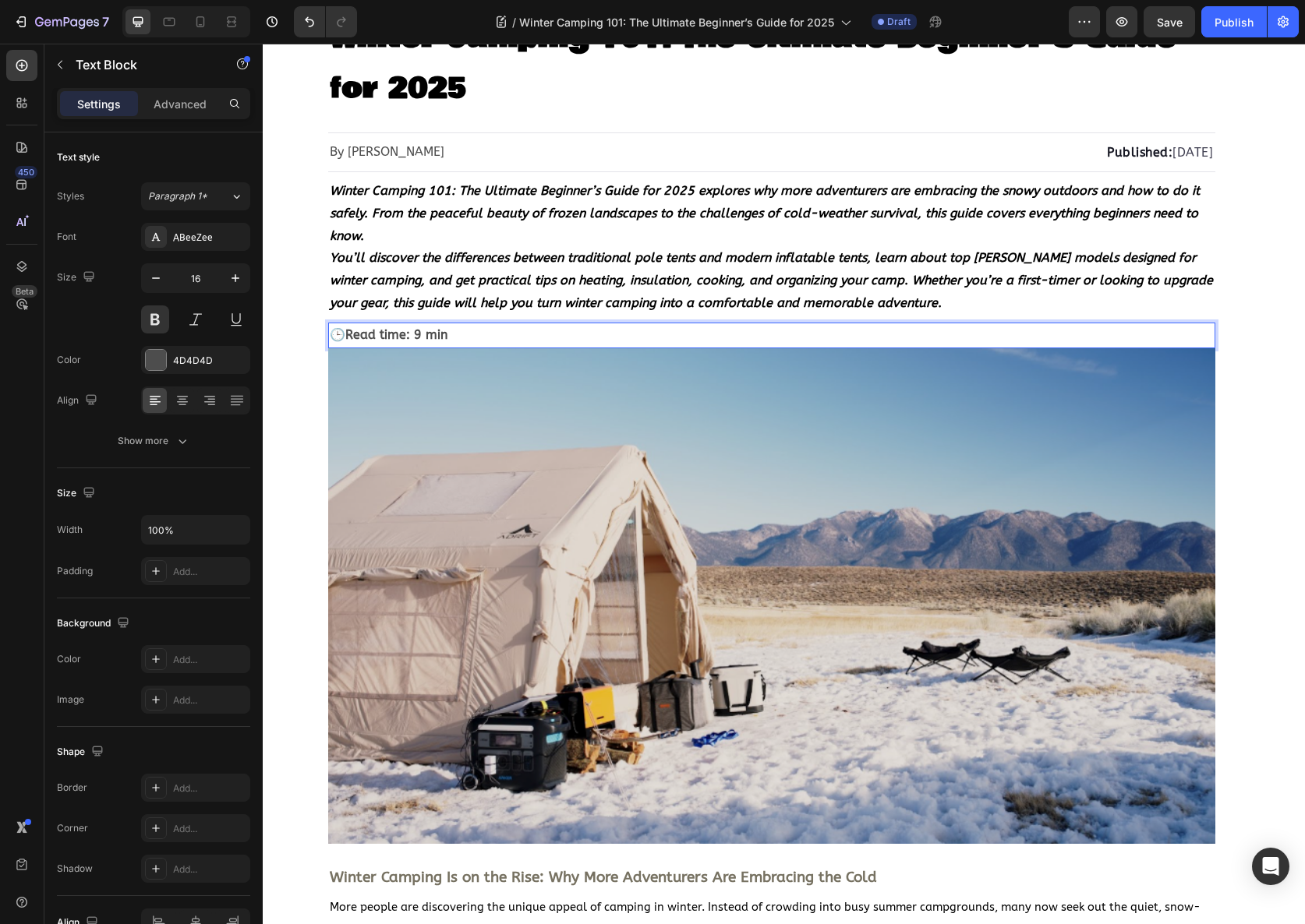
click at [412, 335] on strong "Read time: 9 min" at bounding box center [396, 334] width 102 height 15
click at [413, 335] on strong "Read time: 9 min" at bounding box center [396, 334] width 102 height 15
click at [417, 336] on strong "Read time: 9 min" at bounding box center [396, 334] width 102 height 15
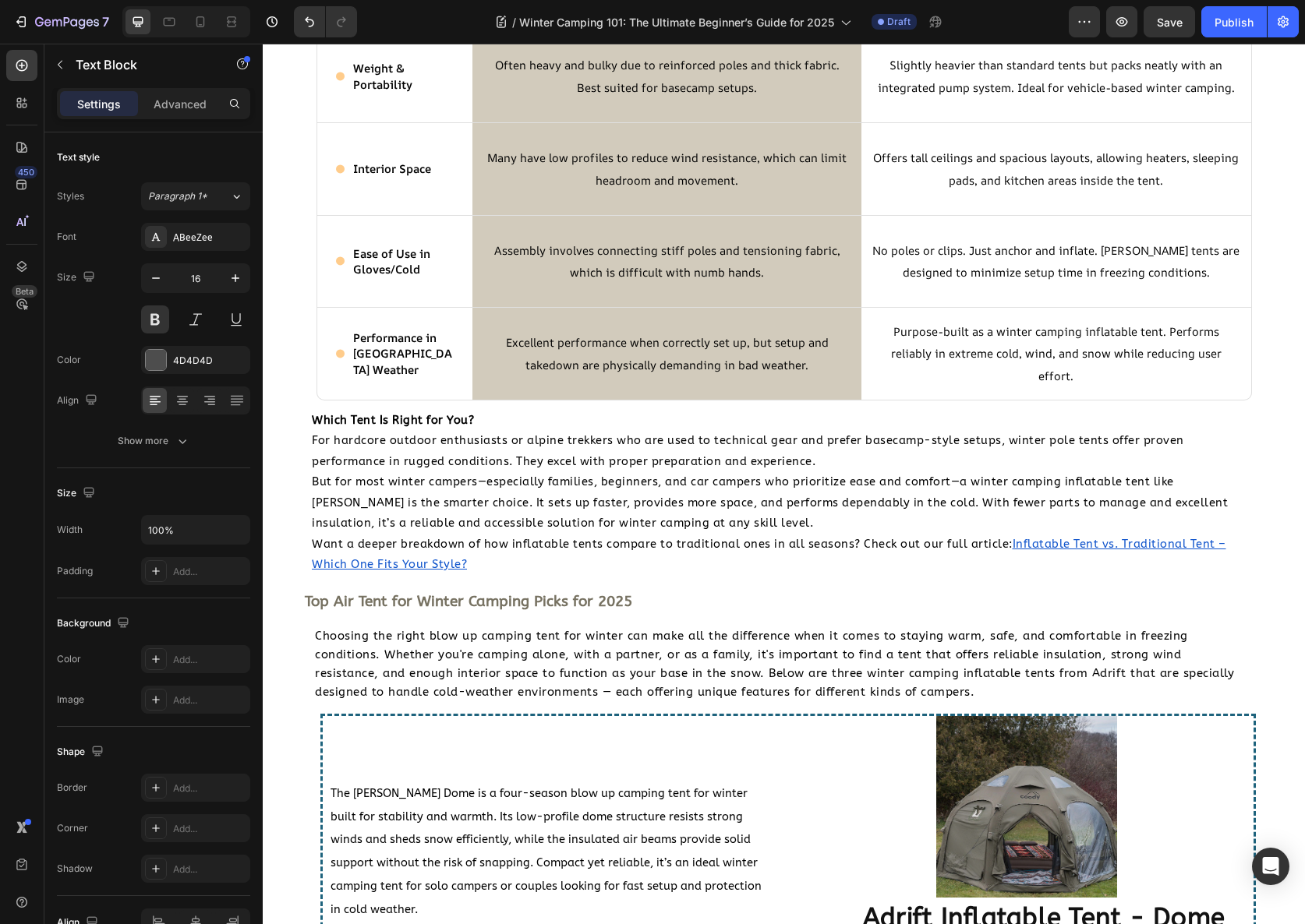
scroll to position [3276, 0]
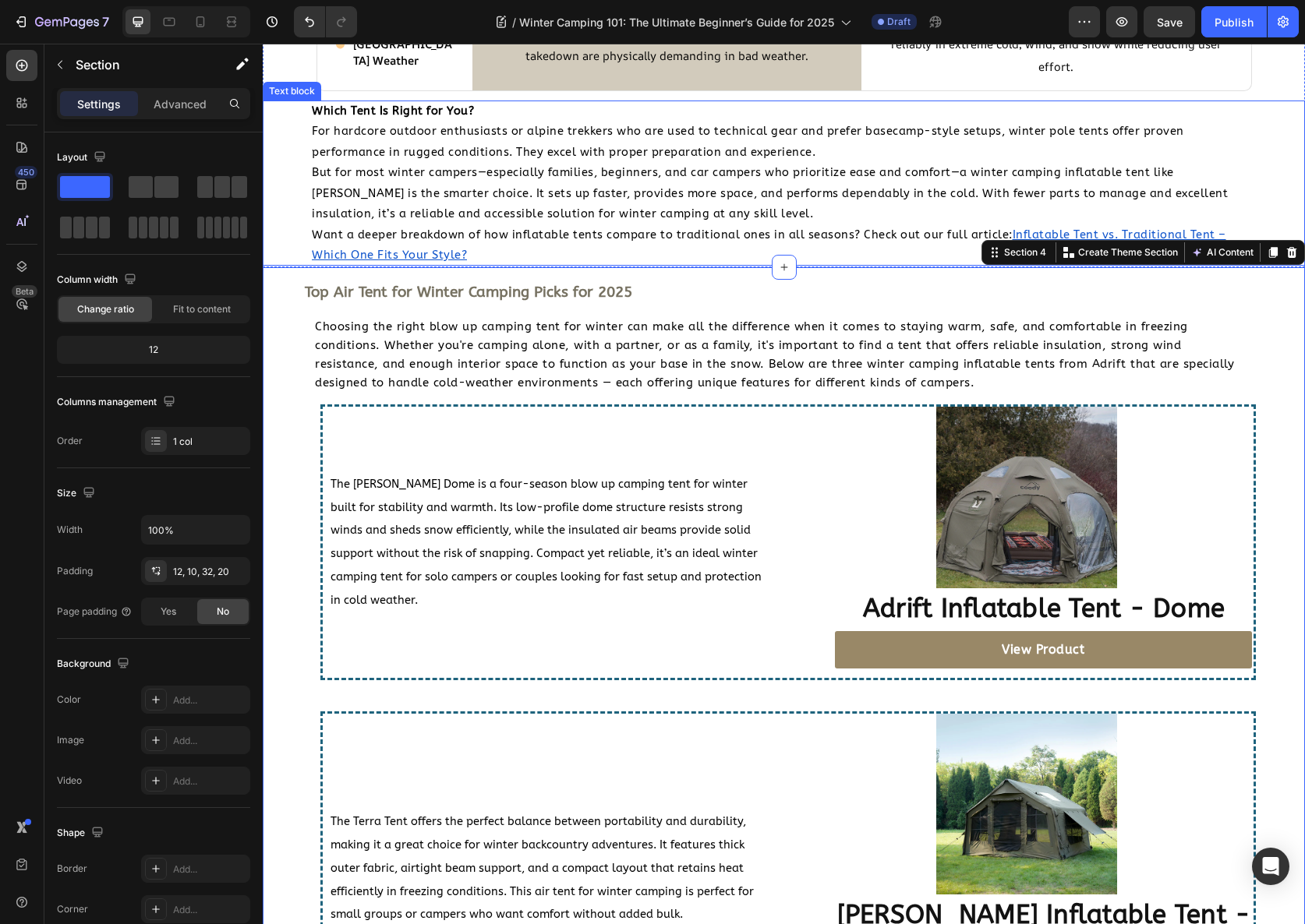
click at [537, 250] on p "Want a deeper breakdown of how inflatable tents compare to traditional ones in …" at bounding box center [783, 245] width 944 height 42
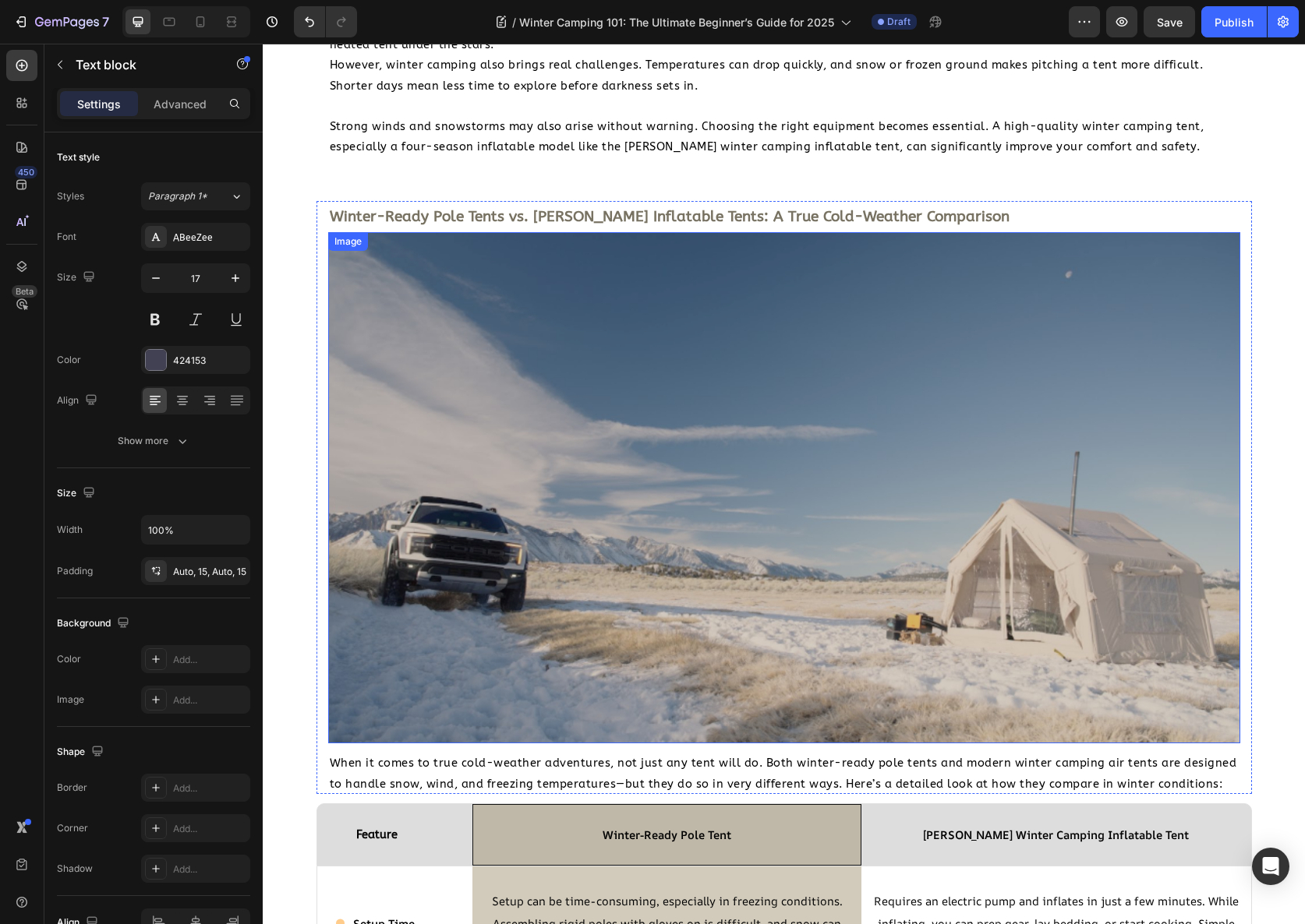
scroll to position [1805, 0]
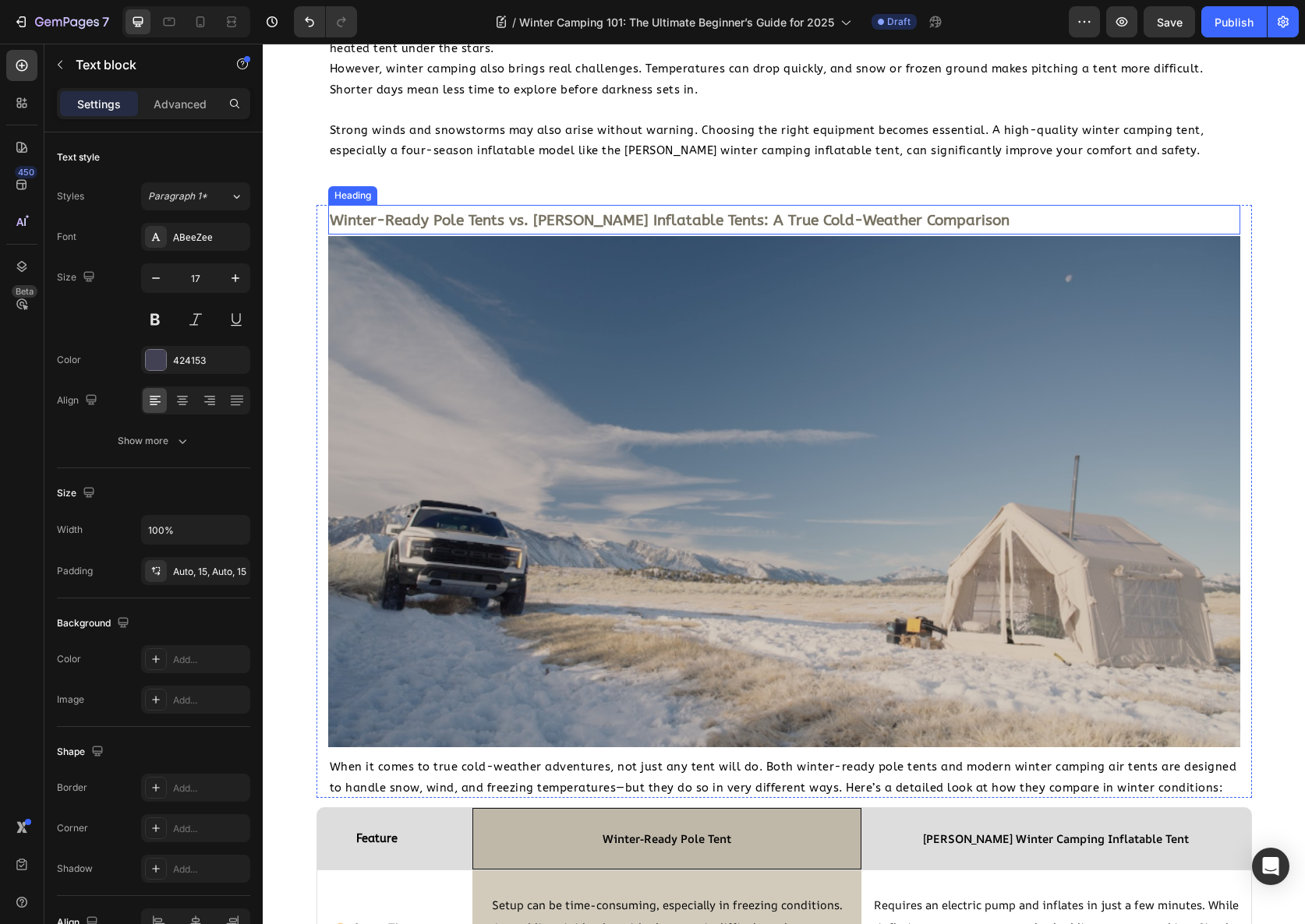
click at [496, 221] on strong "Winter-Ready Pole Tents vs. [PERSON_NAME] Inflatable Tents: A True Cold-Weather…" at bounding box center [669, 220] width 680 height 17
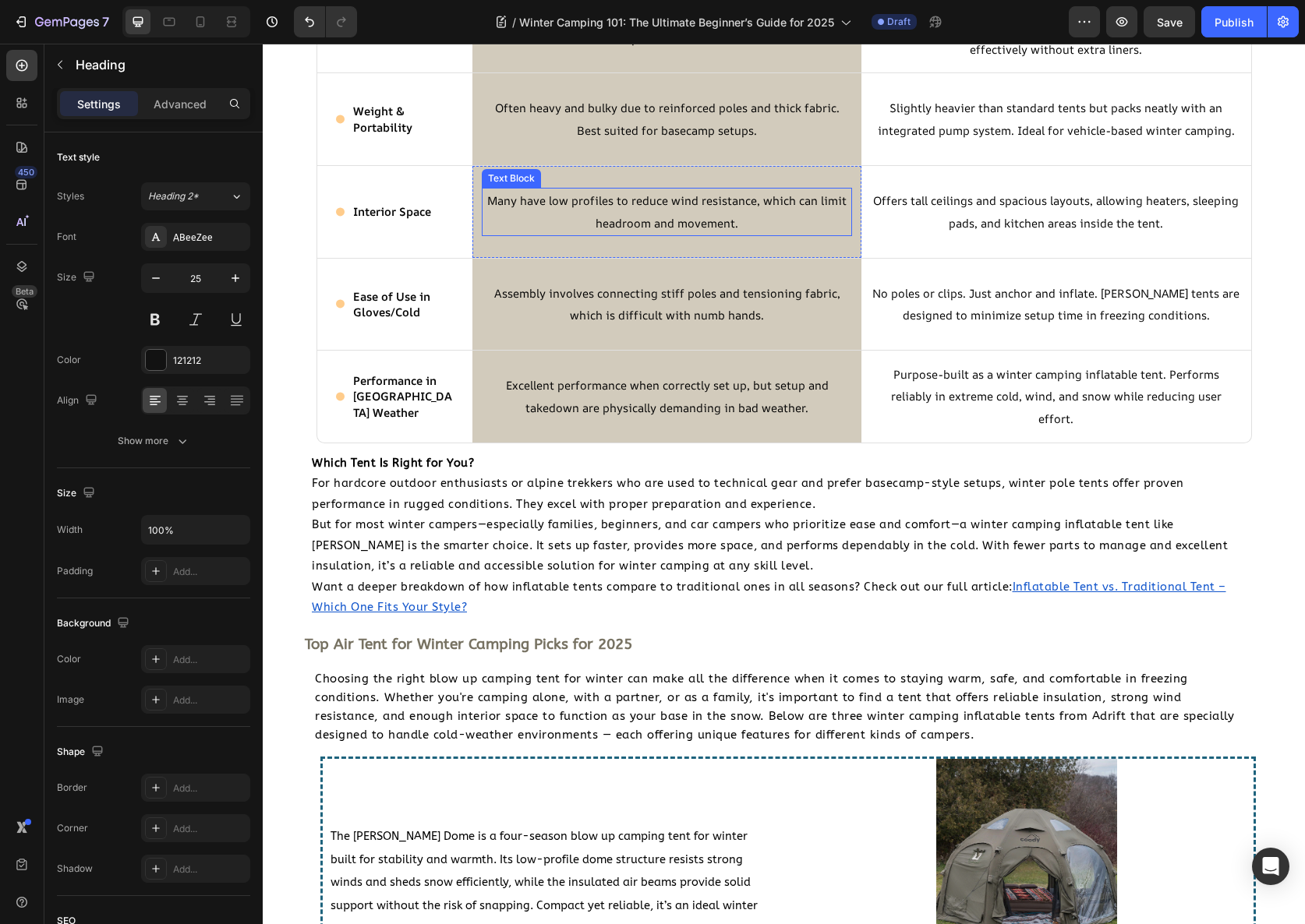
scroll to position [2945, 0]
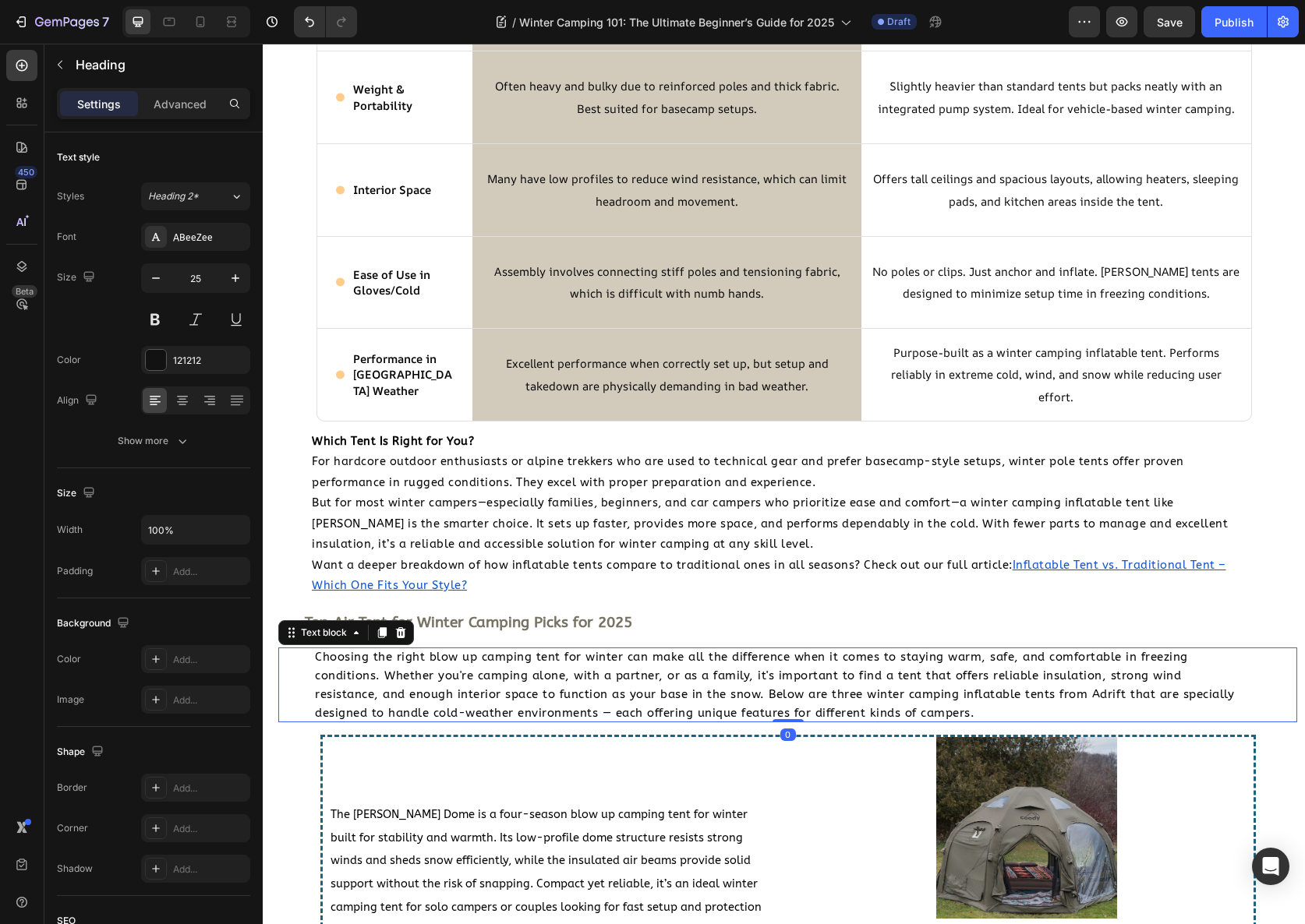
click at [439, 662] on span "Choosing the right blow up camping tent for winter can make all the difference …" at bounding box center [774, 685] width 919 height 70
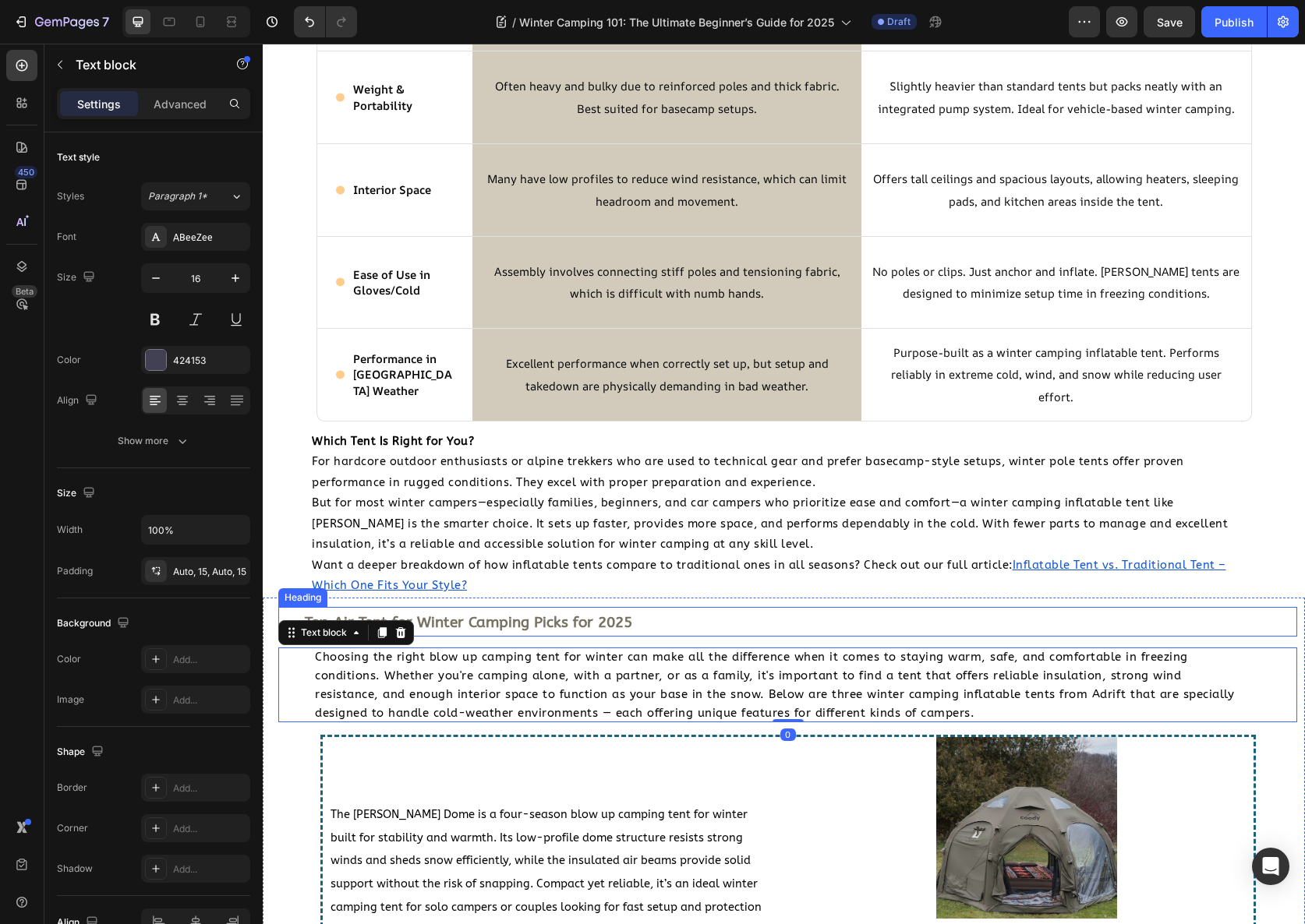
click at [449, 620] on strong "Top Air Tent for Winter Camping Picks for 2025" at bounding box center [468, 623] width 327 height 17
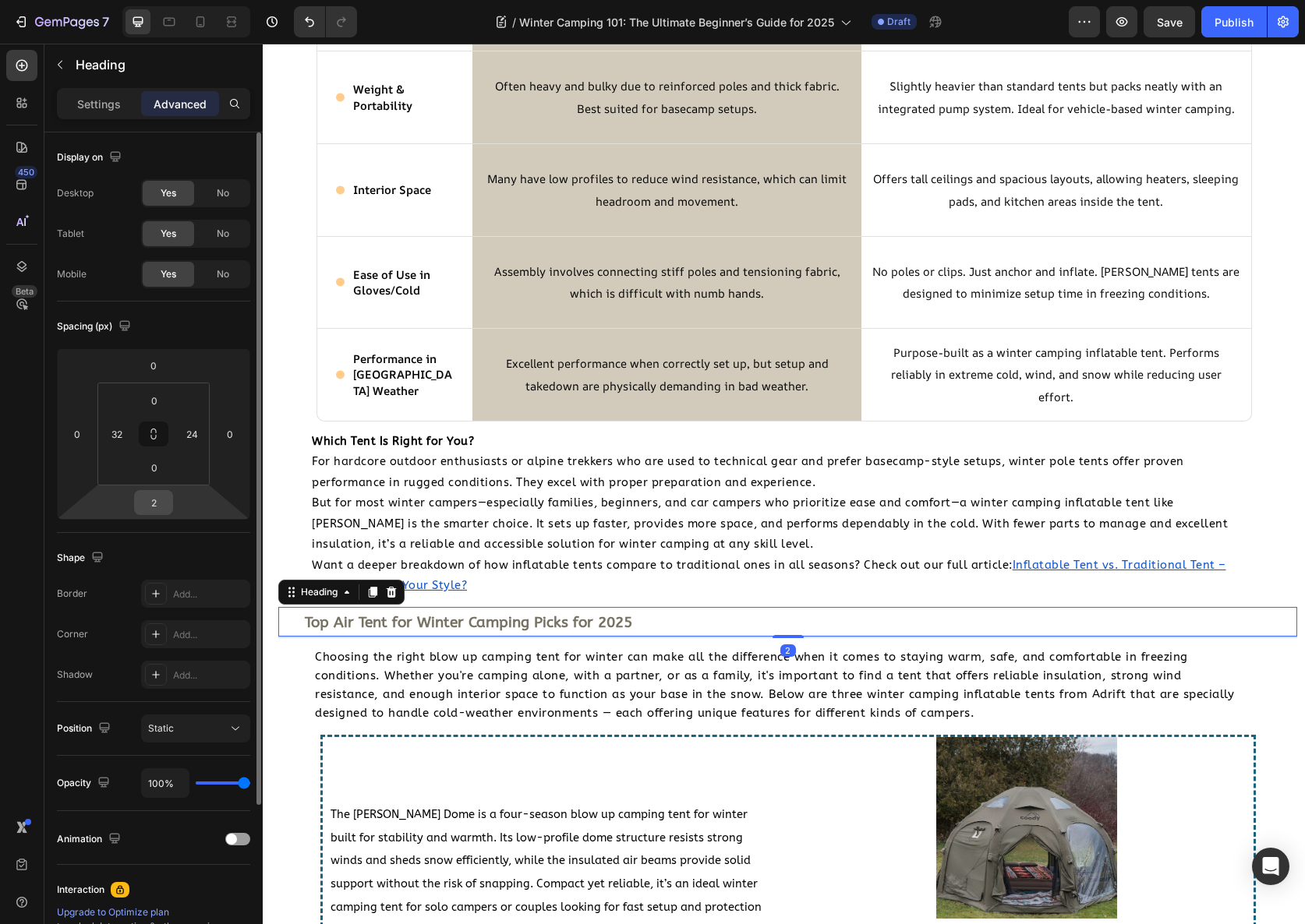
click at [168, 513] on div "2" at bounding box center [154, 503] width 39 height 25
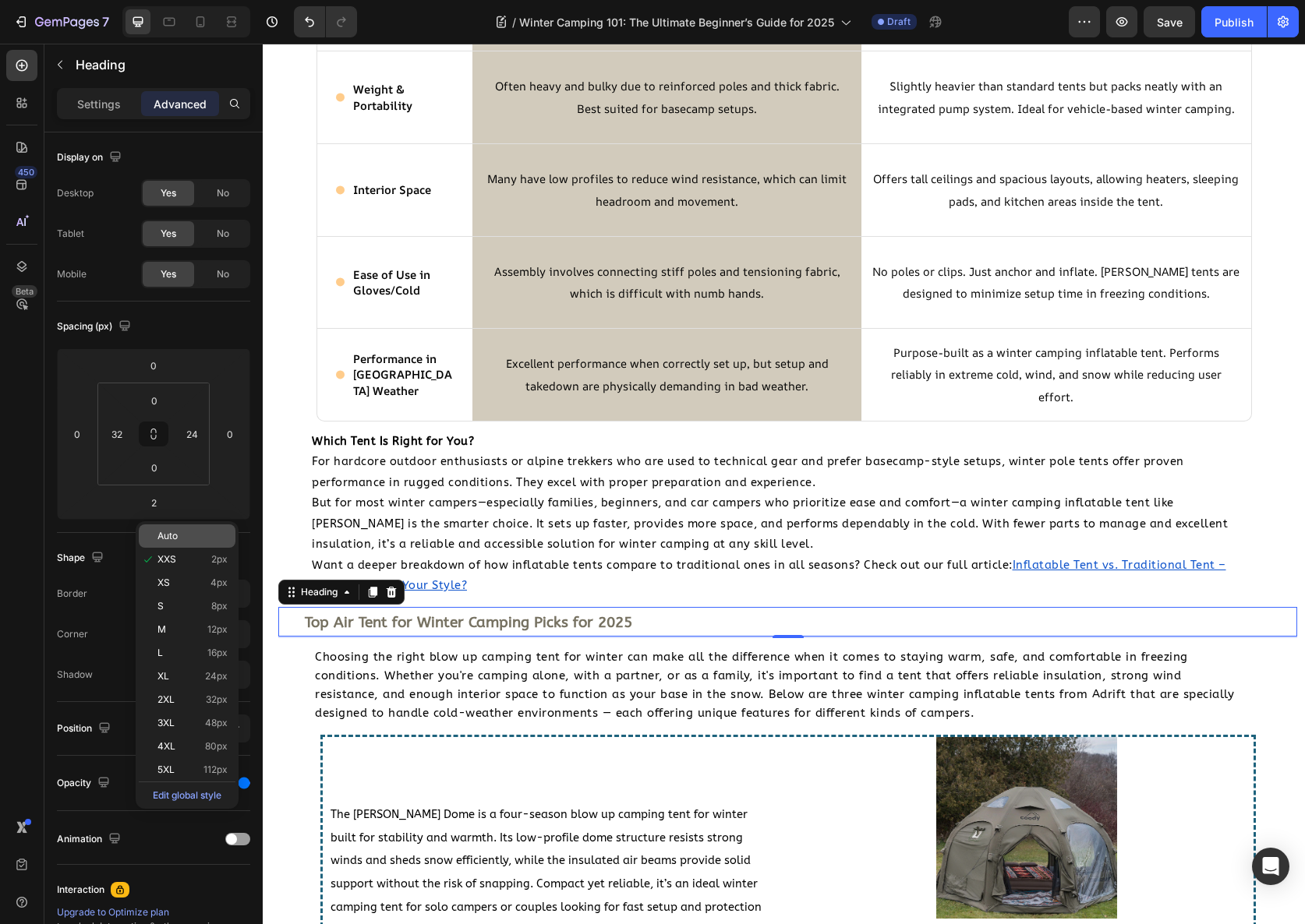
click at [192, 539] on p "Auto" at bounding box center [192, 537] width 70 height 11
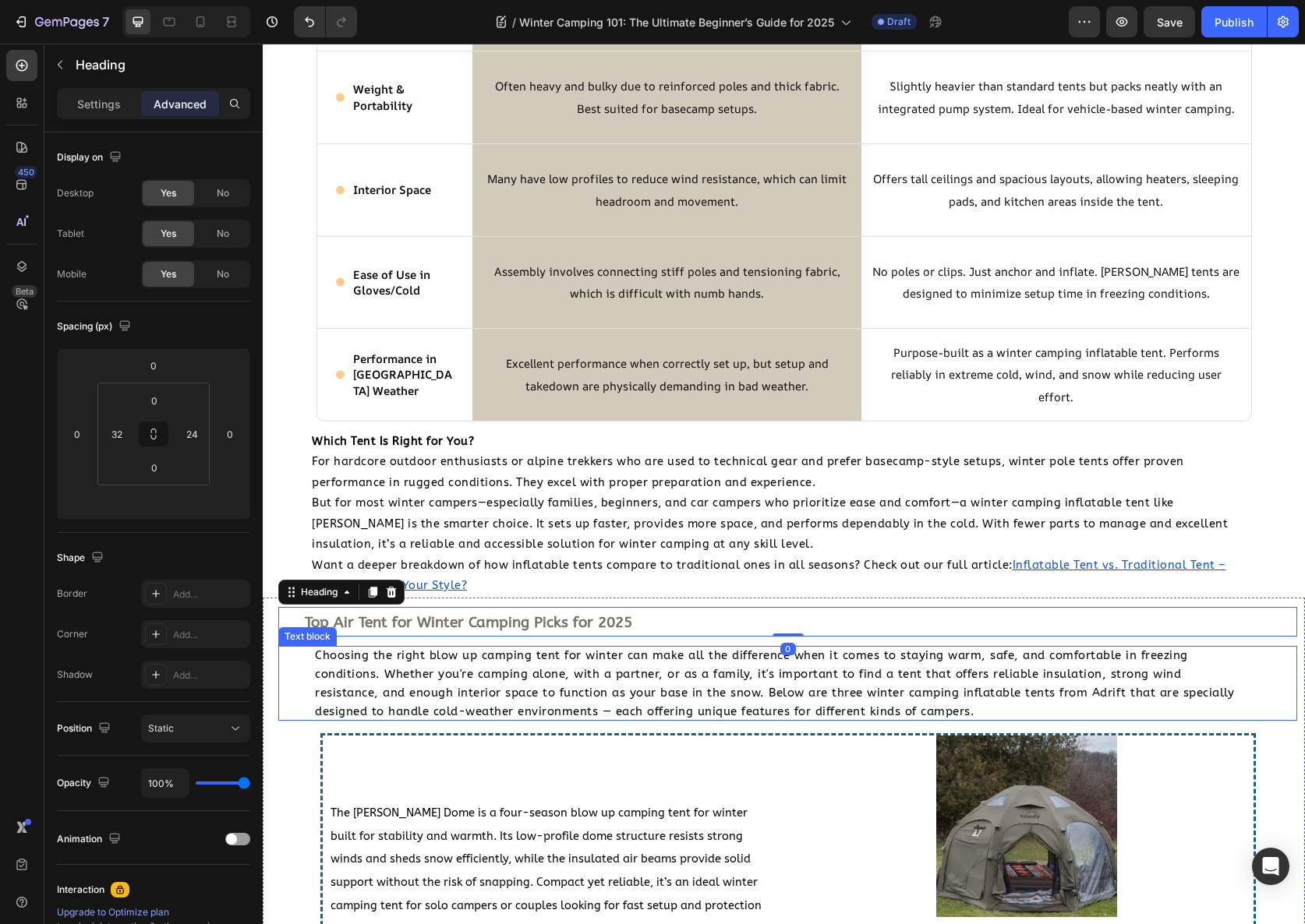
click at [417, 667] on span "Choosing the right blow up camping tent for winter can make all the difference …" at bounding box center [774, 683] width 919 height 70
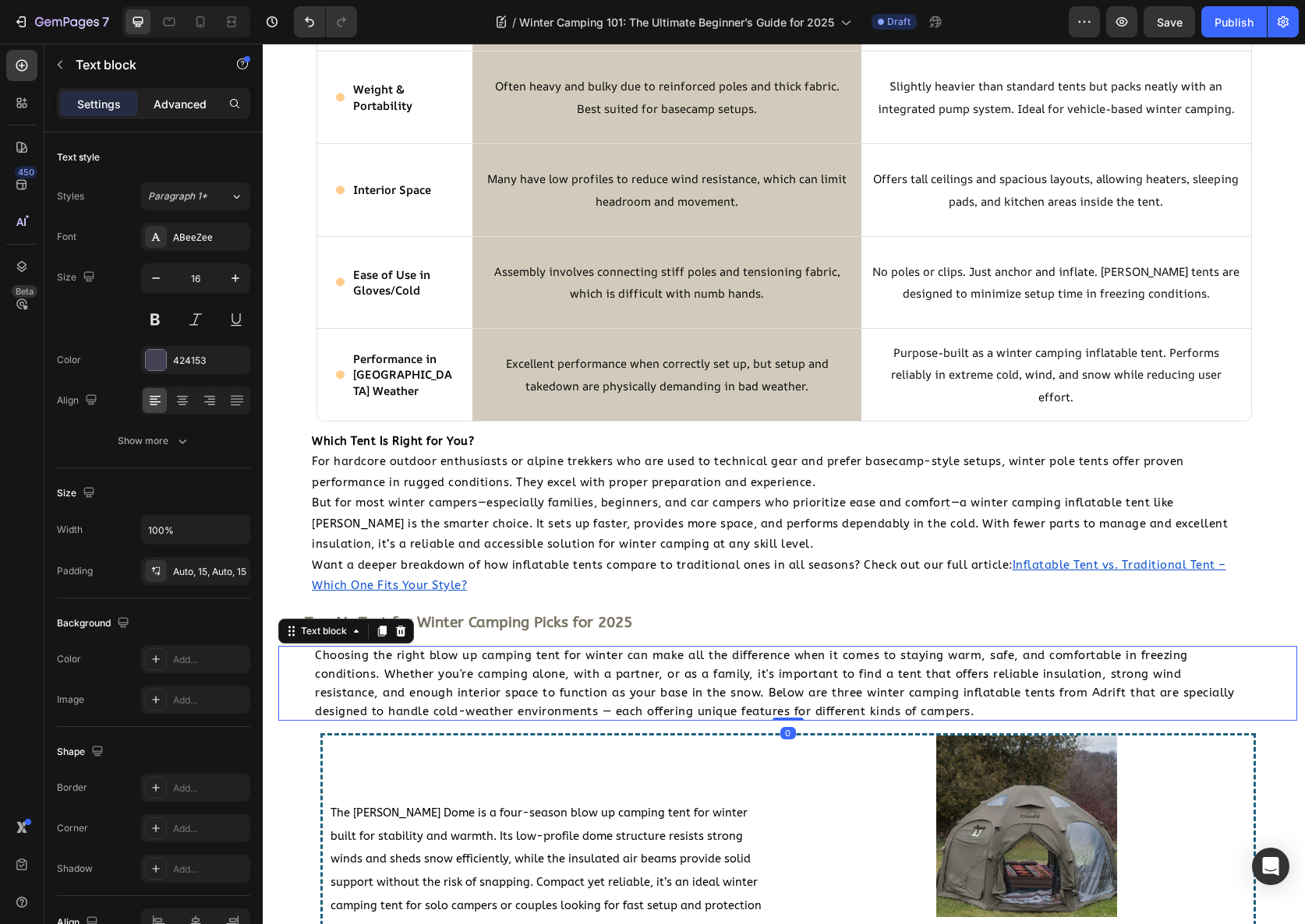
click at [190, 104] on p "Advanced" at bounding box center [180, 104] width 53 height 16
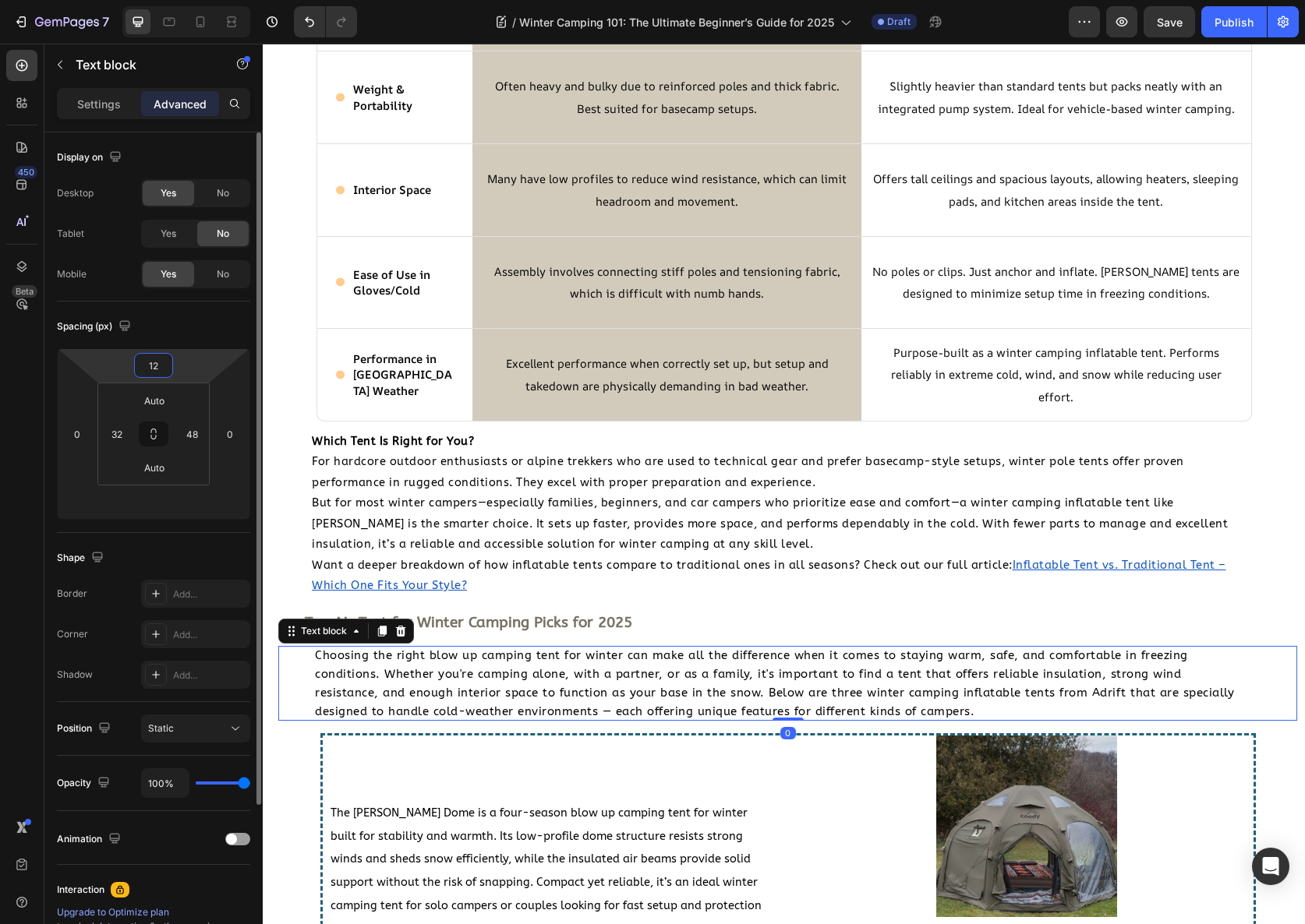
click at [155, 358] on input "12" at bounding box center [154, 366] width 31 height 24
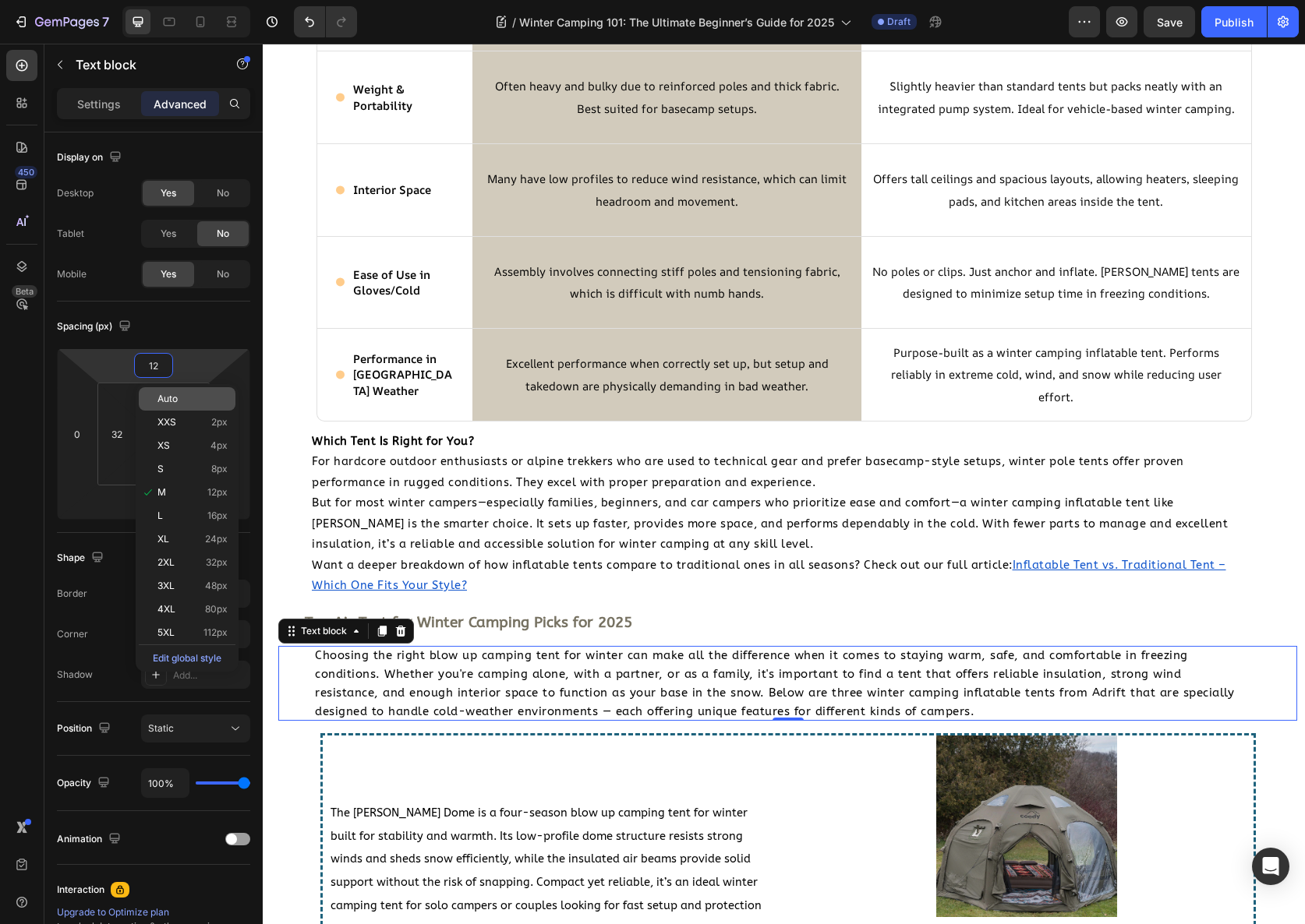
click at [177, 400] on span "Auto" at bounding box center [168, 399] width 20 height 11
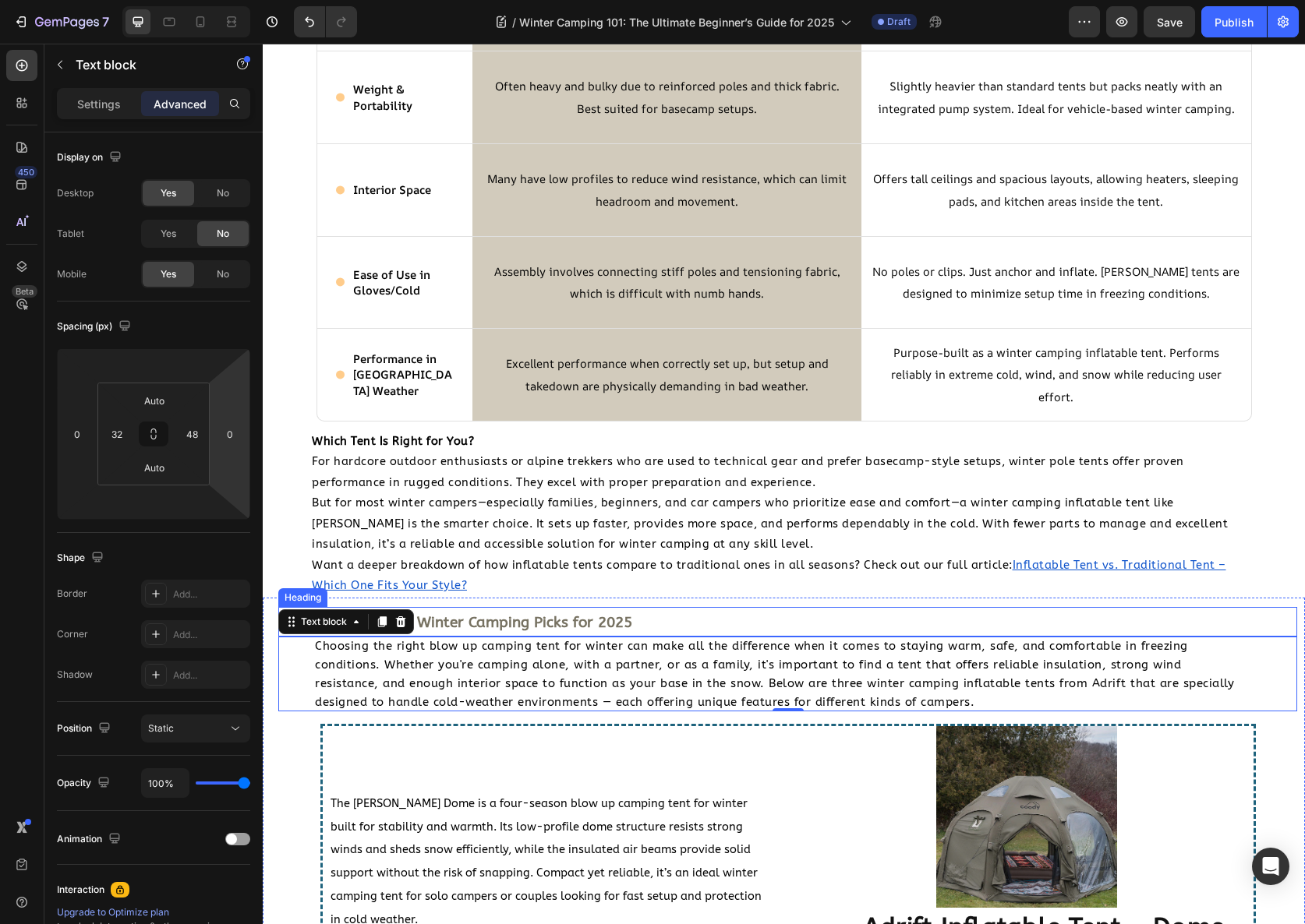
click at [779, 635] on div "Top Air Tent for Winter Camping Picks for 2025 Heading" at bounding box center [788, 622] width 1019 height 31
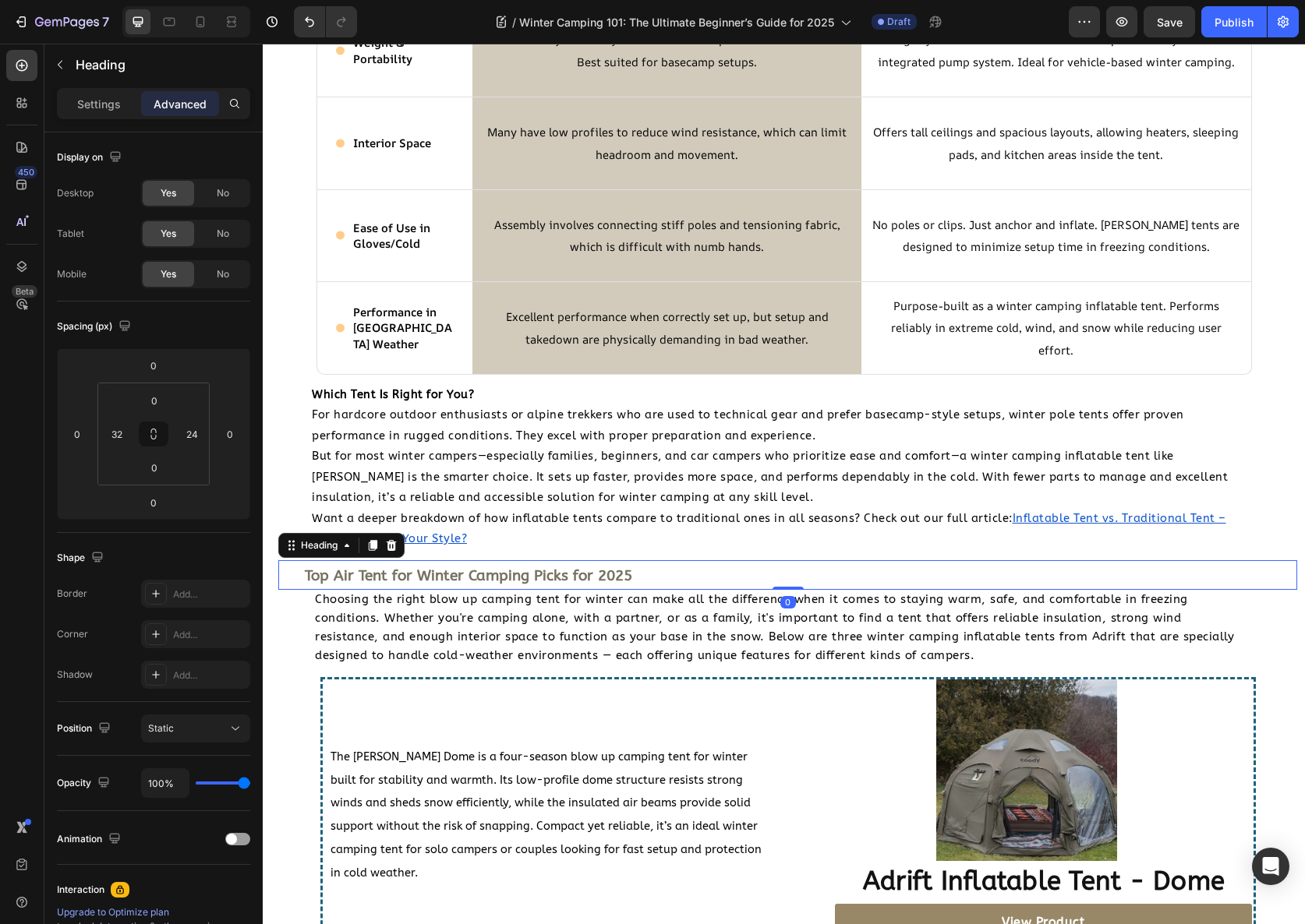
scroll to position [3082, 0]
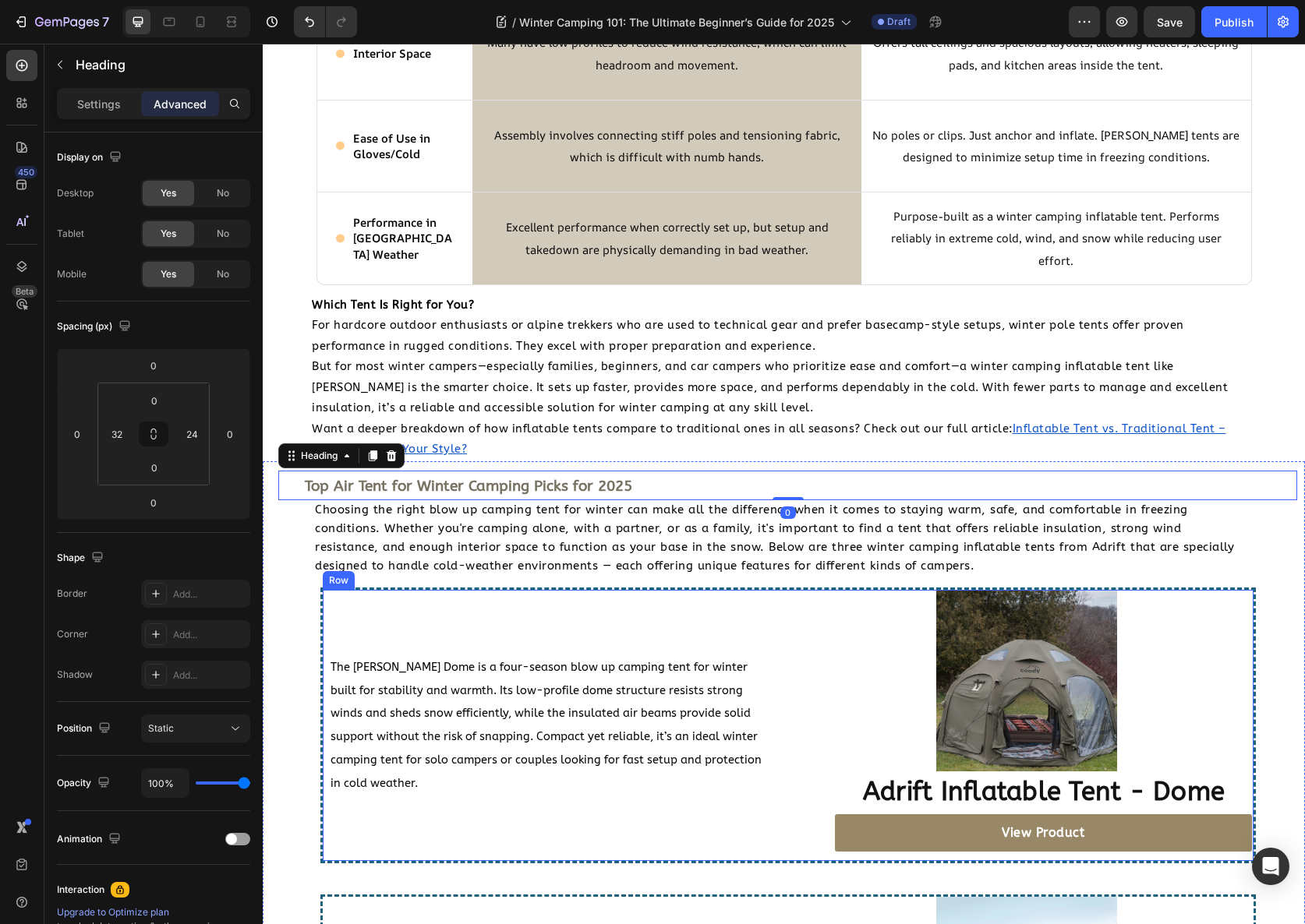
click at [491, 542] on span "Choosing the right blow up camping tent for winter can make all the difference …" at bounding box center [774, 537] width 919 height 70
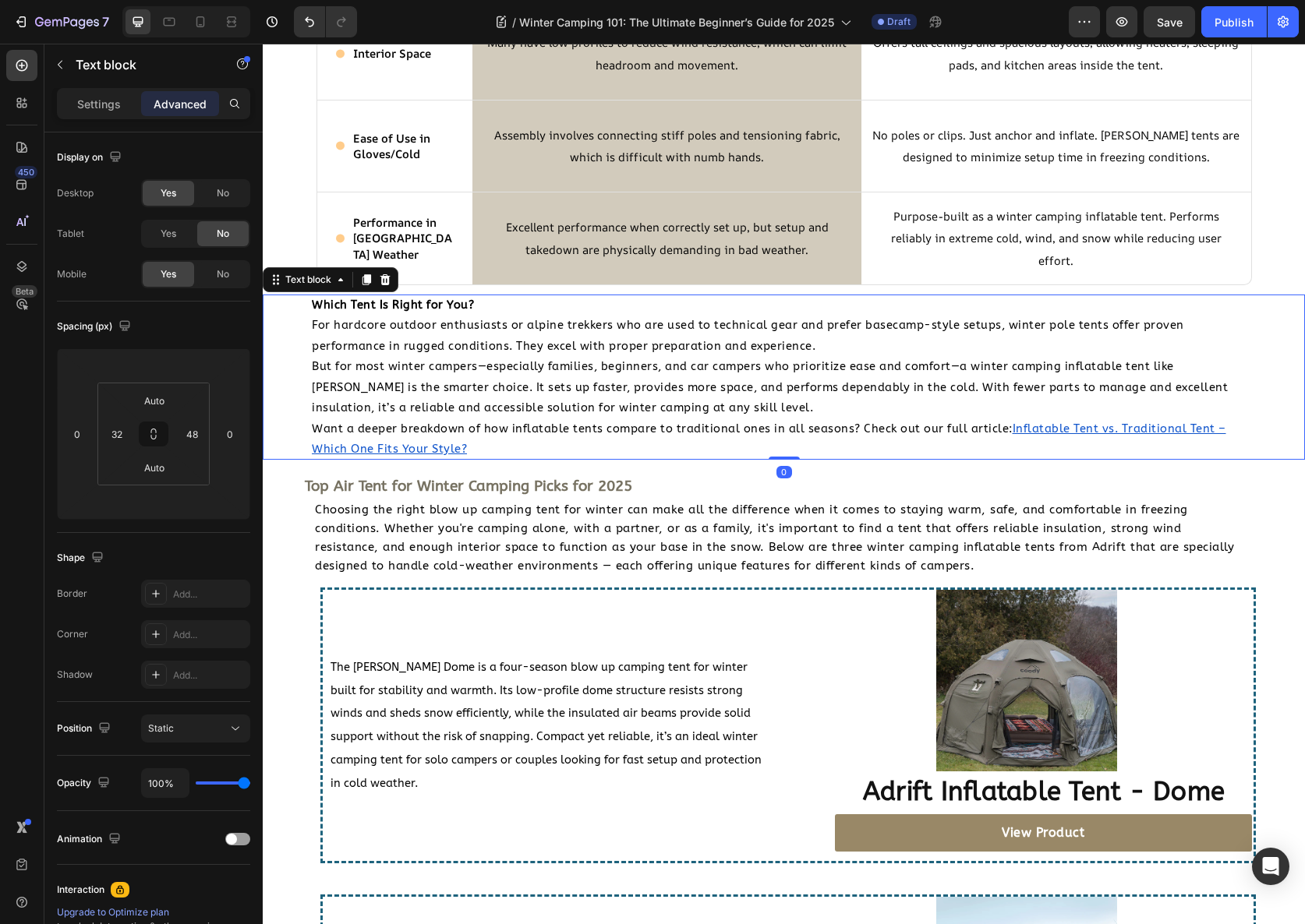
click at [507, 456] on p "Want a deeper breakdown of how inflatable tents compare to traditional ones in …" at bounding box center [783, 439] width 944 height 42
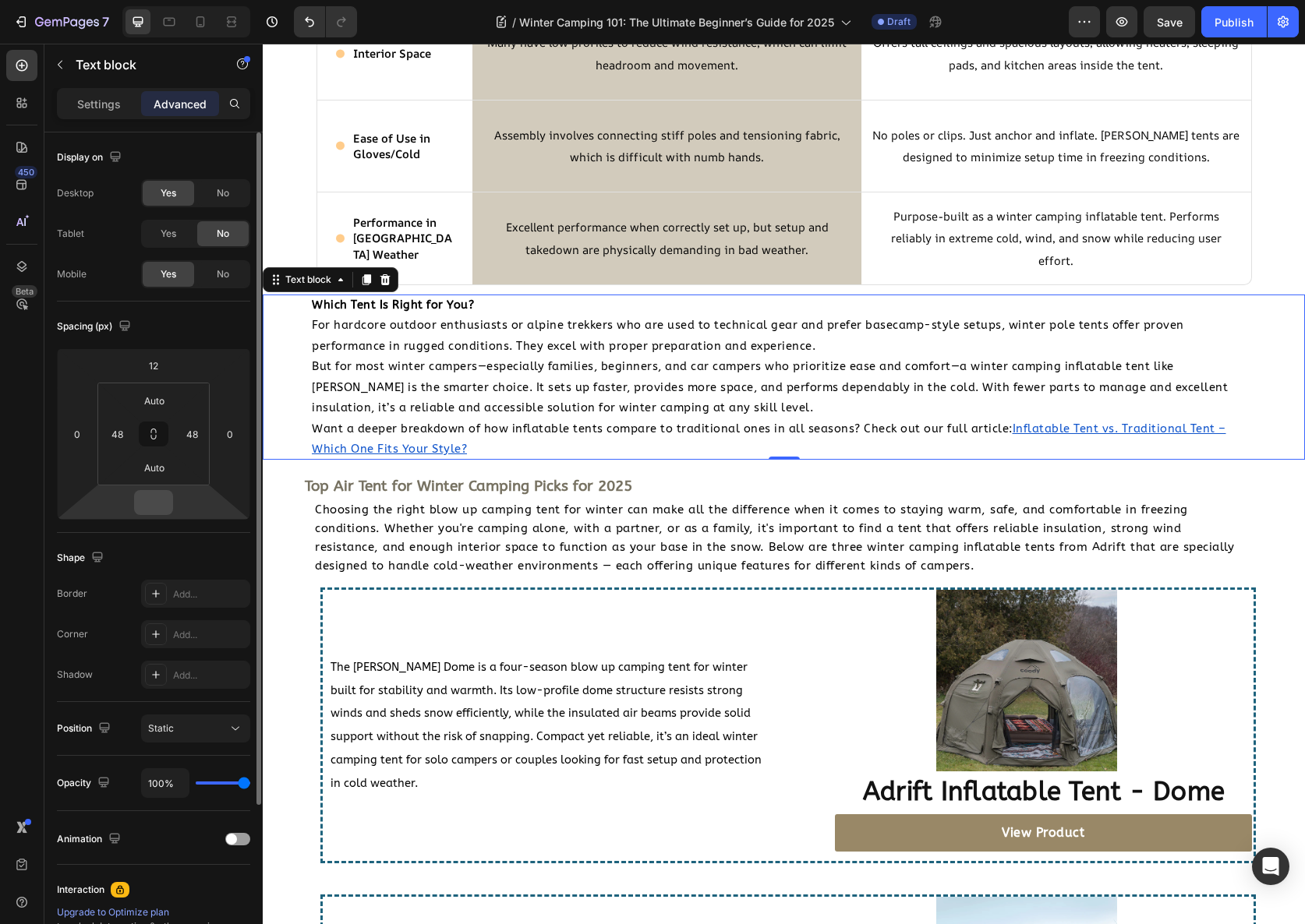
click at [163, 499] on input "number" at bounding box center [154, 503] width 31 height 24
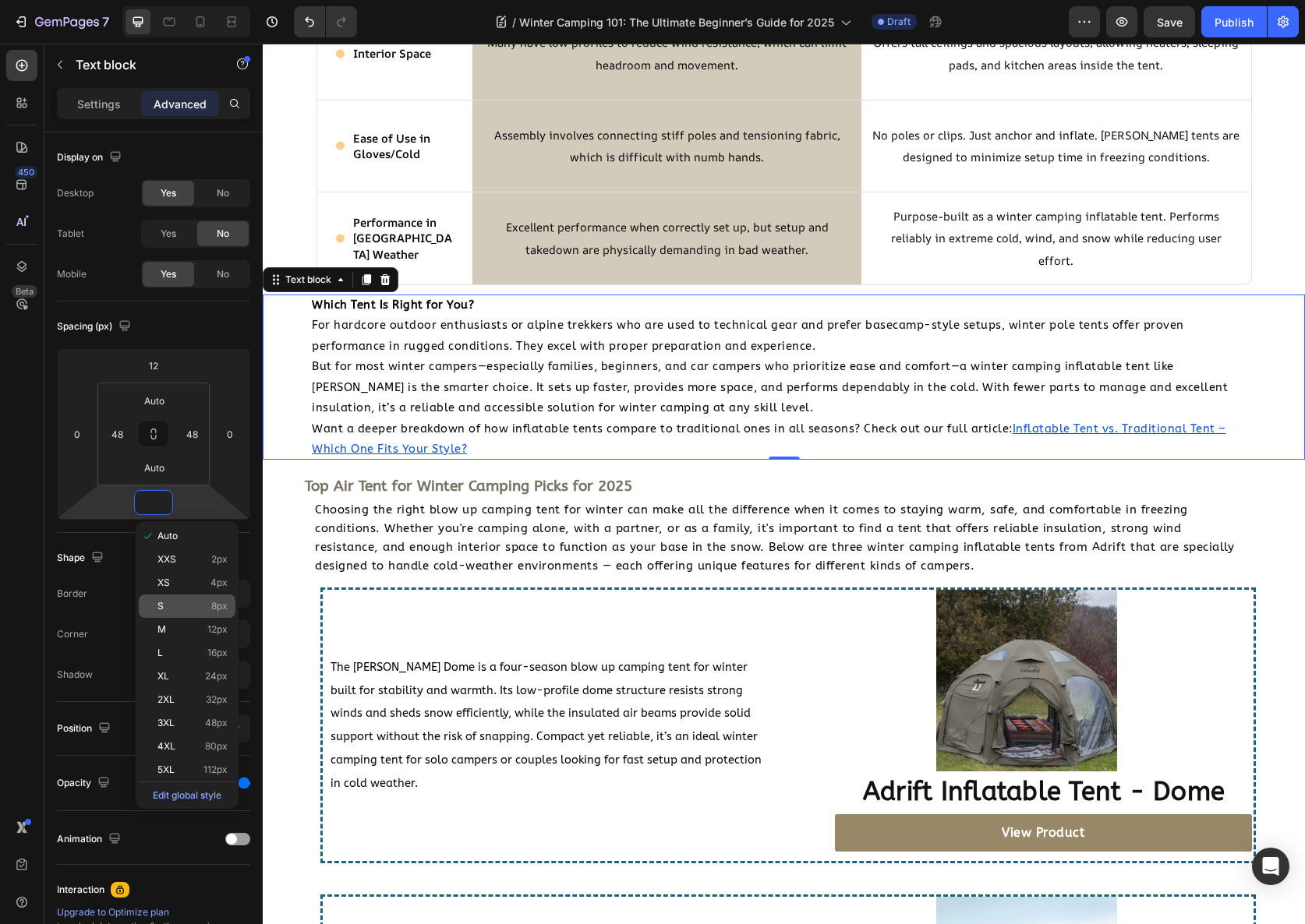
click at [202, 606] on p "S 8px" at bounding box center [192, 606] width 70 height 11
type input "8"
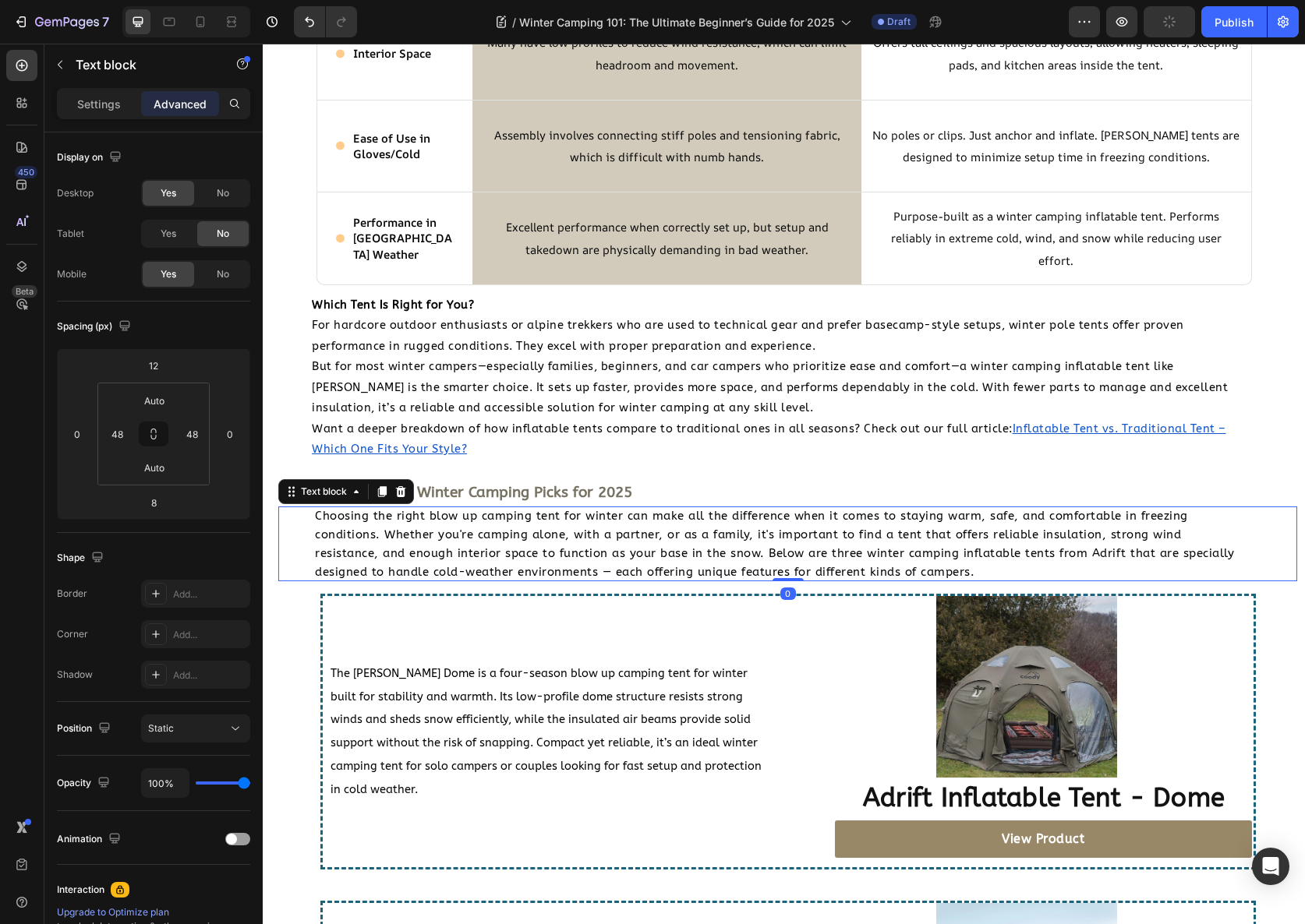
click at [612, 518] on span "Choosing the right blow up camping tent for winter can make all the difference …" at bounding box center [774, 544] width 919 height 70
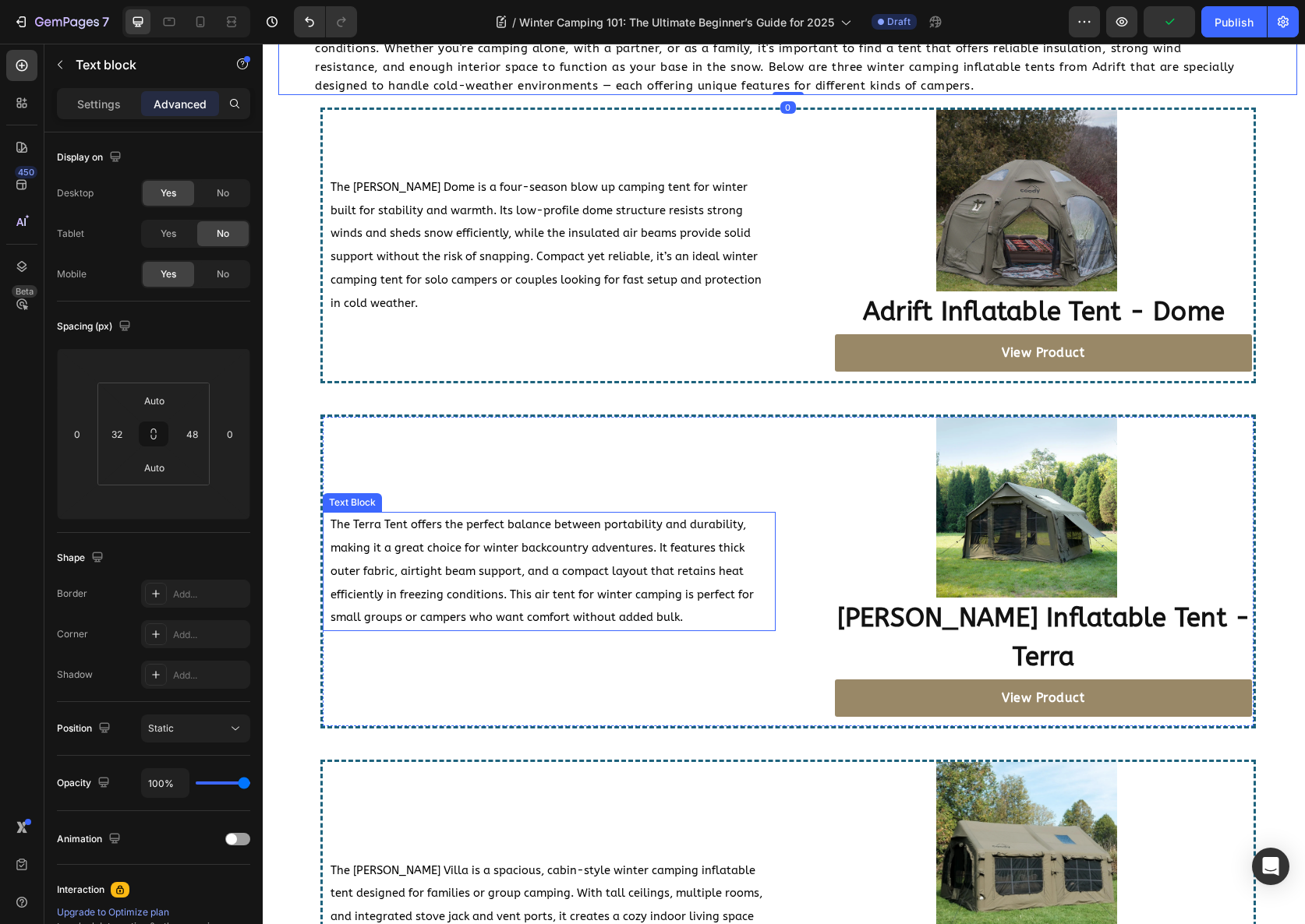
scroll to position [4095, 0]
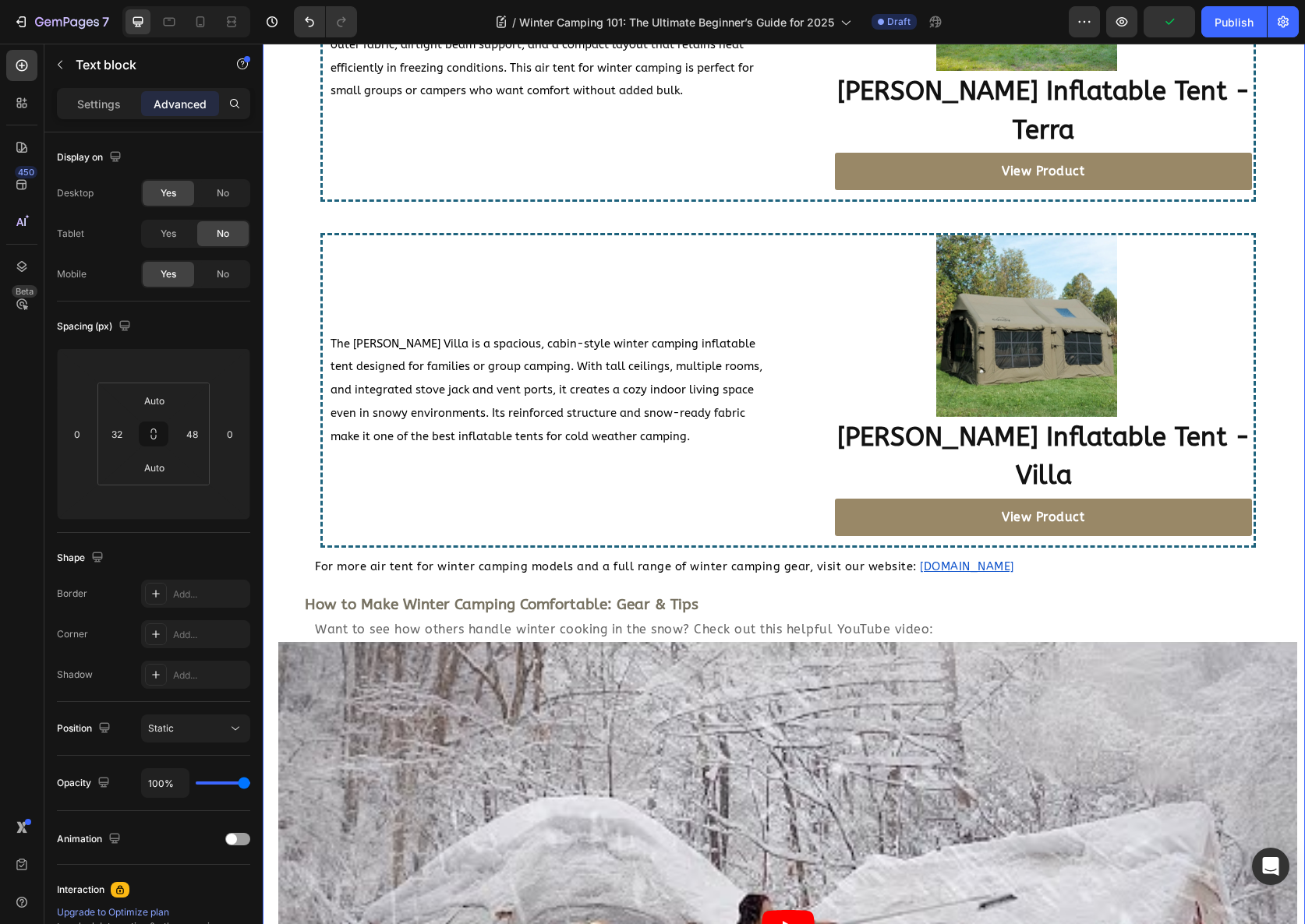
click at [549, 504] on div "Top Air Tent for Winter Camping Picks for 2025 Heading Choosing the right blow …" at bounding box center [788, 693] width 1019 height 2461
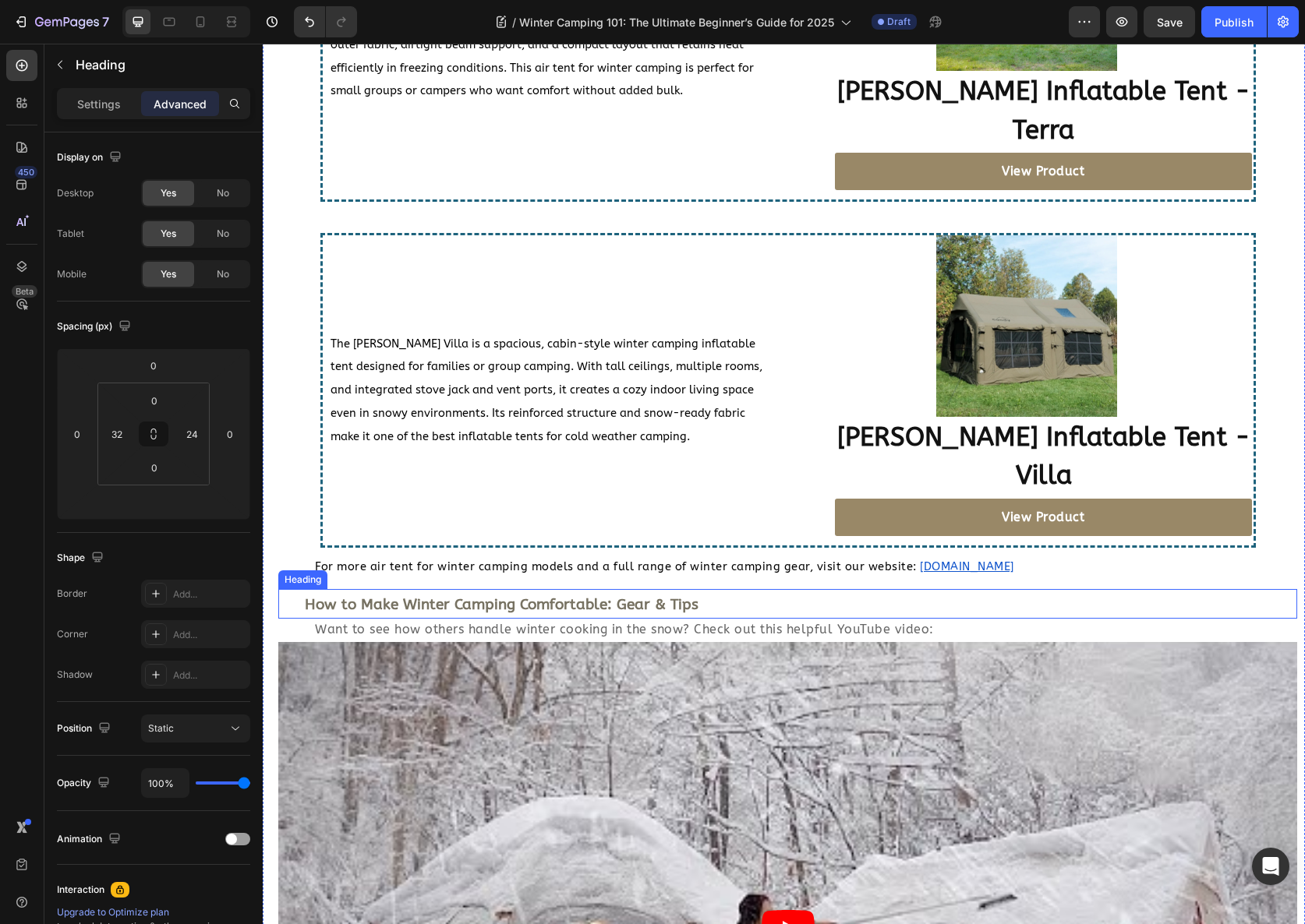
click at [548, 596] on strong "How to Make Winter Camping Comfortable: Gear & Tips" at bounding box center [501, 605] width 394 height 17
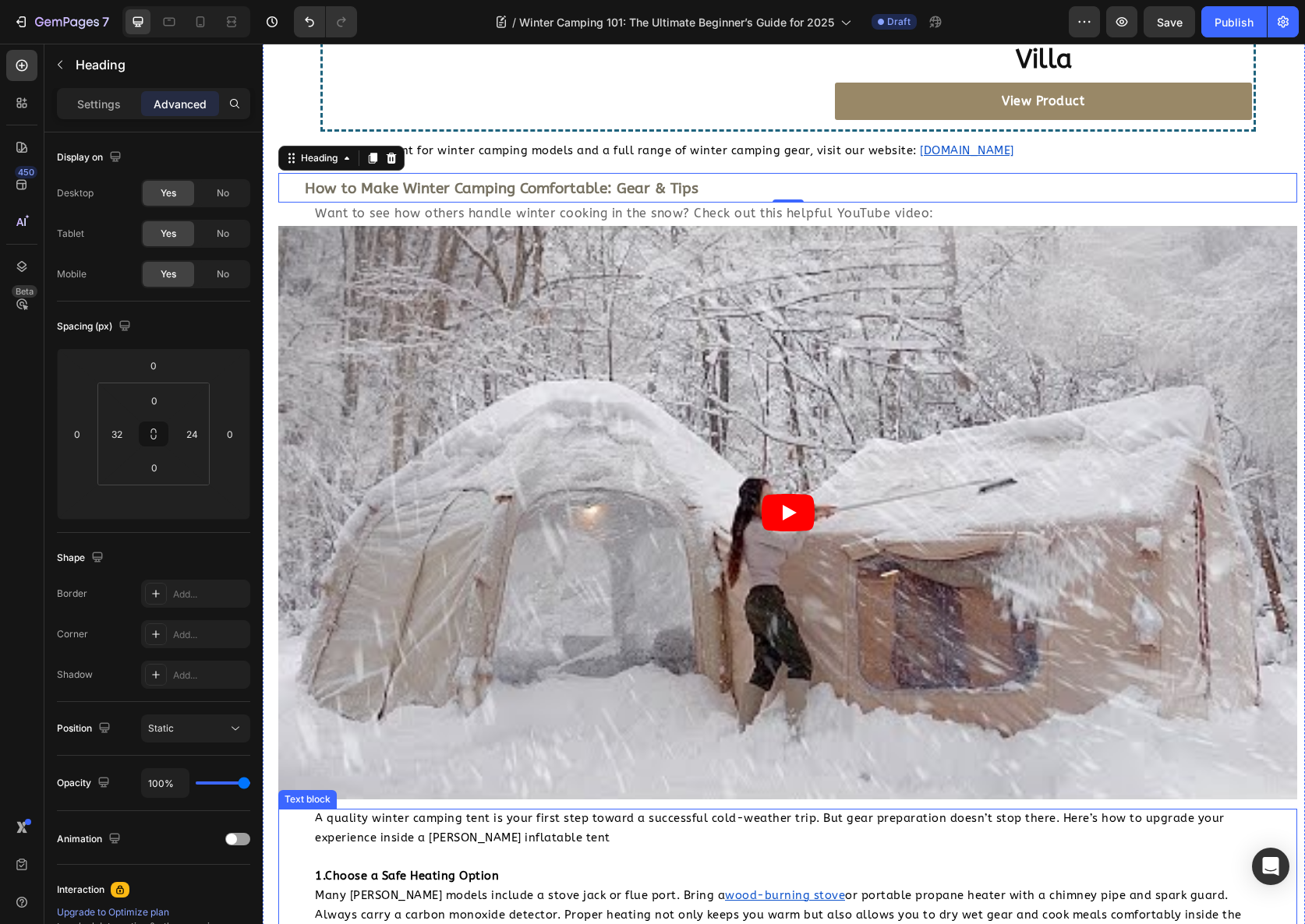
scroll to position [4622, 0]
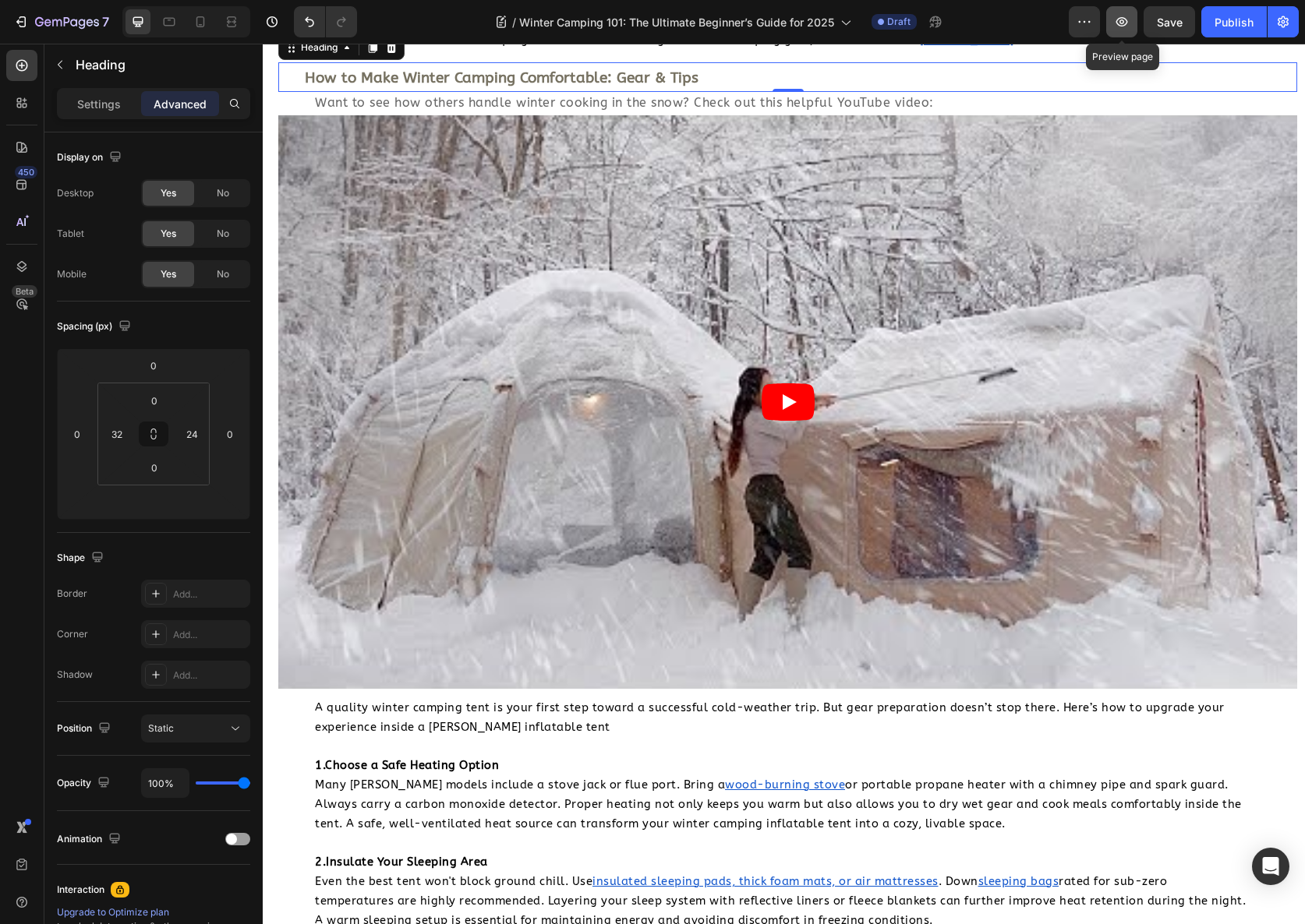
click at [1131, 25] on button "button" at bounding box center [1122, 22] width 31 height 31
